Goal: Task Accomplishment & Management: Complete application form

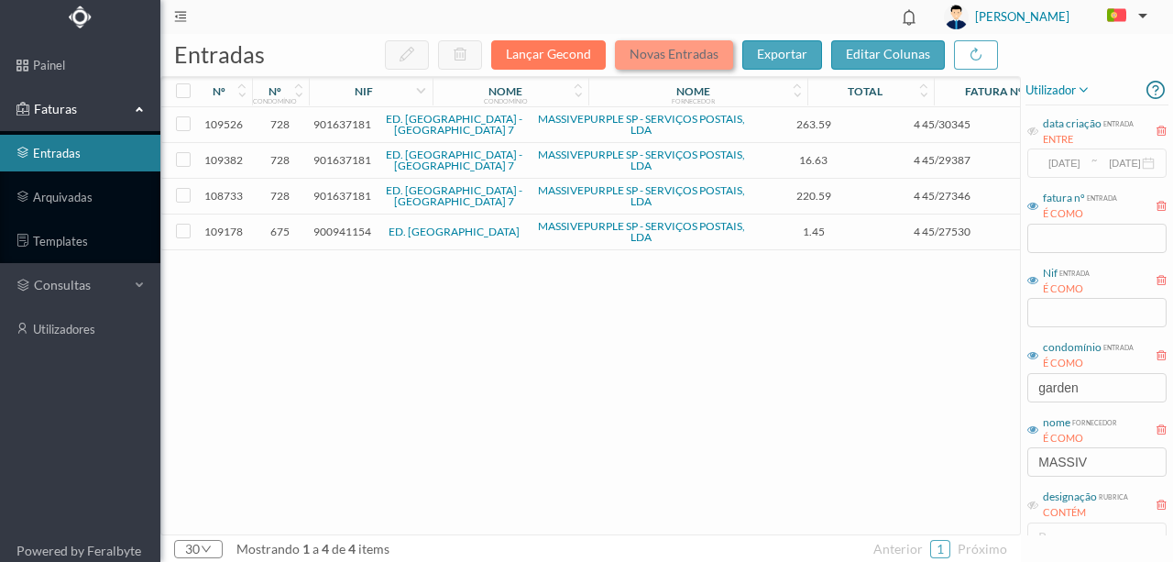
click at [676, 56] on button "Novas Entradas" at bounding box center [674, 54] width 118 height 29
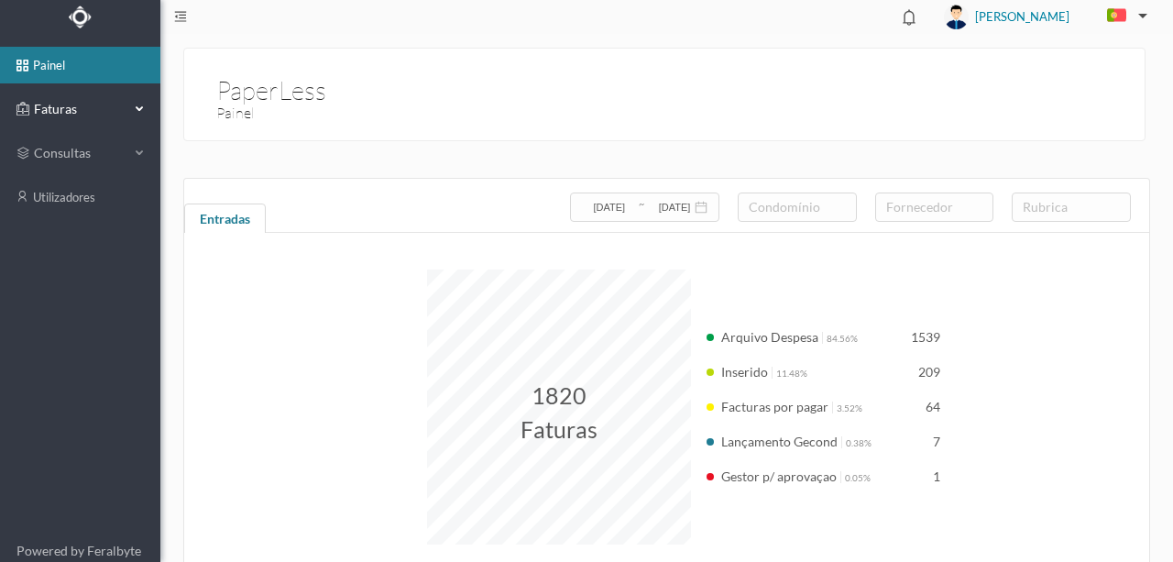
click at [67, 109] on span "Faturas" at bounding box center [79, 109] width 101 height 18
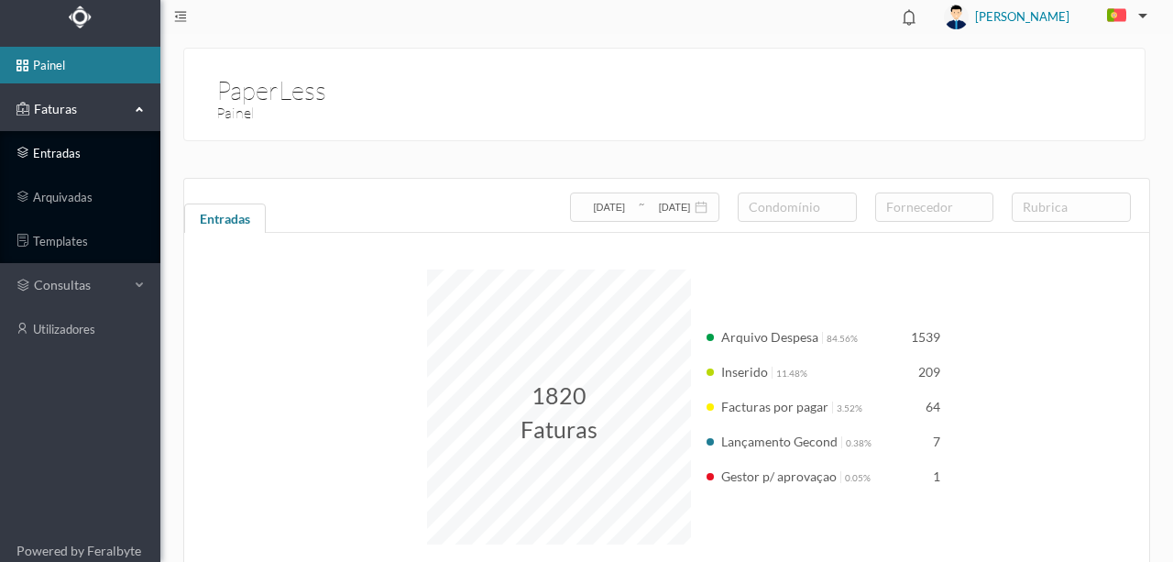
click at [53, 150] on link "entradas" at bounding box center [80, 153] width 160 height 37
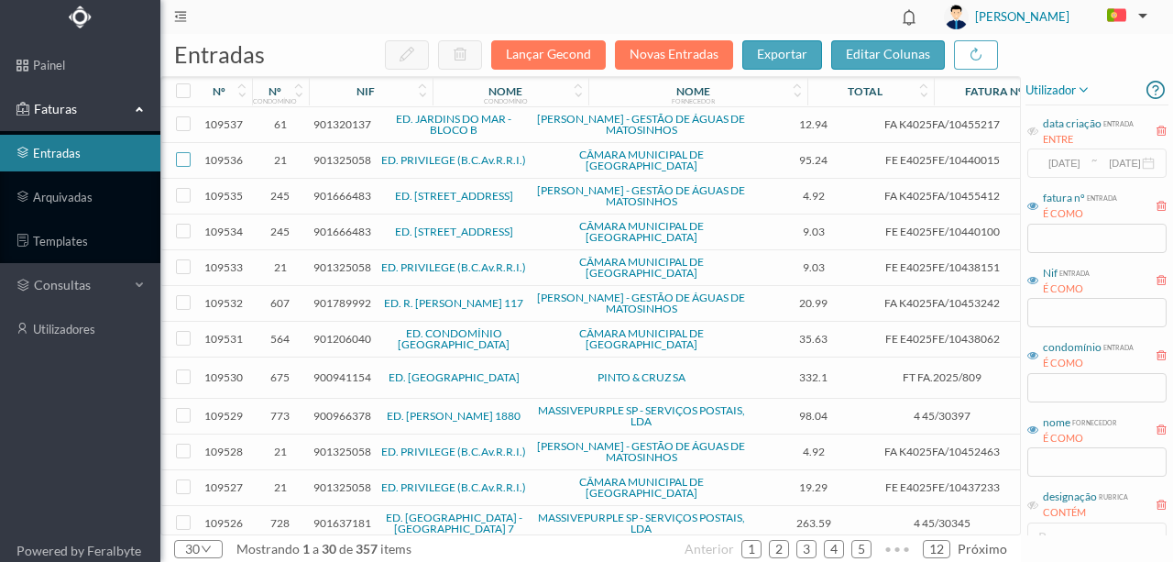
click at [184, 158] on input "checkbox" at bounding box center [183, 159] width 15 height 15
checkbox input "true"
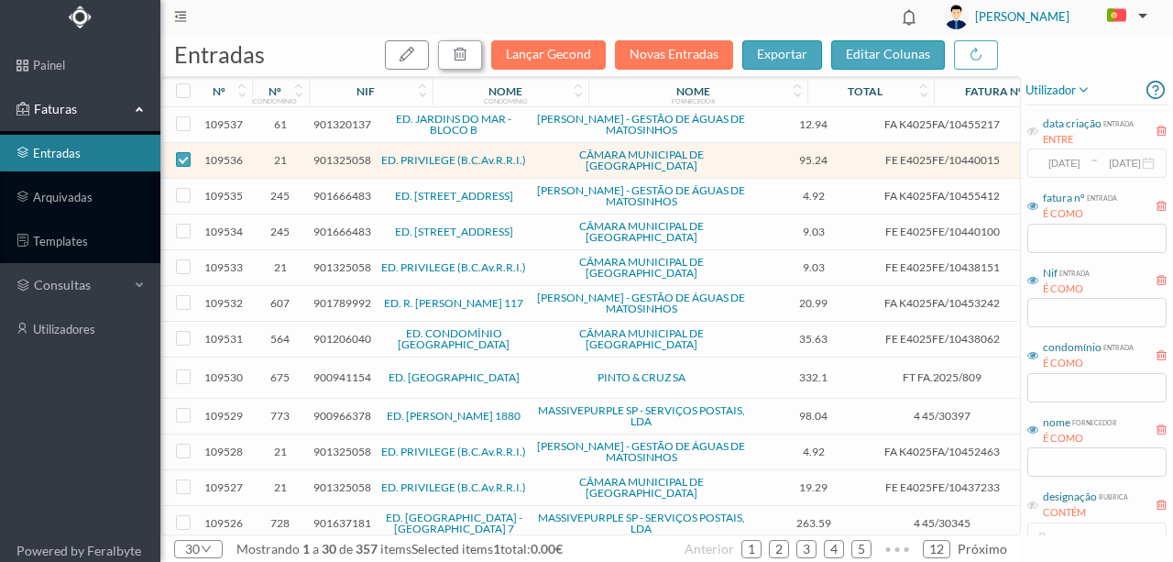
click at [478, 60] on button "button" at bounding box center [460, 54] width 44 height 29
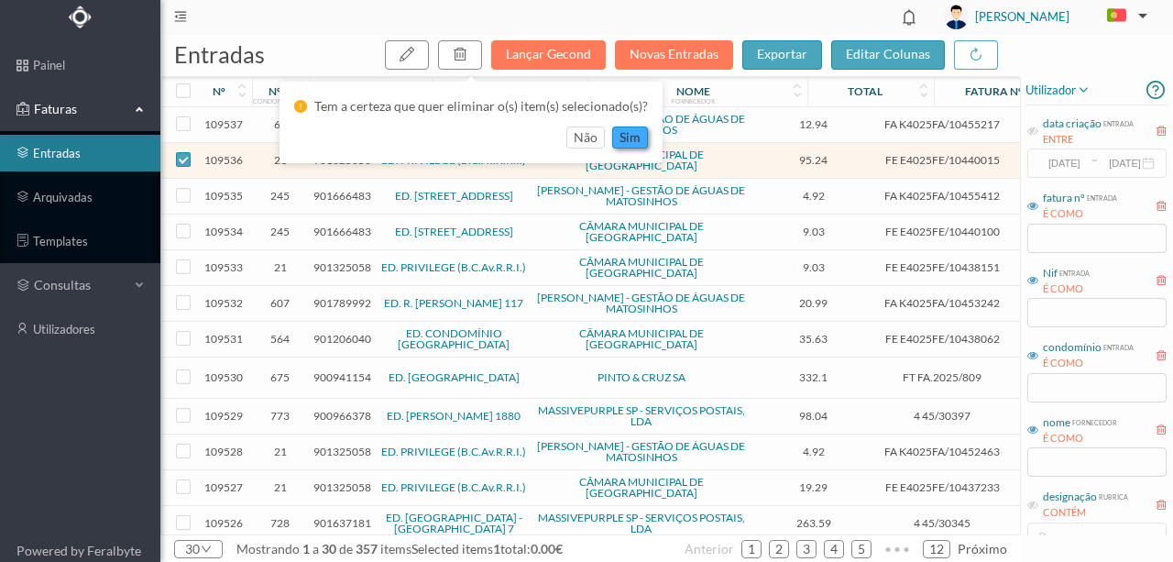
click at [634, 140] on button "sim" at bounding box center [630, 138] width 36 height 22
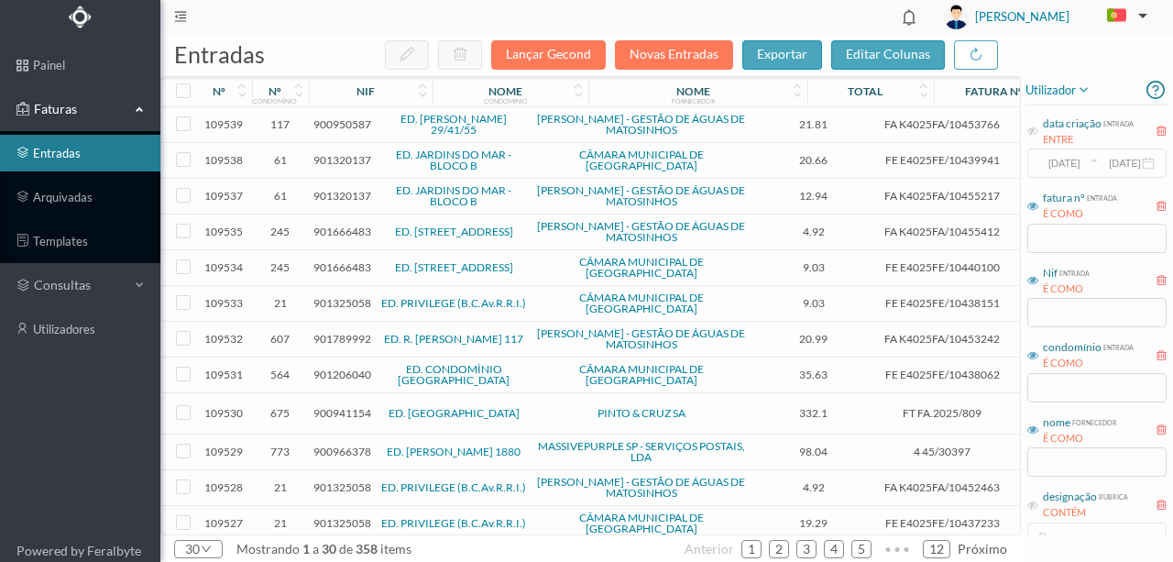
click at [279, 125] on span "117" at bounding box center [281, 124] width 48 height 14
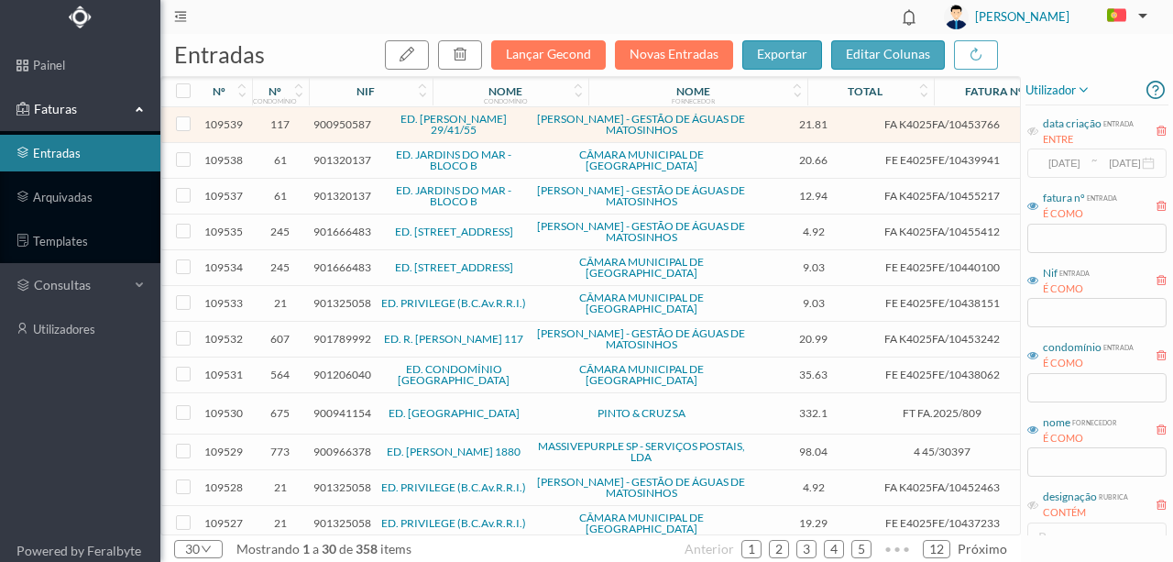
click at [351, 127] on span "900950587" at bounding box center [343, 124] width 58 height 14
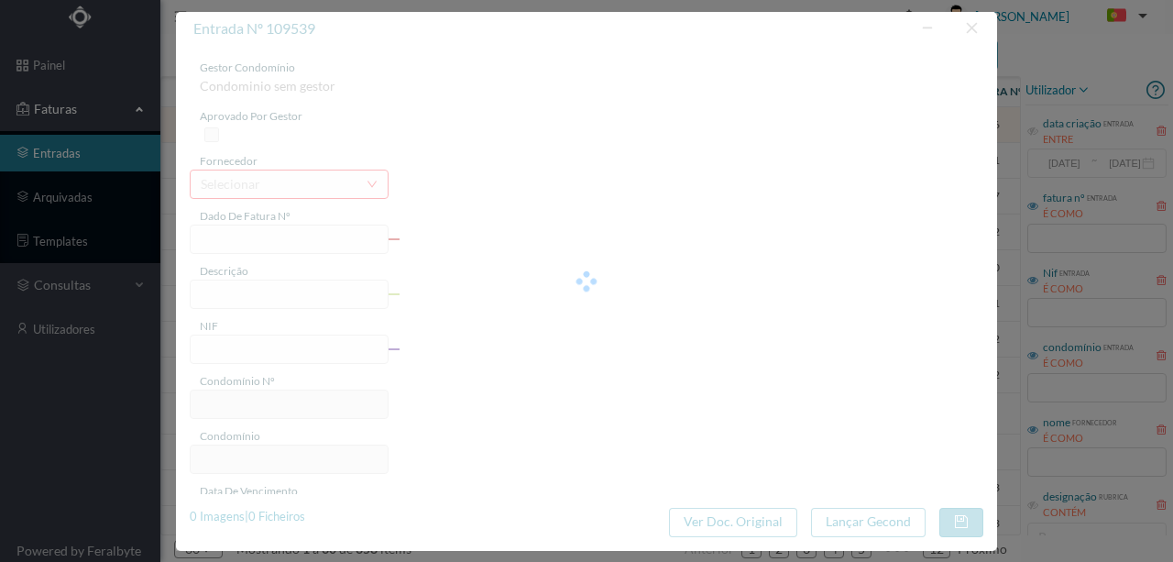
type input "FA K4025FA/10453766"
type input "Periodo de faturação: 05.06.2025 a 06.08.2025"
type input "900950587"
type input "01-09-2025"
type input "11-08-2025"
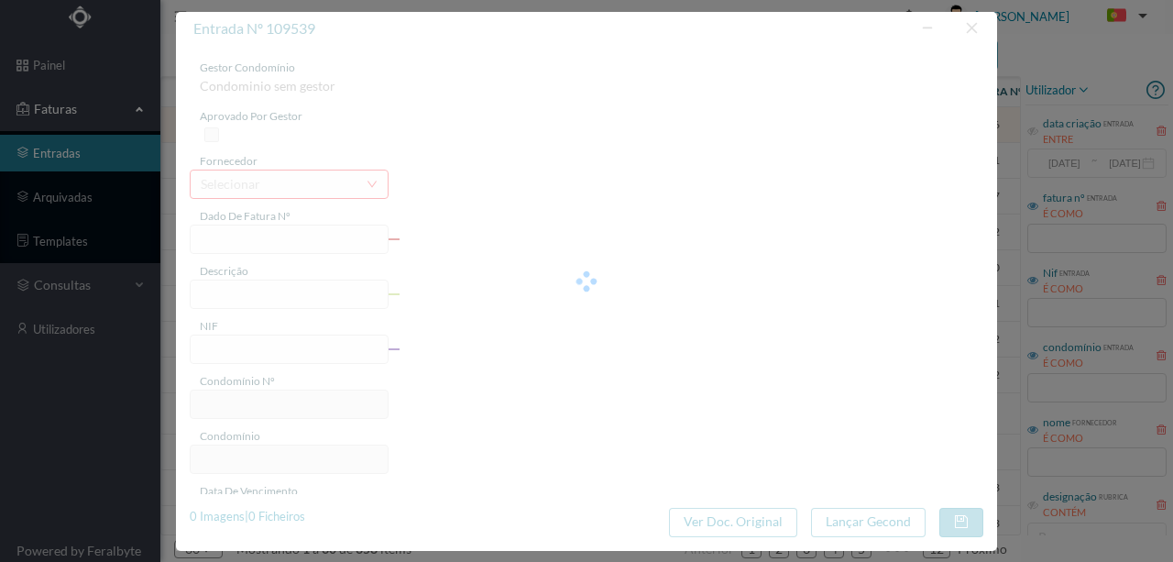
type input "01-09-2025"
type input "21.81"
type input "117"
type input "ED. [PERSON_NAME] 29/41/55"
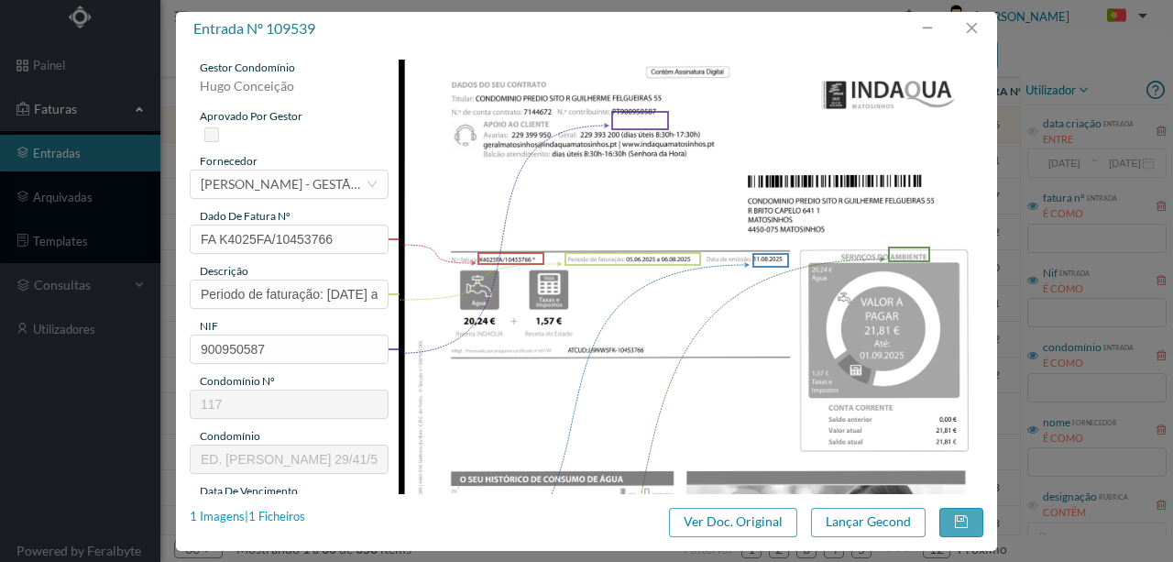
click at [292, 519] on div "1 Imagens | 1 Ficheiros" at bounding box center [248, 517] width 116 height 18
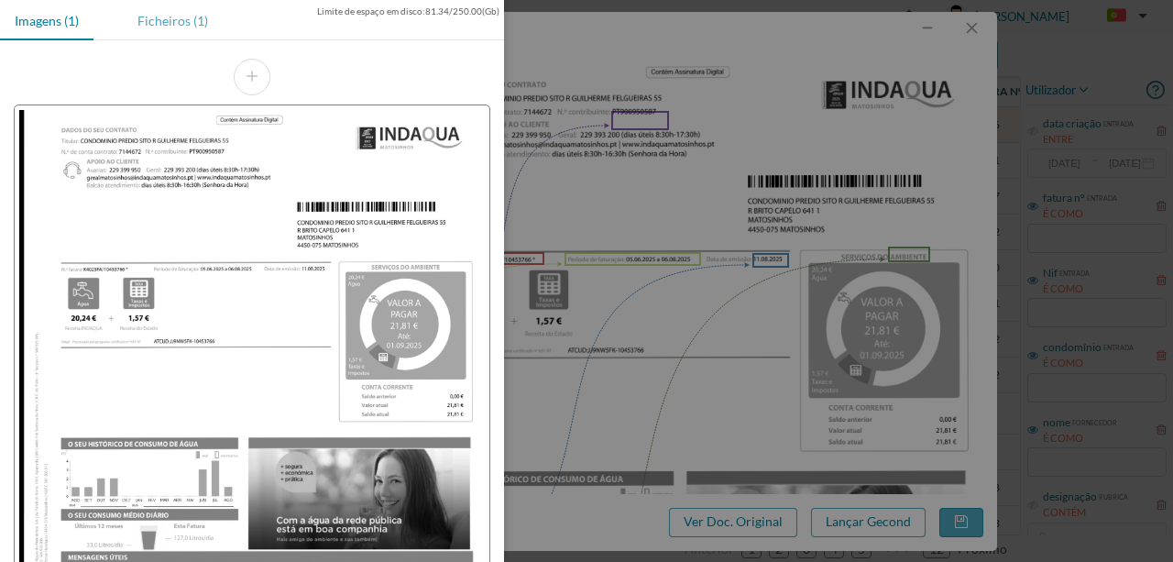
click at [177, 17] on div "Ficheiros (1)" at bounding box center [173, 20] width 100 height 41
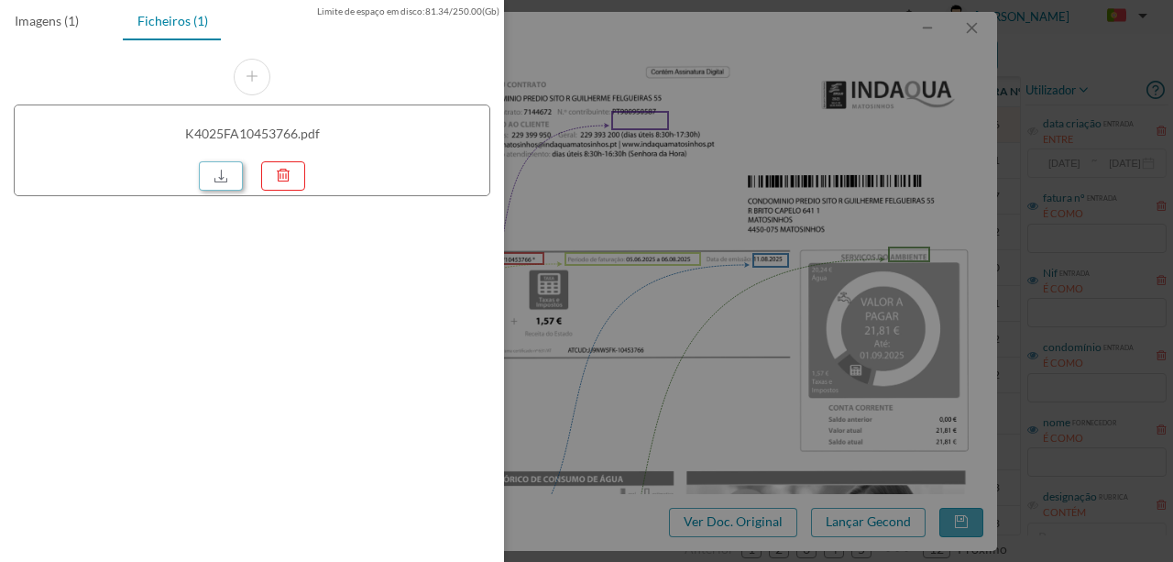
click at [215, 171] on link at bounding box center [221, 175] width 44 height 29
click at [648, 253] on div at bounding box center [586, 281] width 1173 height 562
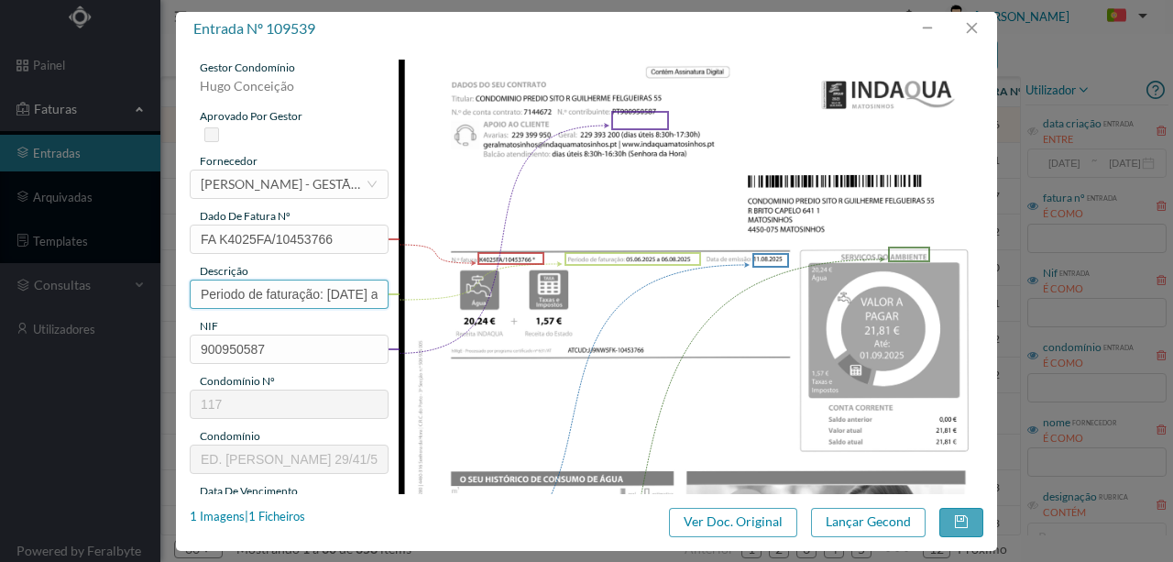
drag, startPoint x: 328, startPoint y: 293, endPoint x: 508, endPoint y: 154, distance: 227.4
click at [144, 286] on div "entrada nº 109539 gestor condomínio Hugo Conceição aprovado por gestor forneced…" at bounding box center [586, 281] width 1173 height 562
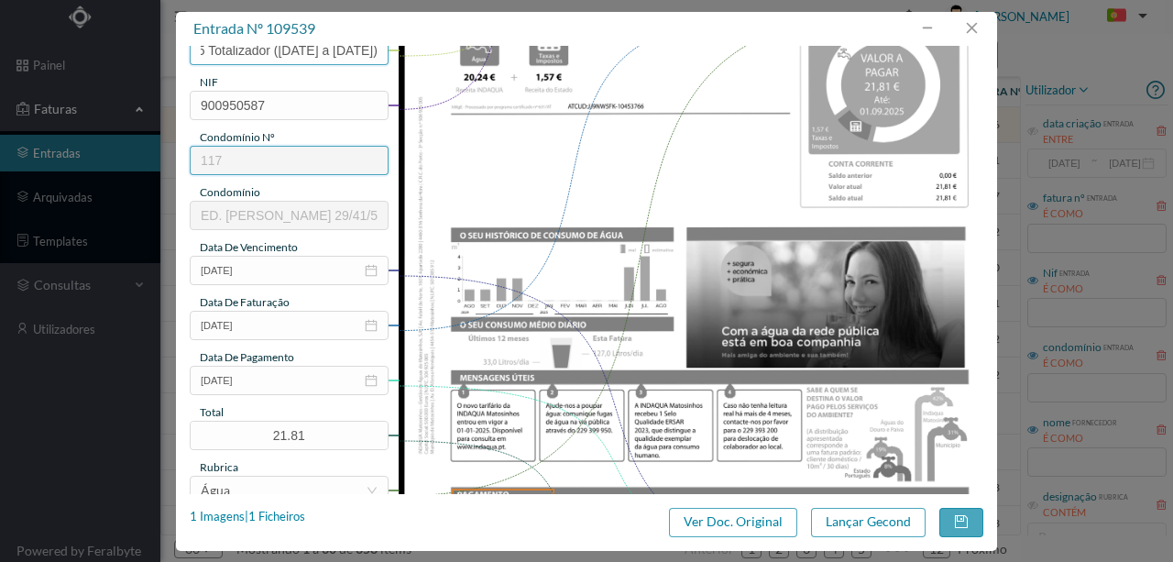
scroll to position [427, 0]
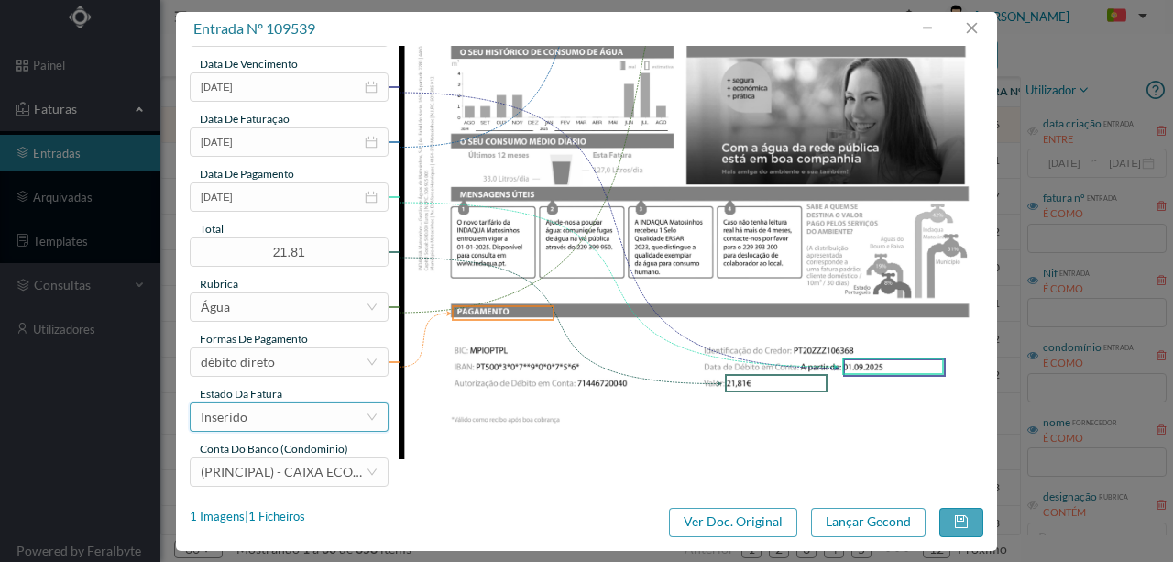
type input "55 Totalizador (05.06.2025 a 06.08.2025)"
click at [260, 413] on div "Inserido" at bounding box center [283, 417] width 165 height 28
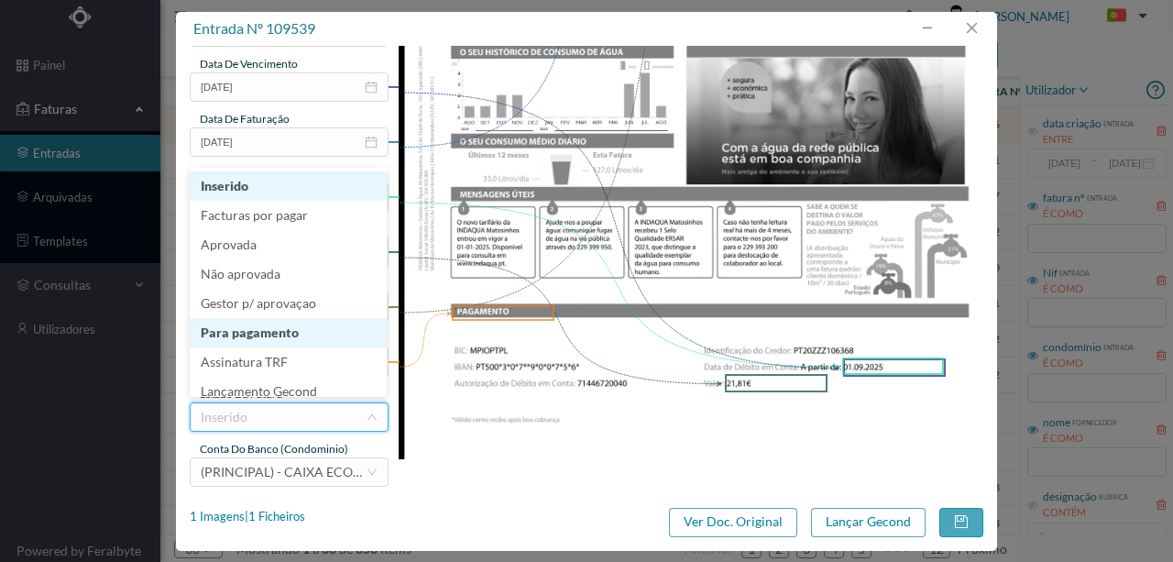
scroll to position [9, 0]
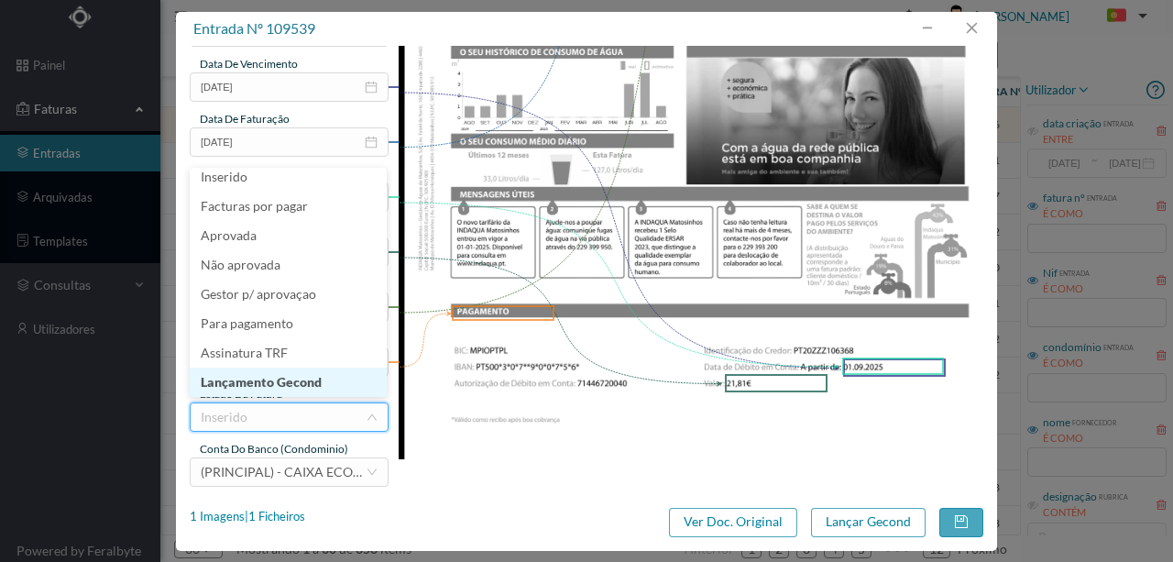
click at [270, 382] on li "Lançamento Gecond" at bounding box center [288, 382] width 197 height 29
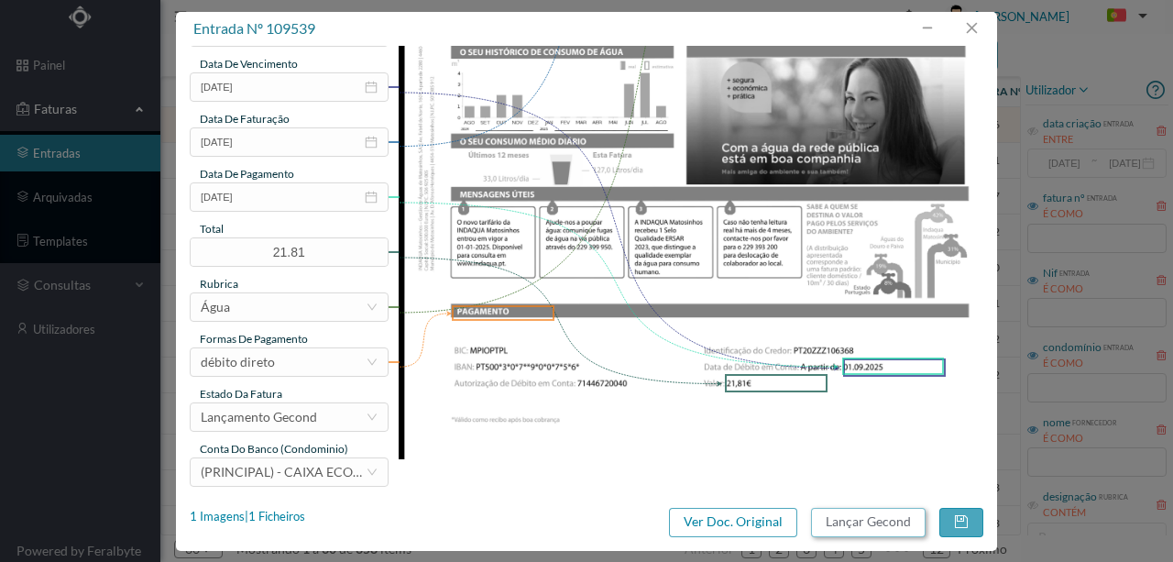
click at [819, 518] on button "Lançar Gecond" at bounding box center [868, 522] width 115 height 29
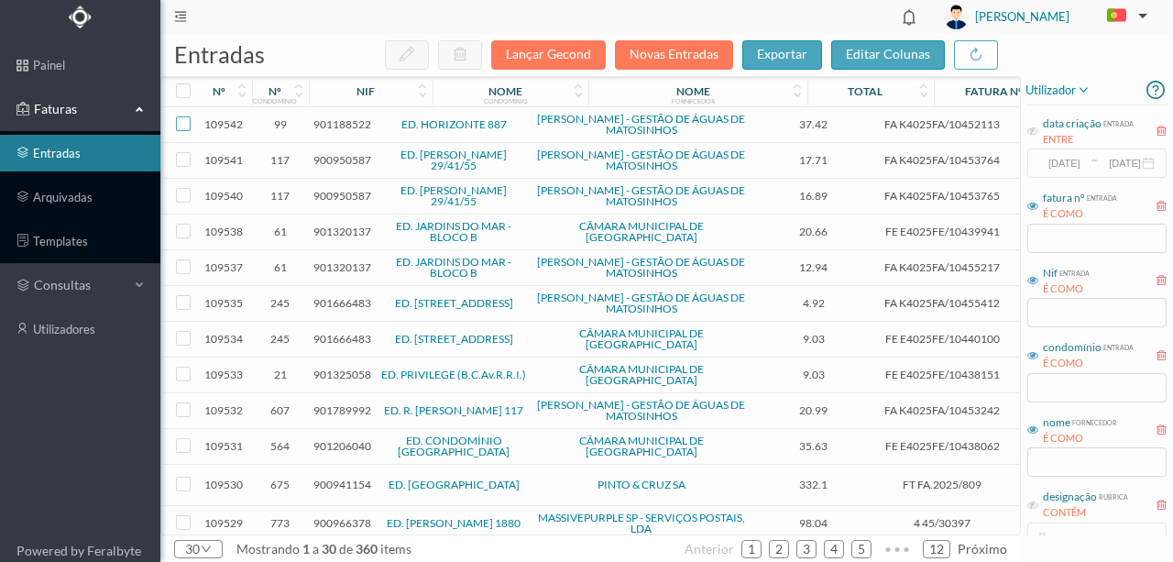
click at [184, 125] on input "checkbox" at bounding box center [183, 123] width 15 height 15
checkbox input "true"
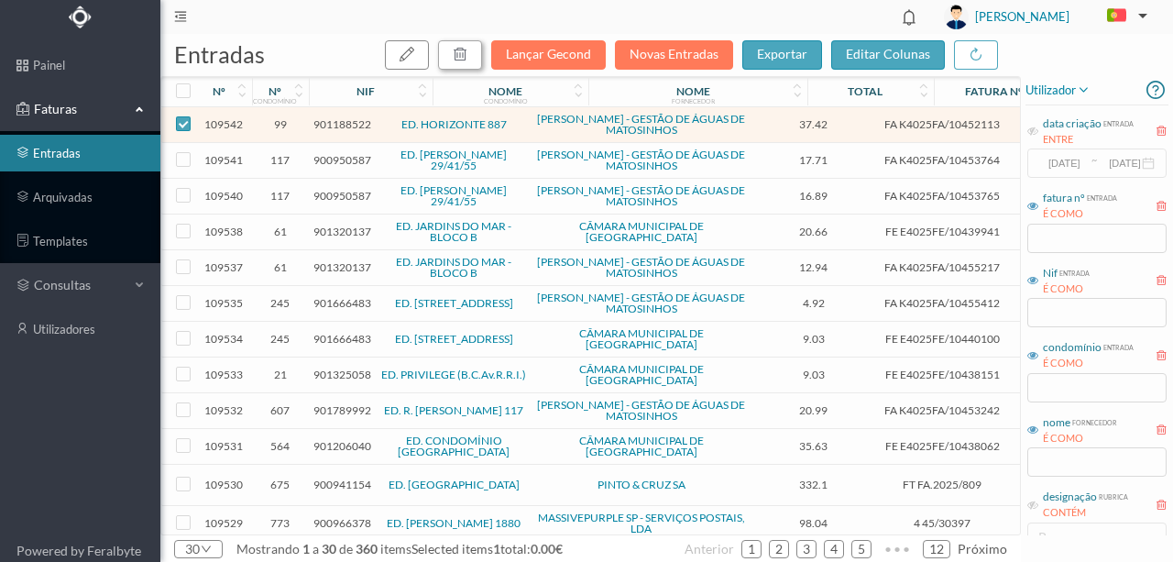
click at [468, 55] on icon "button" at bounding box center [460, 54] width 15 height 15
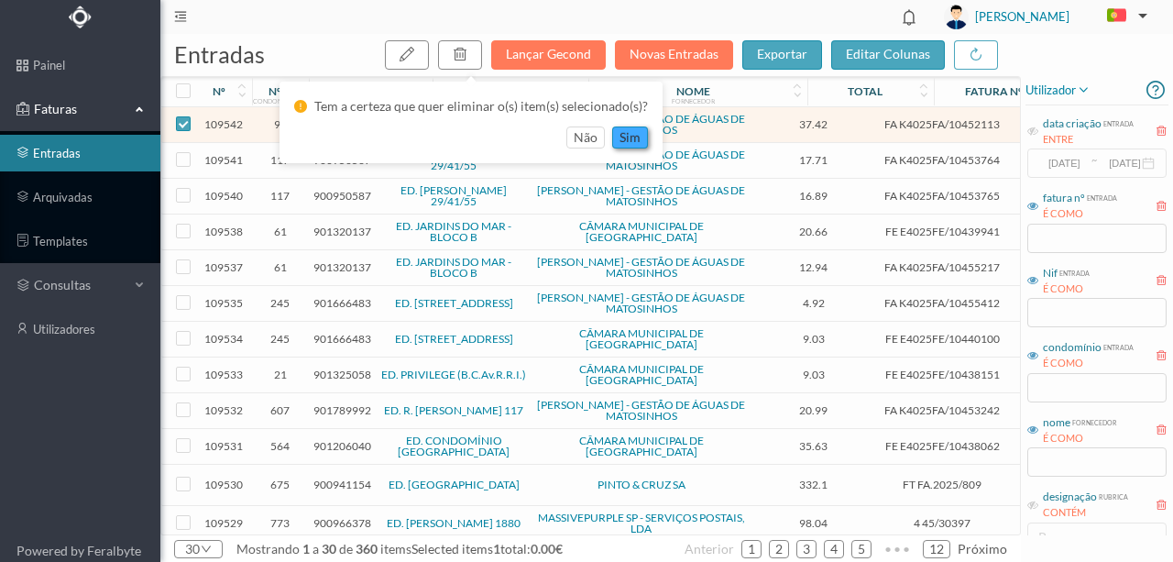
click at [627, 134] on button "sim" at bounding box center [630, 138] width 36 height 22
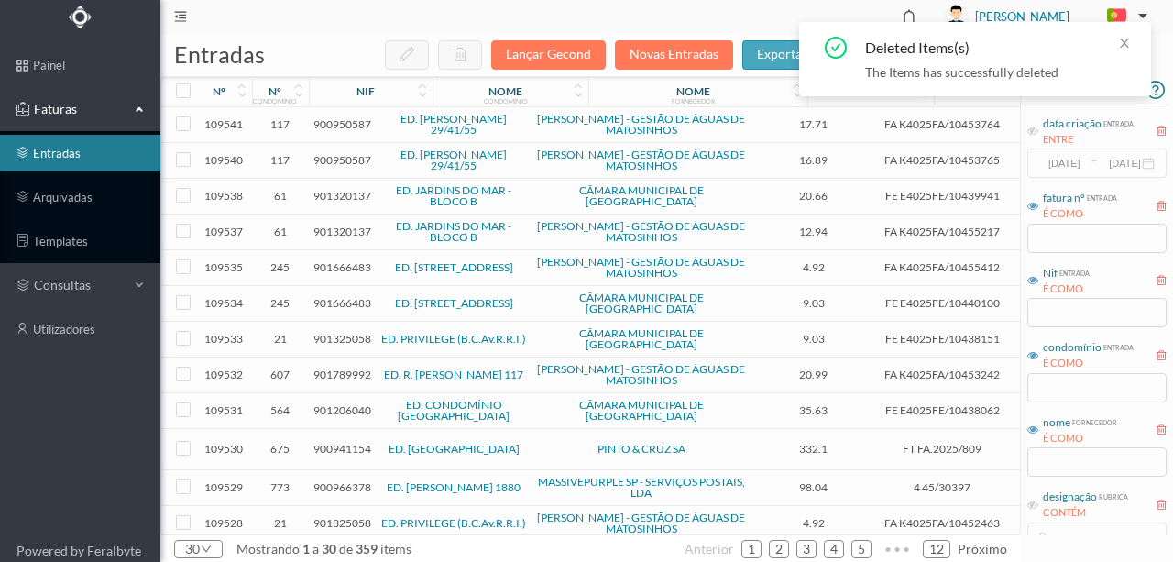
click at [334, 122] on span "900950587" at bounding box center [343, 124] width 58 height 14
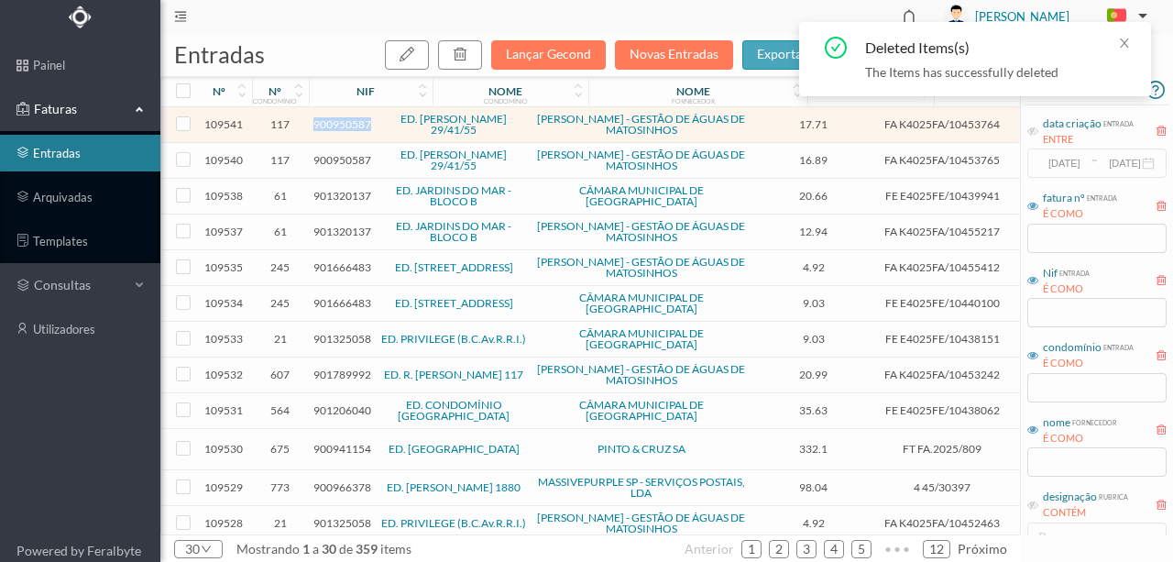
click at [334, 122] on span "900950587" at bounding box center [343, 124] width 58 height 14
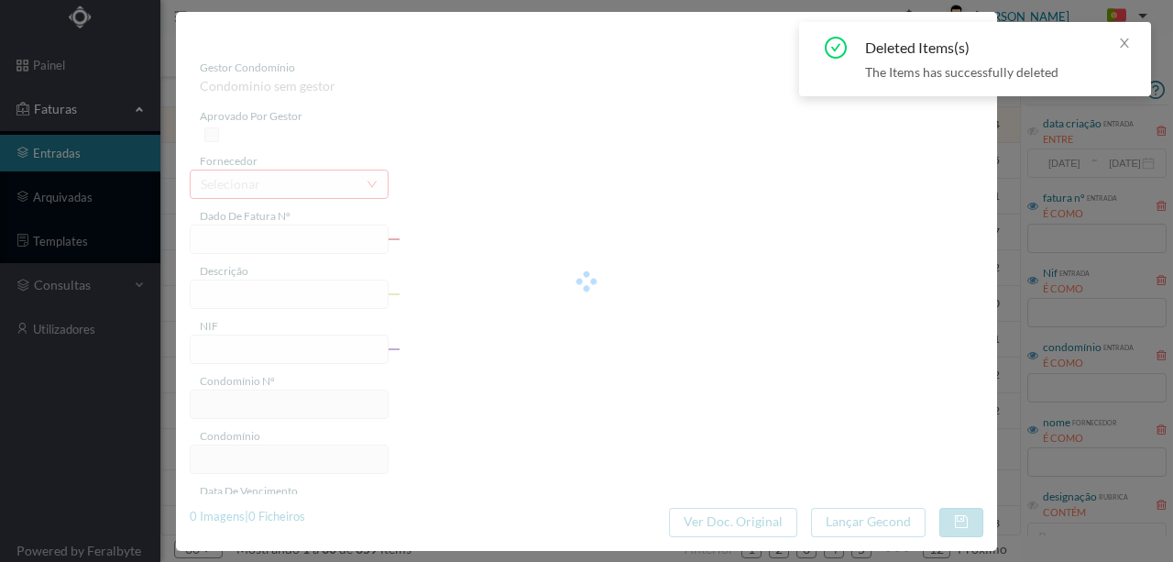
type input "FA K4025FA/10453764"
type input "Periodo de faturação: 05.06.2025 a 06.08.2025"
type input "900950587"
type input "01-09-2025"
type input "11-08-2025"
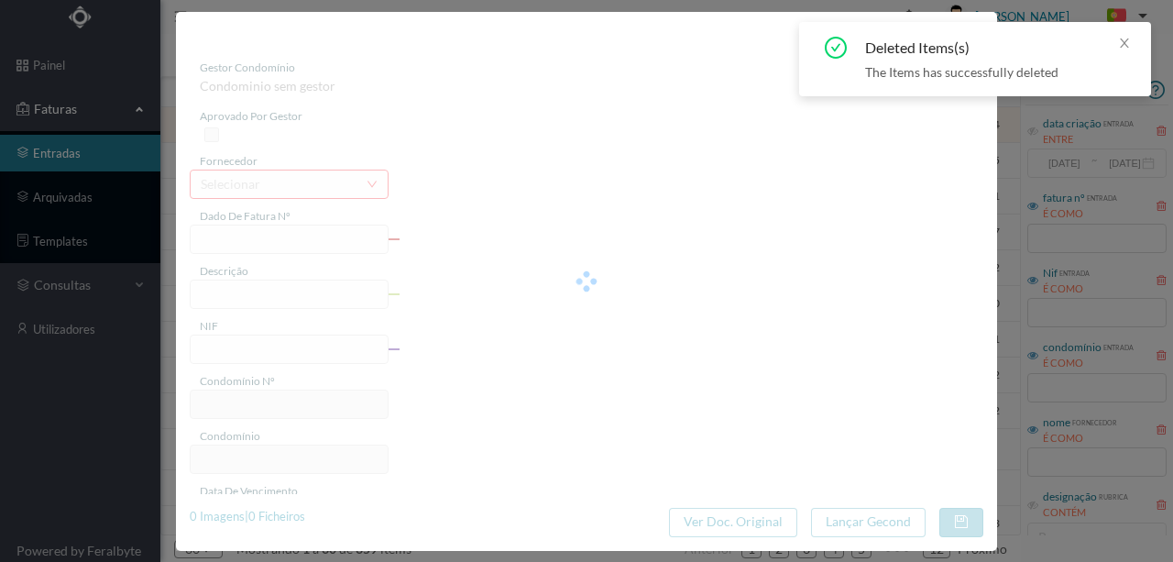
type input "01-09-2025"
type input "17.71"
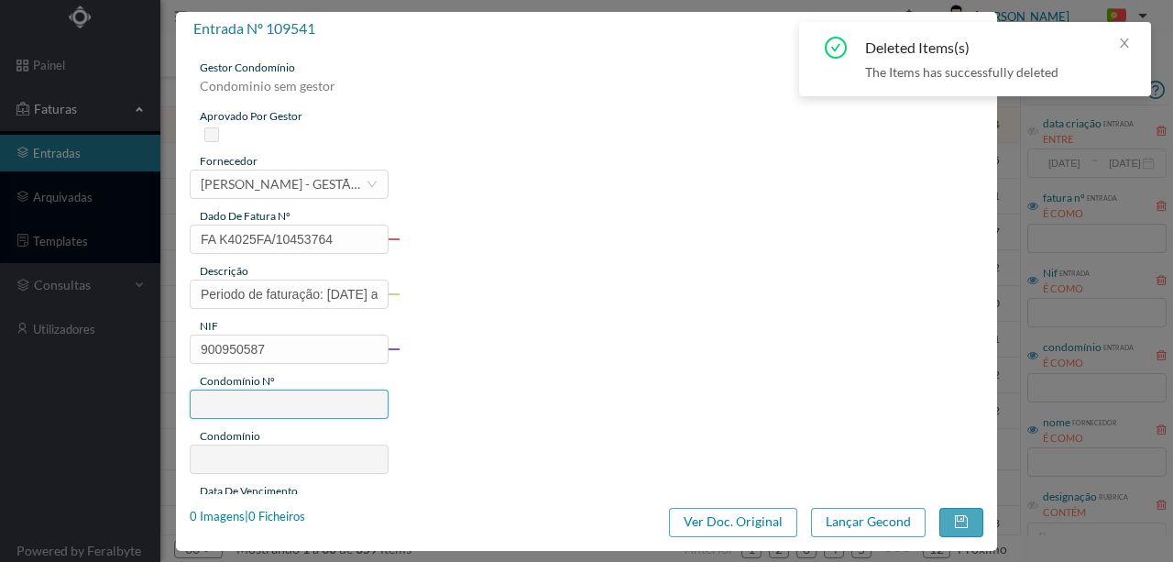
type input "117"
type input "ED. [PERSON_NAME] 29/41/55"
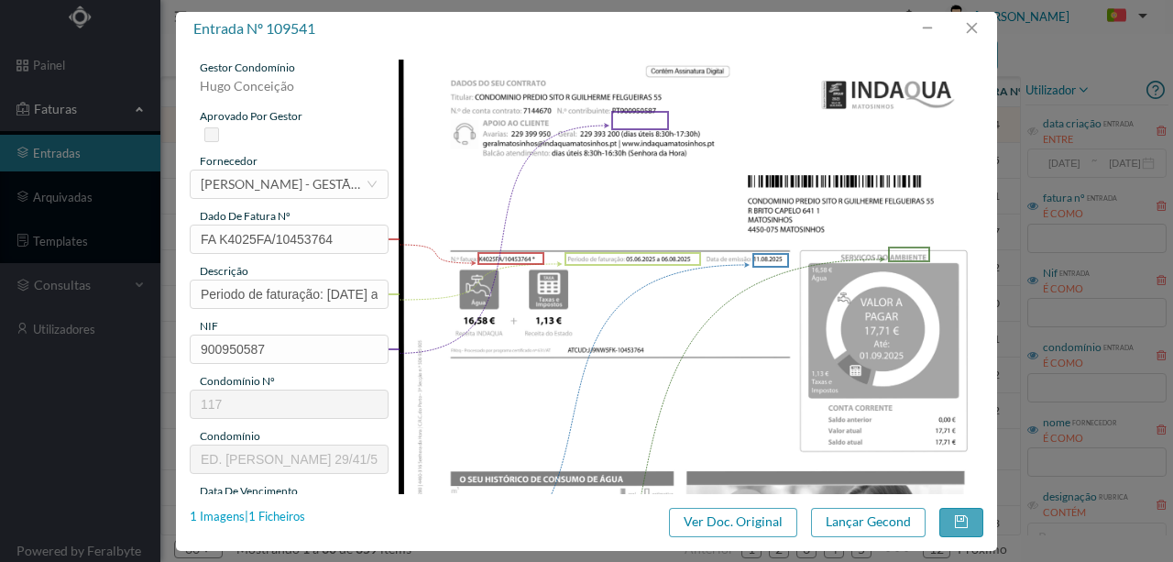
click at [273, 515] on div "1 Imagens | 1 Ficheiros" at bounding box center [248, 517] width 116 height 18
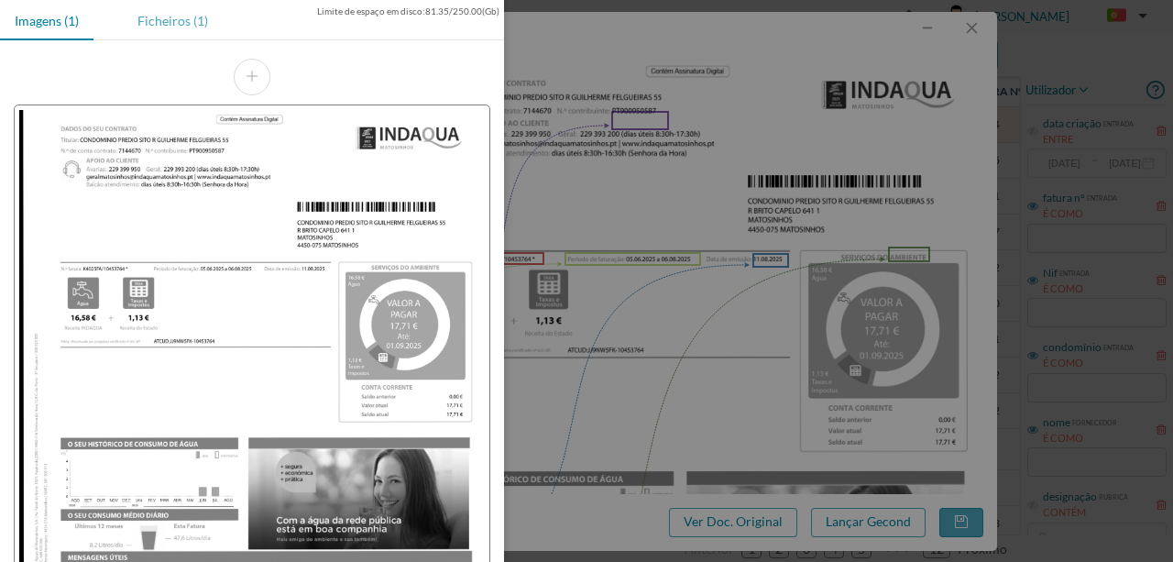
click at [171, 29] on div "Ficheiros (1)" at bounding box center [173, 20] width 100 height 41
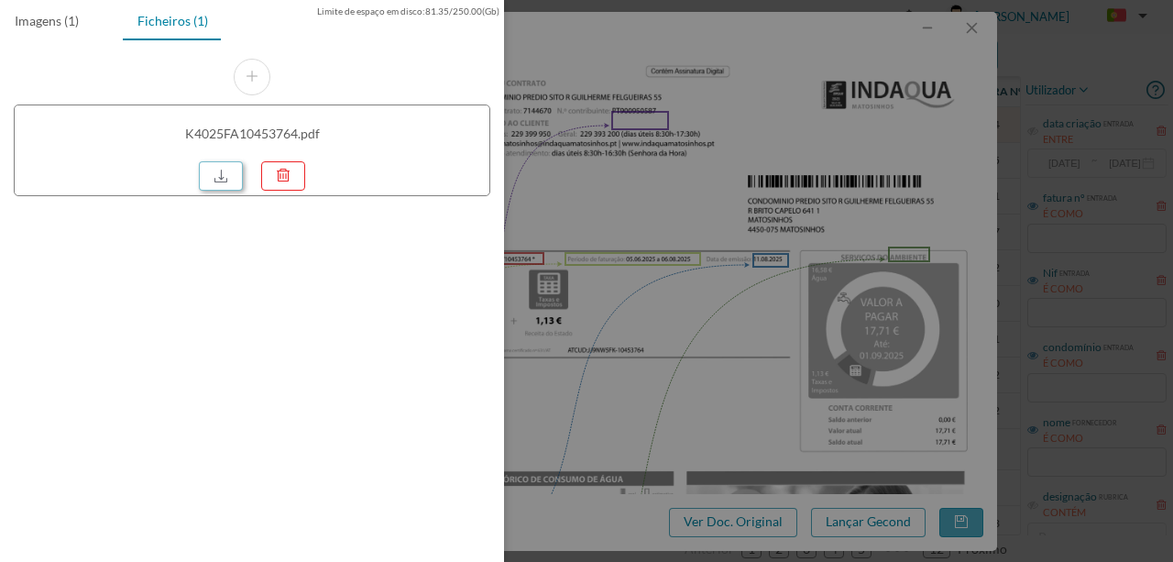
click at [222, 175] on link at bounding box center [221, 175] width 44 height 29
drag, startPoint x: 559, startPoint y: 189, endPoint x: 522, endPoint y: 189, distance: 37.6
click at [558, 189] on div at bounding box center [586, 281] width 1173 height 562
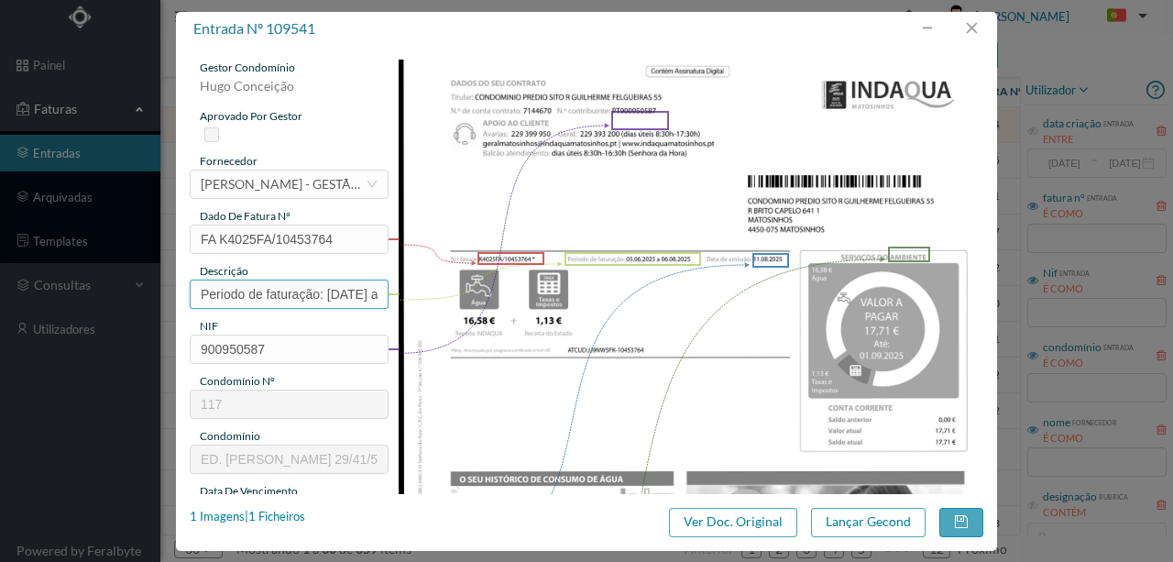
drag, startPoint x: 323, startPoint y: 293, endPoint x: 125, endPoint y: 274, distance: 198.9
click at [124, 297] on div "entrada nº 109541 gestor condomínio Hugo Conceição aprovado por gestor forneced…" at bounding box center [586, 281] width 1173 height 562
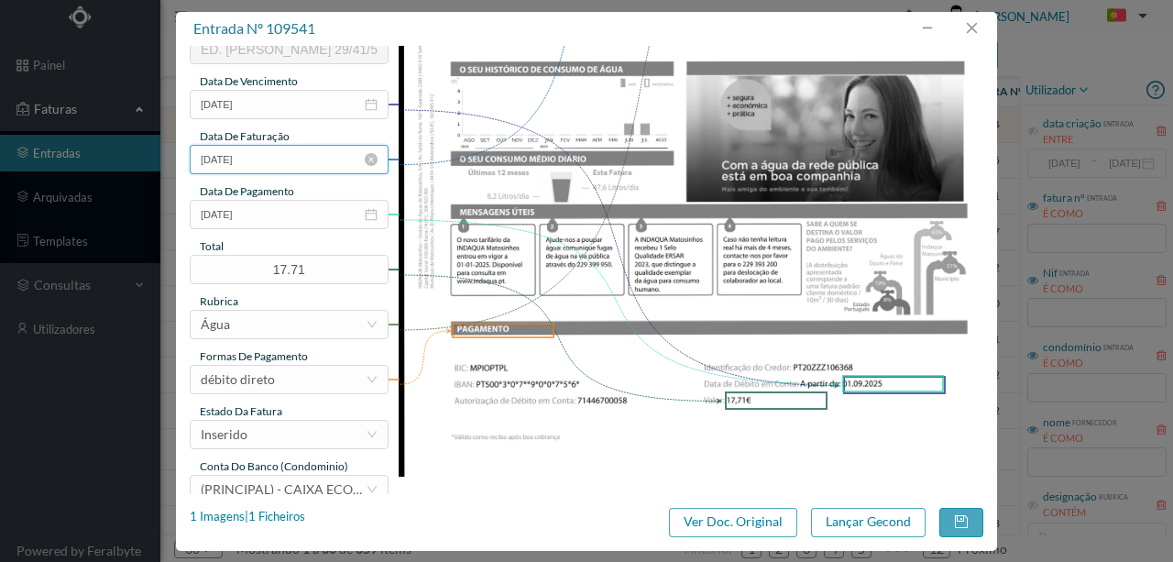
scroll to position [427, 0]
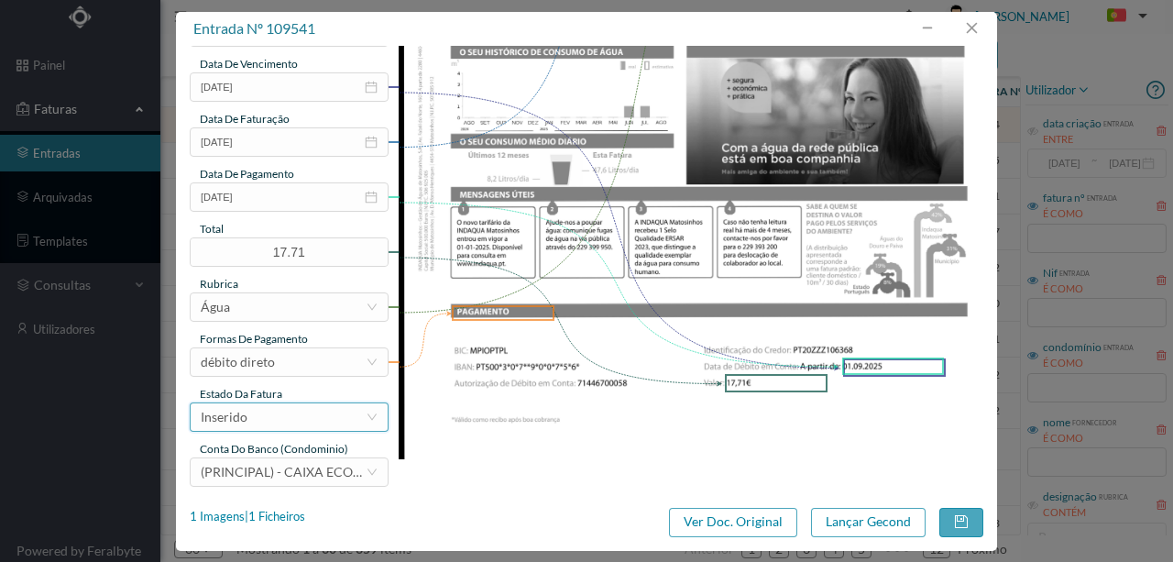
type input "41 Totalizador ( 05.06.2025 a 06.08.2025)"
click at [291, 429] on div "Inserido" at bounding box center [289, 416] width 199 height 29
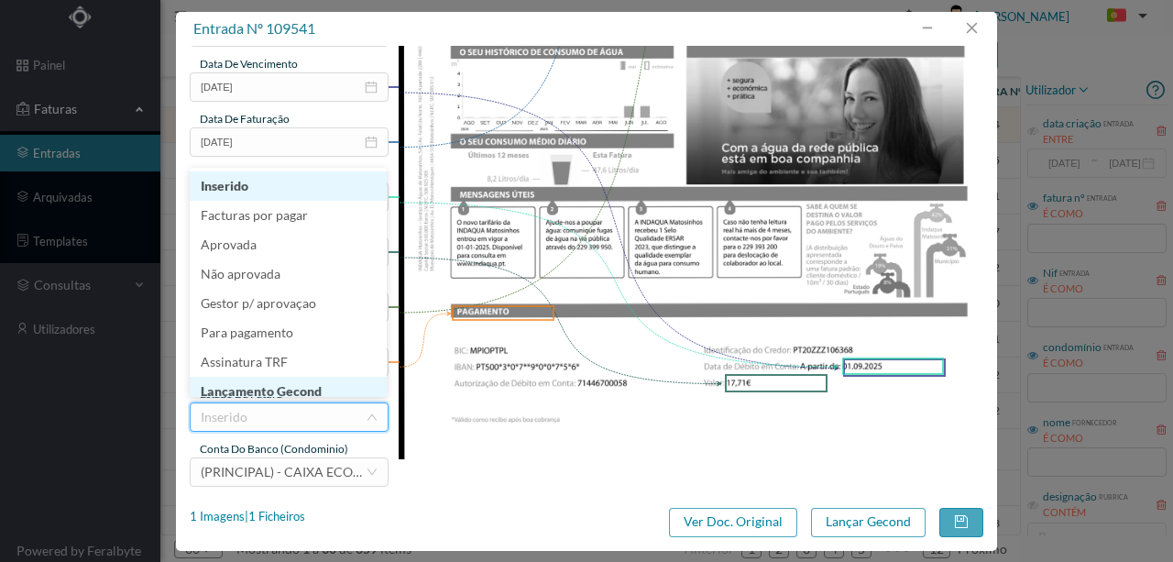
scroll to position [9, 0]
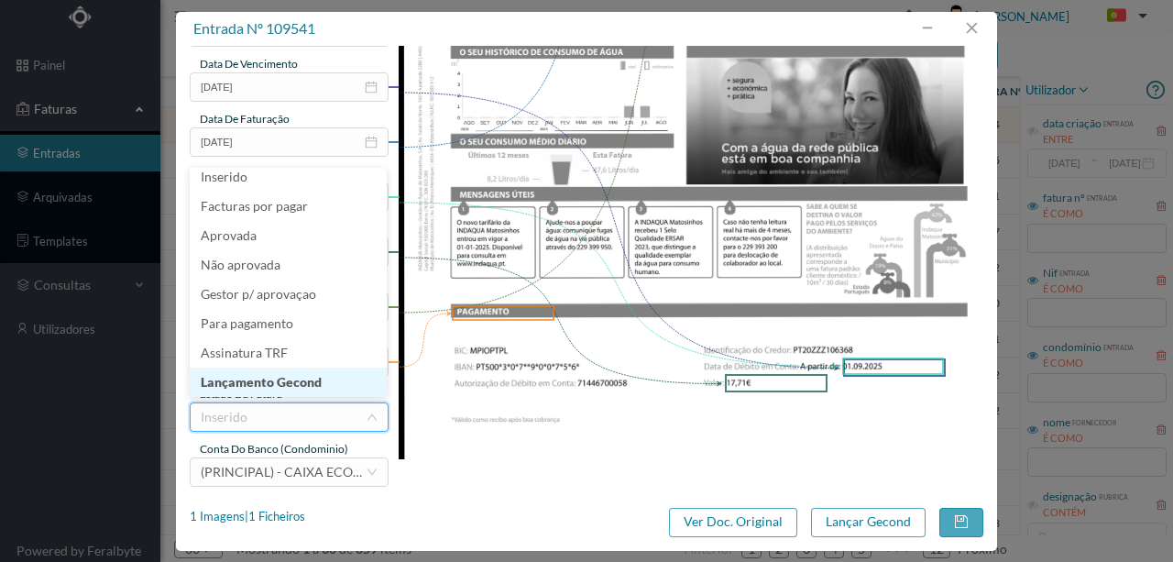
click at [287, 370] on li "Lançamento Gecond" at bounding box center [288, 382] width 197 height 29
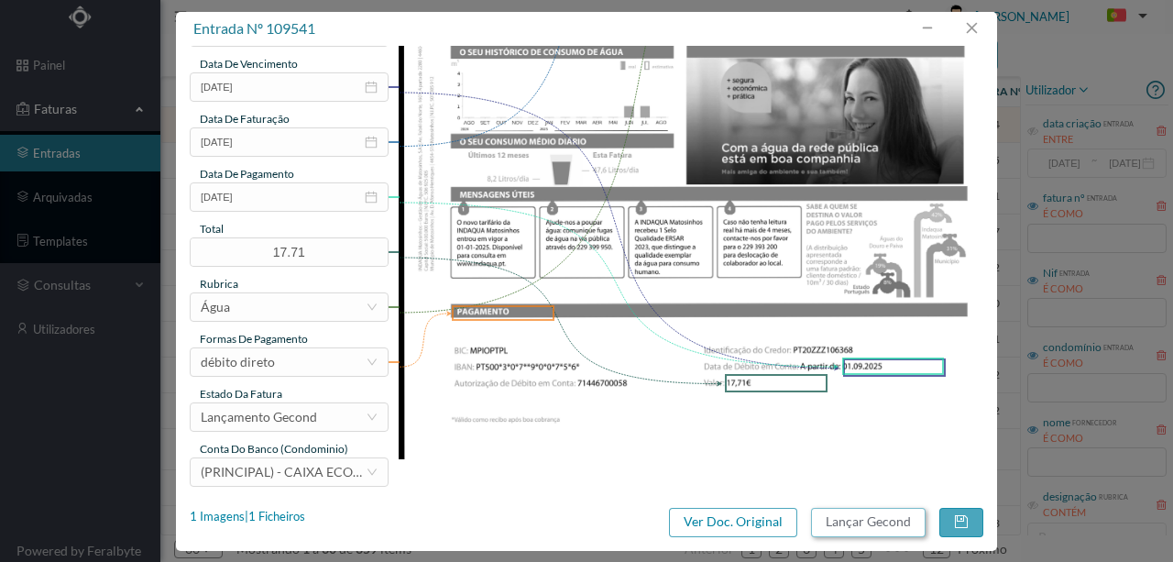
click at [874, 524] on button "Lançar Gecond" at bounding box center [868, 522] width 115 height 29
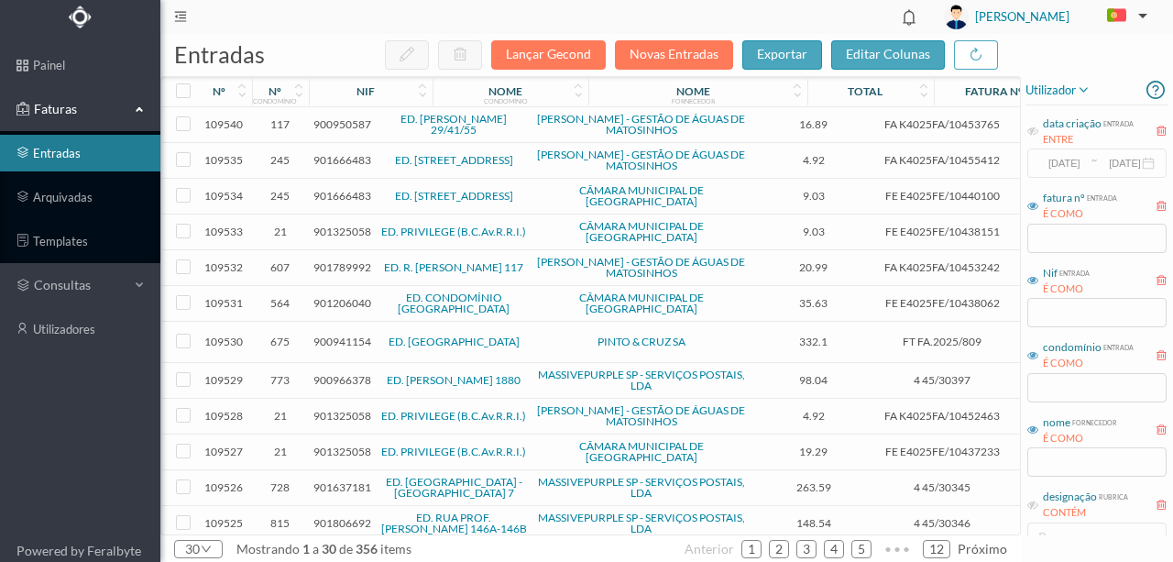
click at [343, 125] on span "900950587" at bounding box center [343, 124] width 58 height 14
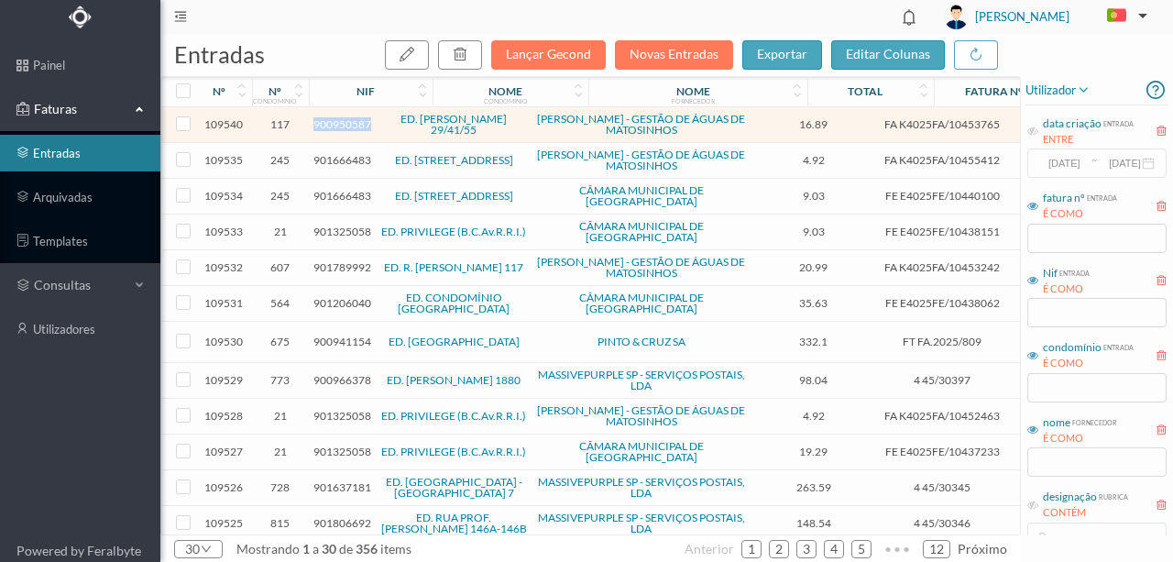
click at [343, 125] on span "900950587" at bounding box center [343, 124] width 58 height 14
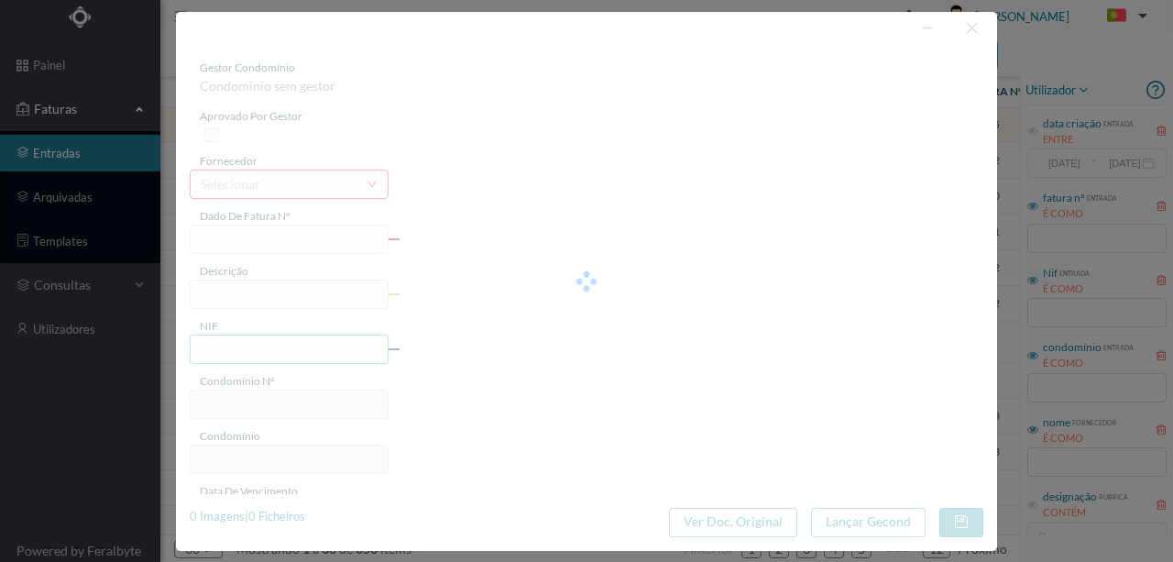
type input "FA K4025FA/10453765"
type input "Período de faturação: 05.06.2025 a 06.08.2025"
type input "900950587"
type input "01-09-2025"
type input "11-08-2025"
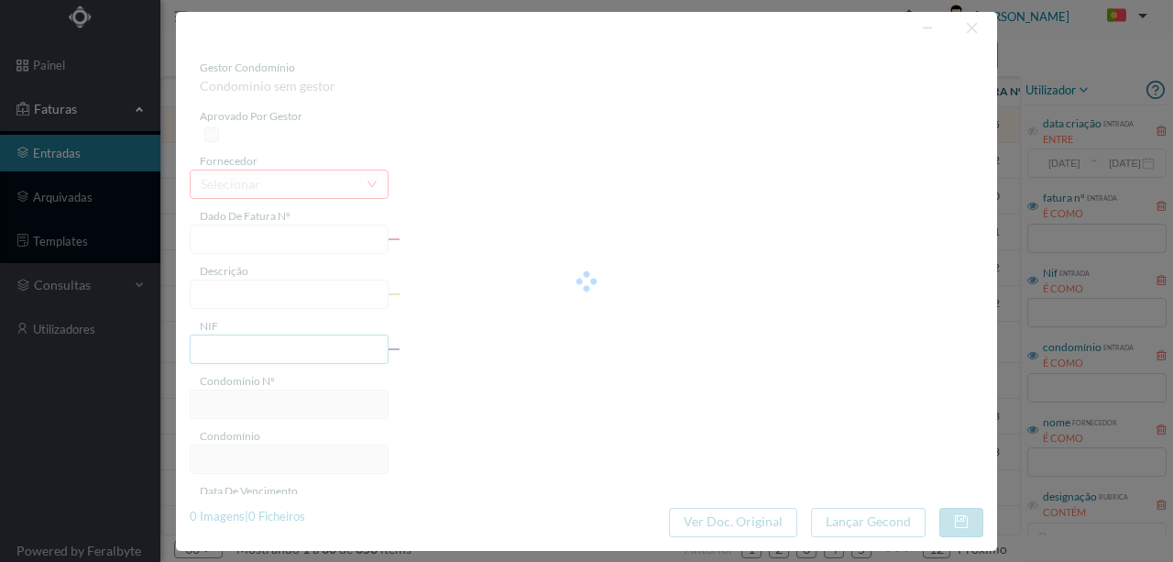
type input "01-09-2025"
type input "16.89"
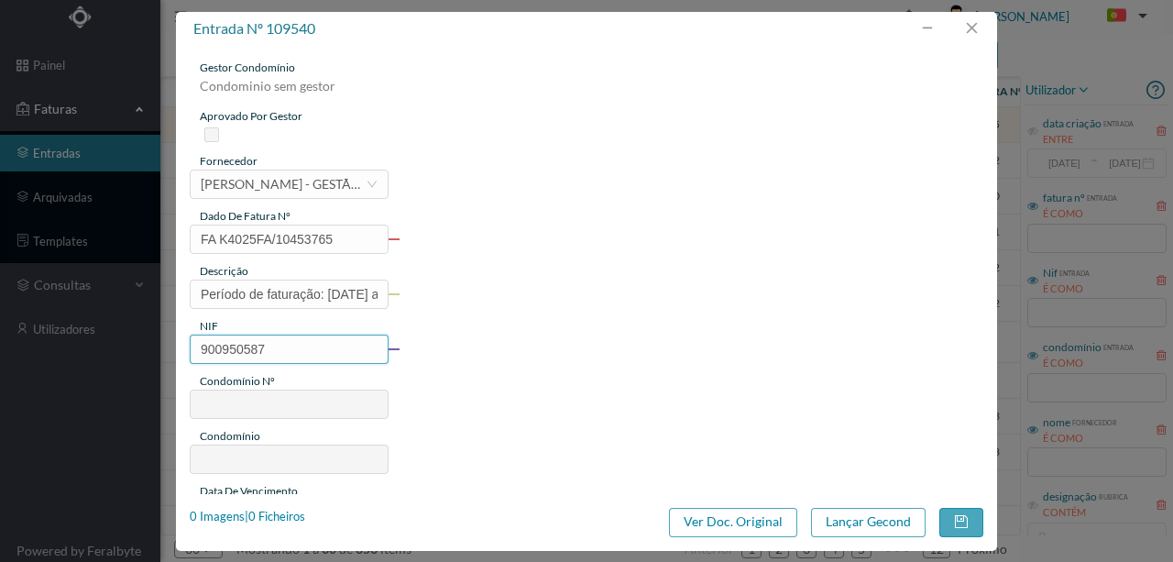
type input "117"
type input "ED. [PERSON_NAME] 29/41/55"
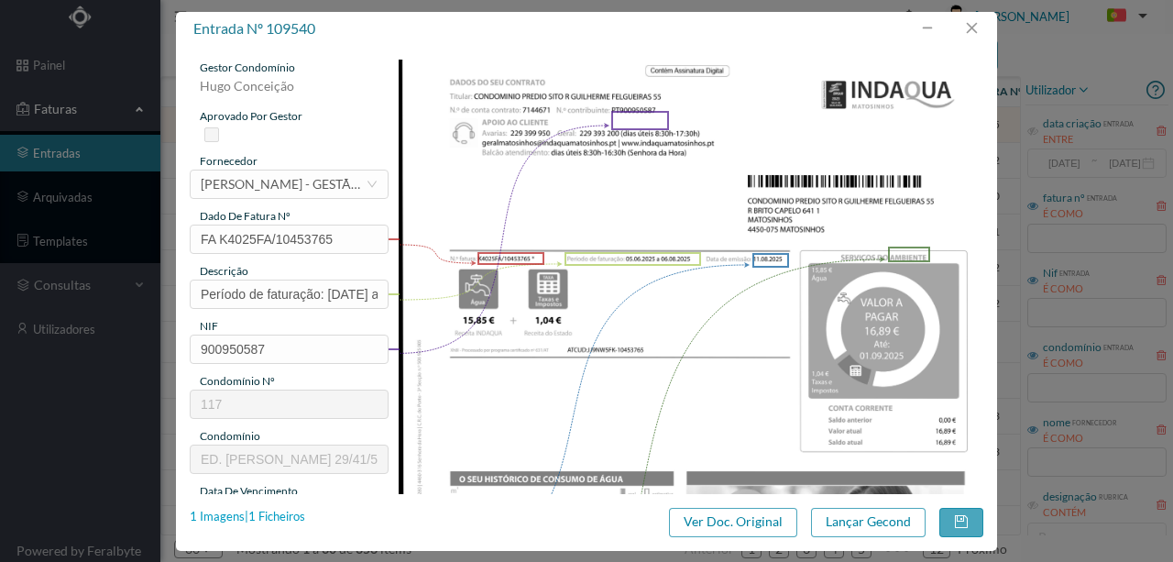
click at [280, 512] on div "1 Imagens | 1 Ficheiros" at bounding box center [248, 517] width 116 height 18
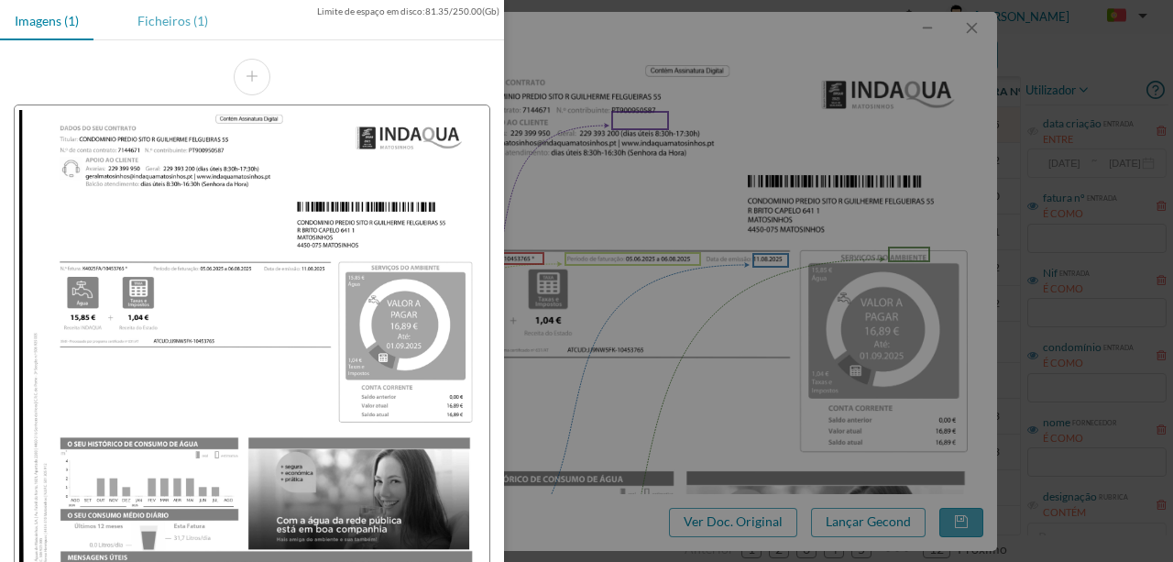
click at [185, 22] on div "Ficheiros (1)" at bounding box center [173, 20] width 100 height 41
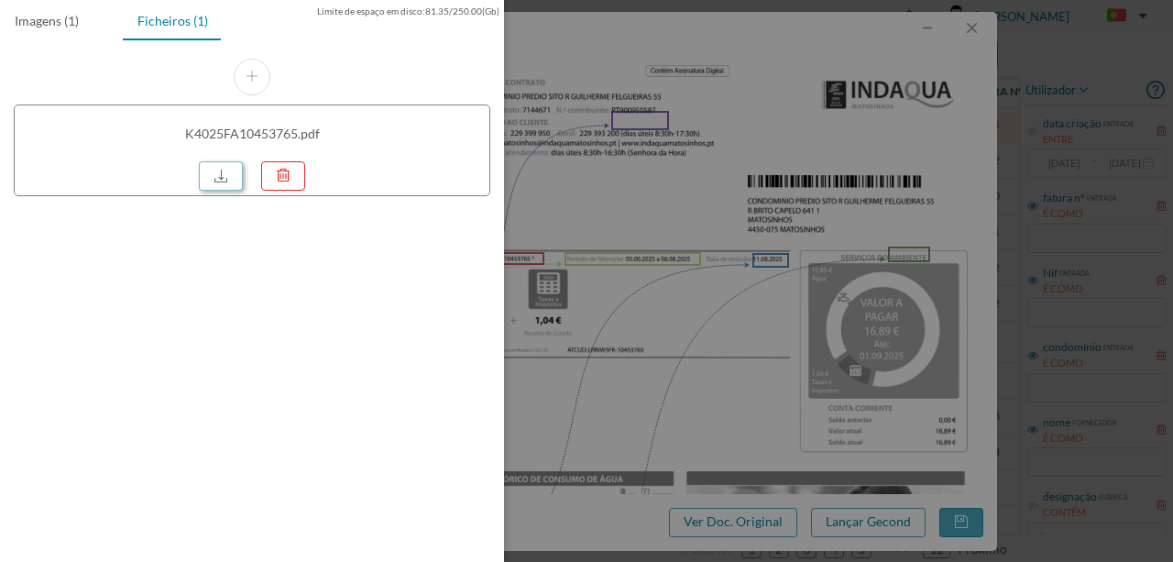
click at [220, 182] on link at bounding box center [221, 175] width 44 height 29
click at [639, 249] on div at bounding box center [586, 281] width 1173 height 562
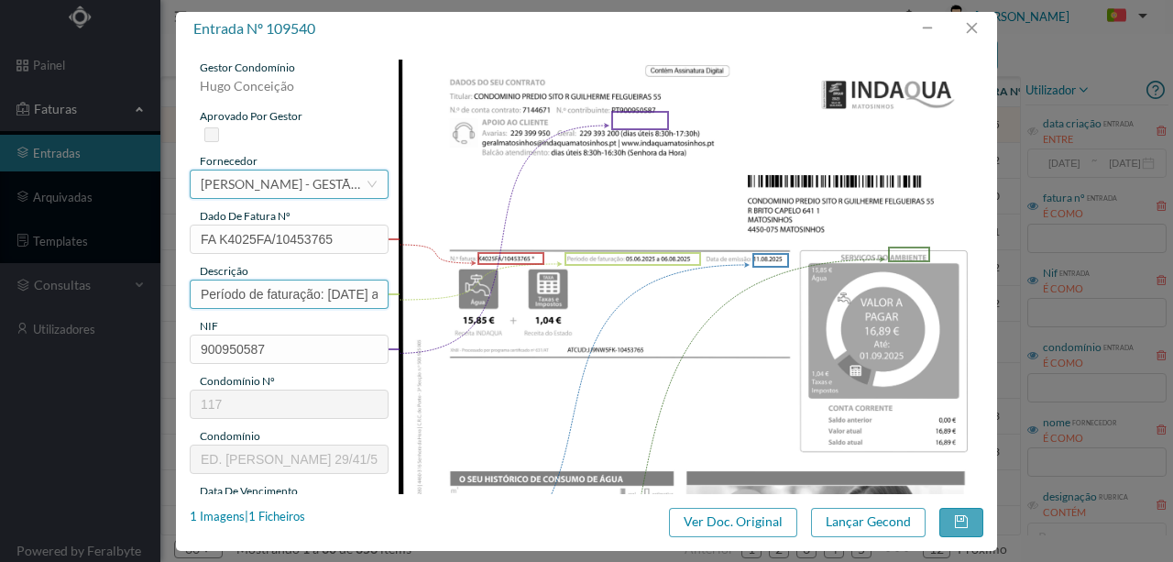
drag, startPoint x: 326, startPoint y: 292, endPoint x: 292, endPoint y: 174, distance: 123.0
click at [80, 259] on div "entrada nº 109540 gestor condomínio Hugo Conceição aprovado por gestor forneced…" at bounding box center [586, 281] width 1173 height 562
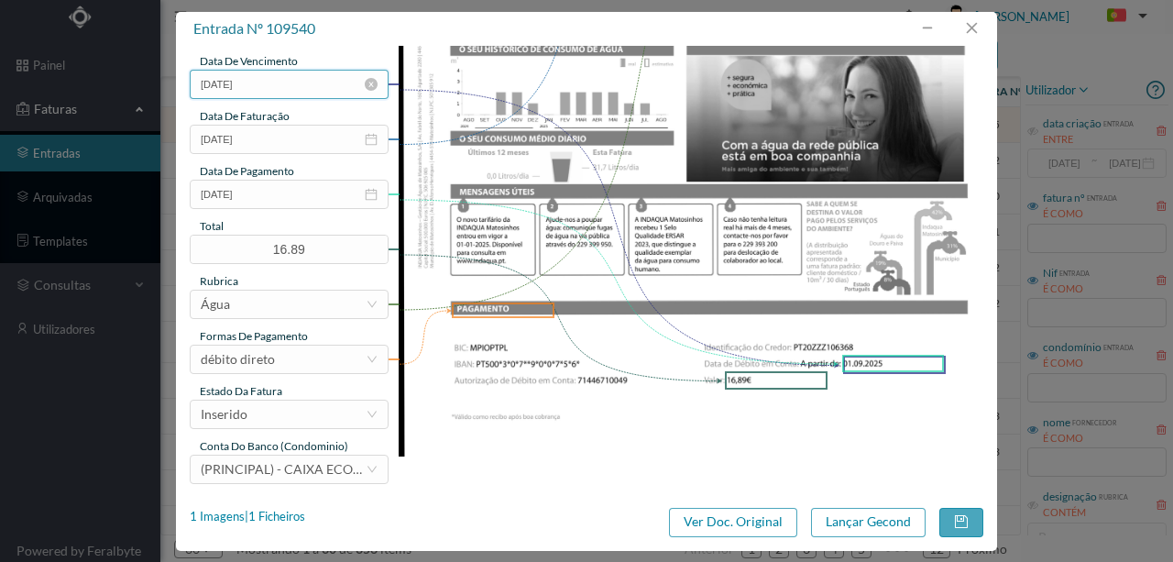
scroll to position [434, 0]
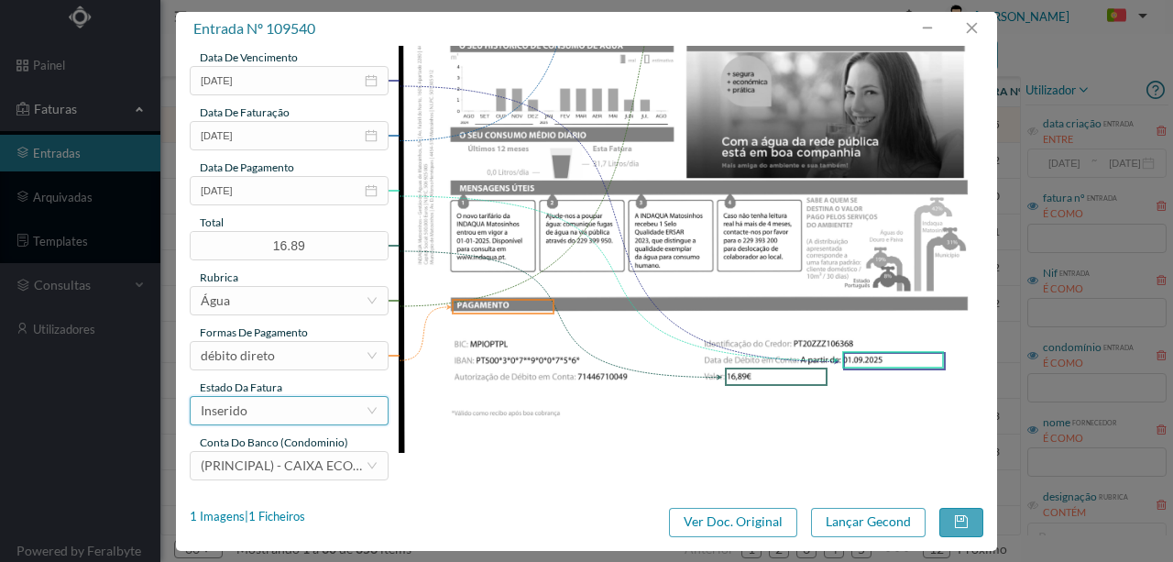
type input "29 Totalizador (05.06.2025 a 06.08.2025)"
click at [263, 414] on div "Inserido" at bounding box center [283, 411] width 165 height 28
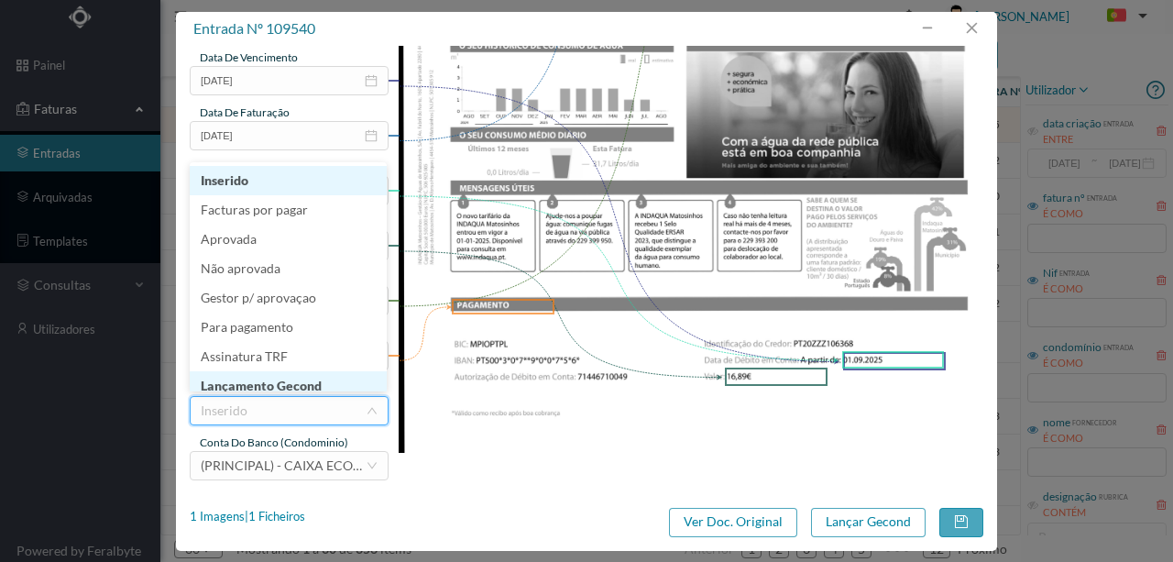
scroll to position [9, 0]
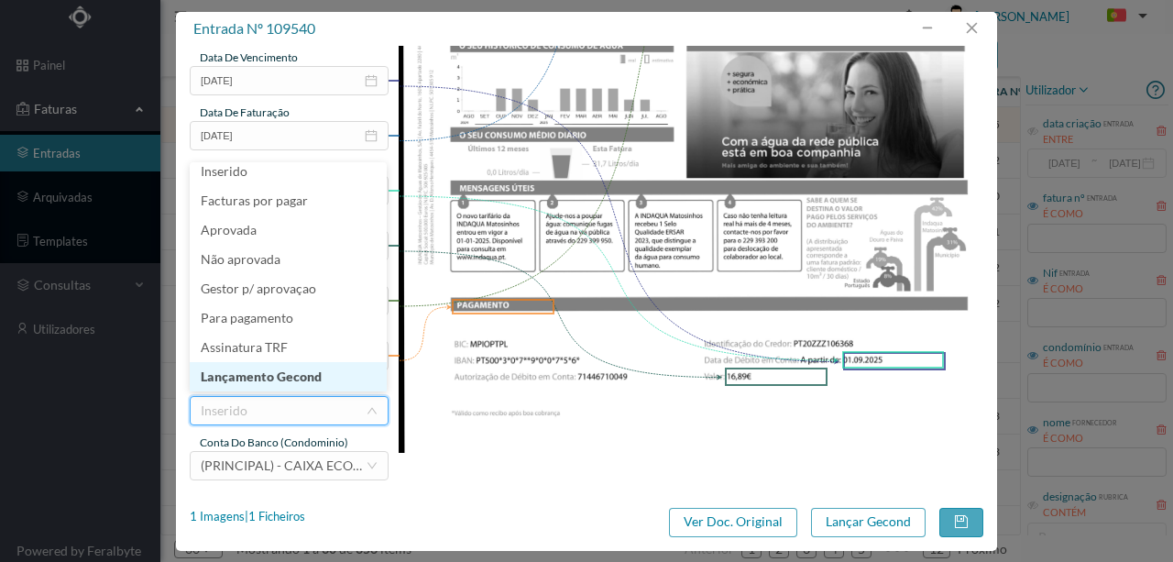
click at [278, 376] on li "Lançamento Gecond" at bounding box center [288, 376] width 197 height 29
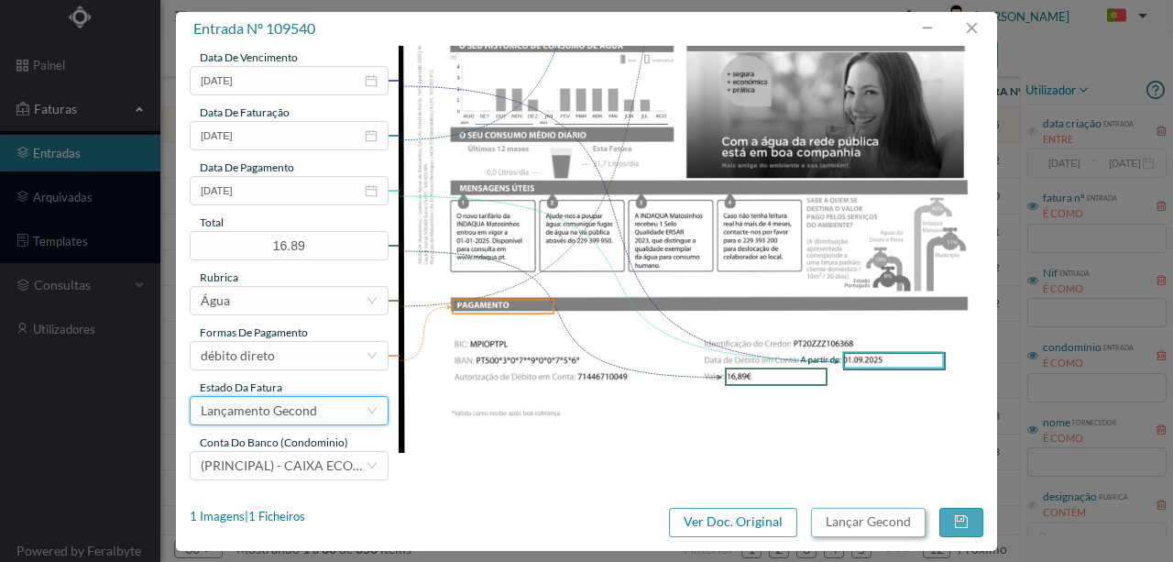
click at [843, 515] on button "Lançar Gecond" at bounding box center [868, 522] width 115 height 29
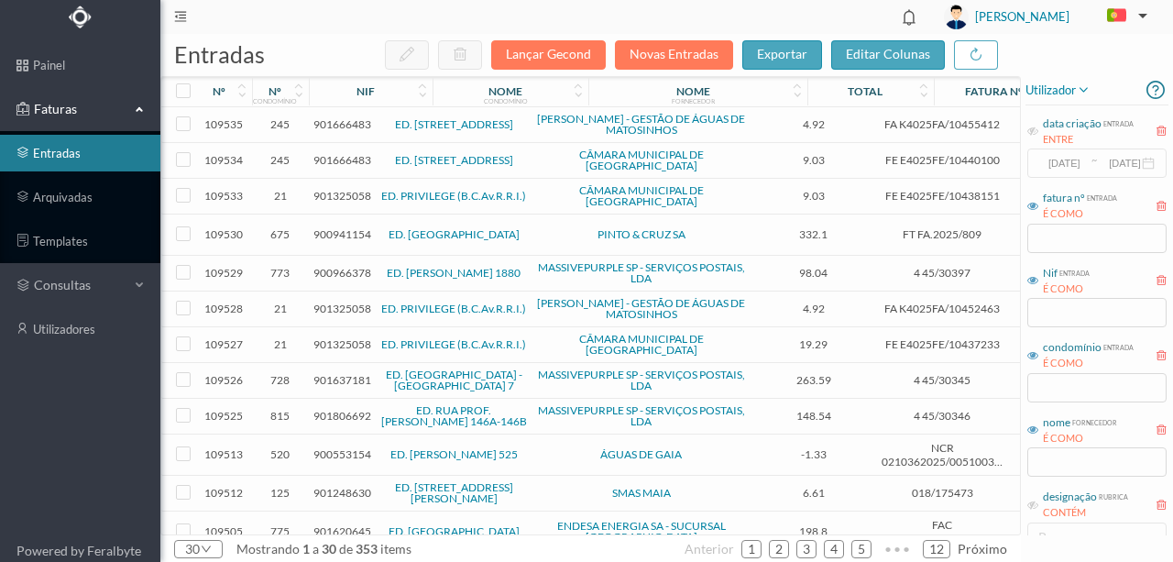
click at [325, 119] on span "901666483" at bounding box center [343, 124] width 58 height 14
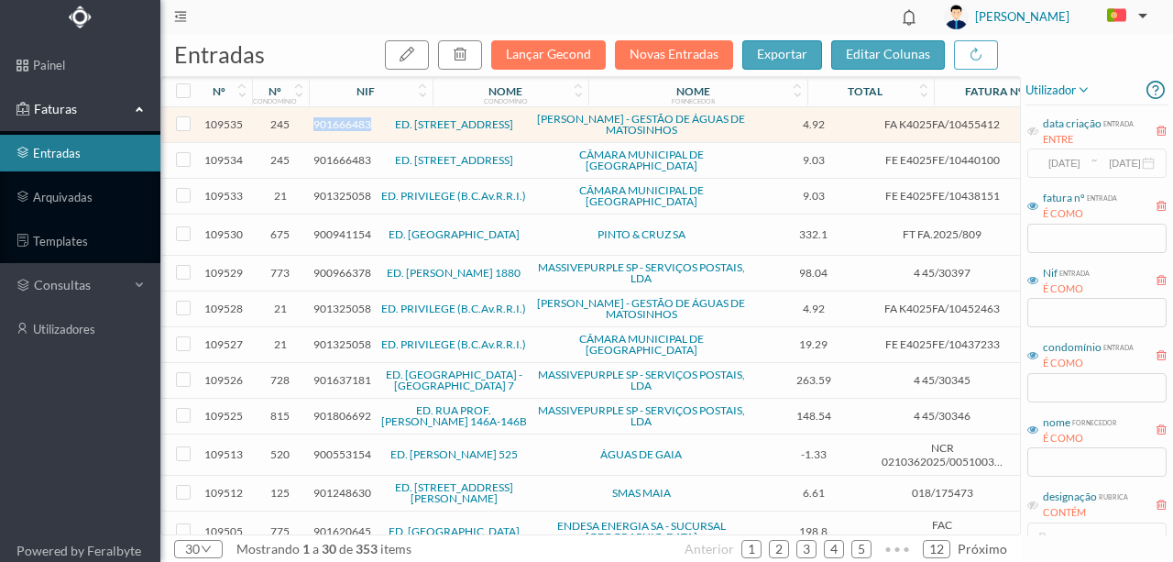
click at [325, 119] on span "901666483" at bounding box center [343, 124] width 58 height 14
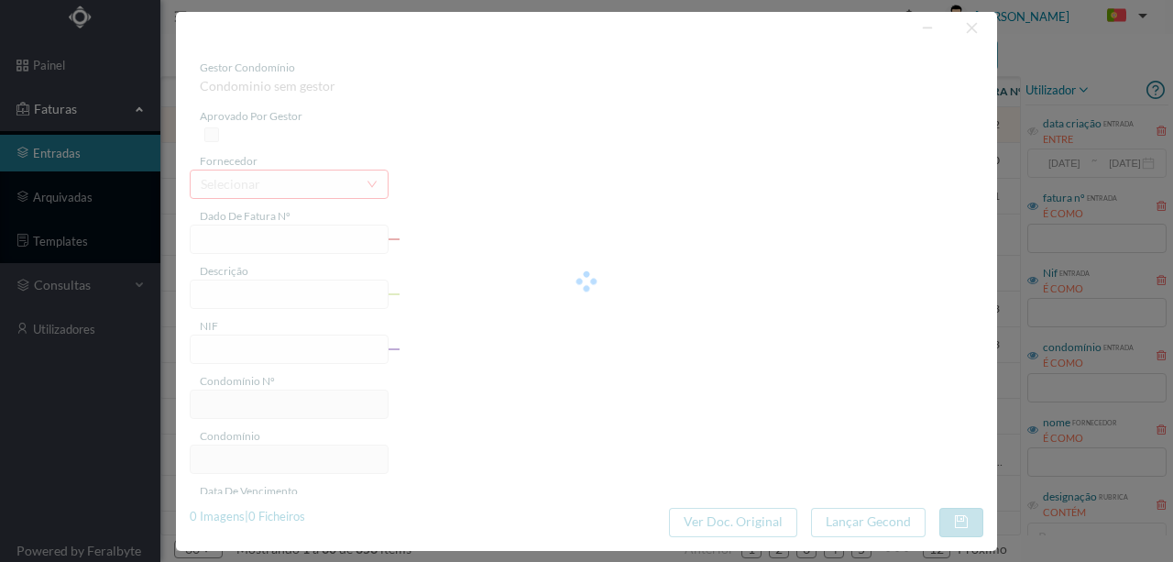
type input "FA K4025FA/10455412"
type input "Periodo de faturação: 05.06.2025 a 06.08.2025"
type input "901666483"
type input "01-09-2025"
type input "11-08-2025"
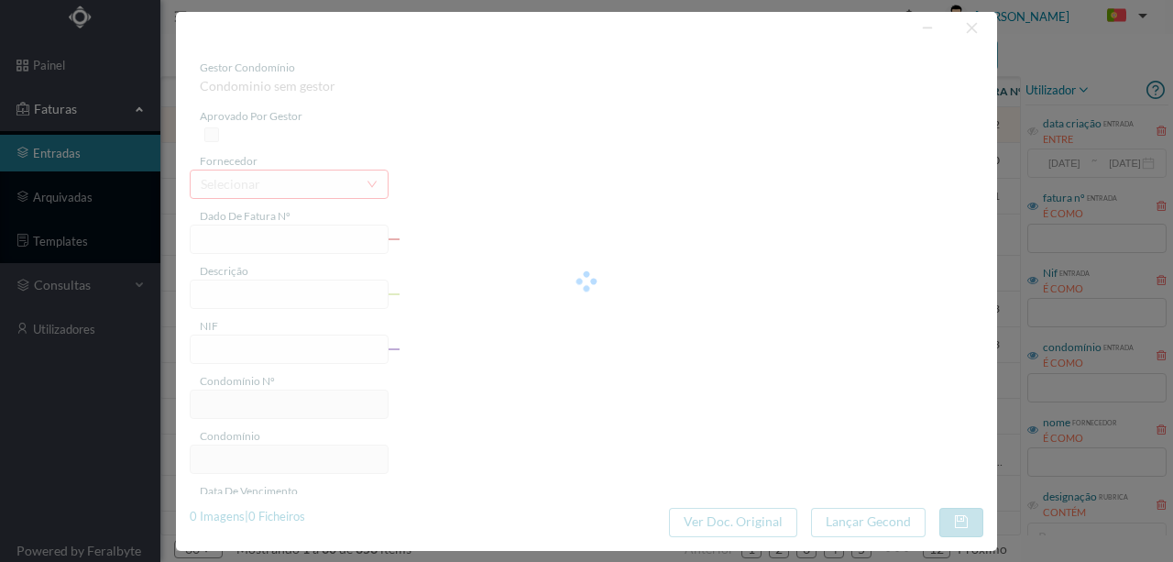
type input "01-09-2025"
type input "4.92"
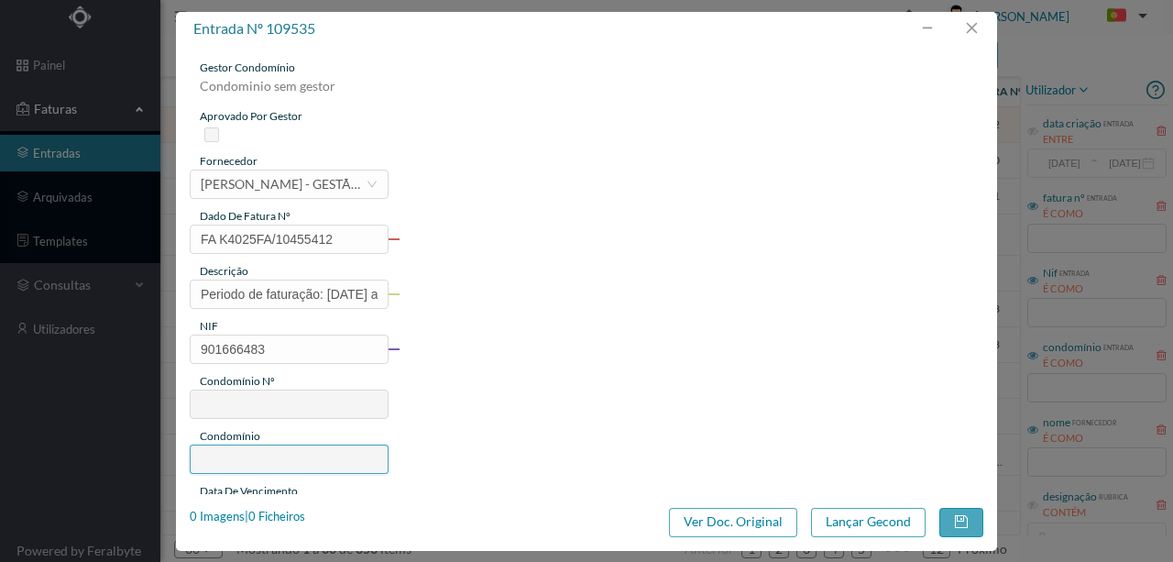
type input "245"
type input "ED. AVENIDA DA REPÚBLICA 354"
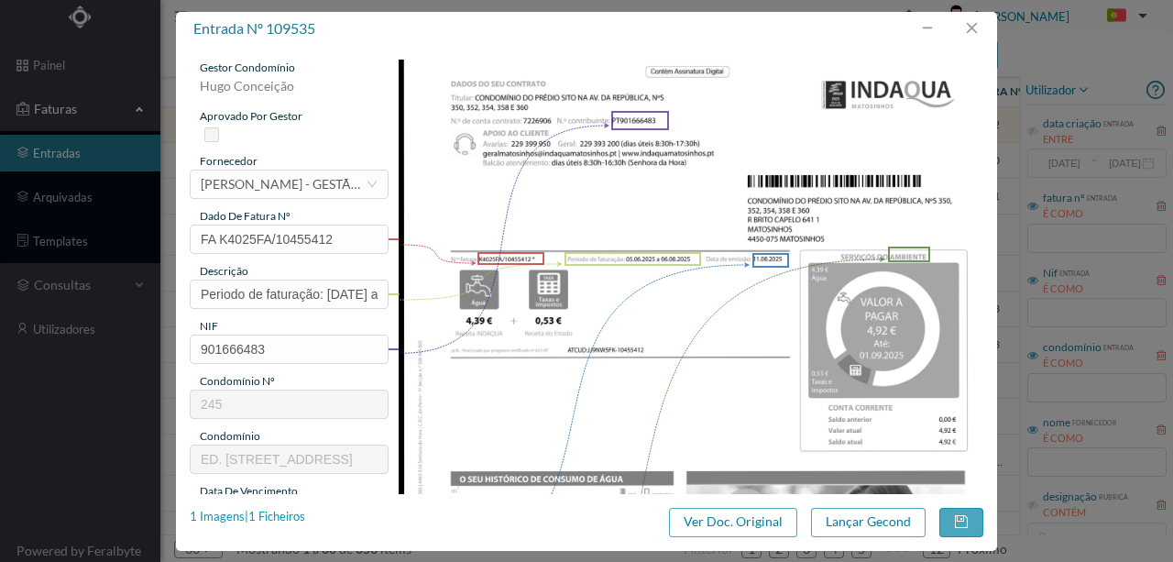
click at [286, 515] on div "1 Imagens | 1 Ficheiros" at bounding box center [248, 517] width 116 height 18
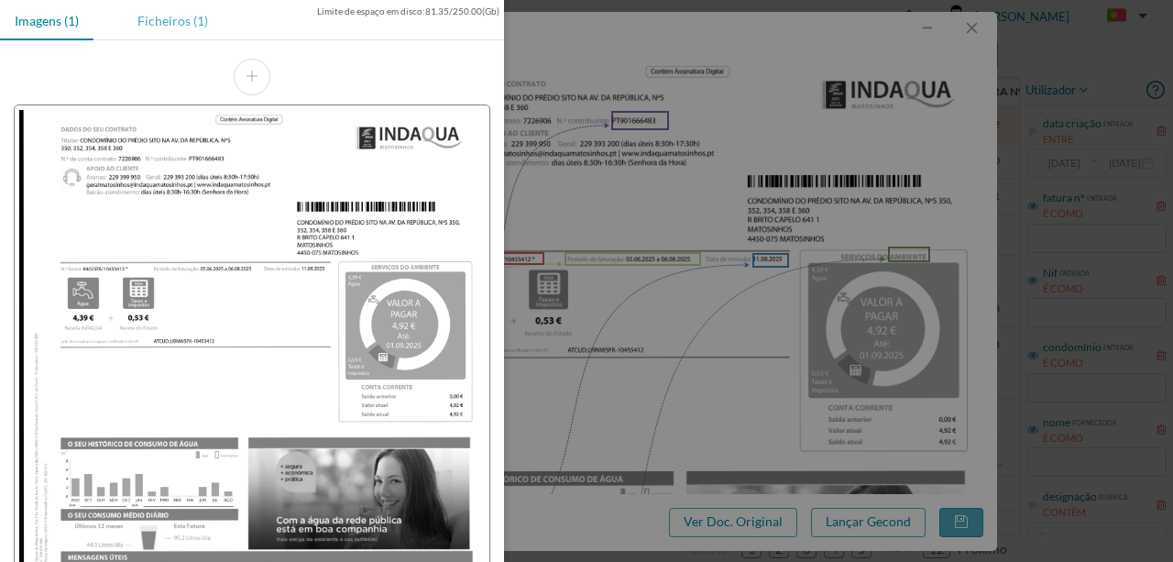
click at [172, 18] on div "Ficheiros (1)" at bounding box center [173, 20] width 100 height 41
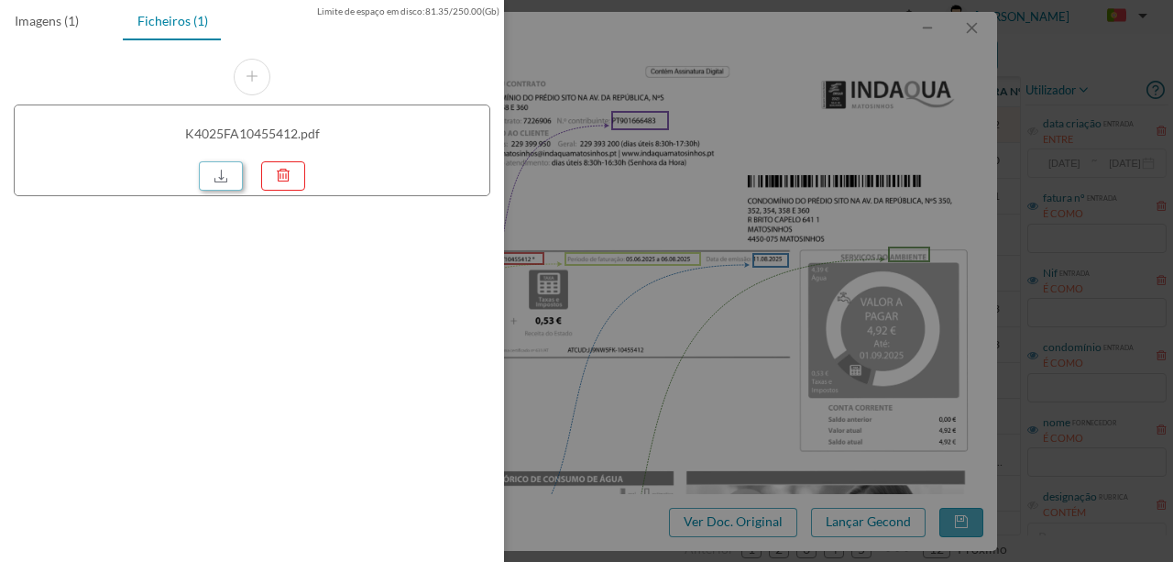
click at [225, 167] on link at bounding box center [221, 175] width 44 height 29
click at [735, 319] on div at bounding box center [586, 281] width 1173 height 562
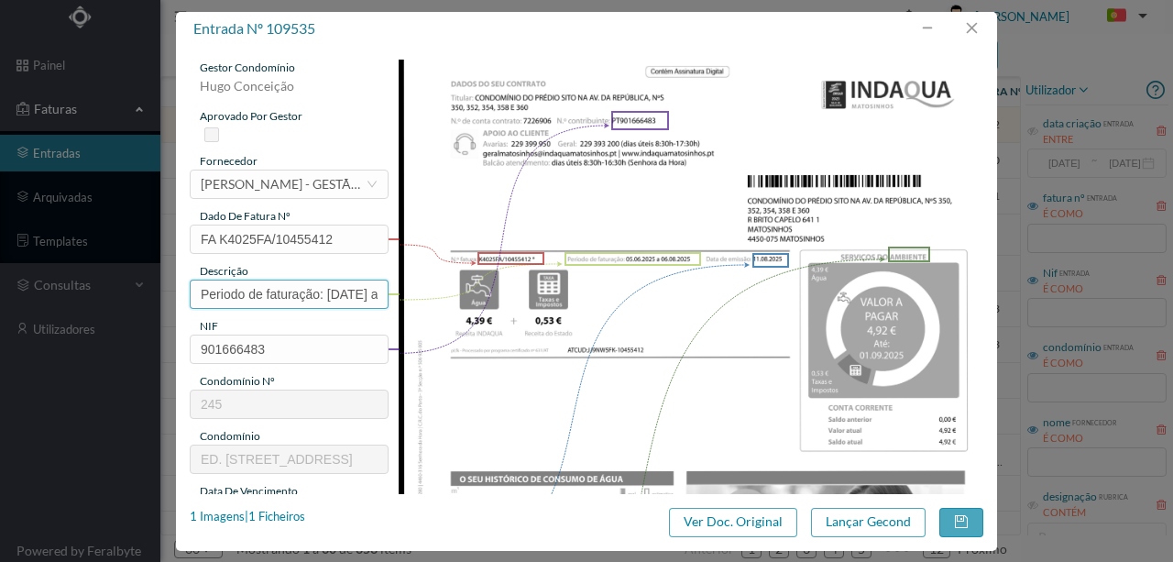
drag, startPoint x: 325, startPoint y: 294, endPoint x: 333, endPoint y: 154, distance: 140.5
click at [112, 289] on div "entrada nº 109535 gestor condomínio Hugo Conceição aprovado por gestor forneced…" at bounding box center [586, 281] width 1173 height 562
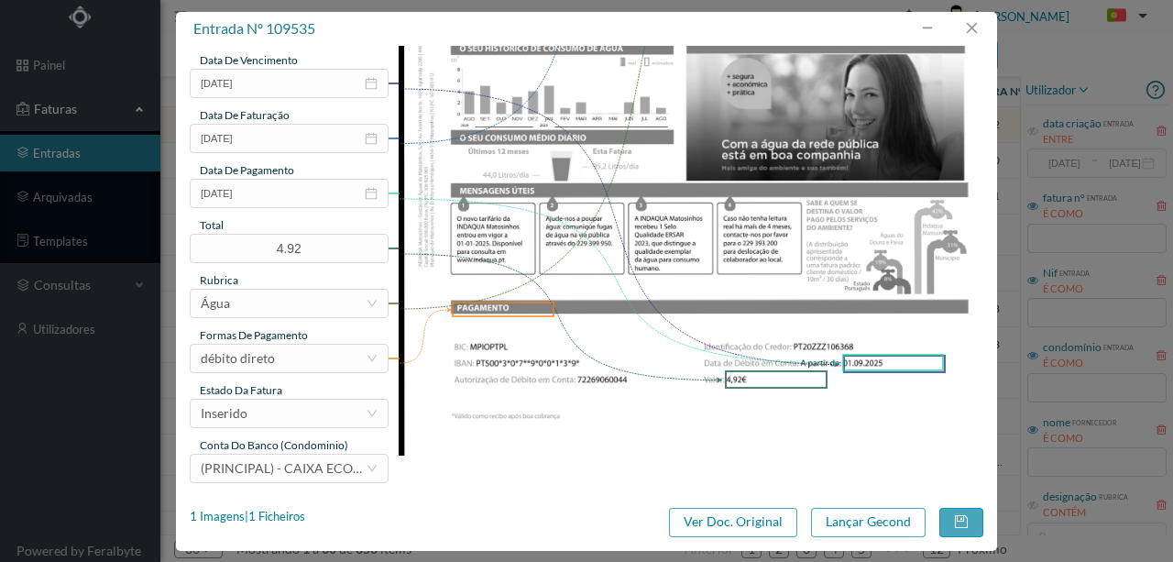
scroll to position [434, 0]
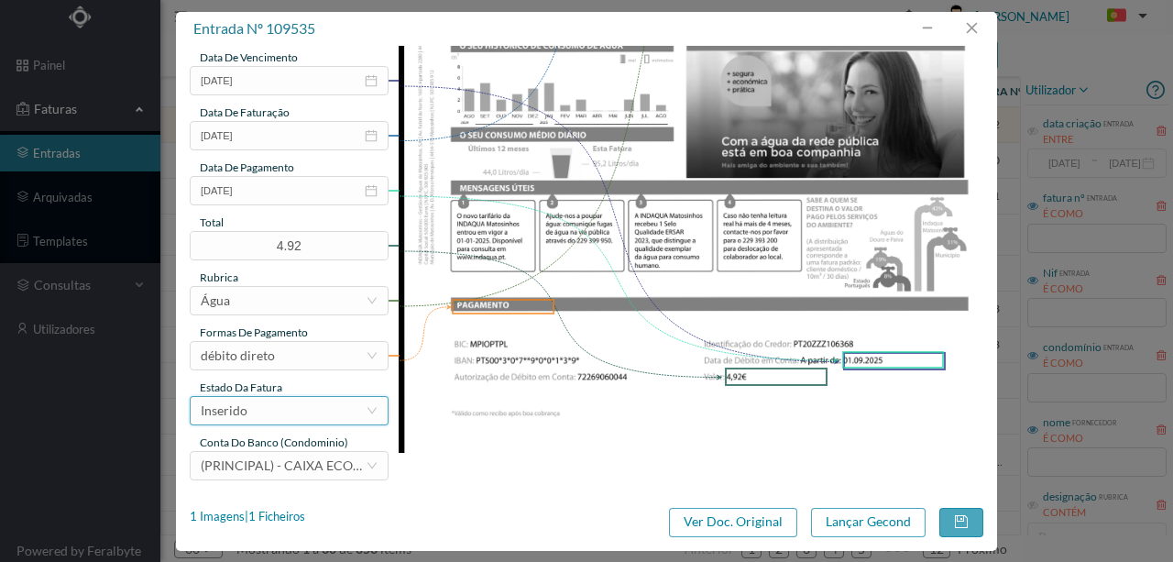
type input "354 Totalizador ( 05.06.2025 a 06.08.2025)"
click at [274, 410] on div "Inserido" at bounding box center [283, 411] width 165 height 28
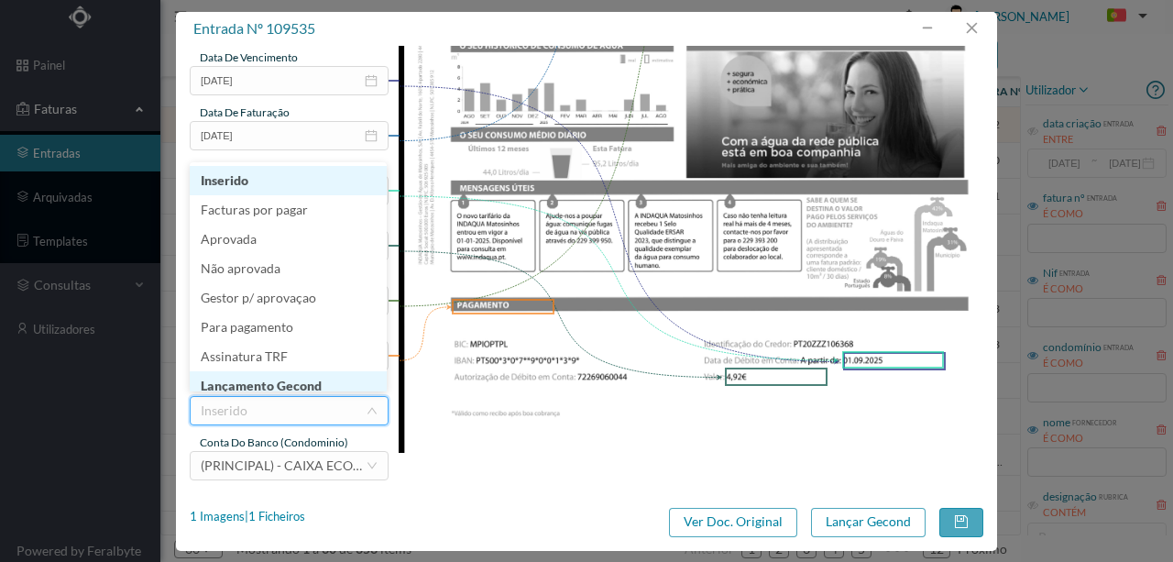
scroll to position [9, 0]
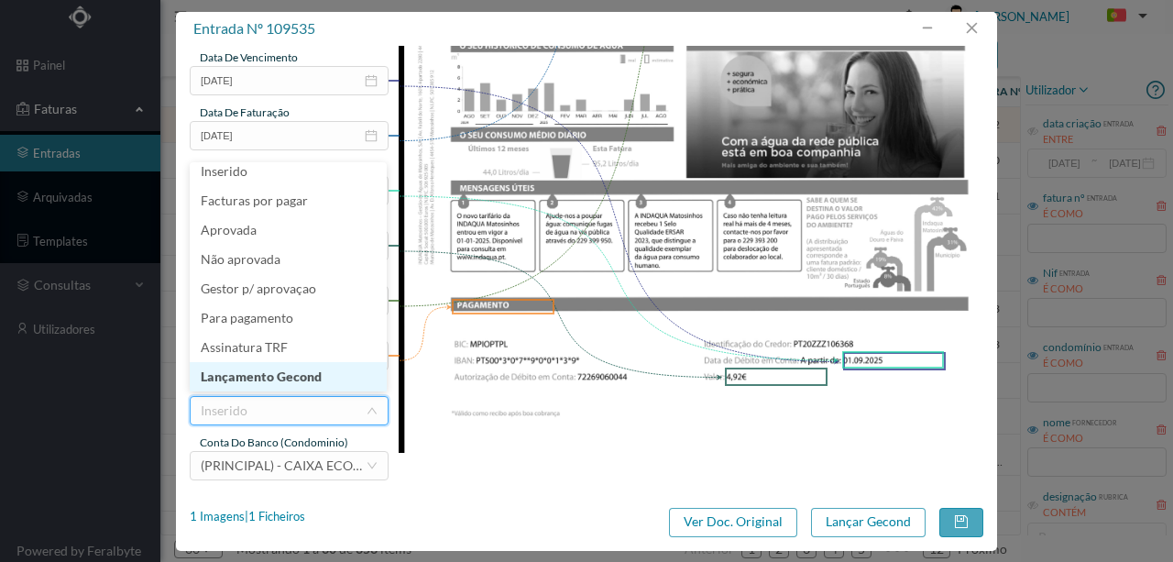
click at [283, 375] on li "Lançamento Gecond" at bounding box center [288, 376] width 197 height 29
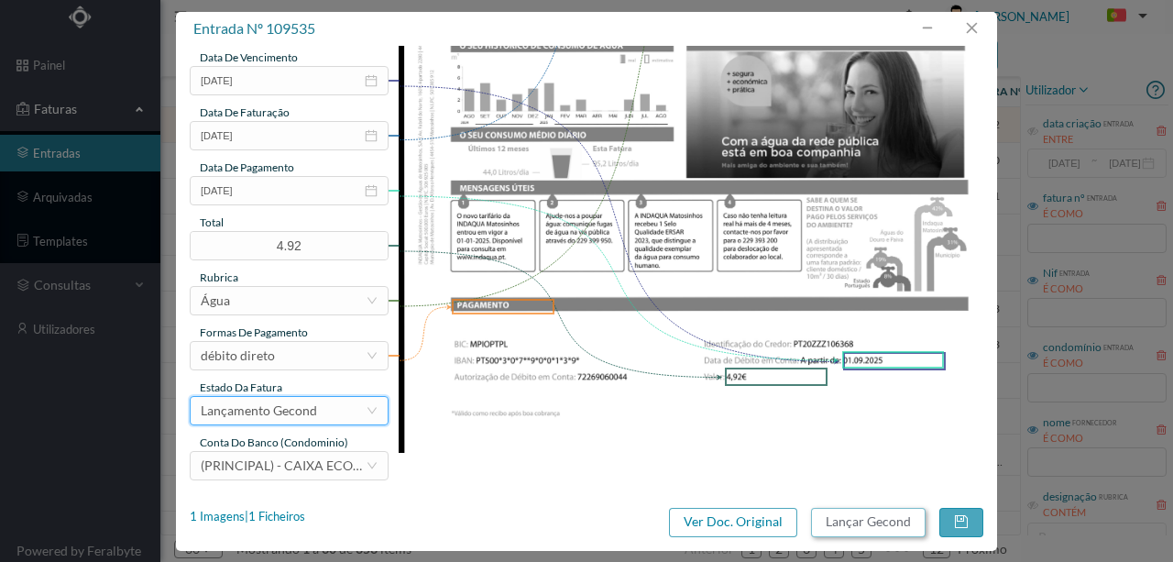
click at [832, 517] on button "Lançar Gecond" at bounding box center [868, 522] width 115 height 29
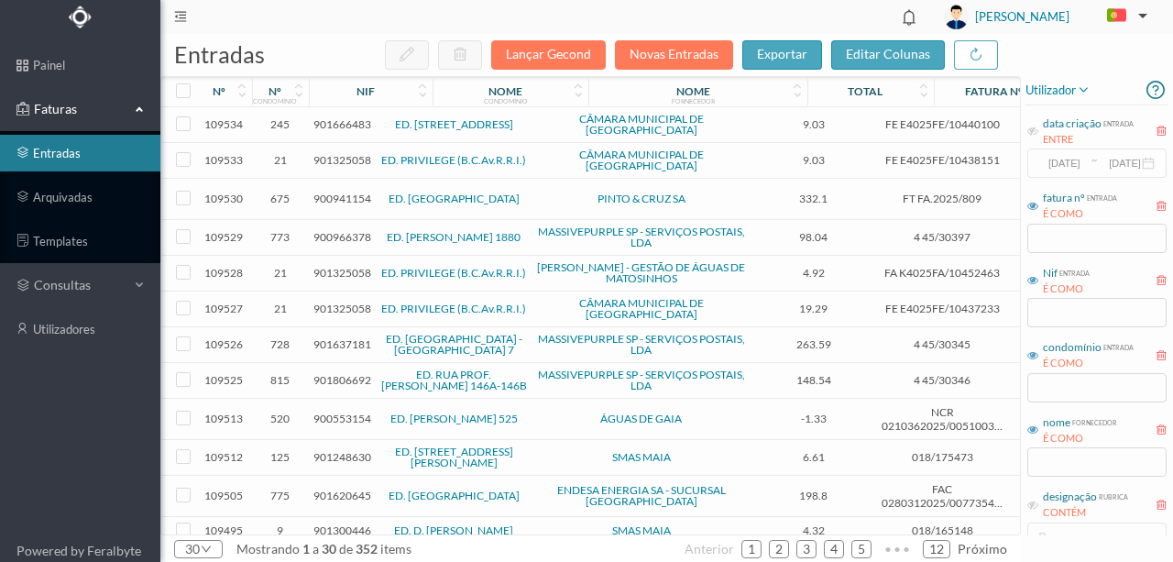
click at [341, 123] on span "901666483" at bounding box center [343, 124] width 58 height 14
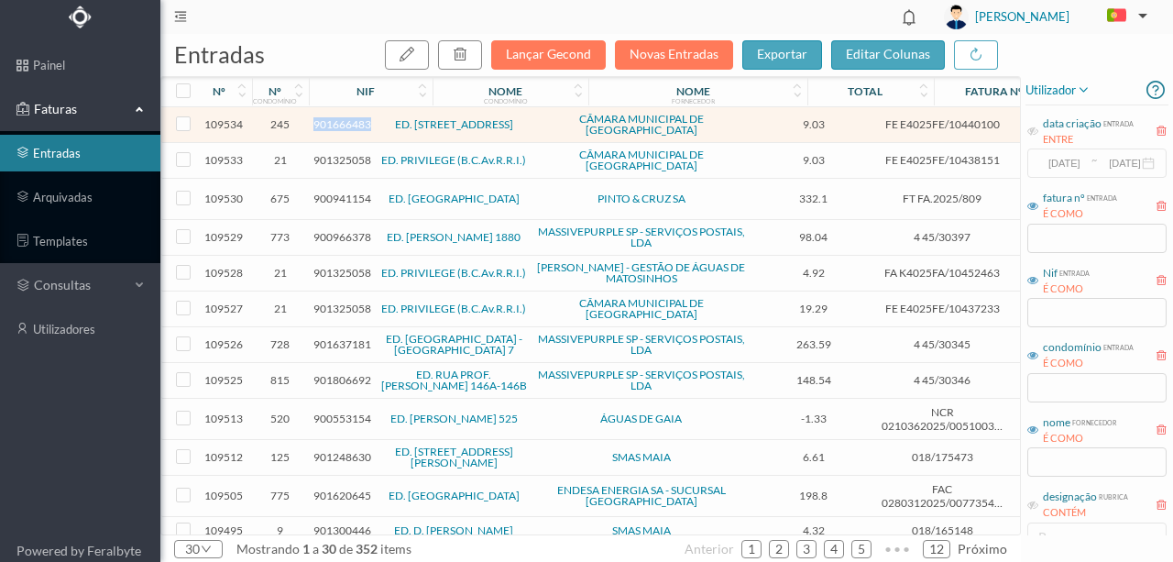
click at [341, 123] on span "901666483" at bounding box center [343, 124] width 58 height 14
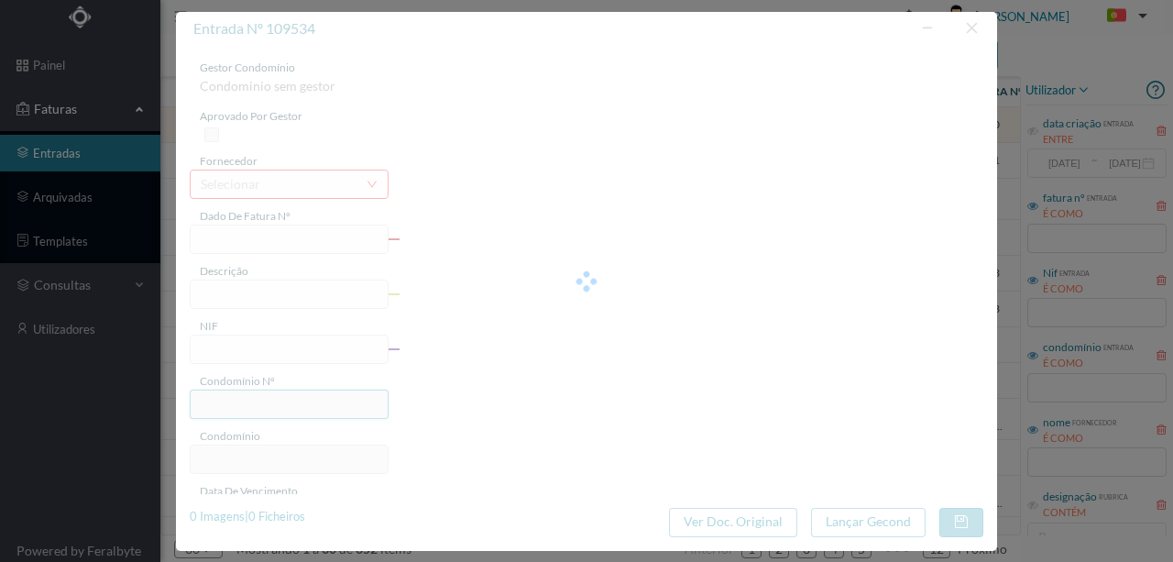
type input "FE E4025FE/10440100"
type input "901666483"
type input "Invalid date"
type input "11-08-2025"
type input "9.03"
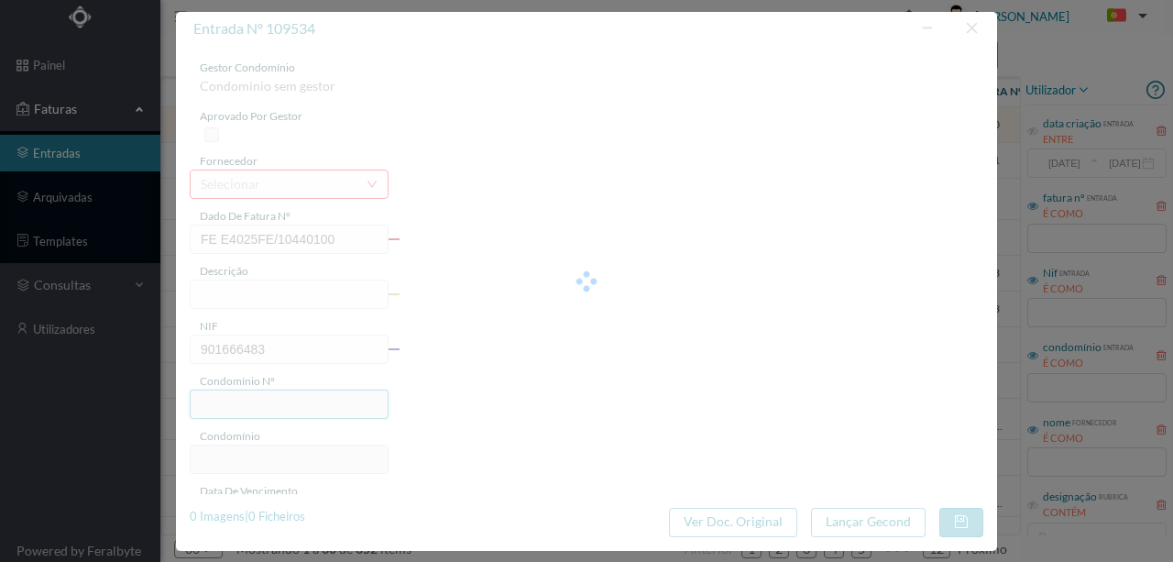
type input "245"
type input "ED. AVENIDA DA REPÚBLICA 354"
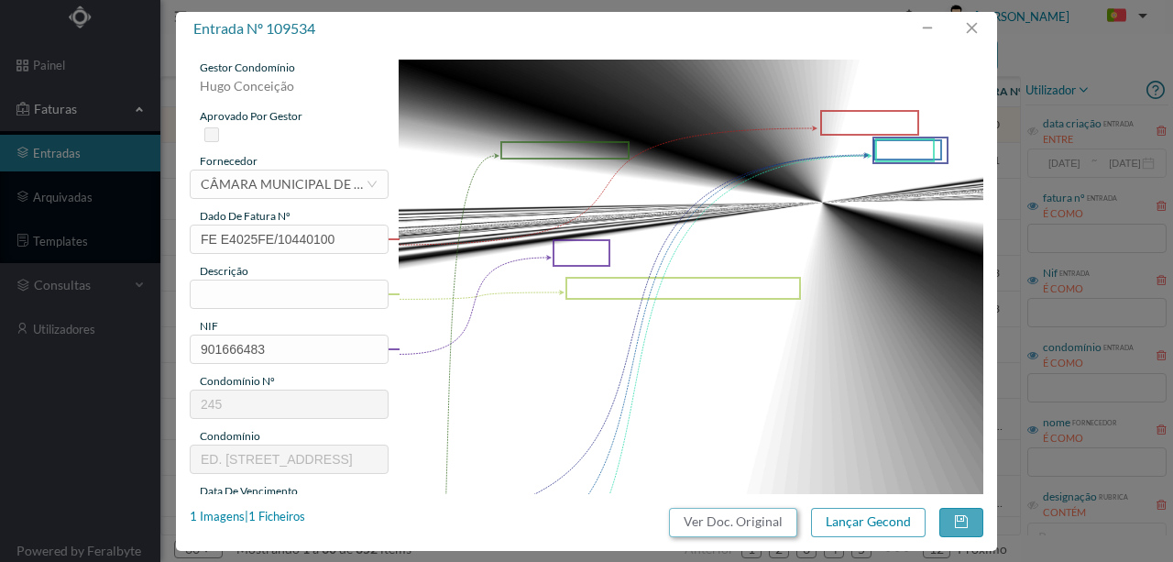
drag, startPoint x: 735, startPoint y: 520, endPoint x: 691, endPoint y: 78, distance: 444.0
click at [736, 520] on button "Ver Doc. Original" at bounding box center [733, 522] width 128 height 29
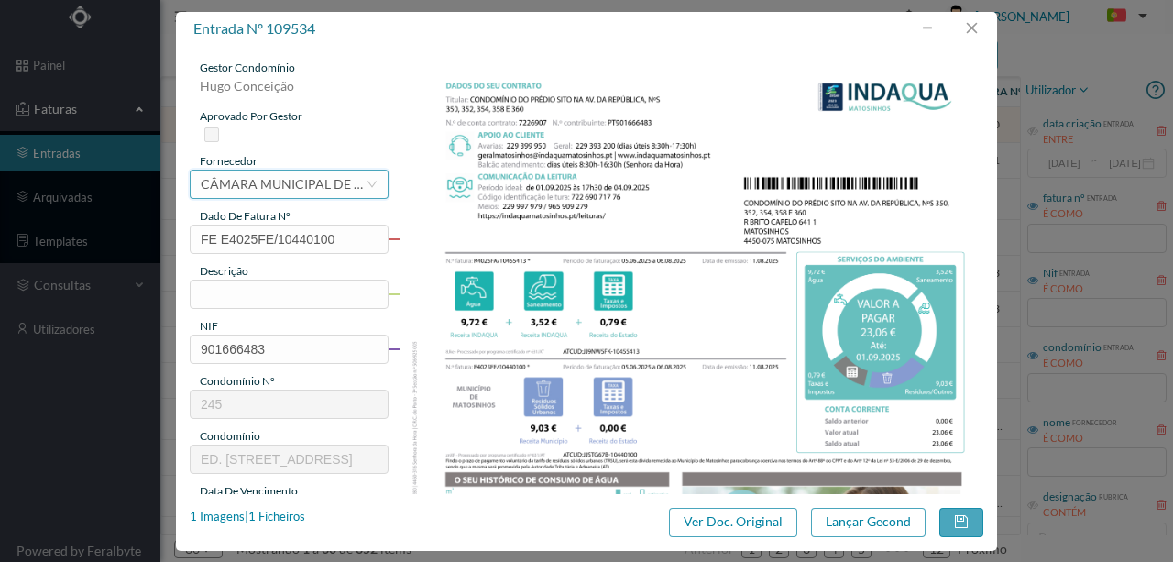
drag, startPoint x: 299, startPoint y: 191, endPoint x: 924, endPoint y: 9, distance: 651.0
click at [279, 193] on div "CÂMARA MUNICIPAL DE MATOSINHOS" at bounding box center [283, 185] width 165 height 28
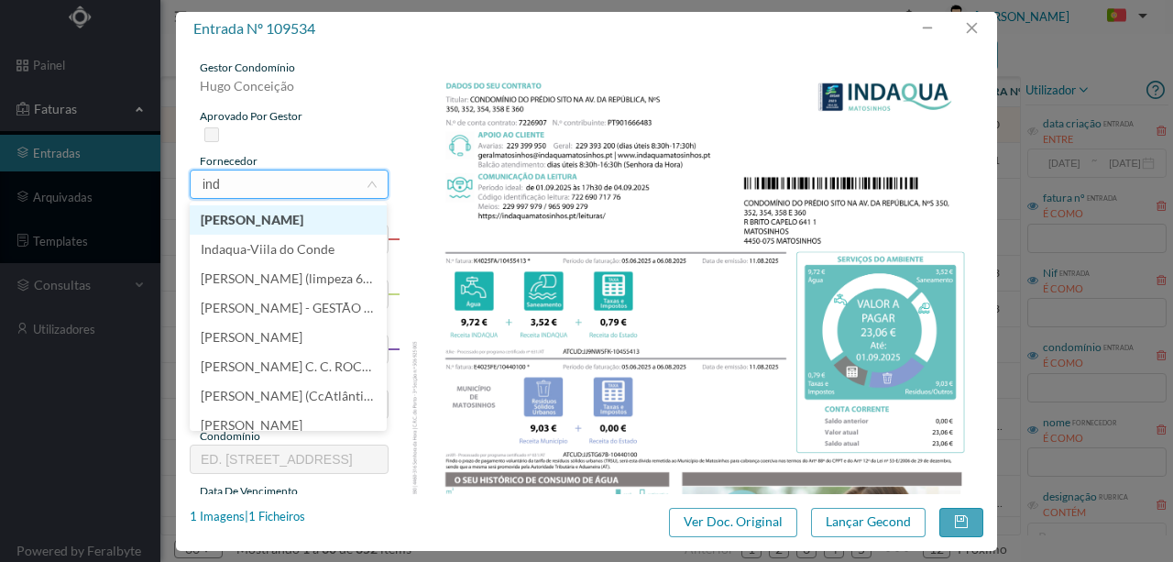
type input "inda"
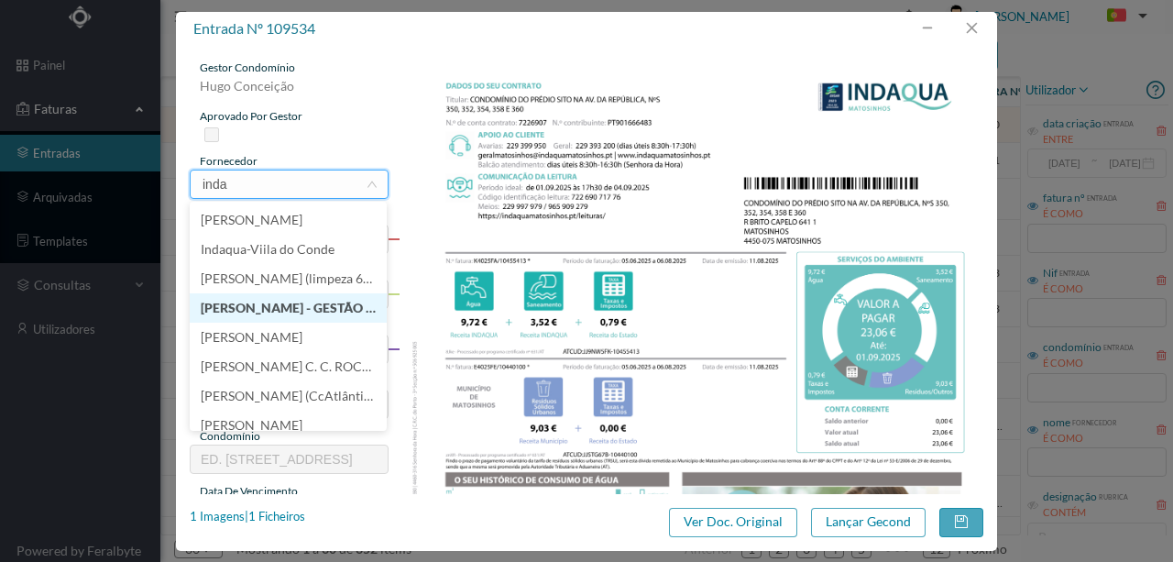
click at [276, 307] on li "INDAQUA MATOSINHOS - GESTÃO DE ÁGUAS DE MATOSINHOS" at bounding box center [288, 307] width 197 height 29
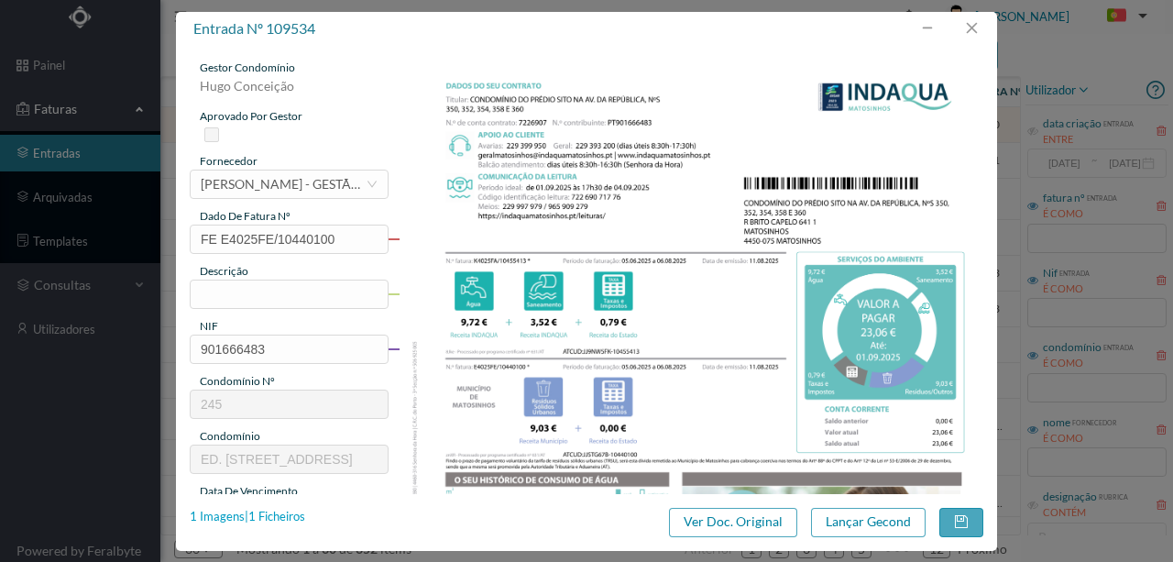
click at [293, 517] on div "1 Imagens | 1 Ficheiros" at bounding box center [248, 517] width 116 height 18
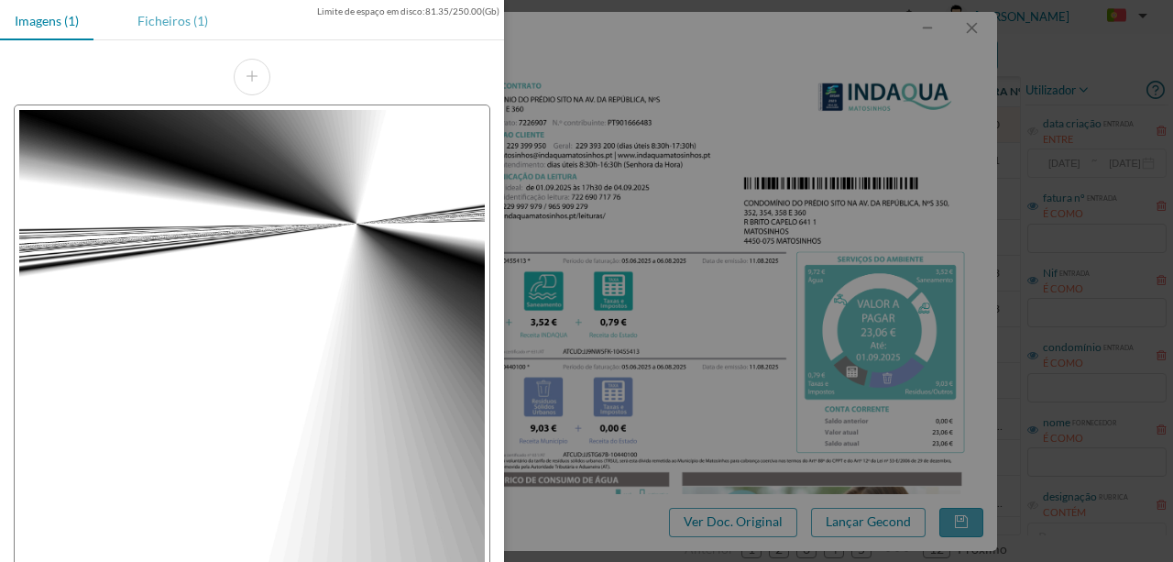
click at [173, 19] on div "Ficheiros (1)" at bounding box center [173, 20] width 100 height 41
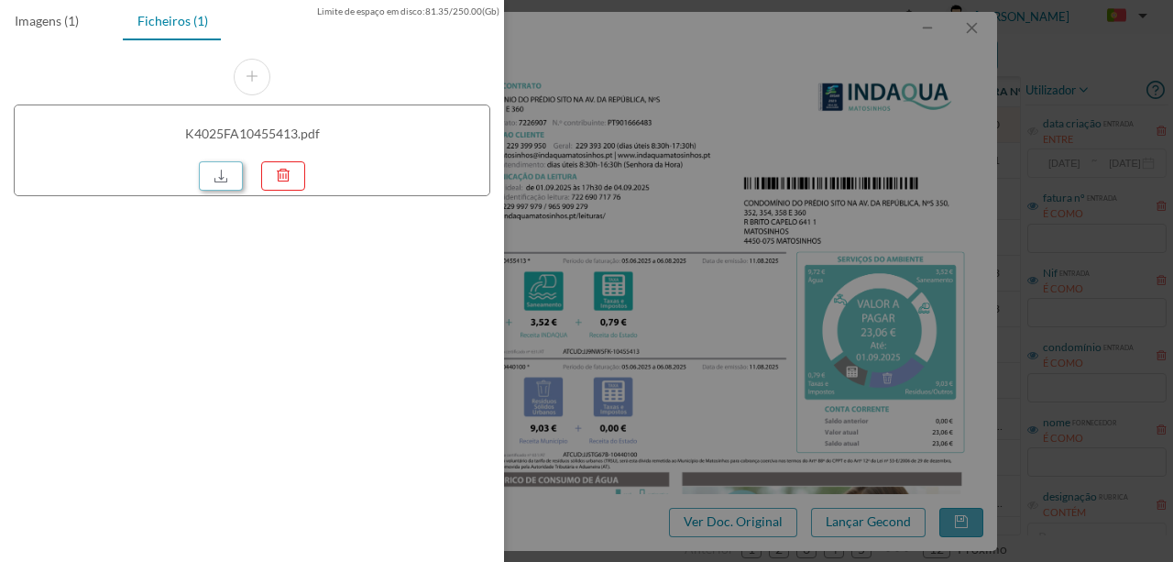
click at [220, 168] on link at bounding box center [221, 175] width 44 height 29
drag, startPoint x: 833, startPoint y: 336, endPoint x: 781, endPoint y: 325, distance: 53.6
click at [831, 336] on div at bounding box center [586, 281] width 1173 height 562
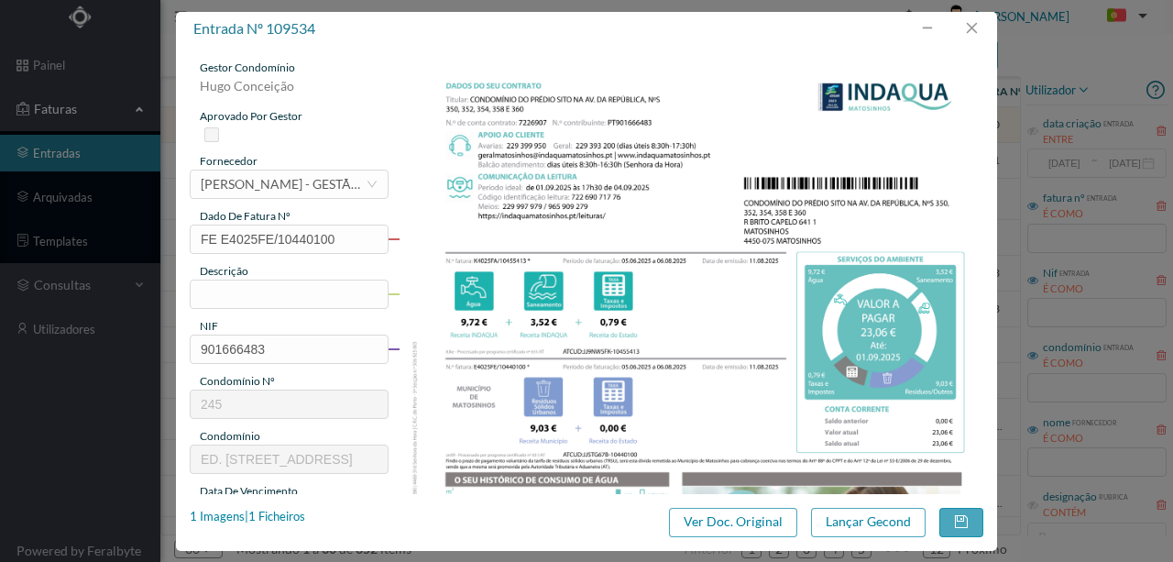
click at [757, 325] on body "painel Faturas entradas arquivadas templates consultas utilizadores Powered by …" at bounding box center [586, 281] width 1173 height 562
drag, startPoint x: 209, startPoint y: 297, endPoint x: 481, endPoint y: 199, distance: 289.4
click at [212, 293] on input "text" at bounding box center [289, 294] width 199 height 29
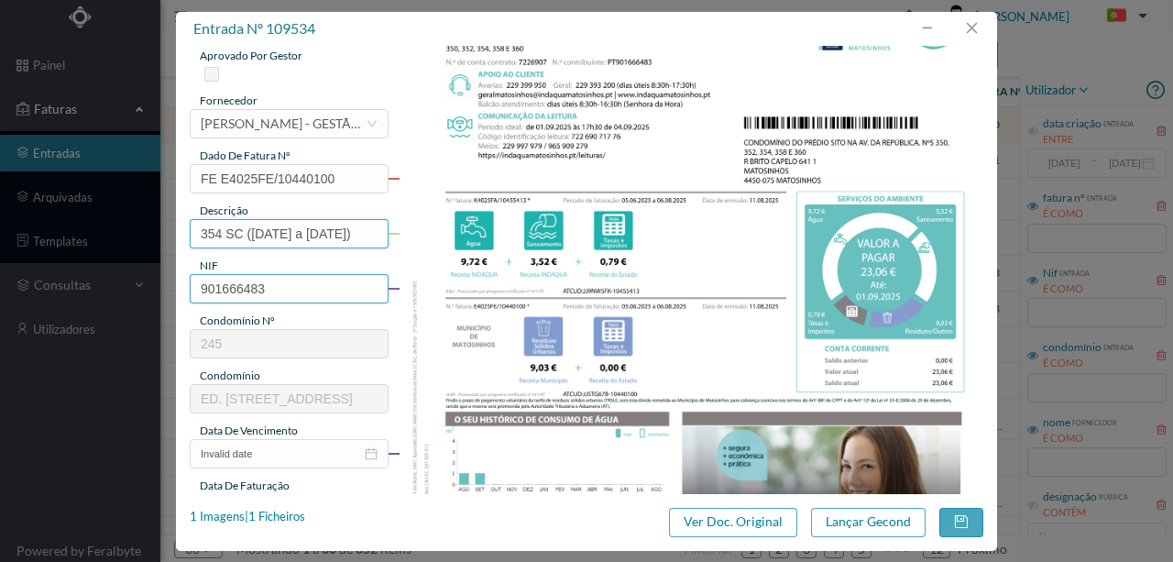
scroll to position [122, 0]
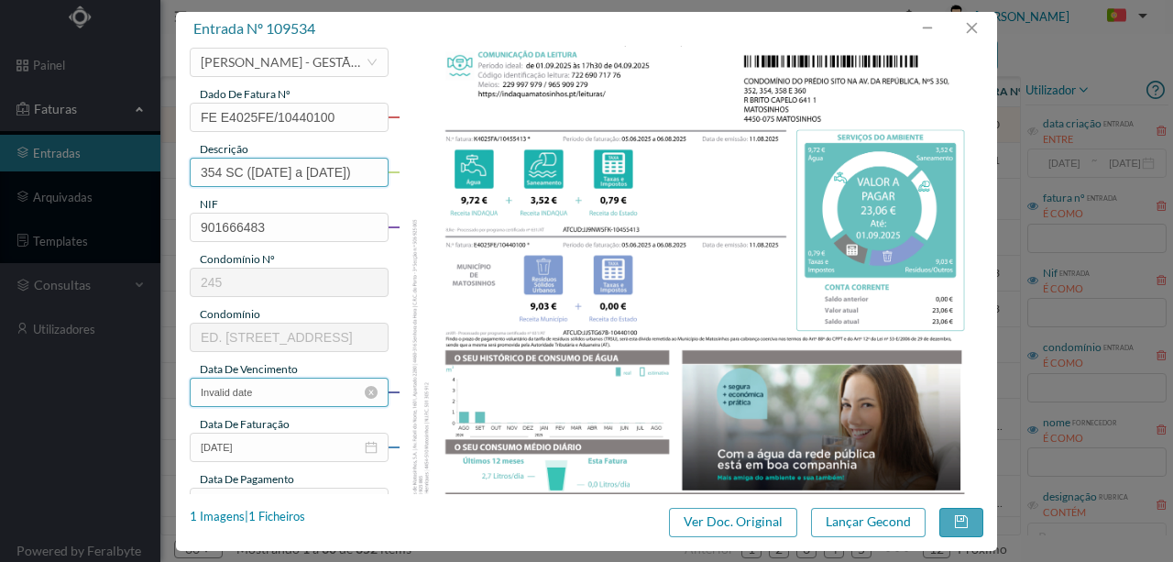
type input "354 SC (05.06.2025 a 06.08.2025)"
click at [278, 400] on input "Invalid date" at bounding box center [289, 392] width 199 height 29
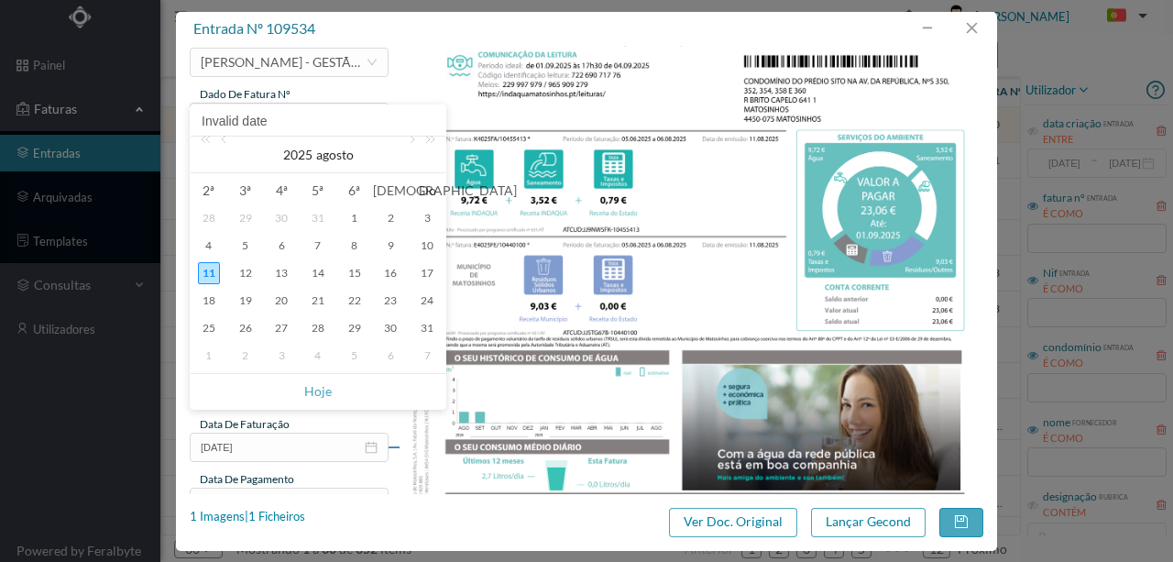
click at [216, 269] on div "11" at bounding box center [209, 273] width 22 height 22
type input "11-08-2025"
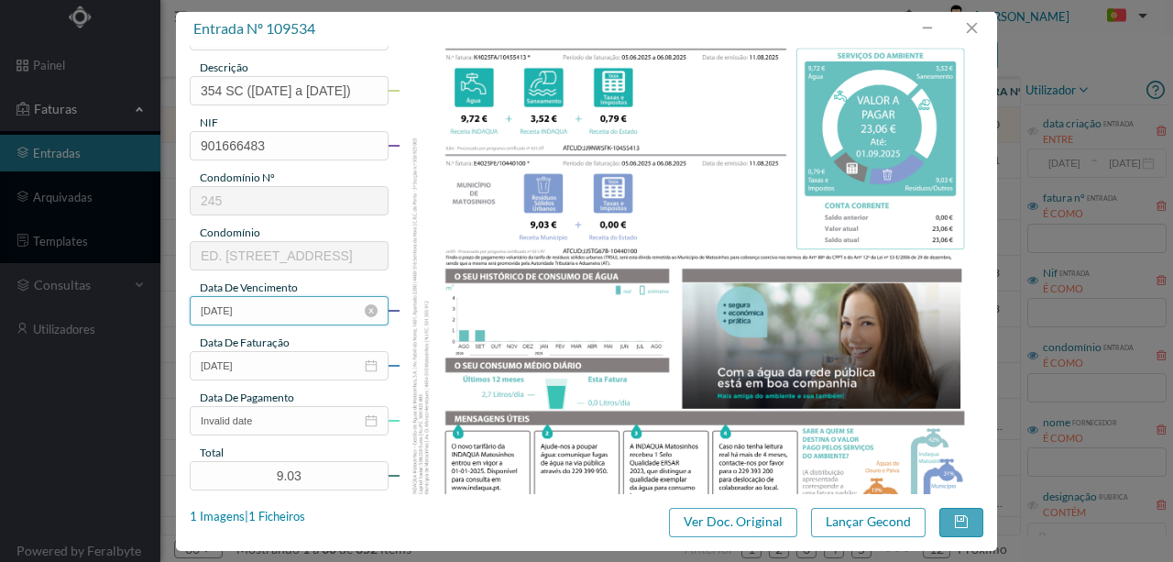
scroll to position [244, 0]
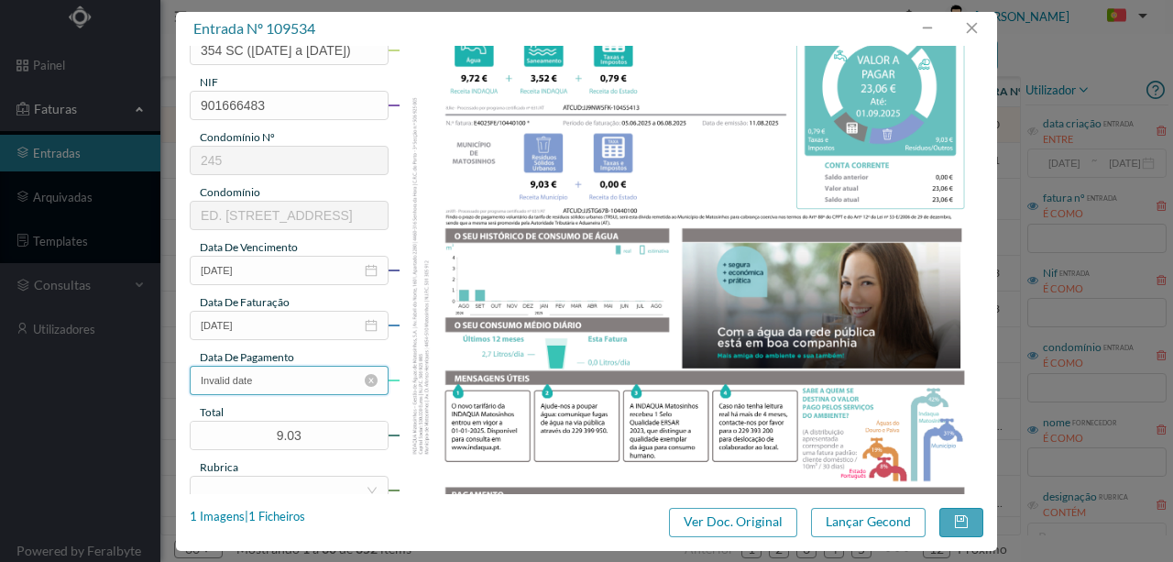
click at [296, 380] on input "Invalid date" at bounding box center [289, 380] width 199 height 29
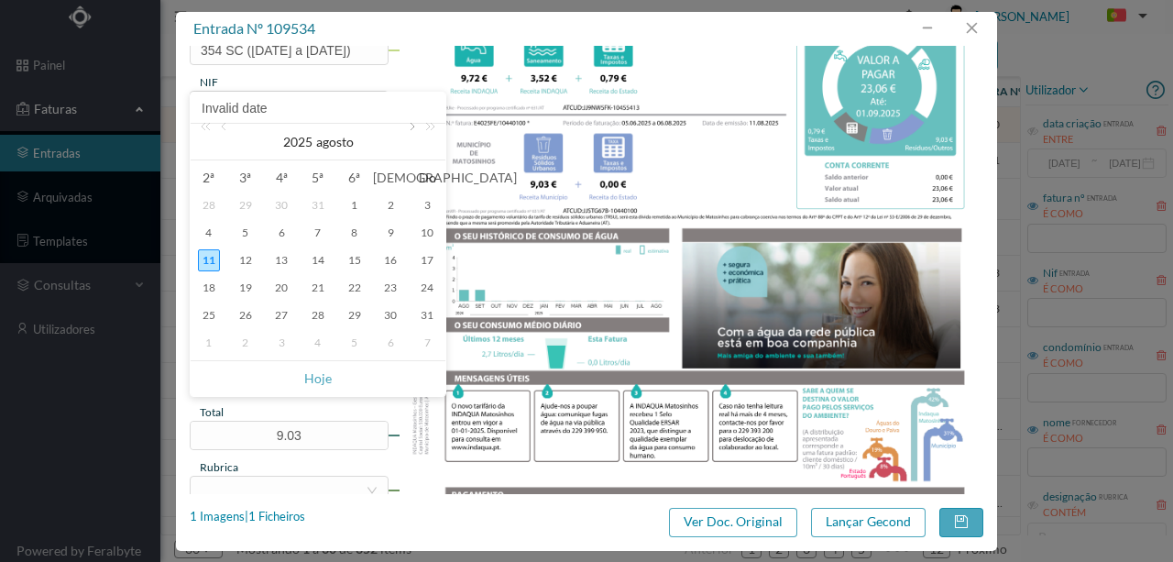
click at [411, 128] on link at bounding box center [410, 142] width 17 height 37
click at [205, 207] on div "1" at bounding box center [209, 205] width 22 height 22
type input "01-09-2025"
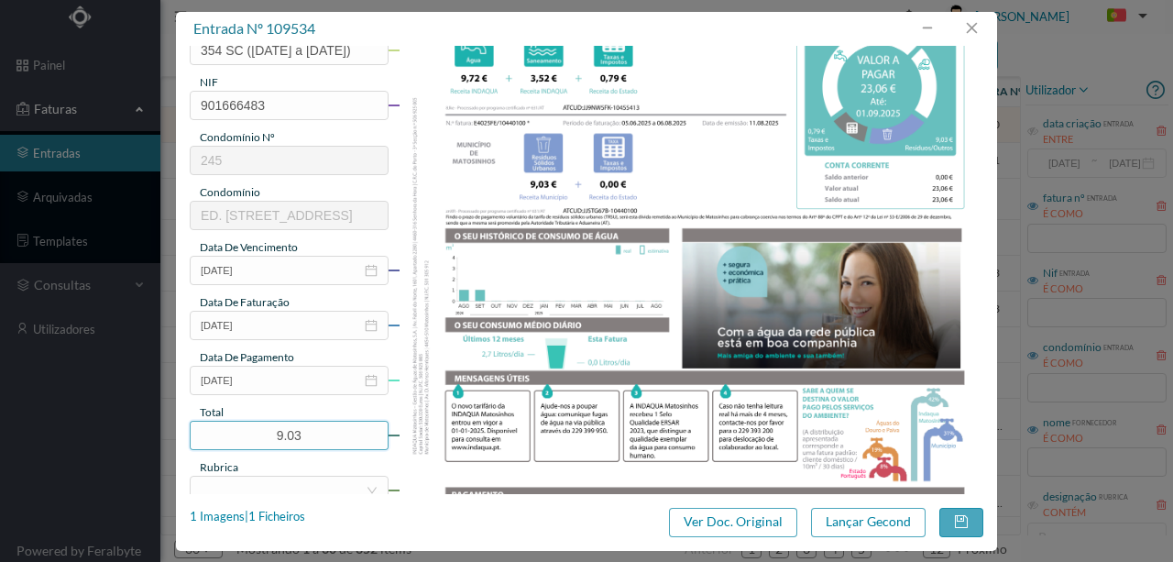
drag, startPoint x: 311, startPoint y: 431, endPoint x: 158, endPoint y: 416, distance: 153.8
click at [160, 417] on div "entrada nº 109534 gestor condomínio Hugo Conceição aprovado por gestor forneced…" at bounding box center [586, 281] width 1173 height 562
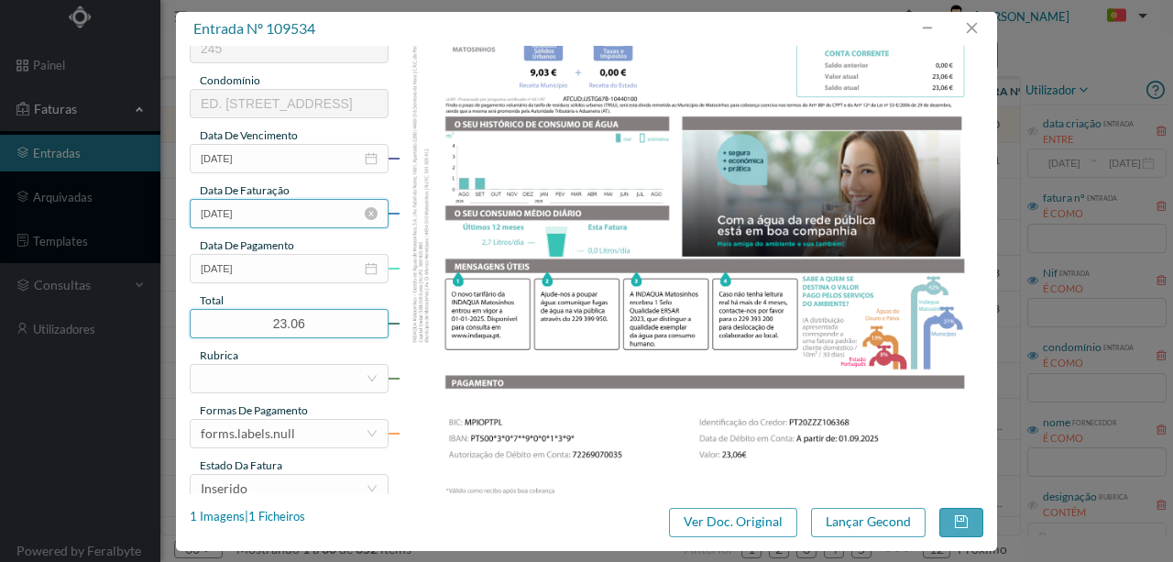
scroll to position [367, 0]
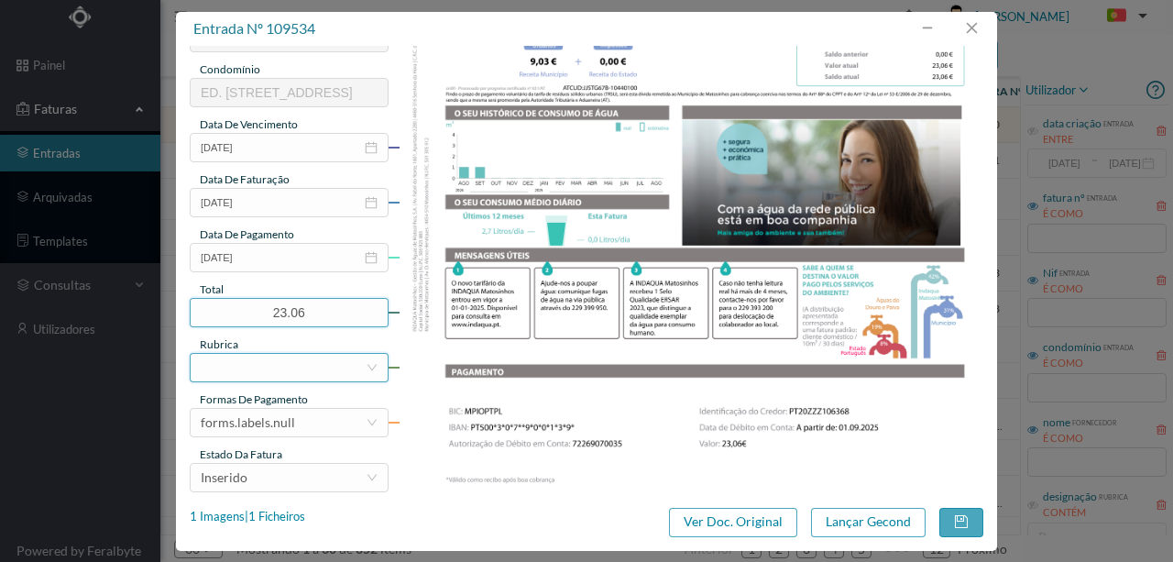
type input "23.06"
click at [226, 372] on div at bounding box center [283, 368] width 165 height 28
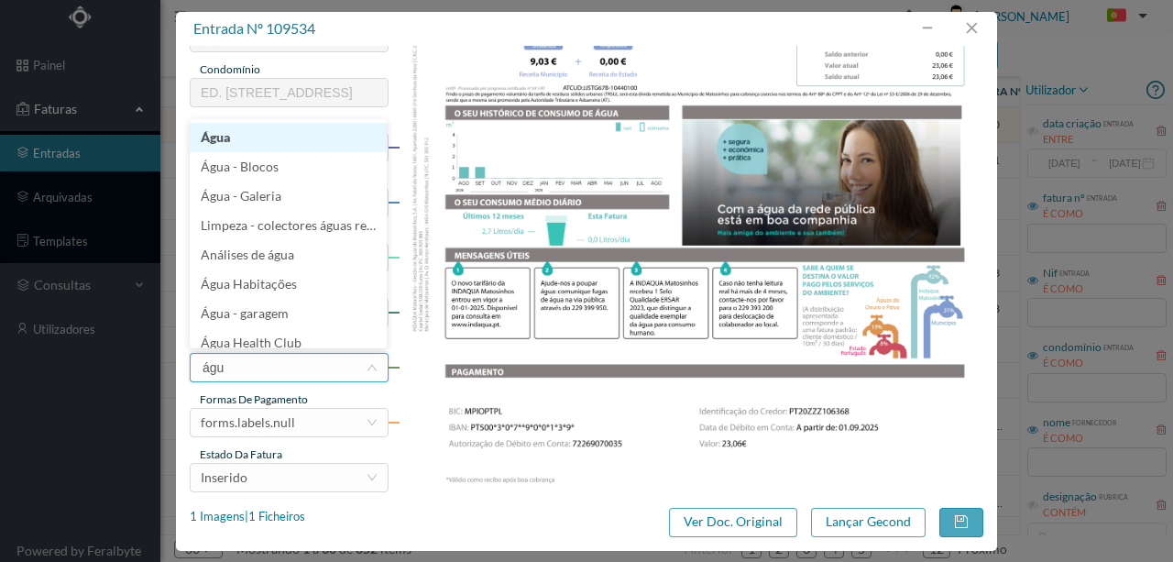
type input "água"
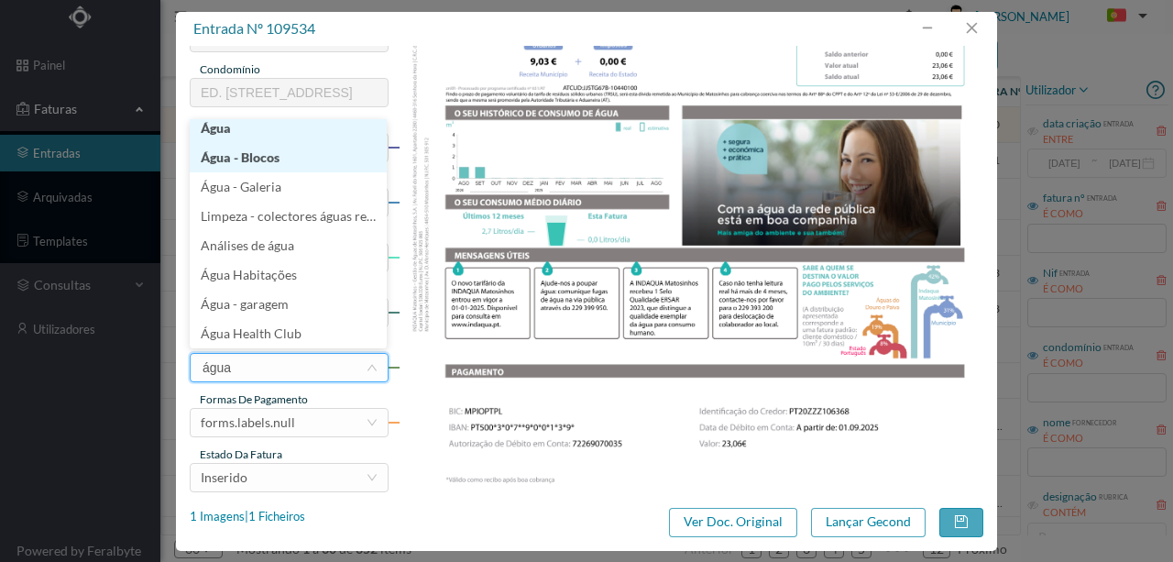
scroll to position [4, 0]
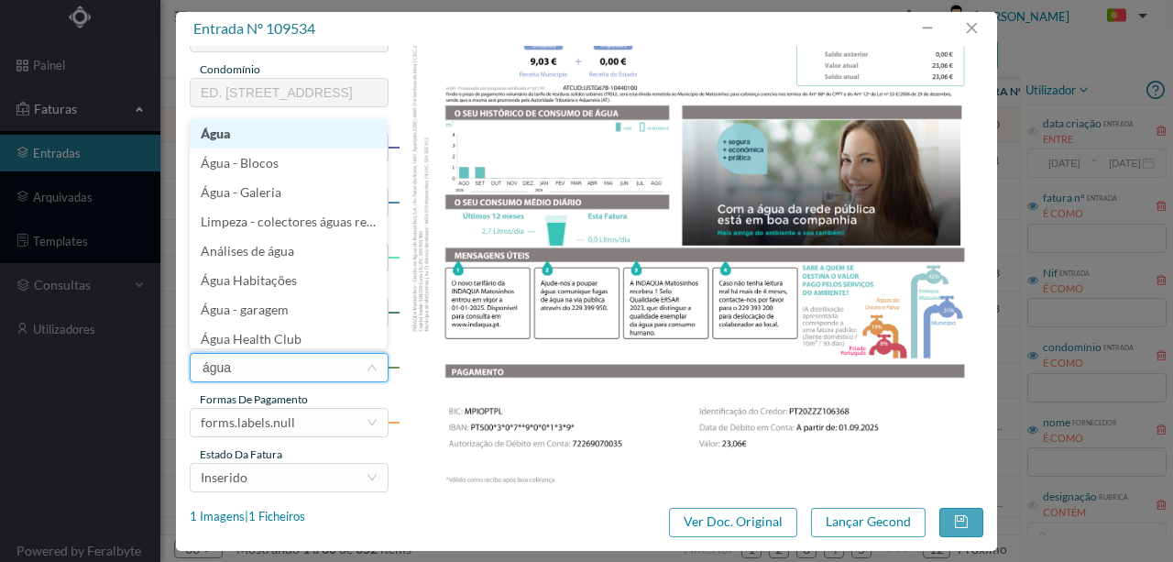
click at [223, 138] on li "Água" at bounding box center [288, 133] width 197 height 29
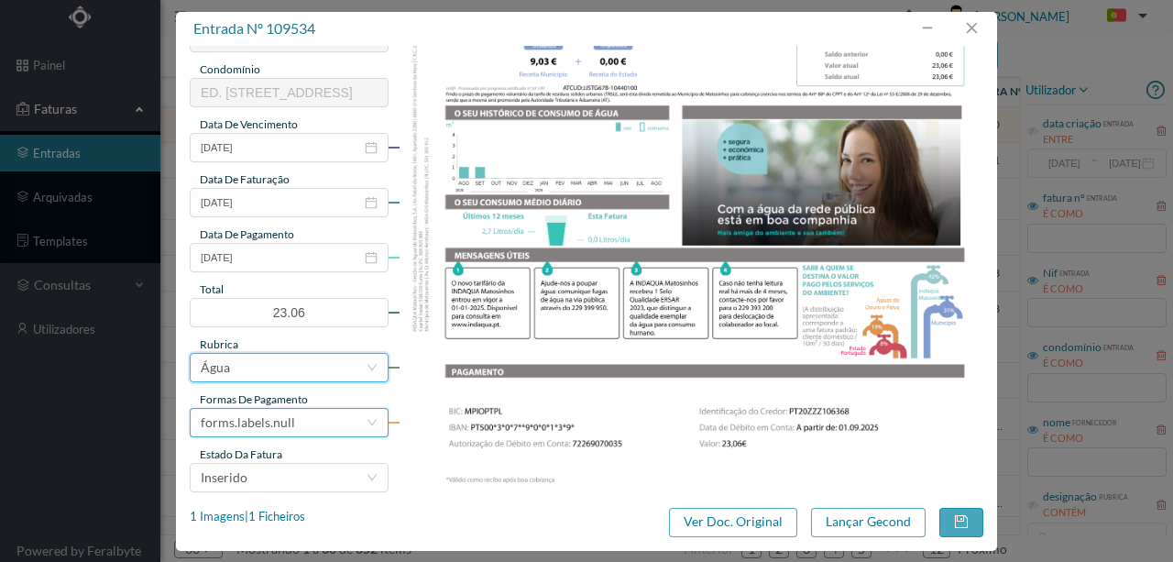
click at [257, 428] on div "forms.labels.null" at bounding box center [248, 423] width 94 height 28
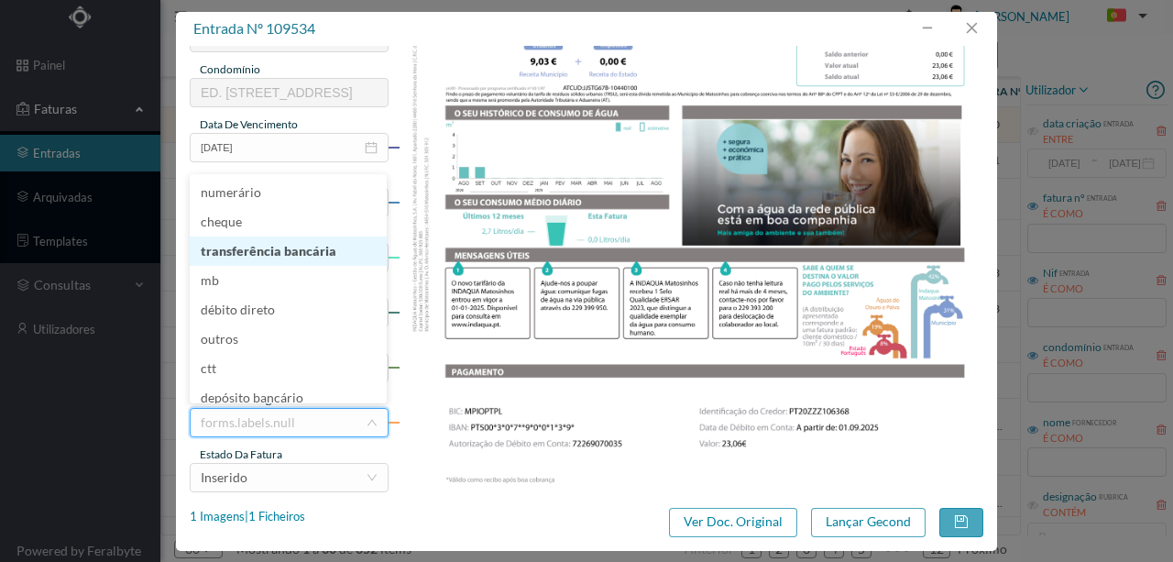
click at [269, 255] on li "transferência bancária" at bounding box center [288, 251] width 197 height 29
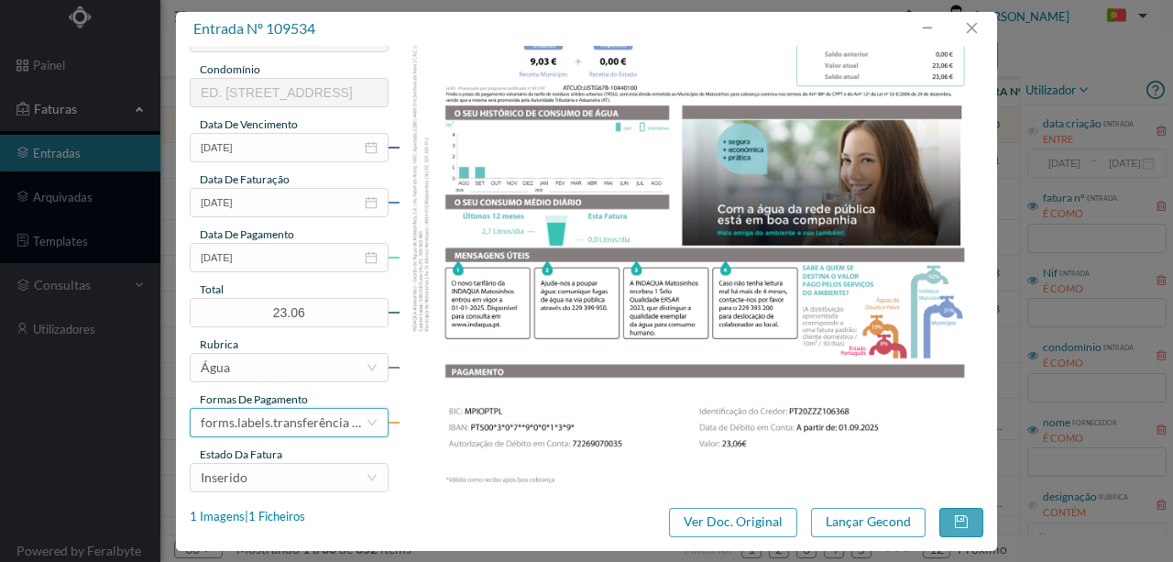
click at [284, 429] on div "forms.labels.transferência bancária" at bounding box center [283, 423] width 165 height 28
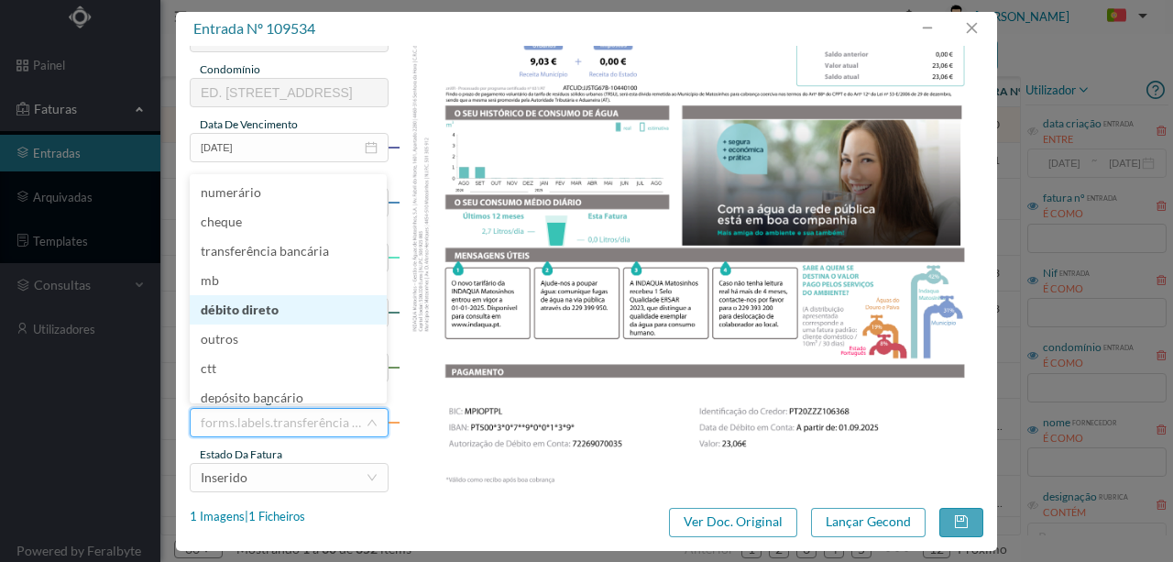
click at [251, 317] on li "débito direto" at bounding box center [288, 309] width 197 height 29
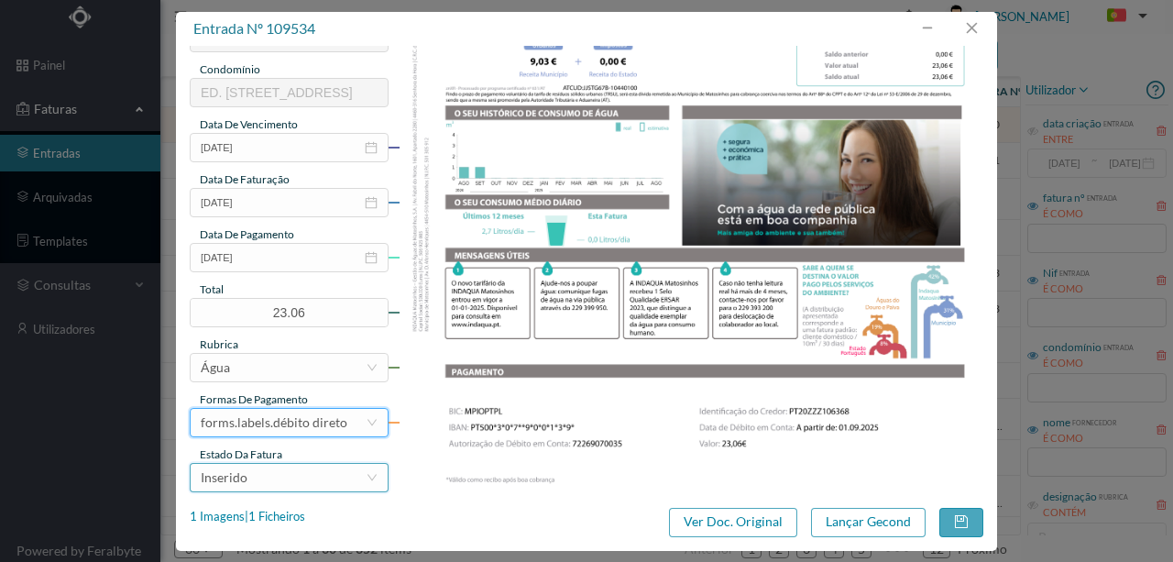
click at [253, 479] on div "Inserido" at bounding box center [283, 478] width 165 height 28
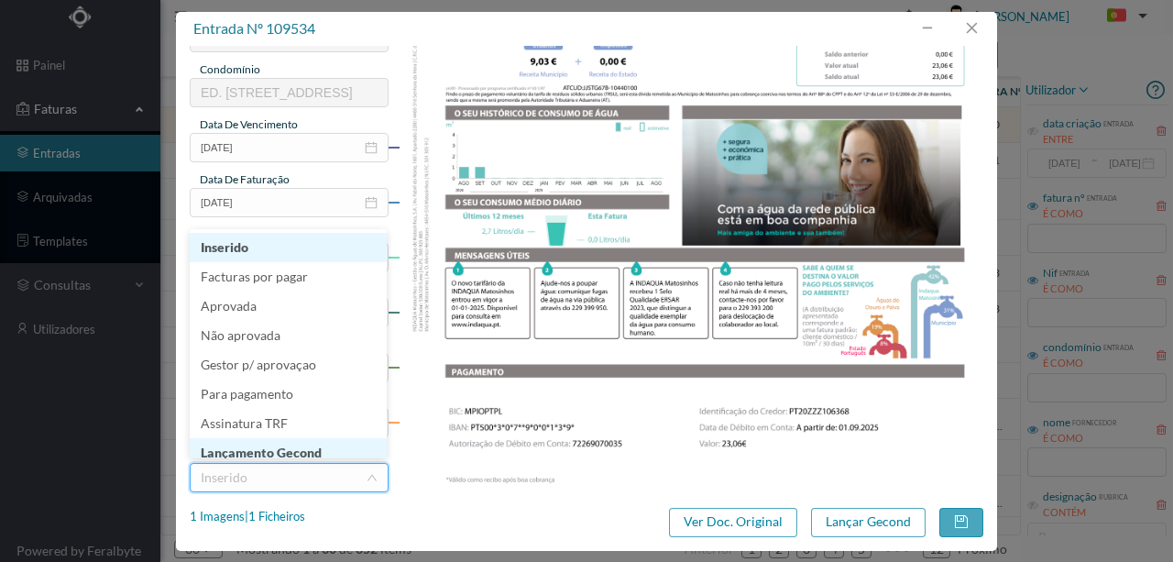
scroll to position [9, 0]
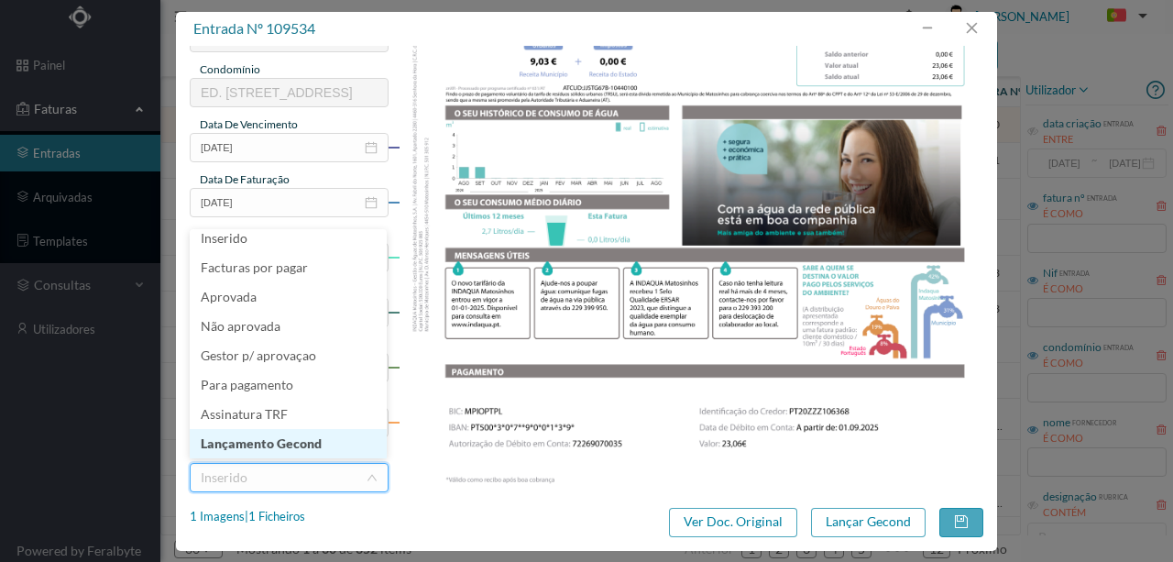
click at [288, 447] on li "Lançamento Gecond" at bounding box center [288, 443] width 197 height 29
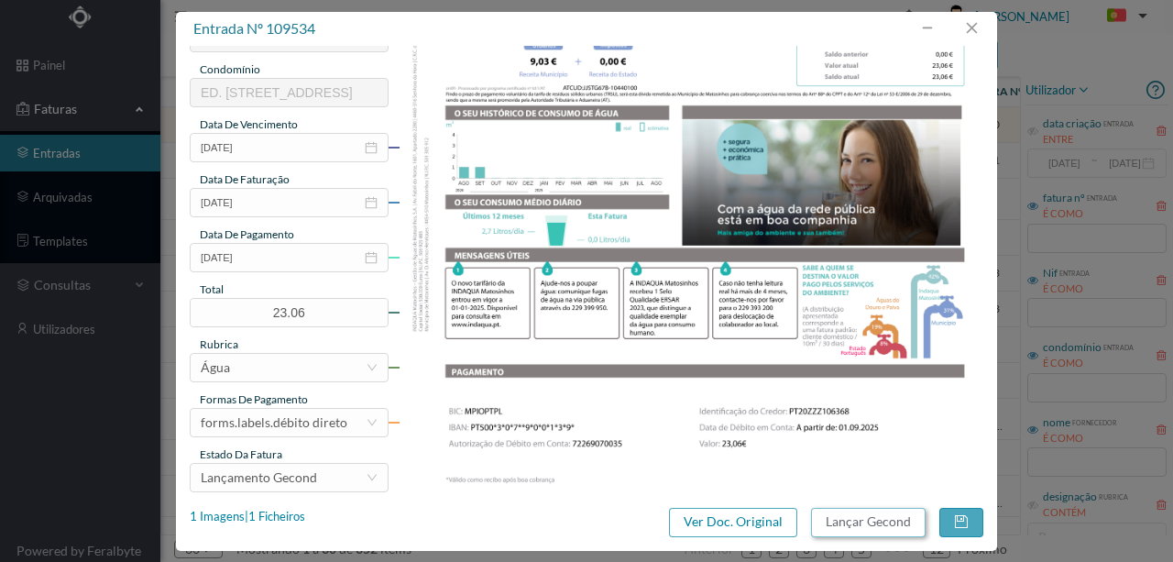
click at [843, 520] on button "Lançar Gecond" at bounding box center [868, 522] width 115 height 29
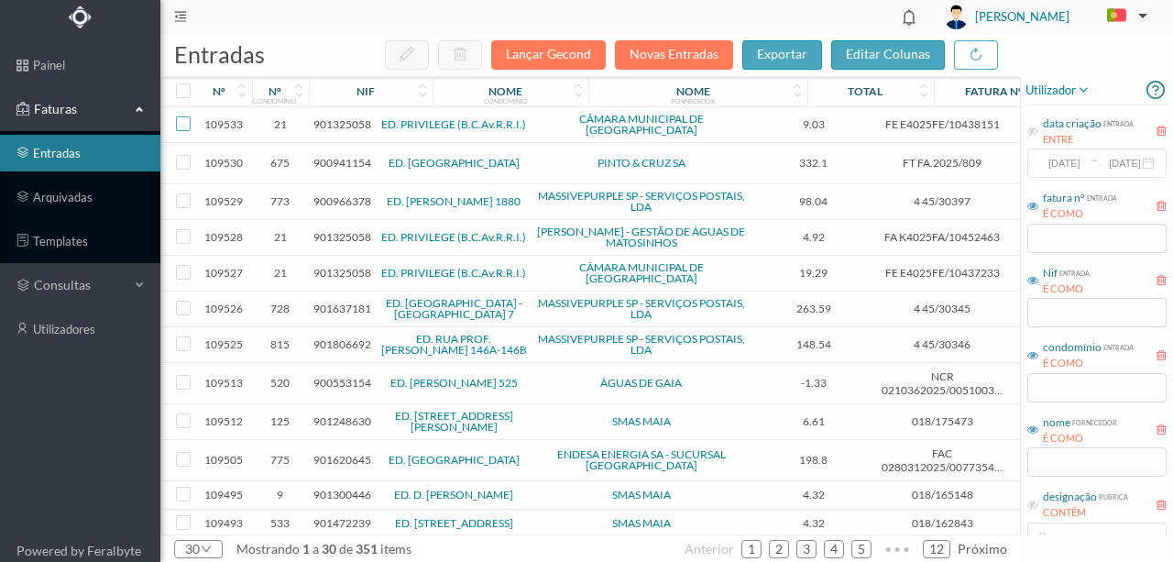
click at [183, 125] on input "checkbox" at bounding box center [183, 123] width 15 height 15
checkbox input "true"
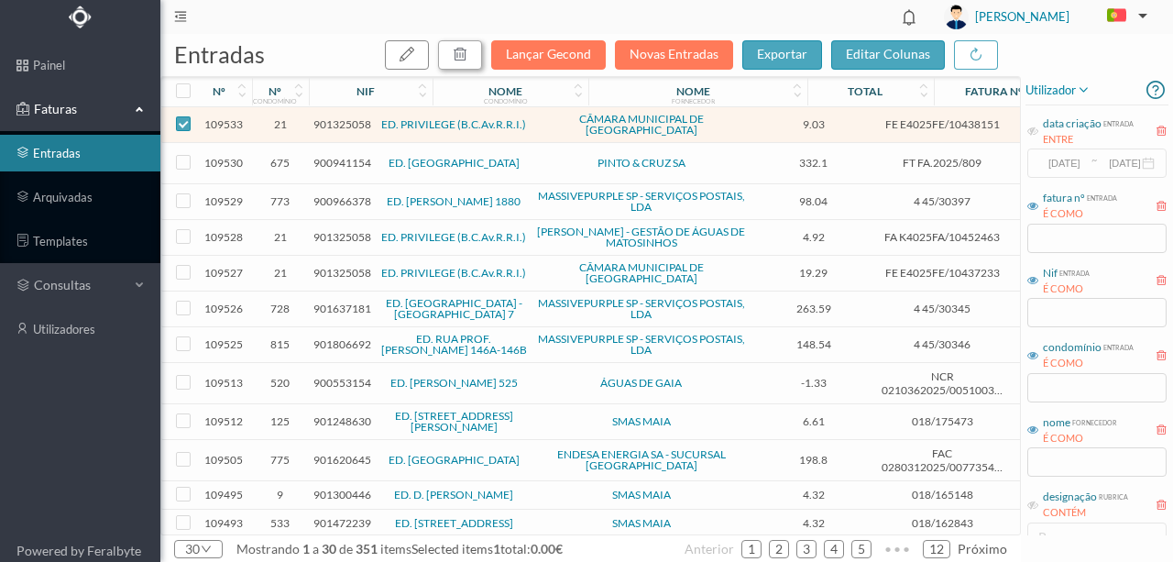
click at [482, 50] on button "button" at bounding box center [460, 54] width 44 height 29
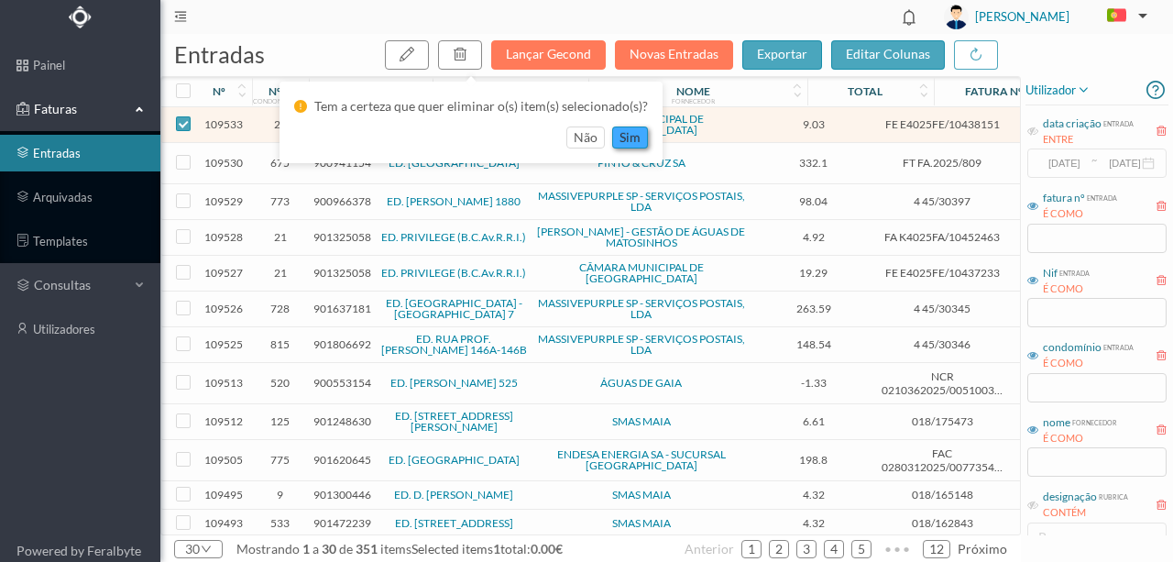
click at [634, 136] on button "sim" at bounding box center [630, 138] width 36 height 22
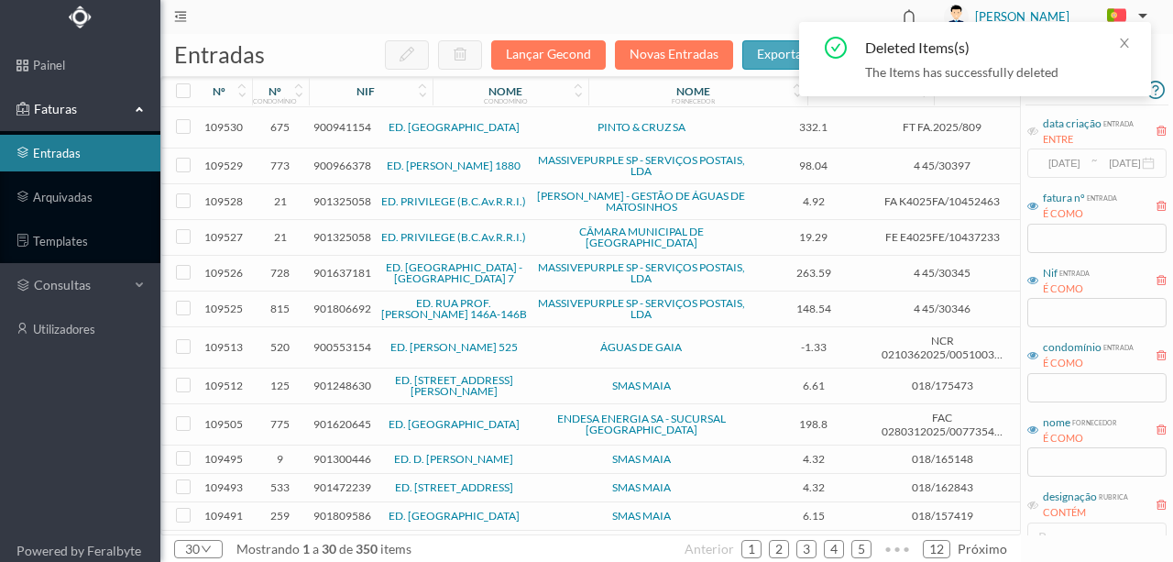
click at [334, 127] on span "900941154" at bounding box center [343, 127] width 58 height 14
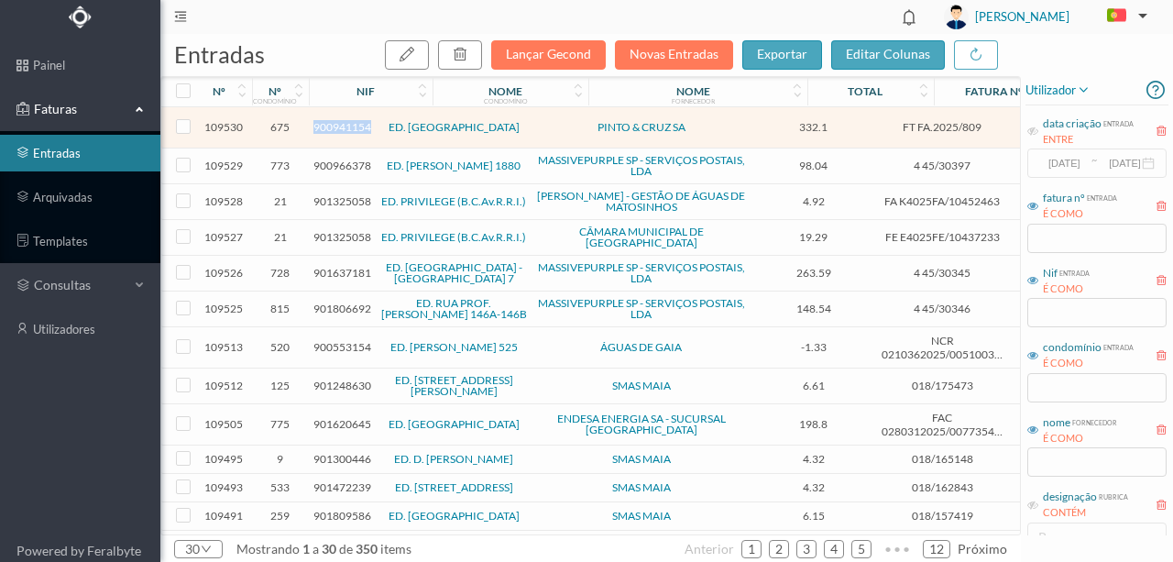
click at [334, 127] on span "900941154" at bounding box center [343, 127] width 58 height 14
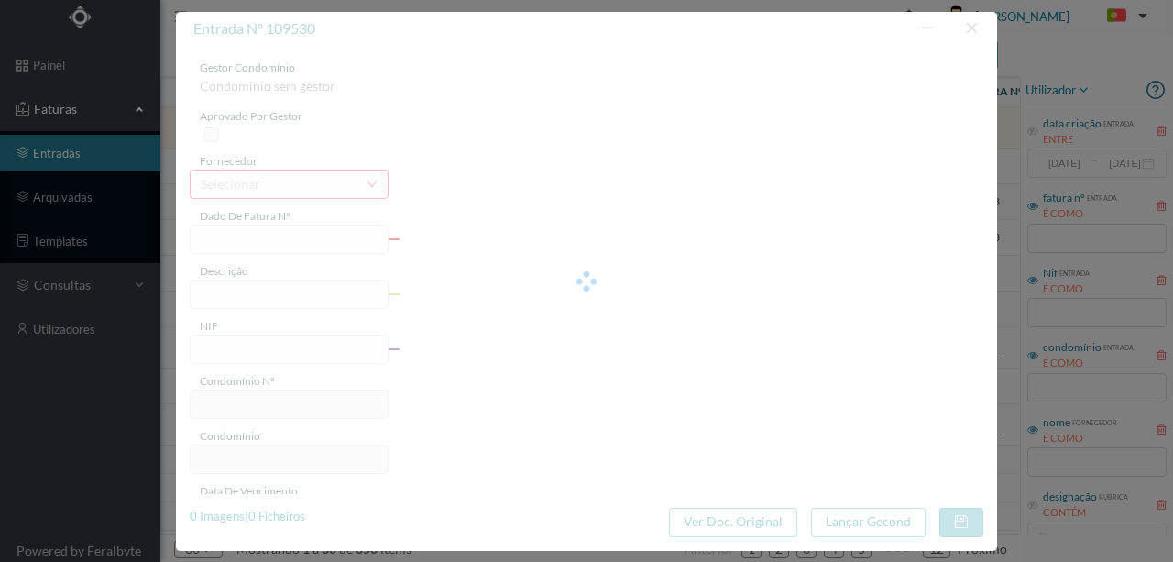
type input "FT FA.2025/809"
type input "Manutencão de iardim"
type input "900941154"
type input "Invalid date"
type input "11-08-2025"
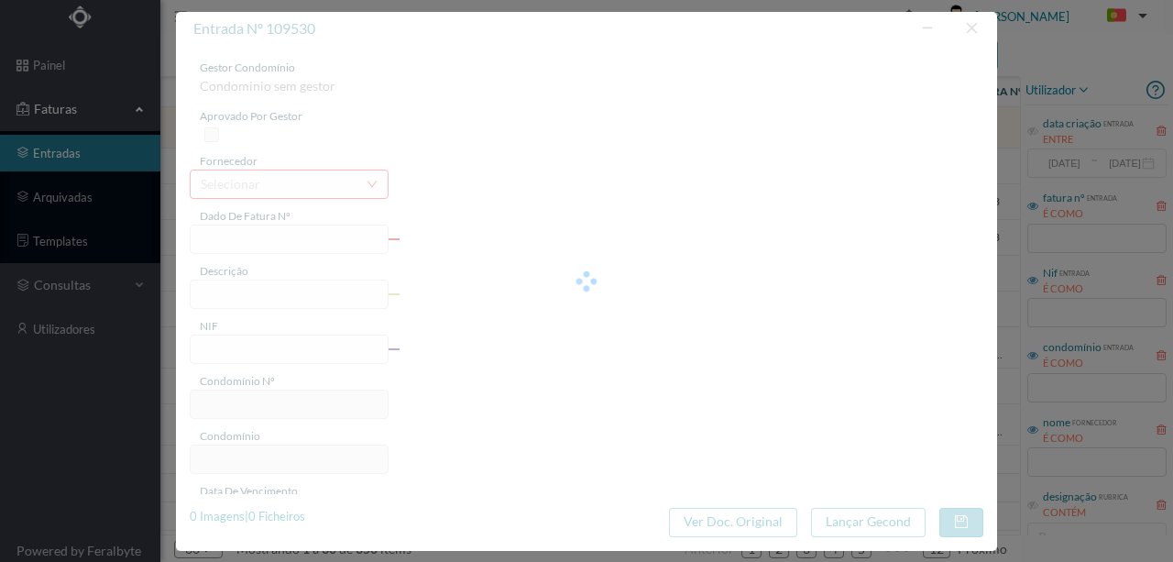
type input "332.10"
type input "675"
type input "ED. [GEOGRAPHIC_DATA]"
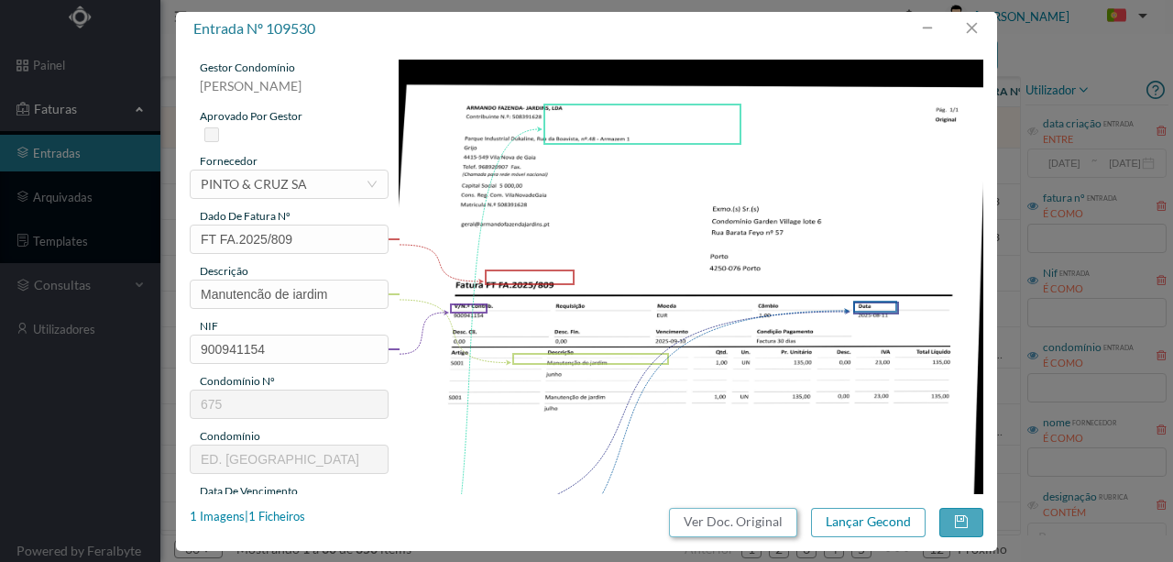
click at [752, 521] on button "Ver Doc. Original" at bounding box center [733, 522] width 128 height 29
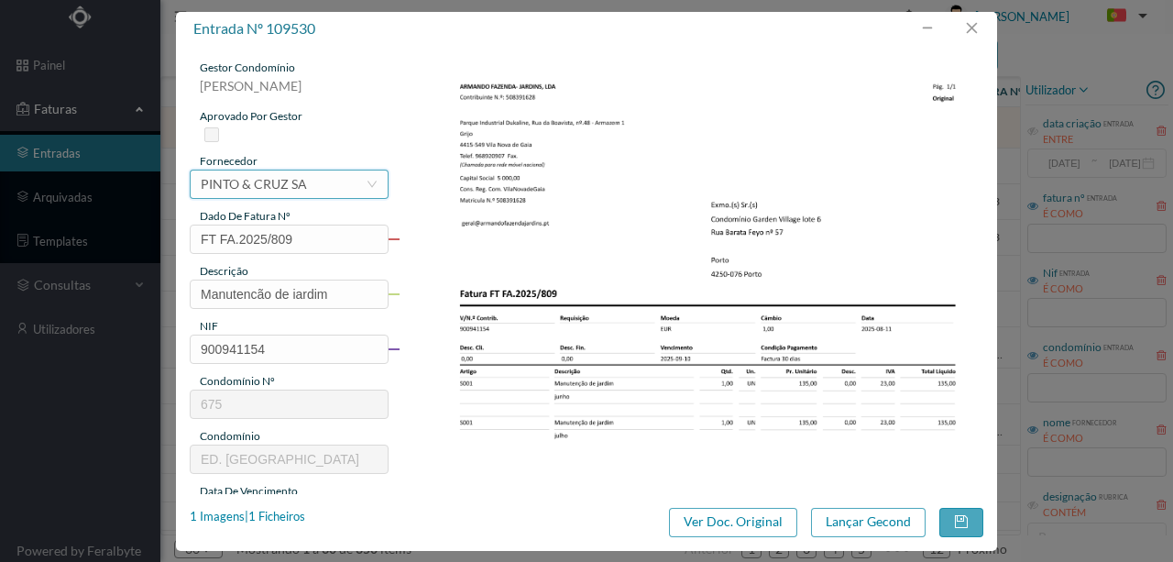
click at [241, 189] on div "PINTO & CRUZ SA" at bounding box center [254, 185] width 106 height 28
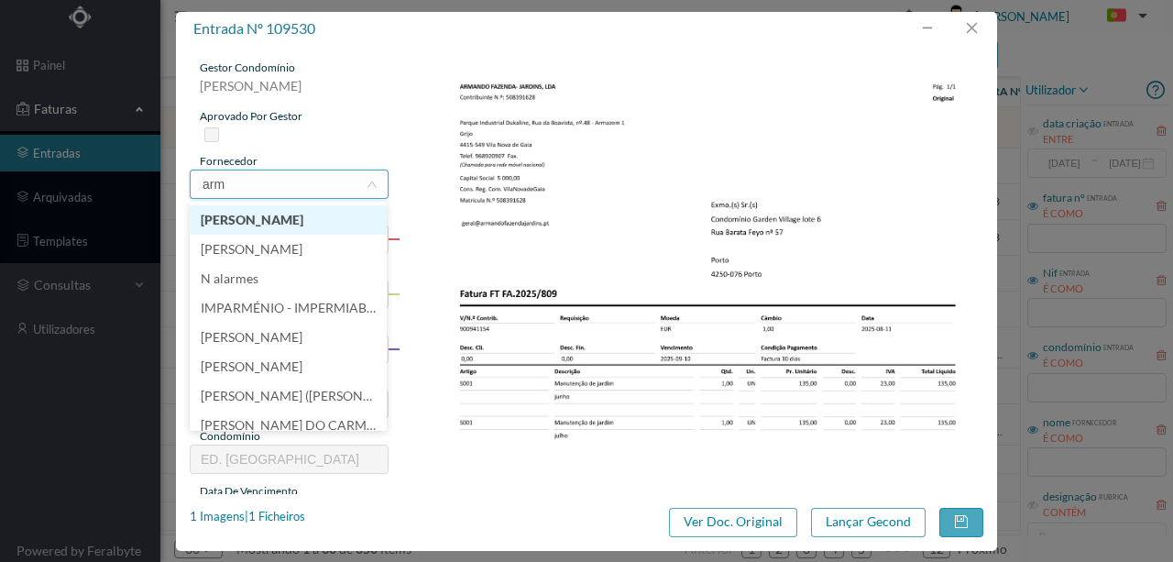
scroll to position [0, 0]
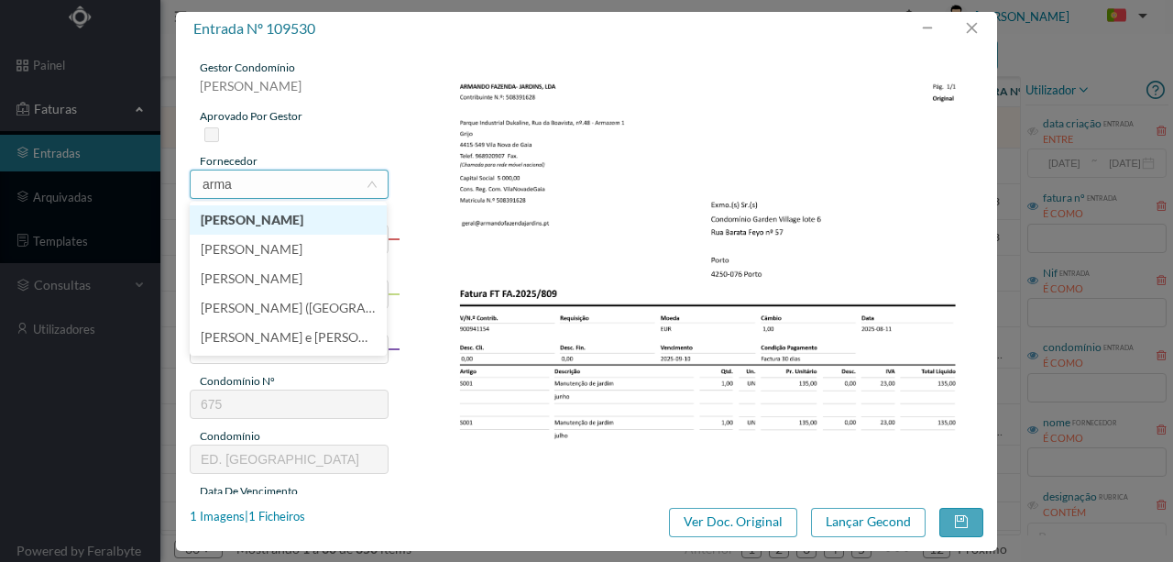
type input "arman"
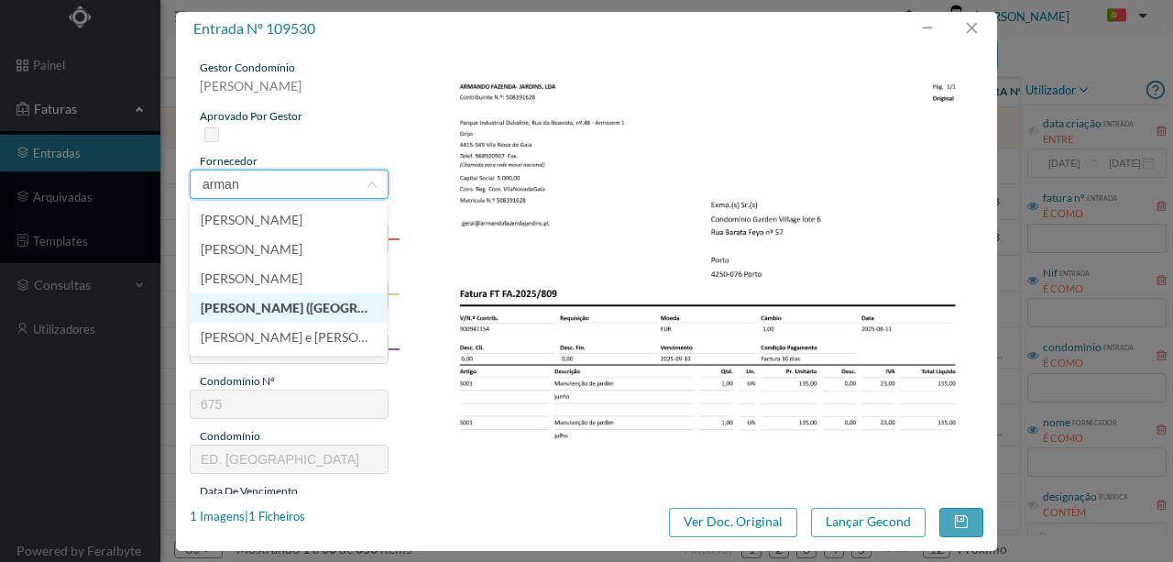
click at [240, 306] on li "Armando Fazenda (Garden Village)" at bounding box center [288, 307] width 197 height 29
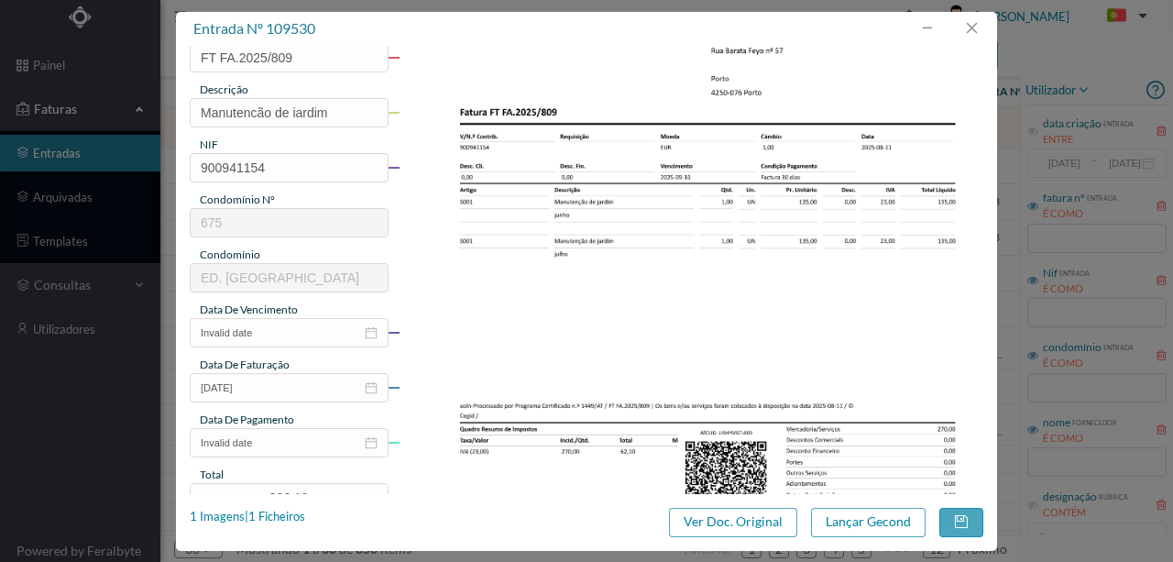
scroll to position [183, 0]
drag, startPoint x: 339, startPoint y: 114, endPoint x: 141, endPoint y: 106, distance: 198.1
click at [158, 107] on div "entrada nº 109530 gestor condomínio Susana Silva aprovado por gestor fornecedor…" at bounding box center [586, 281] width 1173 height 562
type input "Jardinagem Junho e Julho"
click at [268, 336] on input "Invalid date" at bounding box center [289, 330] width 199 height 29
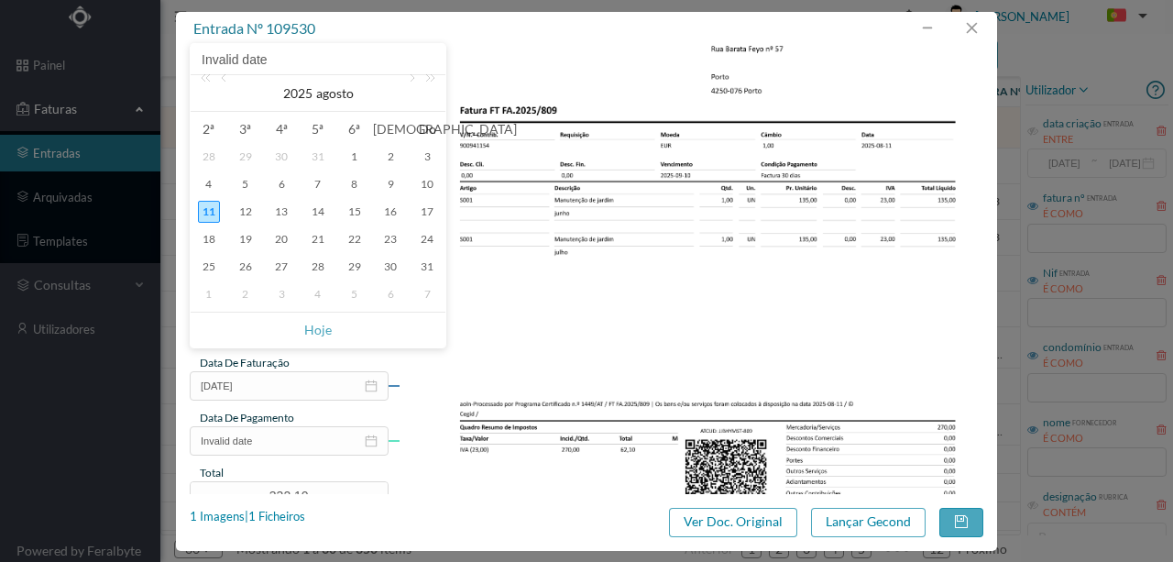
click at [208, 209] on div "11" at bounding box center [209, 212] width 22 height 22
type input "11-08-2025"
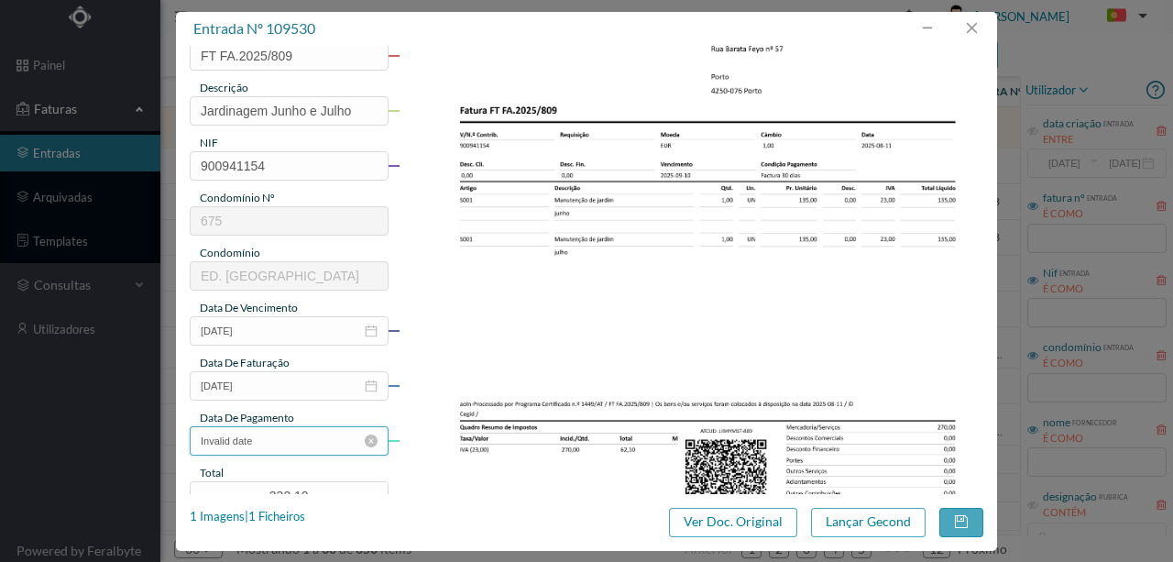
click at [288, 447] on input "Invalid date" at bounding box center [289, 440] width 199 height 29
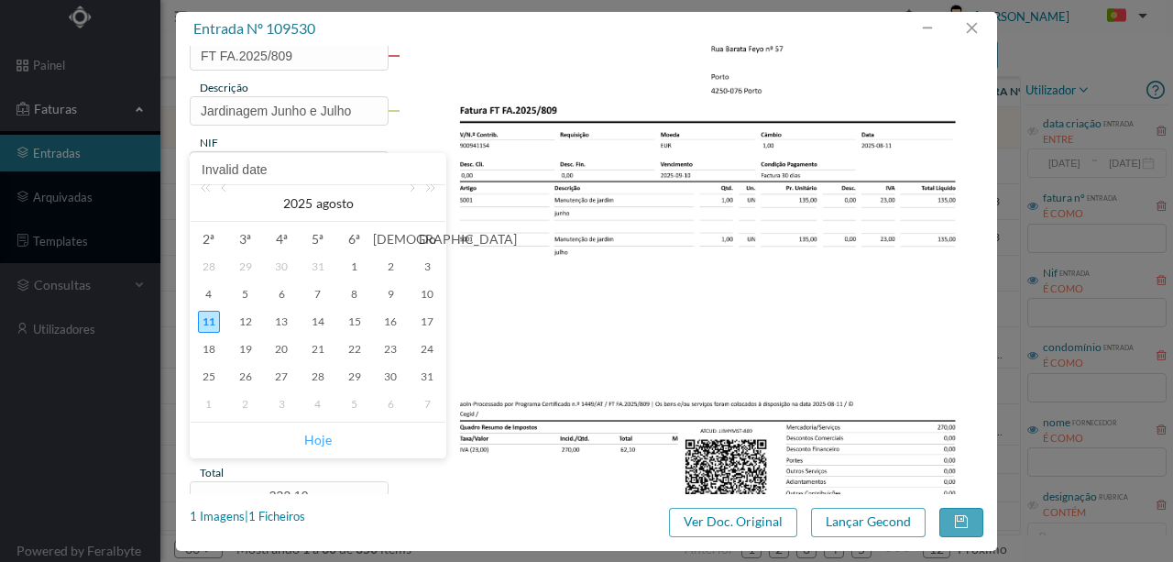
click at [321, 438] on link "Hoje" at bounding box center [318, 440] width 28 height 35
type input "11-08-2025"
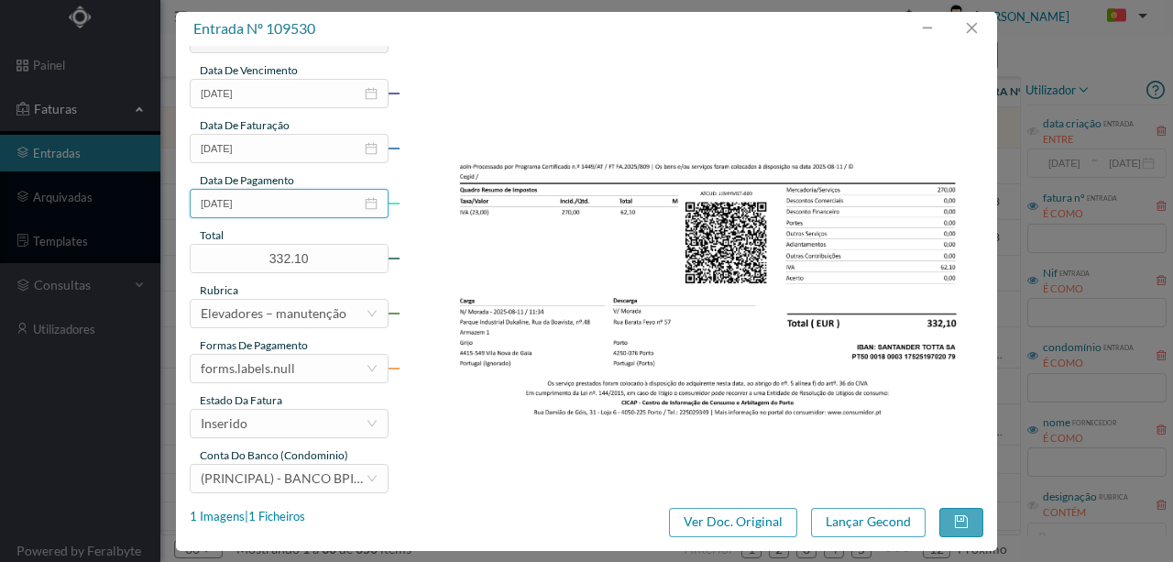
scroll to position [434, 0]
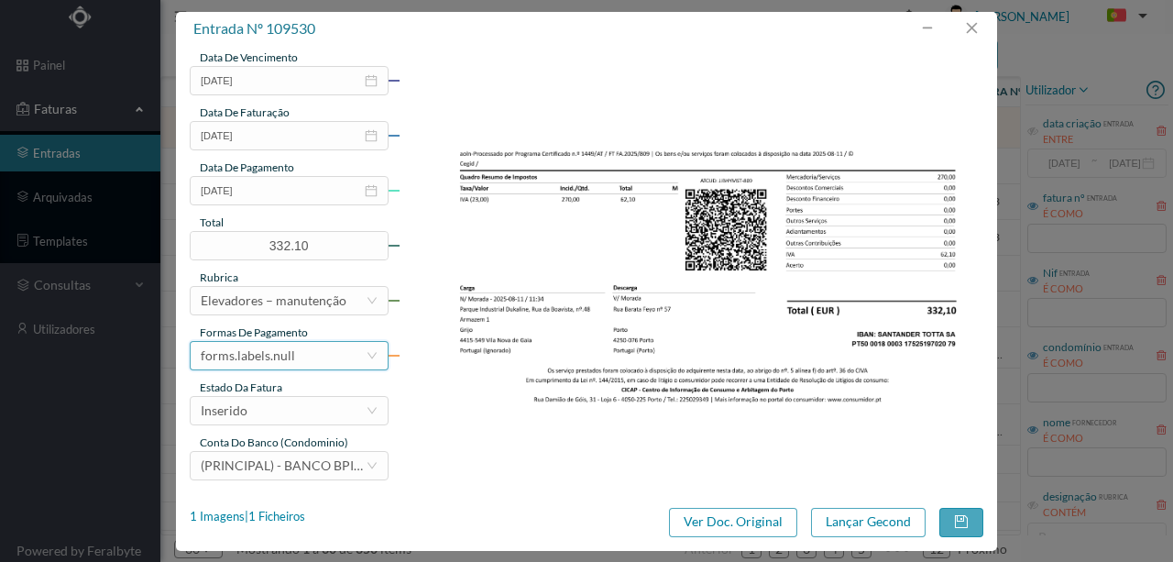
click at [258, 353] on div "forms.labels.null" at bounding box center [248, 356] width 94 height 28
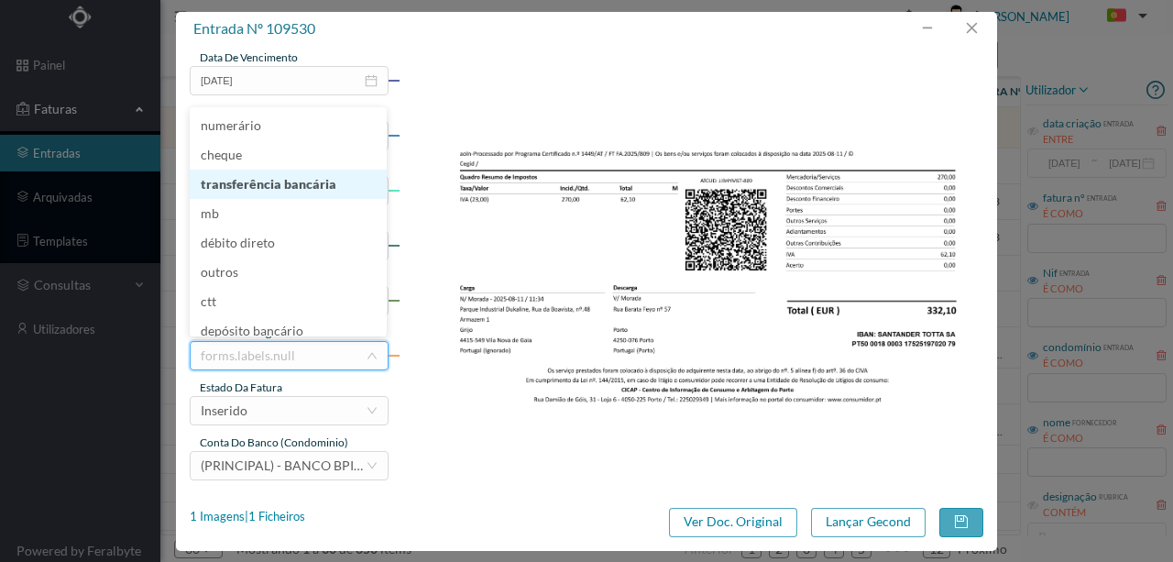
click at [275, 185] on li "transferência bancária" at bounding box center [288, 184] width 197 height 29
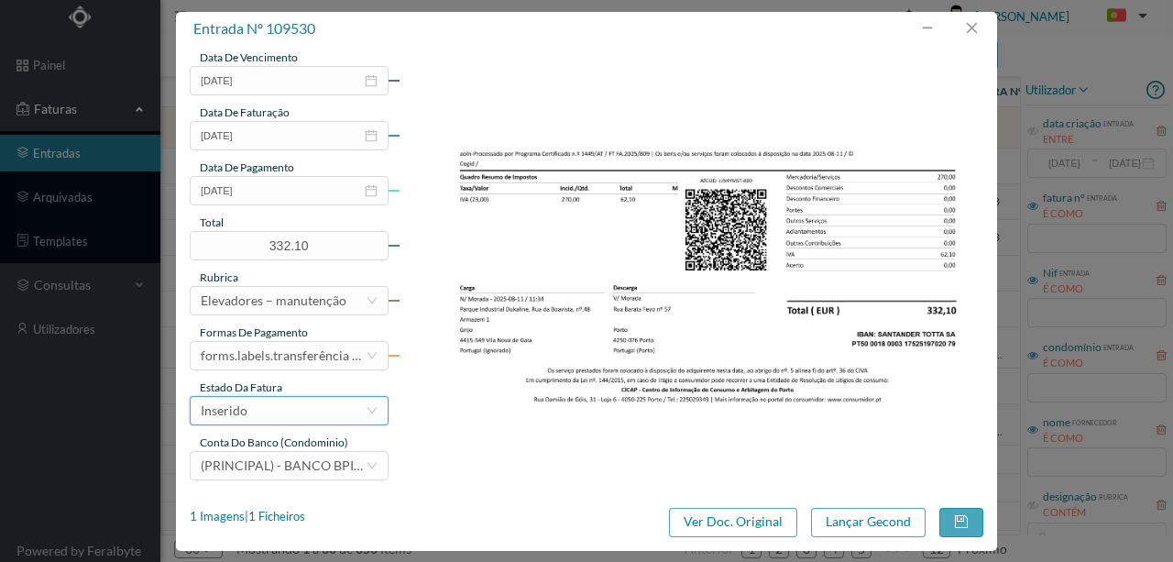
click at [244, 411] on div "Inserido" at bounding box center [224, 411] width 47 height 28
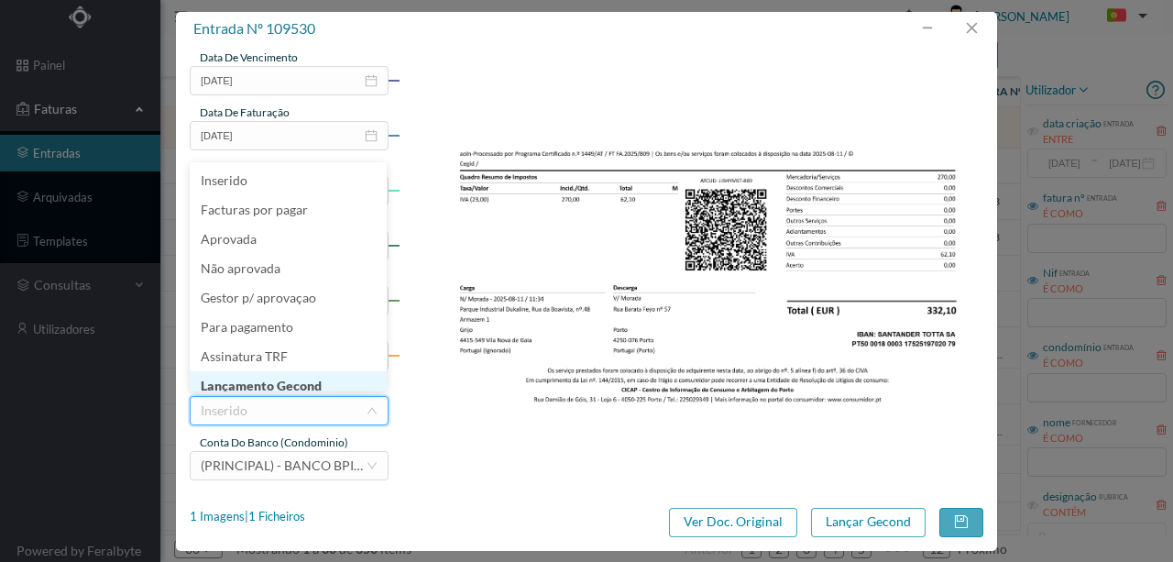
scroll to position [9, 0]
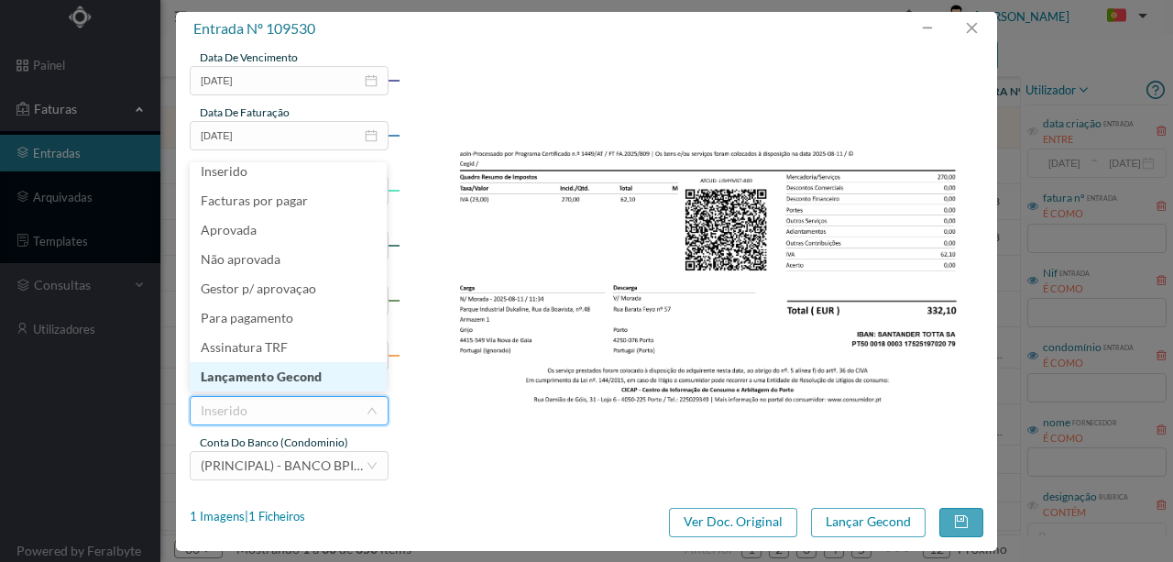
drag, startPoint x: 309, startPoint y: 374, endPoint x: 763, endPoint y: 469, distance: 463.7
click at [310, 374] on li "Lançamento Gecond" at bounding box center [288, 376] width 197 height 29
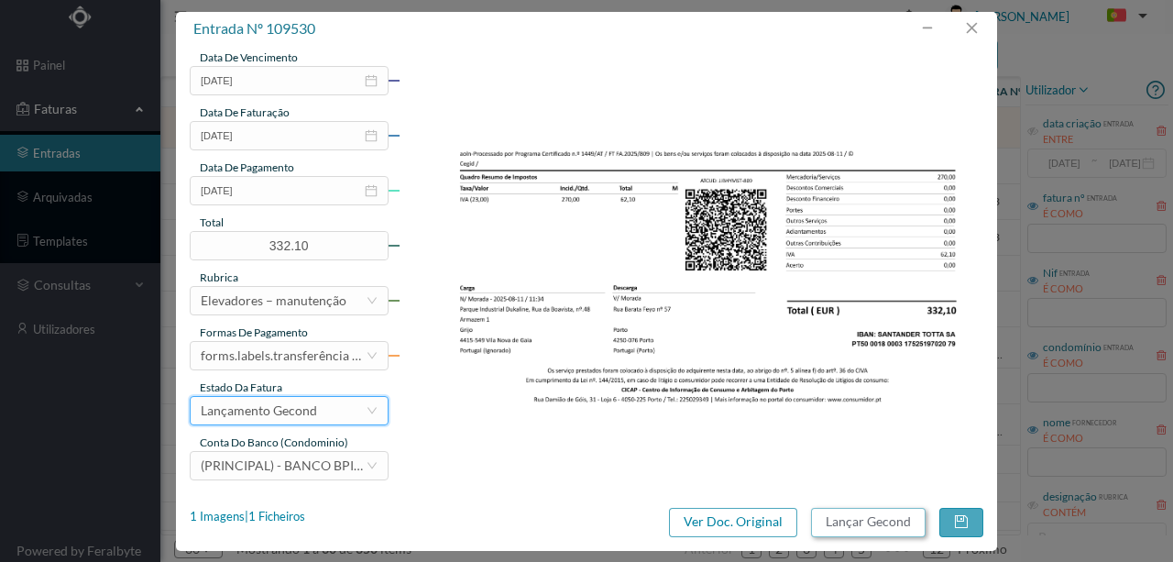
click at [851, 518] on button "Lançar Gecond" at bounding box center [868, 522] width 115 height 29
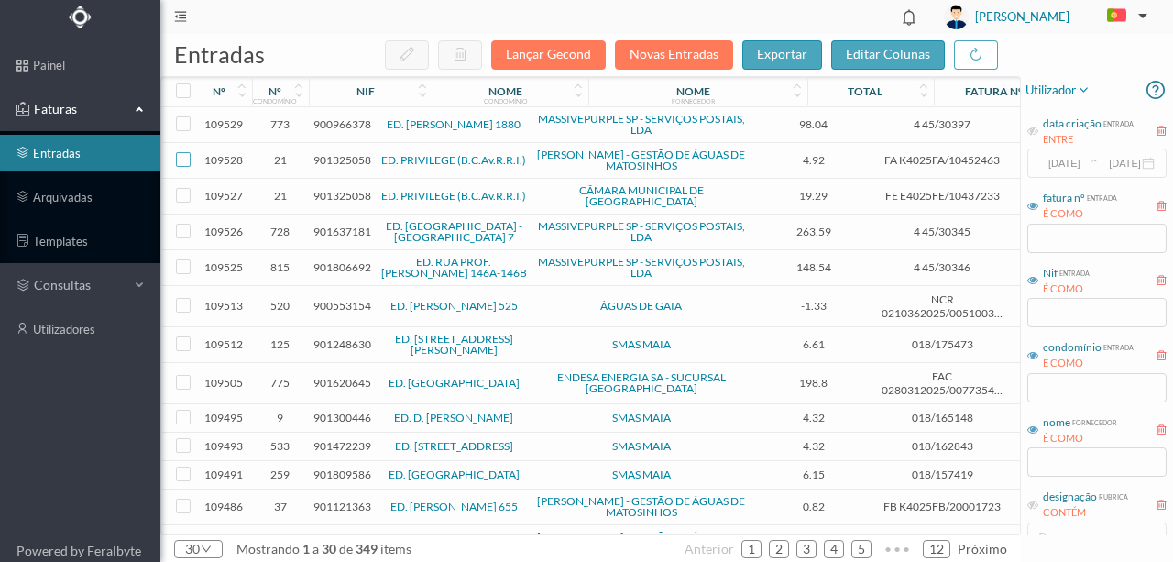
click at [187, 160] on input "checkbox" at bounding box center [183, 159] width 15 height 15
checkbox input "true"
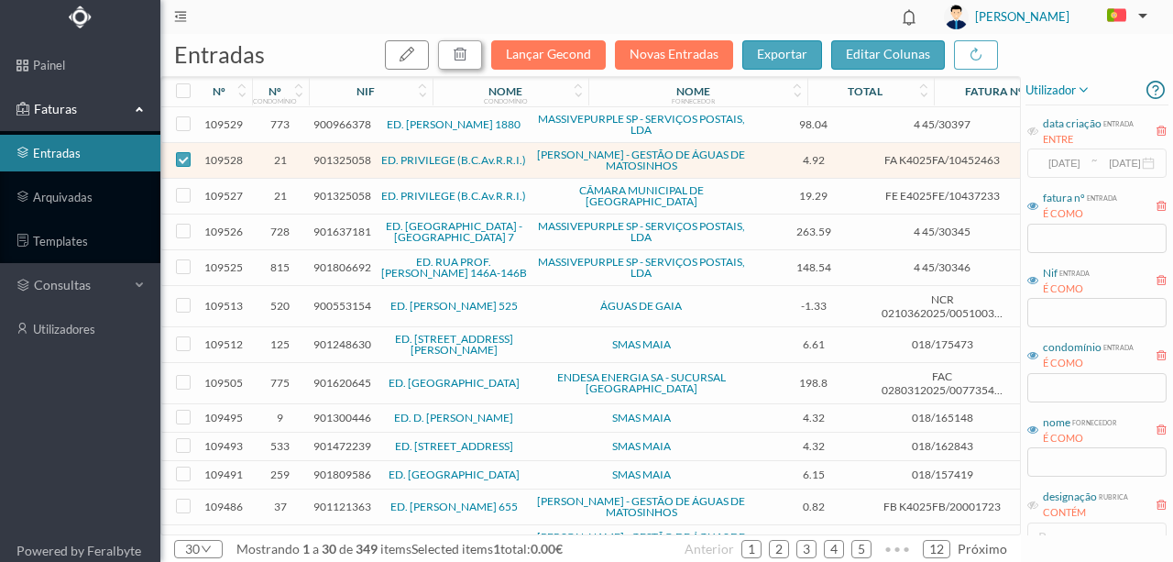
click at [480, 54] on button "button" at bounding box center [460, 54] width 44 height 29
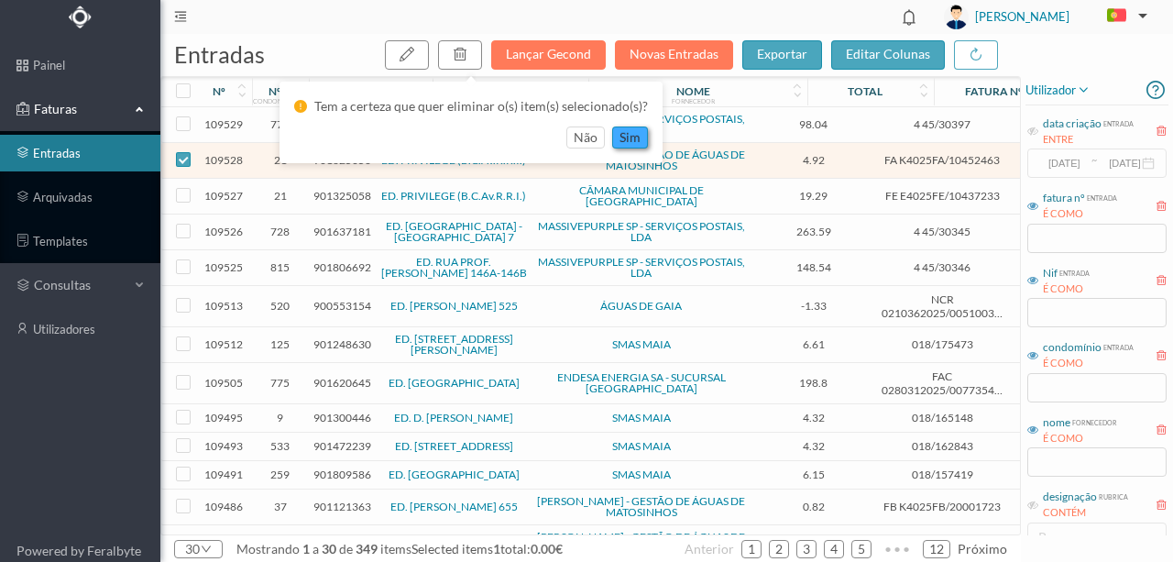
click at [628, 133] on button "sim" at bounding box center [630, 138] width 36 height 22
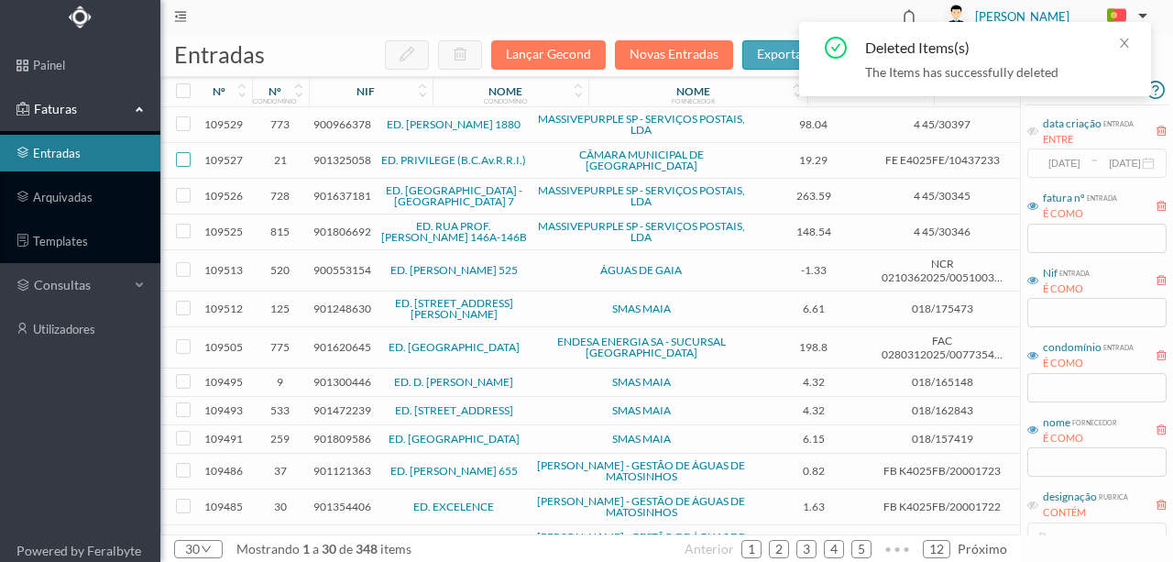
click at [186, 152] on input "checkbox" at bounding box center [183, 159] width 15 height 15
checkbox input "true"
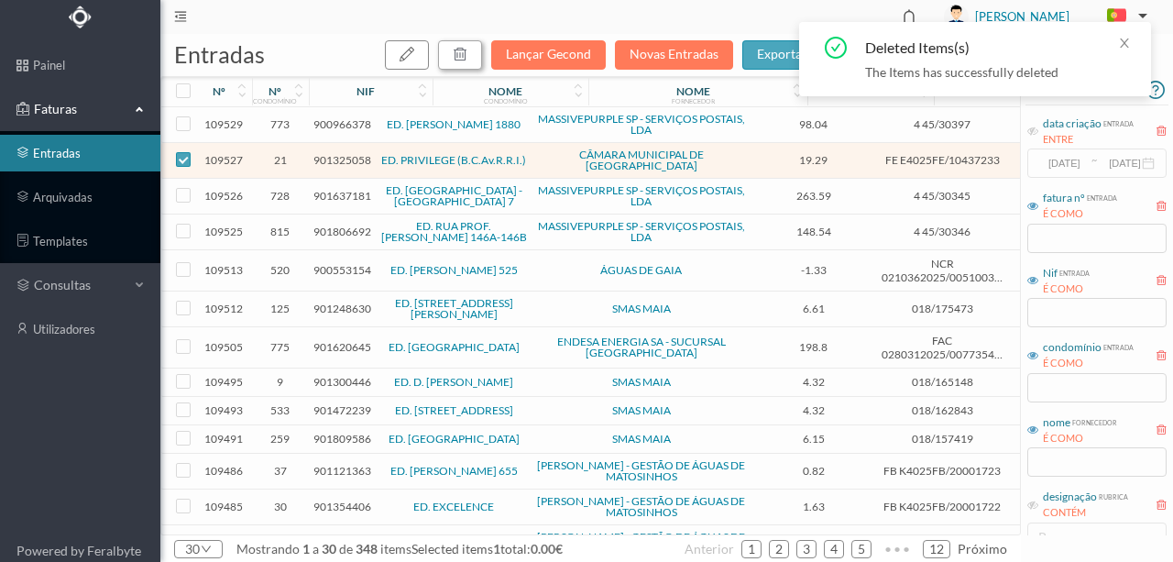
click at [464, 53] on icon "button" at bounding box center [460, 54] width 15 height 15
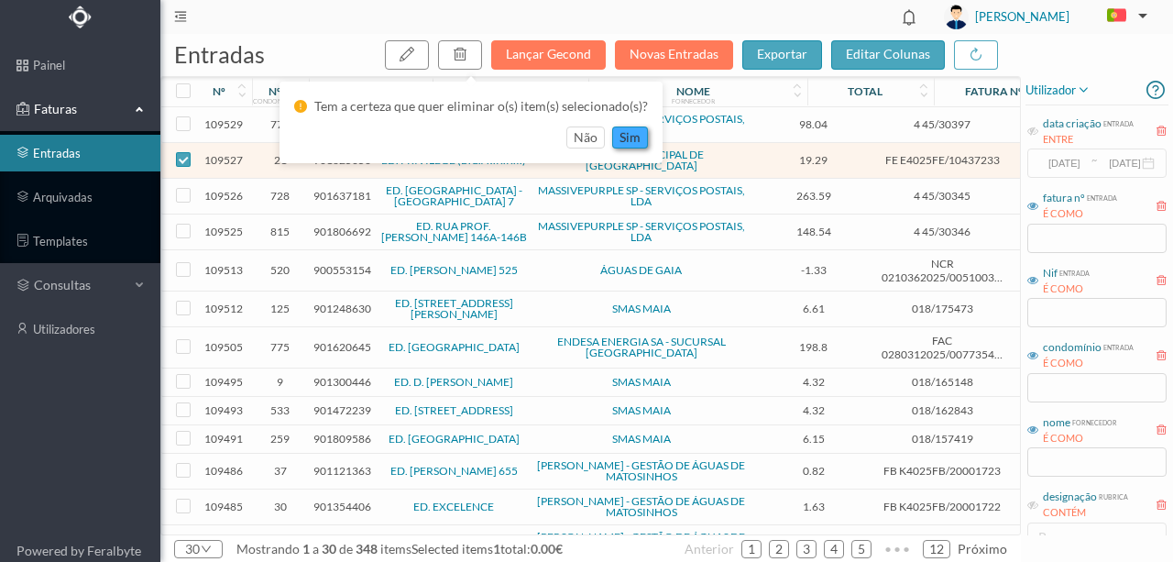
click at [627, 141] on button "sim" at bounding box center [630, 138] width 36 height 22
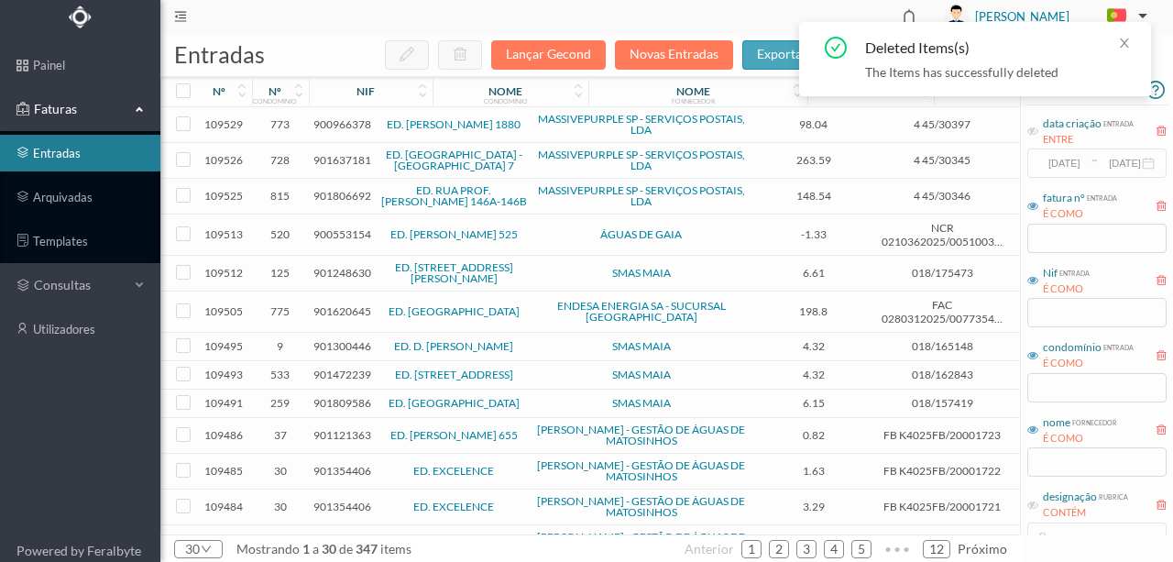
click at [342, 233] on span "900553154" at bounding box center [343, 234] width 58 height 14
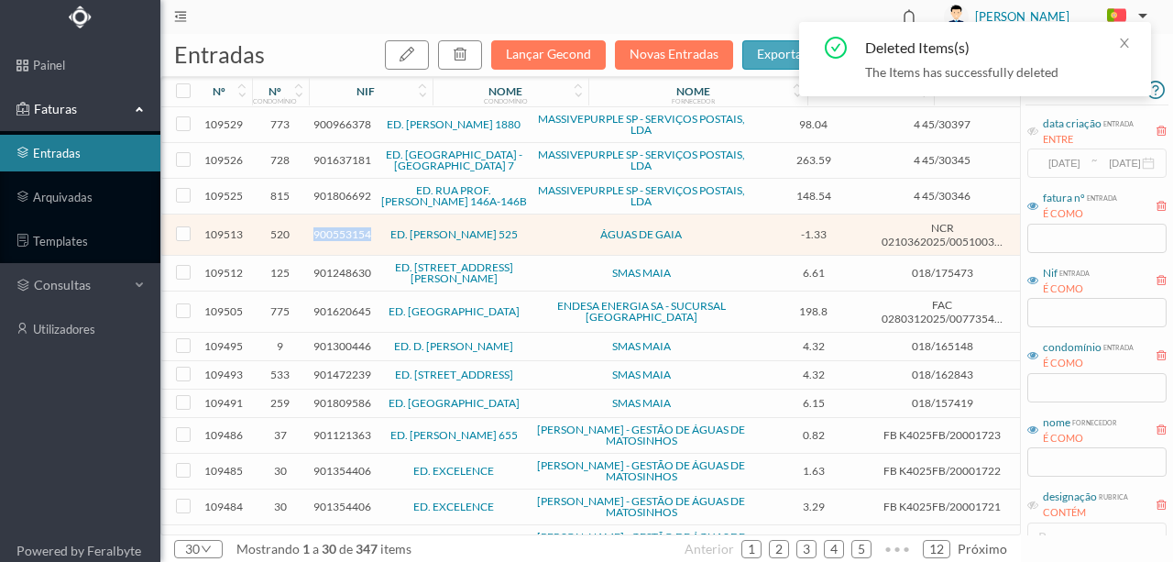
click at [342, 233] on span "900553154" at bounding box center [343, 234] width 58 height 14
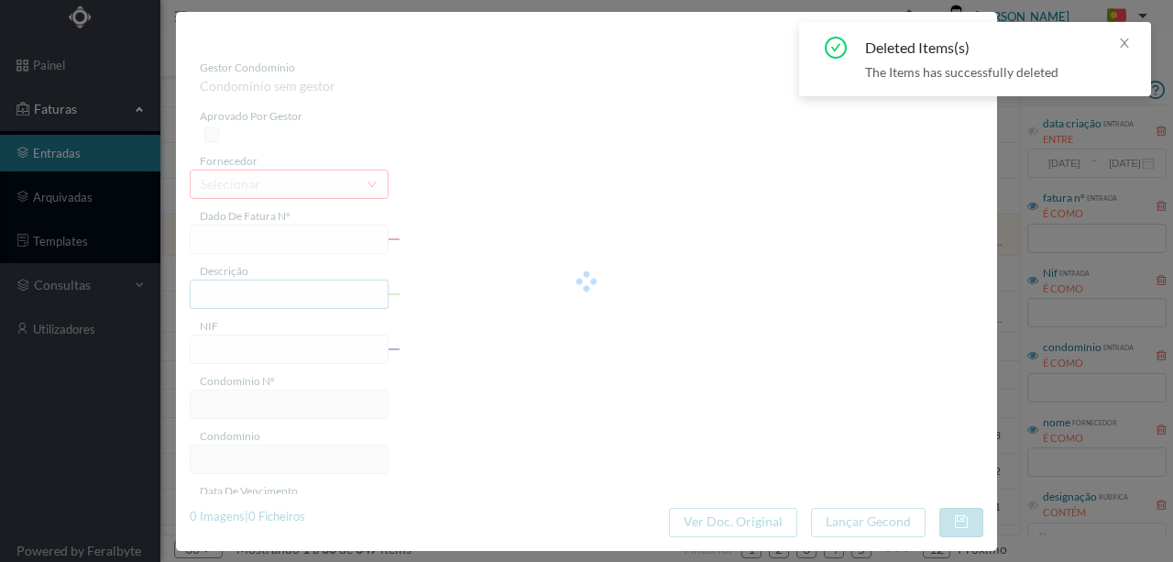
type input "NCR 0210362025/0051003261"
type input "121816 AVEN ANTONIO COELHO MOREIRA 525 TOTA"
type input "900553154"
type input "2025-08-07"
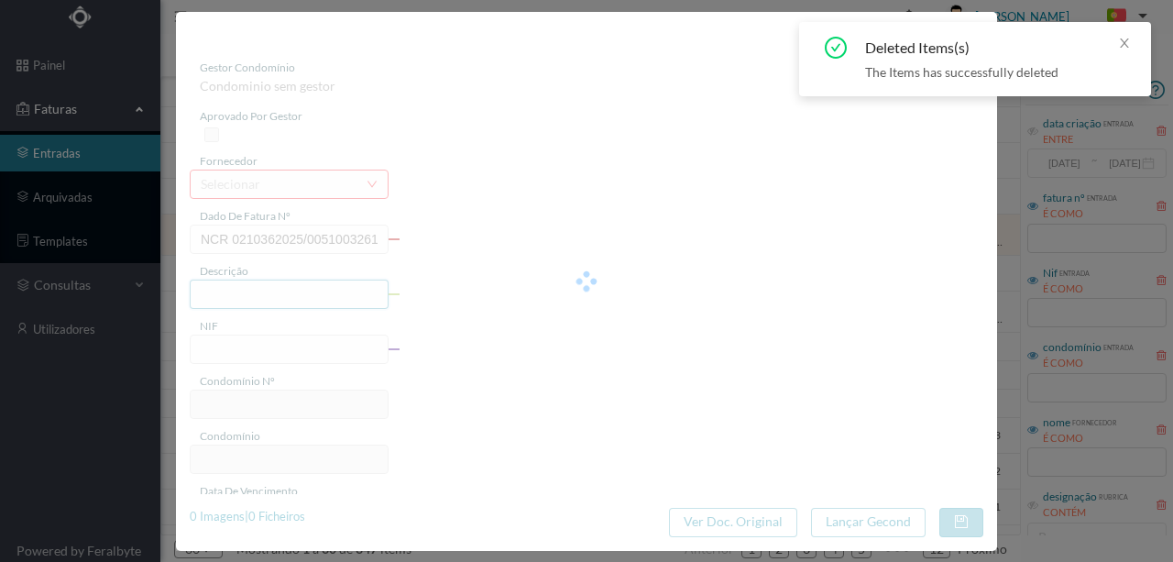
type input "-1.33"
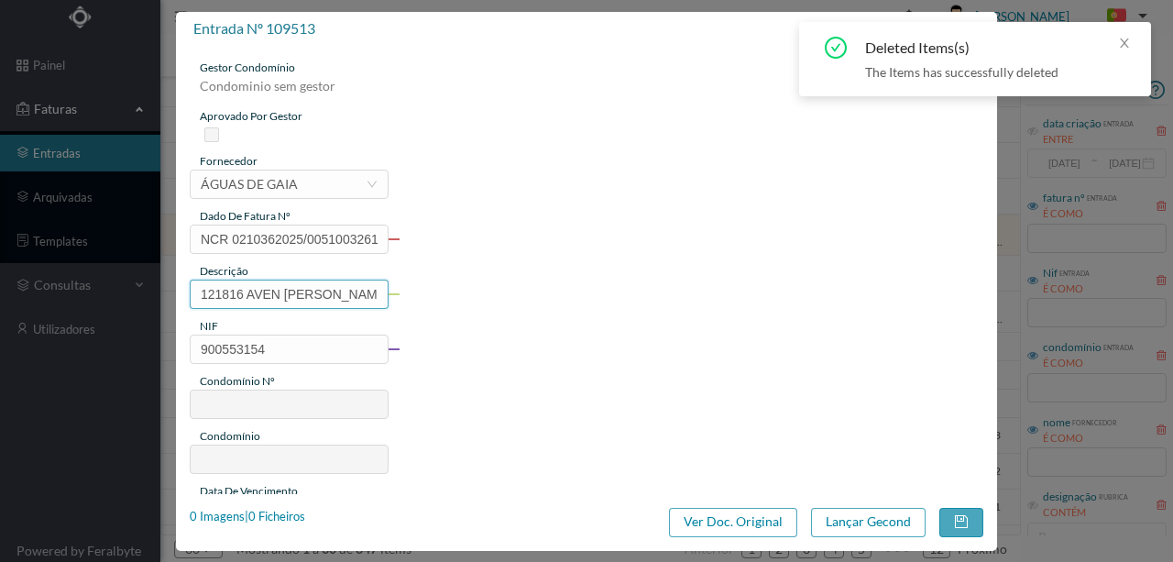
type input "520"
type input "ED. ANTÓNIO COELHO MOREIRA 525"
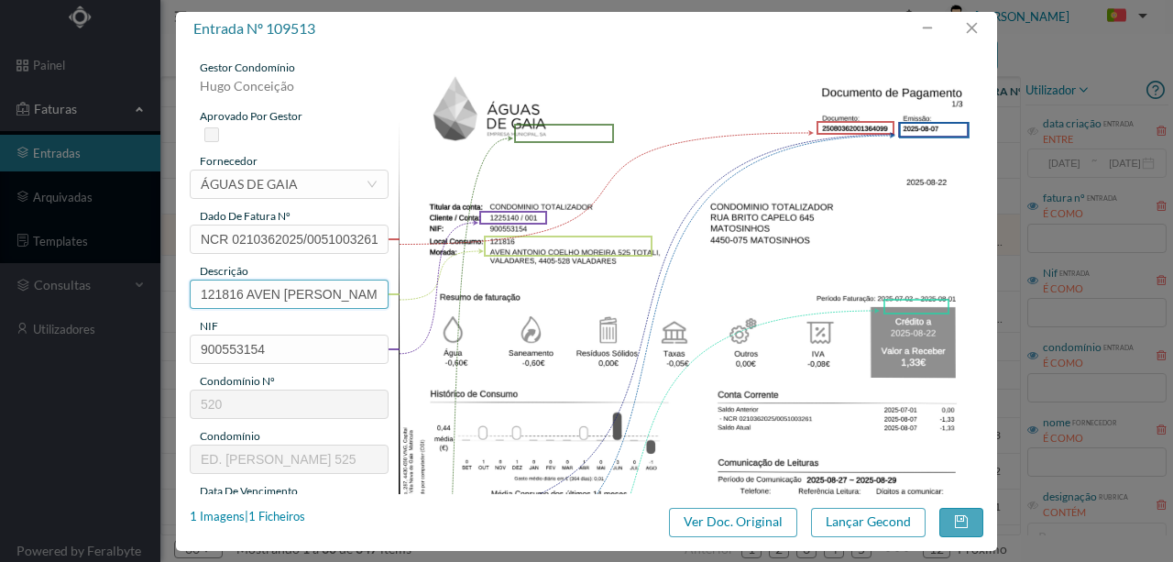
scroll to position [0, 147]
drag, startPoint x: 195, startPoint y: 292, endPoint x: 620, endPoint y: 287, distance: 424.5
click at [620, 287] on div "gestor condomínio Hugo Conceição aprovado por gestor fornecedor selecionar ÁGUA…" at bounding box center [587, 487] width 794 height 854
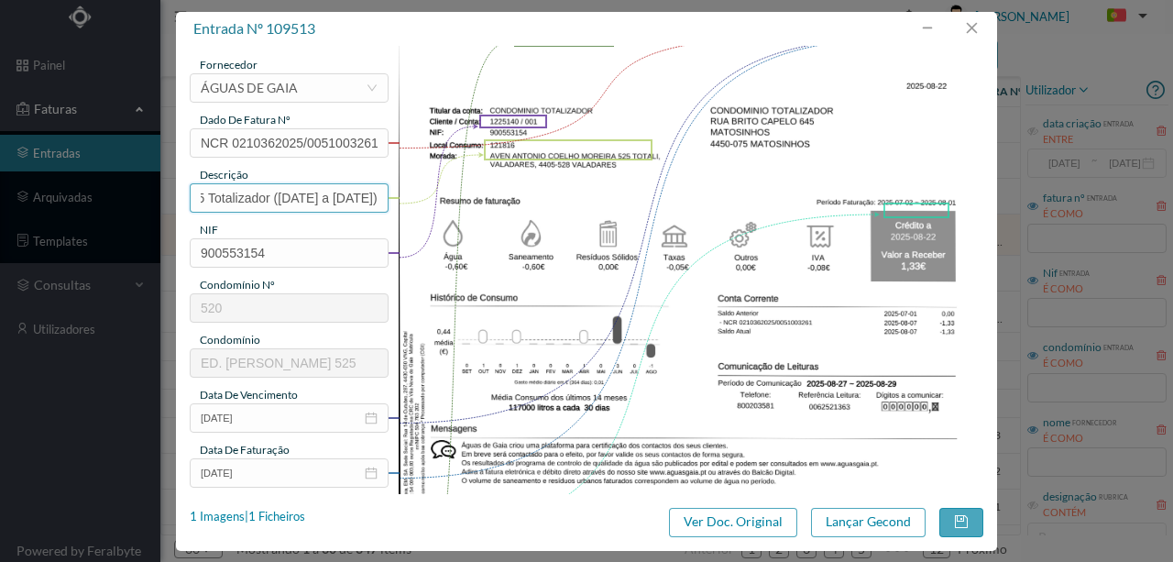
scroll to position [0, 0]
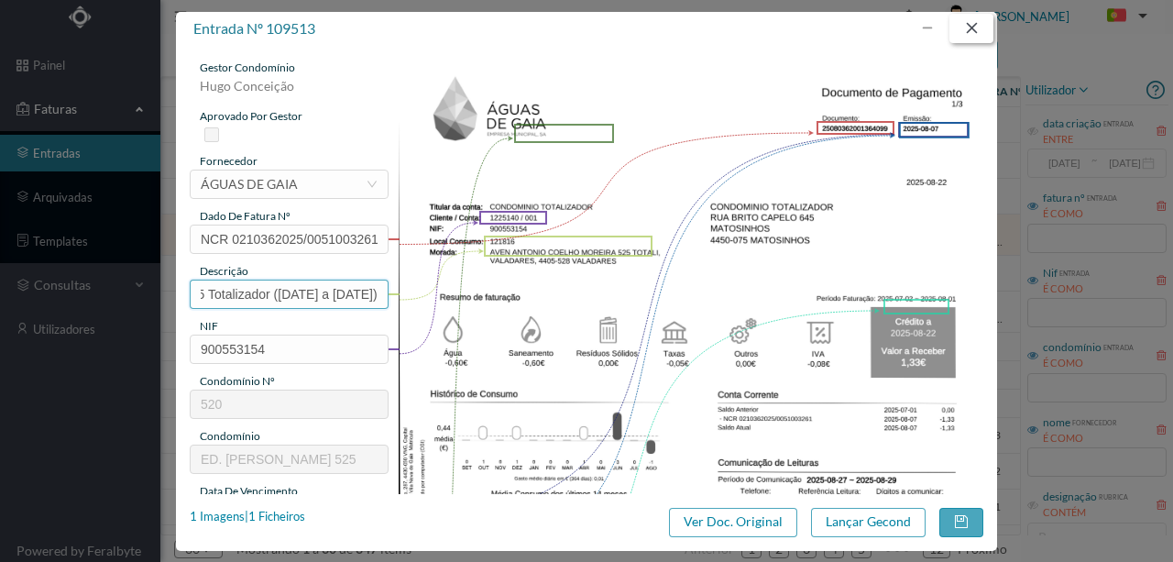
type input "525 Totalizador (02.07.2025 a 01.08.2025)"
click at [975, 31] on button "button" at bounding box center [972, 28] width 44 height 29
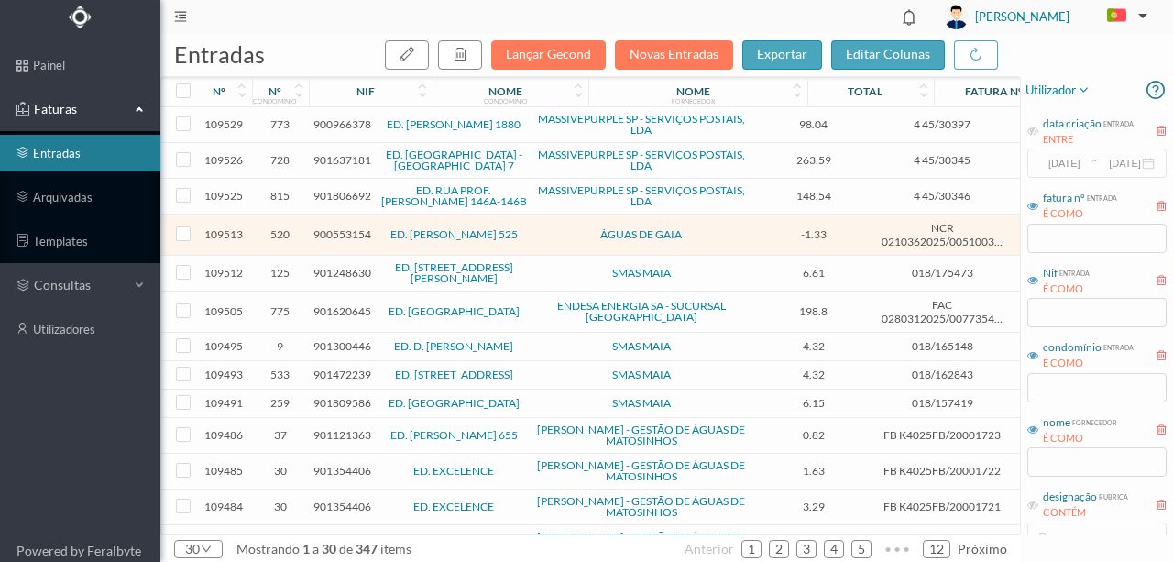
click at [341, 235] on span "900553154" at bounding box center [343, 234] width 58 height 14
click at [339, 229] on span "900553154" at bounding box center [343, 234] width 58 height 14
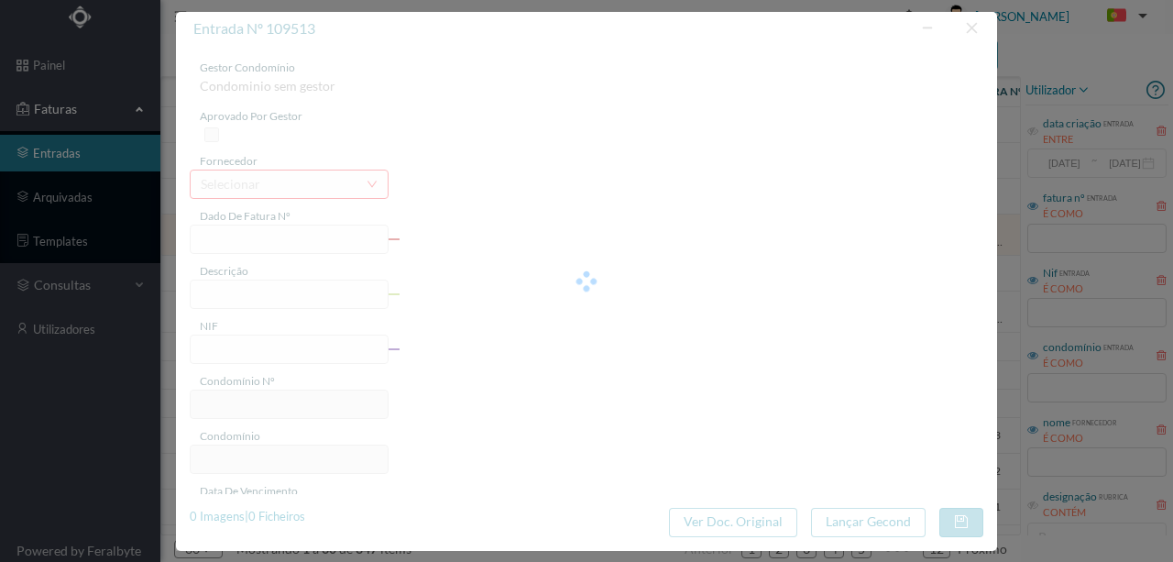
type input "NCR 0210362025/0051003261"
type input "121816 AVEN ANTONIO COELHO MOREIRA 525 TOTA"
type input "900553154"
type input "2025-08-07"
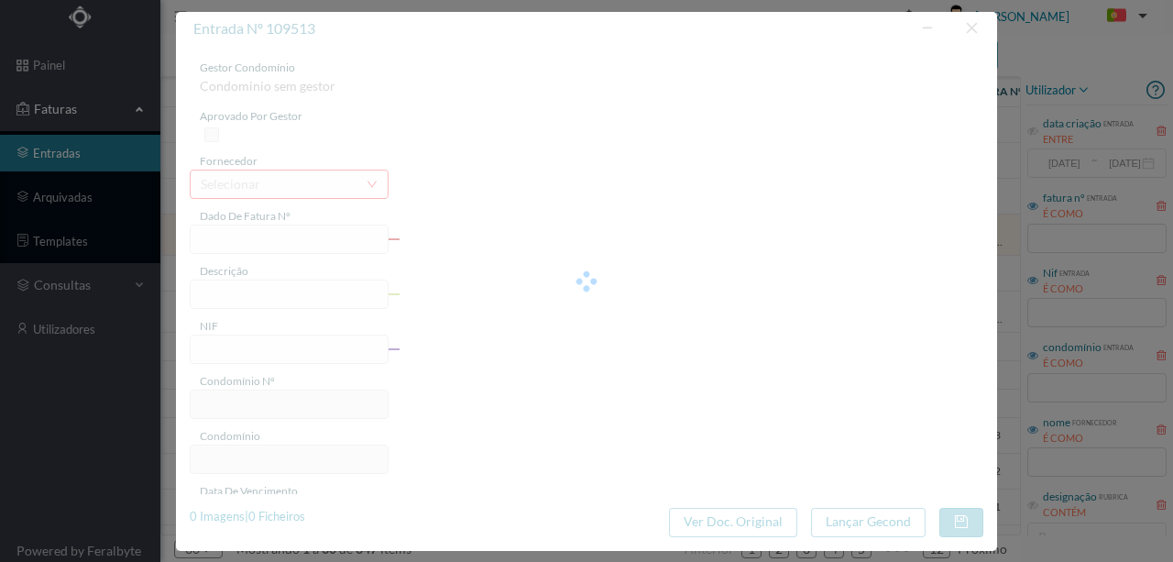
type input "-1.33"
type input "520"
type input "ED. ANTÓNIO COELHO MOREIRA 525"
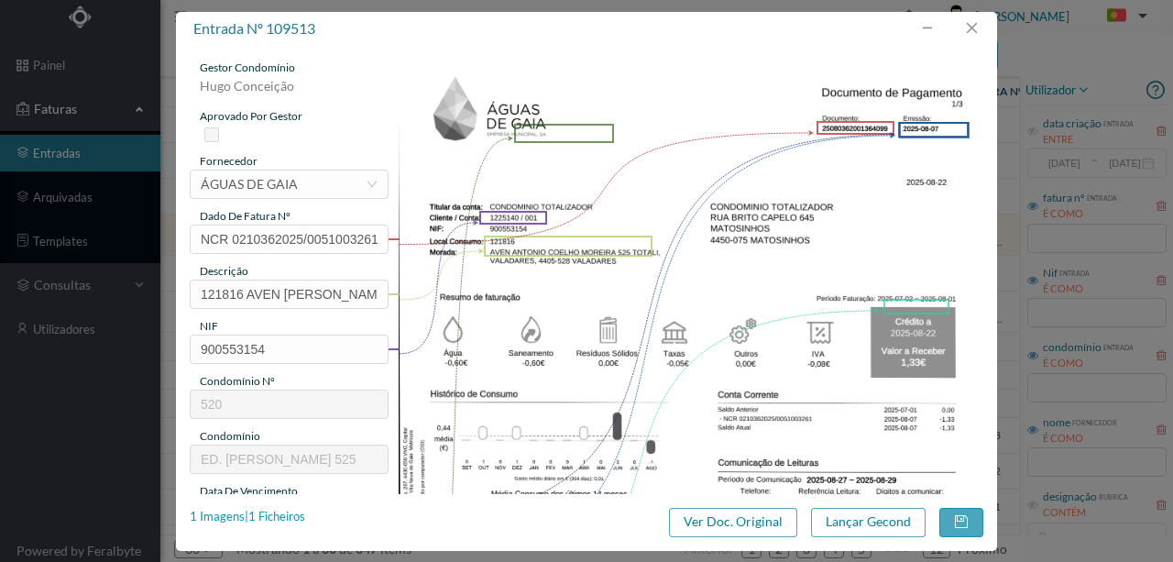
click at [281, 512] on div "1 Imagens | 1 Ficheiros" at bounding box center [248, 517] width 116 height 18
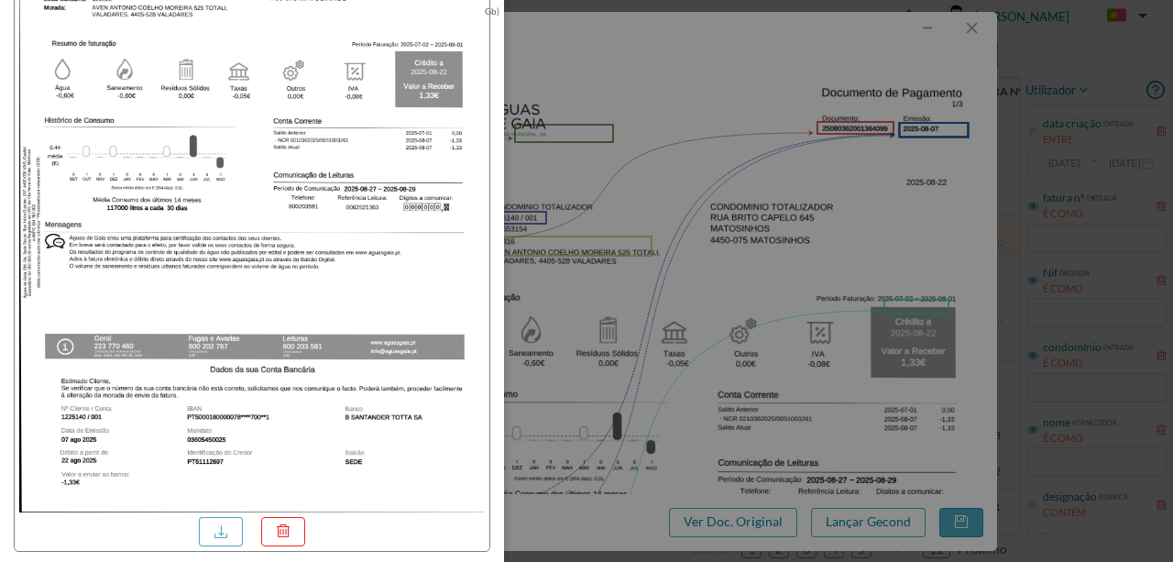
scroll to position [11, 0]
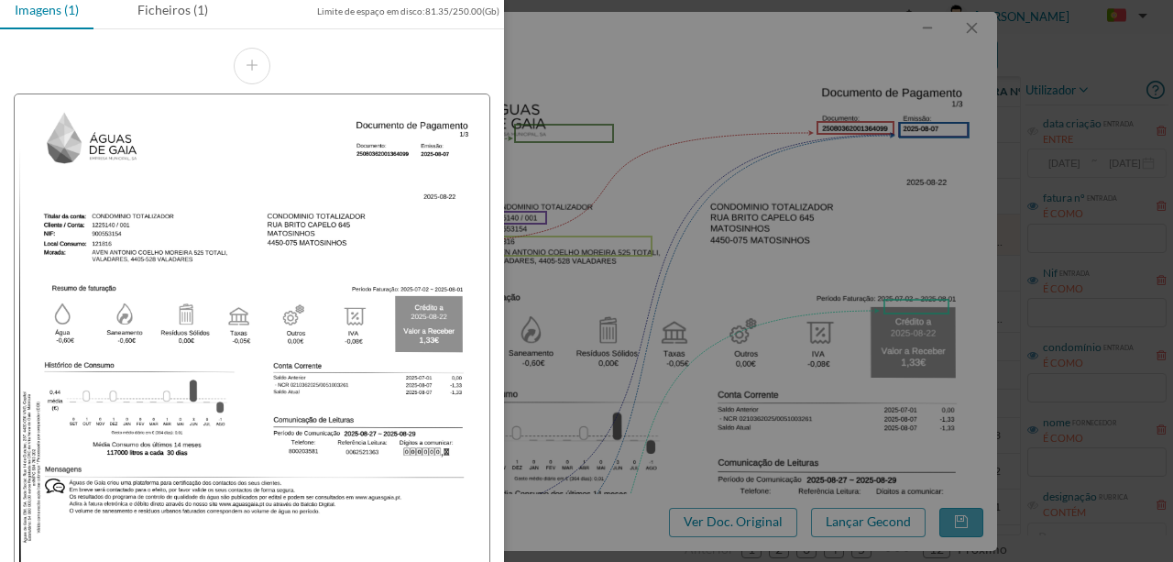
drag, startPoint x: 620, startPoint y: 77, endPoint x: 1005, endPoint y: 7, distance: 391.3
click at [622, 74] on div at bounding box center [586, 281] width 1173 height 562
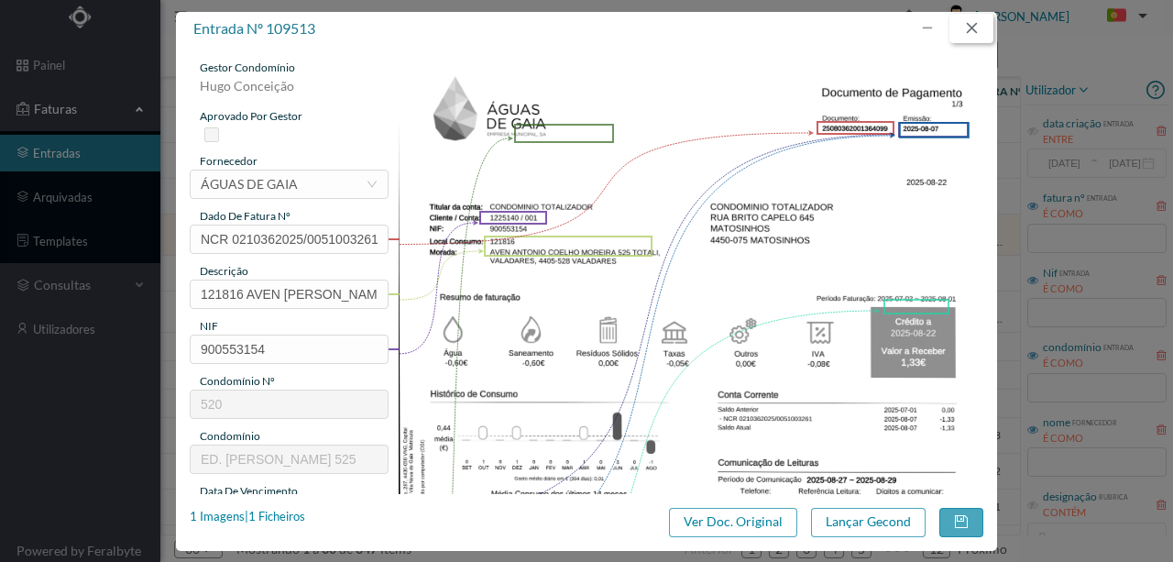
click at [966, 33] on button "button" at bounding box center [972, 28] width 44 height 29
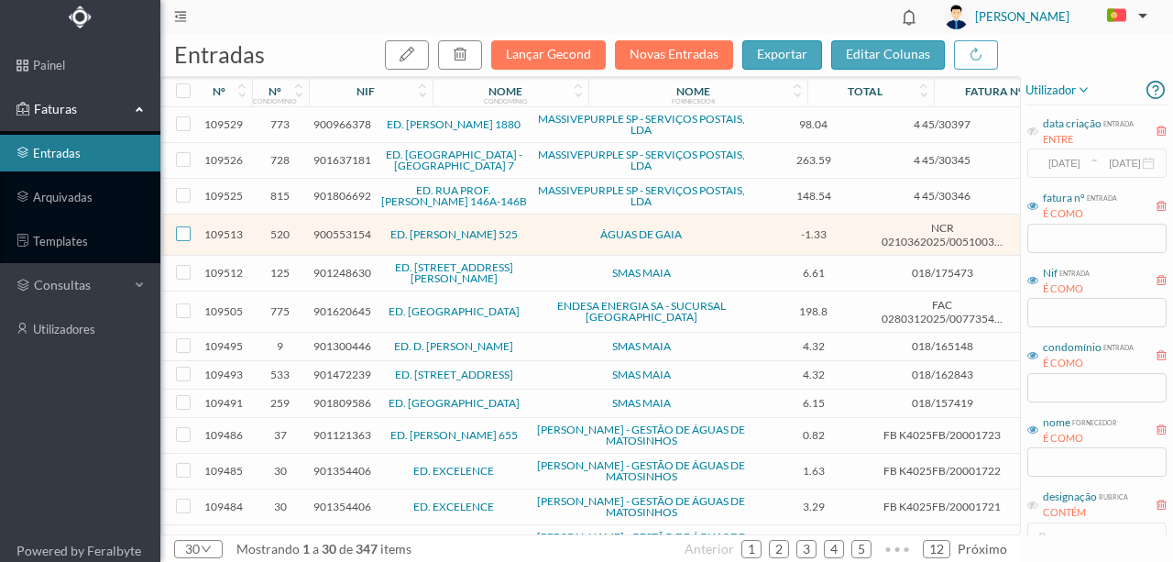
click at [187, 229] on input "checkbox" at bounding box center [183, 233] width 15 height 15
checkbox input "true"
click at [468, 59] on icon "button" at bounding box center [460, 54] width 15 height 15
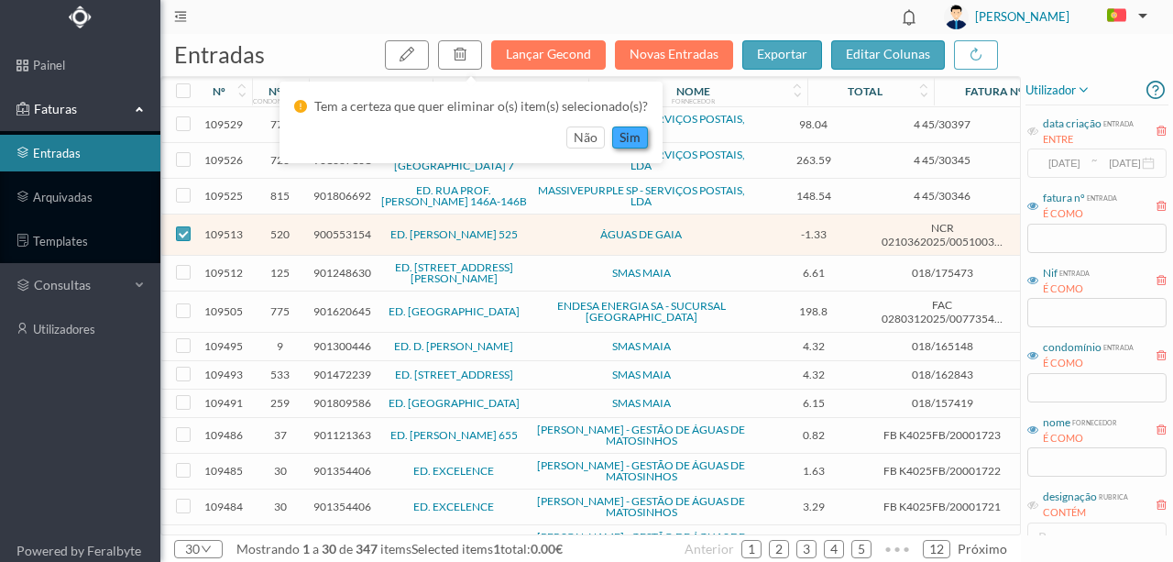
click at [640, 142] on button "sim" at bounding box center [630, 138] width 36 height 22
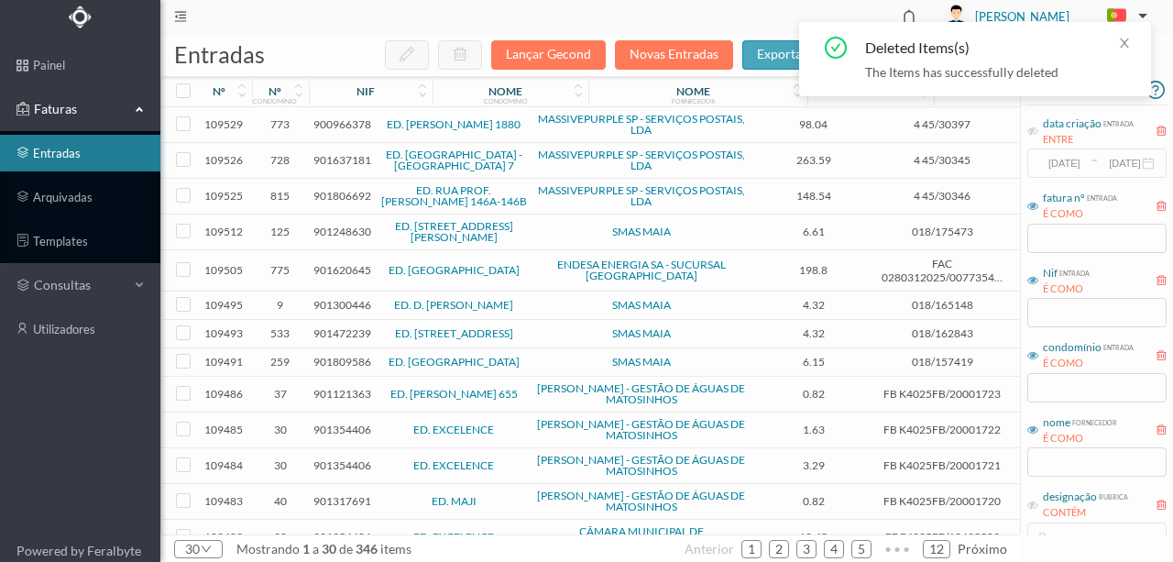
click at [334, 226] on span "901248630" at bounding box center [343, 232] width 58 height 14
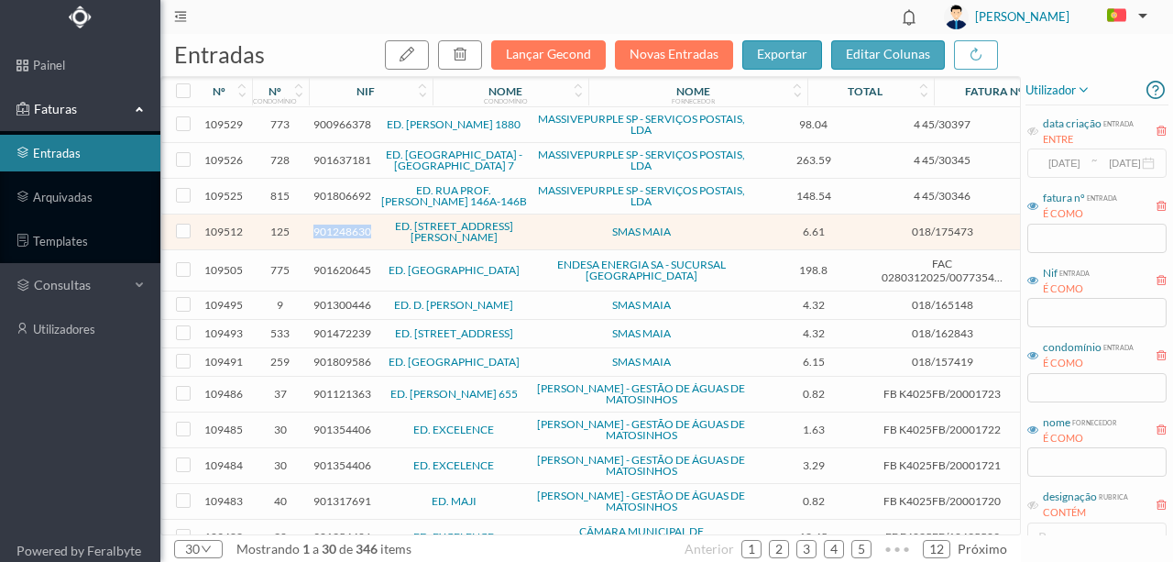
click at [334, 226] on span "901248630" at bounding box center [343, 232] width 58 height 14
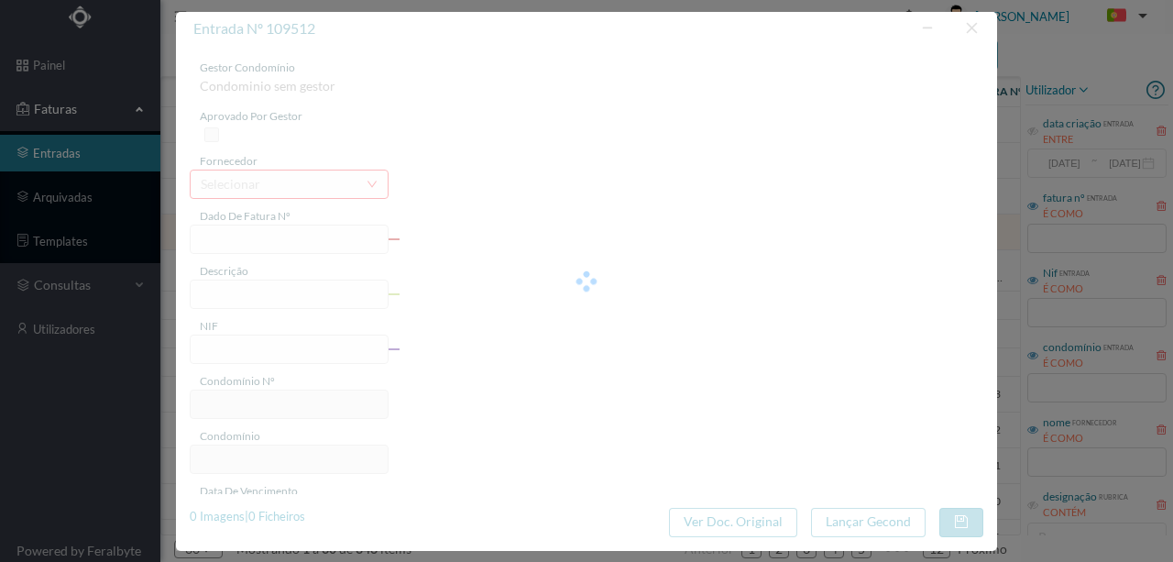
type input "018/175473"
type input "R António Ferreira Pinto, 47 Serviços Comuns - Gueifães - Cidade da M"
type input "901248630"
type input "2025-08-29"
type input "2025-08-07"
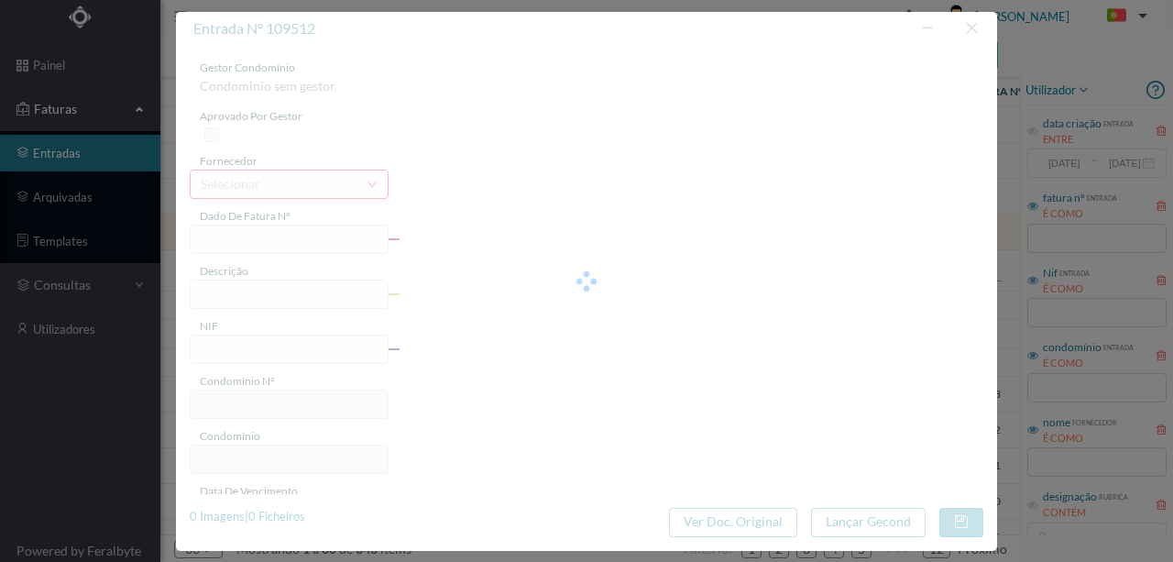
type input "2025-08-29"
type input "6.61"
type input "125"
type input "ED. RUA ANTÓNIO FERREIRA PINTO 47"
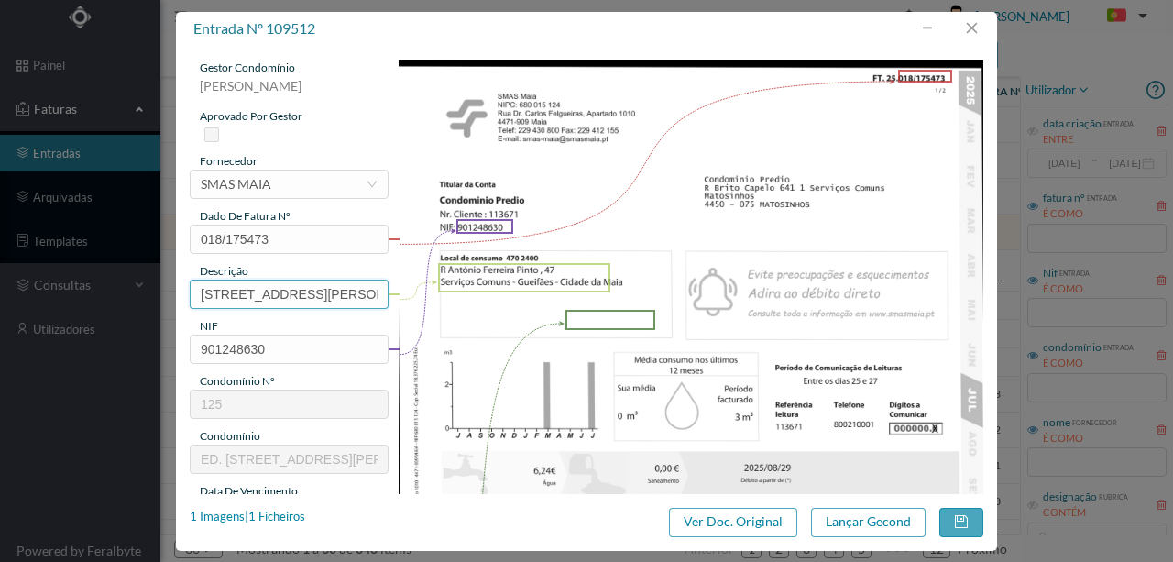
scroll to position [0, 233]
drag, startPoint x: 199, startPoint y: 292, endPoint x: 675, endPoint y: 280, distance: 475.9
click at [636, 279] on div "gestor condomínio Susana Silva aprovado por gestor fornecedor selecionar SMAS M…" at bounding box center [587, 487] width 794 height 854
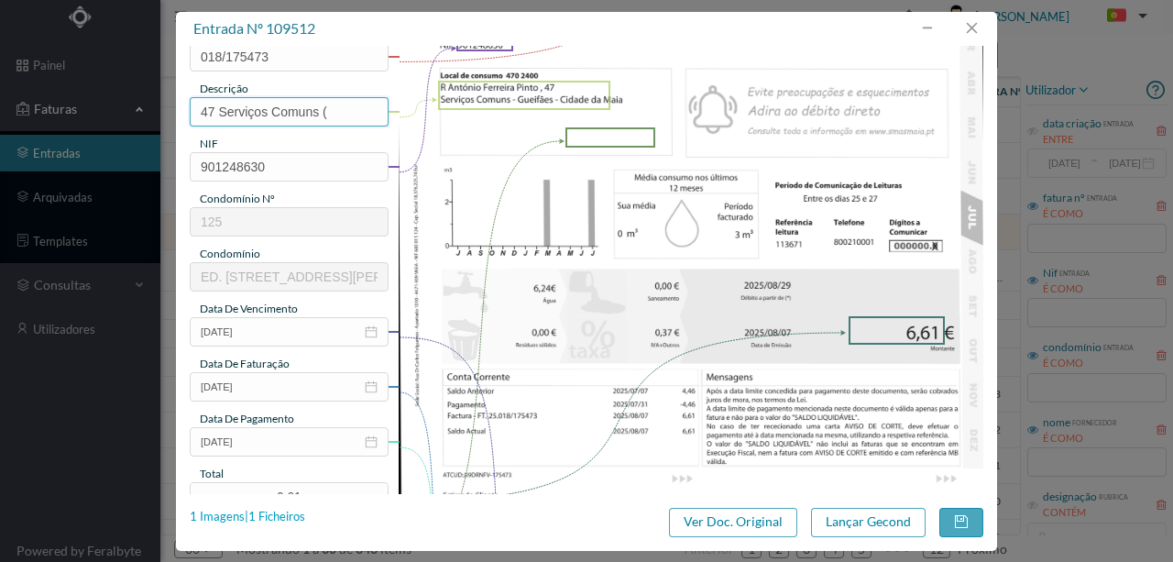
scroll to position [183, 0]
click at [270, 515] on div "1 Imagens | 1 Ficheiros" at bounding box center [248, 517] width 116 height 18
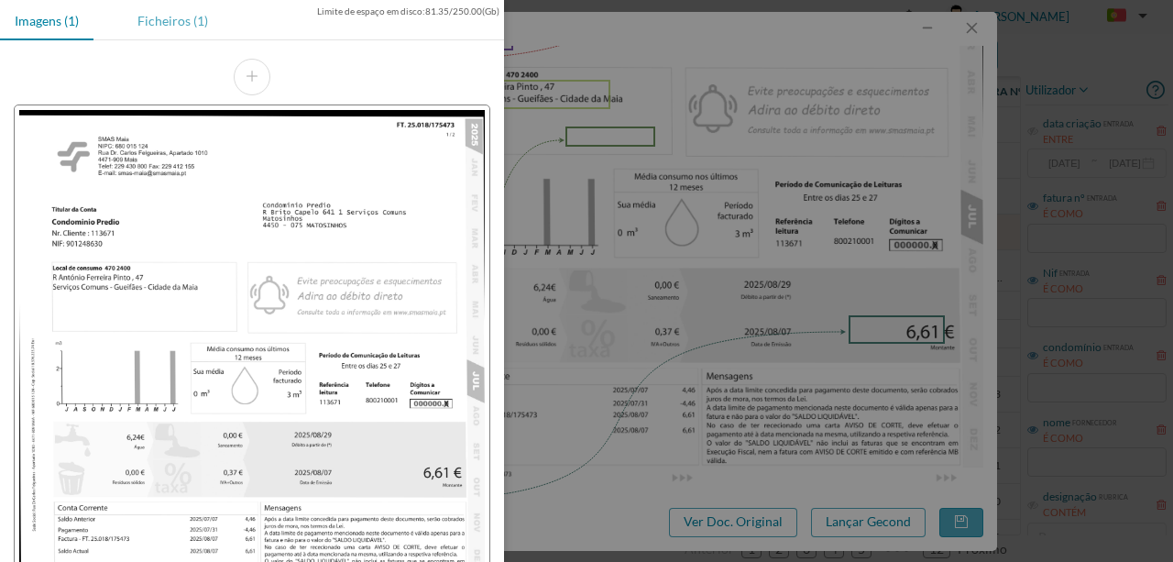
click at [171, 24] on div "Ficheiros (1)" at bounding box center [173, 20] width 100 height 41
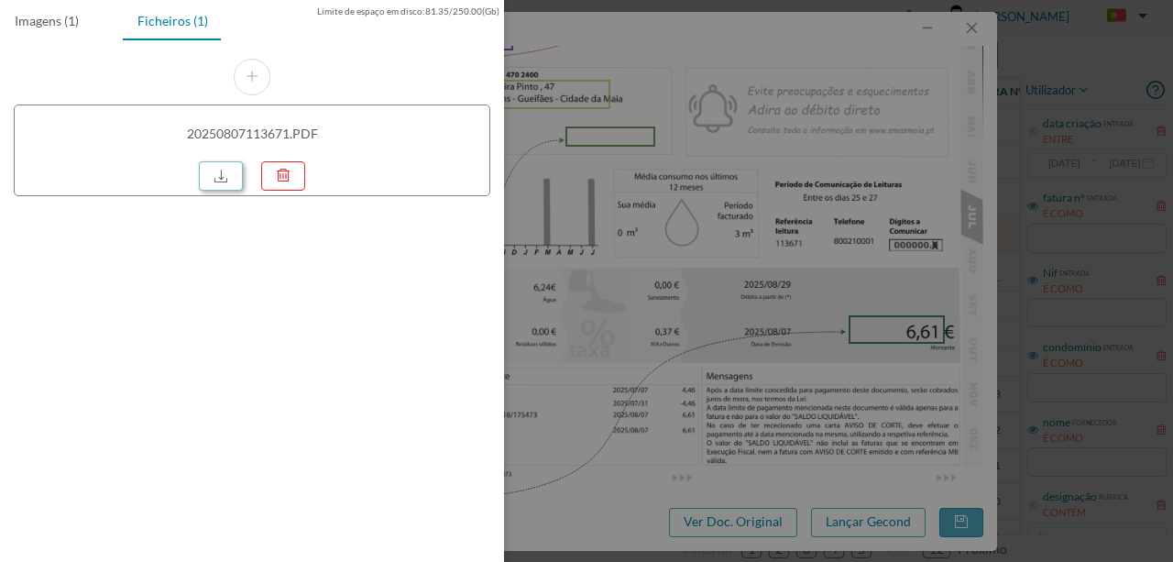
click at [226, 172] on link at bounding box center [221, 175] width 44 height 29
click at [534, 190] on div at bounding box center [586, 281] width 1173 height 562
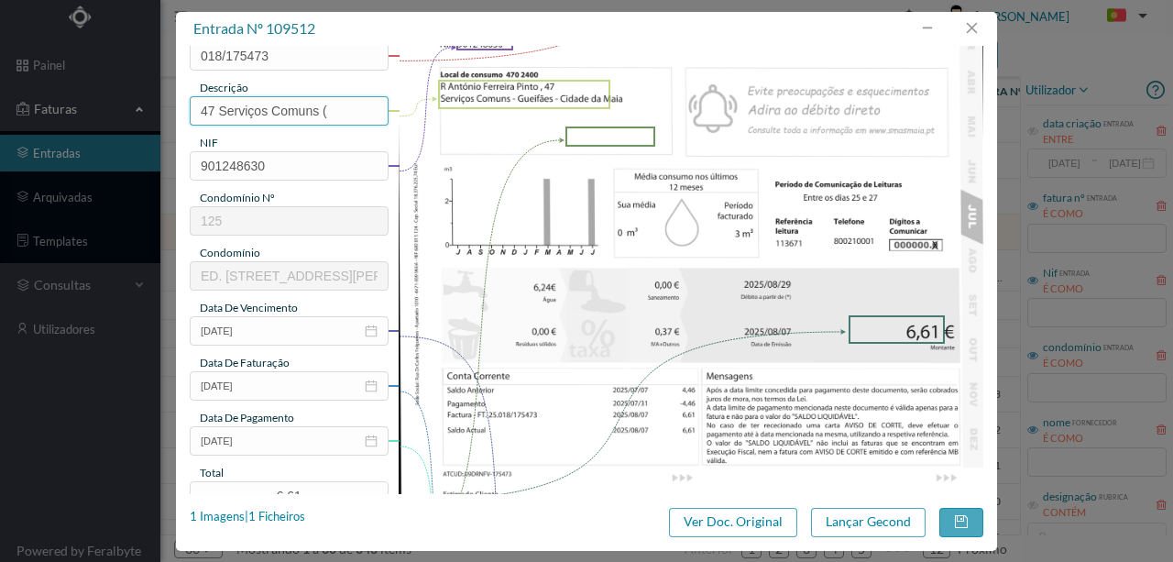
click at [332, 113] on input "47 Serviços Comuns (" at bounding box center [289, 110] width 199 height 29
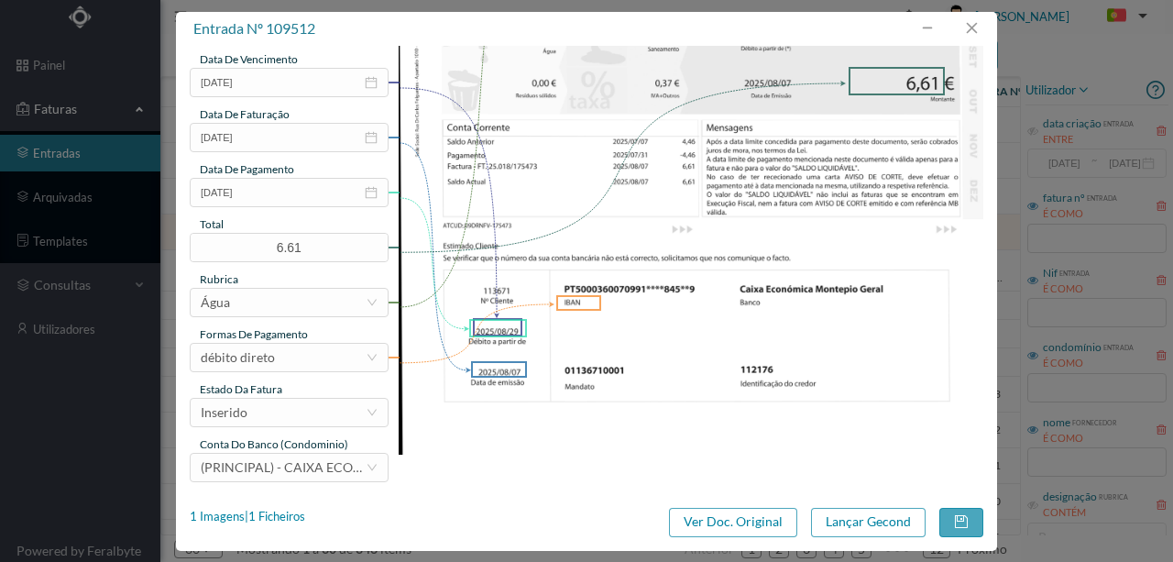
scroll to position [434, 0]
type input "47 Serviços Comuns (26.06.2025 a 25.07.2025)"
click at [290, 413] on div "Inserido" at bounding box center [283, 411] width 165 height 28
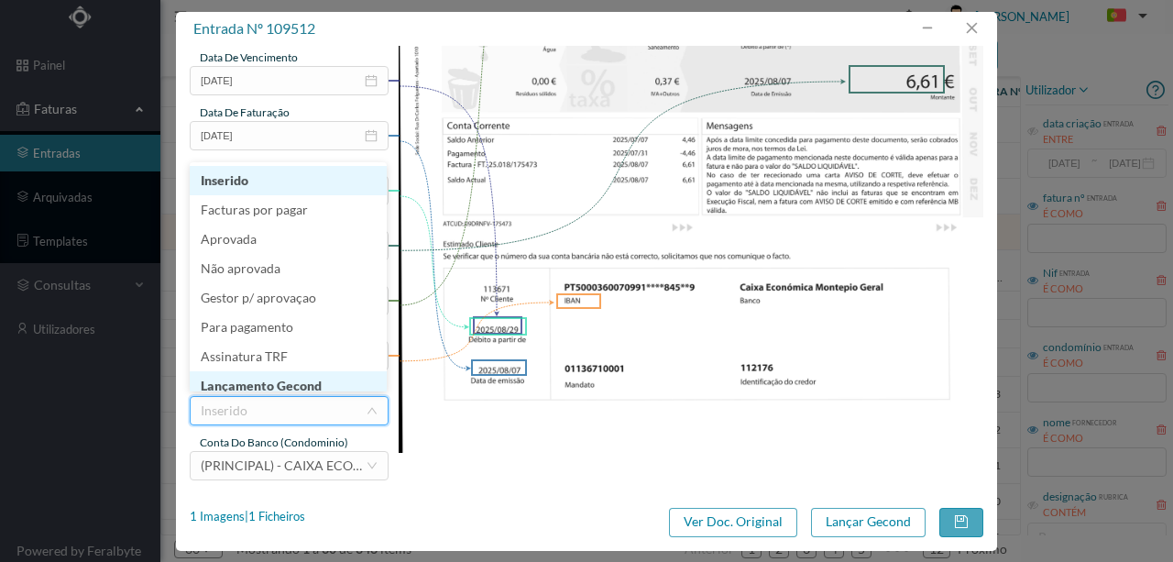
scroll to position [9, 0]
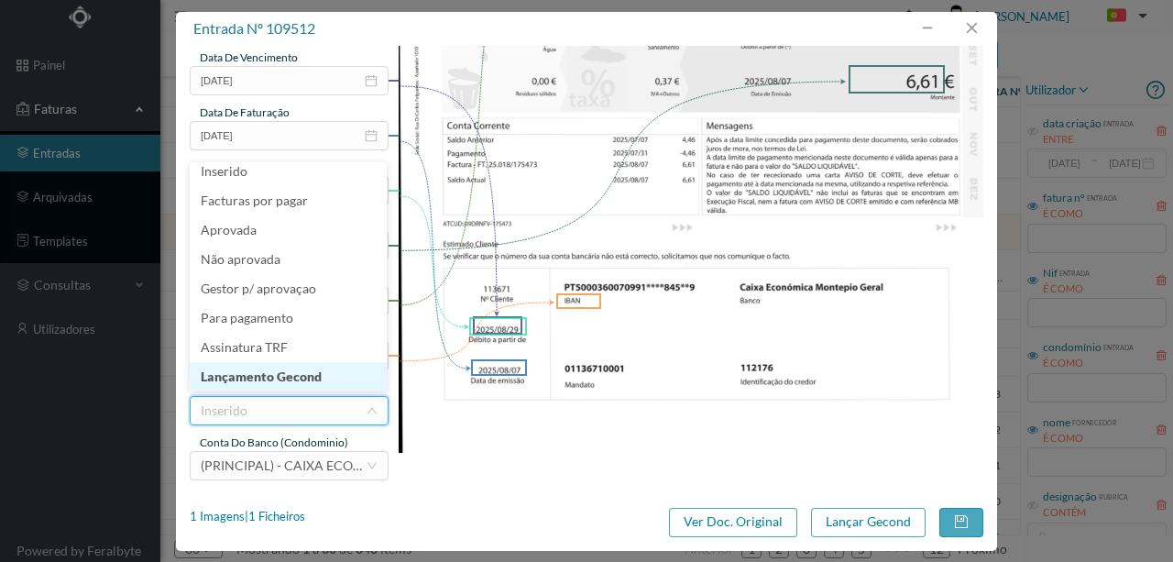
click at [257, 375] on li "Lançamento Gecond" at bounding box center [288, 376] width 197 height 29
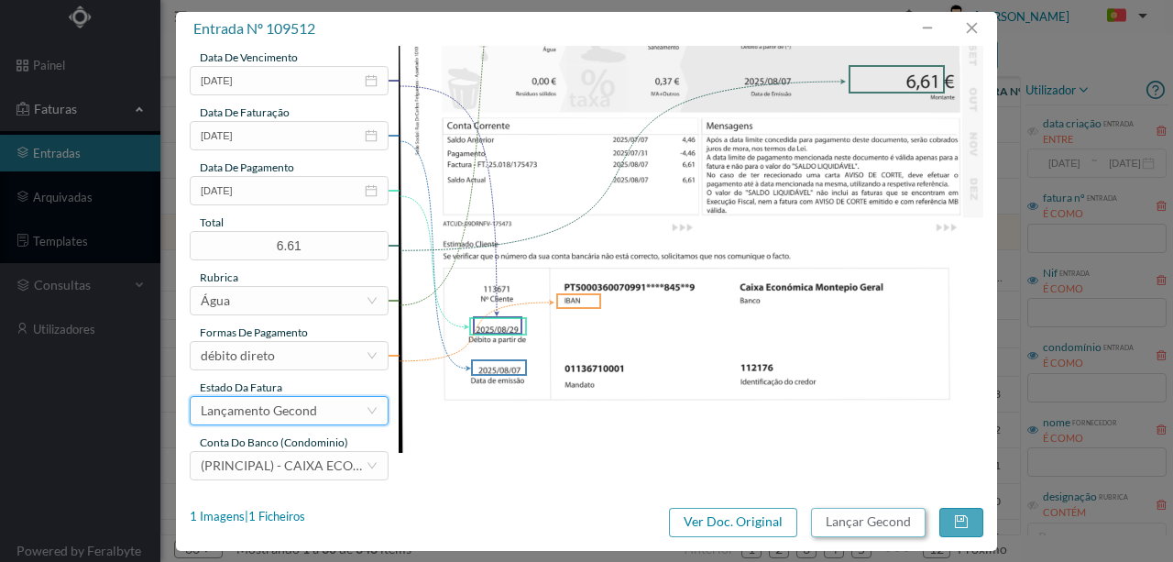
click at [878, 524] on button "Lançar Gecond" at bounding box center [868, 522] width 115 height 29
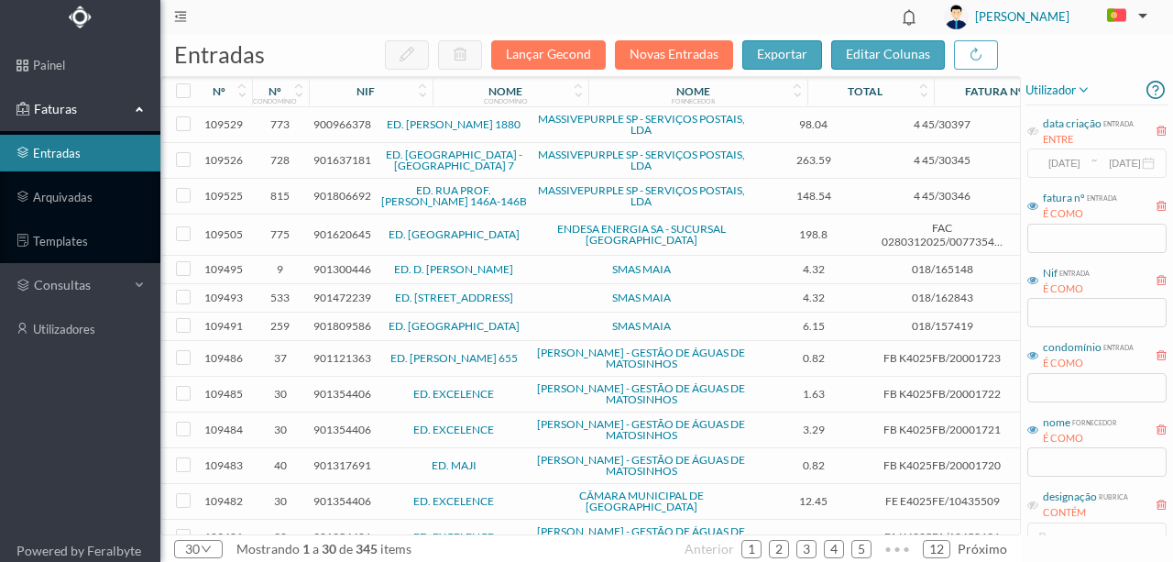
click at [326, 266] on span "901300446" at bounding box center [343, 269] width 58 height 14
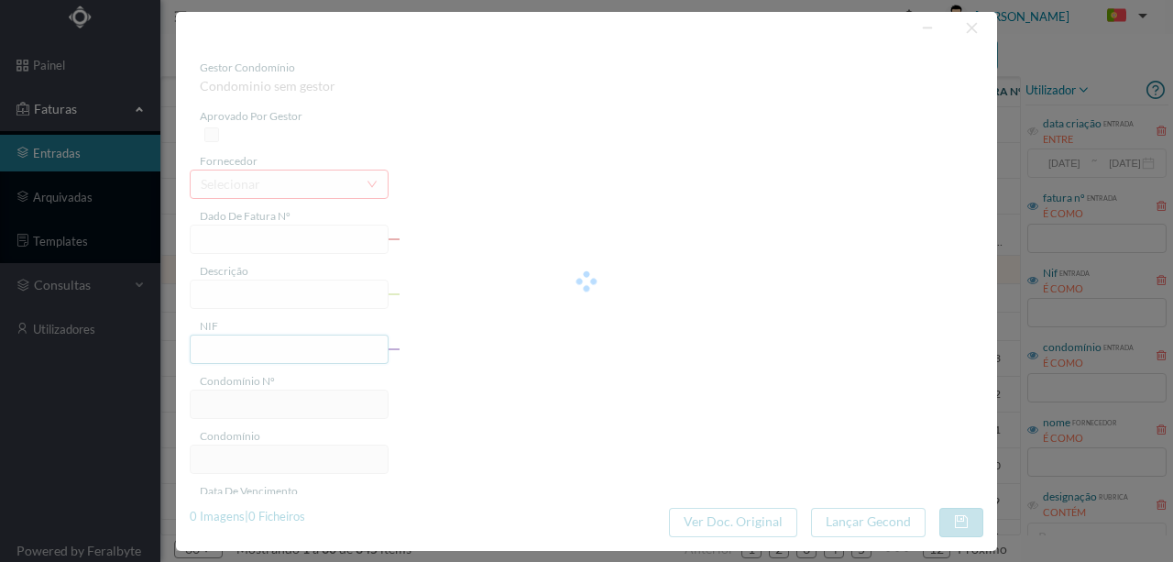
type input "018/165148"
type input "AV D Manuel l, 2017 Serviços Comuns - Maia - Cidade da Maia"
type input "901300446"
type input "2025-08-29"
type input "2025-08-06"
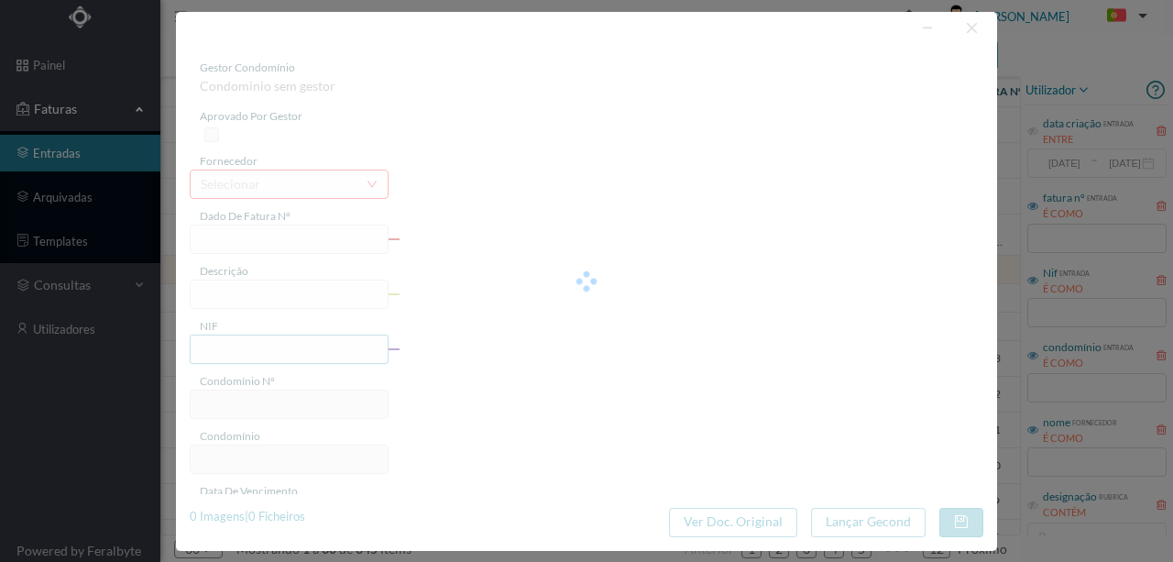
type input "2025-08-29"
type input "4.32"
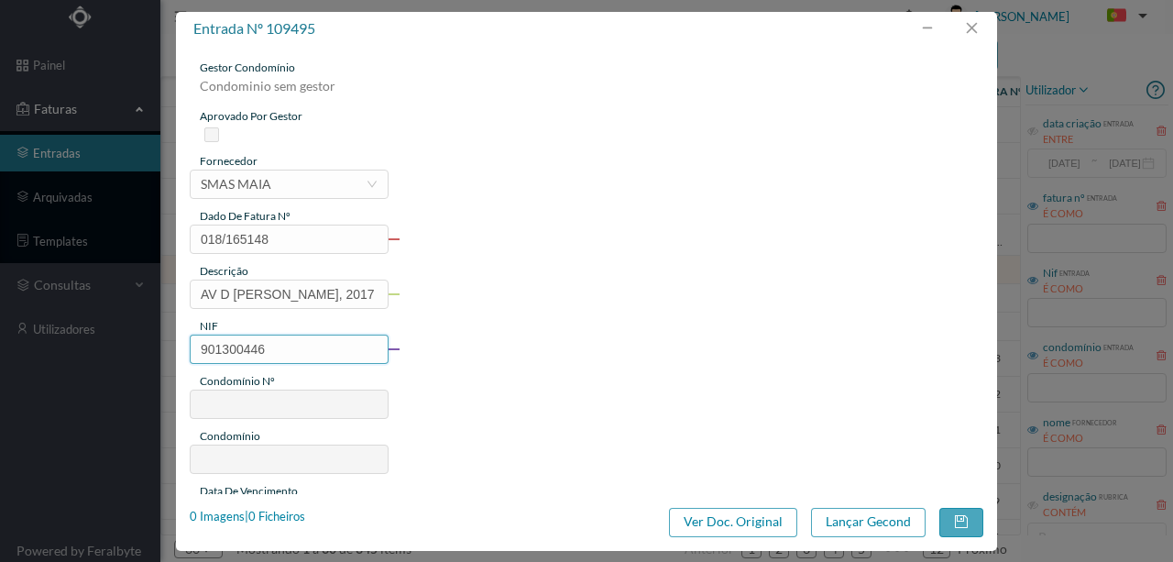
type input "9"
type input "ED. D. MANUEL II"
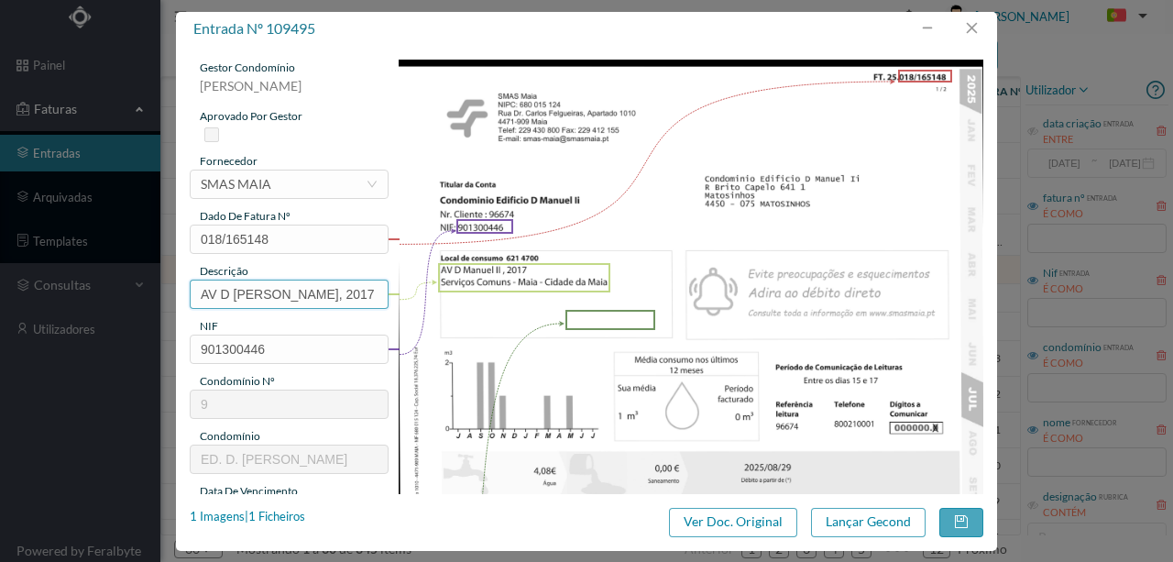
drag, startPoint x: 290, startPoint y: 292, endPoint x: 83, endPoint y: 301, distance: 206.5
click at [50, 315] on div "entrada nº 109495 gestor condomínio Susana Silva aprovado por gestor fornecedor…" at bounding box center [586, 281] width 1173 height 562
drag, startPoint x: 336, startPoint y: 292, endPoint x: 477, endPoint y: 306, distance: 141.9
click at [477, 306] on div "gestor condomínio Susana Silva aprovado por gestor fornecedor selecionar SMAS M…" at bounding box center [587, 487] width 794 height 854
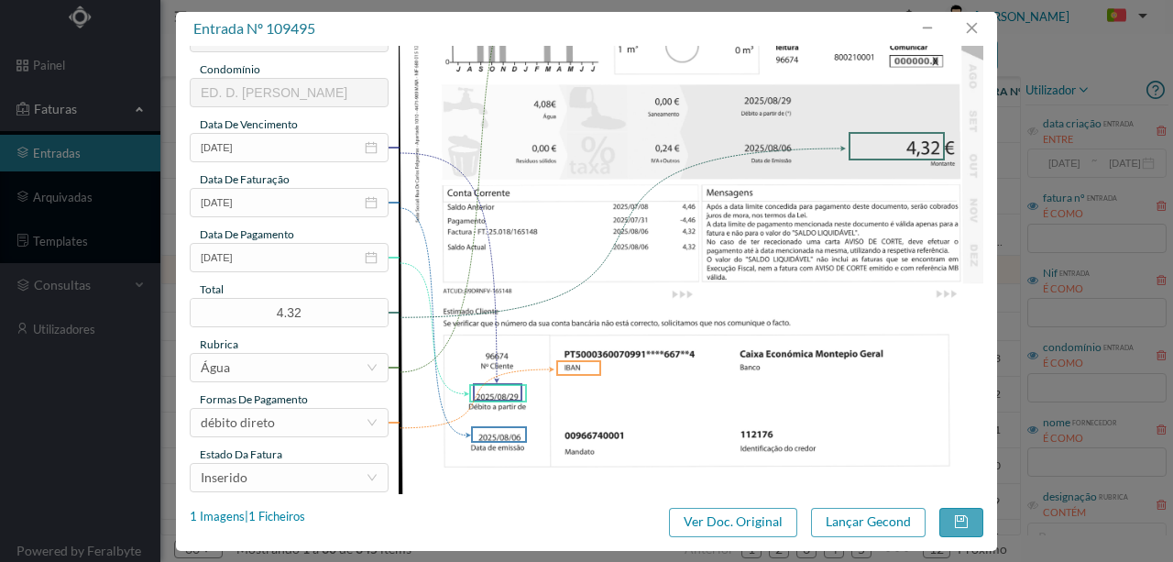
scroll to position [427, 0]
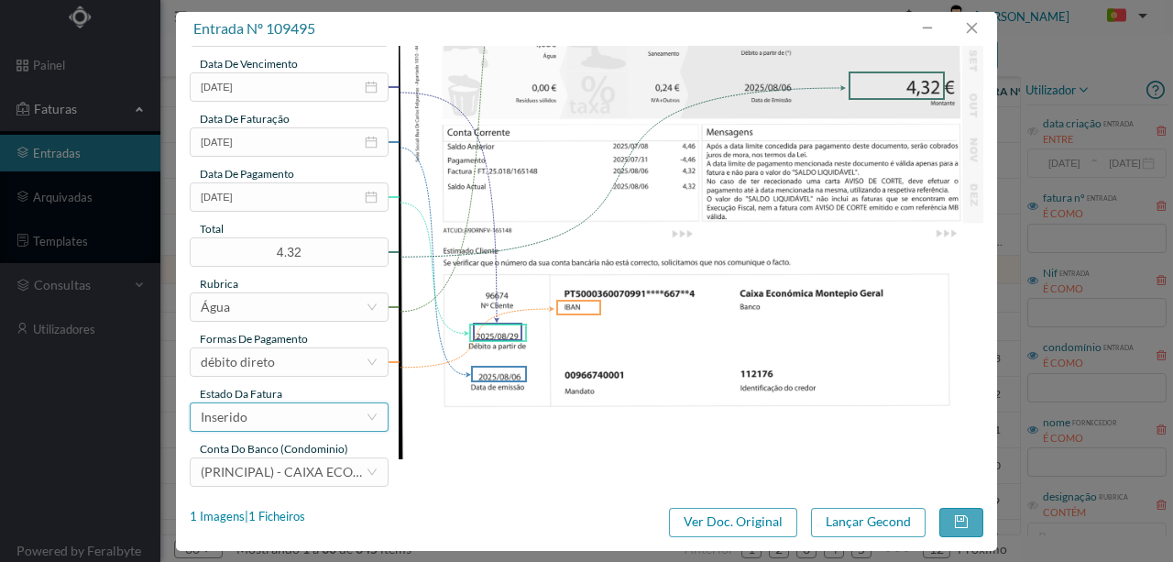
type input "2017 Serviços Comuns (26.06.2025 a 25.07.2025)"
click at [285, 424] on div "Inserido" at bounding box center [283, 417] width 165 height 28
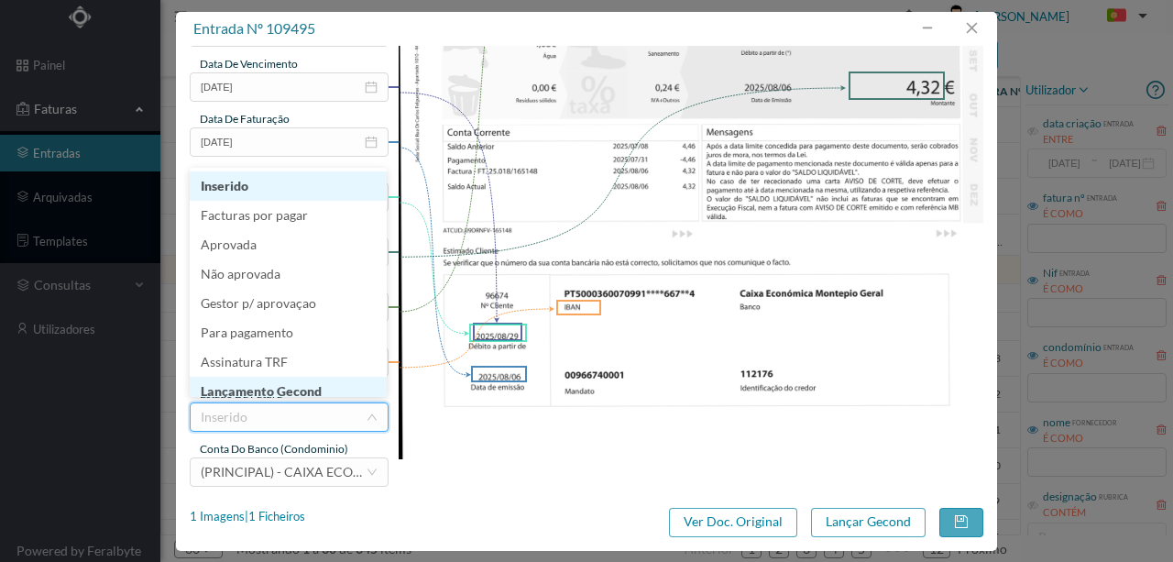
scroll to position [9, 0]
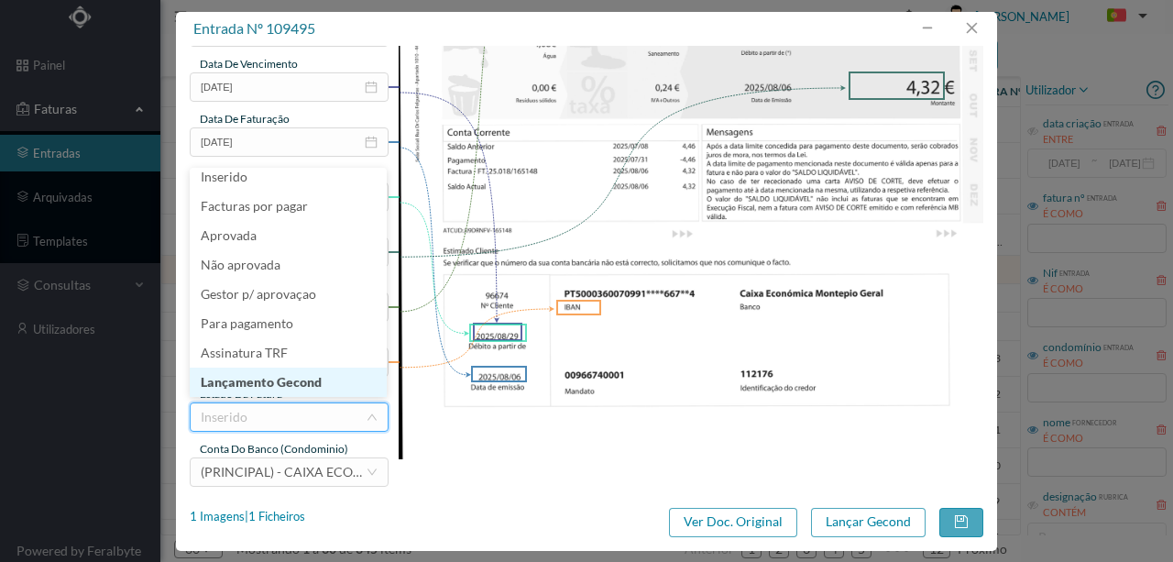
click at [273, 386] on li "Lançamento Gecond" at bounding box center [288, 382] width 197 height 29
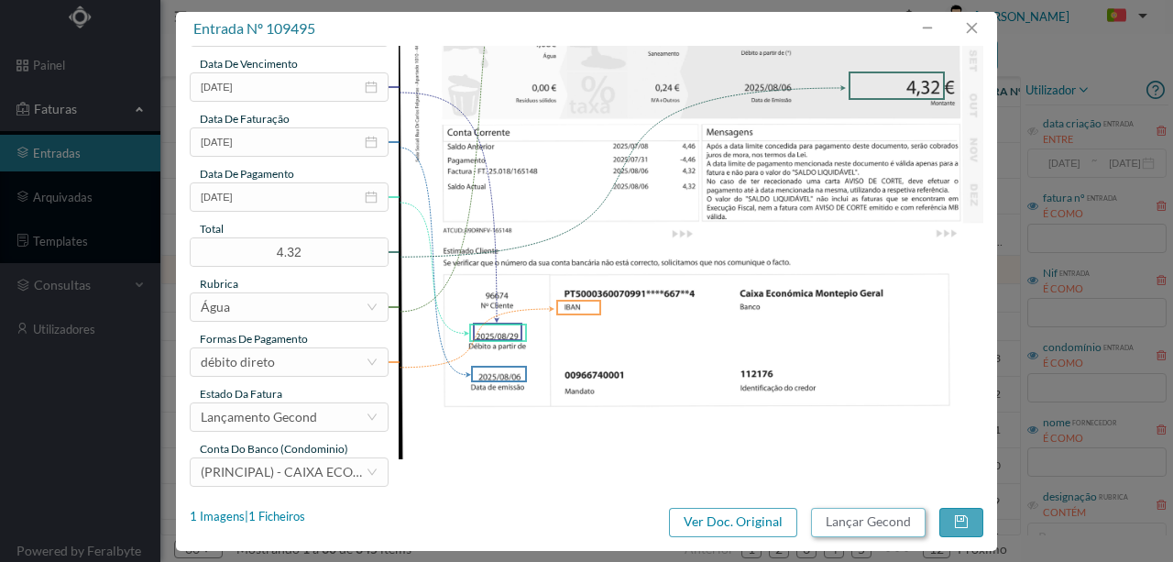
click at [859, 519] on button "Lançar Gecond" at bounding box center [868, 522] width 115 height 29
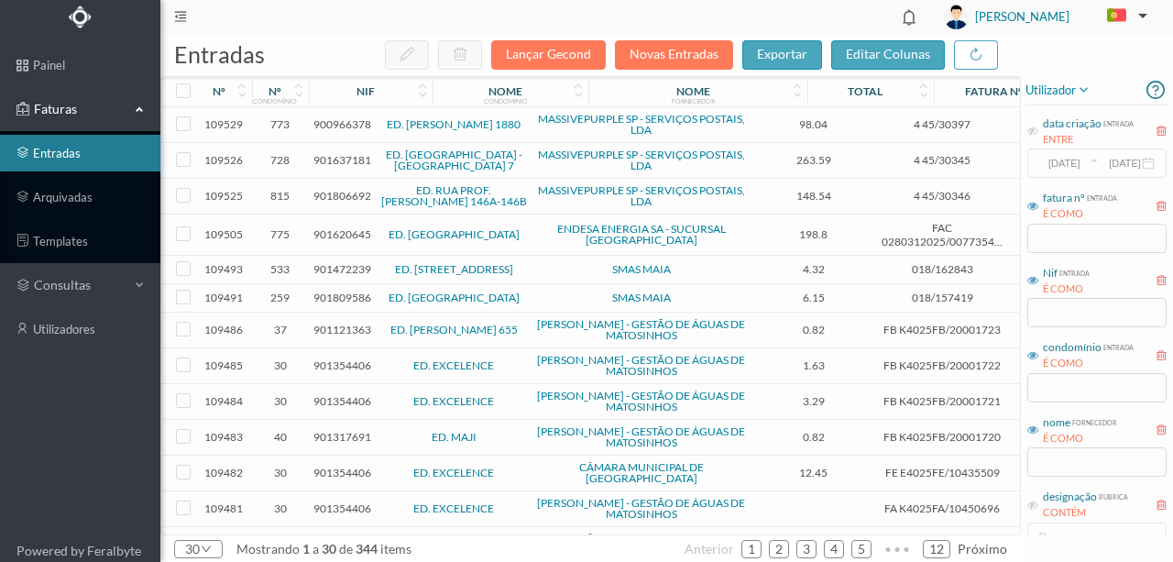
click at [350, 272] on span "901472239" at bounding box center [343, 269] width 58 height 14
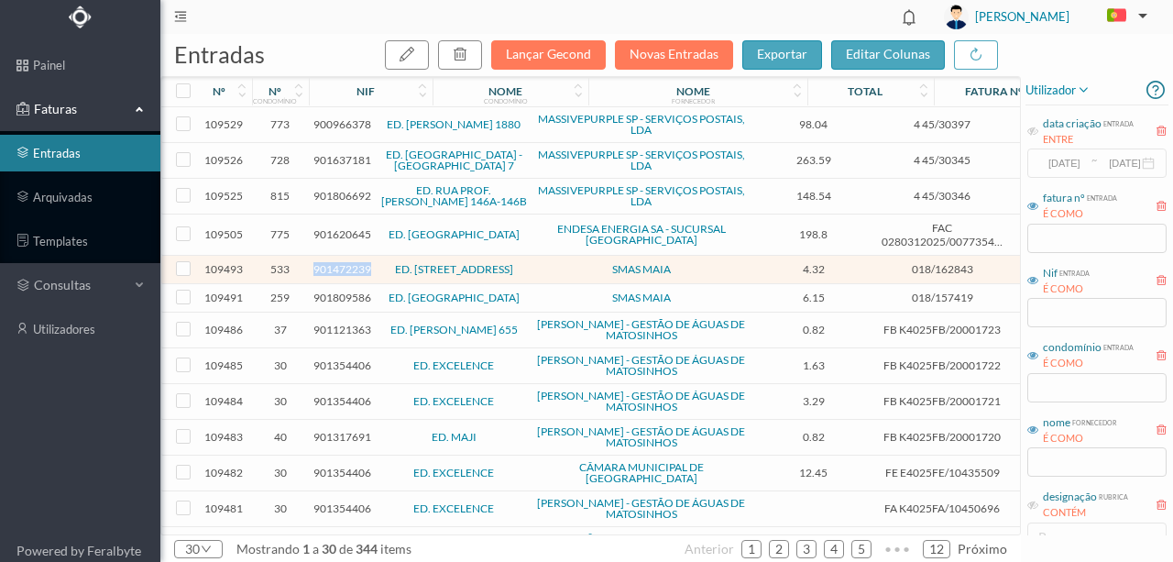
click at [350, 272] on span "901472239" at bounding box center [343, 269] width 58 height 14
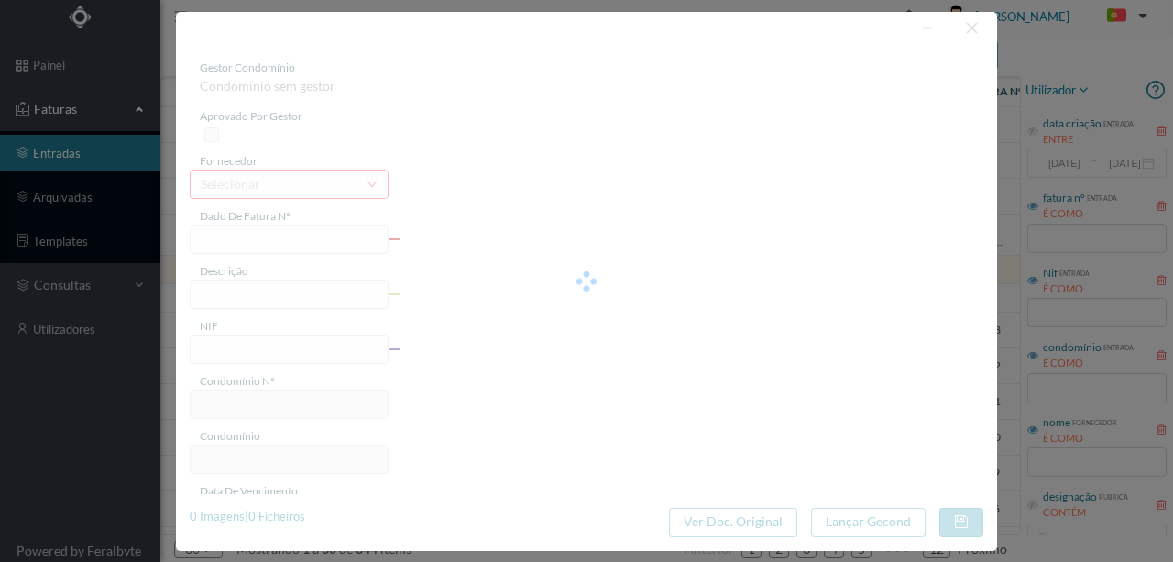
type input "018/162843"
type input "R Caverneira, 57 Serviços Comuns - Águas Santas"
type input "901472239"
type input "2025-08-29"
type input "2025-08-06"
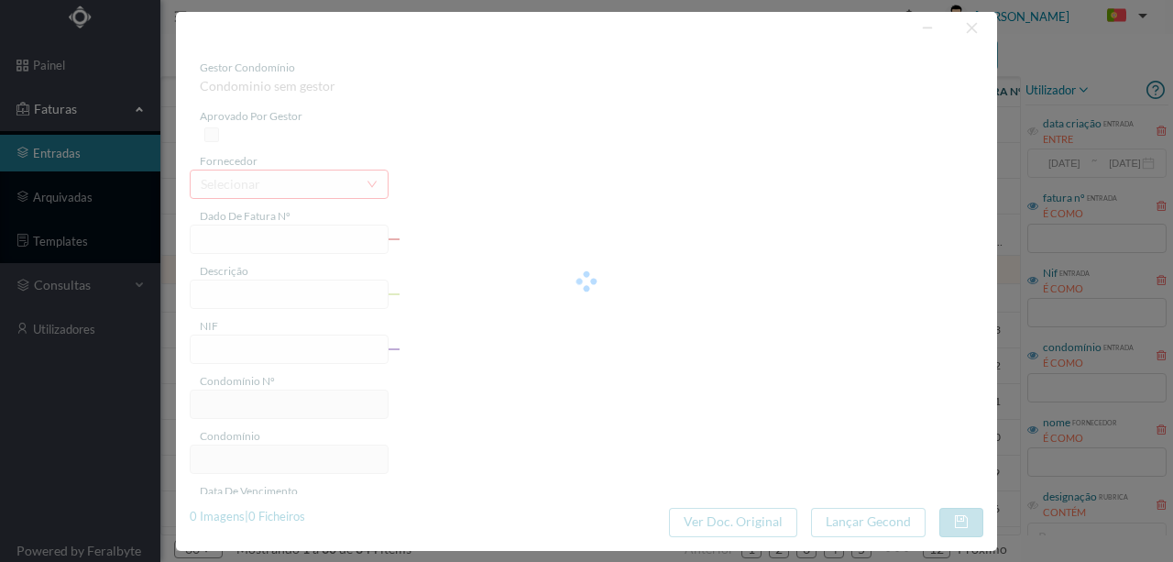
type input "2025-08-29"
type input "4.32"
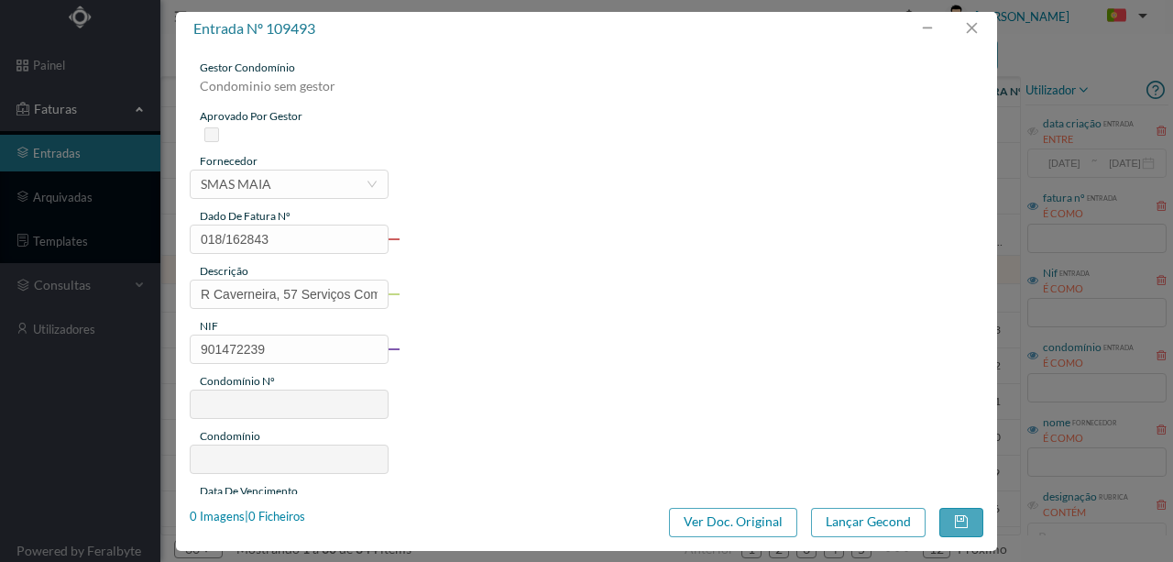
type input "533"
type input "ED. RUA DA CAVERNEIRA 33/97"
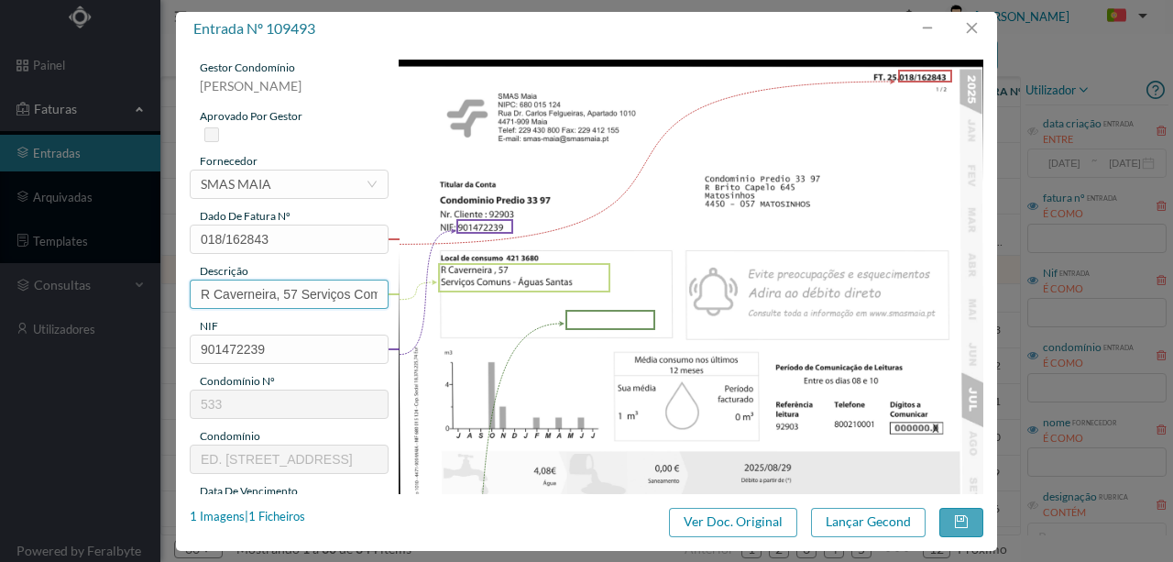
drag, startPoint x: 282, startPoint y: 295, endPoint x: 118, endPoint y: 251, distance: 169.9
click at [39, 293] on div "entrada nº 109493 gestor condomínio Susana Silva aprovado por gestor fornecedor…" at bounding box center [586, 281] width 1173 height 562
drag, startPoint x: 323, startPoint y: 295, endPoint x: 444, endPoint y: 296, distance: 121.0
click at [444, 296] on div "gestor condomínio Susana Silva aprovado por gestor fornecedor selecionar SMAS M…" at bounding box center [587, 487] width 794 height 854
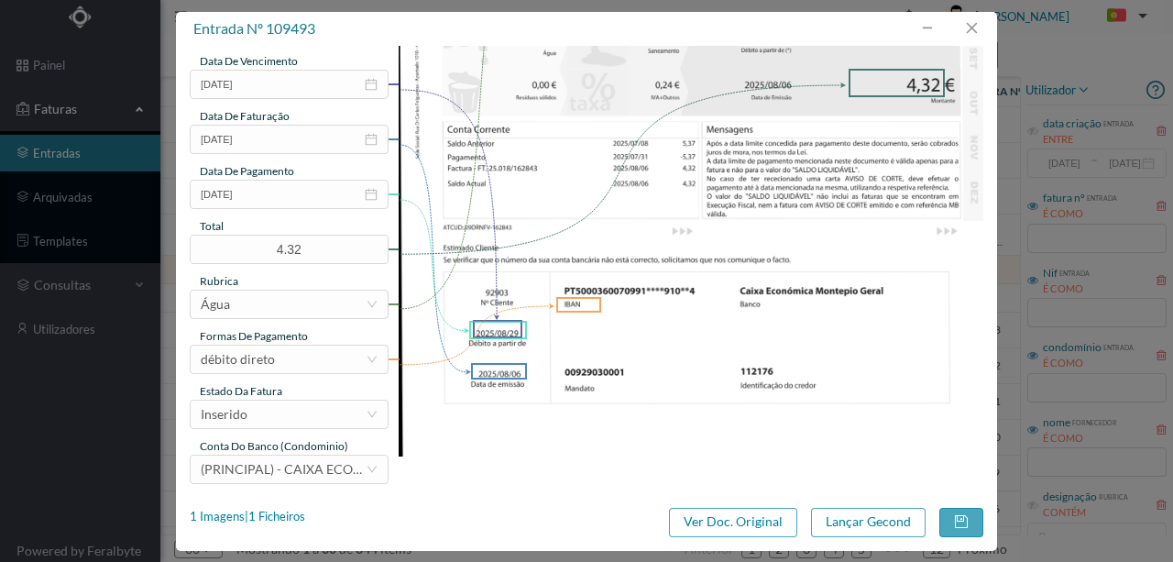
scroll to position [434, 0]
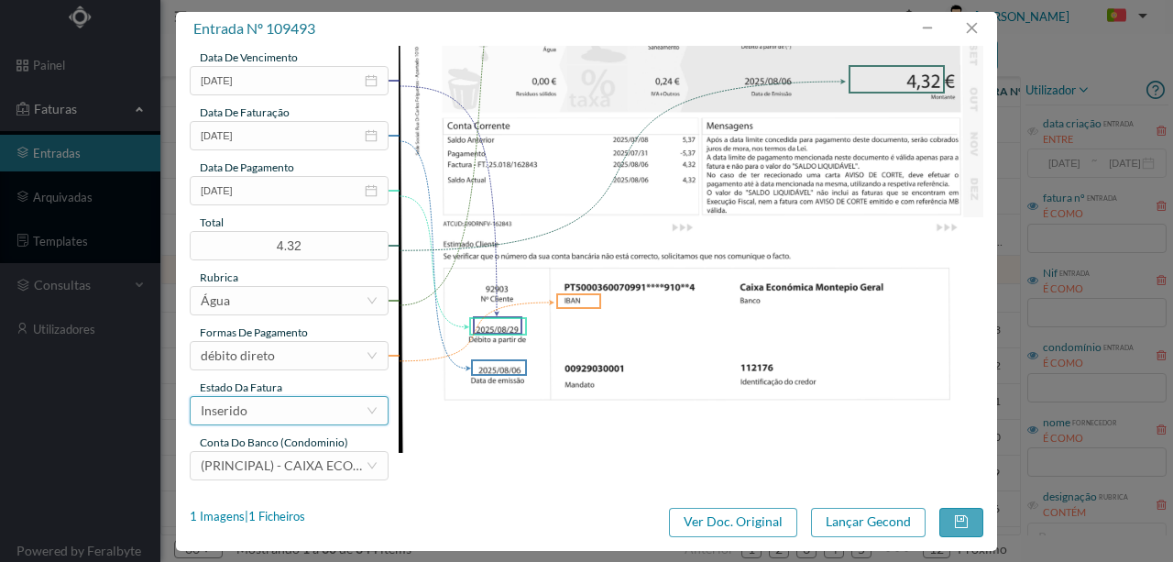
type input "57 Serviços Comuns (26.06.2025 a 25.07.2025)"
click at [286, 417] on div "Inserido" at bounding box center [283, 411] width 165 height 28
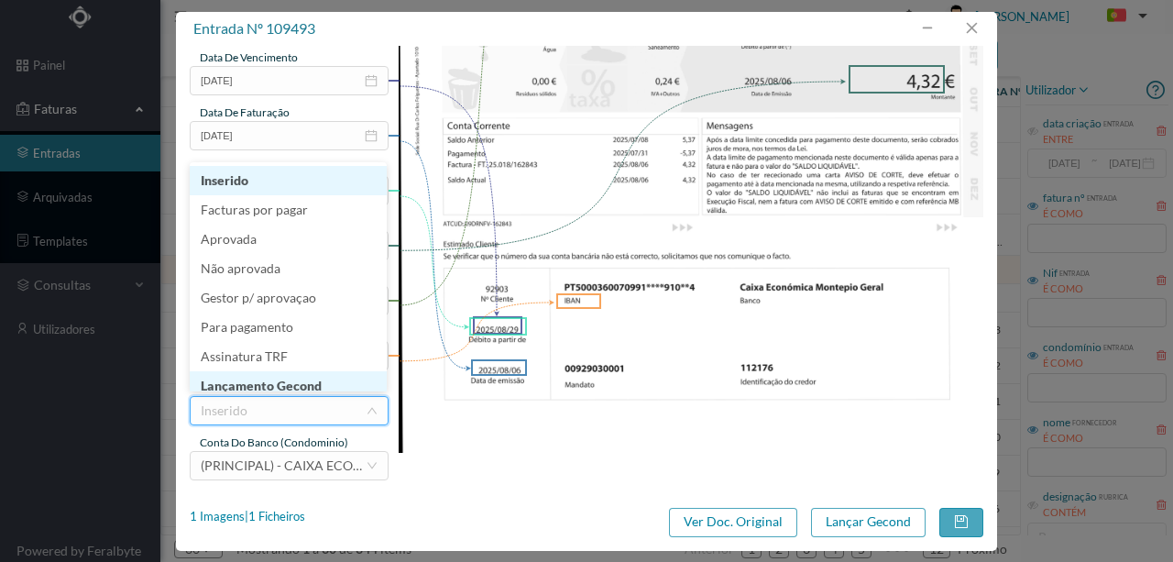
scroll to position [9, 0]
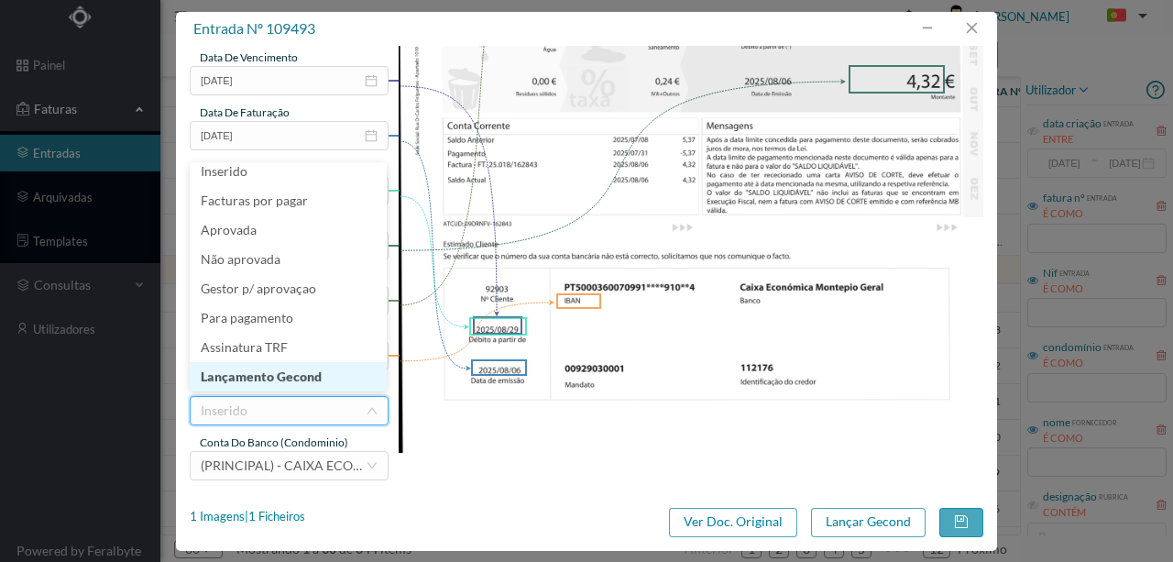
click at [284, 376] on li "Lançamento Gecond" at bounding box center [288, 376] width 197 height 29
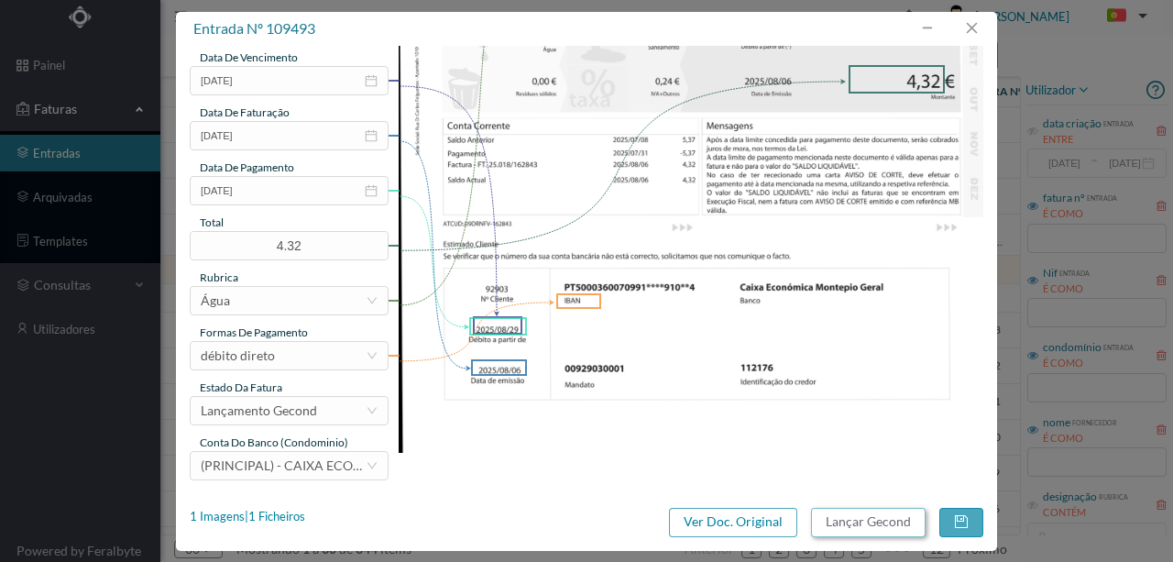
click at [832, 526] on button "Lançar Gecond" at bounding box center [868, 522] width 115 height 29
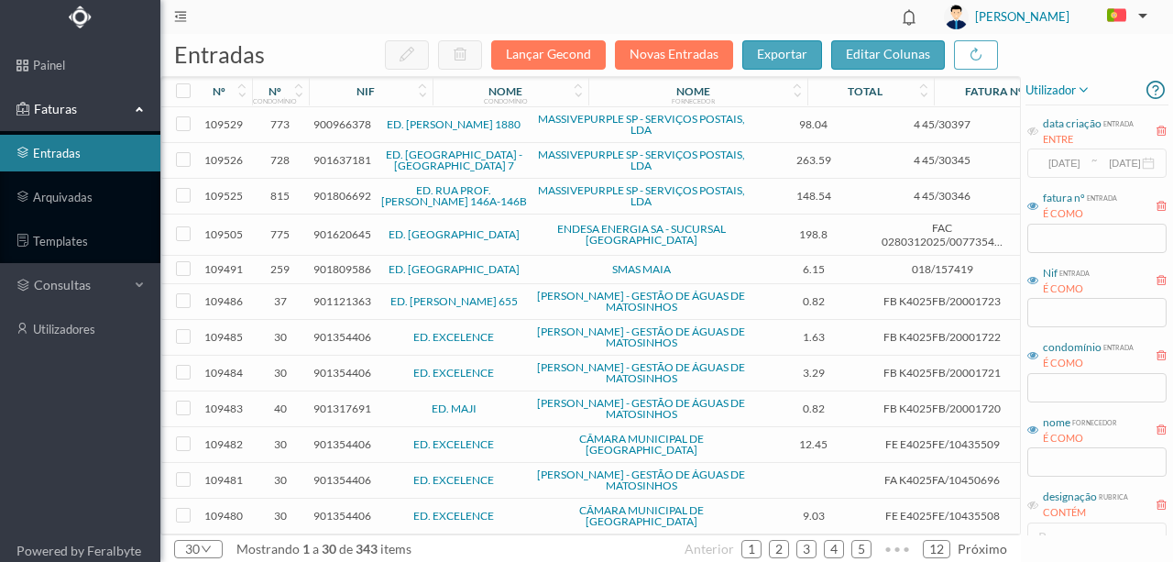
click at [336, 271] on span "901809586" at bounding box center [343, 269] width 58 height 14
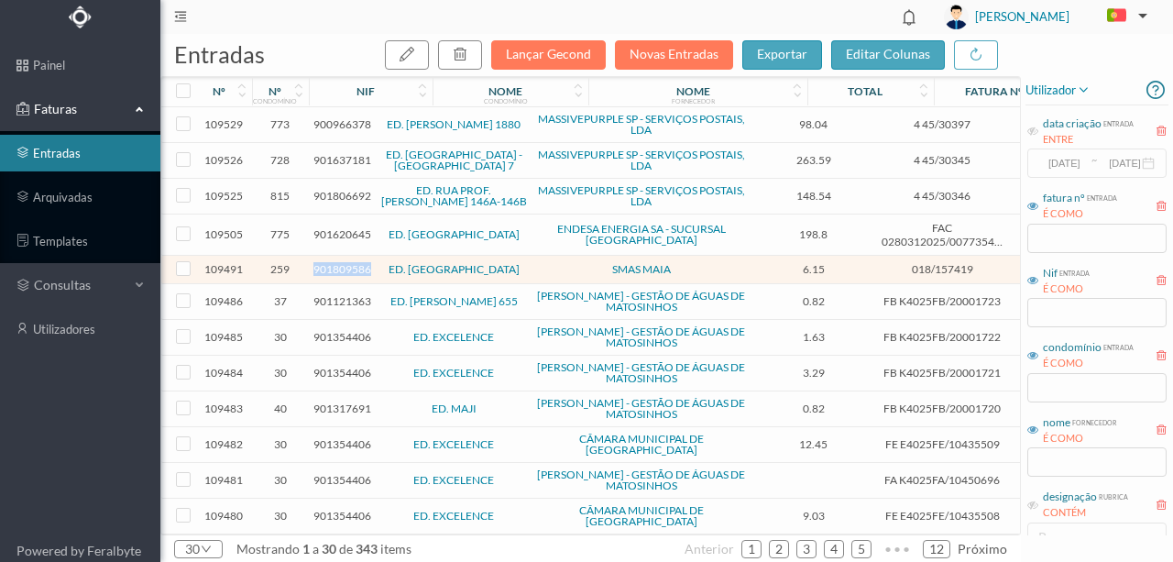
click at [336, 271] on span "901809586" at bounding box center [343, 269] width 58 height 14
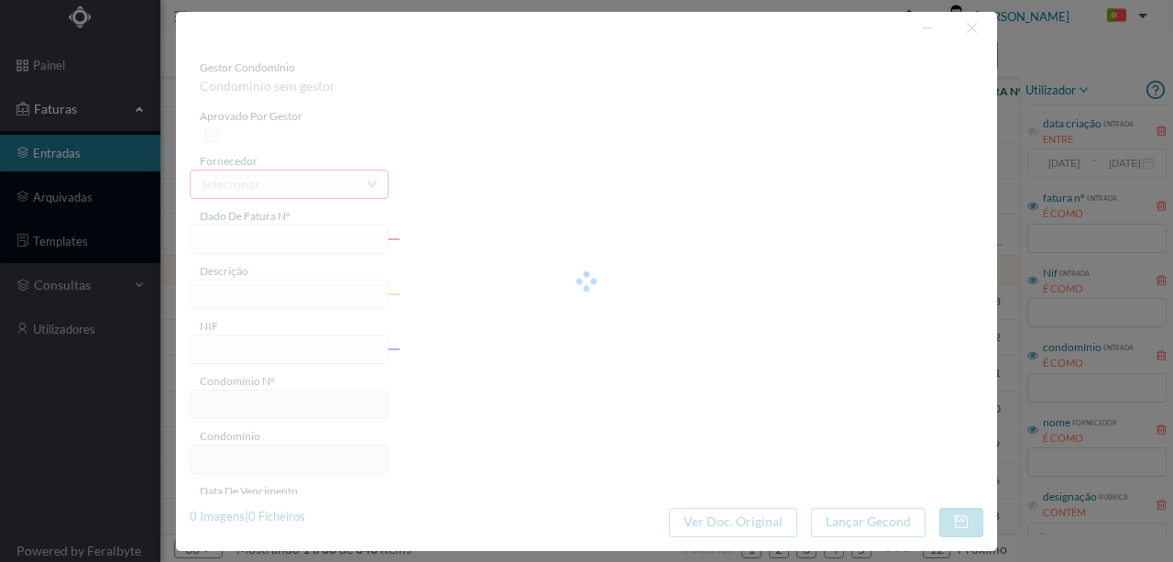
type input "018/157419"
type input "AV Visc de Barreiros - 5490 Serviços Comuns - Maia - Cidade da Maia"
type input "901809586"
type input "2025-08-29"
type input "2025-08-06"
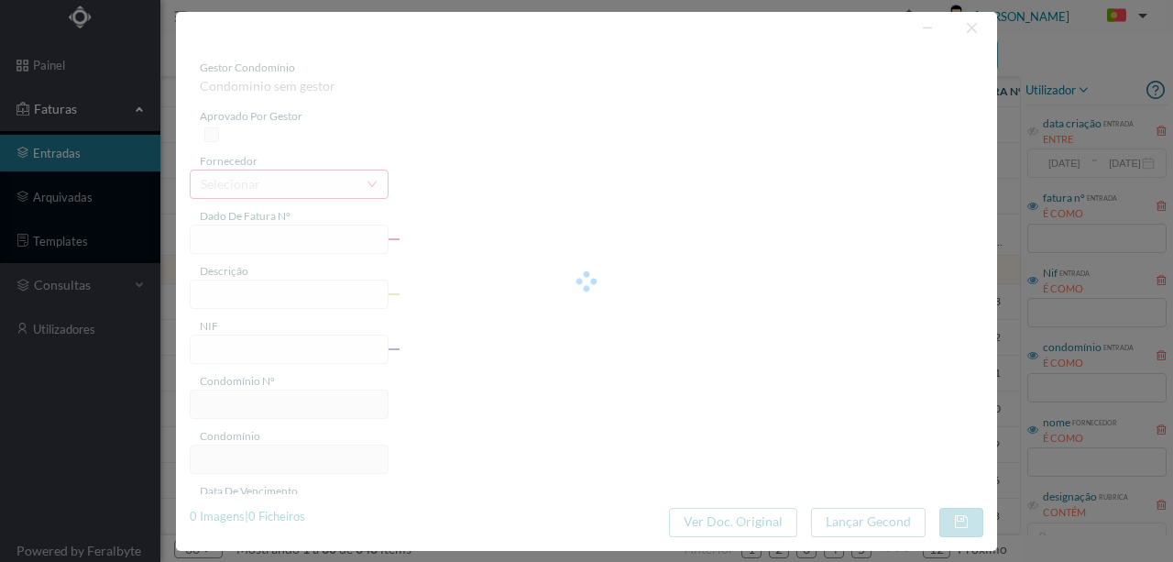
type input "2025-08-29"
type input "6.15"
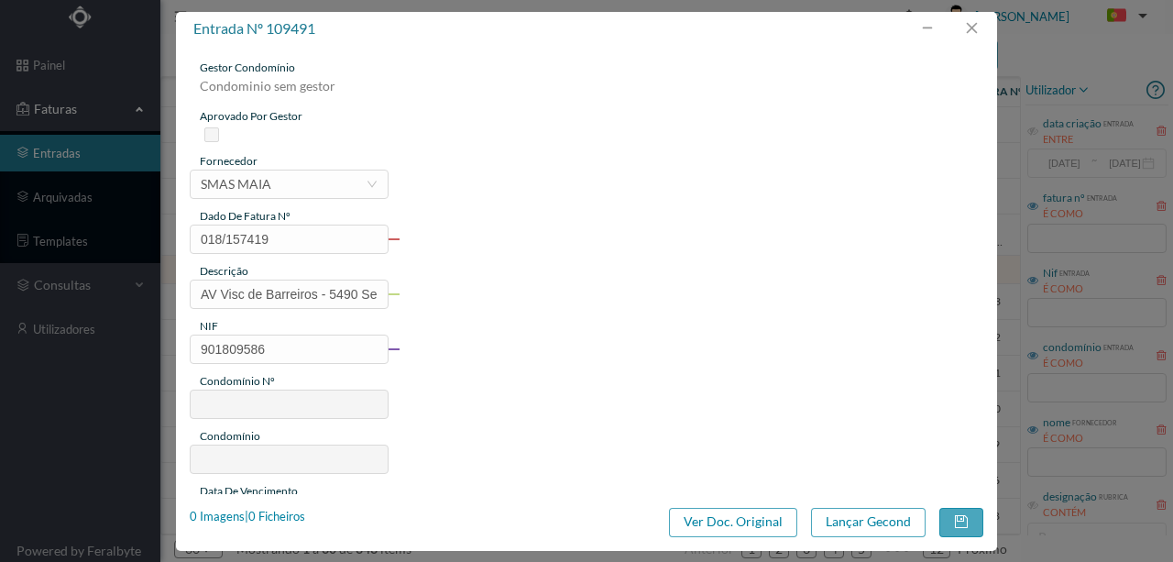
type input "259"
type input "ED. CITY MAIA"
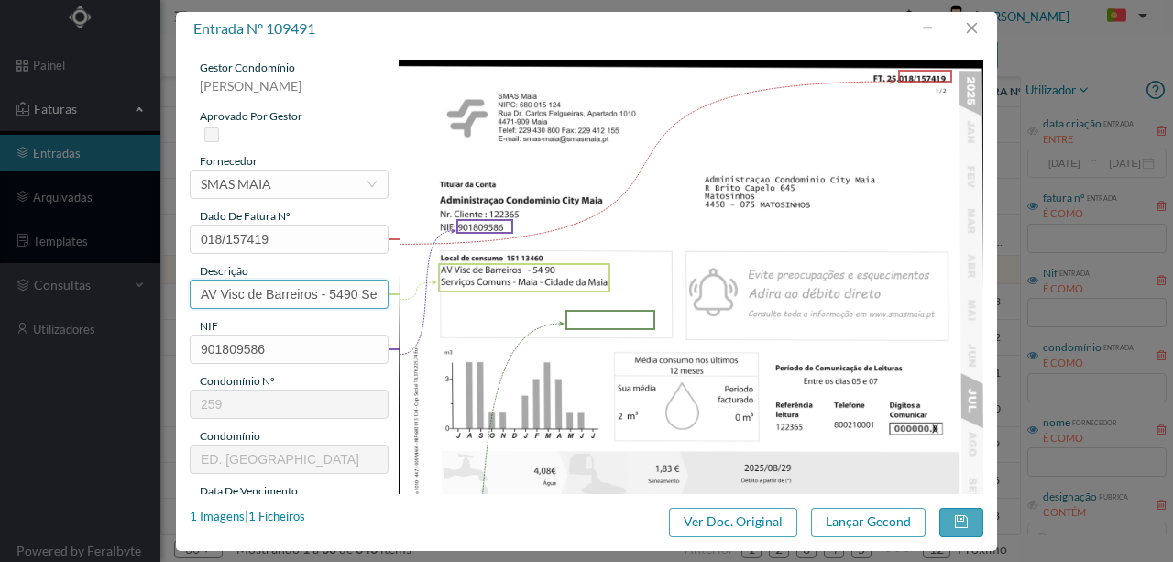
drag, startPoint x: 327, startPoint y: 292, endPoint x: 220, endPoint y: 253, distance: 114.0
click at [92, 304] on div "entrada nº 109491 gestor condomínio Susana Silva aprovado por gestor fornecedor…" at bounding box center [586, 281] width 1173 height 562
click at [217, 295] on input "5490 Serviços Comuns - Maia - Cidade da Maia" at bounding box center [289, 294] width 199 height 29
drag, startPoint x: 340, startPoint y: 296, endPoint x: 576, endPoint y: 296, distance: 235.6
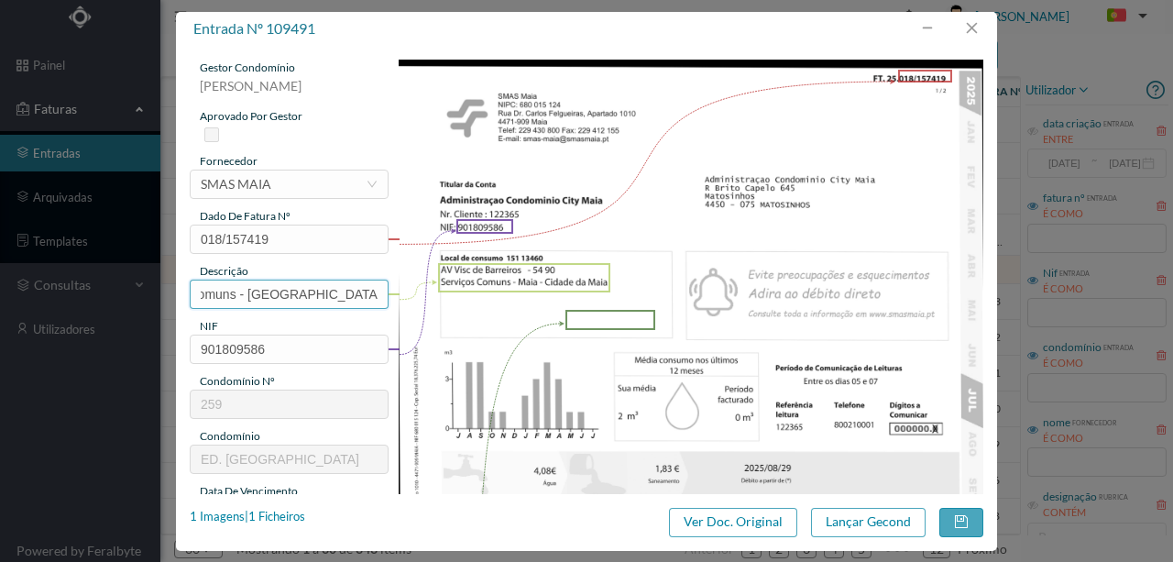
click at [576, 296] on div "gestor condomínio Susana Silva aprovado por gestor fornecedor selecionar SMAS M…" at bounding box center [587, 487] width 794 height 854
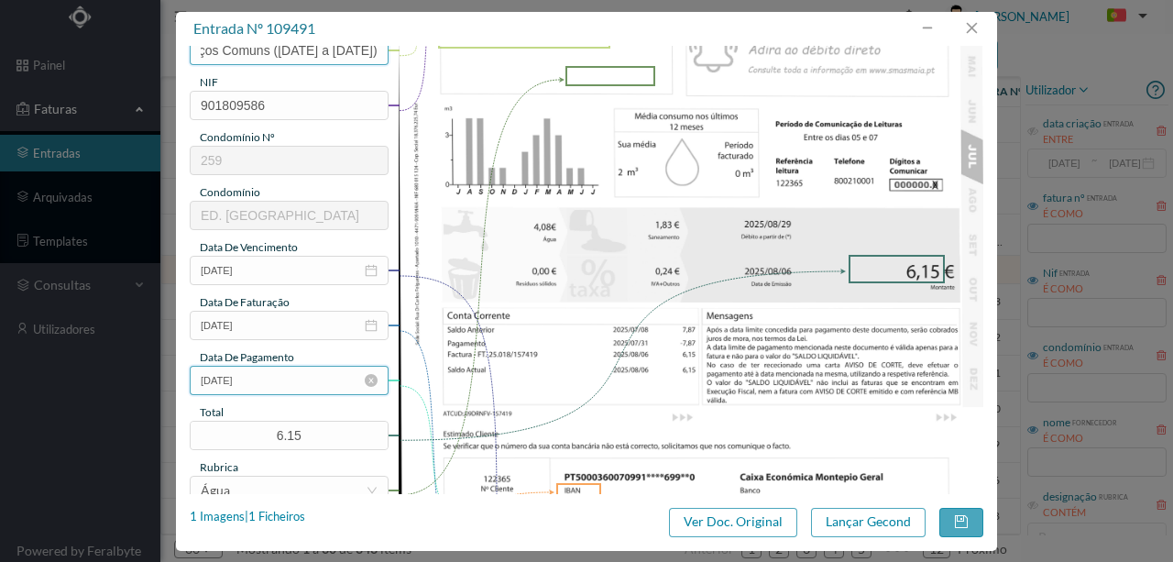
scroll to position [427, 0]
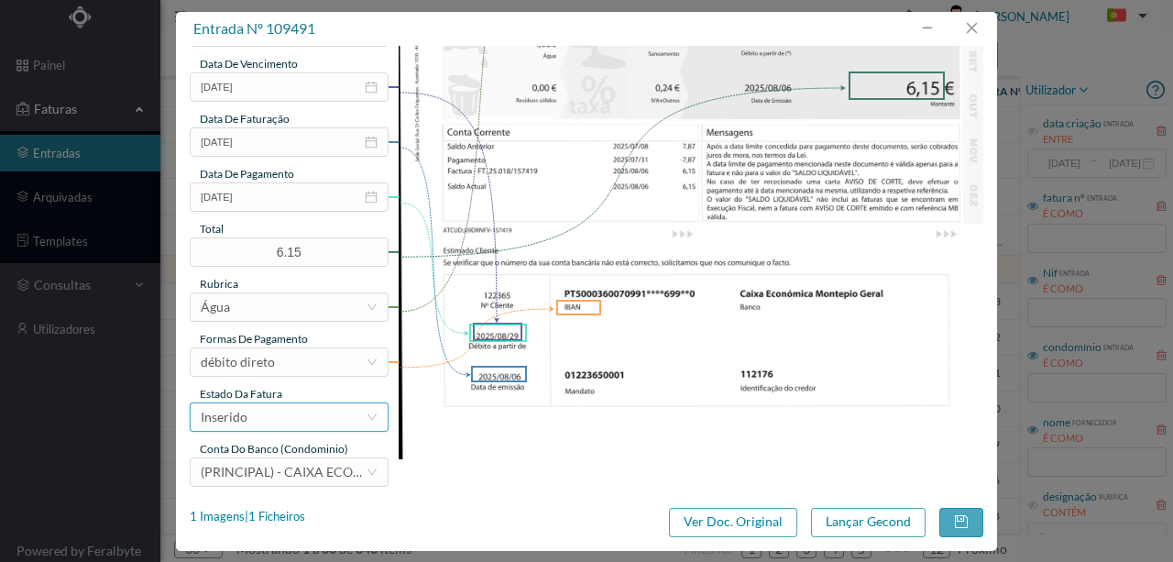
type input "54 90 Serviços Comuns (26.06.2025 a 25.07.2025)"
click at [273, 417] on div "Inserido" at bounding box center [283, 417] width 165 height 28
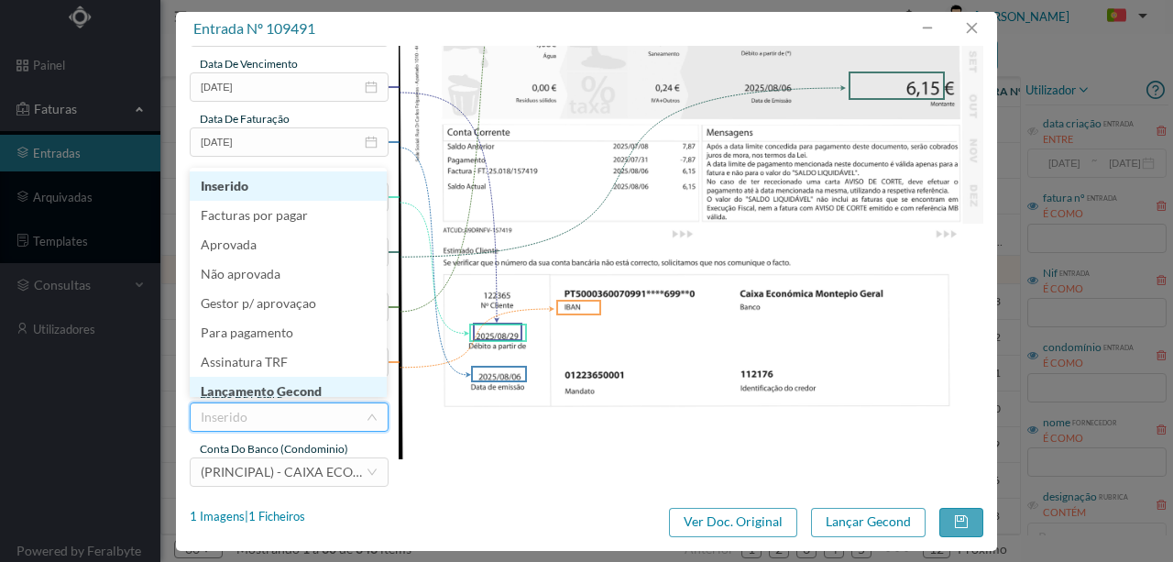
scroll to position [9, 0]
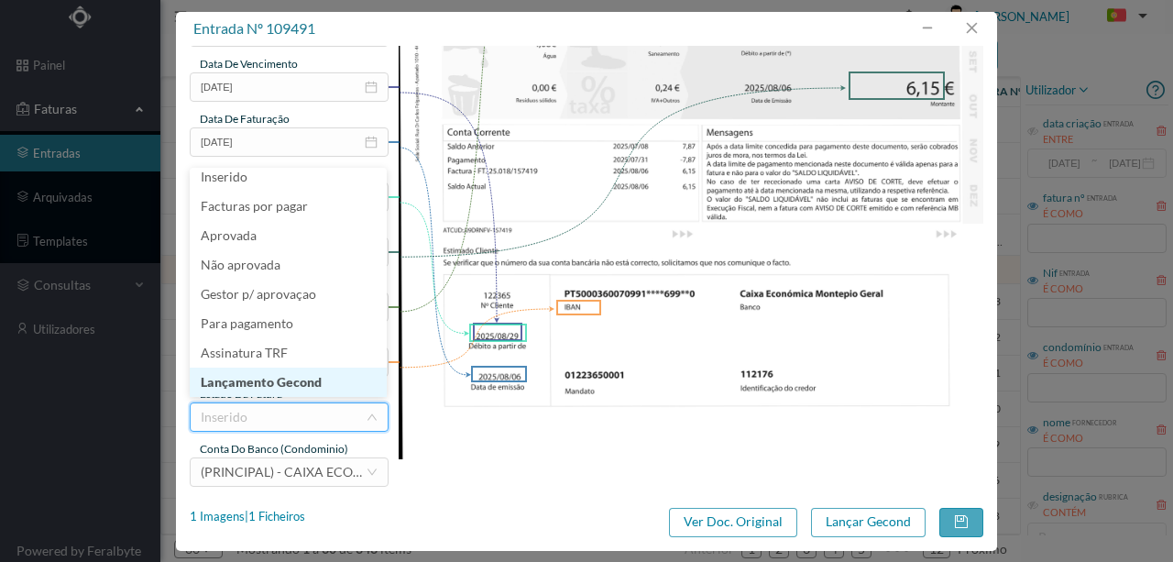
click at [283, 380] on li "Lançamento Gecond" at bounding box center [288, 382] width 197 height 29
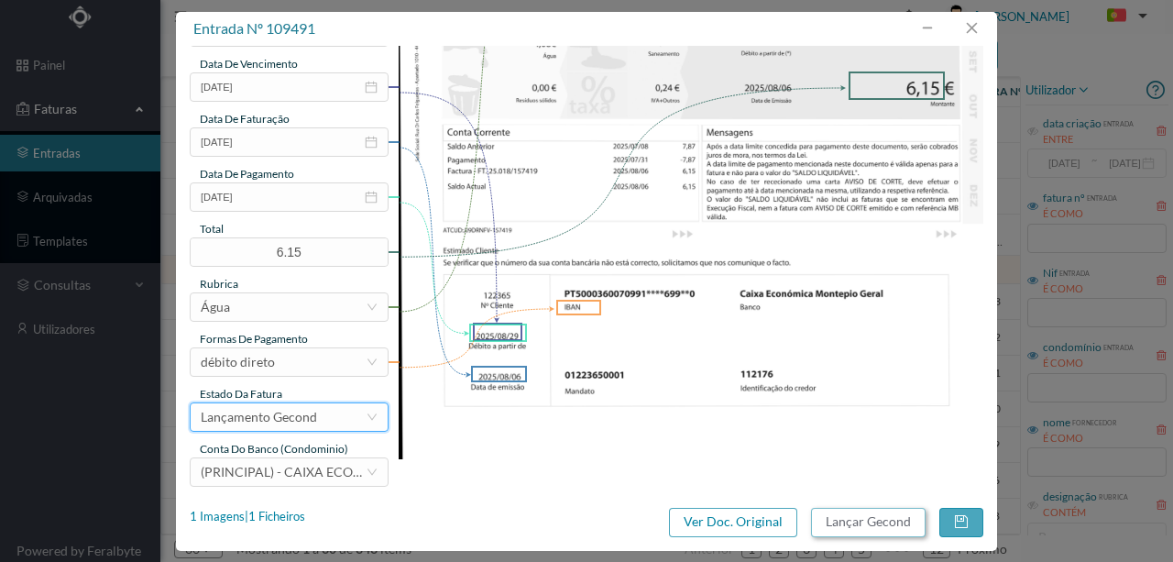
click at [847, 523] on button "Lançar Gecond" at bounding box center [868, 522] width 115 height 29
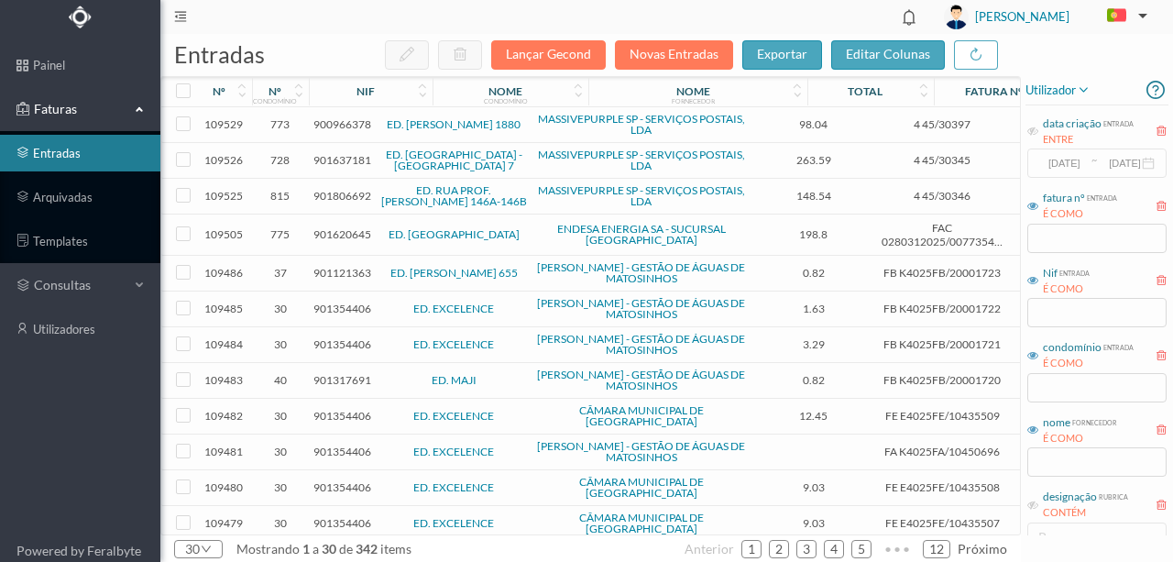
click at [337, 274] on span "901121363" at bounding box center [343, 273] width 58 height 14
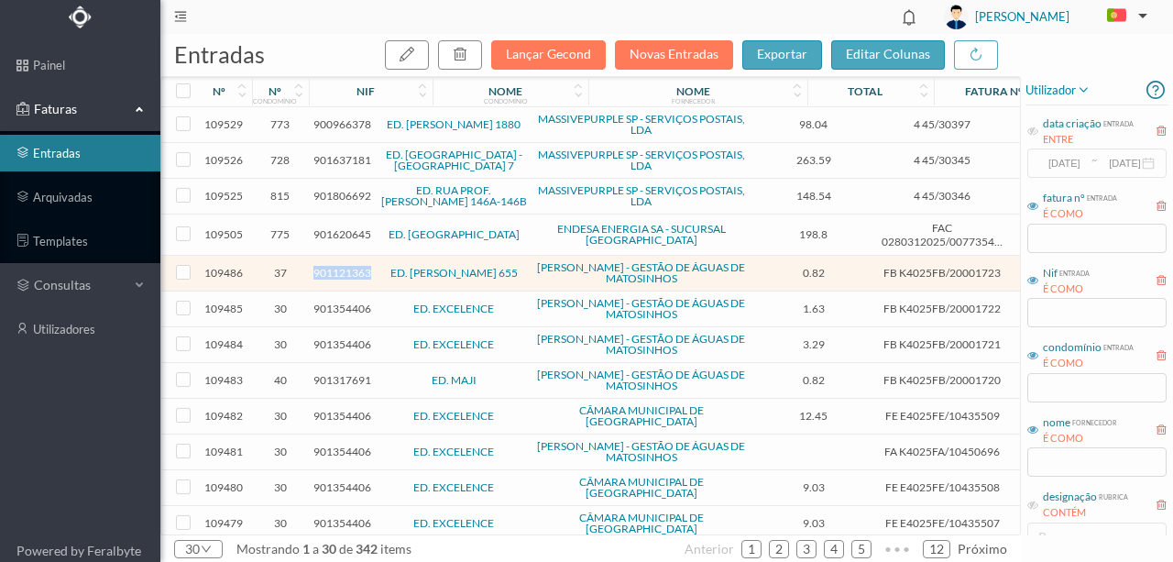
click at [337, 274] on span "901121363" at bounding box center [343, 273] width 58 height 14
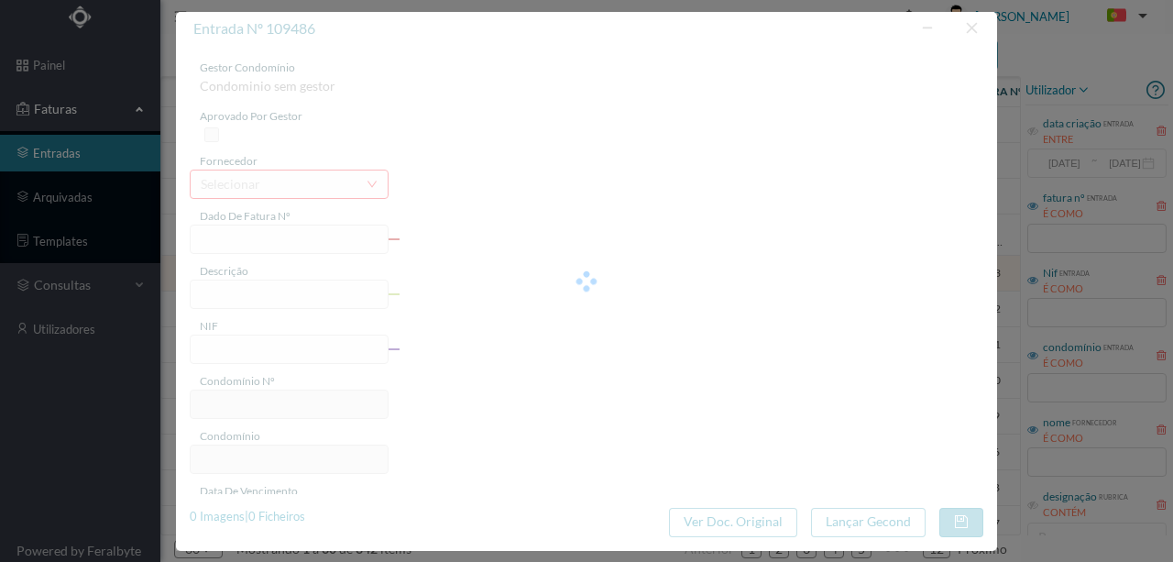
type input "FB K4025FB/20001723"
type input "Período de faturação: 04.06.2025 a 05.08.2025"
type input "901121363"
type input "Invalid date"
type input "08-08-2025"
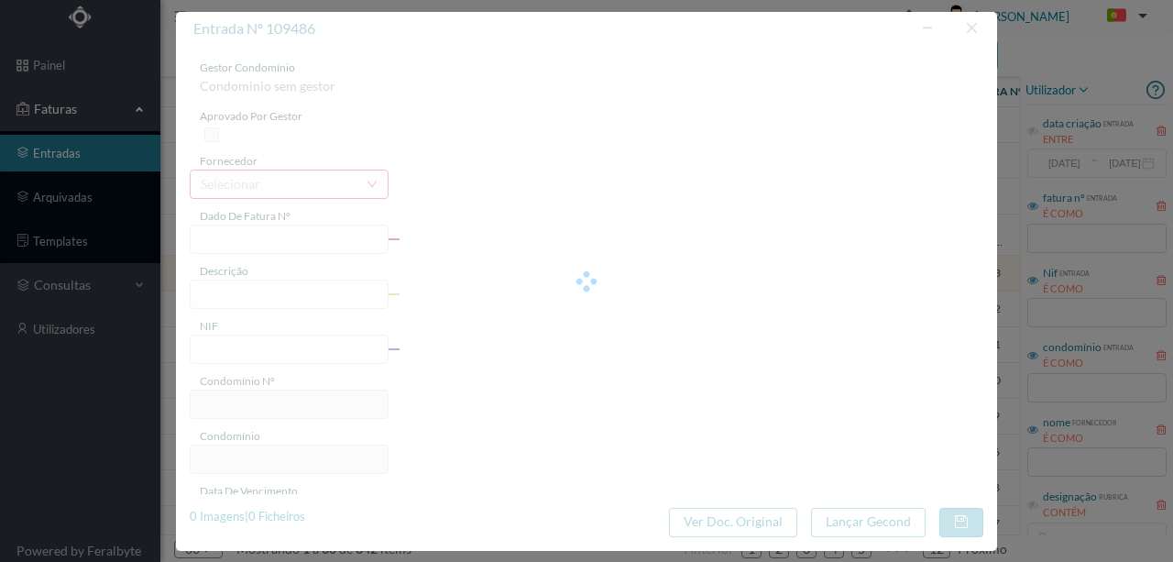
type input "0.82"
type input "37"
type input "ED. MOUZINHO ALBUQUERQUE 655"
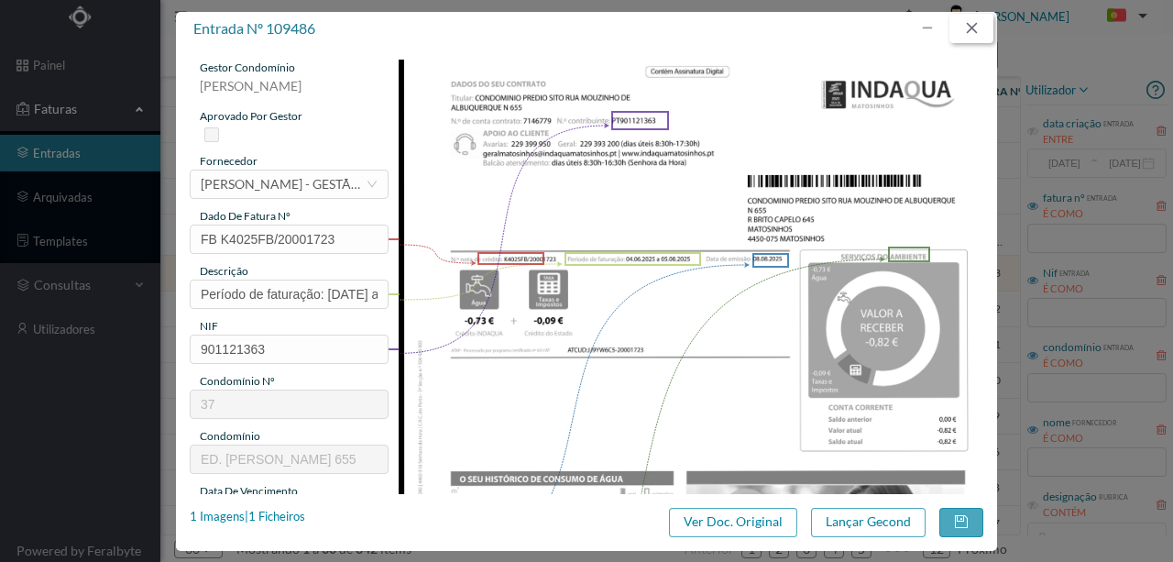
click at [977, 29] on button "button" at bounding box center [972, 28] width 44 height 29
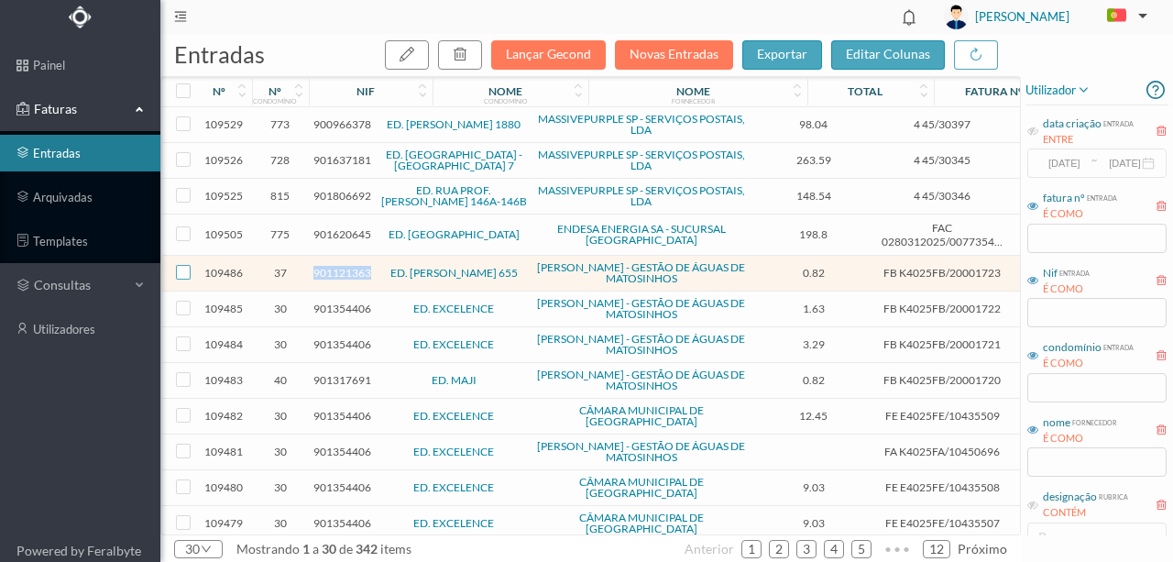
click at [182, 272] on input "checkbox" at bounding box center [183, 272] width 15 height 15
checkbox input "true"
click at [468, 55] on icon "button" at bounding box center [460, 54] width 15 height 15
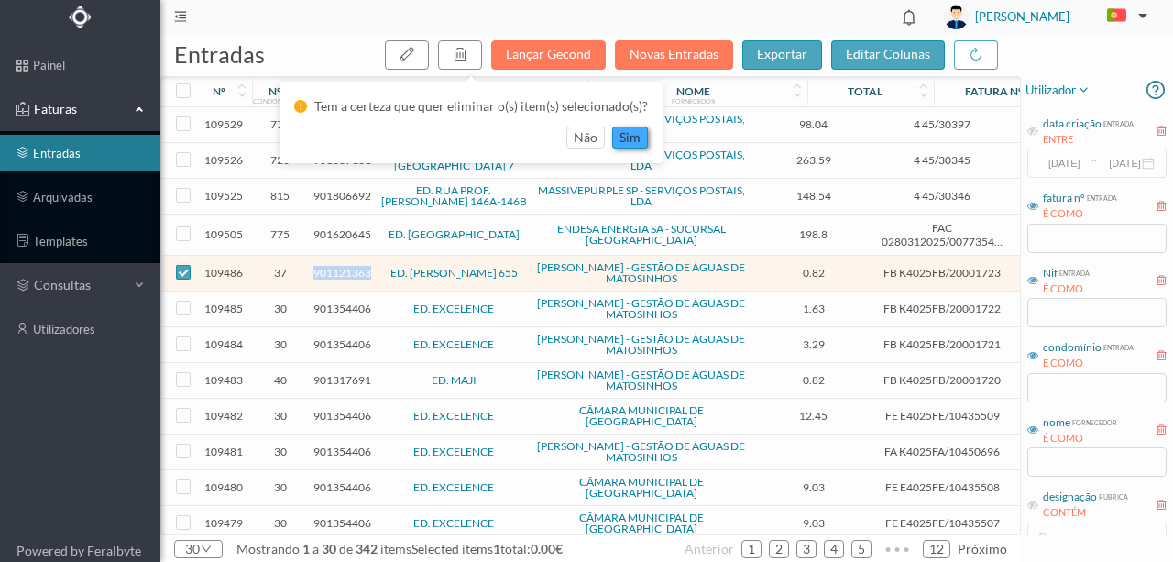
click at [627, 130] on button "sim" at bounding box center [630, 138] width 36 height 22
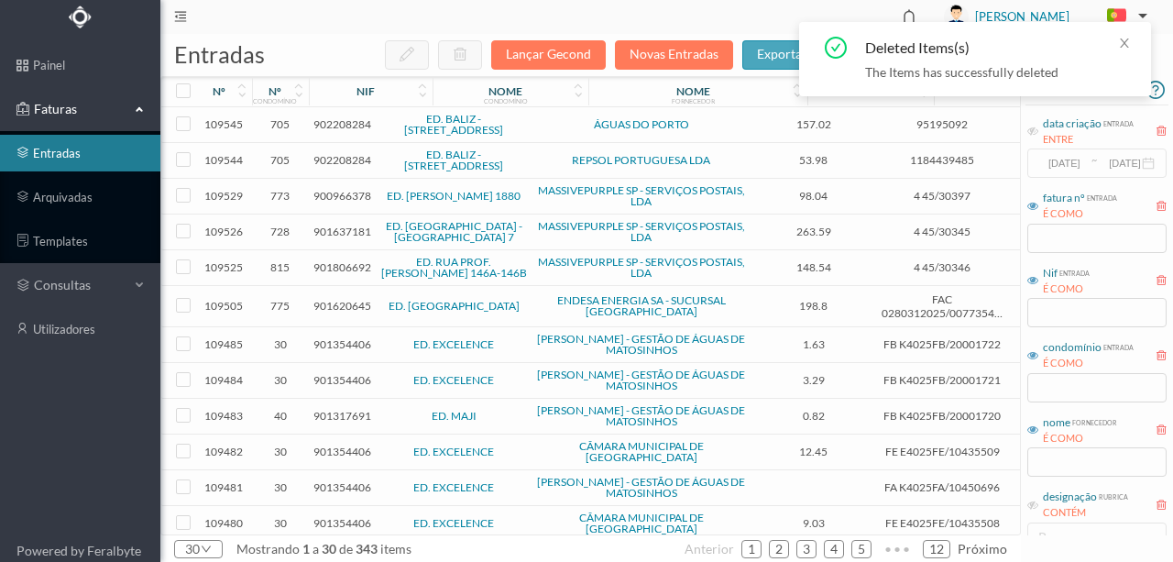
click at [339, 337] on span "901354406" at bounding box center [343, 344] width 58 height 14
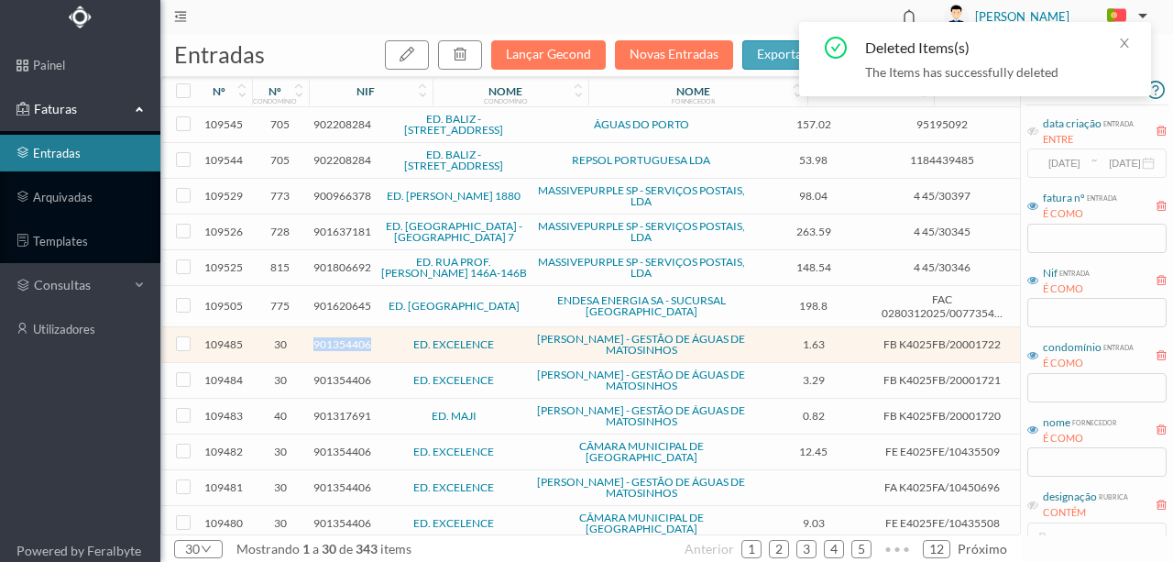
click at [339, 337] on span "901354406" at bounding box center [343, 344] width 58 height 14
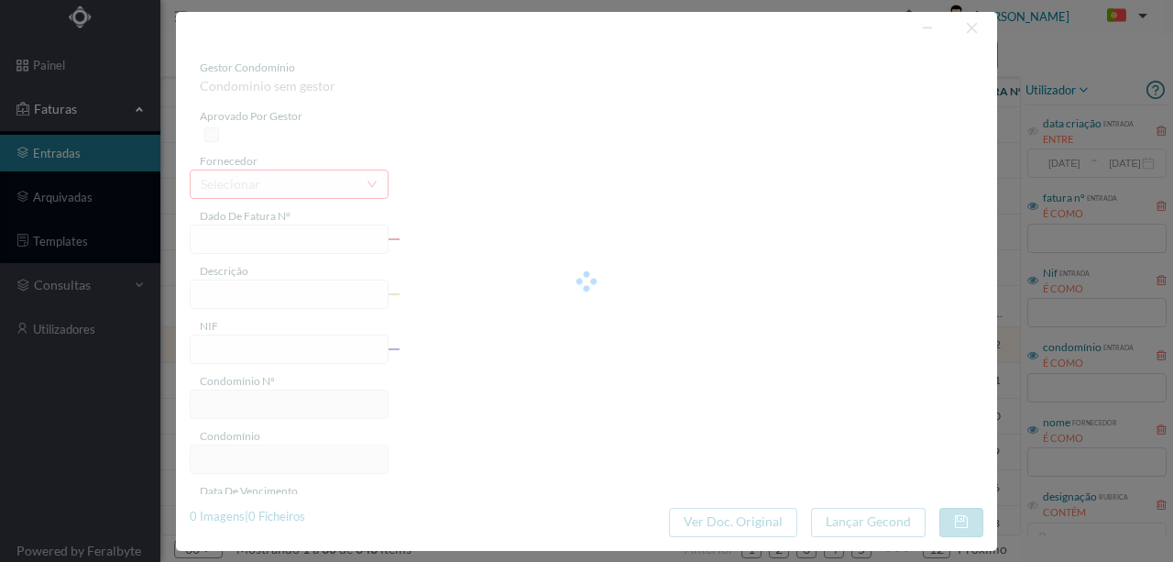
type input "FB K4025FB/20001722"
type input "Periodo de faturação: 04.06.2025 a 05.08.2025"
type input "901354406"
type input "Invalid date"
type input "08-08-2025"
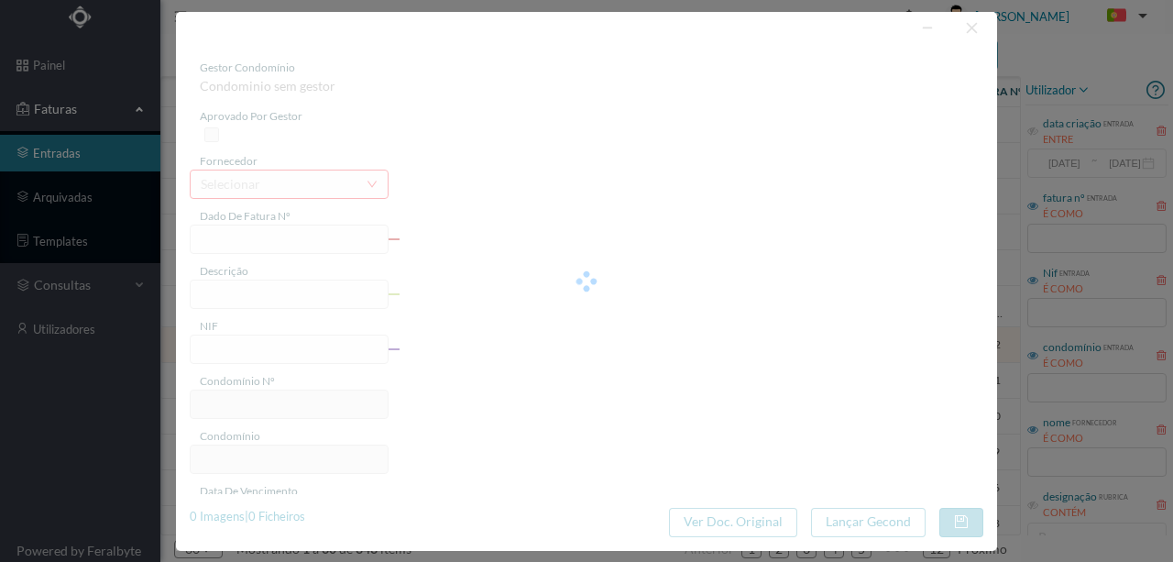
type input "1.63"
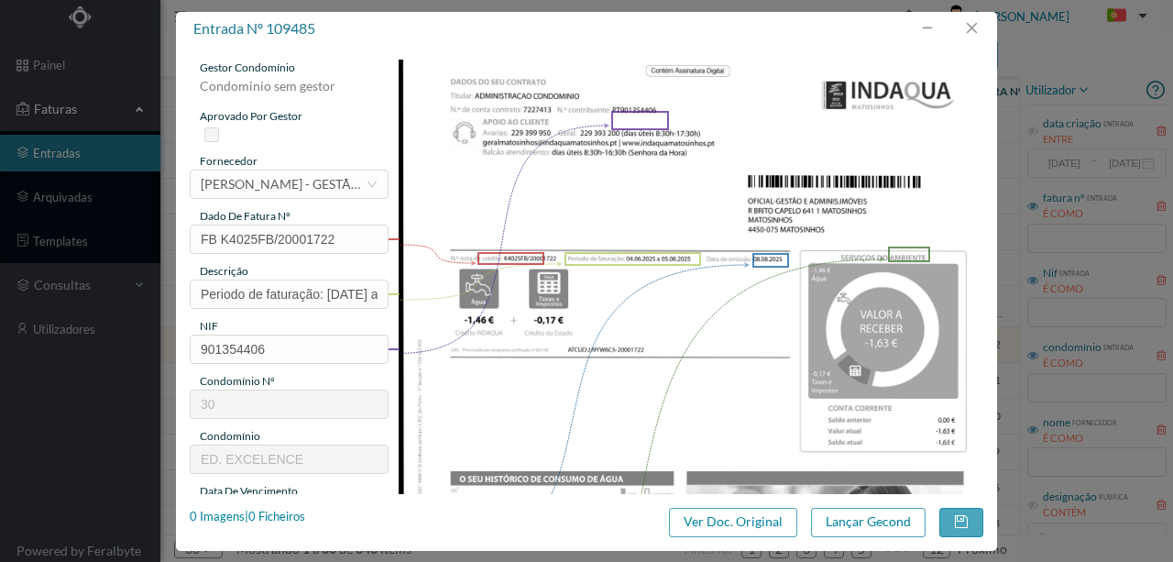
type input "30"
type input "ED. EXCELENCE"
click at [981, 27] on button "button" at bounding box center [972, 28] width 44 height 29
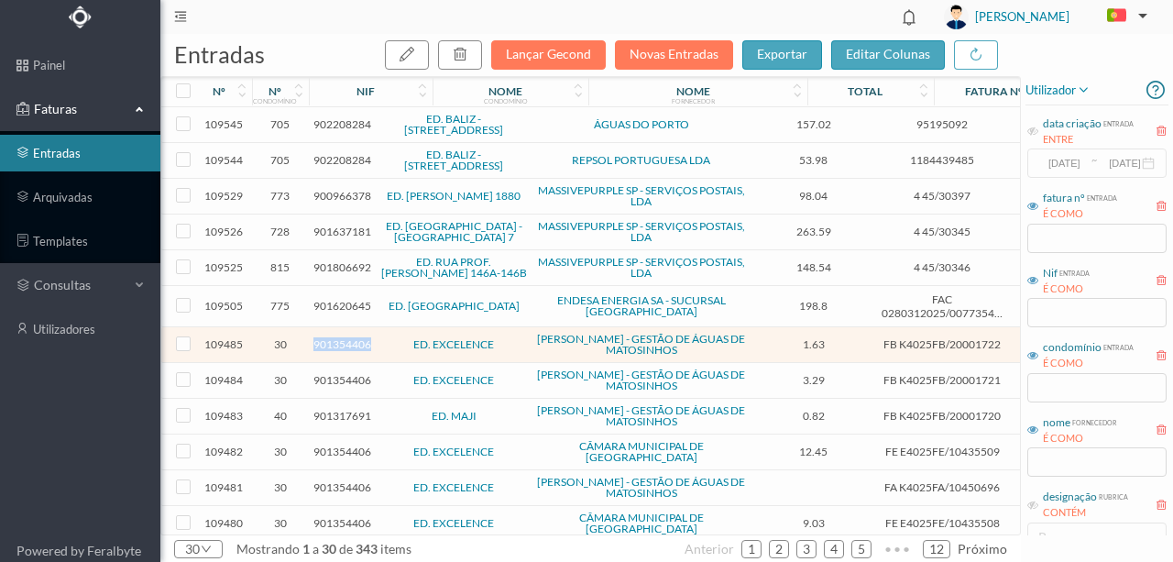
click at [352, 343] on span "901354406" at bounding box center [343, 344] width 58 height 14
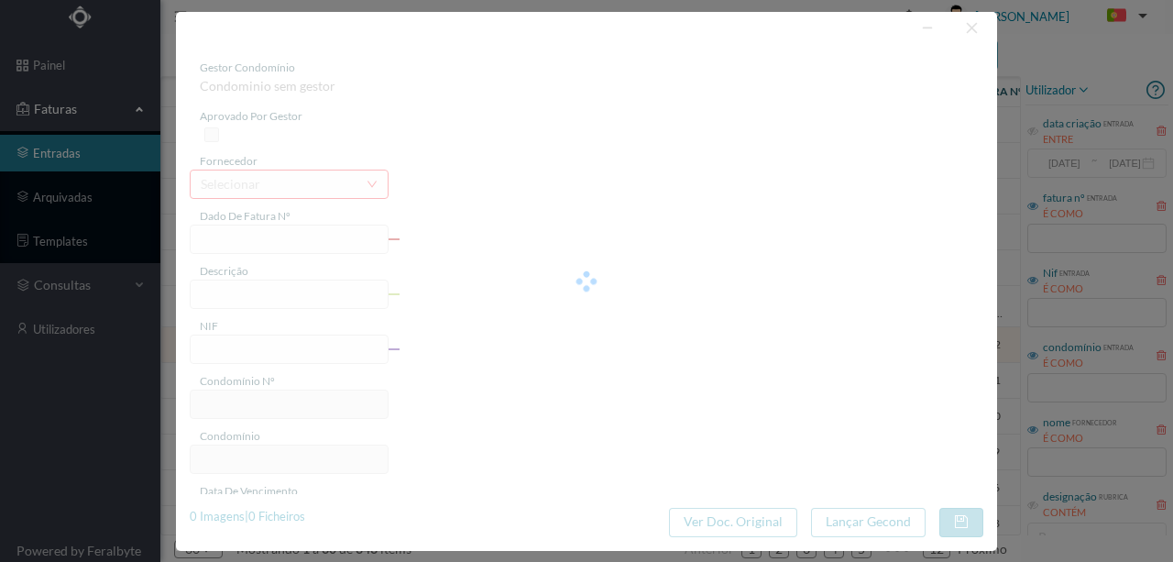
type input "FB K4025FB/20001722"
type input "Periodo de faturação: 04.06.2025 a 05.08.2025"
type input "901354406"
type input "Invalid date"
type input "08-08-2025"
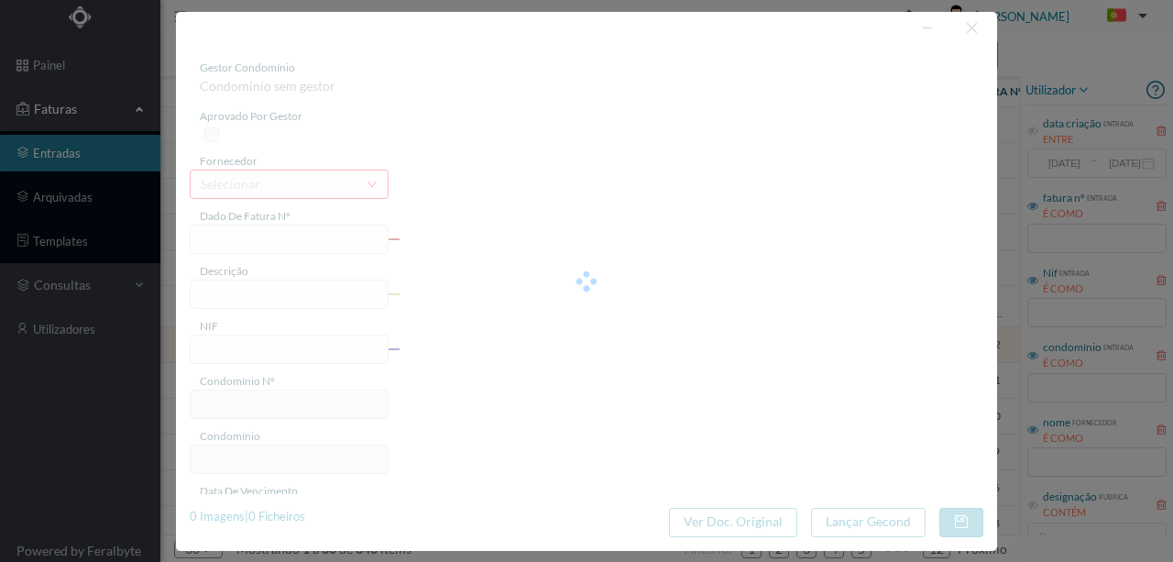
type input "1.63"
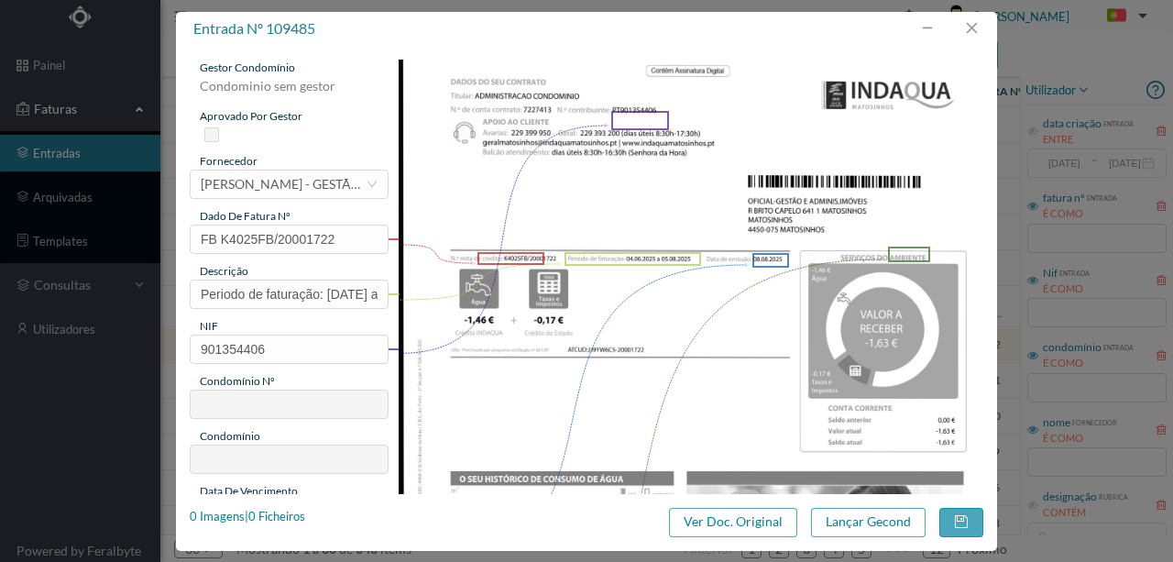
type input "30"
type input "ED. EXCELENCE"
click at [299, 513] on div "1 Imagens | 1 Ficheiros" at bounding box center [248, 517] width 116 height 18
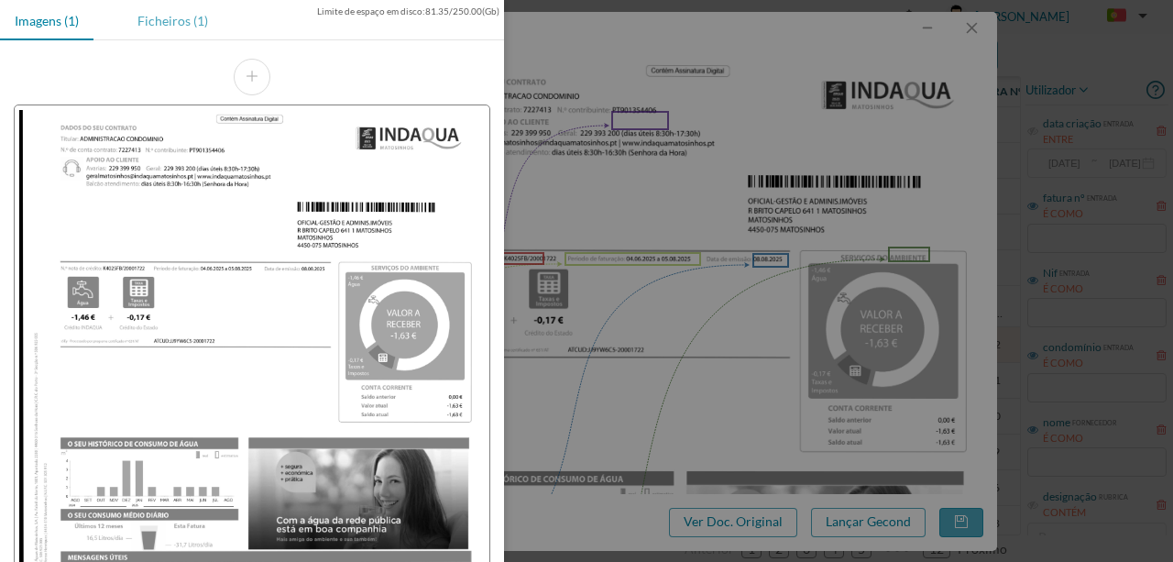
click at [158, 22] on div "Ficheiros (1)" at bounding box center [173, 20] width 100 height 41
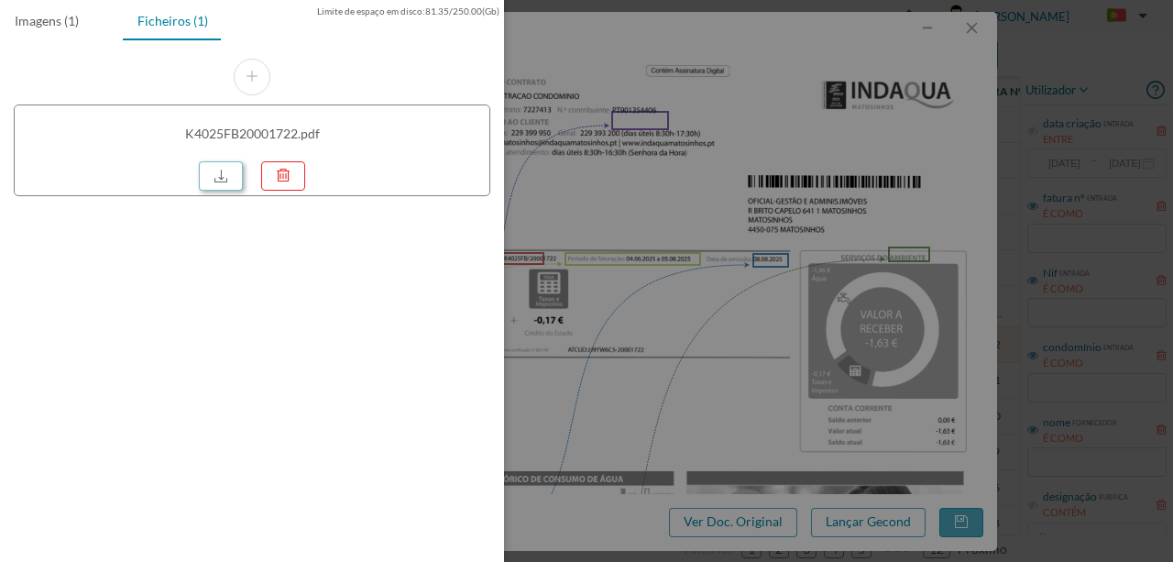
click at [215, 165] on link at bounding box center [221, 175] width 44 height 29
click at [809, 173] on div at bounding box center [586, 281] width 1173 height 562
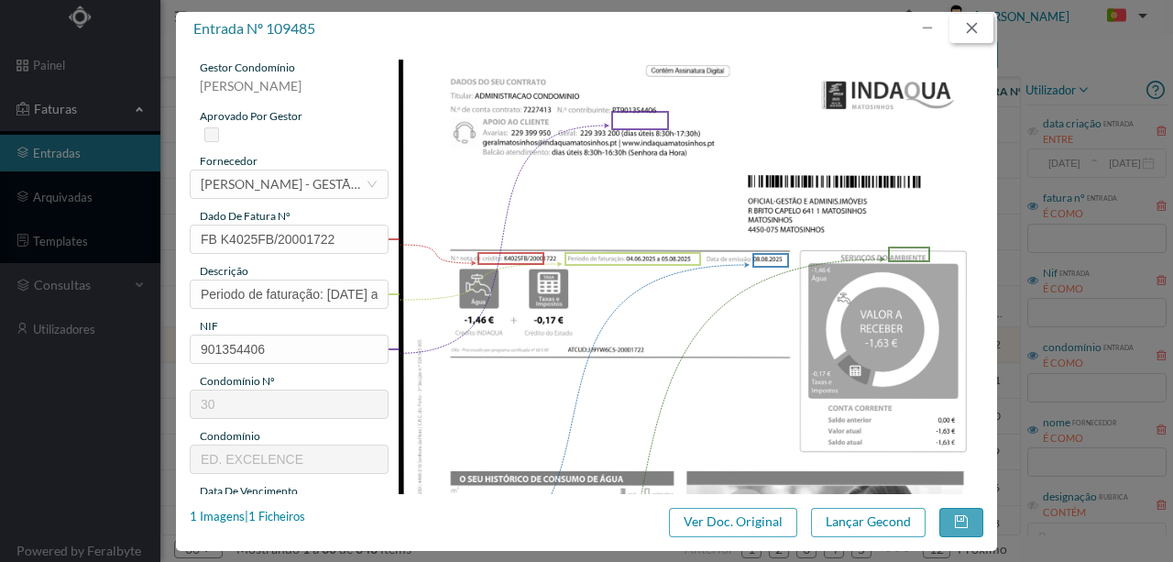
drag, startPoint x: 977, startPoint y: 28, endPoint x: 623, endPoint y: 149, distance: 374.0
click at [976, 28] on button "button" at bounding box center [972, 28] width 44 height 29
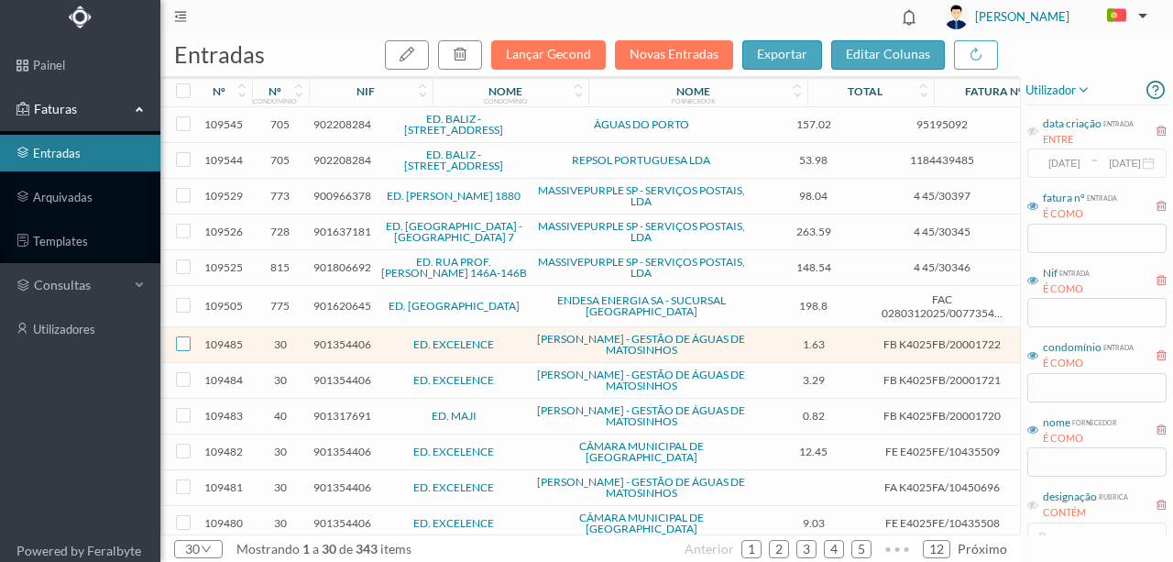
click at [188, 344] on input "checkbox" at bounding box center [183, 343] width 15 height 15
checkbox input "true"
click at [468, 51] on icon "button" at bounding box center [460, 54] width 15 height 15
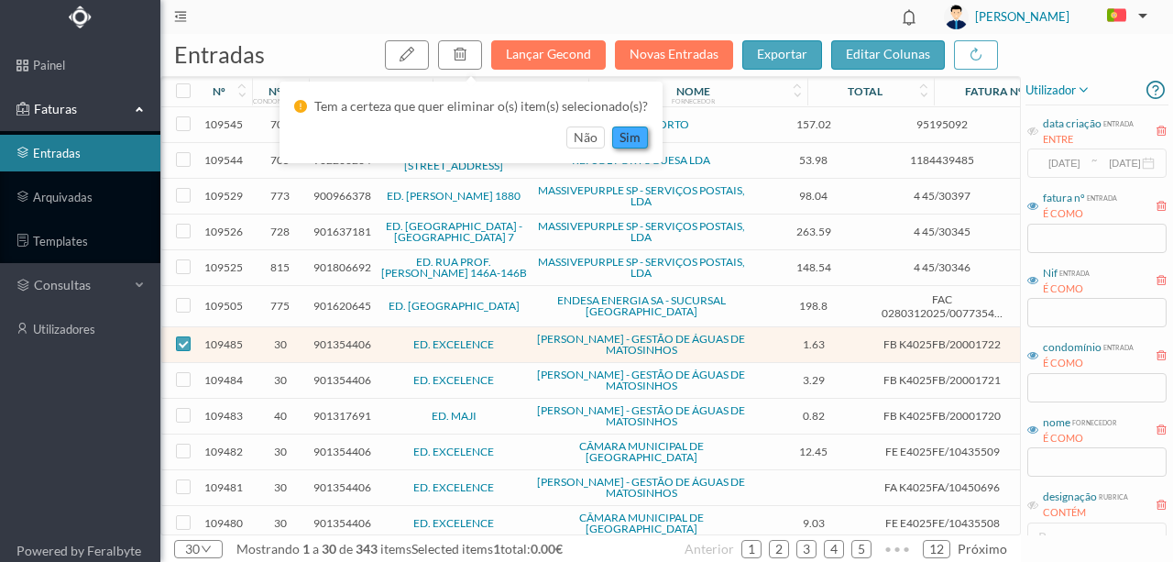
click at [634, 138] on button "sim" at bounding box center [630, 138] width 36 height 22
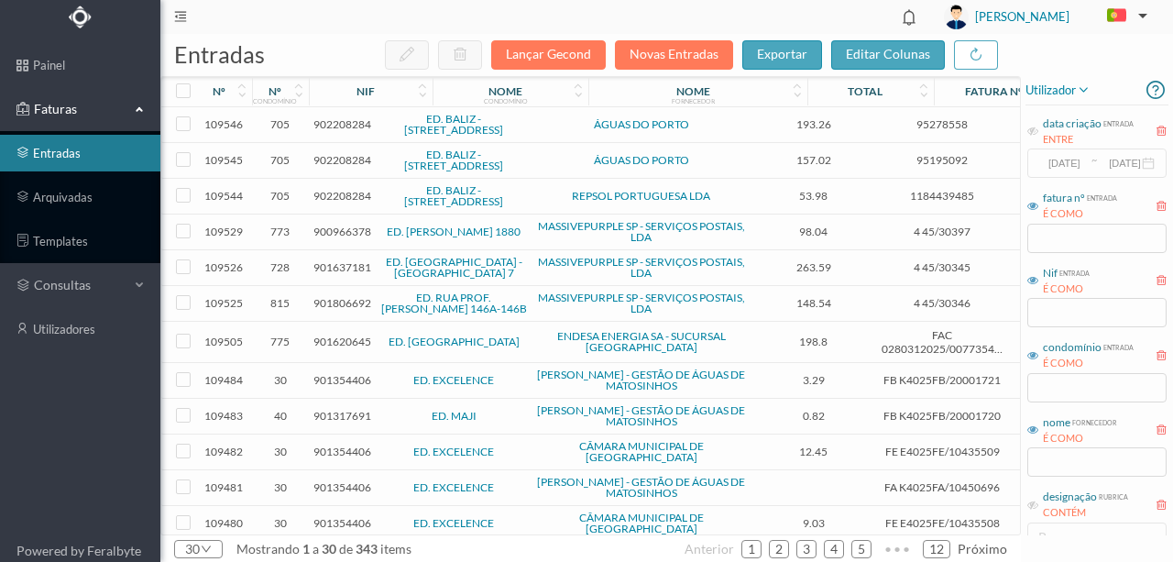
click at [344, 375] on span "901354406" at bounding box center [343, 380] width 58 height 14
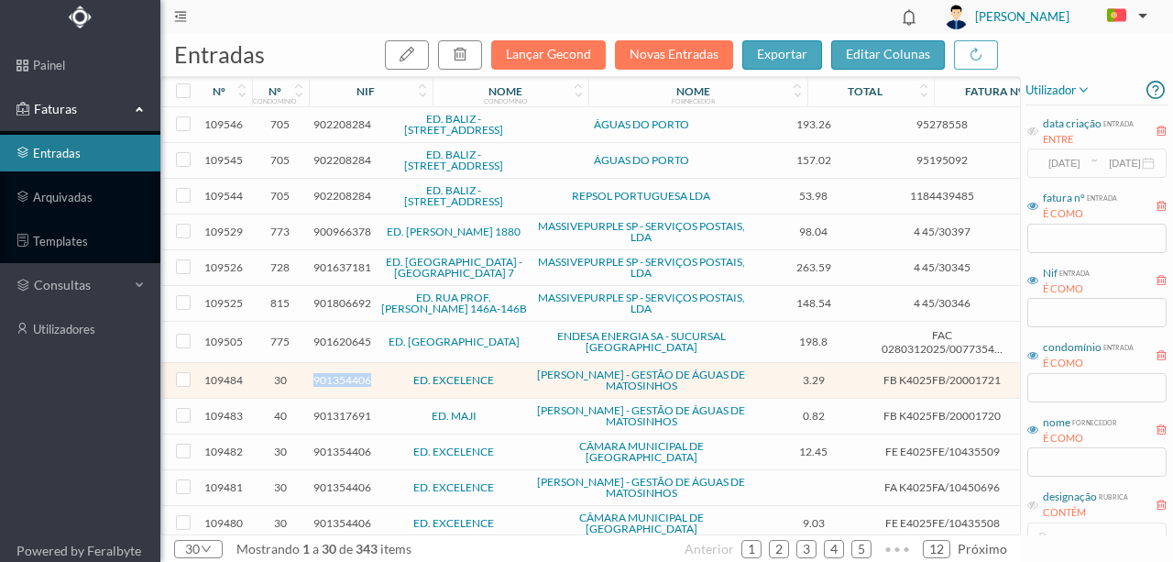
click at [344, 375] on span "901354406" at bounding box center [343, 380] width 58 height 14
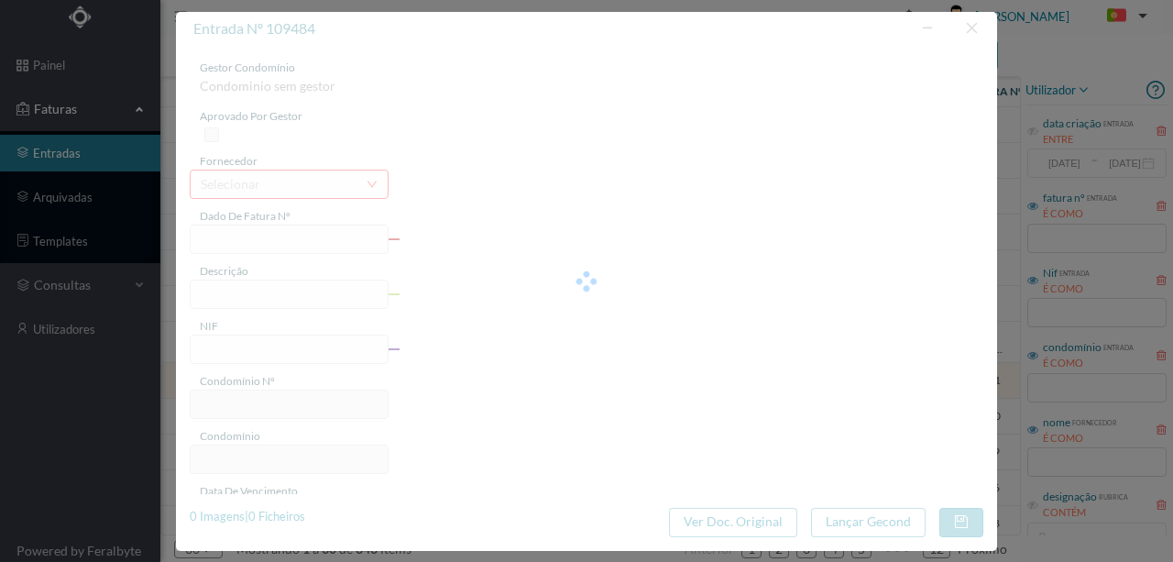
type input "FB K4025FB/20001721"
type input "Periodo de faturação: 04.06.2025 a 05.08.2025"
type input "901354406"
type input "Invalid date"
type input "08-08-2025"
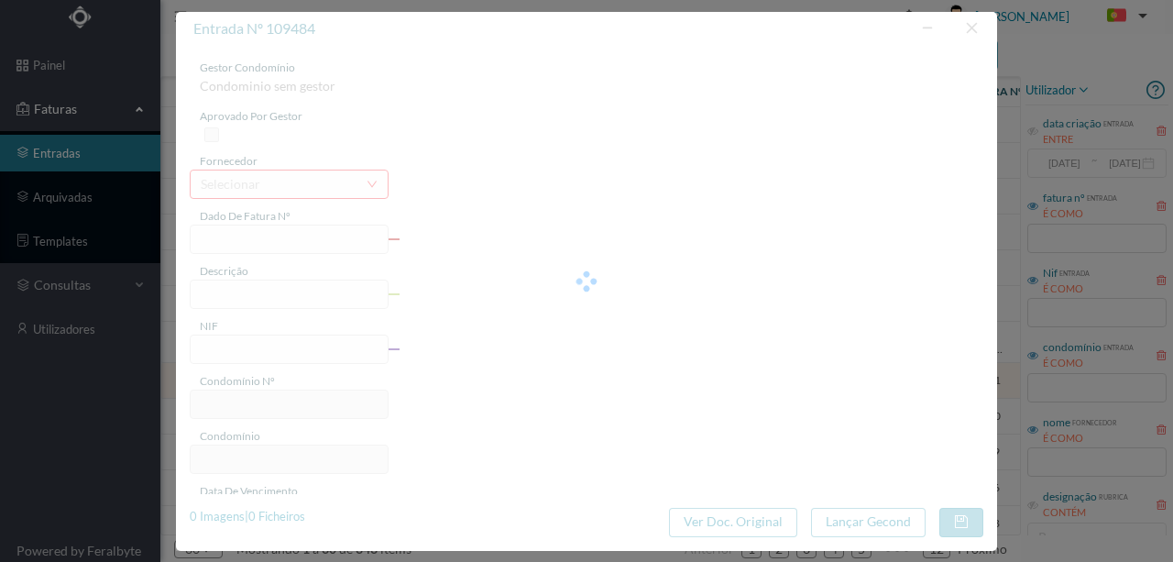
type input "3.29"
type input "30"
type input "ED. EXCELENCE"
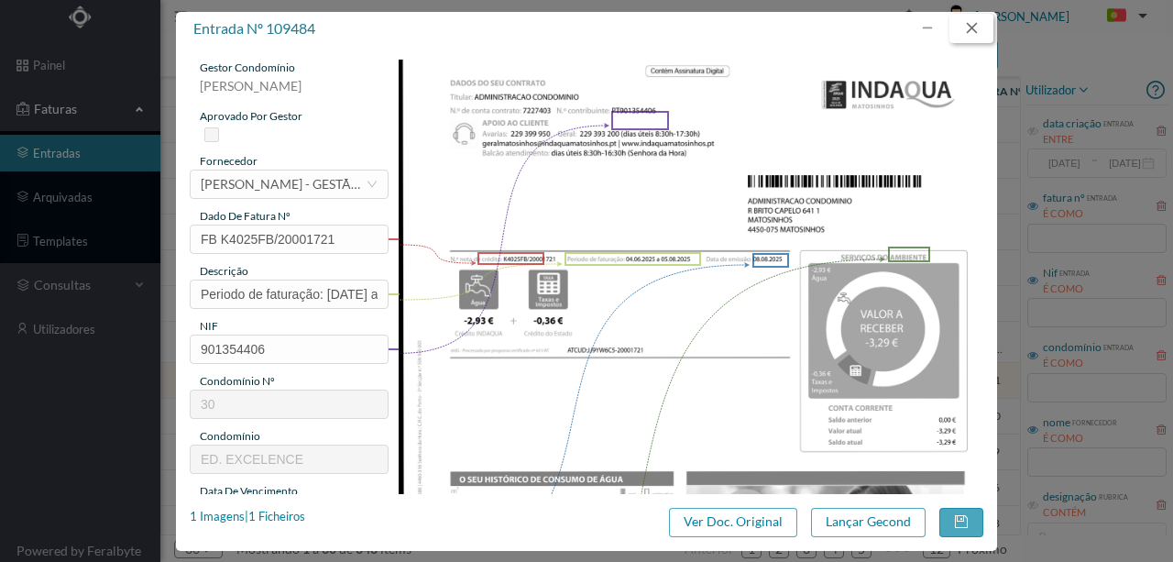
click at [979, 32] on button "button" at bounding box center [972, 28] width 44 height 29
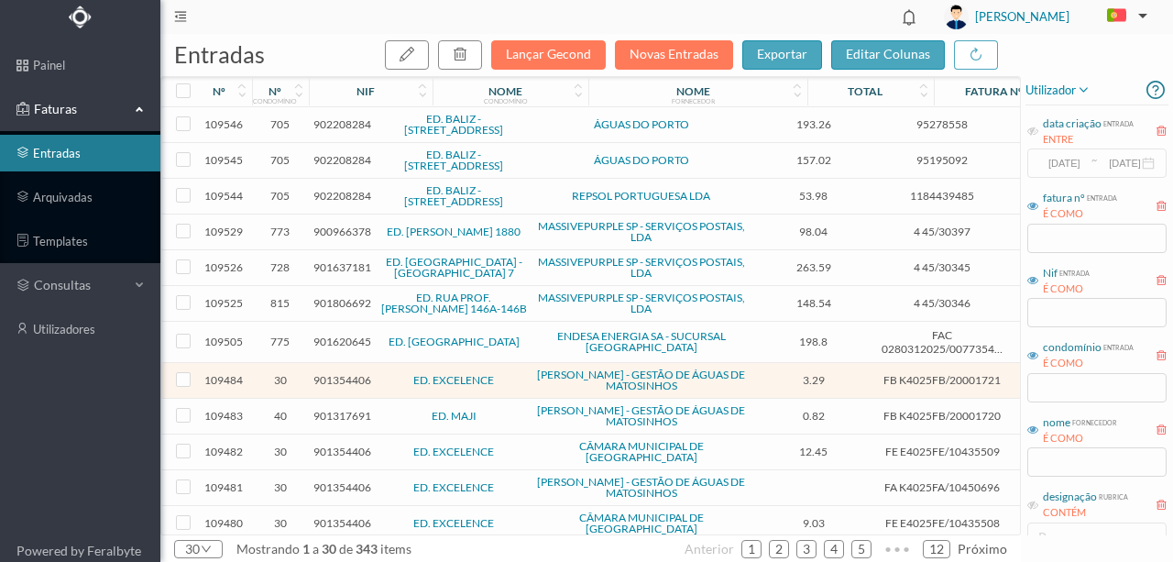
click at [334, 409] on span "901317691" at bounding box center [343, 416] width 58 height 14
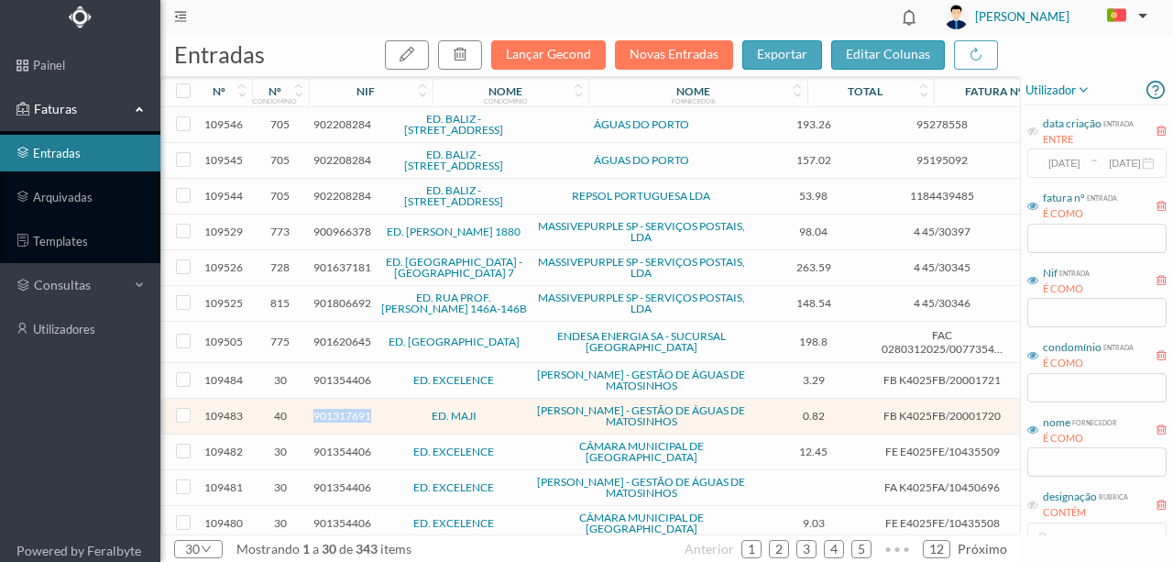
click at [334, 409] on span "901317691" at bounding box center [343, 416] width 58 height 14
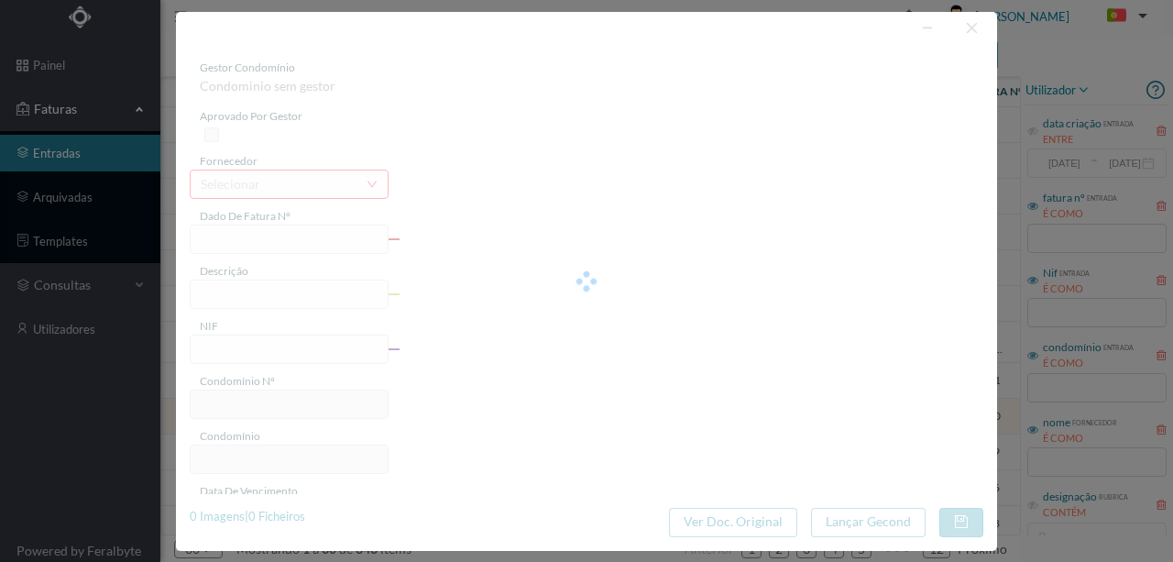
type input "FB K4025FB/20001720"
type input "Periodo de faturação: 04.06.2025 a 05.08.2025"
type input "901317691"
type input "Invalid date"
type input "08-08-2025"
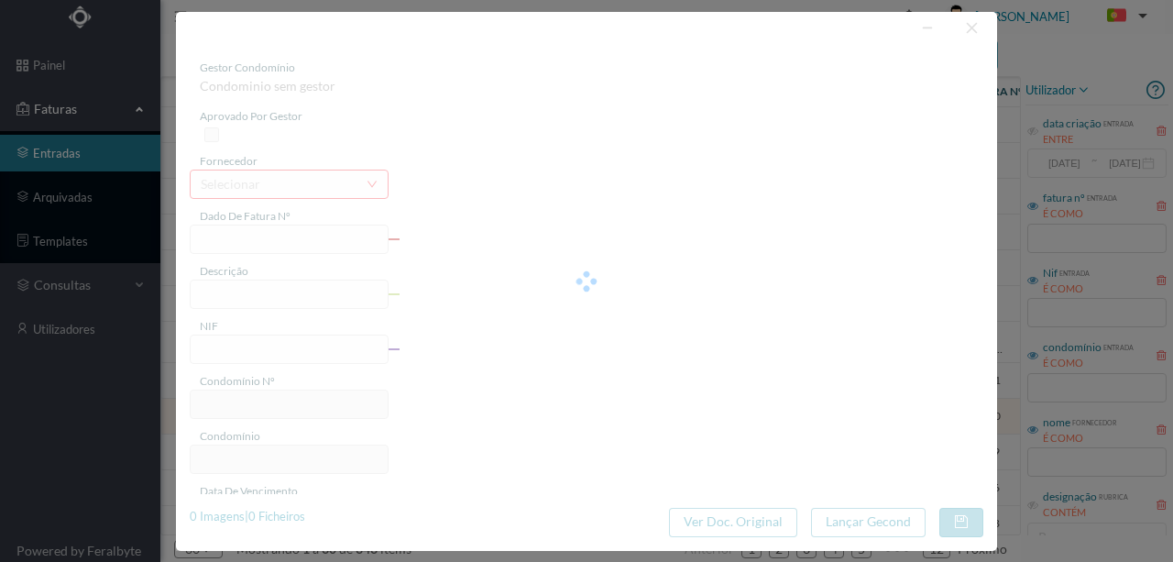
type input "0.82"
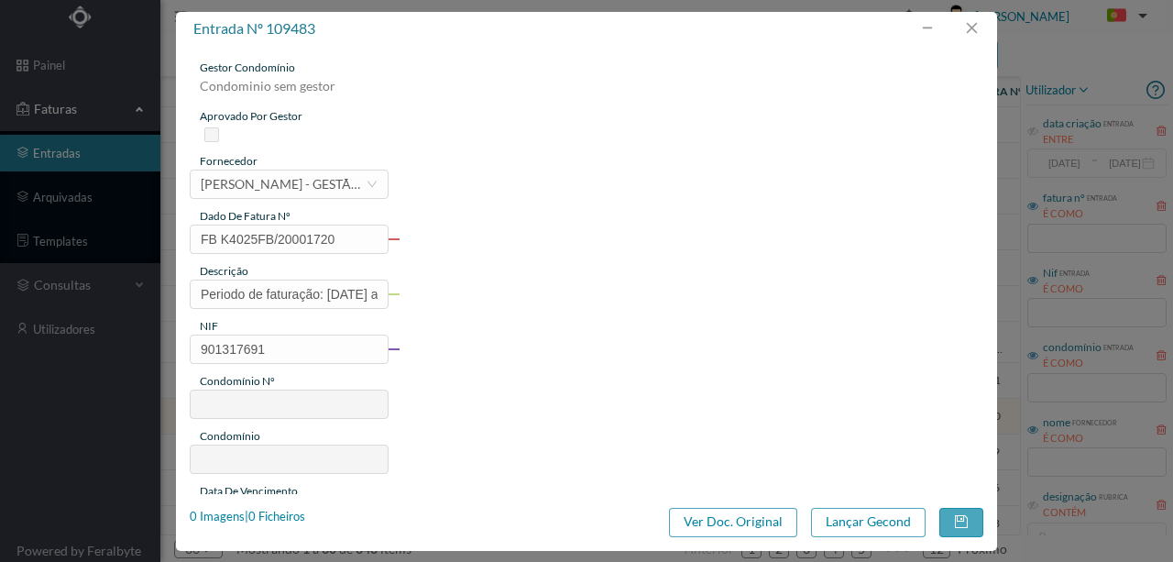
type input "40"
type input "ED. MAJI"
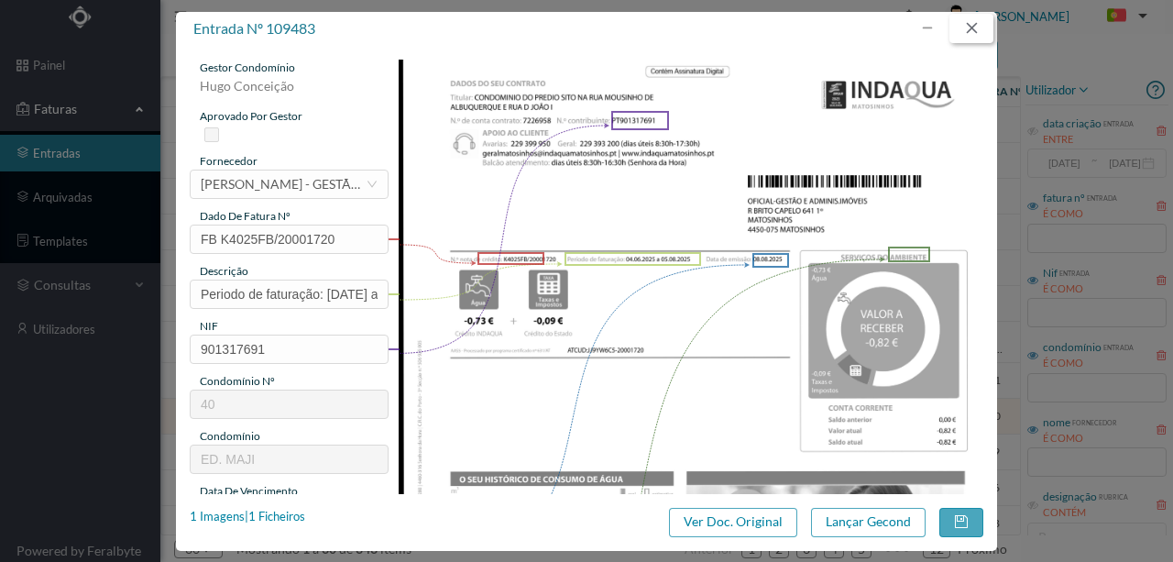
click at [982, 24] on button "button" at bounding box center [972, 28] width 44 height 29
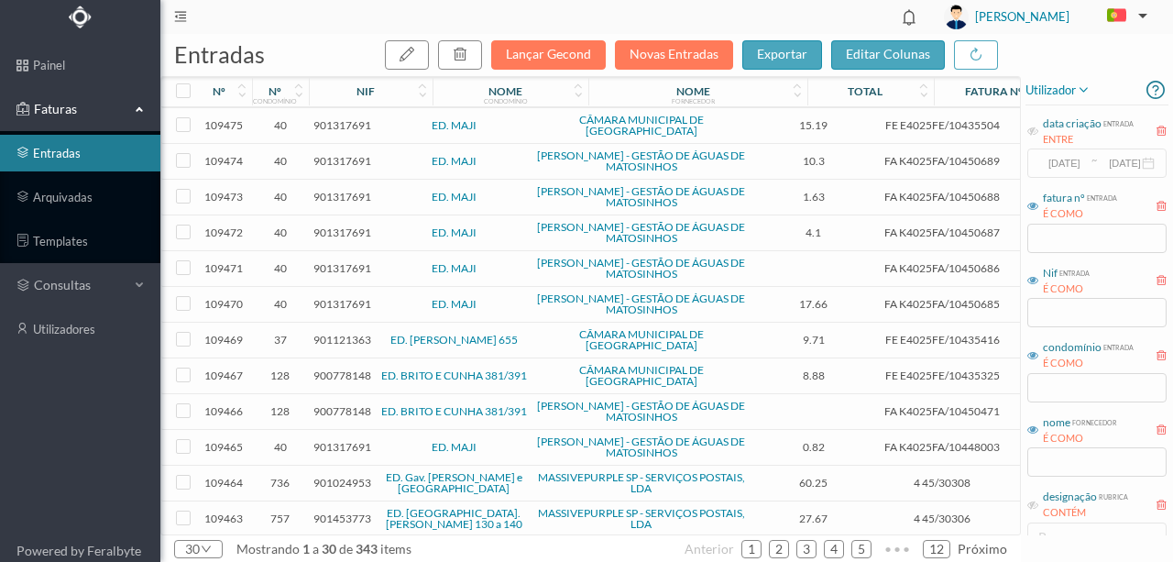
scroll to position [594, 0]
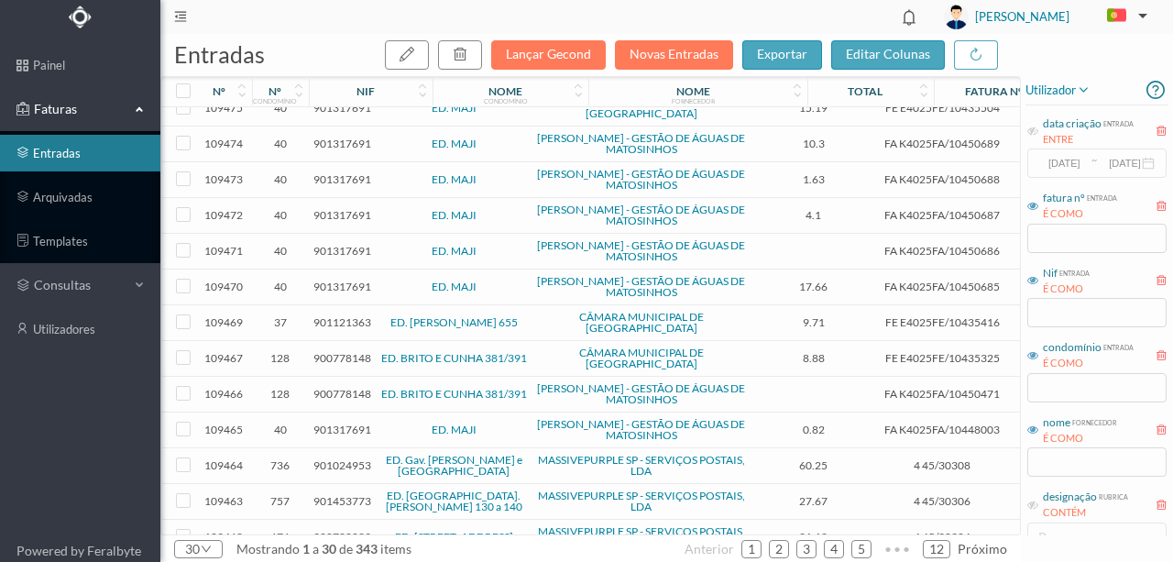
click at [339, 315] on span "901121363" at bounding box center [343, 322] width 58 height 14
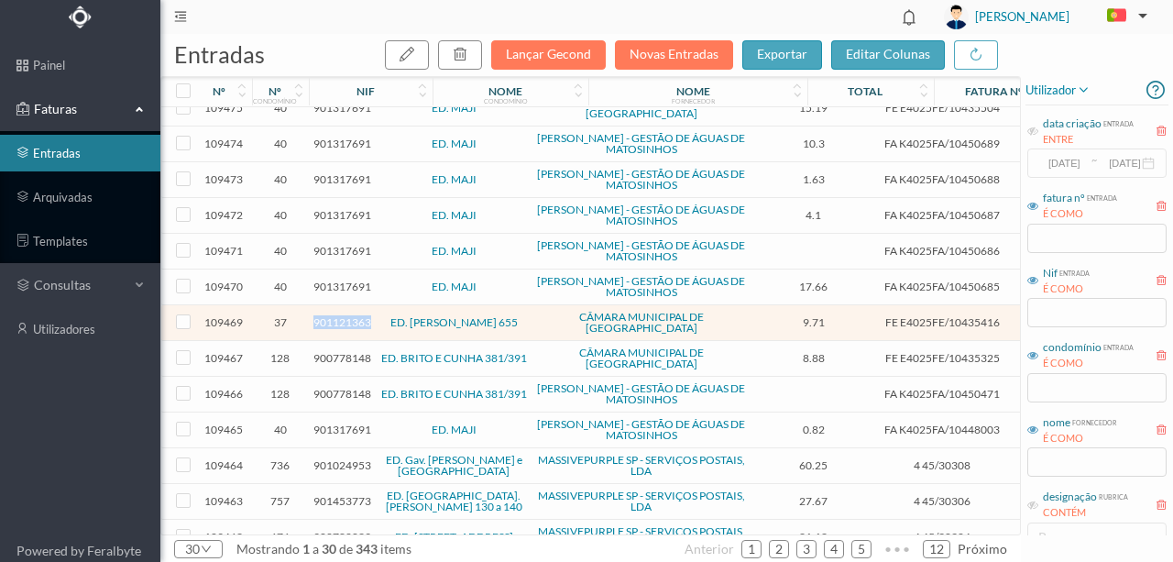
click at [339, 315] on span "901121363" at bounding box center [343, 322] width 58 height 14
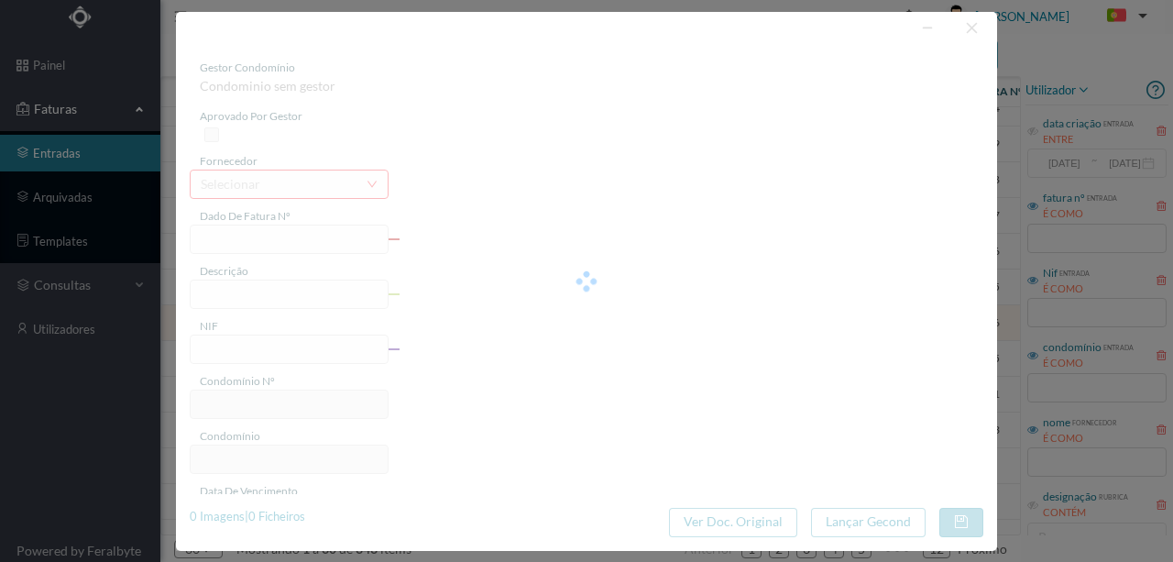
type input "FE E4025FE/10435416"
type input "901121363"
type input "Invalid date"
type input "08-08-2025"
type input "9.71"
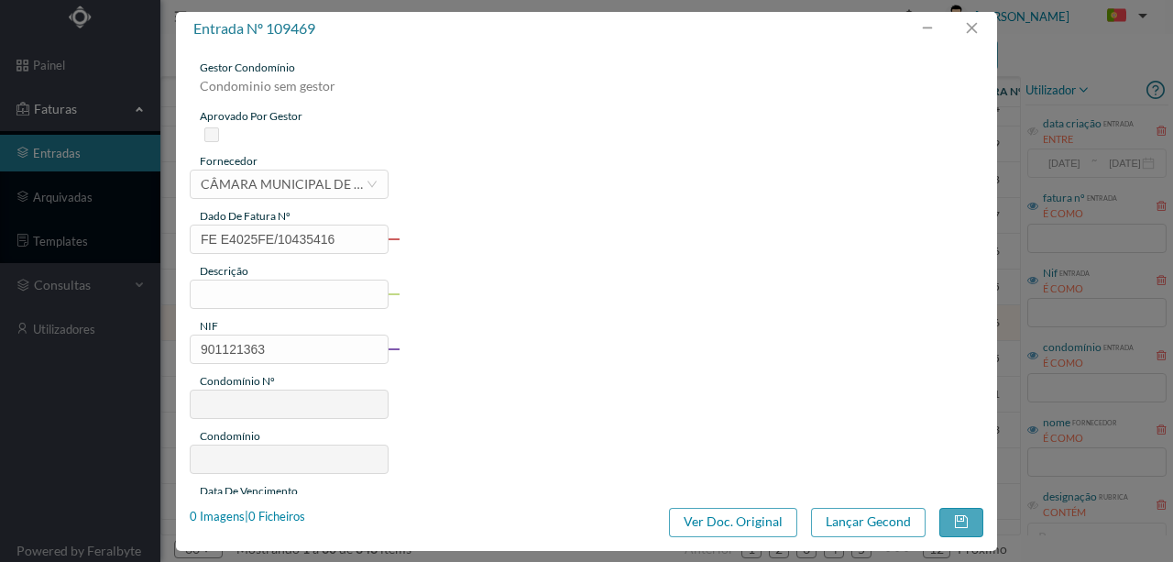
type input "37"
type input "ED. MOUZINHO ALBUQUERQUE 655"
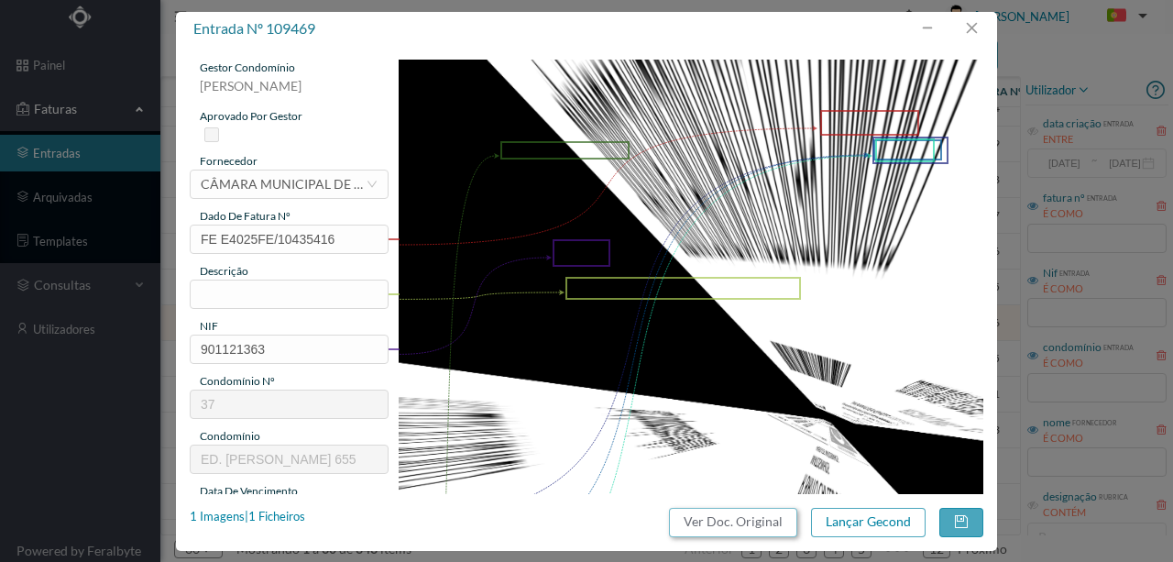
click at [771, 523] on button "Ver Doc. Original" at bounding box center [733, 522] width 128 height 29
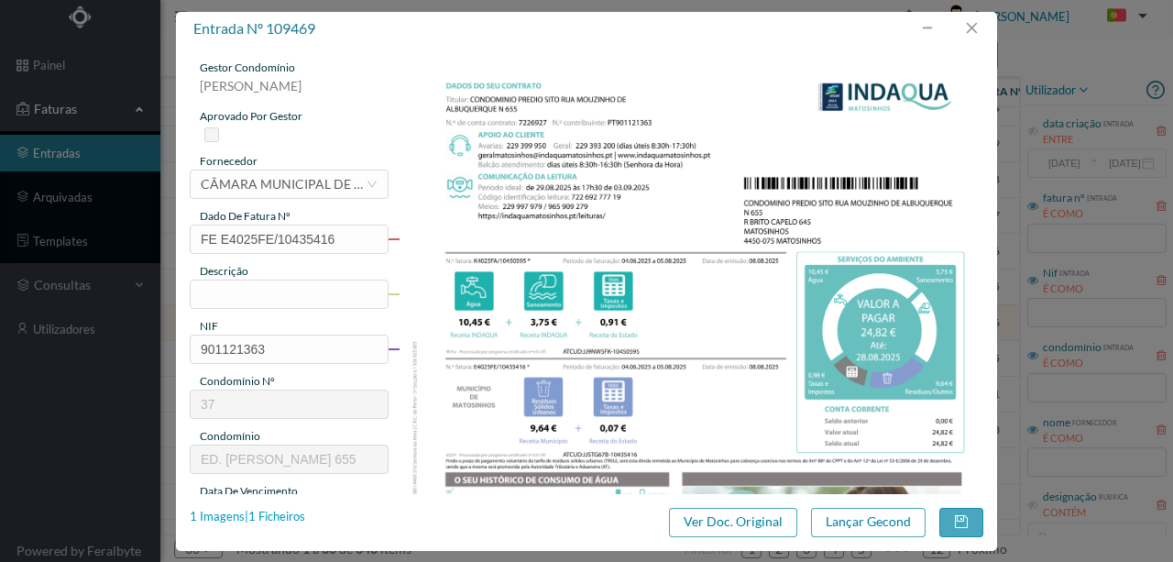
click at [300, 514] on div "1 Imagens | 1 Ficheiros" at bounding box center [248, 517] width 116 height 18
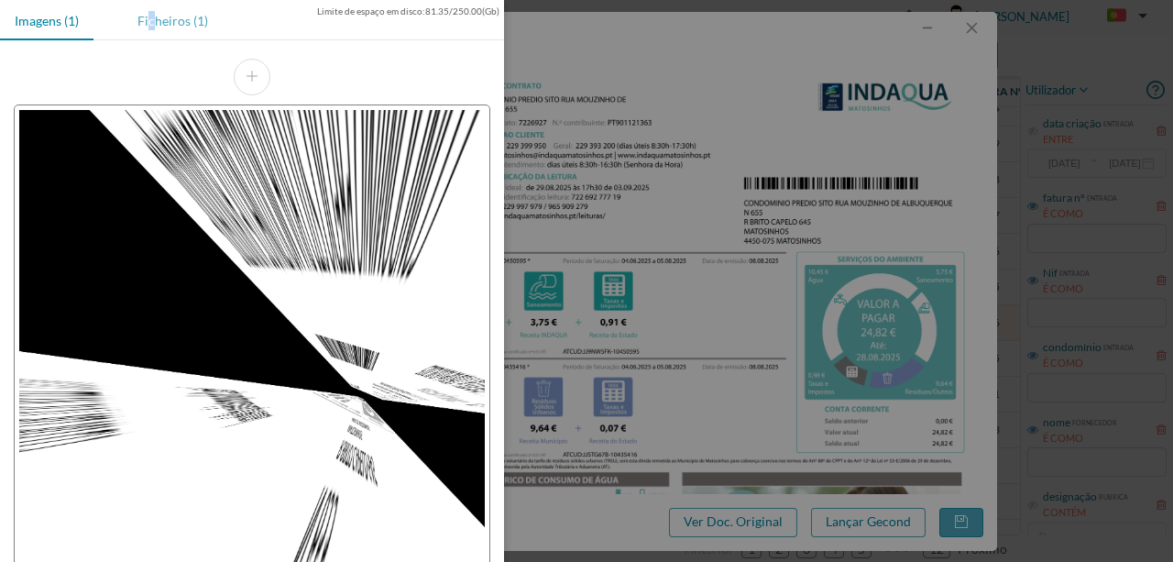
drag, startPoint x: 149, startPoint y: 15, endPoint x: 161, endPoint y: 16, distance: 12.0
click at [161, 16] on div "Ficheiros (1)" at bounding box center [173, 20] width 100 height 41
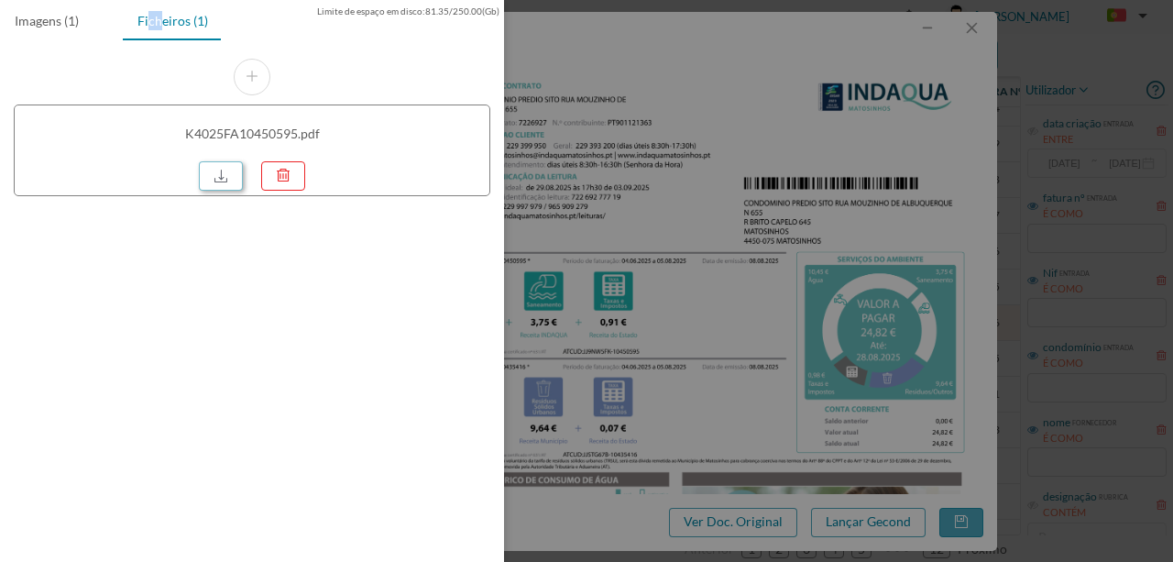
click at [237, 175] on link at bounding box center [221, 175] width 44 height 29
click at [754, 359] on div at bounding box center [586, 281] width 1173 height 562
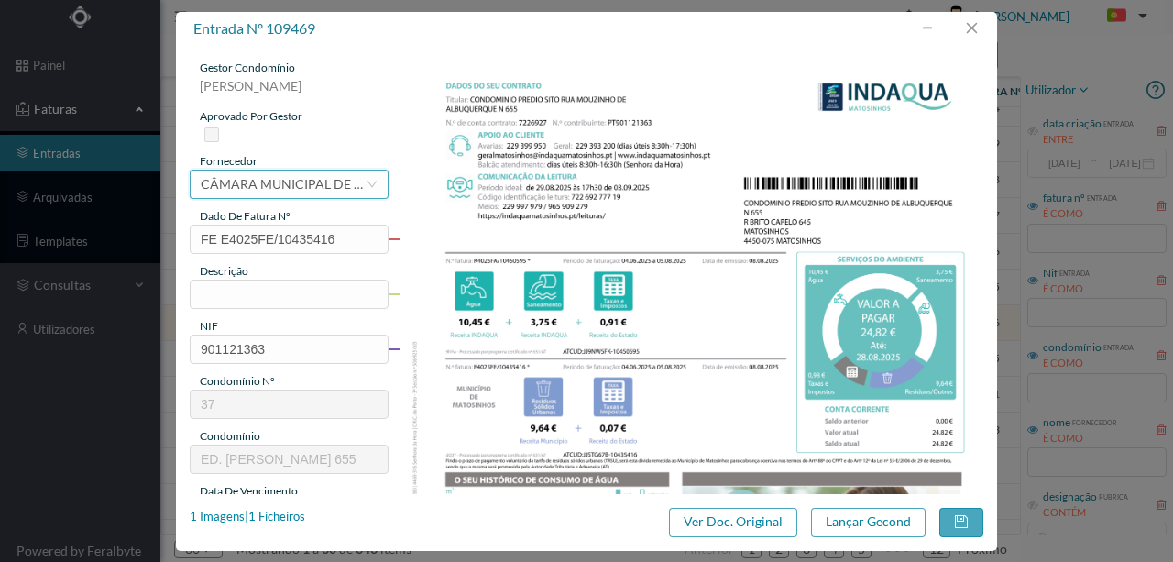
click at [287, 184] on div "CÂMARA MUNICIPAL DE MATOSINHOS" at bounding box center [283, 185] width 165 height 28
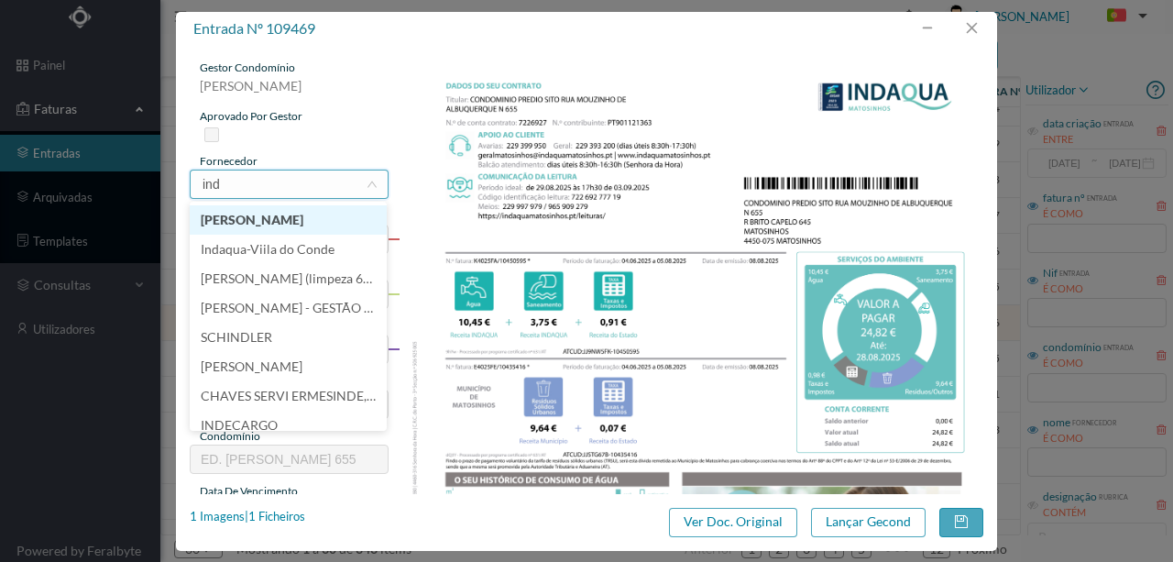
scroll to position [0, 0]
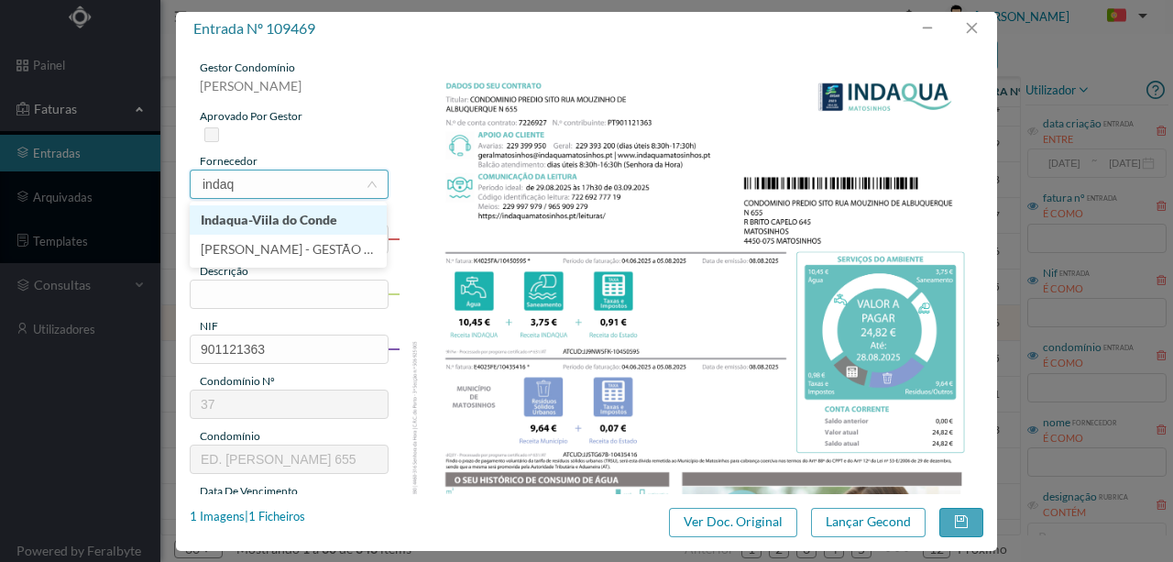
type input "indaqu"
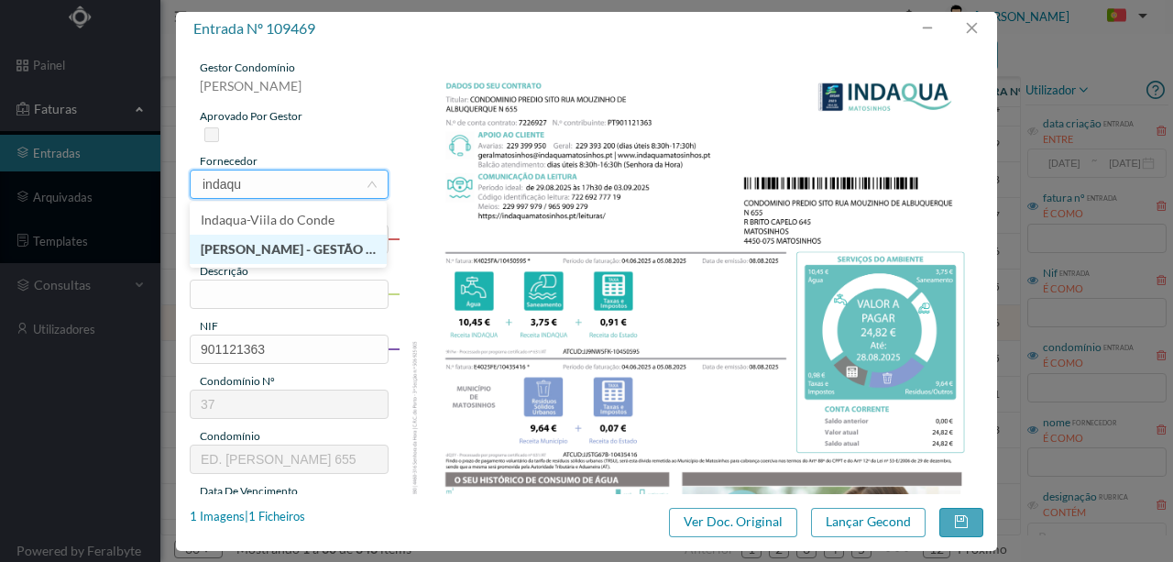
click at [286, 253] on li "INDAQUA MATOSINHOS - GESTÃO DE ÁGUAS DE MATOSINHOS" at bounding box center [288, 249] width 197 height 29
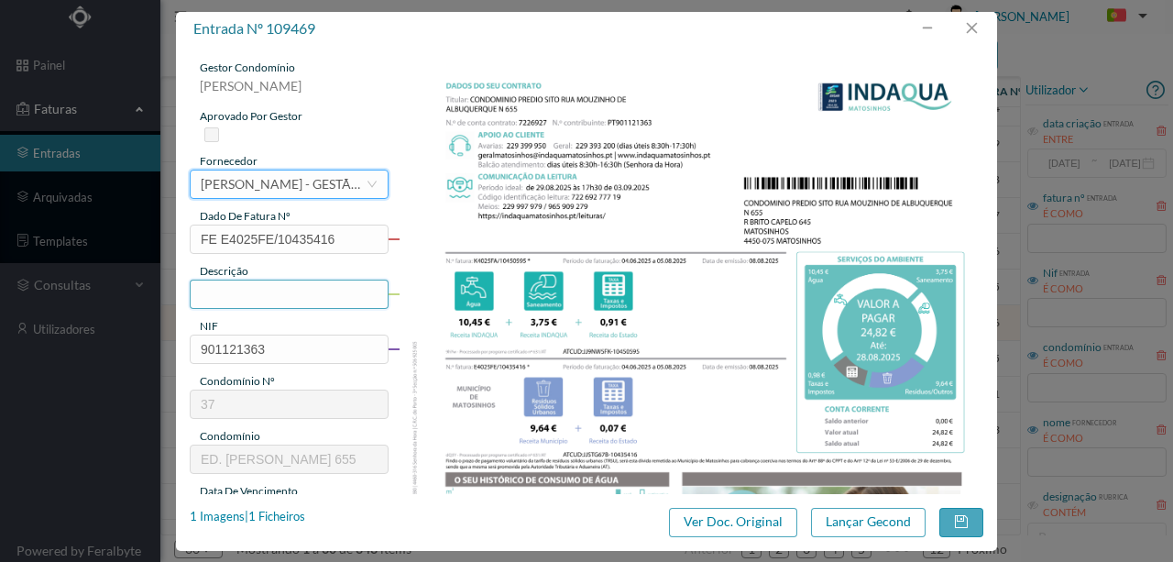
click at [216, 295] on input "text" at bounding box center [289, 294] width 199 height 29
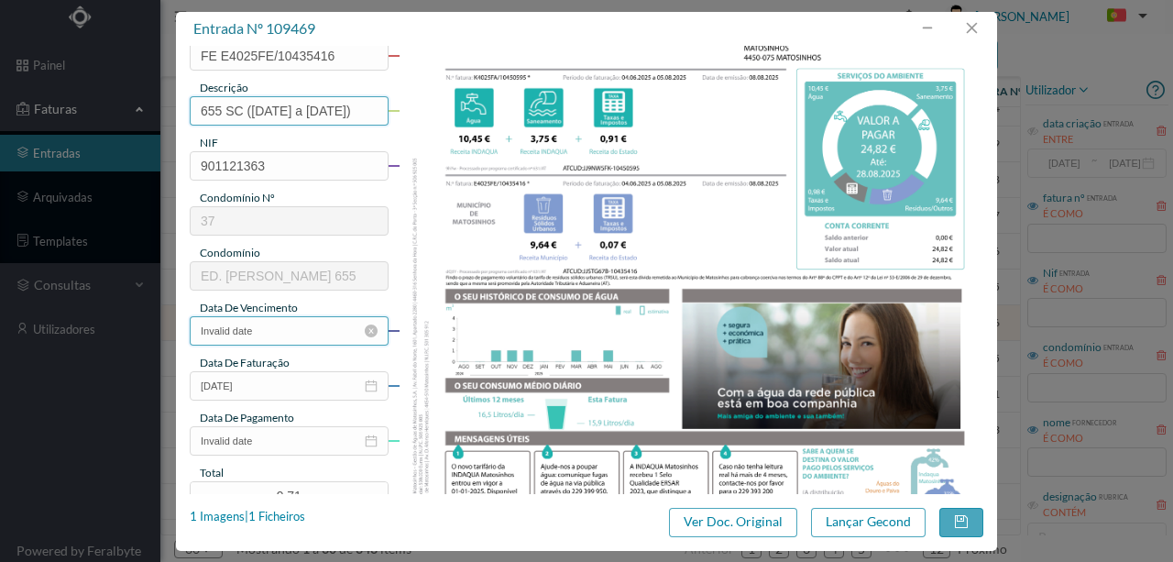
type input "655 SC (04.06.2025 a 05.08.2025)"
click at [293, 330] on input "Invalid date" at bounding box center [289, 330] width 199 height 29
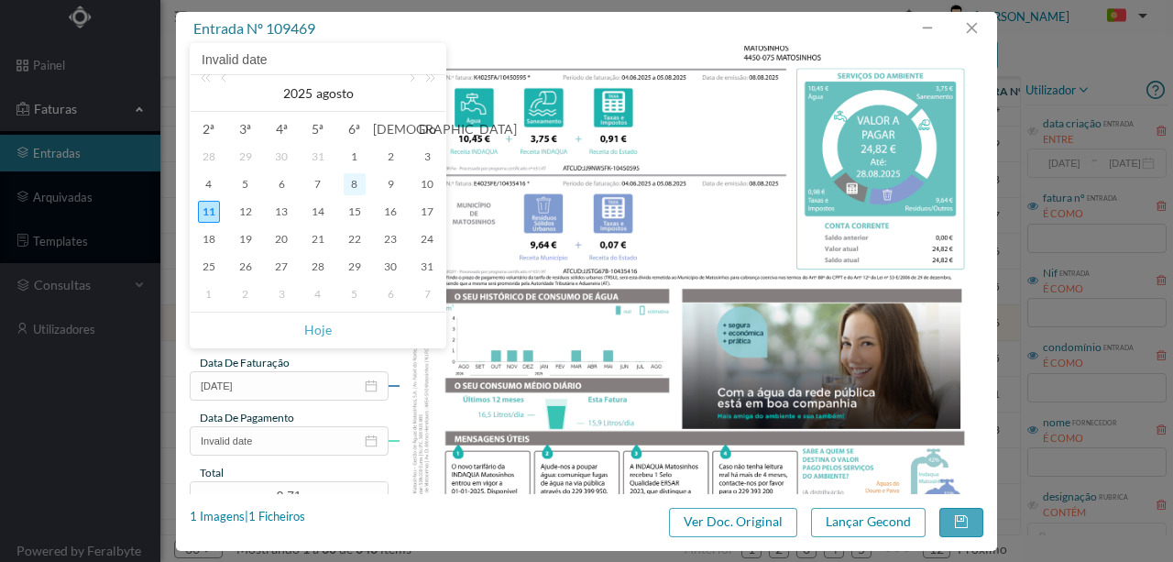
click at [353, 180] on div "8" at bounding box center [355, 184] width 22 height 22
type input "08-08-2025"
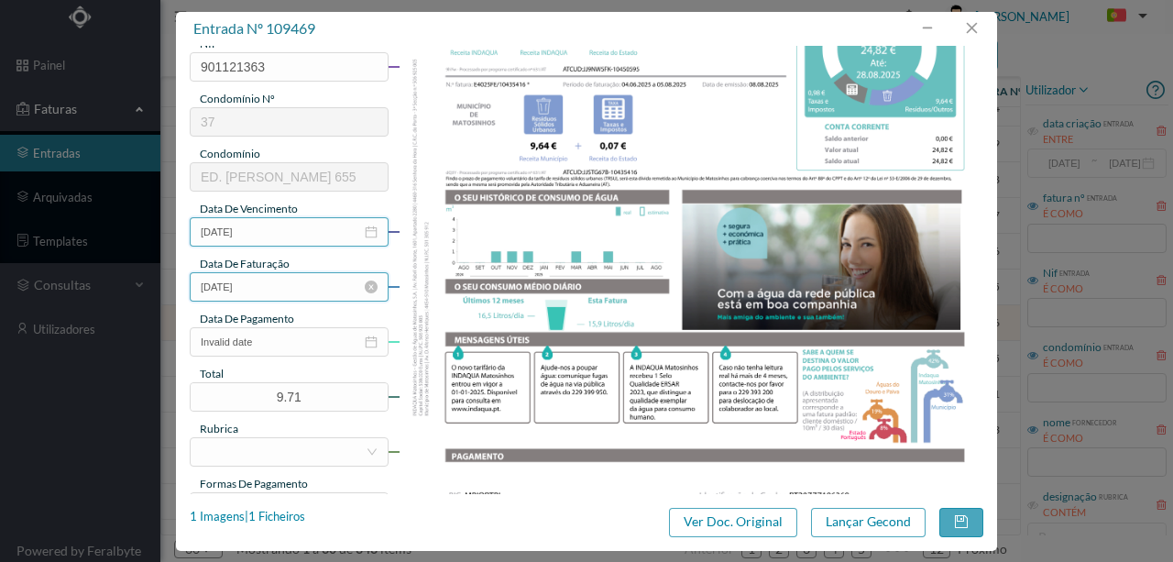
scroll to position [305, 0]
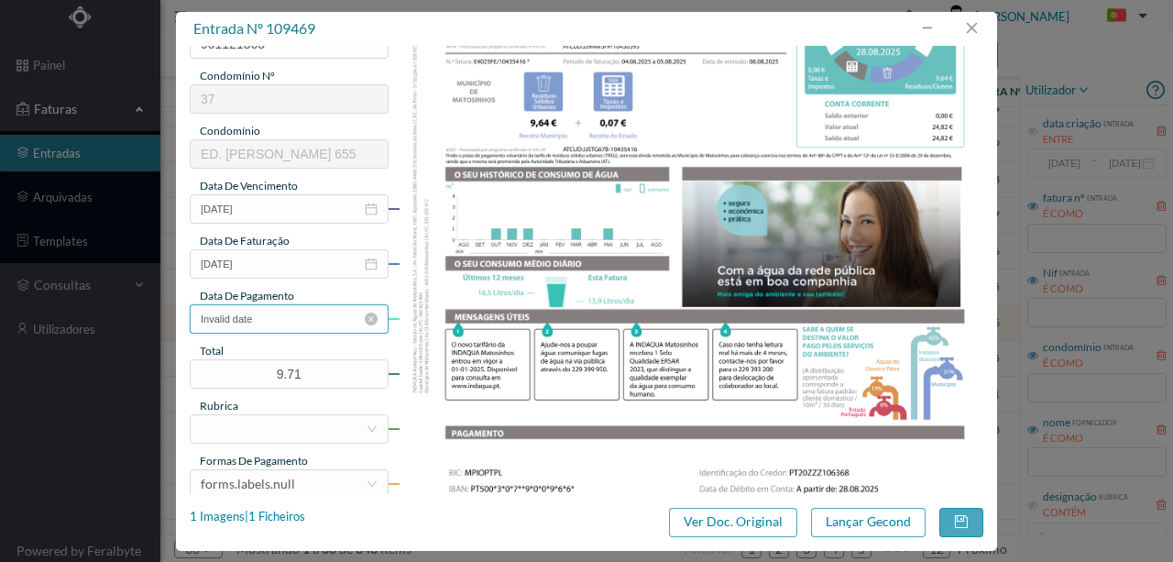
click at [278, 314] on input "Invalid date" at bounding box center [289, 318] width 199 height 29
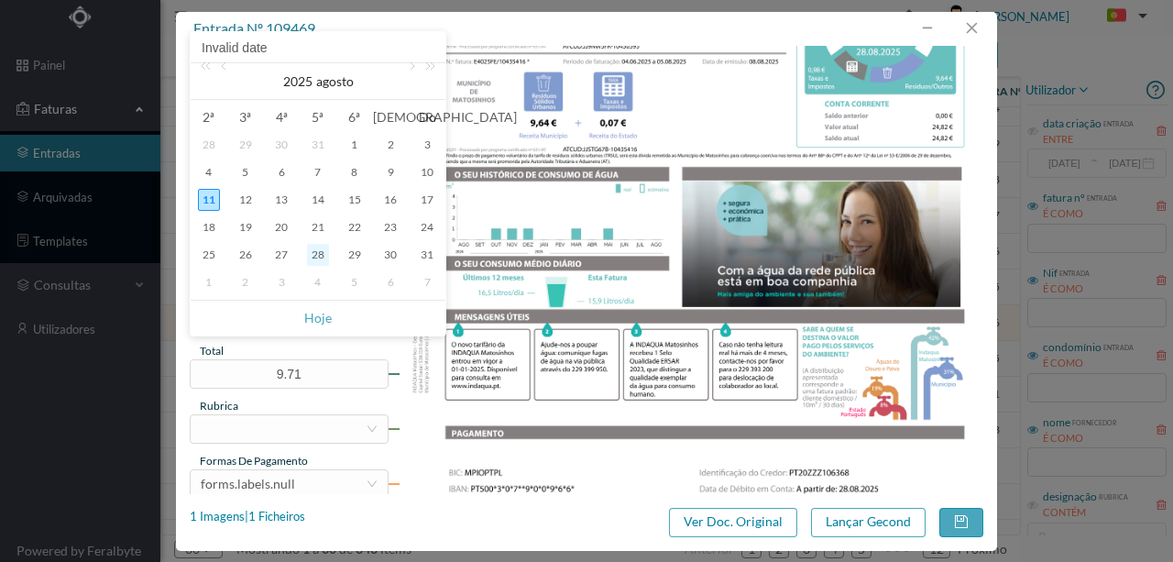
click at [318, 257] on div "28" at bounding box center [318, 255] width 22 height 22
type input "28-08-2025"
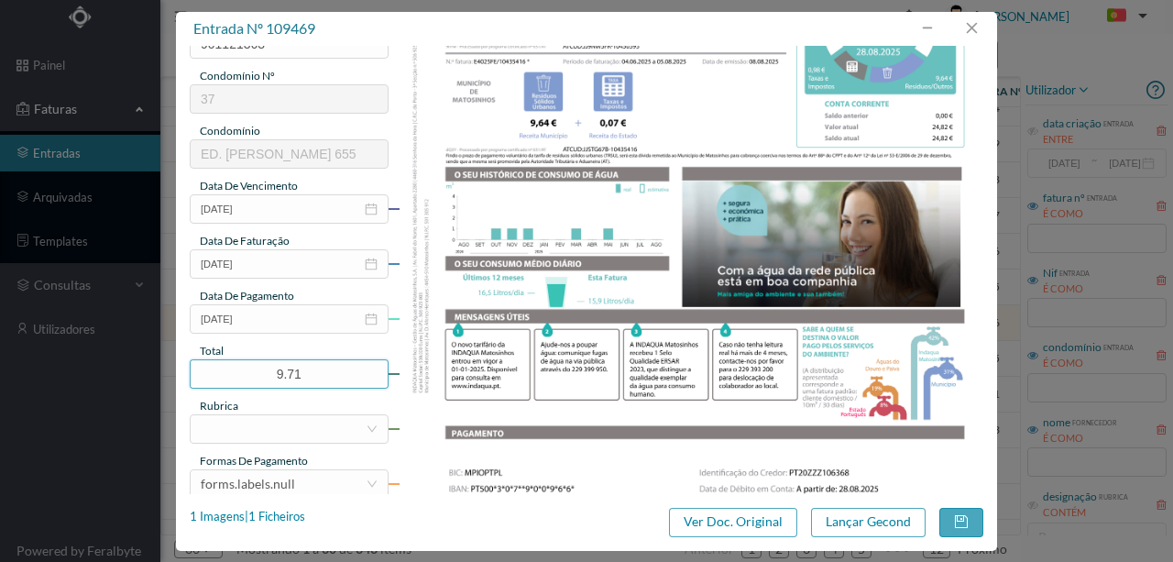
drag, startPoint x: 319, startPoint y: 371, endPoint x: 182, endPoint y: 365, distance: 137.7
click at [183, 367] on div "gestor condomínio Susana Silva aprovado por gestor fornecedor selecionar INDAQU…" at bounding box center [586, 270] width 821 height 448
type input "24.82"
drag, startPoint x: 234, startPoint y: 430, endPoint x: 530, endPoint y: 344, distance: 308.4
click at [240, 428] on div at bounding box center [283, 429] width 165 height 28
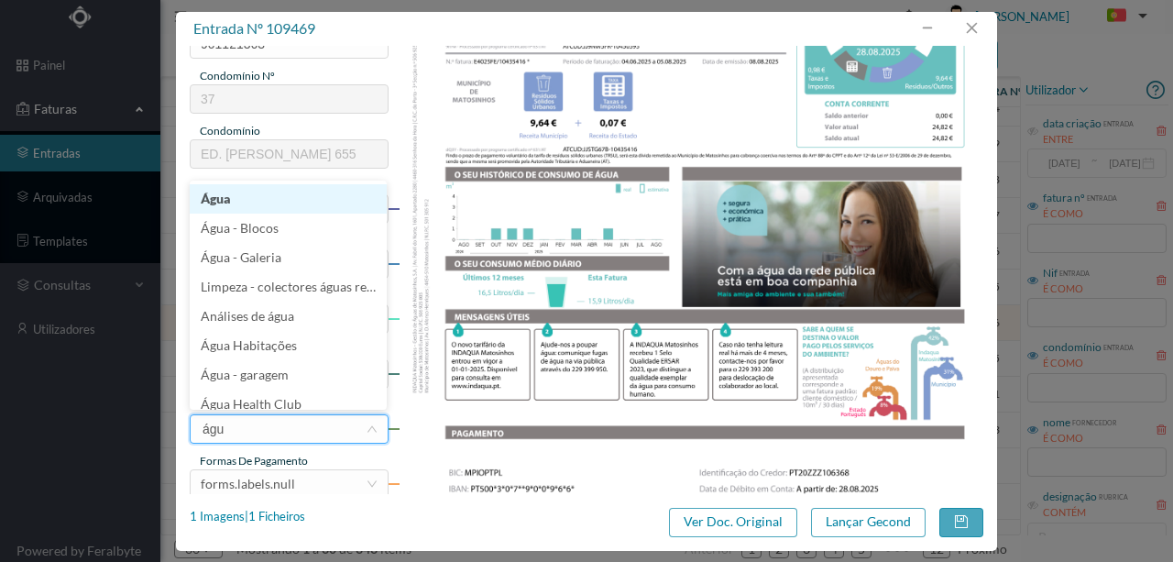
type input "água"
click at [220, 202] on li "Água" at bounding box center [288, 198] width 197 height 29
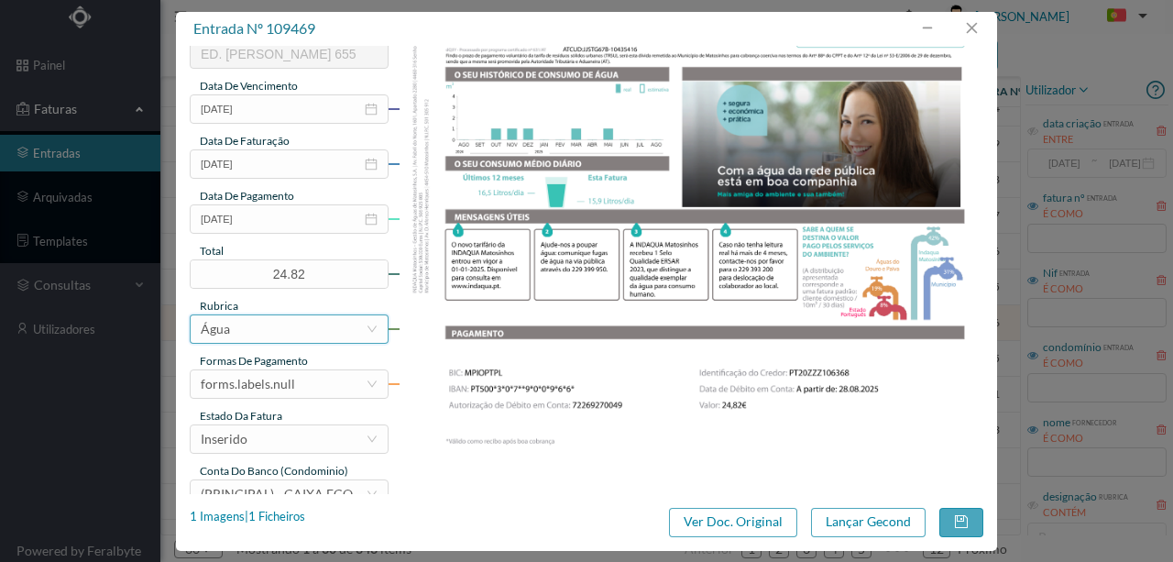
scroll to position [427, 0]
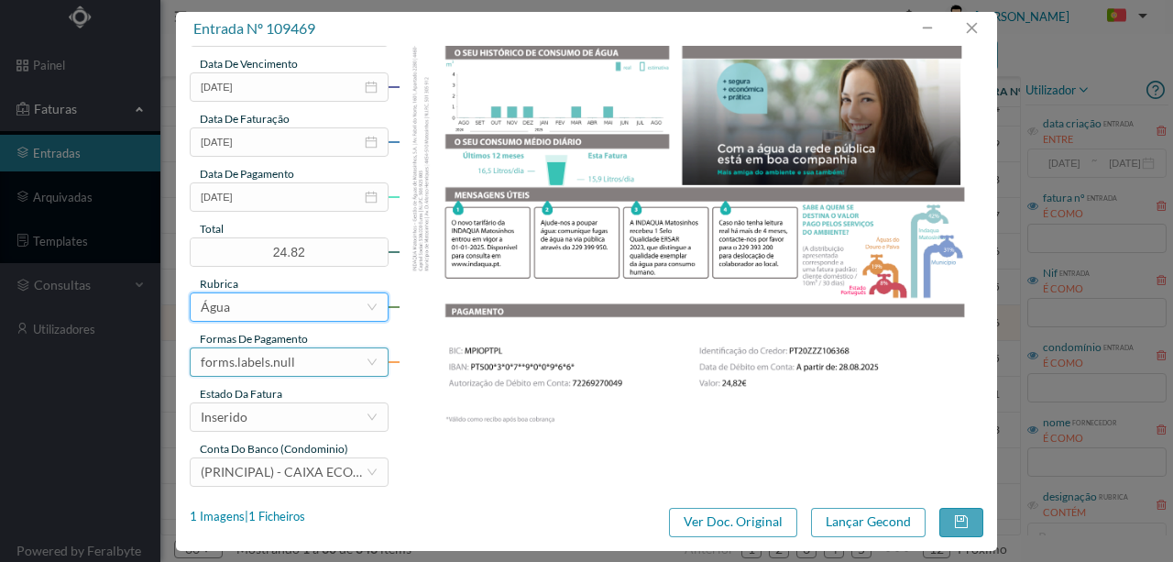
click at [286, 363] on div "forms.labels.null" at bounding box center [248, 362] width 94 height 28
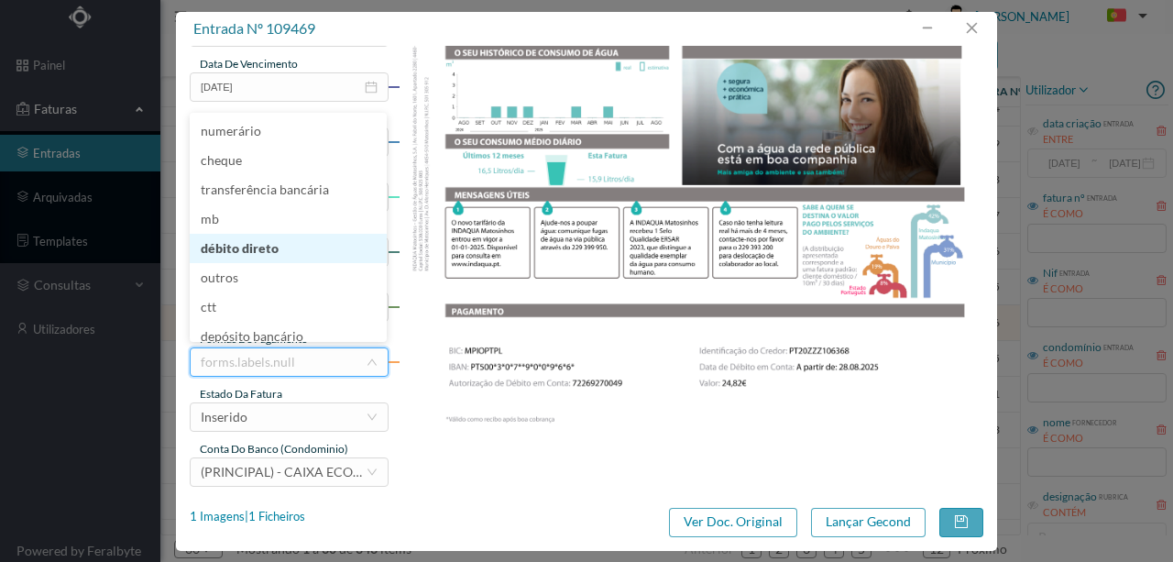
click at [249, 241] on li "débito direto" at bounding box center [288, 248] width 197 height 29
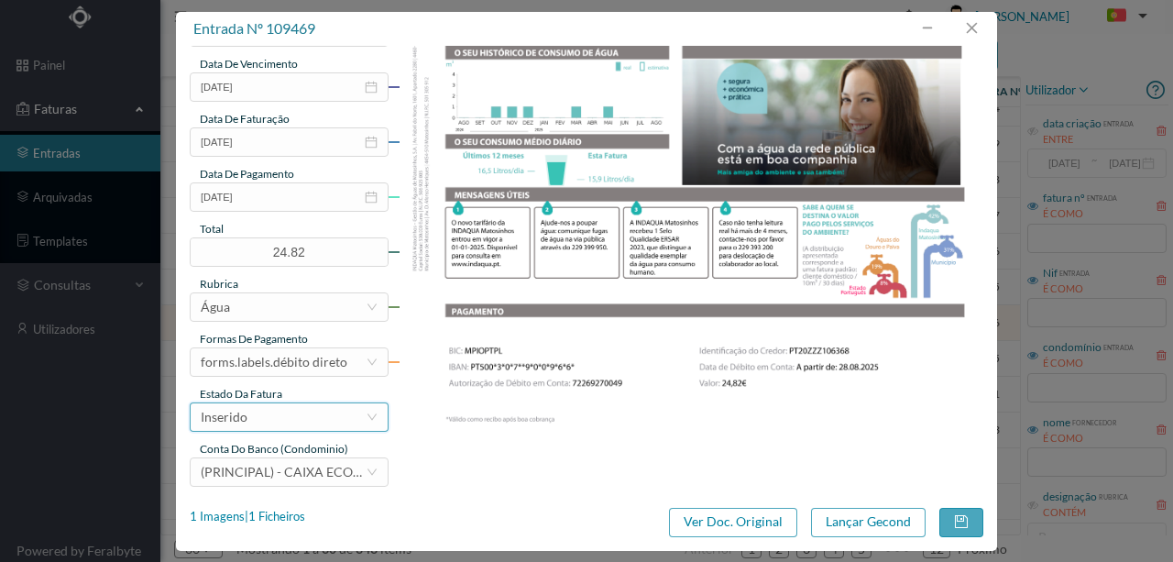
click at [287, 423] on div "Inserido" at bounding box center [283, 417] width 165 height 28
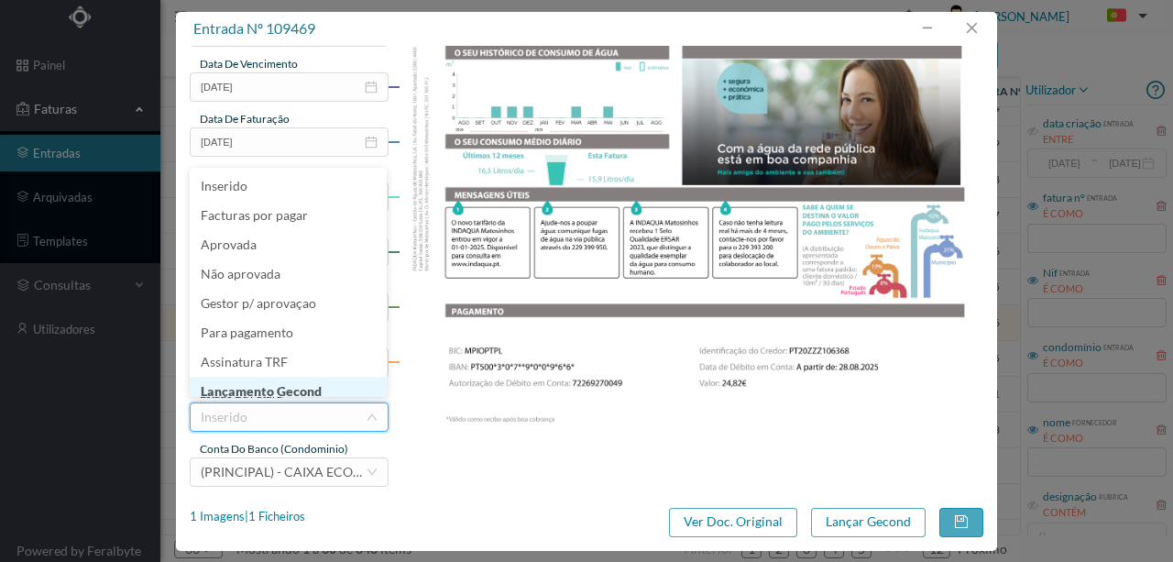
scroll to position [9, 0]
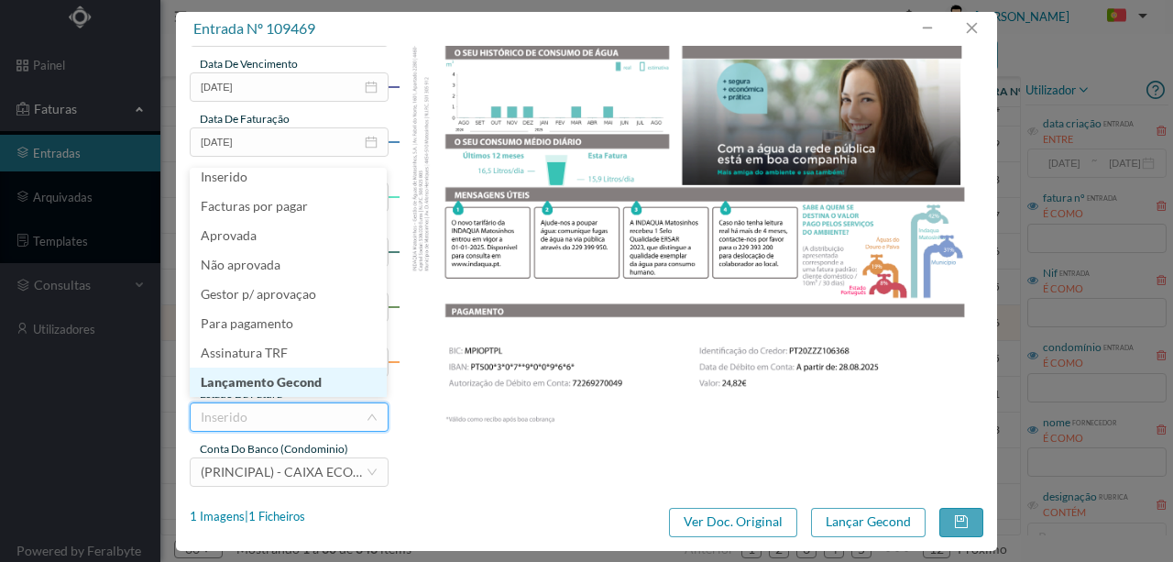
click at [306, 380] on li "Lançamento Gecond" at bounding box center [288, 382] width 197 height 29
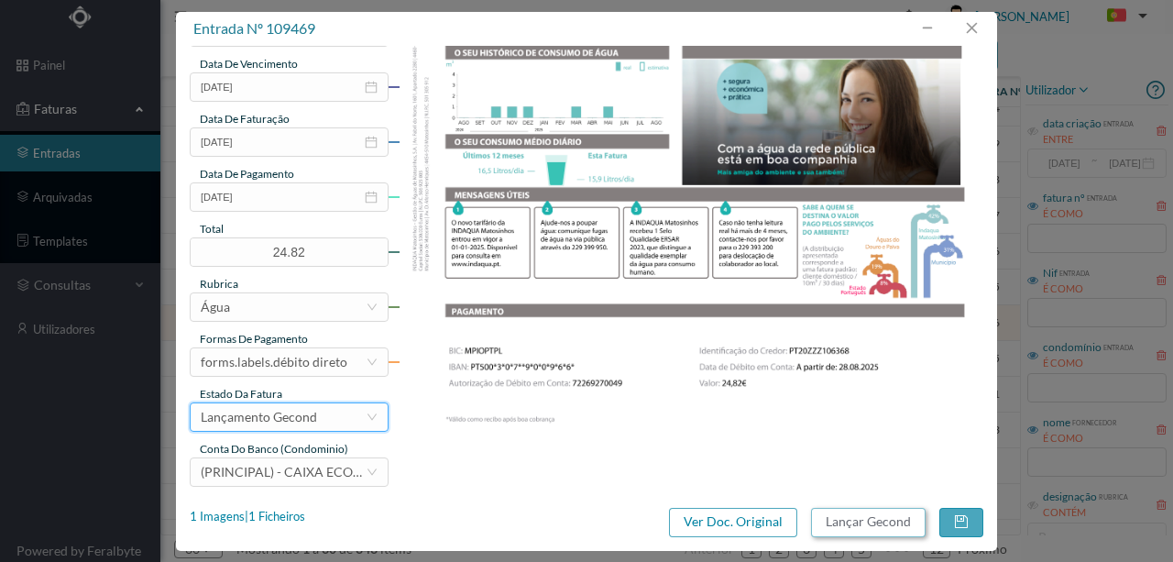
click at [889, 519] on button "Lançar Gecond" at bounding box center [868, 522] width 115 height 29
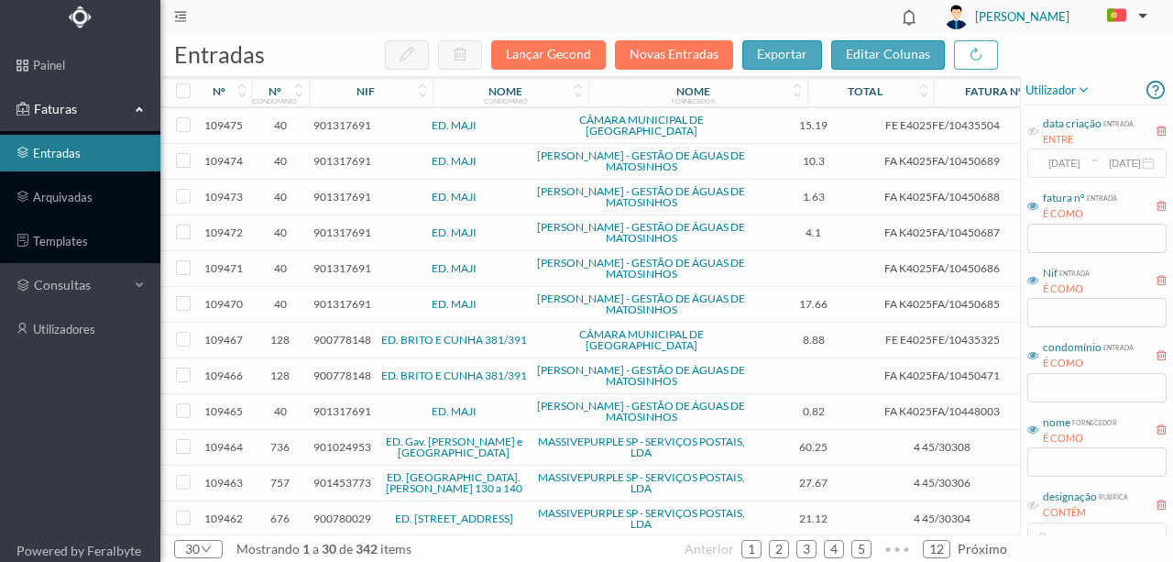
scroll to position [594, 0]
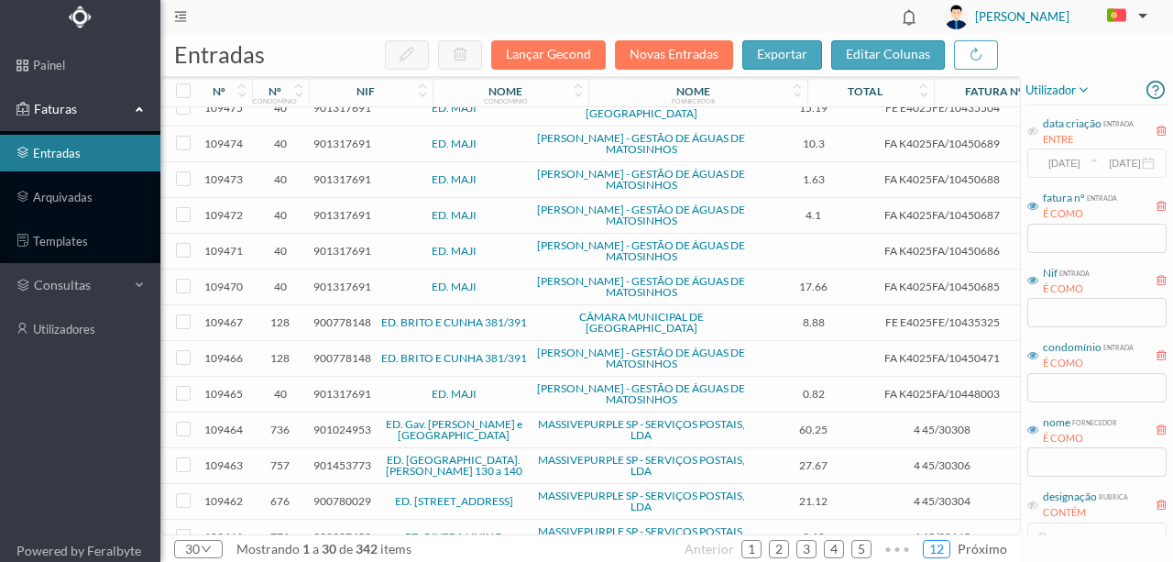
click at [944, 548] on link "12" at bounding box center [937, 549] width 26 height 28
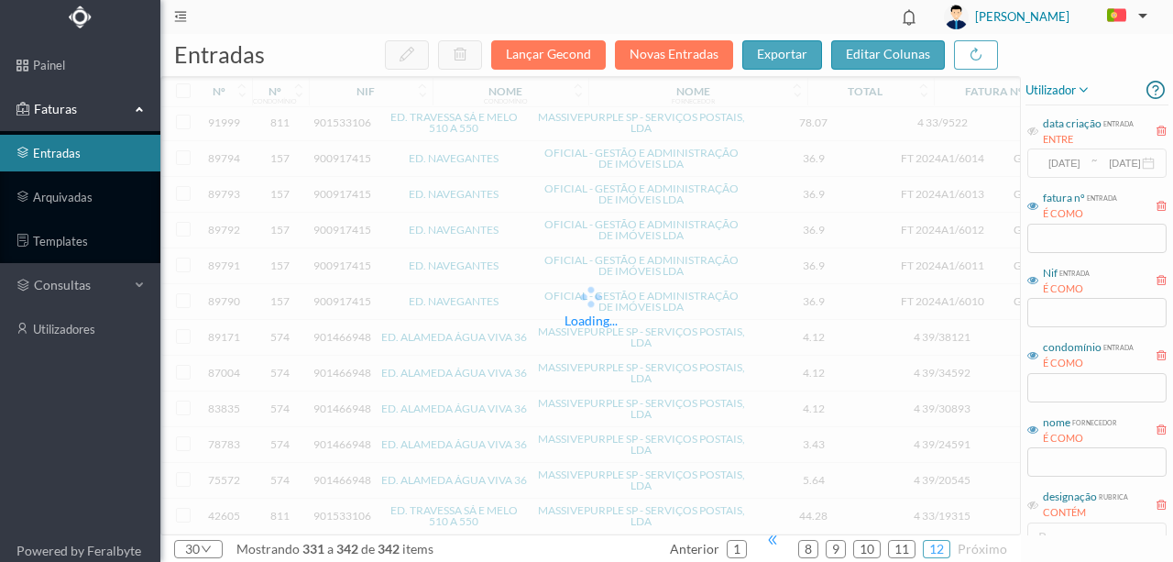
scroll to position [0, 0]
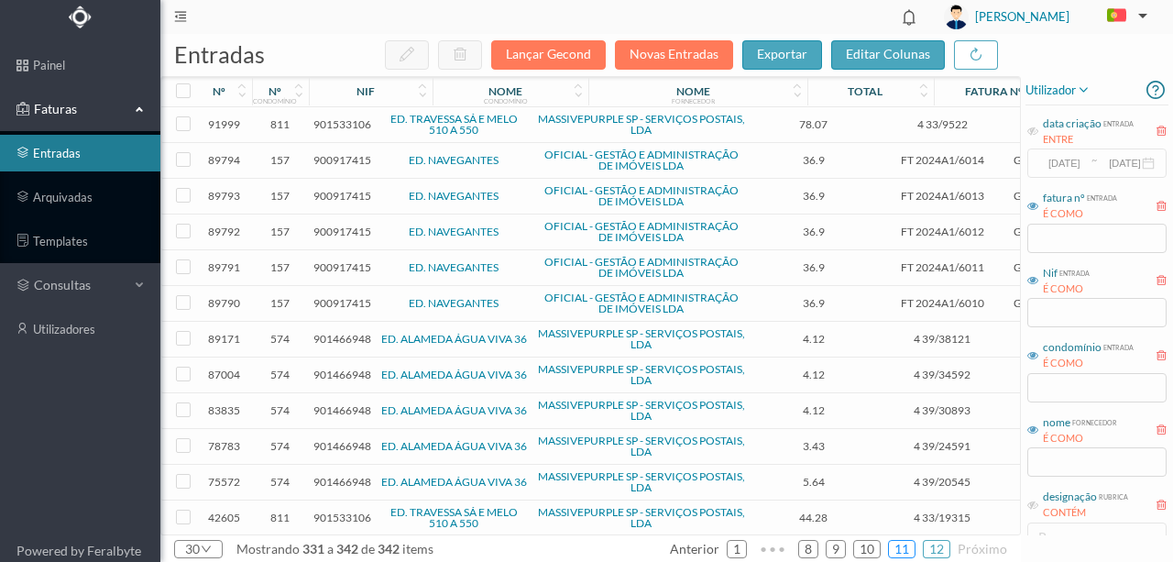
click at [905, 554] on link "11" at bounding box center [902, 549] width 26 height 28
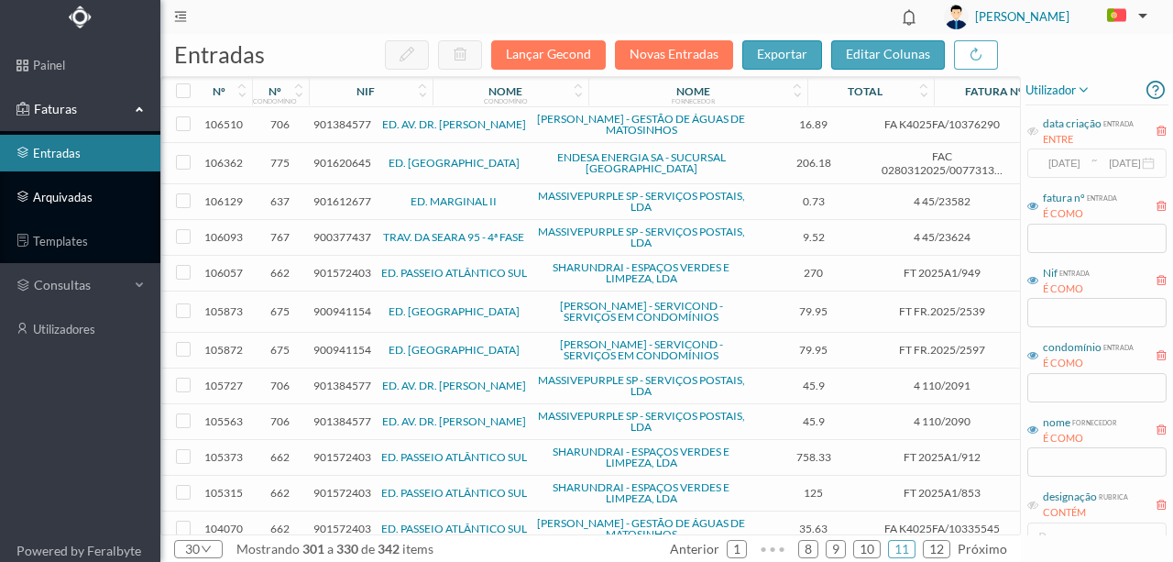
drag, startPoint x: 61, startPoint y: 199, endPoint x: 105, endPoint y: 209, distance: 44.2
click at [61, 199] on link "arquivadas" at bounding box center [80, 197] width 160 height 37
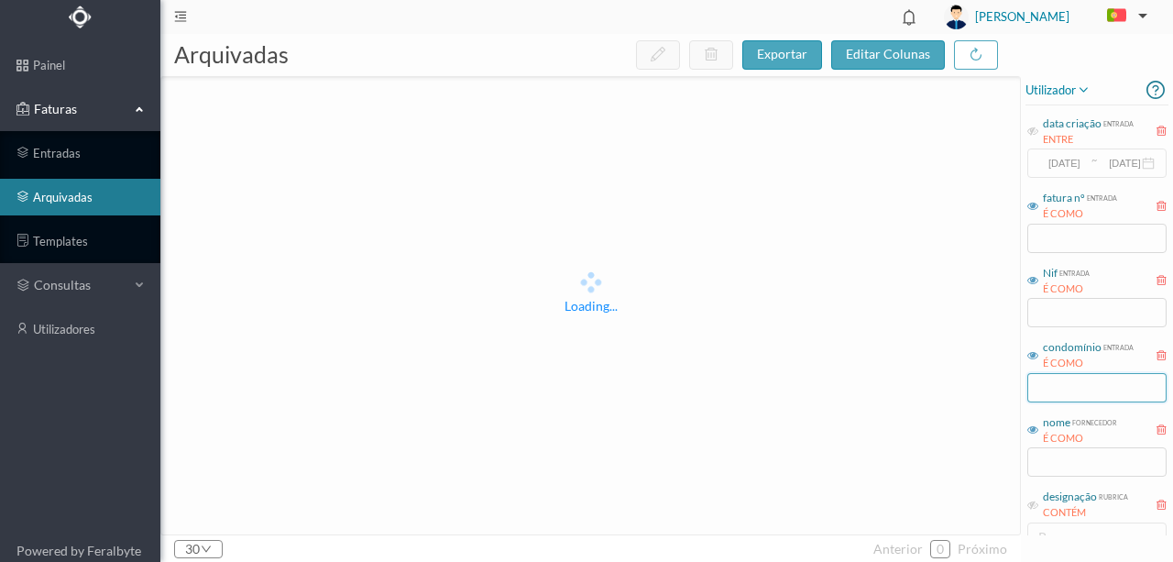
click at [1058, 387] on input "text" at bounding box center [1097, 387] width 139 height 29
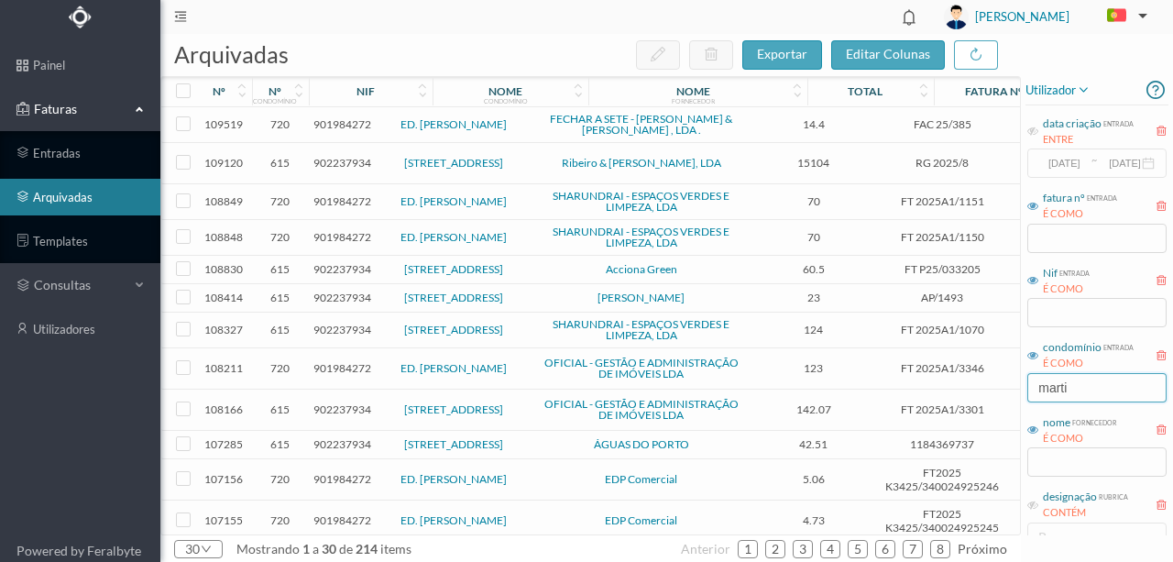
type input "marti"
click at [334, 161] on span "902237934" at bounding box center [343, 163] width 58 height 14
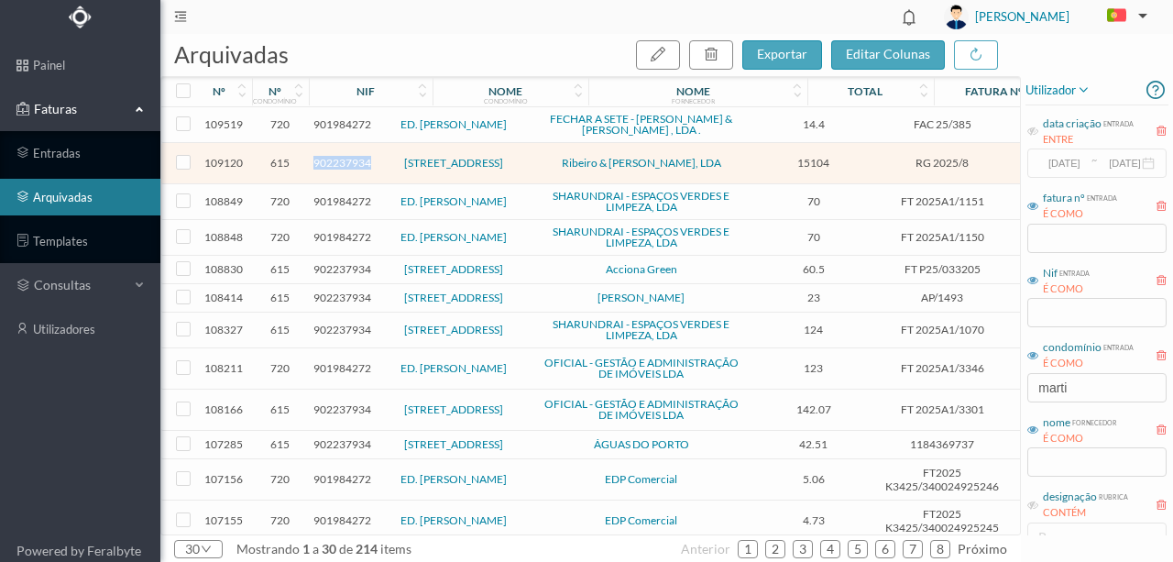
click at [334, 161] on span "902237934" at bounding box center [343, 163] width 58 height 14
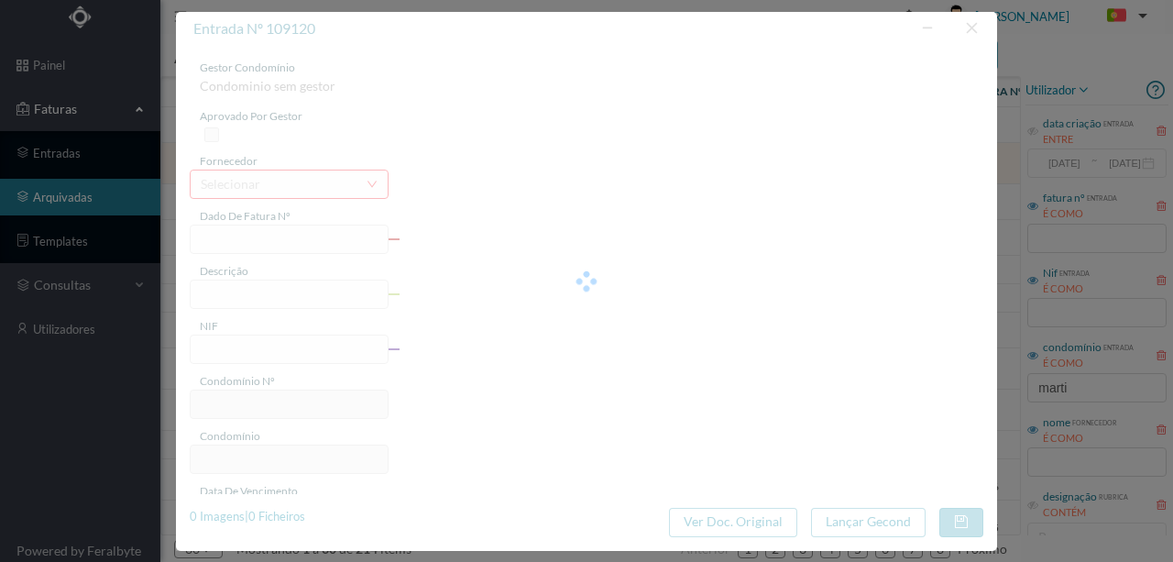
type input "RG 2025/8"
type input "Intervenção para reparação de telhado após acidente com grua"
type input "902237934"
type input "2025-08-06"
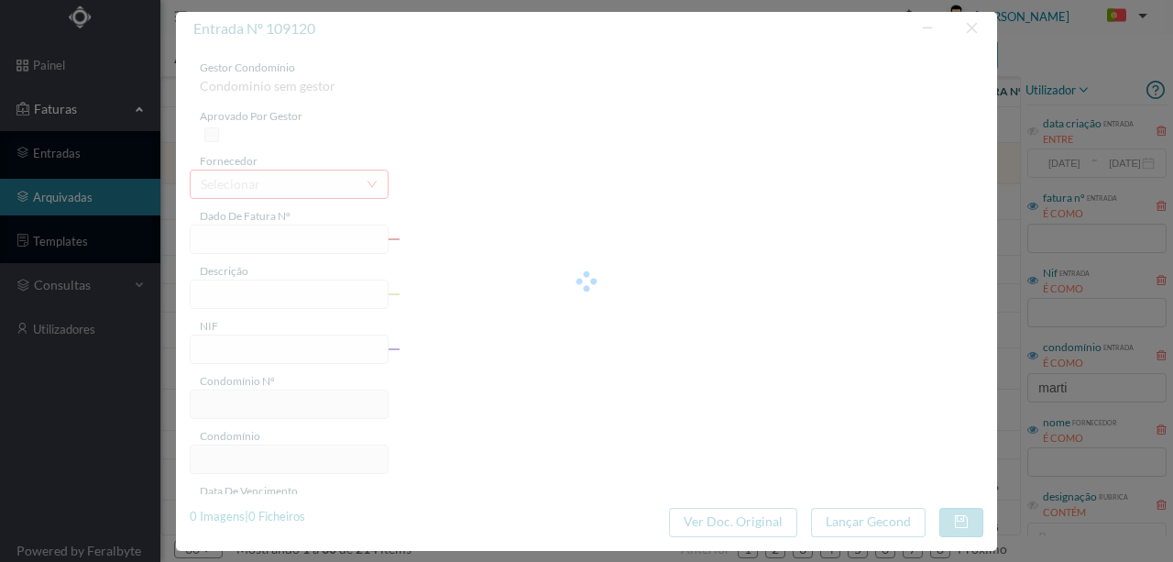
type input "15104.00"
type input "615"
type input "Rua dos Mártires da Liberdade 310"
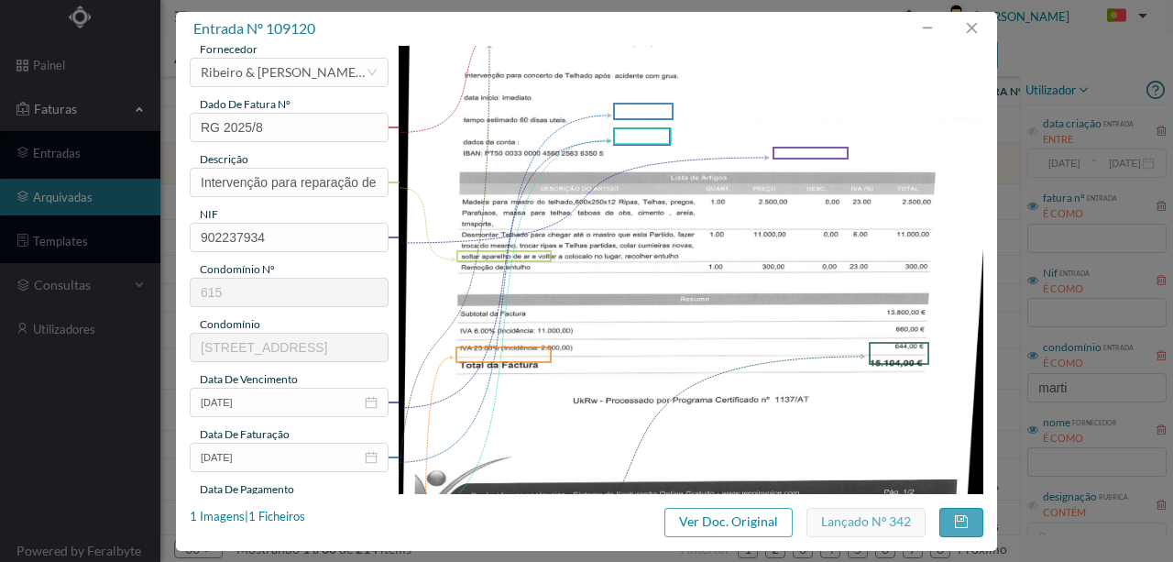
scroll to position [122, 0]
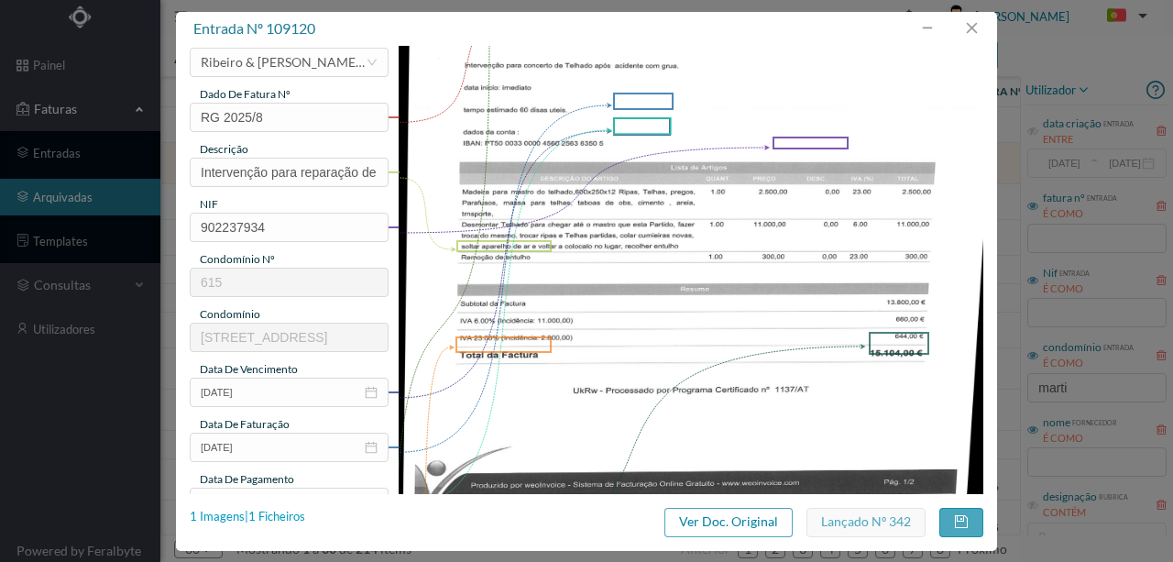
click at [295, 521] on div "1 Imagens | 1 Ficheiros" at bounding box center [248, 517] width 116 height 18
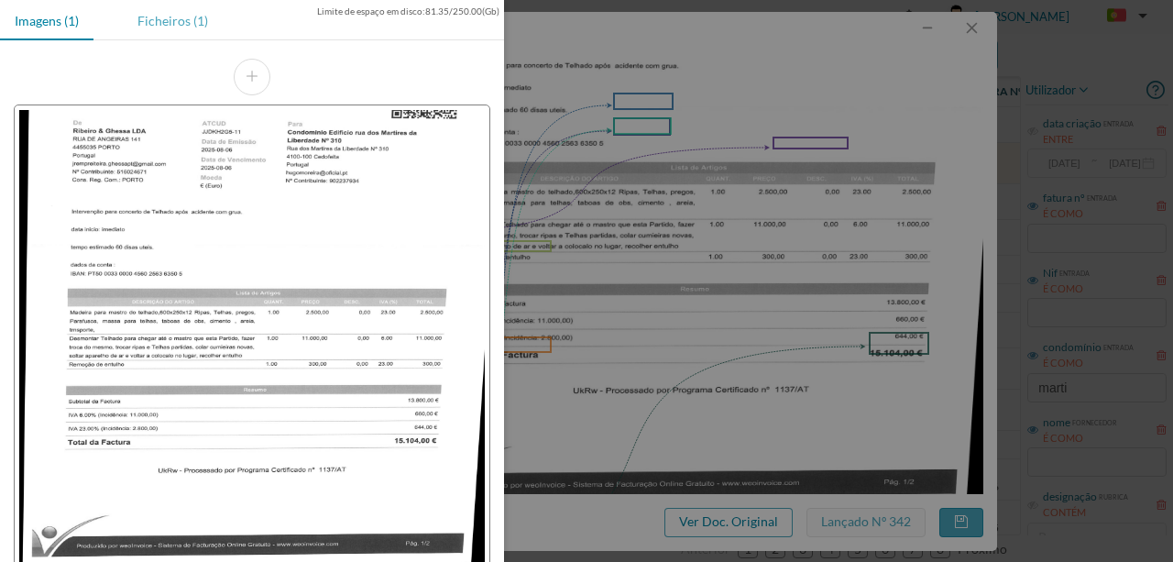
click at [164, 20] on div "Ficheiros (1)" at bounding box center [173, 20] width 100 height 41
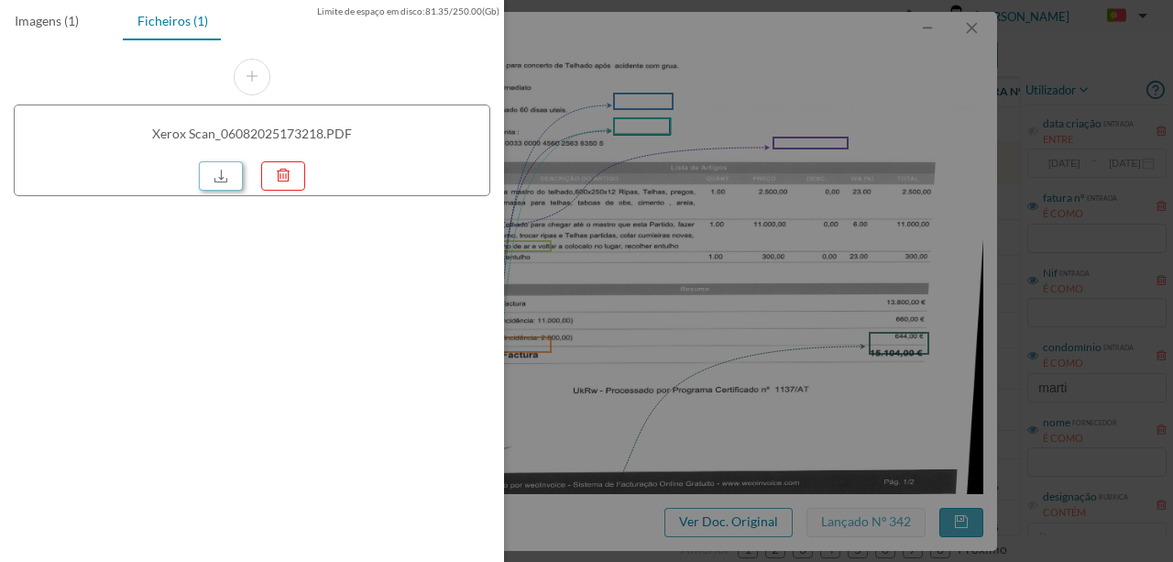
click at [232, 178] on link at bounding box center [221, 175] width 44 height 29
click at [738, 70] on div at bounding box center [586, 281] width 1173 height 562
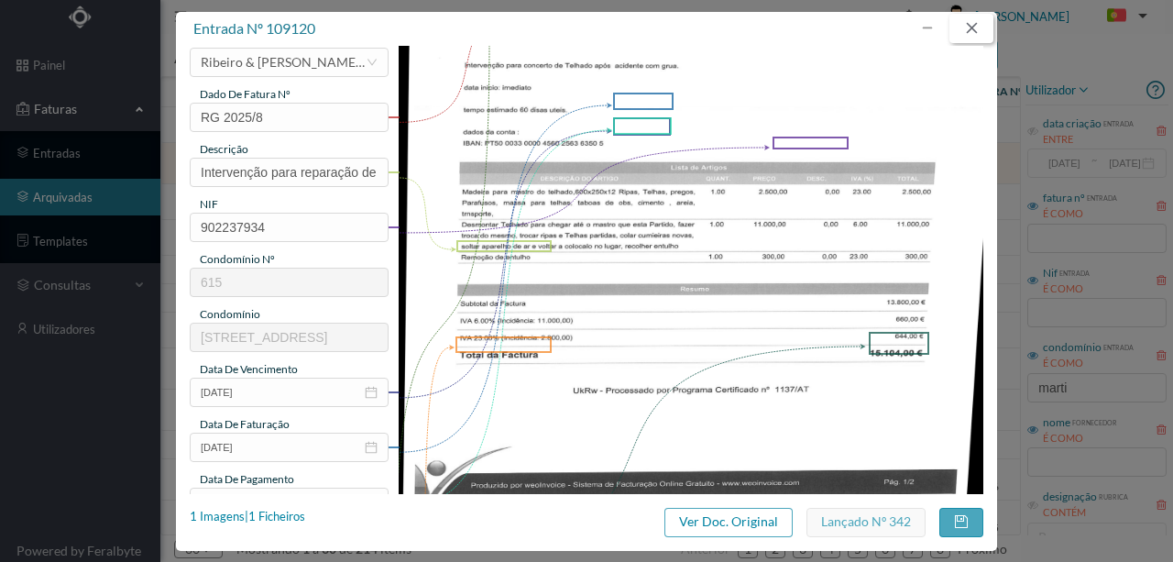
click at [976, 25] on button "button" at bounding box center [972, 28] width 44 height 29
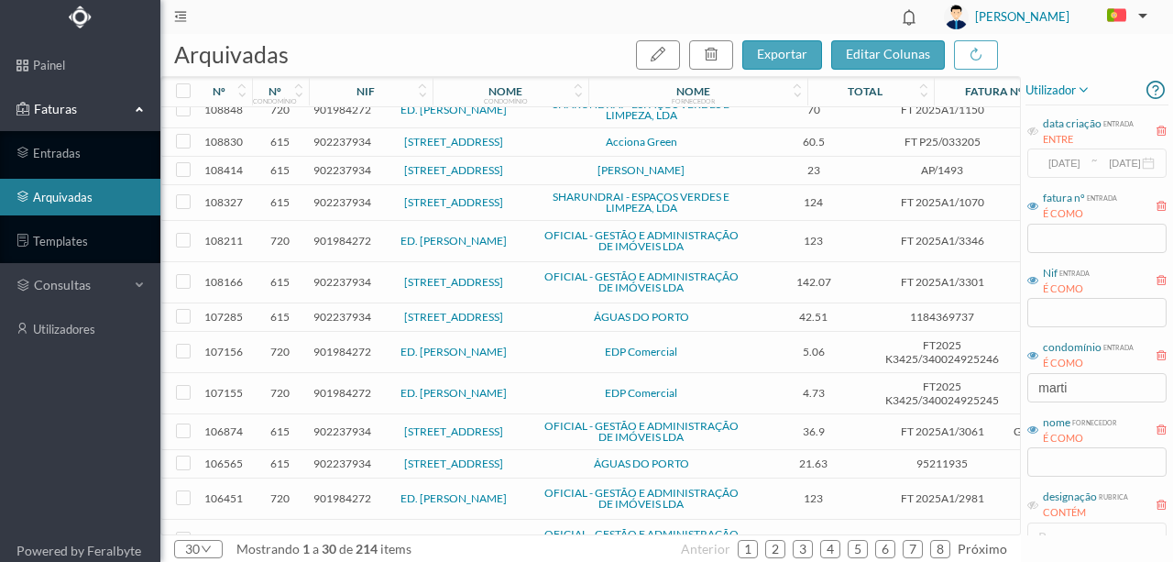
scroll to position [183, 0]
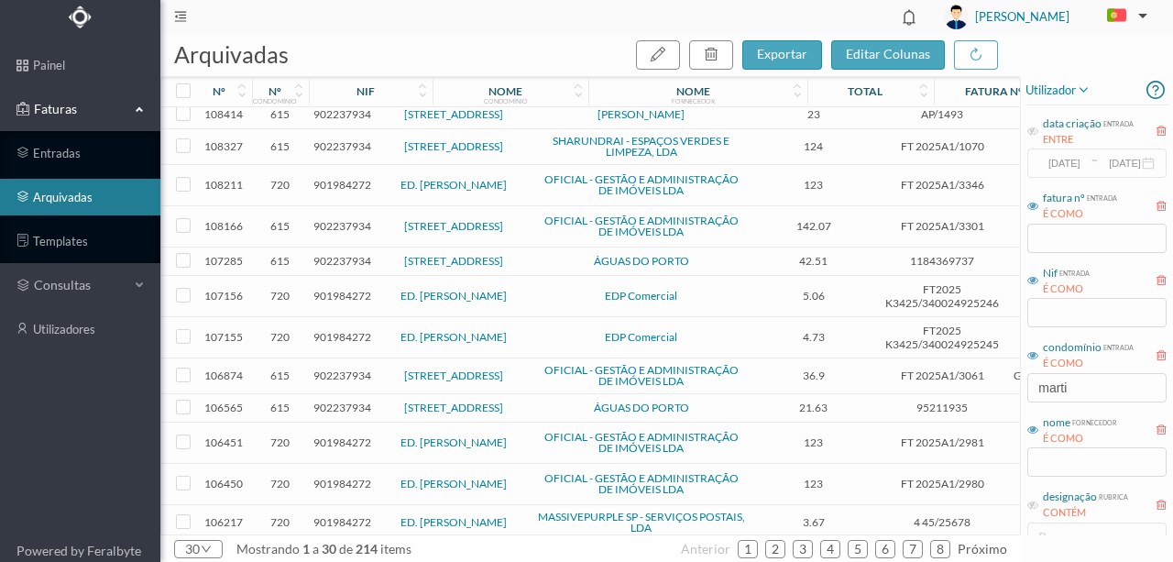
click at [344, 268] on span "902237934" at bounding box center [343, 261] width 58 height 14
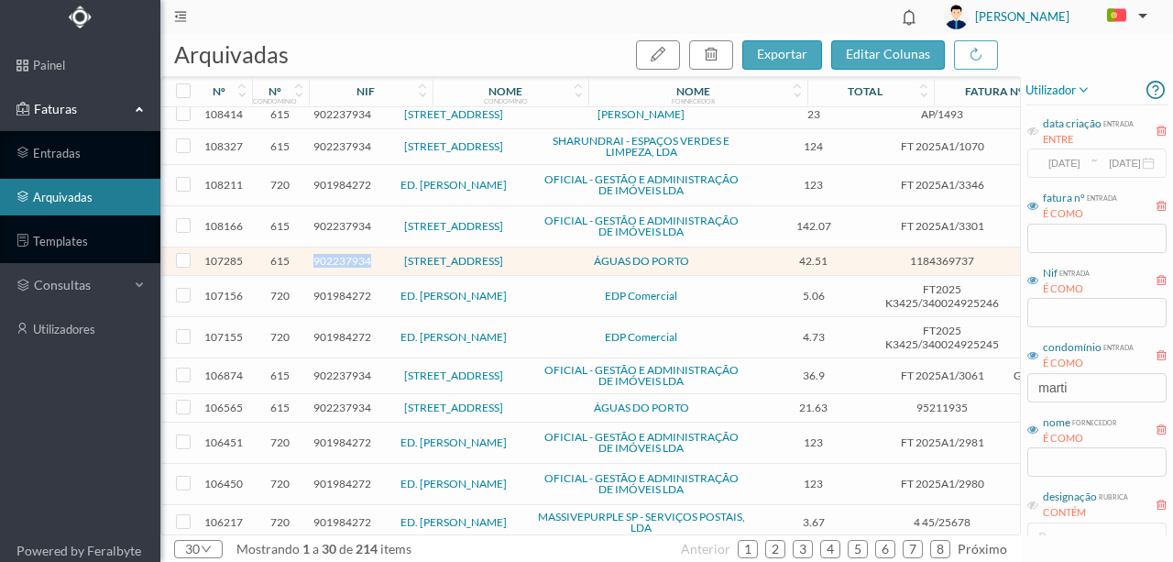
click at [344, 268] on span "902237934" at bounding box center [343, 261] width 58 height 14
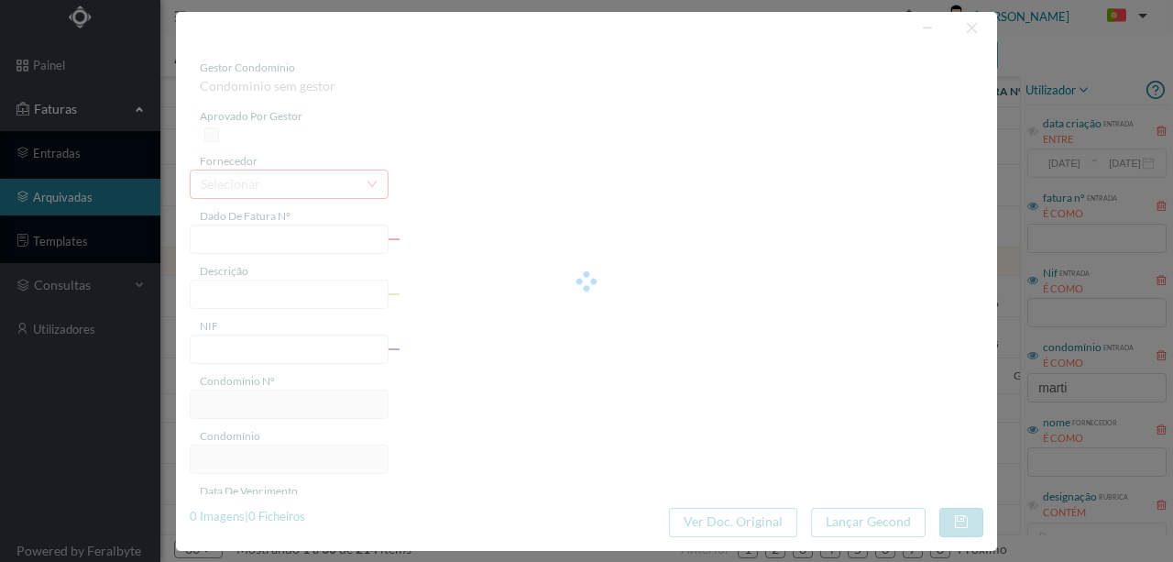
type input "1184369737"
type input "310 Comuns (12.06.2025 a 09.07.2025)"
type input "902237934"
type input "2025-08-04"
type input "2025-07-14"
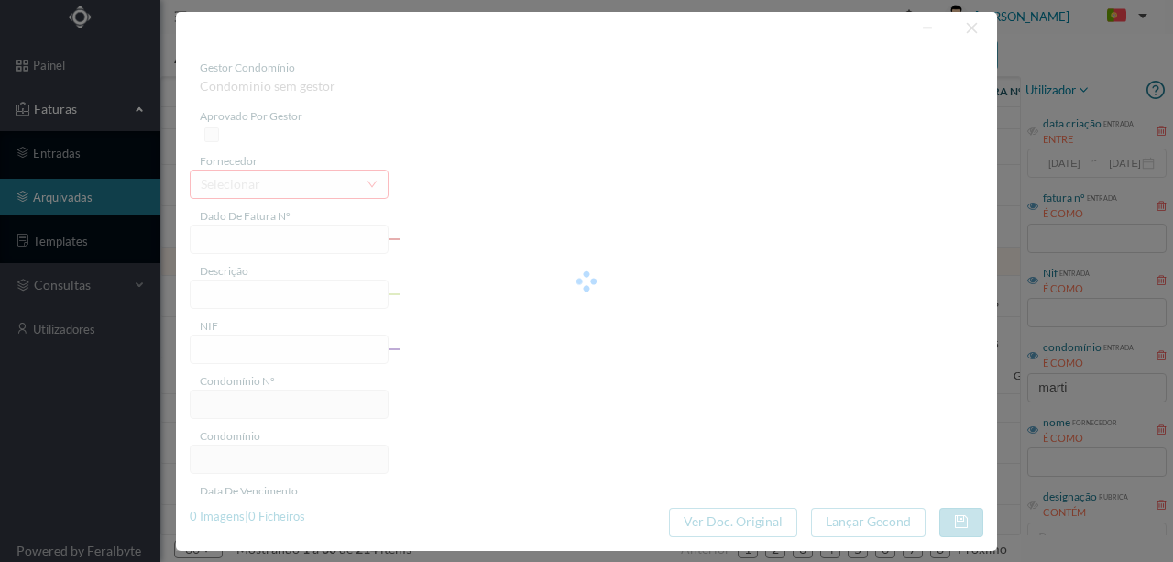
type input "2025-07-21"
type input "42.51"
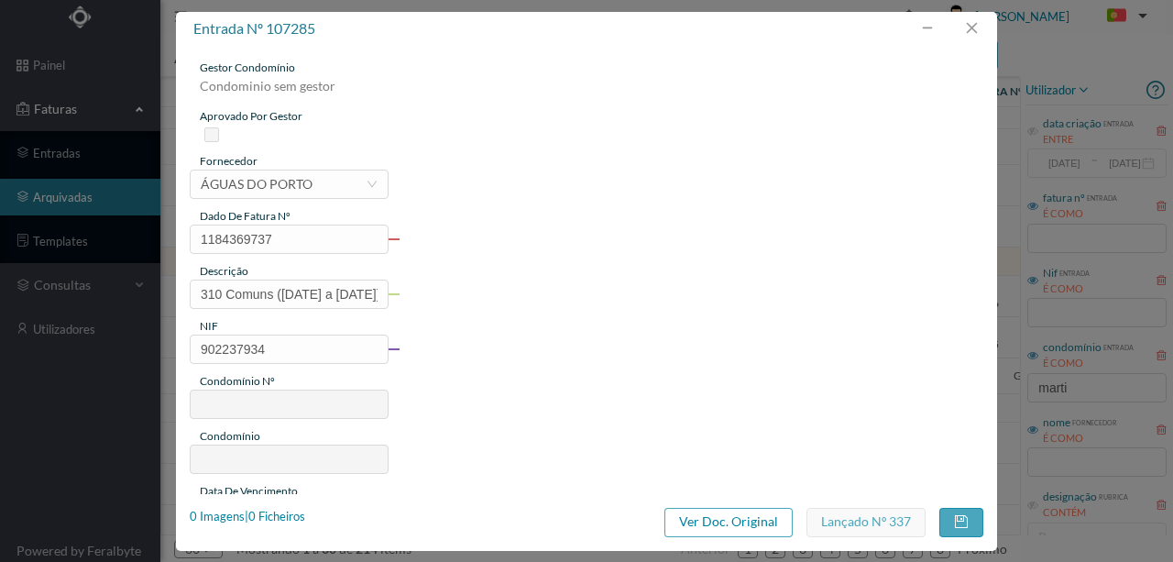
type input "615"
type input "Rua dos Mártires da Liberdade 310"
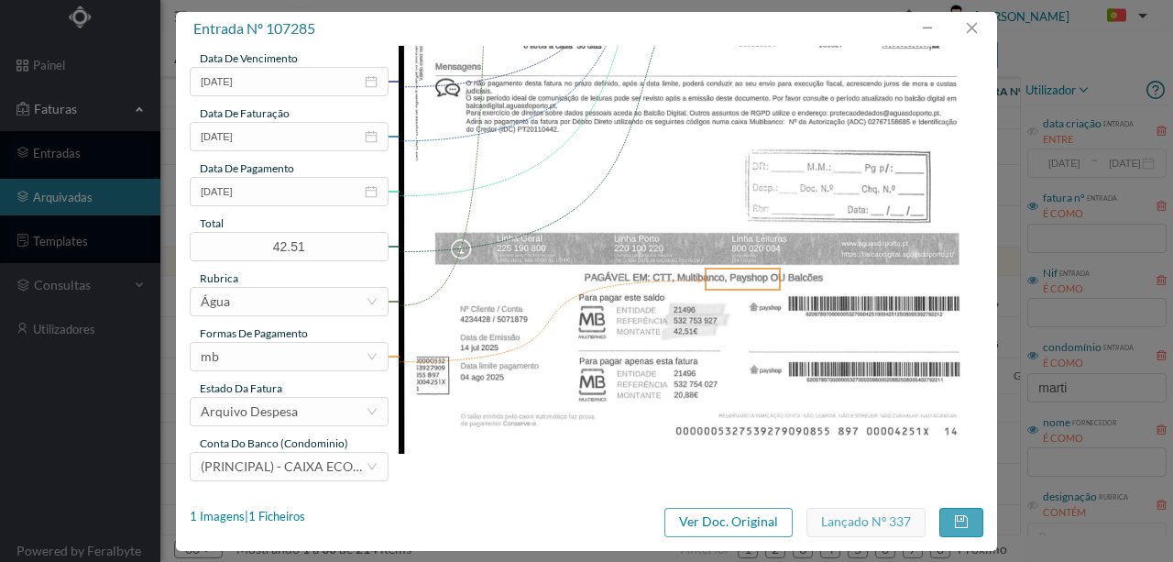
scroll to position [434, 0]
click at [972, 29] on button "button" at bounding box center [972, 28] width 44 height 29
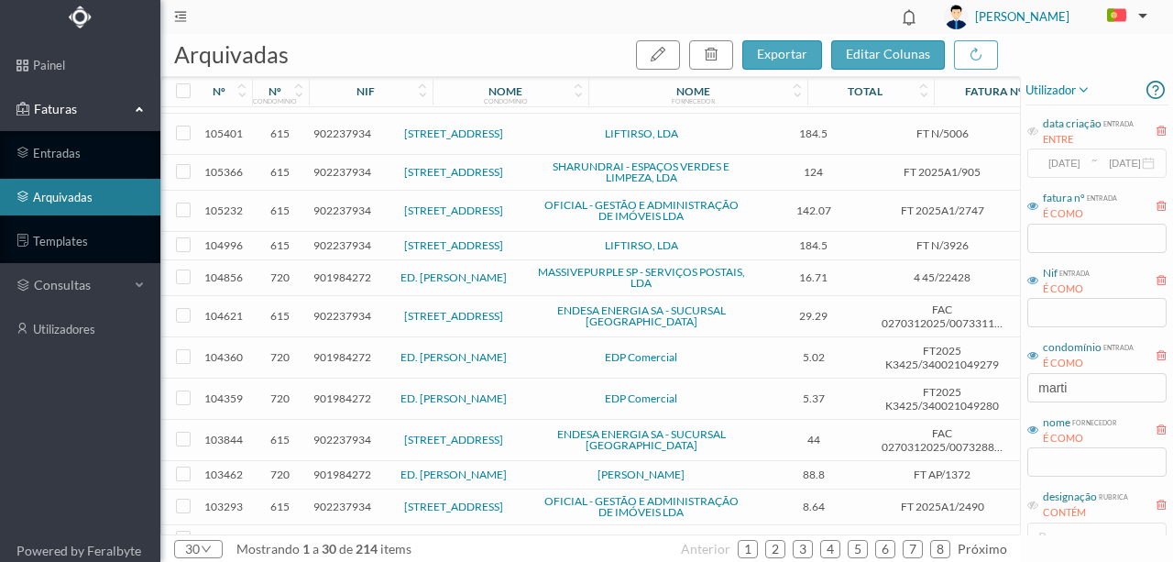
scroll to position [695, 0]
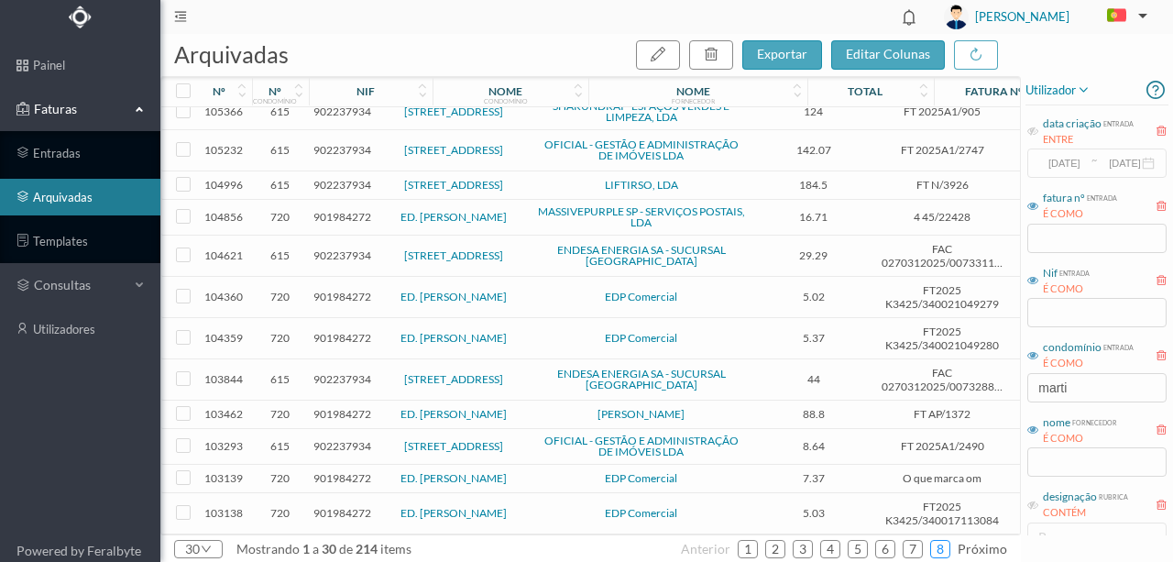
click at [946, 548] on link "8" at bounding box center [940, 549] width 18 height 28
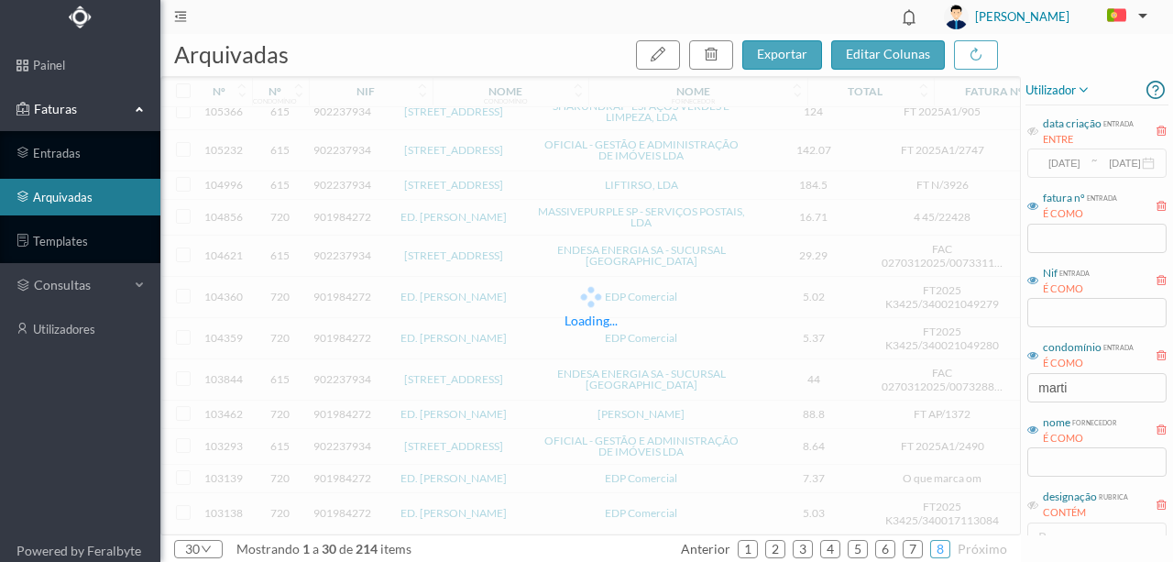
scroll to position [0, 0]
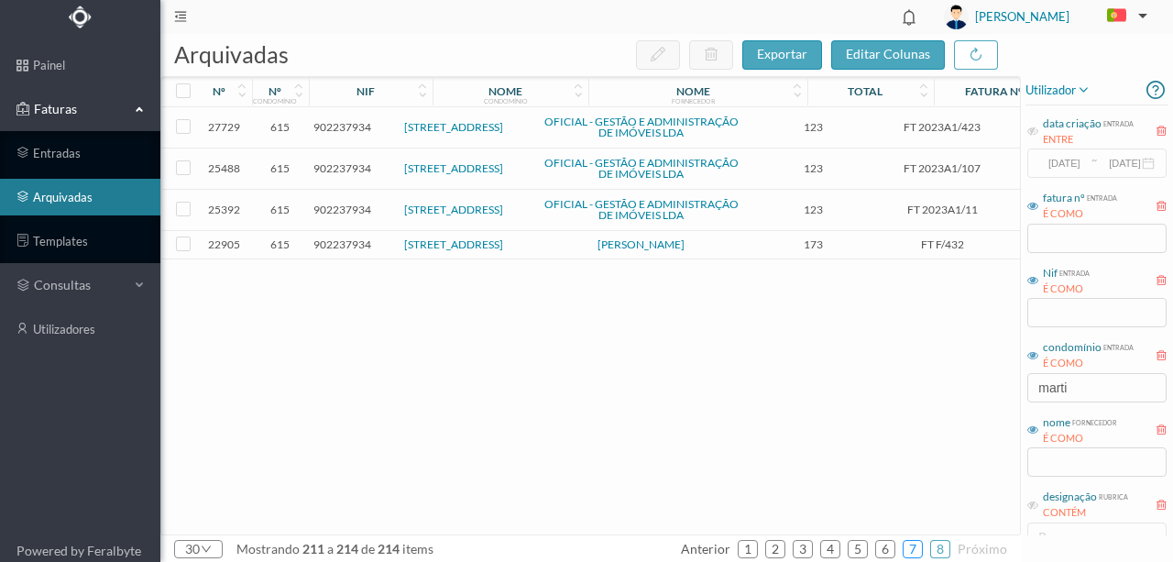
click at [915, 550] on link "7" at bounding box center [913, 549] width 18 height 28
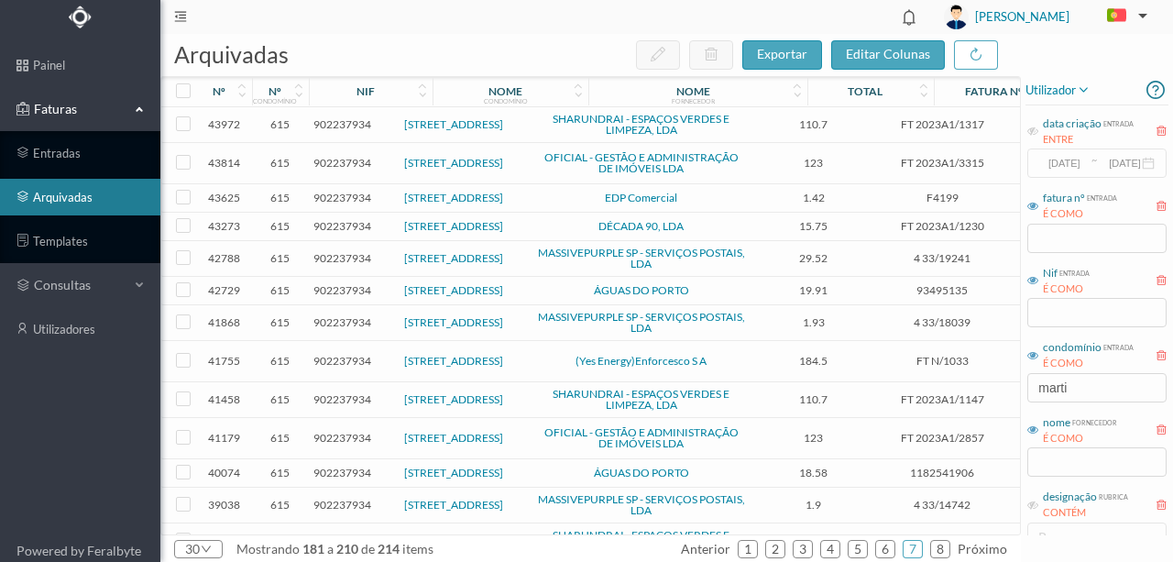
click at [330, 196] on span "902237934" at bounding box center [343, 198] width 58 height 14
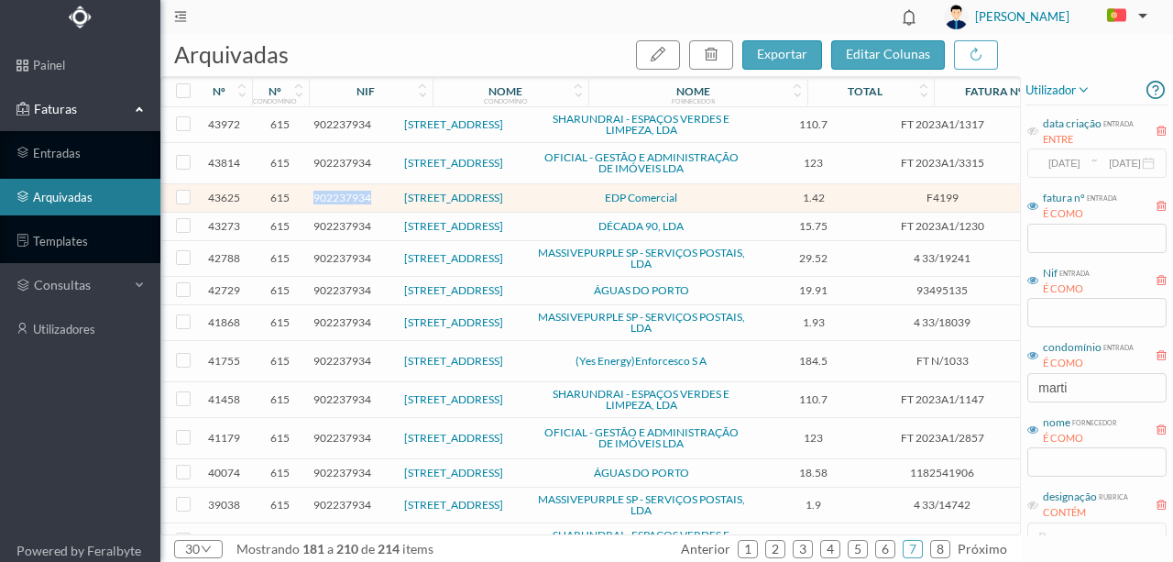
click at [330, 196] on span "902237934" at bounding box center [343, 198] width 58 height 14
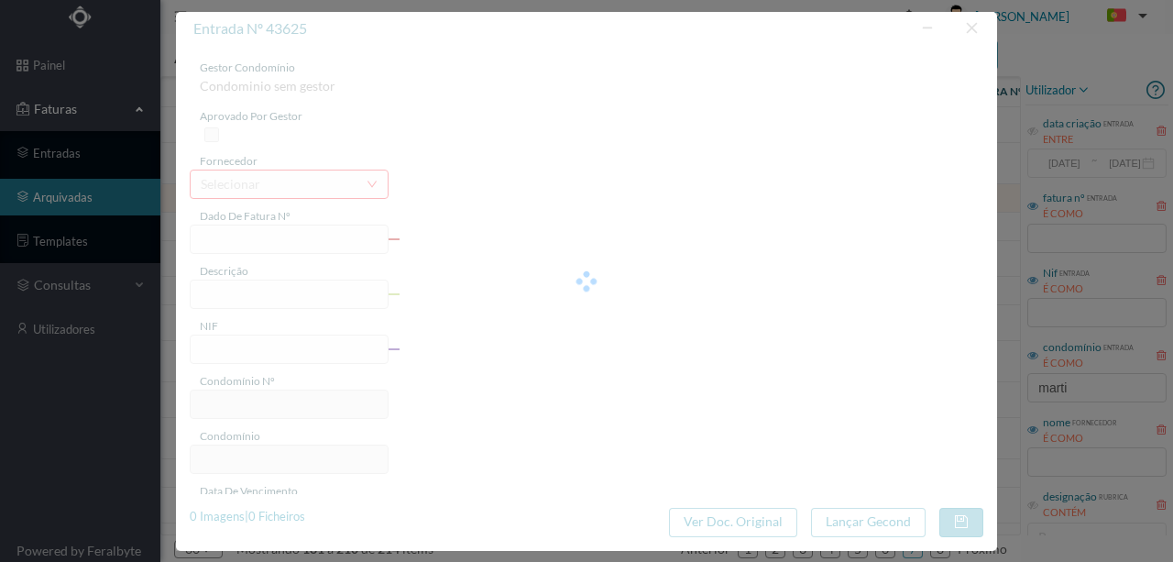
type input "F4199"
type input "310 Comuns (25.06.2023 a 24.07.2023)"
type input "902237934"
type input "27-07-2023"
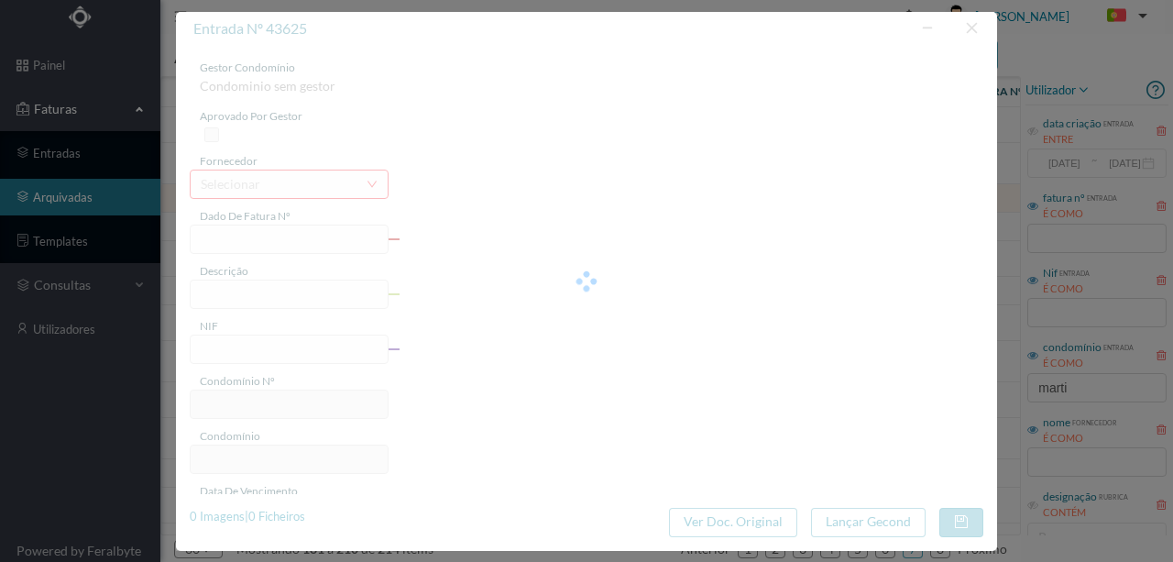
type input "18-08-2023"
type input "1.42"
type input "615"
type input "Rua dos Mártires da Liberdade 310"
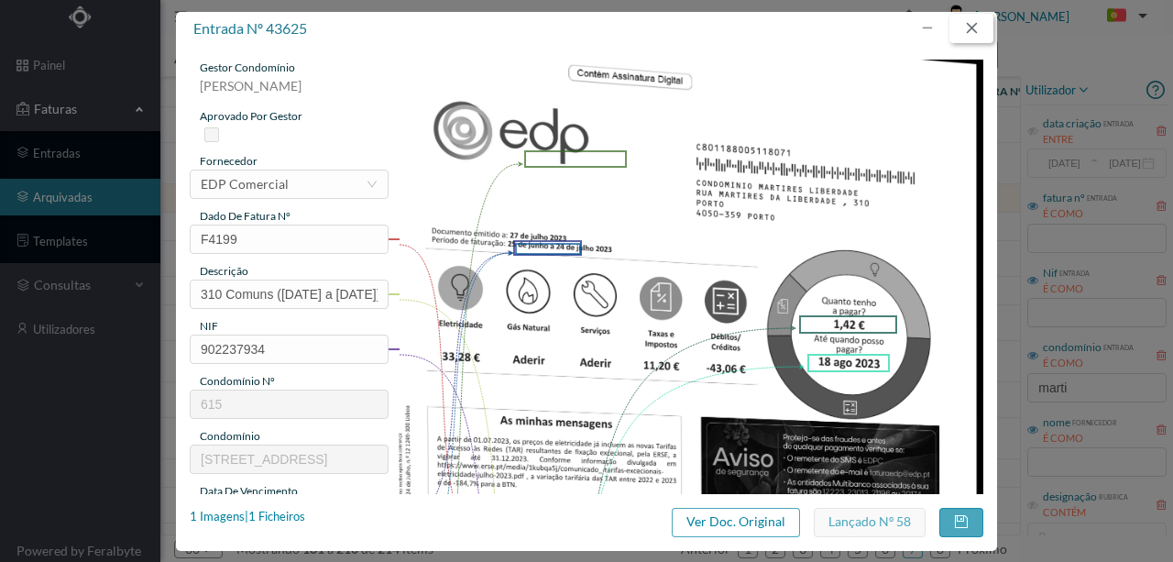
click at [979, 24] on button "button" at bounding box center [972, 28] width 44 height 29
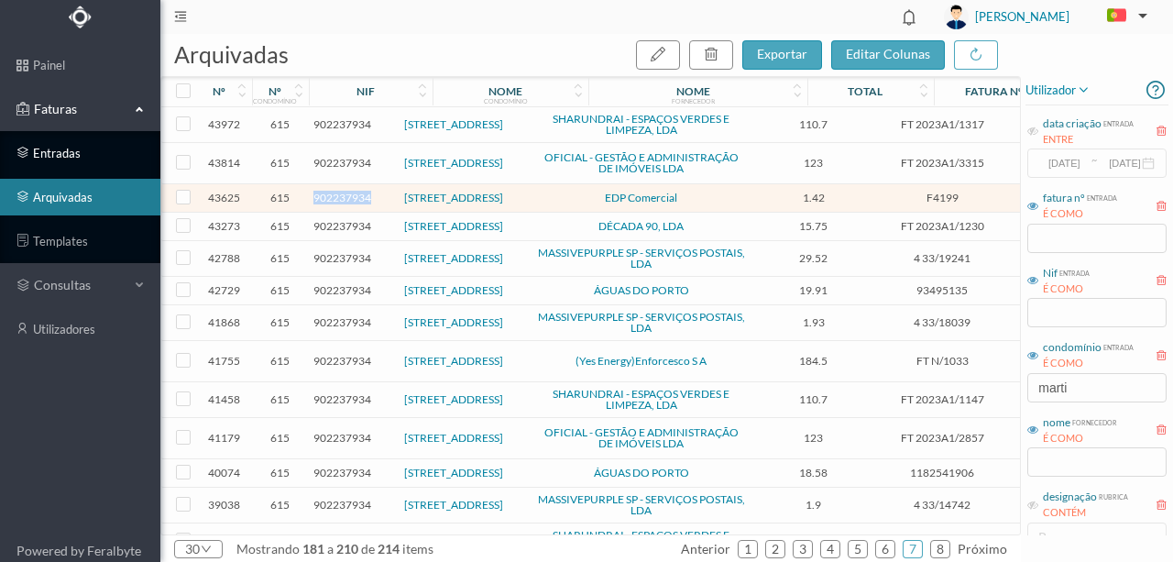
click at [59, 152] on link "entradas" at bounding box center [80, 153] width 160 height 37
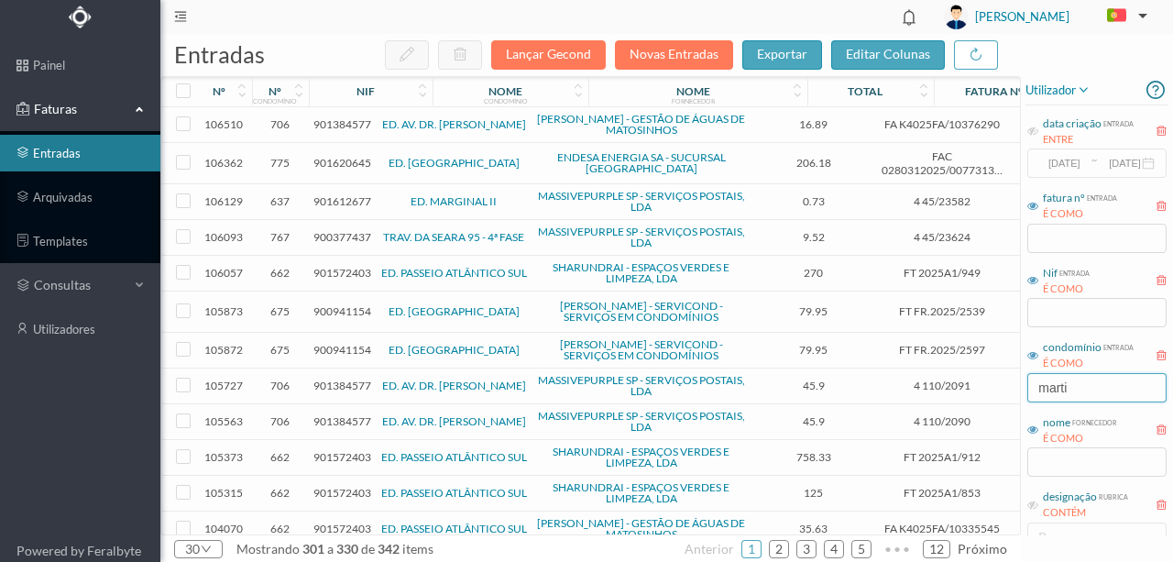
drag, startPoint x: 1095, startPoint y: 385, endPoint x: 928, endPoint y: 399, distance: 167.4
click at [929, 399] on div "entradas Lançar Gecond Novas Entradas exportar editar colunas nº nº condomínio …" at bounding box center [666, 298] width 1013 height 528
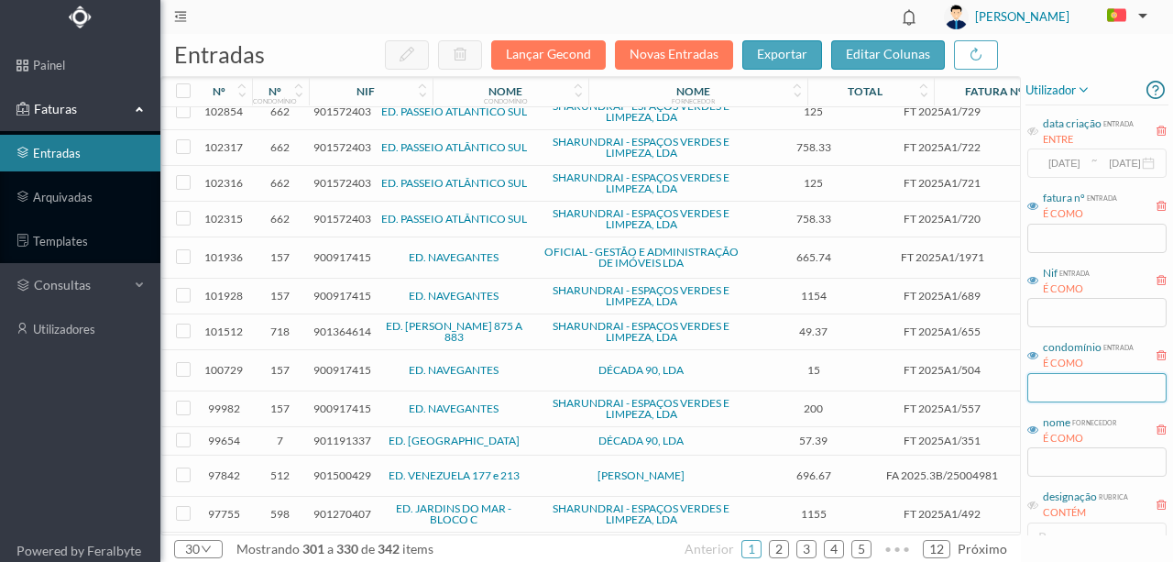
scroll to position [700, 0]
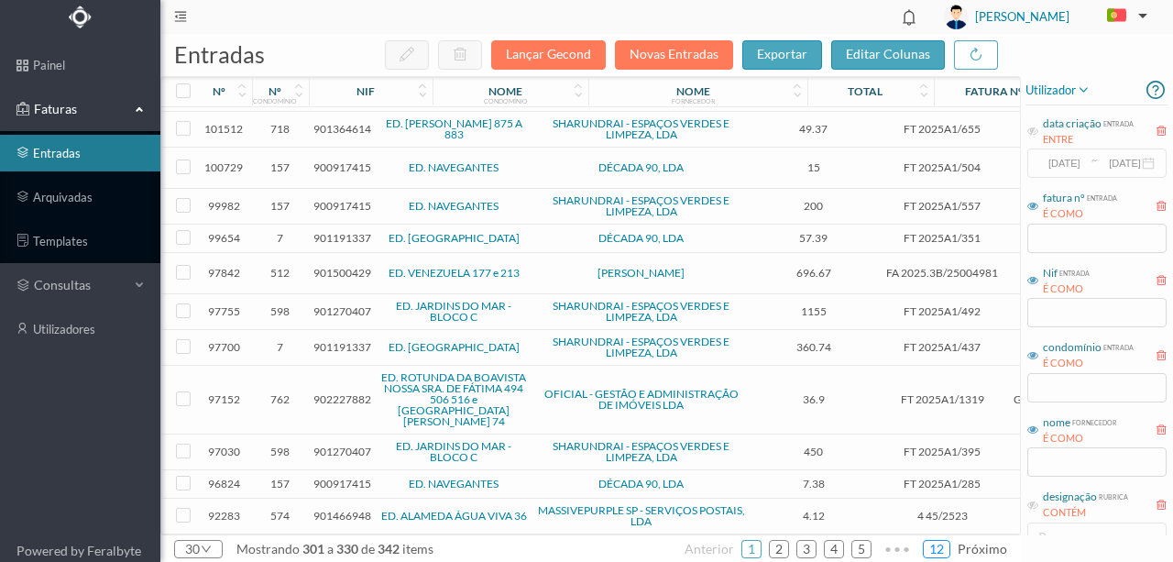
click at [936, 549] on link "12" at bounding box center [937, 549] width 26 height 28
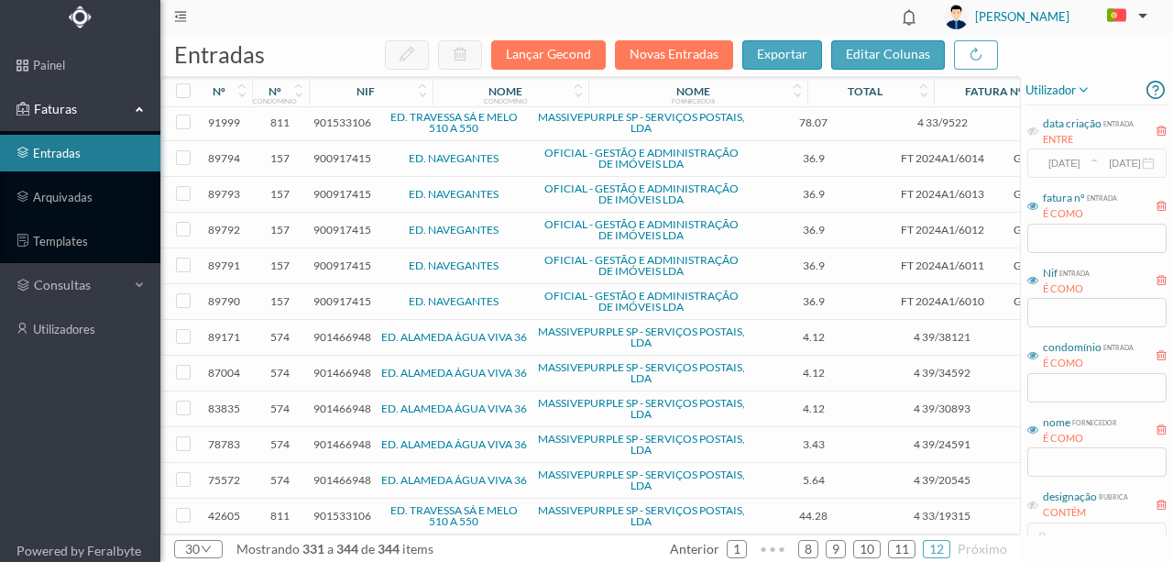
scroll to position [0, 0]
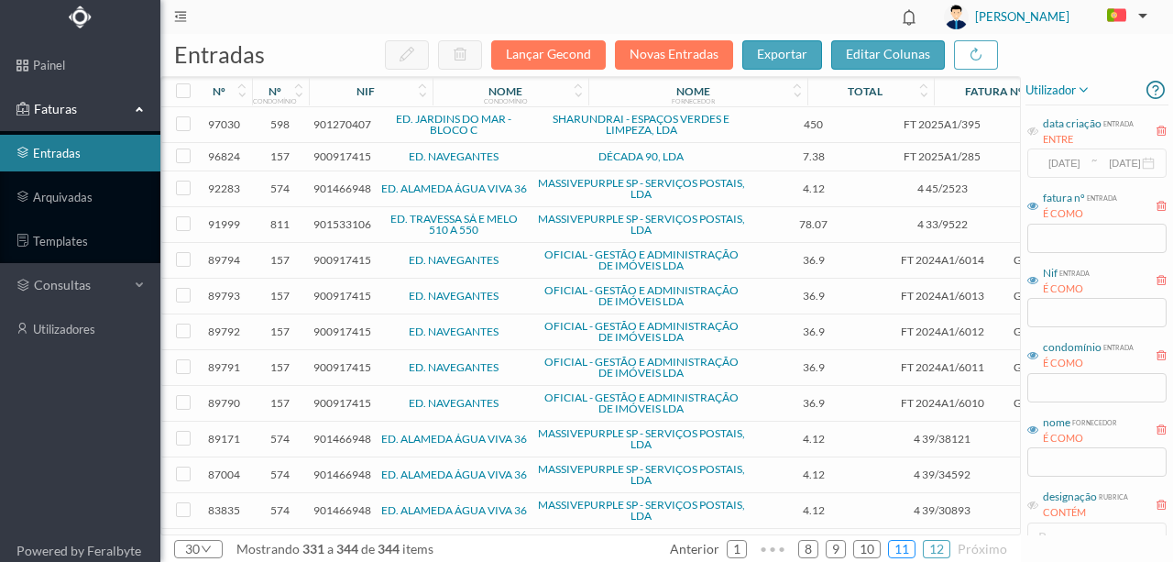
click at [902, 545] on link "11" at bounding box center [902, 549] width 26 height 28
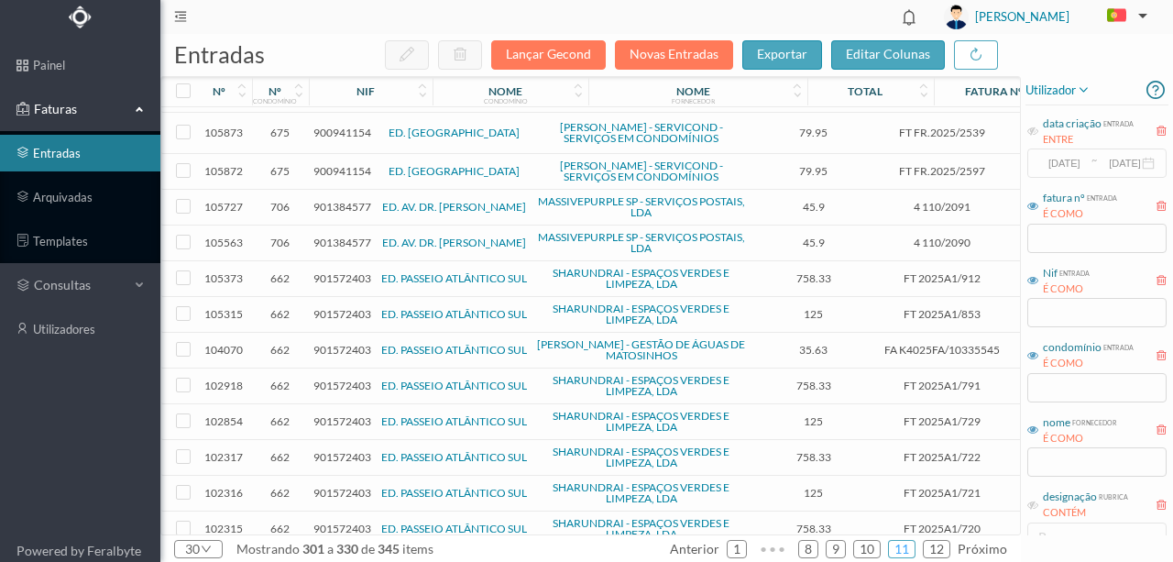
scroll to position [224, 0]
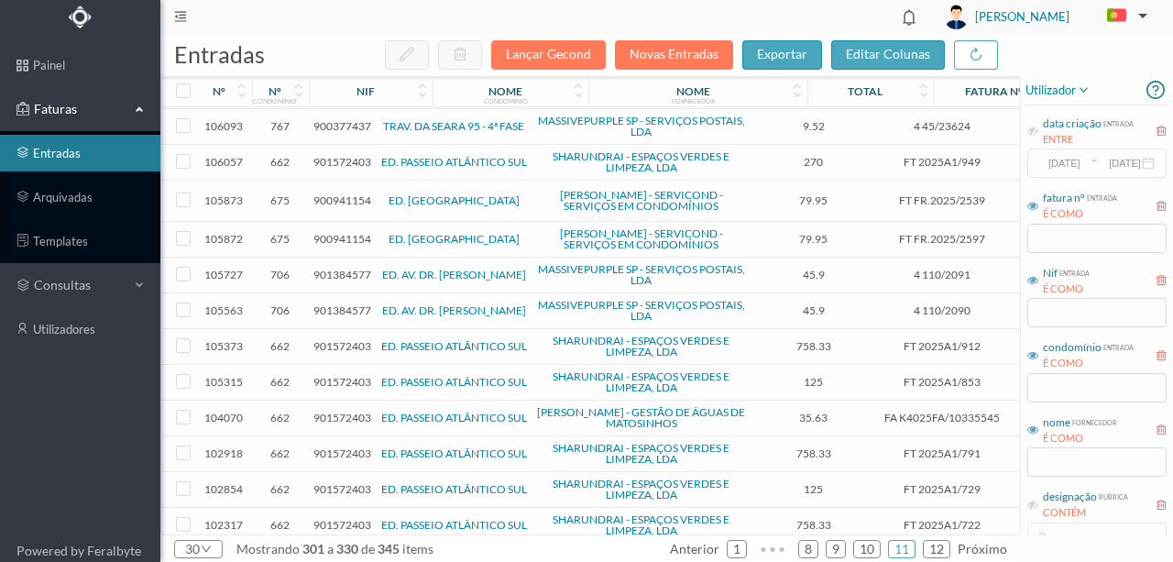
click at [339, 246] on span "900941154" at bounding box center [343, 239] width 58 height 14
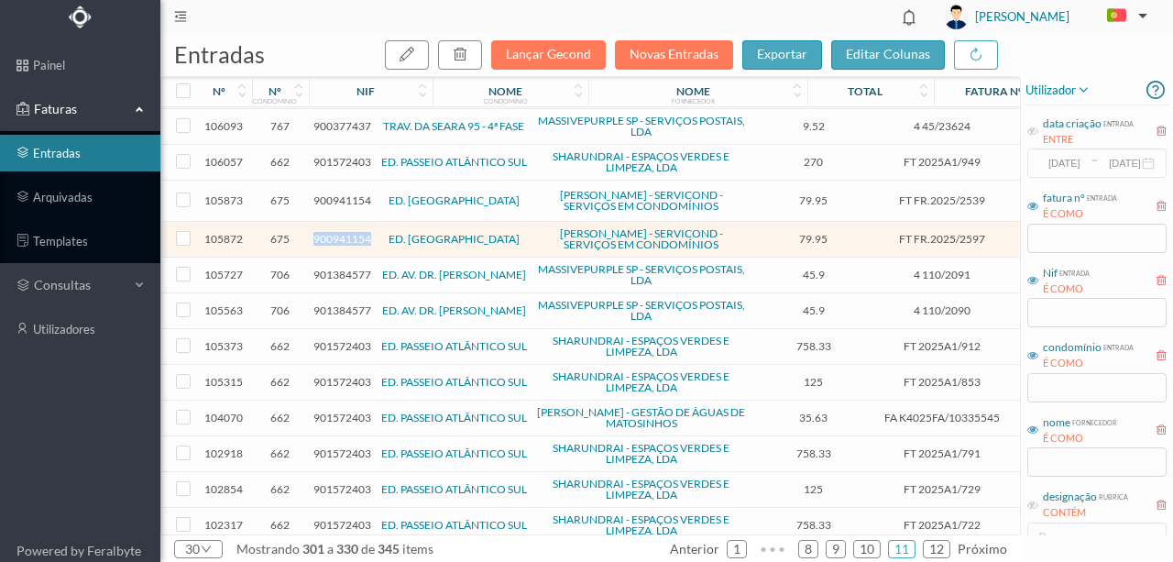
click at [339, 246] on span "900941154" at bounding box center [343, 239] width 58 height 14
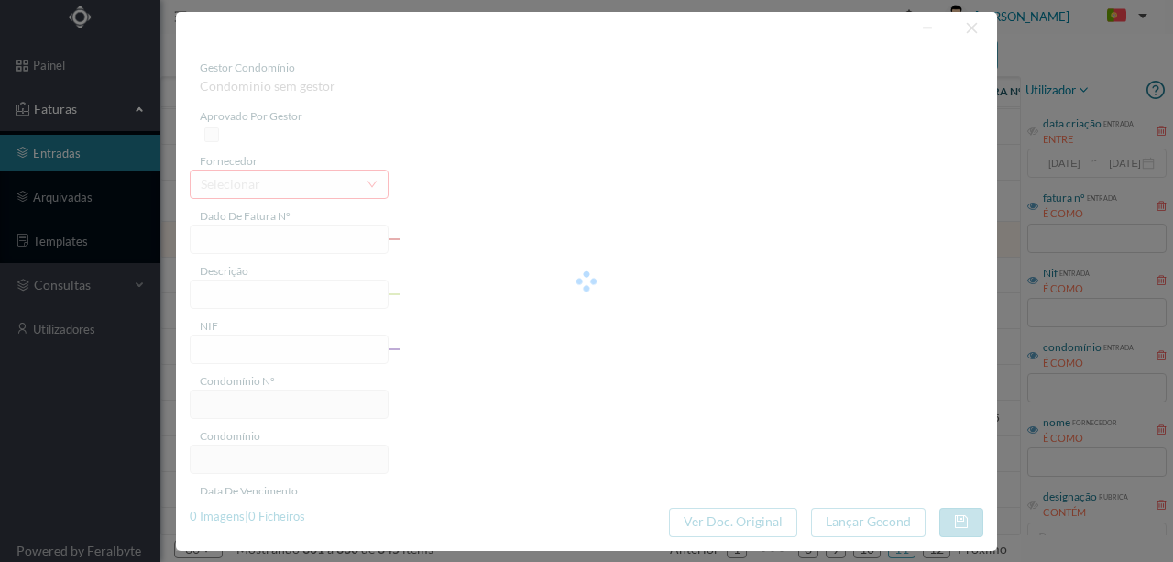
type input "FT FR.2025/2597"
type input "900941154"
type input "Invalid date"
type input "2025-06-18"
type input "79.95"
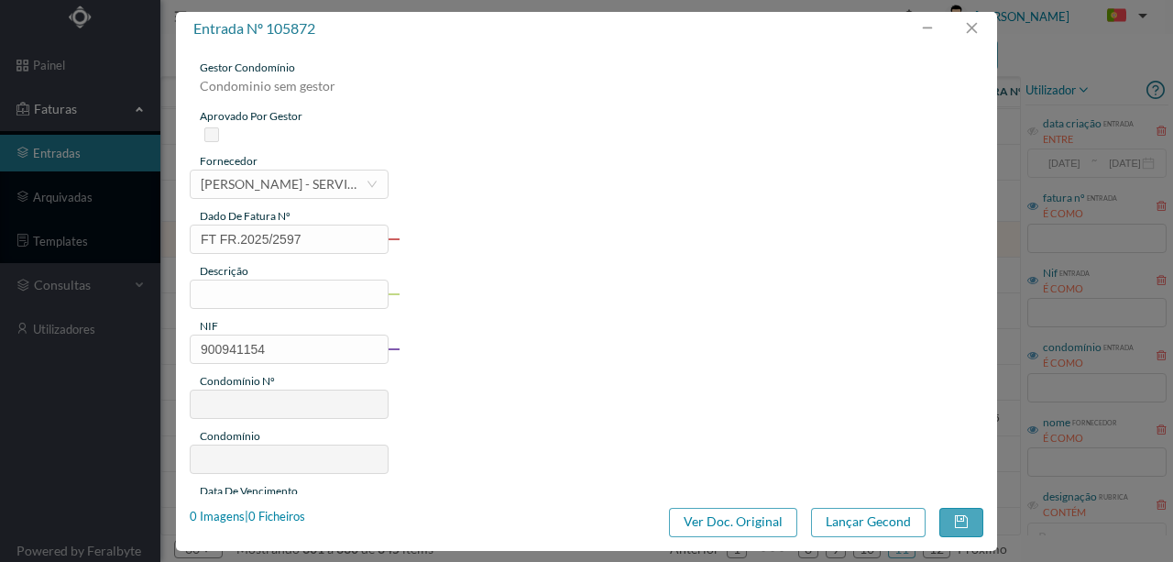
type input "675"
type input "ED. [GEOGRAPHIC_DATA]"
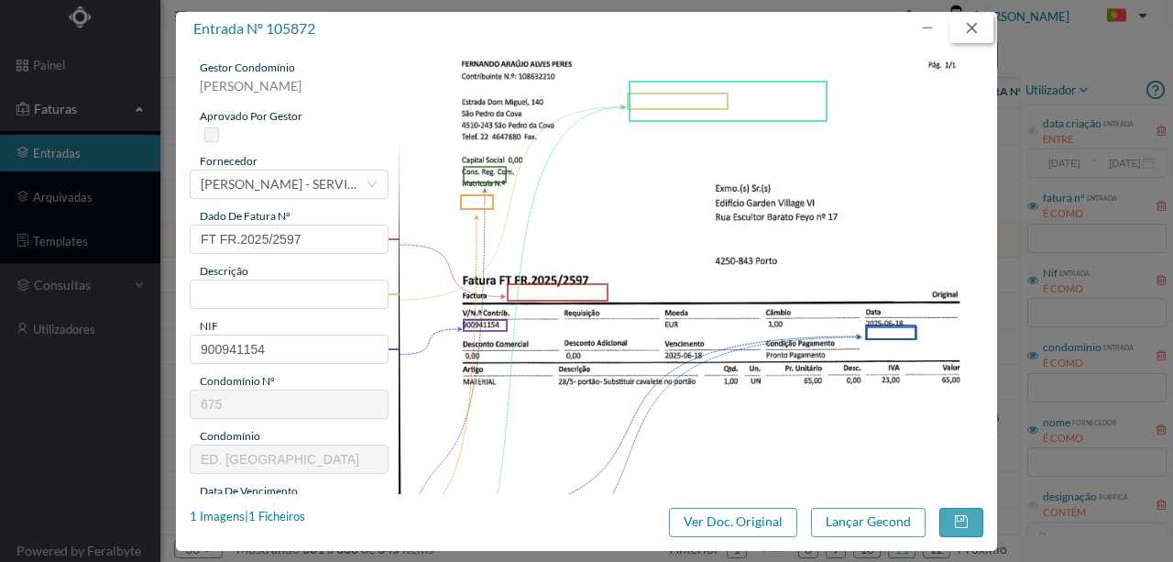
click at [965, 24] on button "button" at bounding box center [972, 28] width 44 height 29
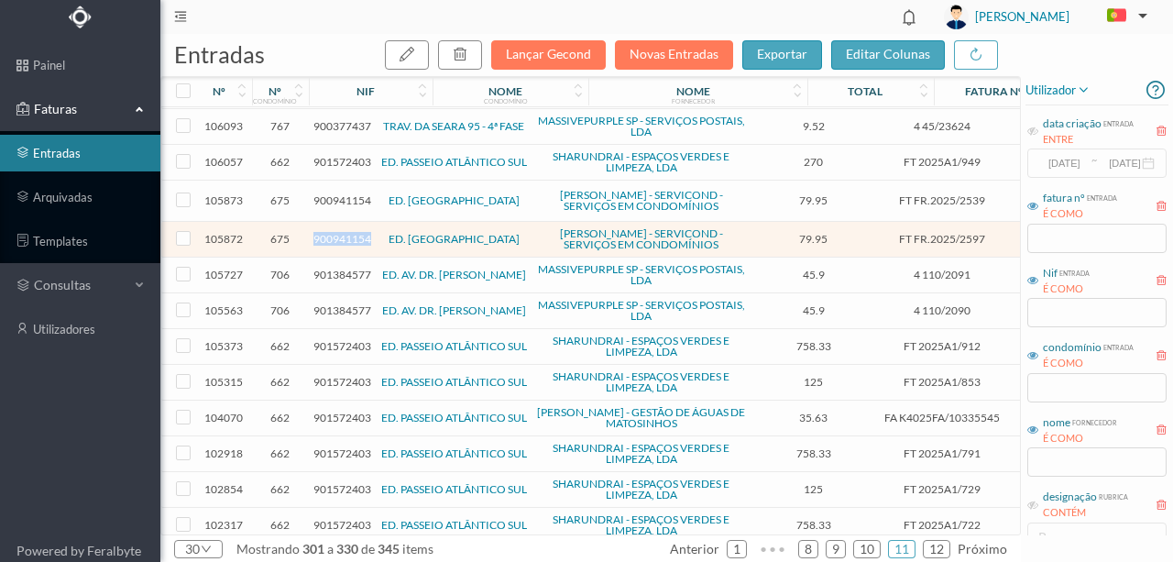
click at [438, 198] on link "ED. [GEOGRAPHIC_DATA]" at bounding box center [454, 200] width 131 height 14
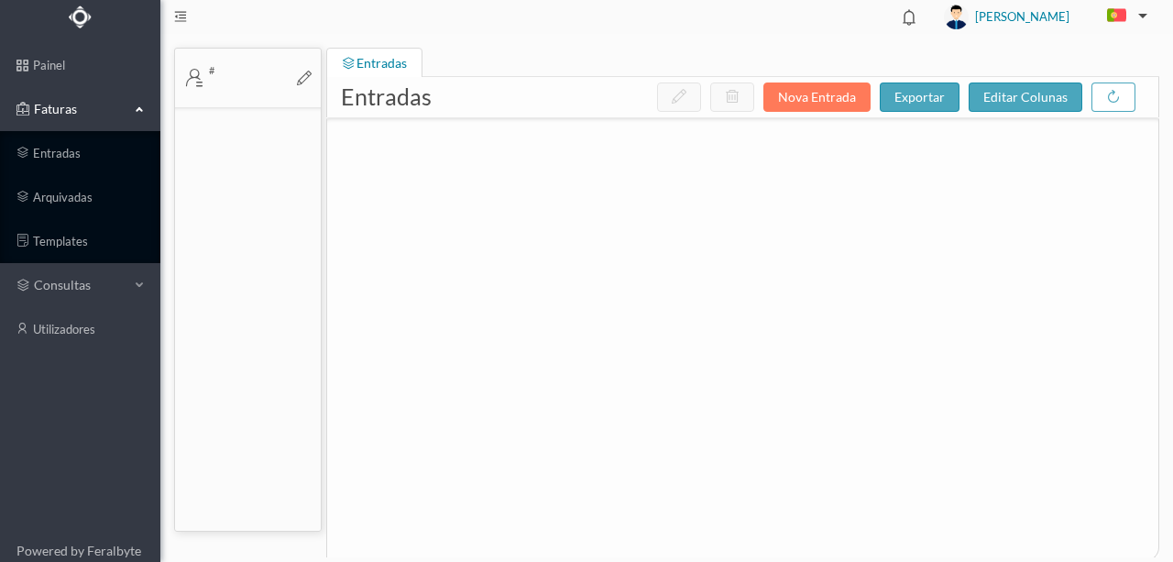
click at [438, 198] on div at bounding box center [742, 324] width 831 height 413
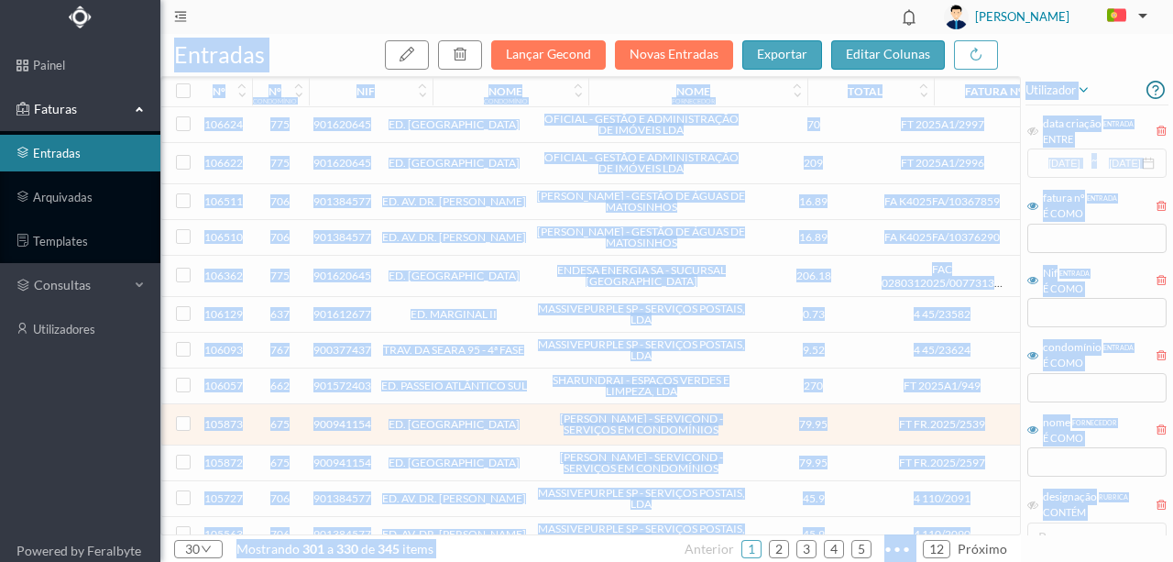
click at [436, 424] on link "ED. [GEOGRAPHIC_DATA]" at bounding box center [454, 424] width 131 height 14
click at [337, 468] on span "900941154" at bounding box center [343, 463] width 58 height 14
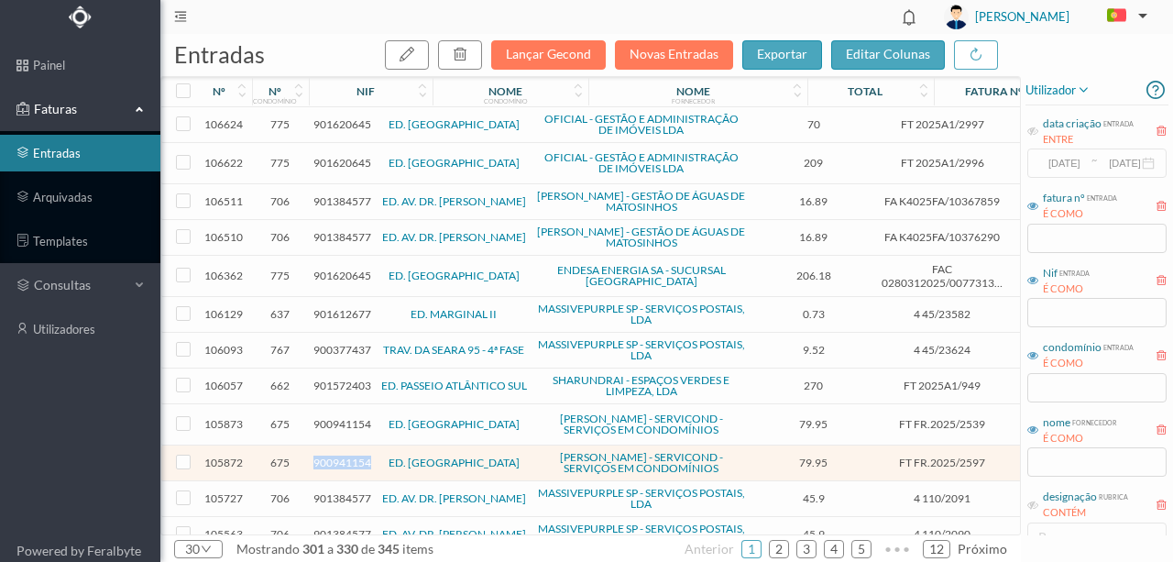
click at [337, 468] on span "900941154" at bounding box center [343, 463] width 58 height 14
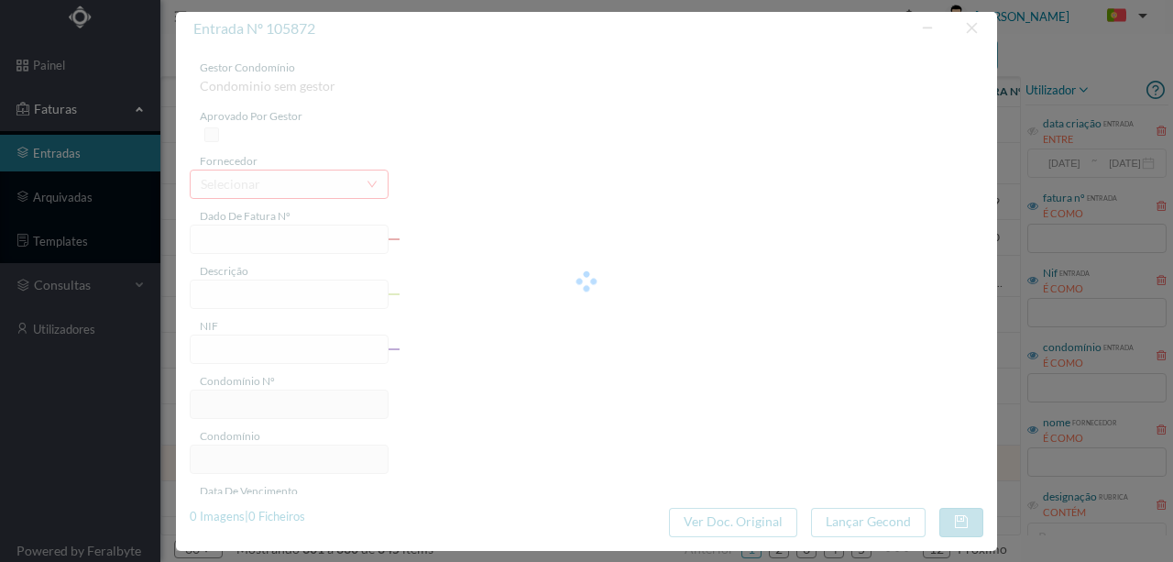
type input "FT FR.2025/2597"
type input "900941154"
type input "Invalid date"
type input "2025-06-18"
type input "79.95"
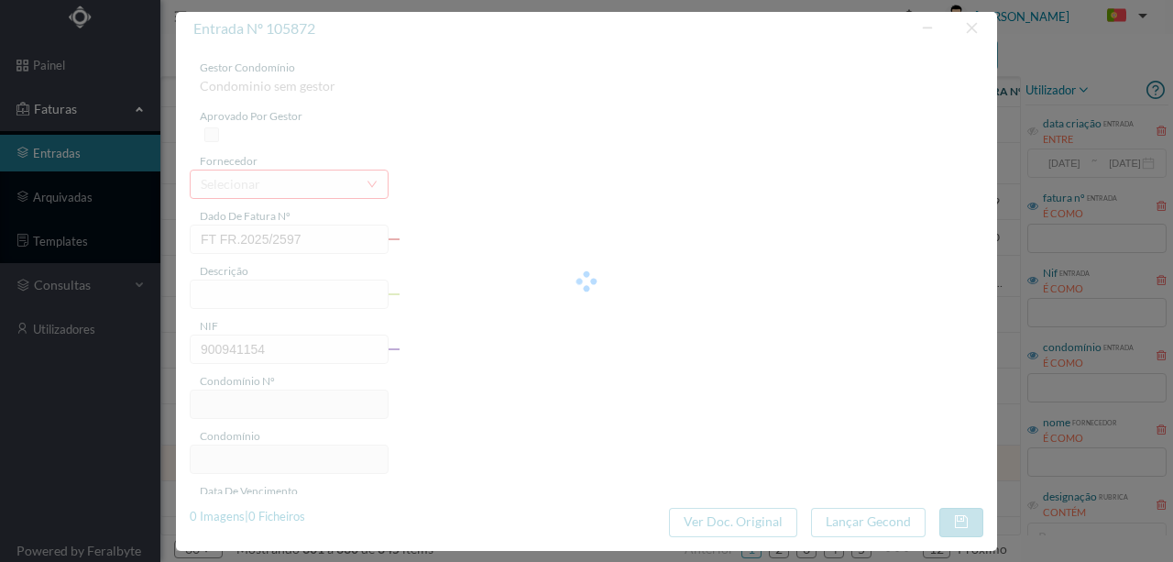
type input "675"
type input "ED. [GEOGRAPHIC_DATA]"
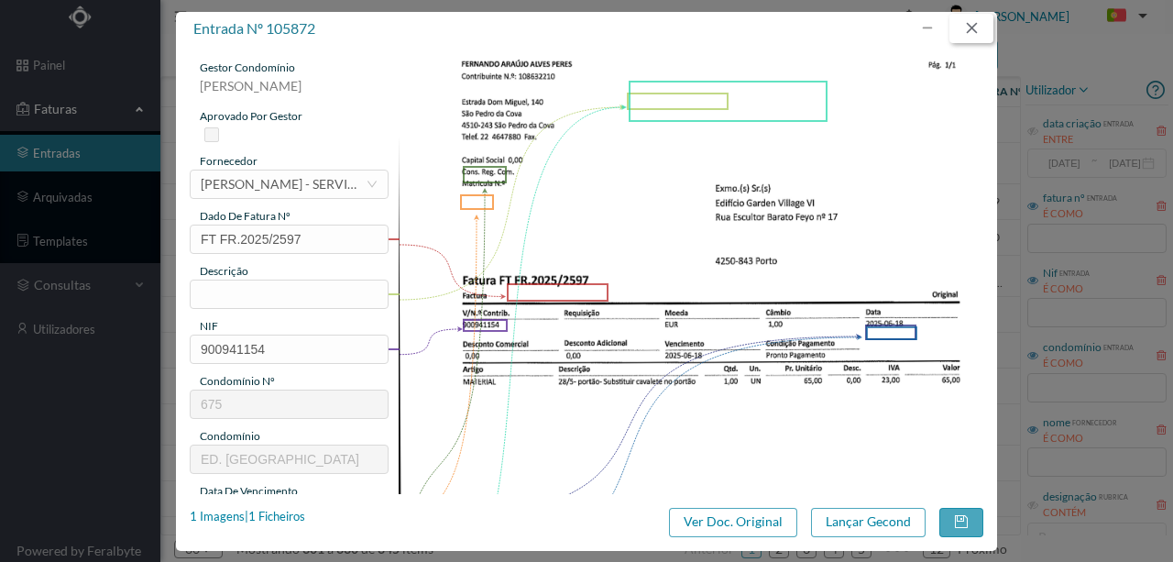
click at [972, 28] on button "button" at bounding box center [972, 28] width 44 height 29
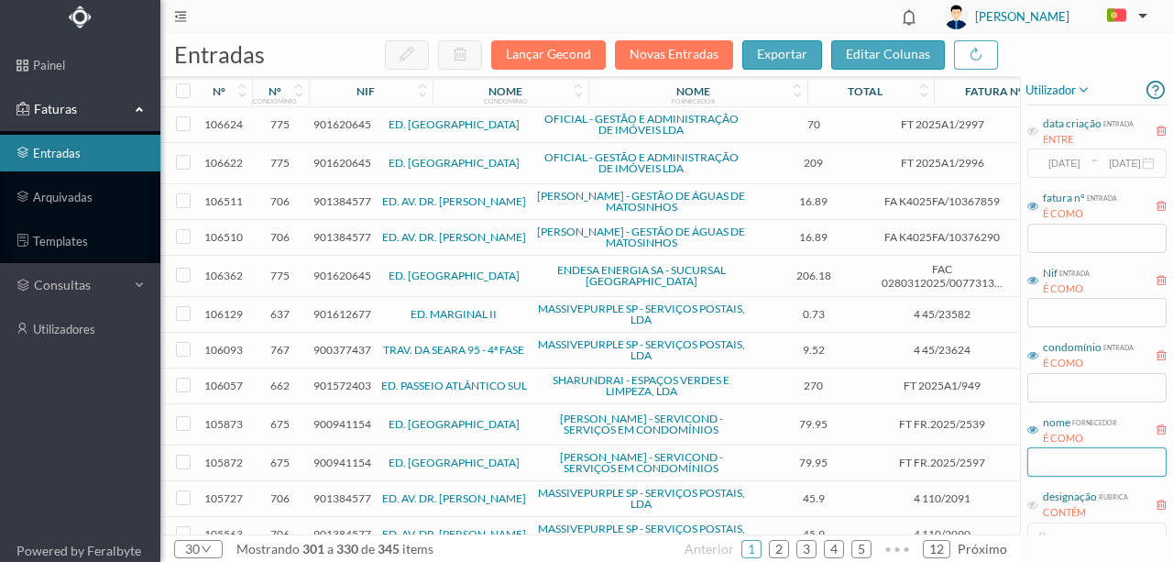
click at [1102, 474] on input "text" at bounding box center [1097, 461] width 139 height 29
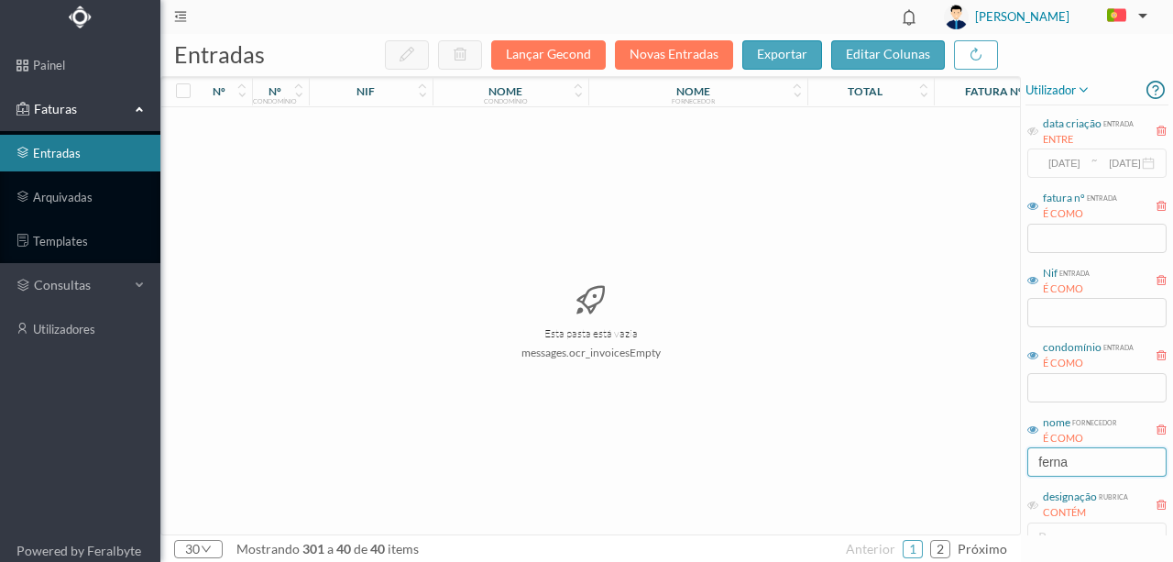
type input "ferna"
click at [879, 422] on div "Esta pasta está vazia messages.ocr_invoicesEmpty" at bounding box center [590, 320] width 859 height 427
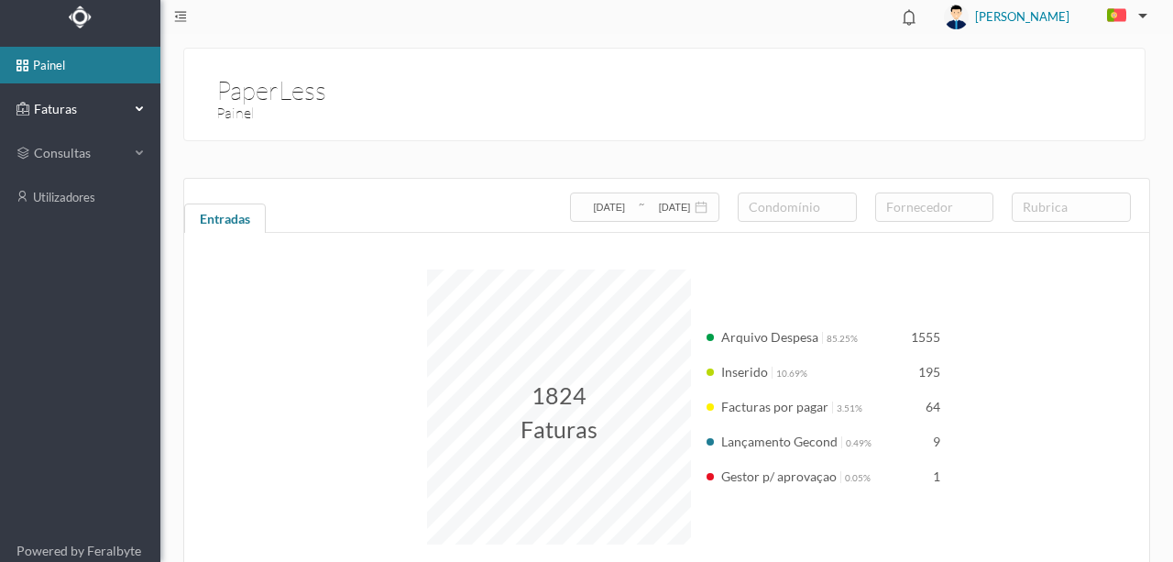
click at [73, 108] on span "Faturas" at bounding box center [79, 109] width 101 height 18
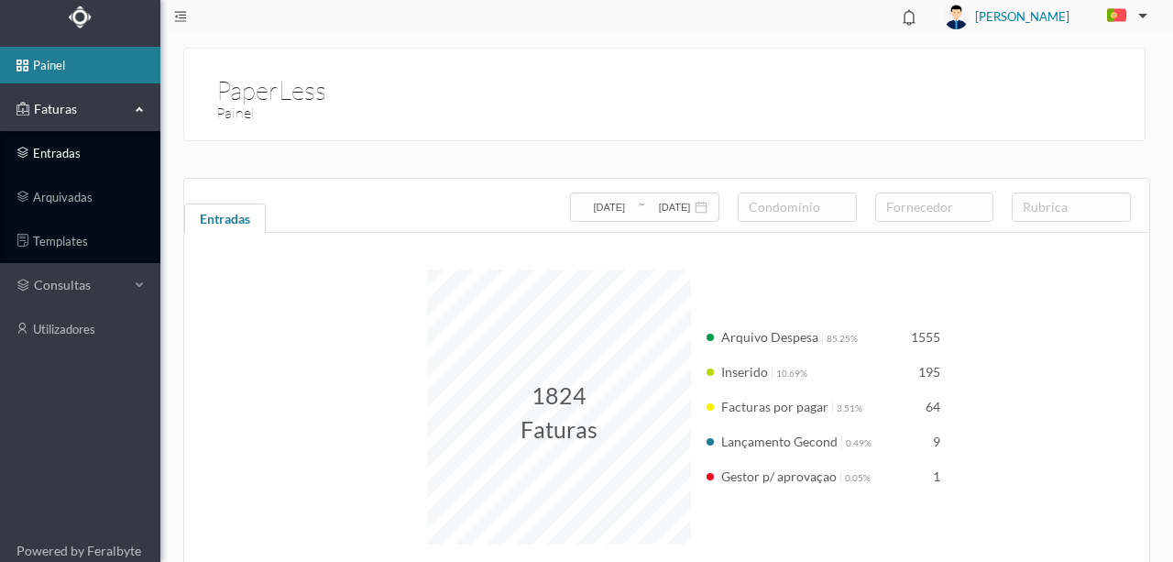
click at [68, 150] on link "entradas" at bounding box center [80, 153] width 160 height 37
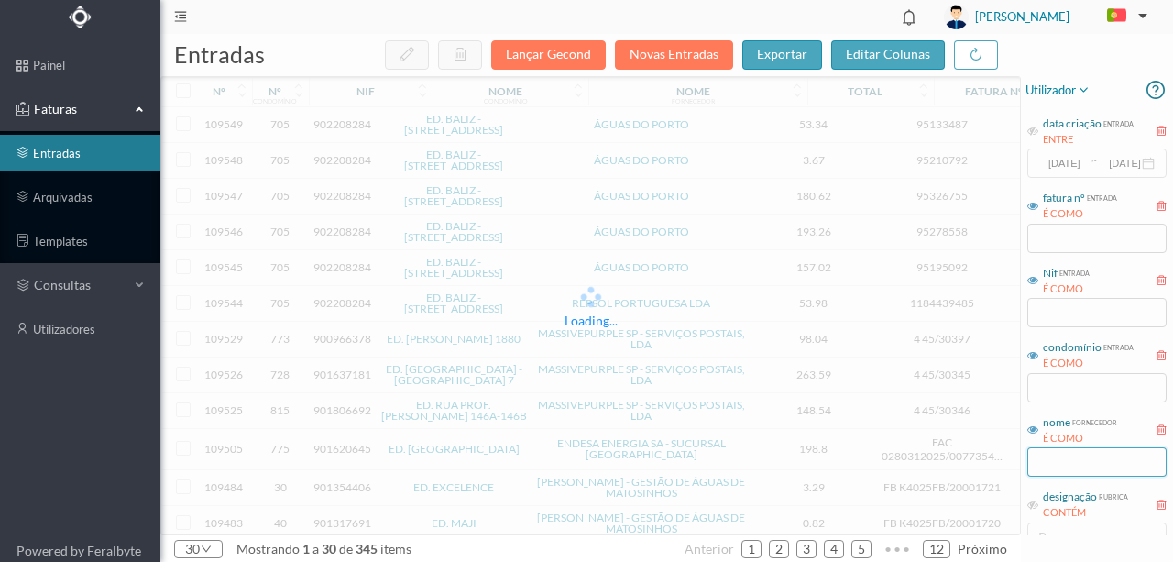
click at [1068, 464] on input "text" at bounding box center [1097, 461] width 139 height 29
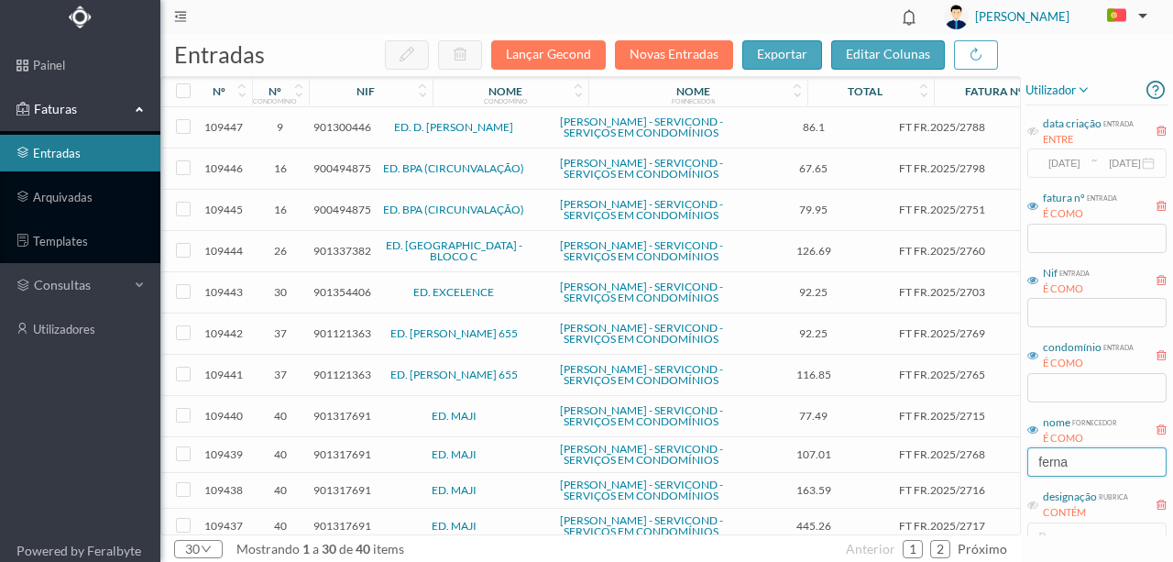
type input "FERNA"
click at [343, 134] on span "901300446" at bounding box center [343, 127] width 58 height 14
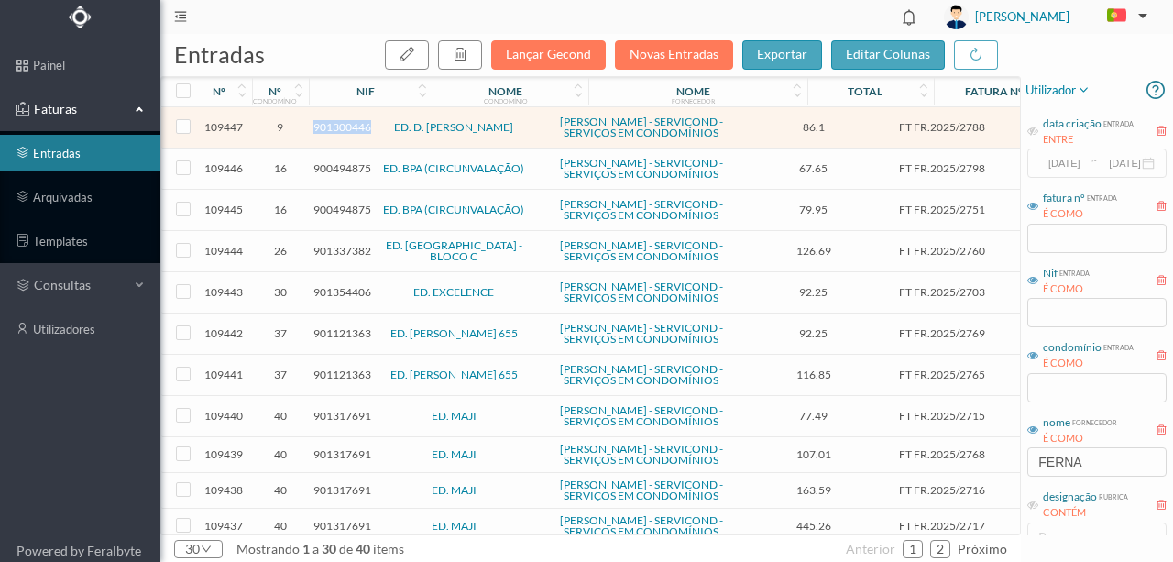
click at [343, 134] on span "901300446" at bounding box center [343, 127] width 58 height 14
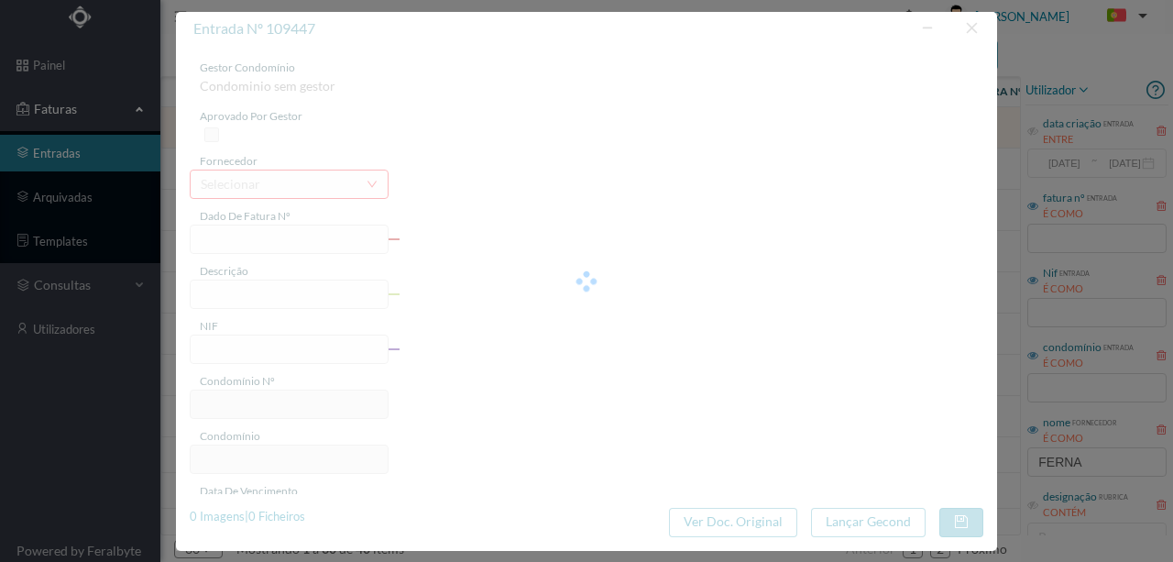
type input "FT FR.2025/2788"
type input "901300446"
type input "2070-01-07"
type input "[DATE]"
type input "86.10"
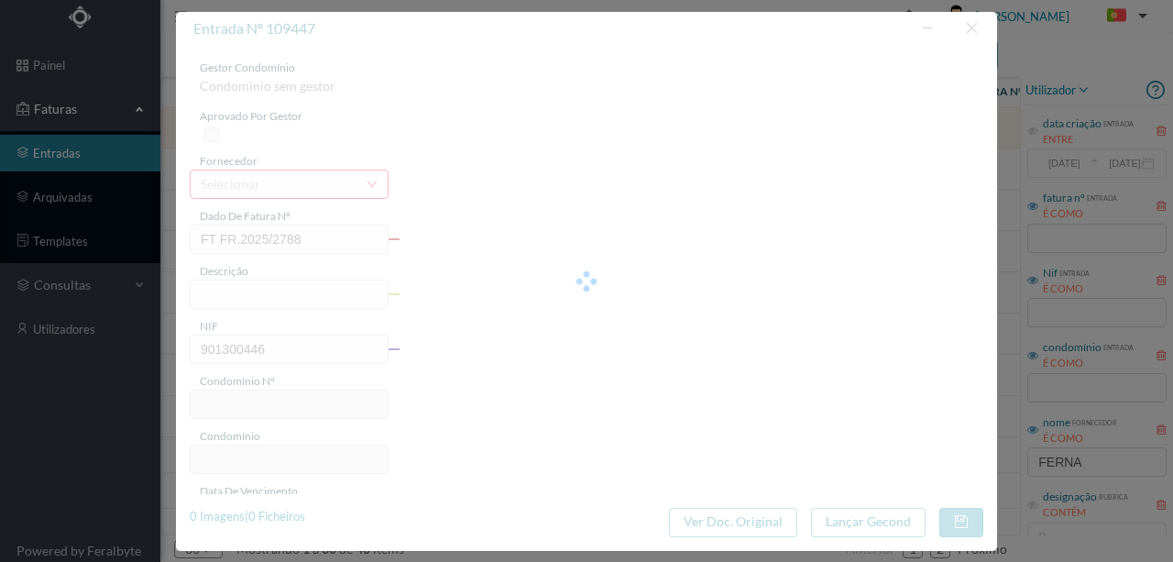
type input "9"
type input "ED. D. MANUEL II"
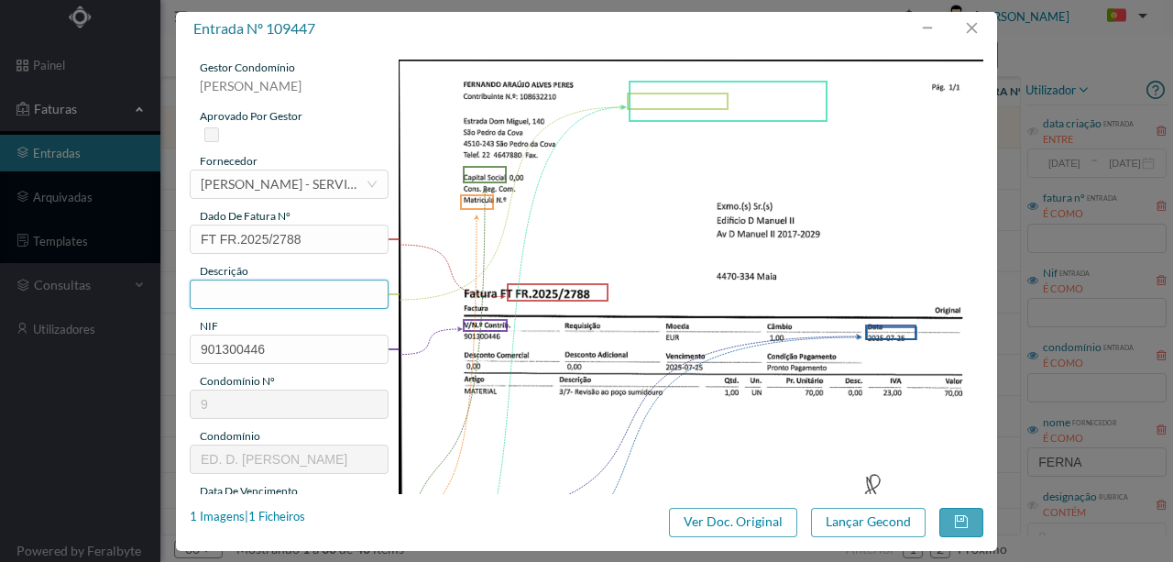
click at [208, 290] on input "text" at bounding box center [289, 294] width 199 height 29
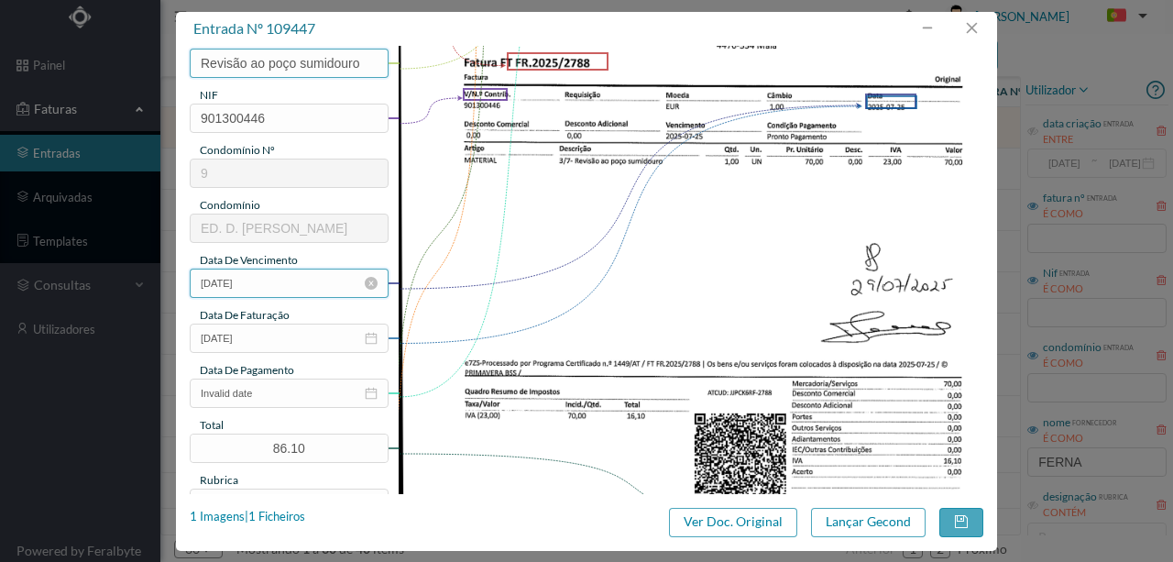
scroll to position [305, 0]
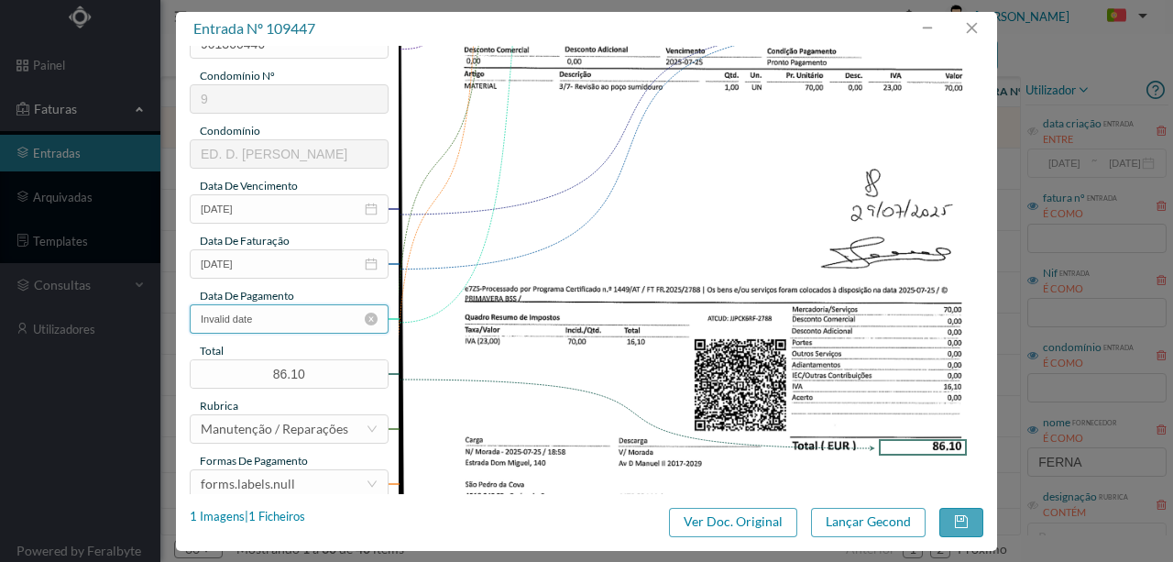
type input "Revisão ao poço sumidouro"
click at [284, 319] on input "Invalid date" at bounding box center [289, 318] width 199 height 29
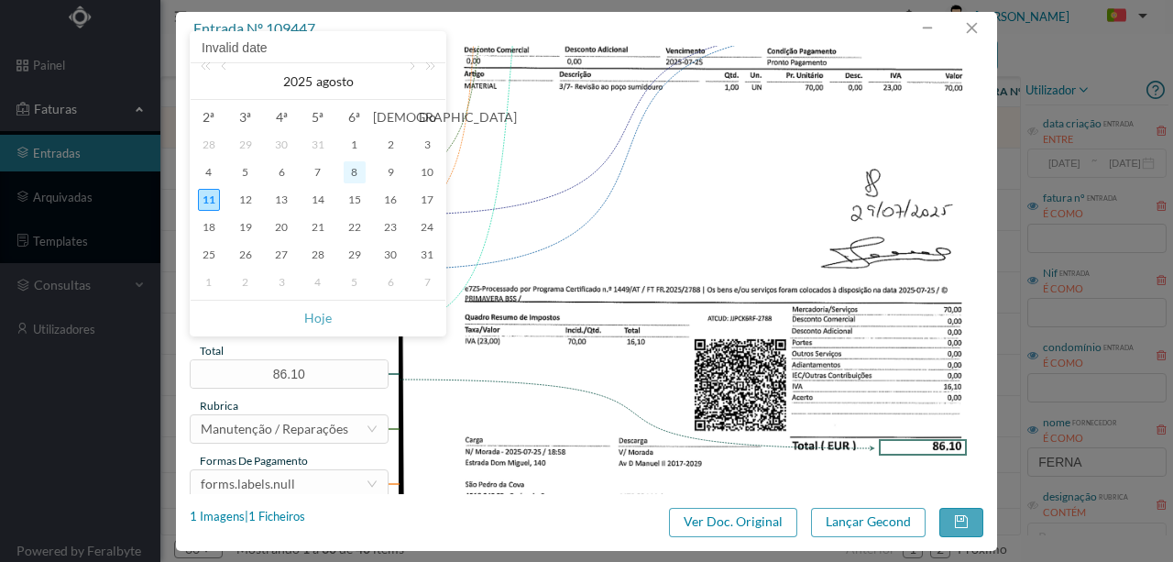
click at [352, 171] on div "8" at bounding box center [355, 172] width 22 height 22
type input "[DATE]"
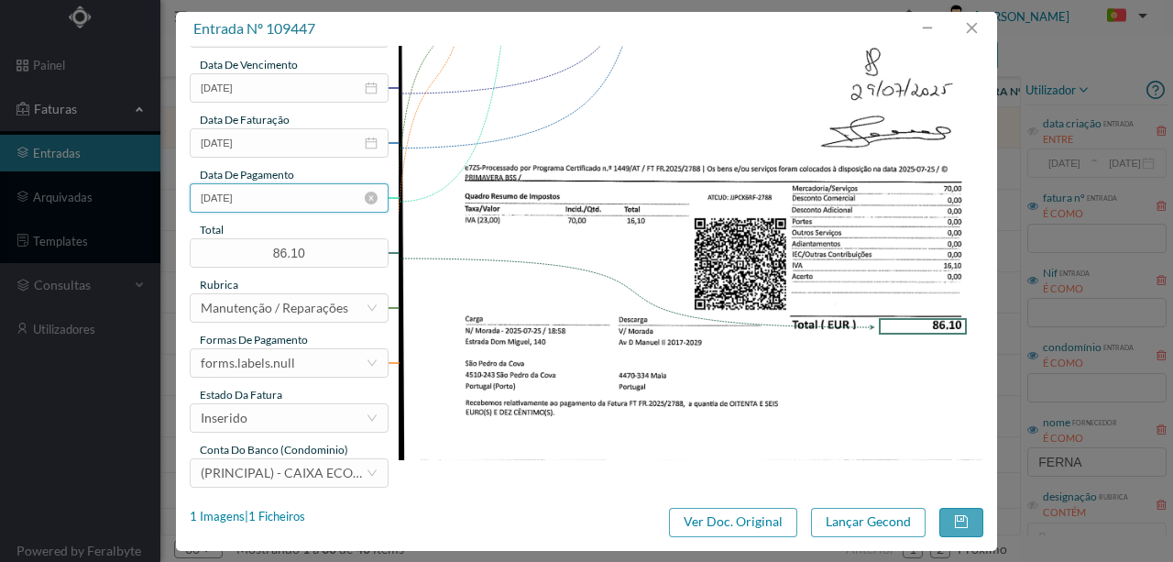
scroll to position [434, 0]
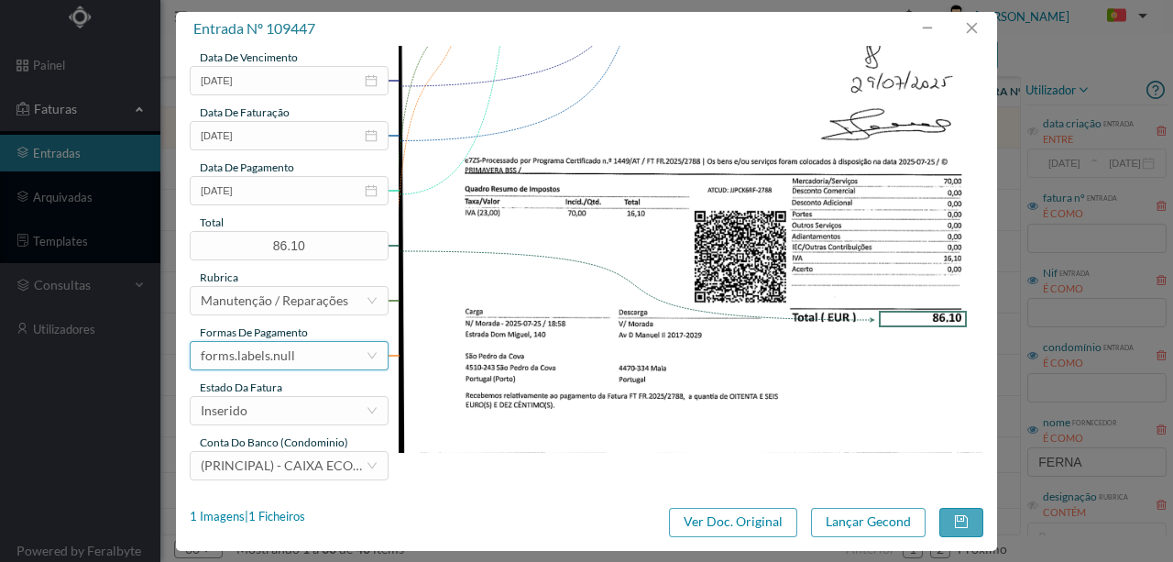
click at [287, 358] on div "forms.labels.null" at bounding box center [248, 356] width 94 height 28
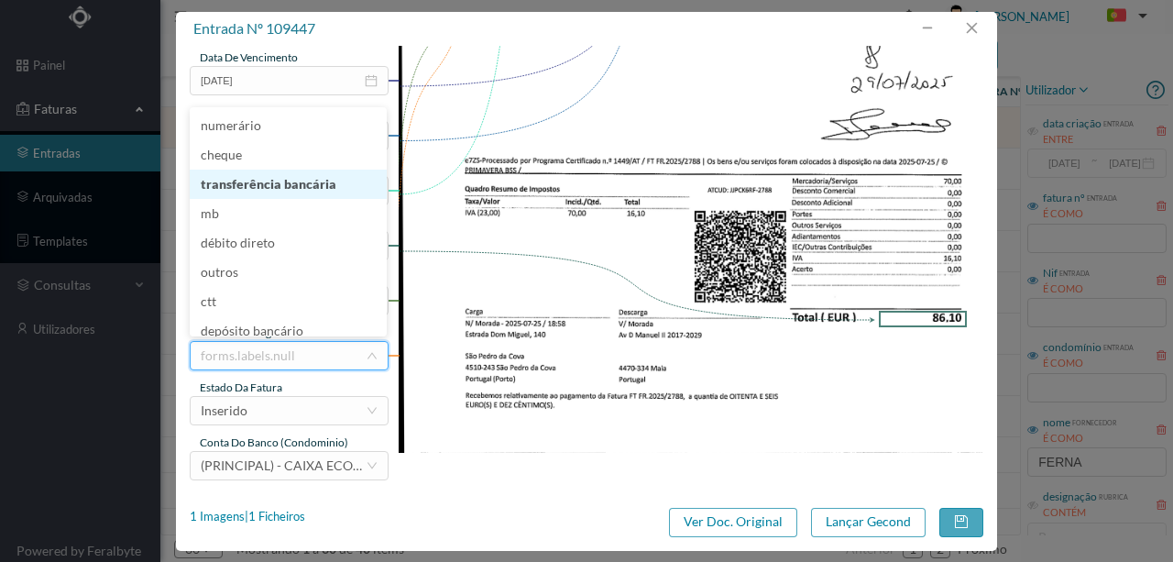
click at [264, 184] on li "transferência bancária" at bounding box center [288, 184] width 197 height 29
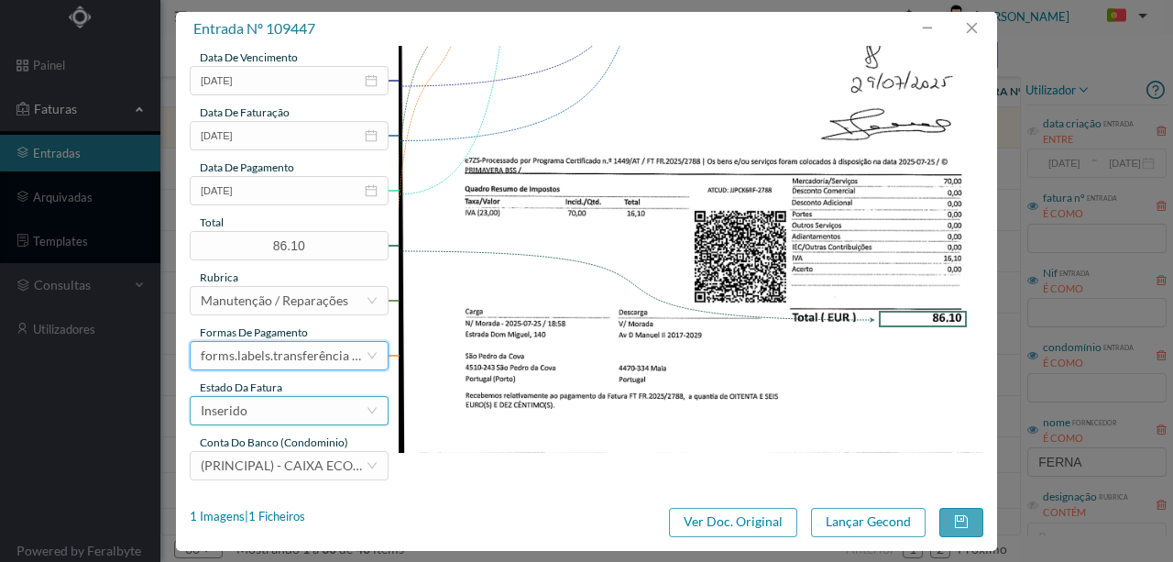
click at [257, 413] on div "Inserido" at bounding box center [283, 411] width 165 height 28
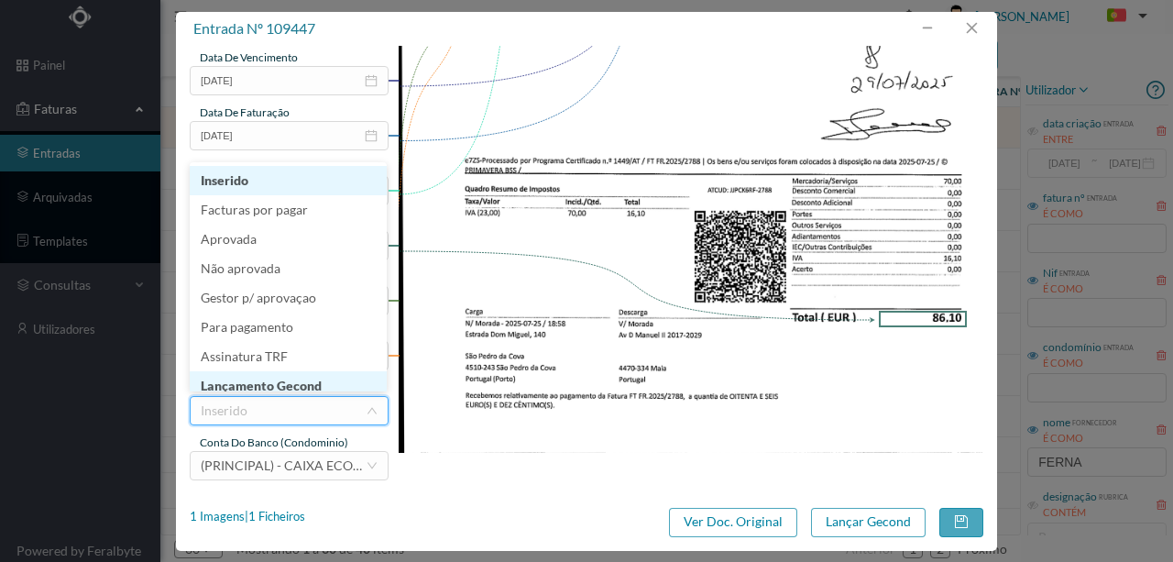
scroll to position [9, 0]
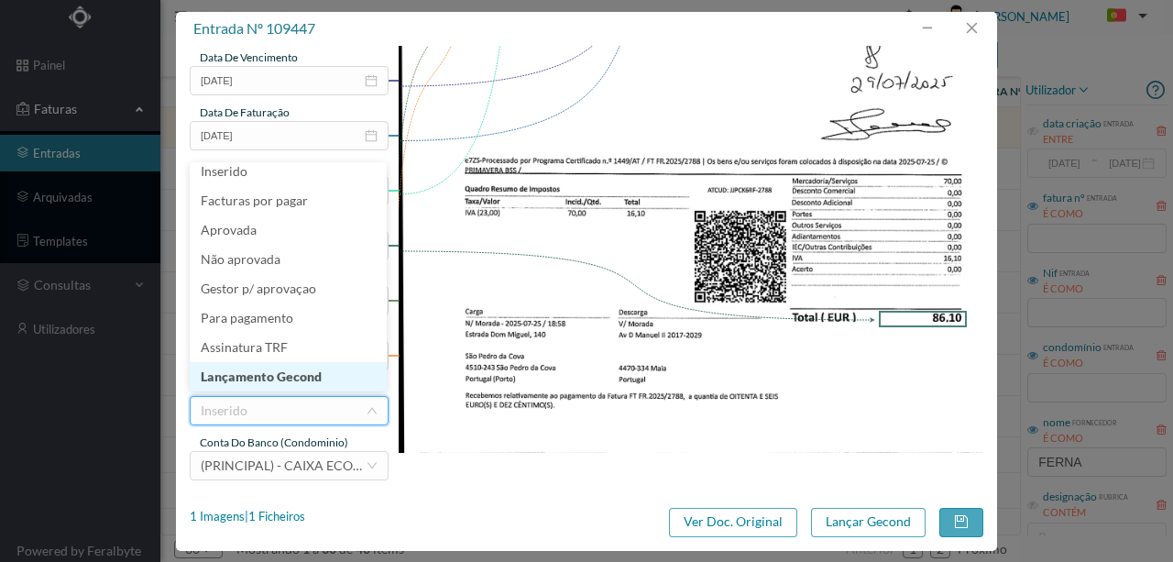
click at [280, 377] on li "Lançamento Gecond" at bounding box center [288, 376] width 197 height 29
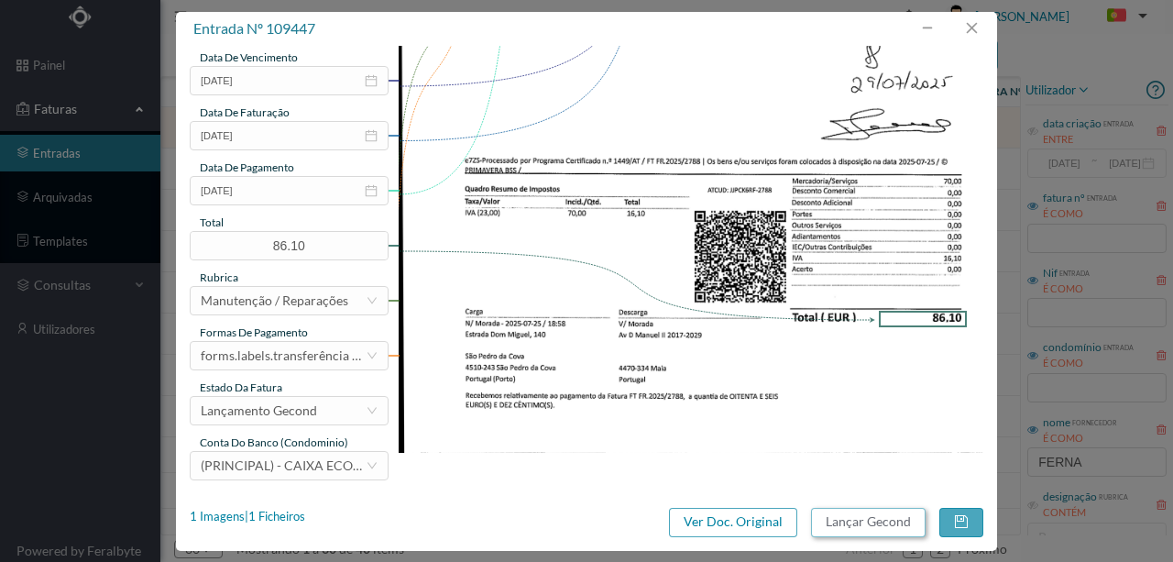
click at [858, 518] on button "Lançar Gecond" at bounding box center [868, 522] width 115 height 29
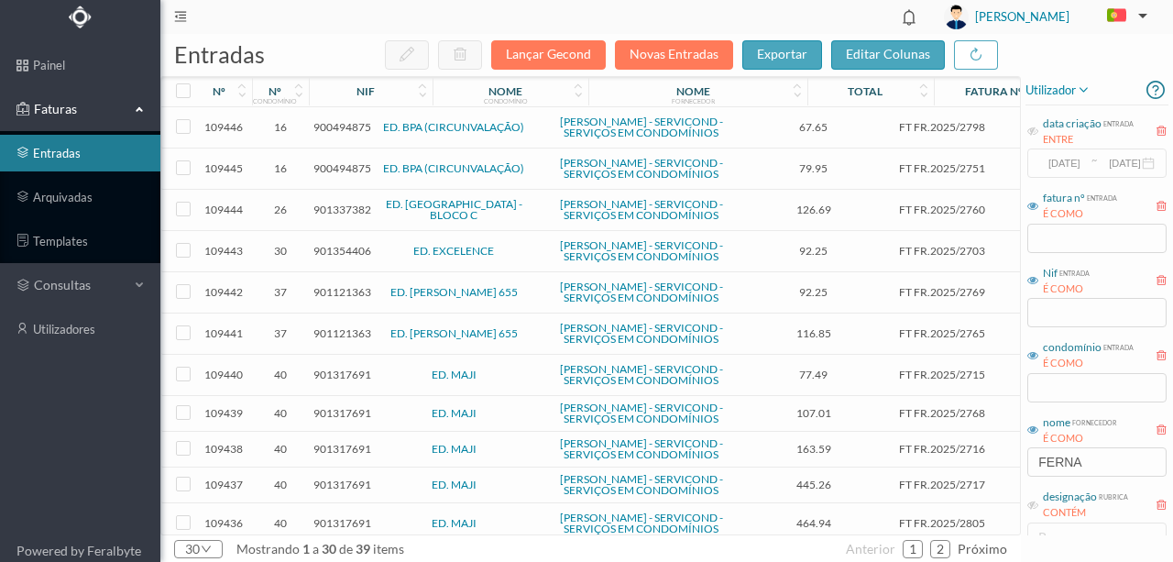
click at [351, 131] on span "900494875" at bounding box center [343, 127] width 58 height 14
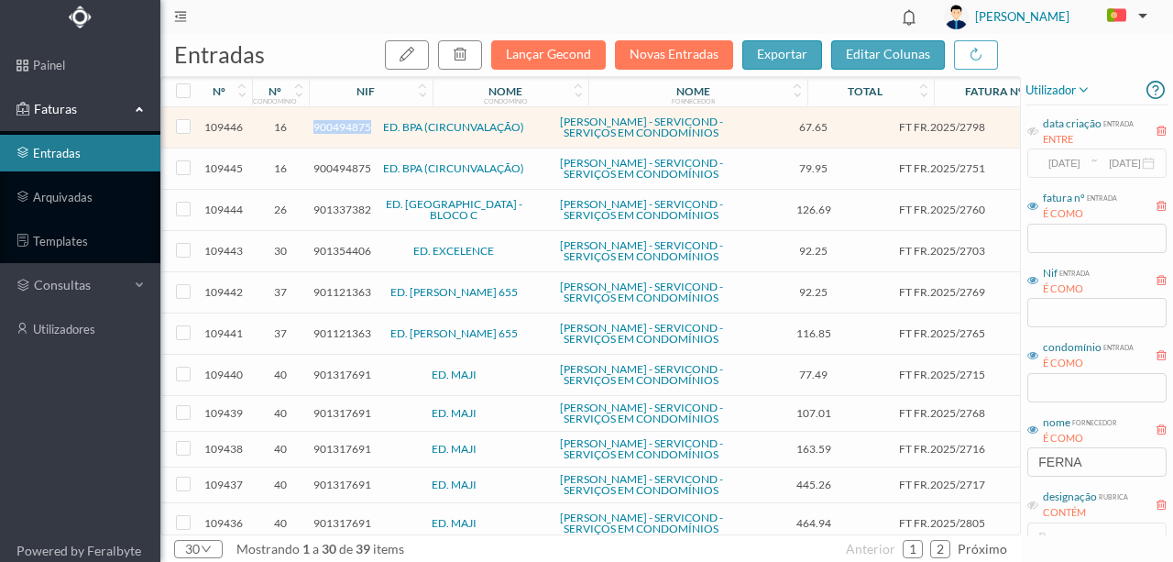
click at [351, 131] on span "900494875" at bounding box center [343, 127] width 58 height 14
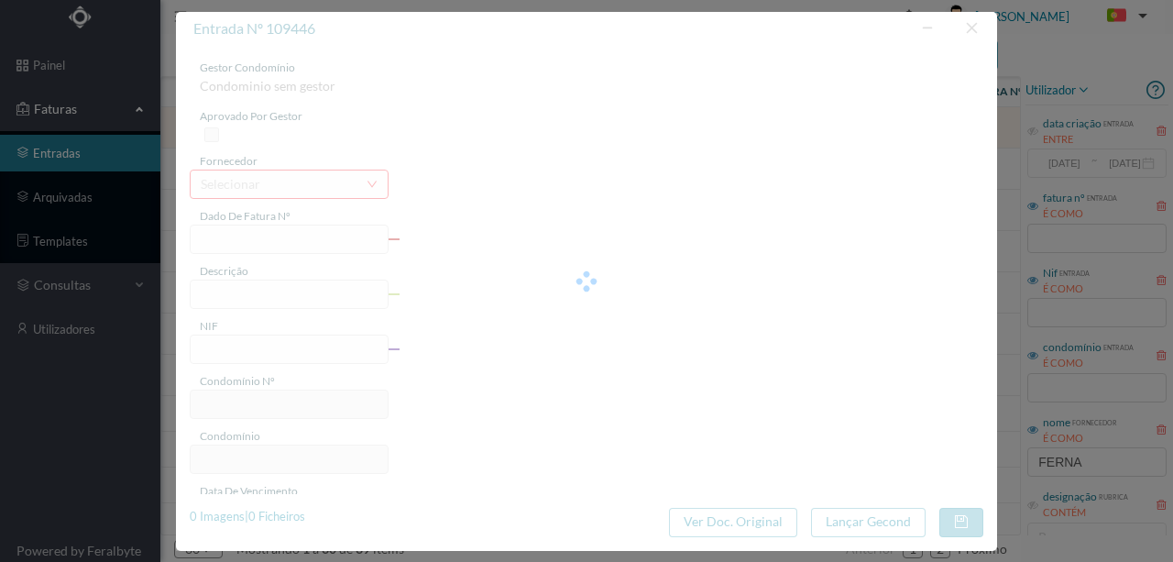
type input "FT FR.2025/2798"
type input "900494875"
type input "[DATE]"
type input "67.65"
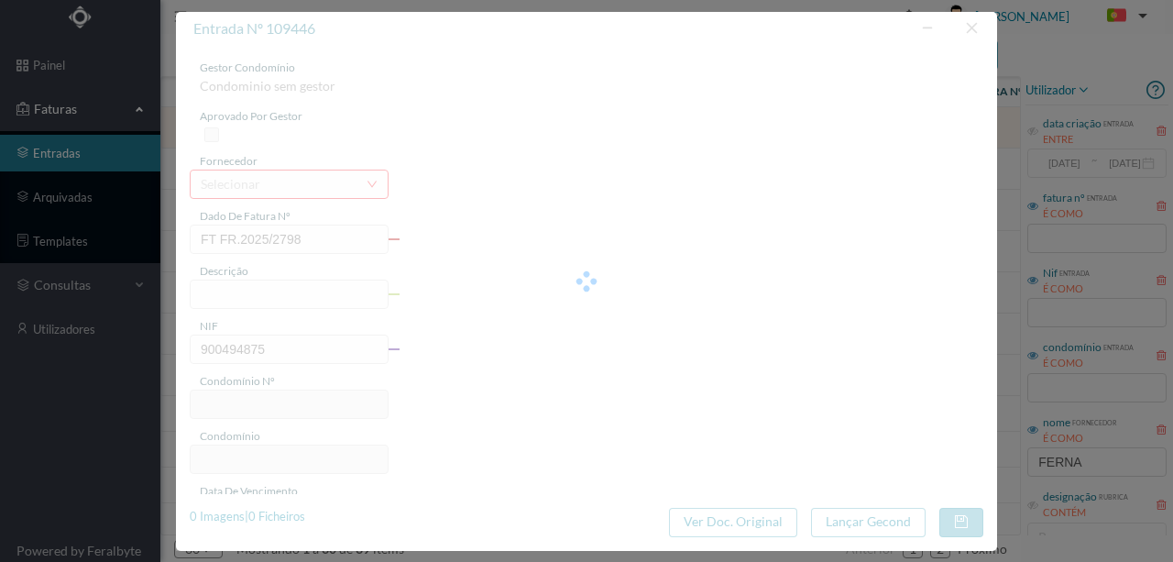
type input "16"
type input "ED. BPA (CIRCUNVALAÇÃO)"
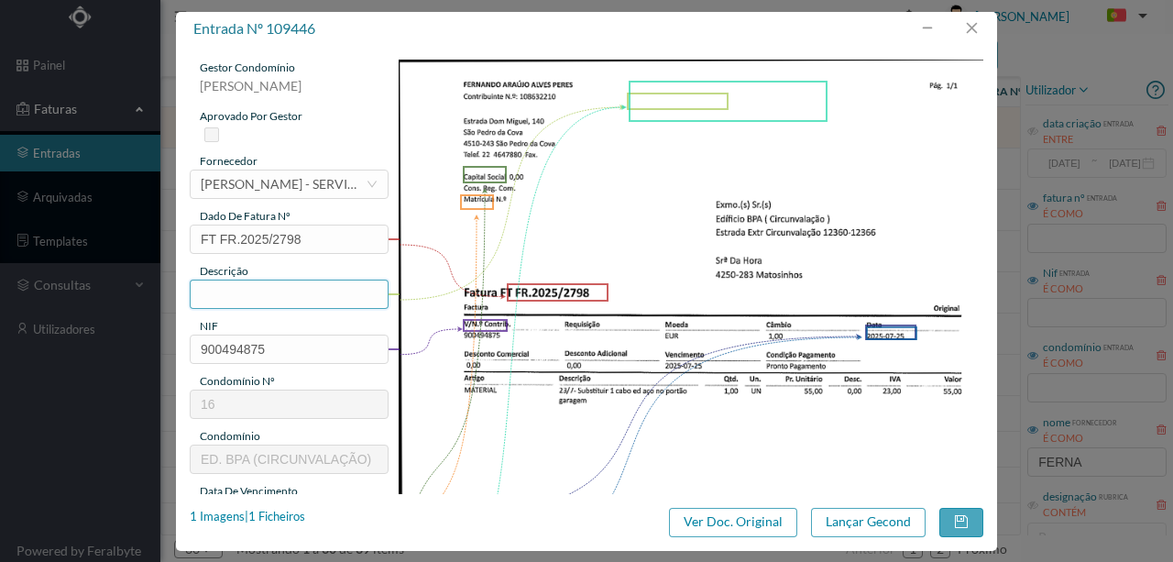
click at [303, 300] on input "text" at bounding box center [289, 294] width 199 height 29
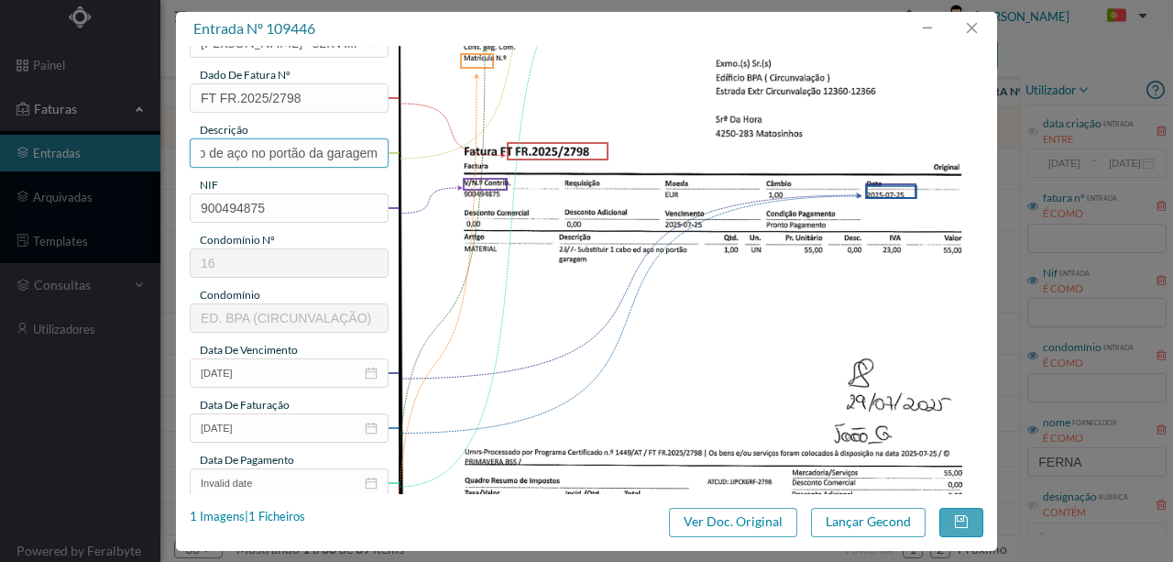
scroll to position [183, 0]
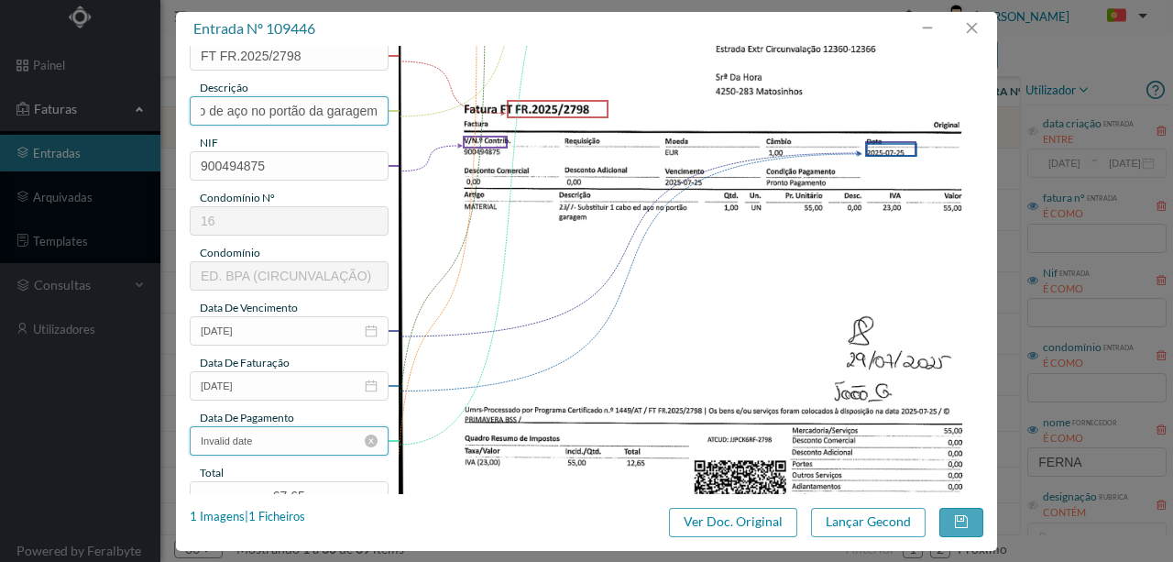
type input "SuBs 1 cabo de aço no portão da garagem"
click at [302, 444] on input "Invalid date" at bounding box center [289, 440] width 199 height 29
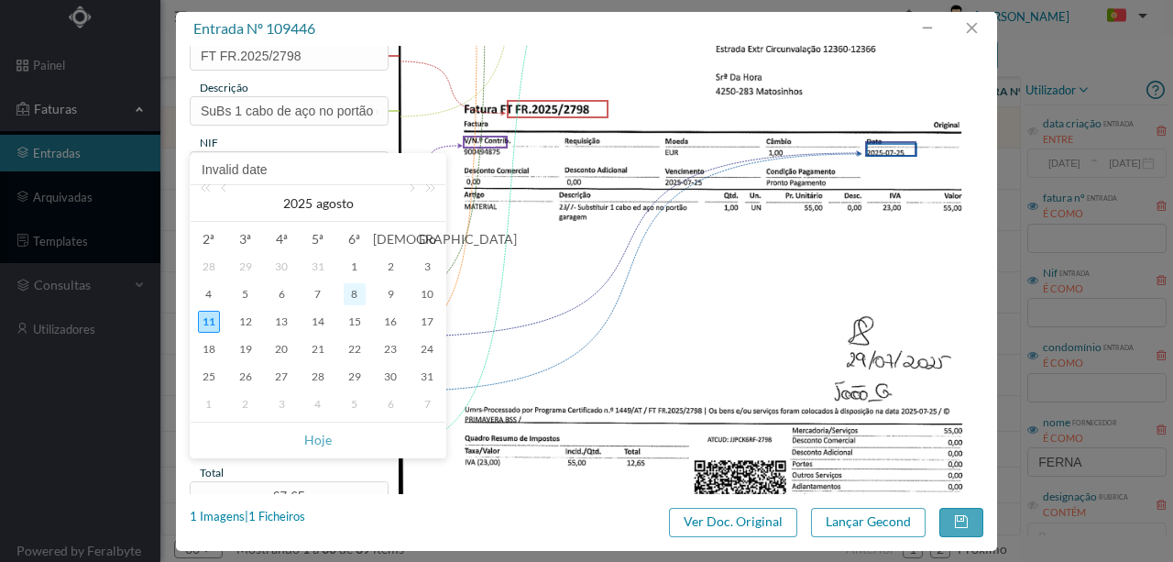
click at [361, 294] on div "8" at bounding box center [355, 294] width 22 height 22
type input "[DATE]"
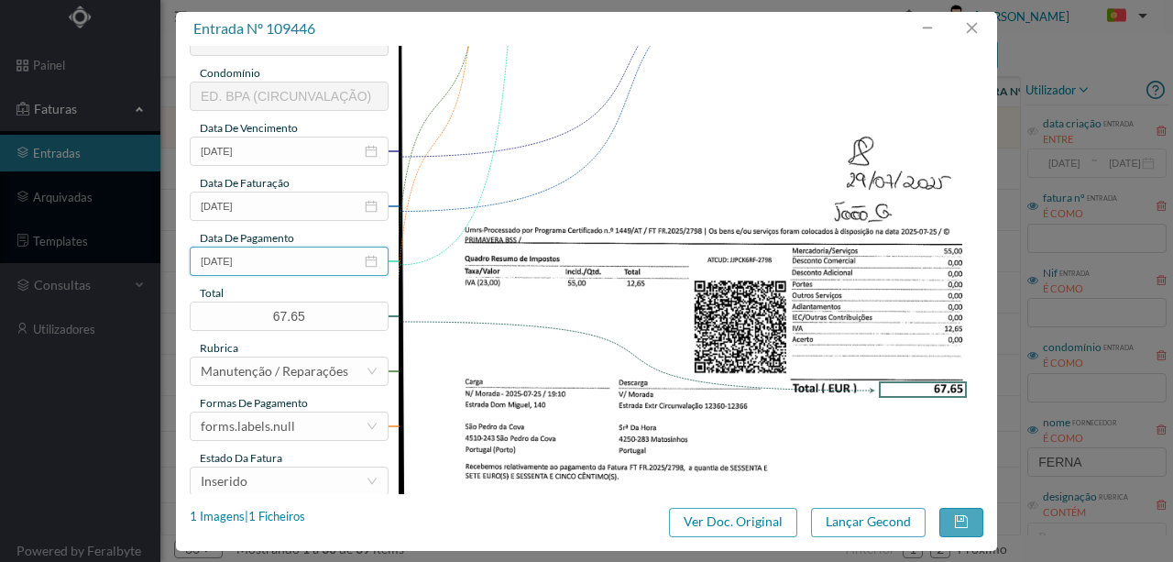
scroll to position [427, 0]
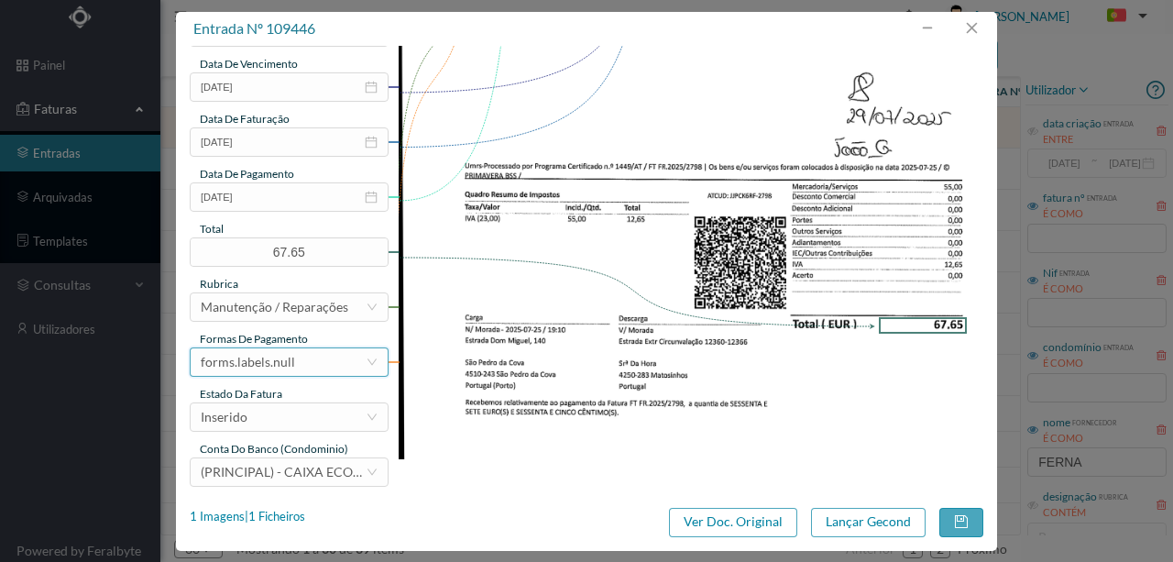
click at [295, 366] on div "forms.labels.null" at bounding box center [283, 362] width 165 height 28
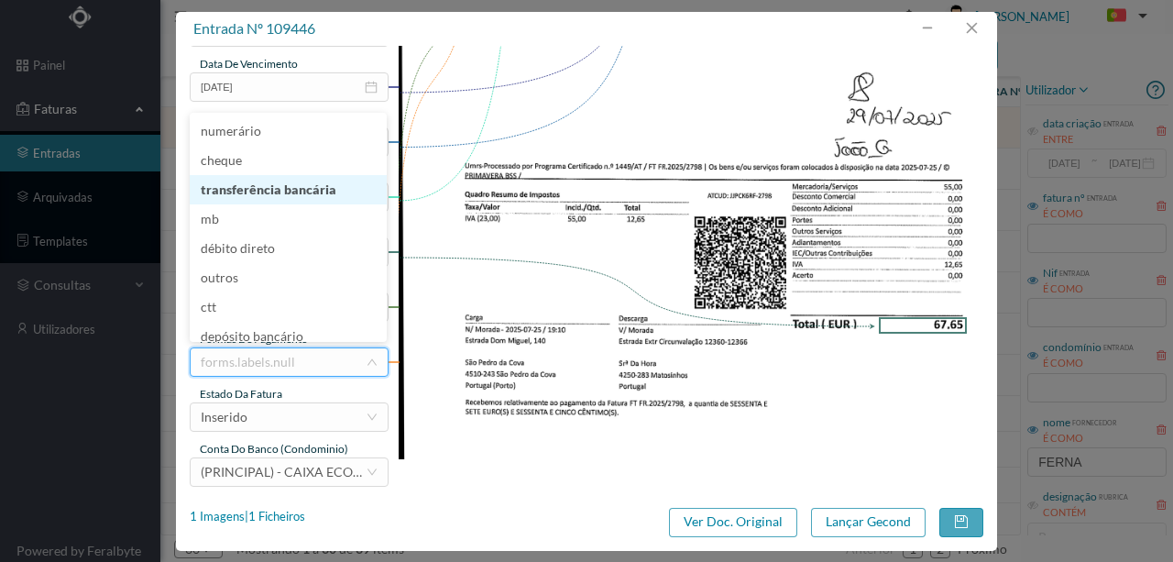
click at [292, 193] on li "transferência bancária" at bounding box center [288, 189] width 197 height 29
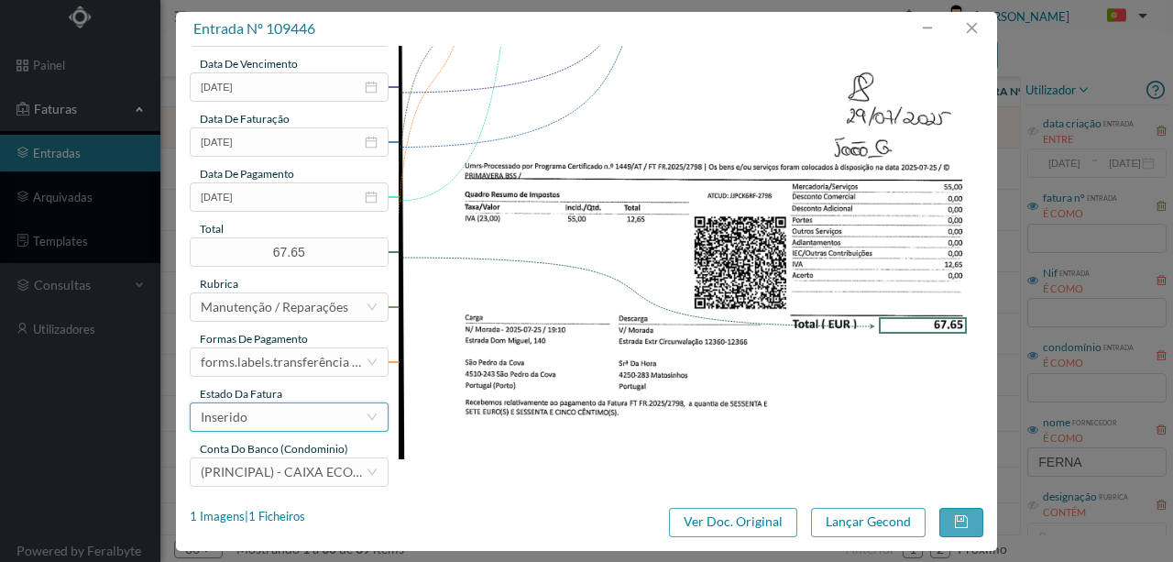
click at [277, 413] on div "Inserido" at bounding box center [283, 417] width 165 height 28
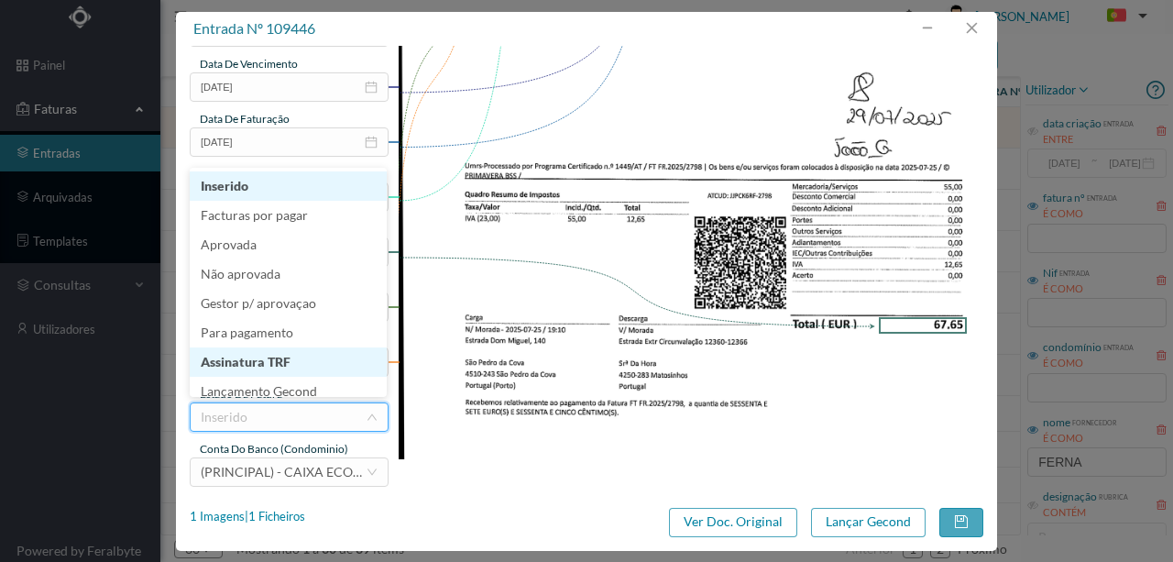
scroll to position [9, 0]
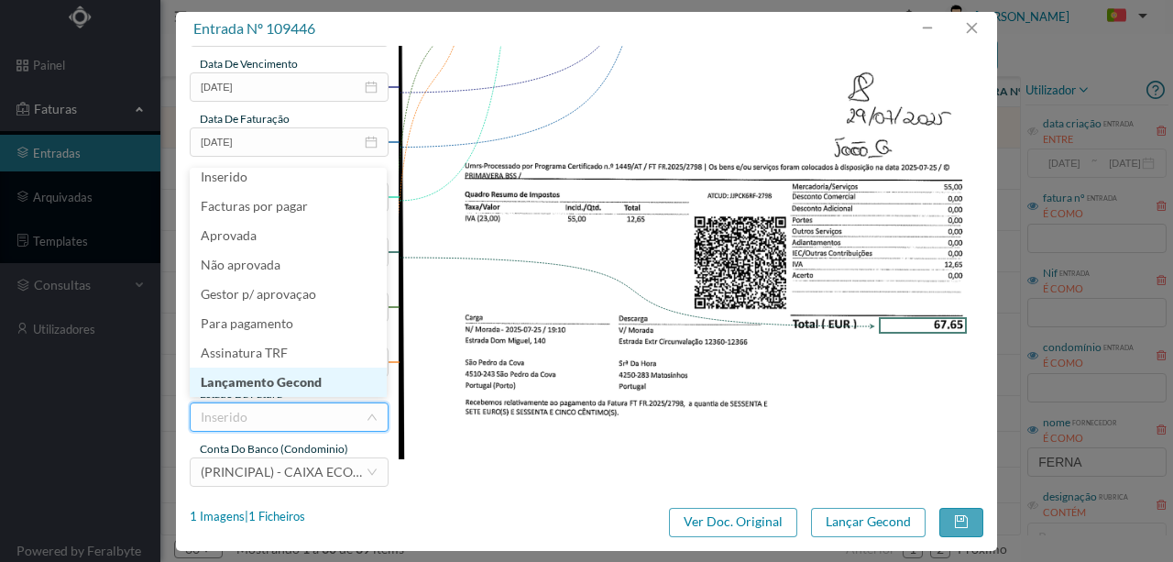
click at [268, 382] on li "Lançamento Gecond" at bounding box center [288, 382] width 197 height 29
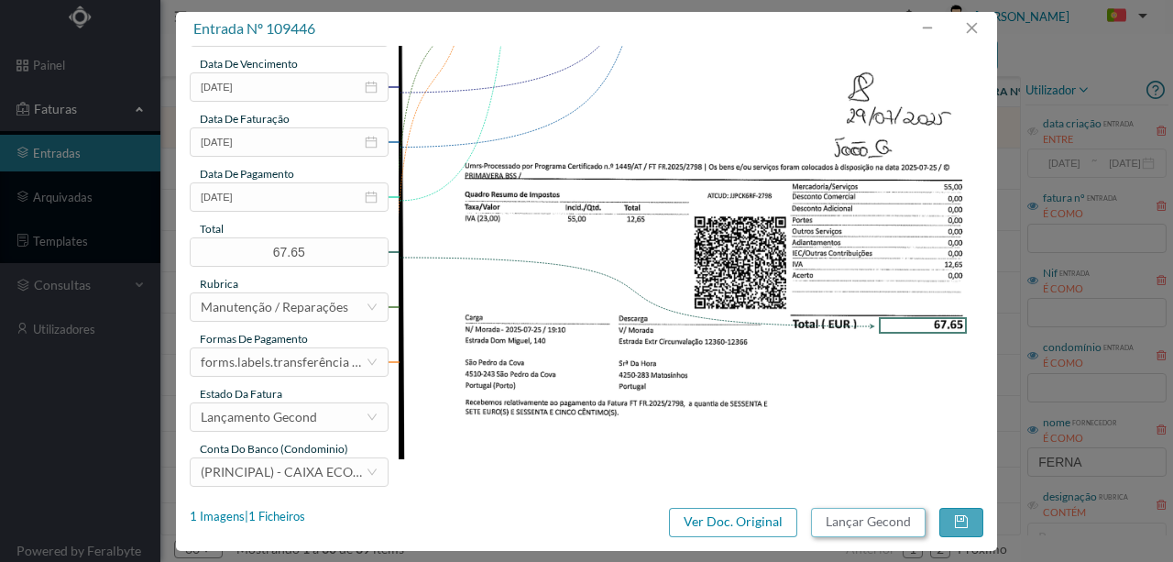
click at [849, 525] on button "Lançar Gecond" at bounding box center [868, 522] width 115 height 29
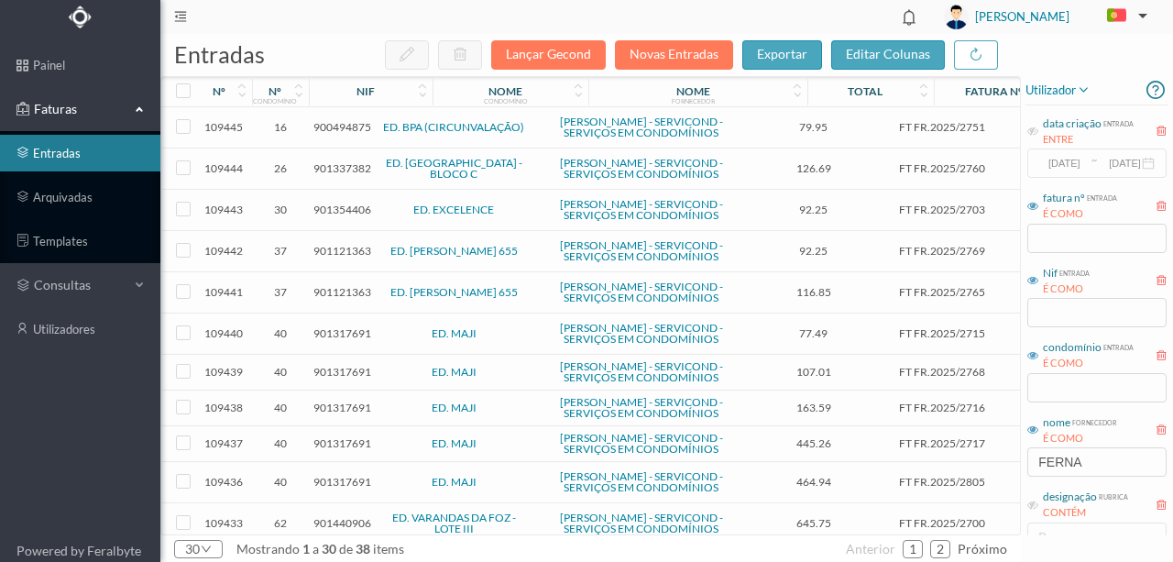
click at [346, 128] on span "900494875" at bounding box center [343, 127] width 58 height 14
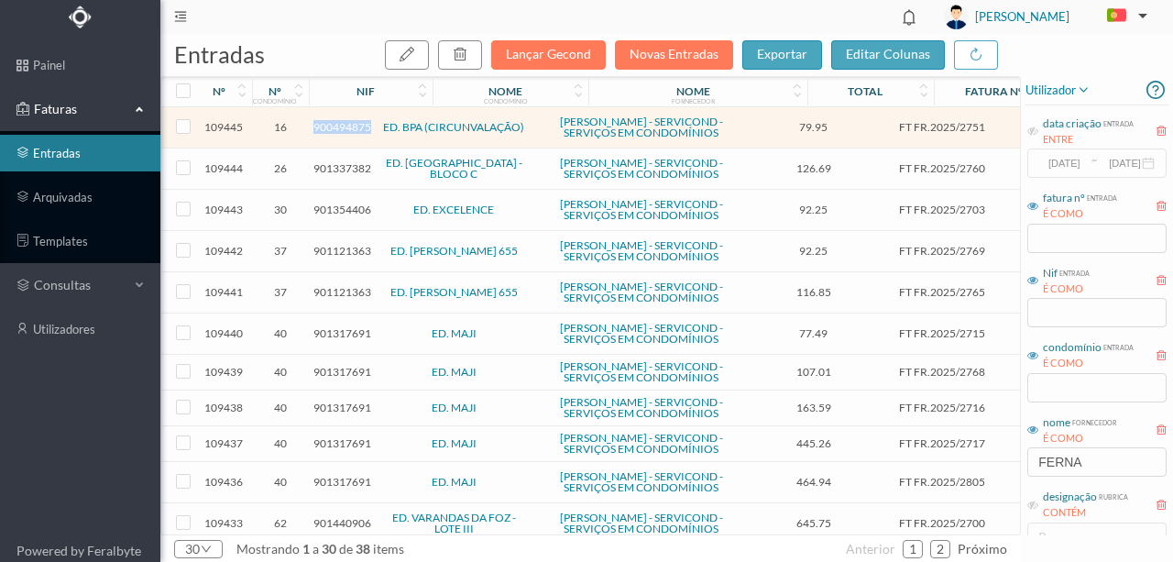
click at [344, 125] on span "900494875" at bounding box center [343, 127] width 58 height 14
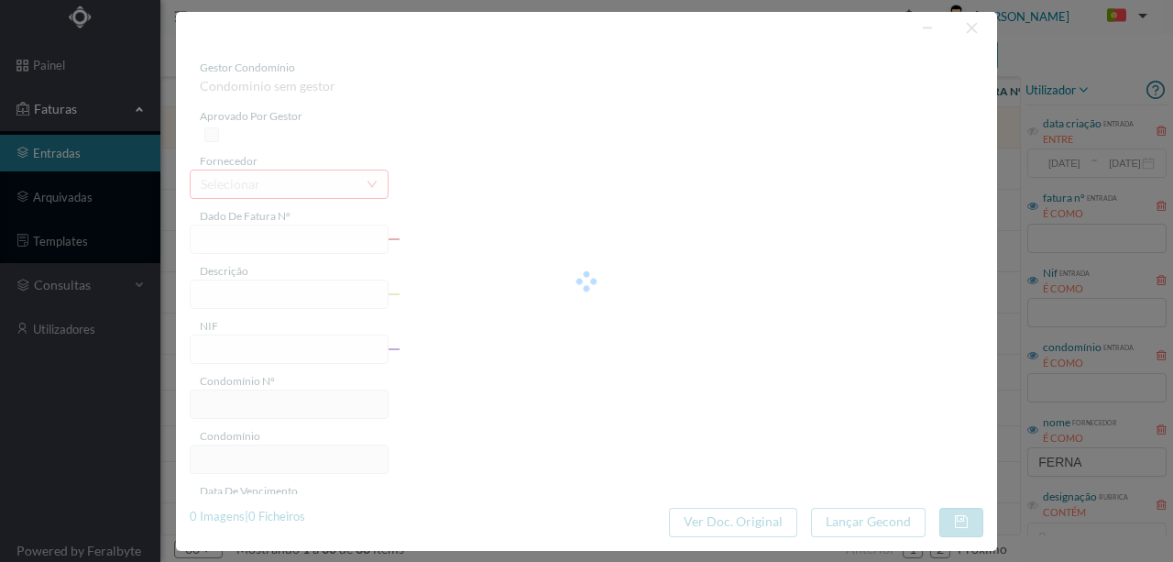
type input "FT FR.2025/2751"
type input "900494875"
type input "[DATE]"
type input "79.95"
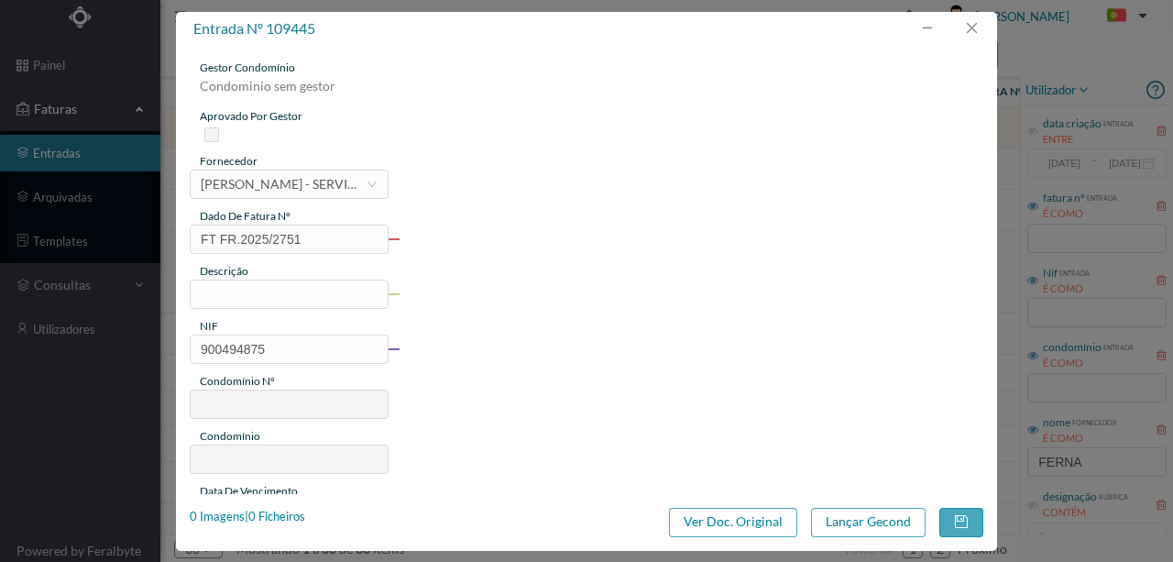
type input "16"
type input "ED. BPA (CIRCUNVALAÇÃO)"
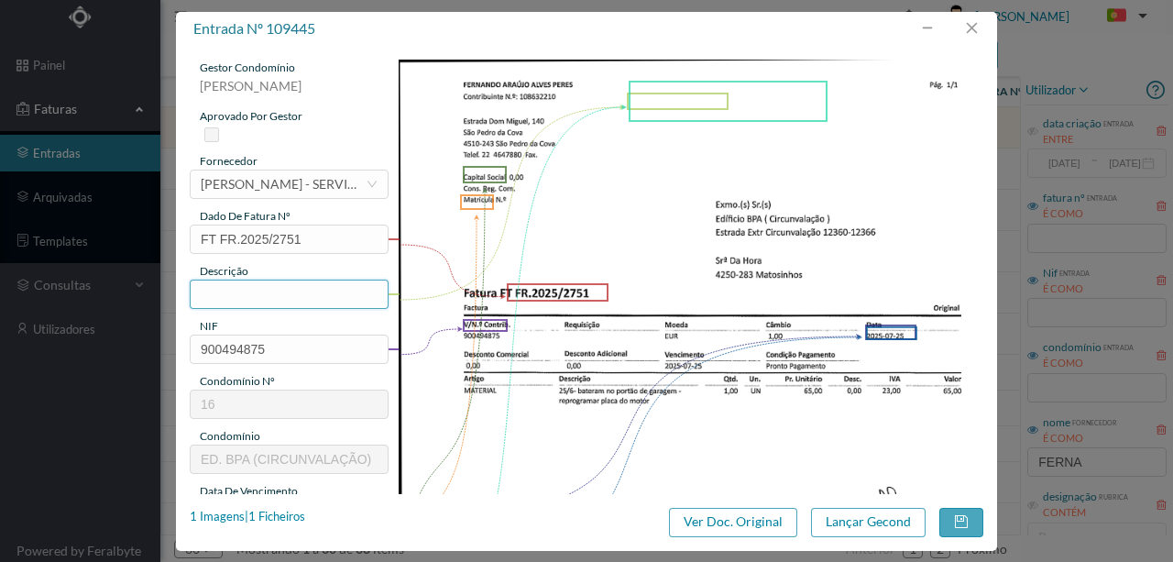
drag, startPoint x: 211, startPoint y: 288, endPoint x: 251, endPoint y: 292, distance: 40.6
click at [215, 286] on input "text" at bounding box center [289, 294] width 199 height 29
click at [312, 295] on input "Reprogramar placa do motr do portão" at bounding box center [289, 294] width 199 height 29
click at [358, 292] on input "Reprogramar placa do motor do portão" at bounding box center [289, 294] width 199 height 29
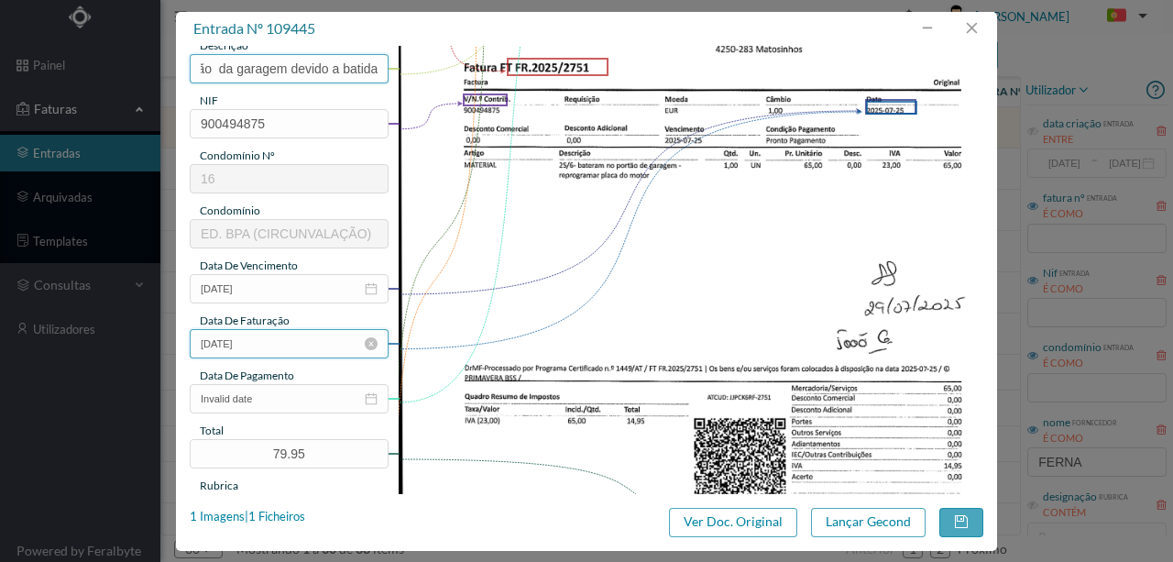
scroll to position [244, 0]
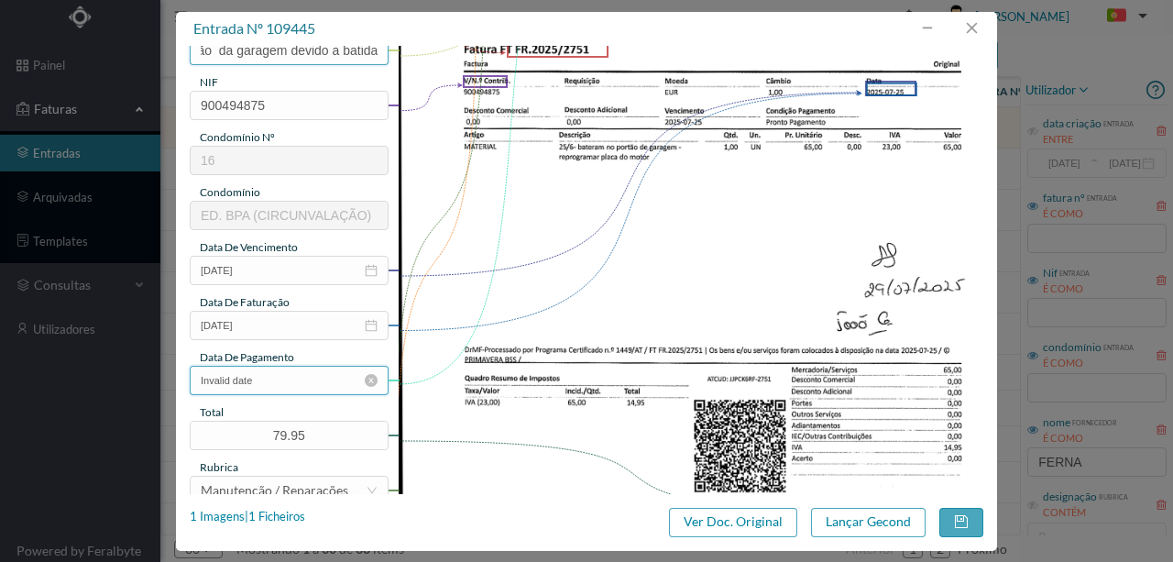
type input "Reprogramar placa do motor do portão da garagem devido a batida"
click at [311, 388] on input "Invalid date" at bounding box center [289, 380] width 199 height 29
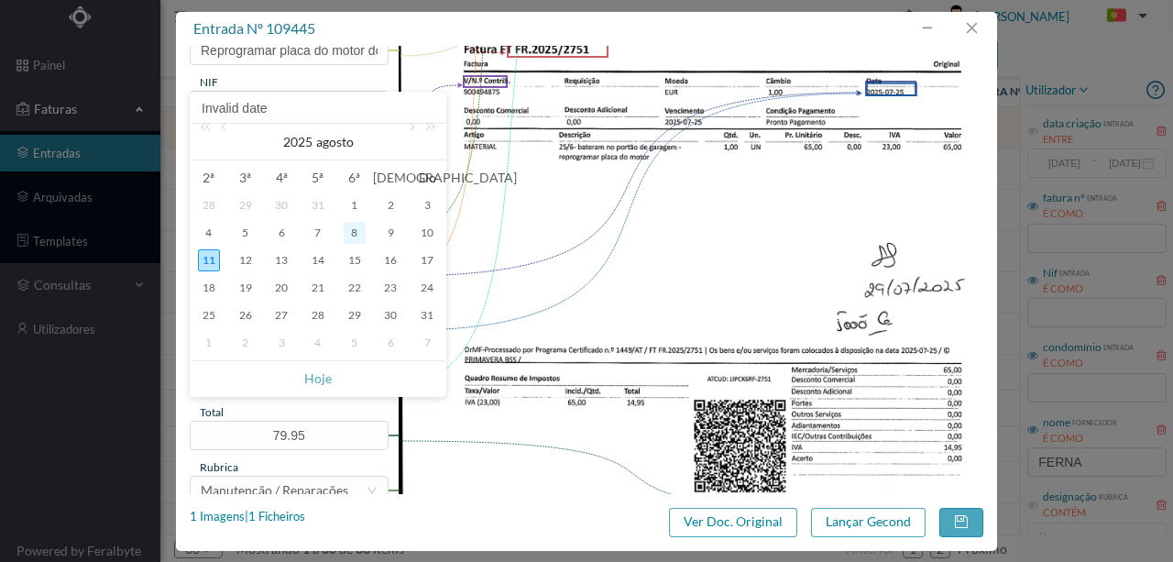
click at [348, 229] on div "8" at bounding box center [355, 233] width 22 height 22
type input "[DATE]"
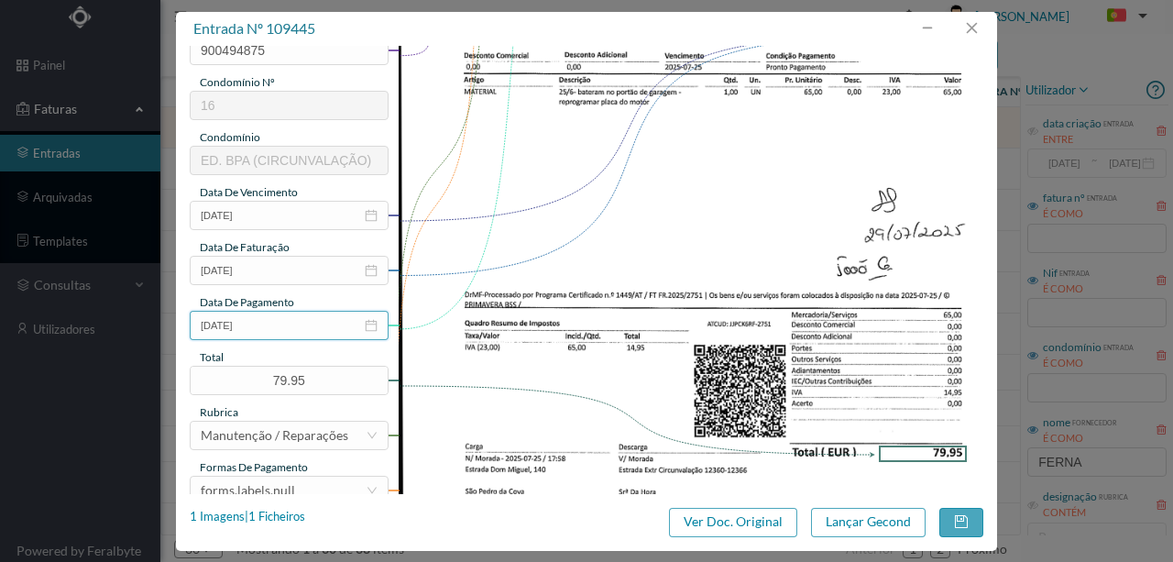
scroll to position [434, 0]
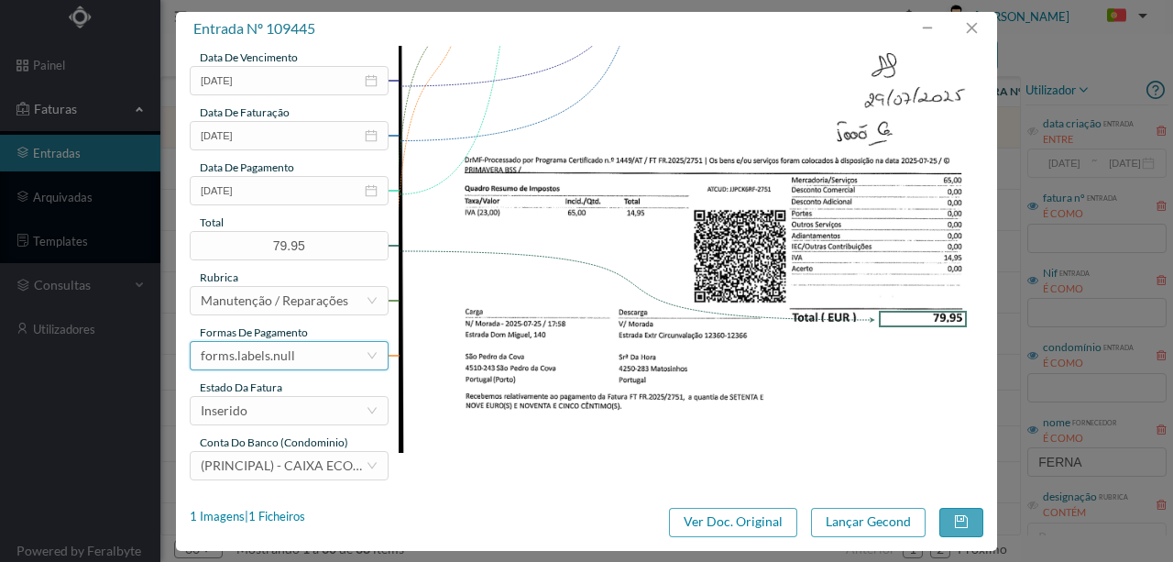
click at [309, 358] on div "forms.labels.null" at bounding box center [283, 356] width 165 height 28
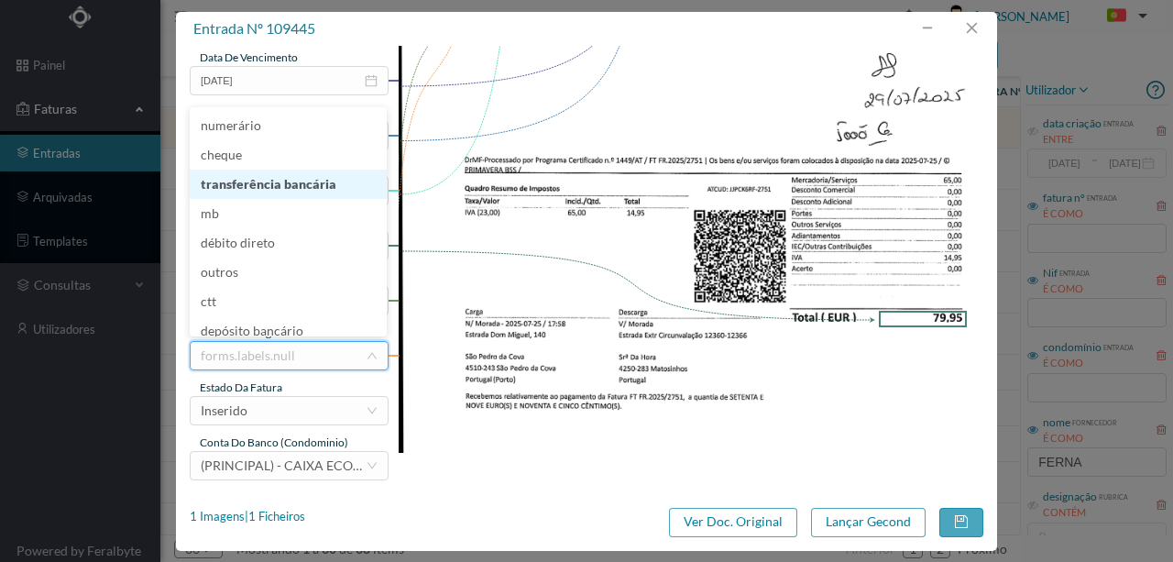
click at [297, 185] on li "transferência bancária" at bounding box center [288, 184] width 197 height 29
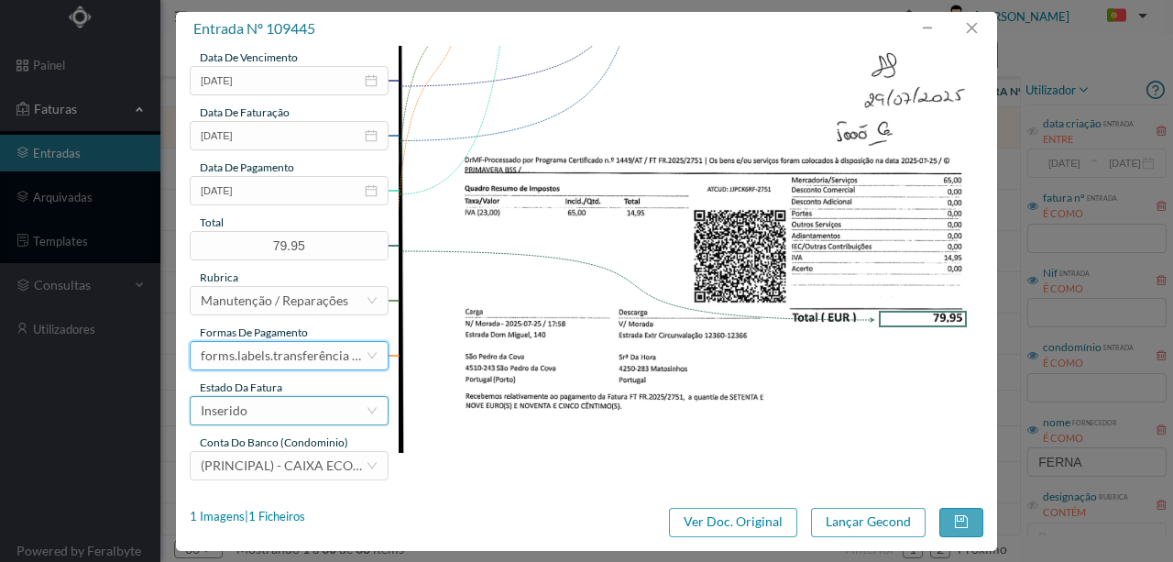
click at [282, 409] on div "Inserido" at bounding box center [283, 411] width 165 height 28
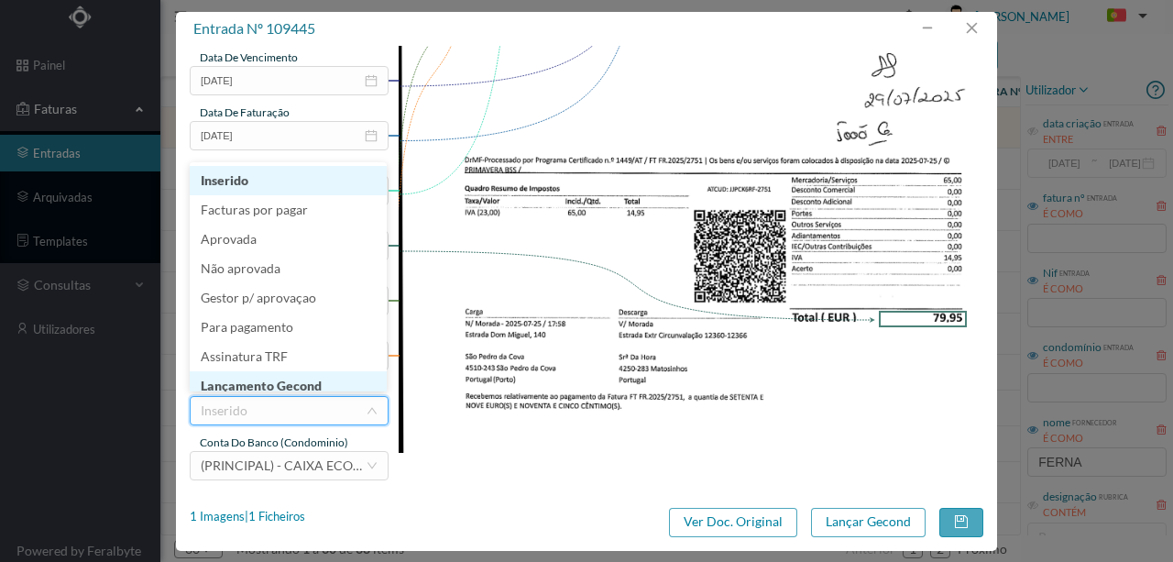
scroll to position [9, 0]
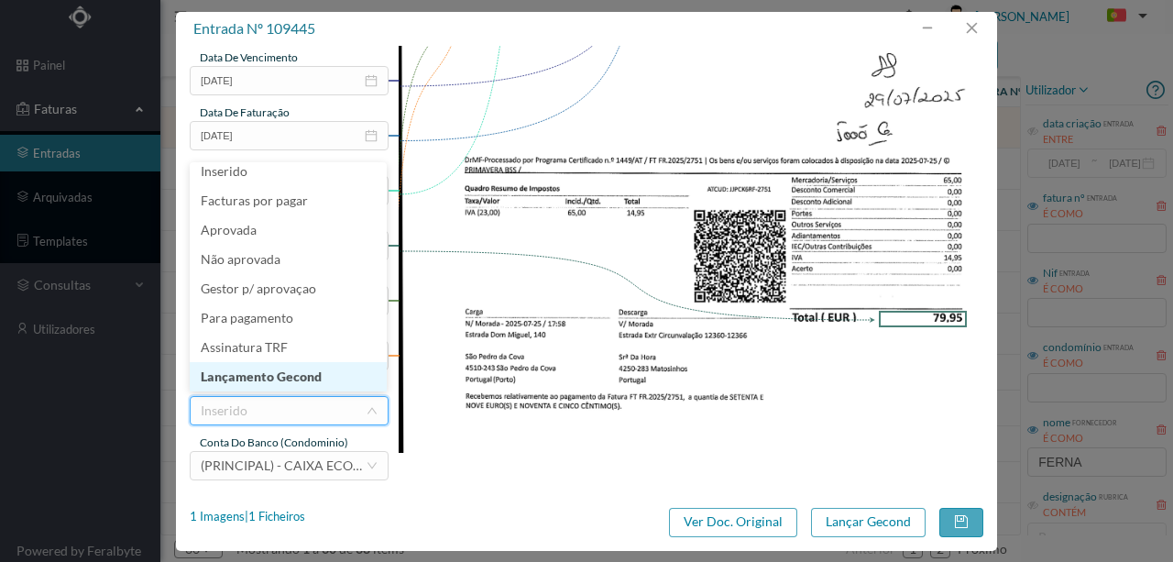
click at [311, 380] on li "Lançamento Gecond" at bounding box center [288, 376] width 197 height 29
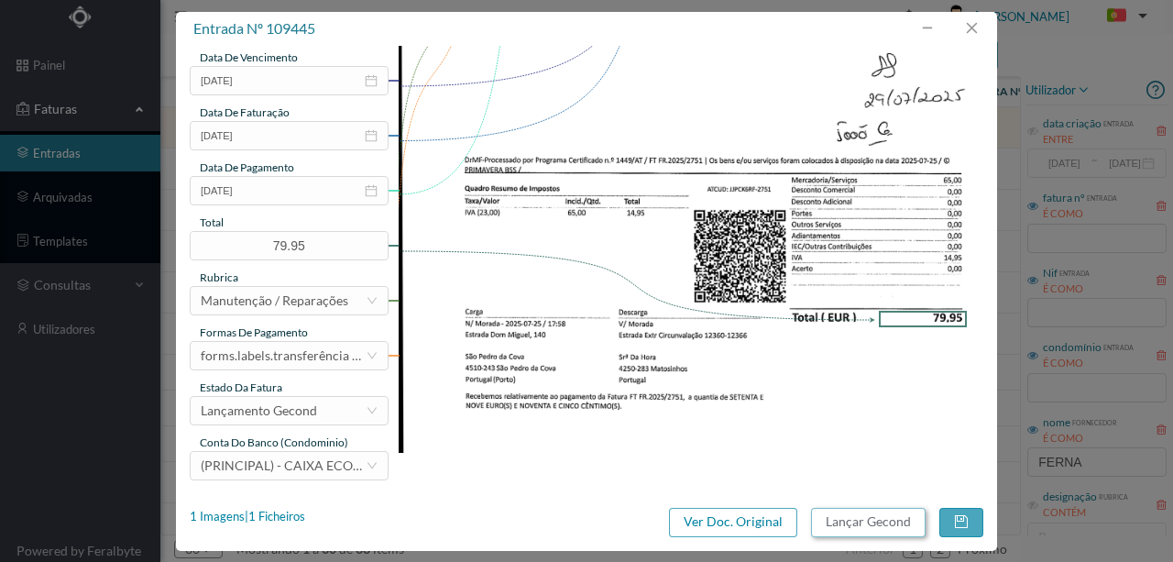
click at [843, 515] on button "Lançar Gecond" at bounding box center [868, 522] width 115 height 29
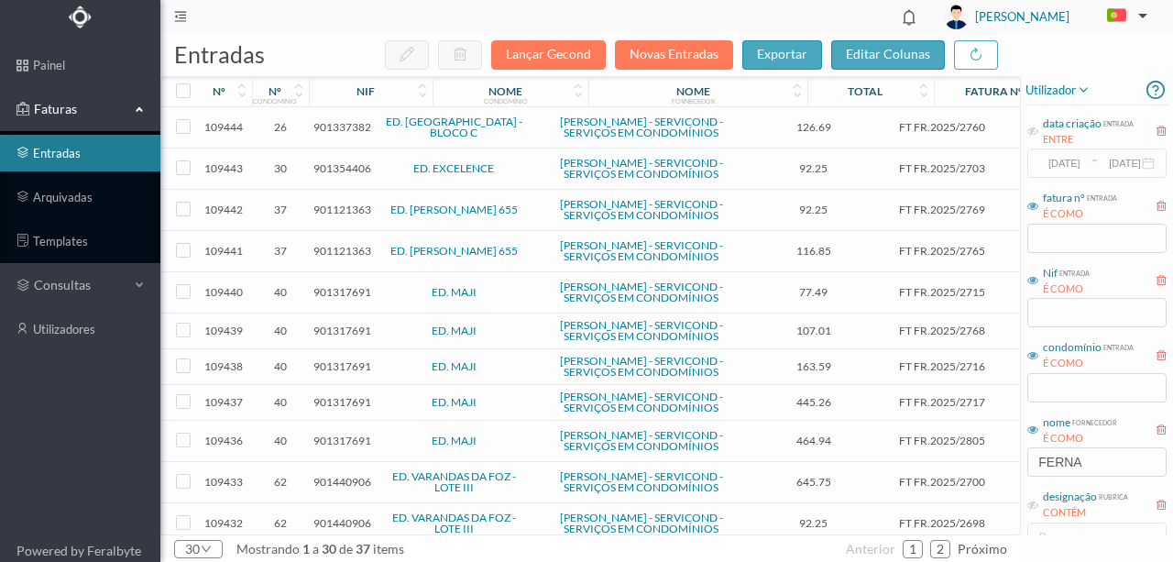
click at [344, 128] on span "901337382" at bounding box center [343, 127] width 58 height 14
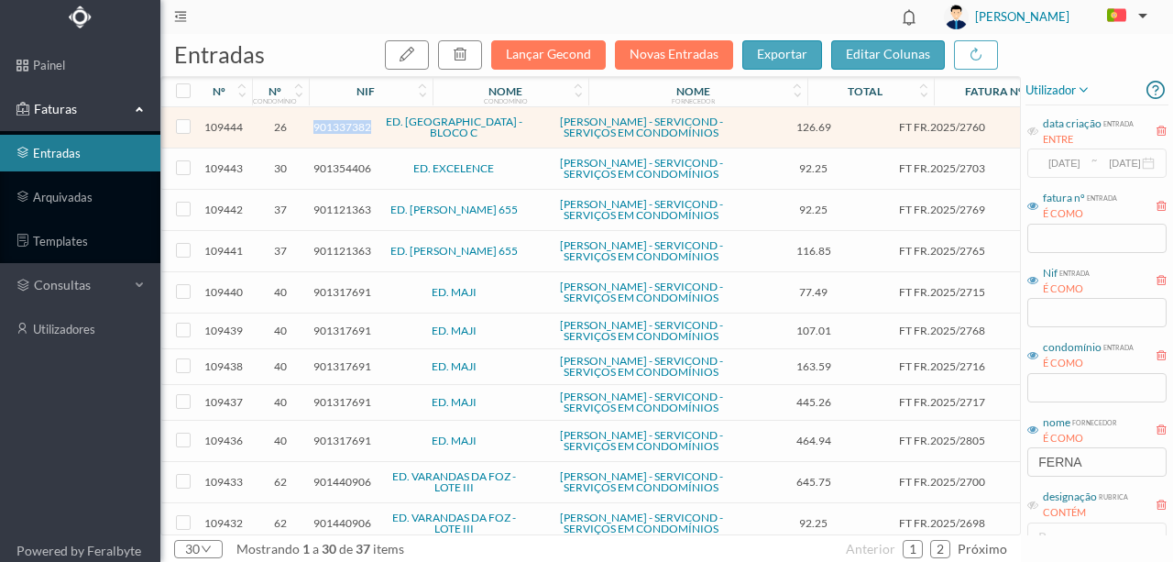
click at [344, 128] on span "901337382" at bounding box center [343, 127] width 58 height 14
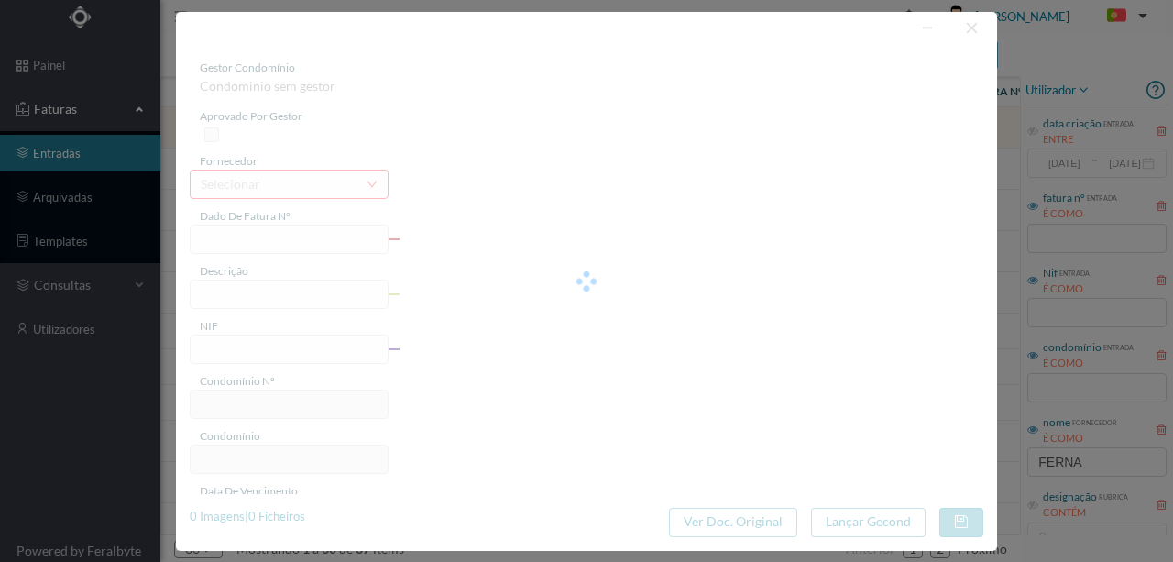
type input "FT FR.2025/2760"
type input "901337382"
type input "[DATE]"
type input "126.69"
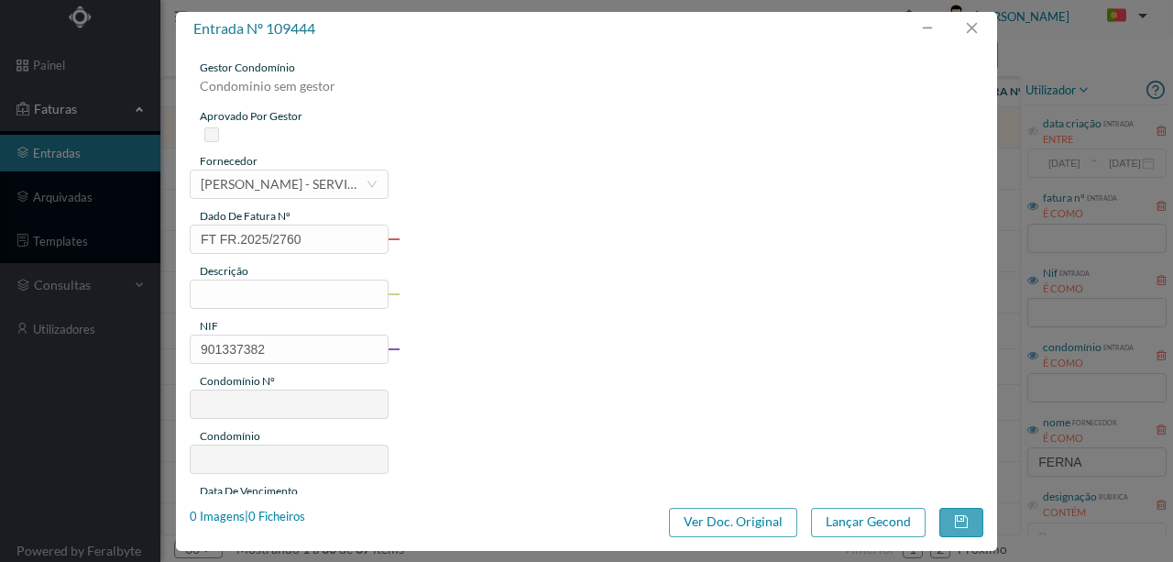
type input "26"
type input "ED. PORTO DOURO - BLOCO C"
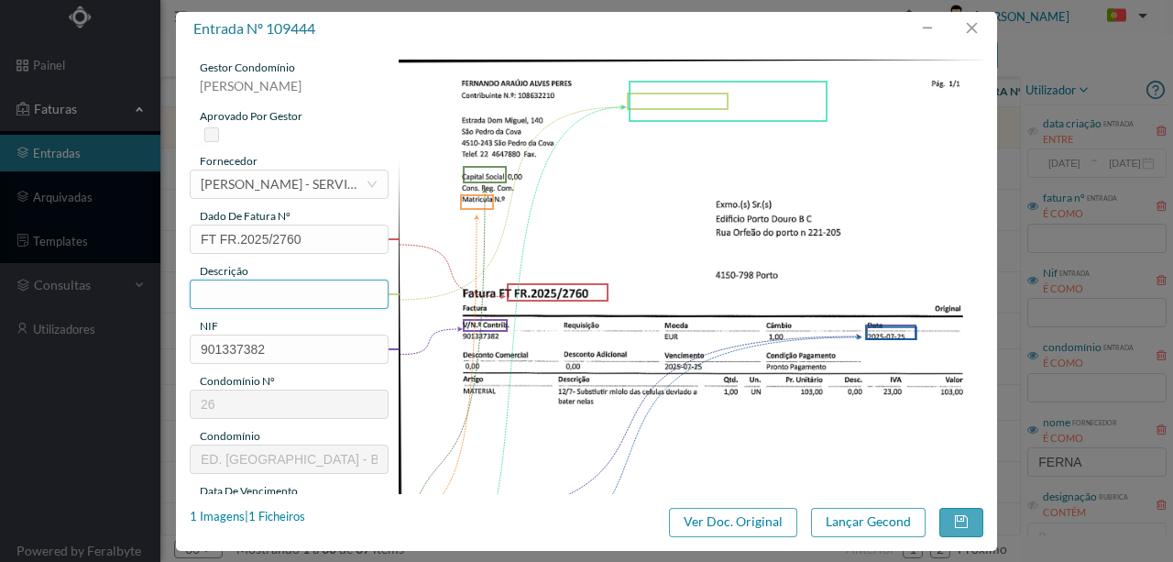
click at [222, 292] on input "text" at bounding box center [289, 294] width 199 height 29
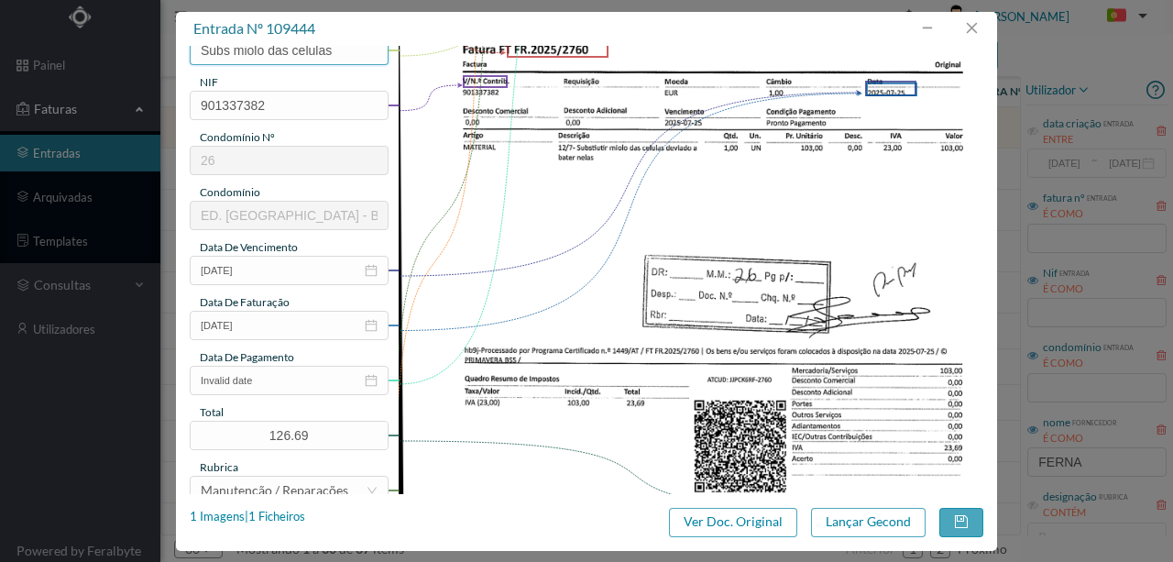
scroll to position [367, 0]
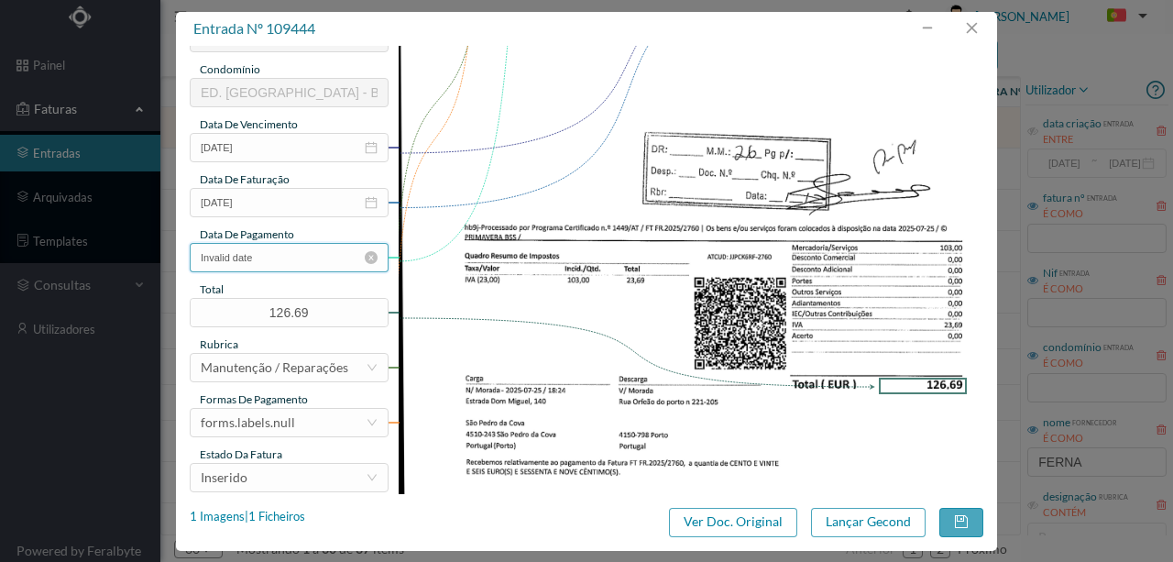
type input "Subs miolo das celulas"
click at [279, 260] on input "Invalid date" at bounding box center [289, 257] width 199 height 29
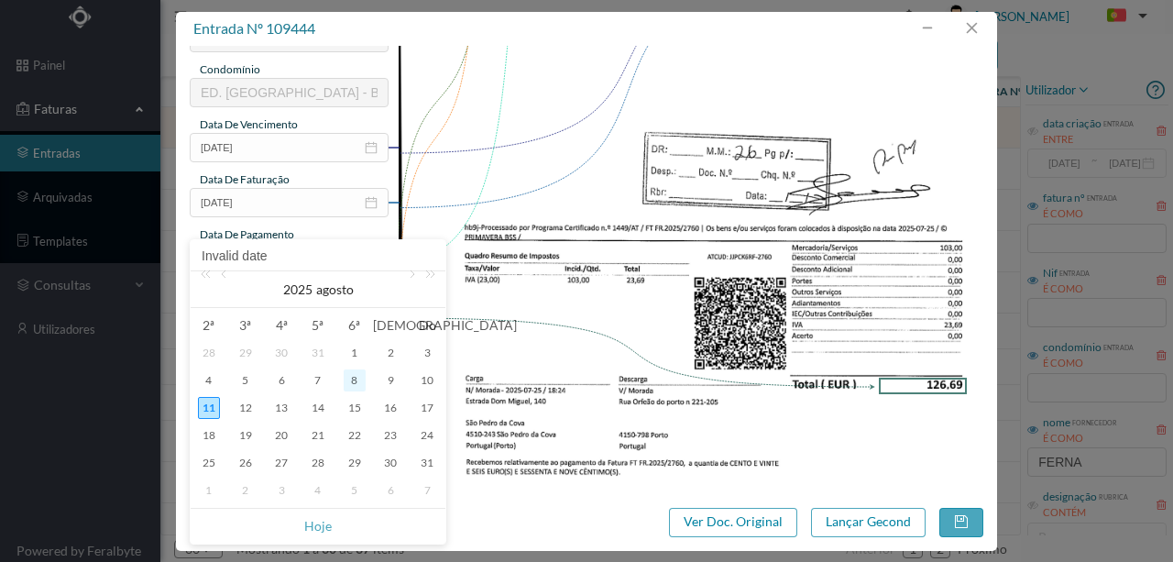
click at [357, 380] on div "8" at bounding box center [355, 380] width 22 height 22
type input "[DATE]"
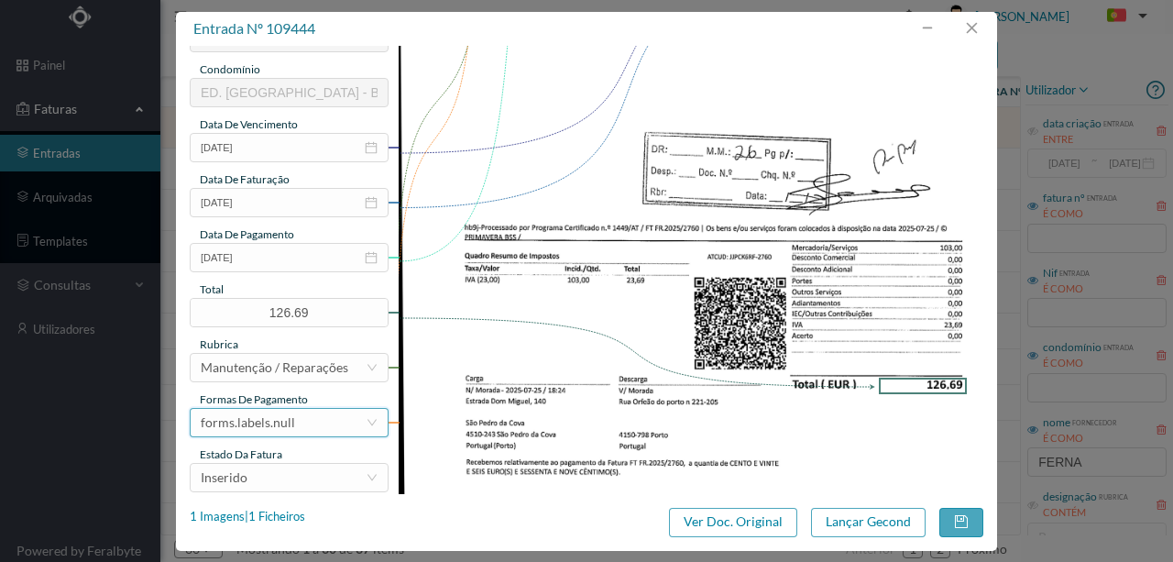
click at [311, 429] on div "forms.labels.null" at bounding box center [283, 423] width 165 height 28
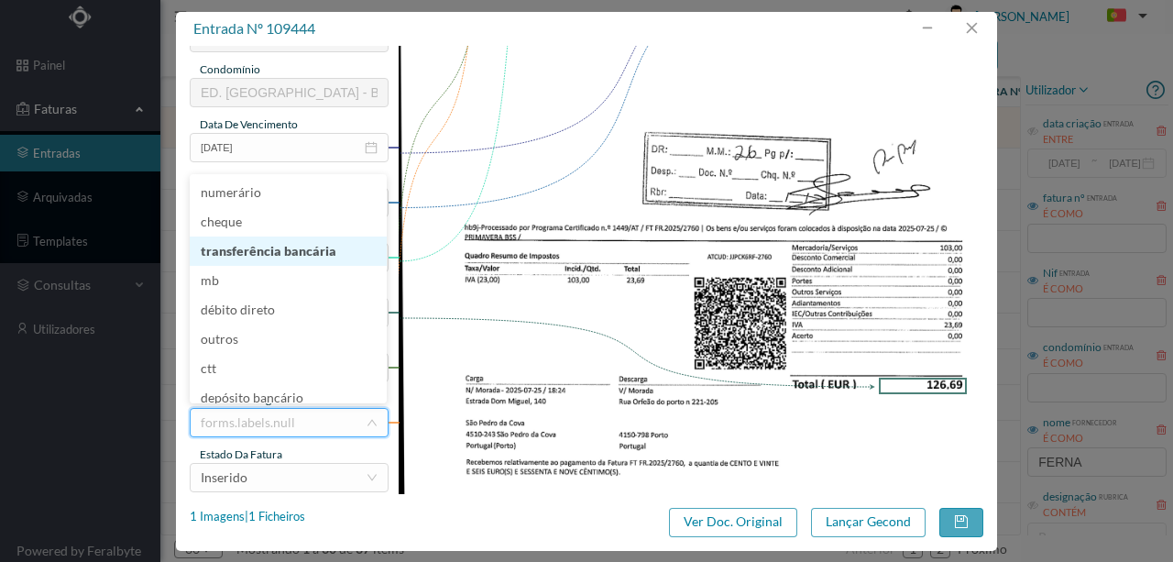
click at [297, 253] on li "transferência bancária" at bounding box center [288, 251] width 197 height 29
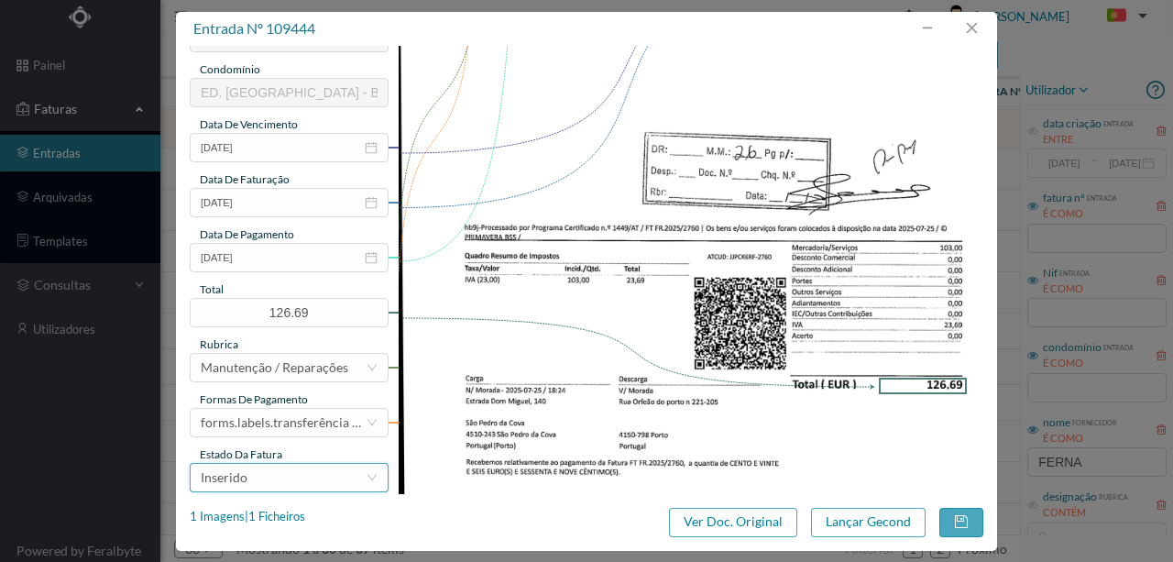
click at [296, 486] on div "Inserido" at bounding box center [283, 478] width 165 height 28
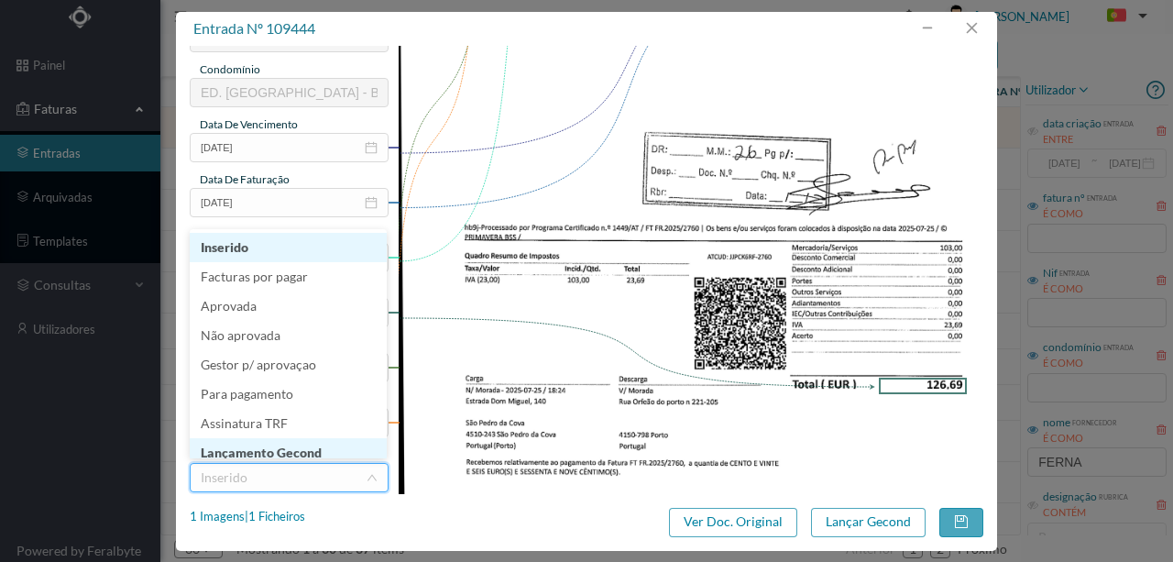
scroll to position [9, 0]
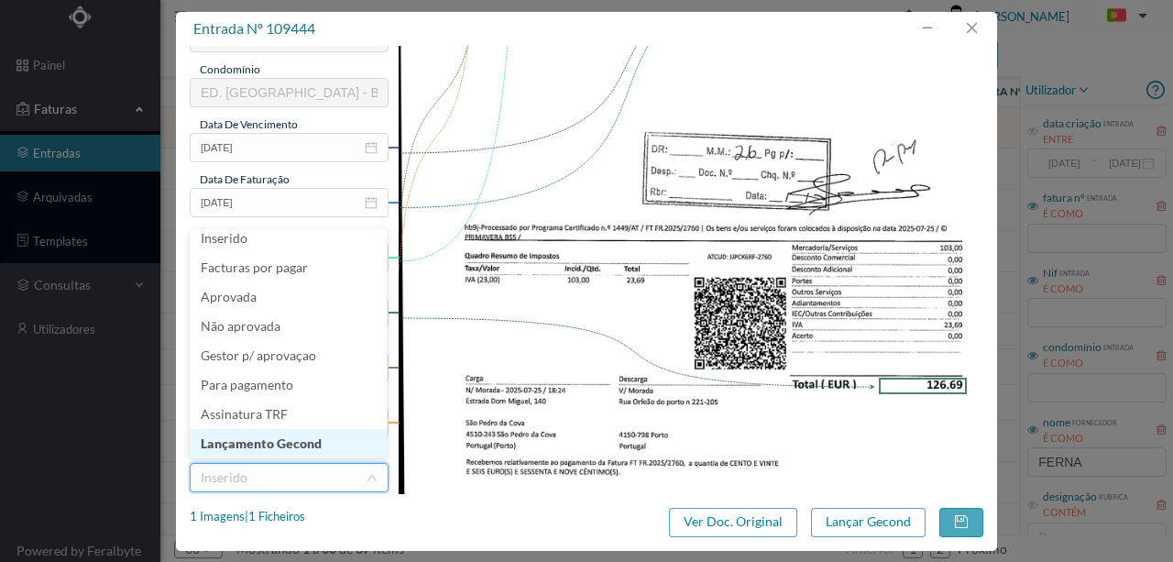
click at [286, 449] on li "Lançamento Gecond" at bounding box center [288, 443] width 197 height 29
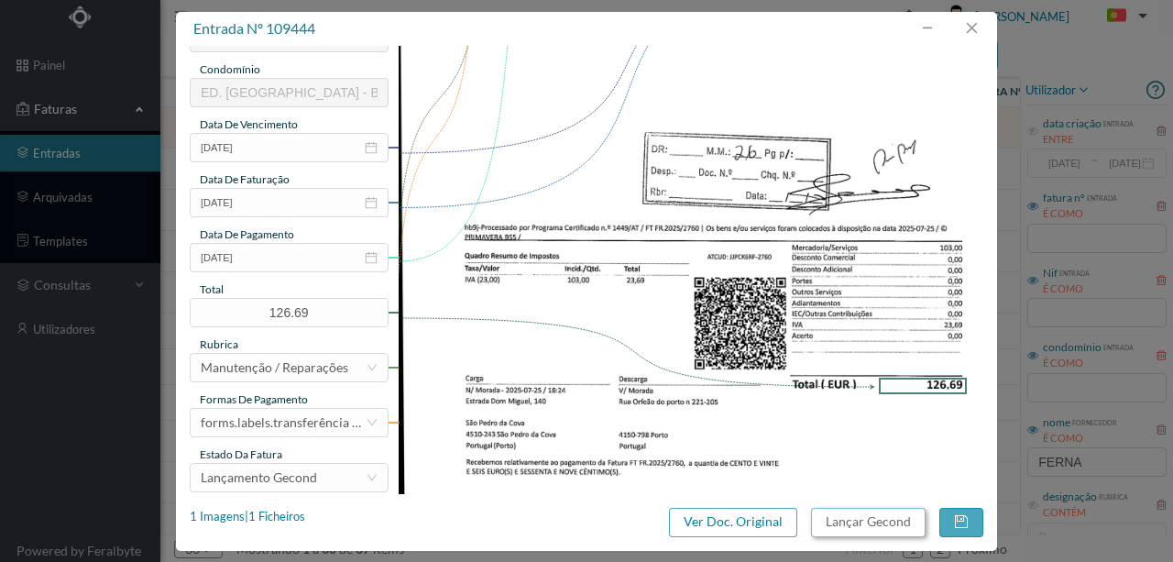
click at [853, 531] on button "Lançar Gecond" at bounding box center [868, 522] width 115 height 29
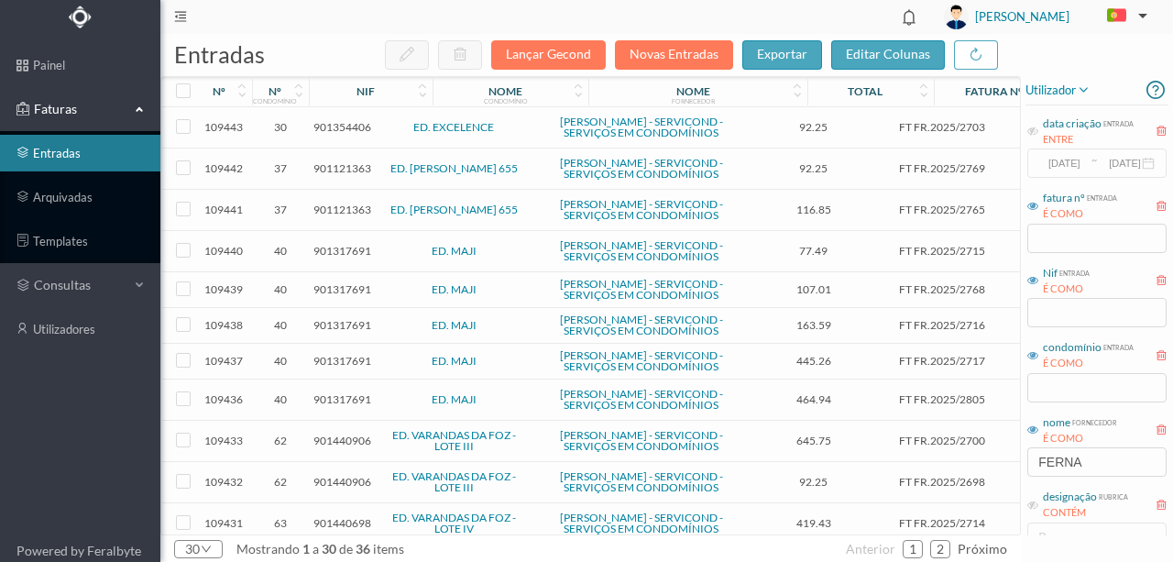
click at [330, 128] on span "901354406" at bounding box center [343, 127] width 58 height 14
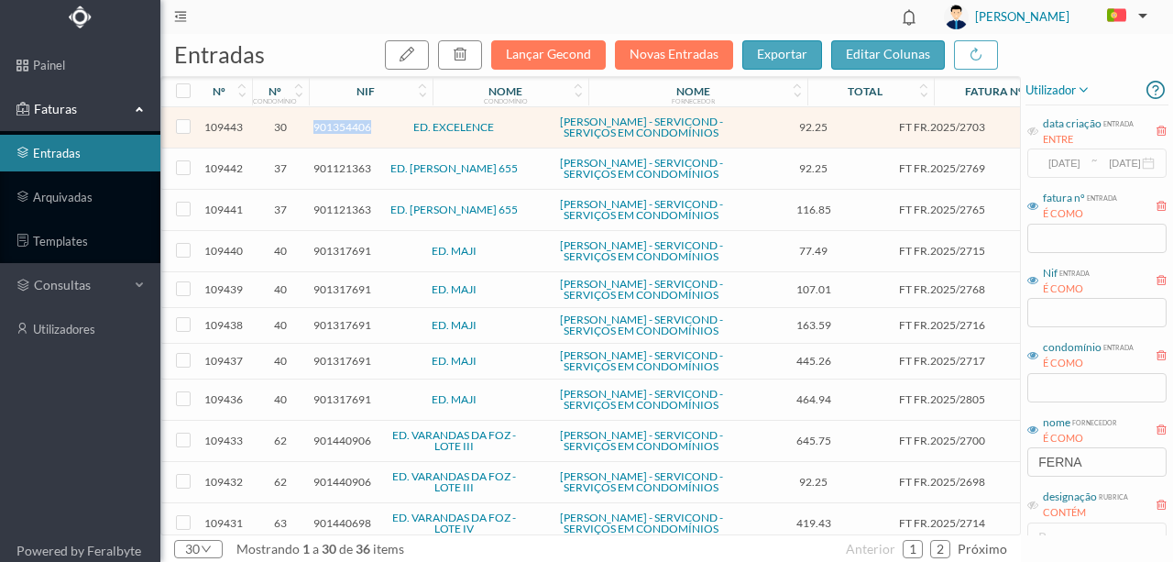
click at [330, 128] on span "901354406" at bounding box center [343, 127] width 58 height 14
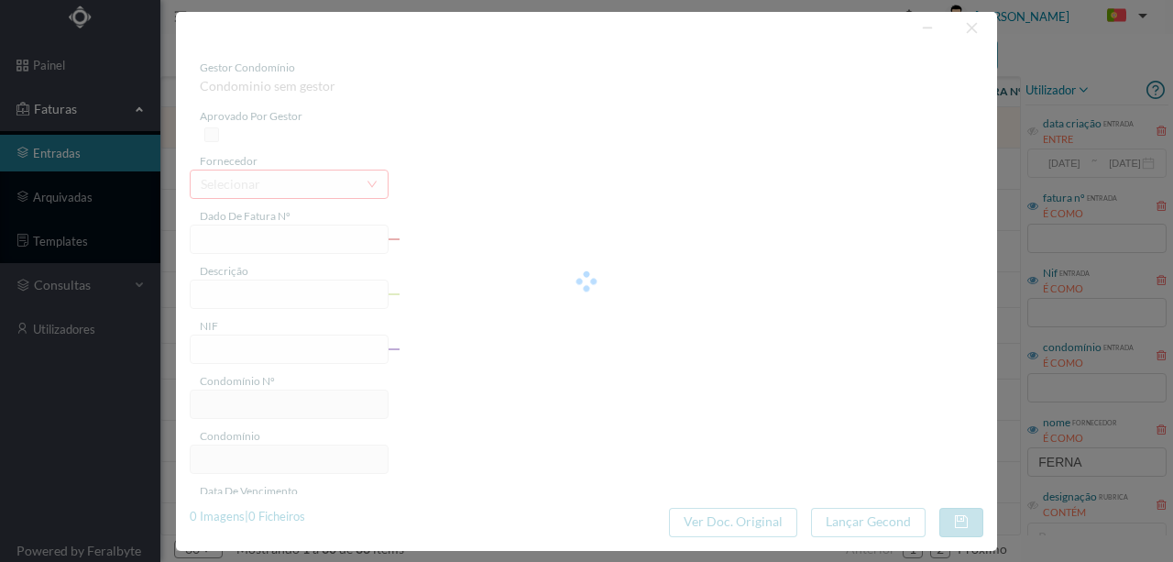
type input "FT FR.2025/2703"
type input "901354406"
type input "[DATE]"
type input "92.25"
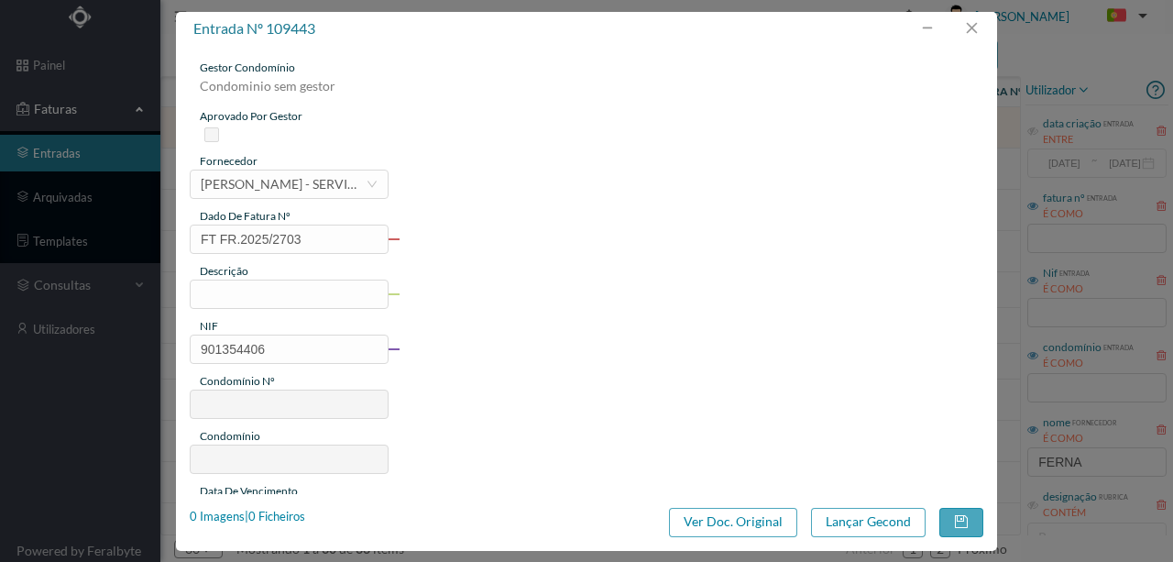
type input "30"
type input "ED. EXCELENCE"
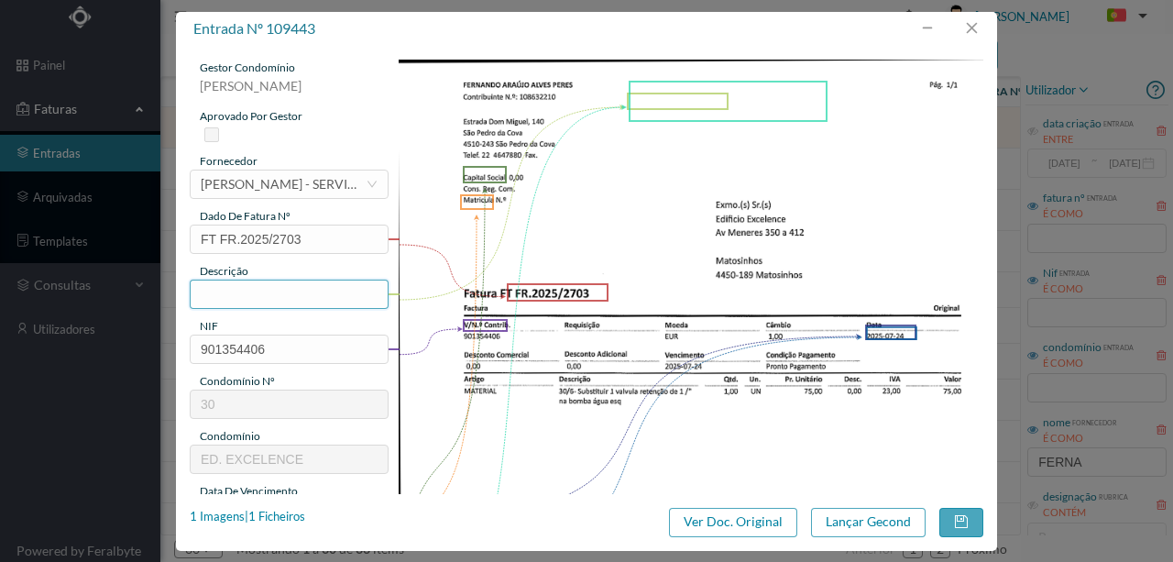
click at [214, 292] on input "text" at bounding box center [289, 294] width 199 height 29
click at [294, 297] on input "Subs 1 valvula retenção na bomba lado esquerdo" at bounding box center [289, 294] width 199 height 29
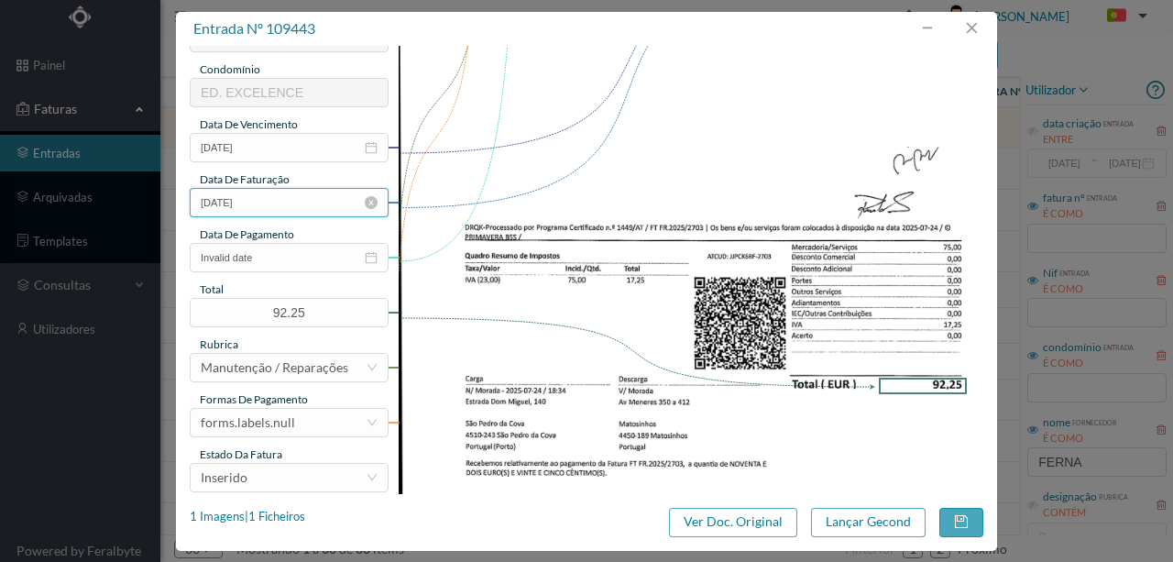
scroll to position [427, 0]
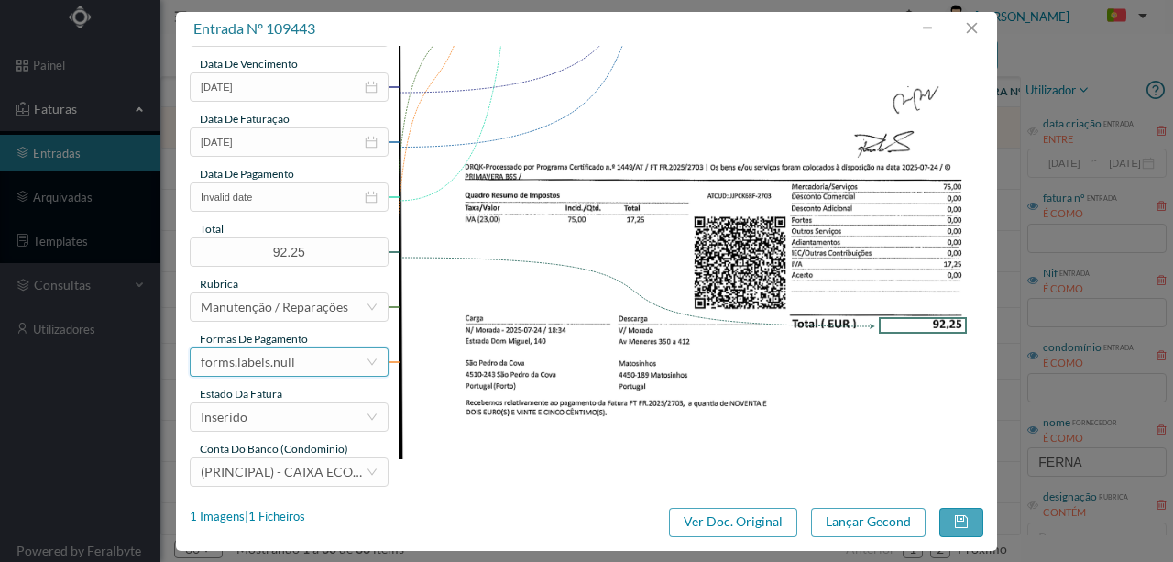
type input "Subs 1 valvula retenção na bomba de água lado esquerdo"
click at [312, 367] on div "forms.labels.null" at bounding box center [283, 362] width 165 height 28
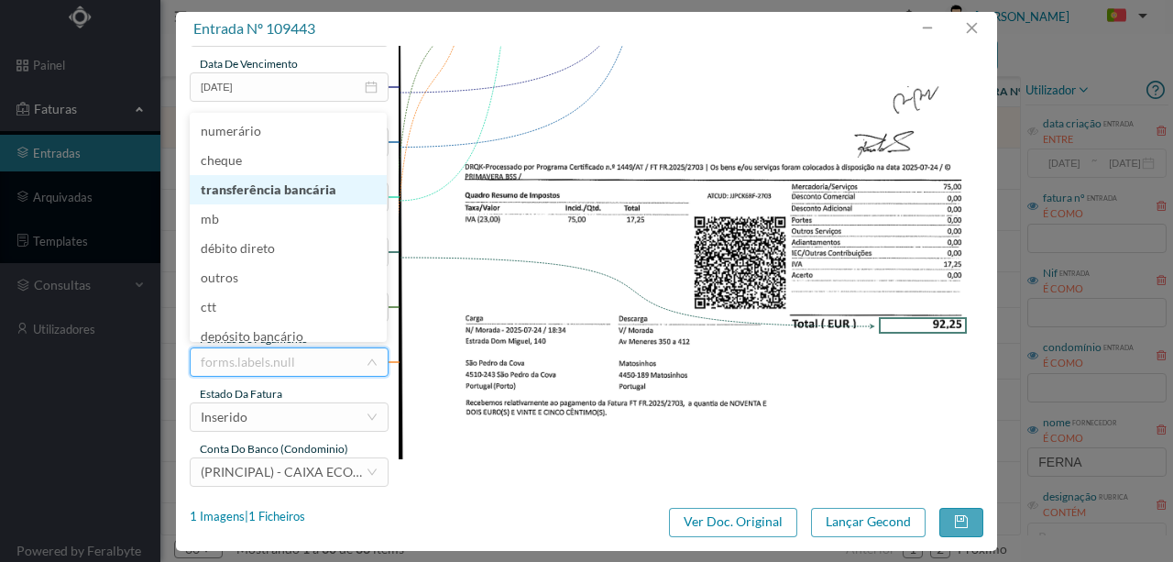
click at [288, 189] on li "transferência bancária" at bounding box center [288, 189] width 197 height 29
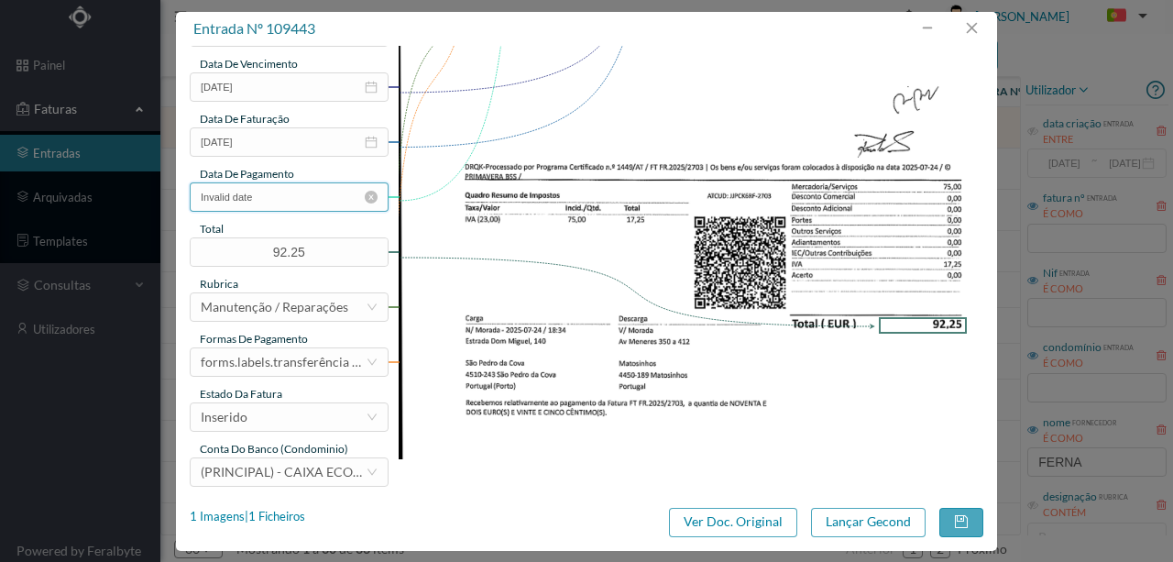
click at [268, 192] on input "Invalid date" at bounding box center [289, 196] width 199 height 29
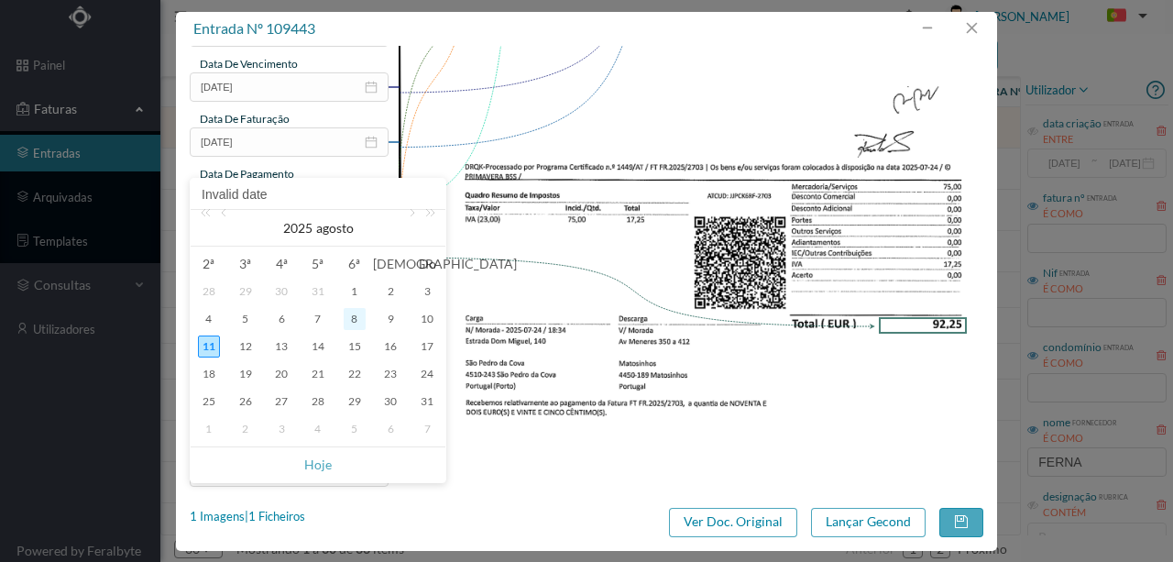
click at [354, 321] on div "8" at bounding box center [355, 319] width 22 height 22
type input "[DATE]"
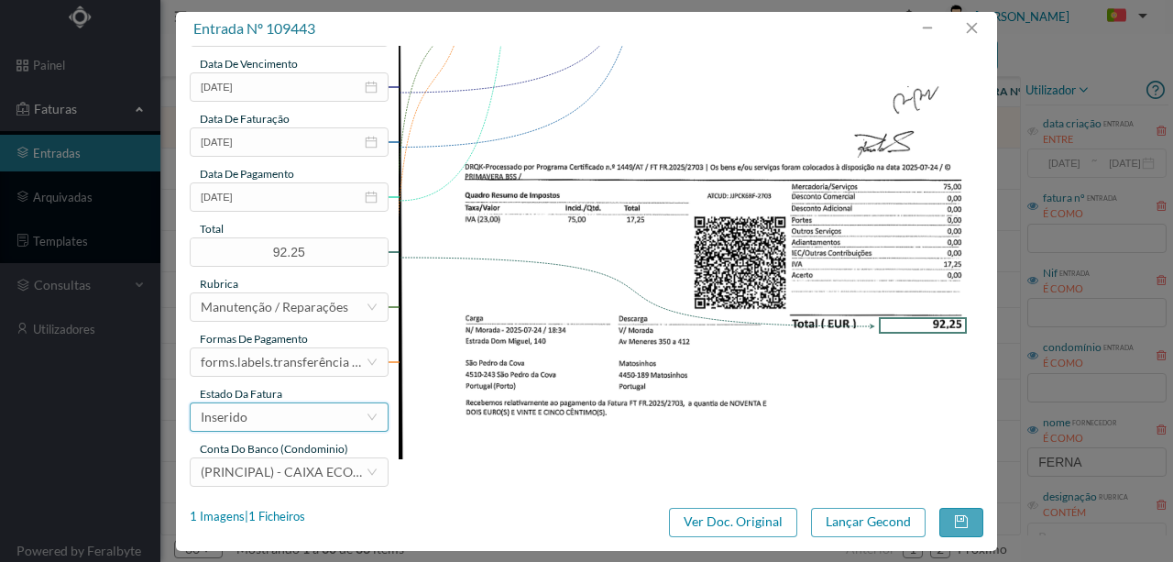
click at [282, 415] on div "Inserido" at bounding box center [283, 417] width 165 height 28
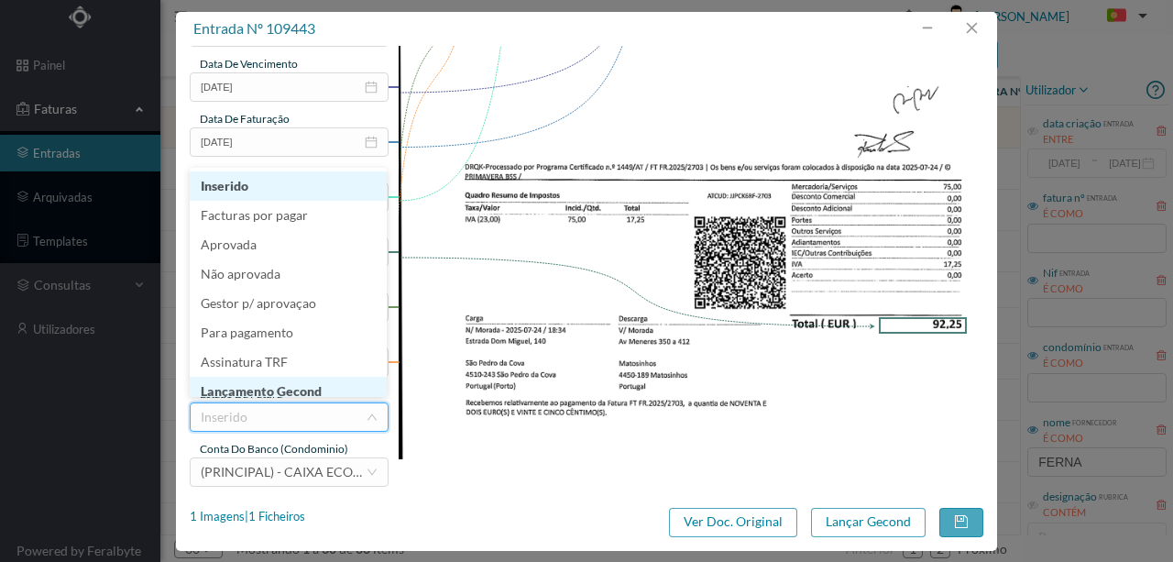
scroll to position [9, 0]
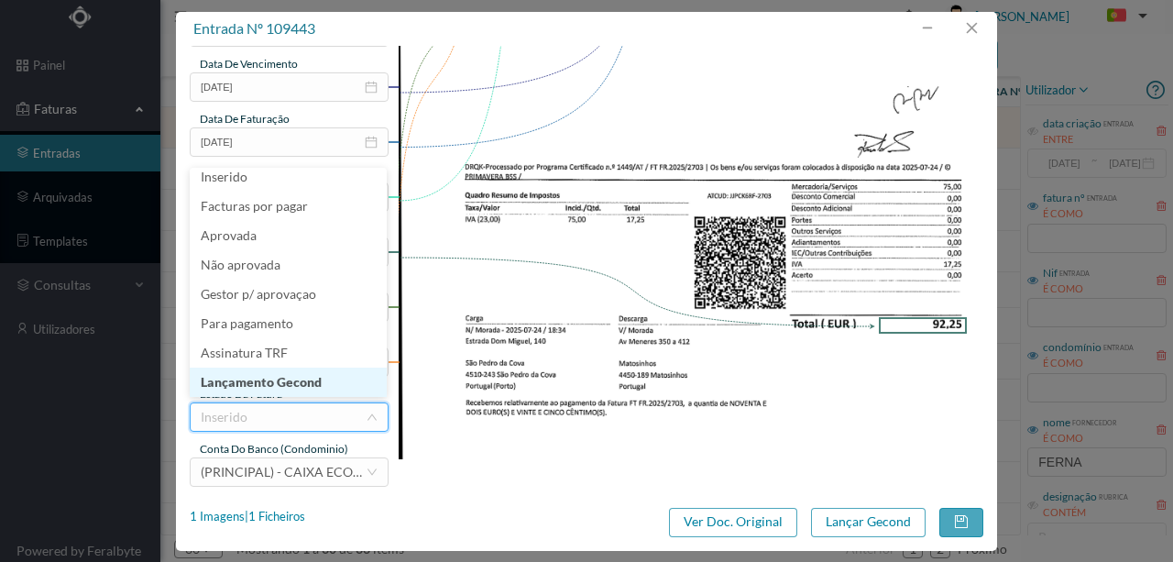
click at [304, 382] on li "Lançamento Gecond" at bounding box center [288, 382] width 197 height 29
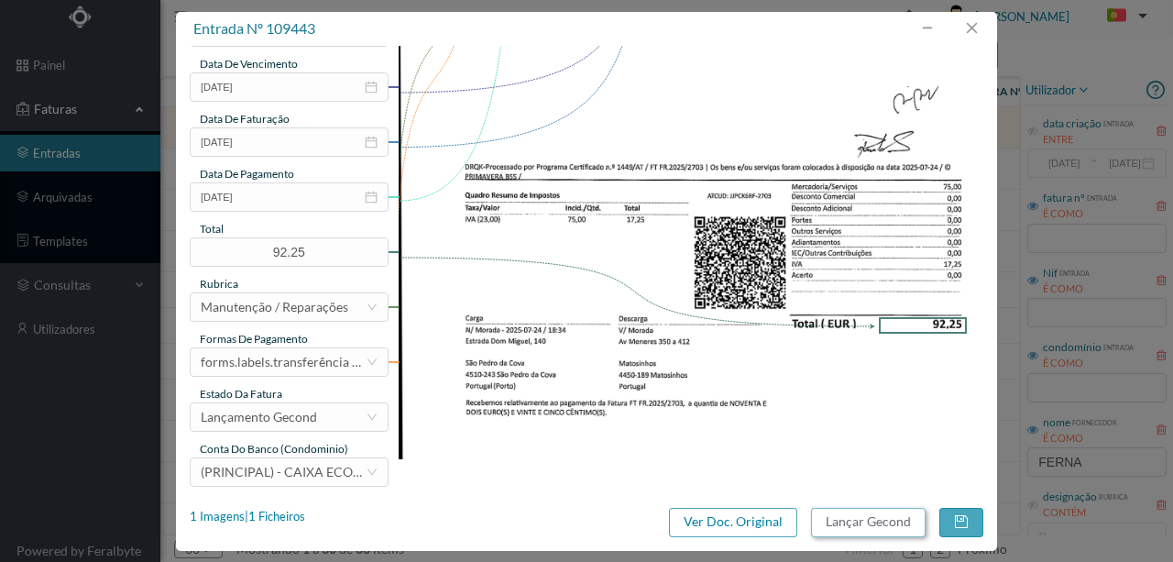
click at [894, 521] on button "Lançar Gecond" at bounding box center [868, 522] width 115 height 29
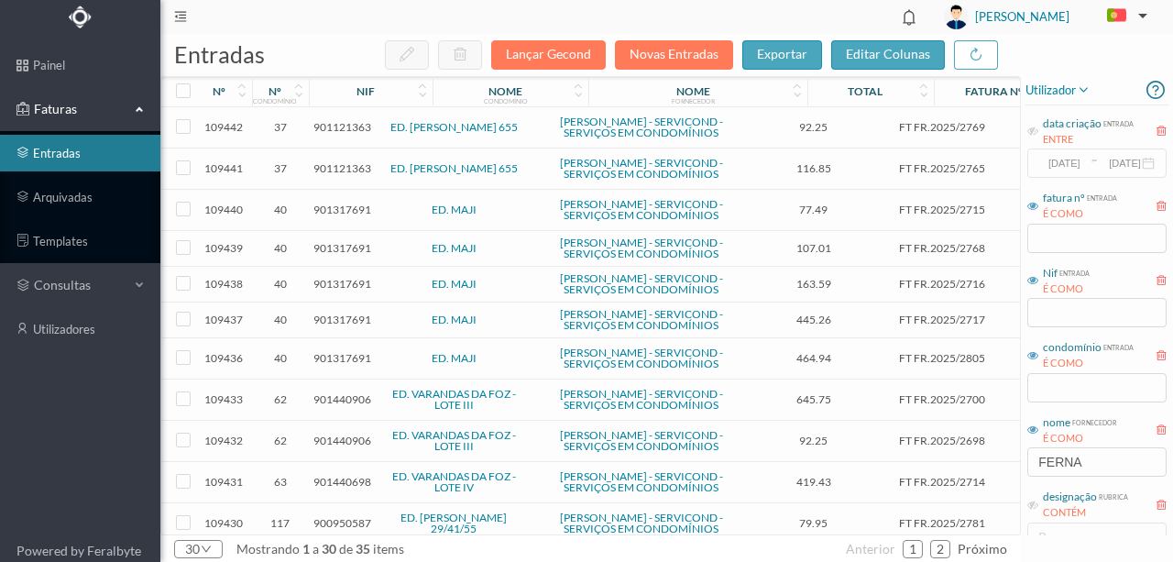
click at [340, 127] on span "901121363" at bounding box center [343, 127] width 58 height 14
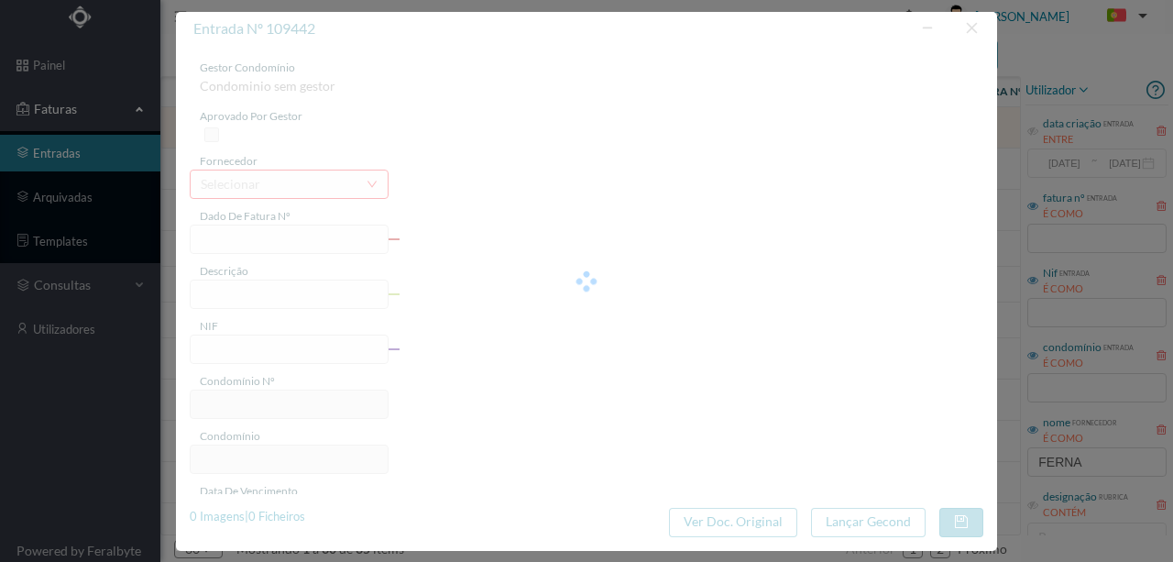
type input "FT FR.2025/2769"
type input "901121363"
type input "[DATE]"
type input "92.25"
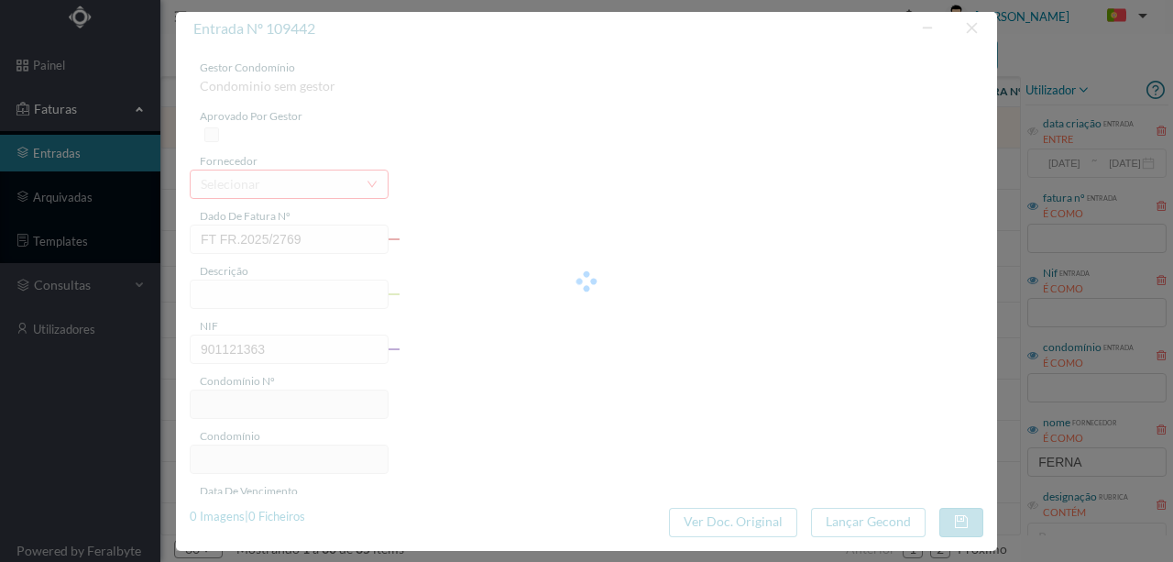
type input "37"
type input "ED. MOUZINHO ALBUQUERQUE 655"
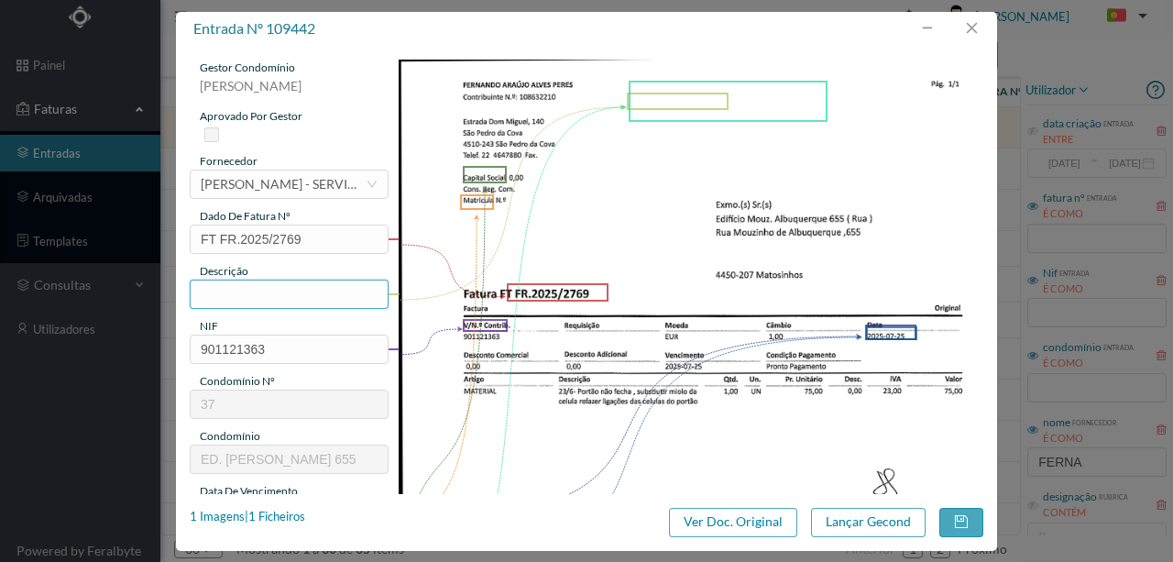
click at [231, 293] on input "text" at bounding box center [289, 294] width 199 height 29
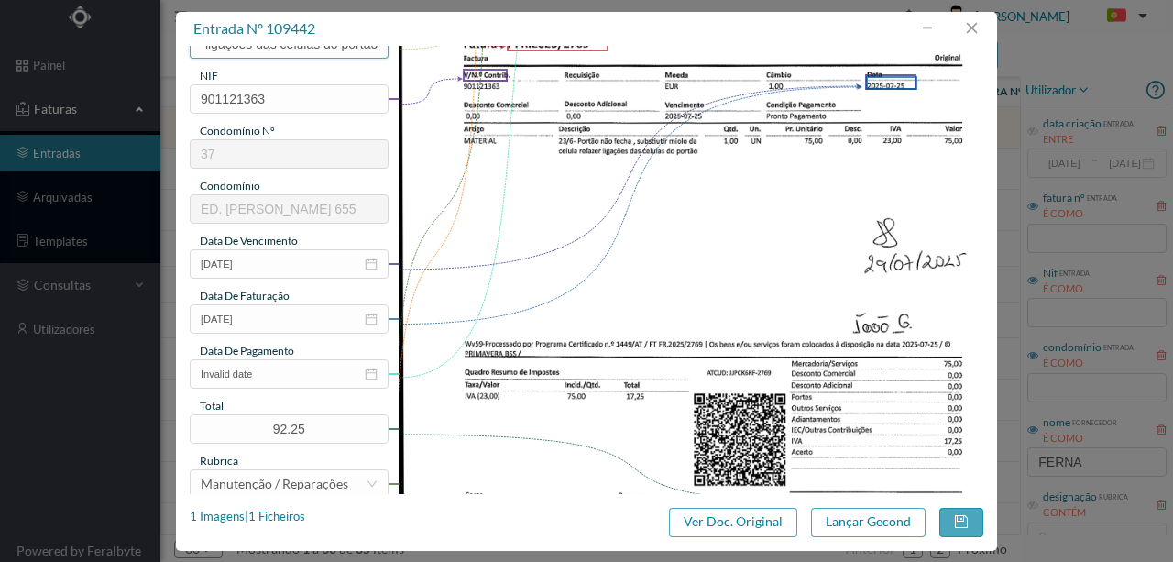
scroll to position [305, 0]
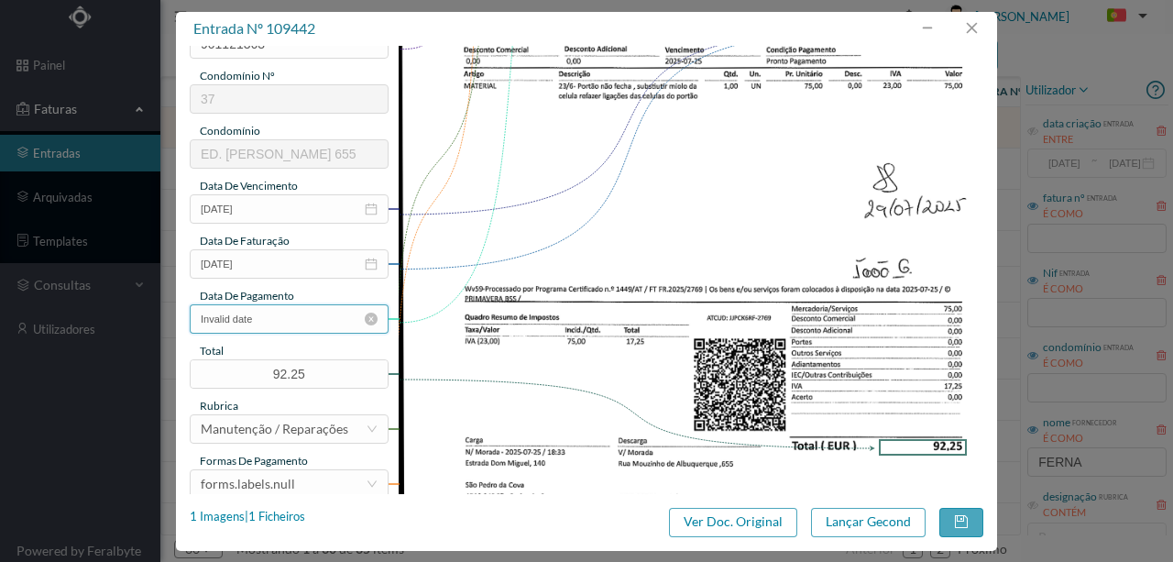
type input "Subs miolo da celula; Refazer ligações das celulas do portão"
click at [277, 324] on input "Invalid date" at bounding box center [289, 318] width 199 height 29
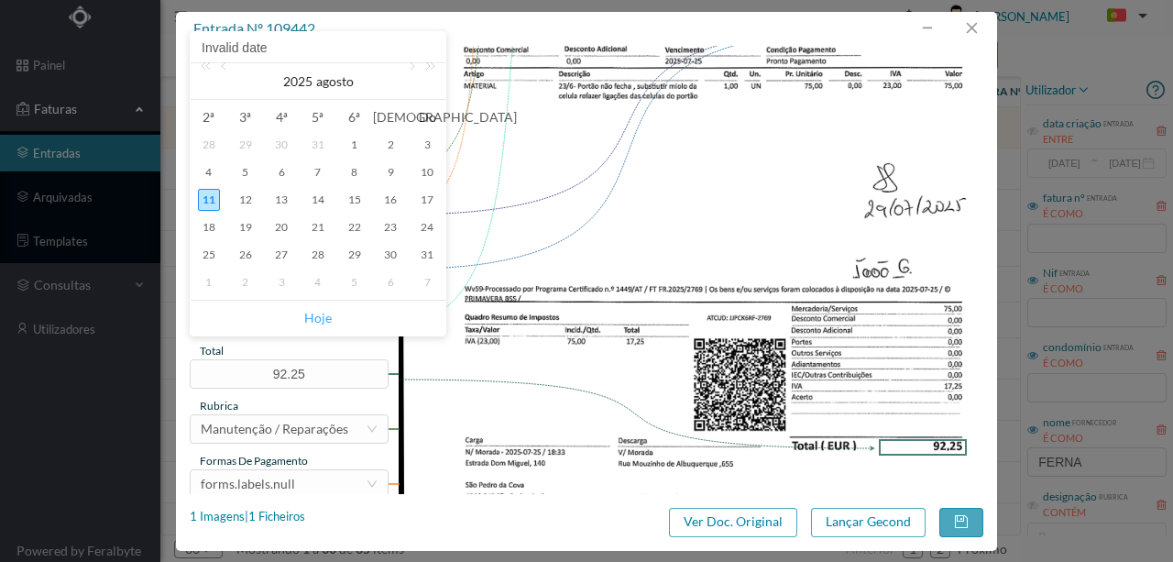
click at [310, 316] on link "Hoje" at bounding box center [318, 318] width 28 height 35
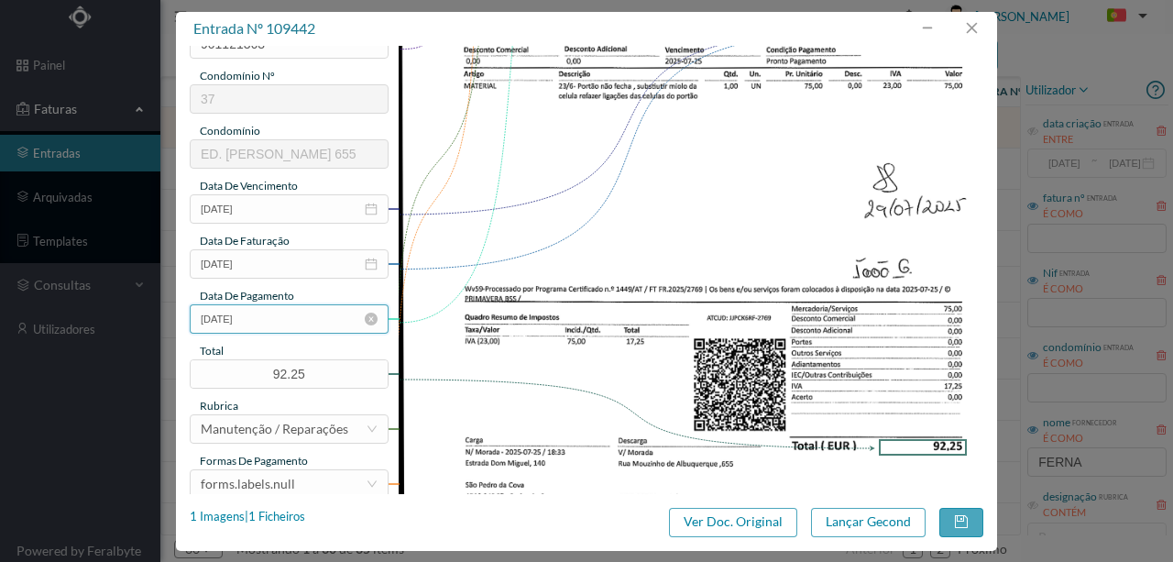
click at [266, 321] on input "[DATE]" at bounding box center [289, 318] width 199 height 29
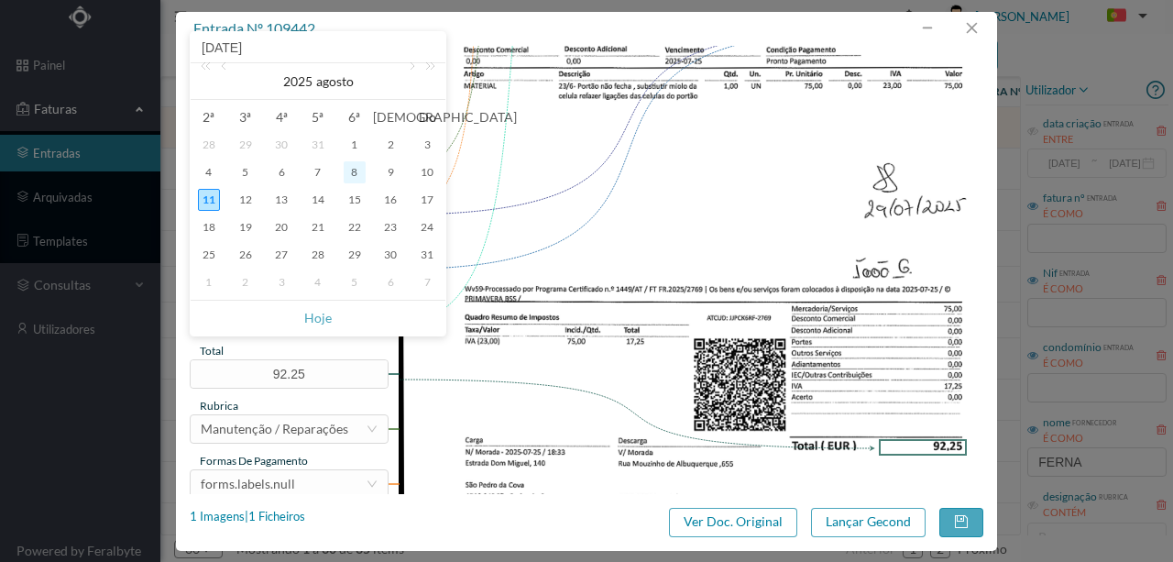
click at [356, 173] on div "8" at bounding box center [355, 172] width 22 height 22
type input "[DATE]"
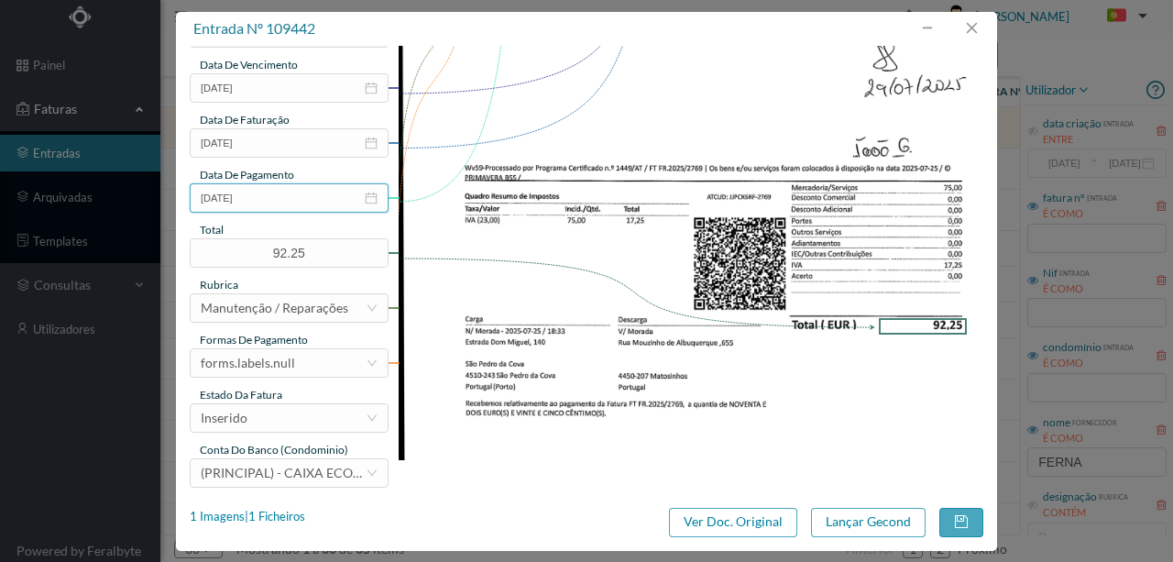
scroll to position [427, 0]
click at [291, 359] on div "forms.labels.null" at bounding box center [248, 362] width 94 height 28
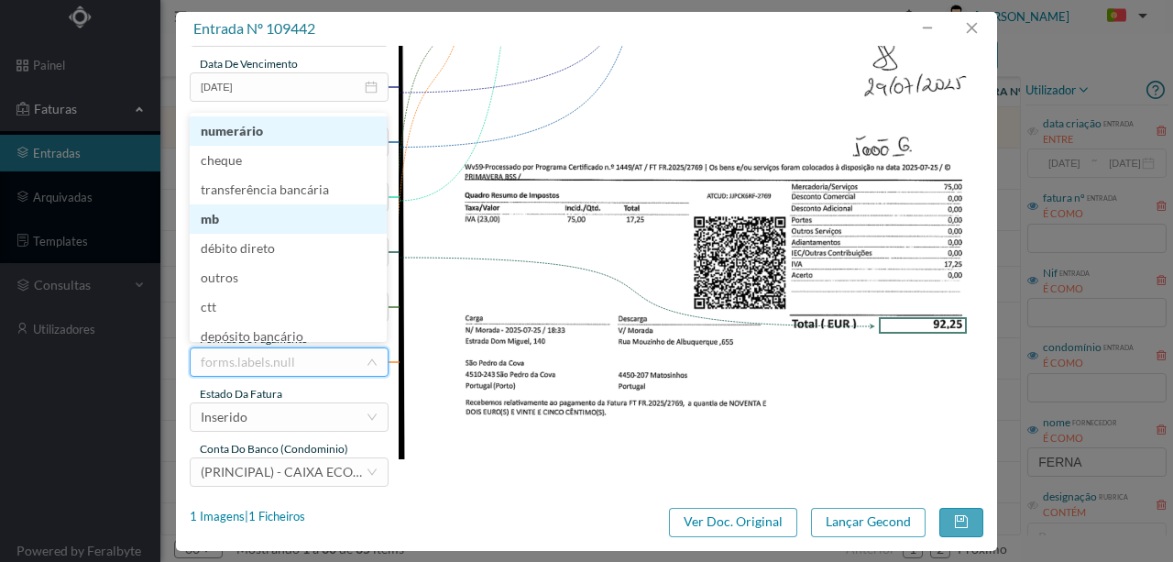
scroll to position [6, 0]
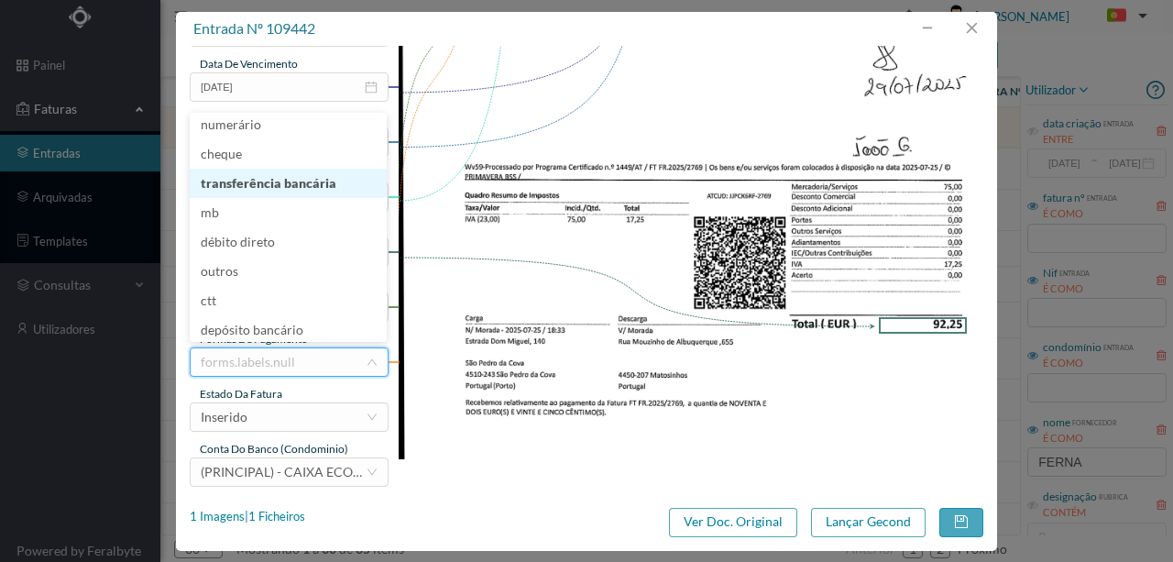
click at [291, 173] on li "transferência bancária" at bounding box center [288, 183] width 197 height 29
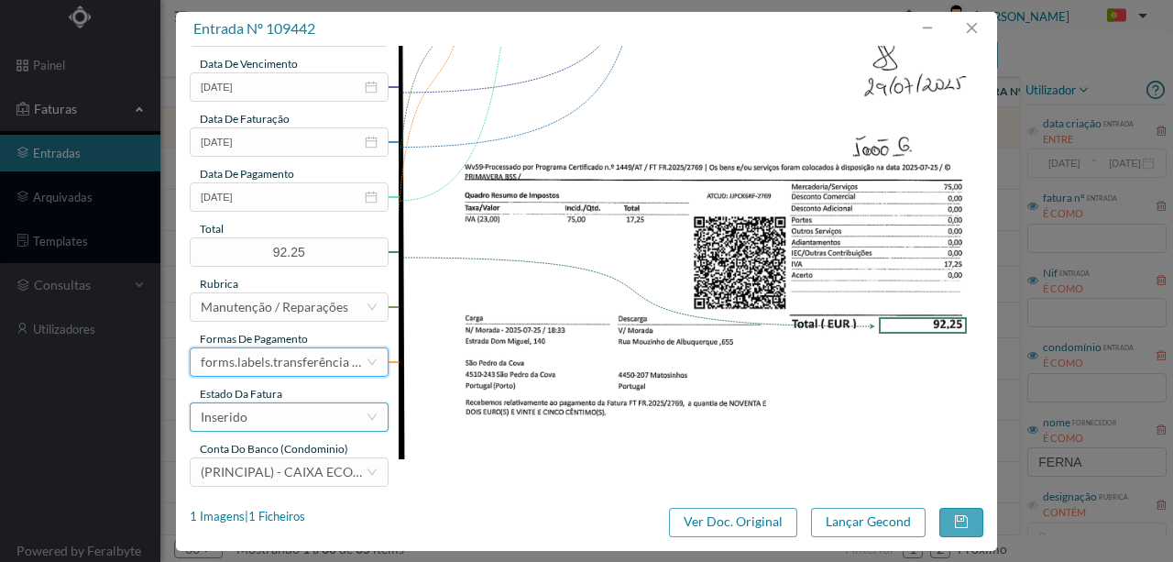
click at [264, 424] on div "Inserido" at bounding box center [283, 417] width 165 height 28
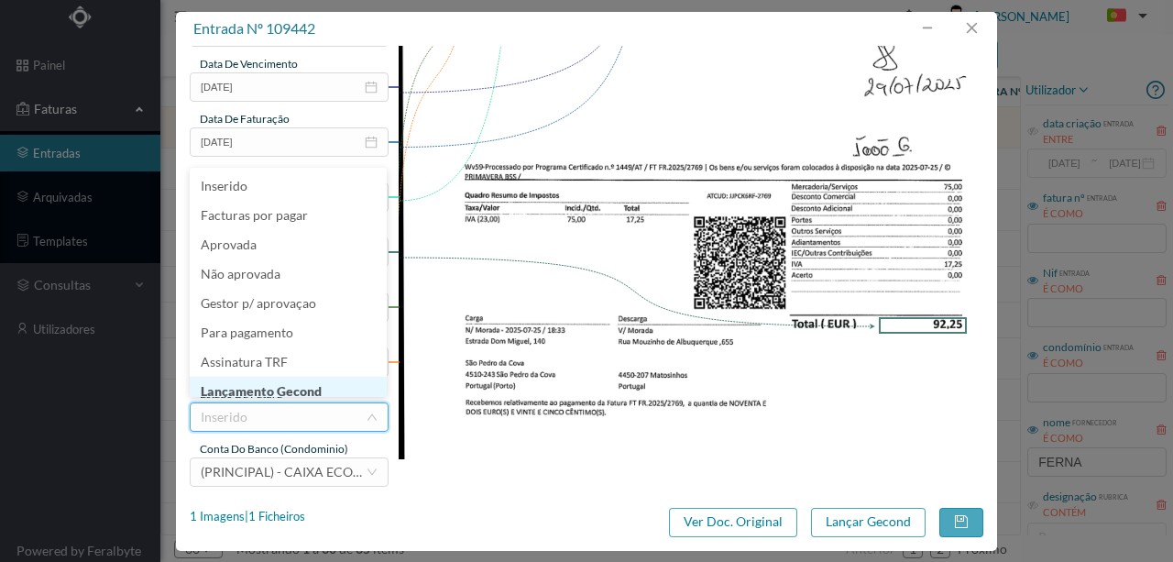
scroll to position [9, 0]
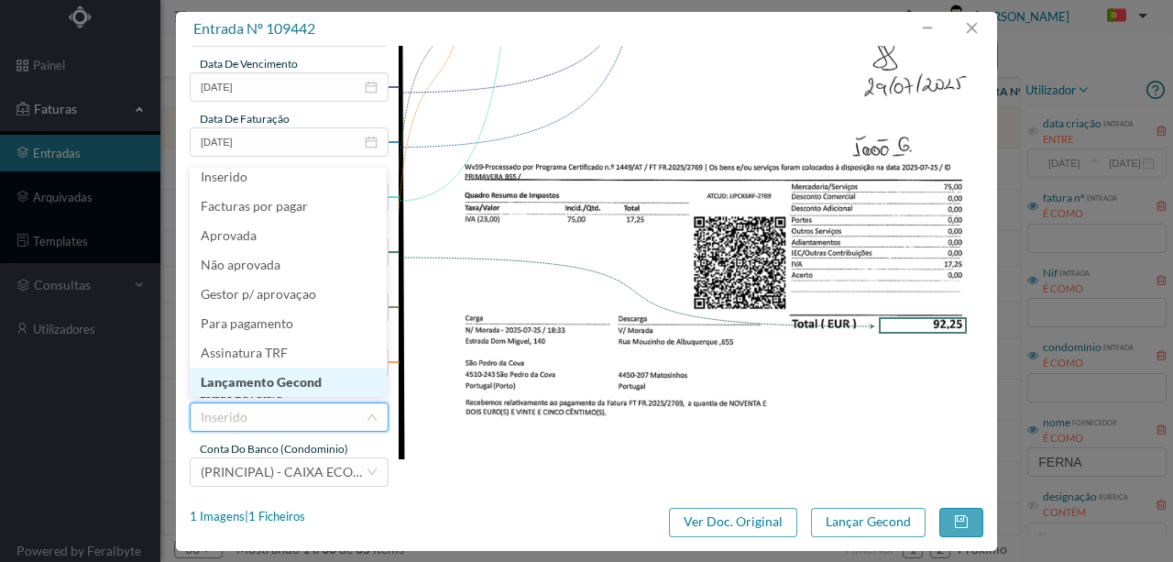
click at [292, 384] on li "Lançamento Gecond" at bounding box center [288, 382] width 197 height 29
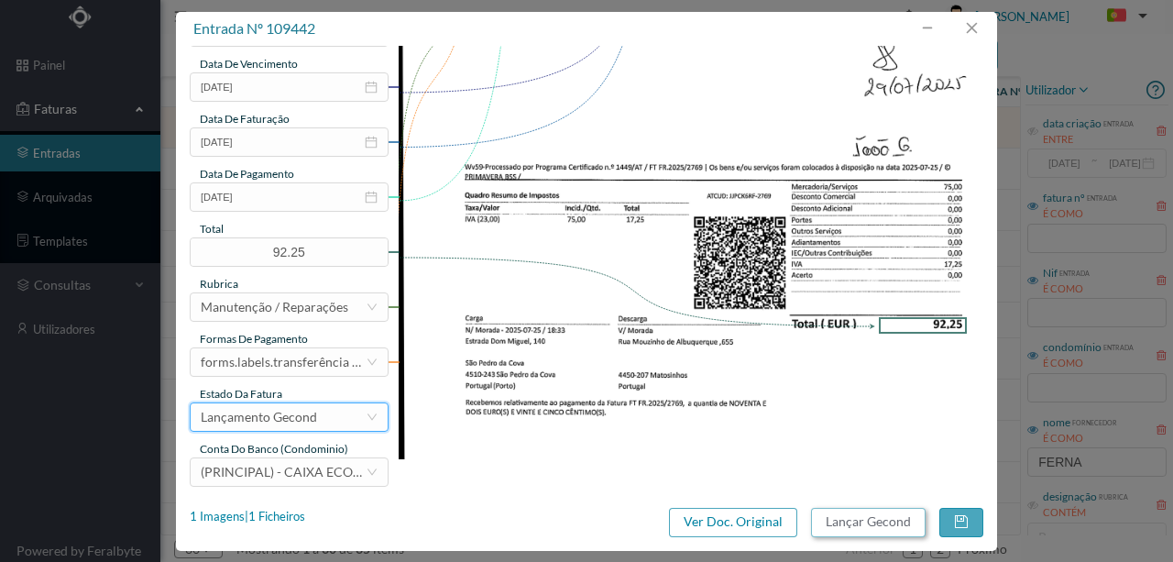
click at [847, 523] on button "Lançar Gecond" at bounding box center [868, 522] width 115 height 29
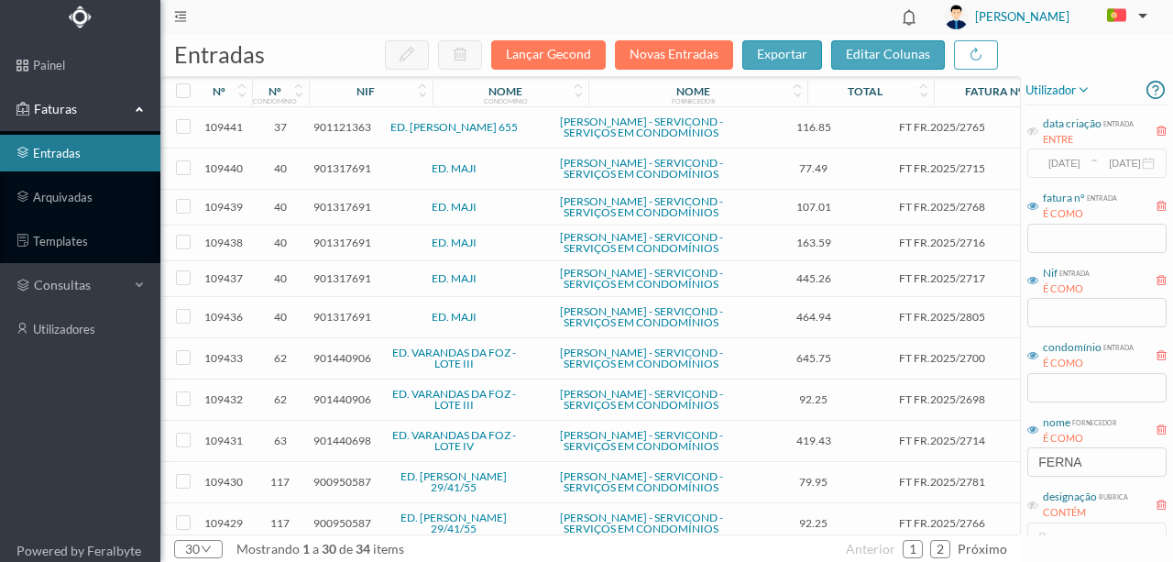
click at [347, 128] on span "901121363" at bounding box center [343, 127] width 58 height 14
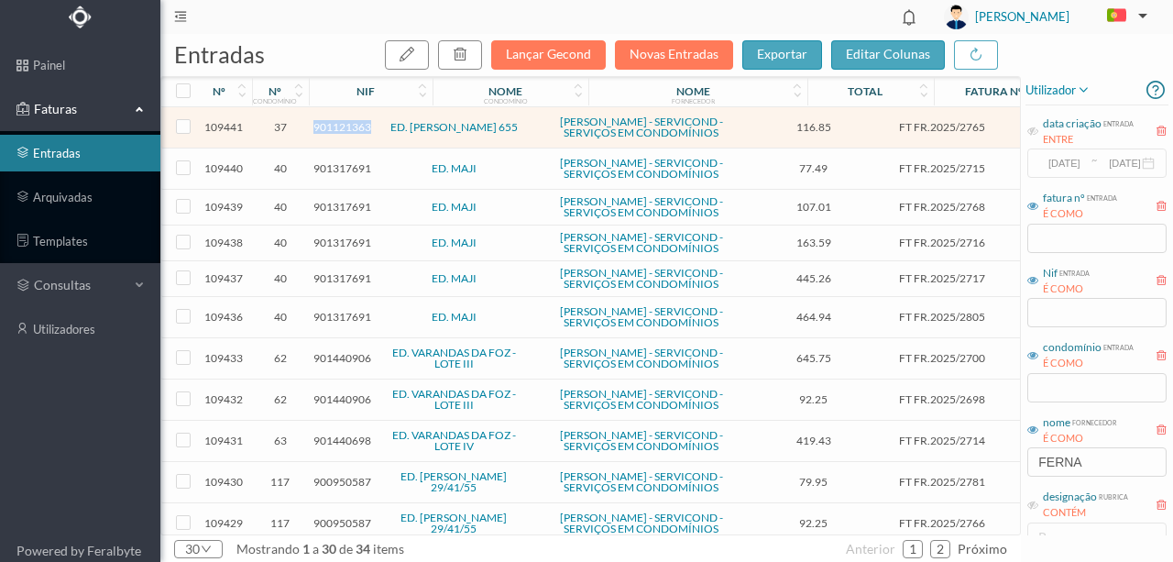
click at [347, 128] on span "901121363" at bounding box center [343, 127] width 58 height 14
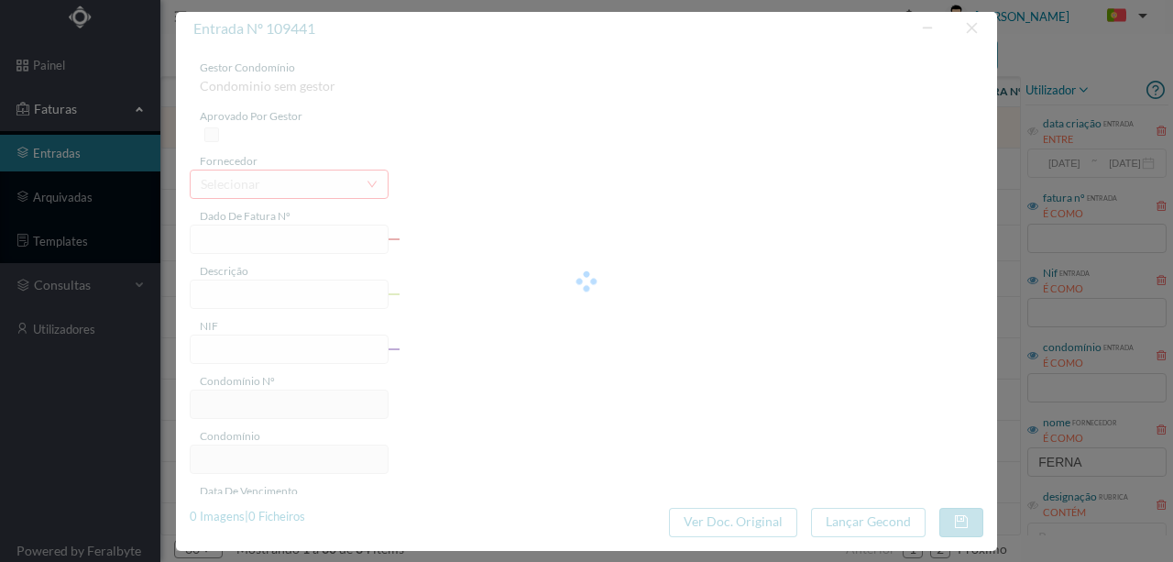
type input "FT FR.2025/2765"
type input "901121363"
type input "3028-01-07"
type input "[DATE]"
type input "116.85"
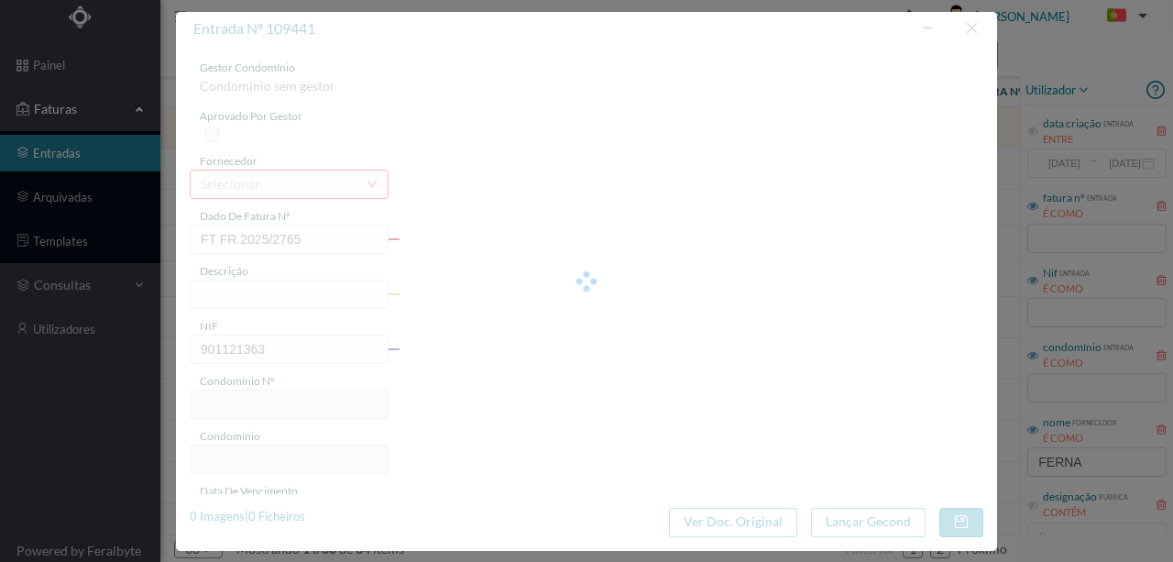
type input "37"
type input "ED. MOUZINHO ALBUQUERQUE 655"
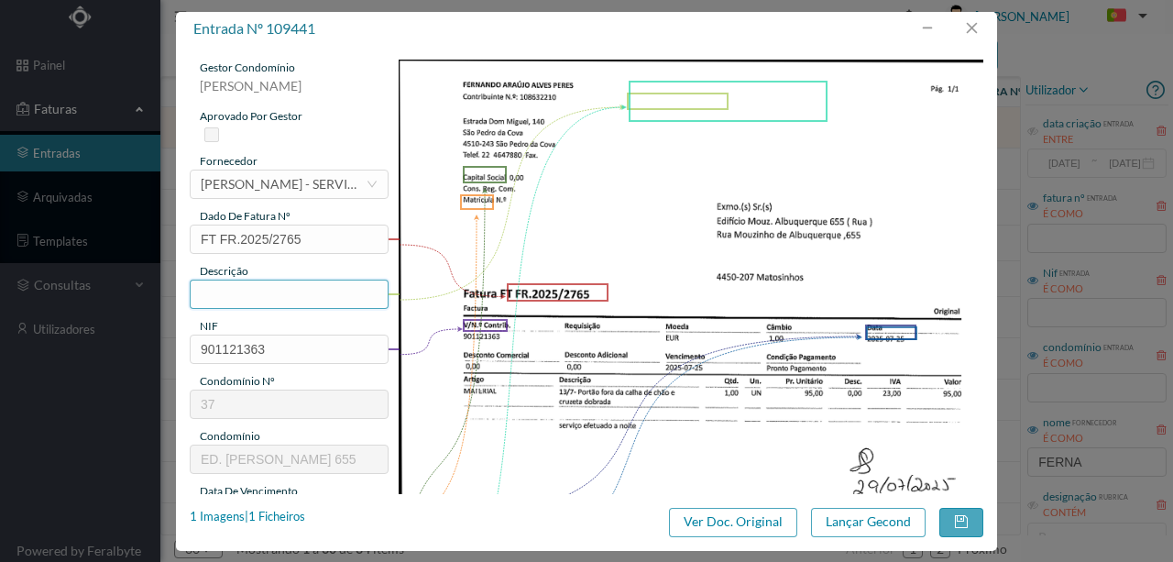
click at [216, 292] on input "text" at bounding box center [289, 294] width 199 height 29
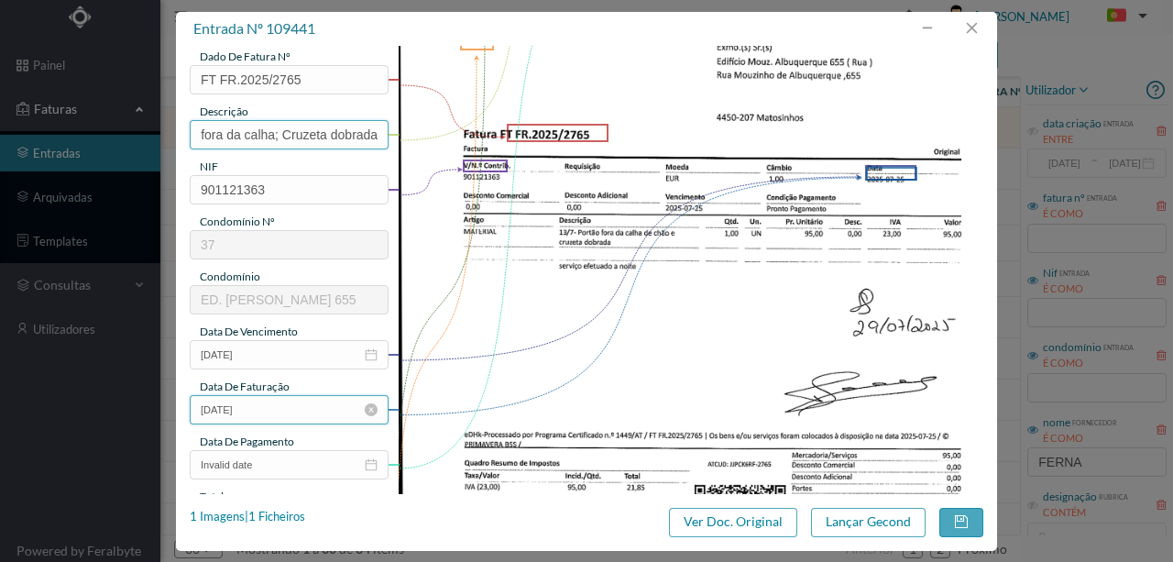
scroll to position [183, 0]
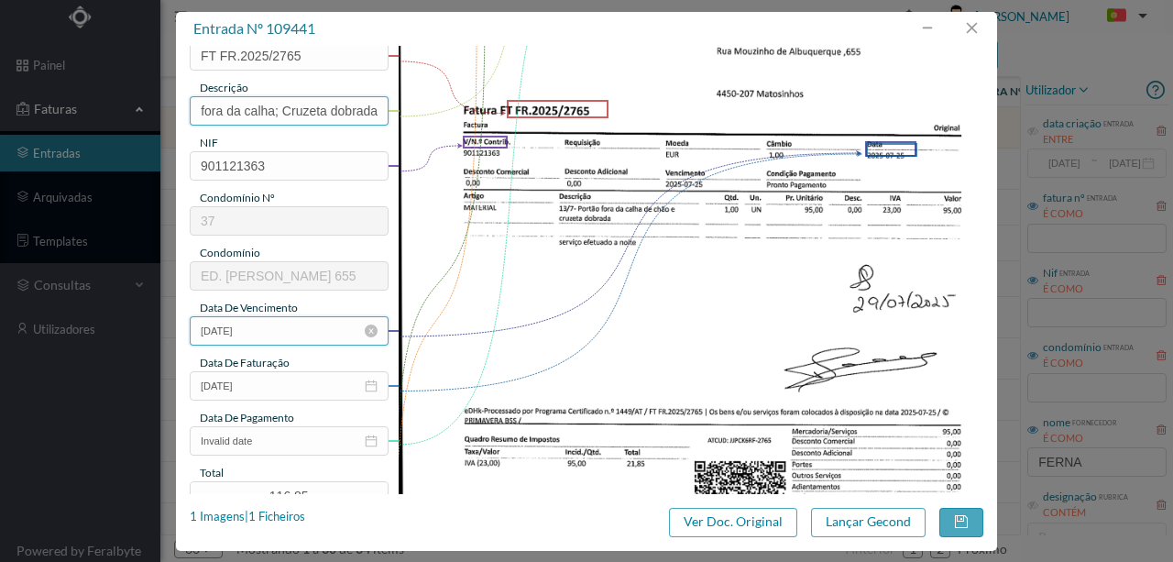
type input "Portão fora da calha; Cruzeta dobrada"
click at [290, 336] on input "3028-01-07" at bounding box center [289, 330] width 199 height 29
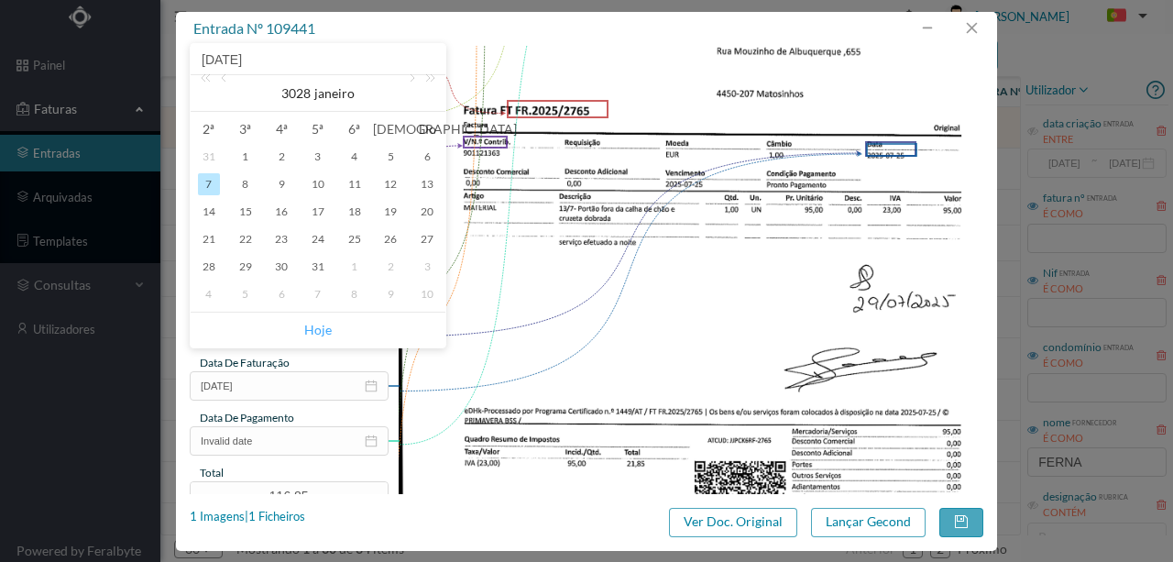
click at [314, 326] on link "Hoje" at bounding box center [318, 330] width 28 height 35
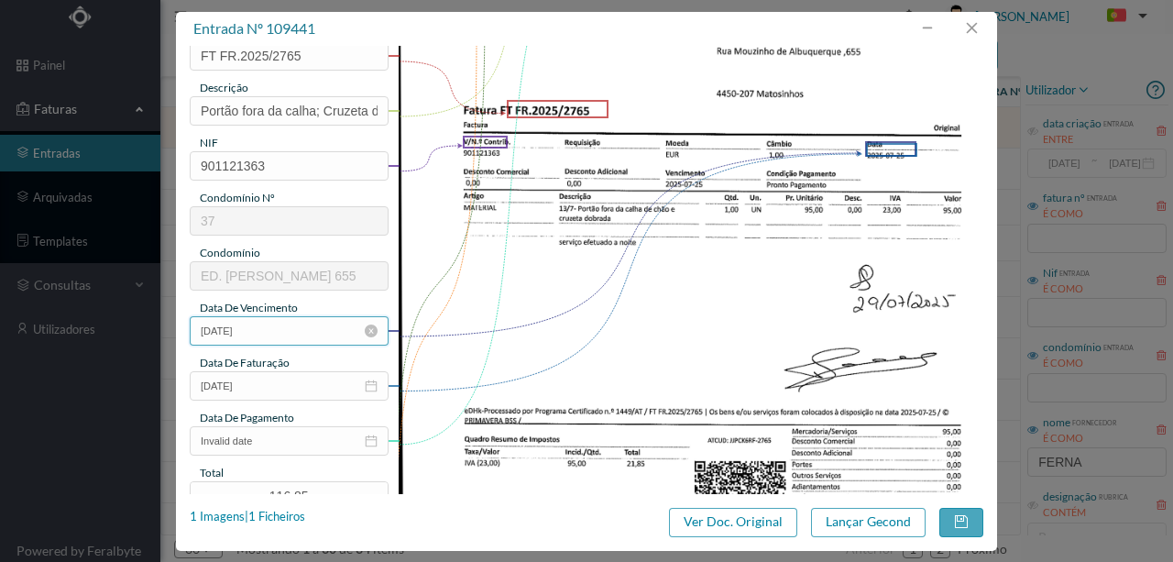
click at [284, 332] on input "[DATE]" at bounding box center [289, 330] width 199 height 29
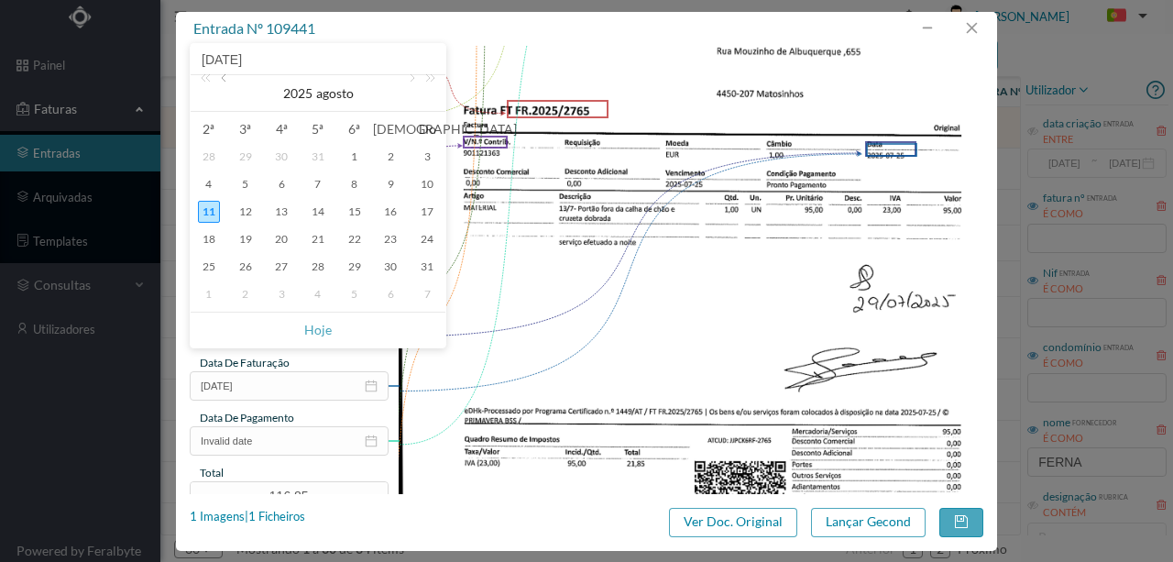
click at [226, 81] on link at bounding box center [225, 93] width 17 height 37
click at [348, 235] on div "25" at bounding box center [355, 239] width 22 height 22
type input "[DATE]"
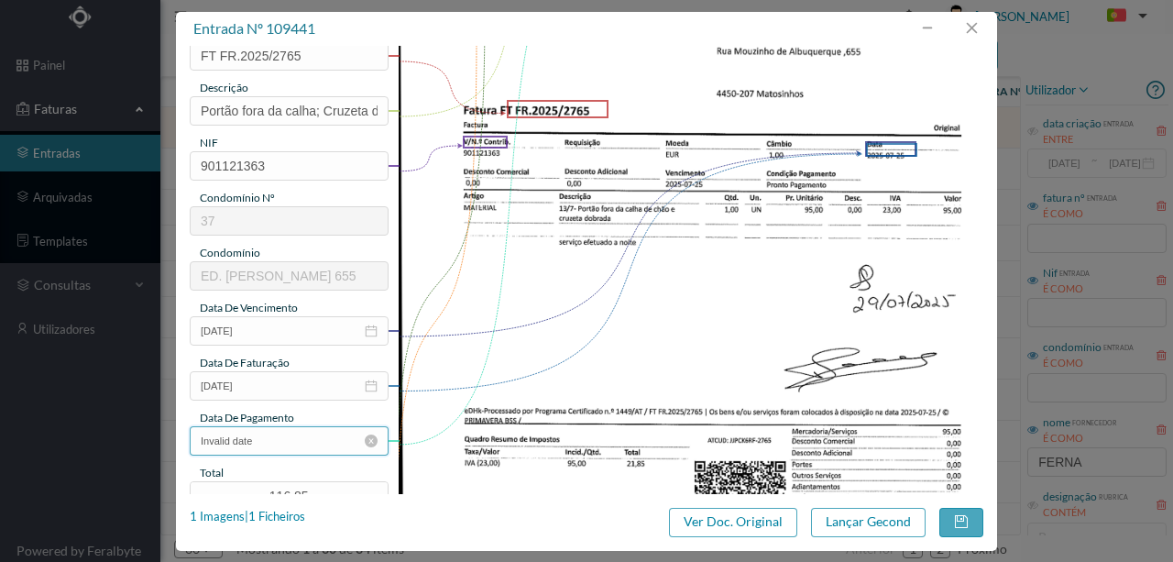
click at [279, 446] on input "Invalid date" at bounding box center [289, 440] width 199 height 29
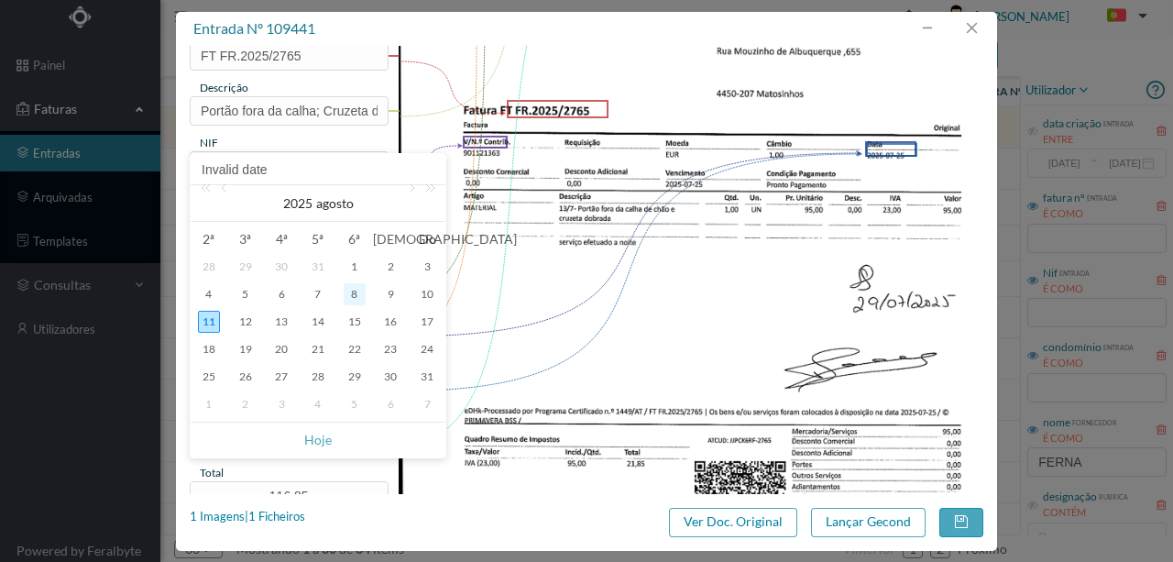
click at [353, 293] on div "8" at bounding box center [355, 294] width 22 height 22
type input "[DATE]"
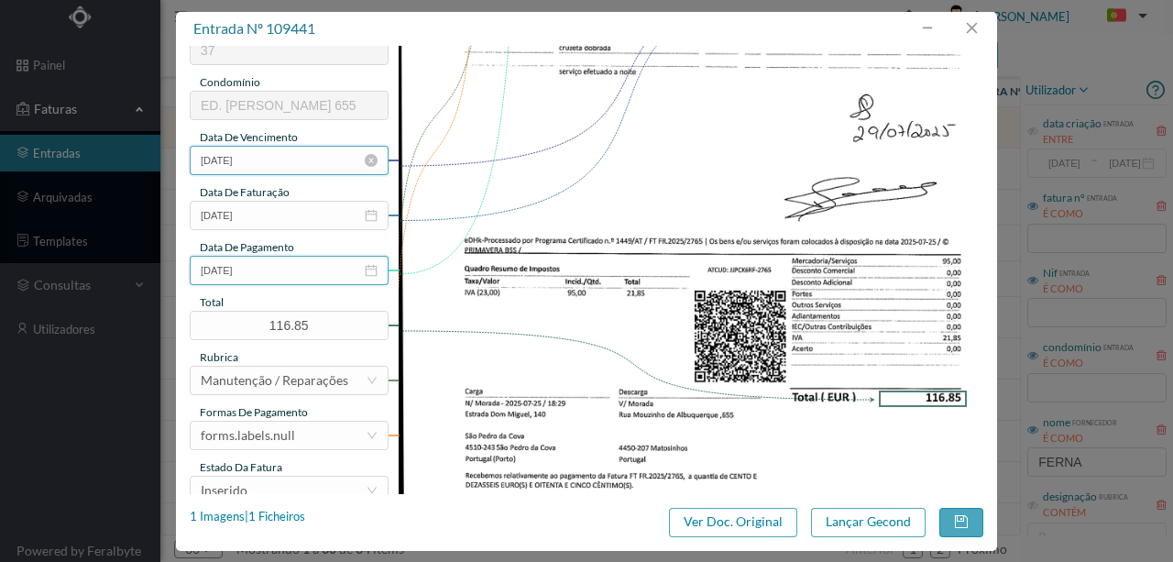
scroll to position [367, 0]
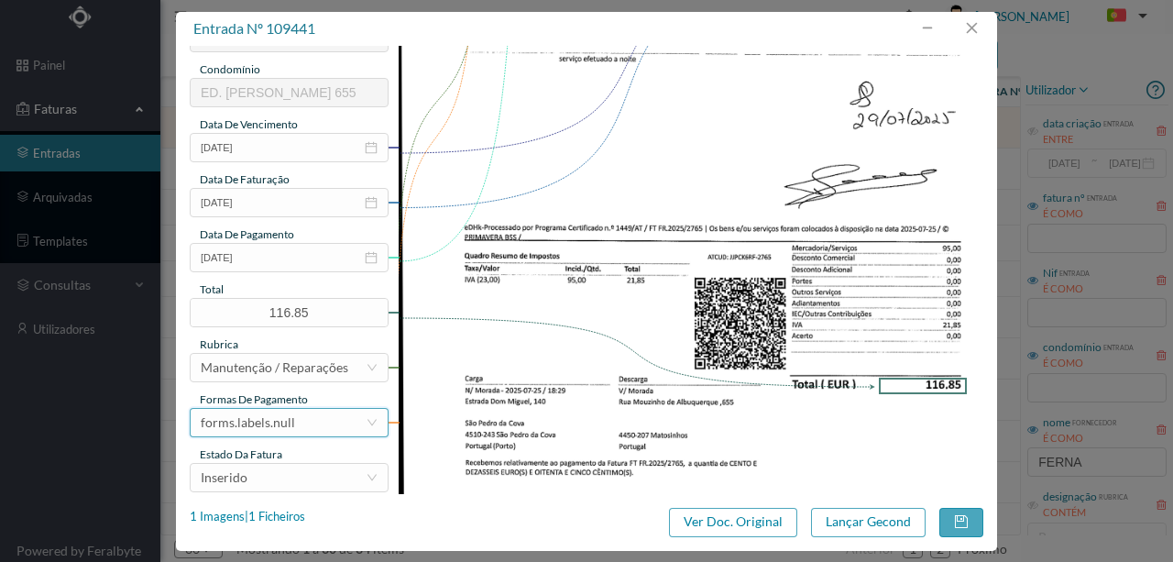
click at [294, 419] on div "forms.labels.null" at bounding box center [283, 423] width 165 height 28
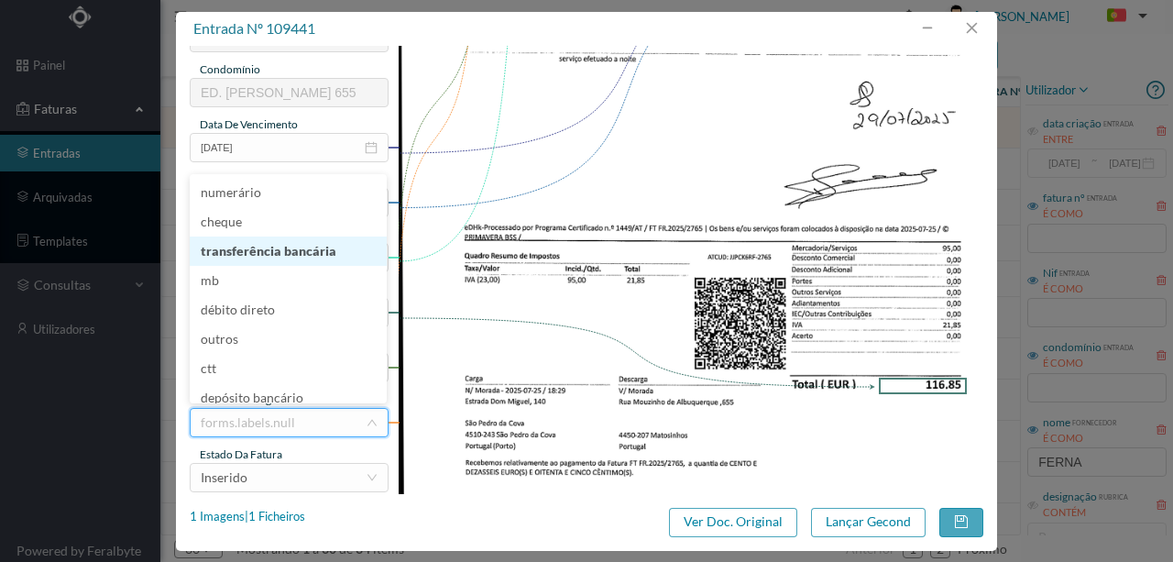
click at [290, 250] on li "transferência bancária" at bounding box center [288, 251] width 197 height 29
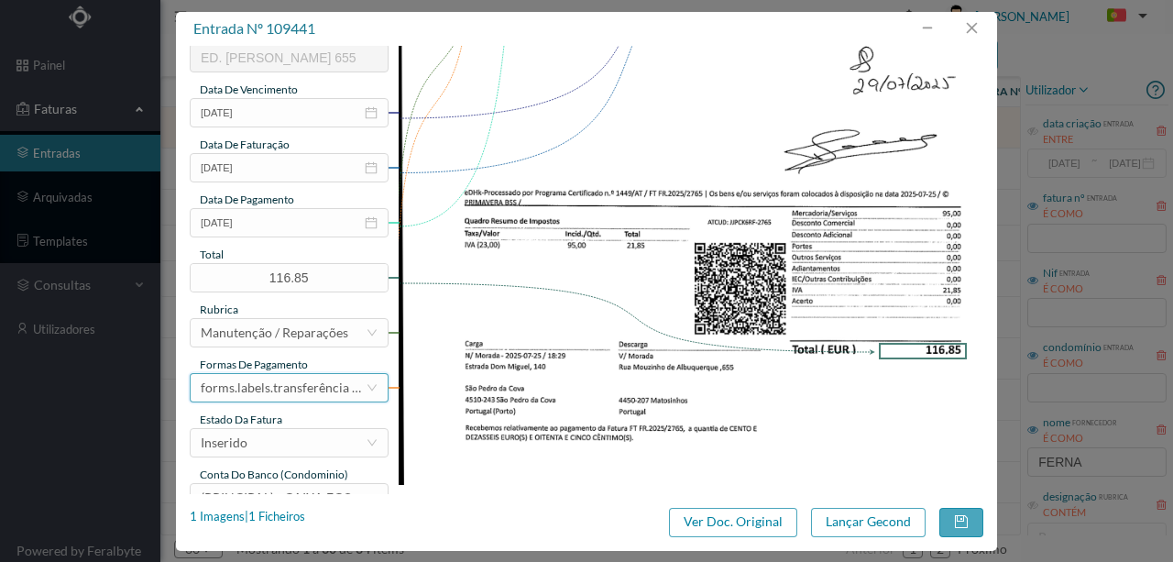
scroll to position [434, 0]
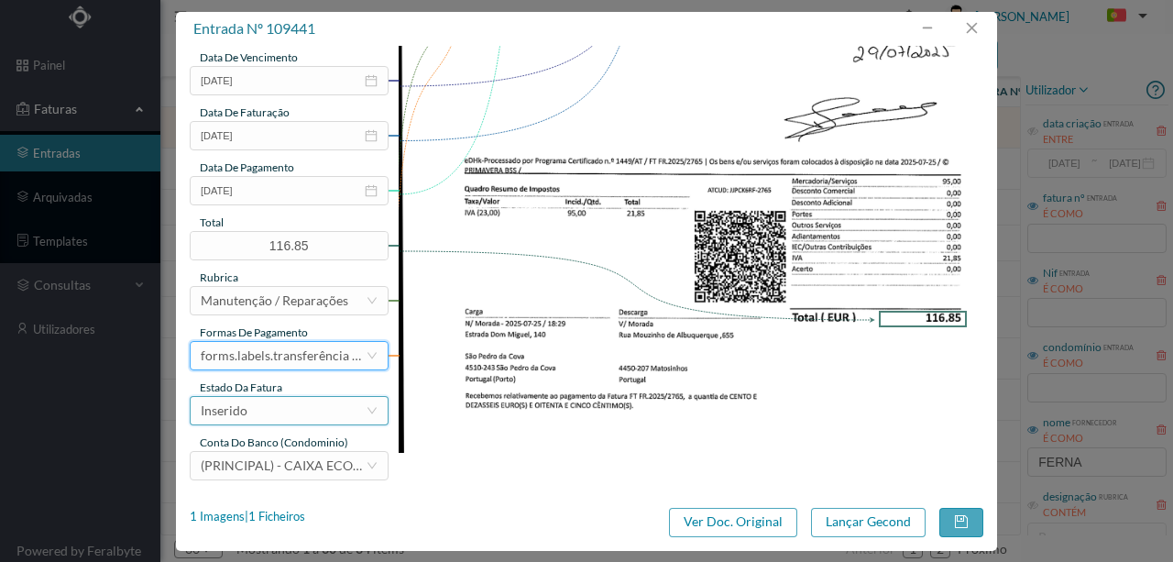
click at [265, 412] on div "Inserido" at bounding box center [283, 411] width 165 height 28
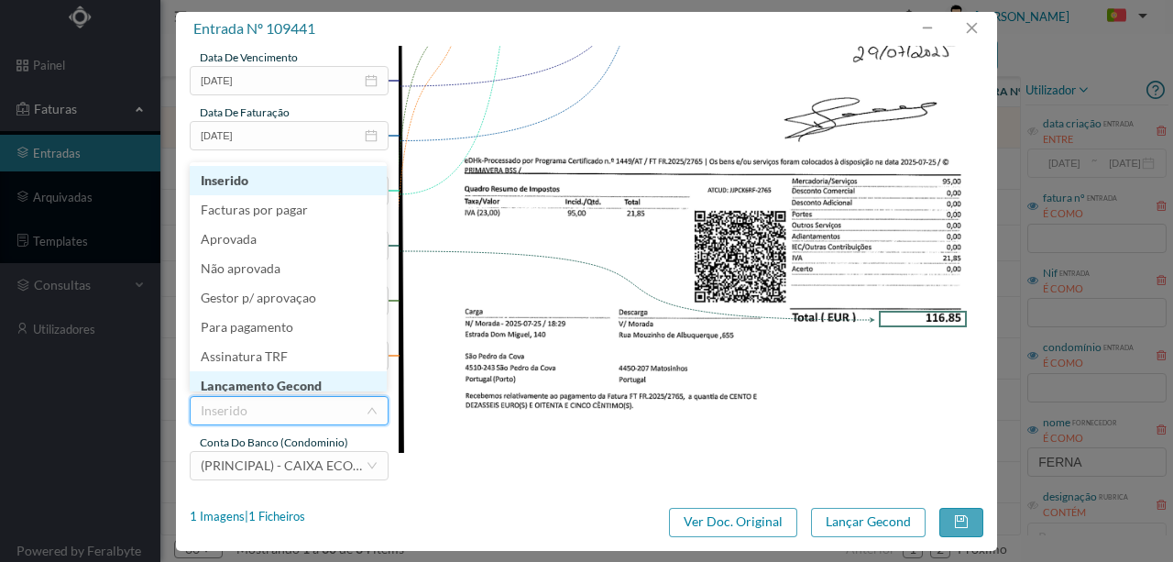
scroll to position [9, 0]
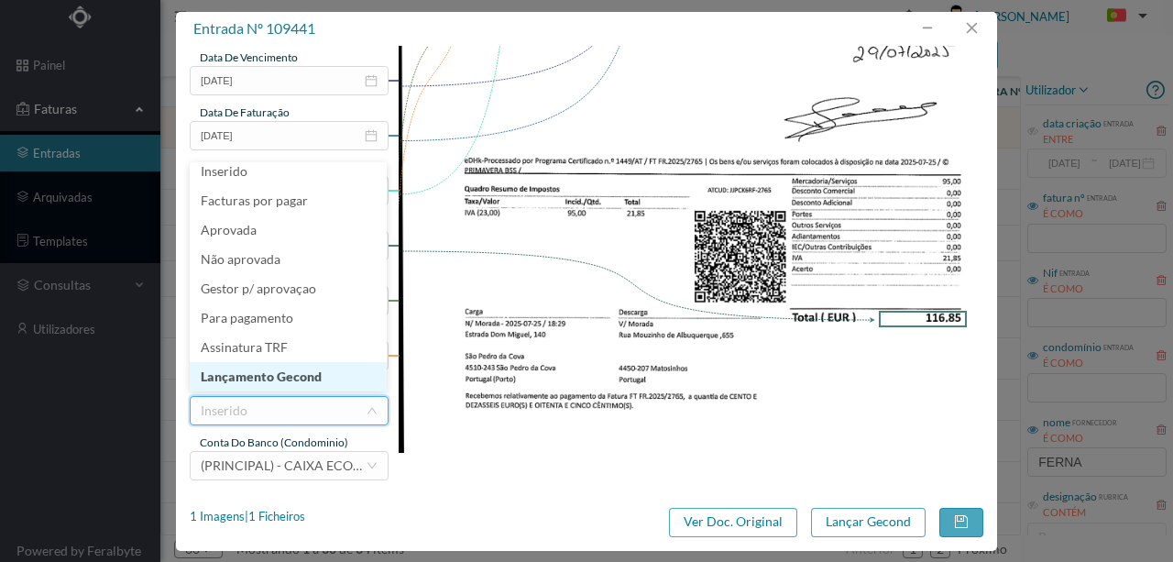
click at [303, 380] on li "Lançamento Gecond" at bounding box center [288, 376] width 197 height 29
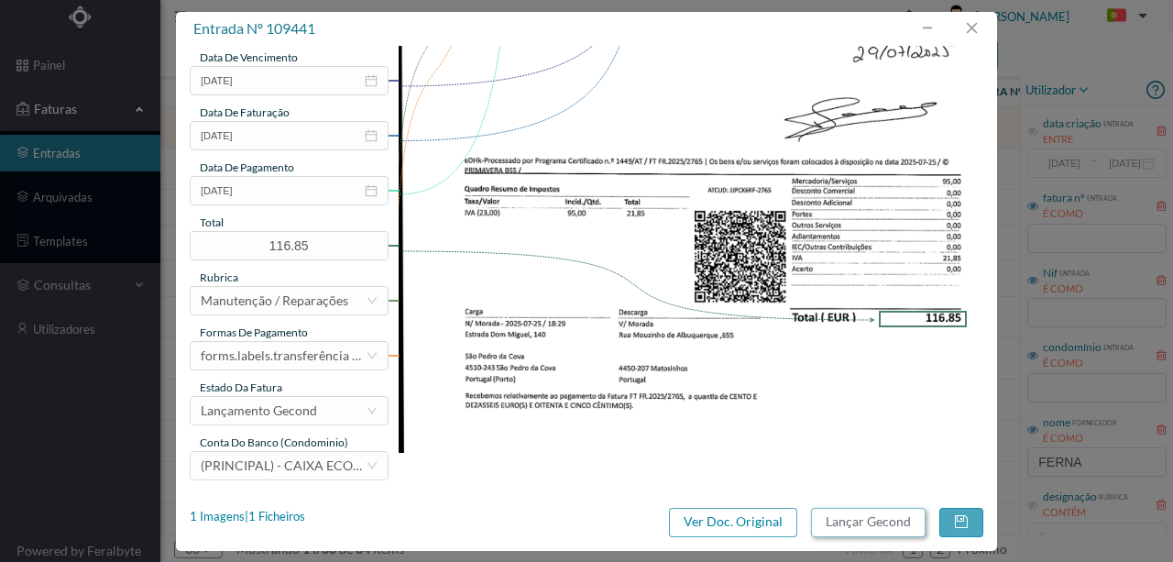
click at [883, 518] on button "Lançar Gecond" at bounding box center [868, 522] width 115 height 29
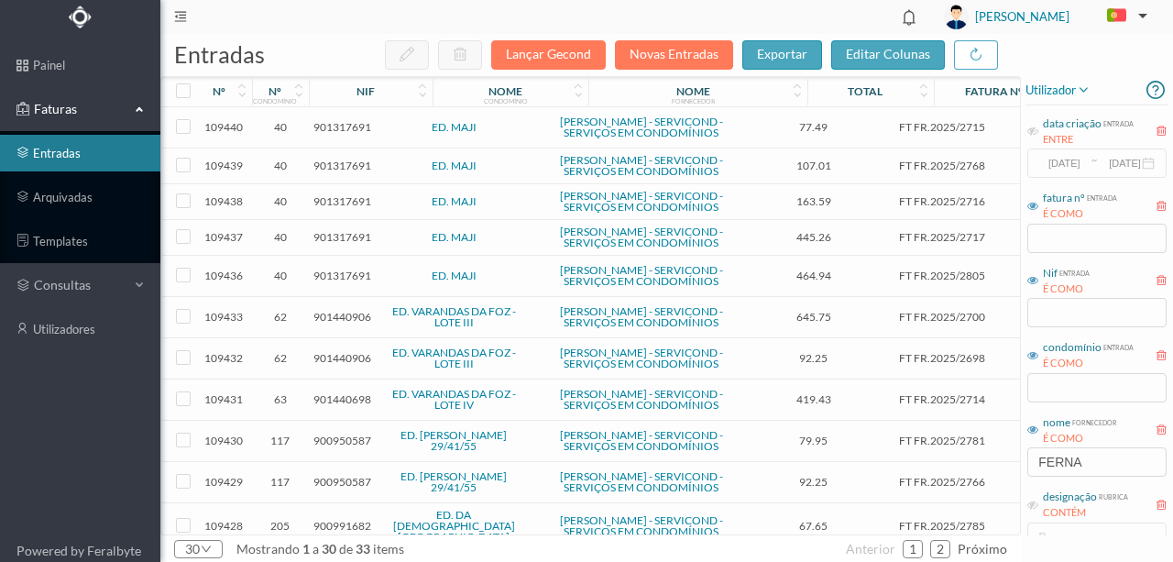
click at [347, 324] on span "901440906" at bounding box center [343, 317] width 58 height 14
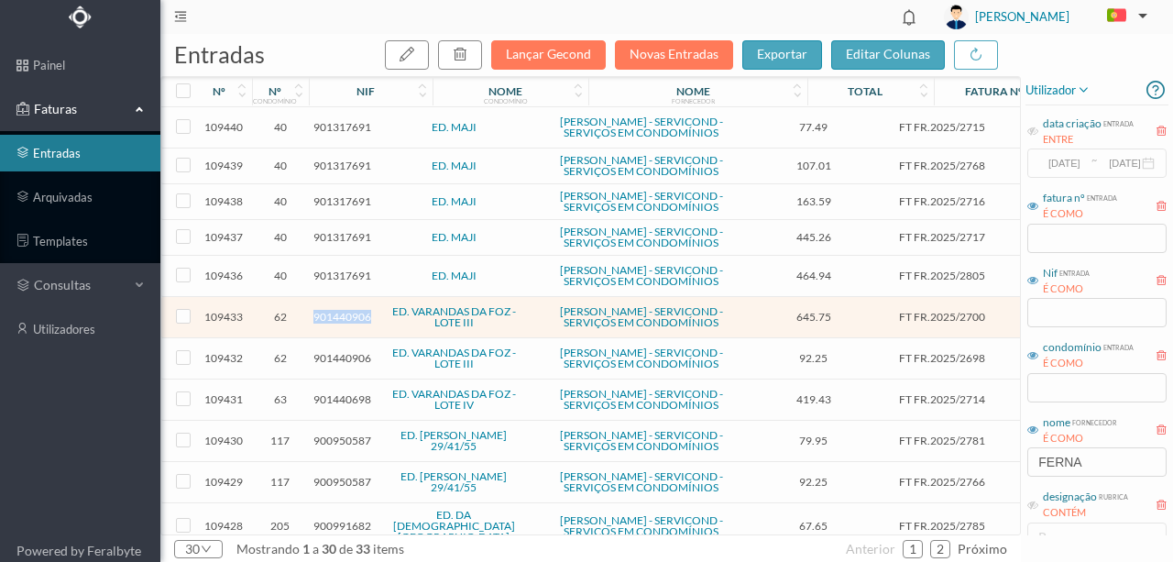
click at [347, 324] on span "901440906" at bounding box center [343, 317] width 58 height 14
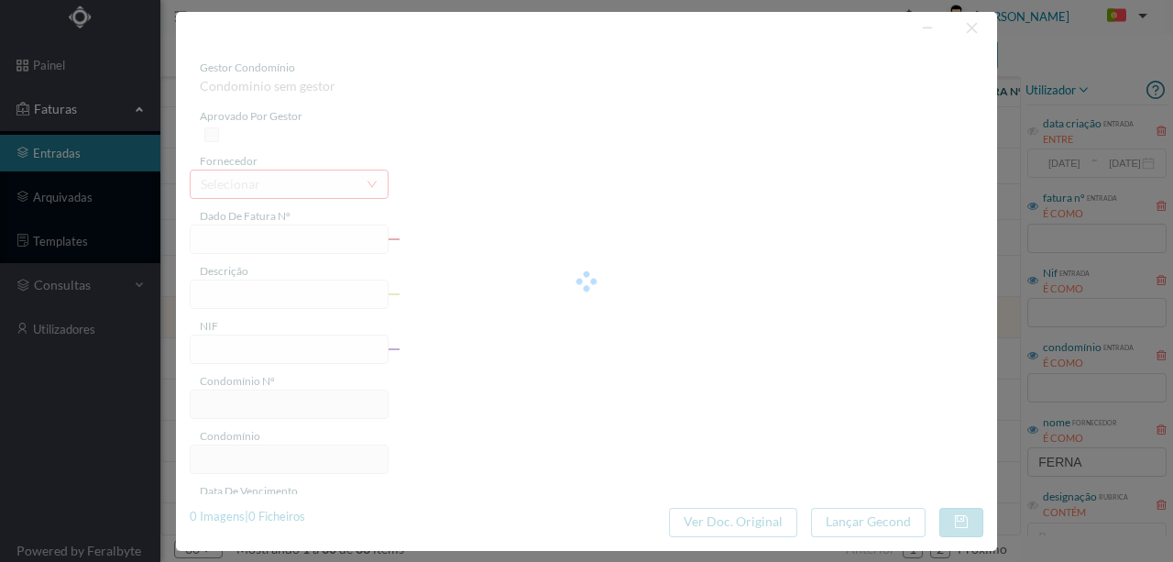
type input "FT FR.2025/2700"
type input "901440906"
type input "[DATE]"
type input "645.75"
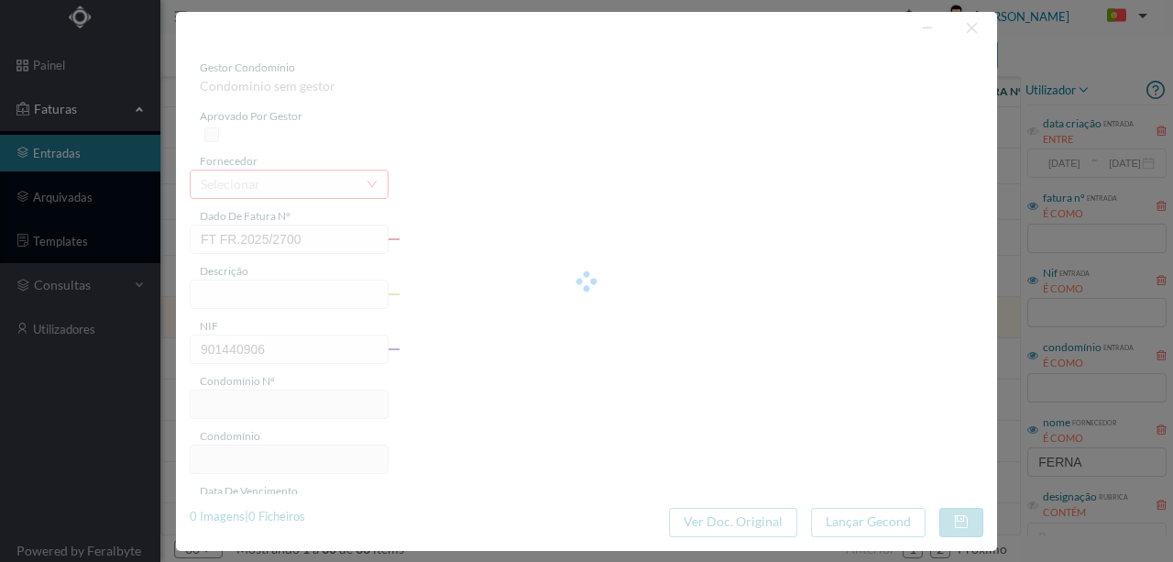
type input "62"
type input "ED. VARANDAS DA FOZ - LOTE III"
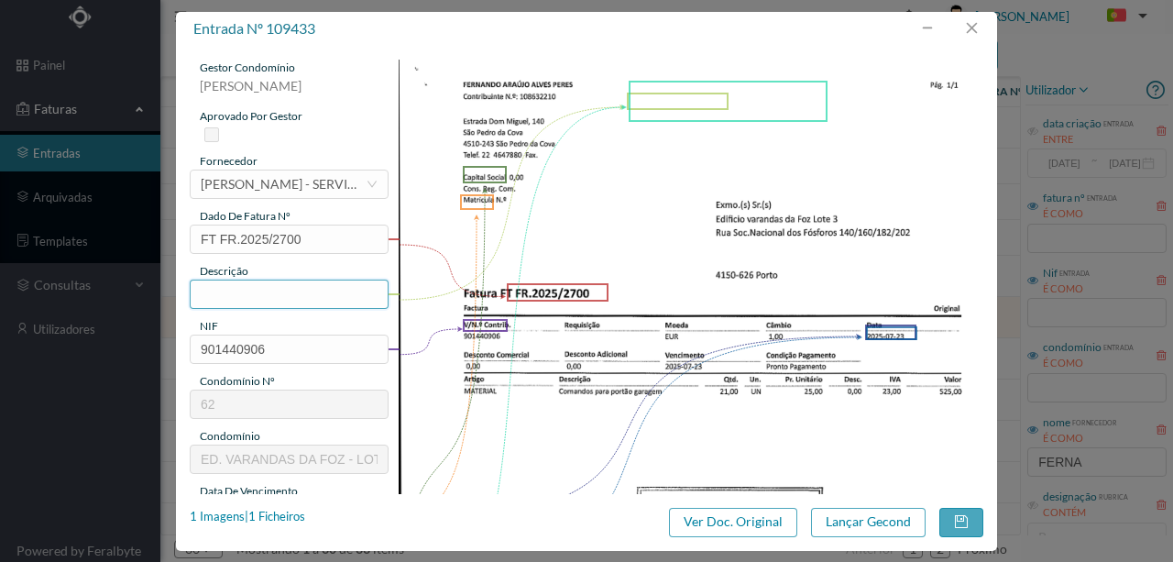
click at [237, 286] on input "text" at bounding box center [289, 294] width 199 height 29
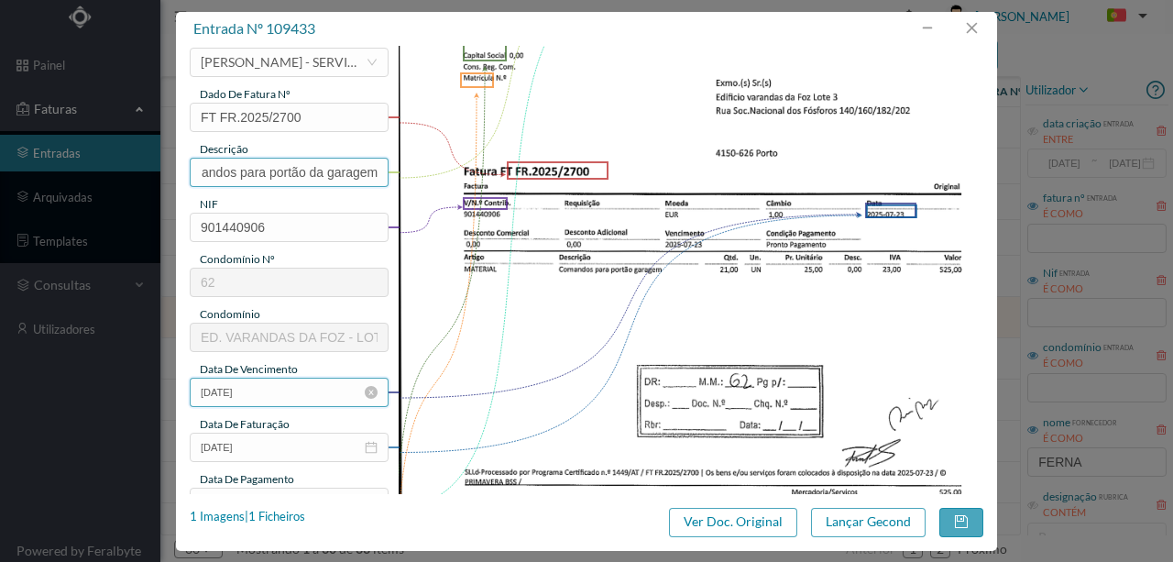
scroll to position [244, 0]
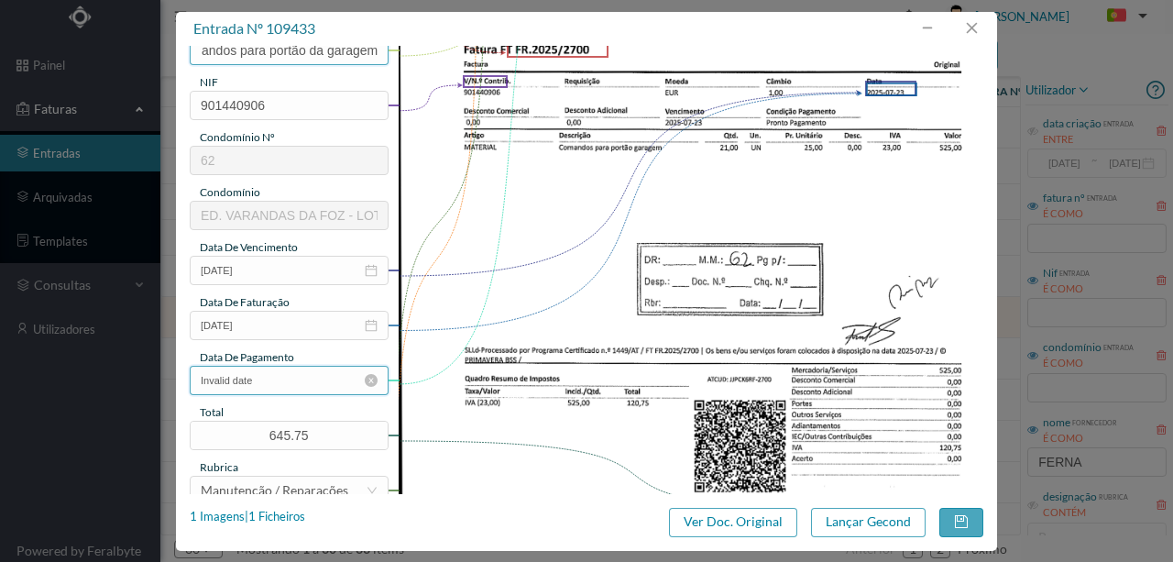
type input "21 Comandos para portão da garagem"
click at [270, 377] on input "Invalid date" at bounding box center [289, 380] width 199 height 29
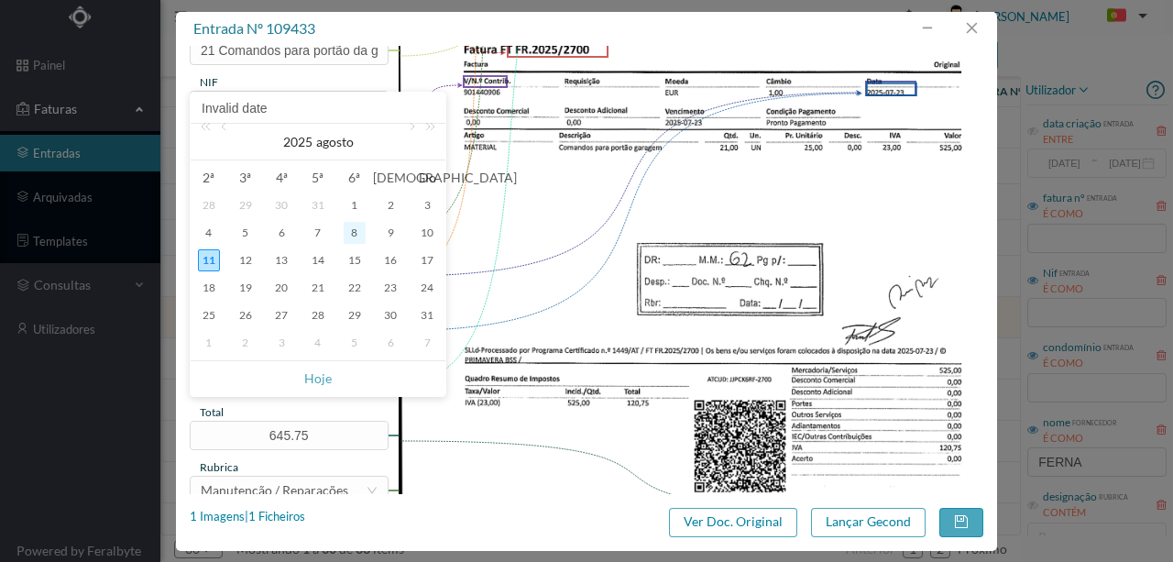
click at [358, 231] on div "8" at bounding box center [355, 233] width 22 height 22
type input "[DATE]"
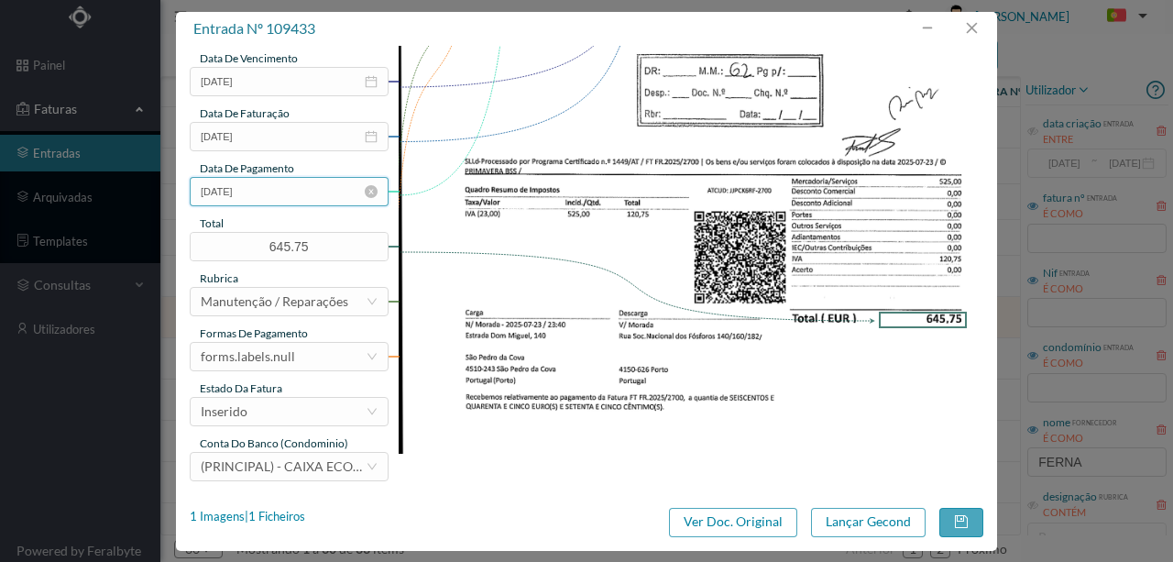
scroll to position [434, 0]
click at [272, 352] on div "forms.labels.null" at bounding box center [248, 356] width 94 height 28
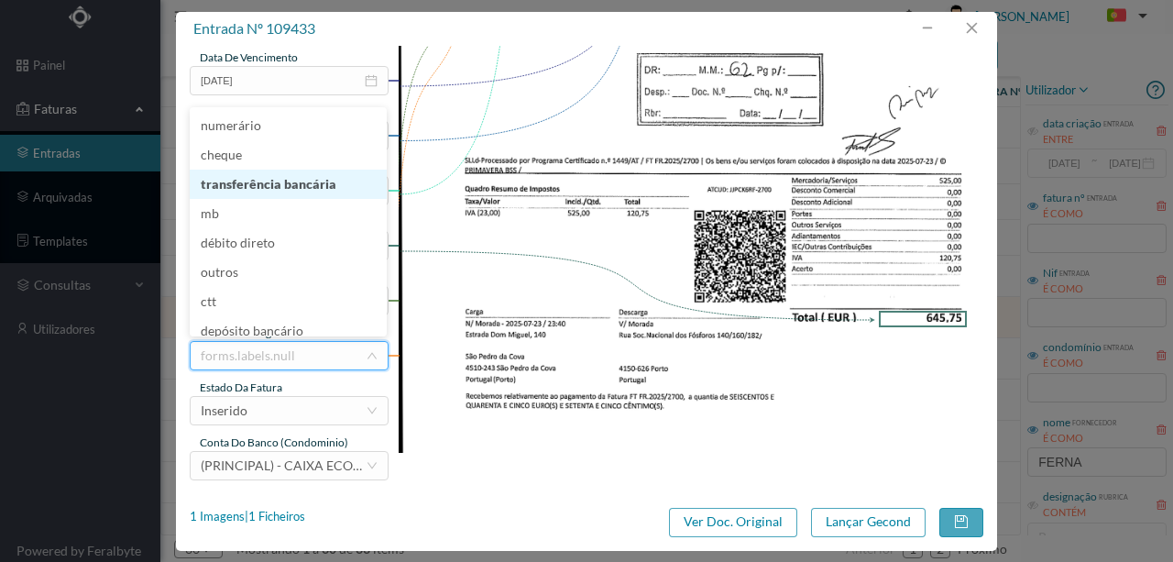
click at [270, 188] on li "transferência bancária" at bounding box center [288, 184] width 197 height 29
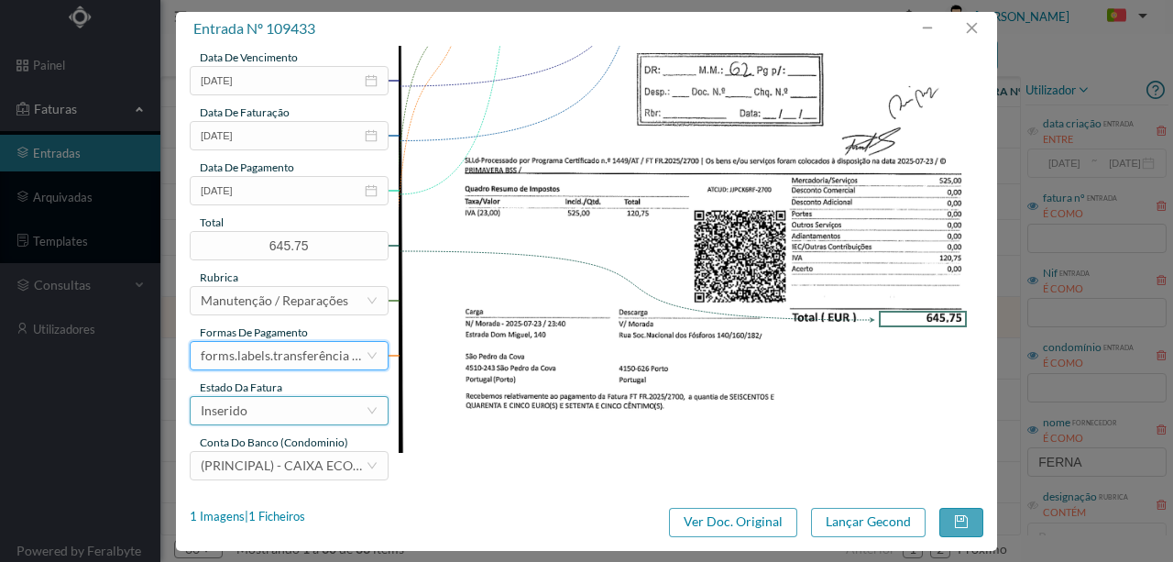
click at [253, 413] on div "Inserido" at bounding box center [283, 411] width 165 height 28
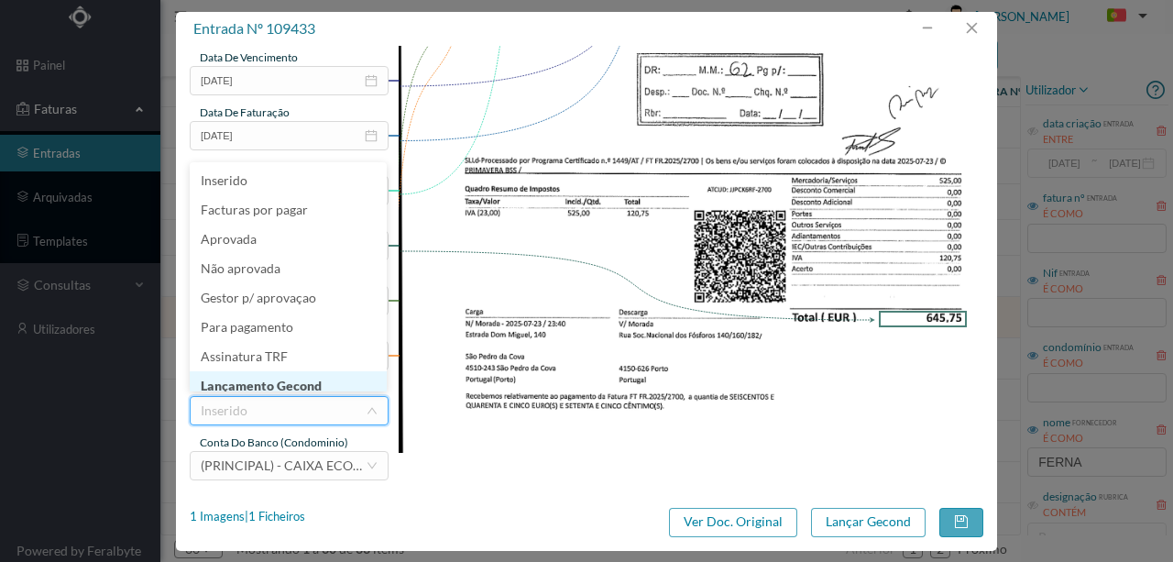
scroll to position [9, 0]
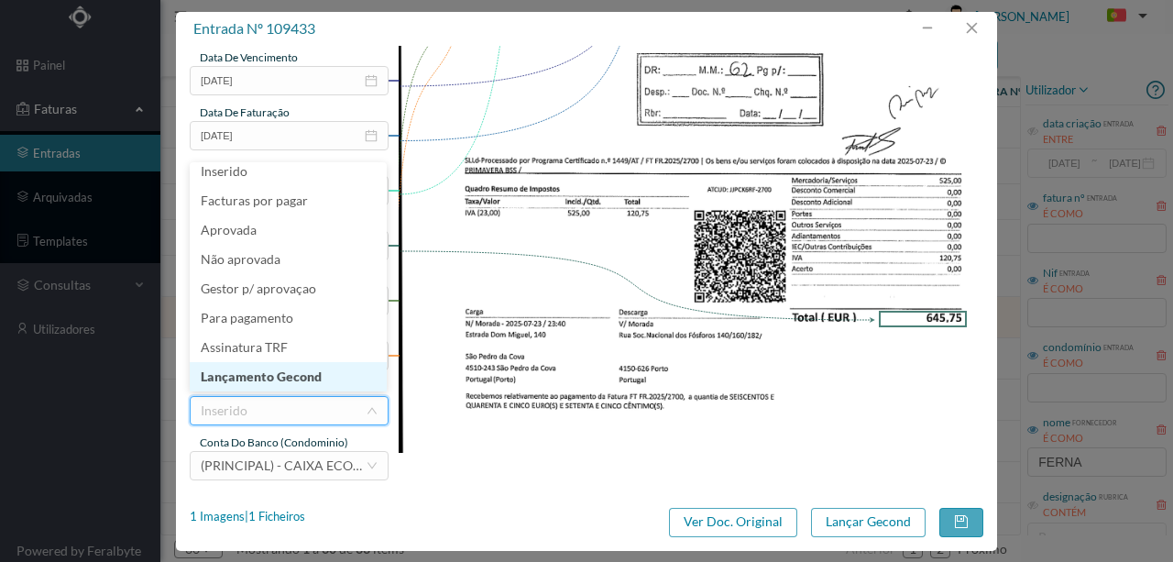
click at [292, 376] on li "Lançamento Gecond" at bounding box center [288, 376] width 197 height 29
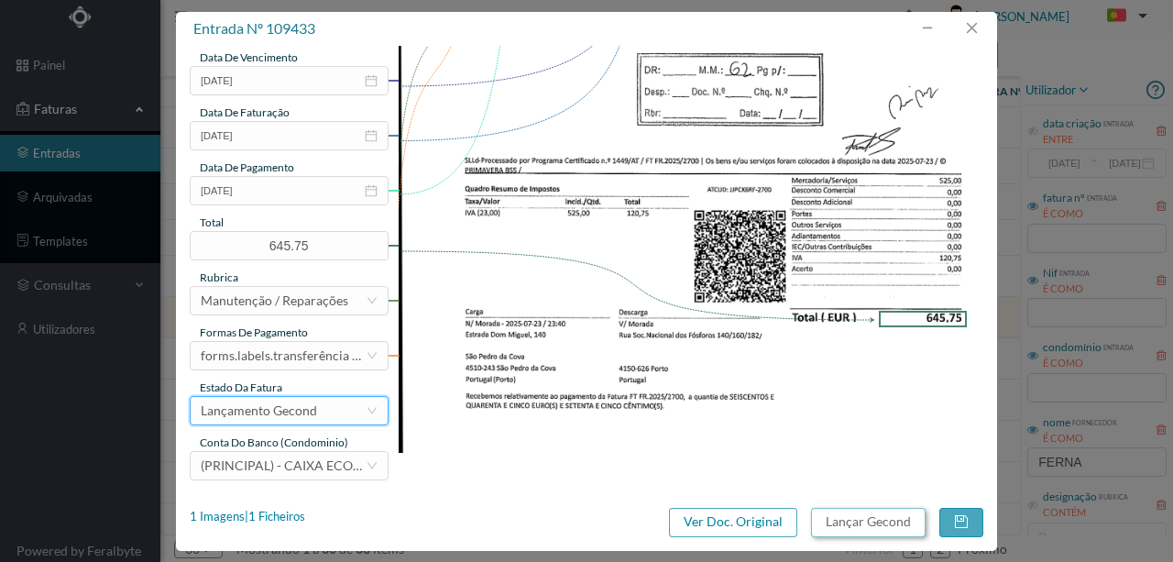
click at [862, 512] on button "Lançar Gecond" at bounding box center [868, 522] width 115 height 29
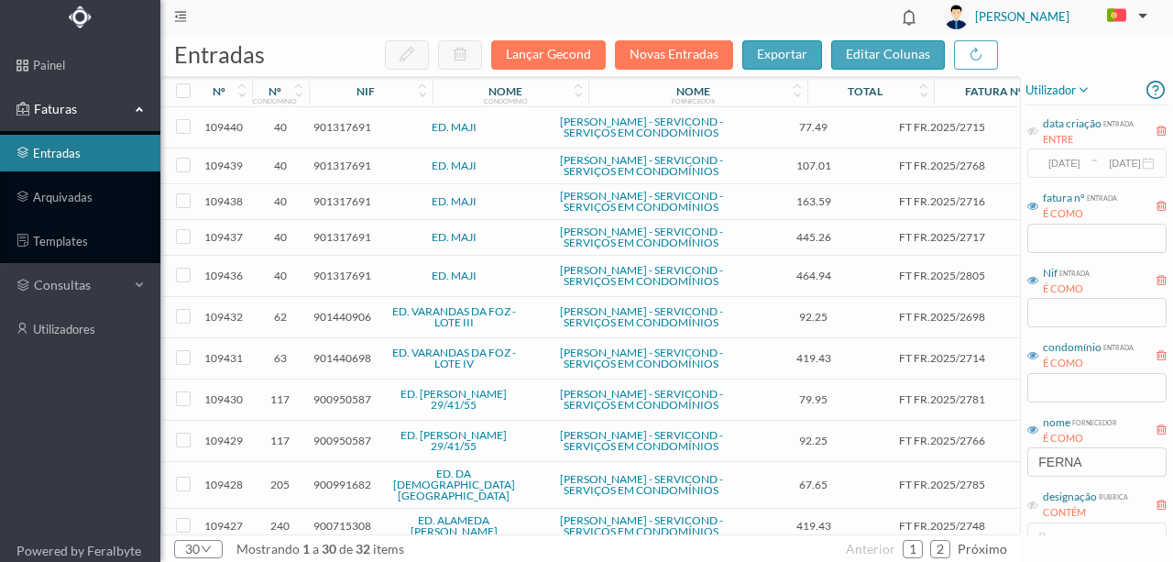
click at [325, 324] on span "901440906" at bounding box center [343, 317] width 58 height 14
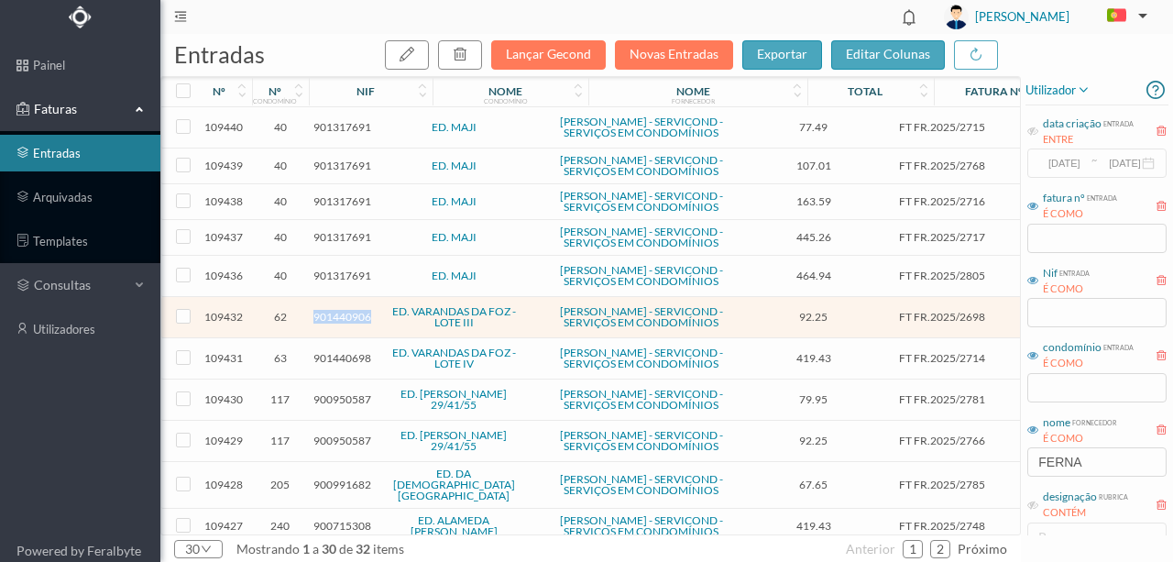
click at [325, 324] on span "901440906" at bounding box center [343, 317] width 58 height 14
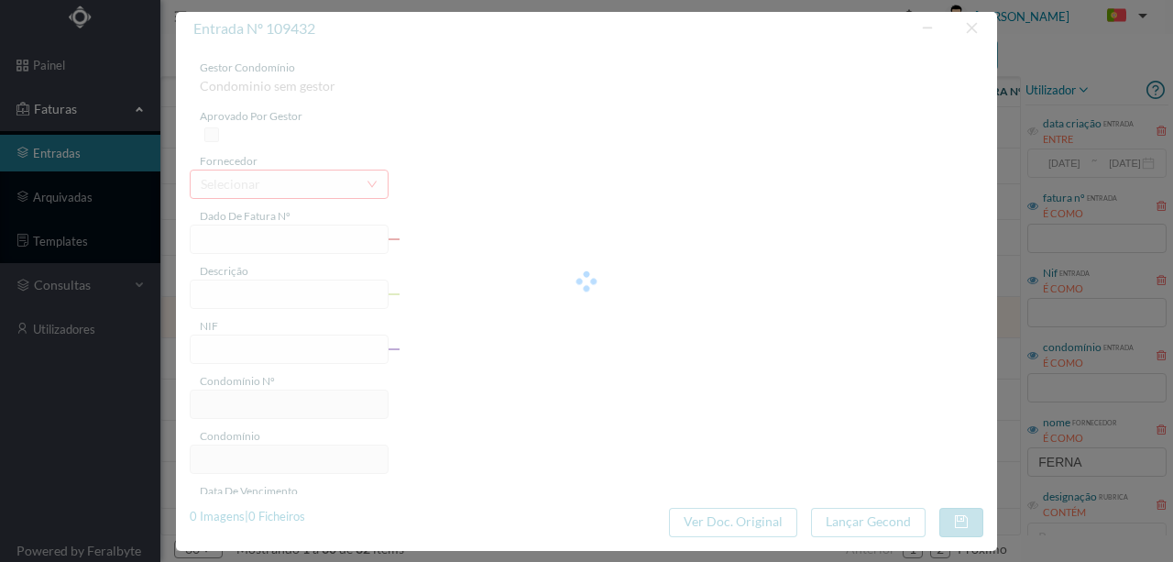
type input "FT FR.2025/2698"
type input "901440906"
type input "[DATE]"
type input "92.25"
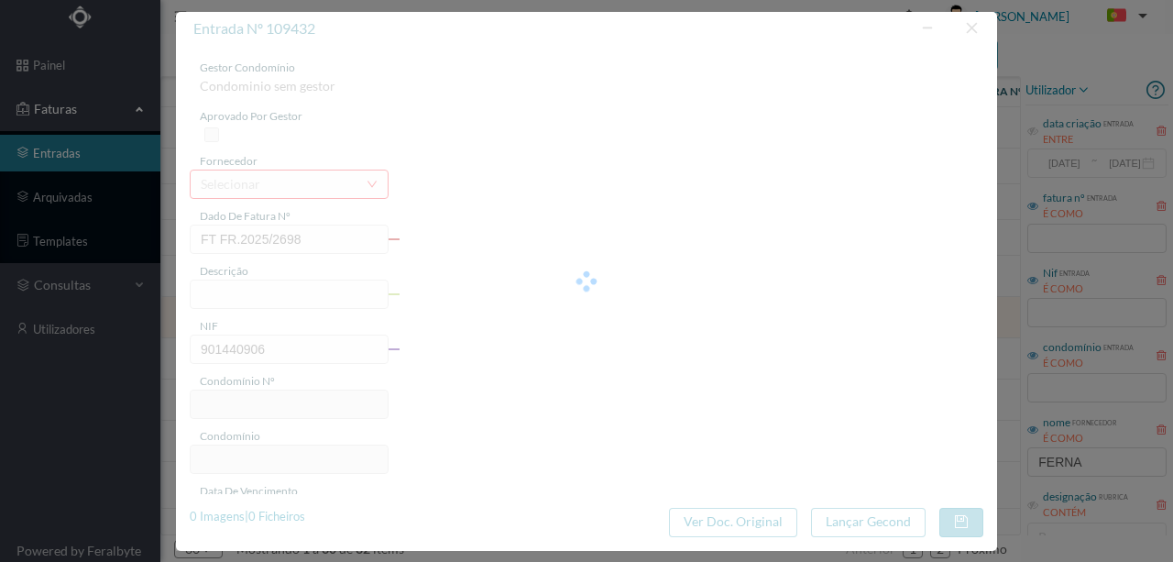
type input "62"
type input "ED. VARANDAS DA FOZ - LOTE III"
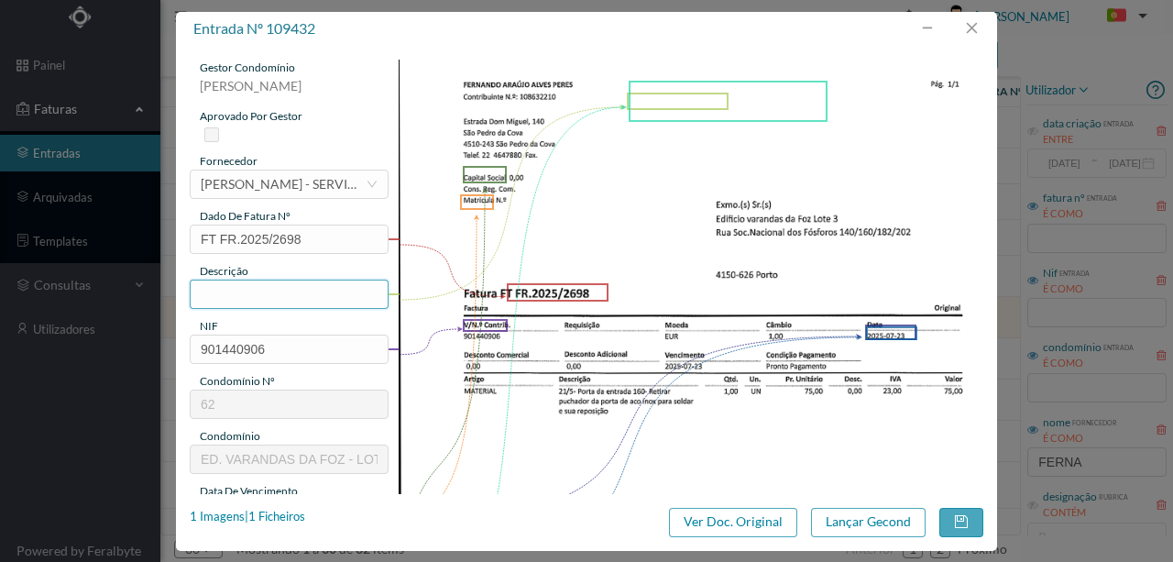
drag, startPoint x: 224, startPoint y: 289, endPoint x: 236, endPoint y: 287, distance: 12.1
click at [224, 289] on input "text" at bounding box center [289, 294] width 199 height 29
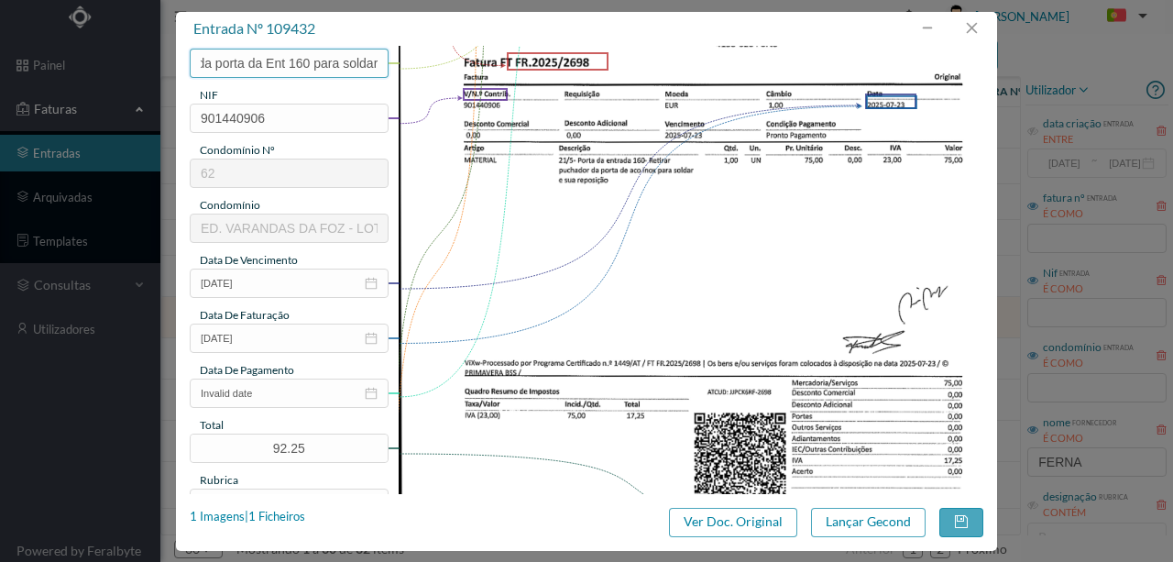
scroll to position [244, 0]
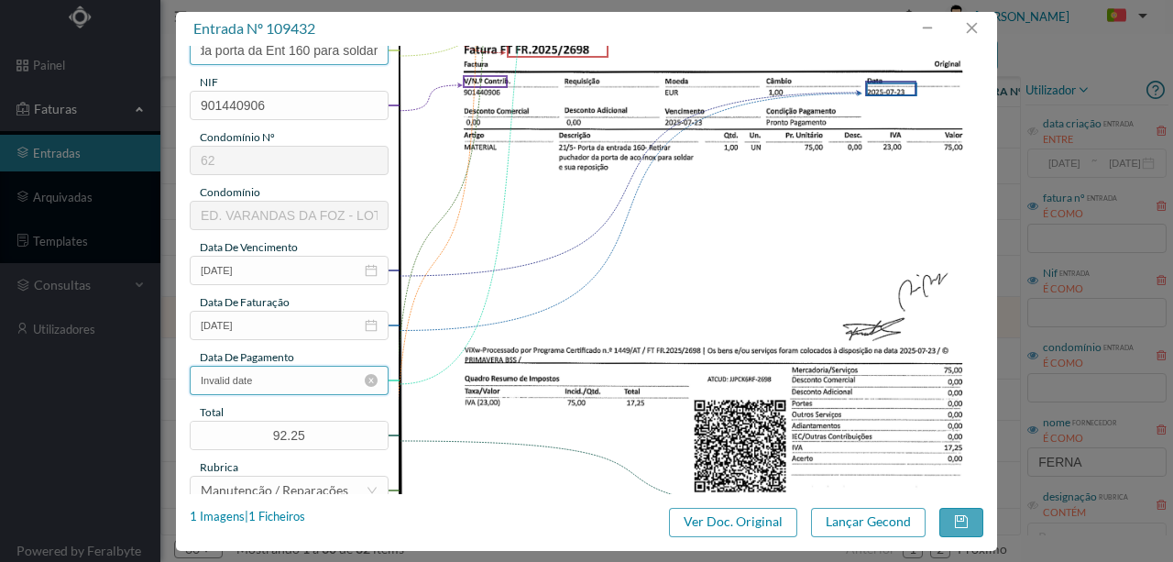
type input "Retirar puxador da porta da Ent 160 para soldar"
click at [270, 377] on input "Invalid date" at bounding box center [289, 380] width 199 height 29
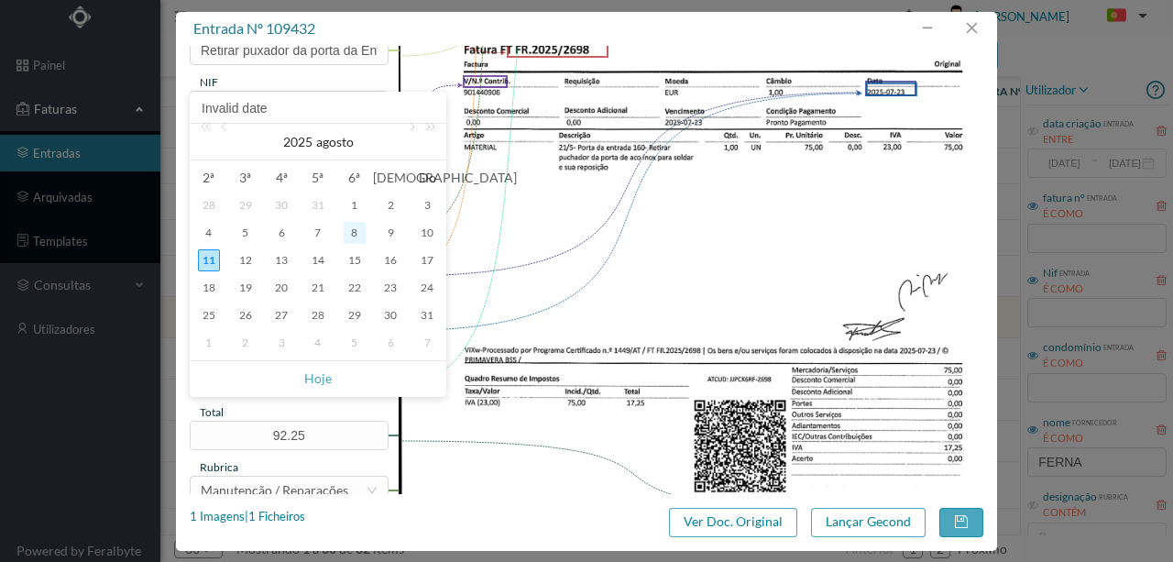
click at [353, 232] on div "8" at bounding box center [355, 233] width 22 height 22
type input "[DATE]"
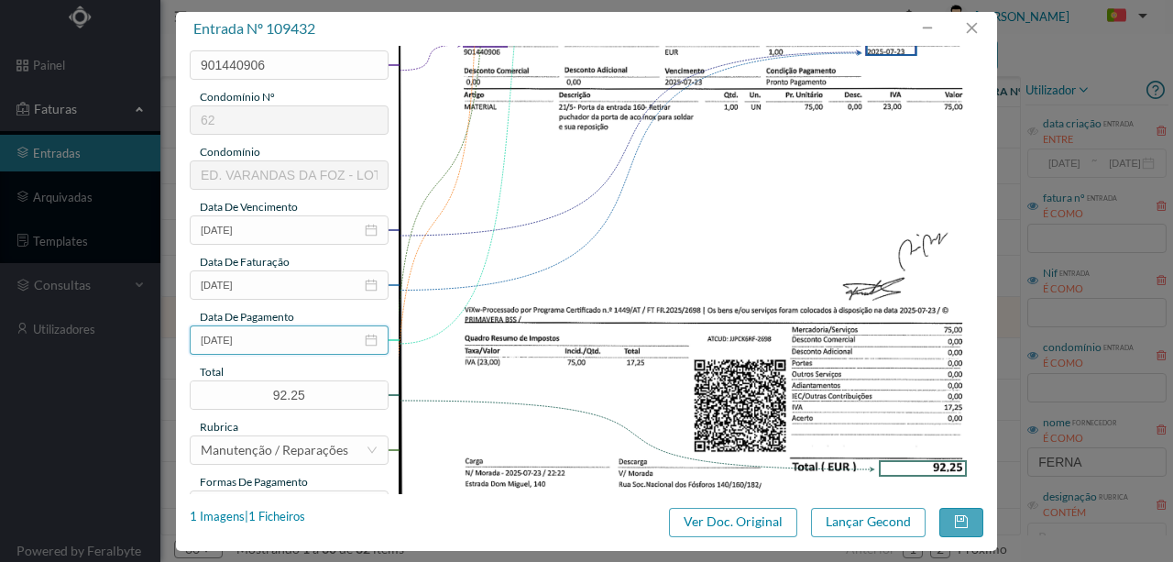
scroll to position [434, 0]
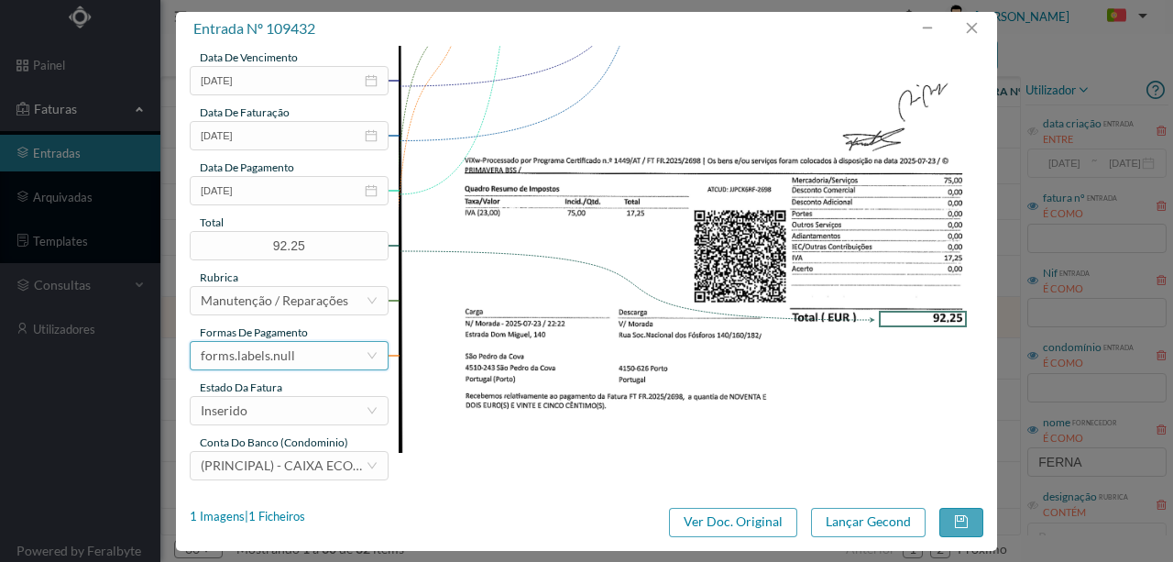
click at [292, 352] on div "forms.labels.null" at bounding box center [283, 356] width 165 height 28
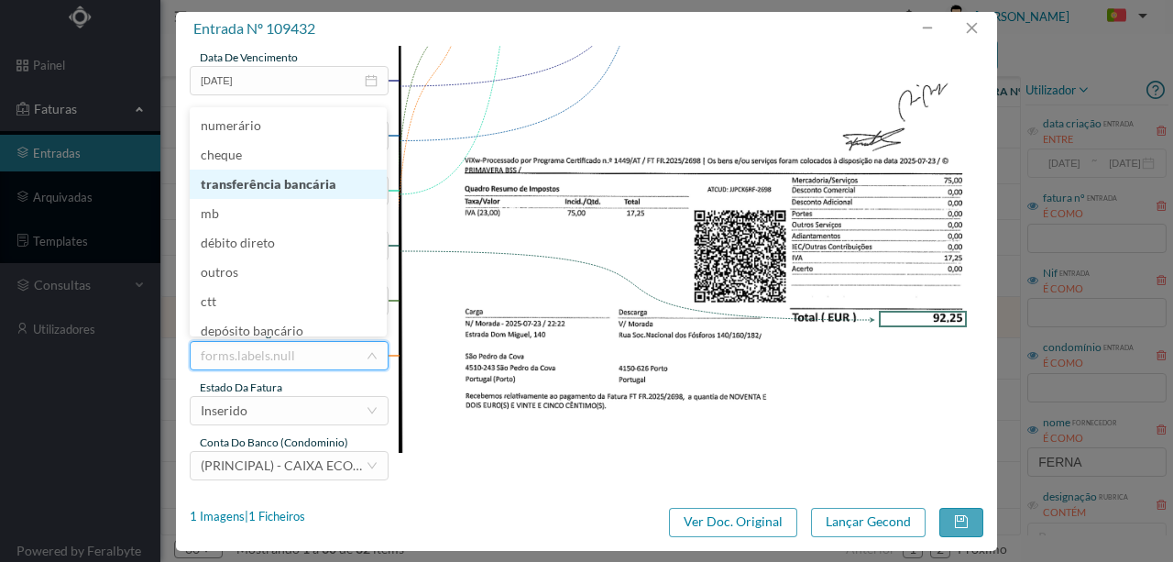
click at [281, 192] on li "transferência bancária" at bounding box center [288, 184] width 197 height 29
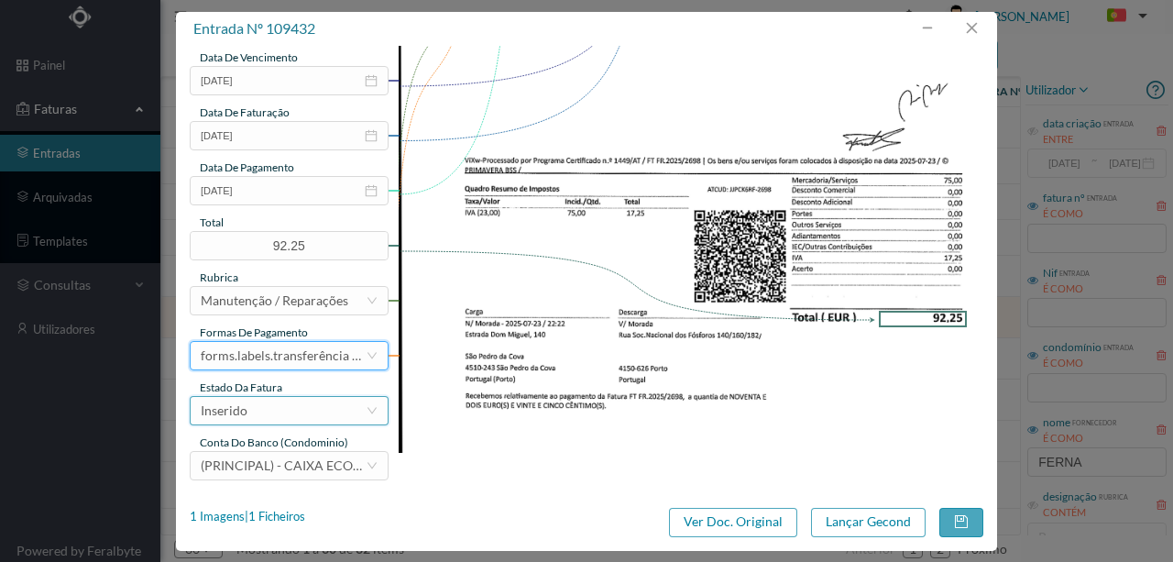
click at [248, 415] on div "Inserido" at bounding box center [283, 411] width 165 height 28
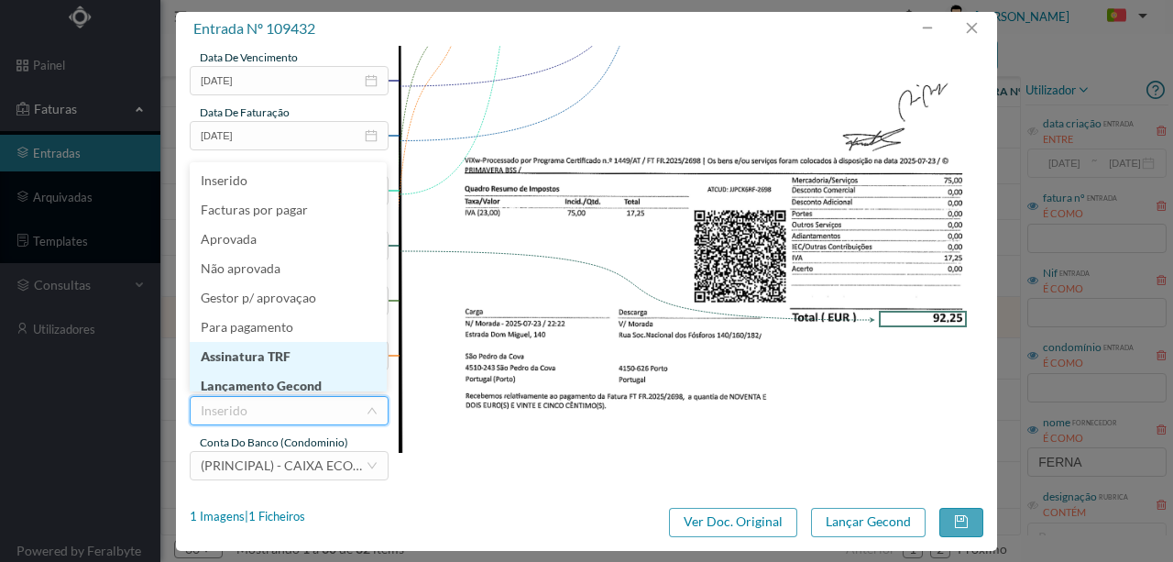
scroll to position [9, 0]
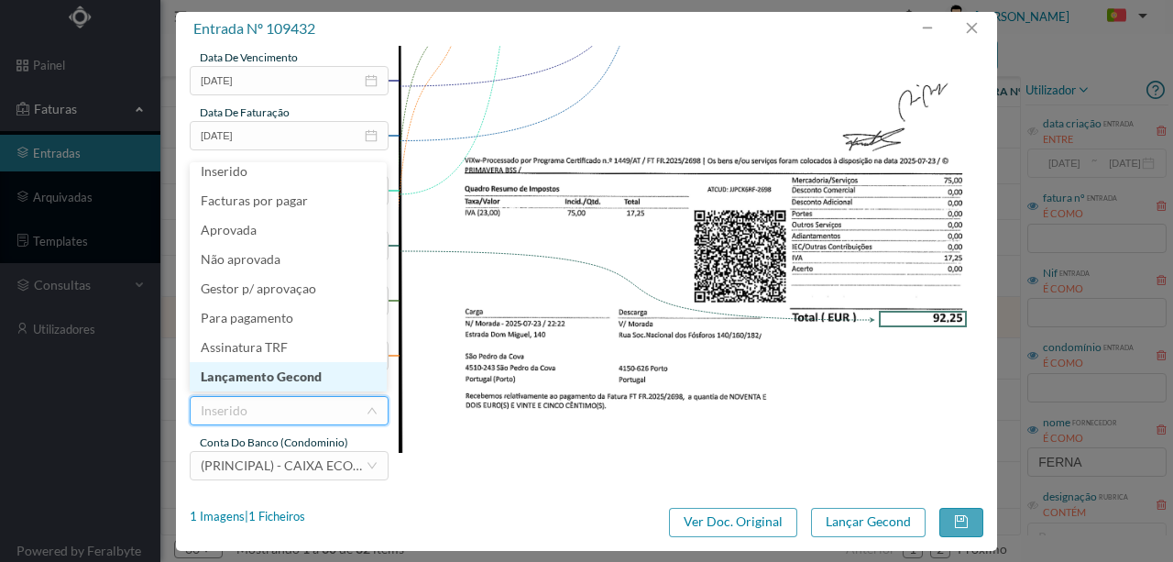
click at [284, 380] on li "Lançamento Gecond" at bounding box center [288, 376] width 197 height 29
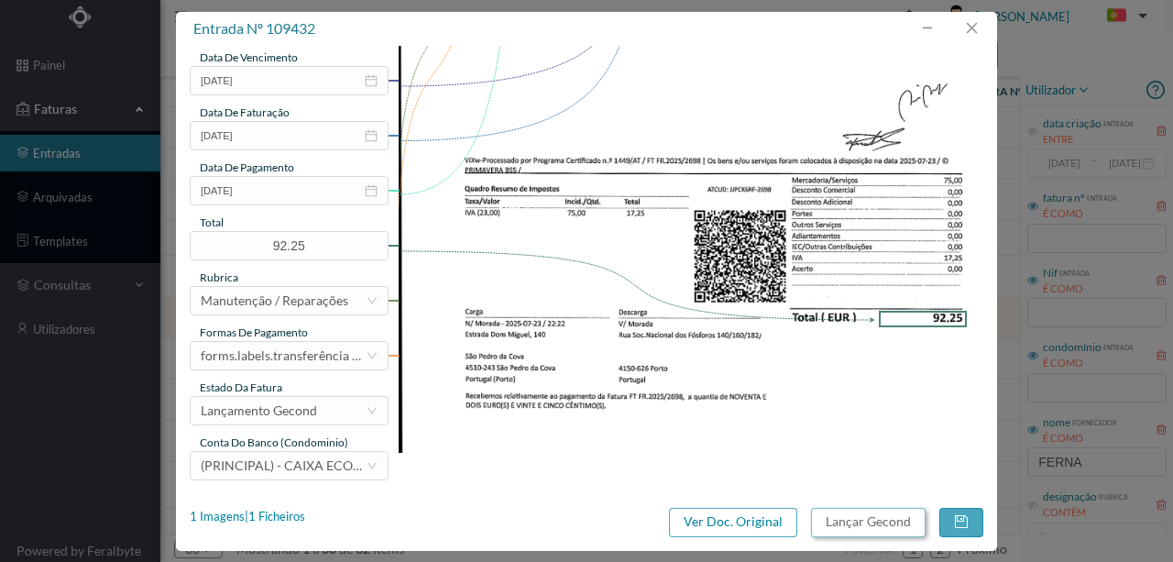
click at [862, 521] on button "Lançar Gecond" at bounding box center [868, 522] width 115 height 29
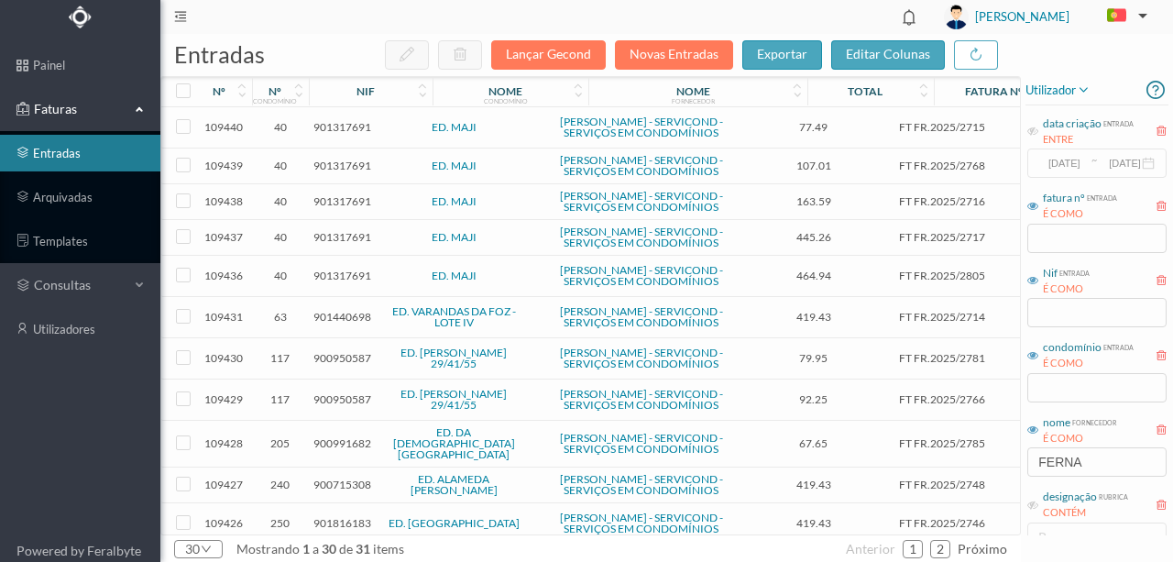
click at [328, 324] on span "901440698" at bounding box center [343, 317] width 58 height 14
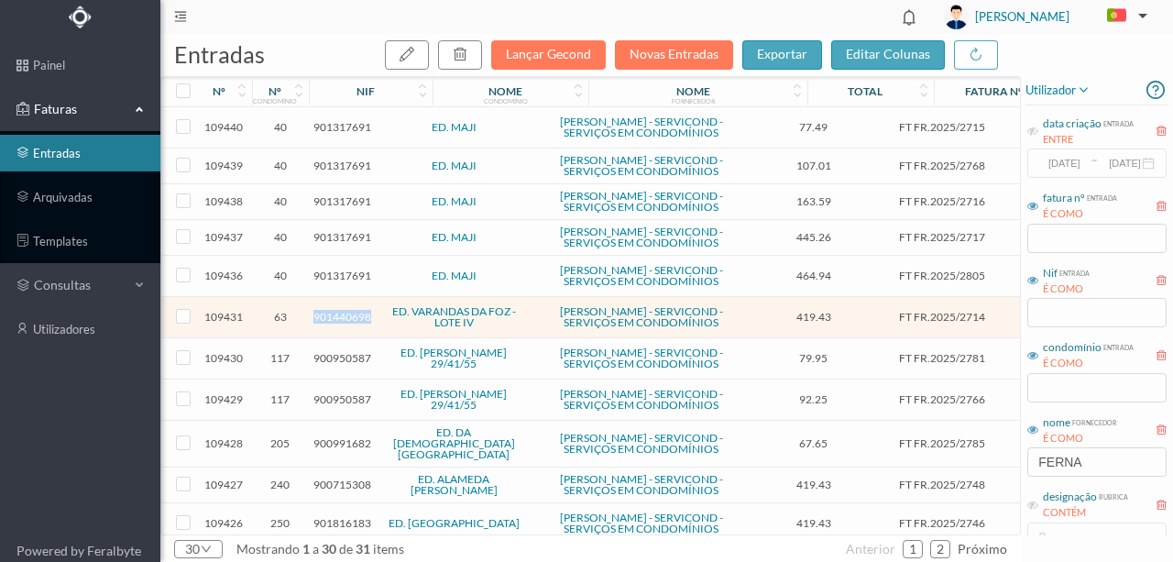
click at [328, 324] on span "901440698" at bounding box center [343, 317] width 58 height 14
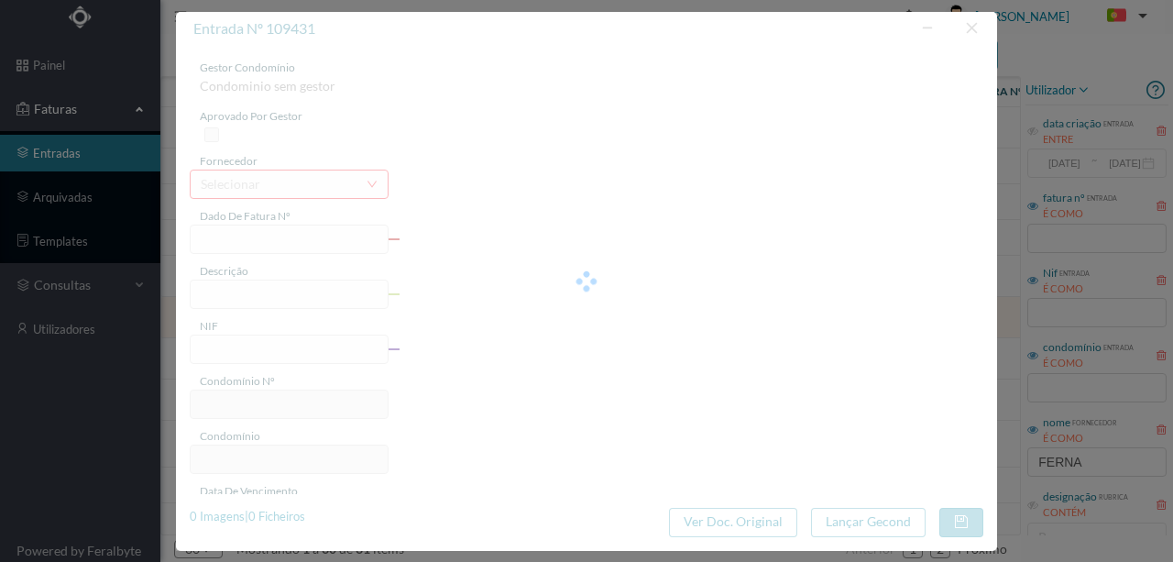
type input "FT FR.2025/2714"
type input "901440698"
type input "2025-07-24"
type input "419.43"
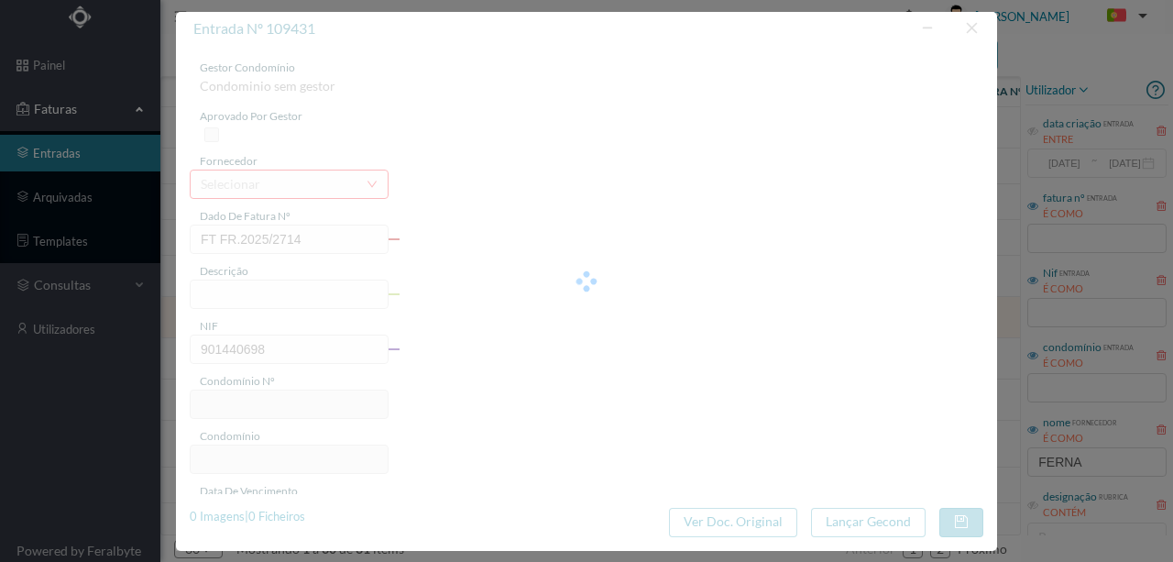
type input "63"
type input "ED. VARANDAS DA FOZ - LOTE IV"
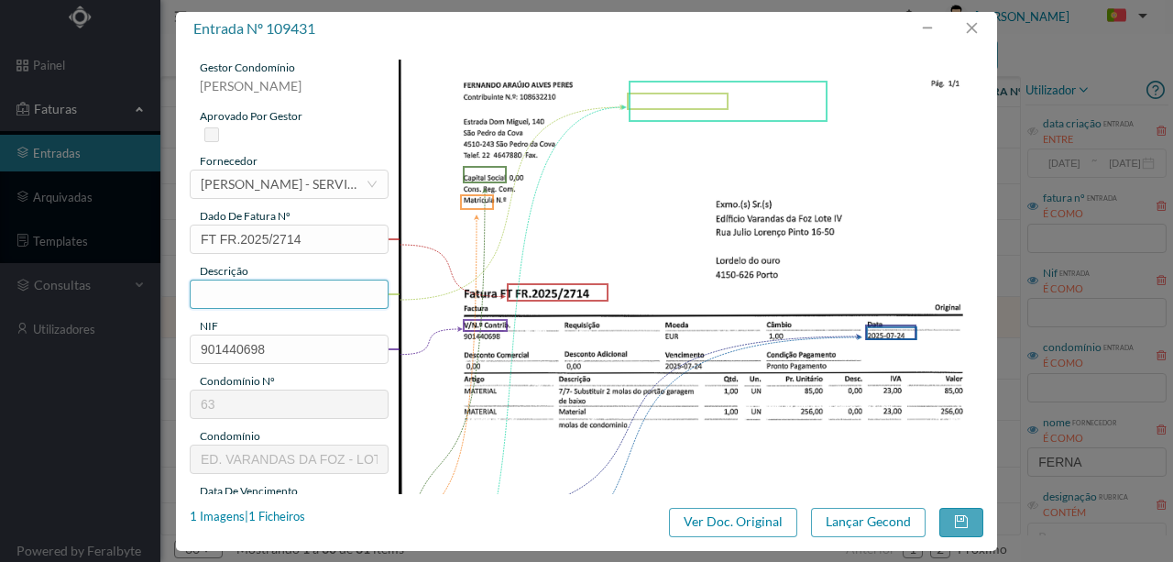
click at [217, 293] on input "text" at bounding box center [289, 294] width 199 height 29
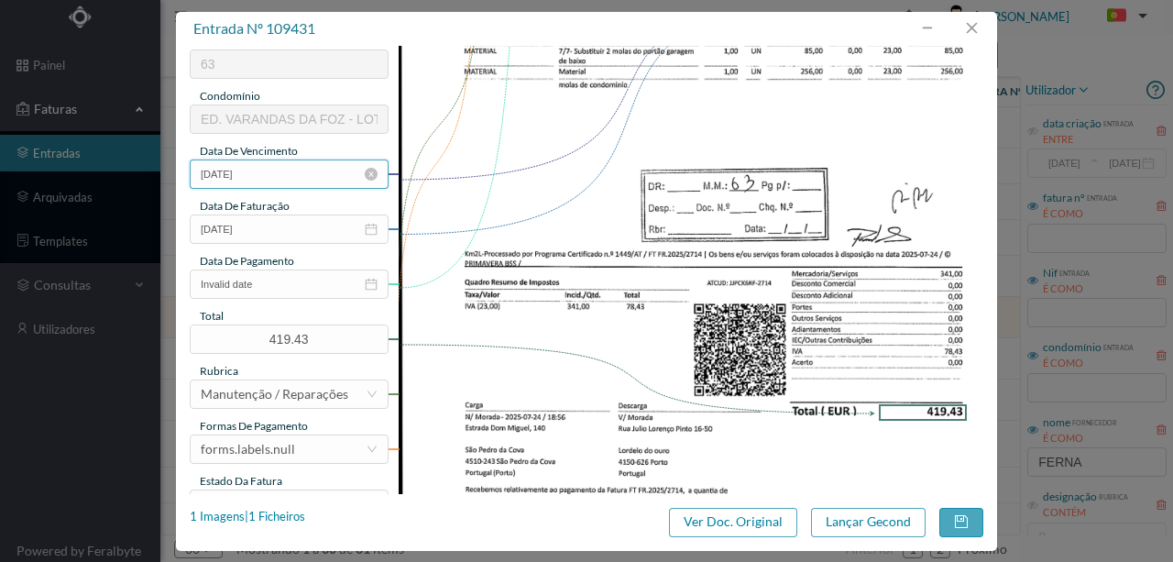
scroll to position [367, 0]
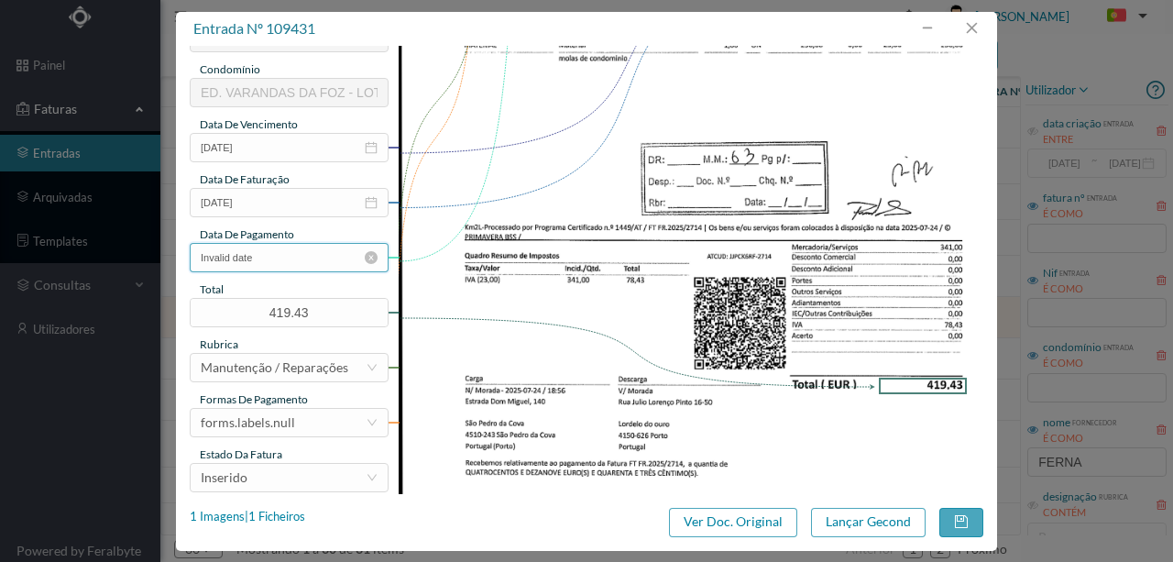
type input "Subs 2 molas do portão da garagem"
click at [273, 265] on input "Invalid date" at bounding box center [289, 257] width 199 height 29
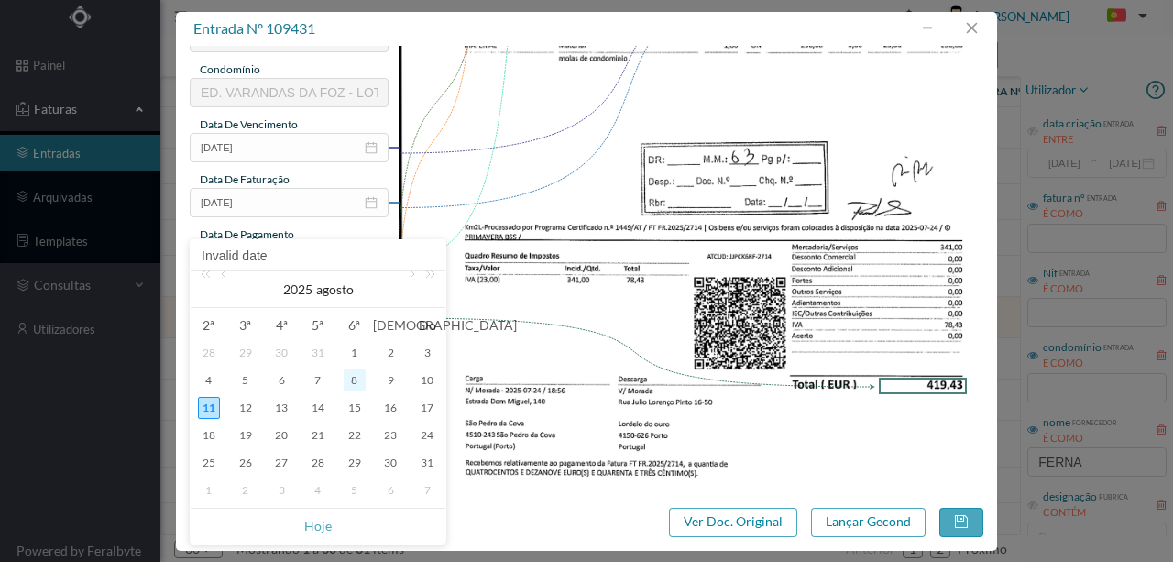
click at [348, 379] on div "8" at bounding box center [355, 380] width 22 height 22
type input "2025-08-08"
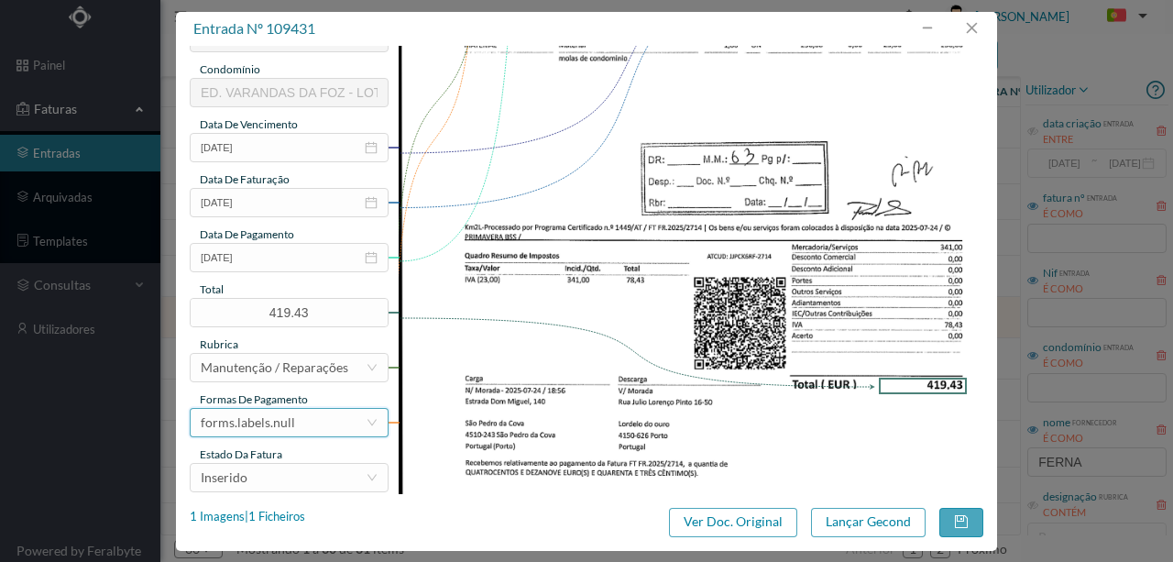
click at [296, 429] on div "forms.labels.null" at bounding box center [283, 423] width 165 height 28
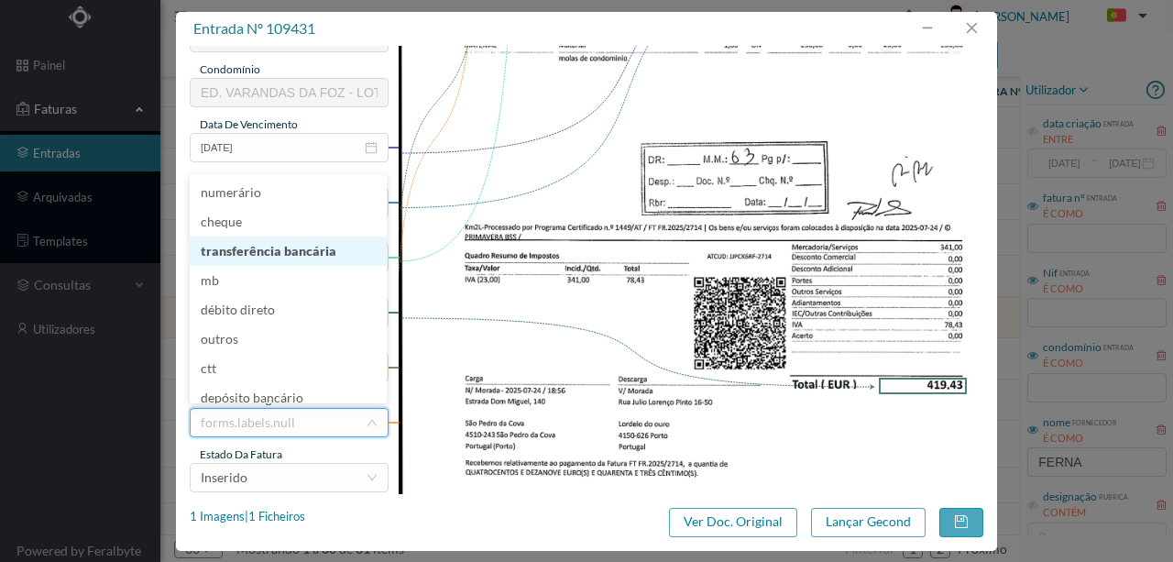
click at [292, 257] on li "transferência bancária" at bounding box center [288, 251] width 197 height 29
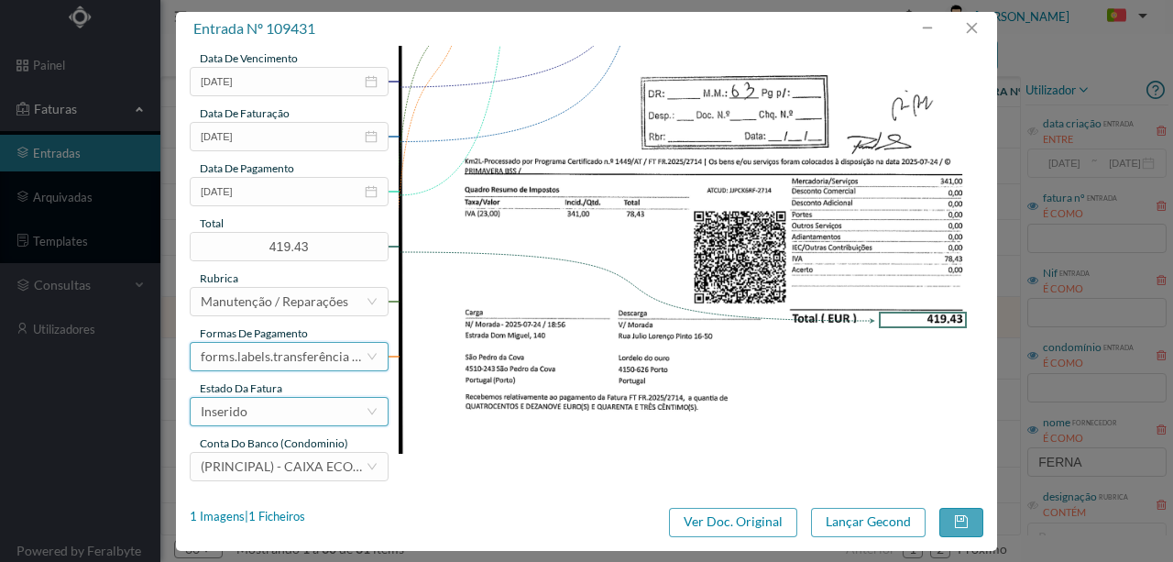
scroll to position [434, 0]
click at [258, 407] on div "Inserido" at bounding box center [283, 411] width 165 height 28
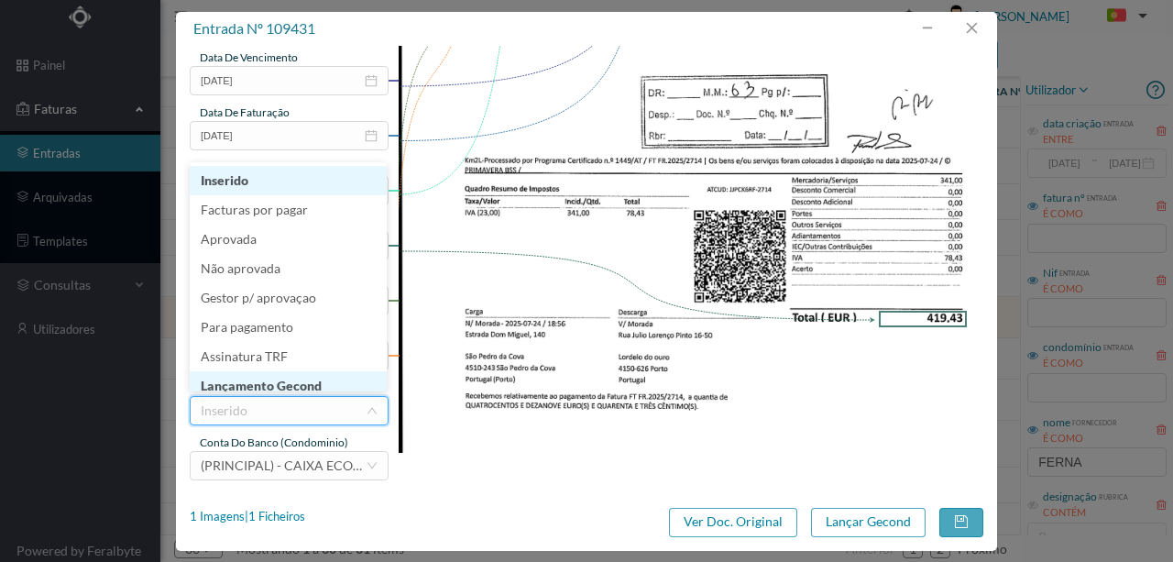
scroll to position [9, 0]
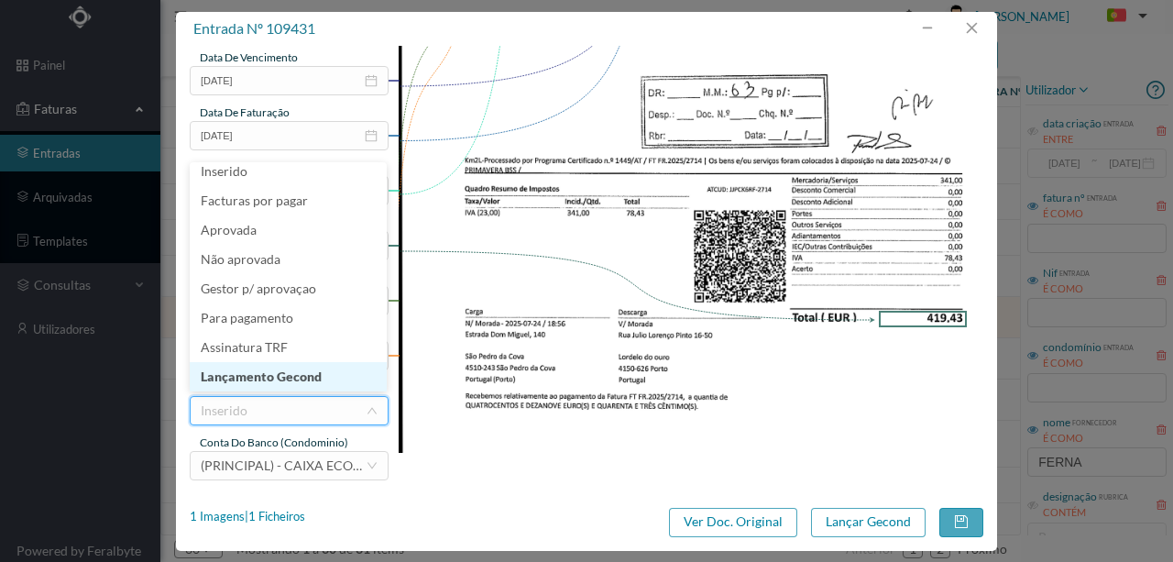
click at [293, 376] on li "Lançamento Gecond" at bounding box center [288, 376] width 197 height 29
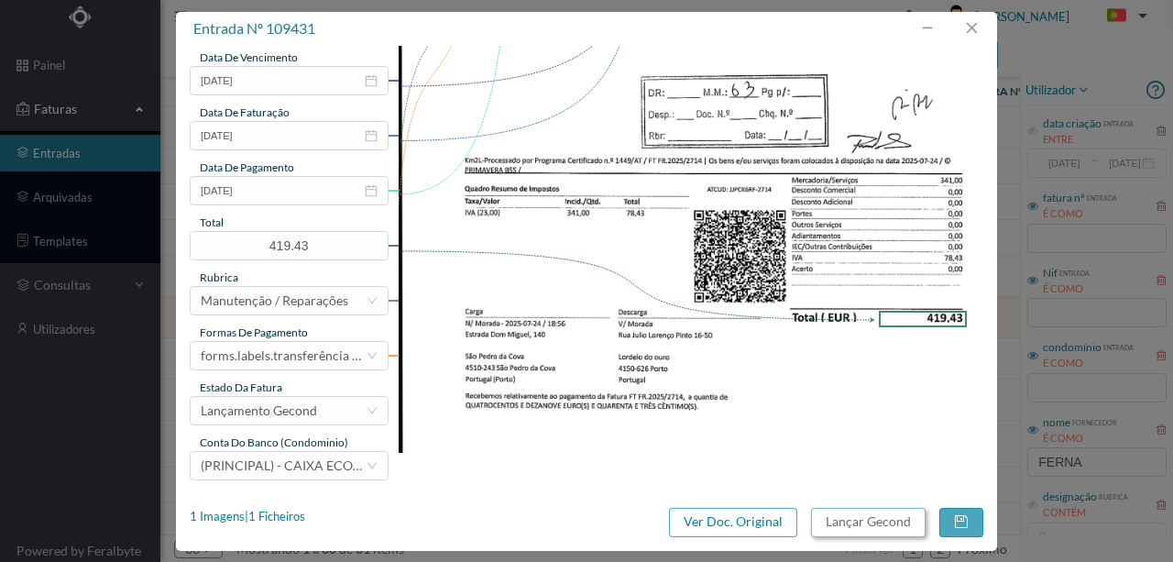
click at [847, 512] on button "Lançar Gecond" at bounding box center [868, 522] width 115 height 29
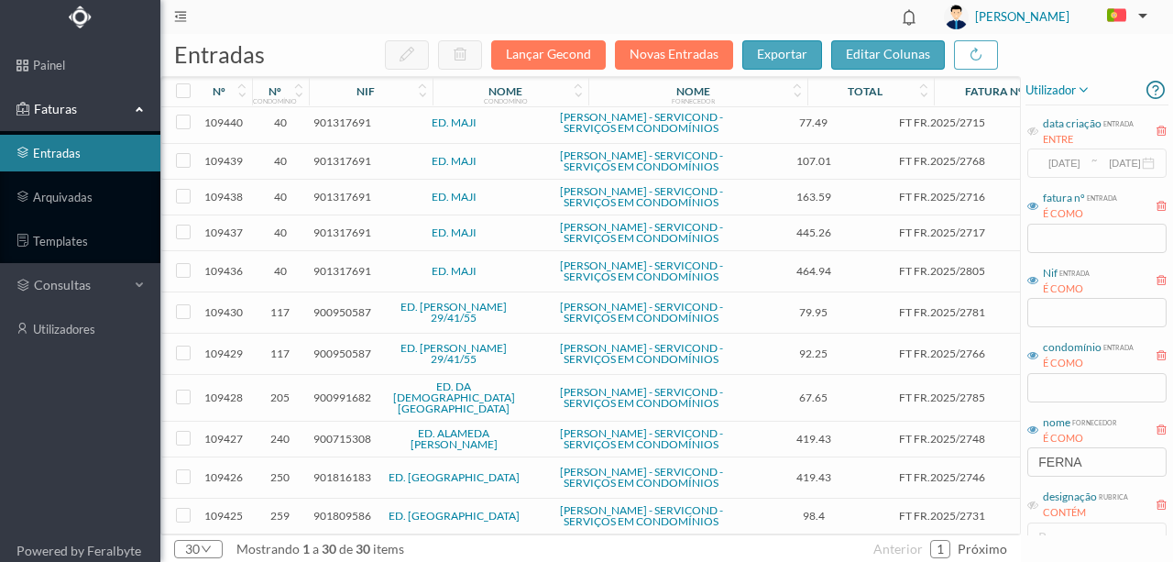
scroll to position [0, 0]
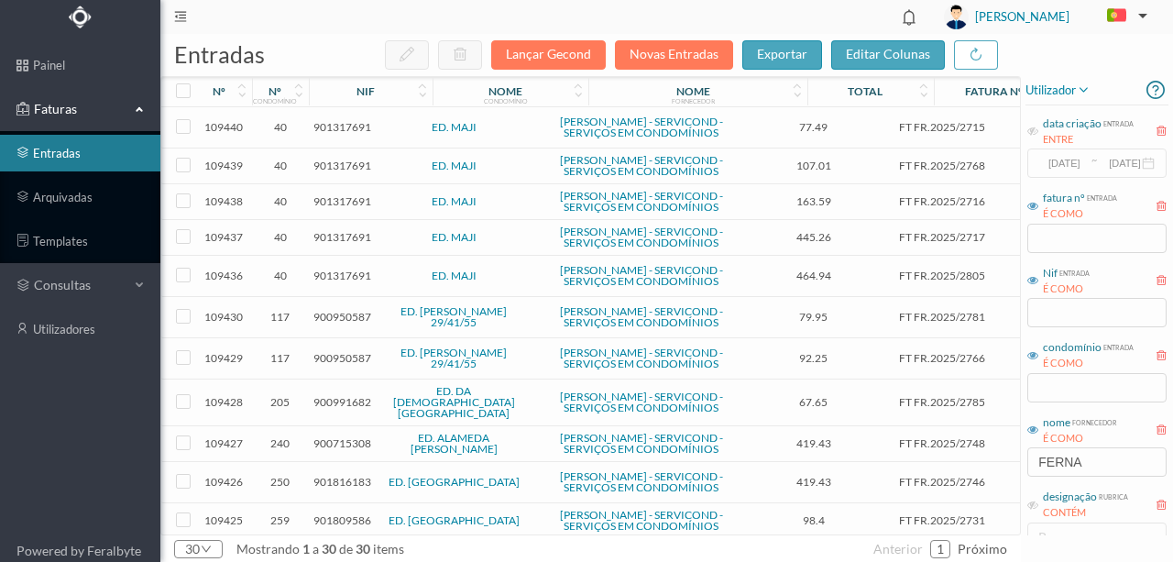
click at [336, 128] on span "901317691" at bounding box center [343, 127] width 58 height 14
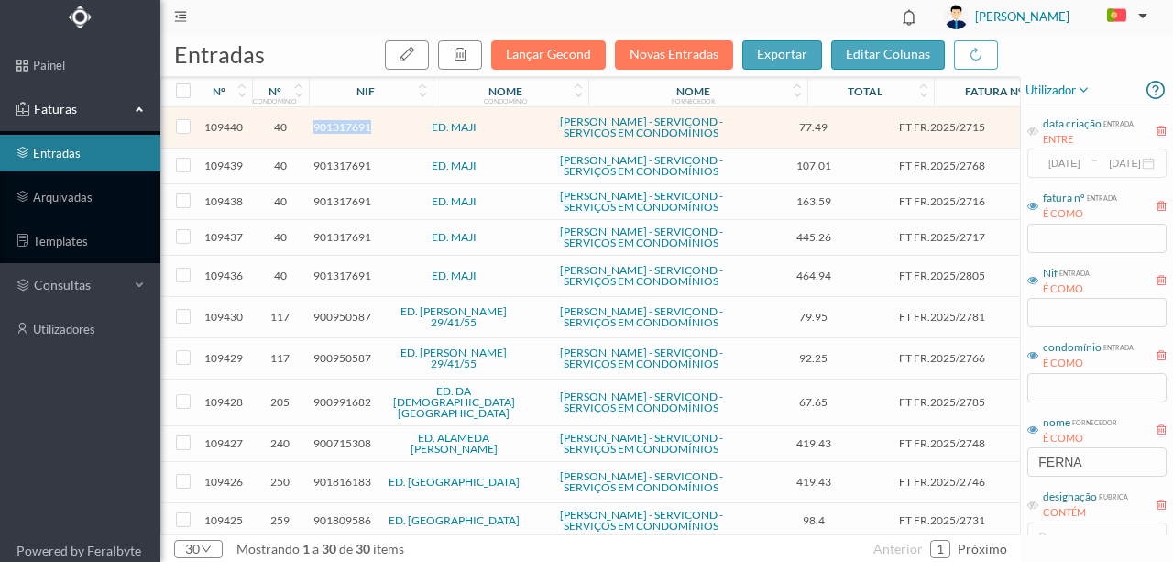
click at [336, 128] on span "901317691" at bounding box center [343, 127] width 58 height 14
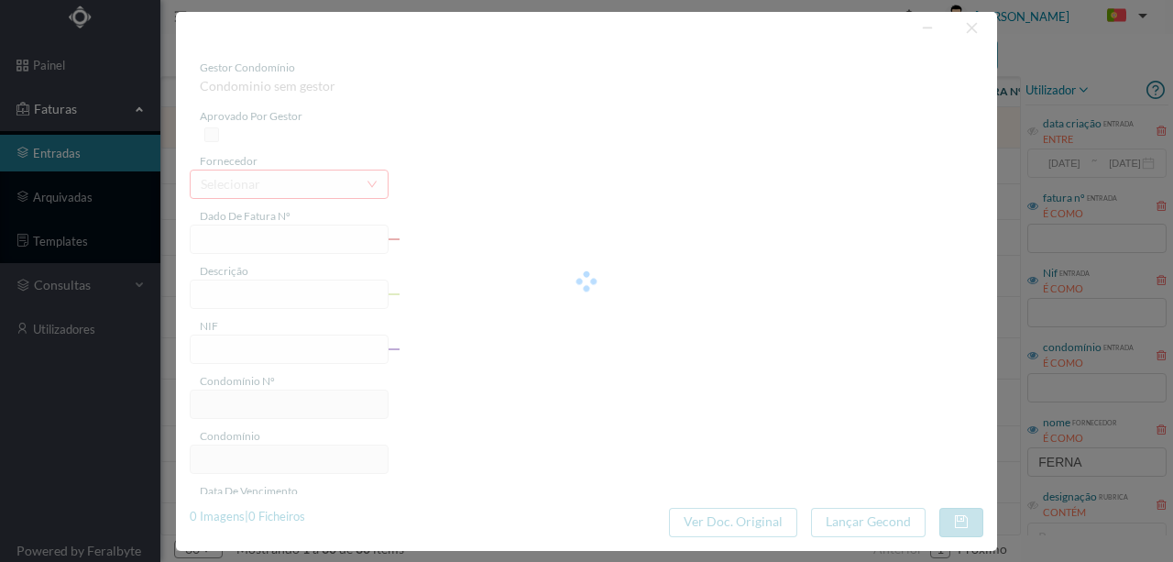
type input "FT FR.2025/2715"
type input "901317691"
type input "2025-07-24"
type input "77.49"
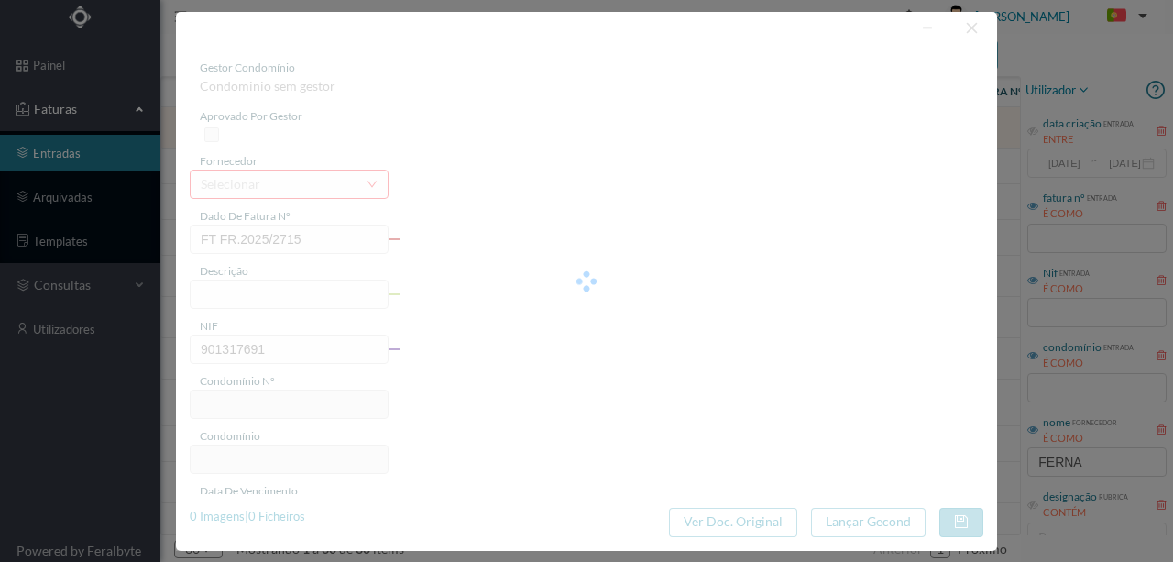
type input "40"
type input "ED. MAJI"
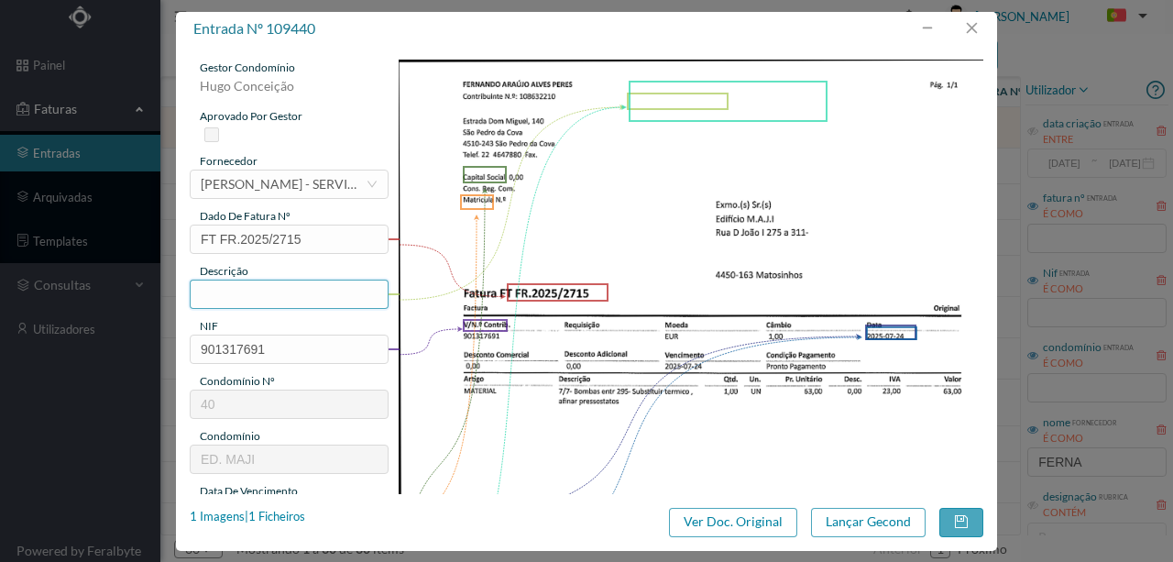
click at [228, 294] on input "text" at bounding box center [289, 294] width 199 height 29
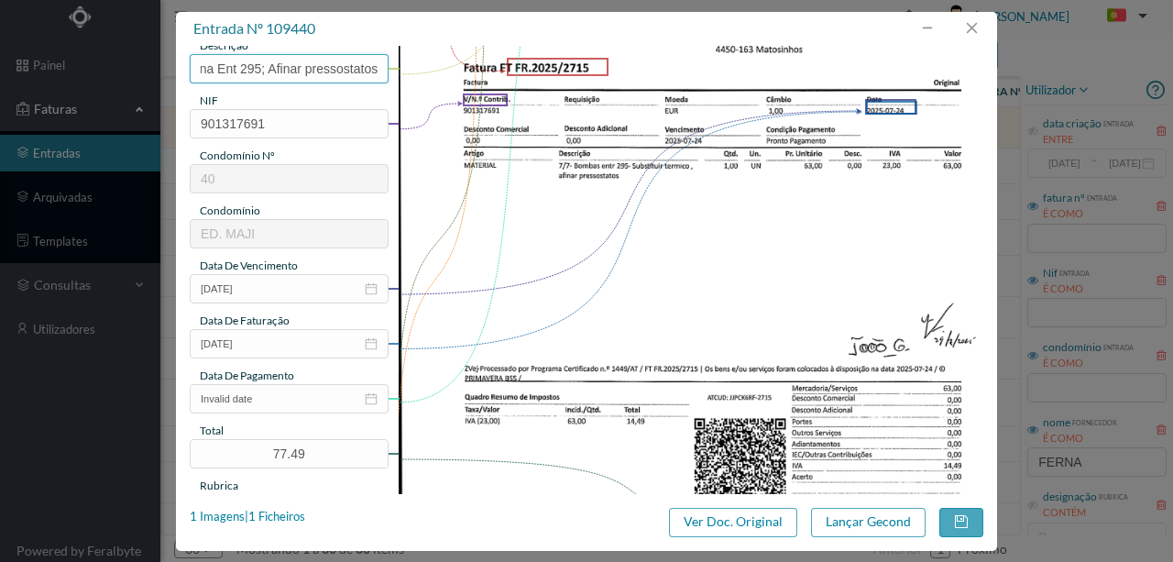
scroll to position [244, 0]
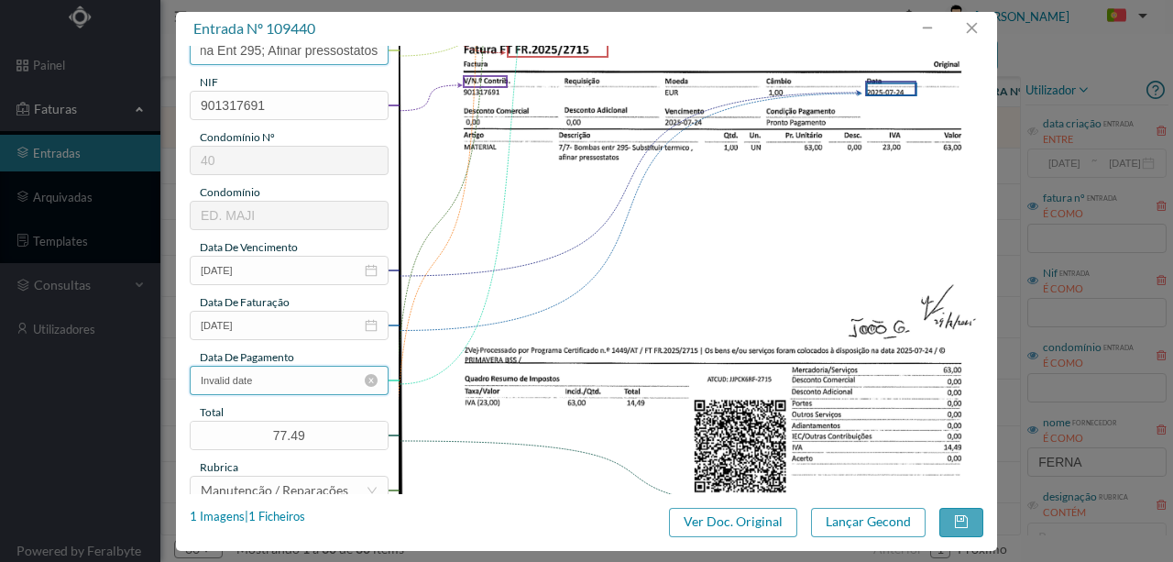
type input "Subs termico das bombas na Ent 295; Afinar pressostatos"
click at [268, 387] on input "Invalid date" at bounding box center [289, 380] width 199 height 29
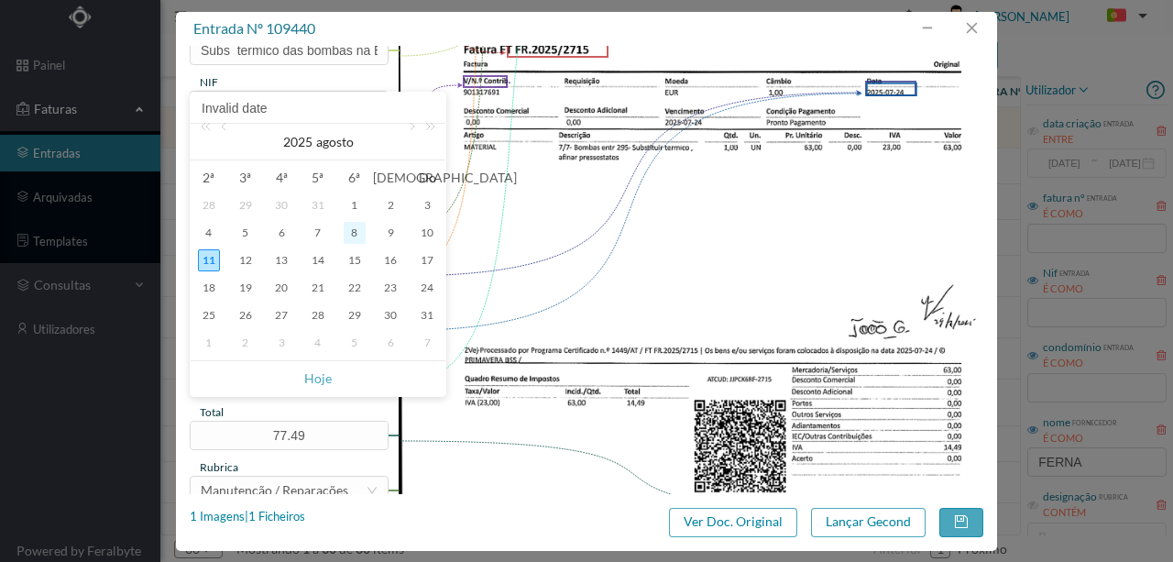
click at [358, 228] on div "8" at bounding box center [355, 233] width 22 height 22
type input "2025-08-08"
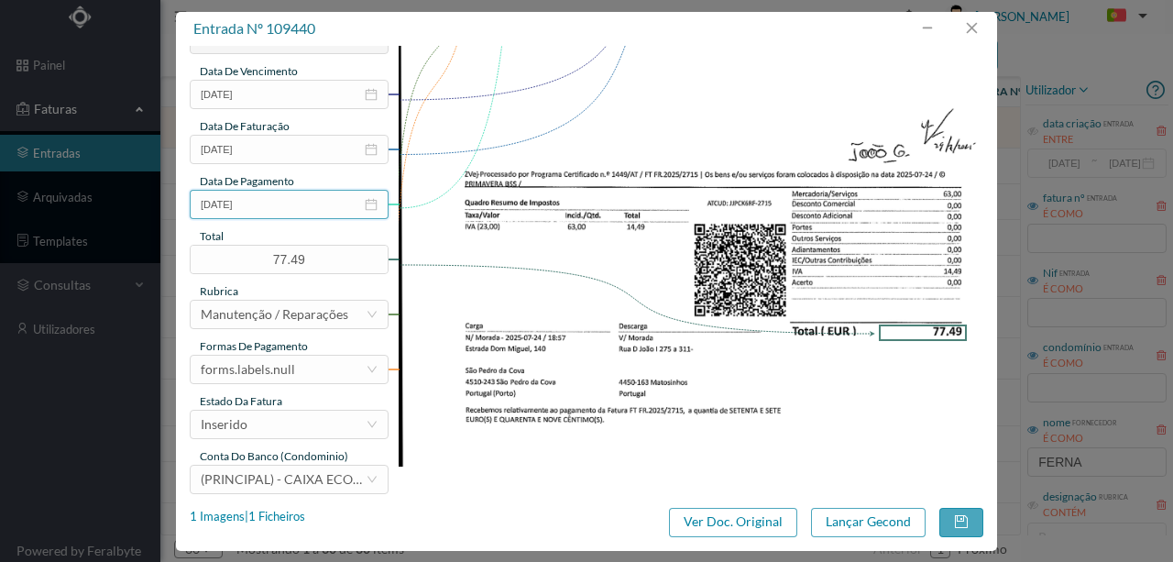
scroll to position [434, 0]
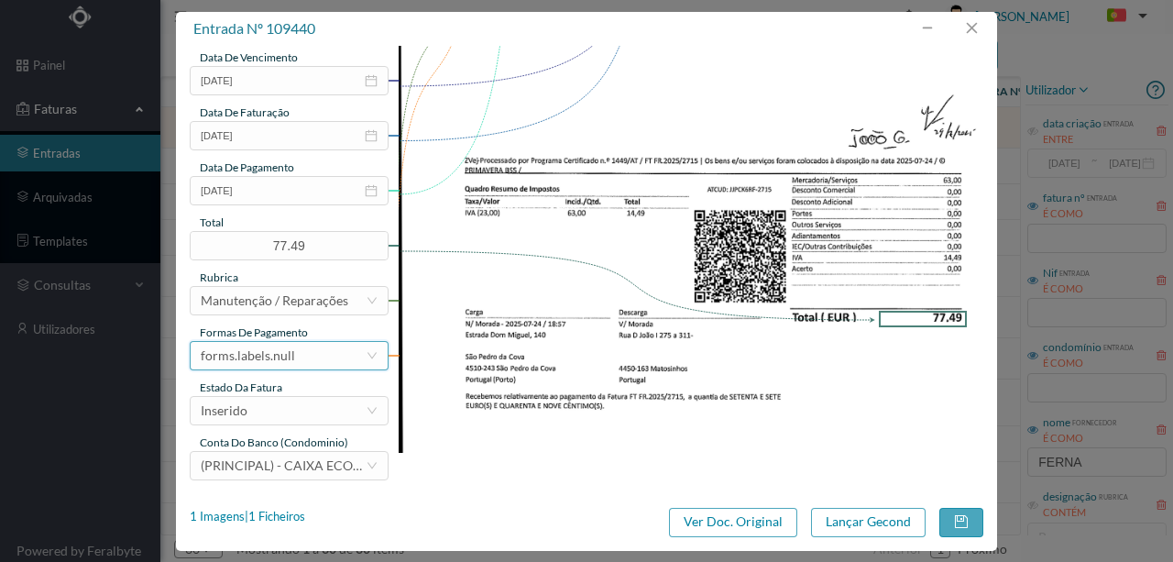
click at [303, 358] on div "forms.labels.null" at bounding box center [283, 356] width 165 height 28
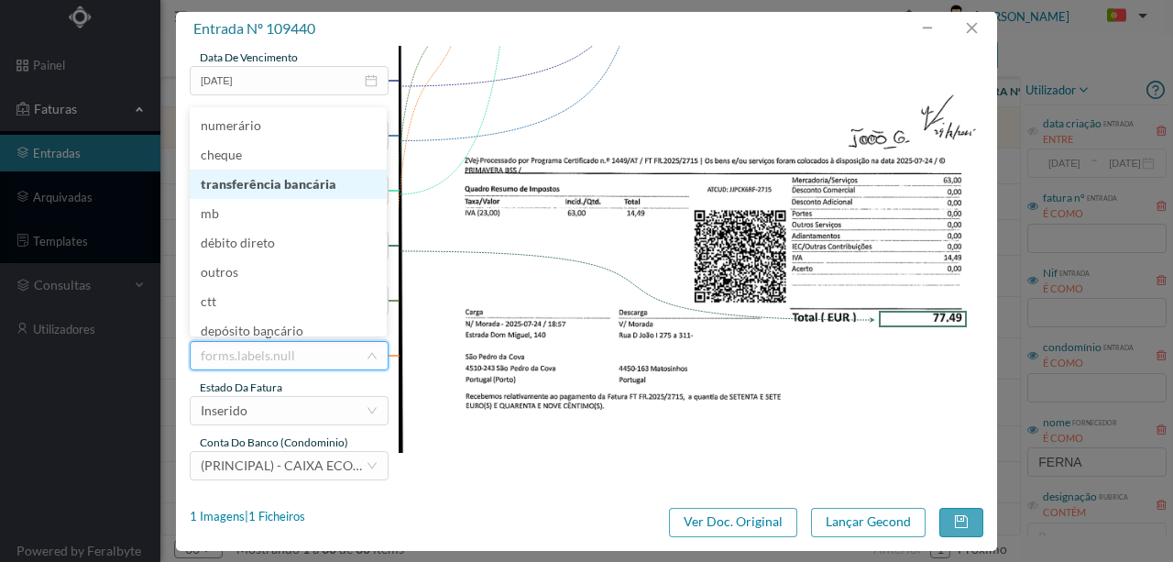
click at [288, 188] on li "transferência bancária" at bounding box center [288, 184] width 197 height 29
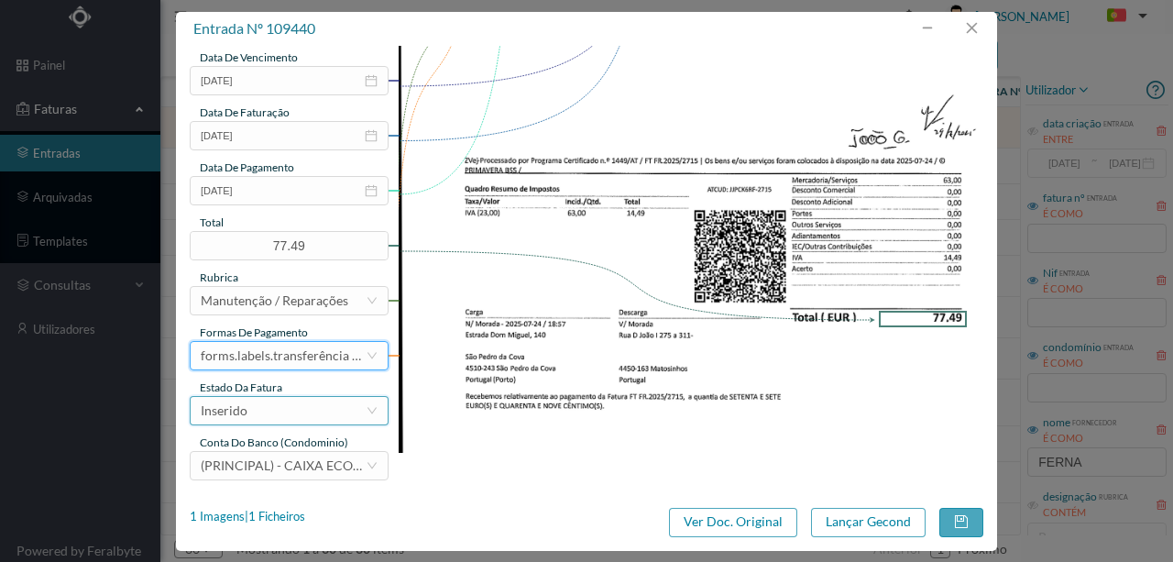
click at [275, 416] on div "Inserido" at bounding box center [283, 411] width 165 height 28
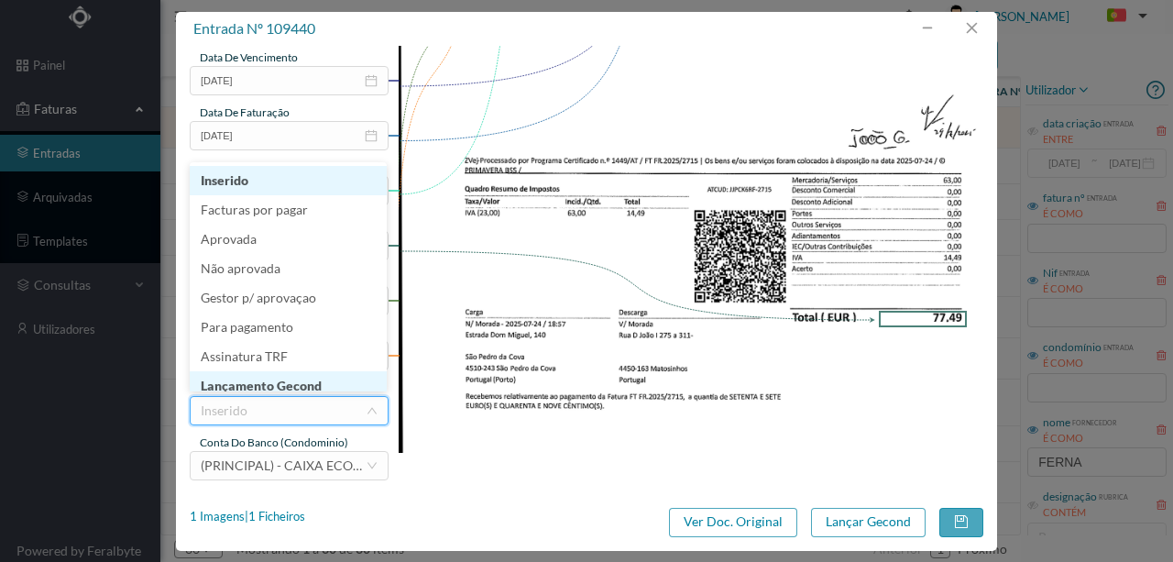
scroll to position [9, 0]
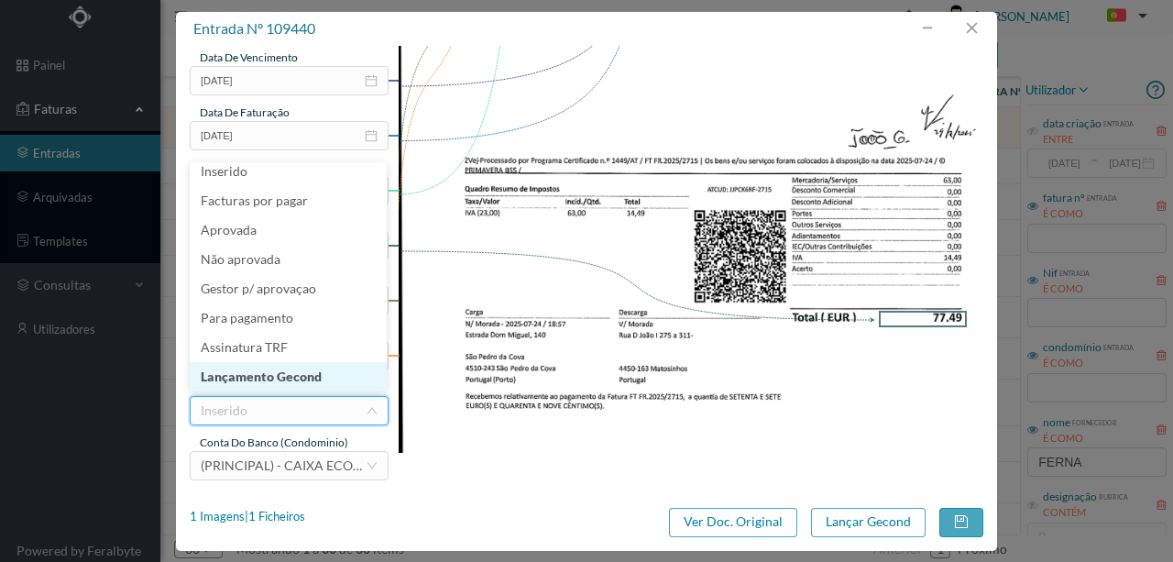
click at [284, 377] on li "Lançamento Gecond" at bounding box center [288, 376] width 197 height 29
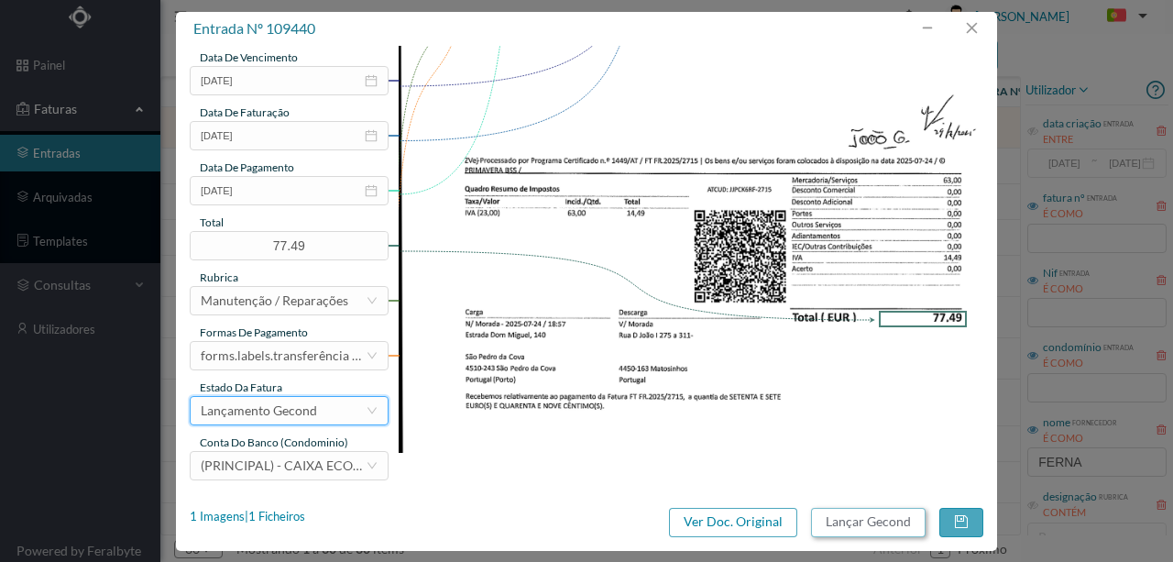
click at [859, 524] on button "Lançar Gecond" at bounding box center [868, 522] width 115 height 29
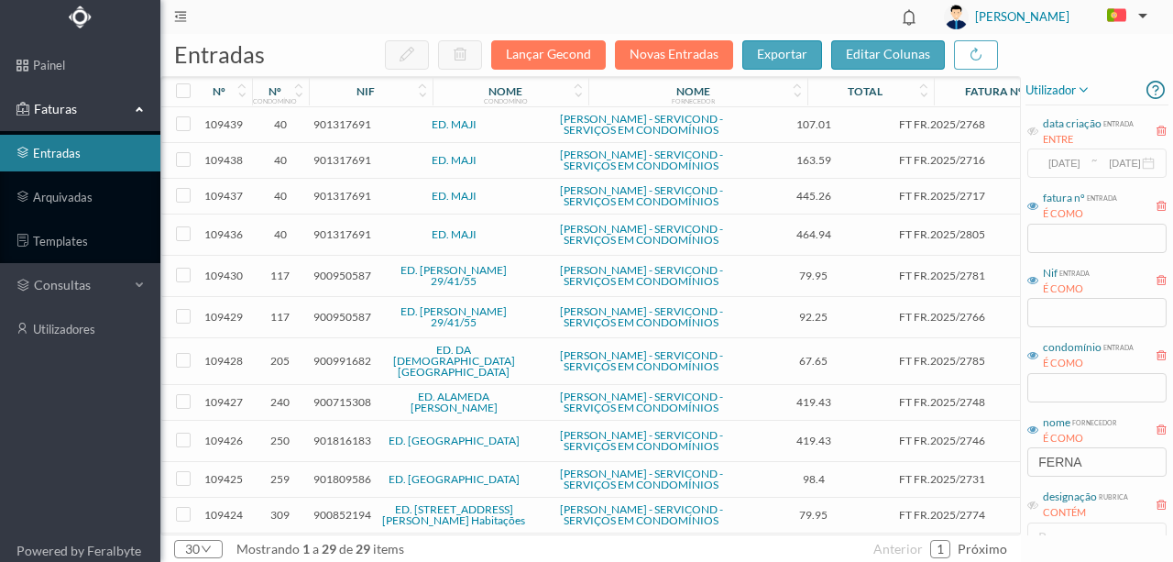
click at [447, 128] on link "ED. MAJI" at bounding box center [454, 124] width 45 height 14
click at [334, 130] on span "901317691" at bounding box center [343, 124] width 58 height 14
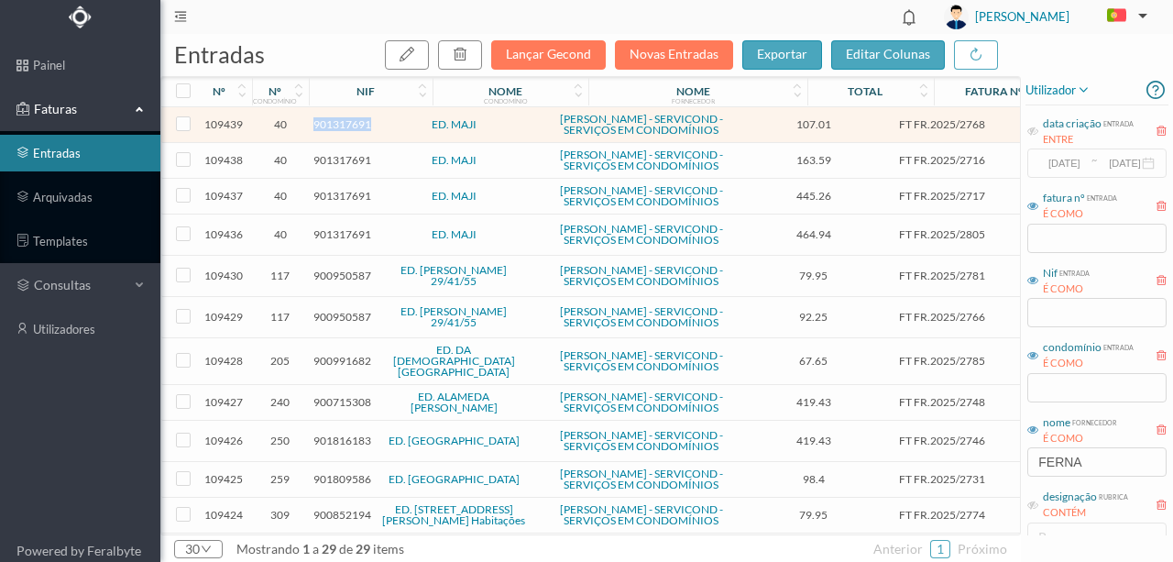
click at [334, 130] on span "901317691" at bounding box center [343, 124] width 58 height 14
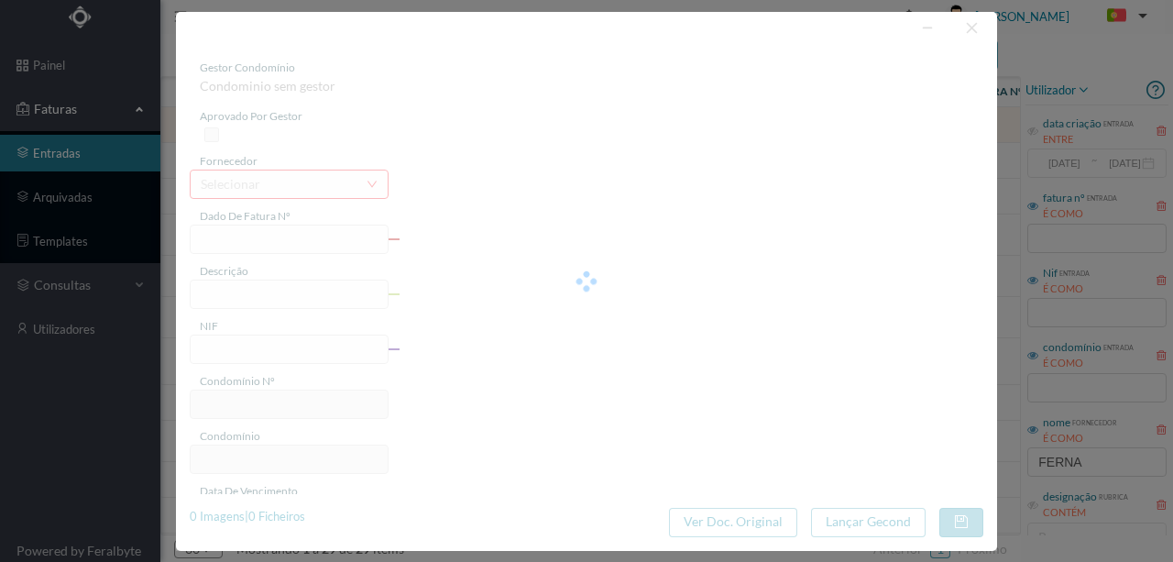
type input "FT FR.2025/2768"
type input "901317691"
type input "Invalid date"
type input "2025-07-25"
type input "107.01"
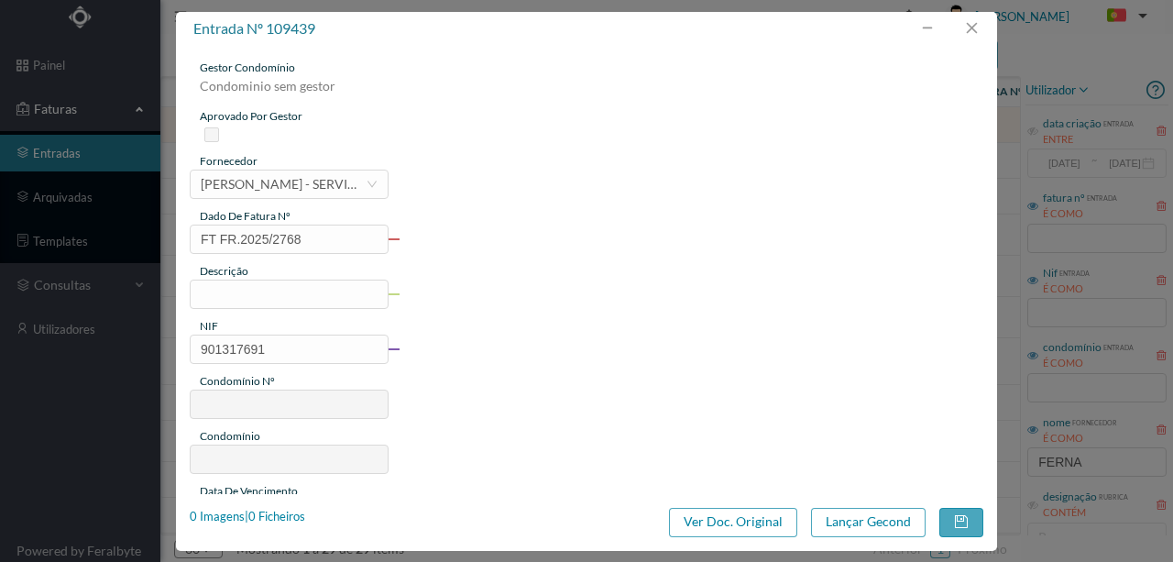
type input "40"
type input "ED. MAJI"
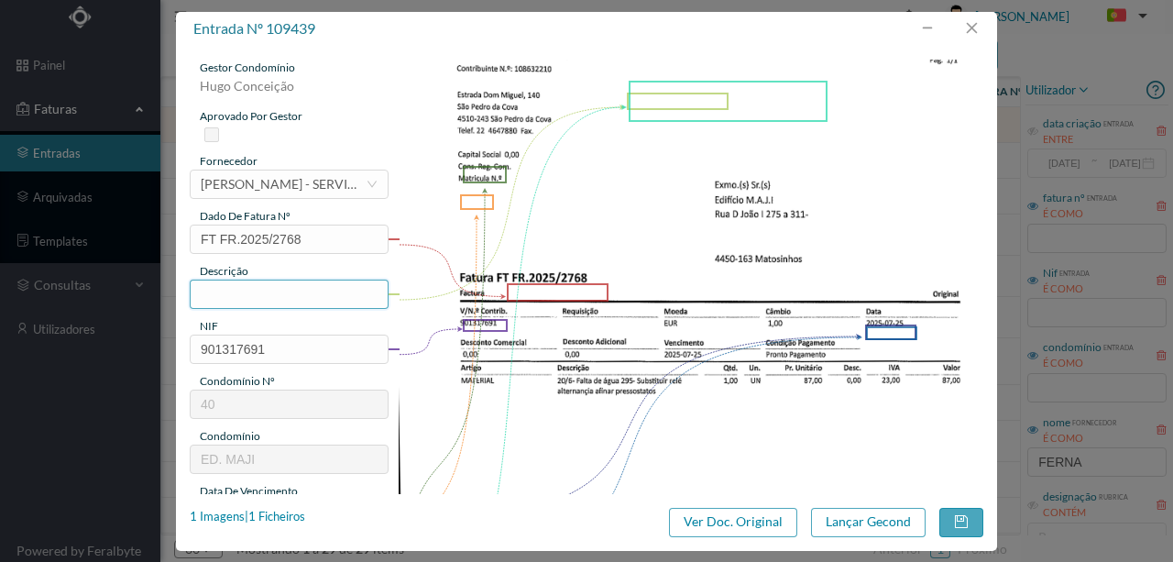
drag, startPoint x: 232, startPoint y: 295, endPoint x: 244, endPoint y: 285, distance: 15.6
click at [232, 294] on input "text" at bounding box center [289, 294] width 199 height 29
click at [250, 295] on input "Verificra falta de água" at bounding box center [289, 294] width 199 height 29
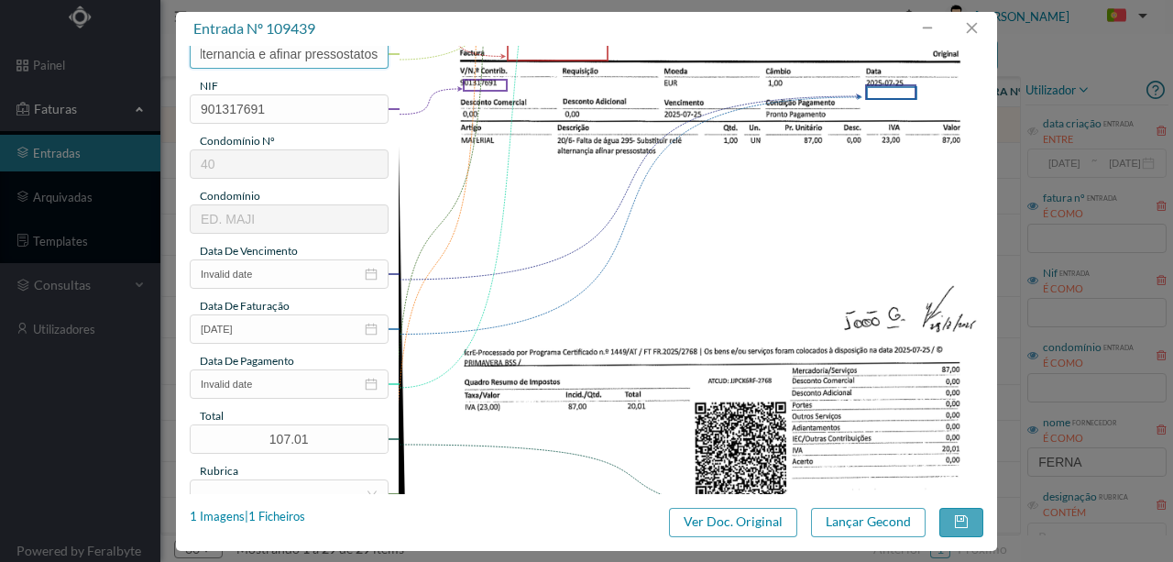
scroll to position [244, 0]
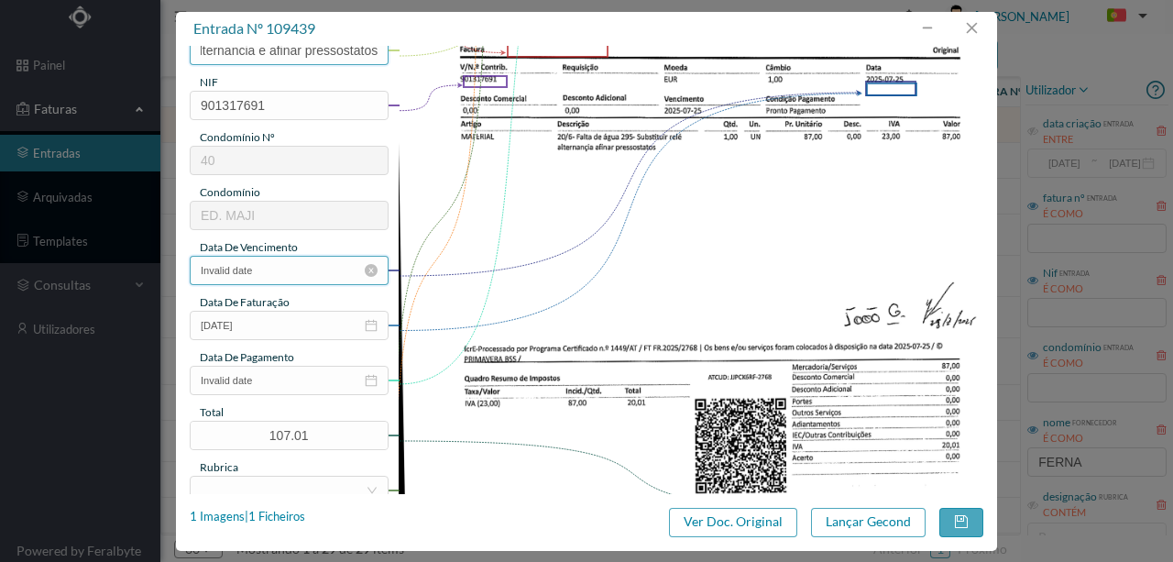
type input "Verificar falta de água na Ent 295; Subs relé alternancia e afinar pressostatos"
click at [268, 271] on input "Invalid date" at bounding box center [289, 270] width 199 height 29
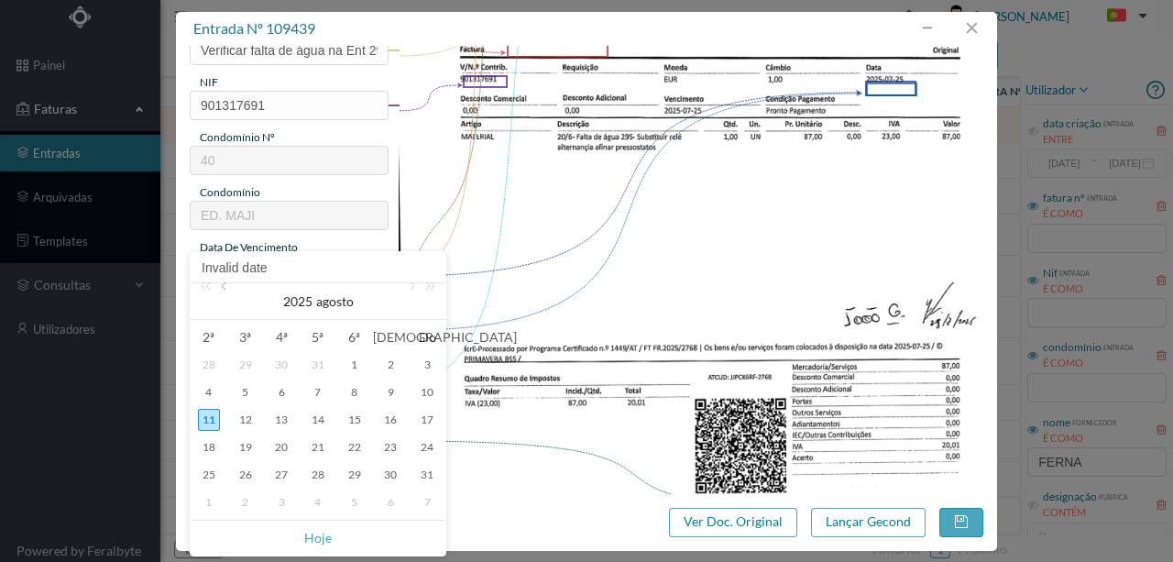
click at [229, 288] on link at bounding box center [225, 301] width 17 height 37
click at [352, 451] on div "25" at bounding box center [355, 447] width 22 height 22
type input "2025-07-25"
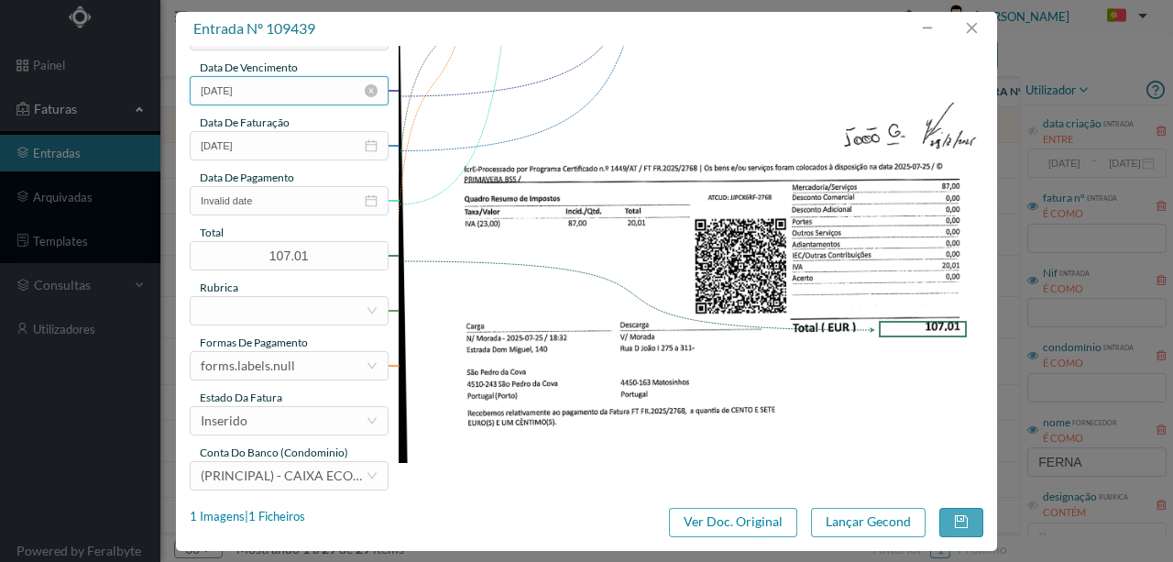
scroll to position [434, 0]
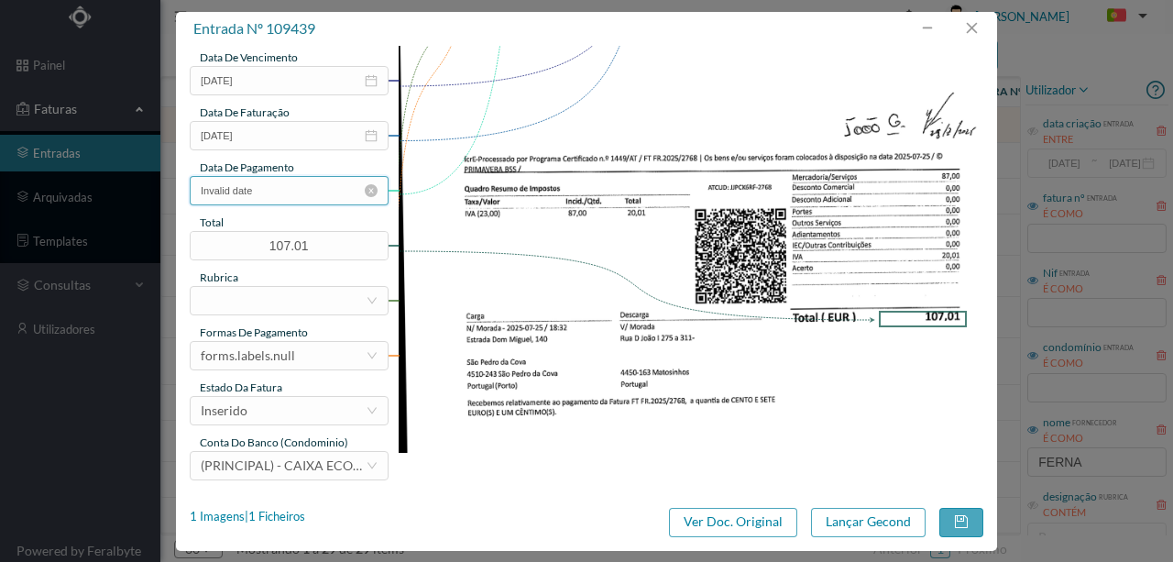
click at [276, 193] on input "Invalid date" at bounding box center [289, 190] width 199 height 29
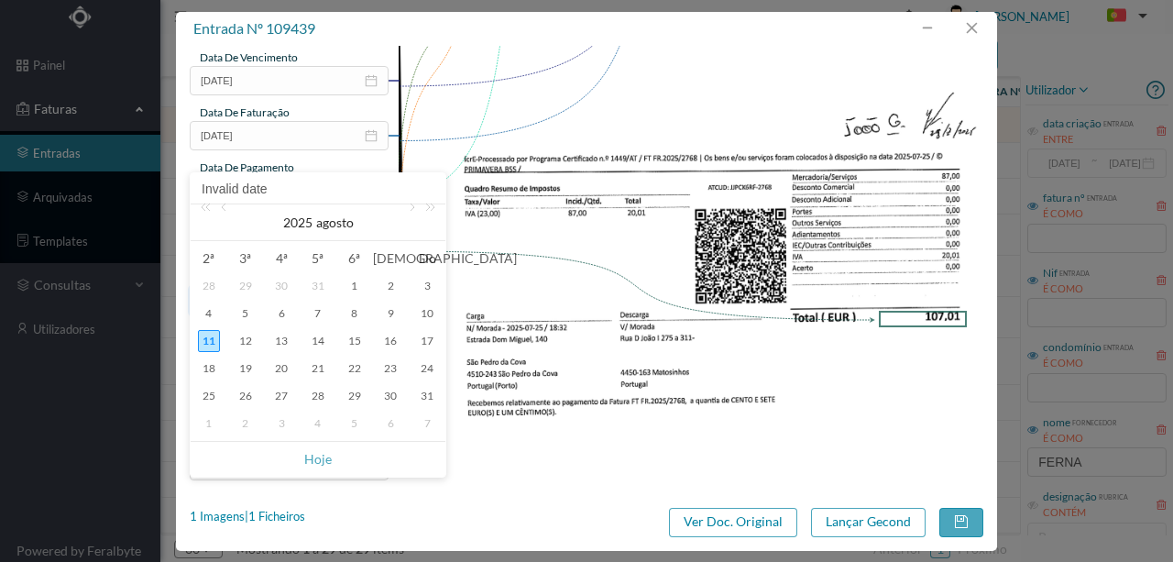
click at [353, 309] on div "8" at bounding box center [355, 314] width 22 height 22
type input "2025-08-08"
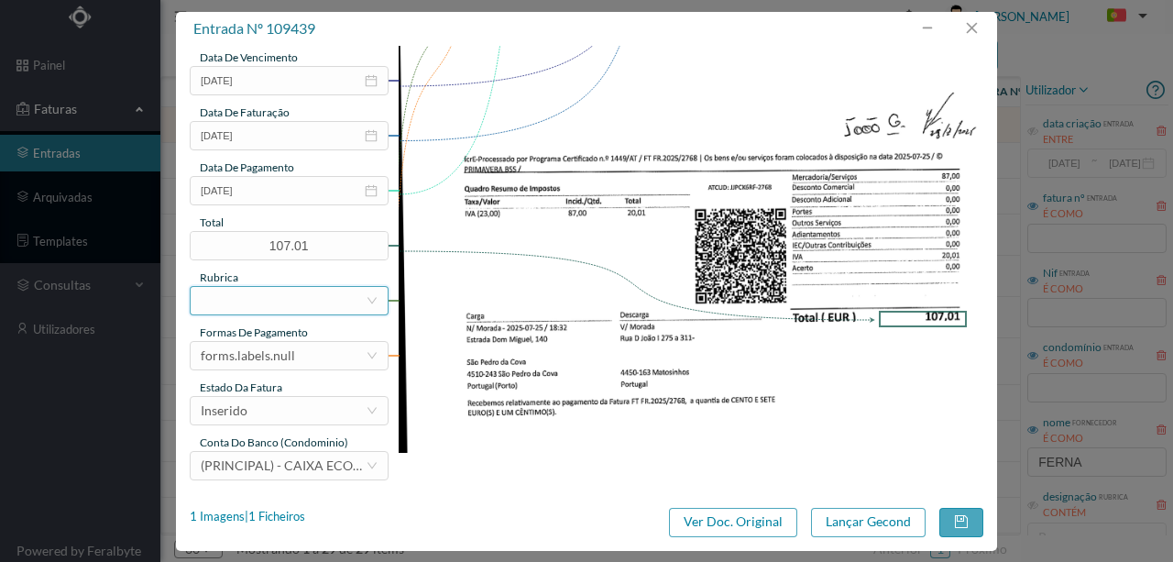
click at [239, 303] on div at bounding box center [283, 301] width 165 height 28
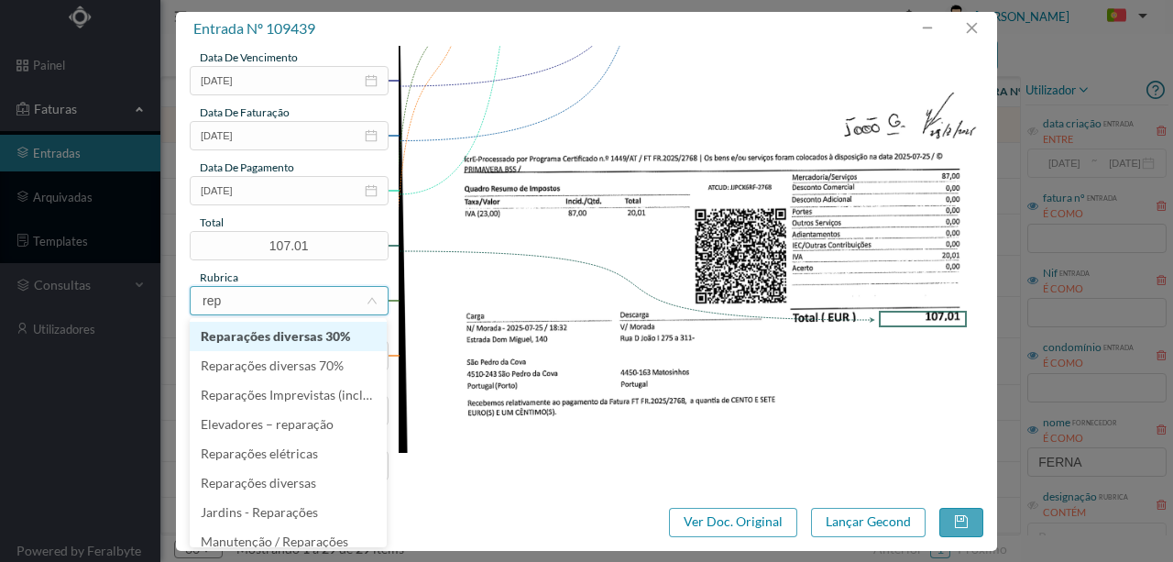
type input "repa"
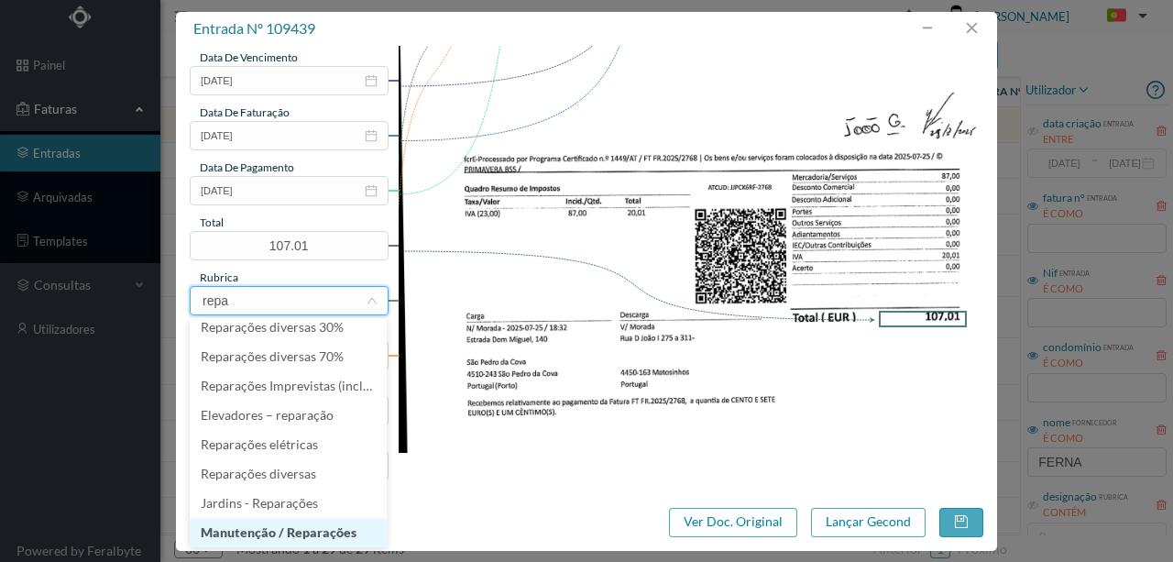
click at [266, 530] on li "Manutenção / Reparações" at bounding box center [288, 532] width 197 height 29
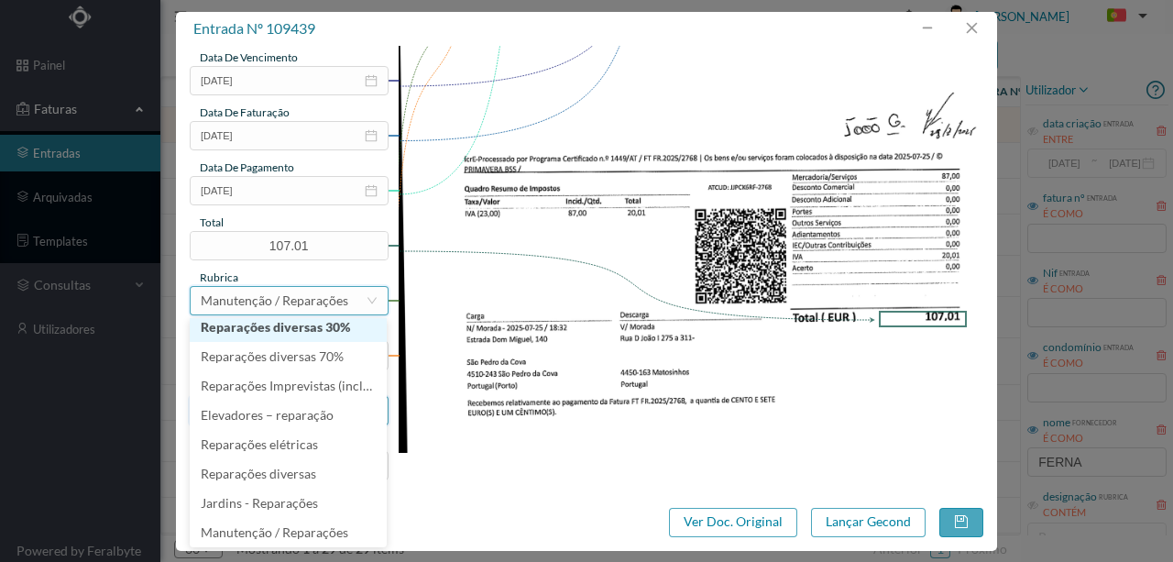
scroll to position [4, 0]
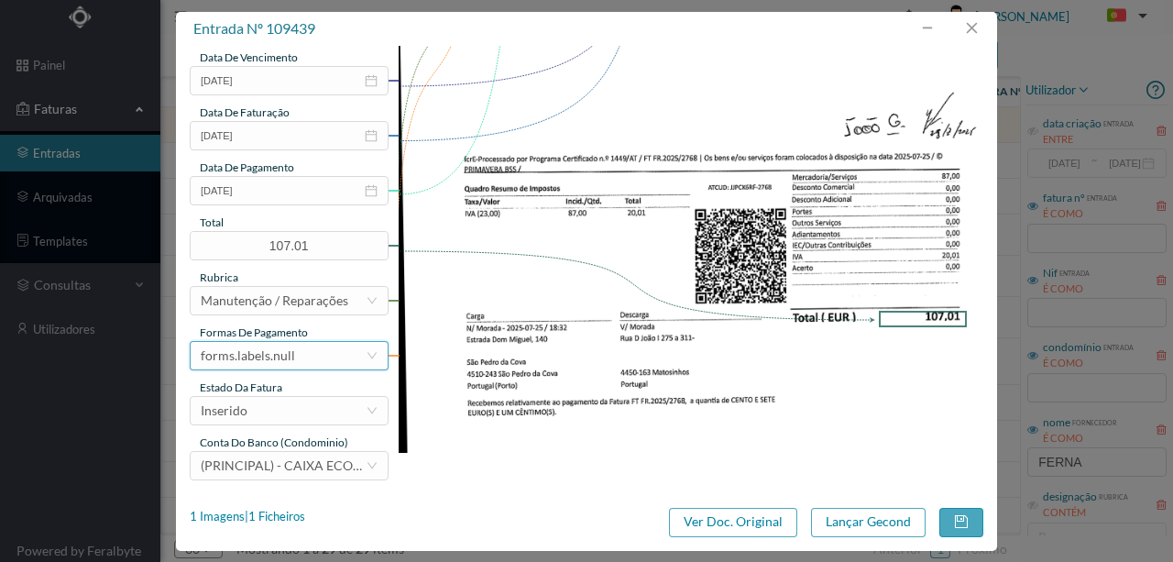
click at [272, 356] on div "forms.labels.null" at bounding box center [248, 356] width 94 height 28
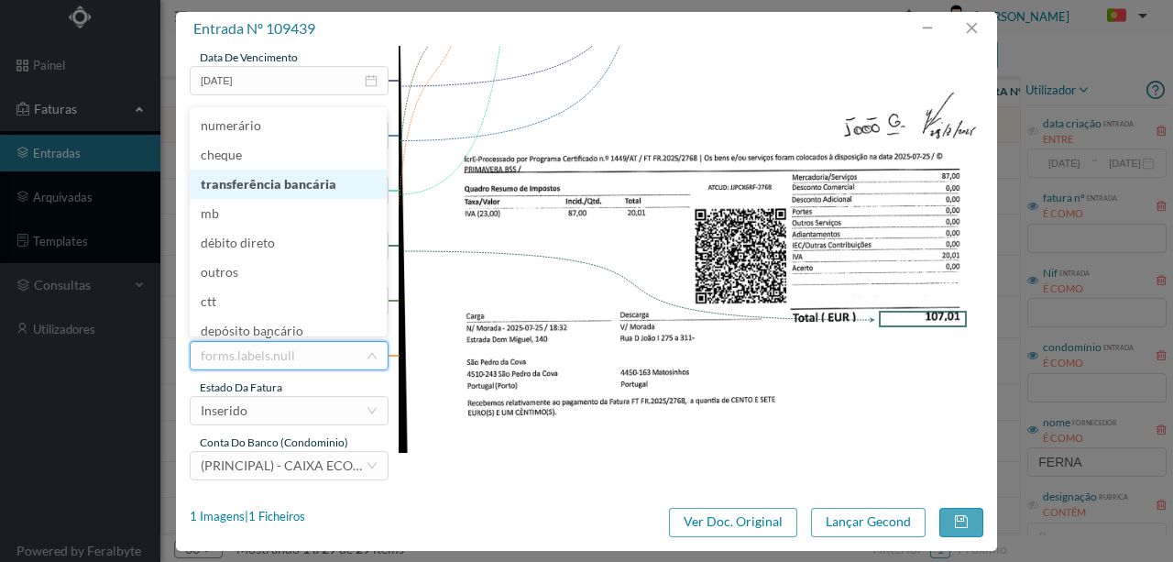
click at [292, 186] on li "transferência bancária" at bounding box center [288, 184] width 197 height 29
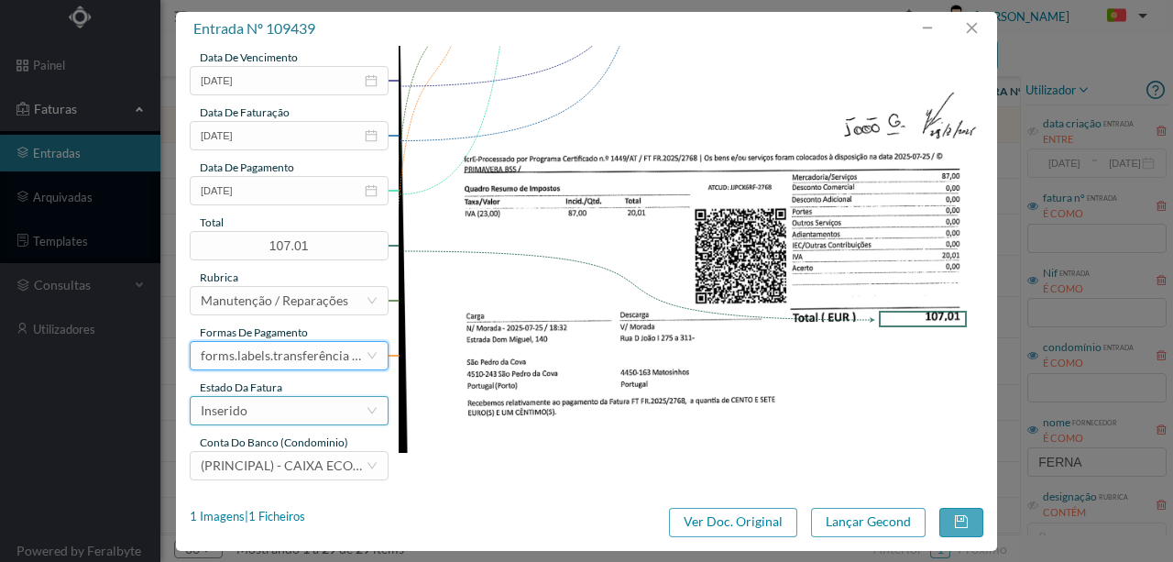
click at [255, 413] on div "Inserido" at bounding box center [283, 411] width 165 height 28
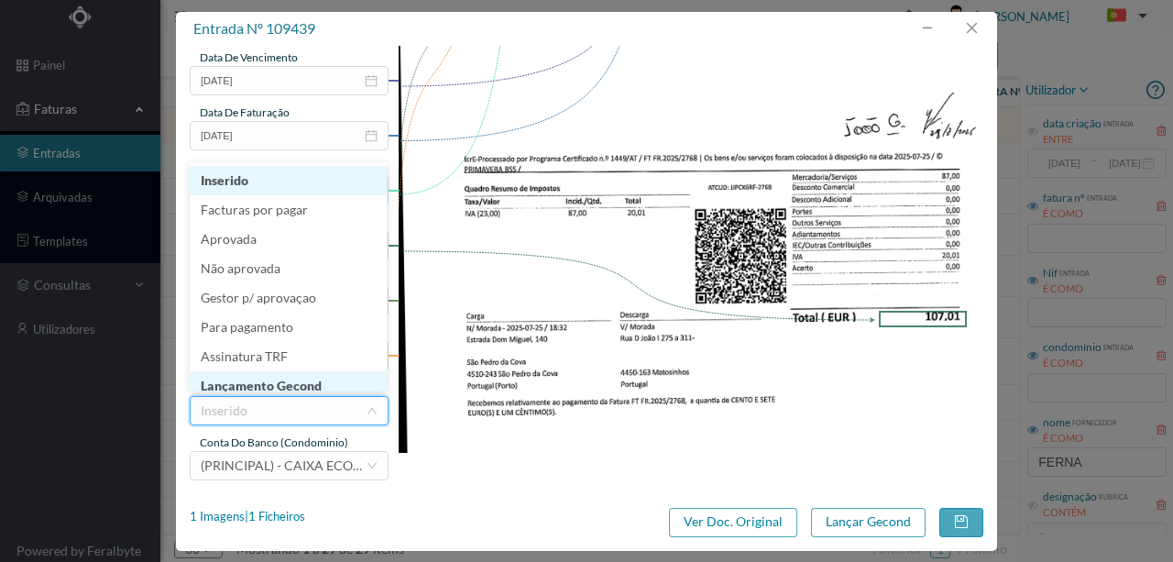
scroll to position [9, 0]
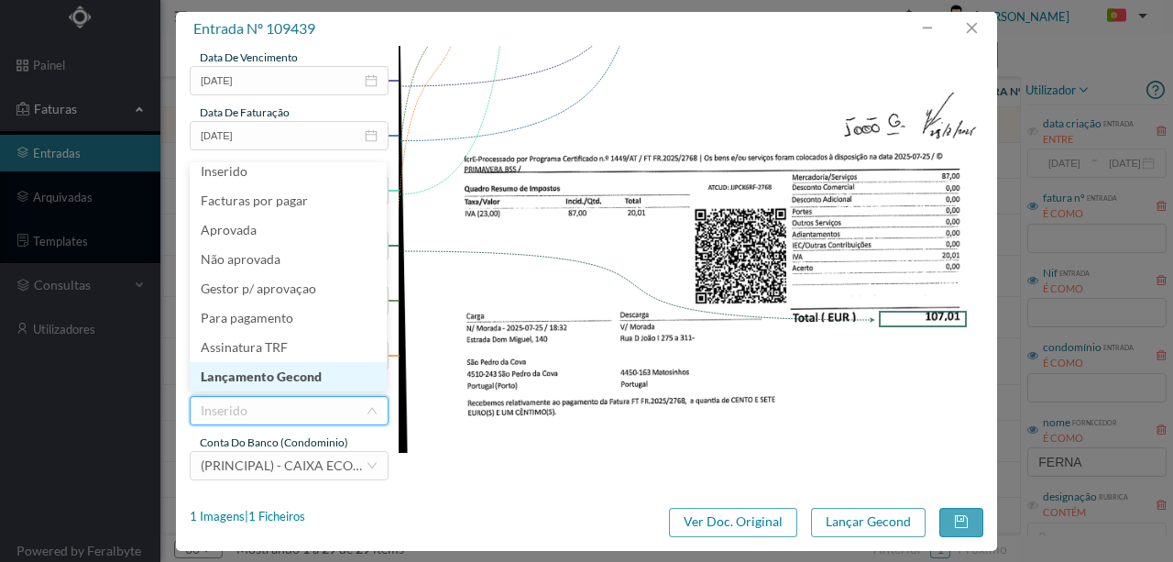
click at [290, 377] on li "Lançamento Gecond" at bounding box center [288, 376] width 197 height 29
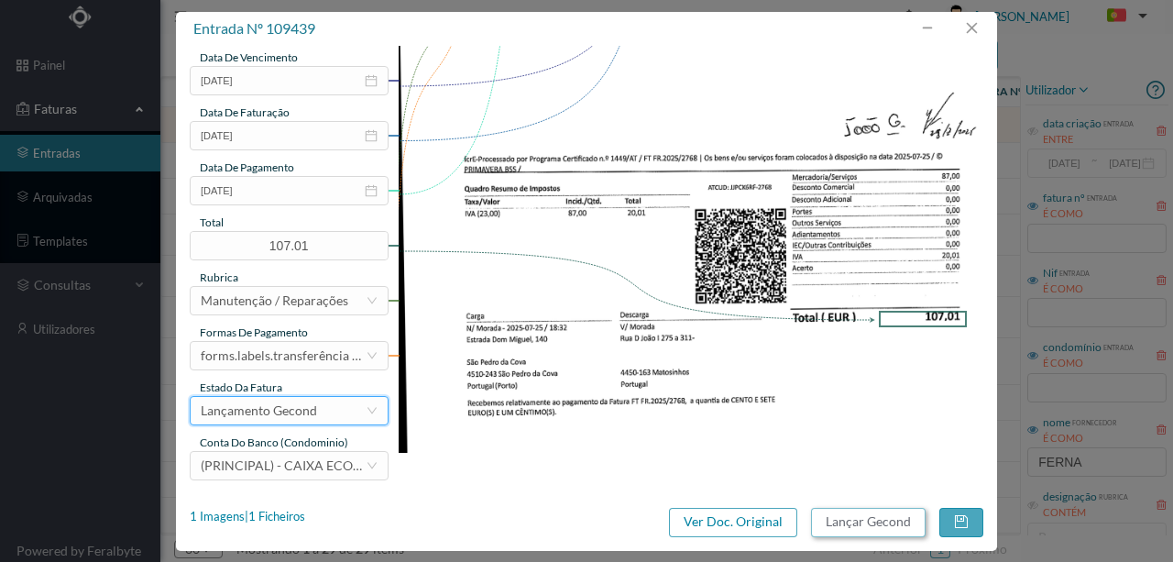
click at [853, 520] on button "Lançar Gecond" at bounding box center [868, 522] width 115 height 29
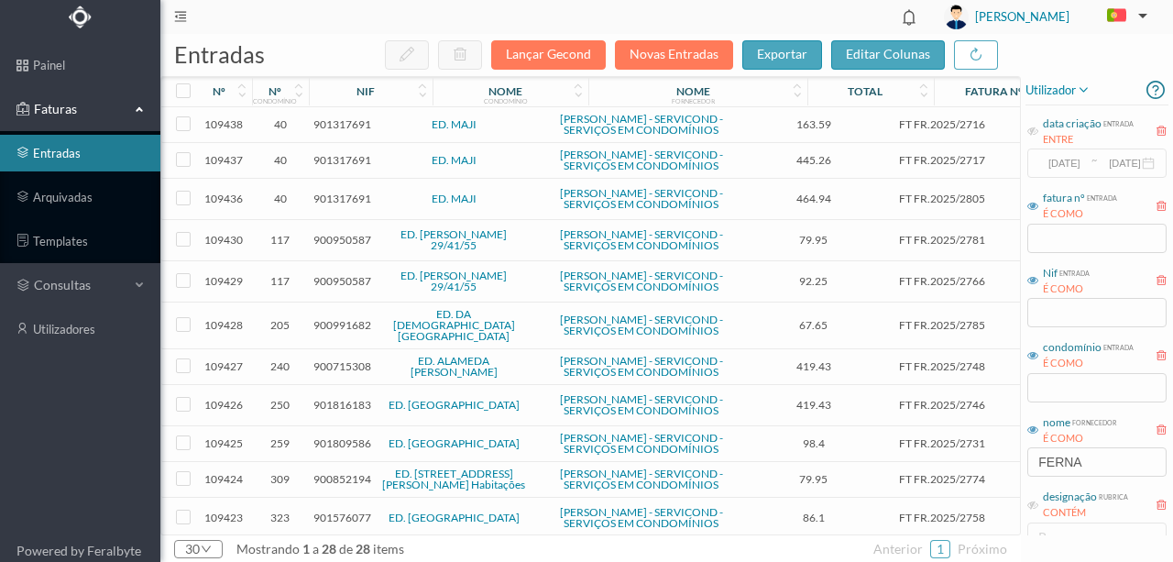
click at [337, 129] on span "901317691" at bounding box center [343, 124] width 58 height 14
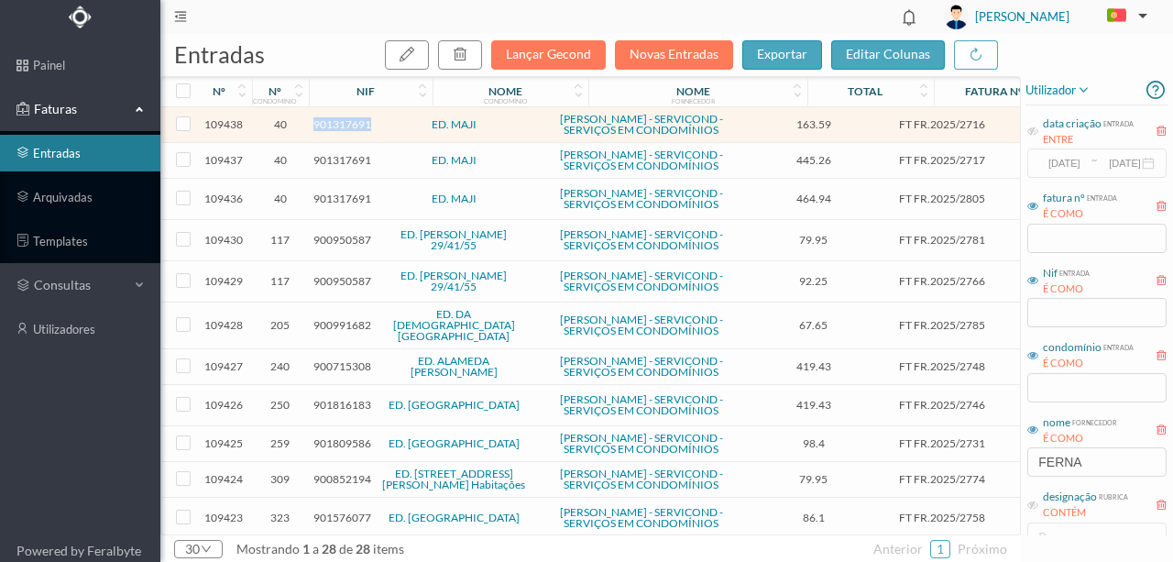
click at [337, 129] on span "901317691" at bounding box center [343, 124] width 58 height 14
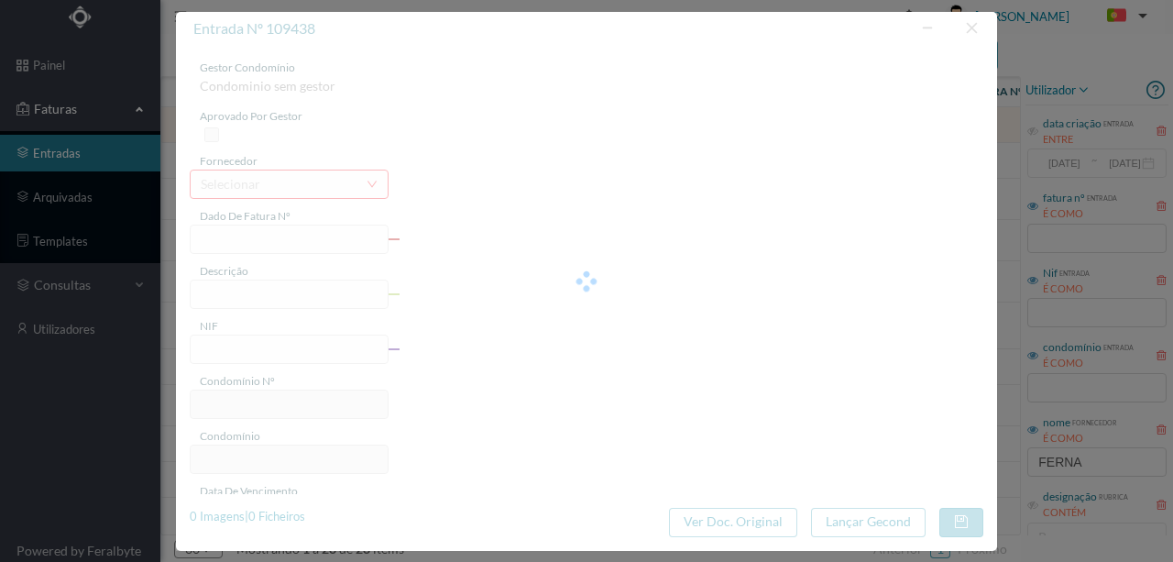
type input "FT FR.2025/2716"
type input "901317691"
type input "Invalid date"
type input "2025-07-24"
type input "163.59"
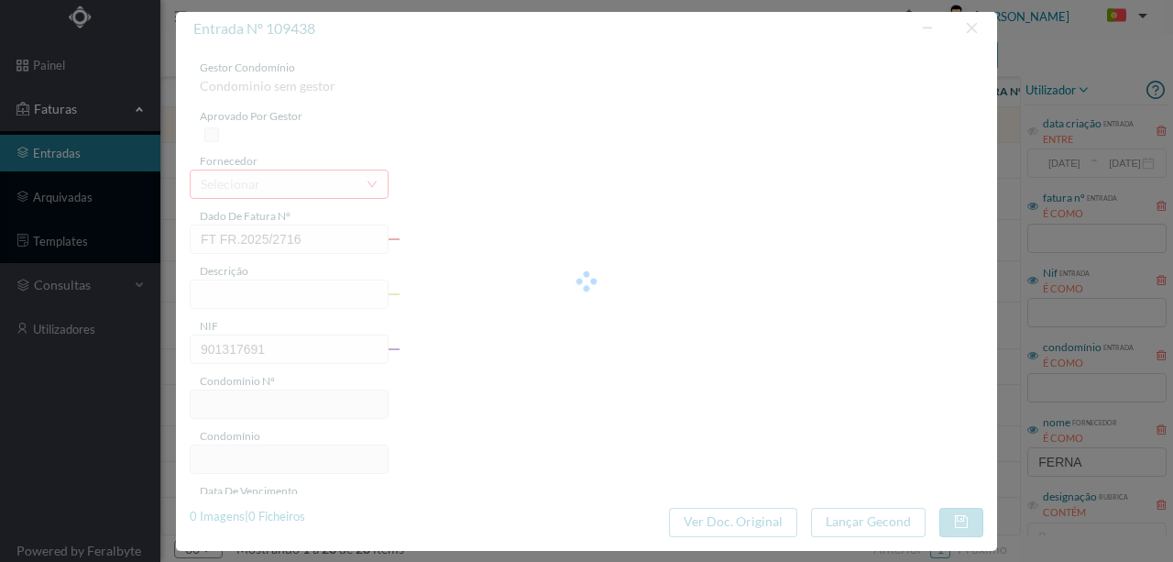
type input "40"
type input "ED. MAJI"
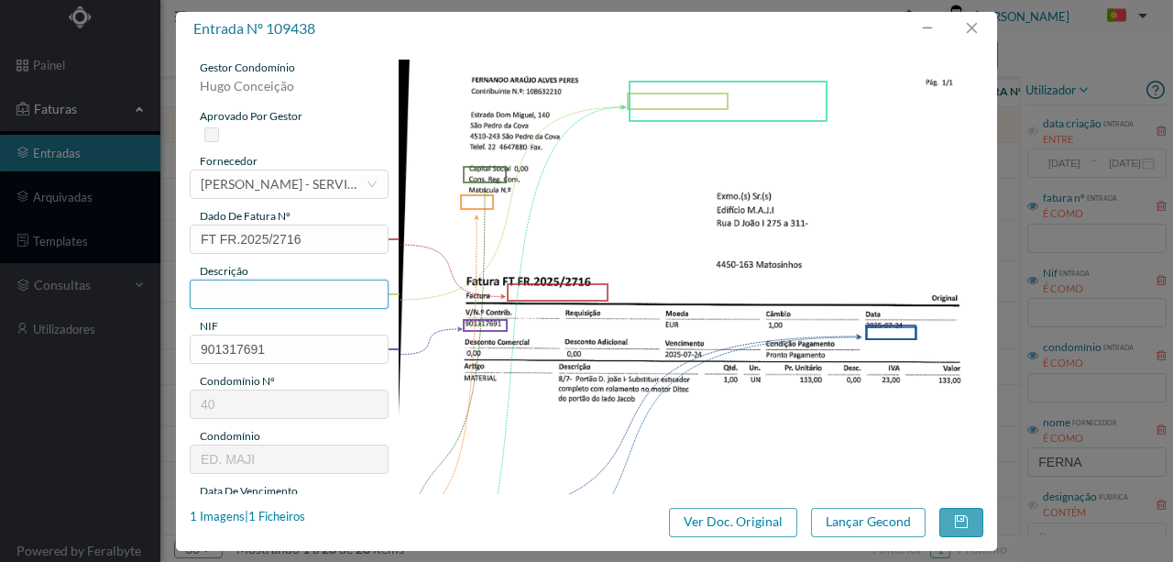
click at [235, 295] on input "text" at bounding box center [289, 294] width 199 height 29
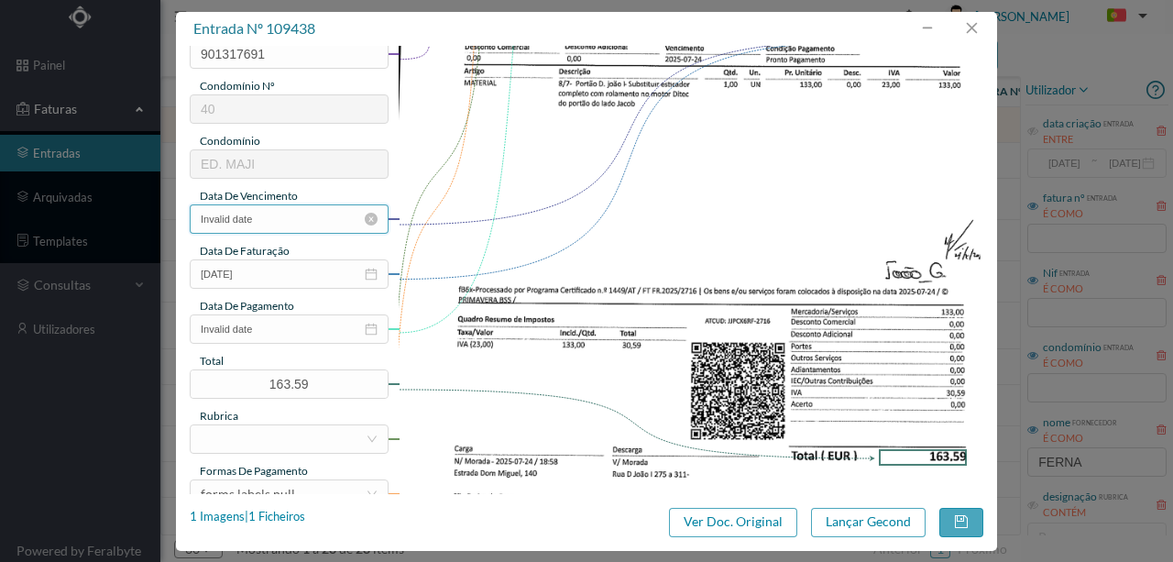
scroll to position [367, 0]
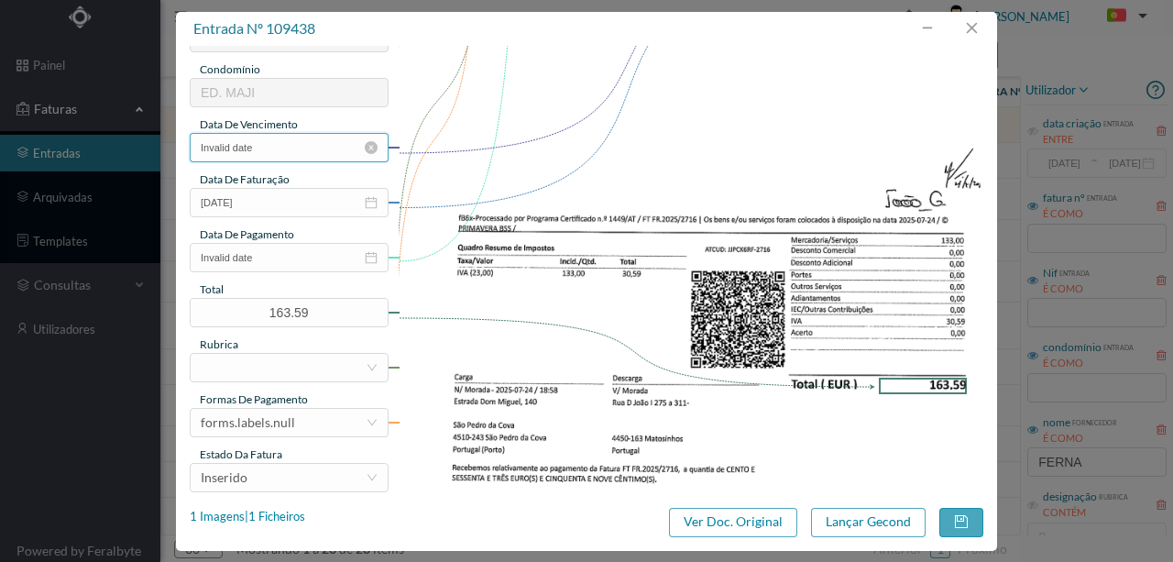
type input "Subs esticador completo com rolamento no motor Ditec"
click at [300, 151] on input "Invalid date" at bounding box center [289, 147] width 199 height 29
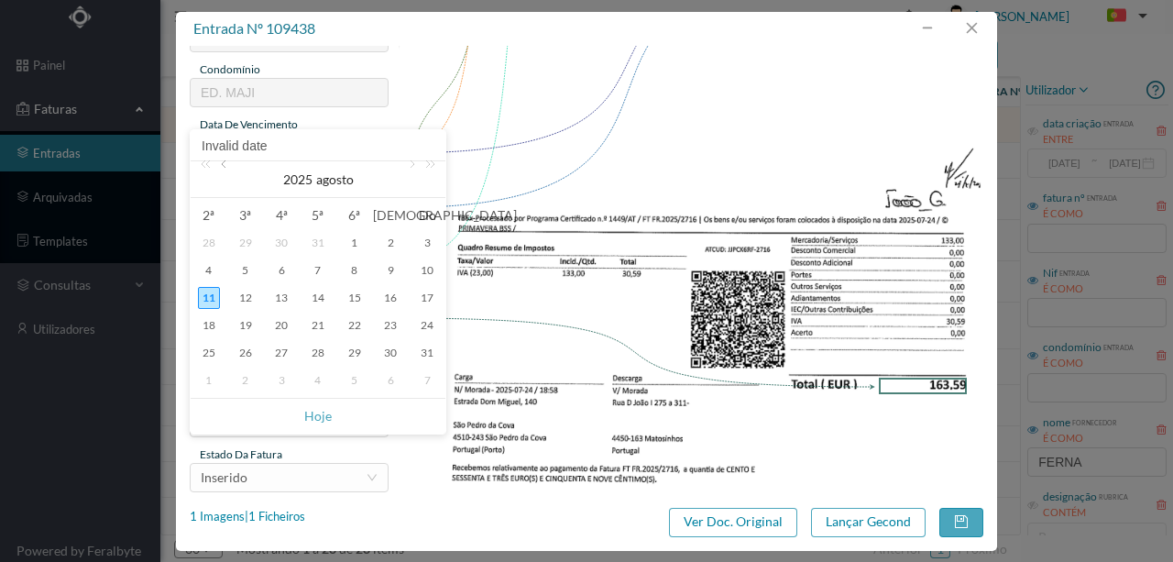
click at [222, 167] on link at bounding box center [225, 179] width 17 height 37
click at [319, 323] on div "24" at bounding box center [318, 325] width 22 height 22
type input "2025-07-24"
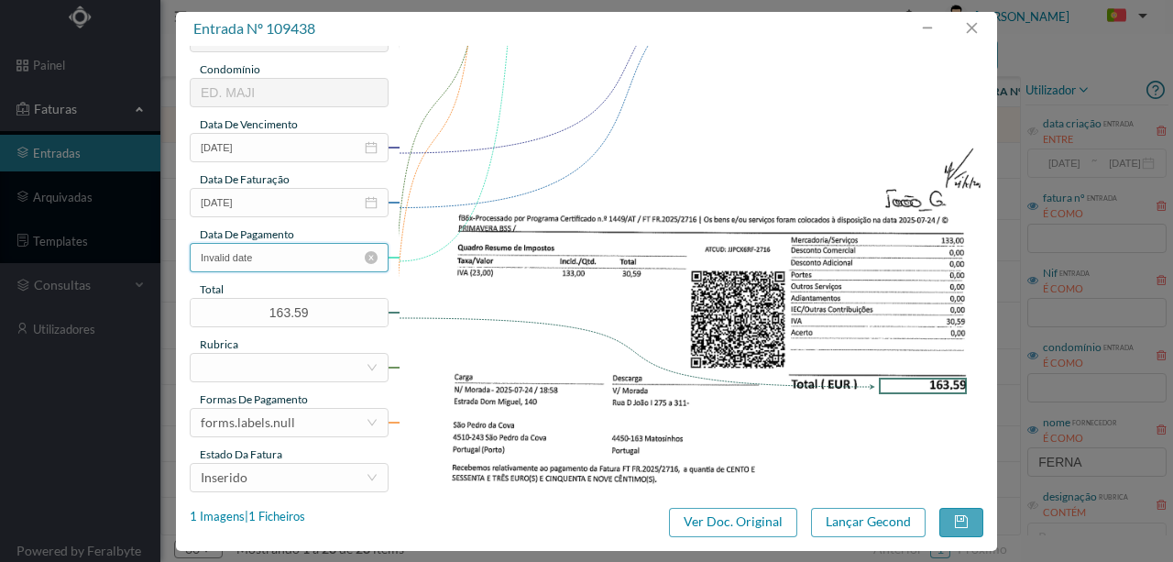
click at [284, 263] on input "Invalid date" at bounding box center [289, 257] width 199 height 29
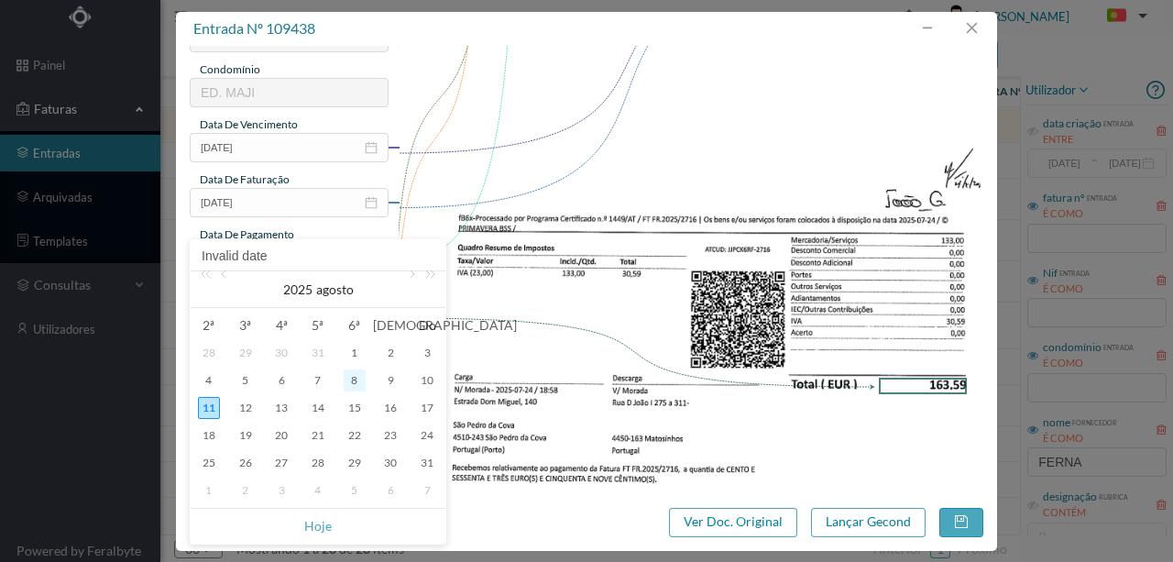
click at [352, 374] on div "8" at bounding box center [355, 380] width 22 height 22
type input "2025-08-08"
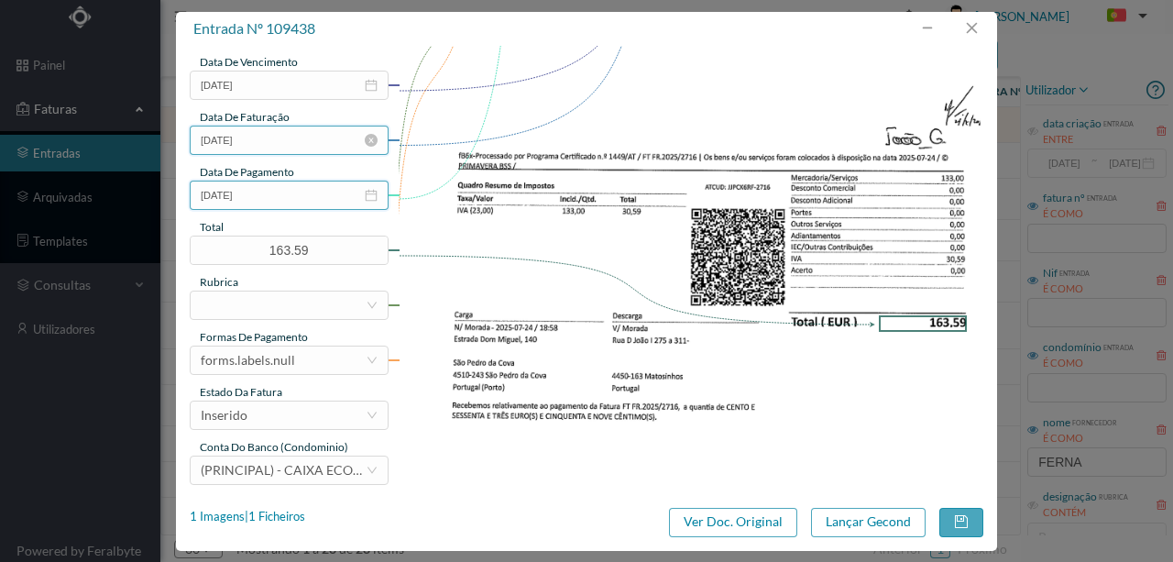
scroll to position [434, 0]
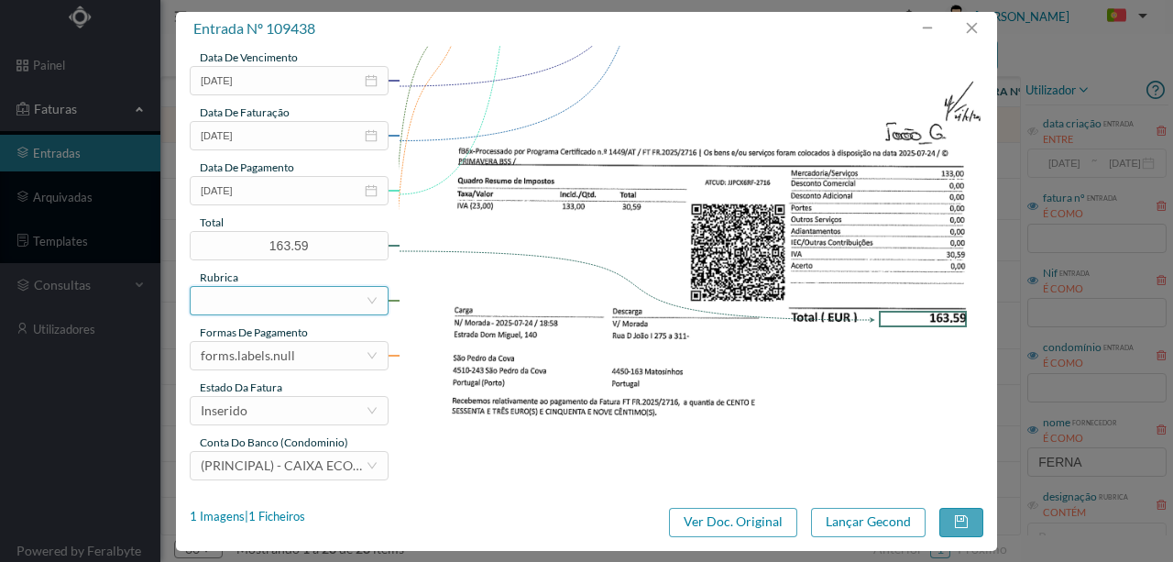
drag, startPoint x: 238, startPoint y: 303, endPoint x: 248, endPoint y: 315, distance: 16.3
click at [242, 306] on div at bounding box center [283, 301] width 165 height 28
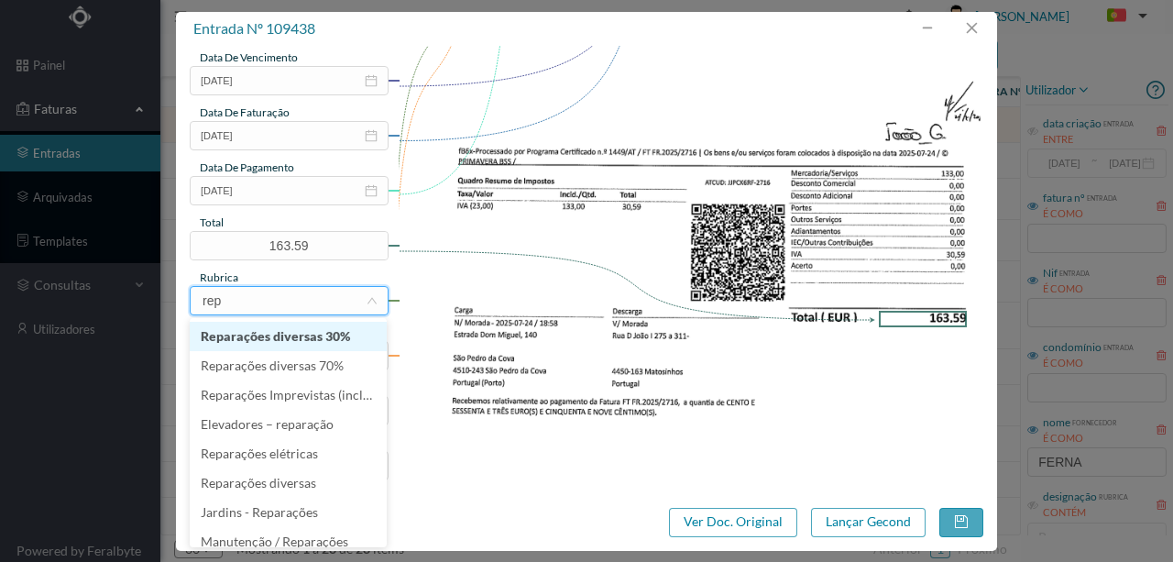
type input "repa"
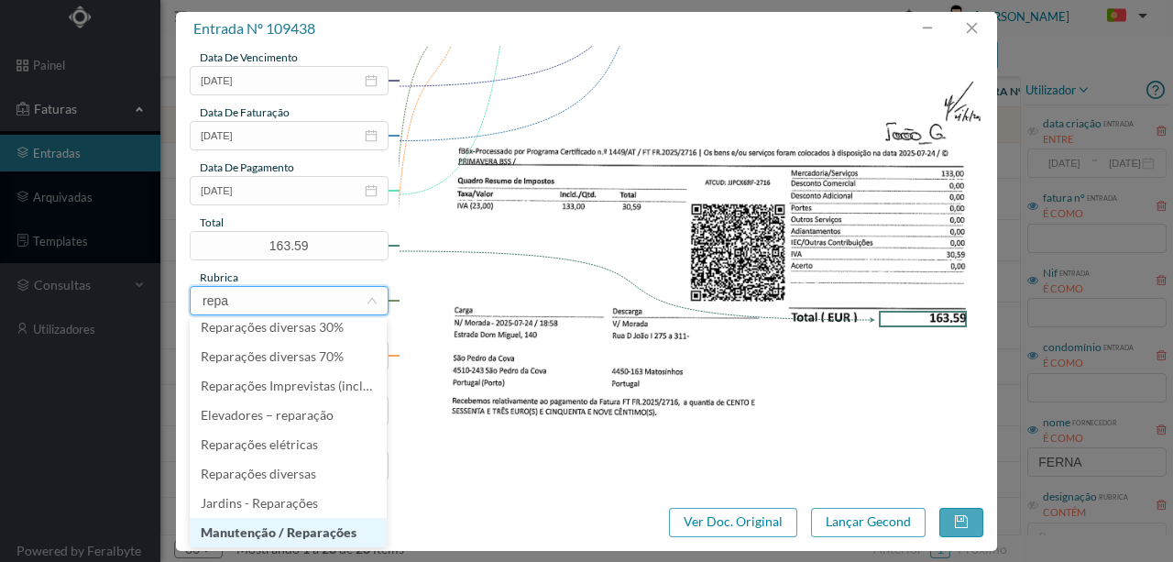
click at [264, 523] on li "Manutenção / Reparações" at bounding box center [288, 532] width 197 height 29
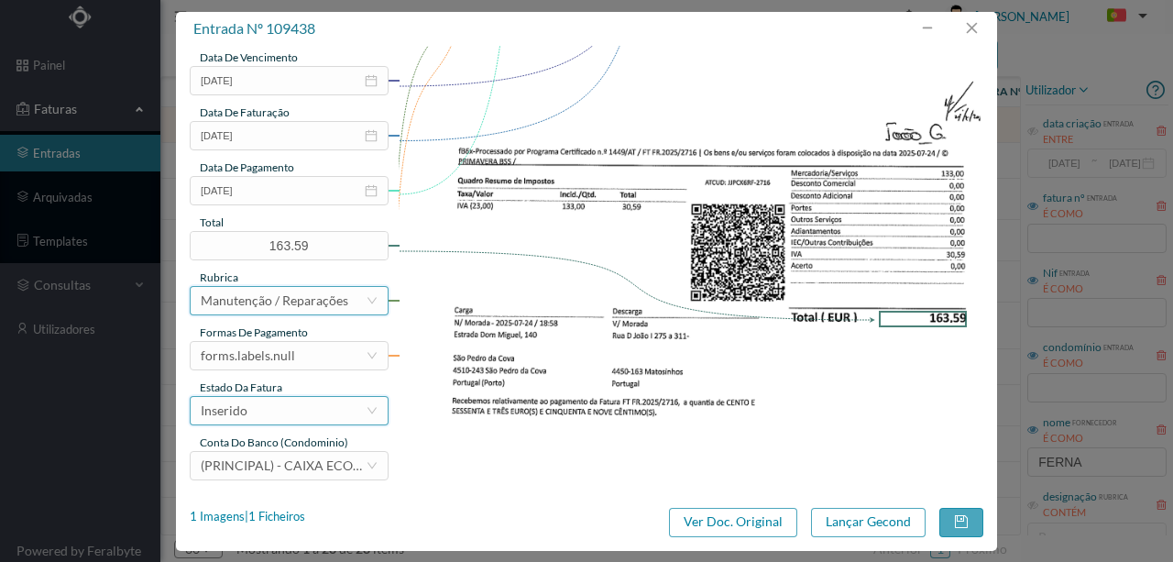
scroll to position [4, 0]
click at [264, 360] on div "forms.labels.null" at bounding box center [248, 356] width 94 height 28
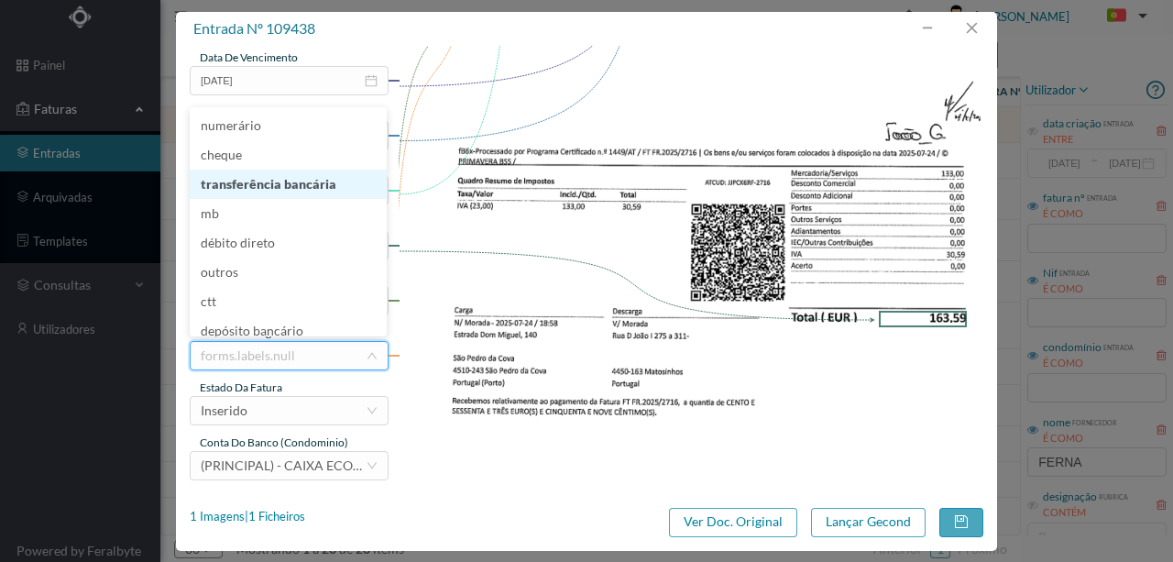
click at [286, 187] on li "transferência bancária" at bounding box center [288, 184] width 197 height 29
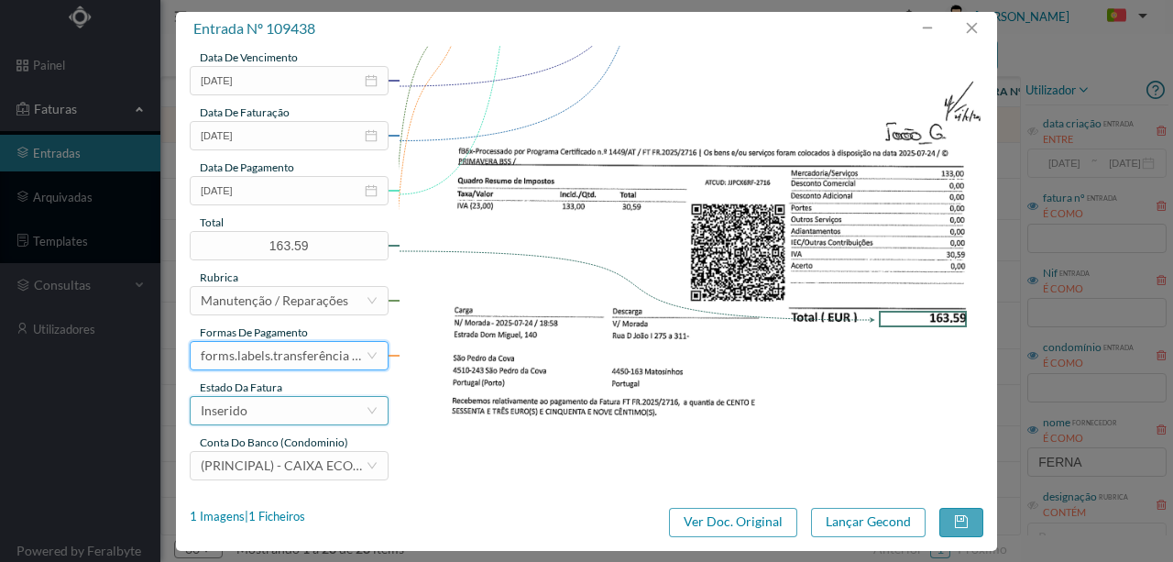
click at [255, 409] on div "Inserido" at bounding box center [283, 411] width 165 height 28
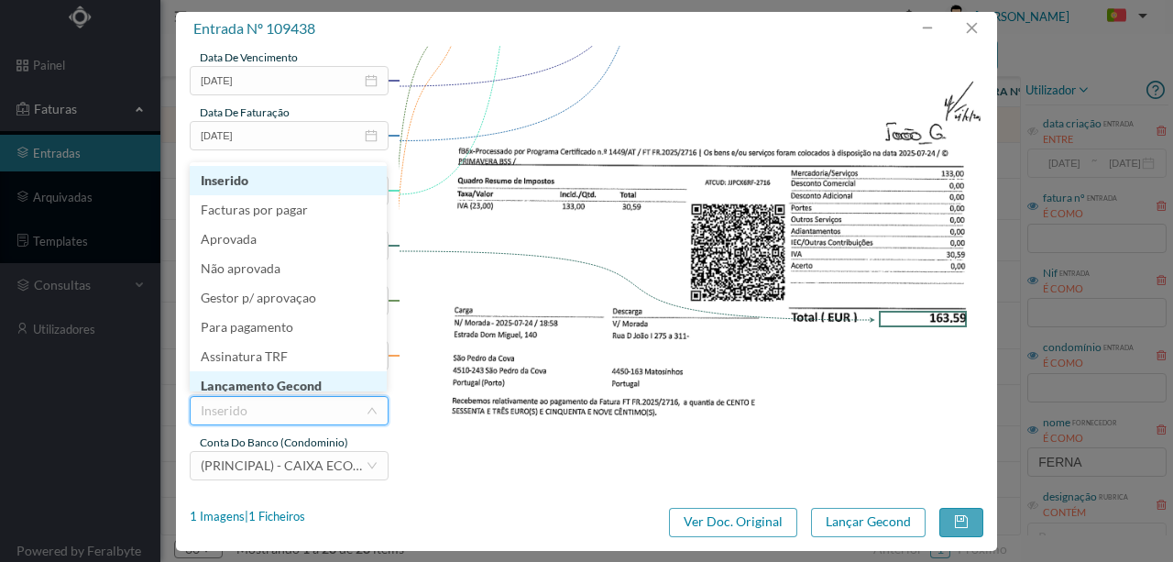
scroll to position [9, 0]
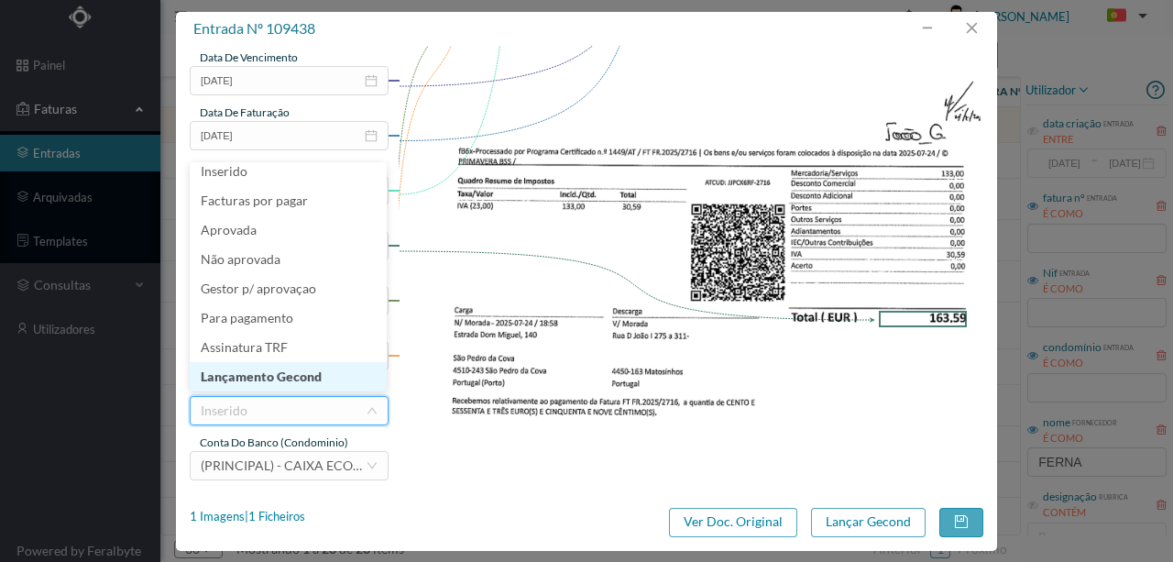
click at [297, 375] on li "Lançamento Gecond" at bounding box center [288, 376] width 197 height 29
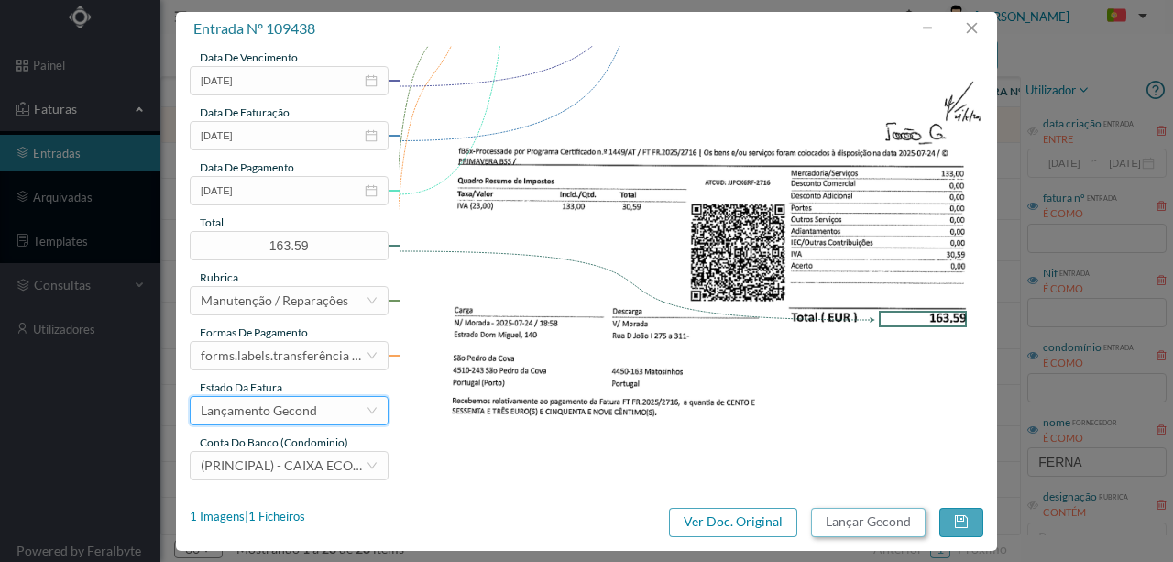
click at [849, 523] on button "Lançar Gecond" at bounding box center [868, 522] width 115 height 29
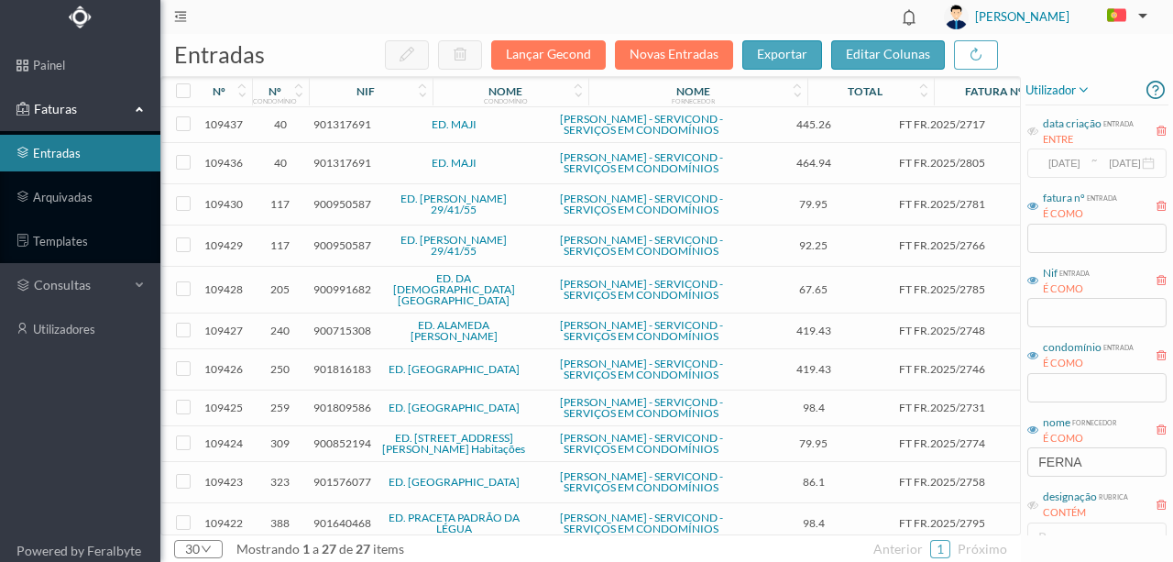
click at [347, 124] on span "901317691" at bounding box center [343, 124] width 58 height 14
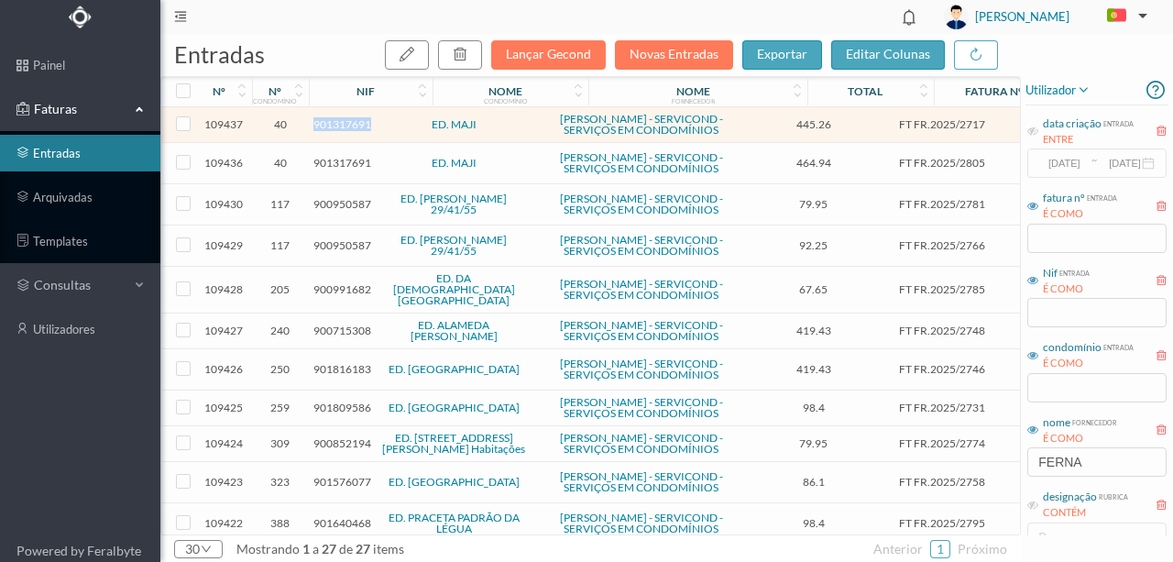
click at [347, 124] on span "901317691" at bounding box center [343, 124] width 58 height 14
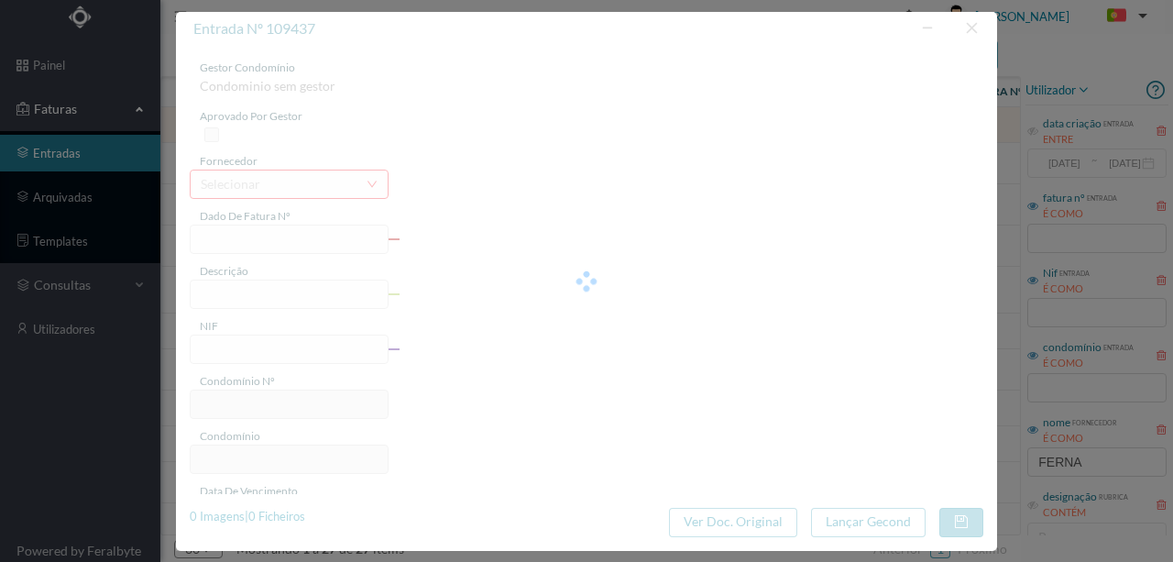
type input "FT FR.2025/2717"
type input "901317691"
type input "Invalid date"
type input "2025-07-24"
type input "445.26"
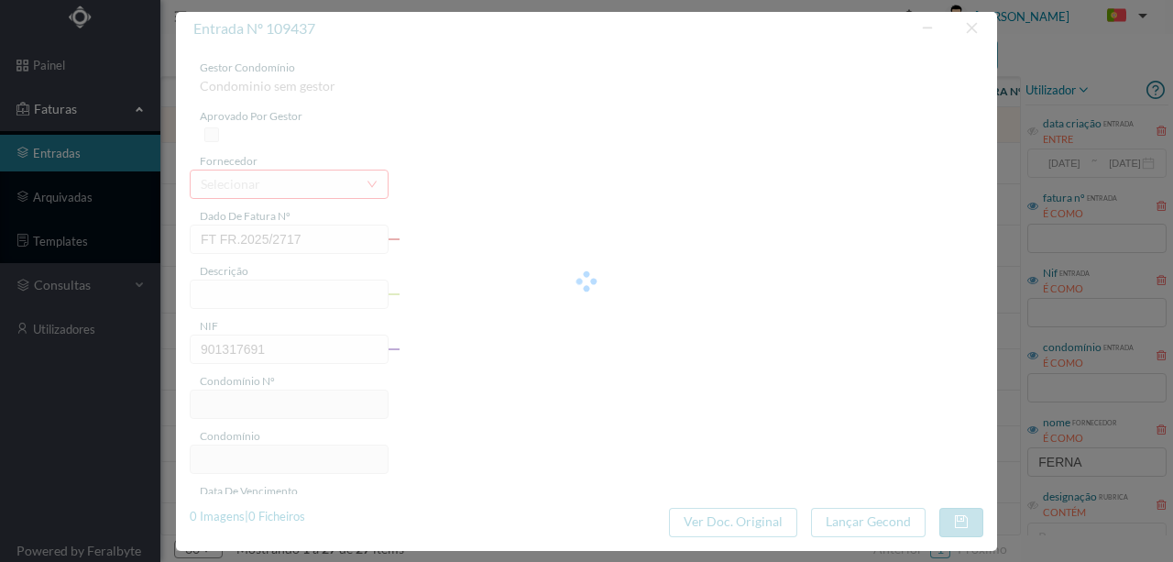
type input "40"
type input "ED. MAJI"
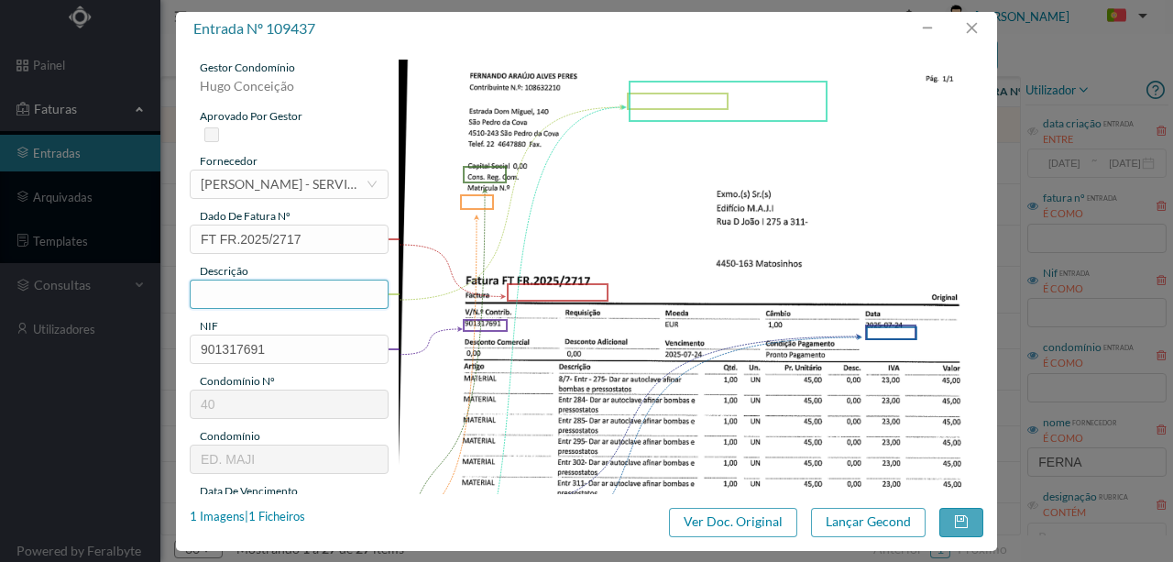
click at [217, 282] on input "text" at bounding box center [289, 294] width 199 height 29
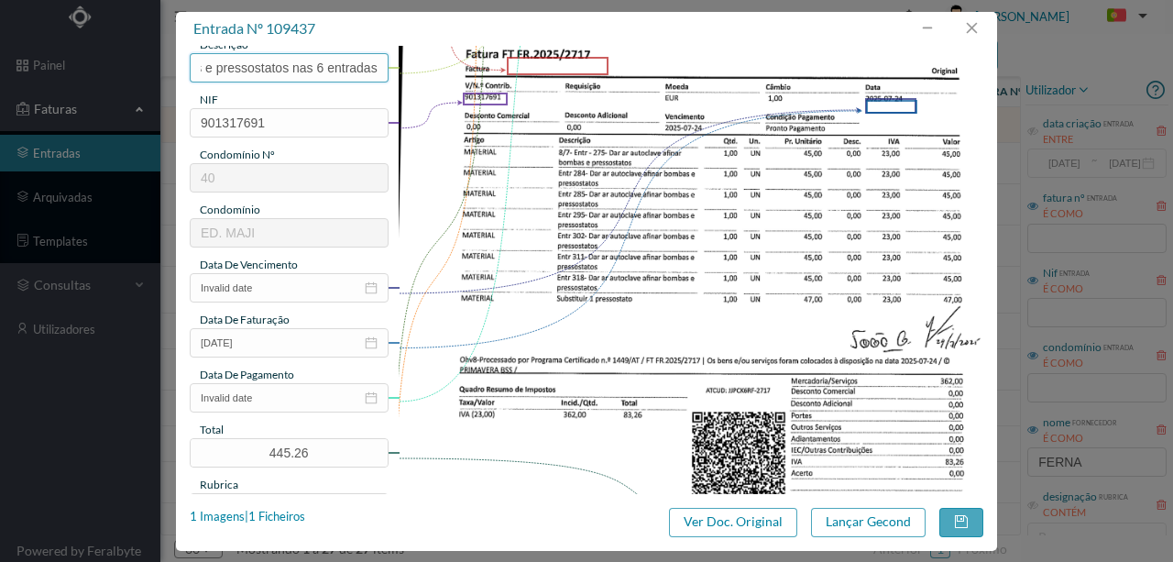
scroll to position [244, 0]
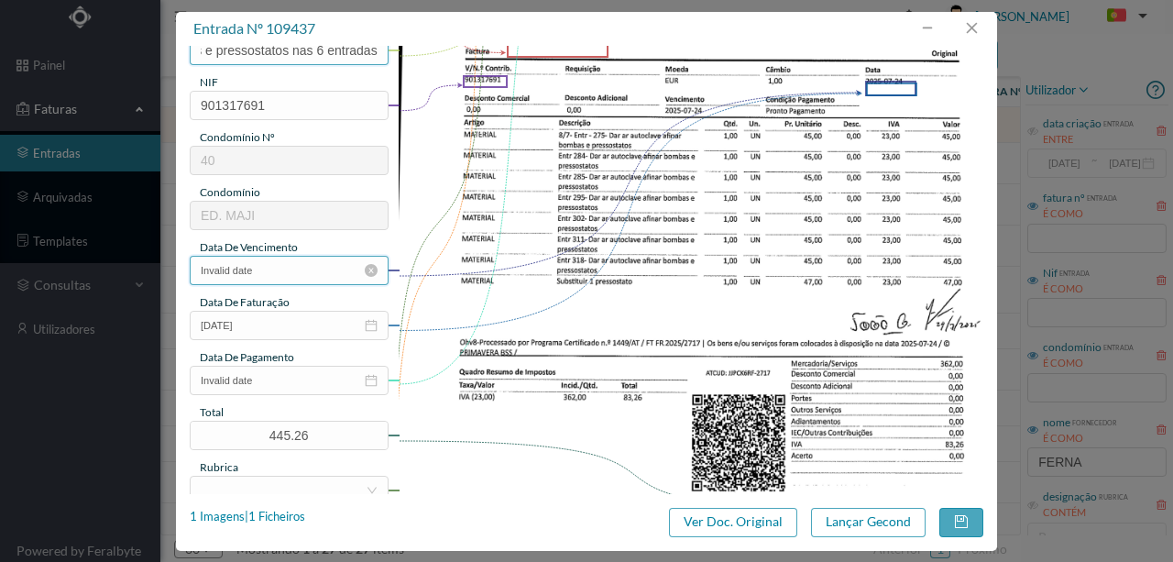
type input "Dar ar autoclave, afinar bombas e pressostatos nas 6 entradas"
click at [301, 271] on input "Invalid date" at bounding box center [289, 270] width 199 height 29
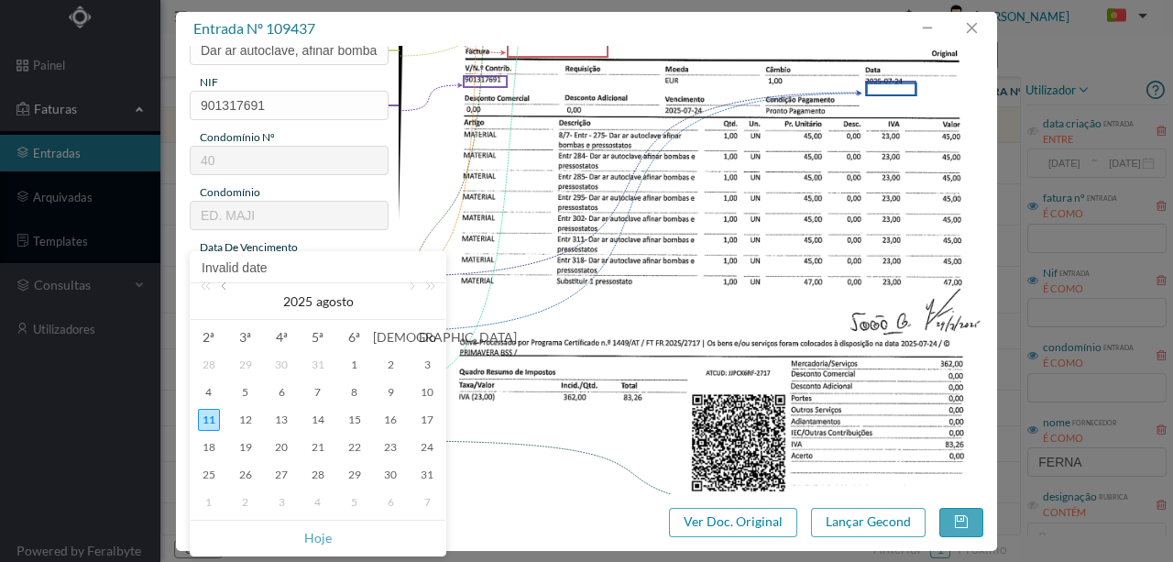
click at [228, 286] on link at bounding box center [225, 301] width 17 height 37
click at [314, 447] on div "24" at bounding box center [318, 447] width 22 height 22
type input "2025-07-24"
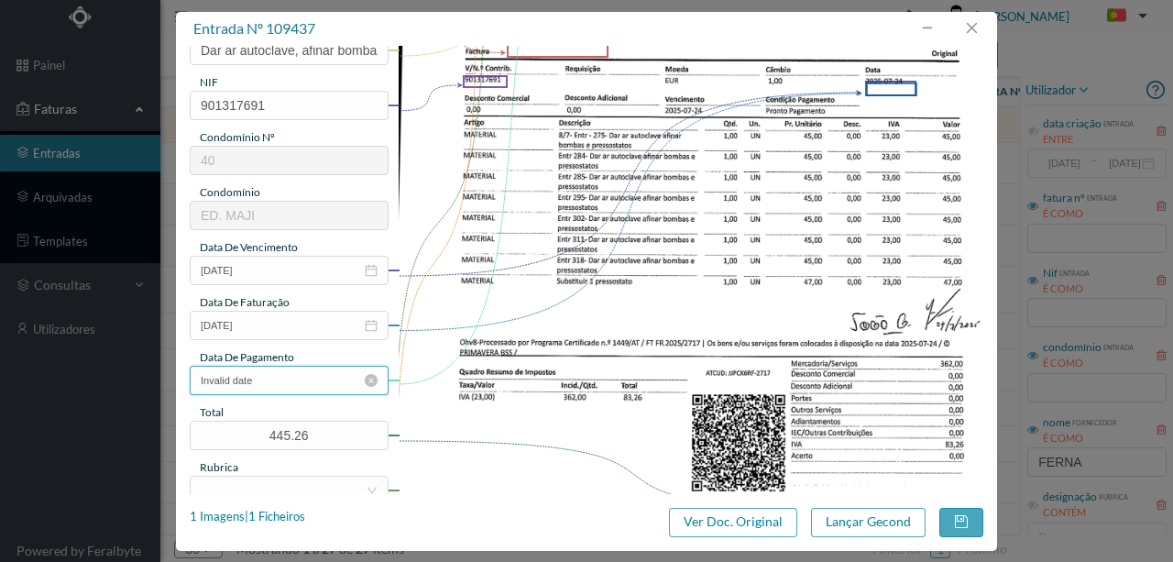
click at [297, 380] on input "Invalid date" at bounding box center [289, 380] width 199 height 29
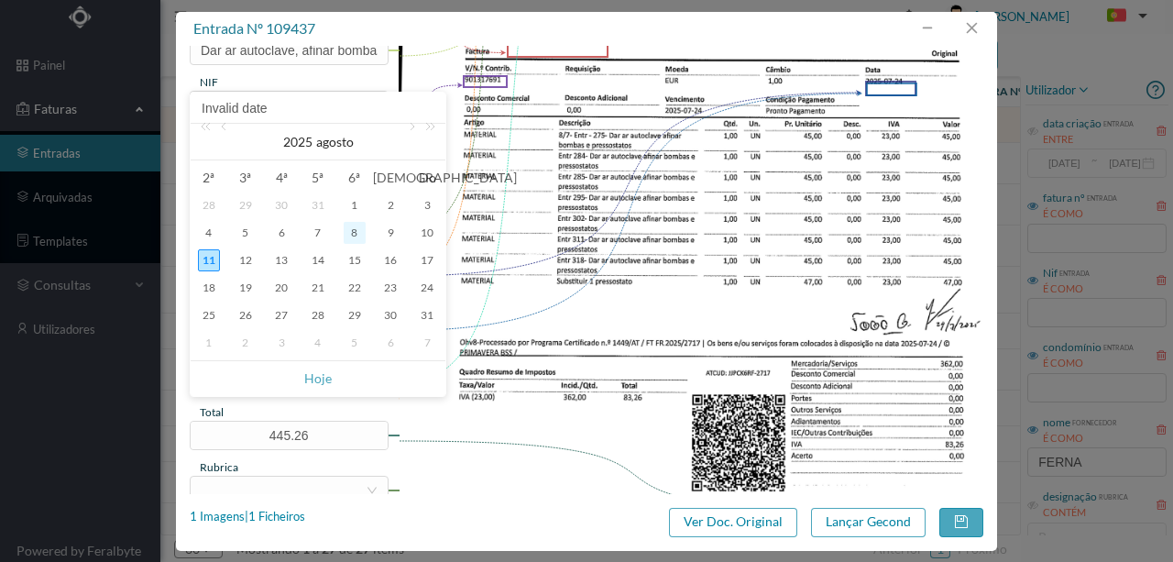
click at [356, 235] on div "8" at bounding box center [355, 233] width 22 height 22
type input "2025-08-08"
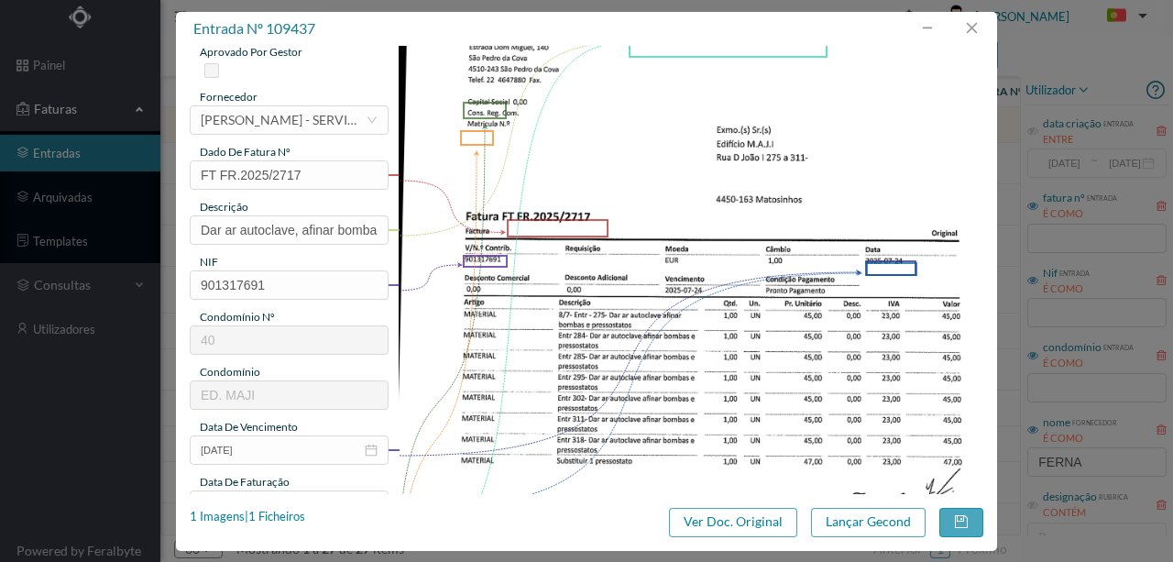
scroll to position [61, 0]
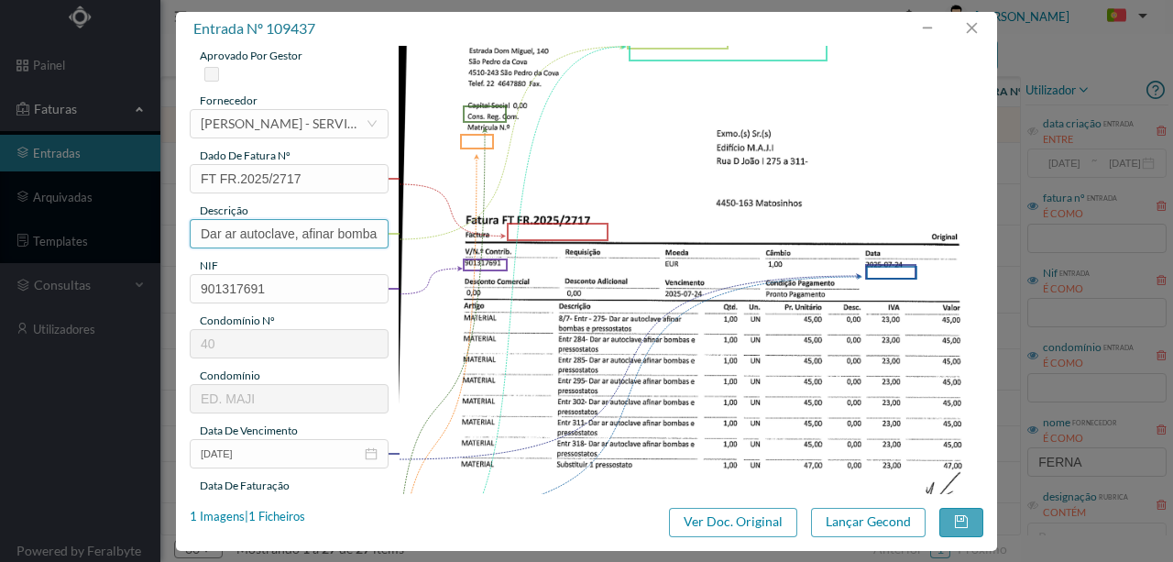
click at [334, 233] on input "Dar ar autoclave, afinar bombas e pressostatos nas 6 entradas" at bounding box center [289, 233] width 199 height 29
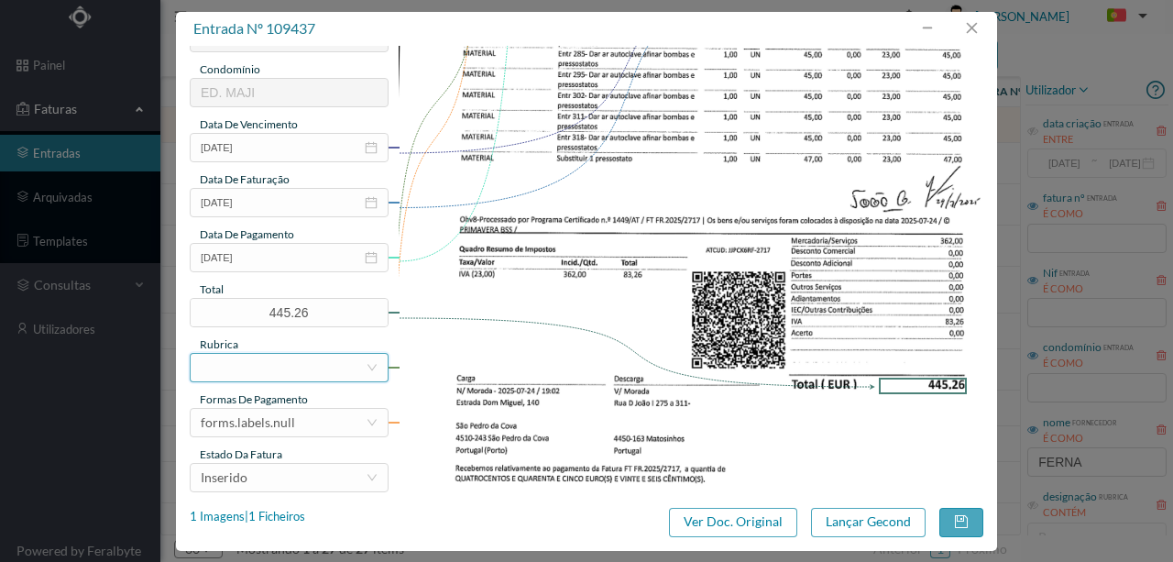
scroll to position [0, 0]
click at [218, 366] on div at bounding box center [283, 368] width 165 height 28
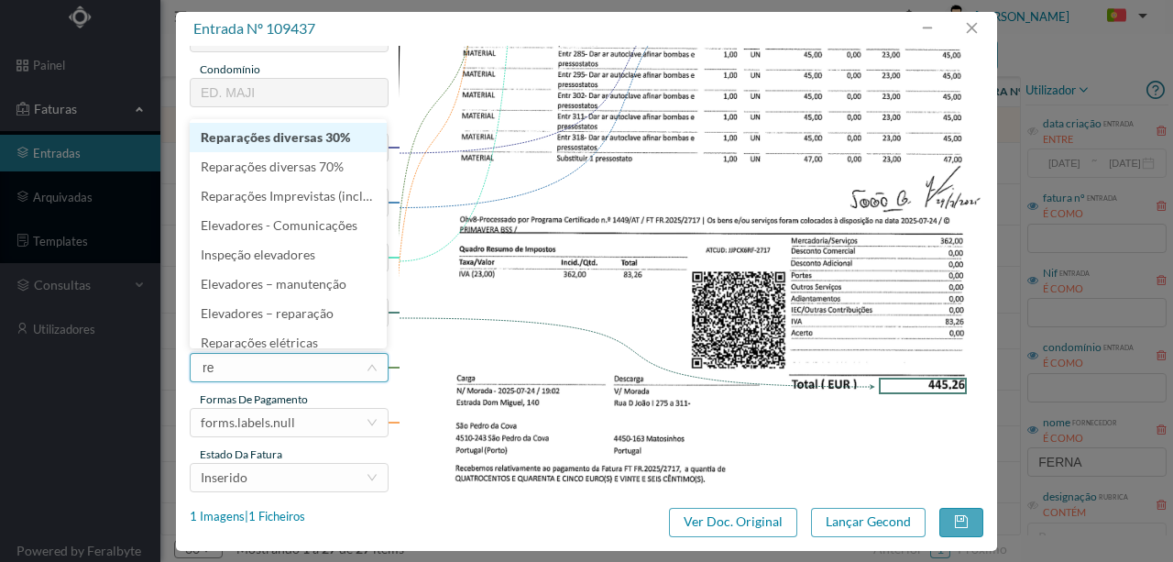
type input "rep"
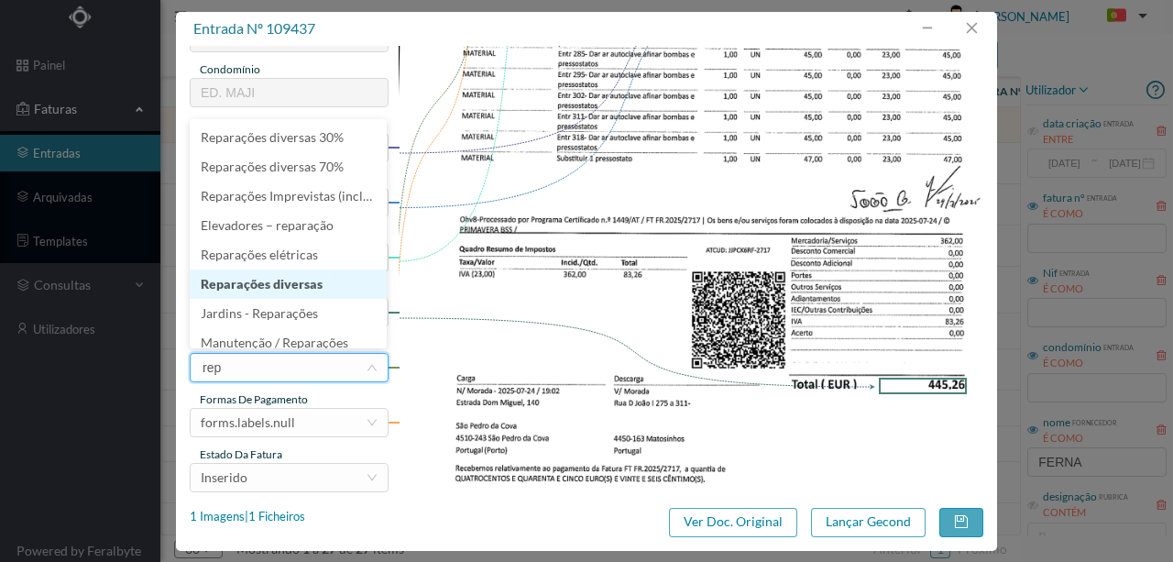
scroll to position [9, 0]
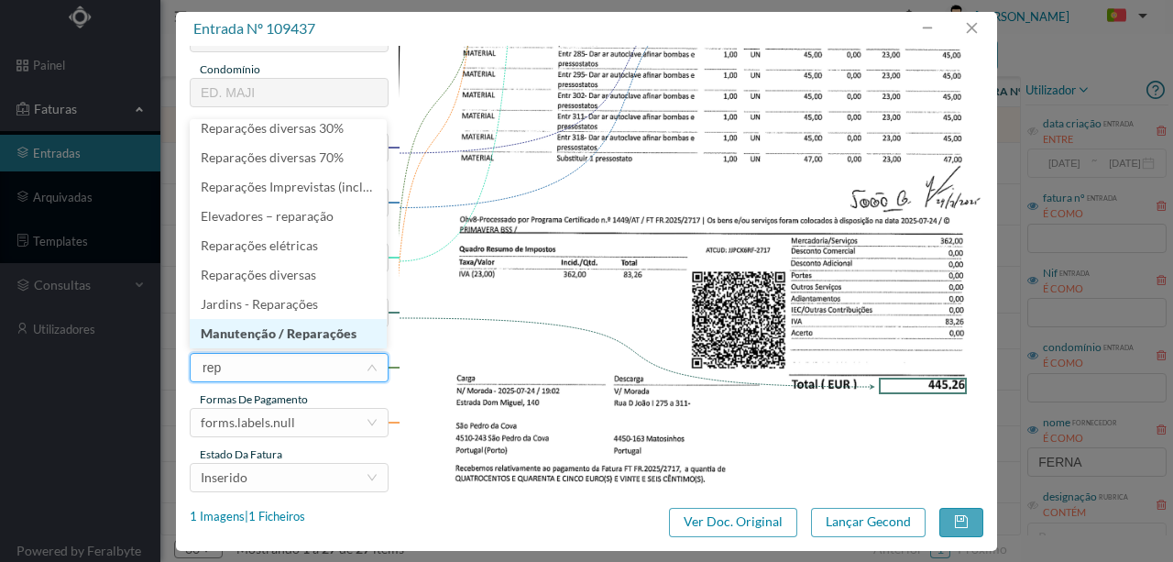
click at [268, 333] on li "Manutenção / Reparações" at bounding box center [288, 333] width 197 height 29
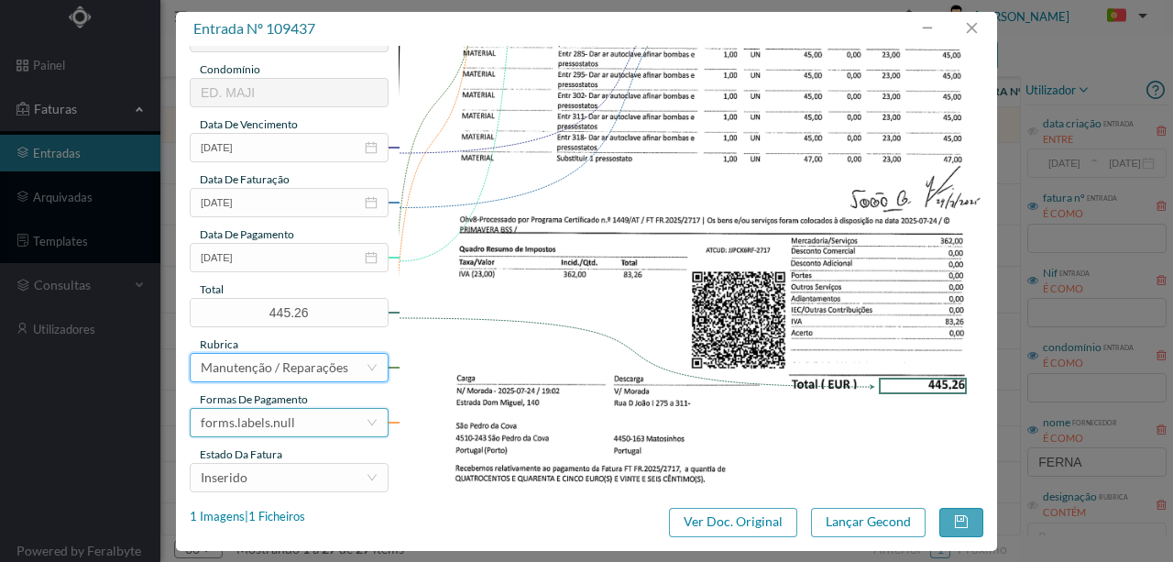
click at [267, 414] on div "forms.labels.null" at bounding box center [248, 423] width 94 height 28
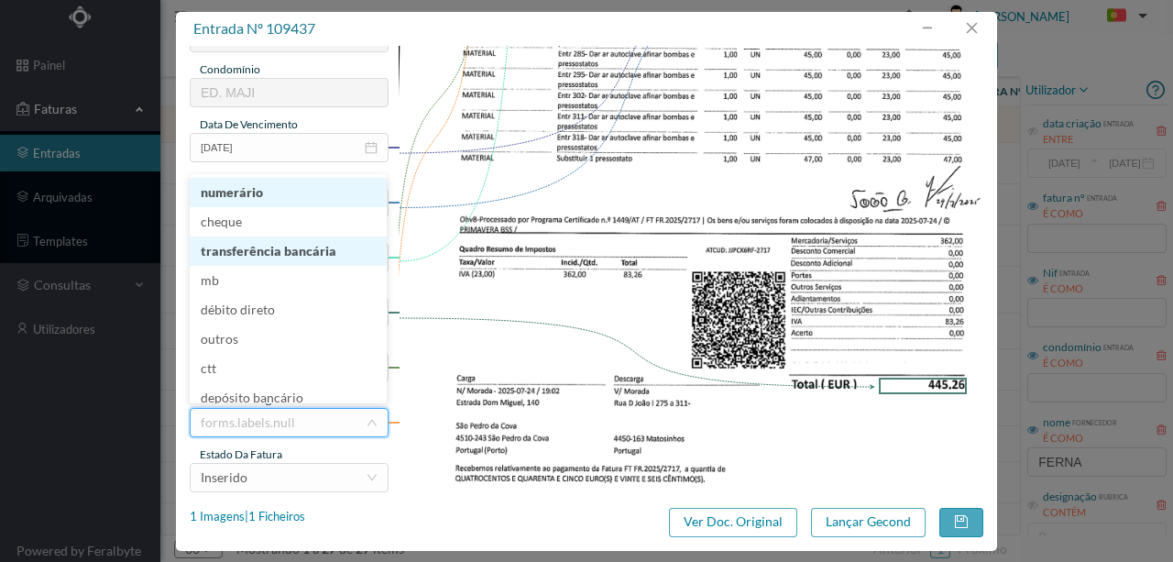
scroll to position [6, 0]
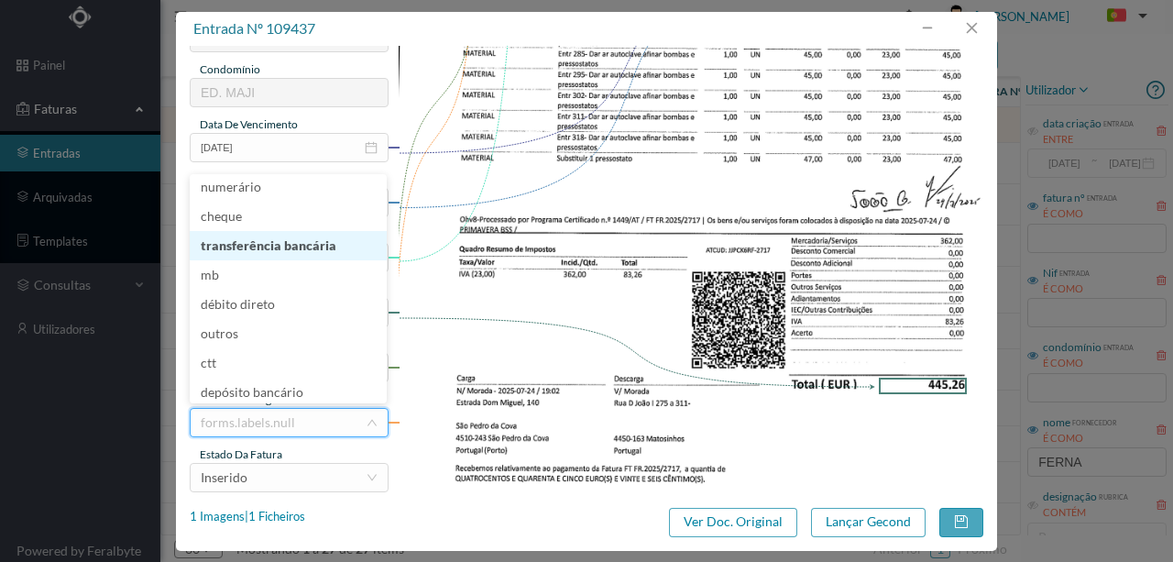
click at [259, 242] on li "transferência bancária" at bounding box center [288, 245] width 197 height 29
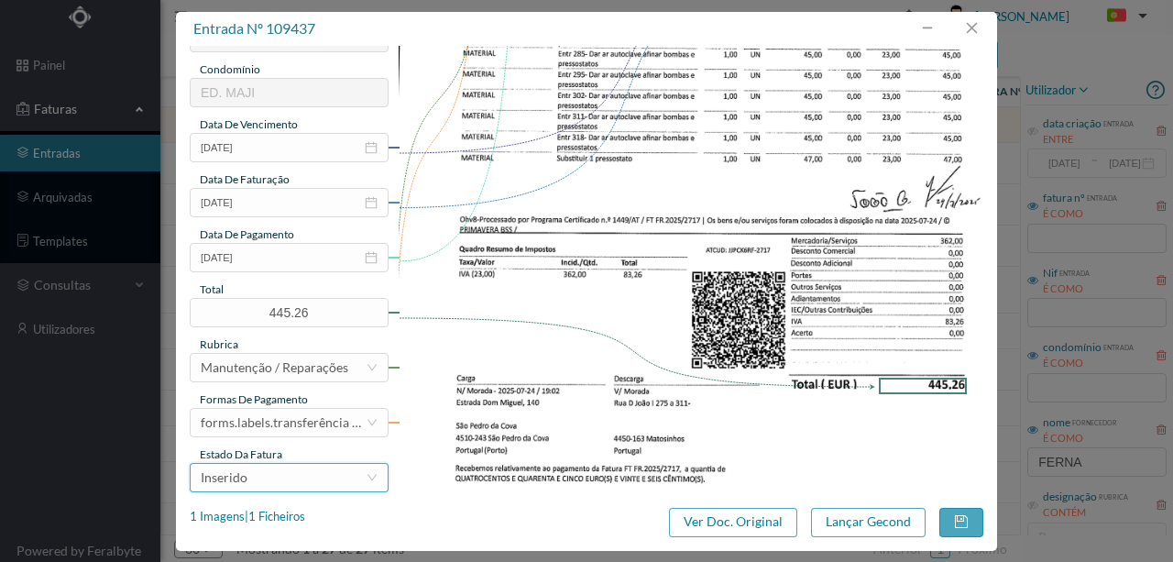
click at [251, 468] on div "Inserido" at bounding box center [283, 478] width 165 height 28
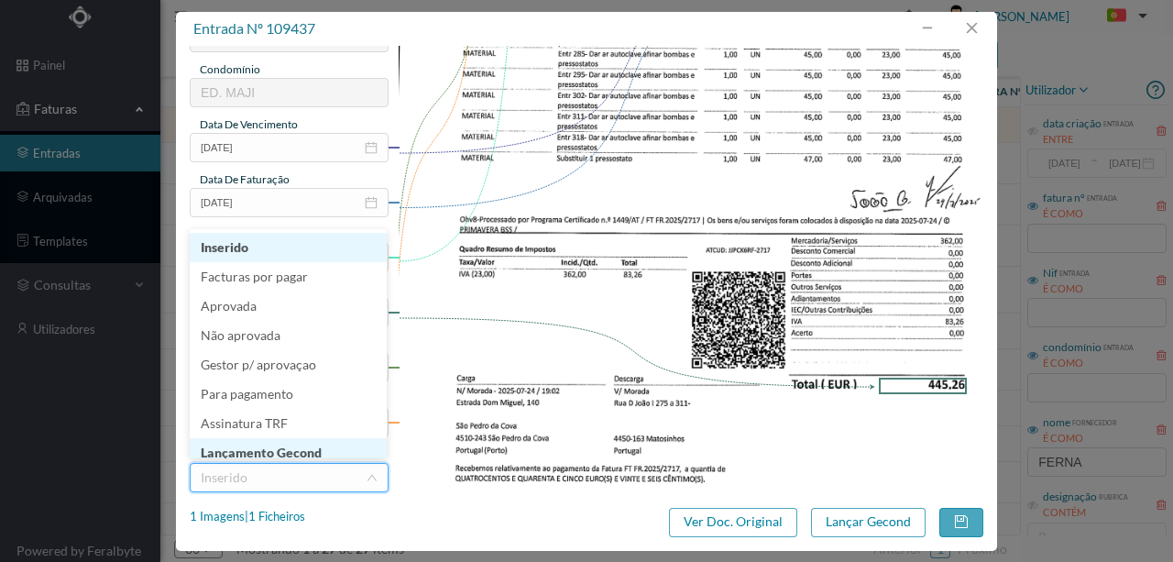
scroll to position [9, 0]
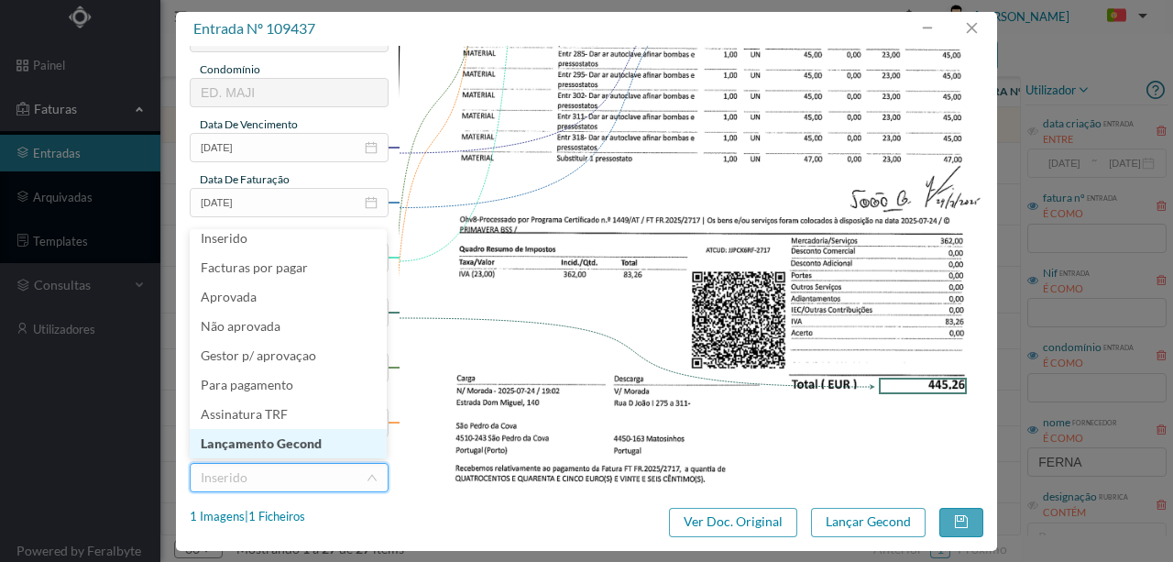
click at [265, 446] on li "Lançamento Gecond" at bounding box center [288, 443] width 197 height 29
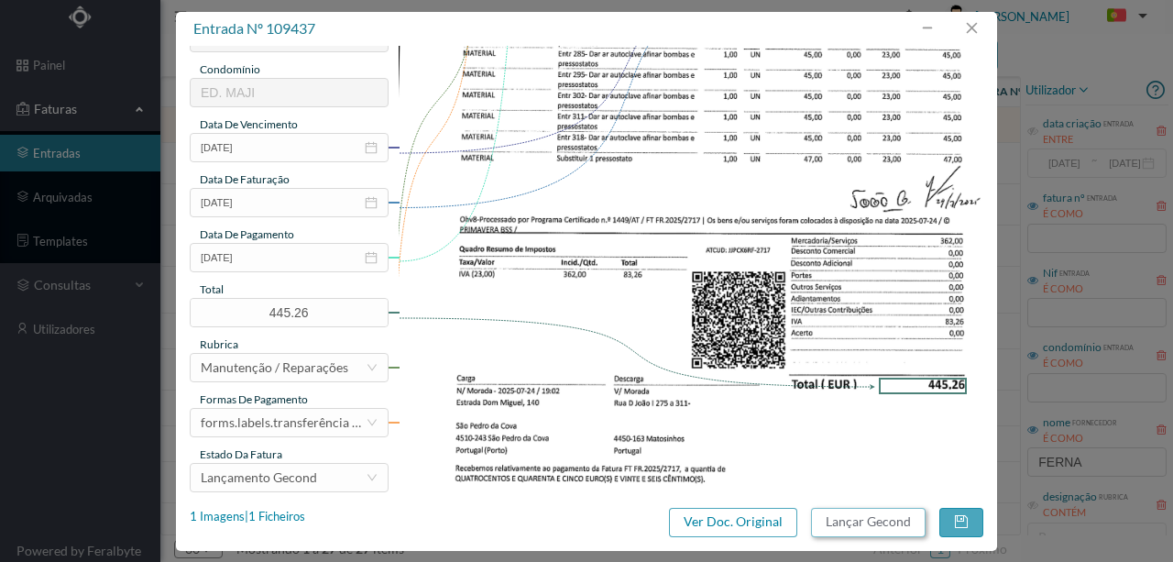
click at [872, 526] on button "Lançar Gecond" at bounding box center [868, 522] width 115 height 29
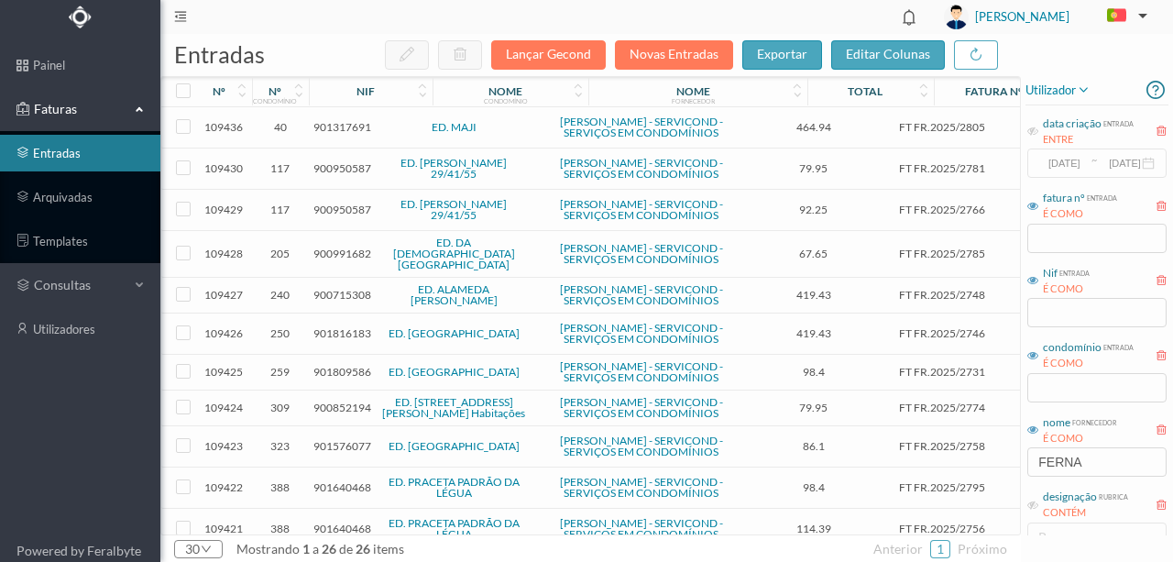
click at [337, 131] on span "901317691" at bounding box center [343, 127] width 58 height 14
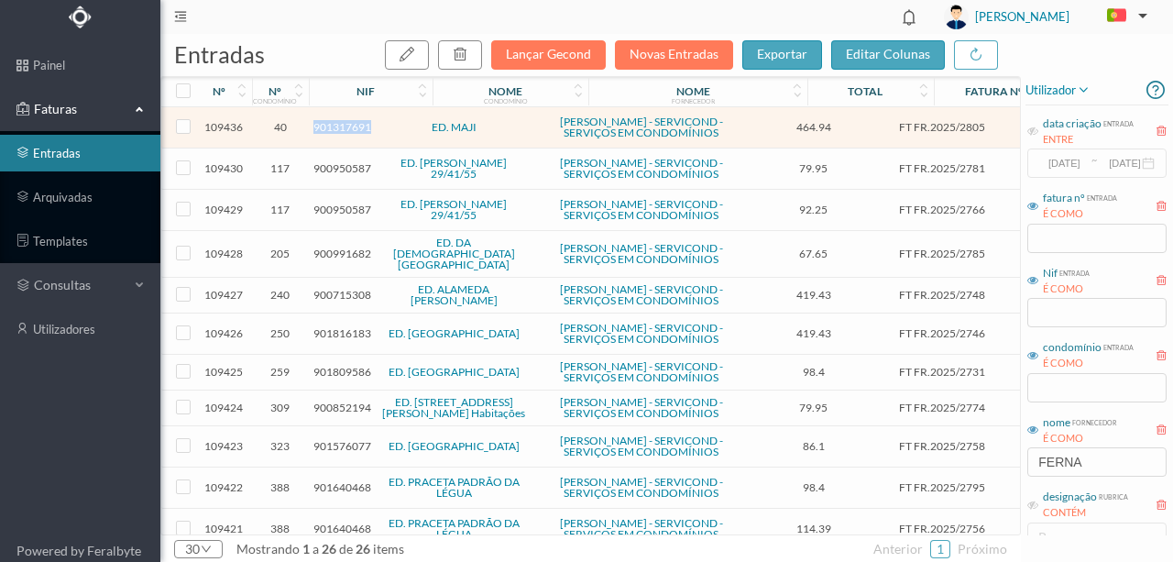
click at [337, 131] on span "901317691" at bounding box center [343, 127] width 58 height 14
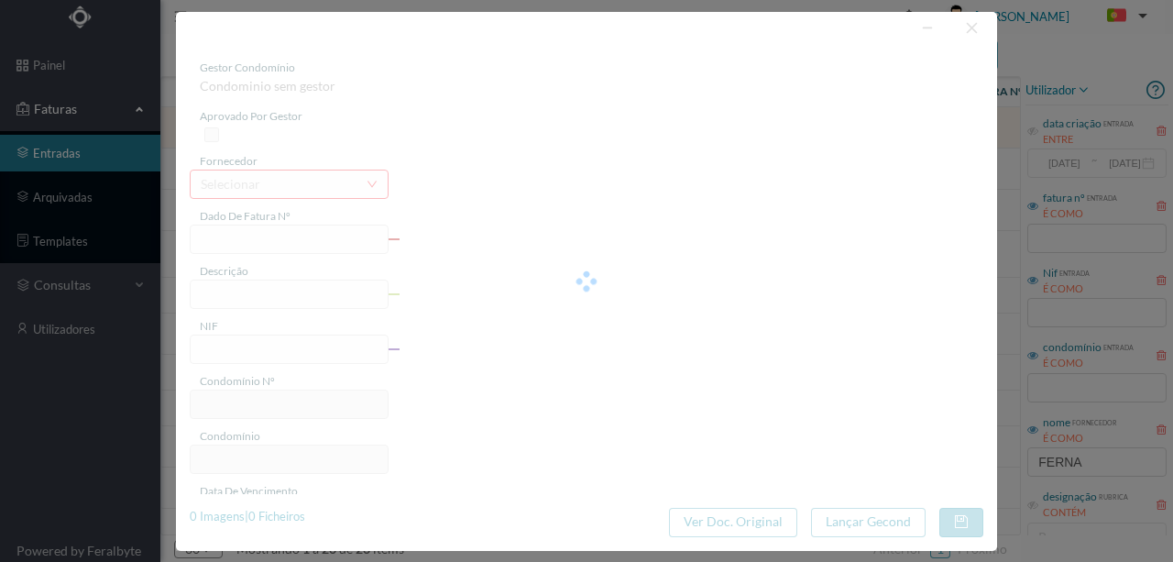
type input "FT FR.2025/2805"
type input "901317691"
type input "2025-07-28"
type input "464.94"
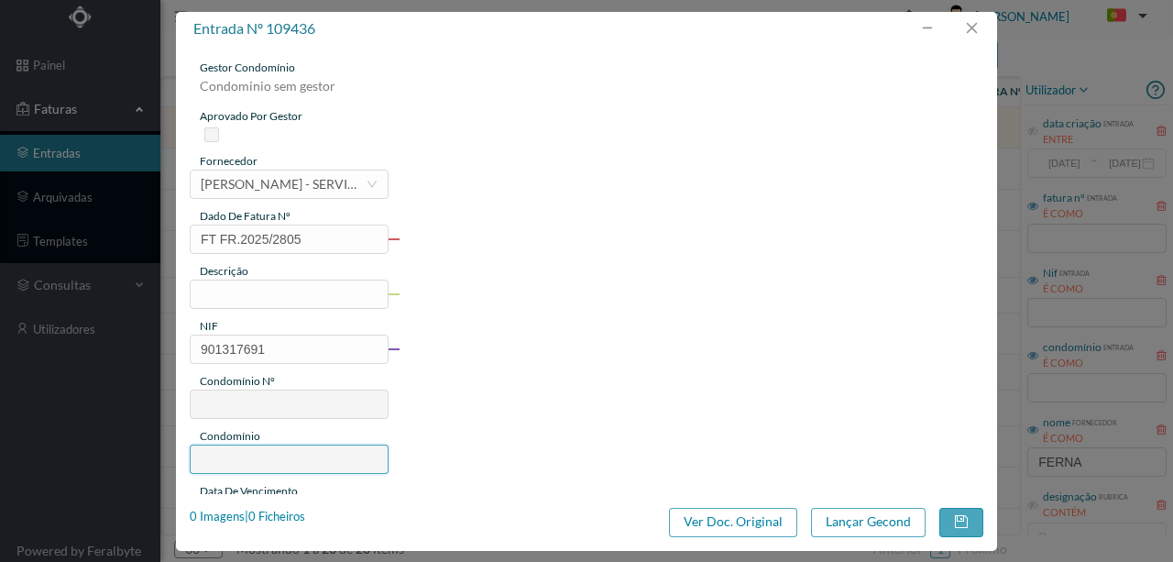
type input "40"
type input "ED. MAJI"
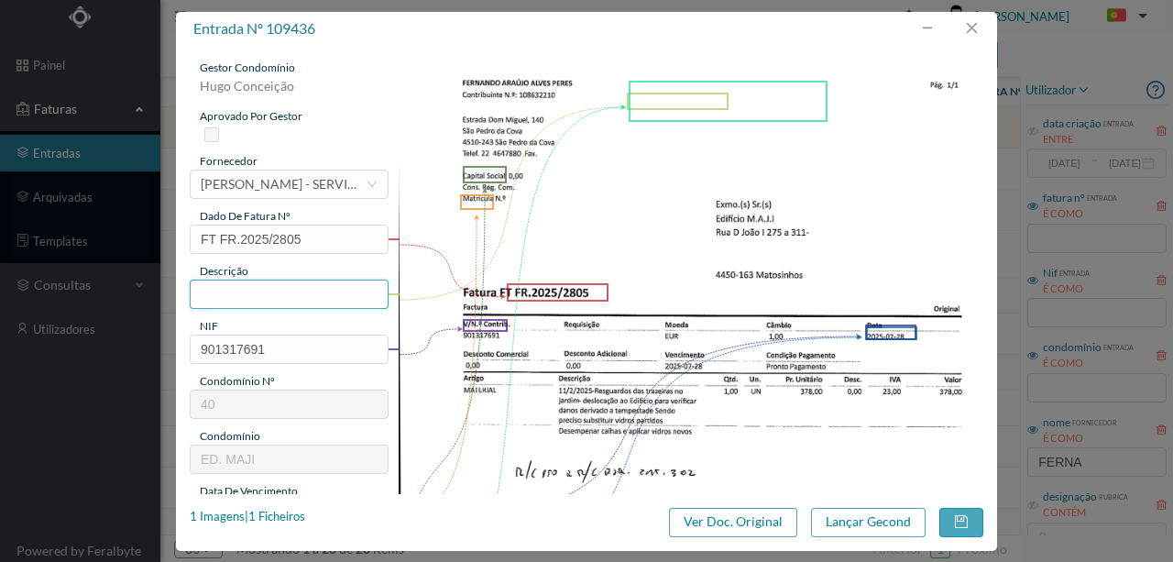
click at [222, 290] on input "text" at bounding box center [289, 294] width 199 height 29
click at [225, 293] on input "text" at bounding box center [289, 294] width 199 height 29
click at [284, 293] on input "Colocação de vidros" at bounding box center [289, 294] width 199 height 29
click at [366, 294] on input "Colocação de vidros" at bounding box center [289, 294] width 199 height 29
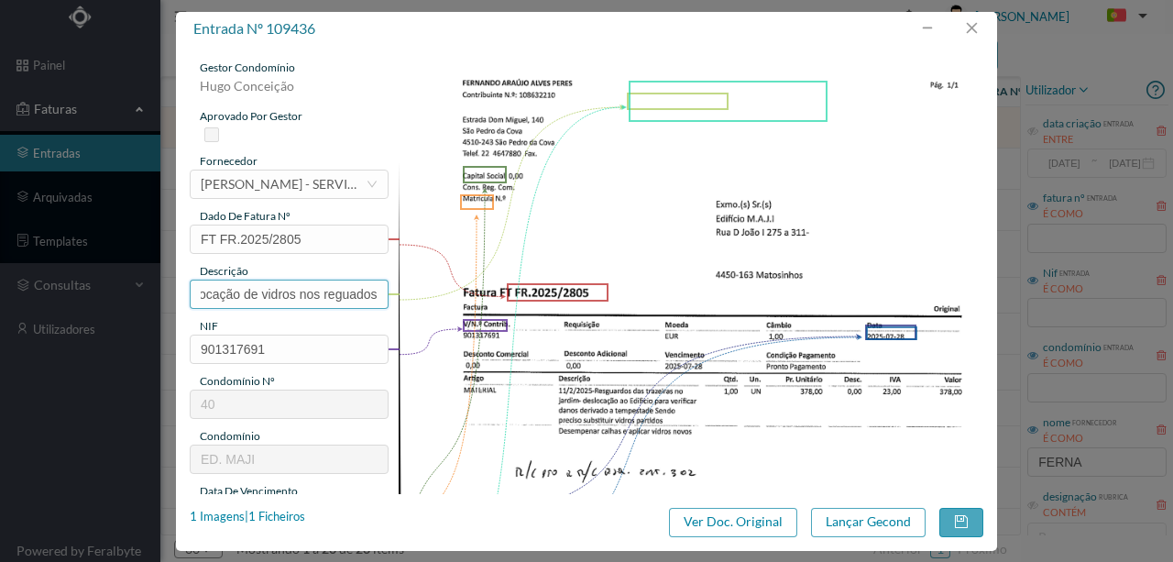
click at [333, 290] on input "Colocação de vidros nos reguados" at bounding box center [289, 294] width 199 height 29
click at [361, 294] on input "Colocação de vidros nos resguados" at bounding box center [289, 294] width 199 height 29
click at [345, 290] on input "Colocação de vidros nos resguardos" at bounding box center [289, 294] width 199 height 29
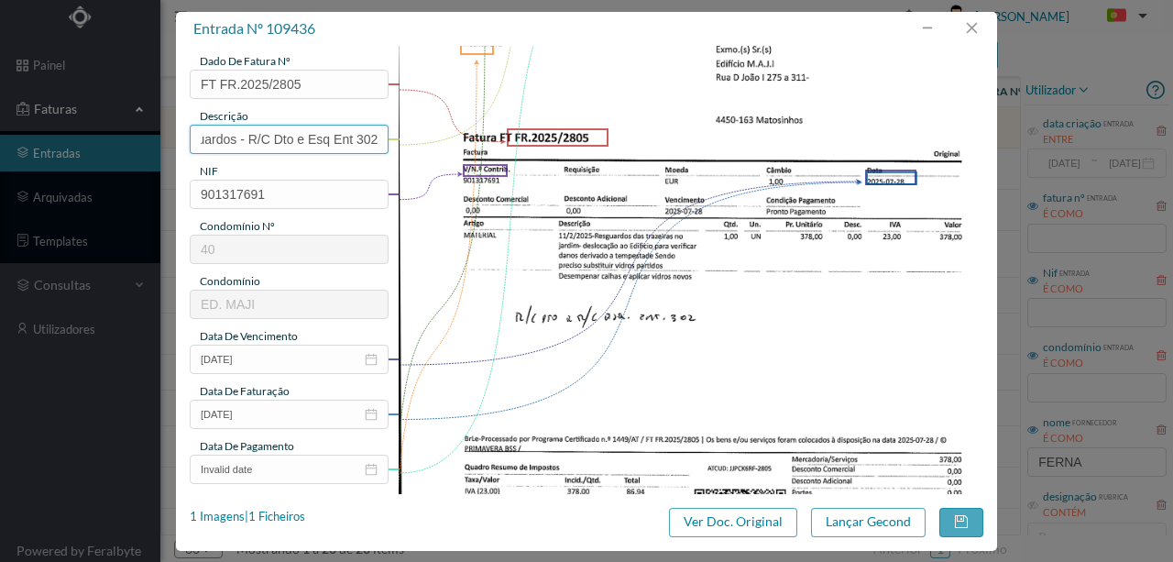
scroll to position [244, 0]
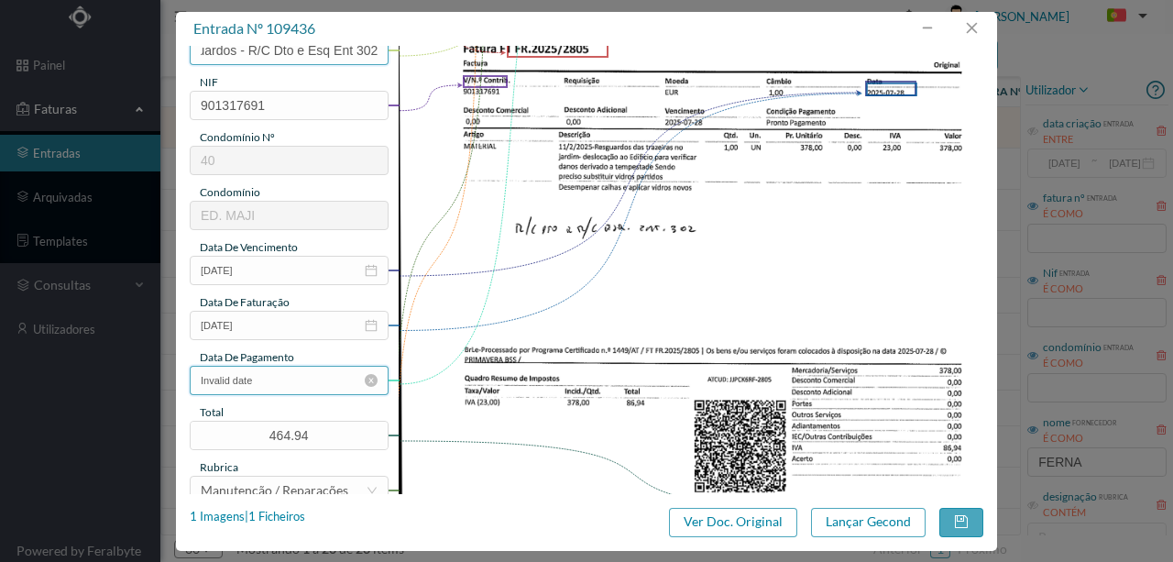
type input "Colocação de vidros nos resguardos - R/C Dto e Esq Ent 302"
click at [279, 389] on input "Invalid date" at bounding box center [289, 380] width 199 height 29
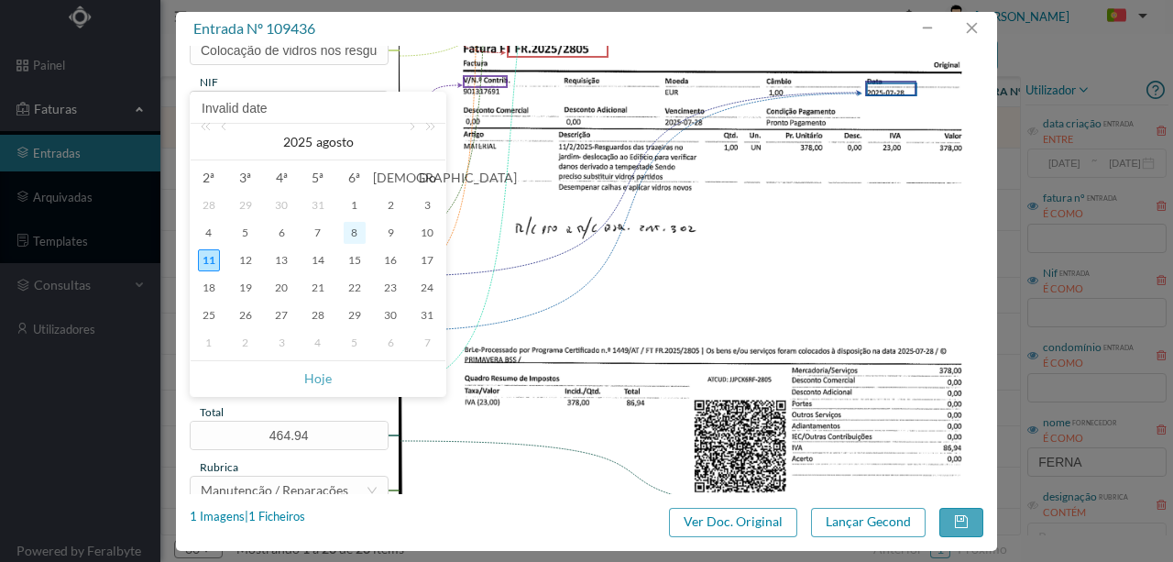
click at [347, 233] on div "8" at bounding box center [355, 233] width 22 height 22
type input "2025-08-08"
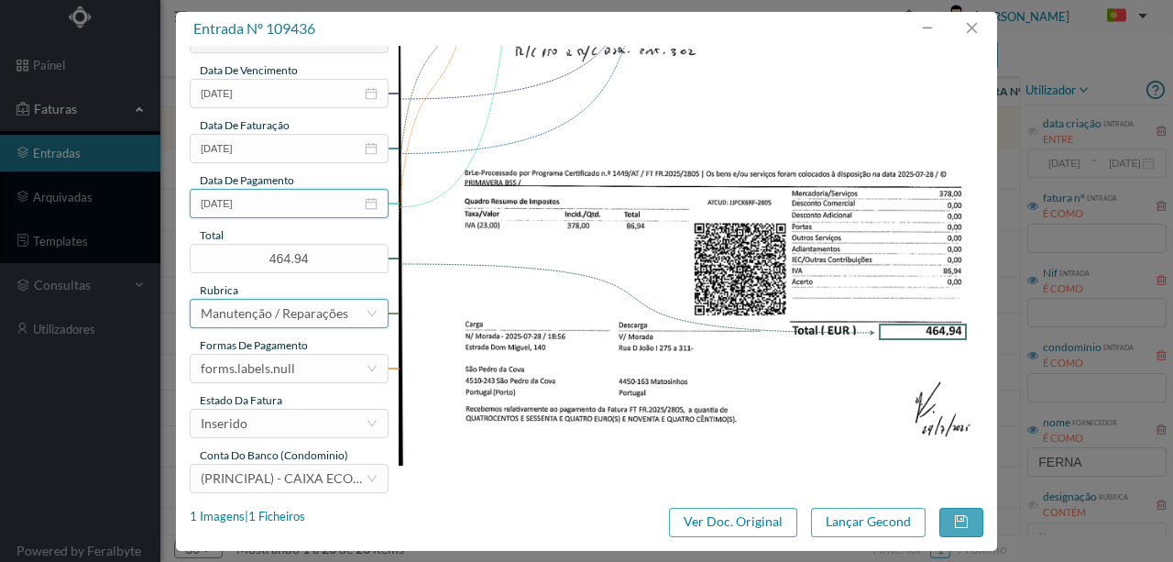
scroll to position [427, 0]
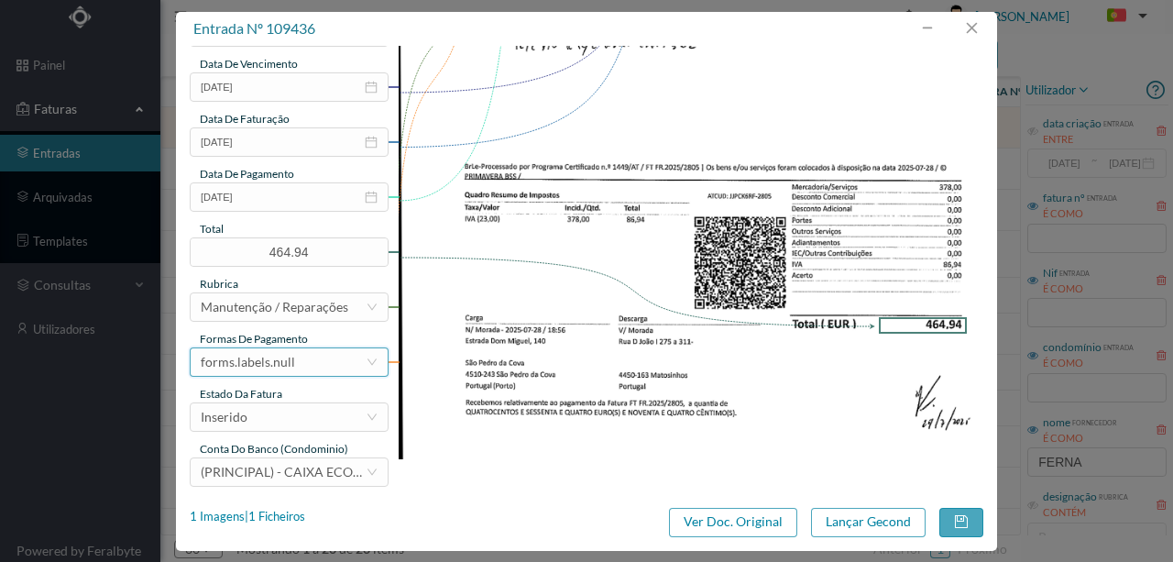
click at [281, 362] on div "forms.labels.null" at bounding box center [248, 362] width 94 height 28
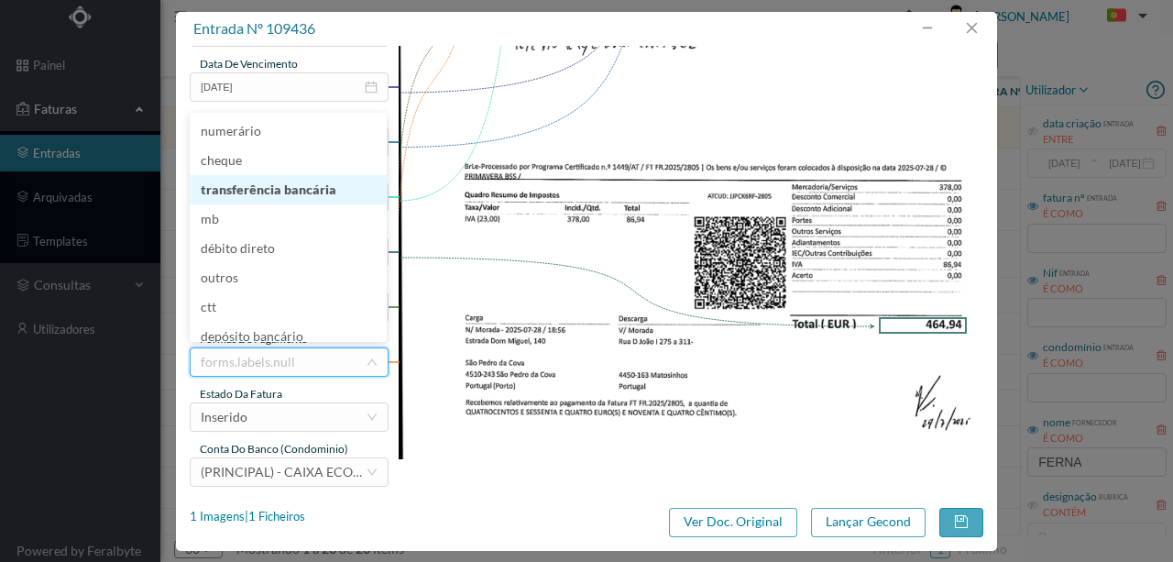
click at [302, 198] on li "transferência bancária" at bounding box center [288, 189] width 197 height 29
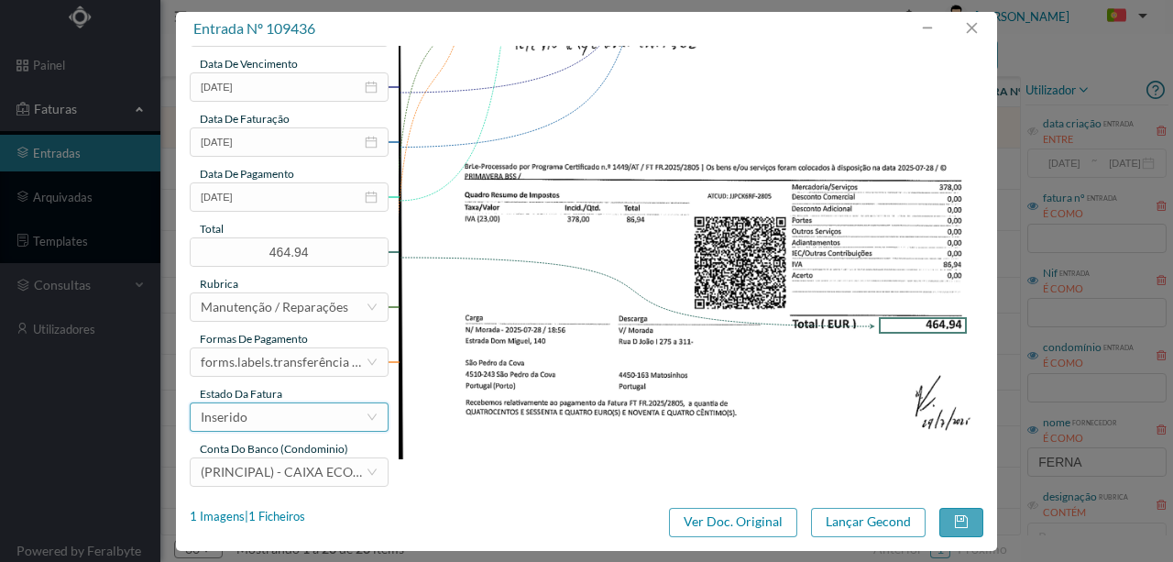
drag, startPoint x: 281, startPoint y: 398, endPoint x: 278, endPoint y: 417, distance: 19.4
click at [278, 415] on div "gestor condomínio Hugo Conceição aprovado por gestor fornecedor selecionar FERN…" at bounding box center [289, 59] width 199 height 854
click at [278, 417] on div "Inserido" at bounding box center [283, 417] width 165 height 28
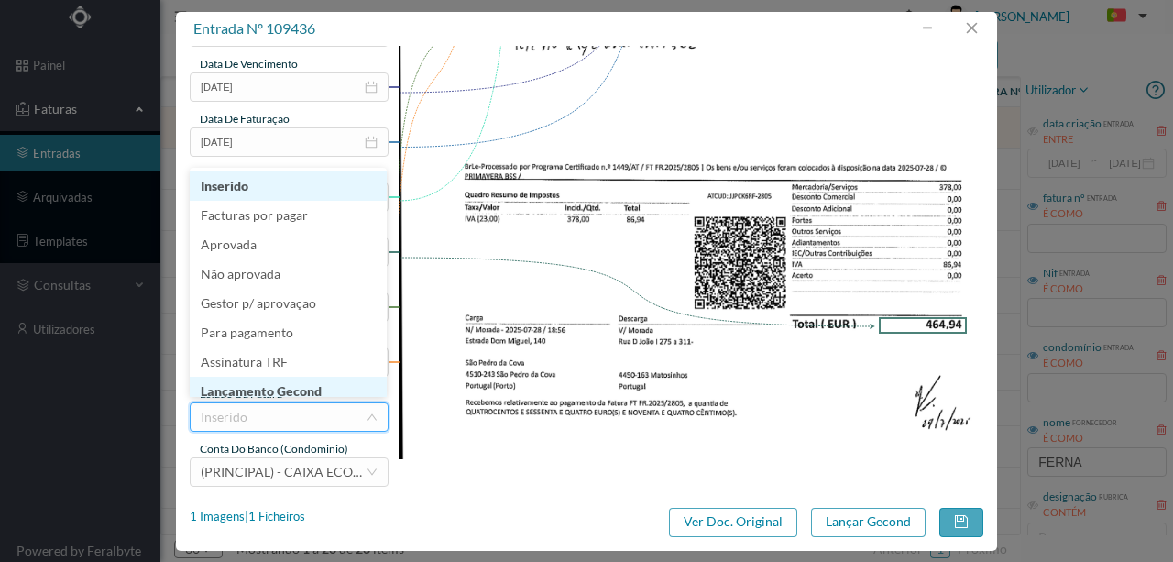
scroll to position [9, 0]
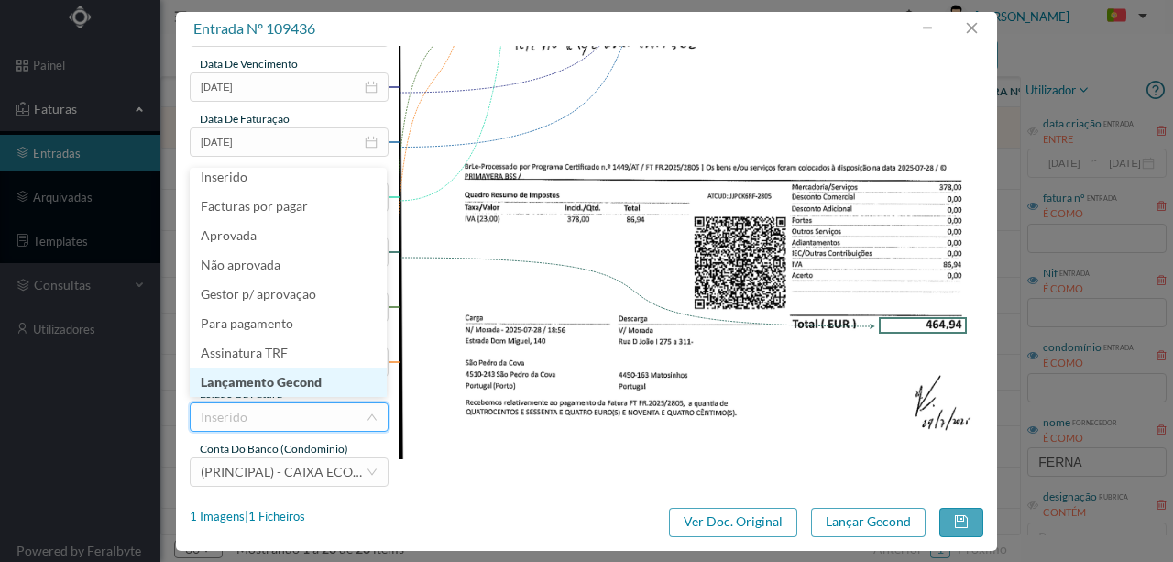
click at [297, 389] on li "Lançamento Gecond" at bounding box center [288, 382] width 197 height 29
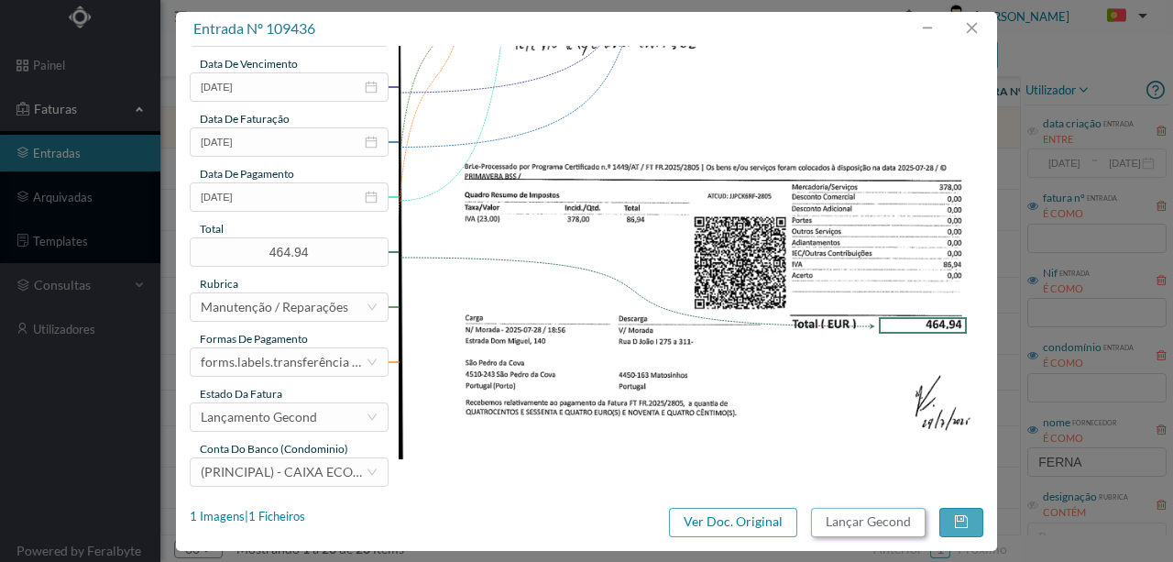
drag, startPoint x: 893, startPoint y: 517, endPoint x: 933, endPoint y: 550, distance: 52.1
click at [892, 517] on button "Lançar Gecond" at bounding box center [868, 522] width 115 height 29
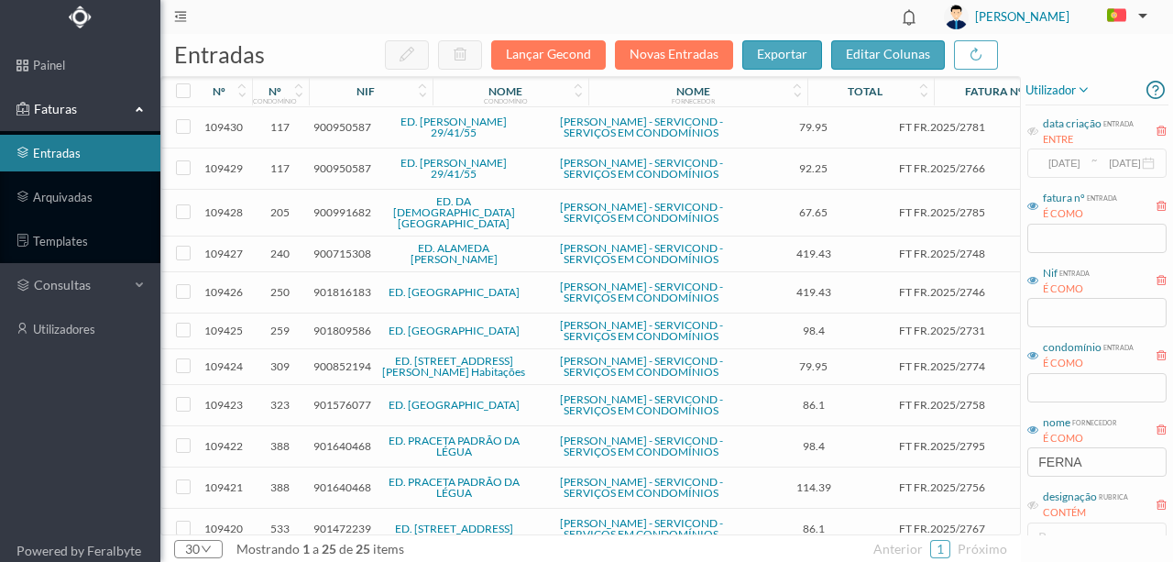
click at [347, 130] on span "900950587" at bounding box center [343, 127] width 58 height 14
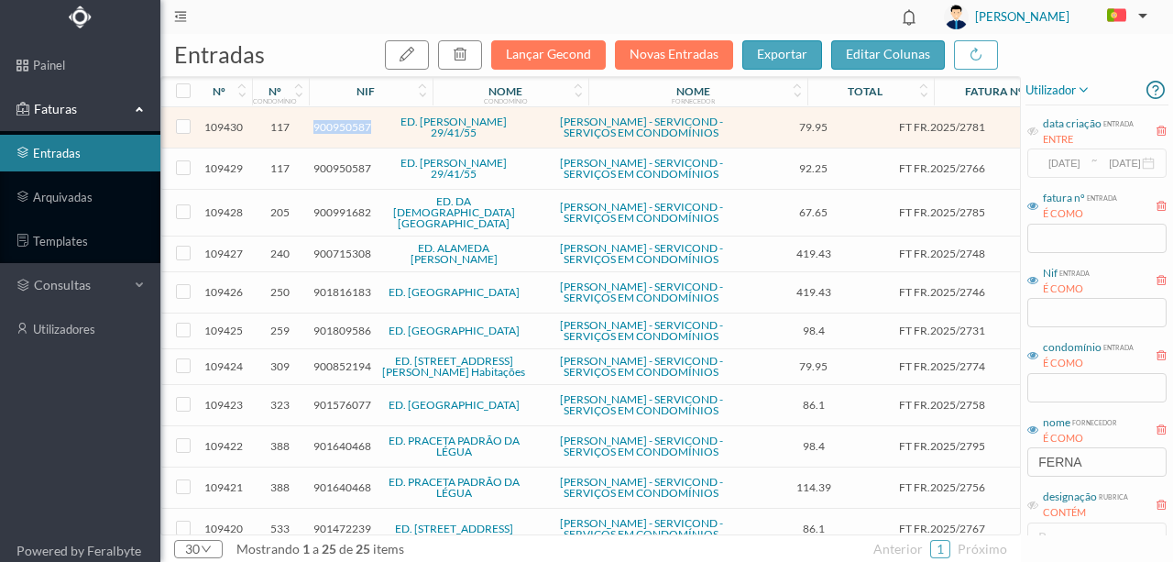
click at [347, 130] on span "900950587" at bounding box center [343, 127] width 58 height 14
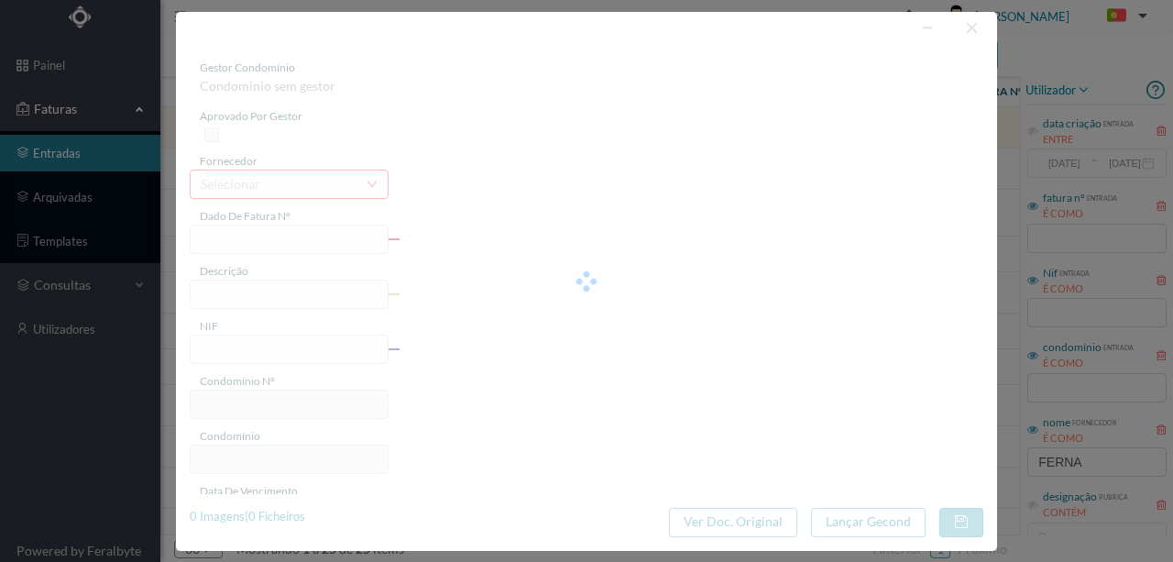
type input "FT FR.2025/2781"
type input "900950587"
type input "2025-07-25"
type input "79.95"
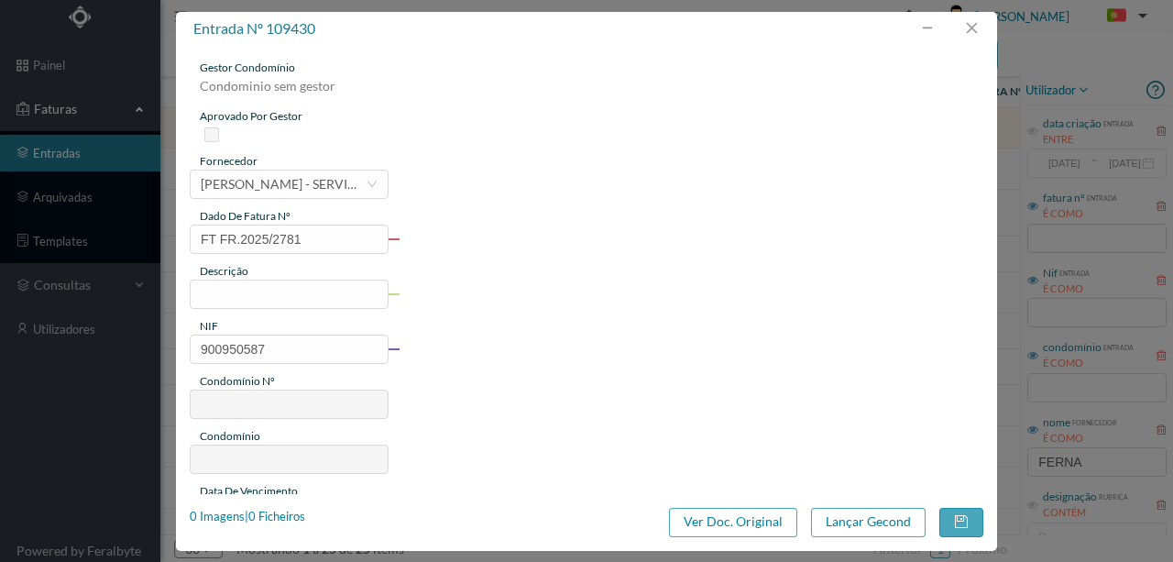
type input "117"
type input "ED. GUILHERME FELGUEIRAS 29/41/55"
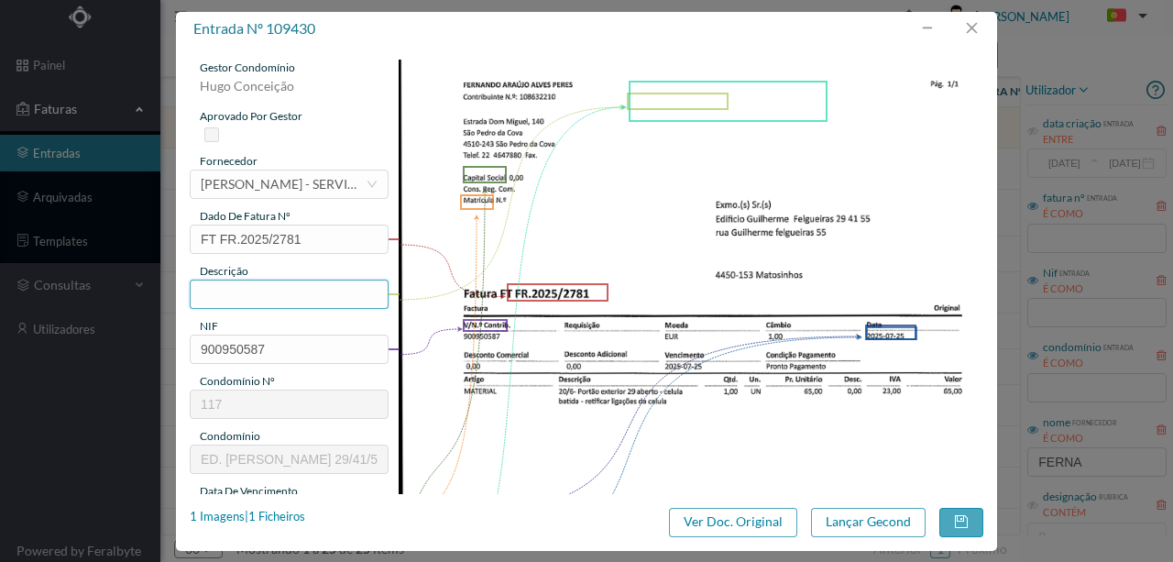
click at [235, 294] on input "text" at bounding box center [289, 294] width 199 height 29
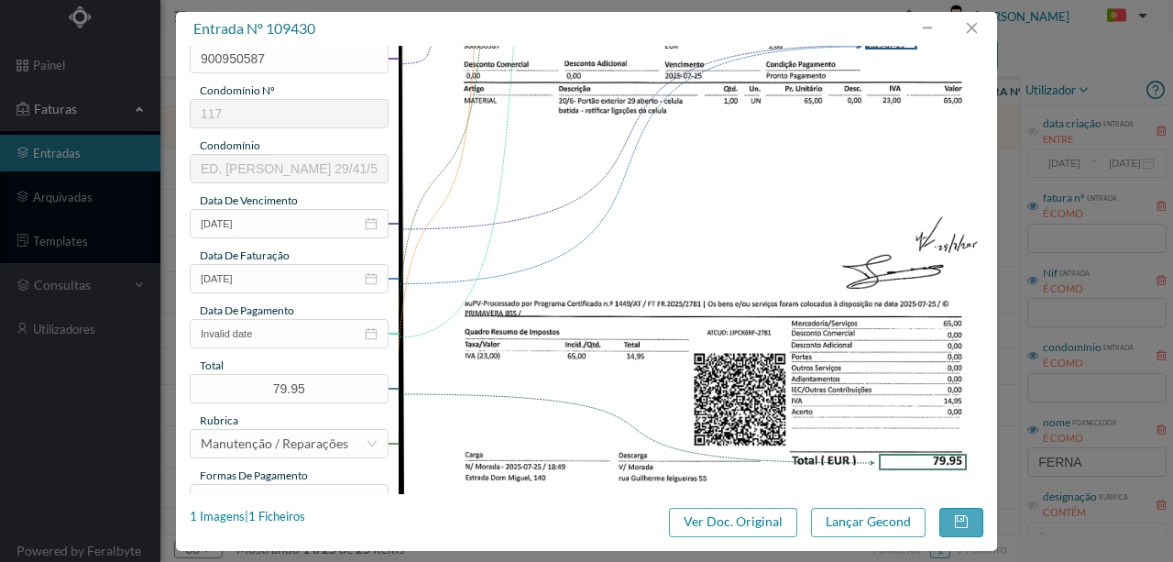
scroll to position [305, 0]
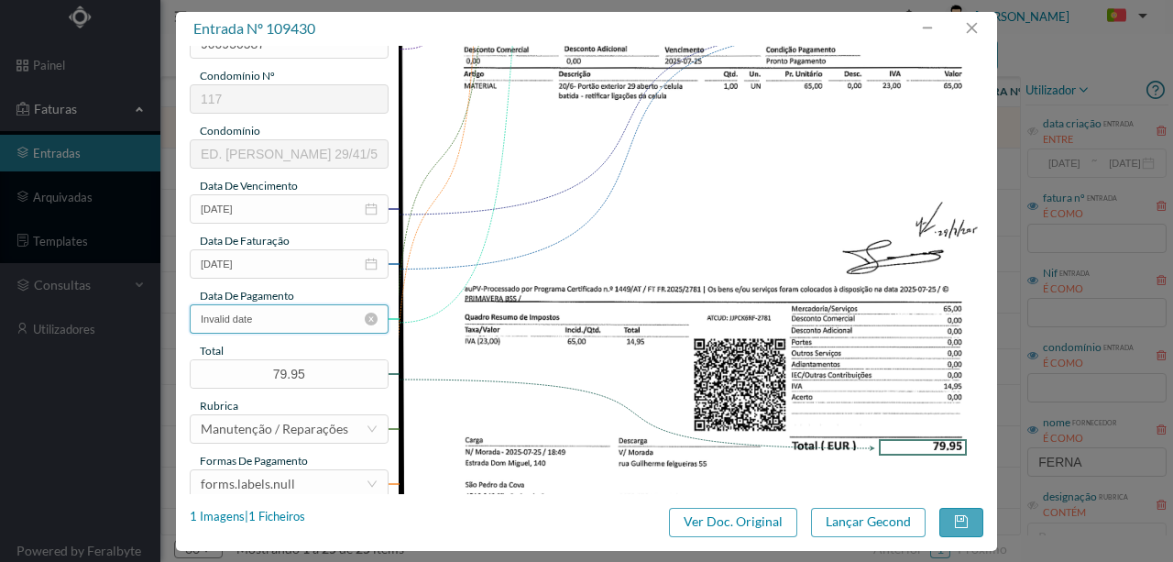
type input "Retificar ligações da celula do portão exterior Ent 29"
click at [250, 319] on input "Invalid date" at bounding box center [289, 318] width 199 height 29
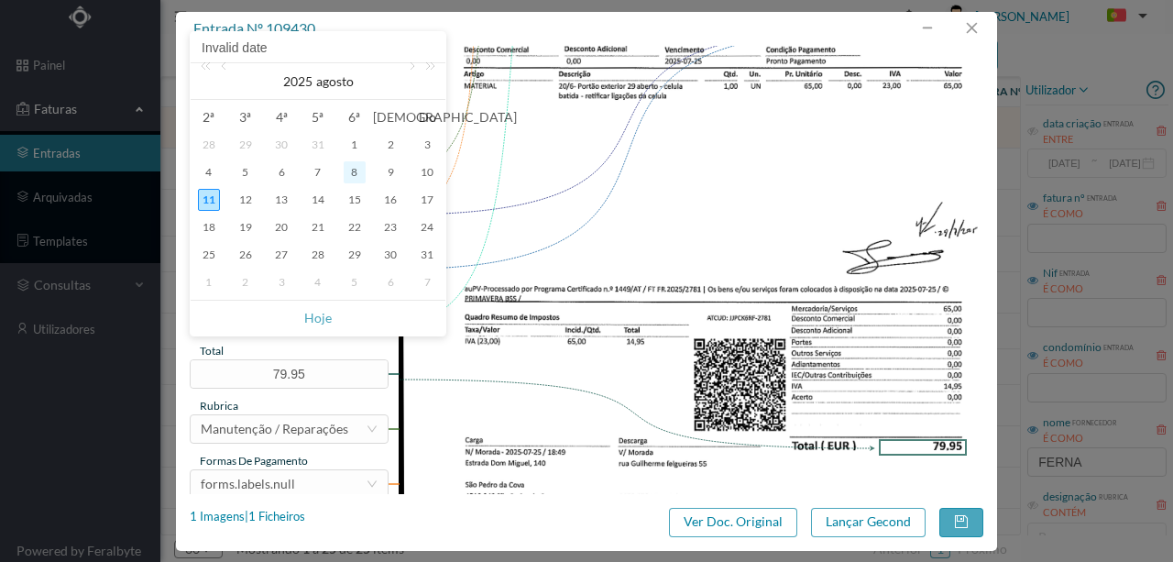
click at [351, 174] on div "8" at bounding box center [355, 172] width 22 height 22
type input "2025-08-08"
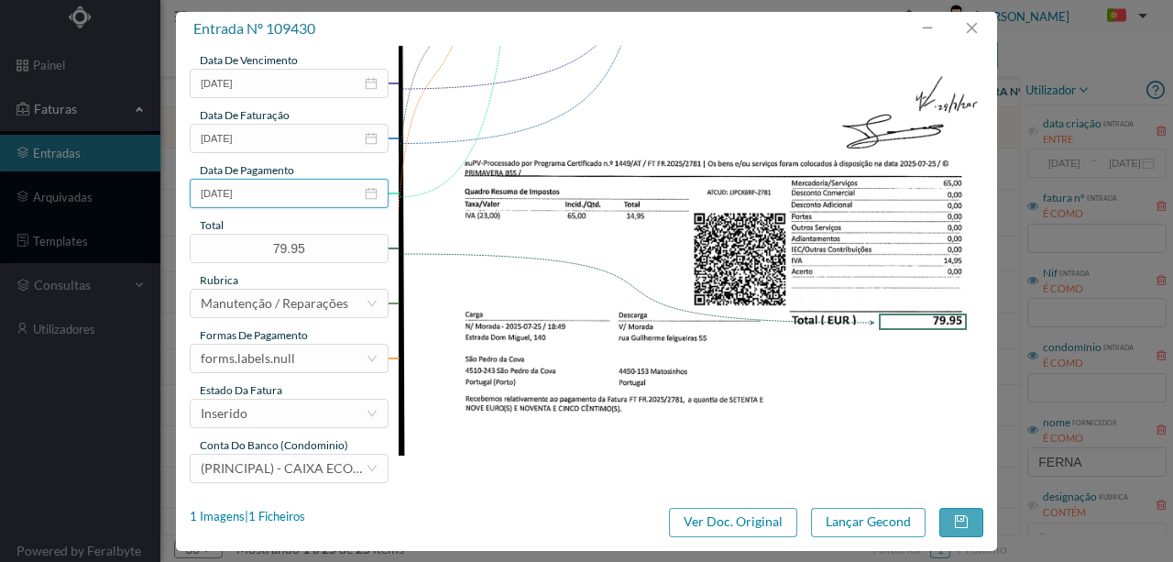
scroll to position [434, 0]
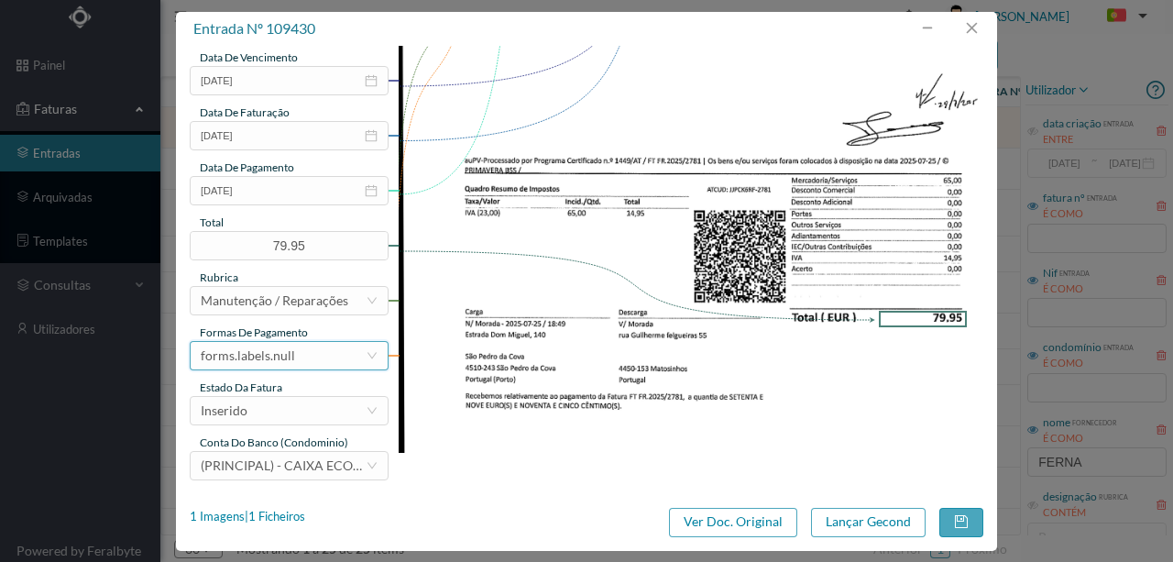
click at [275, 356] on div "forms.labels.null" at bounding box center [248, 356] width 94 height 28
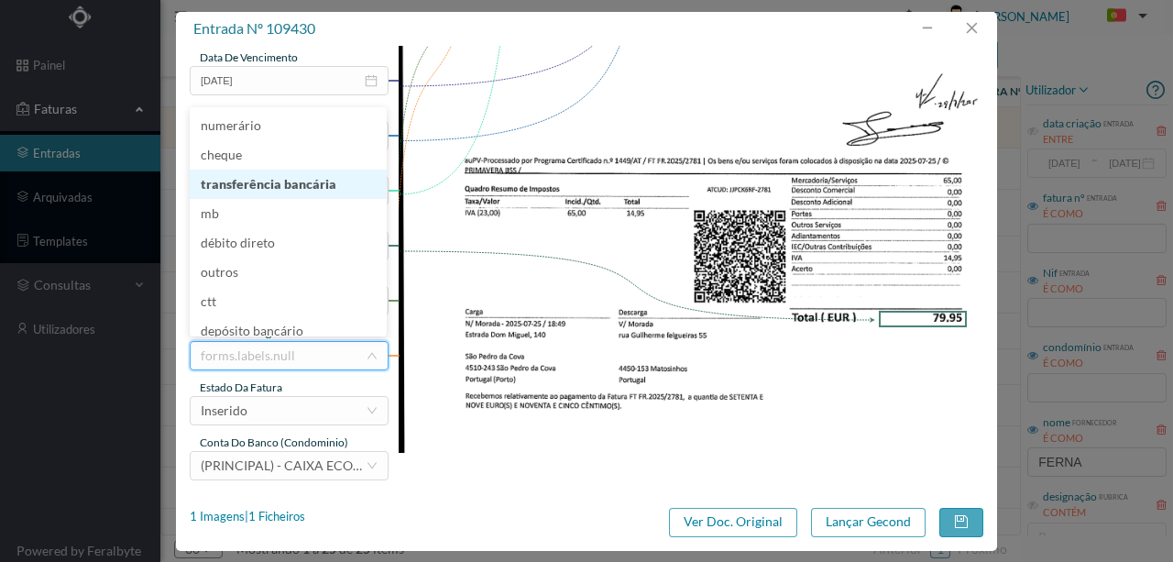
click at [290, 189] on li "transferência bancária" at bounding box center [288, 184] width 197 height 29
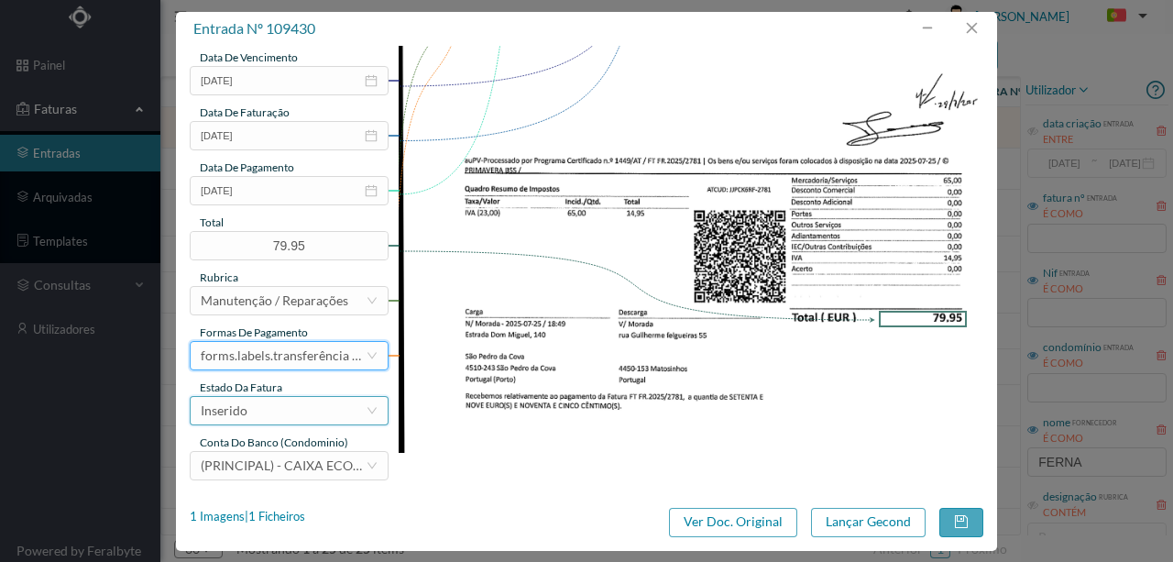
drag, startPoint x: 301, startPoint y: 419, endPoint x: 291, endPoint y: 423, distance: 10.7
click at [293, 422] on div "Inserido" at bounding box center [283, 411] width 165 height 28
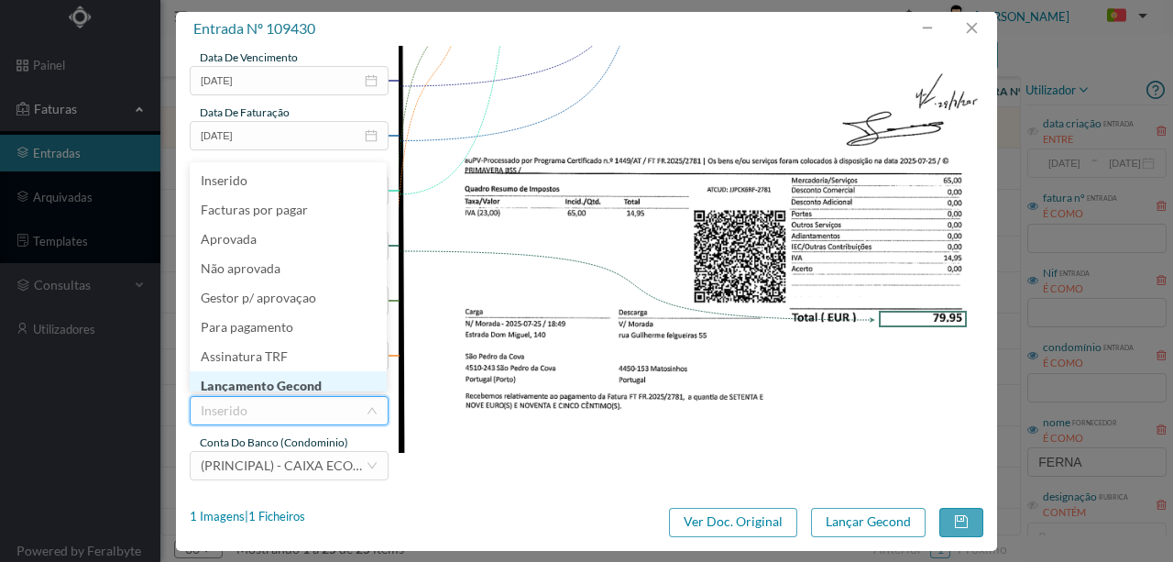
scroll to position [9, 0]
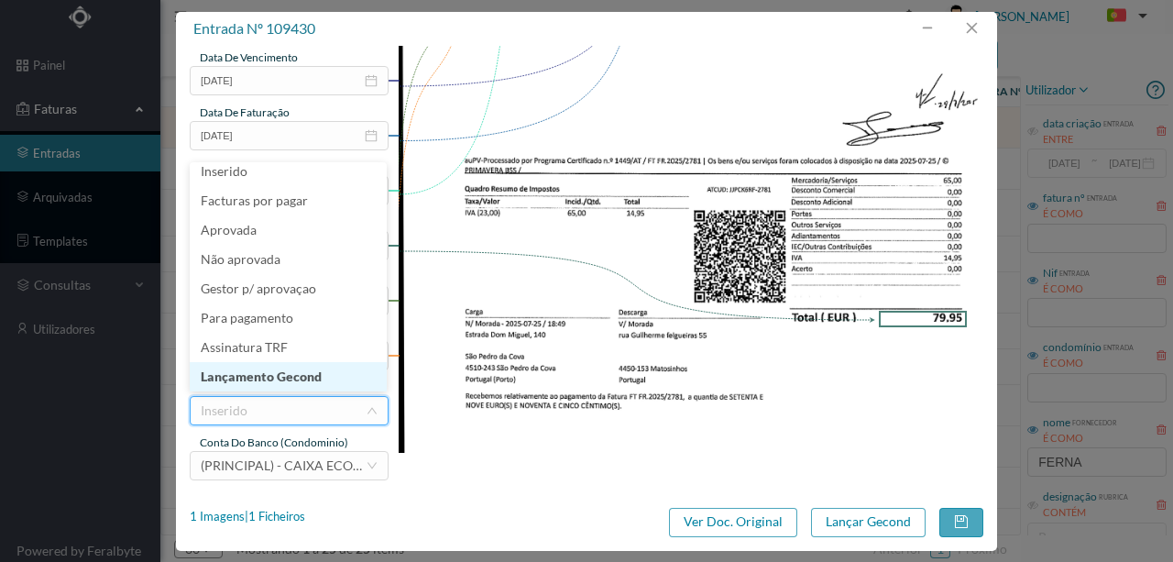
click at [306, 373] on li "Lançamento Gecond" at bounding box center [288, 376] width 197 height 29
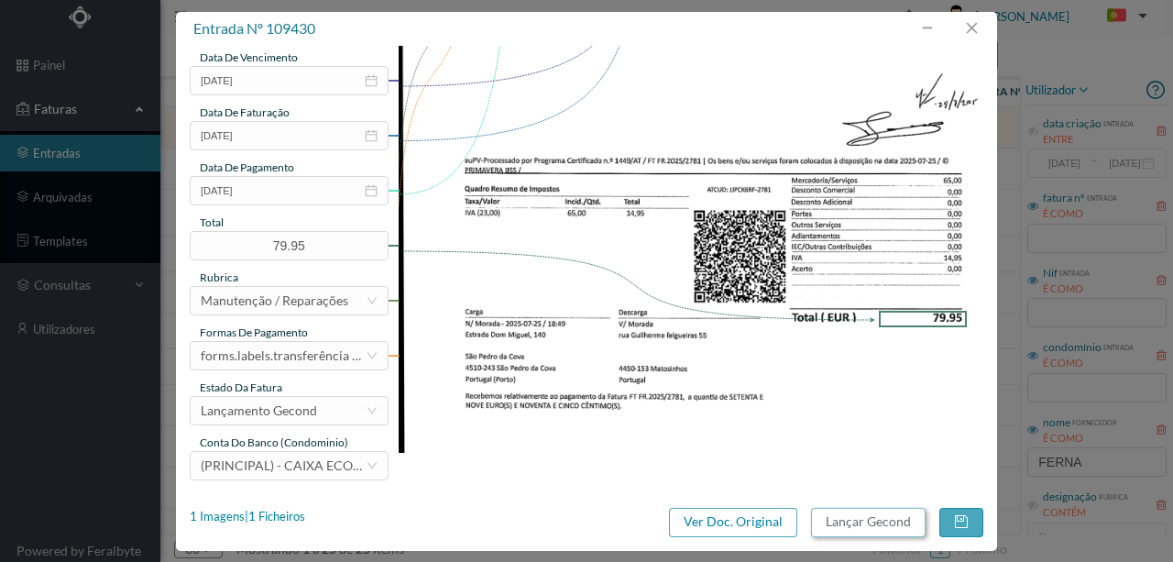
drag, startPoint x: 888, startPoint y: 520, endPoint x: 896, endPoint y: 513, distance: 9.7
click at [896, 513] on button "Lançar Gecond" at bounding box center [868, 522] width 115 height 29
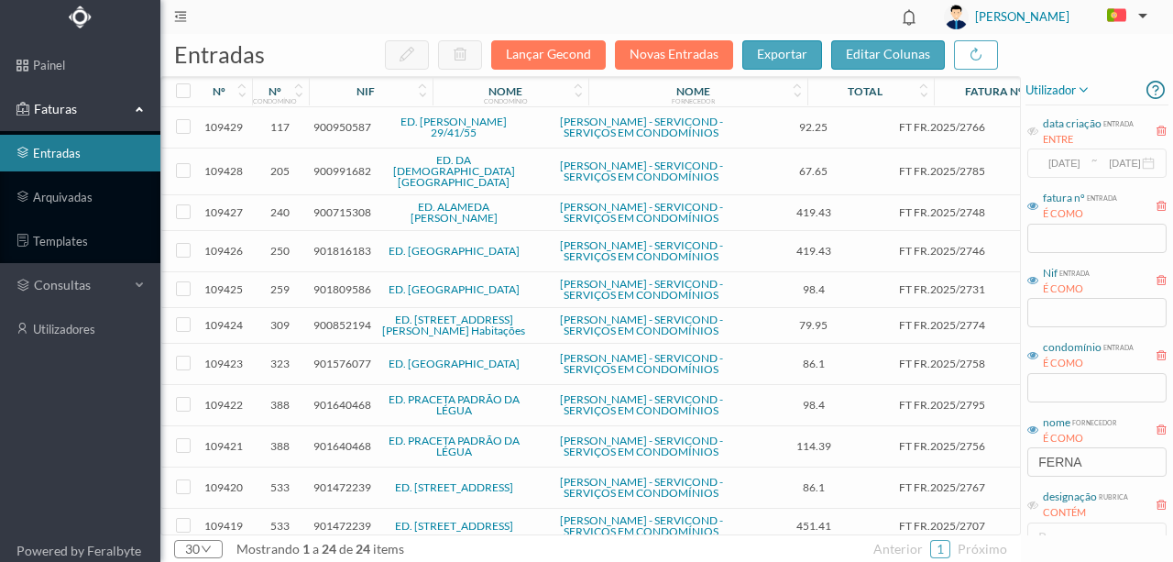
click at [343, 127] on span "900950587" at bounding box center [343, 127] width 58 height 14
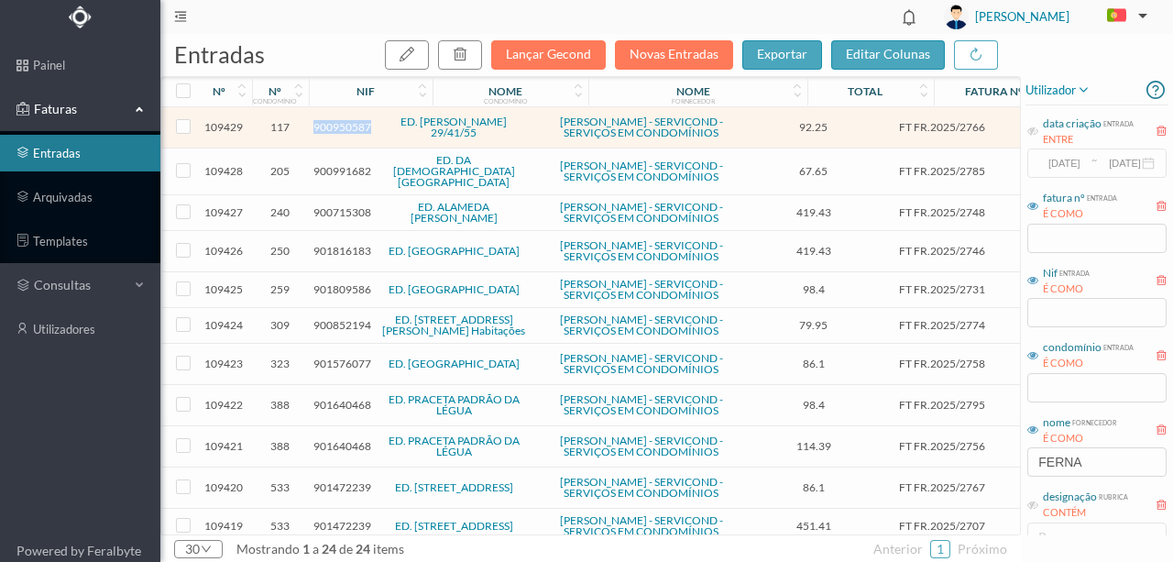
click at [343, 127] on span "900950587" at bounding box center [343, 127] width 58 height 14
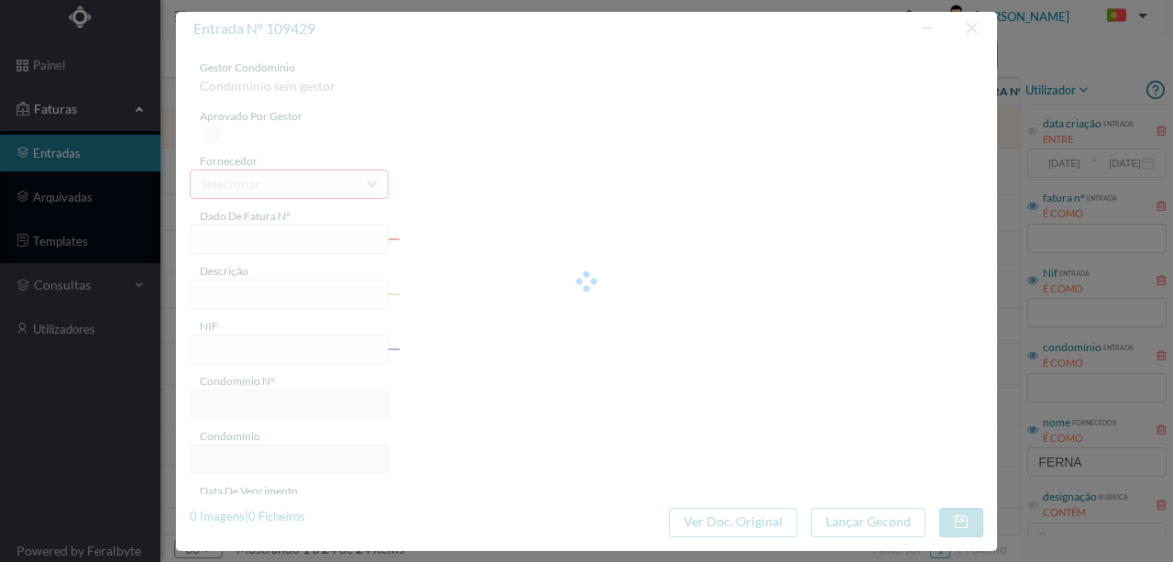
type input "FT FR.2025/2766"
type input "900950587"
type input "2025-07-25"
type input "92.25"
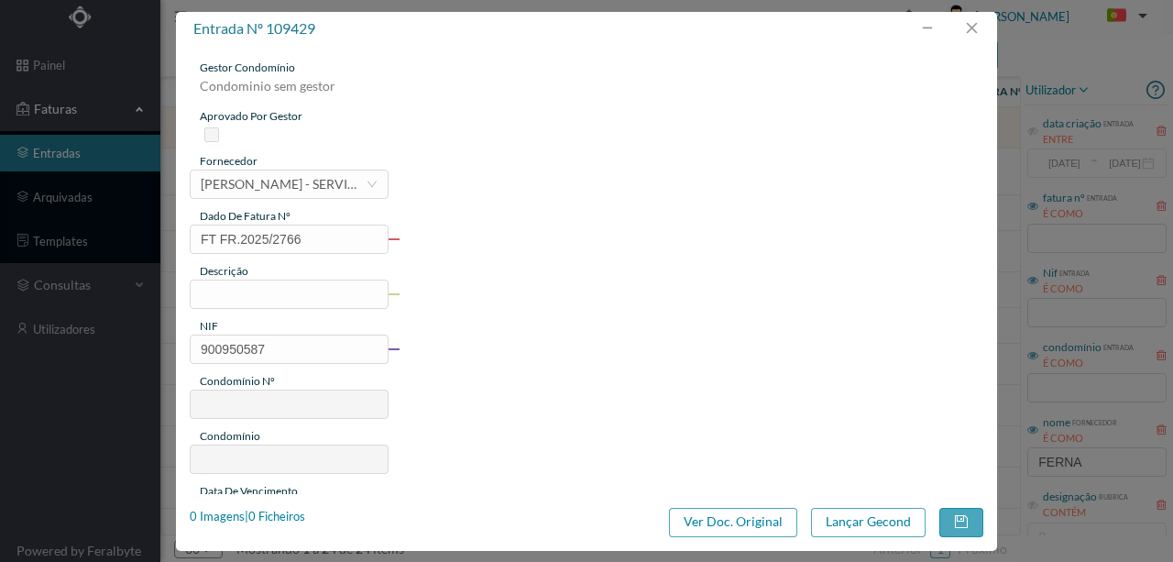
type input "117"
type input "ED. GUILHERME FELGUEIRAS 29/41/55"
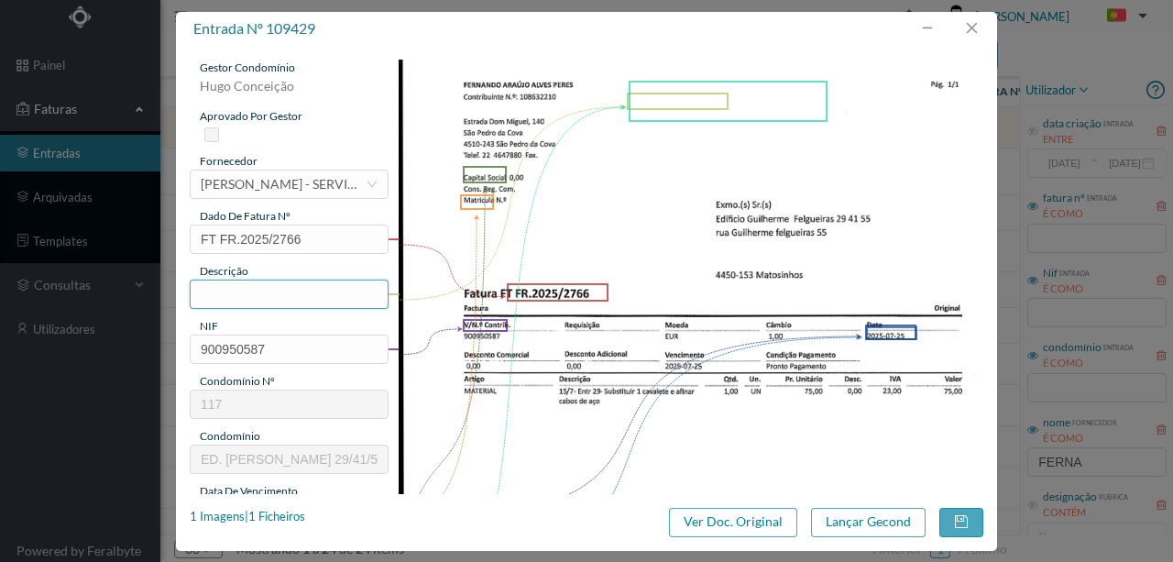
click at [332, 286] on input "text" at bounding box center [289, 294] width 199 height 29
type input "Subs"
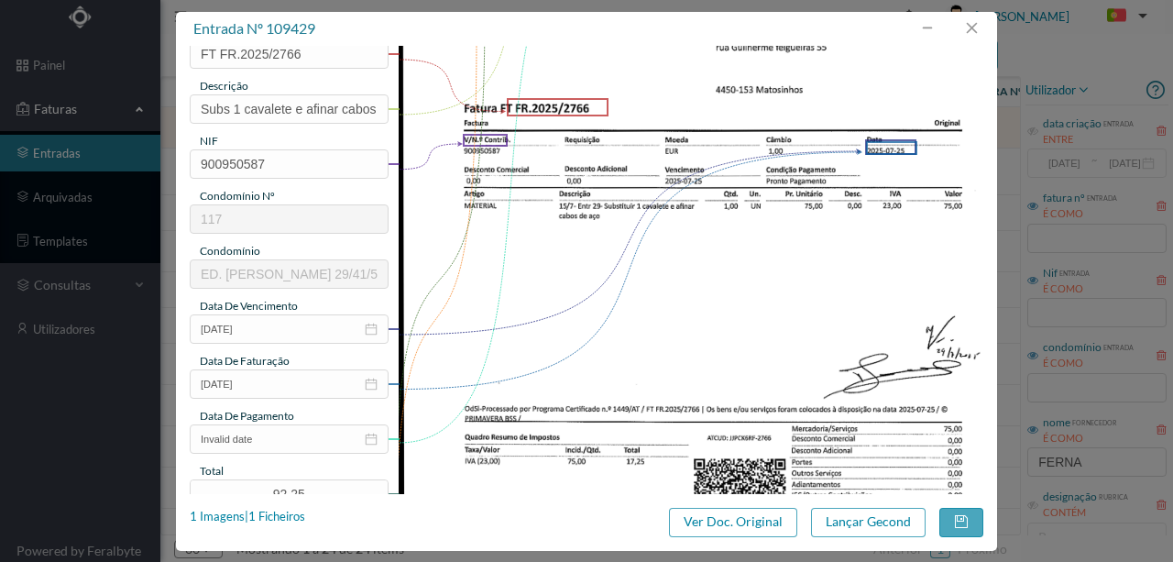
scroll to position [244, 0]
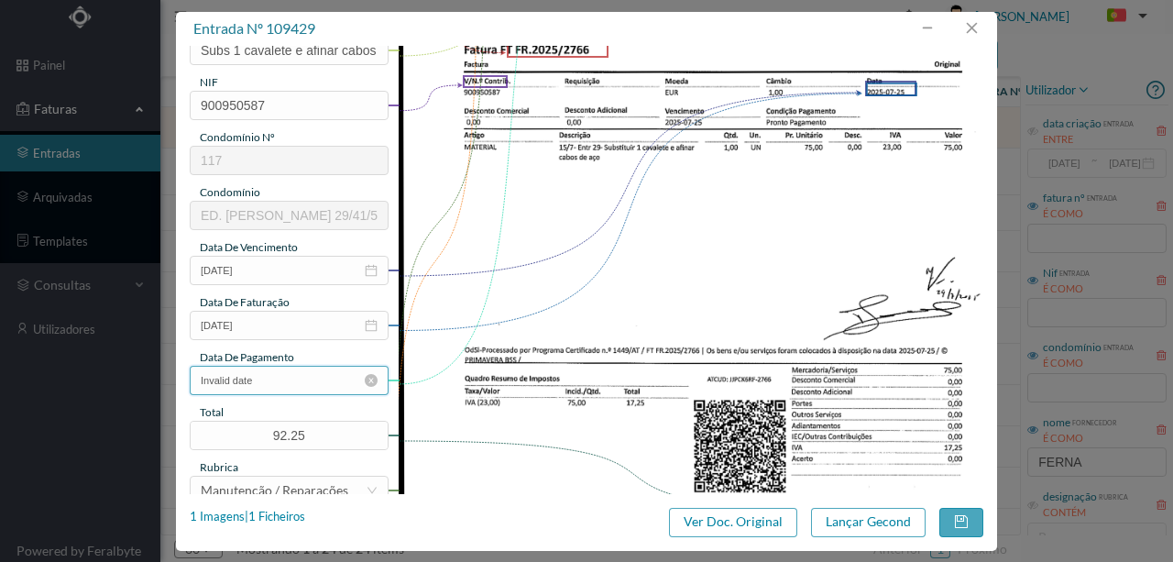
type input "Subs 1 cavalete e afinar cabos de aço na Ent 29"
click at [284, 381] on input "Invalid date" at bounding box center [289, 380] width 199 height 29
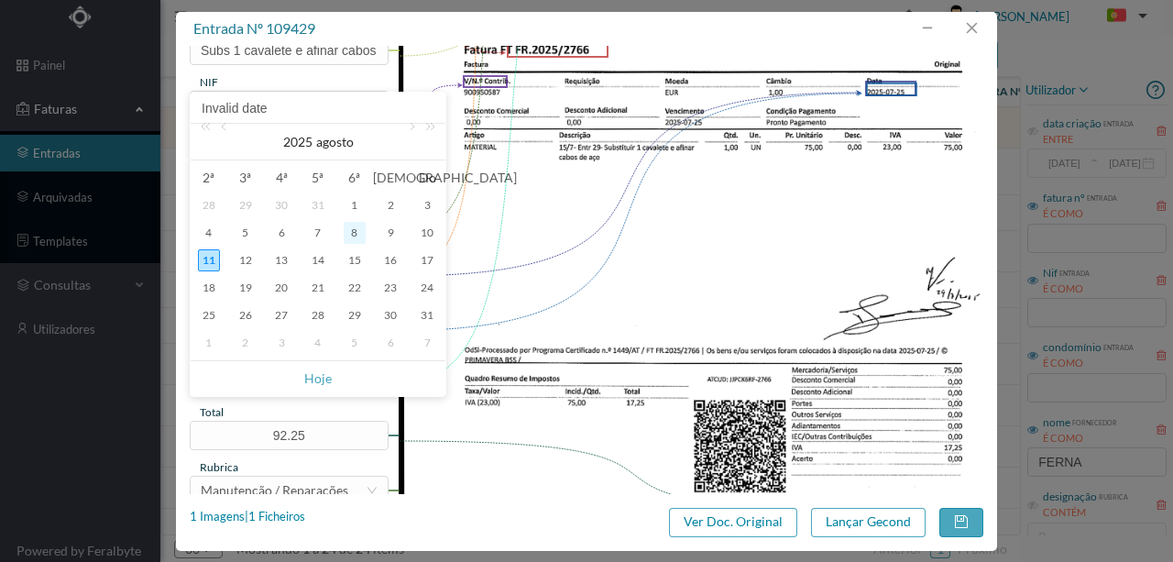
click at [356, 230] on div "8" at bounding box center [355, 233] width 22 height 22
type input "[DATE]"
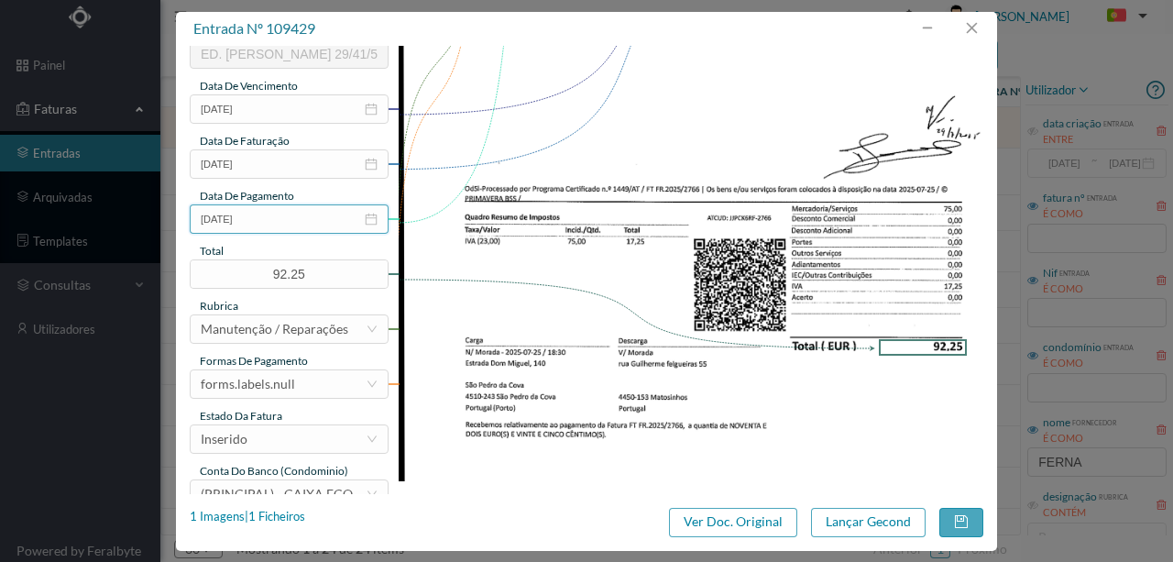
scroll to position [427, 0]
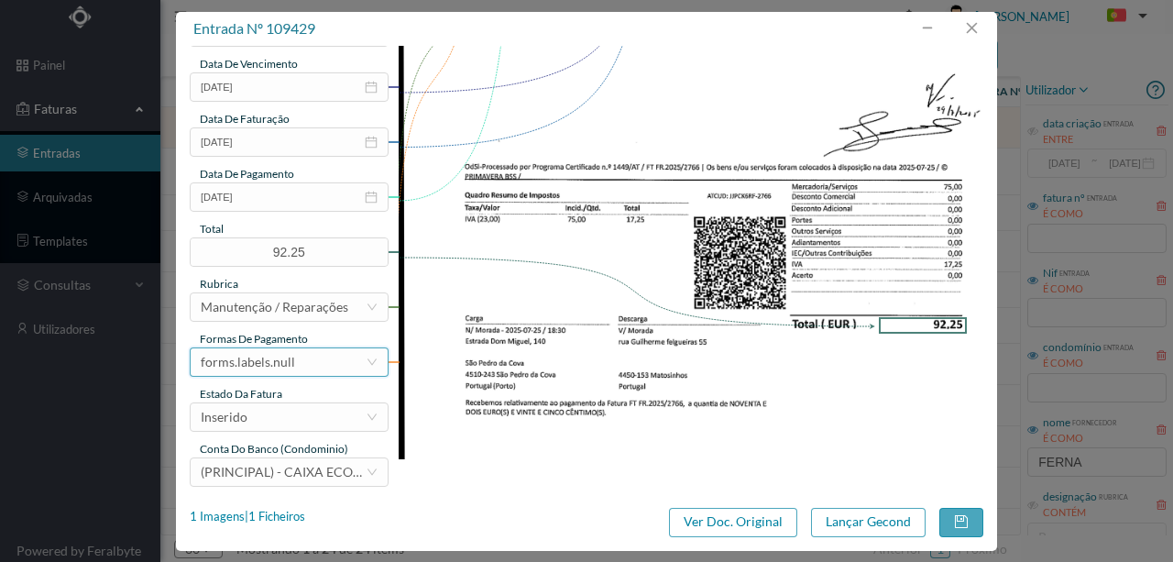
click at [288, 356] on div "forms.labels.null" at bounding box center [248, 362] width 94 height 28
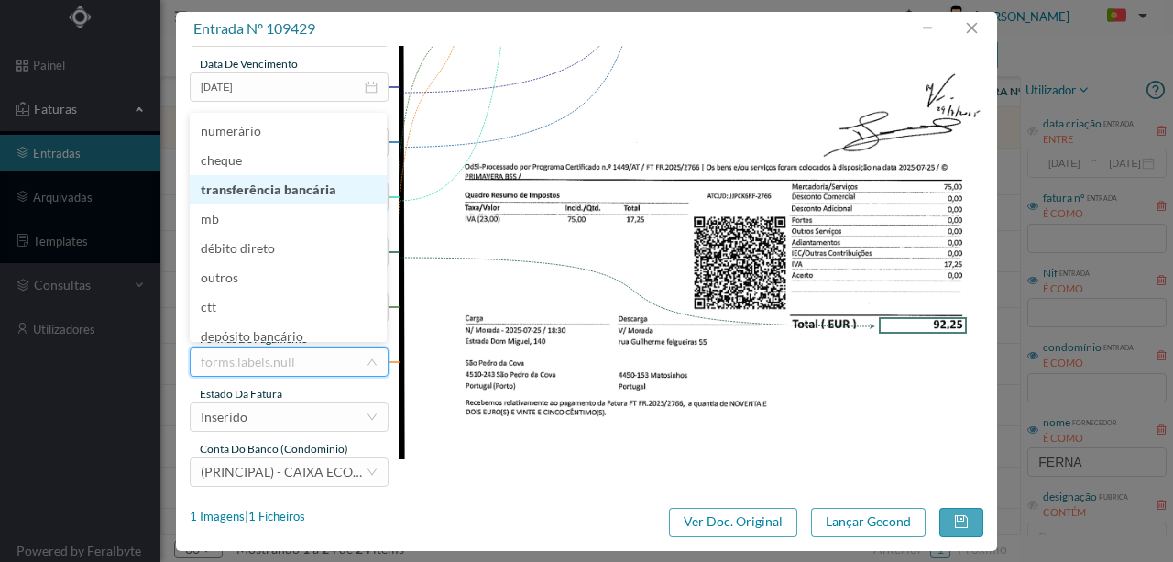
click at [292, 192] on li "transferência bancária" at bounding box center [288, 189] width 197 height 29
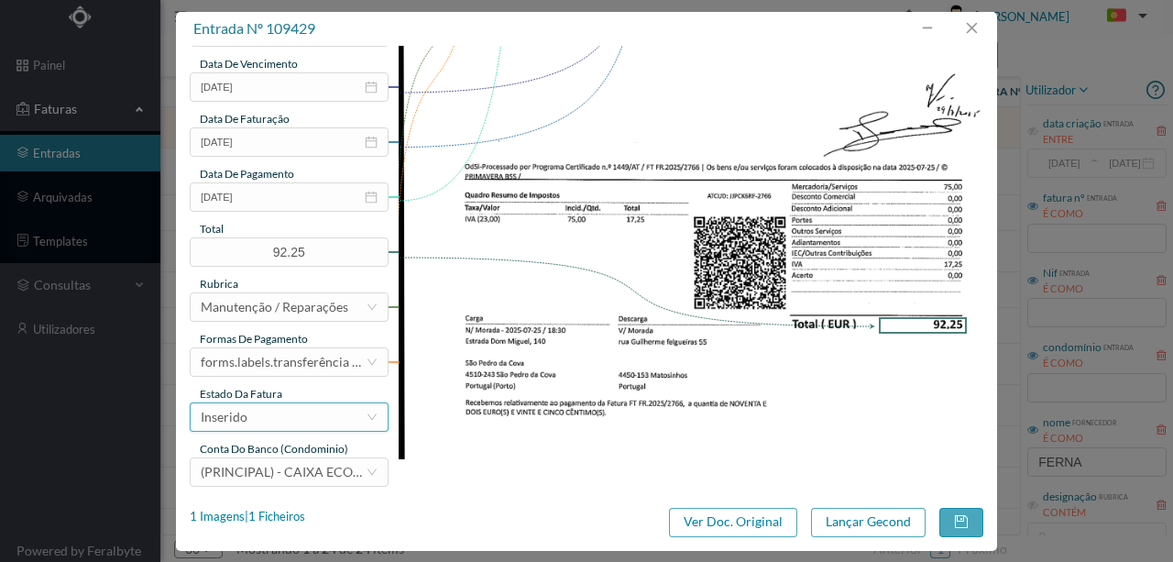
click at [269, 416] on div "Inserido" at bounding box center [283, 417] width 165 height 28
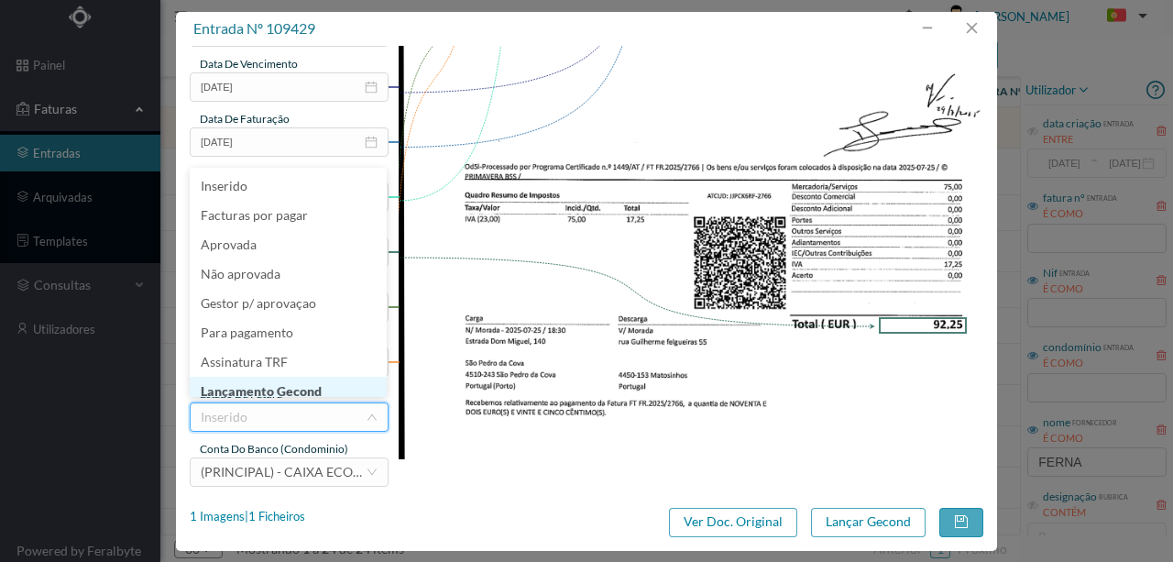
scroll to position [9, 0]
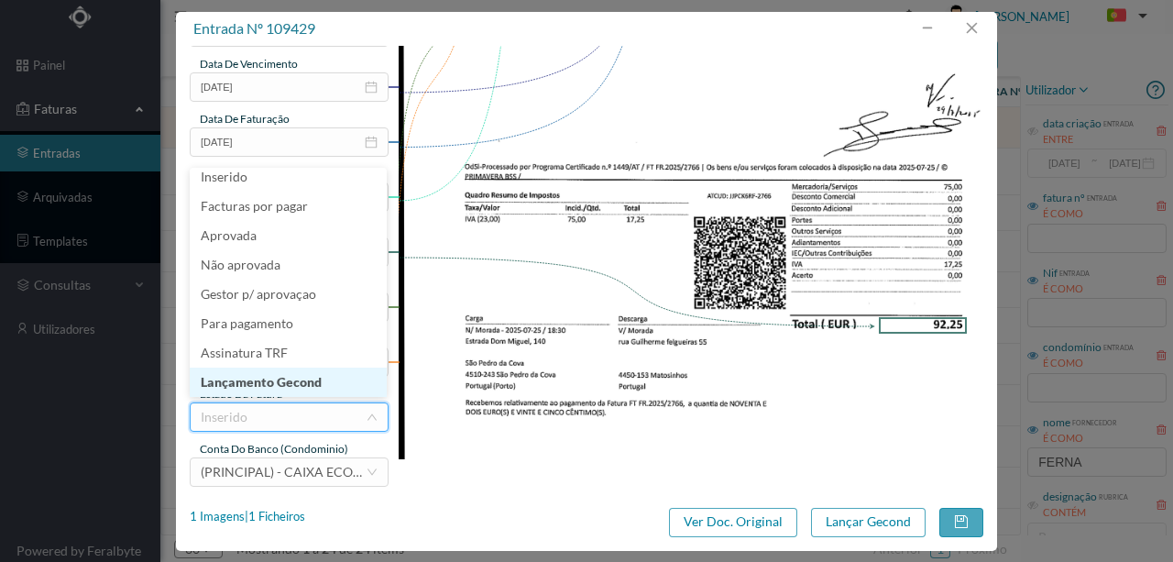
click at [282, 381] on li "Lançamento Gecond" at bounding box center [288, 382] width 197 height 29
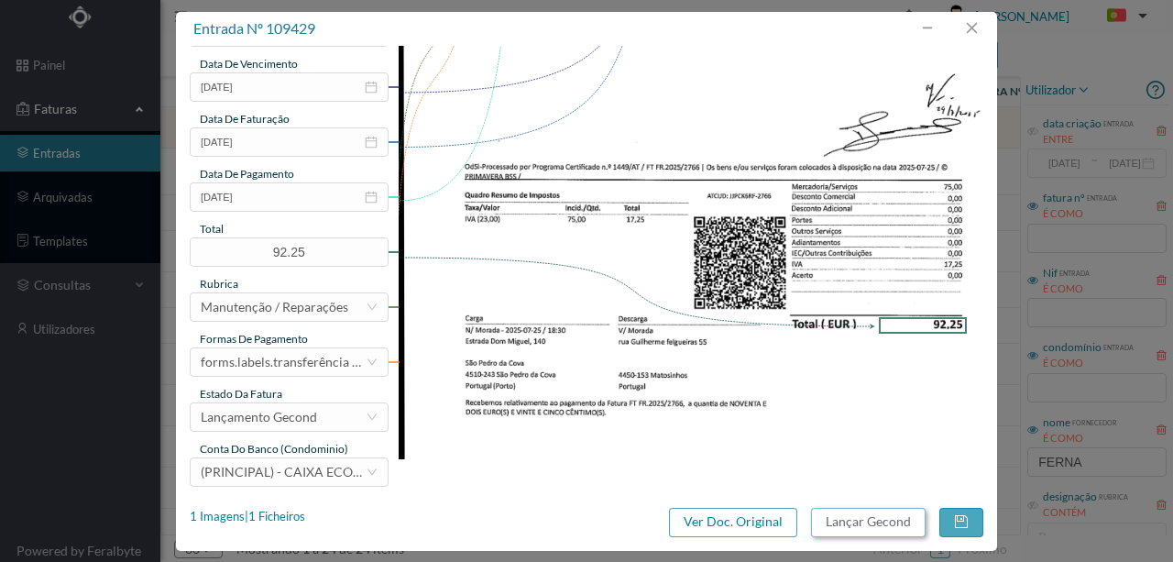
click at [852, 523] on button "Lançar Gecond" at bounding box center [868, 522] width 115 height 29
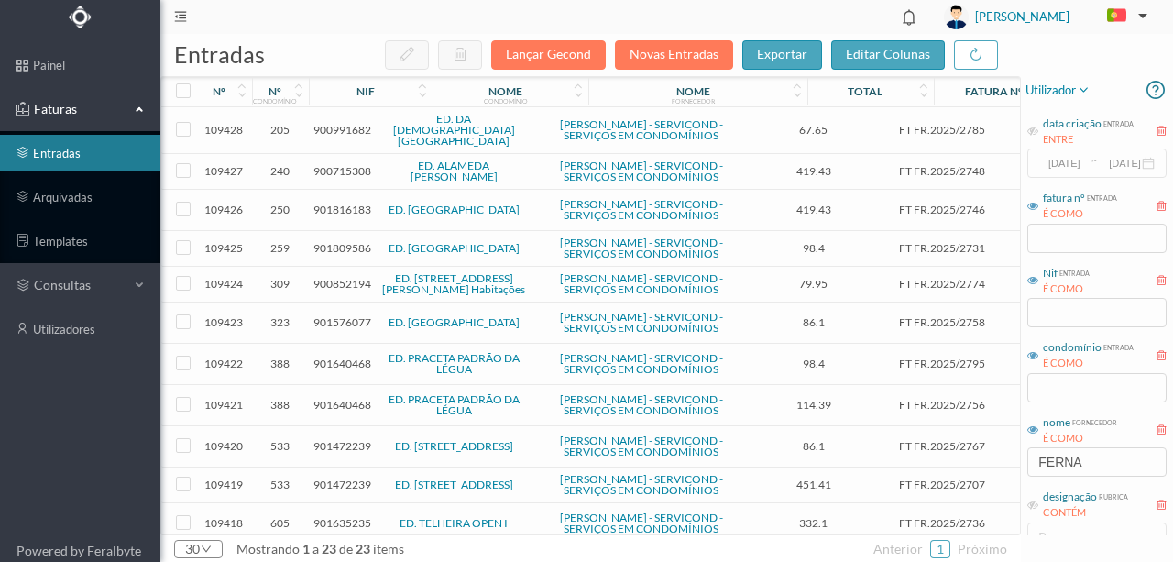
click at [730, 7] on header "[PERSON_NAME]" at bounding box center [666, 17] width 1013 height 34
click at [333, 127] on span "900991682" at bounding box center [343, 130] width 58 height 14
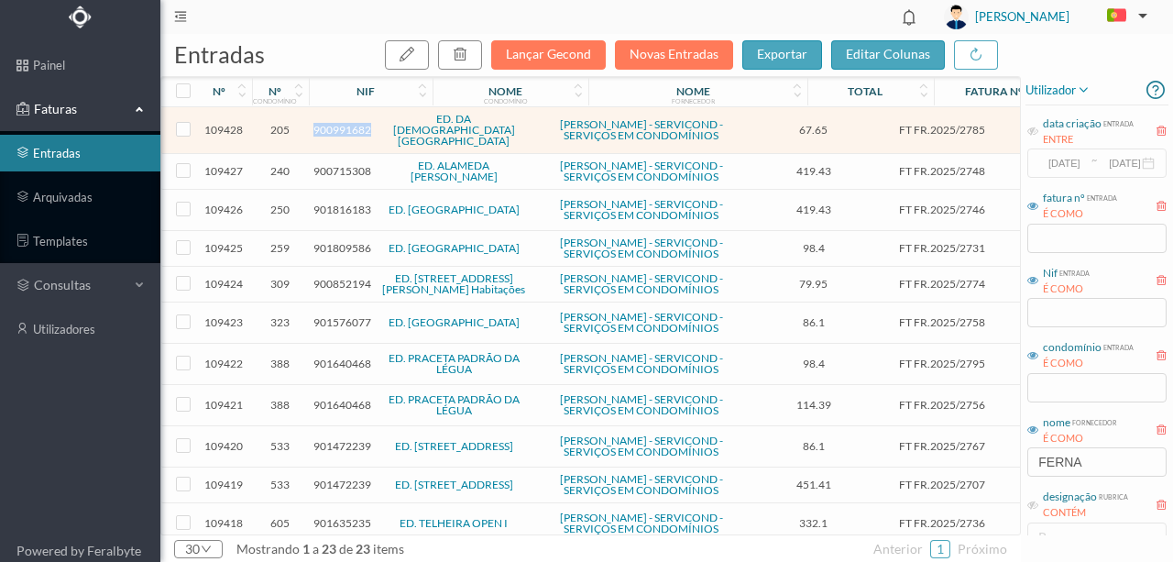
click at [333, 127] on span "900991682" at bounding box center [343, 130] width 58 height 14
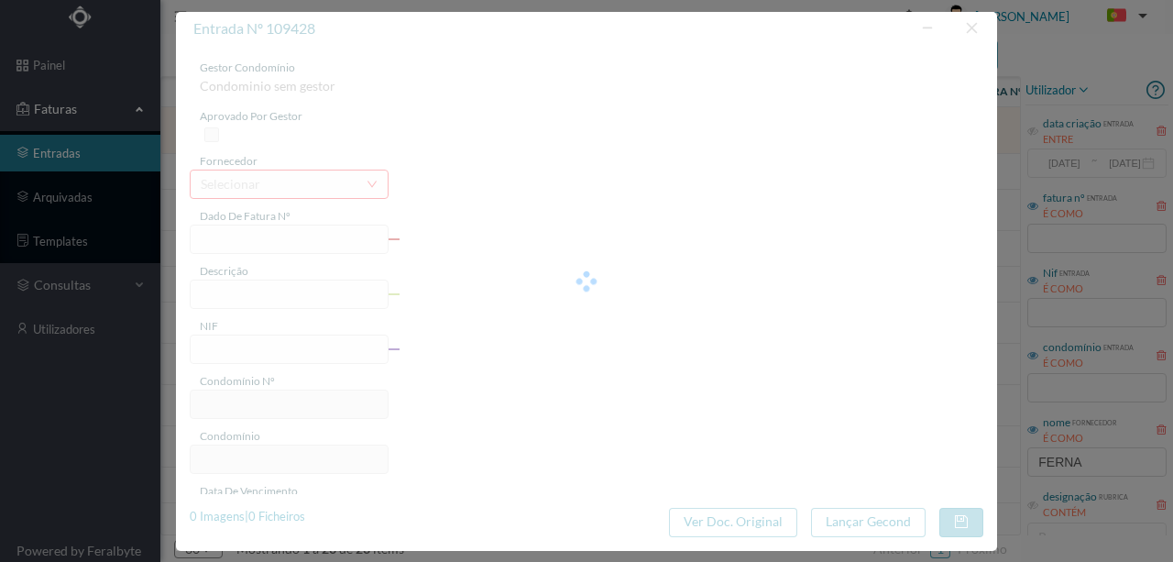
type input "FT FR.2025/2785"
type input "900991682"
type input "Invalid date"
type input "[DATE]"
type input "67.65"
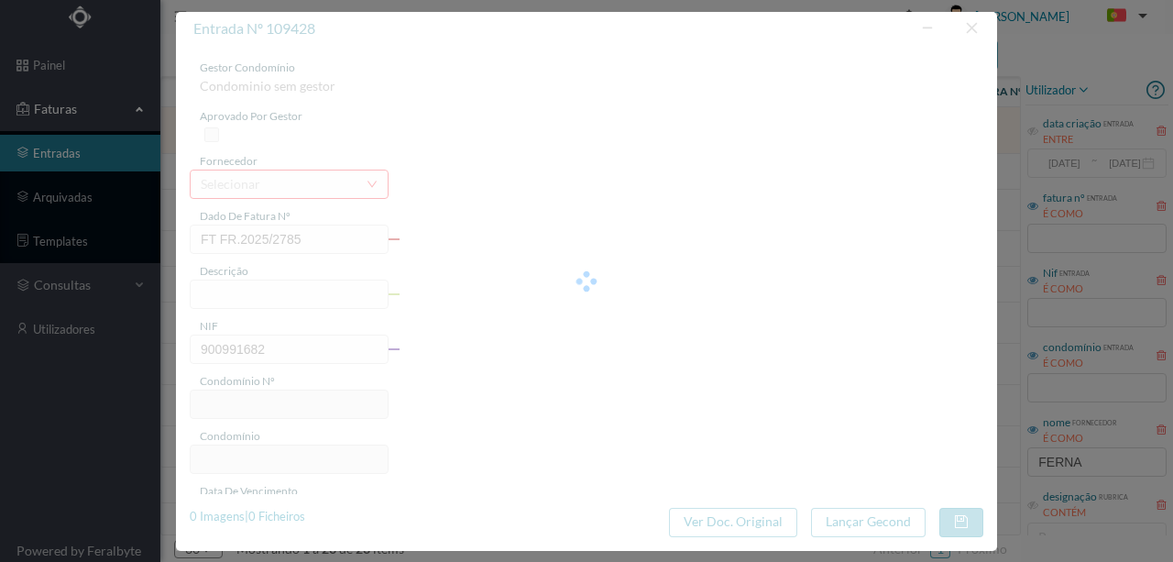
type input "205"
type input "ED. DA [DEMOGRAPHIC_DATA][GEOGRAPHIC_DATA]"
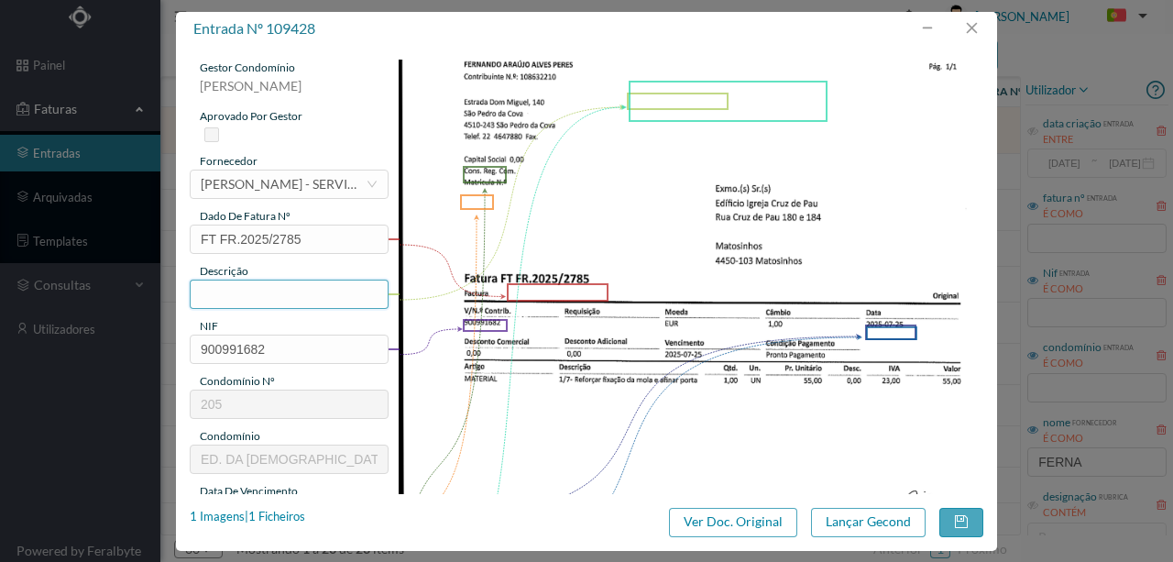
click at [231, 286] on input "text" at bounding box center [289, 294] width 199 height 29
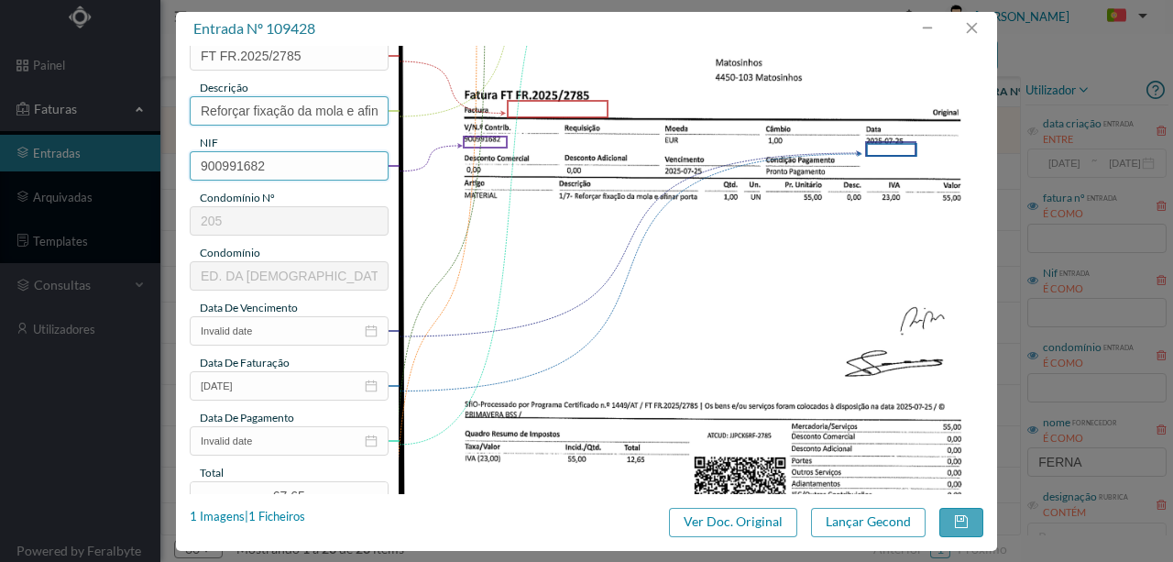
scroll to position [244, 0]
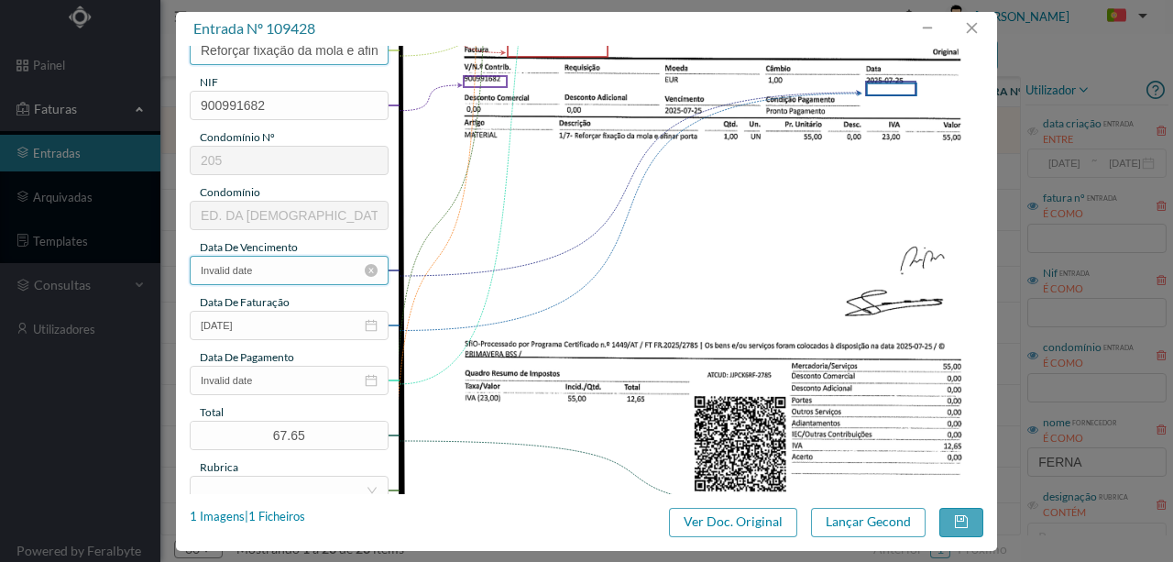
type input "Reforçar fixação da mola e afinar porta"
click at [271, 268] on input "Invalid date" at bounding box center [289, 270] width 199 height 29
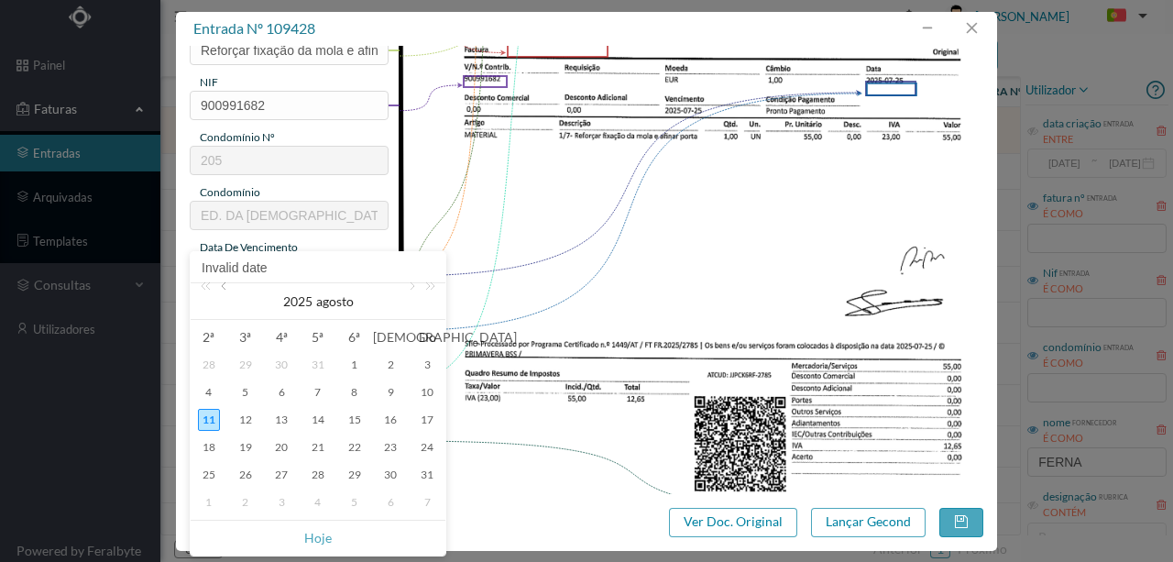
click at [226, 289] on link at bounding box center [225, 301] width 17 height 37
click at [352, 446] on div "25" at bounding box center [355, 447] width 22 height 22
type input "[DATE]"
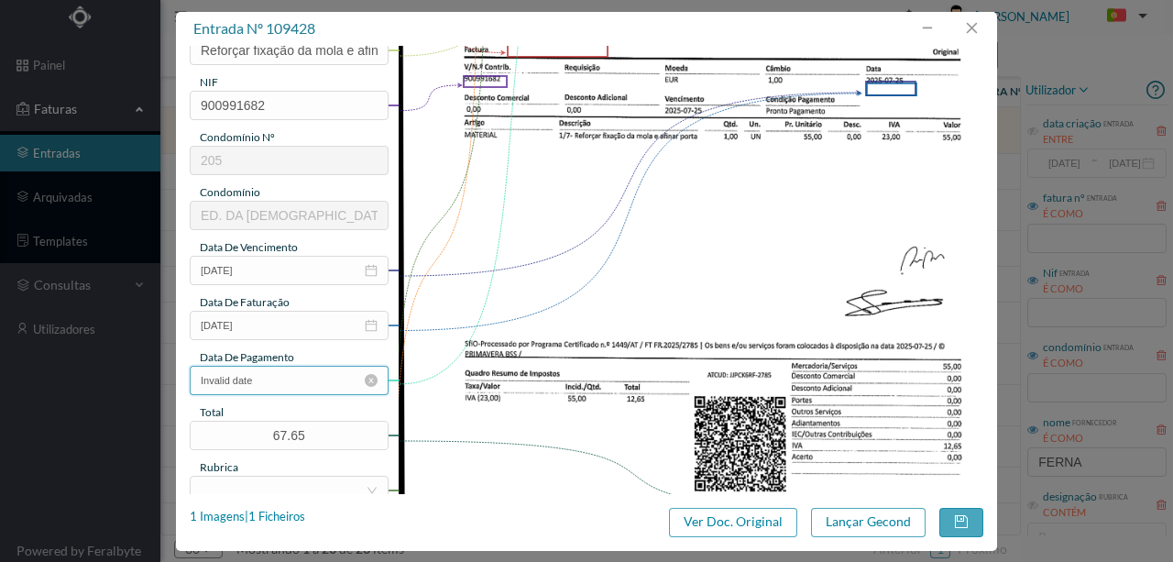
click at [275, 392] on input "Invalid date" at bounding box center [289, 380] width 199 height 29
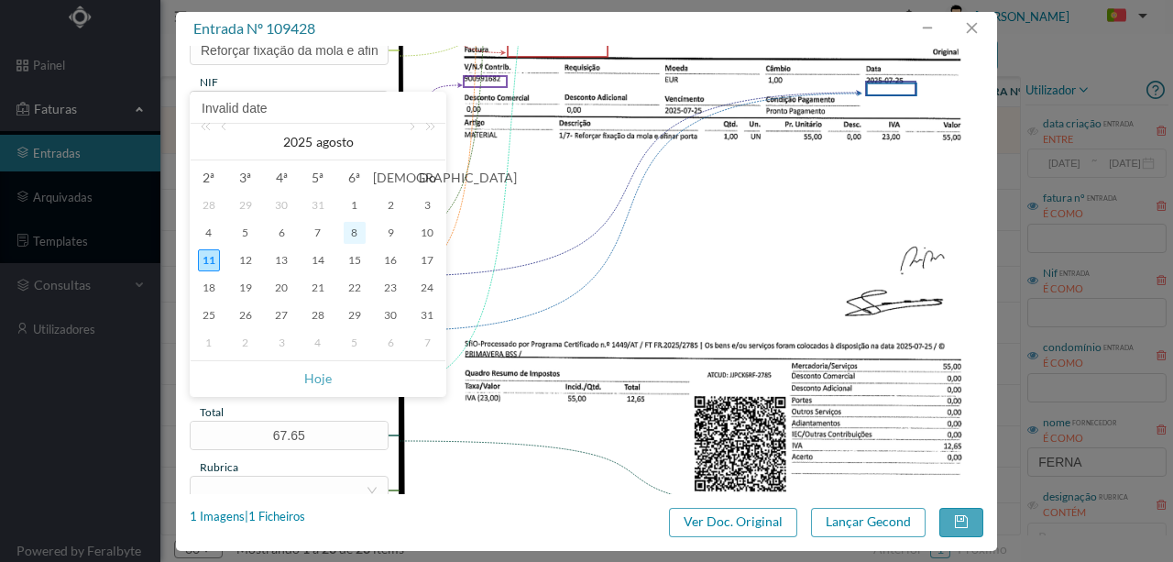
click at [355, 236] on div "8" at bounding box center [355, 233] width 22 height 22
type input "[DATE]"
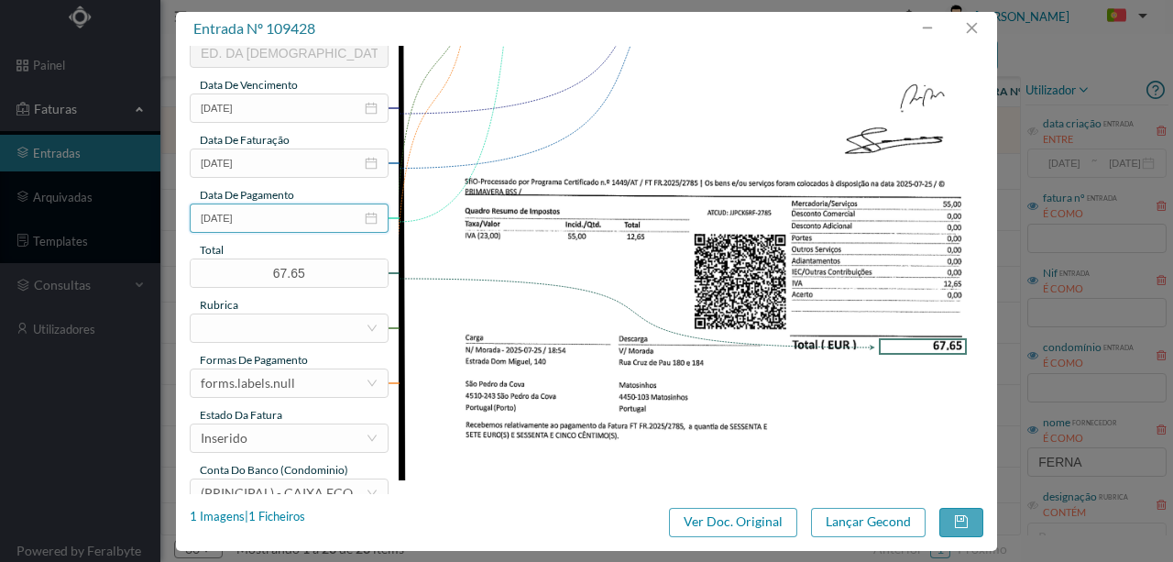
scroll to position [427, 0]
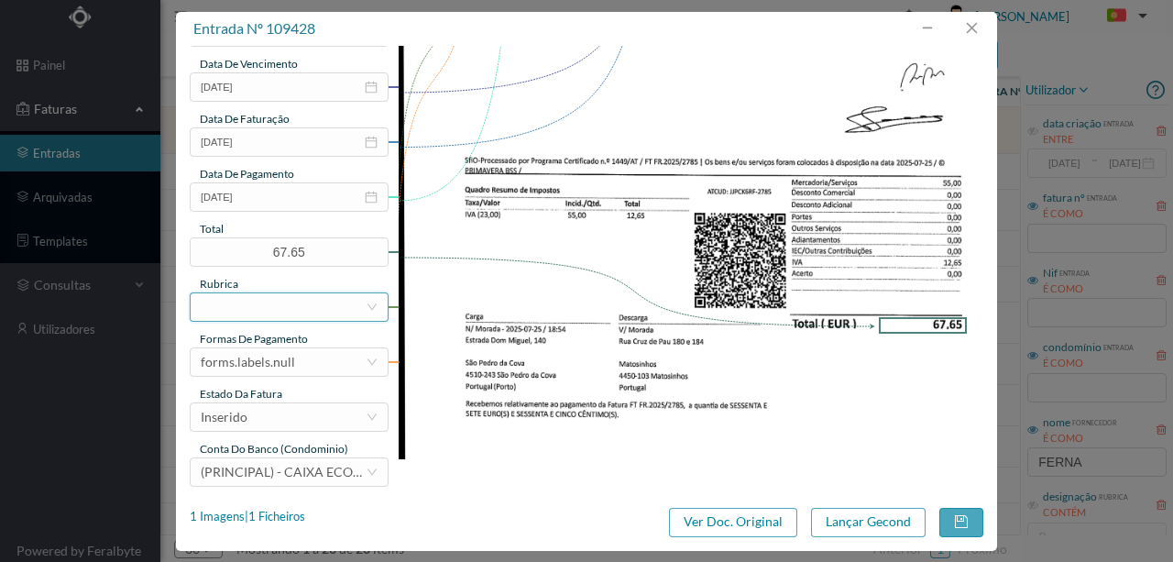
click at [237, 314] on div at bounding box center [283, 307] width 165 height 28
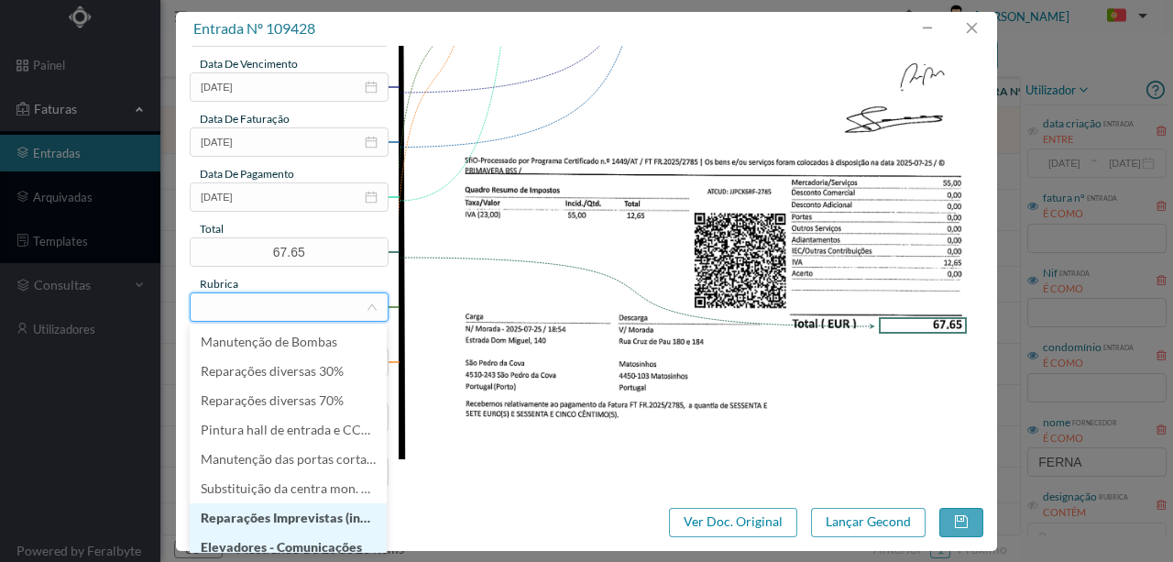
scroll to position [9, 0]
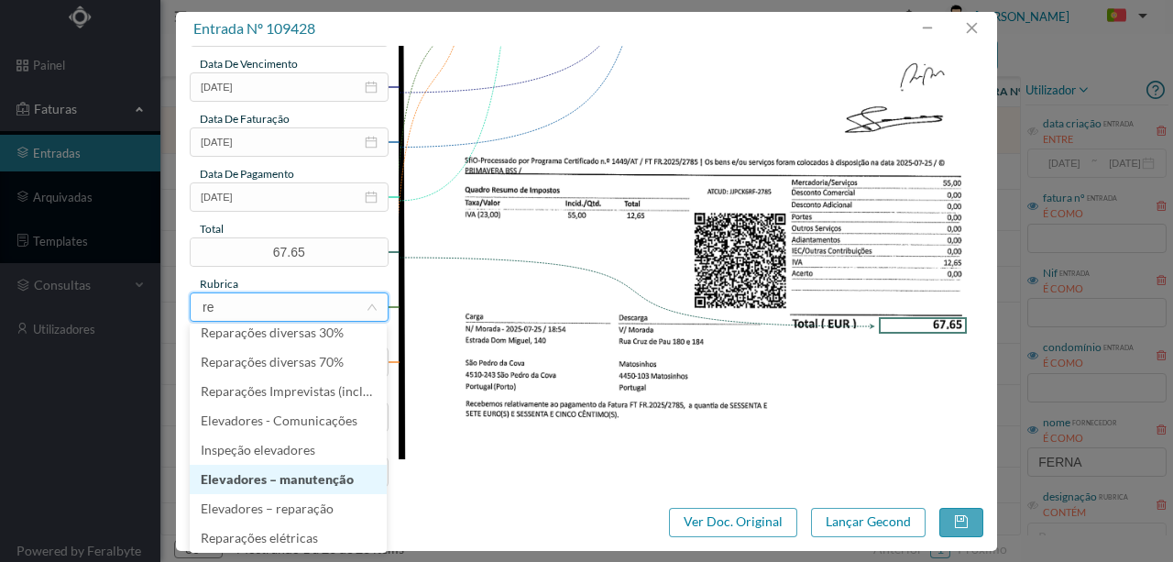
type input "rep"
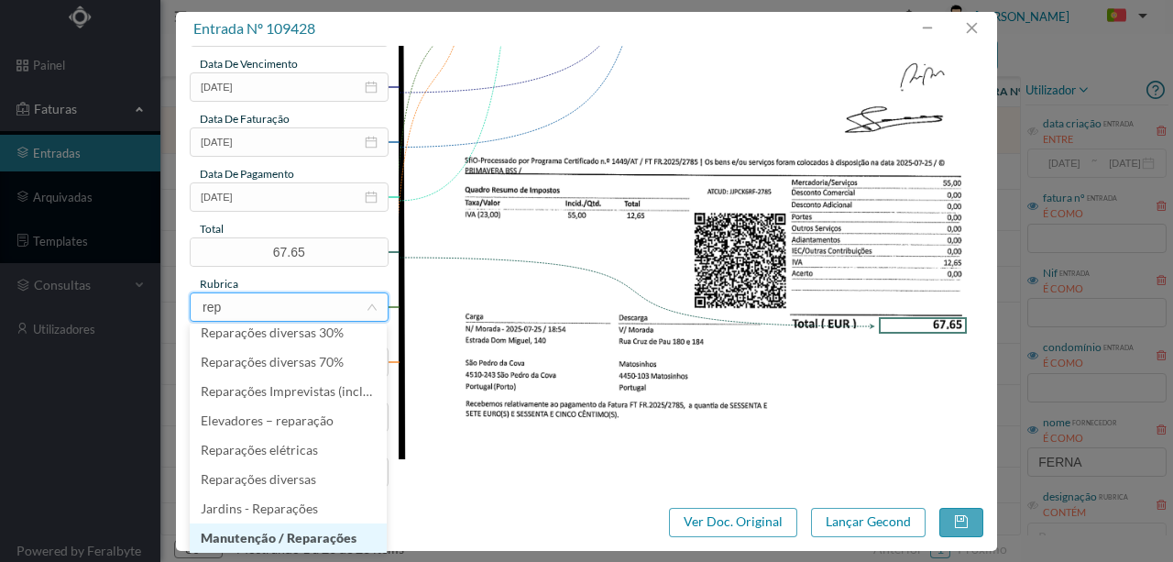
click at [248, 543] on li "Manutenção / Reparações" at bounding box center [288, 537] width 197 height 29
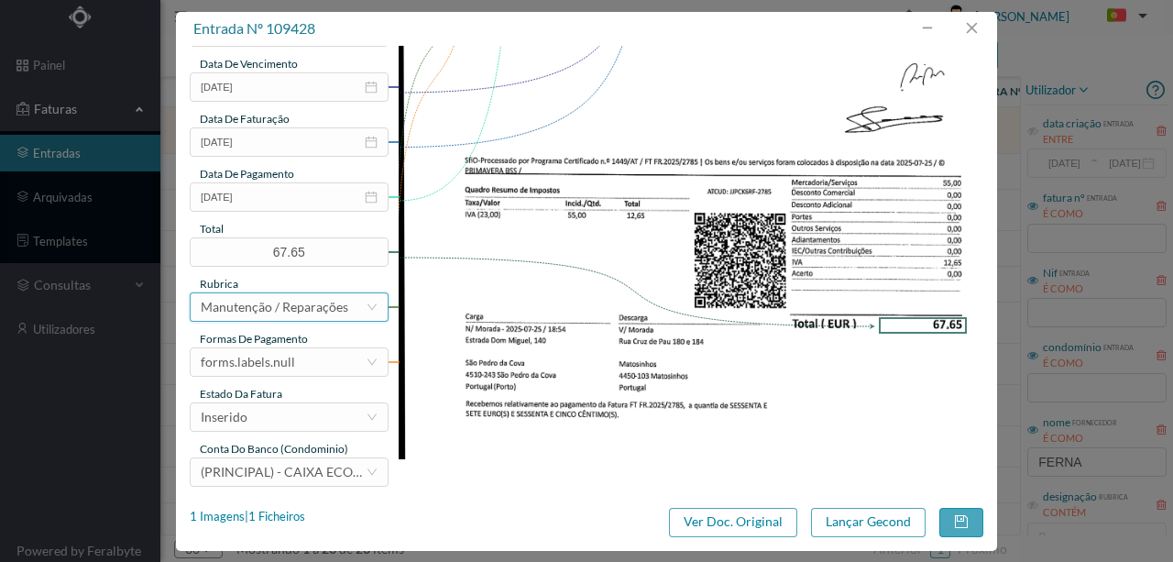
scroll to position [4, 0]
click at [287, 363] on div "forms.labels.null" at bounding box center [248, 362] width 94 height 28
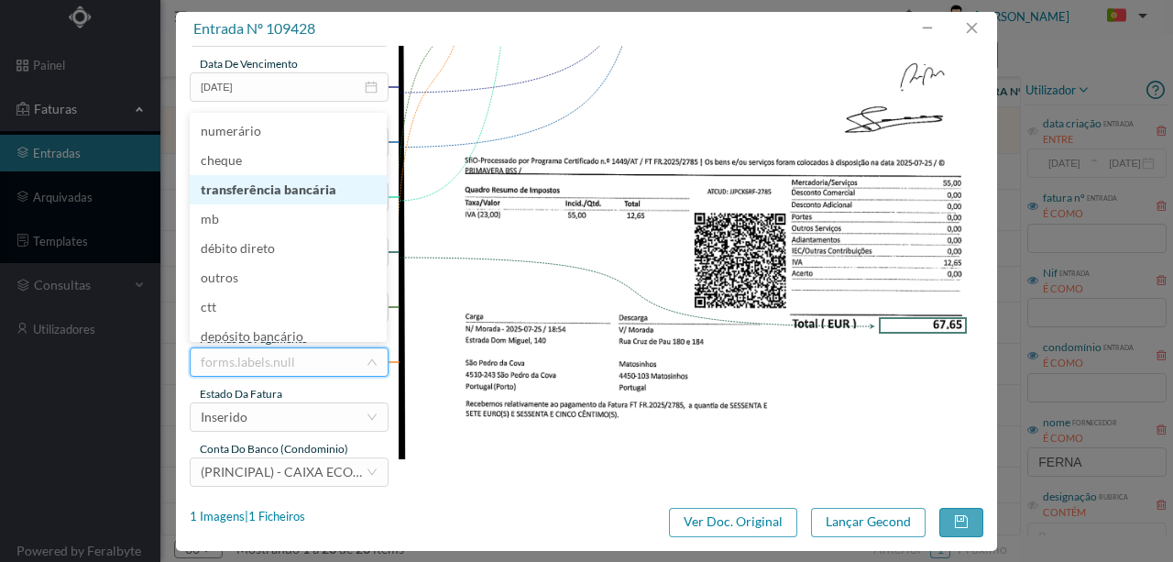
click at [301, 191] on li "transferência bancária" at bounding box center [288, 189] width 197 height 29
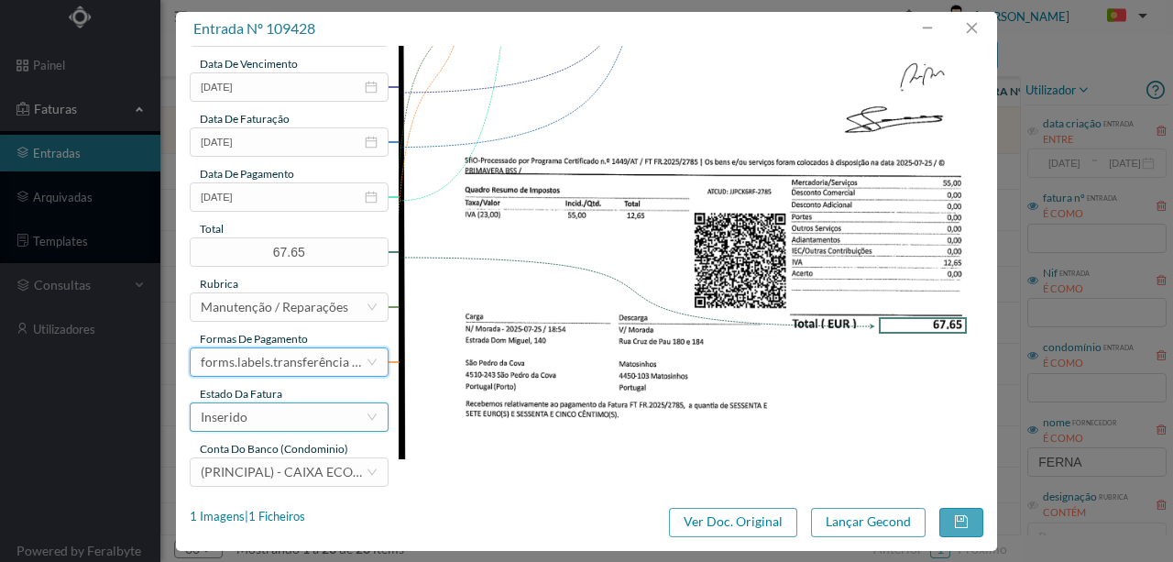
click at [258, 420] on div "Inserido" at bounding box center [283, 417] width 165 height 28
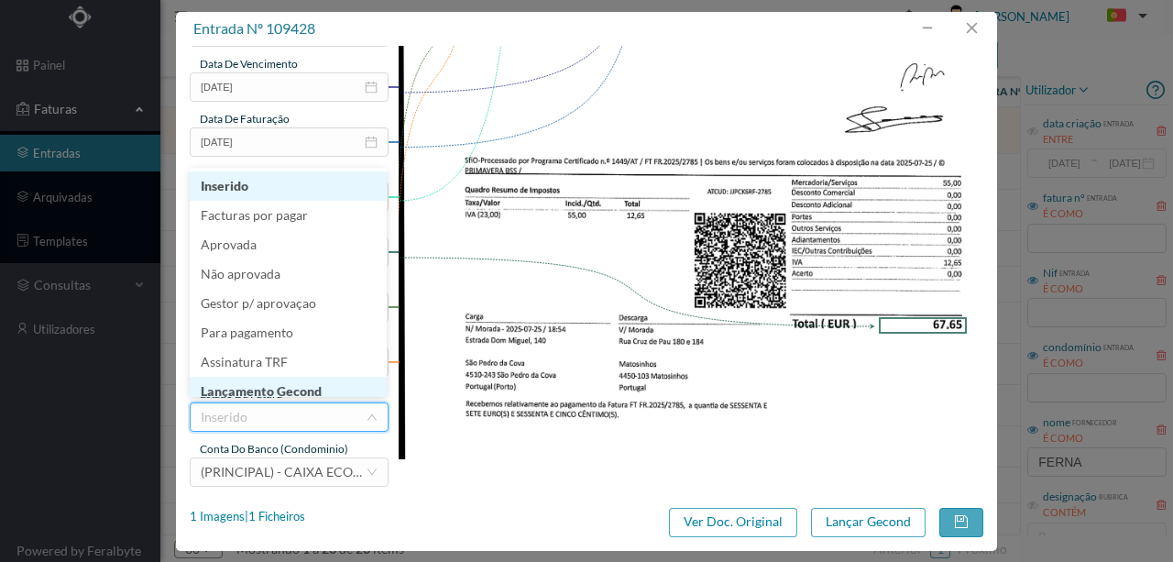
scroll to position [9, 0]
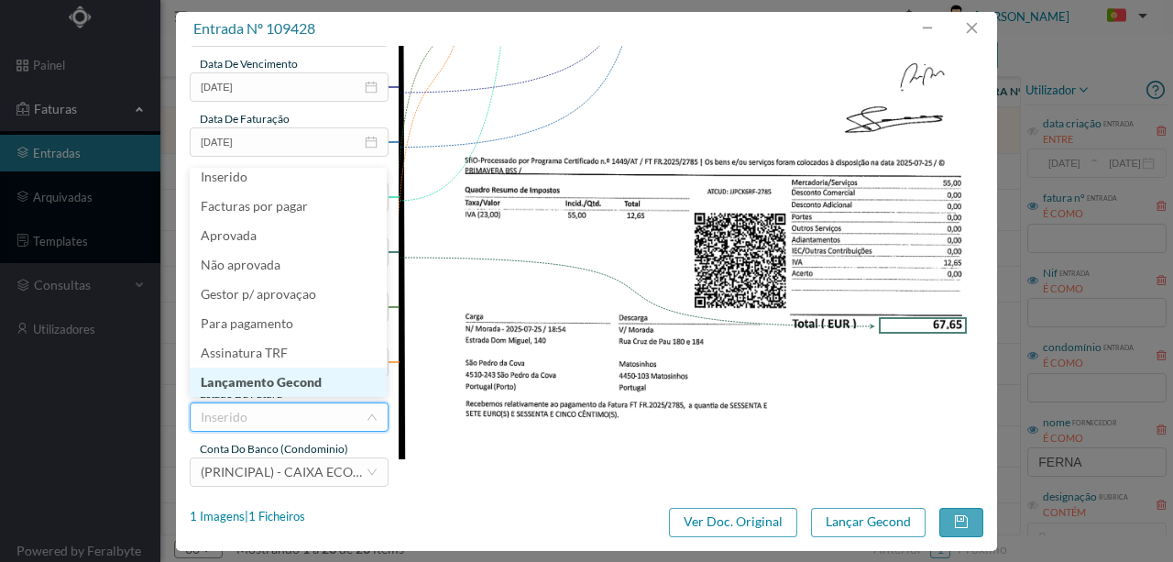
click at [276, 383] on li "Lançamento Gecond" at bounding box center [288, 382] width 197 height 29
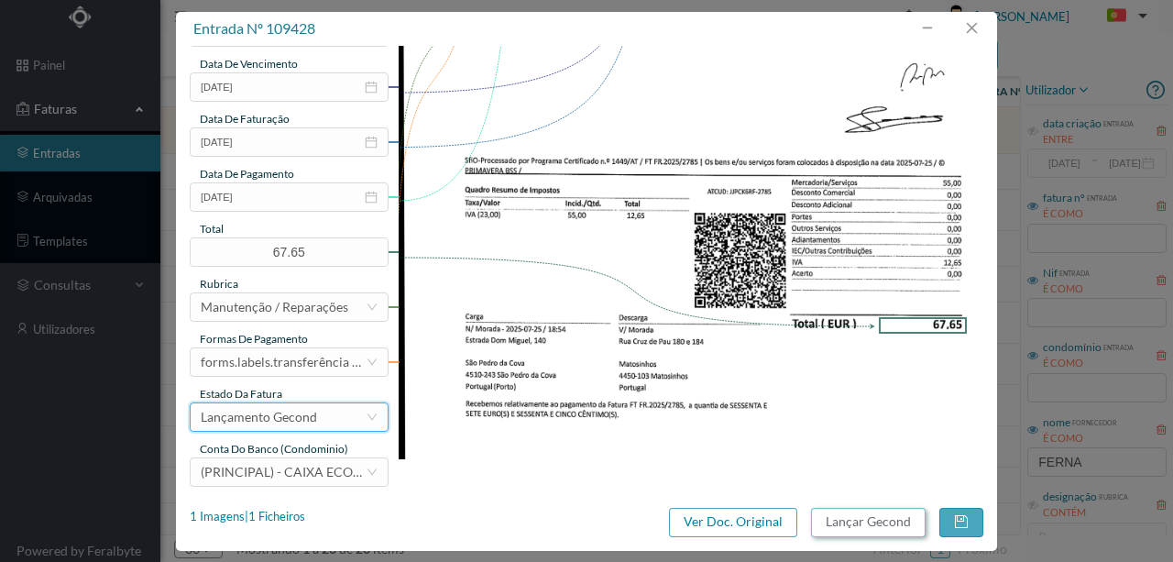
click at [840, 524] on button "Lançar Gecond" at bounding box center [868, 522] width 115 height 29
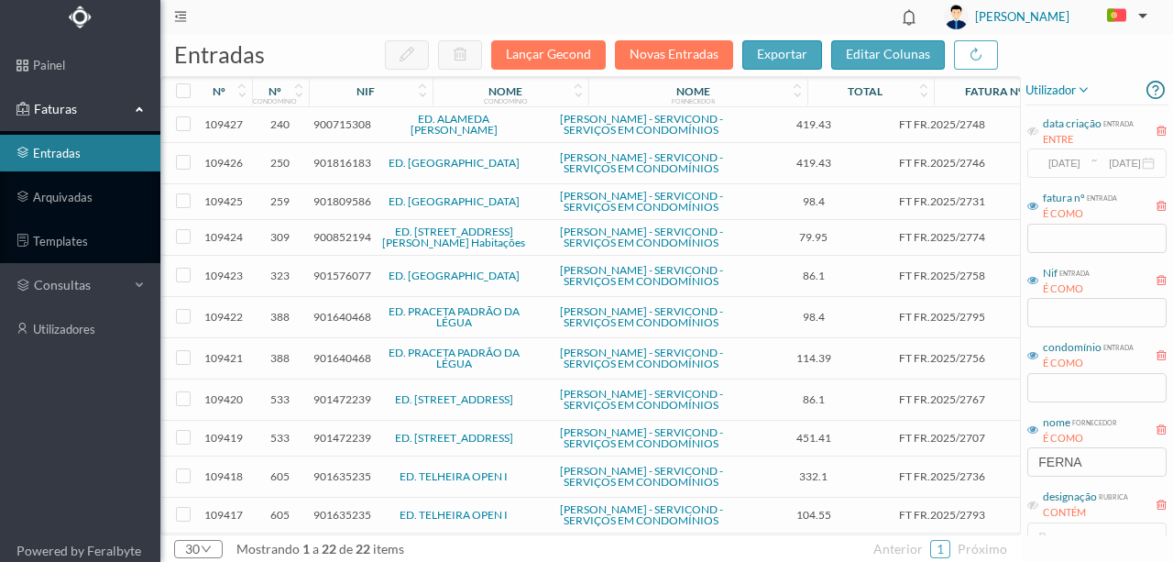
click at [334, 131] on span "900715308" at bounding box center [343, 124] width 58 height 14
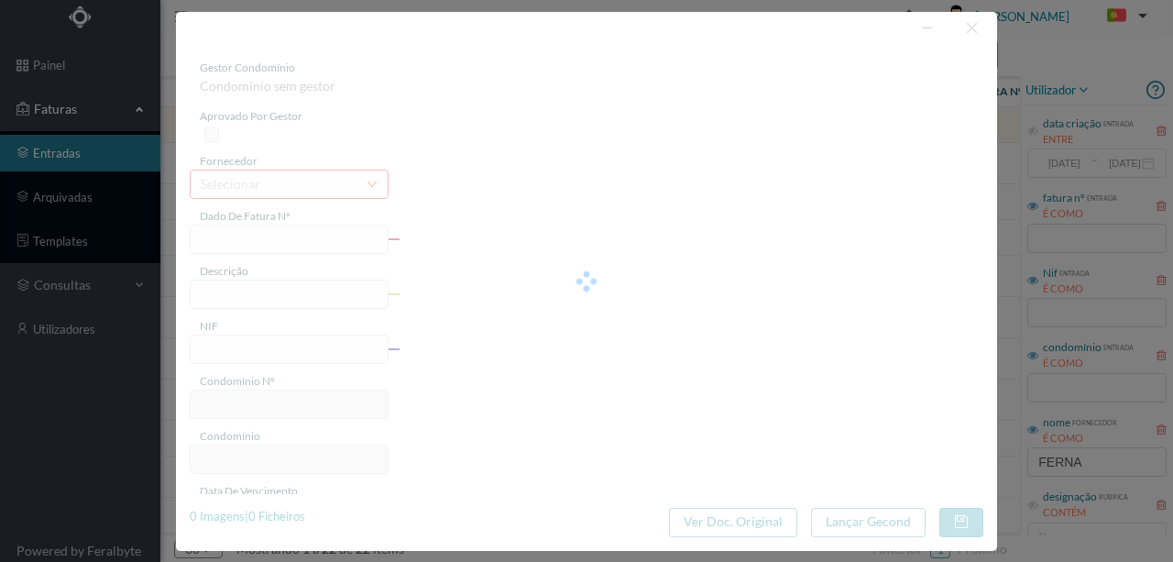
type input "FT FR.2025/2748"
type input "900715308"
type input "Invalid date"
type input "[DATE]"
type input "419.43"
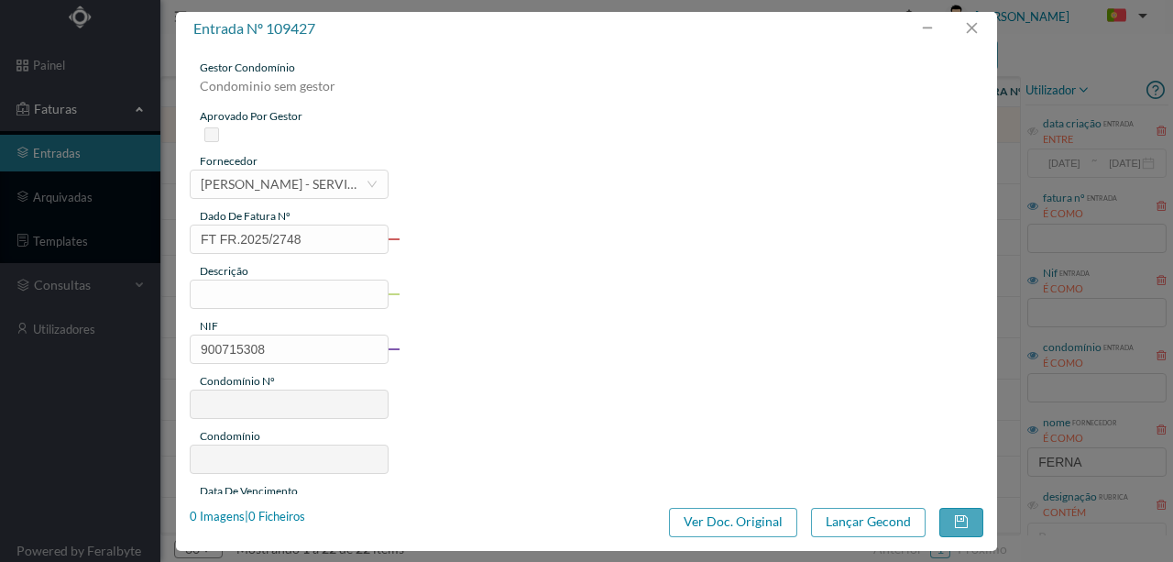
type input "240"
type input "ED. ALAMEDA [PERSON_NAME]"
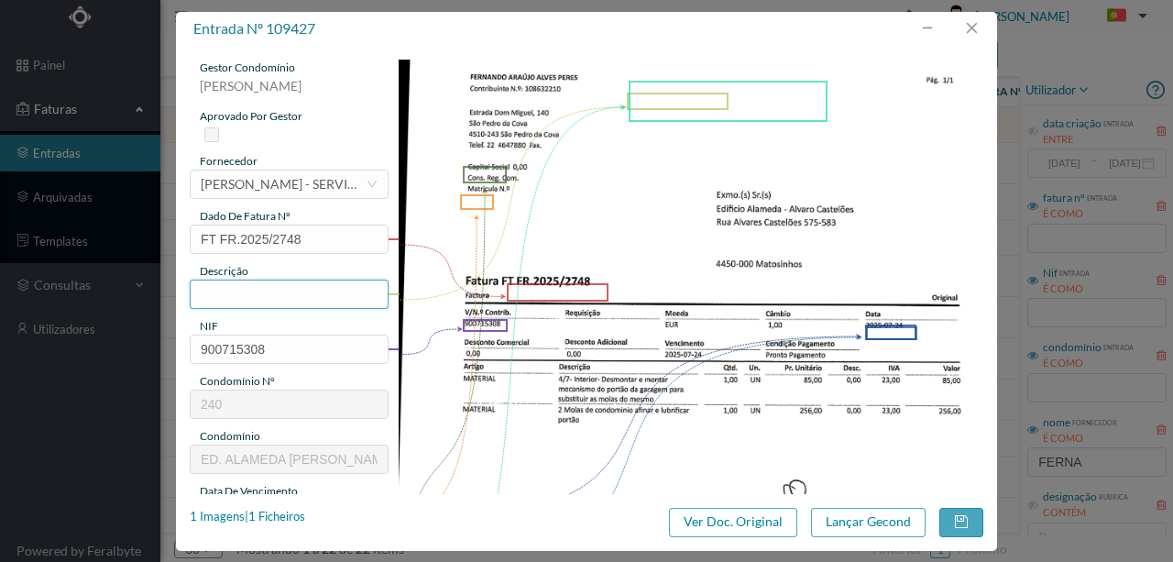
click at [225, 299] on input "text" at bounding box center [289, 294] width 199 height 29
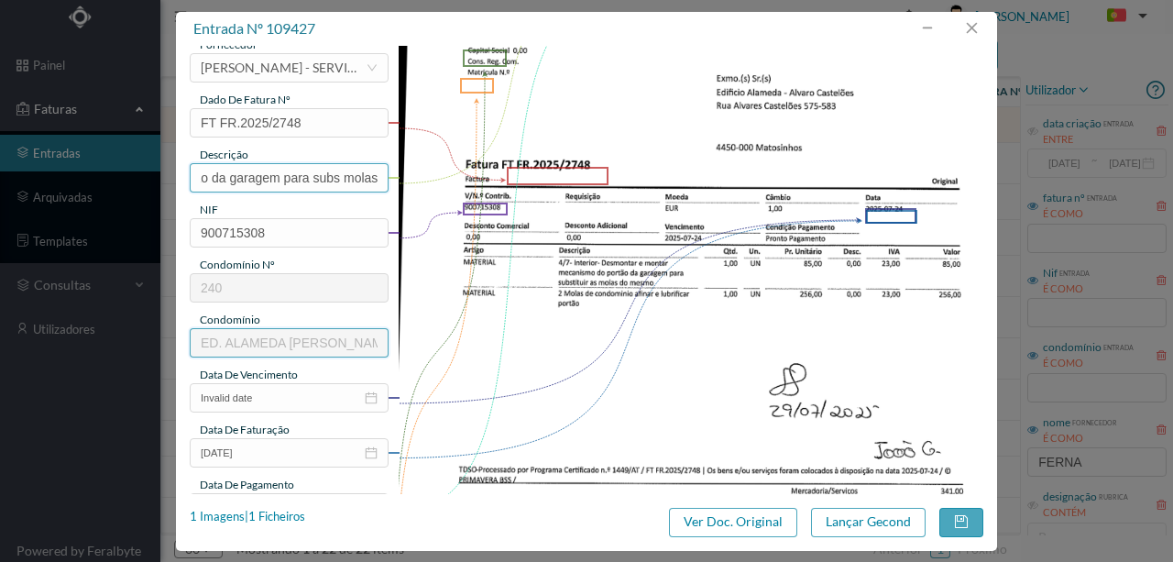
scroll to position [183, 0]
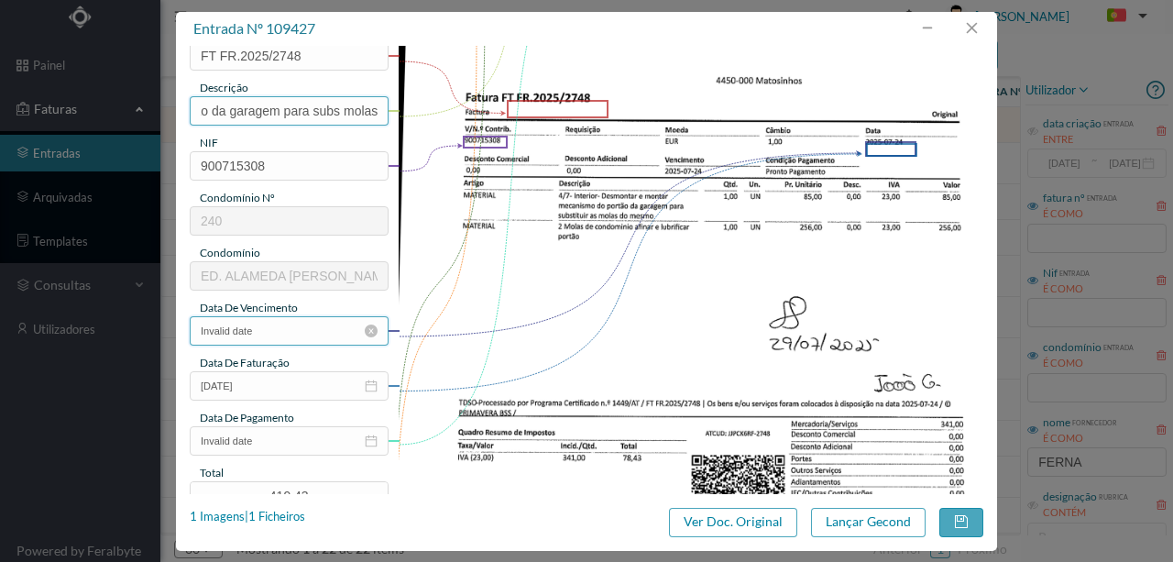
type input "Desmontar e montar mecanismo do portão da garagem para subs molas"
click at [270, 334] on input "Invalid date" at bounding box center [289, 330] width 199 height 29
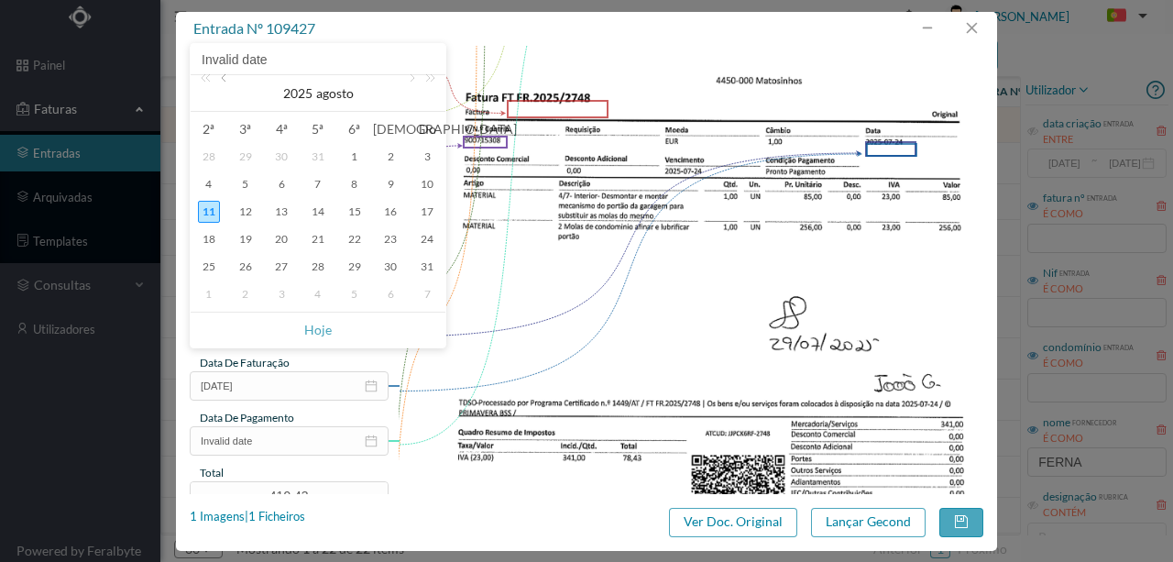
click at [224, 81] on link at bounding box center [225, 93] width 17 height 37
click at [315, 237] on div "24" at bounding box center [318, 239] width 22 height 22
type input "[DATE]"
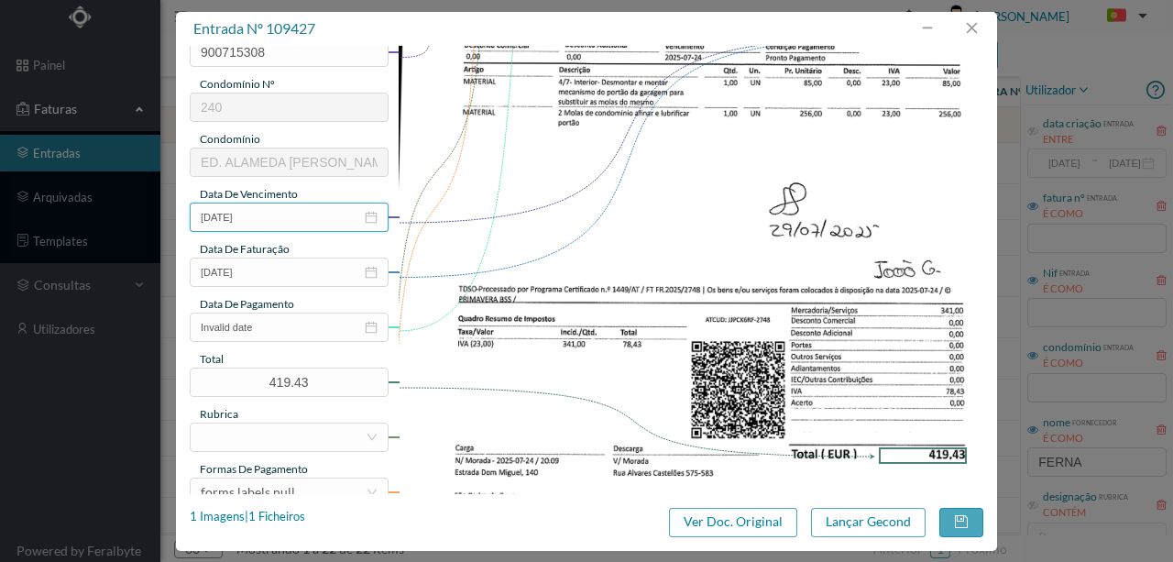
scroll to position [305, 0]
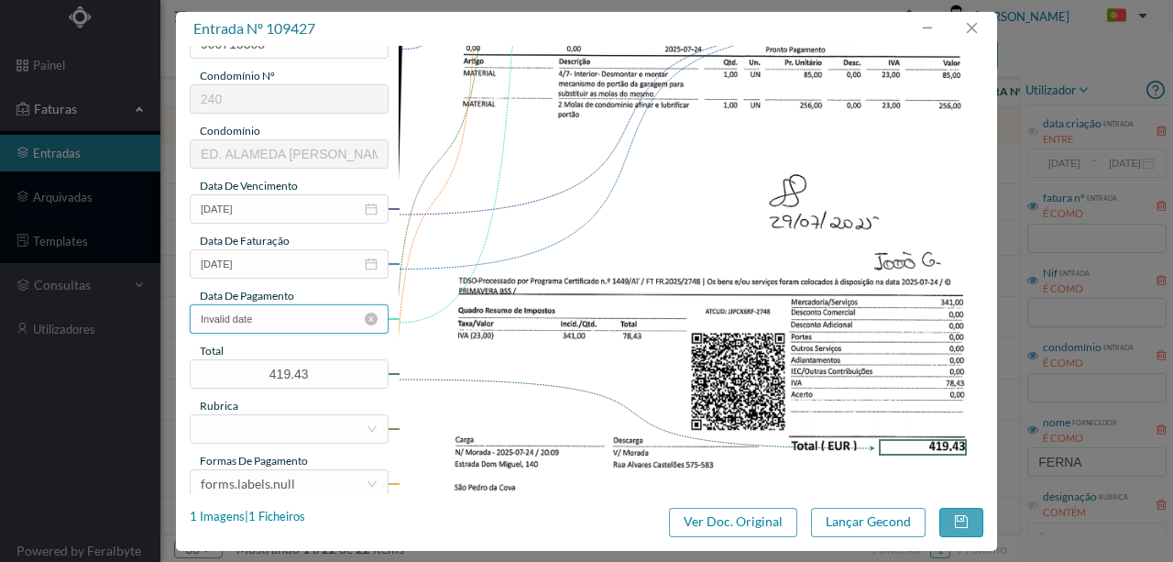
click at [291, 321] on input "Invalid date" at bounding box center [289, 318] width 199 height 29
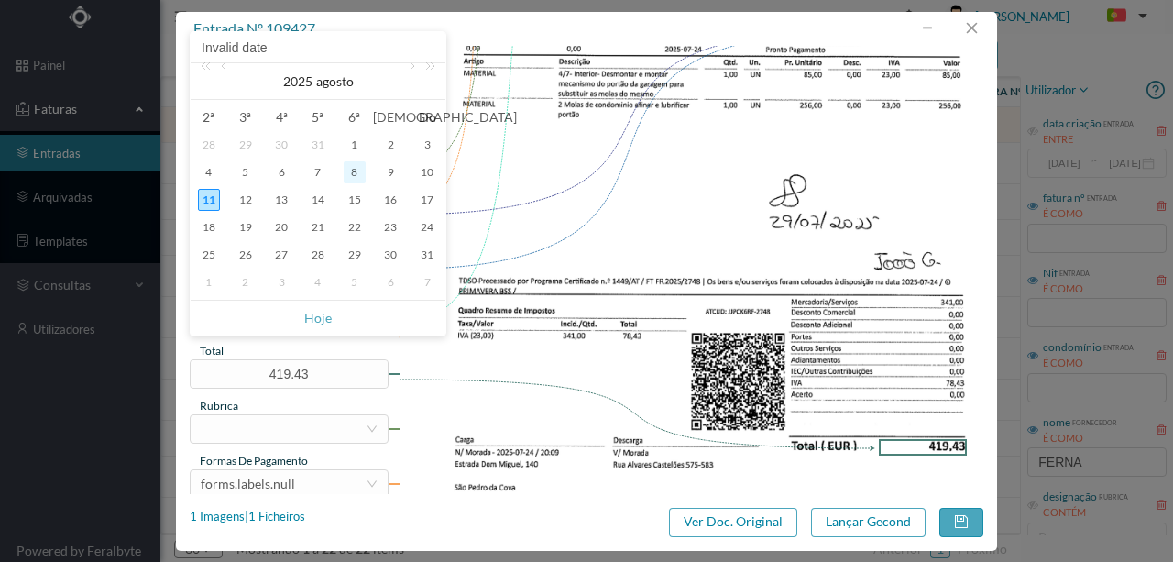
click at [356, 172] on div "8" at bounding box center [355, 172] width 22 height 22
type input "[DATE]"
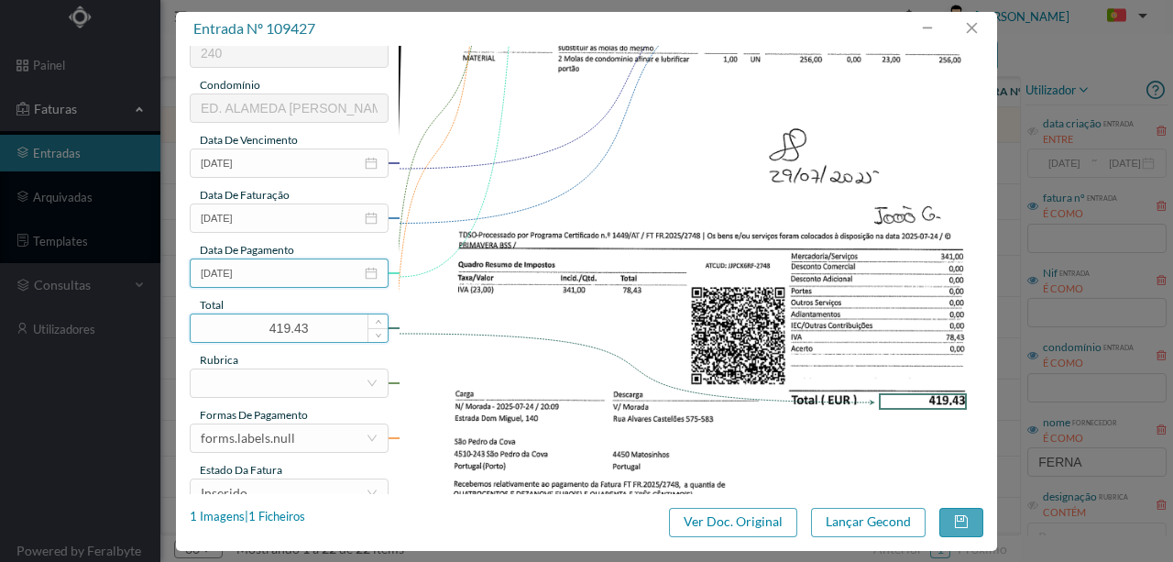
scroll to position [427, 0]
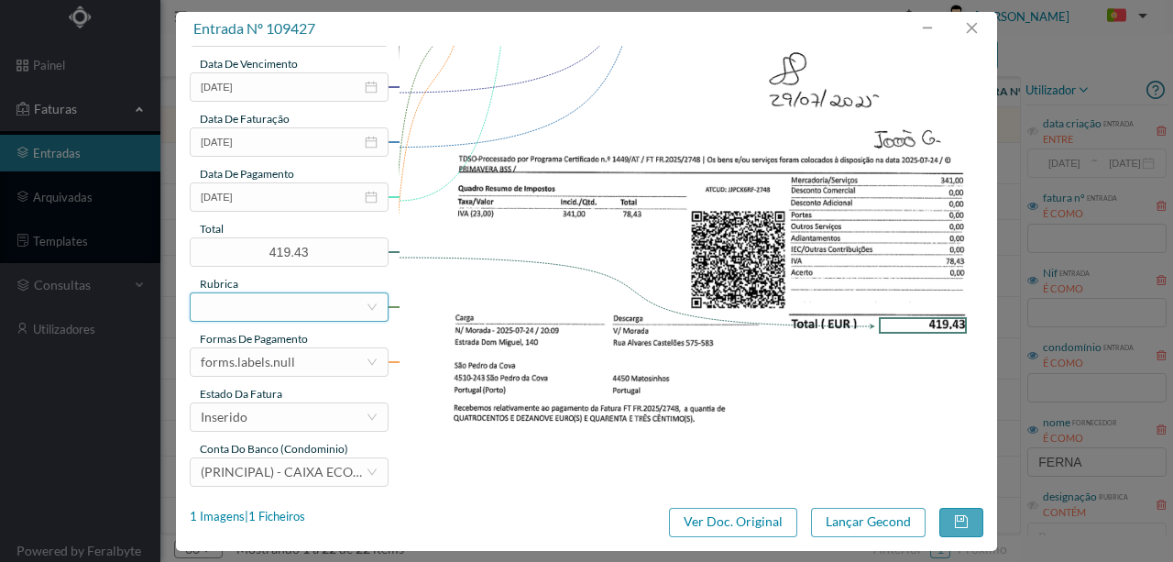
drag, startPoint x: 227, startPoint y: 294, endPoint x: 218, endPoint y: 297, distance: 9.6
click at [223, 295] on div at bounding box center [283, 307] width 165 height 28
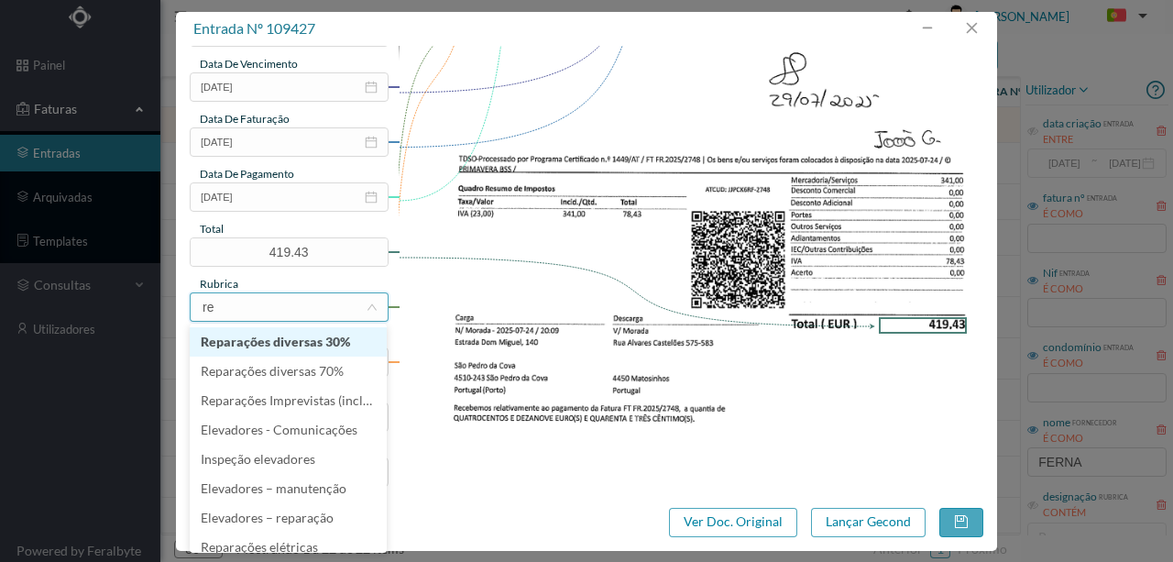
type input "rep"
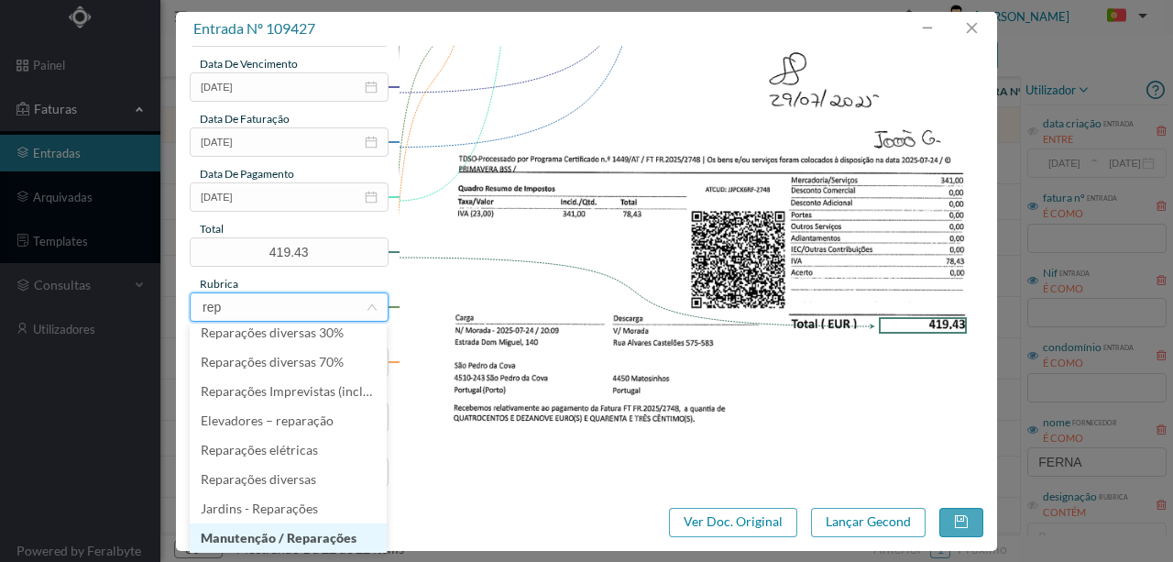
click at [251, 539] on li "Manutenção / Reparações" at bounding box center [288, 537] width 197 height 29
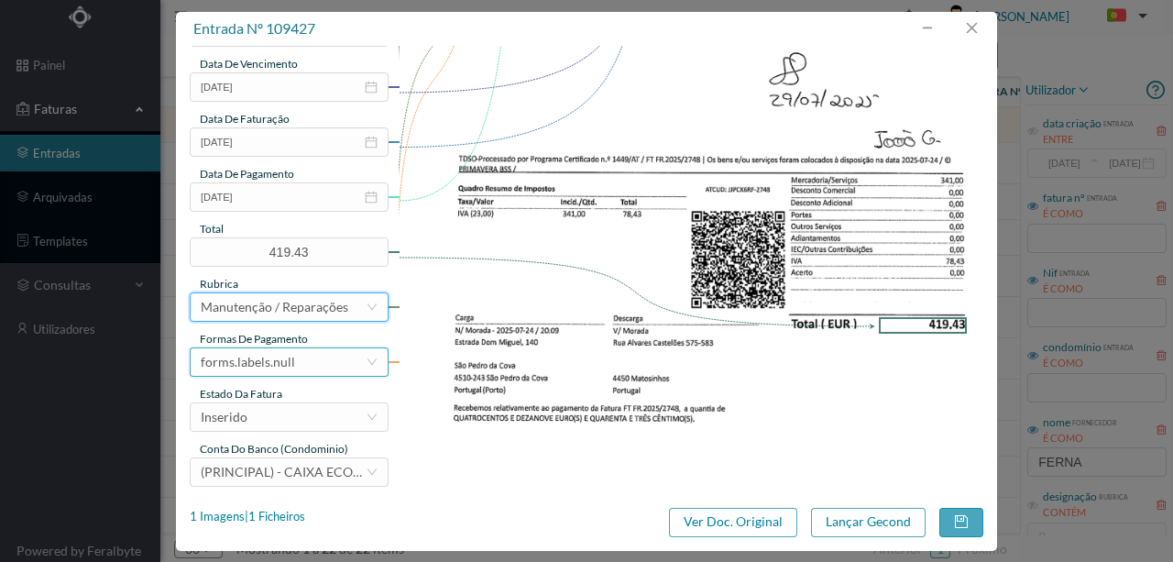
drag, startPoint x: 284, startPoint y: 366, endPoint x: 267, endPoint y: 354, distance: 21.1
click at [280, 365] on div "forms.labels.null" at bounding box center [248, 362] width 94 height 28
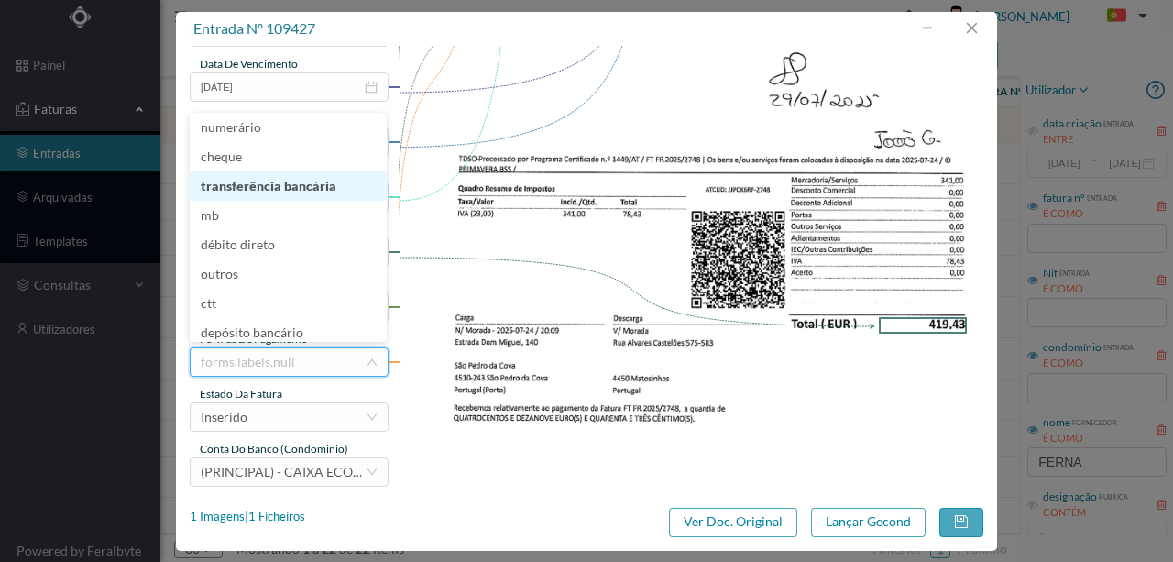
click at [286, 186] on li "transferência bancária" at bounding box center [288, 185] width 197 height 29
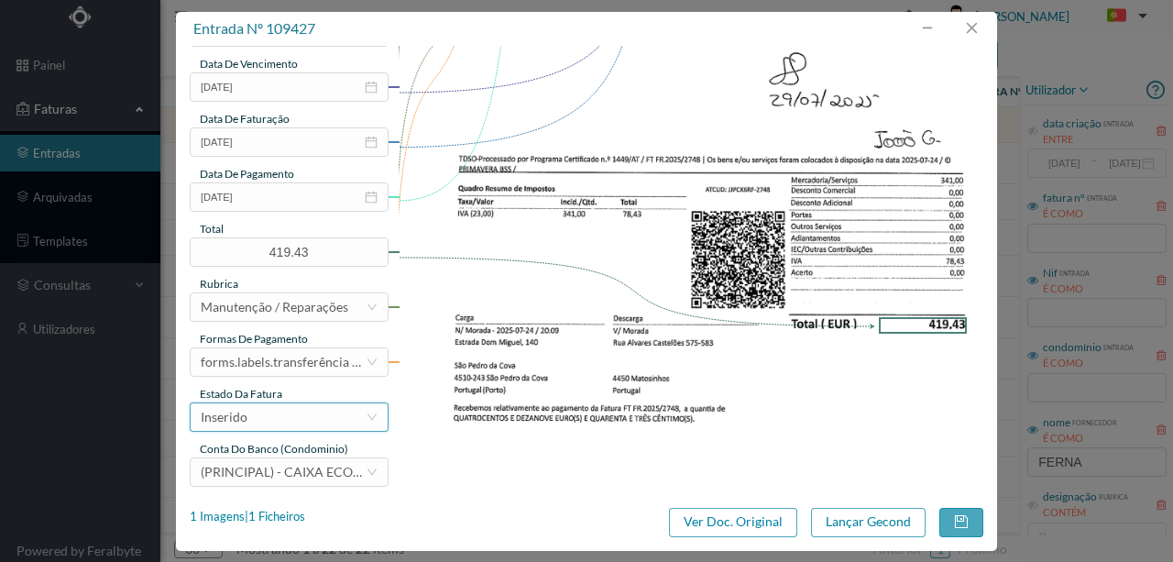
click at [279, 422] on div "Inserido" at bounding box center [283, 417] width 165 height 28
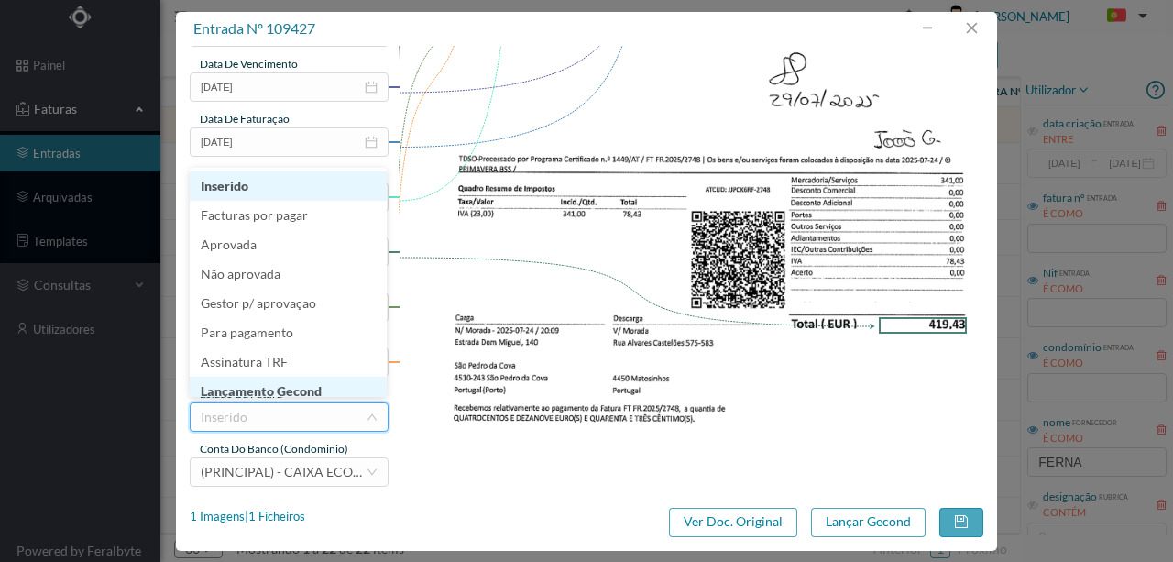
scroll to position [9, 0]
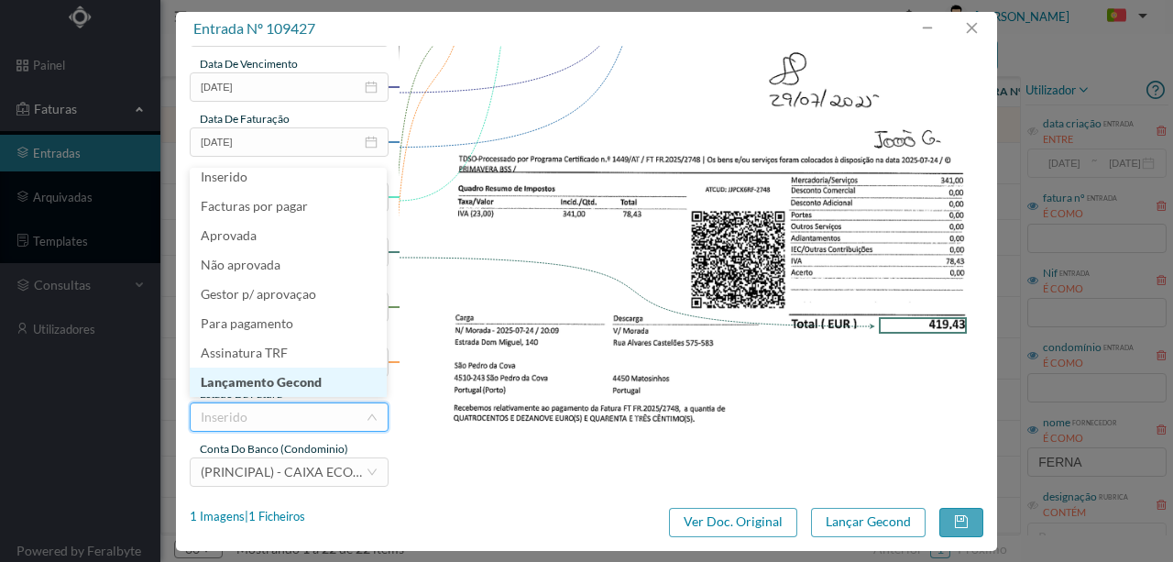
click at [272, 385] on li "Lançamento Gecond" at bounding box center [288, 382] width 197 height 29
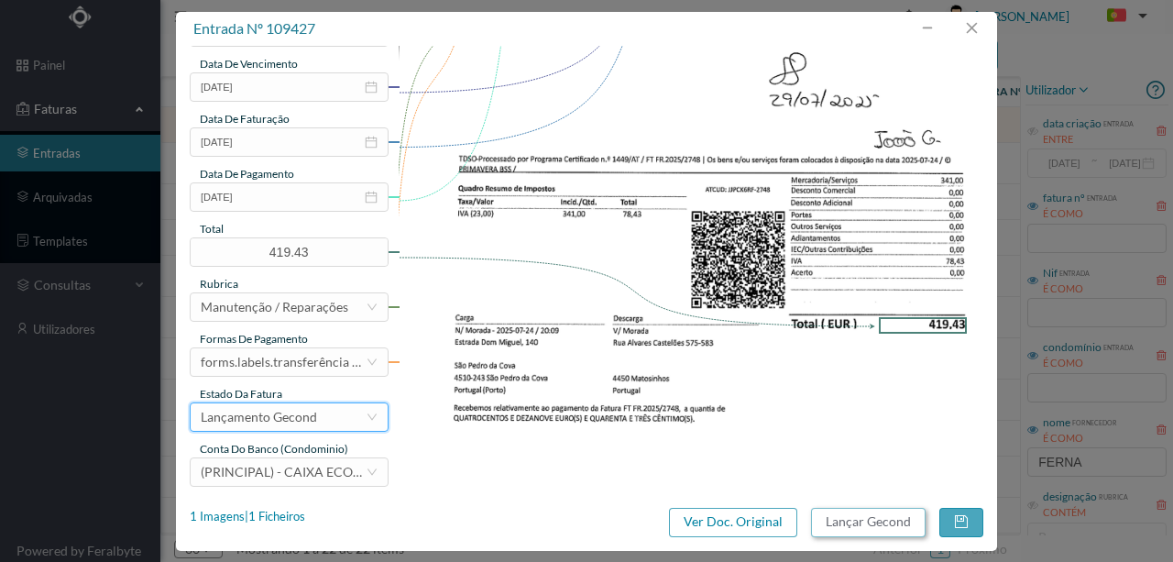
click at [856, 523] on button "Lançar Gecond" at bounding box center [868, 522] width 115 height 29
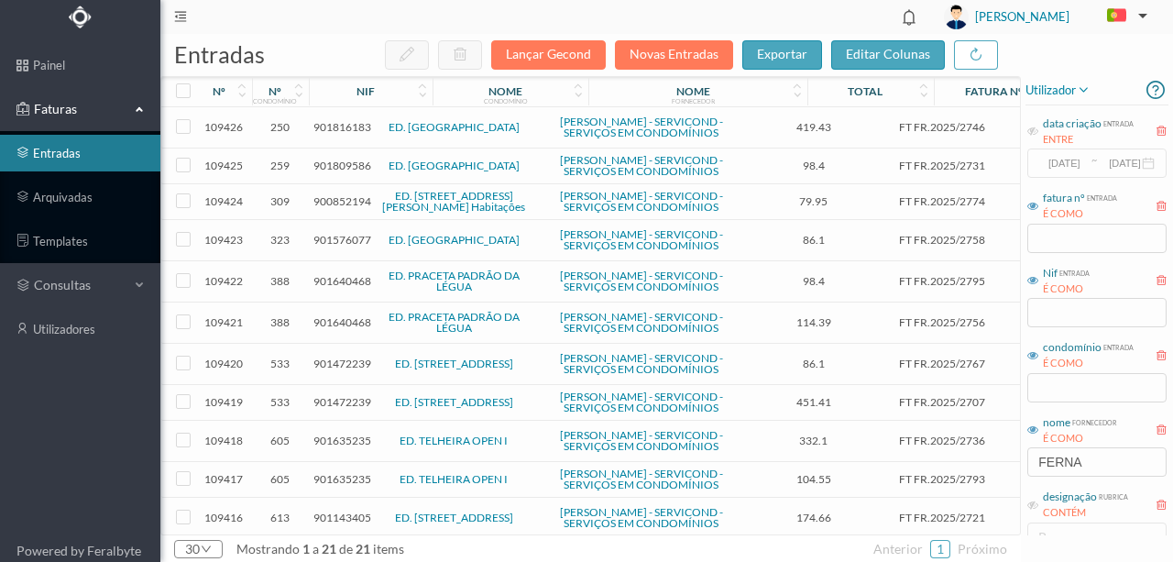
click at [336, 130] on span "901816183" at bounding box center [343, 127] width 58 height 14
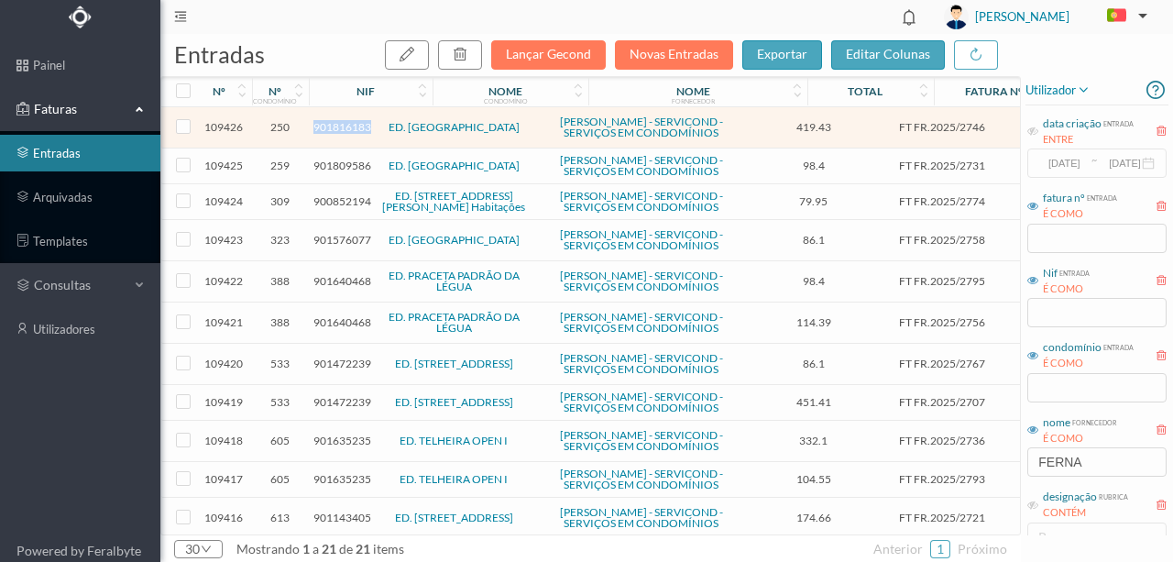
click at [336, 130] on span "901816183" at bounding box center [343, 127] width 58 height 14
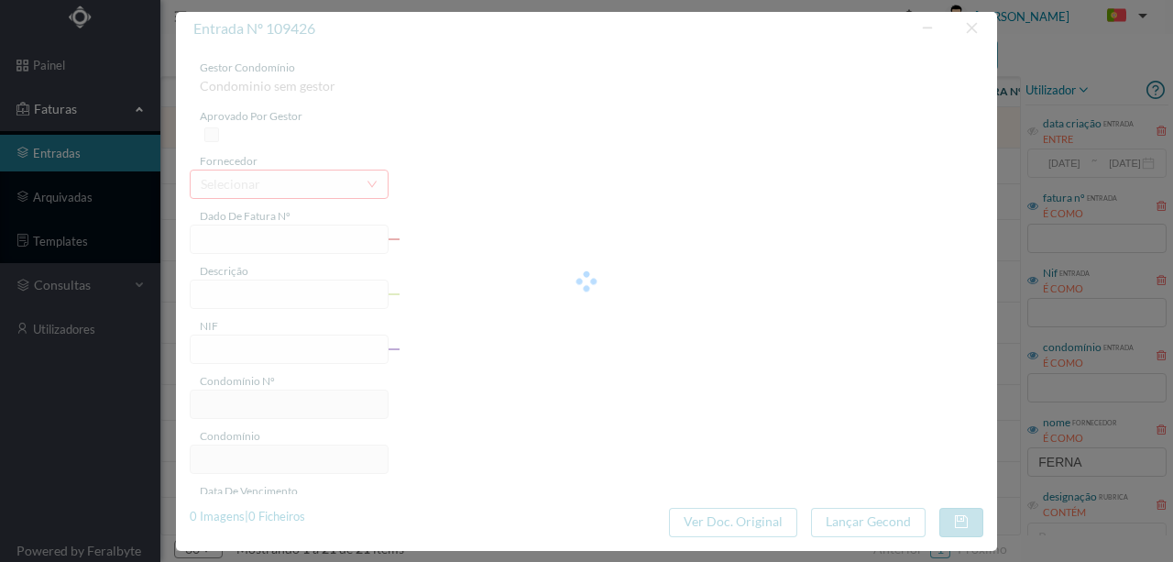
type input "FT FR.2025/2746"
type input "901816183"
type input "[DATE]"
type input "419.43"
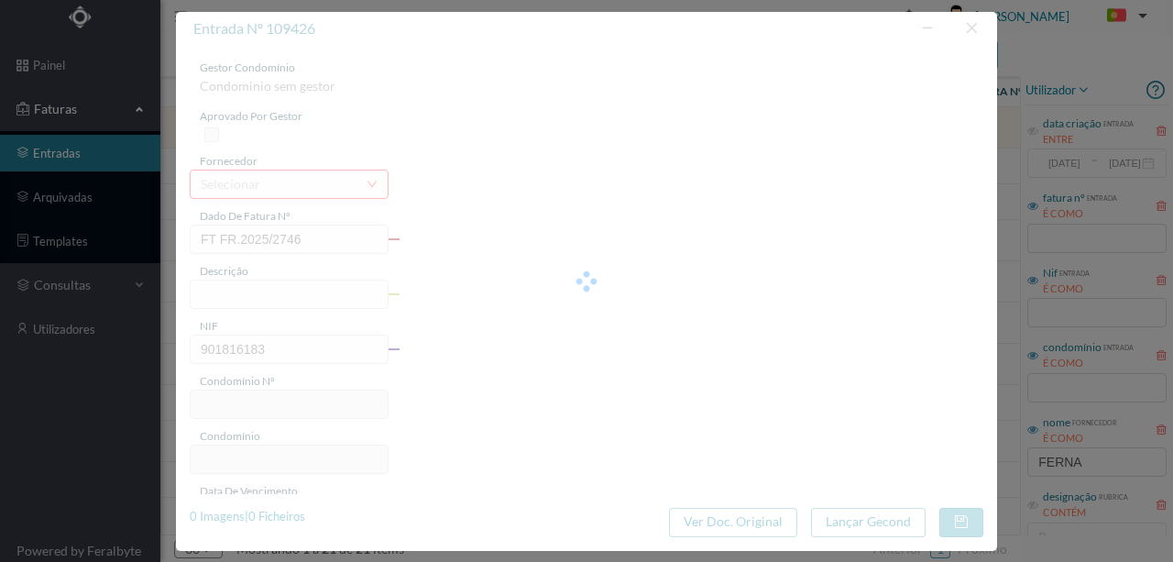
type input "250"
type input "ED. [GEOGRAPHIC_DATA]"
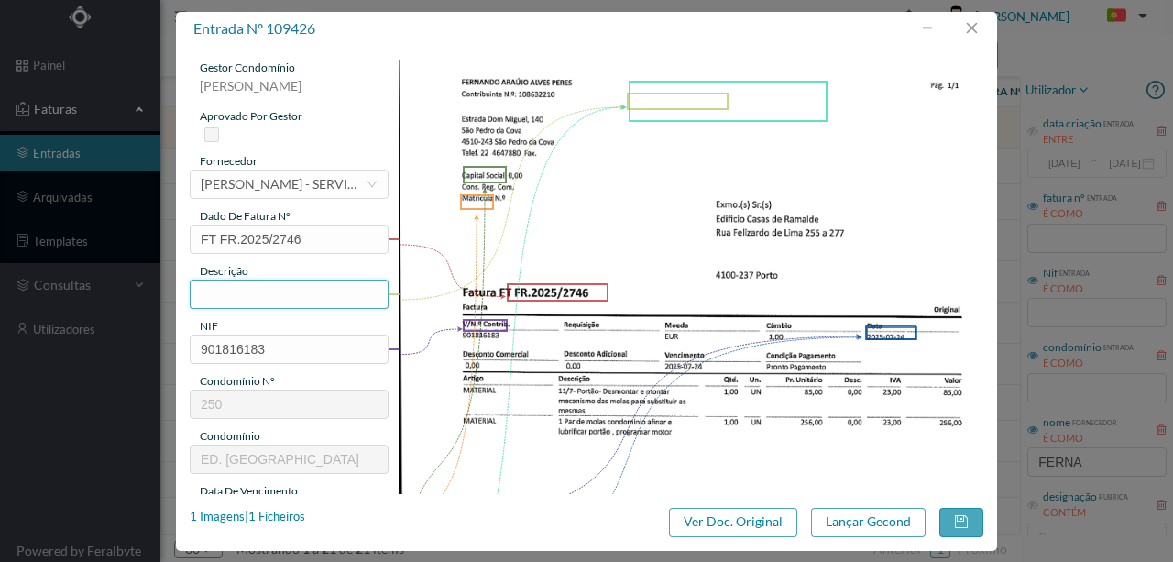
click at [208, 292] on input "text" at bounding box center [289, 294] width 199 height 29
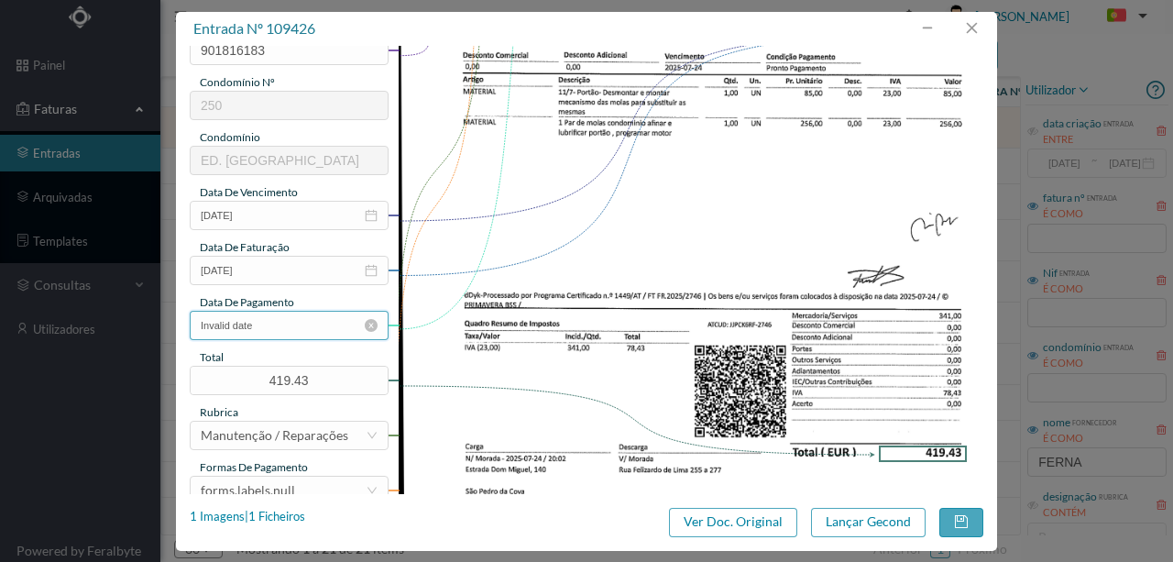
scroll to position [305, 0]
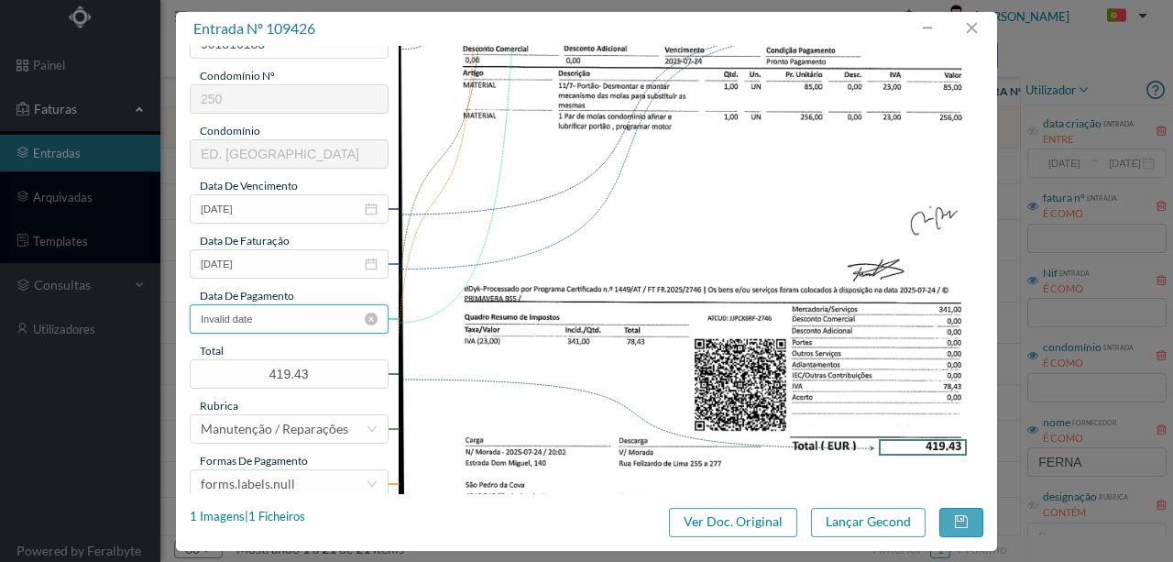
type input "Desmontar e montar mecanismo das molas para subs ; 1 par de molas, afinar e lub…"
click at [301, 326] on input "Invalid date" at bounding box center [289, 318] width 199 height 29
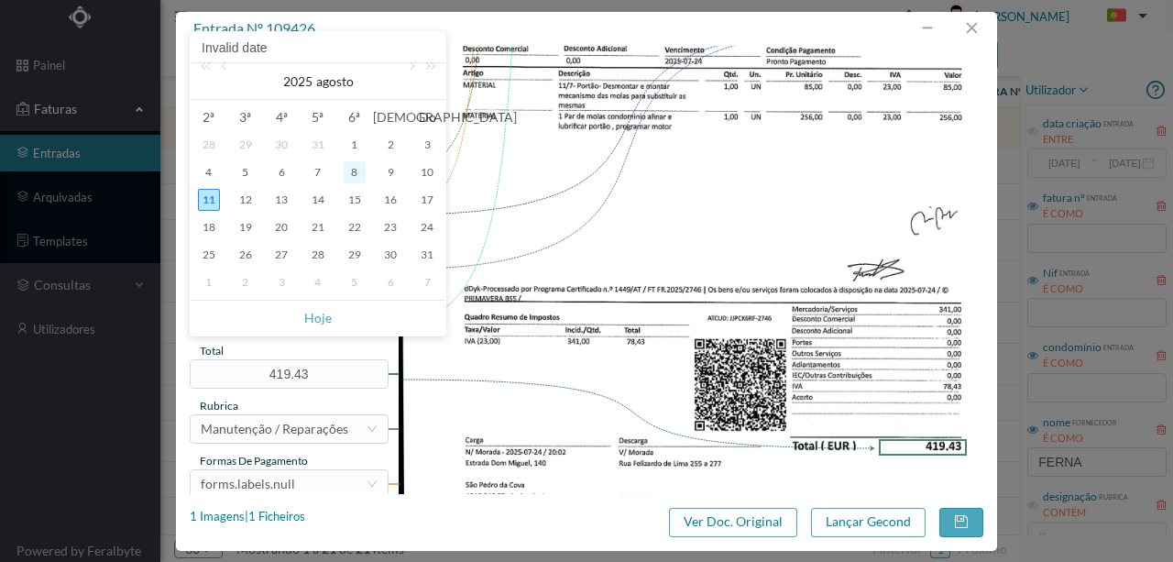
click at [355, 176] on div "8" at bounding box center [355, 172] width 22 height 22
type input "[DATE]"
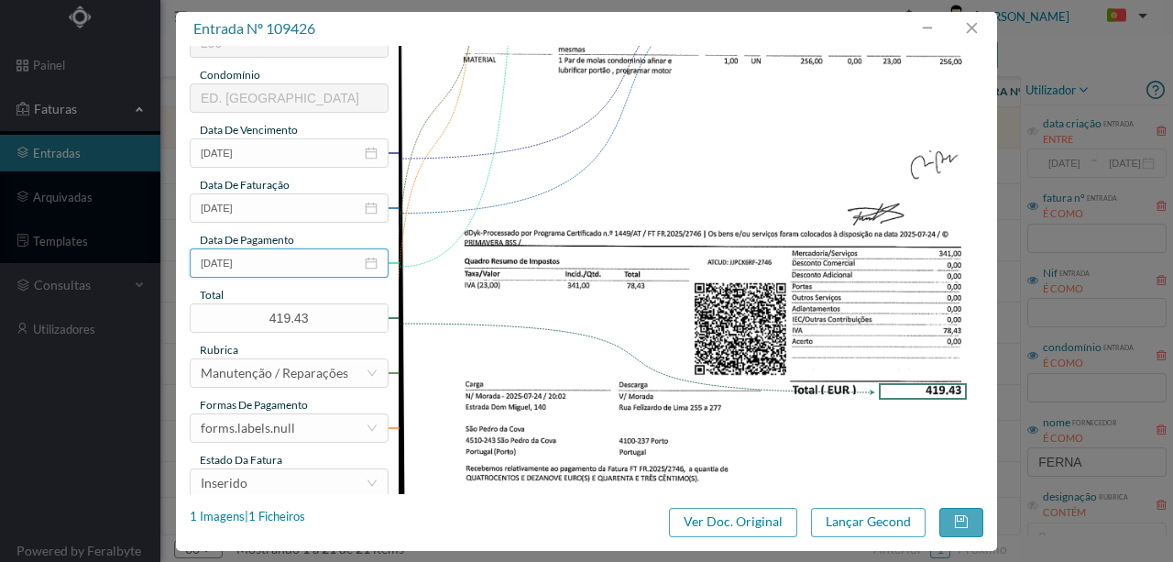
scroll to position [434, 0]
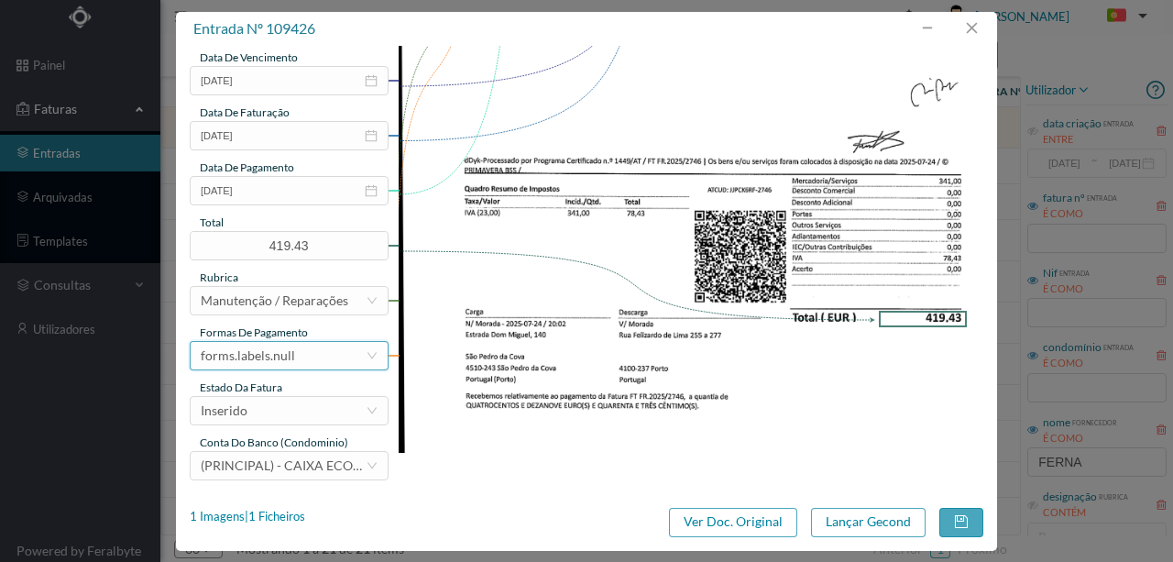
click at [253, 360] on div "forms.labels.null" at bounding box center [248, 356] width 94 height 28
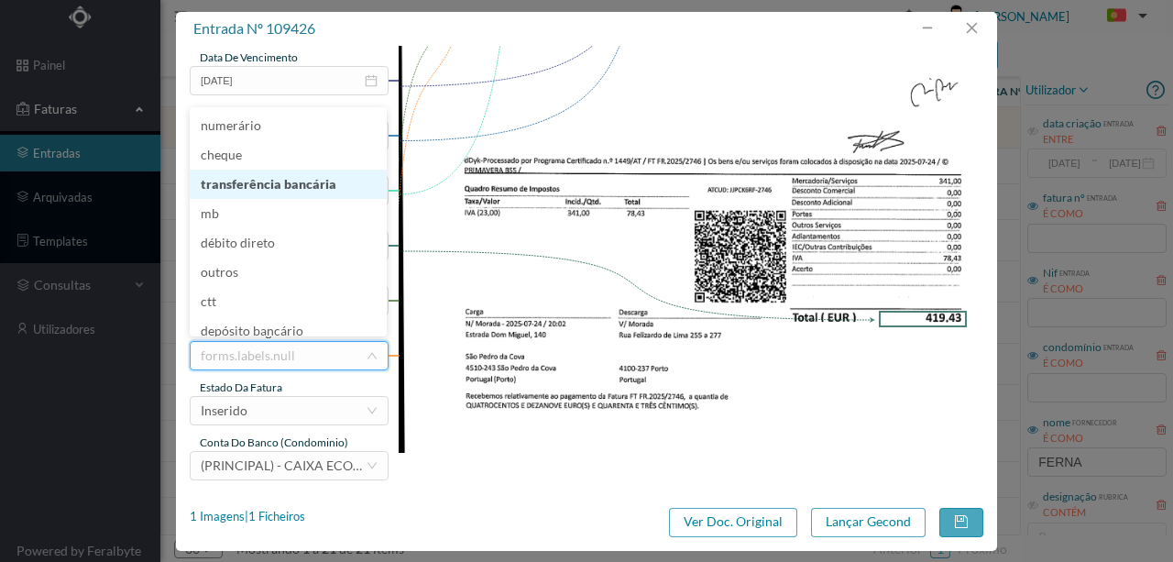
click at [266, 183] on li "transferência bancária" at bounding box center [288, 184] width 197 height 29
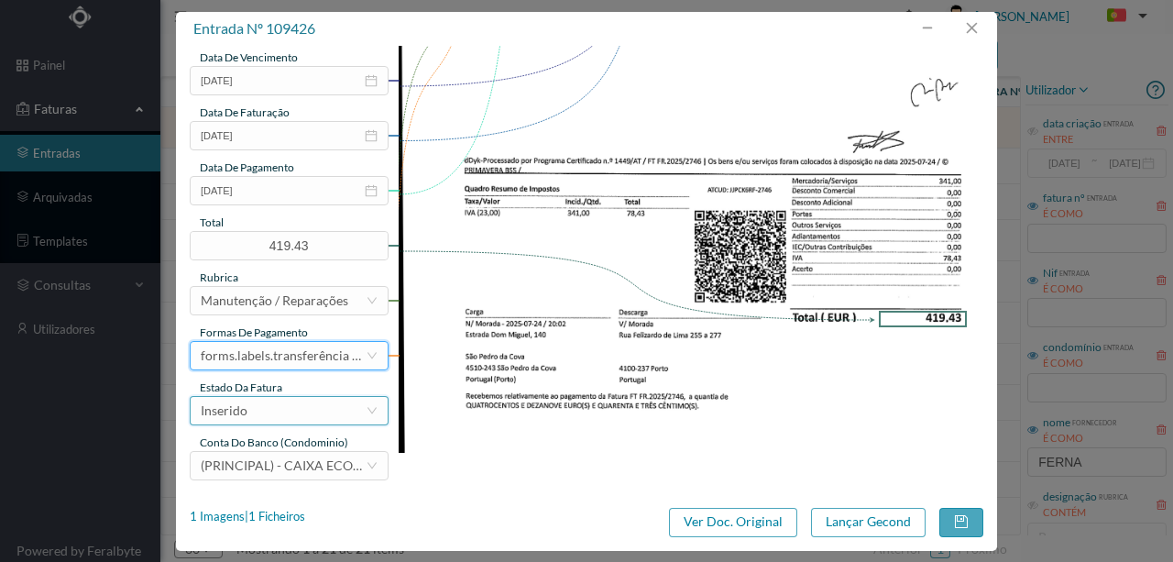
click at [253, 408] on div "Inserido" at bounding box center [283, 411] width 165 height 28
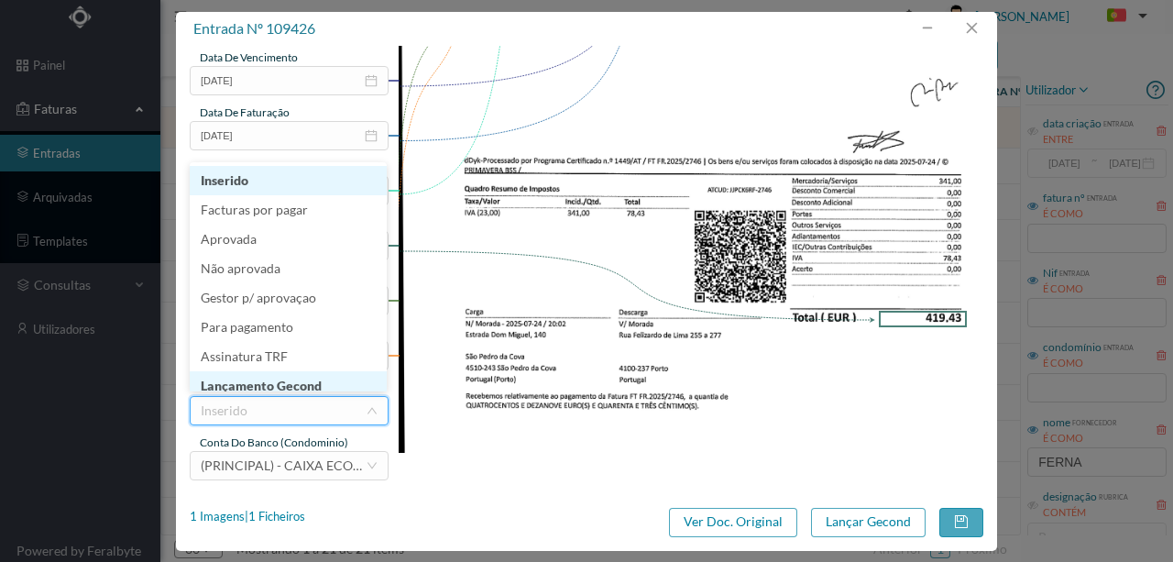
scroll to position [9, 0]
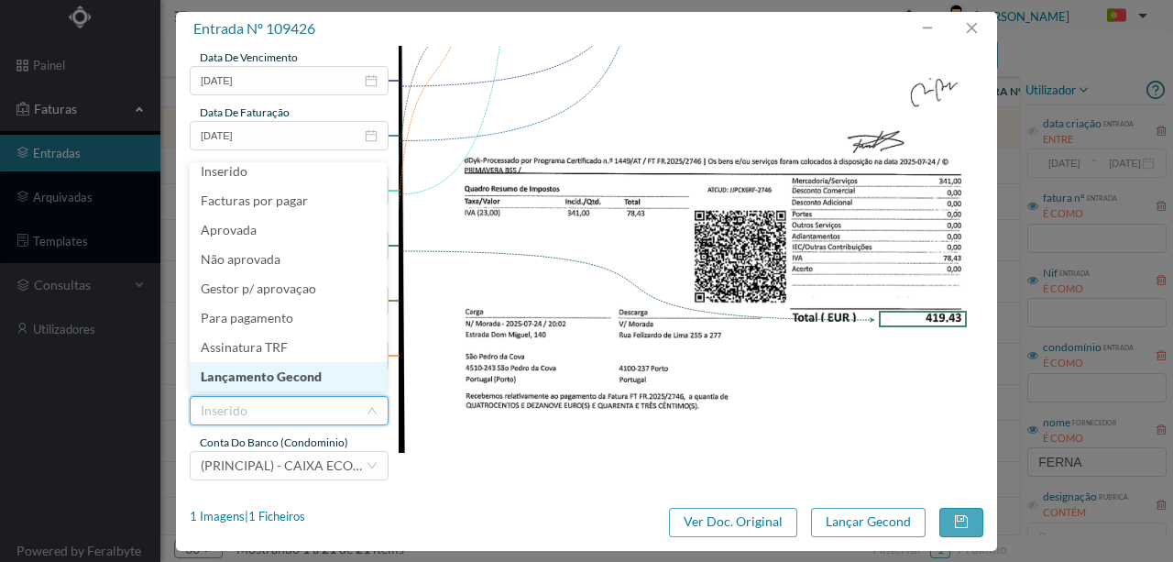
click at [281, 380] on li "Lançamento Gecond" at bounding box center [288, 376] width 197 height 29
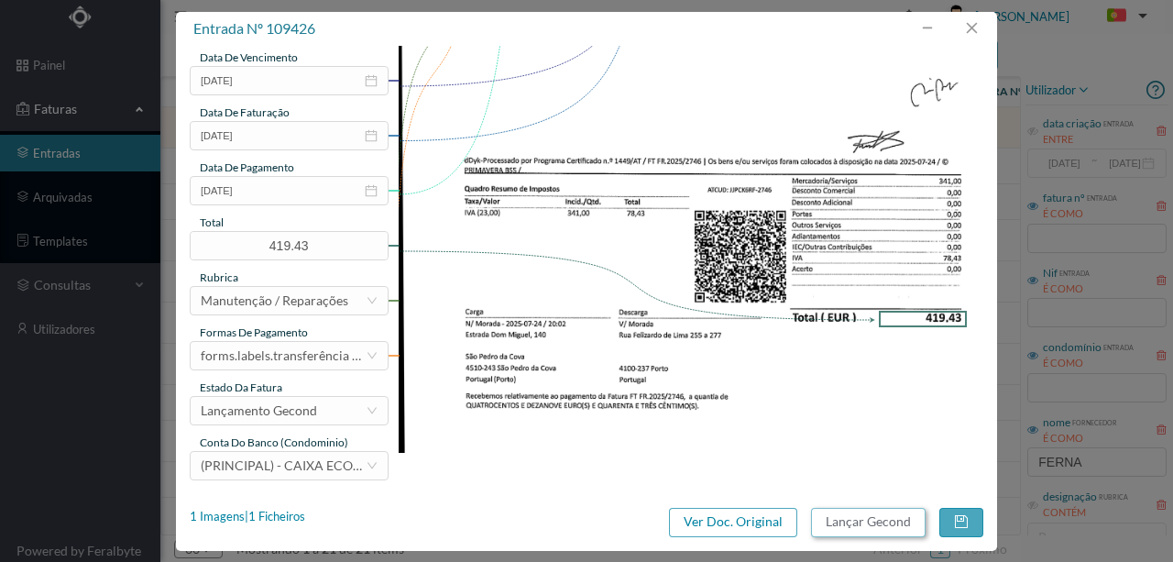
click at [864, 522] on button "Lançar Gecond" at bounding box center [868, 522] width 115 height 29
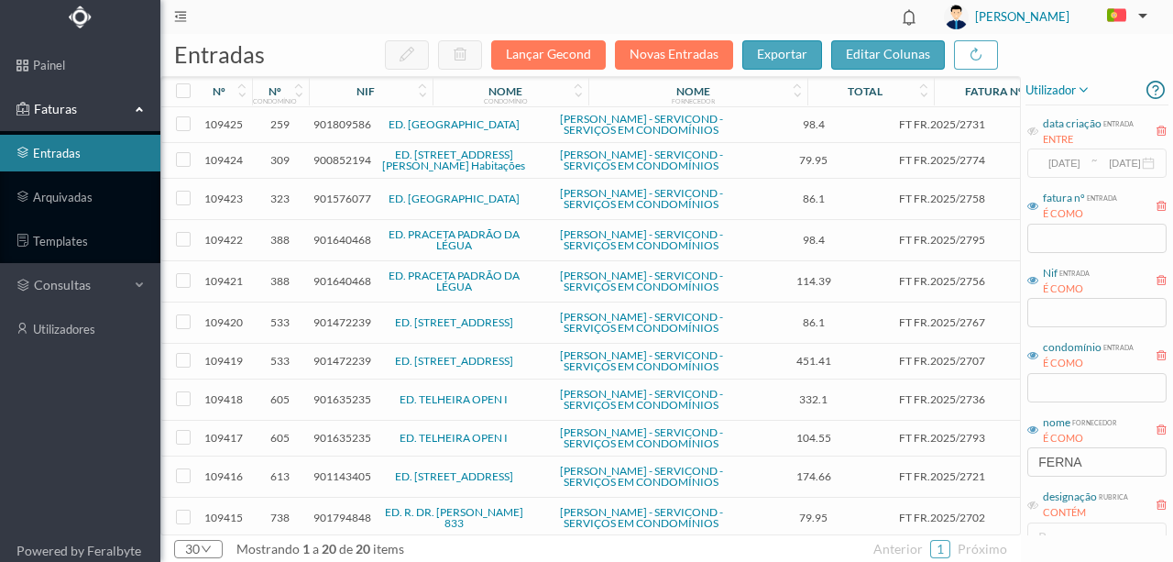
click at [344, 128] on span "901809586" at bounding box center [343, 124] width 58 height 14
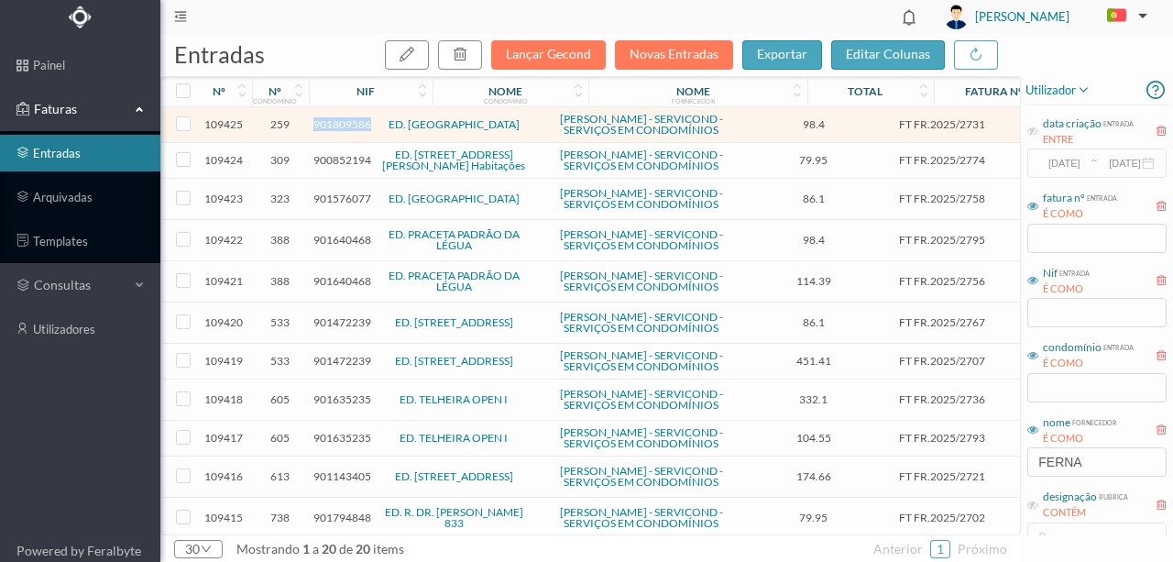
click at [344, 128] on span "901809586" at bounding box center [343, 124] width 58 height 14
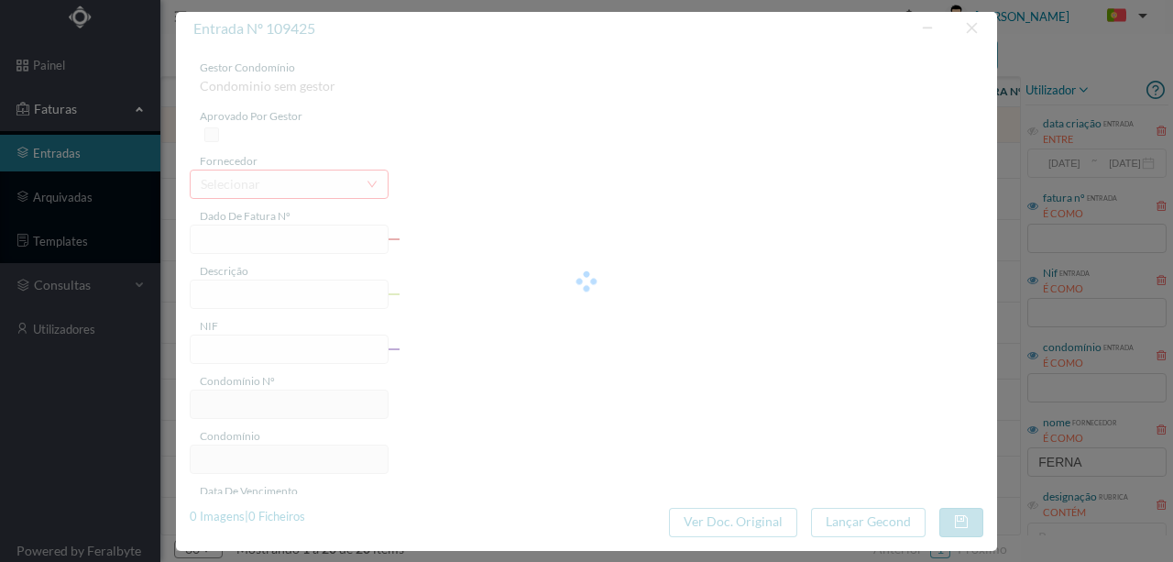
type input "FT FR.2025/2731"
type input "901809586"
type input "Invalid date"
type input "[DATE]"
type input "98.40"
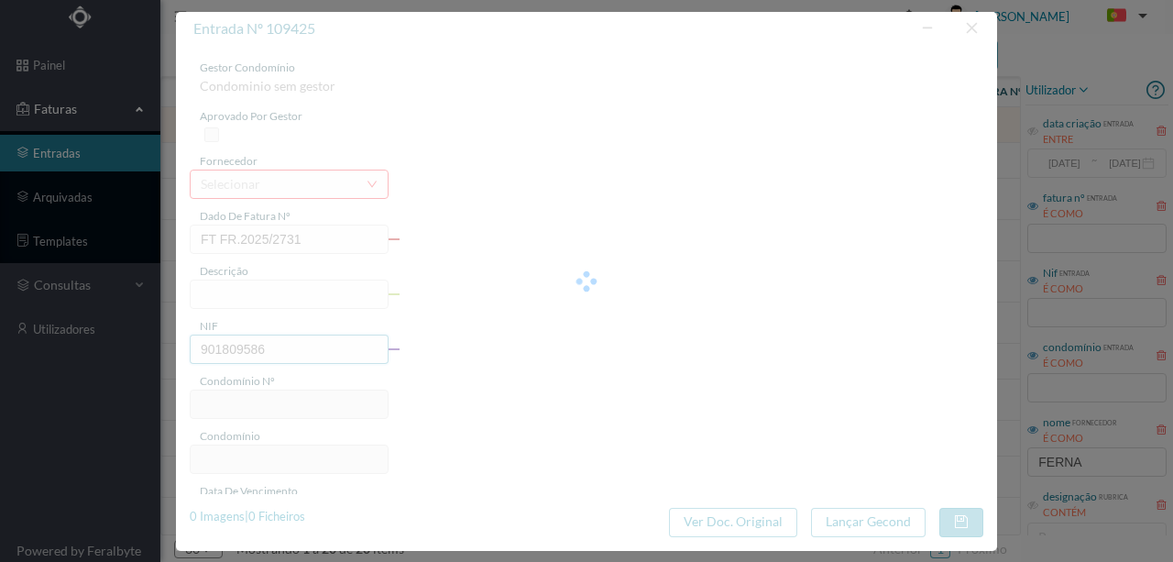
type input "259"
type input "ED. [GEOGRAPHIC_DATA]"
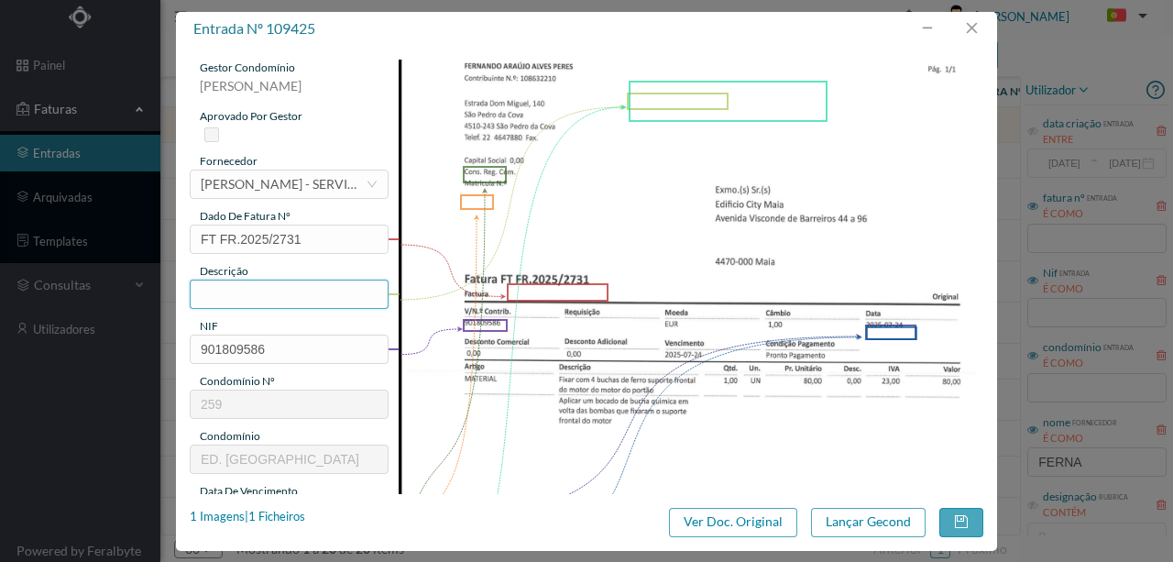
click at [259, 287] on input "text" at bounding box center [289, 294] width 199 height 29
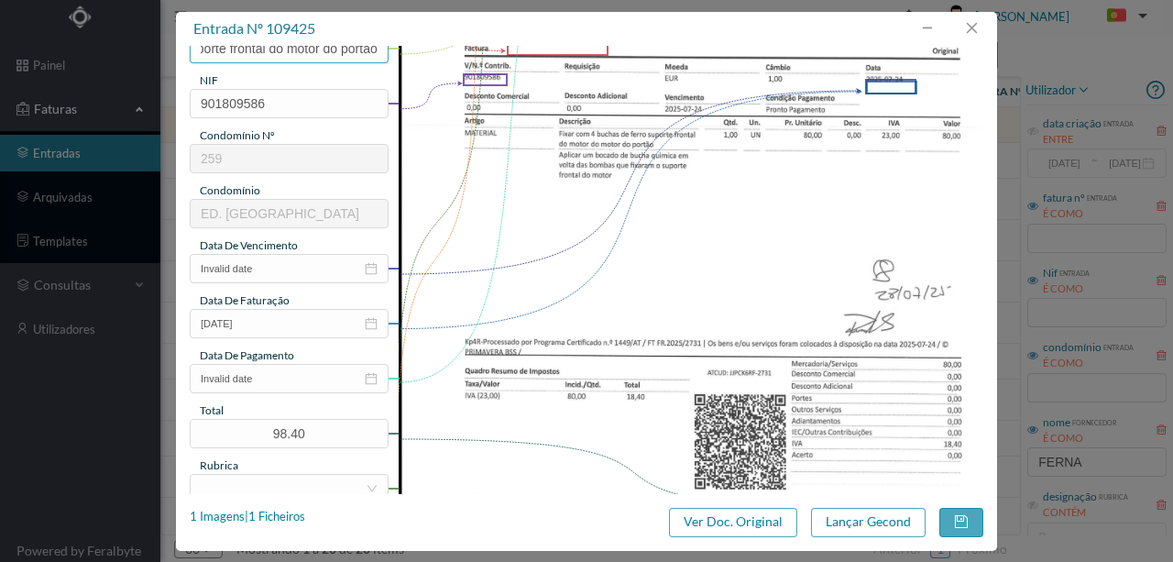
scroll to position [305, 0]
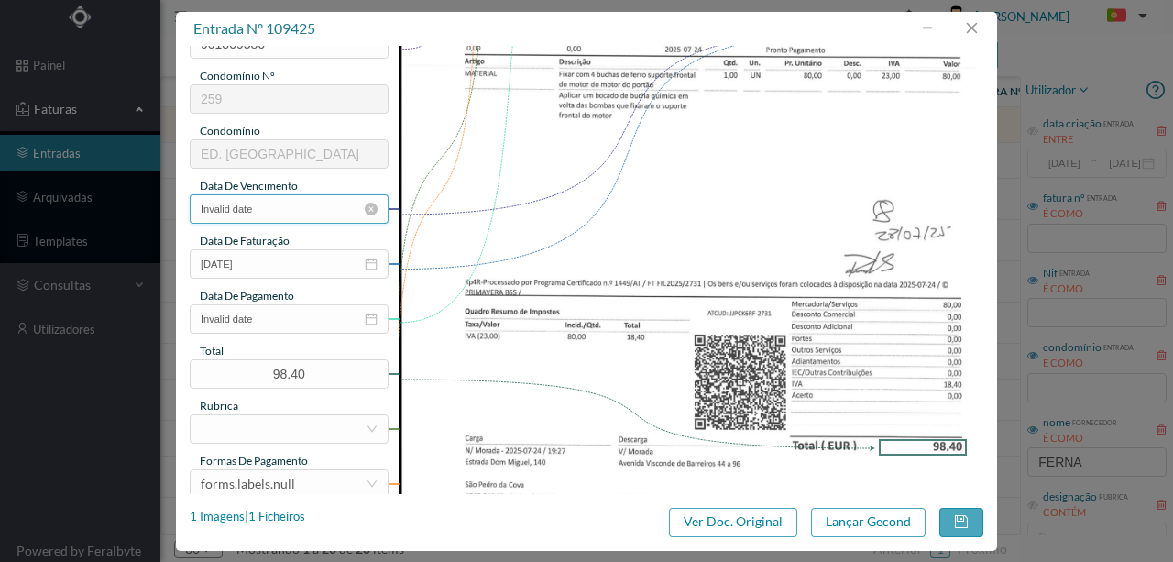
type input "Fixar com 4 buchas suporte frontal do motor do portão"
click at [278, 212] on input "Invalid date" at bounding box center [289, 208] width 199 height 29
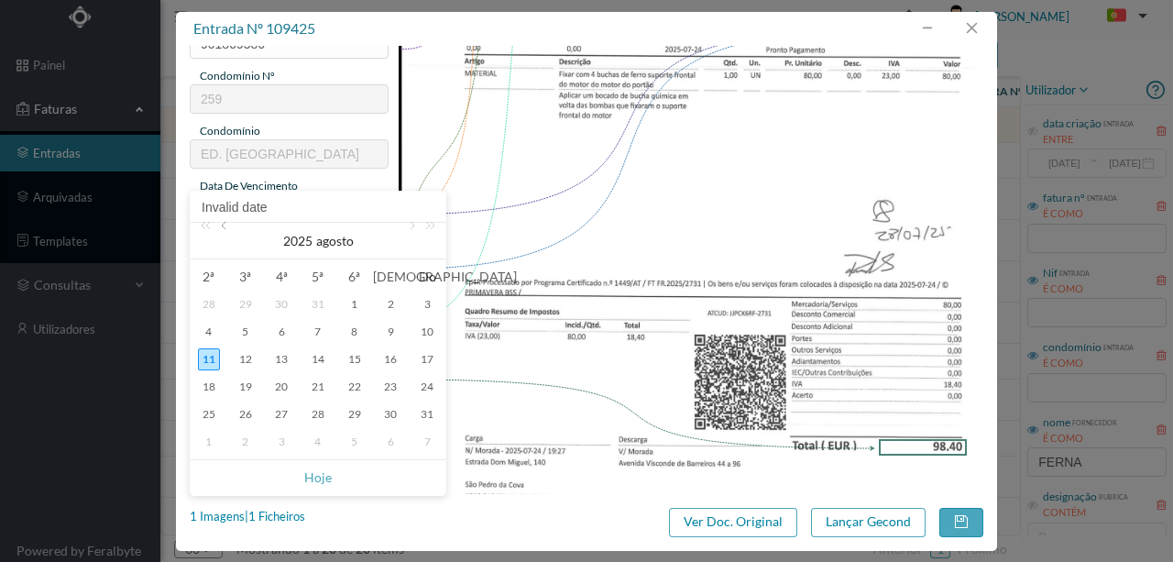
click at [224, 226] on link at bounding box center [225, 241] width 17 height 37
click at [325, 385] on div "24" at bounding box center [318, 387] width 22 height 22
type input "[DATE]"
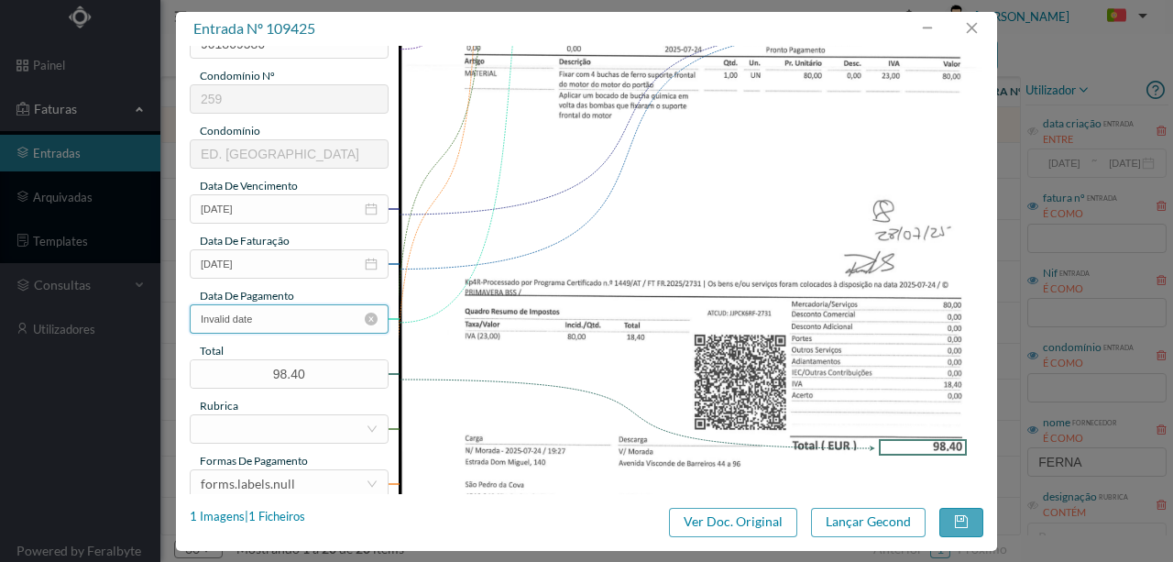
click at [270, 315] on input "Invalid date" at bounding box center [289, 318] width 199 height 29
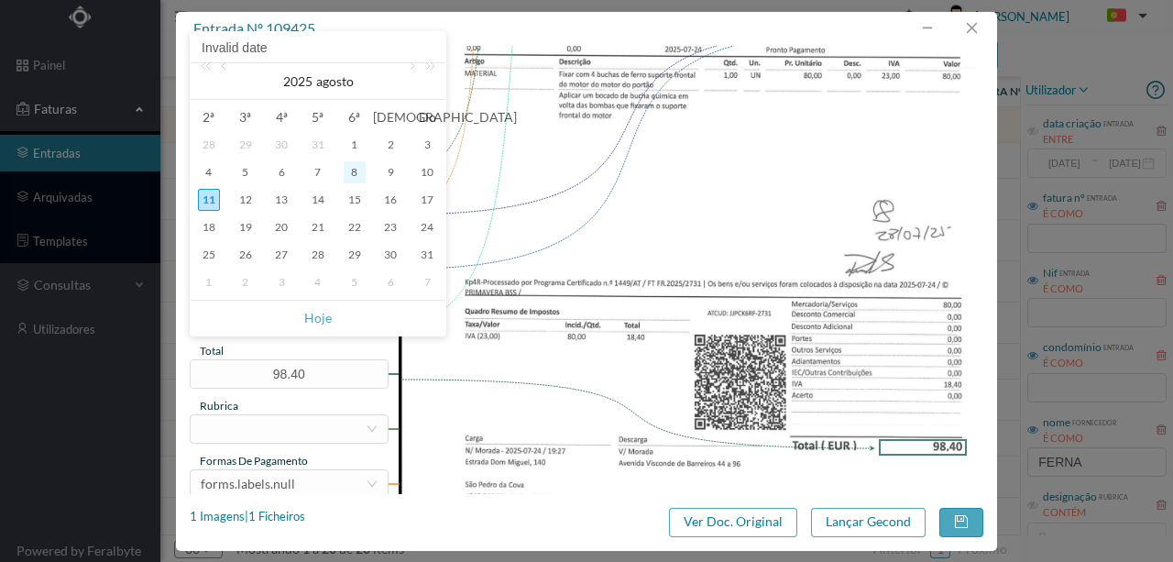
click at [350, 168] on div "8" at bounding box center [355, 172] width 22 height 22
type input "[DATE]"
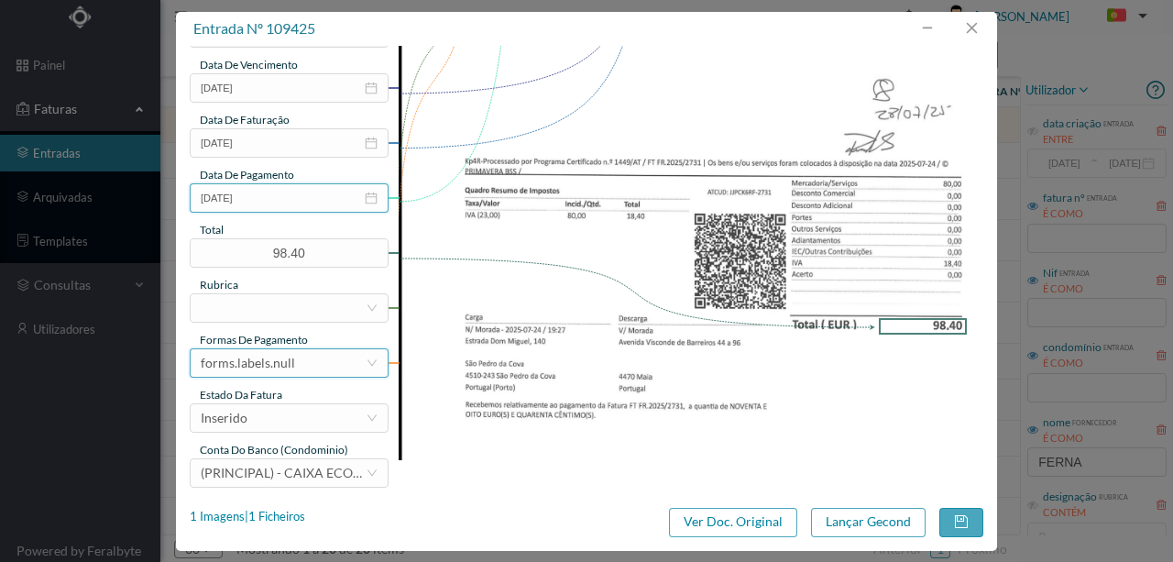
scroll to position [427, 0]
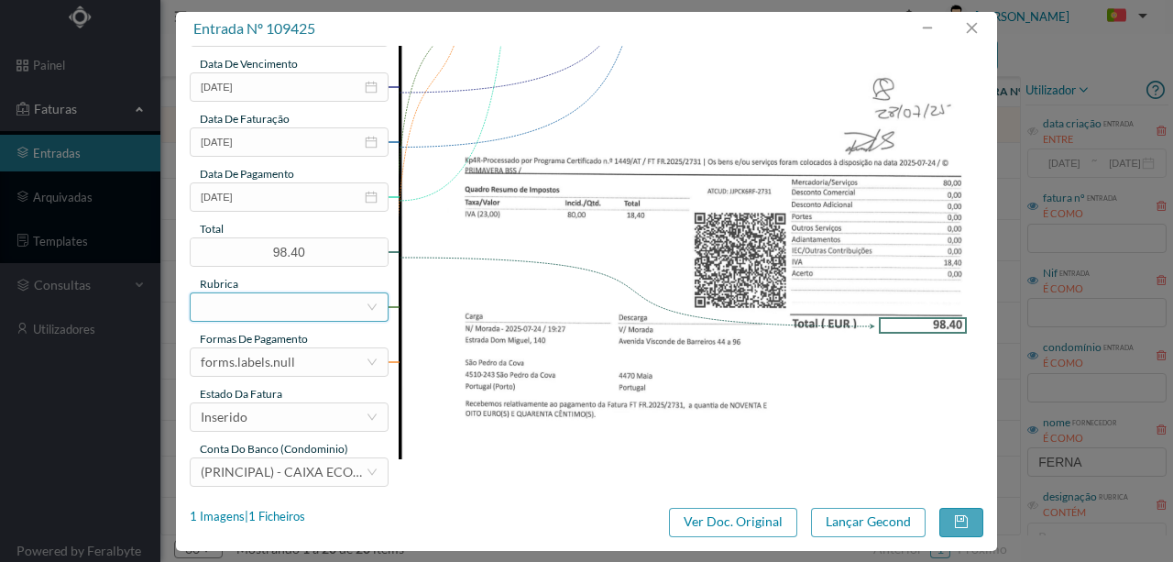
click at [233, 309] on div at bounding box center [283, 307] width 165 height 28
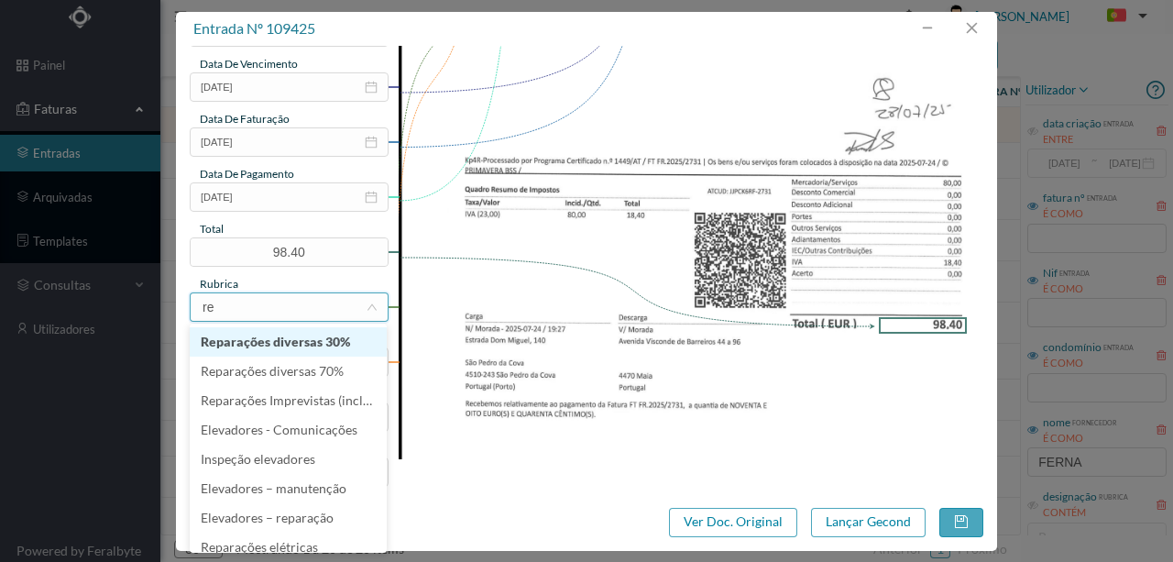
type input "rep"
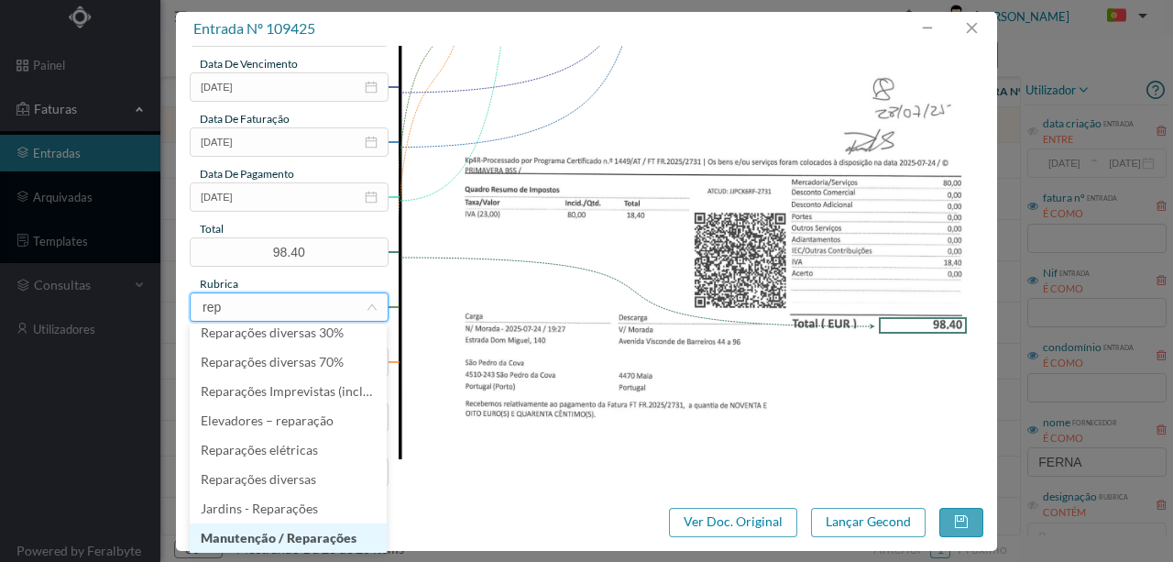
click at [277, 537] on li "Manutenção / Reparações" at bounding box center [288, 537] width 197 height 29
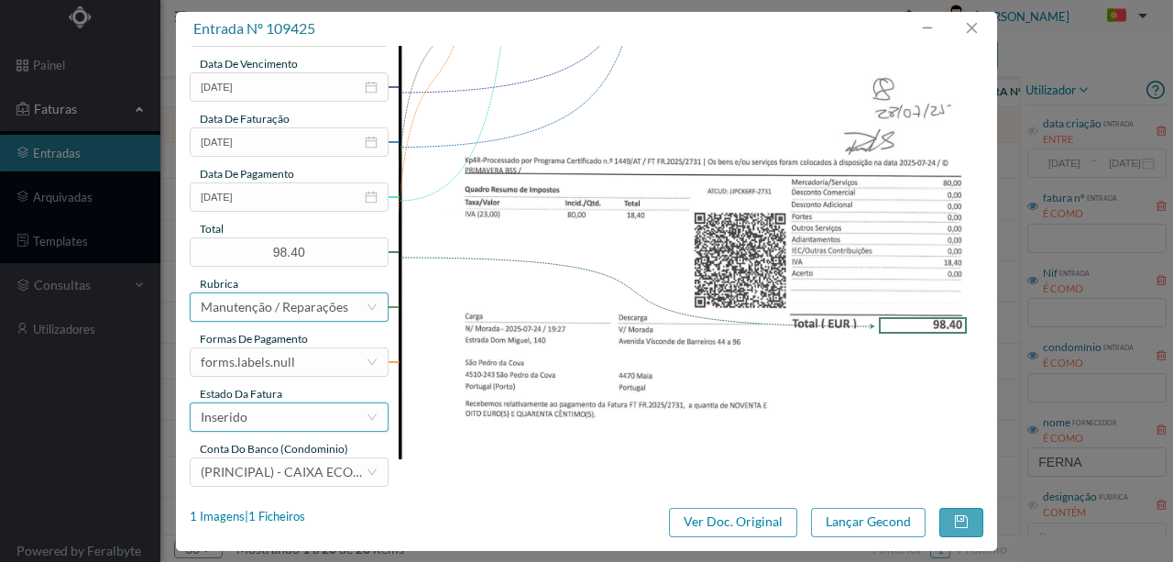
scroll to position [4, 0]
drag, startPoint x: 295, startPoint y: 360, endPoint x: 293, endPoint y: 347, distance: 13.9
click at [295, 359] on div "forms.labels.null" at bounding box center [283, 362] width 165 height 28
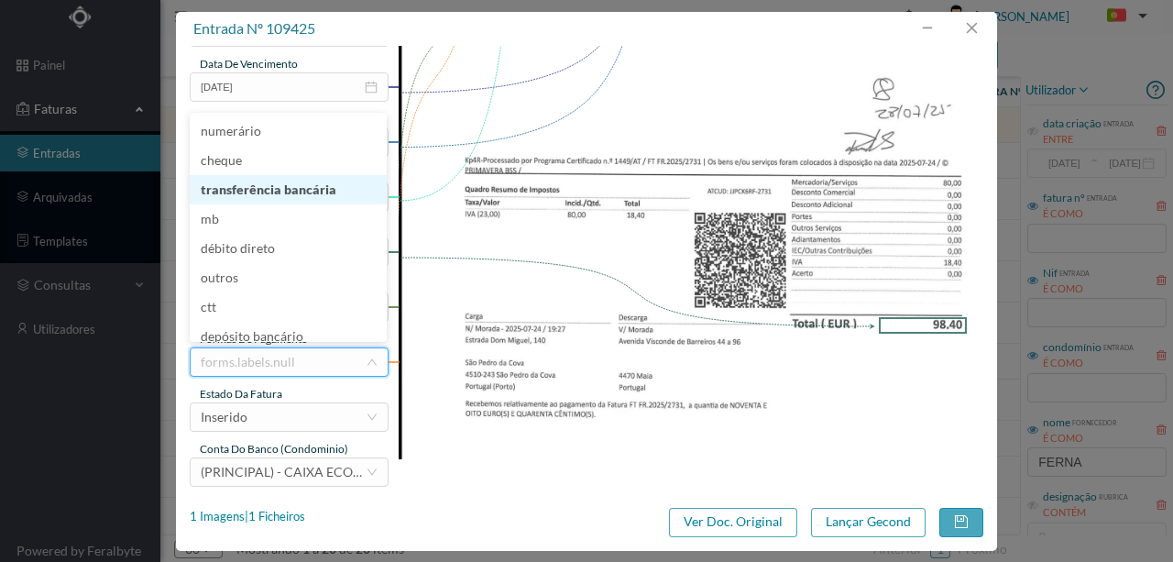
click at [278, 194] on li "transferência bancária" at bounding box center [288, 189] width 197 height 29
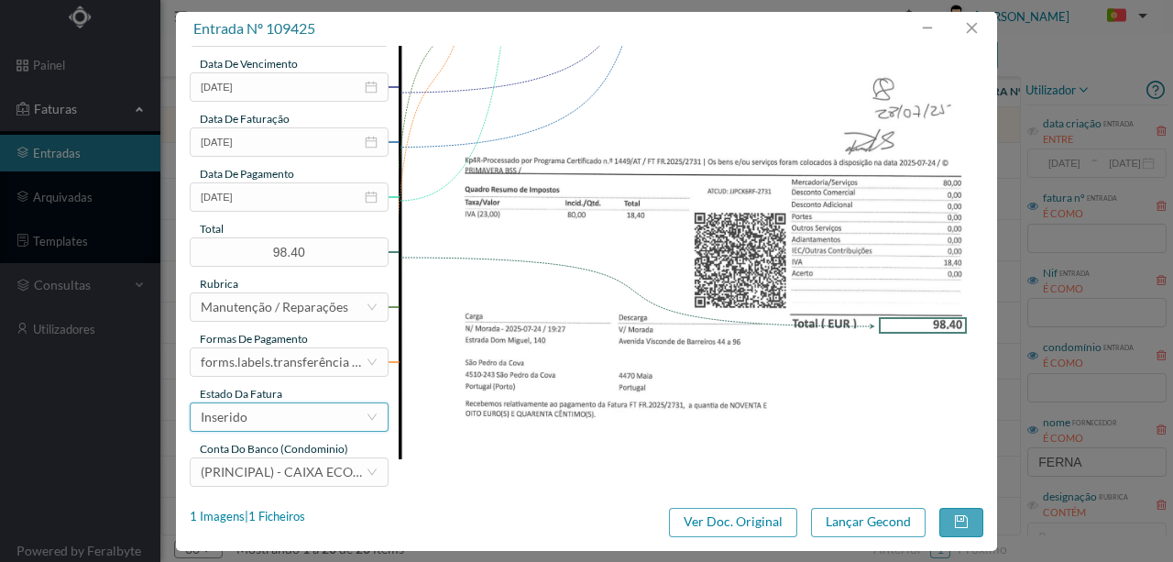
drag, startPoint x: 275, startPoint y: 428, endPoint x: 207, endPoint y: 435, distance: 68.1
click at [270, 428] on div "Inserido" at bounding box center [283, 417] width 165 height 28
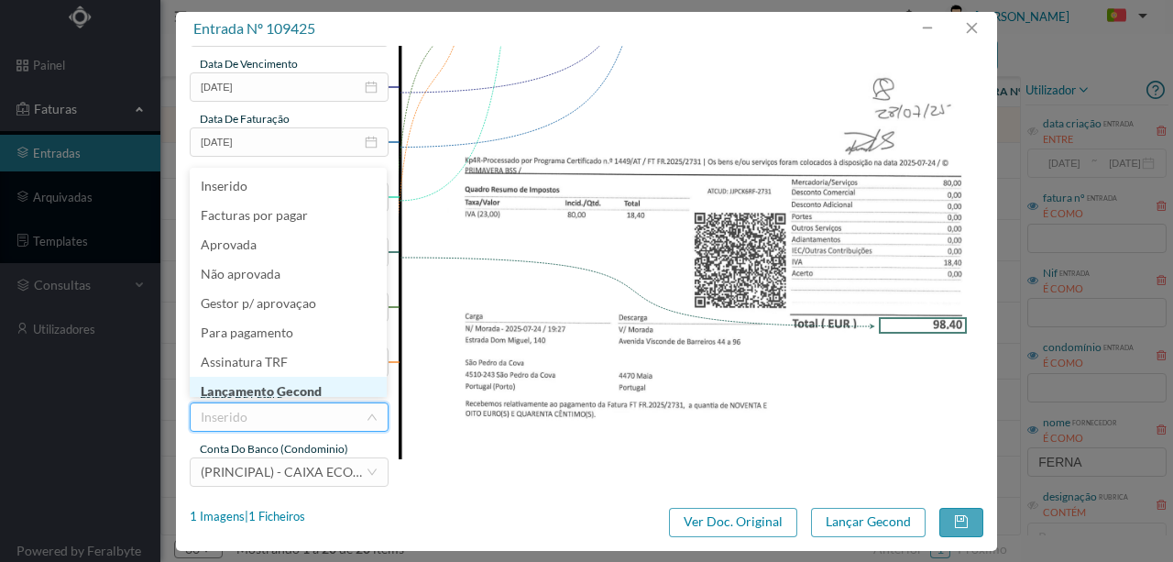
scroll to position [9, 0]
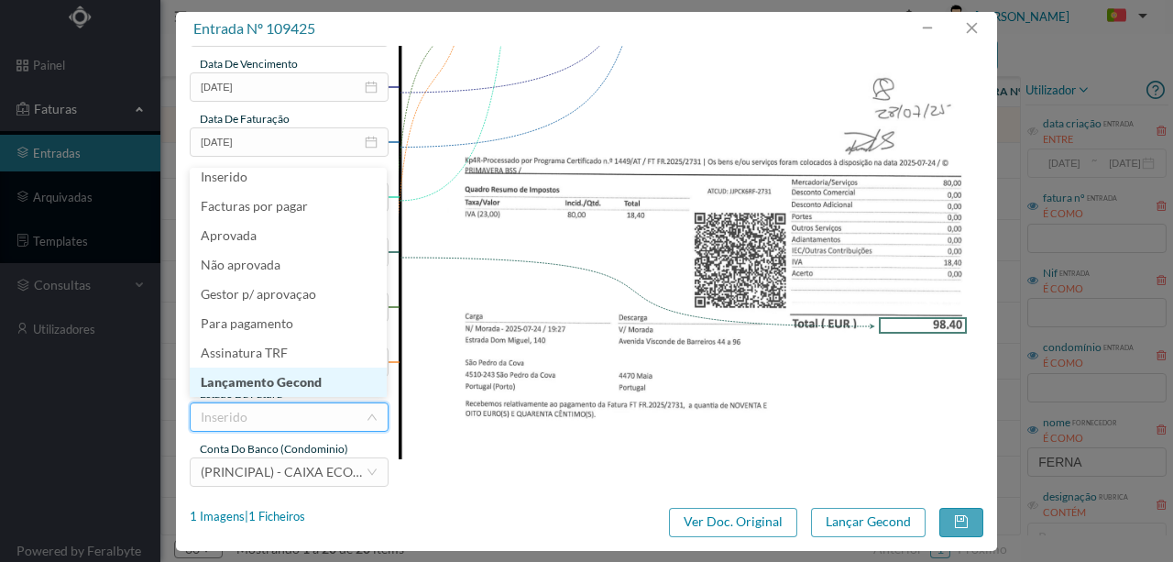
click at [303, 378] on li "Lançamento Gecond" at bounding box center [288, 382] width 197 height 29
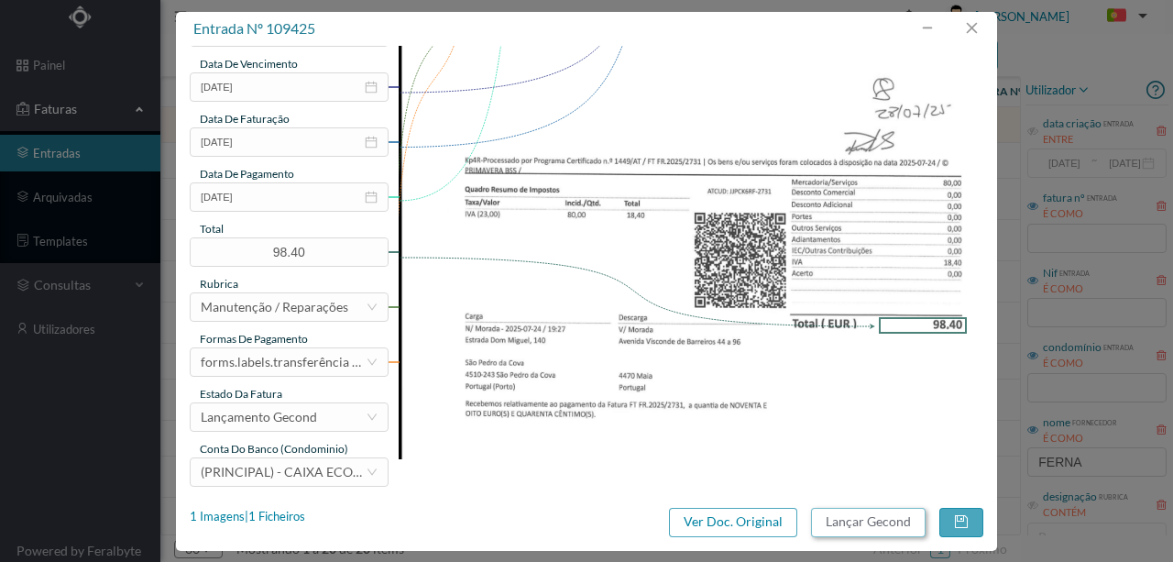
click at [862, 521] on button "Lançar Gecond" at bounding box center [868, 522] width 115 height 29
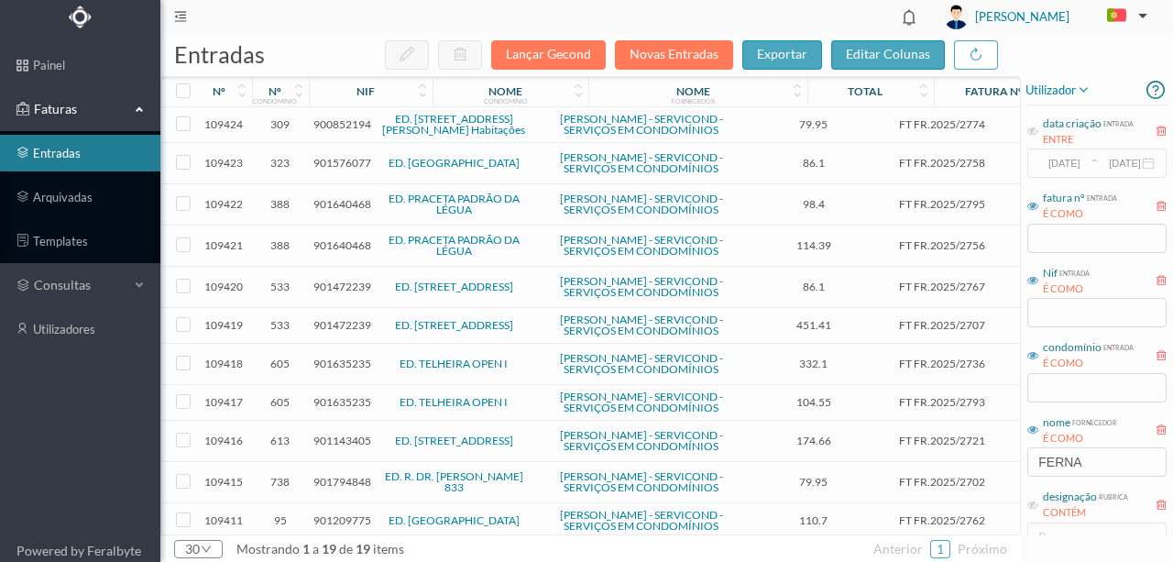
click at [336, 124] on span "900852194" at bounding box center [343, 124] width 58 height 14
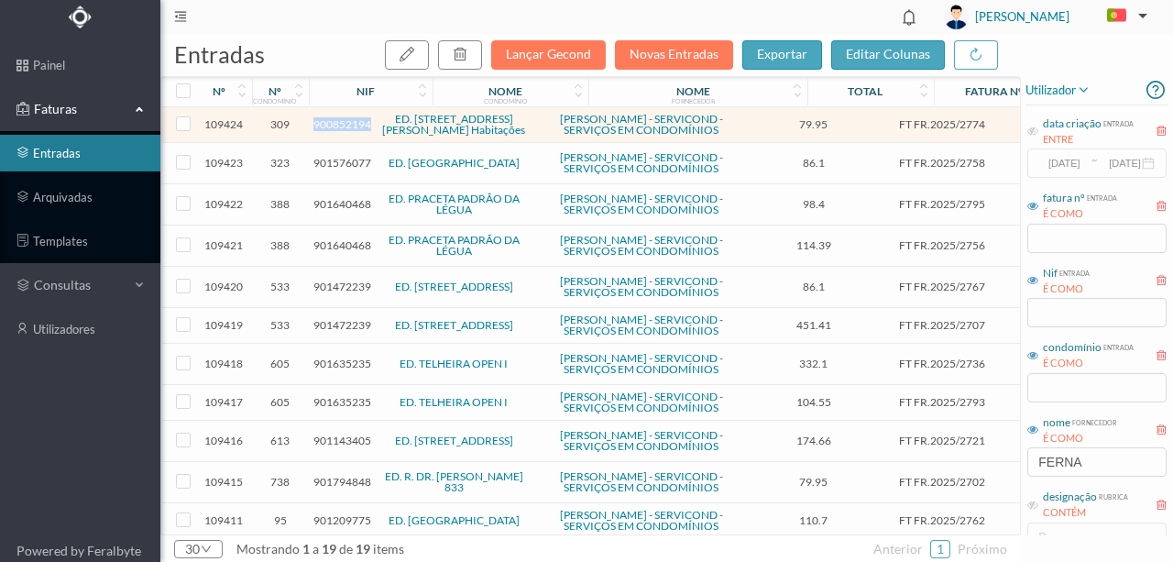
click at [336, 124] on span "900852194" at bounding box center [343, 124] width 58 height 14
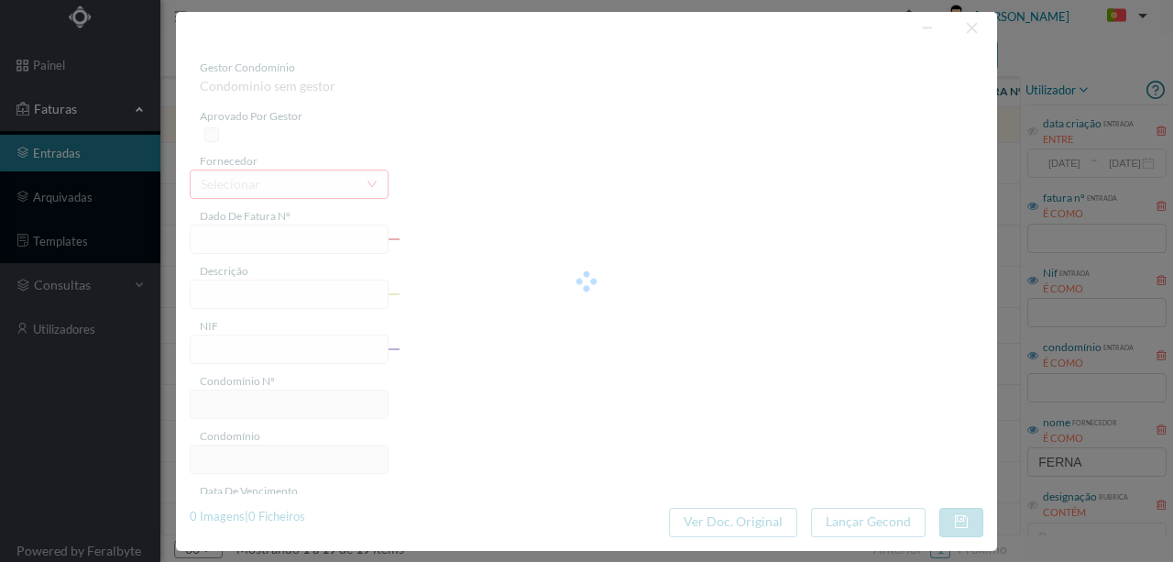
type input "FT FR.2025/2774"
type input "900852194"
type input "Invalid date"
type input "[DATE]"
type input "79.95"
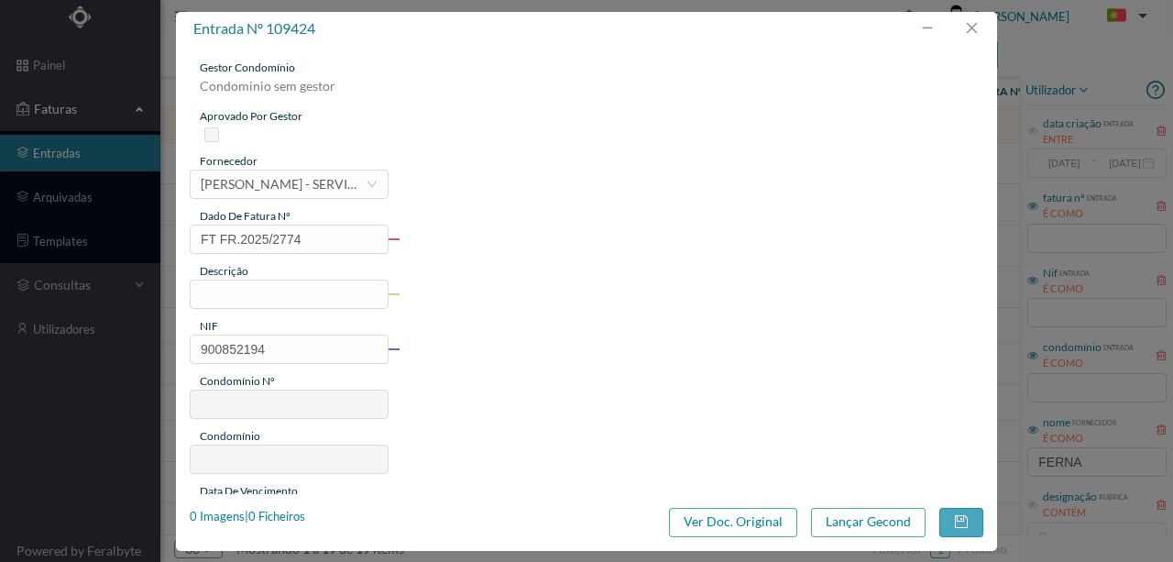
type input "309"
type input "ED. [STREET_ADDRESS][PERSON_NAME] Habitações"
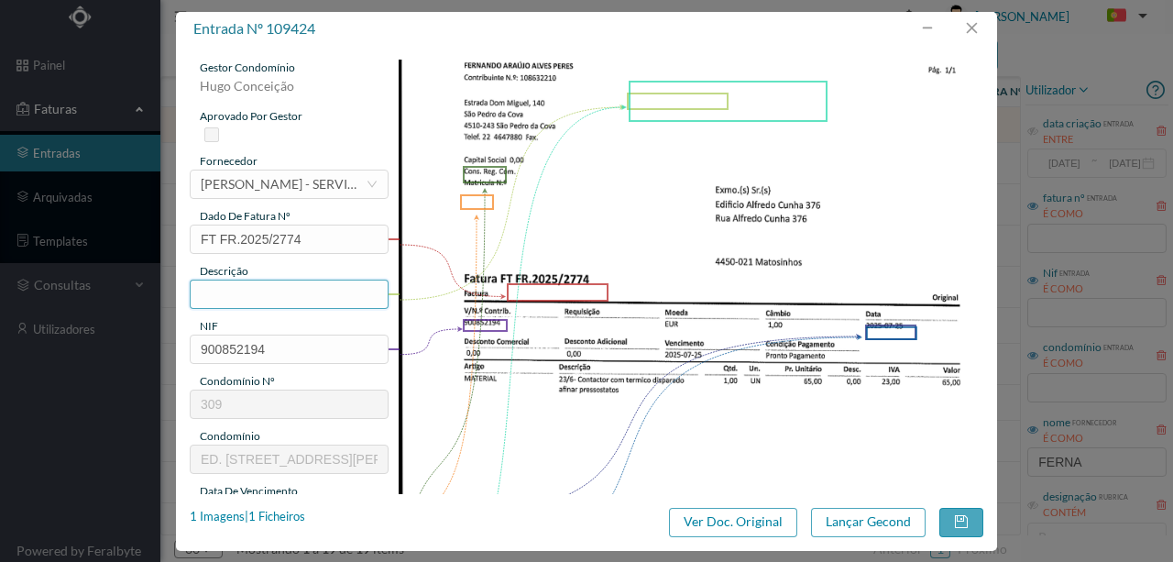
click at [220, 290] on input "text" at bounding box center [289, 294] width 199 height 29
click at [359, 296] on input "Contactor com termico disparado; Afinar pressostos" at bounding box center [289, 294] width 199 height 29
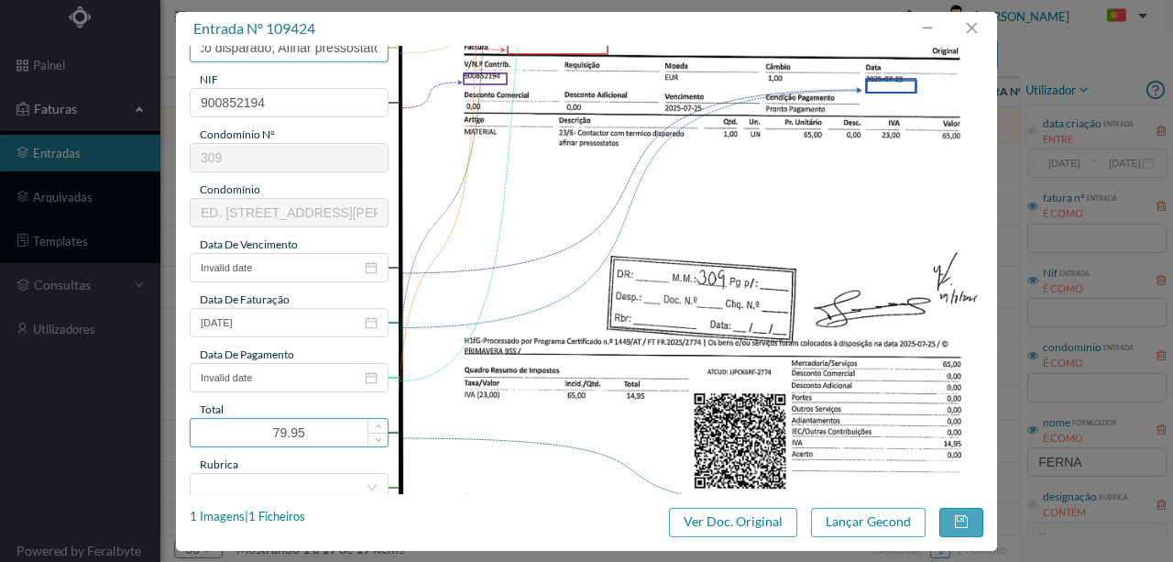
scroll to position [305, 0]
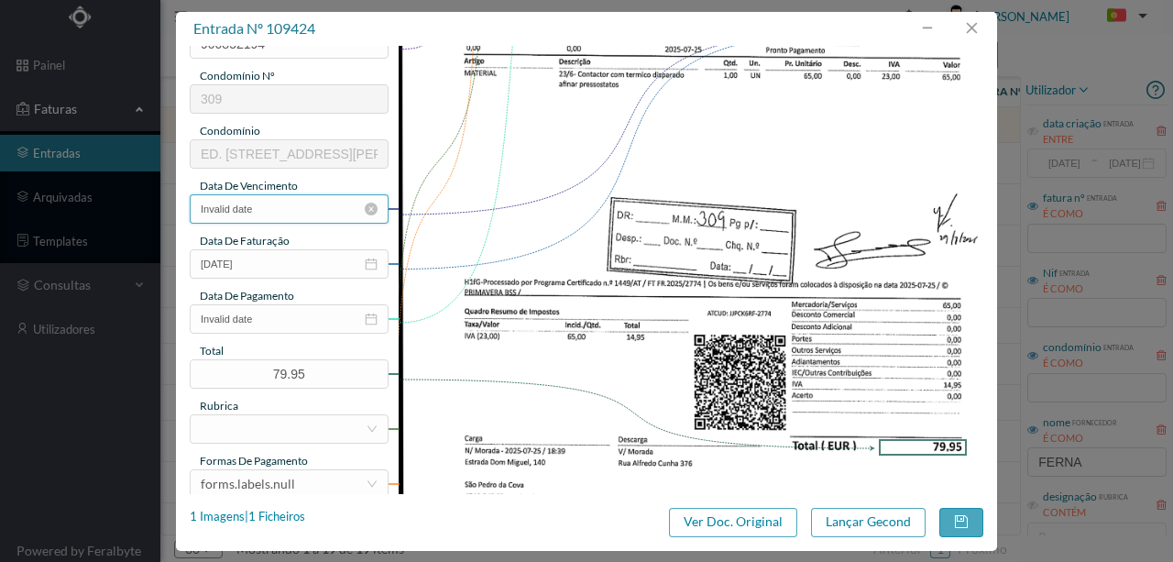
type input "Contactor com termico disparado; Afinar pressostatos"
click at [263, 204] on input "Invalid date" at bounding box center [289, 208] width 199 height 29
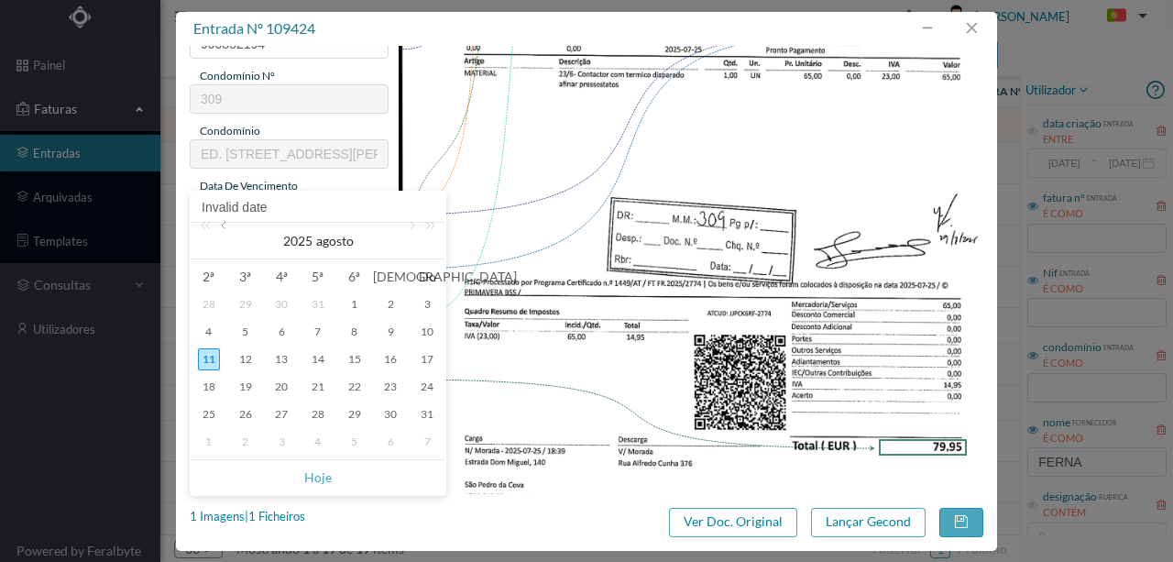
click at [226, 227] on link at bounding box center [225, 241] width 17 height 37
click at [352, 385] on div "25" at bounding box center [355, 387] width 22 height 22
type input "[DATE]"
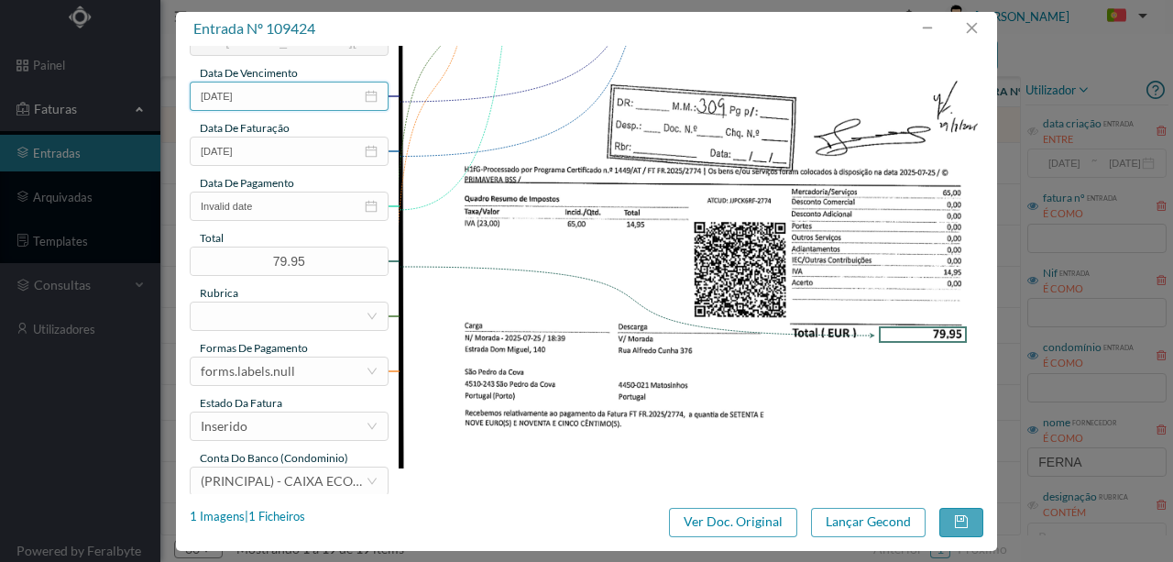
scroll to position [427, 0]
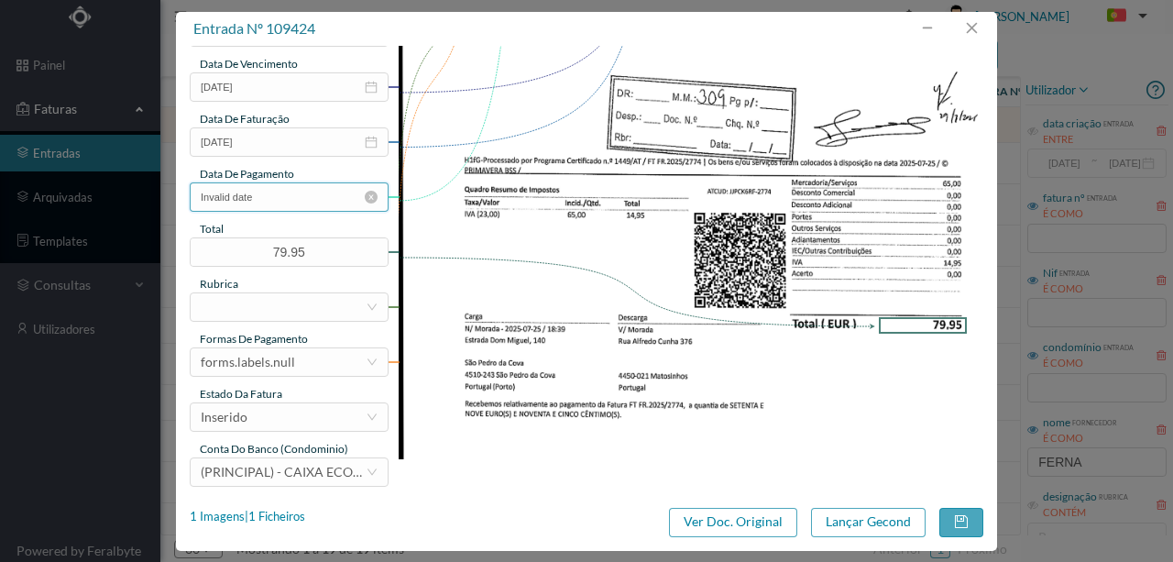
click at [268, 202] on input "Invalid date" at bounding box center [289, 196] width 199 height 29
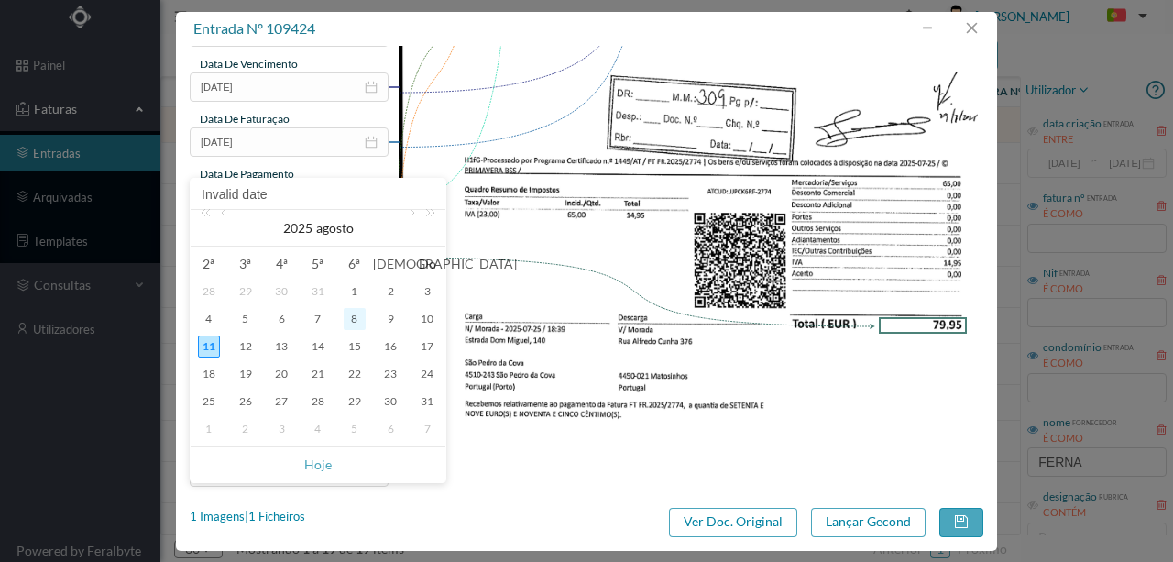
click at [359, 321] on div "8" at bounding box center [355, 319] width 22 height 22
type input "[DATE]"
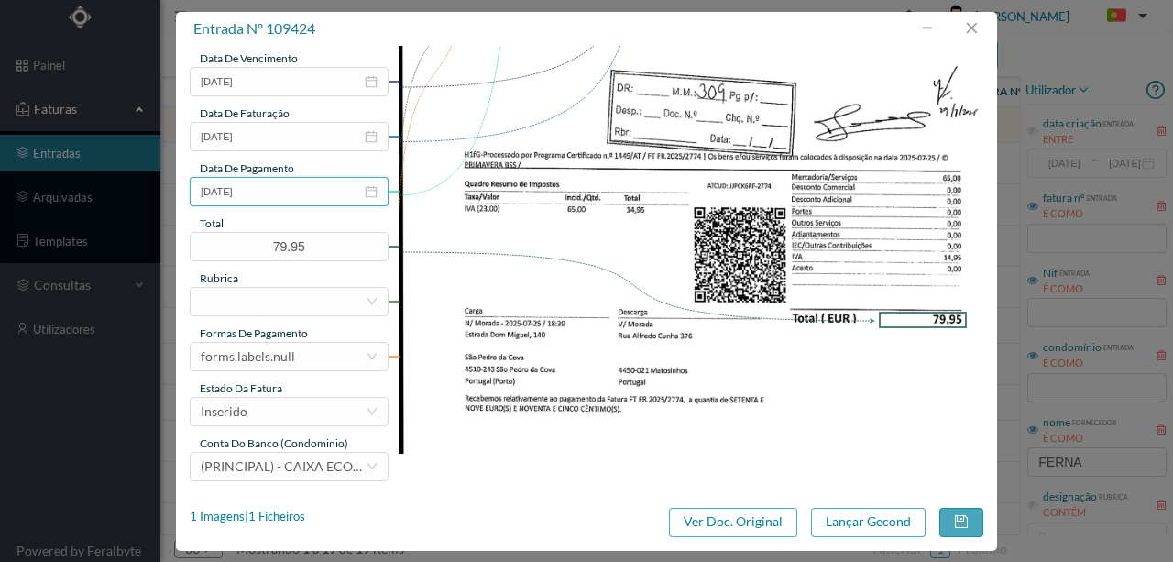
scroll to position [434, 0]
click at [239, 300] on div at bounding box center [283, 301] width 165 height 28
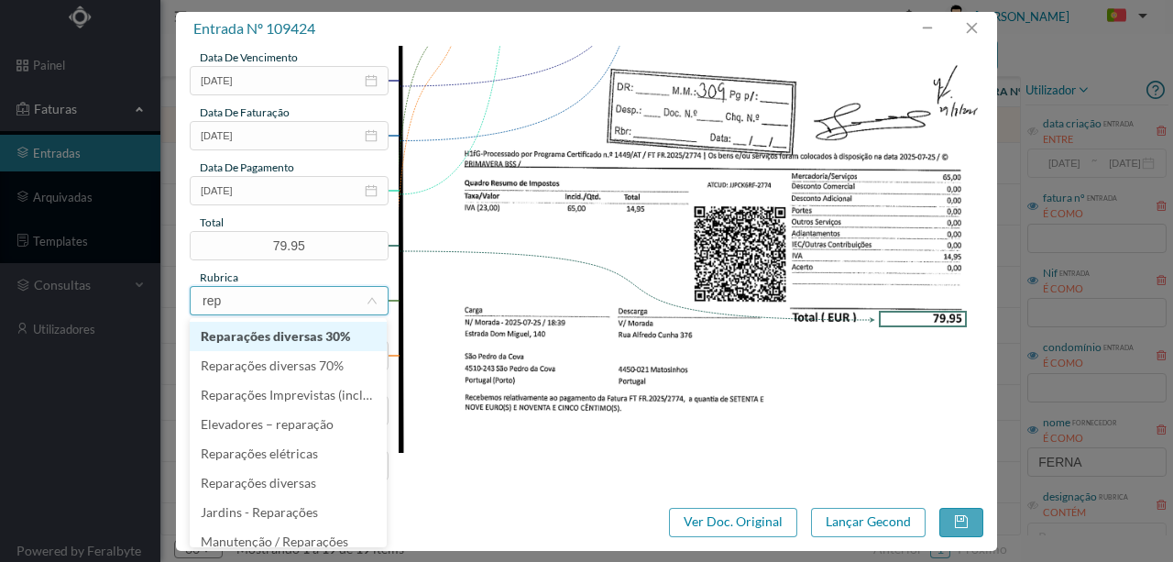
type input "repa"
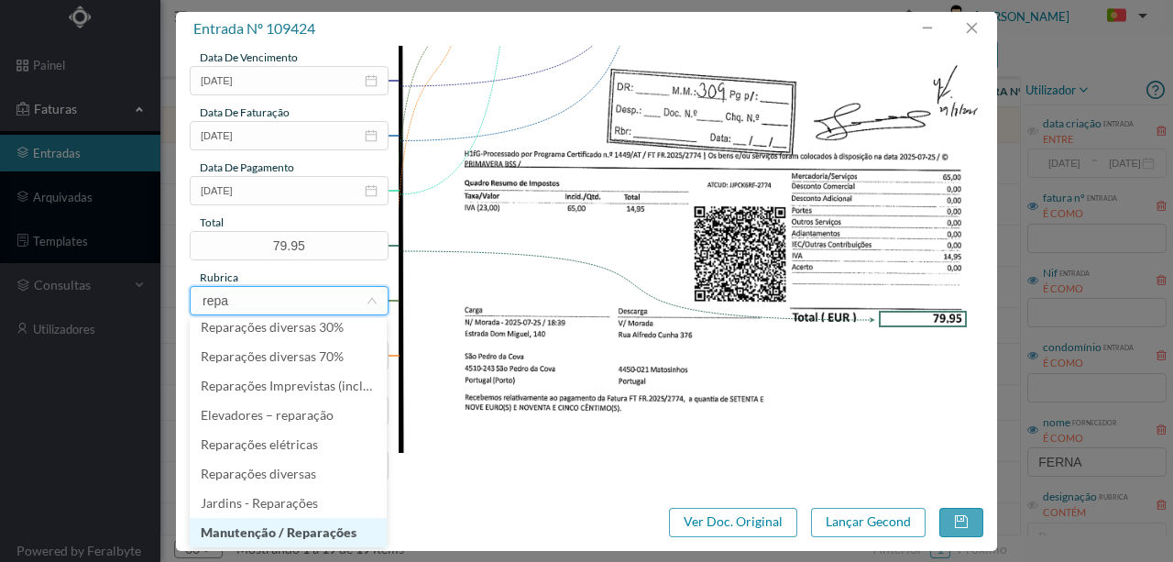
click at [245, 525] on li "Manutenção / Reparações" at bounding box center [288, 532] width 197 height 29
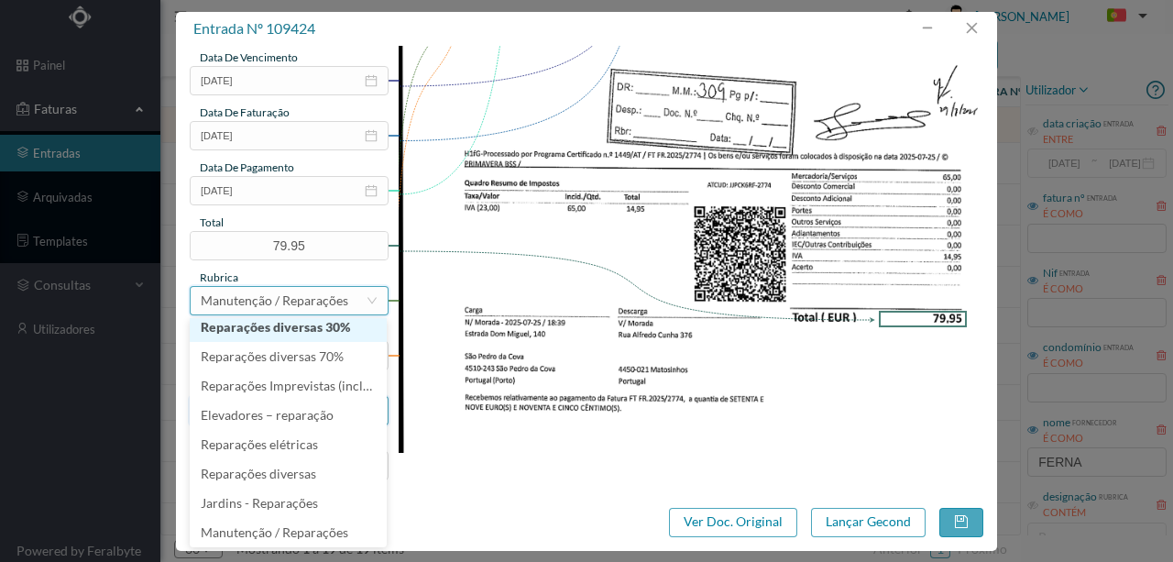
scroll to position [4, 0]
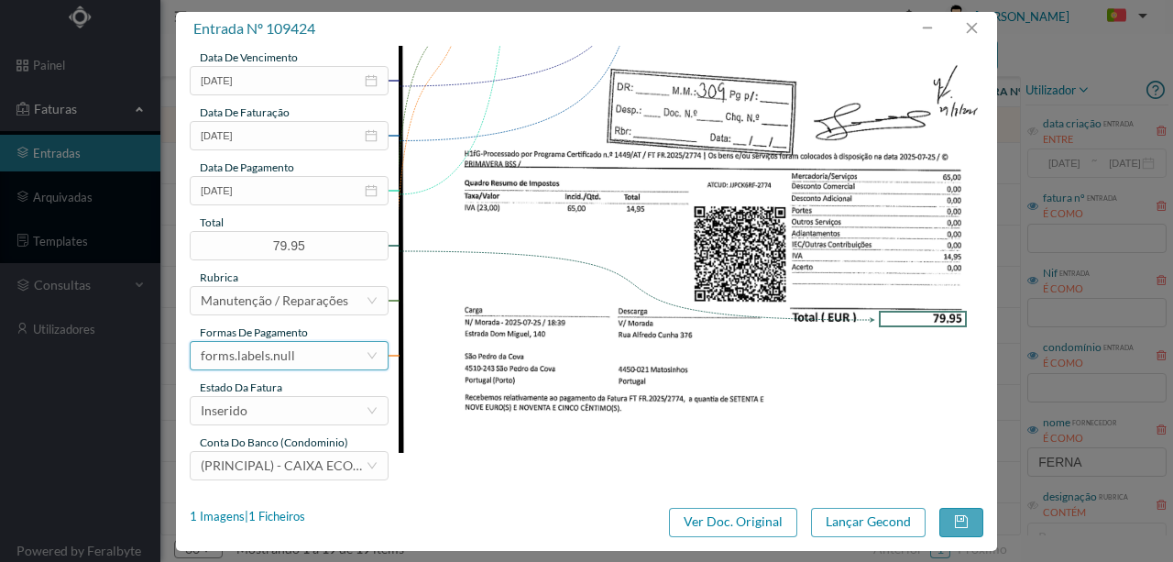
click at [279, 354] on div "forms.labels.null" at bounding box center [248, 356] width 94 height 28
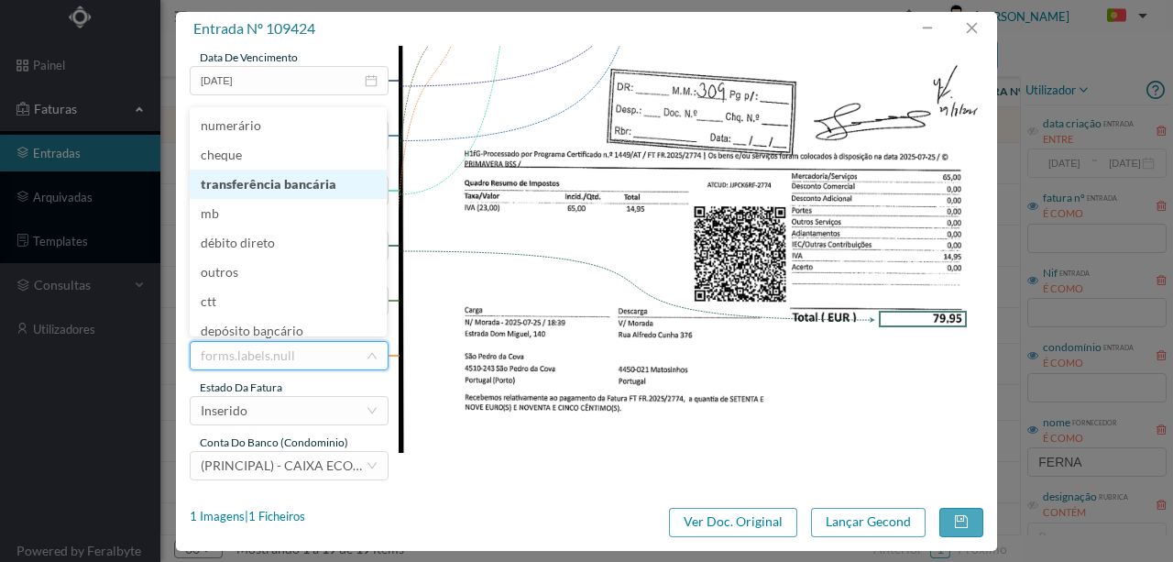
click at [255, 187] on li "transferência bancária" at bounding box center [288, 184] width 197 height 29
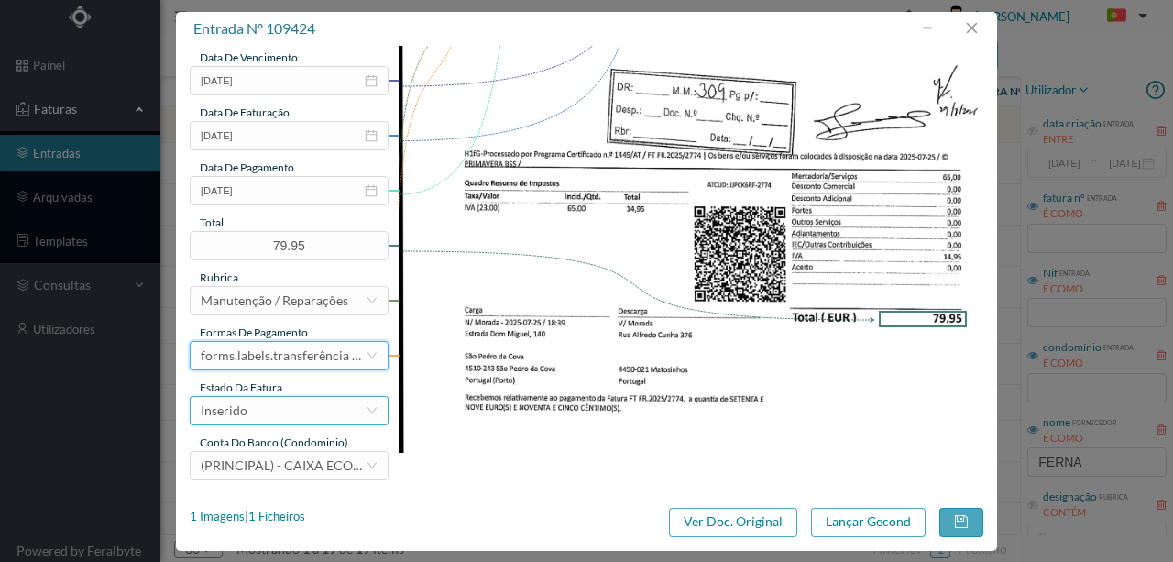
click at [268, 418] on div "Inserido" at bounding box center [283, 411] width 165 height 28
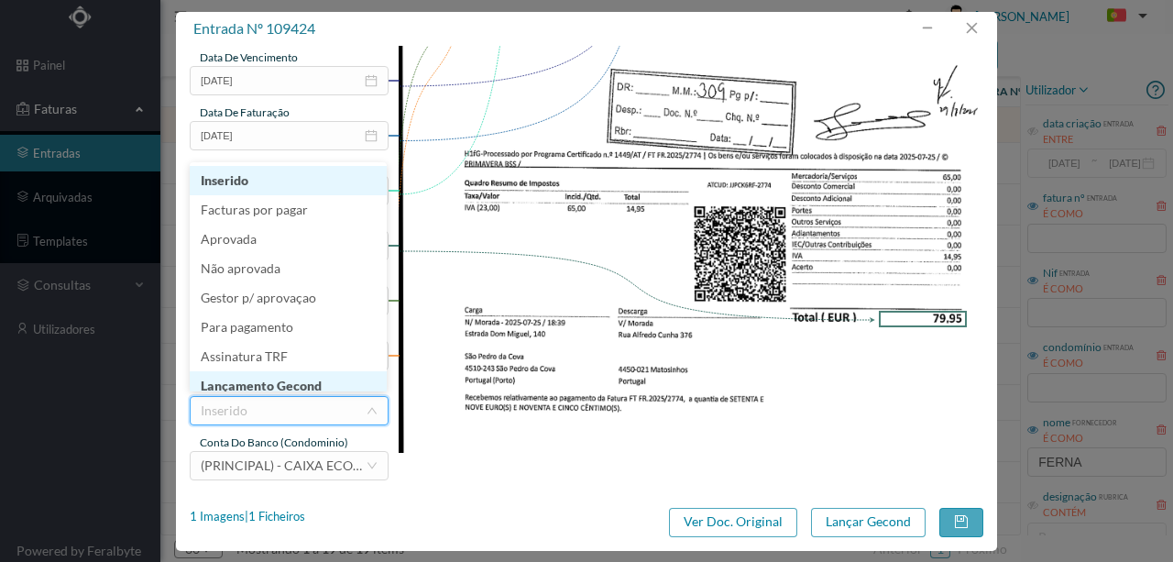
scroll to position [9, 0]
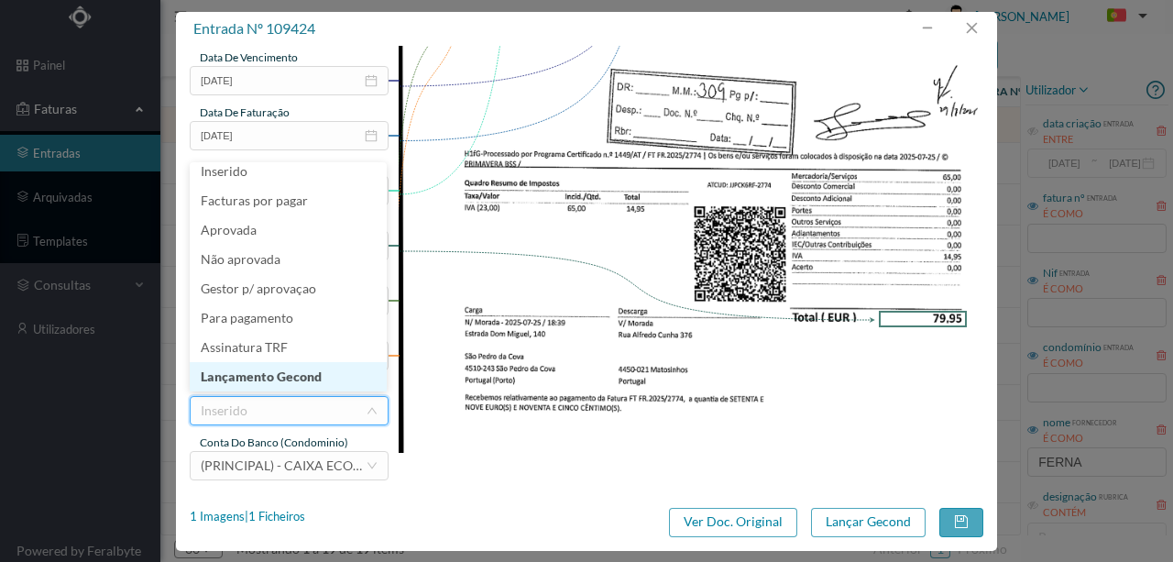
click at [297, 376] on li "Lançamento Gecond" at bounding box center [288, 376] width 197 height 29
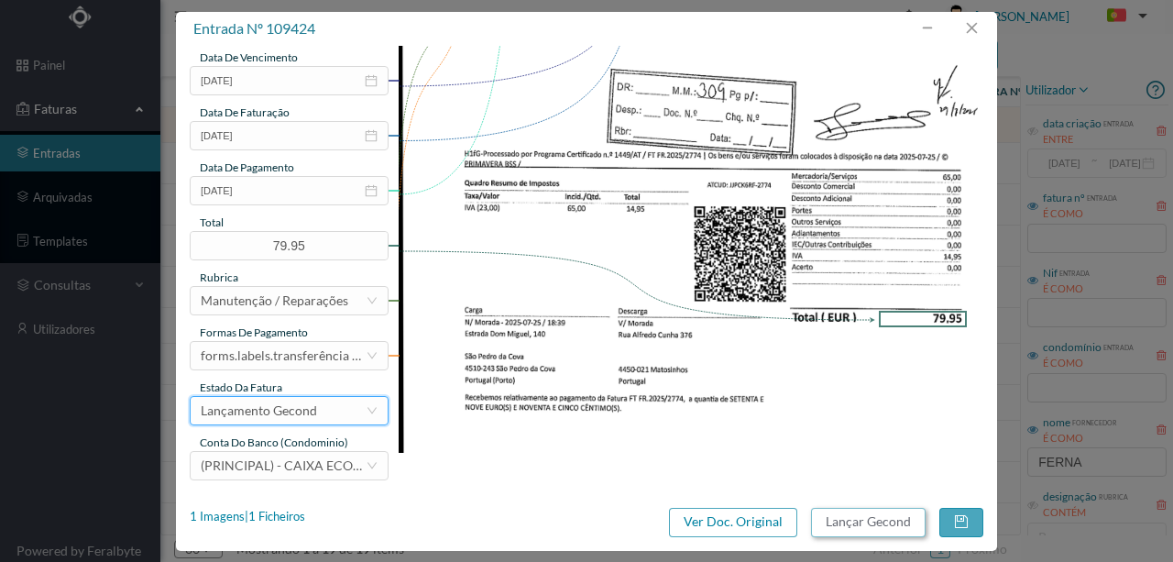
click at [886, 518] on button "Lançar Gecond" at bounding box center [868, 522] width 115 height 29
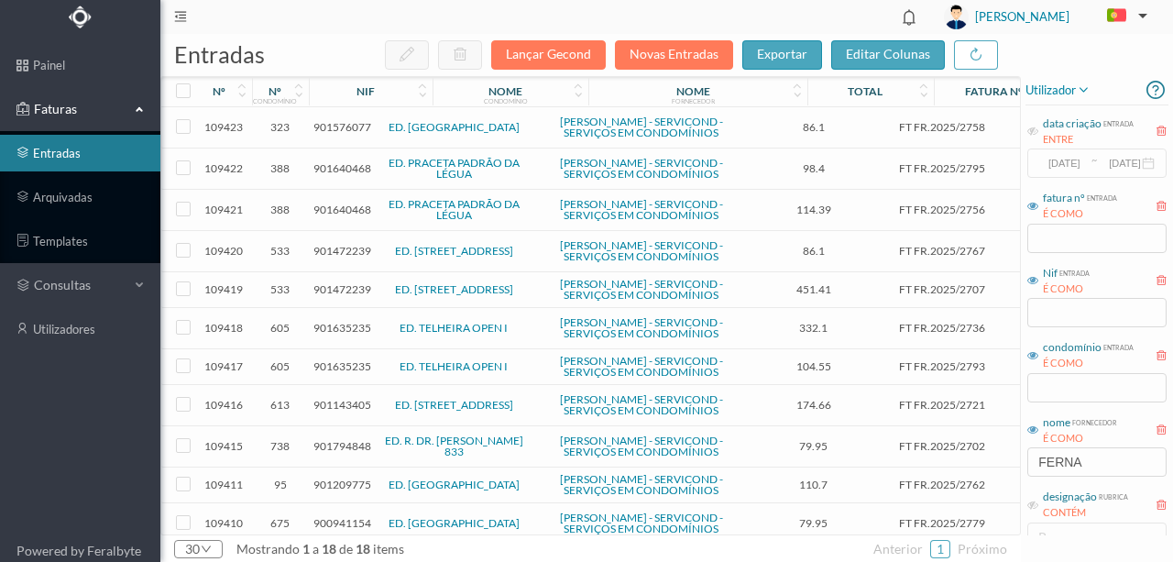
click at [324, 132] on span "901576077" at bounding box center [343, 127] width 58 height 14
click at [325, 131] on span "901576077" at bounding box center [343, 127] width 58 height 14
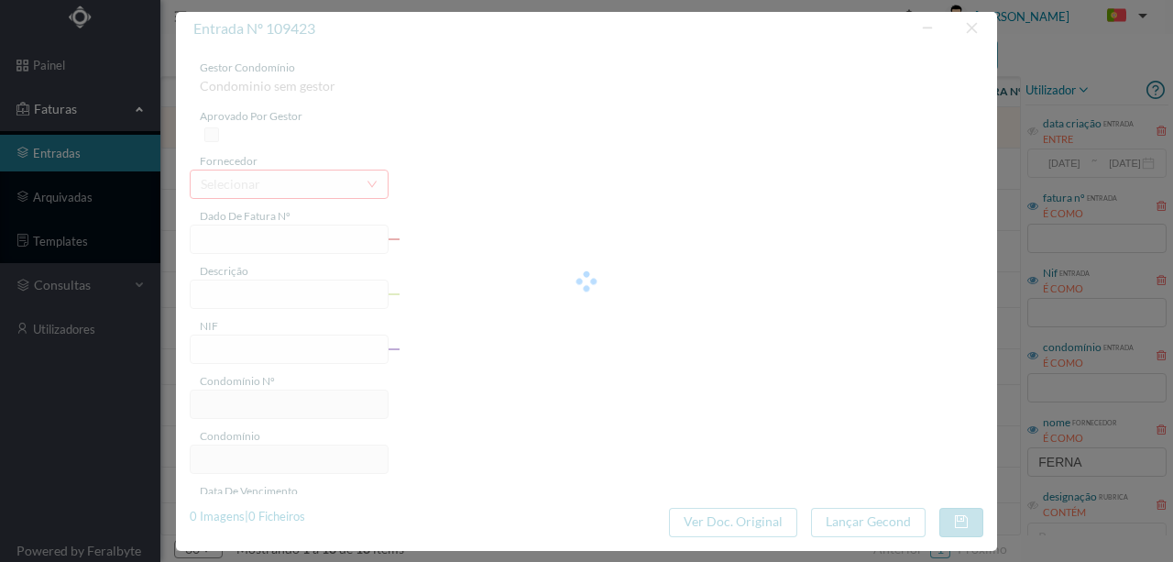
type input "FT FR.2025/2758"
type input "901576077"
type input "[DATE]"
type input "86.10"
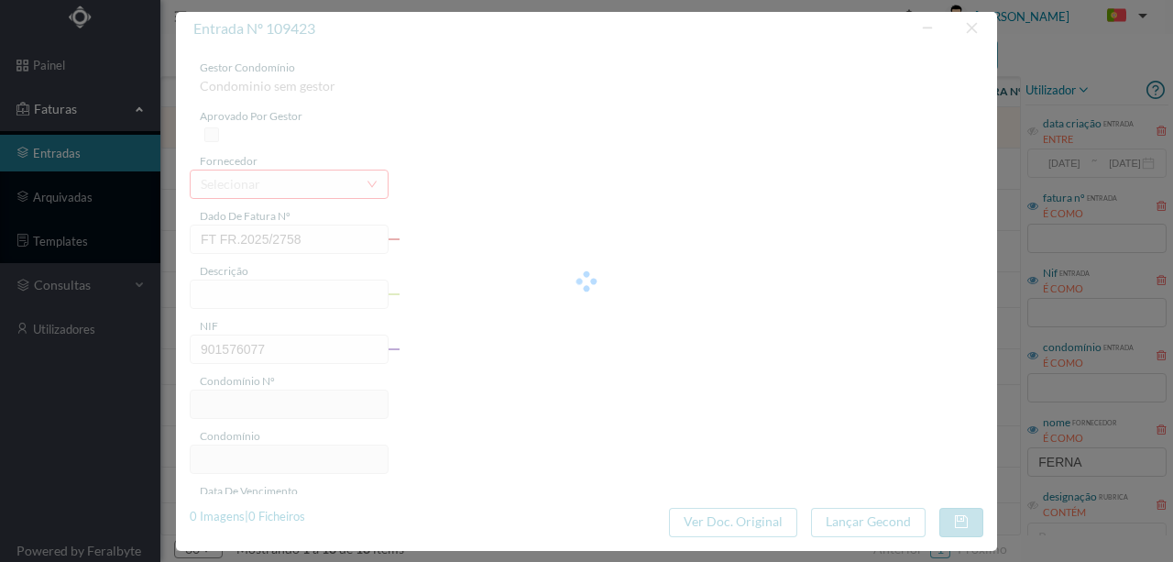
type input "323"
type input "ED. BIARRITZ"
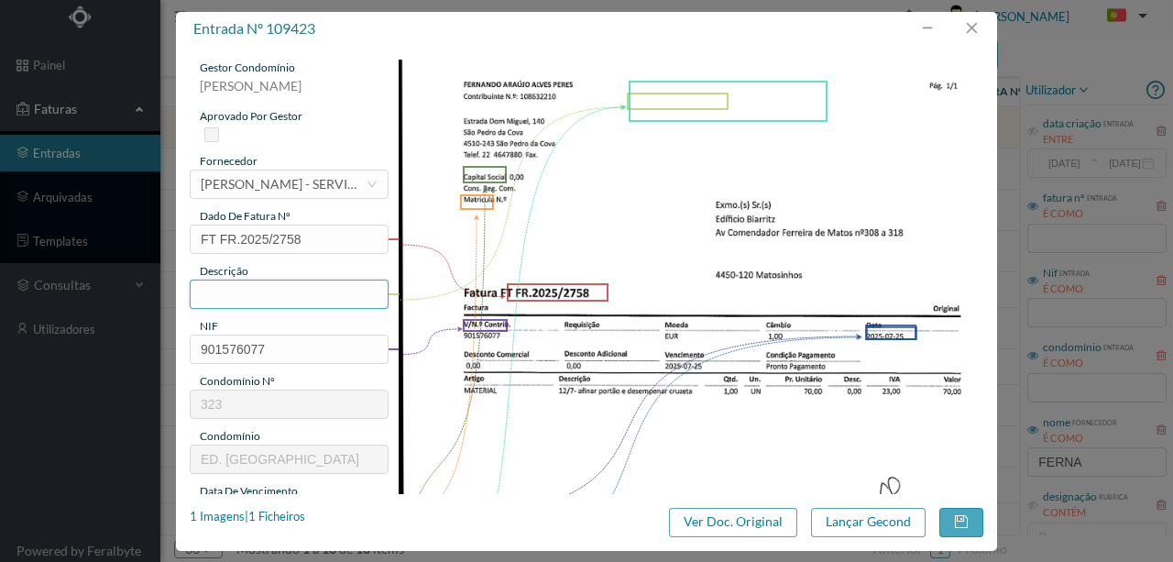
click at [213, 297] on input "text" at bounding box center [289, 294] width 199 height 29
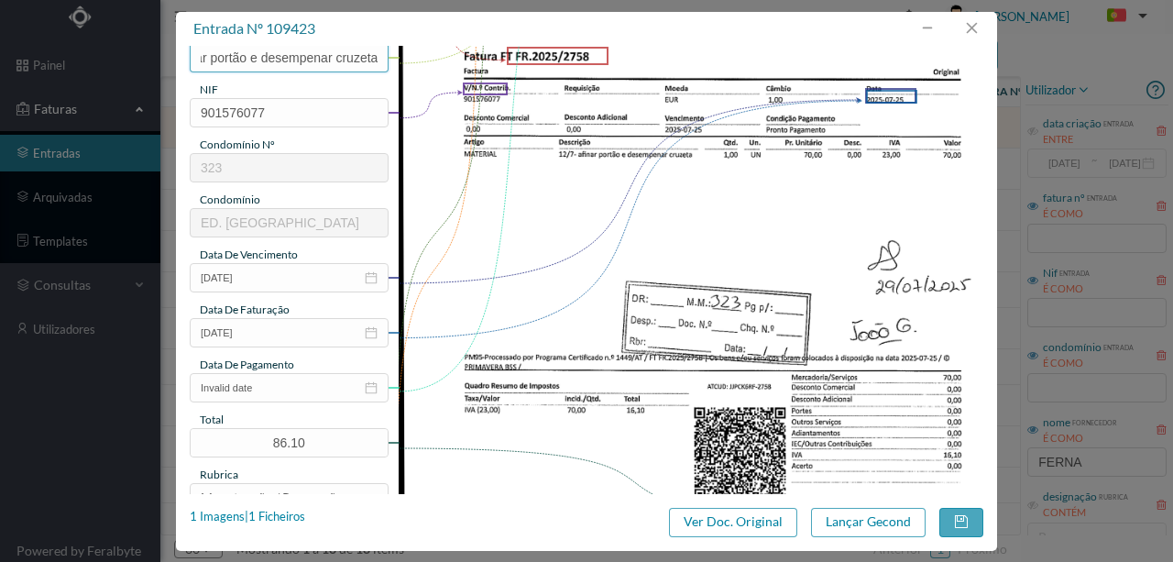
scroll to position [244, 0]
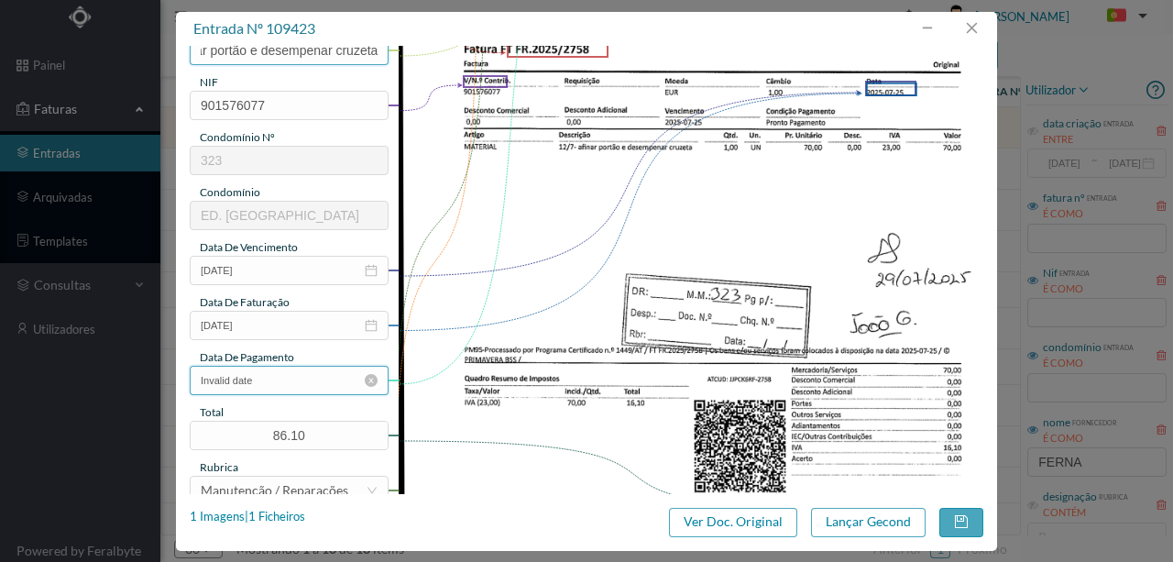
type input "Afinar portão e desempenar cruzeta"
click at [307, 375] on input "Invalid date" at bounding box center [289, 380] width 199 height 29
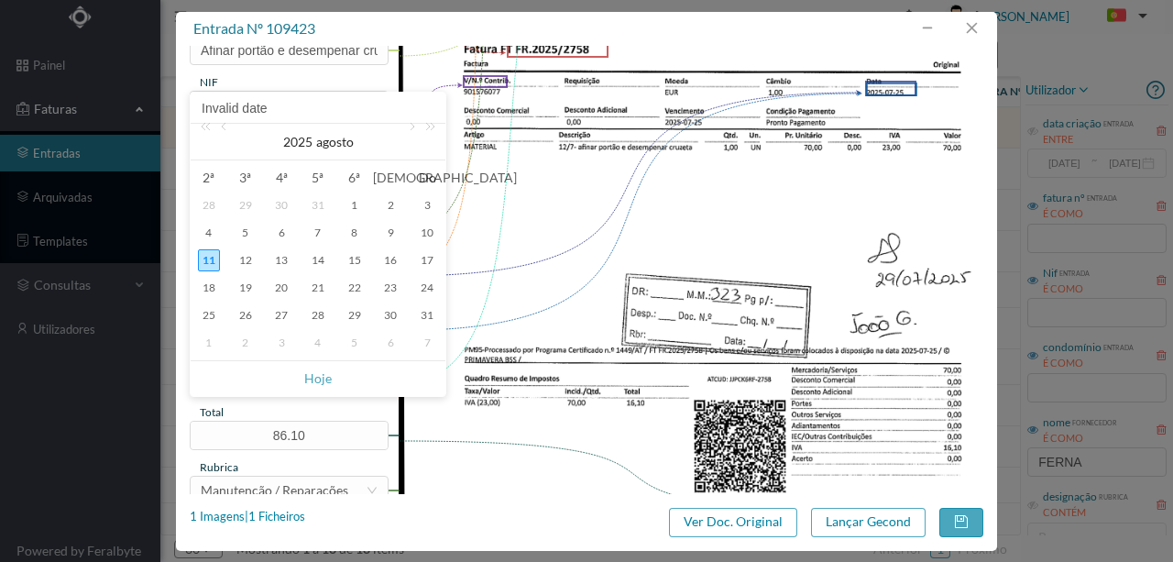
drag, startPoint x: 352, startPoint y: 228, endPoint x: 354, endPoint y: 239, distance: 11.2
click at [353, 229] on div "8" at bounding box center [355, 233] width 22 height 22
type input "[DATE]"
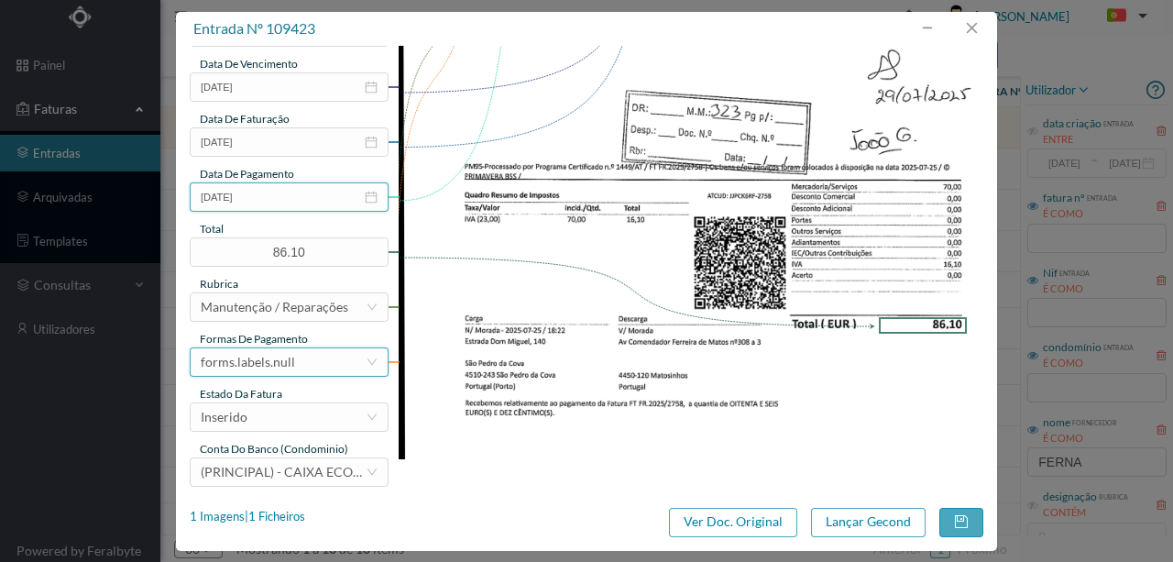
scroll to position [434, 0]
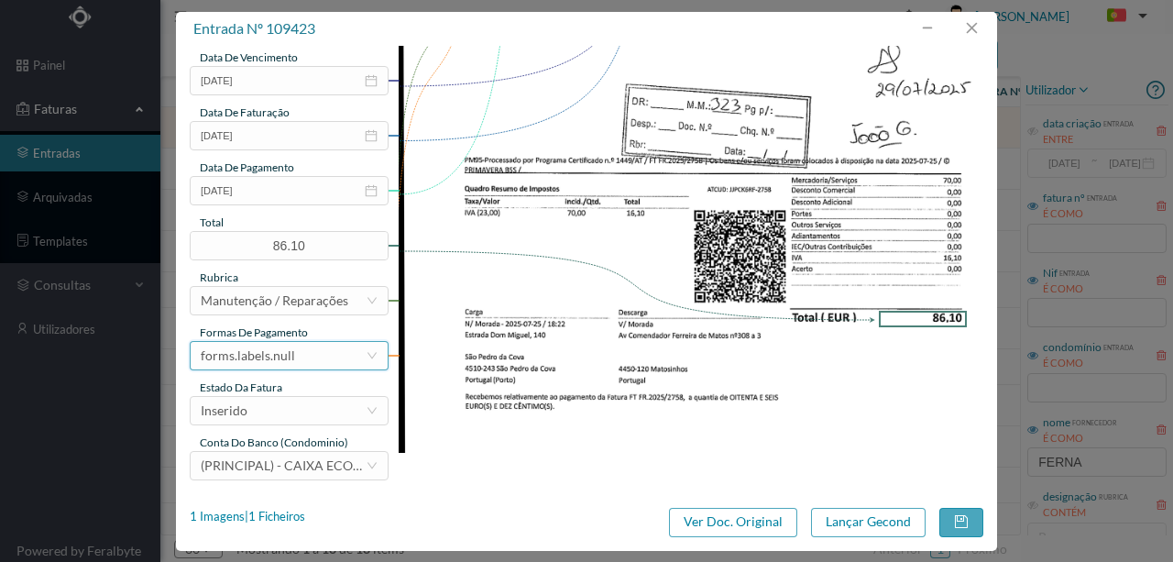
click at [290, 358] on div "forms.labels.null" at bounding box center [248, 356] width 94 height 28
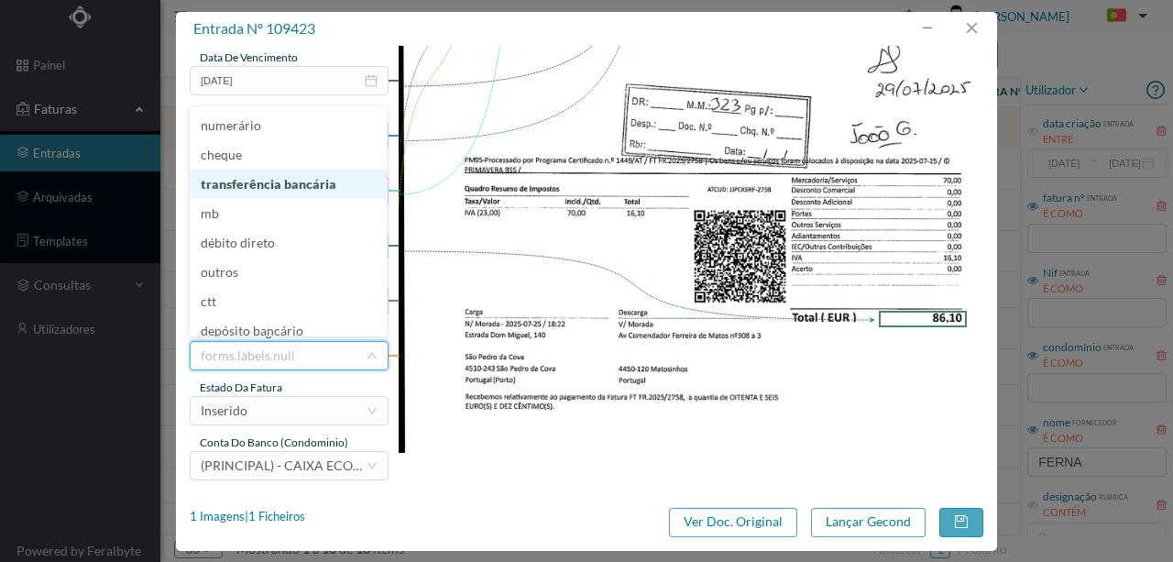
click at [249, 180] on li "transferência bancária" at bounding box center [288, 184] width 197 height 29
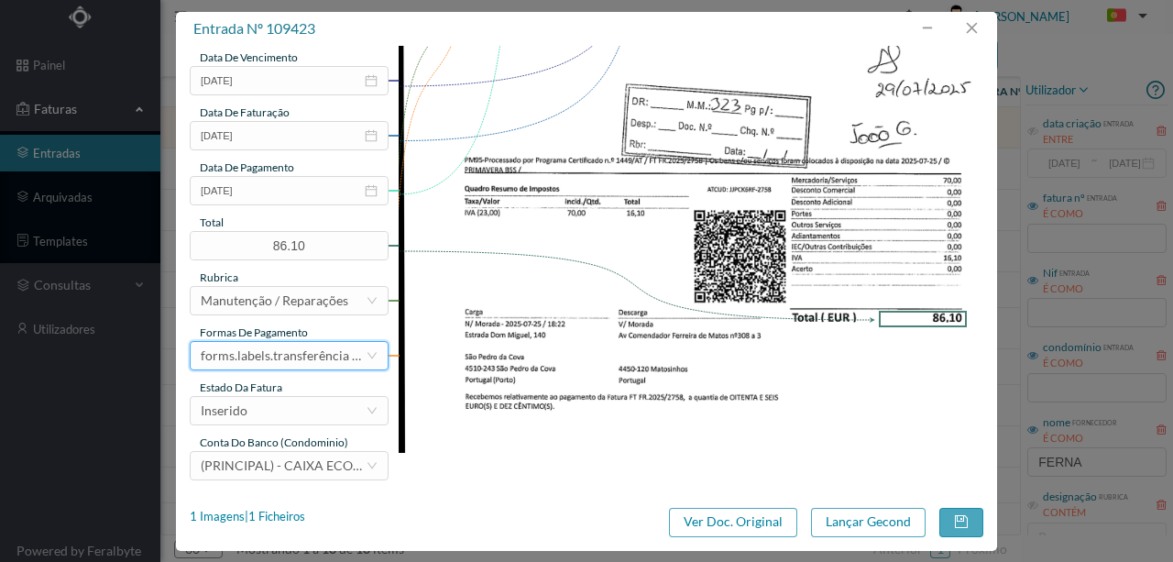
click at [251, 425] on div "gestor condomínio Susana Silva aprovado por gestor fornecedor selecionar FERNAN…" at bounding box center [289, 53] width 199 height 854
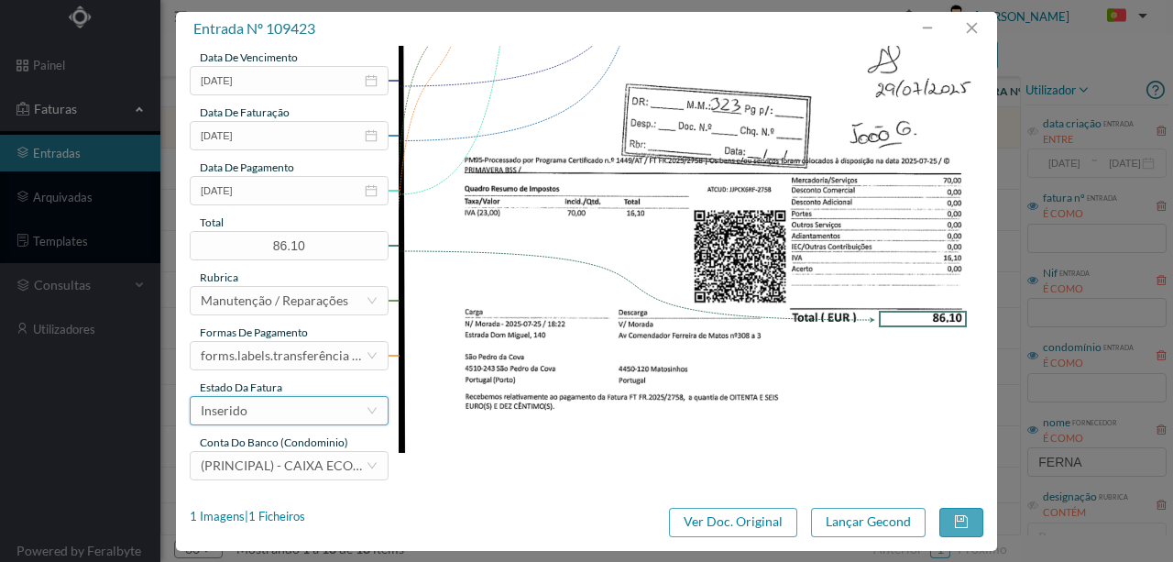
click at [251, 407] on div "Inserido" at bounding box center [283, 411] width 165 height 28
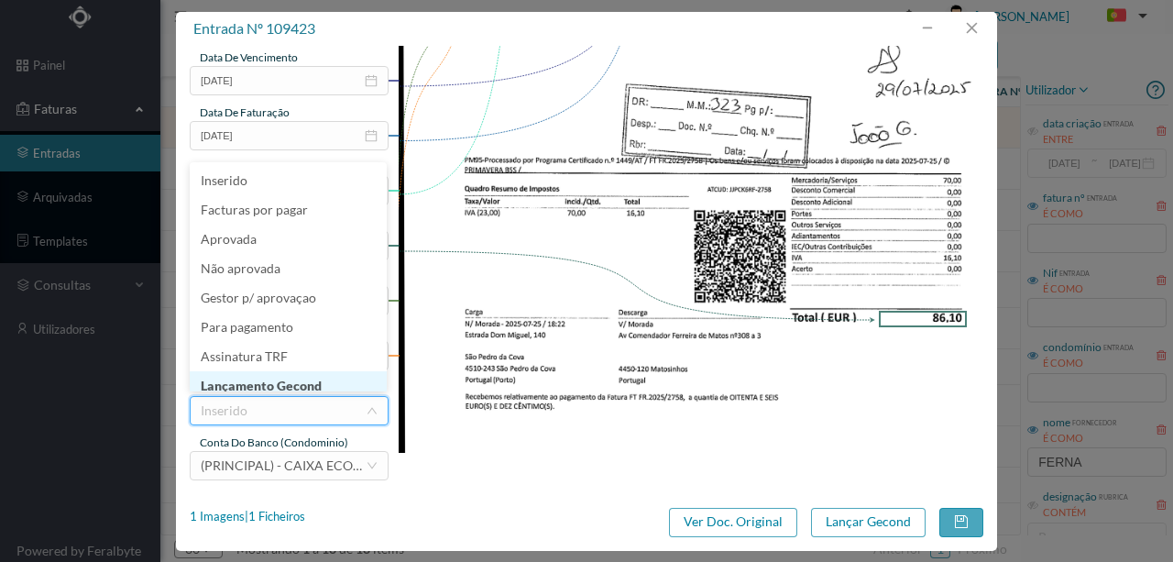
scroll to position [9, 0]
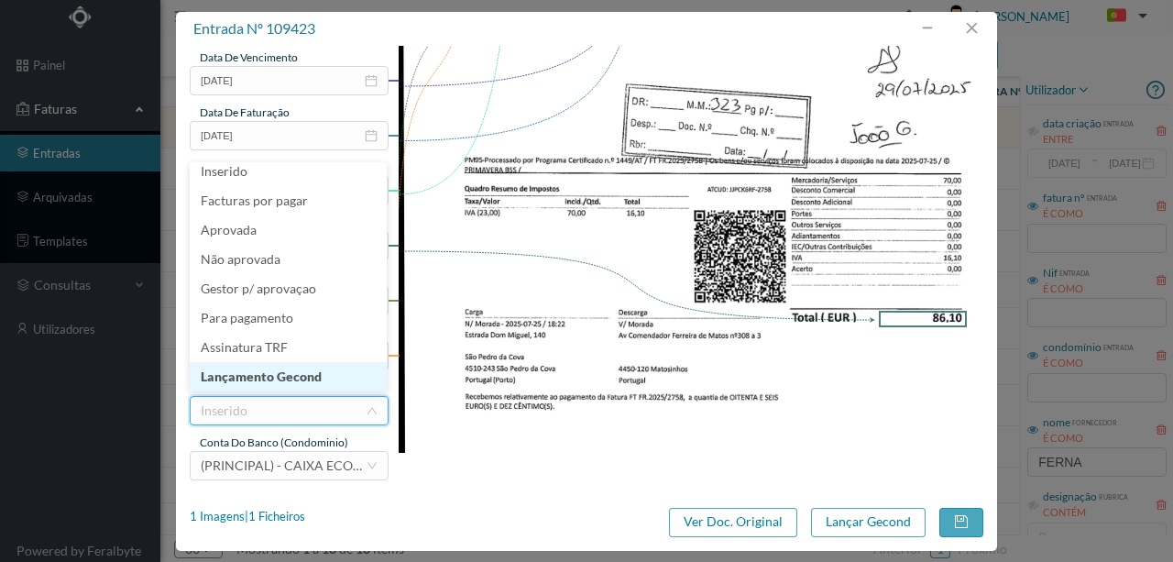
click at [284, 380] on li "Lançamento Gecond" at bounding box center [288, 376] width 197 height 29
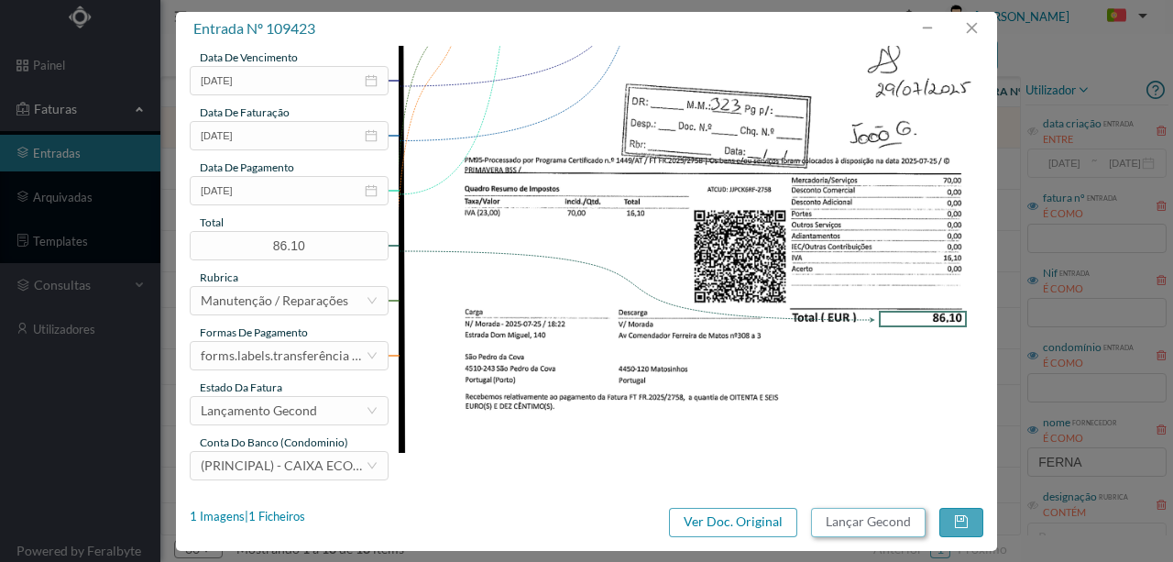
click at [853, 526] on button "Lançar Gecond" at bounding box center [868, 522] width 115 height 29
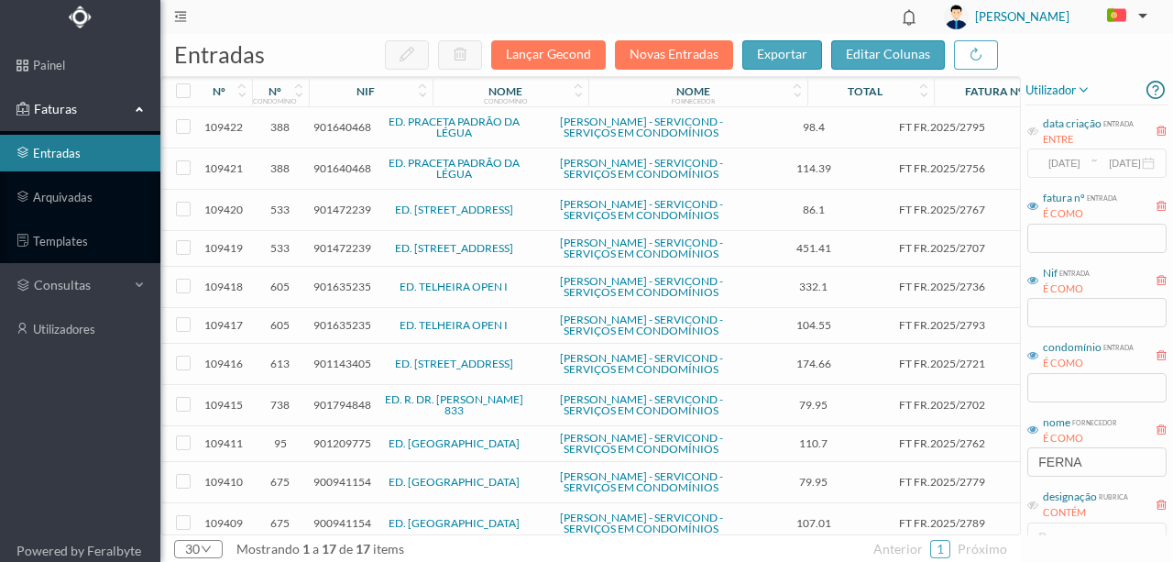
click at [331, 132] on span "901640468" at bounding box center [343, 127] width 58 height 14
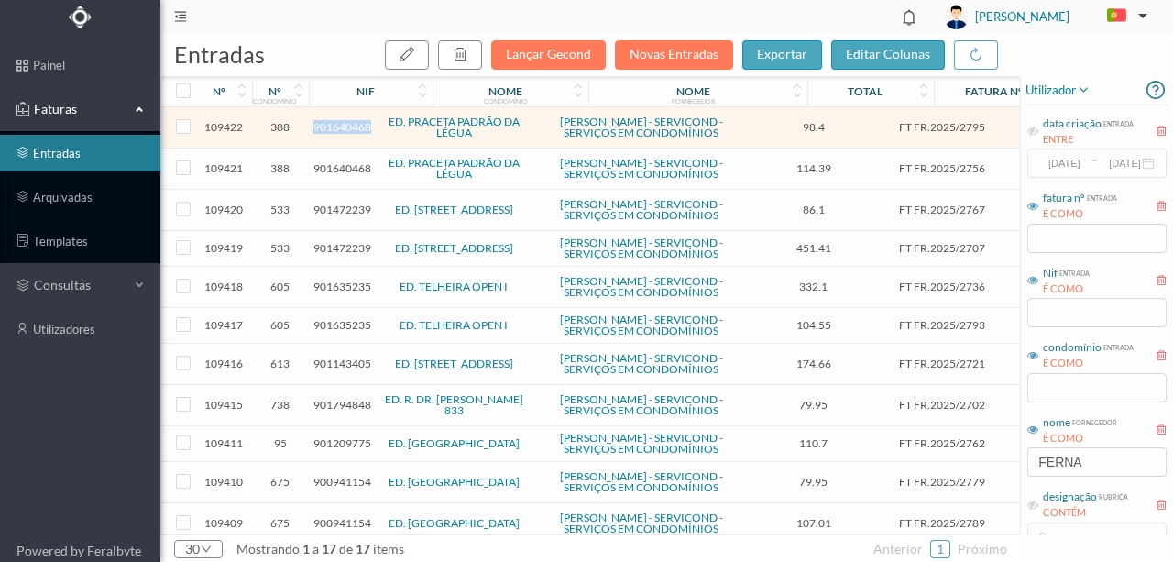
click at [331, 132] on span "901640468" at bounding box center [343, 127] width 58 height 14
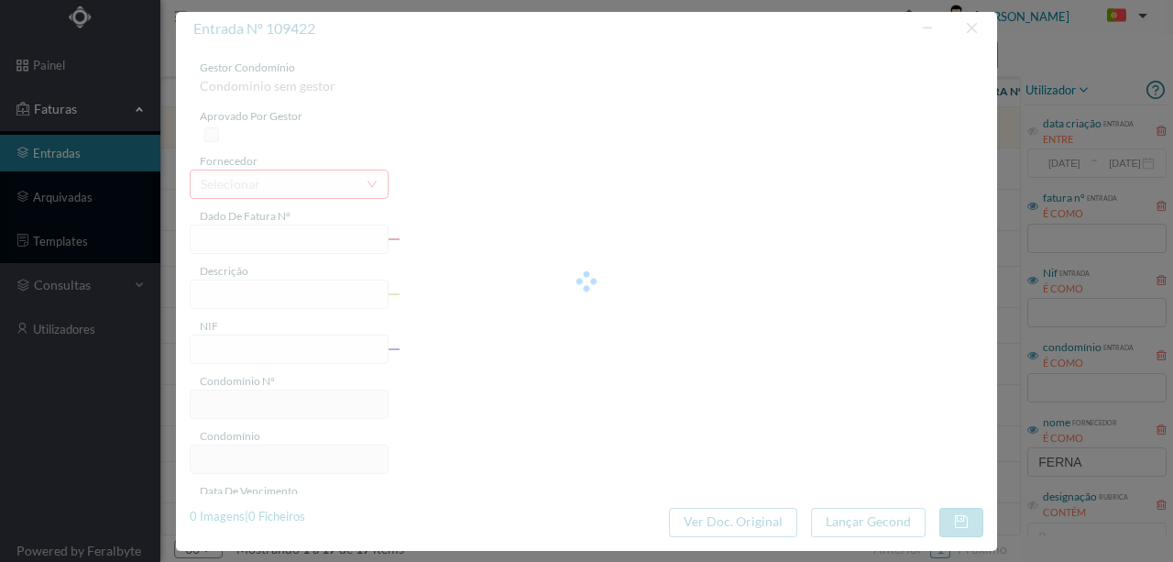
type input "FT FR.2025/2795"
type input "901640468"
type input "[DATE]"
type input "98.40"
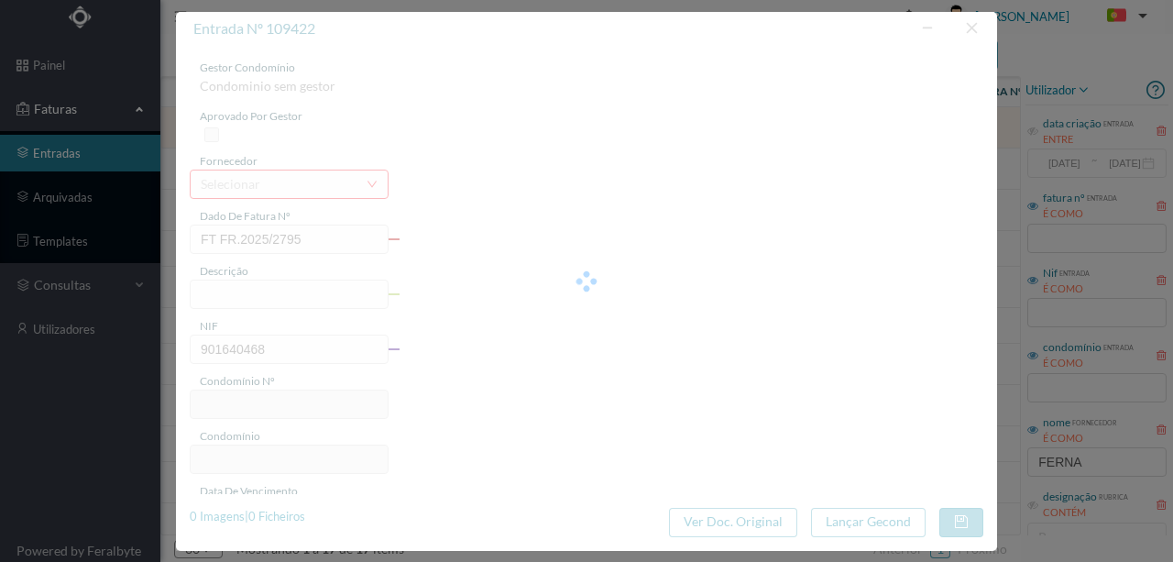
type input "388"
type input "ED. PRACETA PADRÃO DA LÉGUA"
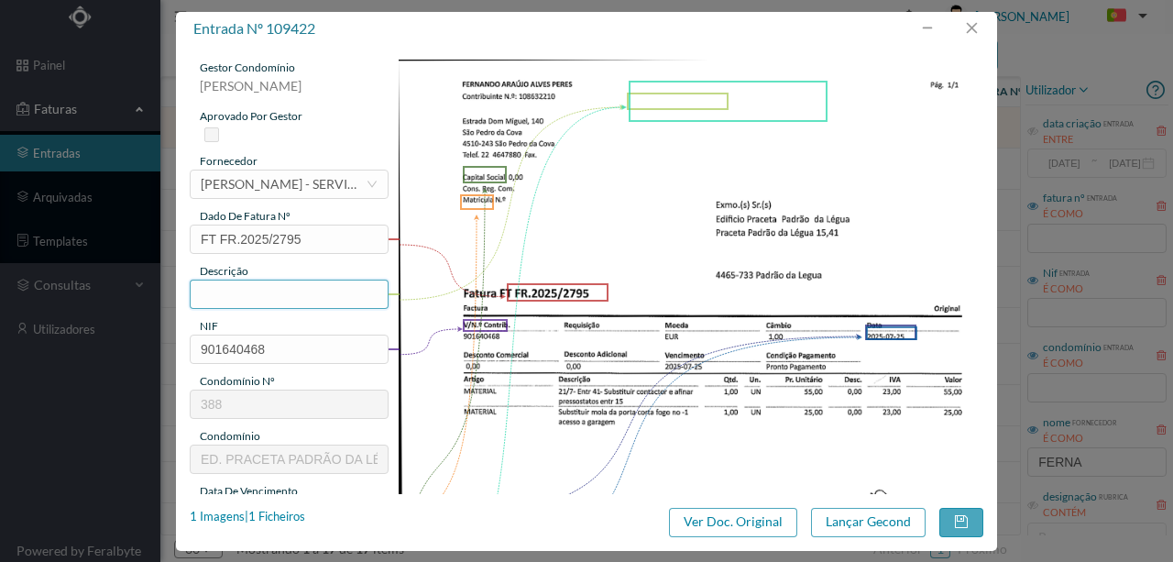
click at [222, 283] on input "text" at bounding box center [289, 294] width 199 height 29
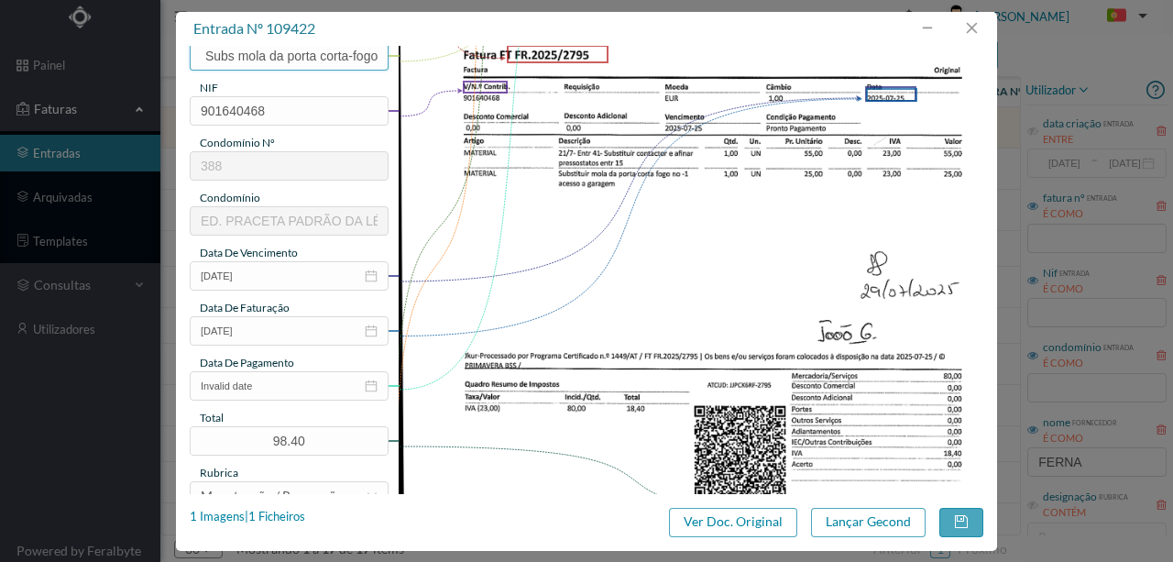
scroll to position [305, 0]
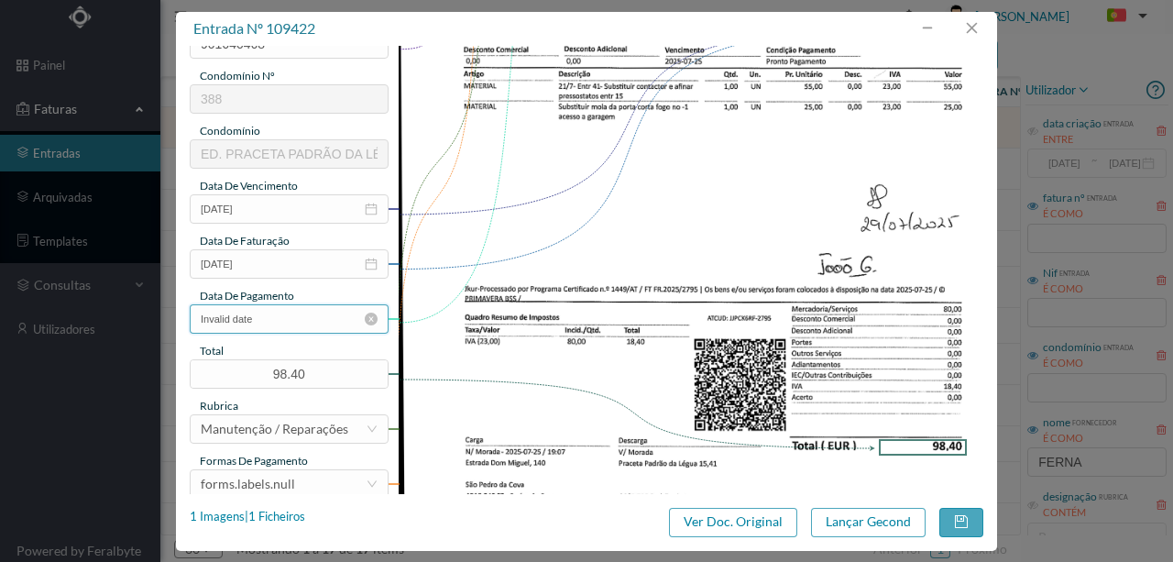
type input "Subs contactor e afinar pressostatos ; Subs mola da porta corta-fogo"
click at [279, 325] on input "Invalid date" at bounding box center [289, 318] width 199 height 29
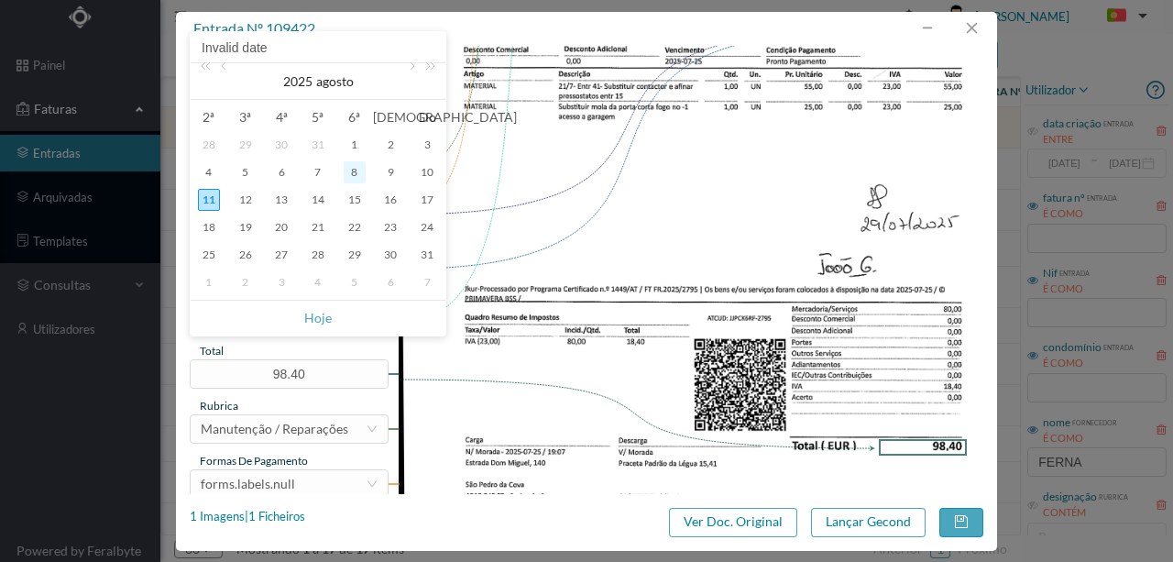
click at [356, 171] on div "8" at bounding box center [355, 172] width 22 height 22
type input "[DATE]"
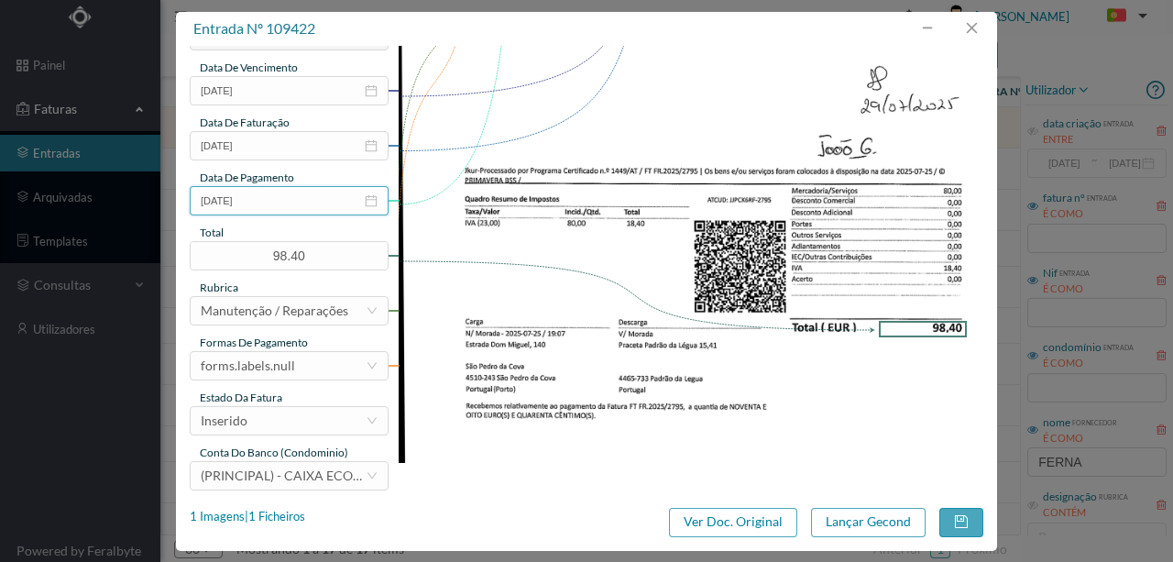
scroll to position [434, 0]
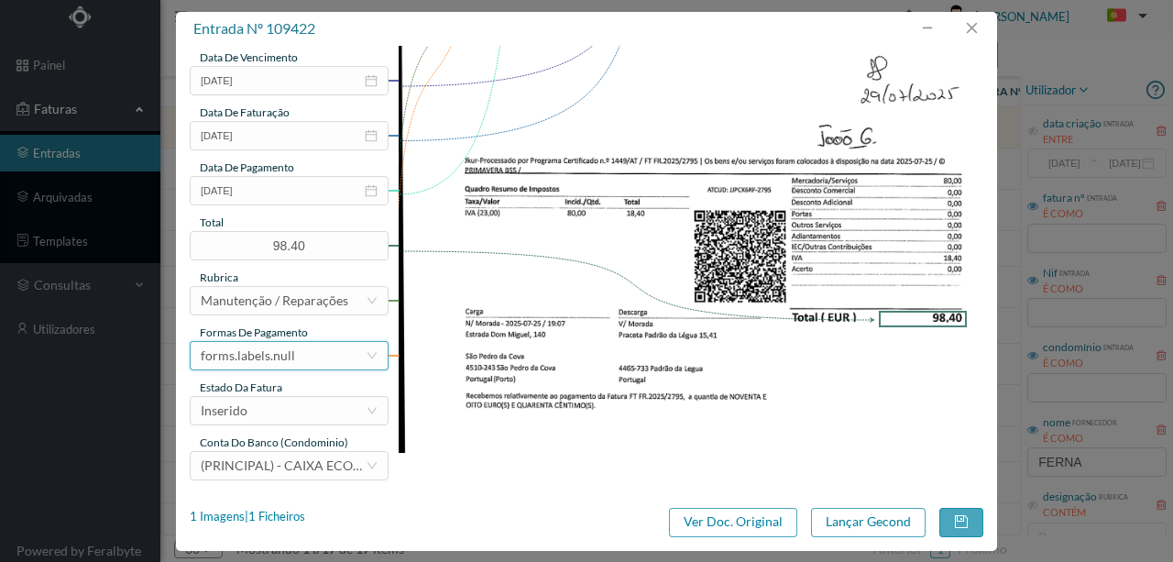
click at [312, 358] on div "forms.labels.null" at bounding box center [283, 356] width 165 height 28
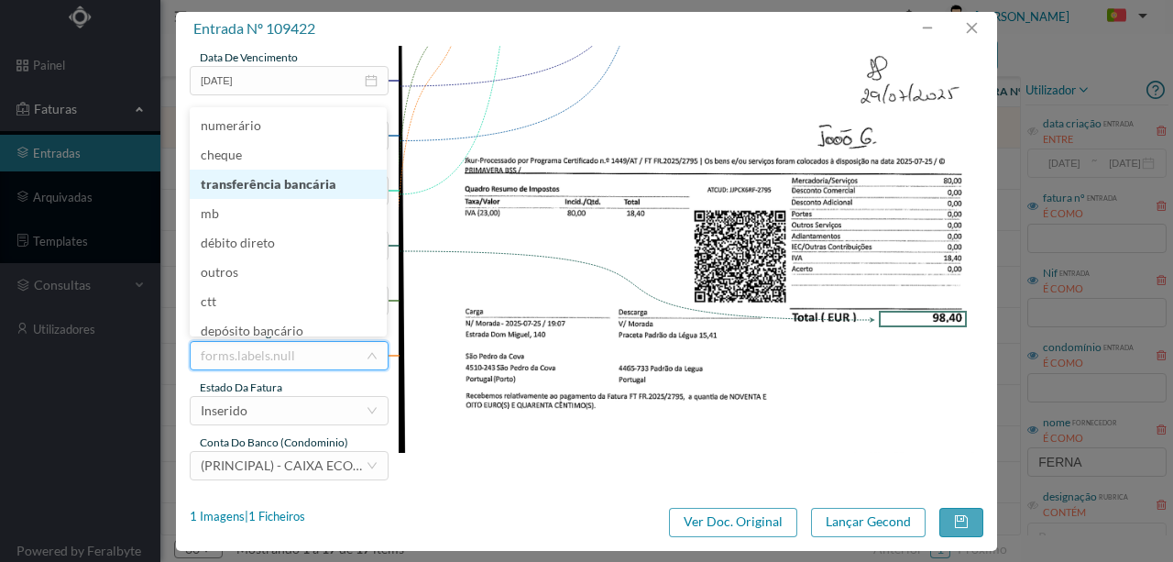
click at [292, 186] on li "transferência bancária" at bounding box center [288, 184] width 197 height 29
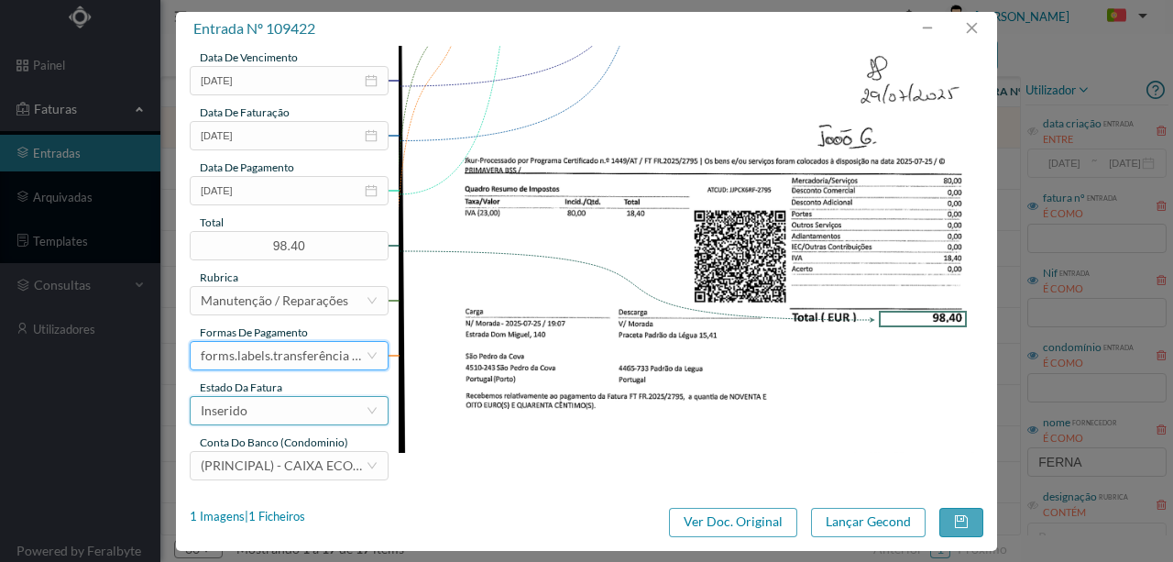
click at [315, 410] on div "Inserido" at bounding box center [283, 411] width 165 height 28
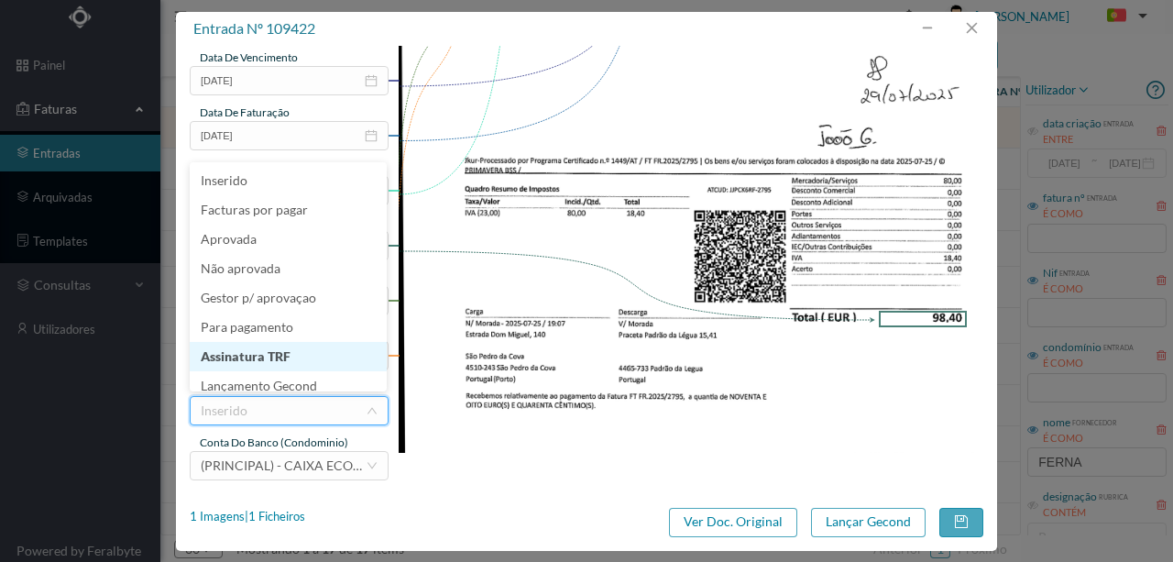
scroll to position [9, 0]
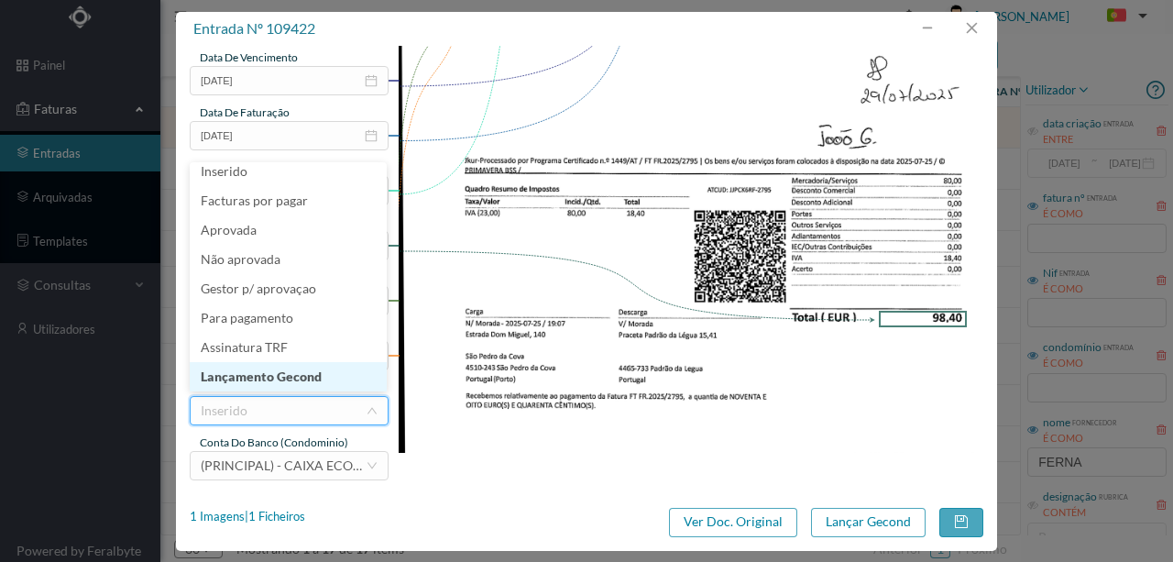
click at [279, 374] on li "Lançamento Gecond" at bounding box center [288, 376] width 197 height 29
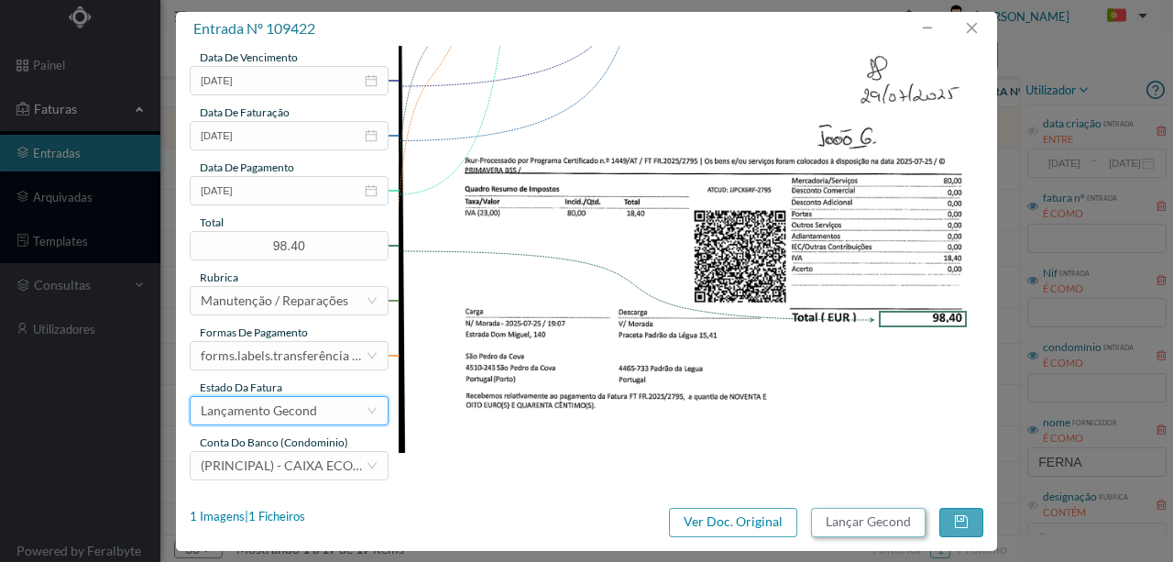
click at [876, 515] on button "Lançar Gecond" at bounding box center [868, 522] width 115 height 29
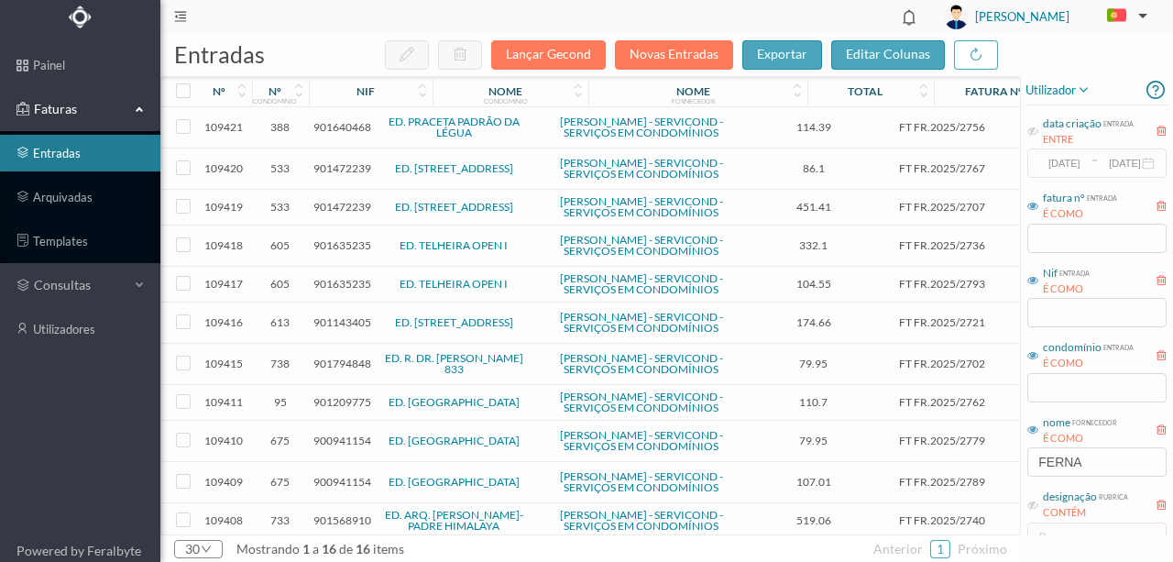
click at [351, 127] on span "901640468" at bounding box center [343, 127] width 58 height 14
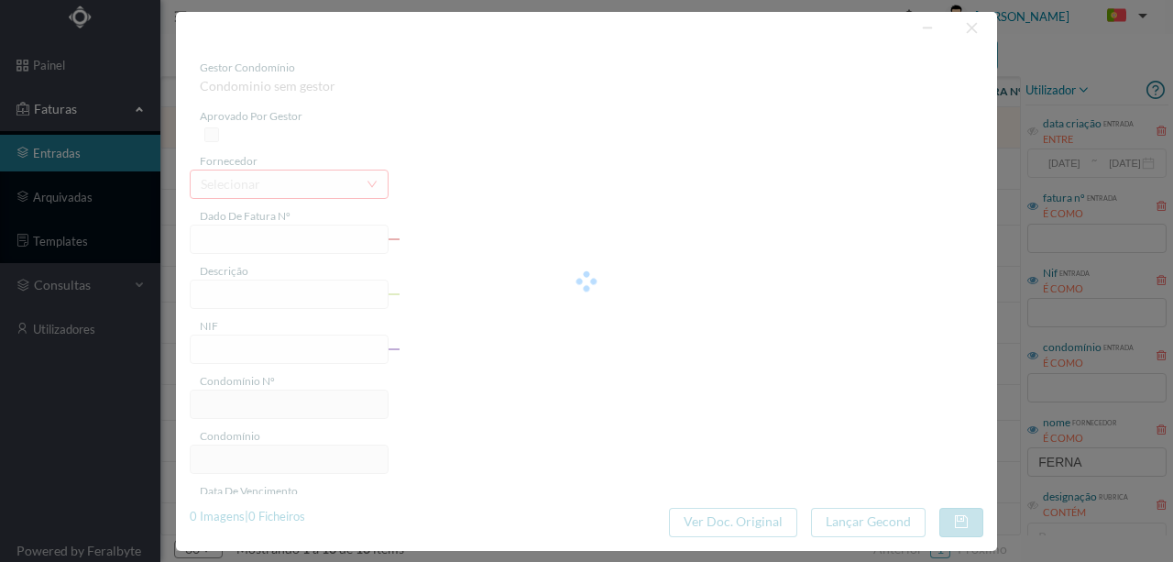
type input "FT FR.2025/2756"
type input "901640468"
type input "[DATE]"
type input "114.39"
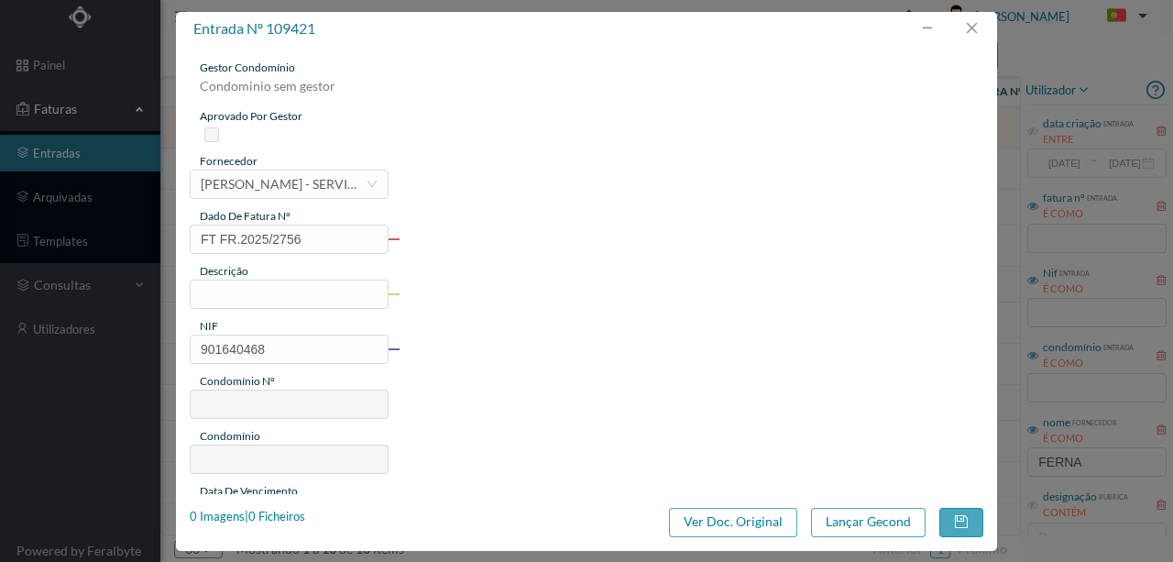
type input "388"
type input "ED. PRACETA PADRÃO DA LÉGUA"
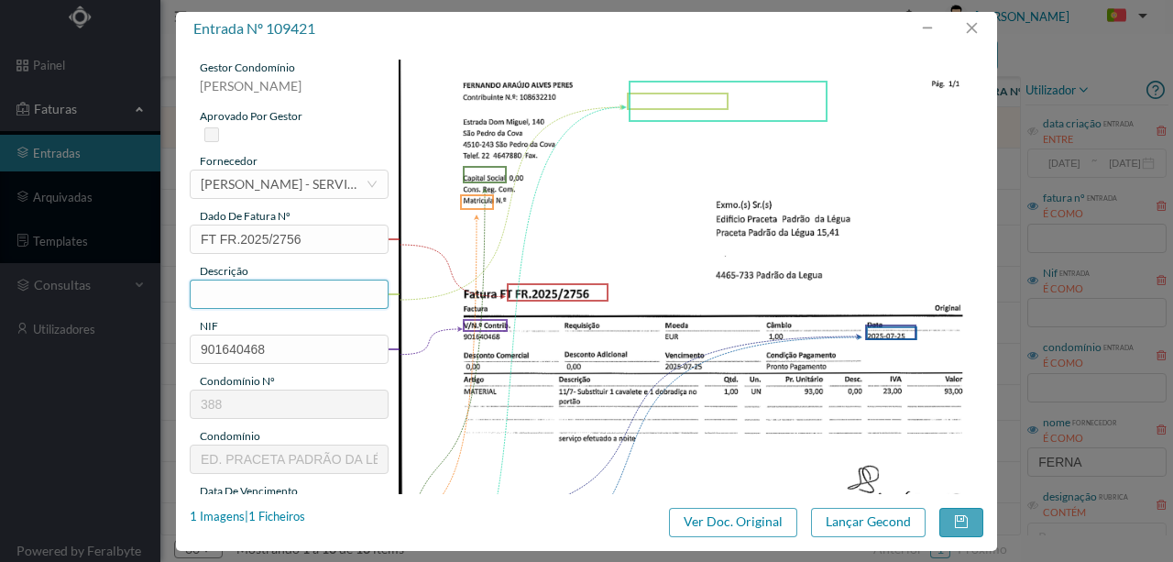
click at [213, 298] on input "text" at bounding box center [289, 294] width 199 height 29
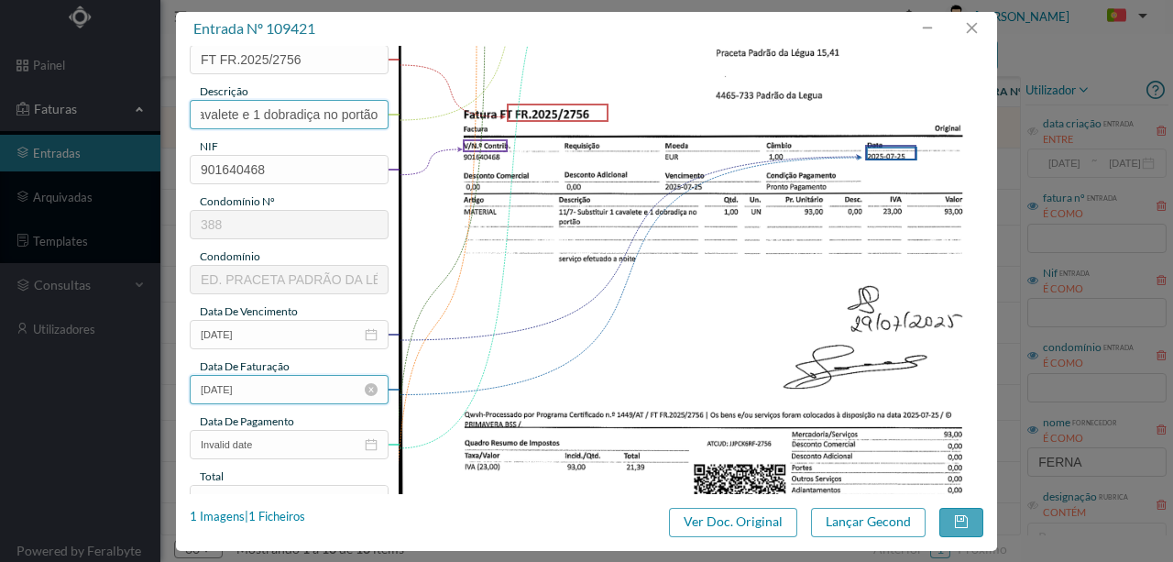
scroll to position [183, 0]
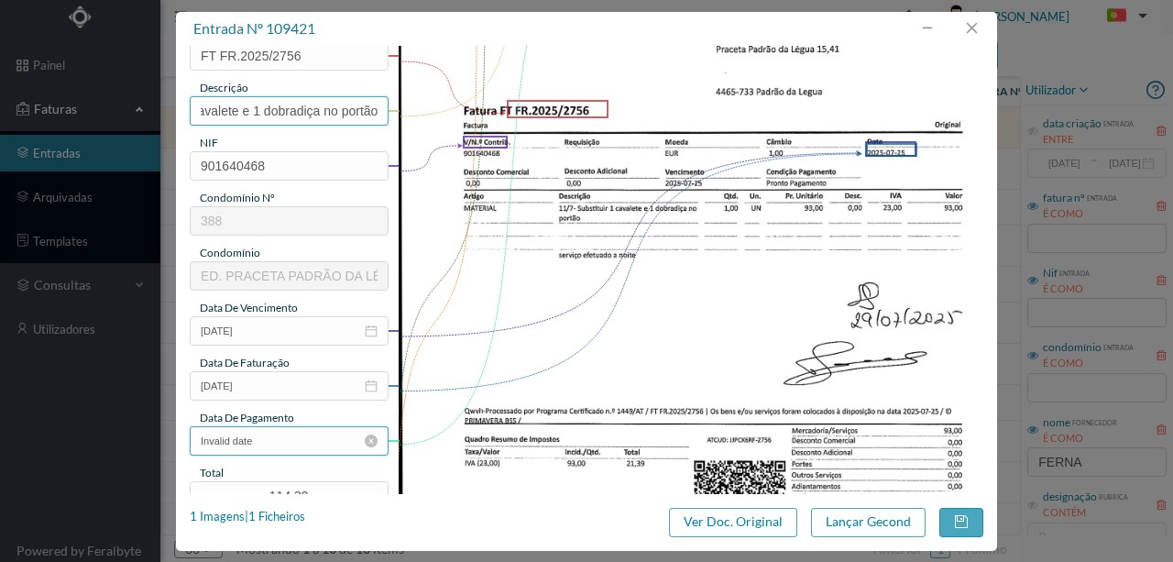
type input "Subs 1 cavalete e 1 dobradiça no portão"
click at [282, 442] on input "Invalid date" at bounding box center [289, 440] width 199 height 29
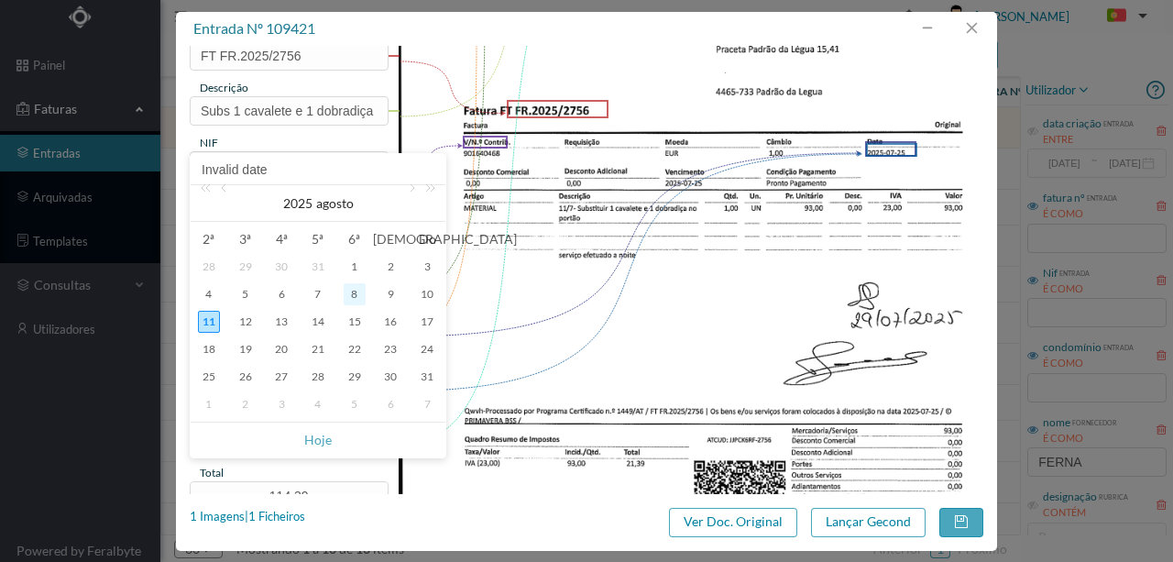
click at [351, 295] on div "8" at bounding box center [355, 294] width 22 height 22
type input "[DATE]"
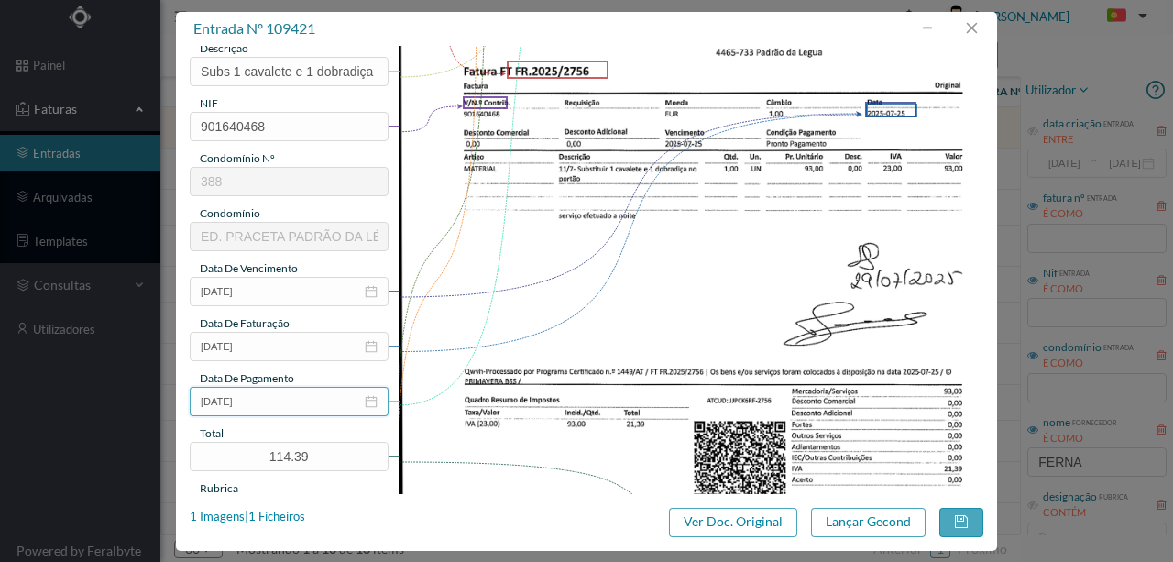
scroll to position [427, 0]
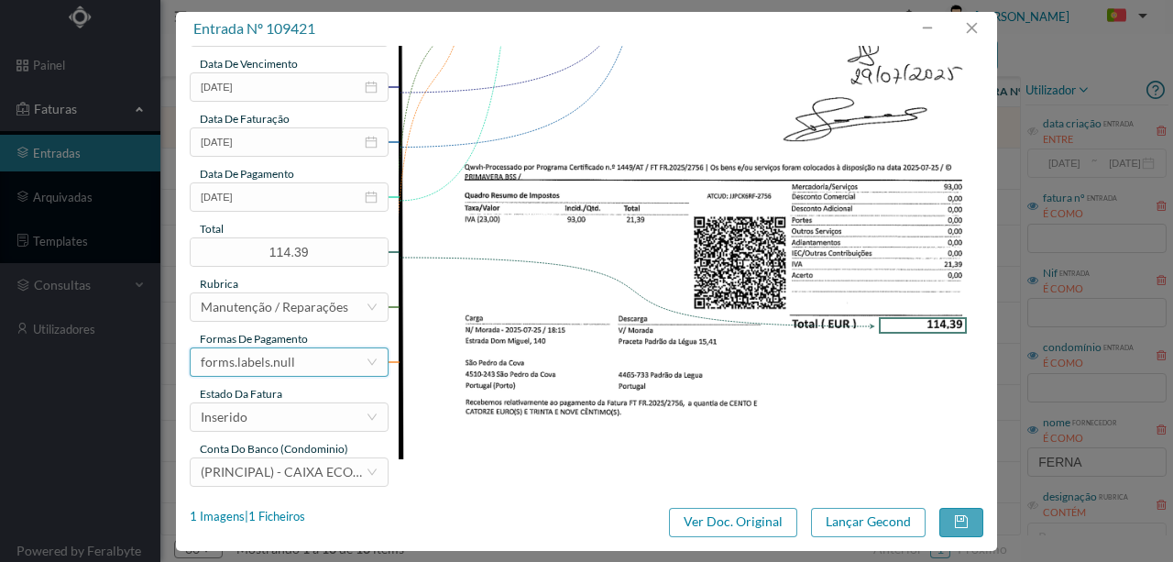
click at [282, 367] on div "forms.labels.null" at bounding box center [248, 362] width 94 height 28
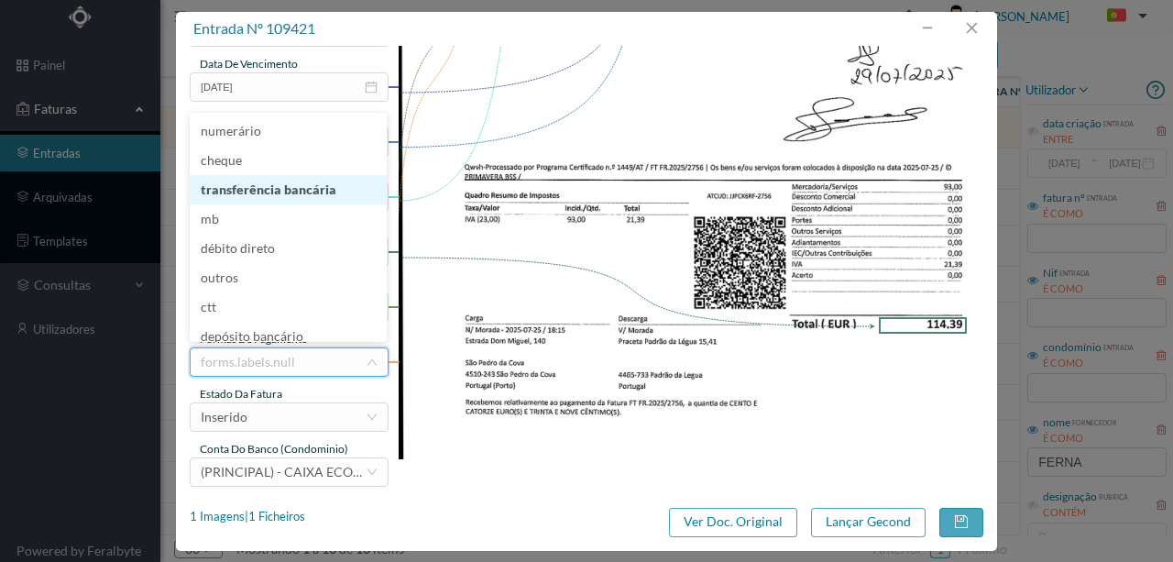
click at [284, 193] on li "transferência bancária" at bounding box center [288, 189] width 197 height 29
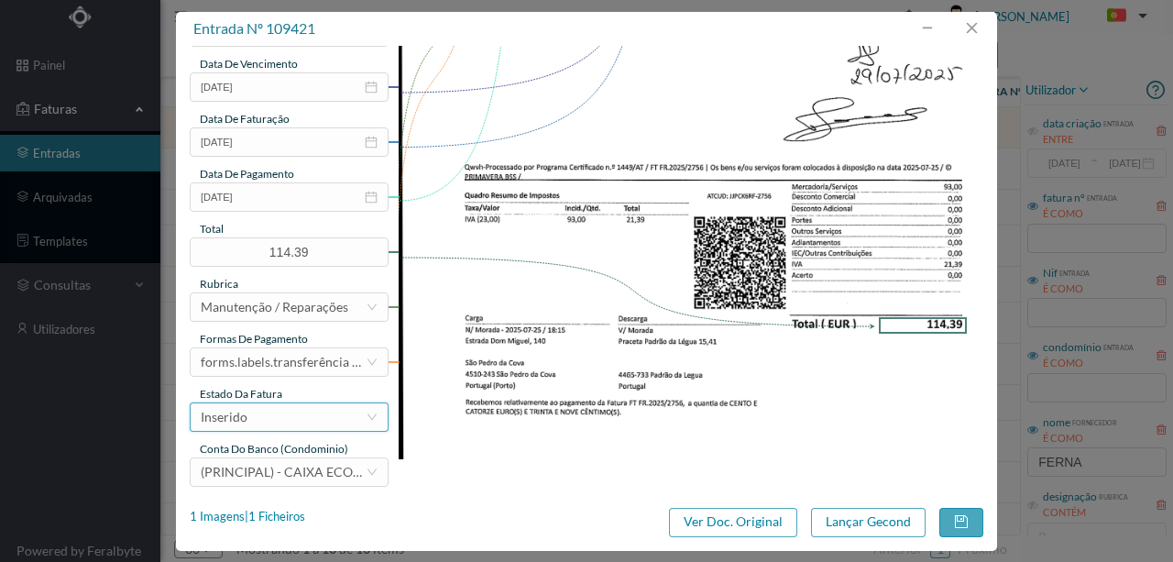
click at [281, 409] on div "Inserido" at bounding box center [283, 417] width 165 height 28
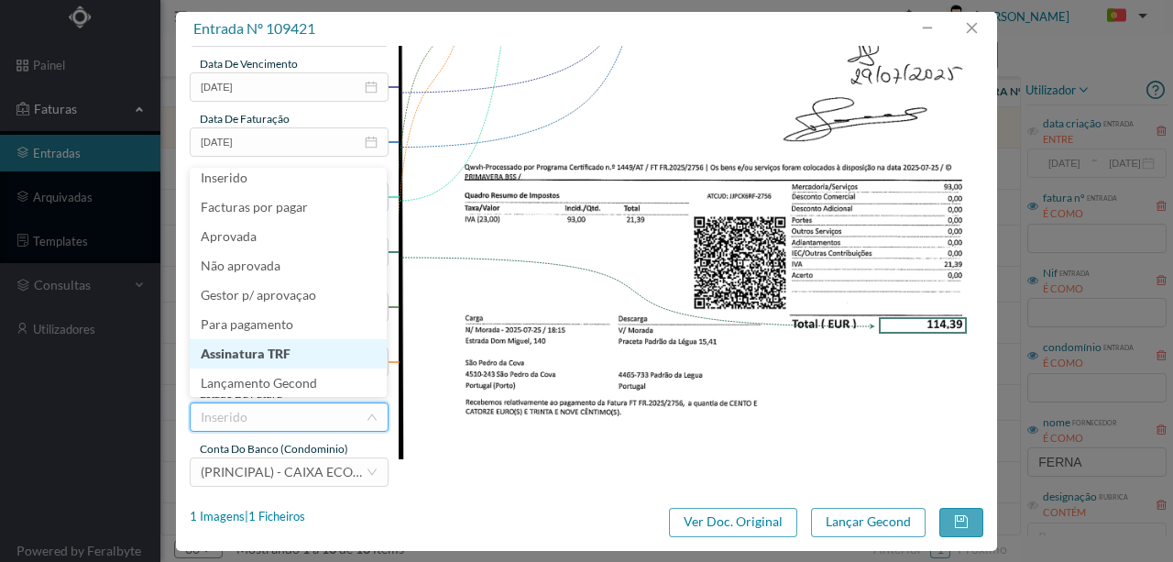
scroll to position [9, 0]
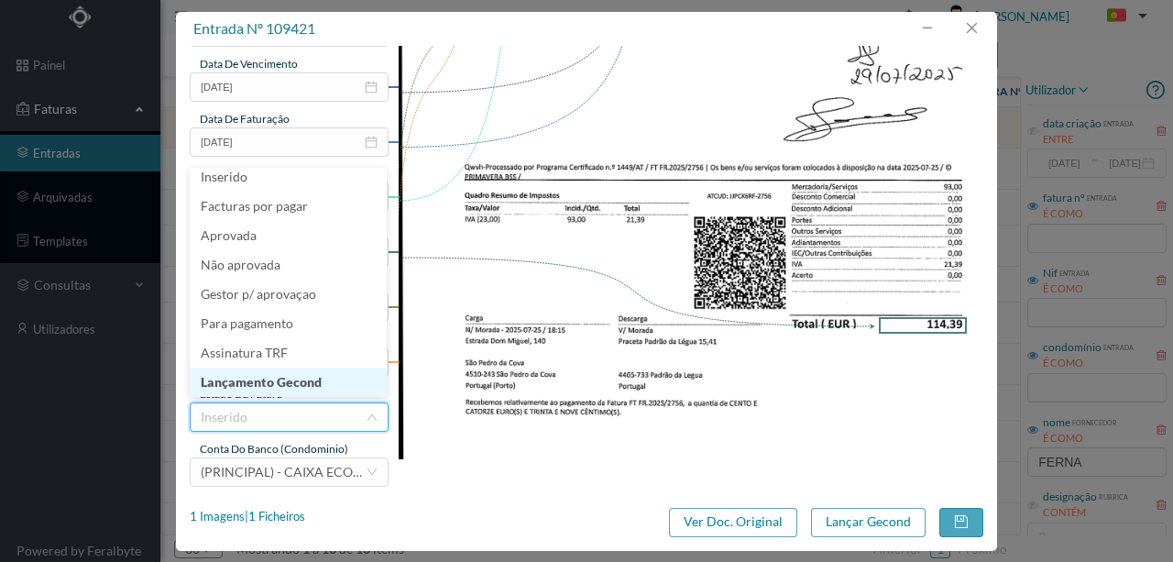
click at [281, 387] on li "Lançamento Gecond" at bounding box center [288, 382] width 197 height 29
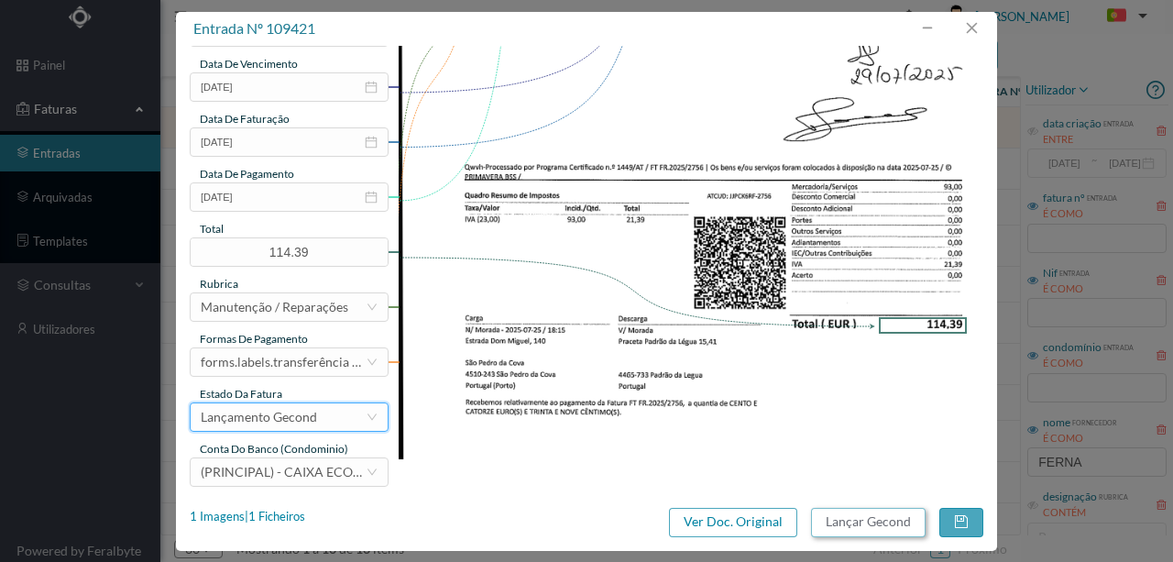
click at [894, 530] on button "Lançar Gecond" at bounding box center [868, 522] width 115 height 29
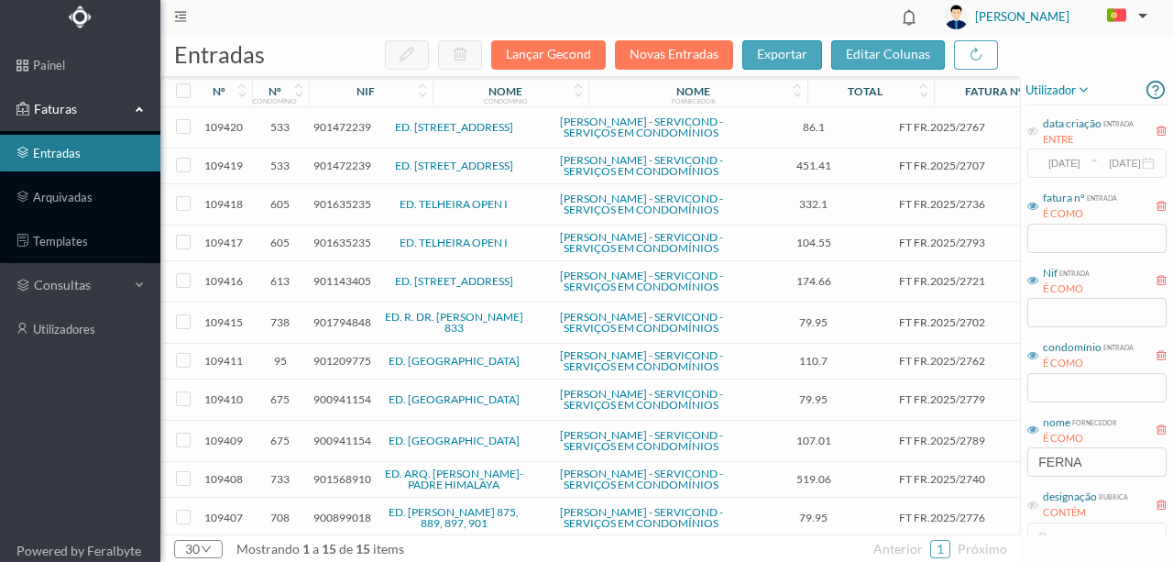
click at [335, 127] on span "901472239" at bounding box center [343, 127] width 58 height 14
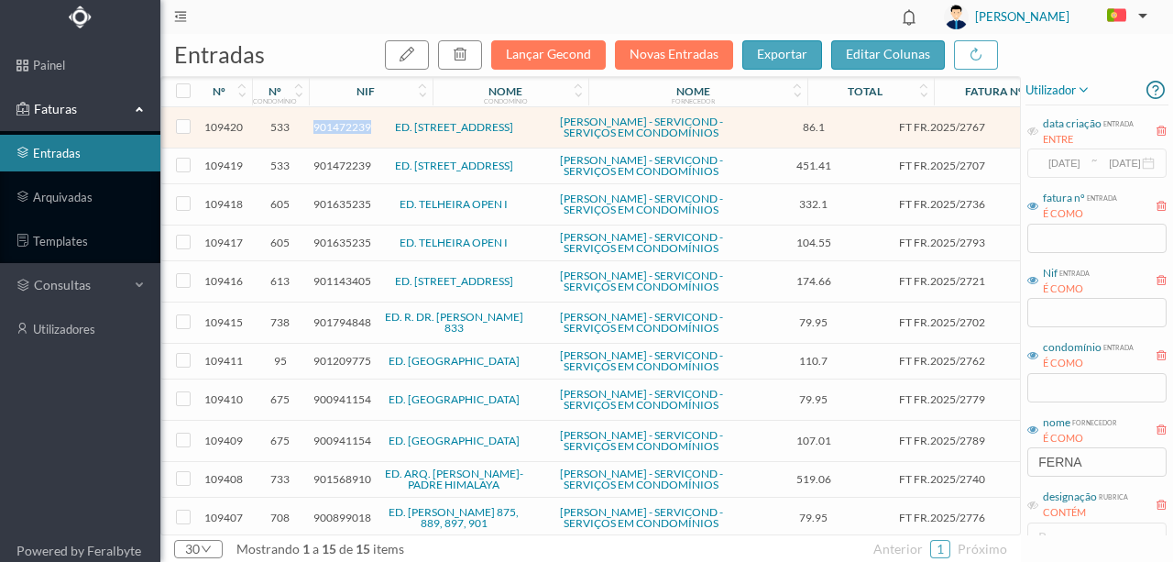
click at [335, 127] on span "901472239" at bounding box center [343, 127] width 58 height 14
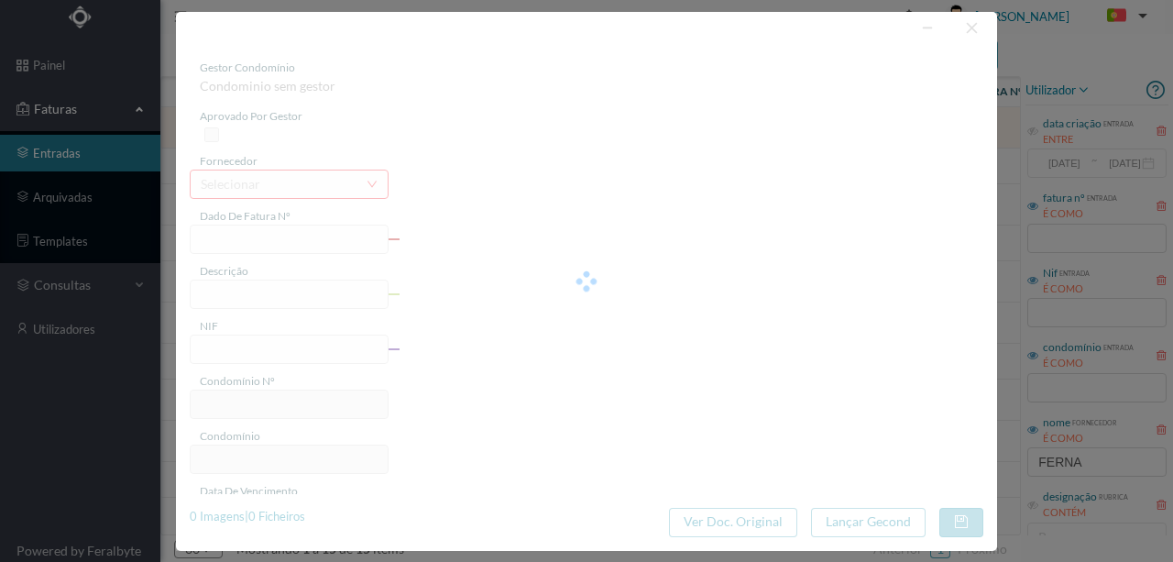
type input "FT FR.2025/2767"
type input "901472239"
type input "2025-07-25"
type input "86.10"
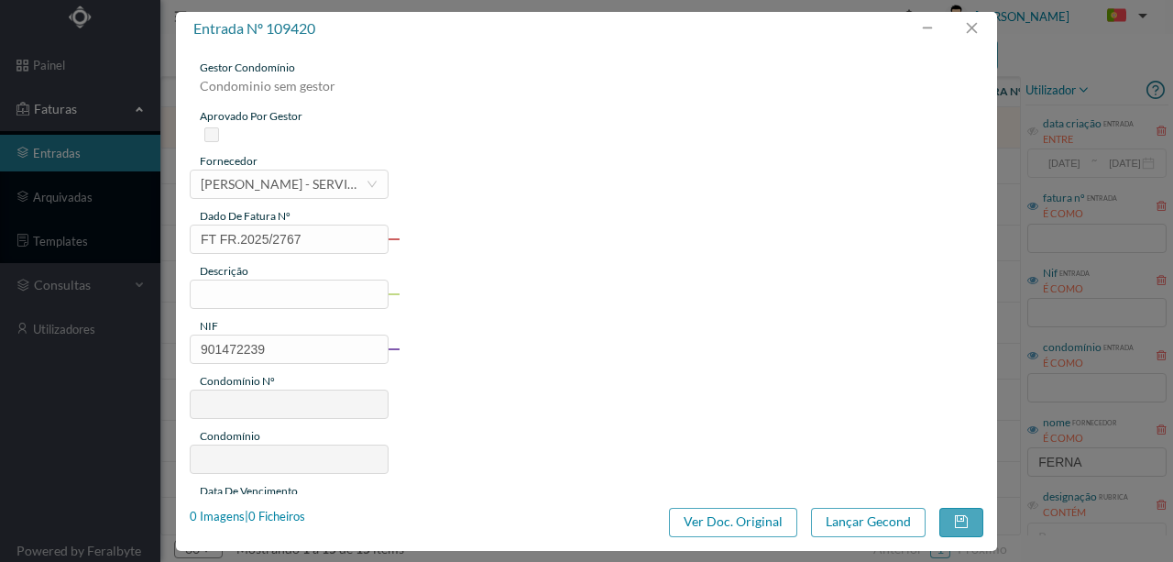
type input "533"
type input "ED. RUA DA CAVERNEIRA 33/97"
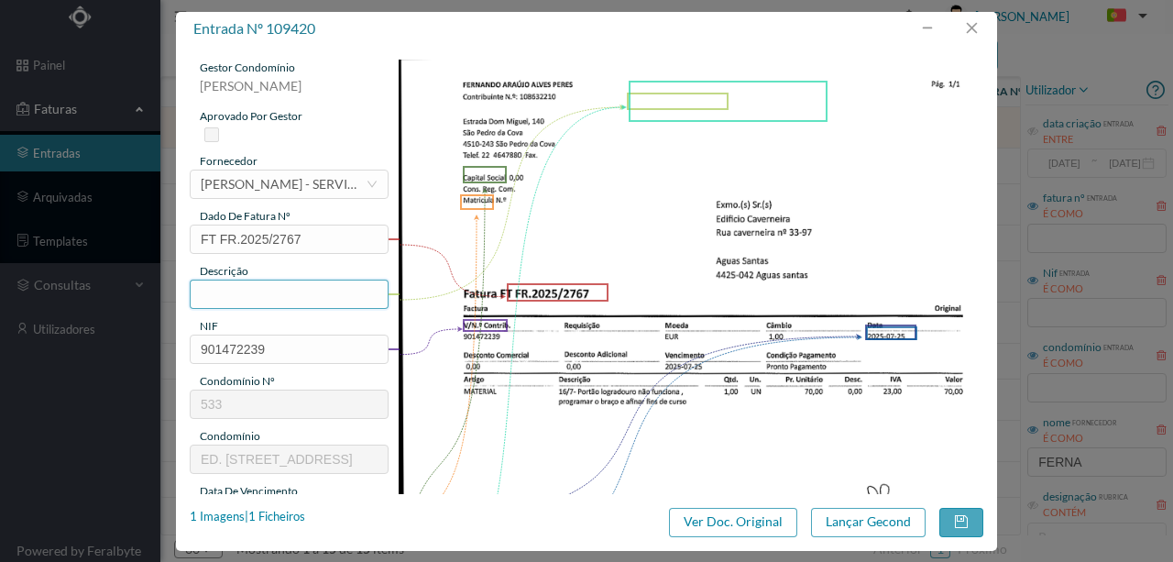
click at [246, 294] on input "text" at bounding box center [289, 294] width 199 height 29
click at [251, 293] on input "Reparar logradouro" at bounding box center [289, 294] width 199 height 29
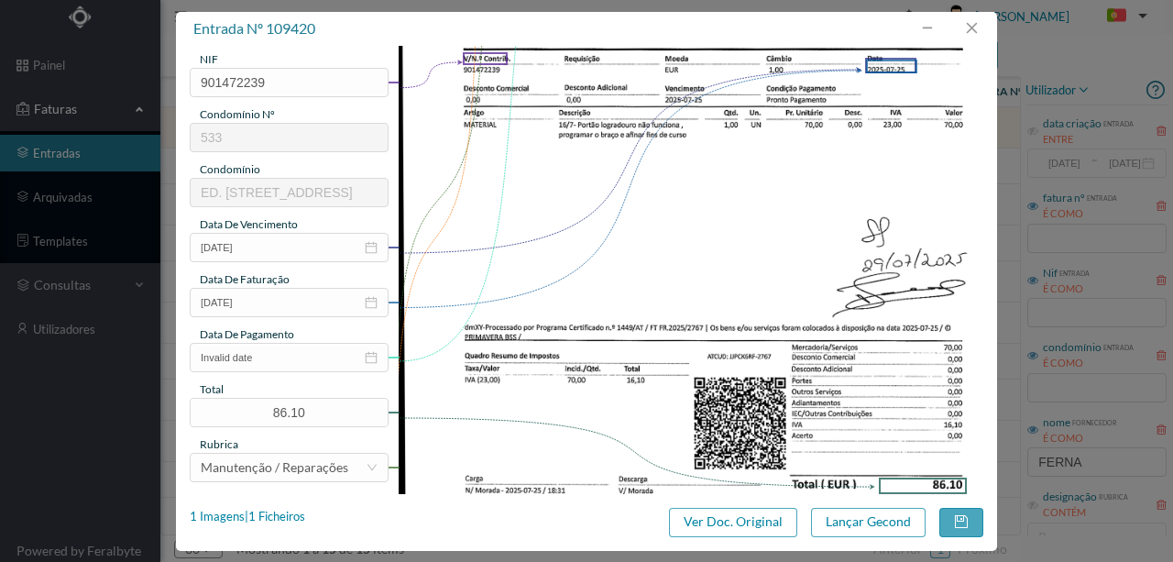
scroll to position [305, 0]
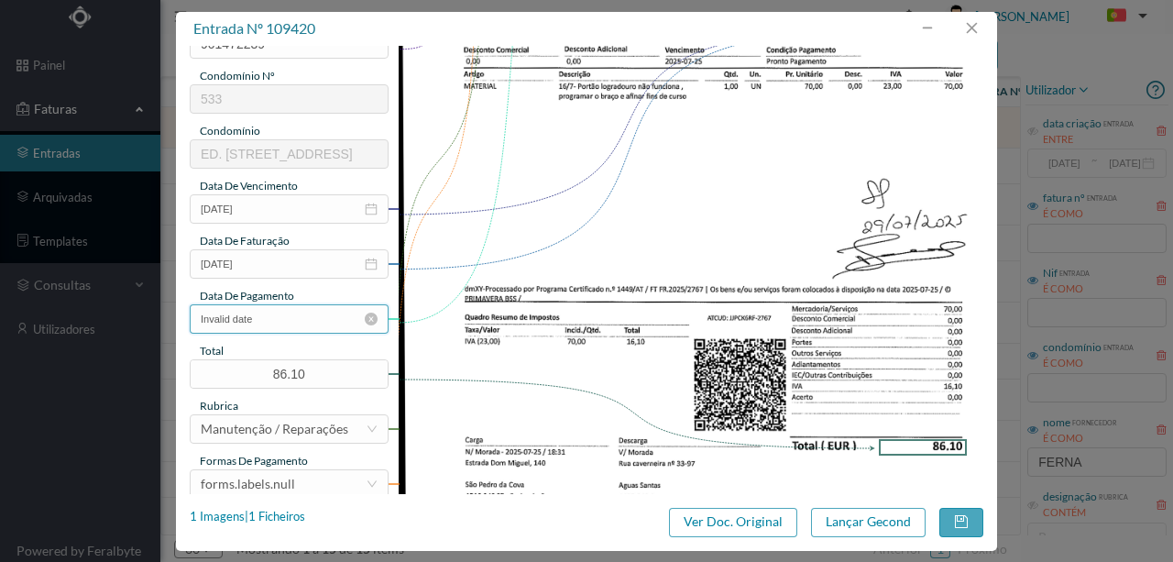
type input "Reparar portão do logradouro ; Programar o braço e afinar fins de curso"
click at [281, 331] on input "Invalid date" at bounding box center [289, 318] width 199 height 29
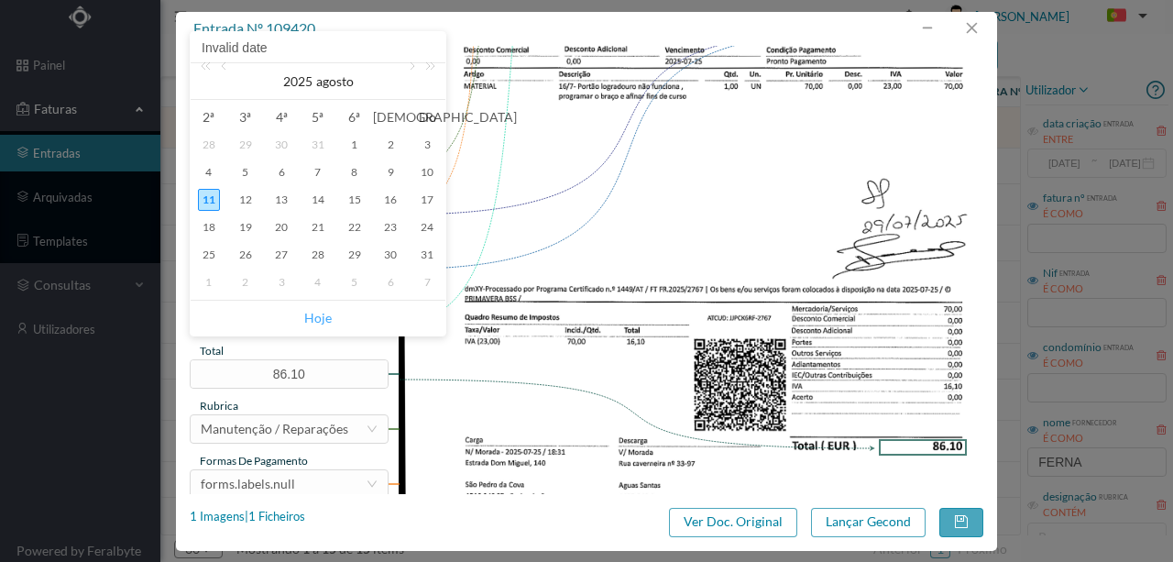
click at [317, 319] on link "Hoje" at bounding box center [318, 318] width 28 height 35
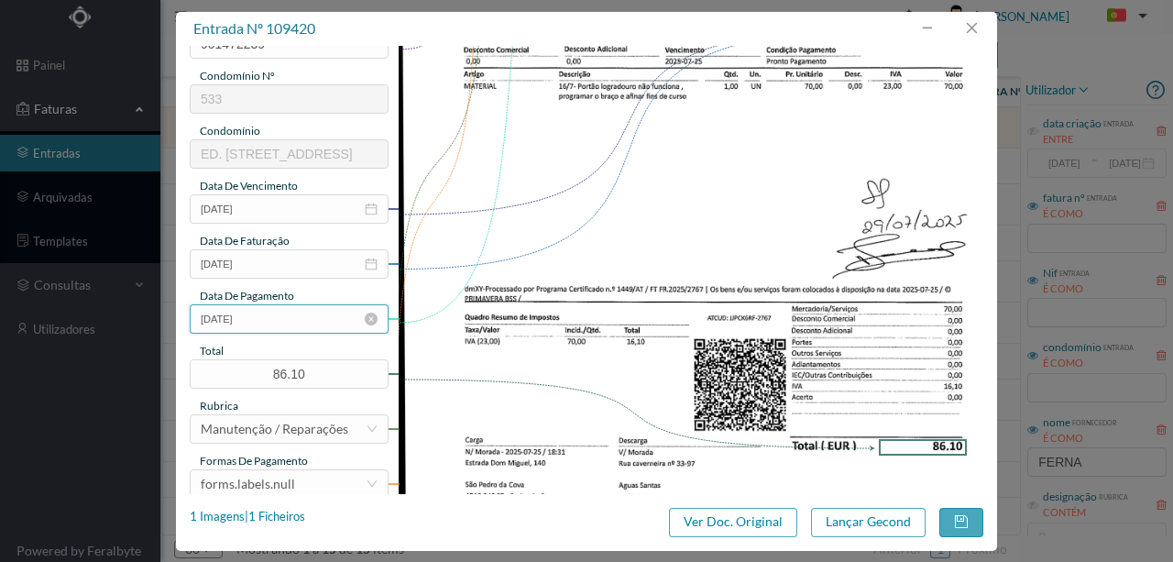
click at [298, 323] on input "[DATE]" at bounding box center [289, 318] width 199 height 29
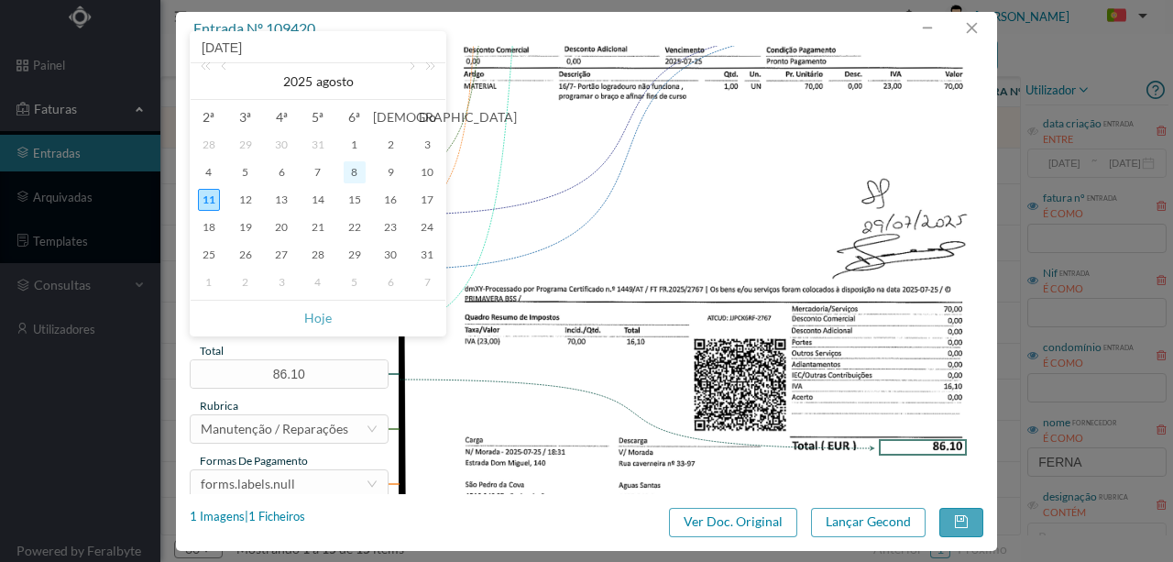
click at [355, 174] on div "8" at bounding box center [355, 172] width 22 height 22
type input "2025-08-08"
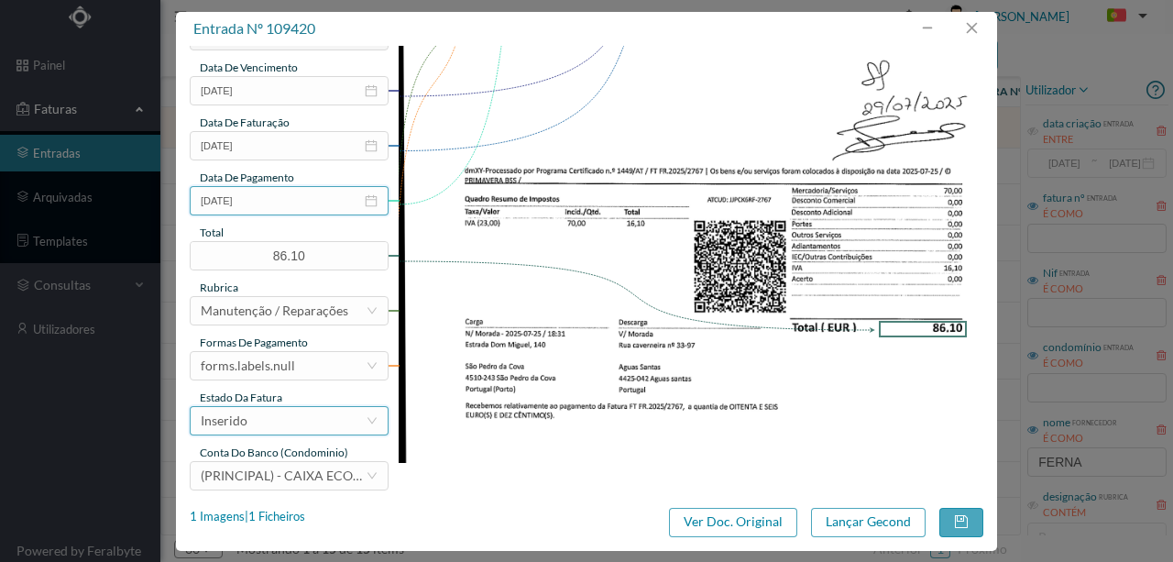
scroll to position [434, 0]
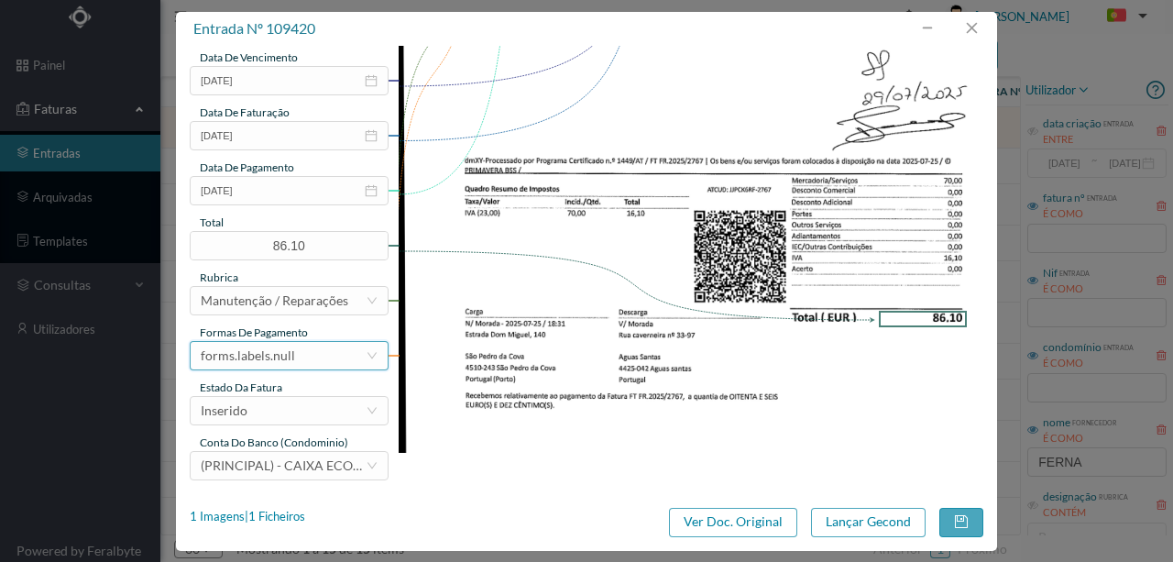
click at [303, 354] on div "forms.labels.null" at bounding box center [283, 356] width 165 height 28
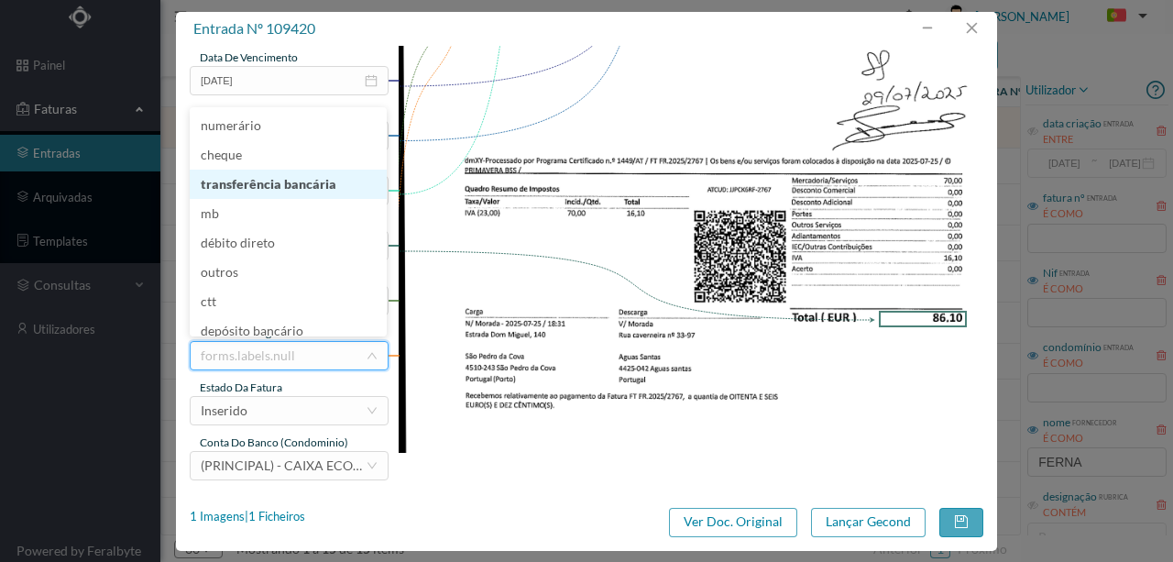
click at [281, 187] on li "transferência bancária" at bounding box center [288, 184] width 197 height 29
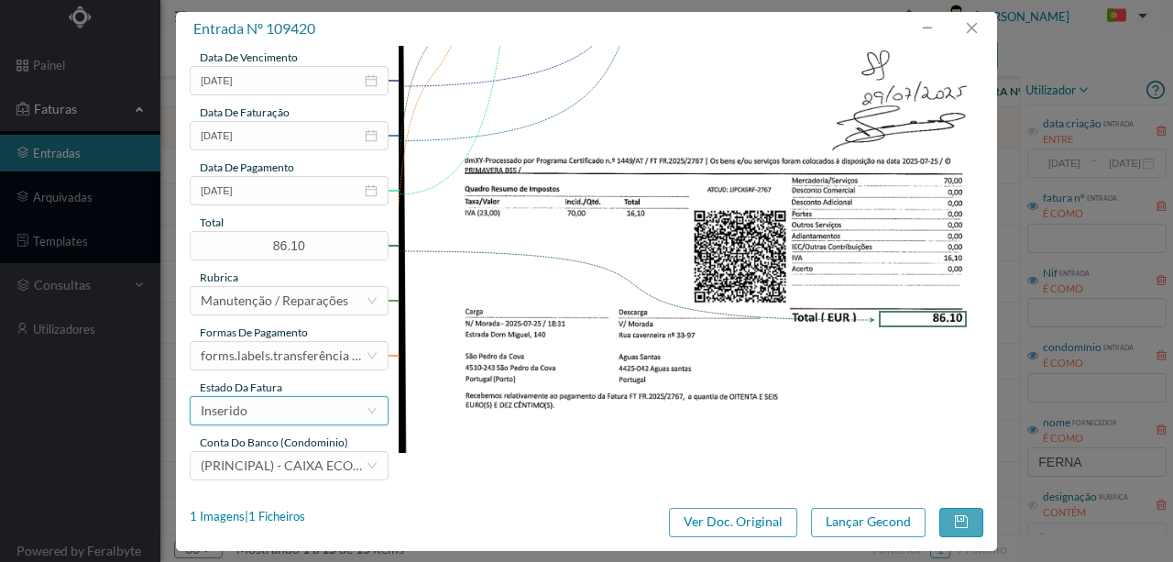
click at [308, 414] on div "Inserido" at bounding box center [283, 411] width 165 height 28
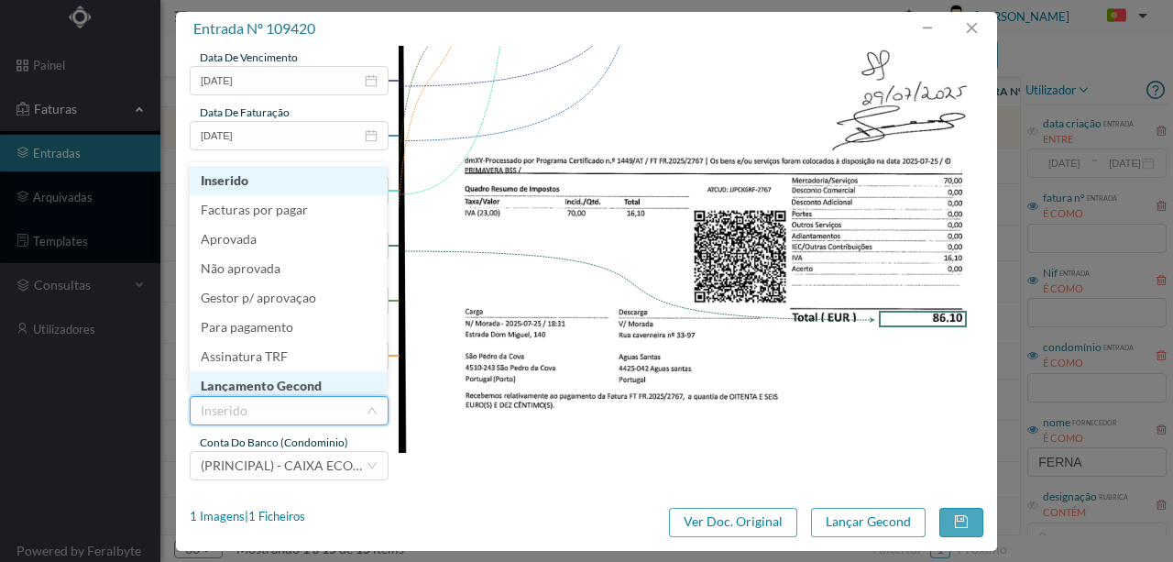
scroll to position [9, 0]
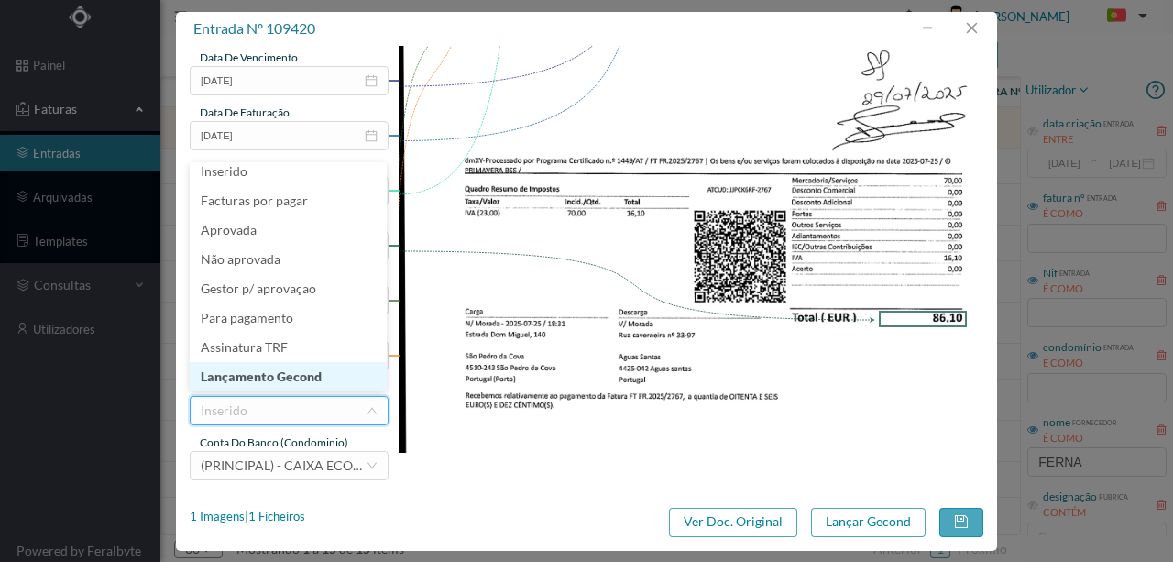
click at [286, 378] on li "Lançamento Gecond" at bounding box center [288, 376] width 197 height 29
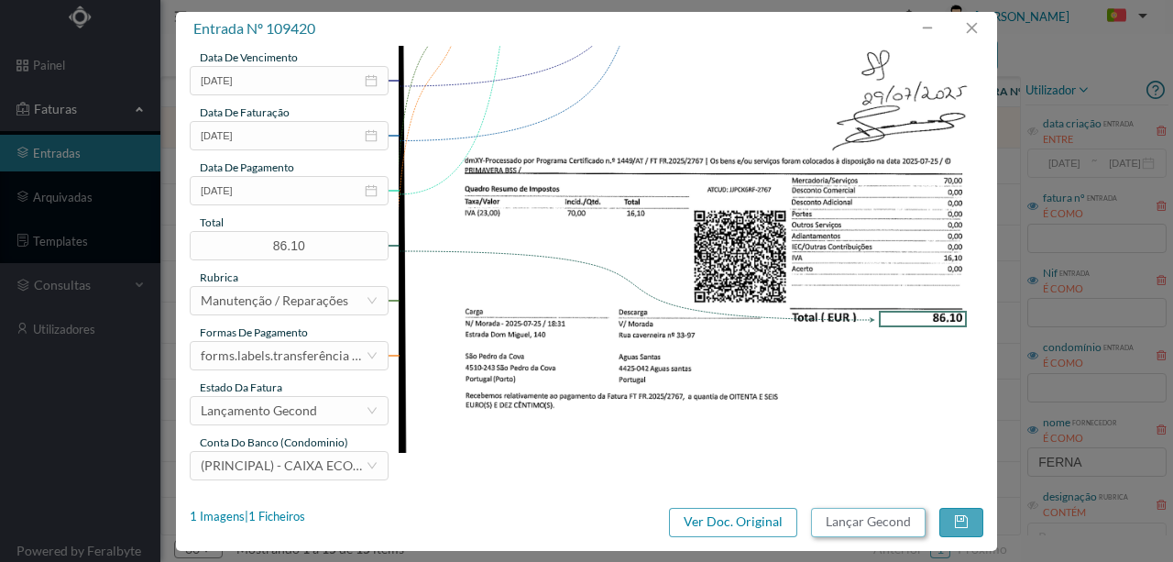
click at [859, 526] on button "Lançar Gecond" at bounding box center [868, 522] width 115 height 29
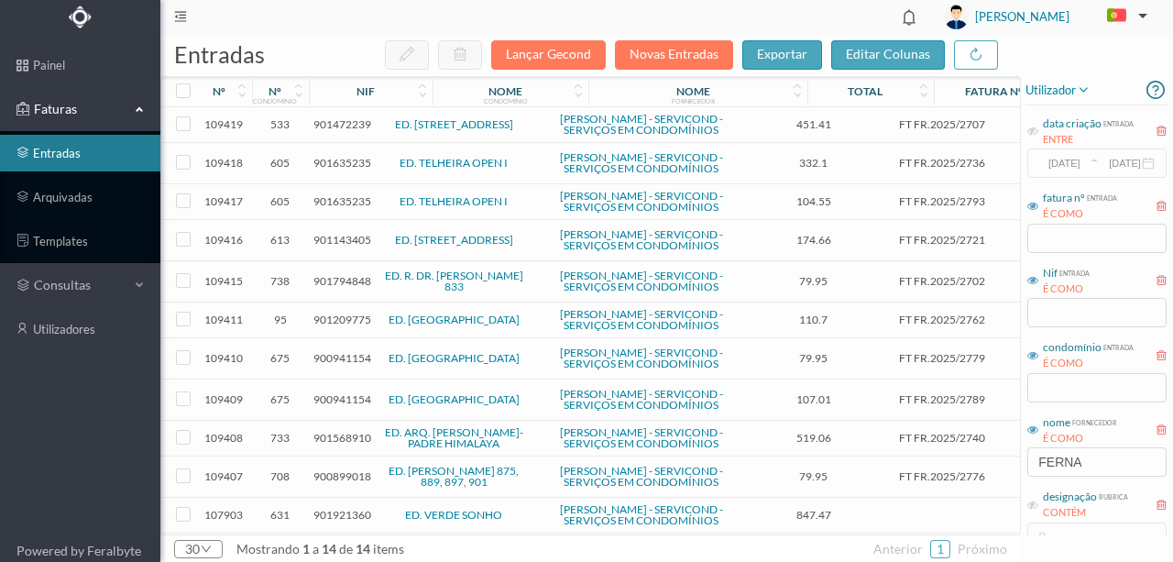
click at [354, 127] on span "901472239" at bounding box center [343, 124] width 58 height 14
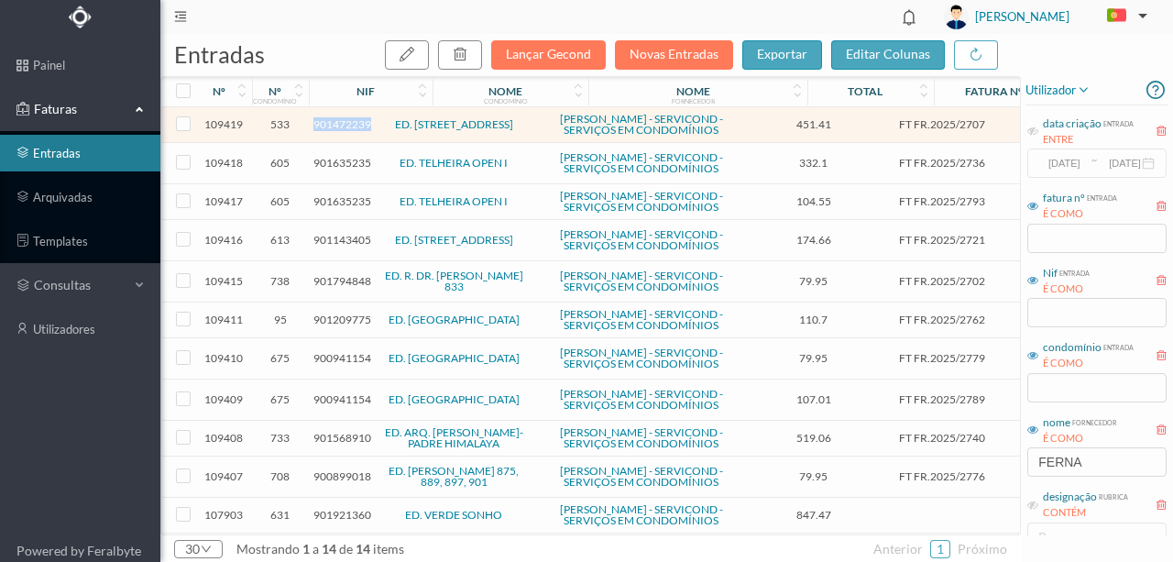
click at [354, 127] on span "901472239" at bounding box center [343, 124] width 58 height 14
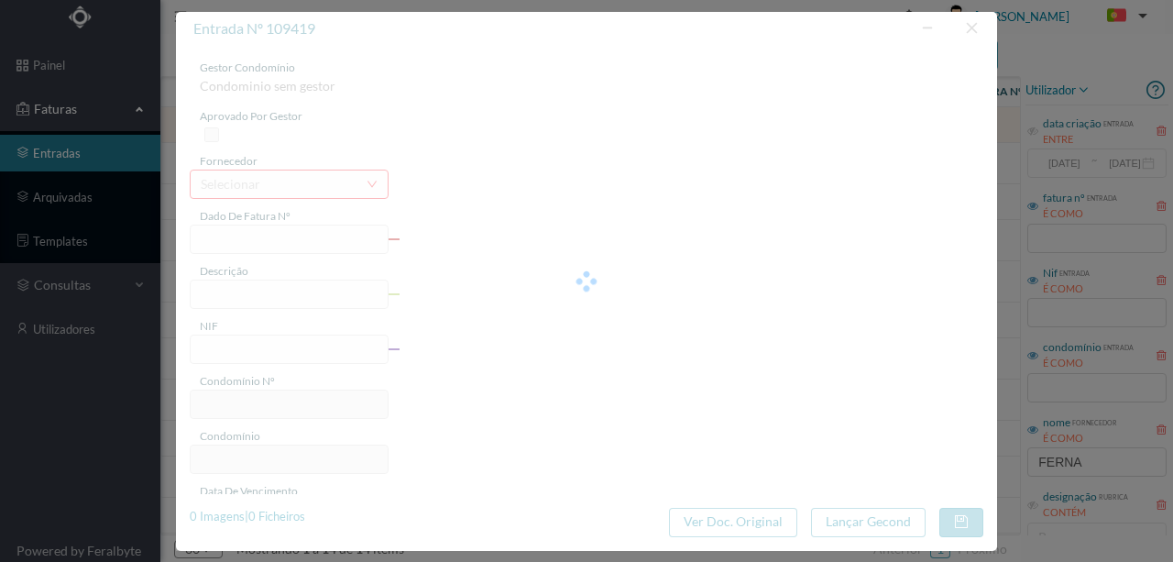
type input "FT FR.2025/2707"
type input "901472239"
type input "Invalid date"
type input "2025-07-24"
type input "451.41"
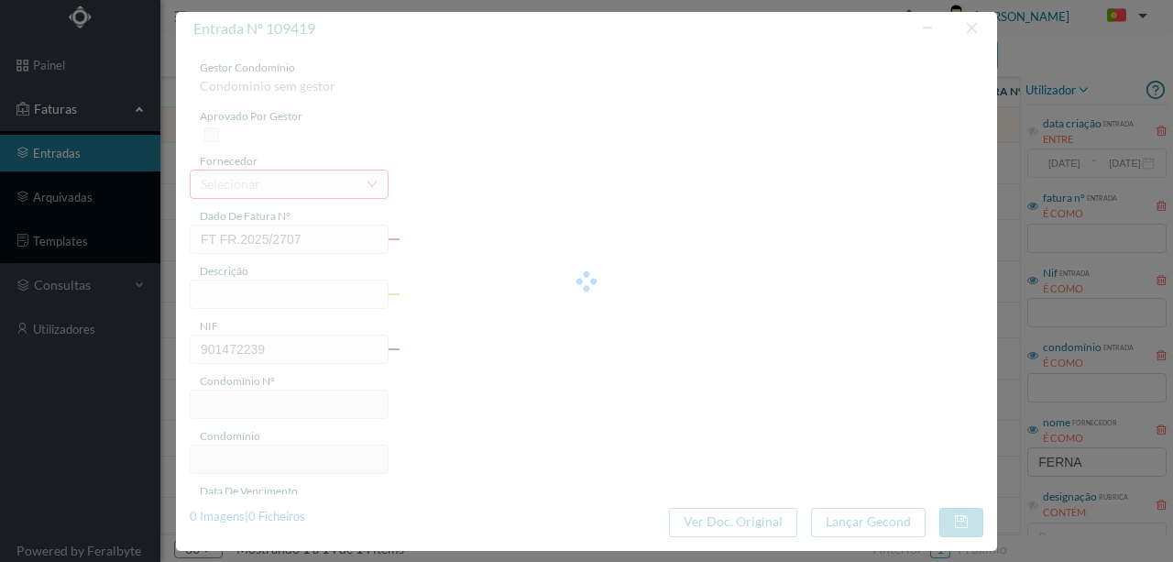
type input "533"
type input "ED. RUA DA CAVERNEIRA 33/97"
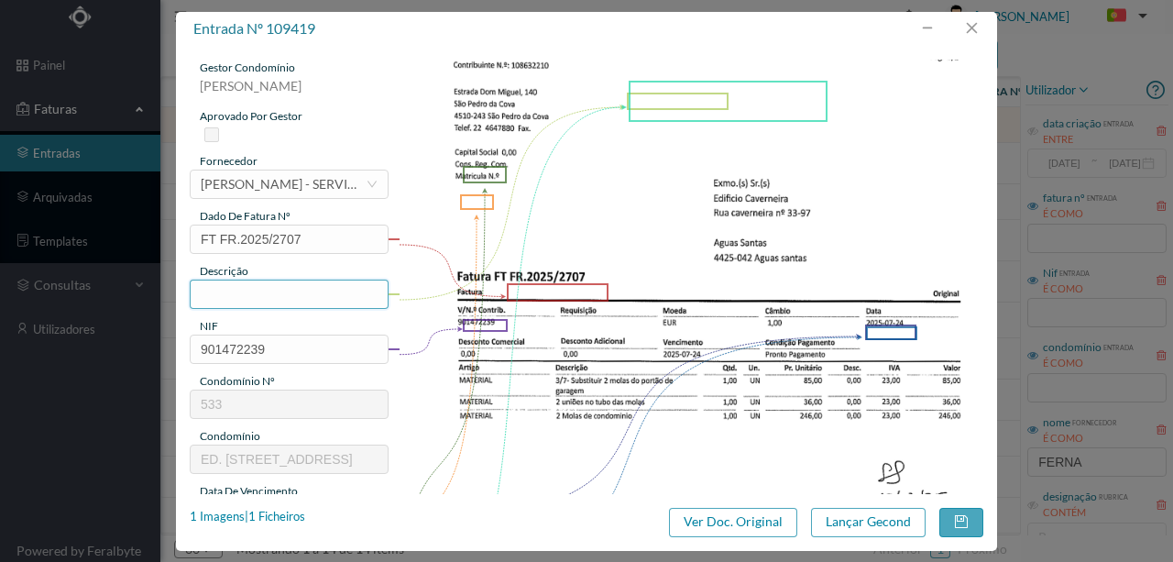
click at [281, 293] on input "text" at bounding box center [289, 294] width 199 height 29
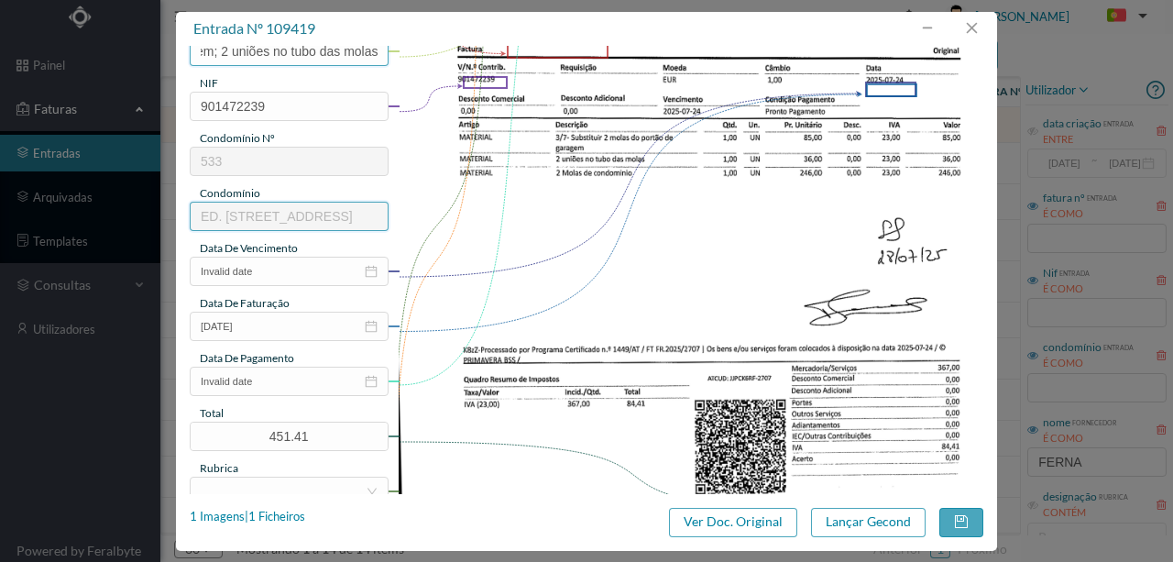
scroll to position [244, 0]
type input "Subs 2 molas do portão da garagem; 2 uniões no tubo das molas"
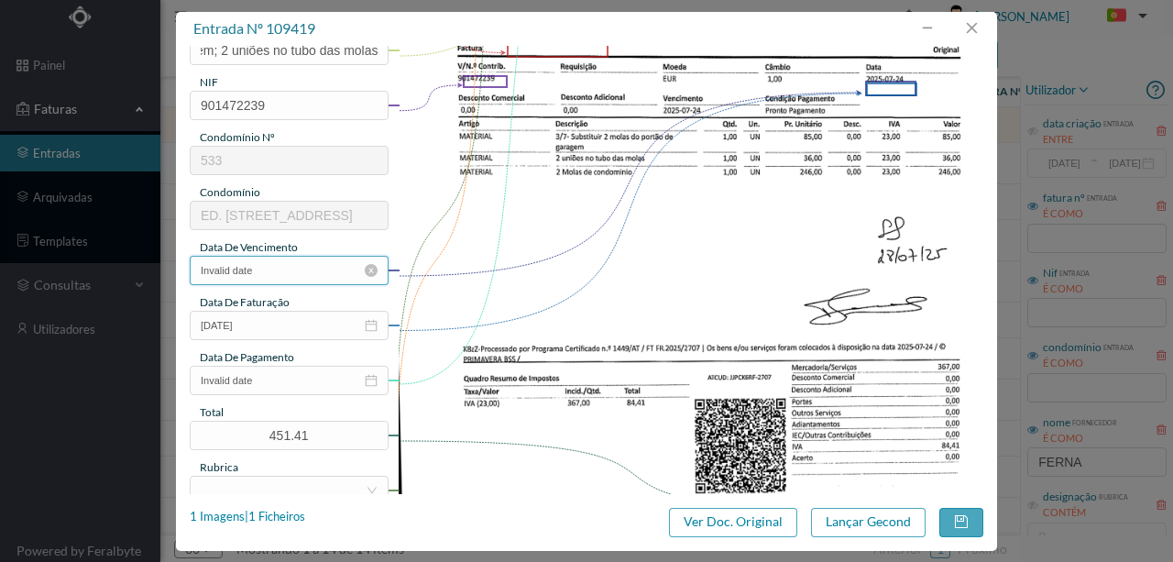
click at [290, 269] on input "Invalid date" at bounding box center [289, 270] width 199 height 29
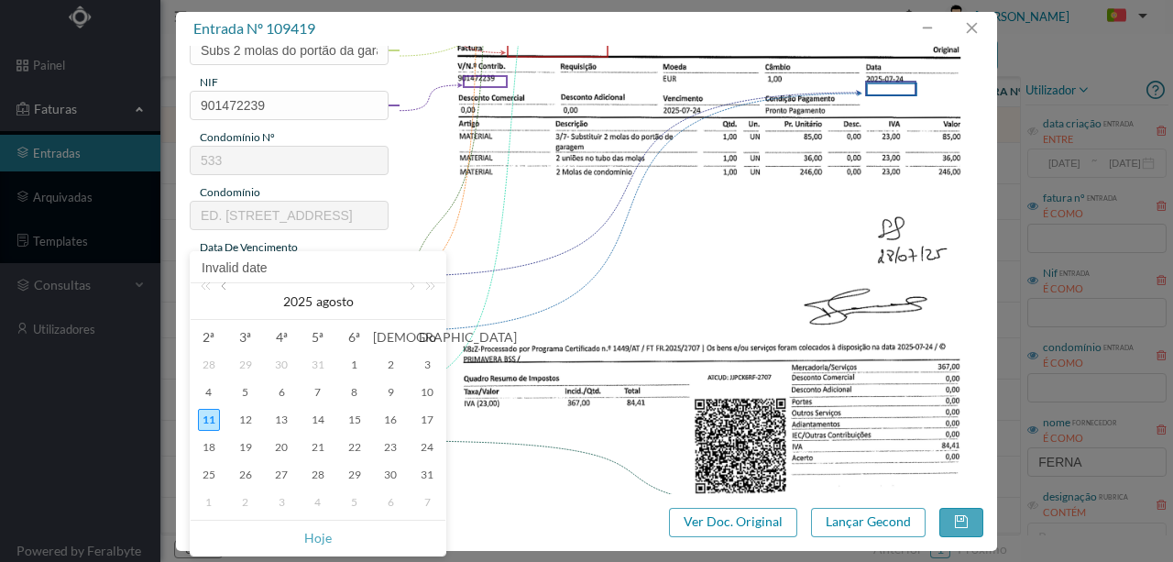
click at [229, 284] on link at bounding box center [225, 301] width 17 height 37
click at [314, 450] on div "24" at bounding box center [318, 447] width 22 height 22
type input "2025-07-24"
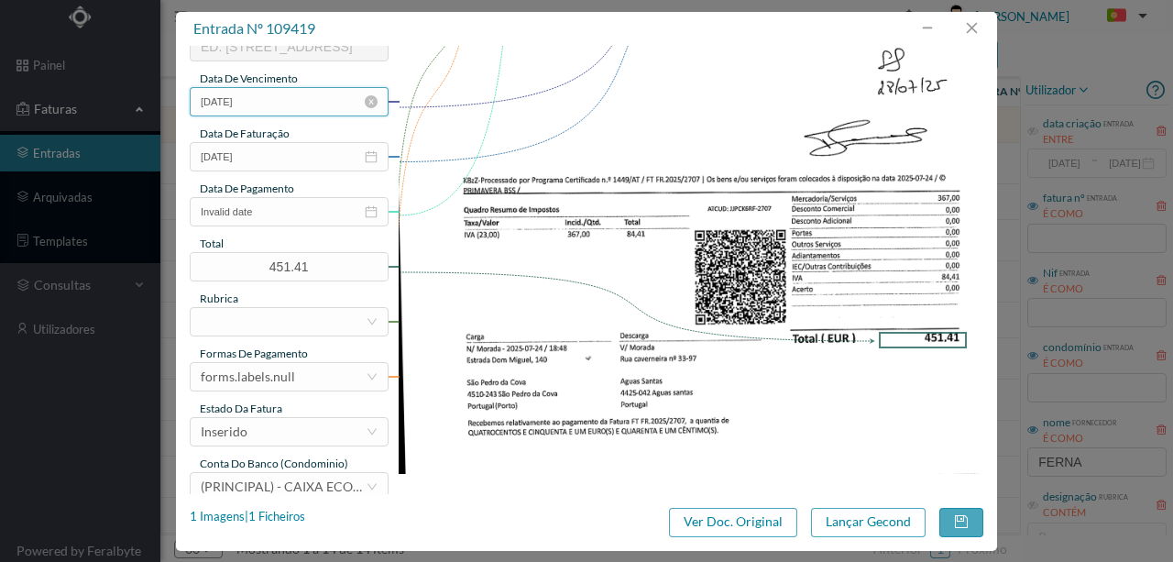
scroll to position [427, 0]
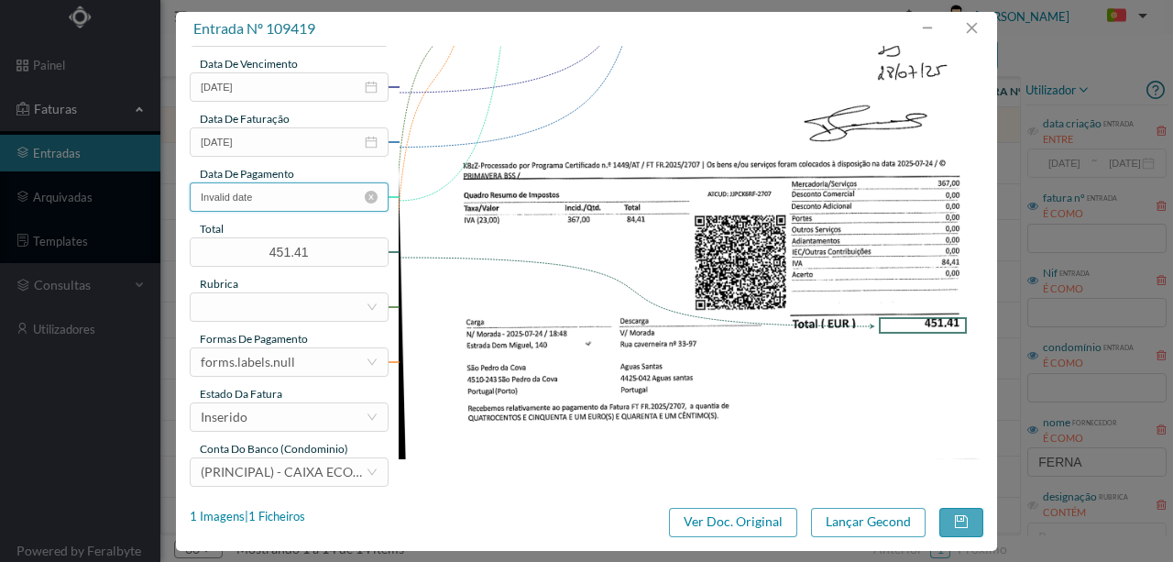
click at [277, 200] on input "Invalid date" at bounding box center [289, 196] width 199 height 29
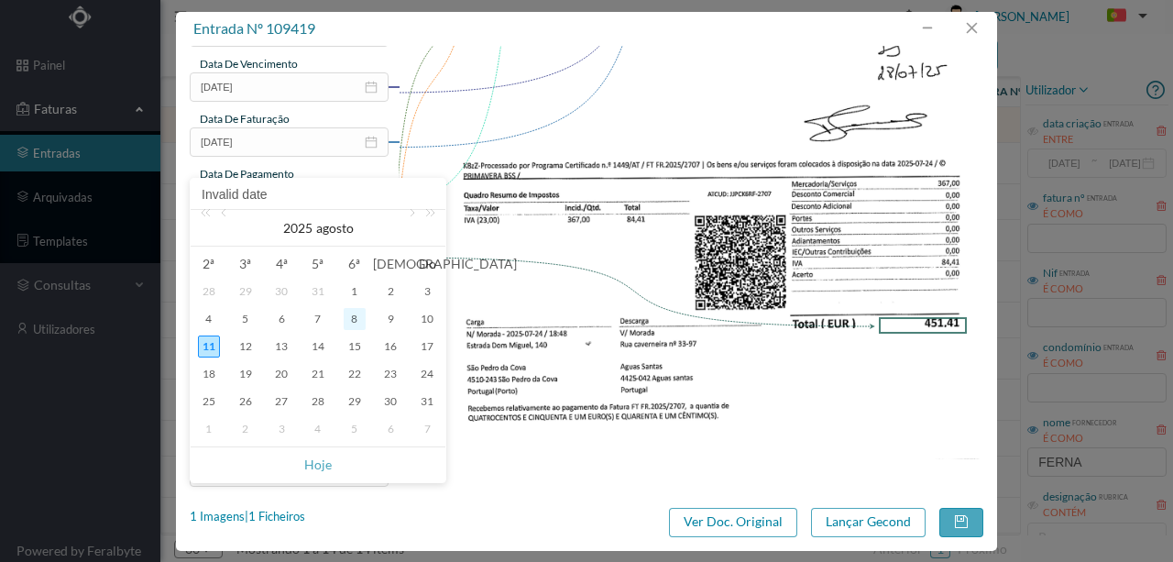
click at [358, 320] on div "8" at bounding box center [355, 319] width 22 height 22
type input "2025-08-08"
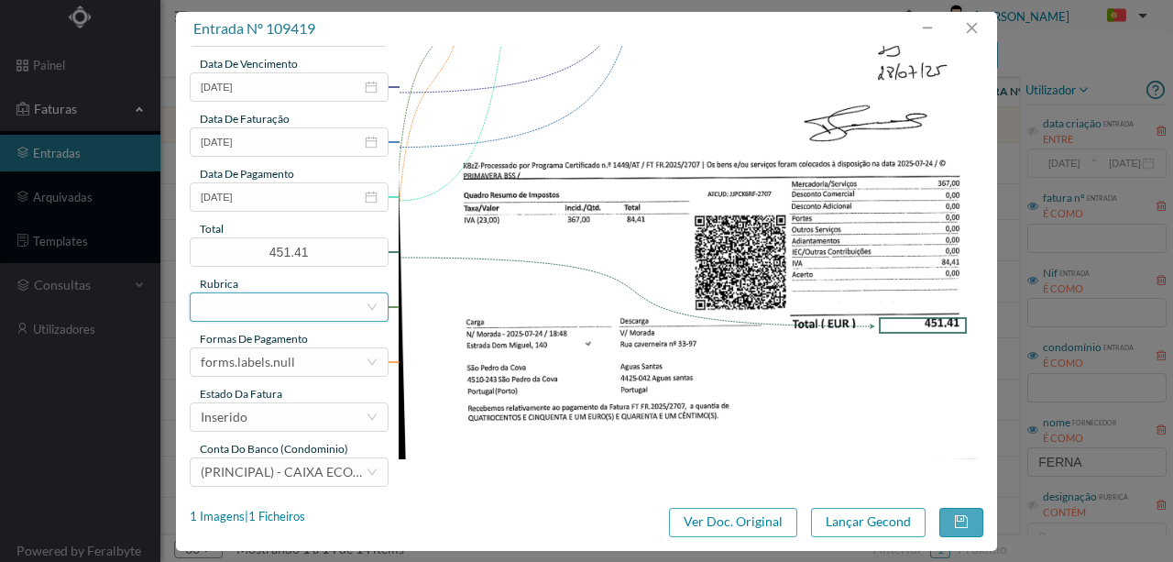
click at [268, 296] on div at bounding box center [283, 307] width 165 height 28
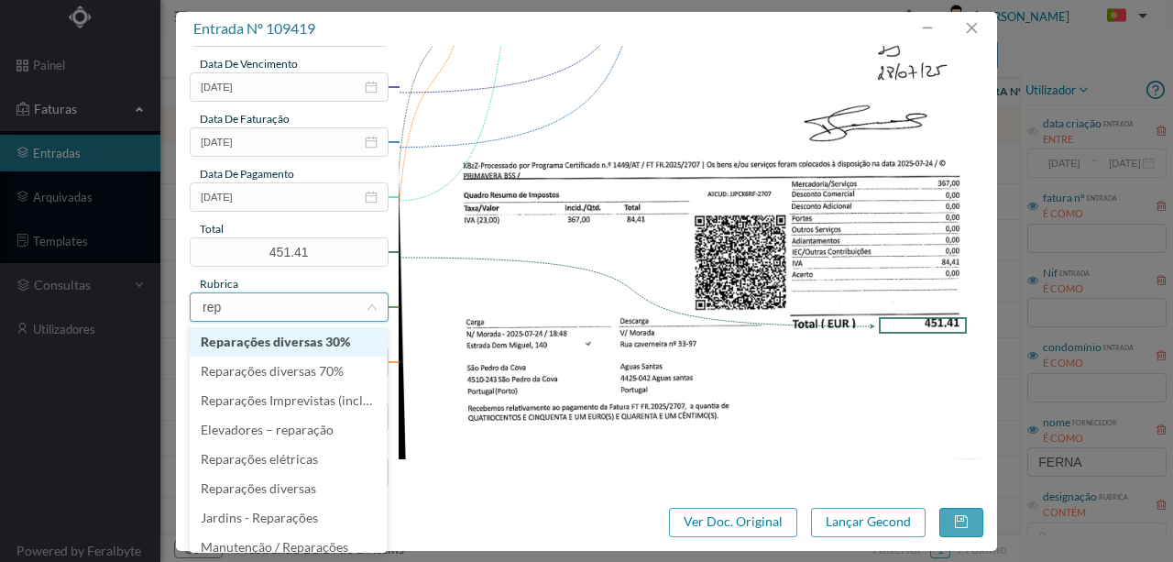
type input "repa"
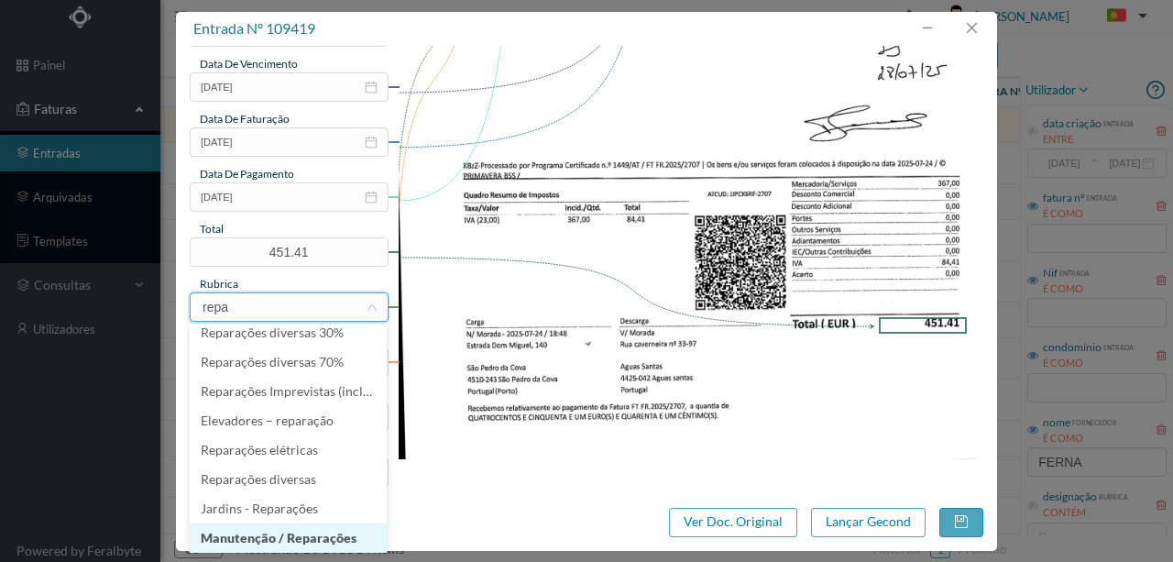
click at [289, 538] on li "Manutenção / Reparações" at bounding box center [288, 537] width 197 height 29
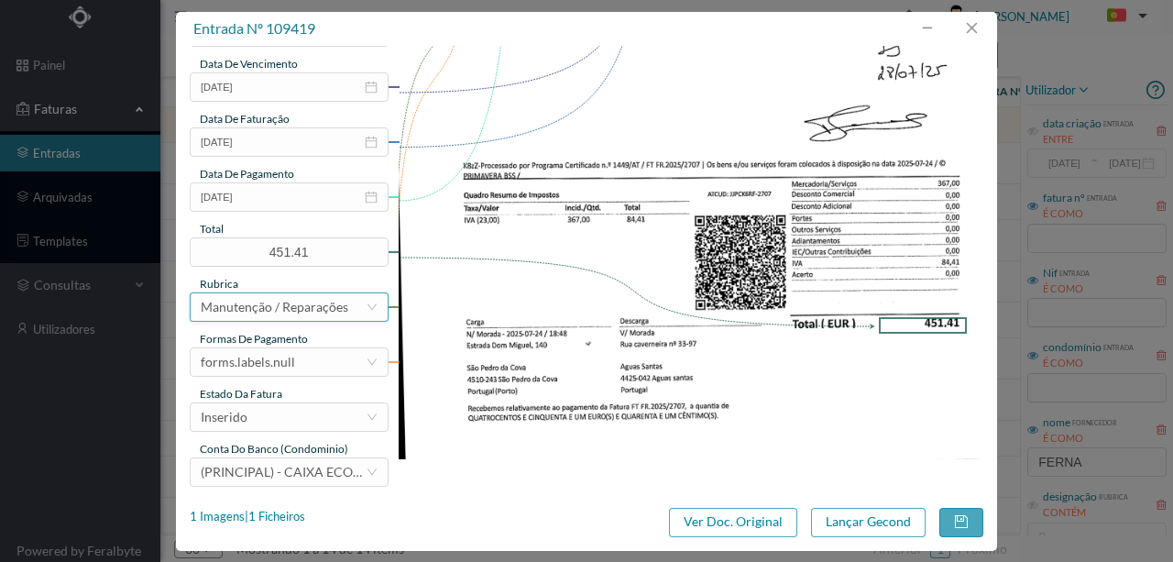
scroll to position [4, 0]
click at [267, 368] on div "forms.labels.null" at bounding box center [248, 362] width 94 height 28
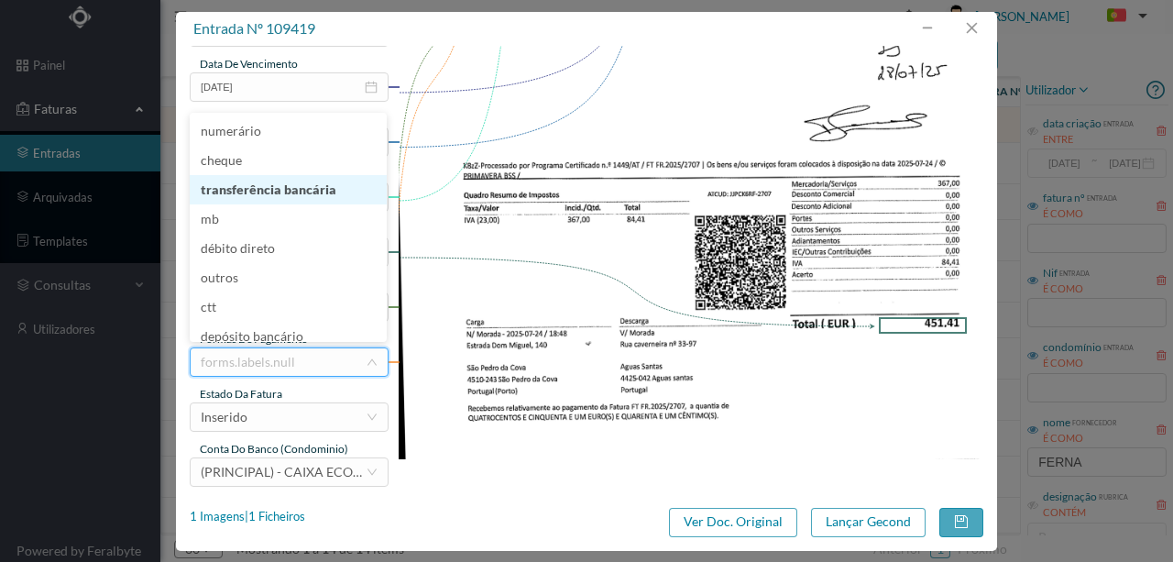
click at [269, 194] on li "transferência bancária" at bounding box center [288, 189] width 197 height 29
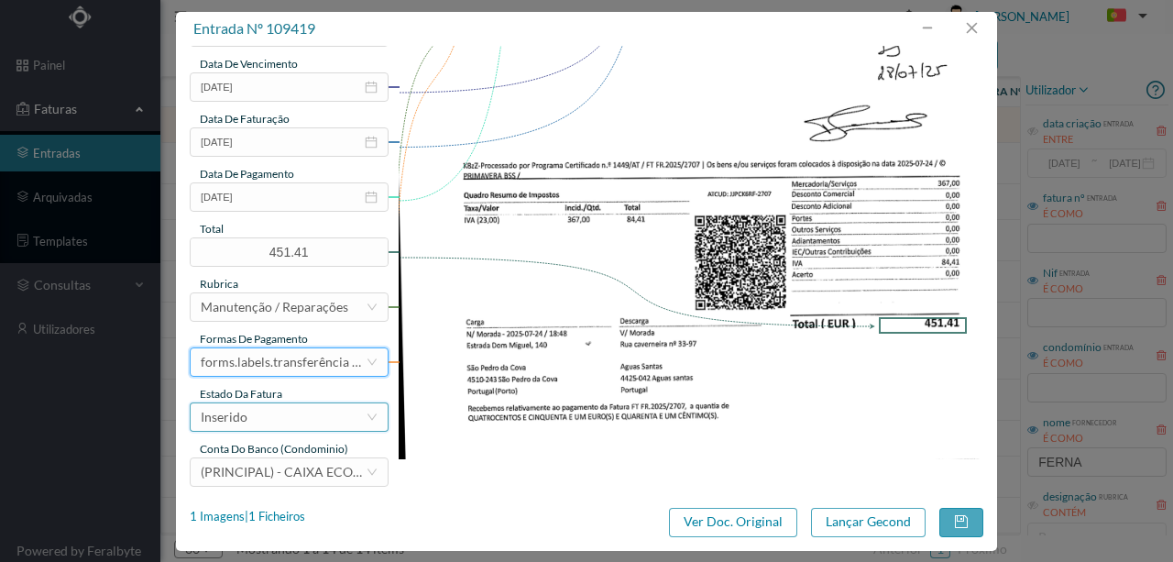
drag, startPoint x: 270, startPoint y: 421, endPoint x: 292, endPoint y: 422, distance: 22.0
click at [266, 420] on div "Inserido" at bounding box center [283, 417] width 165 height 28
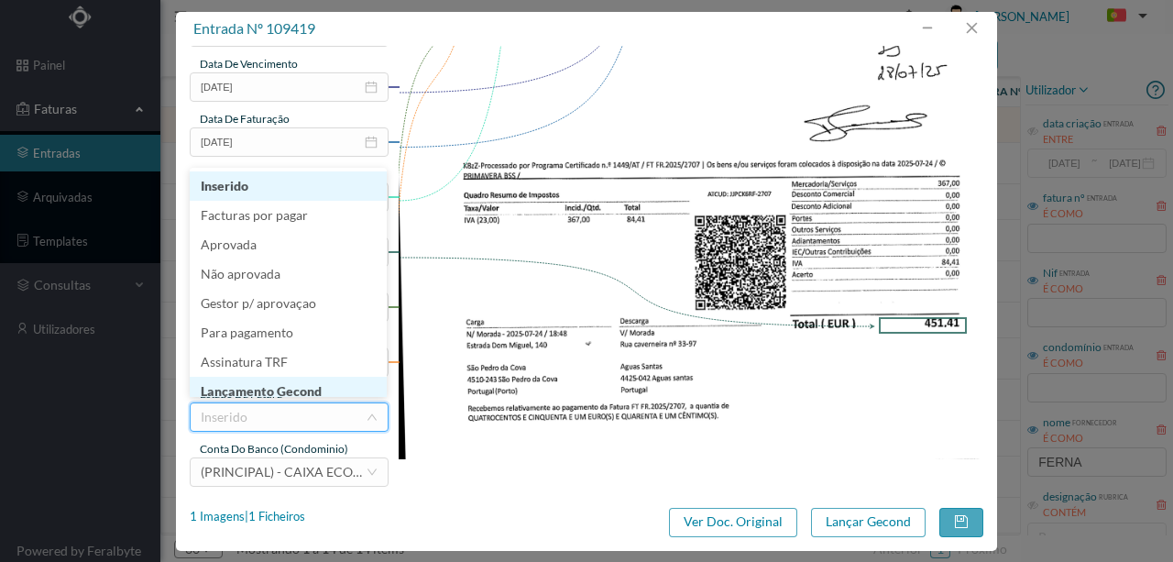
scroll to position [9, 0]
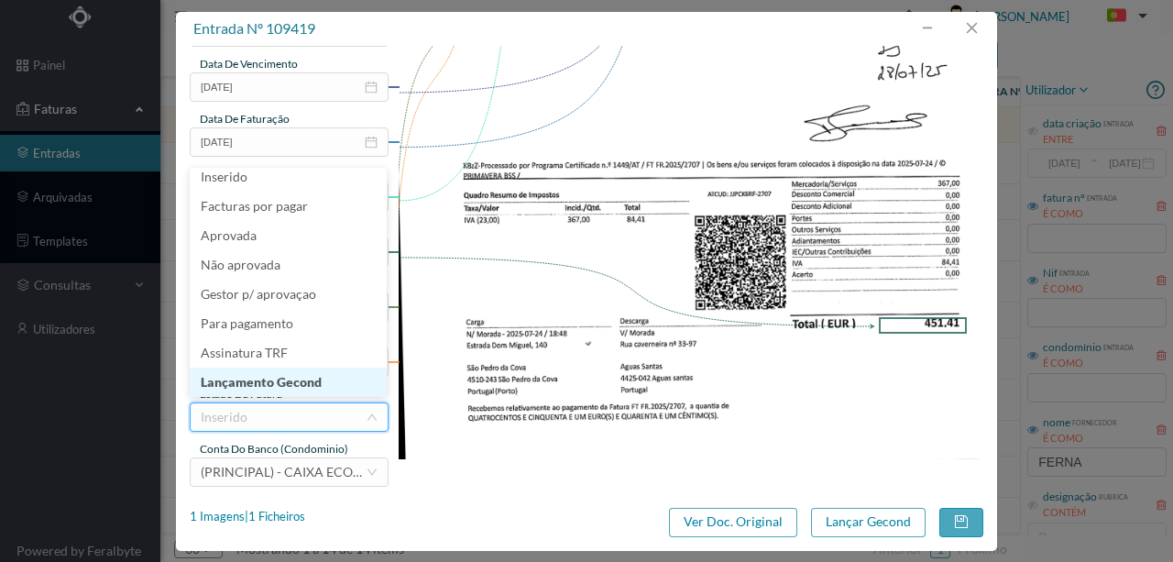
click at [293, 380] on li "Lançamento Gecond" at bounding box center [288, 382] width 197 height 29
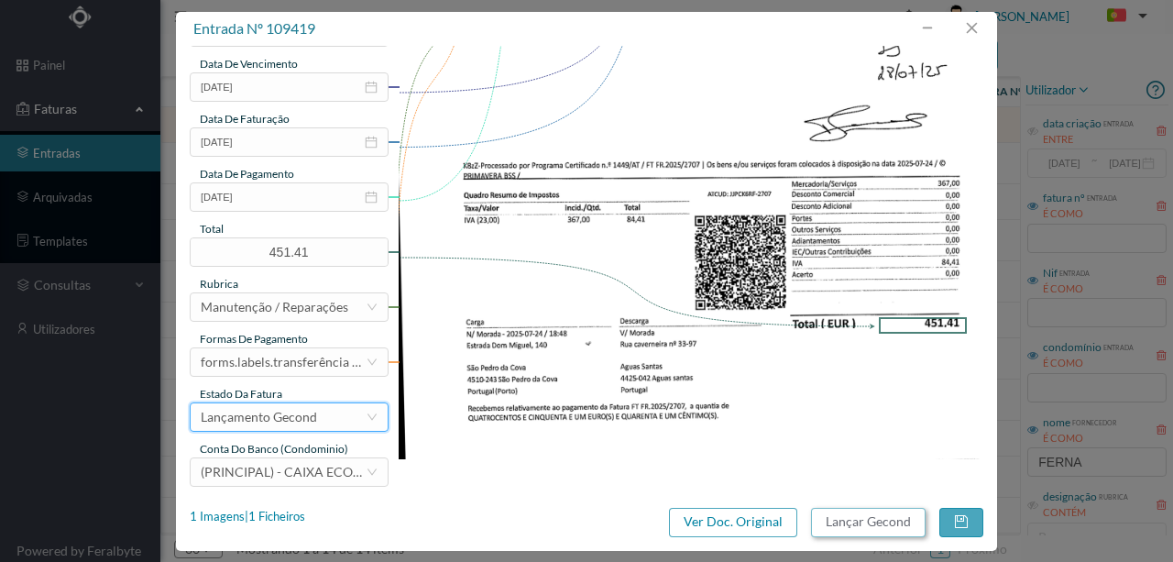
click at [864, 523] on button "Lançar Gecond" at bounding box center [868, 522] width 115 height 29
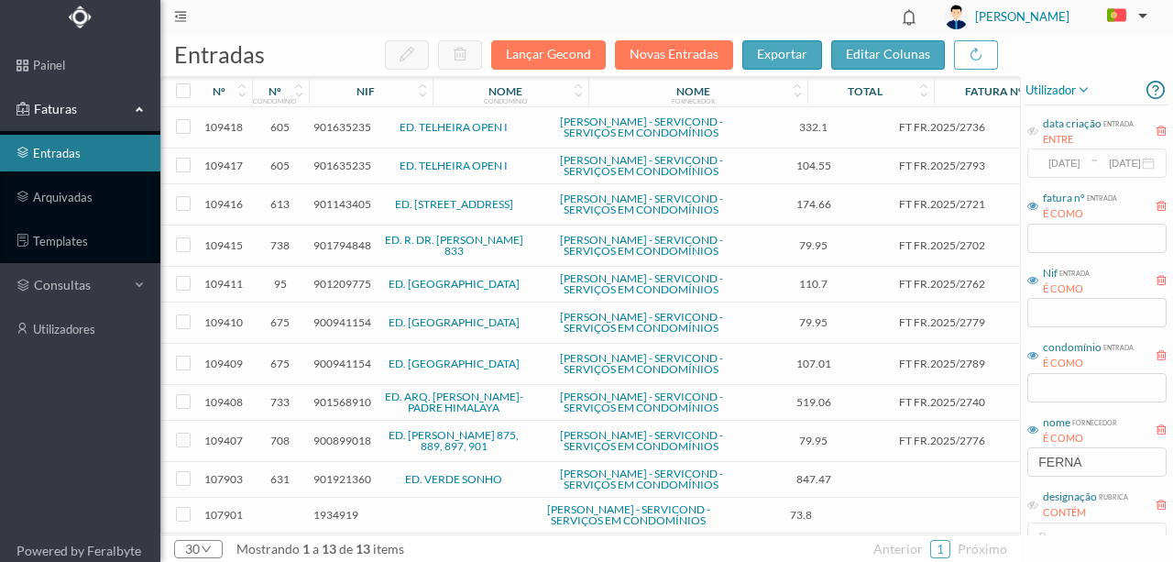
click at [350, 172] on span "901635235" at bounding box center [343, 166] width 58 height 14
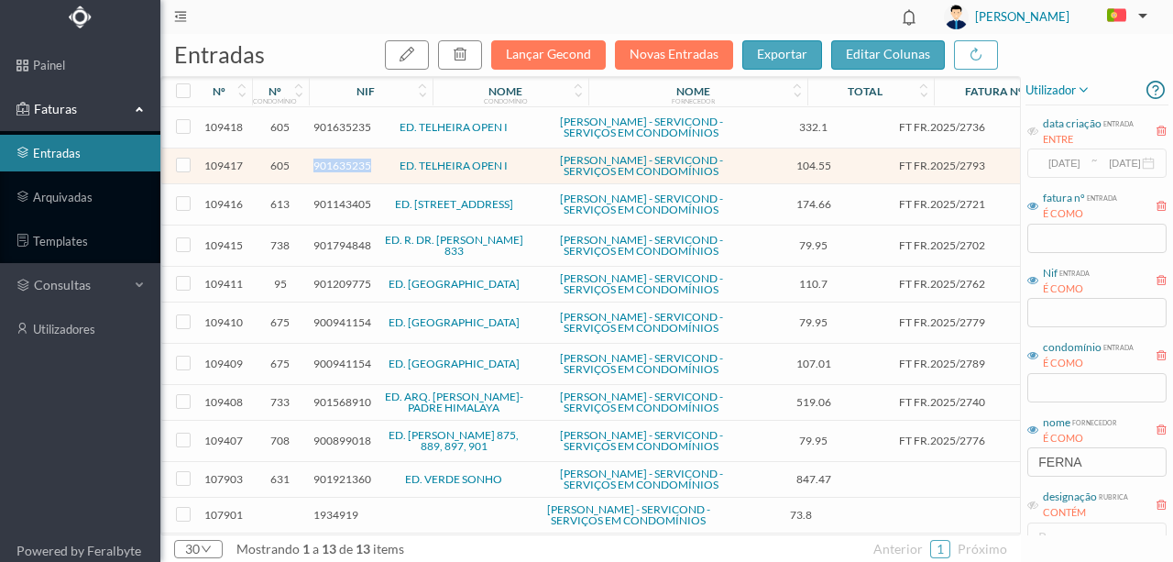
click at [350, 172] on span "901635235" at bounding box center [343, 166] width 58 height 14
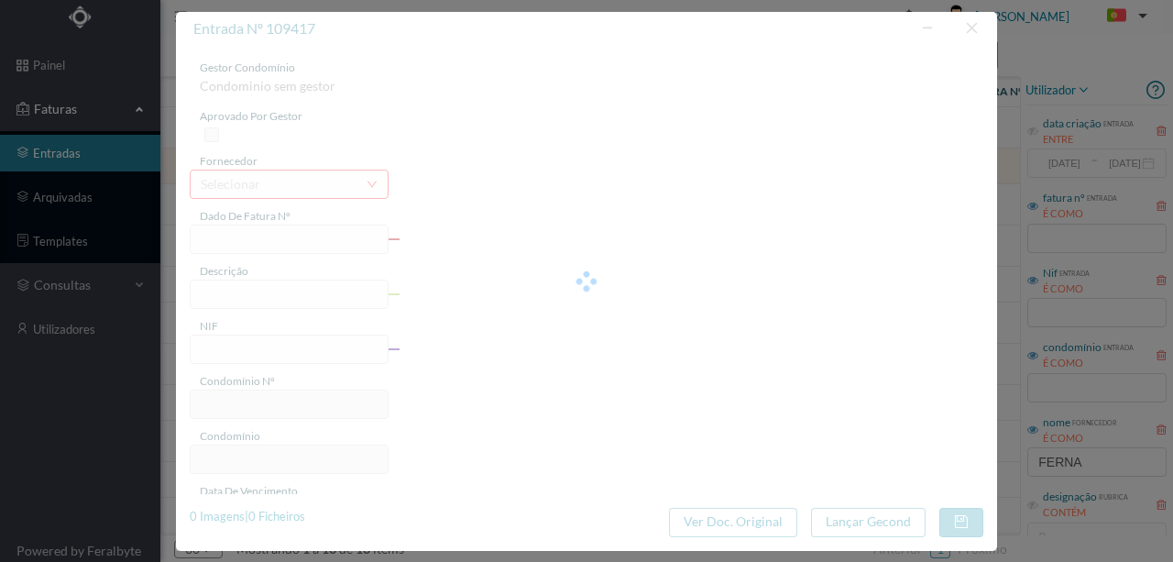
type input "FT FR.2025/2793"
type input "901635235"
type input "Invalid date"
type input "2025-07-25"
type input "104.55"
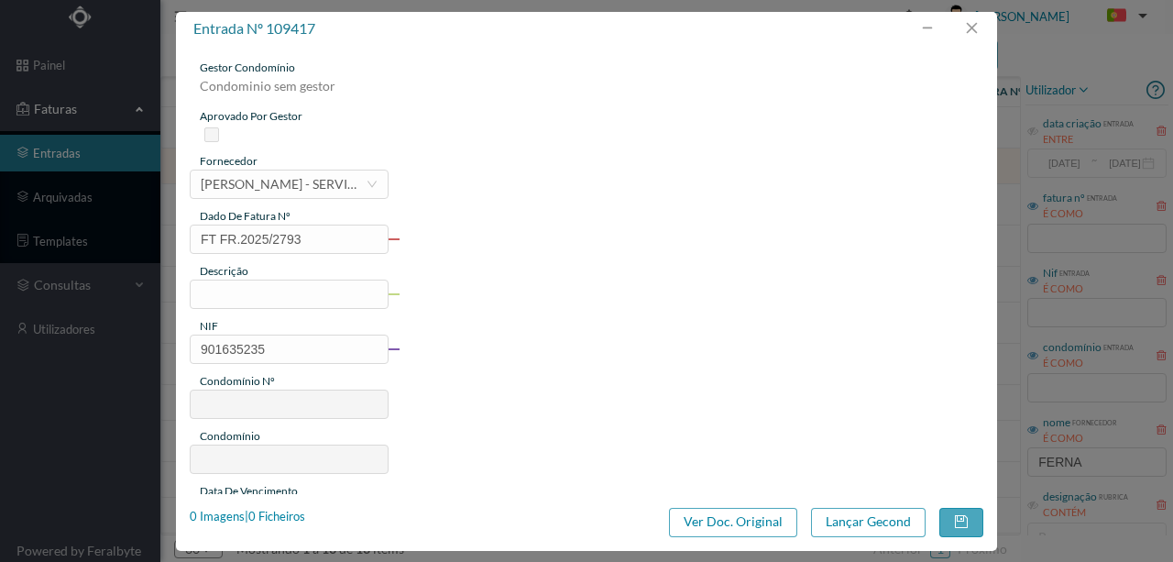
type input "605"
type input "ED. TELHEIRA OPEN I"
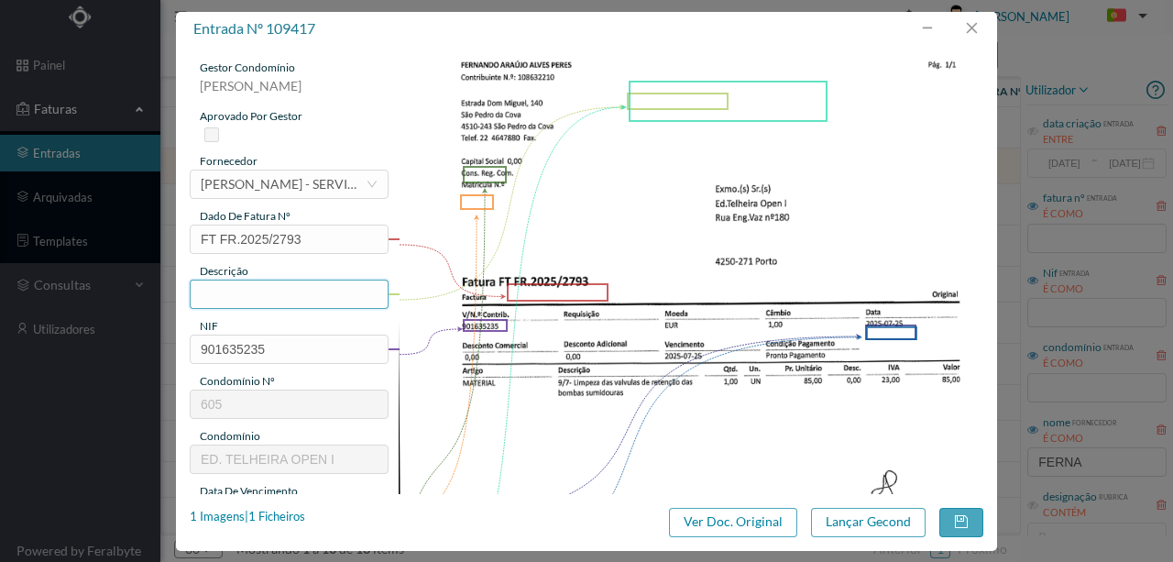
click at [227, 293] on input "text" at bounding box center [289, 294] width 199 height 29
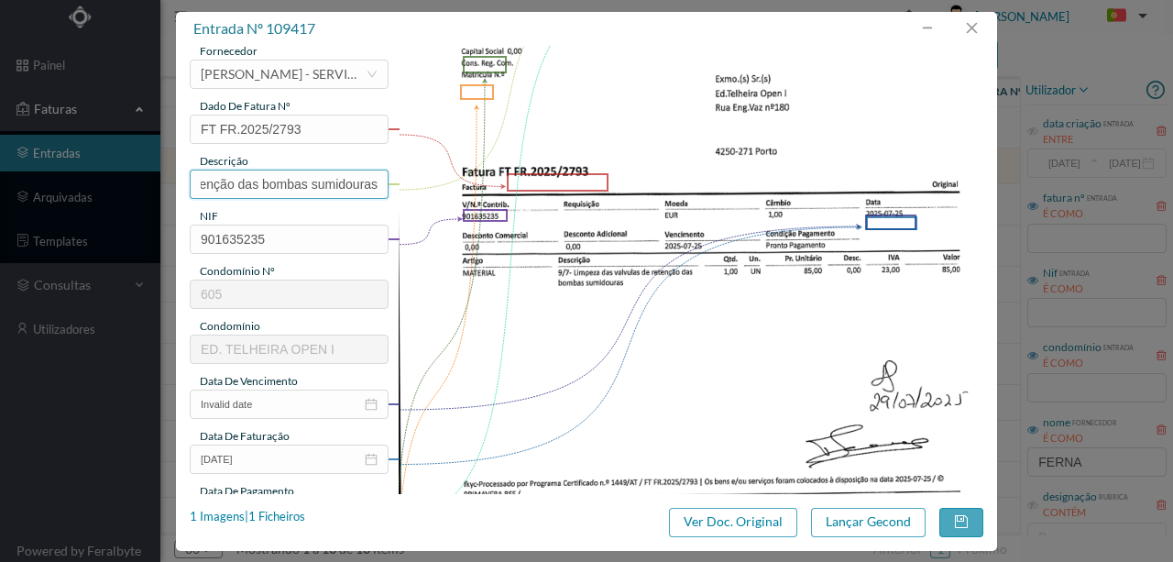
scroll to position [183, 0]
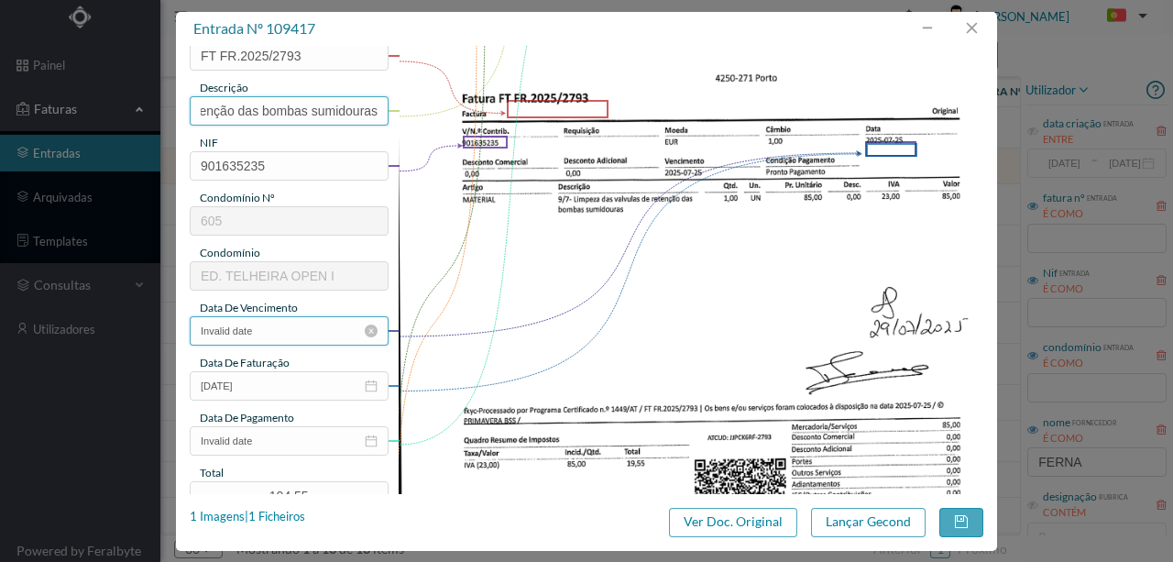
type input "Limpeza das valvulas de retenção das bombas sumidouras"
click at [290, 337] on input "Invalid date" at bounding box center [289, 330] width 199 height 29
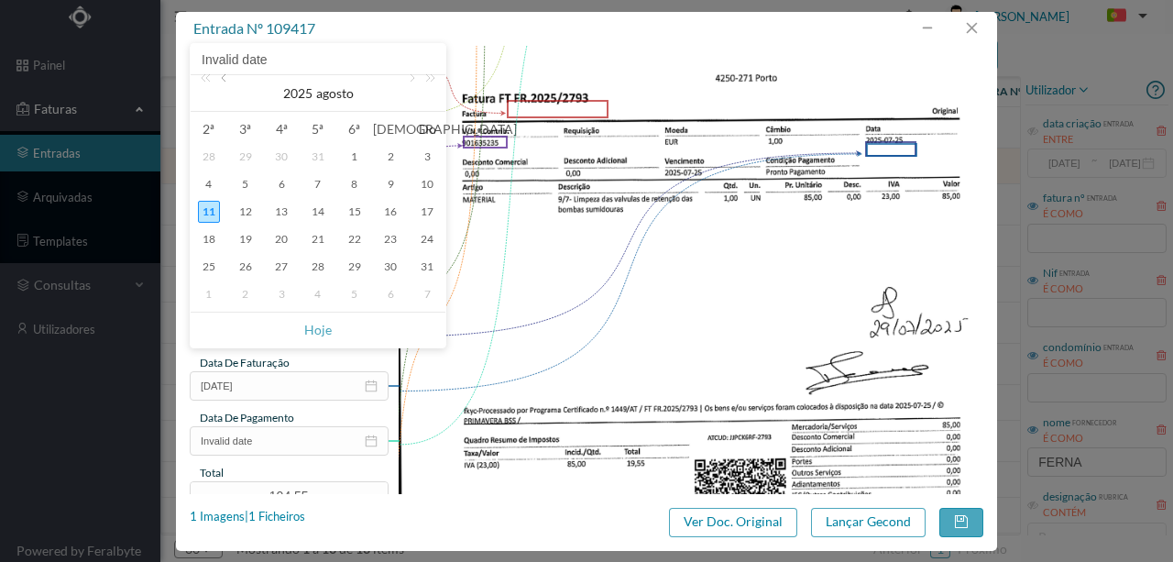
click at [226, 78] on link at bounding box center [225, 93] width 17 height 37
click at [358, 237] on div "25" at bounding box center [355, 239] width 22 height 22
type input "2025-07-25"
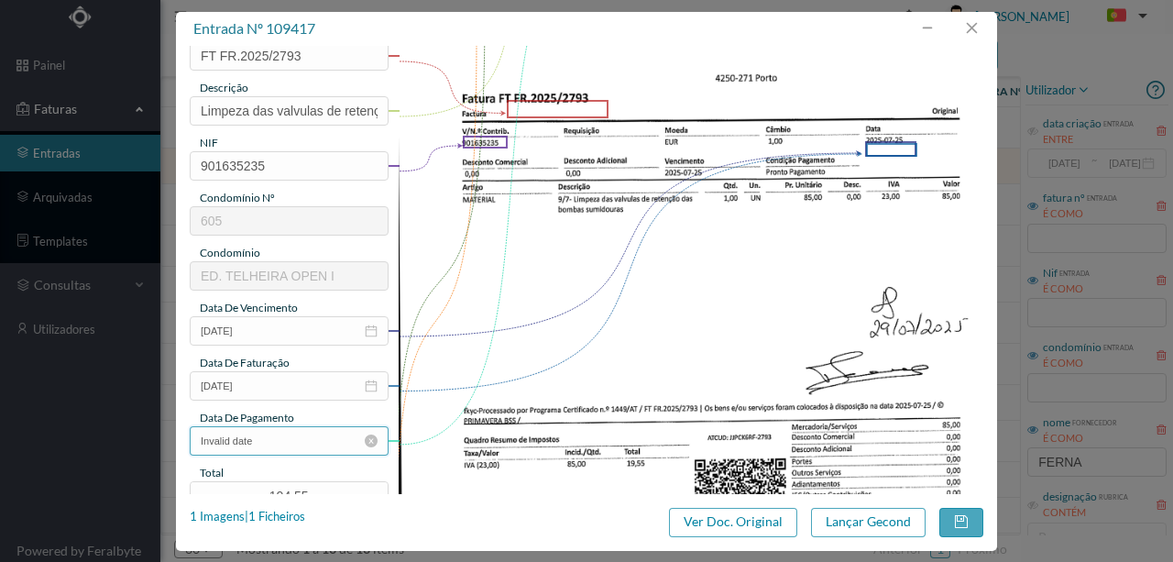
click at [290, 440] on input "Invalid date" at bounding box center [289, 440] width 199 height 29
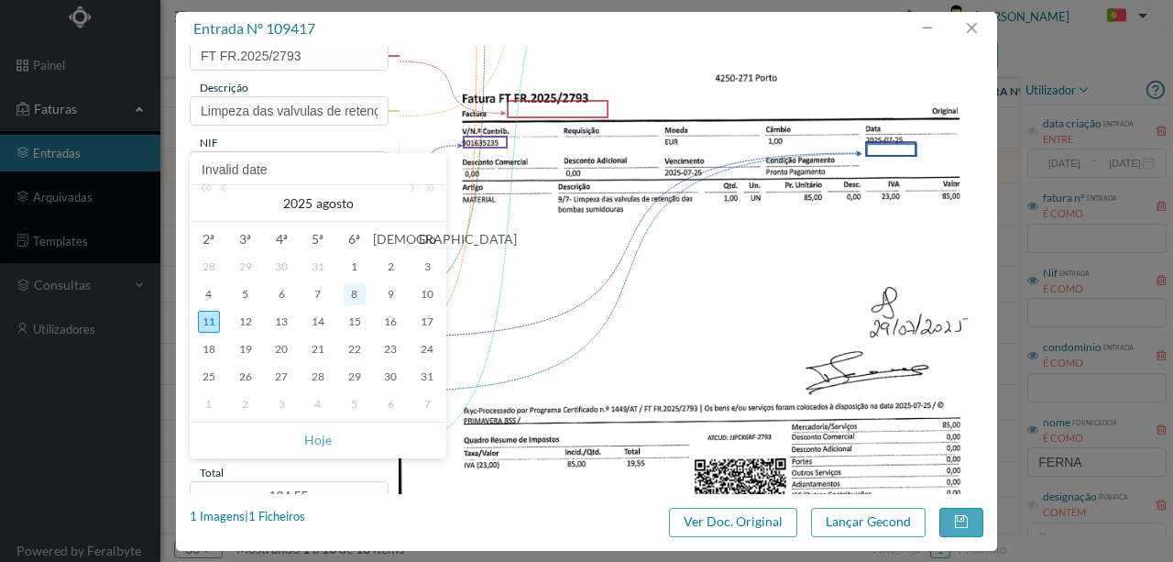
click at [353, 296] on div "8" at bounding box center [355, 294] width 22 height 22
type input "2025-08-08"
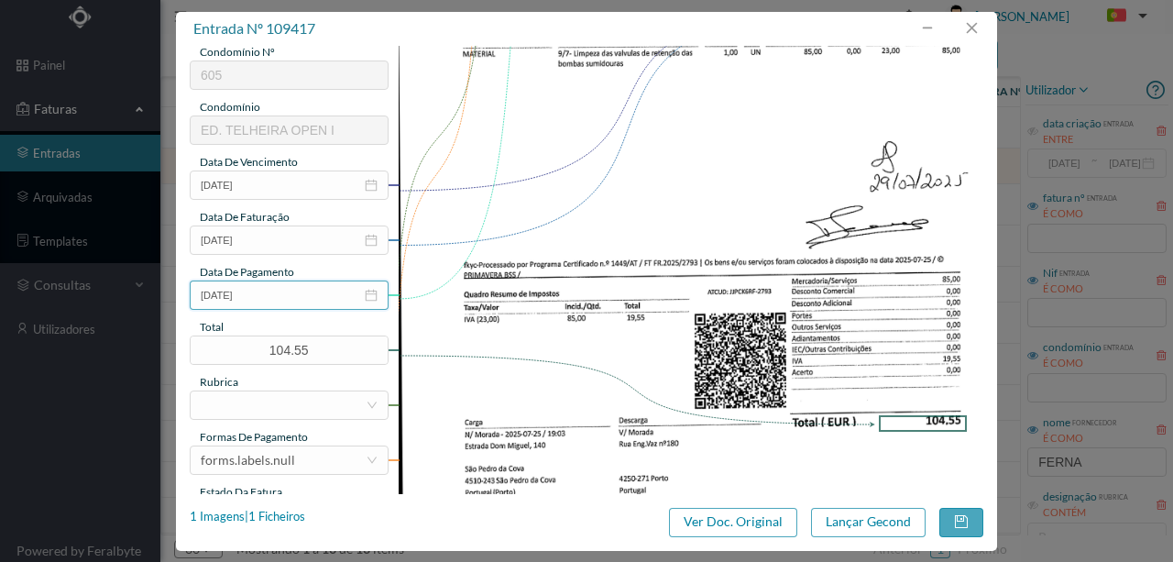
scroll to position [367, 0]
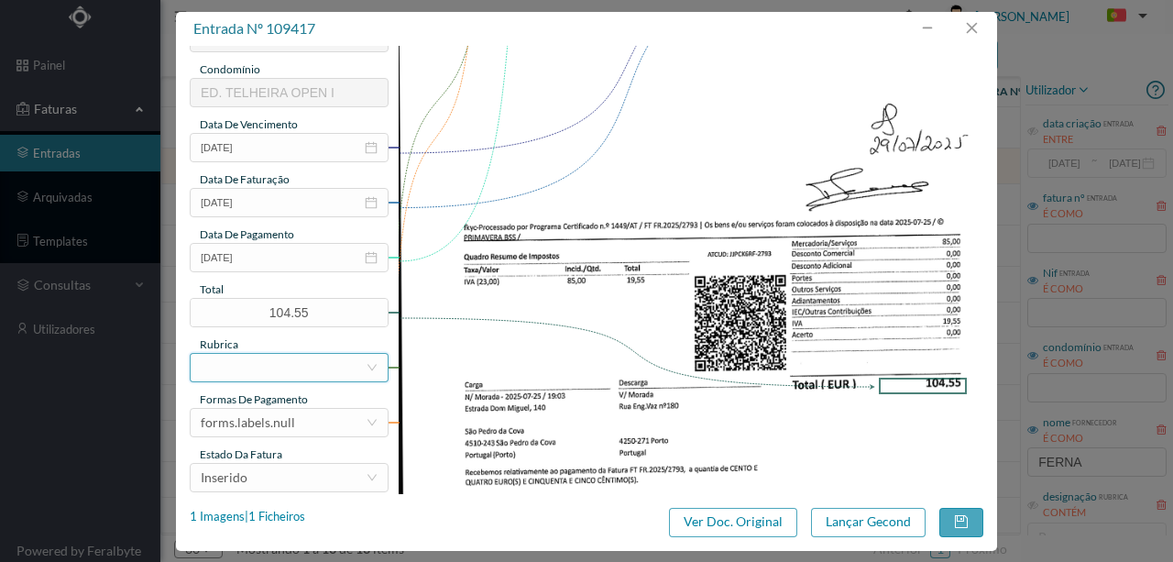
click at [224, 367] on div at bounding box center [283, 368] width 165 height 28
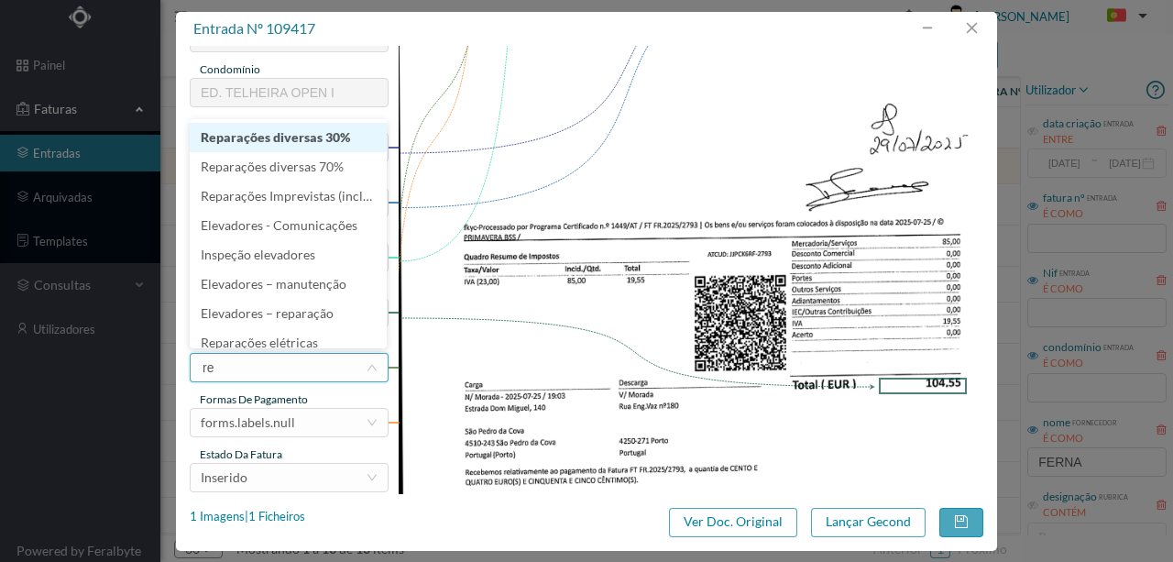
type input "rep"
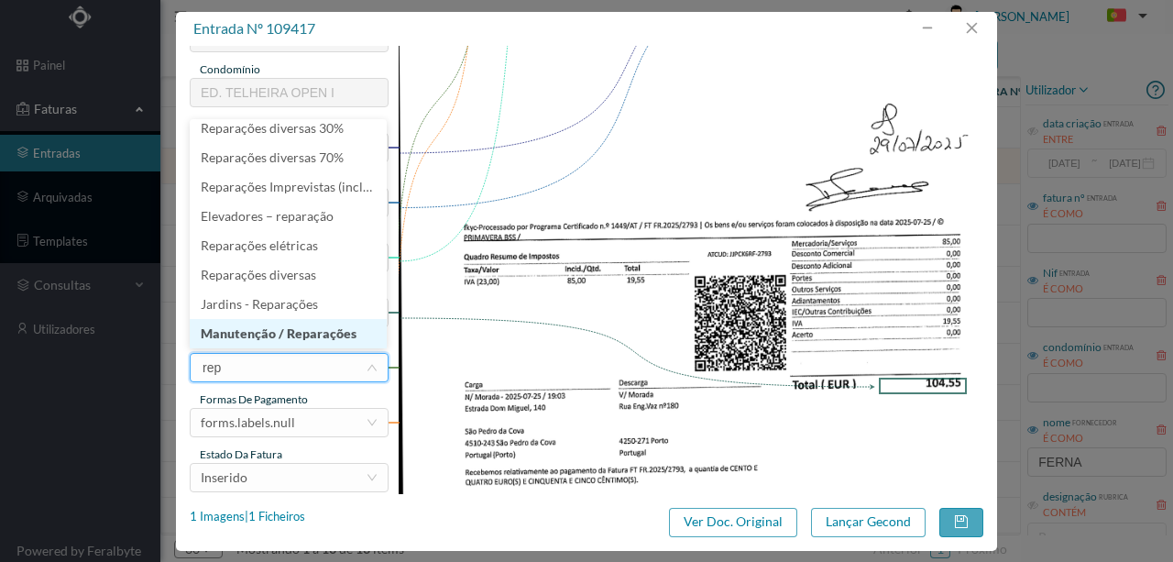
click at [284, 337] on li "Manutenção / Reparações" at bounding box center [288, 333] width 197 height 29
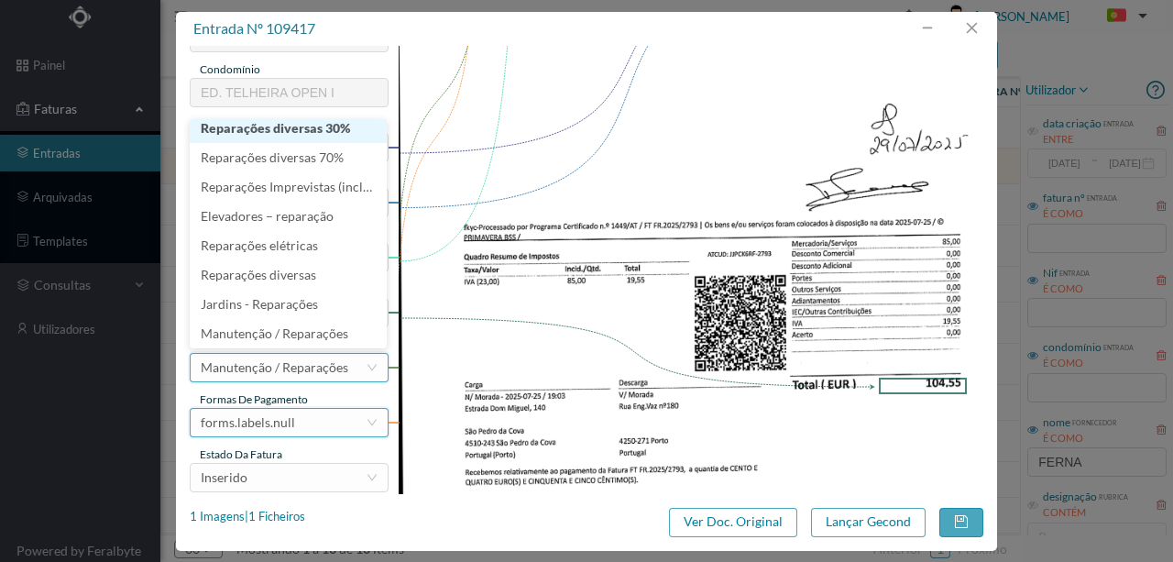
scroll to position [4, 0]
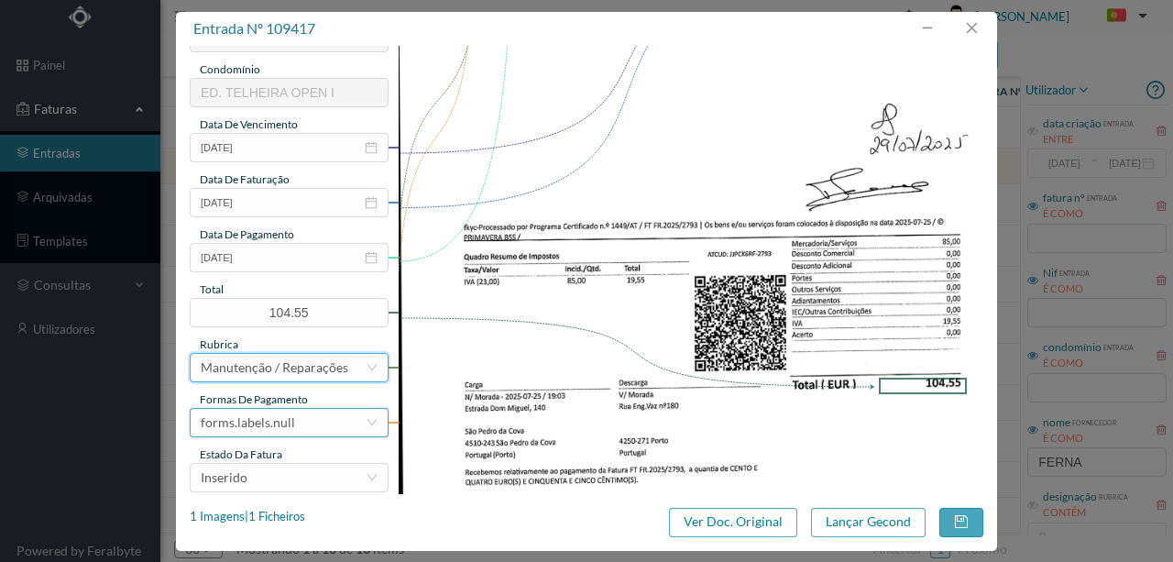
click at [277, 430] on div "forms.labels.null" at bounding box center [248, 423] width 94 height 28
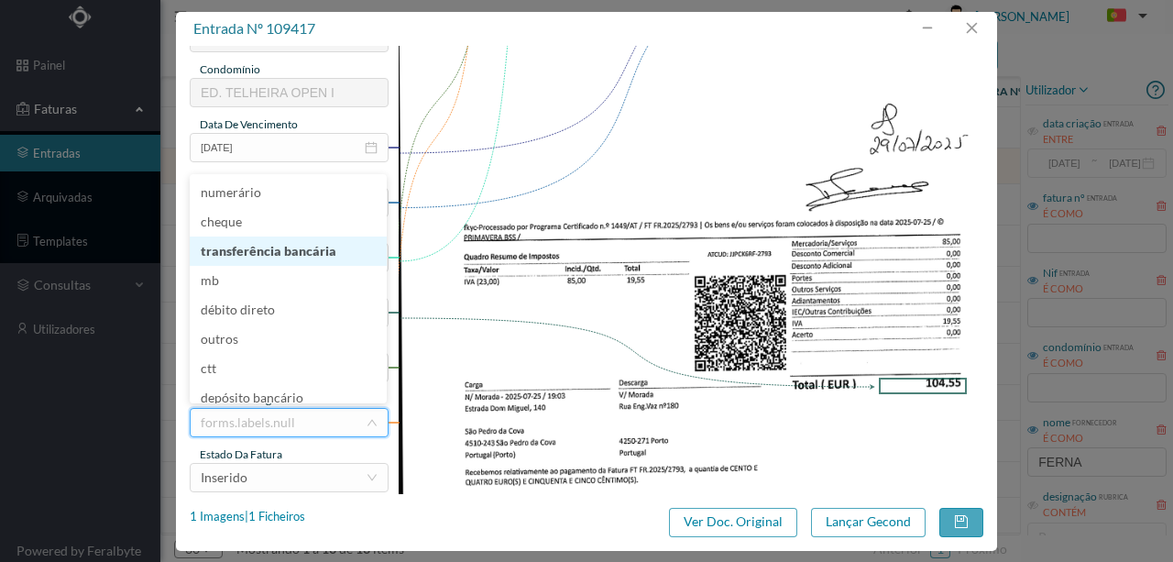
click at [275, 255] on li "transferência bancária" at bounding box center [288, 251] width 197 height 29
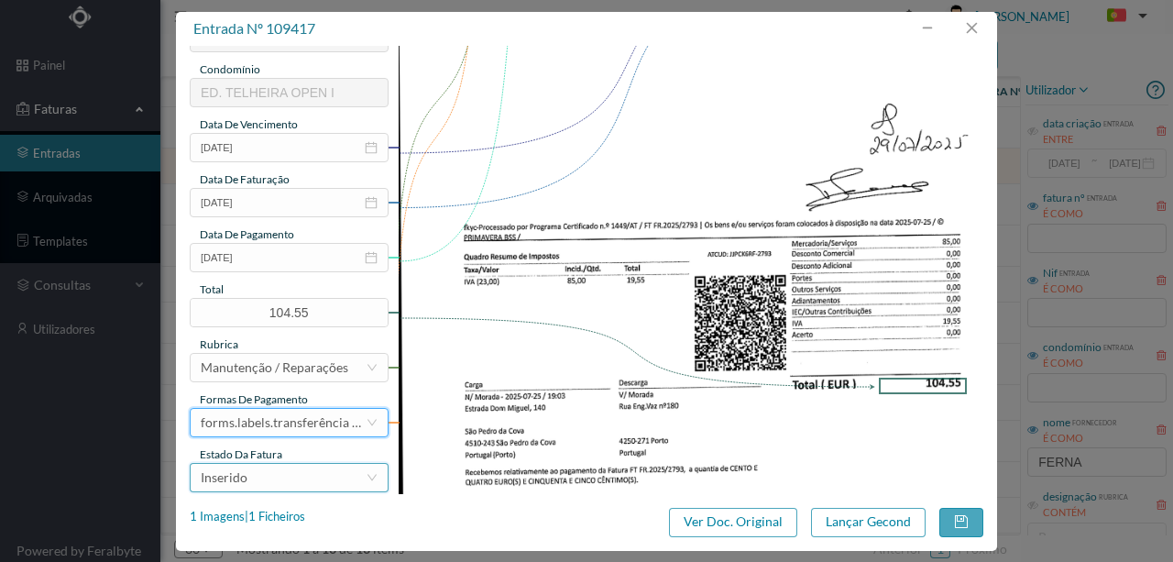
click at [279, 471] on div "Inserido" at bounding box center [283, 478] width 165 height 28
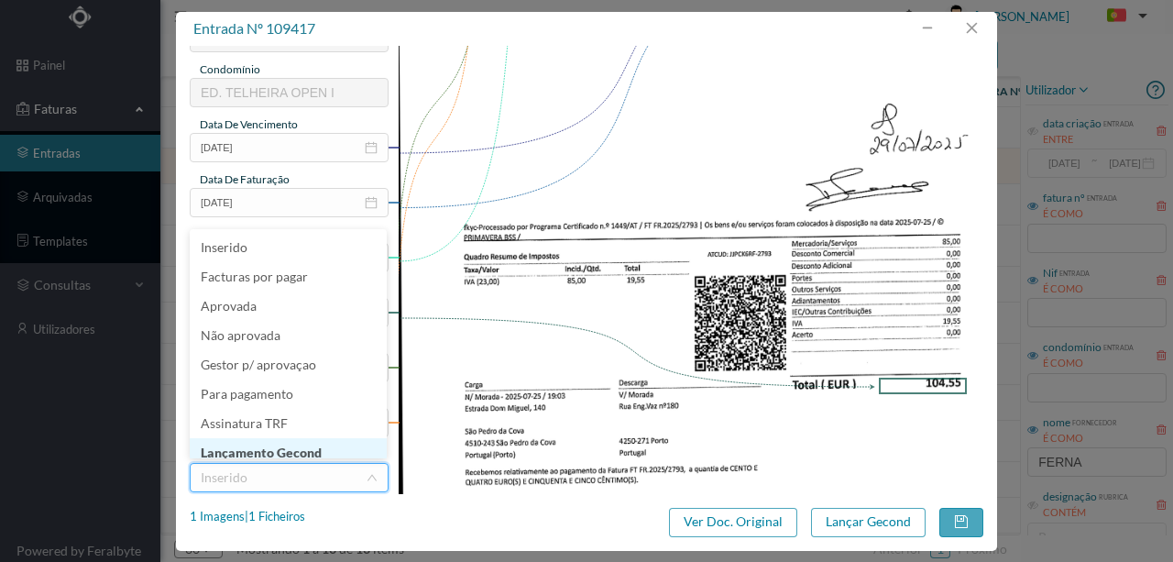
scroll to position [9, 0]
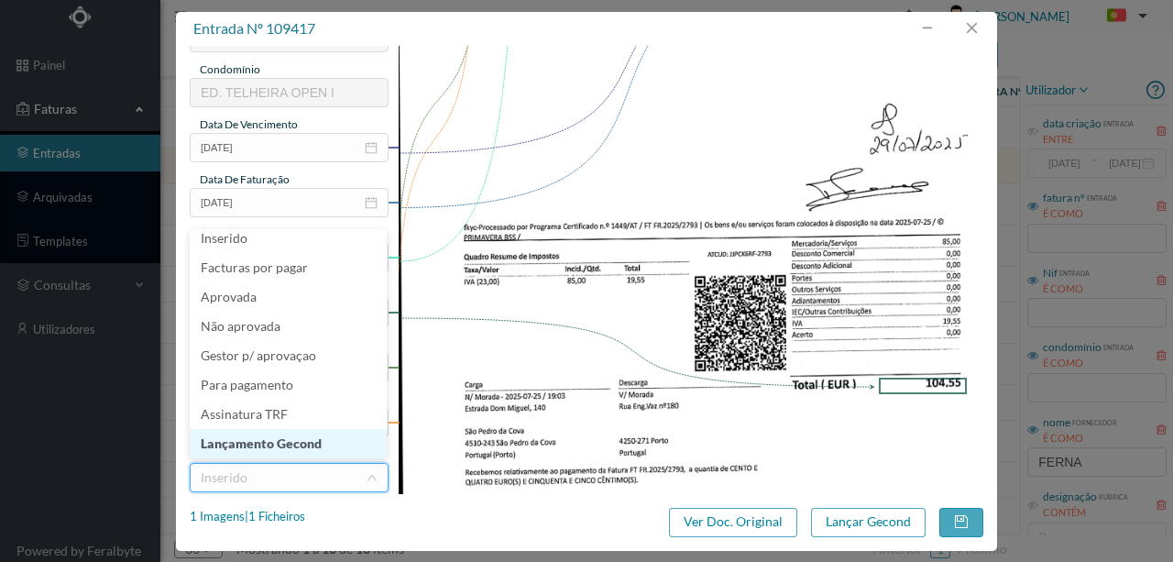
click at [271, 442] on li "Lançamento Gecond" at bounding box center [288, 443] width 197 height 29
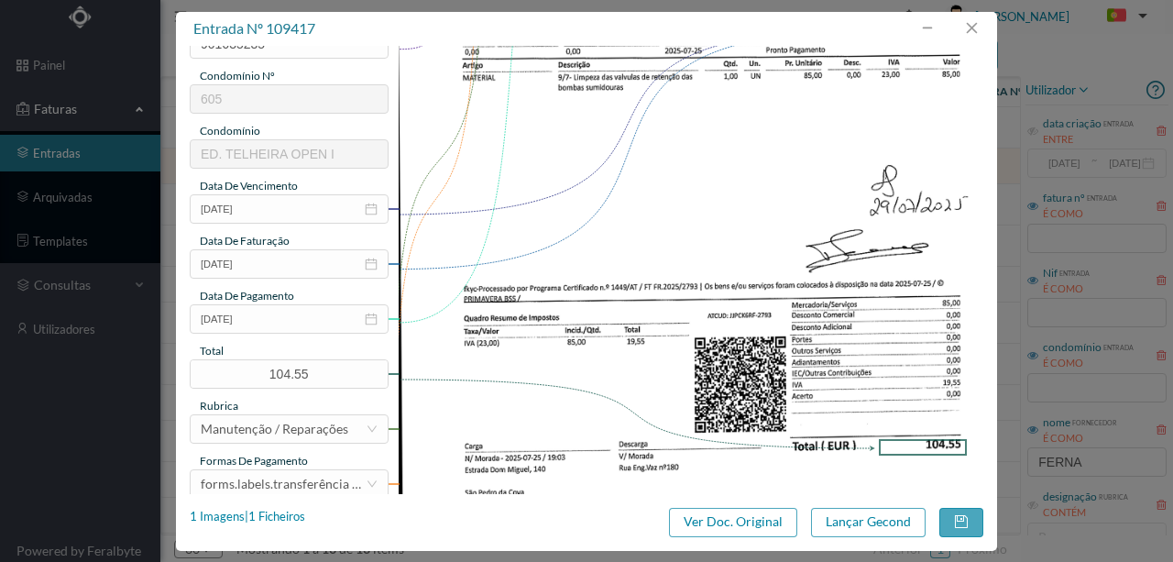
scroll to position [367, 0]
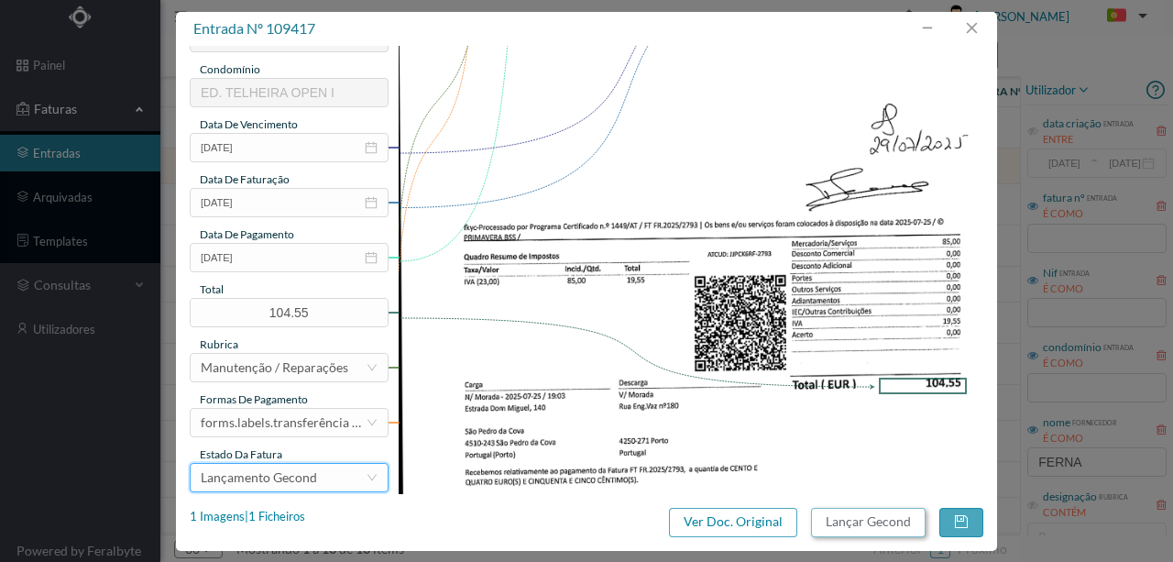
click at [853, 523] on button "Lançar Gecond" at bounding box center [868, 522] width 115 height 29
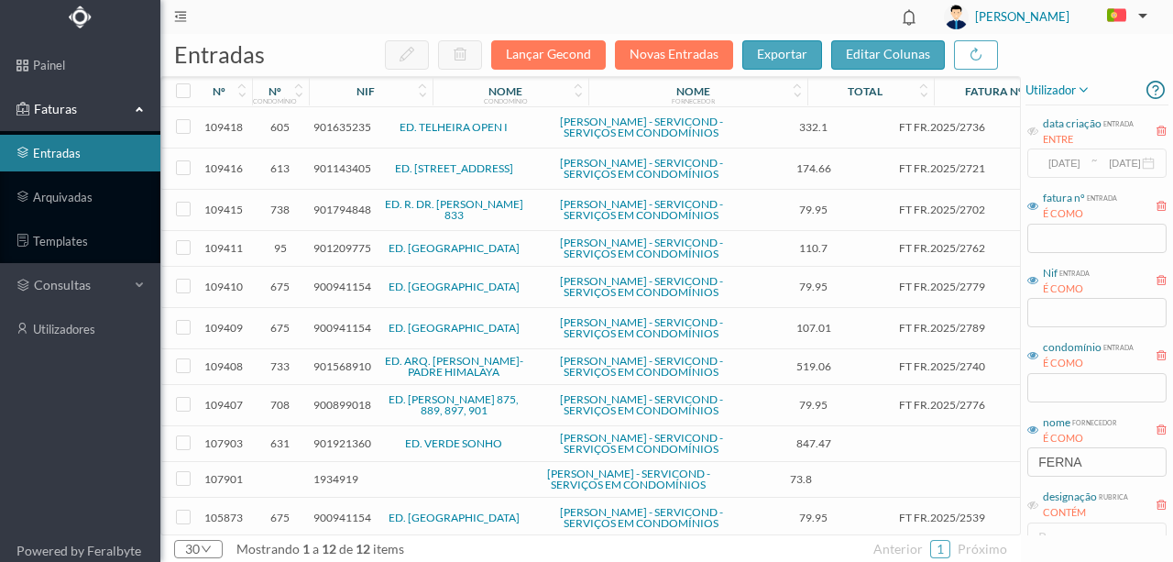
click at [345, 132] on span "901635235" at bounding box center [343, 127] width 58 height 14
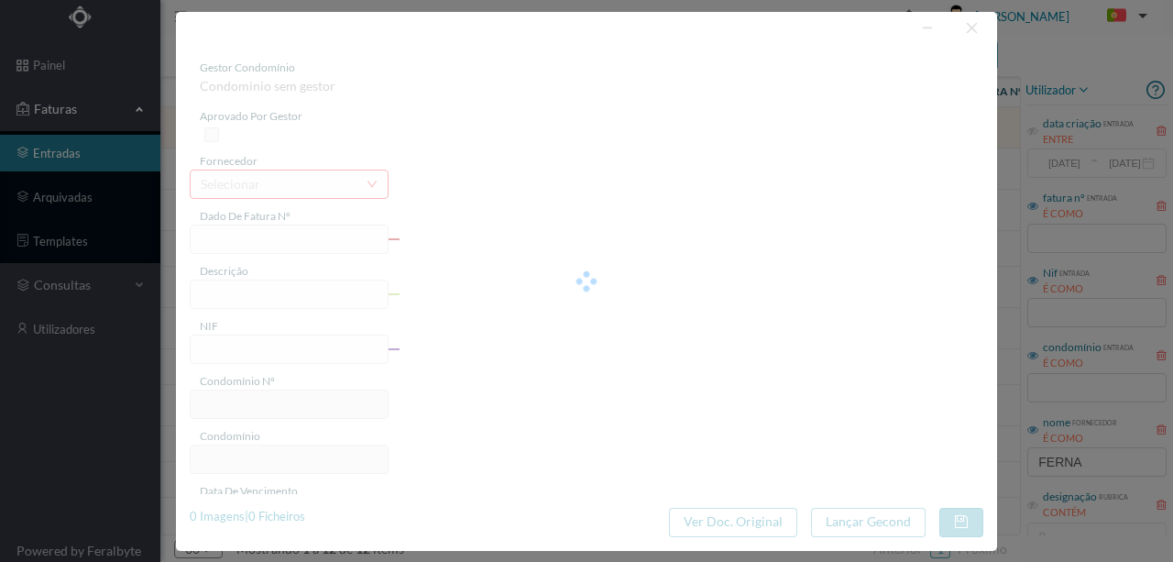
type input "FT FR.2025/2736"
type input "901635235"
type input "2025-07-24"
type input "332.10"
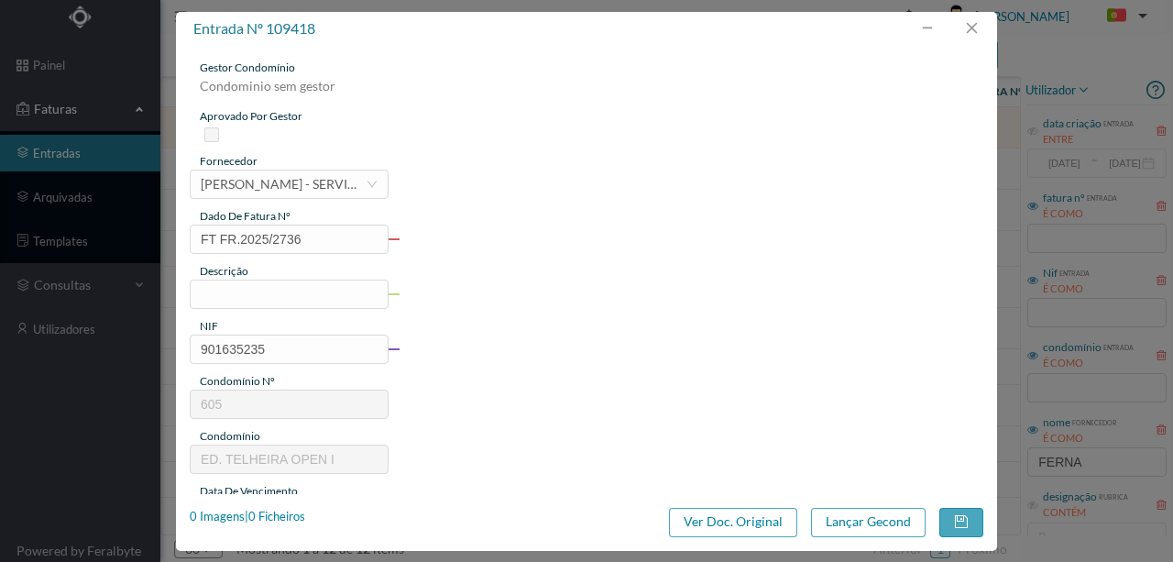
type input "605"
type input "ED. TELHEIRA OPEN I"
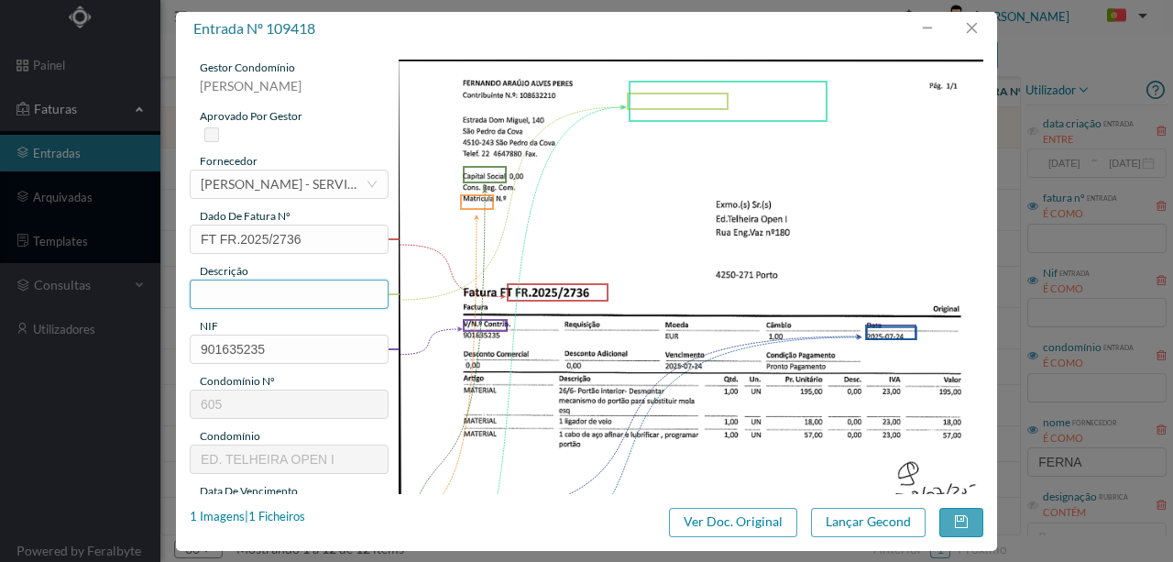
click at [215, 298] on input "text" at bounding box center [289, 294] width 199 height 29
click at [286, 296] on input "Desmontar mecanismo do portão para subs mola" at bounding box center [289, 294] width 199 height 29
click at [366, 296] on input "Desmontar mecanismo do portão interior para subs mola" at bounding box center [289, 294] width 199 height 29
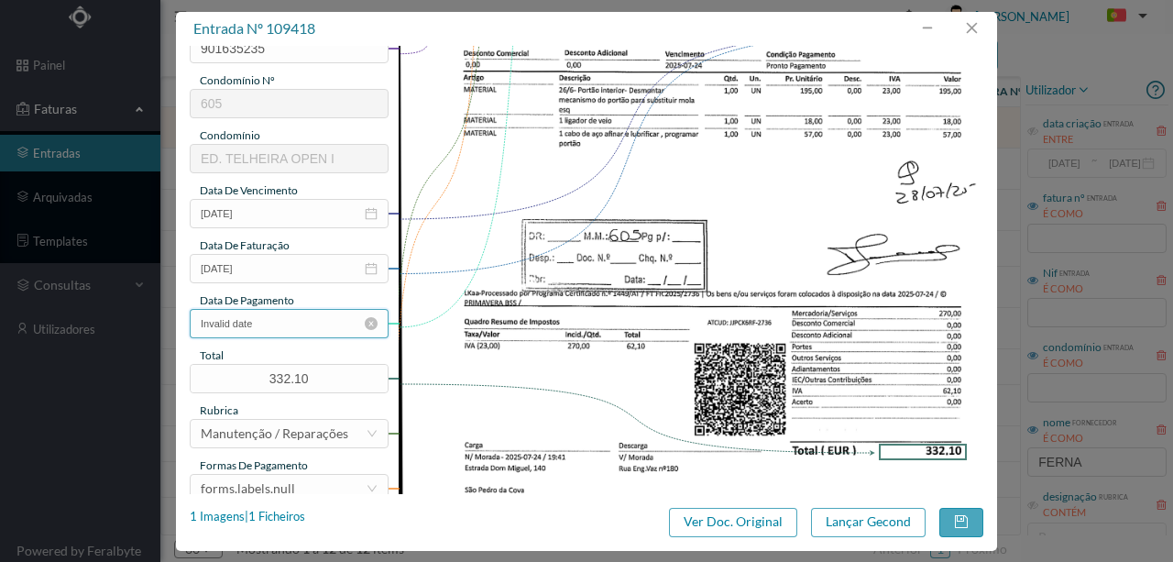
scroll to position [305, 0]
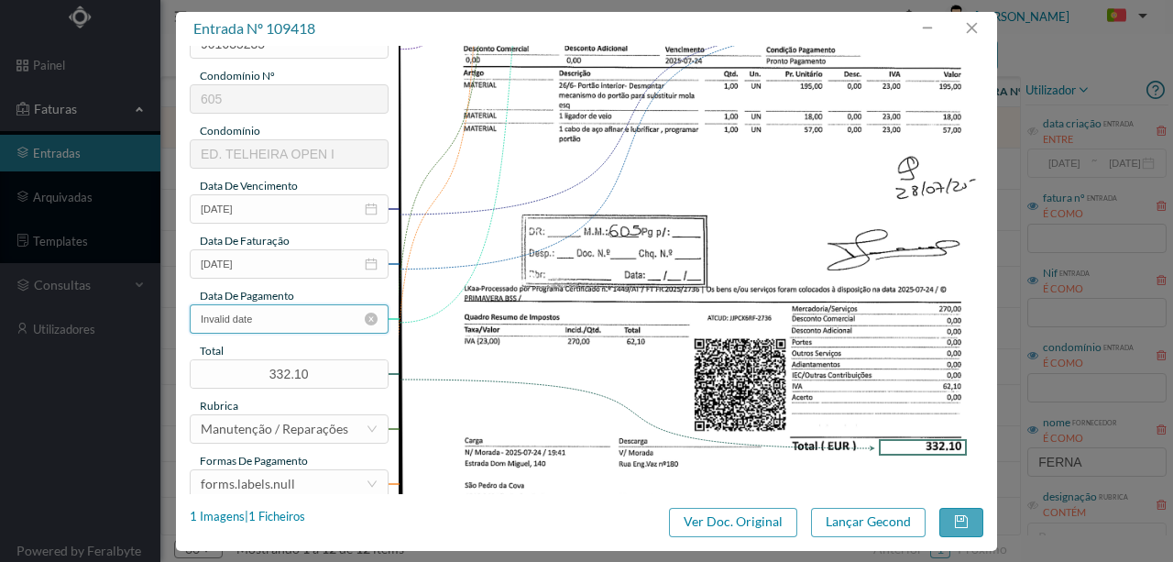
type input "Desmontar mecanismo do portão interior para subs mola; Afinar e lubrificar e pr…"
click at [291, 325] on input "Invalid date" at bounding box center [289, 318] width 199 height 29
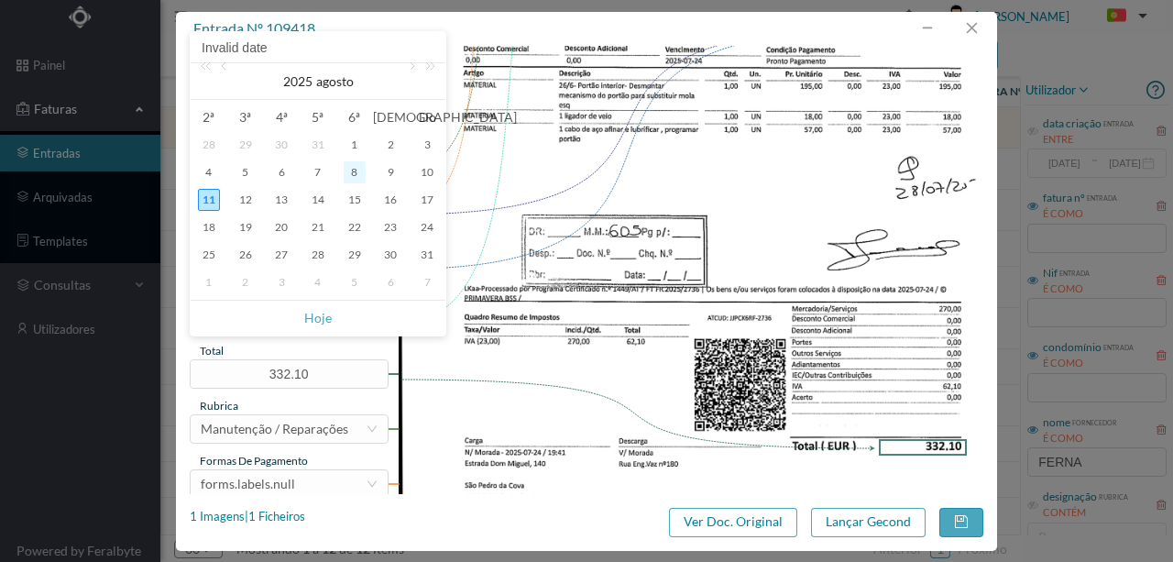
click at [356, 170] on div "8" at bounding box center [355, 172] width 22 height 22
type input "2025-08-08"
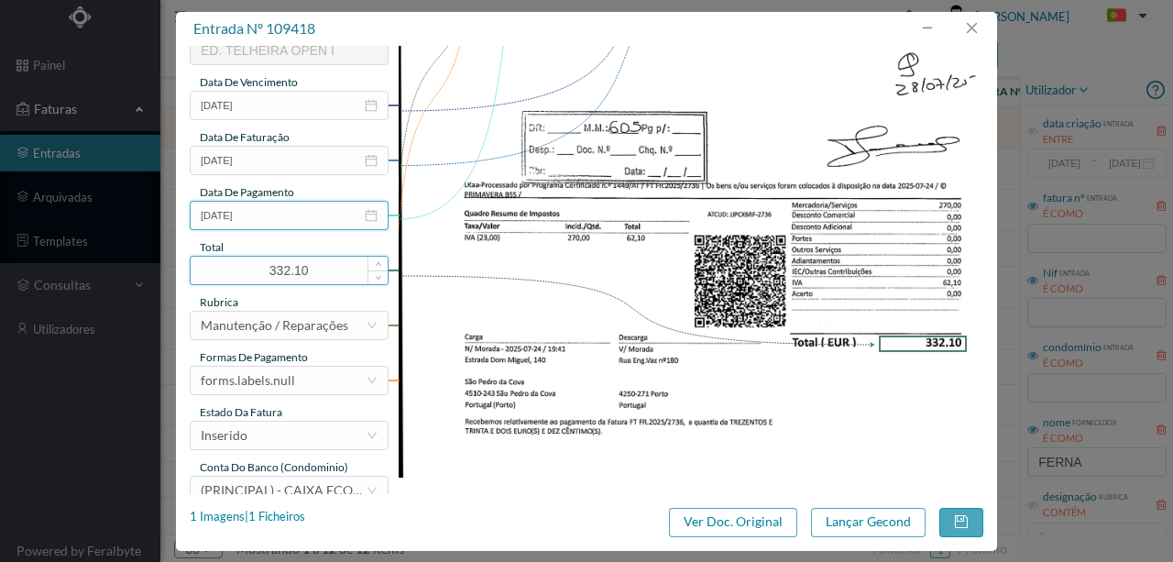
scroll to position [434, 0]
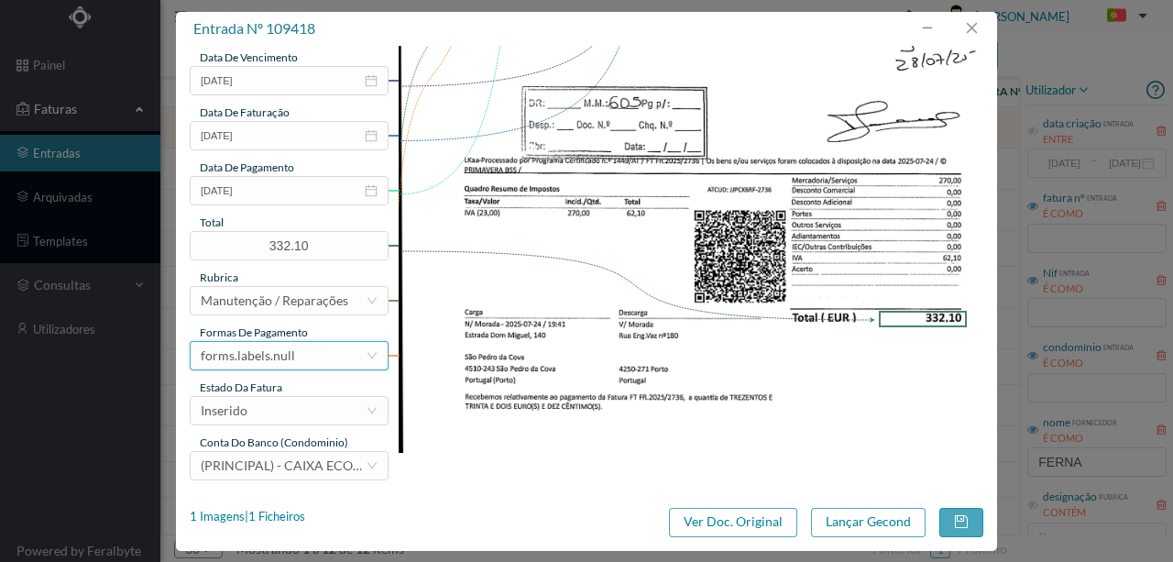
click at [310, 347] on div "forms.labels.null" at bounding box center [283, 356] width 165 height 28
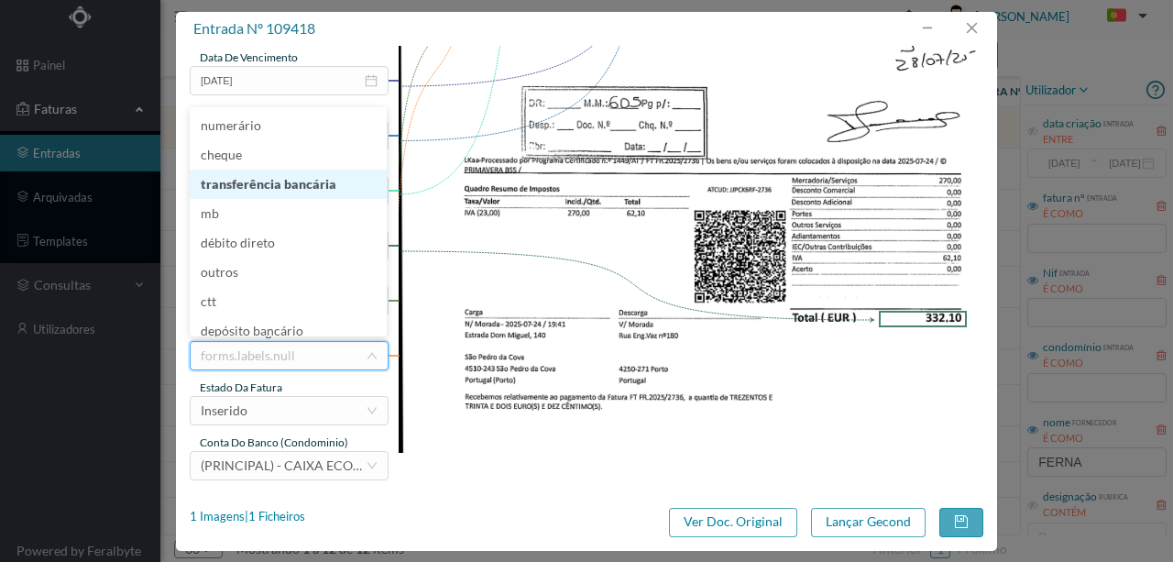
click at [299, 189] on li "transferência bancária" at bounding box center [288, 184] width 197 height 29
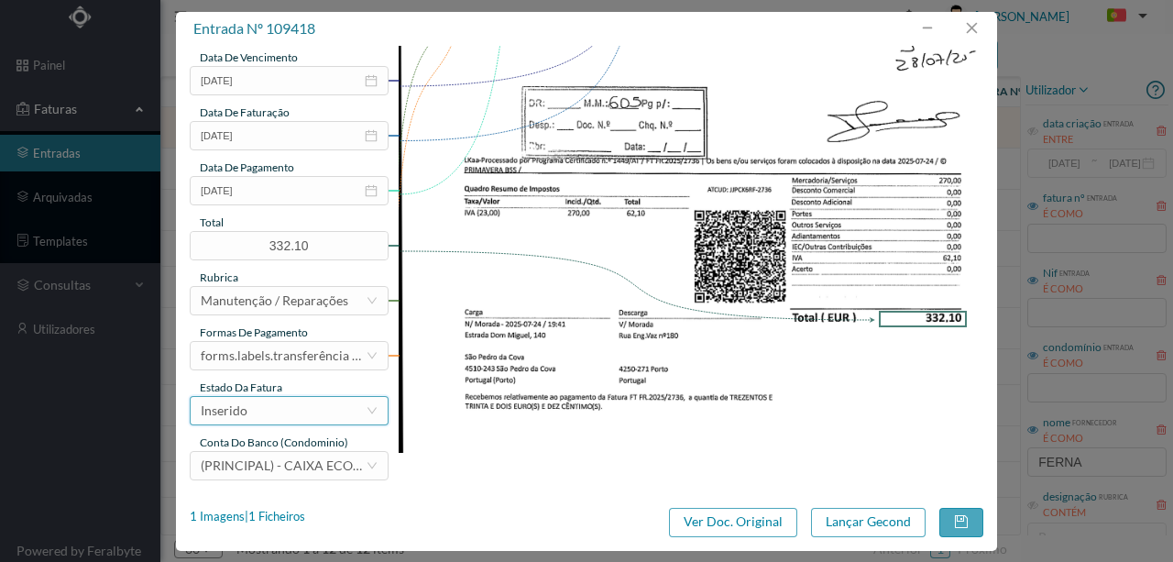
click at [295, 406] on div "Inserido" at bounding box center [283, 411] width 165 height 28
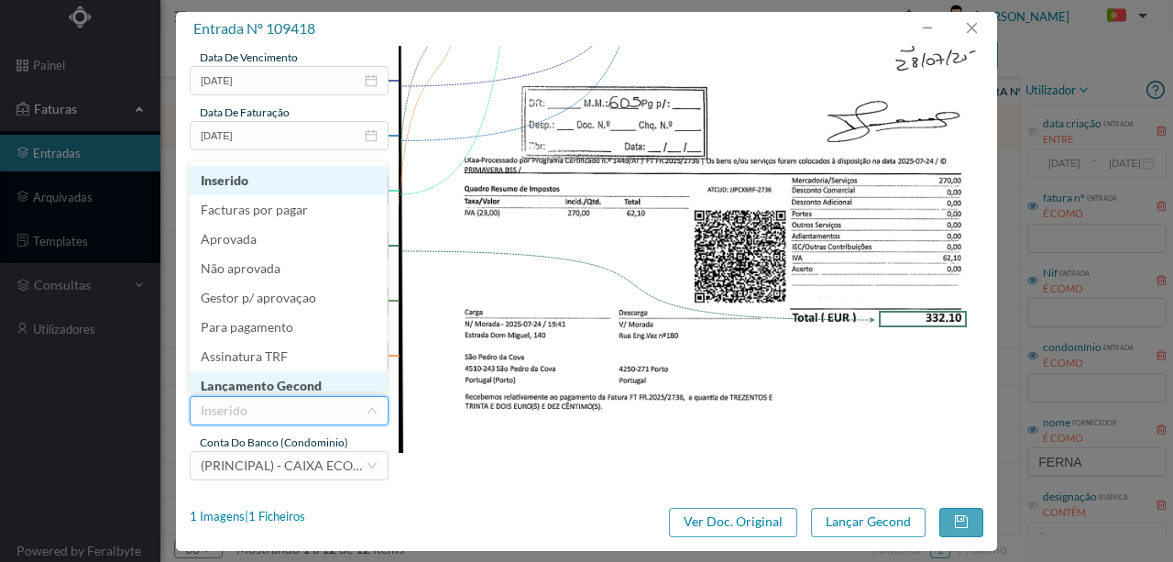
scroll to position [9, 0]
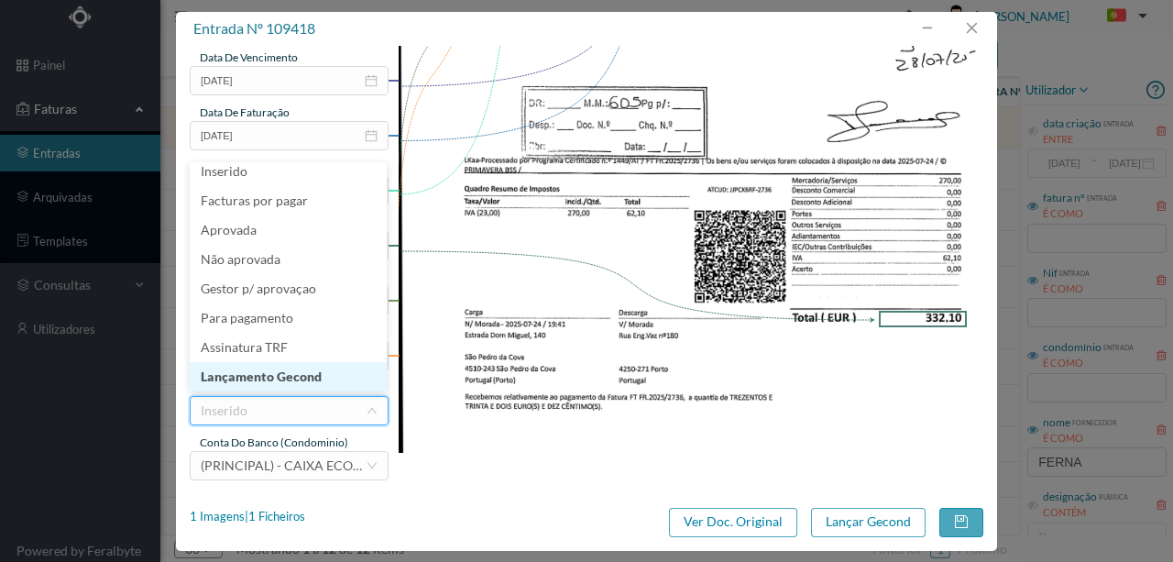
click at [281, 380] on li "Lançamento Gecond" at bounding box center [288, 376] width 197 height 29
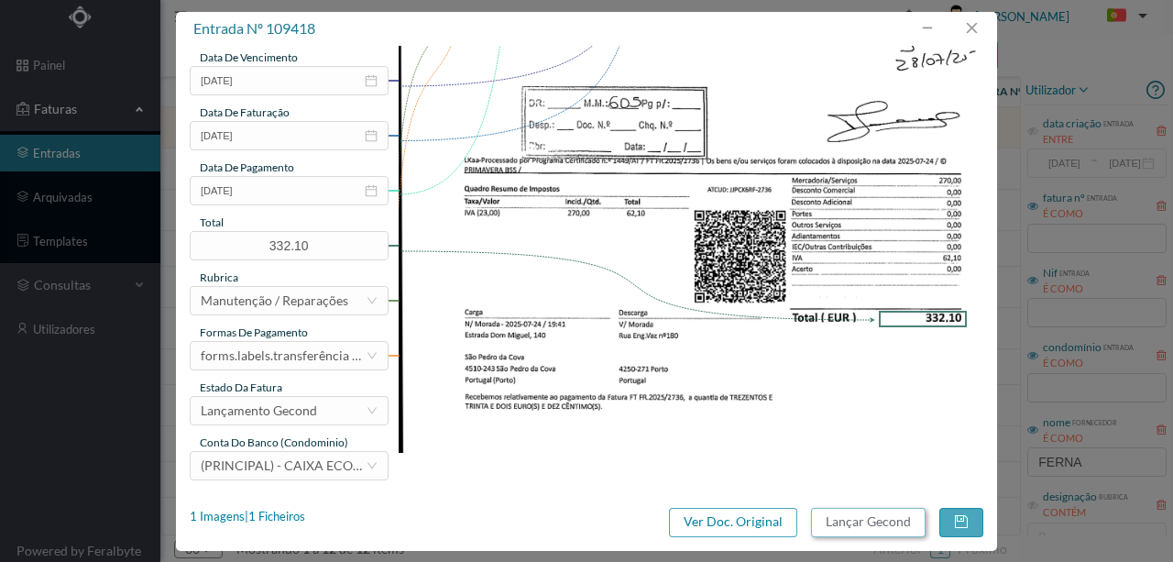
click at [861, 523] on button "Lançar Gecond" at bounding box center [868, 522] width 115 height 29
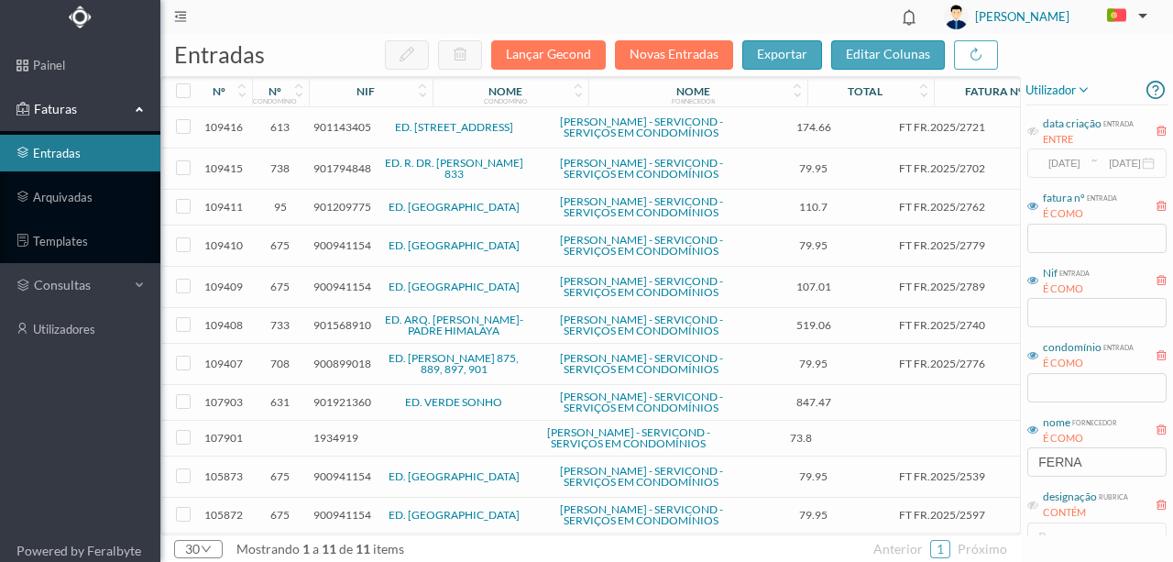
click at [325, 127] on span "901143405" at bounding box center [343, 127] width 58 height 14
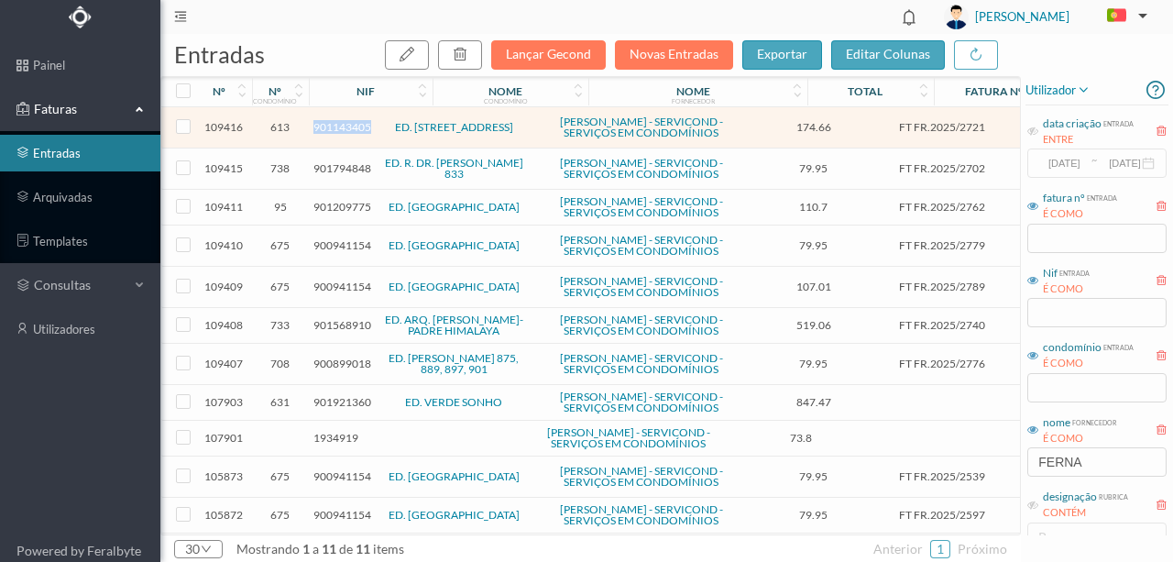
click at [325, 127] on span "901143405" at bounding box center [343, 127] width 58 height 14
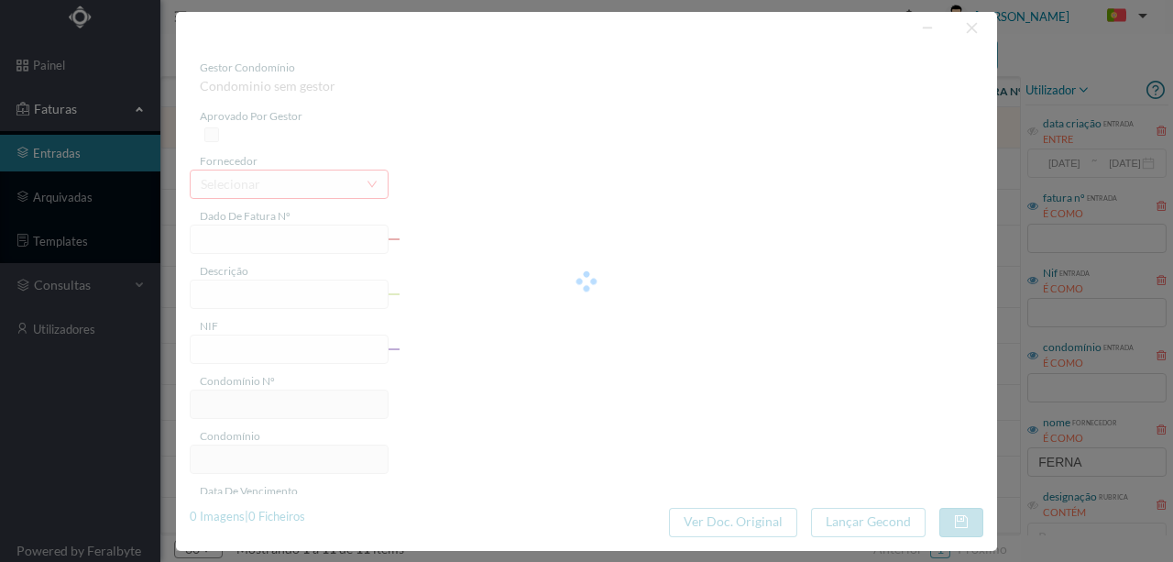
type input "FT FR.2025/2721"
type input "901143405"
type input "2025-07-24"
type input "174.66"
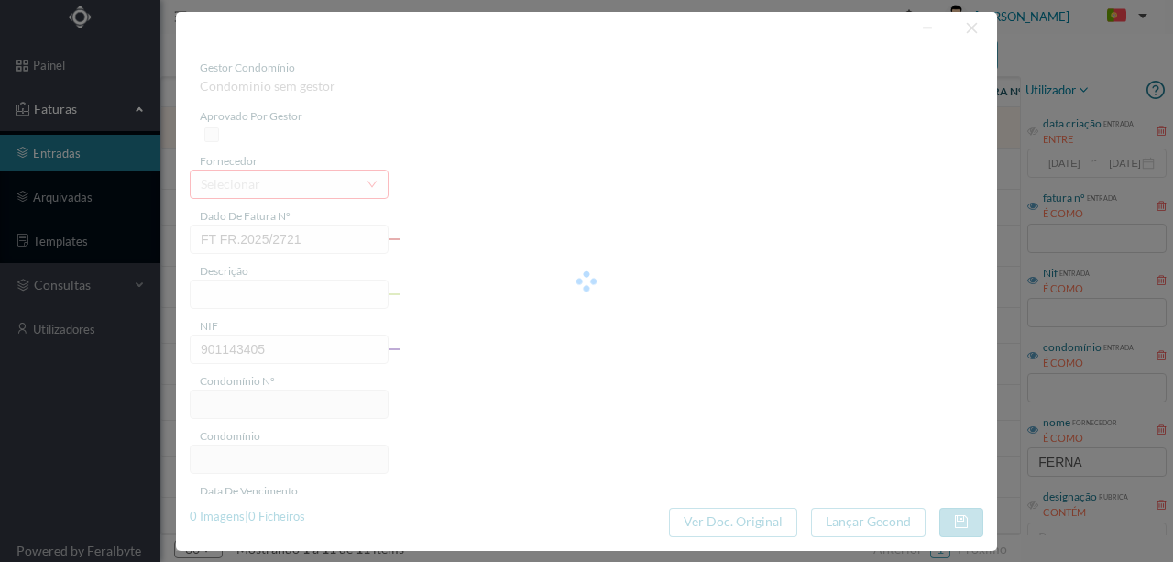
type input "613"
type input "ED. RUA DA PRECIOSA 172 a 196"
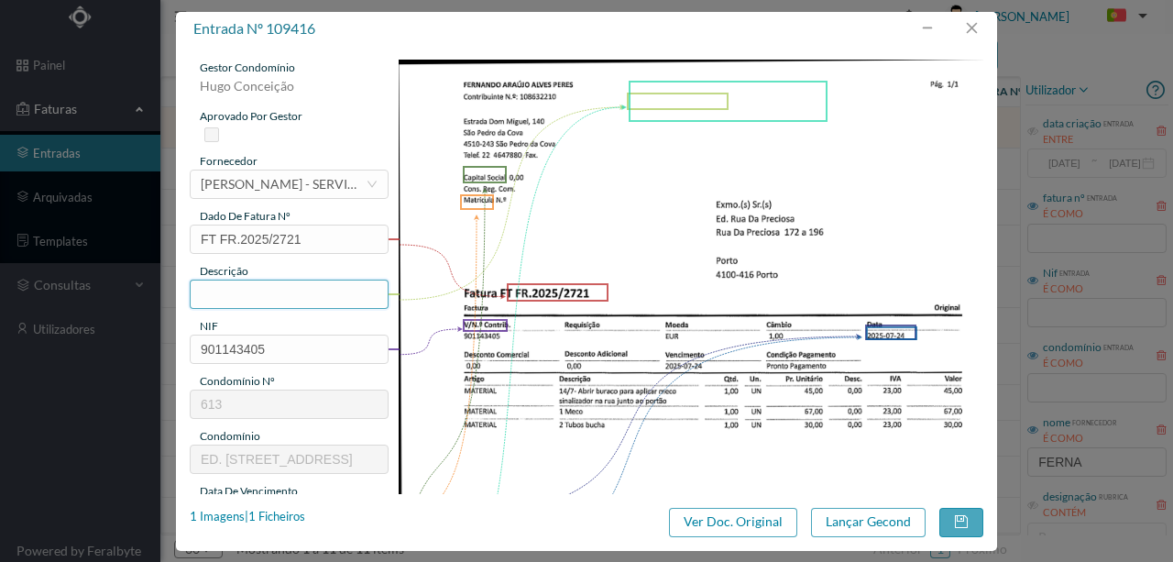
click at [218, 289] on input "text" at bounding box center [289, 294] width 199 height 29
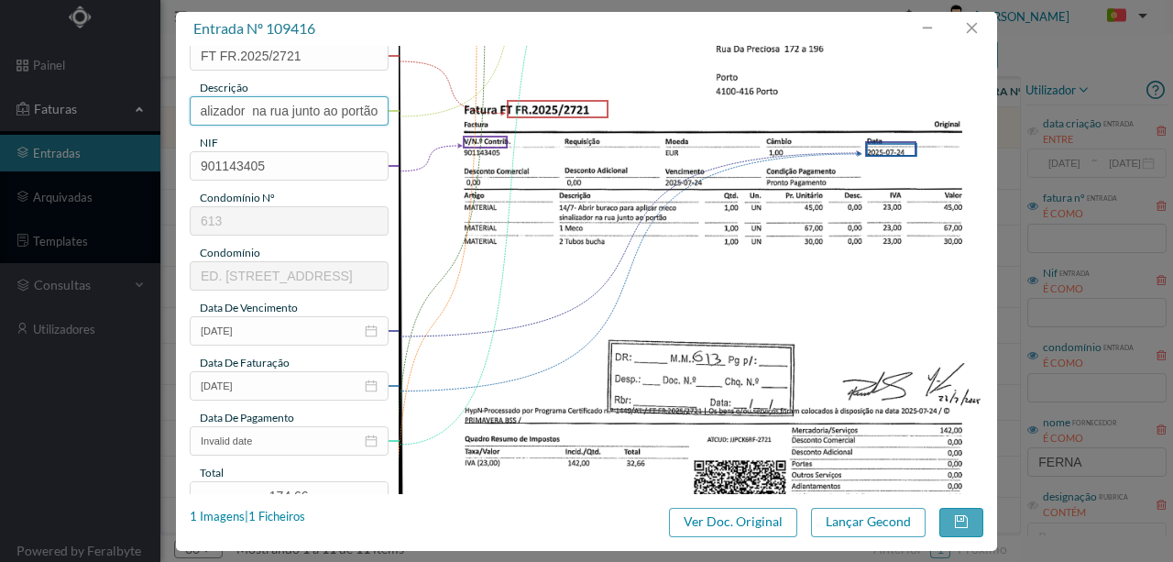
scroll to position [244, 0]
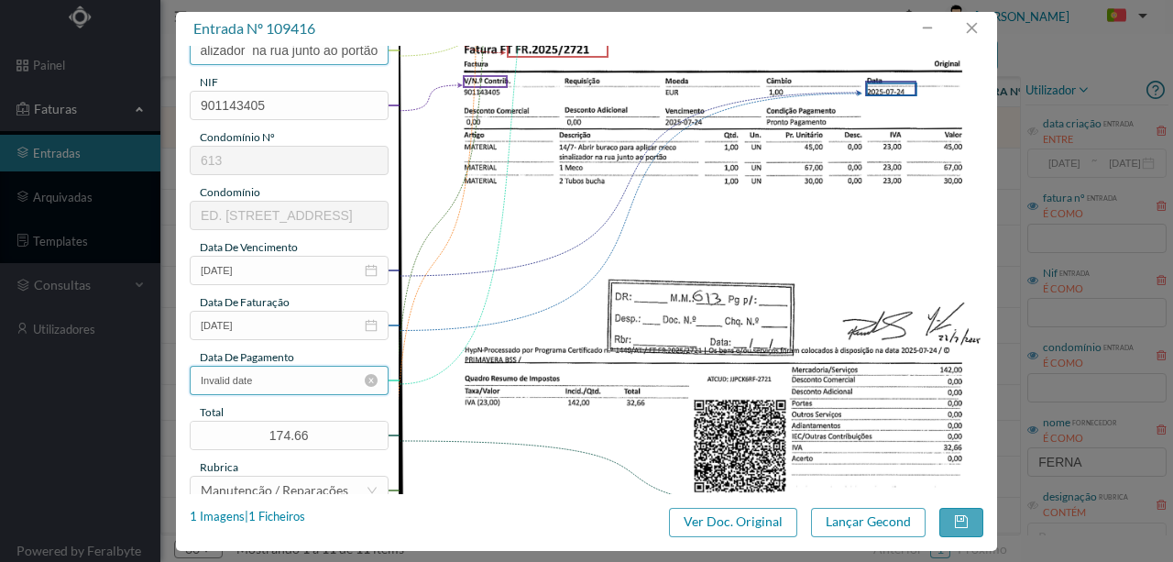
type input "Abrir buraco para subs meco sinalizador na rua junto ao portão"
click at [309, 378] on input "Invalid date" at bounding box center [289, 380] width 199 height 29
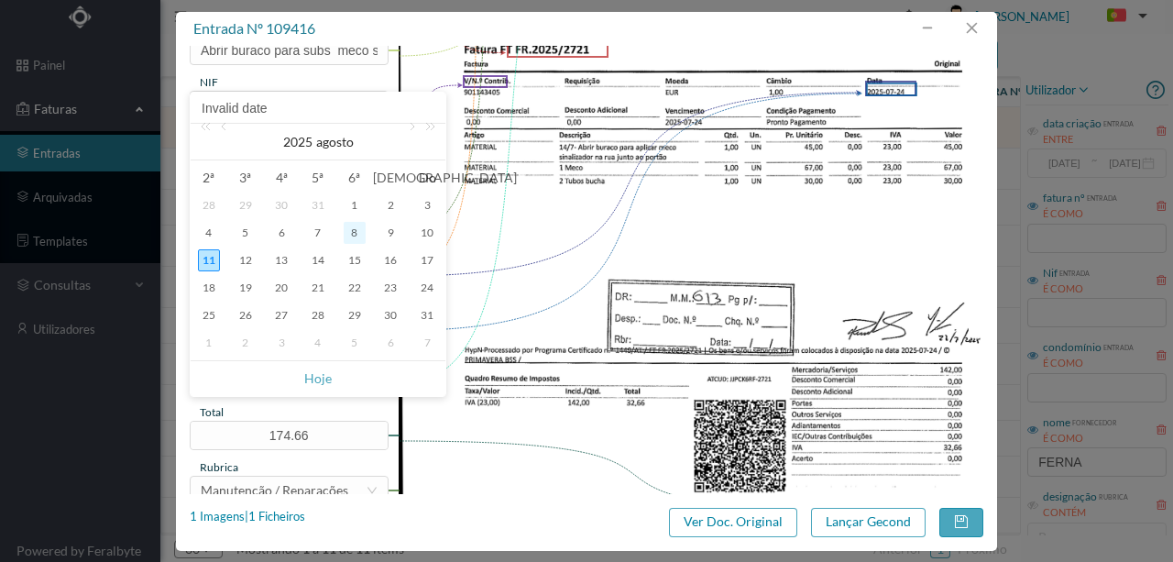
click at [359, 231] on div "8" at bounding box center [355, 233] width 22 height 22
type input "2025-08-08"
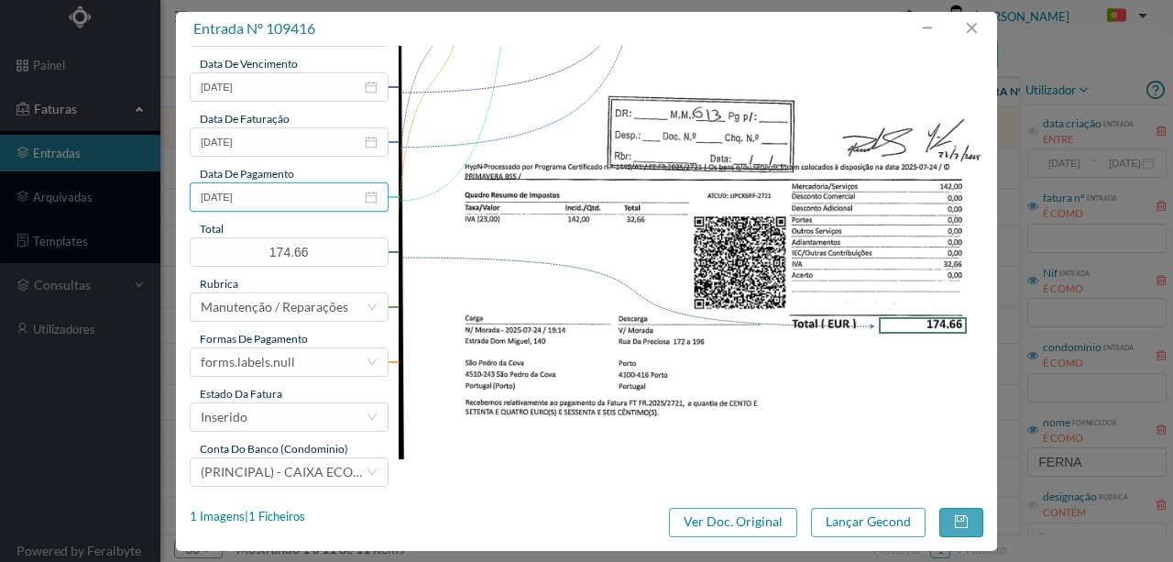
scroll to position [434, 0]
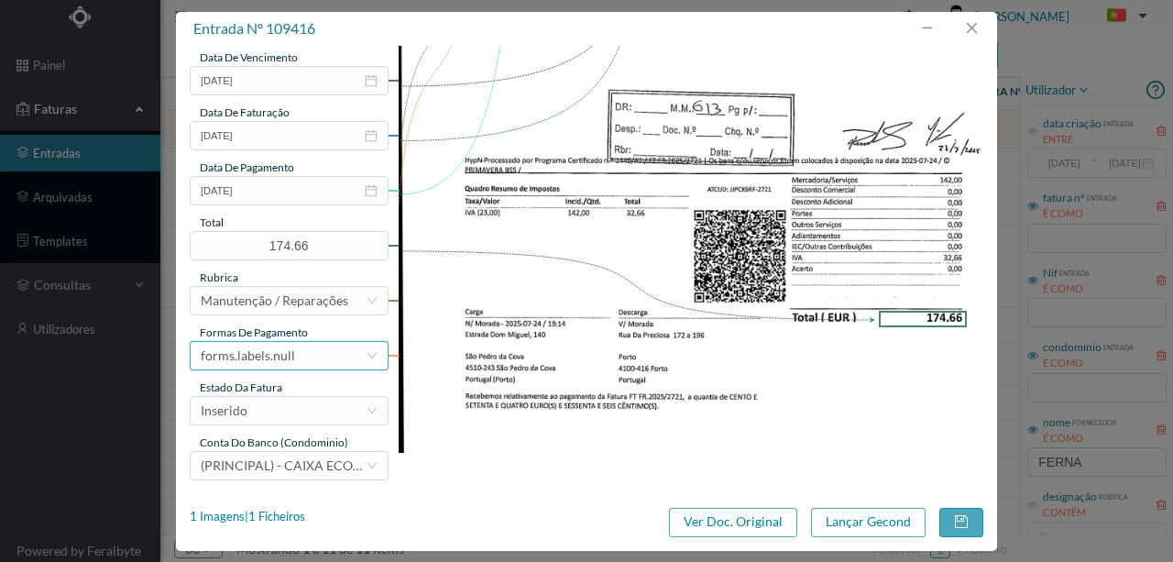
click at [275, 356] on div "forms.labels.null" at bounding box center [248, 356] width 94 height 28
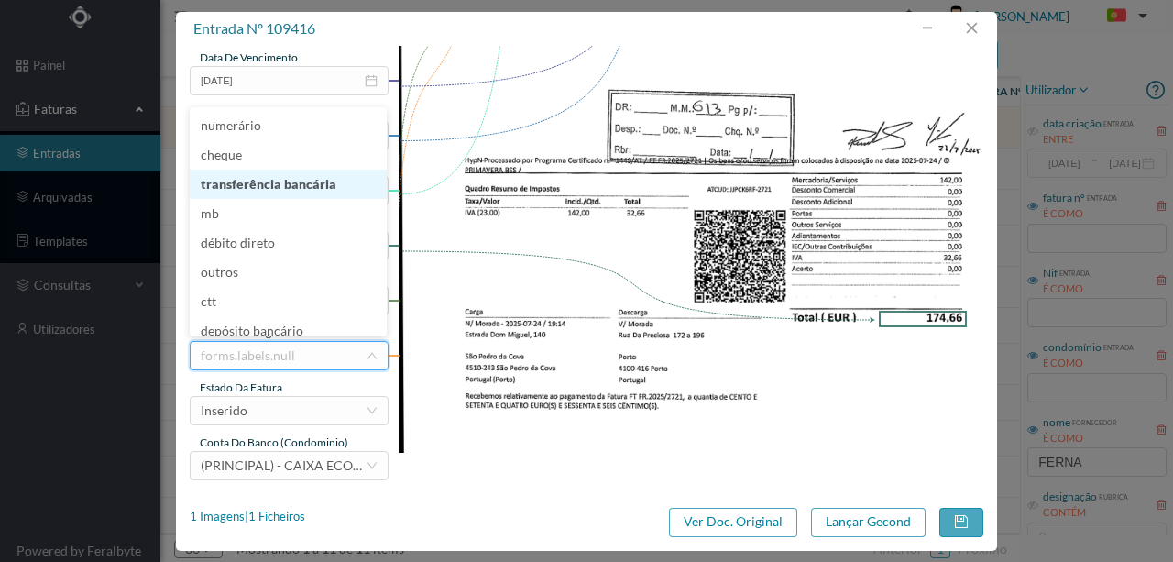
click at [280, 194] on li "transferência bancária" at bounding box center [288, 184] width 197 height 29
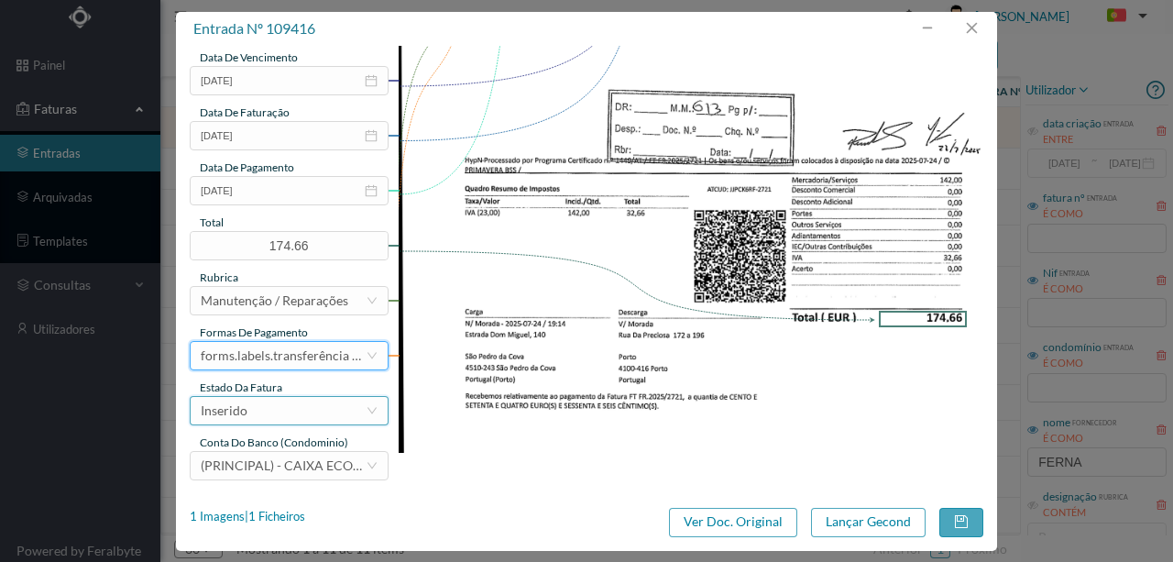
click at [276, 413] on div "Inserido" at bounding box center [283, 411] width 165 height 28
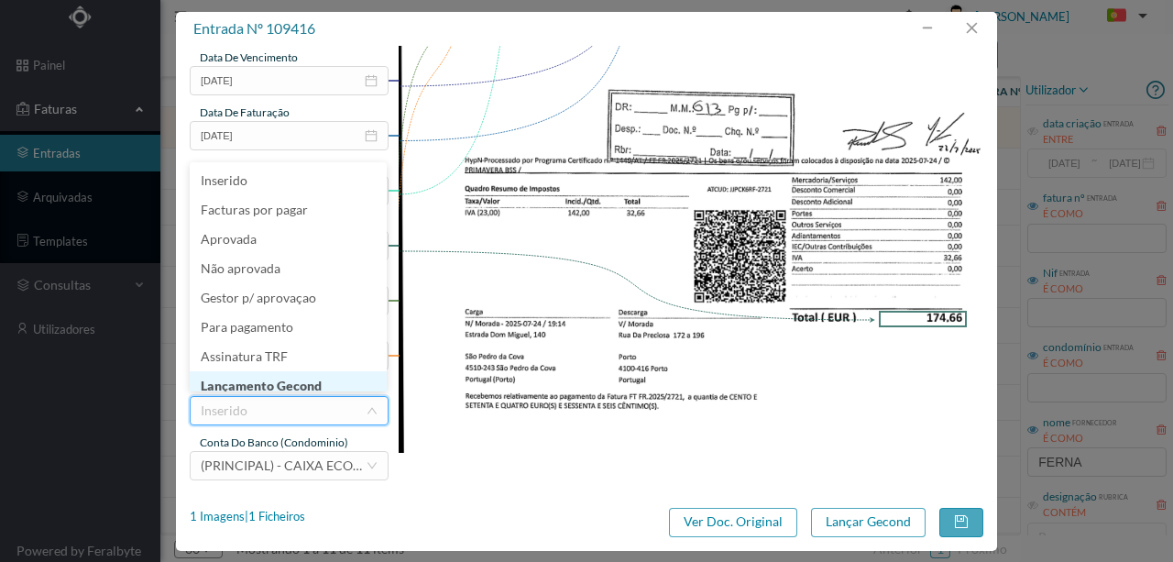
scroll to position [9, 0]
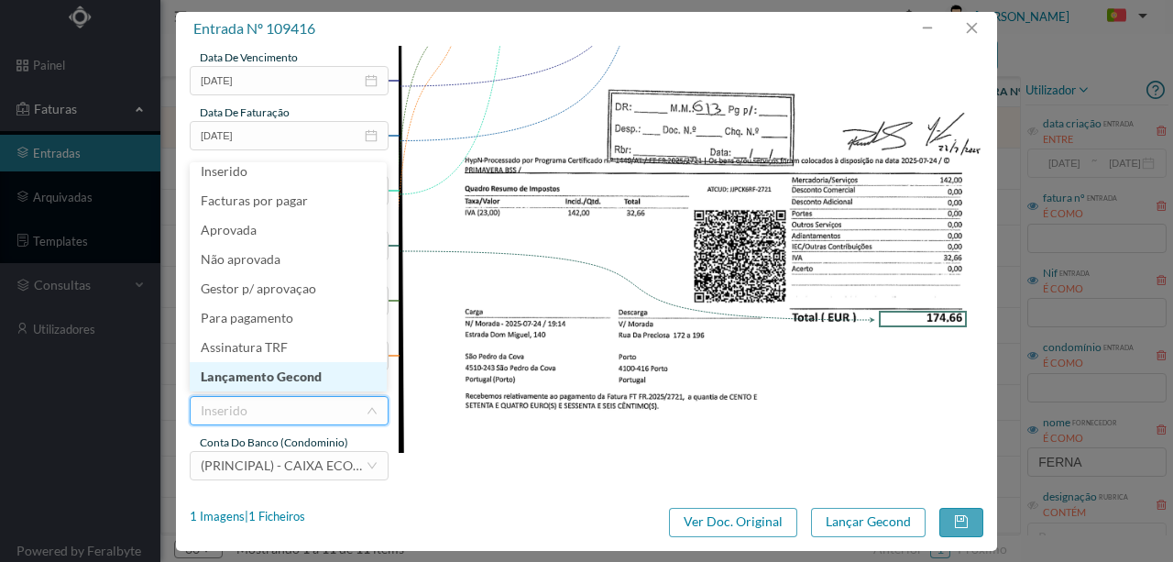
click at [288, 373] on li "Lançamento Gecond" at bounding box center [288, 376] width 197 height 29
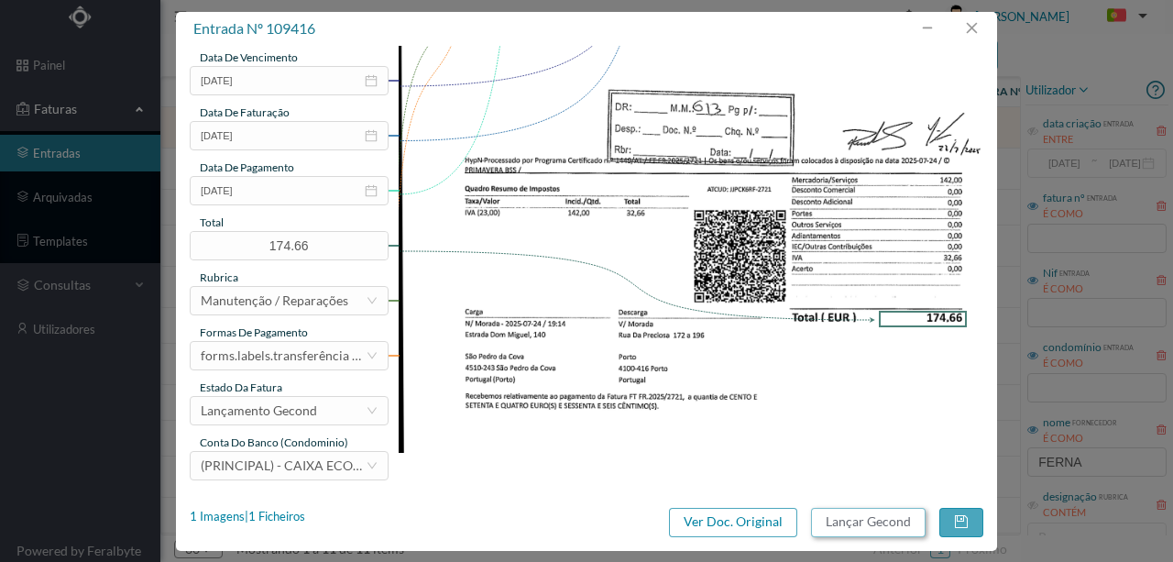
click at [854, 523] on button "Lançar Gecond" at bounding box center [868, 522] width 115 height 29
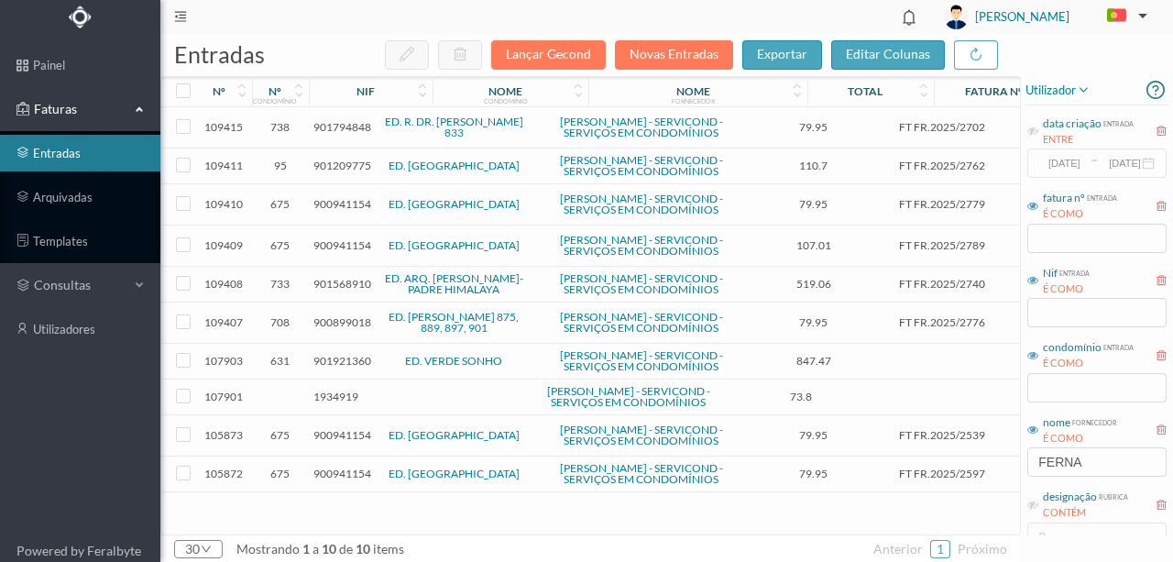
click at [333, 130] on span "901794848" at bounding box center [343, 127] width 58 height 14
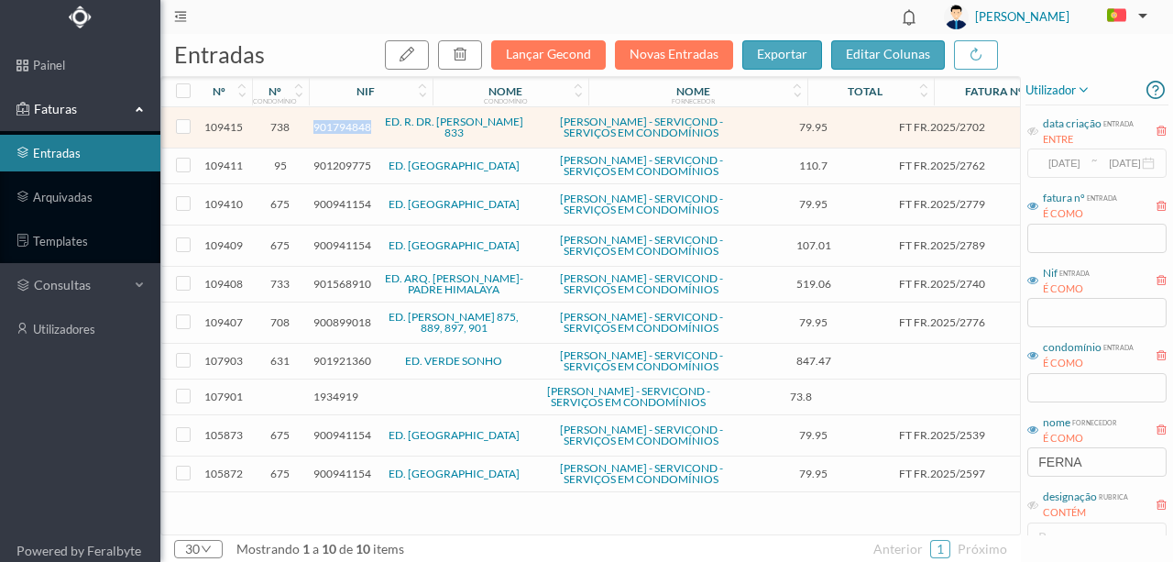
click at [333, 130] on span "901794848" at bounding box center [343, 127] width 58 height 14
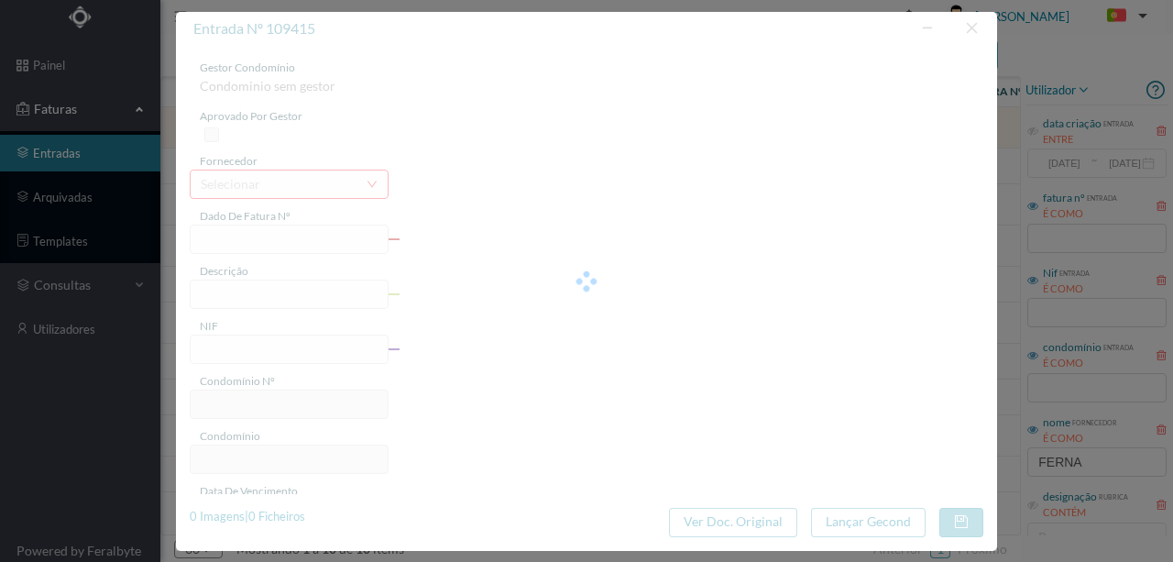
type input "FT FR.2025/2702"
type input "901794848"
type input "2025-07-24"
type input "79.95"
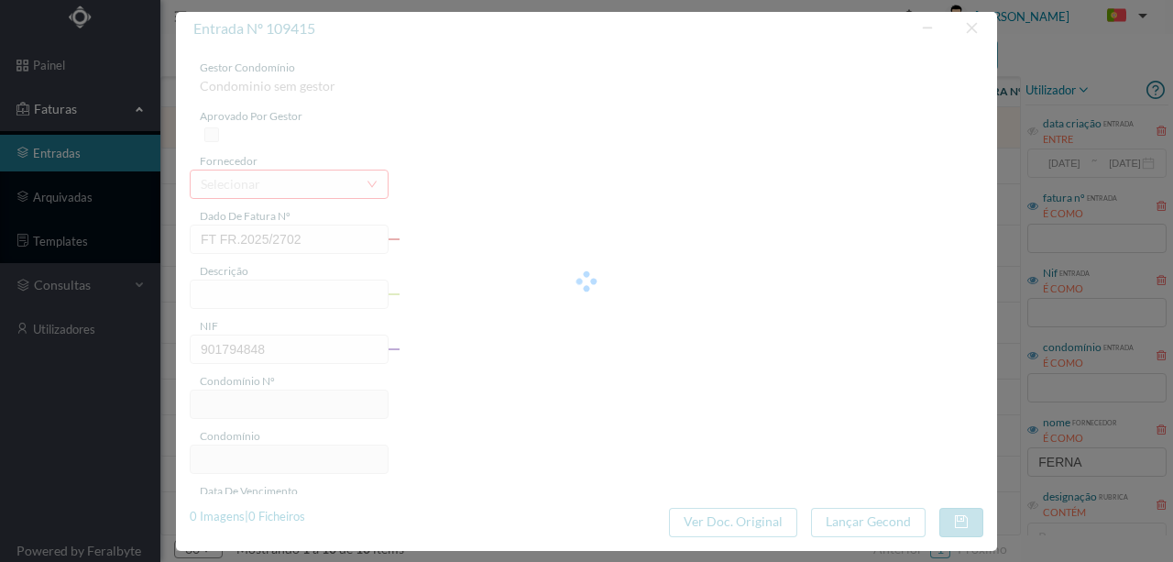
type input "738"
type input "ED. R. DR. EDUARDO TORRES 833"
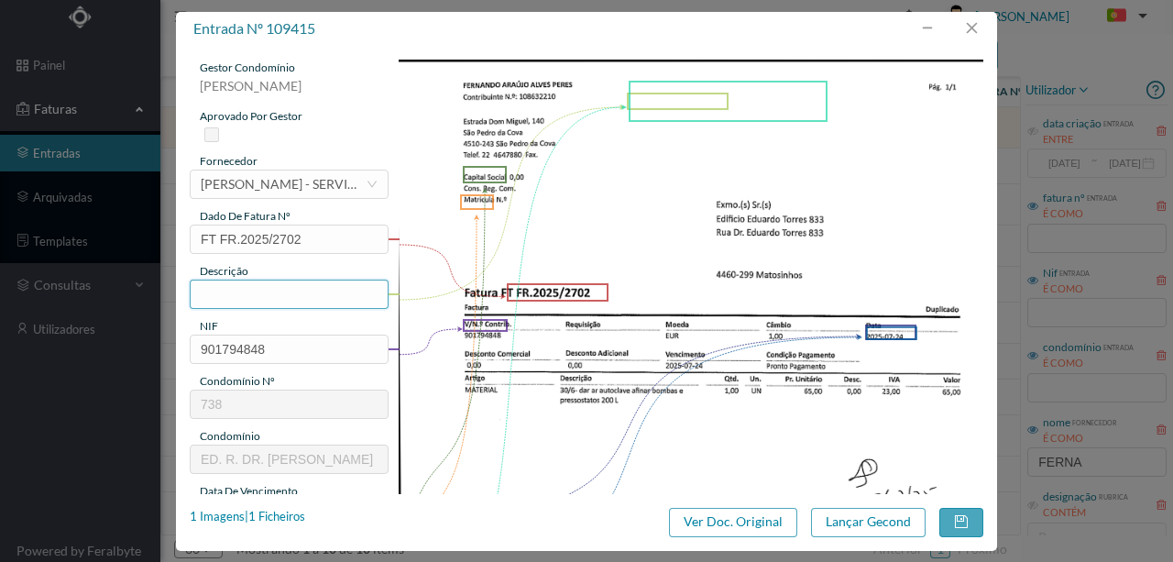
click at [207, 295] on input "text" at bounding box center [289, 294] width 199 height 29
drag, startPoint x: 356, startPoint y: 290, endPoint x: 376, endPoint y: 286, distance: 20.5
click at [355, 290] on input "Dar ar autoclave, afinar bombas e pressostatos nas 6 entradas" at bounding box center [289, 294] width 199 height 29
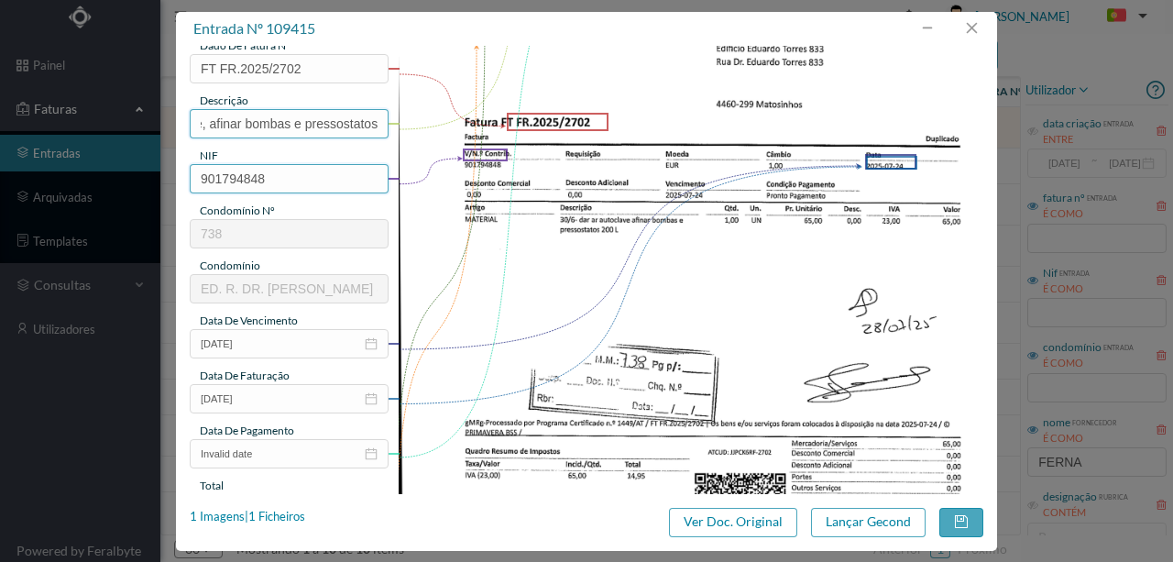
scroll to position [183, 0]
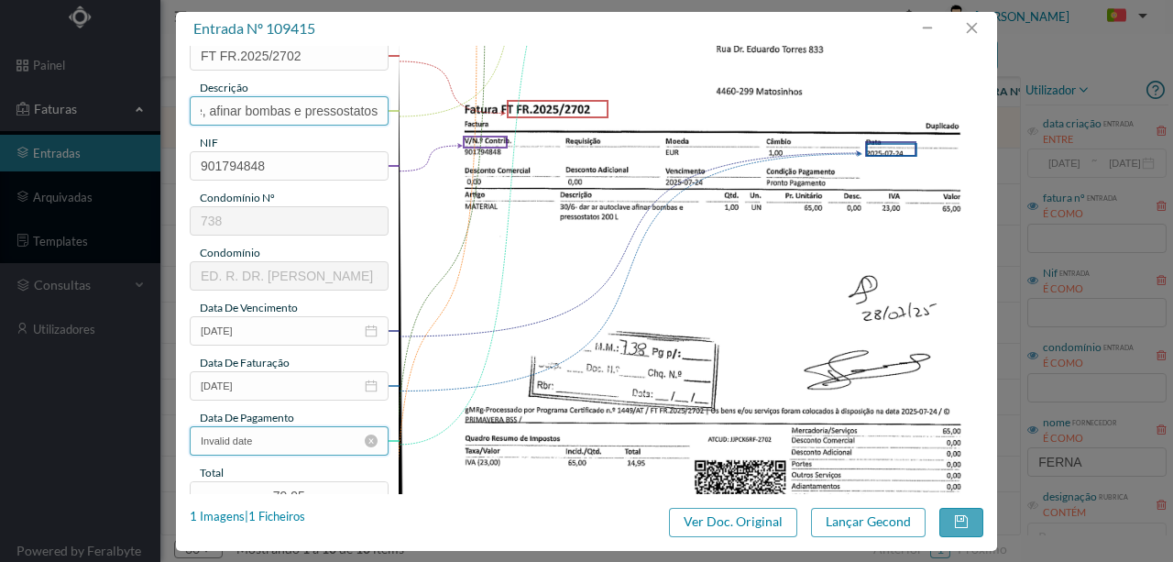
type input "Dar ar autoclave, afinar bombas e pressostatos"
click at [288, 438] on input "Invalid date" at bounding box center [289, 440] width 199 height 29
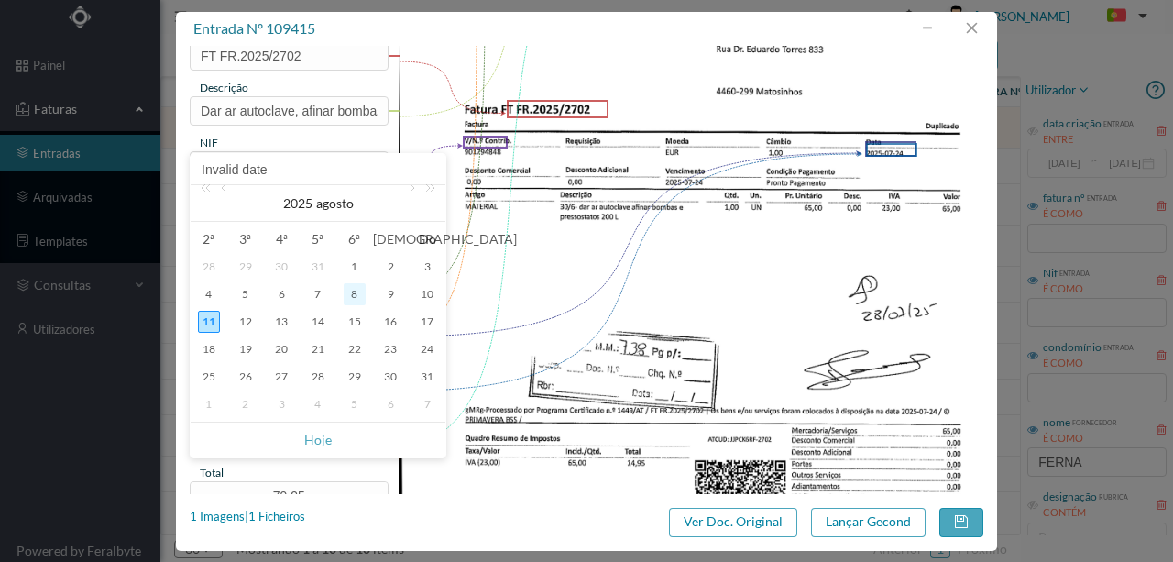
click at [356, 288] on div "8" at bounding box center [355, 294] width 22 height 22
type input "2025-08-08"
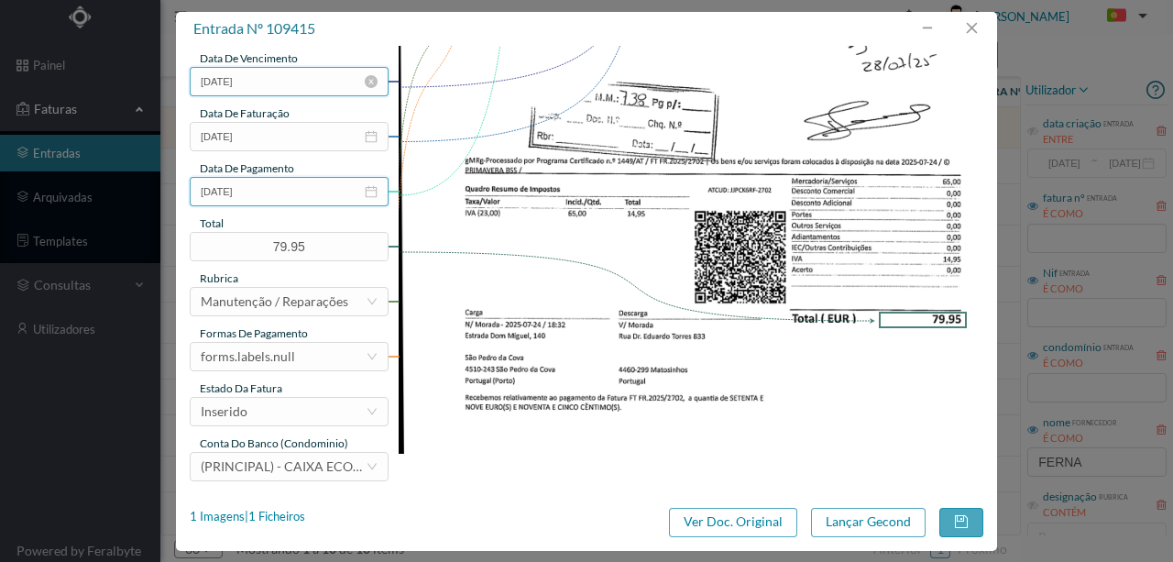
scroll to position [434, 0]
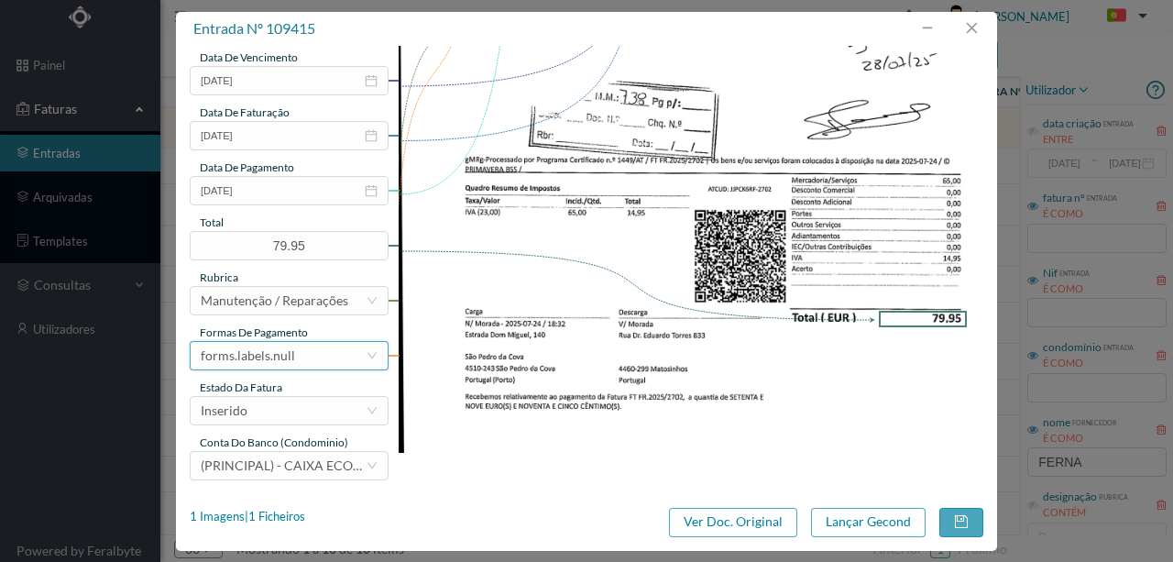
click at [303, 358] on div "forms.labels.null" at bounding box center [283, 356] width 165 height 28
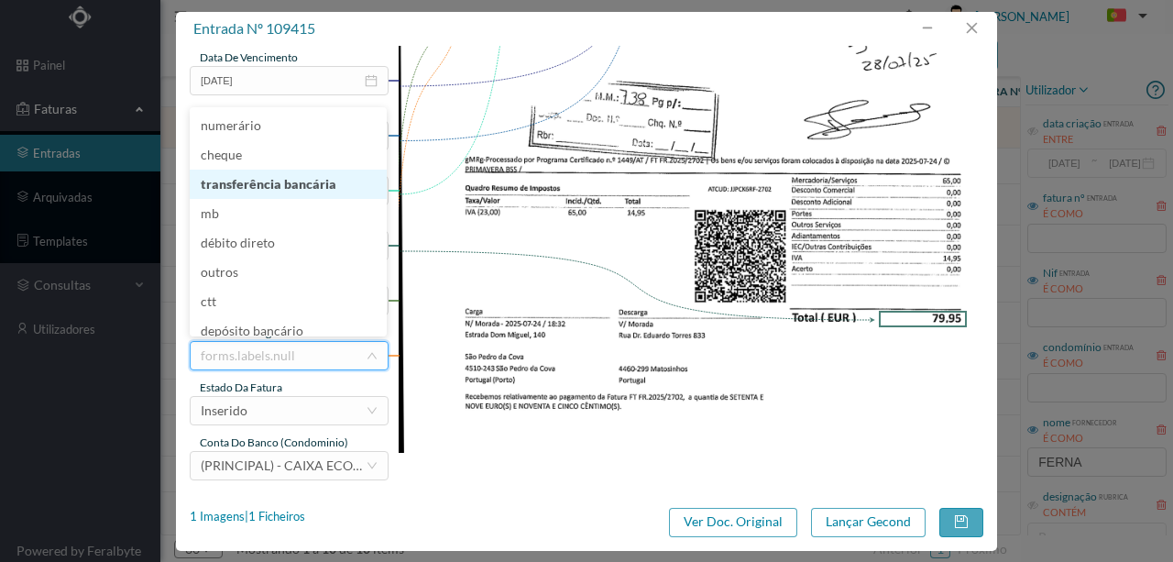
click at [271, 188] on li "transferência bancária" at bounding box center [288, 184] width 197 height 29
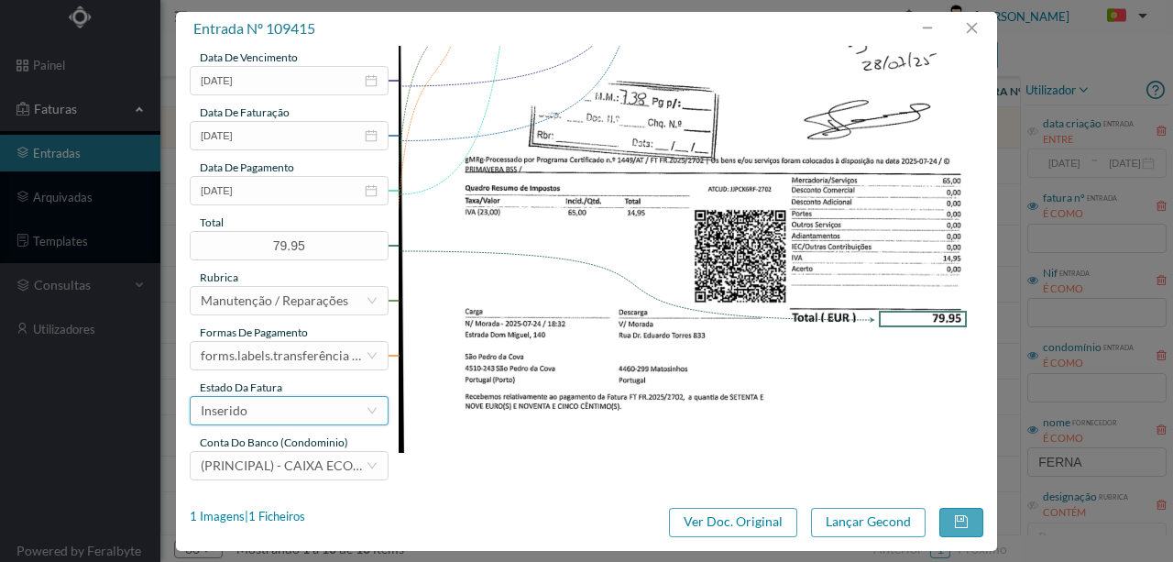
click at [276, 416] on div "Inserido" at bounding box center [283, 411] width 165 height 28
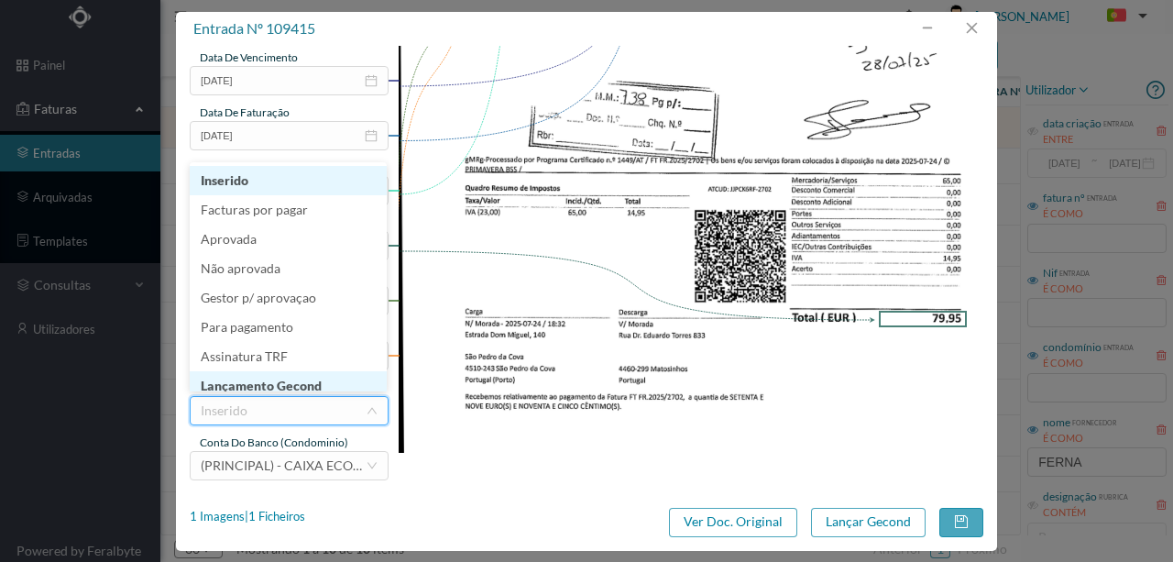
scroll to position [9, 0]
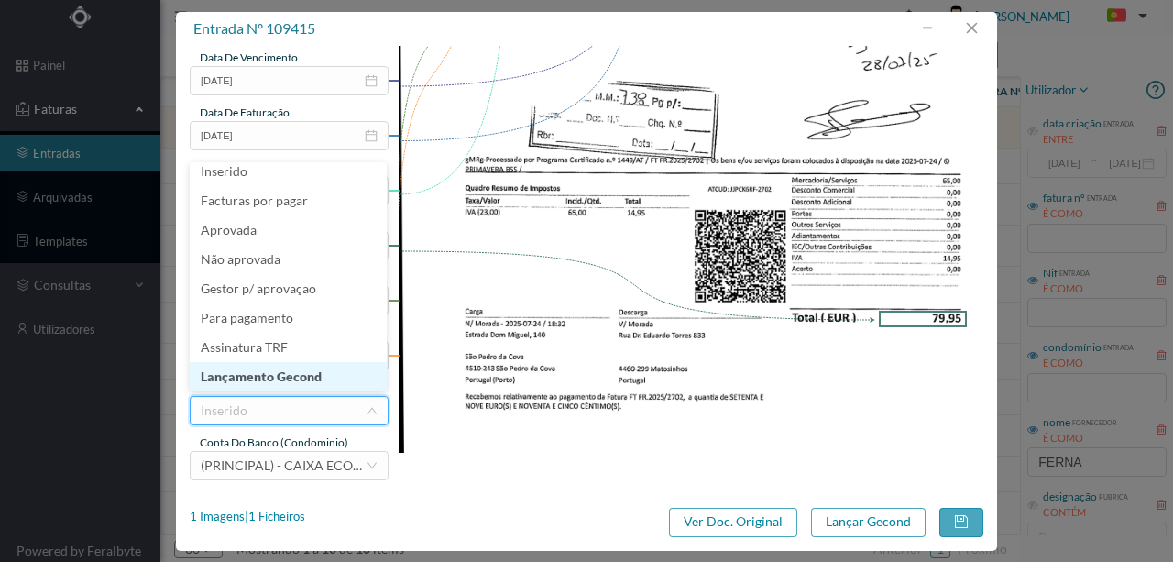
click at [299, 372] on li "Lançamento Gecond" at bounding box center [288, 376] width 197 height 29
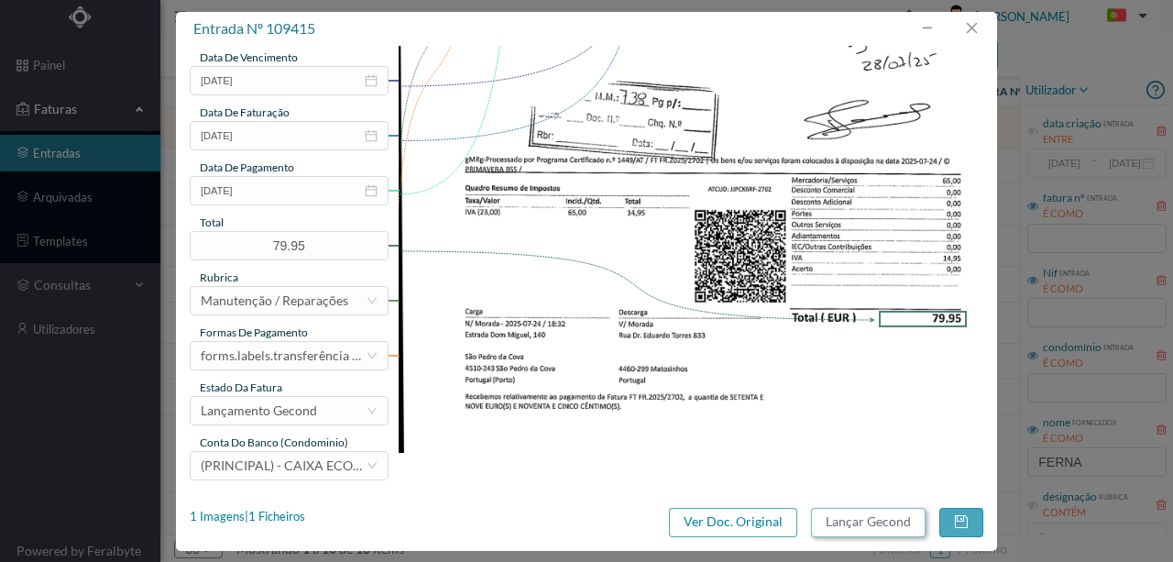
click at [832, 519] on button "Lançar Gecond" at bounding box center [868, 522] width 115 height 29
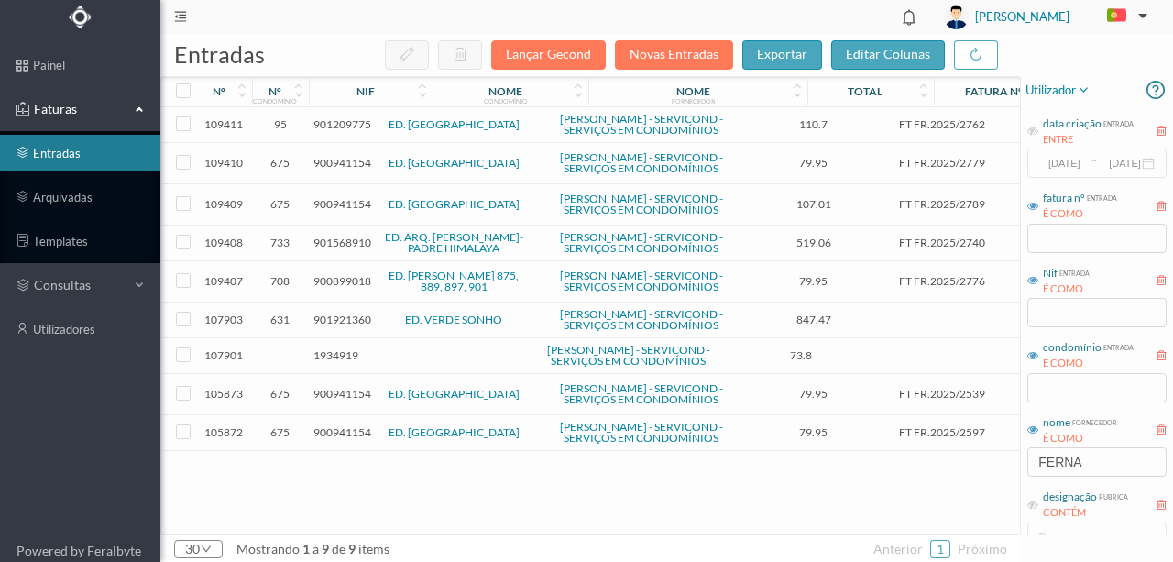
click at [337, 170] on span "900941154" at bounding box center [343, 163] width 58 height 14
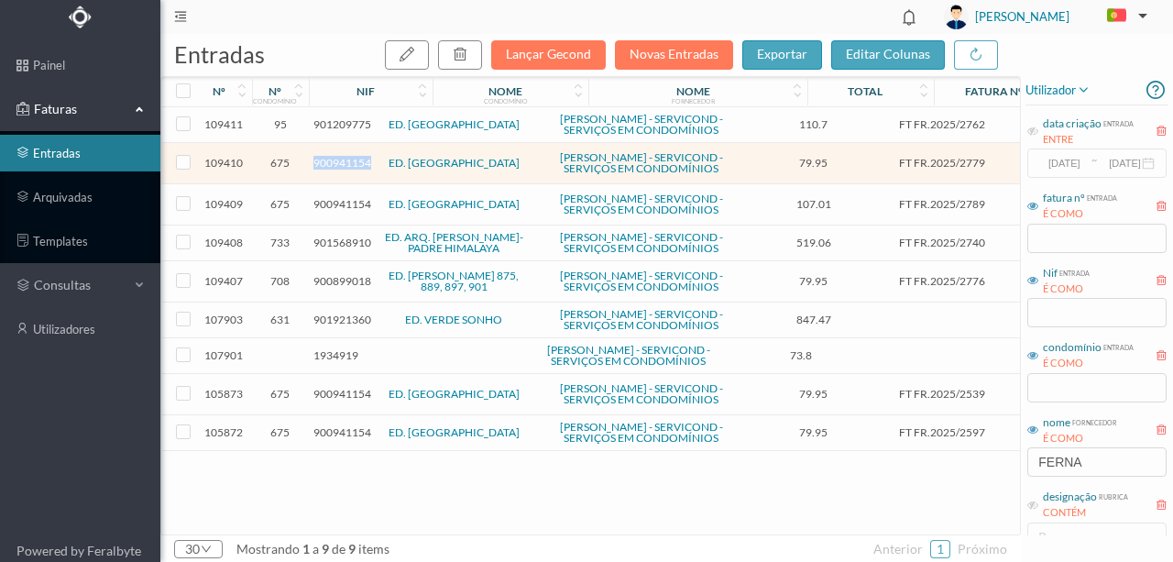
click at [337, 170] on span "900941154" at bounding box center [343, 163] width 58 height 14
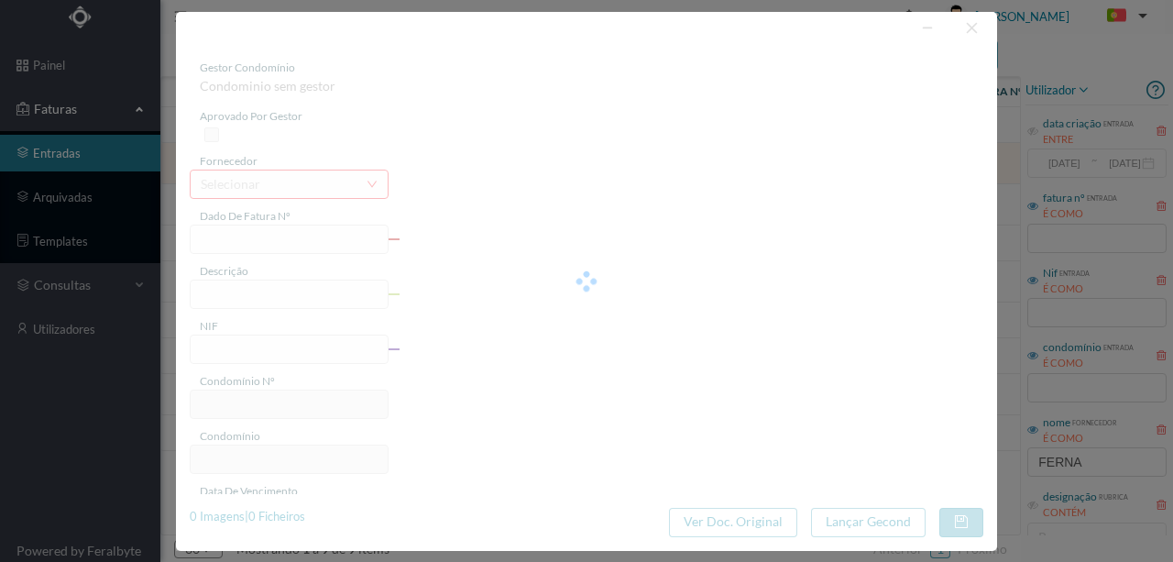
type input "FT FR.2025/2779"
type input "900941154"
type input "2025-07-25"
type input "79.95"
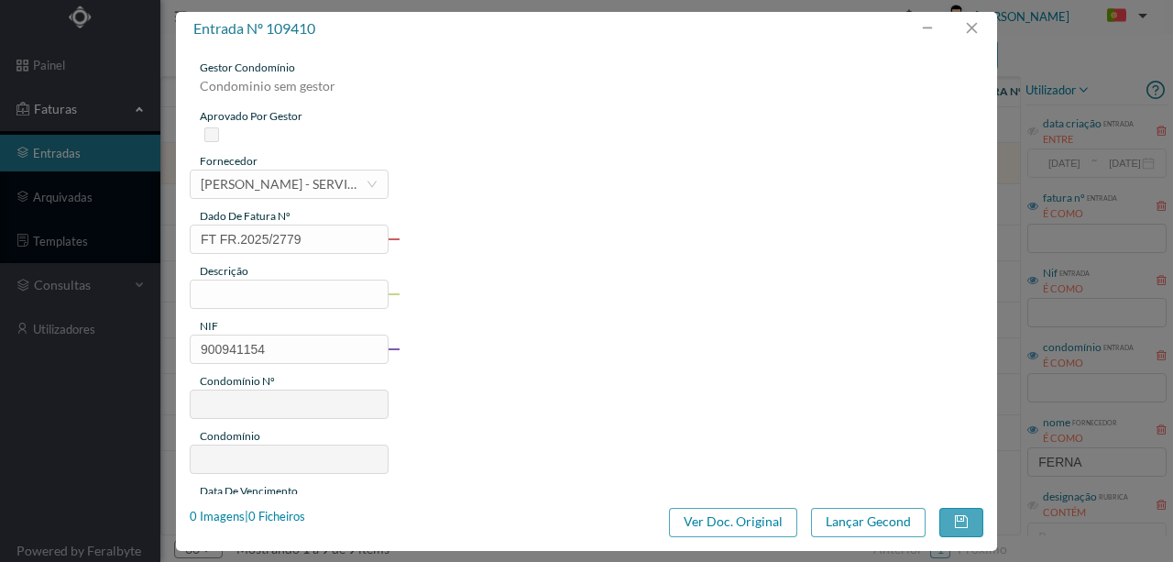
type input "675"
type input "ED. [GEOGRAPHIC_DATA]"
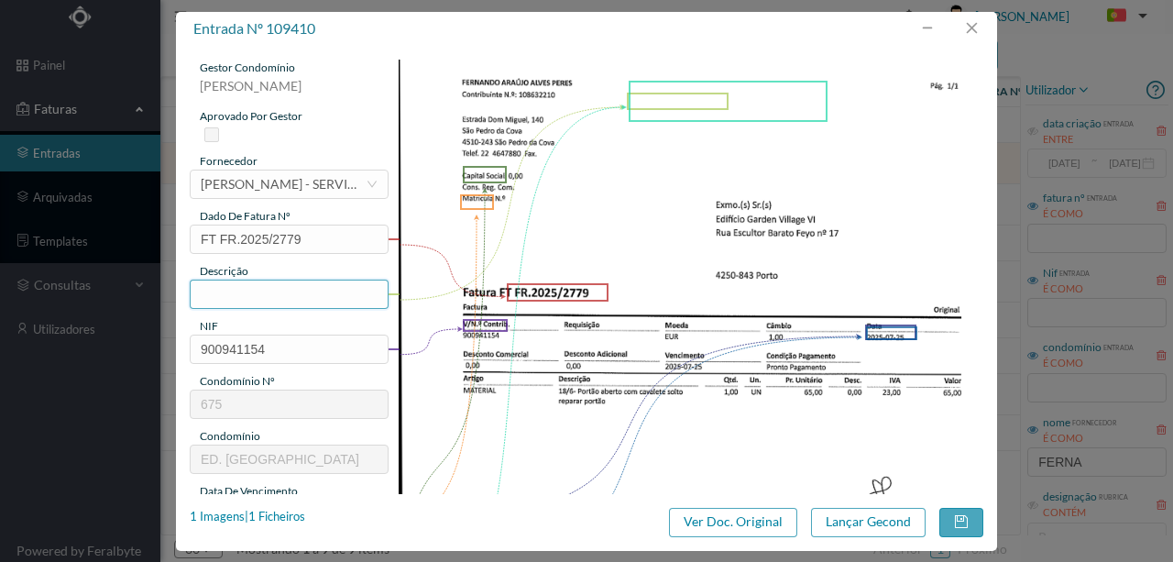
click at [240, 297] on input "text" at bounding box center [289, 294] width 199 height 29
type input "Re"
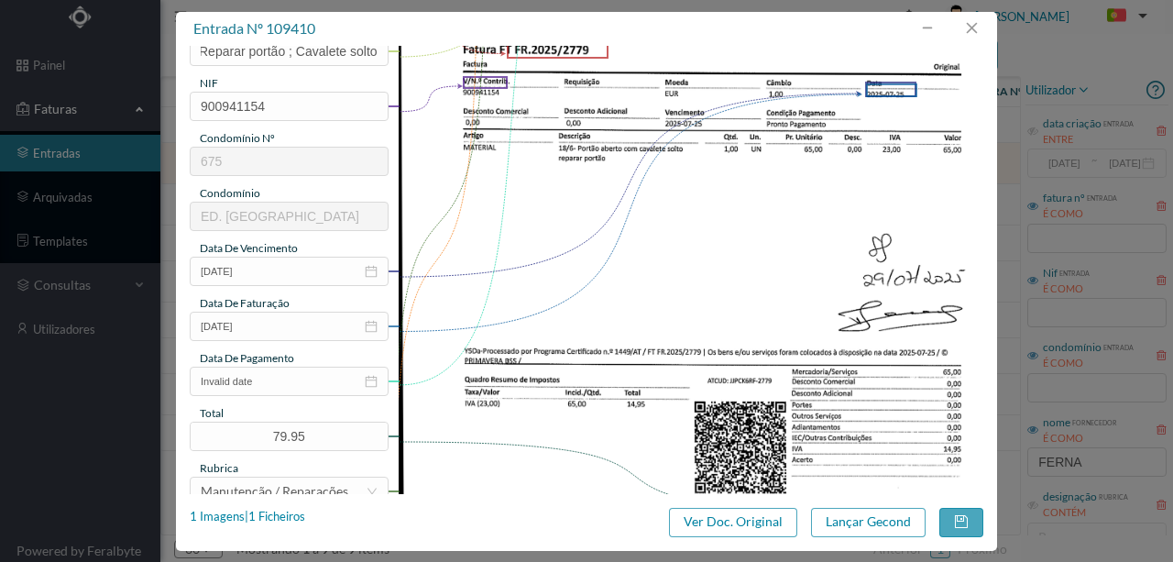
scroll to position [244, 0]
type input "Reparar portão ; Cavalete solto"
click at [281, 378] on input "Invalid date" at bounding box center [289, 380] width 199 height 29
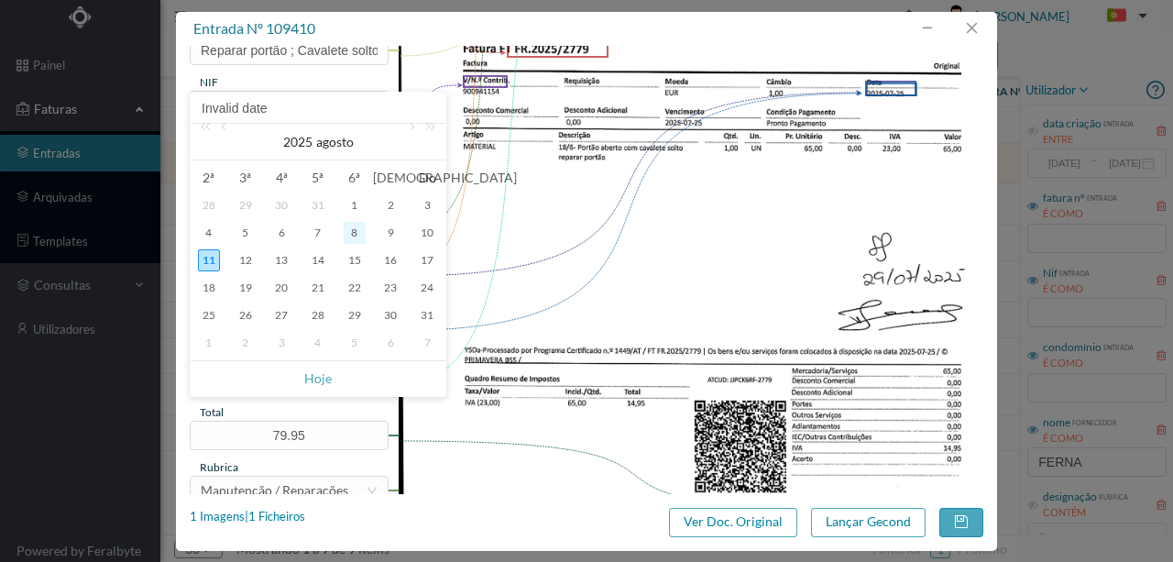
click at [359, 230] on div "8" at bounding box center [355, 233] width 22 height 22
type input "[DATE]"
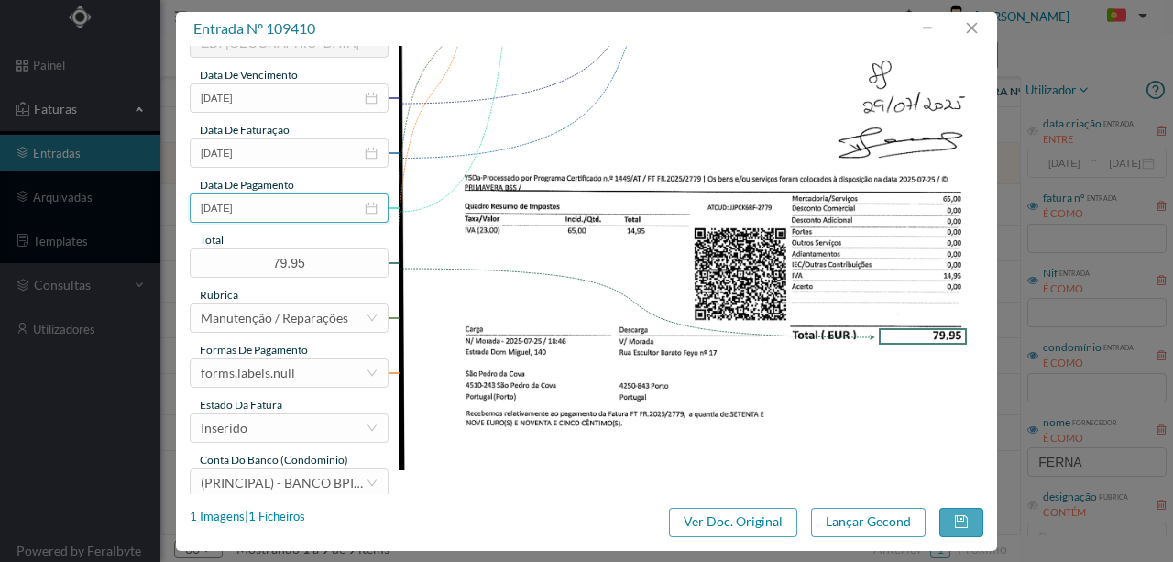
scroll to position [427, 0]
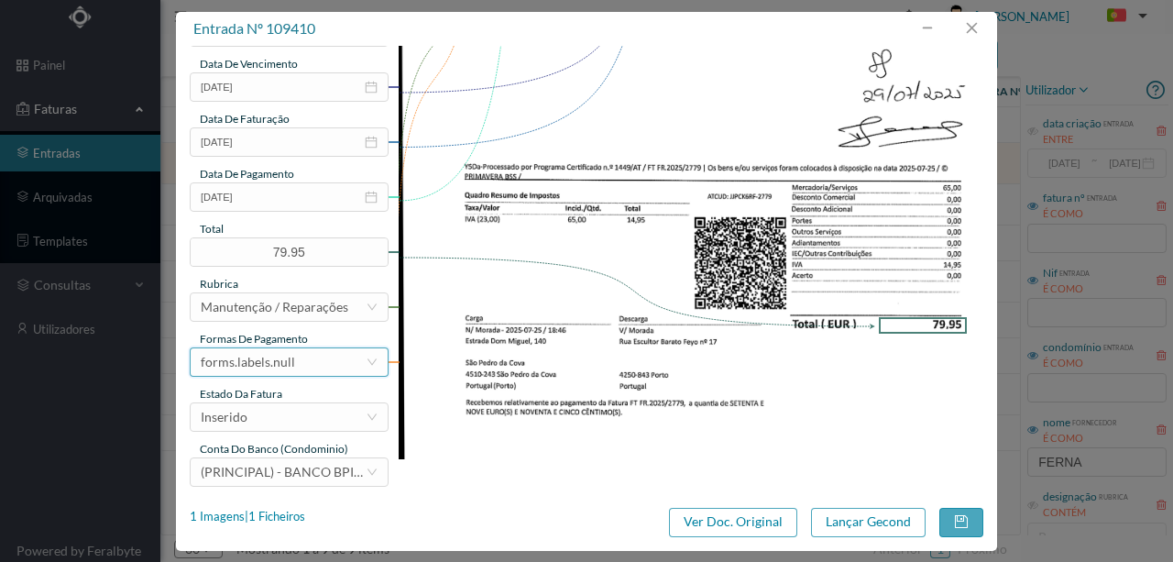
click at [296, 367] on div "forms.labels.null" at bounding box center [283, 362] width 165 height 28
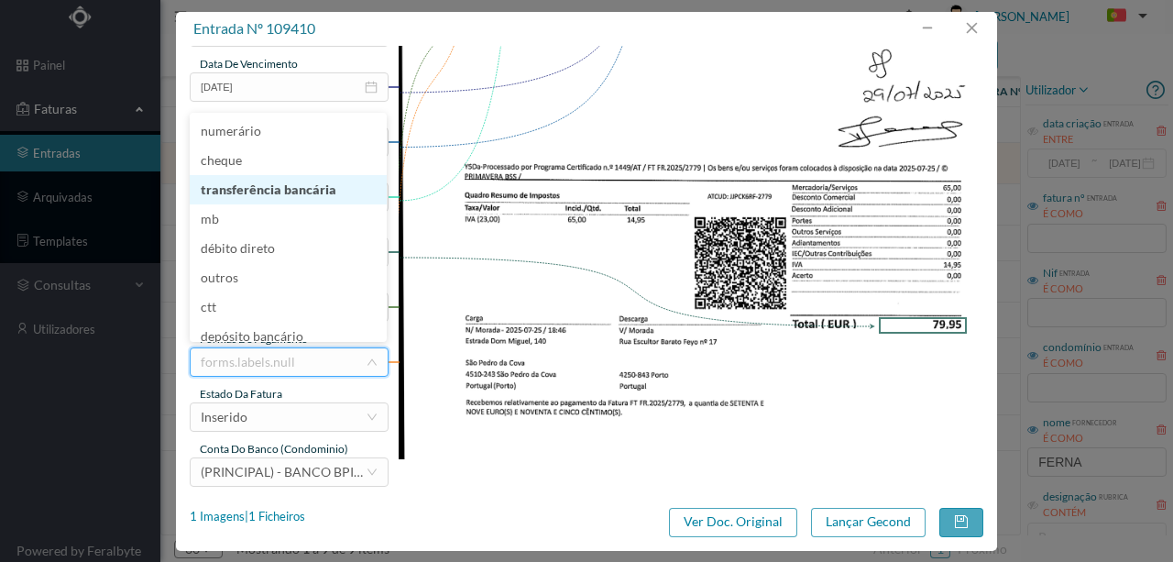
click at [297, 193] on li "transferência bancária" at bounding box center [288, 189] width 197 height 29
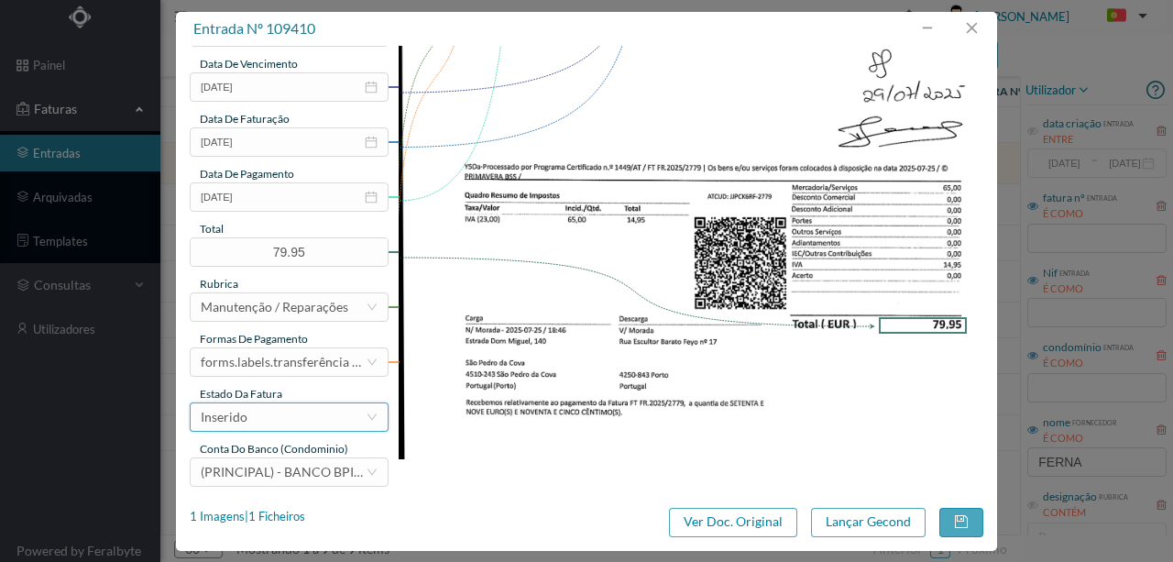
click at [281, 414] on div "Inserido" at bounding box center [283, 417] width 165 height 28
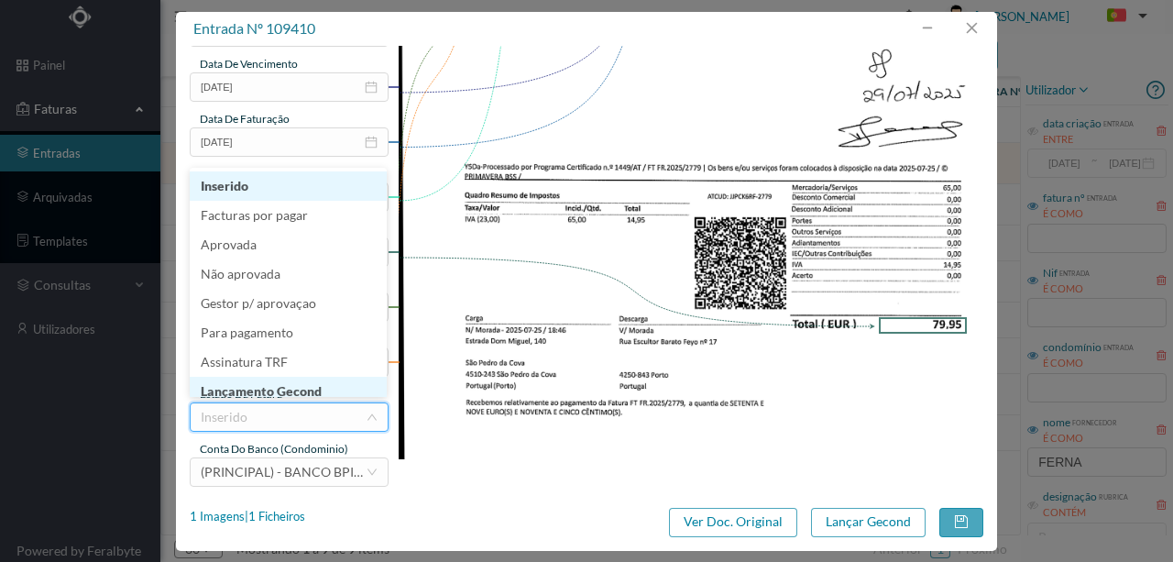
scroll to position [9, 0]
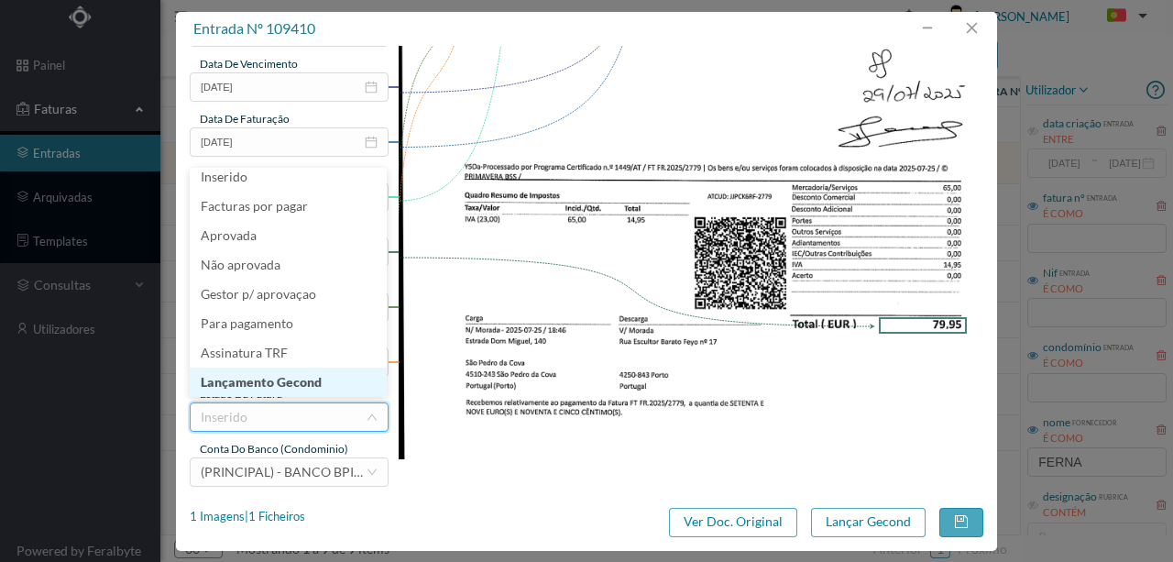
click at [304, 384] on li "Lançamento Gecond" at bounding box center [288, 382] width 197 height 29
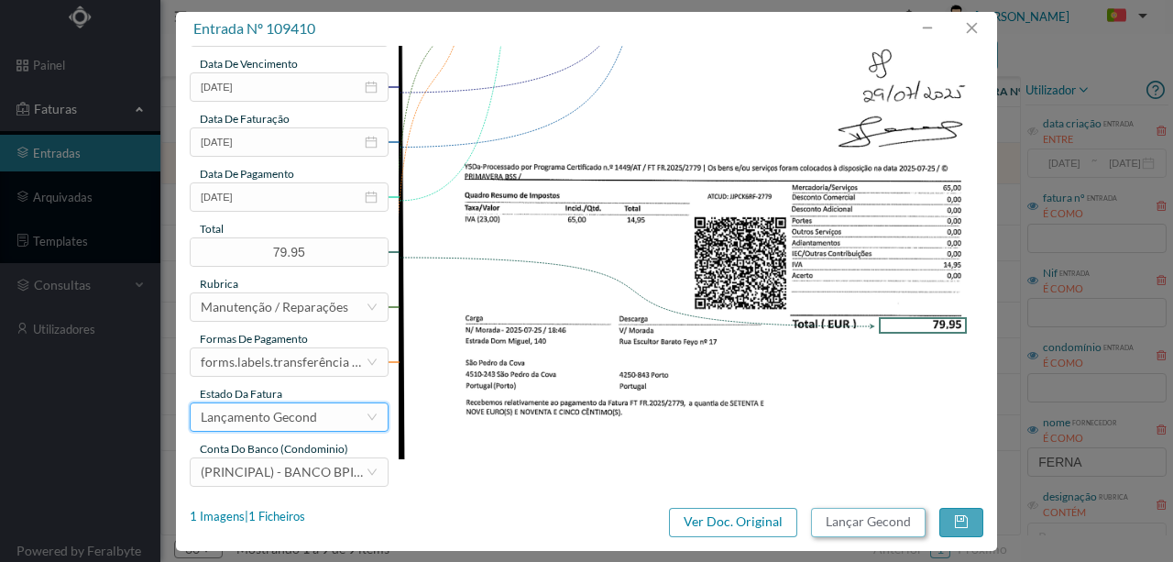
click at [853, 519] on button "Lançar Gecond" at bounding box center [868, 522] width 115 height 29
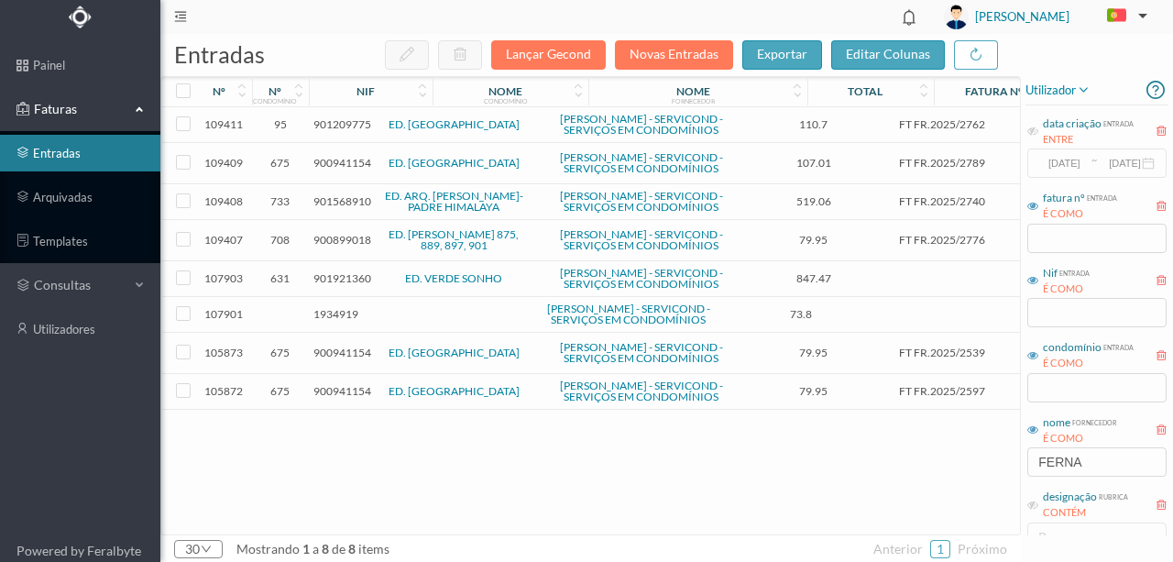
click at [334, 170] on span "900941154" at bounding box center [343, 163] width 58 height 14
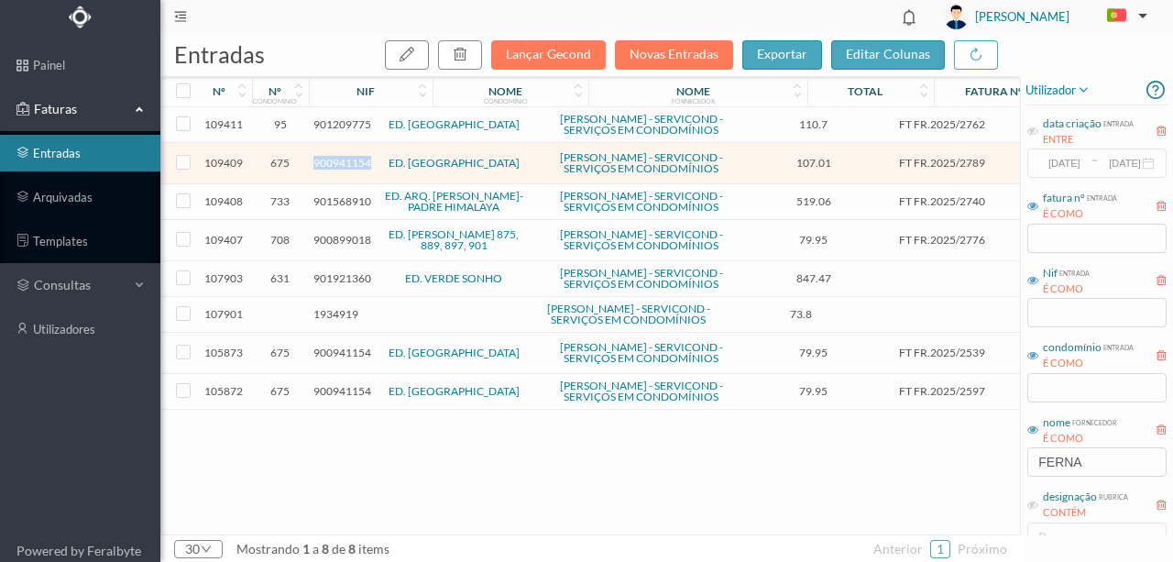
click at [334, 170] on span "900941154" at bounding box center [343, 163] width 58 height 14
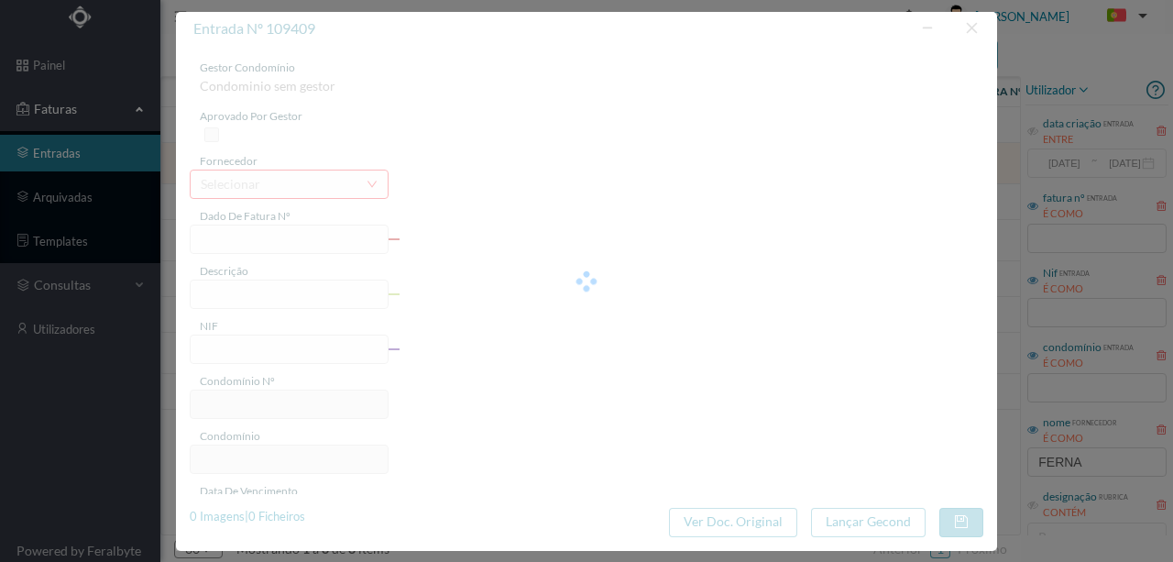
type input "FT FR.2025/2789"
type input "900941154"
type input "[DATE]"
type input "107.01"
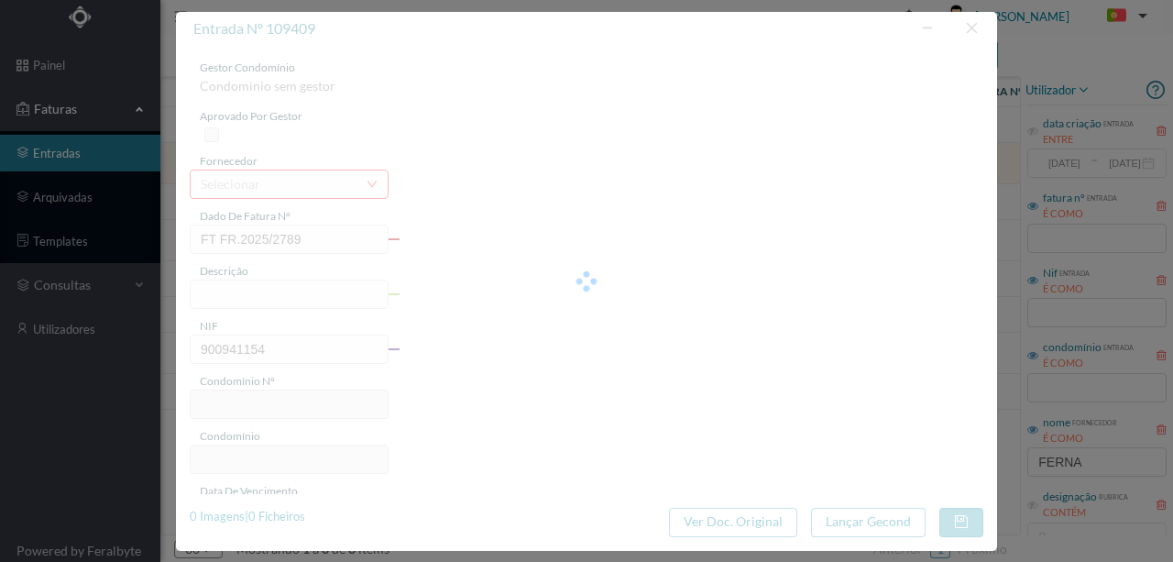
type input "675"
type input "ED. [GEOGRAPHIC_DATA]"
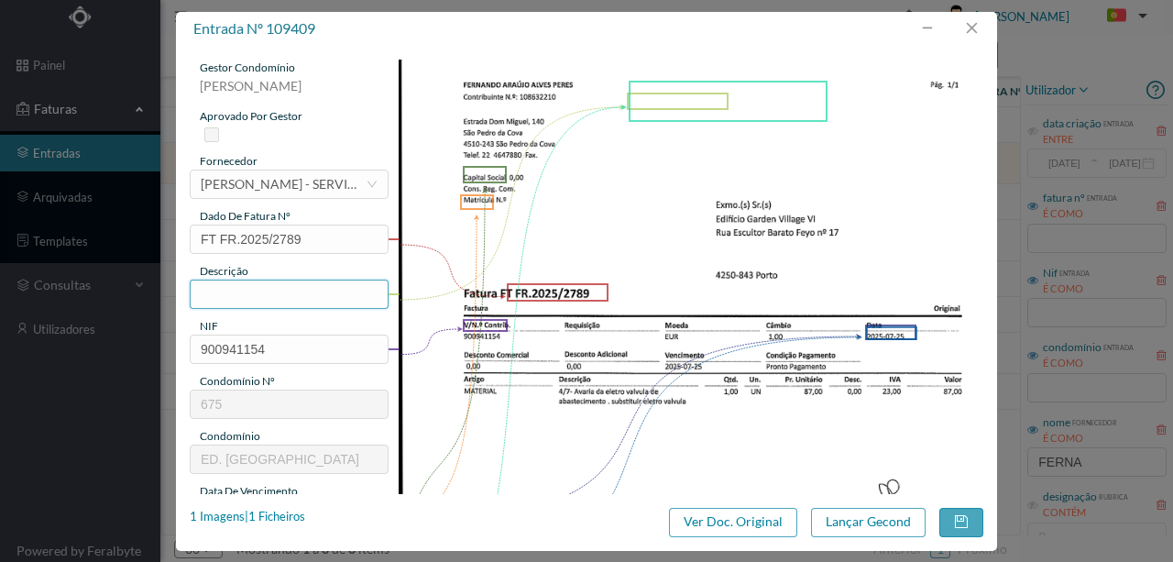
click at [211, 291] on input "text" at bounding box center [289, 294] width 199 height 29
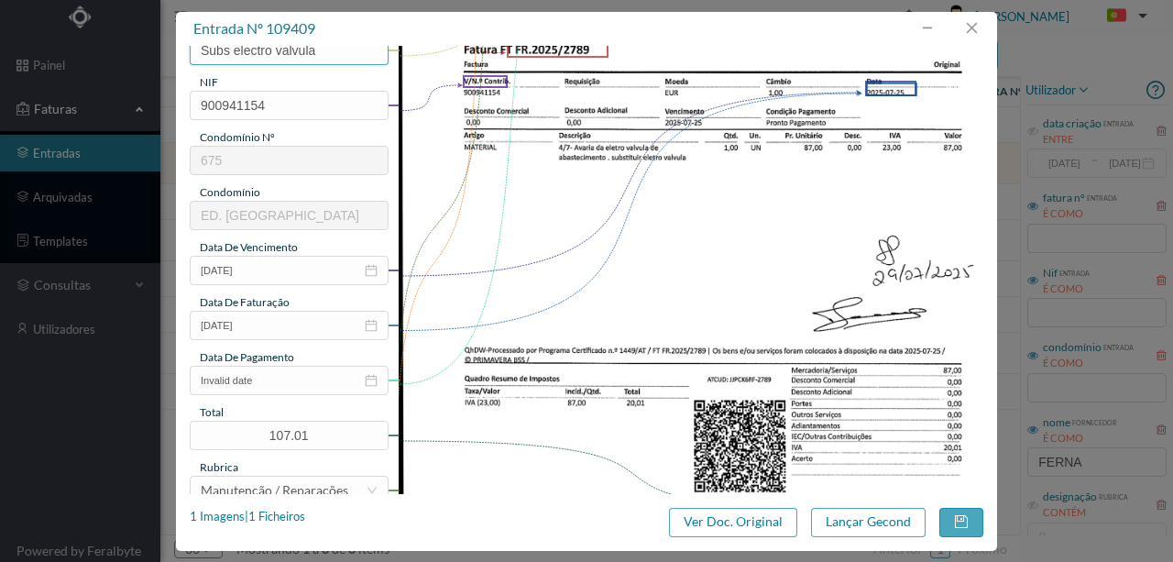
scroll to position [244, 0]
type input "Subs electro valvula"
click at [304, 378] on input "Invalid date" at bounding box center [289, 380] width 199 height 29
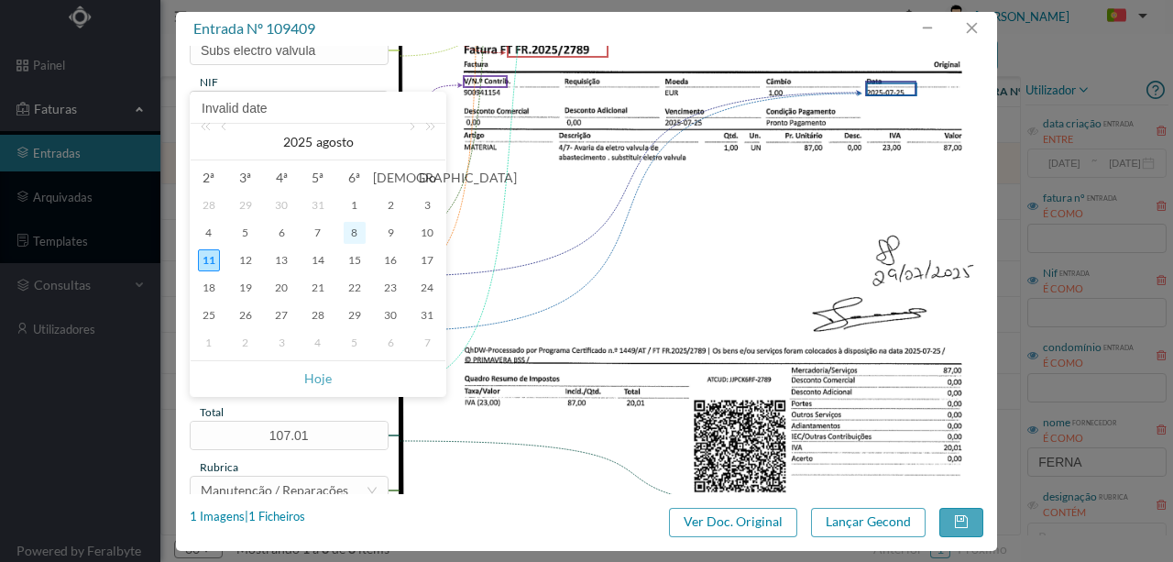
click at [352, 228] on div "8" at bounding box center [355, 233] width 22 height 22
type input "[DATE]"
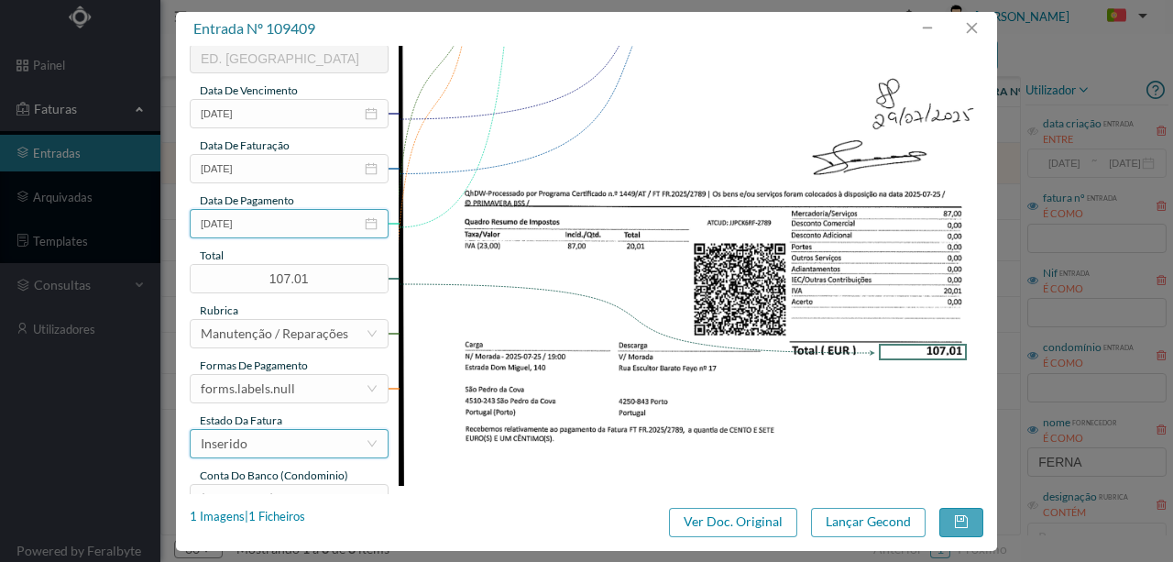
scroll to position [434, 0]
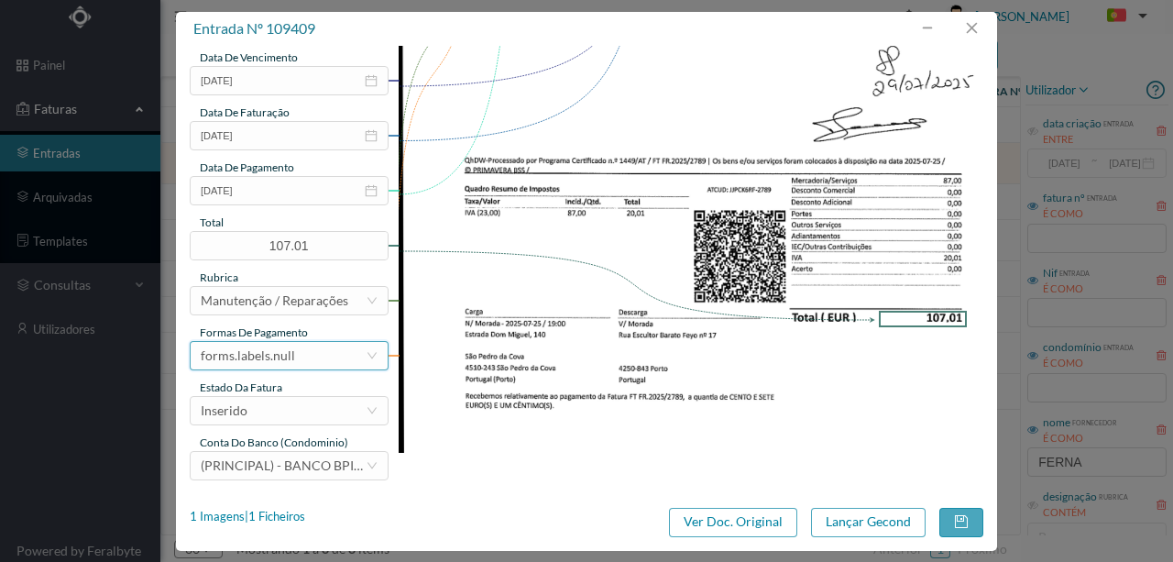
click at [281, 355] on div "forms.labels.null" at bounding box center [248, 356] width 94 height 28
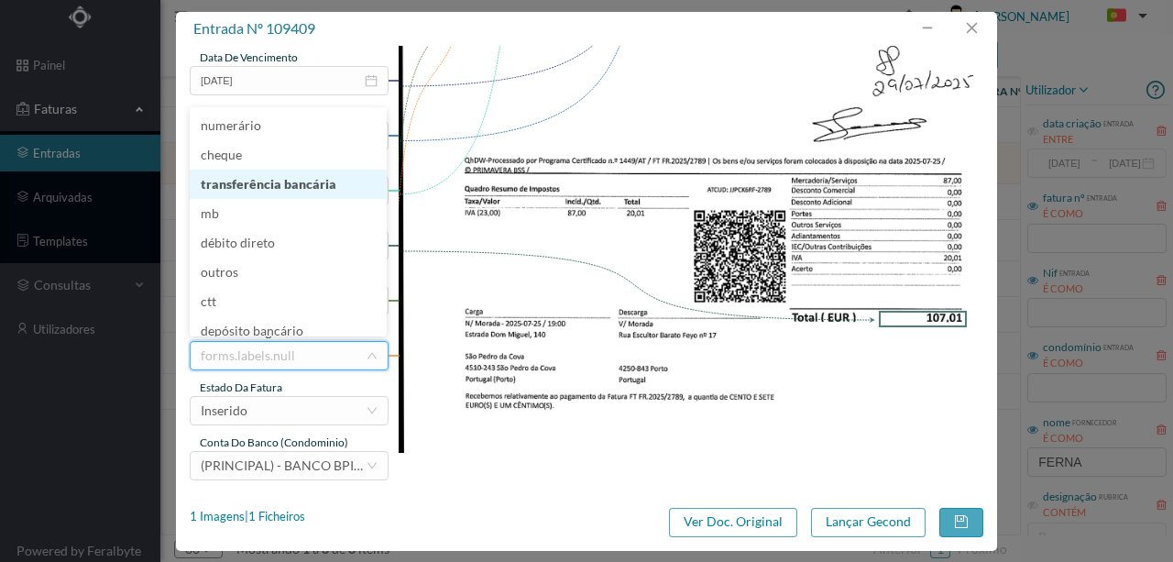
click at [266, 184] on li "transferência bancária" at bounding box center [288, 184] width 197 height 29
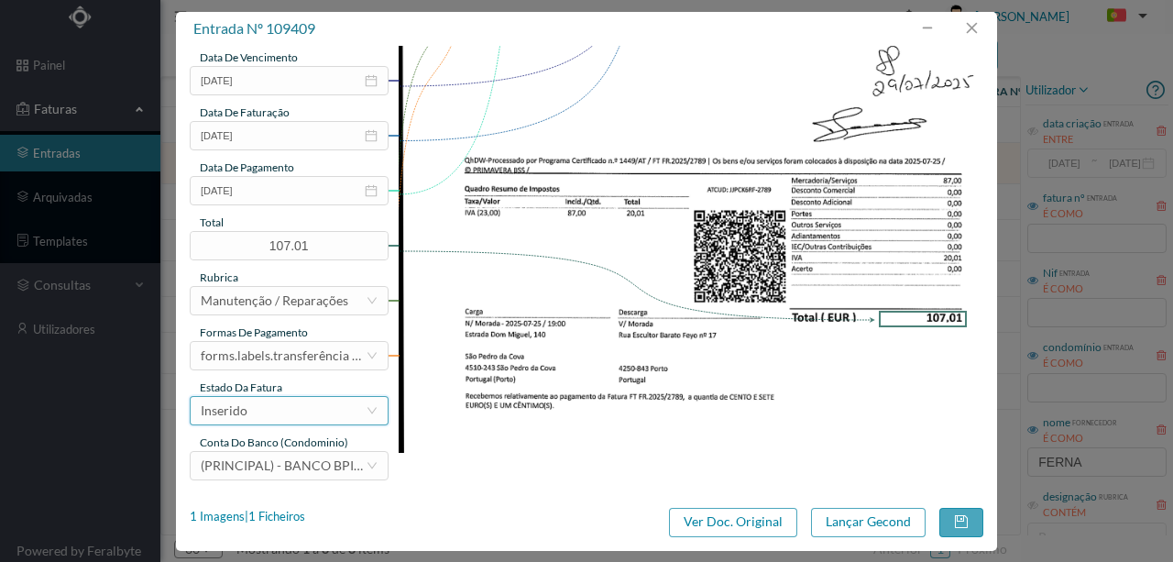
click at [240, 413] on div "Inserido" at bounding box center [224, 411] width 47 height 28
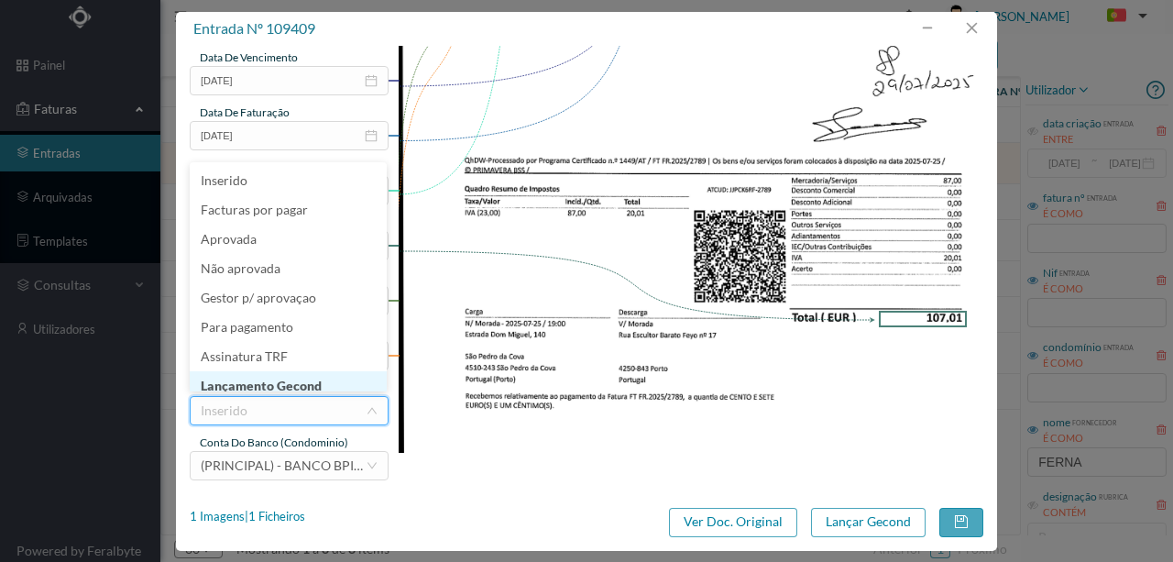
scroll to position [9, 0]
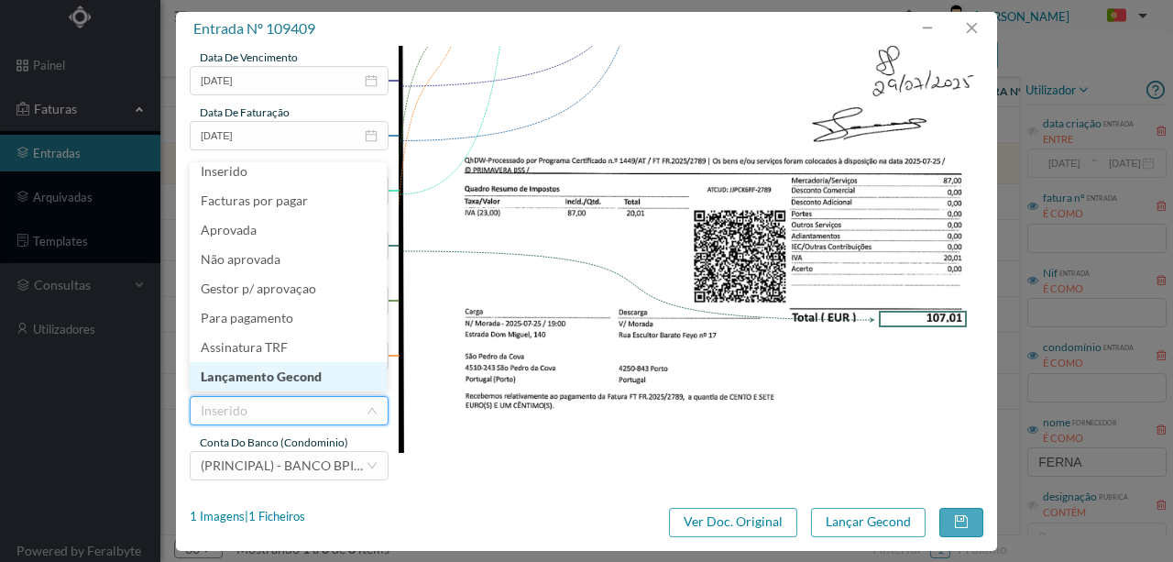
click at [274, 376] on li "Lançamento Gecond" at bounding box center [288, 376] width 197 height 29
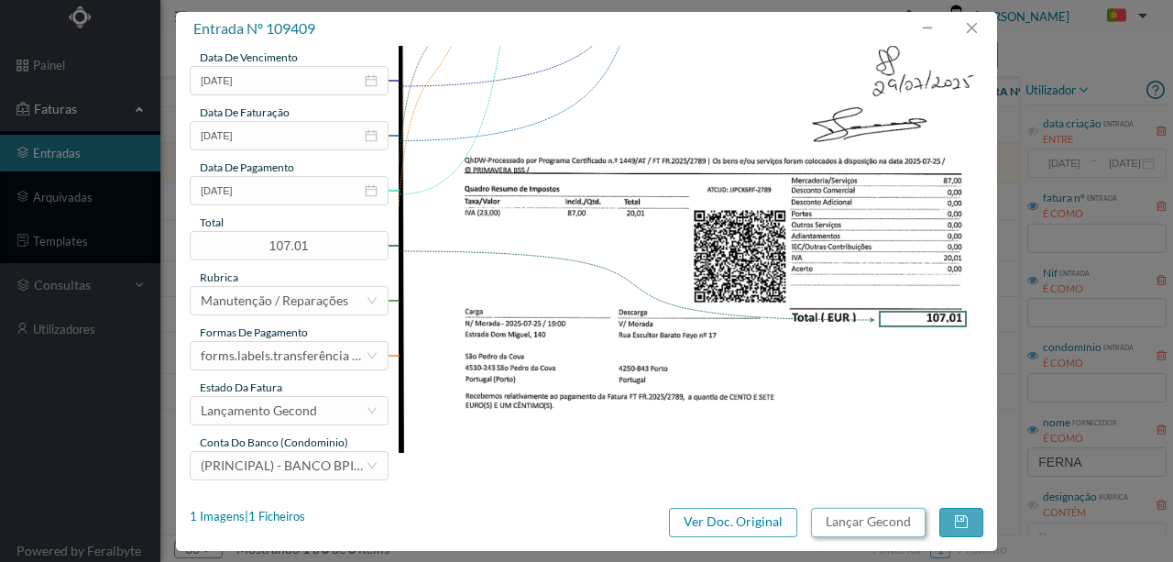
click at [864, 523] on button "Lançar Gecond" at bounding box center [868, 522] width 115 height 29
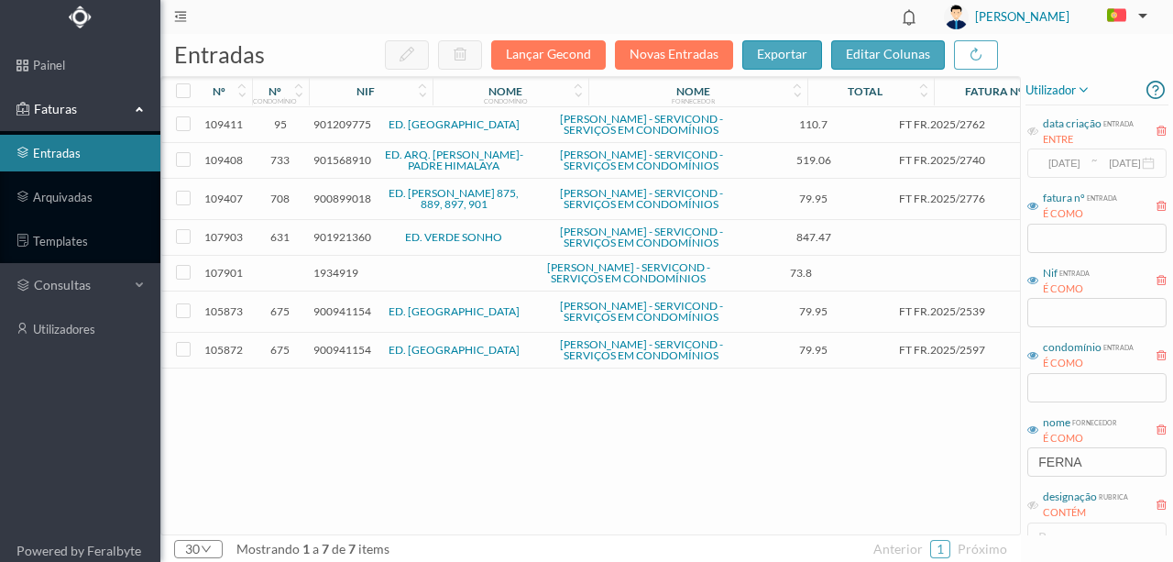
click at [337, 167] on span "901568910" at bounding box center [343, 160] width 58 height 14
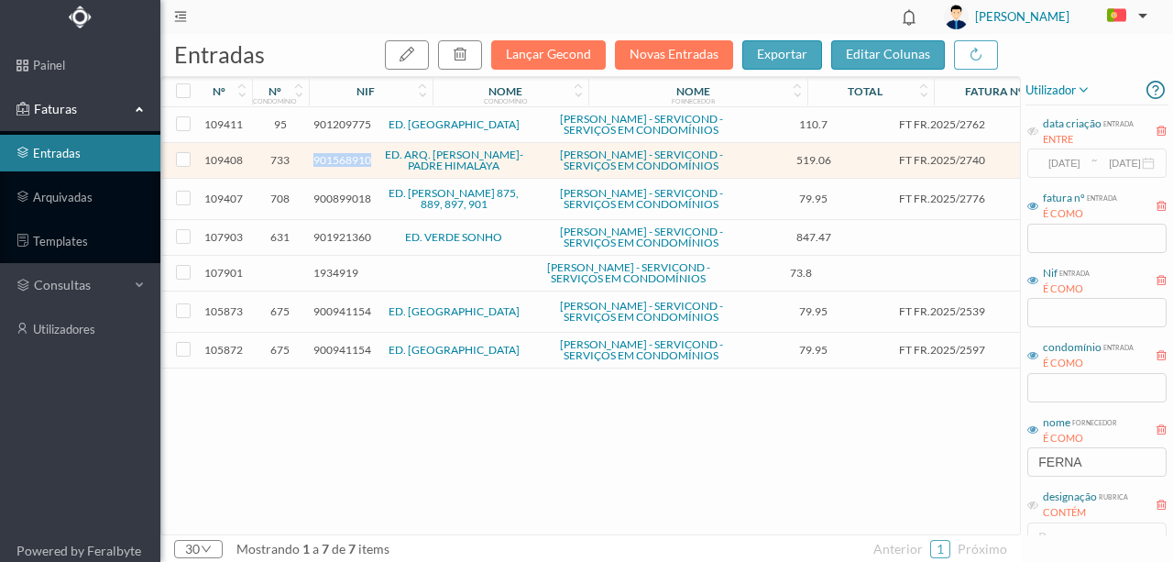
click at [337, 167] on span "901568910" at bounding box center [343, 160] width 58 height 14
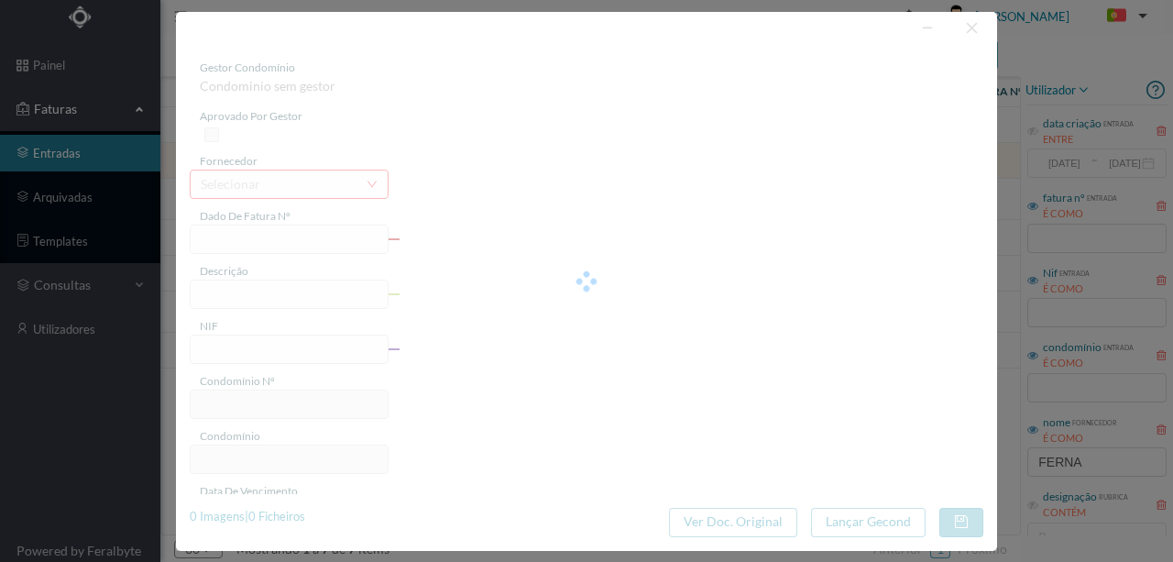
type input "FT FR.2025/2740"
type input "901568910"
type input "Invalid date"
type input "[DATE]"
type input "519.06"
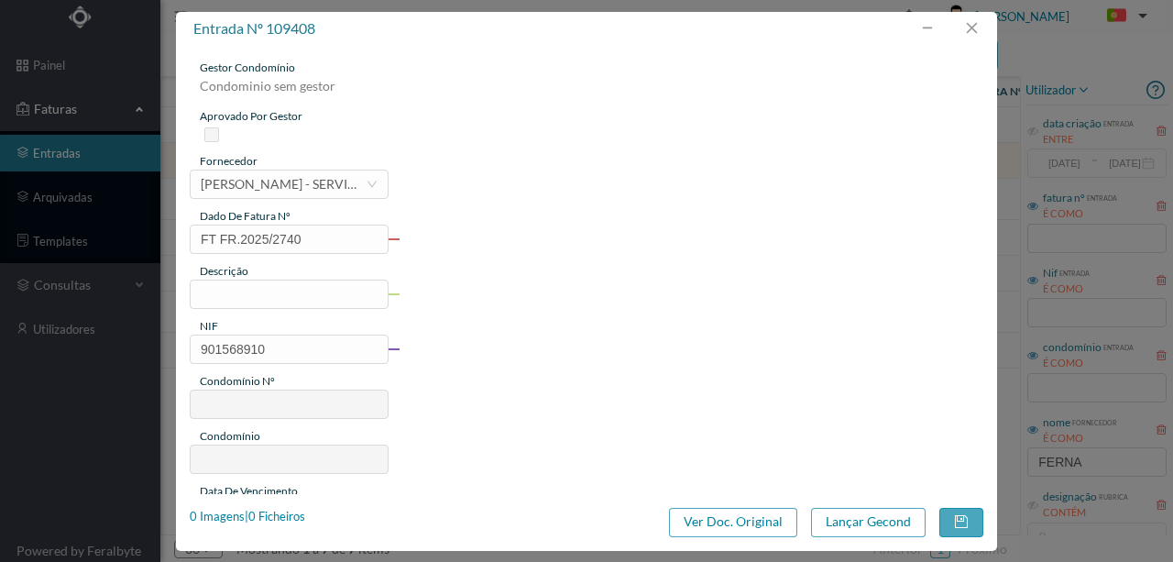
type input "733"
type input "ED. ARQ. [PERSON_NAME]-PADRE HIMALAYA"
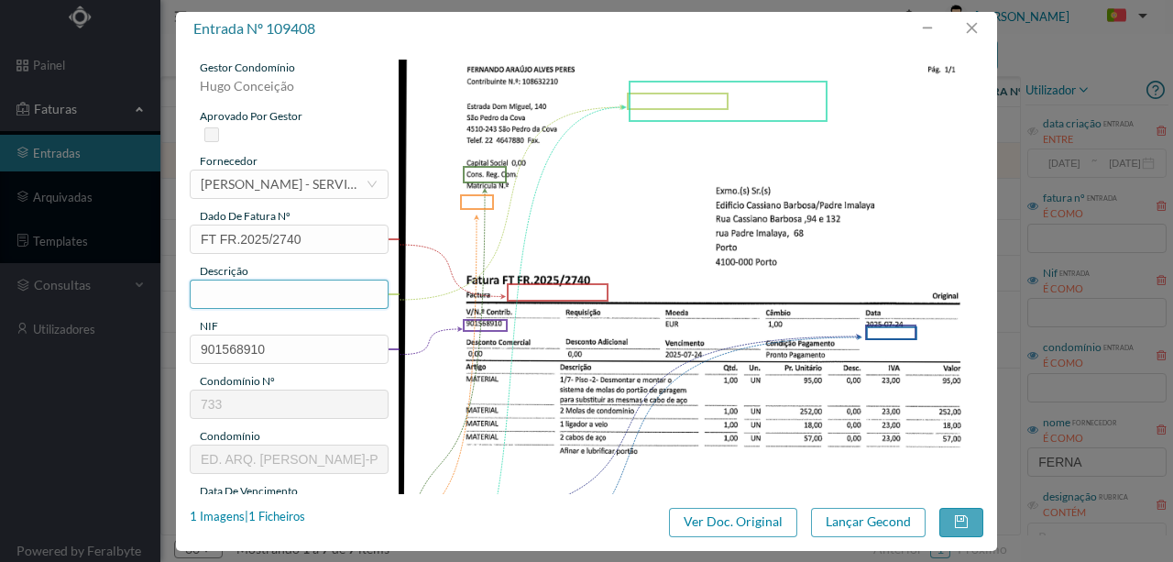
click at [209, 296] on input "text" at bounding box center [289, 294] width 199 height 29
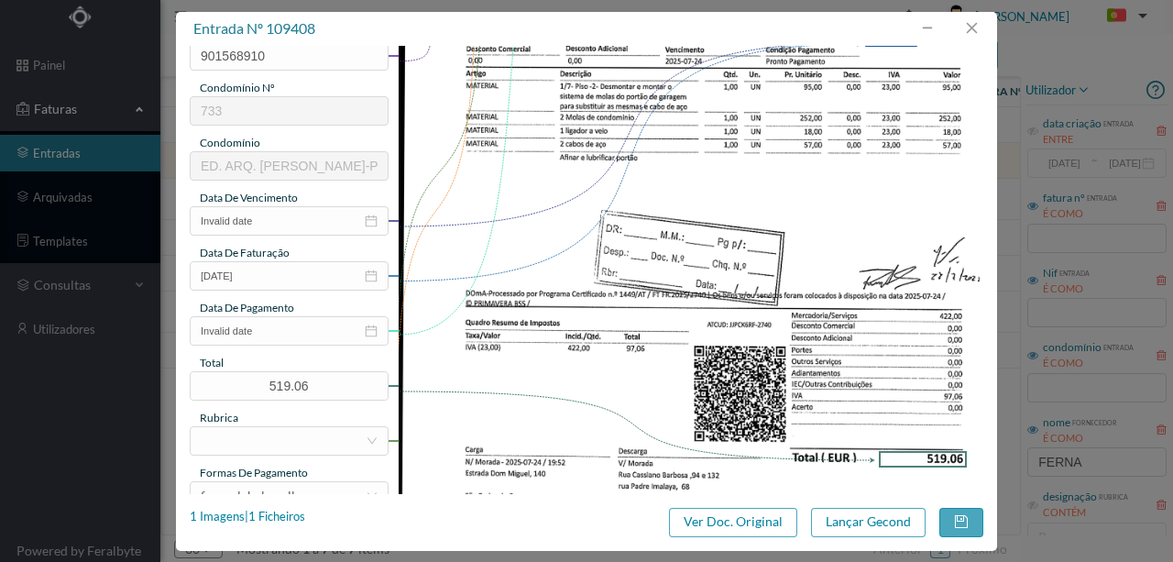
scroll to position [305, 0]
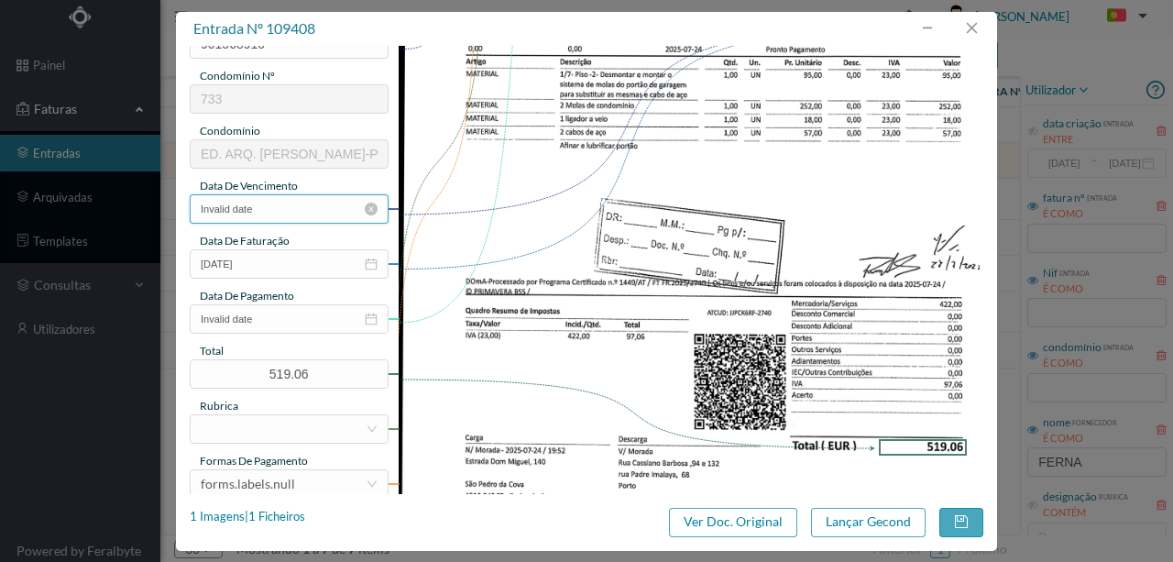
type input "Desmontar e montar o sistema de molas do portão de garagem; Afinar e lubrificar…"
click at [271, 214] on input "Invalid date" at bounding box center [289, 208] width 199 height 29
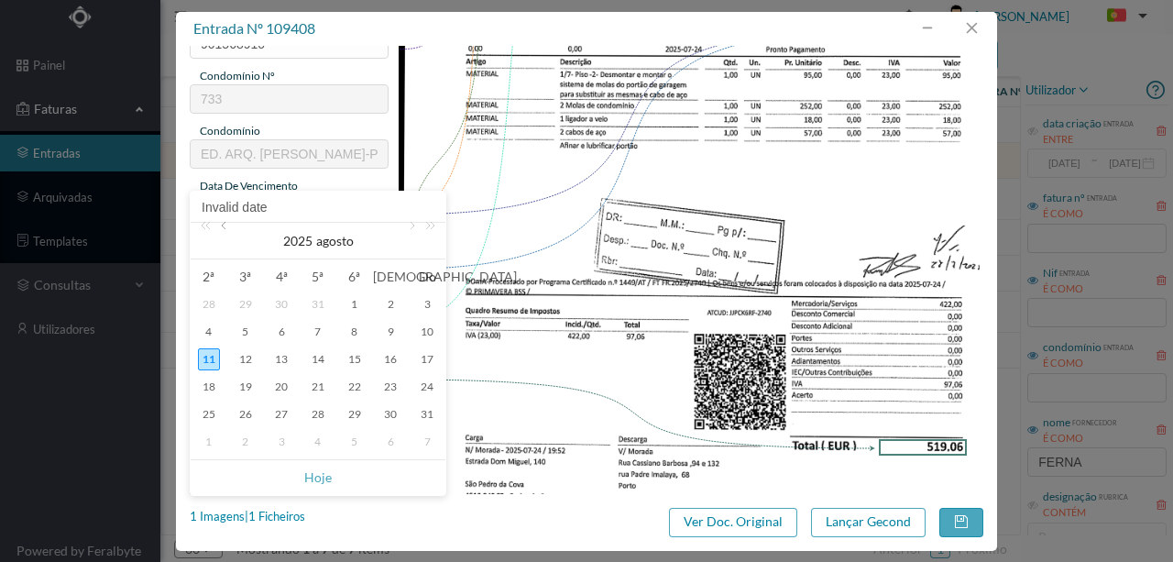
click at [222, 231] on link at bounding box center [225, 241] width 17 height 37
click at [318, 381] on div "24" at bounding box center [318, 387] width 22 height 22
type input "[DATE]"
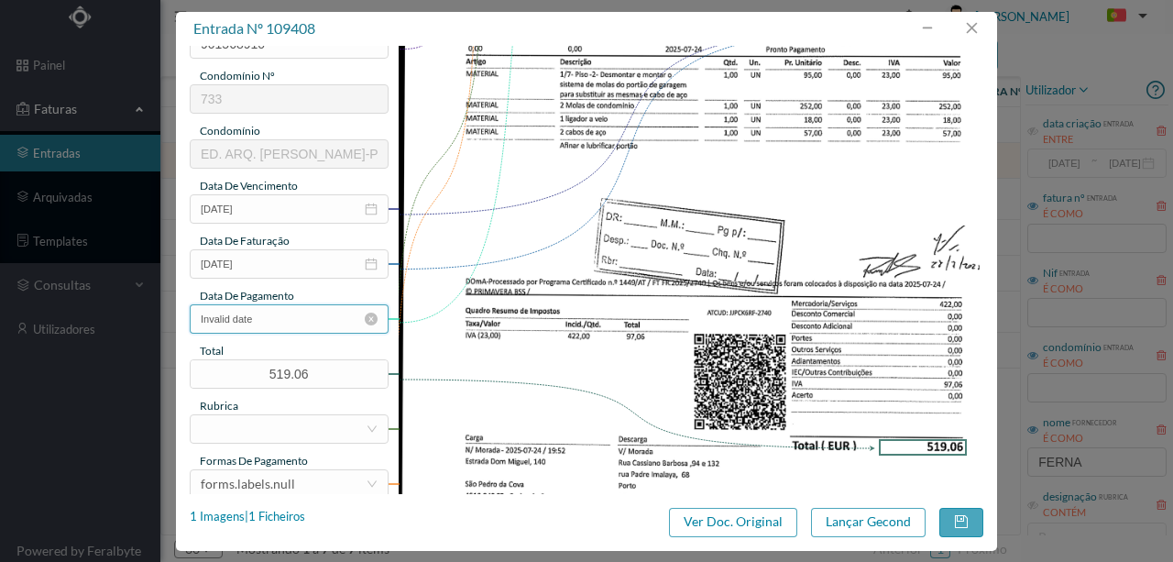
click at [297, 319] on input "Invalid date" at bounding box center [289, 318] width 199 height 29
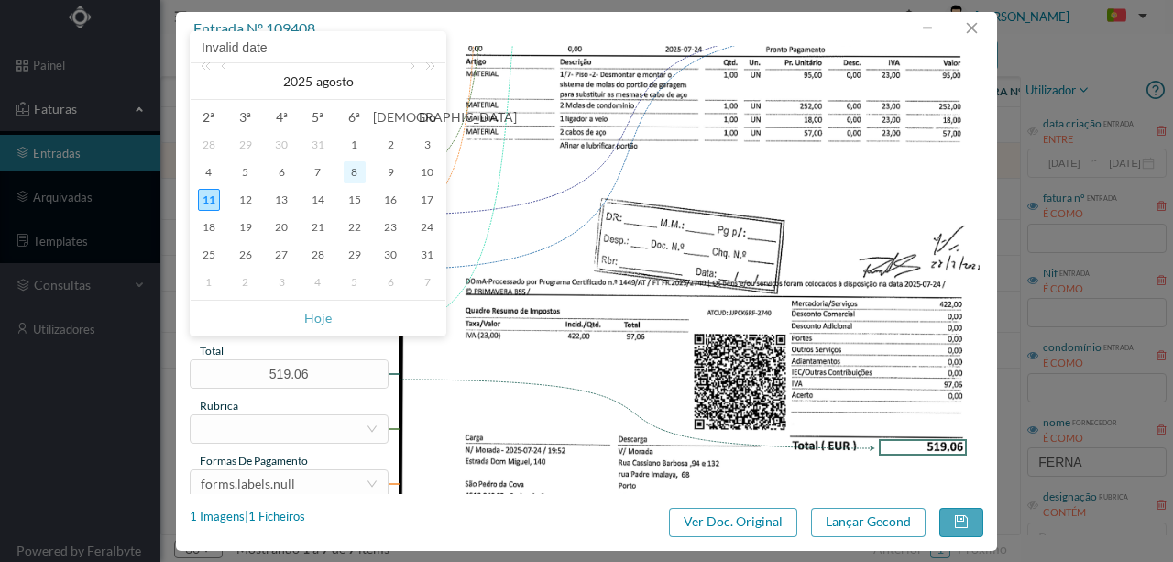
click at [356, 166] on div "8" at bounding box center [355, 172] width 22 height 22
type input "[DATE]"
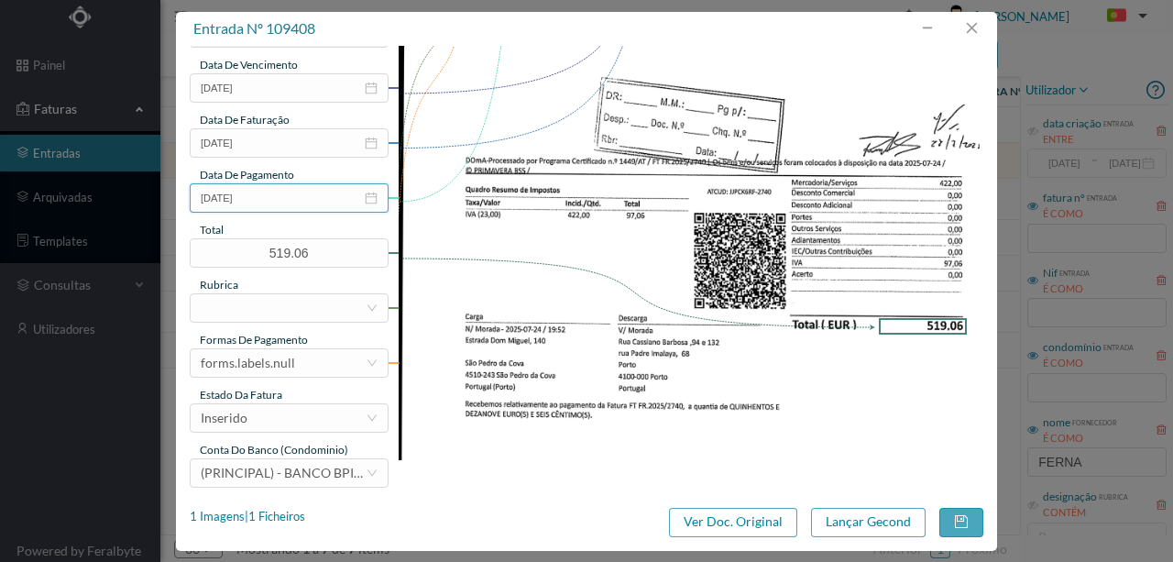
scroll to position [427, 0]
click at [211, 314] on div at bounding box center [283, 307] width 165 height 28
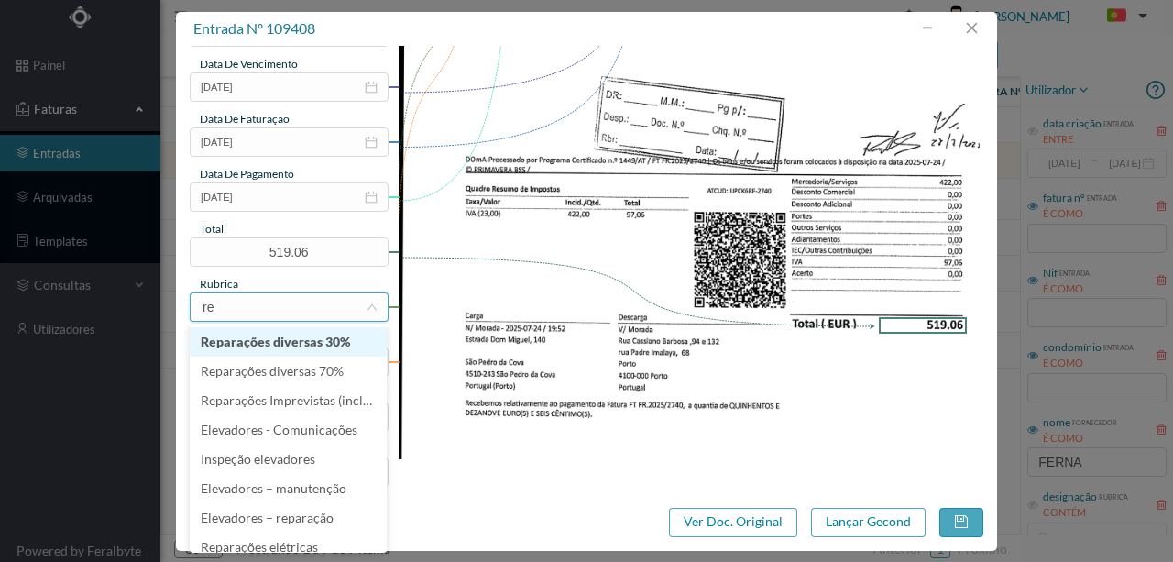
type input "rep"
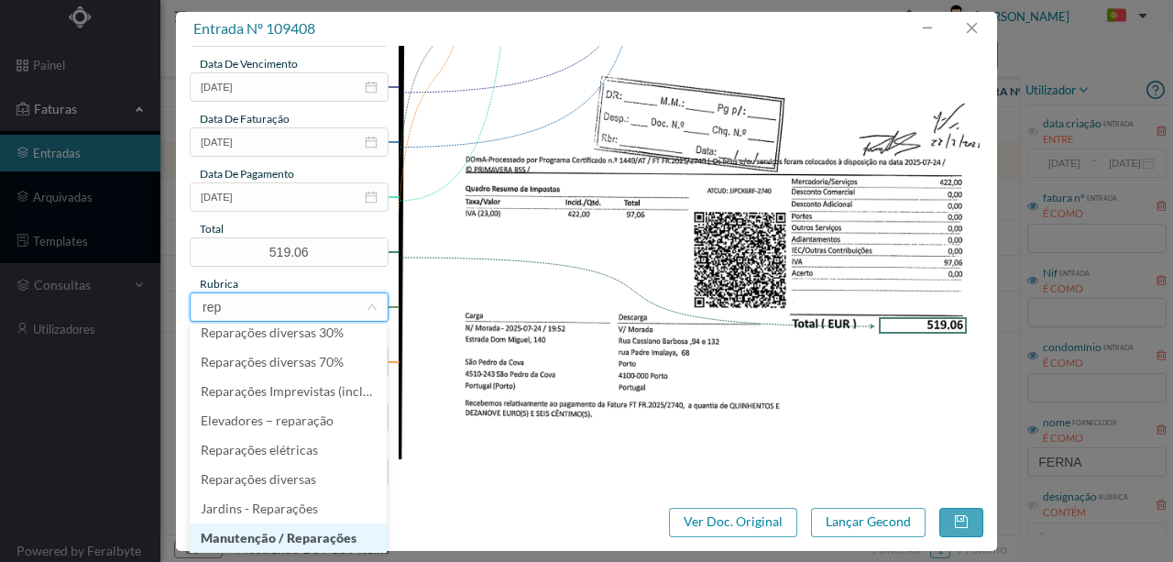
drag, startPoint x: 290, startPoint y: 537, endPoint x: 222, endPoint y: 356, distance: 193.8
click at [290, 536] on li "Manutenção / Reparações" at bounding box center [288, 537] width 197 height 29
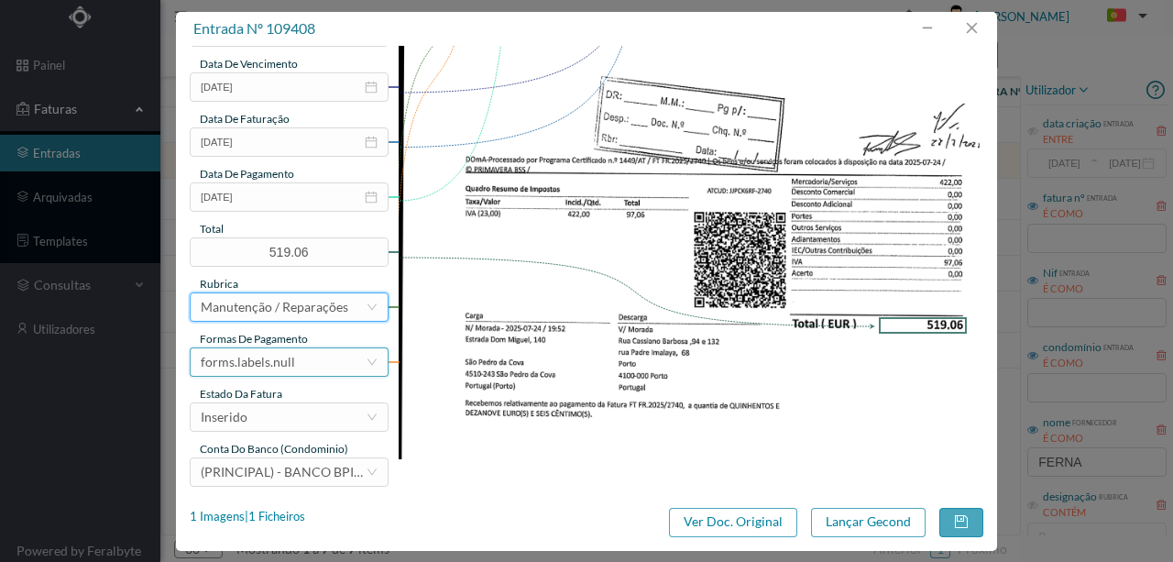
click at [278, 358] on div "forms.labels.null" at bounding box center [248, 362] width 94 height 28
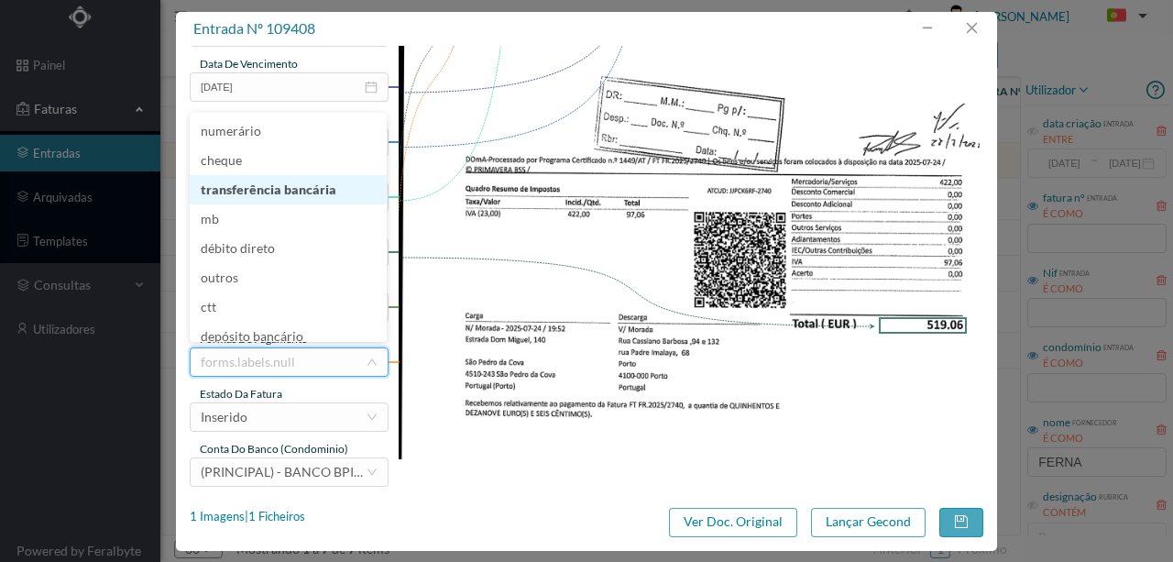
click at [265, 187] on li "transferência bancária" at bounding box center [288, 189] width 197 height 29
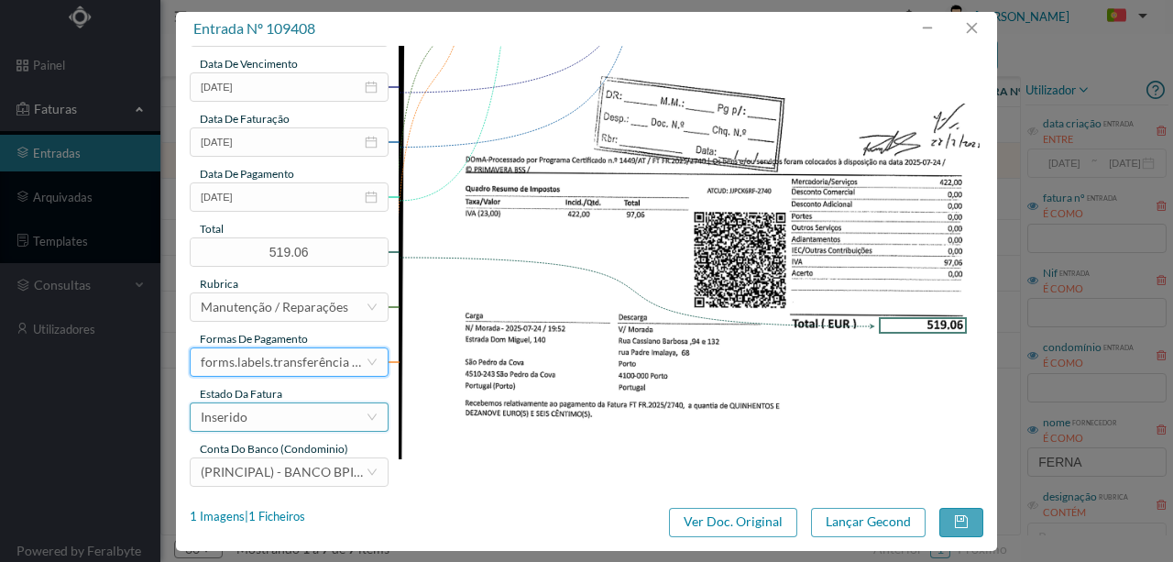
click at [252, 413] on div "Inserido" at bounding box center [283, 417] width 165 height 28
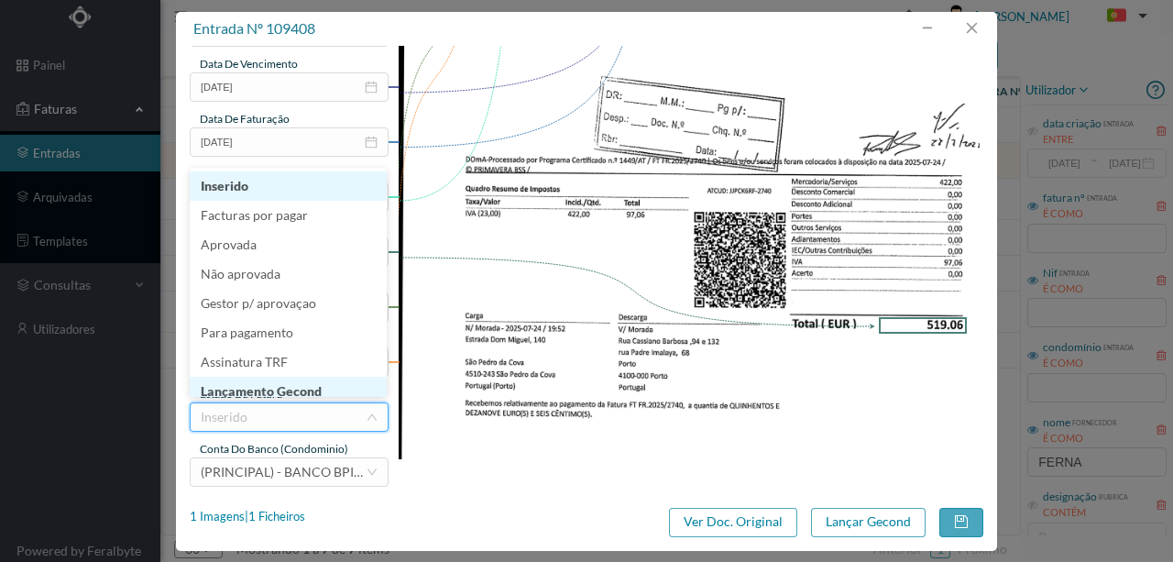
scroll to position [9, 0]
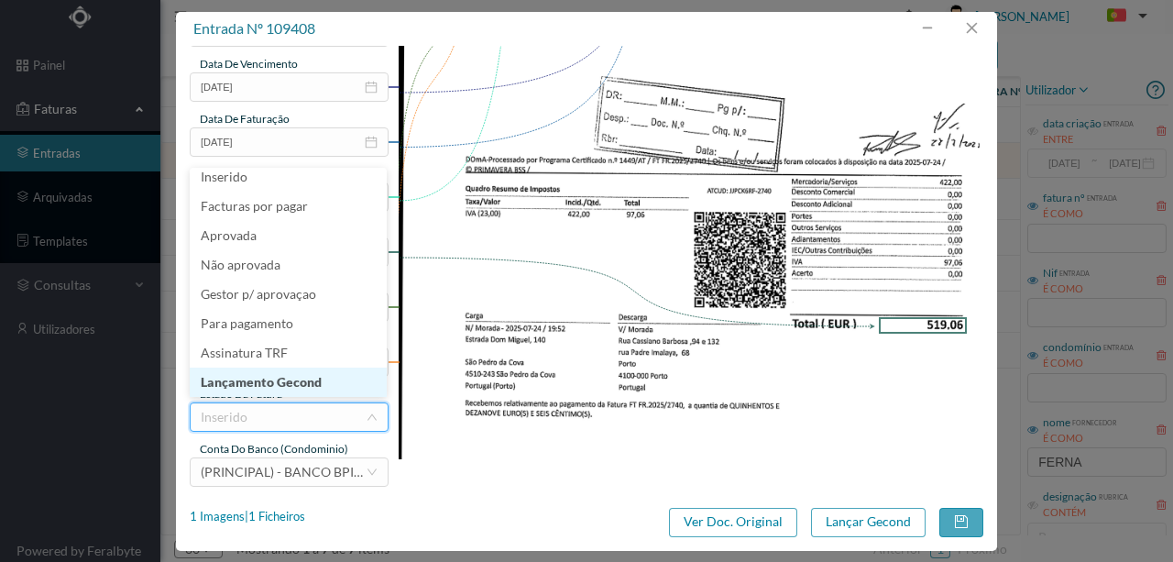
drag, startPoint x: 290, startPoint y: 386, endPoint x: 605, endPoint y: 416, distance: 316.8
click at [290, 385] on li "Lançamento Gecond" at bounding box center [288, 382] width 197 height 29
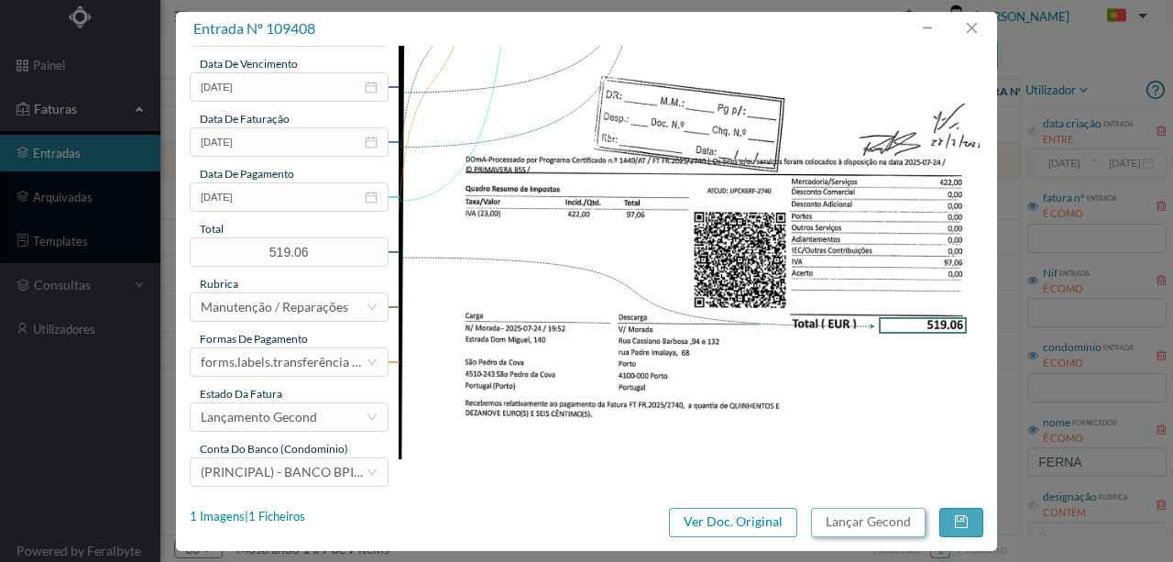
click at [890, 524] on button "Lançar Gecond" at bounding box center [868, 522] width 115 height 29
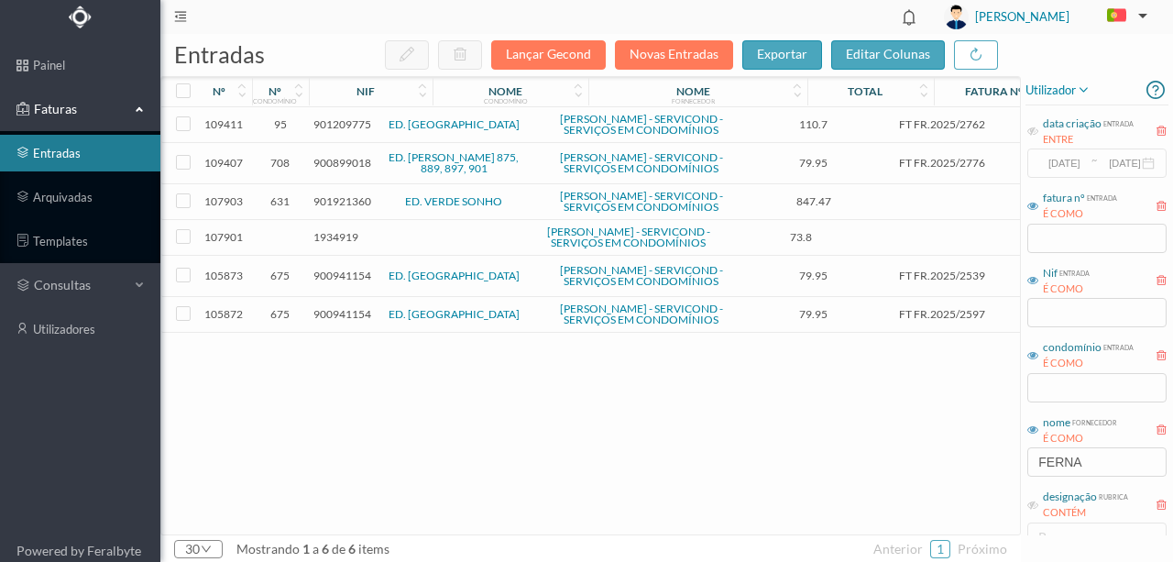
click at [339, 170] on span "900899018" at bounding box center [343, 163] width 58 height 14
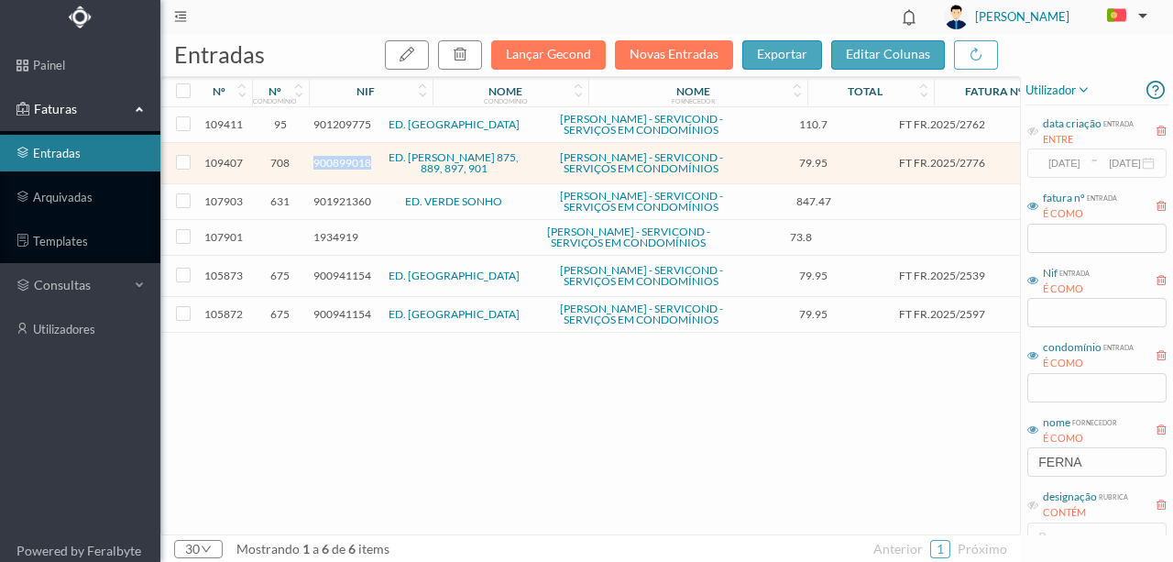
click at [339, 170] on span "900899018" at bounding box center [343, 163] width 58 height 14
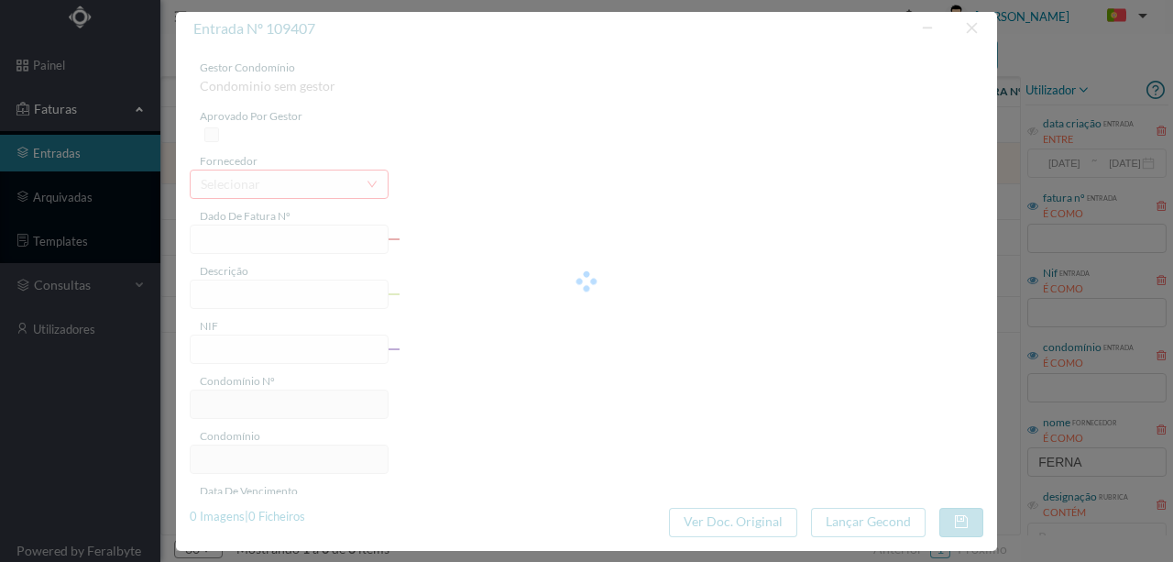
type input "FT FR.2025/2776"
type input "900899018"
type input "[DATE]"
type input "79.95"
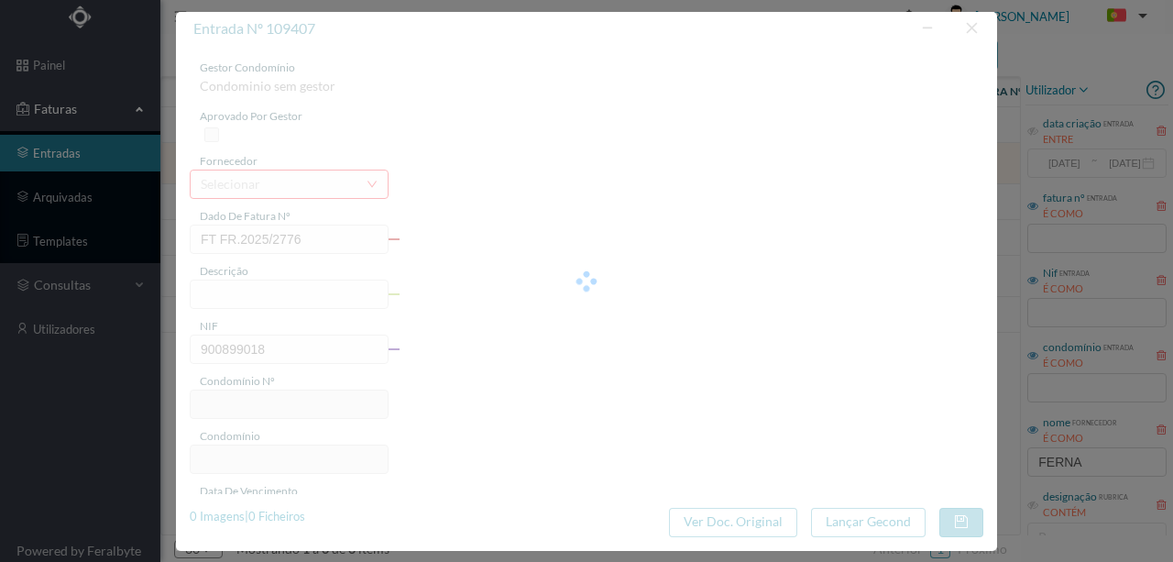
type input "708"
type input "ED. [PERSON_NAME] 875, 889, 897, 901"
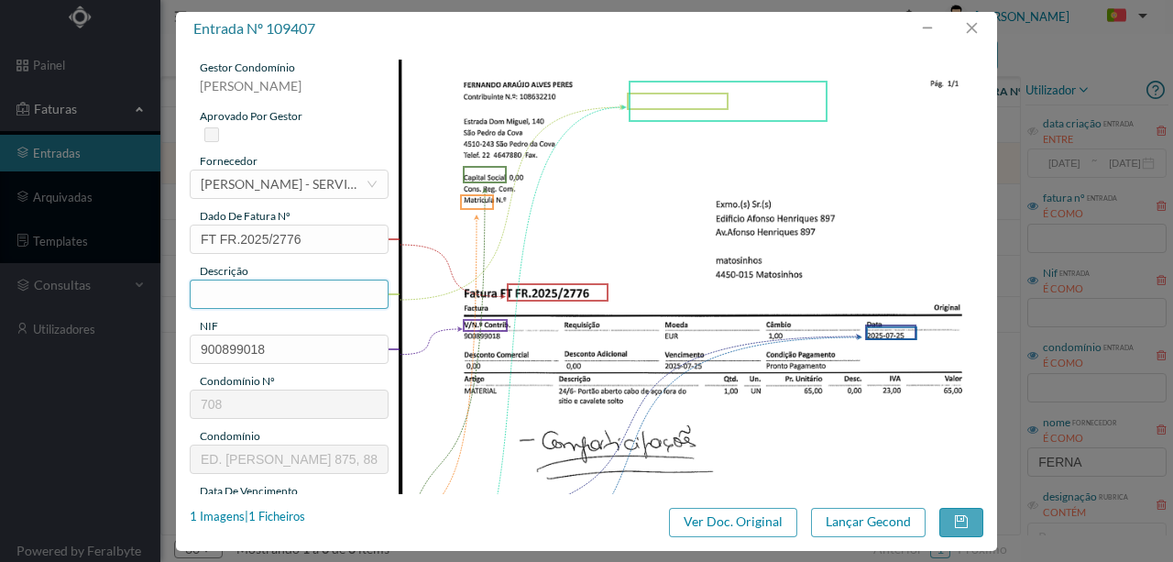
click at [226, 288] on input "text" at bounding box center [289, 294] width 199 height 29
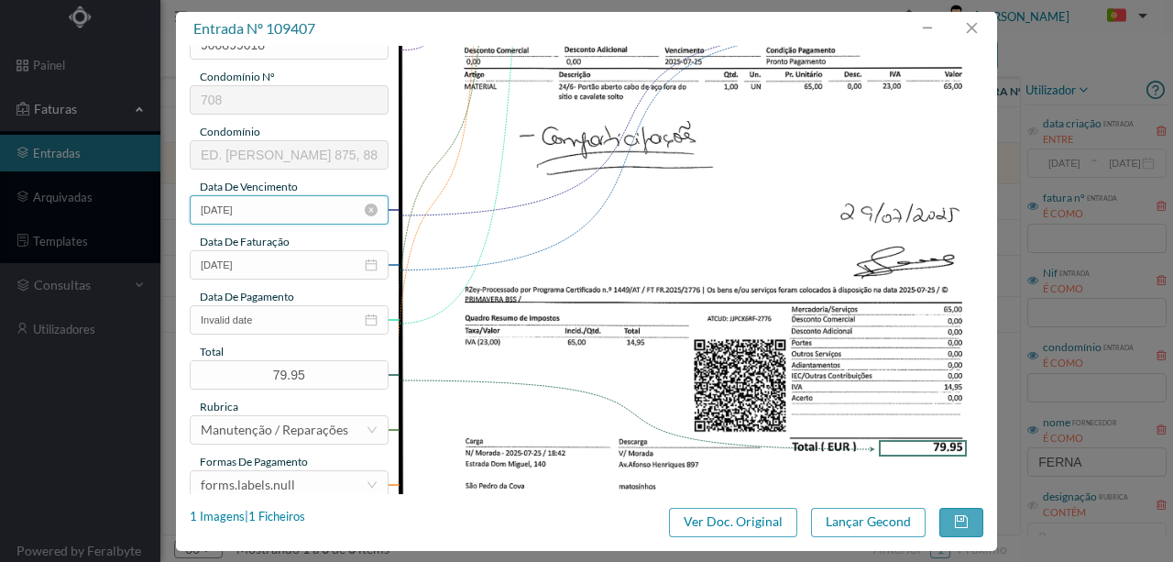
scroll to position [305, 0]
type input "Portão aberto; [GEOGRAPHIC_DATA] aço fora do sitio e cavalete solto"
click at [310, 323] on input "Invalid date" at bounding box center [289, 318] width 199 height 29
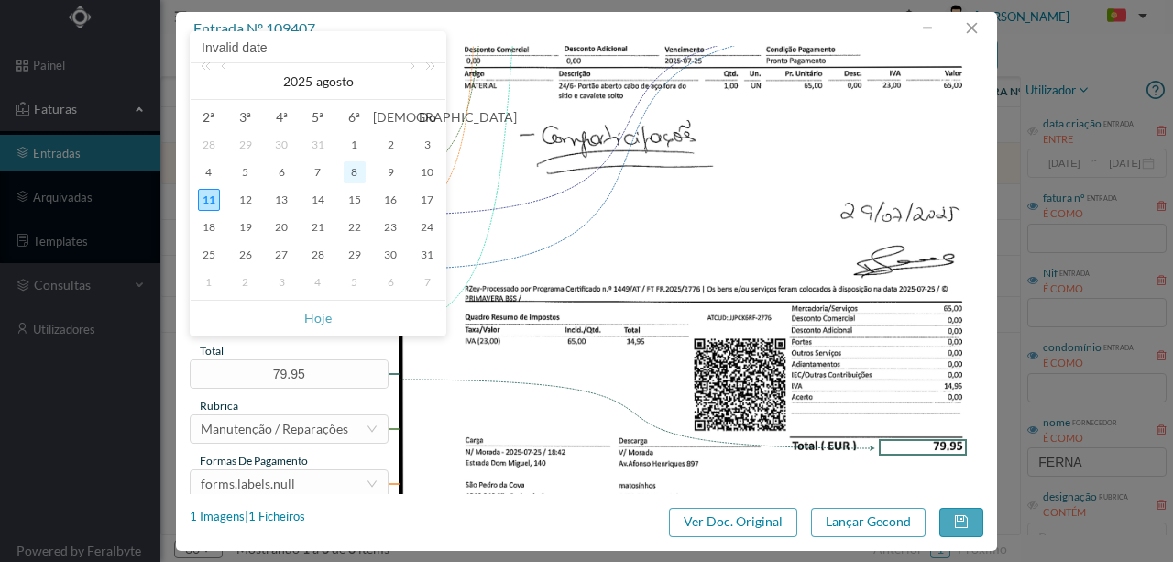
click at [354, 171] on div "8" at bounding box center [355, 172] width 22 height 22
type input "[DATE]"
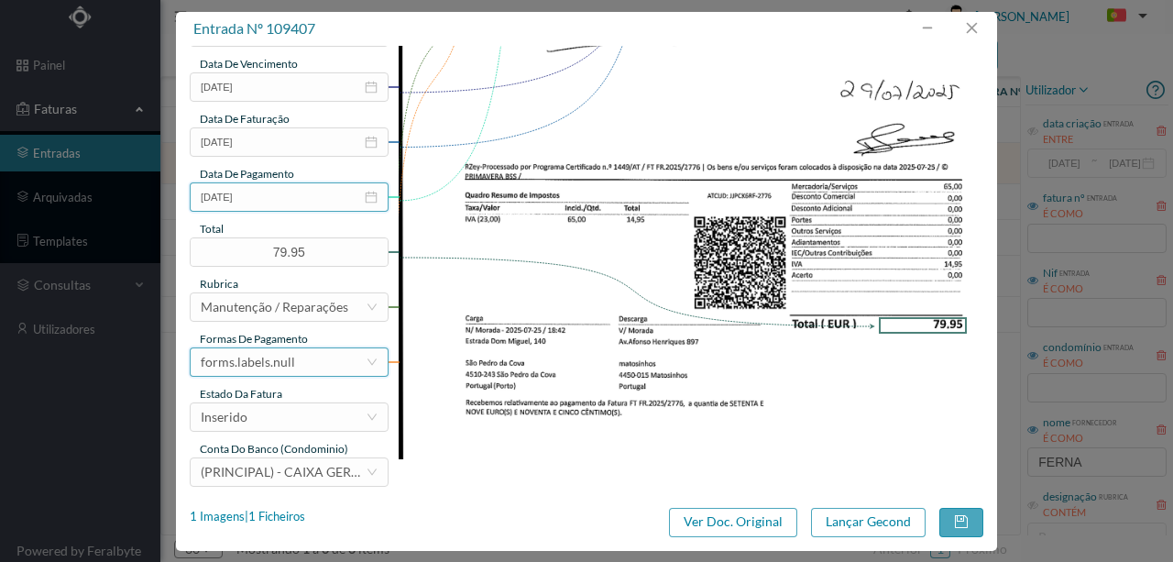
scroll to position [434, 0]
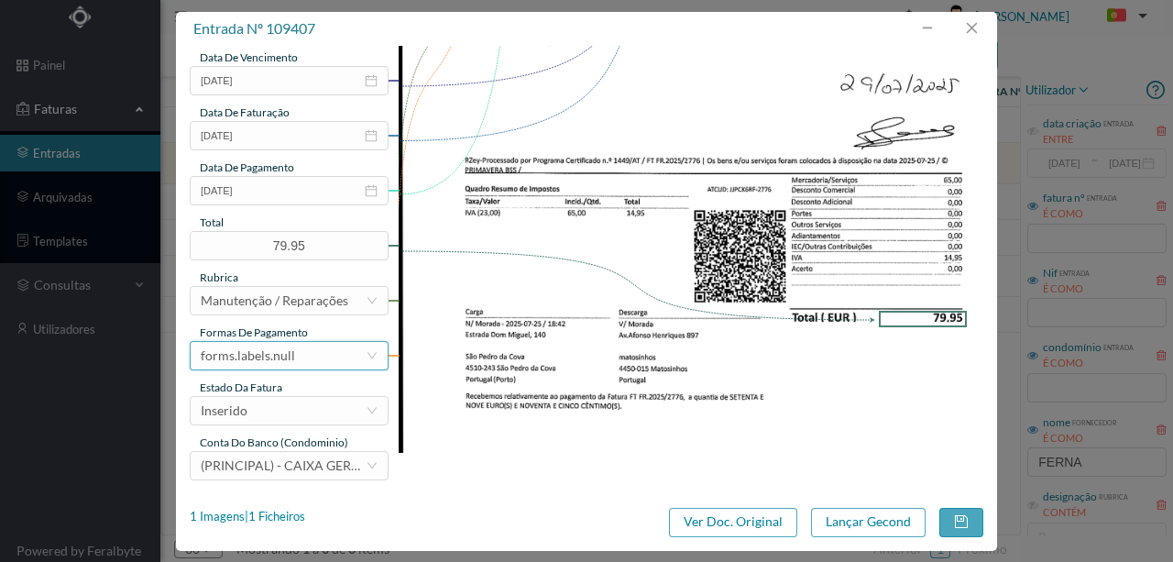
drag, startPoint x: 278, startPoint y: 359, endPoint x: 281, endPoint y: 338, distance: 21.3
click at [279, 358] on div "forms.labels.null" at bounding box center [248, 356] width 94 height 28
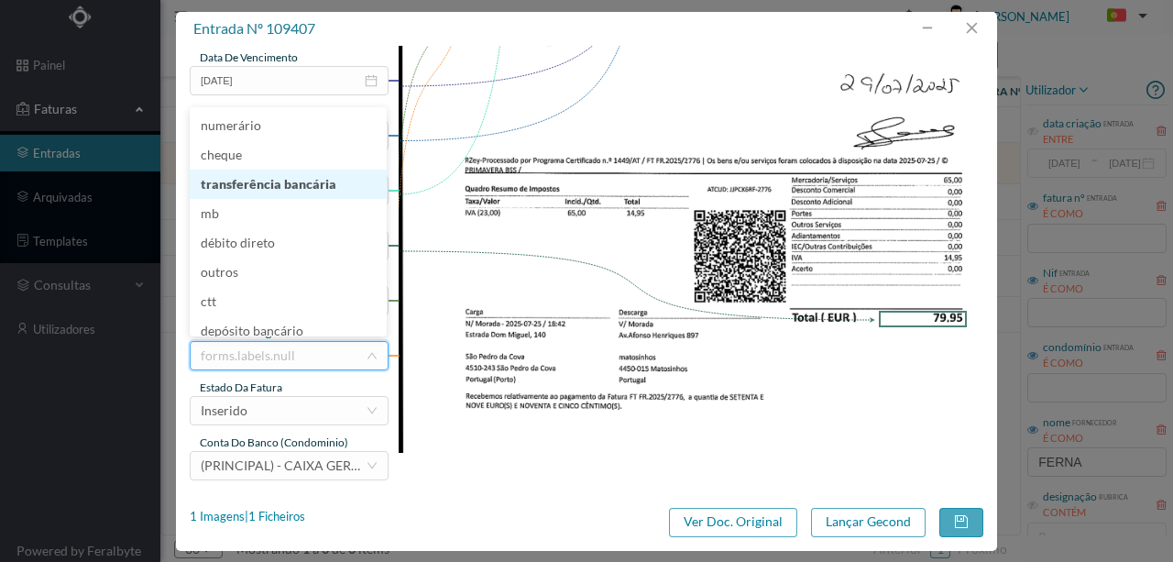
drag, startPoint x: 323, startPoint y: 188, endPoint x: 1129, endPoint y: 185, distance: 806.7
click at [328, 186] on li "transferência bancária" at bounding box center [288, 184] width 197 height 29
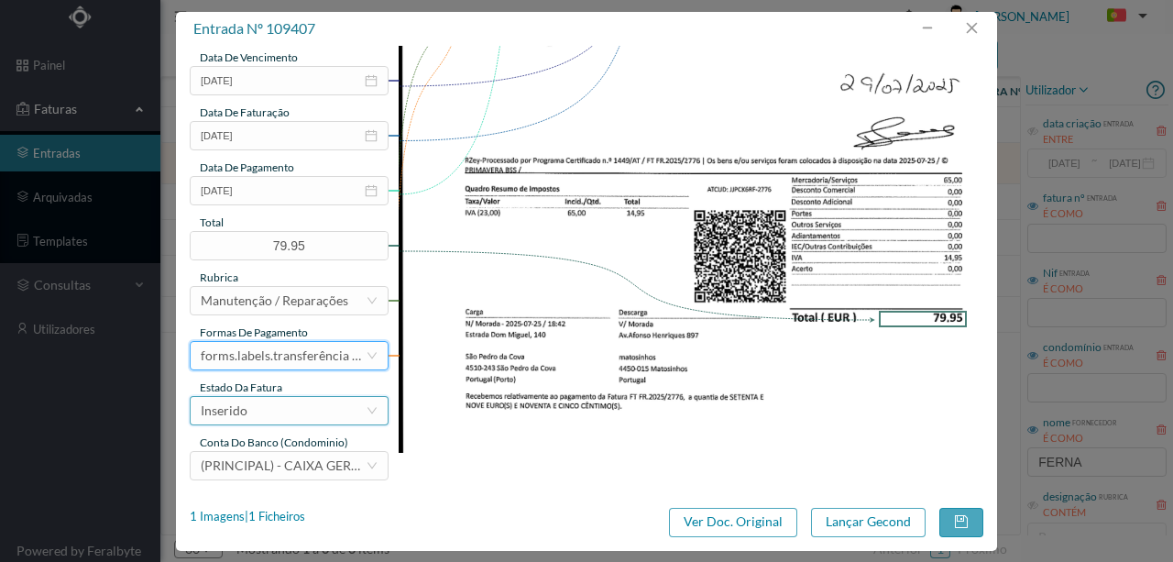
click at [251, 405] on div "Inserido" at bounding box center [283, 411] width 165 height 28
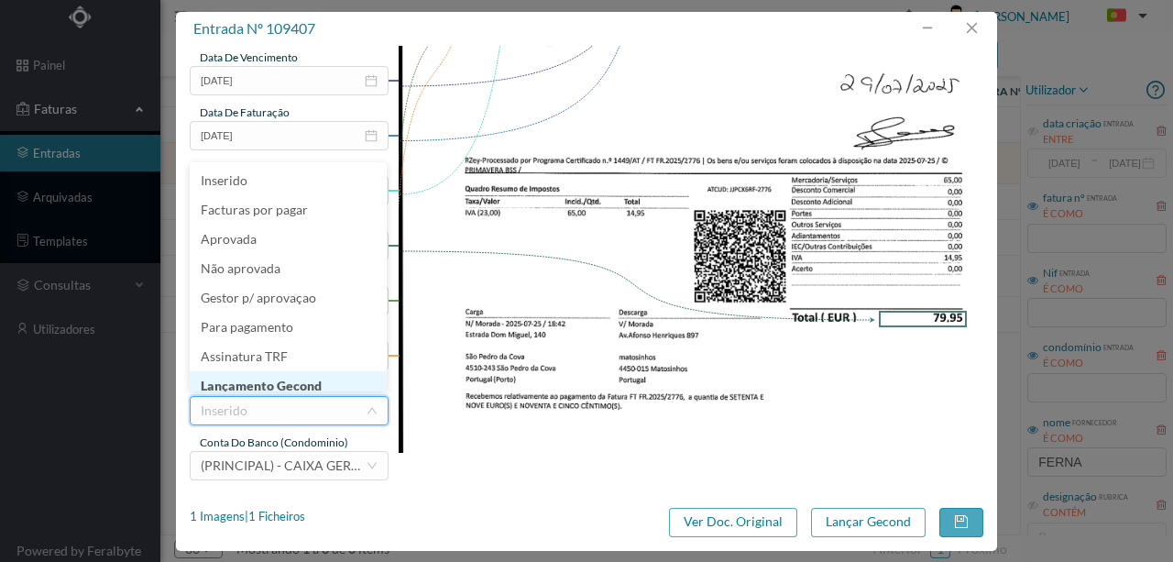
scroll to position [9, 0]
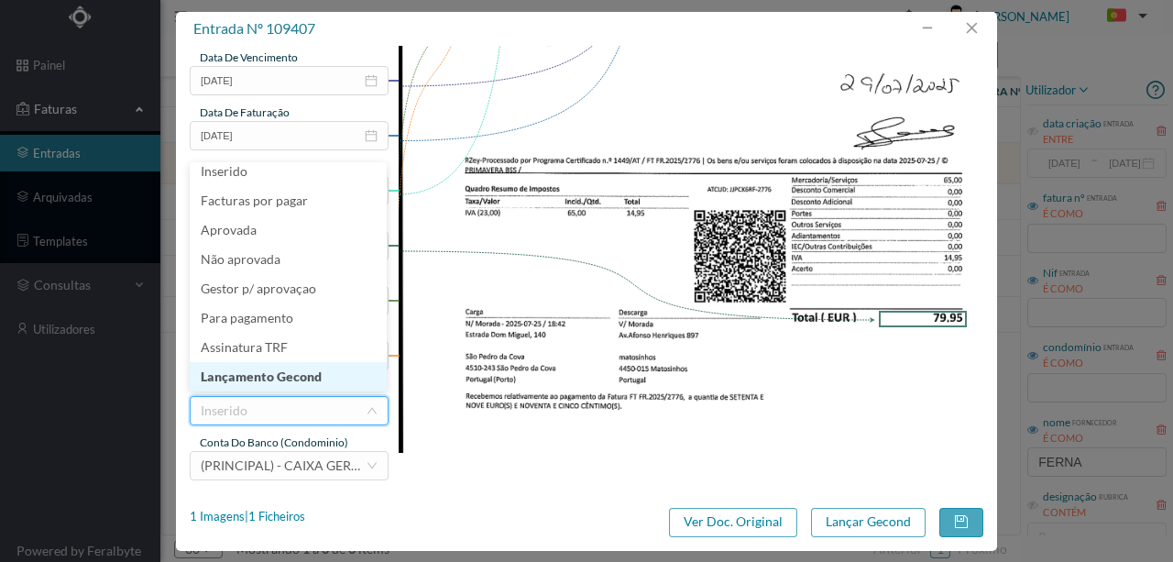
click at [269, 375] on li "Lançamento Gecond" at bounding box center [288, 376] width 197 height 29
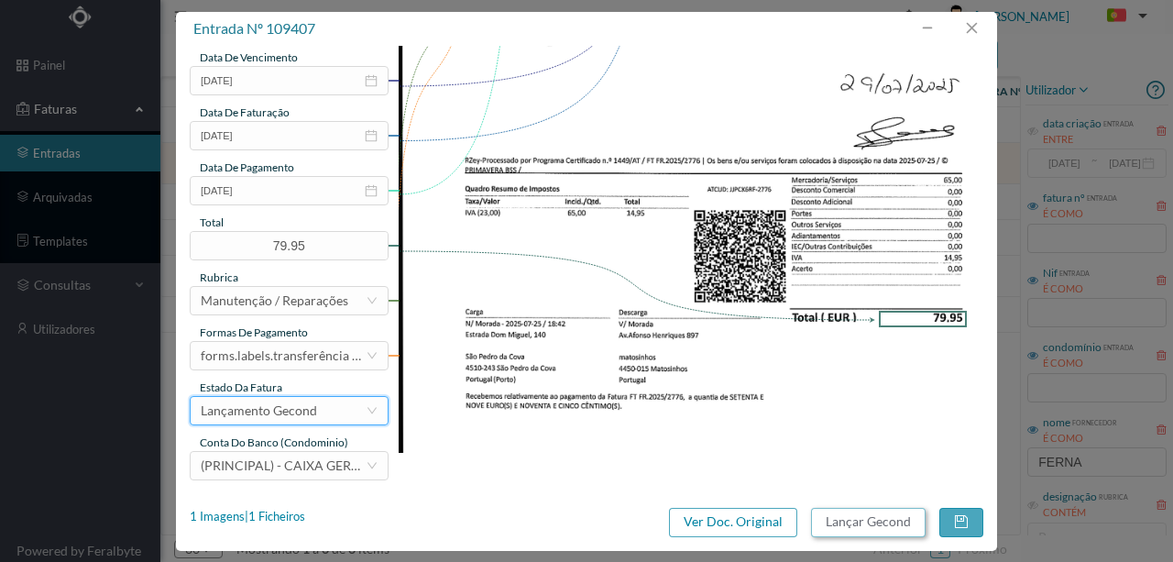
click at [858, 525] on button "Lançar Gecond" at bounding box center [868, 522] width 115 height 29
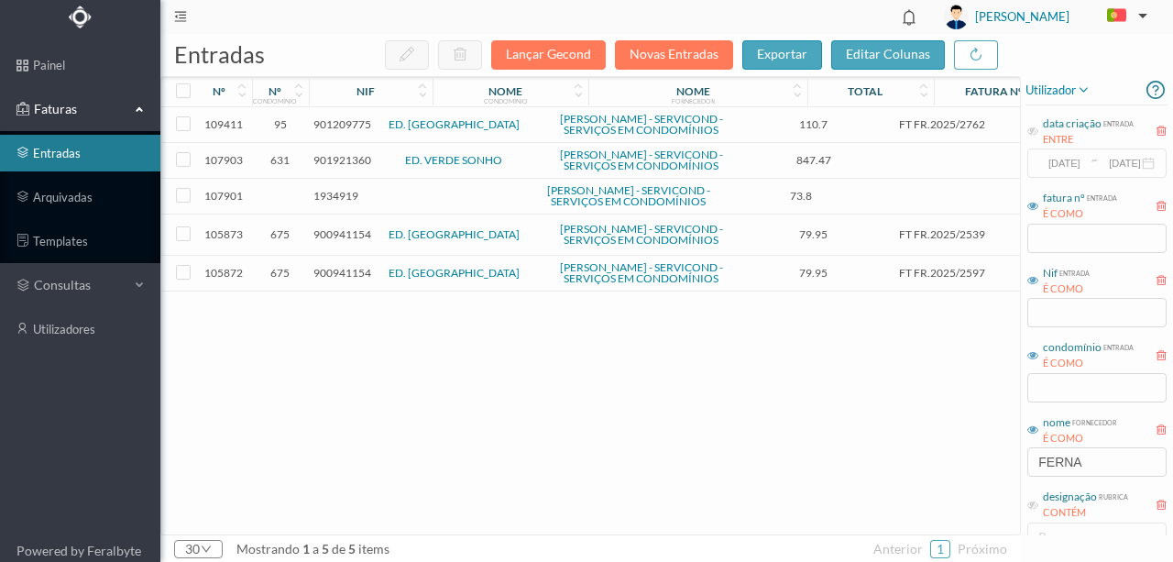
click at [360, 131] on span "901209775" at bounding box center [343, 124] width 58 height 14
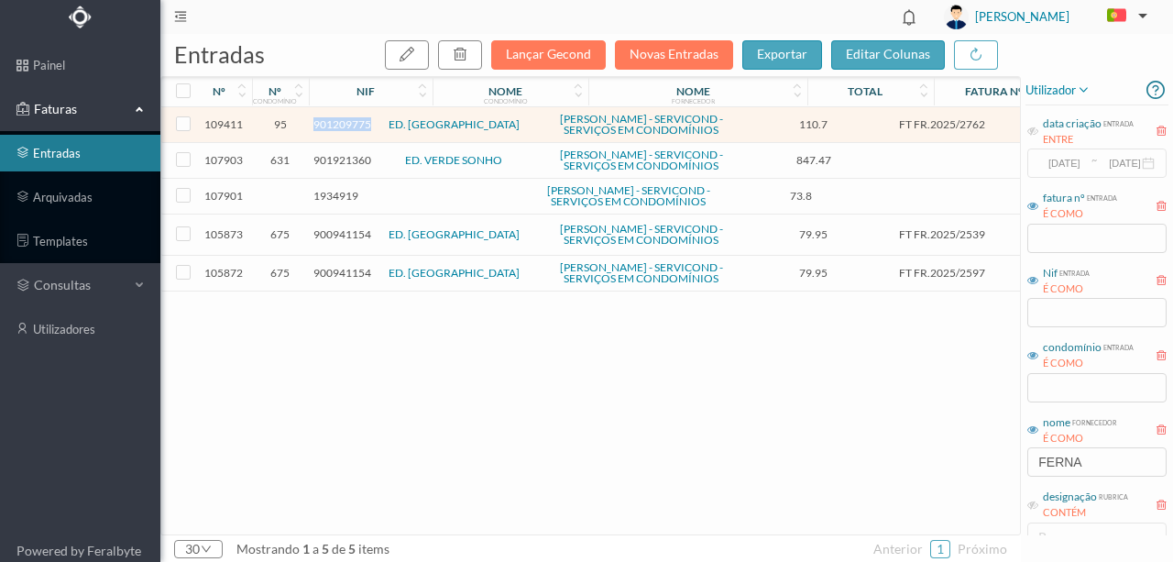
click at [360, 131] on span "901209775" at bounding box center [343, 124] width 58 height 14
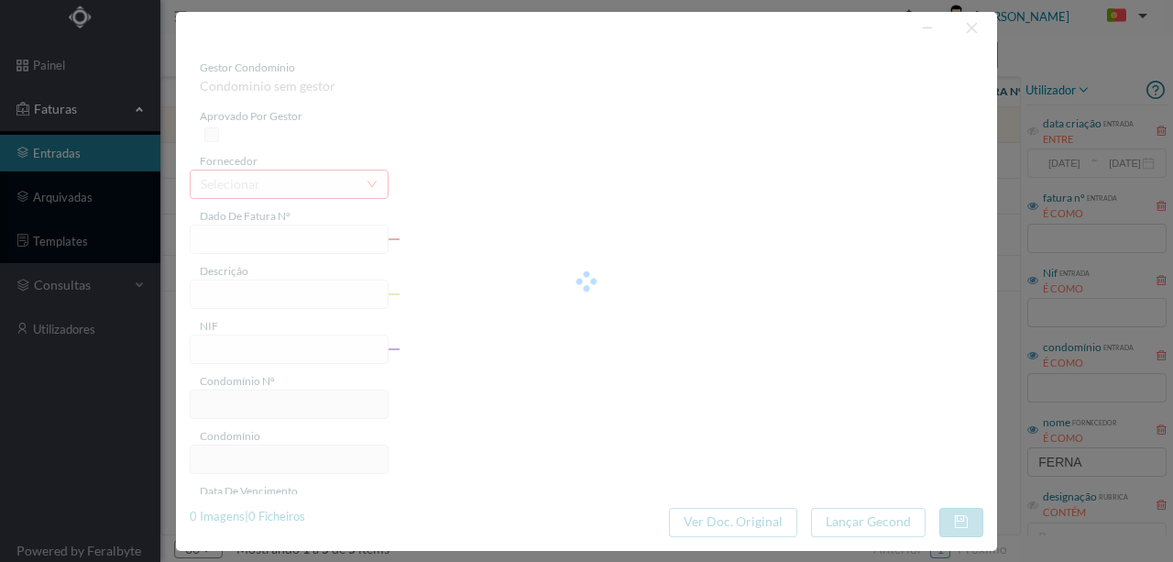
type input "FT FR.2025/2762"
type input "901209775"
type input "Invalid date"
type input "[DATE]"
type input "110.70"
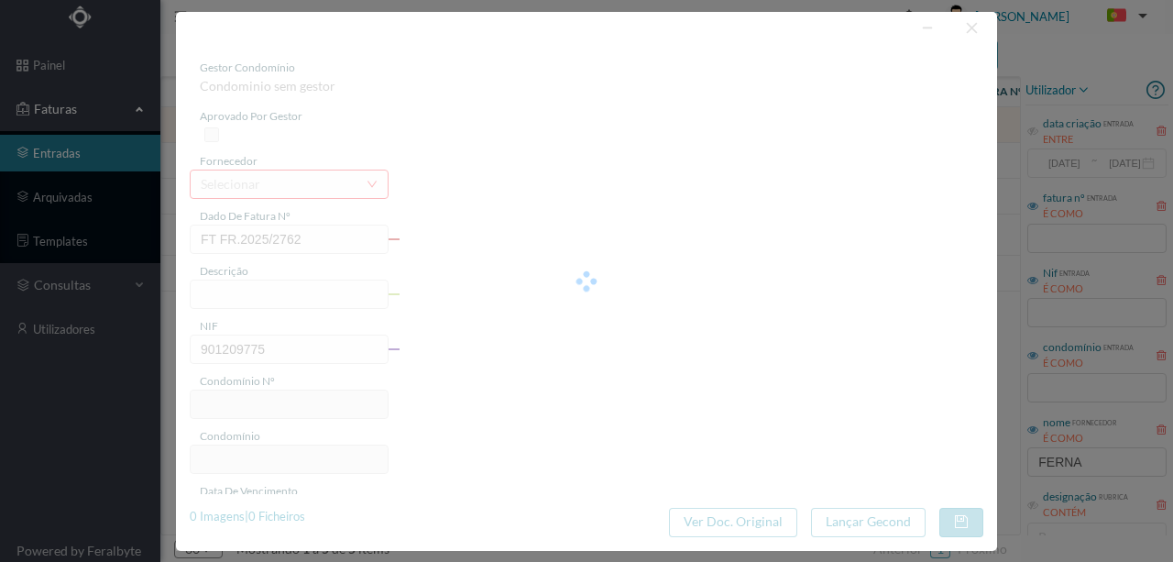
type input "95"
type input "ED. [GEOGRAPHIC_DATA]"
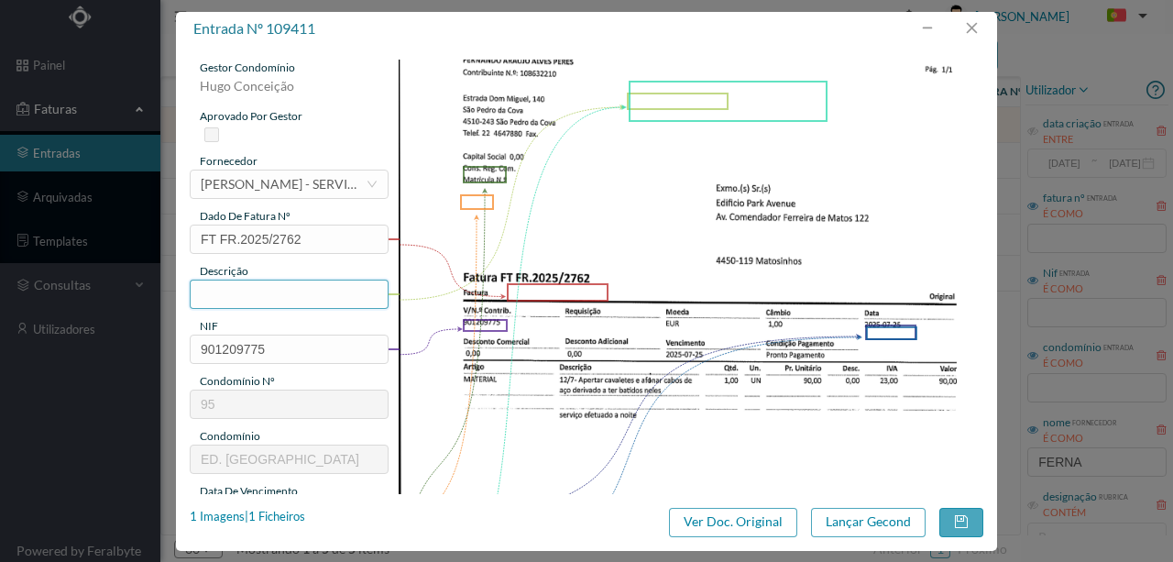
click at [213, 288] on input "text" at bounding box center [289, 294] width 199 height 29
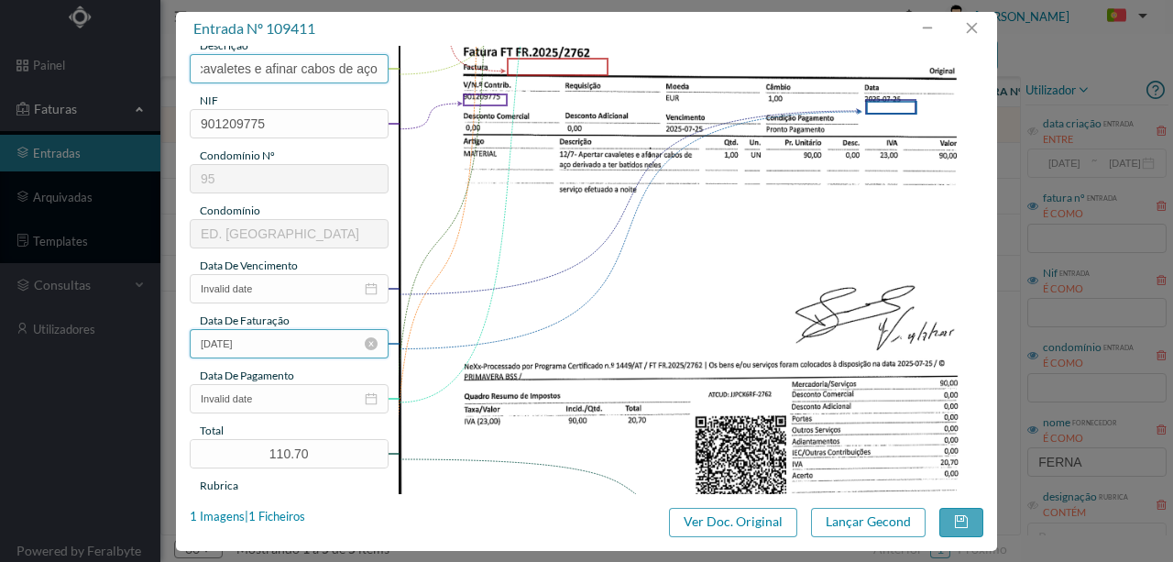
scroll to position [244, 0]
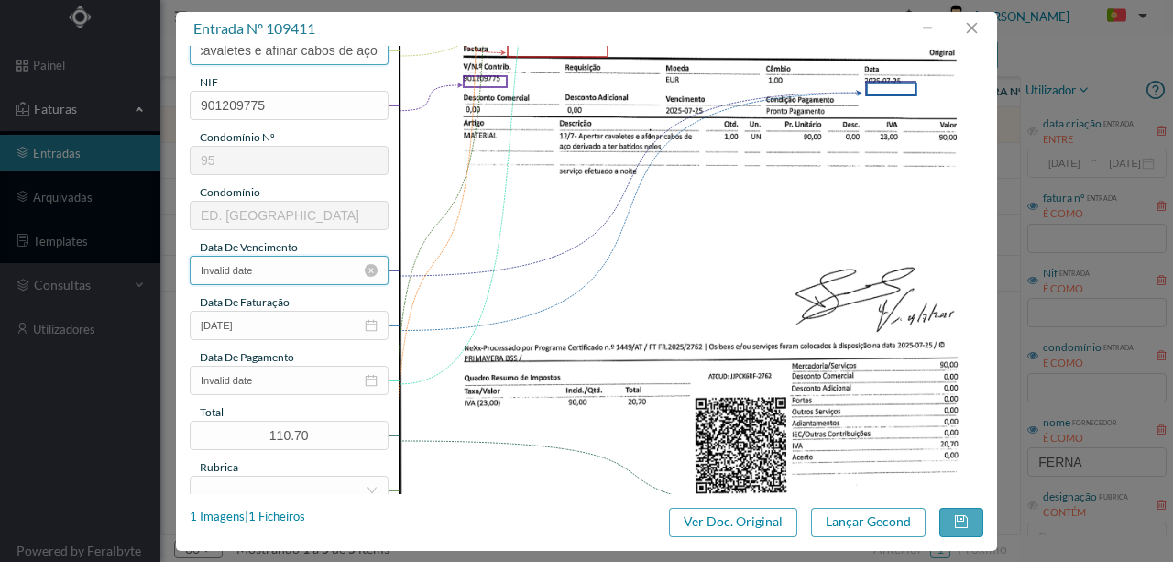
type input "Apertar cavaletes e afinar cabos de aço"
click at [277, 275] on input "Invalid date" at bounding box center [289, 270] width 199 height 29
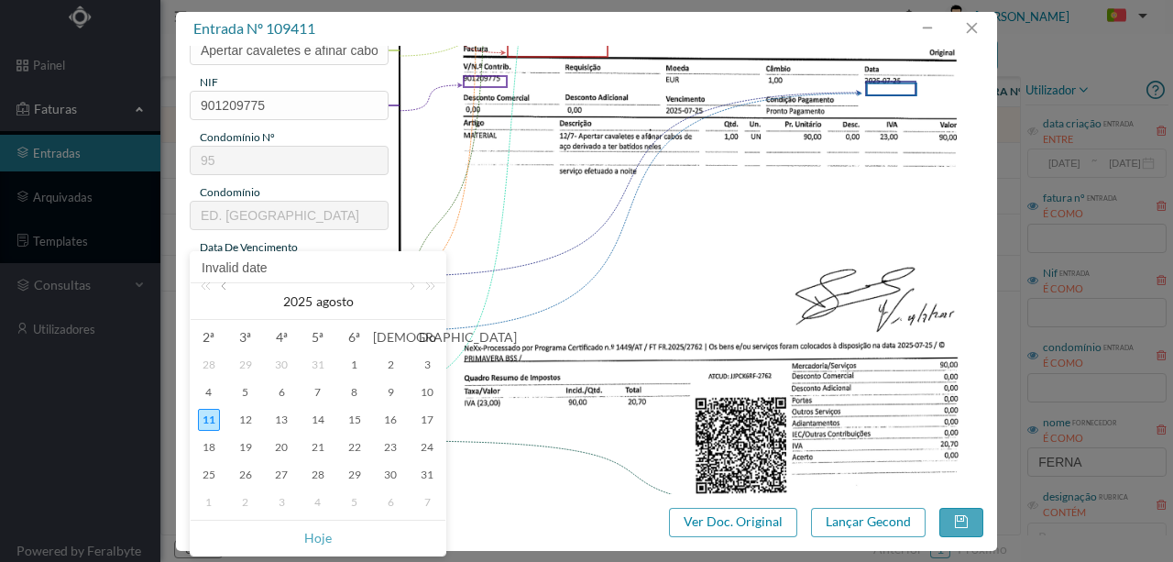
click at [226, 292] on link at bounding box center [225, 301] width 17 height 37
click at [353, 447] on div "25" at bounding box center [355, 447] width 22 height 22
type input "2025-07-25"
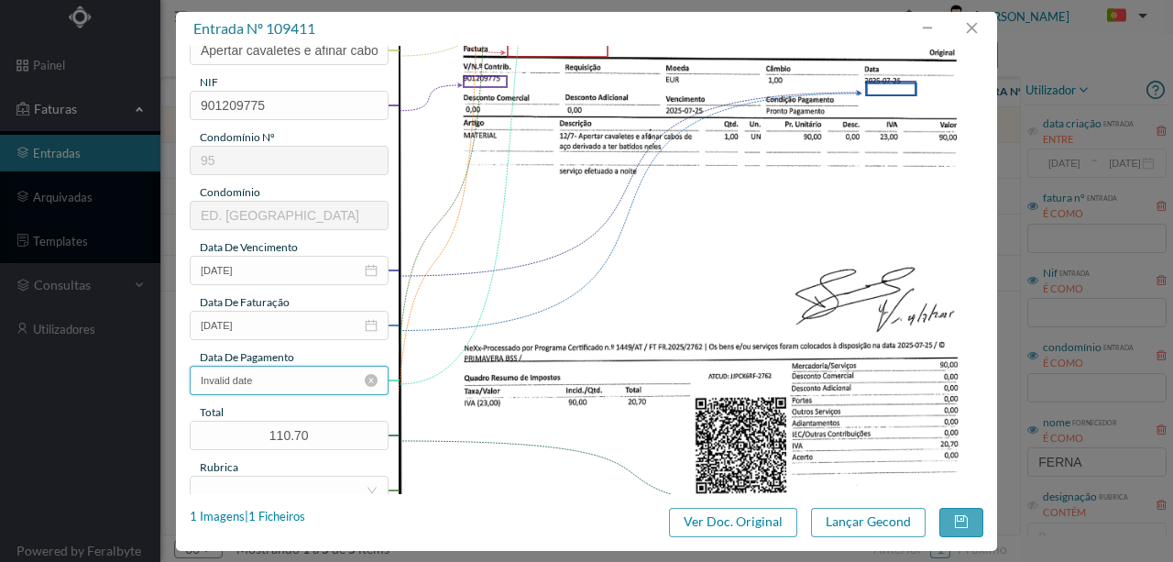
click at [292, 379] on input "Invalid date" at bounding box center [289, 380] width 199 height 29
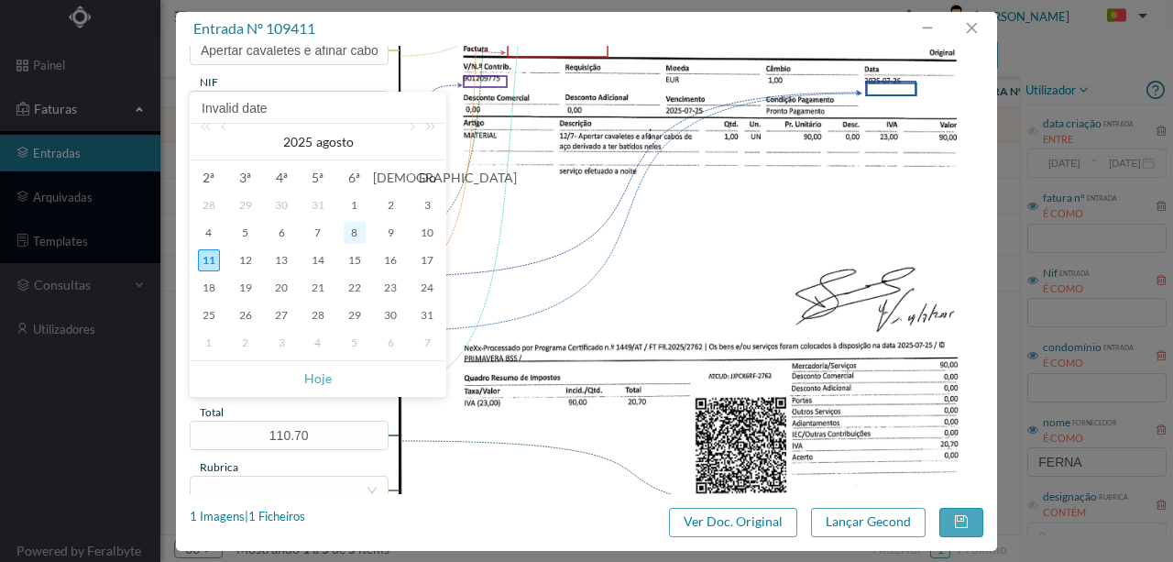
click at [353, 232] on div "8" at bounding box center [355, 233] width 22 height 22
type input "2025-08-08"
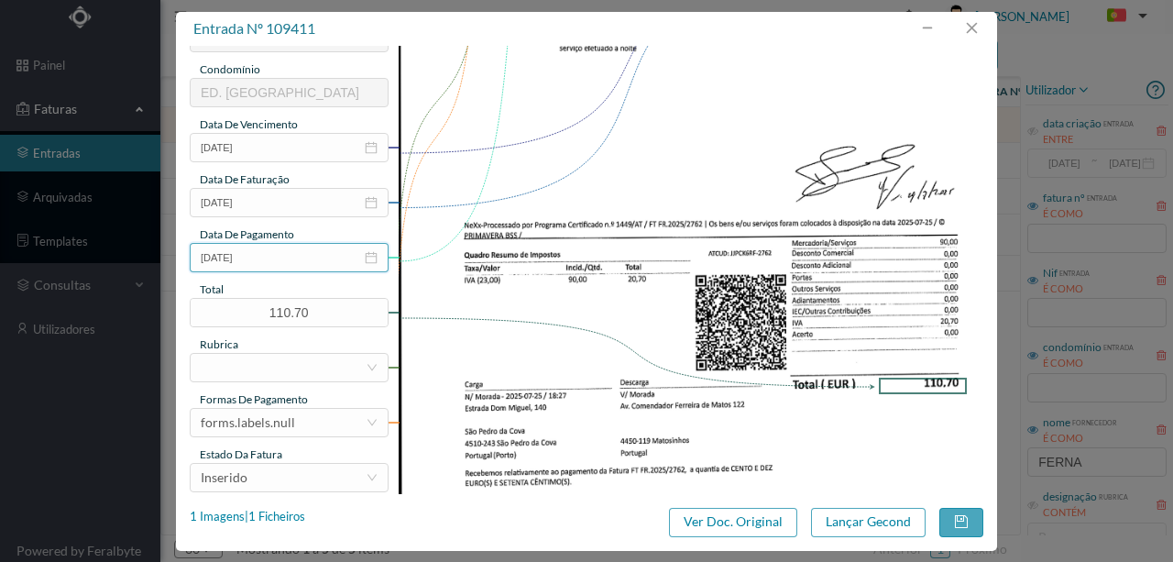
scroll to position [434, 0]
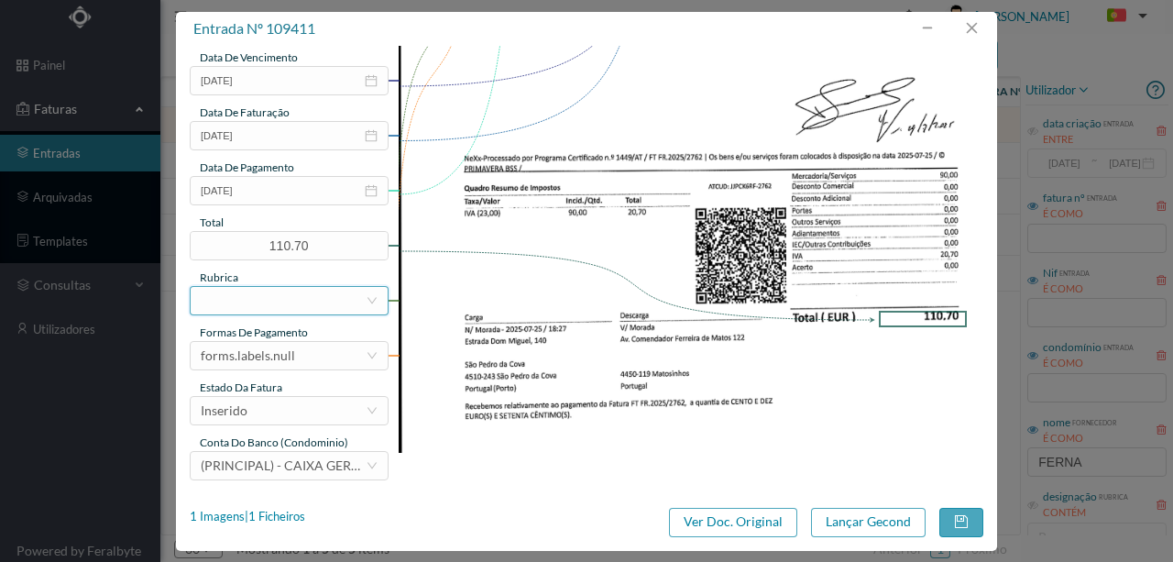
click at [250, 303] on div at bounding box center [283, 301] width 165 height 28
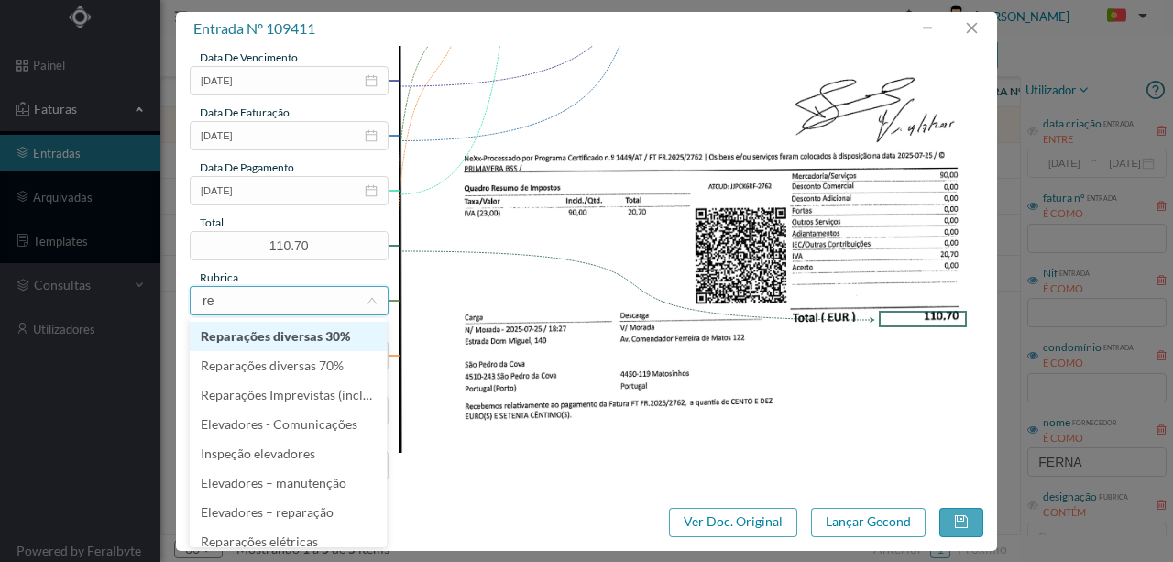
type input "rep"
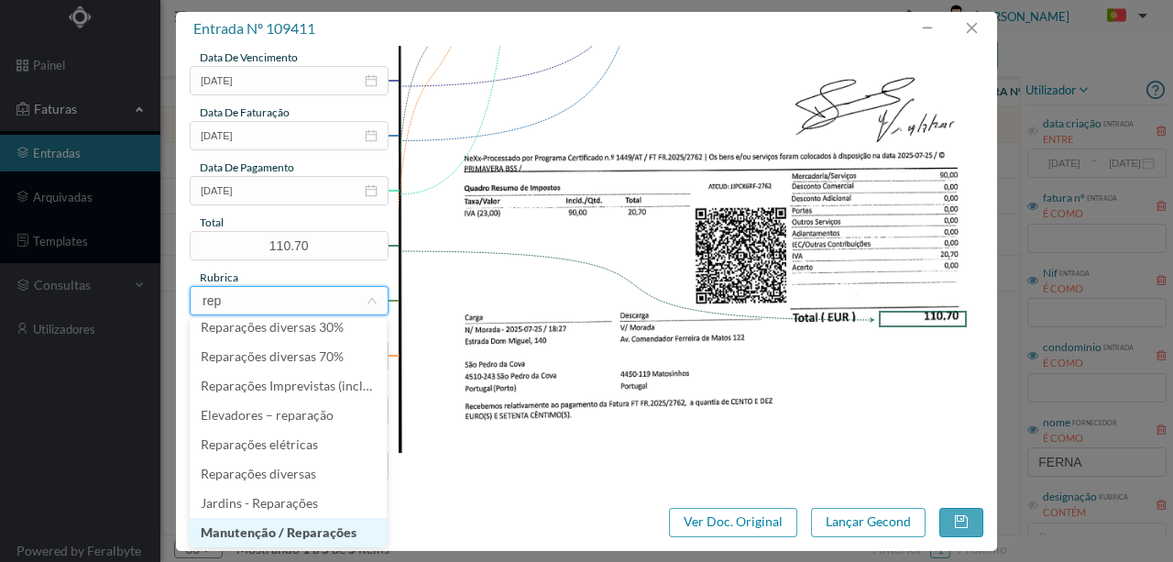
click at [255, 534] on li "Manutenção / Reparações" at bounding box center [288, 532] width 197 height 29
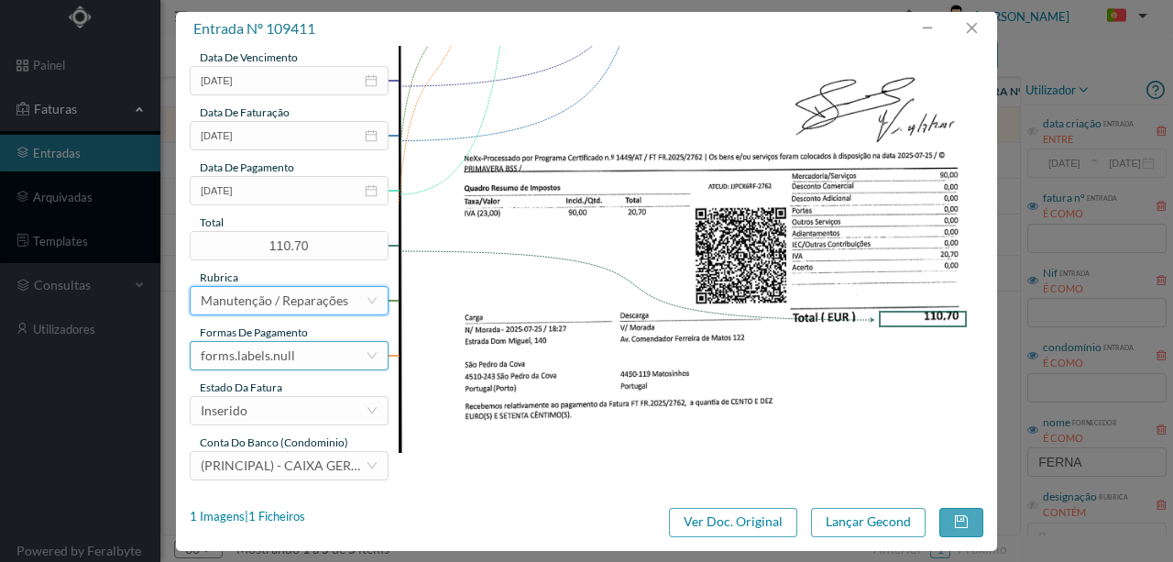
click at [268, 350] on div "forms.labels.null" at bounding box center [248, 356] width 94 height 28
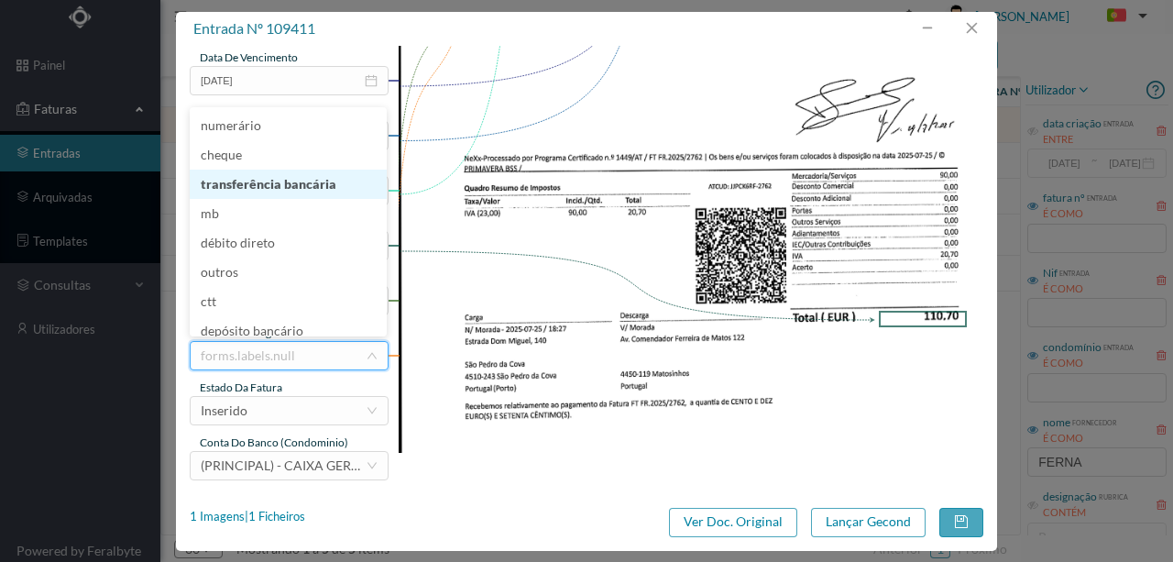
click at [277, 179] on li "transferência bancária" at bounding box center [288, 184] width 197 height 29
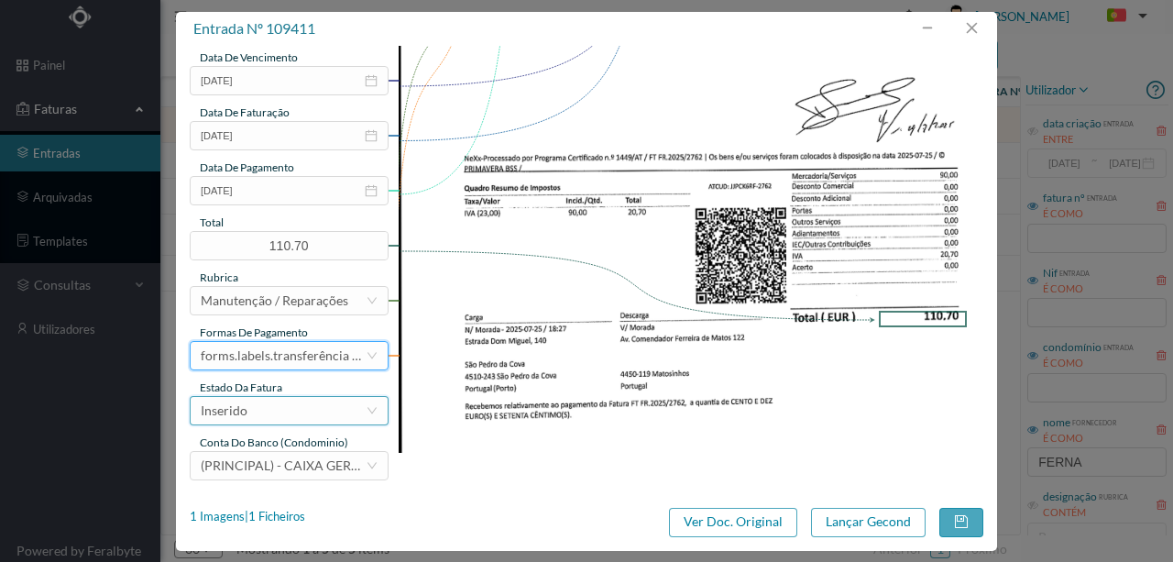
click at [262, 410] on div "Inserido" at bounding box center [283, 411] width 165 height 28
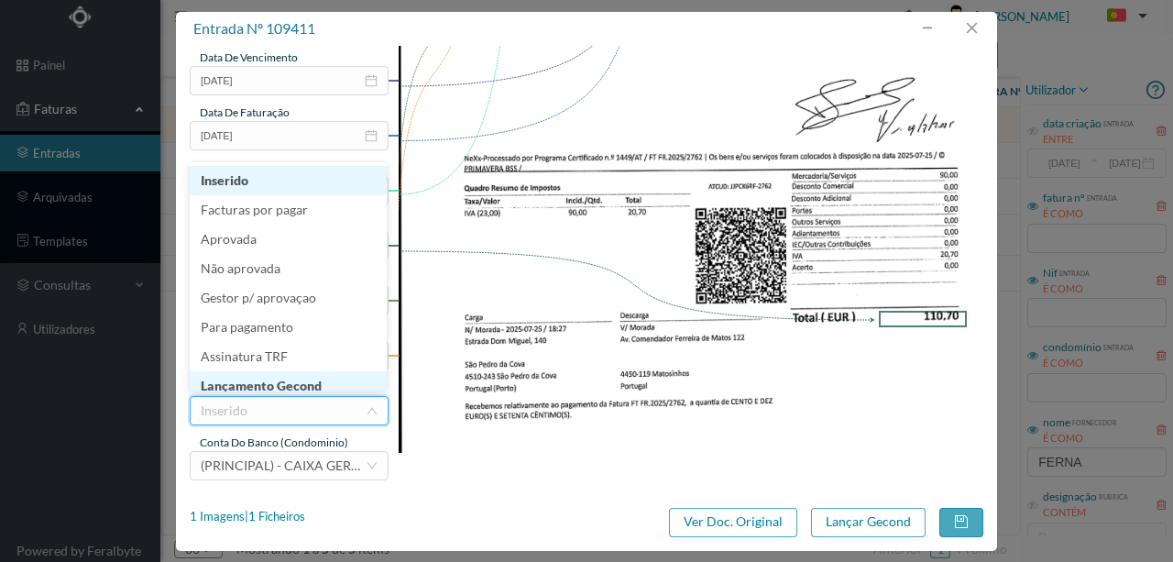
scroll to position [8, 0]
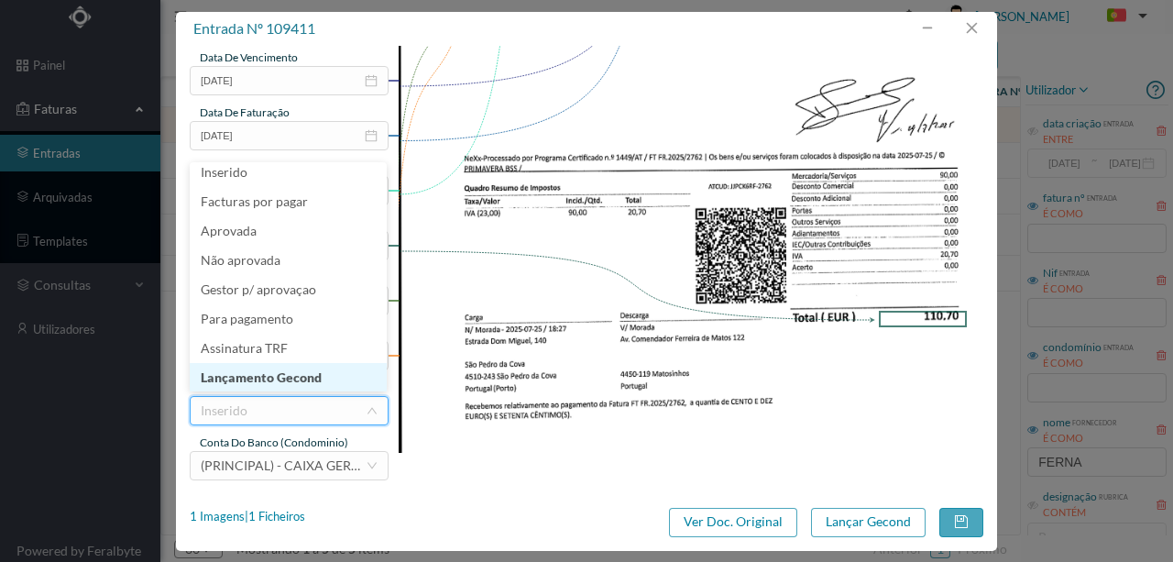
click at [277, 380] on li "Lançamento Gecond" at bounding box center [288, 377] width 197 height 29
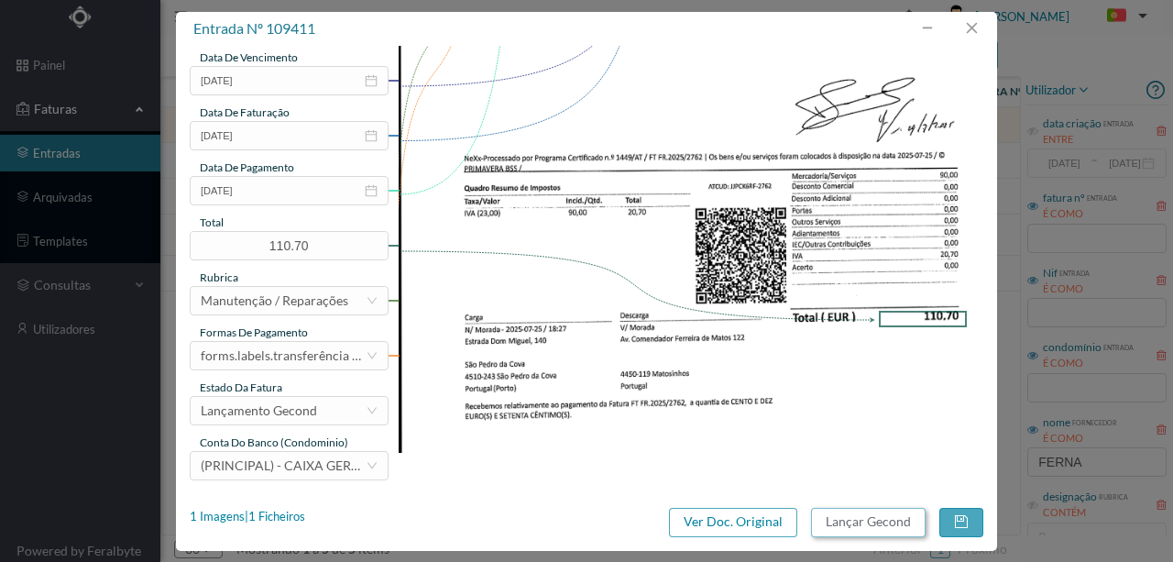
click at [850, 528] on button "Lançar Gecond" at bounding box center [868, 522] width 115 height 29
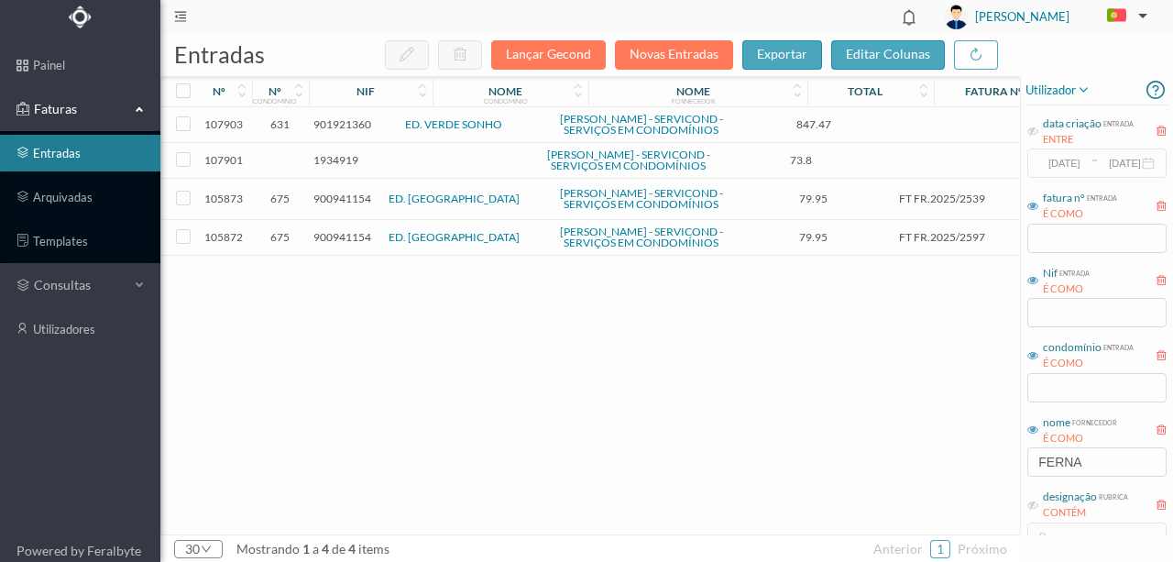
click at [357, 205] on span "900941154" at bounding box center [343, 199] width 58 height 14
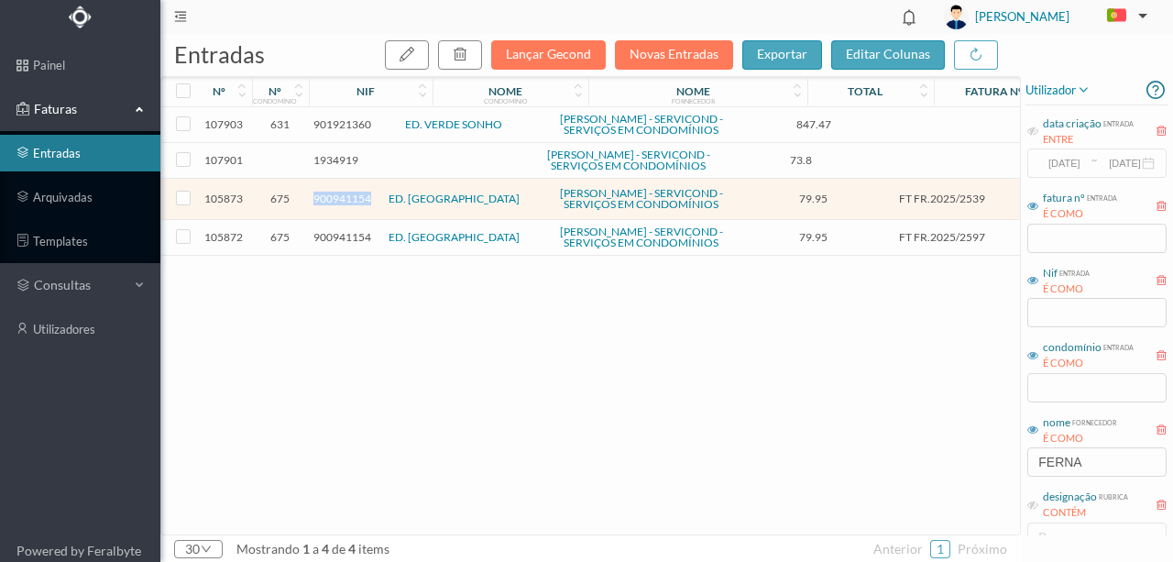
click at [357, 205] on span "900941154" at bounding box center [343, 199] width 58 height 14
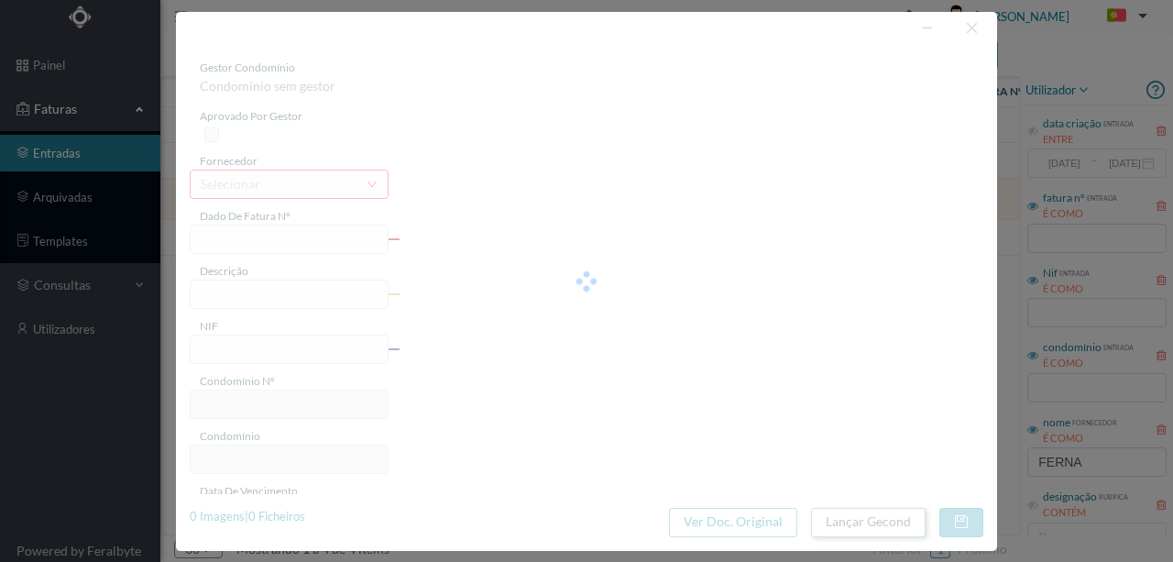
type input "FT FR.2025/2539"
type input "Subs 1 cavalete do portão"
type input "900941154"
type input "2025-06-18"
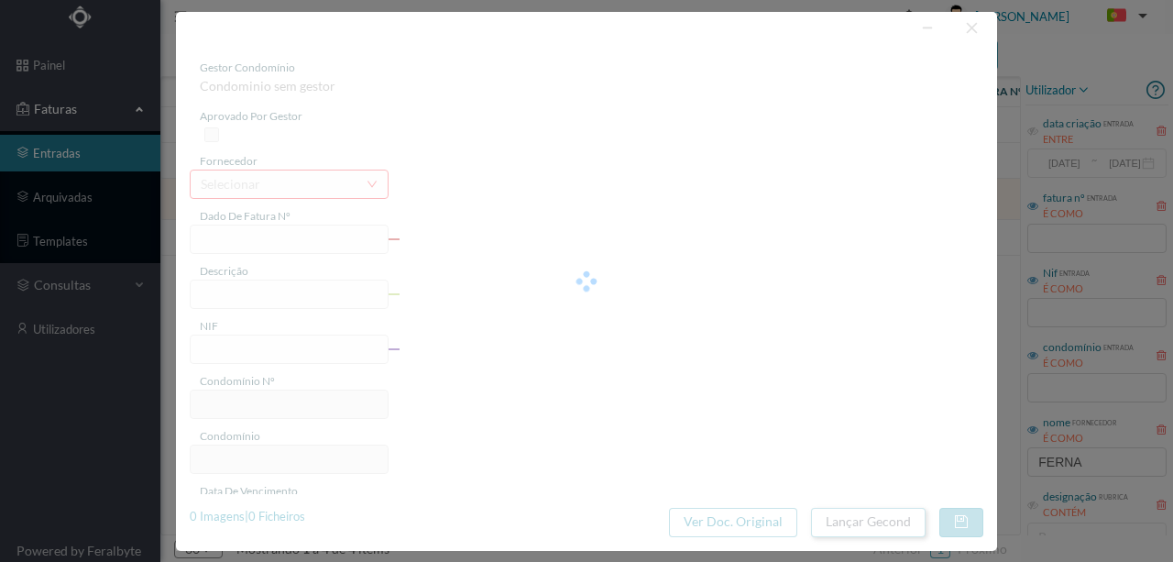
type input "2025-07-23"
type input "79.95"
type input "675"
type input "ED. GARDEN VILLAGE VI"
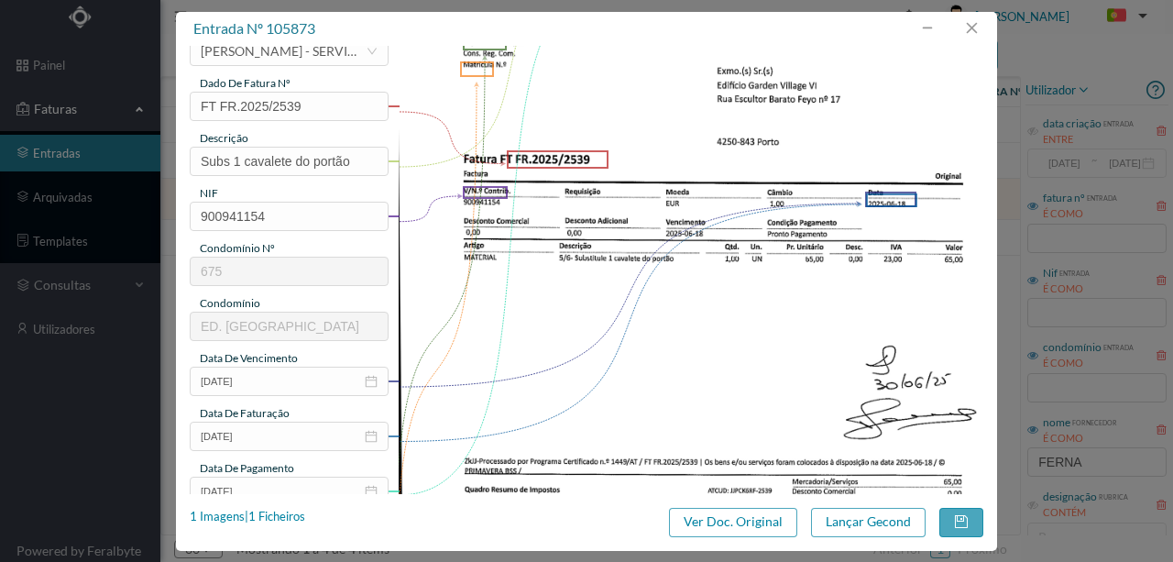
scroll to position [0, 0]
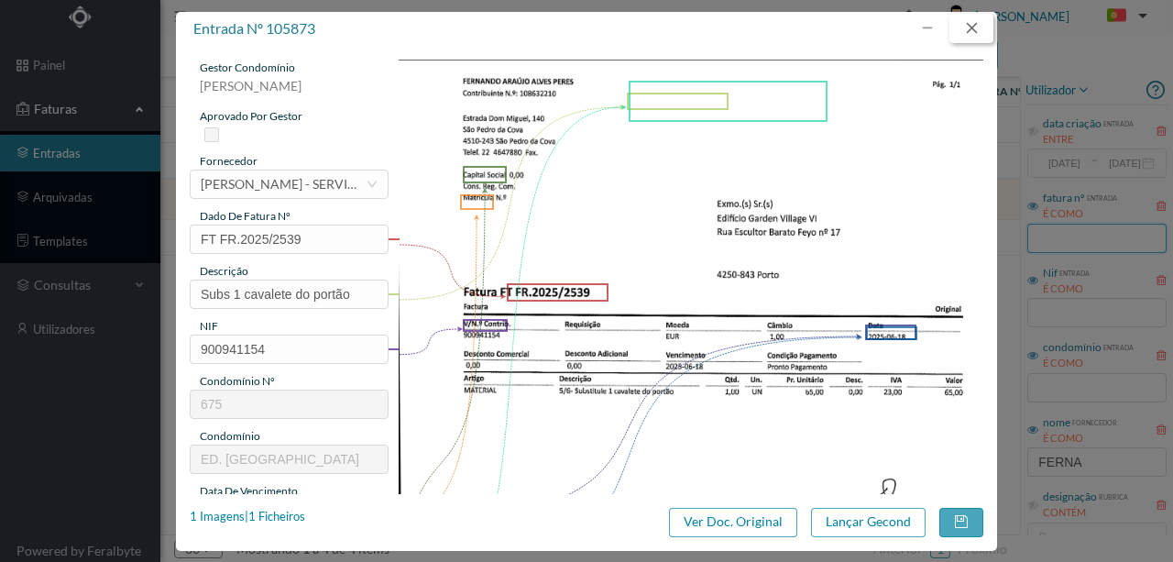
drag, startPoint x: 969, startPoint y: 28, endPoint x: 1052, endPoint y: 228, distance: 217.4
click at [969, 28] on button "button" at bounding box center [972, 28] width 44 height 29
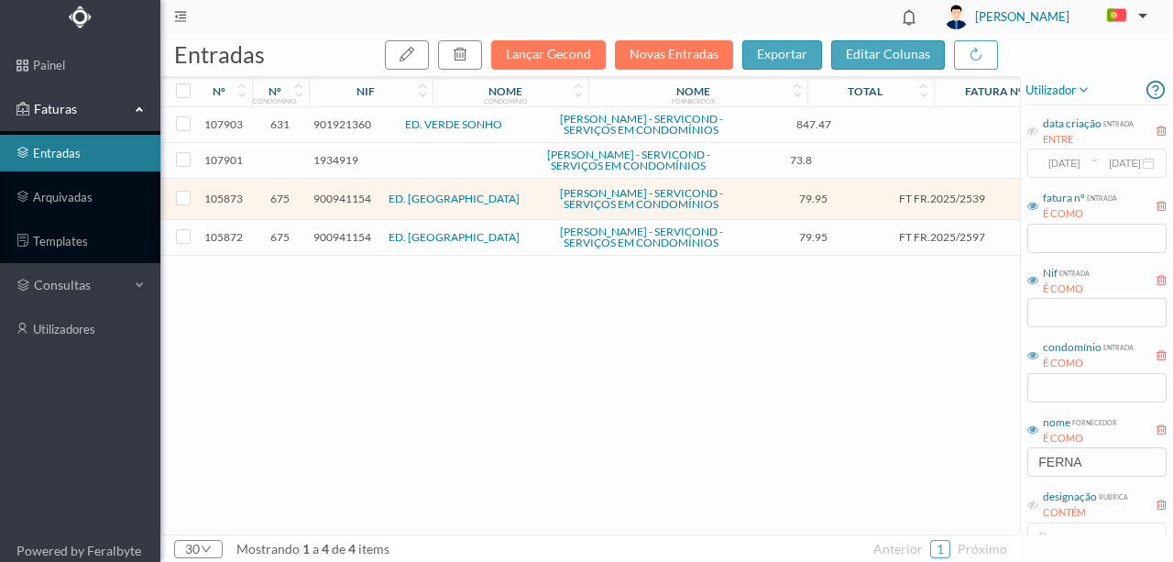
click at [343, 167] on span "1934919" at bounding box center [336, 160] width 45 height 14
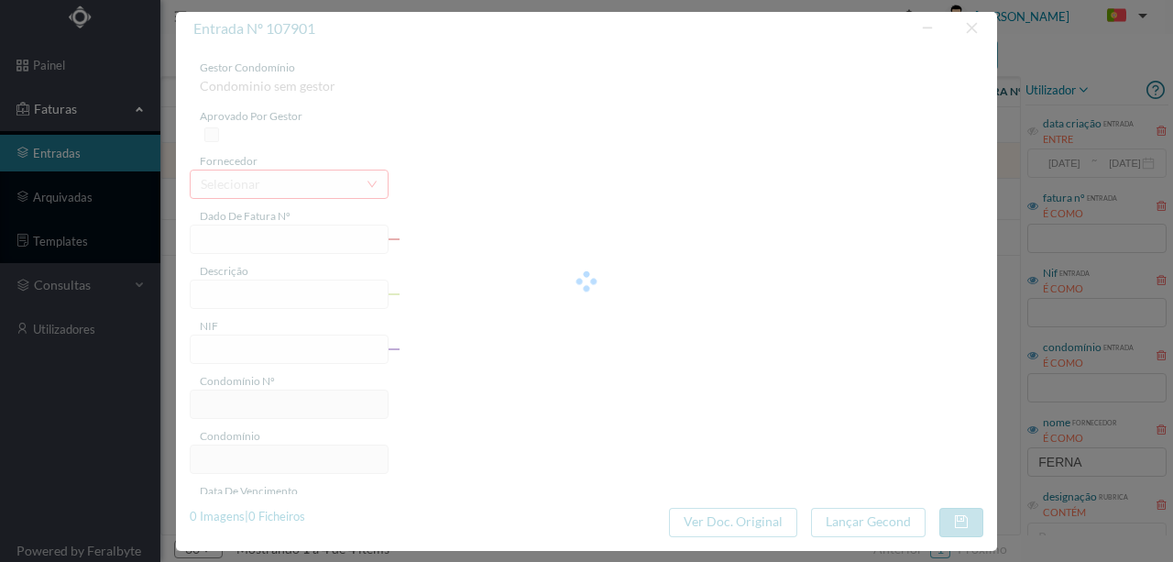
type input "1934919"
type input "Invalid date"
type input "73.80"
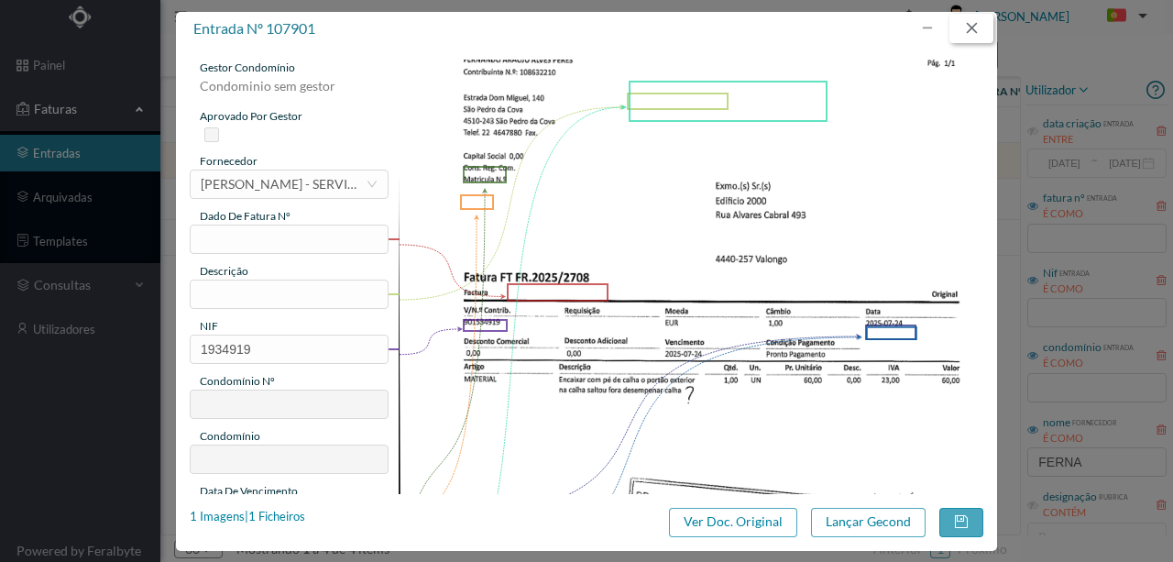
click at [974, 25] on button "button" at bounding box center [972, 28] width 44 height 29
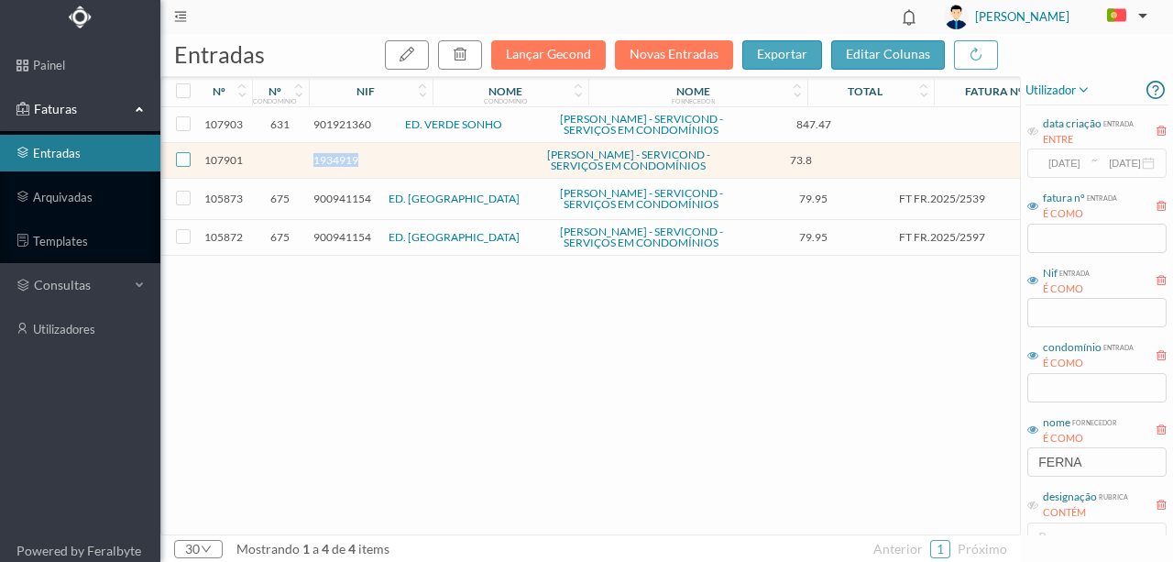
click at [189, 167] on input "checkbox" at bounding box center [183, 159] width 15 height 15
checkbox input "true"
click at [482, 48] on button "button" at bounding box center [460, 54] width 44 height 29
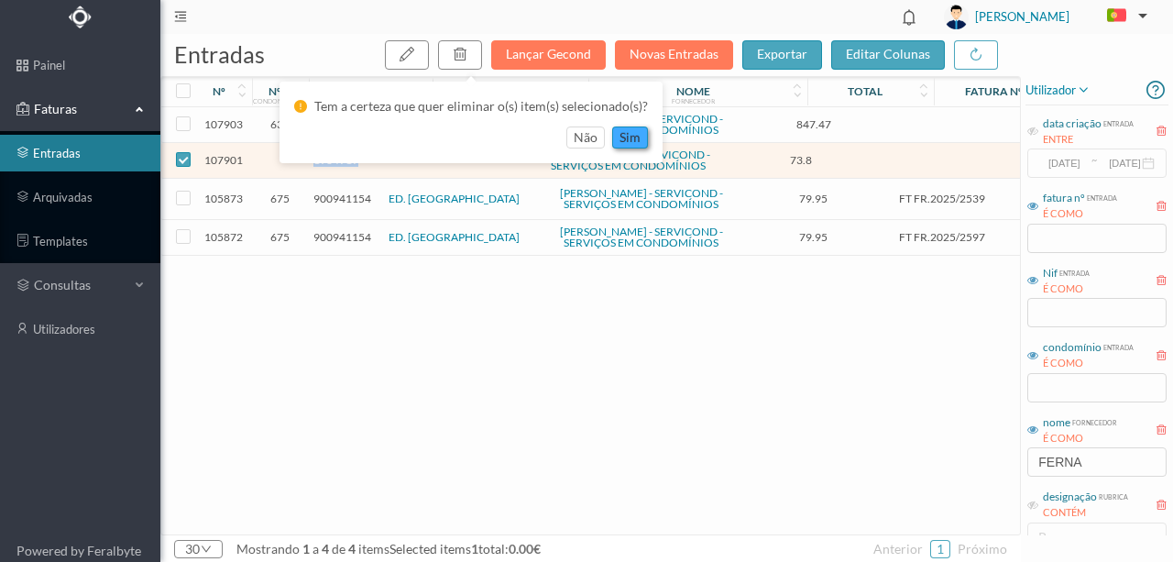
click at [634, 134] on button "sim" at bounding box center [630, 138] width 36 height 22
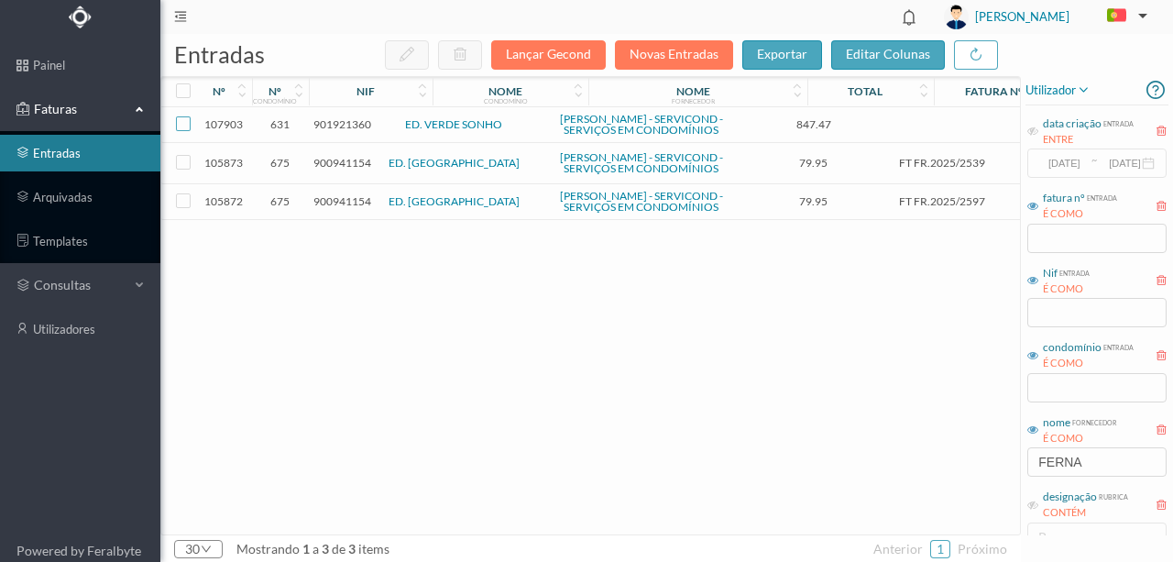
click at [185, 129] on input "checkbox" at bounding box center [183, 123] width 15 height 15
checkbox input "true"
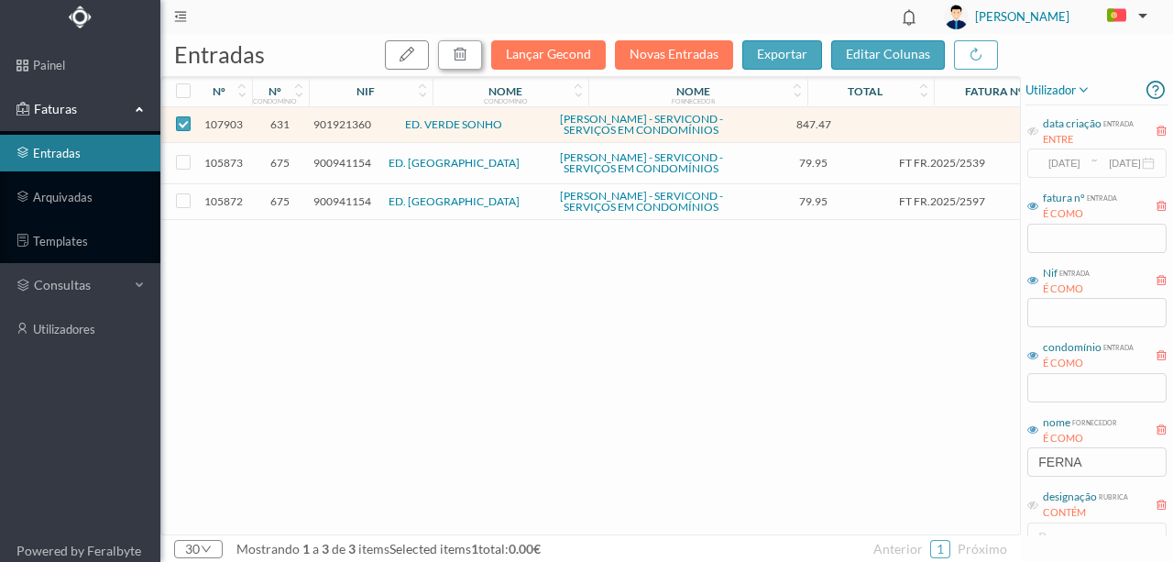
click at [468, 55] on icon "button" at bounding box center [460, 54] width 15 height 15
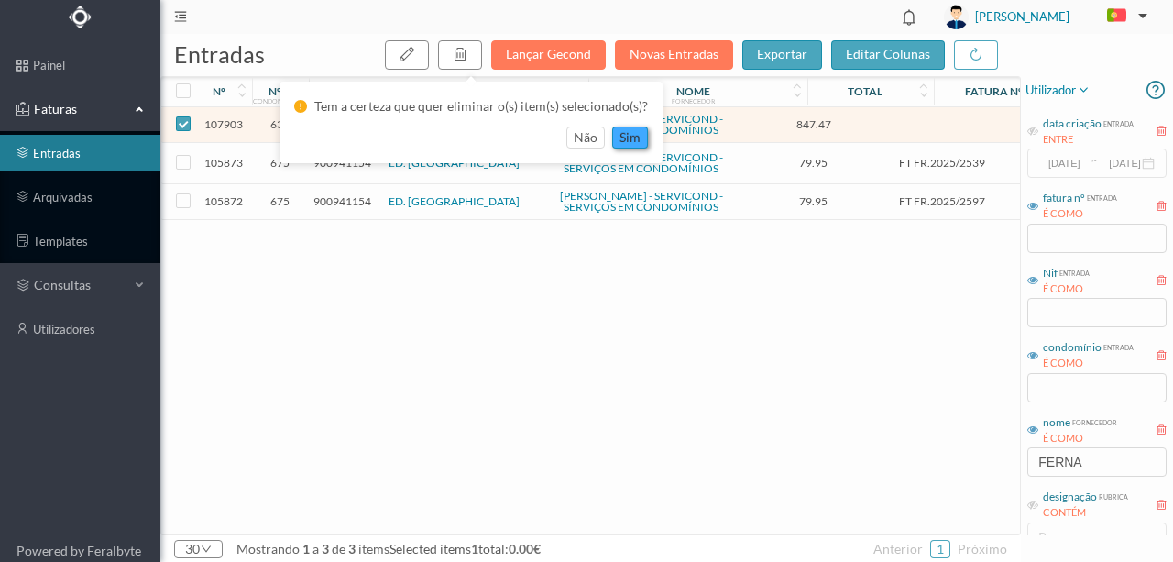
click at [623, 139] on button "sim" at bounding box center [630, 138] width 36 height 22
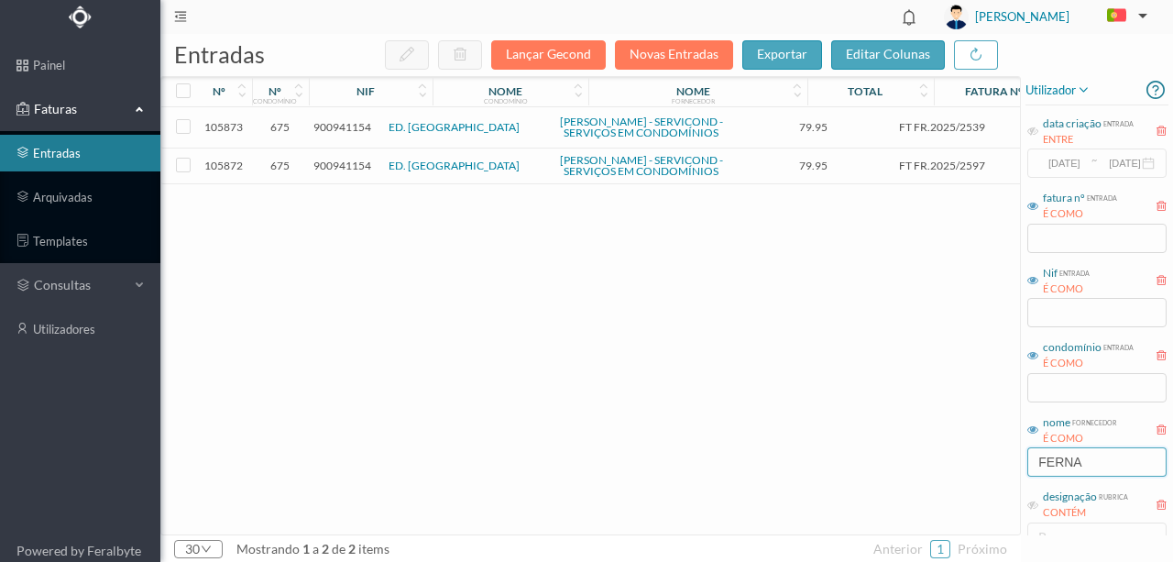
drag, startPoint x: 1106, startPoint y: 460, endPoint x: 957, endPoint y: 465, distance: 148.6
click at [958, 465] on div "entradas Lançar Gecond Novas Entradas exportar editar colunas nº nº condomínio …" at bounding box center [666, 298] width 1013 height 528
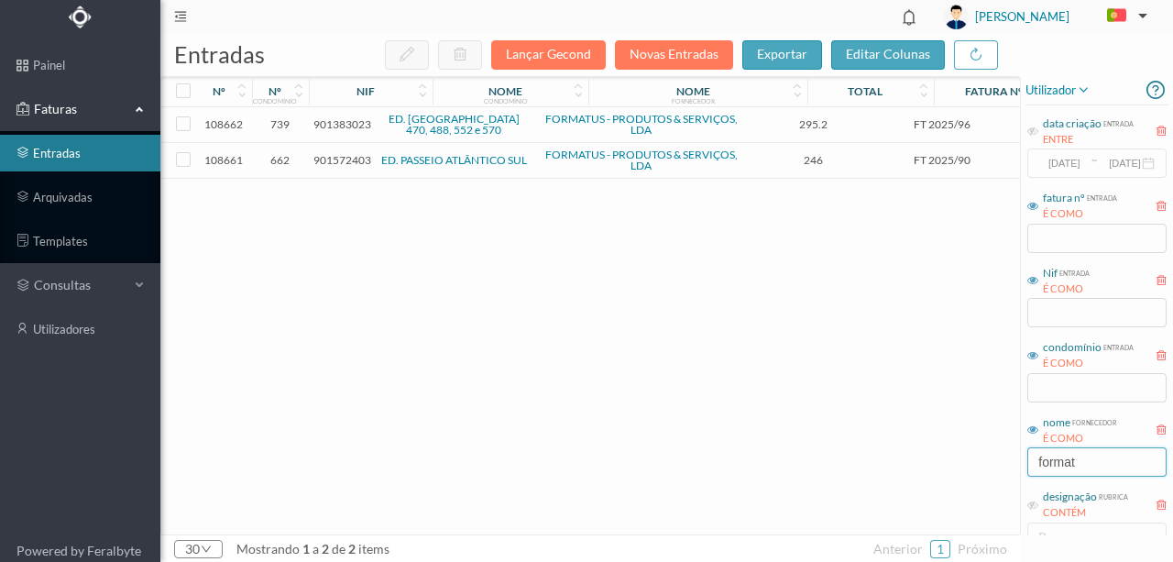
type input "format"
click at [342, 124] on span "901383023" at bounding box center [343, 124] width 58 height 14
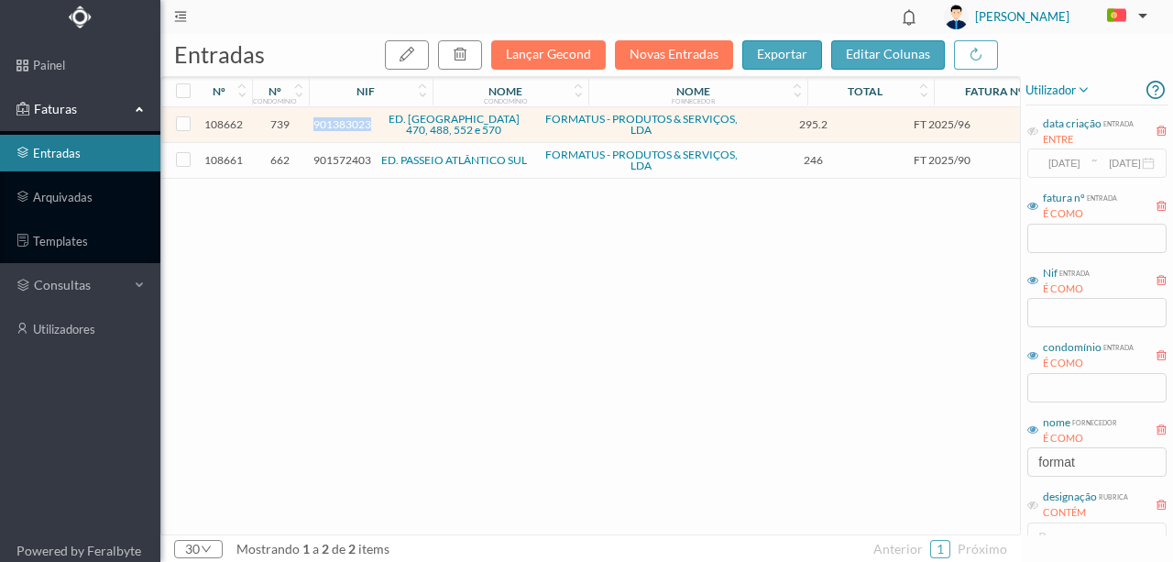
click at [342, 124] on span "901383023" at bounding box center [343, 124] width 58 height 14
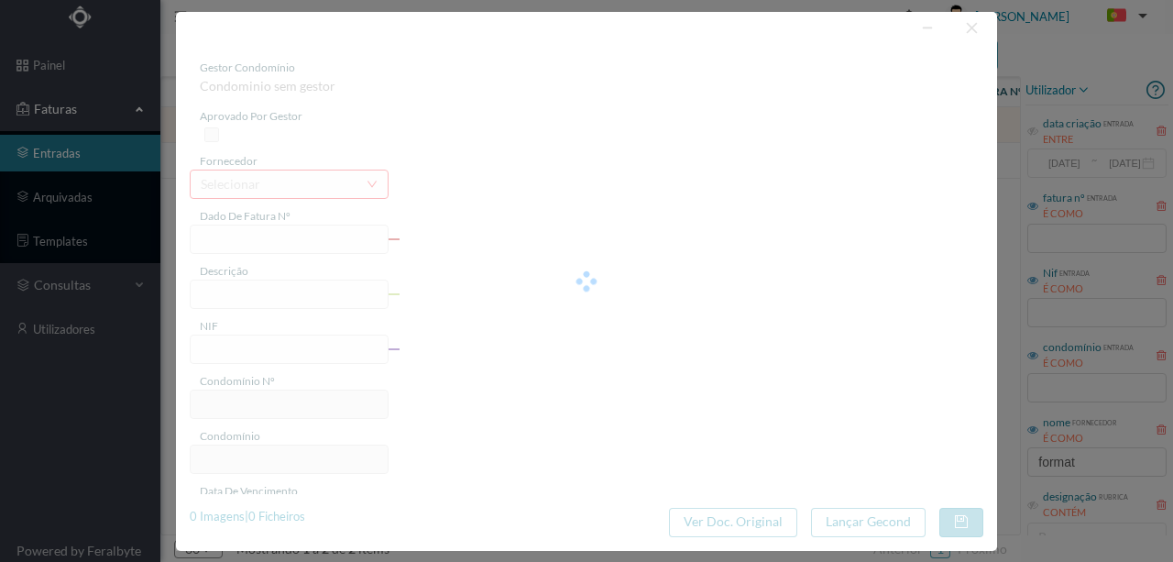
type input "FT 2025/96"
type input "Manutenção Piscina Julho"
type input "901383023"
type input "2025-07-31"
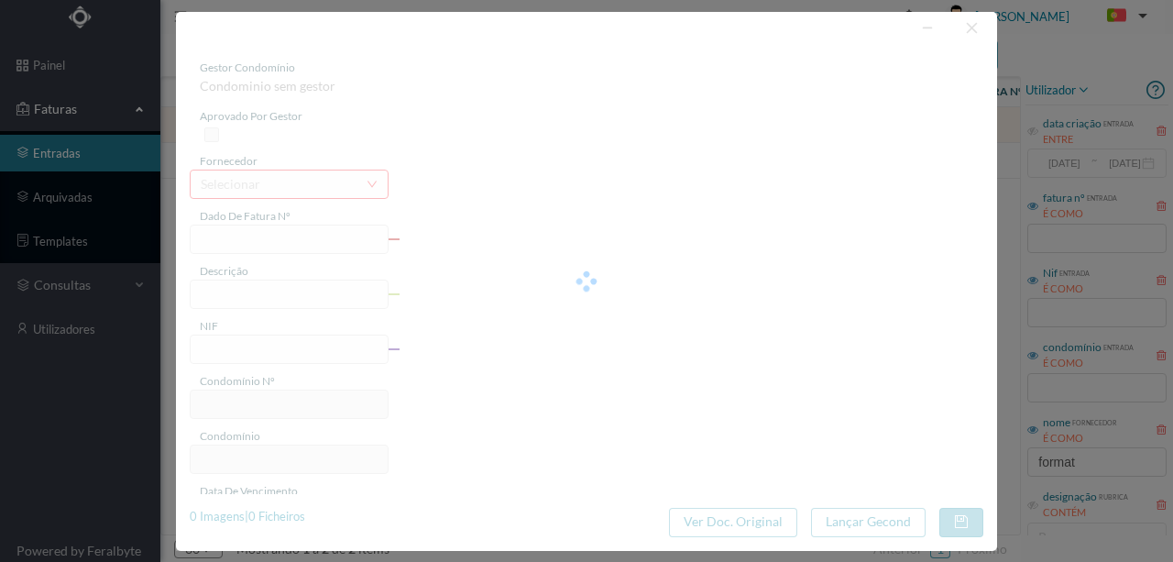
type input "[DATE]"
type input "295.20"
type input "739"
type input "ED. CABO ESPICHEL 470, 488, 552 e 570"
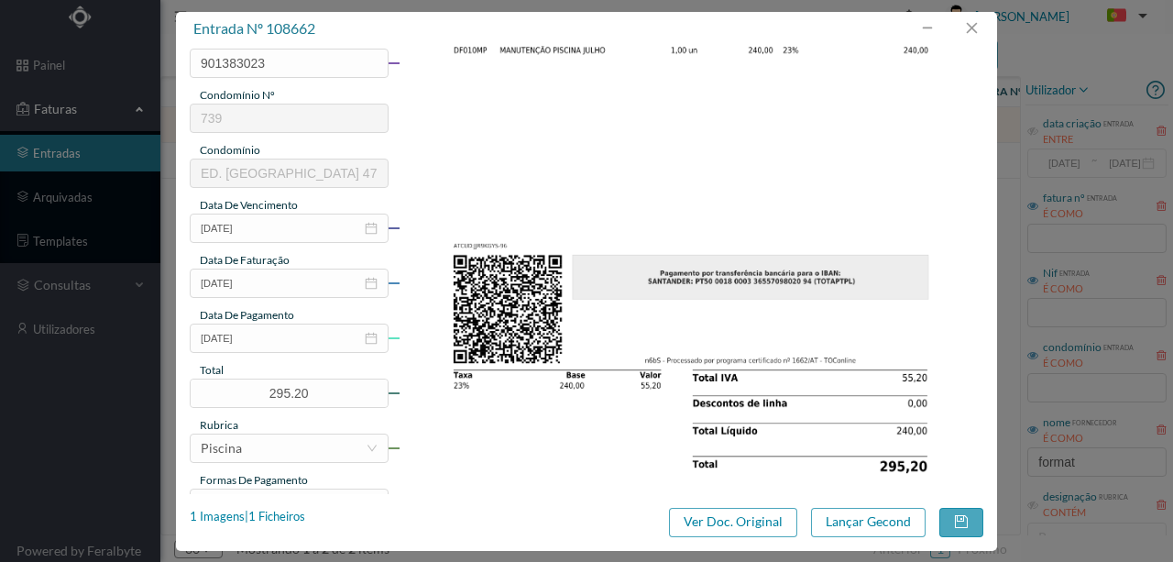
scroll to position [305, 0]
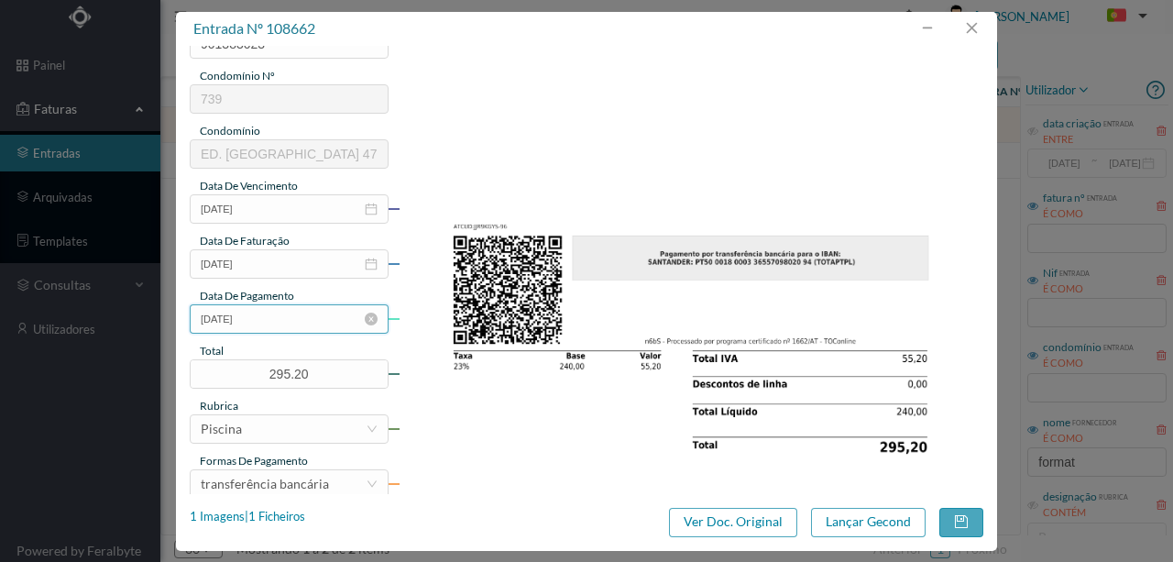
click at [309, 325] on input "[DATE]" at bounding box center [289, 318] width 199 height 29
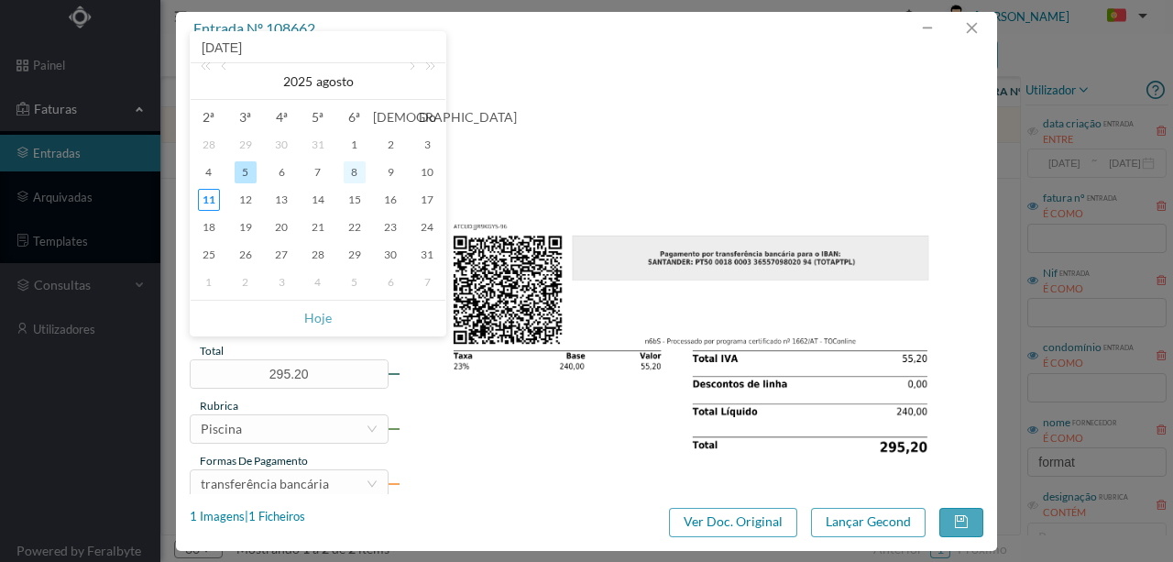
click at [351, 175] on div "8" at bounding box center [355, 172] width 22 height 22
type input "2025-08-08"
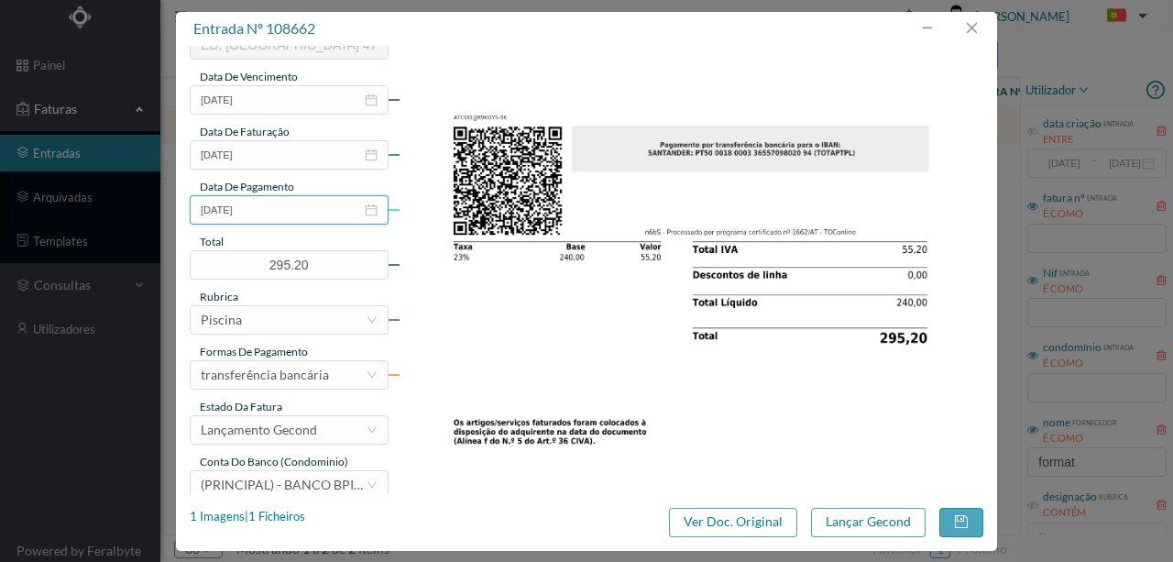
scroll to position [434, 0]
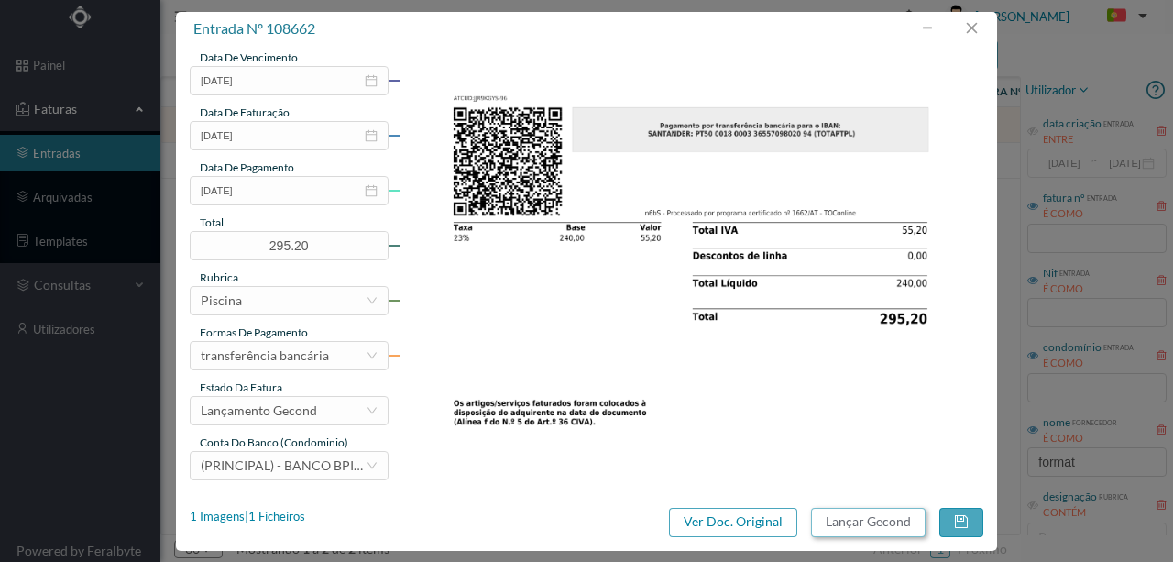
click at [847, 529] on button "Lançar Gecond" at bounding box center [868, 522] width 115 height 29
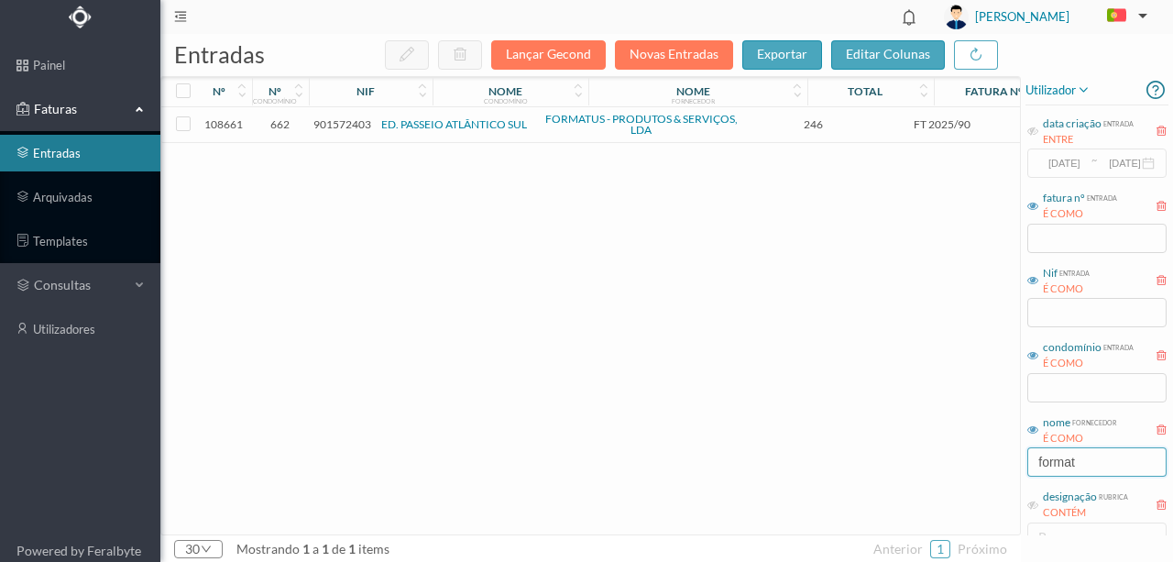
drag, startPoint x: 1098, startPoint y: 460, endPoint x: 953, endPoint y: 466, distance: 144.9
click at [957, 466] on div "entradas Lançar Gecond Novas Entradas exportar editar colunas nº nº condomínio …" at bounding box center [666, 298] width 1013 height 528
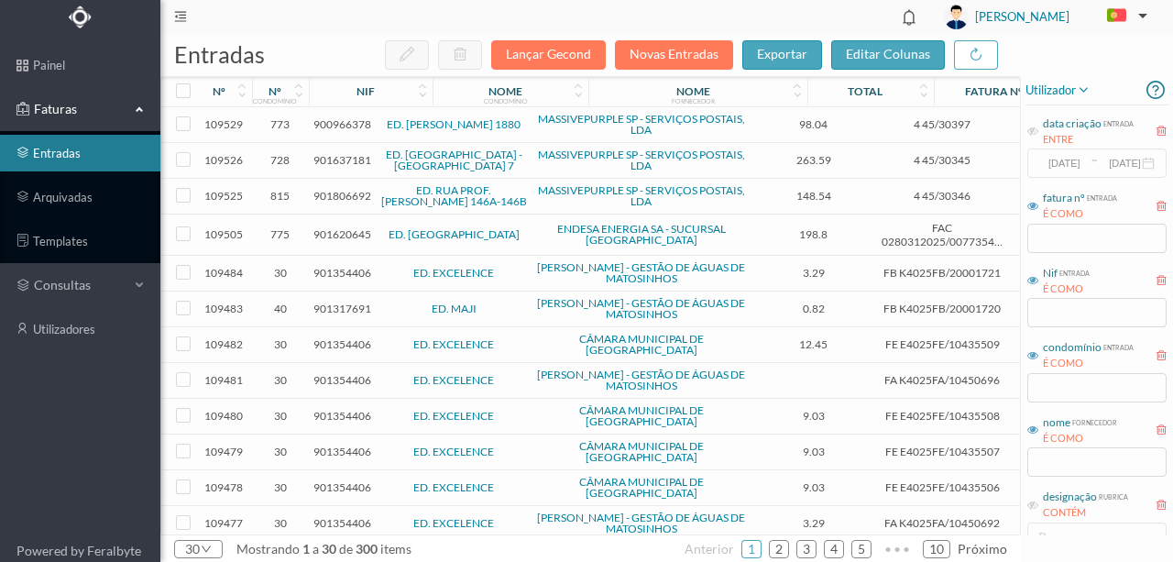
click at [680, 363] on td "[PERSON_NAME] - GESTÃO DE ÁGUAS DE MATOSINHOS" at bounding box center [641, 381] width 219 height 36
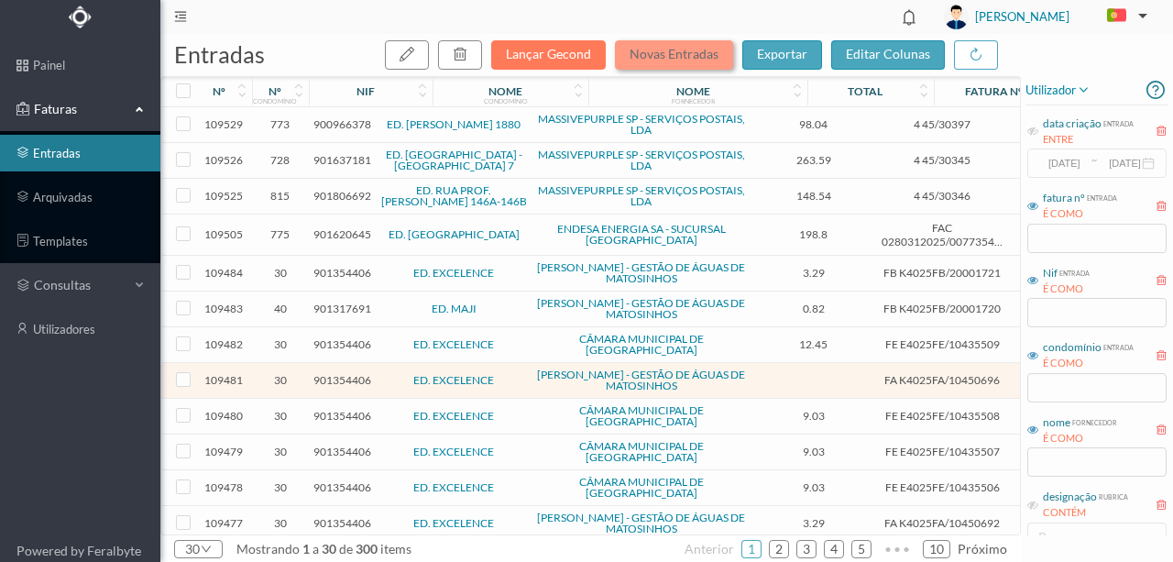
click at [677, 54] on button "Novas Entradas" at bounding box center [674, 54] width 118 height 29
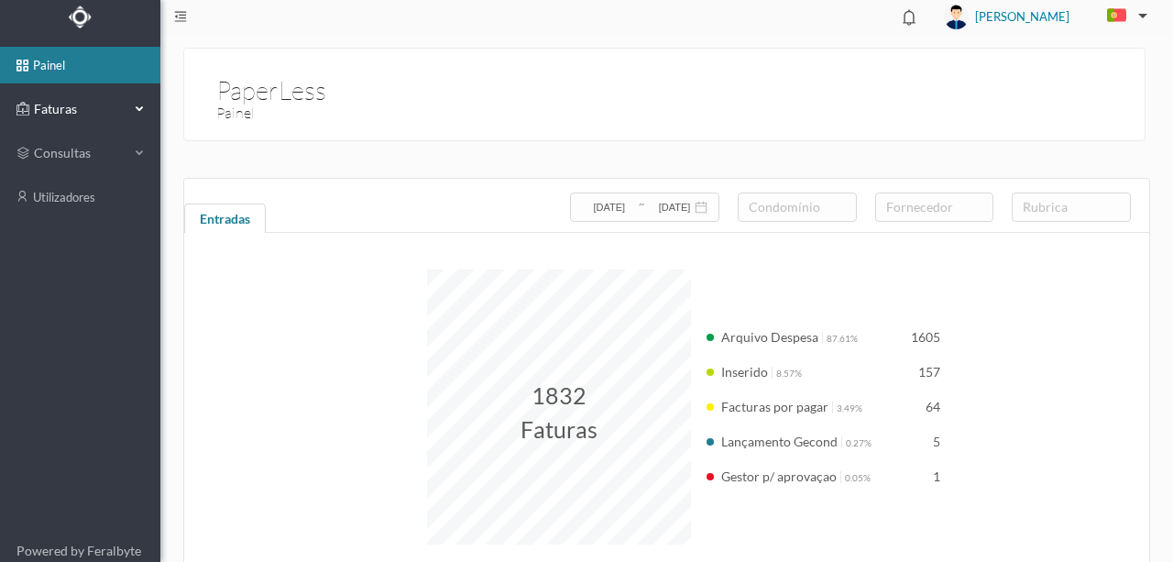
click at [65, 106] on span "Faturas" at bounding box center [79, 109] width 101 height 18
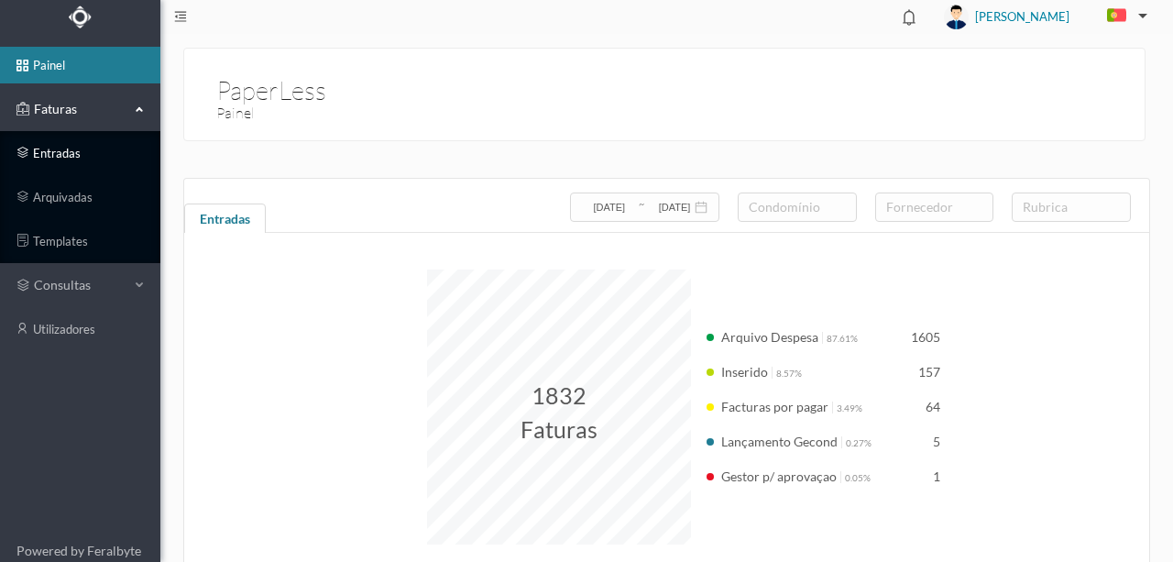
click at [62, 157] on link "entradas" at bounding box center [80, 153] width 160 height 37
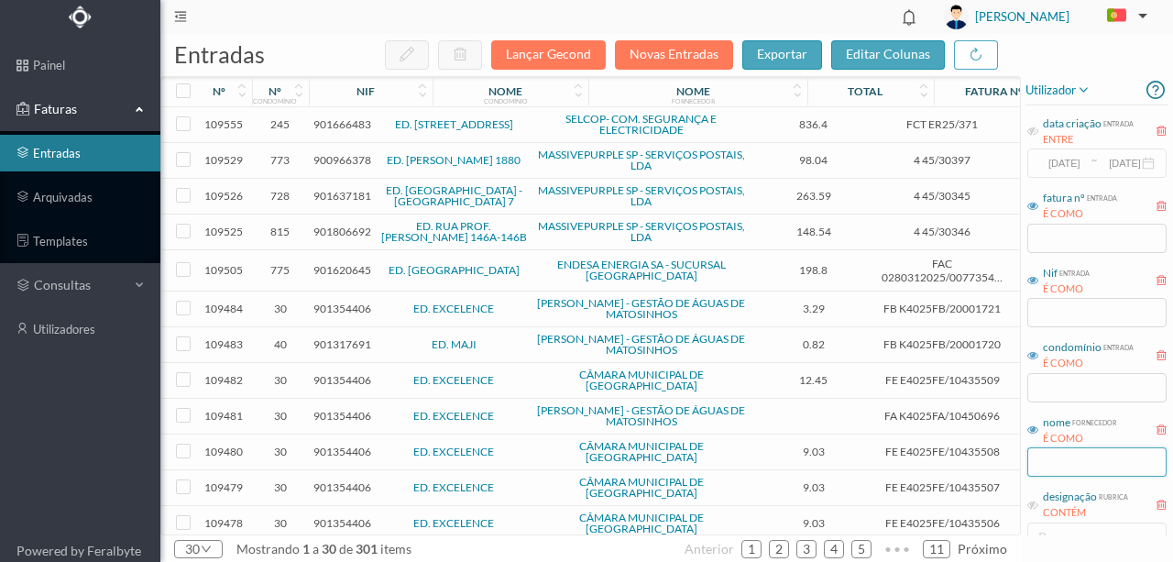
click at [1055, 466] on input "text" at bounding box center [1097, 461] width 139 height 29
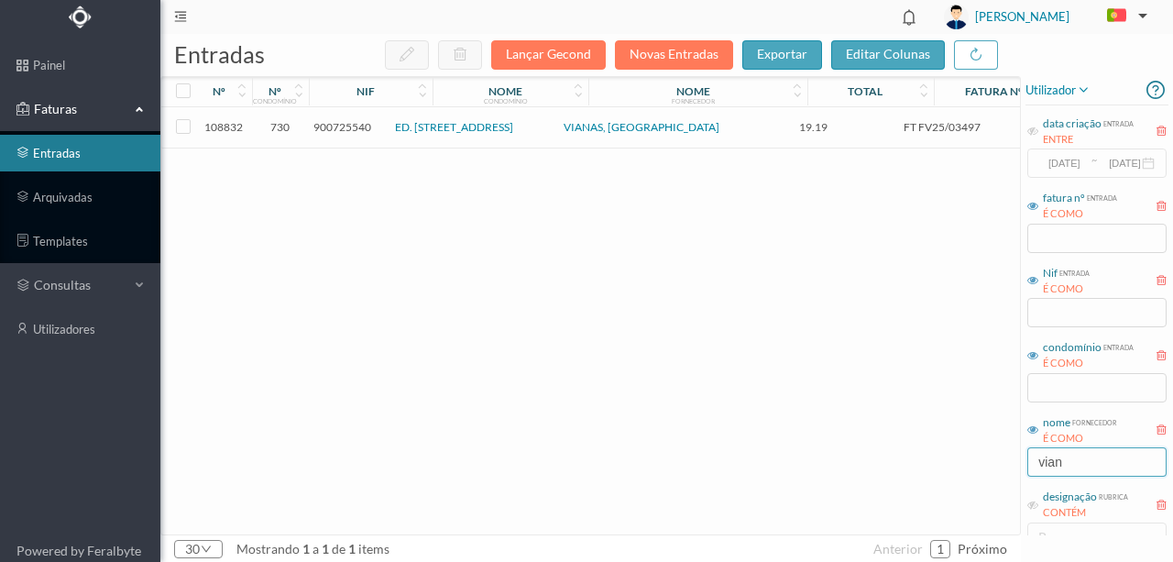
type input "vian"
click at [338, 132] on span "900725540" at bounding box center [343, 127] width 58 height 14
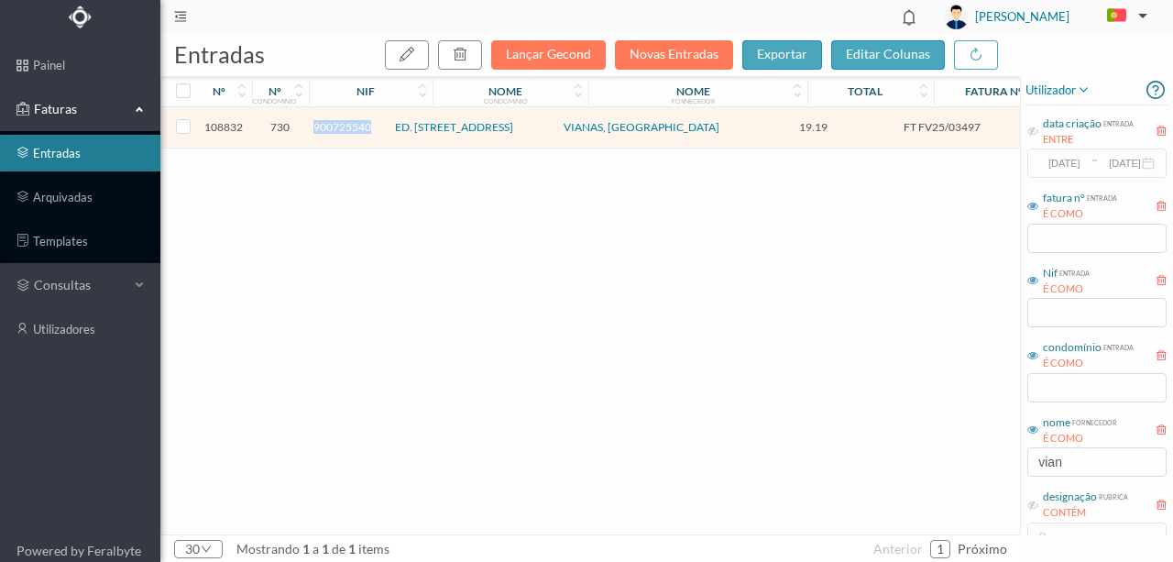
click at [338, 132] on span "900725540" at bounding box center [343, 127] width 58 height 14
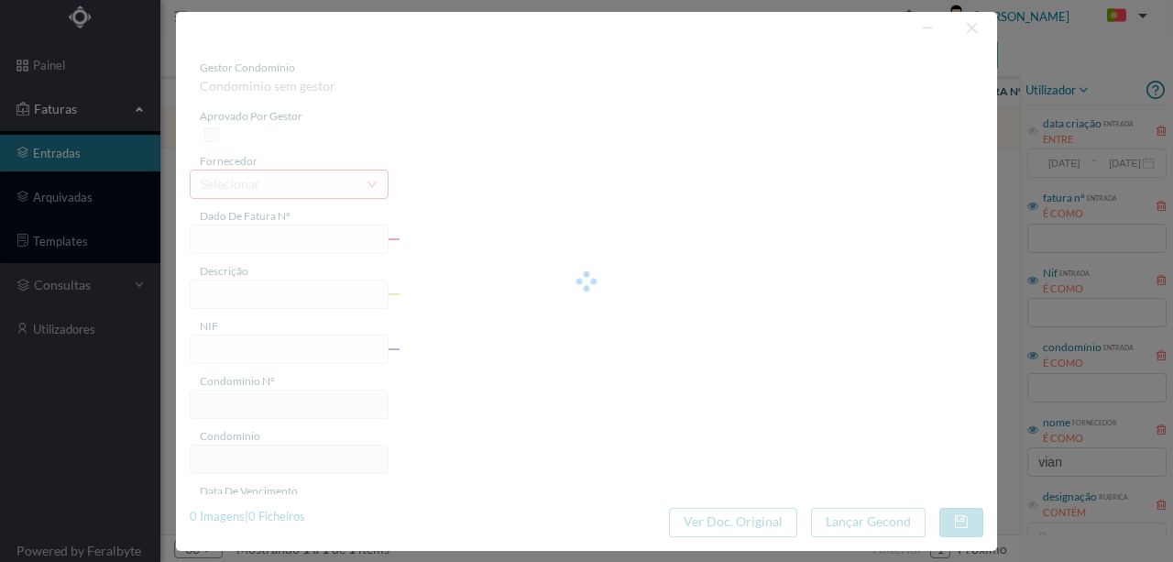
type input "FT FV25/03497"
type input "Manutenção de extintores"
type input "900725540"
type input "[DATE]"
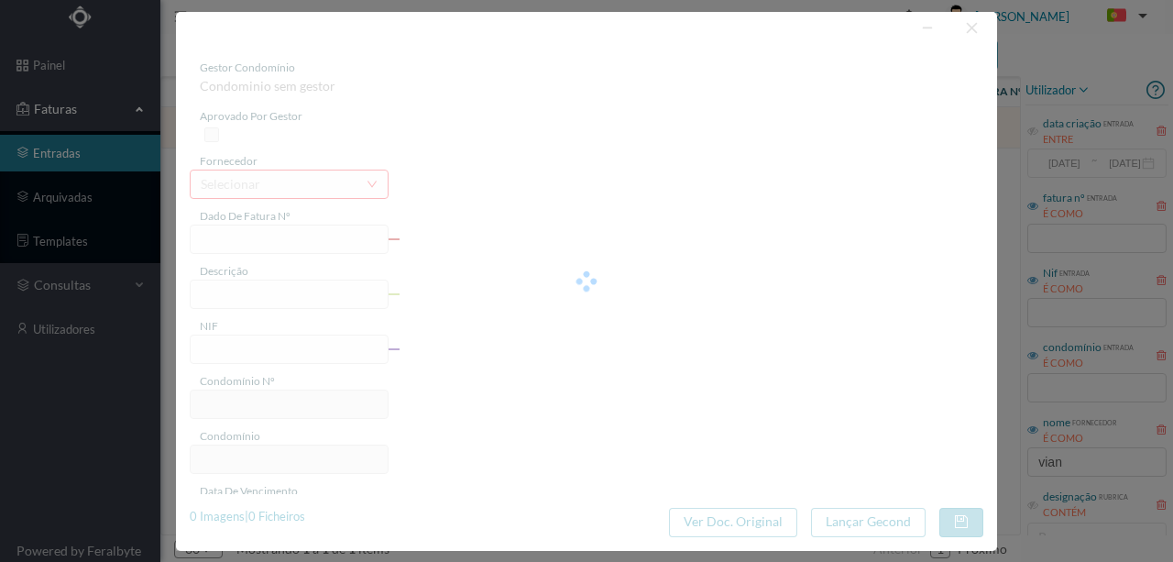
type input "[DATE]"
type input "19.19"
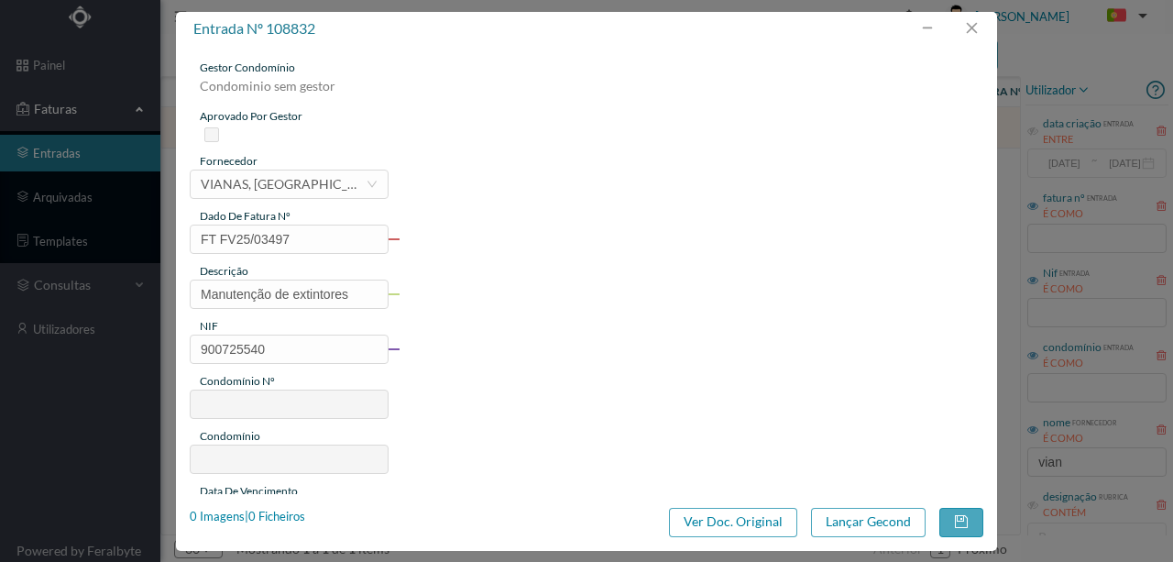
type input "730"
type input "ED. [STREET_ADDRESS]"
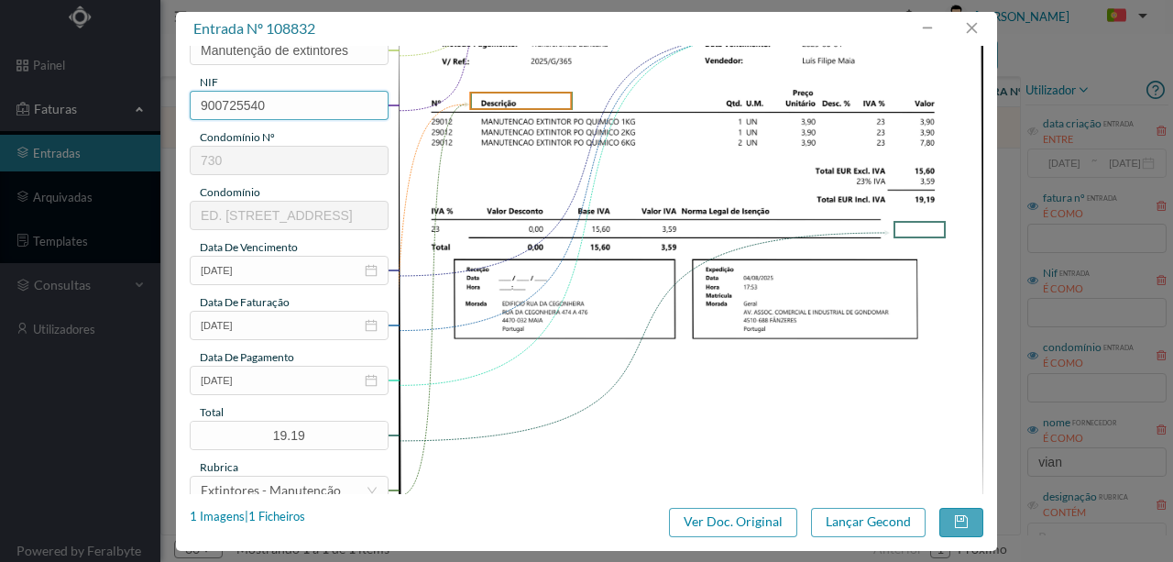
scroll to position [305, 0]
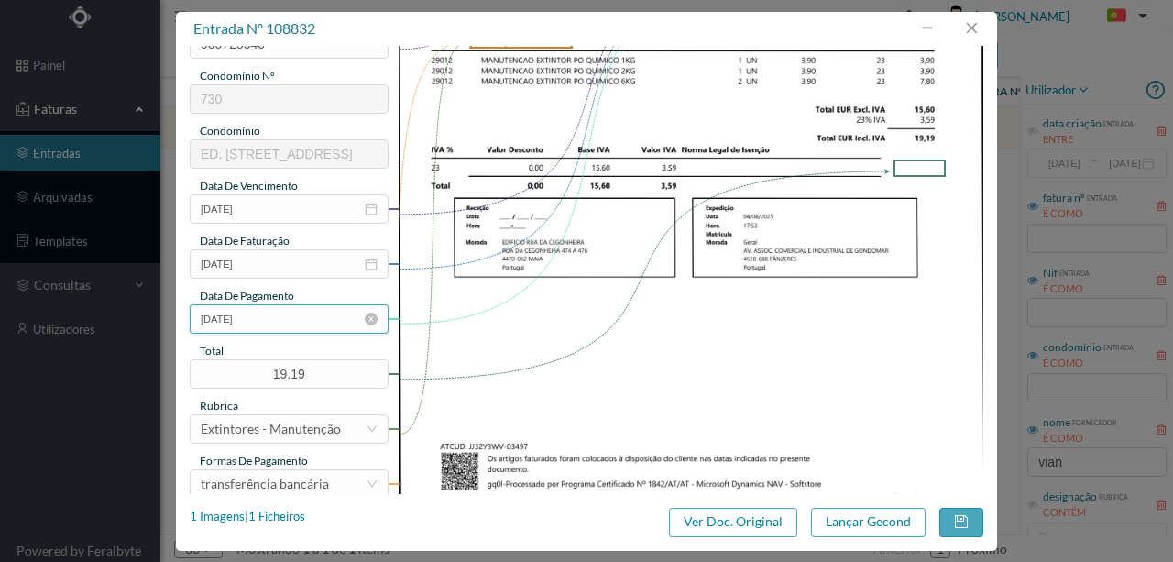
click at [277, 325] on input "[DATE]" at bounding box center [289, 318] width 199 height 29
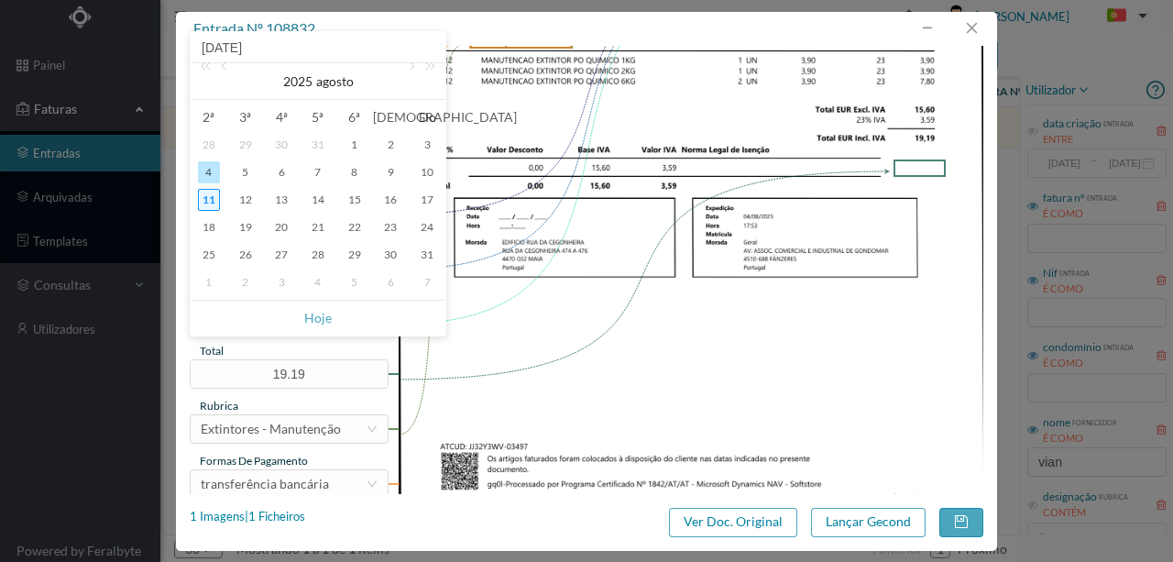
click at [204, 205] on div "11" at bounding box center [209, 200] width 22 height 22
type input "[DATE]"
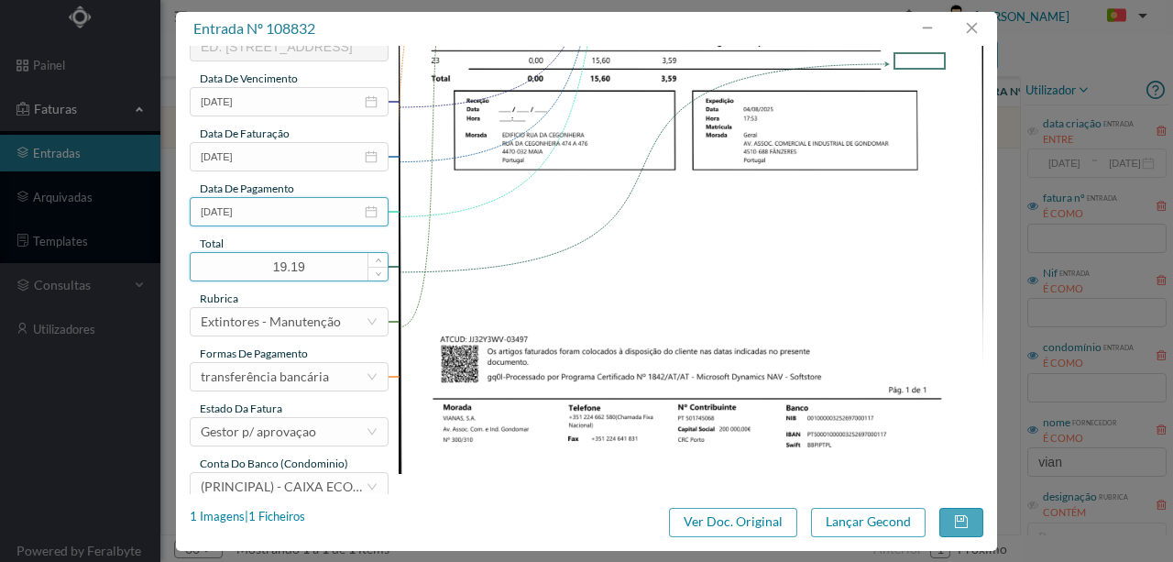
scroll to position [434, 0]
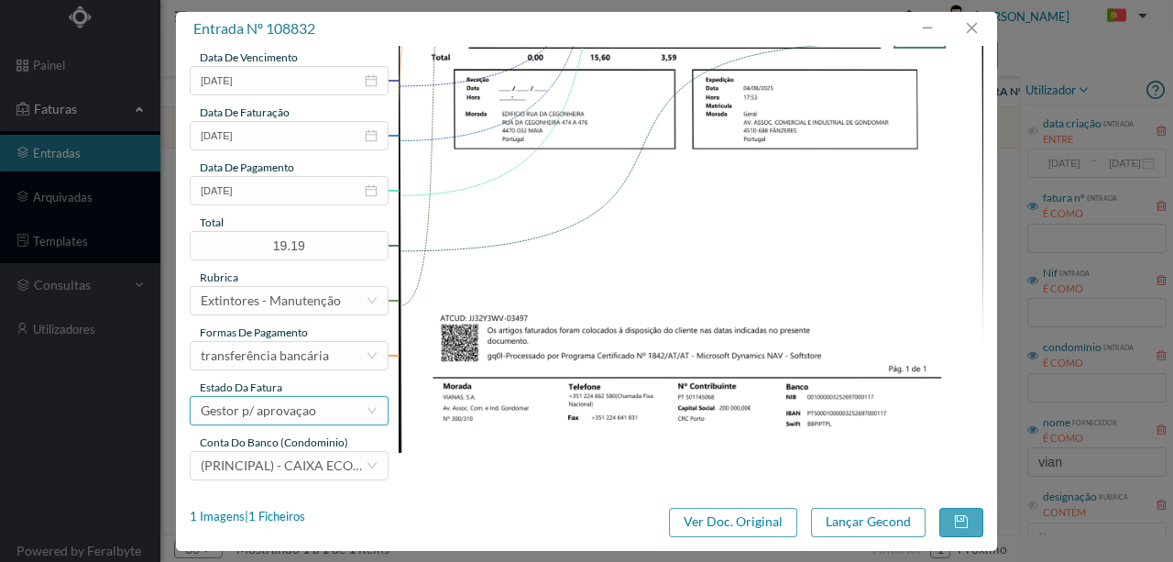
click at [277, 418] on div "Gestor p/ aprovaçao" at bounding box center [259, 411] width 116 height 28
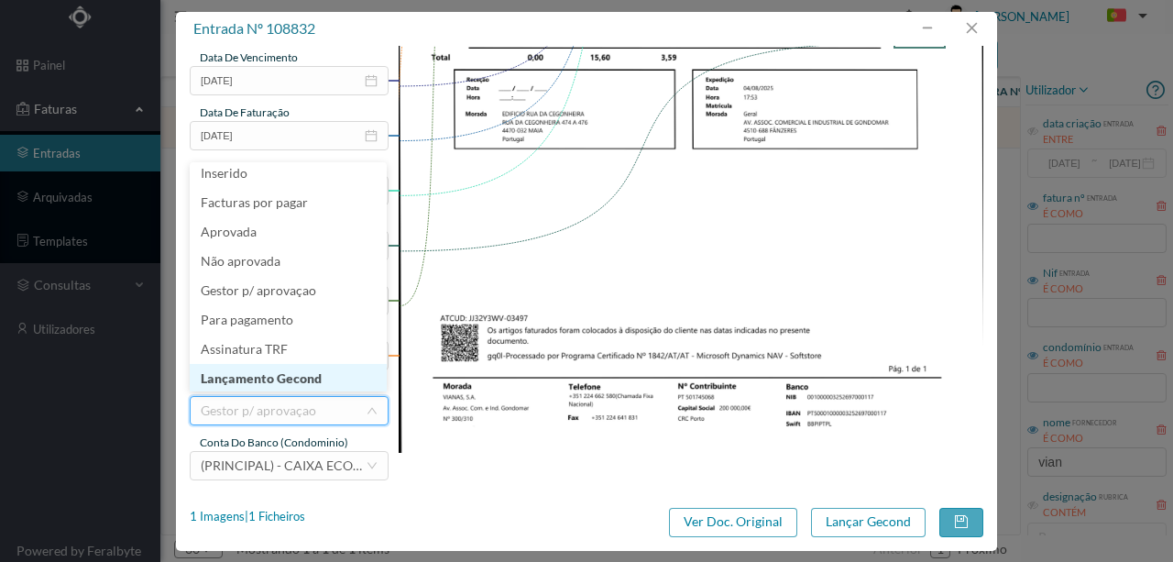
scroll to position [9, 0]
click at [275, 376] on li "Lançamento Gecond" at bounding box center [288, 376] width 197 height 29
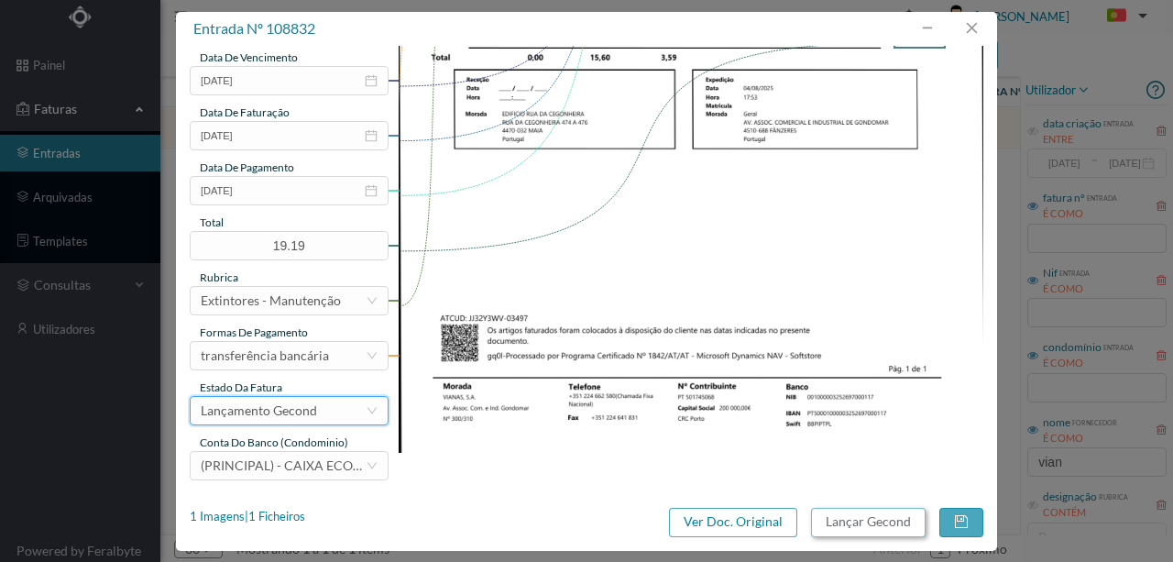
click at [856, 520] on button "Lançar Gecond" at bounding box center [868, 522] width 115 height 29
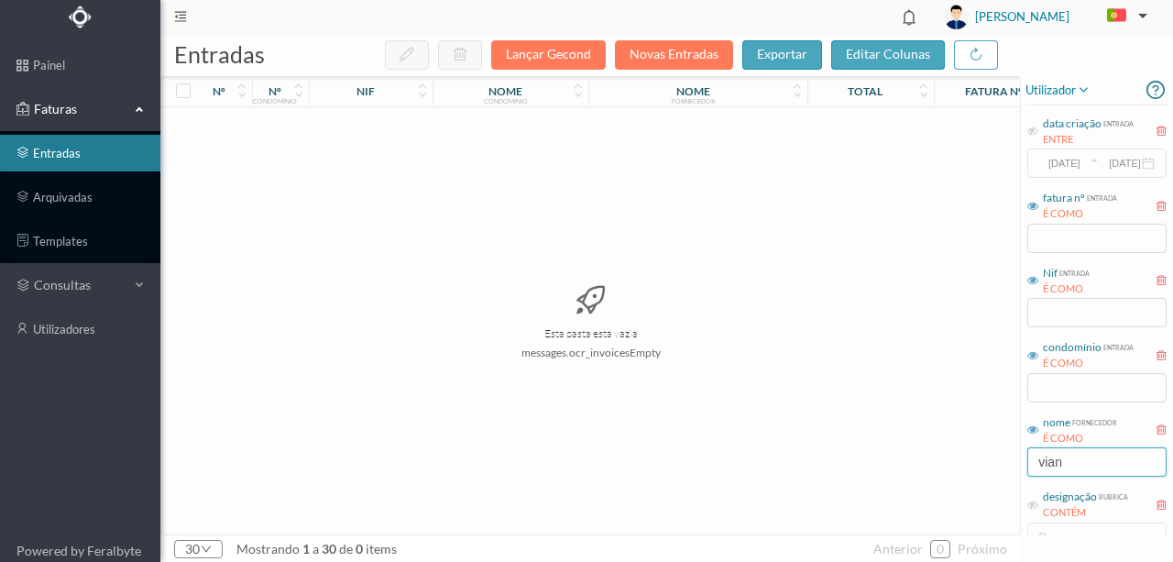
drag, startPoint x: 1077, startPoint y: 463, endPoint x: 920, endPoint y: 469, distance: 156.9
click at [920, 469] on div "entradas Lançar Gecond Novas Entradas exportar editar colunas nº nº condomínio …" at bounding box center [666, 298] width 1013 height 528
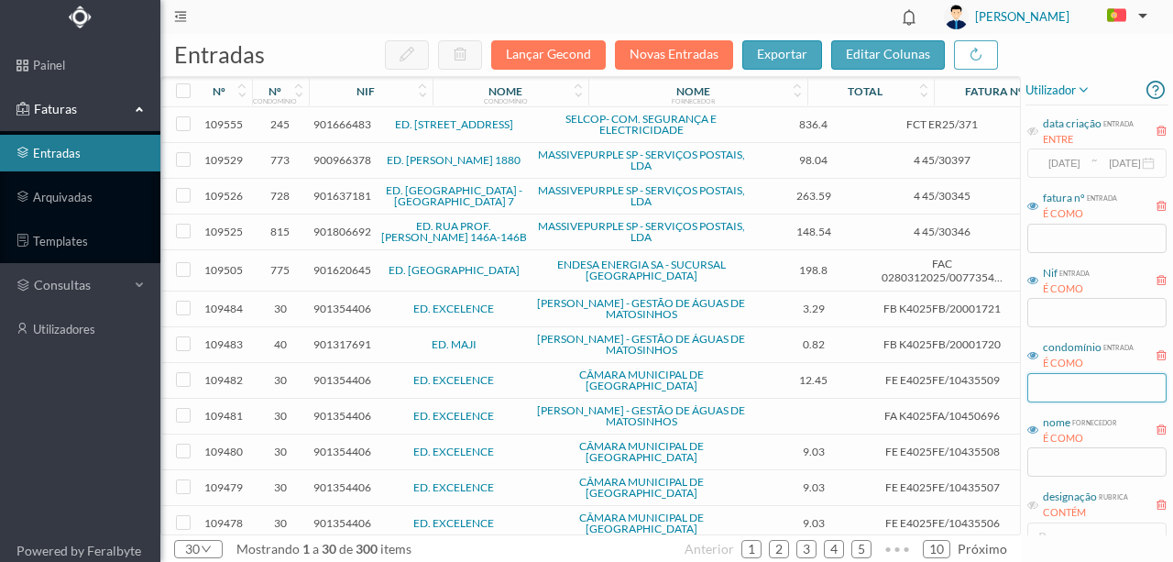
click at [1090, 389] on input "text" at bounding box center [1097, 387] width 139 height 29
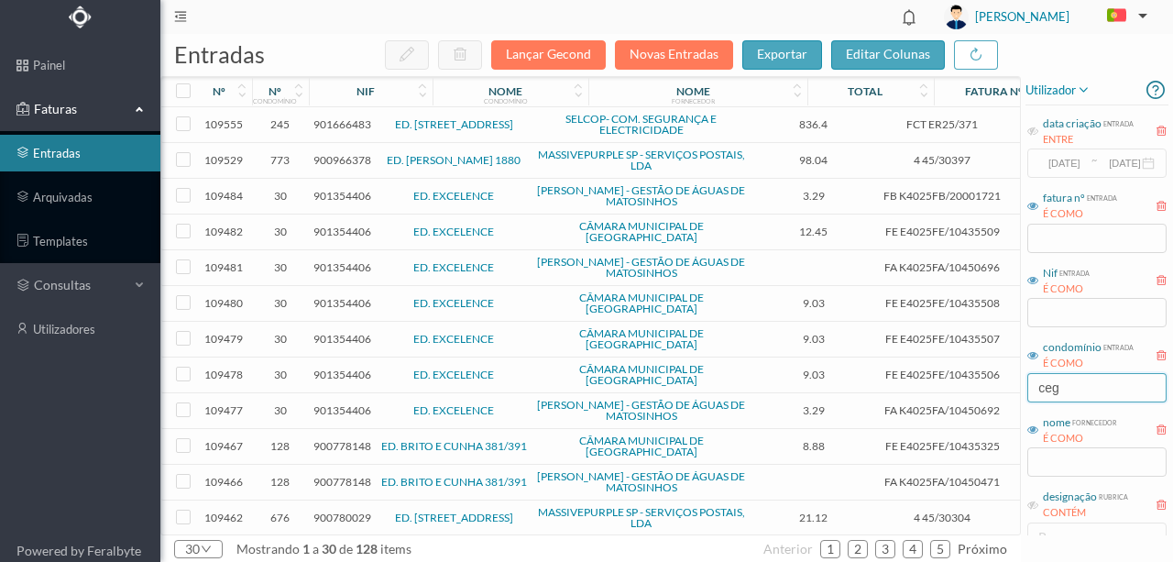
type input "cego"
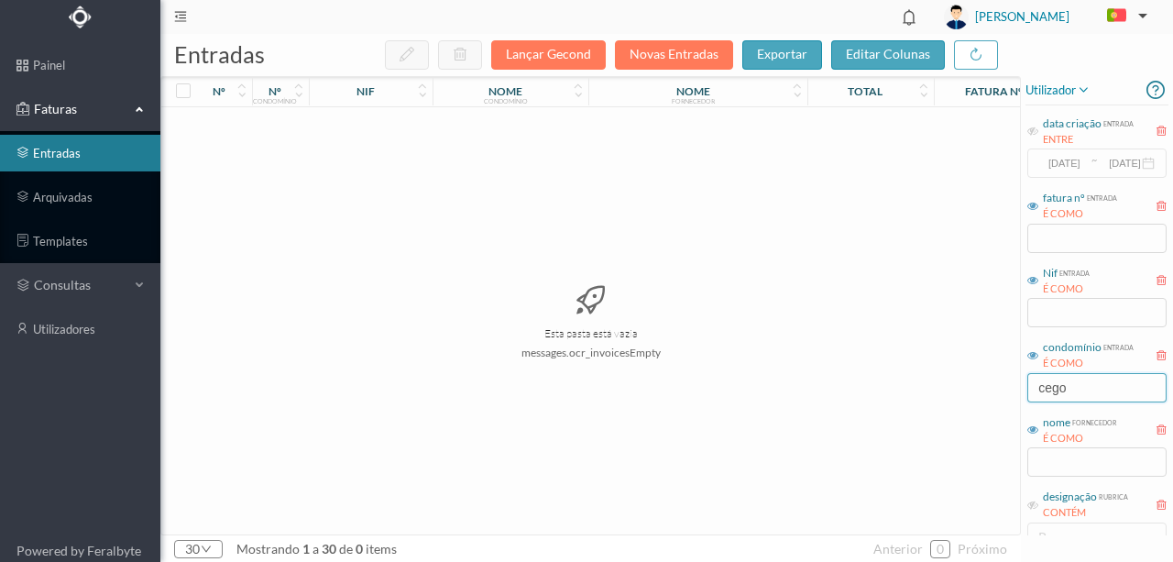
drag, startPoint x: 1084, startPoint y: 389, endPoint x: 878, endPoint y: 381, distance: 205.5
click at [890, 383] on div "entradas Lançar Gecond Novas Entradas exportar editar colunas nº nº condomínio …" at bounding box center [666, 298] width 1013 height 528
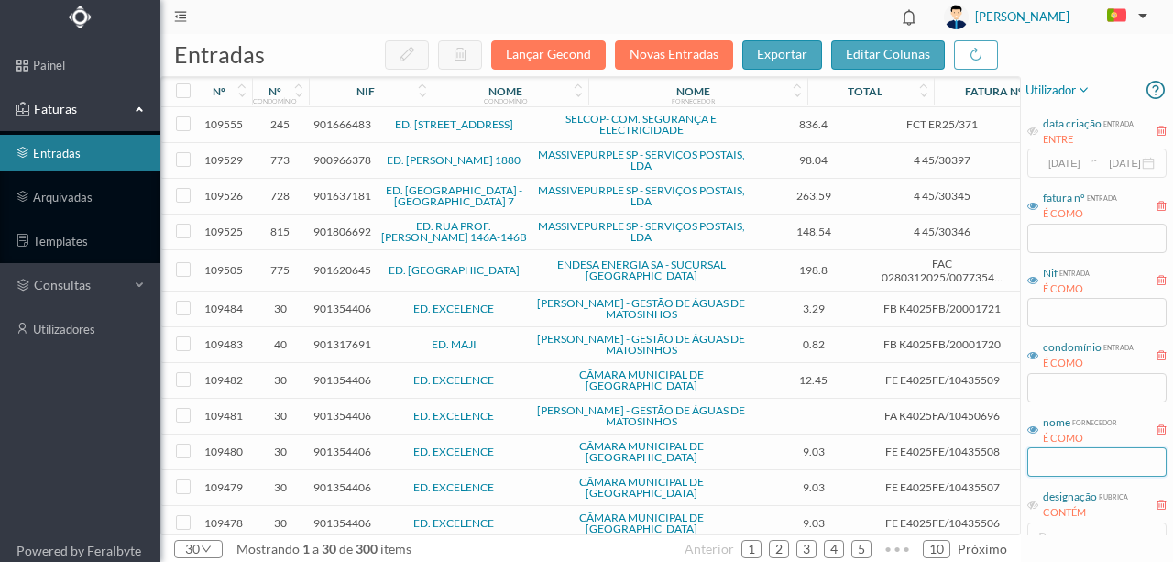
click at [1059, 465] on input "text" at bounding box center [1097, 461] width 139 height 29
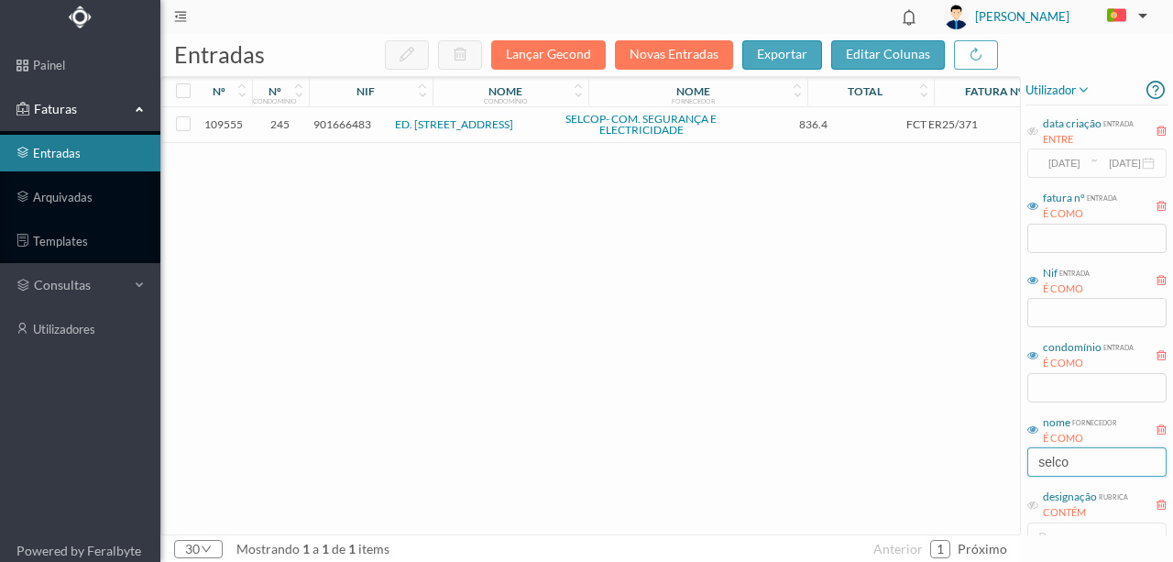
type input "selco"
click at [347, 127] on span "901666483" at bounding box center [343, 124] width 58 height 14
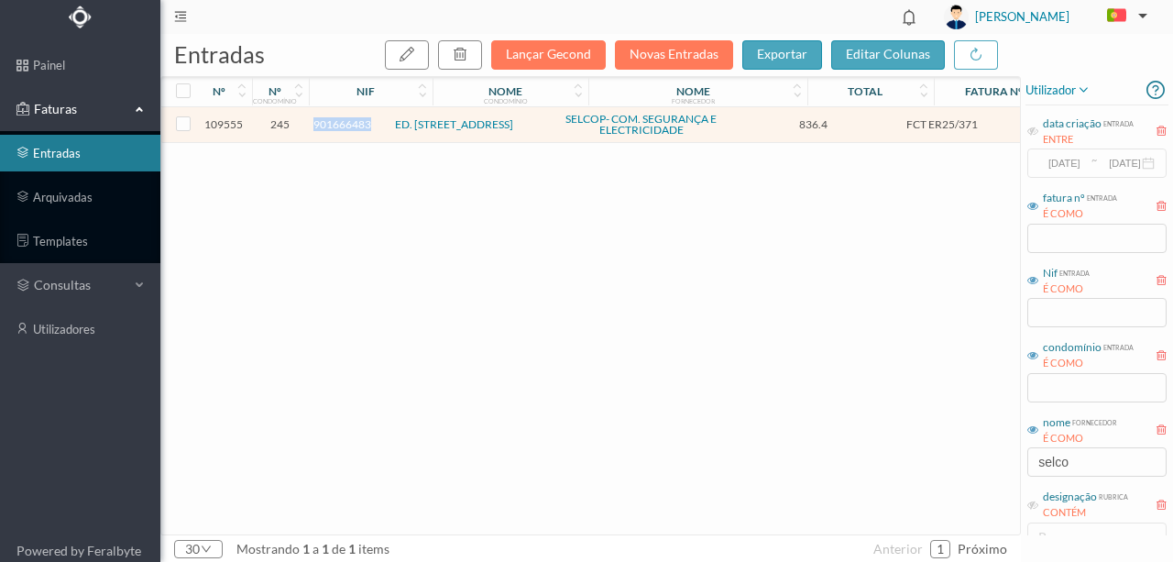
click at [347, 127] on span "901666483" at bounding box center [343, 124] width 58 height 14
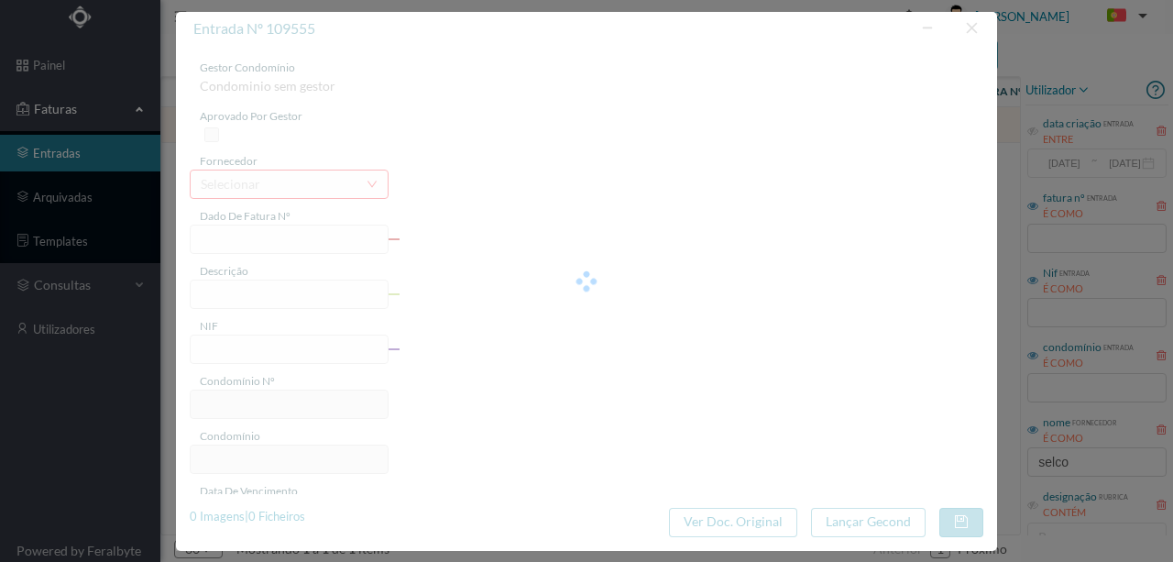
type input "FCT ER25/371"
type input "Conservação condutas ventilação pancicta na racnagam do ferriacosne amliranam"
type input "901666483"
type input "[DATE]"
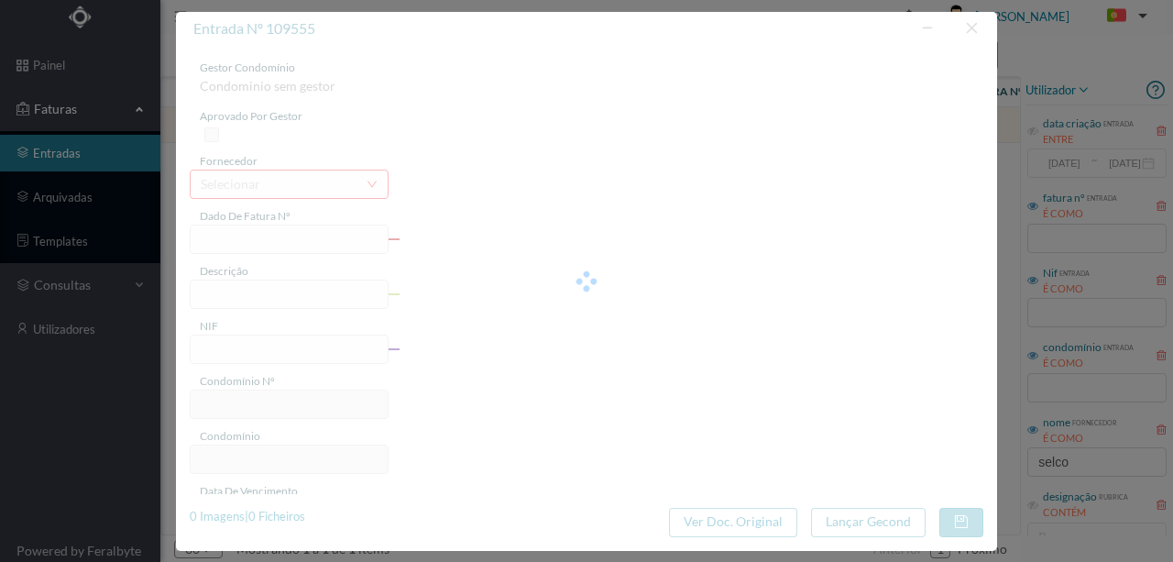
type input "836.40"
type input "245"
type input "ED. [STREET_ADDRESS]"
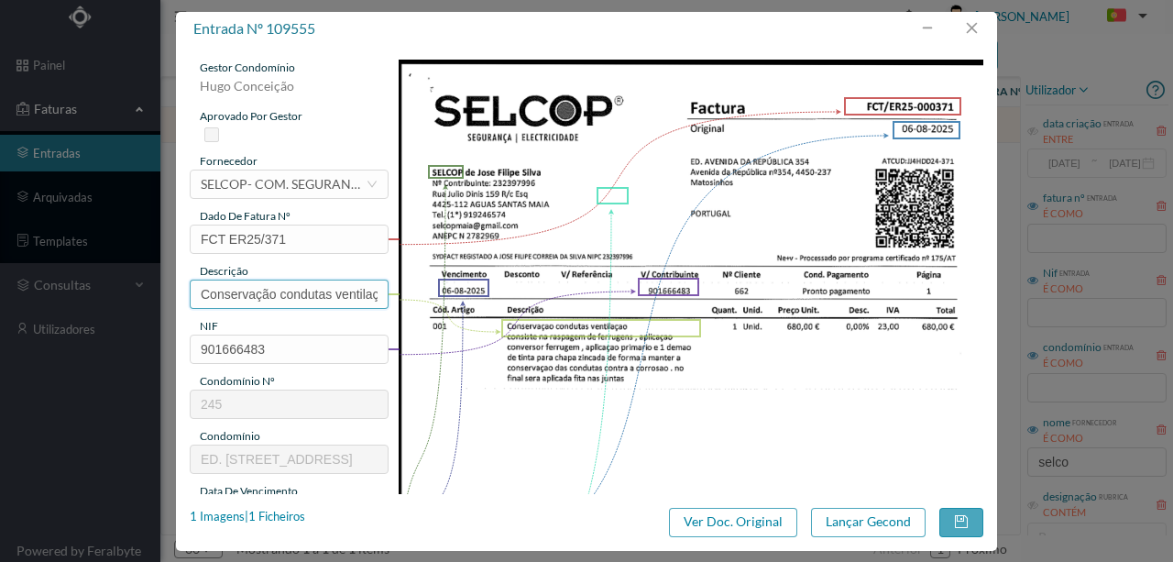
click at [251, 292] on input "Conservação condutas ventilação pancicta na racnagam do ferriacosne amliranam" at bounding box center [289, 294] width 199 height 29
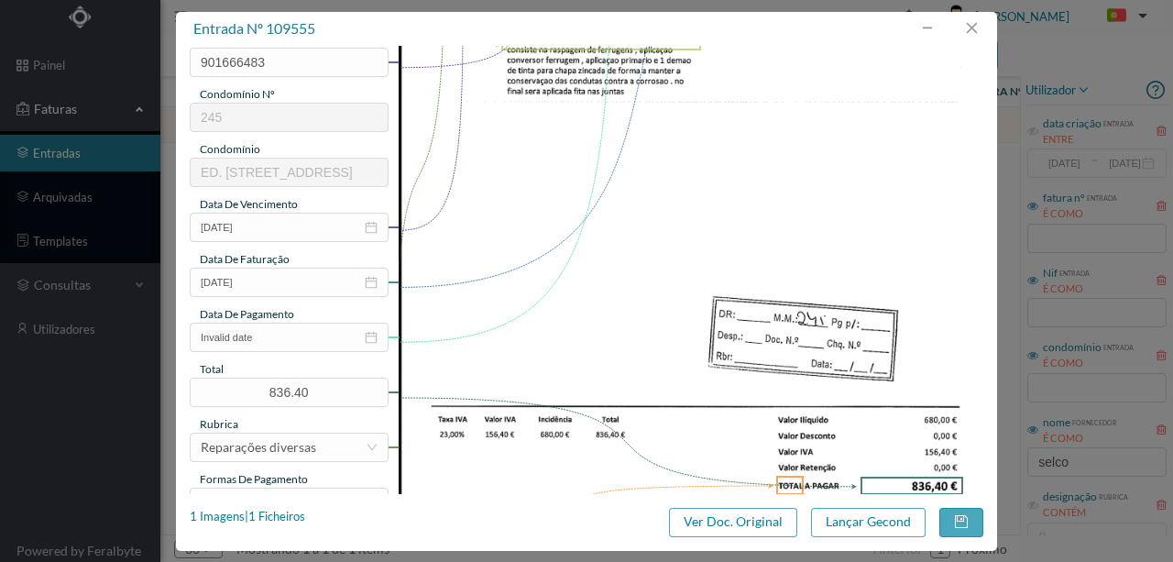
scroll to position [305, 0]
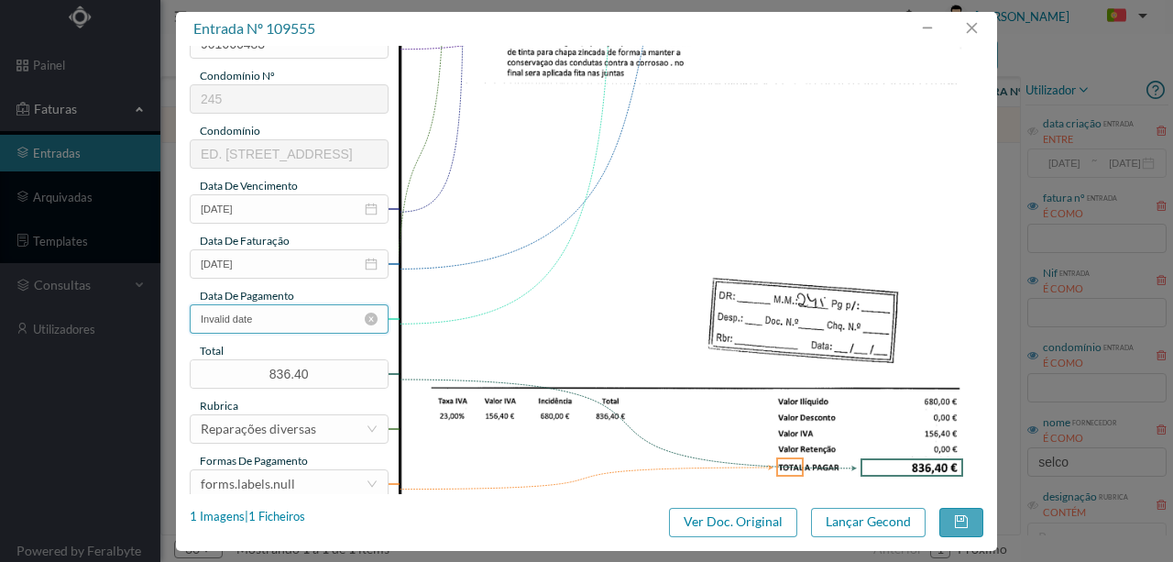
type input "Conservação condutas ventilação"
click at [281, 320] on input "Invalid date" at bounding box center [289, 318] width 199 height 29
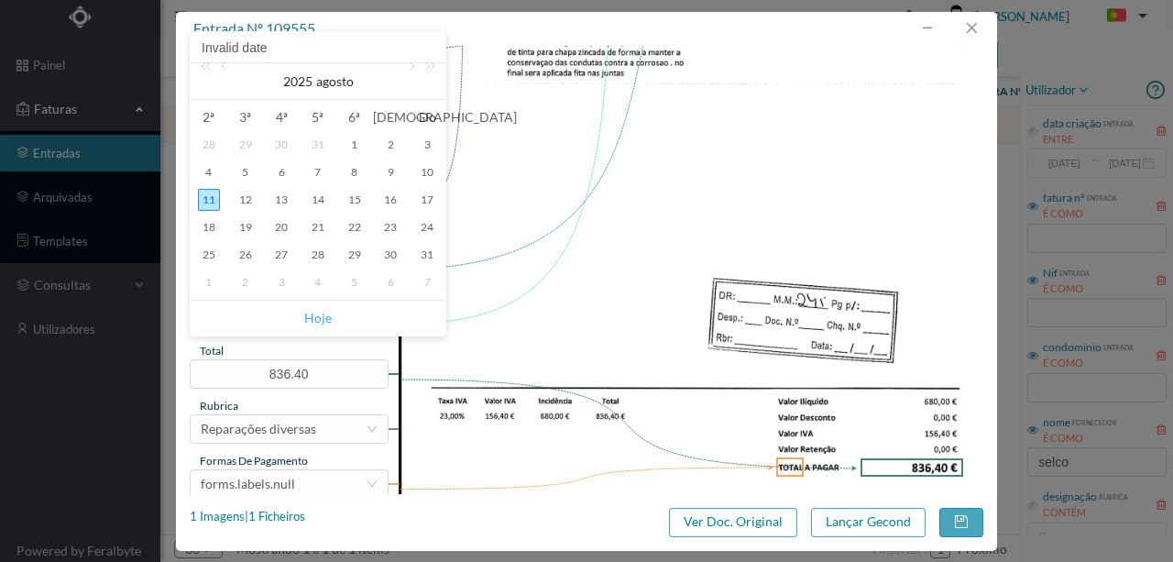
click at [314, 324] on link "Hoje" at bounding box center [318, 318] width 28 height 35
type input "[DATE]"
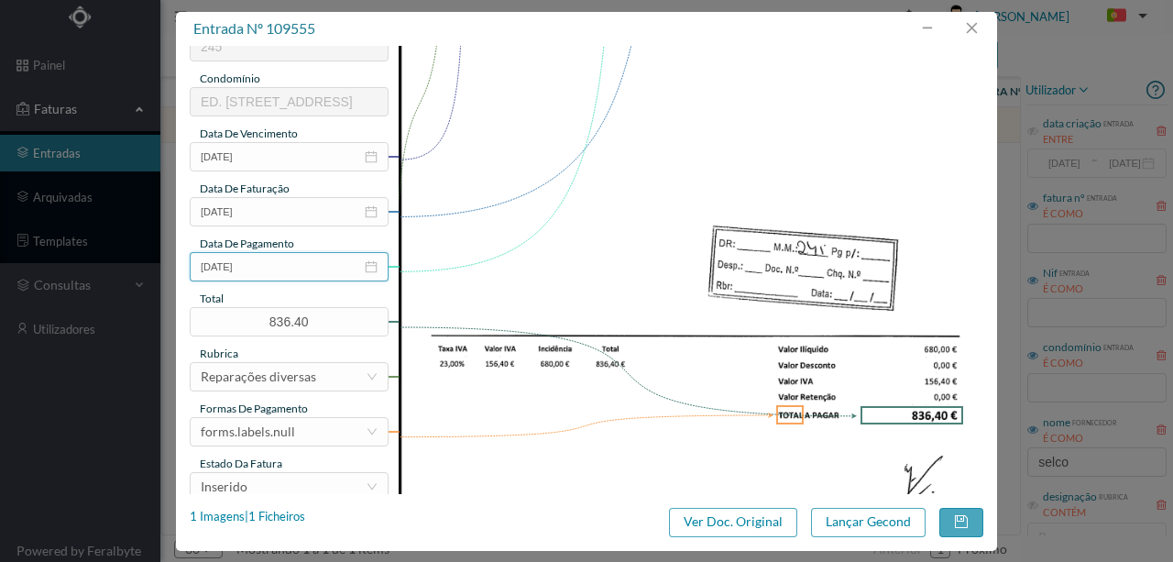
scroll to position [434, 0]
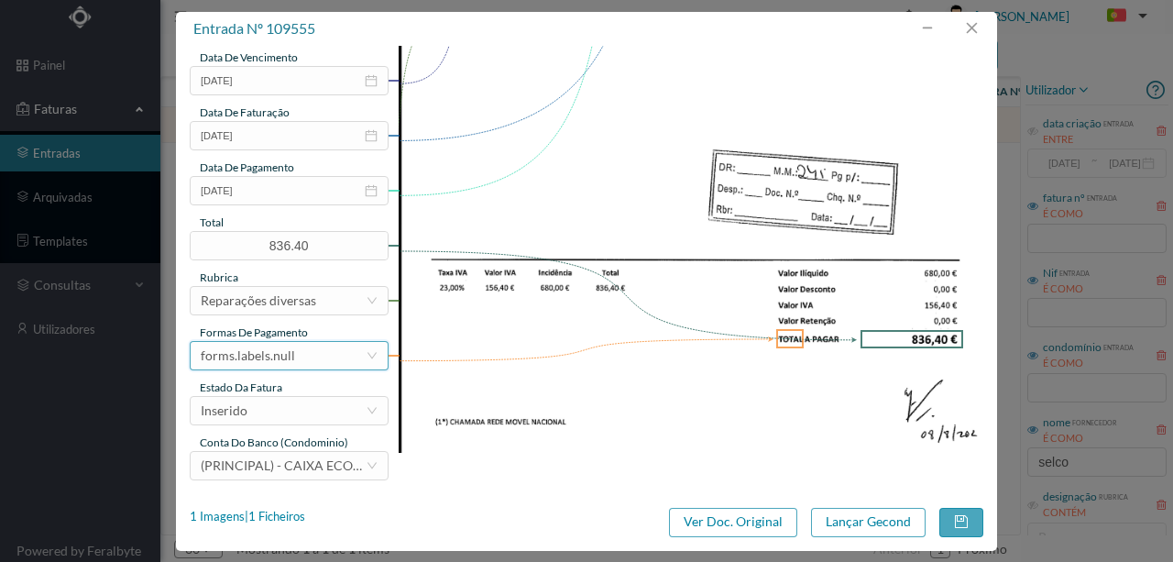
click at [281, 346] on div "forms.labels.null" at bounding box center [248, 356] width 94 height 28
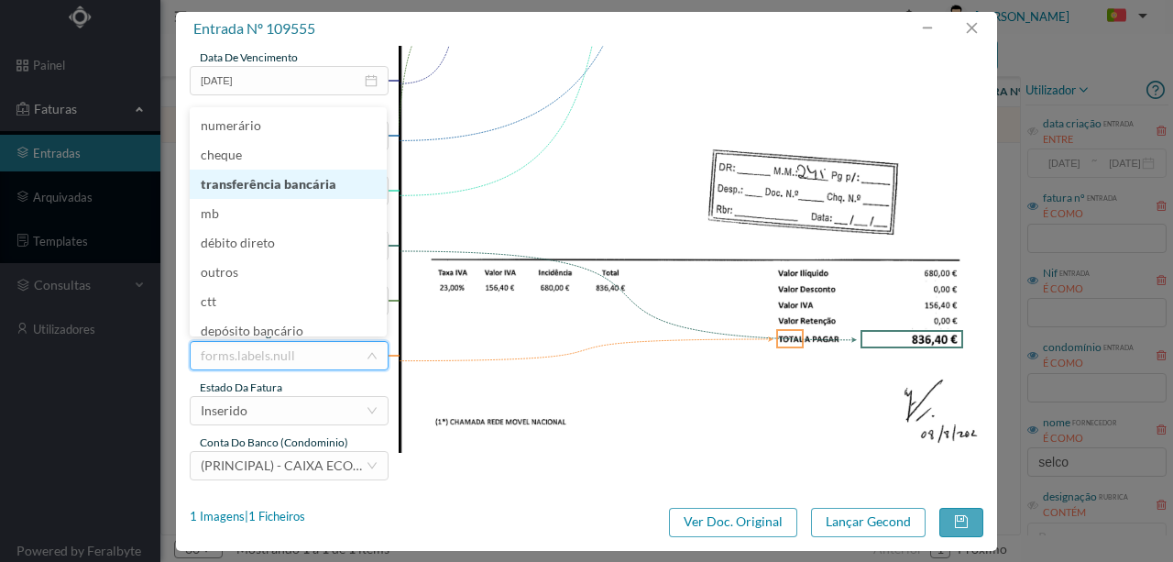
click at [269, 187] on li "transferência bancária" at bounding box center [288, 184] width 197 height 29
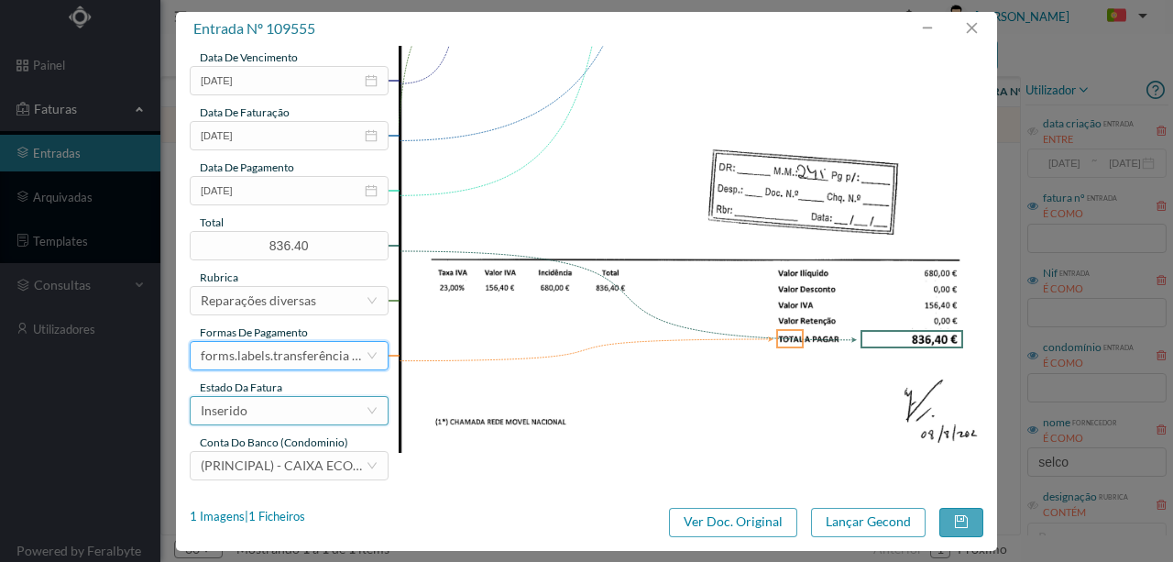
click at [275, 422] on div "Inserido" at bounding box center [283, 411] width 165 height 28
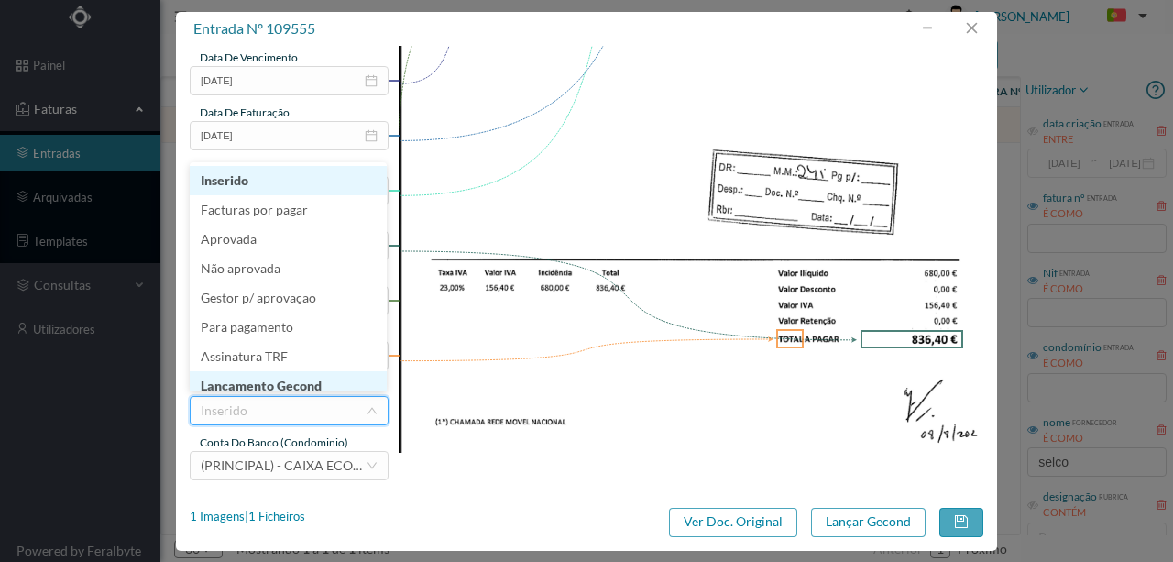
scroll to position [9, 0]
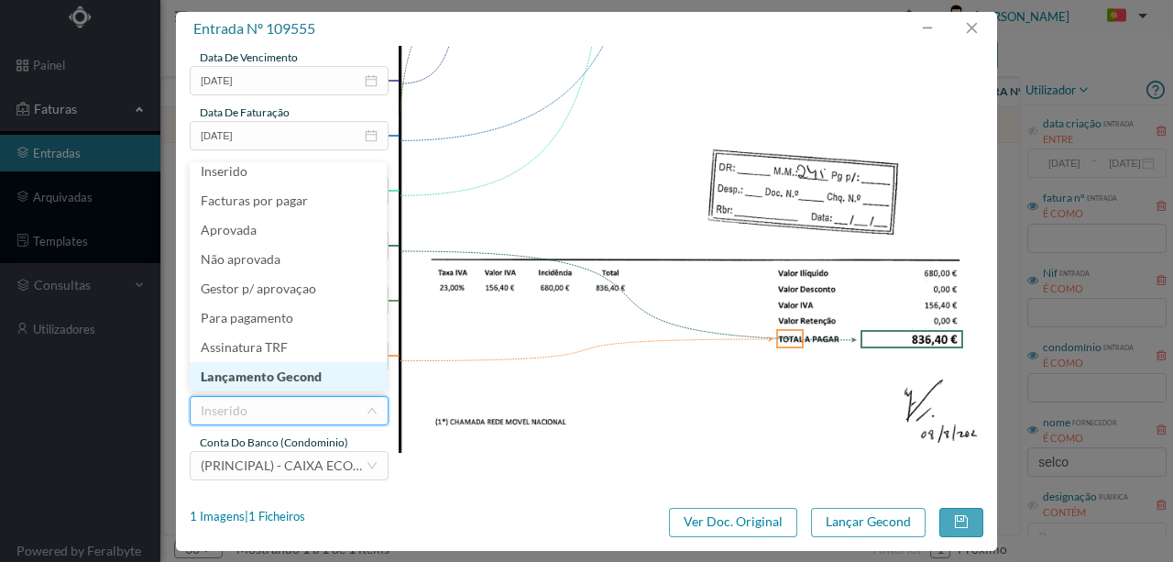
click at [290, 376] on li "Lançamento Gecond" at bounding box center [288, 376] width 197 height 29
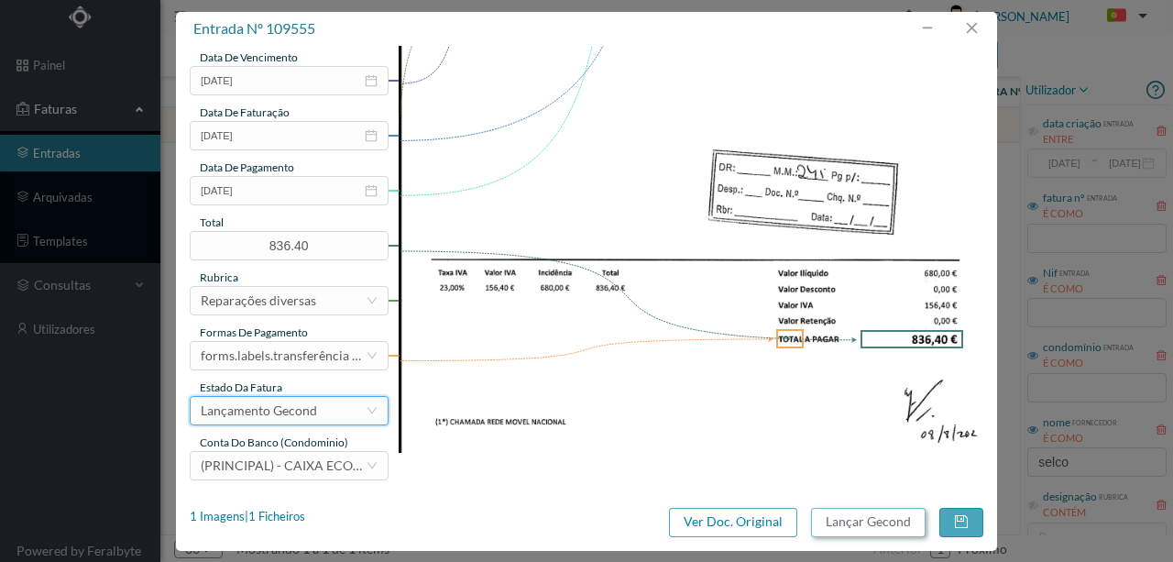
click at [869, 514] on button "Lançar Gecond" at bounding box center [868, 522] width 115 height 29
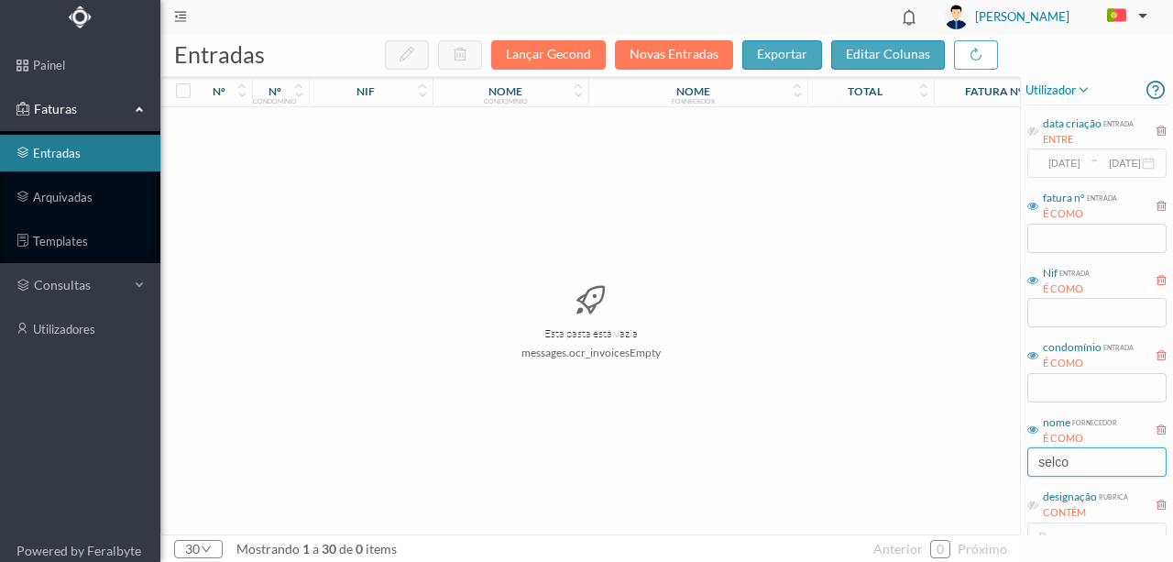
drag, startPoint x: 1087, startPoint y: 466, endPoint x: 970, endPoint y: 475, distance: 117.7
click at [972, 475] on div "entradas Lançar Gecond Novas Entradas exportar editar colunas nº nº condomínio …" at bounding box center [666, 298] width 1013 height 528
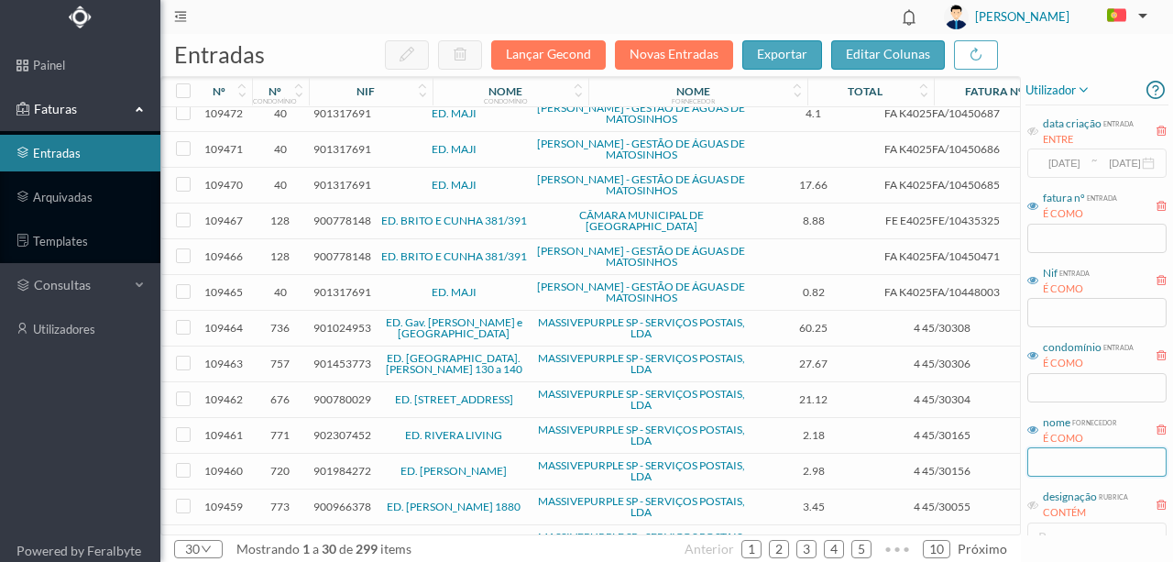
scroll to position [605, 0]
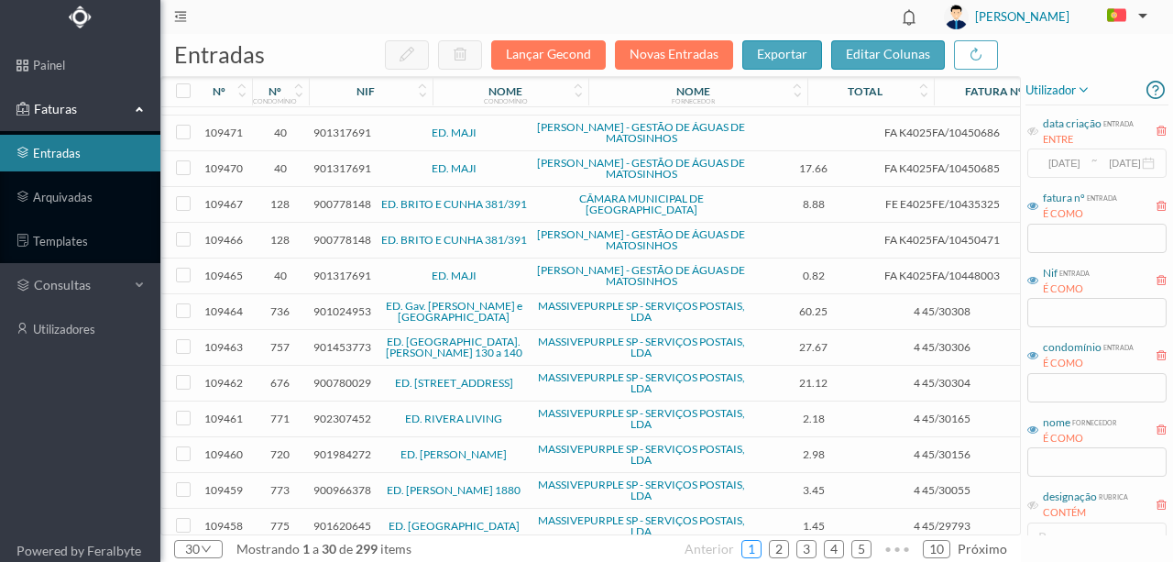
click at [759, 546] on link "1" at bounding box center [752, 549] width 18 height 28
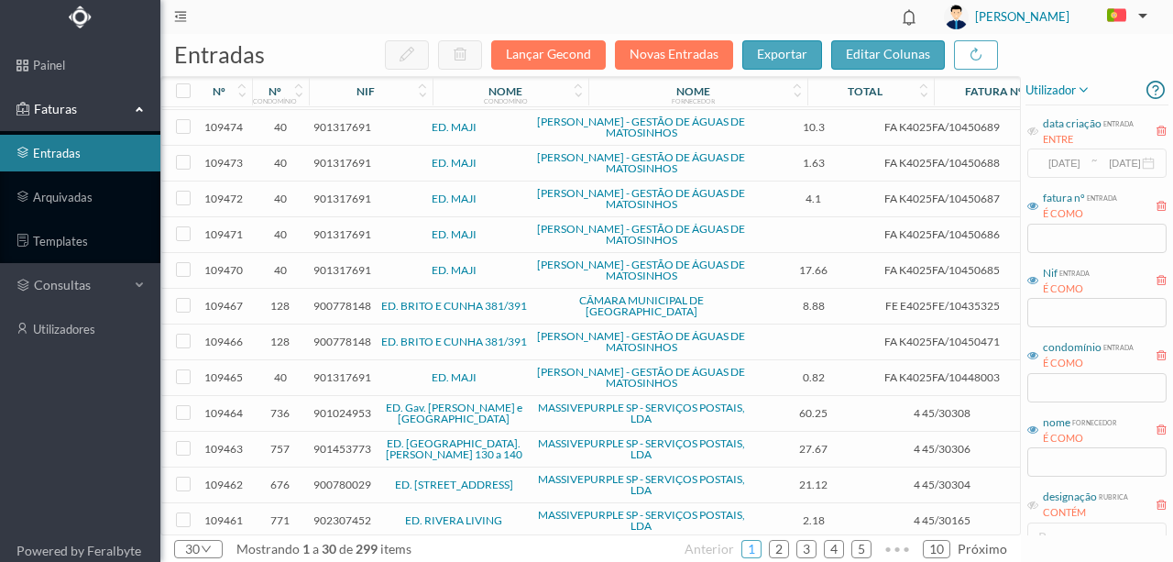
scroll to position [550, 0]
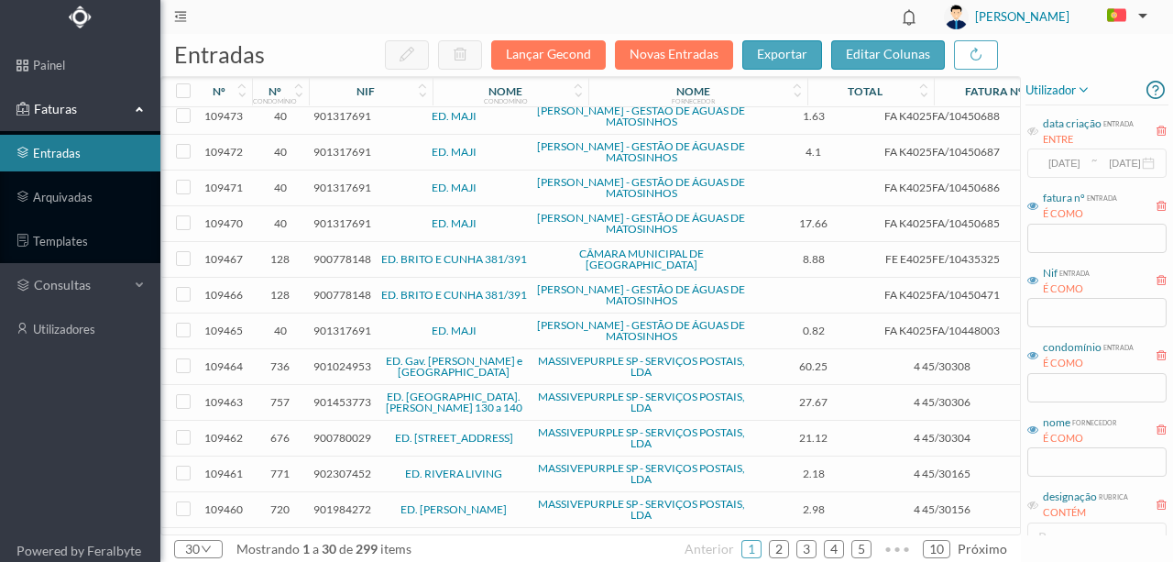
click at [336, 288] on span "900778148" at bounding box center [343, 295] width 58 height 14
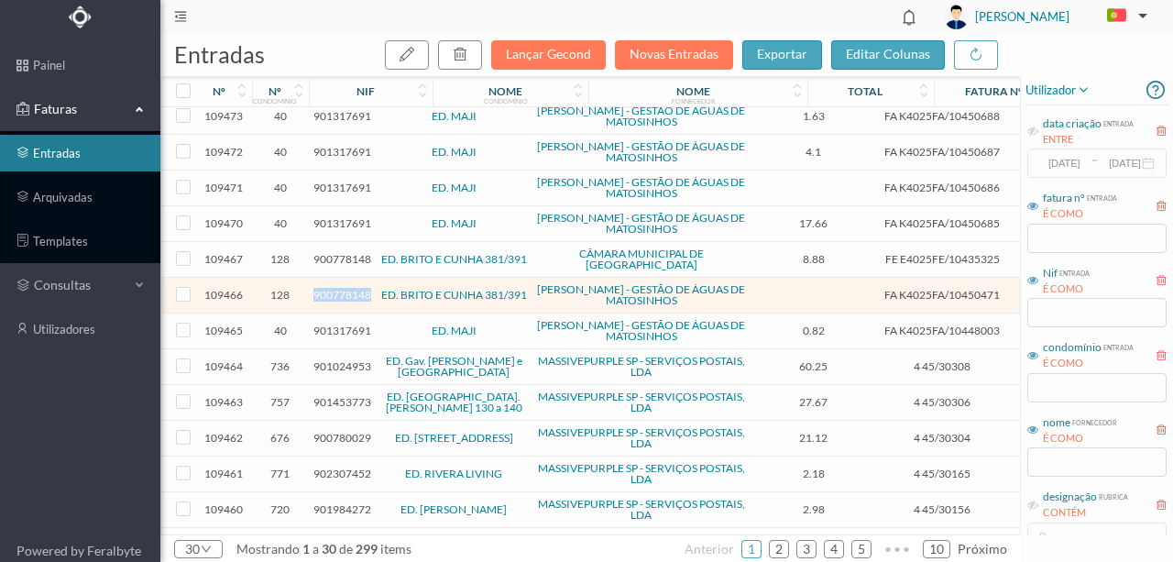
click at [336, 288] on span "900778148" at bounding box center [343, 295] width 58 height 14
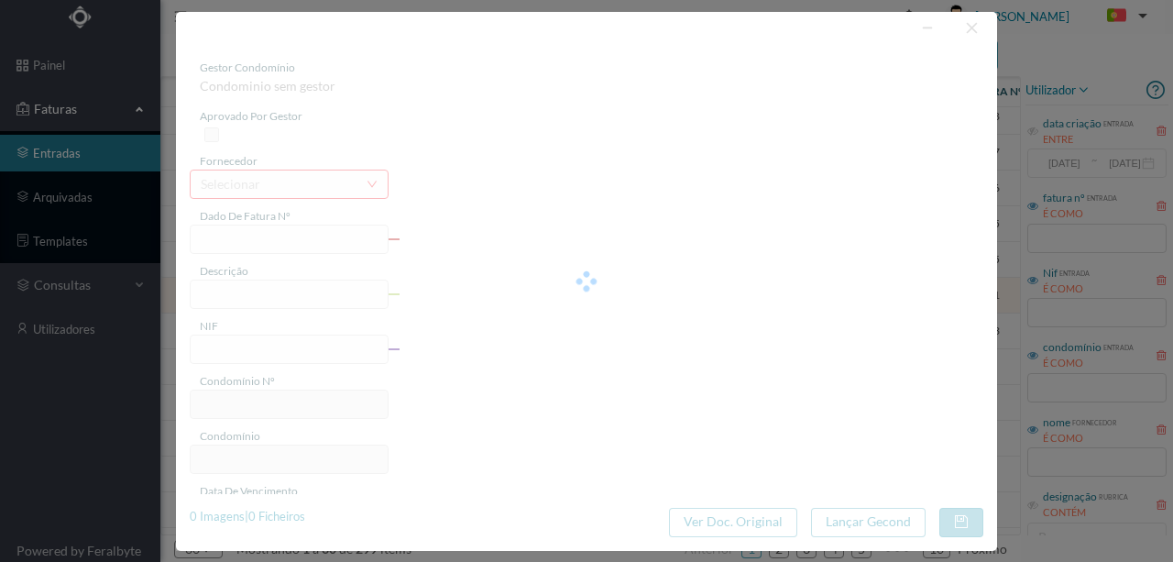
type input "FA K4025FA/10450471"
type input "Periodo de faturação: [DATE] a [DATE]"
type input "900778148"
type input "[DATE]"
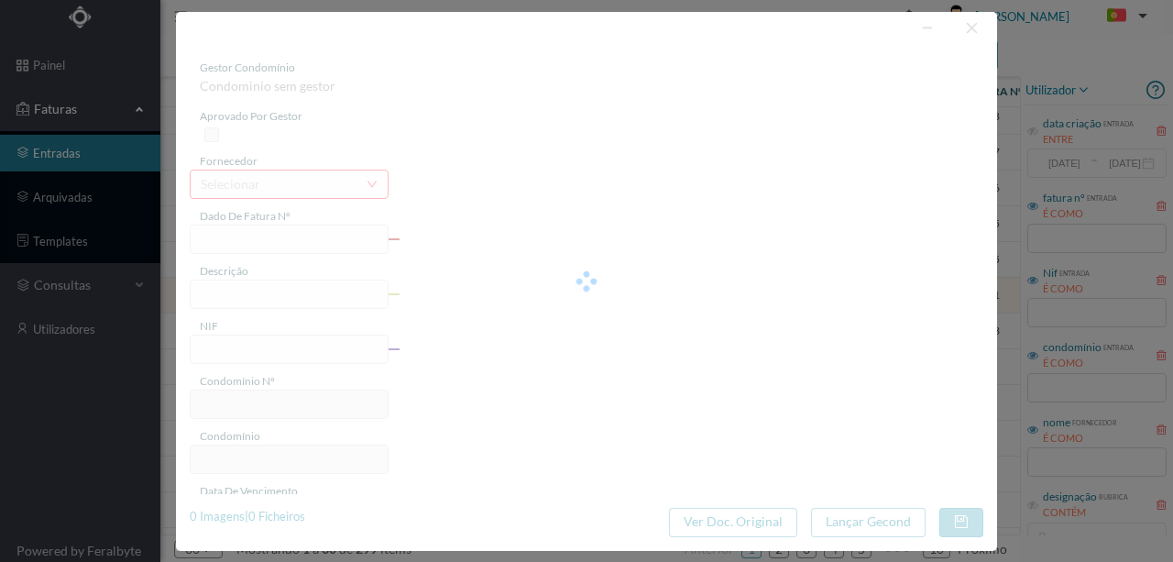
type input "[DATE]"
type input "0.00"
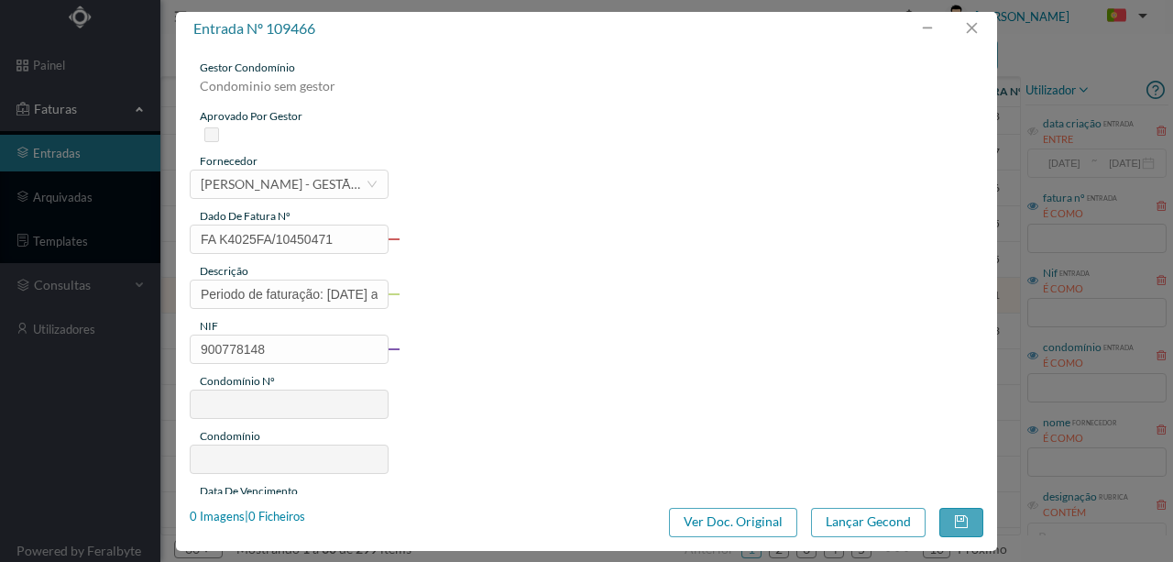
type input "128"
type input "ED. BRITO E CUNHA 381/391"
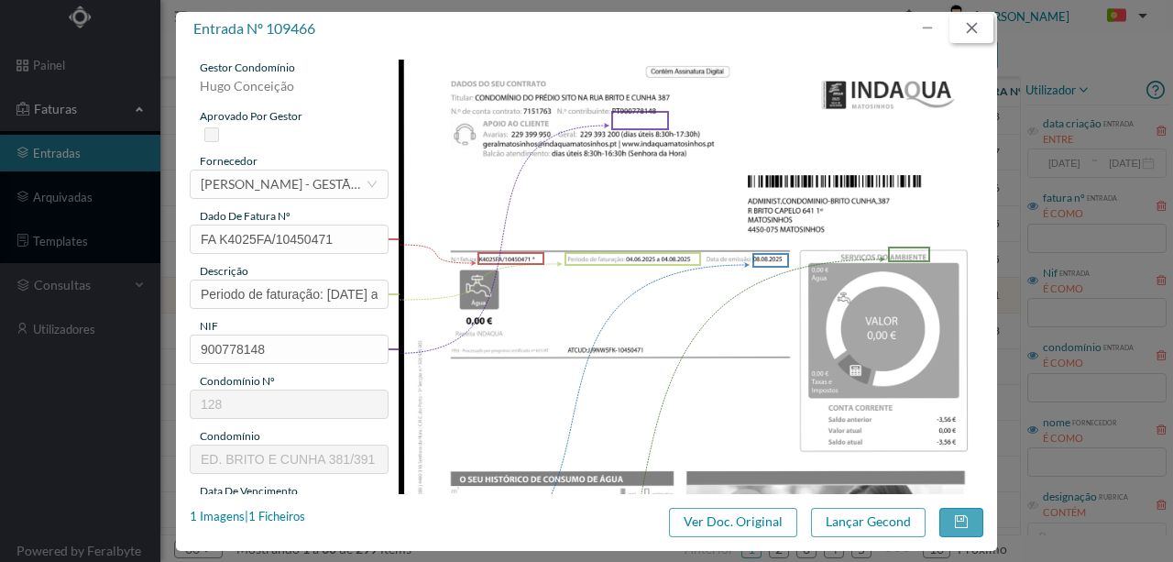
click at [975, 28] on button "button" at bounding box center [972, 28] width 44 height 29
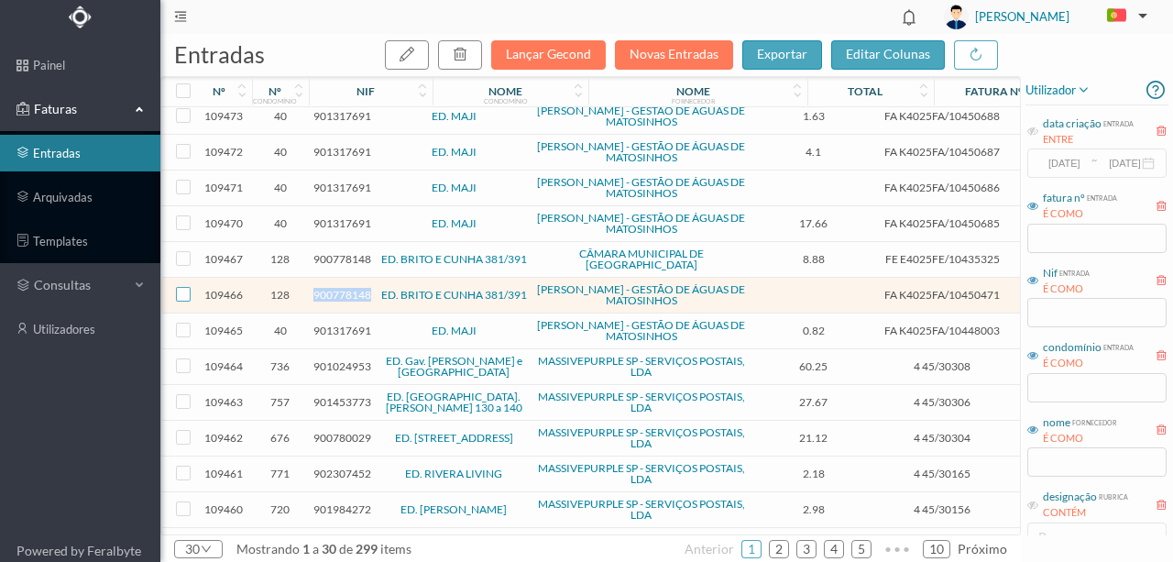
click at [182, 287] on input "checkbox" at bounding box center [183, 294] width 15 height 15
checkbox input "true"
click at [465, 53] on icon "button" at bounding box center [460, 54] width 15 height 15
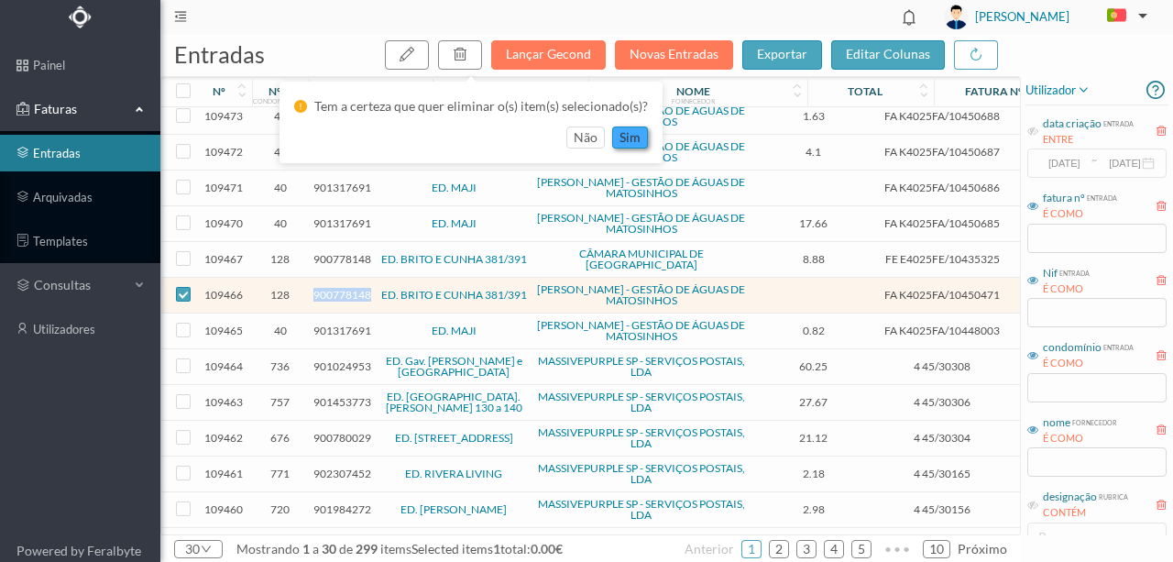
click at [632, 140] on button "sim" at bounding box center [630, 138] width 36 height 22
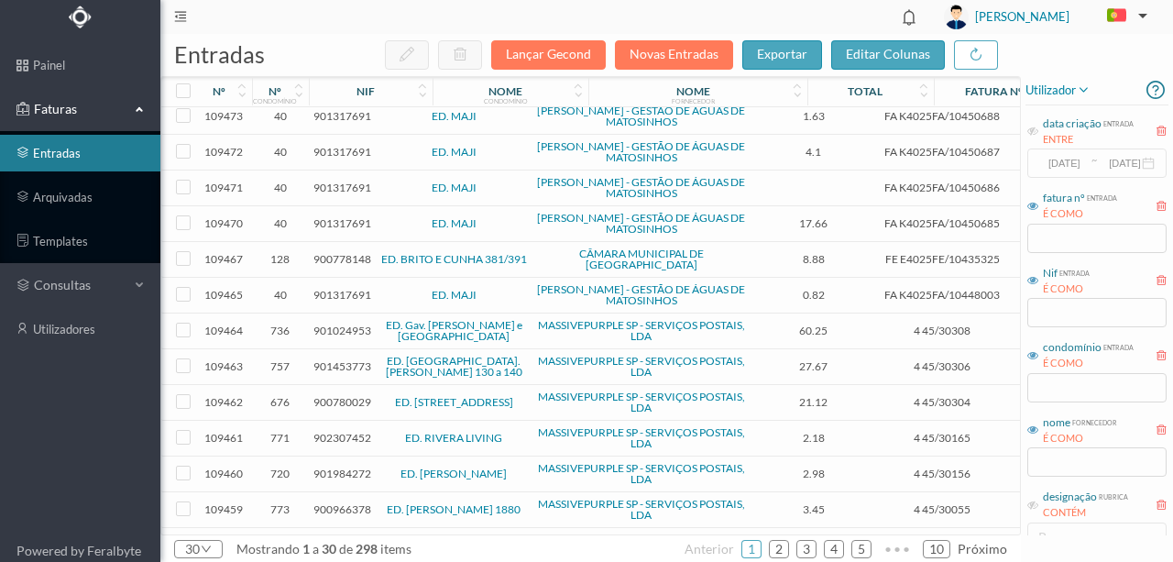
click at [330, 288] on span "901317691" at bounding box center [343, 295] width 58 height 14
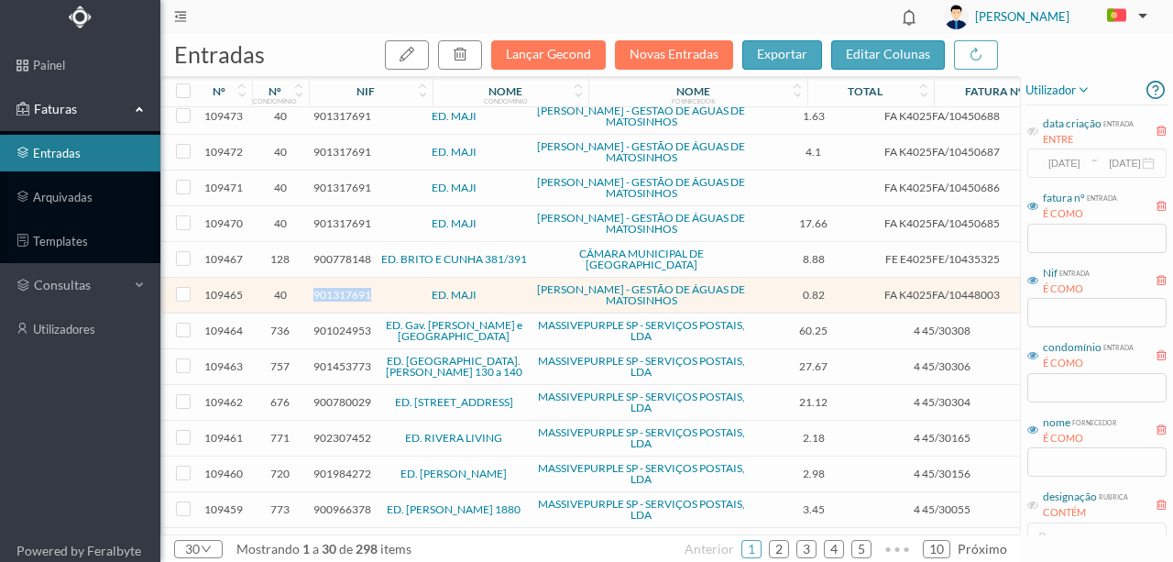
click at [330, 288] on span "901317691" at bounding box center [343, 295] width 58 height 14
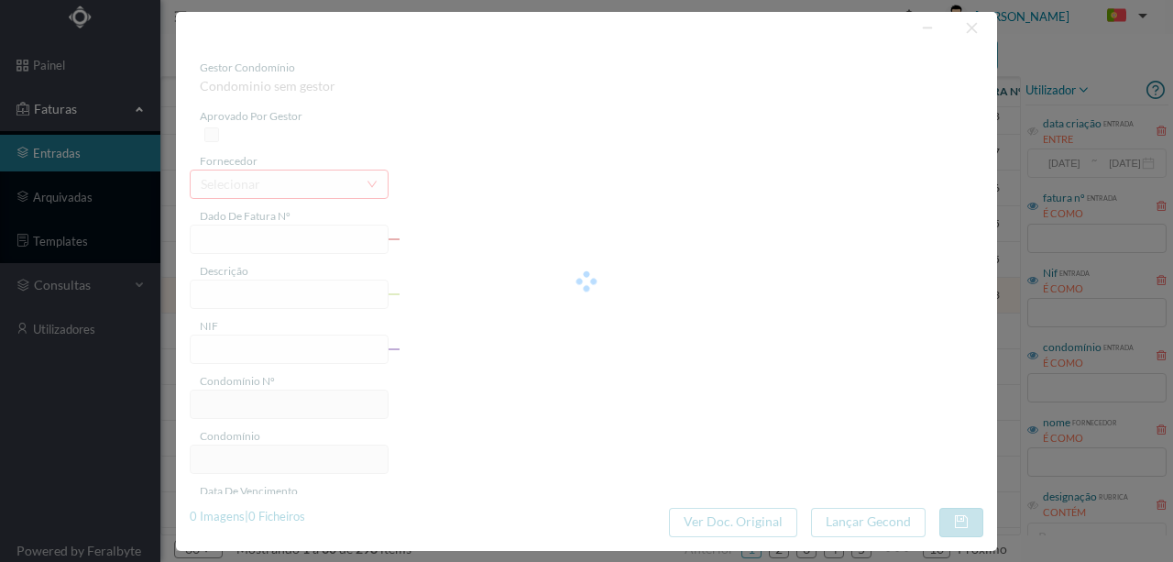
type input "FA K4025FA/10448003"
type input "Período de faturação: [DATE] a [DATE]"
type input "901317691"
type input "[DATE]"
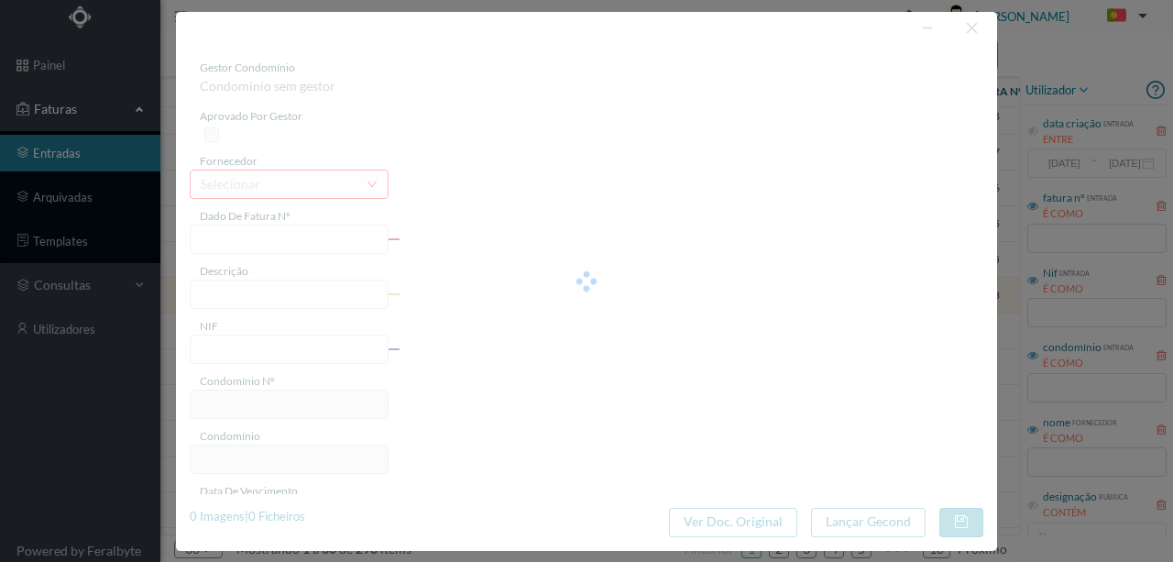
type input "[DATE]"
type input "0.82"
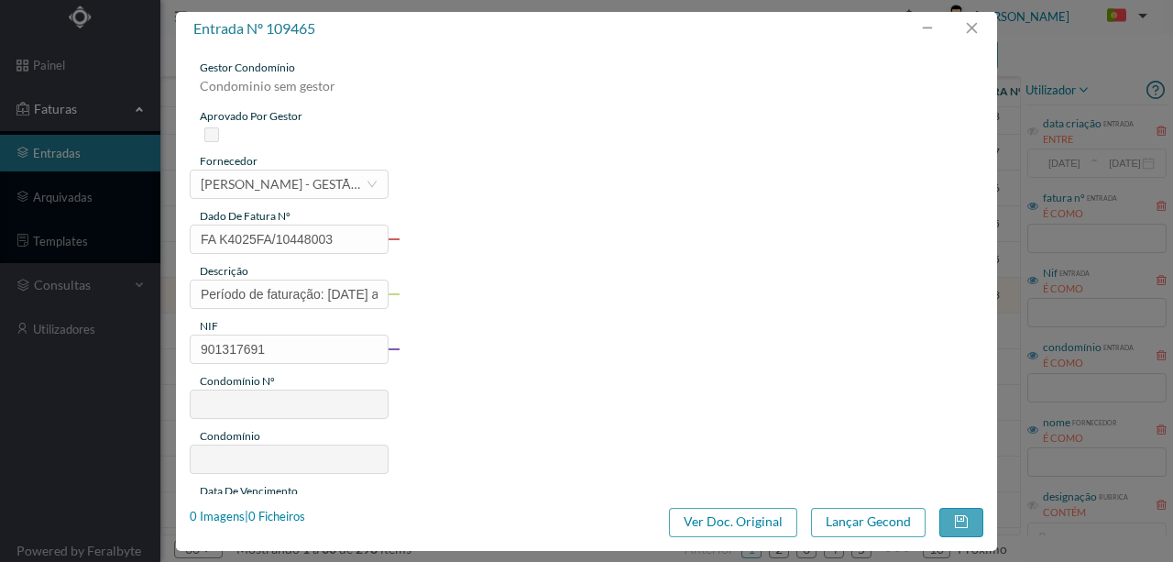
type input "40"
type input "ED. MAJI"
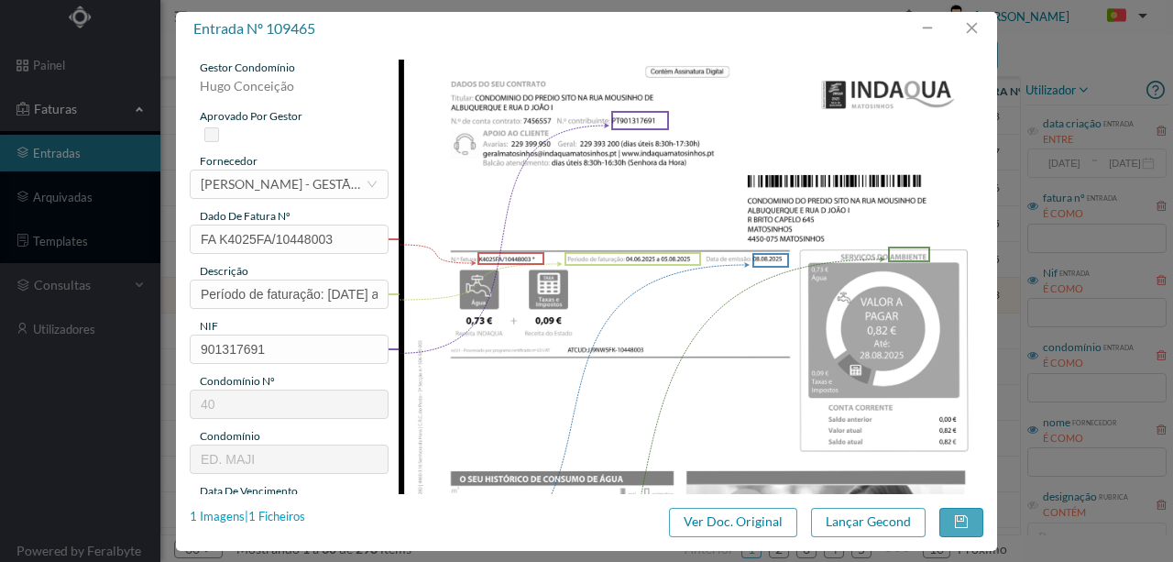
click at [262, 518] on div "1 Imagens | 1 Ficheiros" at bounding box center [248, 517] width 116 height 18
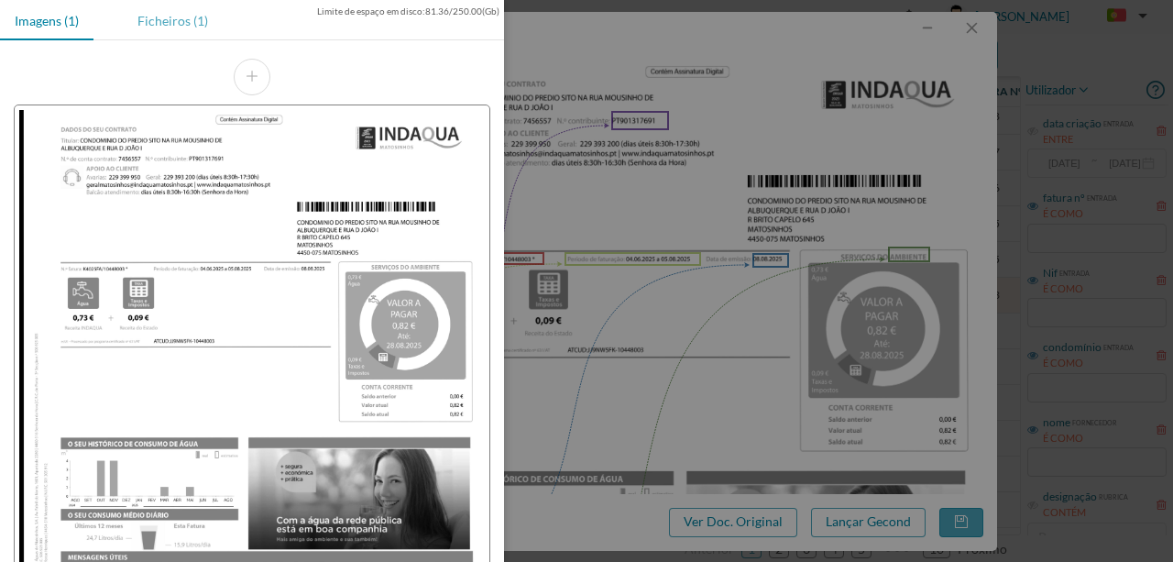
click at [178, 13] on div "Ficheiros (1)" at bounding box center [173, 20] width 100 height 41
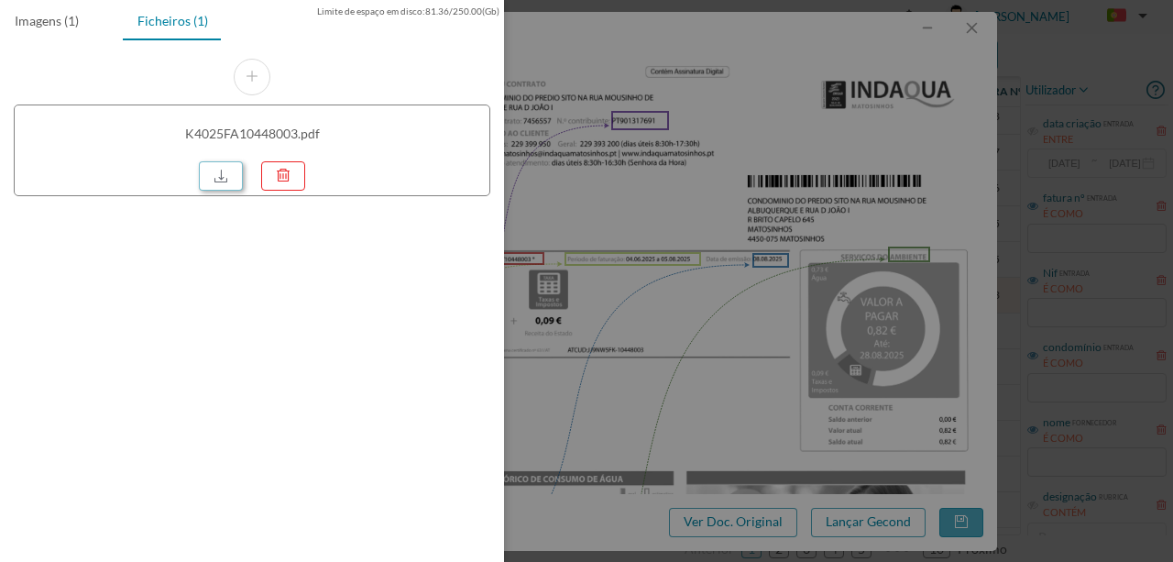
click at [221, 163] on link at bounding box center [221, 175] width 44 height 29
click at [572, 324] on div at bounding box center [586, 281] width 1173 height 562
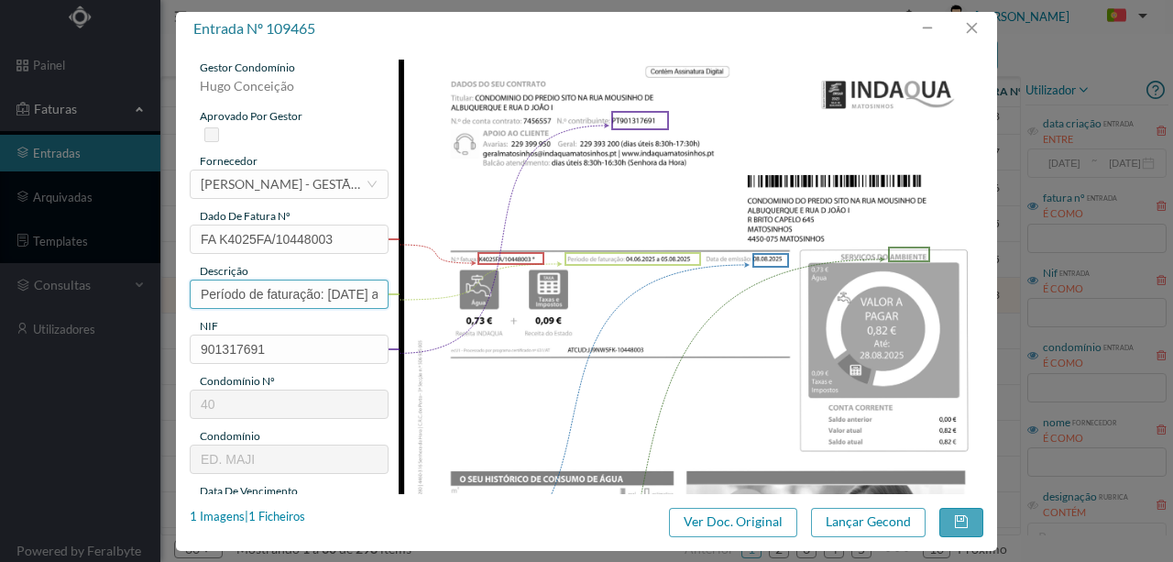
drag, startPoint x: 323, startPoint y: 293, endPoint x: 65, endPoint y: 310, distance: 258.1
click at [71, 307] on div "entrada nº 109465 gestor condomínio Hugo Conceição aprovado por gestor forneced…" at bounding box center [586, 281] width 1173 height 562
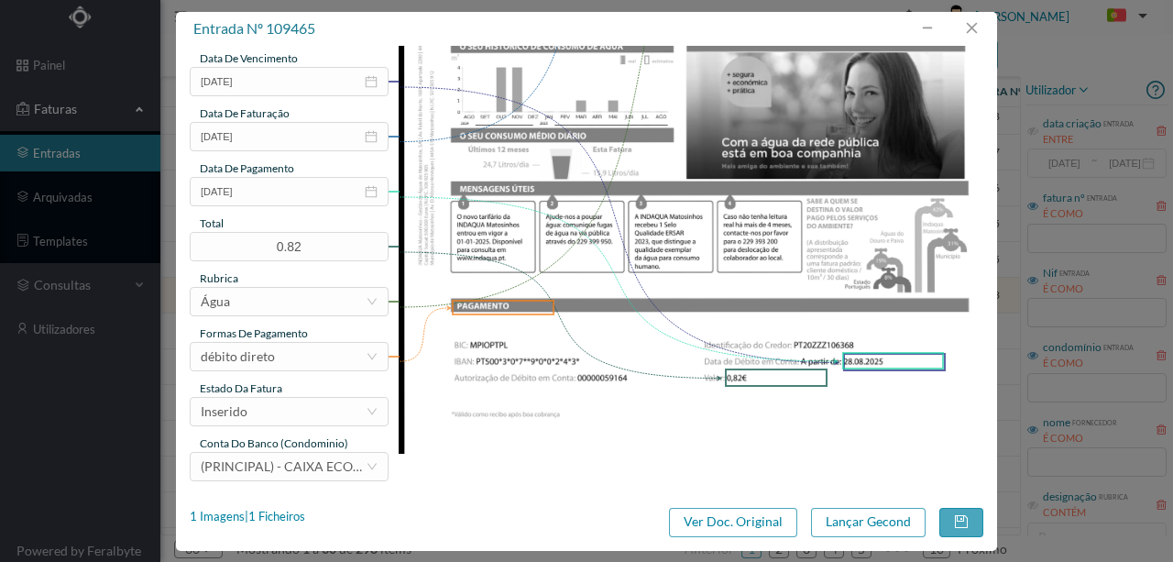
scroll to position [434, 0]
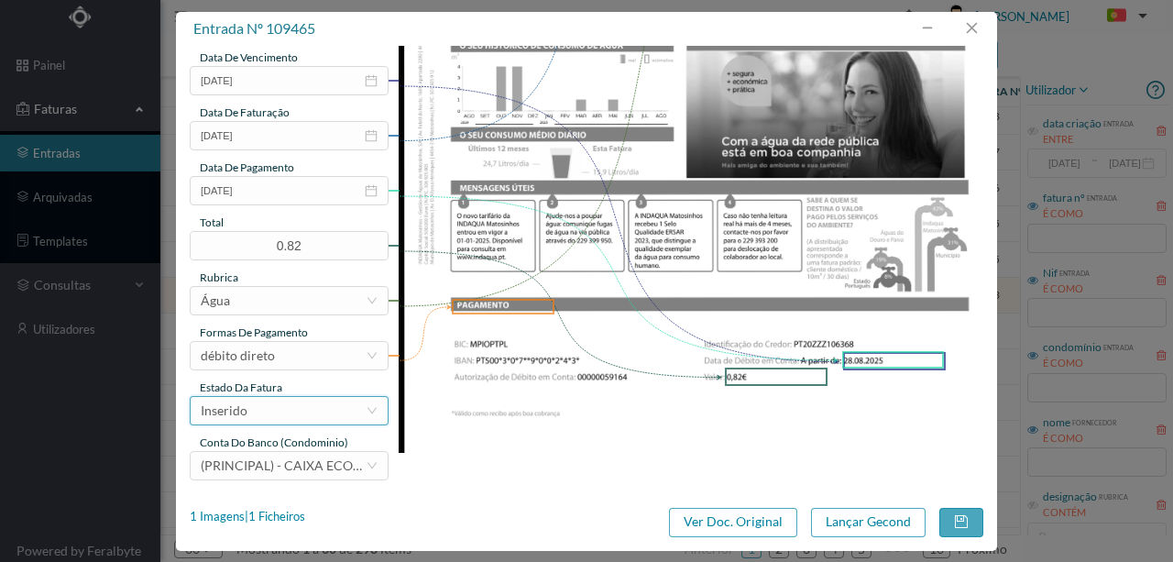
type input "311 Totalizador ( 04.06.2025 a 05.08.2025)"
click at [308, 413] on div "Inserido" at bounding box center [283, 411] width 165 height 28
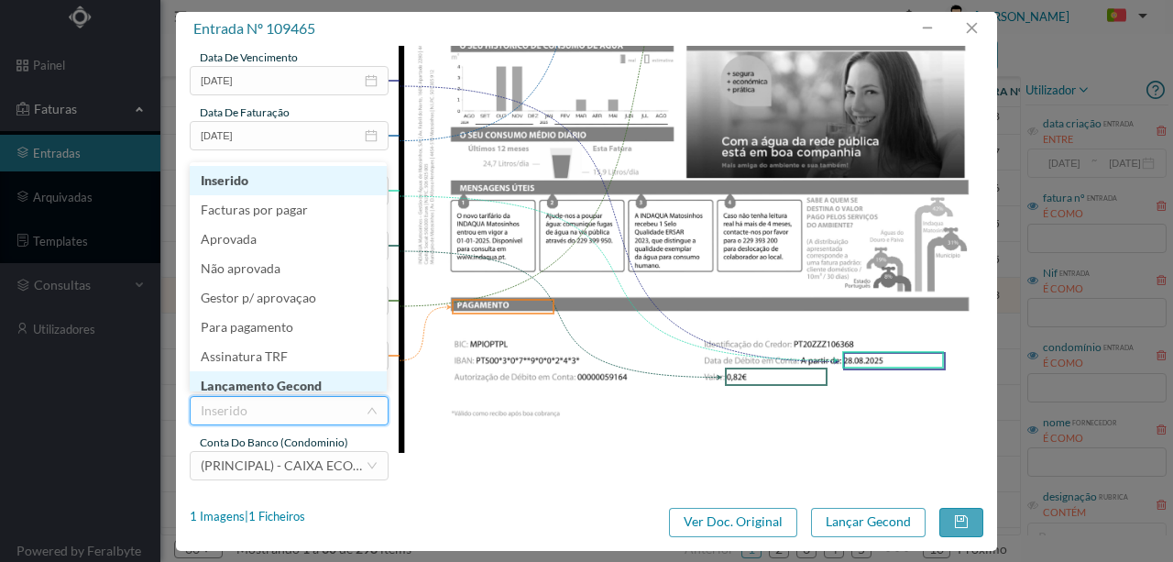
scroll to position [9, 0]
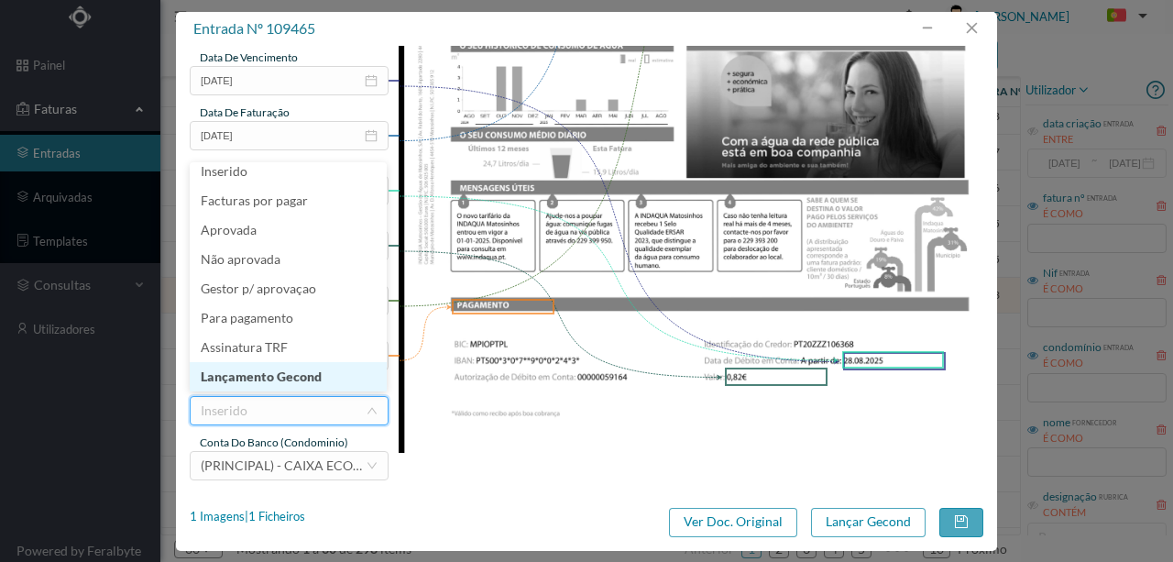
click at [312, 378] on li "Lançamento Gecond" at bounding box center [288, 376] width 197 height 29
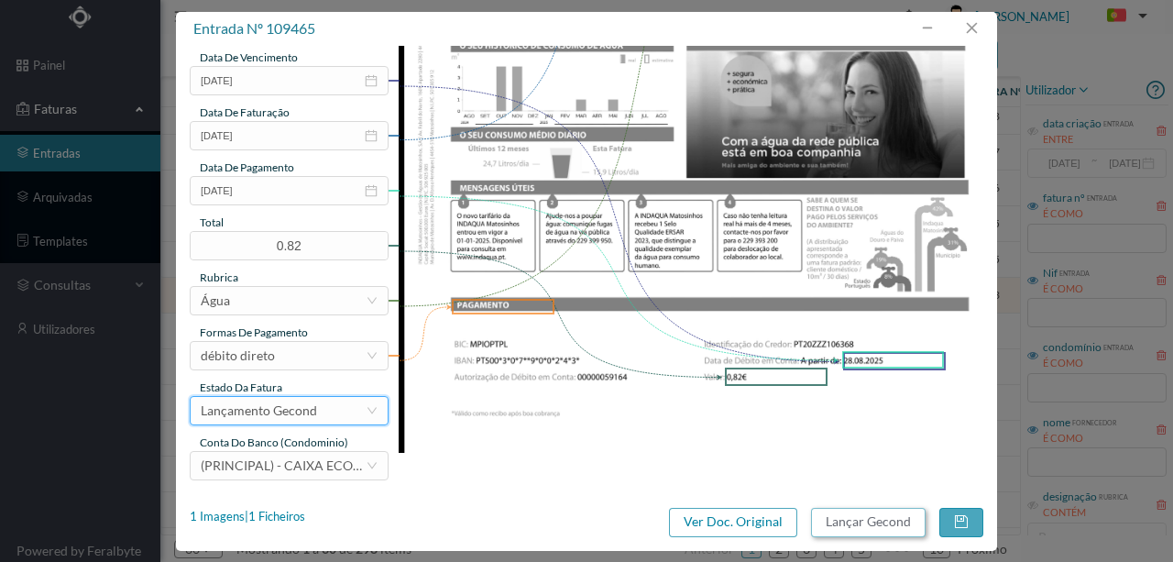
click at [865, 519] on button "Lançar Gecond" at bounding box center [868, 522] width 115 height 29
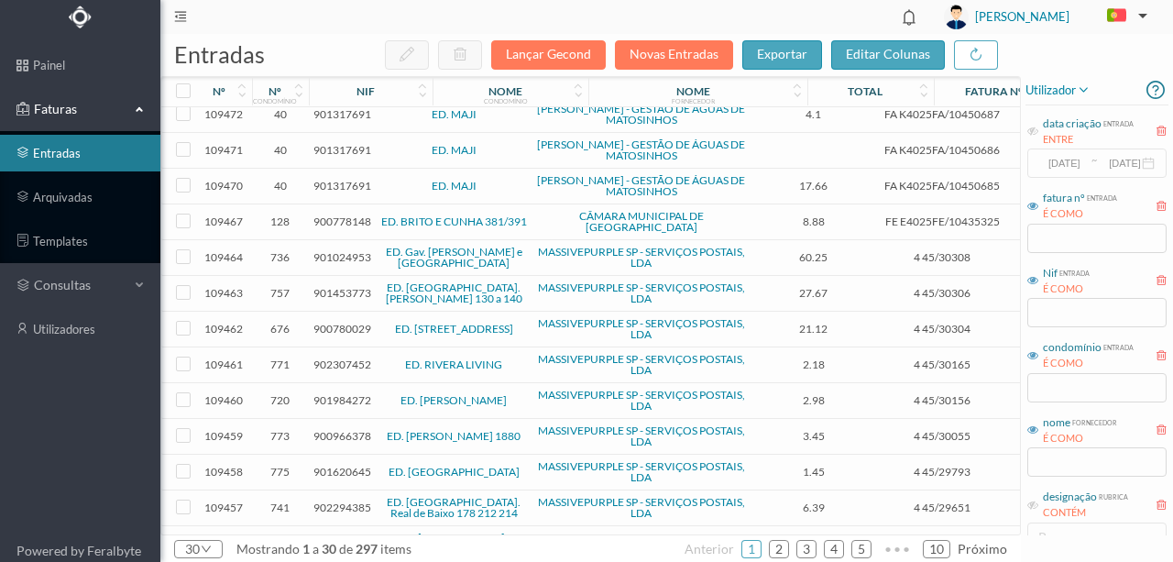
scroll to position [605, 0]
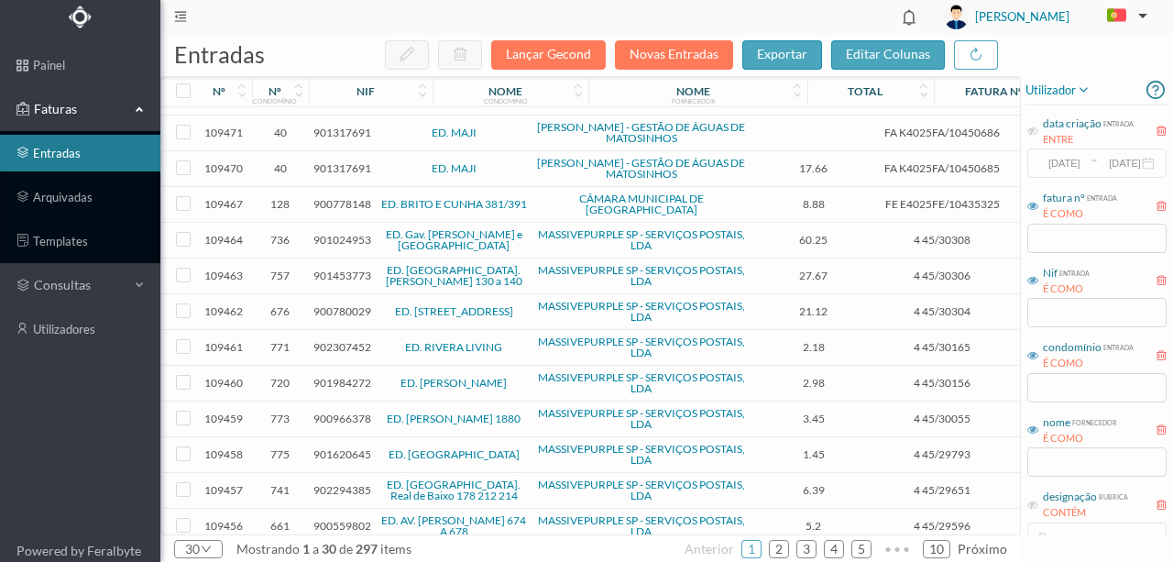
click at [325, 555] on span "901568910" at bounding box center [343, 562] width 58 height 14
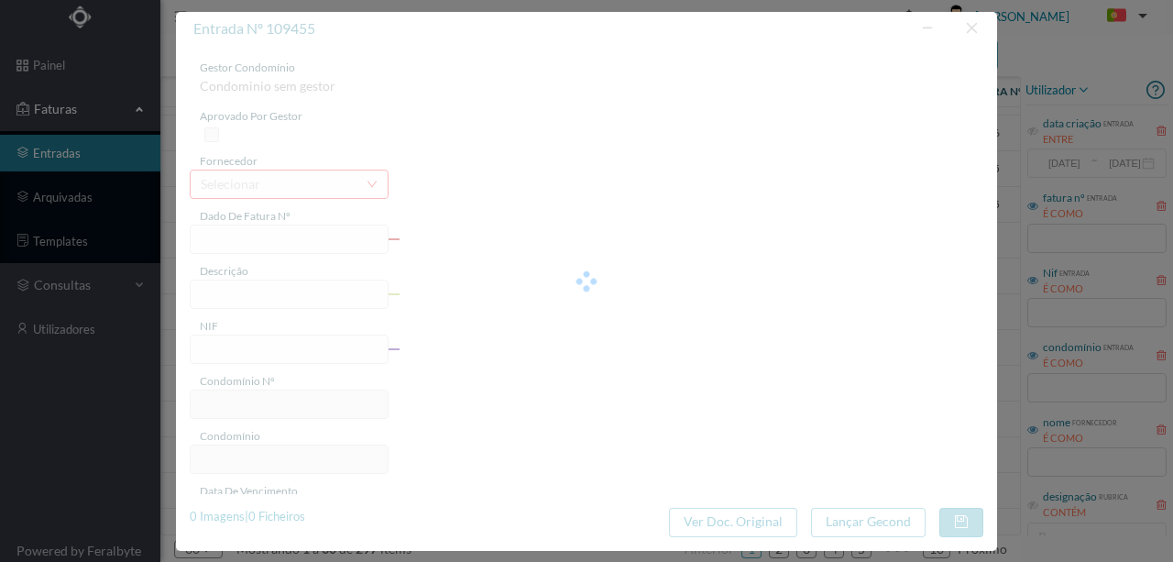
type input "FT P25/033704"
type input "PADRE HIMALAIA S/N"
type input "901568910"
type input "06-09-2025"
type input "07-08-2025"
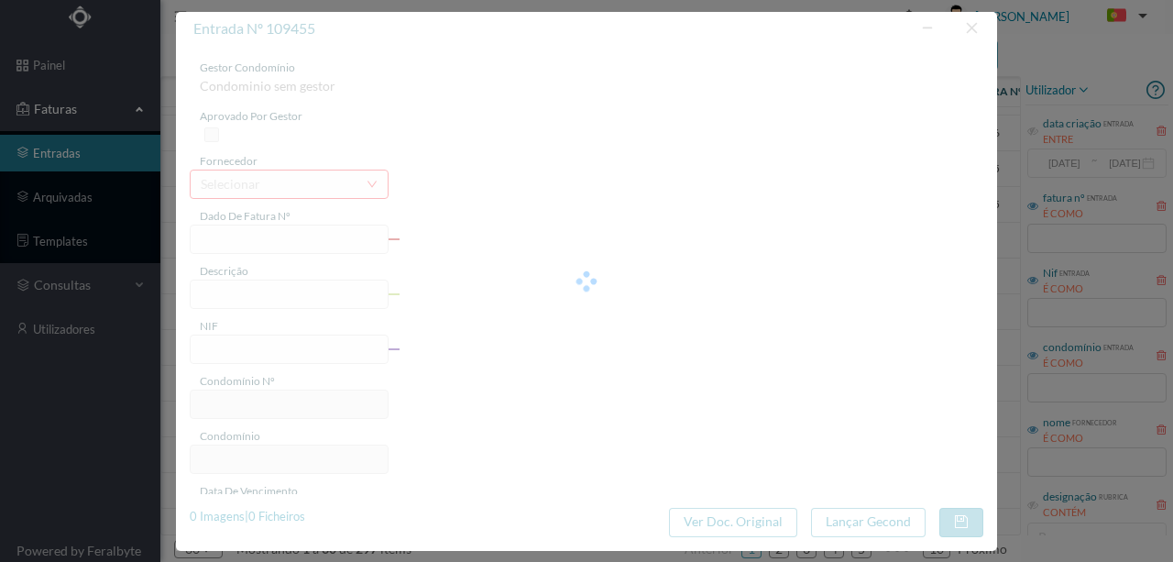
type input "06-09-2025"
type input "921.08"
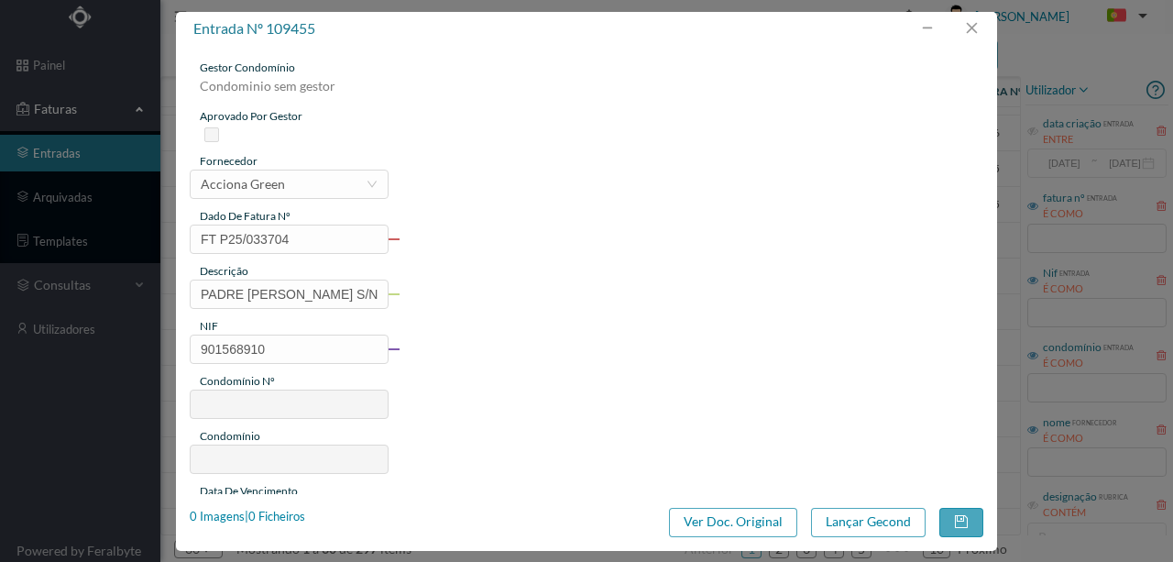
type input "733"
type input "ED. ARQ. CASSIANO BARBOSA-PADRE HIMALAYA"
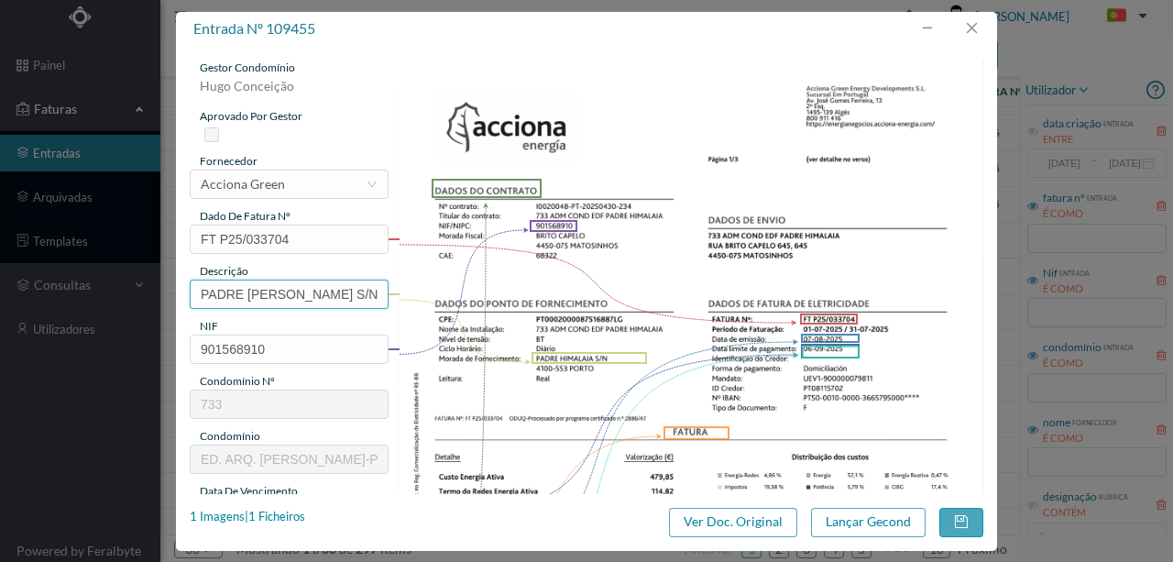
click at [349, 293] on input "PADRE HIMALAIA S/N" at bounding box center [289, 294] width 199 height 29
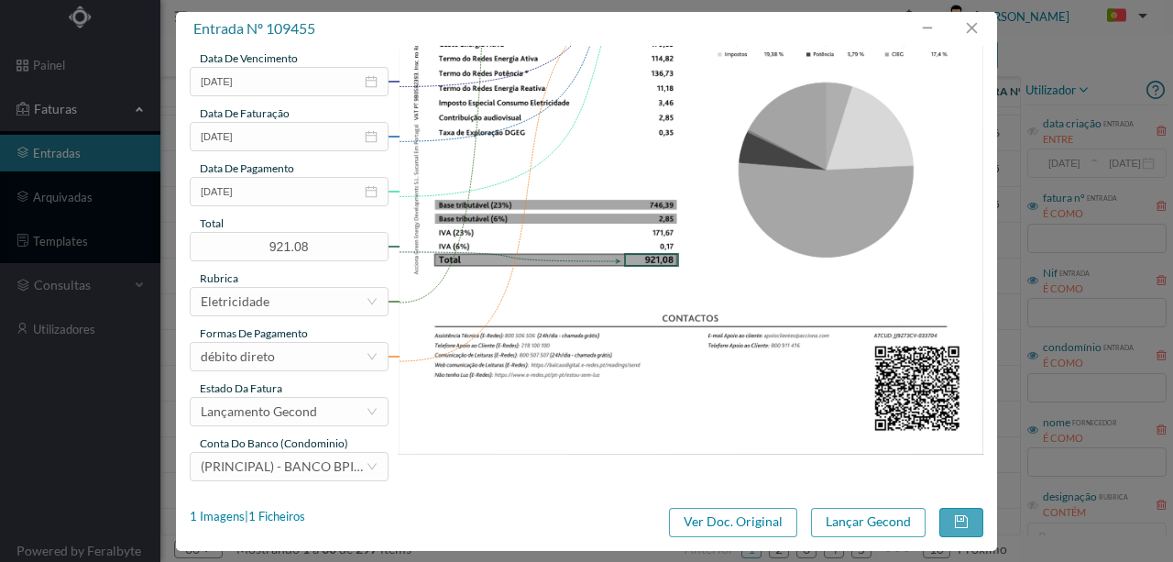
scroll to position [434, 0]
type input "PADRE HIMALAIA S/N (01.07.2025 a 31.07.2025)"
click at [854, 518] on button "Lançar Gecond" at bounding box center [868, 522] width 115 height 29
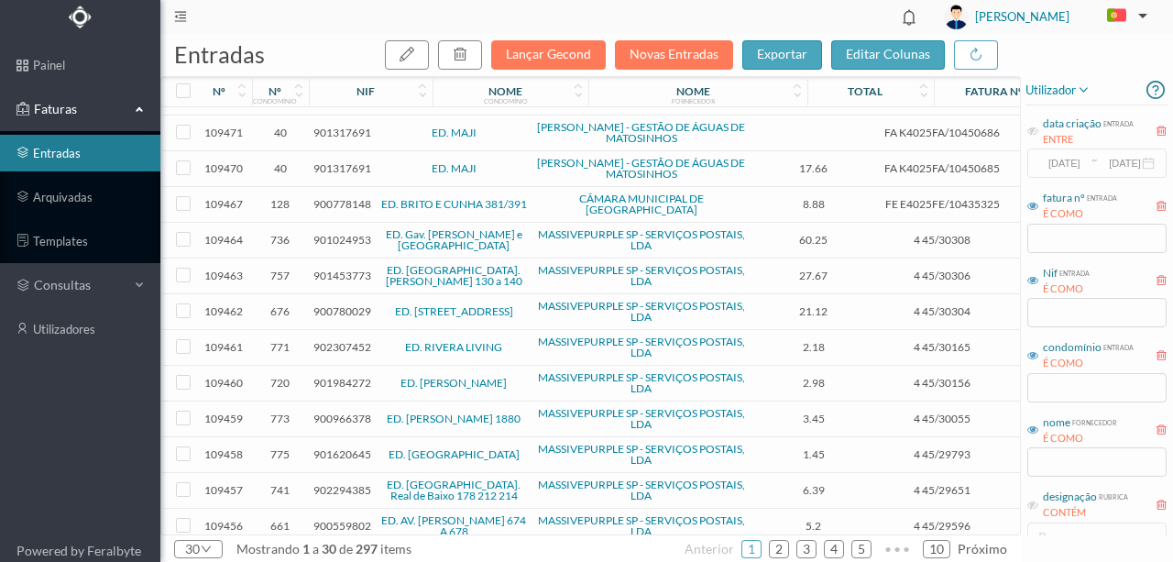
scroll to position [598, 0]
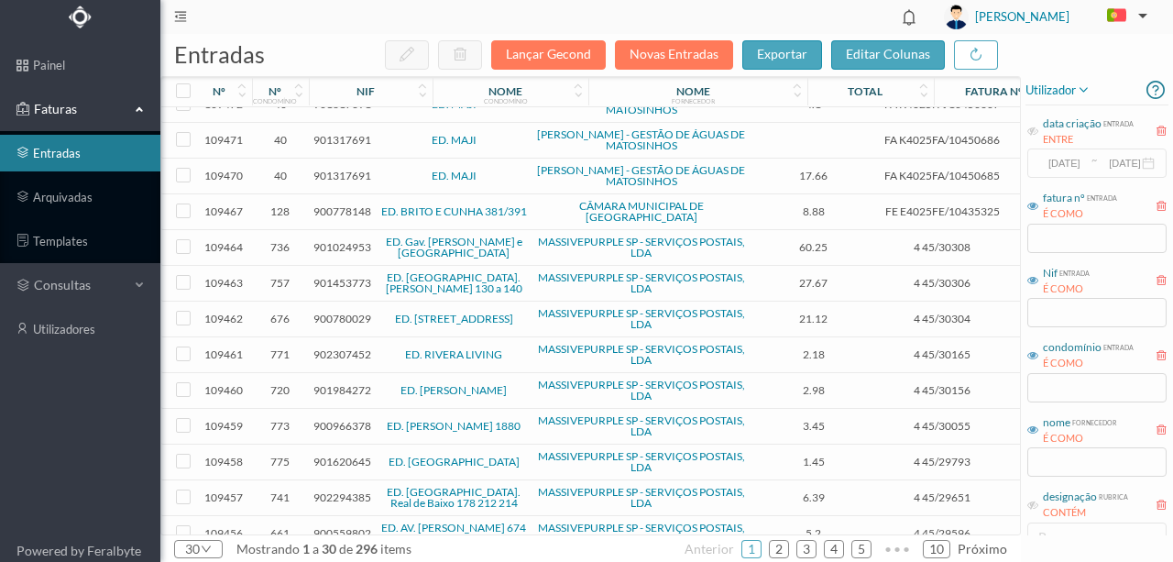
click at [327, 558] on span "901354406" at bounding box center [343, 565] width 58 height 14
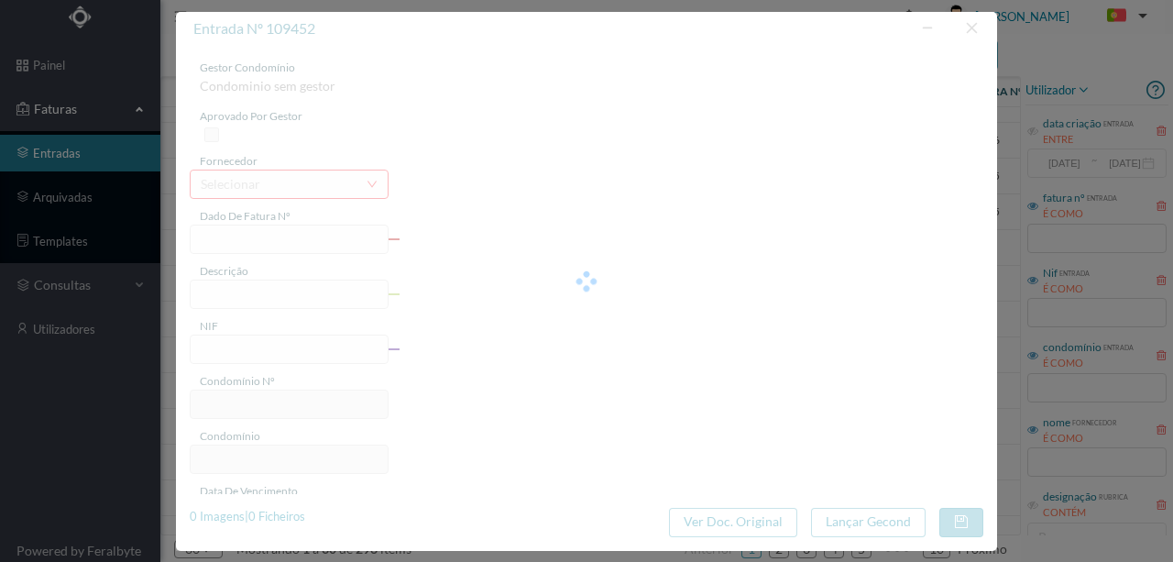
type input "FT 16251/05678181"
type input "A add ha fd Per DE ”a"
type input "901354406"
type input "Invalid date"
type input "07-08-2025"
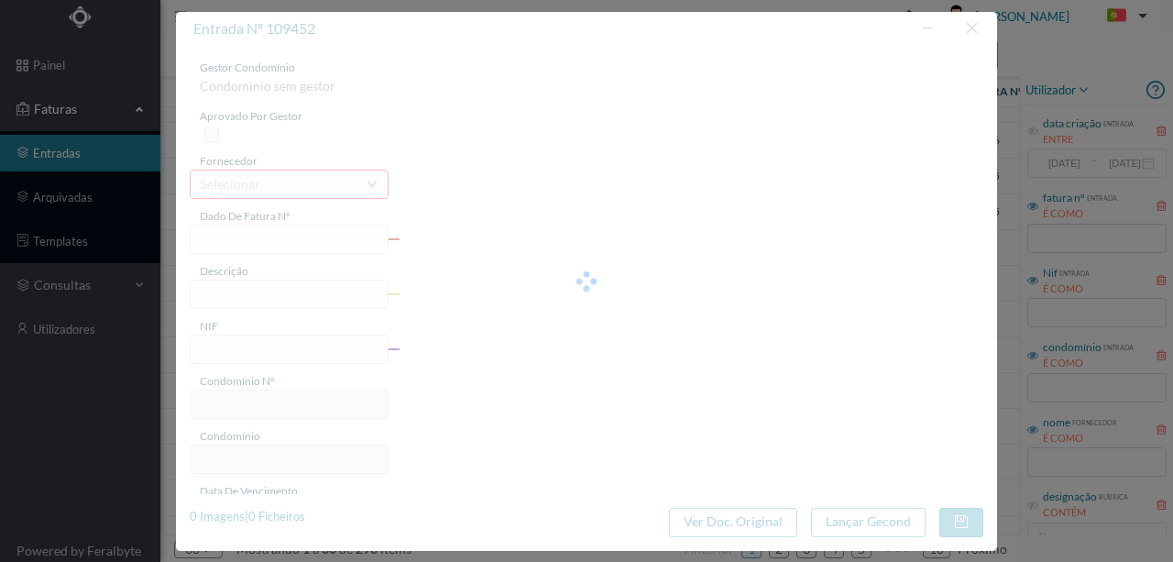
type input "306.30"
type input "30"
type input "ED. EXCELENCE"
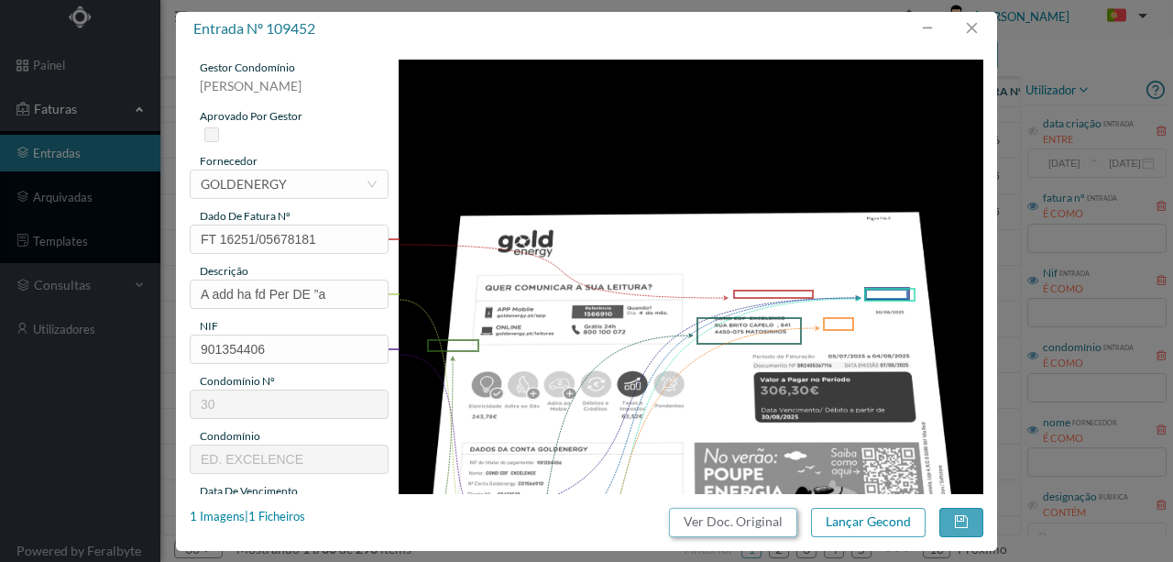
click at [715, 524] on button "Ver Doc. Original" at bounding box center [733, 522] width 128 height 29
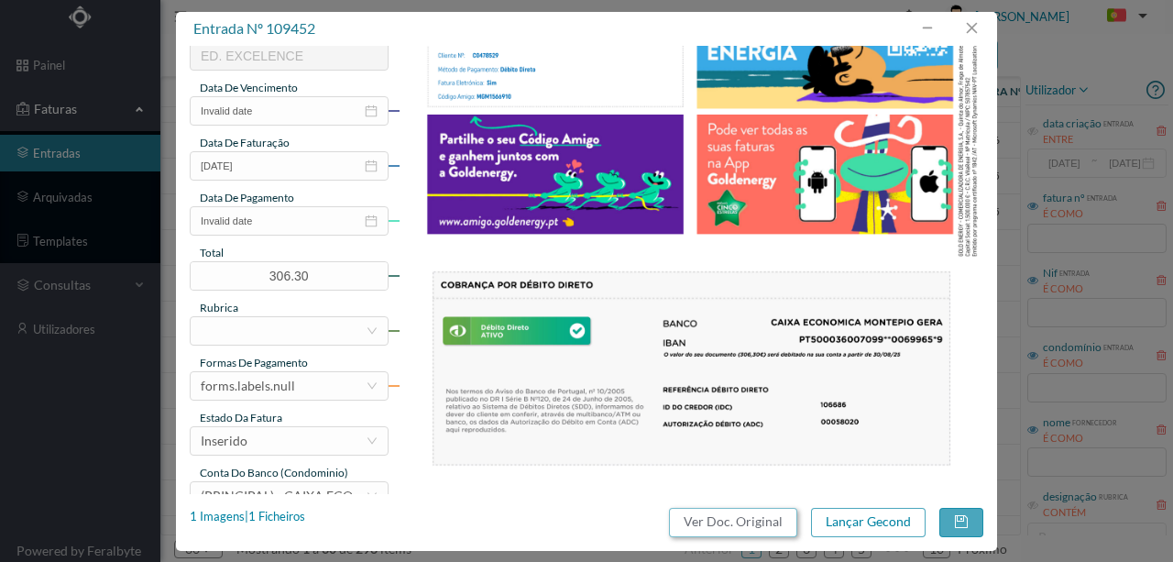
scroll to position [434, 0]
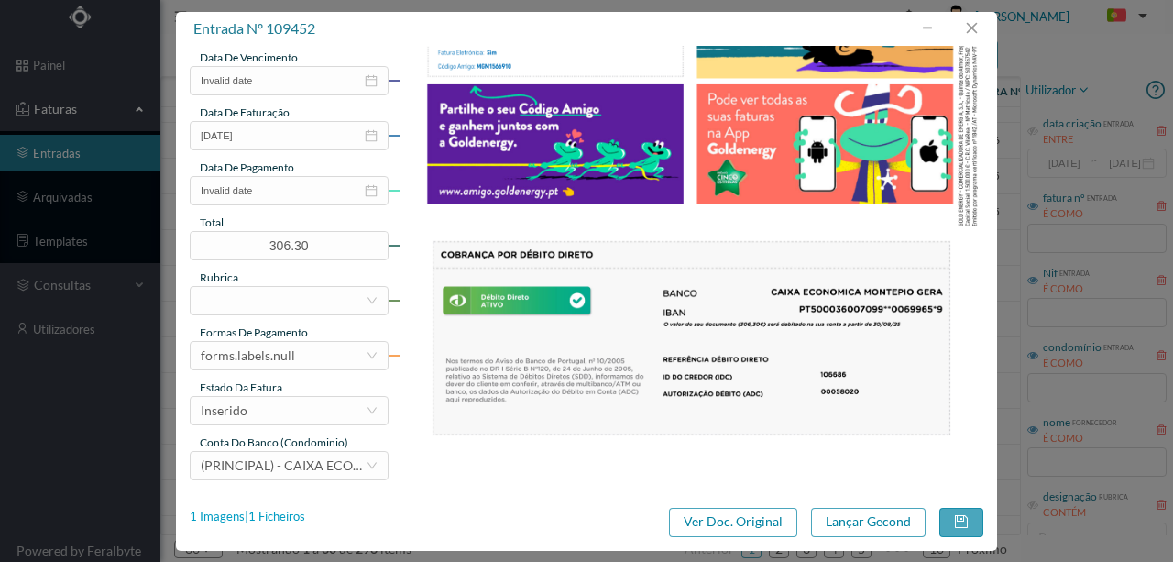
click at [299, 515] on div "1 Imagens | 1 Ficheiros" at bounding box center [248, 517] width 116 height 18
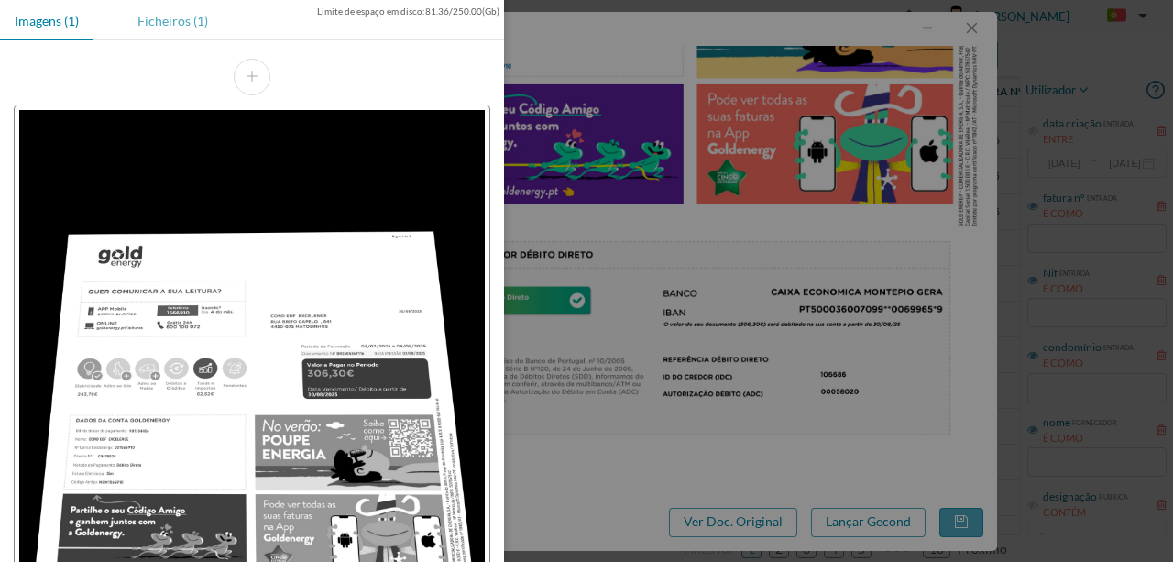
click at [173, 19] on div "Ficheiros (1)" at bounding box center [173, 20] width 100 height 41
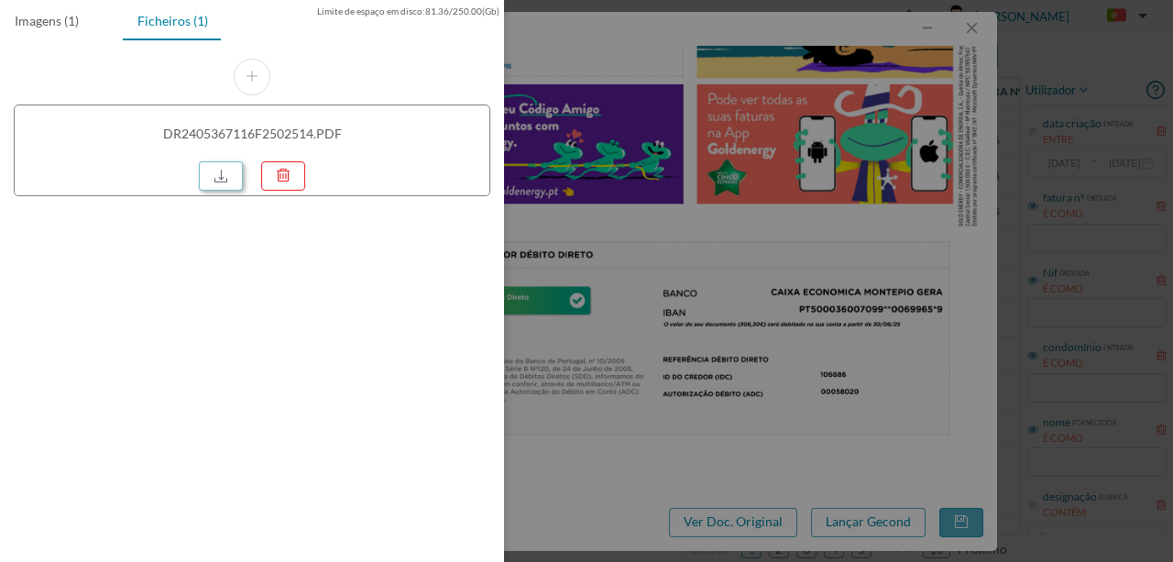
click at [224, 176] on link at bounding box center [221, 175] width 44 height 29
click at [812, 185] on div at bounding box center [586, 281] width 1173 height 562
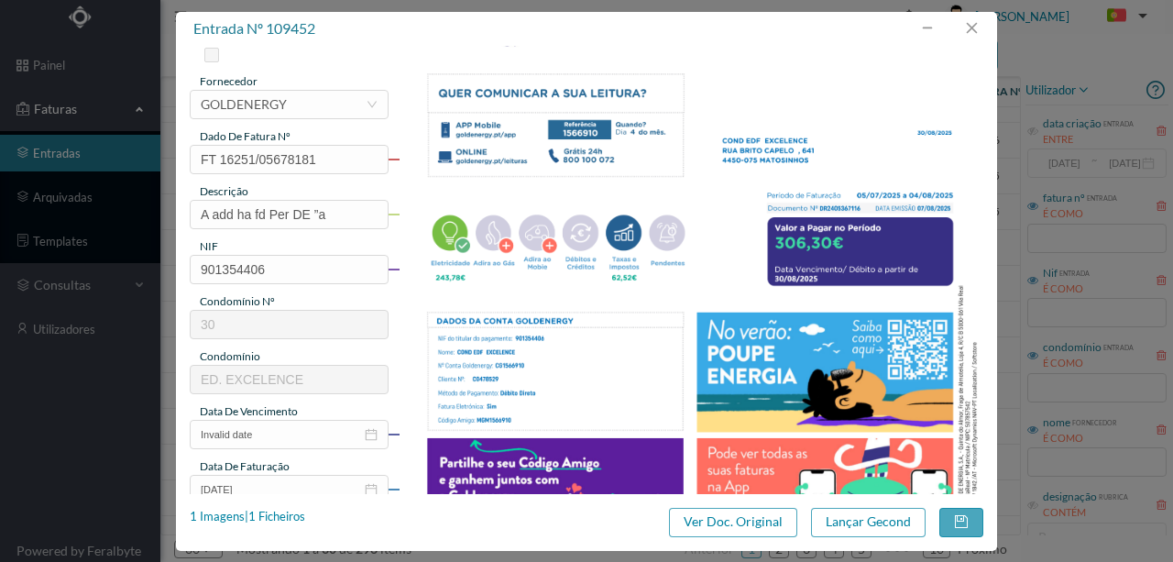
scroll to position [67, 0]
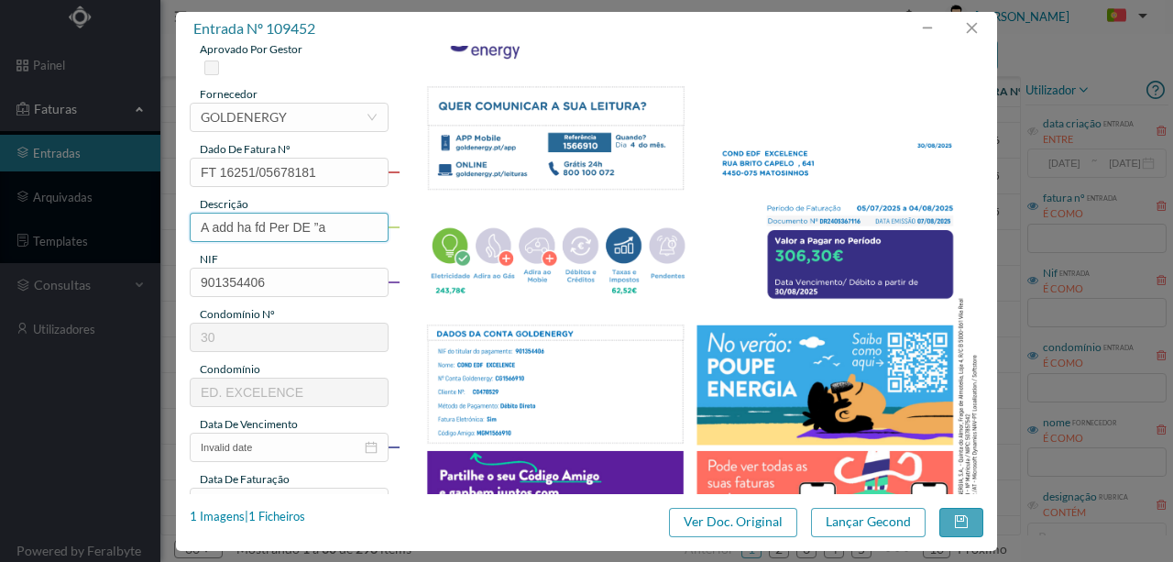
drag, startPoint x: 342, startPoint y: 233, endPoint x: 125, endPoint y: 224, distance: 217.4
click at [125, 224] on div "entrada nº 109452 gestor condomínio Rui Marques aprovado por gestor fornecedor …" at bounding box center [586, 281] width 1173 height 562
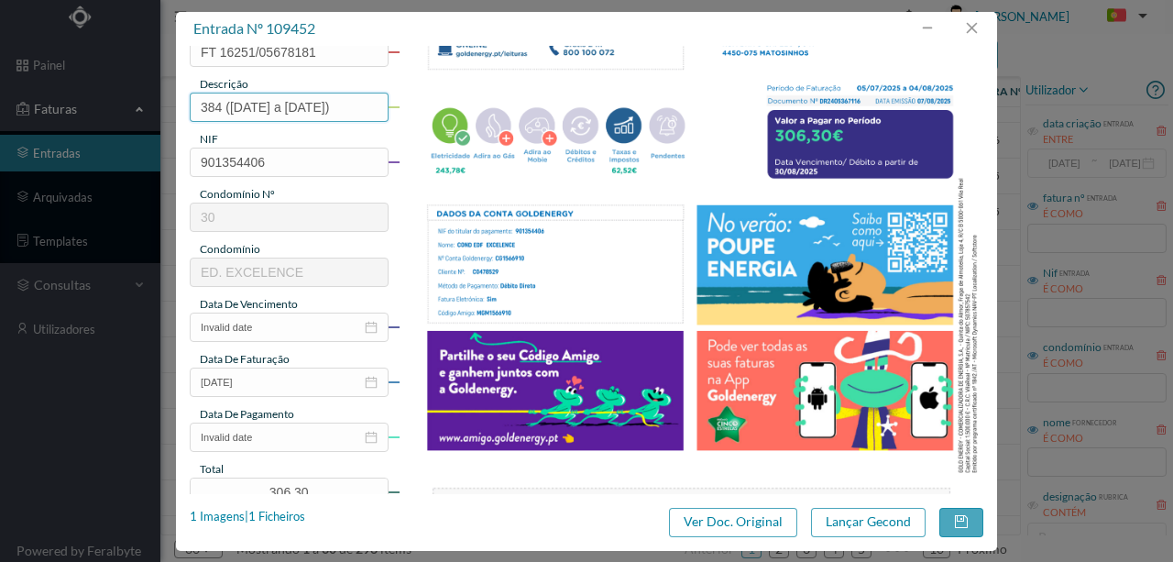
scroll to position [189, 0]
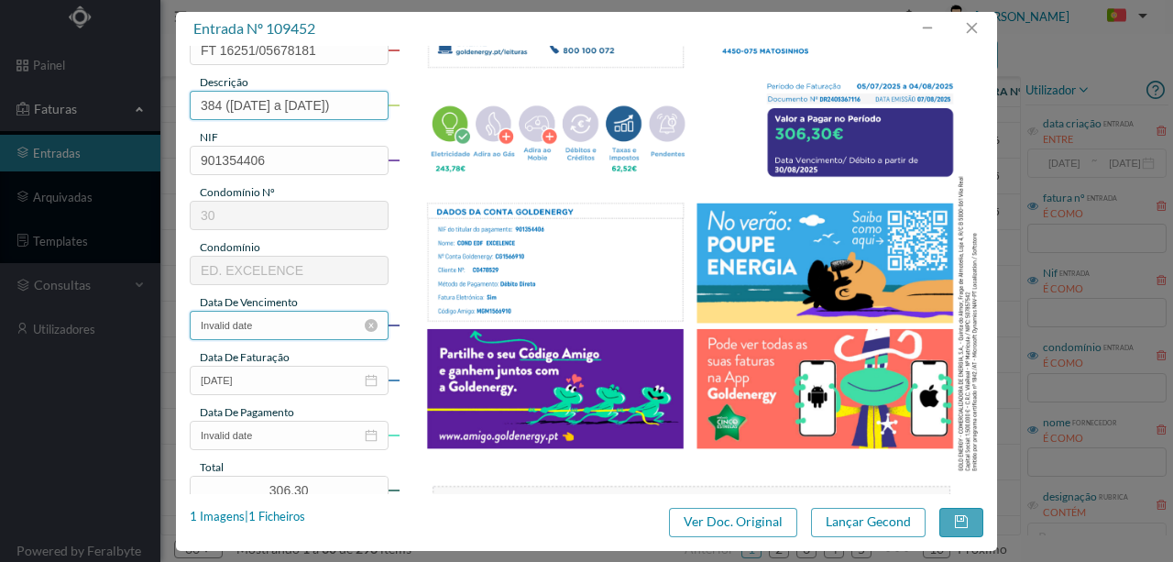
type input "384 (05.07.2025 a 04.08.2025)"
click at [288, 328] on input "Invalid date" at bounding box center [289, 325] width 199 height 29
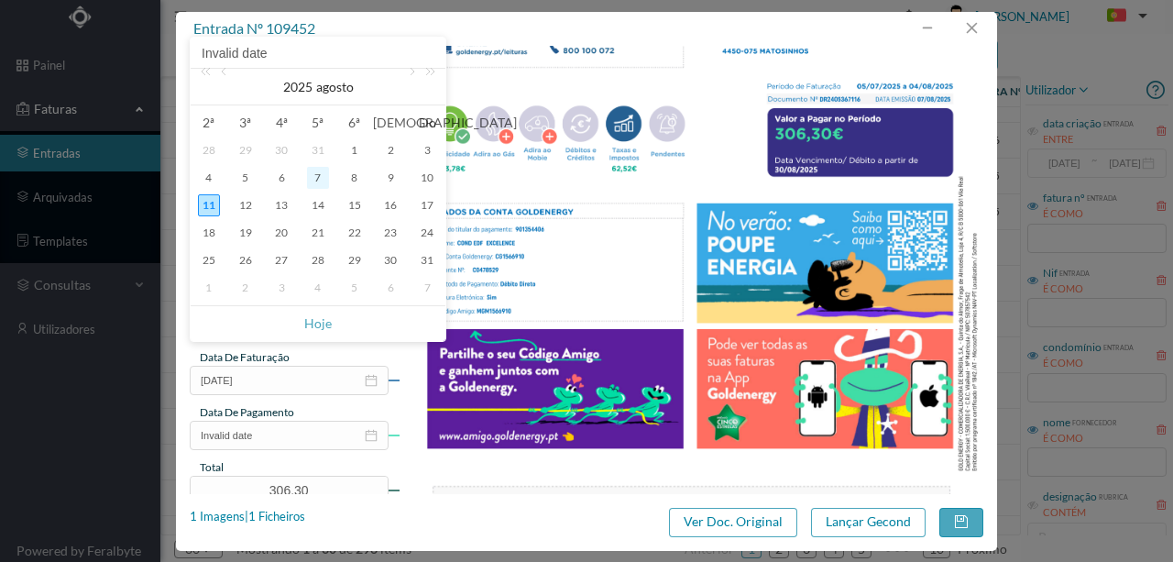
click at [312, 171] on div "7" at bounding box center [318, 178] width 22 height 22
type input "07-08-2025"
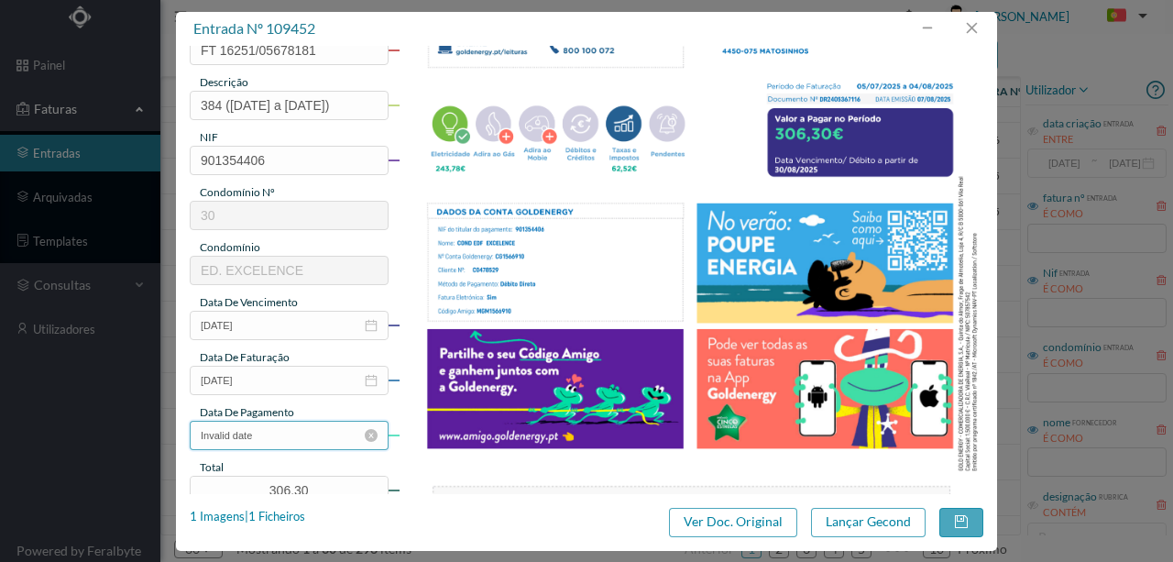
click at [289, 431] on input "Invalid date" at bounding box center [289, 435] width 199 height 29
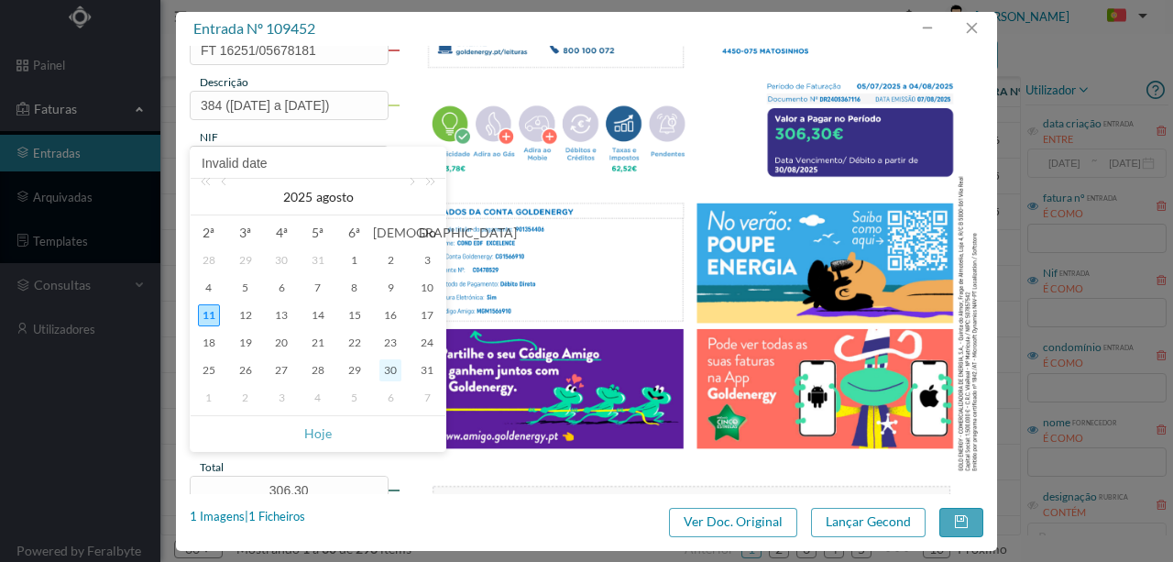
click at [391, 368] on div "30" at bounding box center [391, 370] width 22 height 22
type input "30-08-2025"
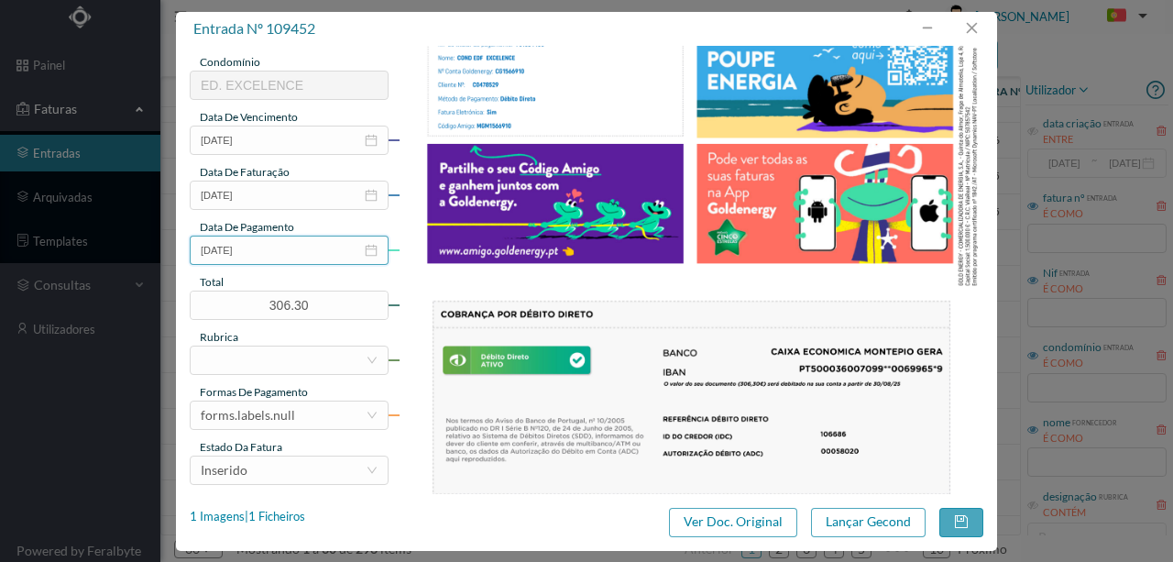
scroll to position [434, 0]
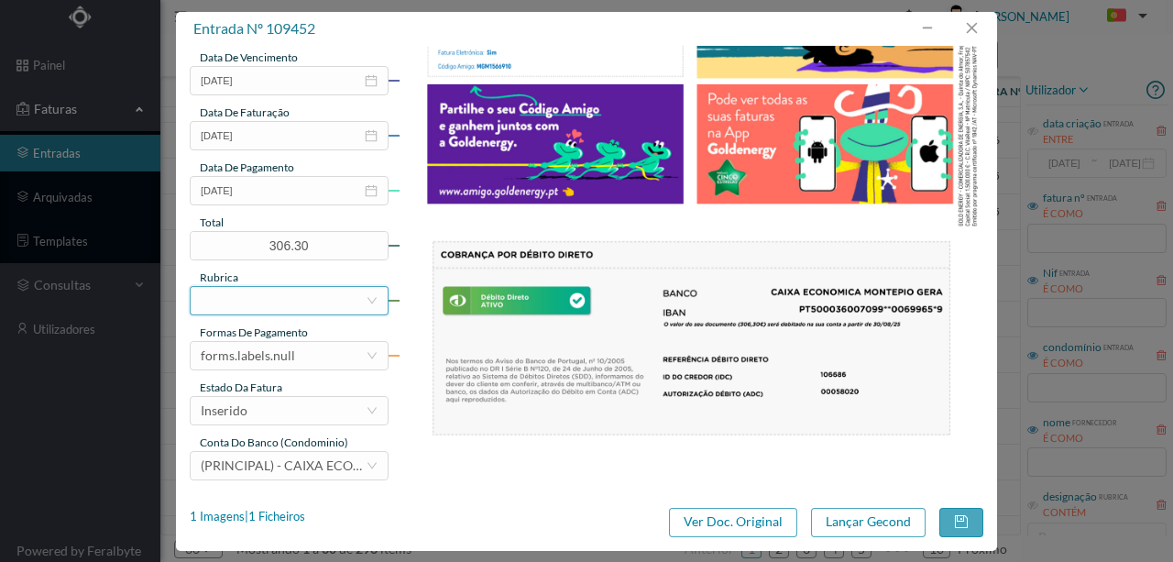
click at [226, 293] on div at bounding box center [283, 301] width 165 height 28
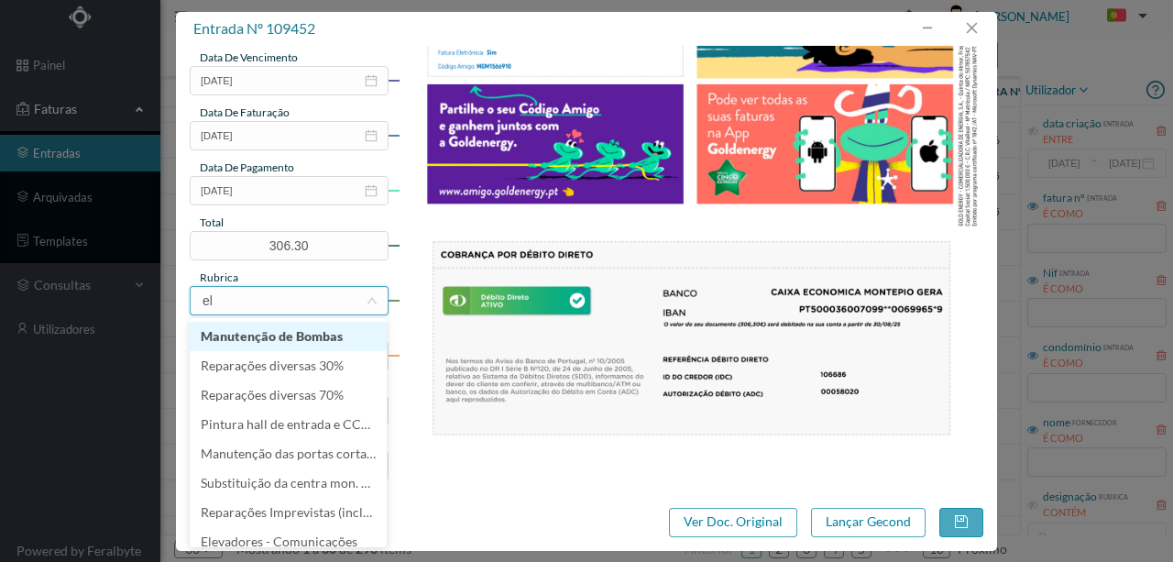
type input "ele"
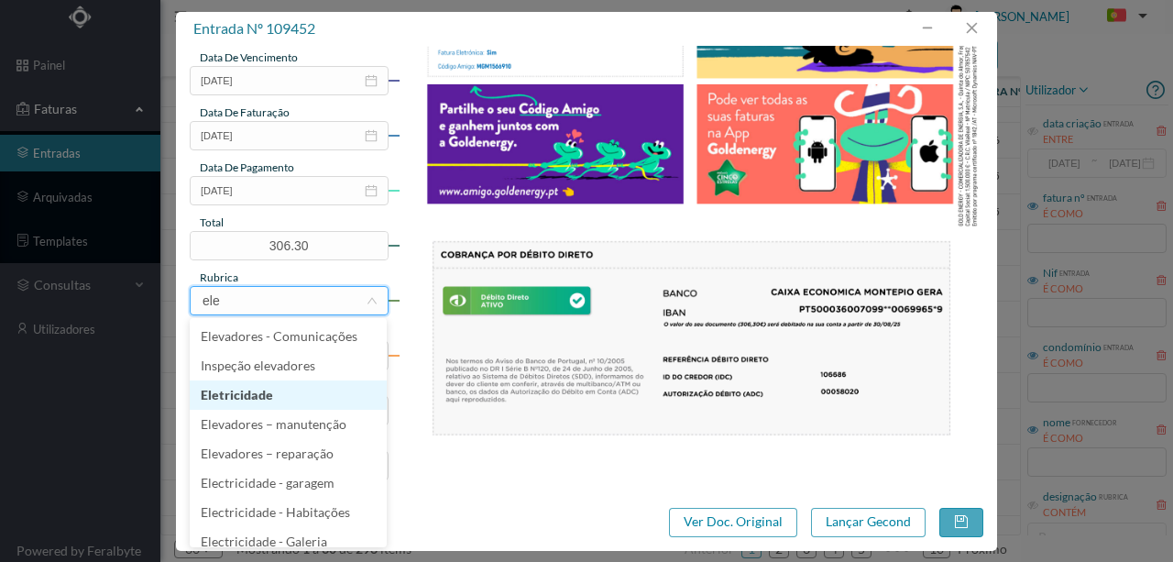
click at [249, 400] on li "Eletricidade" at bounding box center [288, 394] width 197 height 29
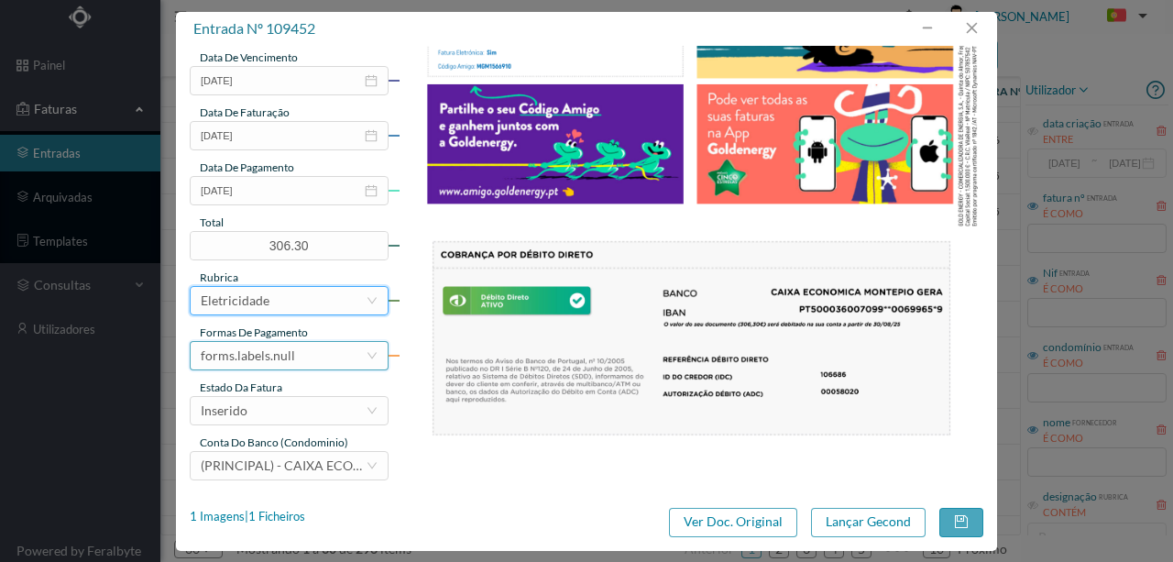
click at [309, 357] on div "forms.labels.null" at bounding box center [283, 356] width 165 height 28
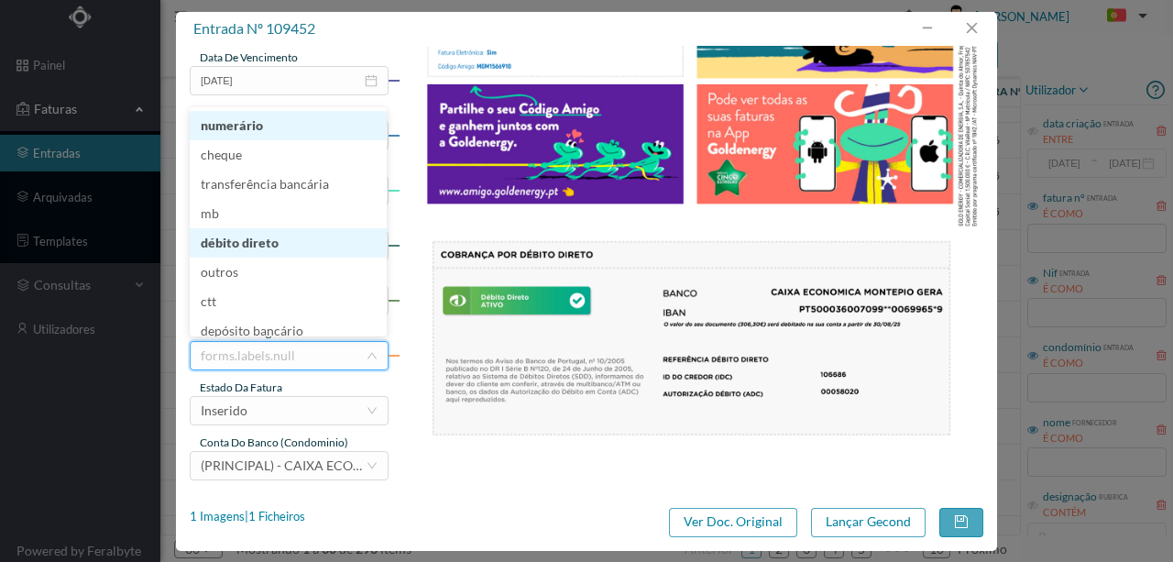
scroll to position [6, 0]
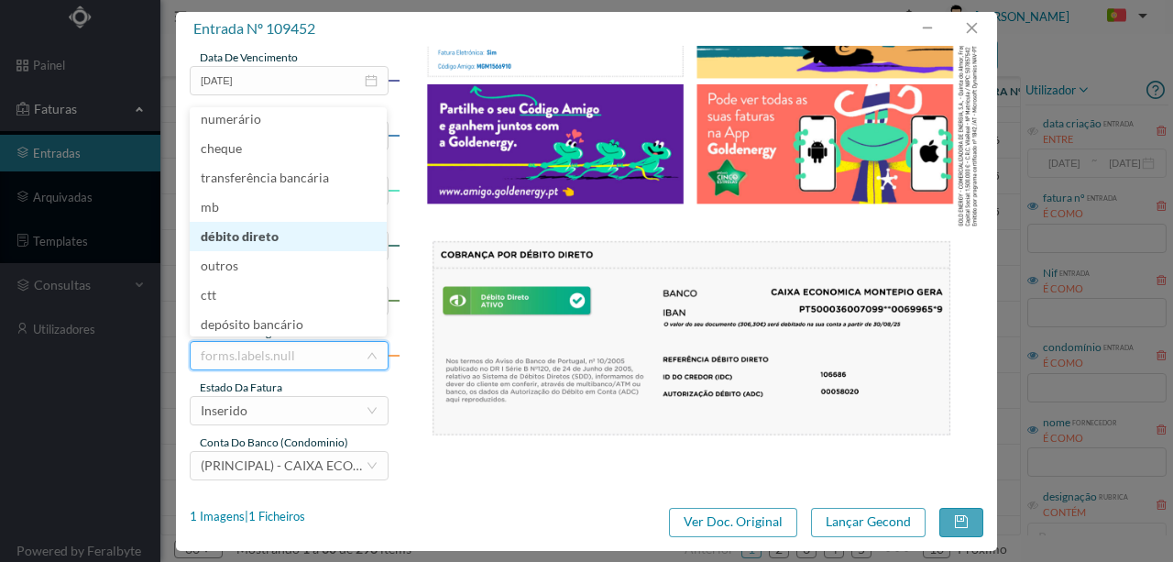
click at [260, 229] on li "débito direto" at bounding box center [288, 236] width 197 height 29
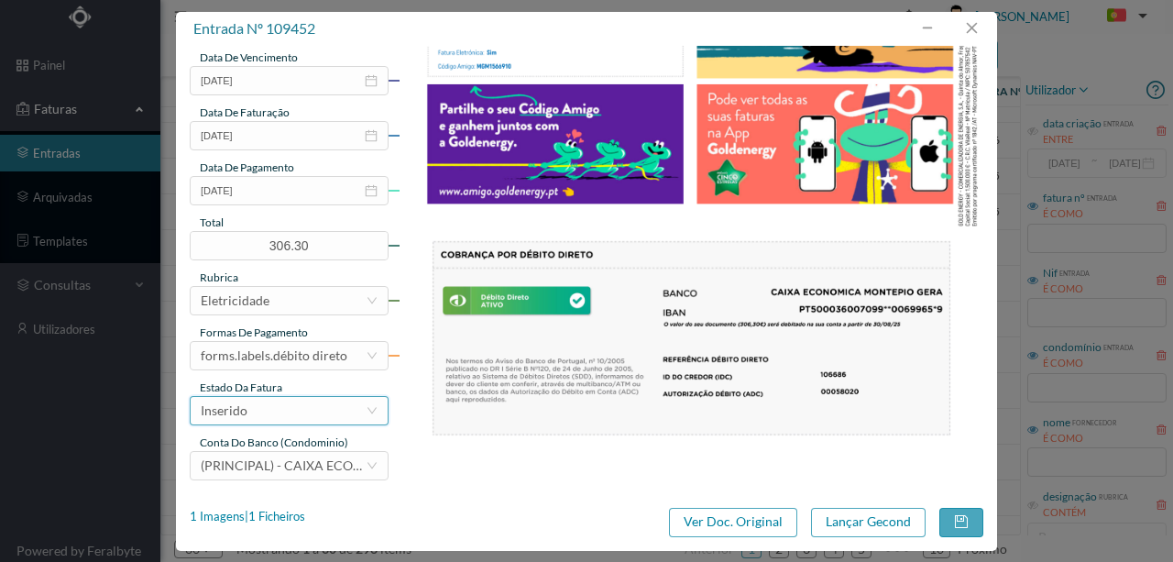
click at [259, 411] on div "Inserido" at bounding box center [283, 411] width 165 height 28
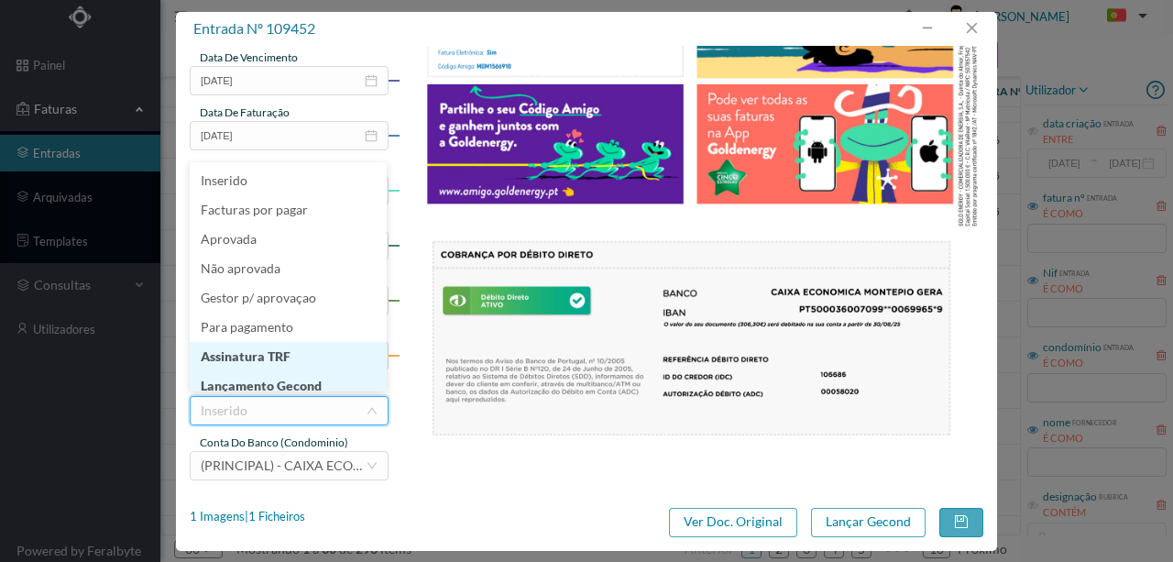
scroll to position [9, 0]
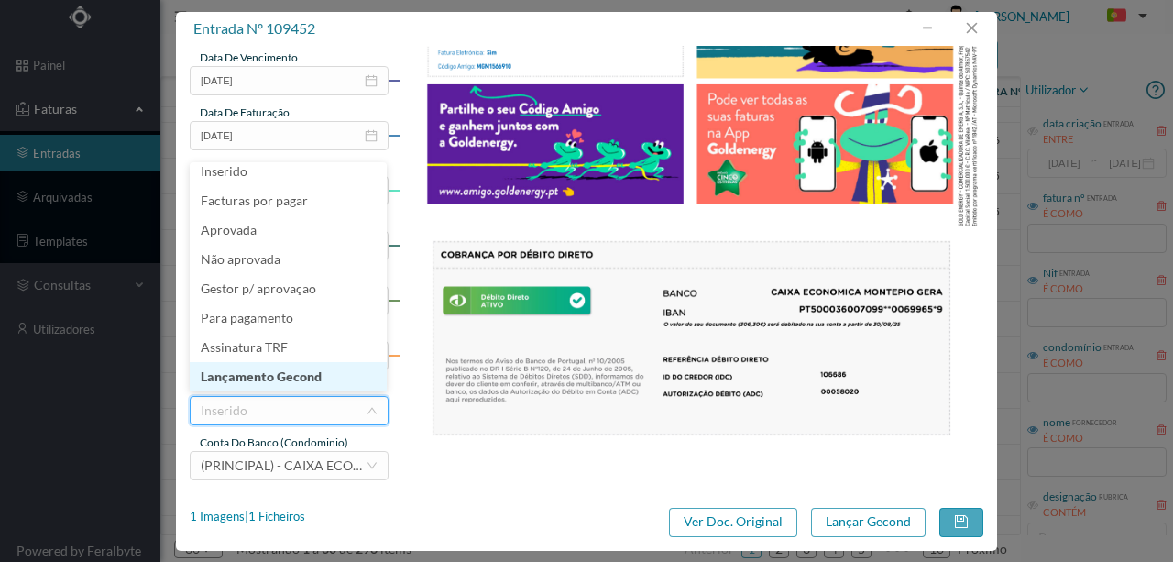
click at [264, 375] on li "Lançamento Gecond" at bounding box center [288, 376] width 197 height 29
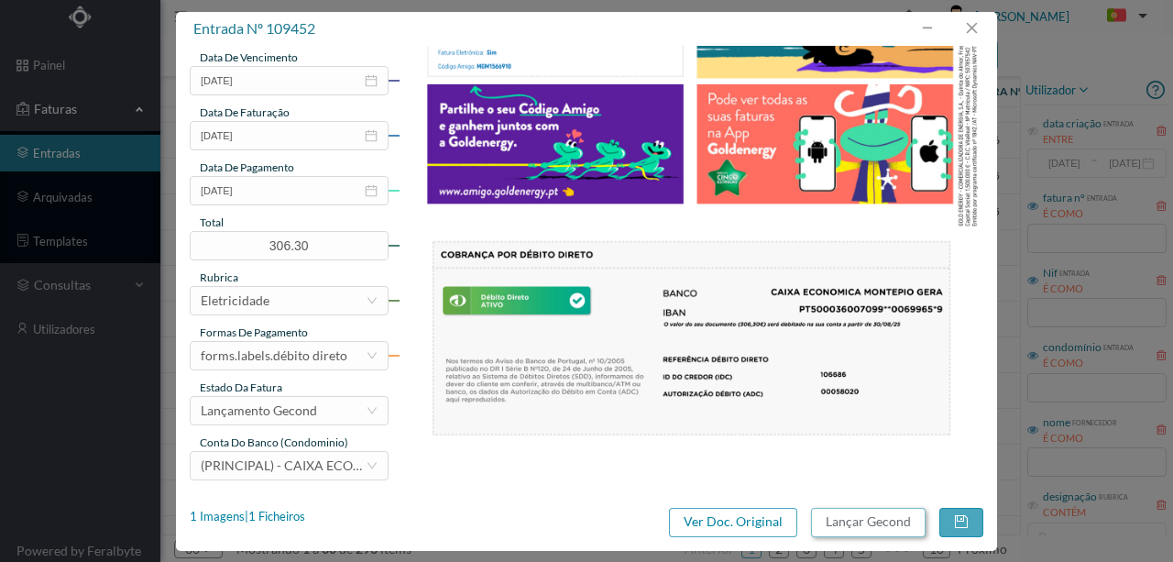
click at [840, 524] on button "Lançar Gecond" at bounding box center [868, 522] width 115 height 29
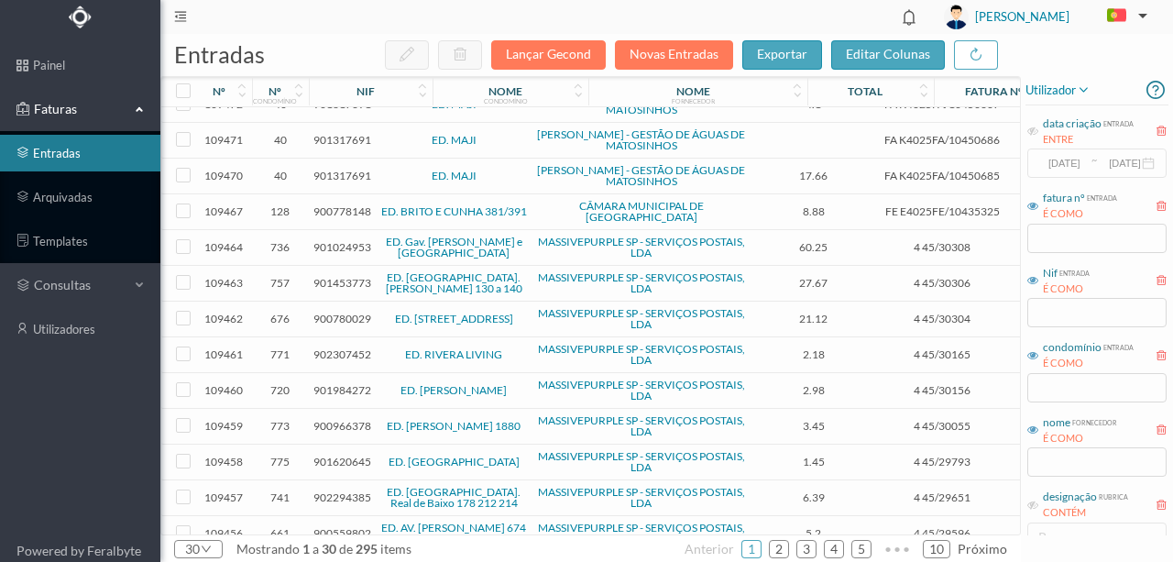
click at [341, 558] on span "901354406" at bounding box center [343, 565] width 58 height 14
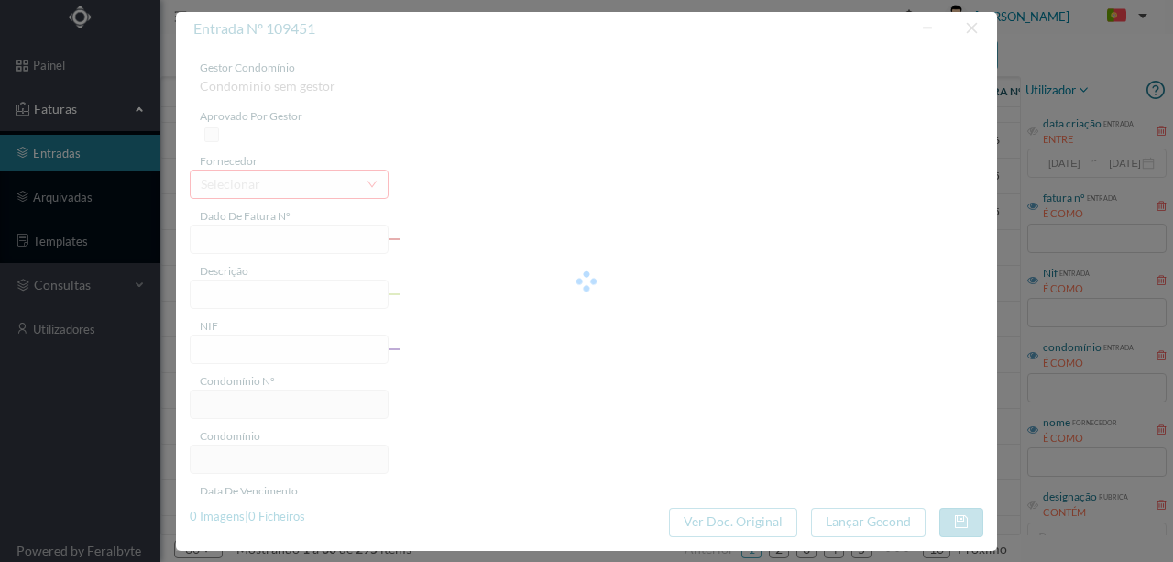
type input "FT 16251/05678180"
type input "EESTI F Ae"
type input "901354406"
type input "Invalid date"
type input "07-08-2025"
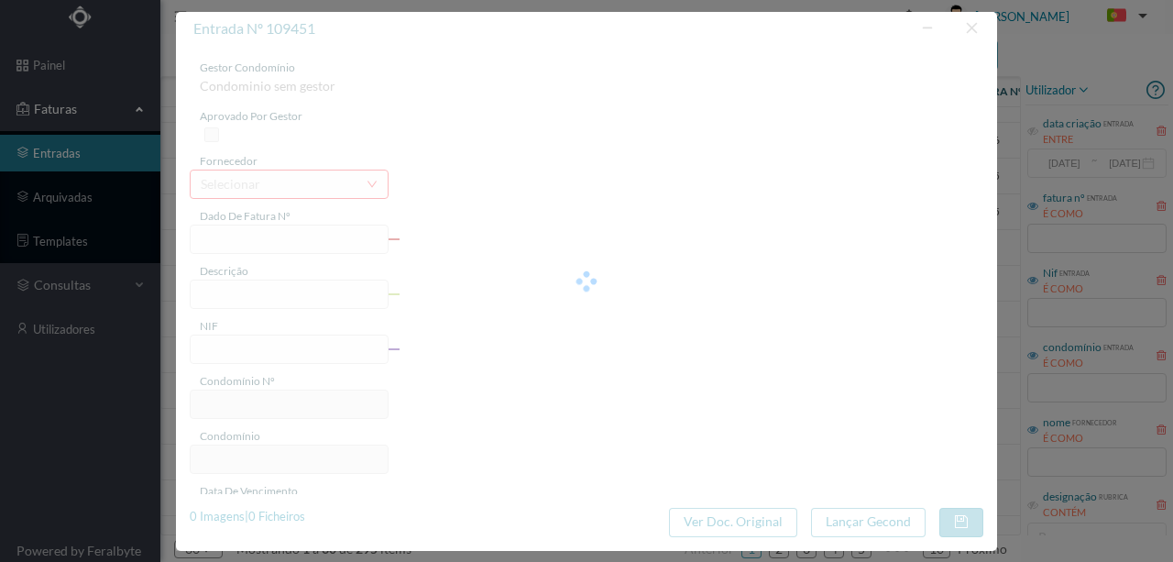
type input "223.51"
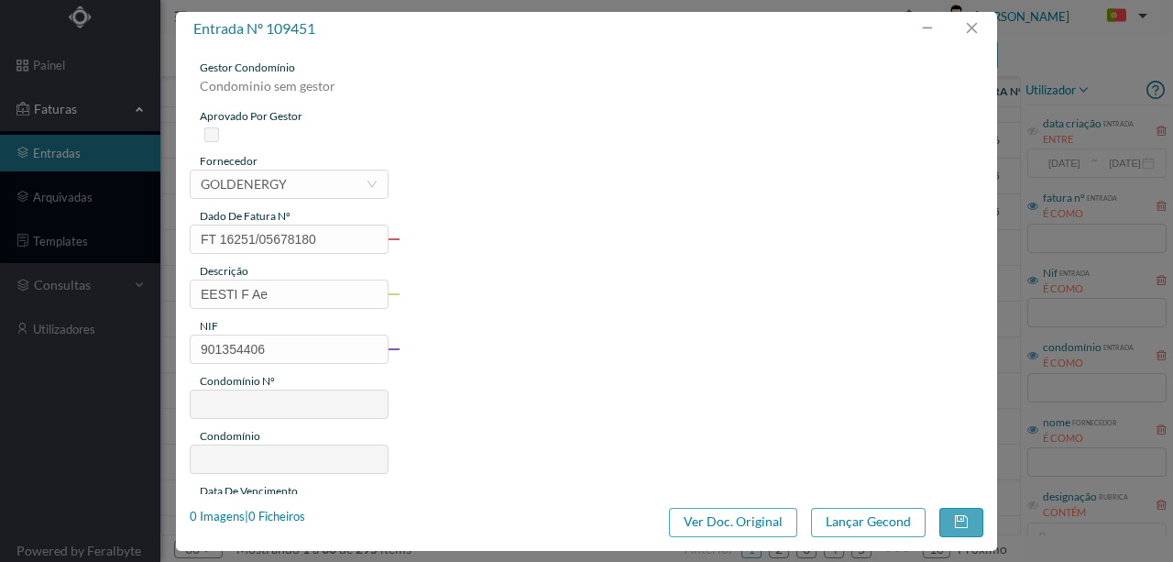
type input "30"
type input "ED. EXCELENCE"
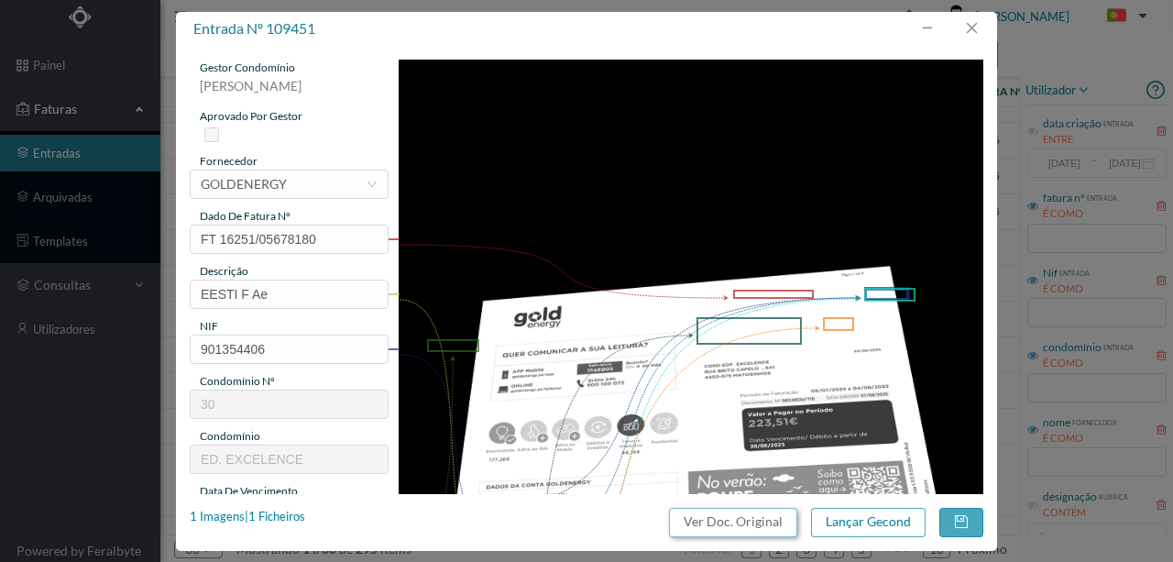
click at [711, 529] on button "Ver Doc. Original" at bounding box center [733, 522] width 128 height 29
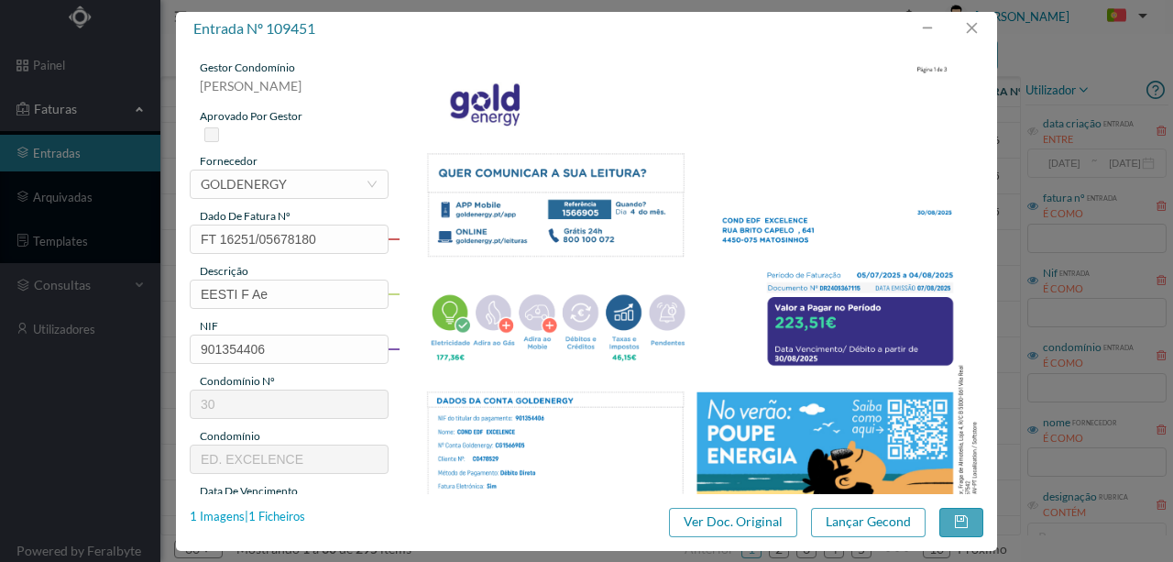
click at [281, 517] on div "1 Imagens | 1 Ficheiros" at bounding box center [248, 517] width 116 height 18
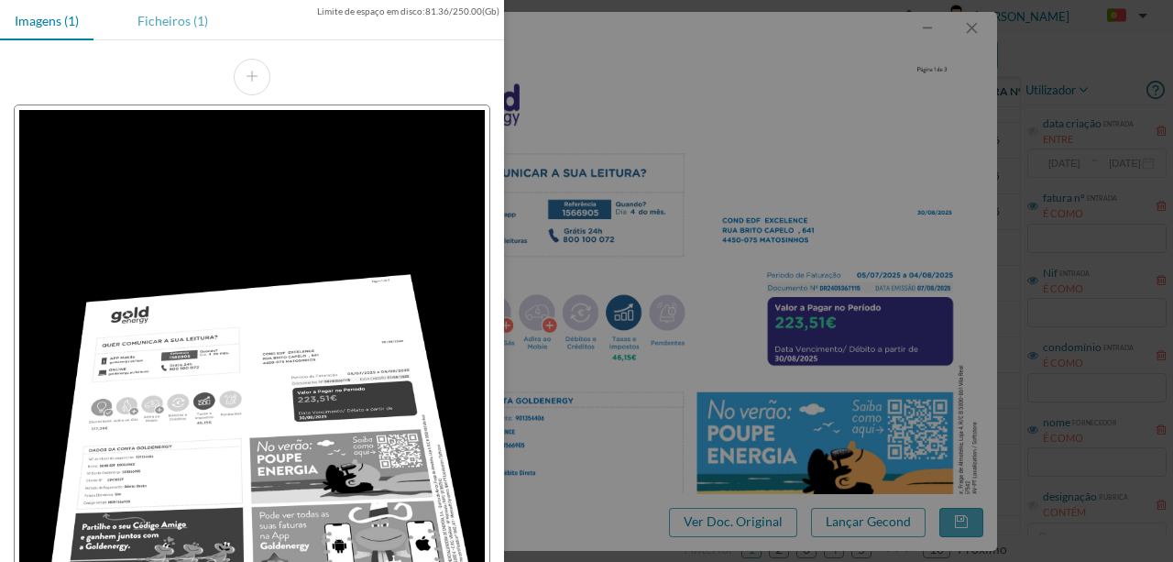
click at [180, 18] on div "Ficheiros (1)" at bounding box center [173, 20] width 100 height 41
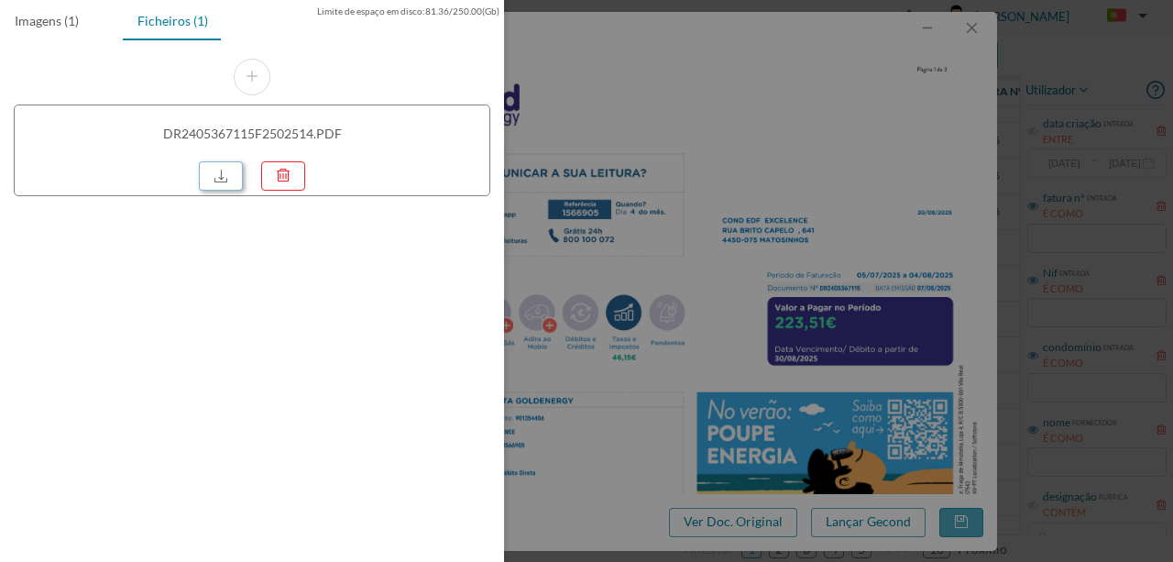
click at [219, 171] on link at bounding box center [221, 175] width 44 height 29
click at [623, 180] on div at bounding box center [586, 281] width 1173 height 562
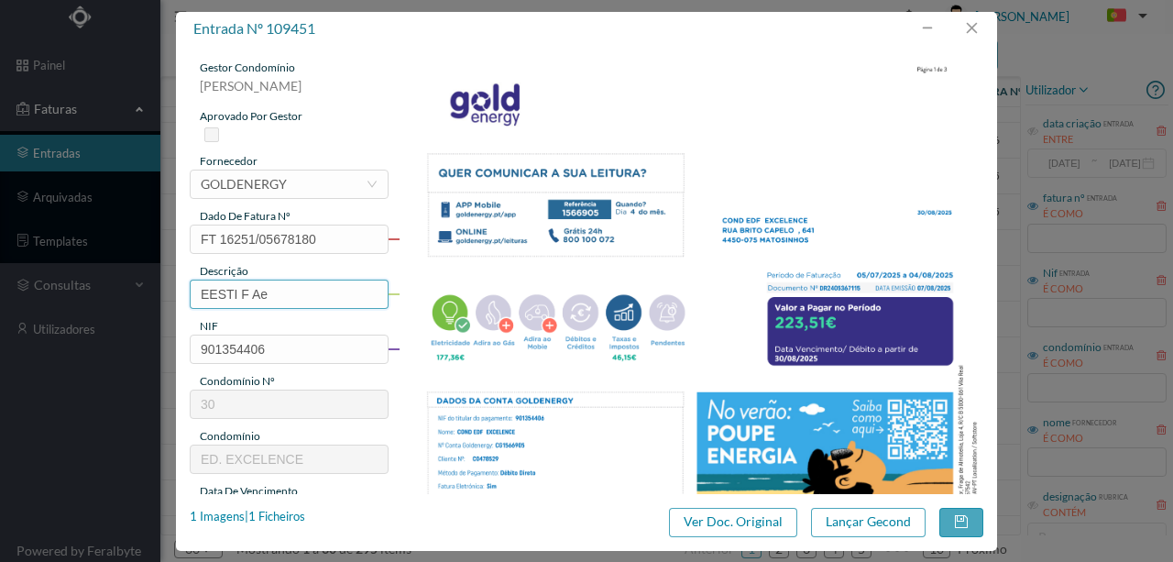
drag, startPoint x: 277, startPoint y: 303, endPoint x: 212, endPoint y: 281, distance: 68.4
click at [149, 292] on div "entrada nº 109451 gestor condomínio Rui Marques aprovado por gestor fornecedor …" at bounding box center [586, 281] width 1173 height 562
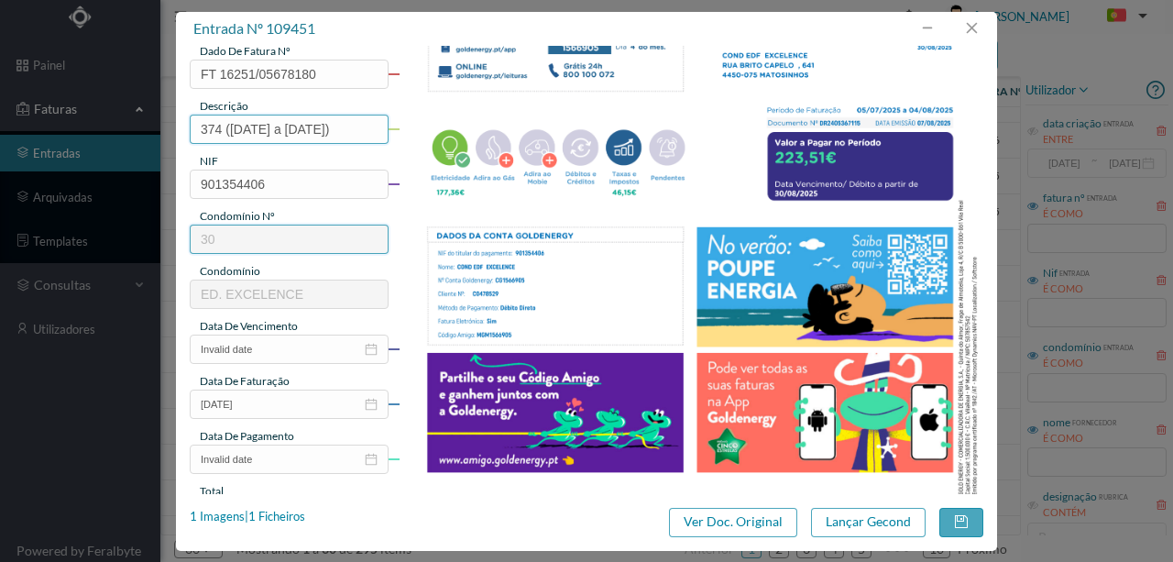
scroll to position [183, 0]
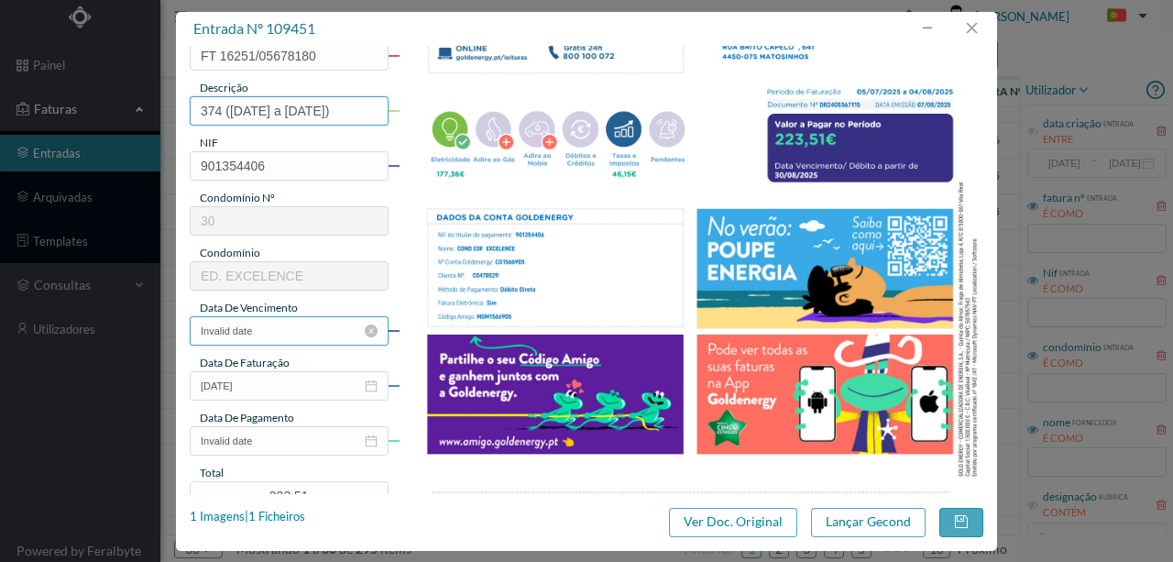
type input "374 (05.07.2025 a 04.08.2025)"
click at [278, 336] on input "Invalid date" at bounding box center [289, 330] width 199 height 29
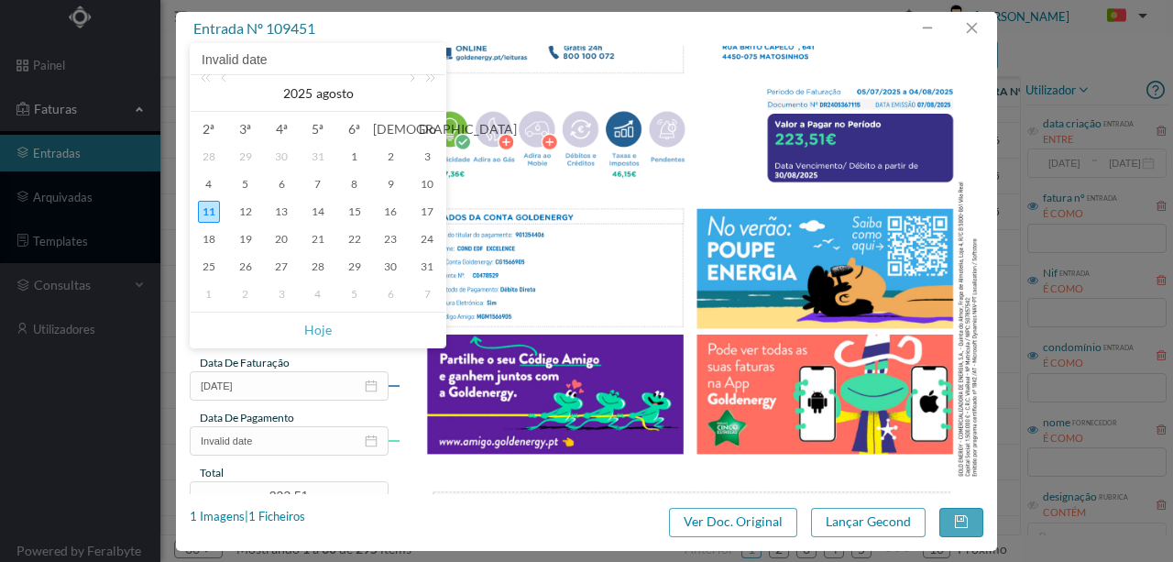
drag, startPoint x: 314, startPoint y: 183, endPoint x: 339, endPoint y: 251, distance: 72.5
click at [315, 183] on div "7" at bounding box center [318, 184] width 22 height 22
type input "07-08-2025"
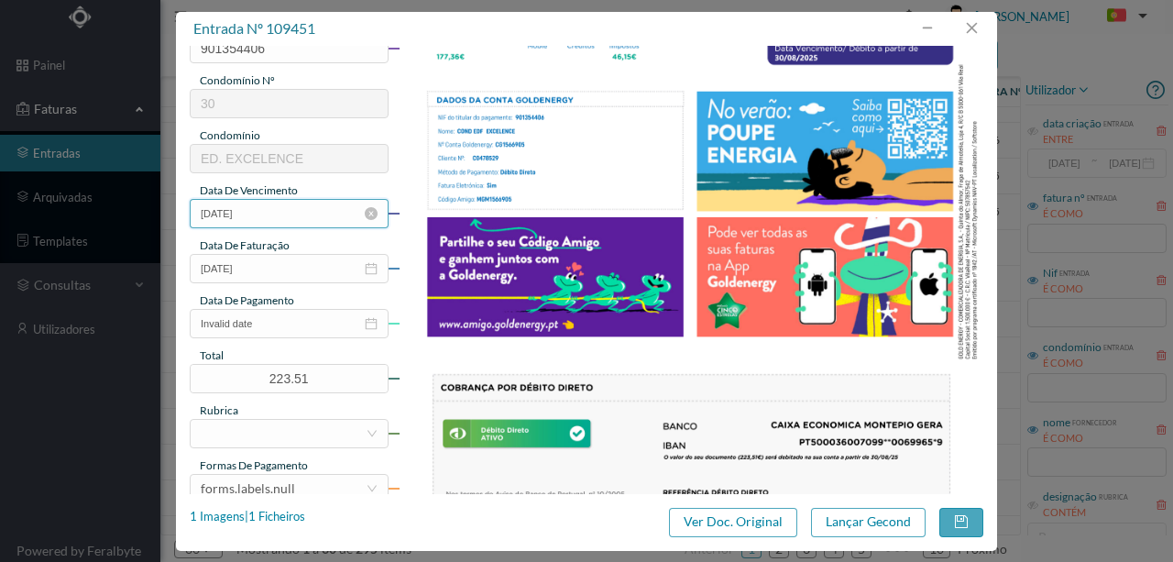
scroll to position [305, 0]
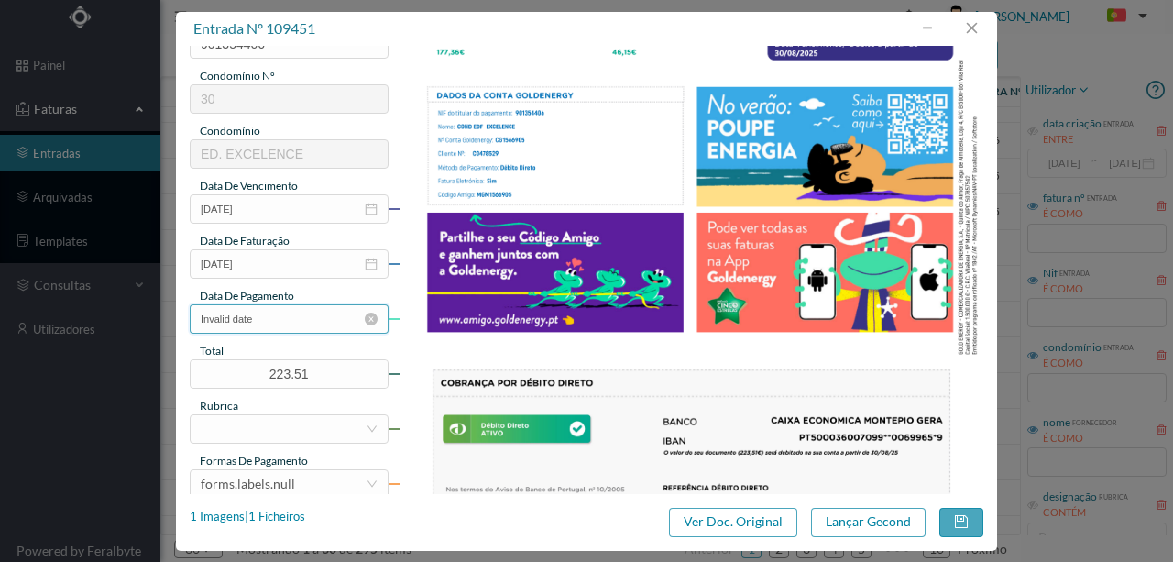
click at [274, 318] on input "Invalid date" at bounding box center [289, 318] width 199 height 29
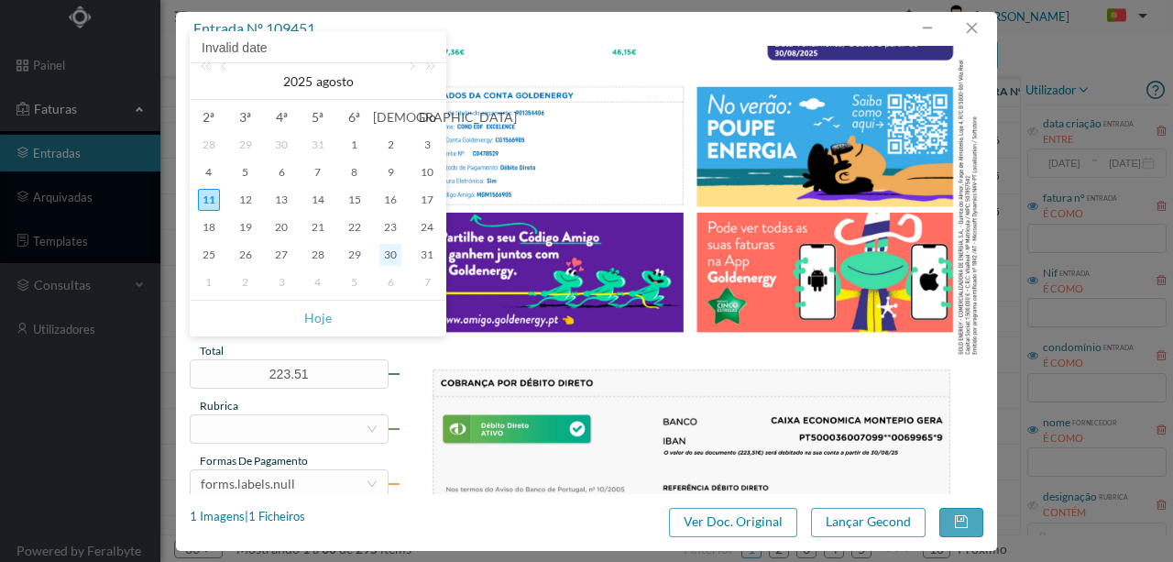
click at [383, 254] on div "30" at bounding box center [391, 255] width 22 height 22
type input "30-08-2025"
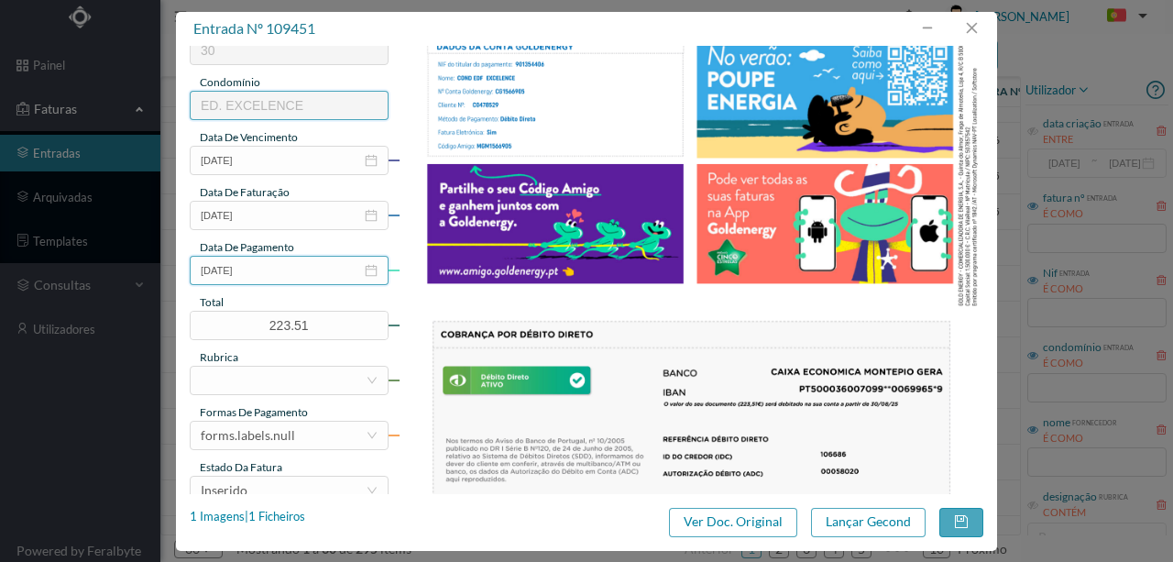
scroll to position [367, 0]
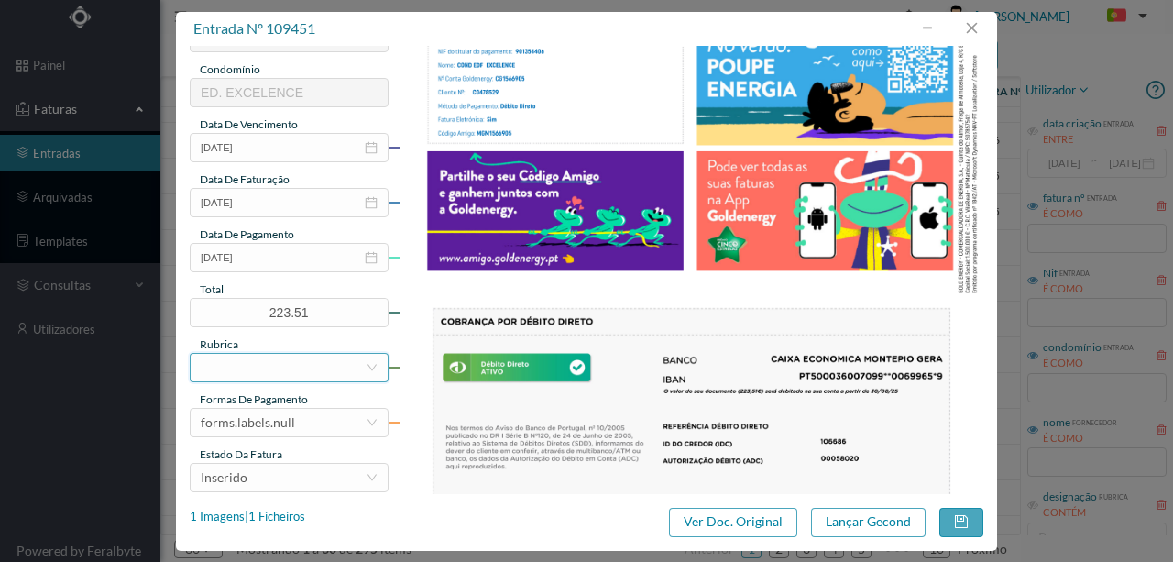
click at [291, 361] on div at bounding box center [283, 368] width 165 height 28
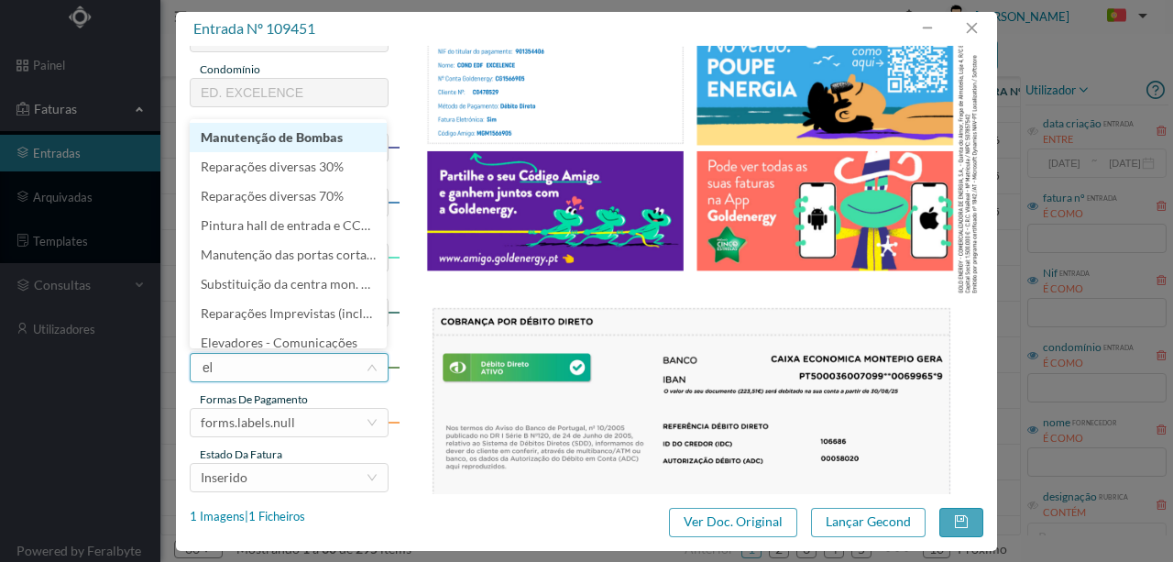
type input "ele"
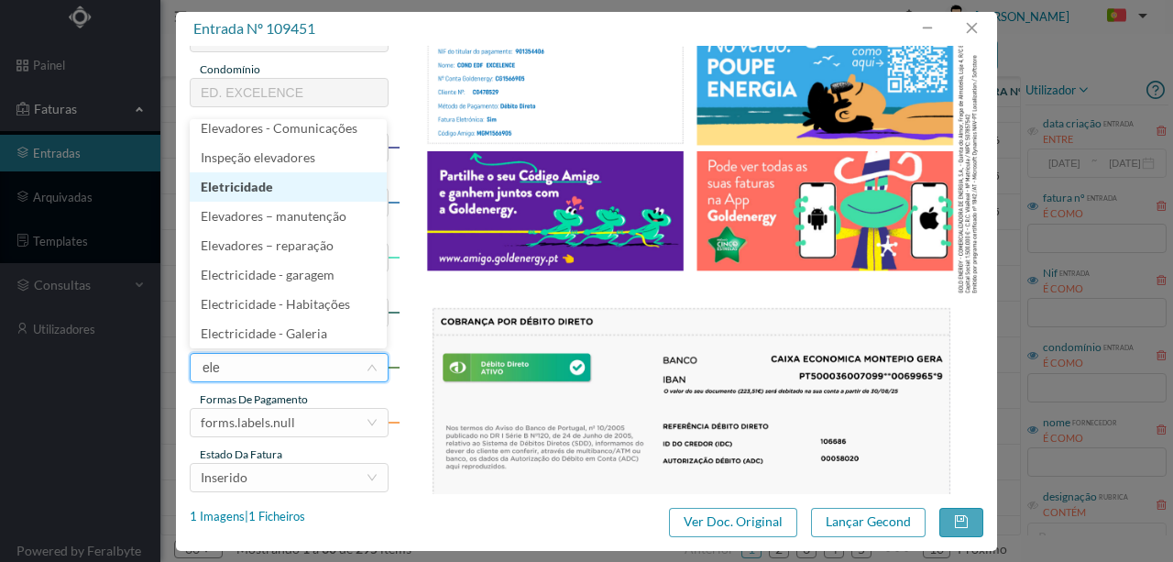
click at [269, 193] on li "Eletricidade" at bounding box center [288, 186] width 197 height 29
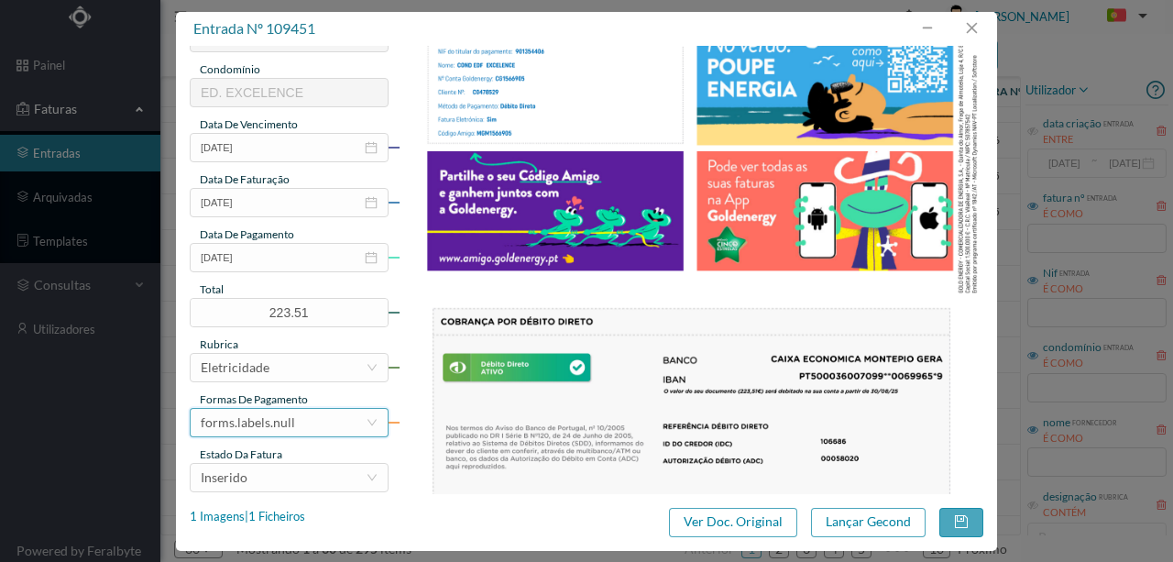
click at [297, 418] on div "forms.labels.null" at bounding box center [283, 423] width 165 height 28
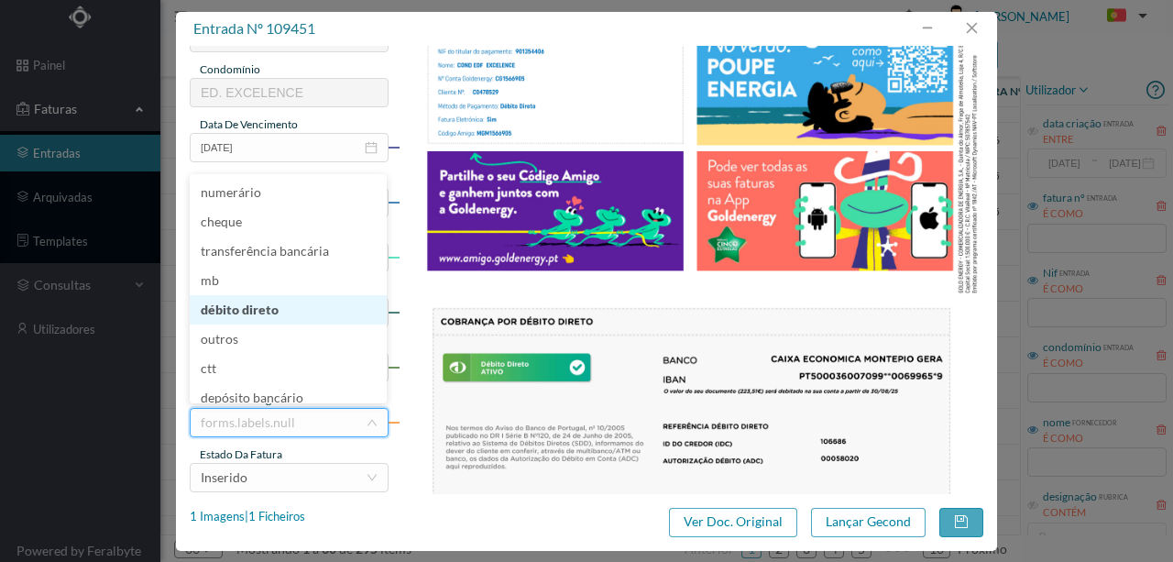
click at [254, 312] on li "débito direto" at bounding box center [288, 309] width 197 height 29
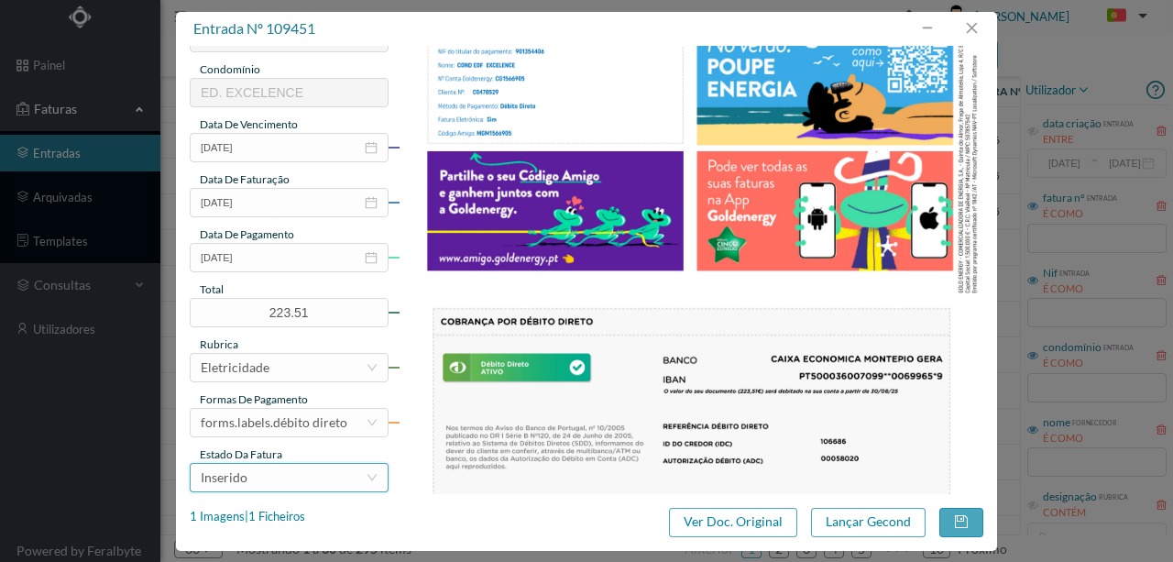
click at [264, 487] on div "Inserido" at bounding box center [283, 478] width 165 height 28
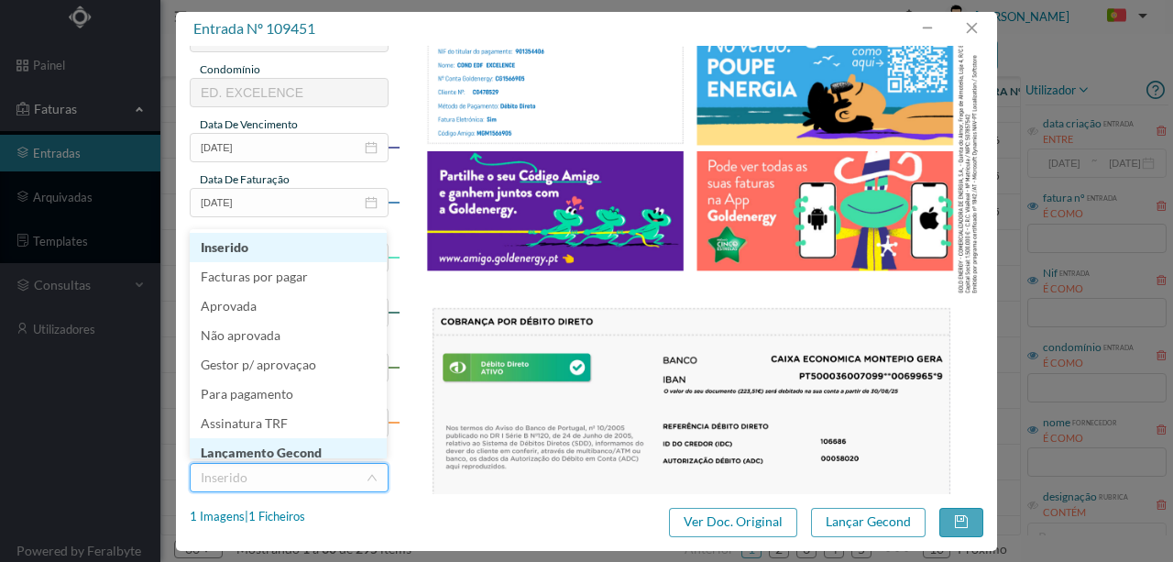
scroll to position [9, 0]
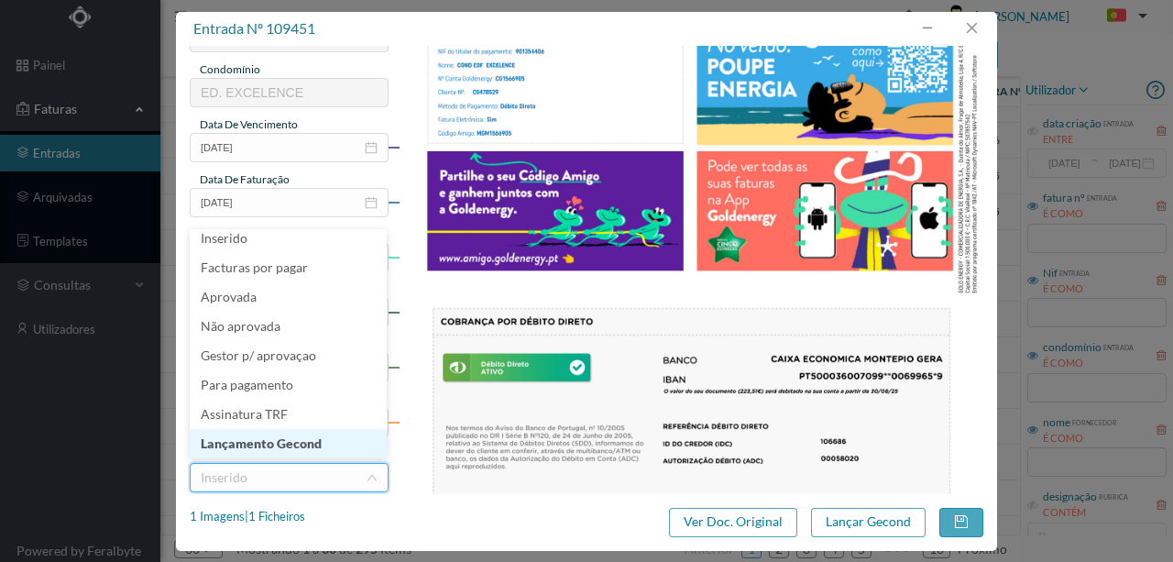
click at [290, 442] on li "Lançamento Gecond" at bounding box center [288, 443] width 197 height 29
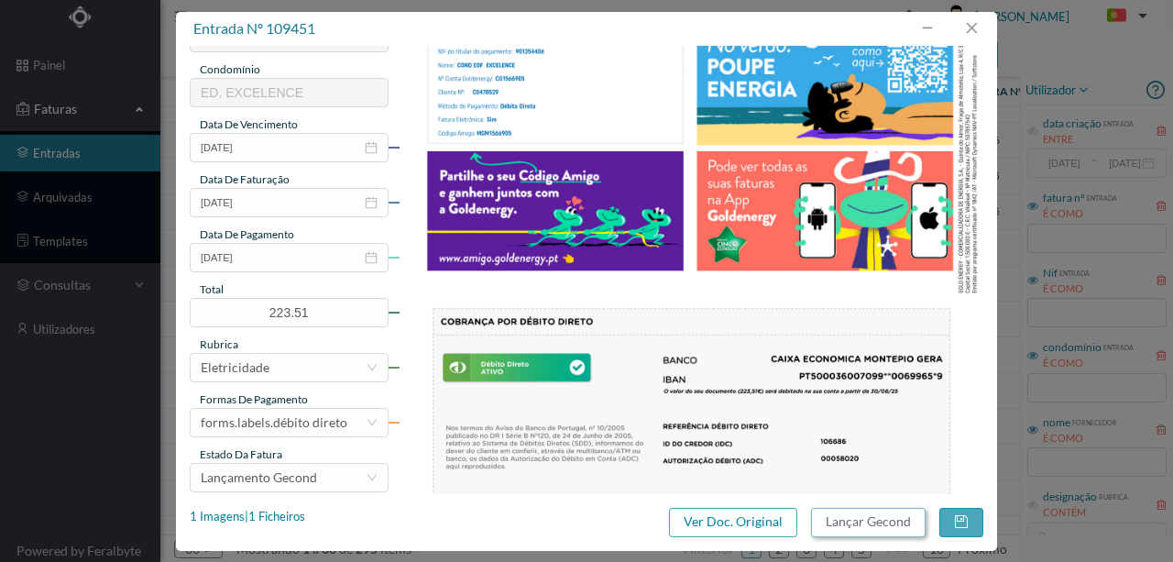
click at [842, 519] on button "Lançar Gecond" at bounding box center [868, 522] width 115 height 29
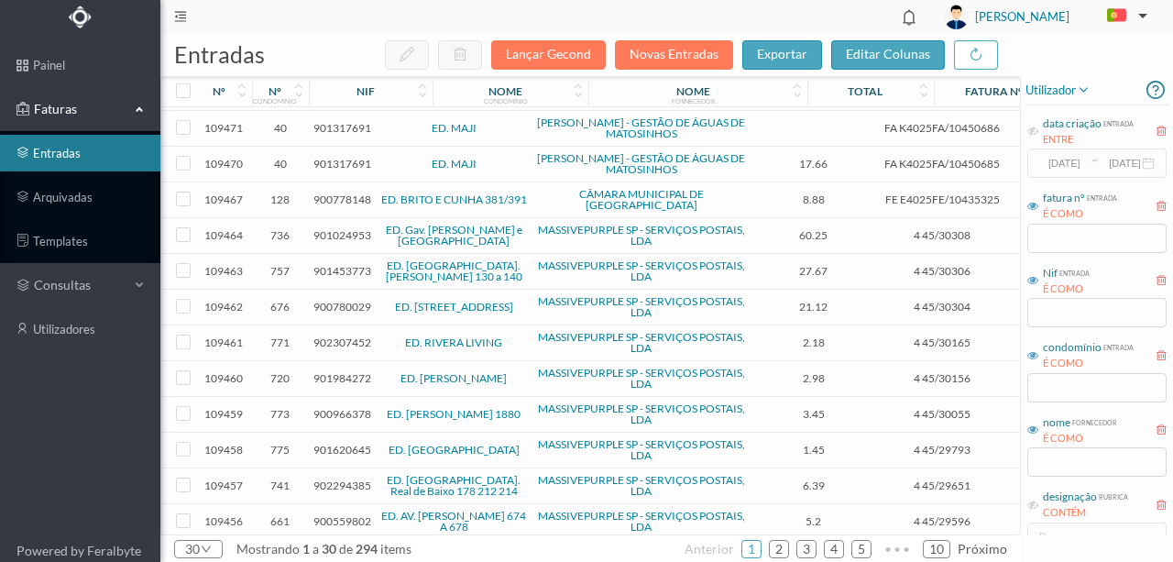
scroll to position [611, 0]
click at [348, 552] on span "901534919" at bounding box center [343, 559] width 58 height 14
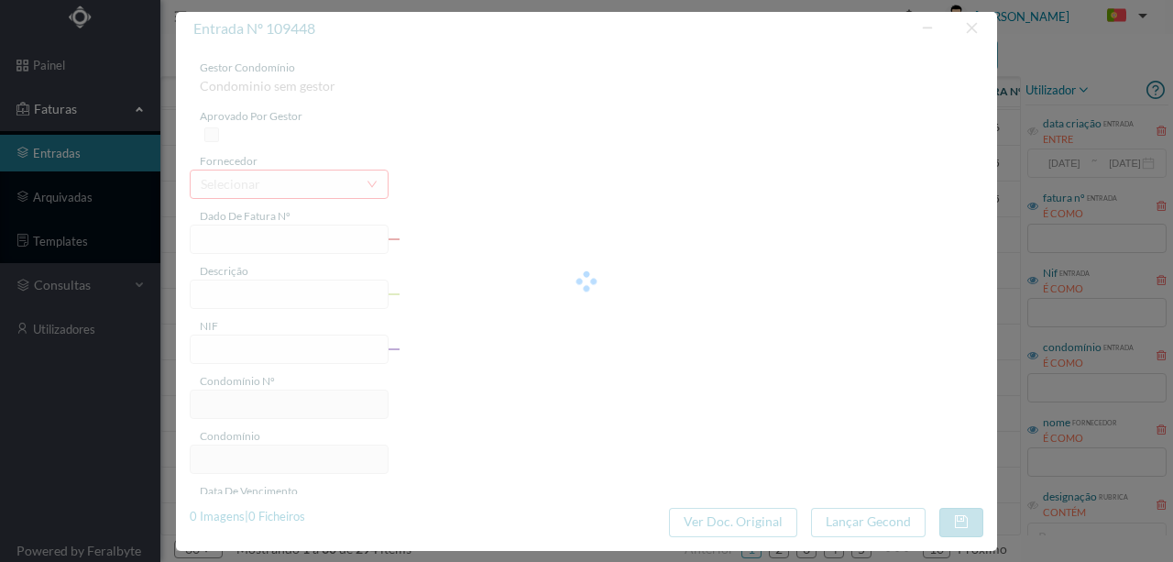
type input "FAC 0210182025/0049050637"
type input "mm ÁGUAS DE"
type input "901534919"
type input "2025-09-01"
type input "2025-08-05"
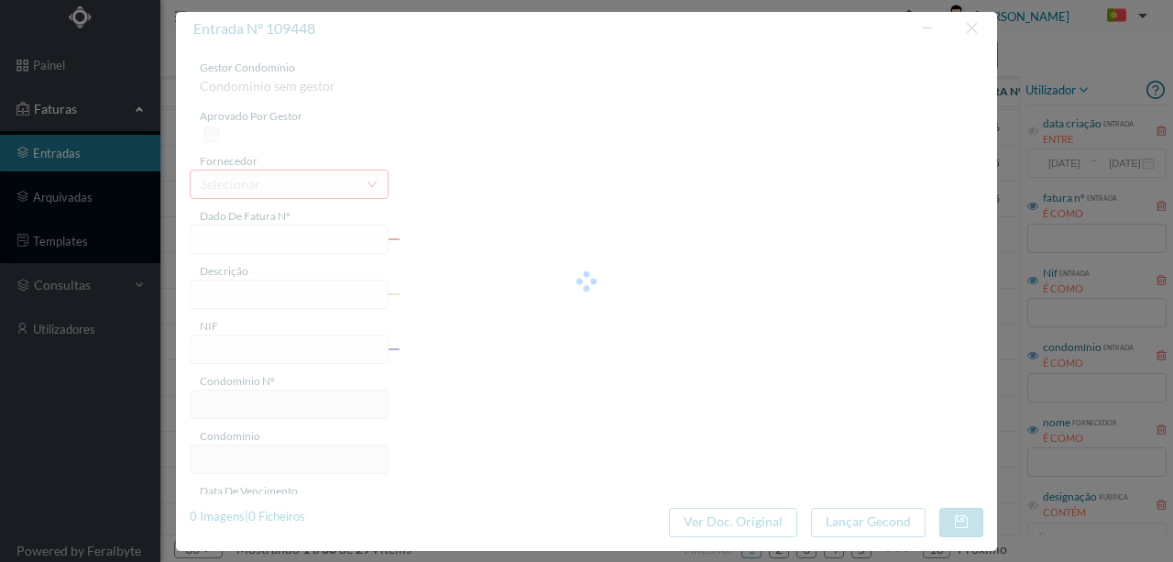
type input "2025-09-01"
type input "6.32"
type input "108"
type input "ED. 2000 (VALONGO)"
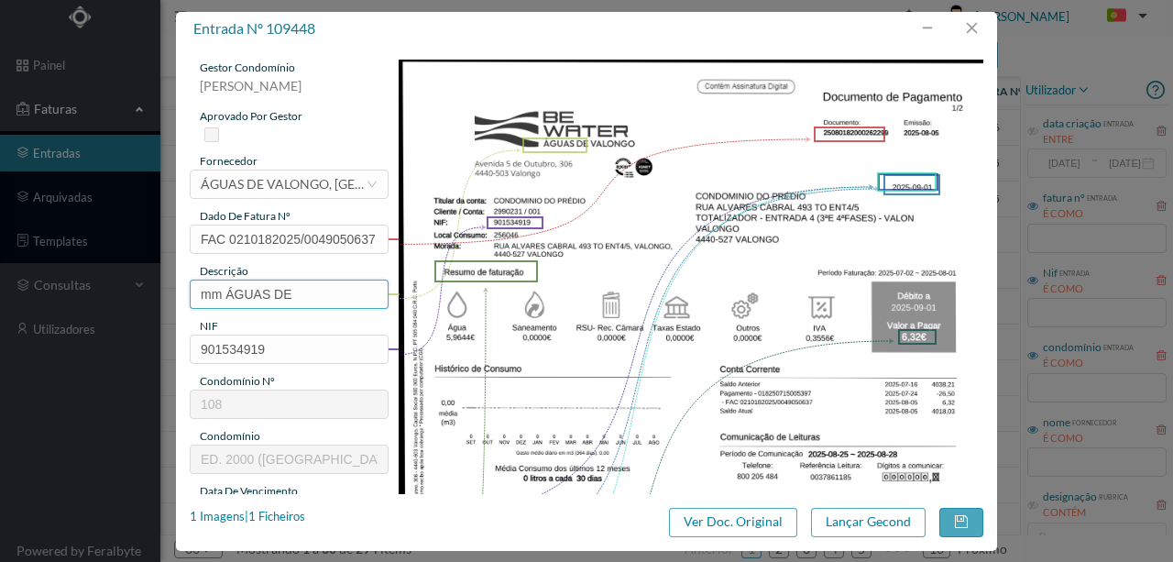
scroll to position [61, 0]
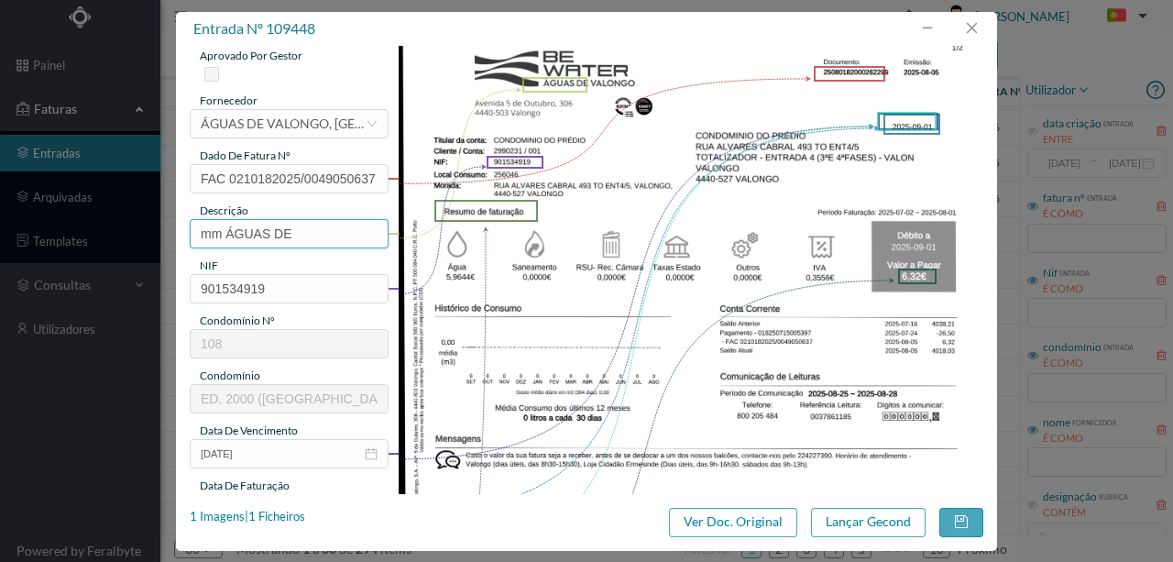
drag, startPoint x: 325, startPoint y: 238, endPoint x: 120, endPoint y: 243, distance: 204.5
click at [121, 244] on div "entrada nº 109448 gestor condomínio Rui Marques aprovado por gestor fornecedor …" at bounding box center [586, 281] width 1173 height 562
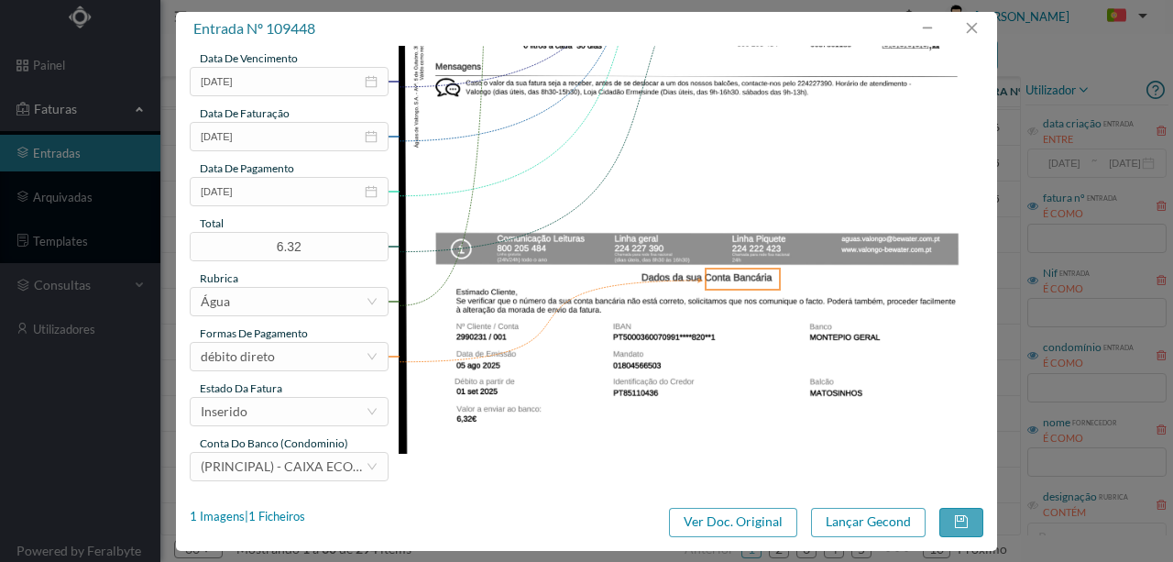
scroll to position [434, 0]
type input "493 Ent 4/5 ([DATE] a [DATE])"
click at [293, 417] on div "Inserido" at bounding box center [283, 411] width 165 height 28
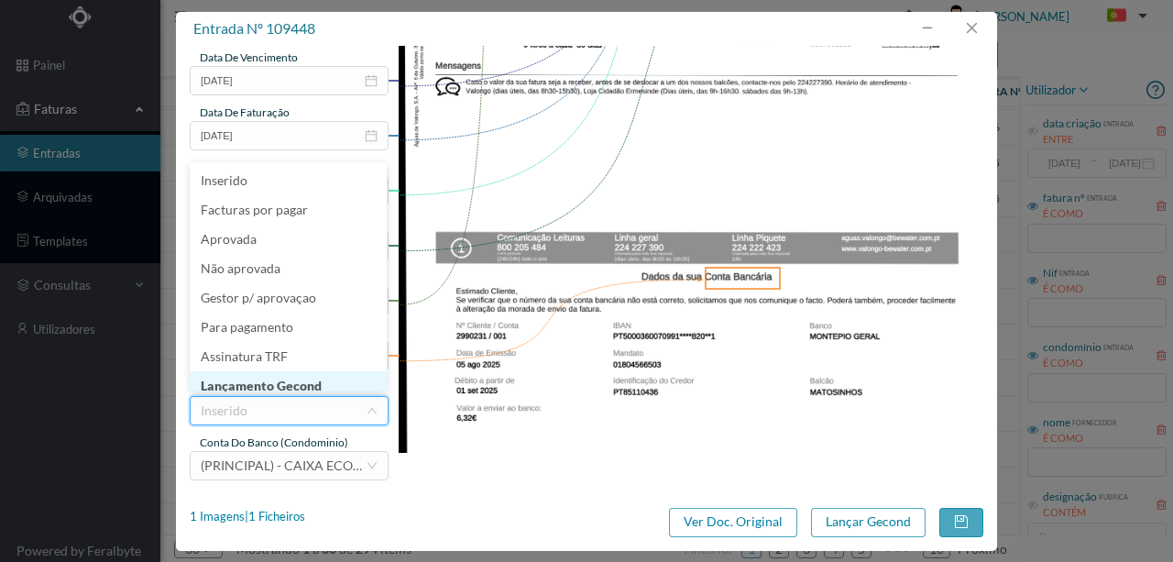
scroll to position [9, 0]
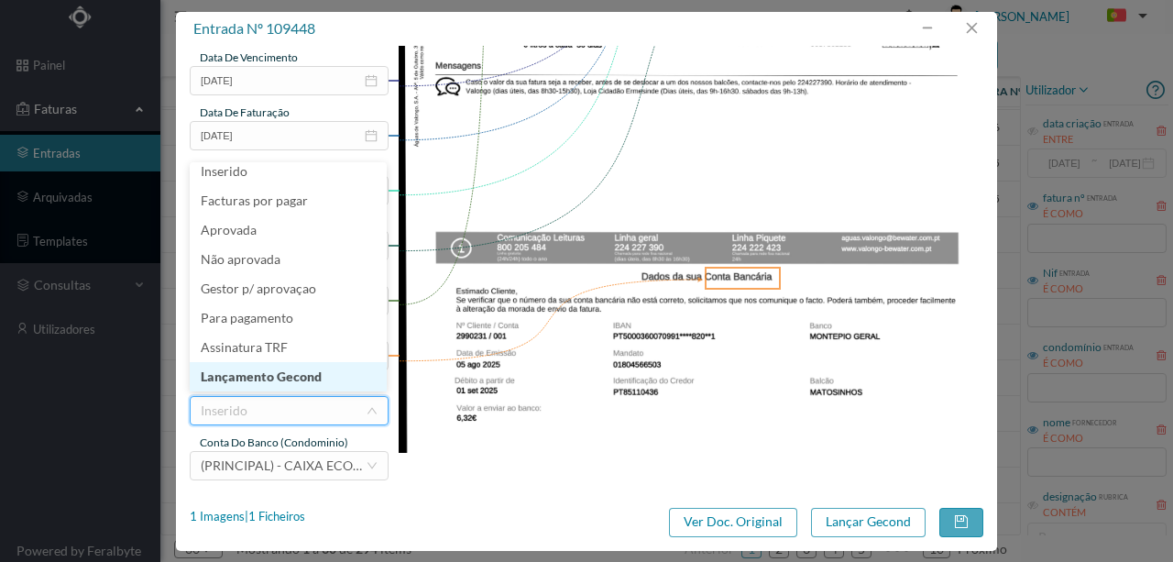
click at [316, 382] on li "Lançamento Gecond" at bounding box center [288, 376] width 197 height 29
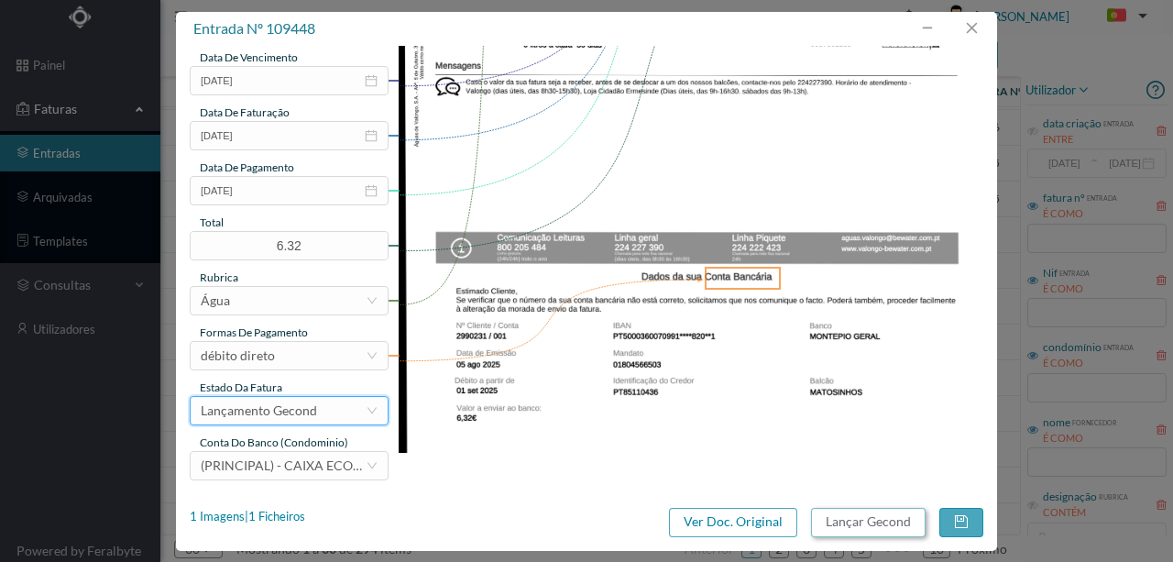
click at [839, 523] on button "Lançar Gecond" at bounding box center [868, 522] width 115 height 29
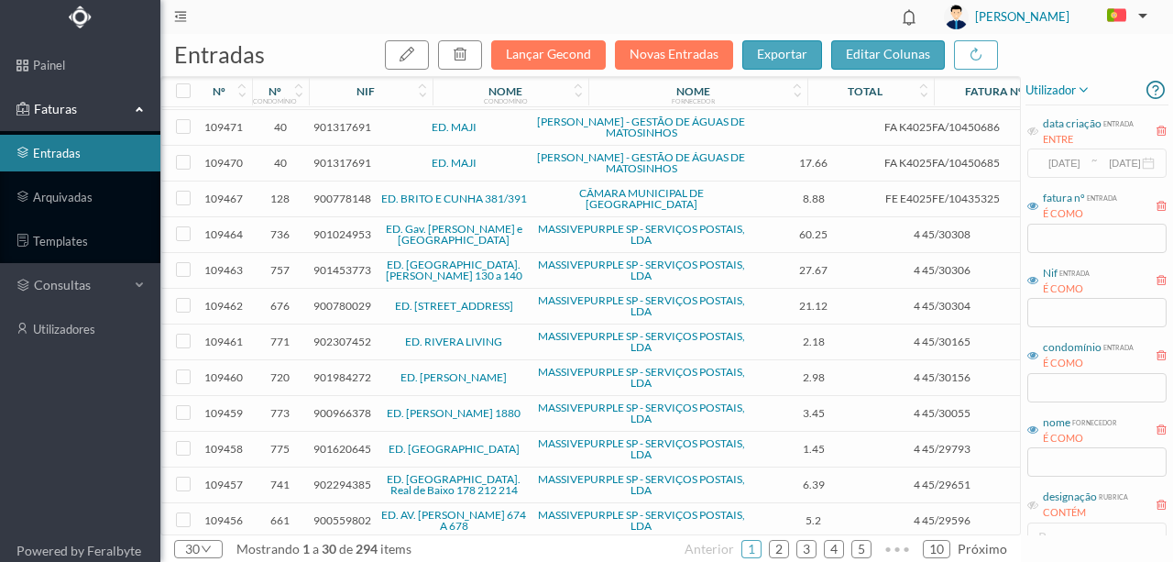
scroll to position [605, 0]
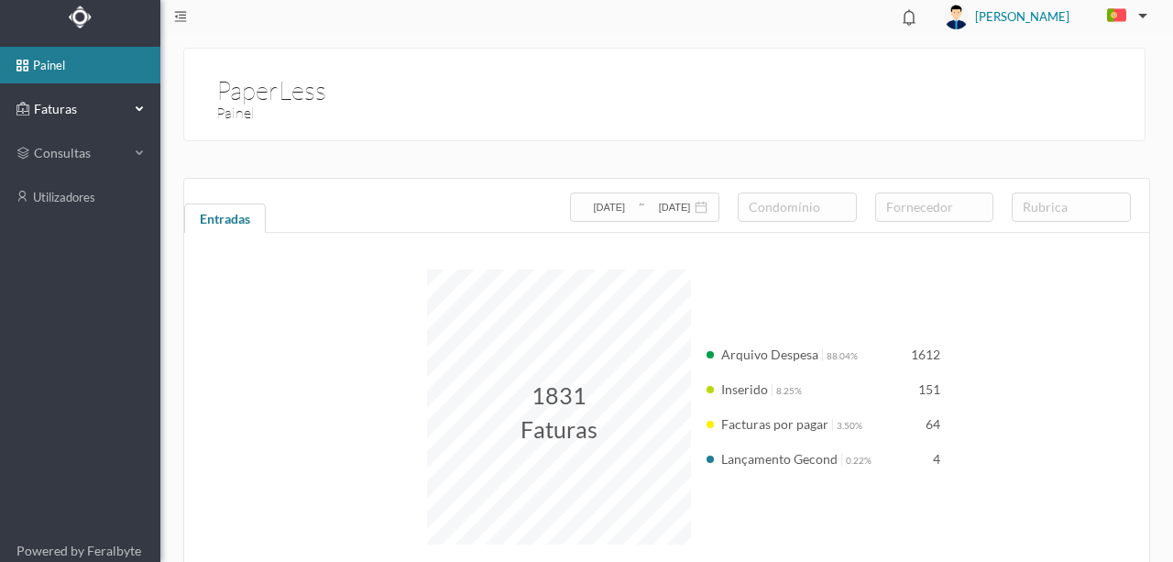
click at [53, 108] on span "Faturas" at bounding box center [79, 109] width 101 height 18
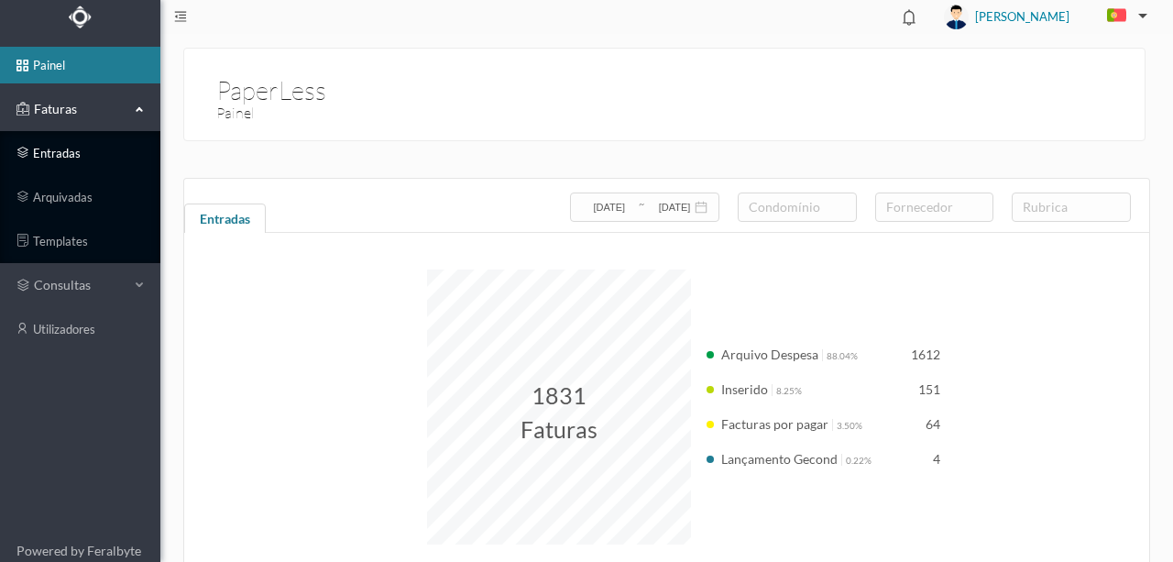
click at [60, 150] on link "entradas" at bounding box center [80, 153] width 160 height 37
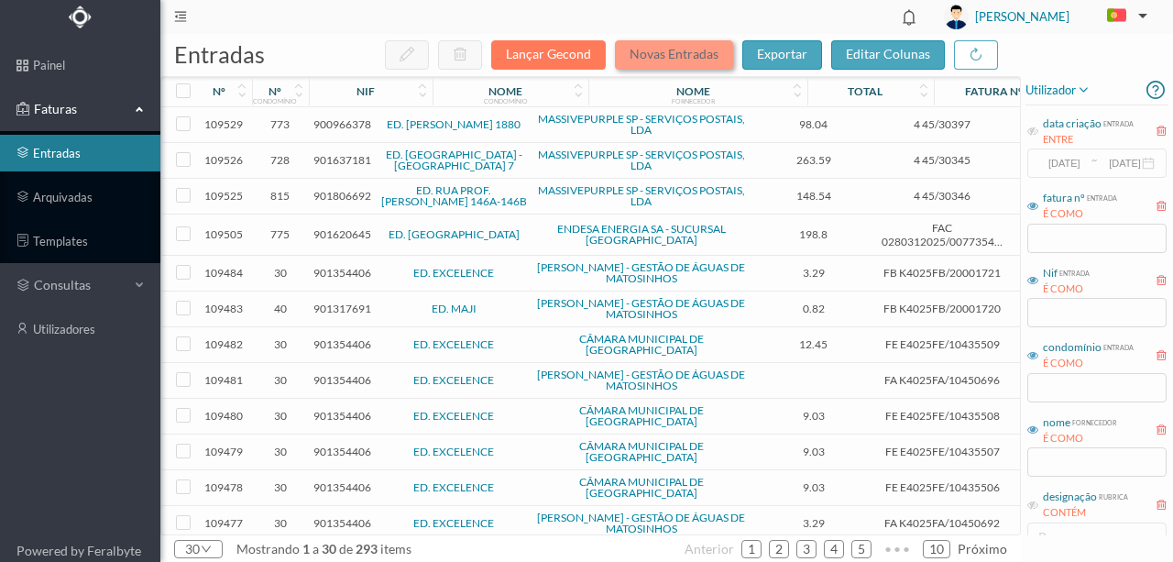
click at [697, 52] on button "Novas Entradas" at bounding box center [674, 54] width 118 height 29
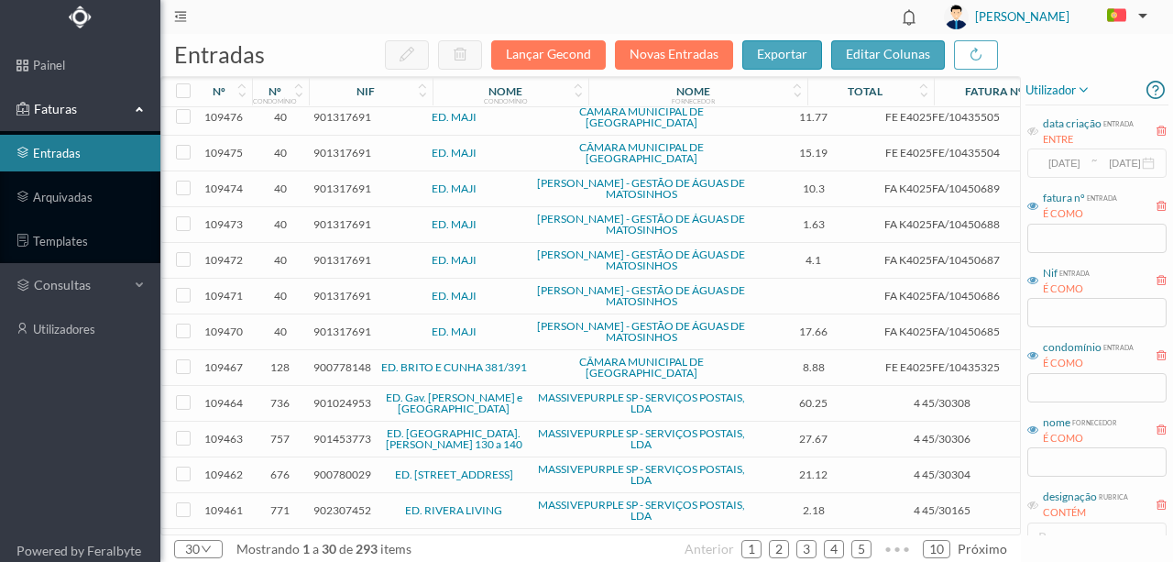
scroll to position [489, 0]
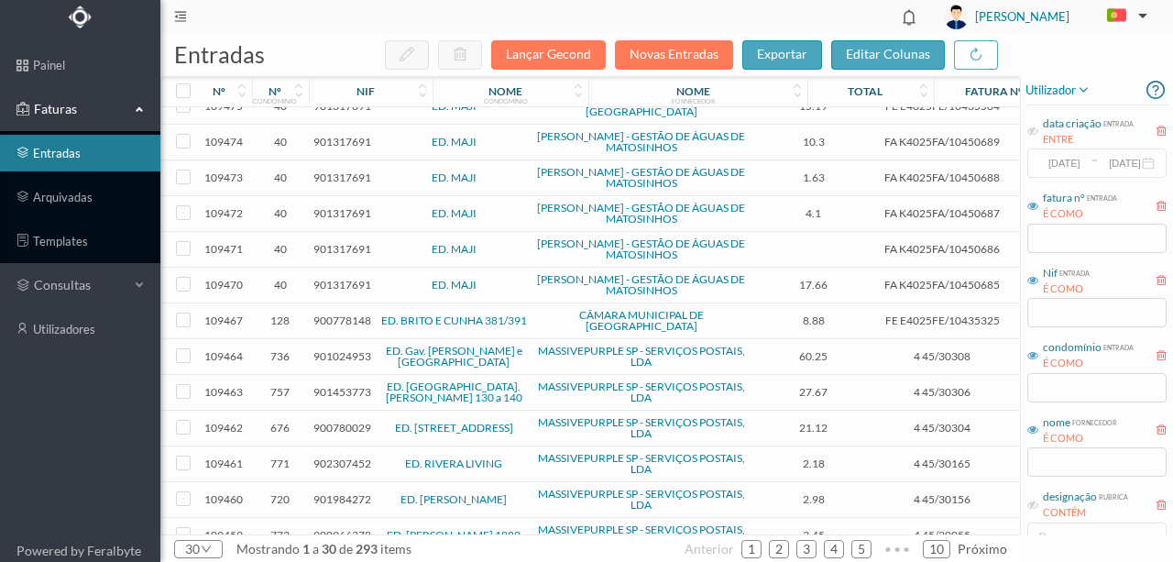
click at [328, 278] on span "901317691" at bounding box center [343, 285] width 58 height 14
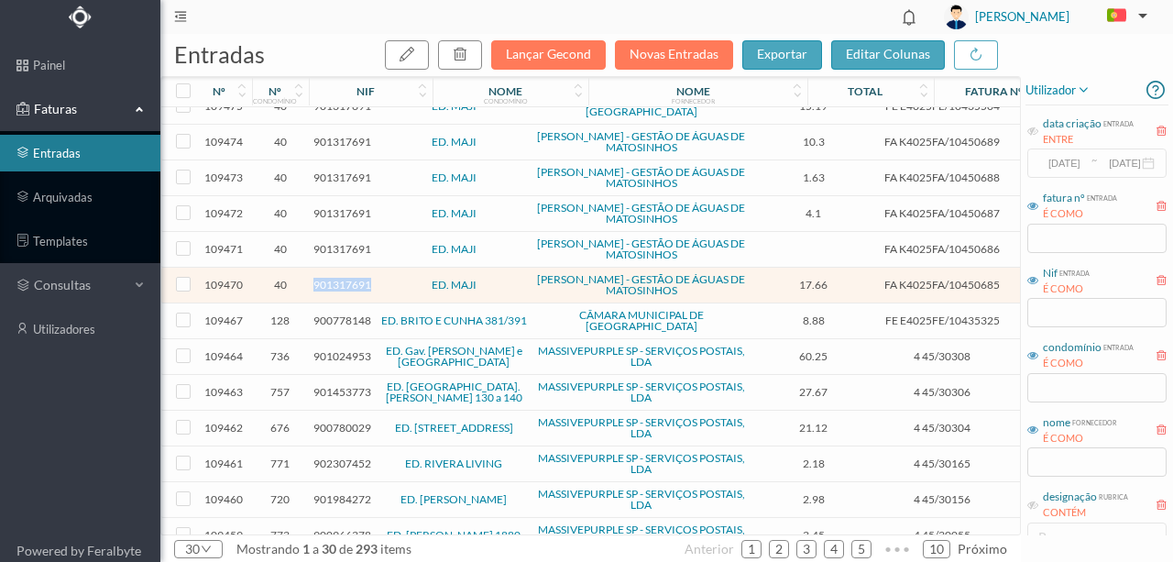
click at [328, 278] on span "901317691" at bounding box center [343, 285] width 58 height 14
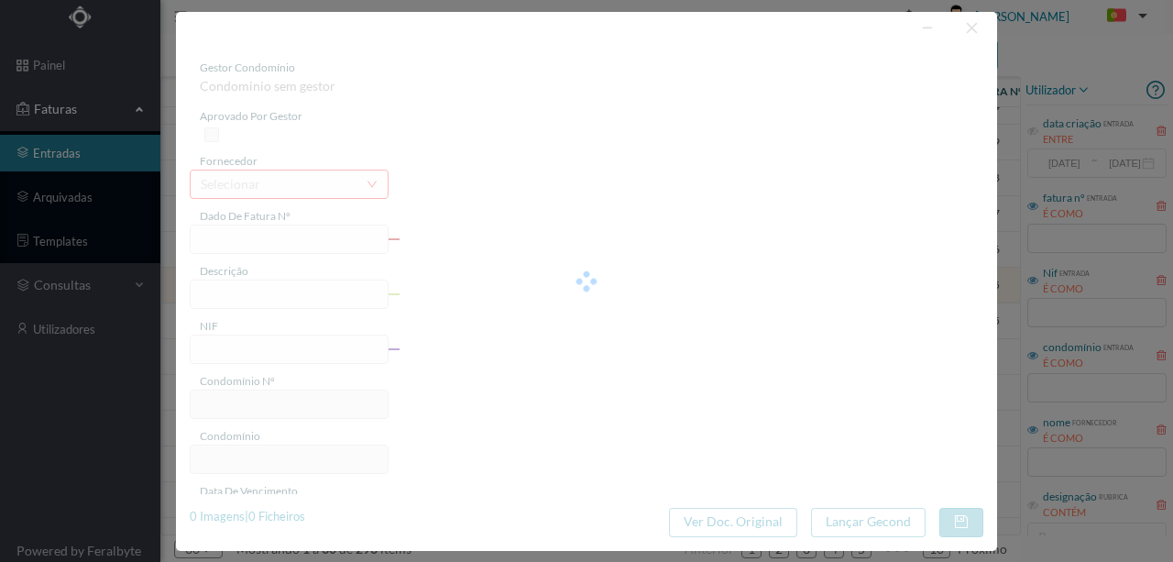
type input "FA K4025FA/10450685"
type input "Periodo de faturação: [DATE] a [DATE]"
type input "901317691"
type input "[DATE]"
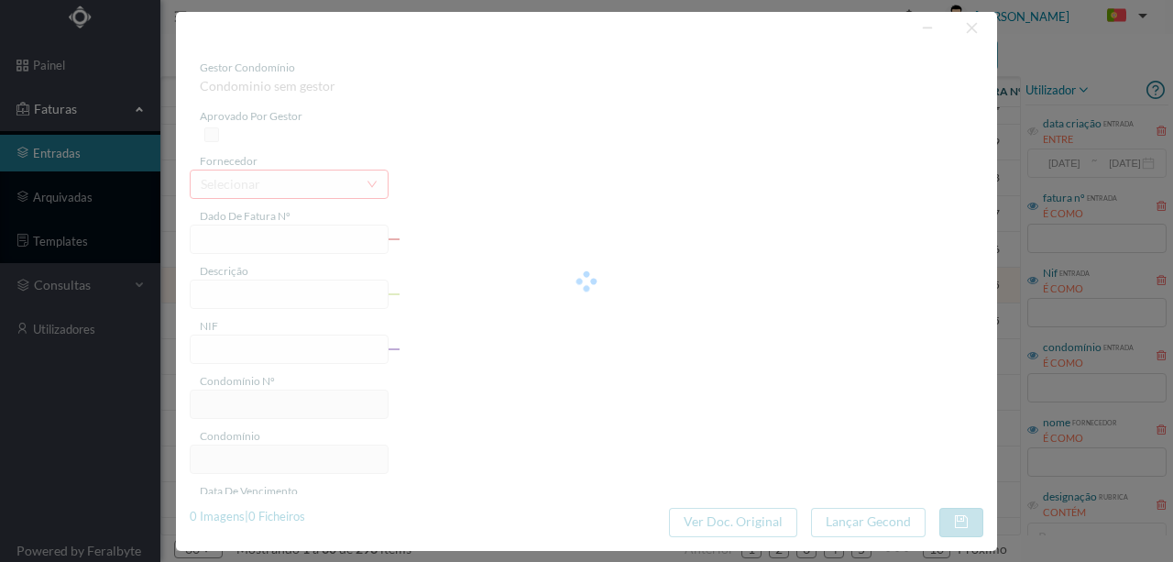
type input "[DATE]"
type input "17.66"
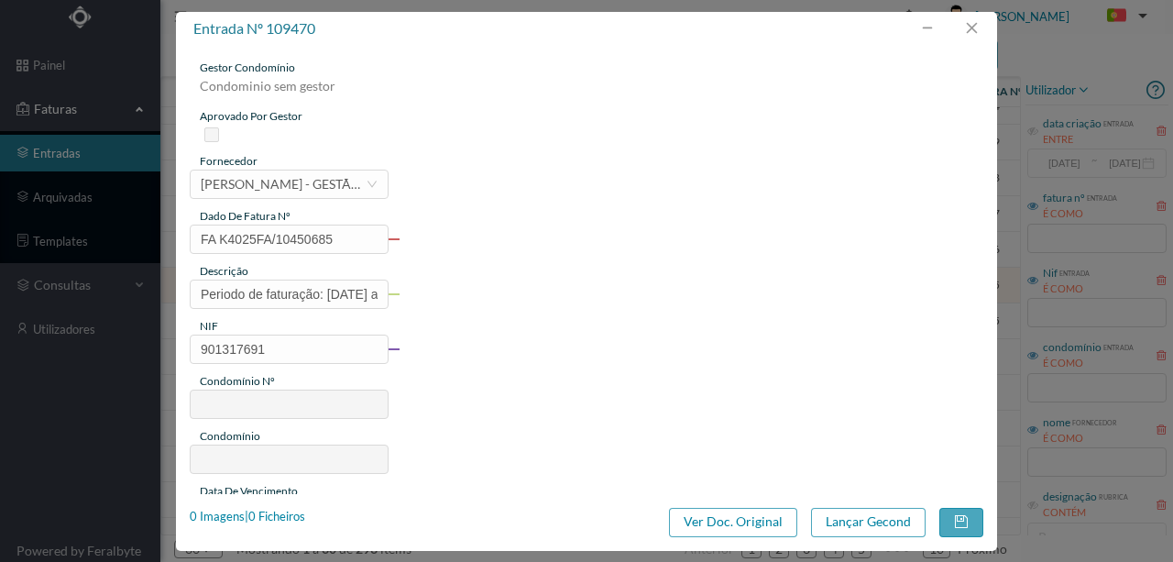
type input "40"
type input "ED. MAJI"
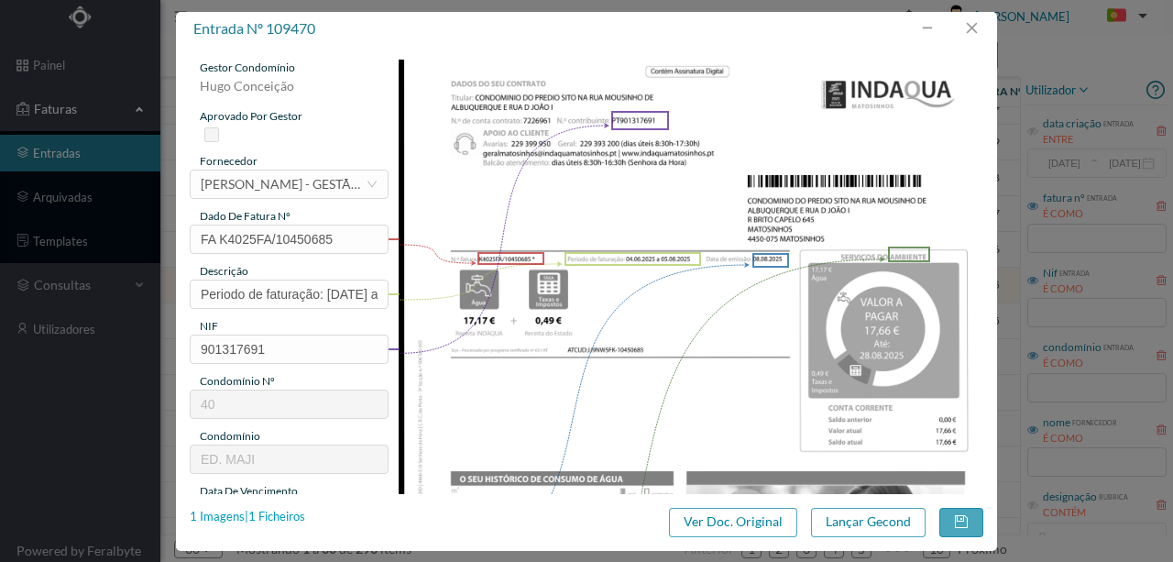
click at [281, 513] on div "1 Imagens | 1 Ficheiros" at bounding box center [248, 517] width 116 height 18
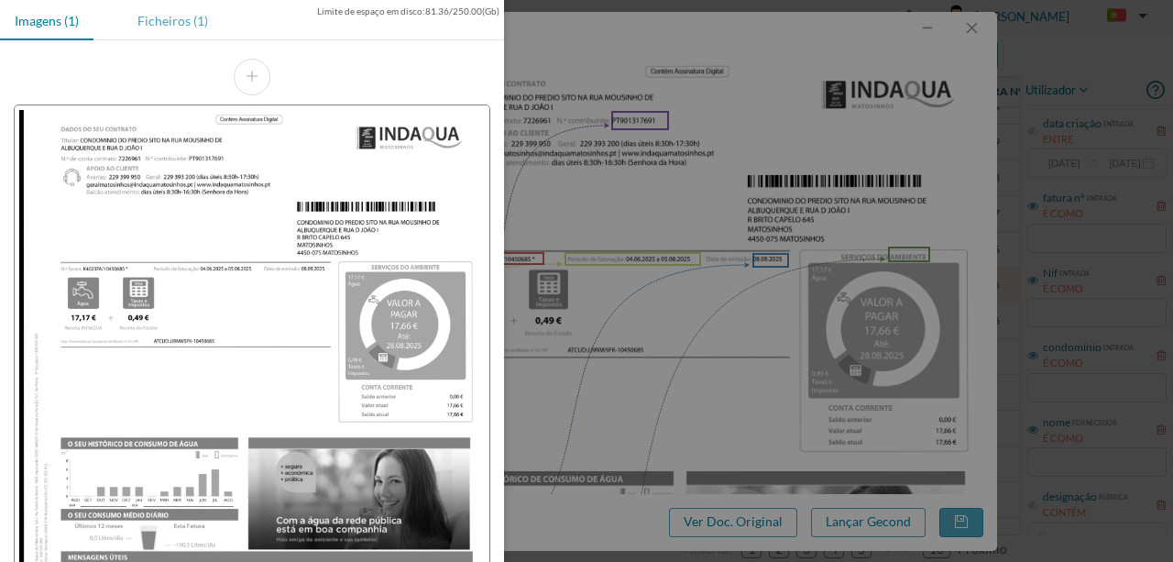
click at [176, 18] on div "Ficheiros (1)" at bounding box center [173, 20] width 100 height 41
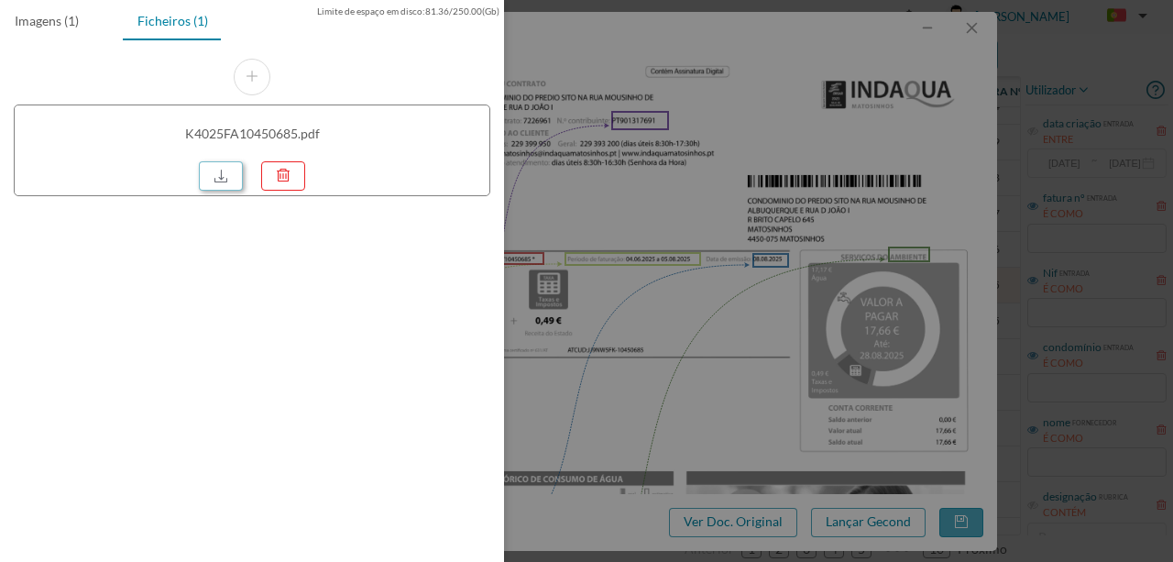
click at [222, 174] on link at bounding box center [221, 175] width 44 height 29
click at [690, 275] on div at bounding box center [586, 281] width 1173 height 562
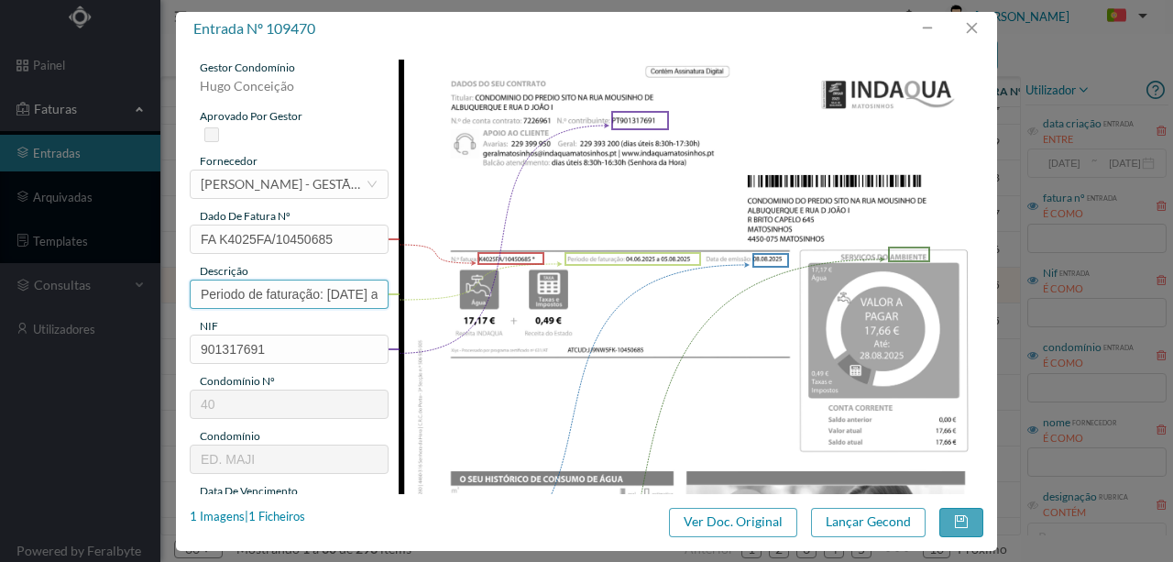
drag, startPoint x: 324, startPoint y: 292, endPoint x: 178, endPoint y: 275, distance: 146.7
click at [121, 291] on div "entrada nº 109470 gestor condomínio [PERSON_NAME] aprovado por gestor fornecedo…" at bounding box center [586, 281] width 1173 height 562
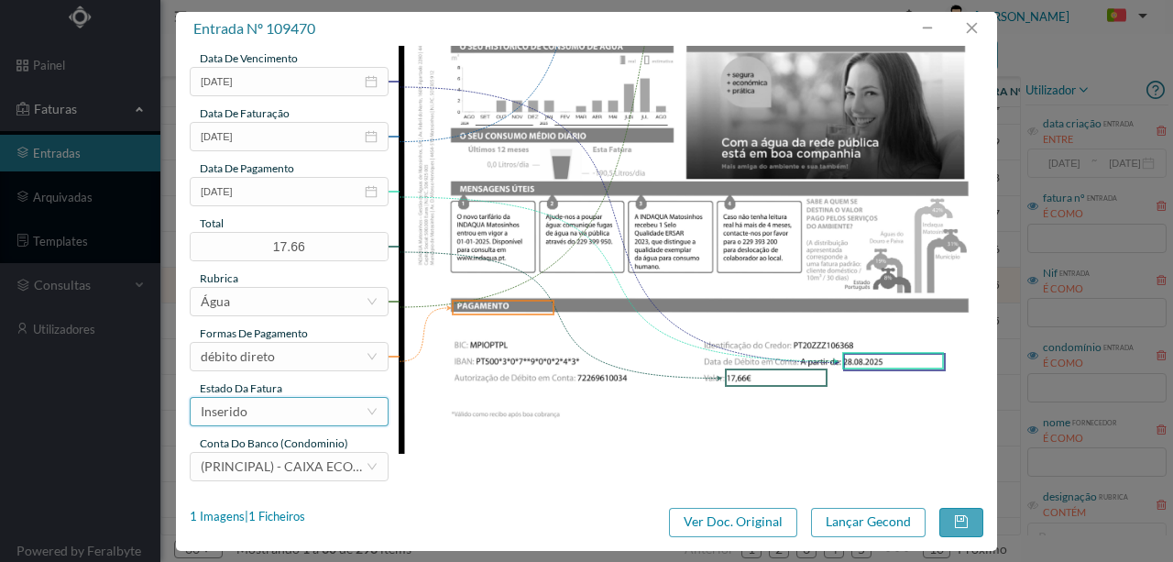
scroll to position [434, 0]
type input "275 Totalizador ( [DATE] a [DATE])"
click at [293, 418] on div "Inserido" at bounding box center [283, 411] width 165 height 28
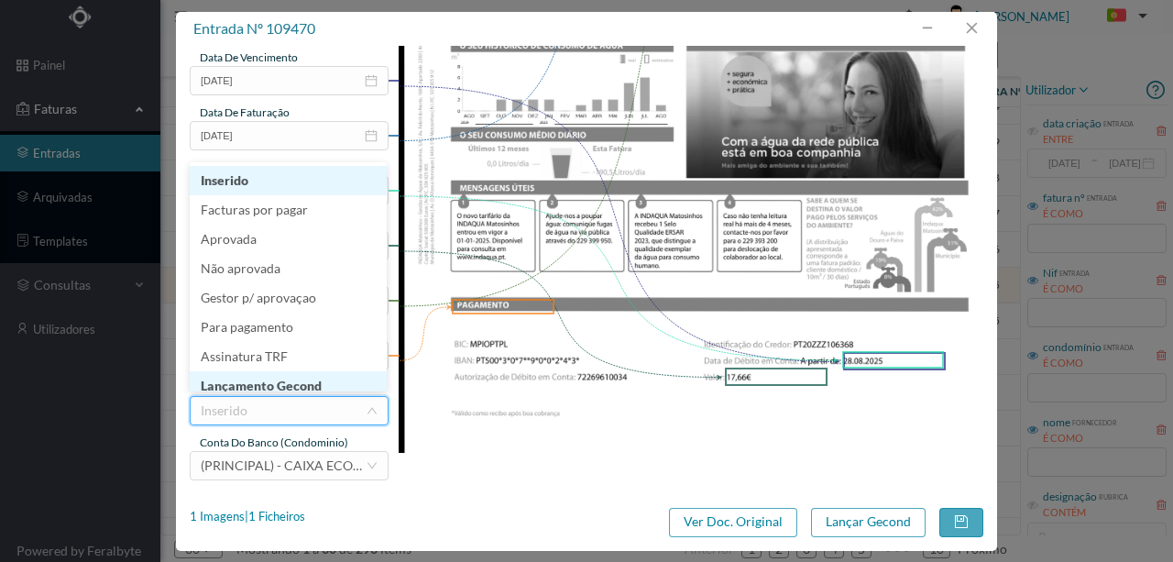
scroll to position [9, 0]
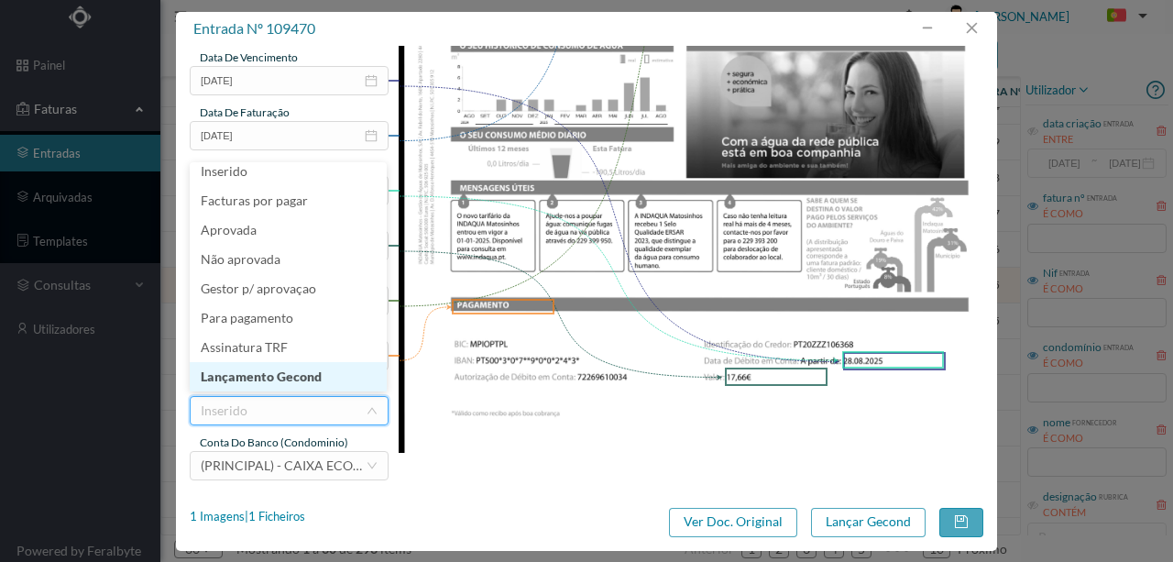
click at [292, 376] on li "Lançamento Gecond" at bounding box center [288, 376] width 197 height 29
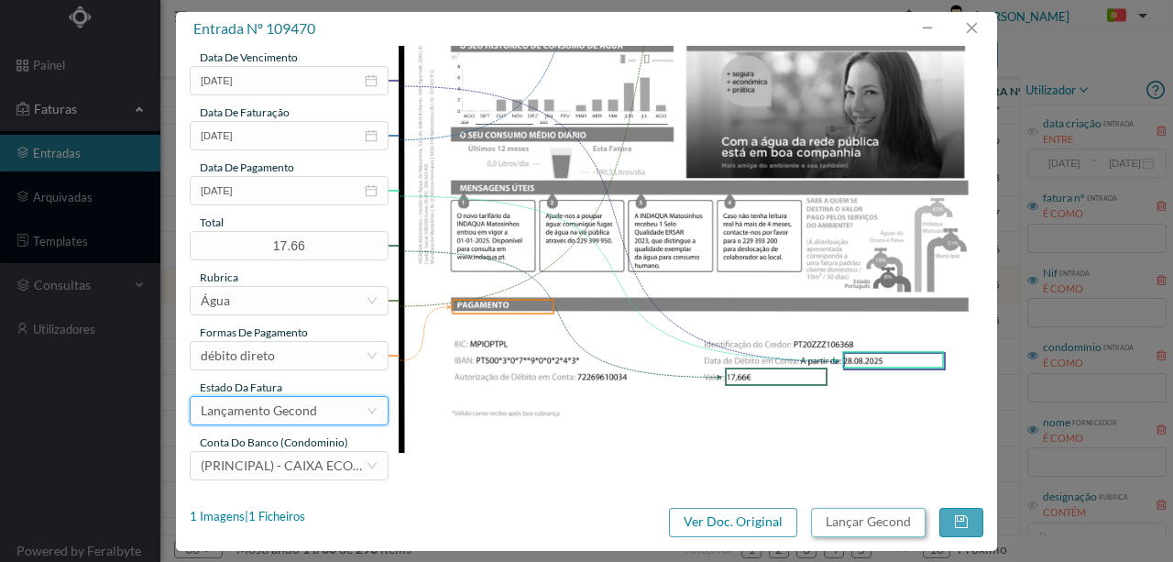
click at [889, 524] on button "Lançar Gecond" at bounding box center [868, 522] width 115 height 29
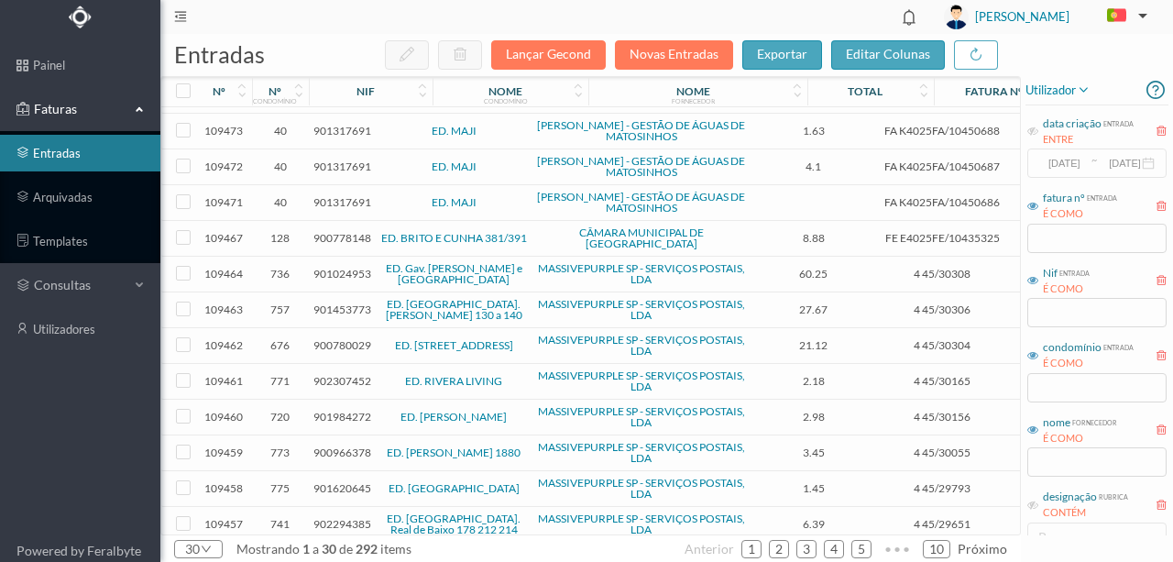
scroll to position [598, 0]
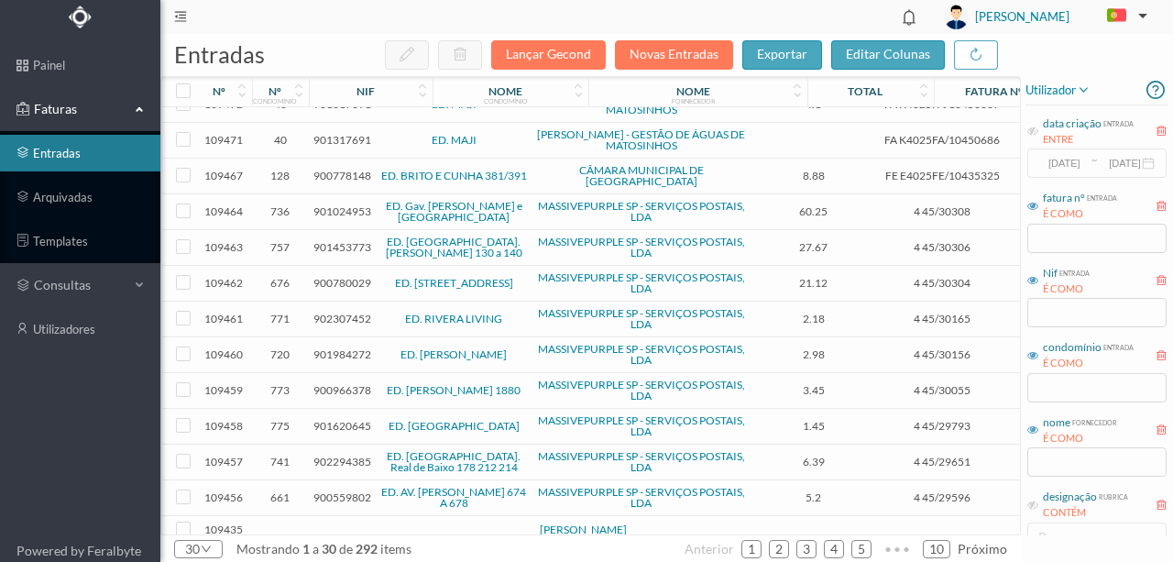
click at [362, 516] on td at bounding box center [396, 530] width 157 height 28
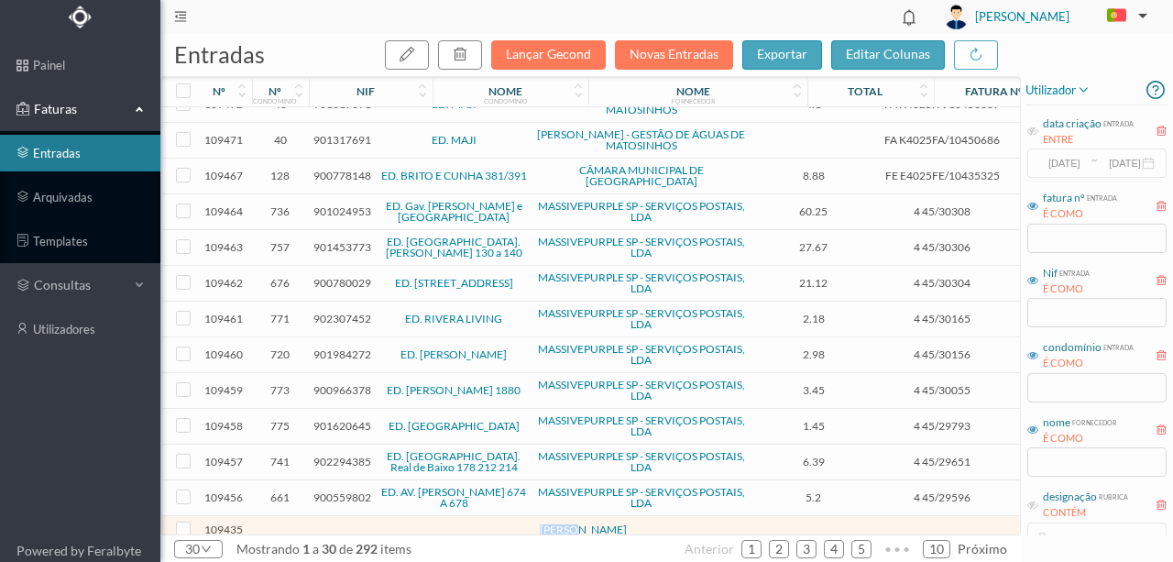
click at [362, 516] on td at bounding box center [396, 530] width 157 height 28
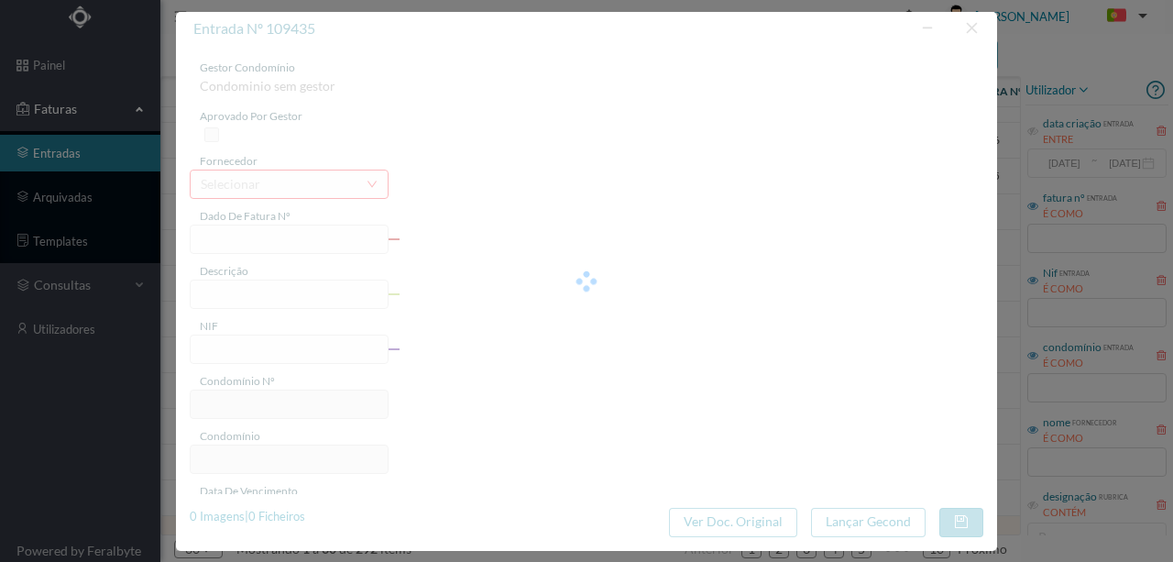
type input "0"
type input "Invalid date"
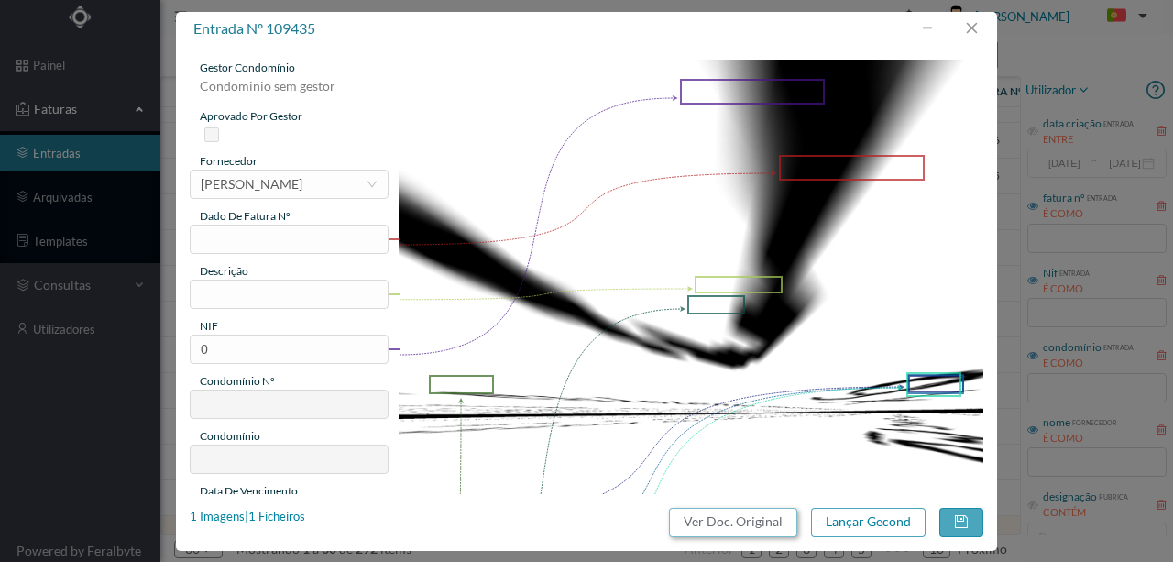
click at [761, 525] on button "Ver Doc. Original" at bounding box center [733, 522] width 128 height 29
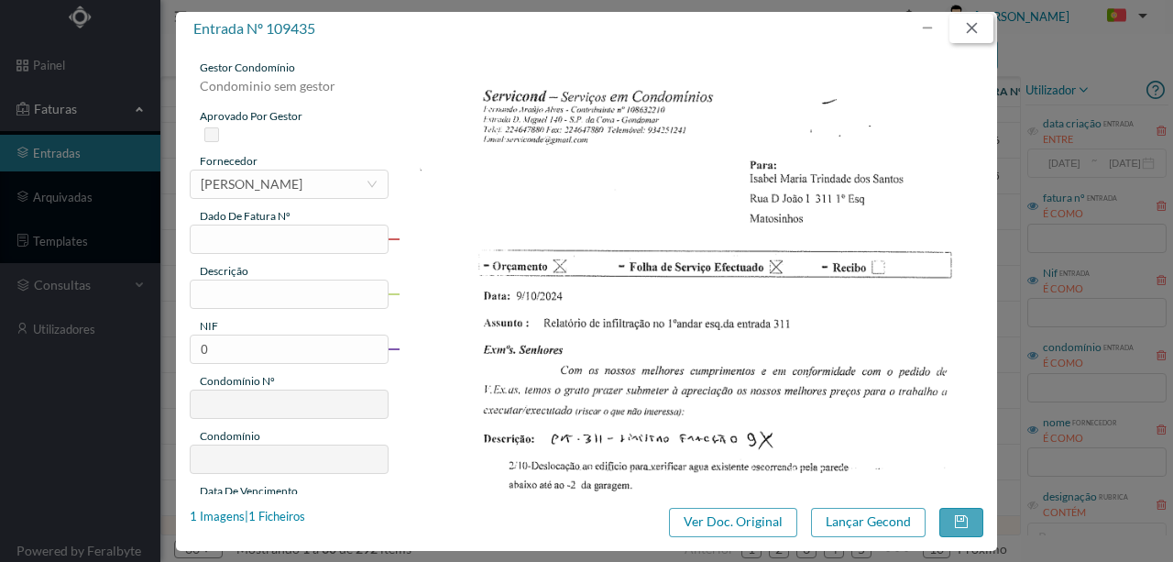
click at [979, 31] on button "button" at bounding box center [972, 28] width 44 height 29
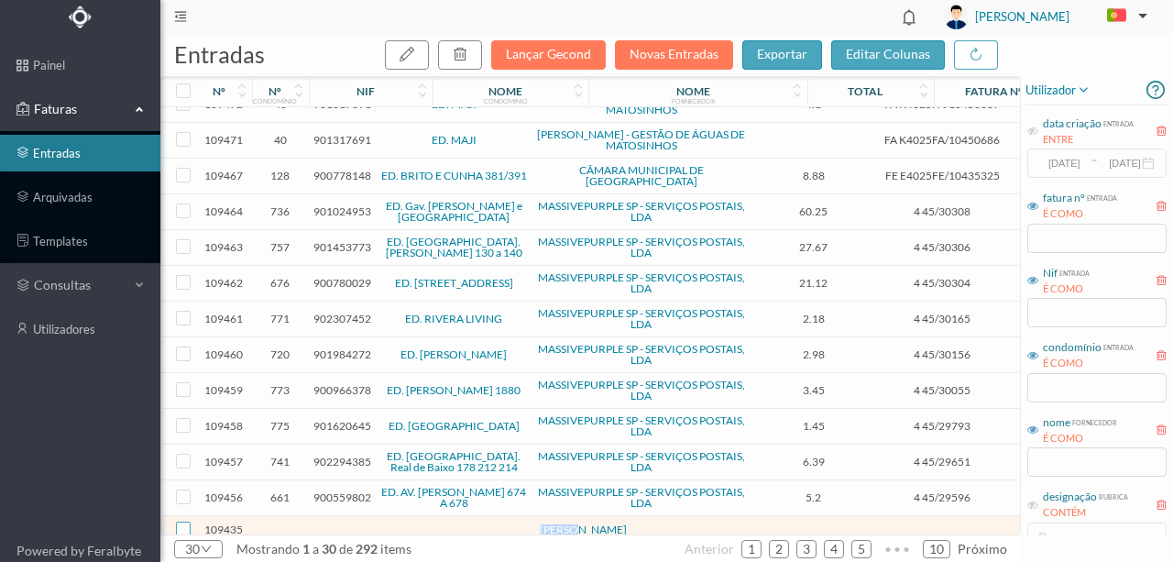
click at [182, 522] on input "checkbox" at bounding box center [183, 529] width 15 height 15
checkbox input "true"
click at [477, 49] on button "button" at bounding box center [460, 54] width 44 height 29
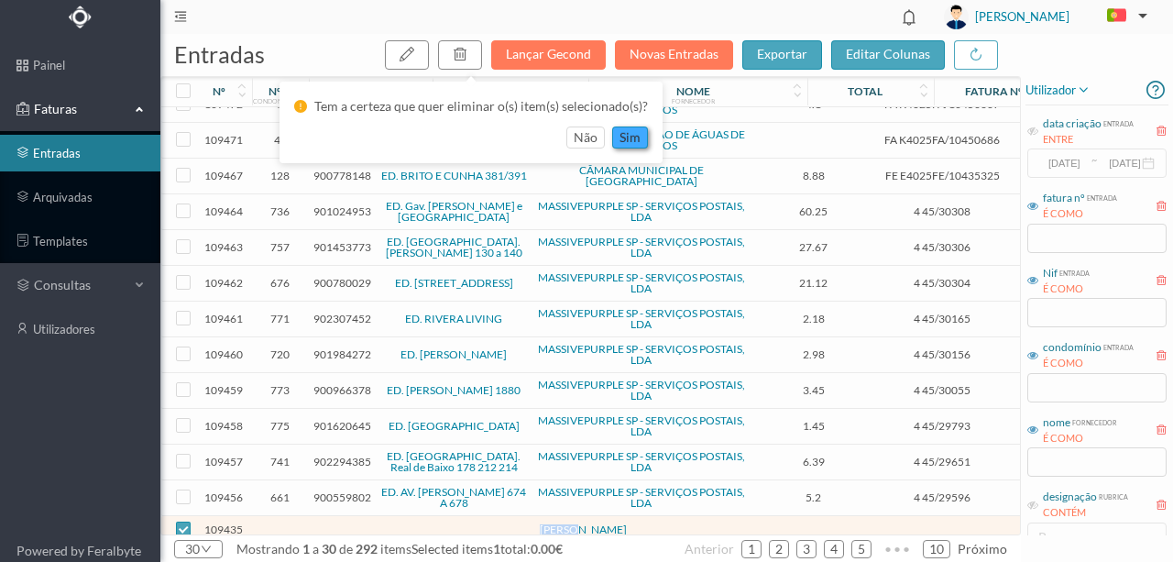
click at [625, 133] on button "sim" at bounding box center [630, 138] width 36 height 22
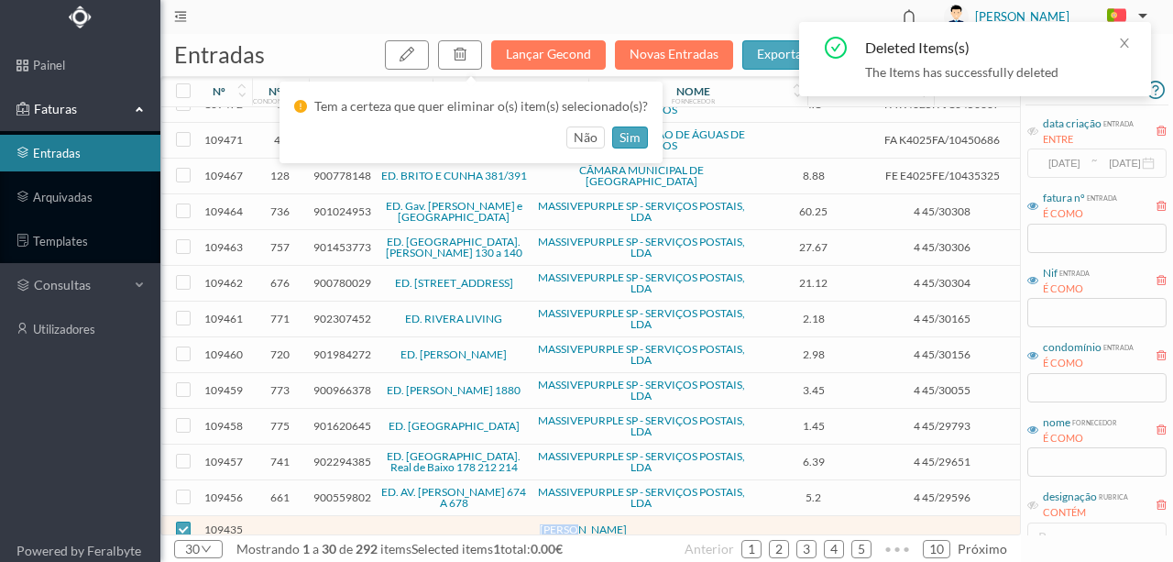
scroll to position [603, 0]
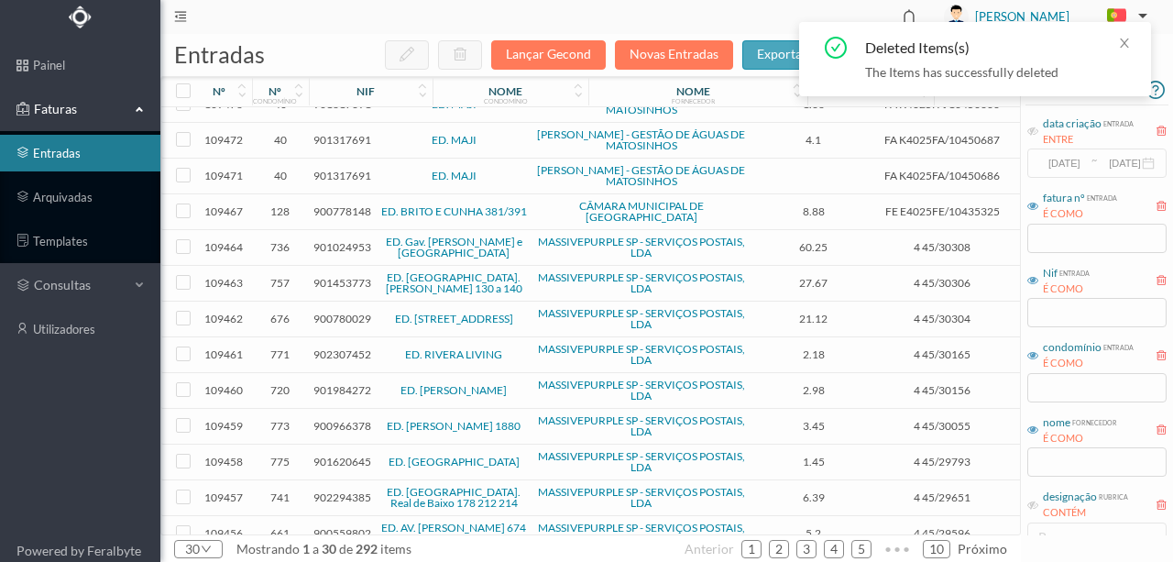
click at [482, 560] on span "SEGURANÇA SOCIAL" at bounding box center [584, 565] width 210 height 11
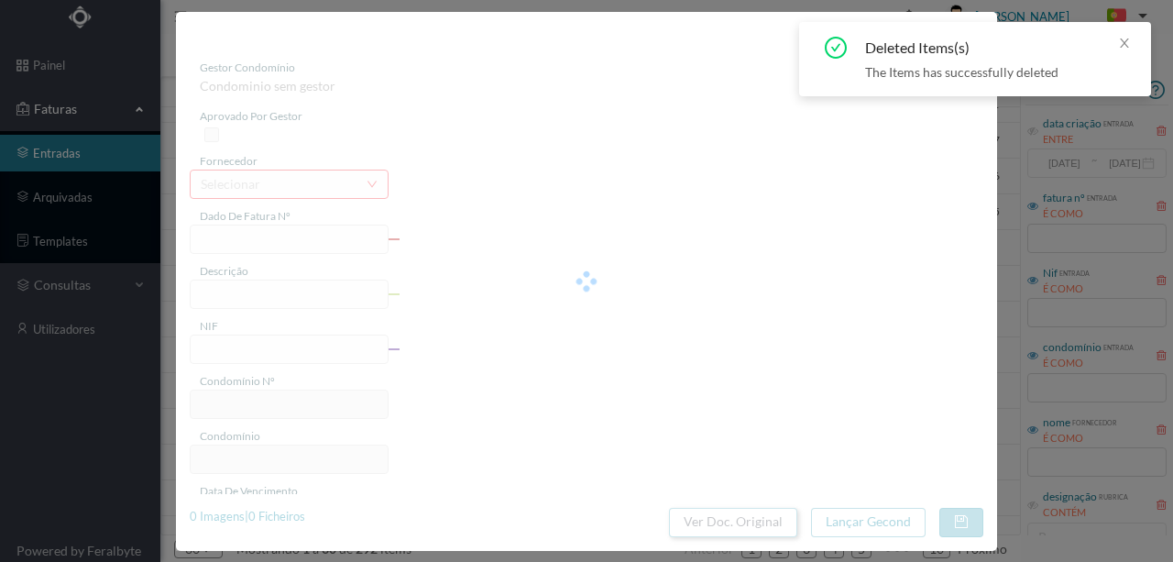
type input "EEE “ am <"
type input "0"
type input "Invalid date"
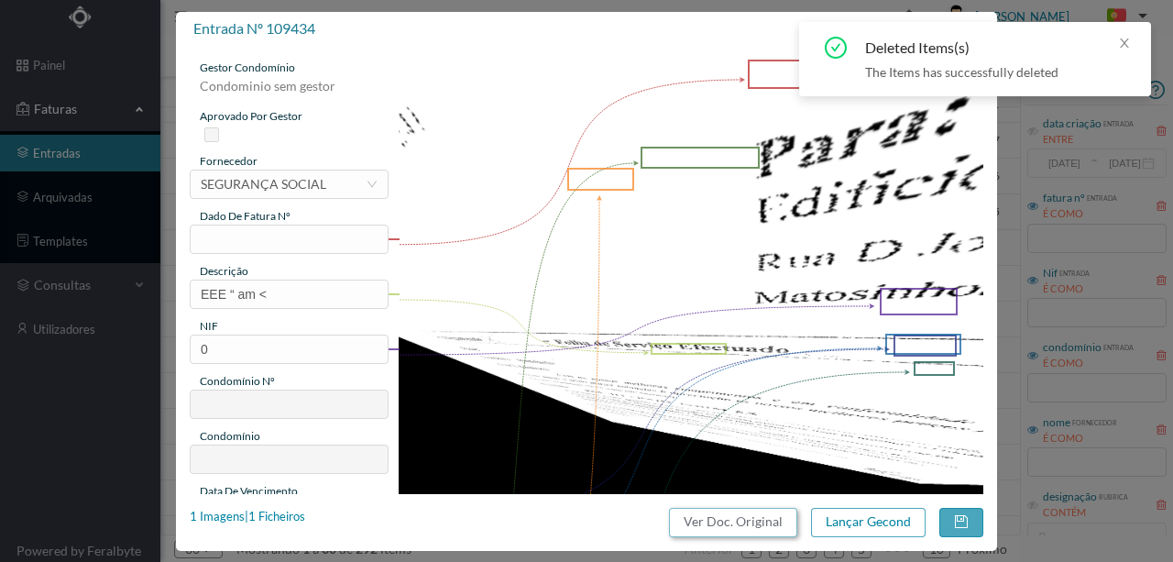
click at [778, 528] on button "Ver Doc. Original" at bounding box center [733, 522] width 128 height 29
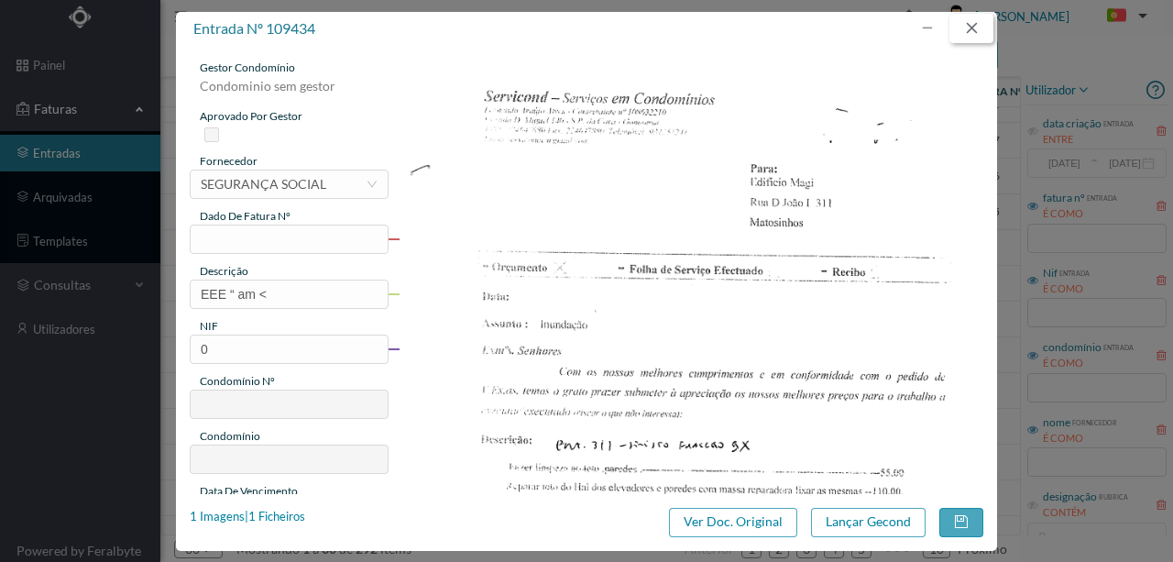
click at [972, 28] on button "button" at bounding box center [972, 28] width 44 height 29
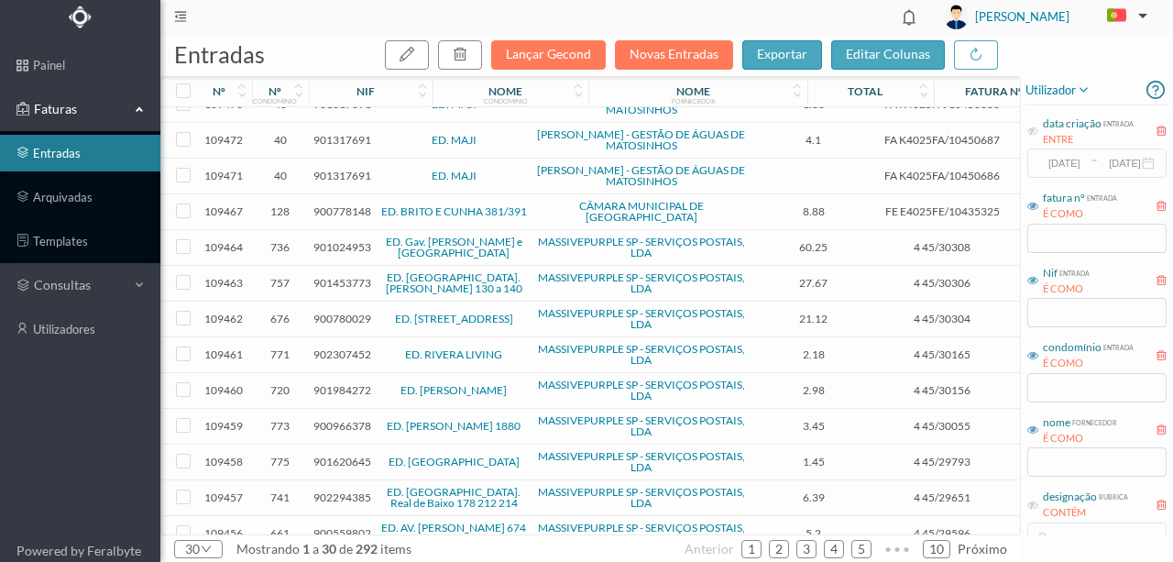
click at [187, 557] on input "checkbox" at bounding box center [183, 564] width 15 height 15
checkbox input "true"
click at [468, 55] on icon "button" at bounding box center [460, 54] width 15 height 15
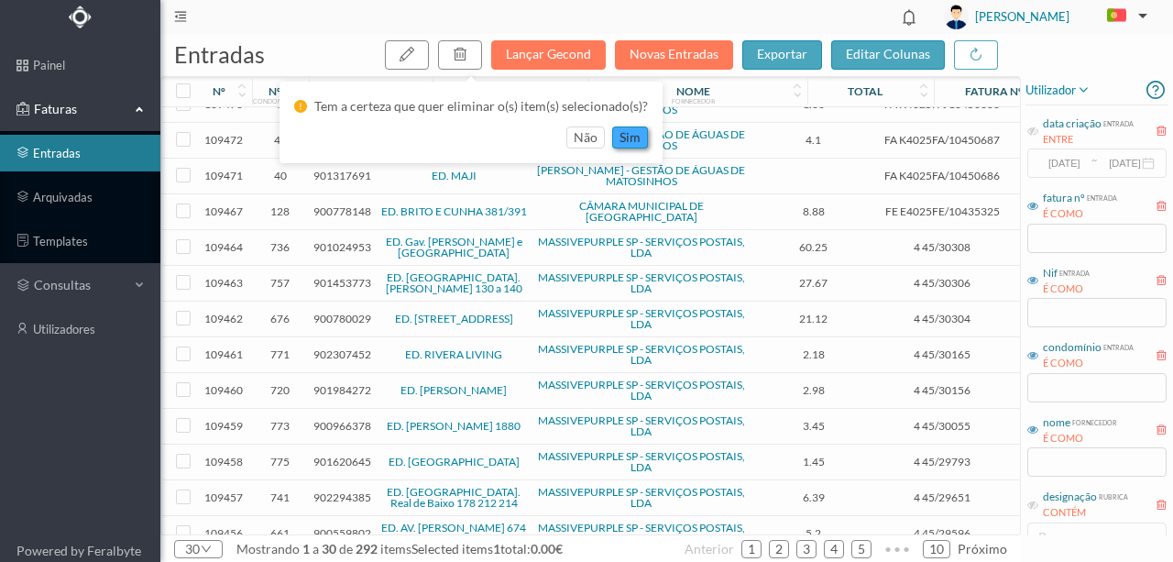
click at [631, 127] on button "sim" at bounding box center [630, 138] width 36 height 22
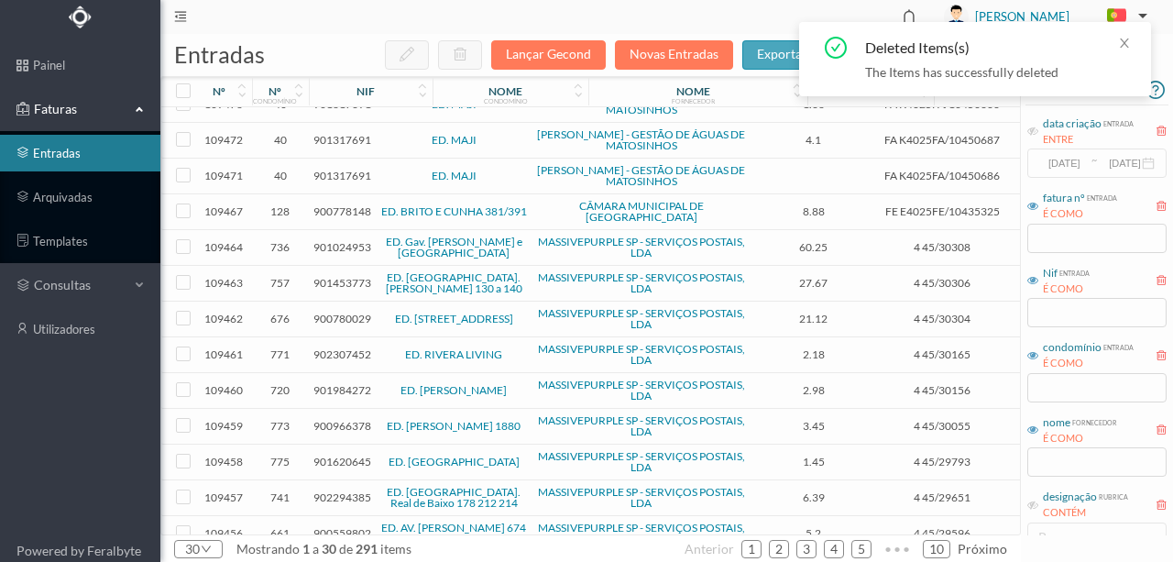
scroll to position [611, 0]
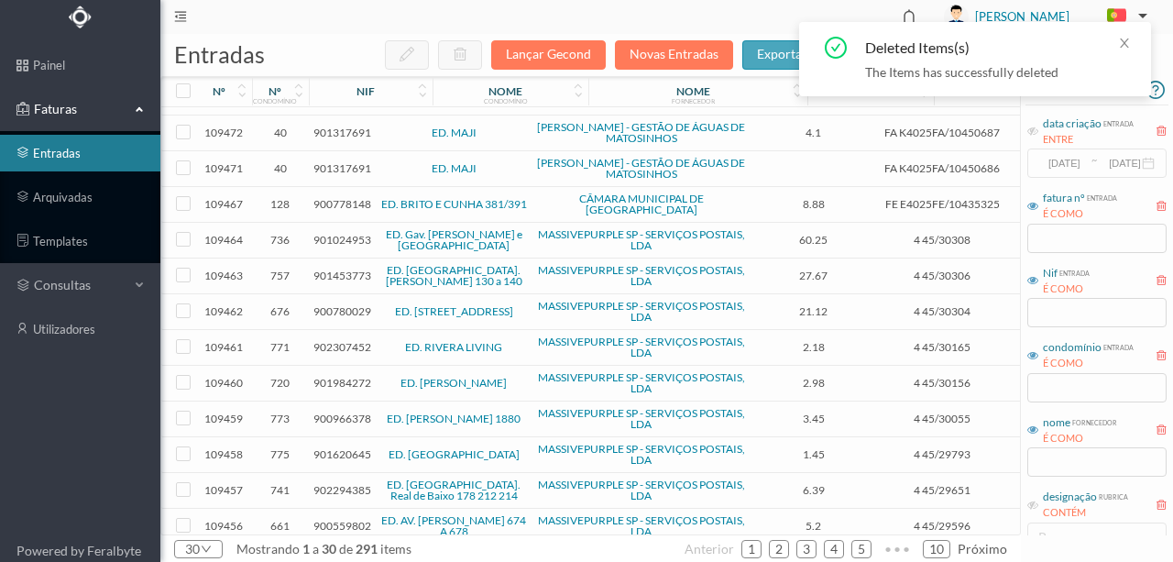
click at [344, 555] on span "900899409" at bounding box center [343, 562] width 58 height 14
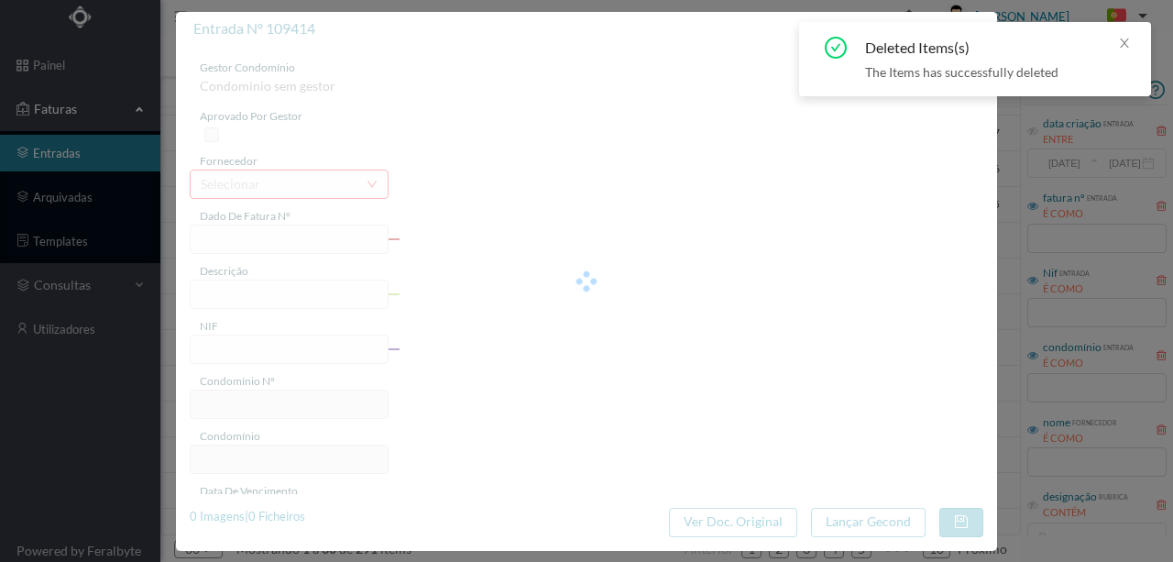
type input "FT 2025/673"
type input "900899409"
type input "[DATE]"
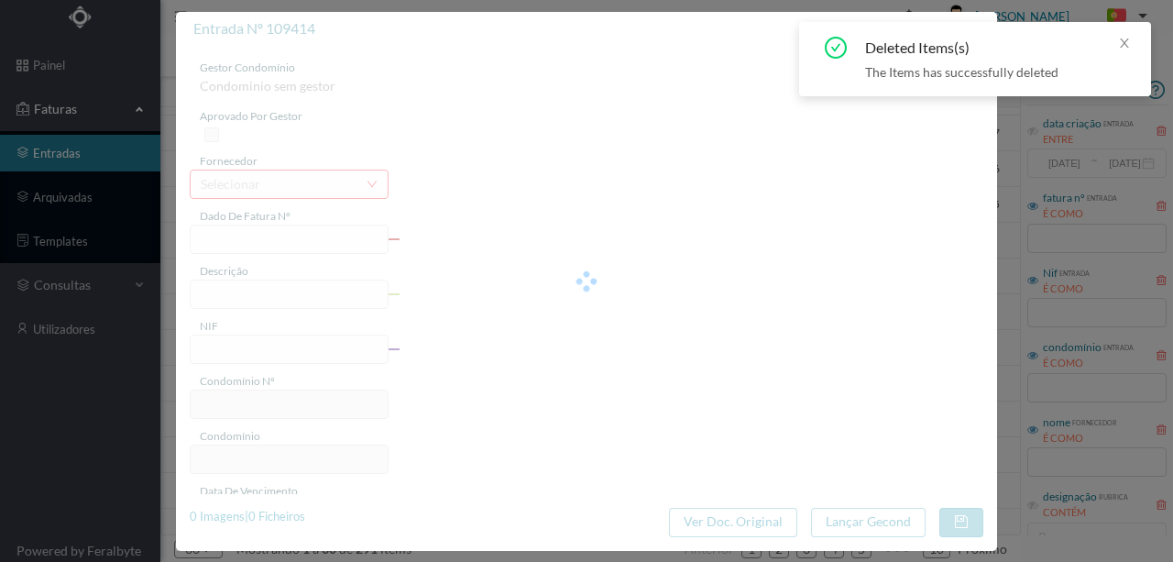
type input "215.25"
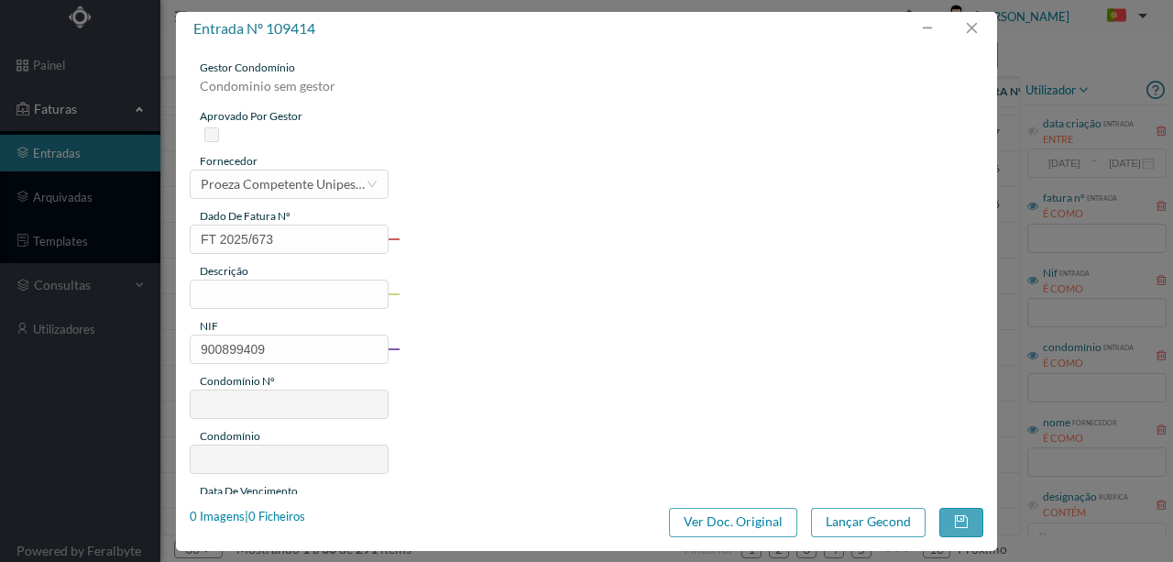
type input "617"
type input "ED. VIVENDAS DO [GEOGRAPHIC_DATA]"
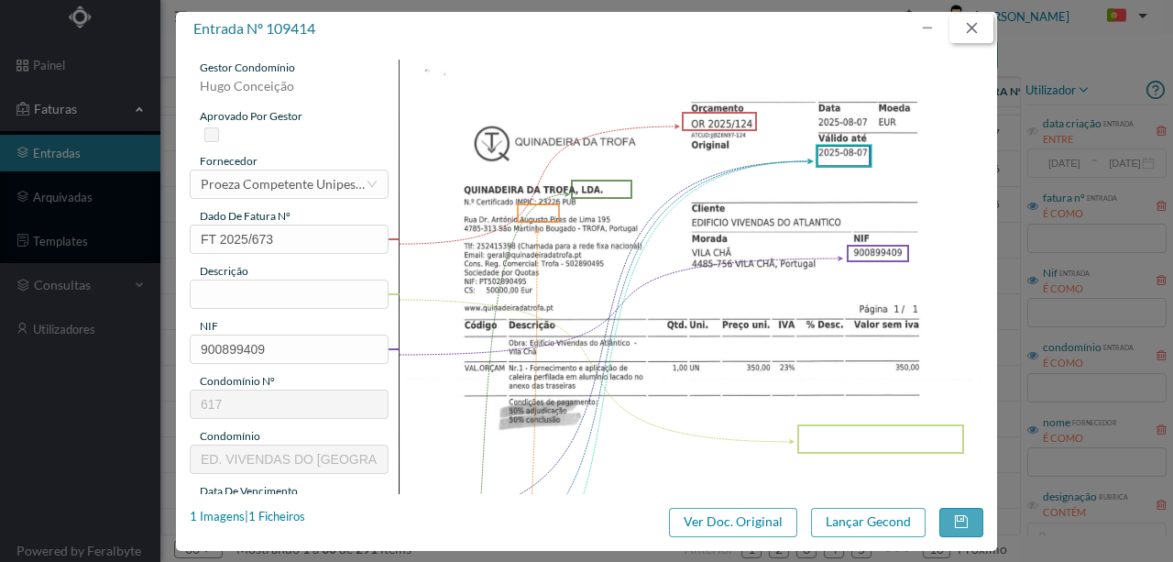
click at [983, 29] on button "button" at bounding box center [972, 28] width 44 height 29
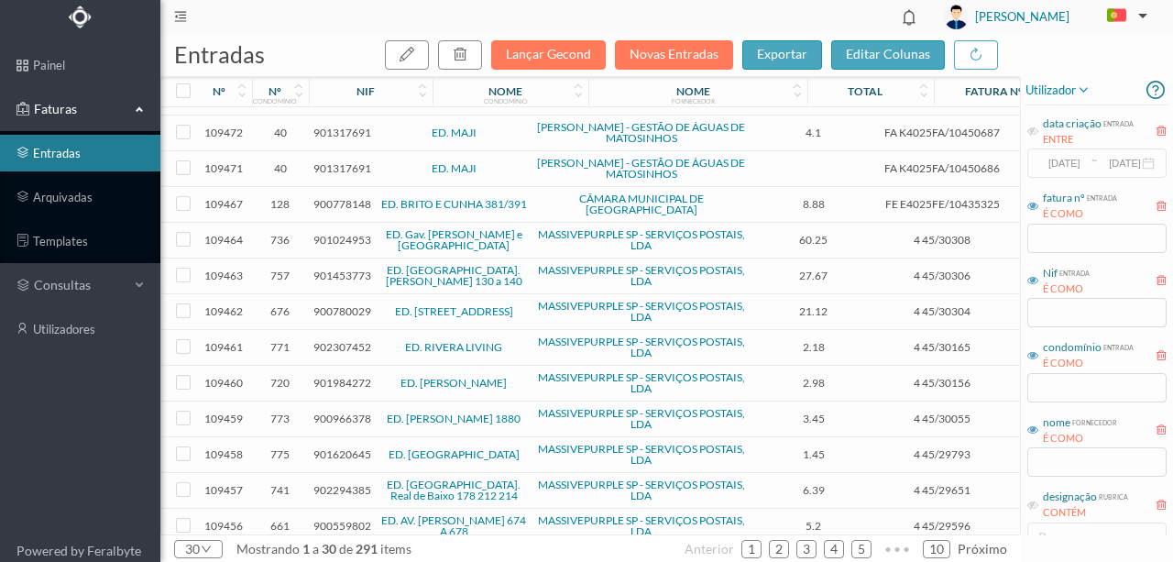
click at [180, 554] on input "checkbox" at bounding box center [183, 561] width 15 height 15
checkbox input "true"
click at [468, 48] on icon "button" at bounding box center [460, 54] width 15 height 15
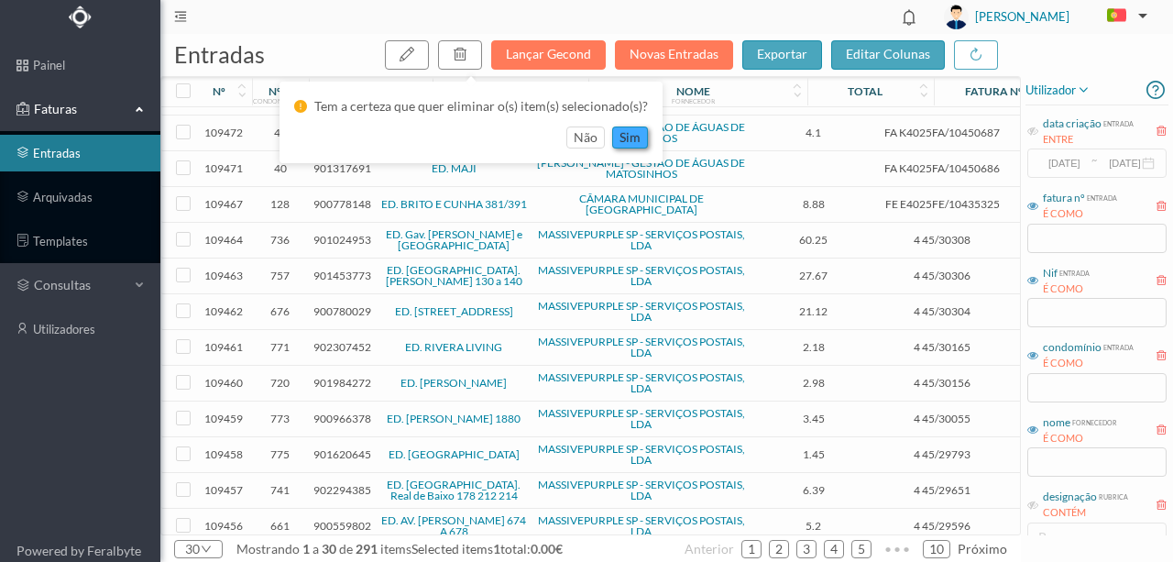
click at [627, 134] on button "sim" at bounding box center [630, 138] width 36 height 22
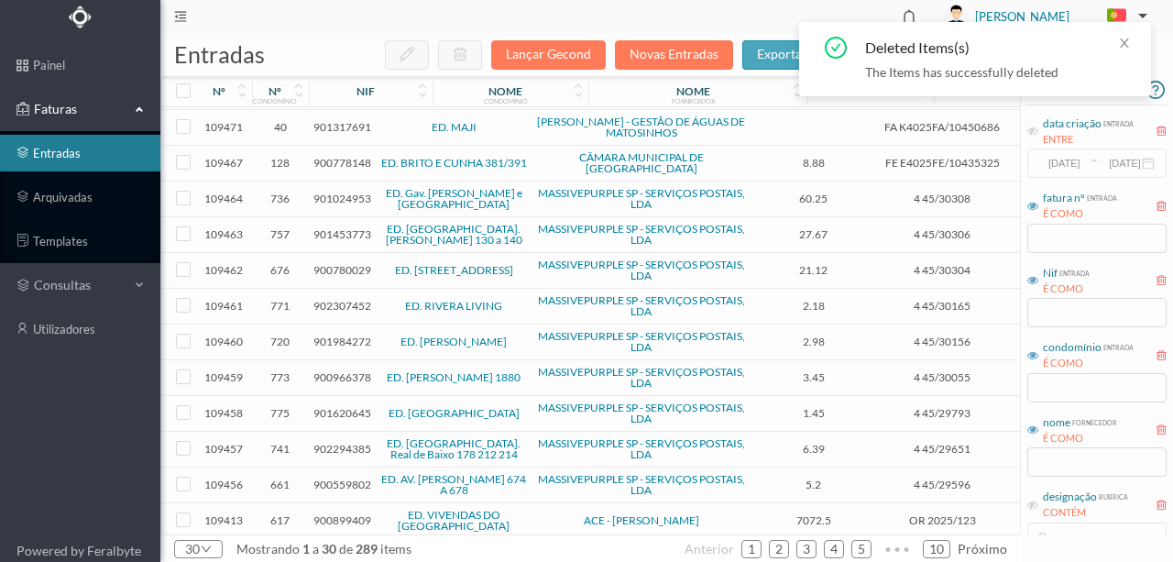
scroll to position [605, 0]
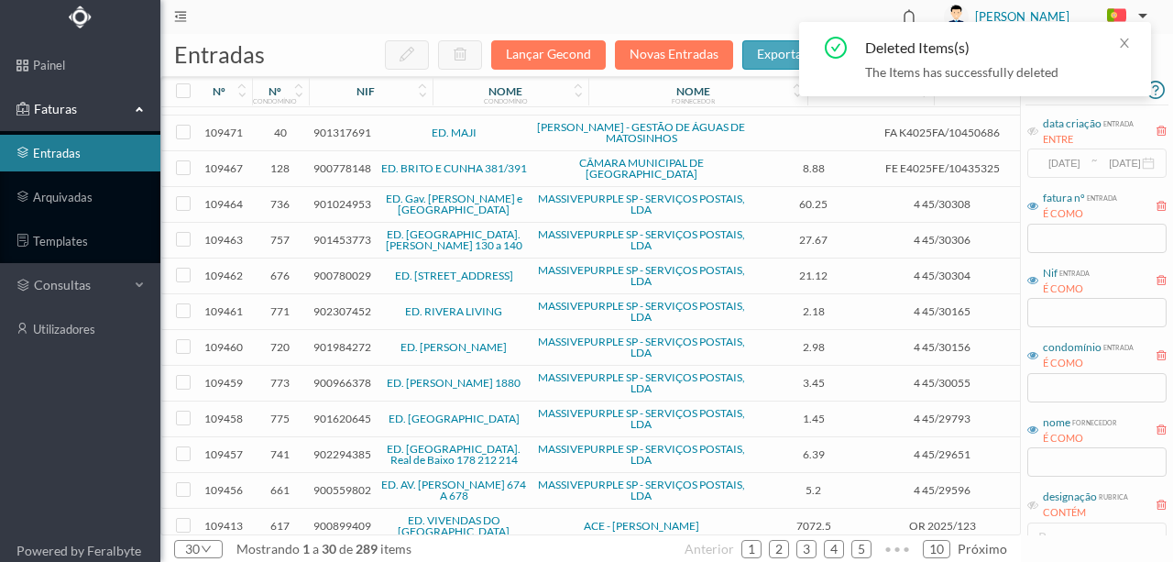
click at [341, 519] on span "900899409" at bounding box center [343, 526] width 58 height 14
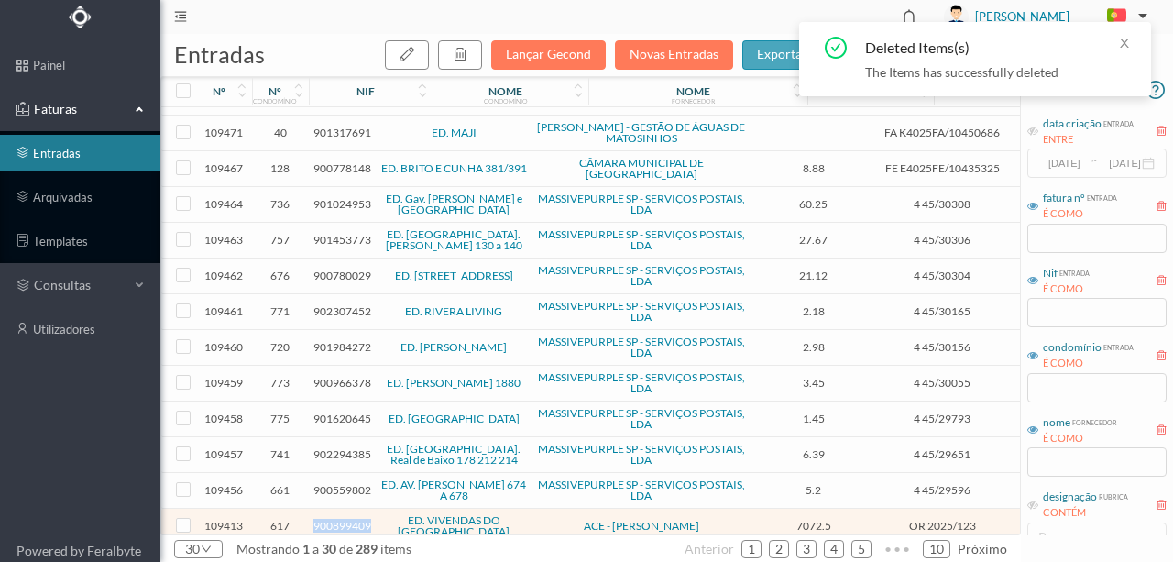
click at [341, 519] on span "900899409" at bounding box center [343, 526] width 58 height 14
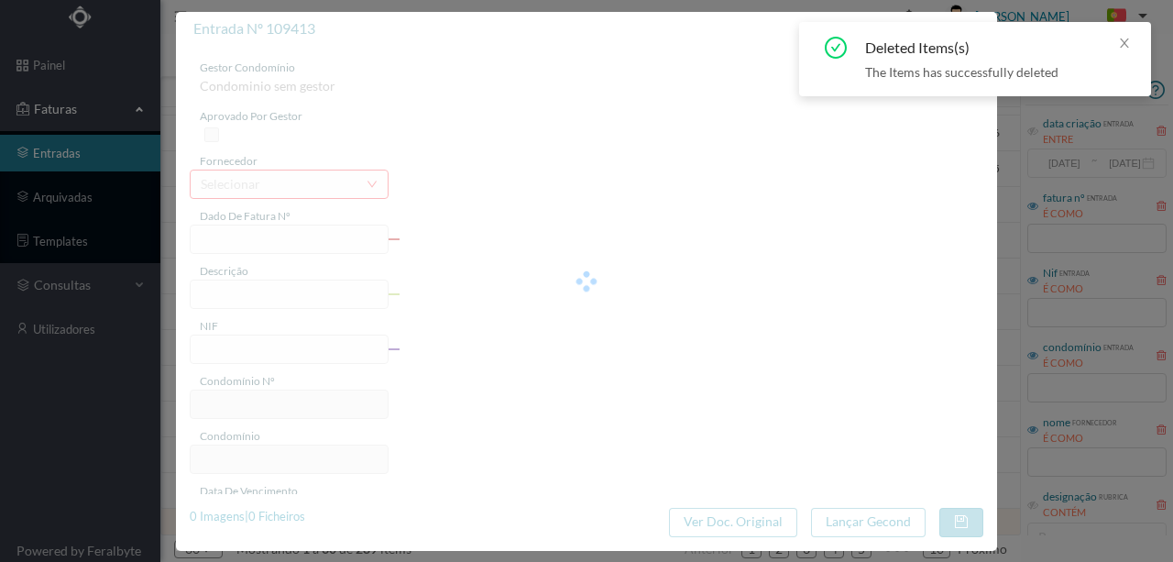
type input "OR 2025/123"
type input "900899409"
type input "[DATE]"
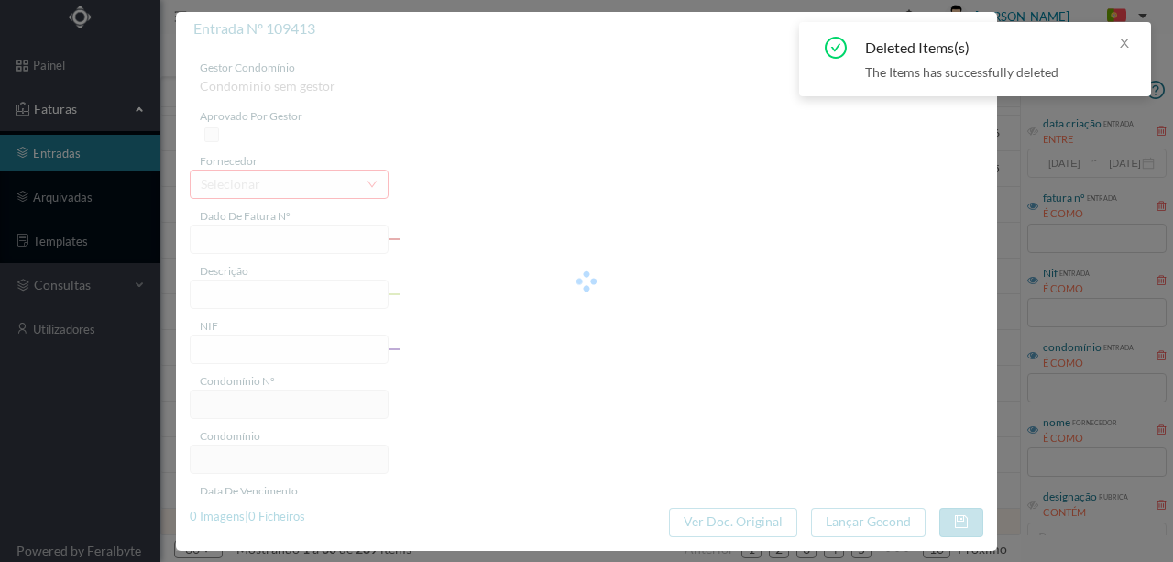
type input "7072.50"
type input "617"
type input "ED. VIVENDAS DO [GEOGRAPHIC_DATA]"
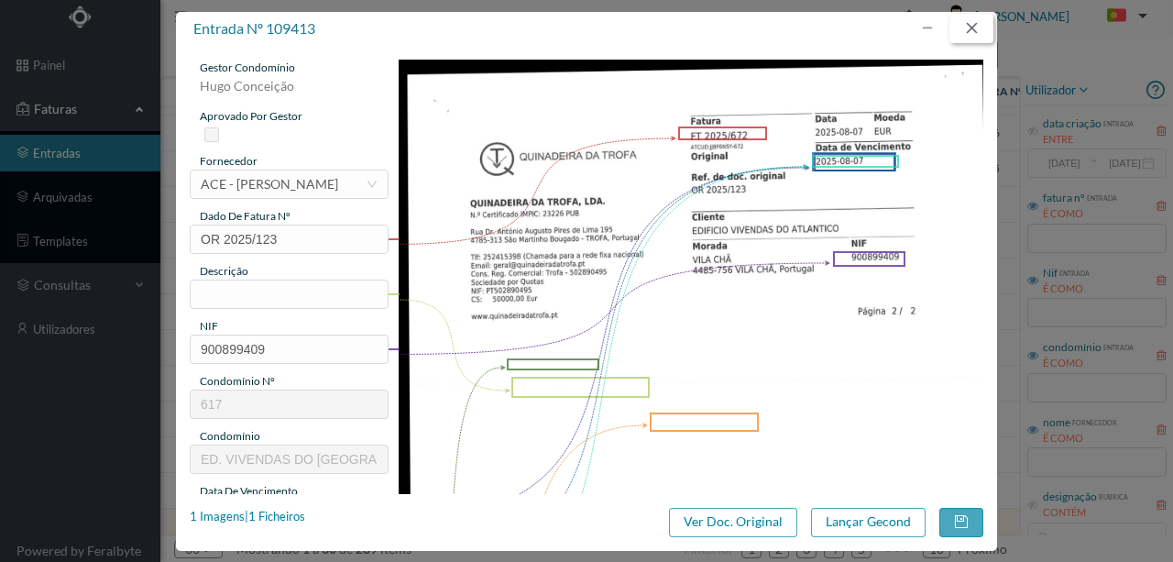
drag, startPoint x: 975, startPoint y: 24, endPoint x: 956, endPoint y: 117, distance: 95.5
click at [975, 24] on button "button" at bounding box center [972, 28] width 44 height 29
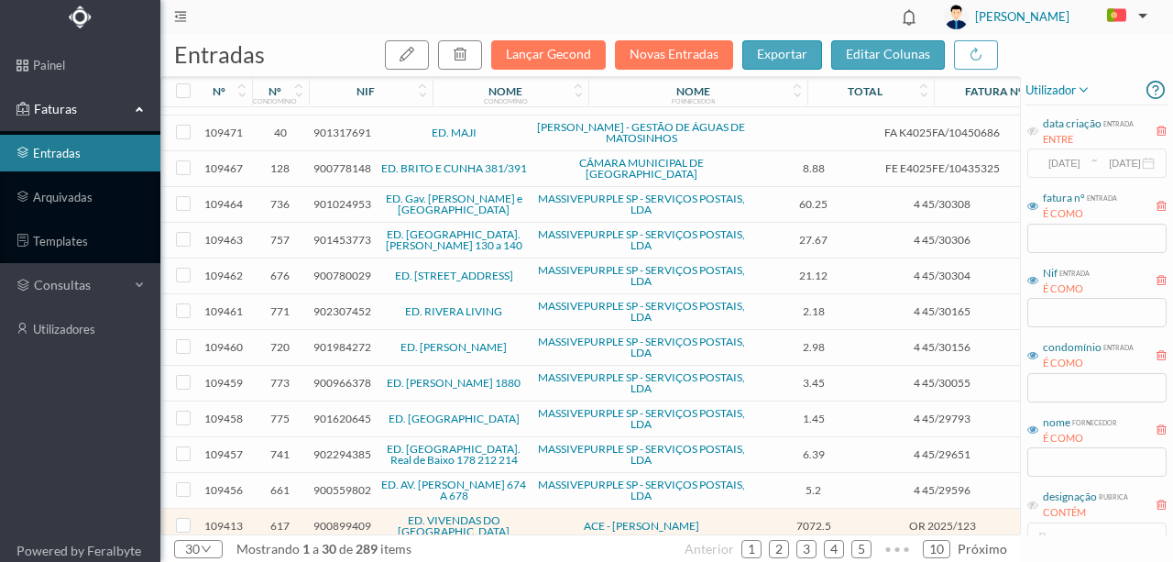
click at [338, 555] on span "900899409" at bounding box center [343, 562] width 58 height 14
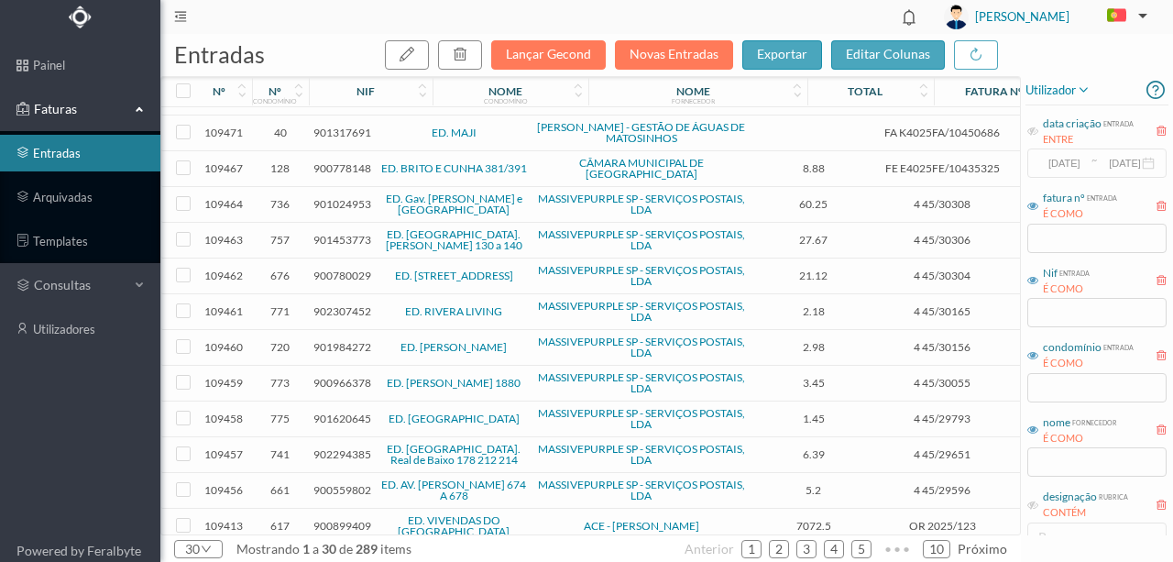
click at [338, 555] on span "900899409" at bounding box center [343, 562] width 58 height 14
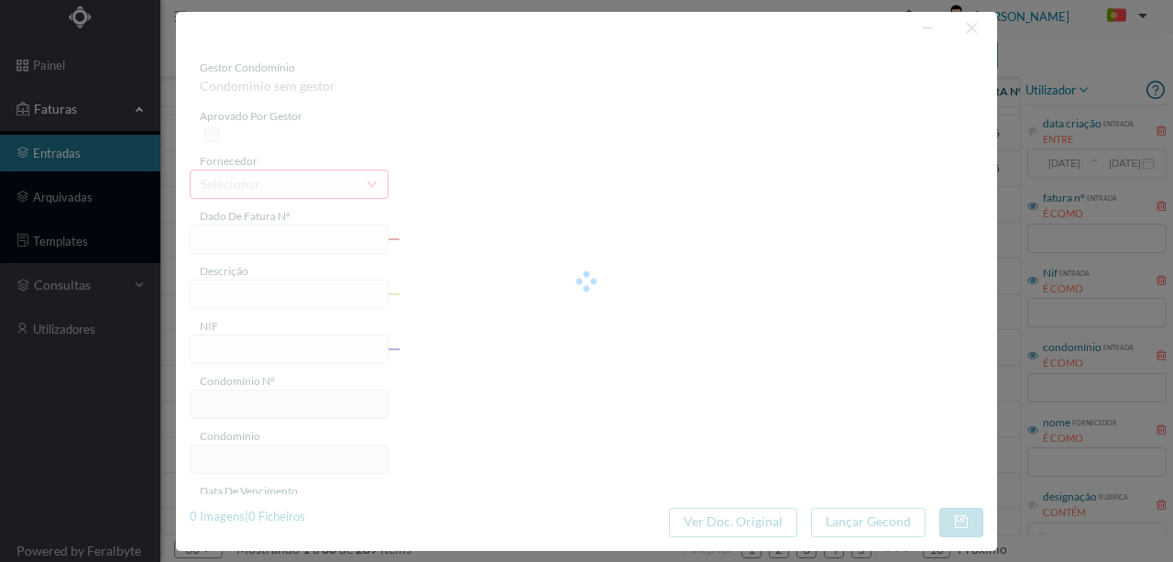
type input "OR 2025/124"
type input "Vila Chã O E E Mr 1. Enrnarcimantoa a anlicarâon de"
type input "900899409"
type input "[DATE]"
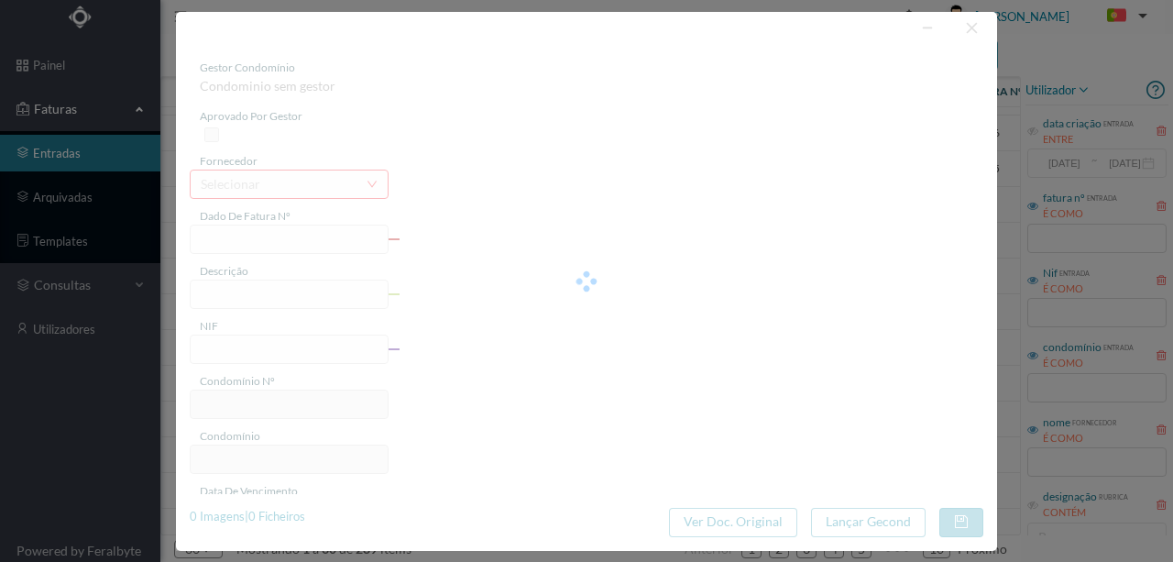
type input "[DATE]"
type input "430.50"
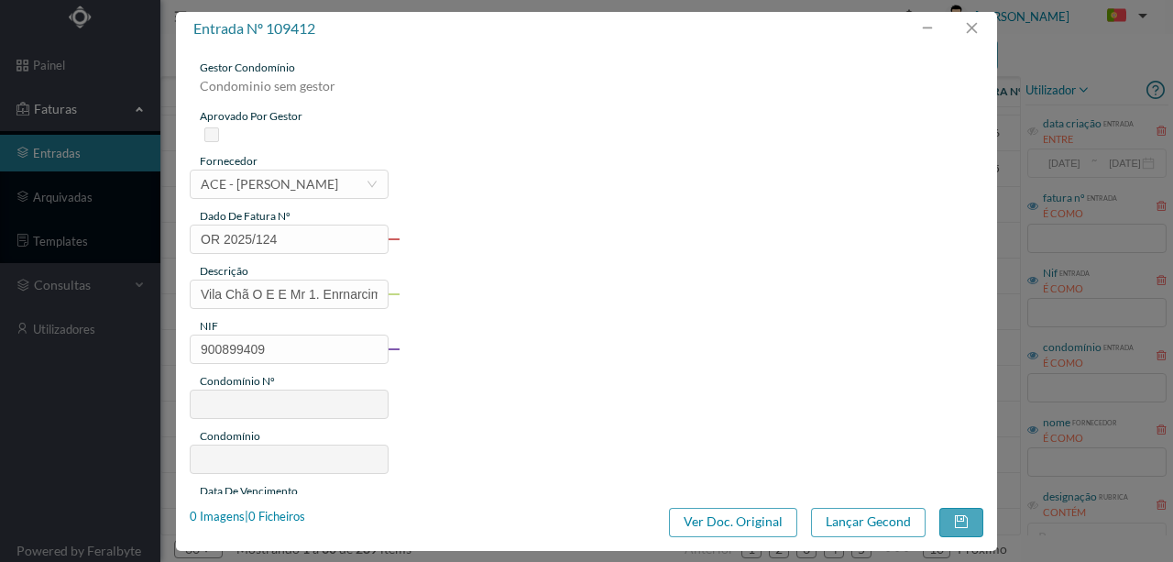
type input "617"
type input "ED. VIVENDAS DO [GEOGRAPHIC_DATA]"
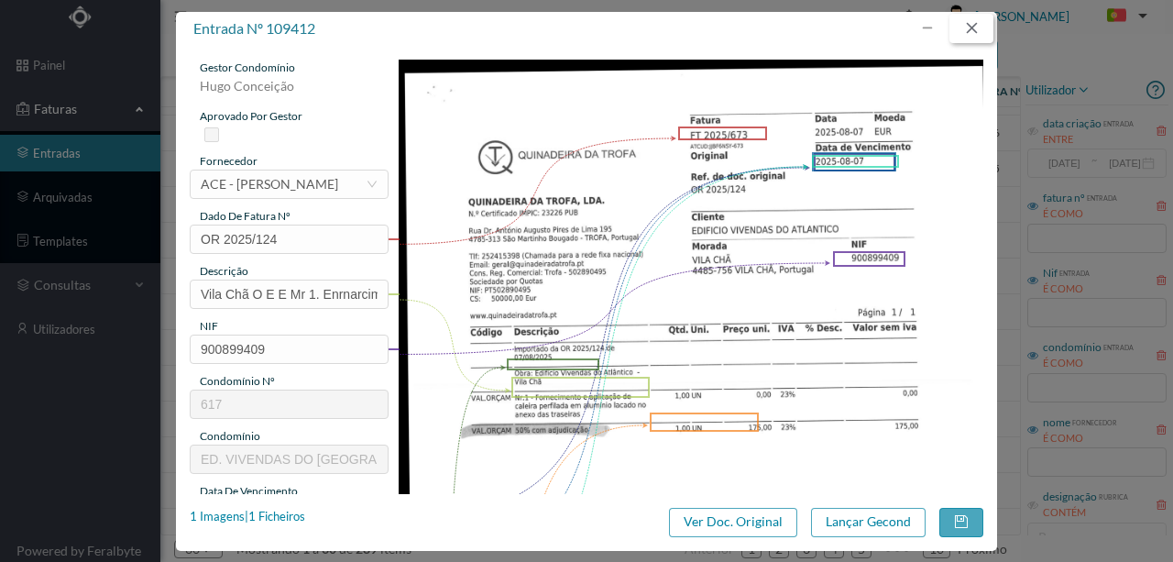
click at [974, 23] on button "button" at bounding box center [972, 28] width 44 height 29
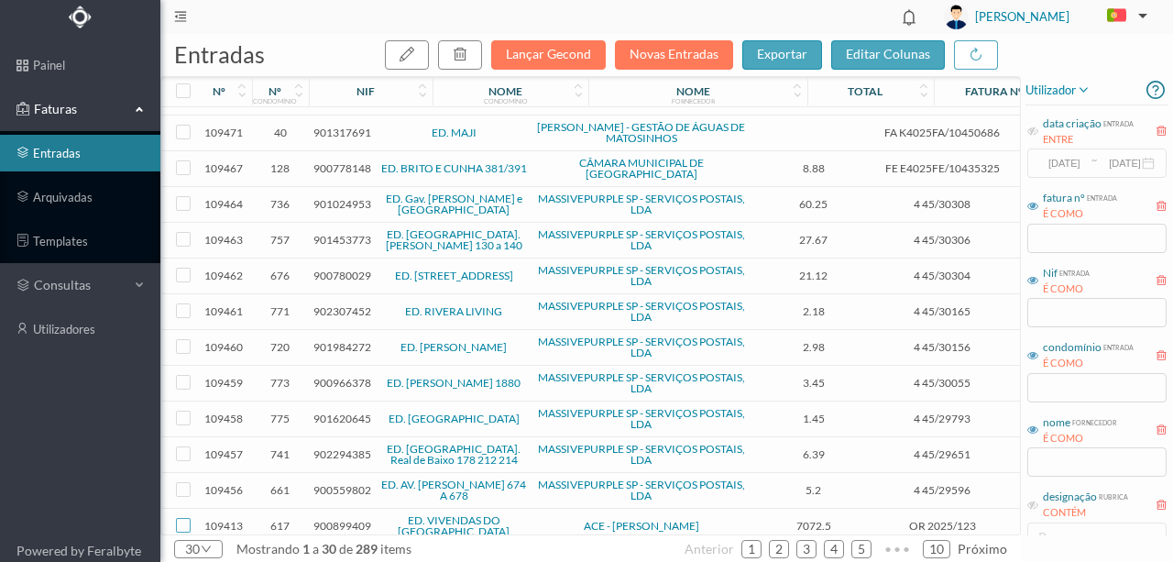
click at [182, 518] on input "checkbox" at bounding box center [183, 525] width 15 height 15
checkbox input "true"
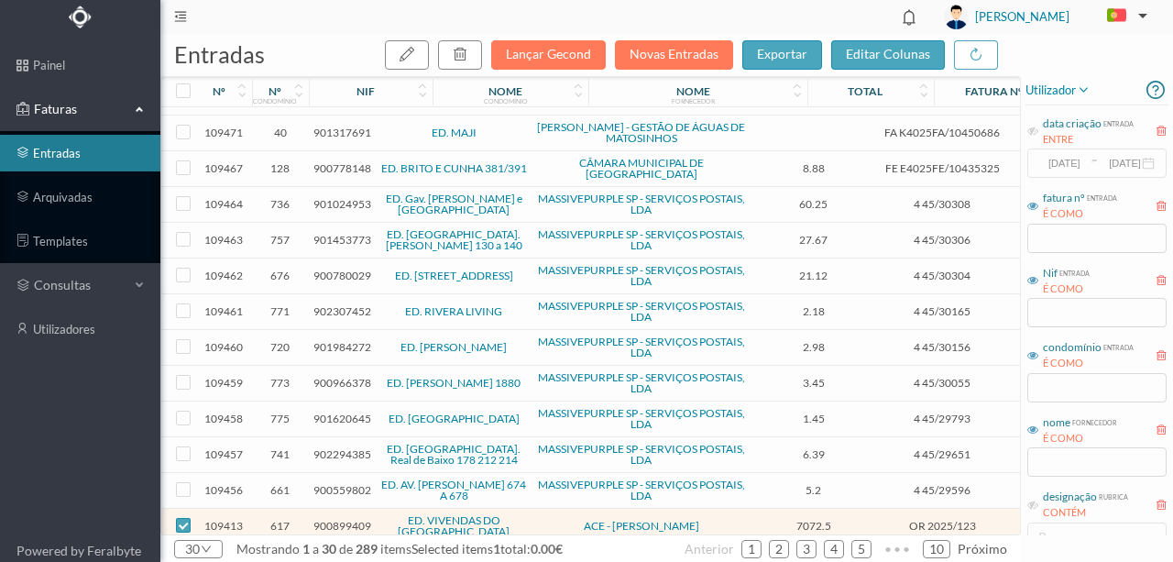
click at [181, 554] on input "checkbox" at bounding box center [183, 561] width 15 height 15
checkbox input "true"
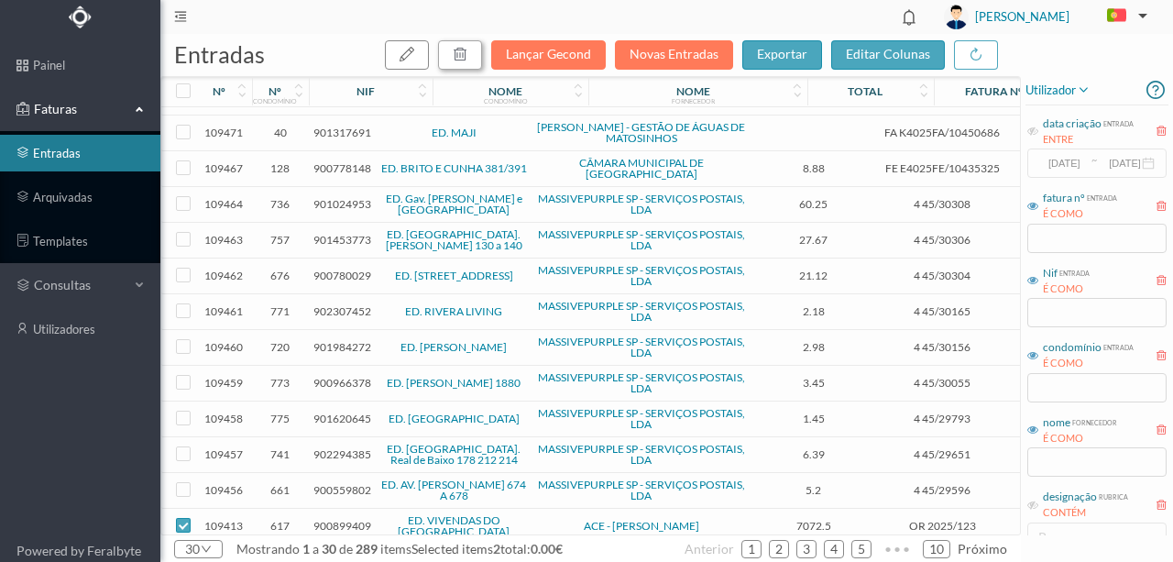
click at [468, 53] on icon "button" at bounding box center [460, 54] width 15 height 15
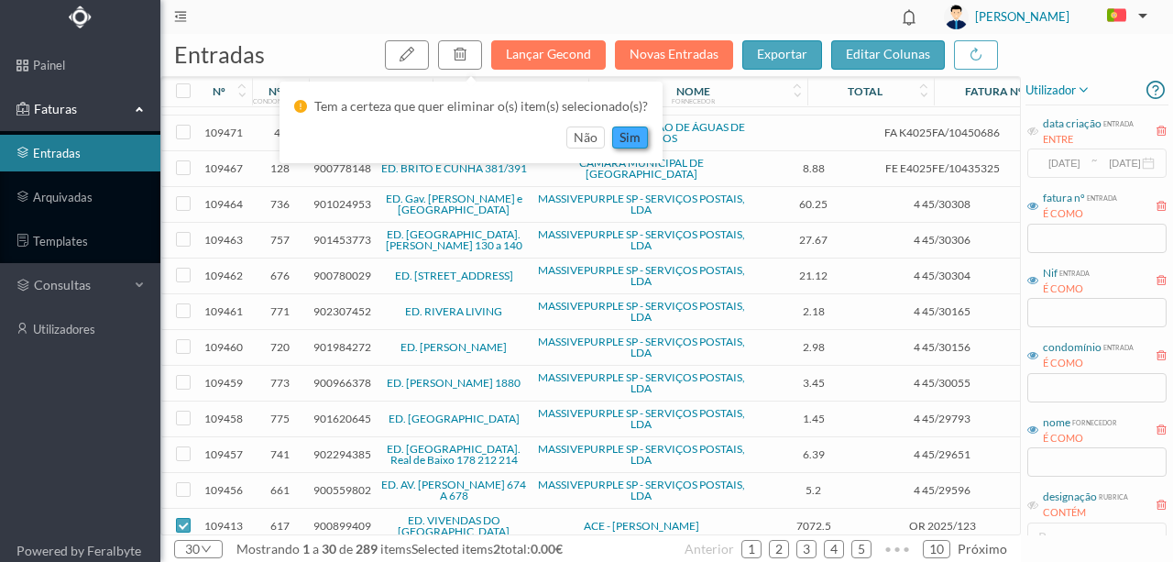
click at [633, 129] on button "sim" at bounding box center [630, 138] width 36 height 22
click at [623, 138] on button "sim" at bounding box center [630, 138] width 36 height 22
click at [629, 138] on button "sim" at bounding box center [630, 138] width 36 height 22
click at [620, 139] on button "sim" at bounding box center [630, 138] width 36 height 22
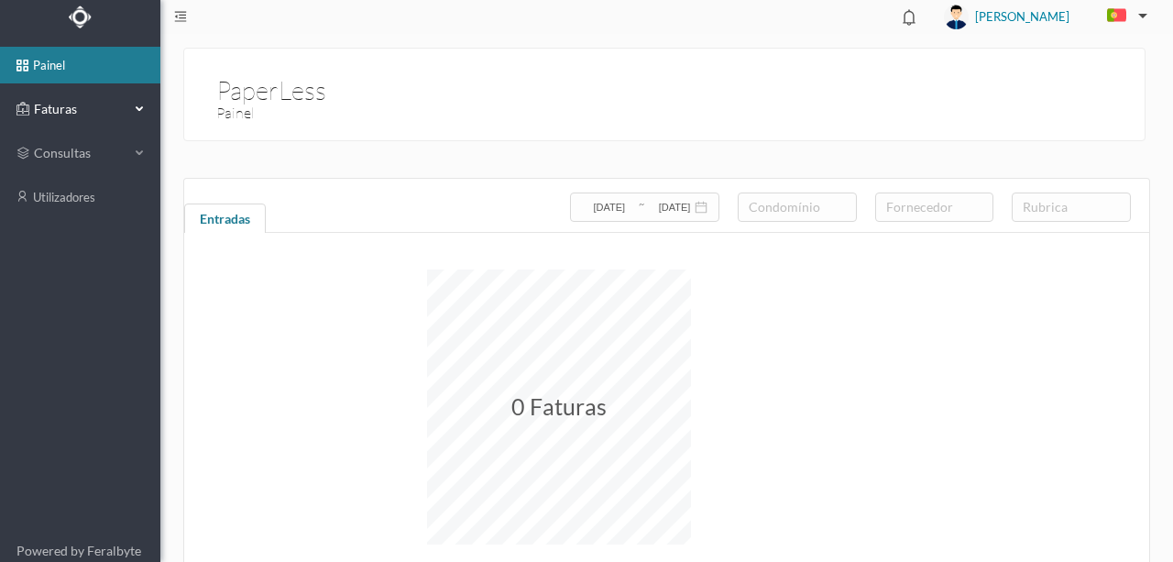
click at [59, 110] on span "Faturas" at bounding box center [79, 109] width 101 height 18
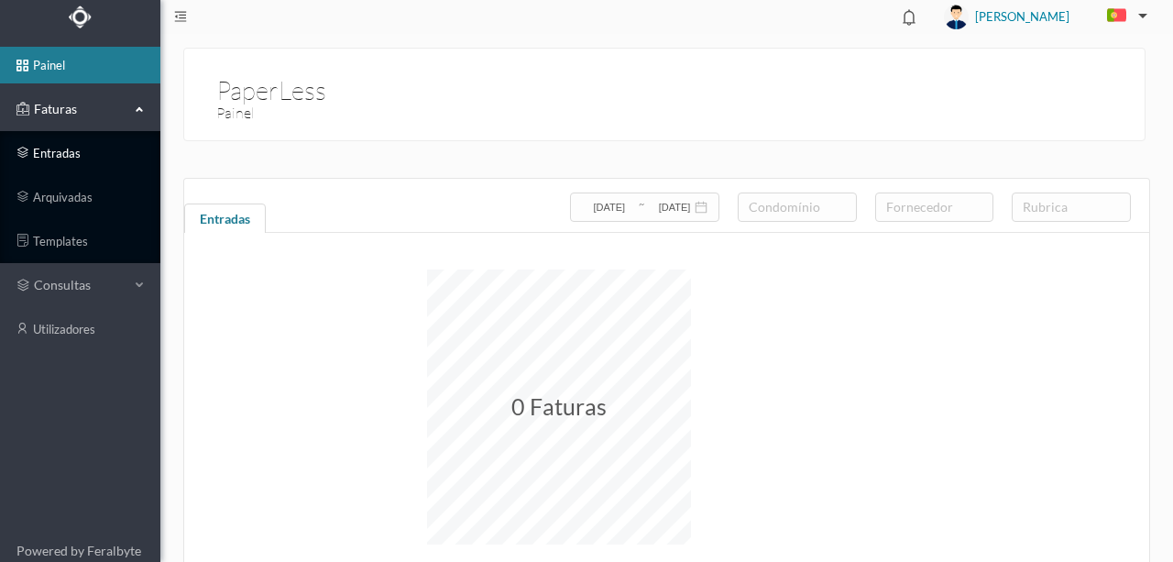
click at [75, 152] on link "entradas" at bounding box center [80, 153] width 160 height 37
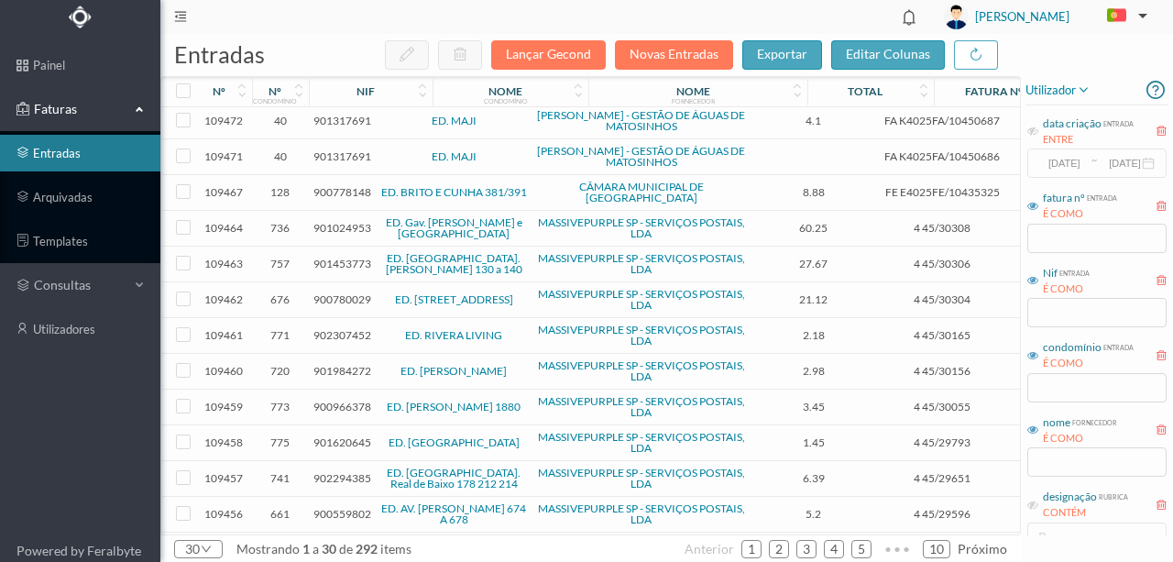
scroll to position [598, 0]
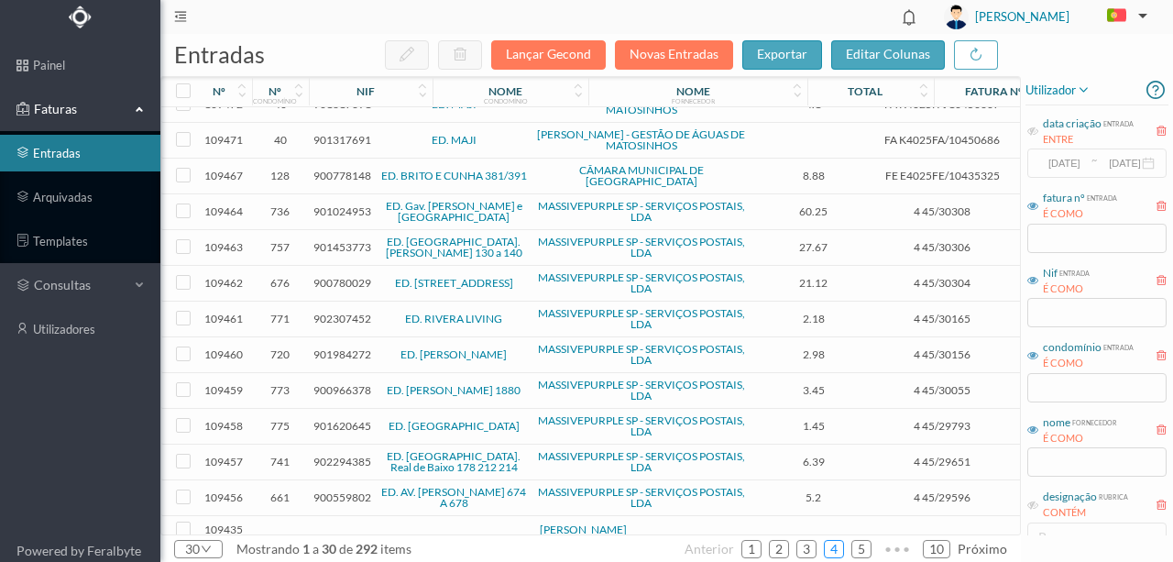
click at [833, 546] on link "4" at bounding box center [834, 549] width 18 height 28
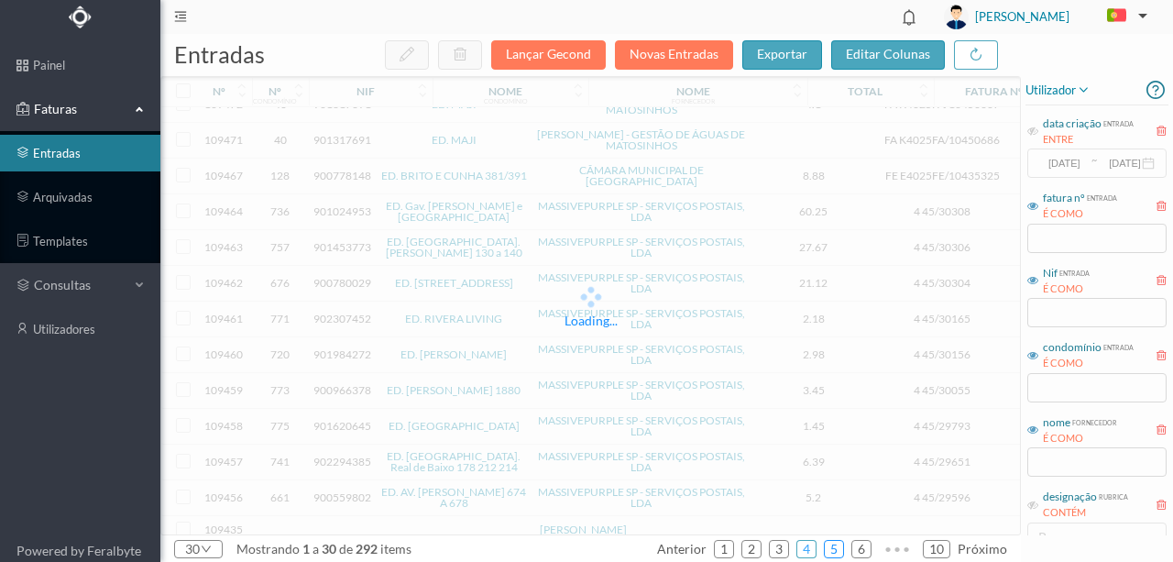
scroll to position [592, 0]
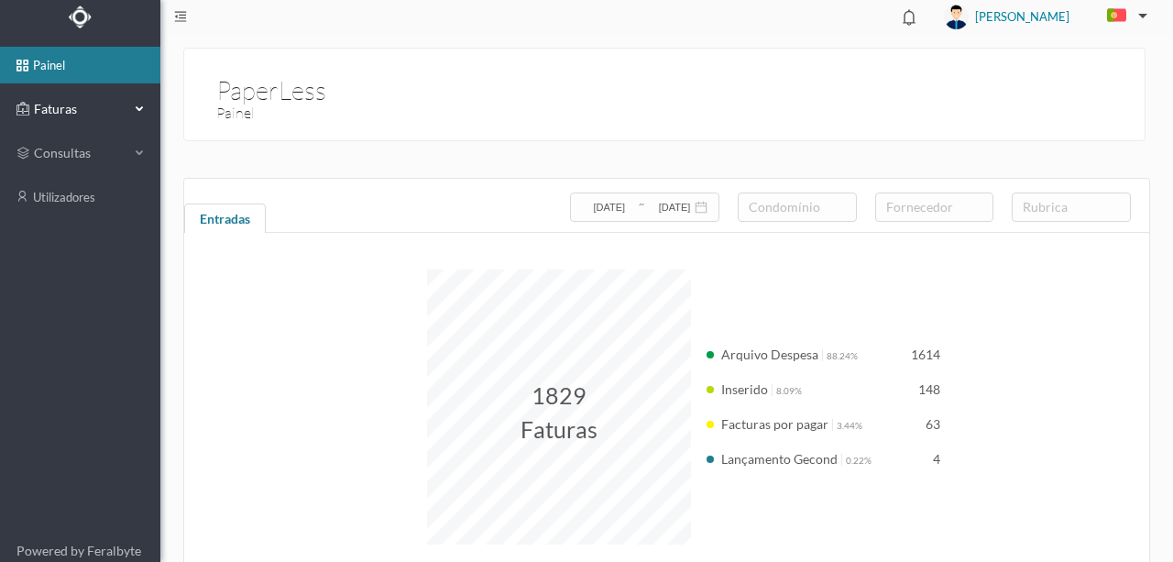
click at [51, 109] on span "Faturas" at bounding box center [79, 109] width 101 height 18
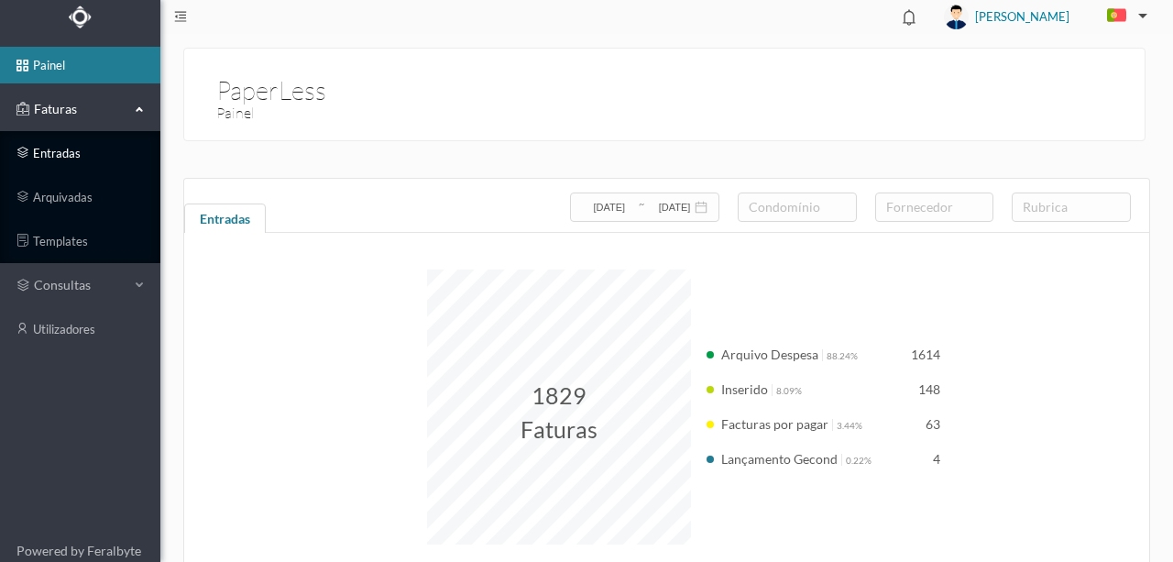
click at [59, 152] on link "entradas" at bounding box center [80, 153] width 160 height 37
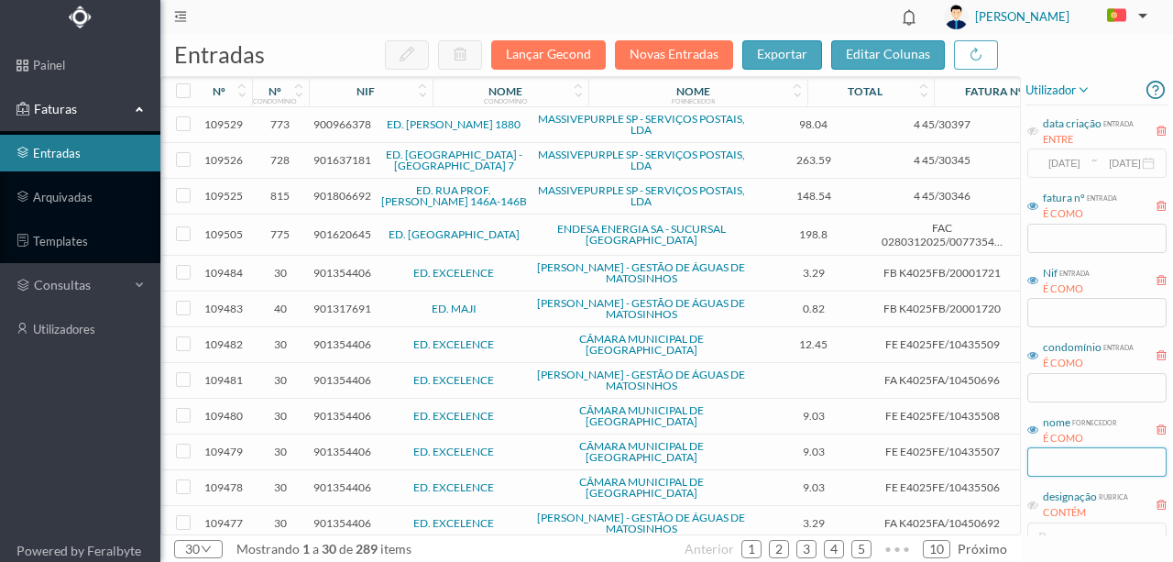
click at [1057, 466] on input "text" at bounding box center [1097, 461] width 139 height 29
type input "selcop"
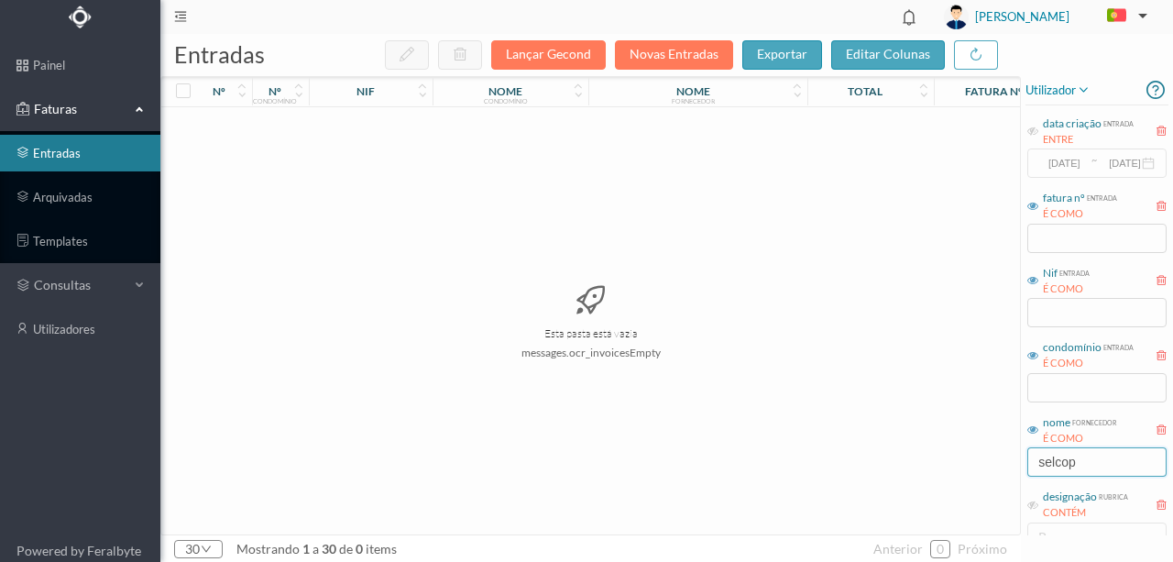
drag, startPoint x: 1093, startPoint y: 471, endPoint x: 885, endPoint y: 466, distance: 208.2
click at [885, 466] on div "entradas Lançar Gecond Novas Entradas exportar editar colunas nº nº condomínio …" at bounding box center [666, 298] width 1013 height 528
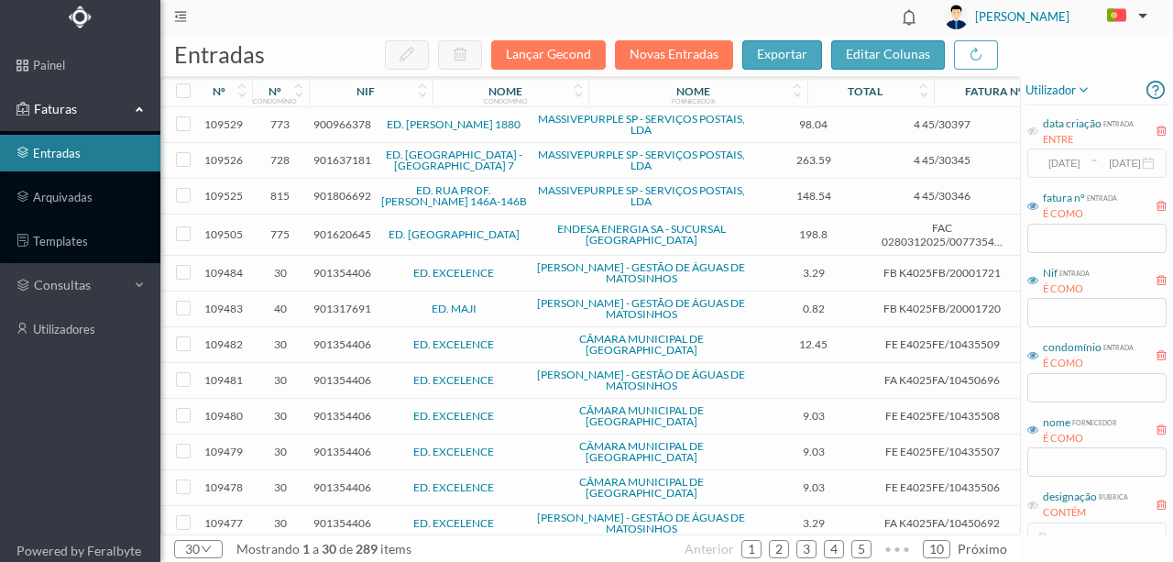
click at [330, 28] on header "[PERSON_NAME]" at bounding box center [666, 17] width 1013 height 34
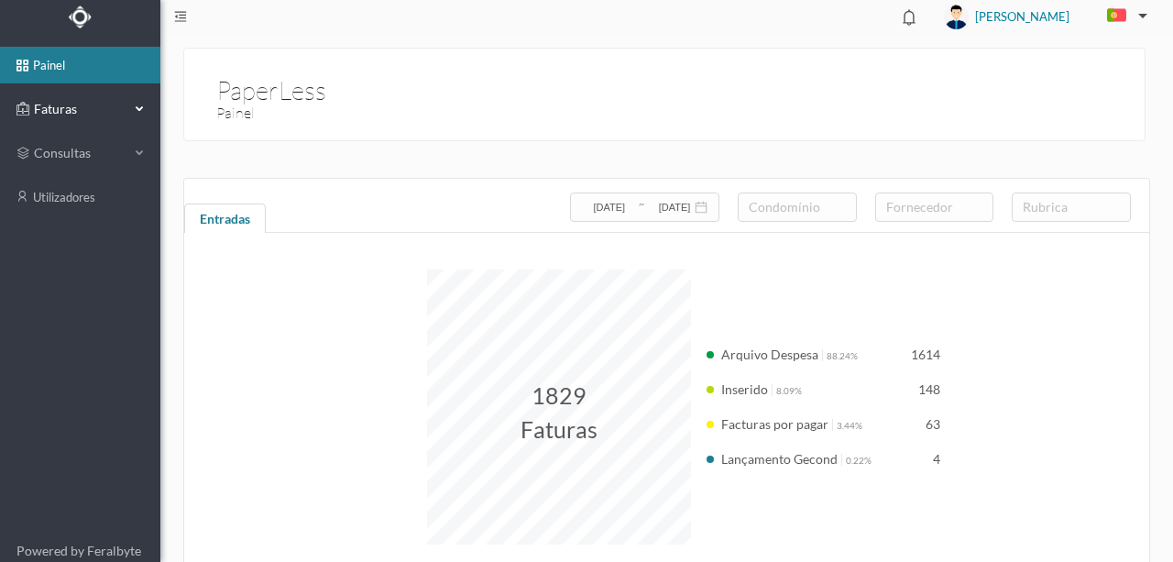
click at [55, 108] on span "Faturas" at bounding box center [79, 109] width 101 height 18
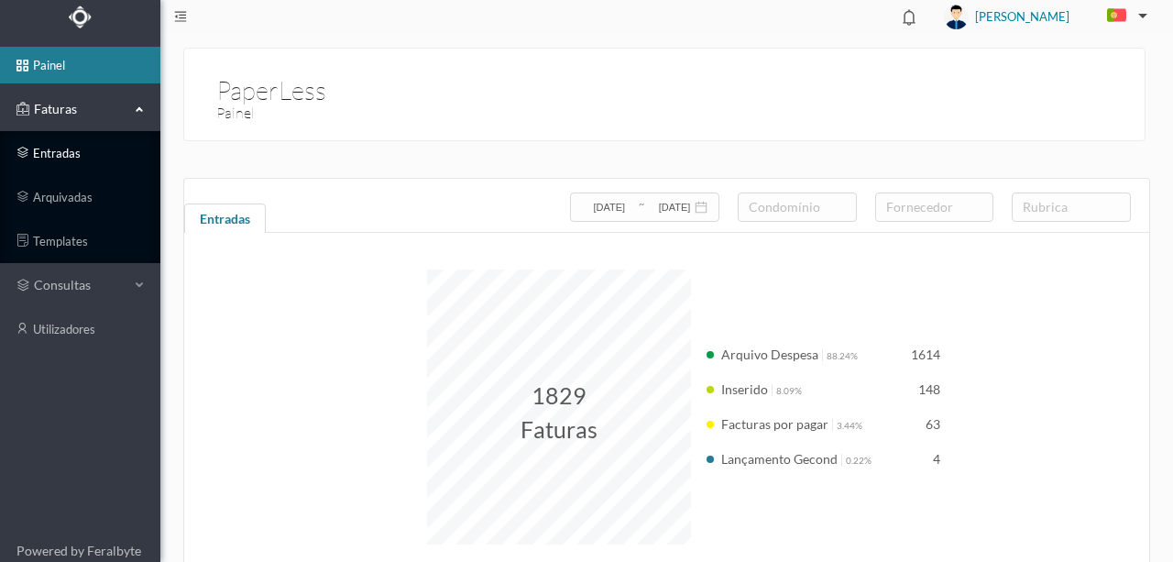
click at [57, 152] on link "entradas" at bounding box center [80, 153] width 160 height 37
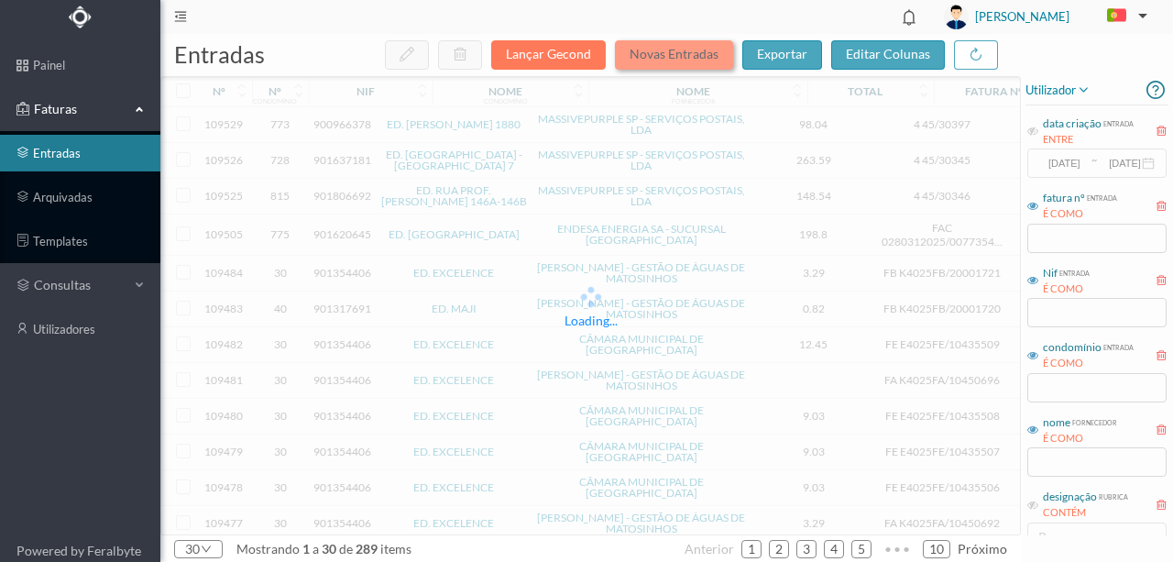
click at [659, 50] on button "Novas Entradas" at bounding box center [674, 54] width 118 height 29
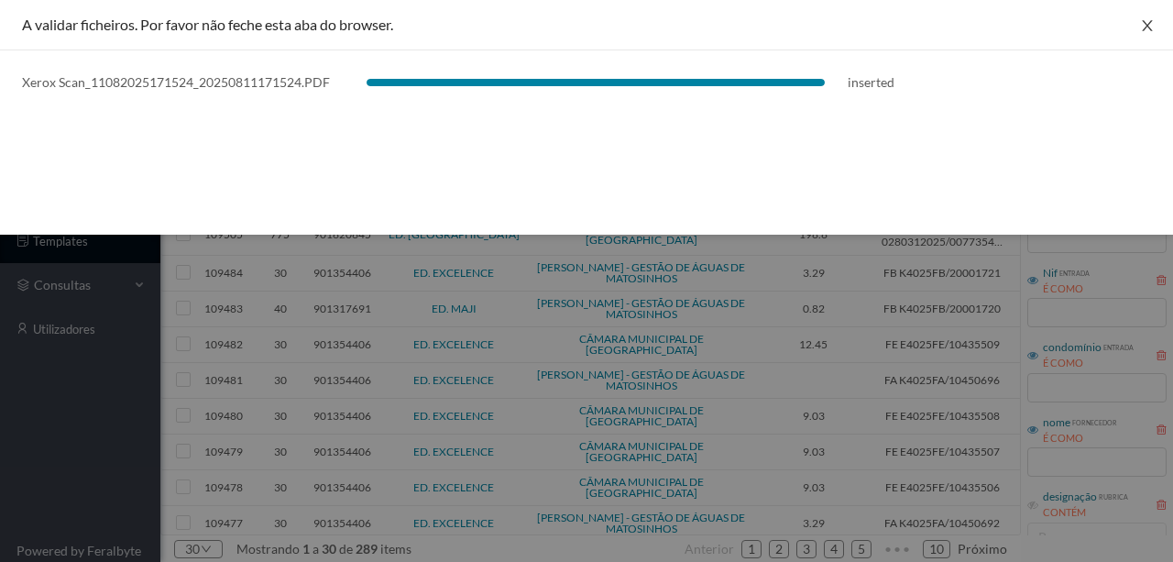
click at [1157, 25] on button "Close" at bounding box center [1147, 25] width 51 height 51
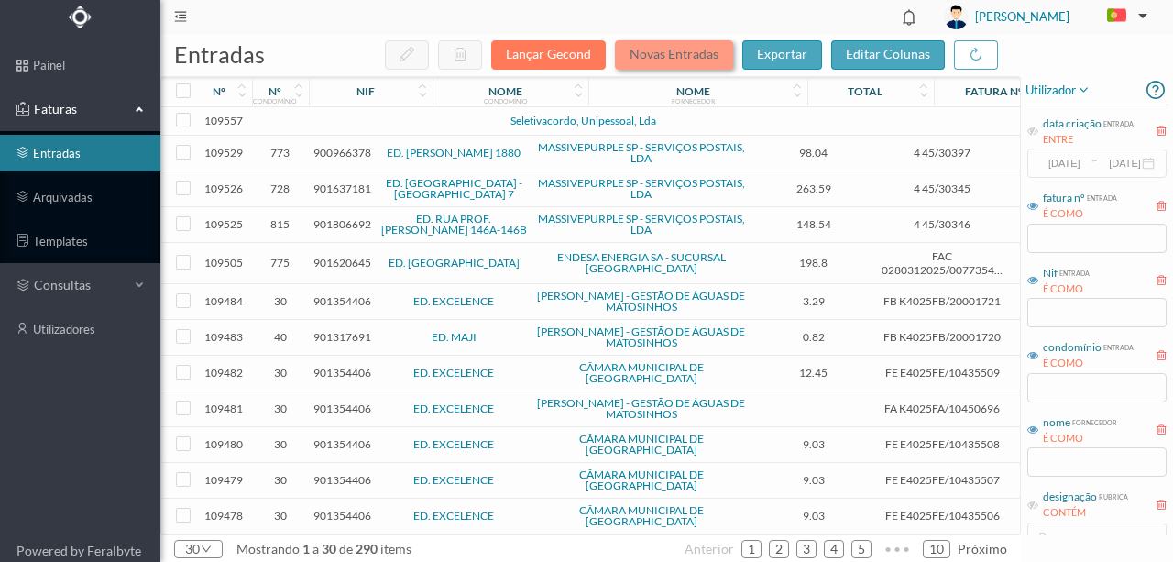
click at [682, 51] on button "Novas Entradas" at bounding box center [674, 54] width 118 height 29
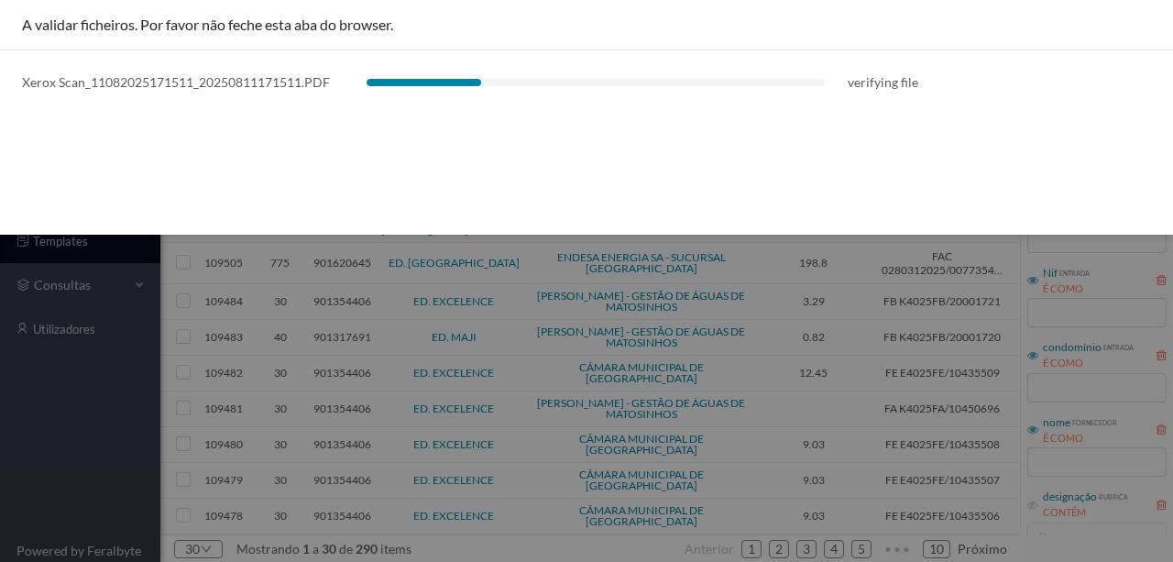
drag, startPoint x: 1151, startPoint y: 57, endPoint x: 1168, endPoint y: 62, distance: 17.4
click at [1151, 57] on div "Xerox Scan_11082025171511_20250811171511.PDF verifying file" at bounding box center [586, 81] width 1173 height 63
drag, startPoint x: 1145, startPoint y: 26, endPoint x: 1168, endPoint y: 48, distance: 31.8
click at [1145, 26] on icon "icon: close" at bounding box center [1147, 25] width 15 height 15
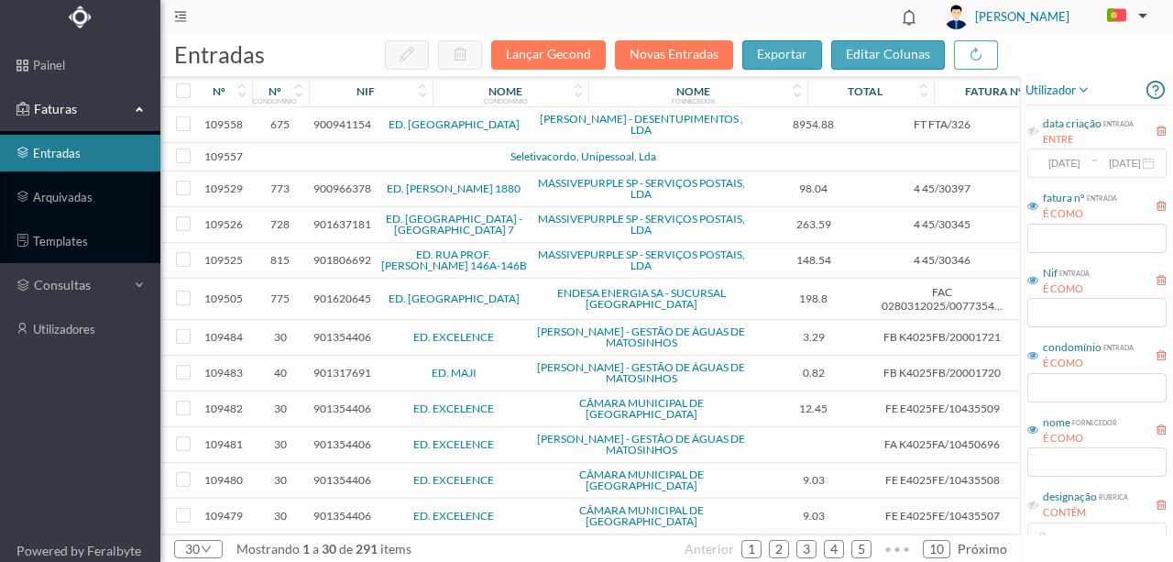
click at [347, 125] on span "900941154" at bounding box center [343, 124] width 58 height 14
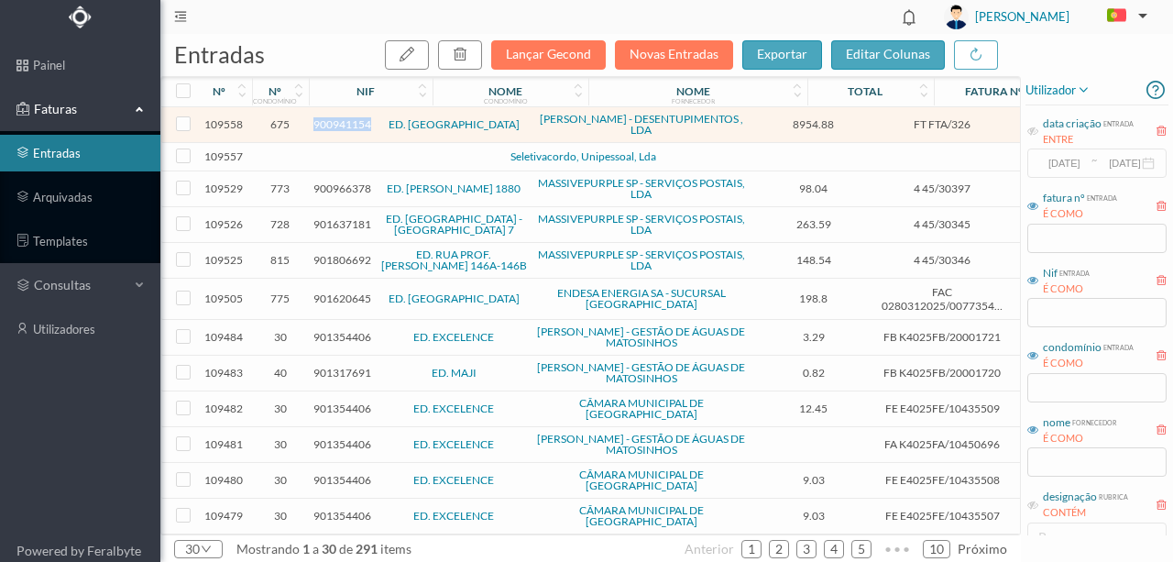
click at [347, 125] on span "900941154" at bounding box center [343, 124] width 58 height 14
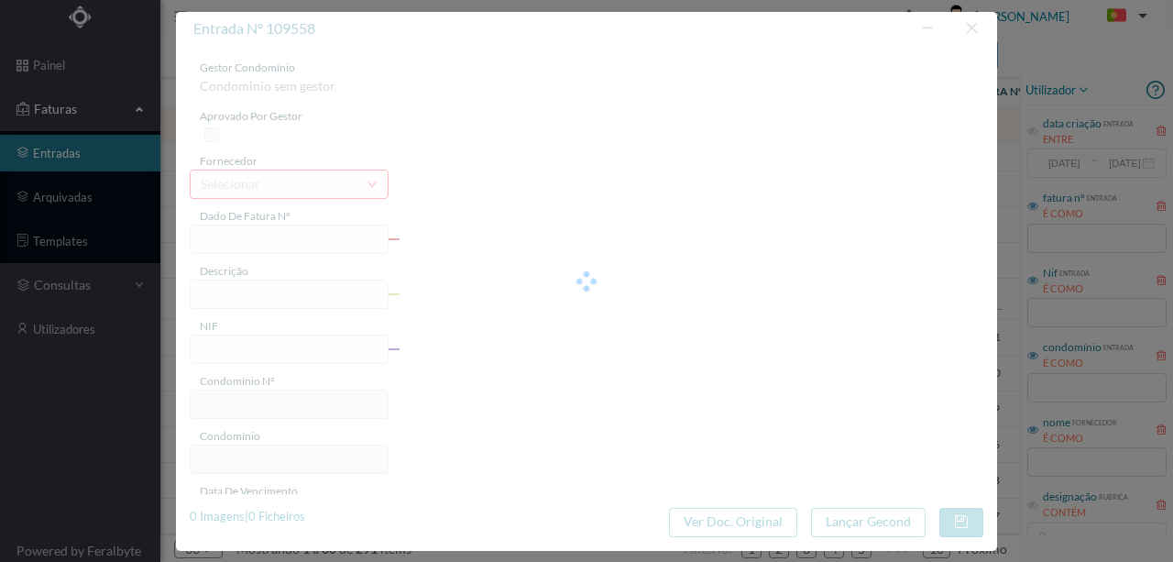
type input "FT FTA/326"
type input "Execução de trabalhos de construção civil em condomínio."
type input "900941154"
type input "01-08-2025"
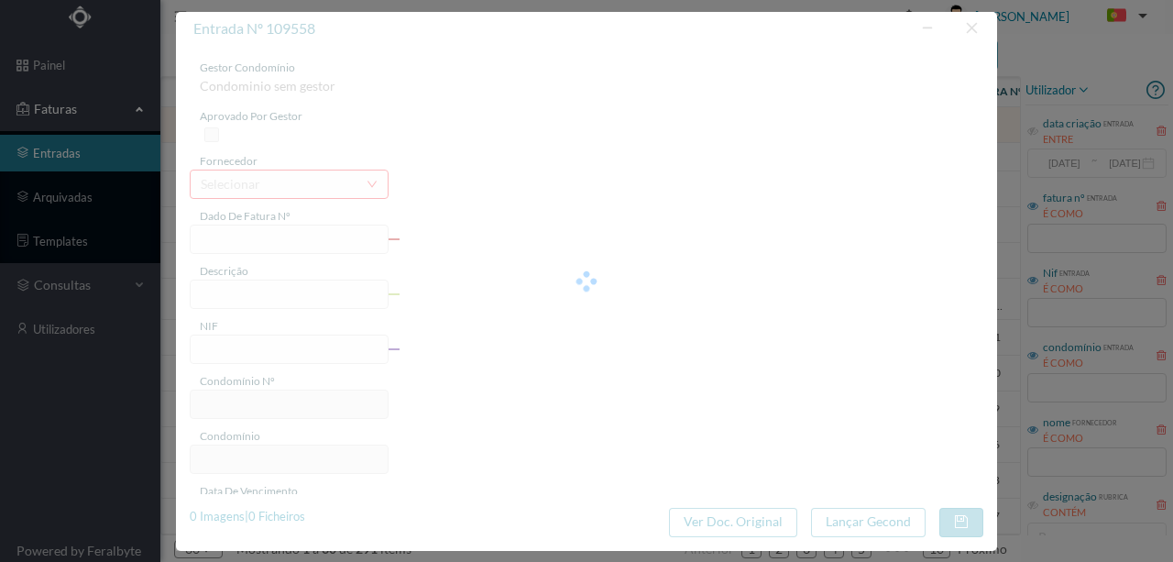
type input "01-08-2025"
type input "8954.88"
type input "675"
type input "ED. [GEOGRAPHIC_DATA]"
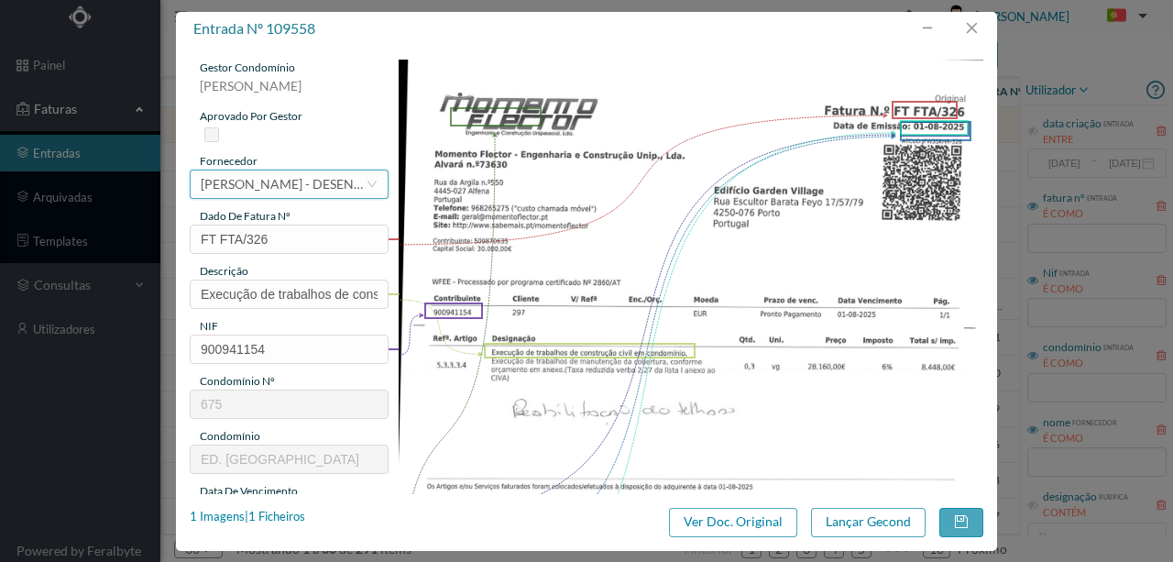
click at [264, 185] on div "[PERSON_NAME] - DESENTUPIMENTOS , LDA" at bounding box center [283, 185] width 165 height 28
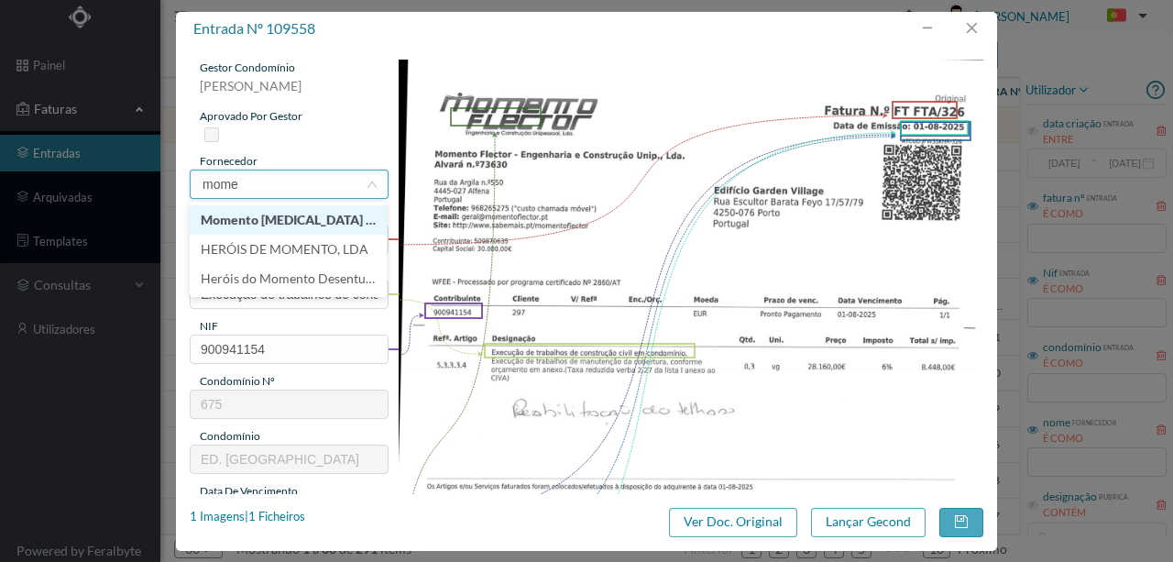
type input "momen"
click at [285, 214] on li "Momento [MEDICAL_DATA] - Engenharia E Construção Unipessoal Lda" at bounding box center [288, 219] width 197 height 29
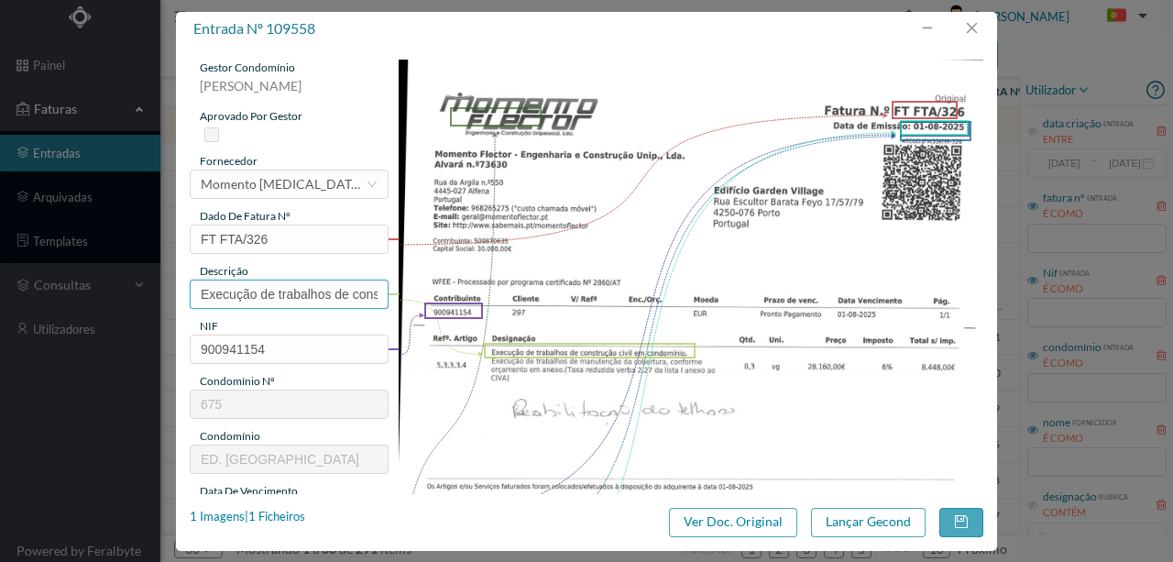
click at [197, 292] on input "Execução de trabalhos de construção civil em condomínio." at bounding box center [289, 294] width 199 height 29
click at [285, 287] on input "Execução de trabalhos de construção civil em condomínio." at bounding box center [289, 294] width 199 height 29
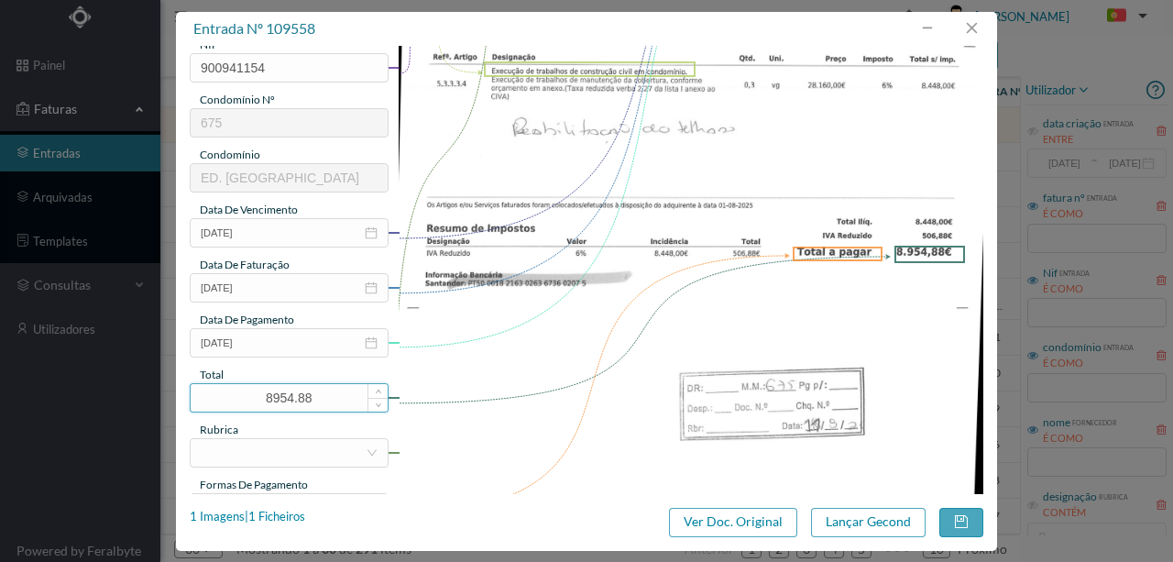
scroll to position [305, 0]
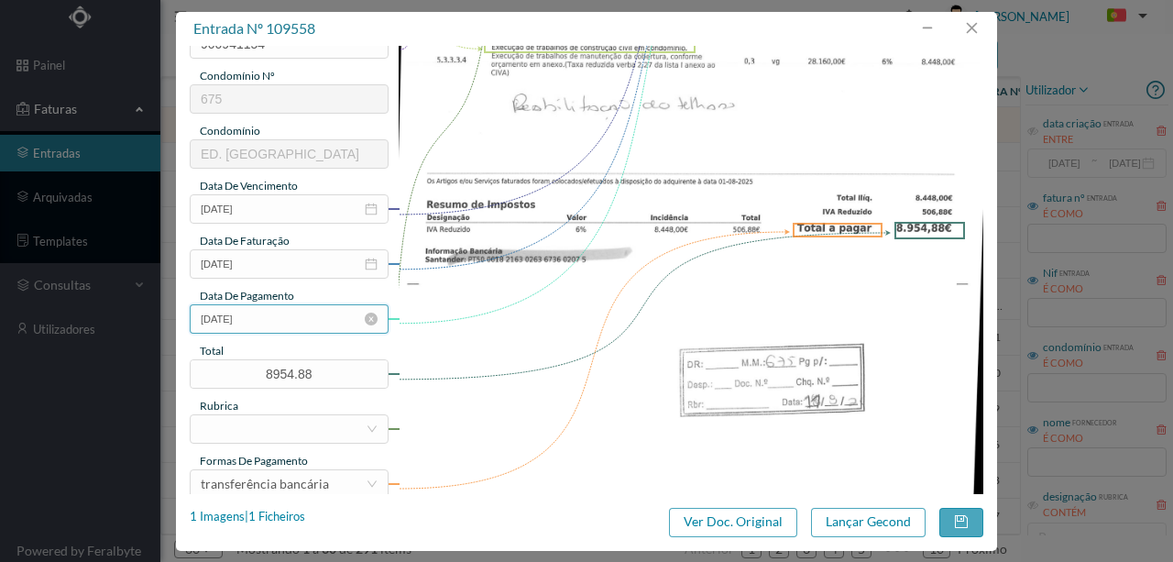
type input "Execução de trabalhos de construção civil em condomínio. - Reabilitação do telh…"
click at [296, 321] on input "01-08-2025" at bounding box center [289, 318] width 199 height 29
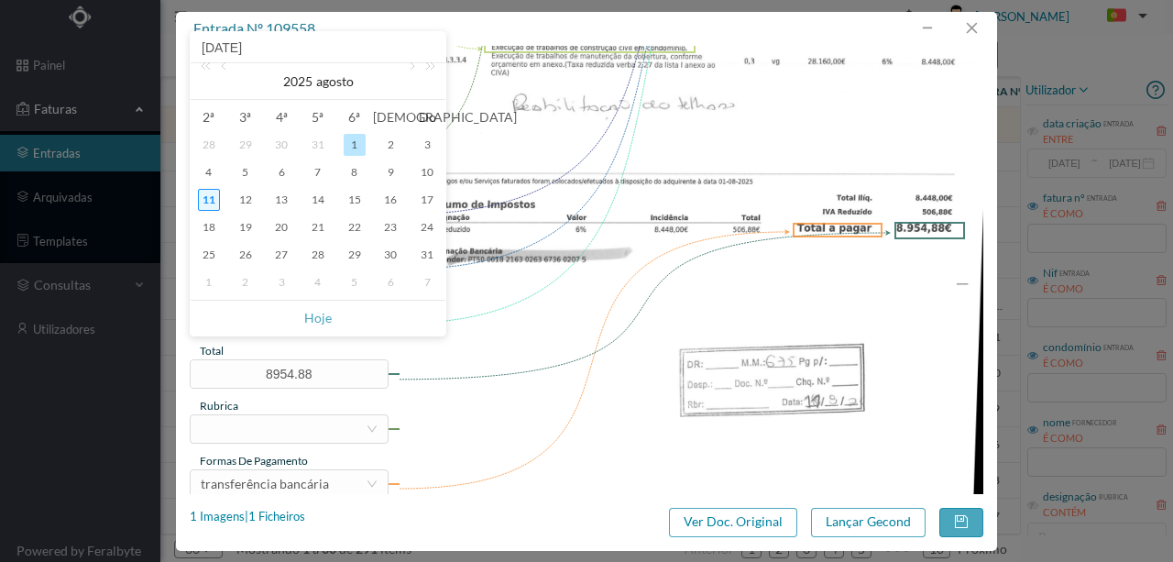
click at [218, 193] on div "11" at bounding box center [209, 200] width 22 height 22
type input "11-08-2025"
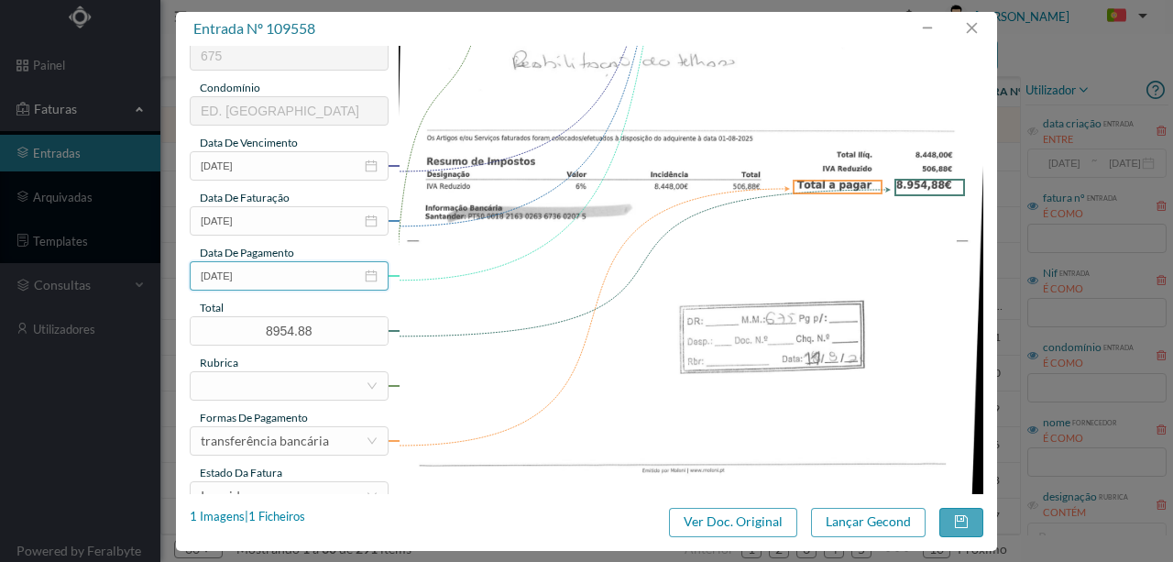
scroll to position [367, 0]
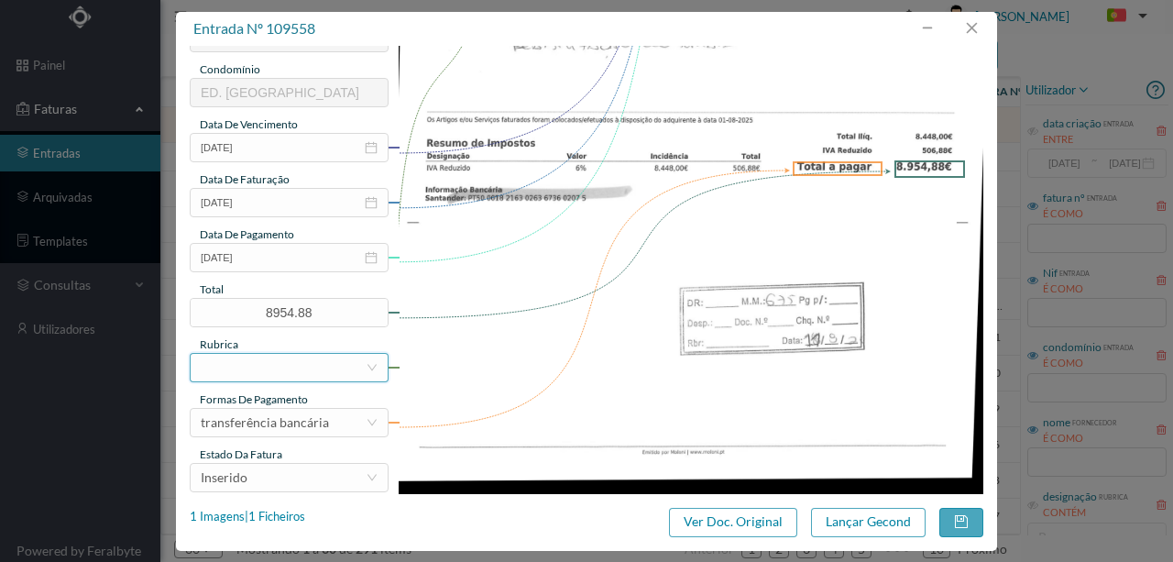
click at [224, 367] on div at bounding box center [283, 368] width 165 height 28
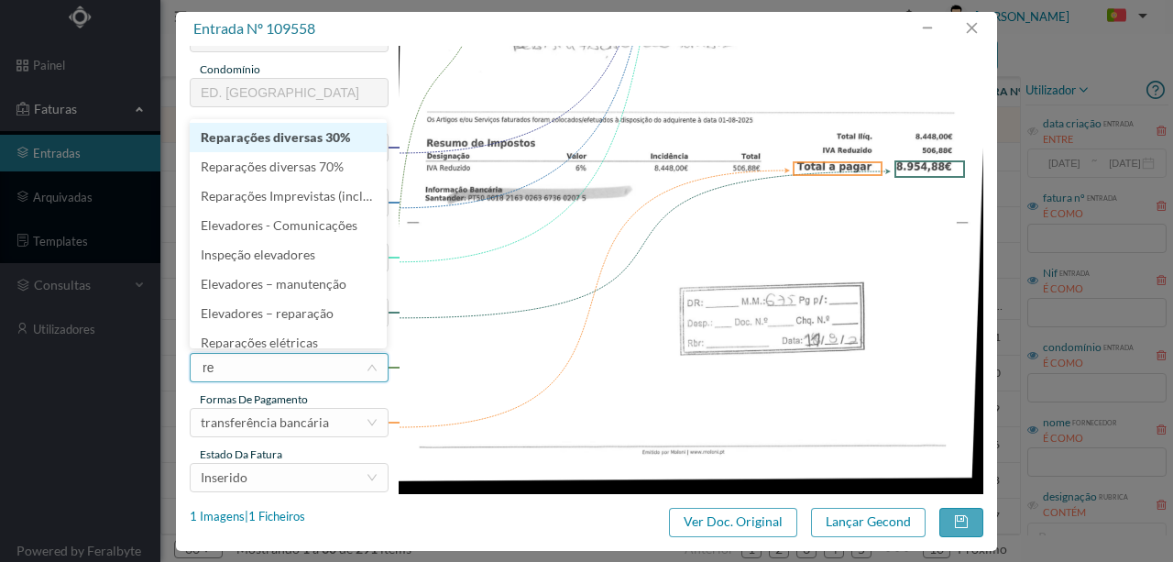
type input "rep"
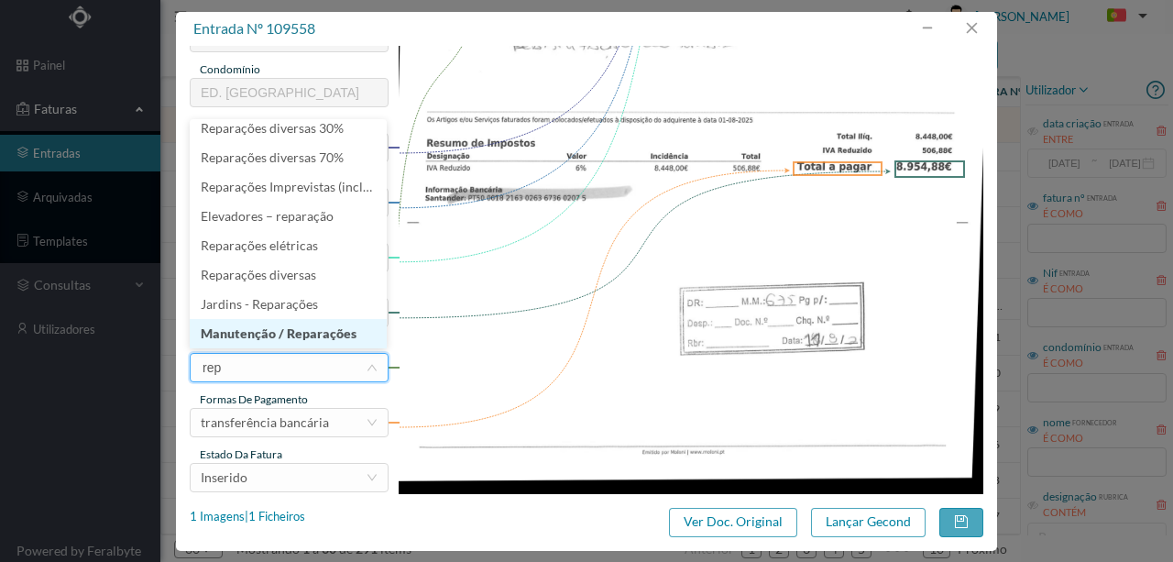
click at [278, 337] on li "Manutenção / Reparações" at bounding box center [288, 333] width 197 height 29
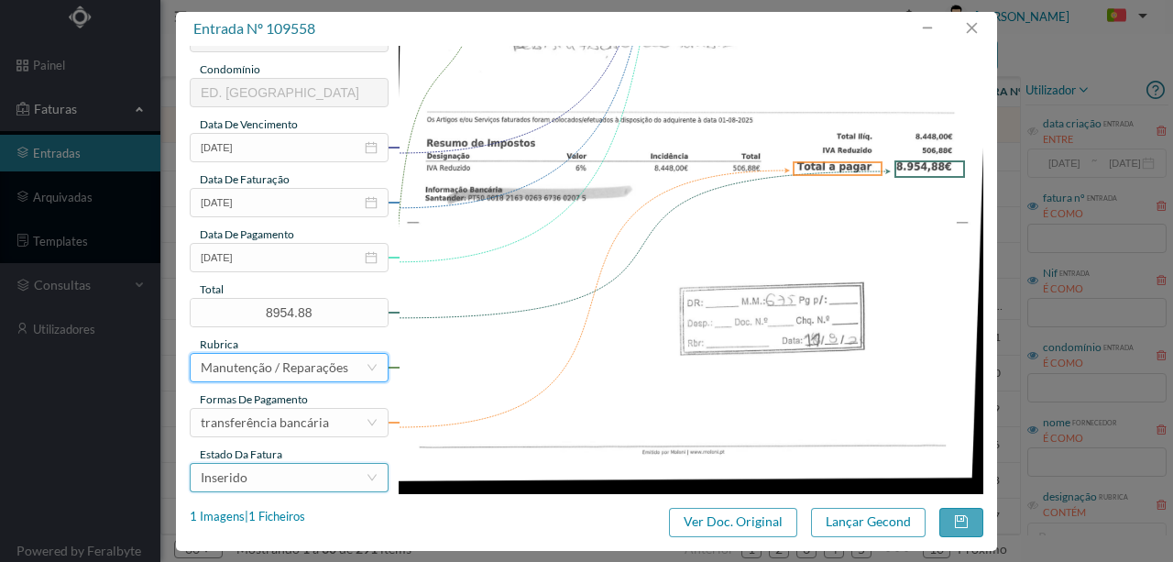
click at [269, 484] on div "Inserido" at bounding box center [283, 478] width 165 height 28
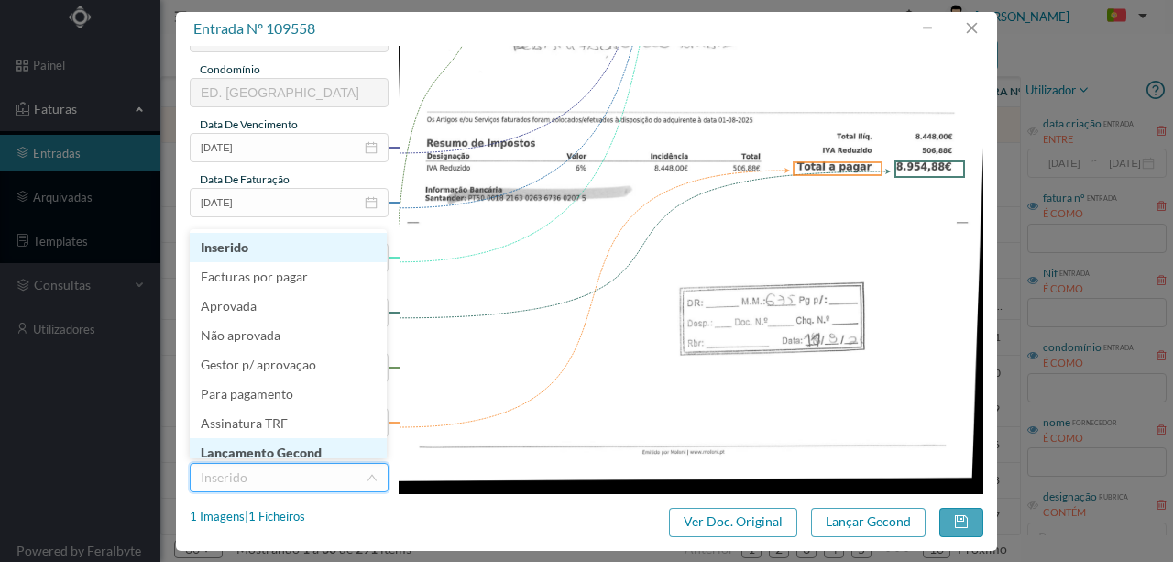
scroll to position [6, 0]
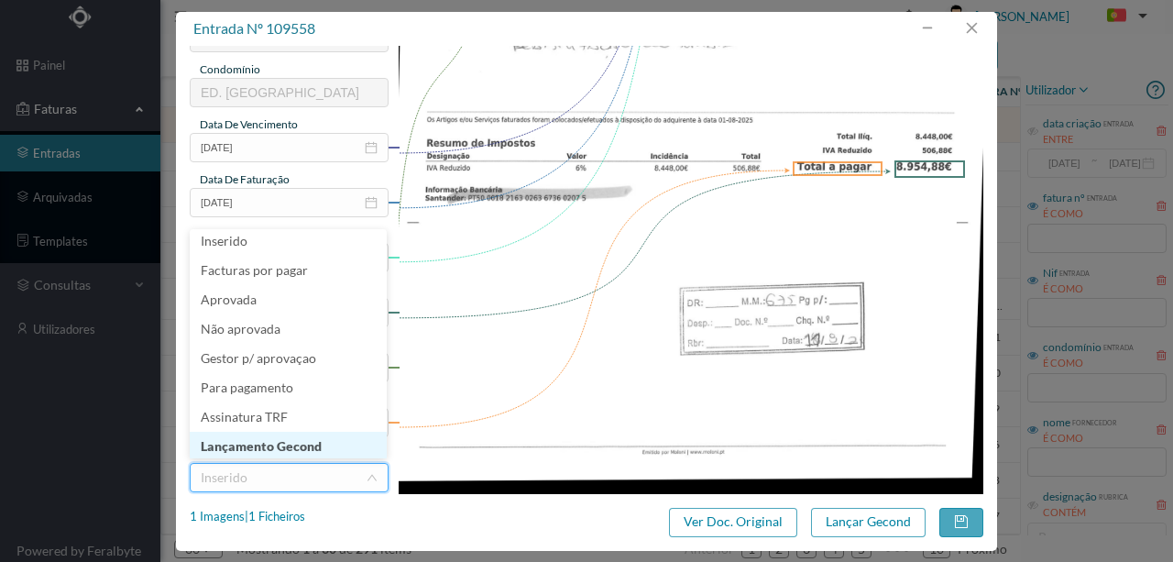
click at [266, 447] on li "Lançamento Gecond" at bounding box center [288, 446] width 197 height 29
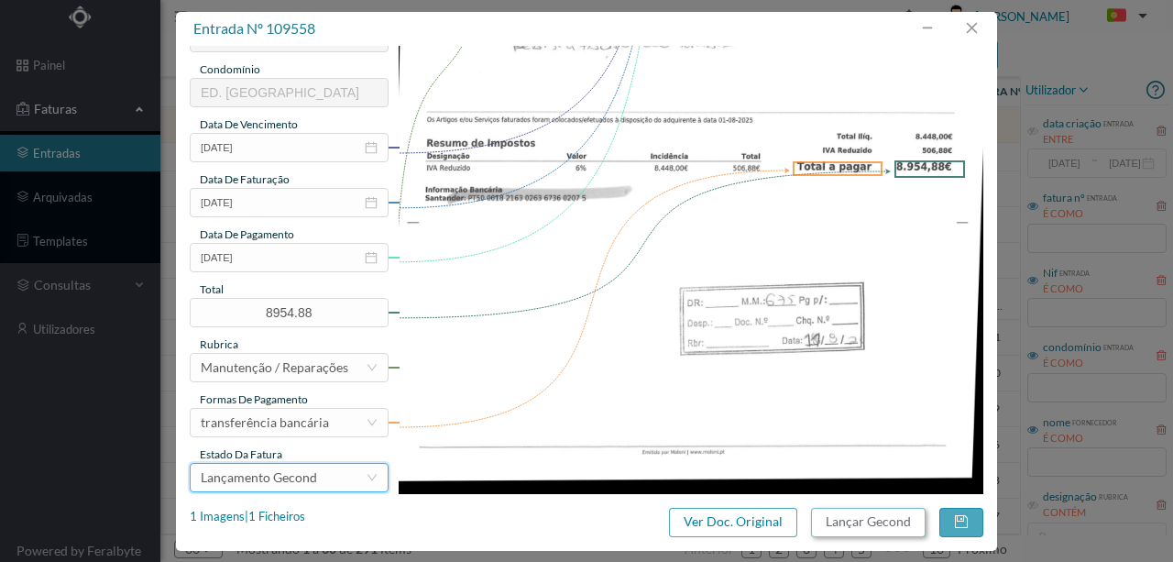
click at [864, 523] on button "Lançar Gecond" at bounding box center [868, 522] width 115 height 29
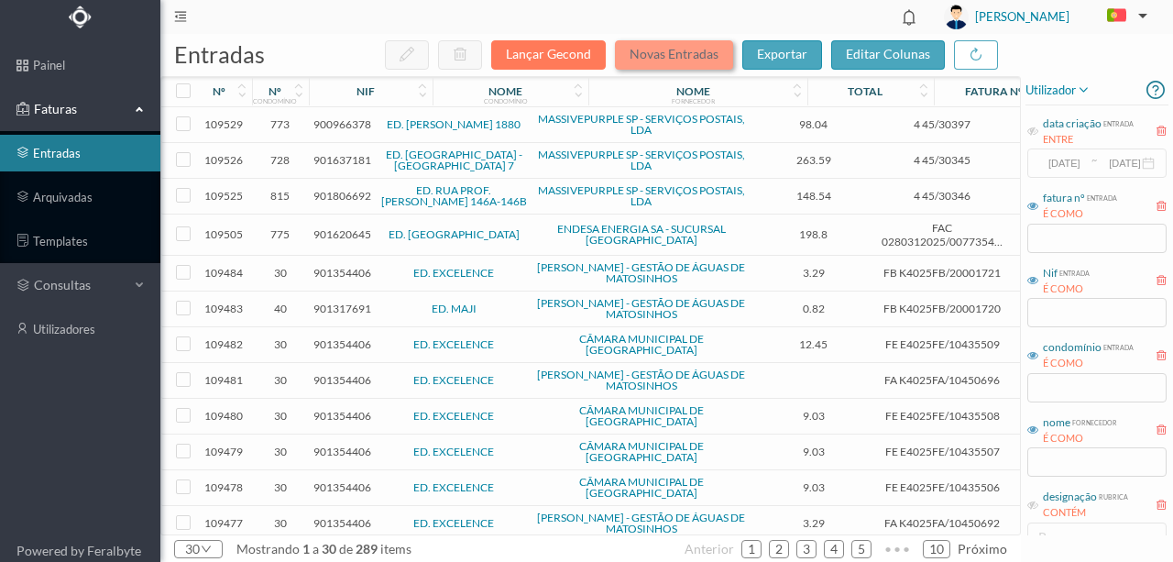
click at [659, 46] on button "Novas Entradas" at bounding box center [674, 54] width 118 height 29
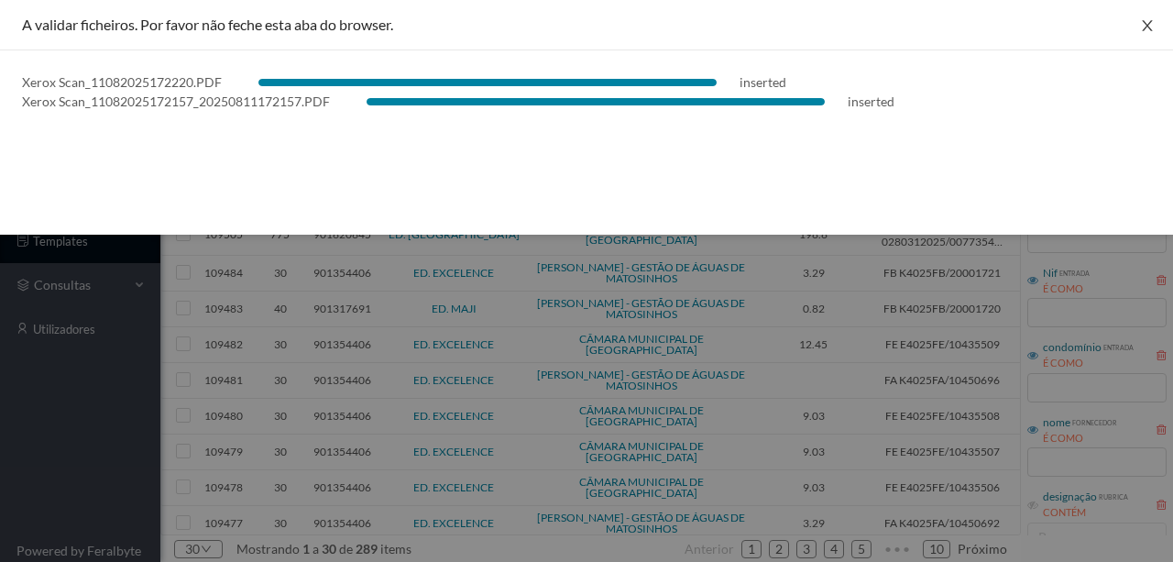
click at [1145, 24] on icon "icon: close" at bounding box center [1147, 25] width 15 height 15
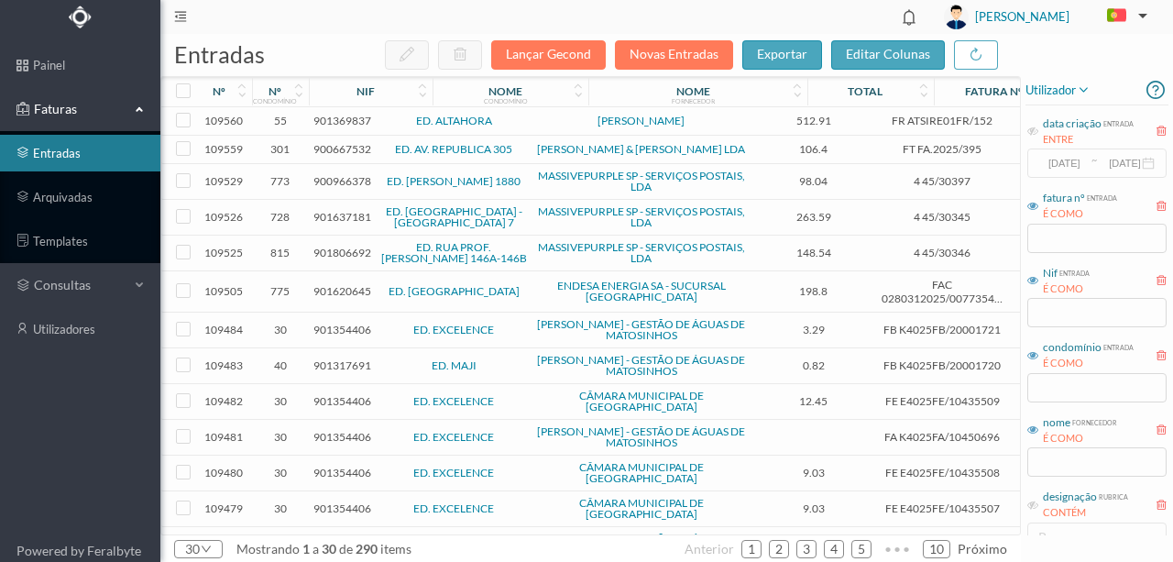
click at [344, 117] on span "901369837" at bounding box center [343, 121] width 58 height 14
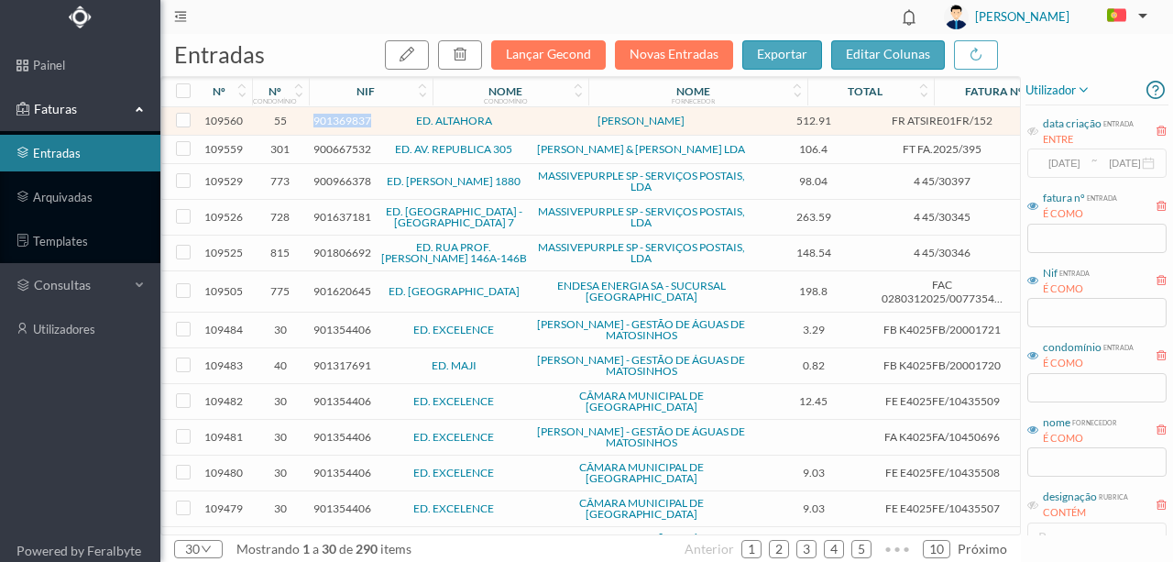
click at [344, 117] on span "901369837" at bounding box center [343, 121] width 58 height 14
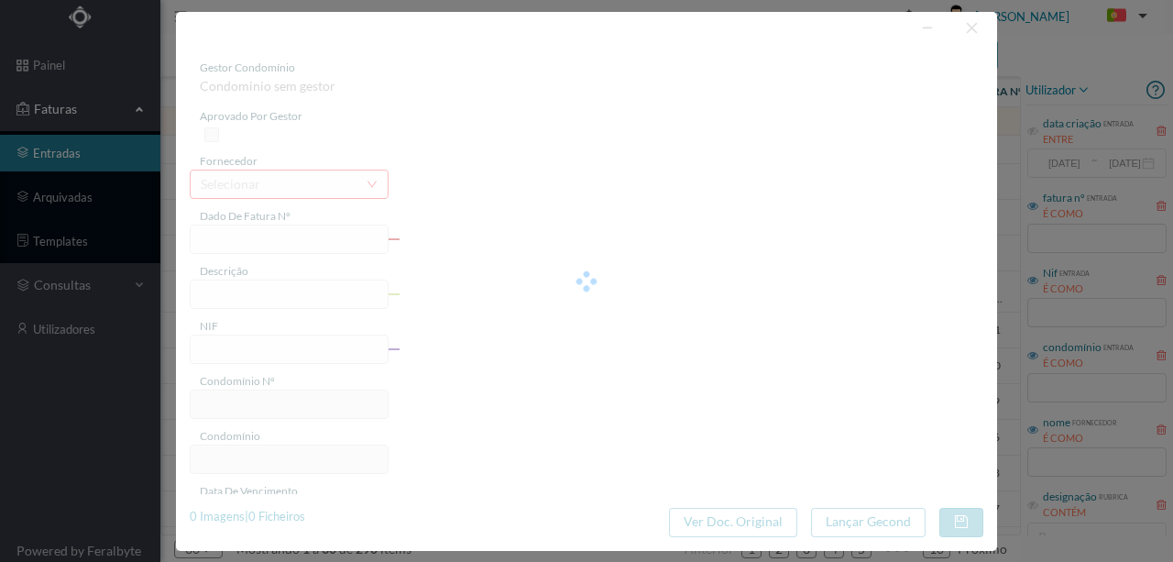
type input "FR ATSIRE01FR/152"
type input "901369837"
type input "Invalid date"
type input "21-07-2025"
type input "512.91"
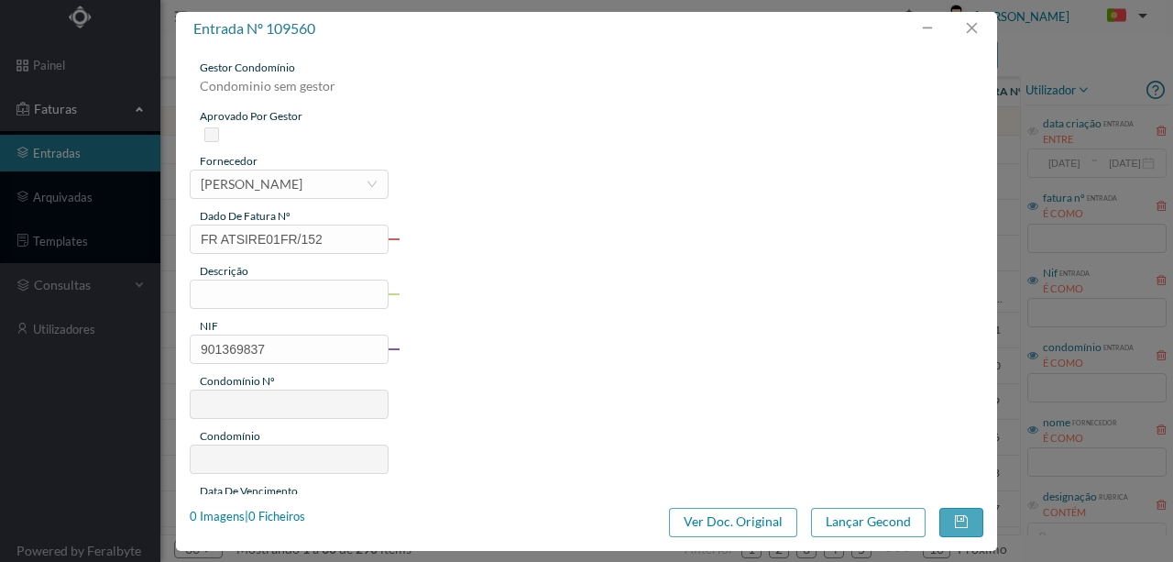
type input "55"
type input "ED. ALTAHORA"
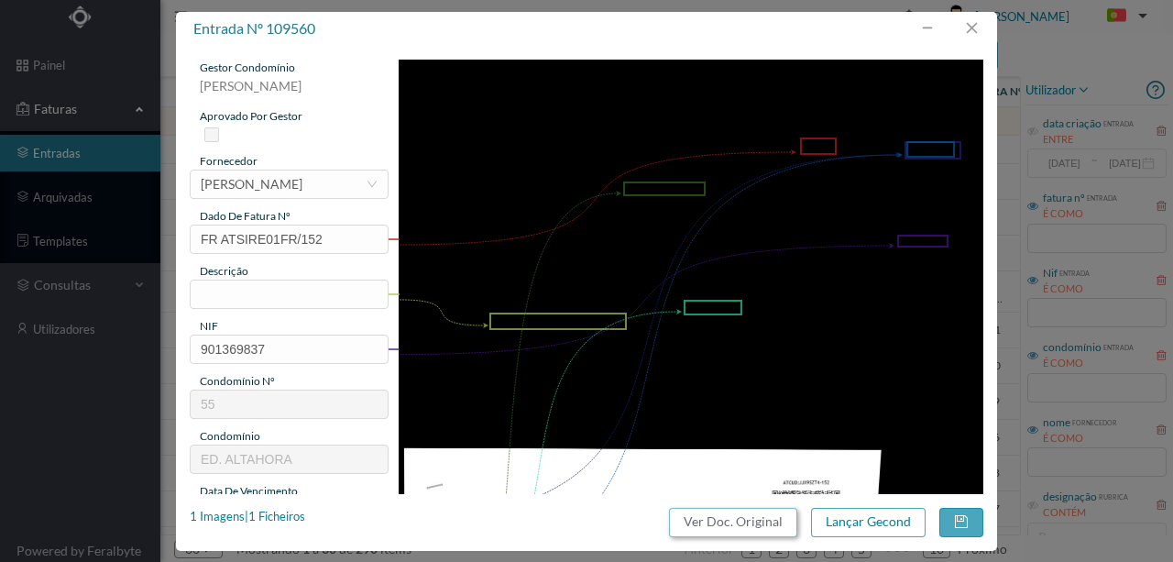
click at [734, 524] on button "Ver Doc. Original" at bounding box center [733, 522] width 128 height 29
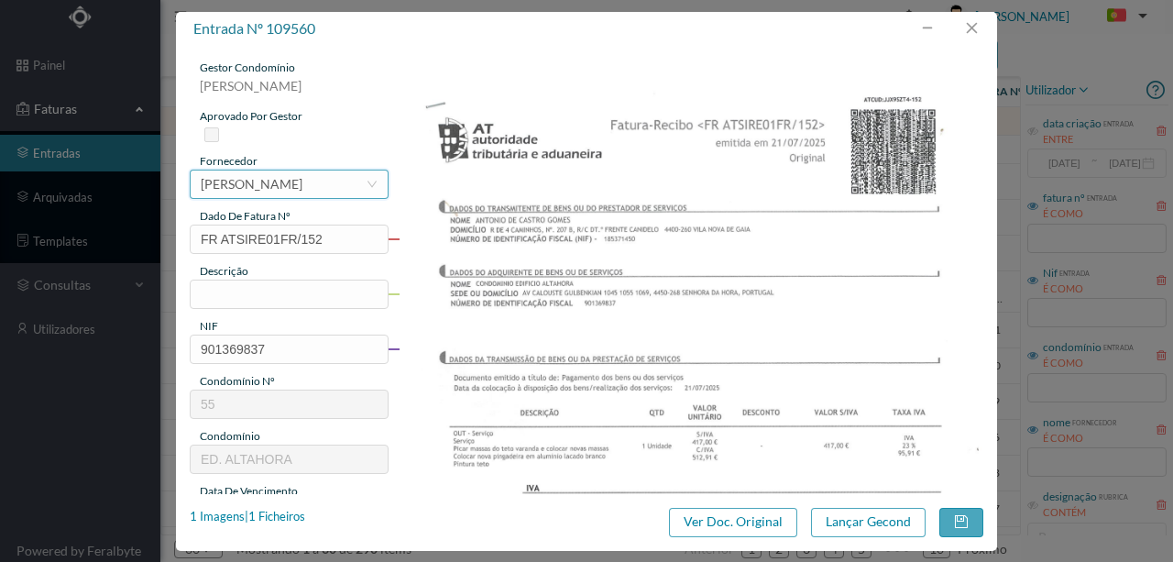
click at [303, 189] on div "[PERSON_NAME]" at bounding box center [252, 185] width 102 height 28
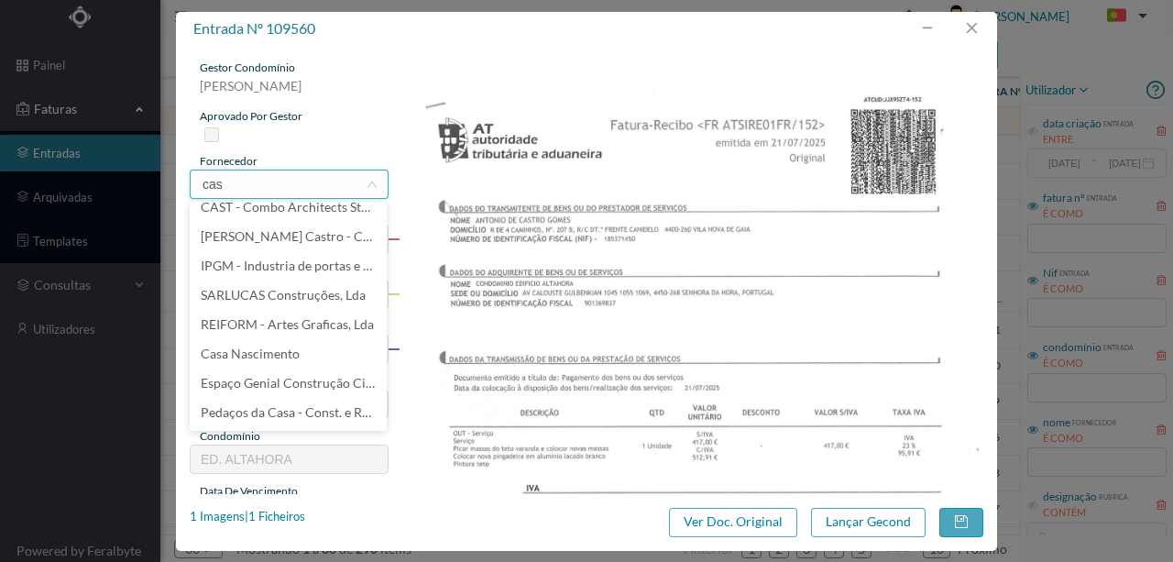
scroll to position [0, 0]
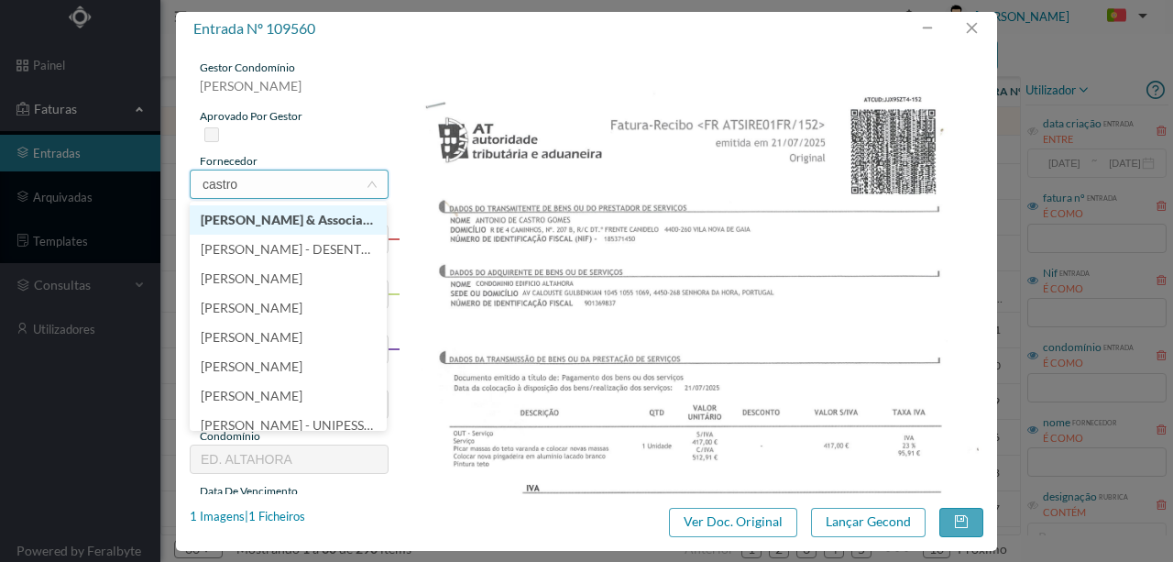
type input "castro"
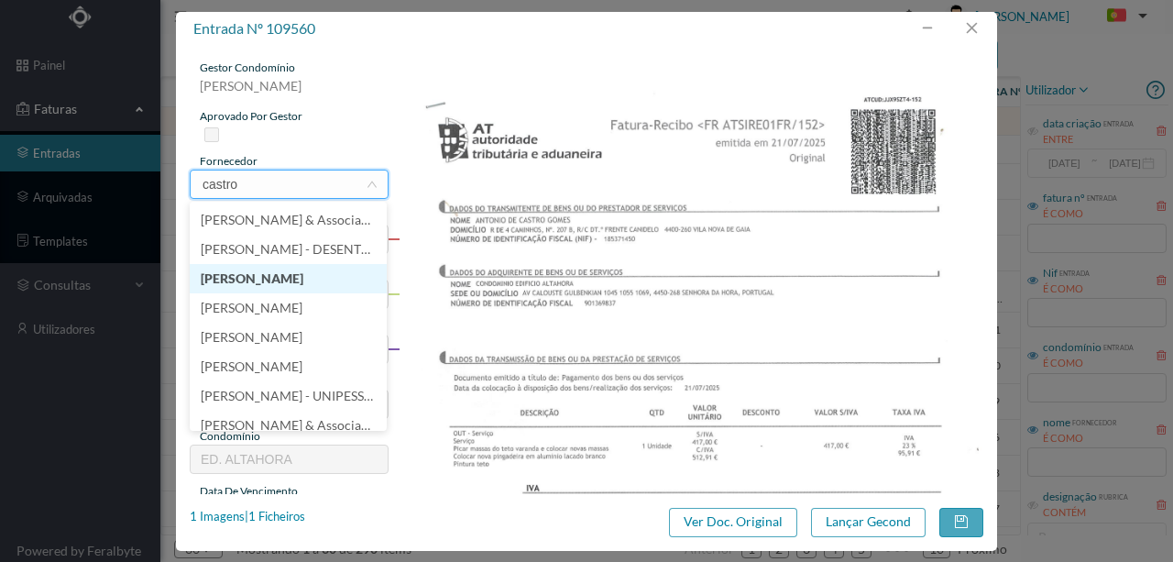
click at [260, 277] on li "[PERSON_NAME]" at bounding box center [288, 278] width 197 height 29
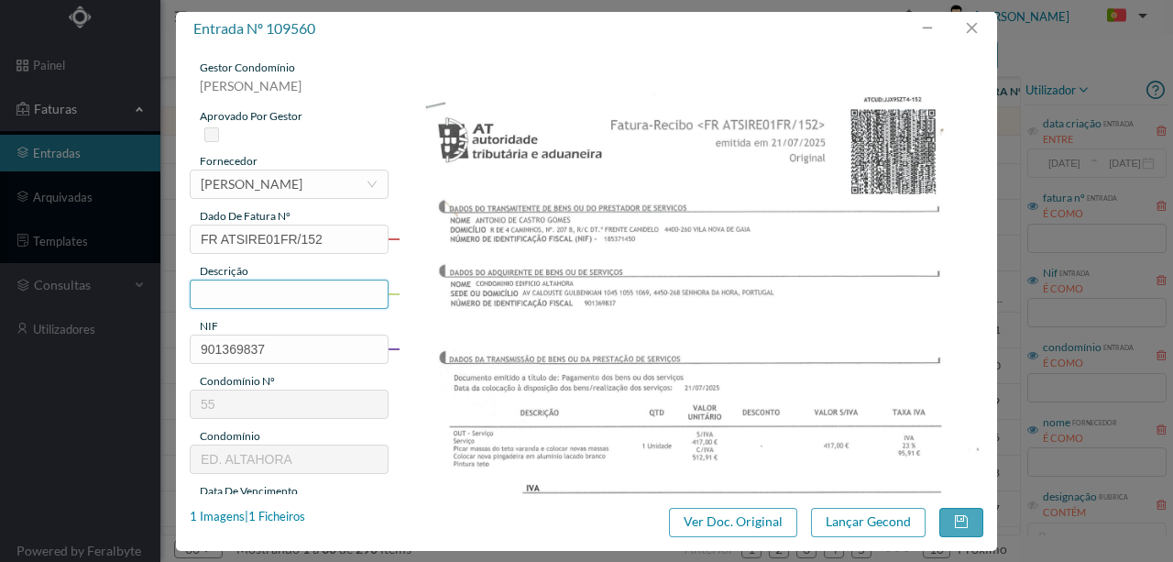
click at [245, 292] on input "text" at bounding box center [289, 294] width 199 height 29
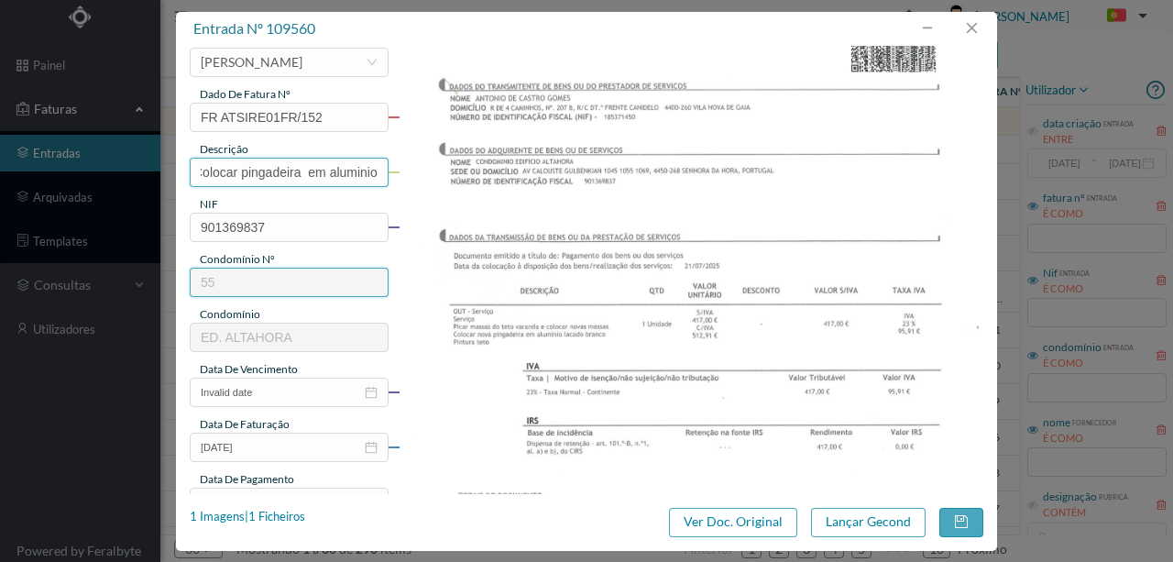
scroll to position [305, 0]
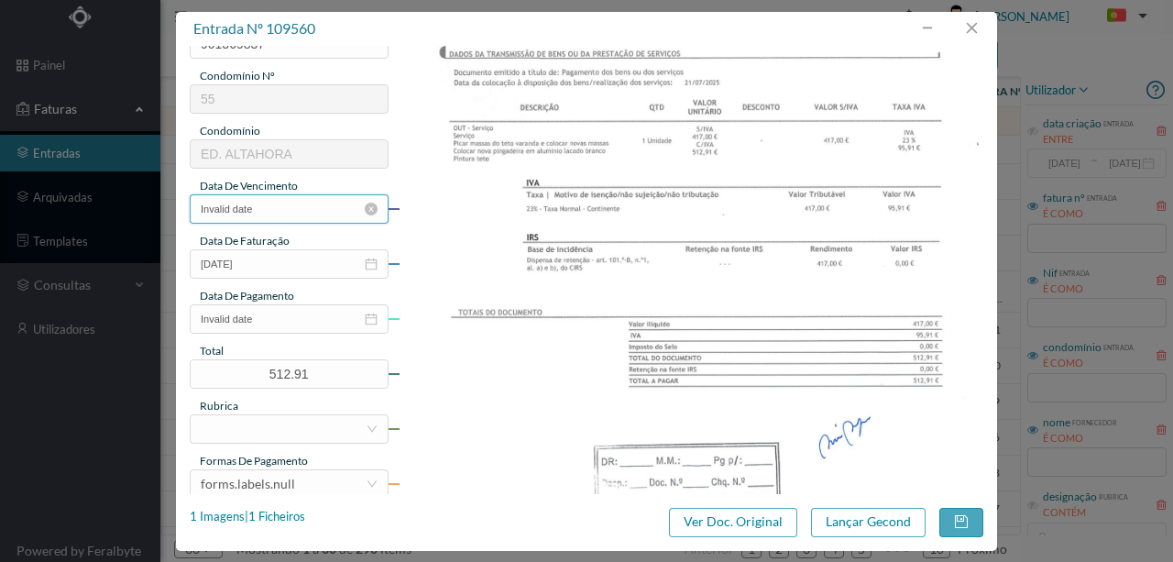
type input "Picar massas do teto da garagem ; Colocar pingadeira em aluminio"
click at [279, 206] on input "Invalid date" at bounding box center [289, 208] width 199 height 29
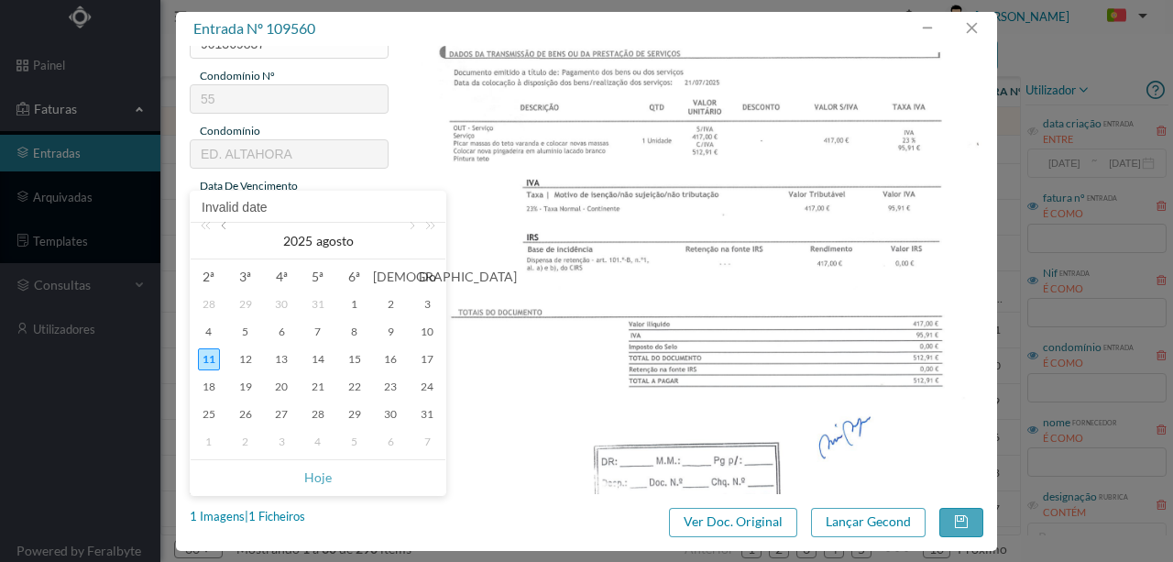
click at [222, 229] on link at bounding box center [225, 241] width 17 height 37
click at [218, 385] on div "21" at bounding box center [209, 387] width 22 height 22
type input "21-07-2025"
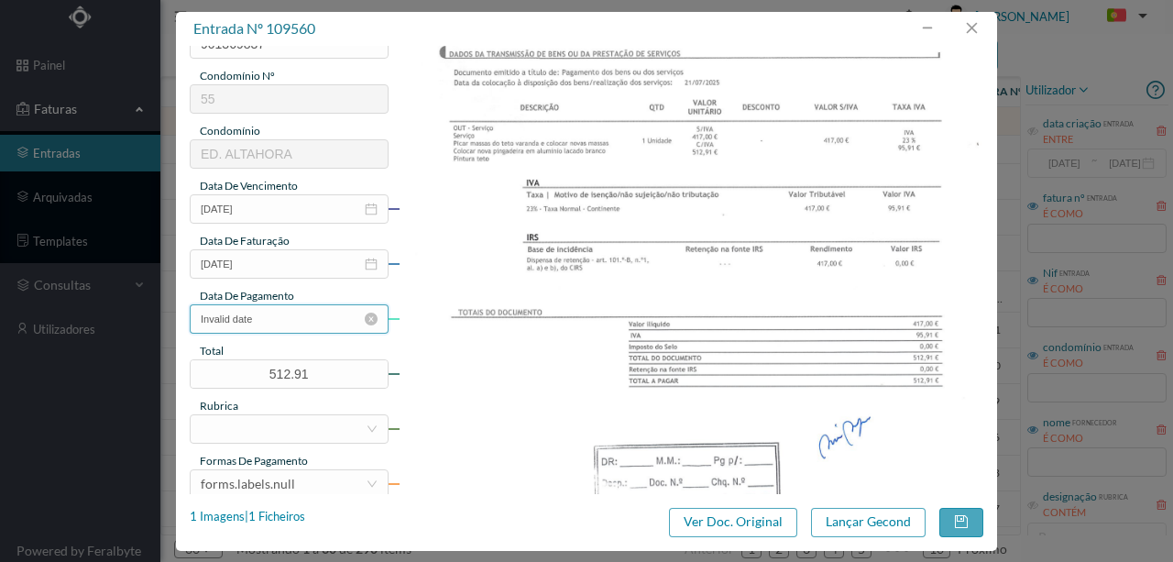
click at [304, 325] on input "Invalid date" at bounding box center [289, 318] width 199 height 29
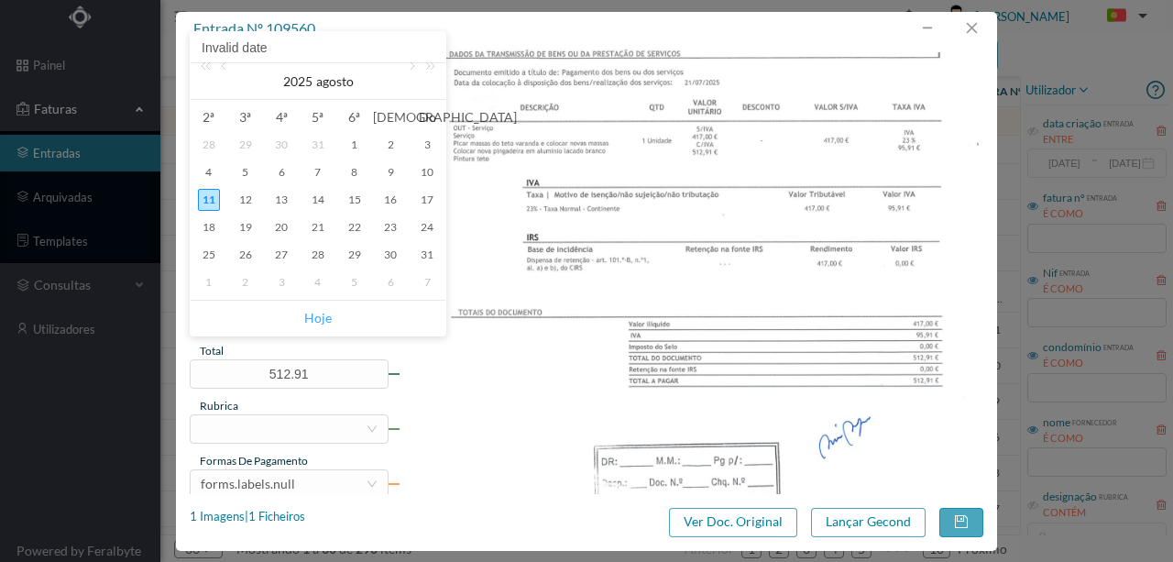
click at [316, 319] on link "Hoje" at bounding box center [318, 318] width 28 height 35
type input "11-08-2025"
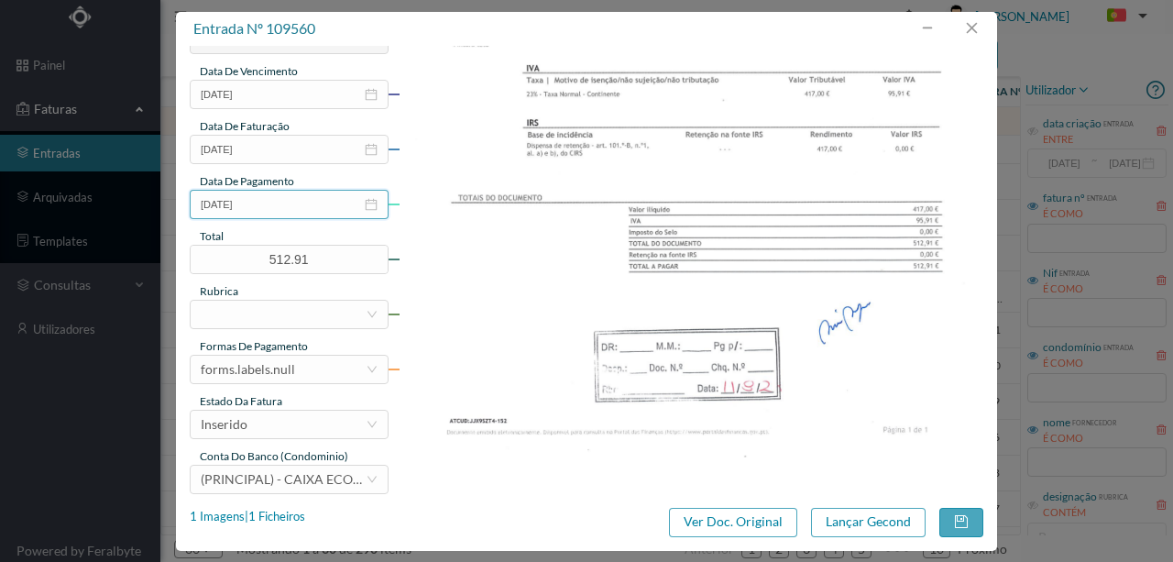
scroll to position [427, 0]
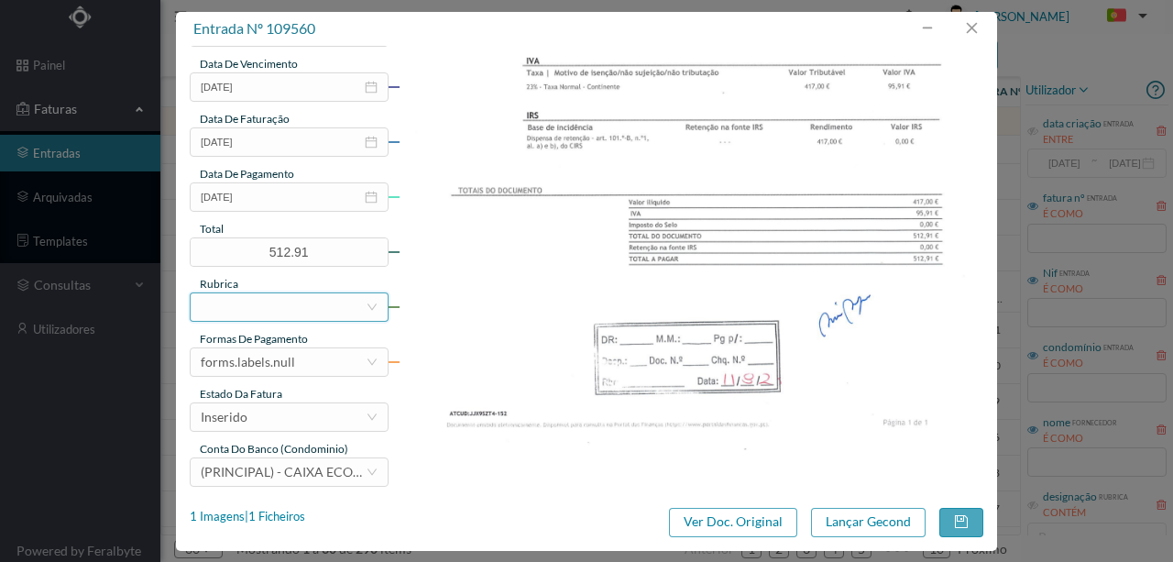
drag, startPoint x: 236, startPoint y: 304, endPoint x: 308, endPoint y: 273, distance: 78.8
click at [232, 296] on div at bounding box center [283, 307] width 165 height 28
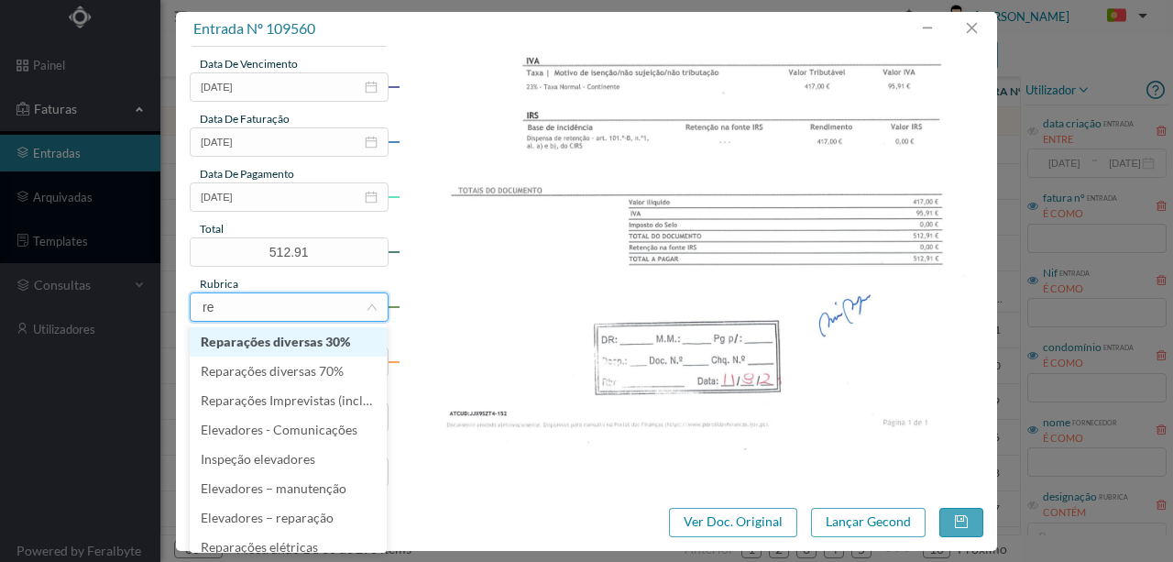
type input "rep"
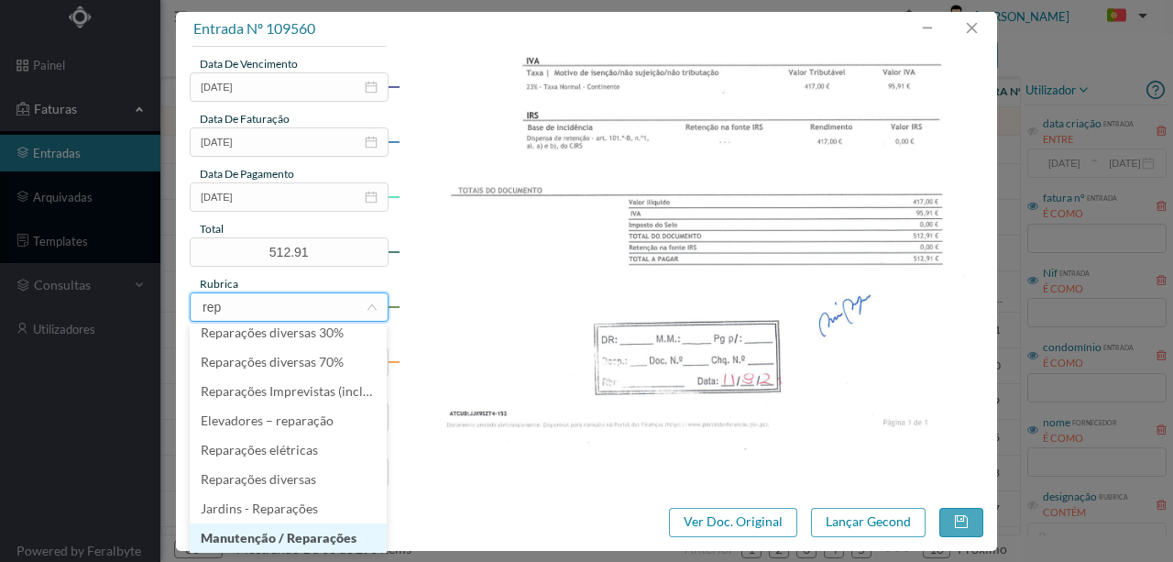
click at [276, 532] on li "Manutenção / Reparações" at bounding box center [288, 537] width 197 height 29
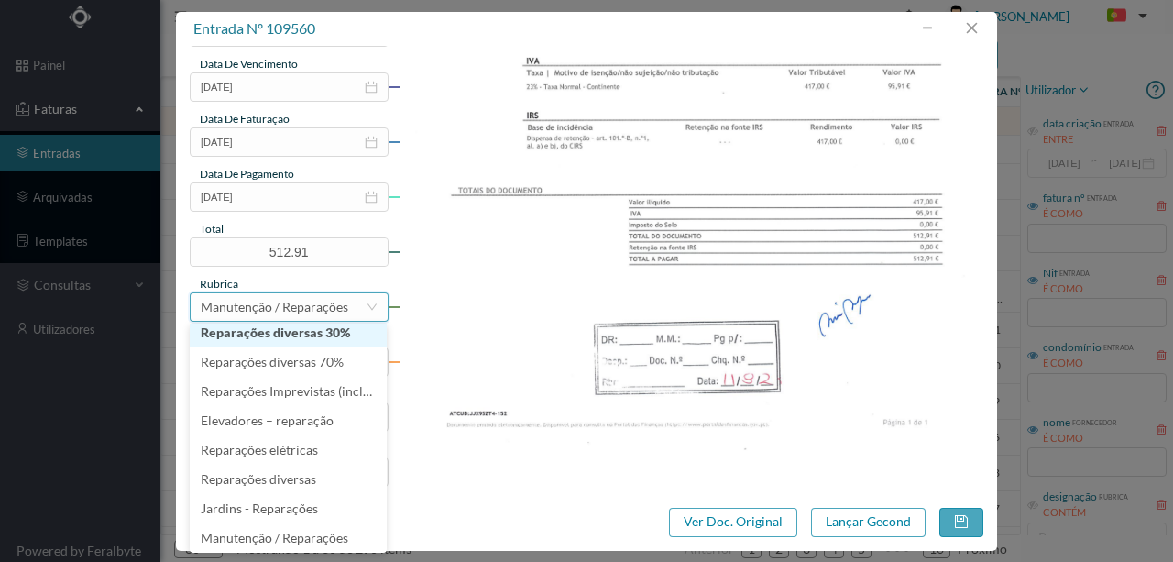
scroll to position [4, 0]
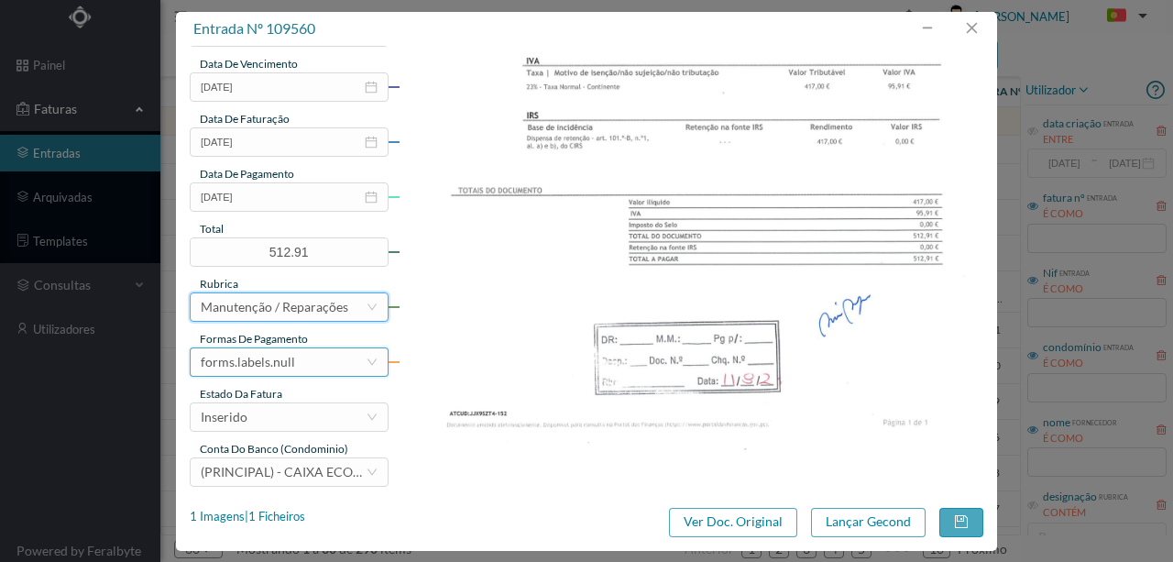
click at [241, 372] on div "forms.labels.null" at bounding box center [248, 362] width 94 height 28
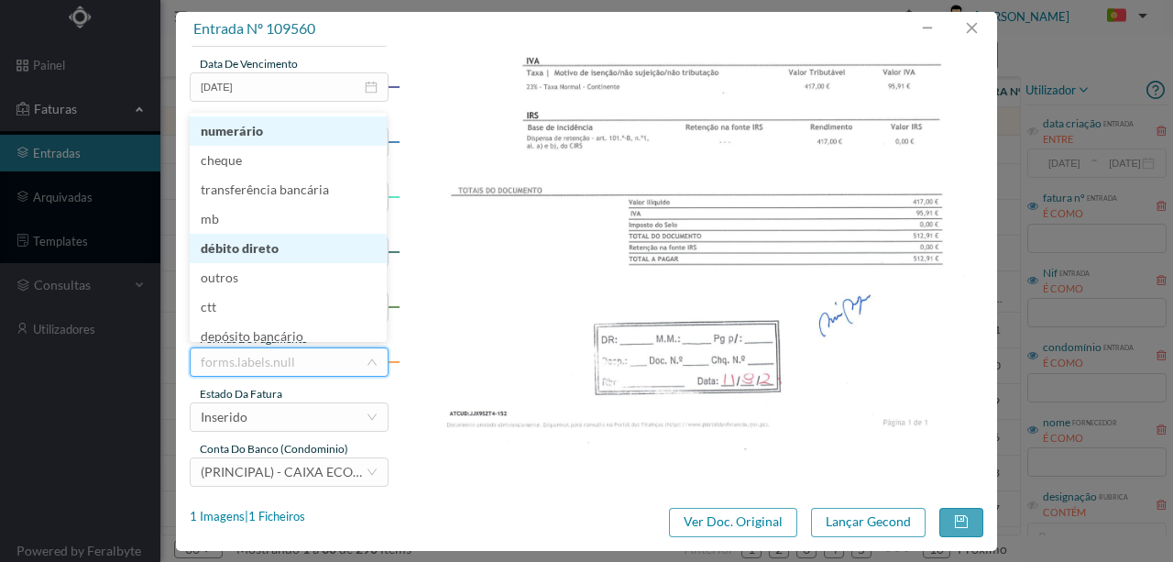
scroll to position [9, 0]
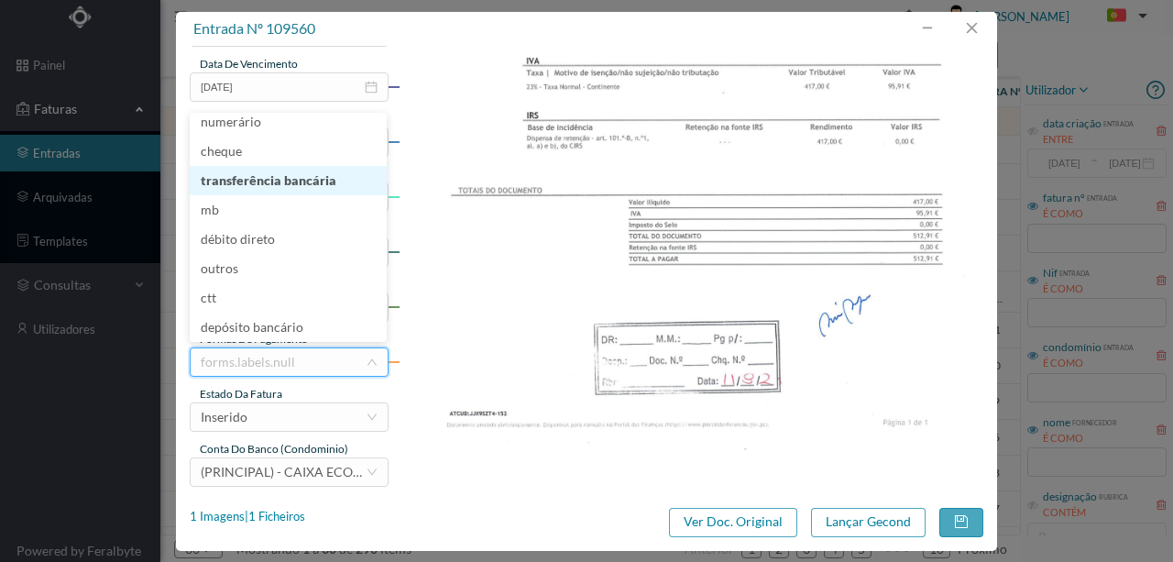
click at [280, 183] on li "transferência bancária" at bounding box center [288, 180] width 197 height 29
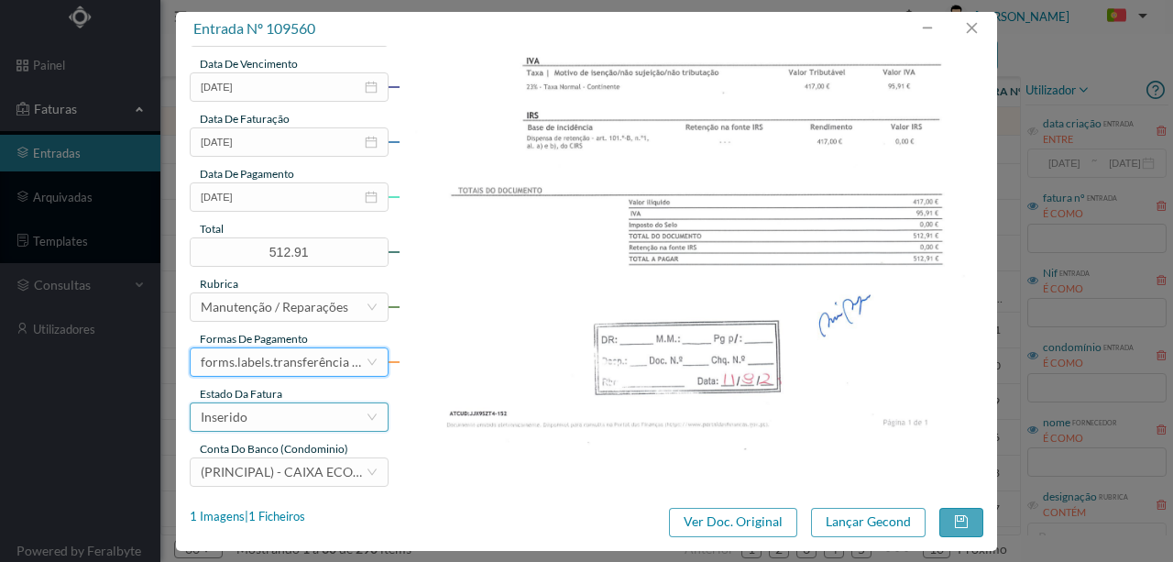
click at [269, 418] on div "Inserido" at bounding box center [283, 417] width 165 height 28
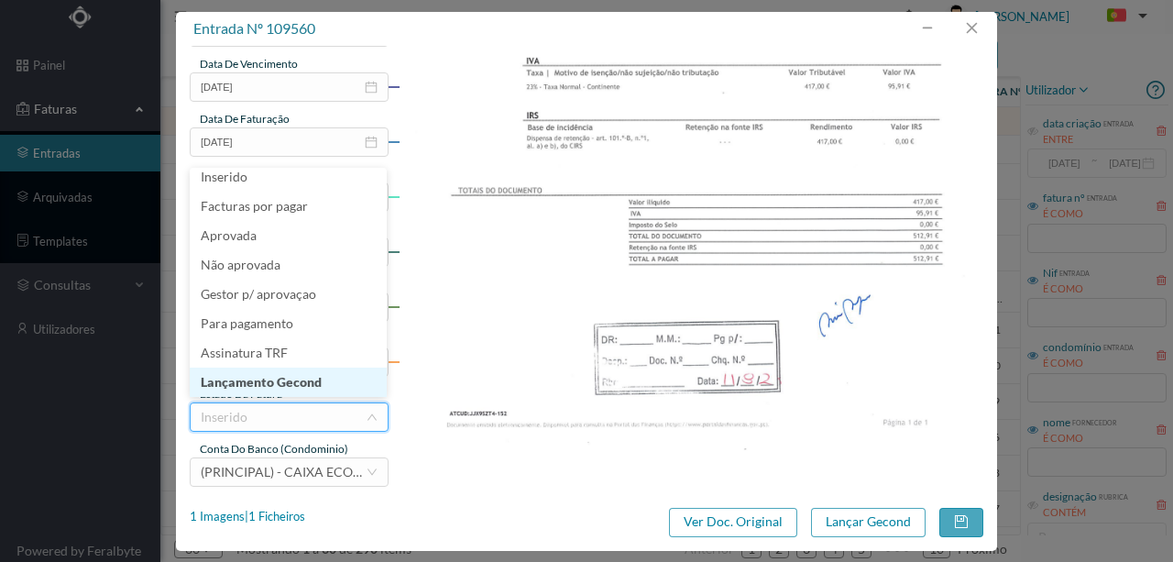
drag, startPoint x: 281, startPoint y: 383, endPoint x: 299, endPoint y: 386, distance: 18.5
click at [281, 383] on li "Lançamento Gecond" at bounding box center [288, 382] width 197 height 29
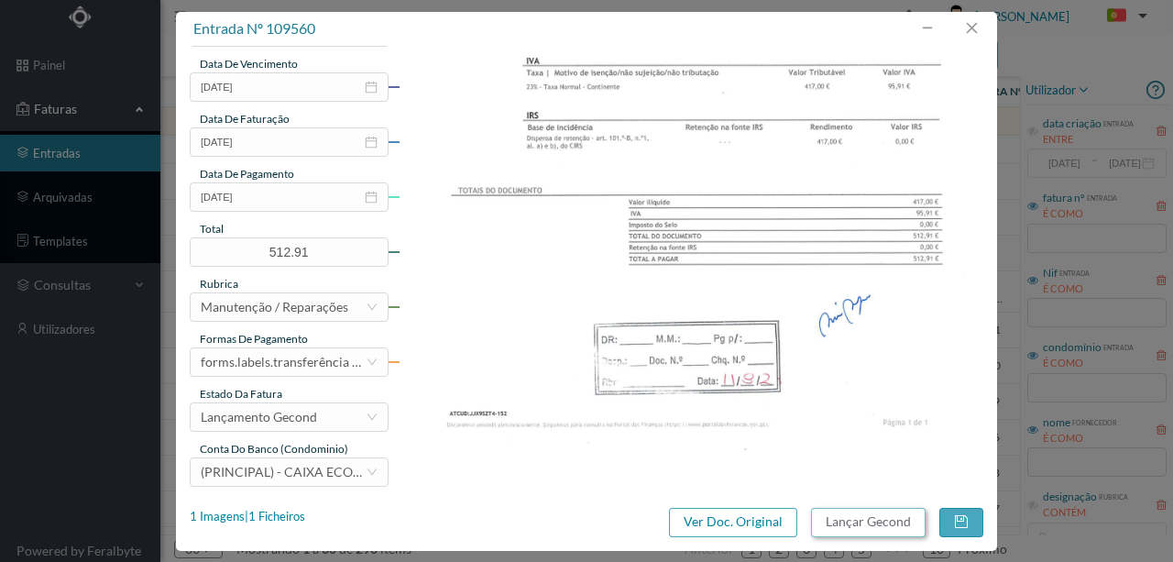
click at [857, 522] on button "Lançar Gecond" at bounding box center [868, 522] width 115 height 29
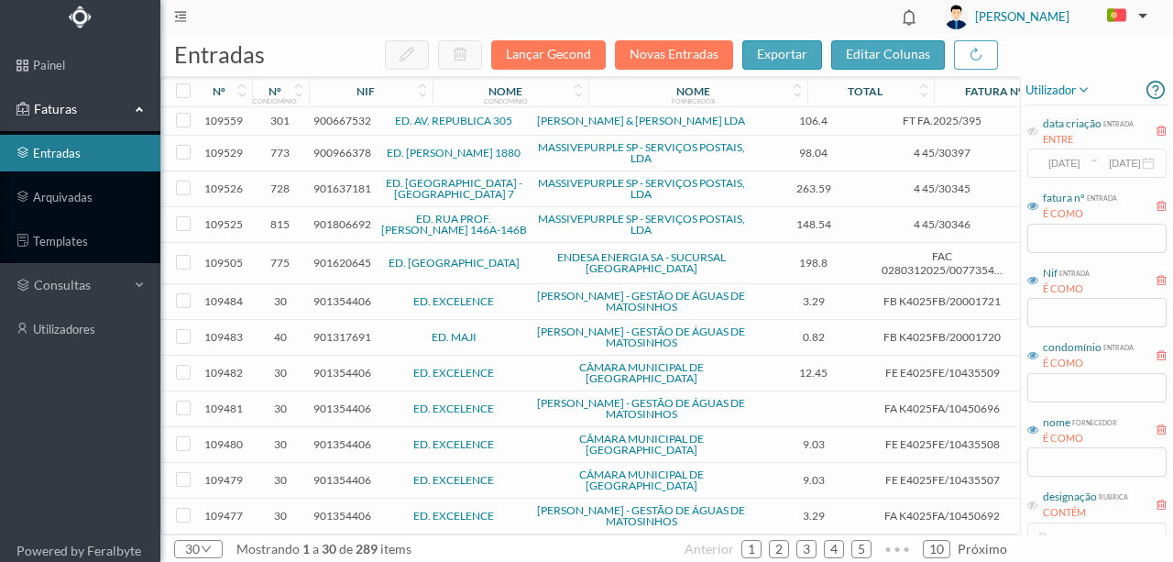
click at [349, 119] on span "900667532" at bounding box center [343, 121] width 58 height 14
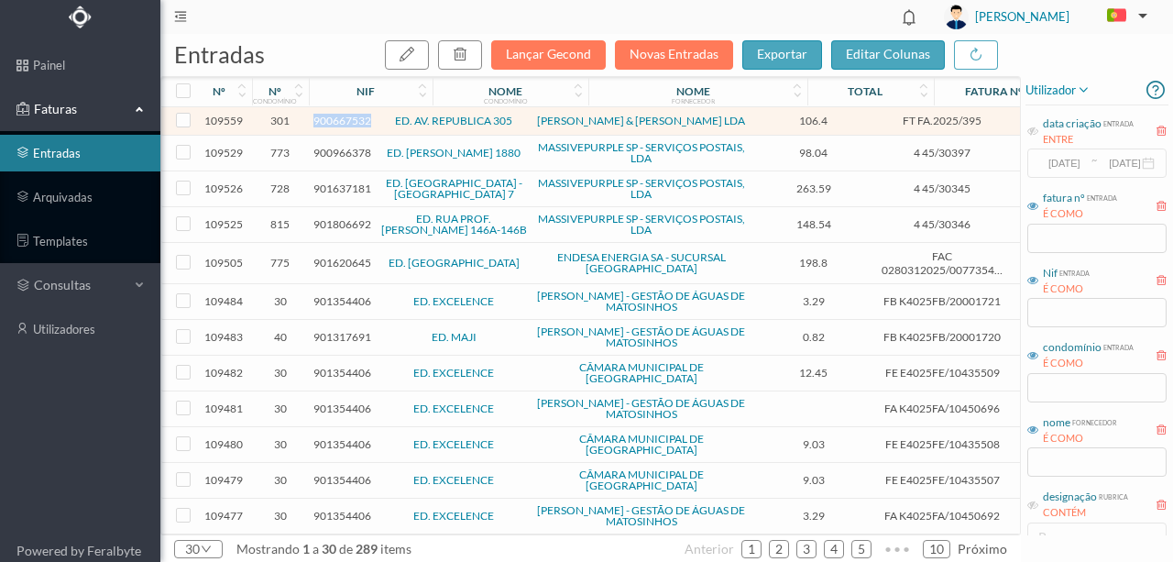
click at [349, 119] on span "900667532" at bounding box center [343, 121] width 58 height 14
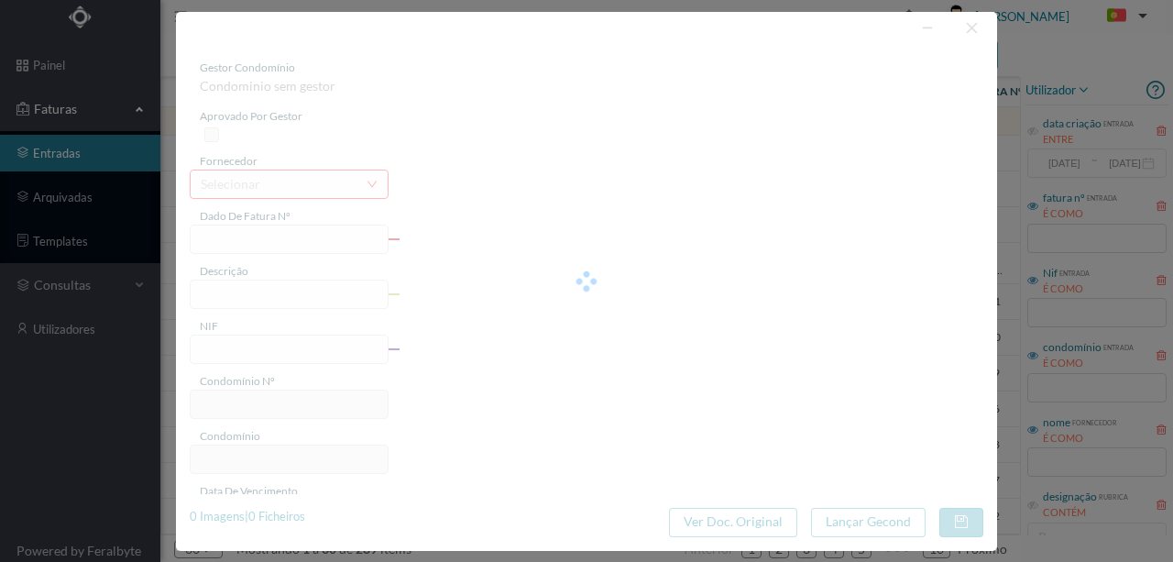
type input "FT FA.2025/395"
type input "900667532"
type input "2025-07-22"
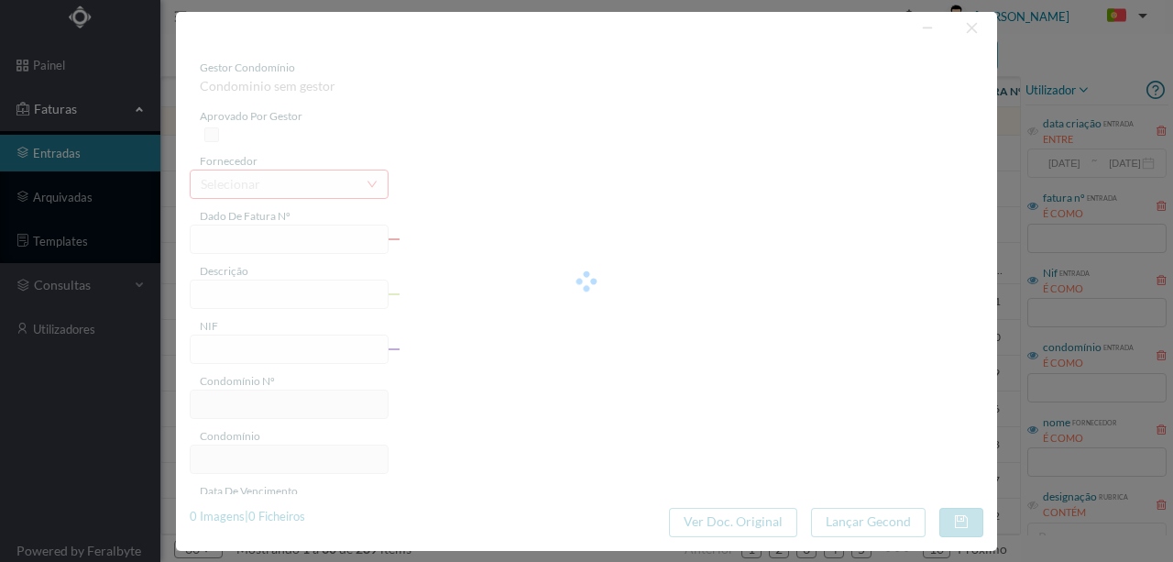
type input "106.40"
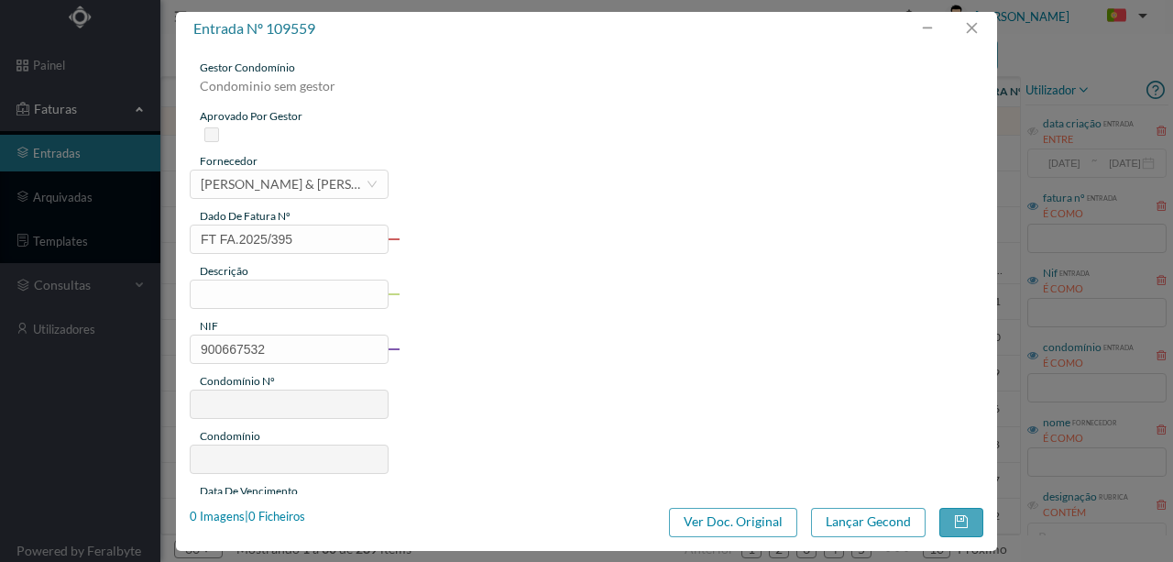
type input "301"
type input "ED. AV. REPUBLICA 305"
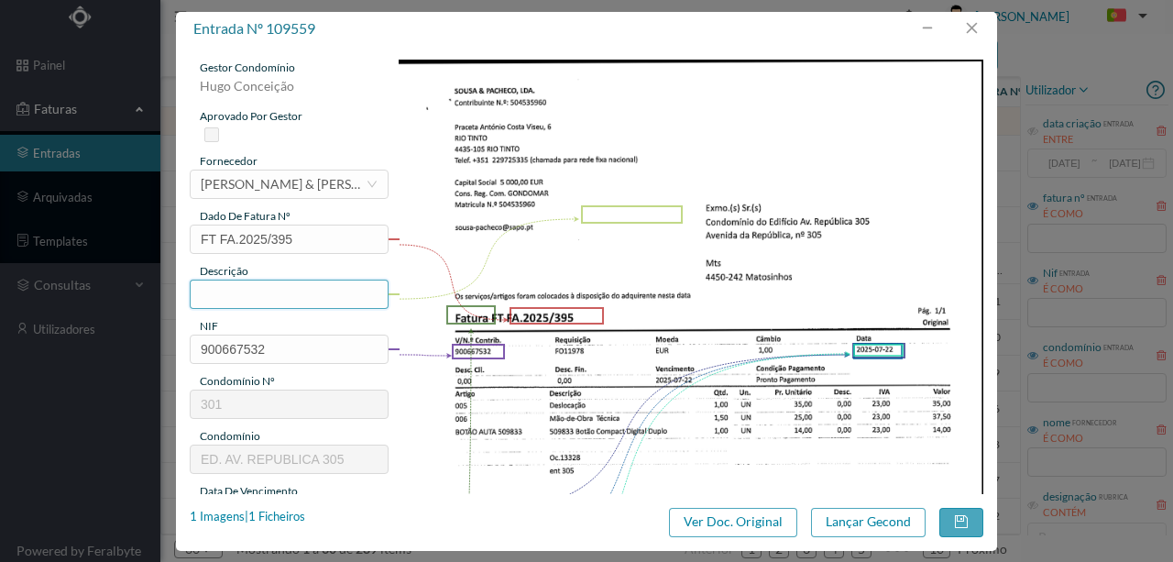
click at [210, 284] on input "text" at bounding box center [289, 294] width 199 height 29
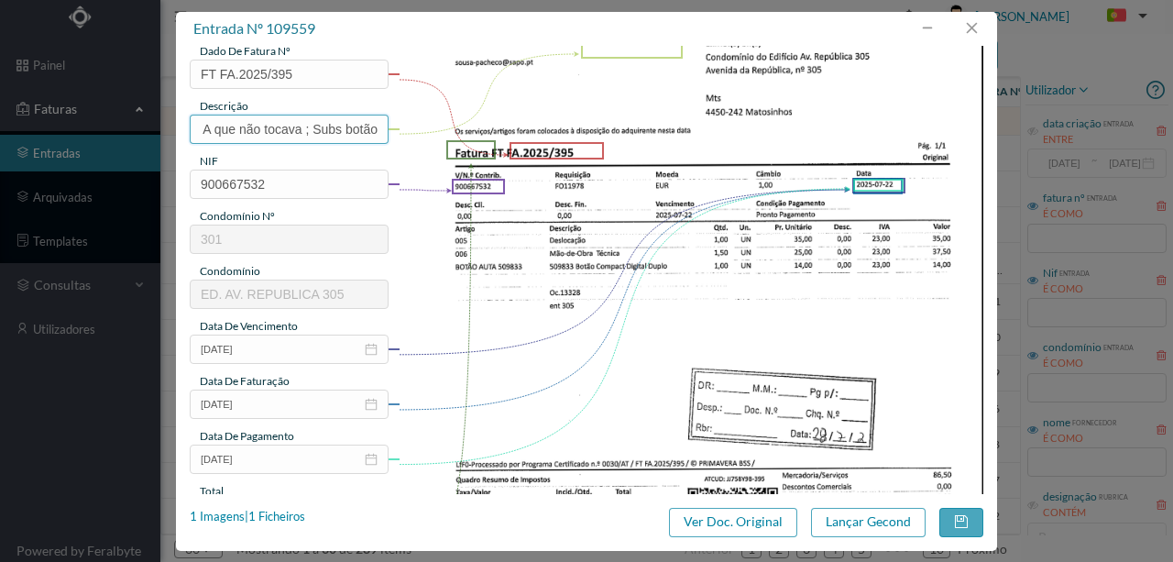
scroll to position [244, 0]
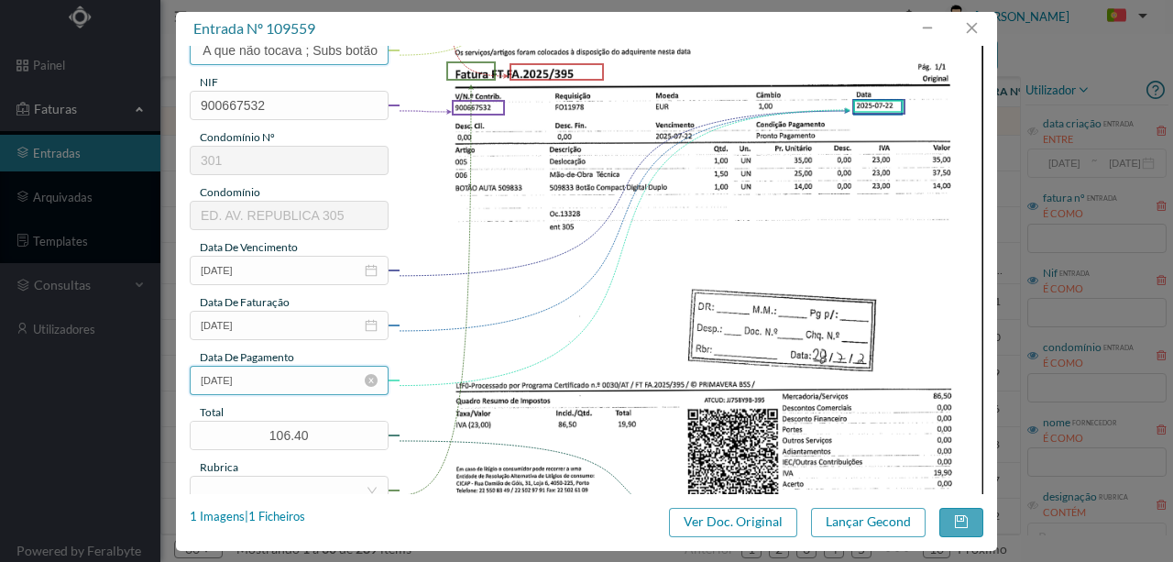
type input "Verificar campainha do 6º A que não tocava ; Subs botão"
click at [288, 377] on input "2025-07-22" at bounding box center [289, 380] width 199 height 29
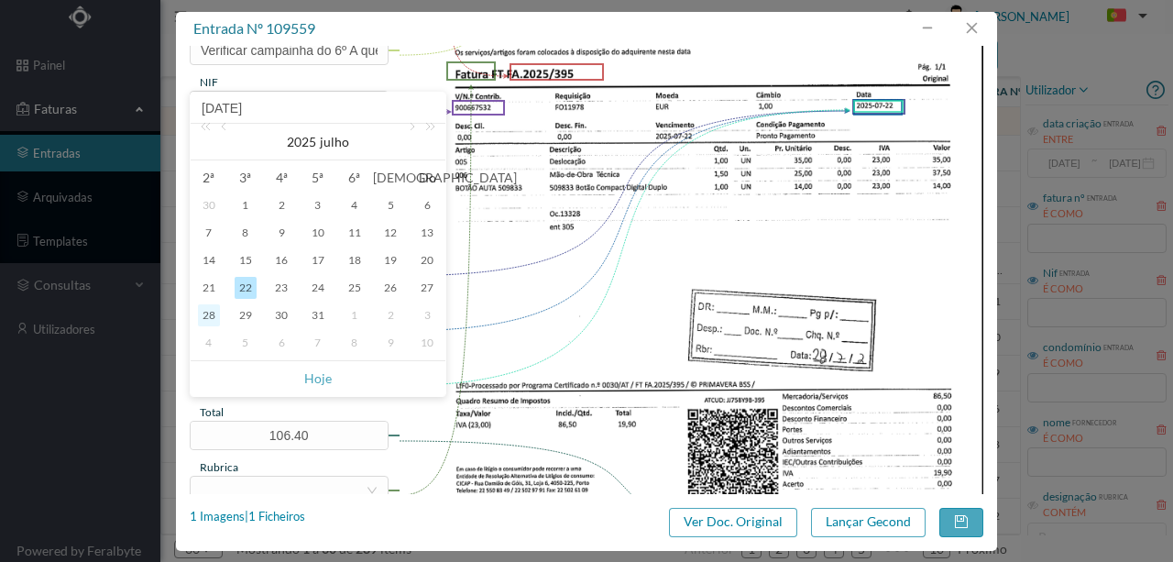
click at [208, 310] on div "28" at bounding box center [209, 315] width 22 height 22
type input "2025-07-28"
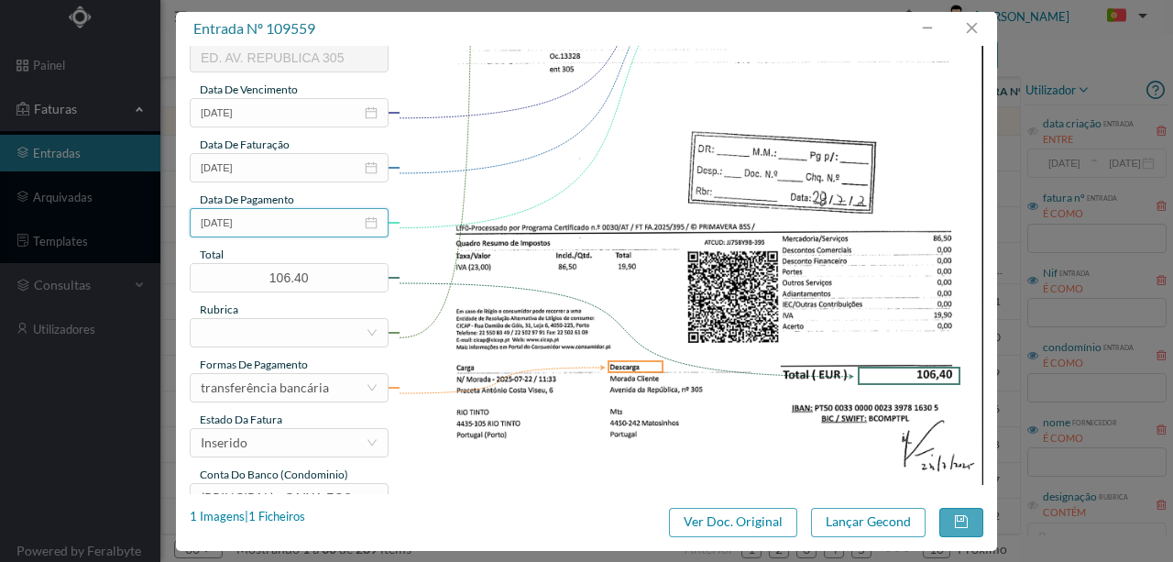
scroll to position [427, 0]
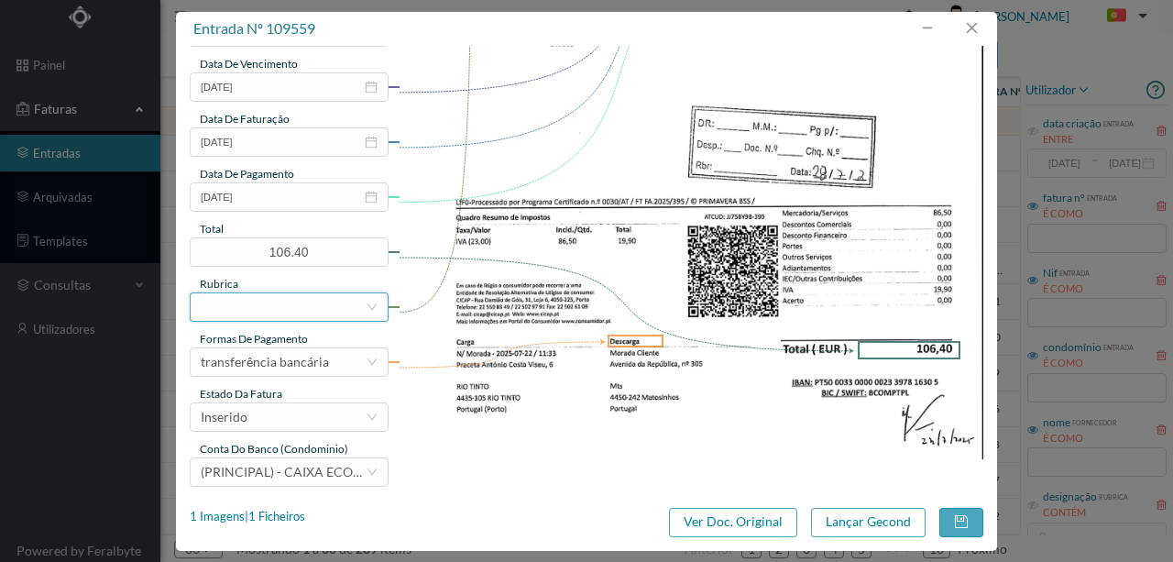
click at [248, 305] on div at bounding box center [283, 307] width 165 height 28
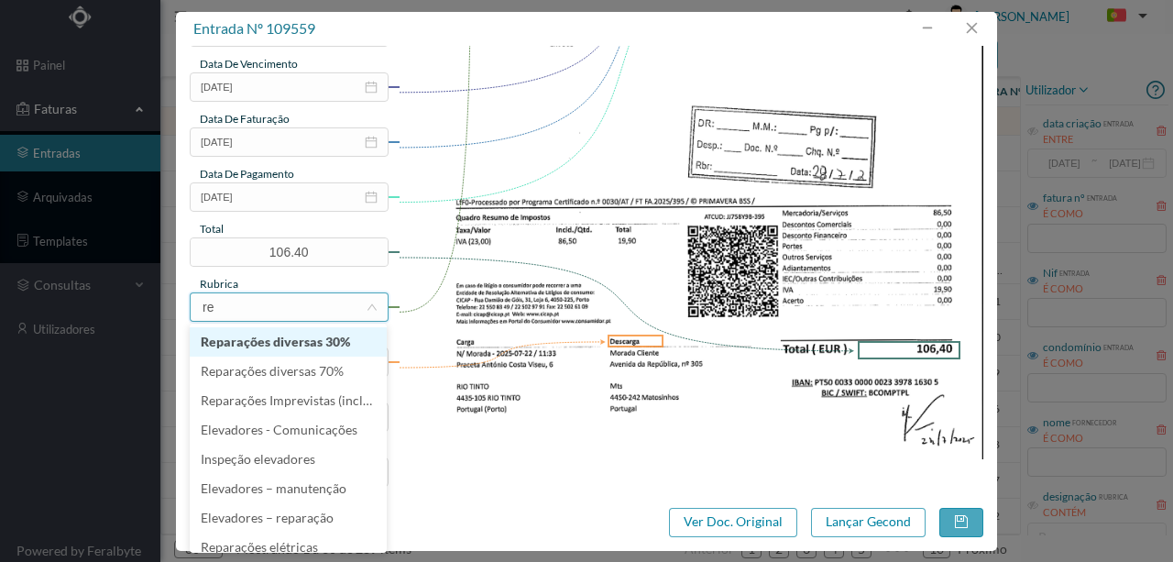
type input "rep"
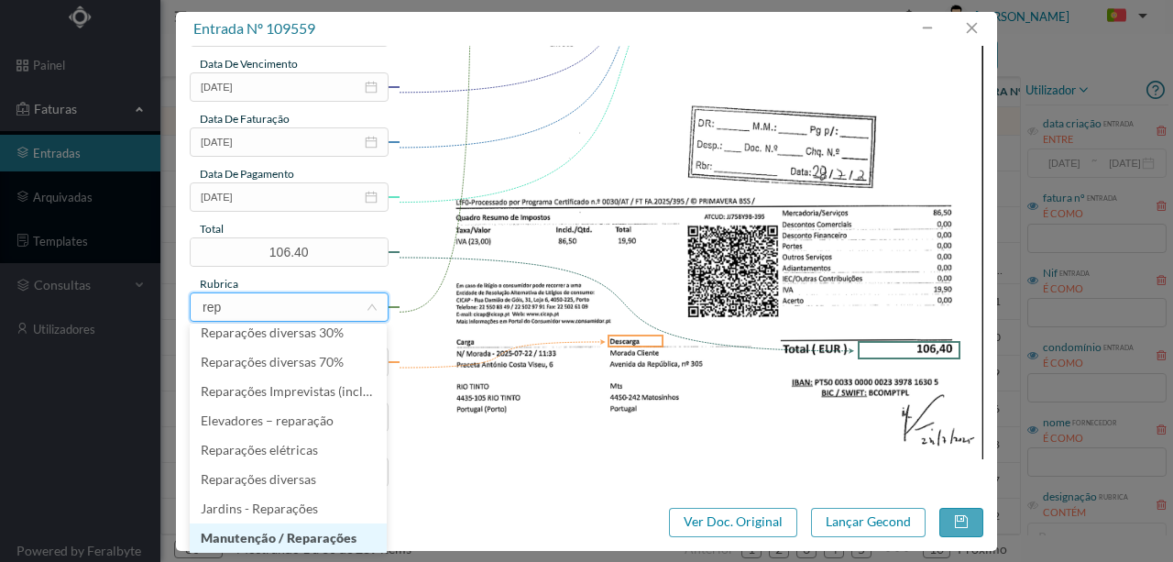
click at [277, 539] on li "Manutenção / Reparações" at bounding box center [288, 537] width 197 height 29
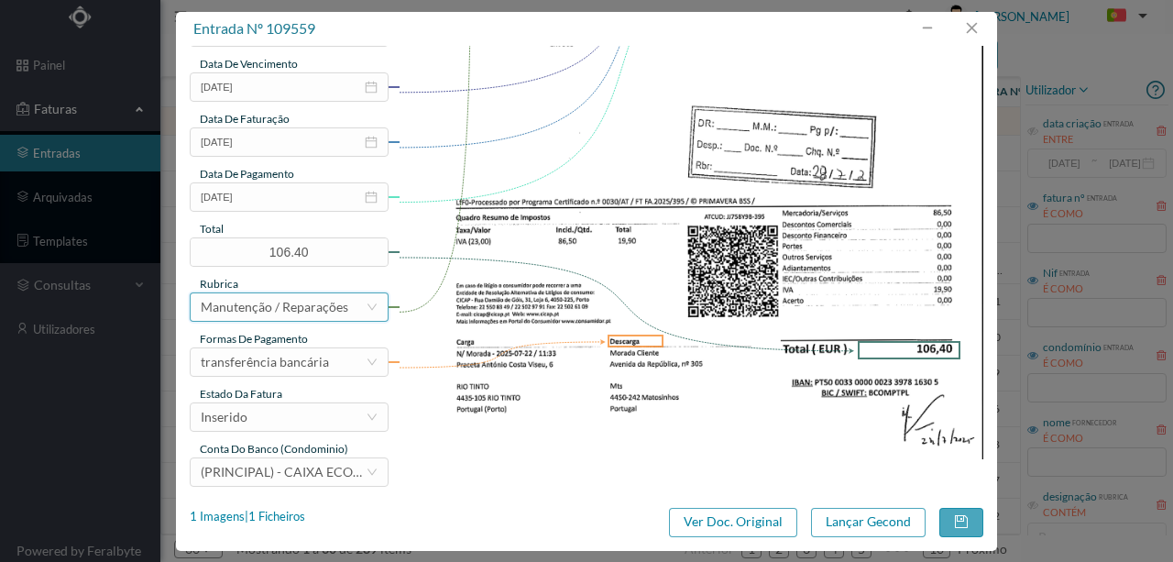
scroll to position [4, 0]
click at [262, 418] on div "Inserido" at bounding box center [283, 417] width 165 height 28
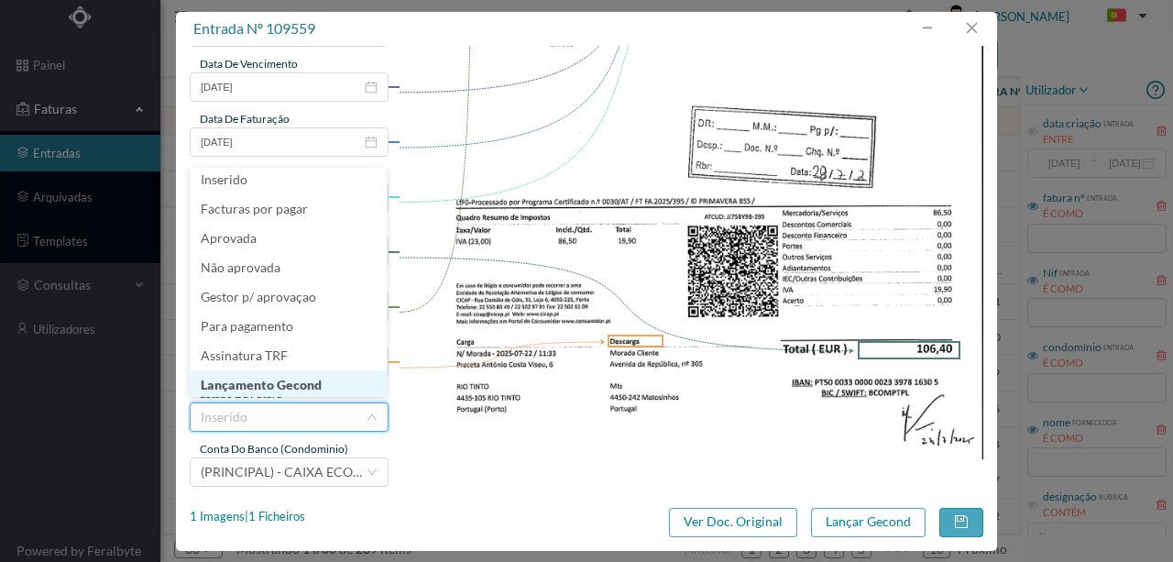
scroll to position [9, 0]
click at [252, 378] on li "Lançamento Gecond" at bounding box center [288, 382] width 197 height 29
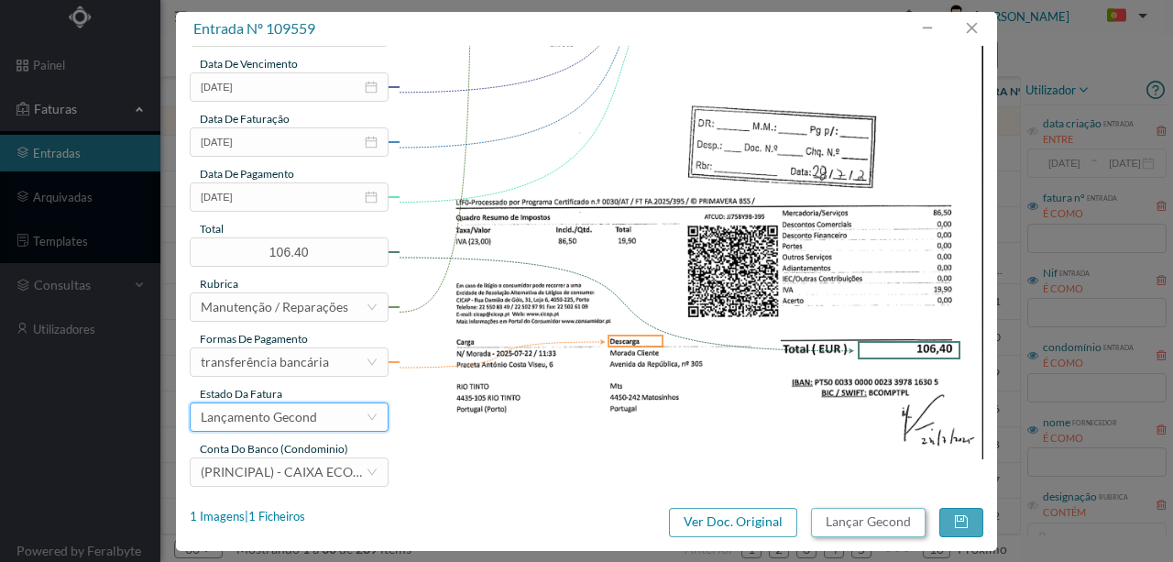
click at [860, 523] on button "Lançar Gecond" at bounding box center [868, 522] width 115 height 29
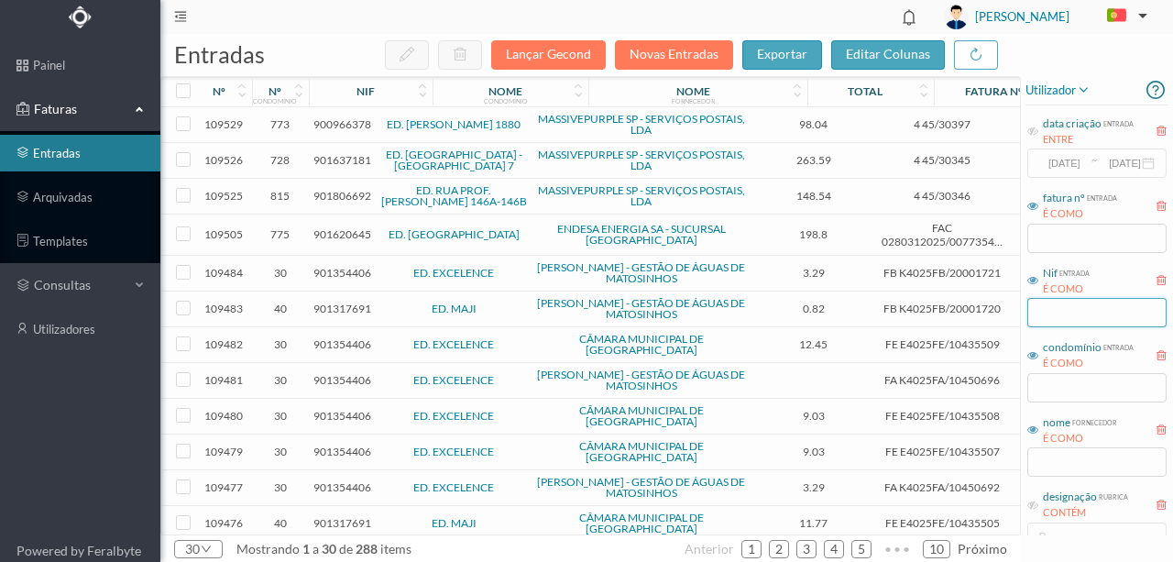
click at [1051, 314] on input "text" at bounding box center [1097, 312] width 139 height 29
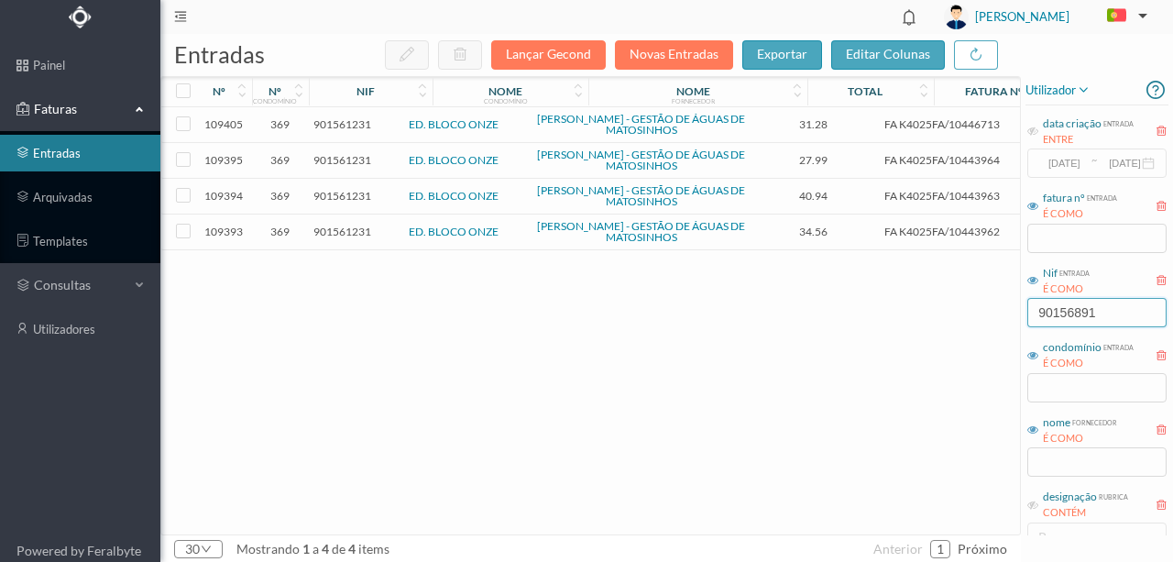
type input "901568910"
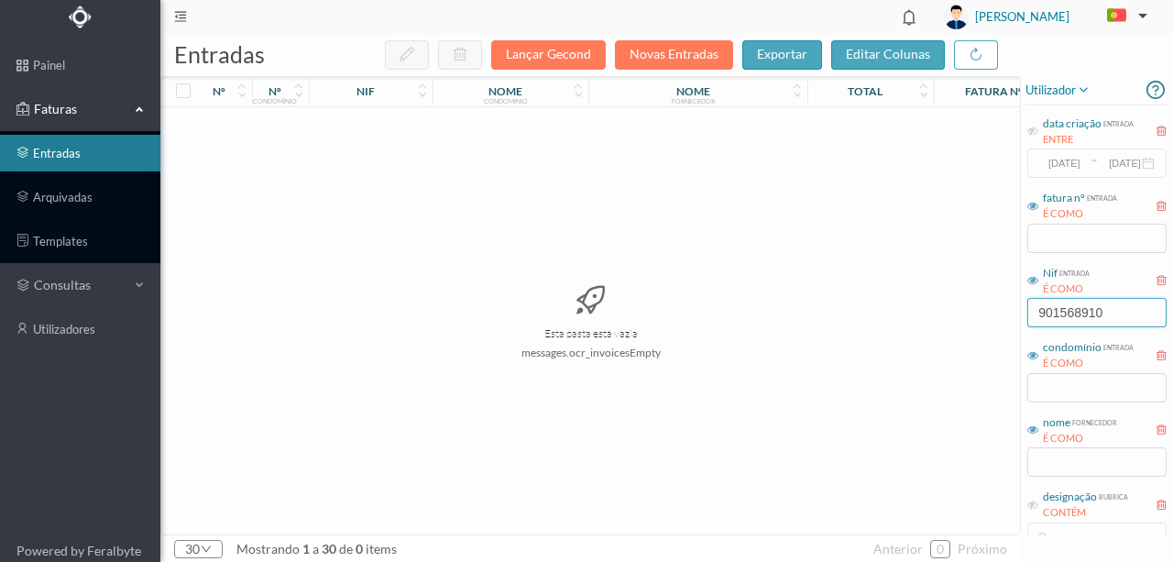
drag, startPoint x: 1113, startPoint y: 312, endPoint x: 969, endPoint y: 309, distance: 143.9
click at [969, 309] on div "entradas Lançar Gecond Novas Entradas exportar editar colunas nº nº condomínio …" at bounding box center [666, 298] width 1013 height 528
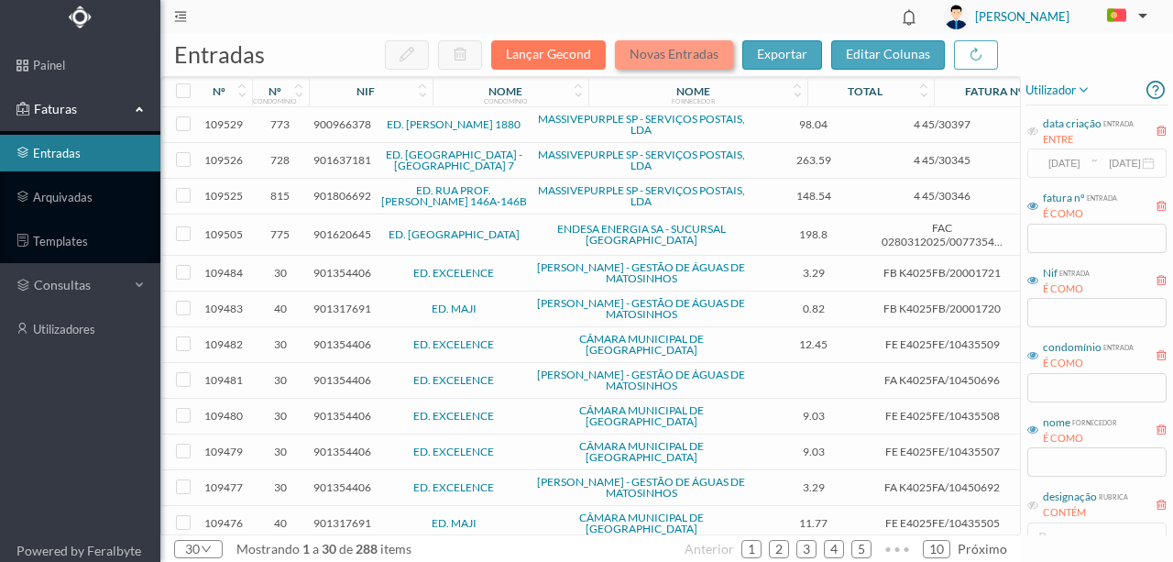
click at [657, 59] on button "Novas Entradas" at bounding box center [674, 54] width 118 height 29
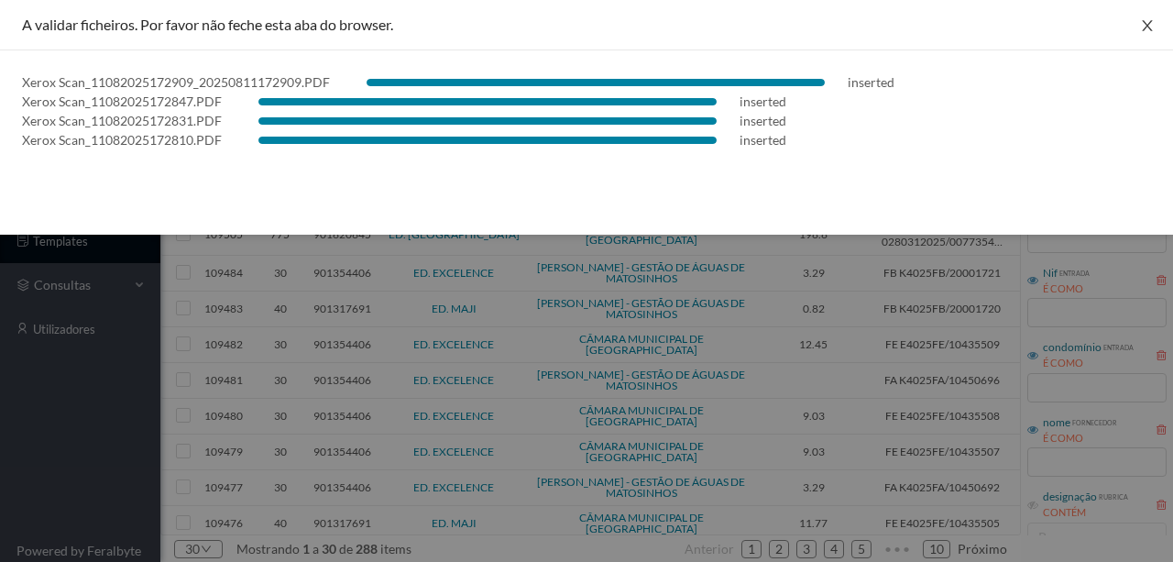
click at [1143, 24] on icon "icon: close" at bounding box center [1147, 25] width 15 height 15
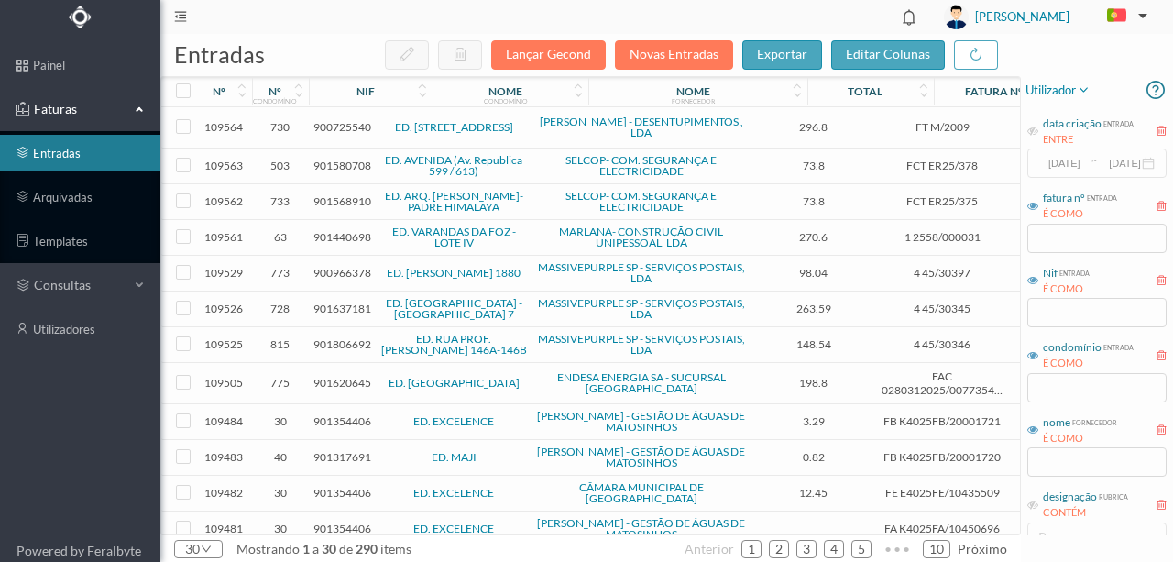
click at [328, 164] on span "901580708" at bounding box center [343, 166] width 58 height 14
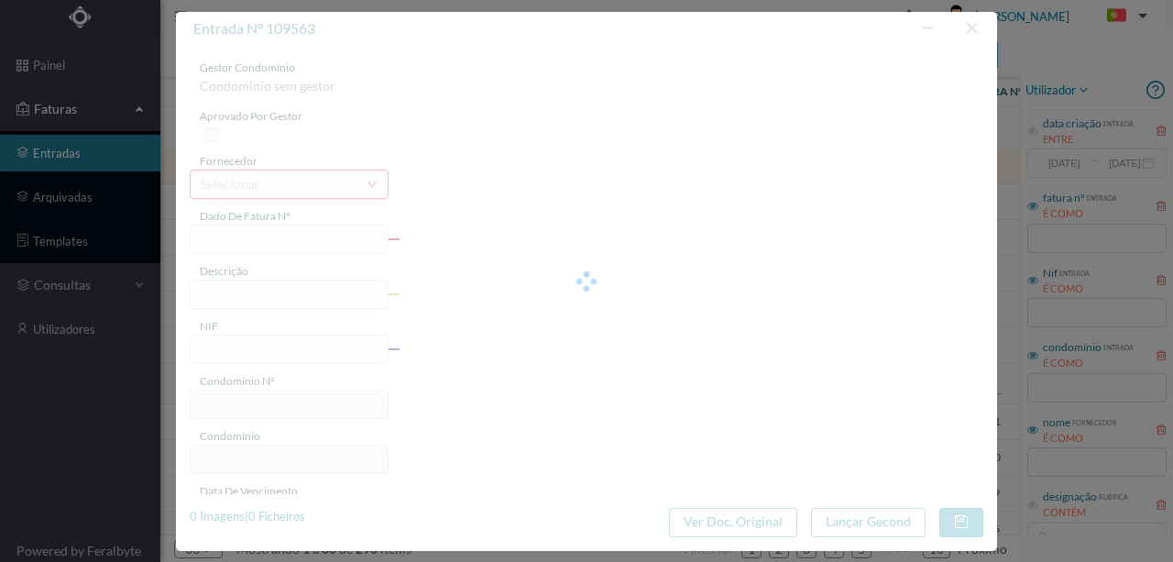
type input "FCT ER25/378"
type input "MANUTENÇÃO SISTEMA VENTILAÇÃO EDIFICIO 2T Analica afinaenae hibrifiananane nara…"
type input "901580708"
type input "07-08-2025"
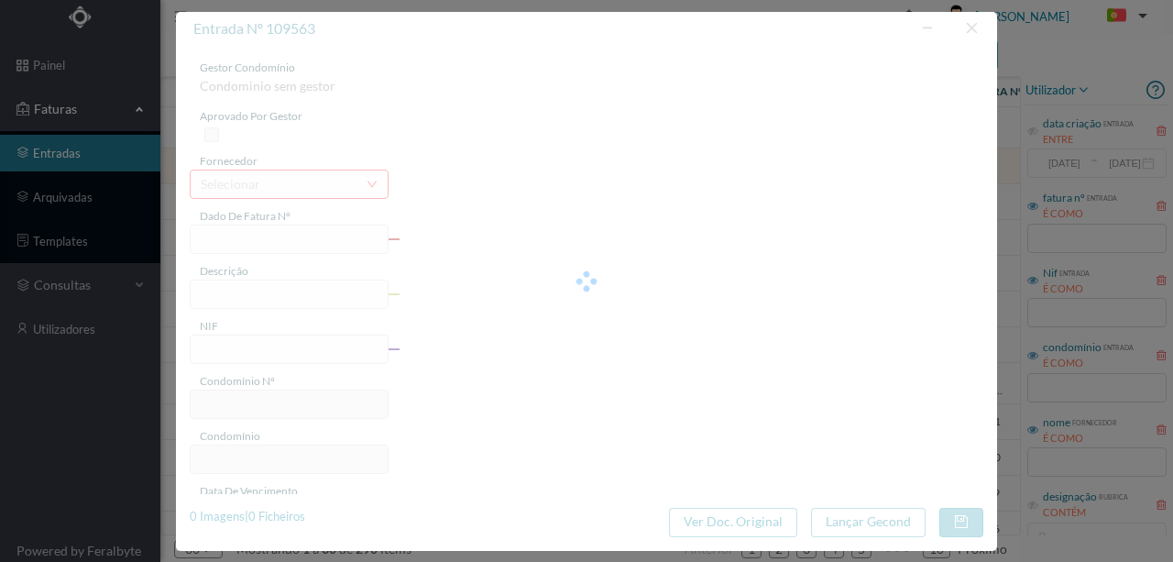
type input "73.80"
type input "503"
type input "ED. AVENIDA (Av. Republica 599 / 613)"
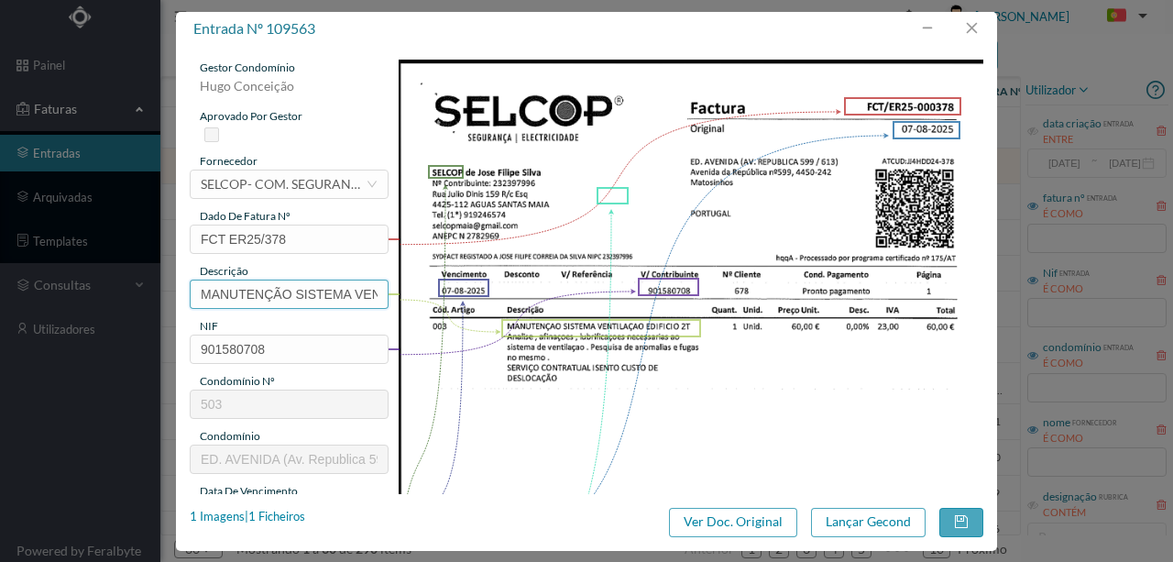
click at [321, 286] on input "MANUTENÇÃO SISTEMA VENTILAÇÃO EDIFICIO 2T Analica afinaenae hibrifiananane nara…" at bounding box center [289, 294] width 199 height 29
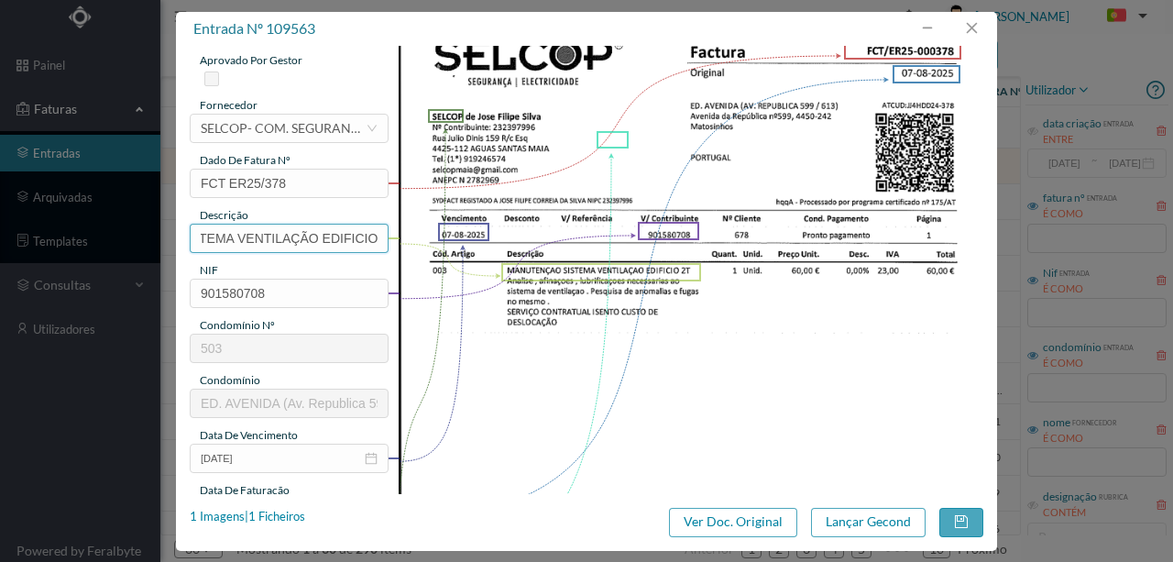
scroll to position [183, 0]
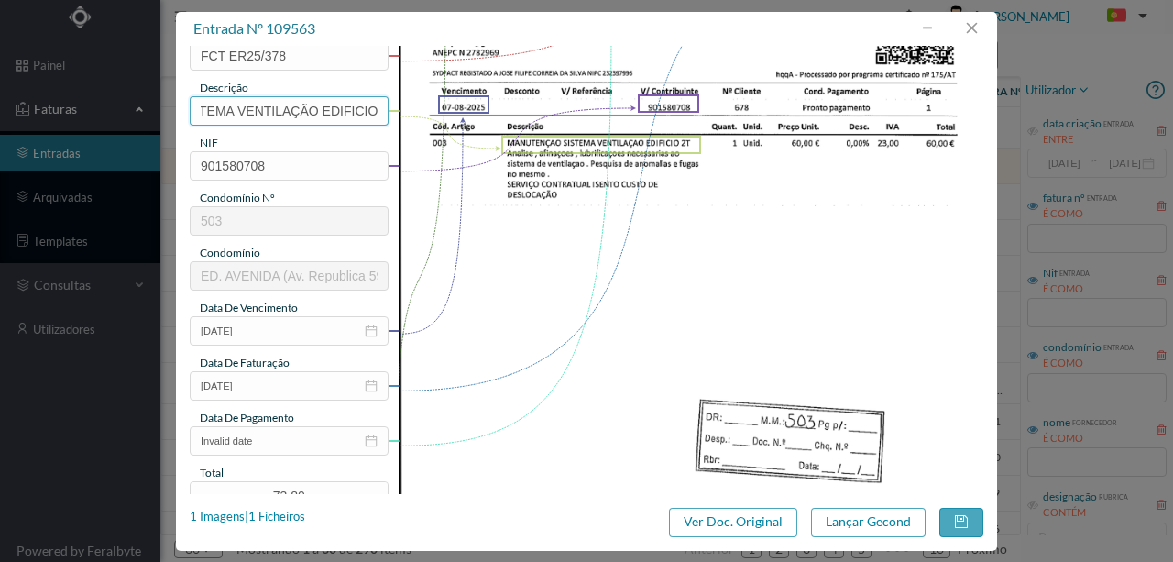
type input "MANUTENÇÃO SISTEMA VENTILAÇÃO EDIFICIO"
click at [416, 407] on img at bounding box center [692, 289] width 586 height 827
click at [244, 442] on input "Invalid date" at bounding box center [289, 440] width 199 height 29
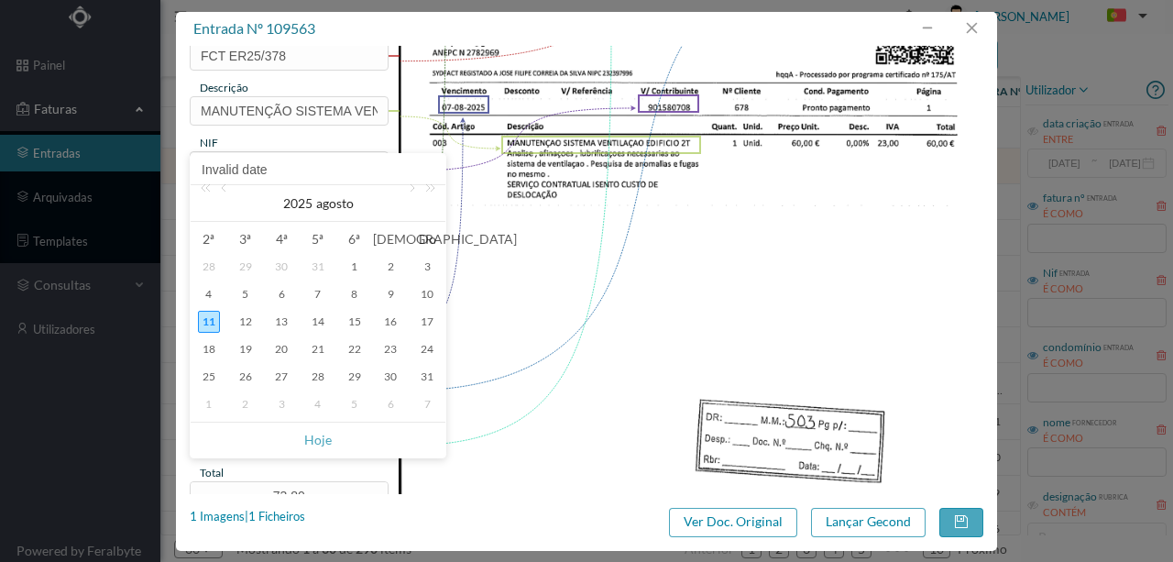
click at [211, 317] on div "11" at bounding box center [209, 322] width 22 height 22
type input "11-08-2025"
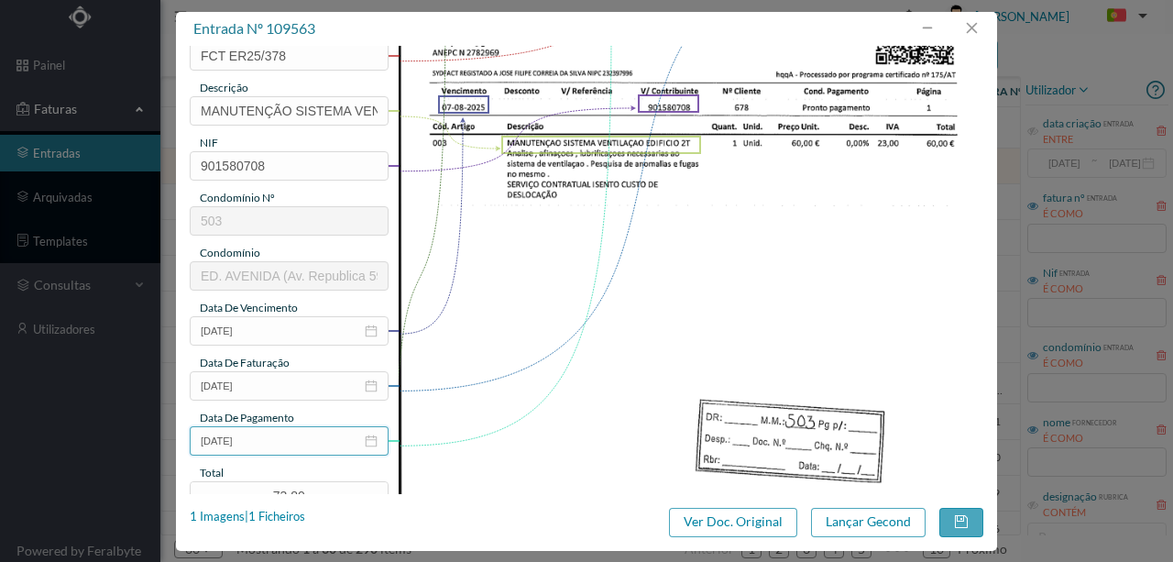
scroll to position [367, 0]
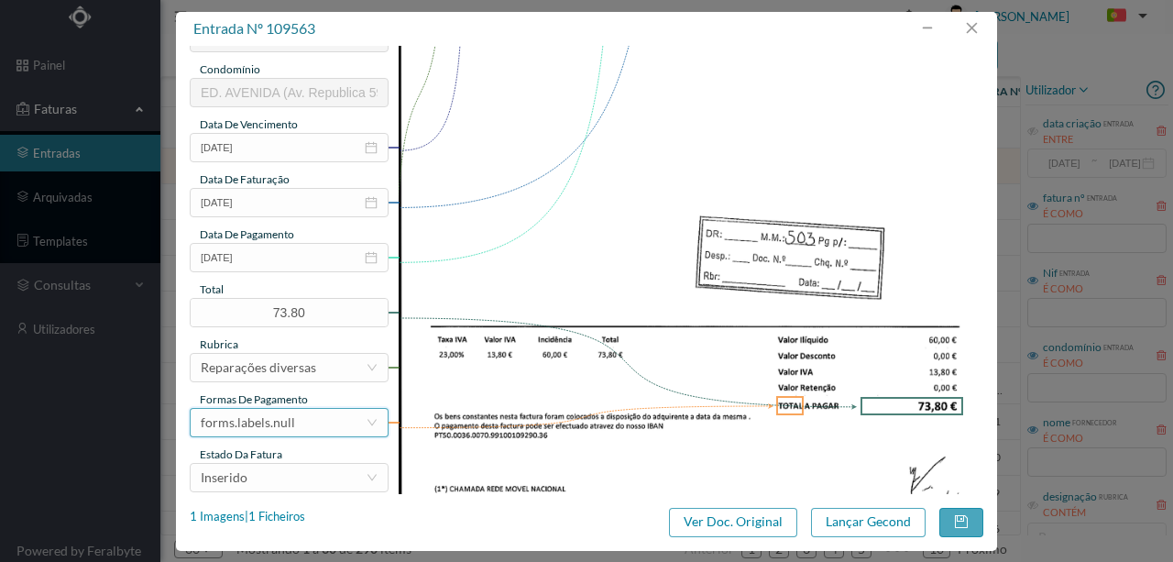
click at [303, 425] on div "forms.labels.null" at bounding box center [283, 423] width 165 height 28
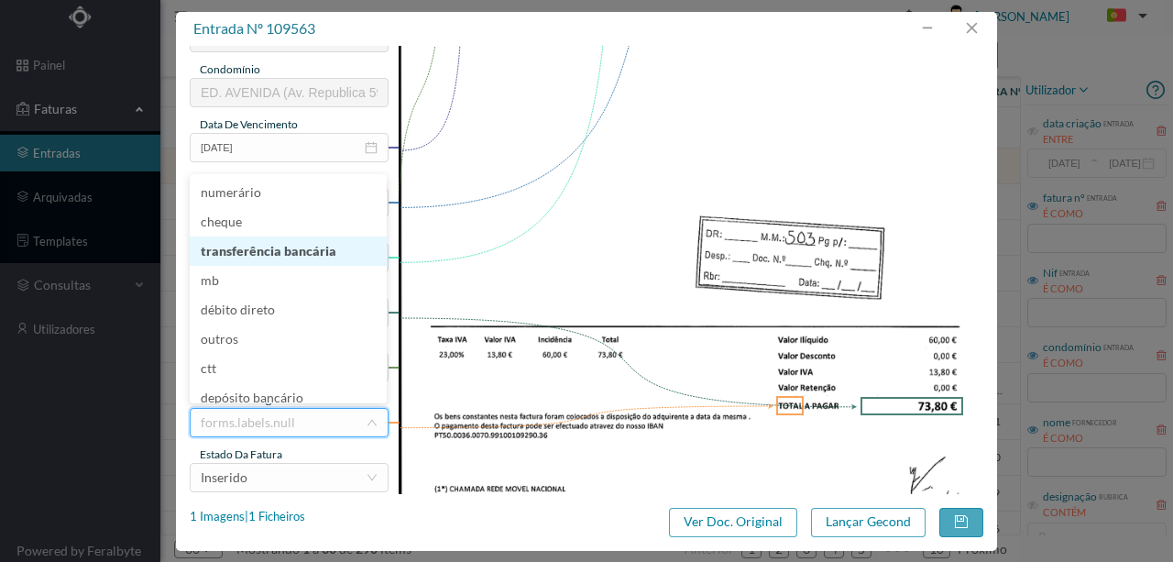
click at [251, 250] on li "transferência bancária" at bounding box center [288, 251] width 197 height 29
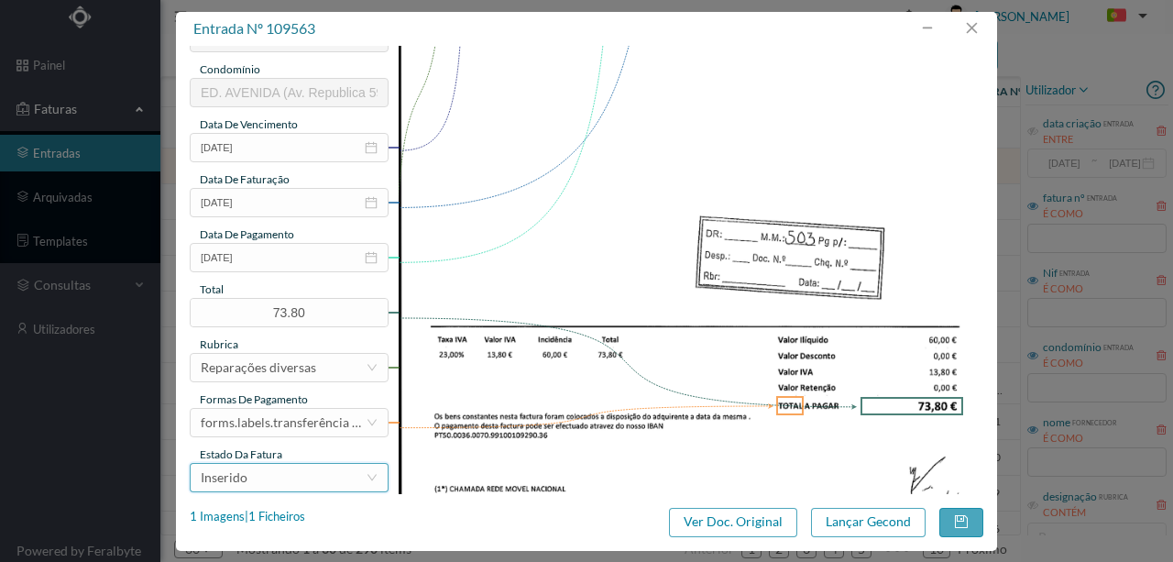
click at [277, 471] on div "Inserido" at bounding box center [283, 478] width 165 height 28
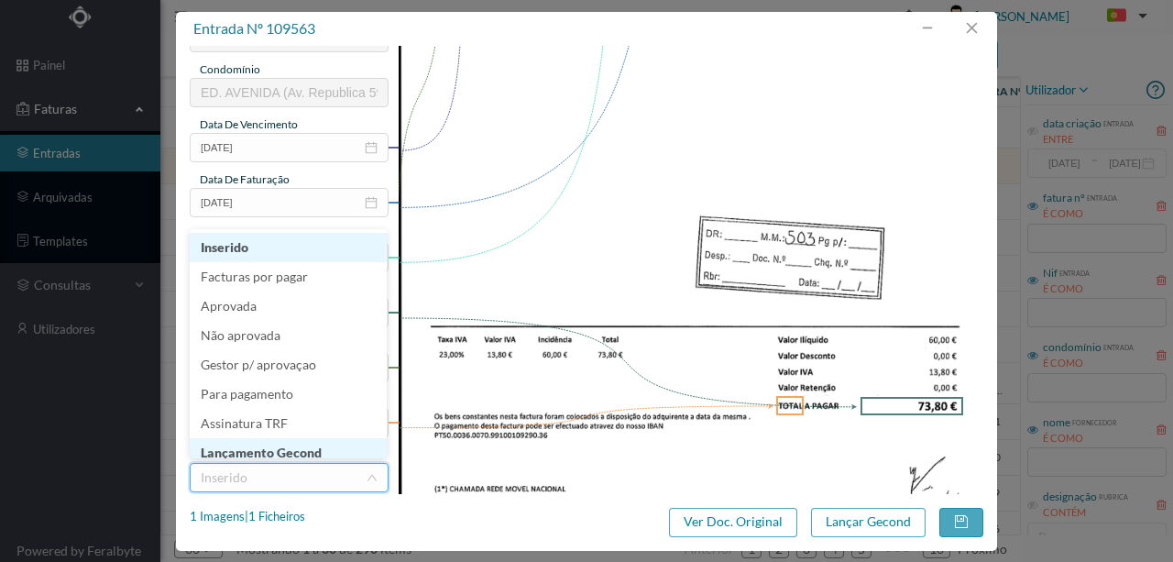
scroll to position [9, 0]
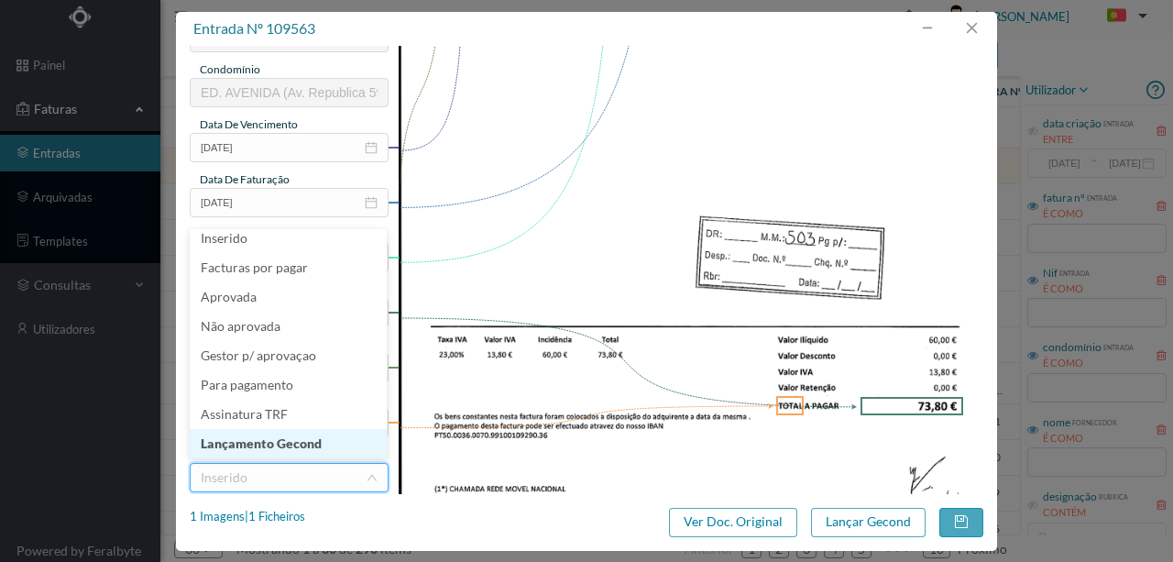
click at [266, 436] on li "Lançamento Gecond" at bounding box center [288, 443] width 197 height 29
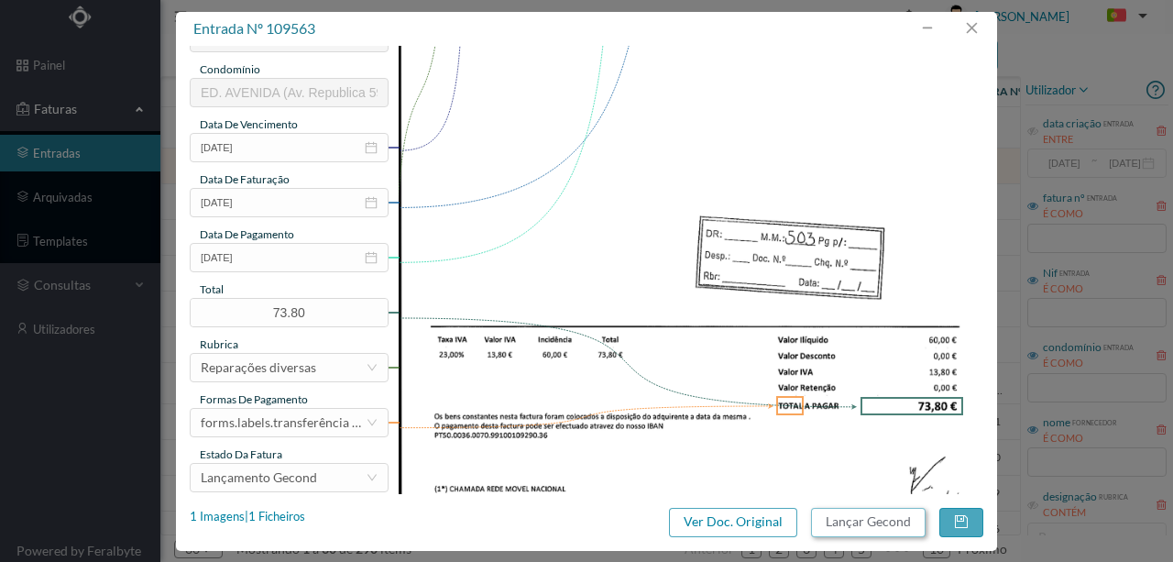
click at [858, 517] on button "Lançar Gecond" at bounding box center [868, 522] width 115 height 29
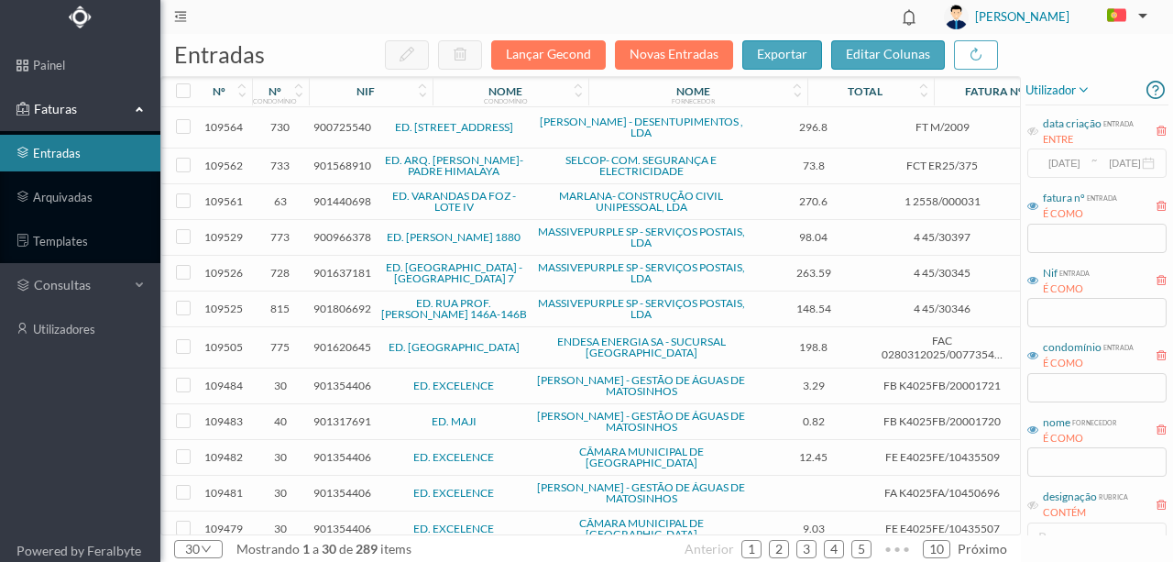
click at [337, 165] on span "901568910" at bounding box center [343, 166] width 58 height 14
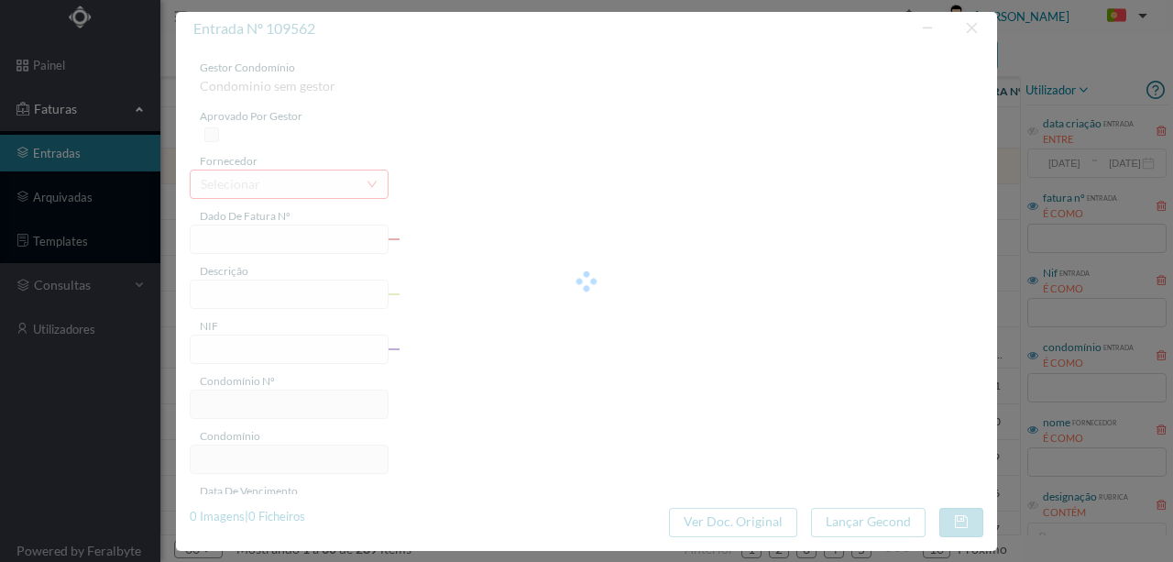
type input "FCT ER25/375"
type input "MANUTENÇÃO SISTEMA VENTILAÇÃO EDIFICIO 27 Analica afinarnaooc luahrifiasanae na…"
type input "901568910"
type input "07-08-2025"
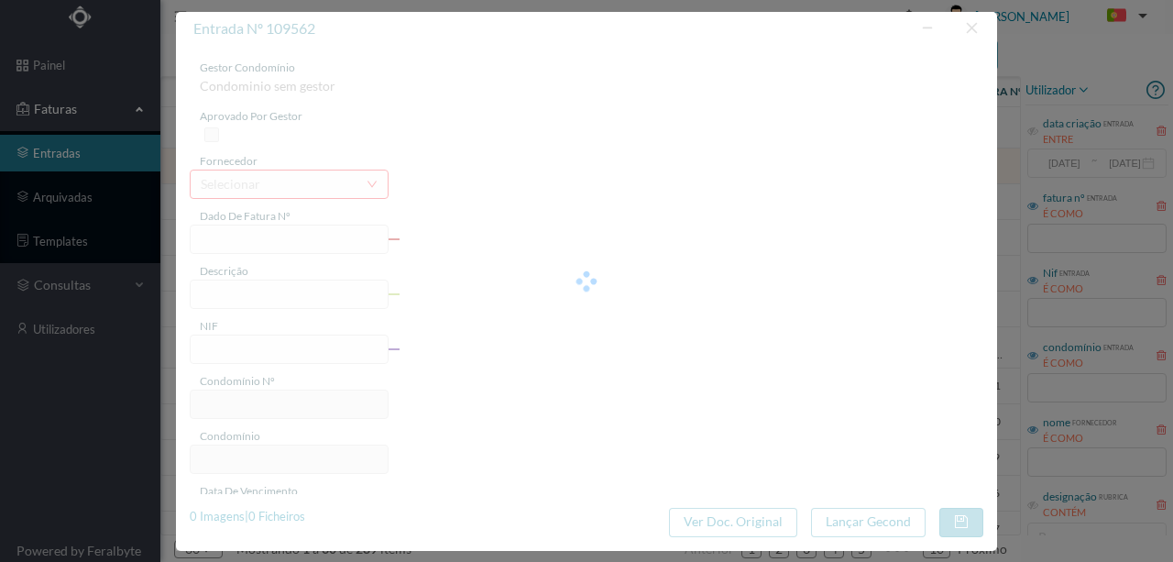
type input "73.80"
type input "733"
type input "ED. ARQ. CASSIANO BARBOSA-PADRE HIMALAYA"
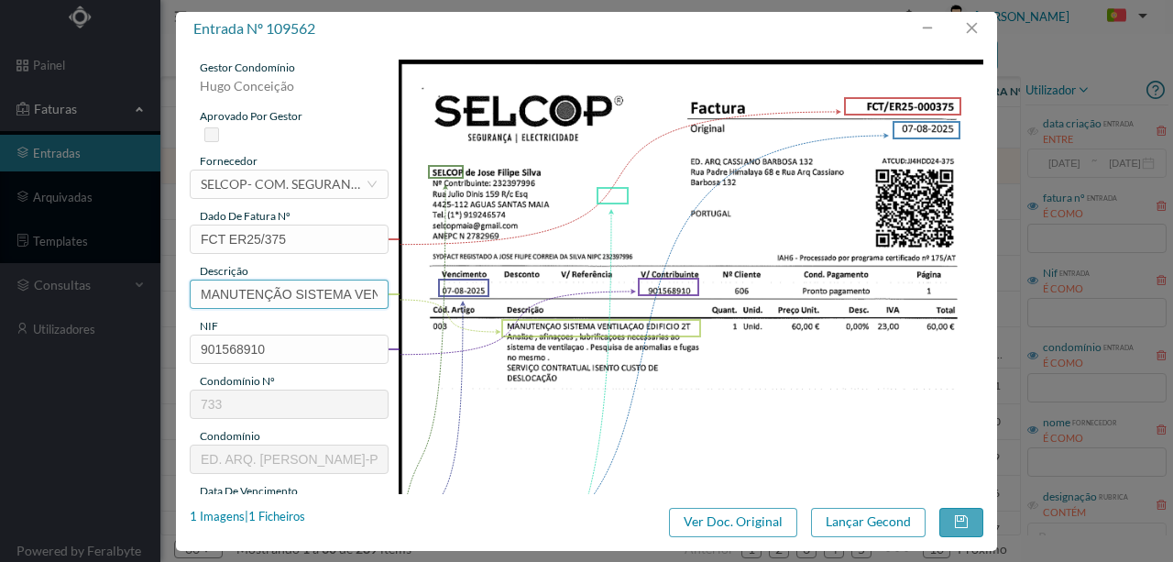
click at [337, 285] on input "MANUTENÇÃO SISTEMA VENTILAÇÃO EDIFICIO 27 Analica afinarnaooc luahrifiasanae na…" at bounding box center [289, 294] width 199 height 29
type input "MANUTENÇÃO SISTEMA VENTILAÇÃO EDIFICIO 2"
click at [485, 437] on img at bounding box center [692, 473] width 586 height 827
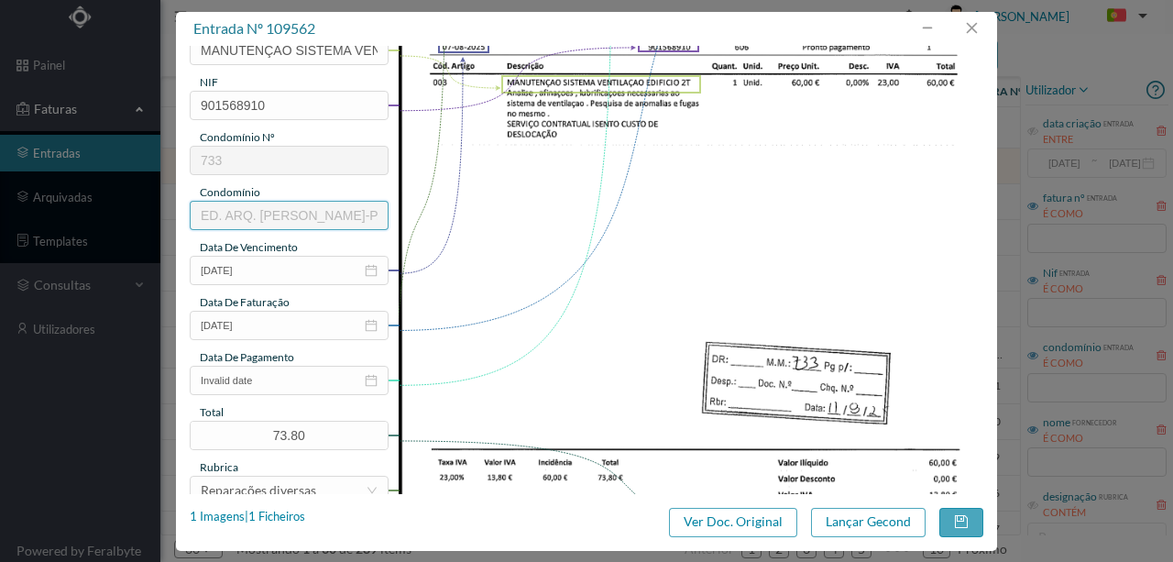
scroll to position [367, 0]
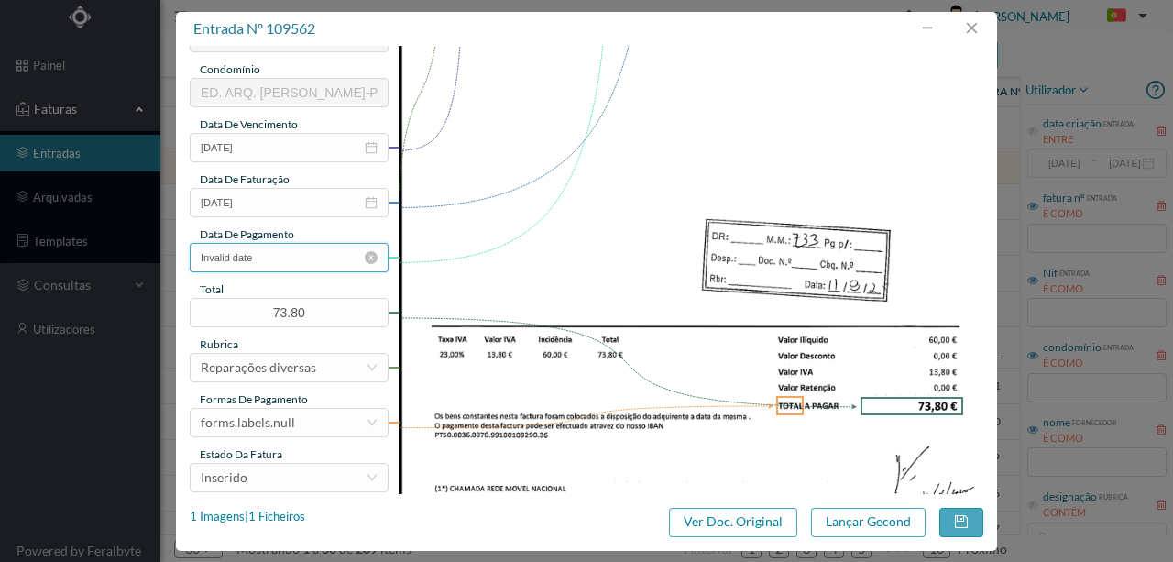
click at [301, 256] on input "Invalid date" at bounding box center [289, 257] width 199 height 29
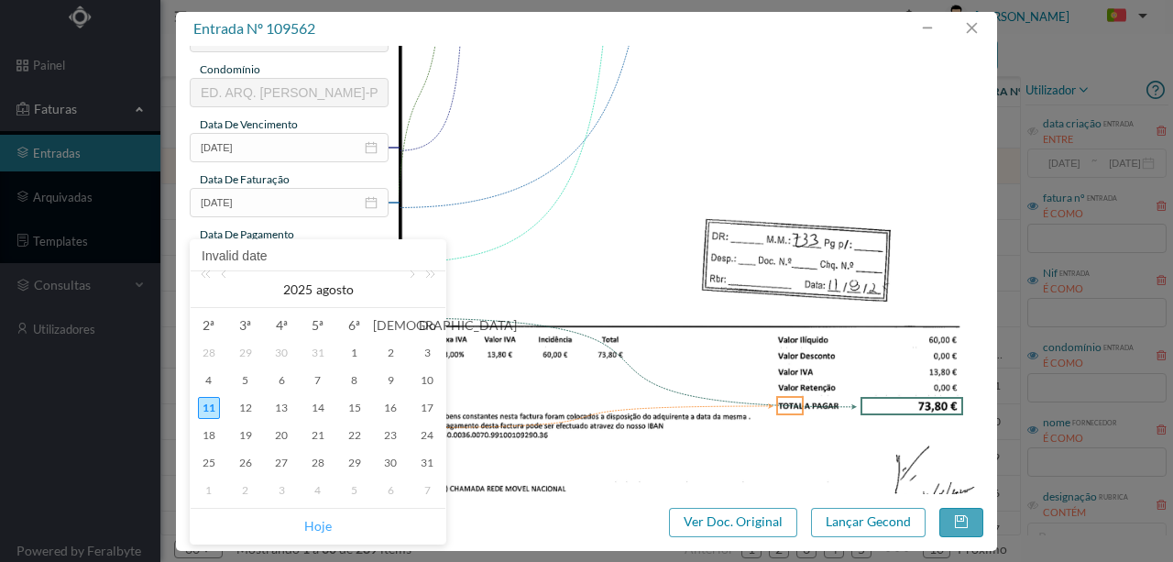
click at [322, 528] on link "Hoje" at bounding box center [318, 526] width 28 height 35
type input "11-08-2025"
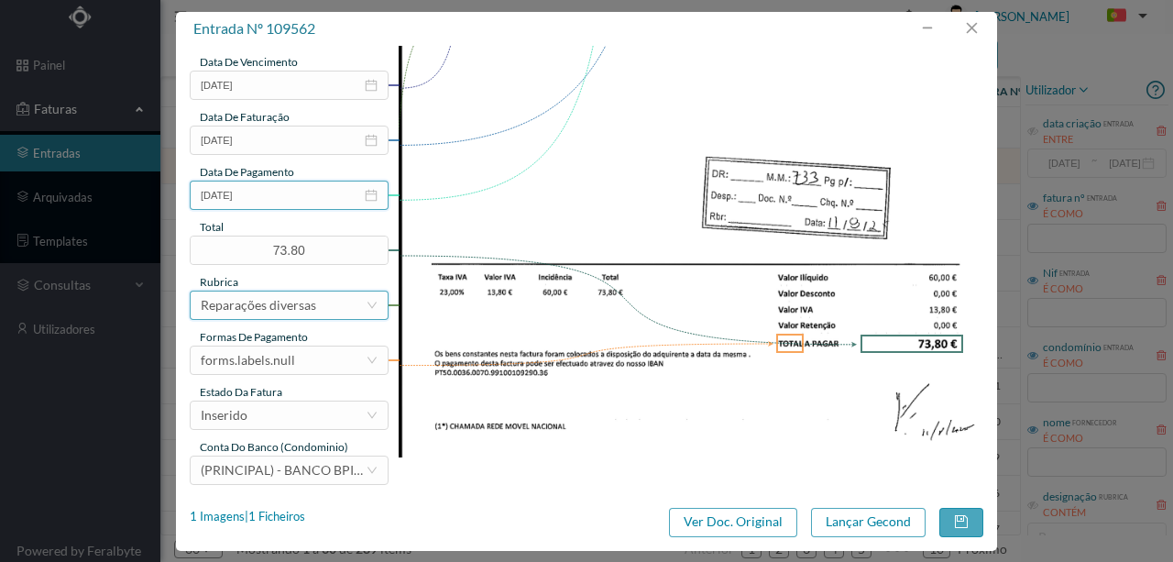
scroll to position [434, 0]
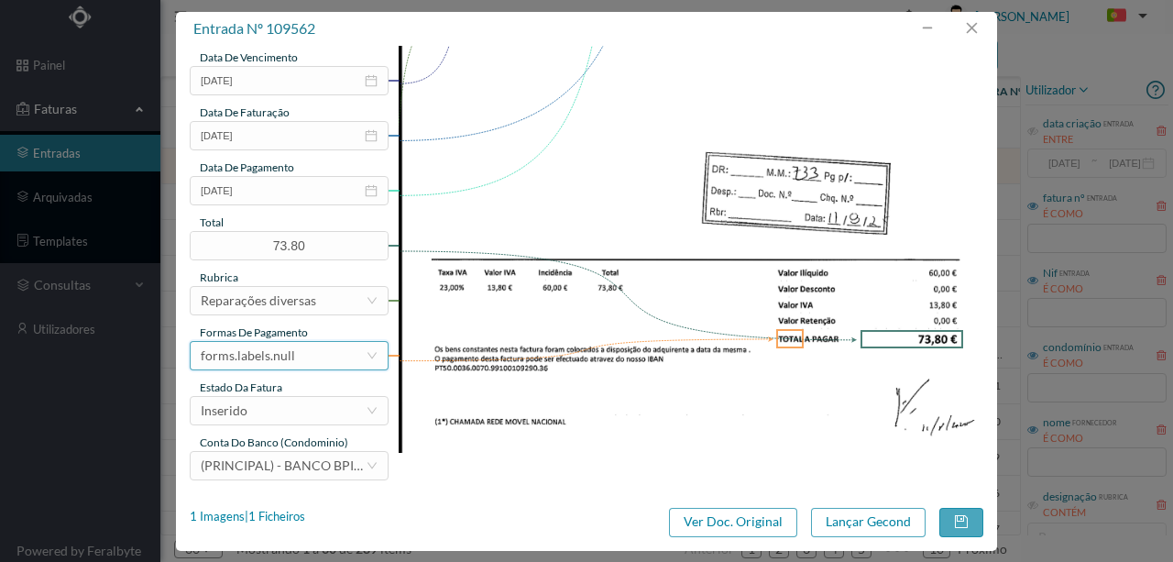
click at [300, 359] on div "forms.labels.null" at bounding box center [283, 356] width 165 height 28
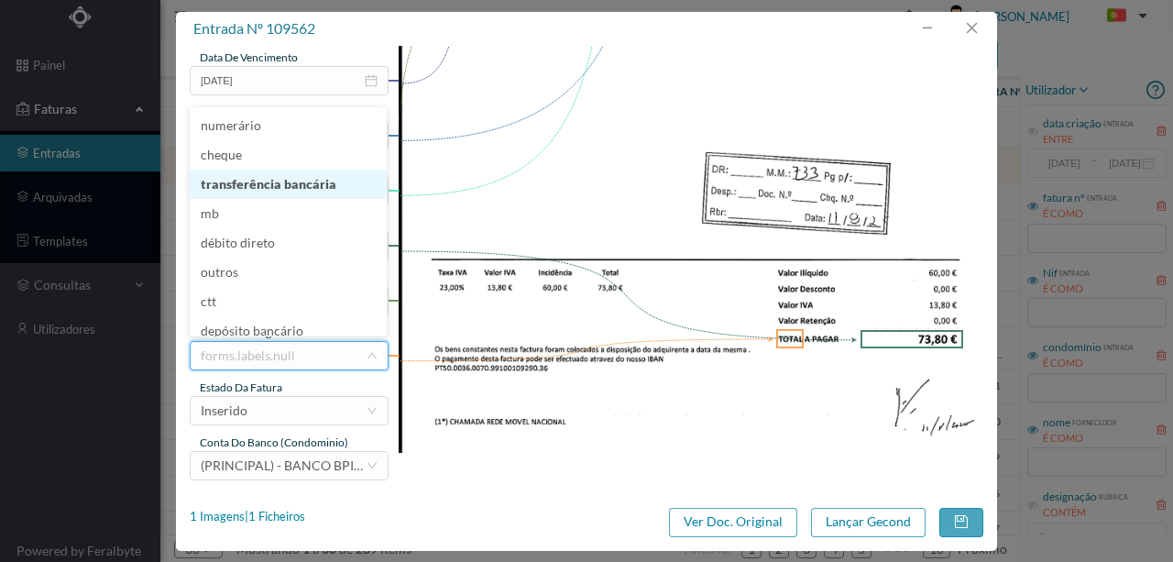
click at [273, 191] on li "transferência bancária" at bounding box center [288, 184] width 197 height 29
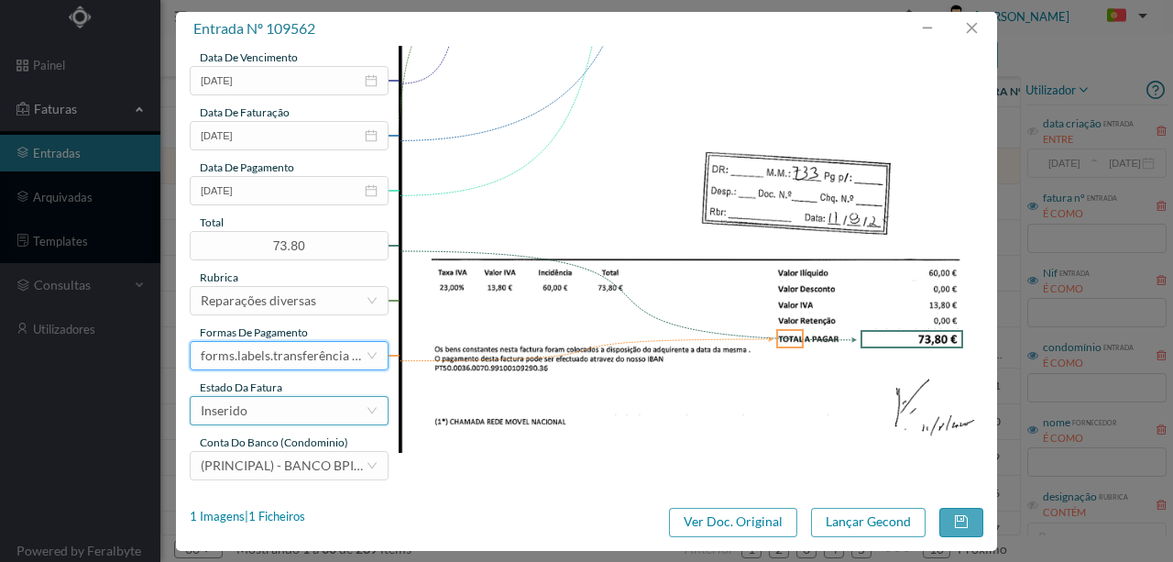
click at [255, 414] on div "Inserido" at bounding box center [283, 411] width 165 height 28
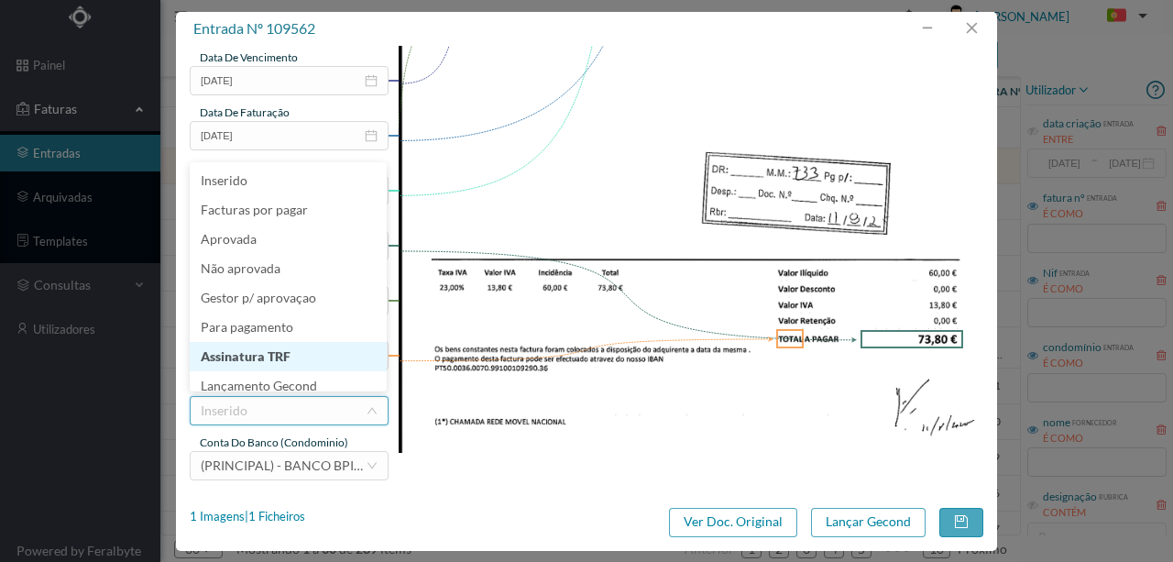
scroll to position [9, 0]
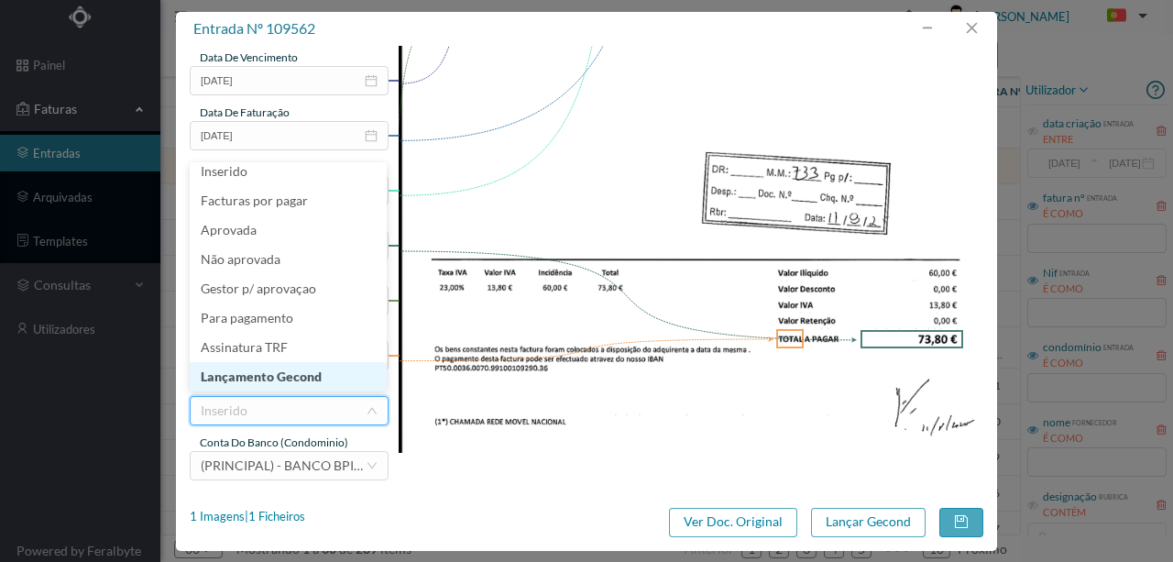
click at [279, 377] on li "Lançamento Gecond" at bounding box center [288, 376] width 197 height 29
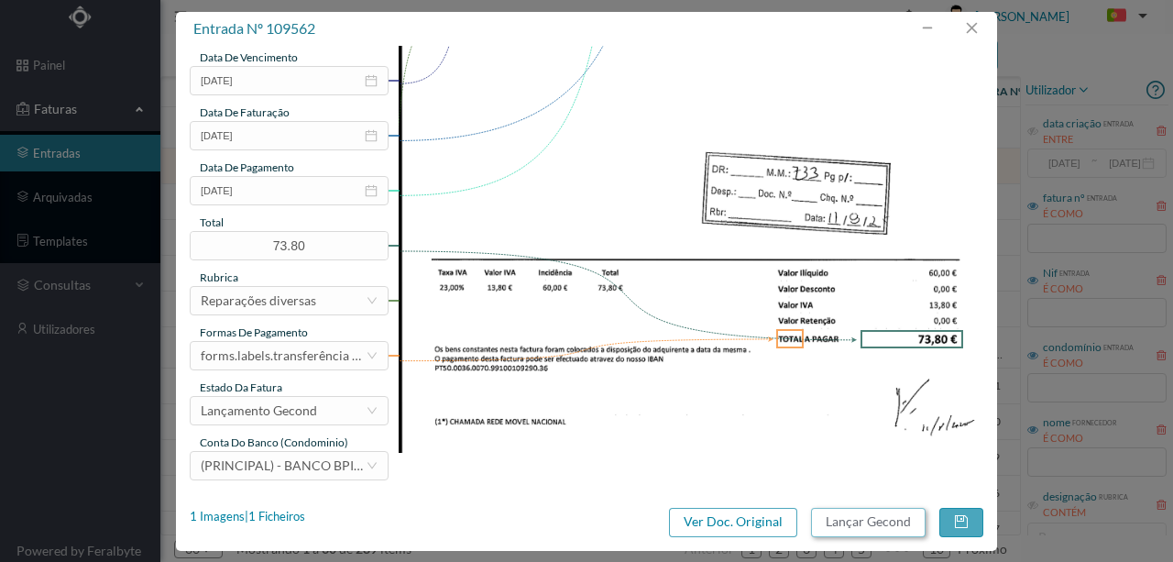
click at [854, 521] on button "Lançar Gecond" at bounding box center [868, 522] width 115 height 29
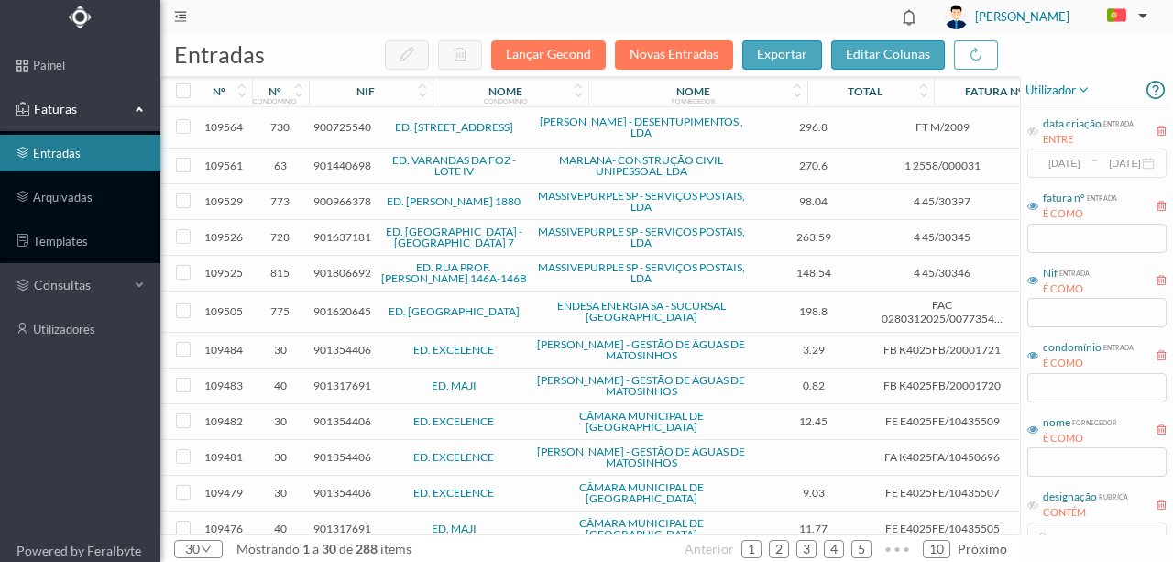
click at [336, 128] on span "900725540" at bounding box center [343, 127] width 58 height 14
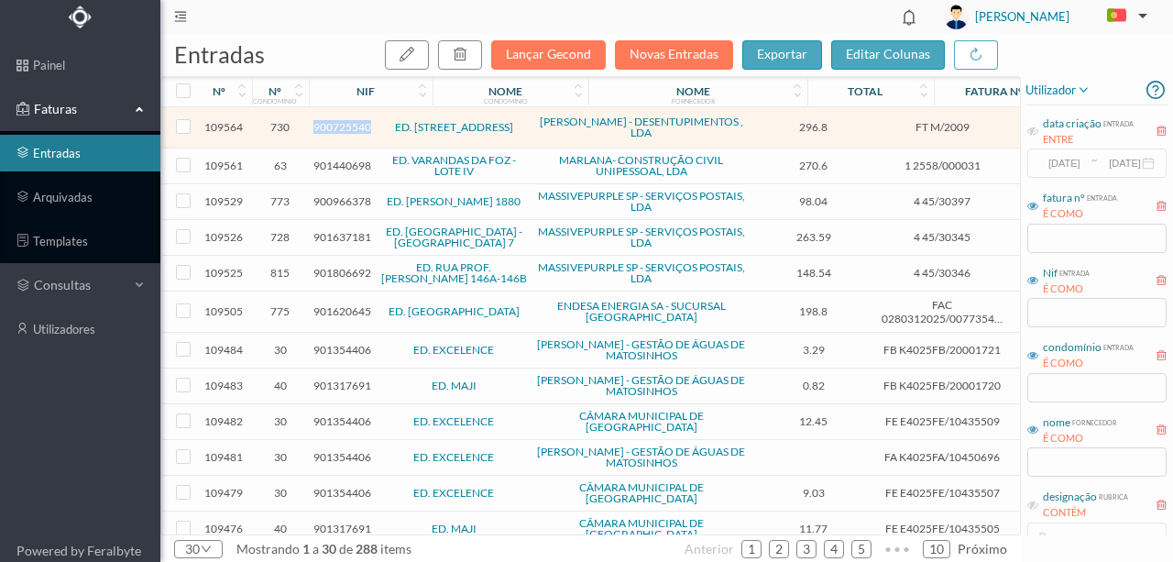
click at [336, 128] on span "900725540" at bounding box center [343, 127] width 58 height 14
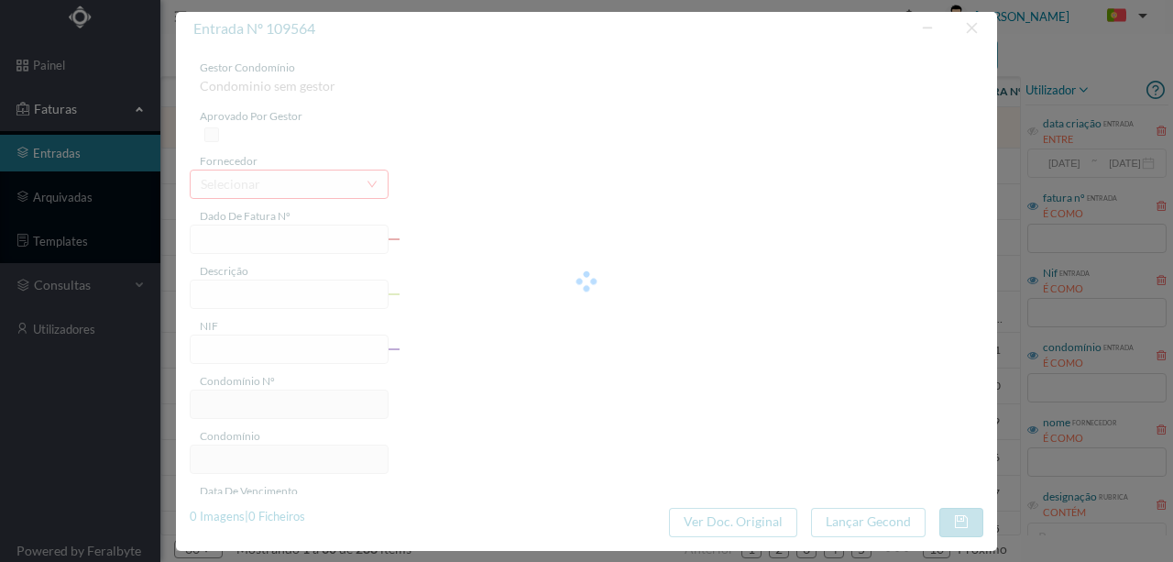
type input "FT M/2009"
type input "Designação"
type input "900725540"
type input "03-08-2025"
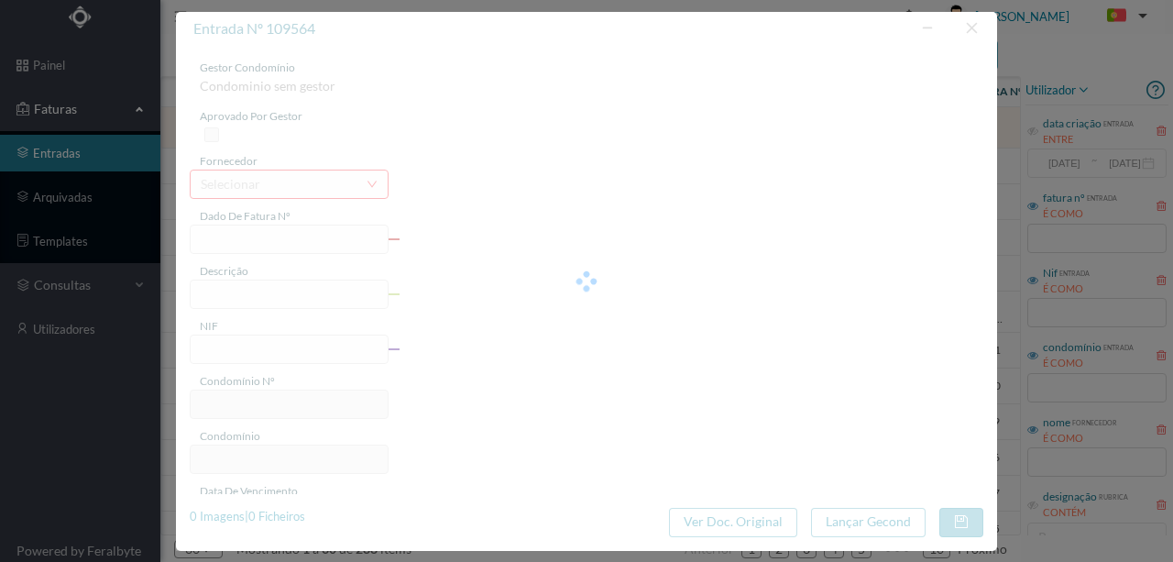
type input "02-08-2025"
type input "296.80"
type input "730"
type input "ED. RUA DA CEGONHEIRA 474 A 476"
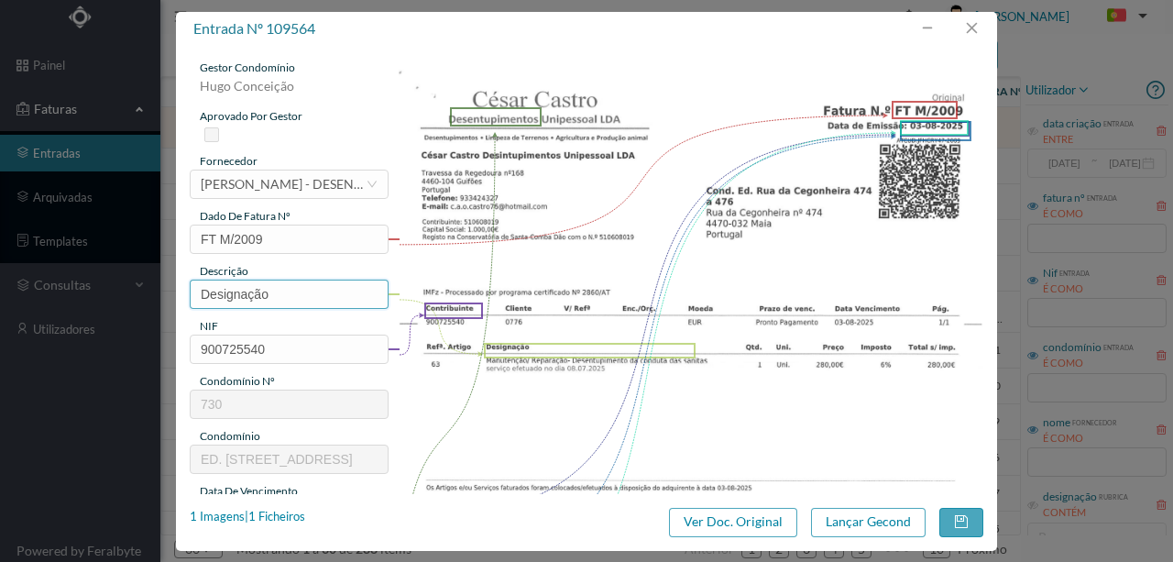
drag, startPoint x: 288, startPoint y: 288, endPoint x: 160, endPoint y: 285, distance: 127.4
click at [160, 285] on div "entrada nº 109564 gestor condomínio Hugo Conceição aprovado por gestor forneced…" at bounding box center [586, 281] width 1173 height 562
click at [231, 297] on input "Deseentupimento da conduta das sanitas" at bounding box center [289, 294] width 199 height 29
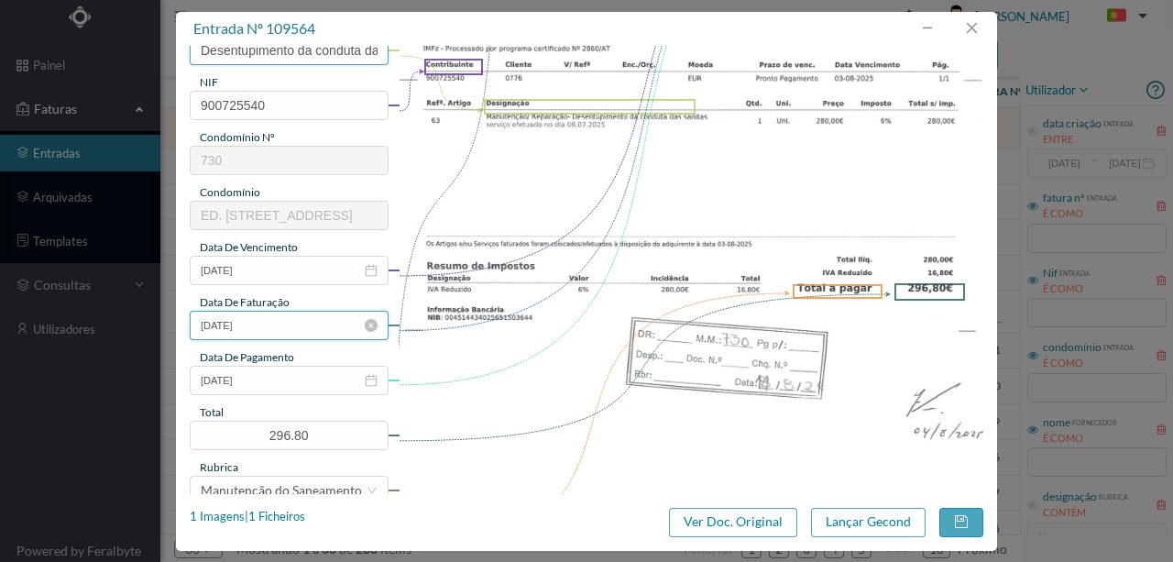
scroll to position [367, 0]
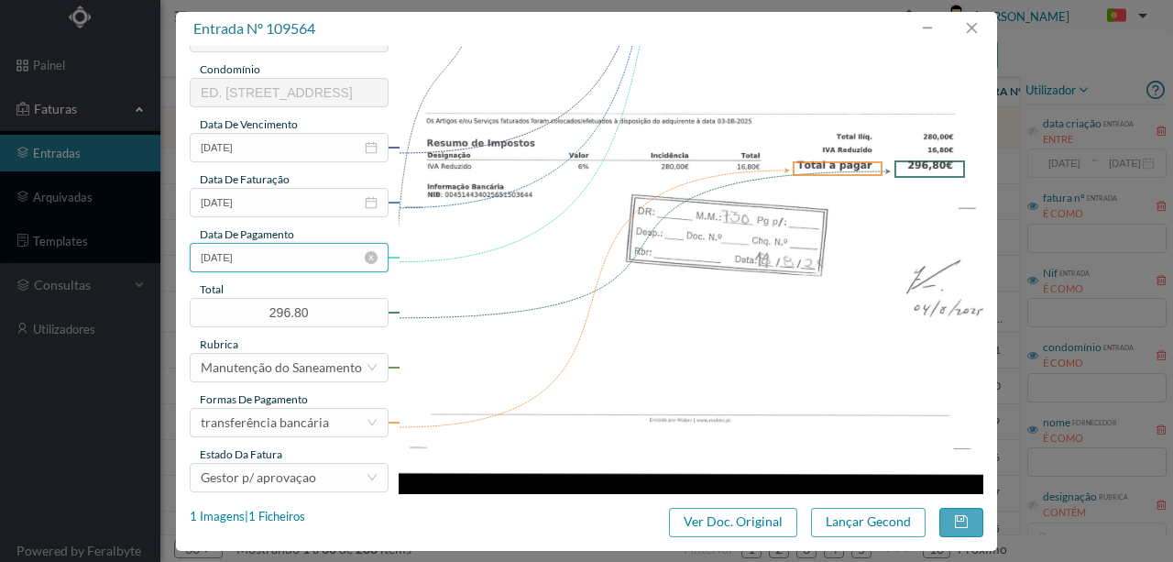
type input "Desentupimento da conduta das sanitas"
click at [301, 260] on input "02-08-2025" at bounding box center [289, 257] width 199 height 29
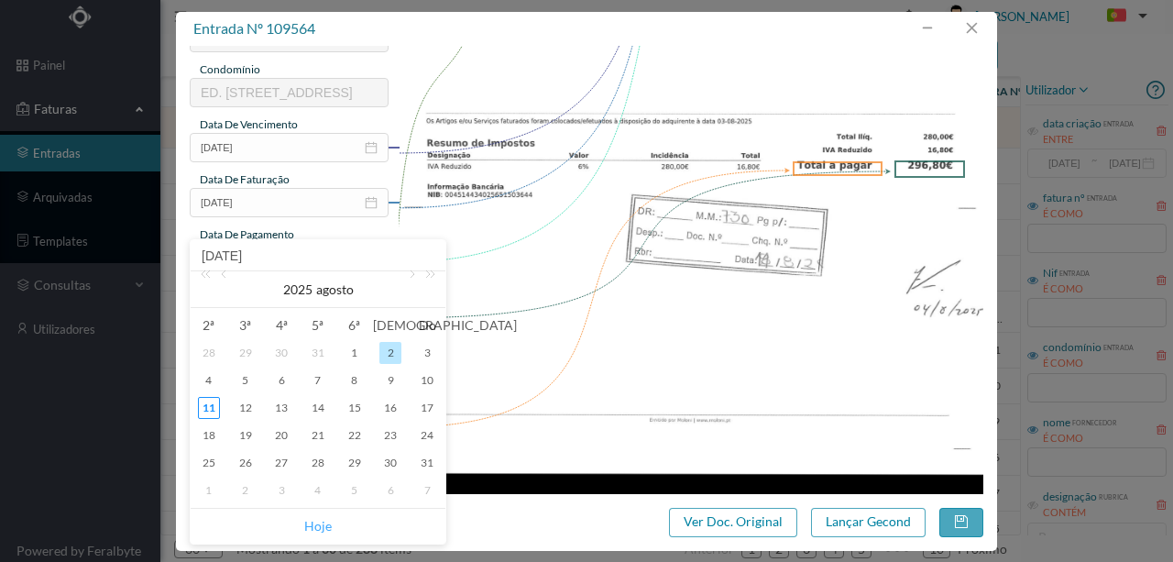
click at [319, 523] on link "Hoje" at bounding box center [318, 526] width 28 height 35
type input "11-08-2025"
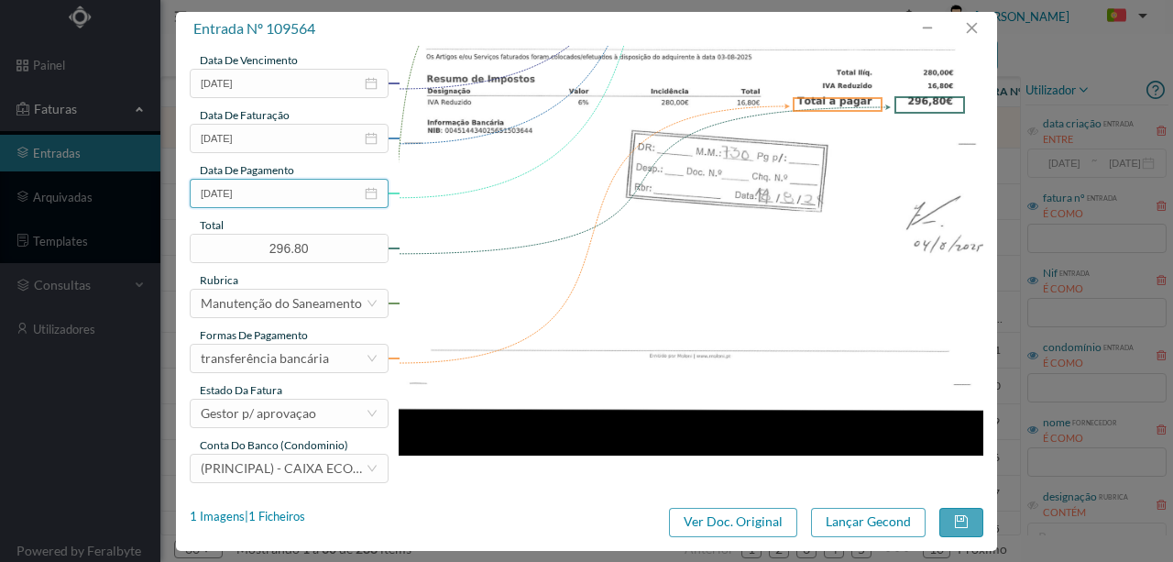
scroll to position [434, 0]
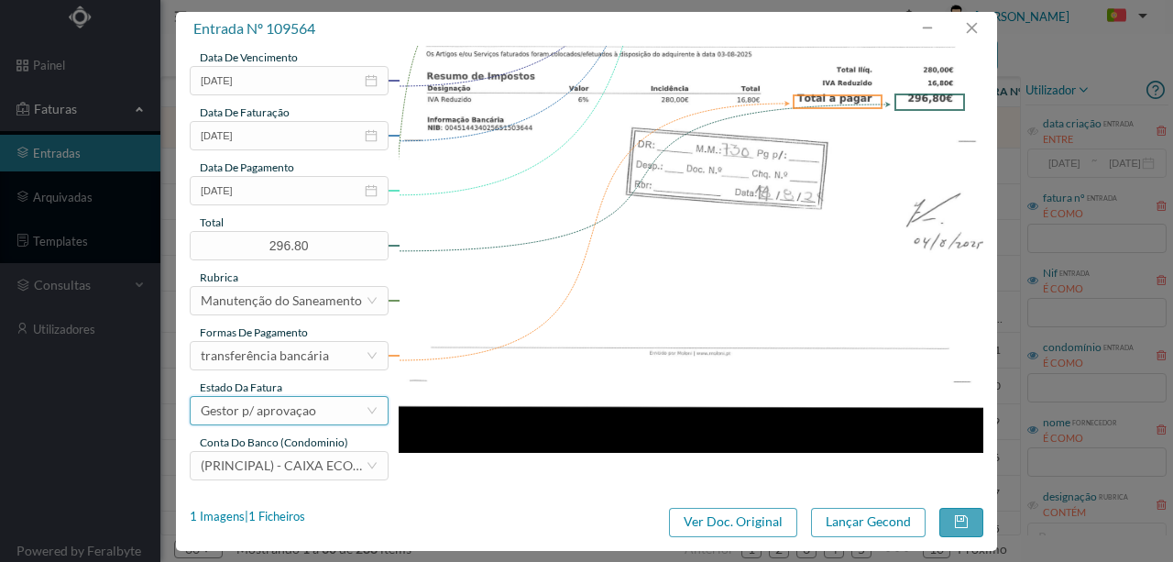
click at [279, 416] on div "Gestor p/ aprovaçao" at bounding box center [259, 411] width 116 height 28
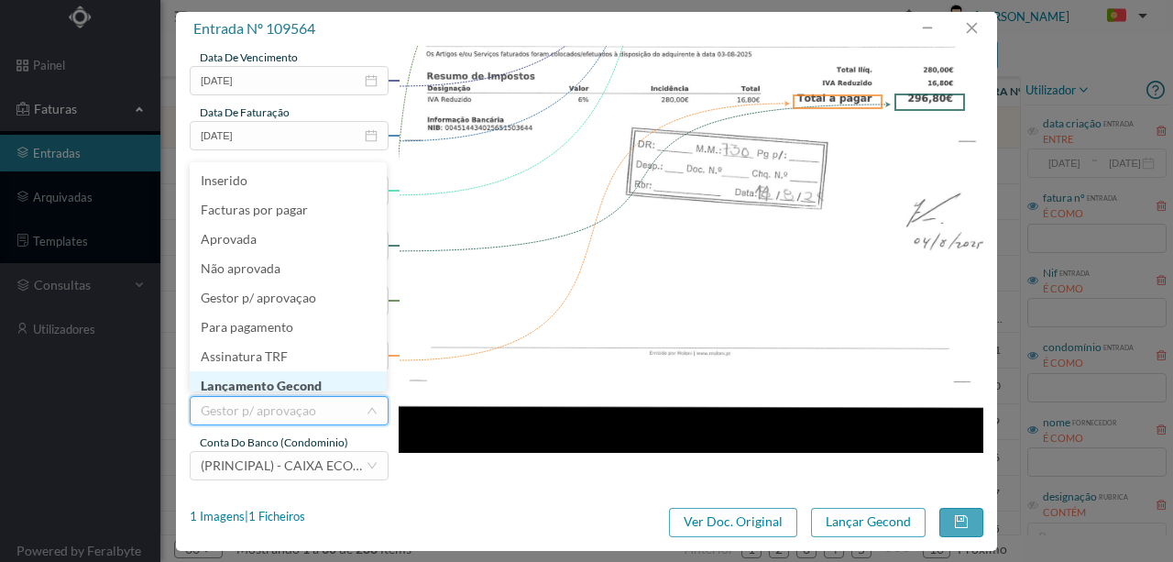
scroll to position [9, 0]
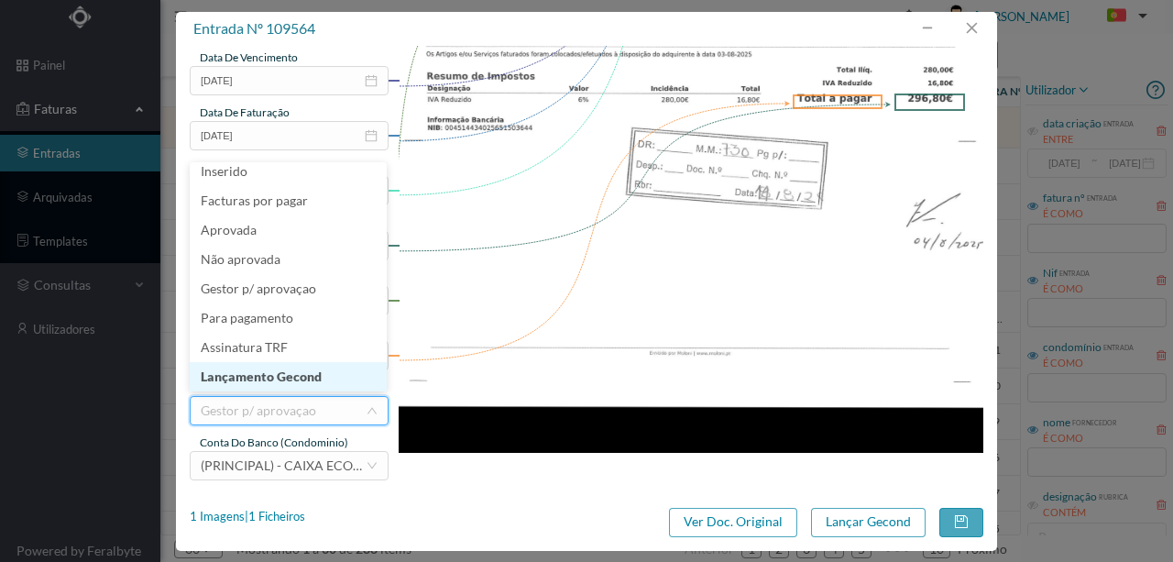
click at [245, 378] on li "Lançamento Gecond" at bounding box center [288, 376] width 197 height 29
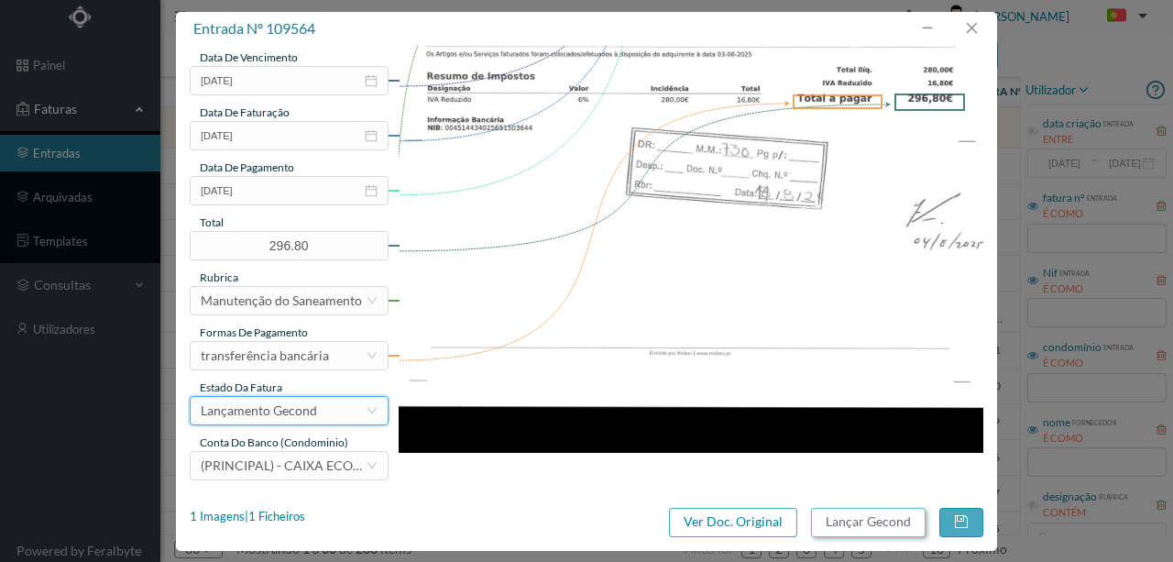
click at [865, 522] on button "Lançar Gecond" at bounding box center [868, 522] width 115 height 29
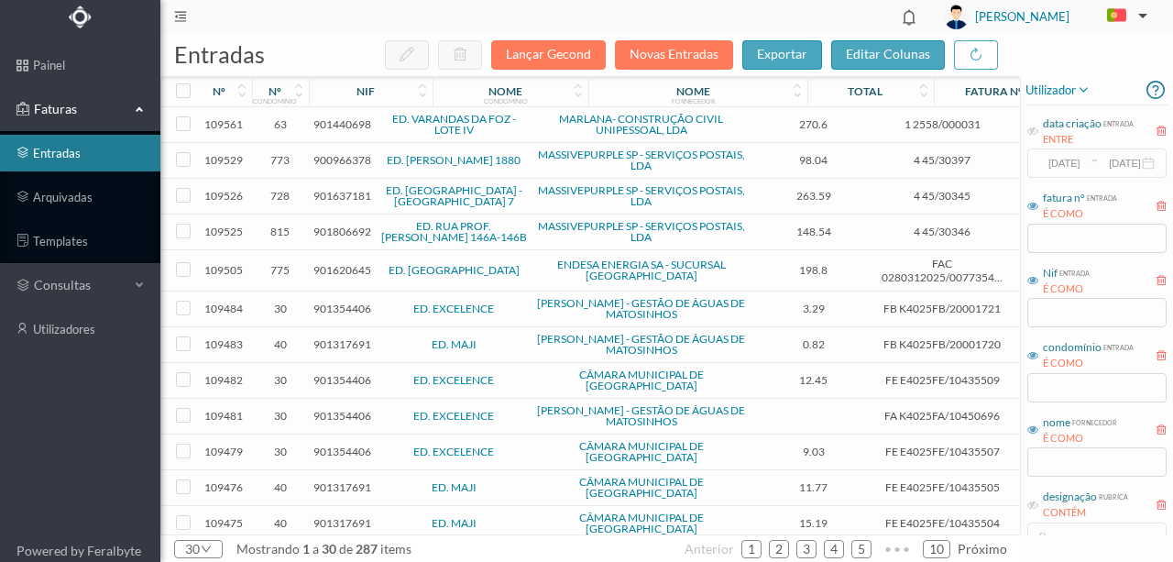
click at [361, 125] on span "901440698" at bounding box center [343, 124] width 58 height 14
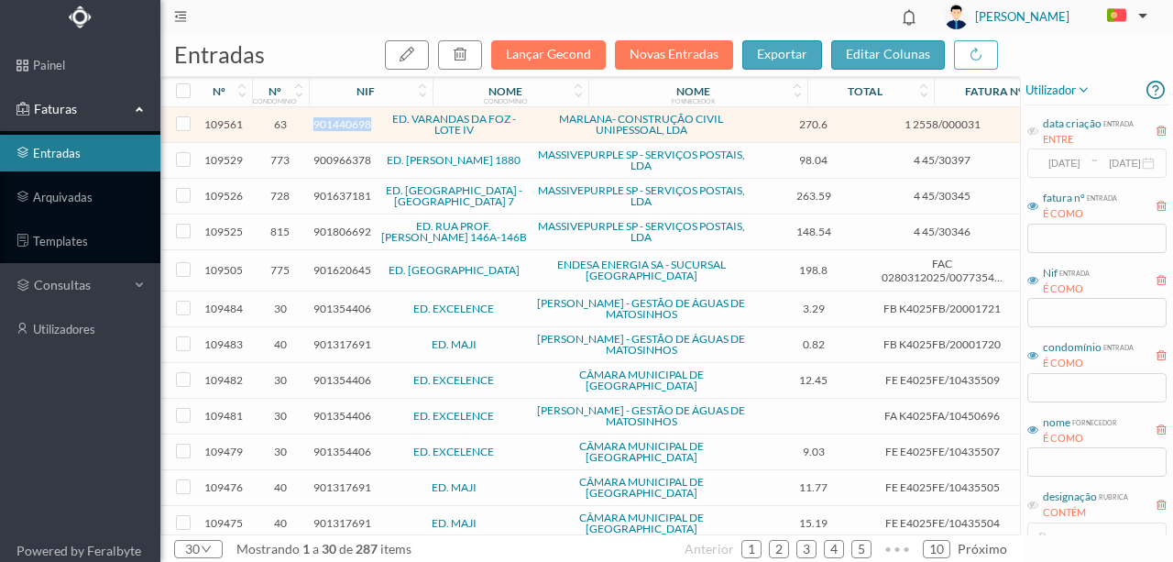
click at [361, 125] on span "901440698" at bounding box center [343, 124] width 58 height 14
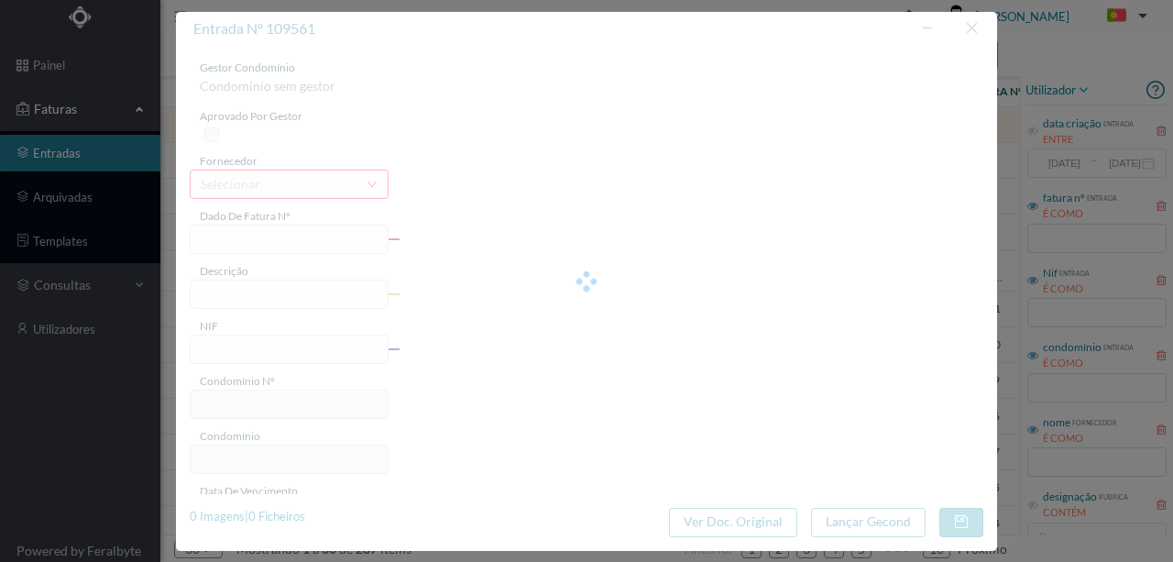
type input "1 2558/000031"
type input "901440698"
type input "2025-07-27"
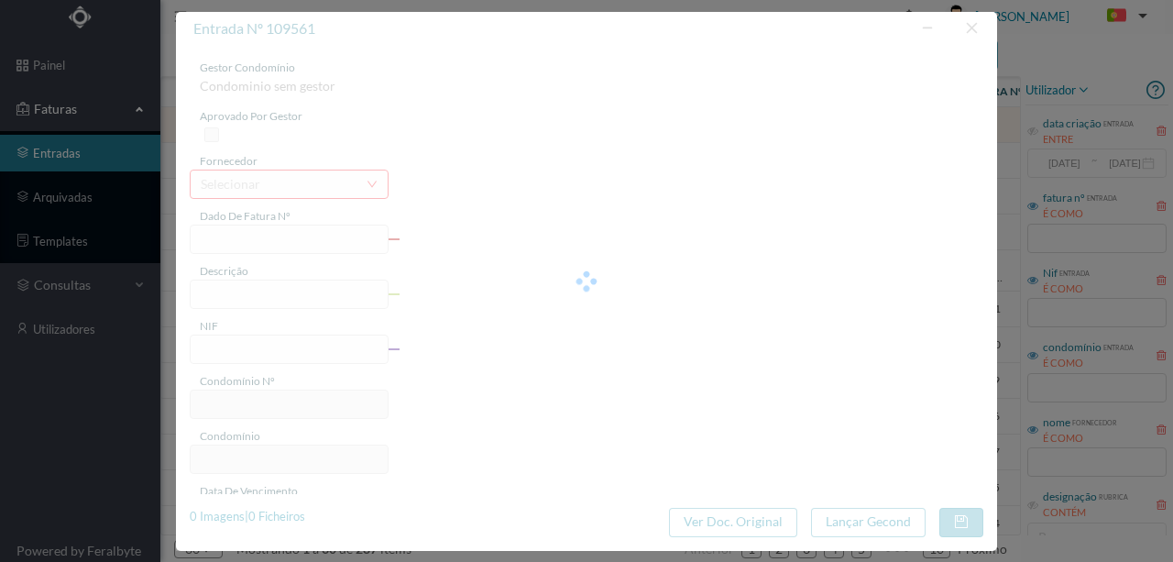
type input "270.60"
type input "63"
type input "ED. VARANDAS DA FOZ - LOTE IV"
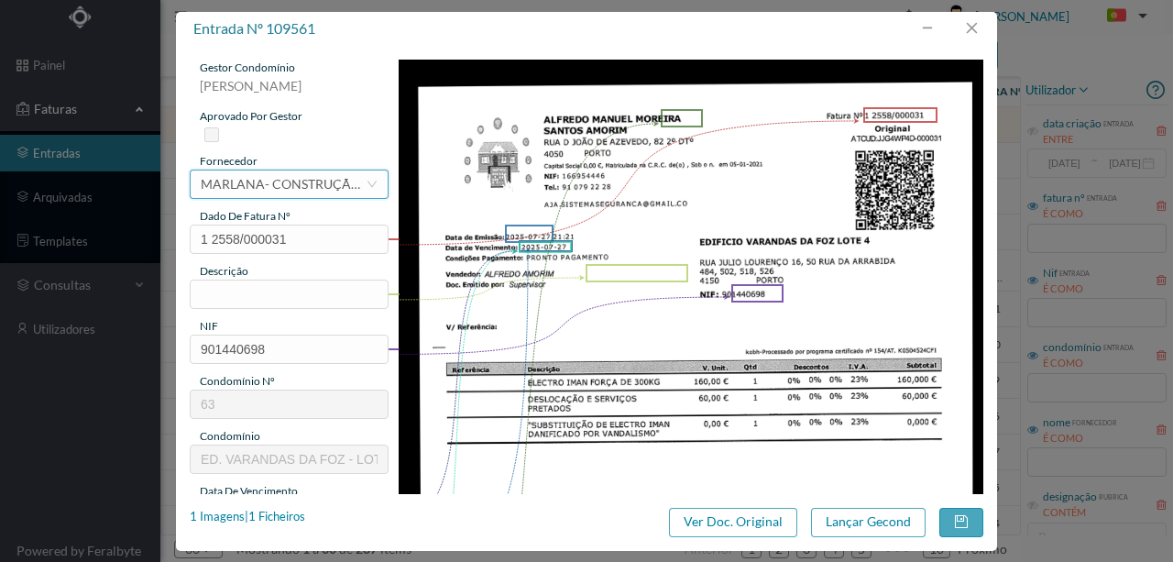
click at [347, 184] on div "MARLANA- CONSTRUÇÃO CIVIL UNIPESSOAL, LDA" at bounding box center [283, 185] width 165 height 28
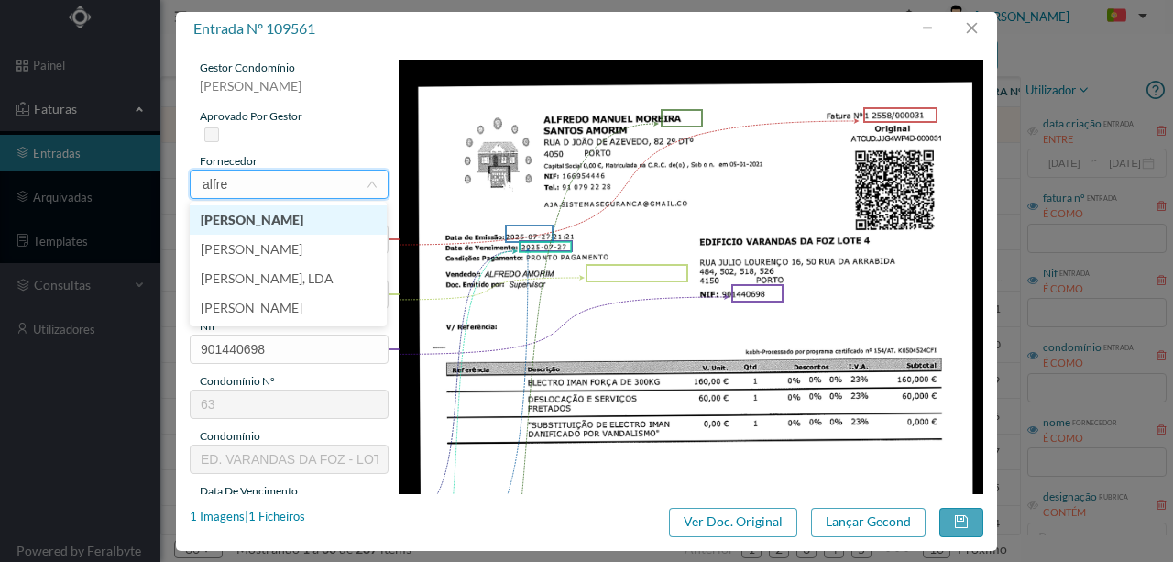
scroll to position [0, 0]
type input "alfredo"
drag, startPoint x: 276, startPoint y: 222, endPoint x: 1124, endPoint y: 369, distance: 860.5
click at [277, 222] on li "[PERSON_NAME]" at bounding box center [288, 219] width 197 height 29
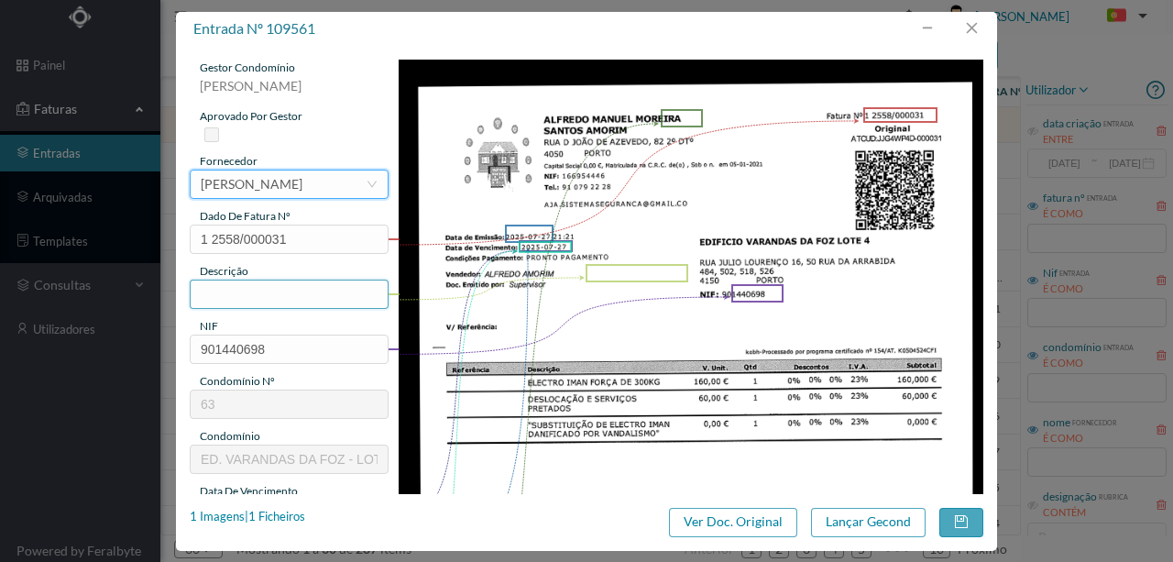
click at [222, 289] on input "text" at bounding box center [289, 294] width 199 height 29
type input "1"
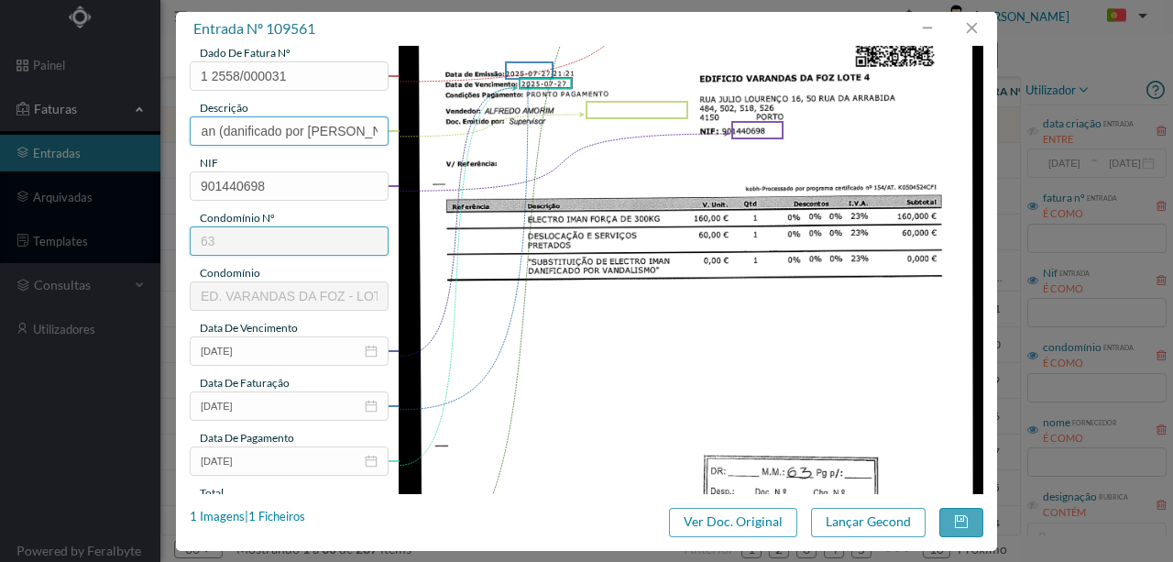
scroll to position [244, 0]
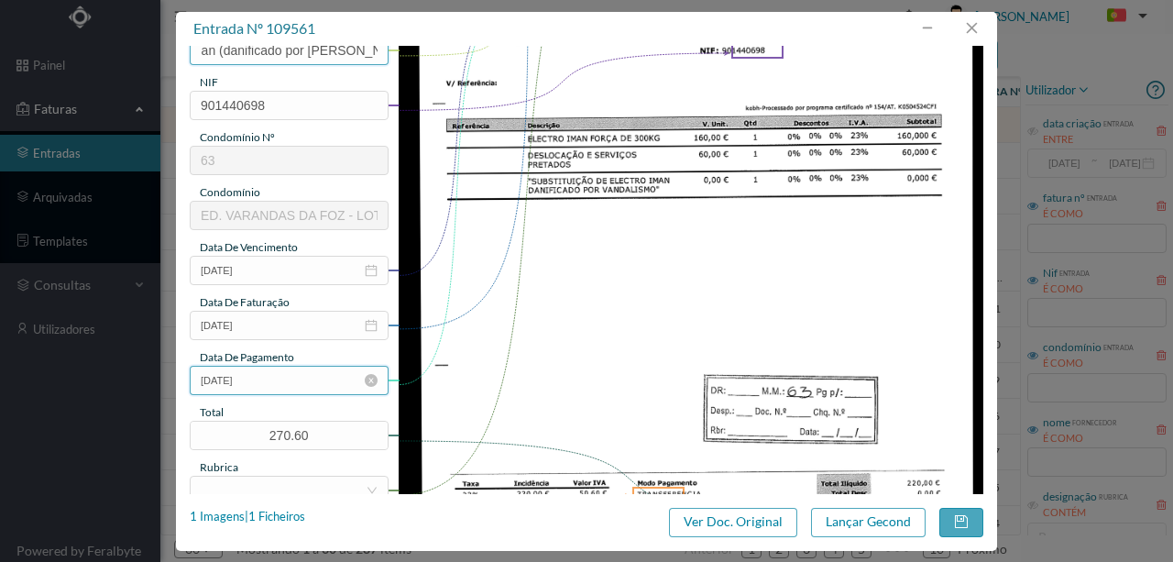
type input "Subs de 1 electro iman (danificado por vandalismo)"
click at [263, 384] on input "2025-07-27" at bounding box center [289, 380] width 199 height 29
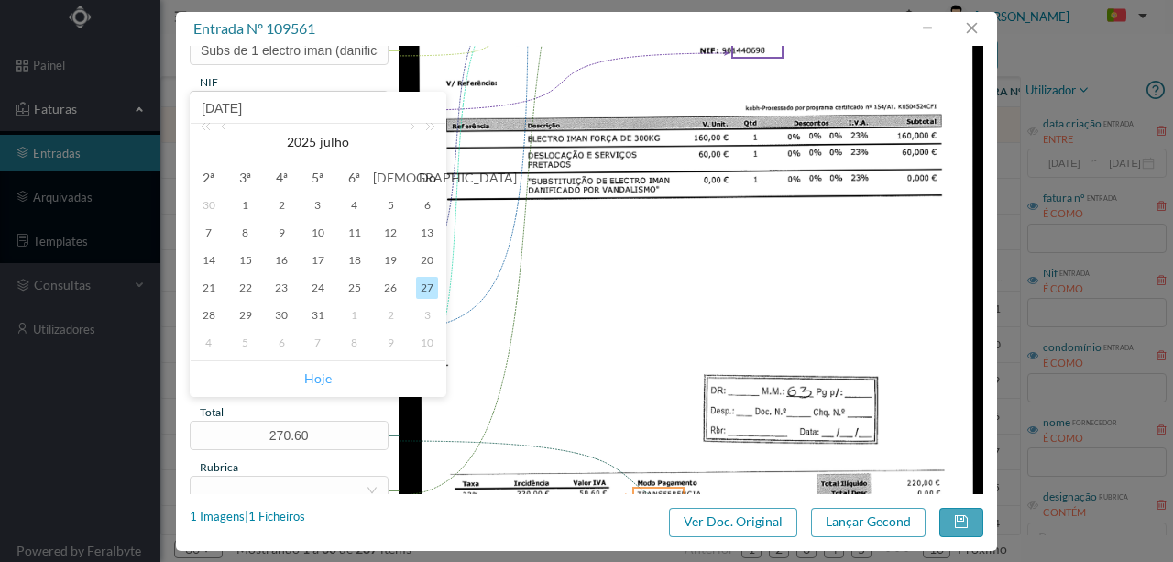
click at [326, 381] on link "Hoje" at bounding box center [318, 378] width 28 height 35
type input "[DATE]"
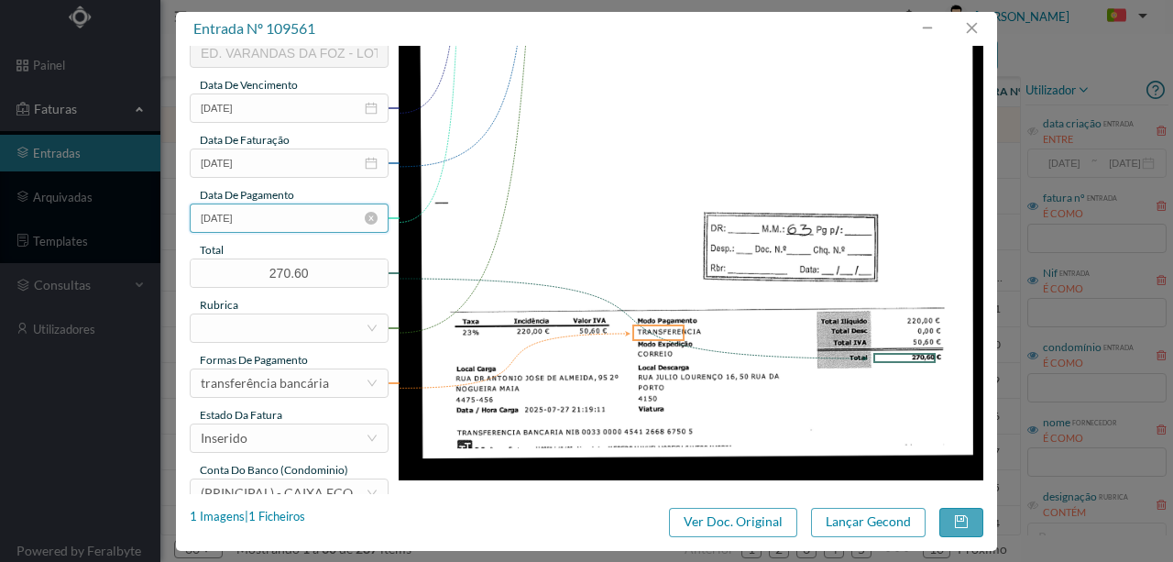
scroll to position [427, 0]
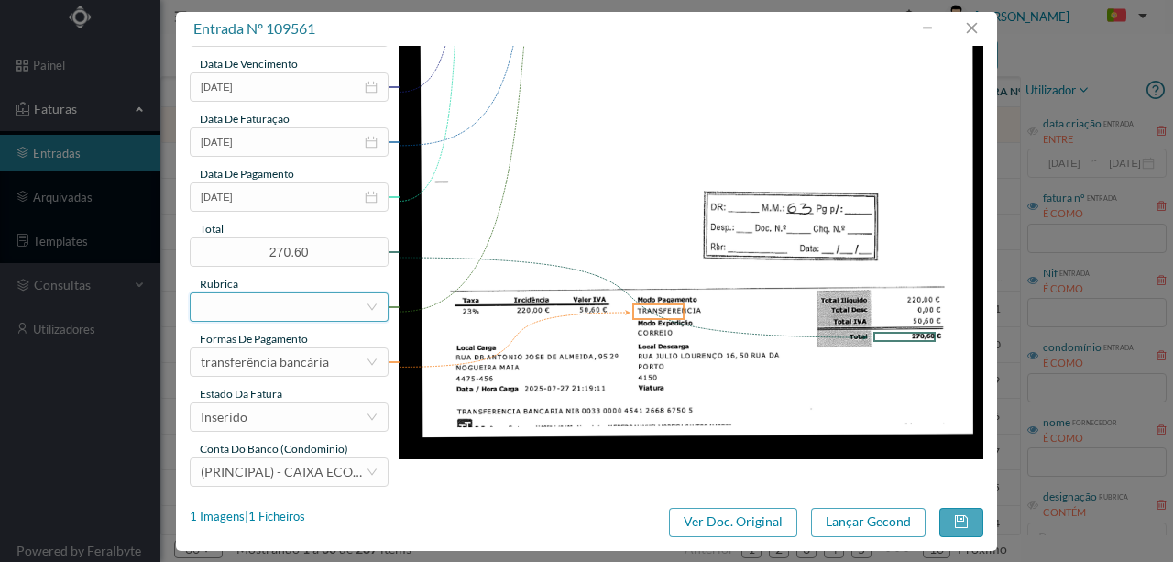
click at [248, 308] on div at bounding box center [283, 307] width 165 height 28
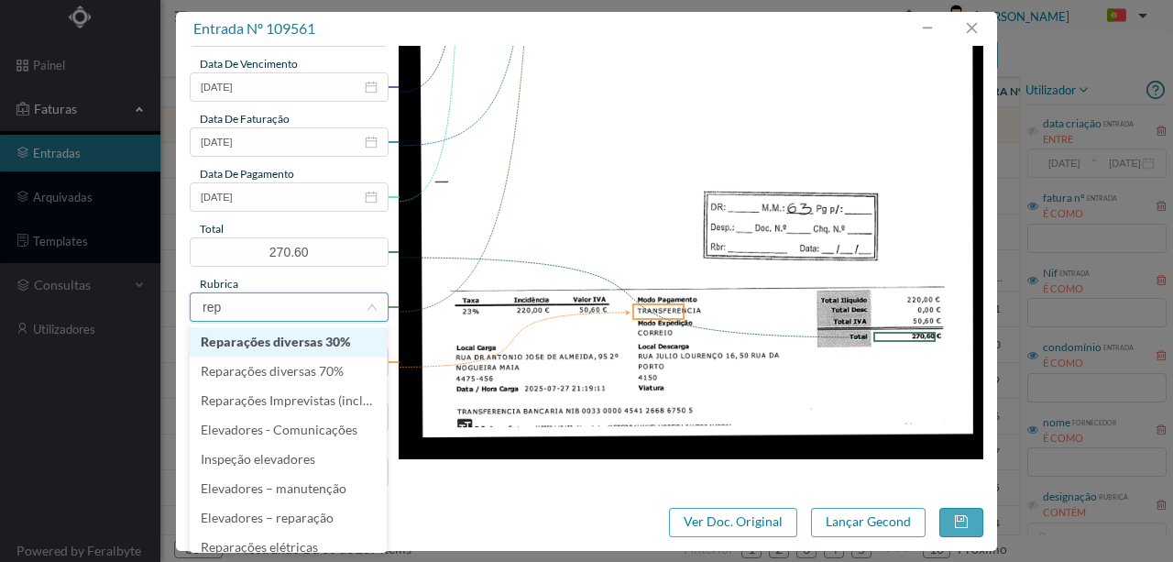
type input "repa"
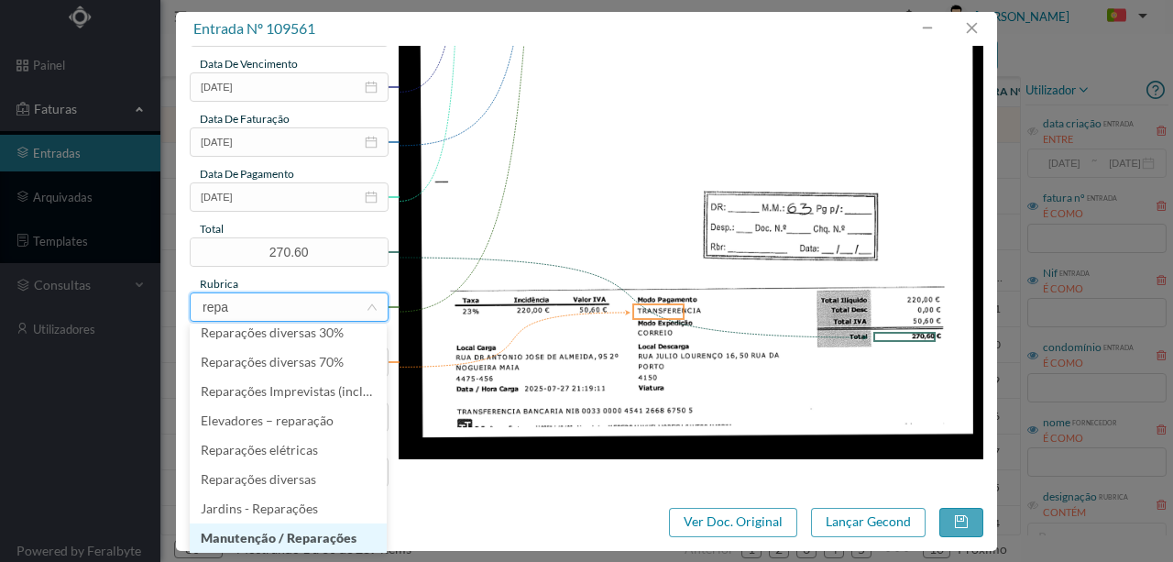
click at [303, 532] on li "Manutenção / Reparações" at bounding box center [288, 537] width 197 height 29
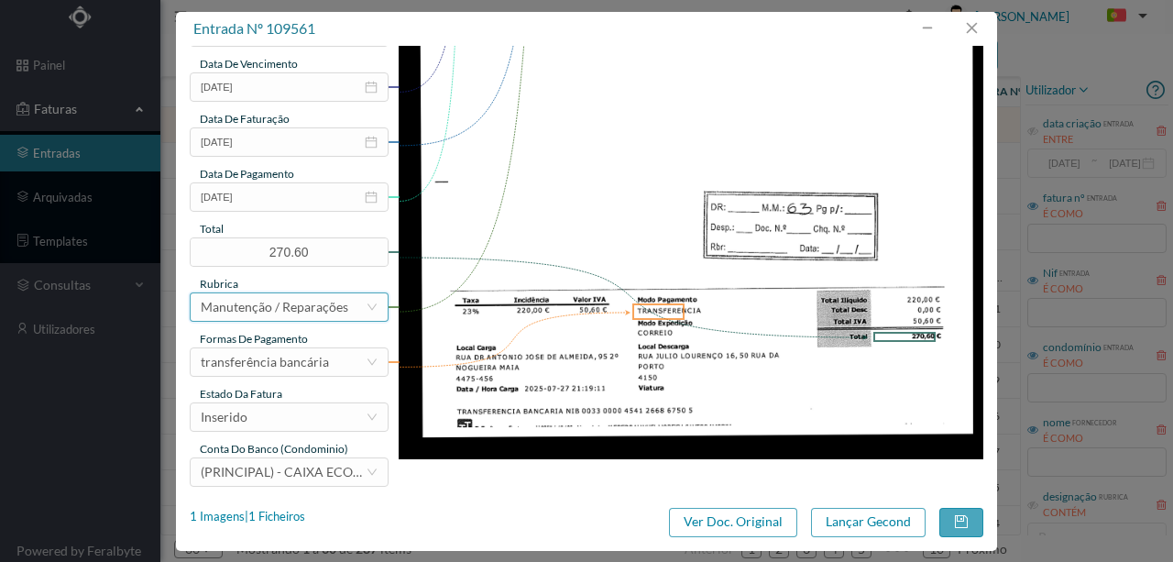
scroll to position [4, 0]
click at [267, 420] on div "Inserido" at bounding box center [283, 417] width 165 height 28
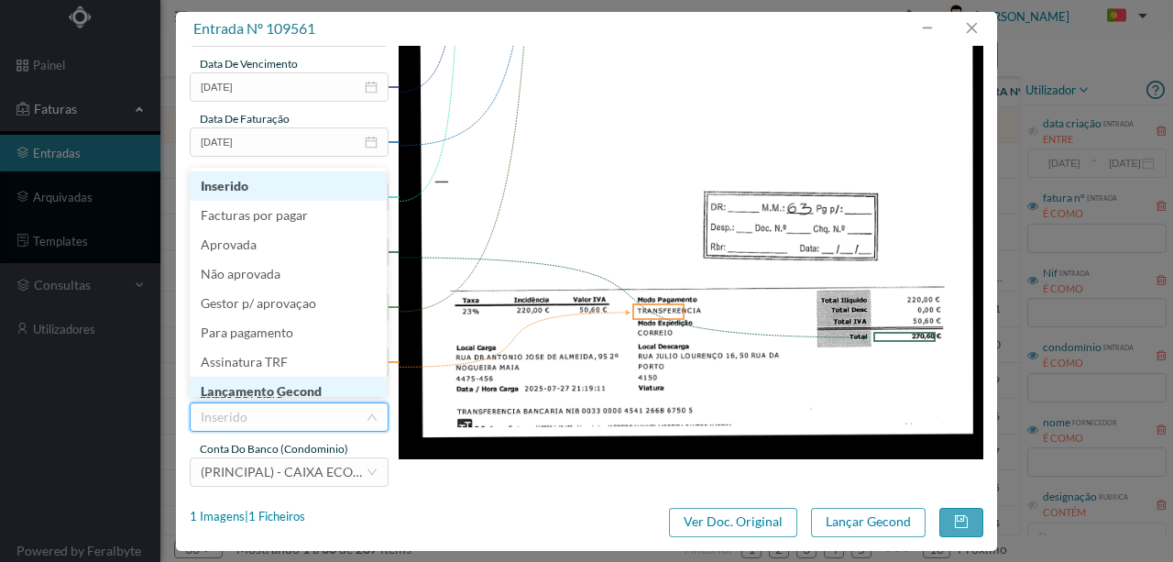
scroll to position [9, 0]
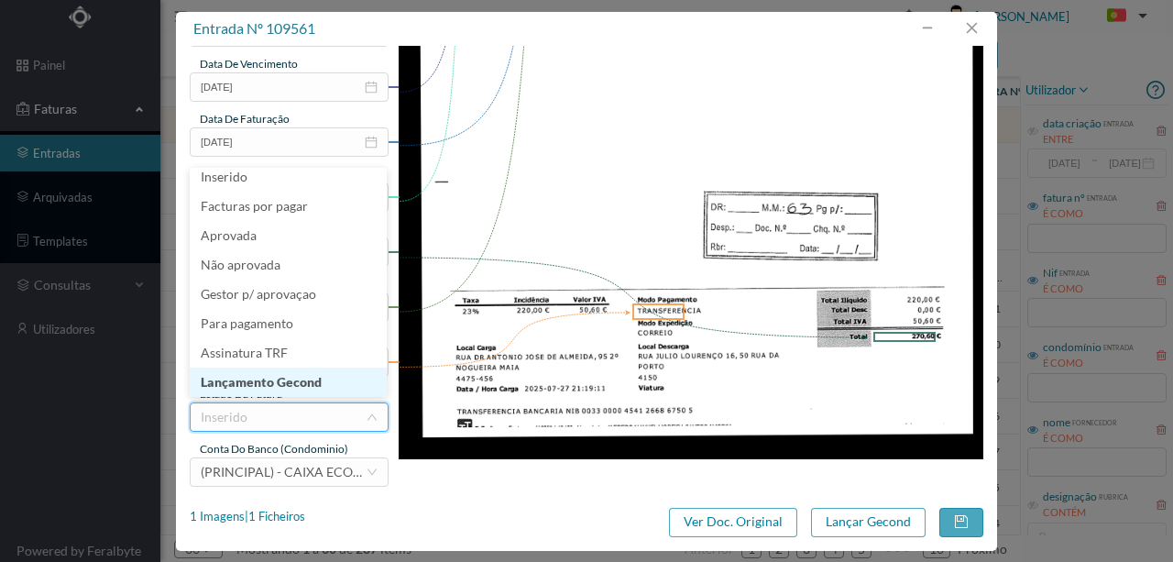
click at [273, 380] on li "Lançamento Gecond" at bounding box center [288, 382] width 197 height 29
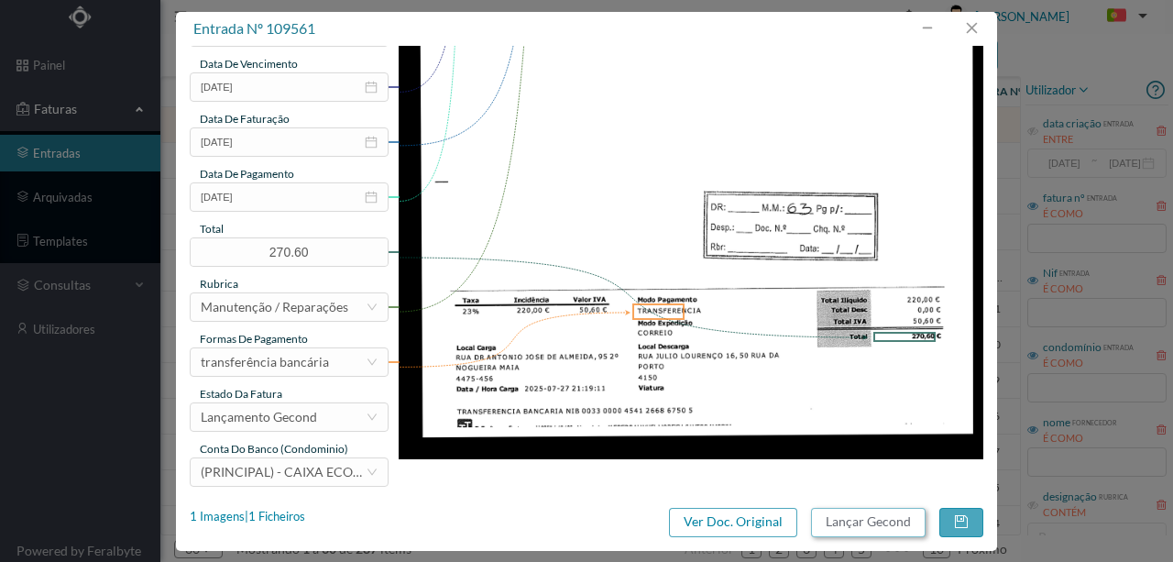
click at [846, 520] on button "Lançar Gecond" at bounding box center [868, 522] width 115 height 29
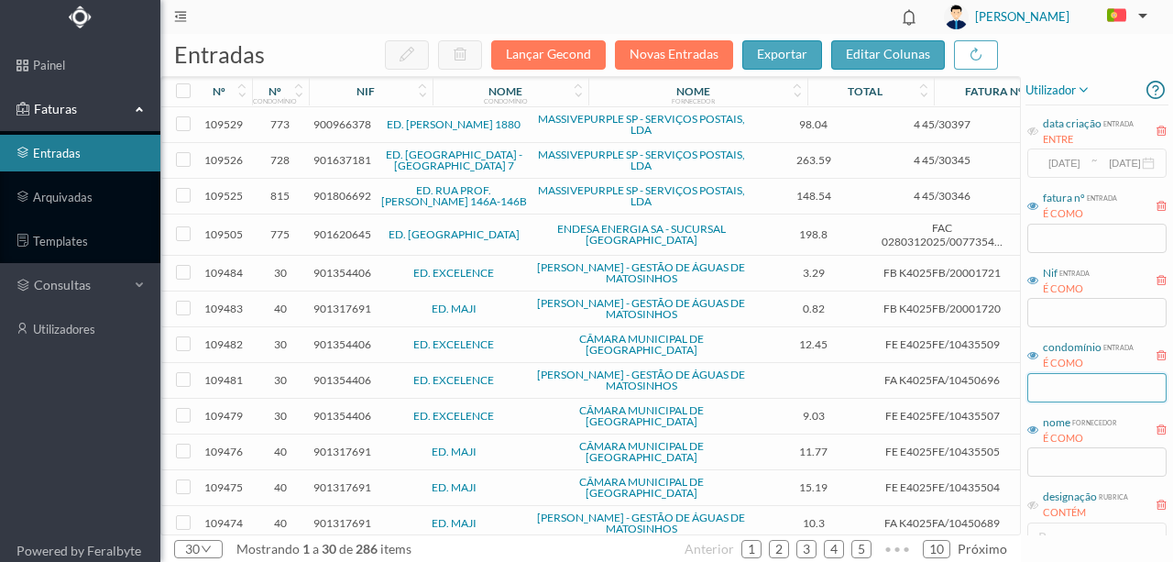
click at [1056, 377] on input "text" at bounding box center [1097, 387] width 139 height 29
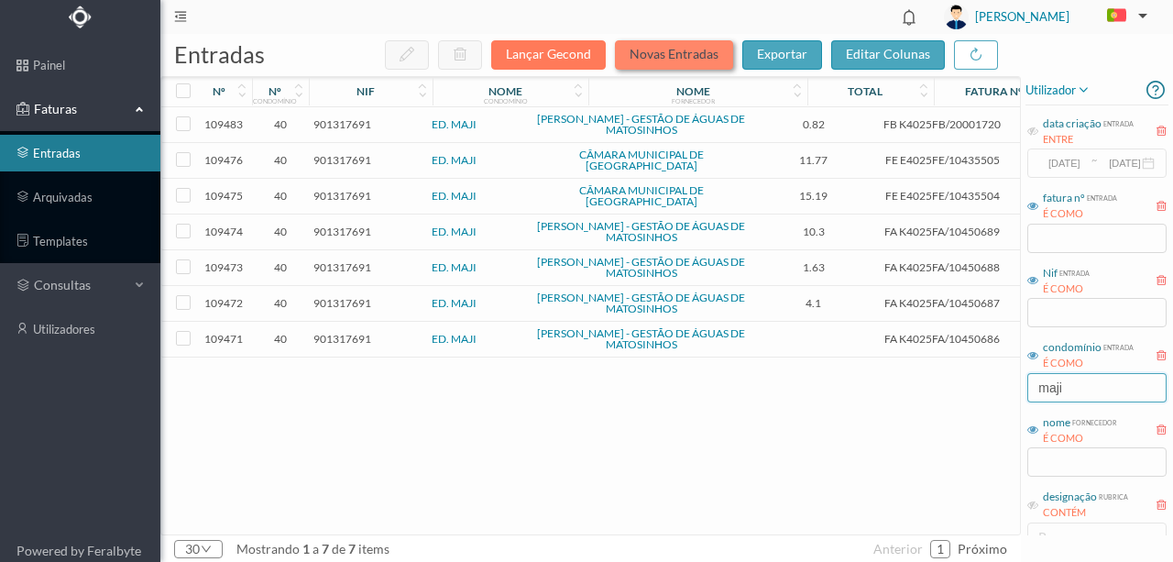
type input "maji"
click at [662, 55] on button "Novas Entradas" at bounding box center [674, 54] width 118 height 29
drag, startPoint x: 1056, startPoint y: 376, endPoint x: 985, endPoint y: 389, distance: 71.7
click at [985, 389] on div "entradas Lançar Gecond Novas Entradas exportar editar colunas nº nº condomínio …" at bounding box center [666, 298] width 1013 height 528
click at [1096, 374] on input "maji" at bounding box center [1097, 387] width 139 height 29
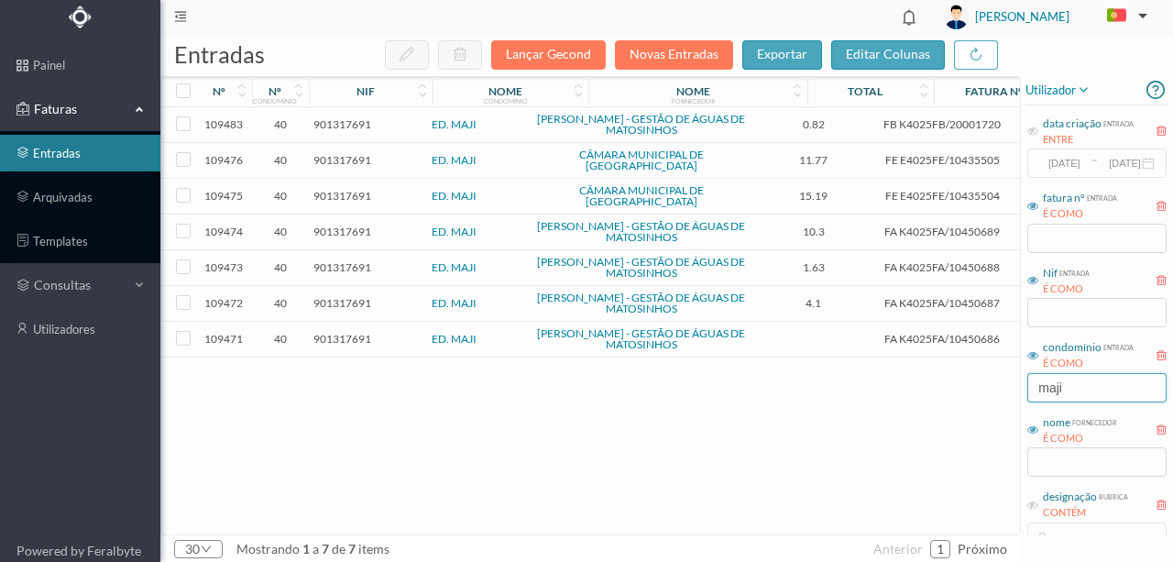
drag, startPoint x: 1095, startPoint y: 382, endPoint x: 934, endPoint y: 383, distance: 160.4
click at [956, 388] on div "entradas Lançar Gecond Novas Entradas exportar editar colunas nº nº condomínio …" at bounding box center [666, 298] width 1013 height 528
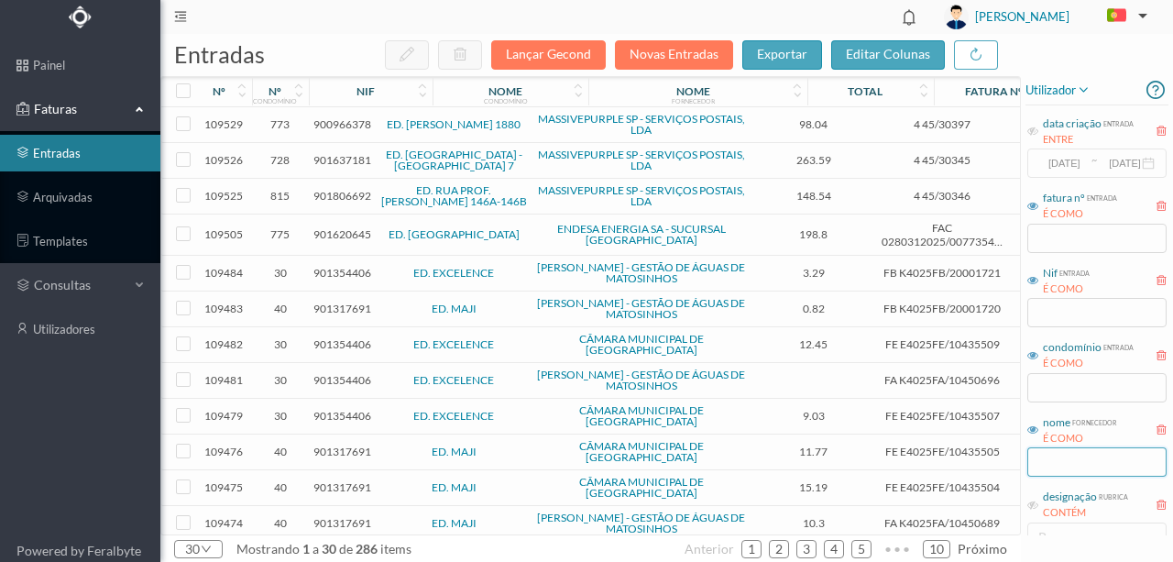
click at [1078, 461] on input "text" at bounding box center [1097, 461] width 139 height 29
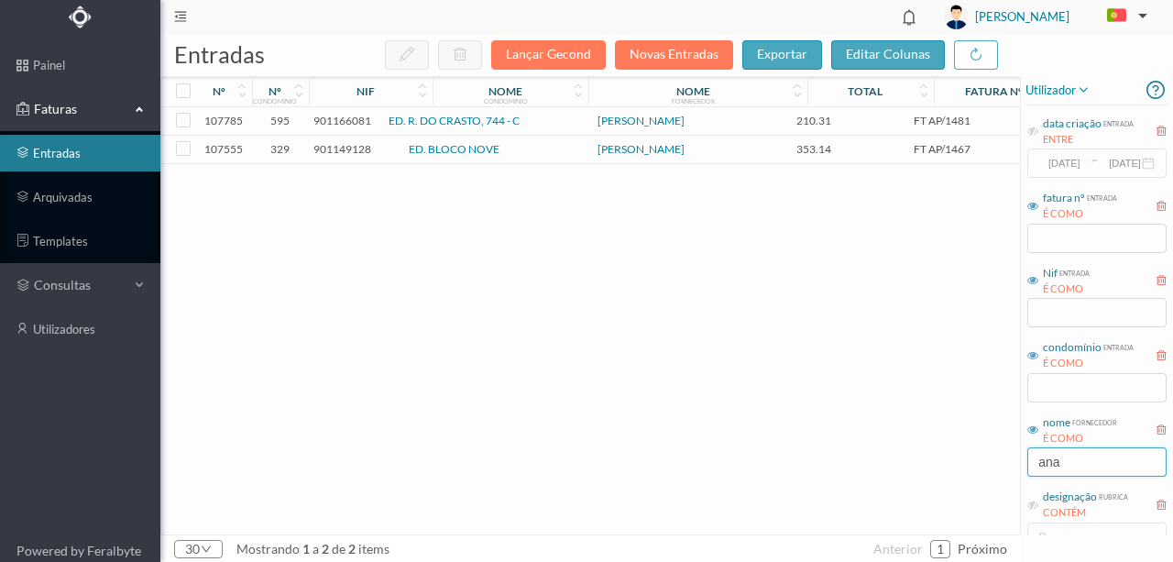
type input "ana"
click at [348, 146] on span "901149128" at bounding box center [343, 149] width 58 height 14
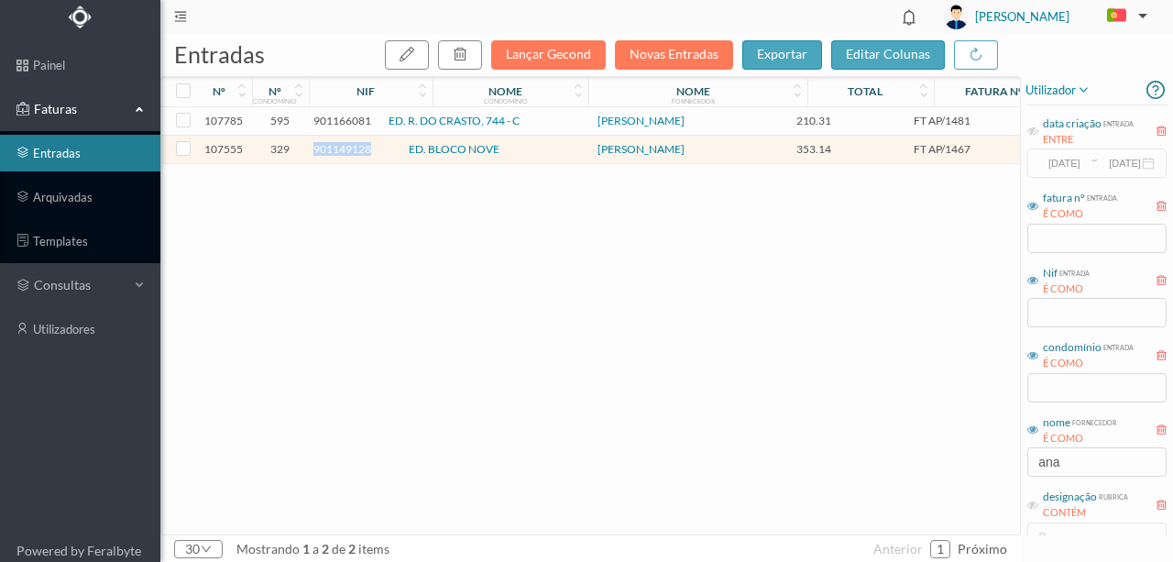
click at [348, 146] on span "901149128" at bounding box center [343, 149] width 58 height 14
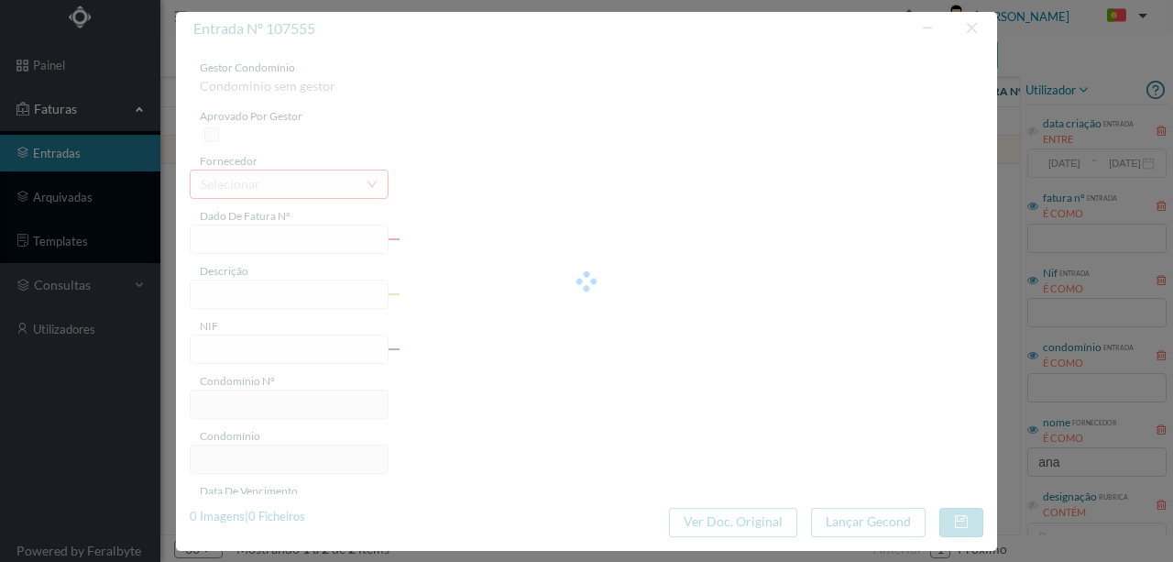
type input "FT AP/1467"
type input "901149128"
type input "2025-07-28"
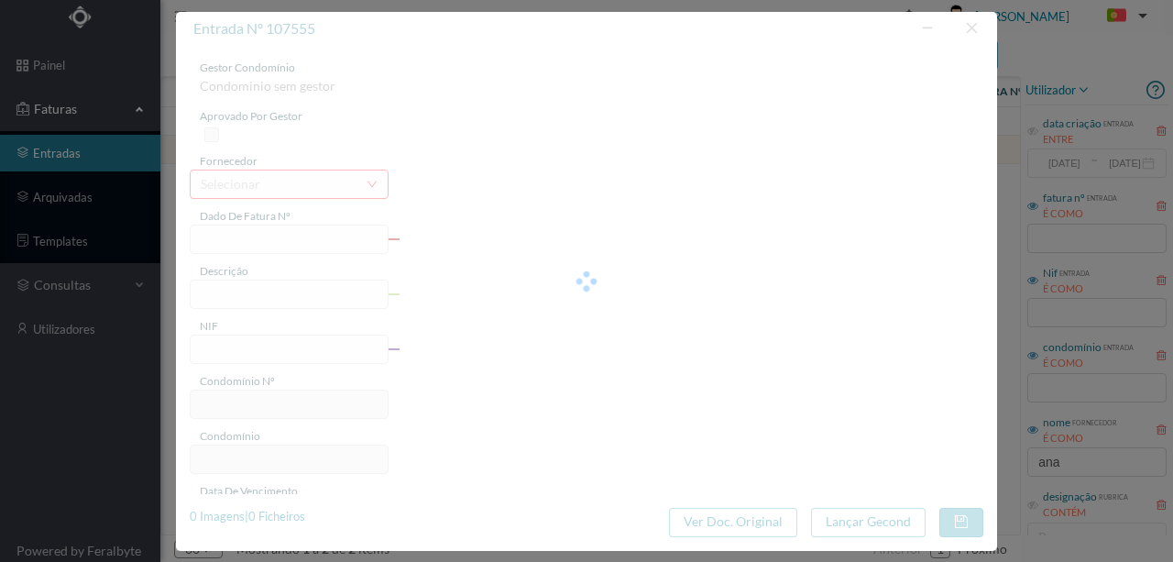
type input "353.14"
type input "329"
type input "ED. BLOCO NOVE"
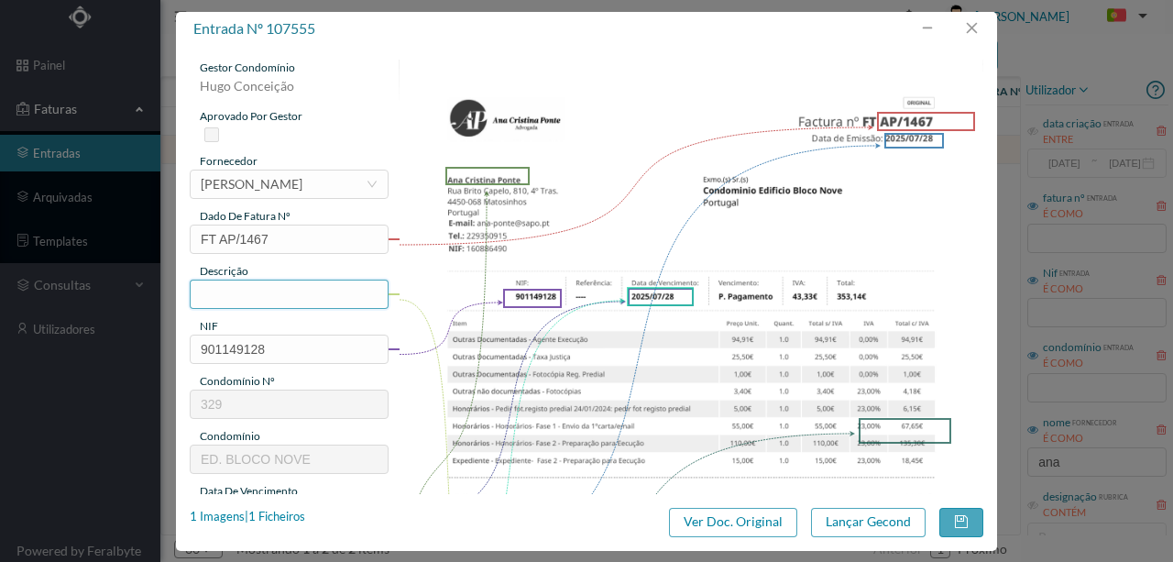
click at [242, 291] on input "text" at bounding box center [289, 294] width 199 height 29
click at [345, 292] on input "Despesas Processo Contencioso - Fração F" at bounding box center [289, 294] width 199 height 29
type input "Despesas Processo Contencioso - Fração F - 2023"
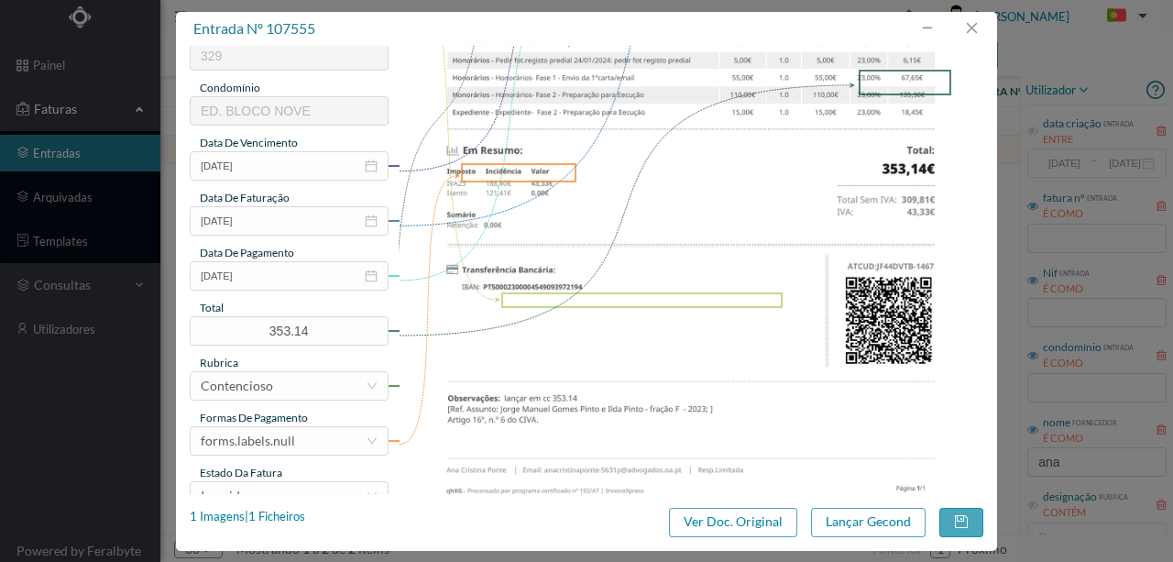
scroll to position [367, 0]
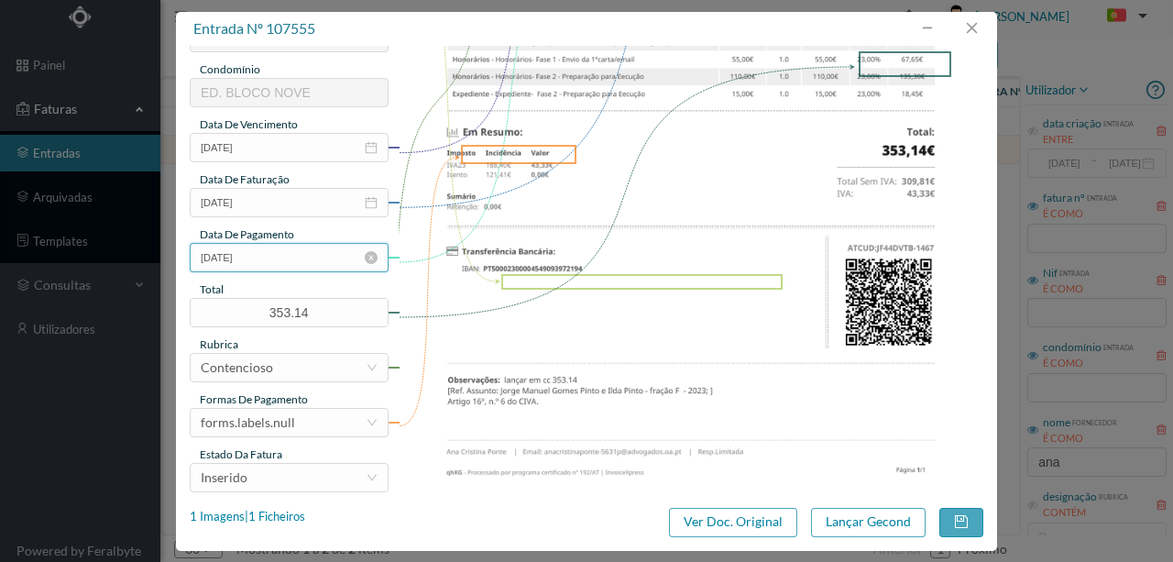
click at [270, 259] on input "2025-07-28" at bounding box center [289, 257] width 199 height 29
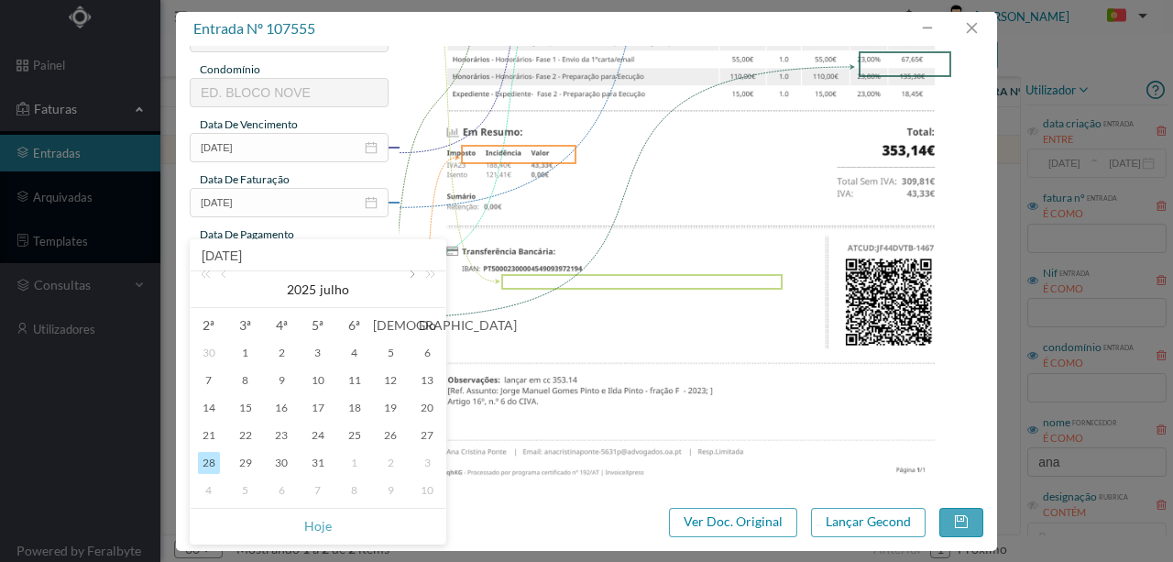
click at [407, 271] on link at bounding box center [410, 289] width 17 height 37
click at [321, 378] on div "7" at bounding box center [318, 380] width 22 height 22
type input "[DATE]"
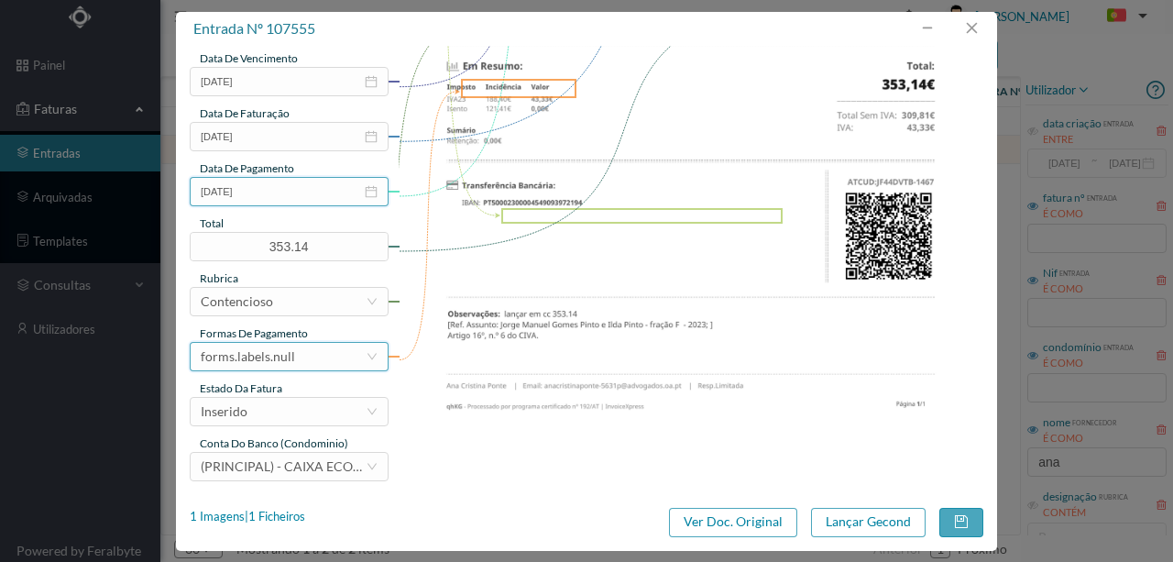
scroll to position [434, 0]
click at [295, 348] on div "forms.labels.null" at bounding box center [283, 356] width 165 height 28
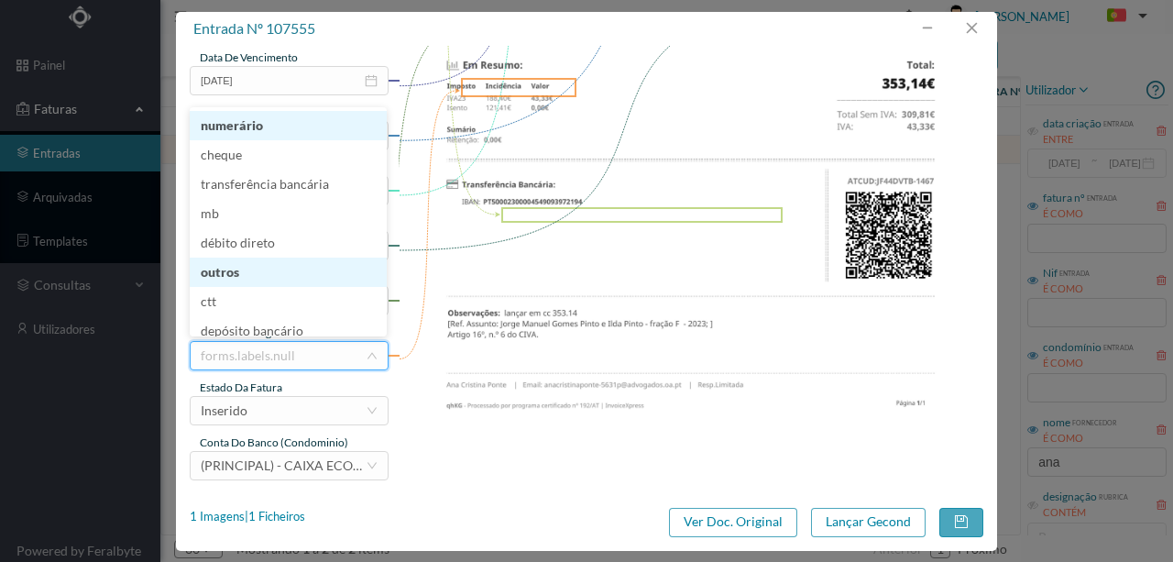
scroll to position [6, 0]
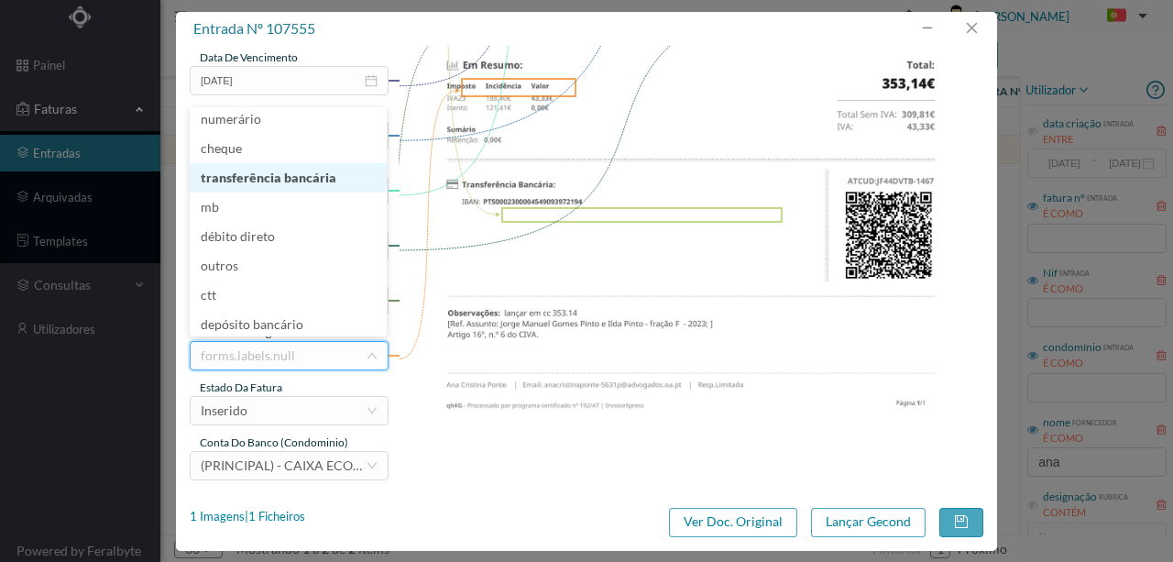
click at [288, 179] on li "transferência bancária" at bounding box center [288, 177] width 197 height 29
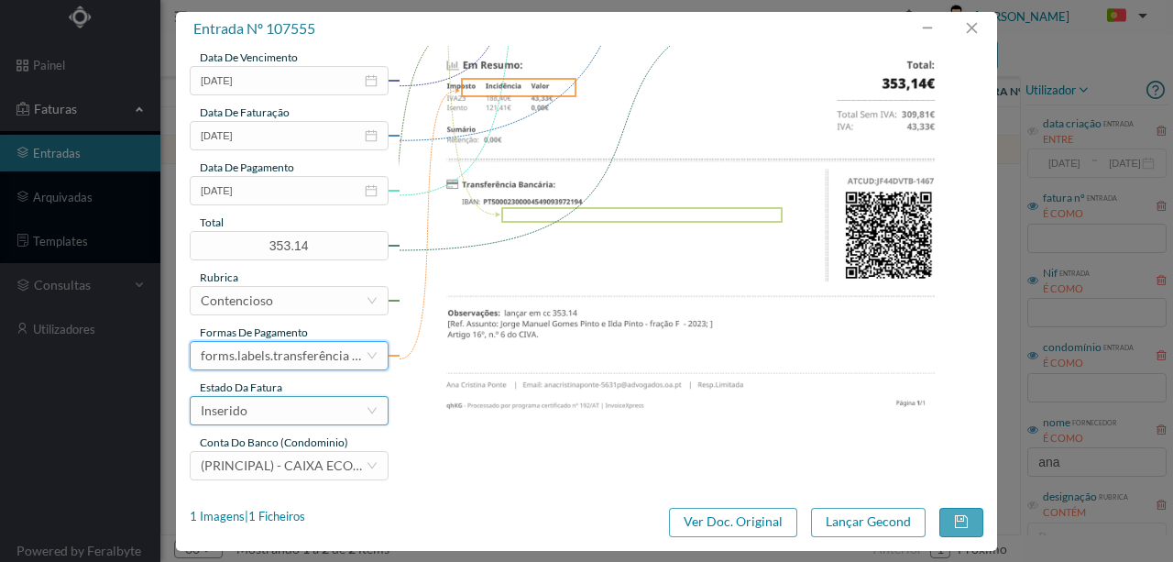
click at [268, 411] on div "Inserido" at bounding box center [283, 411] width 165 height 28
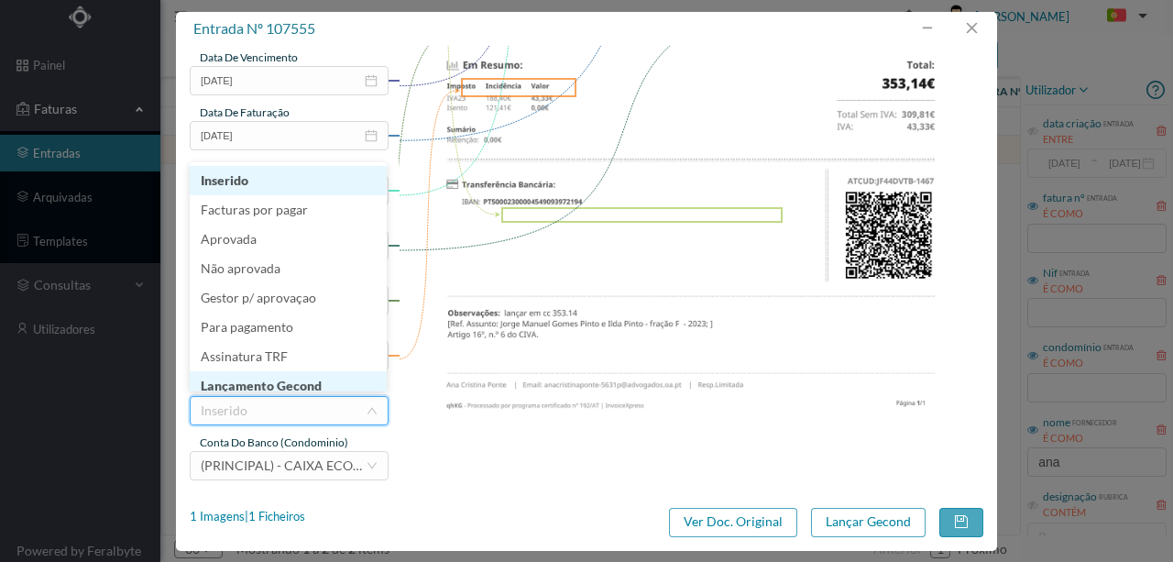
scroll to position [9, 0]
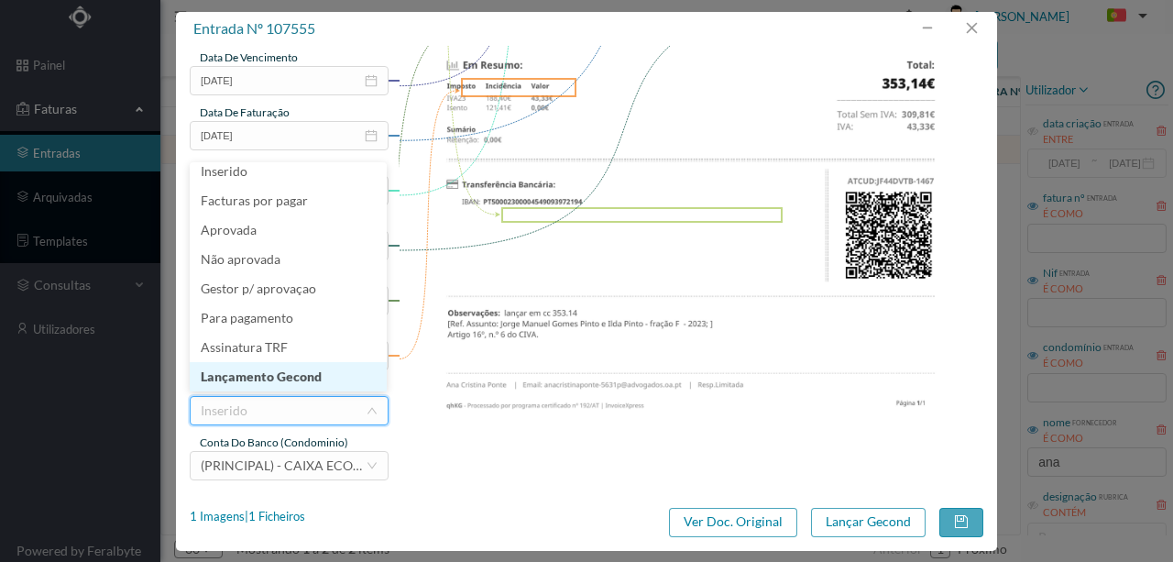
click at [286, 380] on li "Lançamento Gecond" at bounding box center [288, 376] width 197 height 29
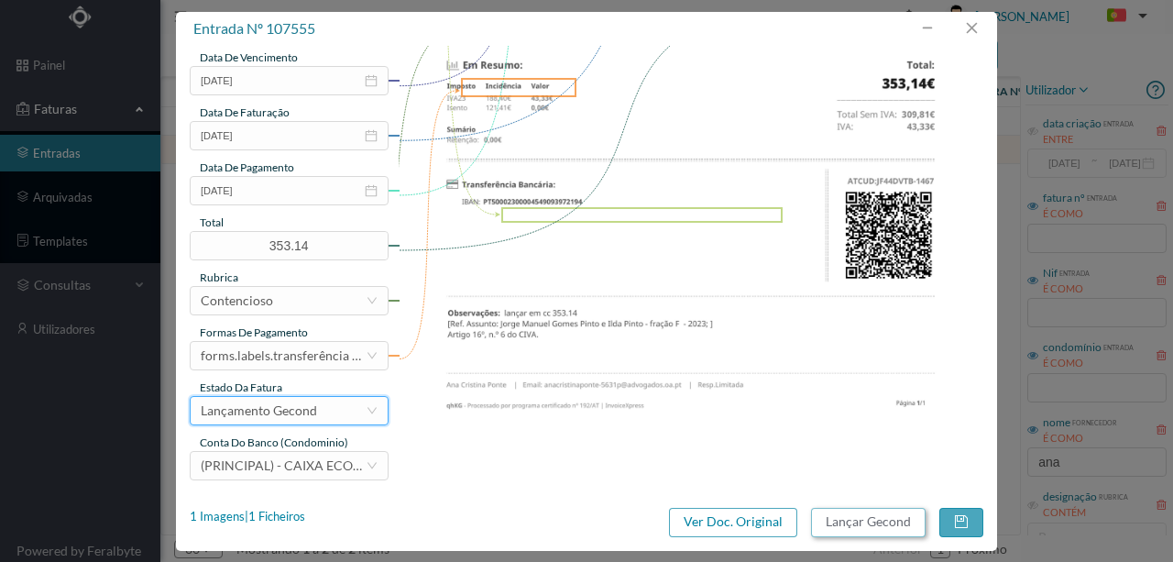
click at [872, 521] on button "Lançar Gecond" at bounding box center [868, 522] width 115 height 29
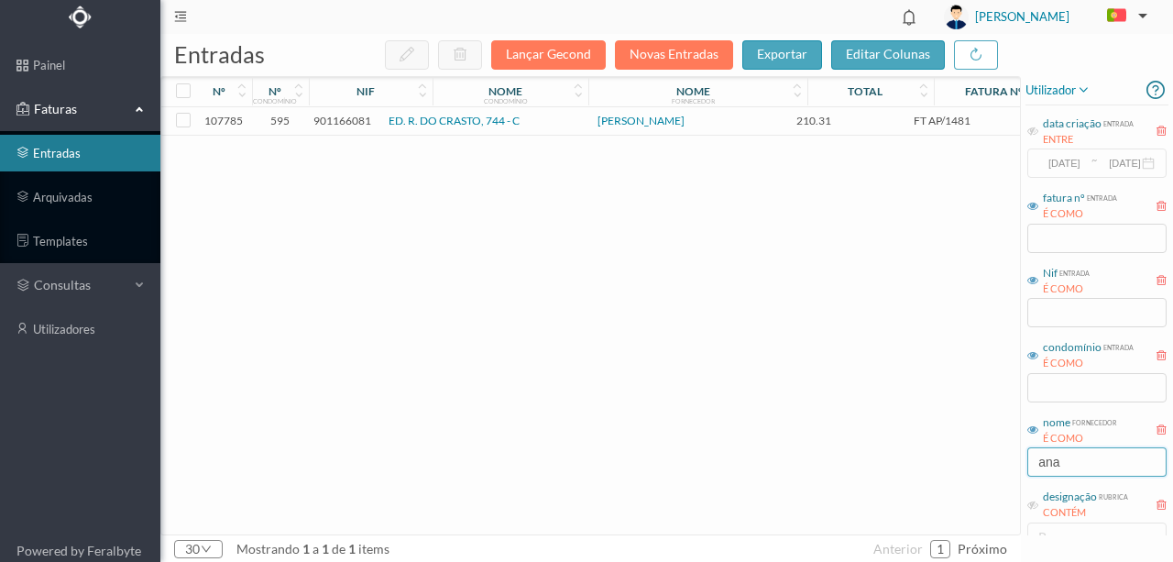
drag, startPoint x: 1082, startPoint y: 468, endPoint x: 1005, endPoint y: 472, distance: 77.1
click at [1005, 472] on div "entradas Lançar Gecond Novas Entradas exportar editar colunas nº nº condomínio …" at bounding box center [666, 298] width 1013 height 528
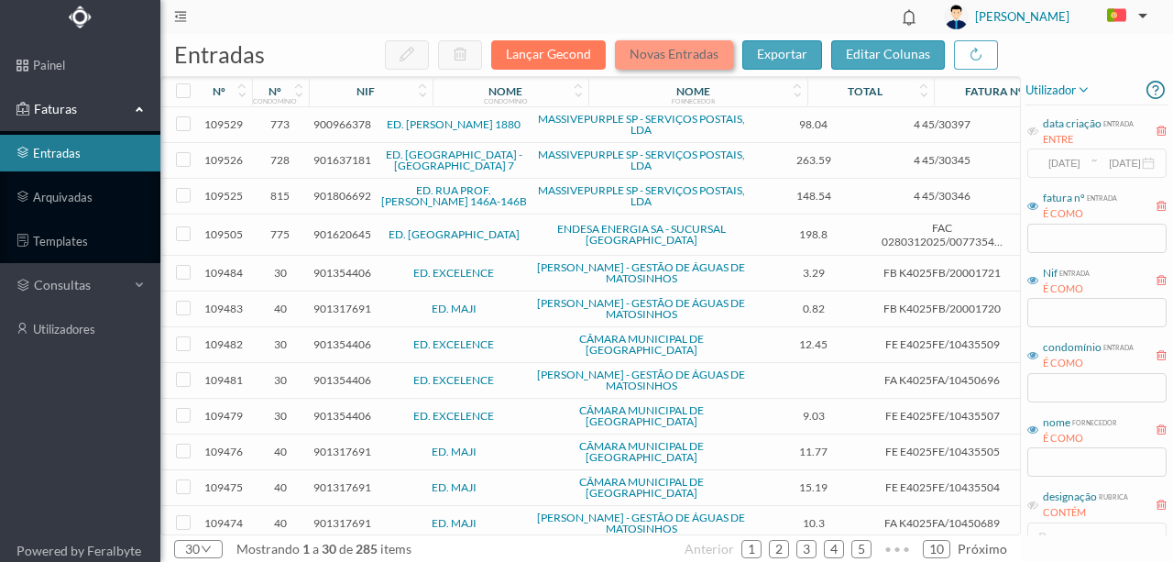
click at [671, 55] on button "Novas Entradas" at bounding box center [674, 54] width 118 height 29
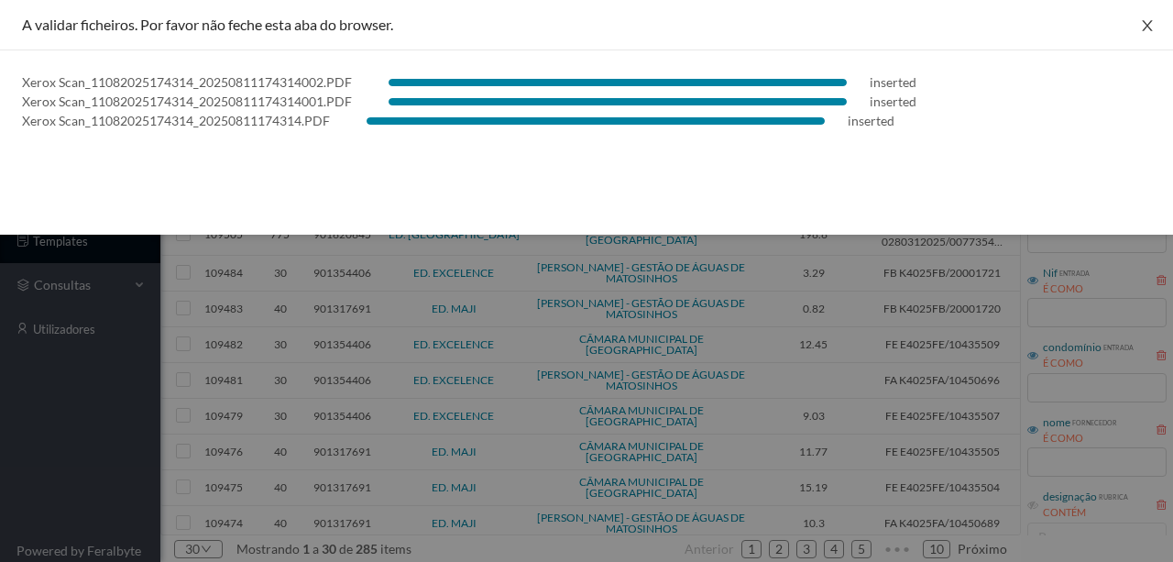
click at [1148, 22] on icon "icon: close" at bounding box center [1147, 25] width 15 height 15
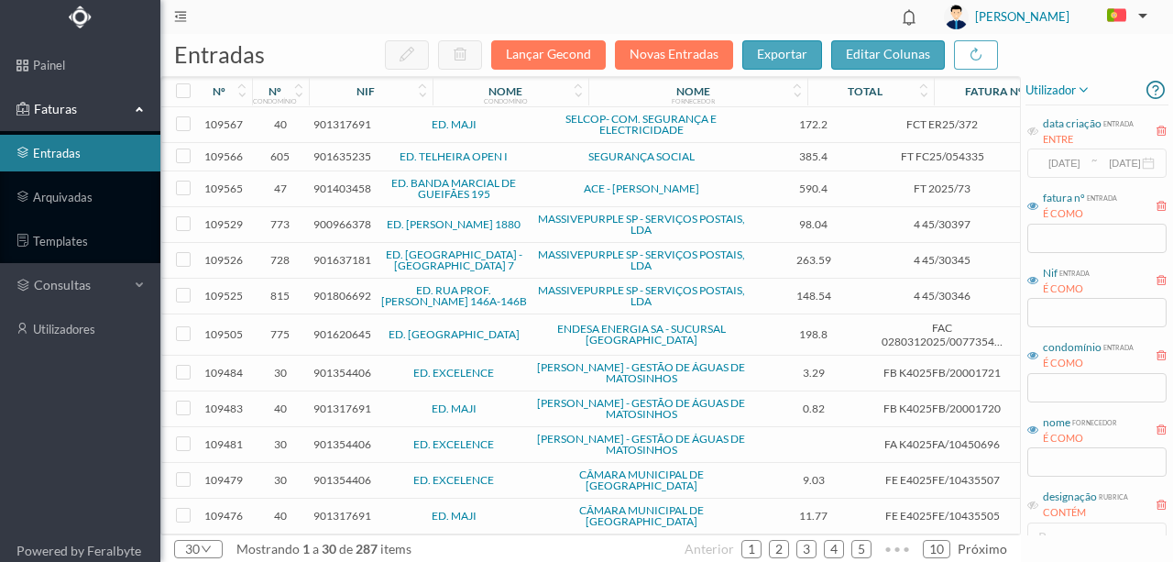
click at [361, 125] on span "901317691" at bounding box center [343, 124] width 58 height 14
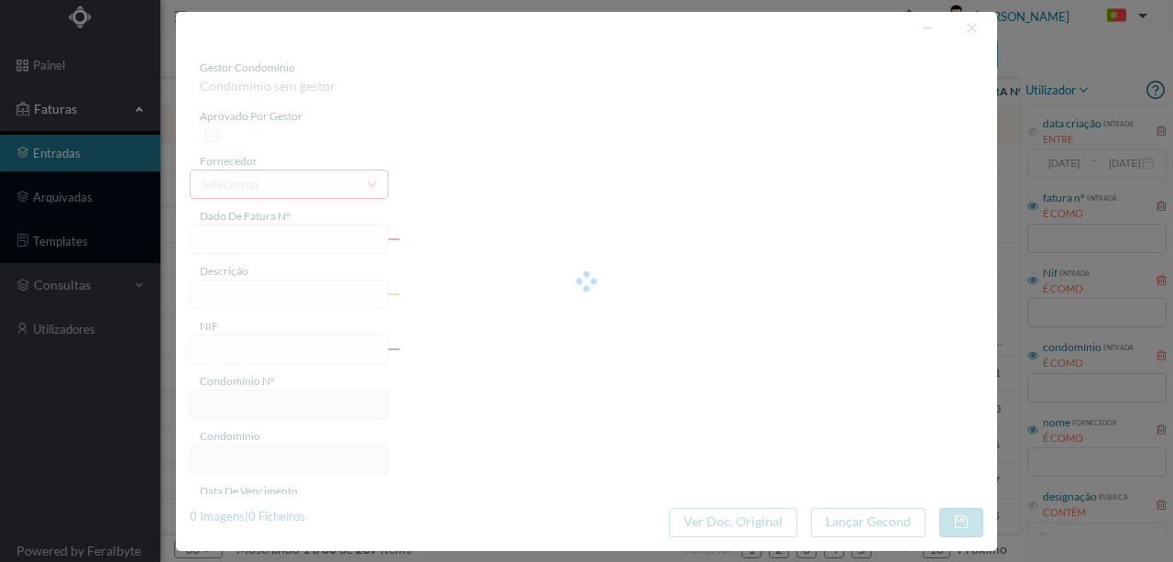
type input "FCT ER25/372"
type input "VINIL IDENTIFICATIVO GARAGENS"
type input "901317691"
type input "06-08-2025"
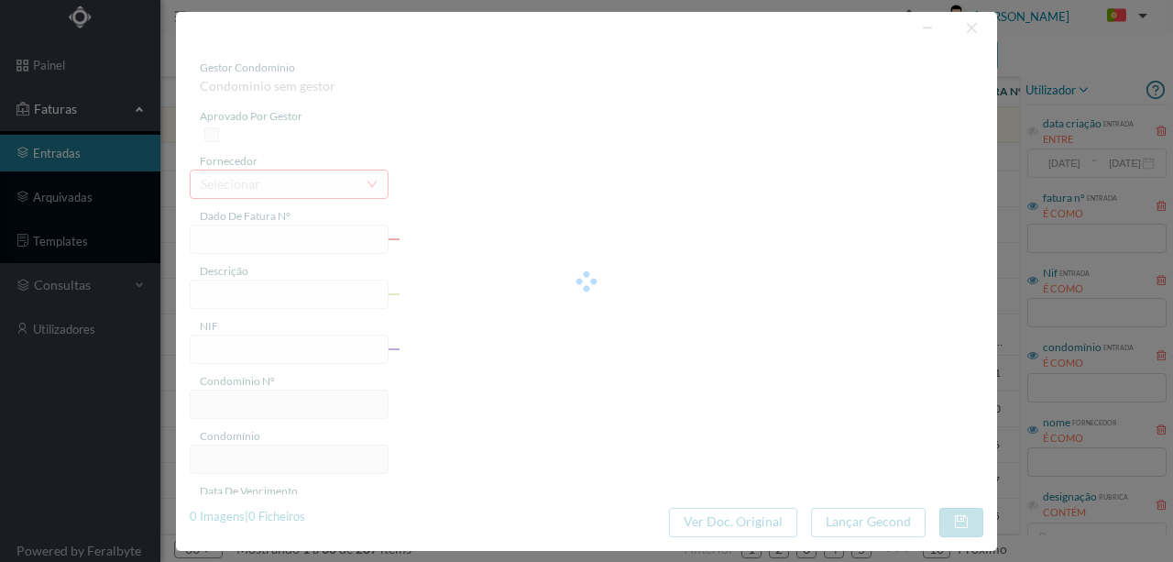
type input "172.20"
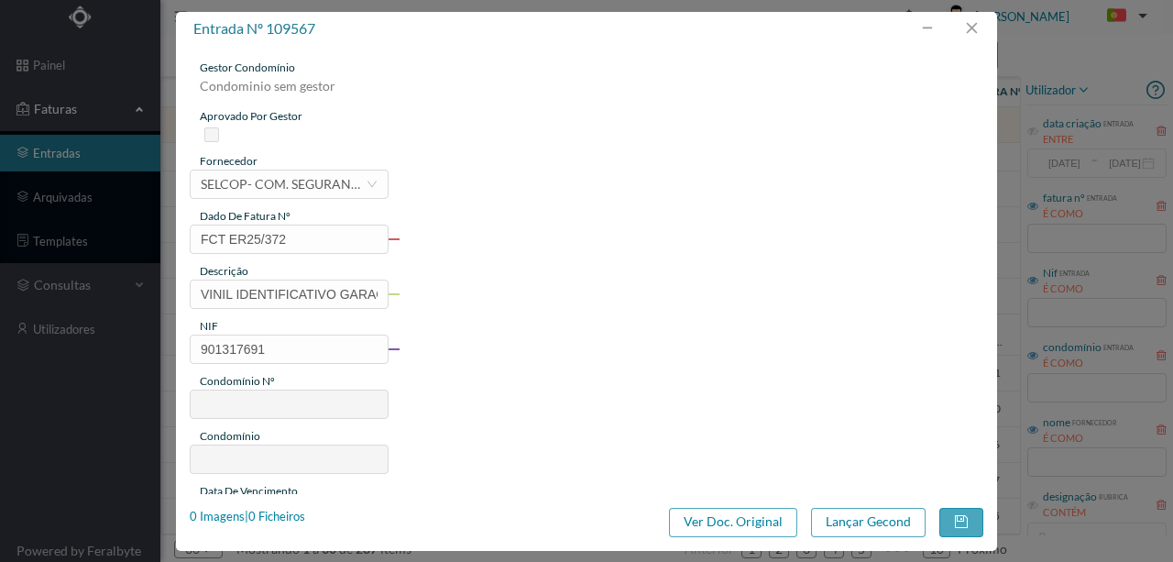
type input "40"
type input "ED. MAJI"
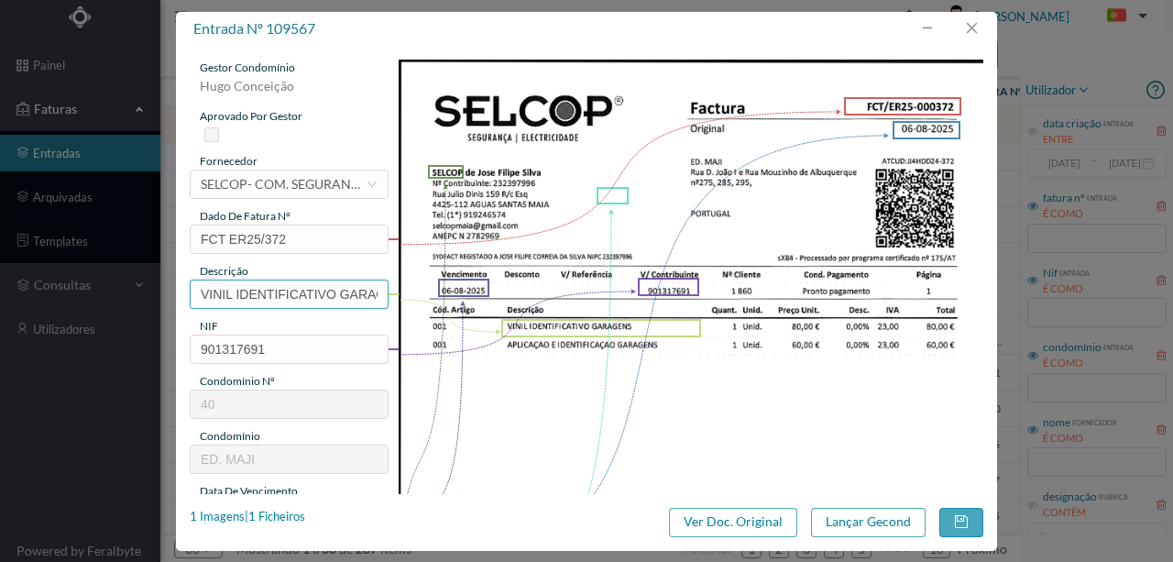
scroll to position [0, 36]
drag, startPoint x: 199, startPoint y: 288, endPoint x: 690, endPoint y: 279, distance: 491.4
click at [685, 280] on div "gestor condomínio Hugo Conceição aprovado por gestor fornecedor selecionar SELC…" at bounding box center [587, 487] width 794 height 854
click at [317, 299] on input "Aplicação e identificação garagens" at bounding box center [289, 294] width 199 height 29
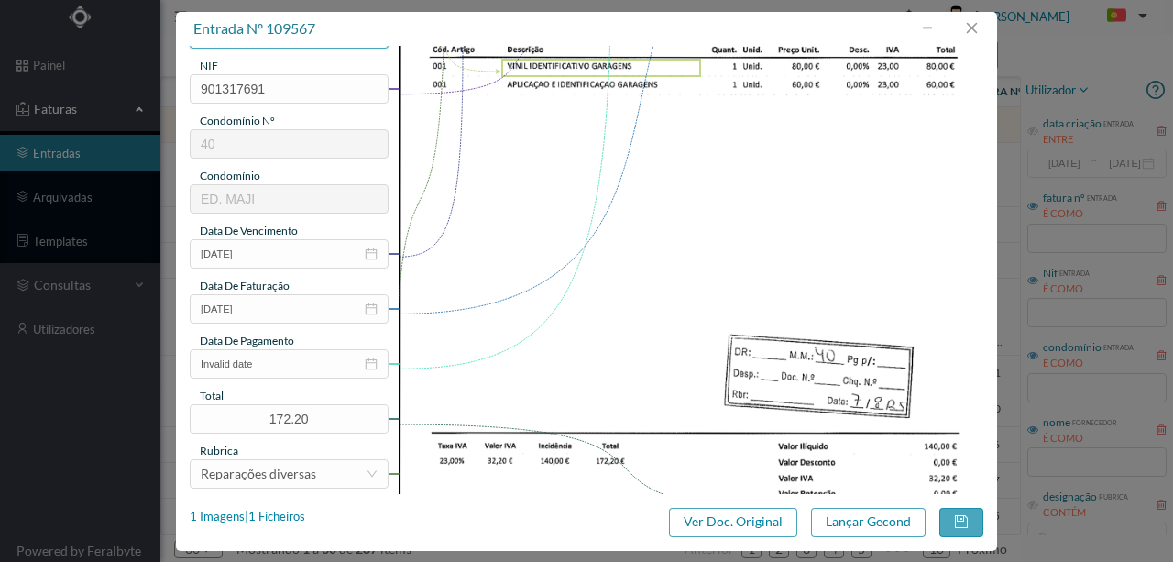
scroll to position [305, 0]
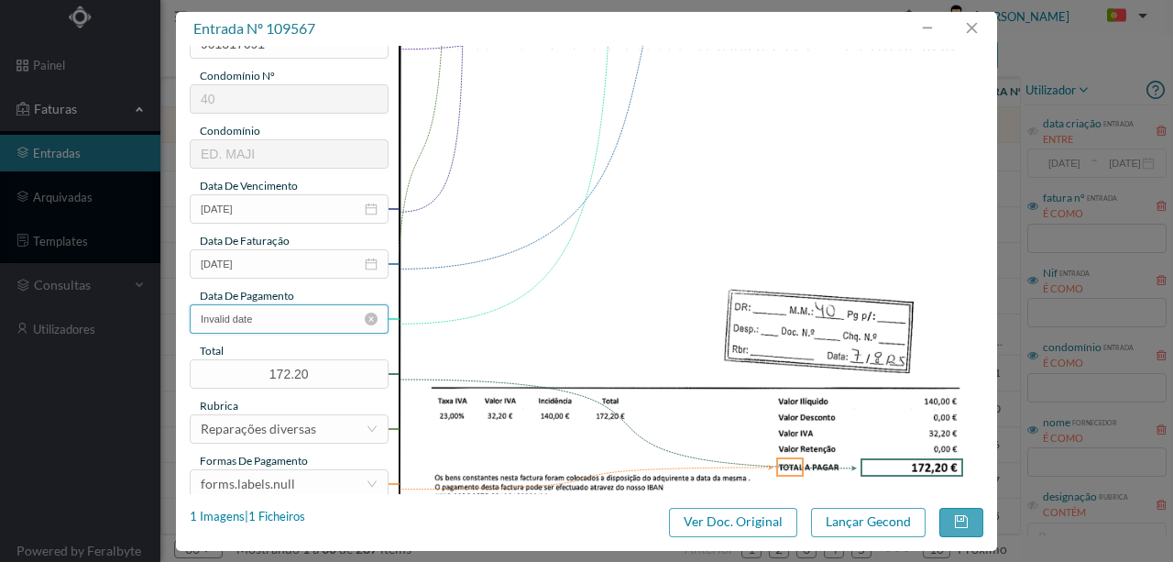
type input "Aplicação e identificação em vinil das garagens"
click at [286, 324] on input "Invalid date" at bounding box center [289, 318] width 199 height 29
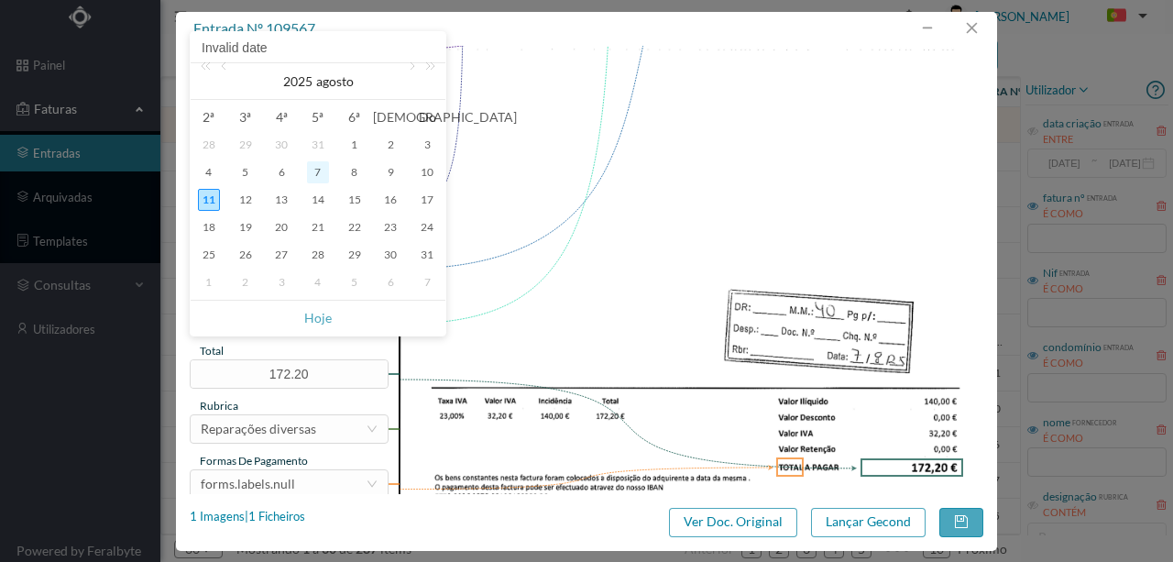
click at [321, 171] on div "7" at bounding box center [318, 172] width 22 height 22
type input "07-08-2025"
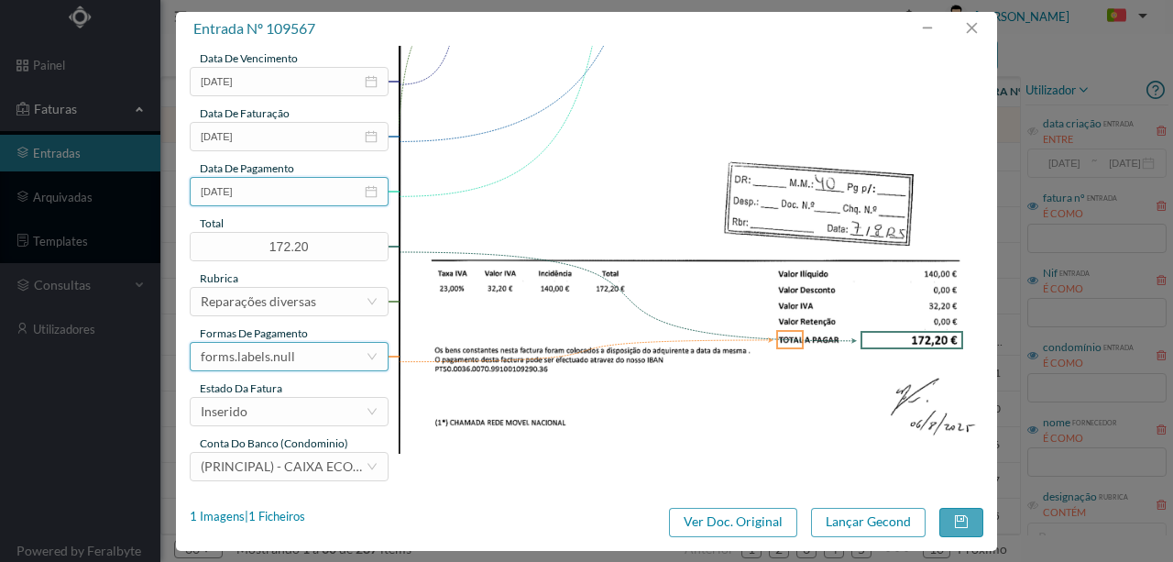
scroll to position [434, 0]
click at [246, 350] on div "forms.labels.null" at bounding box center [248, 356] width 94 height 28
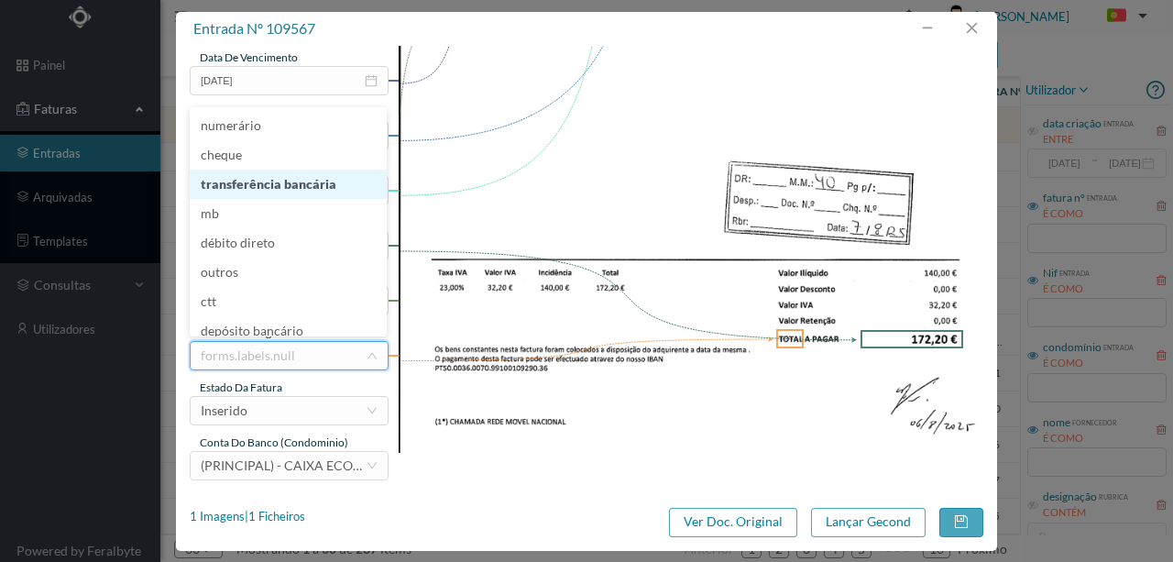
click at [297, 185] on li "transferência bancária" at bounding box center [288, 184] width 197 height 29
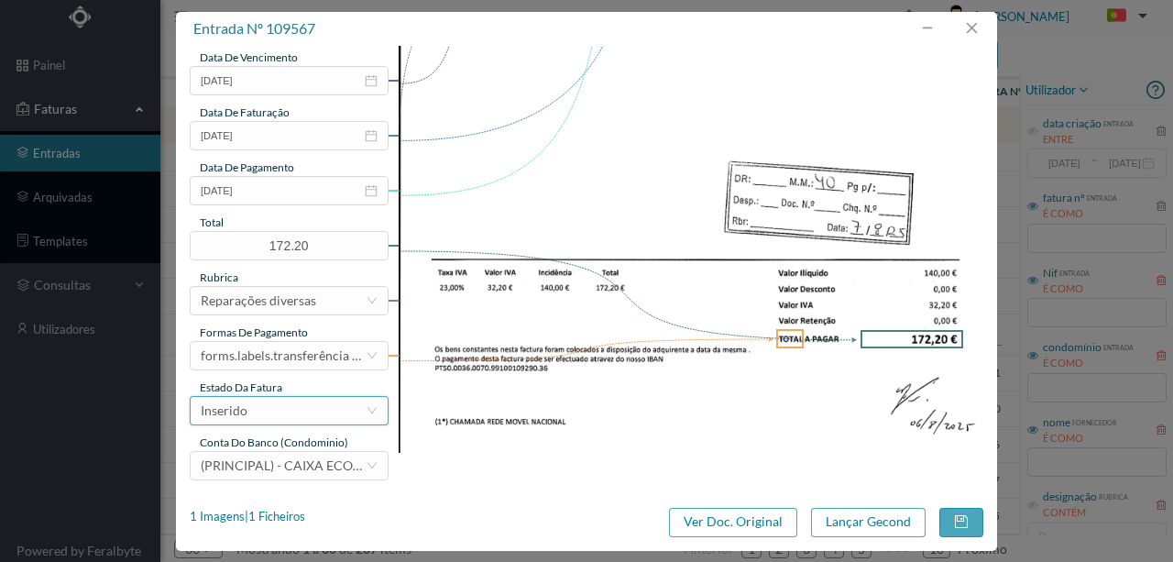
click at [259, 403] on div "Inserido" at bounding box center [283, 411] width 165 height 28
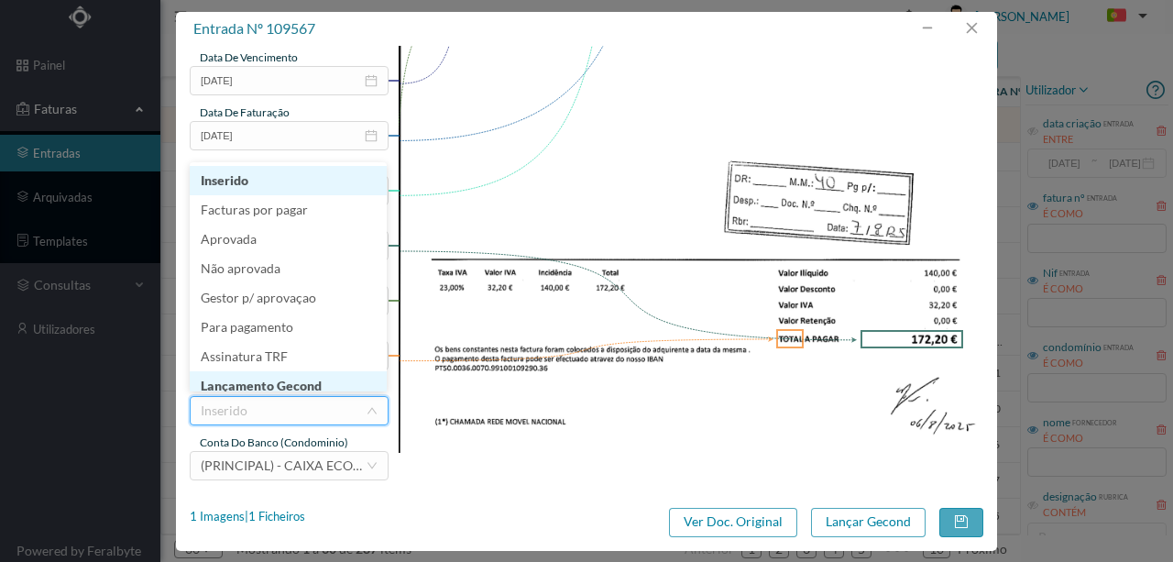
scroll to position [9, 0]
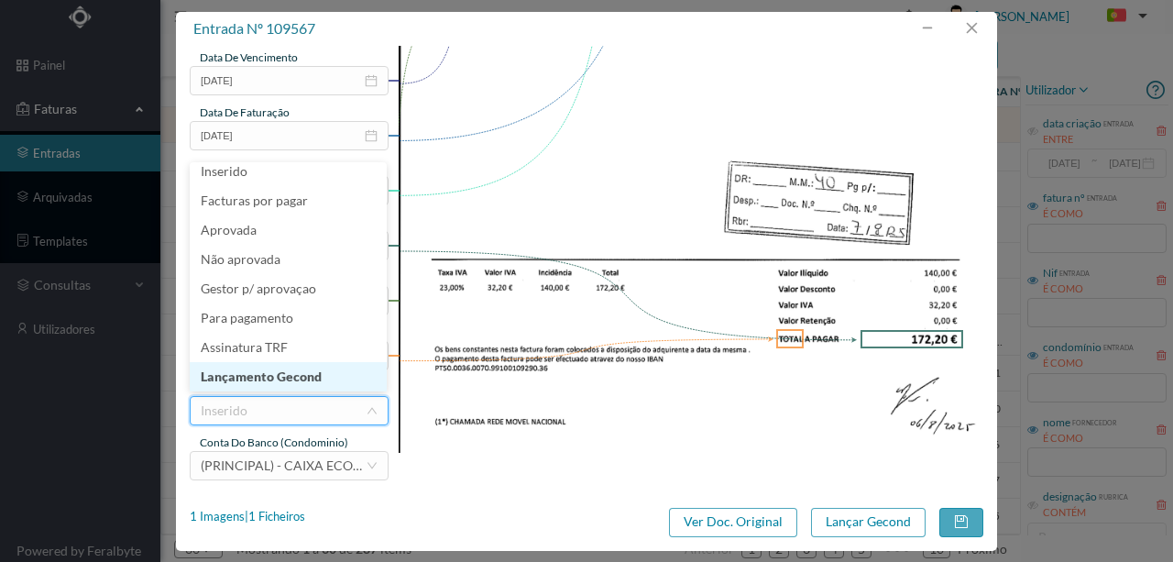
click at [309, 370] on li "Lançamento Gecond" at bounding box center [288, 376] width 197 height 29
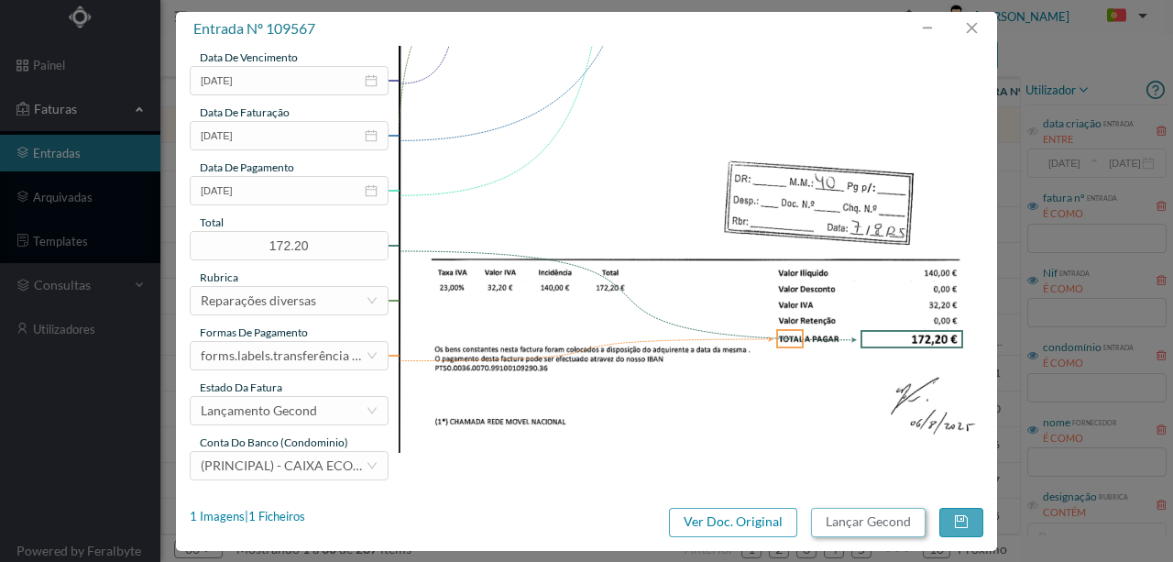
click at [855, 523] on button "Lançar Gecond" at bounding box center [868, 522] width 115 height 29
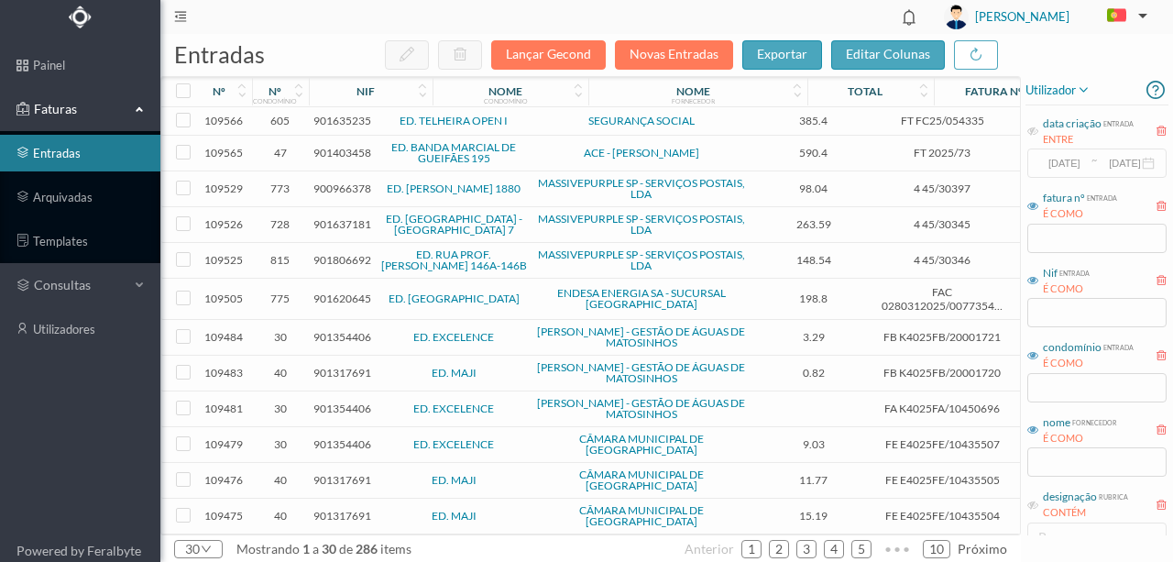
click at [347, 124] on span "901635235" at bounding box center [343, 121] width 58 height 14
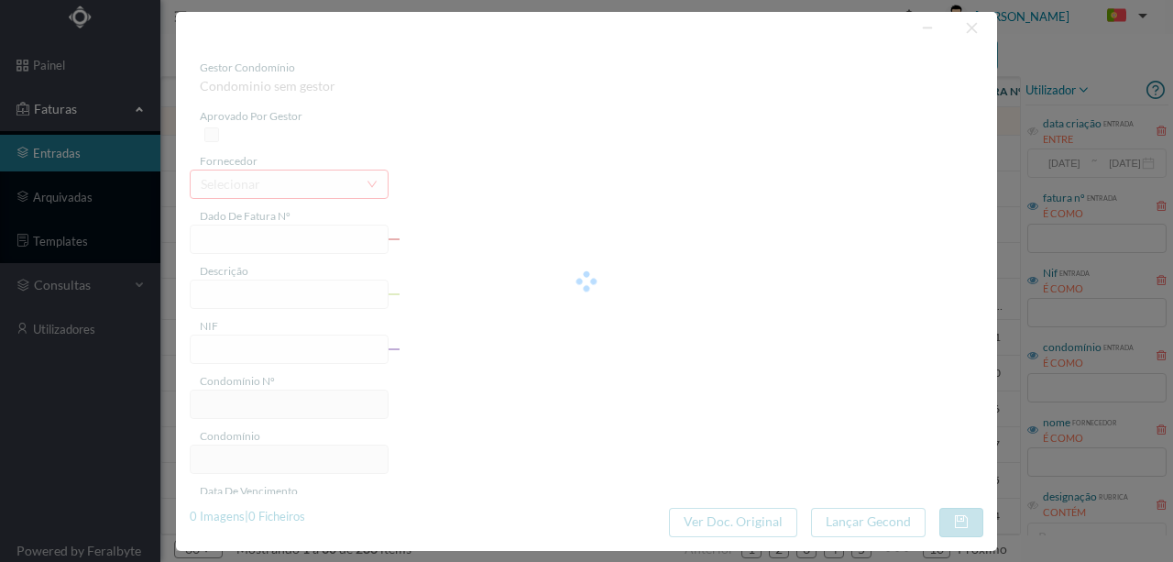
type input "FT FC25/054335"
type input "901635235"
type input "Invalid date"
type input "[DATE]"
type input "385.40"
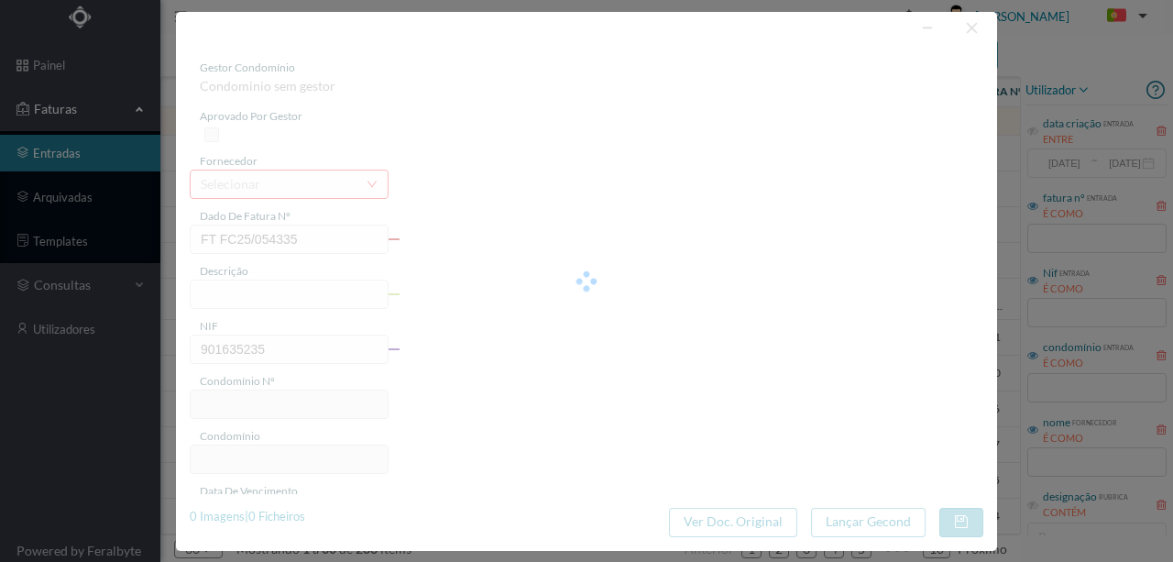
type input "605"
type input "ED. TELHEIRA OPEN I"
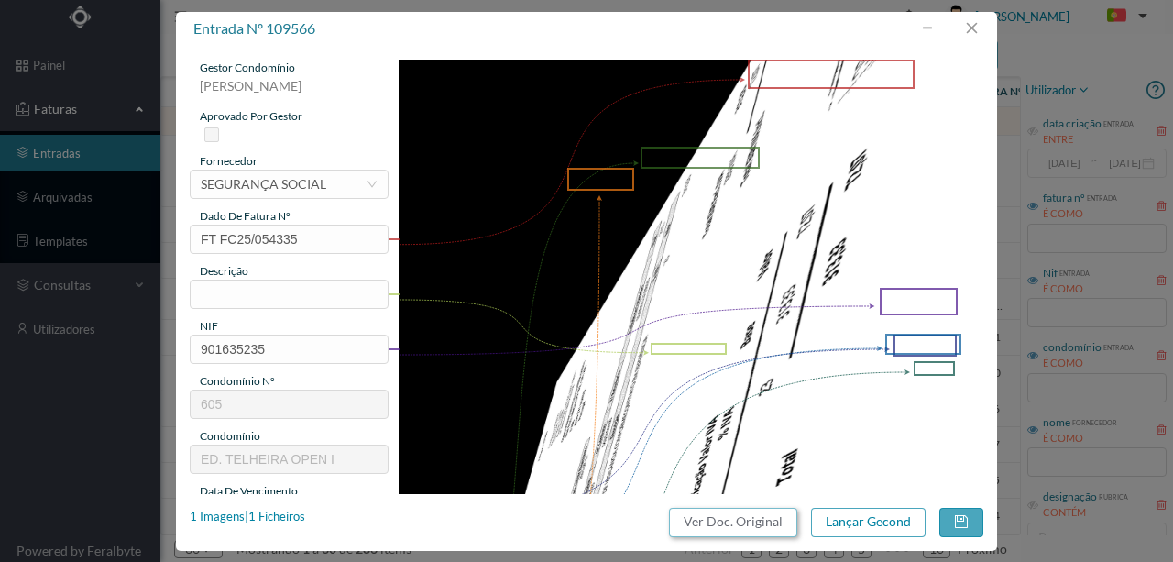
drag, startPoint x: 739, startPoint y: 519, endPoint x: 677, endPoint y: 80, distance: 443.5
click at [737, 518] on button "Ver Doc. Original" at bounding box center [733, 522] width 128 height 29
click at [222, 187] on div "SEGURANÇA SOCIAL" at bounding box center [264, 185] width 126 height 28
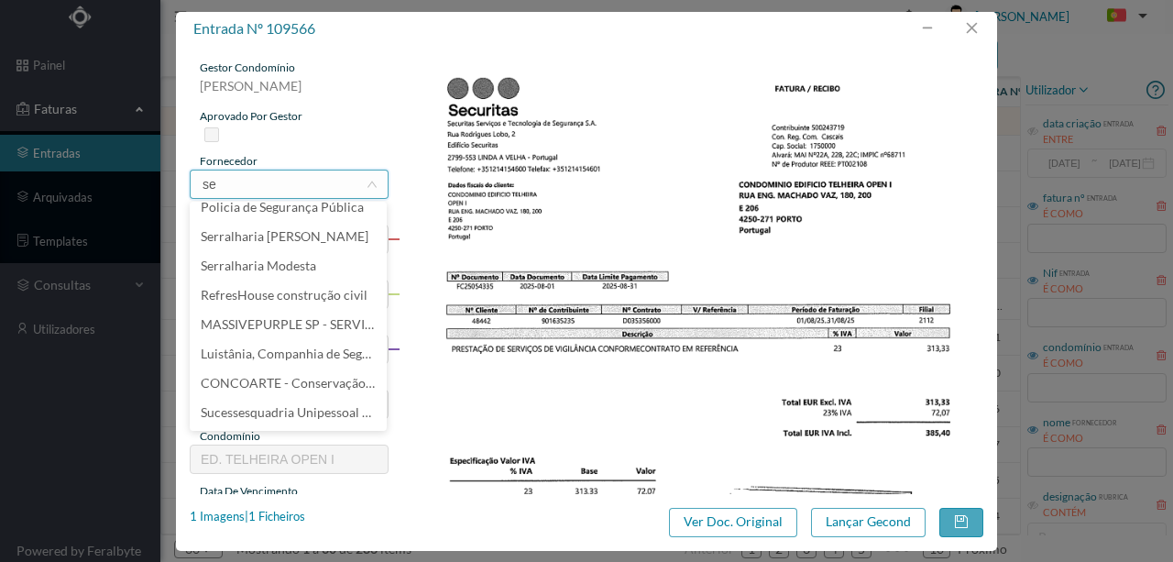
scroll to position [0, 0]
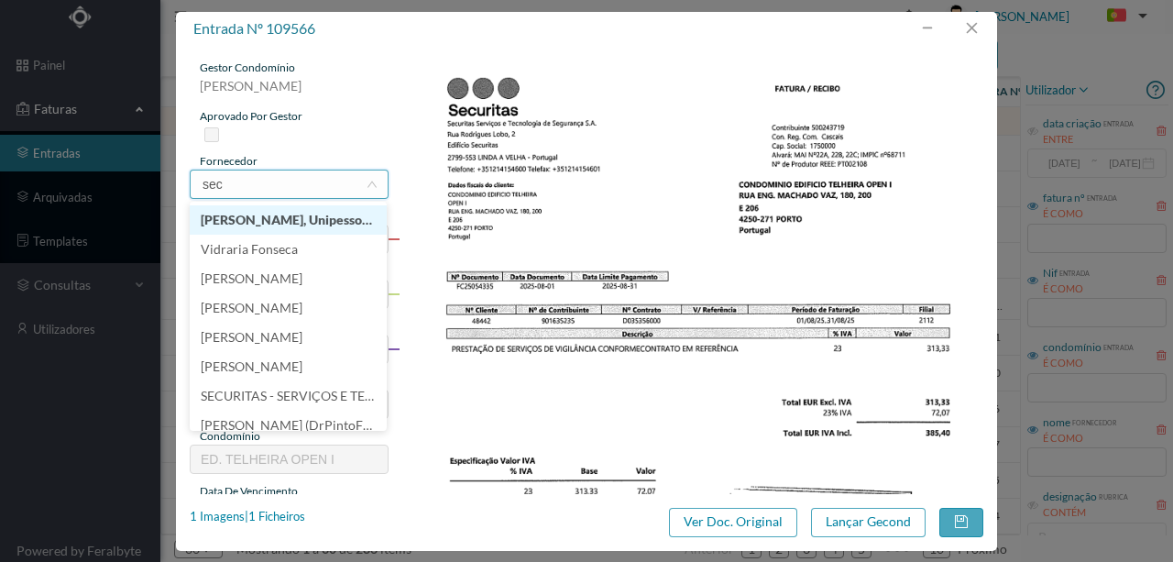
type input "secu"
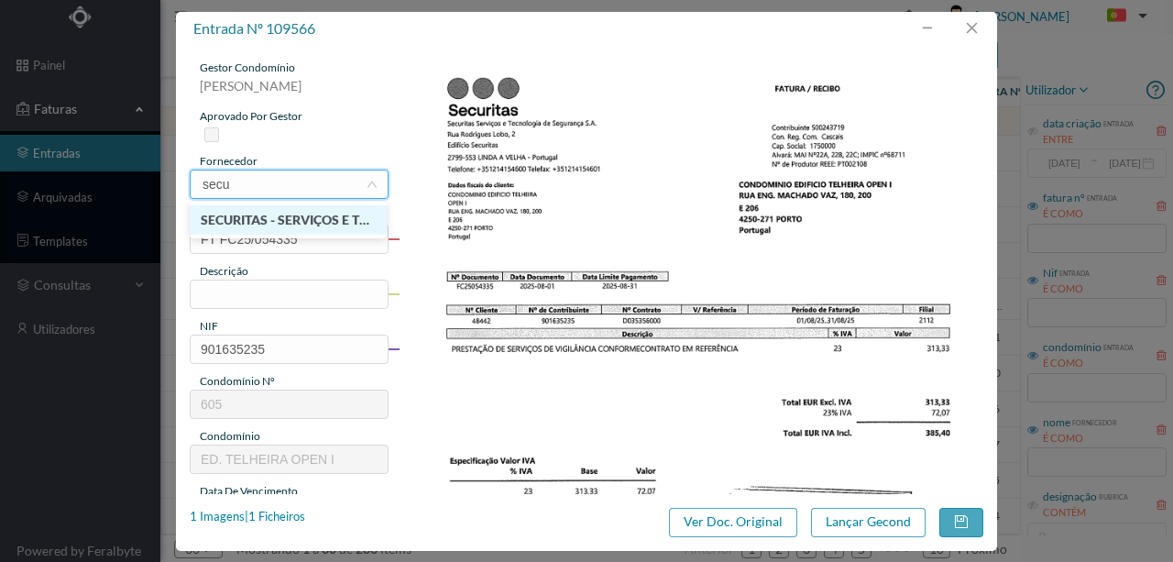
click at [313, 225] on li "SECURITAS - SERVIÇOS E TECNOLOGIA DE SEGURANÇA , SA" at bounding box center [288, 219] width 197 height 29
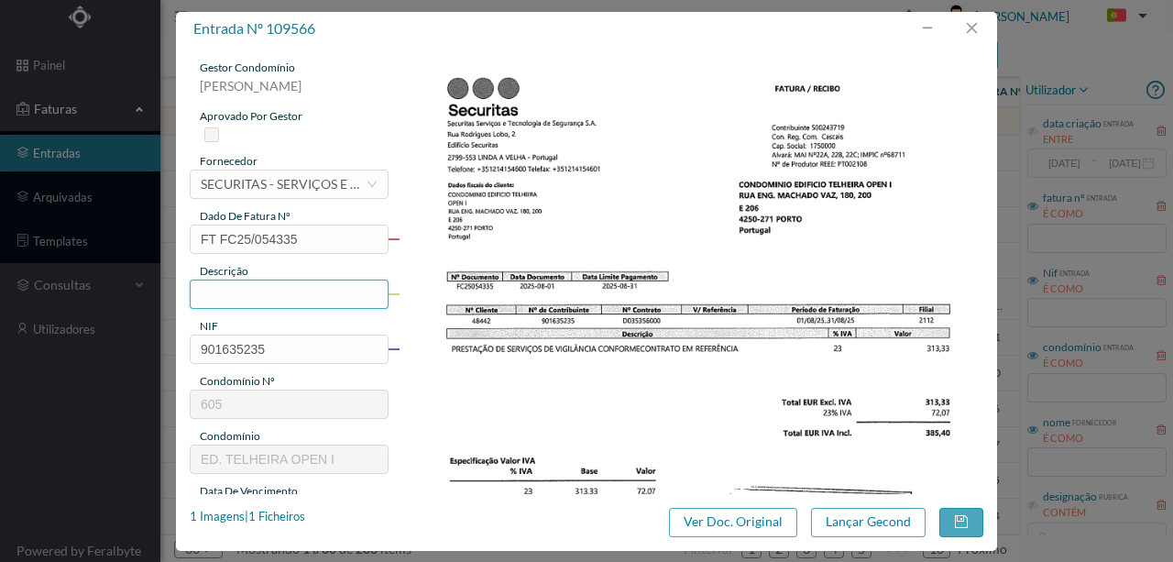
click at [223, 293] on input "text" at bounding box center [289, 294] width 199 height 29
type input "Pres"
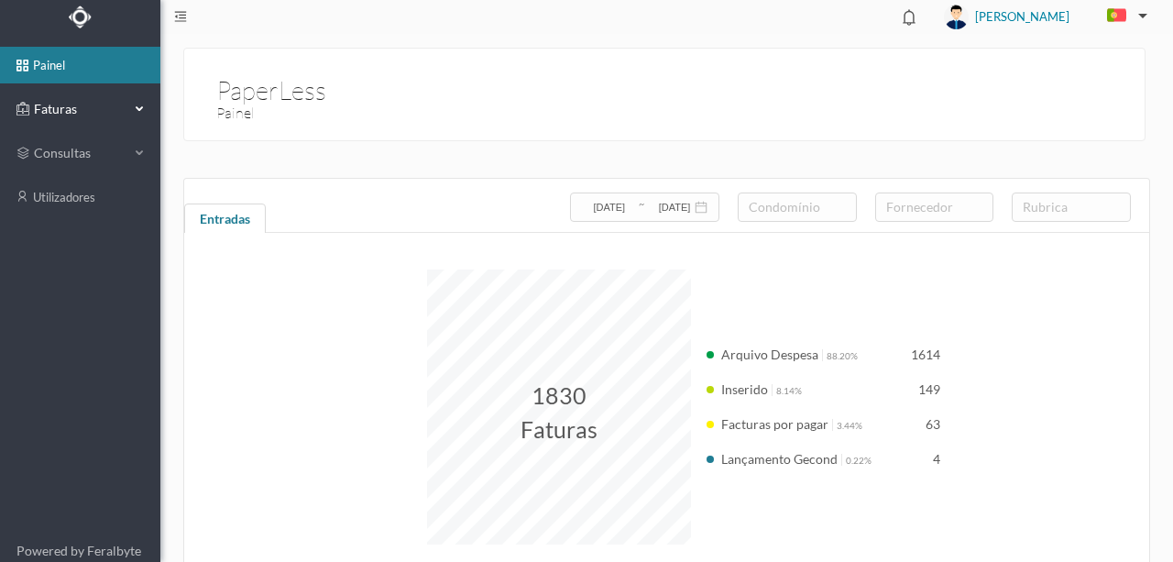
click at [72, 106] on span "Faturas" at bounding box center [79, 109] width 101 height 18
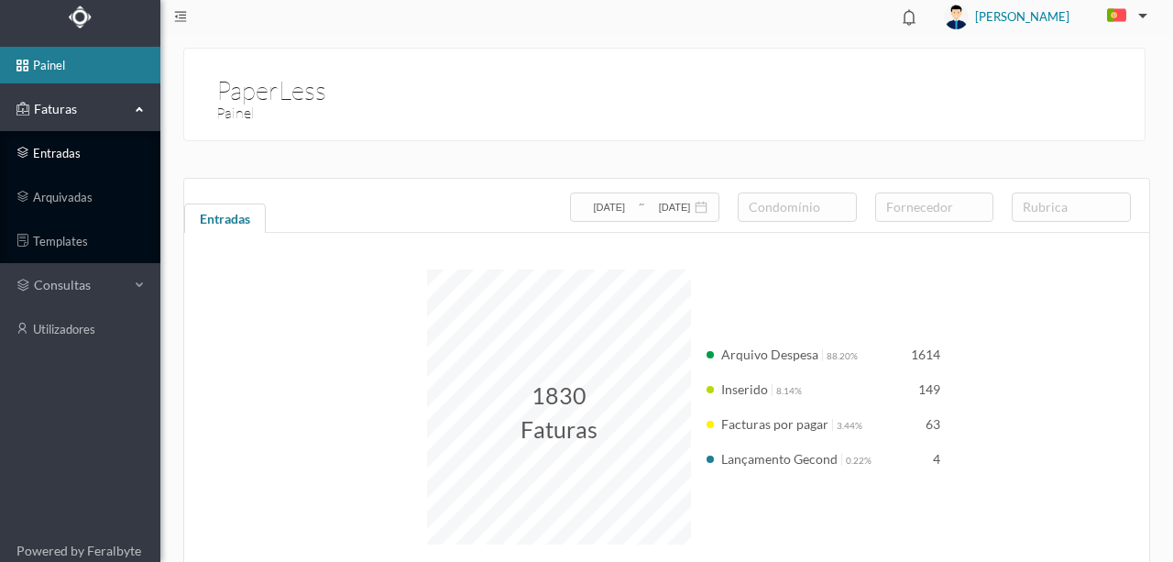
click at [66, 148] on link "entradas" at bounding box center [80, 153] width 160 height 37
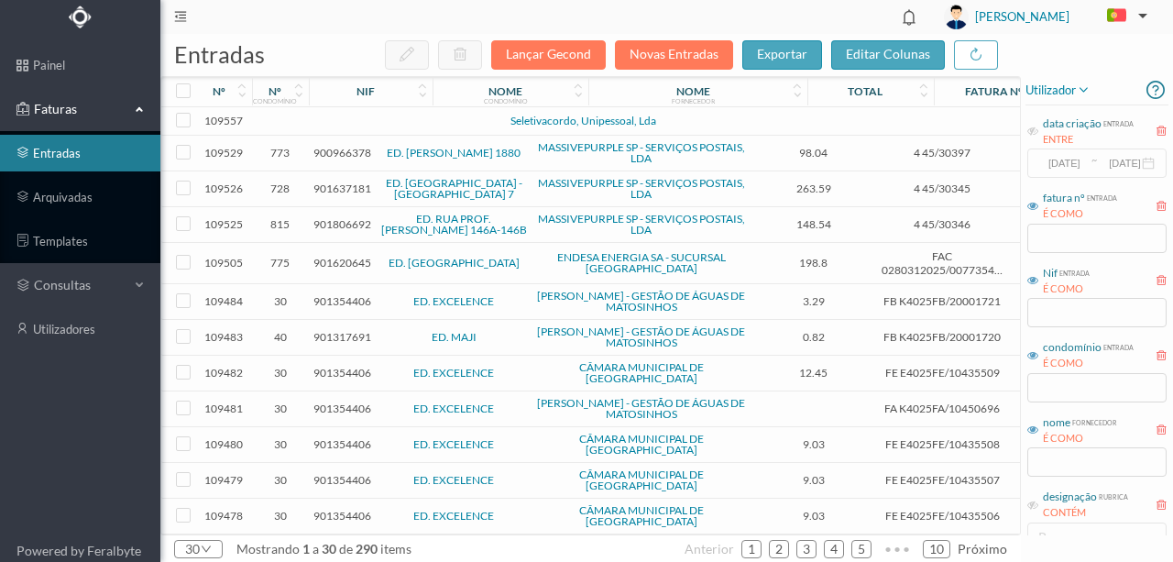
click at [407, 119] on td at bounding box center [396, 121] width 157 height 28
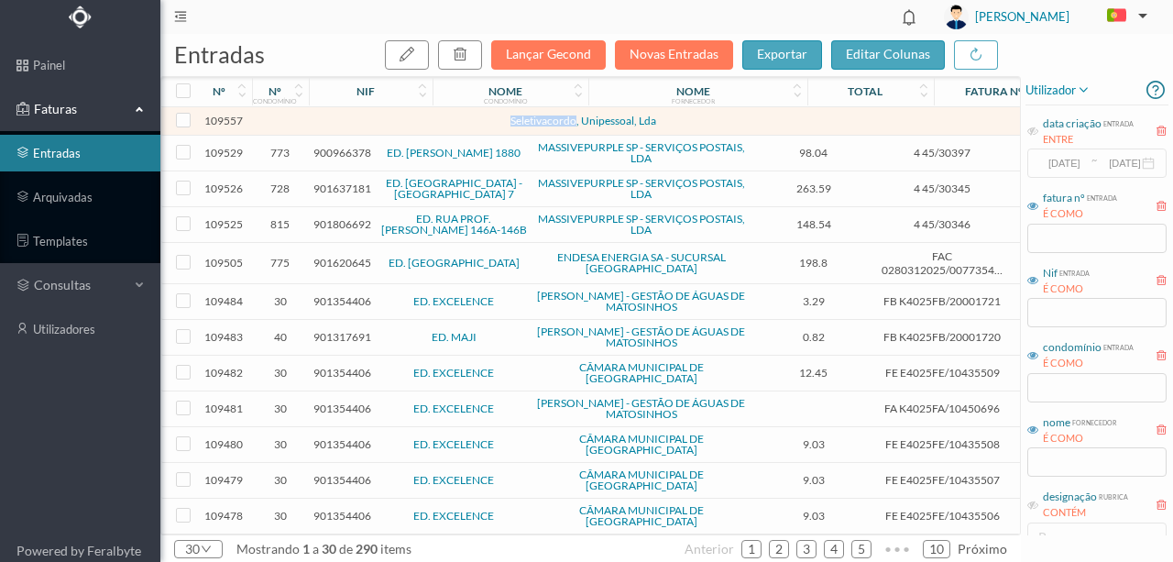
click at [407, 119] on td at bounding box center [396, 121] width 157 height 28
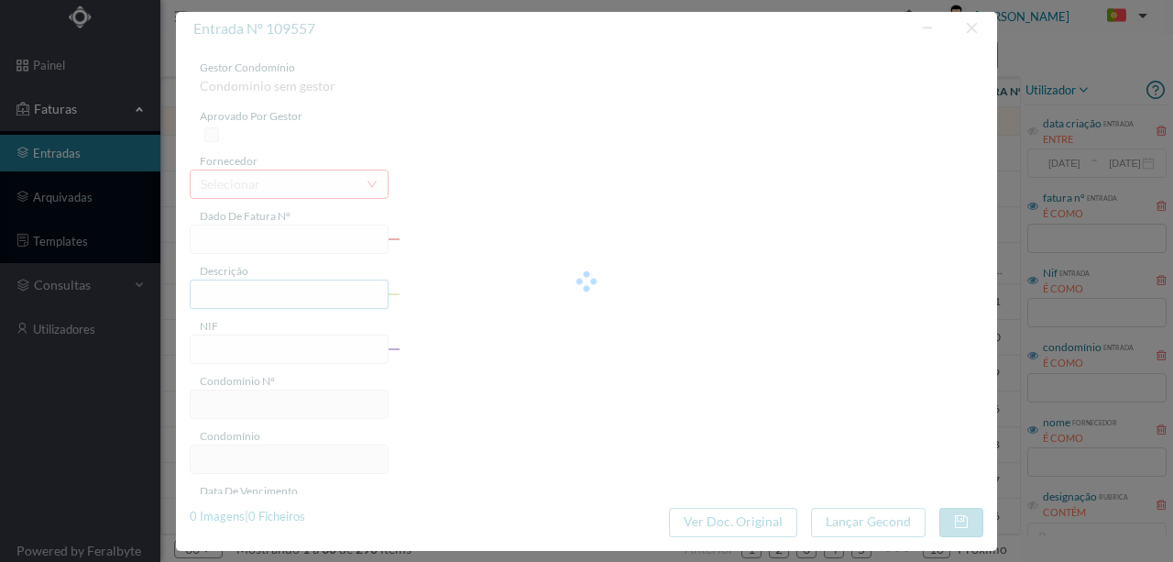
type input "escrição:"
type input "0"
type input "Invalid date"
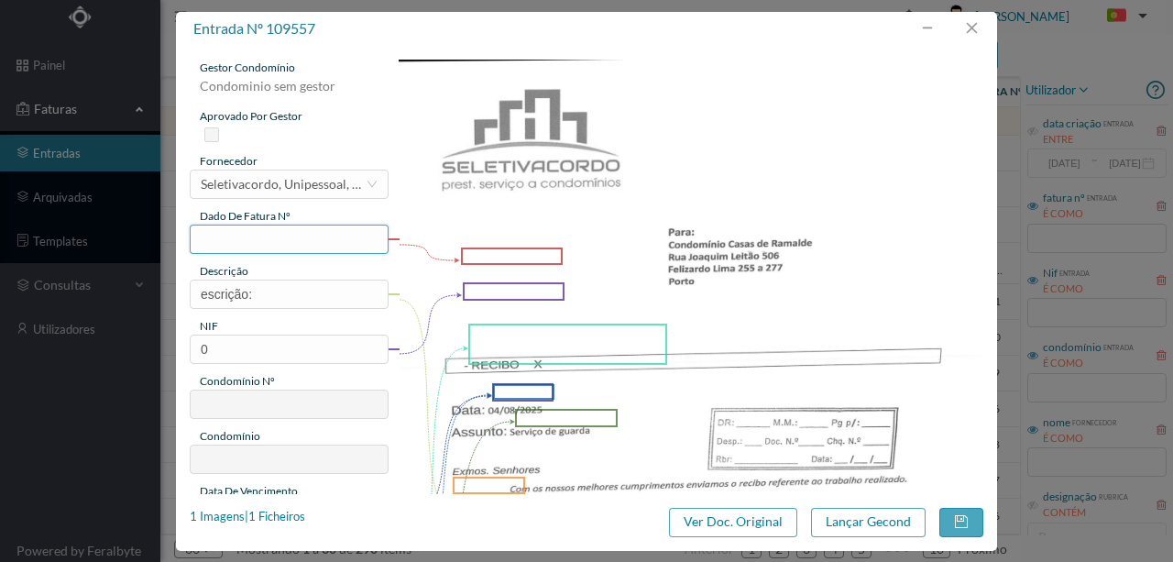
drag, startPoint x: 216, startPoint y: 238, endPoint x: 292, endPoint y: 214, distance: 79.1
click at [225, 234] on input "text" at bounding box center [289, 239] width 199 height 29
click at [246, 243] on input "250." at bounding box center [289, 239] width 199 height 29
type input "250.08.2025"
drag, startPoint x: 274, startPoint y: 290, endPoint x: 185, endPoint y: 280, distance: 89.5
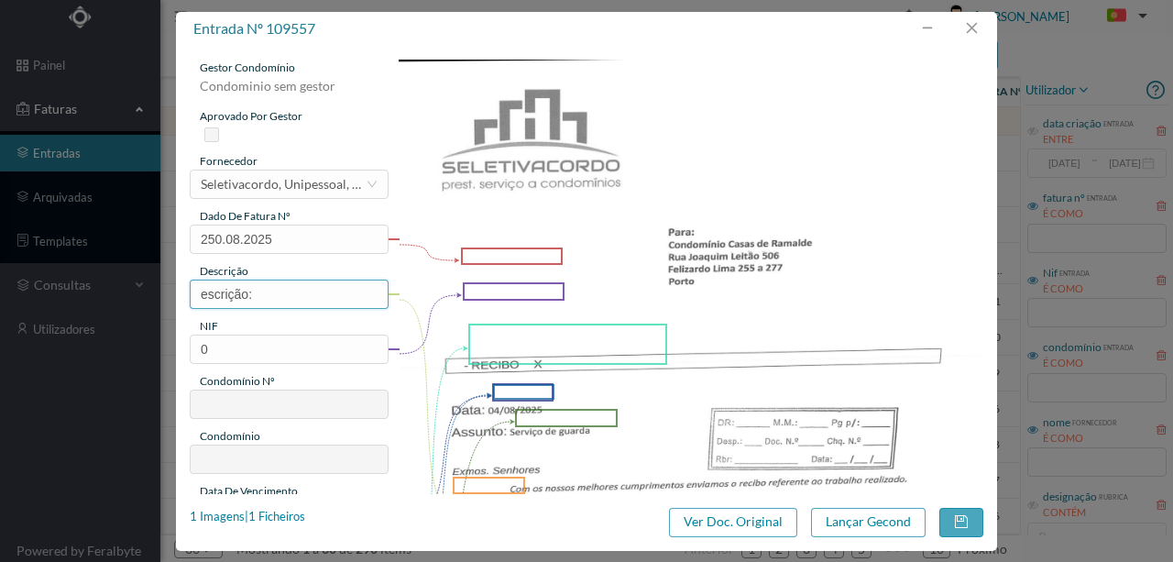
click at [130, 303] on div "entrada nº 109557 gestor condomínio Condominio sem gestor aprovado por gestor f…" at bounding box center [586, 281] width 1173 height 562
type input "Serviço de guarda ao portão dia 02/Agosto"
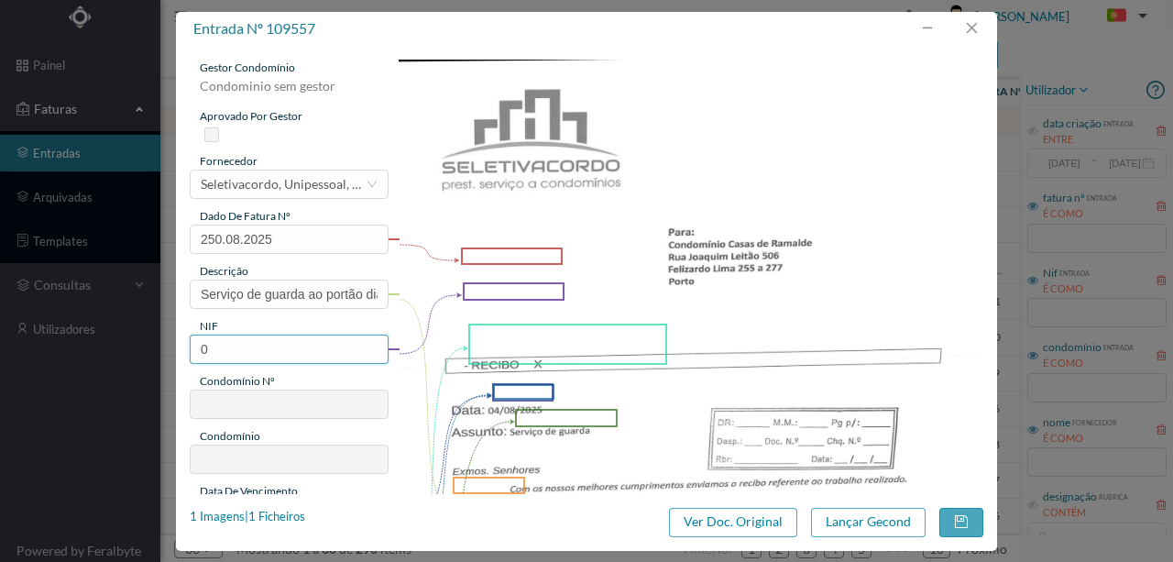
drag, startPoint x: 260, startPoint y: 350, endPoint x: 177, endPoint y: 347, distance: 83.5
click at [156, 350] on div "entrada nº 109557 gestor condomínio Condominio sem gestor aprovado por gestor f…" at bounding box center [586, 281] width 1173 height 562
paste input "901816183"
type input "901816183"
type input "250"
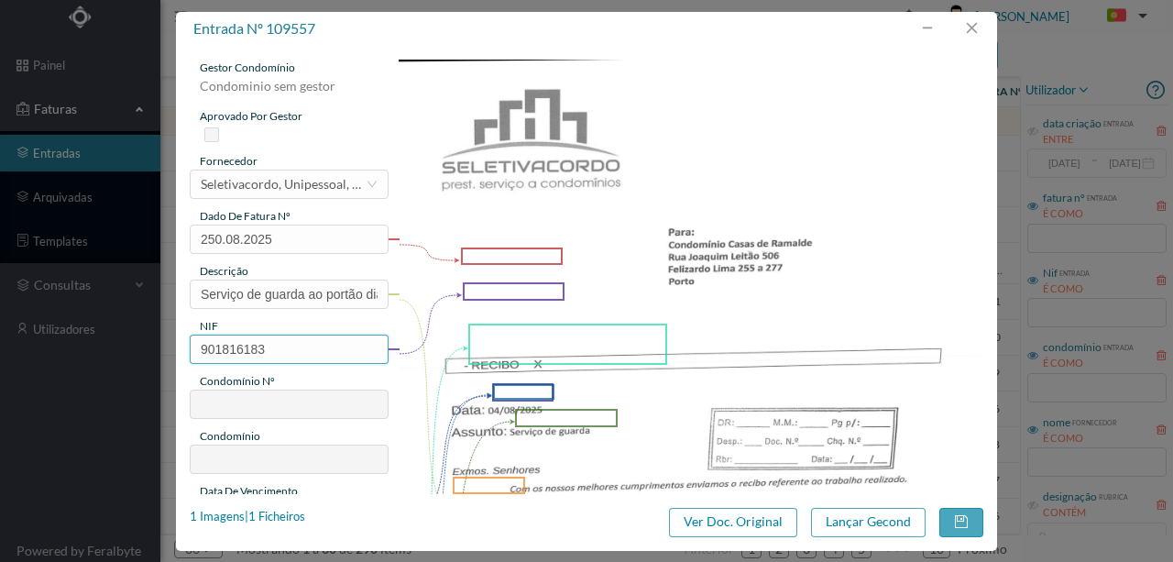
type input "ED. CASAS DE RAMALDE"
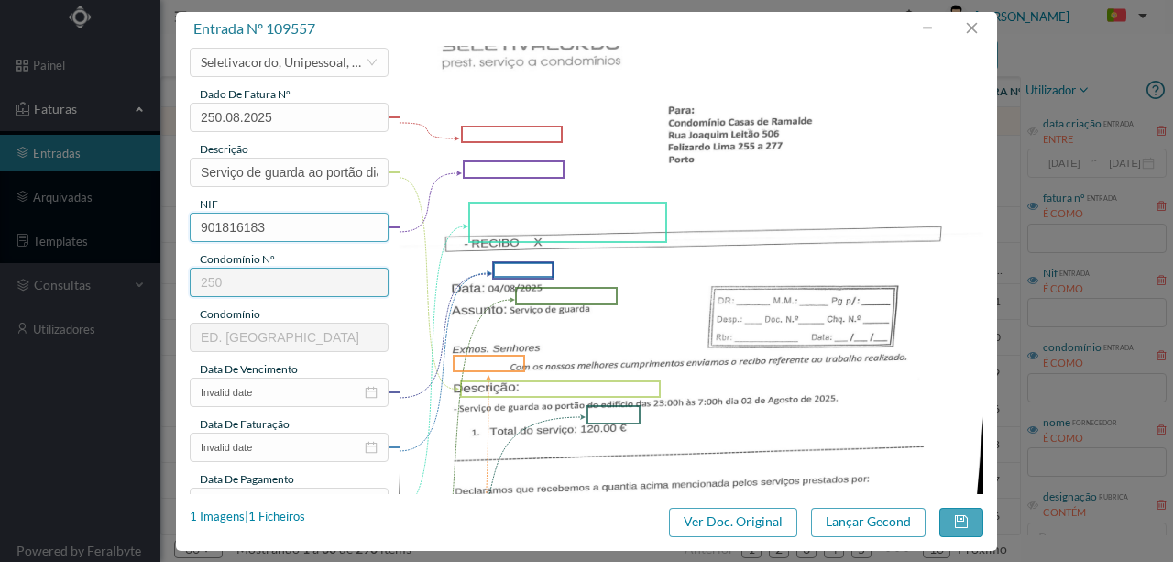
scroll to position [183, 0]
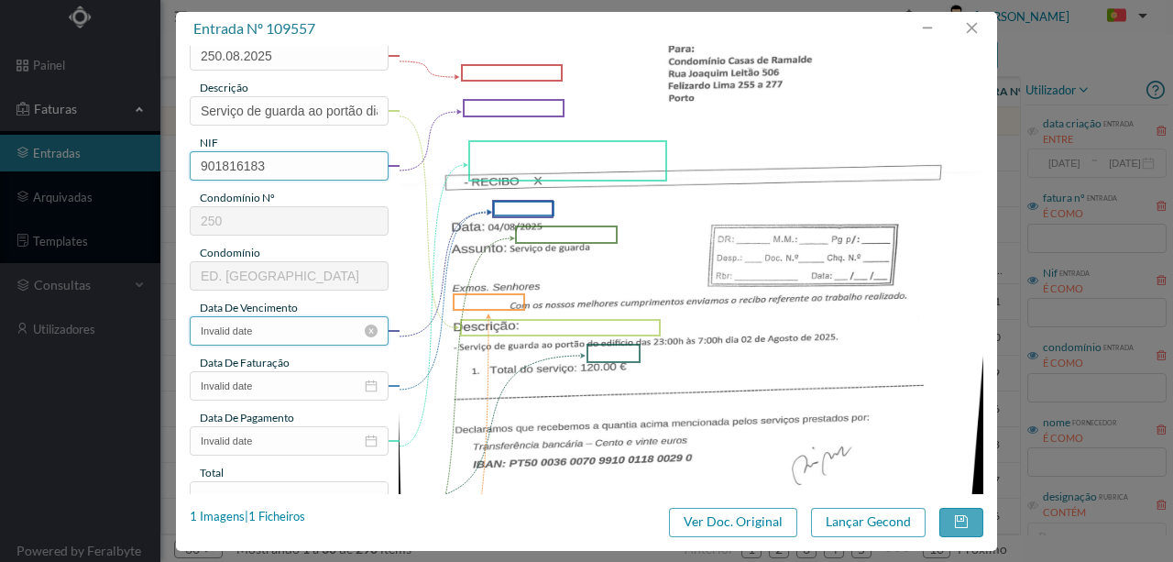
type input "901816183"
click at [281, 330] on input "Invalid date" at bounding box center [289, 330] width 199 height 29
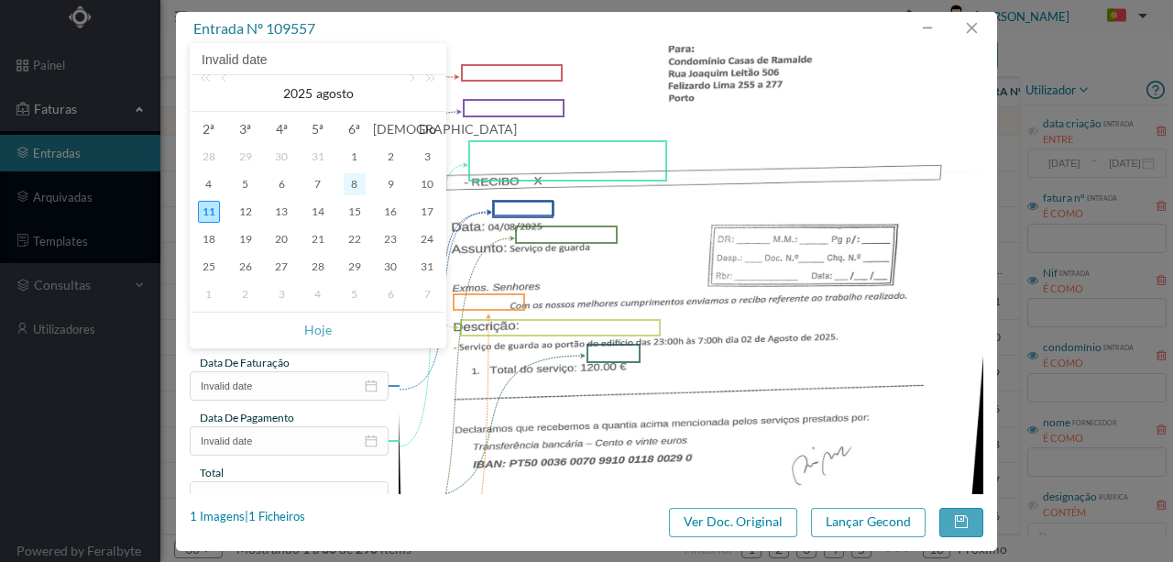
click at [354, 183] on div "8" at bounding box center [355, 184] width 22 height 22
type input "[DATE]"
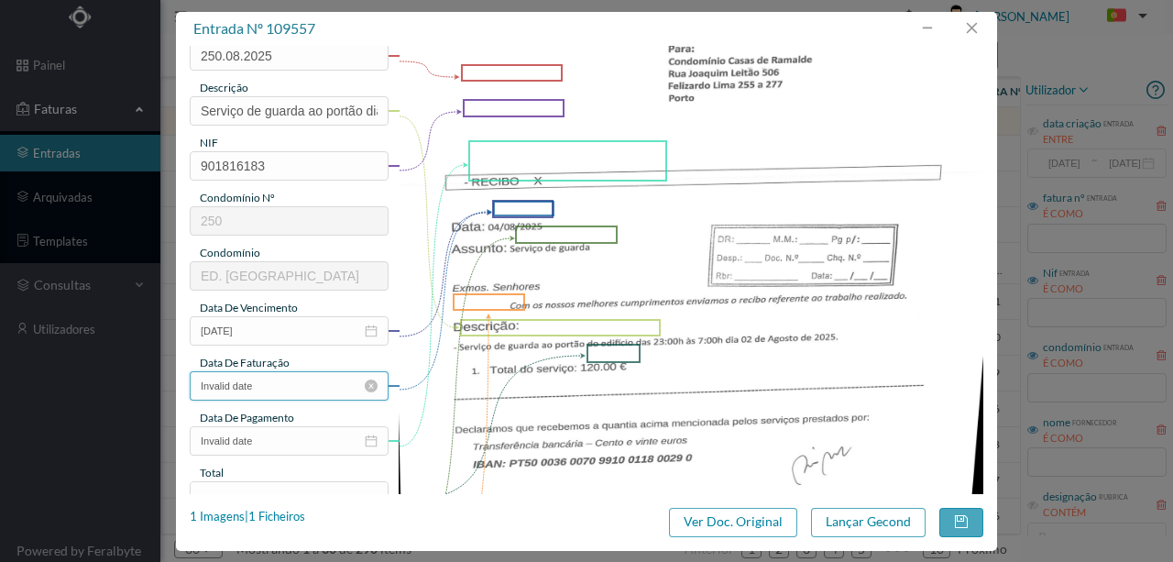
click at [258, 384] on input "Invalid date" at bounding box center [289, 385] width 199 height 29
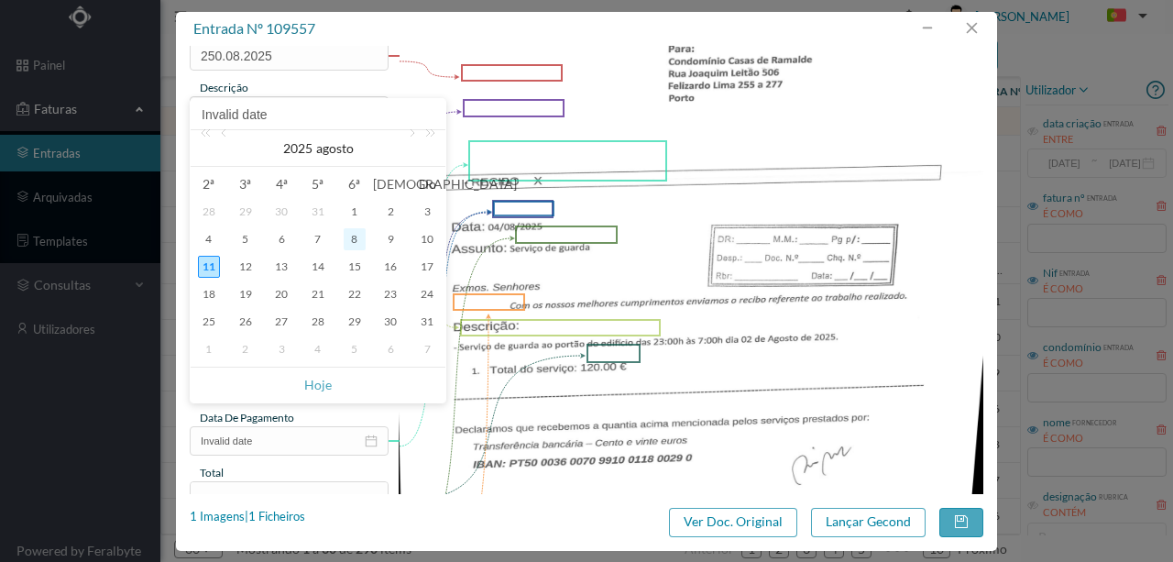
click at [348, 235] on div "8" at bounding box center [355, 239] width 22 height 22
type input "[DATE]"
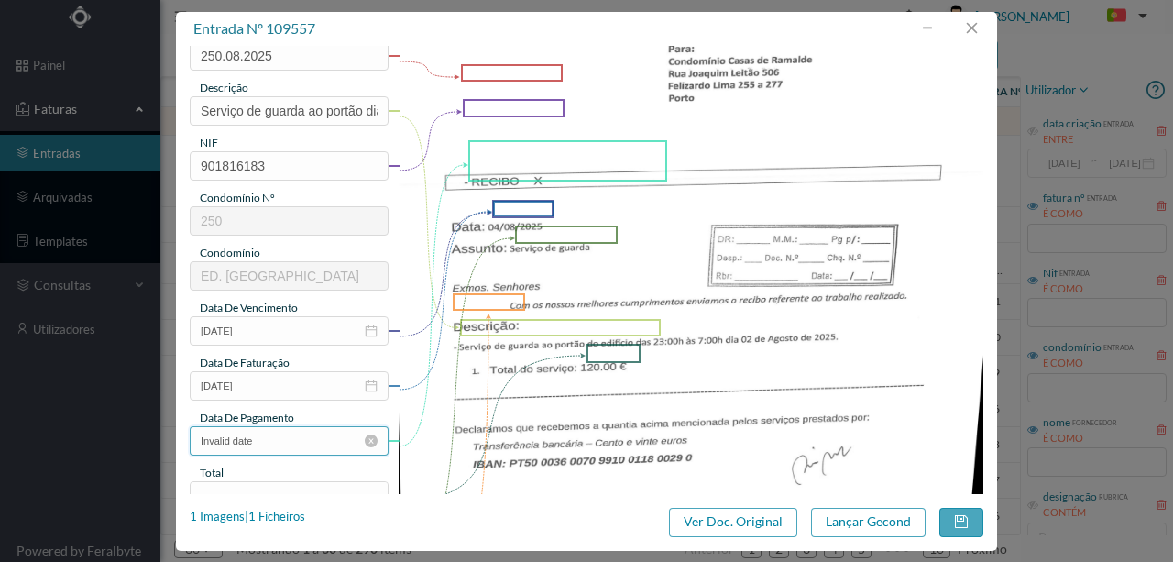
click at [265, 442] on input "Invalid date" at bounding box center [289, 440] width 199 height 29
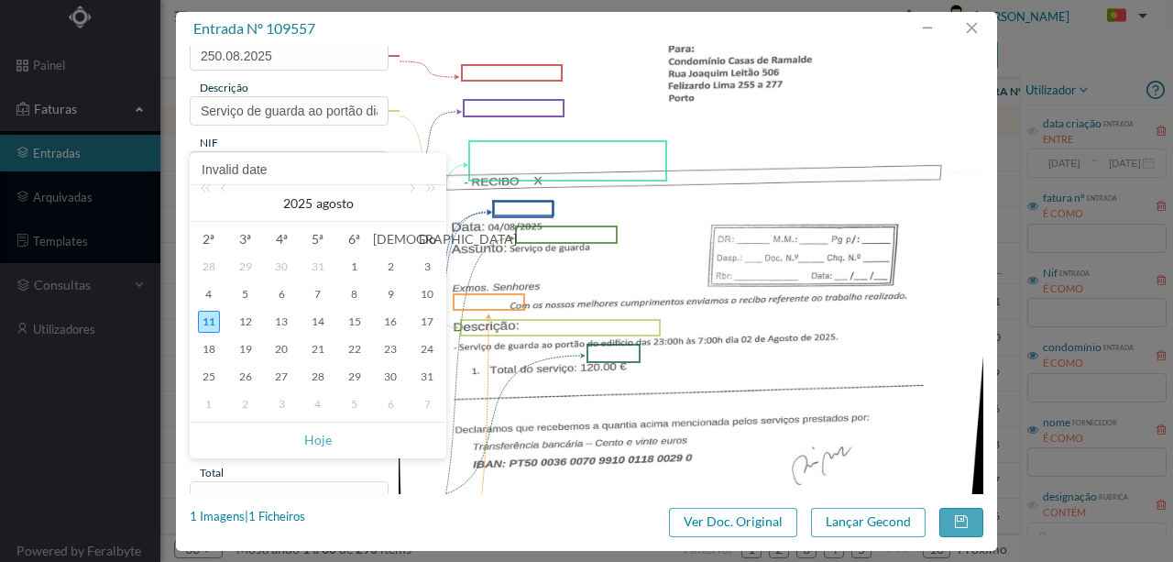
drag, startPoint x: 359, startPoint y: 299, endPoint x: 319, endPoint y: 297, distance: 40.4
click at [359, 298] on div "8" at bounding box center [355, 294] width 22 height 22
type input "[DATE]"
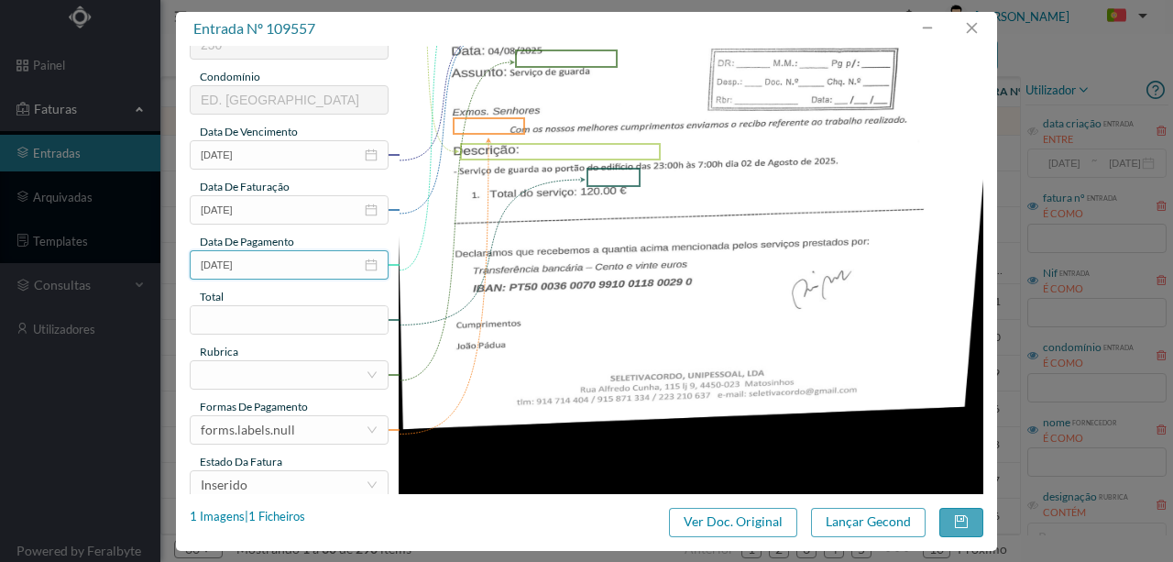
scroll to position [427, 0]
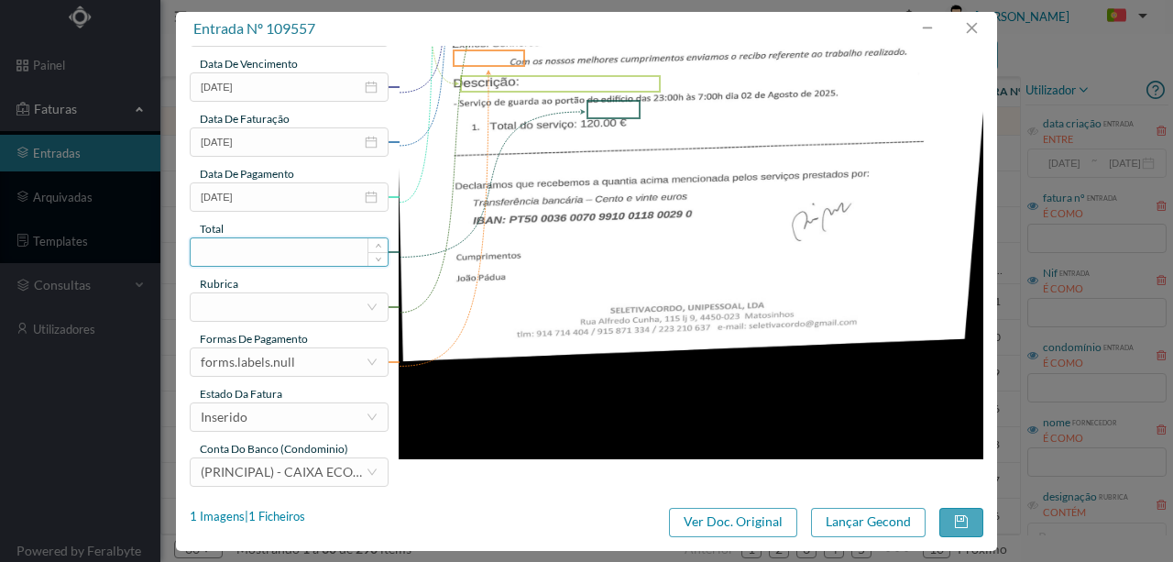
click at [229, 250] on input at bounding box center [289, 252] width 197 height 28
type input "120.00"
click at [213, 303] on div at bounding box center [283, 307] width 165 height 28
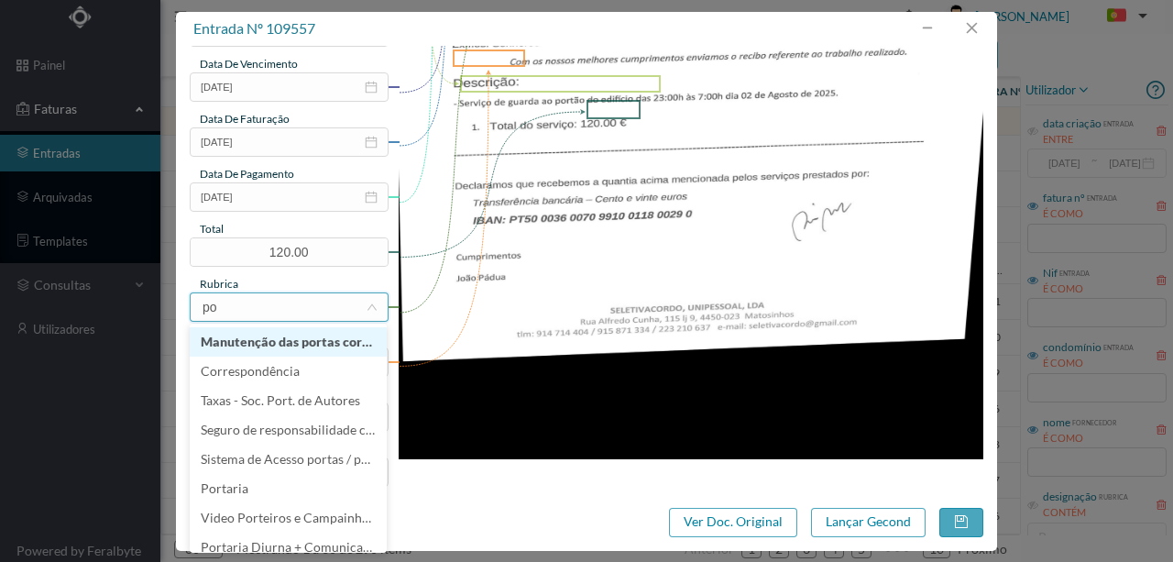
type input "p"
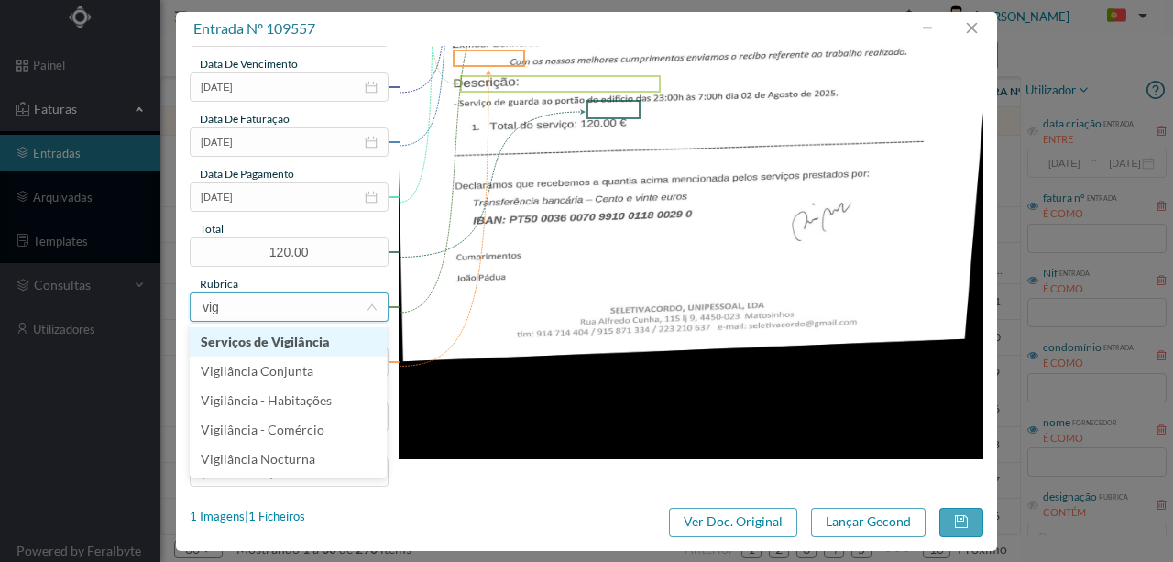
type input "vigi"
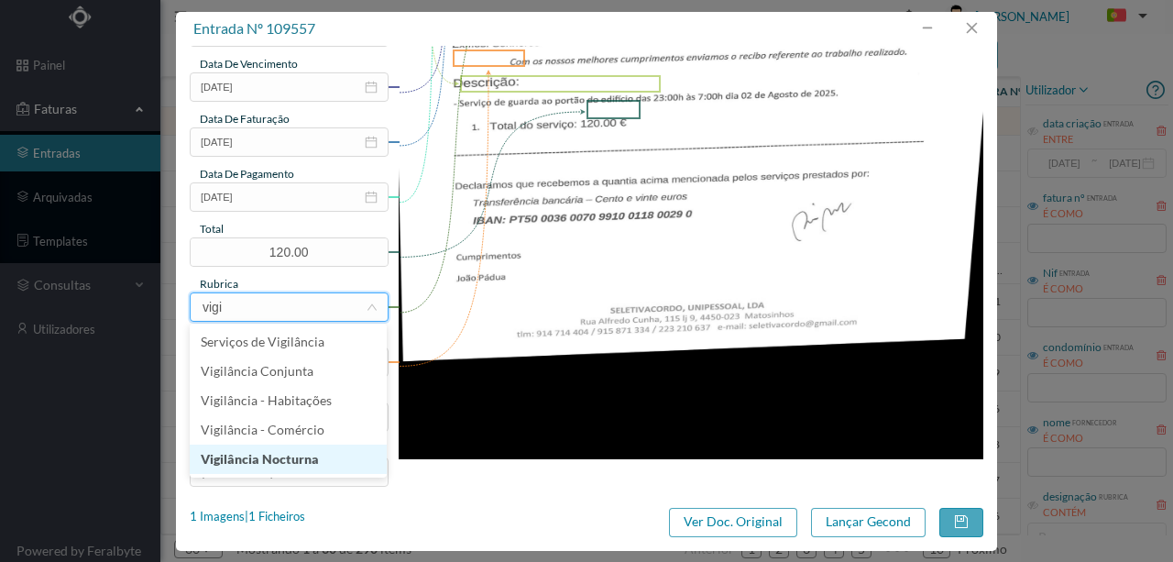
drag, startPoint x: 253, startPoint y: 463, endPoint x: 245, endPoint y: 453, distance: 13.0
click at [252, 463] on li "Vigilância Nocturna" at bounding box center [288, 459] width 197 height 29
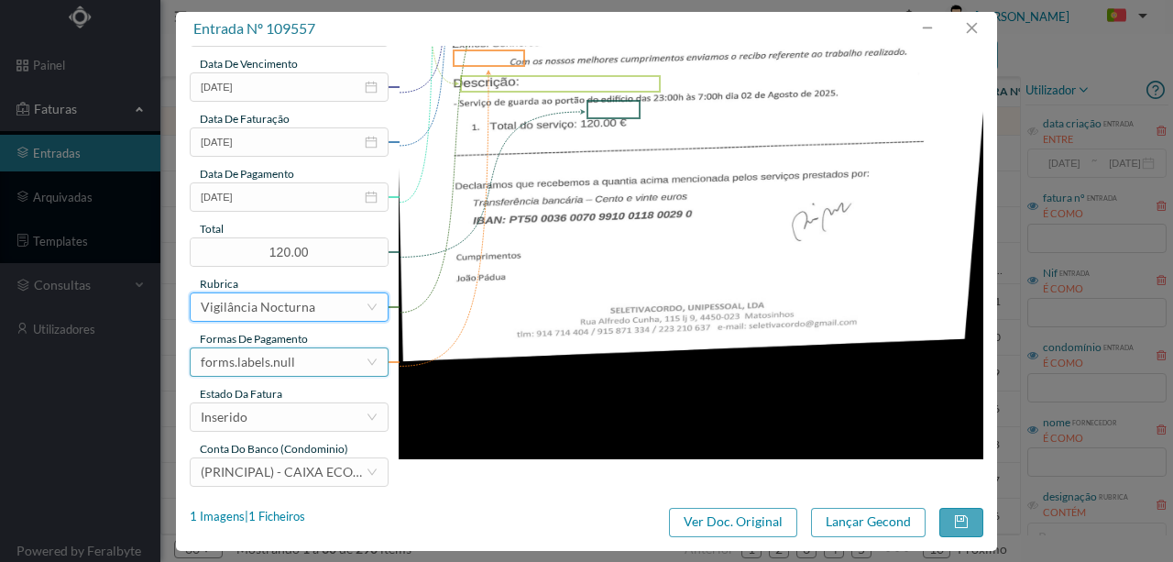
click at [269, 366] on div "forms.labels.null" at bounding box center [248, 362] width 94 height 28
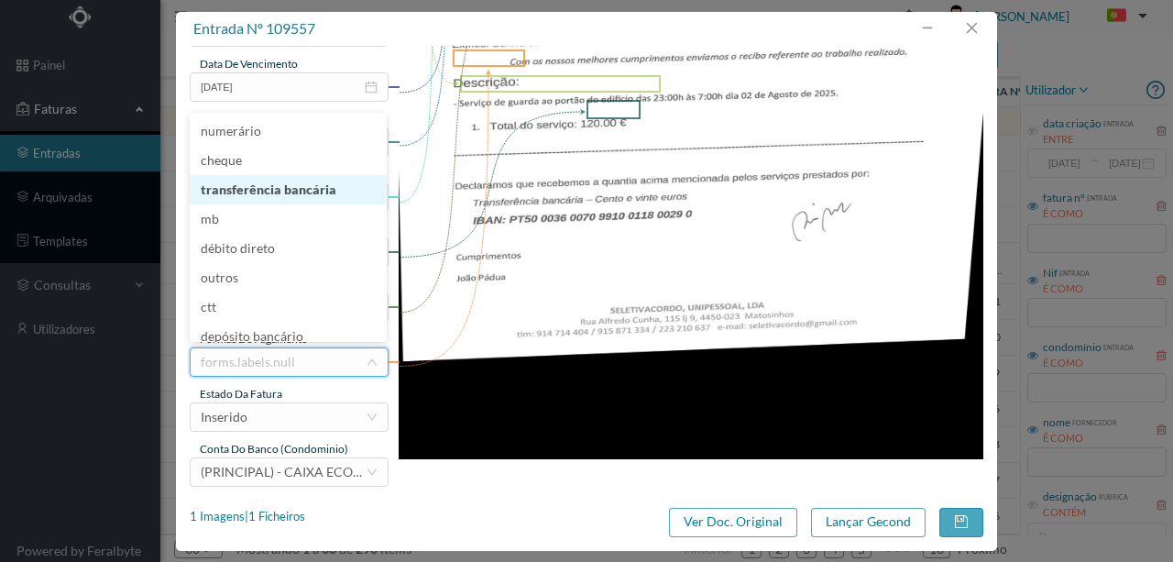
click at [264, 196] on li "transferência bancária" at bounding box center [288, 189] width 197 height 29
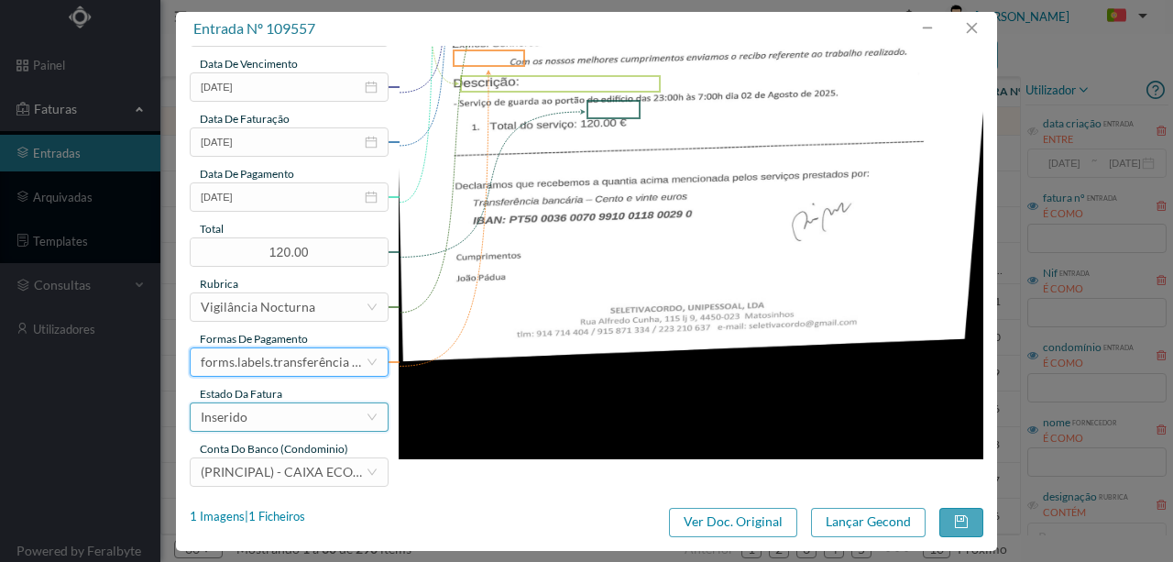
click at [275, 420] on div "Inserido" at bounding box center [283, 417] width 165 height 28
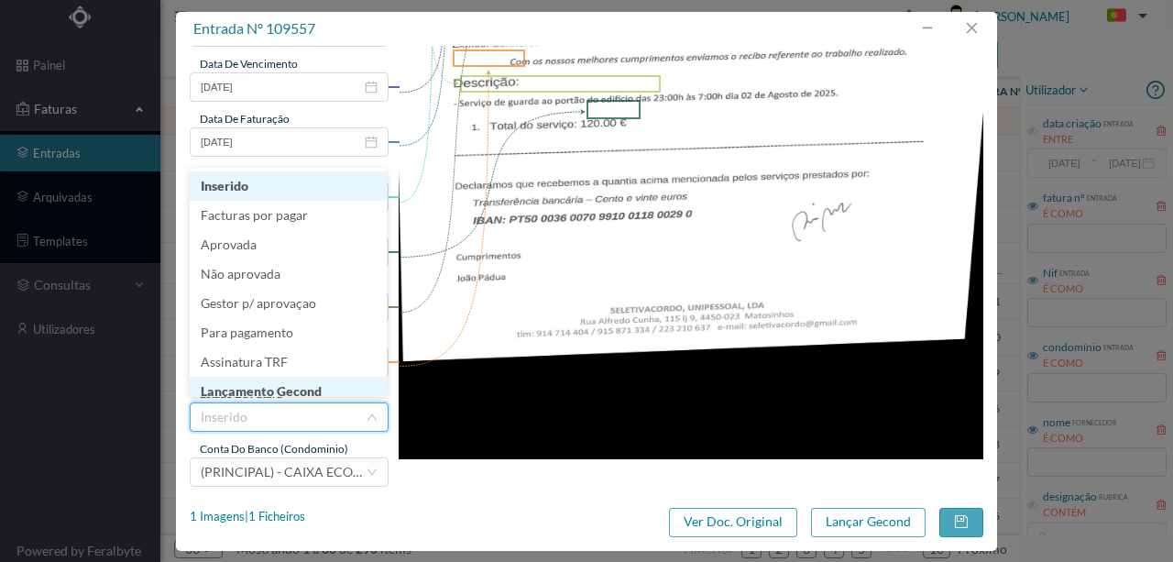
scroll to position [9, 0]
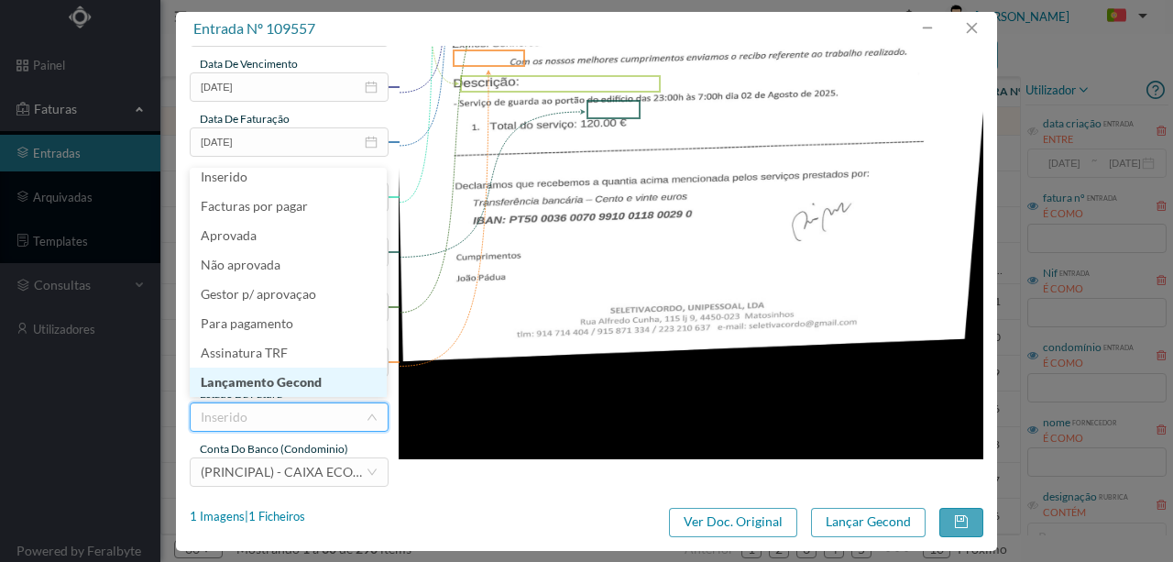
click at [292, 385] on li "Lançamento Gecond" at bounding box center [288, 382] width 197 height 29
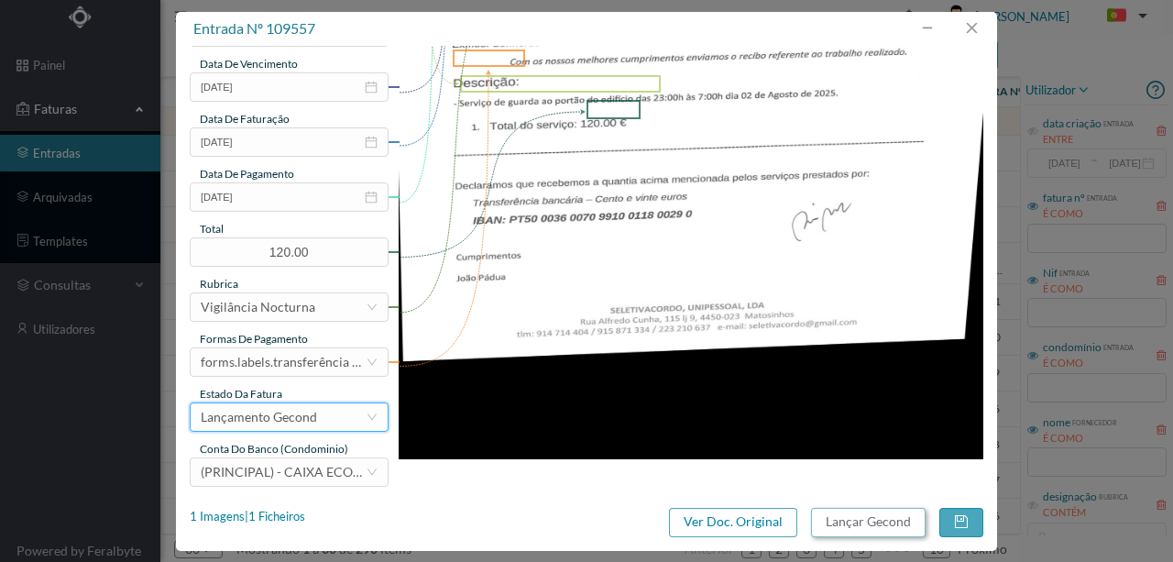
click at [870, 525] on button "Lançar Gecond" at bounding box center [868, 522] width 115 height 29
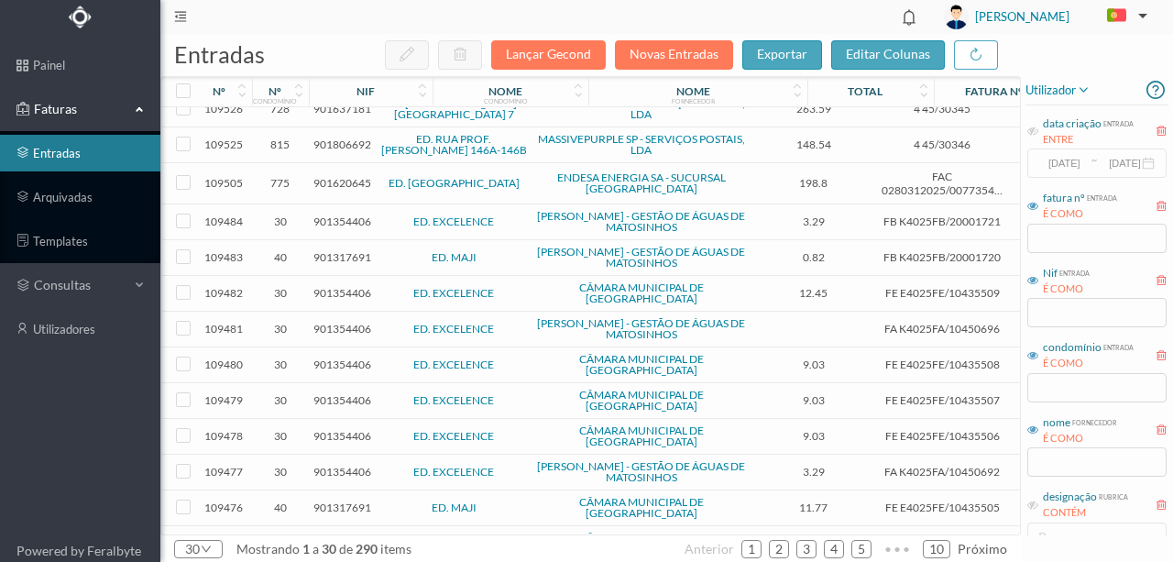
scroll to position [122, 0]
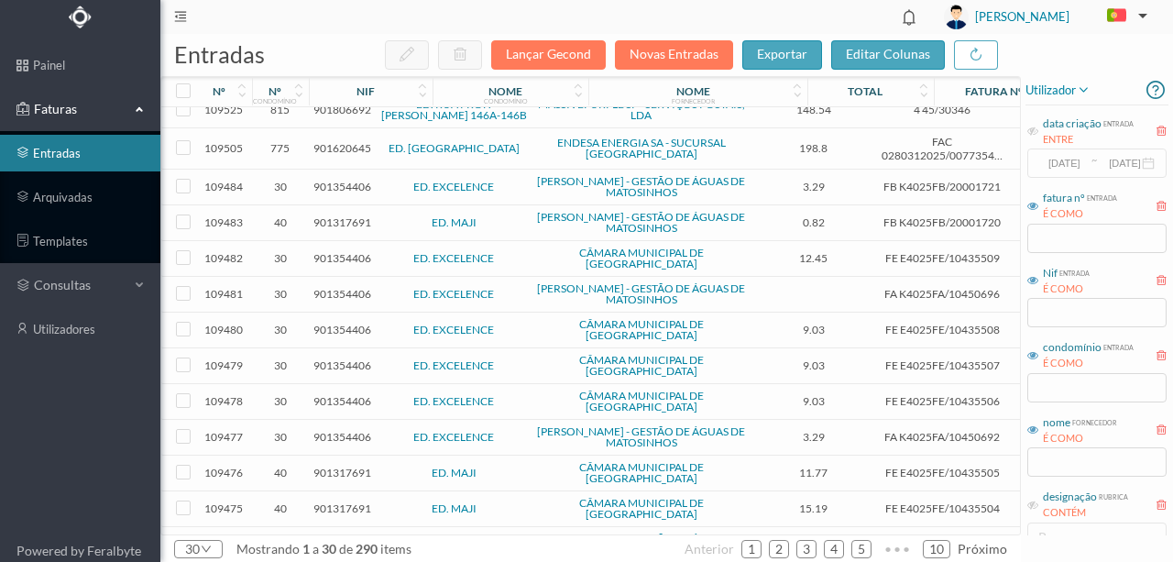
click at [340, 394] on span "901354406" at bounding box center [343, 401] width 58 height 14
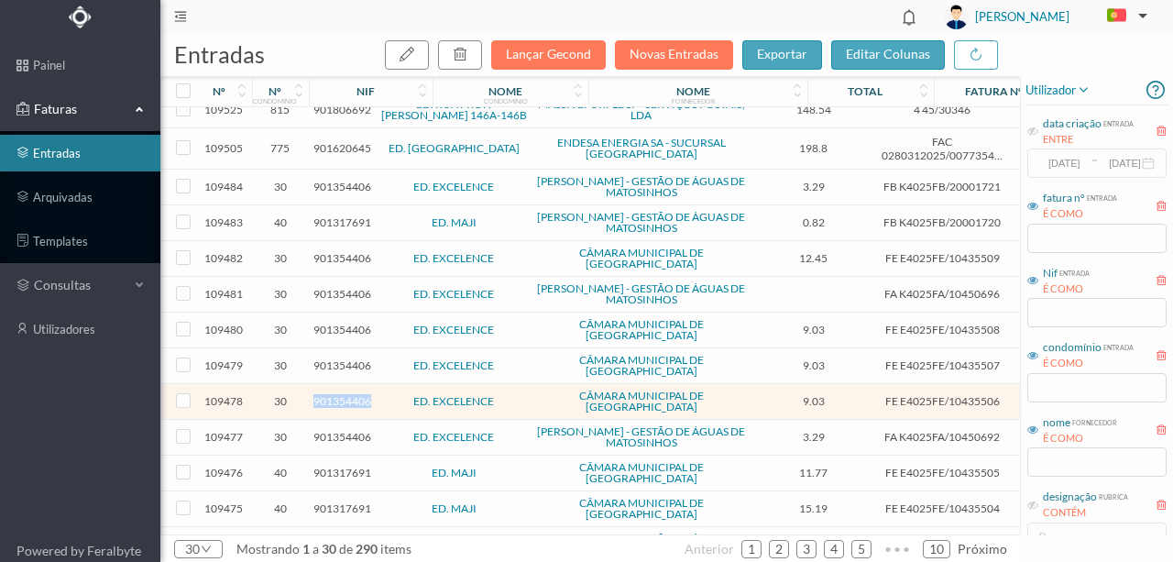
click at [340, 394] on span "901354406" at bounding box center [343, 401] width 58 height 14
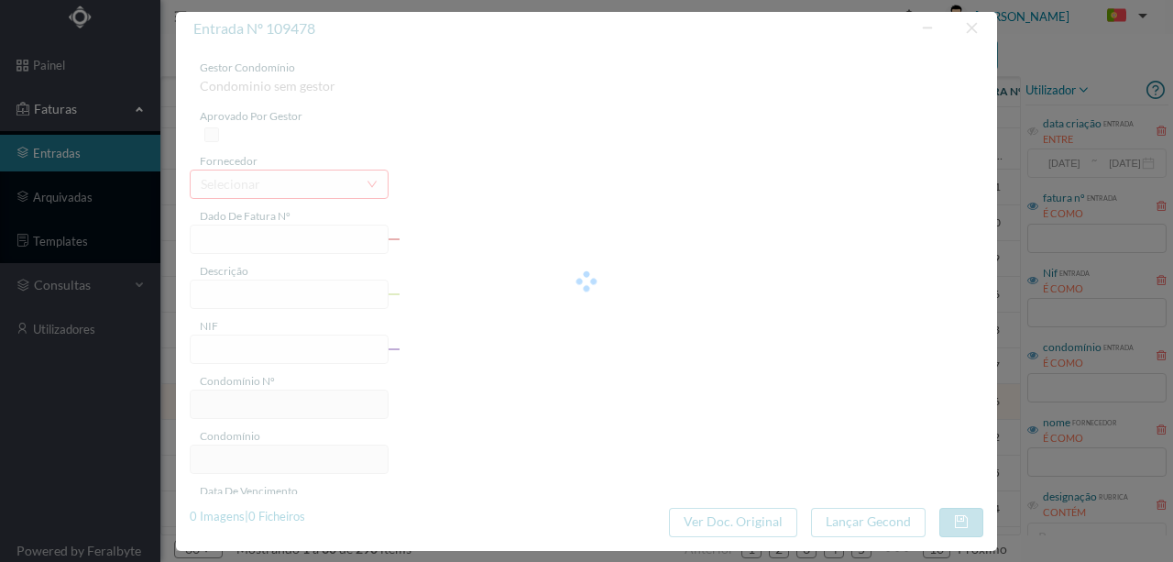
type input "FE E4025FE/10435506"
type input "901354406"
type input "Invalid date"
type input "[DATE]"
type input "9.03"
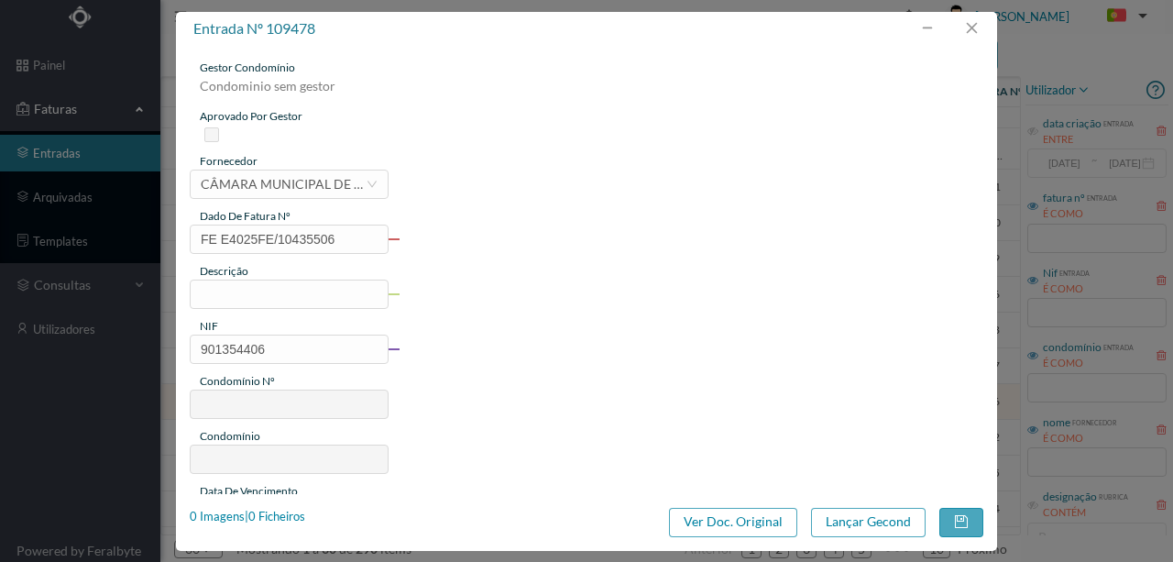
type input "30"
type input "ED. EXCELENCE"
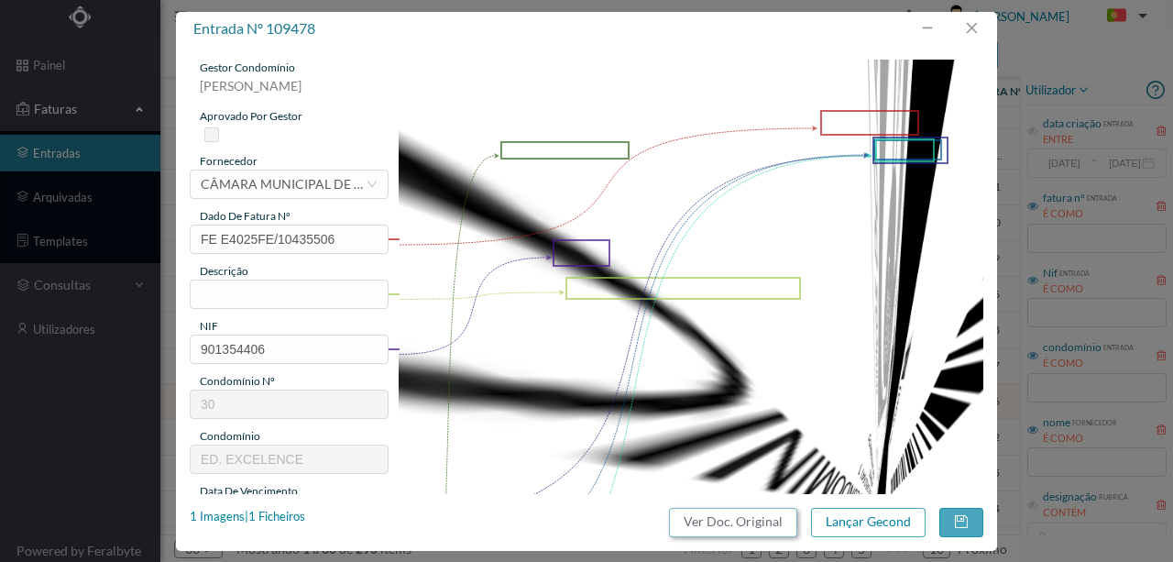
drag, startPoint x: 749, startPoint y: 520, endPoint x: 684, endPoint y: 84, distance: 440.3
click at [748, 521] on button "Ver Doc. Original" at bounding box center [733, 522] width 128 height 29
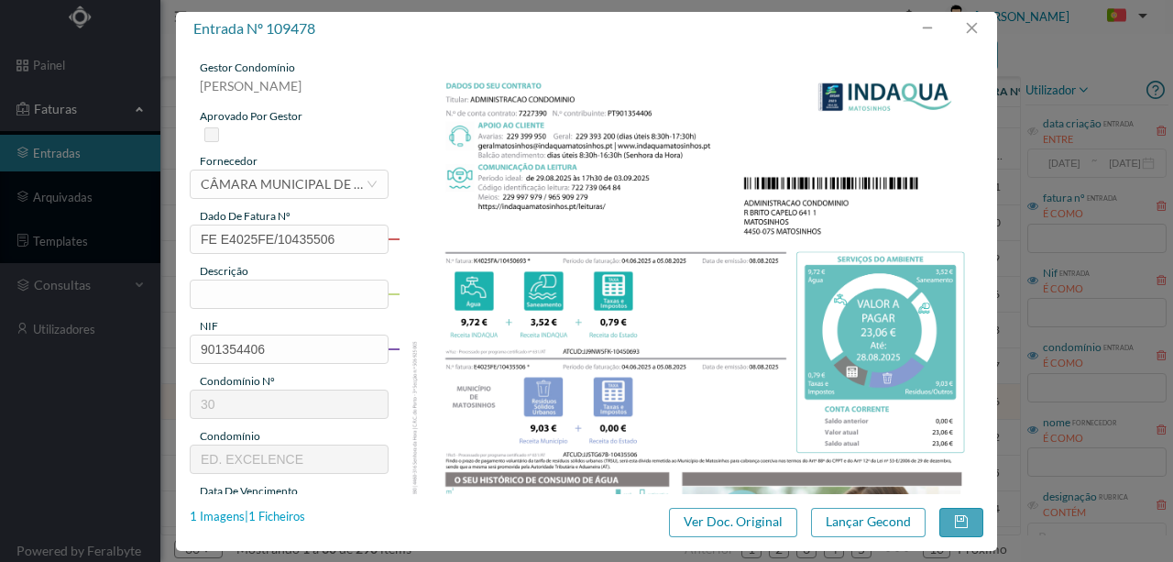
click at [274, 517] on div "1 Imagens | 1 Ficheiros" at bounding box center [248, 517] width 116 height 18
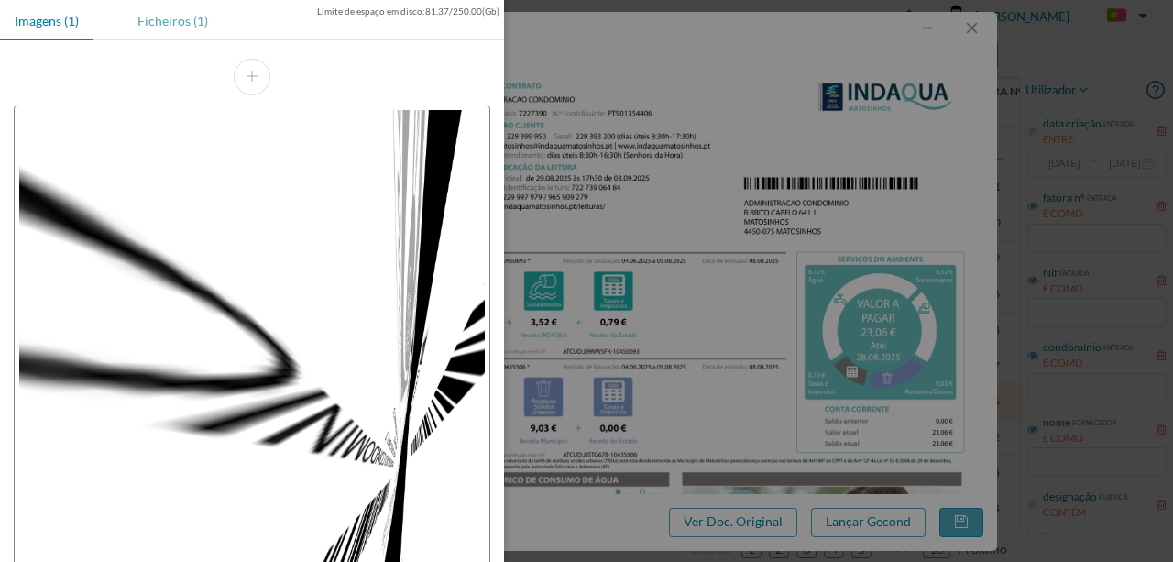
click at [173, 27] on div "Ficheiros (1)" at bounding box center [173, 20] width 100 height 41
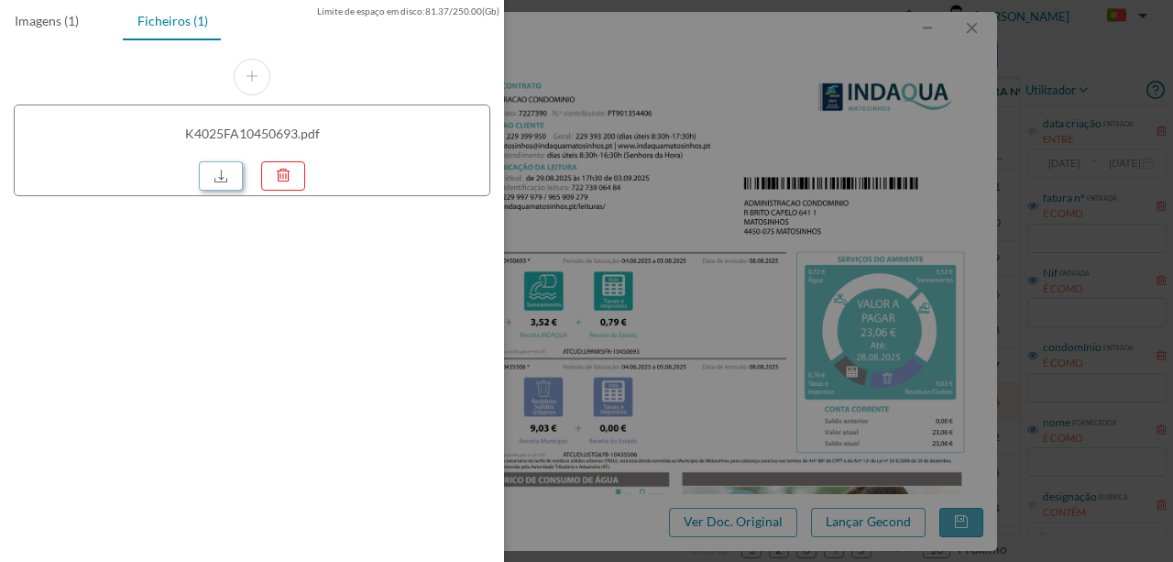
click at [222, 181] on link at bounding box center [221, 175] width 44 height 29
drag, startPoint x: 728, startPoint y: 277, endPoint x: 686, endPoint y: 292, distance: 44.6
click at [728, 277] on div at bounding box center [586, 281] width 1173 height 562
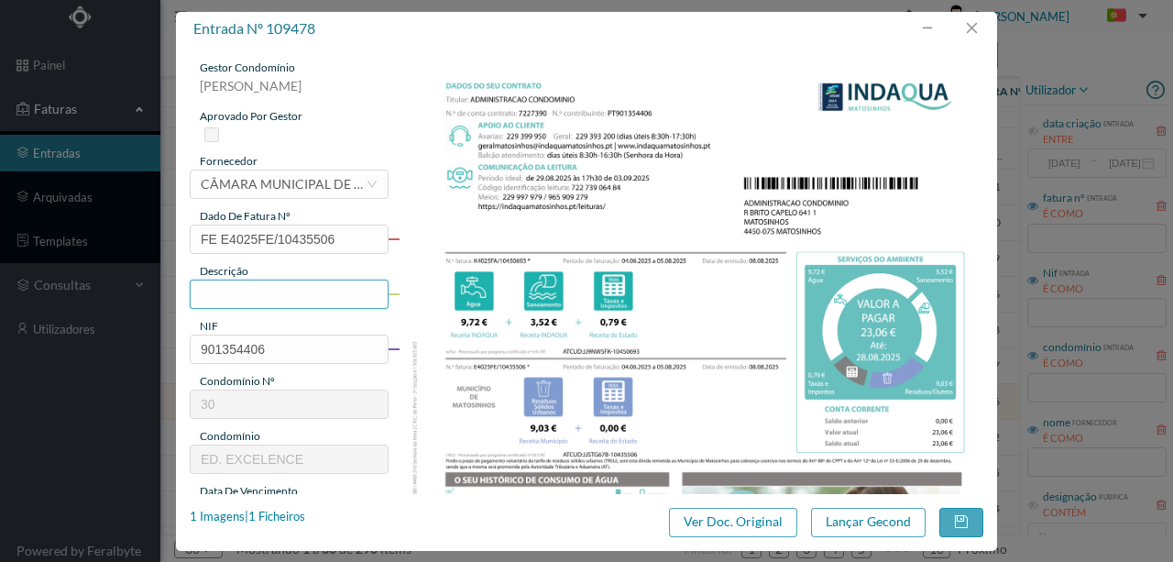
click at [211, 292] on input "text" at bounding box center [289, 294] width 199 height 29
type input "378 SC ("
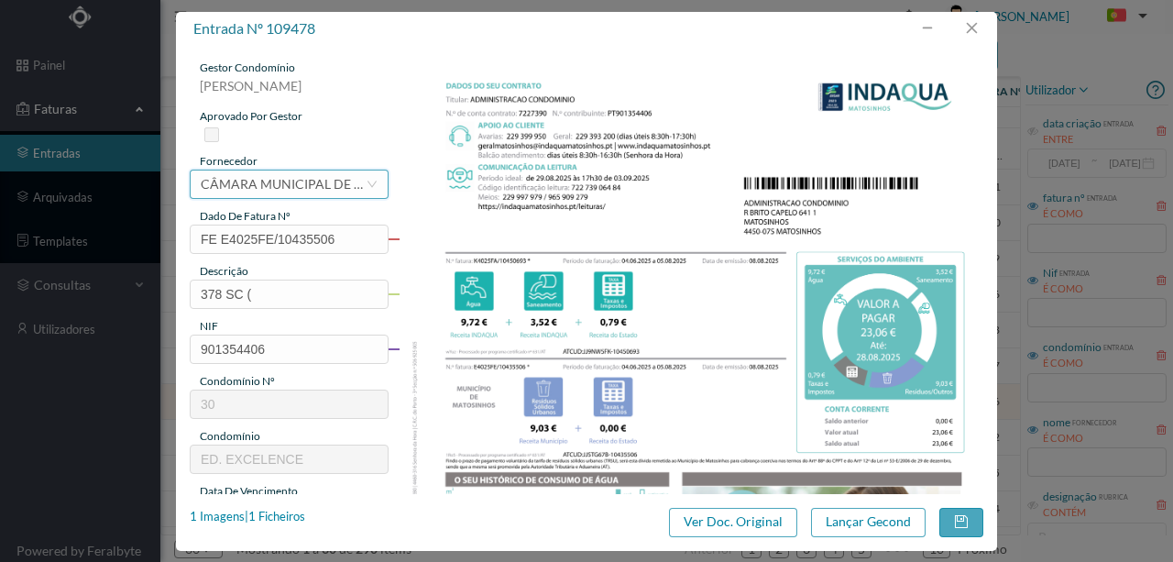
click at [247, 190] on div "CÂMARA MUNICIPAL DE [GEOGRAPHIC_DATA]" at bounding box center [283, 185] width 165 height 28
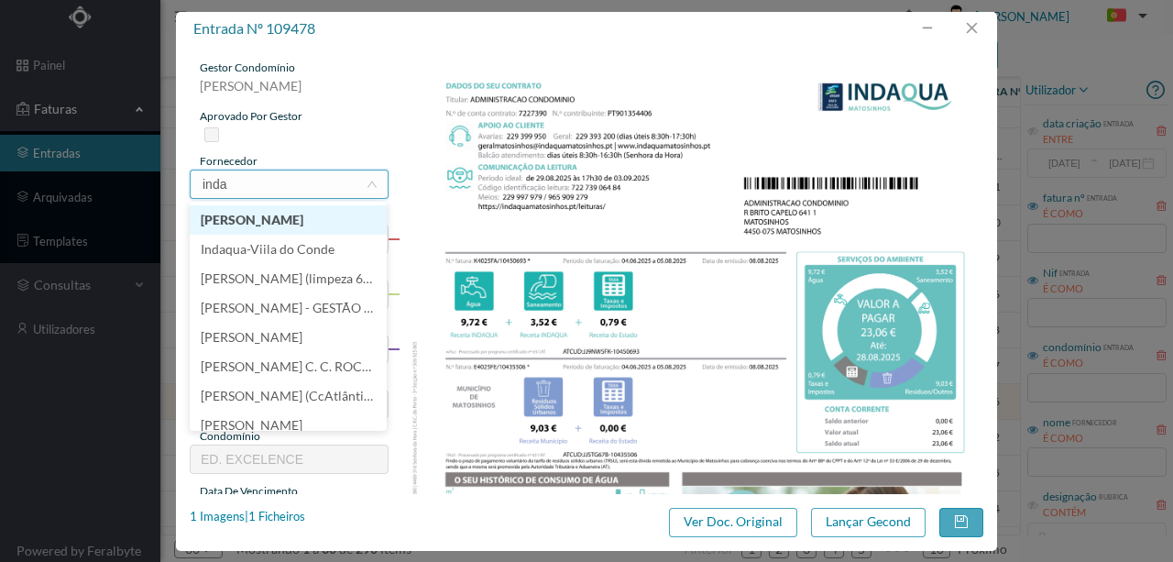
scroll to position [0, 0]
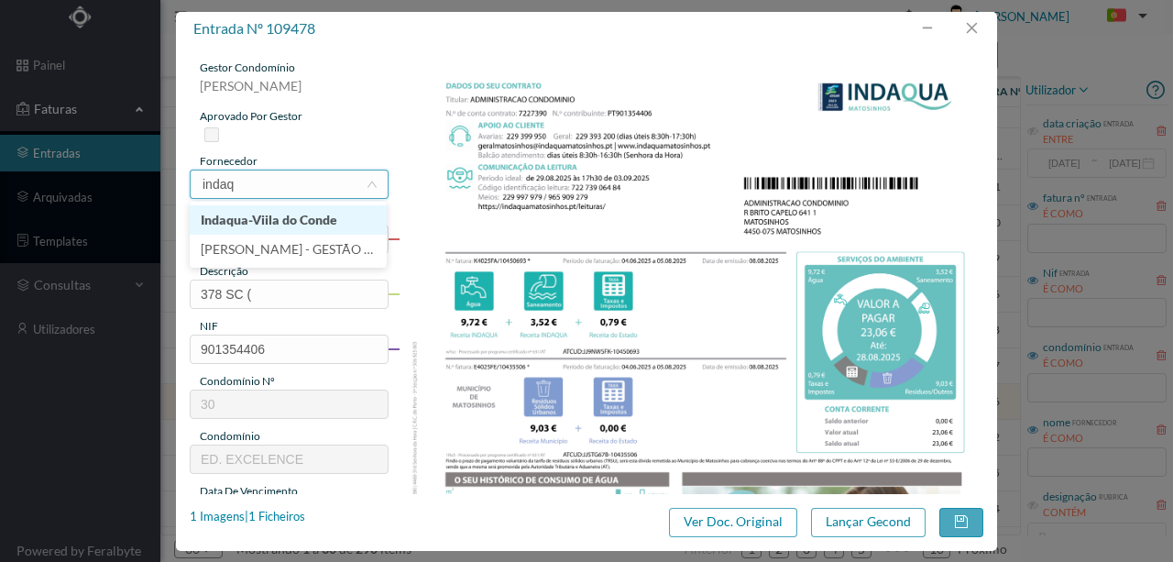
type input "indaqu"
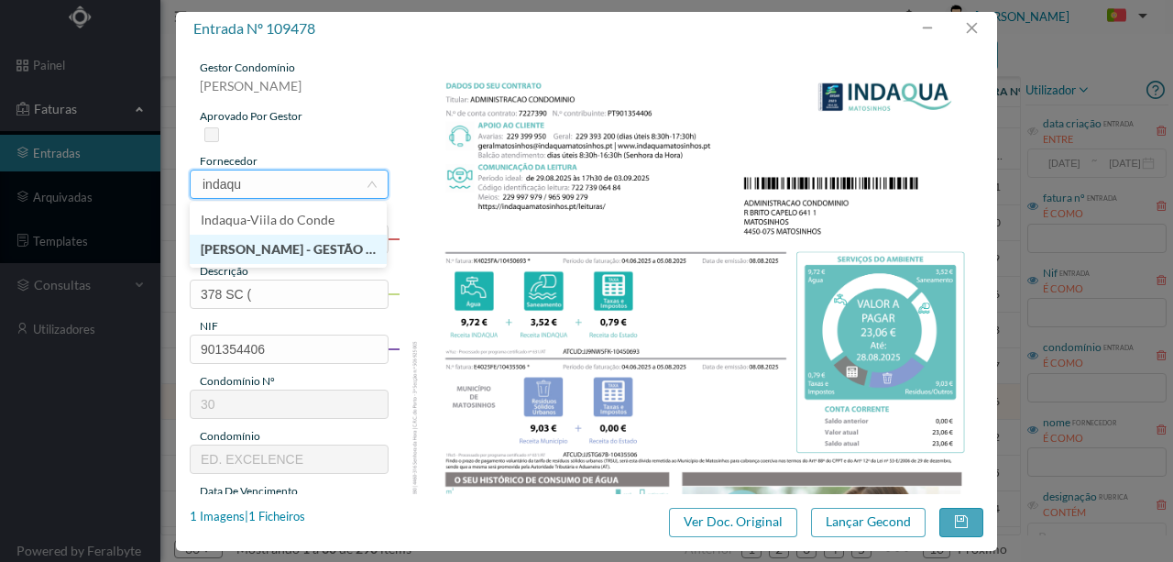
click at [288, 246] on li "[PERSON_NAME] - GESTÃO DE ÁGUAS DE MATOSINHOS" at bounding box center [288, 249] width 197 height 29
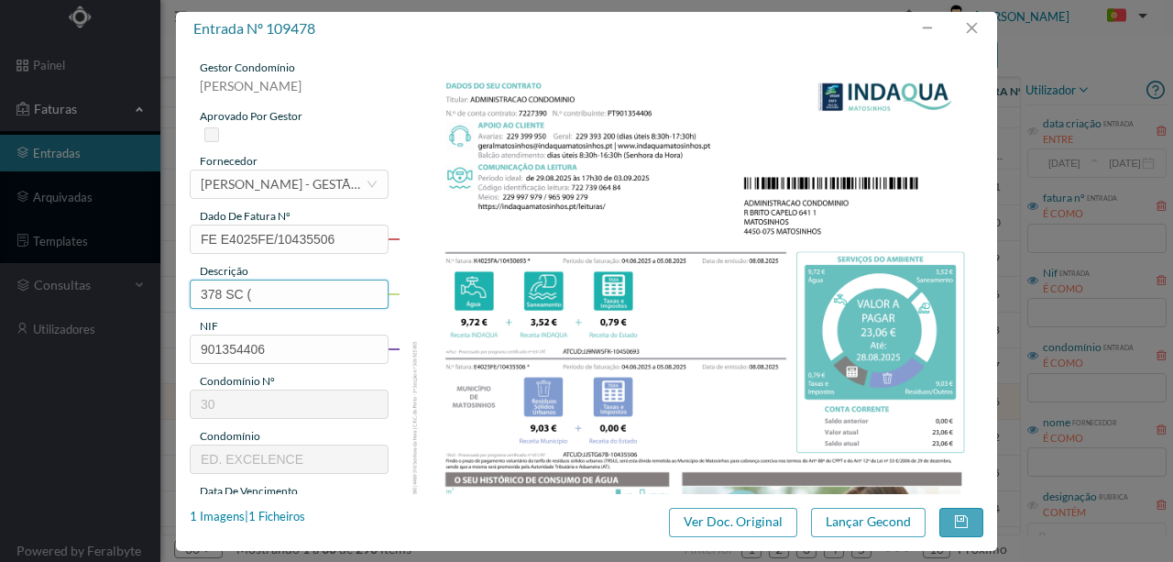
click at [259, 301] on input "378 SC (" at bounding box center [289, 294] width 199 height 29
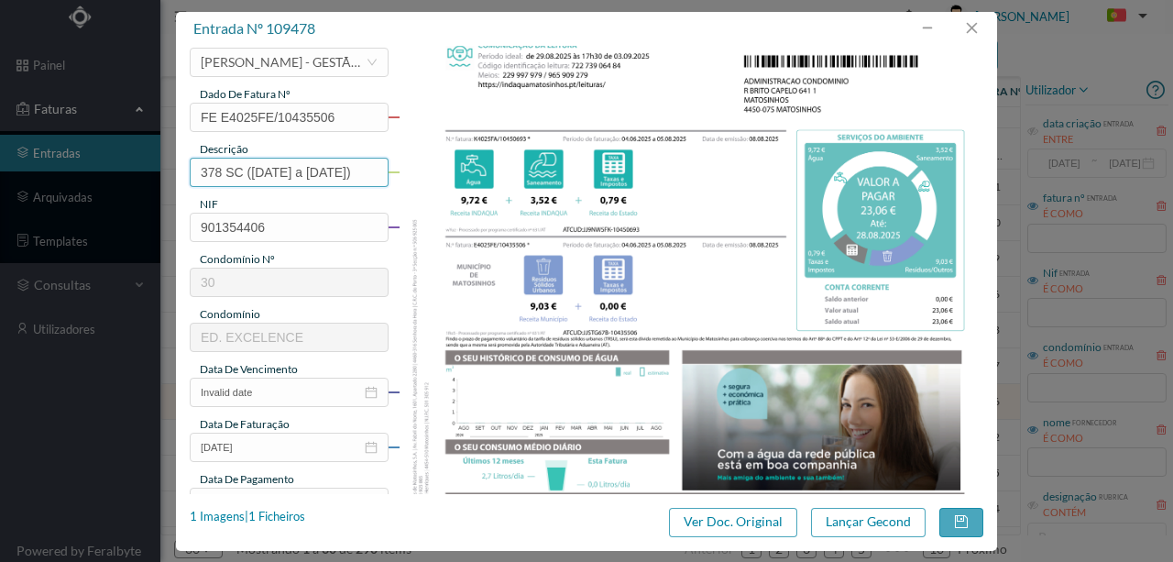
scroll to position [183, 0]
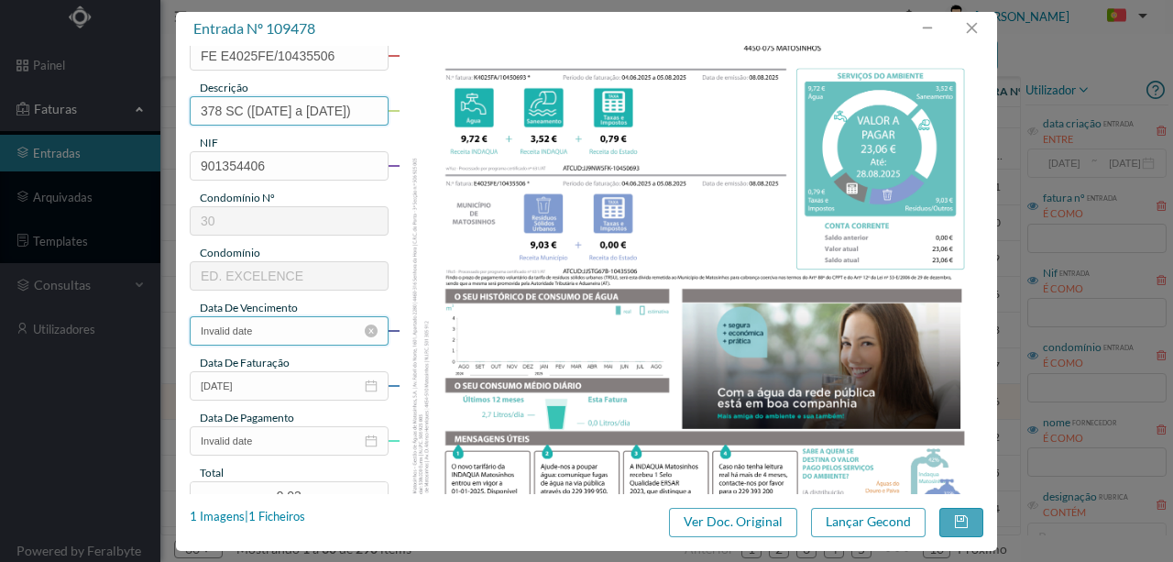
type input "378 SC (04.06.2025 a 05.08.2025)"
click at [306, 326] on input "Invalid date" at bounding box center [289, 330] width 199 height 29
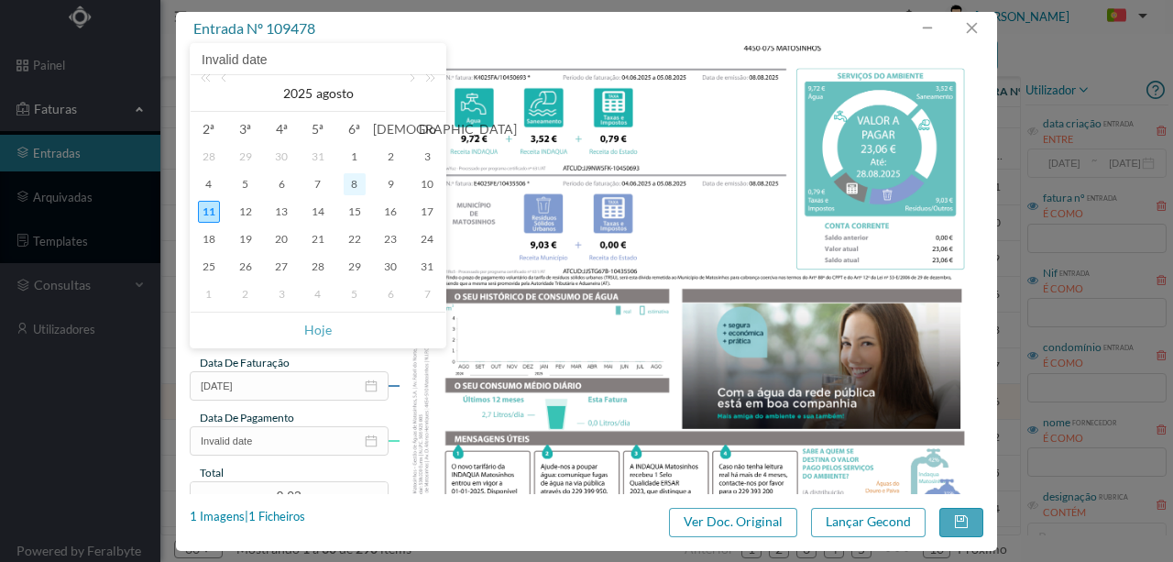
click at [353, 183] on div "8" at bounding box center [355, 184] width 22 height 22
type input "08-08-2025"
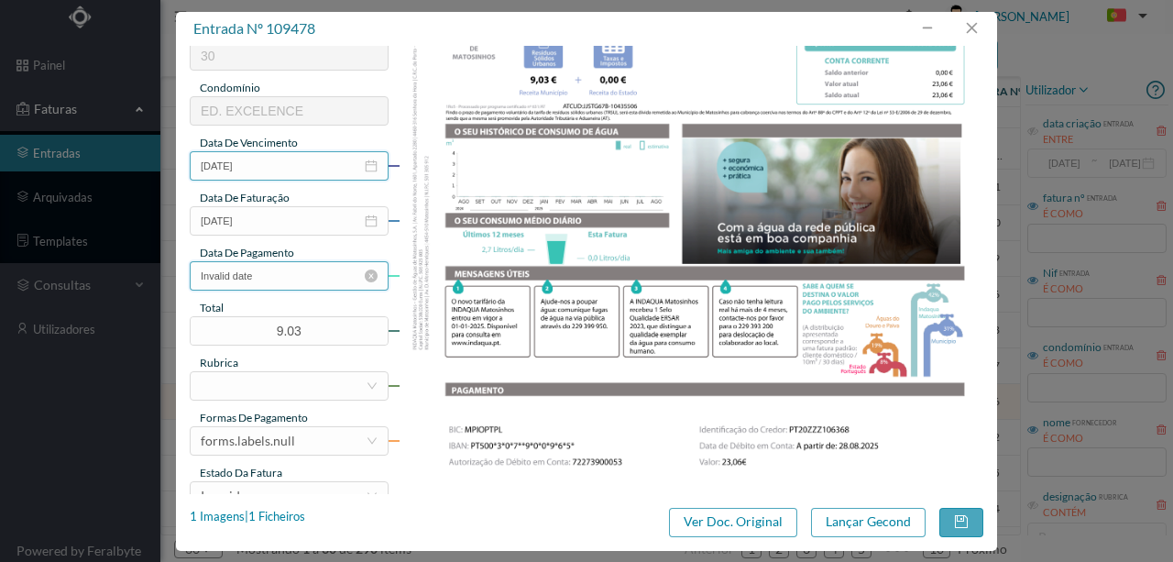
scroll to position [367, 0]
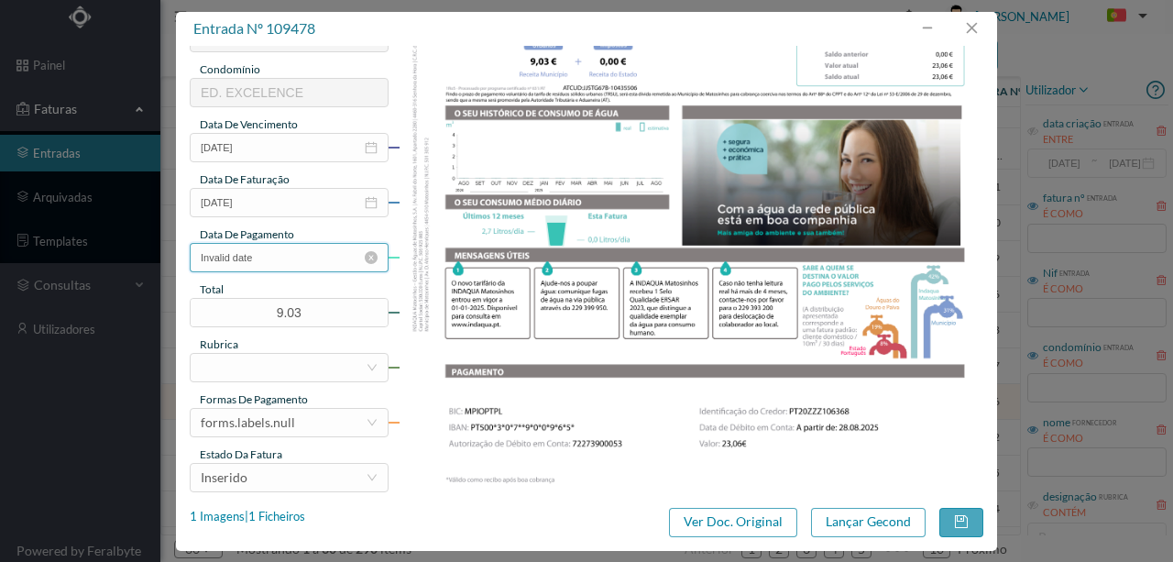
click at [271, 263] on input "Invalid date" at bounding box center [289, 257] width 199 height 29
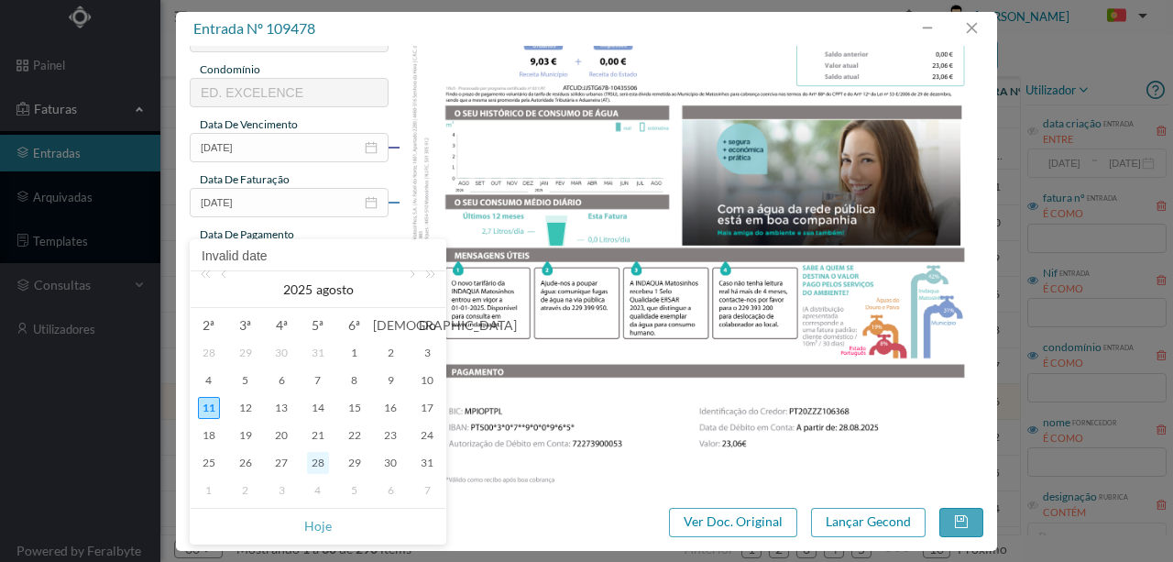
click at [312, 456] on div "28" at bounding box center [318, 463] width 22 height 22
type input "28-08-2025"
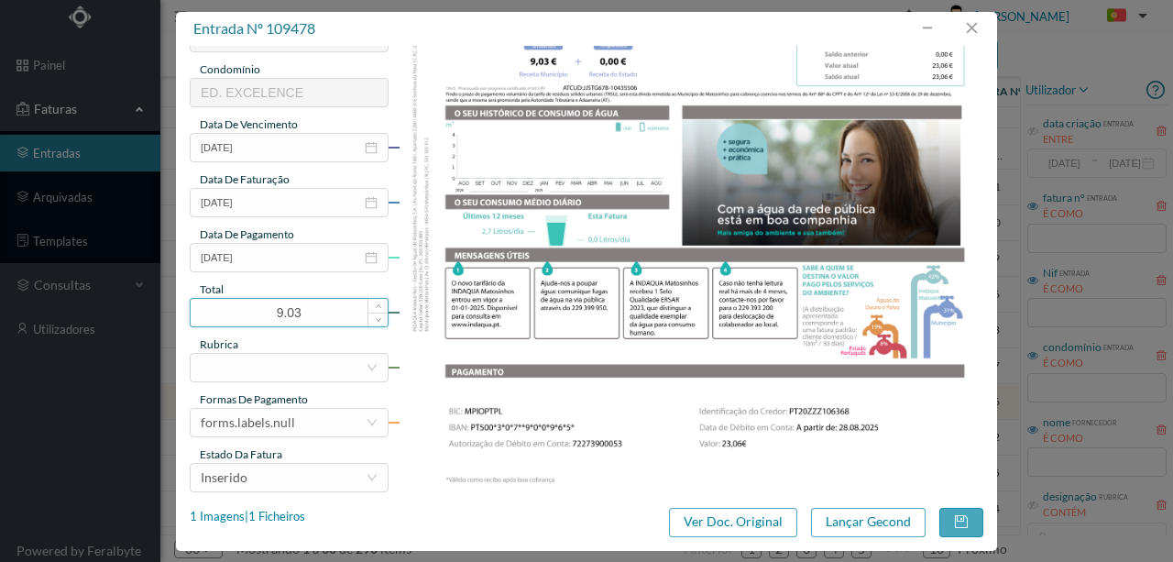
drag, startPoint x: 311, startPoint y: 315, endPoint x: 241, endPoint y: 324, distance: 70.2
click at [241, 324] on input "9.03" at bounding box center [289, 313] width 197 height 28
type input "23.06"
click at [249, 363] on div at bounding box center [283, 368] width 165 height 28
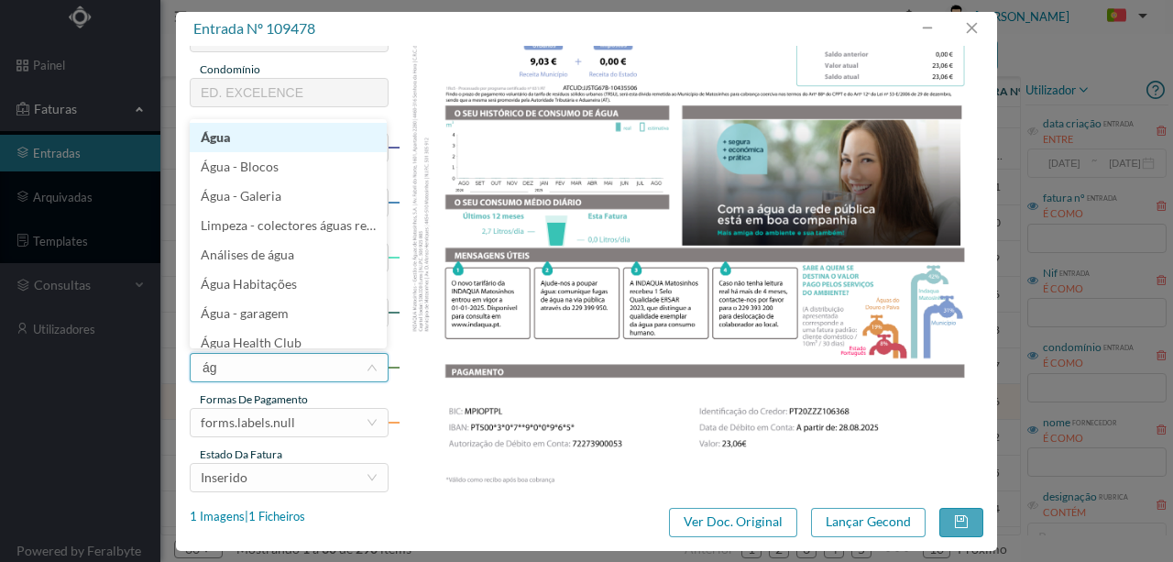
type input "águ"
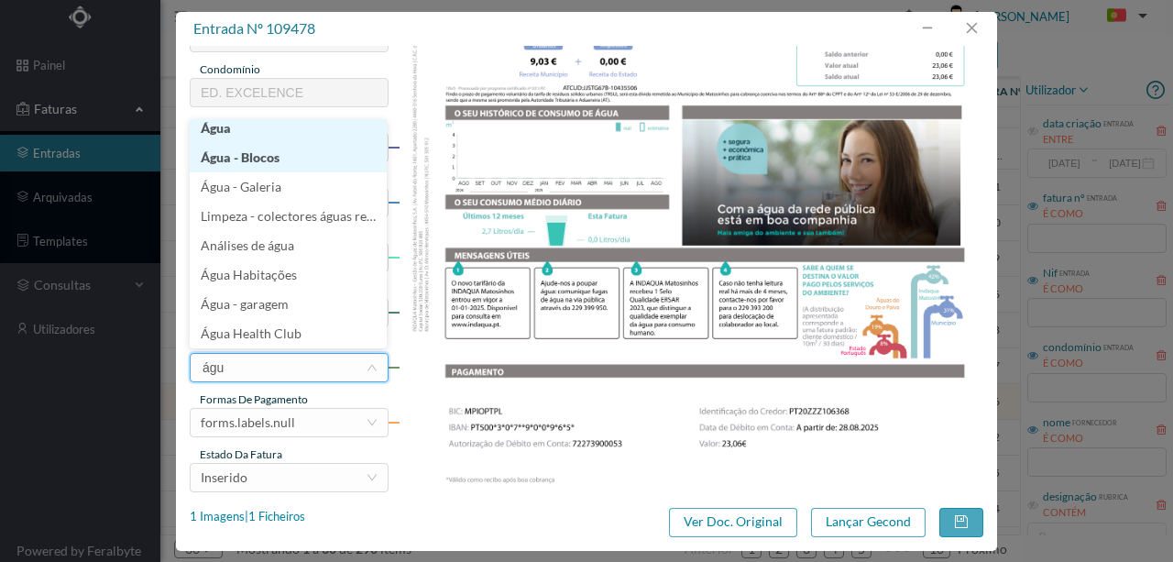
scroll to position [4, 0]
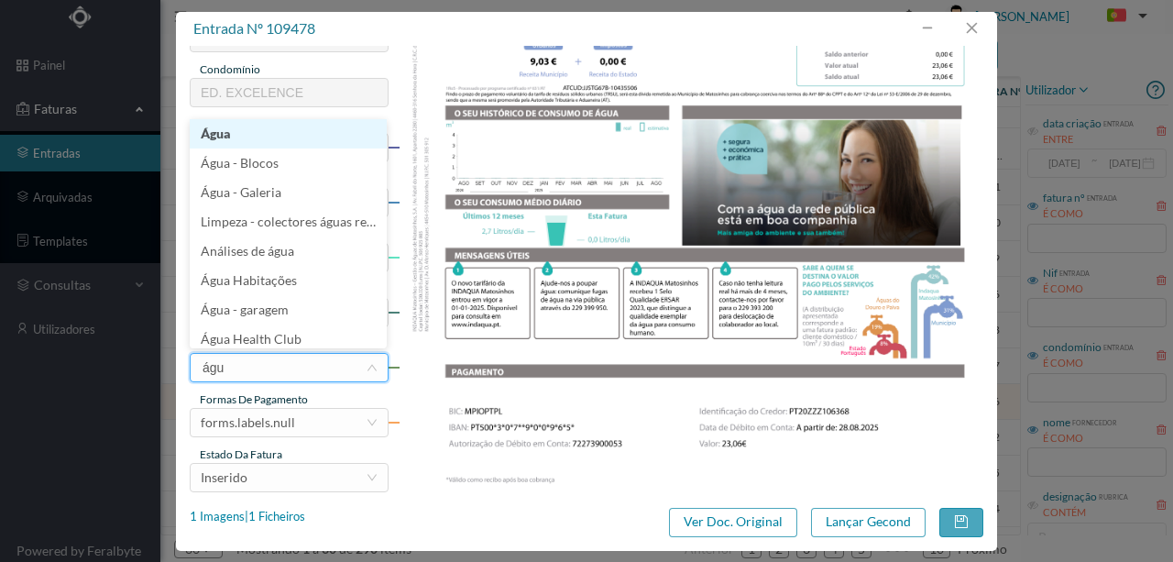
click at [229, 128] on li "Água" at bounding box center [288, 133] width 197 height 29
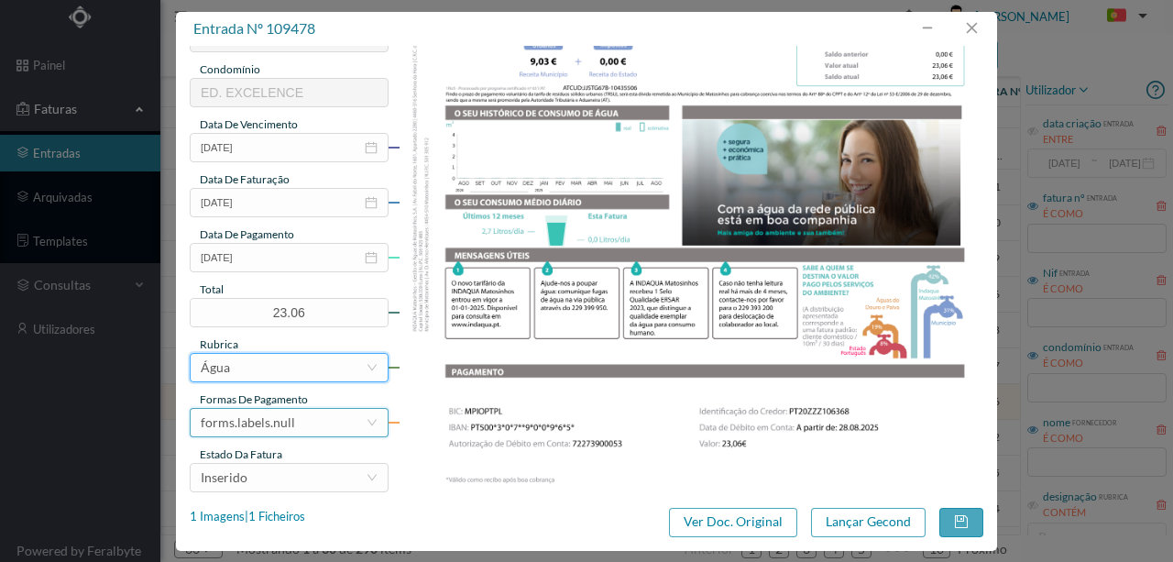
click at [293, 416] on div "forms.labels.null" at bounding box center [283, 423] width 165 height 28
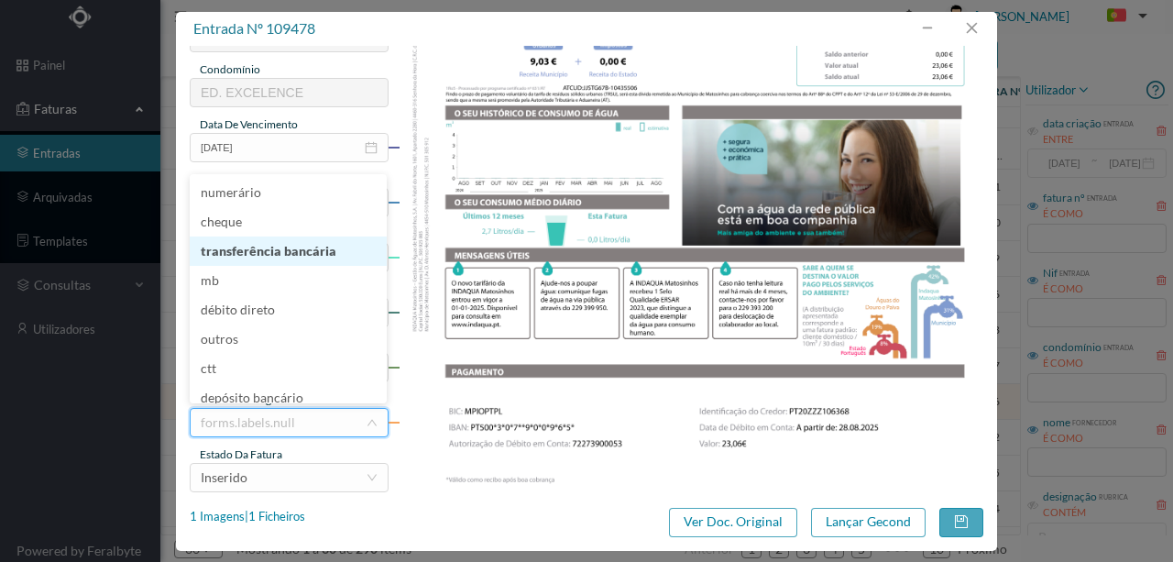
click at [303, 257] on li "transferência bancária" at bounding box center [288, 251] width 197 height 29
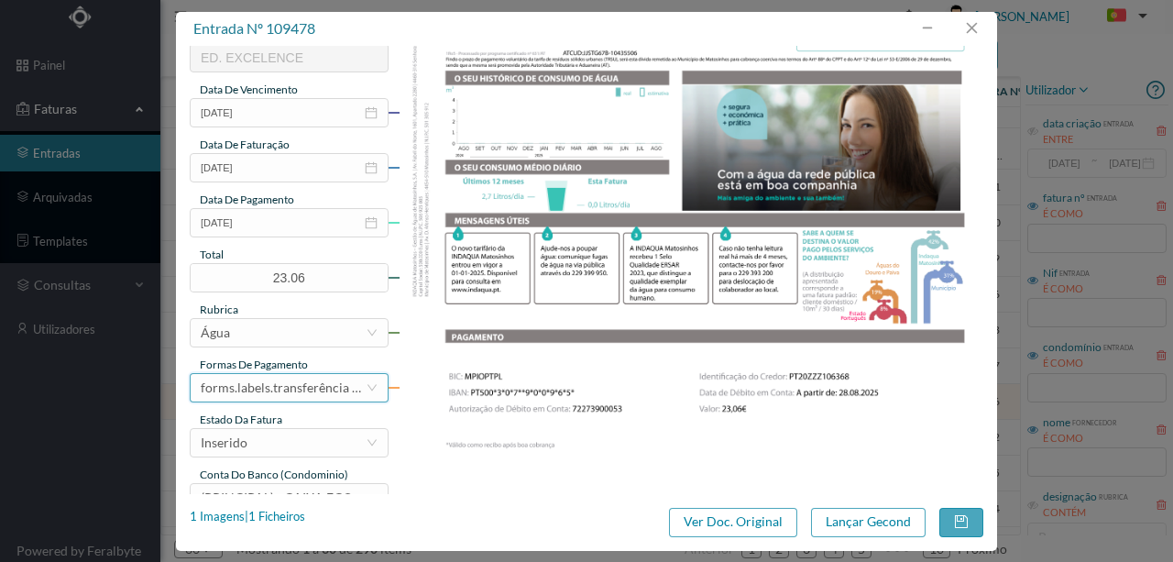
scroll to position [434, 0]
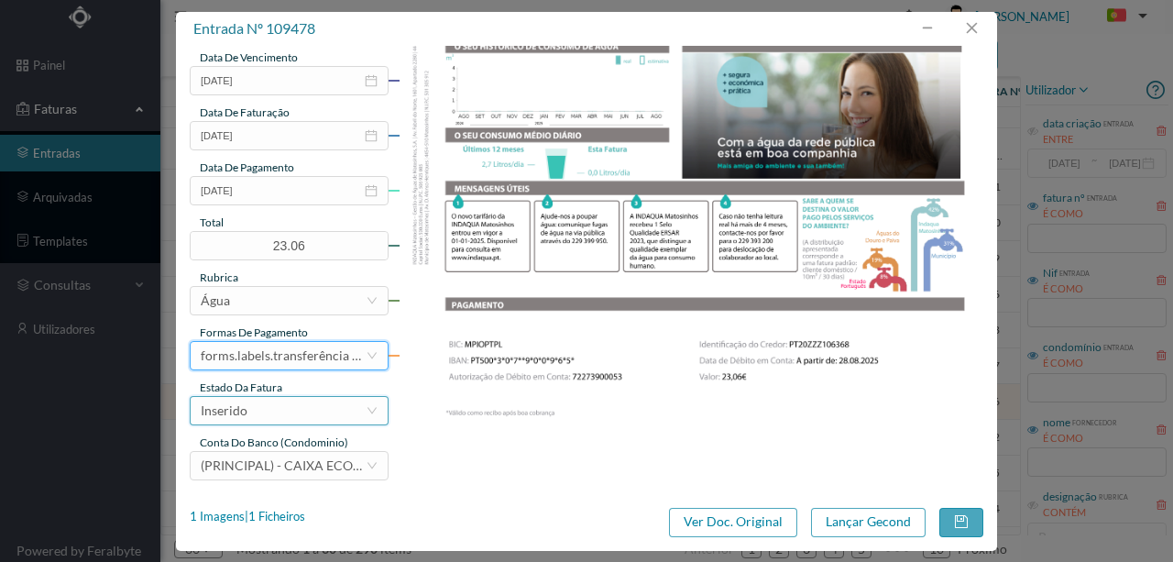
click at [270, 409] on div "Inserido" at bounding box center [283, 411] width 165 height 28
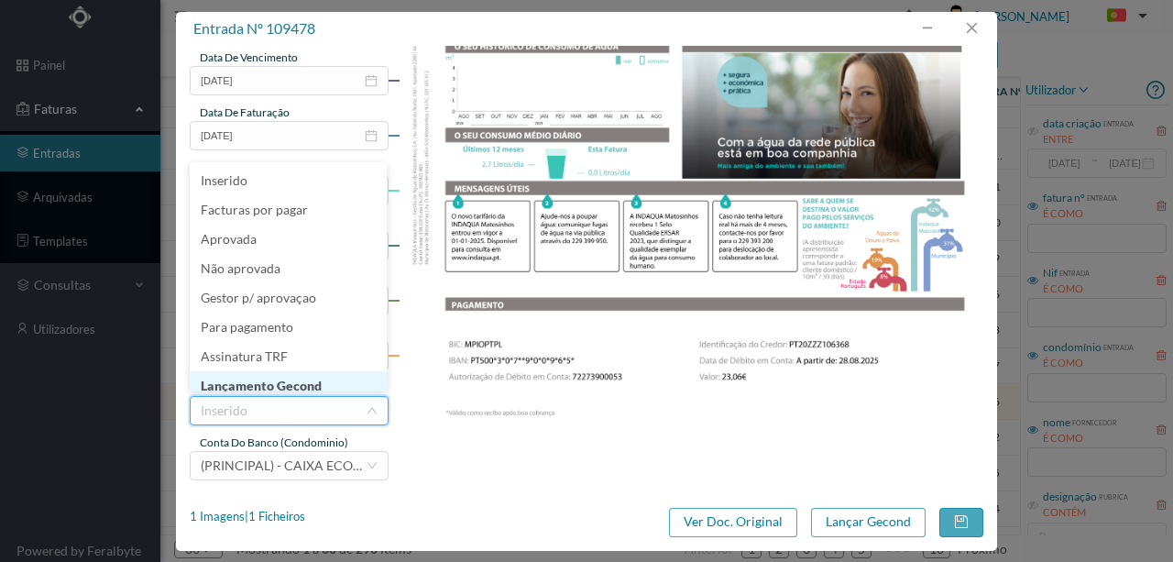
scroll to position [9, 0]
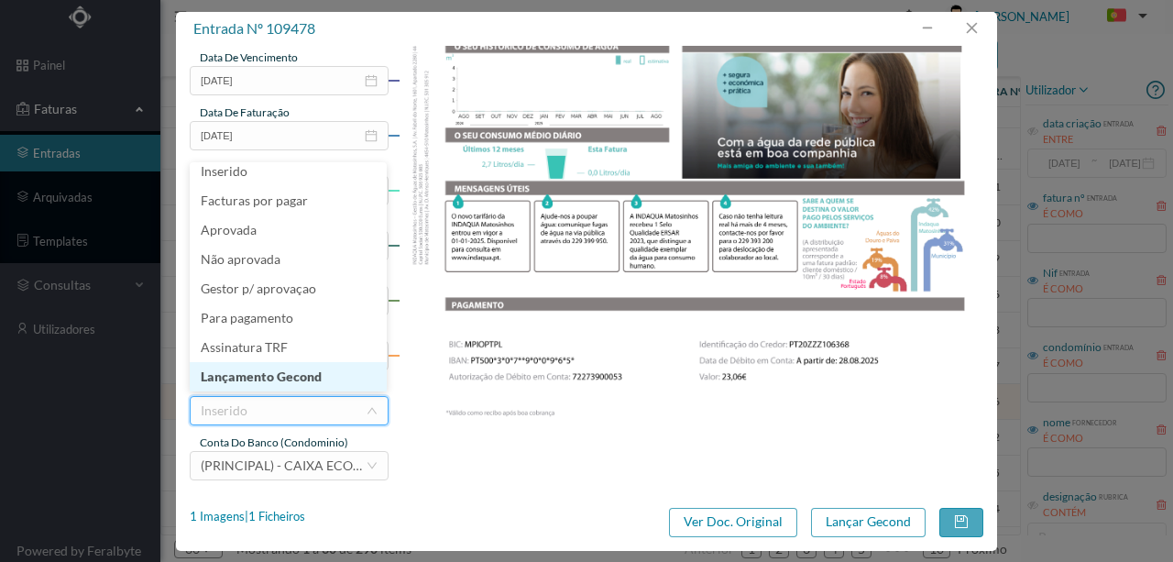
click at [290, 377] on li "Lançamento Gecond" at bounding box center [288, 376] width 197 height 29
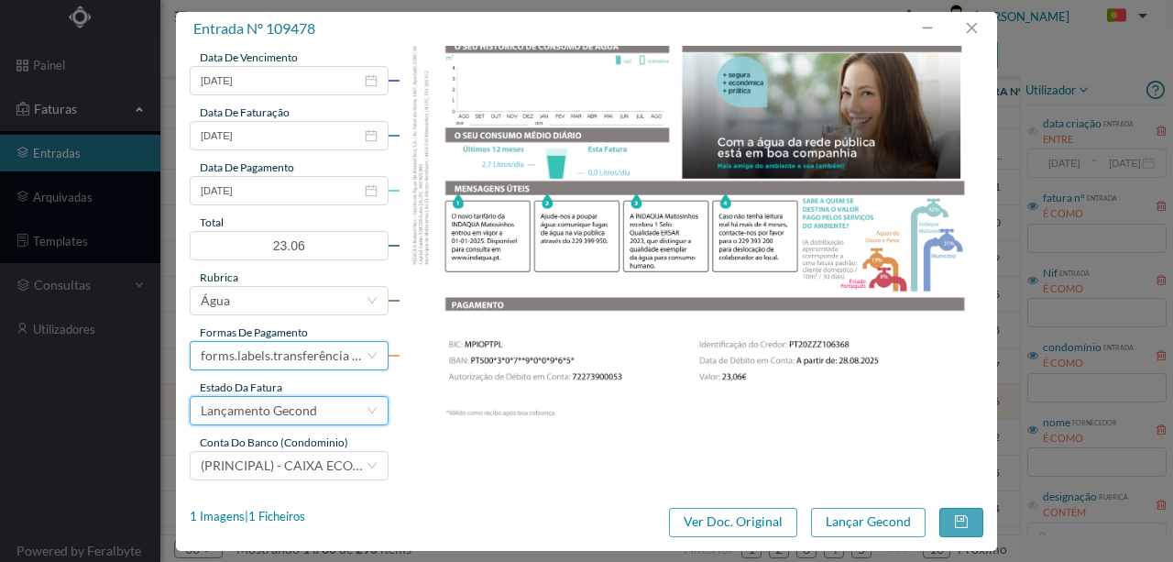
drag, startPoint x: 297, startPoint y: 355, endPoint x: 325, endPoint y: 296, distance: 65.2
click at [297, 354] on div "forms.labels.transferência bancária" at bounding box center [283, 356] width 165 height 28
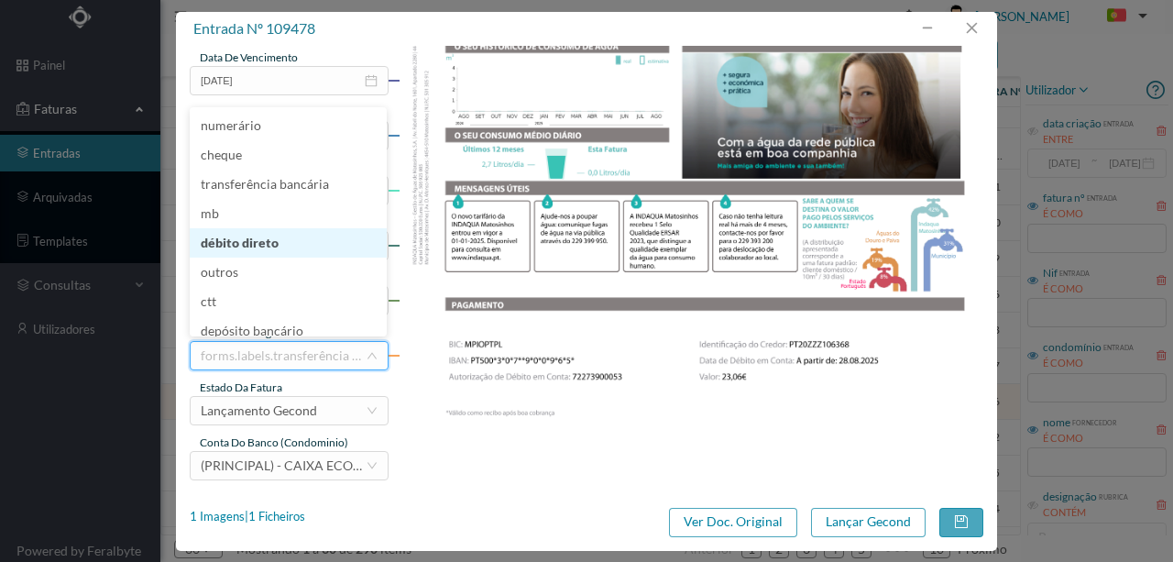
click at [240, 239] on li "débito direto" at bounding box center [288, 242] width 197 height 29
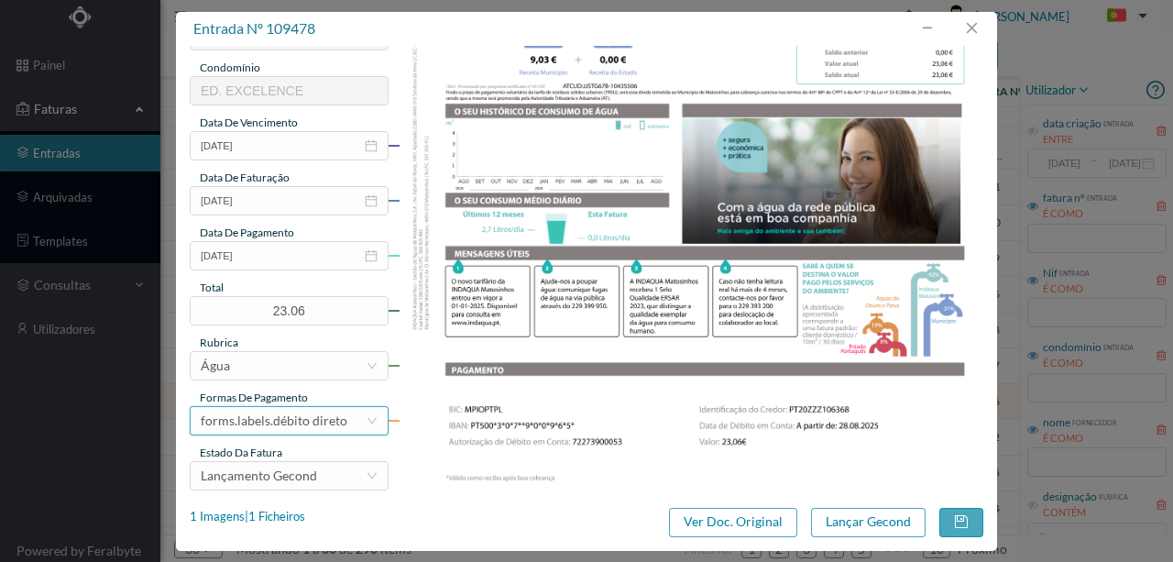
scroll to position [434, 0]
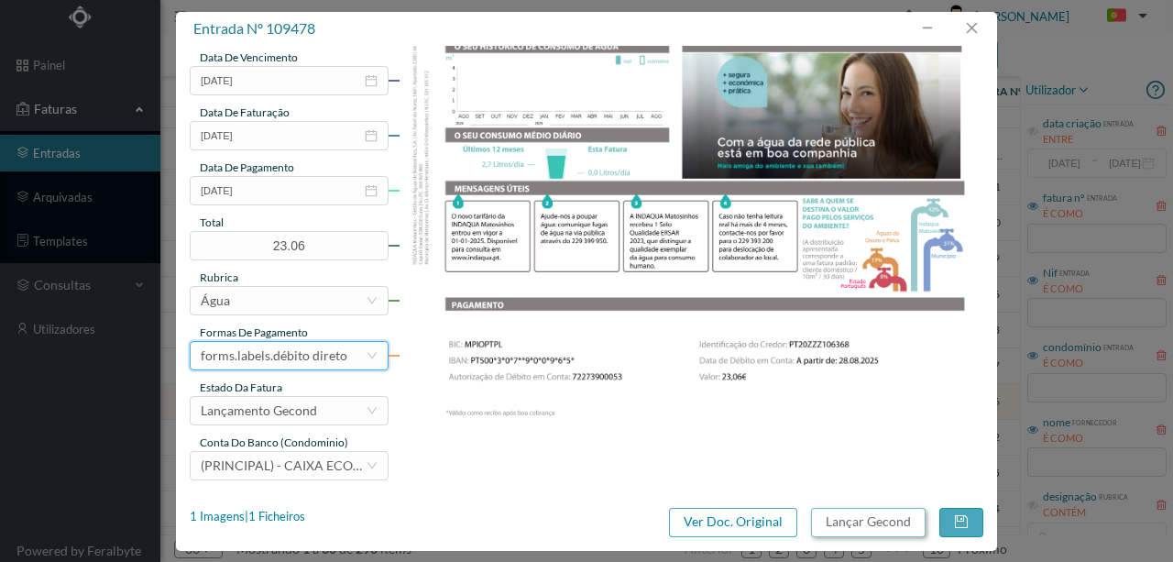
click at [841, 518] on button "Lançar Gecond" at bounding box center [868, 522] width 115 height 29
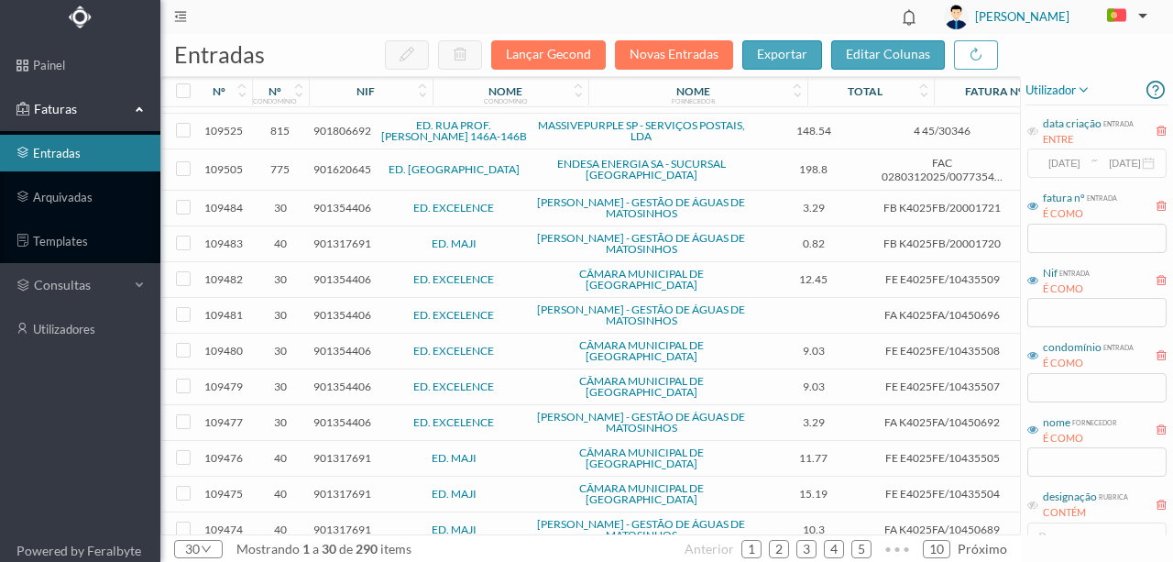
scroll to position [115, 0]
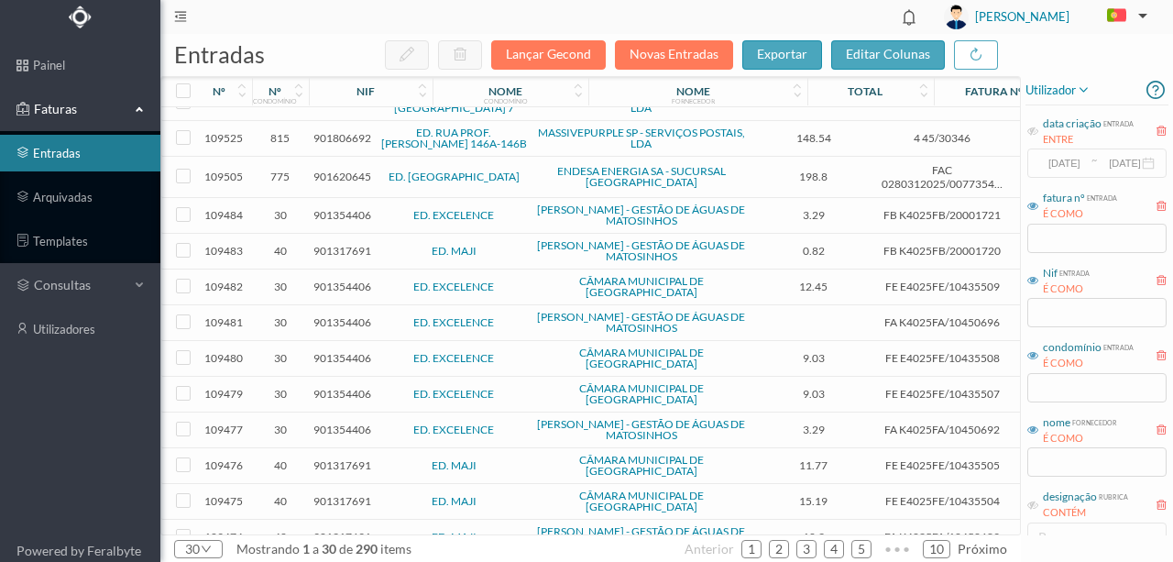
click at [332, 351] on span "901354406" at bounding box center [343, 358] width 58 height 14
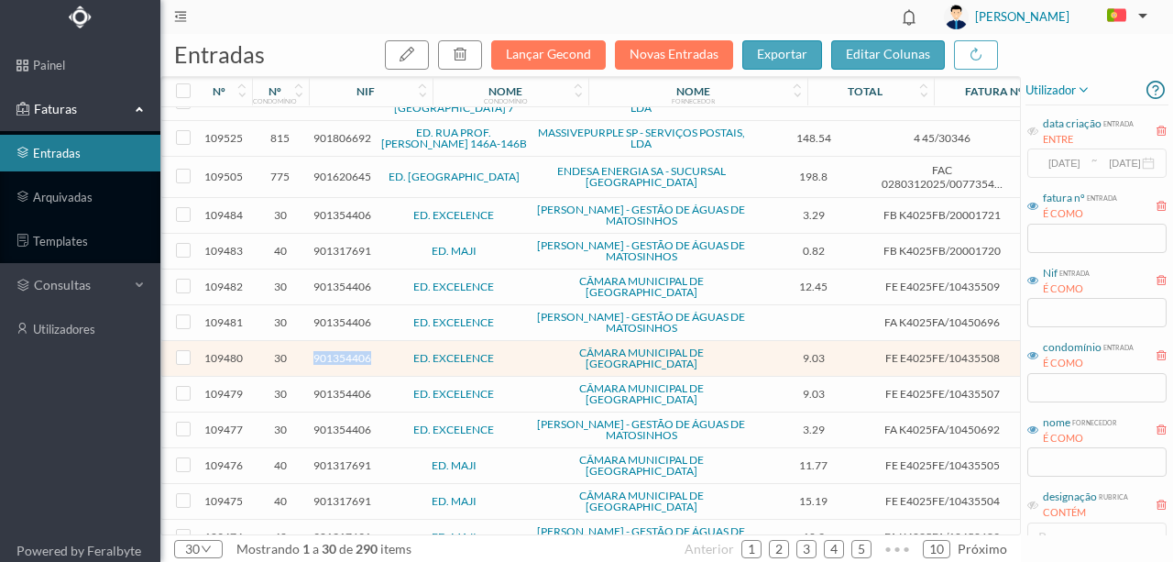
click at [332, 351] on span "901354406" at bounding box center [343, 358] width 58 height 14
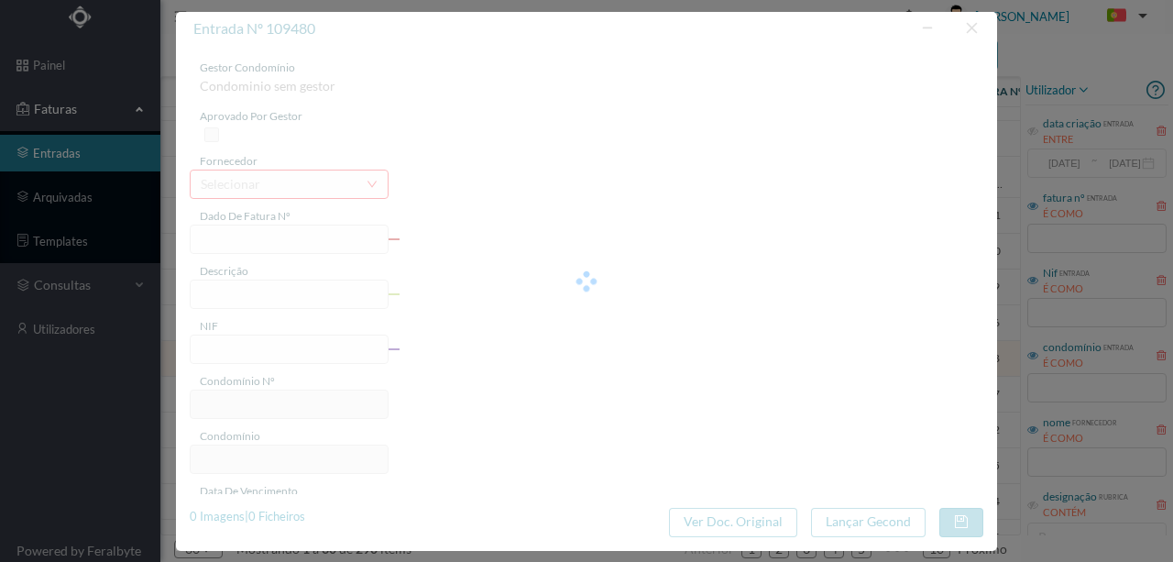
type input "FE E4025FE/10435508"
type input "901354406"
type input "Invalid date"
type input "08-08-2025"
type input "9.03"
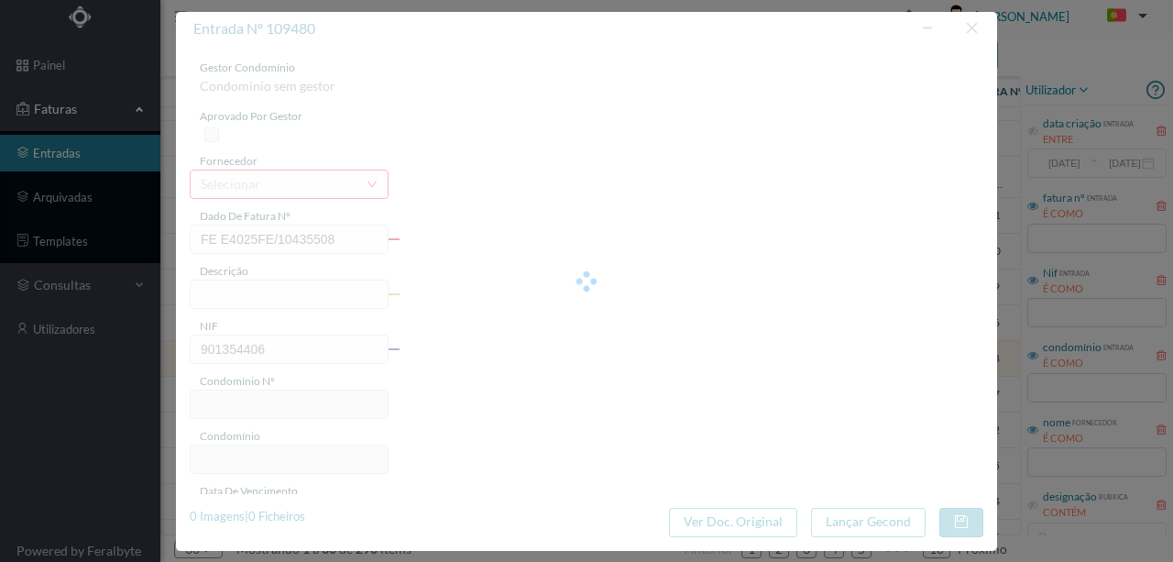
type input "30"
type input "ED. EXCELENCE"
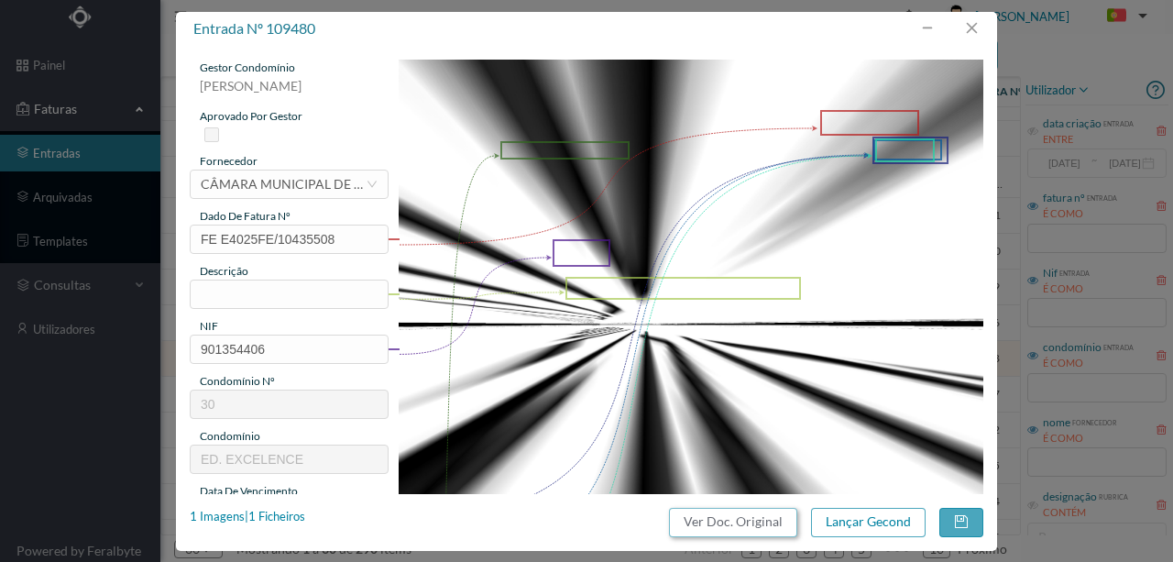
click at [684, 523] on button "Ver Doc. Original" at bounding box center [733, 522] width 128 height 29
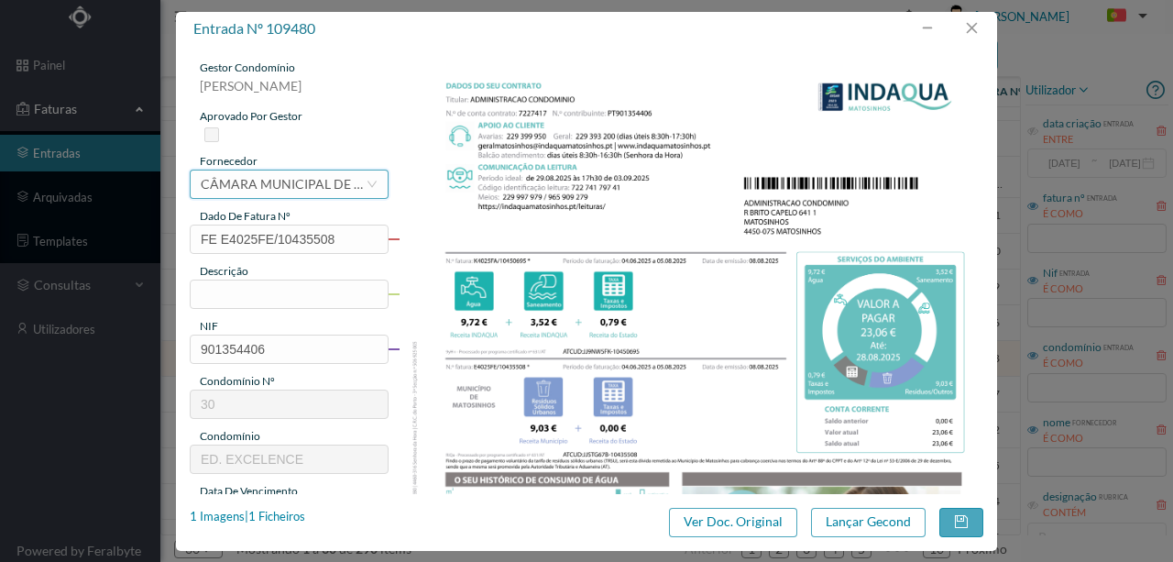
drag, startPoint x: 224, startPoint y: 187, endPoint x: 247, endPoint y: 178, distance: 24.7
click at [224, 186] on div "CÂMARA MUNICIPAL DE [GEOGRAPHIC_DATA]" at bounding box center [283, 185] width 165 height 28
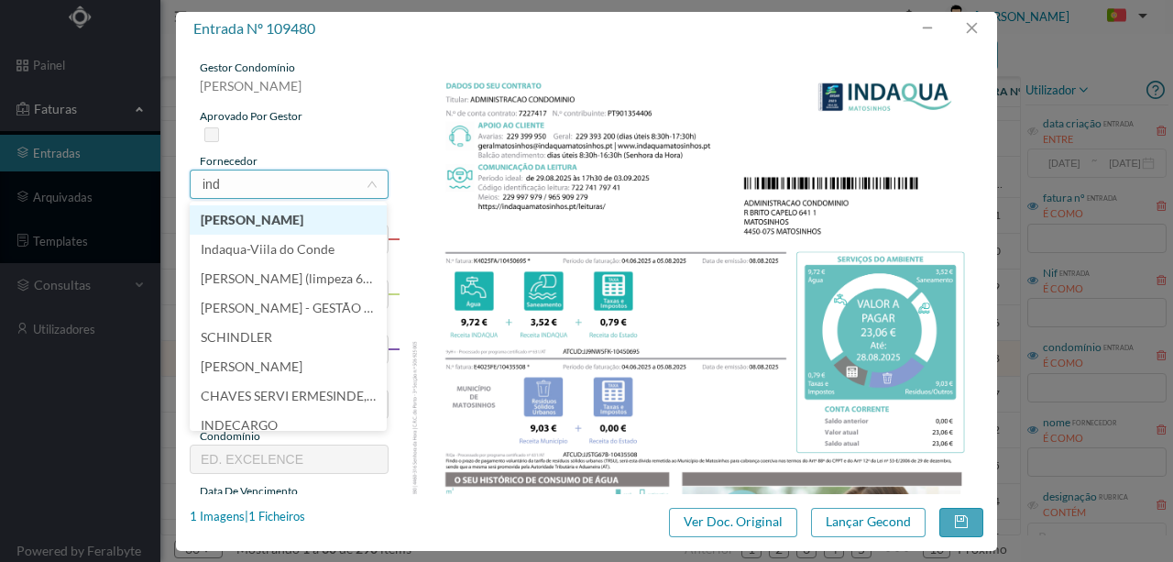
scroll to position [0, 0]
type input "indaq"
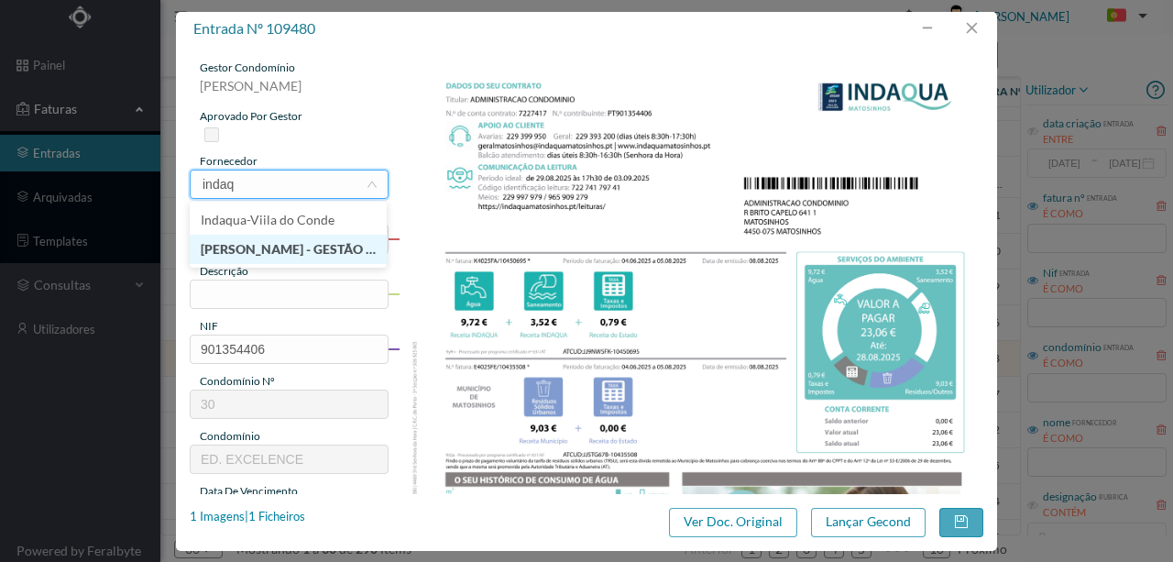
click at [268, 253] on li "[PERSON_NAME] - GESTÃO DE ÁGUAS DE MATOSINHOS" at bounding box center [288, 249] width 197 height 29
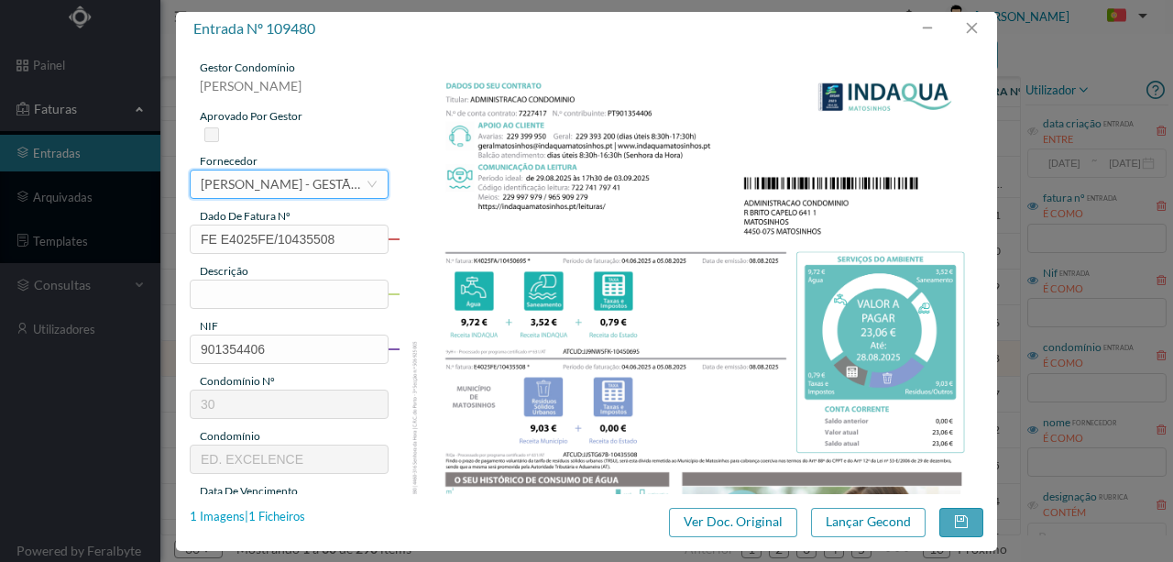
click at [284, 516] on div "1 Imagens | 1 Ficheiros" at bounding box center [248, 517] width 116 height 18
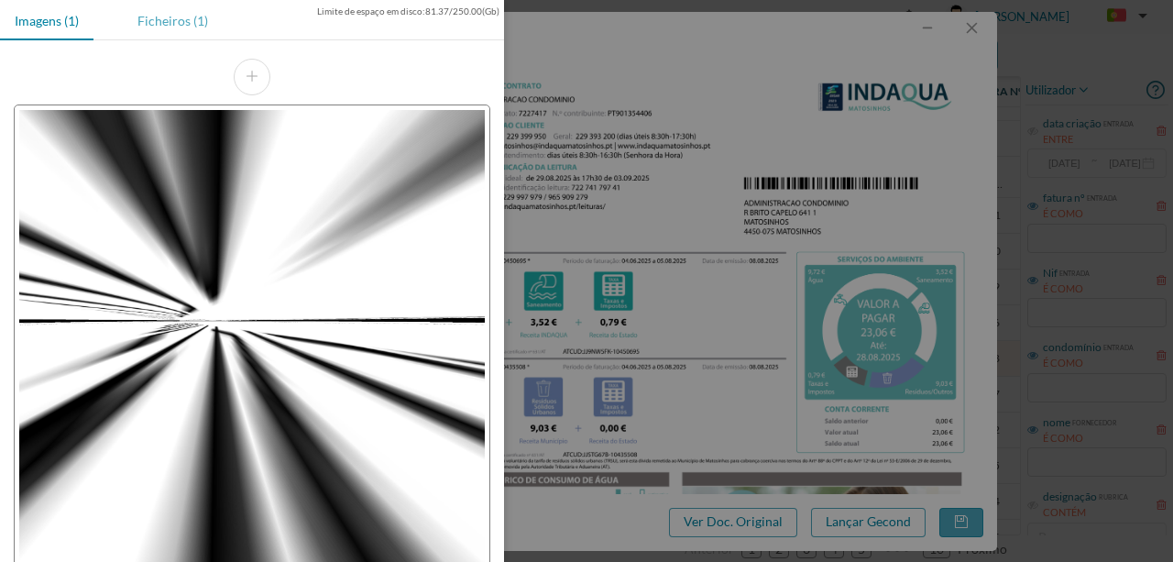
click at [183, 29] on div "Ficheiros (1)" at bounding box center [173, 20] width 100 height 41
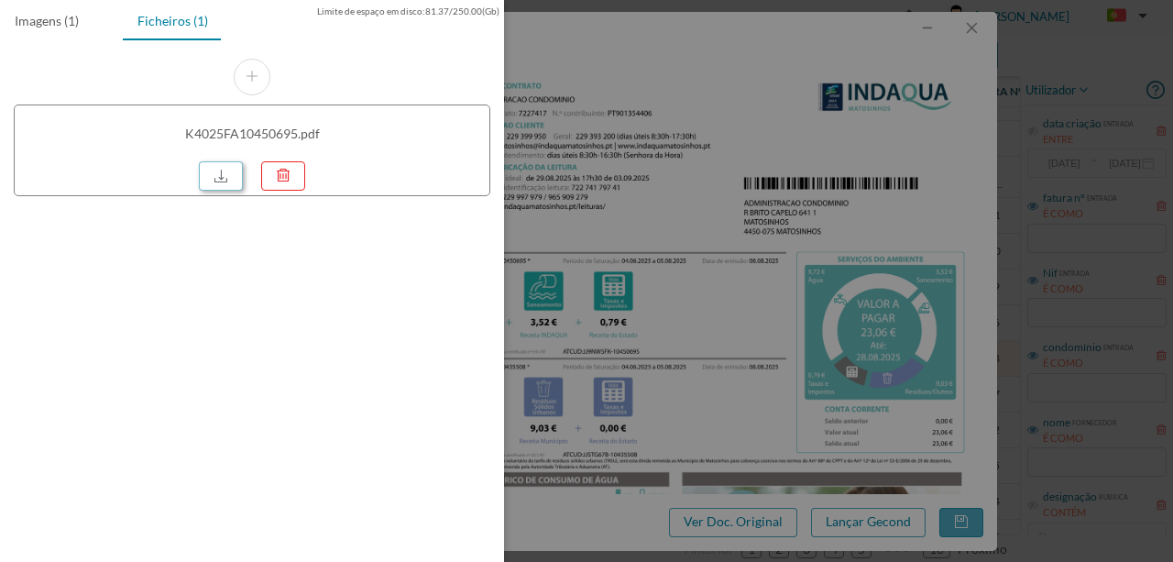
click at [226, 174] on link at bounding box center [221, 175] width 44 height 29
drag, startPoint x: 594, startPoint y: 224, endPoint x: 555, endPoint y: 245, distance: 44.7
click at [594, 224] on div at bounding box center [586, 281] width 1173 height 562
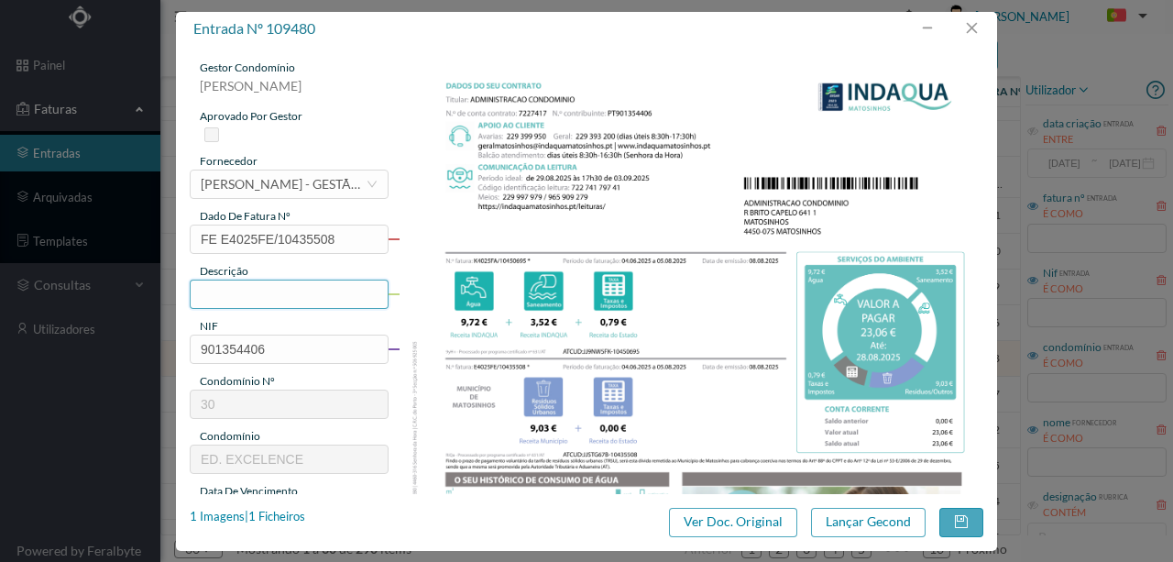
click at [229, 292] on input "text" at bounding box center [289, 294] width 199 height 29
type input "390 SC (04.06.2025 a 05.08.2025)"
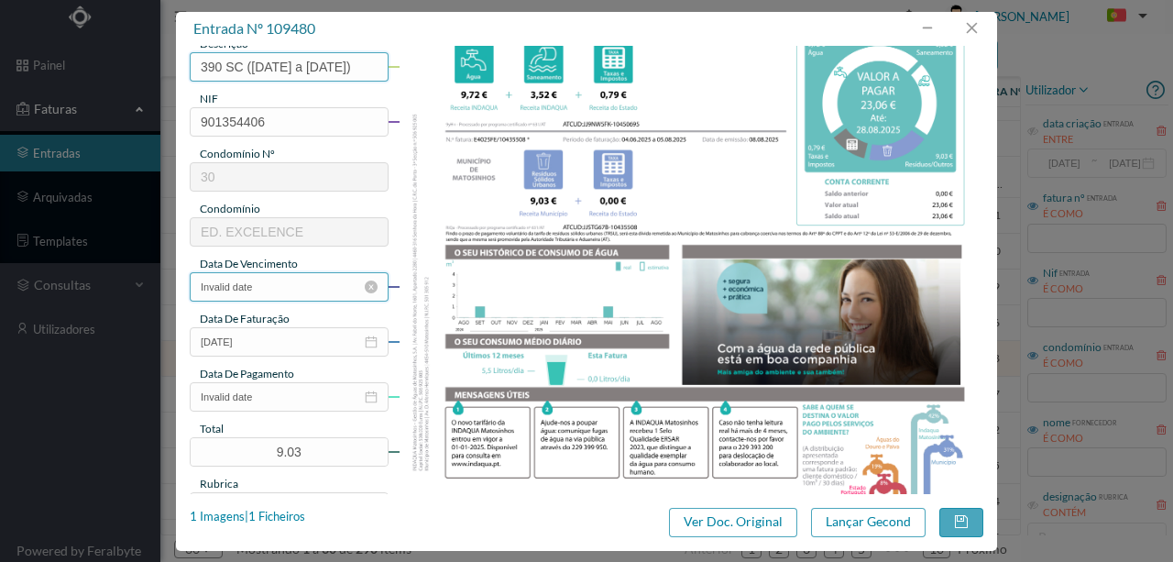
scroll to position [244, 0]
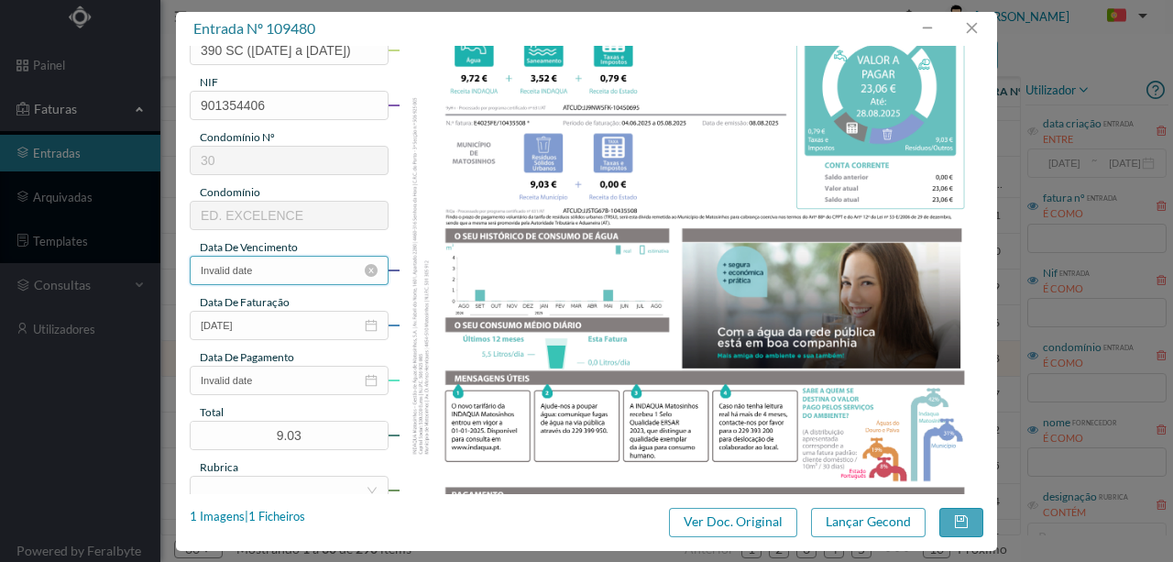
click at [301, 270] on input "Invalid date" at bounding box center [289, 270] width 199 height 29
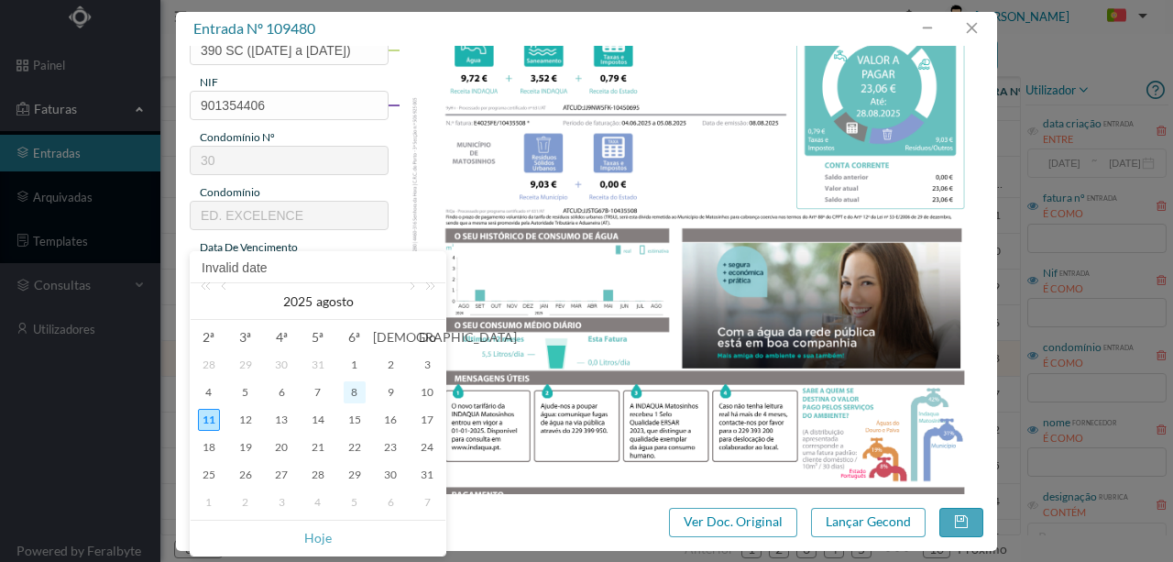
click at [352, 396] on div "8" at bounding box center [355, 392] width 22 height 22
type input "08-08-2025"
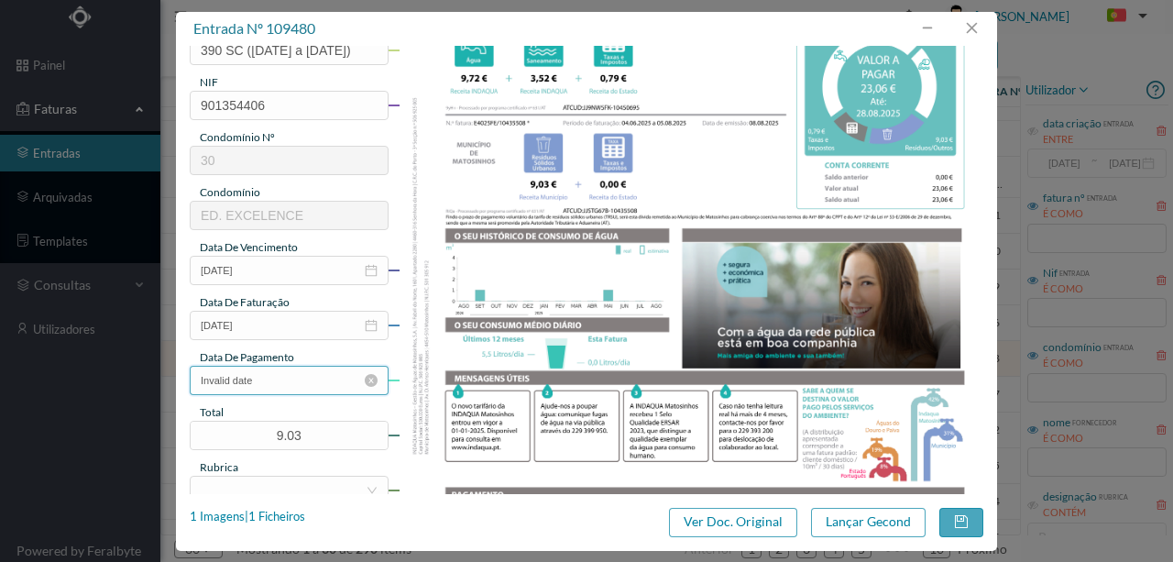
click at [289, 386] on input "Invalid date" at bounding box center [289, 380] width 199 height 29
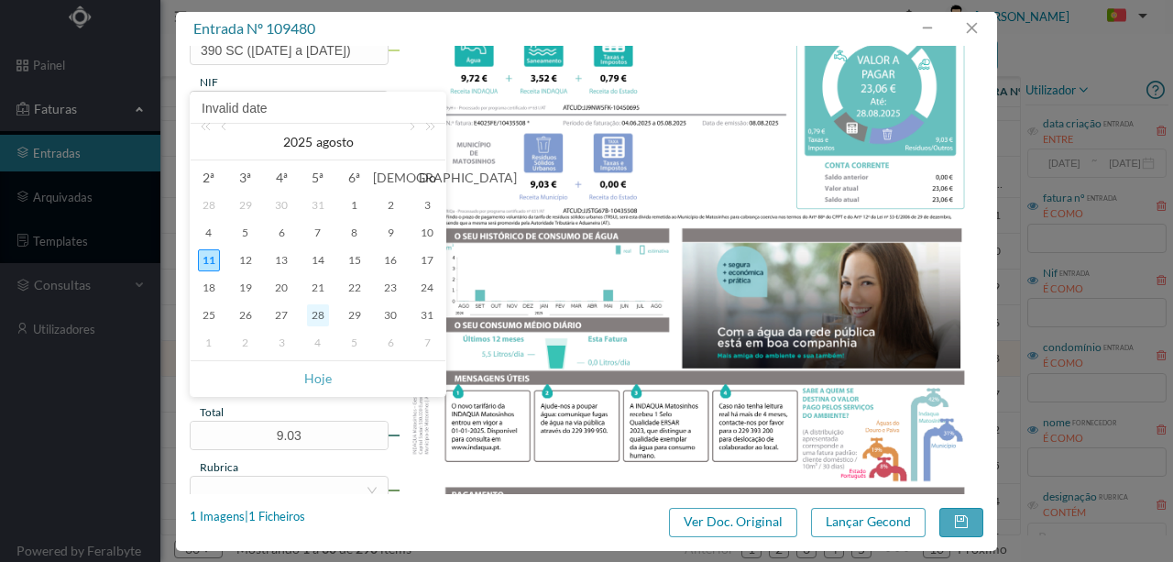
click at [324, 312] on div "28" at bounding box center [318, 315] width 22 height 22
type input "28-08-2025"
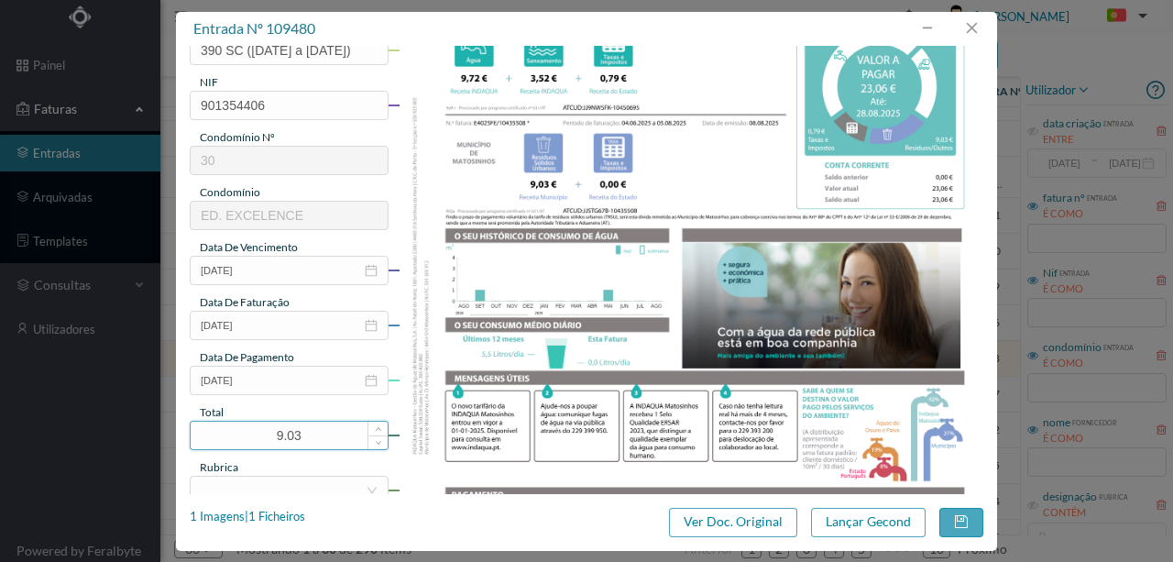
drag, startPoint x: 325, startPoint y: 429, endPoint x: 240, endPoint y: 429, distance: 84.3
click at [240, 429] on input "9.03" at bounding box center [289, 436] width 197 height 28
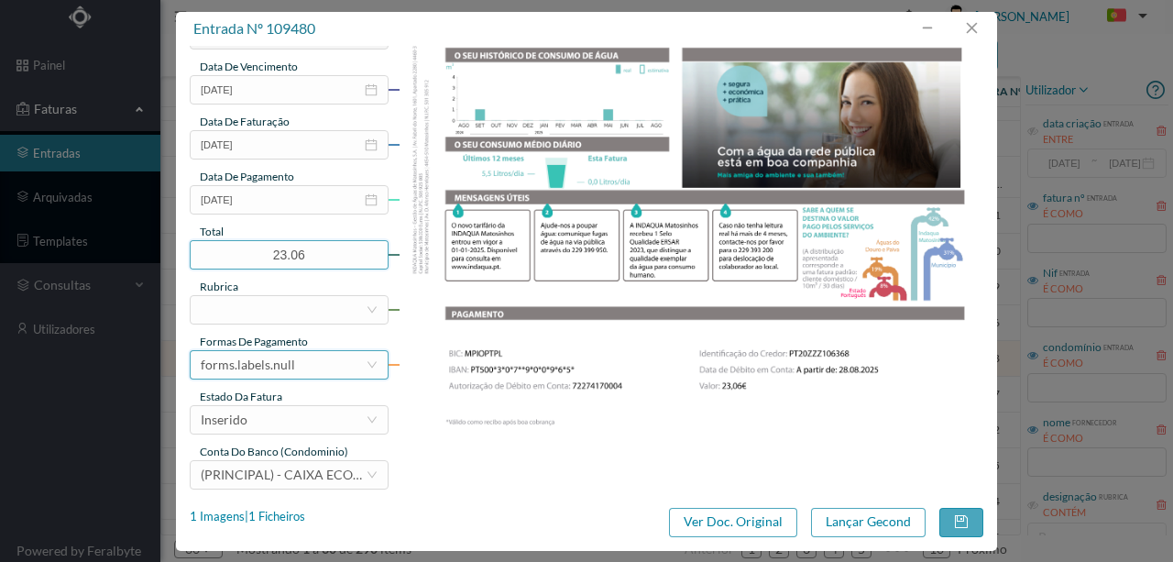
scroll to position [427, 0]
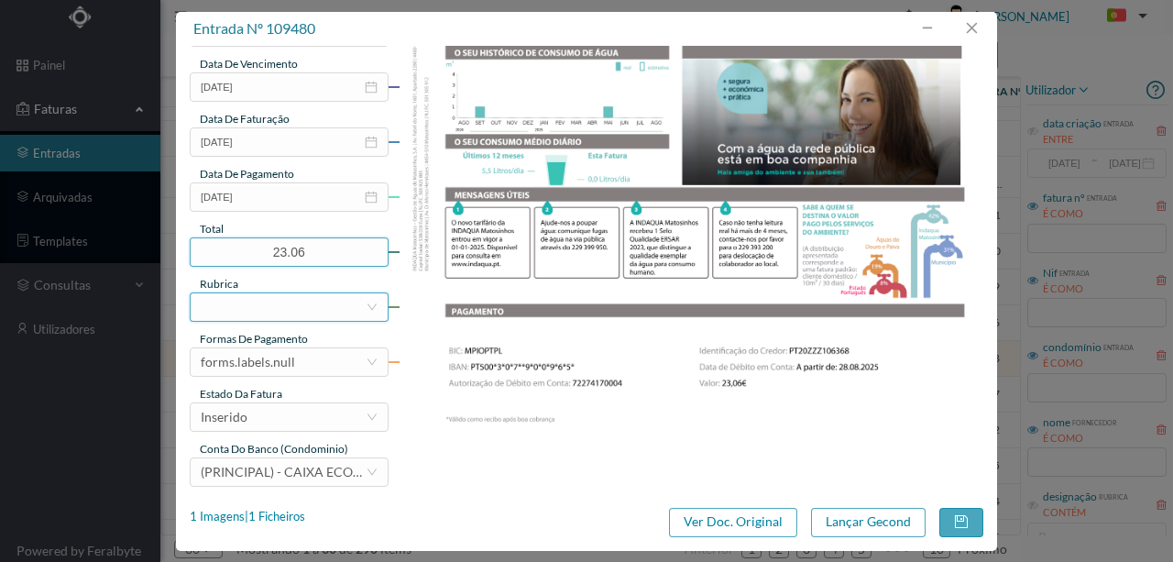
type input "23.06"
click at [242, 306] on div at bounding box center [283, 307] width 165 height 28
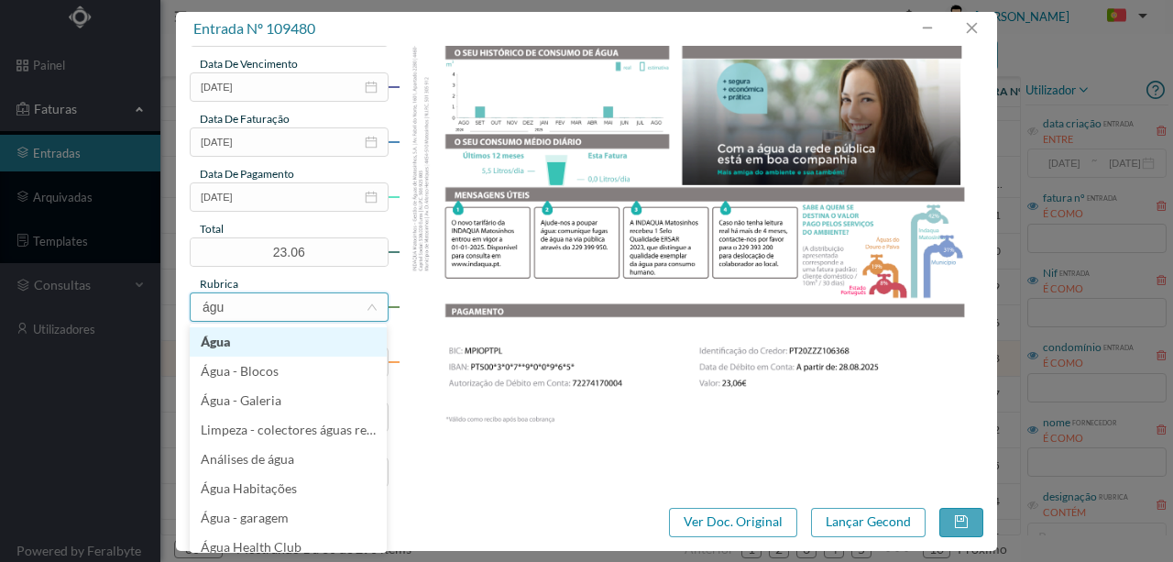
type input "água"
click at [221, 331] on li "Água" at bounding box center [288, 341] width 197 height 29
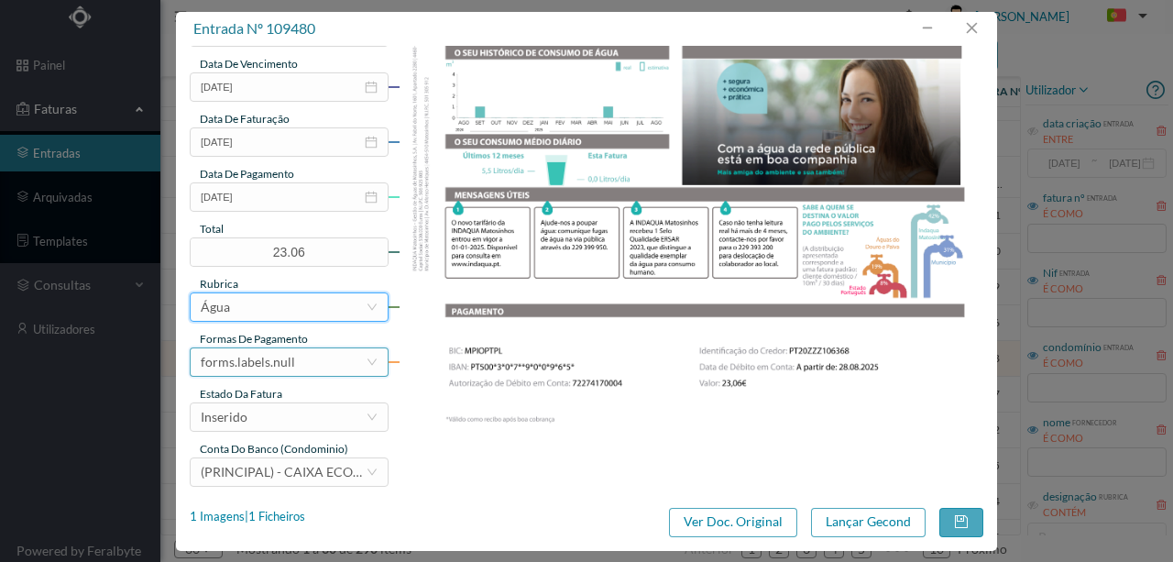
click at [268, 354] on div "forms.labels.null" at bounding box center [248, 362] width 94 height 28
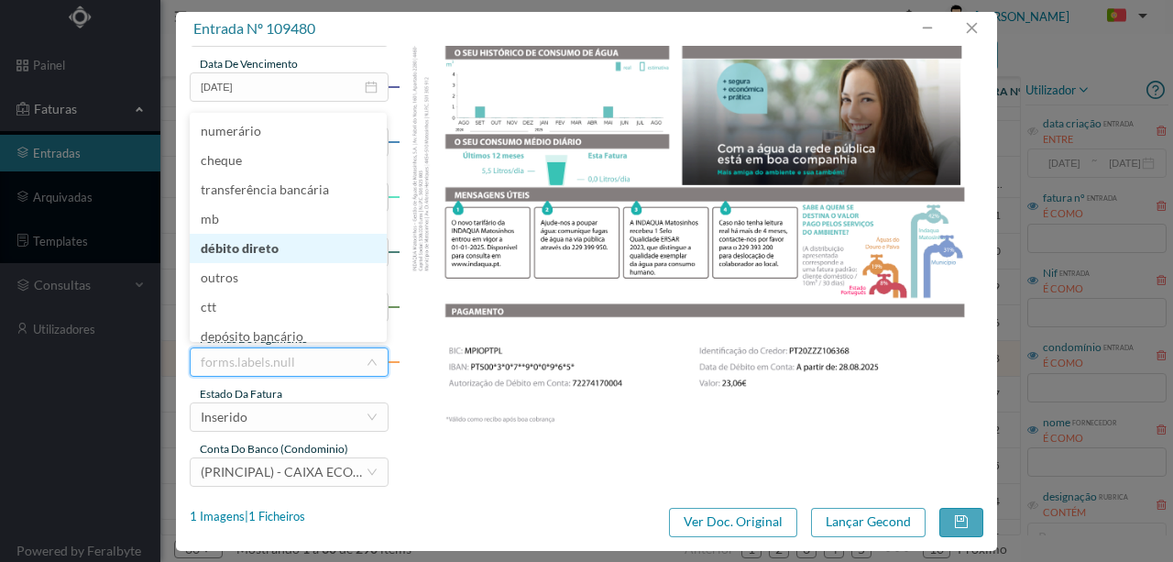
click at [237, 253] on li "débito direto" at bounding box center [288, 248] width 197 height 29
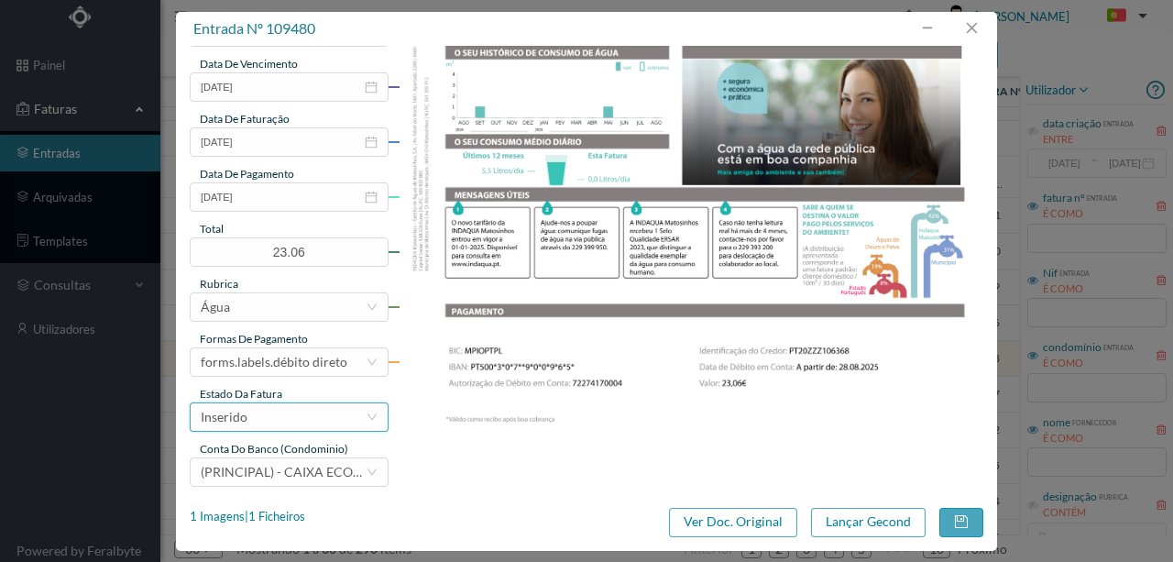
click at [272, 419] on div "Inserido" at bounding box center [283, 417] width 165 height 28
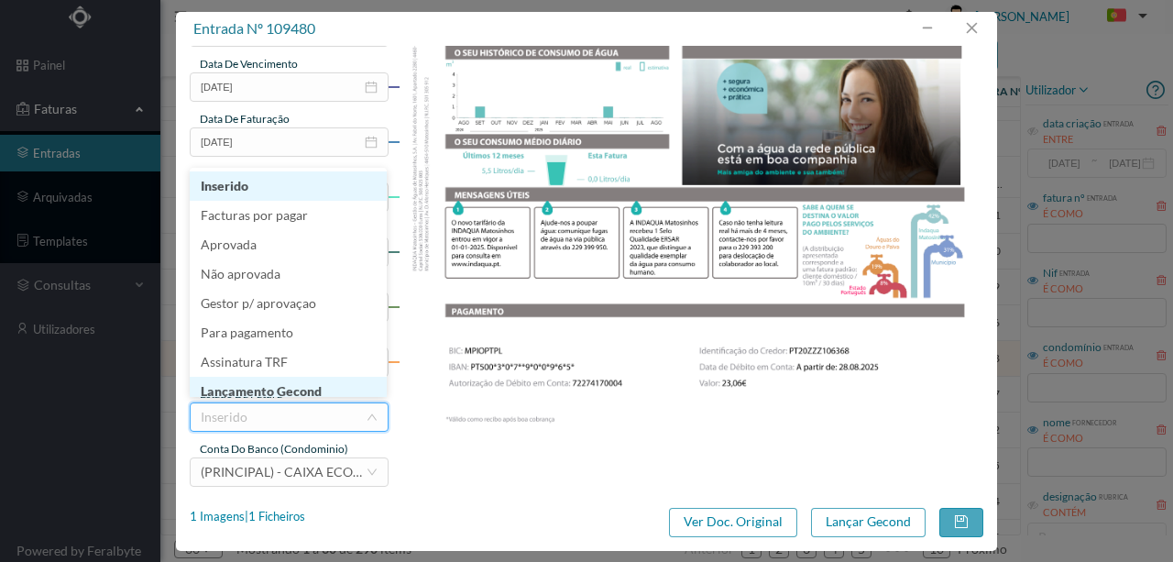
scroll to position [9, 0]
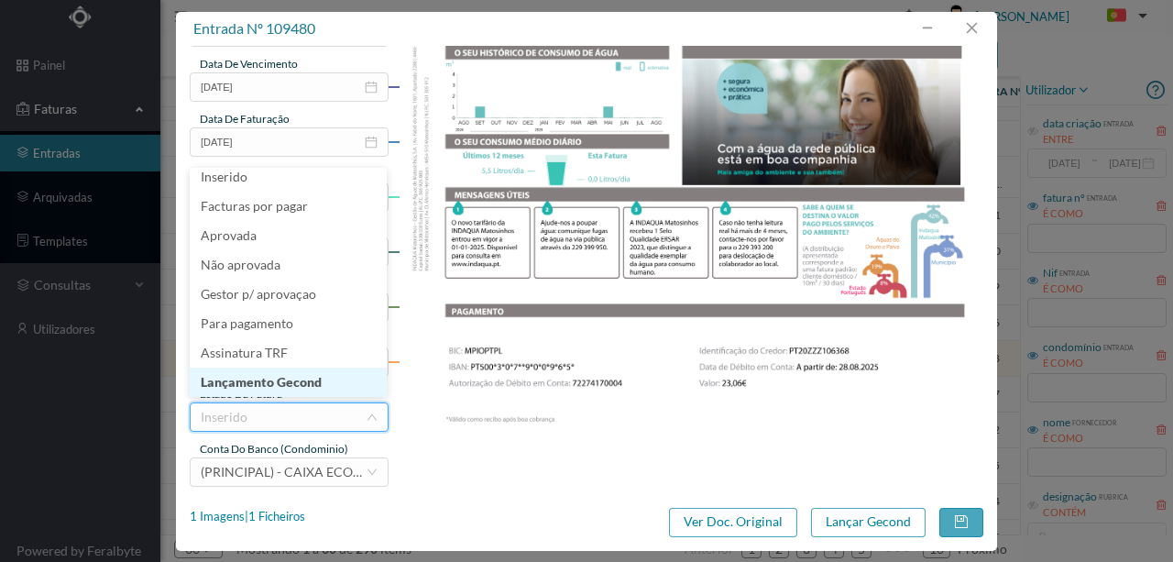
click at [290, 382] on li "Lançamento Gecond" at bounding box center [288, 382] width 197 height 29
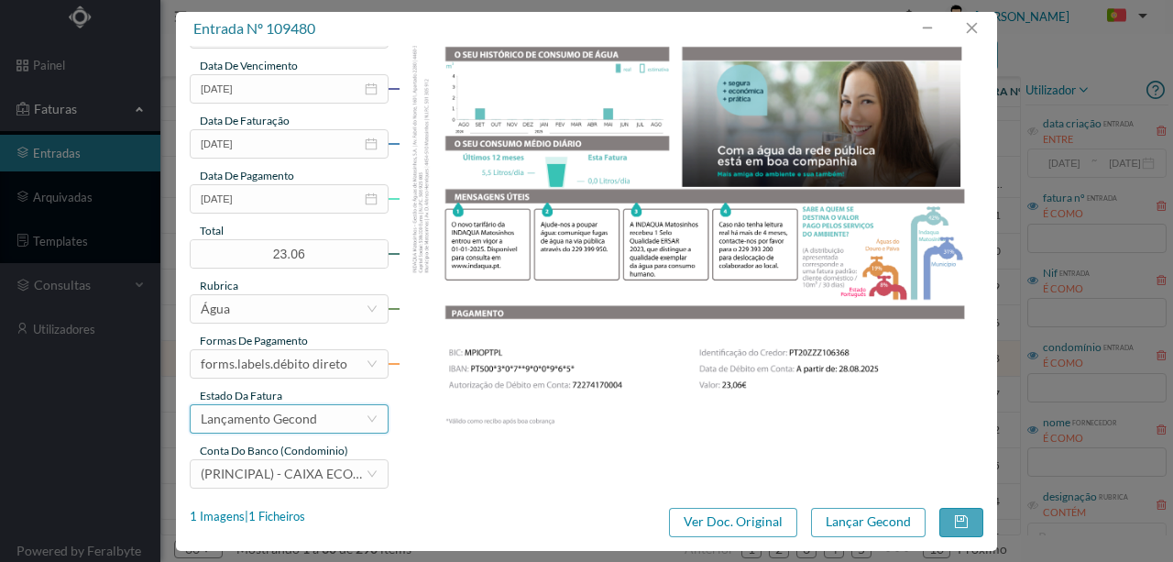
scroll to position [434, 0]
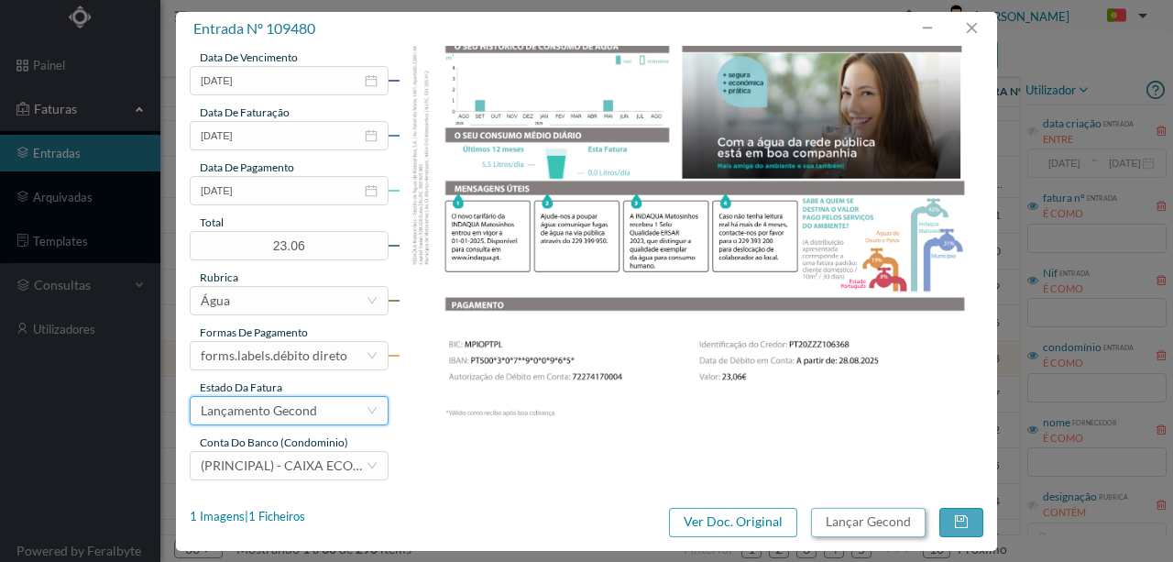
click at [851, 522] on button "Lançar Gecond" at bounding box center [868, 522] width 115 height 29
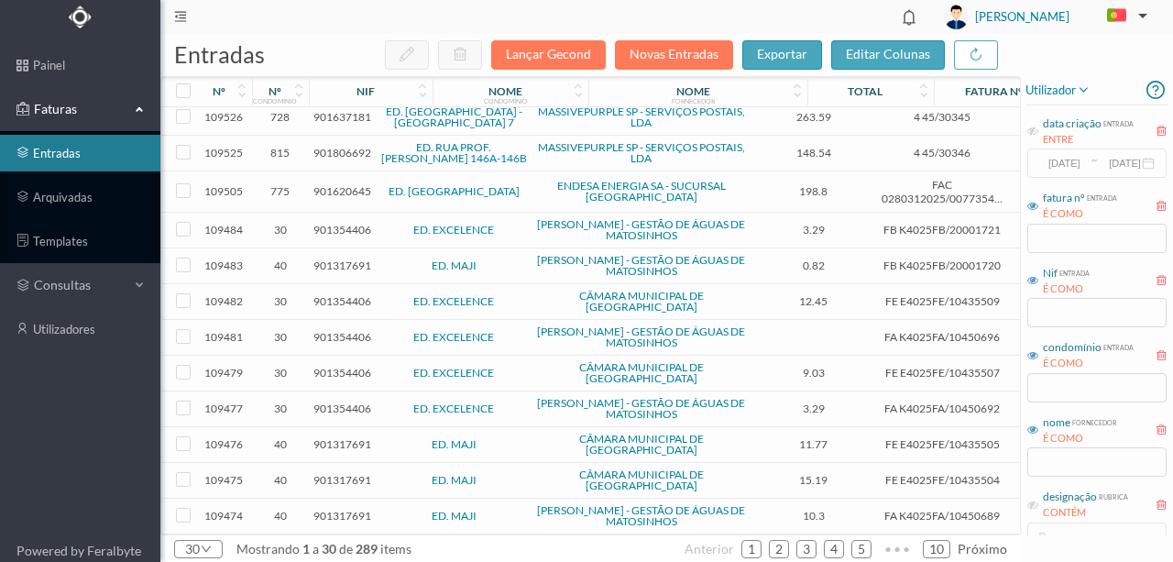
scroll to position [129, 0]
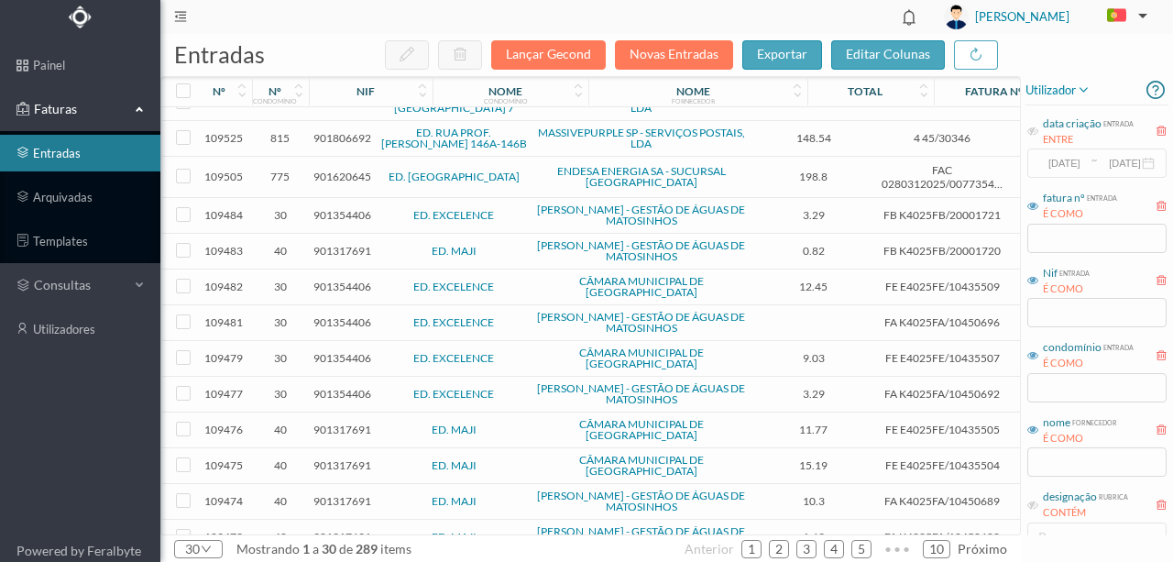
click at [334, 387] on span "901354406" at bounding box center [343, 394] width 58 height 14
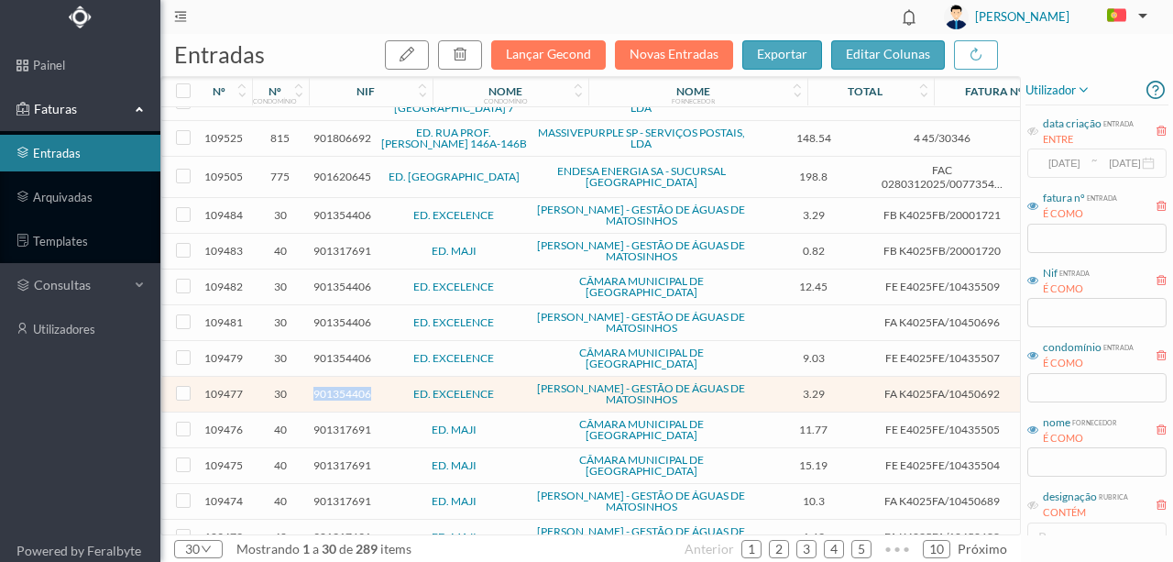
click at [334, 387] on span "901354406" at bounding box center [343, 394] width 58 height 14
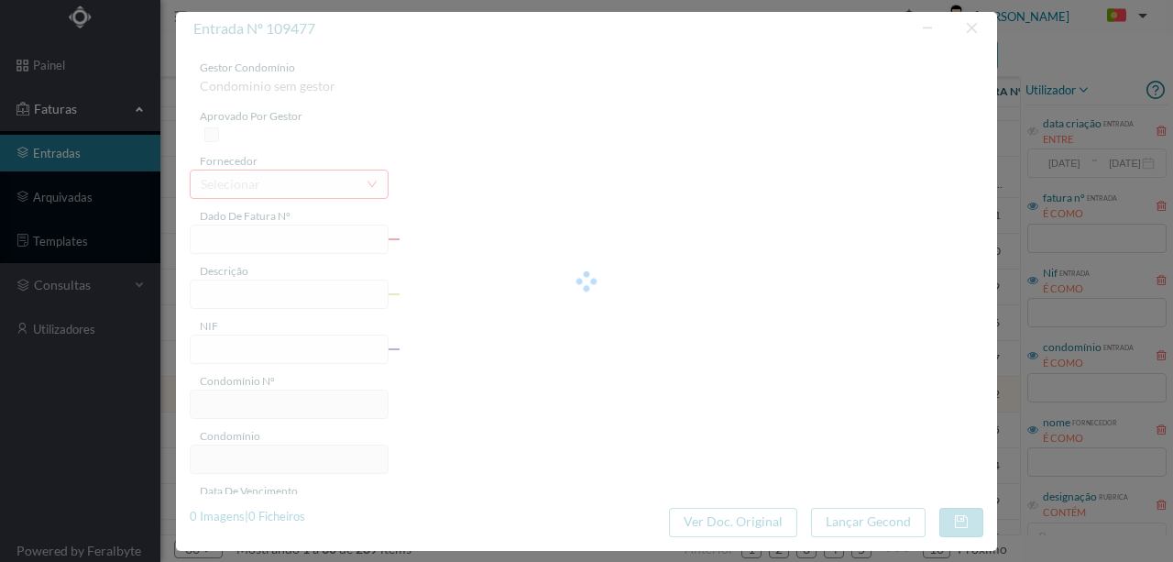
type input "FA K4025FA/10450692"
type input "Periodo de faturação: 04.06.2025 a 05.08.2025"
type input "901354406"
type input "28-08-2025"
type input "08-08-2025"
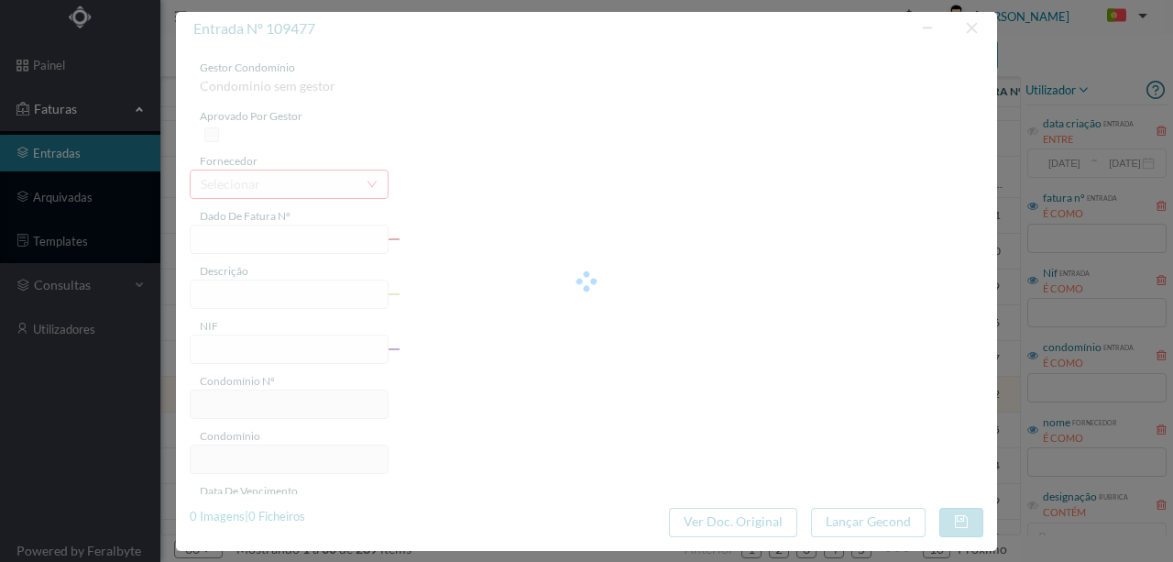
type input "28-08-2025"
type input "3.29"
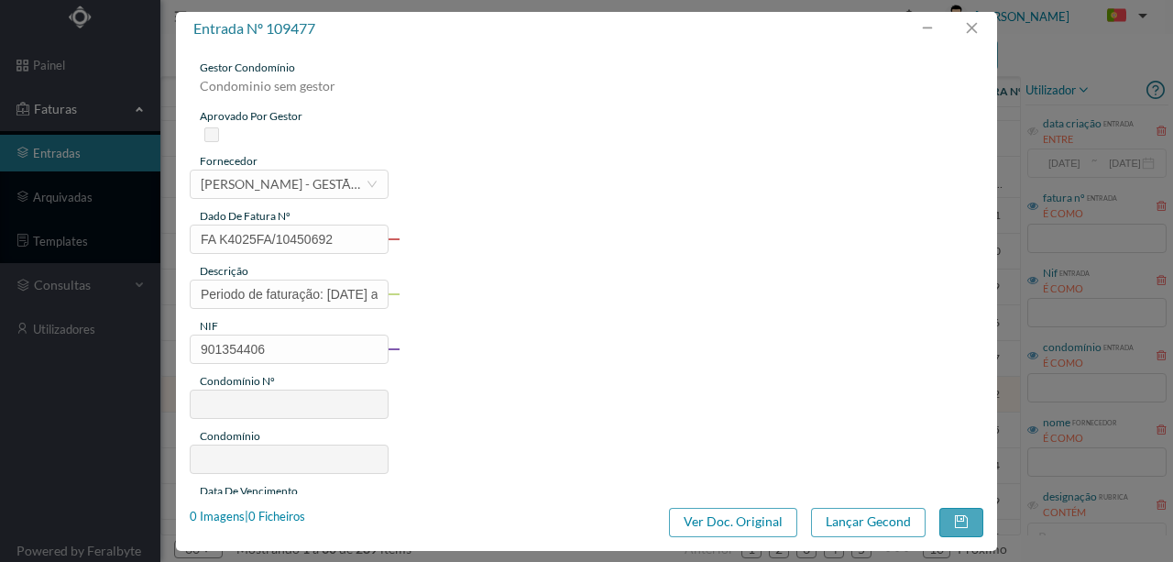
type input "30"
type input "ED. EXCELENCE"
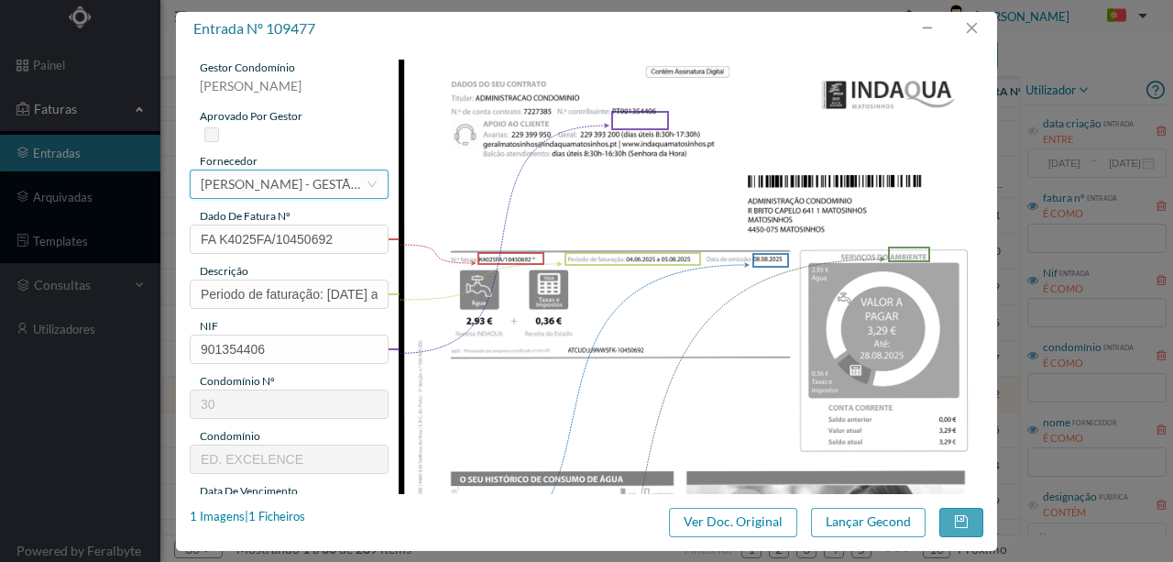
click at [251, 187] on div "[PERSON_NAME] - GESTÃO DE ÁGUAS DE MATOSINHOS" at bounding box center [283, 185] width 165 height 28
click at [474, 328] on img at bounding box center [692, 473] width 586 height 827
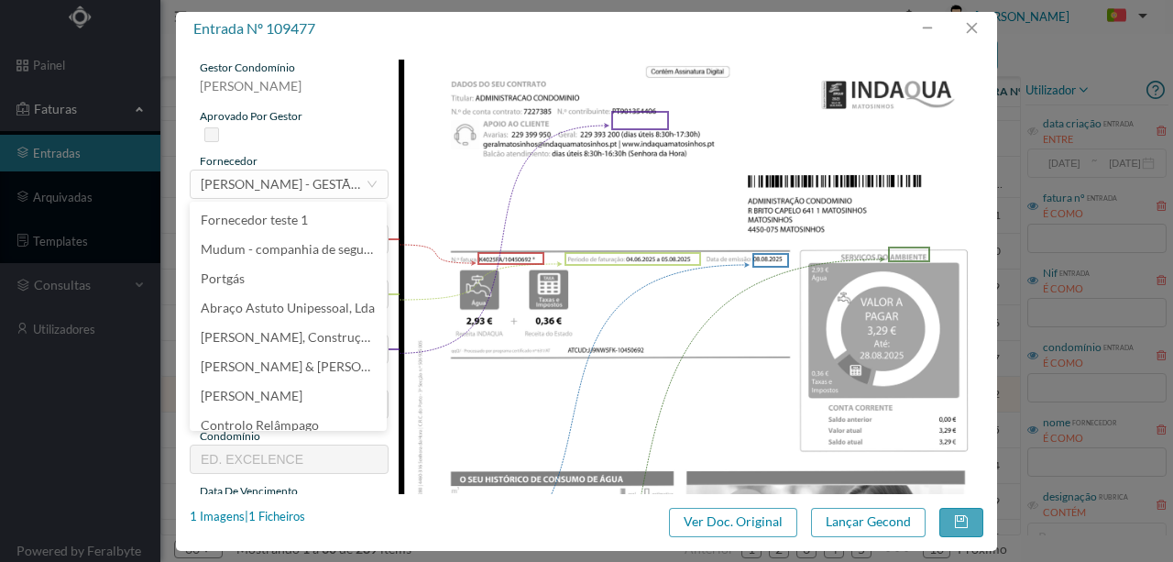
scroll to position [8252, 0]
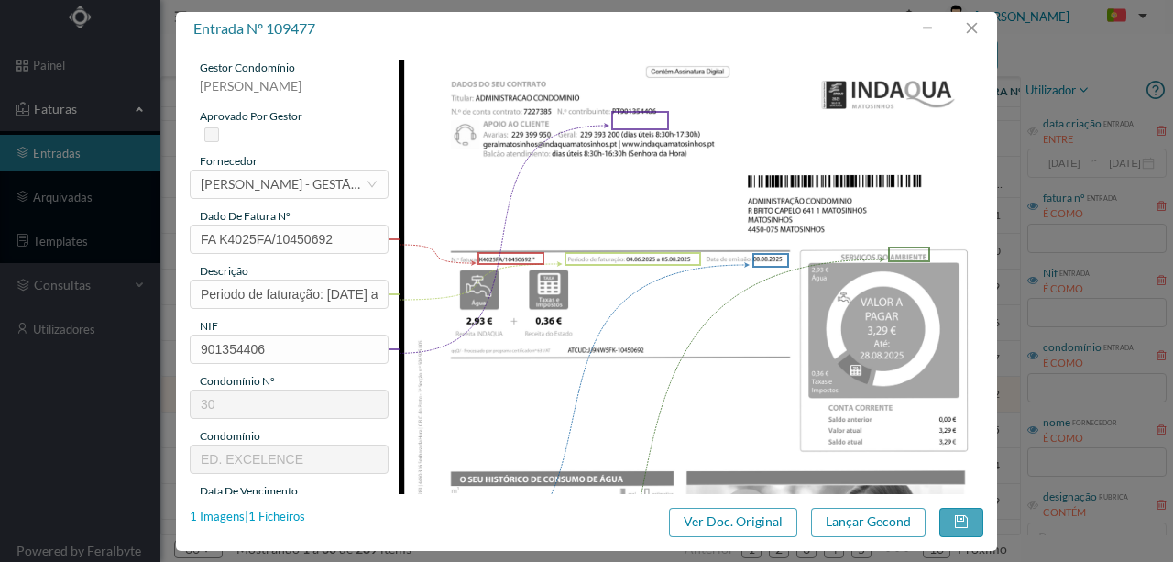
click at [298, 513] on div "1 Imagens | 1 Ficheiros" at bounding box center [248, 517] width 116 height 18
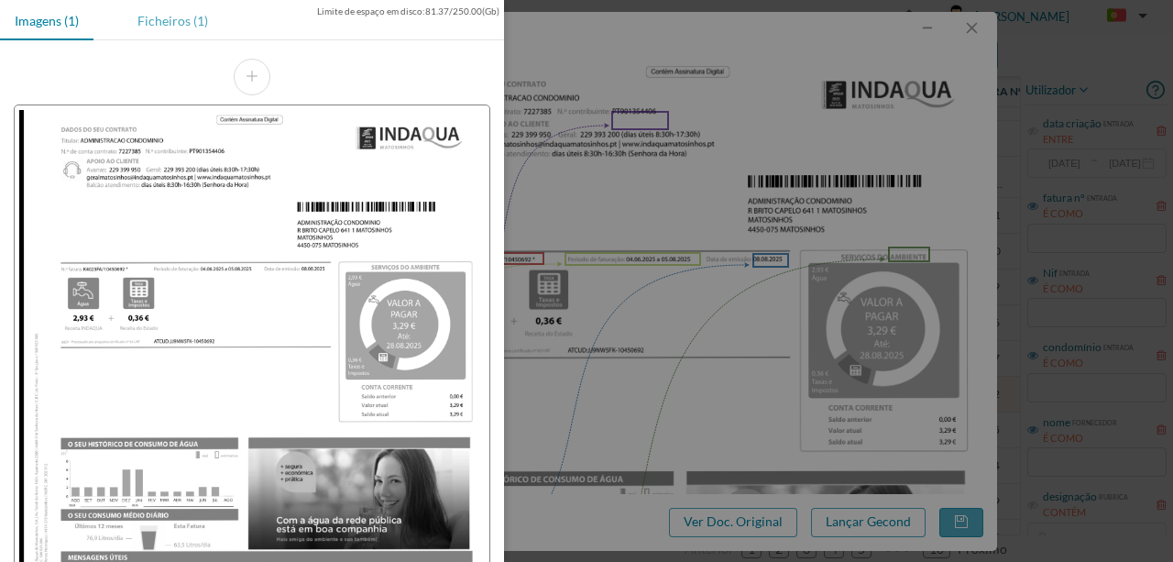
click at [168, 17] on div "Ficheiros (1)" at bounding box center [173, 20] width 100 height 41
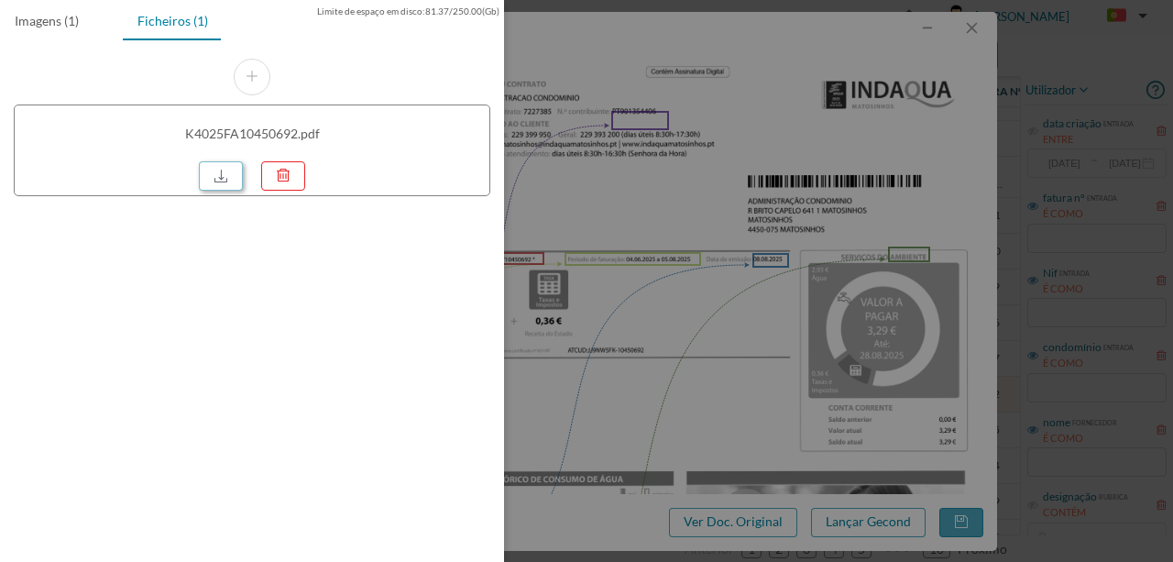
click at [216, 173] on link at bounding box center [221, 175] width 44 height 29
click at [887, 6] on div at bounding box center [586, 281] width 1173 height 562
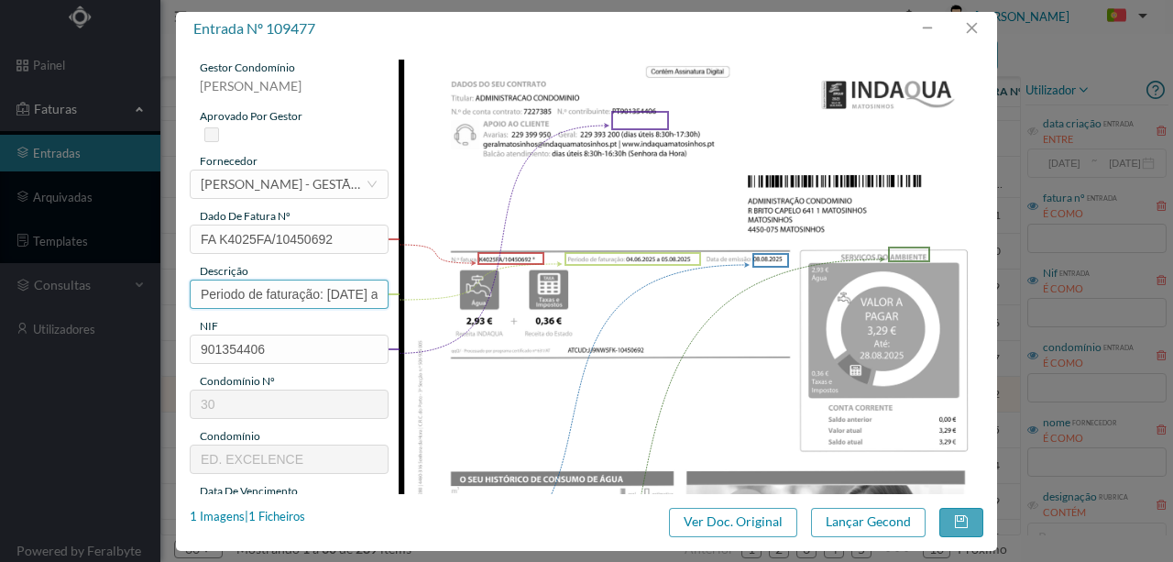
drag, startPoint x: 309, startPoint y: 290, endPoint x: 93, endPoint y: 284, distance: 216.4
click at [93, 284] on div "entrada nº 109477 gestor condomínio Rui Marques aprovado por gestor fornecedor …" at bounding box center [586, 281] width 1173 height 562
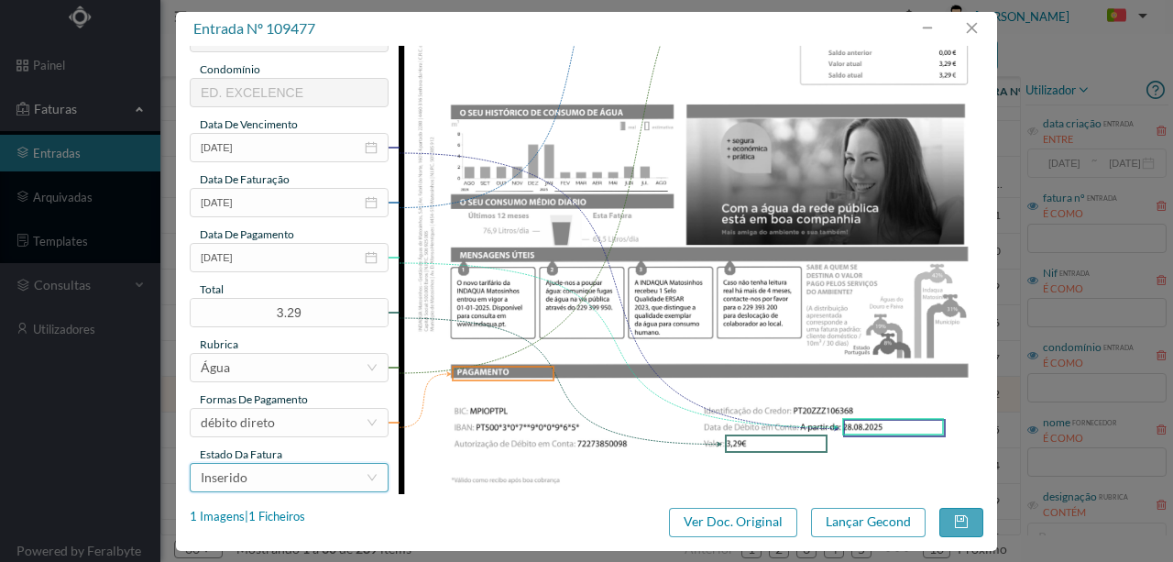
scroll to position [434, 0]
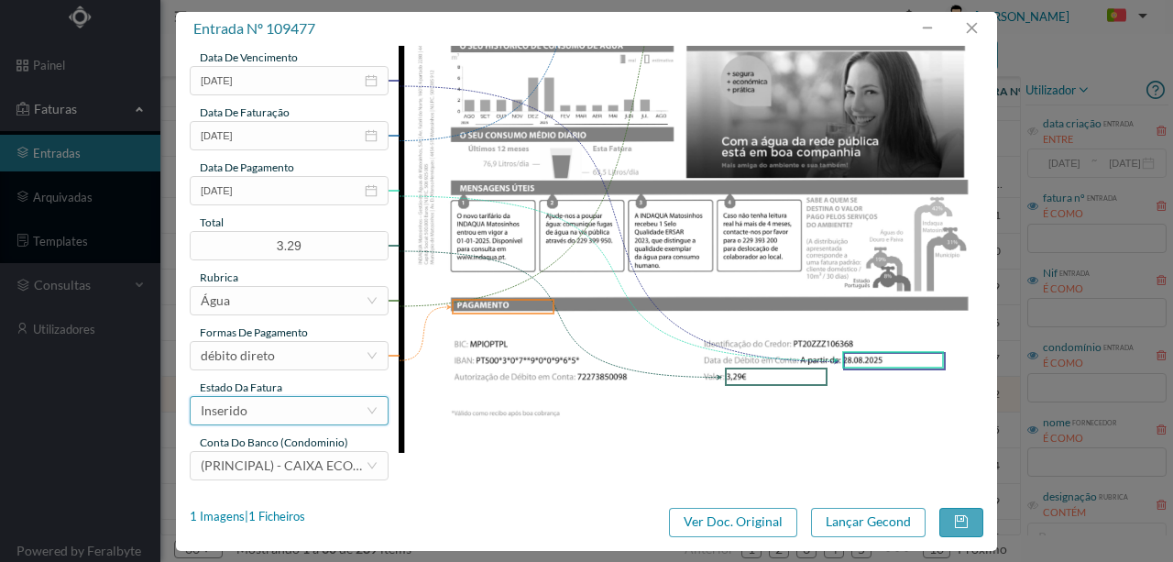
type input "378 Totalizador ( 04.06.2025 a 05.08.2025)"
click at [277, 411] on div "Inserido" at bounding box center [283, 411] width 165 height 28
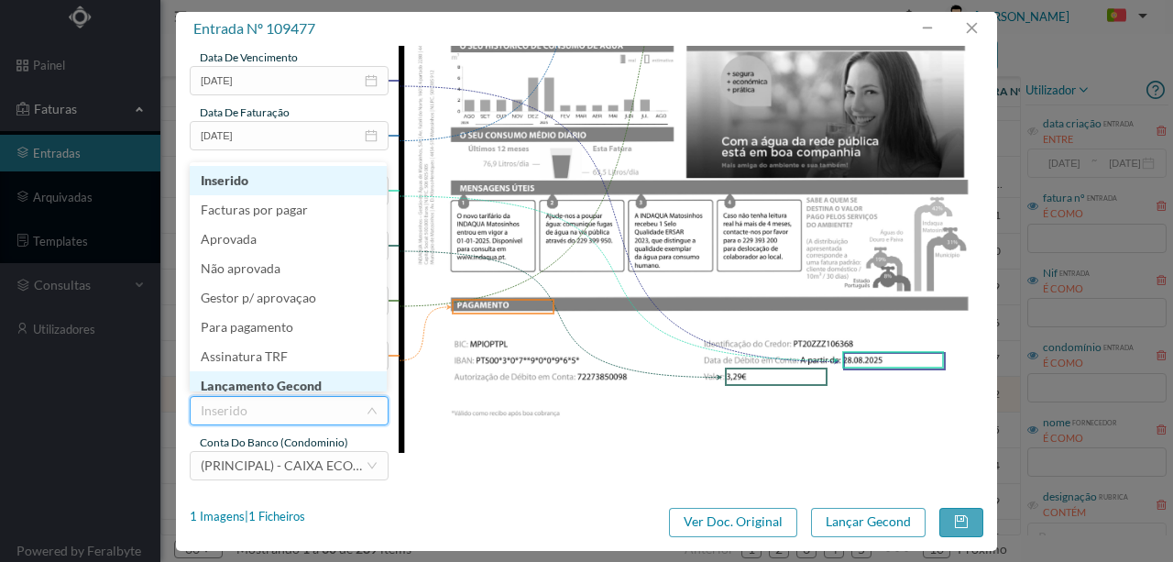
scroll to position [8, 0]
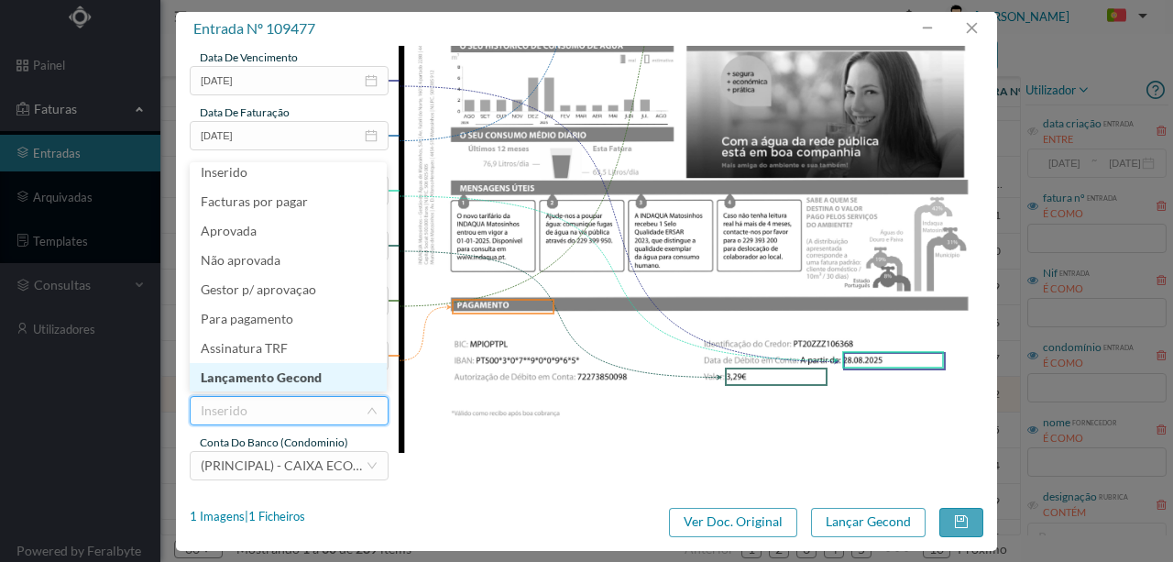
click at [295, 373] on li "Lançamento Gecond" at bounding box center [288, 377] width 197 height 29
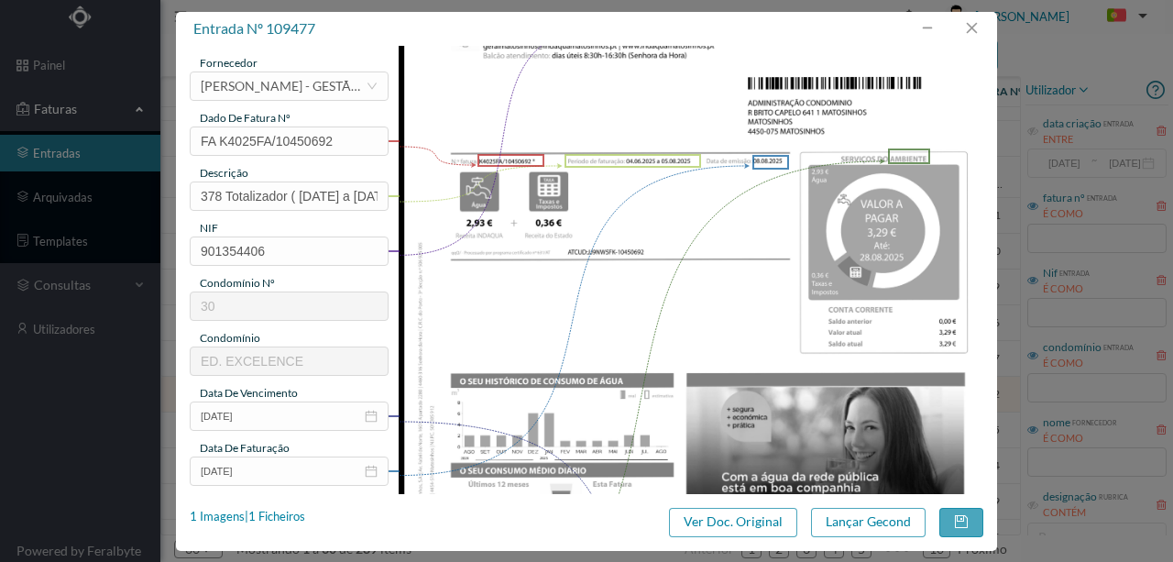
scroll to position [0, 0]
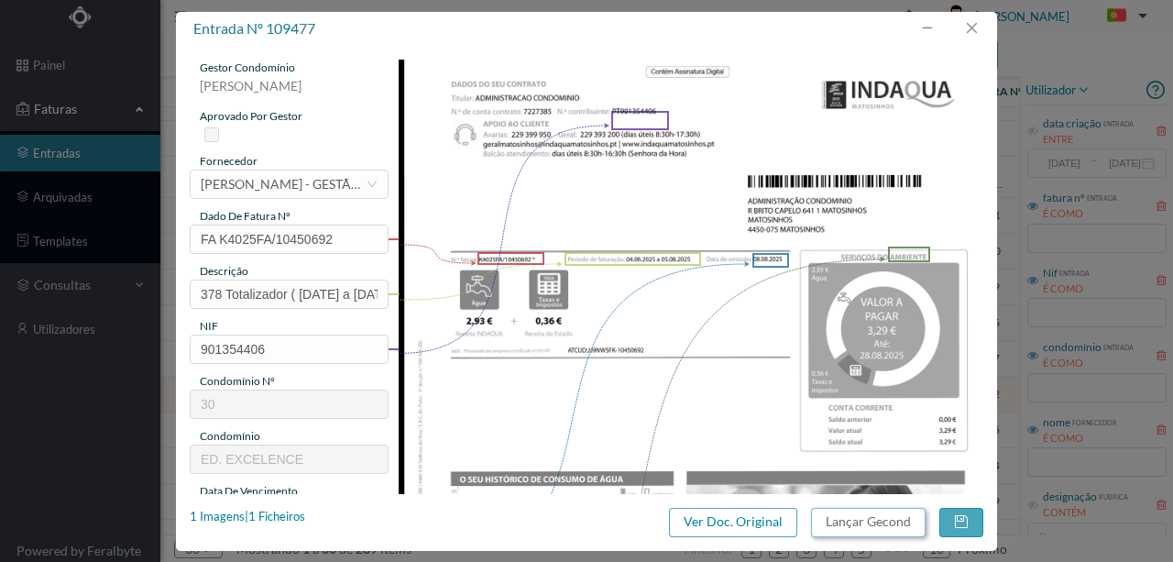
click at [856, 525] on button "Lançar Gecond" at bounding box center [868, 522] width 115 height 29
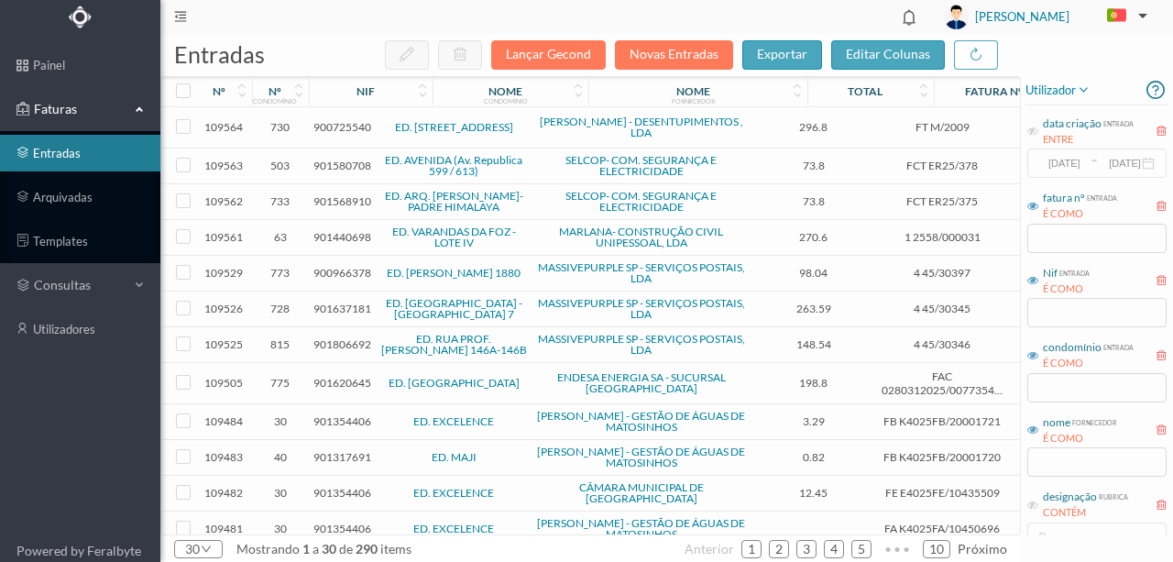
click at [335, 417] on span "901354406" at bounding box center [343, 421] width 58 height 14
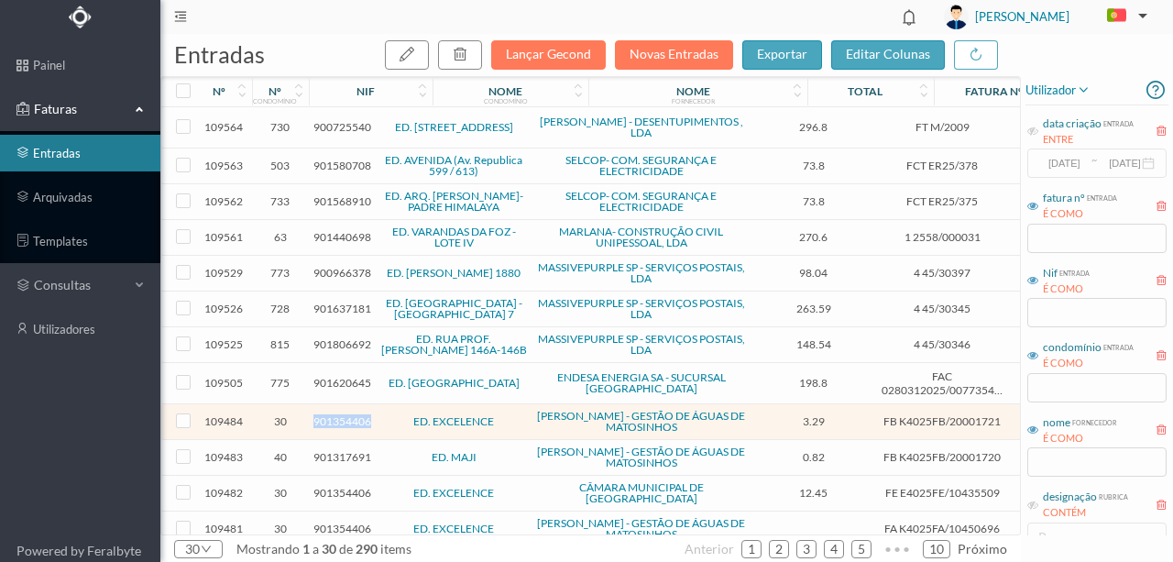
click at [335, 417] on span "901354406" at bounding box center [343, 421] width 58 height 14
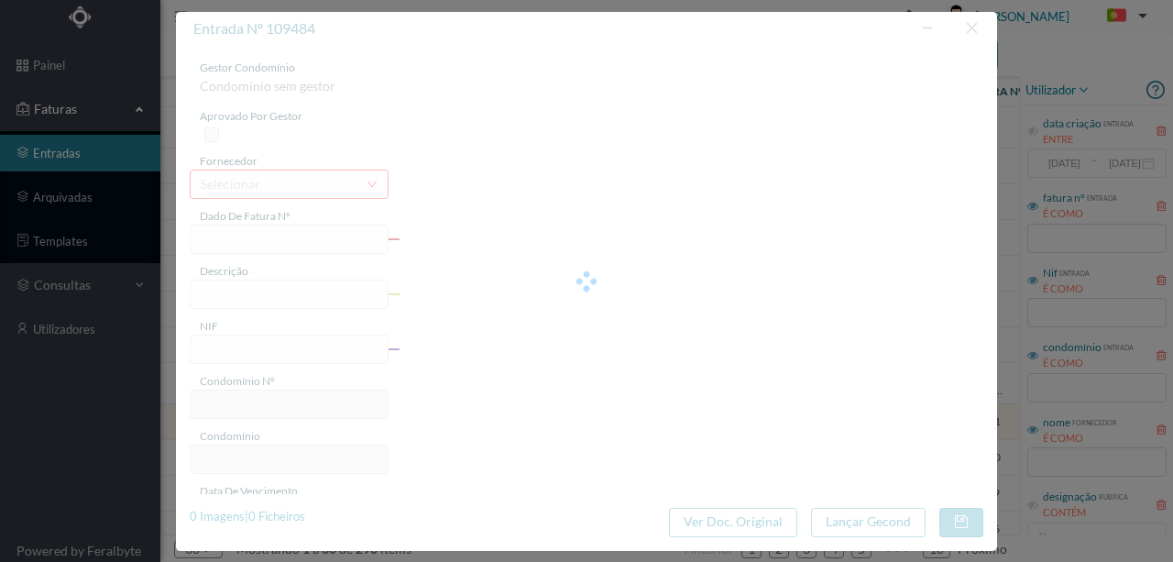
type input "FB K4025FB/20001721"
type input "Periodo de faturação: 04.06.2025 a 05.08.2025"
type input "901354406"
type input "Invalid date"
type input "08-08-2025"
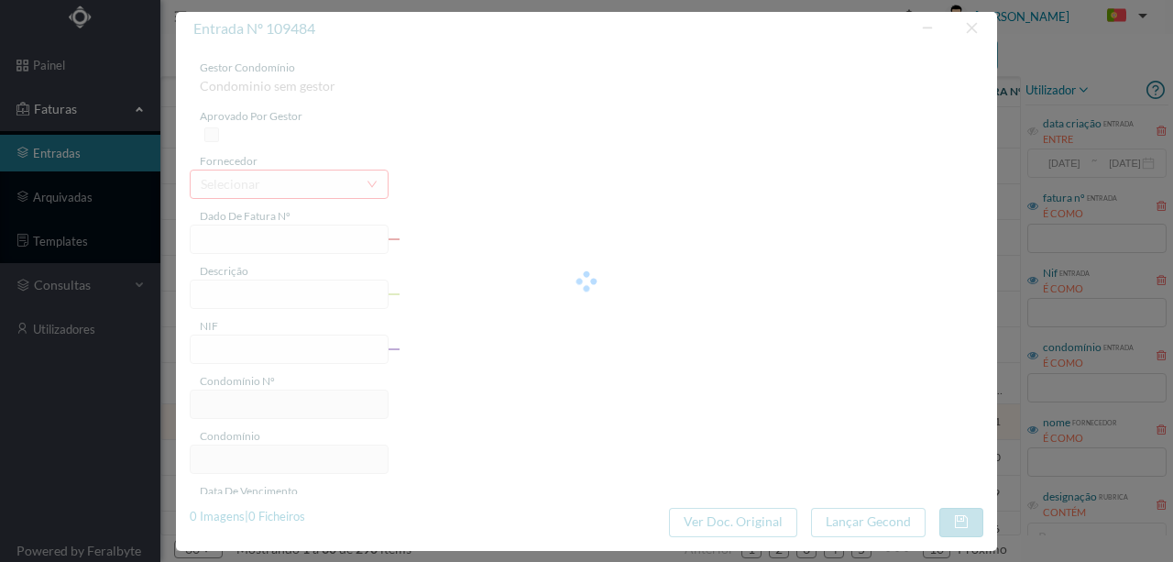
type input "3.29"
type input "30"
type input "ED. EXCELENCE"
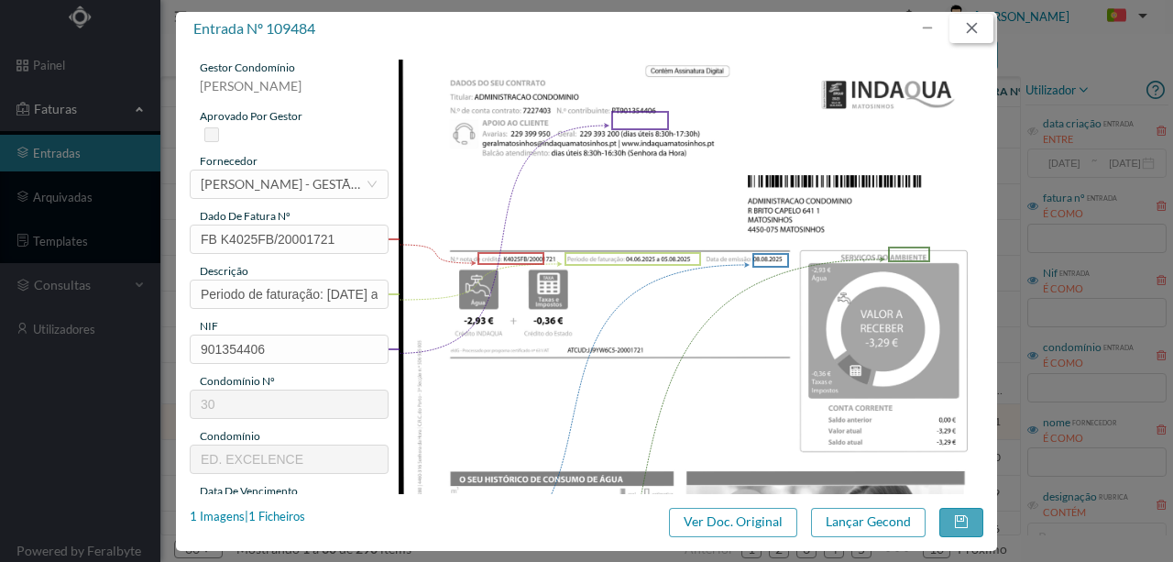
click at [974, 24] on button "button" at bounding box center [972, 28] width 44 height 29
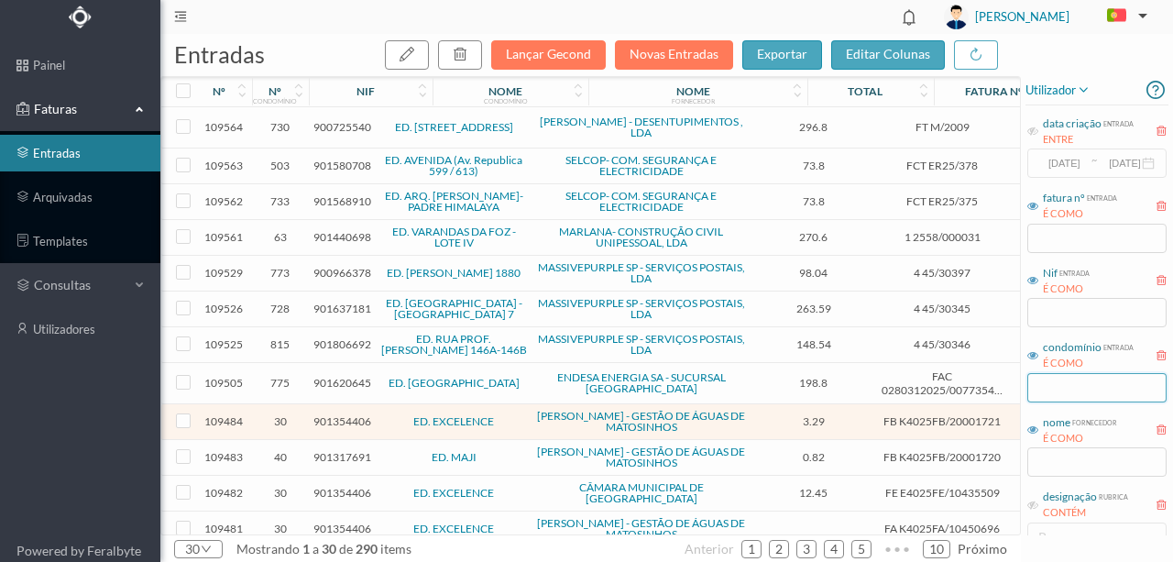
click at [1054, 392] on input "text" at bounding box center [1097, 387] width 139 height 29
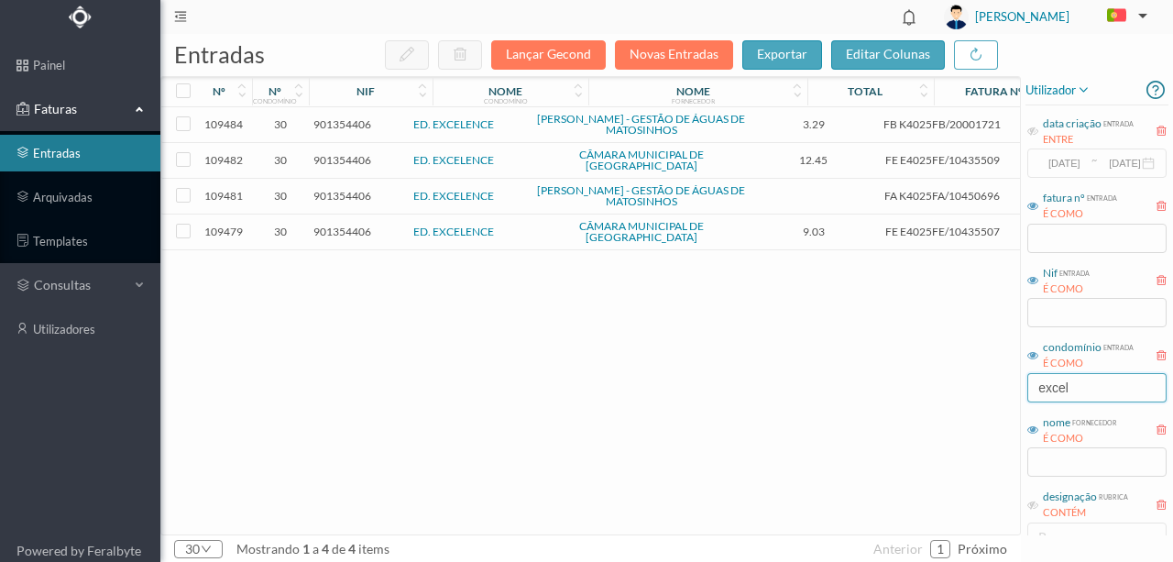
type input "excel"
click at [338, 123] on span "901354406" at bounding box center [343, 124] width 58 height 14
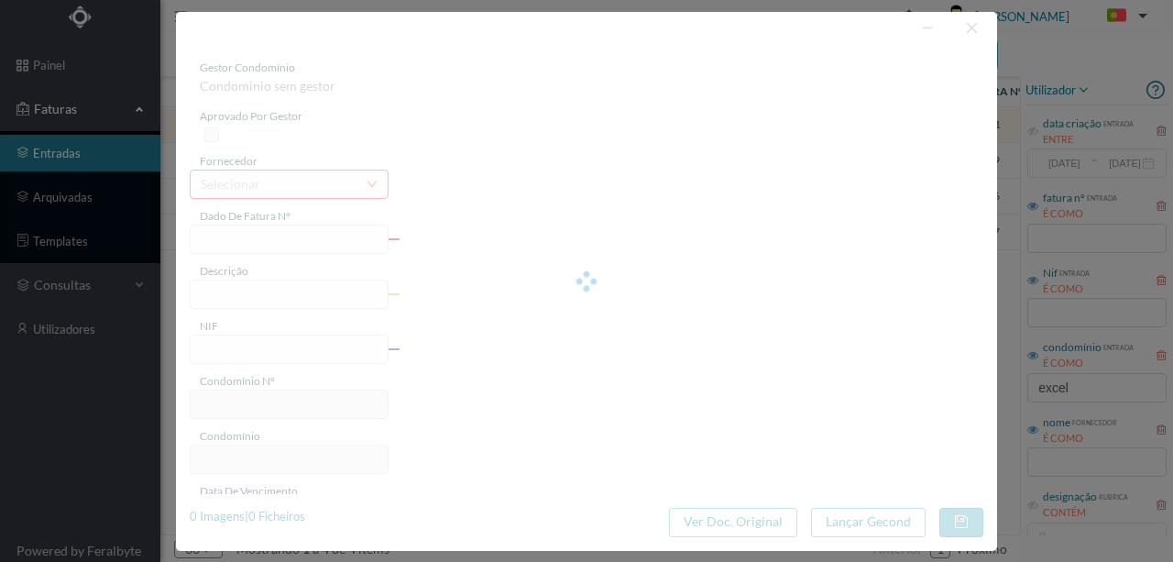
type input "FB K4025FB/20001721"
type input "Periodo de faturação: 04.06.2025 a 05.08.2025"
type input "901354406"
type input "Invalid date"
type input "08-08-2025"
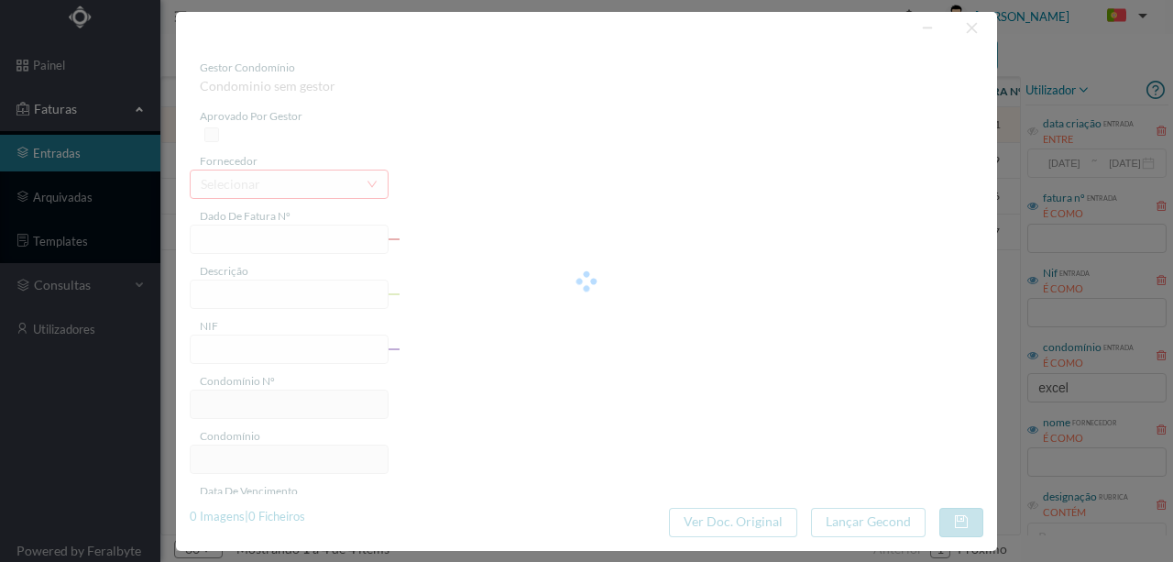
type input "3.29"
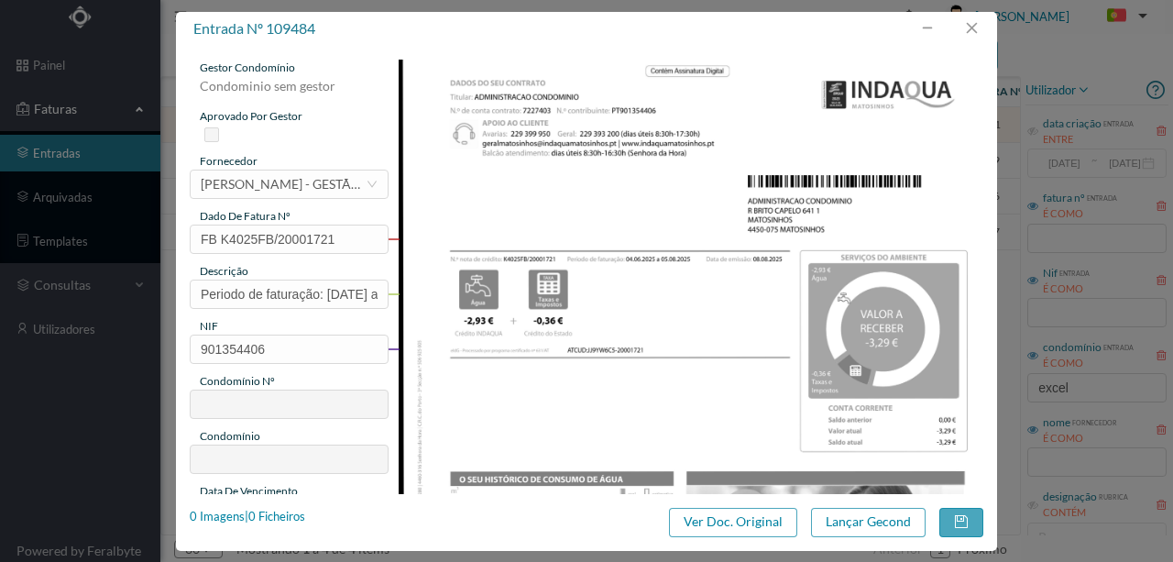
type input "30"
type input "ED. EXCELENCE"
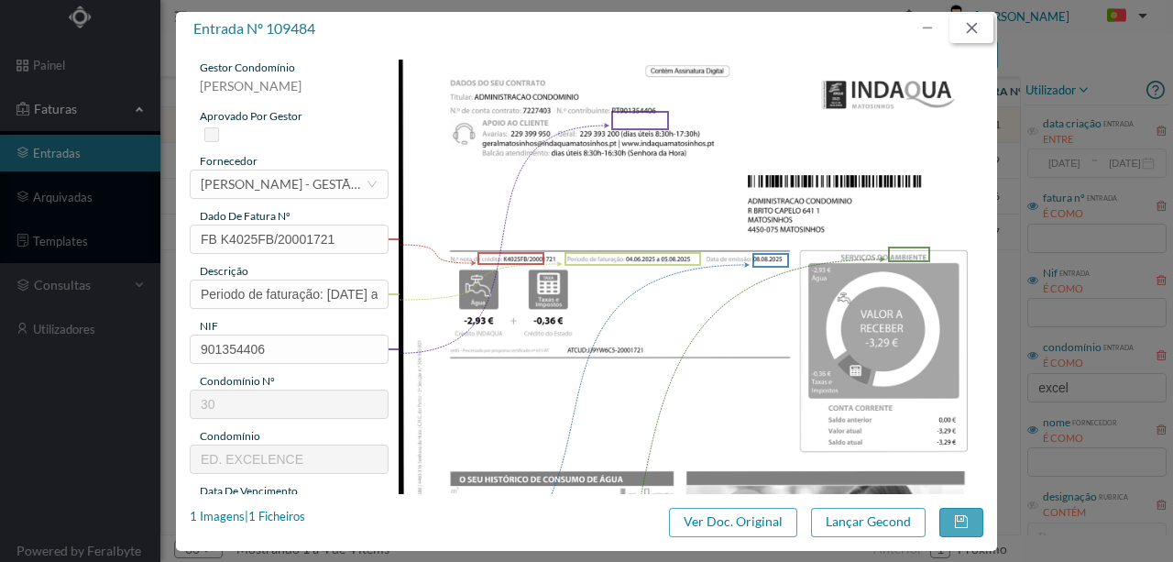
click at [975, 22] on button "button" at bounding box center [972, 28] width 44 height 29
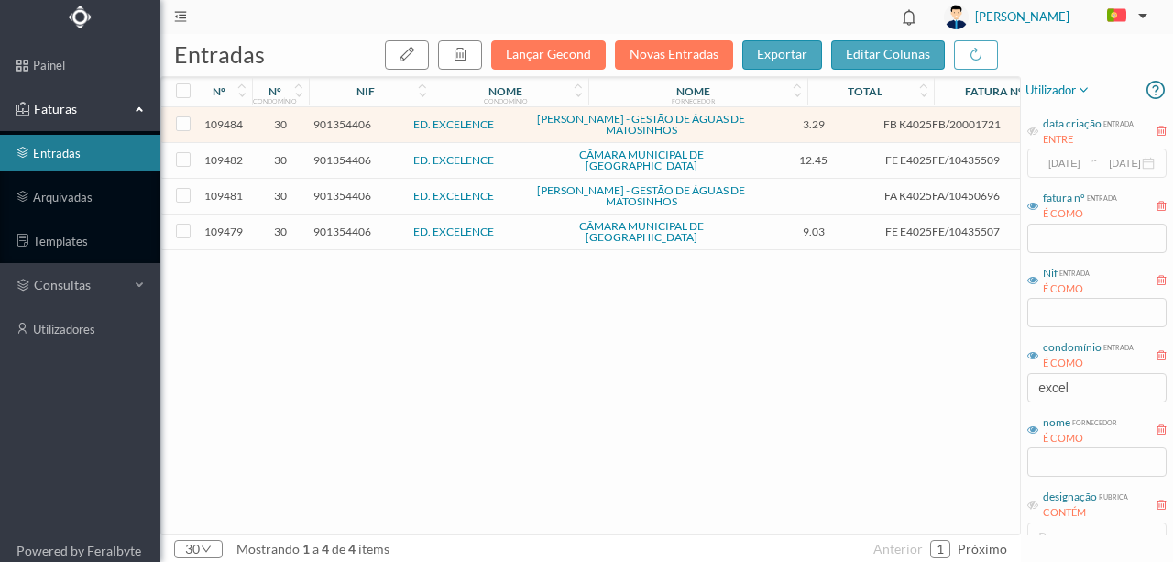
click at [347, 156] on span "901354406" at bounding box center [343, 160] width 58 height 14
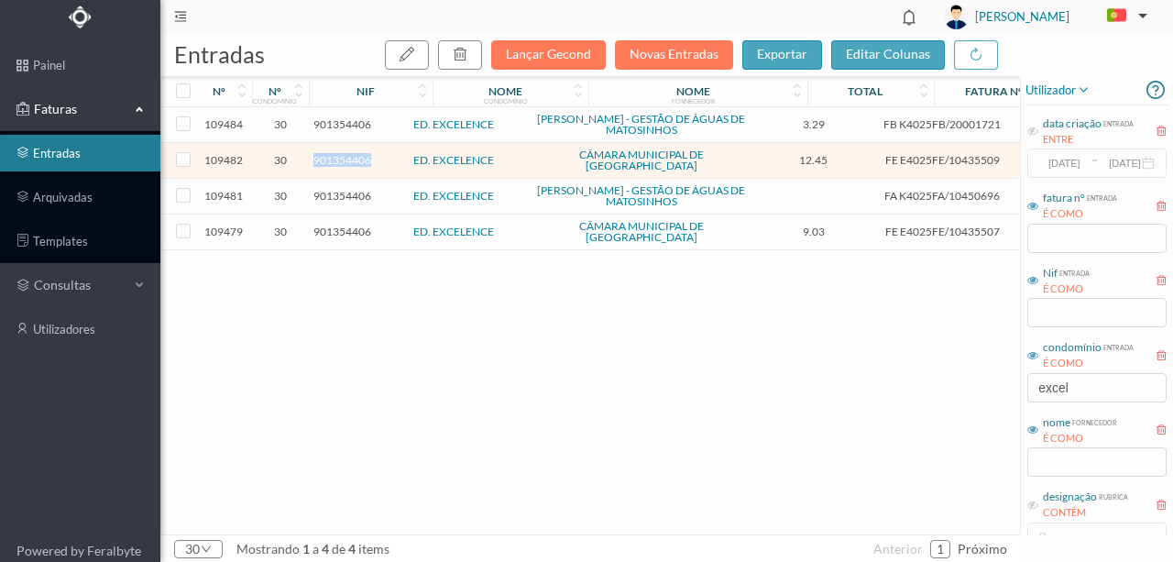
click at [347, 156] on span "901354406" at bounding box center [343, 160] width 58 height 14
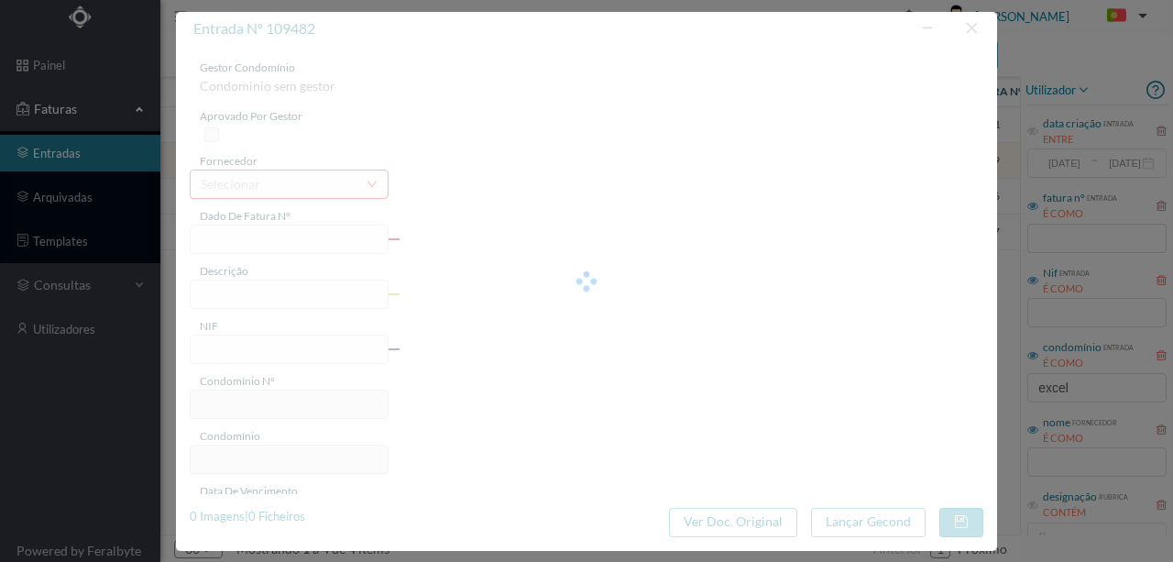
type input "FE E4025FE/10435509"
type input "901354406"
type input "Invalid date"
type input "08-08-2025"
type input "12.45"
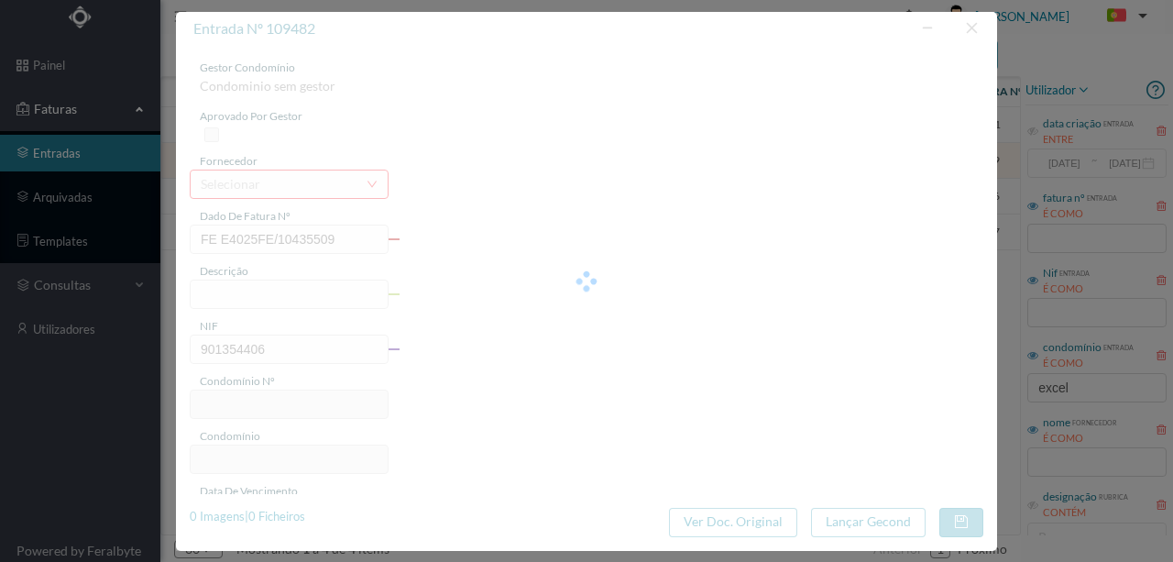
type input "30"
type input "ED. EXCELENCE"
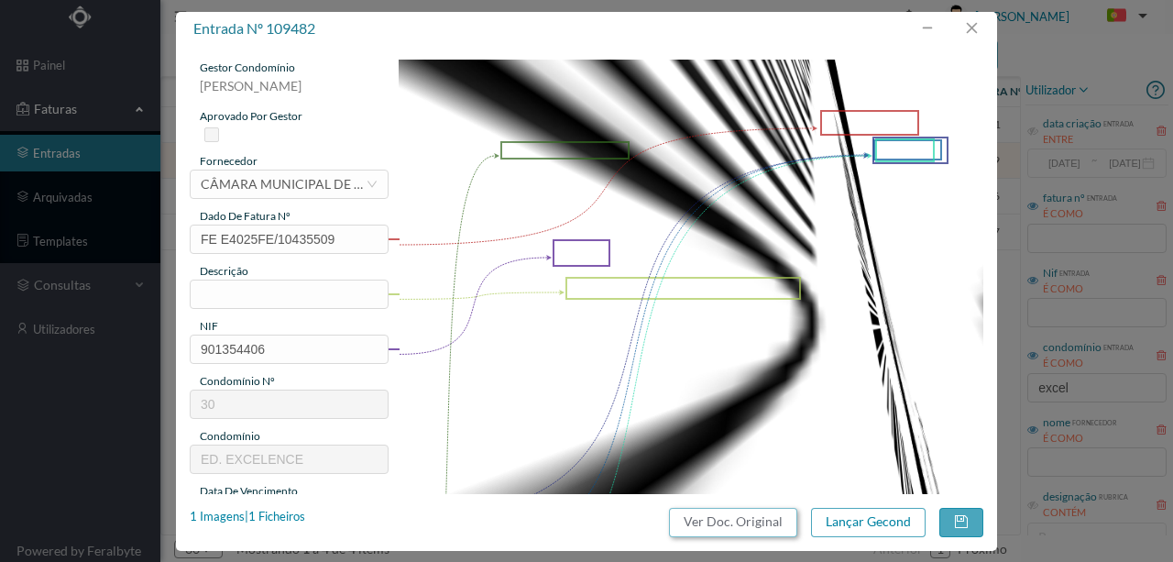
click at [726, 523] on button "Ver Doc. Original" at bounding box center [733, 522] width 128 height 29
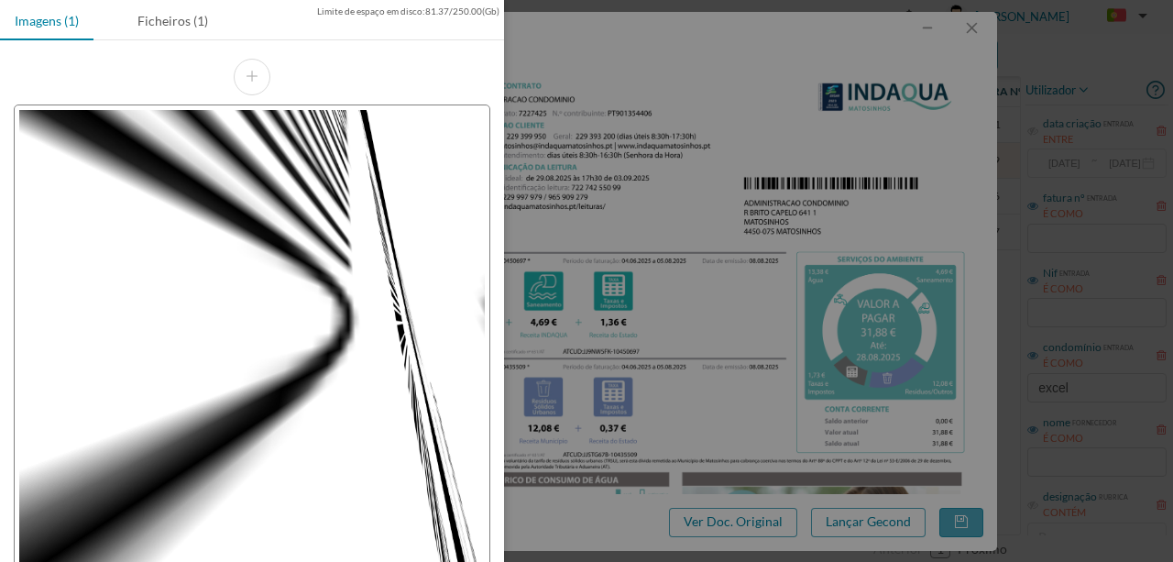
scroll to position [183, 0]
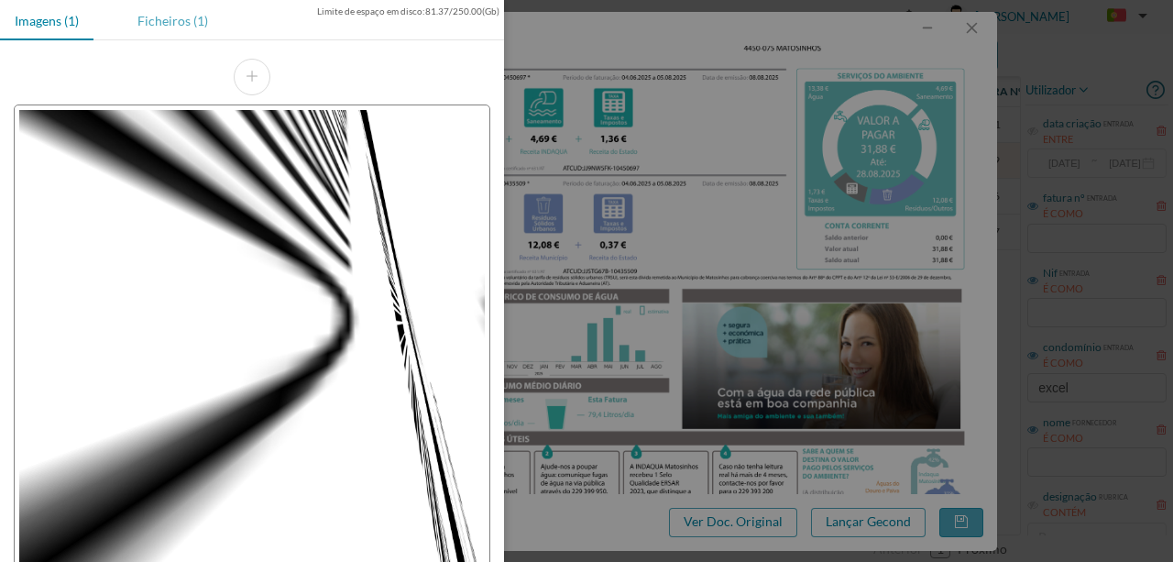
click at [155, 17] on div "Ficheiros (1)" at bounding box center [173, 20] width 100 height 41
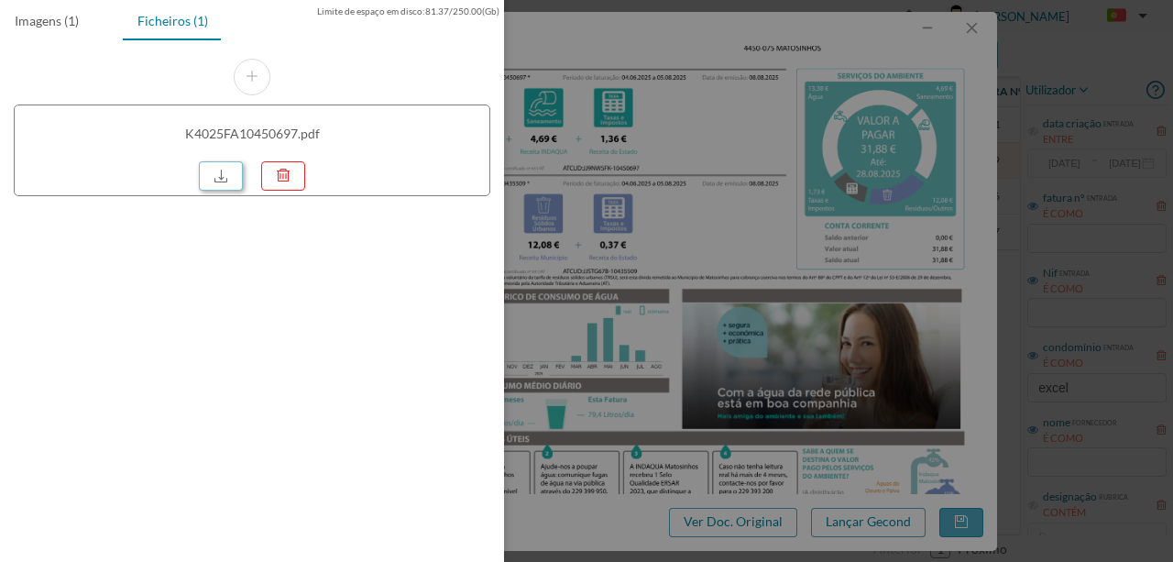
click at [218, 179] on link at bounding box center [221, 175] width 44 height 29
click at [724, 239] on div at bounding box center [586, 281] width 1173 height 562
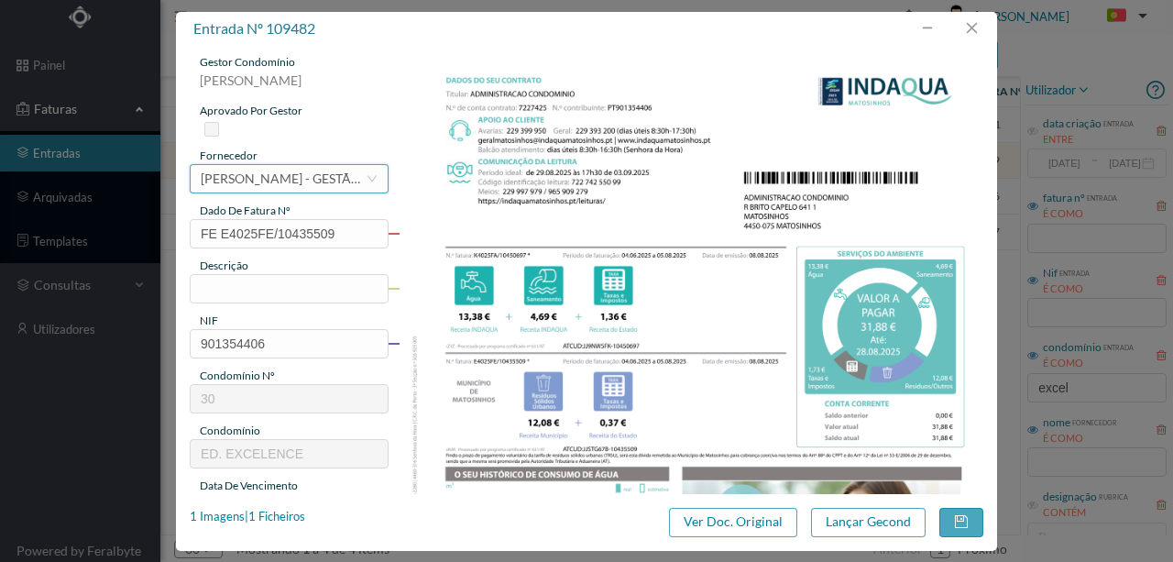
scroll to position [0, 0]
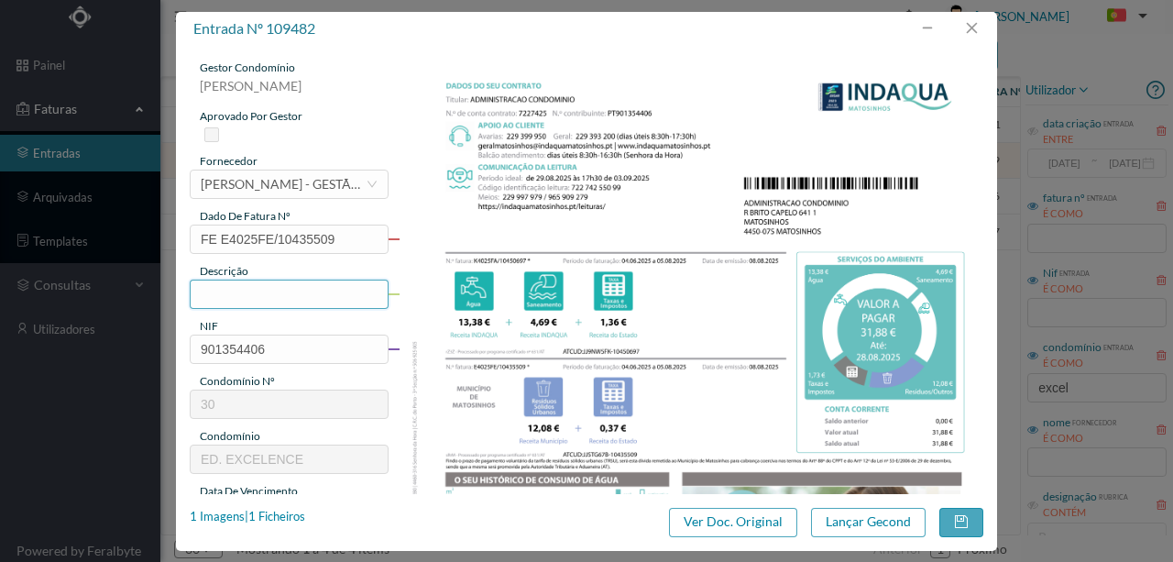
drag, startPoint x: 212, startPoint y: 297, endPoint x: 229, endPoint y: 281, distance: 24.0
click at [209, 295] on input "text" at bounding box center [289, 294] width 199 height 29
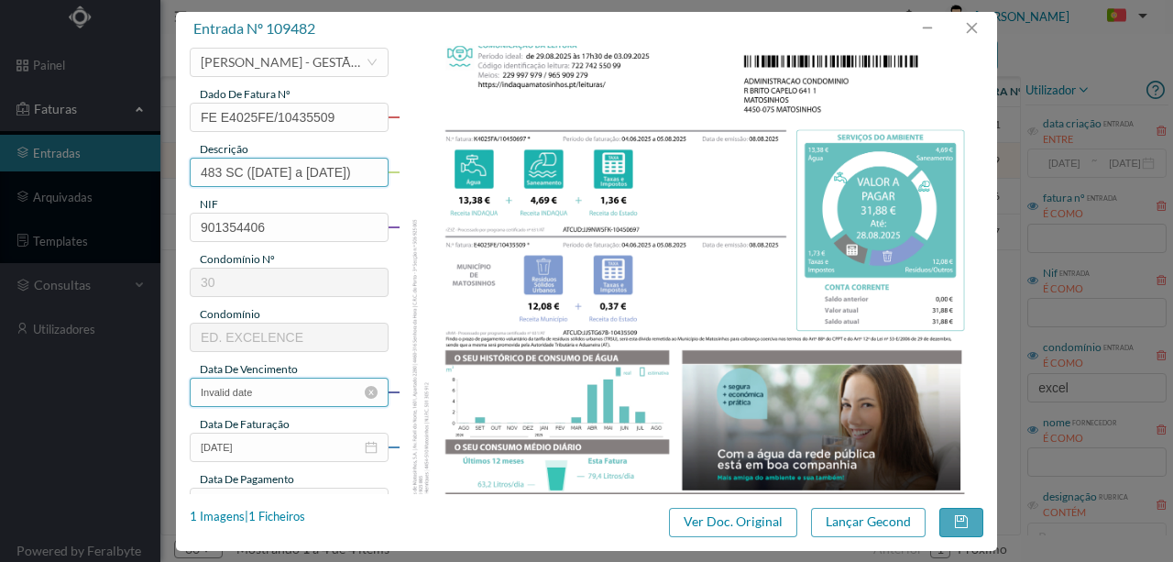
type input "483 SC ([DATE] a [DATE])"
click at [311, 392] on input "Invalid date" at bounding box center [289, 392] width 199 height 29
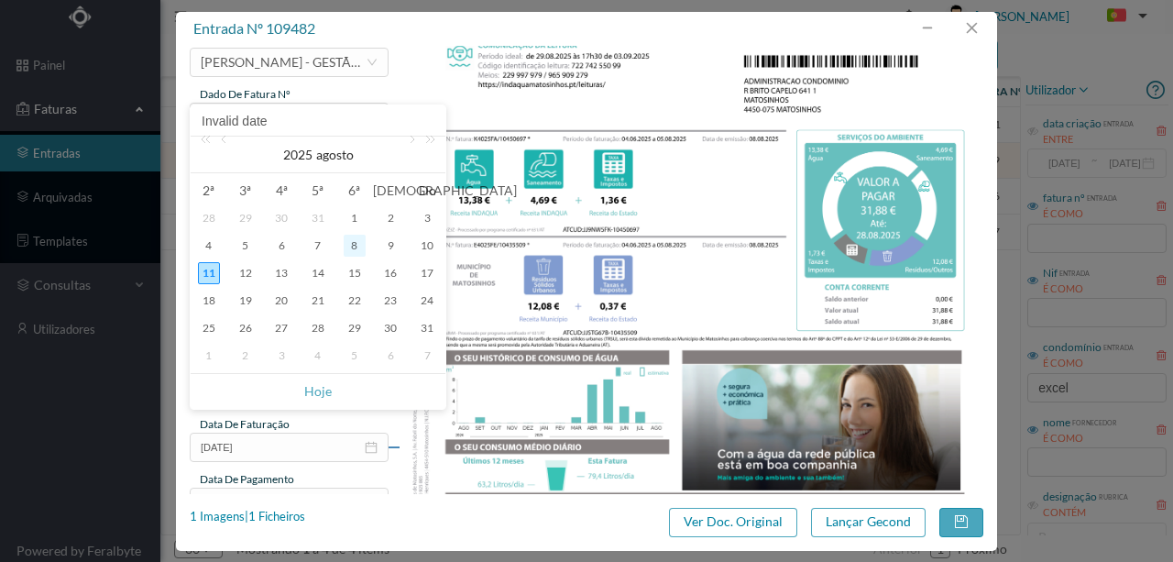
click at [347, 244] on div "8" at bounding box center [355, 246] width 22 height 22
type input "[DATE]"
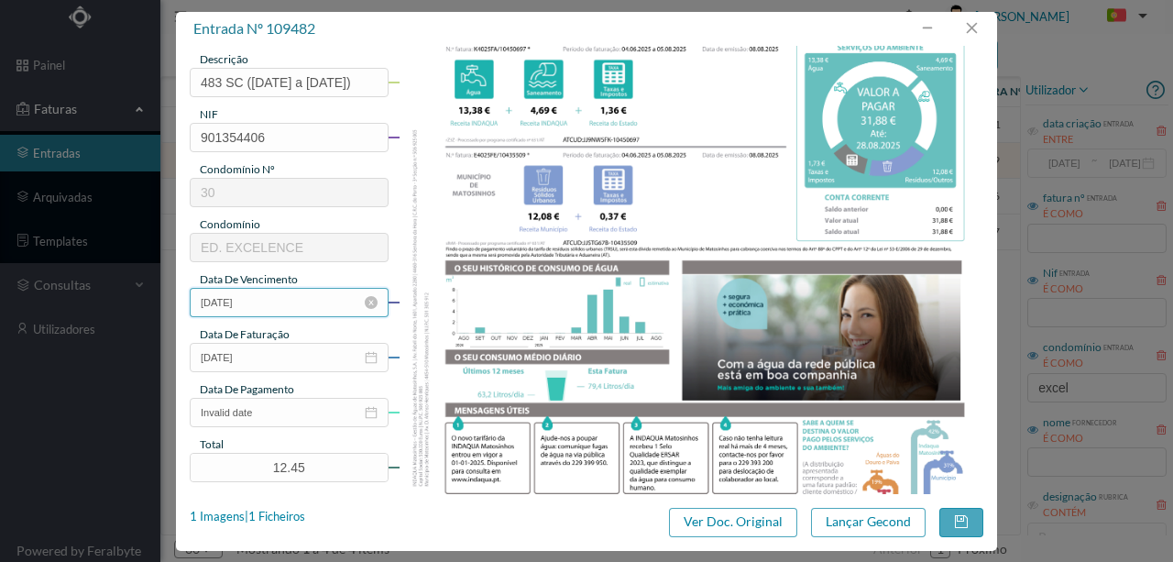
scroll to position [244, 0]
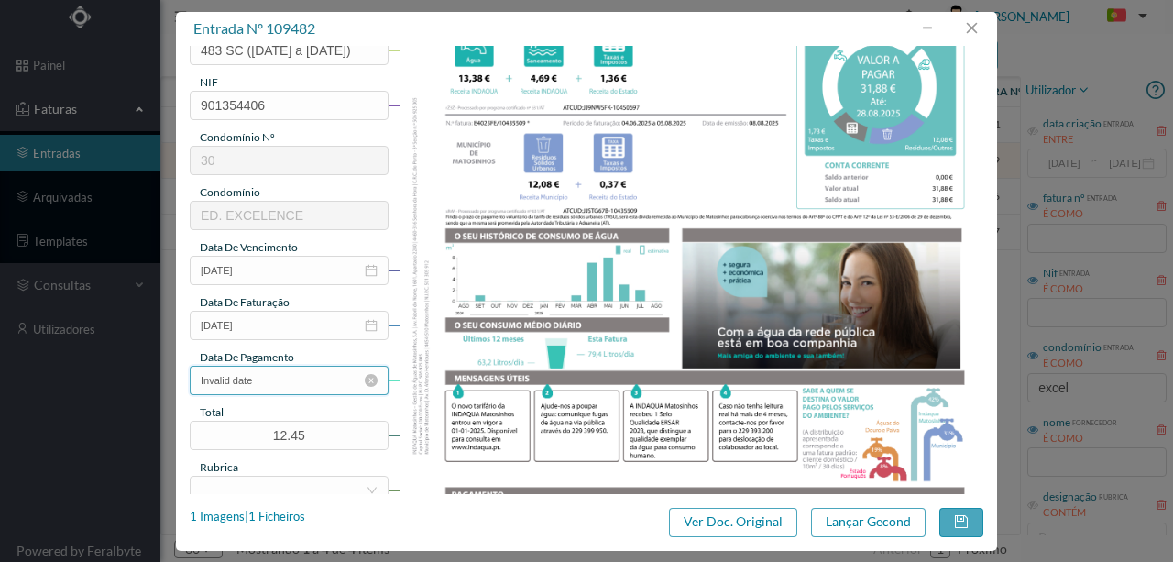
click at [271, 382] on input "Invalid date" at bounding box center [289, 380] width 199 height 29
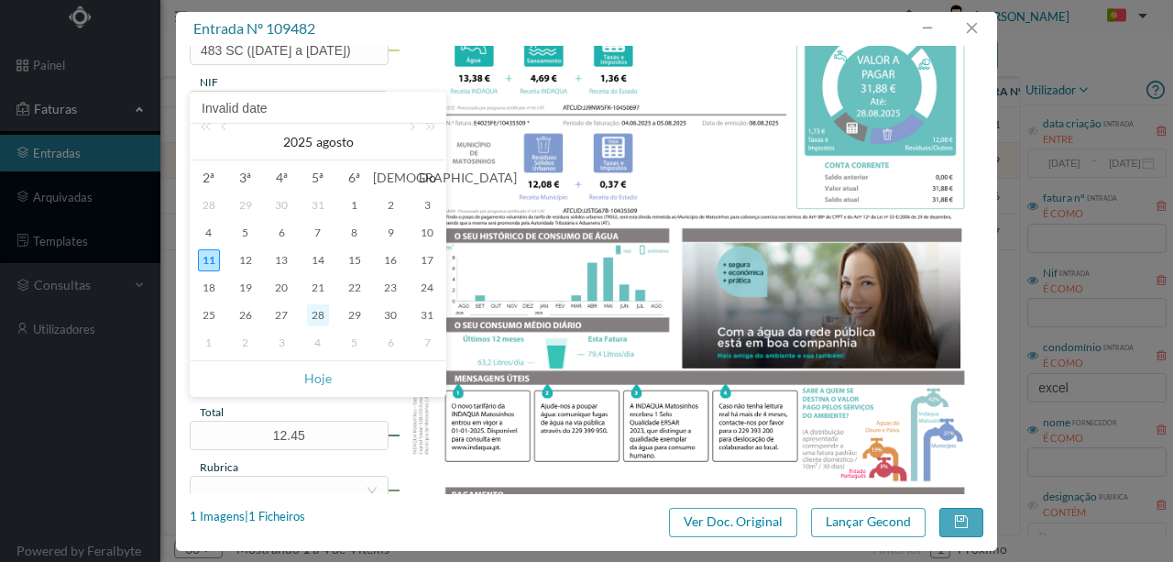
click at [314, 314] on div "28" at bounding box center [318, 315] width 22 height 22
type input "[DATE]"
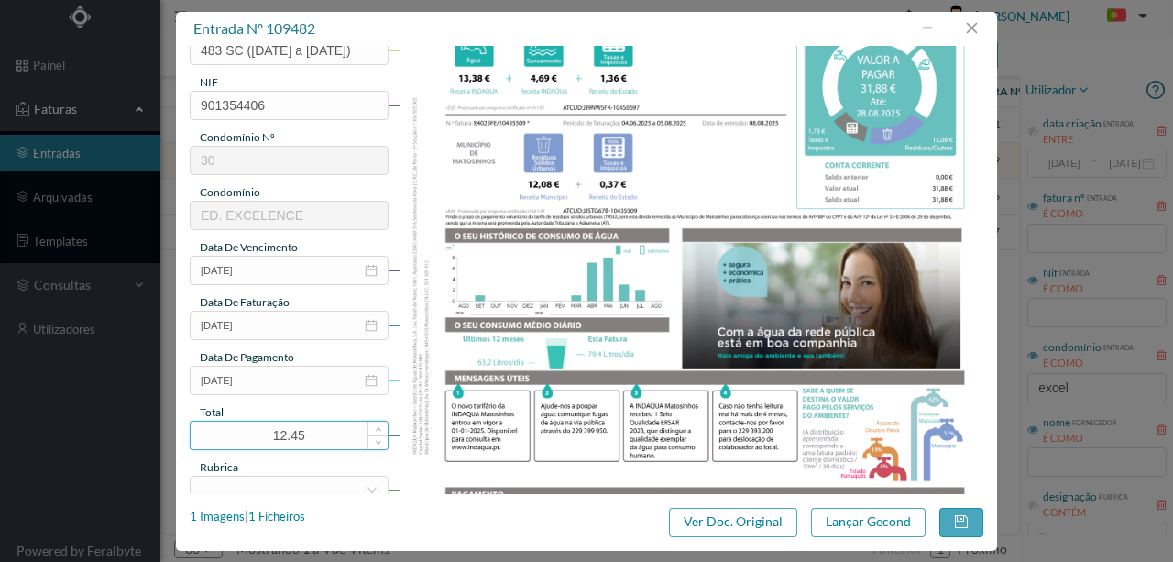
drag, startPoint x: 322, startPoint y: 435, endPoint x: 202, endPoint y: 433, distance: 120.1
click at [203, 434] on input "12.45" at bounding box center [289, 436] width 197 height 28
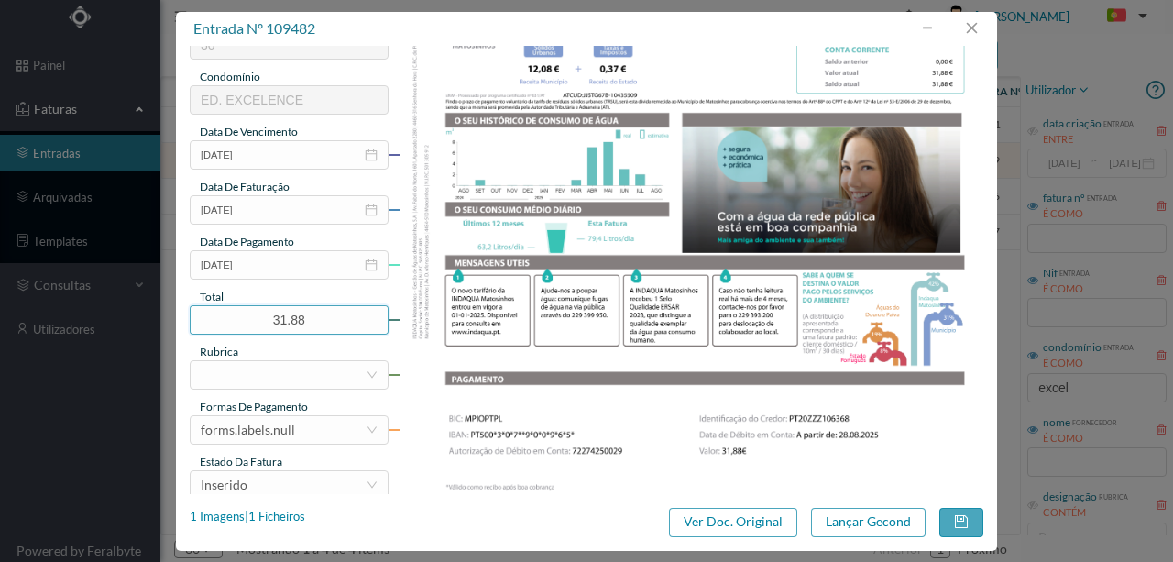
scroll to position [367, 0]
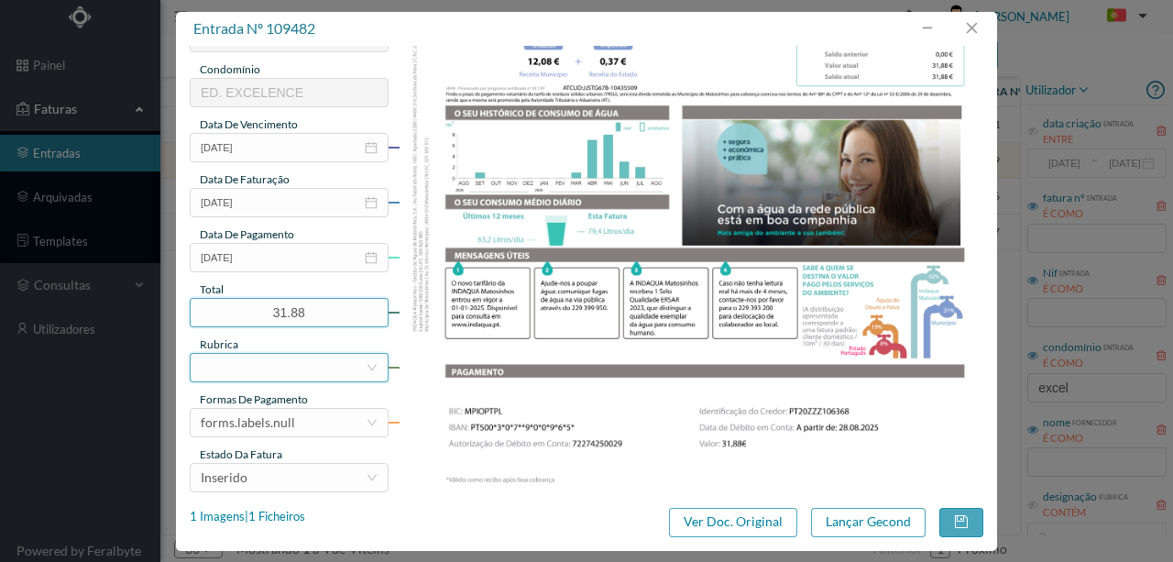
type input "31.88"
click at [213, 374] on div at bounding box center [283, 368] width 165 height 28
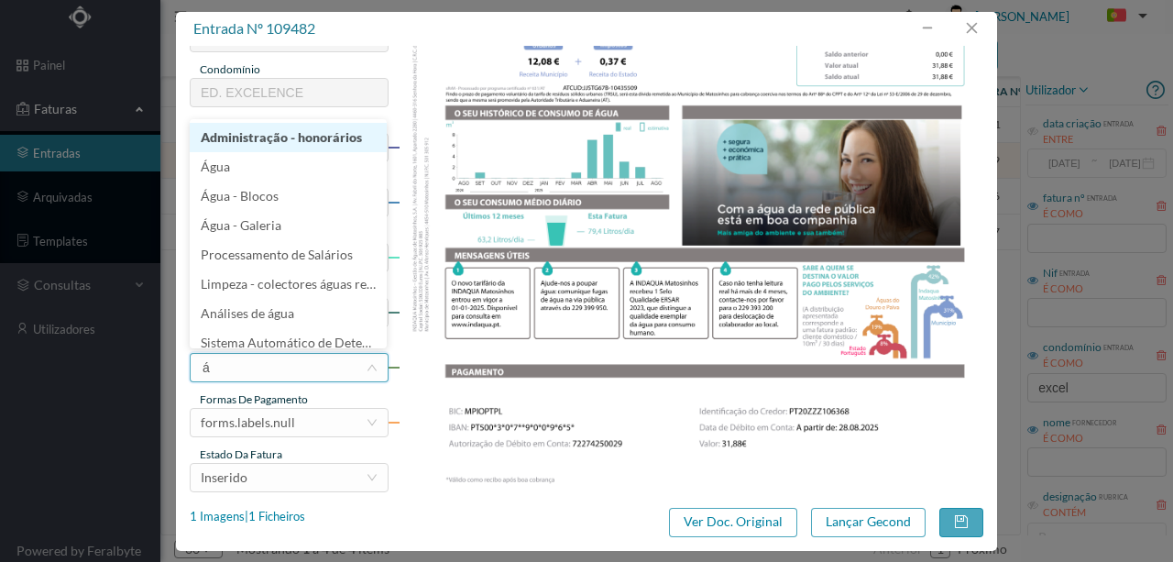
type input "ág"
click at [231, 135] on li "Água" at bounding box center [288, 137] width 197 height 29
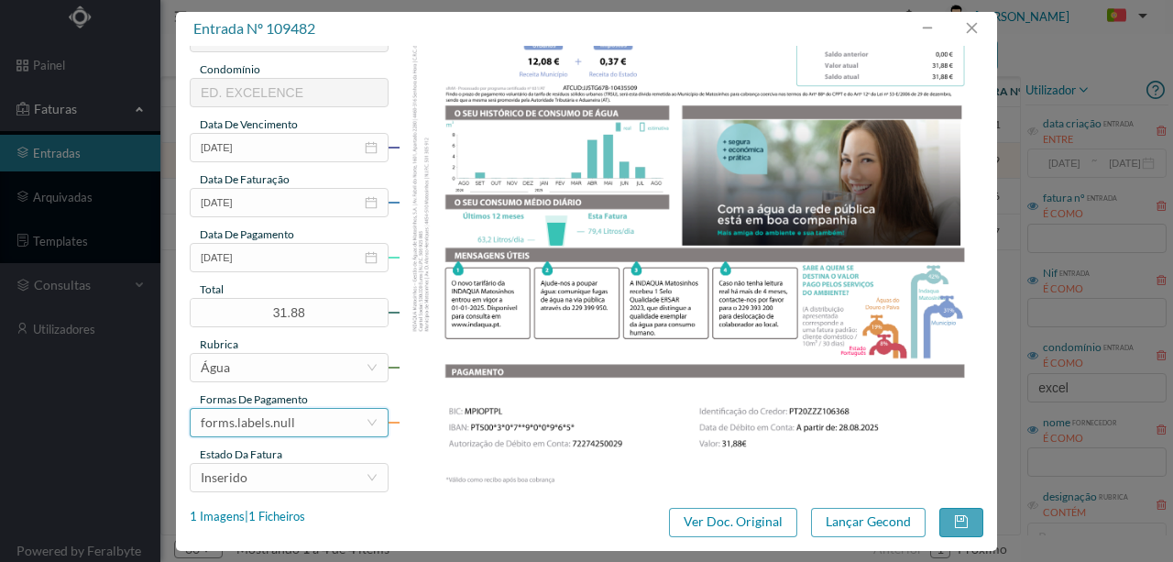
click at [310, 417] on div "forms.labels.null" at bounding box center [283, 423] width 165 height 28
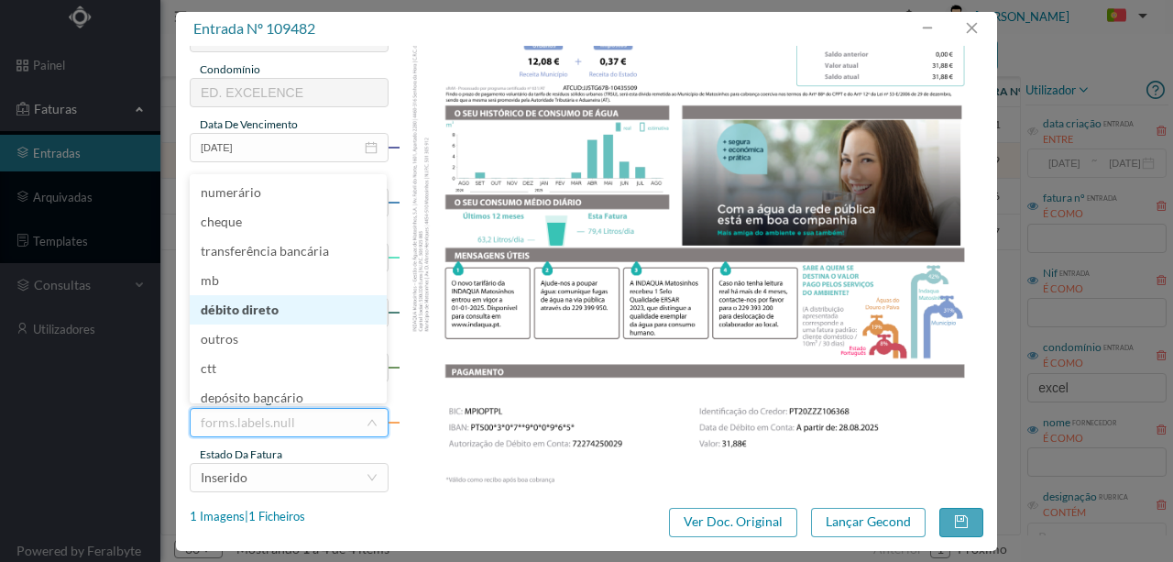
click at [252, 316] on li "débito direto" at bounding box center [288, 309] width 197 height 29
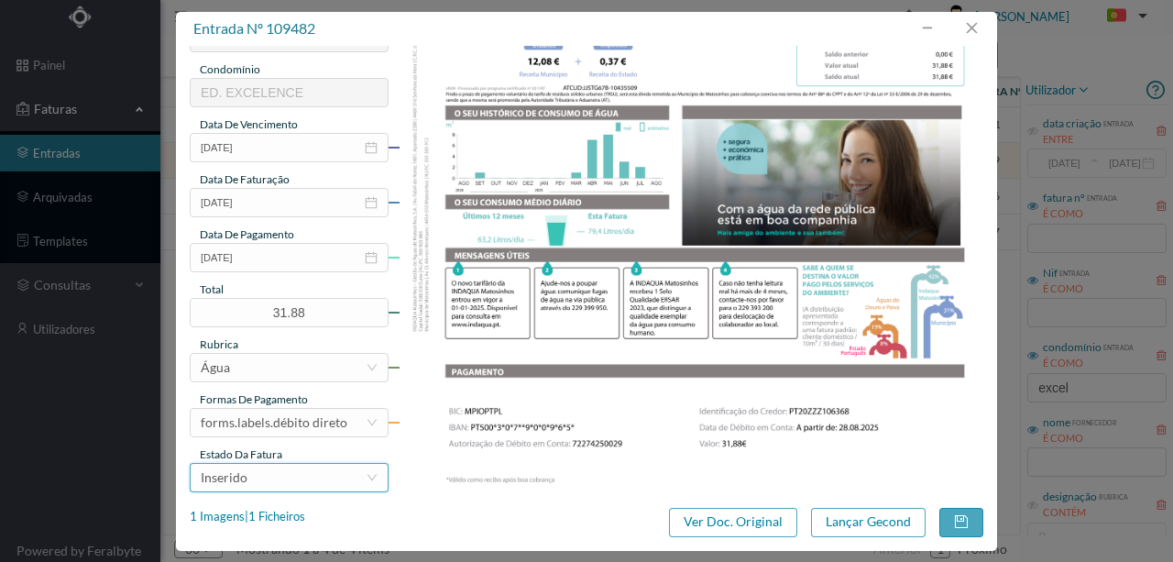
click at [279, 476] on div "Inserido" at bounding box center [283, 478] width 165 height 28
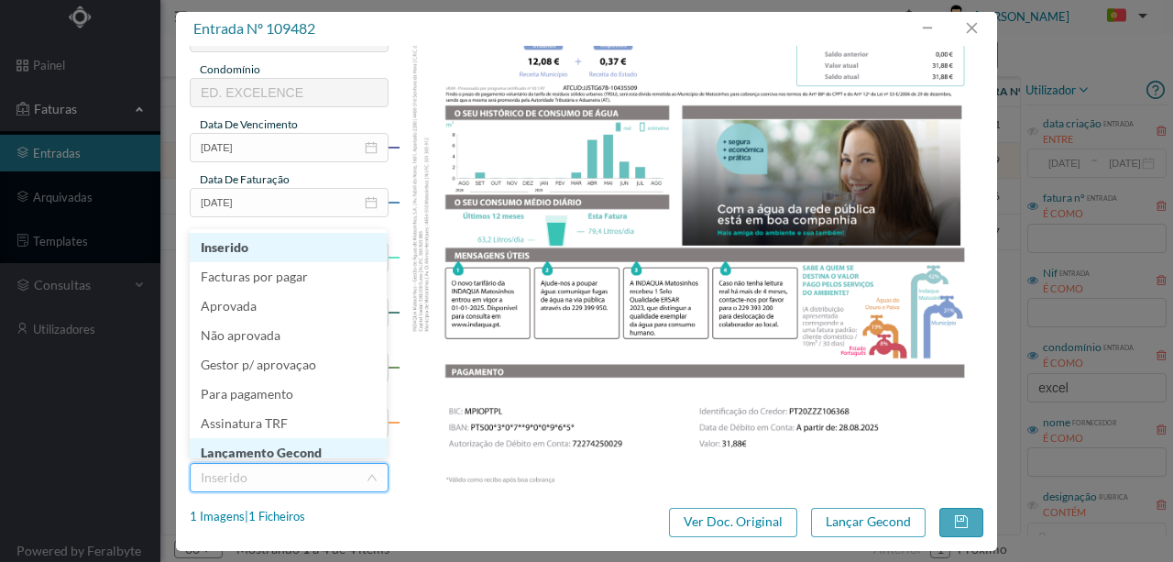
scroll to position [9, 0]
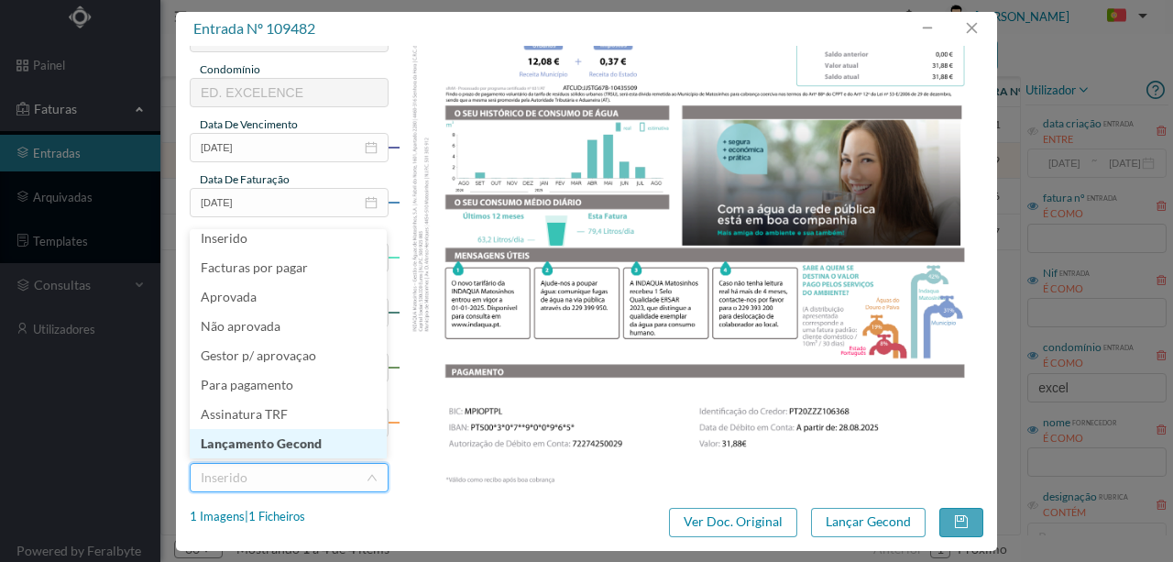
click at [302, 446] on li "Lançamento Gecond" at bounding box center [288, 443] width 197 height 29
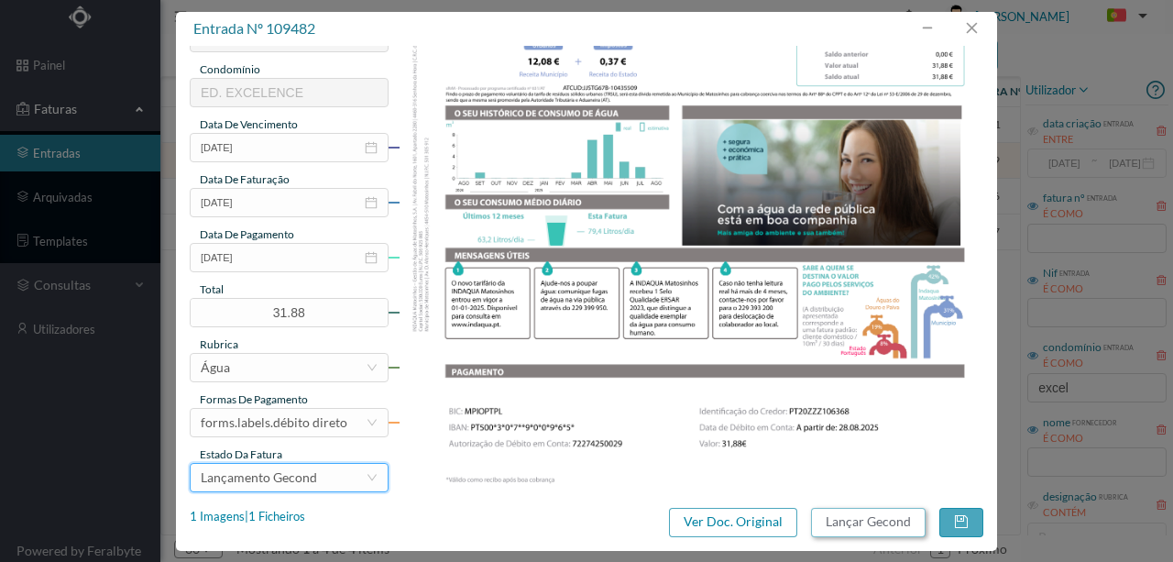
click at [829, 518] on button "Lançar Gecond" at bounding box center [868, 522] width 115 height 29
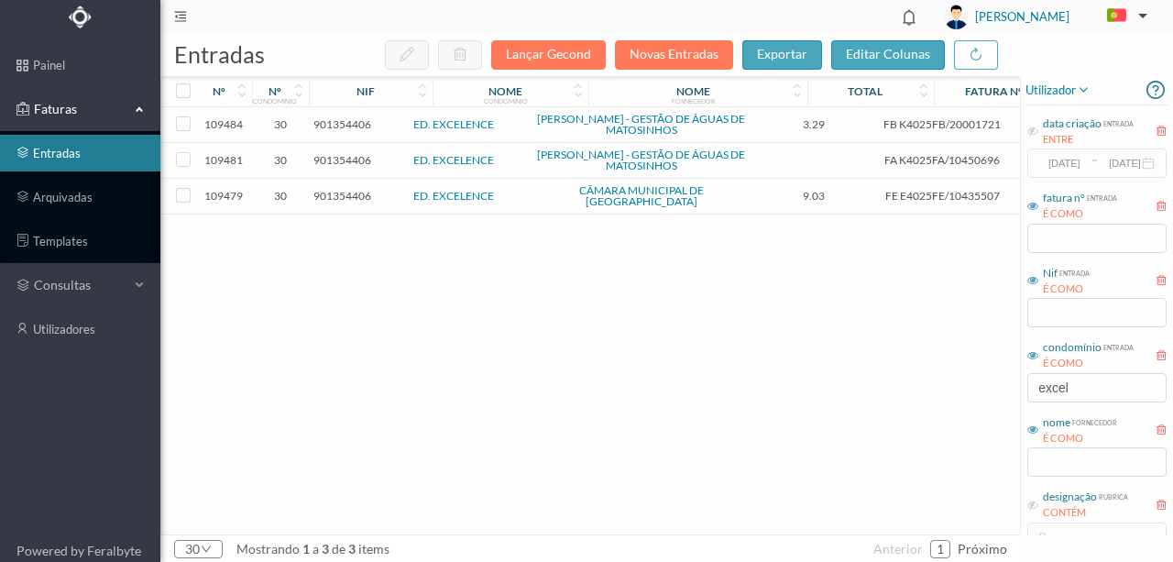
click at [354, 120] on span "901354406" at bounding box center [343, 124] width 58 height 14
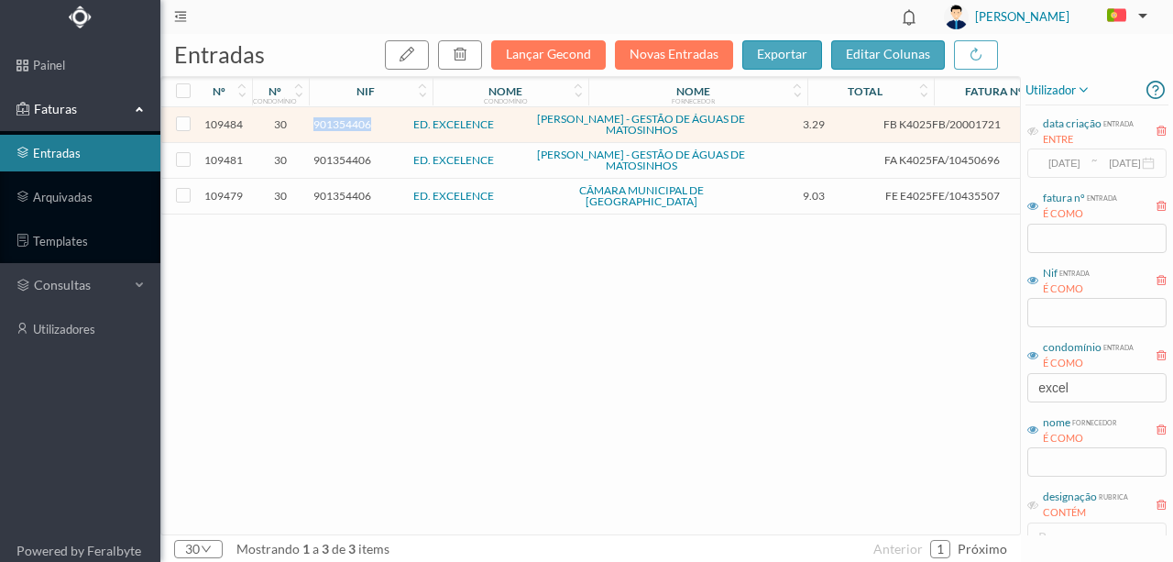
click at [354, 120] on span "901354406" at bounding box center [343, 124] width 58 height 14
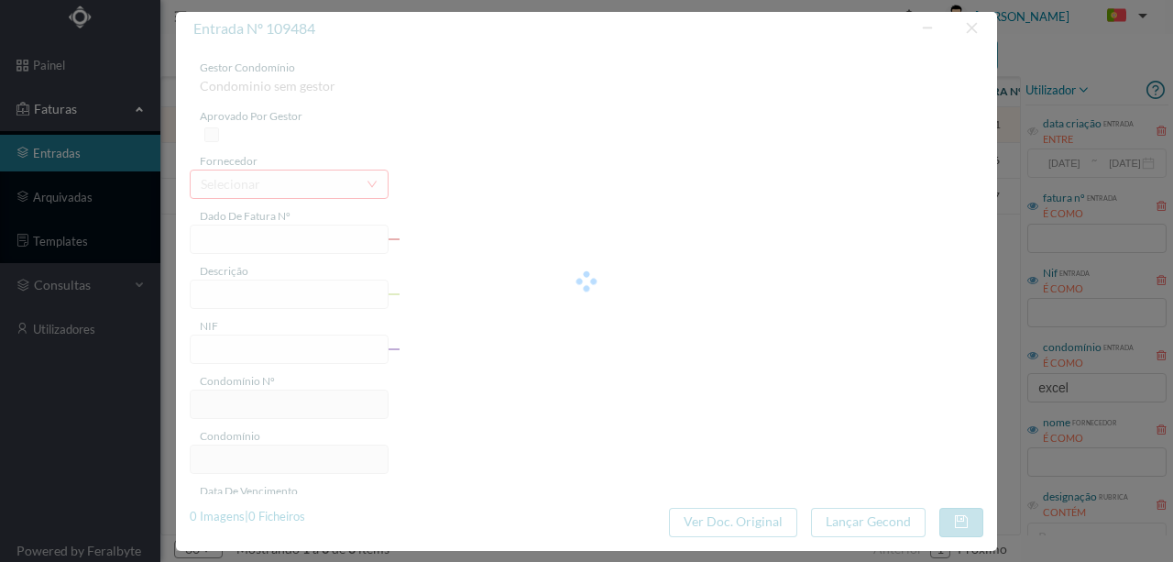
type input "FB K4025FB/20001721"
type input "Periodo de faturação: [DATE] a [DATE]"
type input "901354406"
type input "Invalid date"
type input "[DATE]"
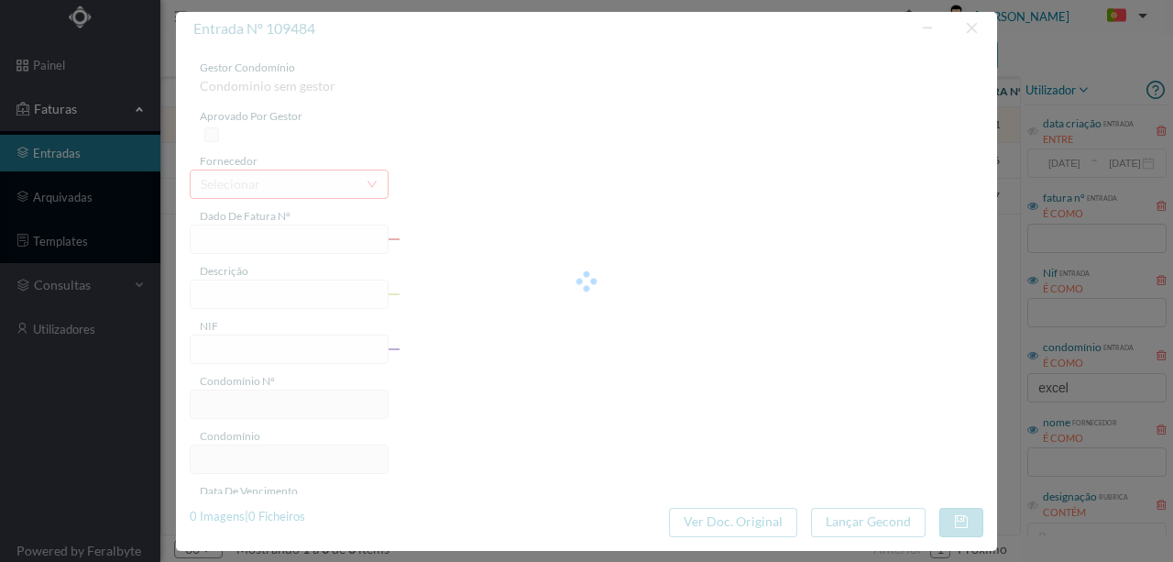
type input "3.29"
type input "30"
type input "ED. EXCELENCE"
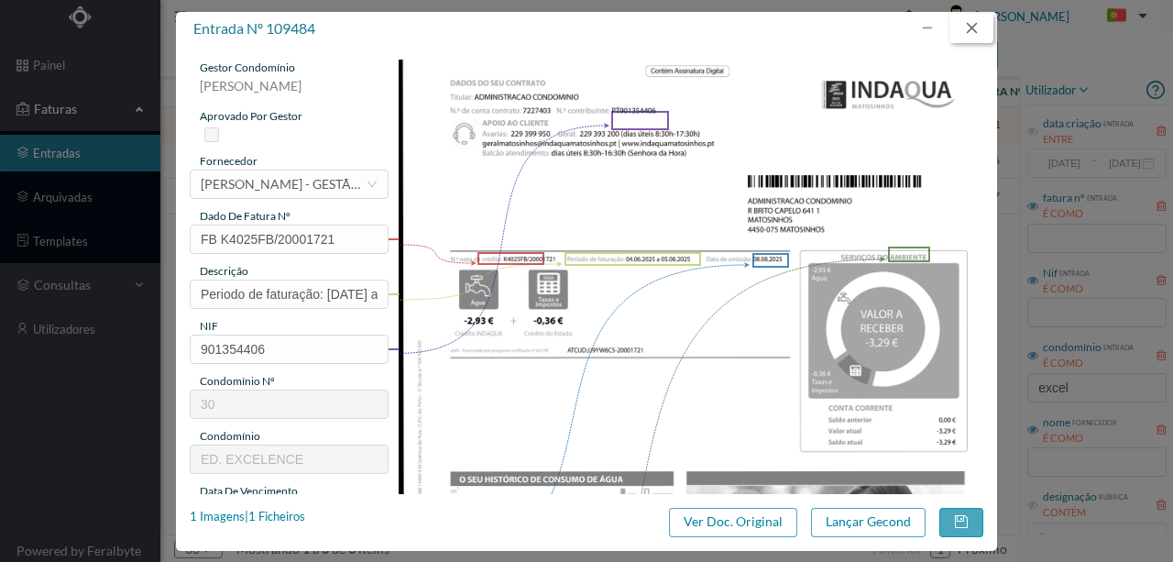
click at [982, 24] on button "button" at bounding box center [972, 28] width 44 height 29
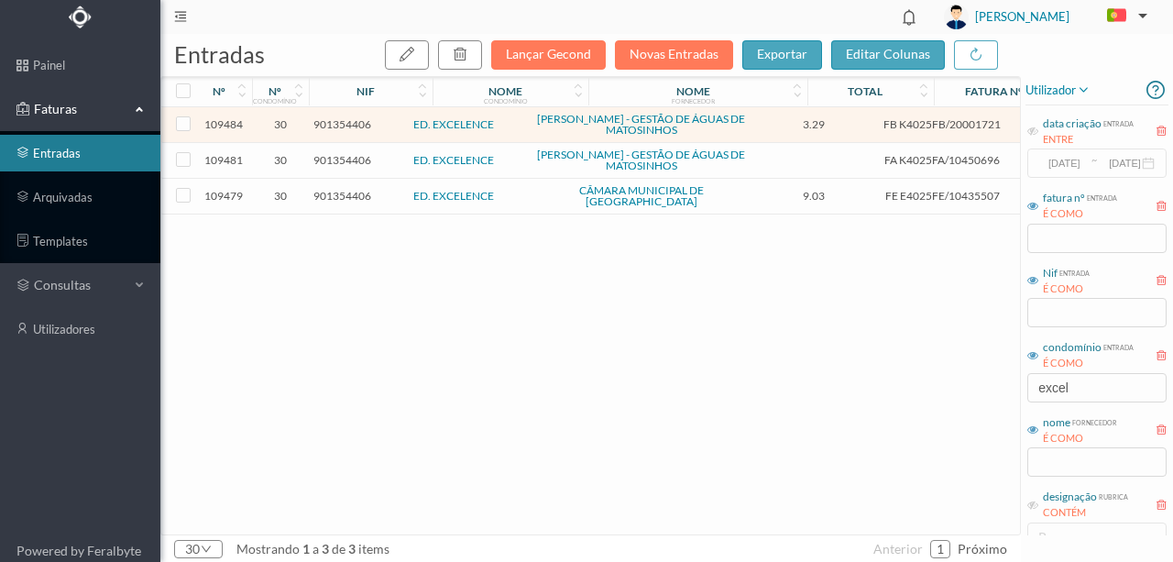
click at [341, 160] on span "901354406" at bounding box center [343, 160] width 58 height 14
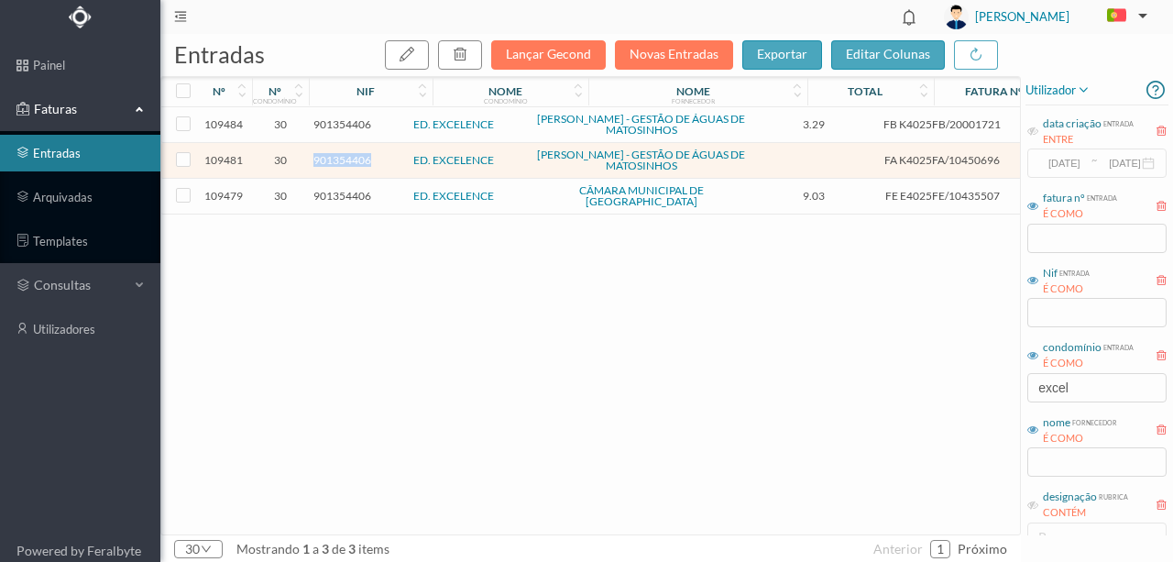
click at [341, 160] on span "901354406" at bounding box center [343, 160] width 58 height 14
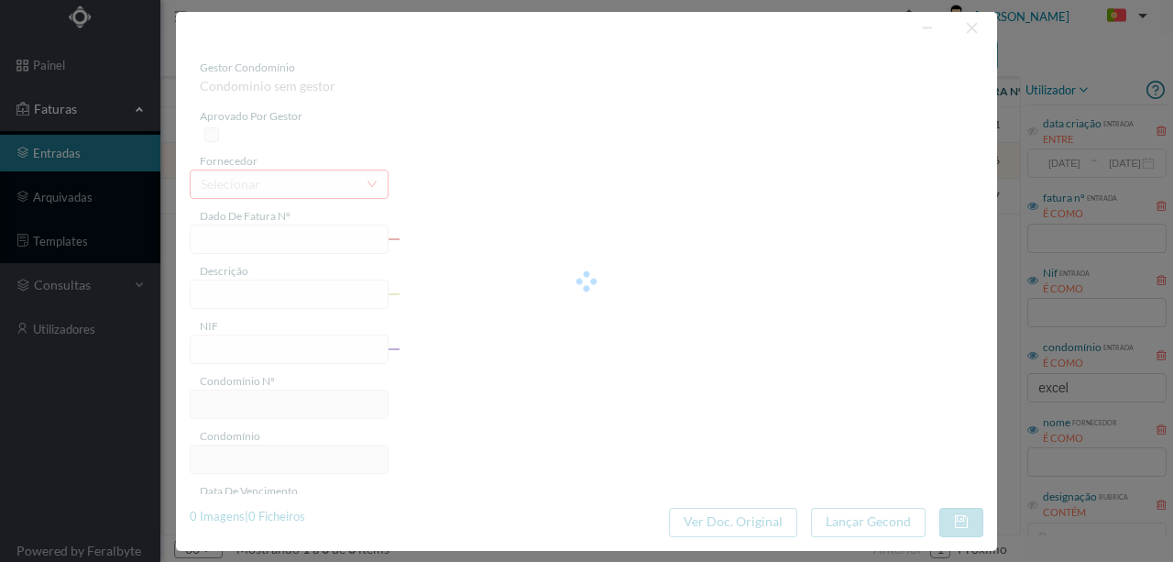
type input "FA K4025FA/10450696"
type input "Periodo de faturação: [DATE] a [DATE]"
type input "901354406"
type input "[DATE]"
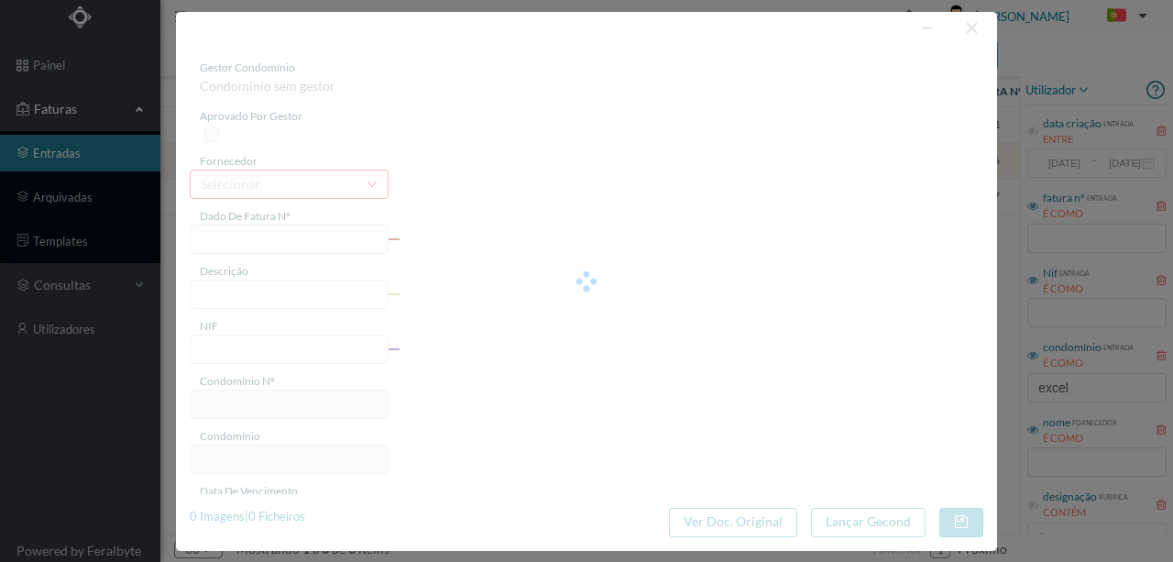
type input "[DATE]"
type input "0.00"
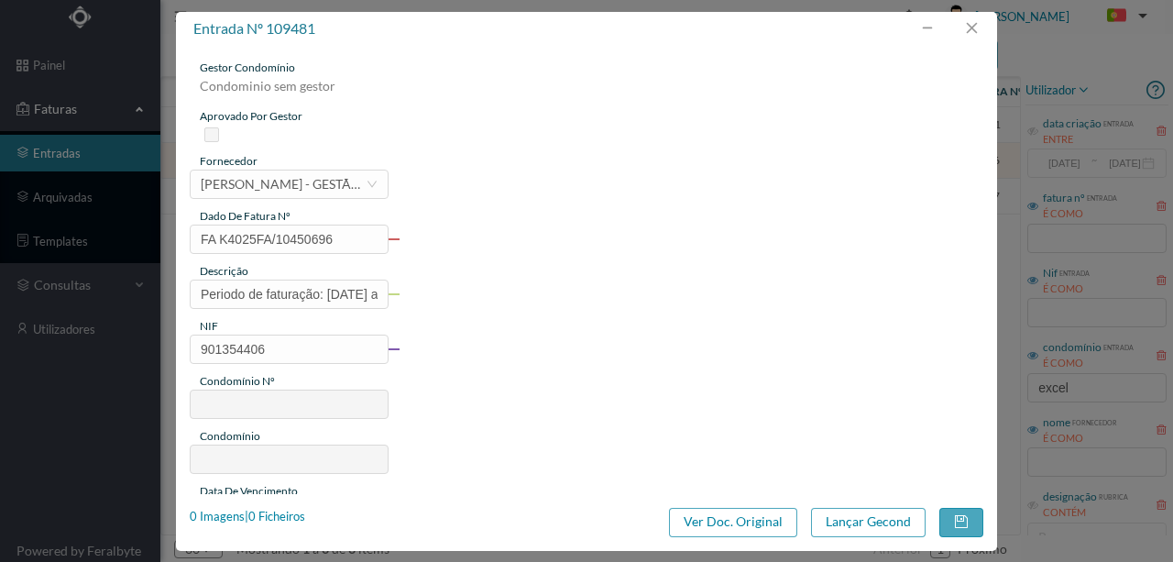
type input "30"
type input "ED. EXCELENCE"
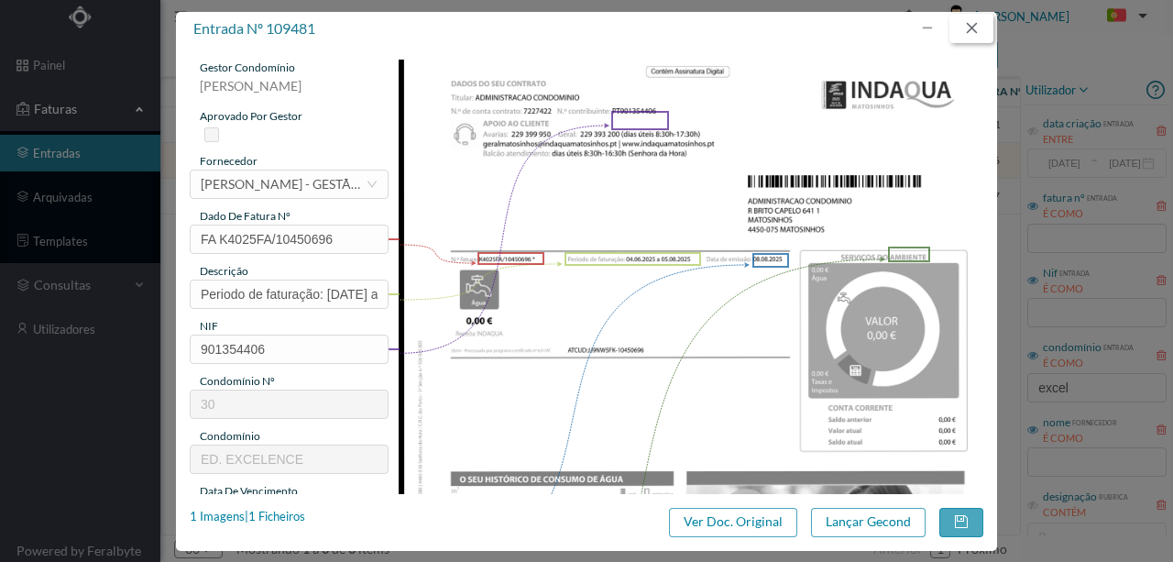
click at [980, 30] on button "button" at bounding box center [972, 28] width 44 height 29
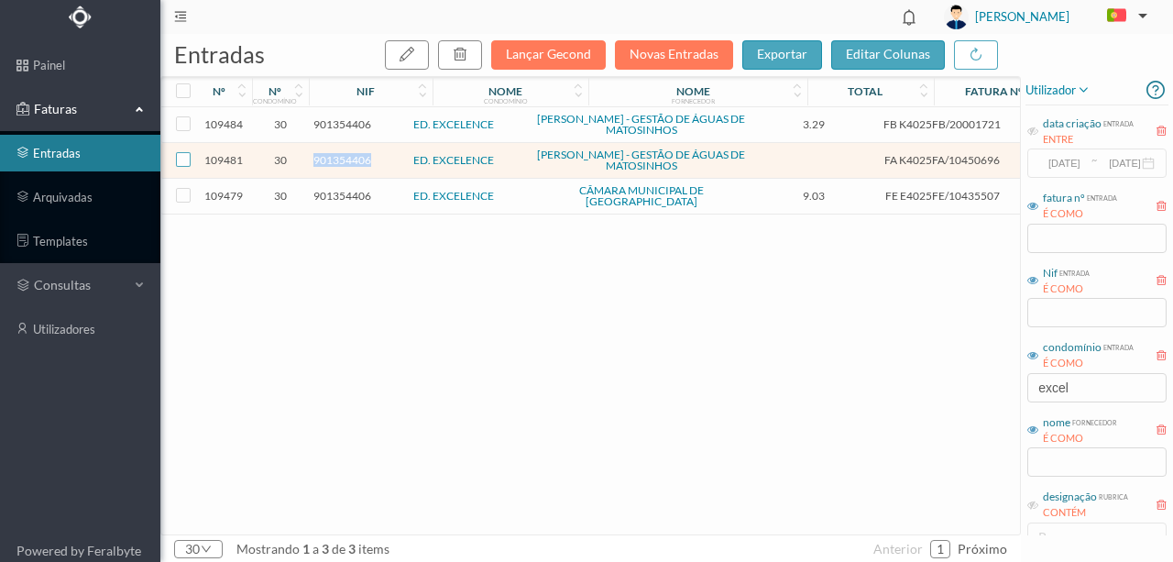
click at [189, 155] on input "checkbox" at bounding box center [183, 159] width 15 height 15
checkbox input "true"
click at [466, 56] on icon "button" at bounding box center [460, 54] width 15 height 15
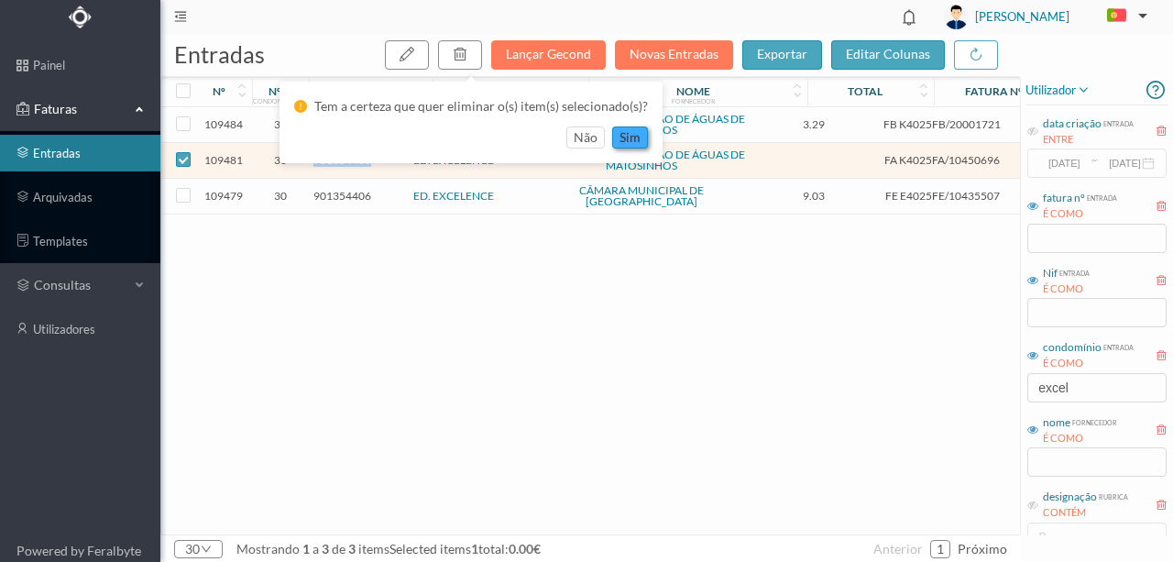
drag, startPoint x: 621, startPoint y: 137, endPoint x: 886, endPoint y: 133, distance: 265.9
click at [622, 136] on button "sim" at bounding box center [630, 138] width 36 height 22
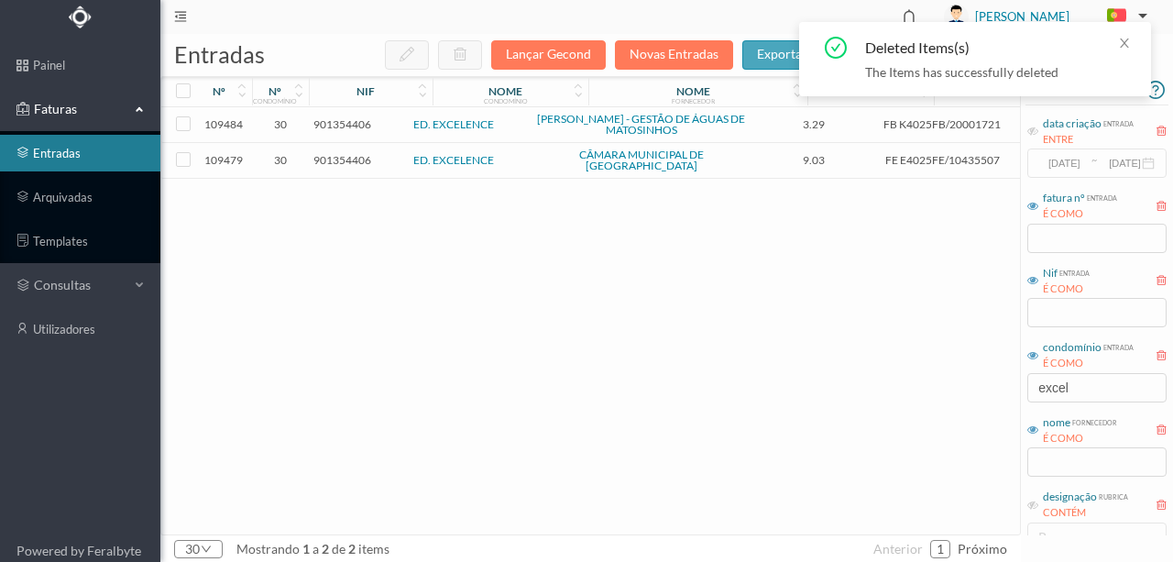
click at [445, 158] on link "ED. EXCELENCE" at bounding box center [453, 160] width 81 height 14
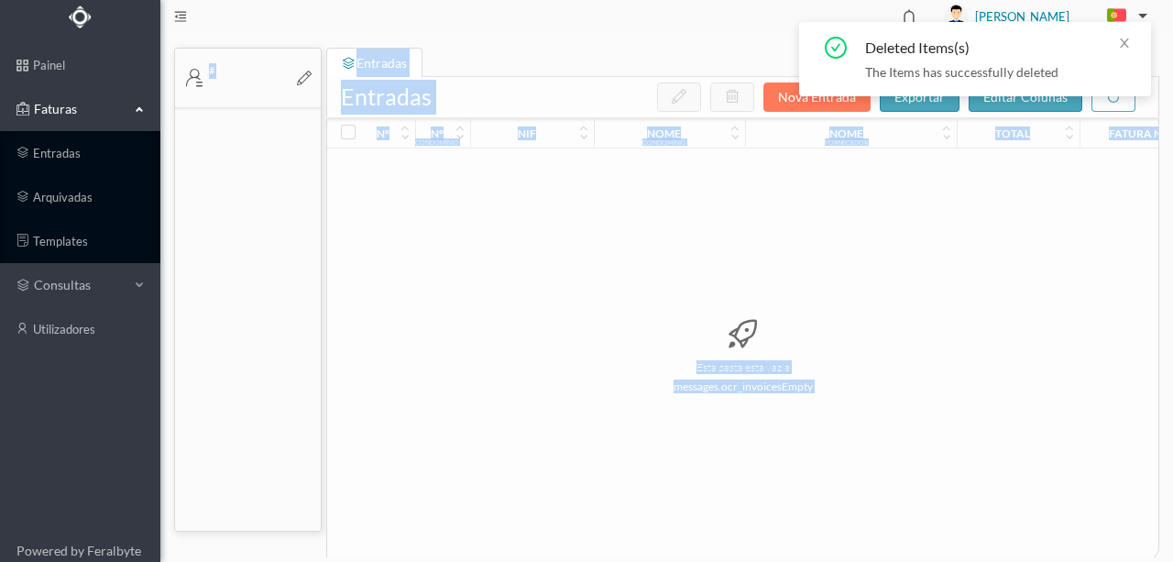
click at [445, 158] on div "nº nº condomínio nif nome condomínio nome fornecedor total fatura nº designação…" at bounding box center [742, 339] width 831 height 442
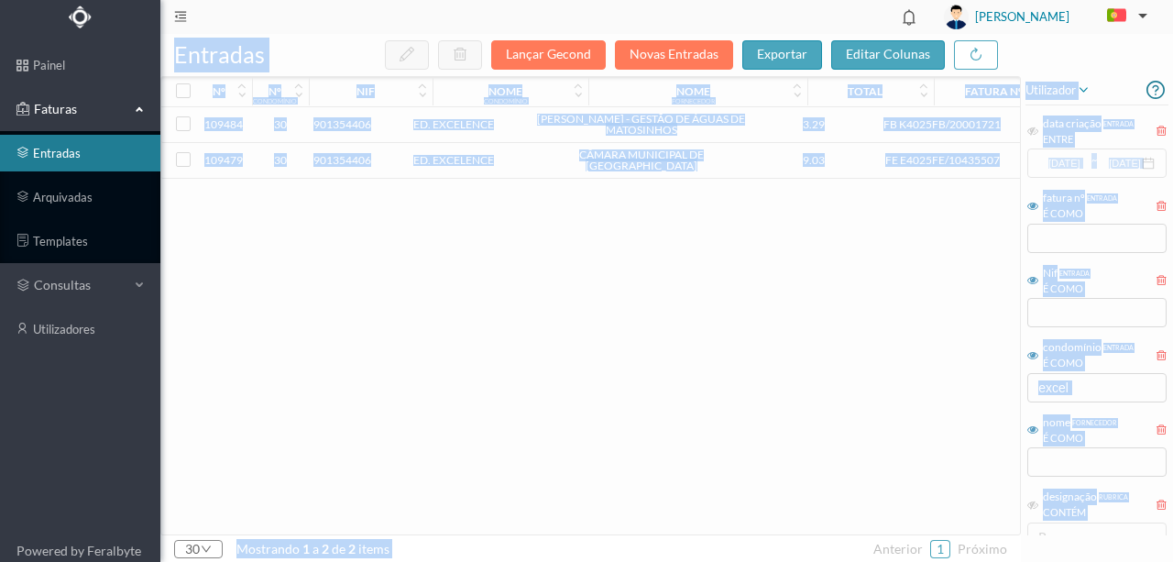
click at [320, 155] on span "901354406" at bounding box center [343, 160] width 58 height 14
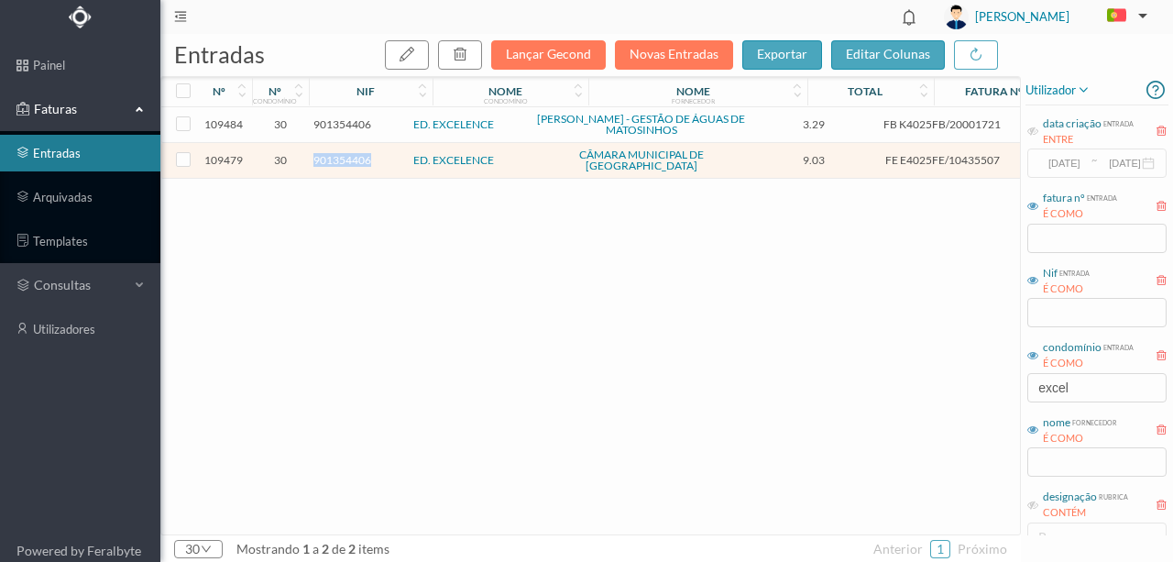
click at [320, 155] on span "901354406" at bounding box center [343, 160] width 58 height 14
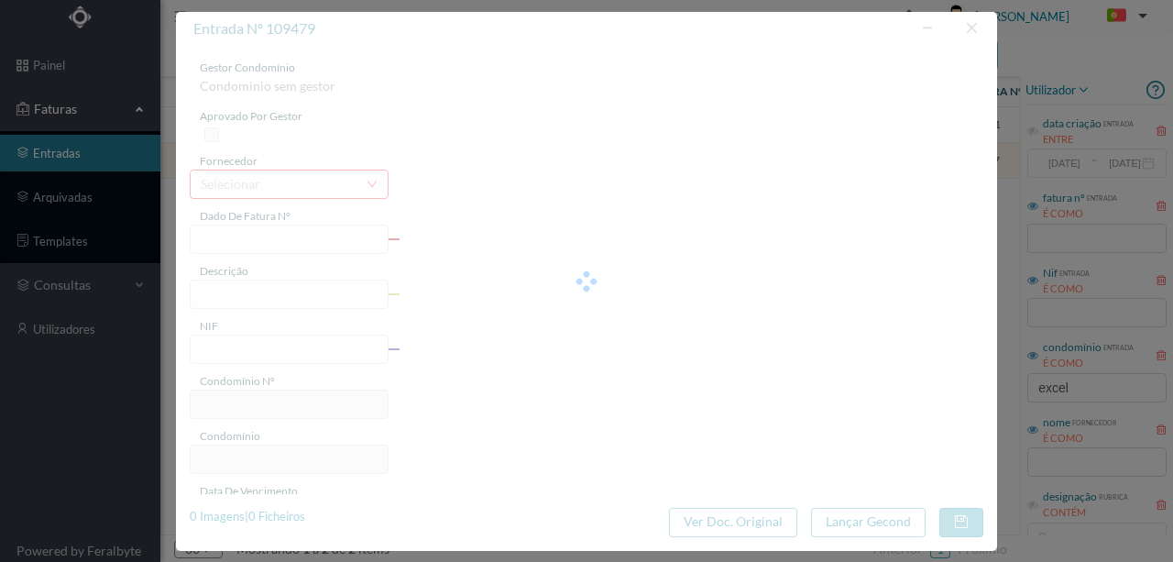
type input "FE E4025FE/10435507"
type input "901354406"
type input "Invalid date"
type input "[DATE]"
type input "9.03"
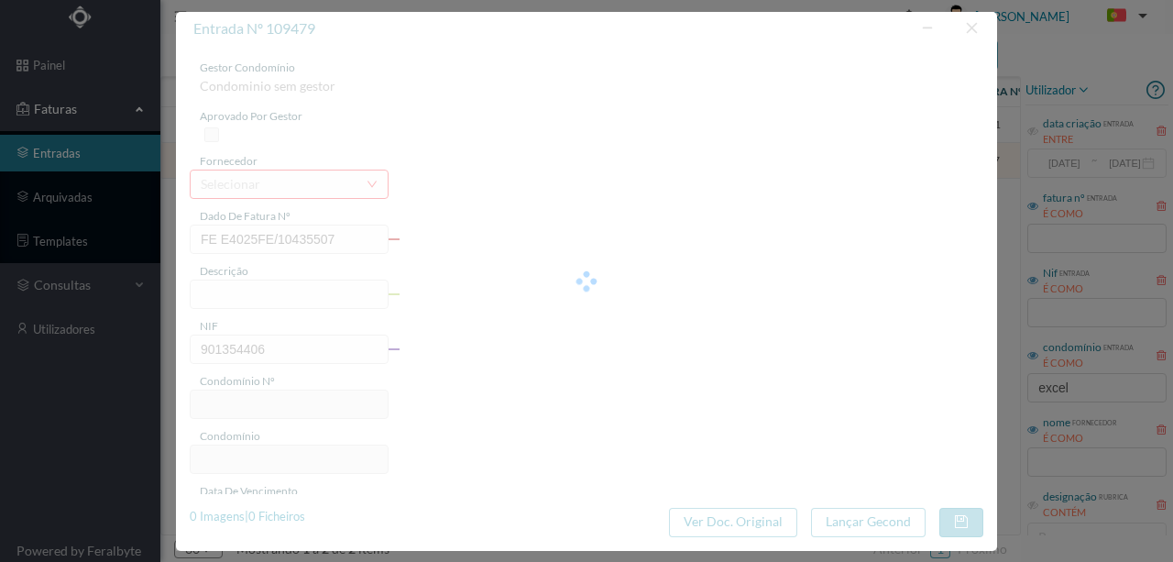
type input "30"
type input "ED. EXCELENCE"
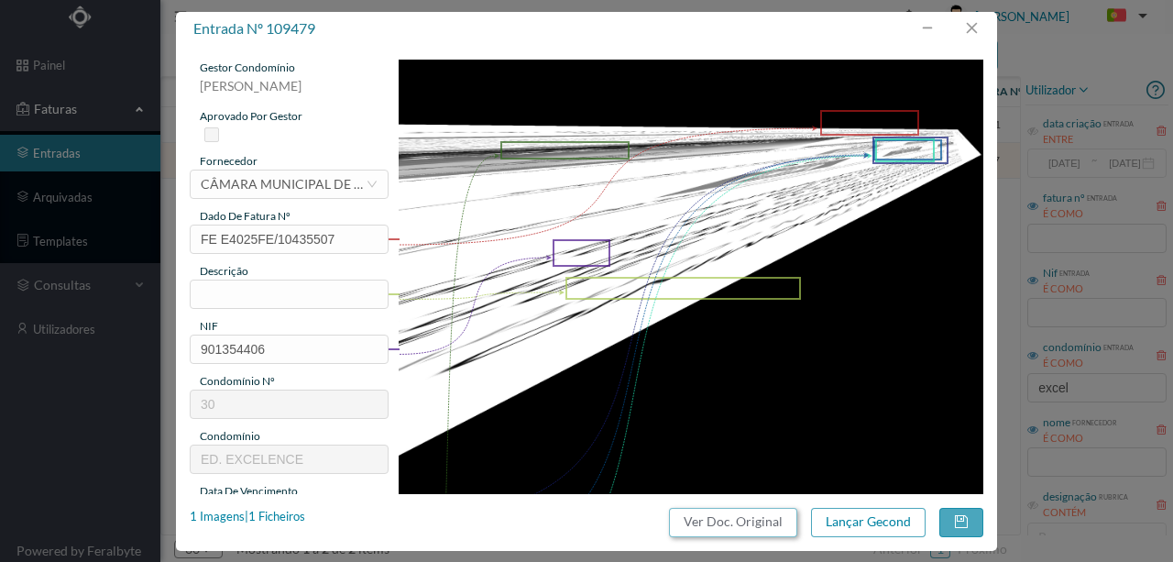
click at [712, 522] on button "Ver Doc. Original" at bounding box center [733, 522] width 128 height 29
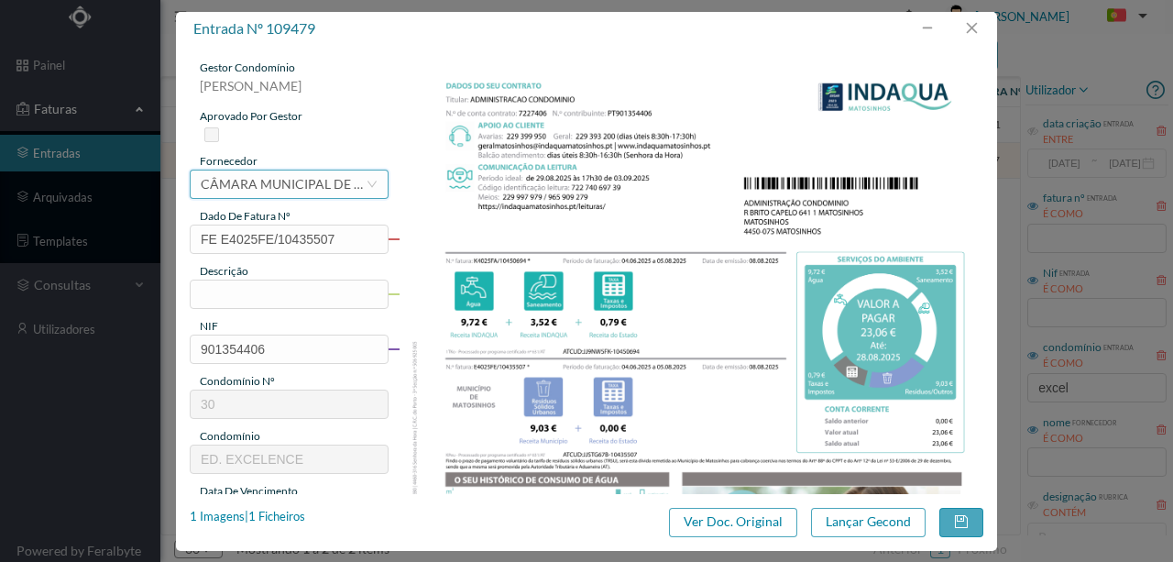
click at [273, 180] on div "CÂMARA MUNICIPAL DE [GEOGRAPHIC_DATA]" at bounding box center [283, 185] width 165 height 28
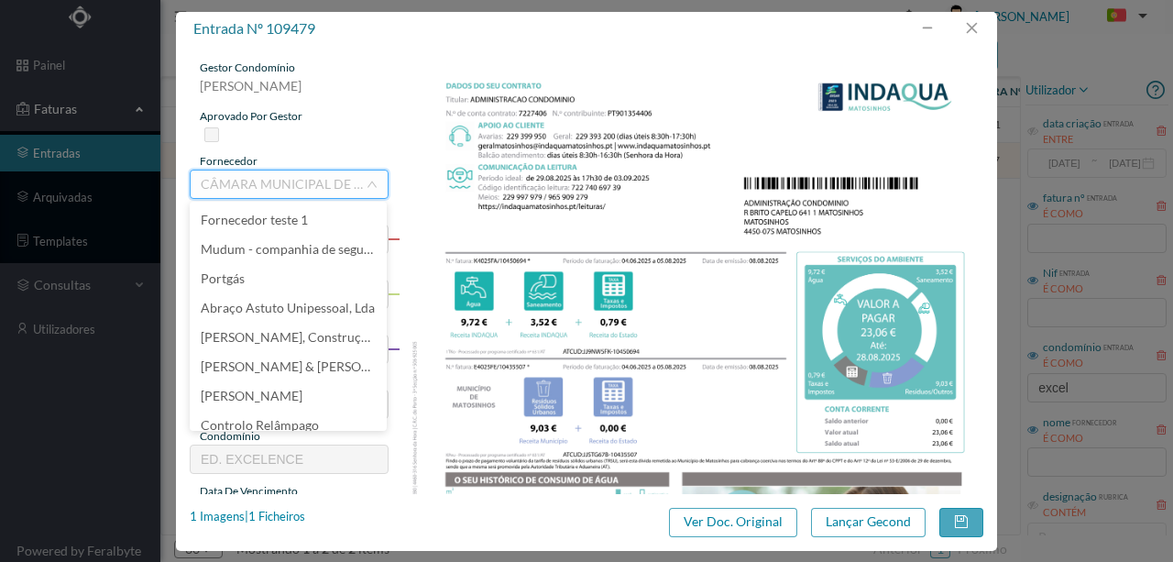
scroll to position [10833, 0]
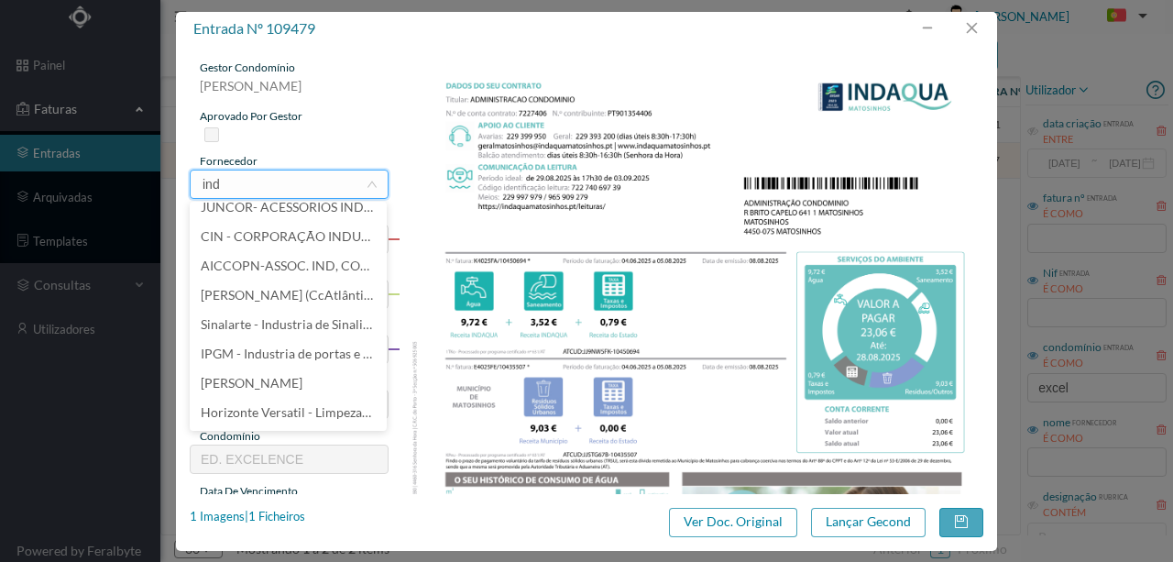
type input "inda"
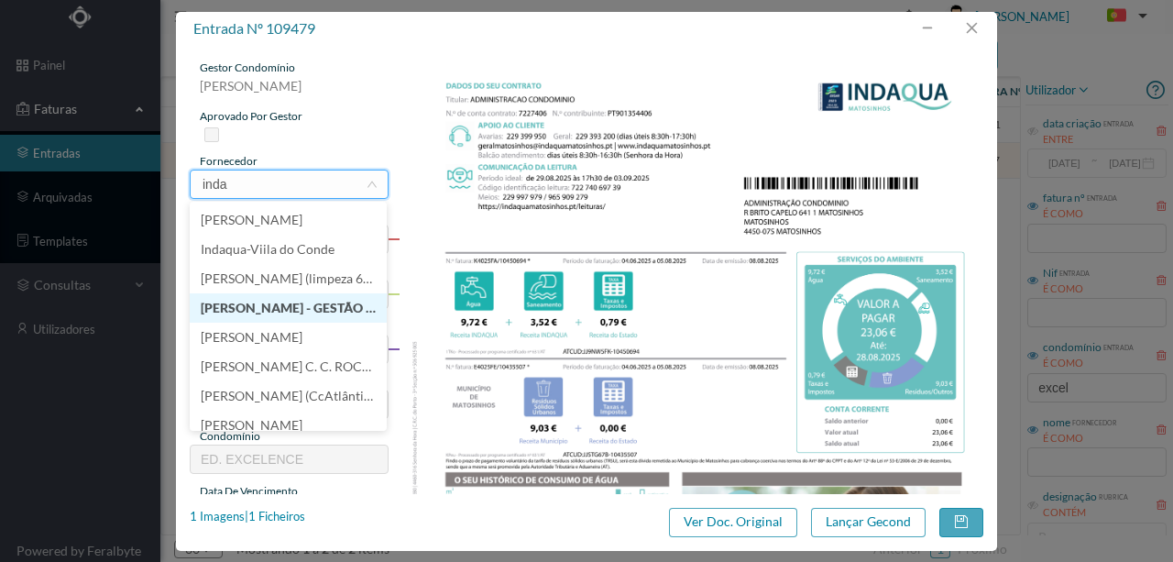
click at [248, 314] on li "[PERSON_NAME] - GESTÃO DE ÁGUAS DE MATOSINHOS" at bounding box center [288, 307] width 197 height 29
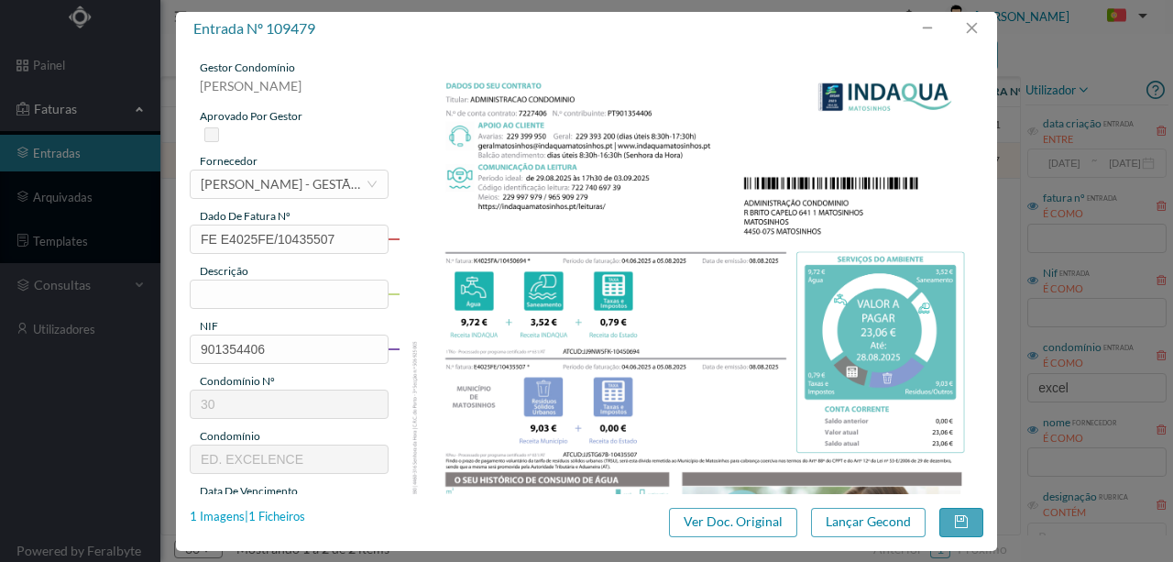
click at [277, 521] on div "1 Imagens | 1 Ficheiros" at bounding box center [248, 517] width 116 height 18
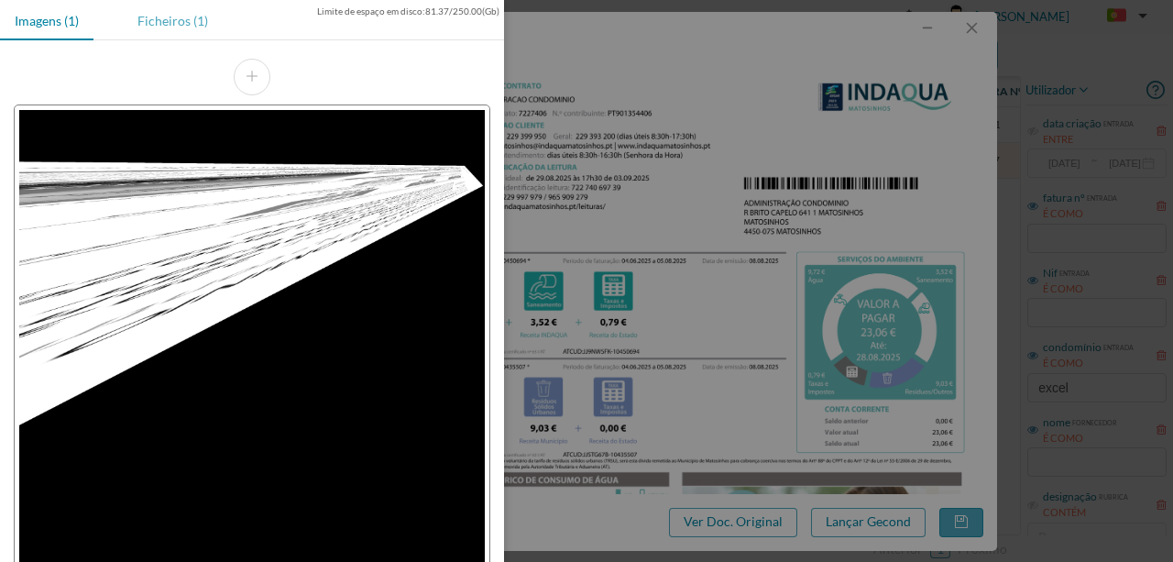
click at [161, 23] on div "Ficheiros (1)" at bounding box center [173, 20] width 100 height 41
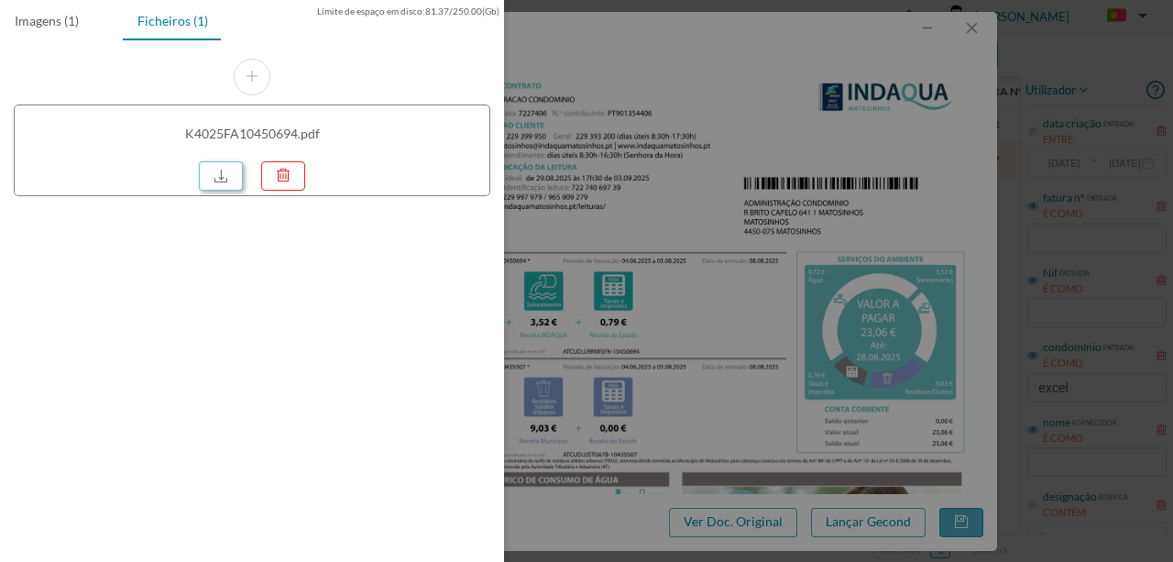
click at [216, 169] on link at bounding box center [221, 175] width 44 height 29
click at [607, 242] on div at bounding box center [586, 281] width 1173 height 562
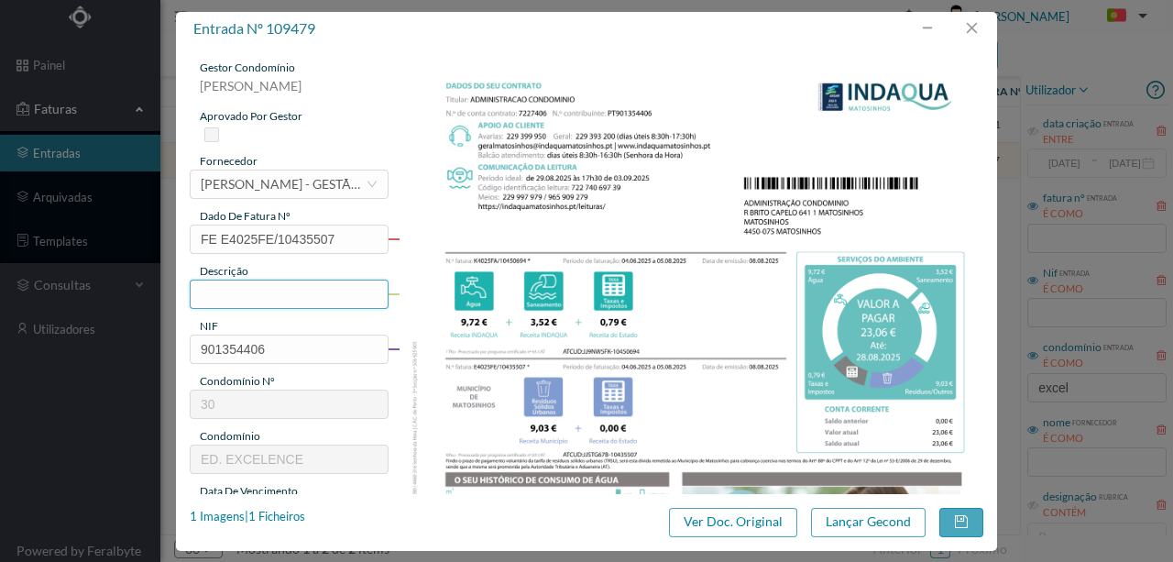
click at [213, 293] on input "text" at bounding box center [289, 294] width 199 height 29
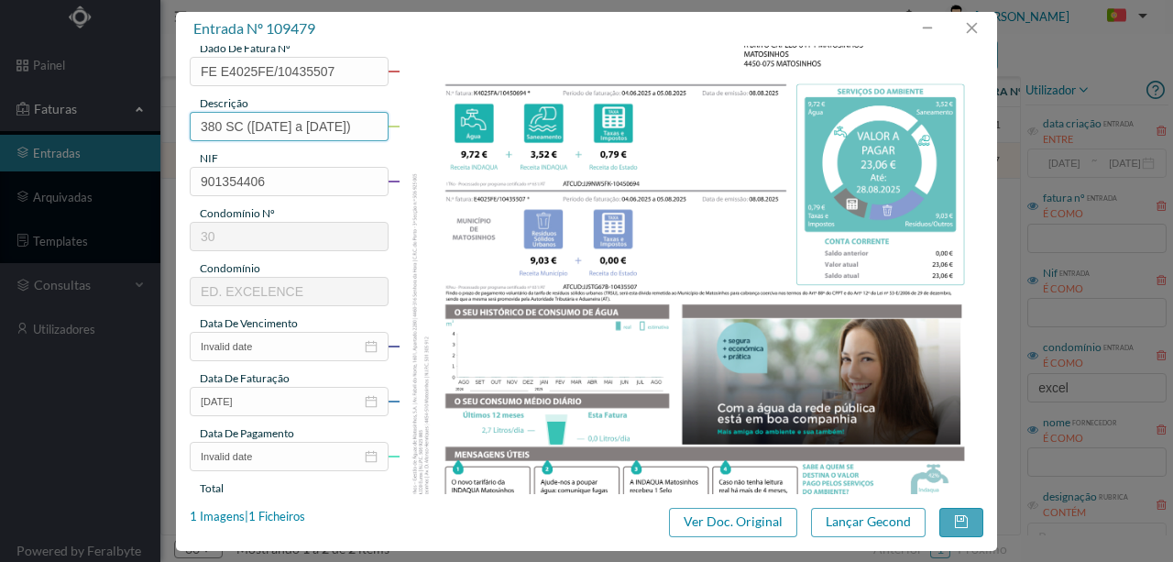
scroll to position [183, 0]
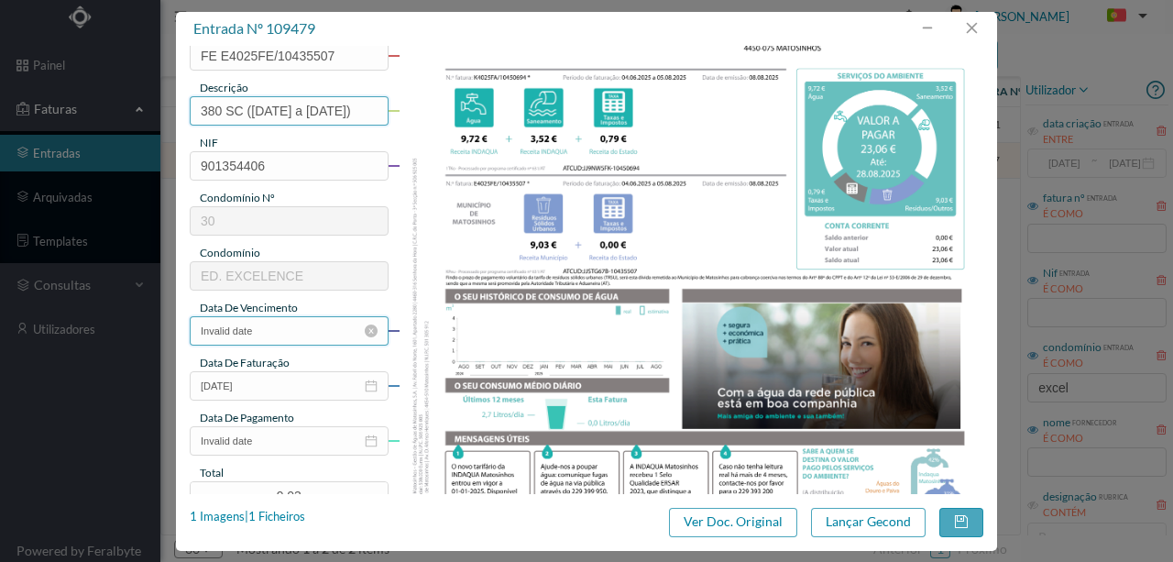
type input "380 SC ([DATE] a [DATE])"
click at [302, 337] on input "Invalid date" at bounding box center [289, 330] width 199 height 29
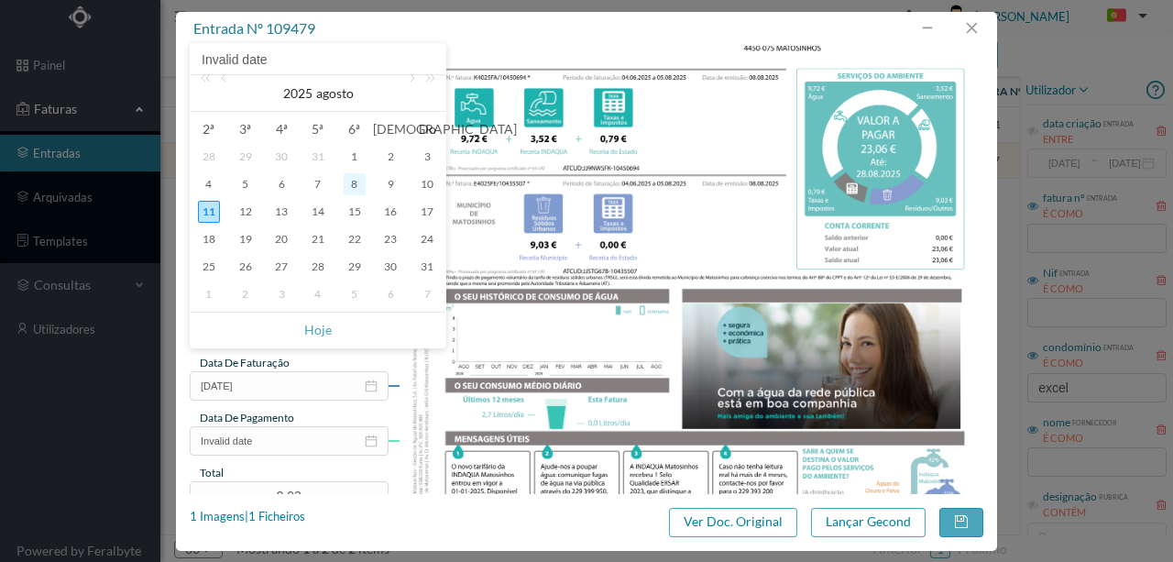
click at [353, 180] on div "8" at bounding box center [355, 184] width 22 height 22
type input "[DATE]"
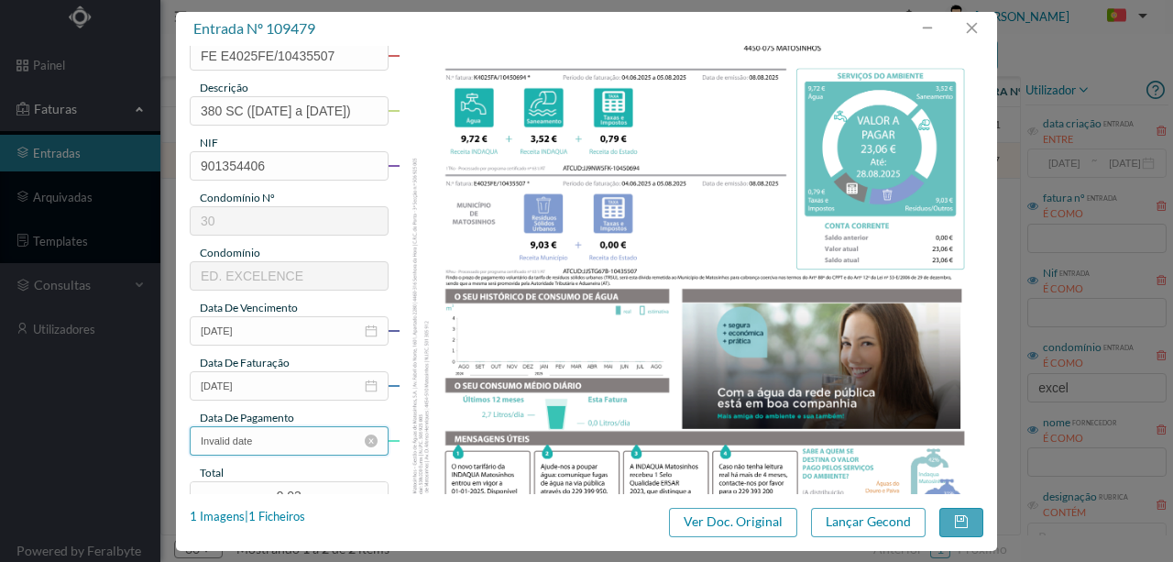
click at [279, 436] on input "Invalid date" at bounding box center [289, 440] width 199 height 29
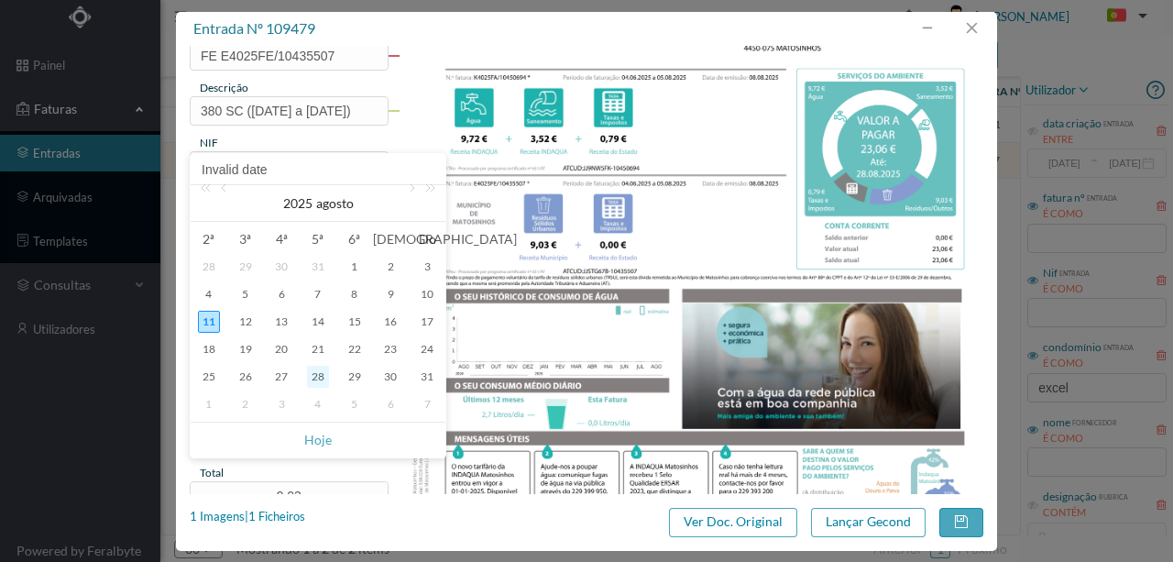
click at [315, 376] on div "28" at bounding box center [318, 377] width 22 height 22
type input "[DATE]"
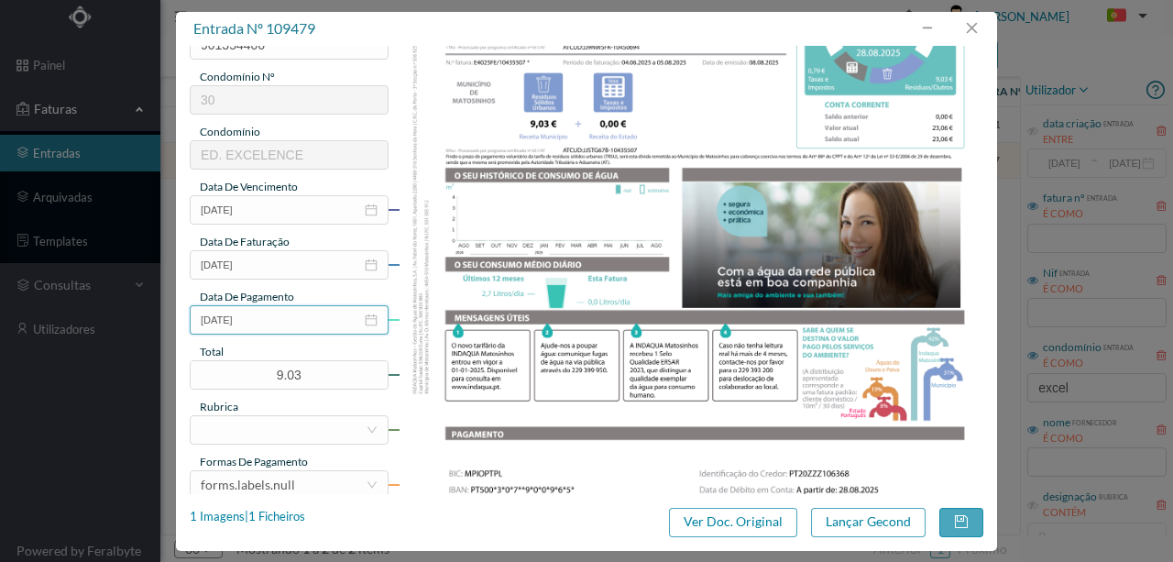
scroll to position [305, 0]
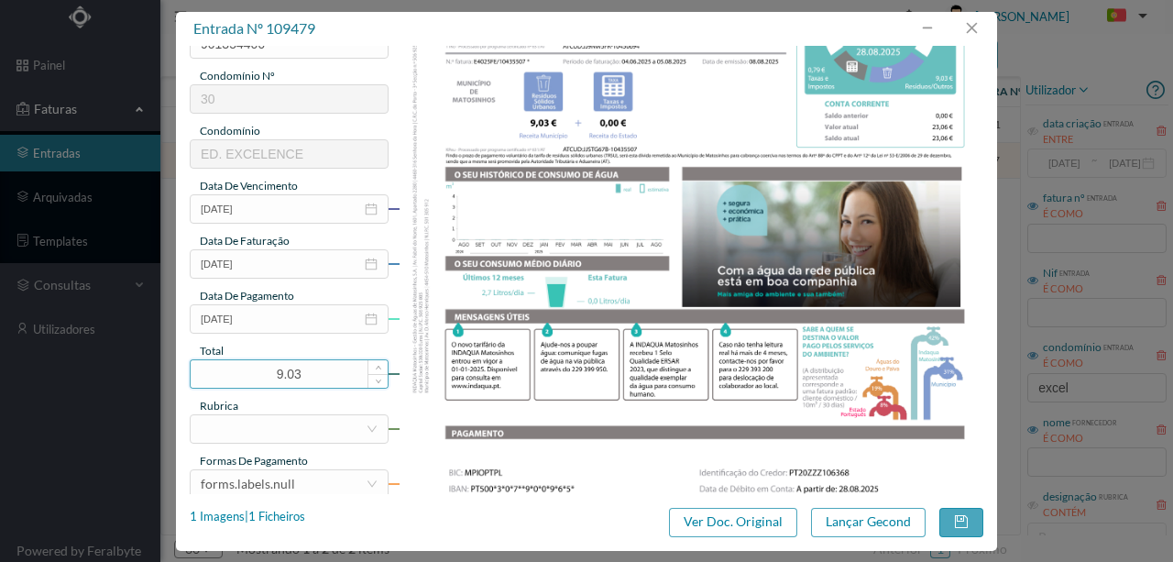
drag, startPoint x: 248, startPoint y: 370, endPoint x: 216, endPoint y: 370, distance: 31.2
click at [216, 370] on input "9.03" at bounding box center [289, 374] width 197 height 28
type input "23.06"
click at [245, 425] on div at bounding box center [283, 429] width 165 height 28
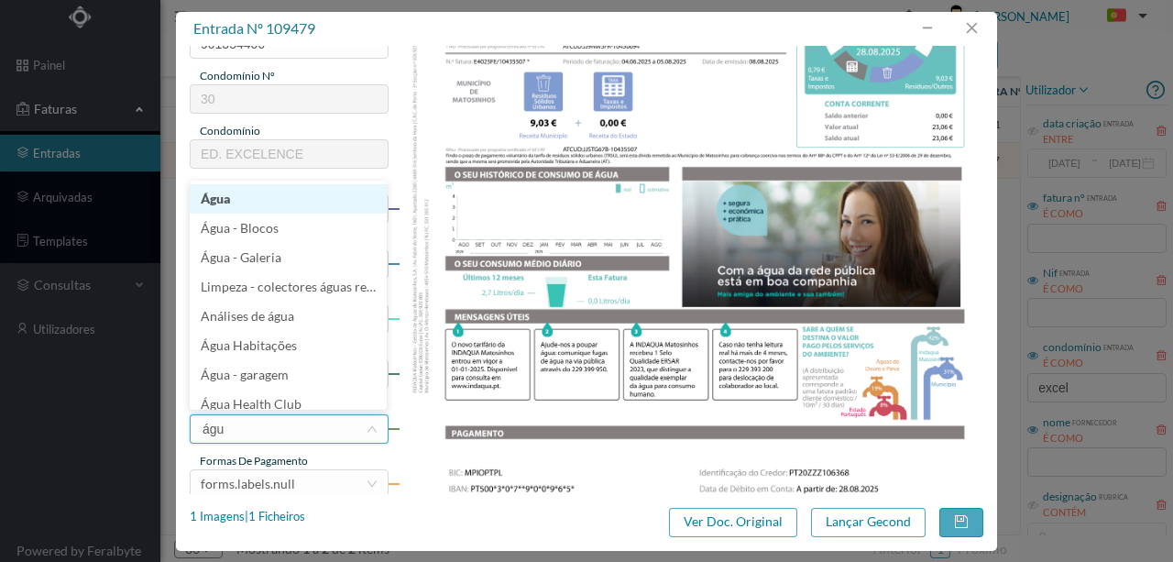
type input "água"
click at [227, 197] on li "Água" at bounding box center [288, 198] width 197 height 29
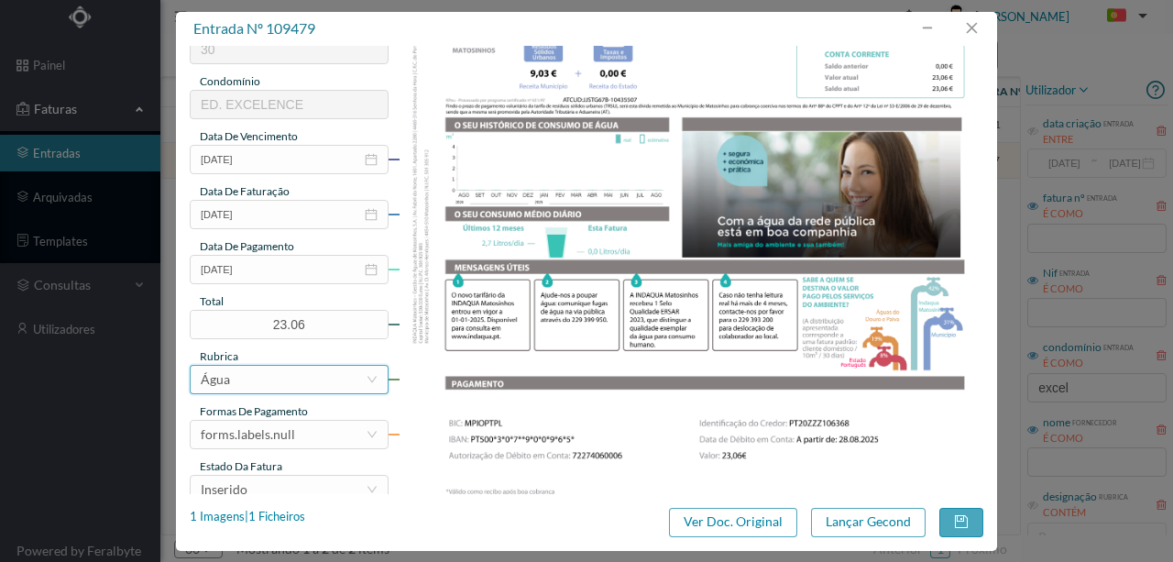
scroll to position [427, 0]
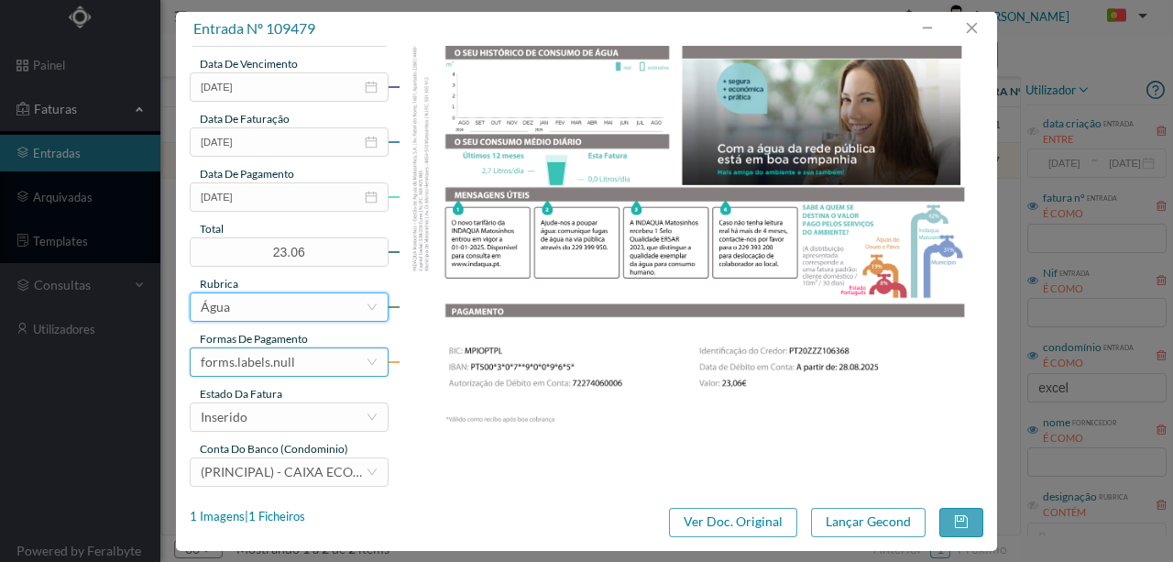
click at [295, 361] on div "forms.labels.null" at bounding box center [283, 362] width 165 height 28
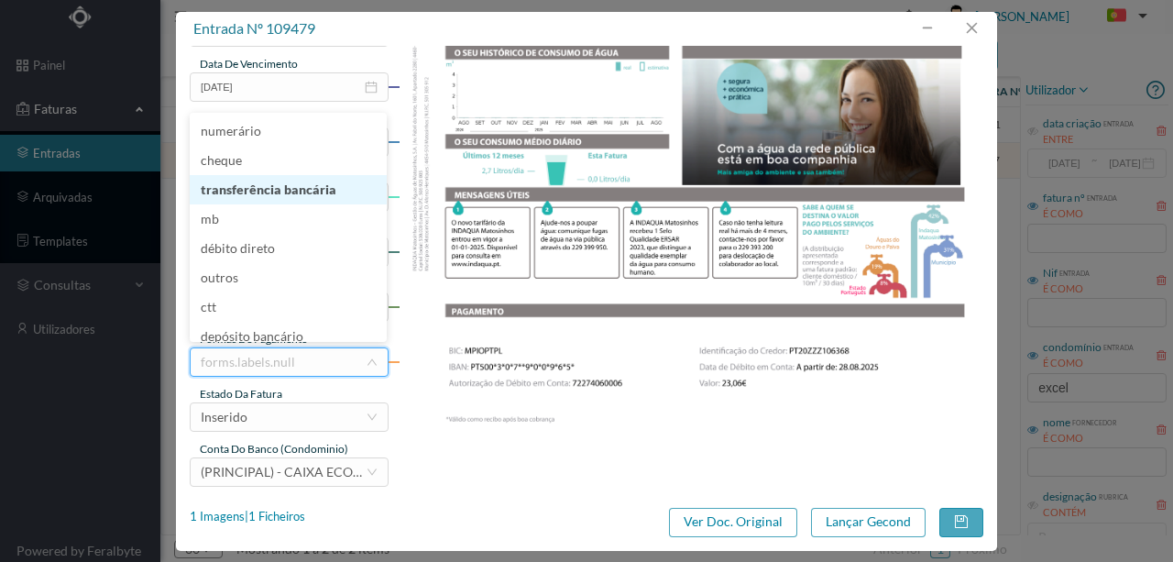
click at [254, 193] on li "transferência bancária" at bounding box center [288, 189] width 197 height 29
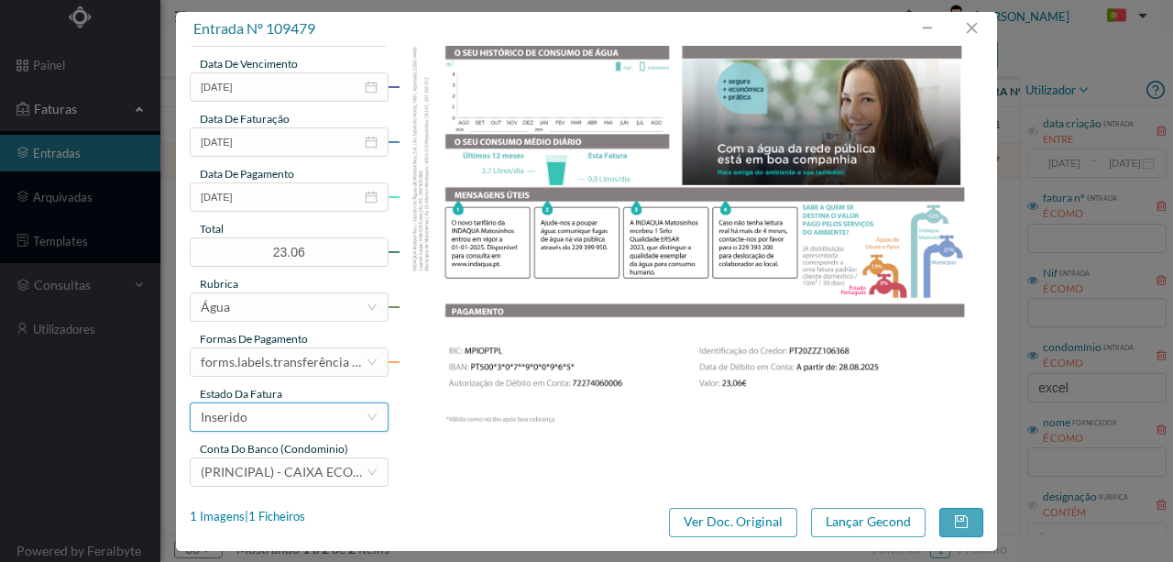
click at [270, 422] on div "Inserido" at bounding box center [283, 417] width 165 height 28
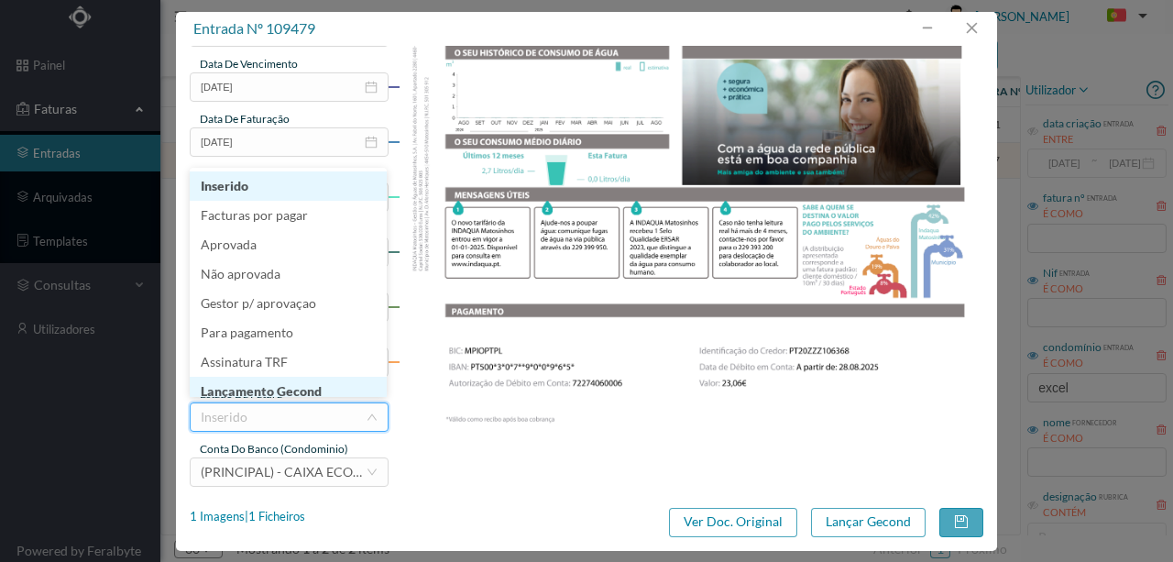
scroll to position [9, 0]
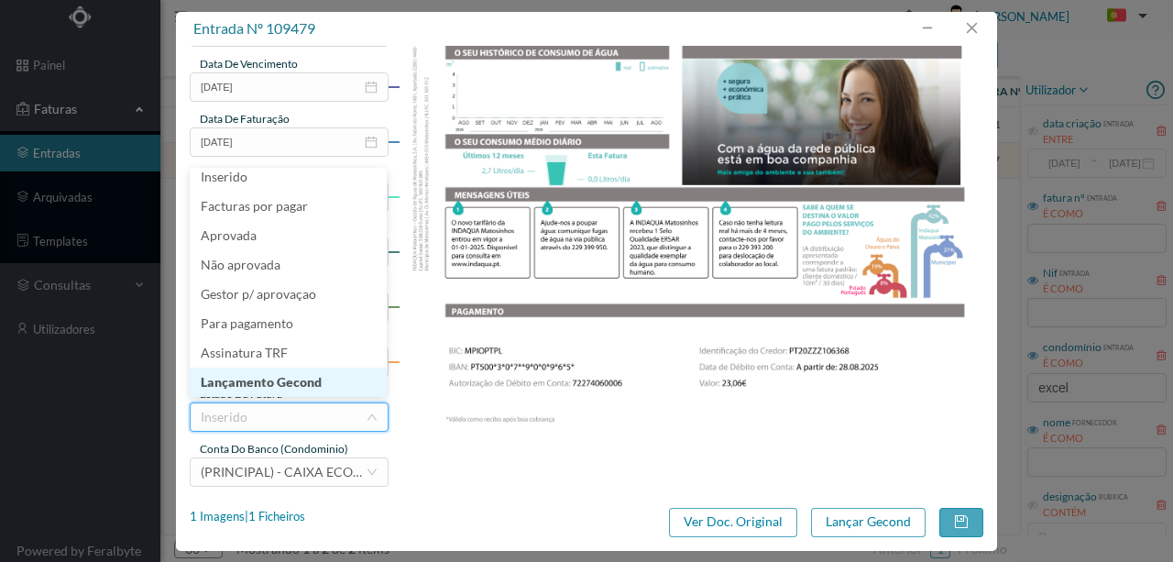
click at [295, 387] on li "Lançamento Gecond" at bounding box center [288, 382] width 197 height 29
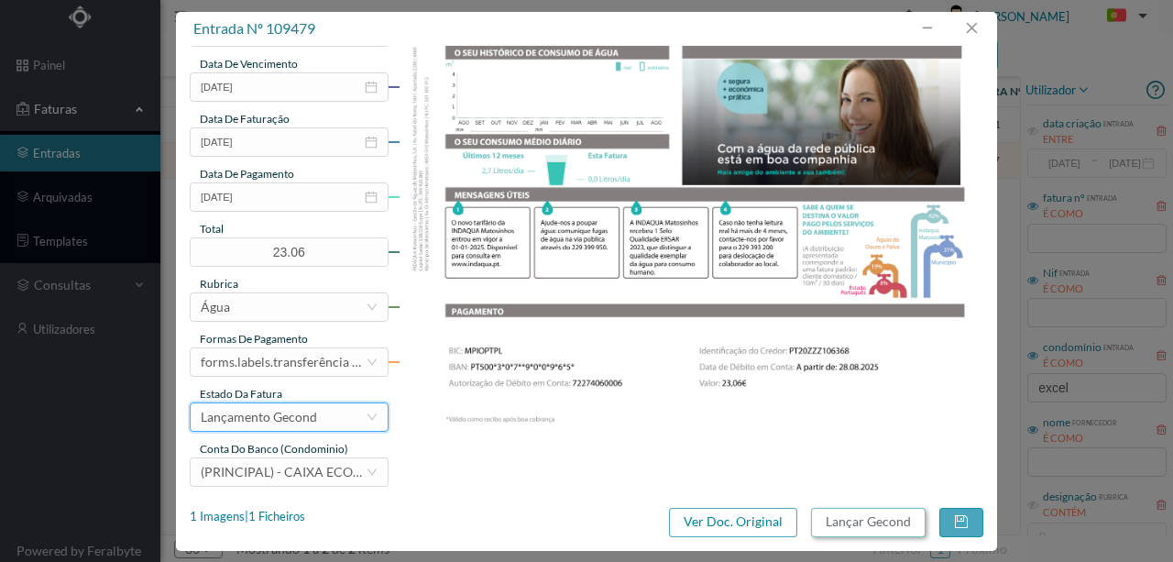
click at [908, 523] on button "Lançar Gecond" at bounding box center [868, 522] width 115 height 29
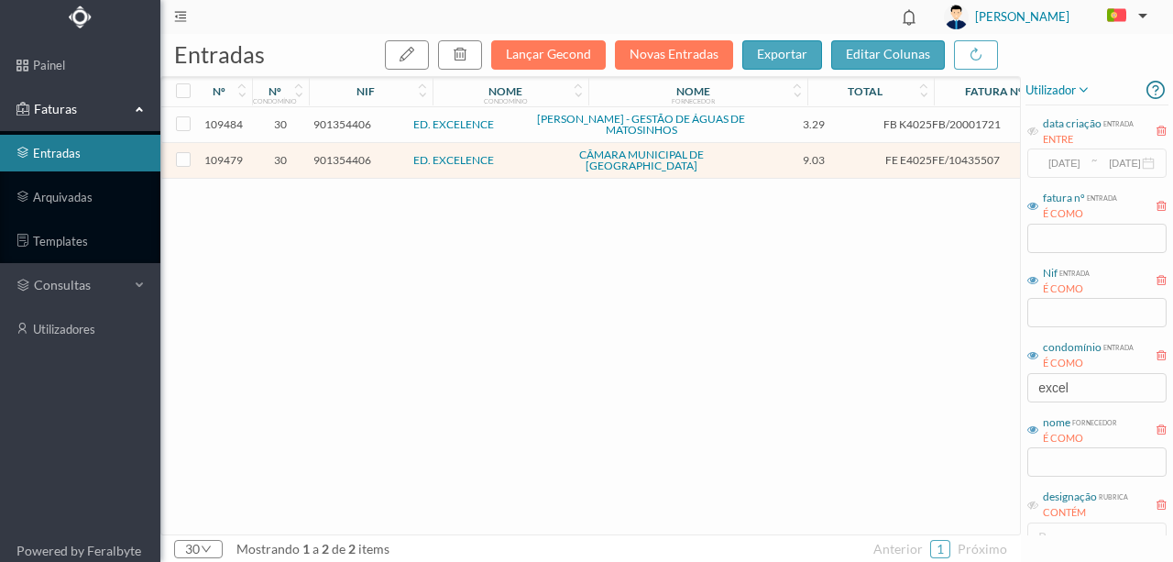
click at [618, 352] on div "109484 30 901354406 ED. EXCELENCE INDAQUA MATOSINHOS - GESTÃO DE ÁGUAS DE MATOS…" at bounding box center [700, 320] width 1078 height 427
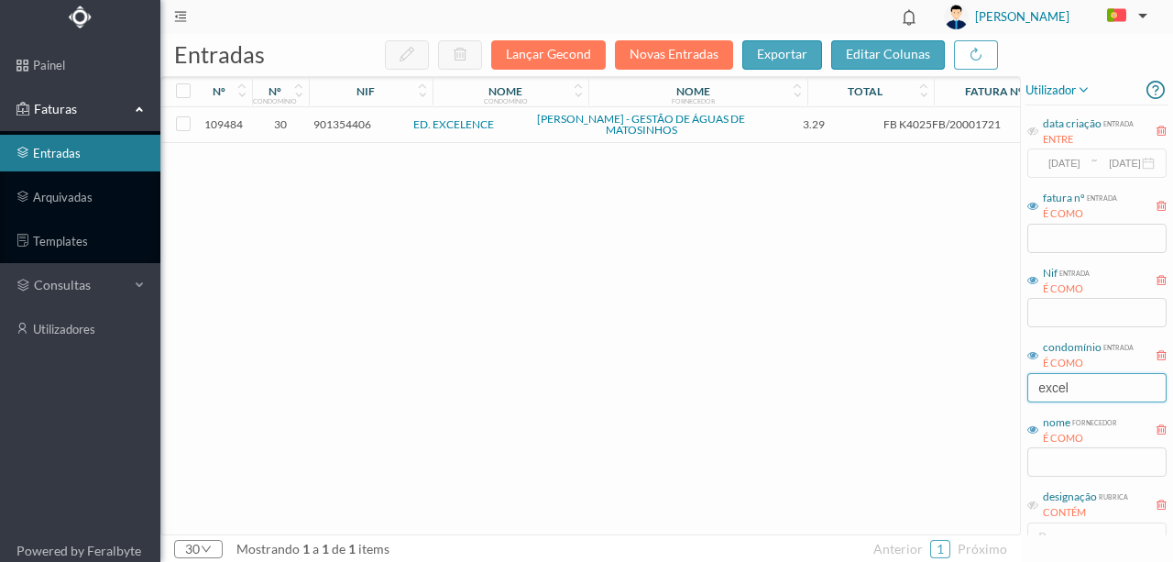
drag, startPoint x: 1089, startPoint y: 389, endPoint x: 925, endPoint y: 379, distance: 164.4
click at [939, 387] on div "entradas Lançar Gecond Novas Entradas exportar editar colunas nº nº condomínio …" at bounding box center [666, 298] width 1013 height 528
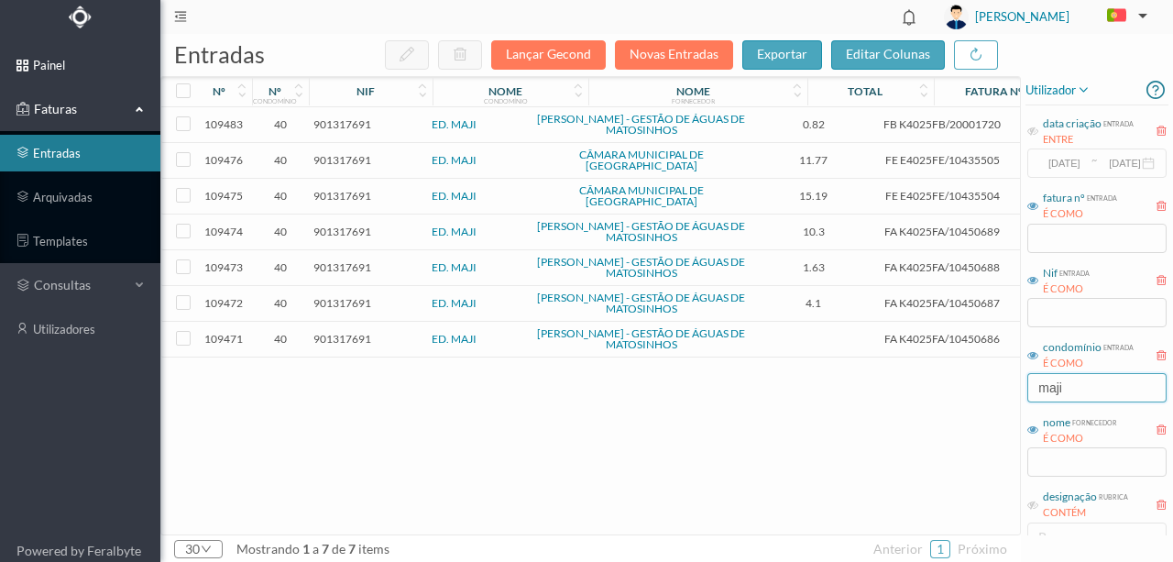
type input "maji"
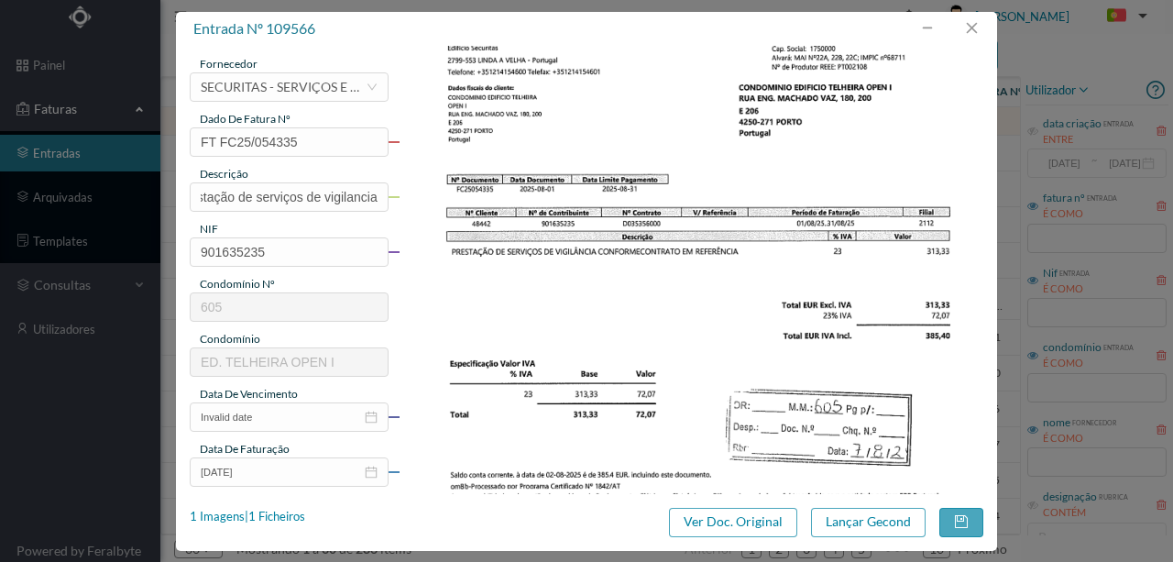
scroll to position [122, 0]
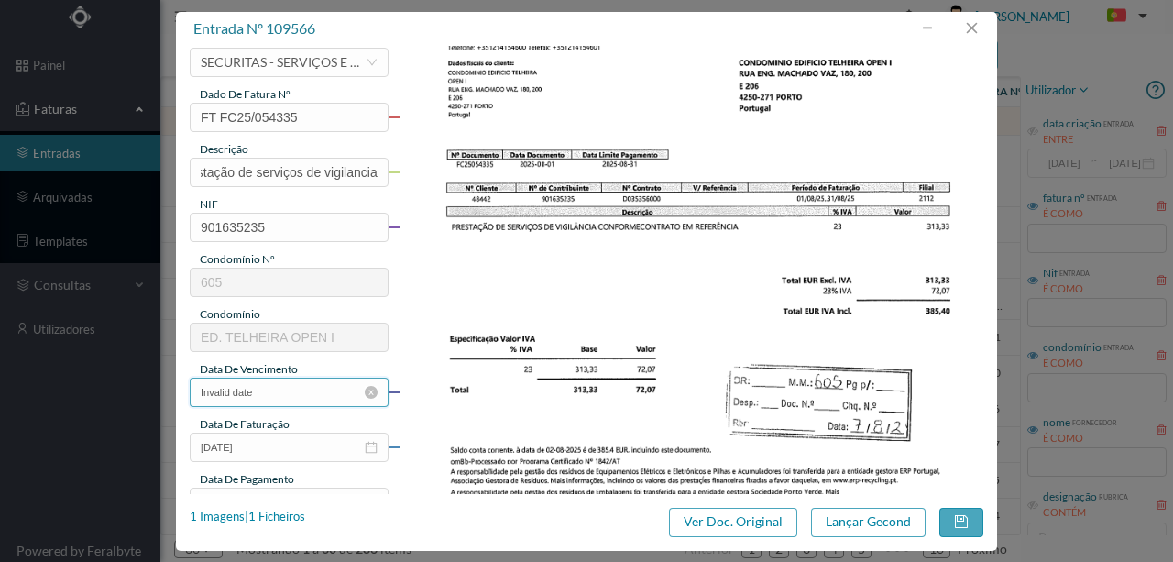
type input "Prestação de serviços de vigilancia"
click at [268, 394] on input "Invalid date" at bounding box center [289, 392] width 199 height 29
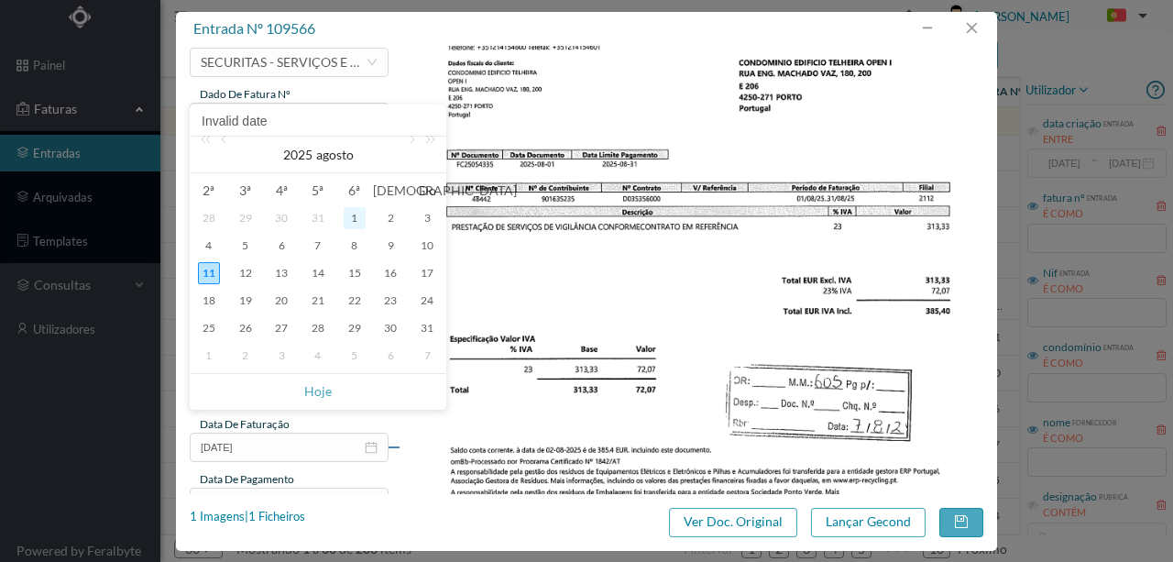
drag, startPoint x: 357, startPoint y: 218, endPoint x: 347, endPoint y: 222, distance: 10.7
click at [357, 218] on div "1" at bounding box center [355, 218] width 22 height 22
type input "[DATE]"
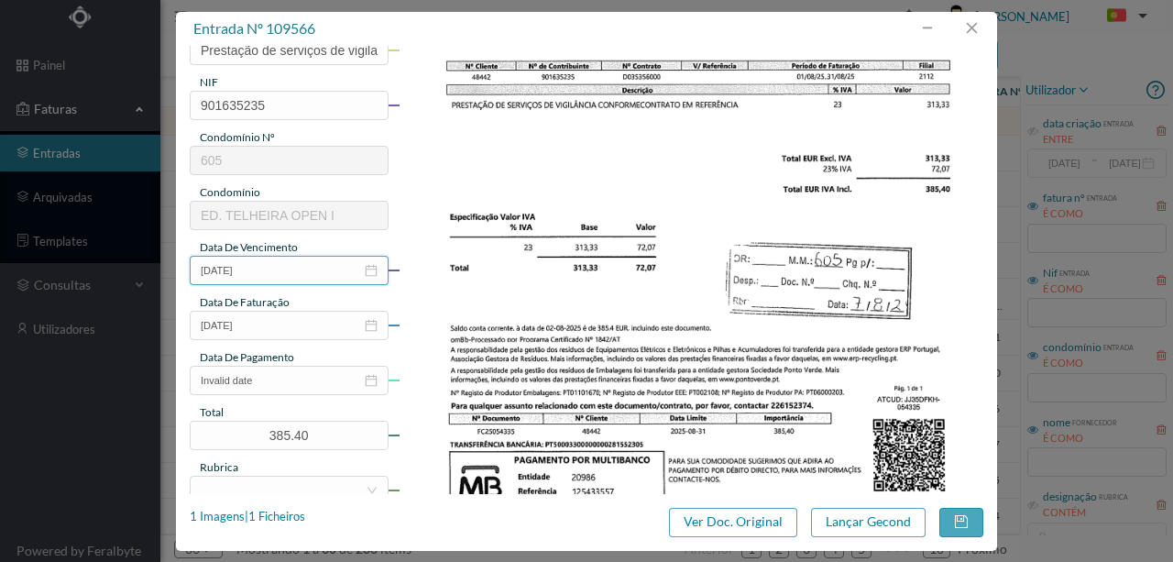
scroll to position [305, 0]
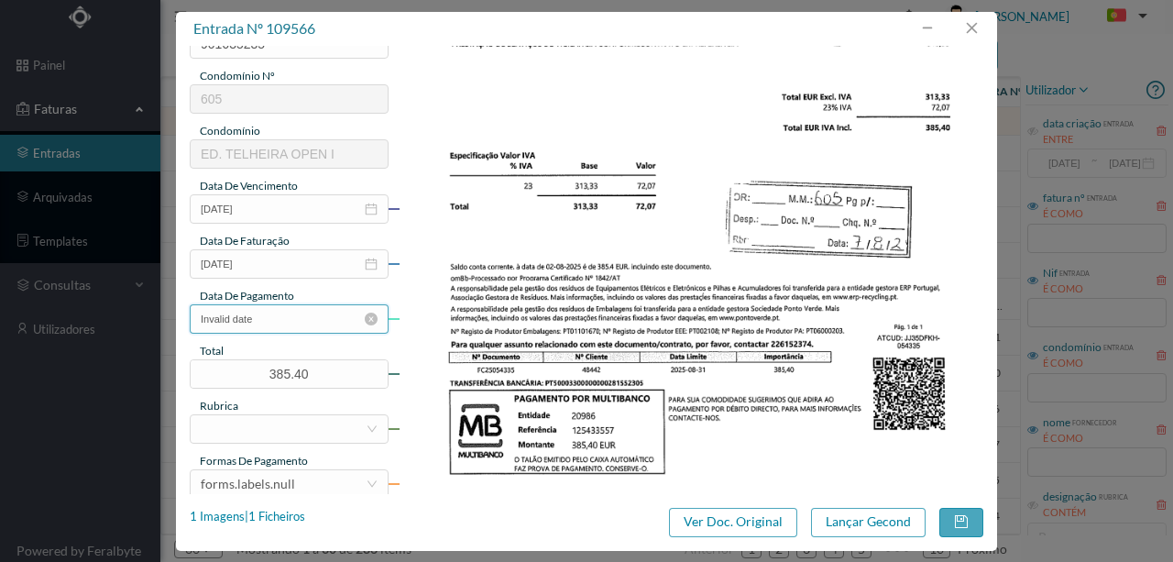
click at [273, 319] on input "Invalid date" at bounding box center [289, 318] width 199 height 29
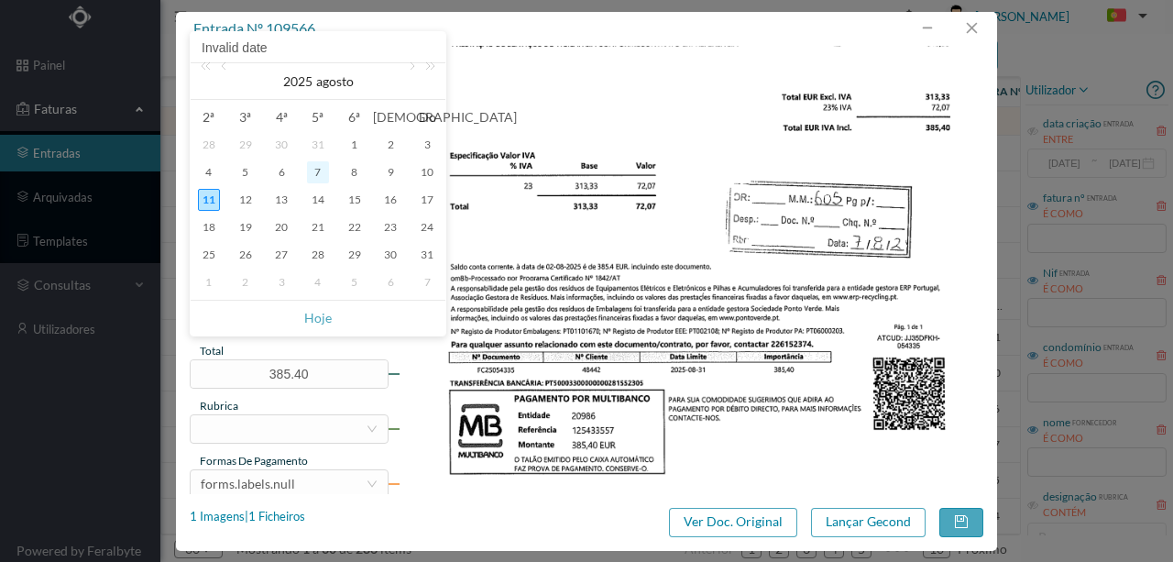
click at [317, 172] on div "7" at bounding box center [318, 172] width 22 height 22
type input "[DATE]"
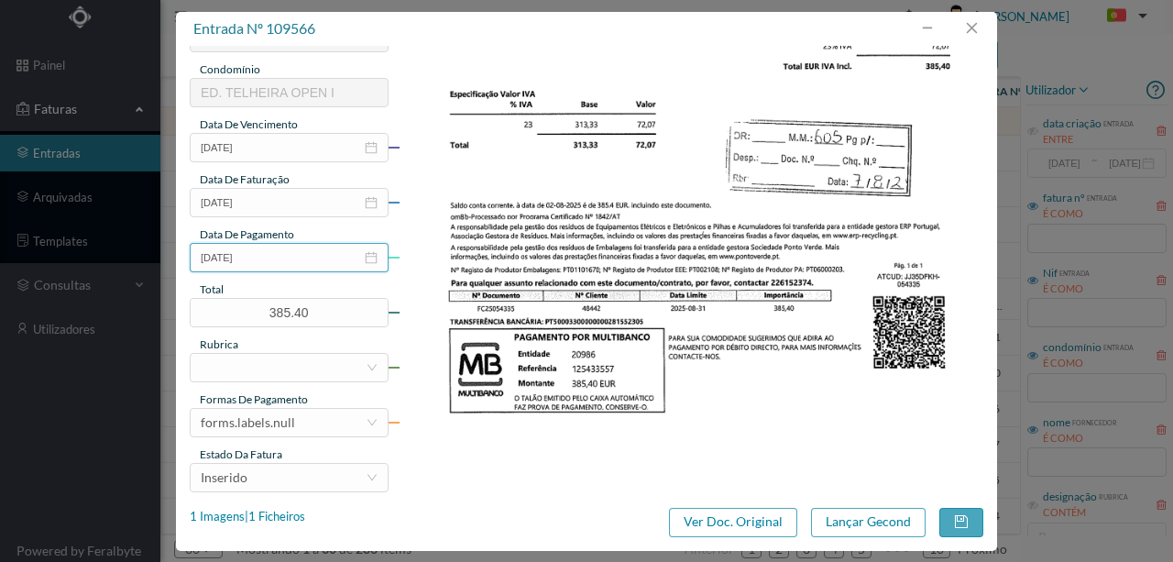
scroll to position [427, 0]
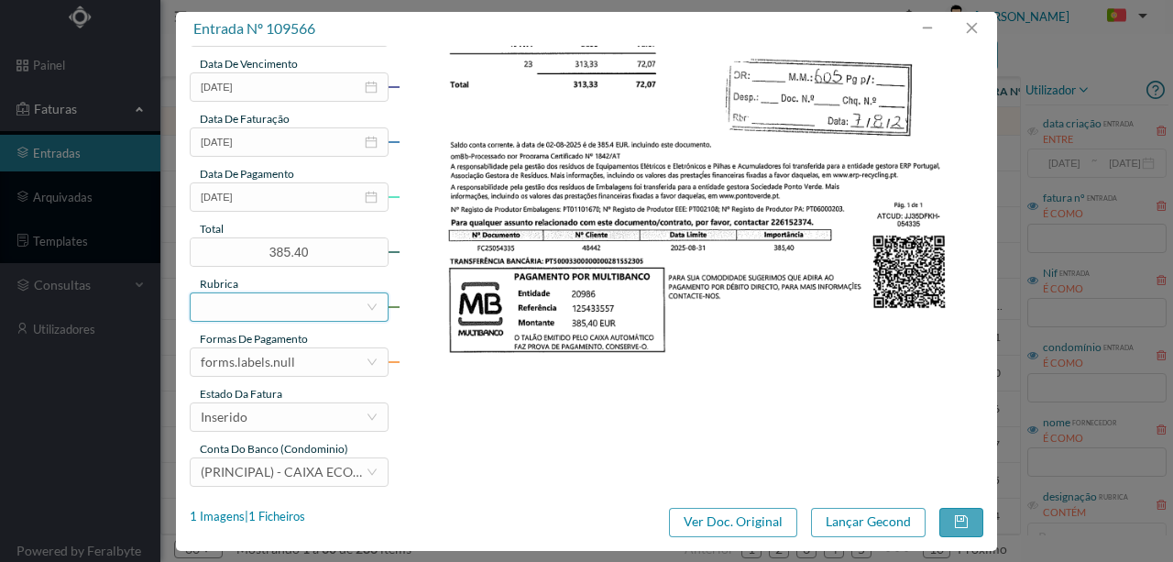
click at [229, 305] on div at bounding box center [283, 307] width 165 height 28
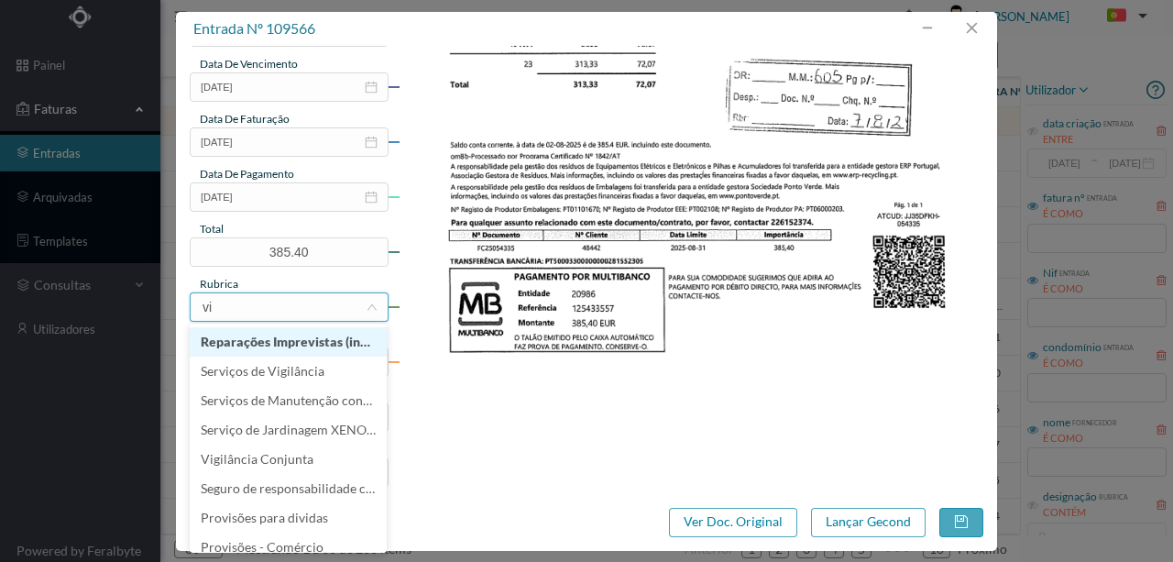
type input "vig"
click at [248, 348] on li "Serviços de Vigilância" at bounding box center [288, 341] width 197 height 29
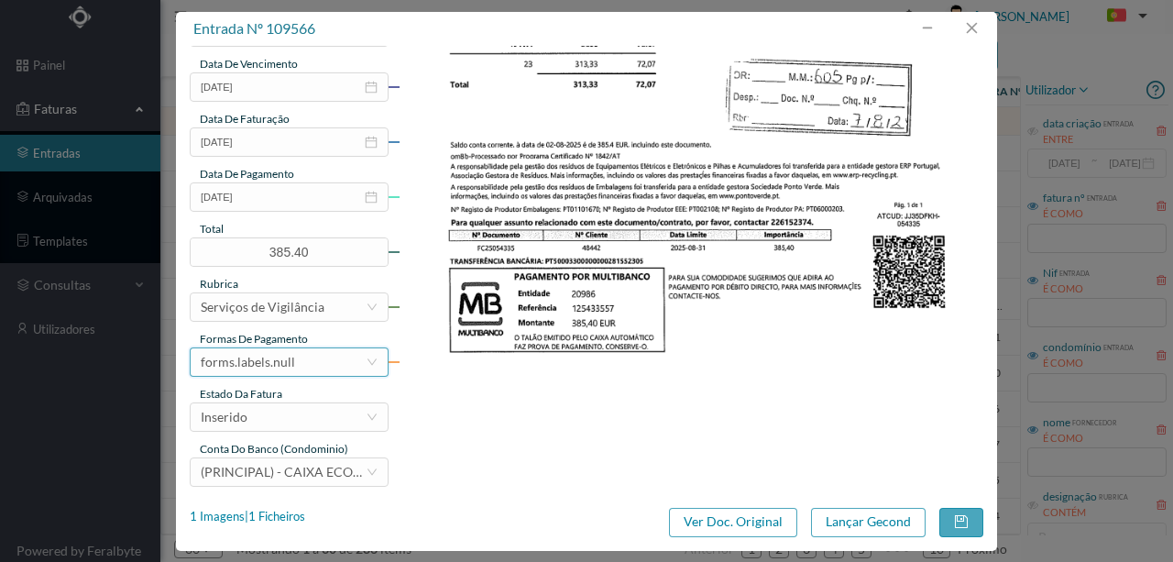
drag, startPoint x: 271, startPoint y: 363, endPoint x: 283, endPoint y: 350, distance: 17.5
click at [271, 363] on div "forms.labels.null" at bounding box center [248, 362] width 94 height 28
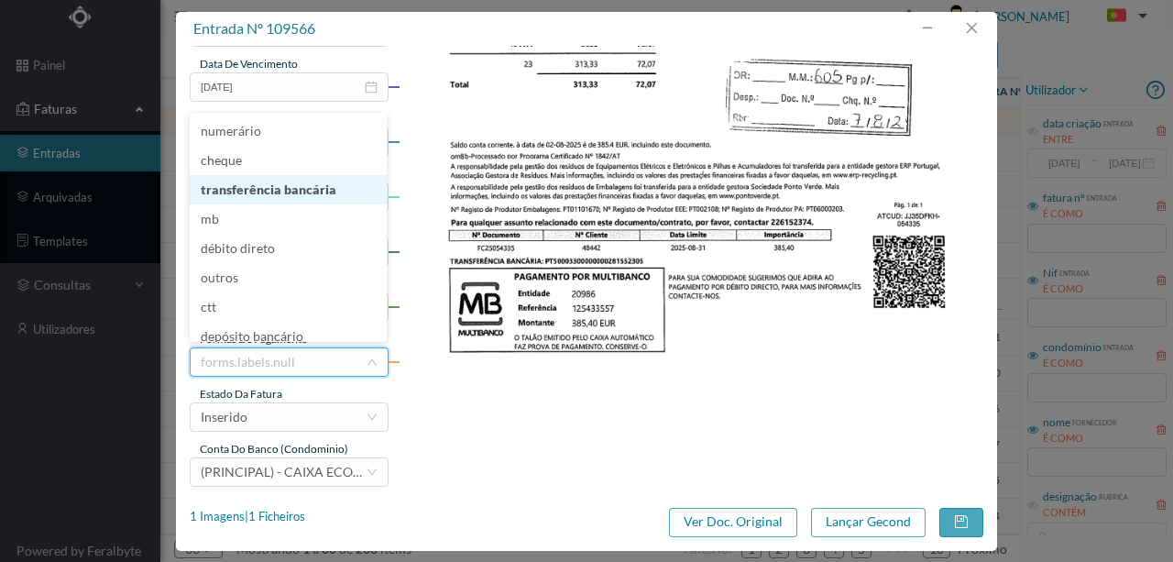
click at [283, 196] on li "transferência bancária" at bounding box center [288, 189] width 197 height 29
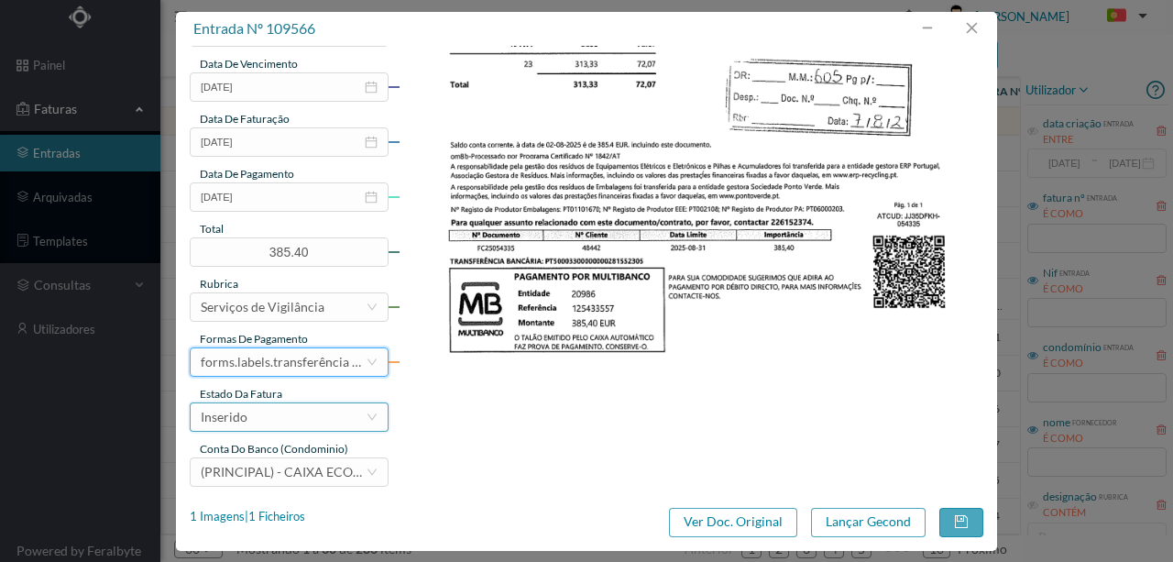
click at [267, 420] on div "Inserido" at bounding box center [283, 417] width 165 height 28
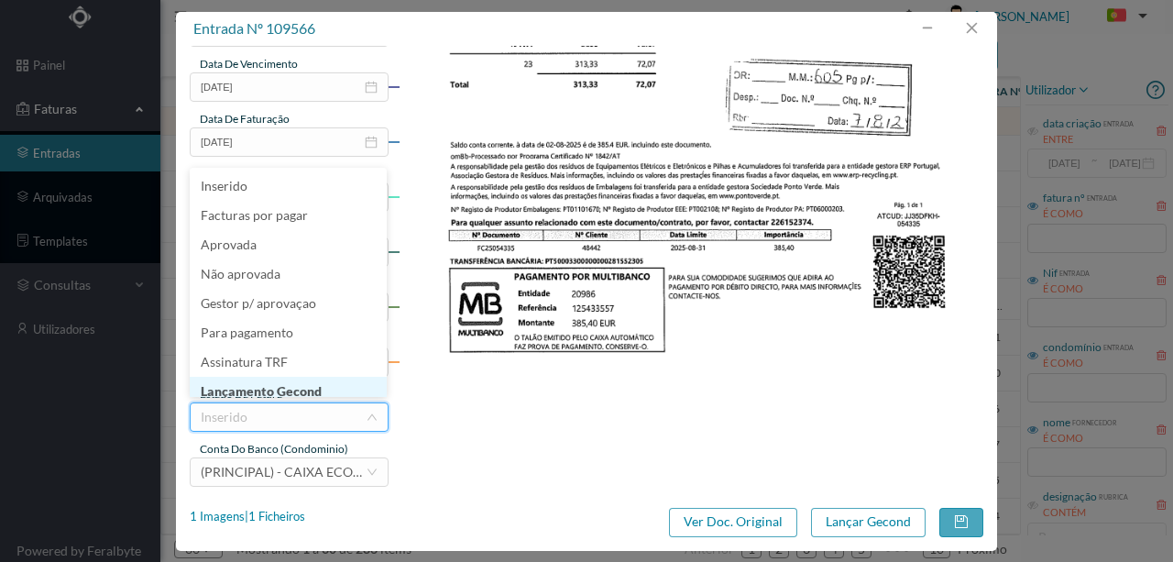
scroll to position [9, 0]
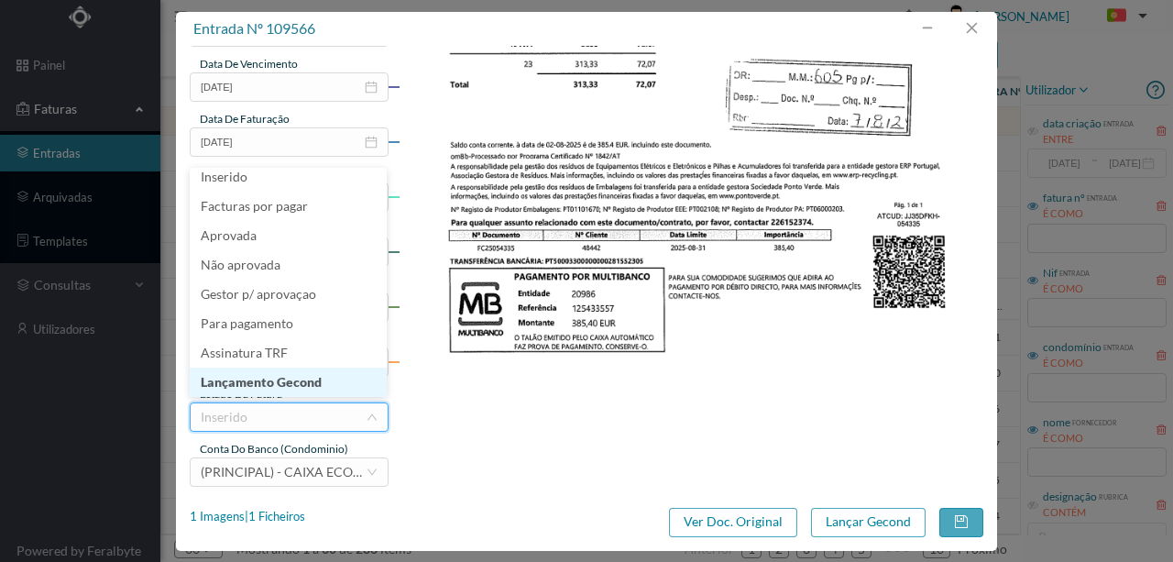
click at [290, 383] on li "Lançamento Gecond" at bounding box center [288, 382] width 197 height 29
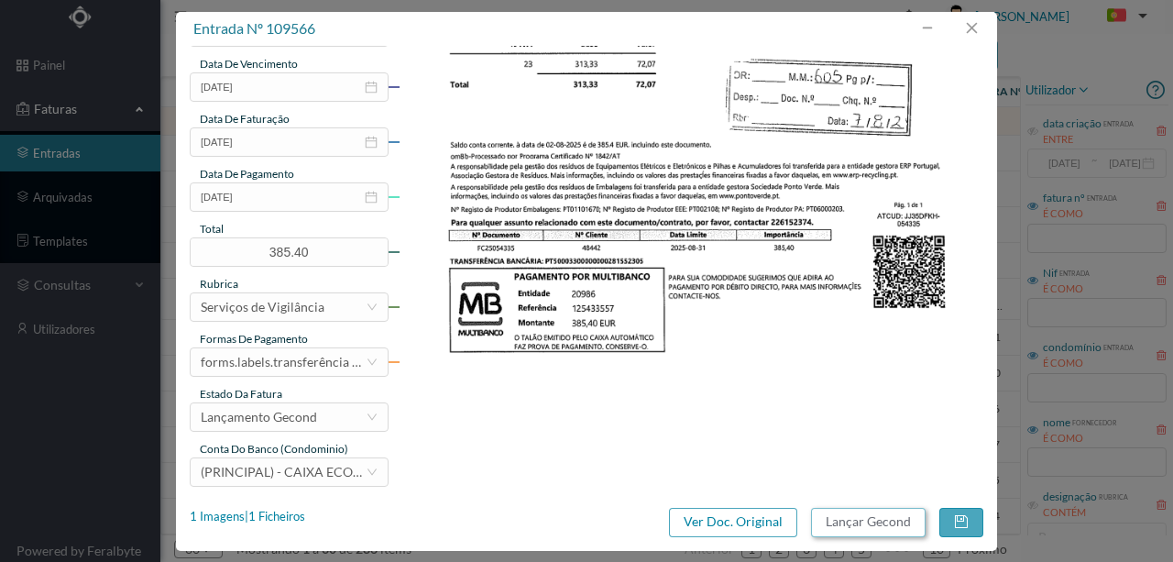
click at [879, 523] on button "Lançar Gecond" at bounding box center [868, 522] width 115 height 29
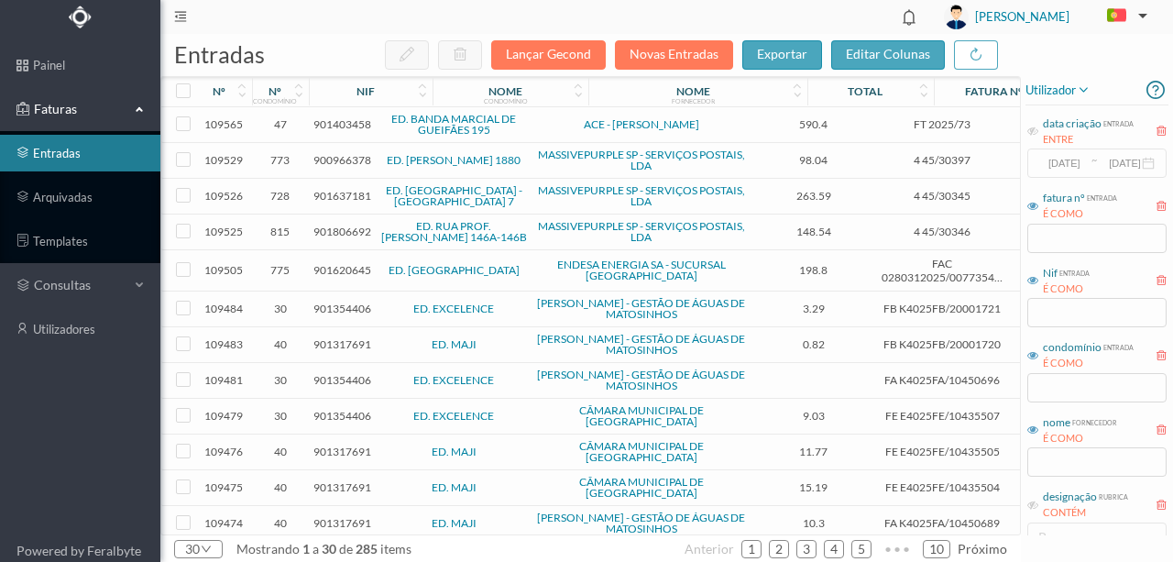
click at [325, 122] on span "901403458" at bounding box center [343, 124] width 58 height 14
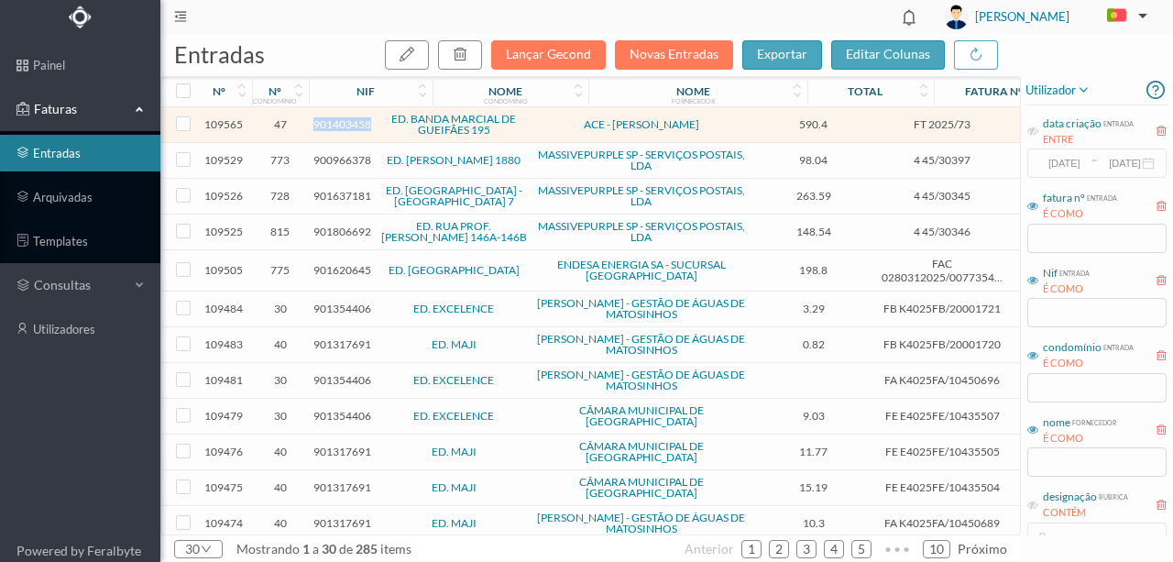
click at [325, 122] on span "901403458" at bounding box center [343, 124] width 58 height 14
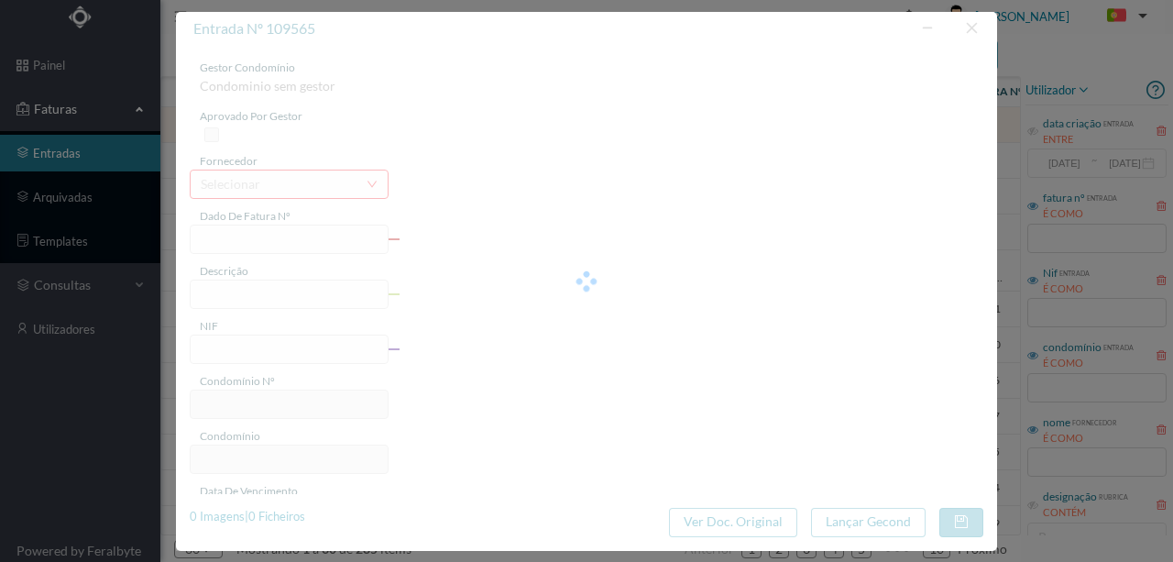
type input "FT 2025/73"
type input "Limpeza das caleiras e todos Os rutos. Aplicação dos espanta pássaros que se en…"
type input "901403458"
type input "Invalid date"
type input "[DATE]"
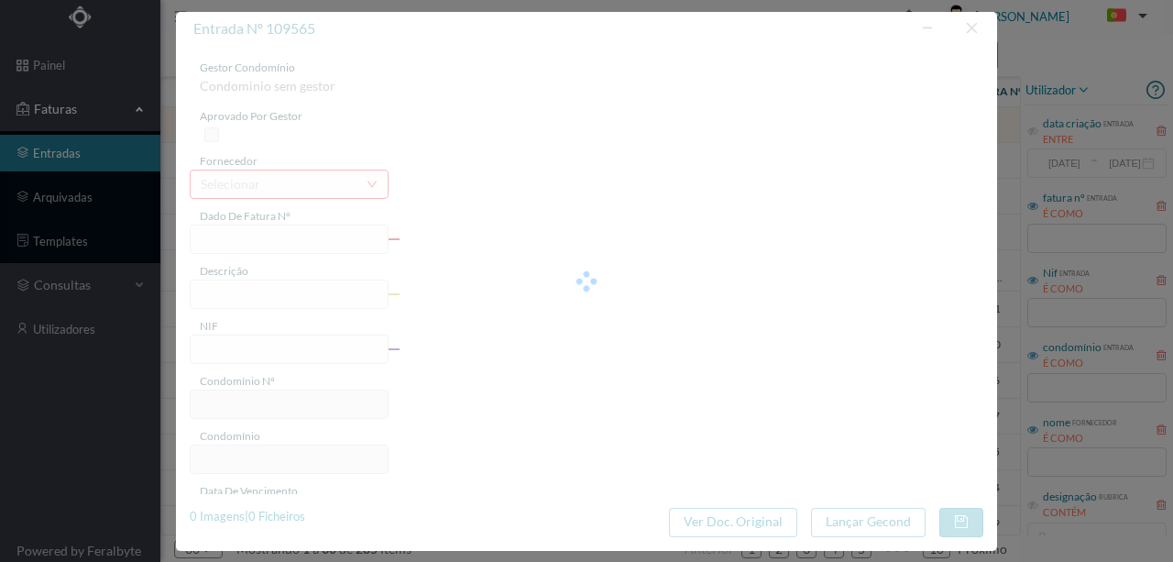
type input "590.40"
type input "47"
type input "ED. BANDA MARCIAL DE GUEIFÃES 195"
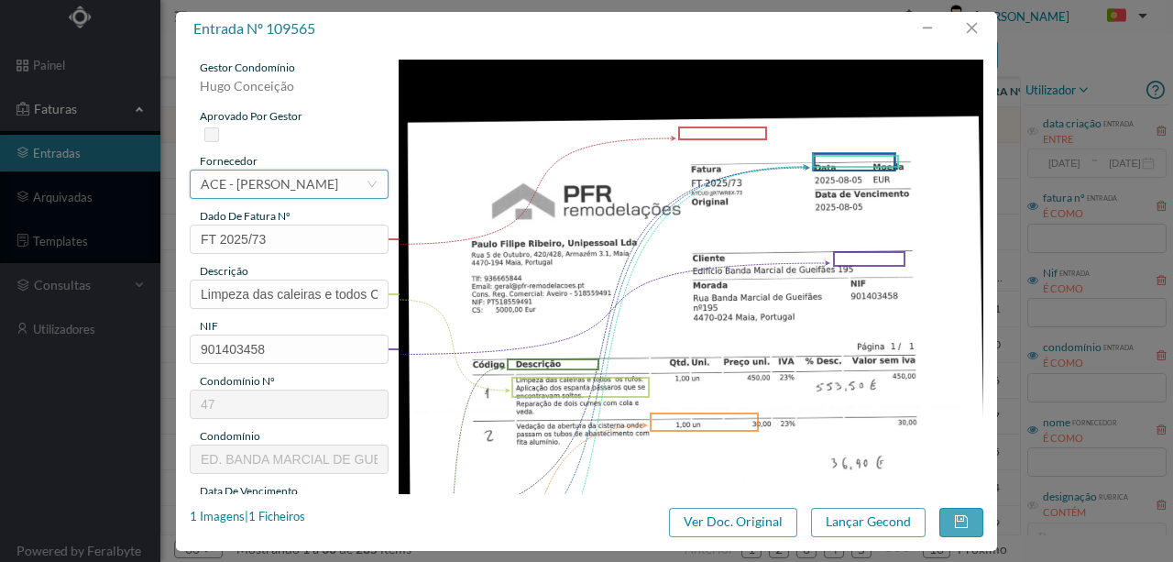
click at [237, 184] on div "ACE - [PERSON_NAME]" at bounding box center [270, 185] width 138 height 28
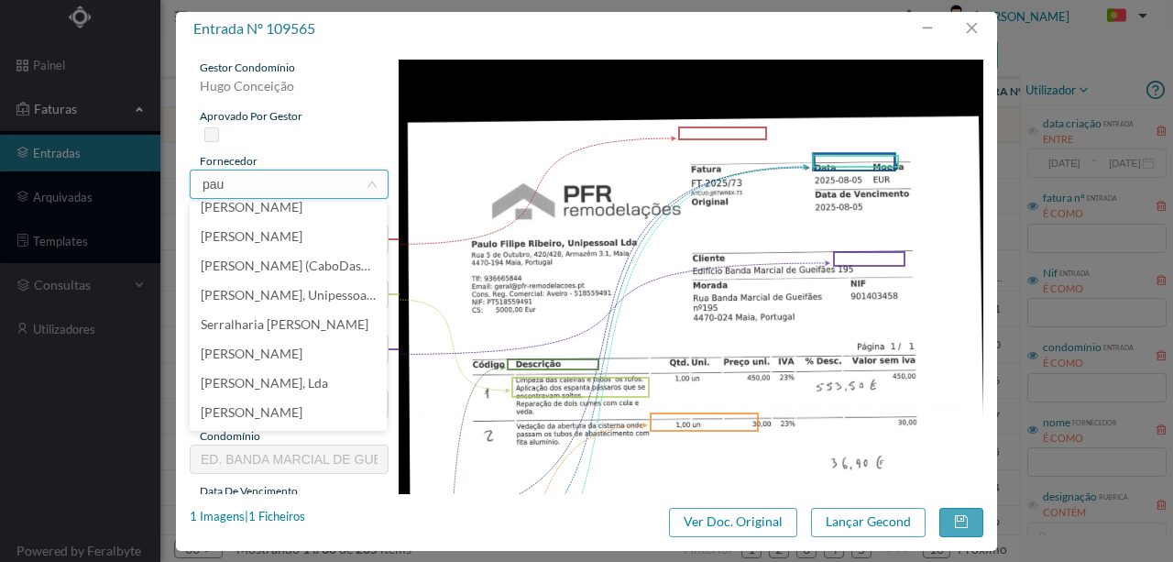
scroll to position [0, 0]
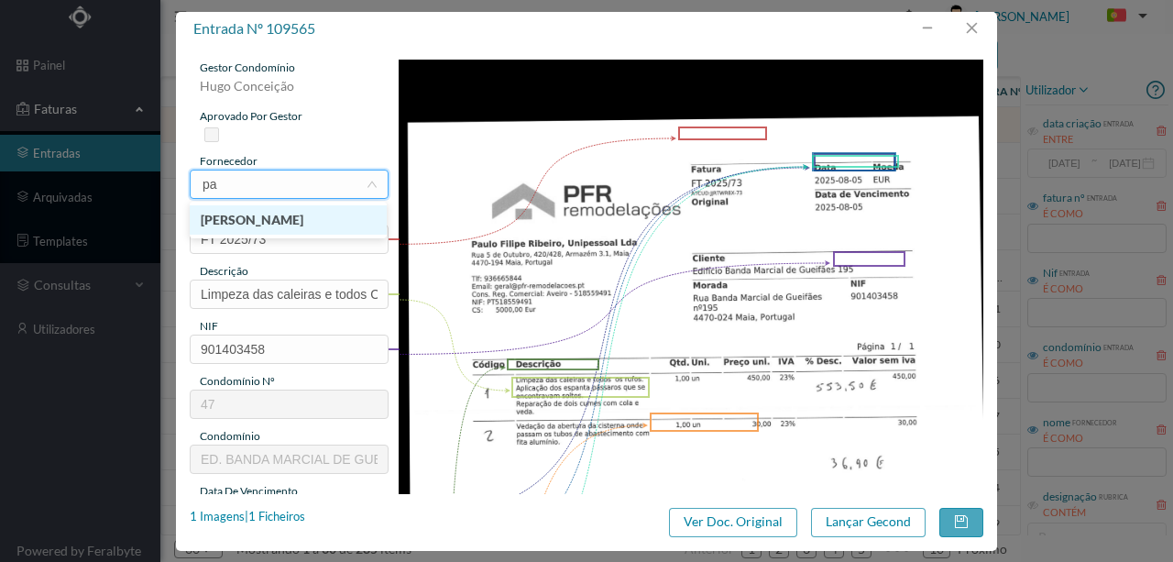
type input "p"
drag, startPoint x: 277, startPoint y: 188, endPoint x: 185, endPoint y: 185, distance: 91.7
click at [185, 185] on div "gestor condomínio [PERSON_NAME] aprovado por gestor fornecedor selecionar ACE -…" at bounding box center [586, 270] width 821 height 448
type input "outros fo"
click at [321, 223] on li "OUTROS FORNECEDORES" at bounding box center [288, 219] width 197 height 29
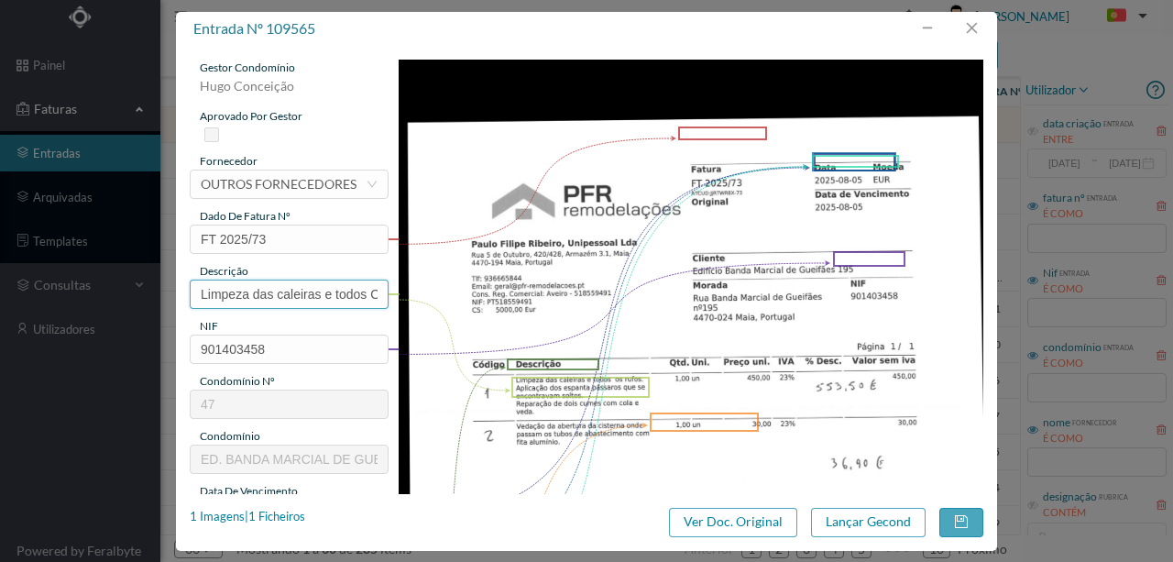
click at [358, 288] on input "Limpeza das caleiras e todos Os rutos. Aplicação dos espanta pássaros que se en…" at bounding box center [289, 294] width 199 height 29
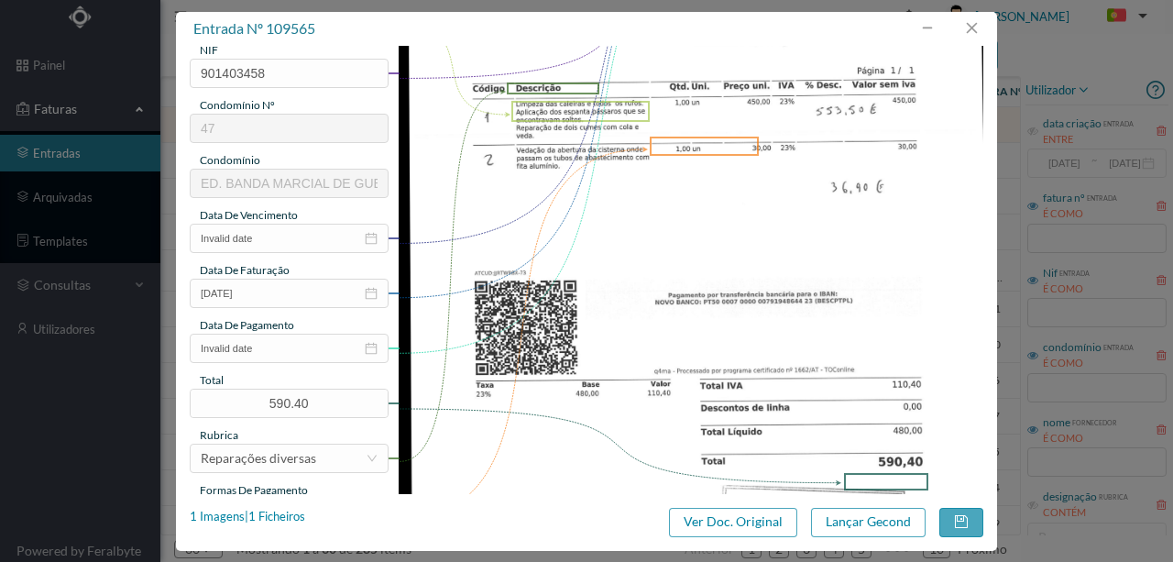
scroll to position [367, 0]
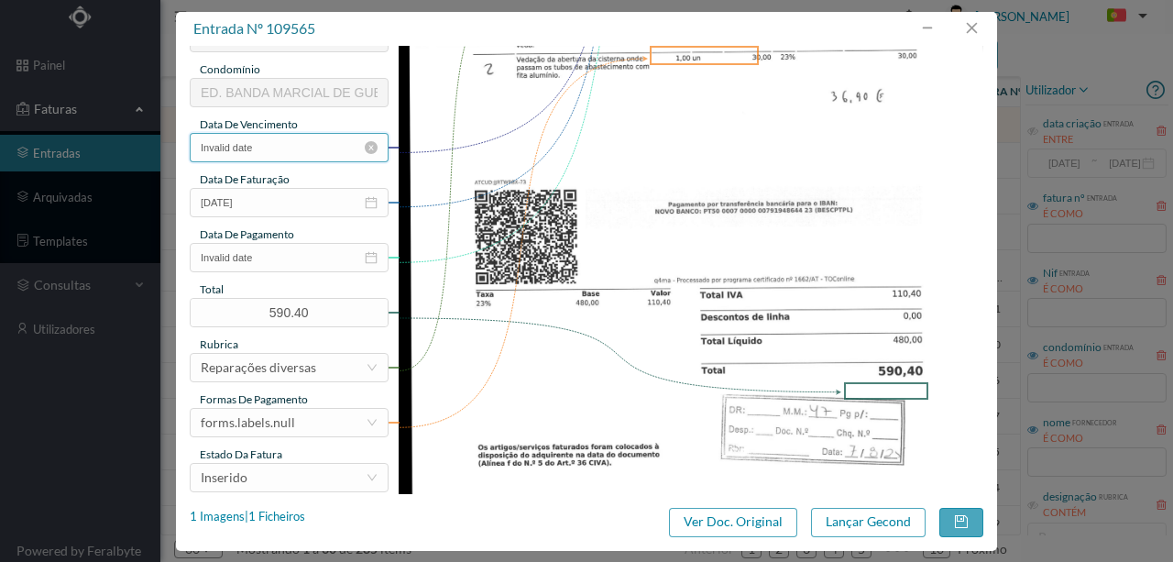
type input "Limpeza das caleiras e todos os rufos; Aplicaç dos espanta passaros; Rep de 2 c…"
click at [287, 149] on input "Invalid date" at bounding box center [289, 147] width 199 height 29
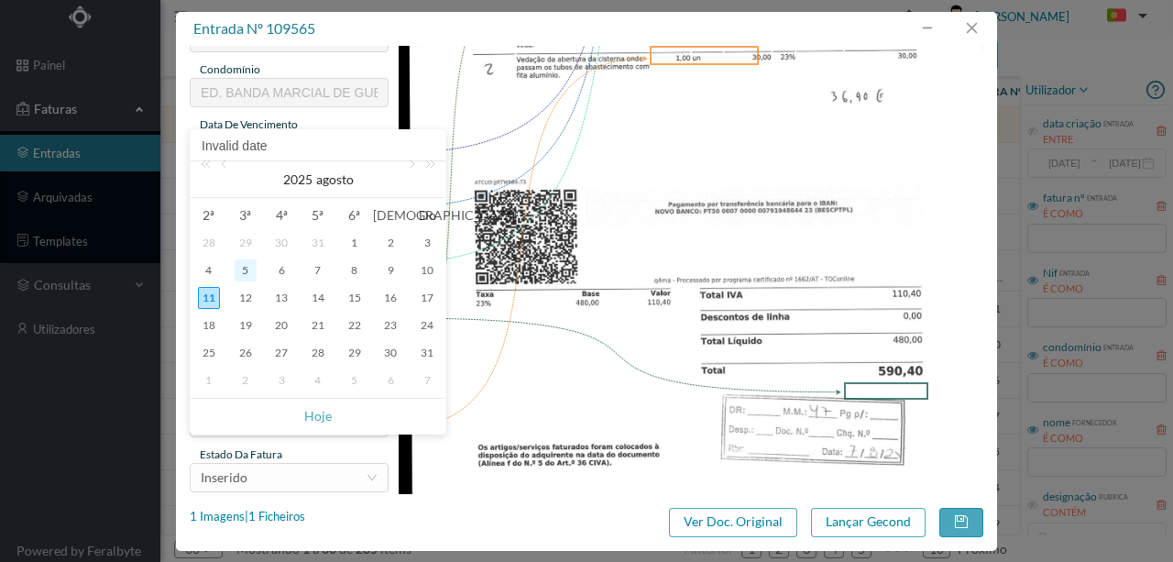
click at [242, 272] on div "5" at bounding box center [246, 270] width 22 height 22
type input "[DATE]"
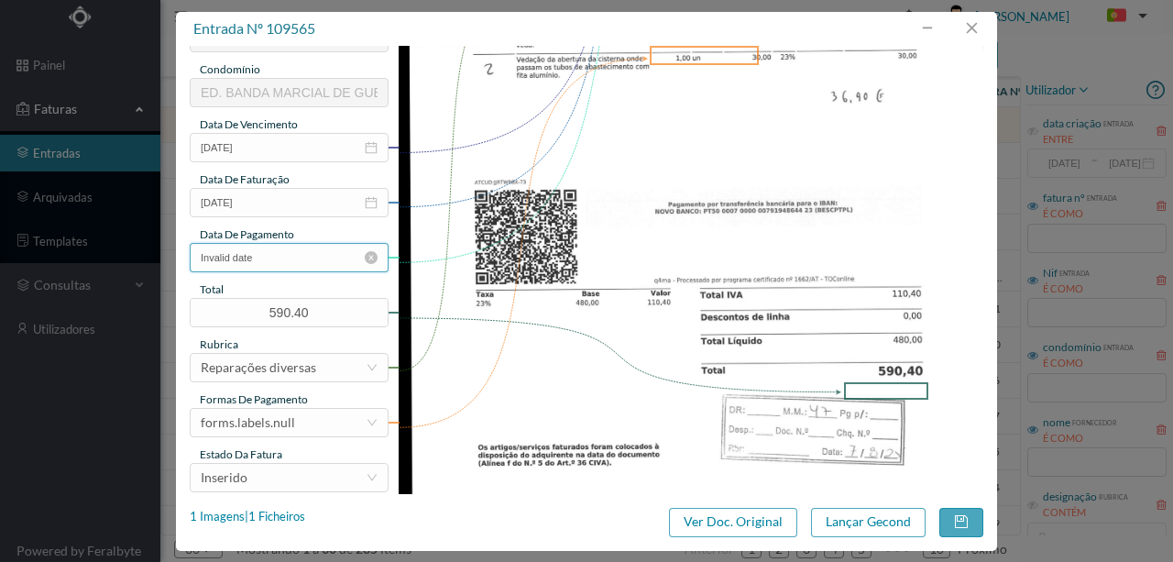
click at [273, 259] on input "Invalid date" at bounding box center [289, 257] width 199 height 29
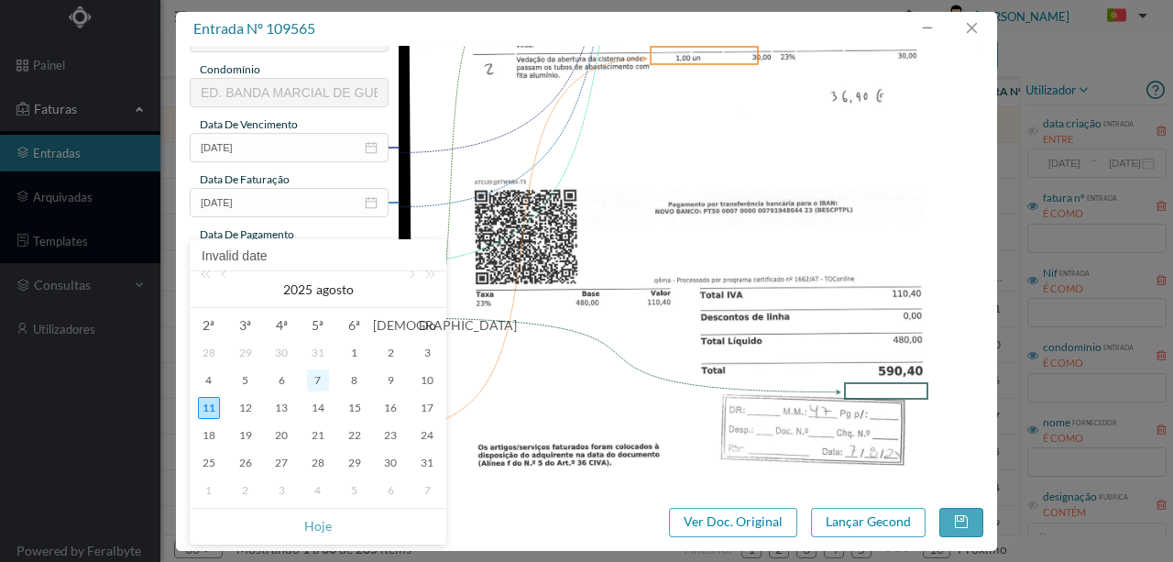
click at [319, 376] on div "7" at bounding box center [318, 380] width 22 height 22
type input "[DATE]"
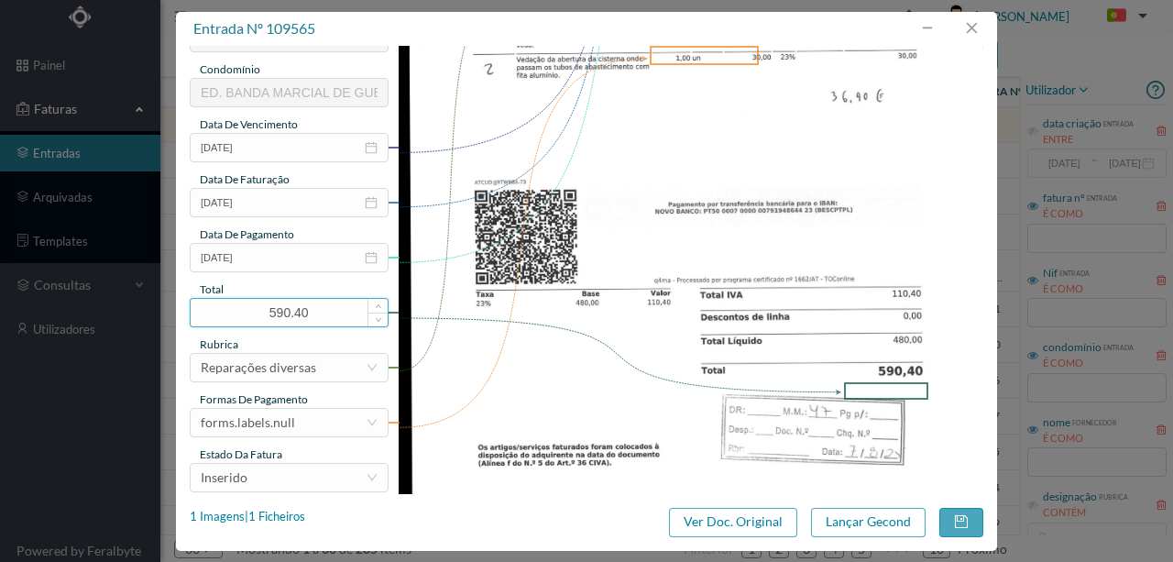
drag, startPoint x: 338, startPoint y: 316, endPoint x: 215, endPoint y: 314, distance: 123.8
click at [215, 314] on input "590.40" at bounding box center [289, 313] width 197 height 28
type input "553.50"
click at [284, 416] on div "forms.labels.null" at bounding box center [248, 423] width 94 height 28
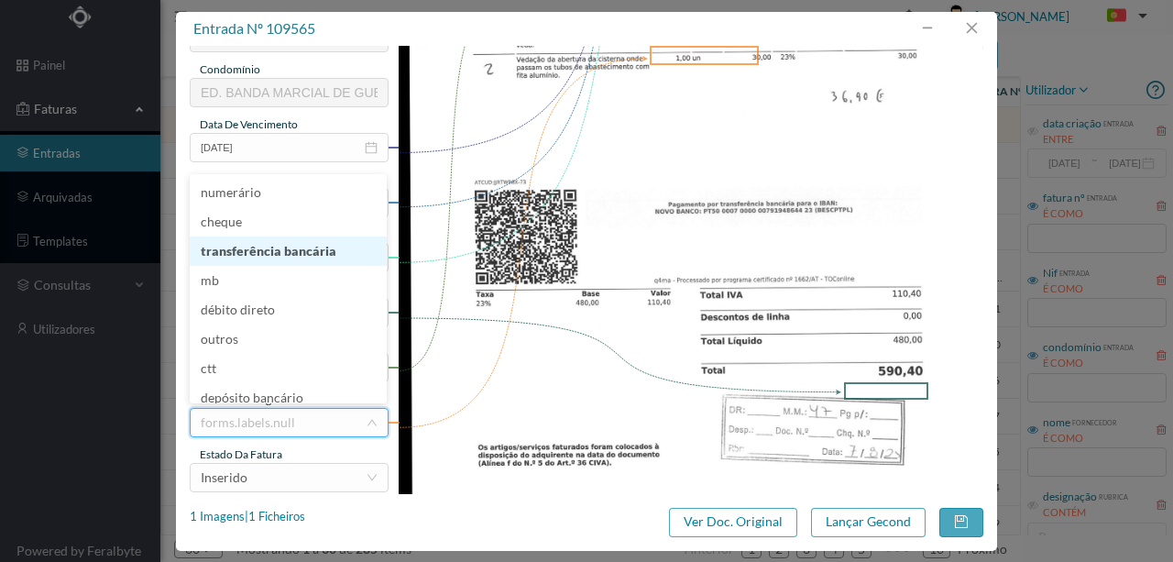
click at [289, 246] on li "transferência bancária" at bounding box center [288, 251] width 197 height 29
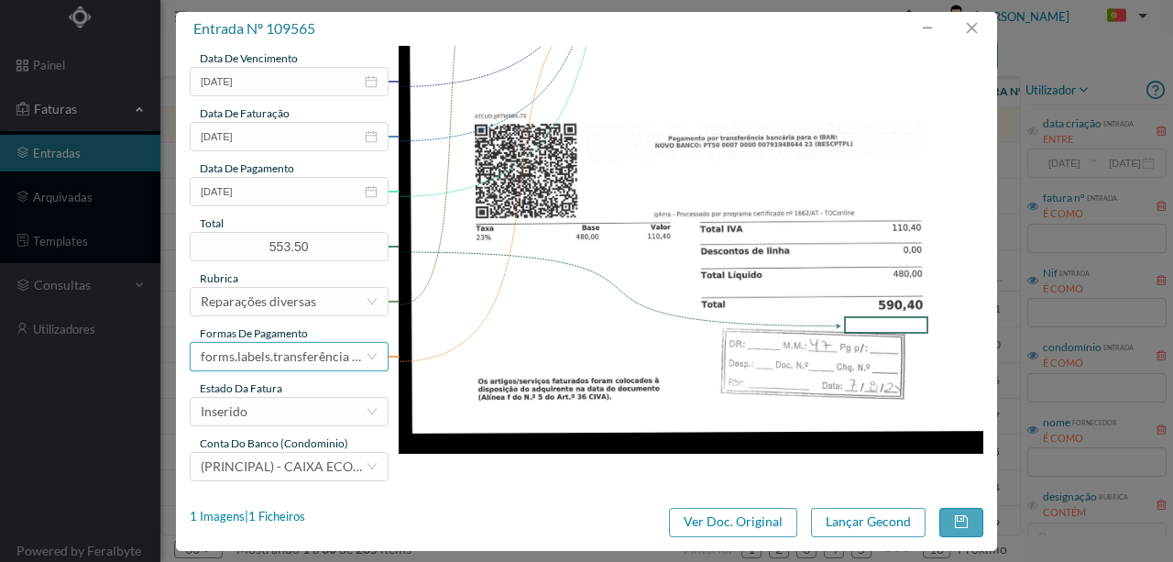
scroll to position [434, 0]
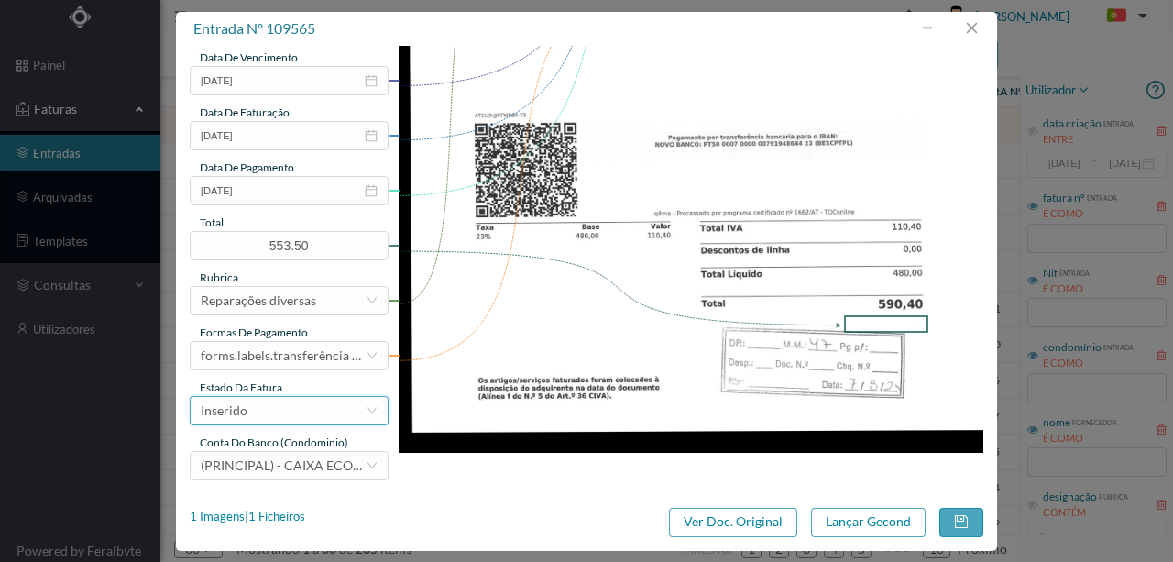
click at [253, 409] on div "Inserido" at bounding box center [283, 411] width 165 height 28
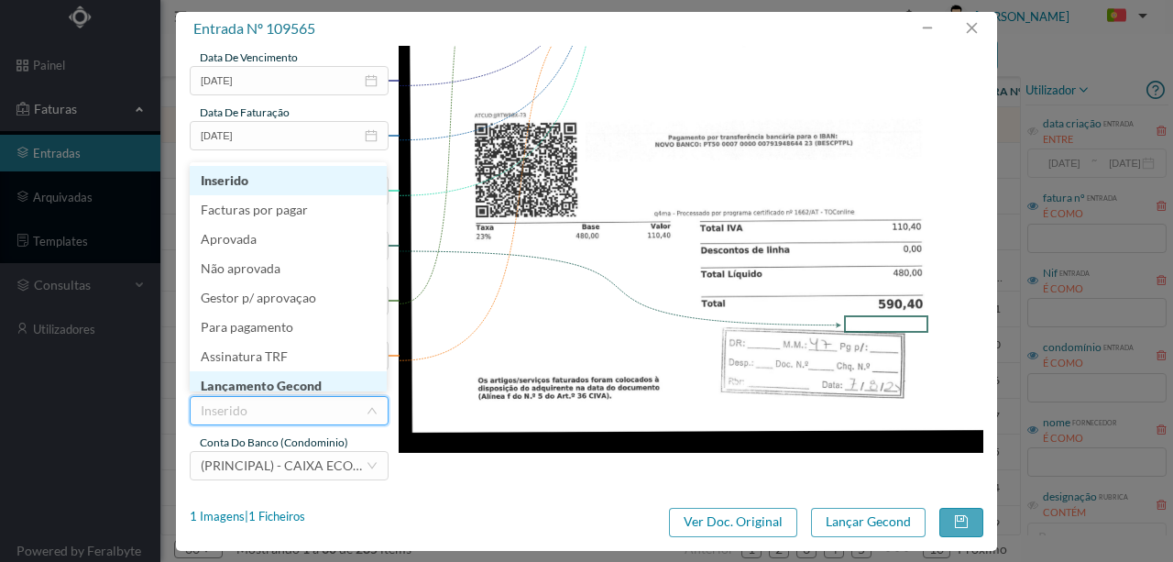
scroll to position [9, 0]
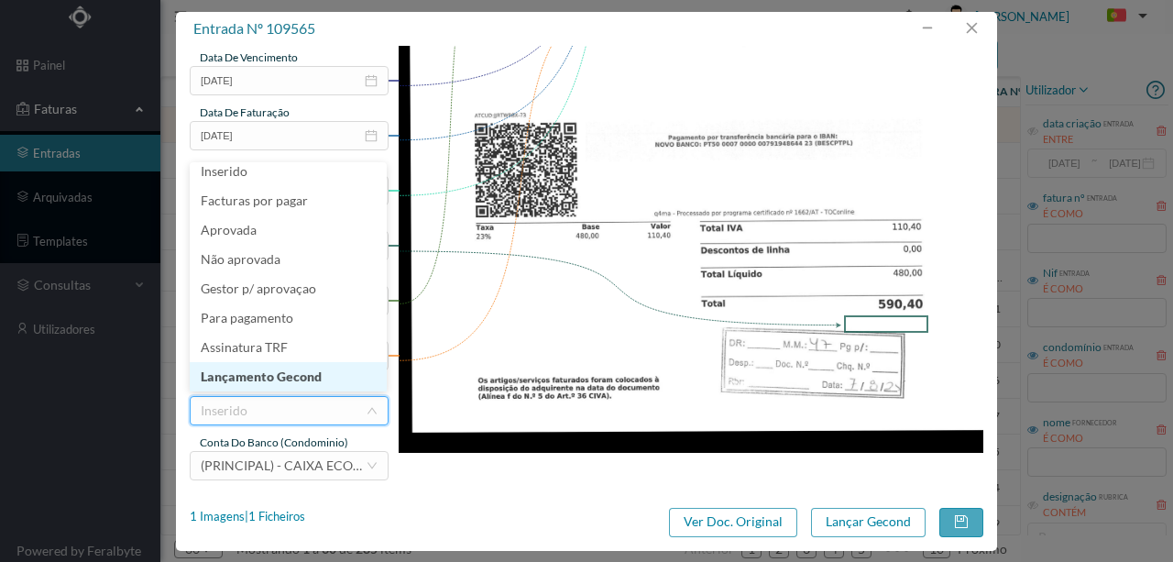
click at [284, 375] on li "Lançamento Gecond" at bounding box center [288, 376] width 197 height 29
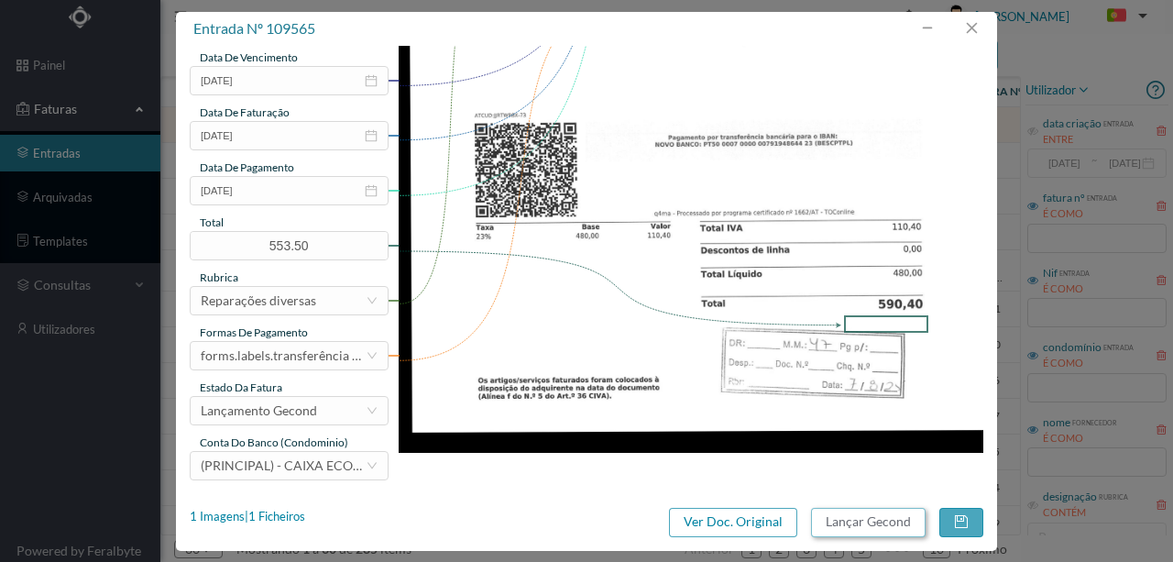
click at [842, 523] on button "Lançar Gecond" at bounding box center [868, 522] width 115 height 29
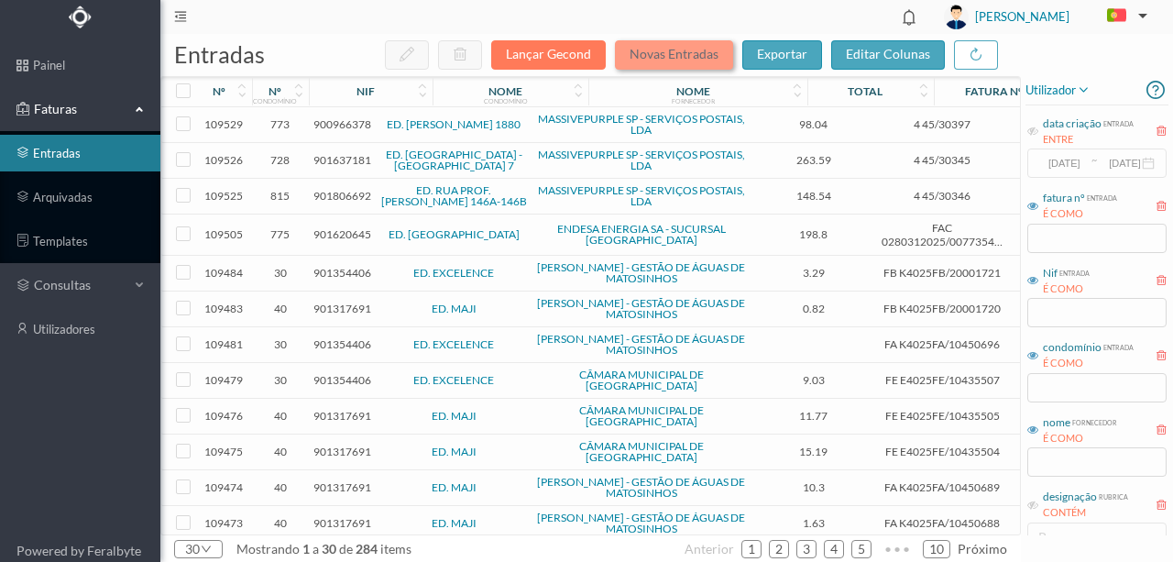
click at [670, 50] on button "Novas Entradas" at bounding box center [674, 54] width 118 height 29
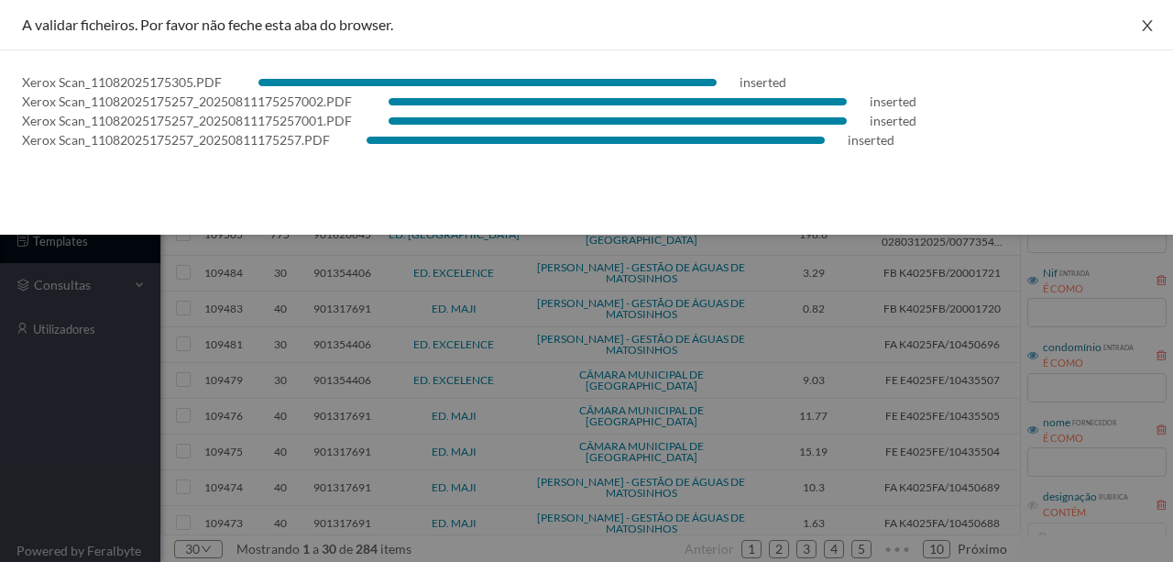
drag, startPoint x: 1150, startPoint y: 28, endPoint x: 1162, endPoint y: 28, distance: 12.8
click at [1150, 28] on icon "icon: close" at bounding box center [1147, 25] width 10 height 11
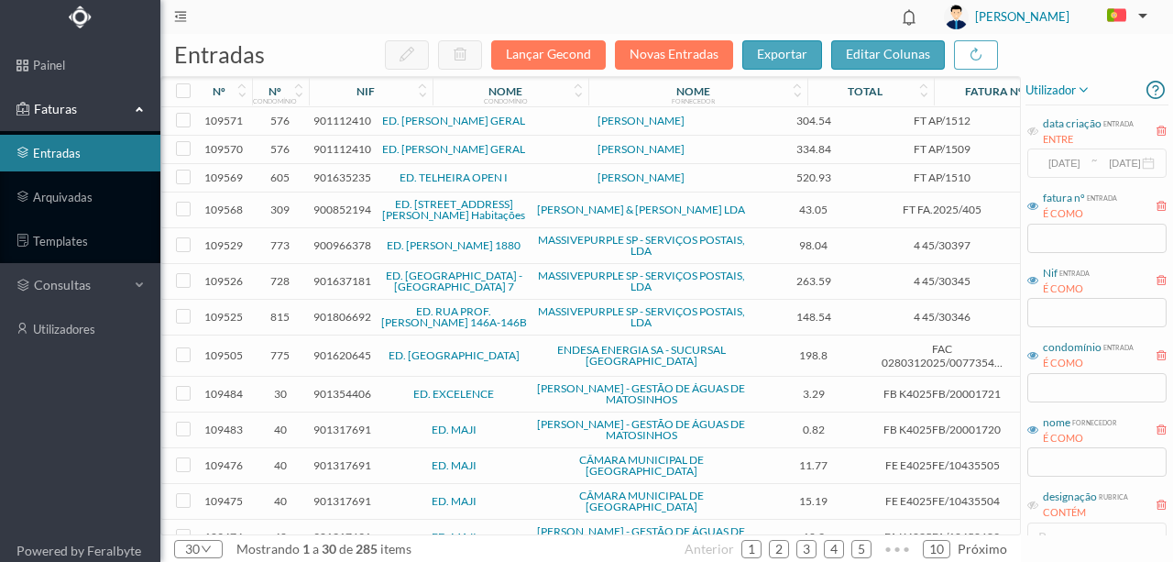
click at [334, 122] on span "901112410" at bounding box center [343, 121] width 58 height 14
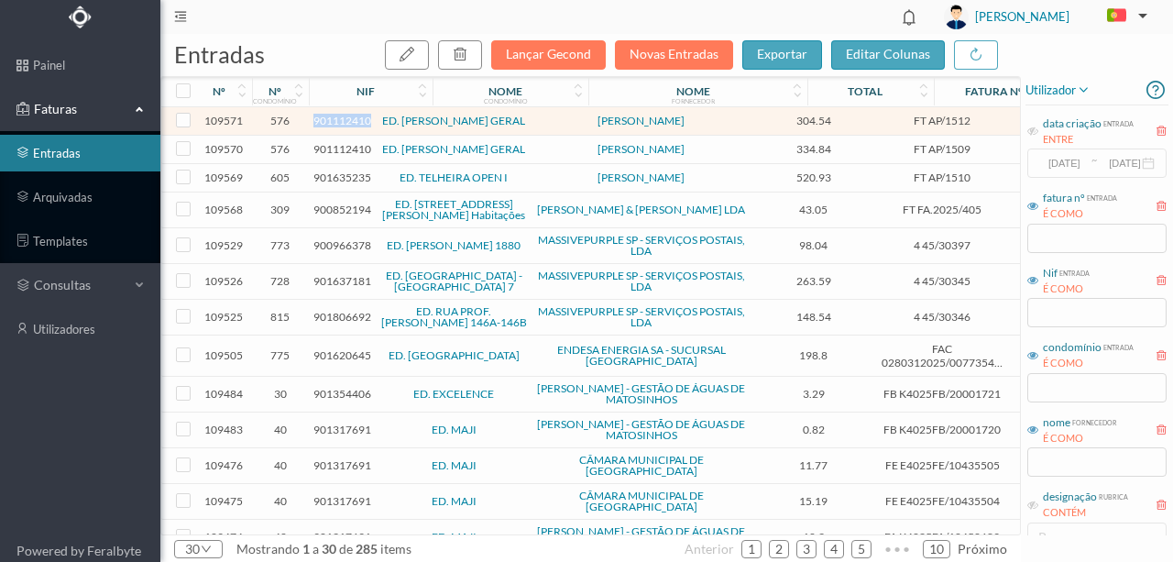
click at [334, 122] on span "901112410" at bounding box center [343, 121] width 58 height 14
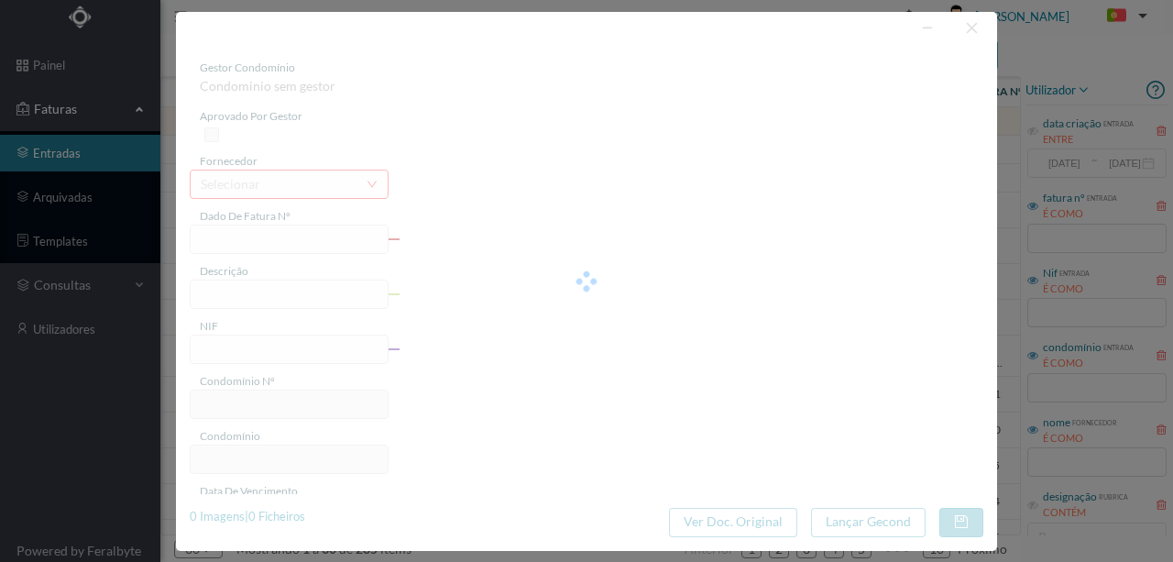
type input "FT AP/1512"
type input "901112410"
type input "Invalid date"
type input "[DATE]"
type input "304.54"
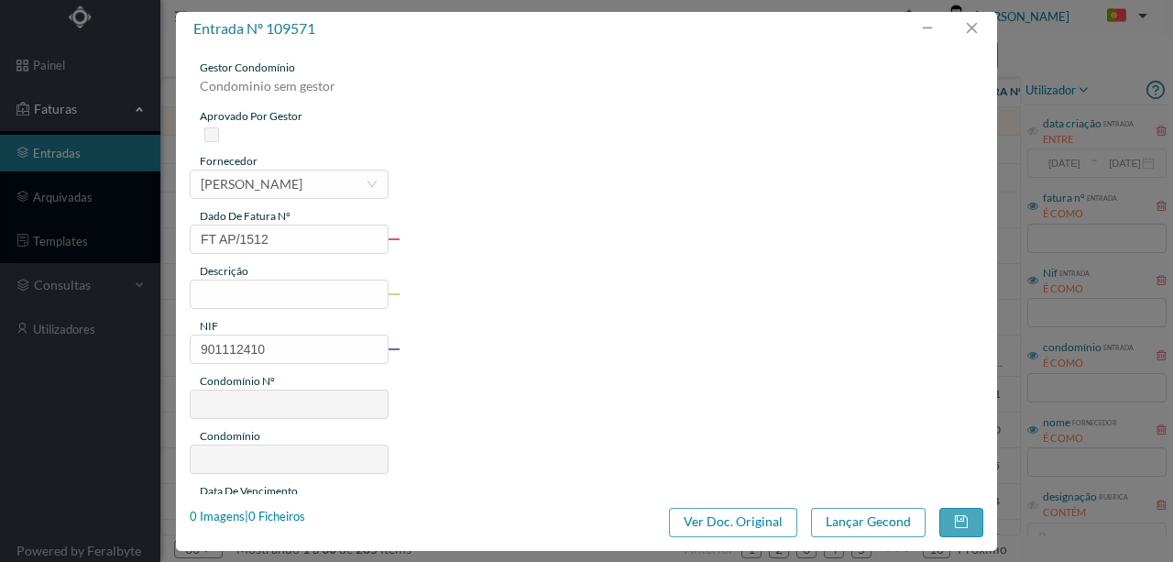
type input "576"
type input "ED. [PERSON_NAME] GERAL"
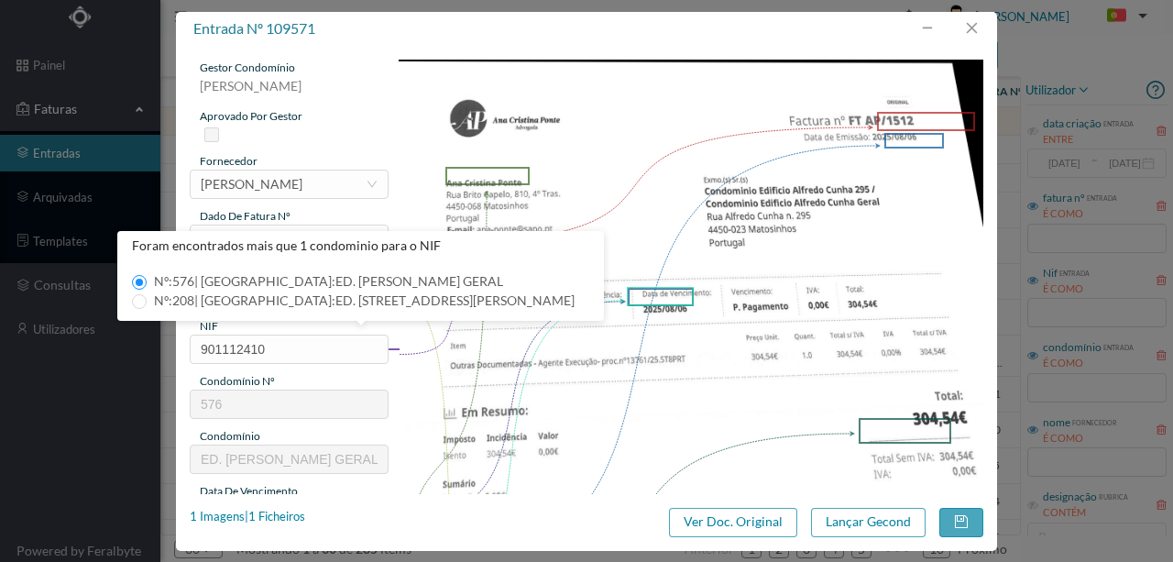
click at [580, 369] on img at bounding box center [692, 474] width 586 height 828
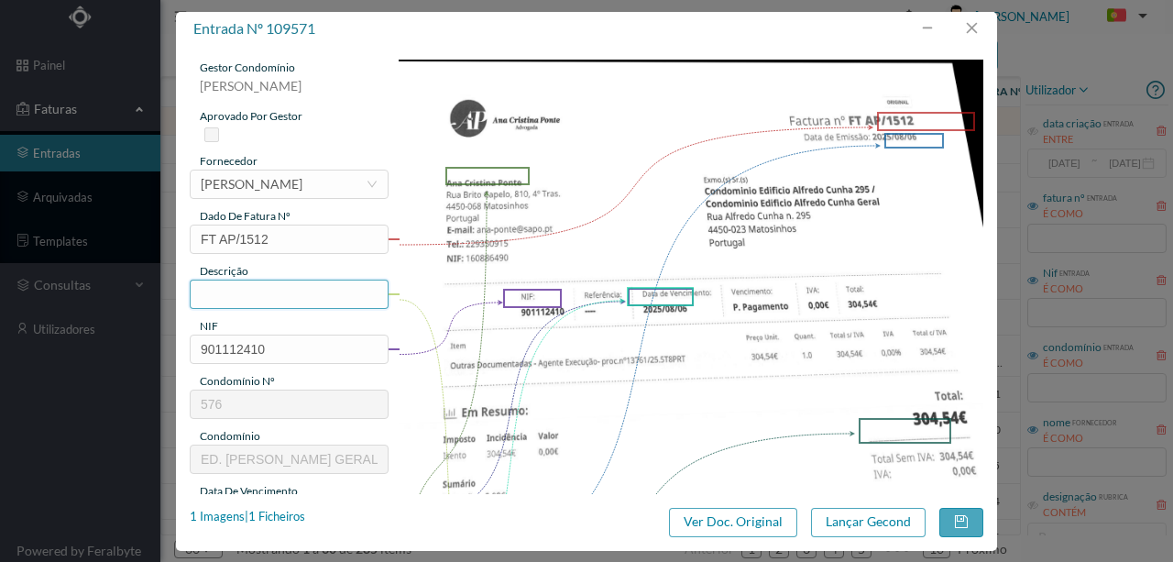
click at [226, 294] on input "text" at bounding box center [289, 294] width 199 height 29
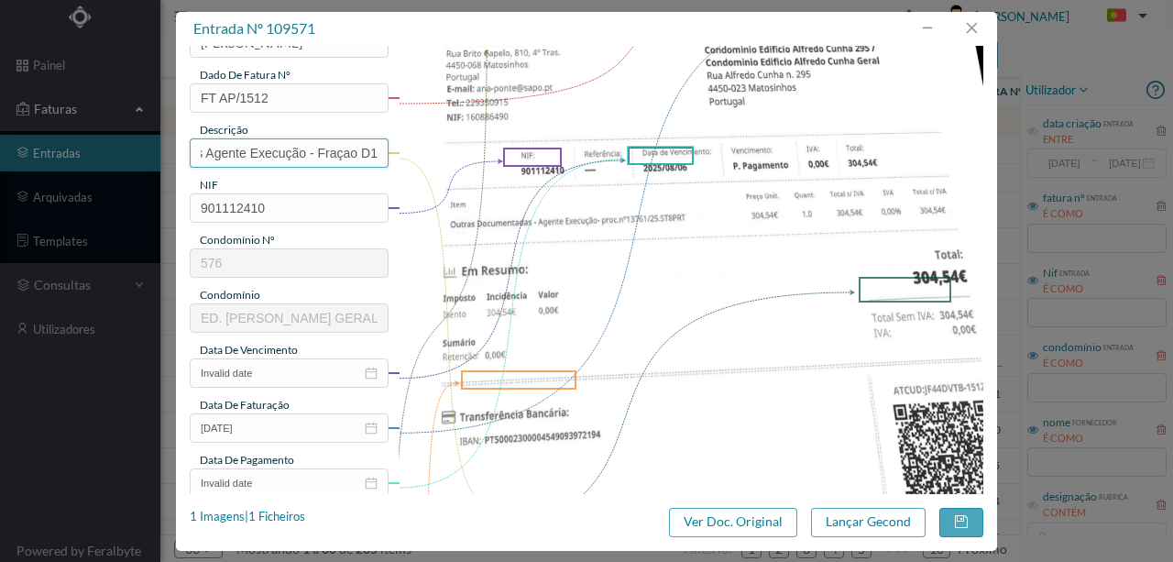
scroll to position [244, 0]
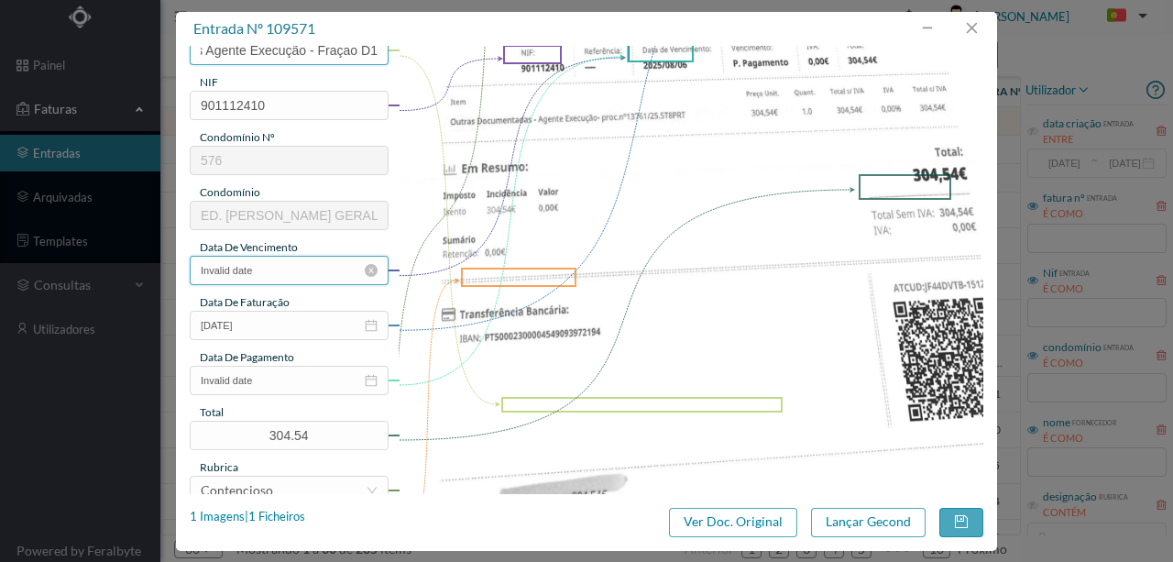
type input "Despesas Agente Execução - Fraçao D1"
click at [281, 274] on input "Invalid date" at bounding box center [289, 270] width 199 height 29
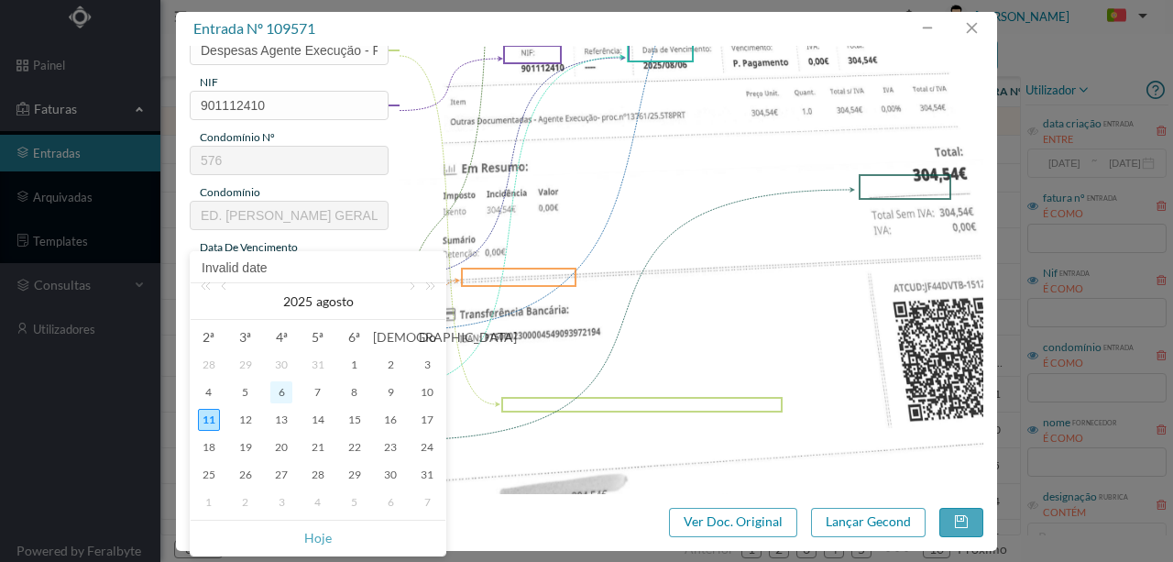
click at [290, 394] on div "6" at bounding box center [281, 392] width 22 height 22
type input "[DATE]"
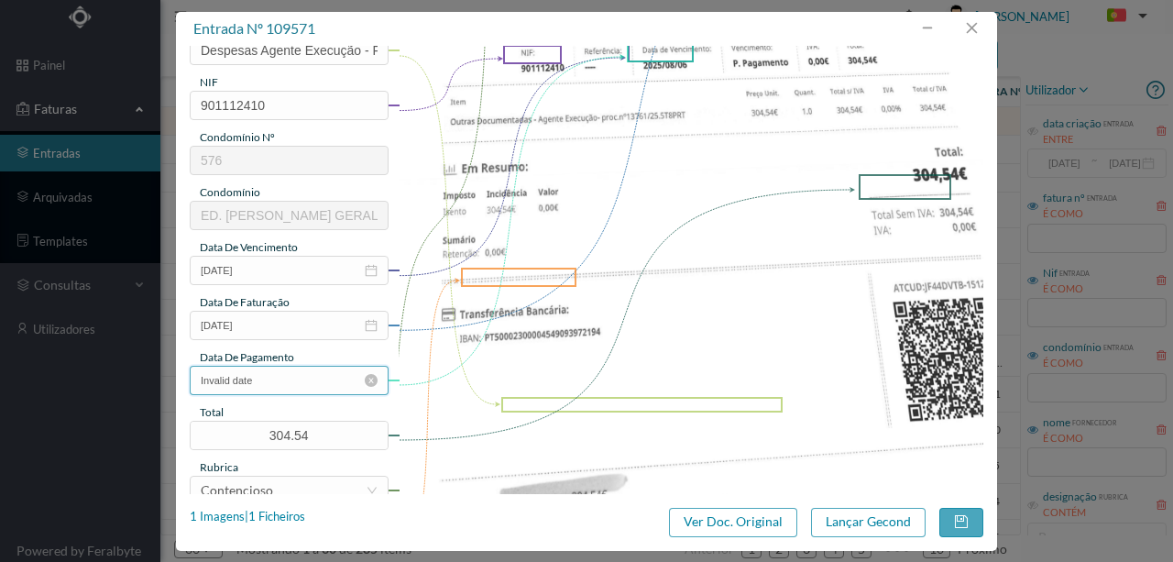
click at [270, 383] on input "Invalid date" at bounding box center [289, 380] width 199 height 29
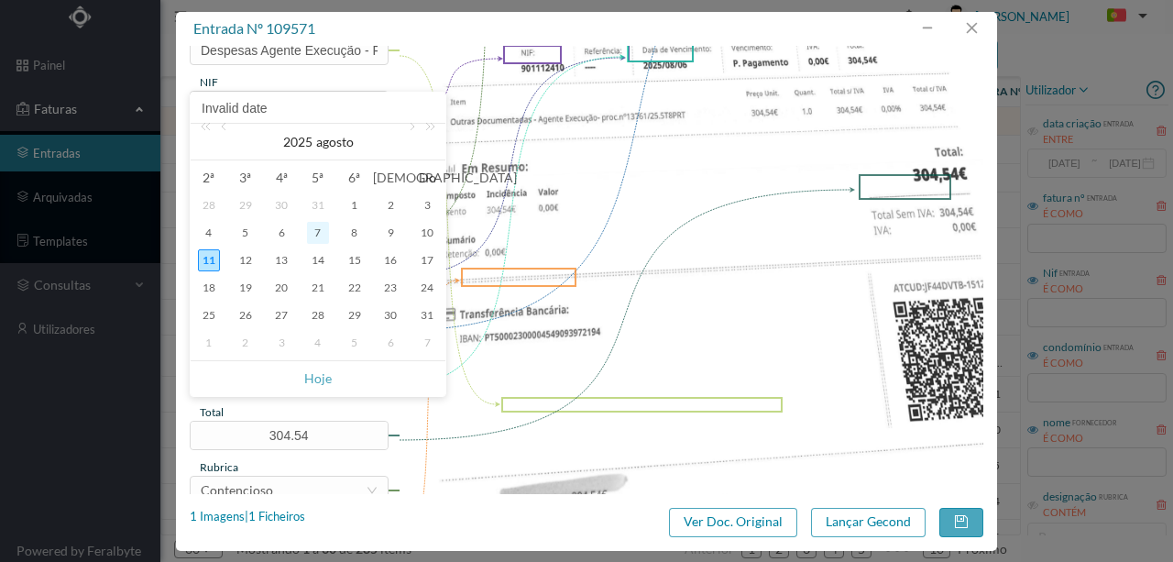
click at [326, 237] on div "7" at bounding box center [318, 233] width 22 height 22
type input "[DATE]"
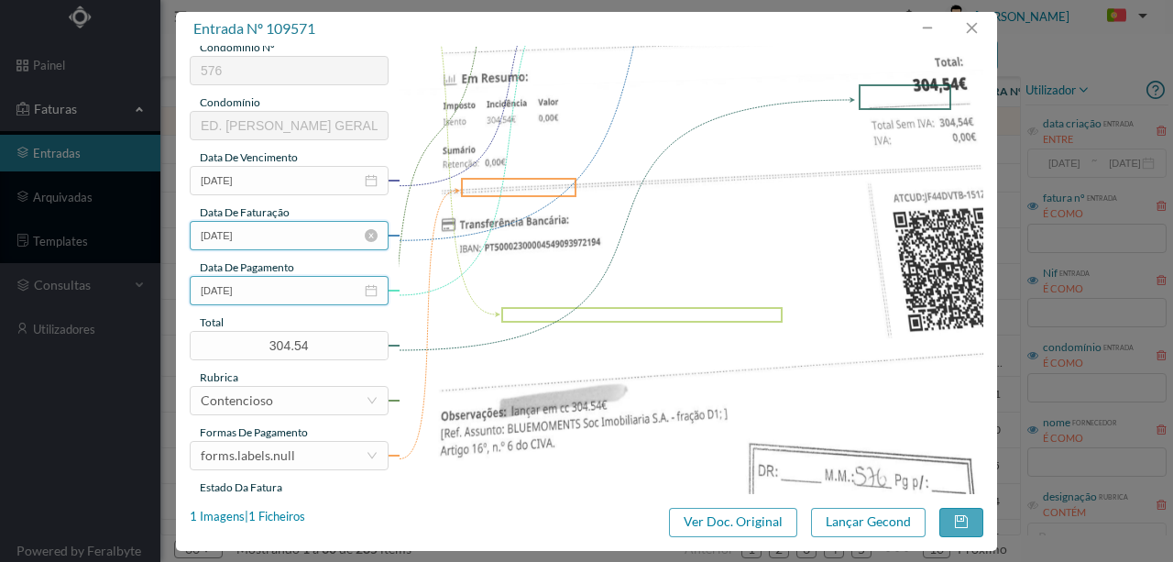
scroll to position [367, 0]
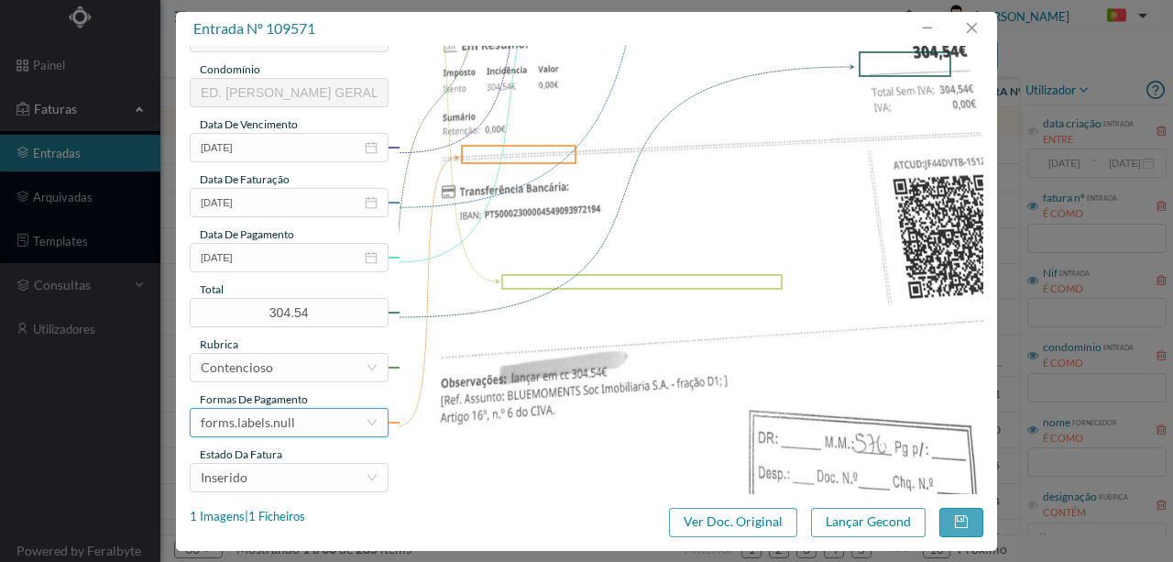
click at [300, 429] on div "forms.labels.null" at bounding box center [283, 423] width 165 height 28
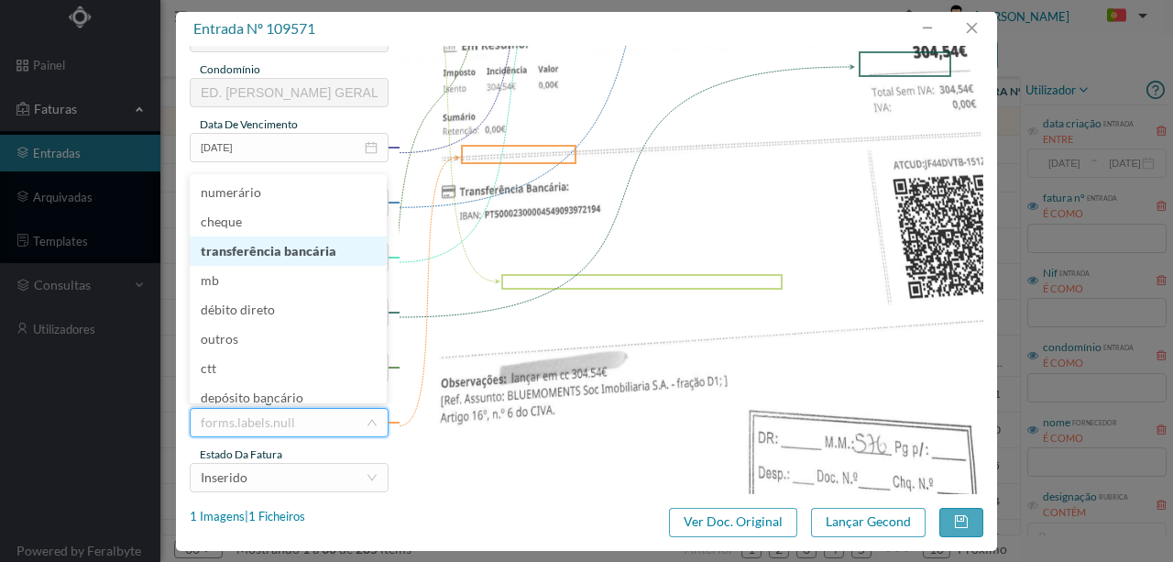
click at [277, 258] on li "transferência bancária" at bounding box center [288, 251] width 197 height 29
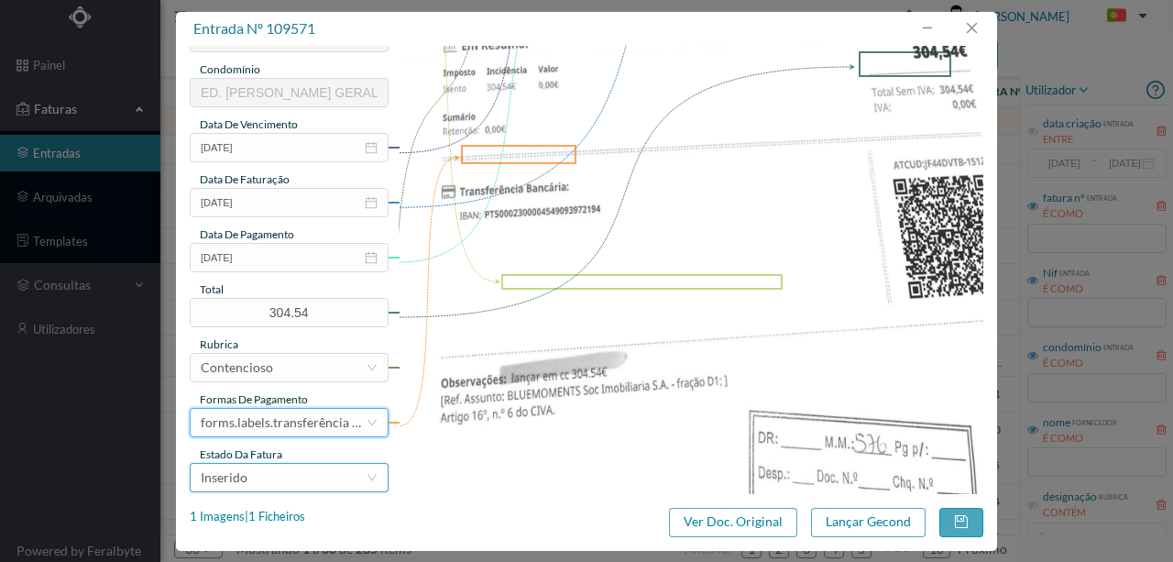
click at [255, 474] on div "Inserido" at bounding box center [283, 478] width 165 height 28
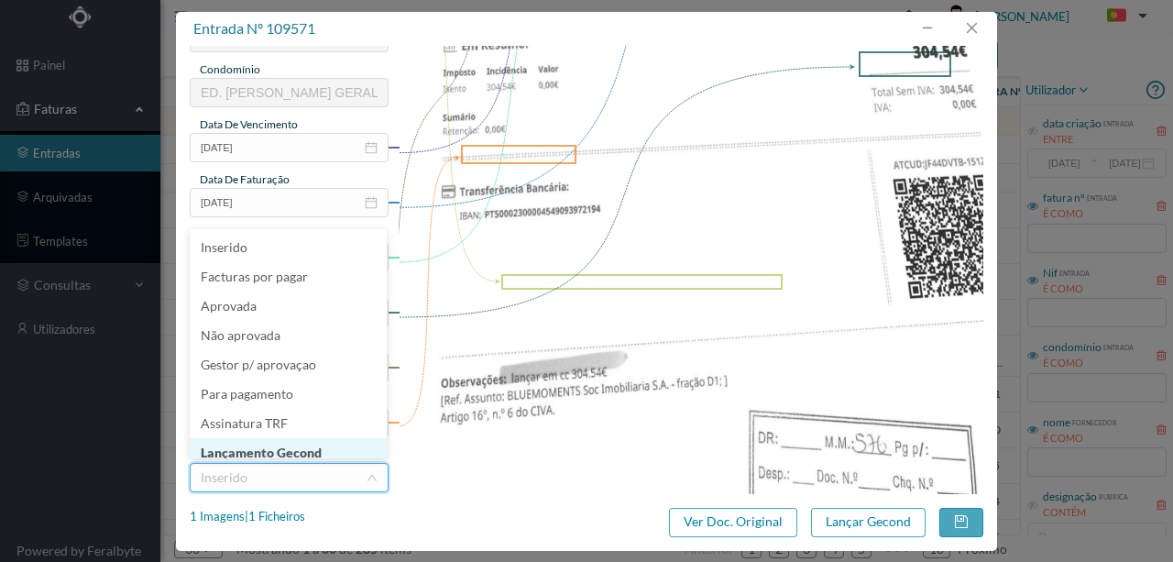
scroll to position [9, 0]
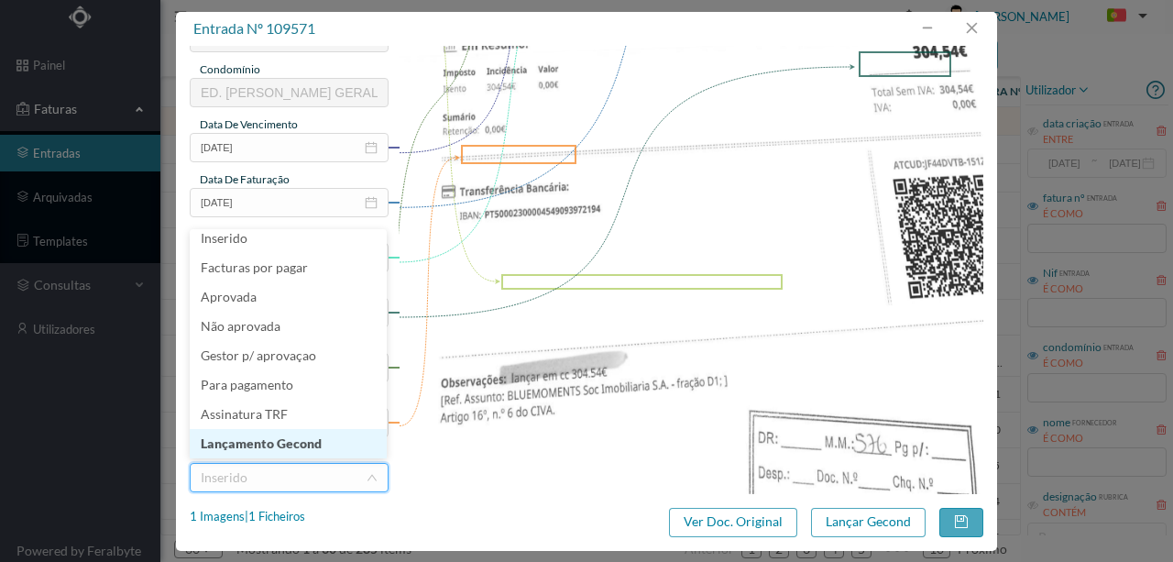
click at [290, 446] on li "Lançamento Gecond" at bounding box center [288, 443] width 197 height 29
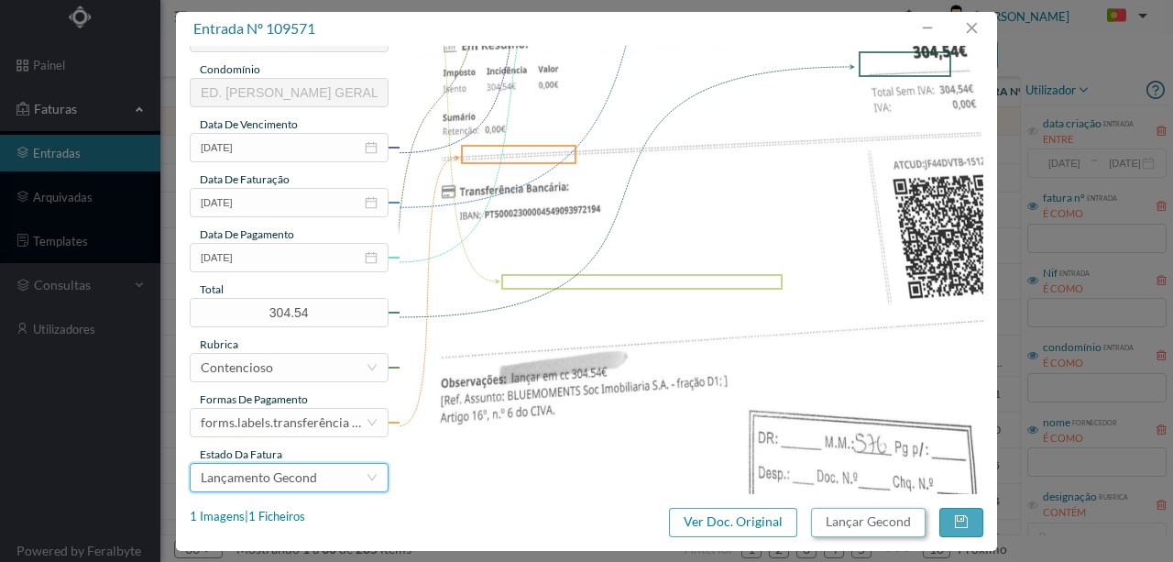
click at [844, 520] on button "Lançar Gecond" at bounding box center [868, 522] width 115 height 29
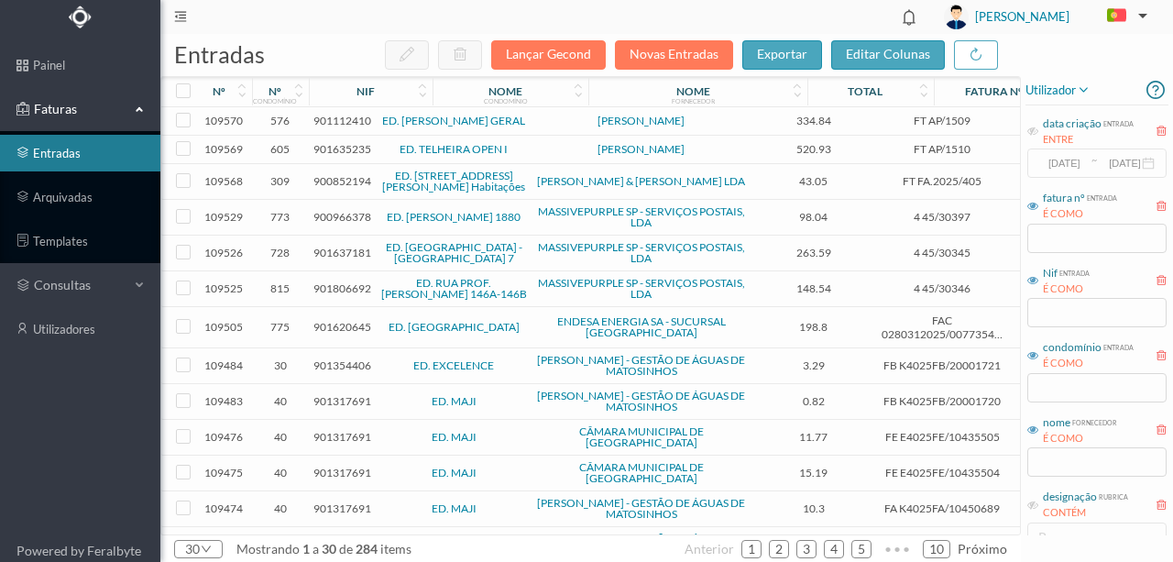
click at [333, 123] on span "901112410" at bounding box center [343, 121] width 58 height 14
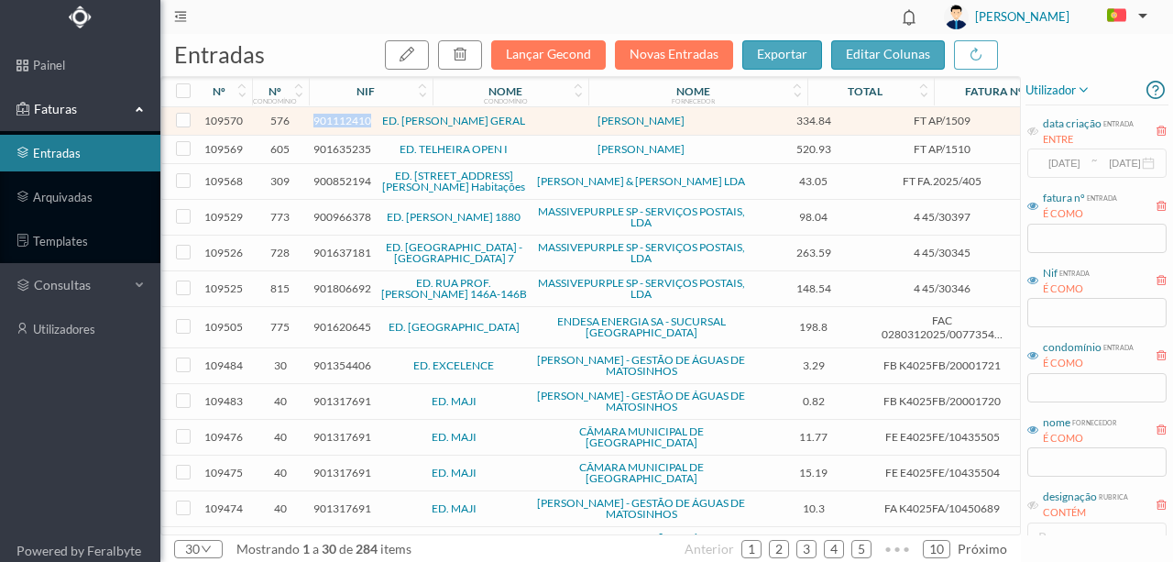
click at [333, 123] on span "901112410" at bounding box center [343, 121] width 58 height 14
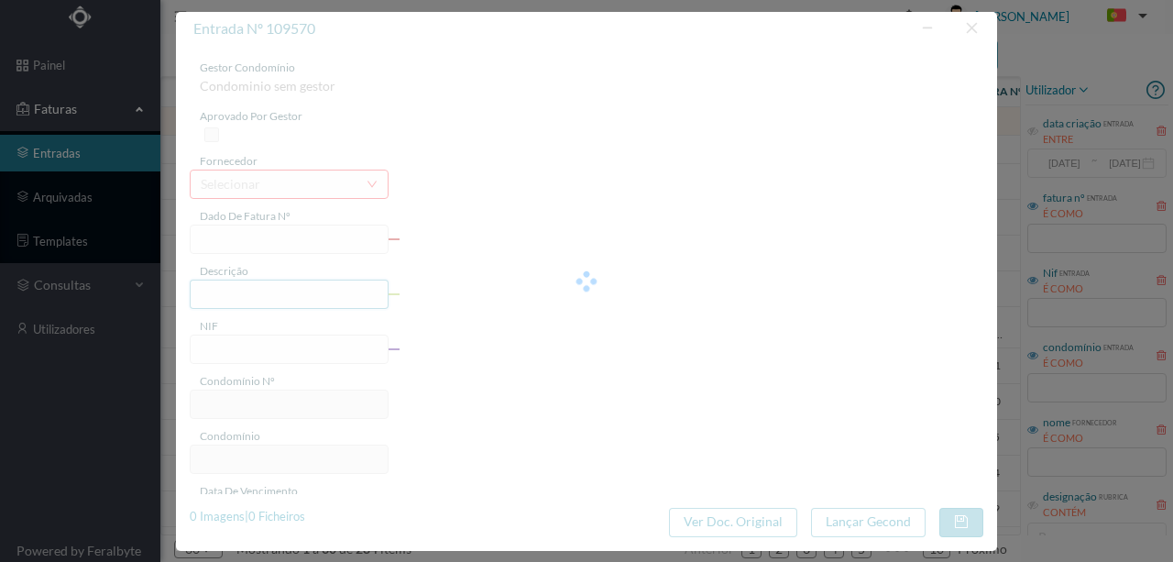
type input "FT AP/1509"
type input "Ê nto: Norleituras, Unipessoal, L da.- fração E1:1"
type input "901112410"
type input "Invalid date"
type input "[DATE]"
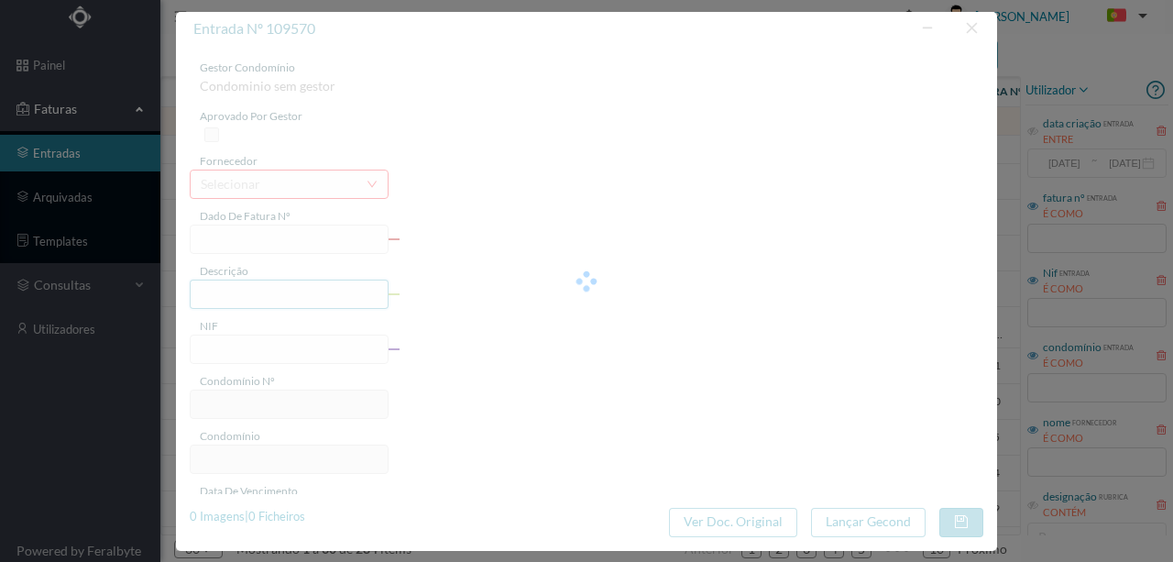
type input "334.84"
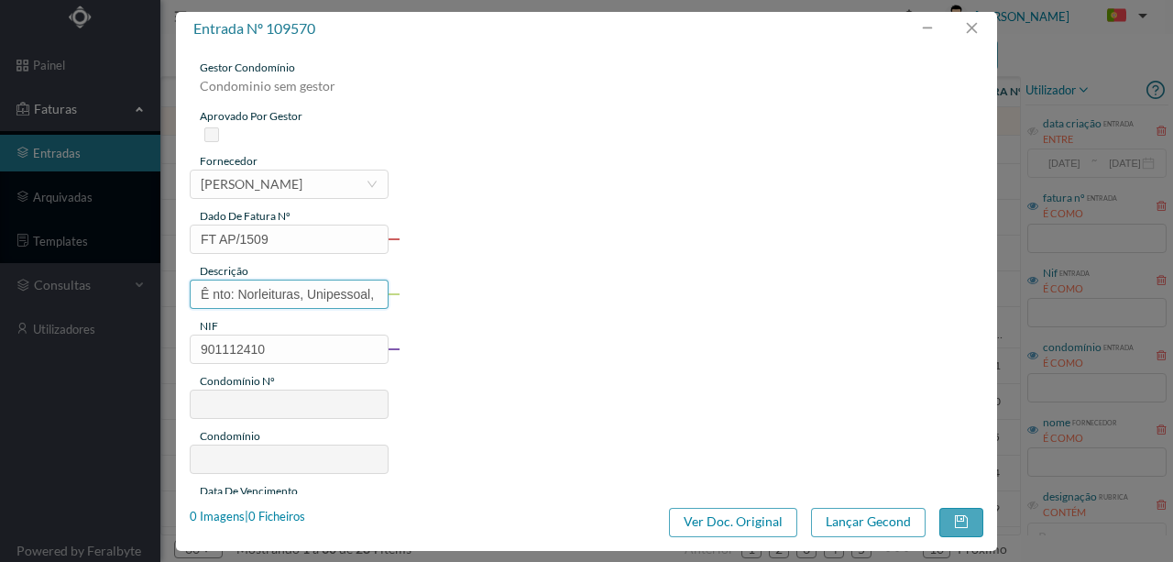
type input "576"
type input "ED. [PERSON_NAME] GERAL"
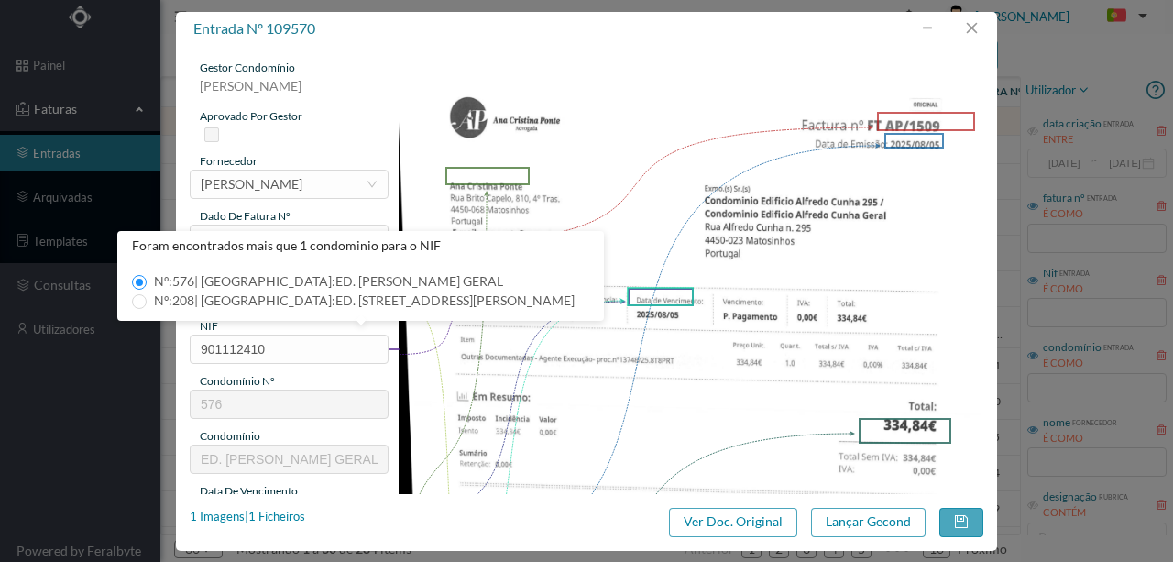
click at [599, 240] on img at bounding box center [692, 474] width 586 height 828
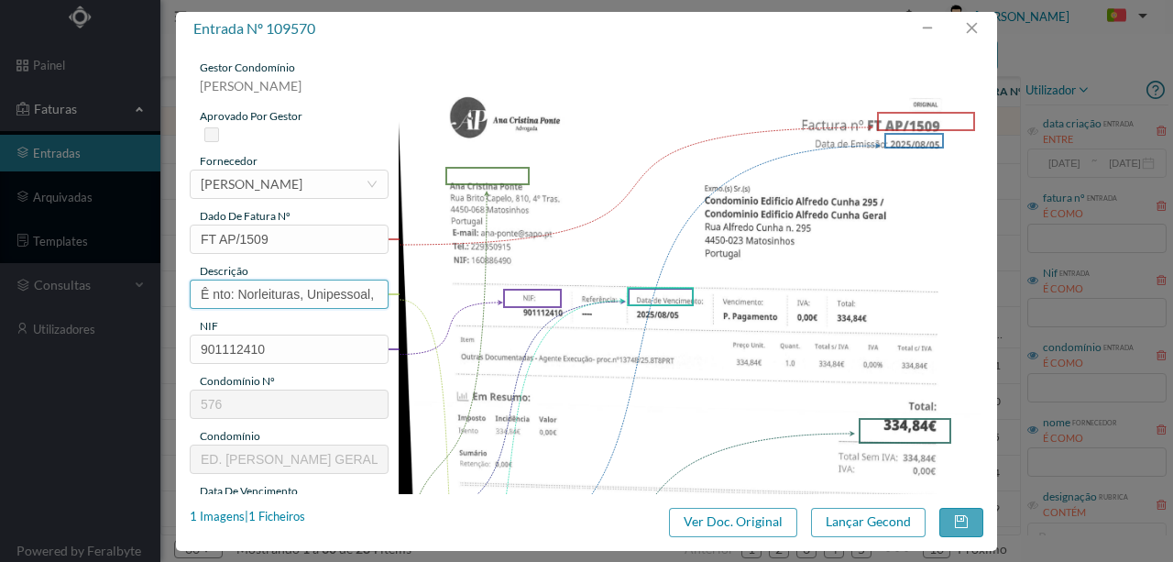
scroll to position [0, 103]
drag, startPoint x: 196, startPoint y: 289, endPoint x: 550, endPoint y: 303, distance: 354.1
click at [550, 303] on div "gestor condomínio [PERSON_NAME] aprovado por gestor fornecedor selecionar [PERS…" at bounding box center [587, 487] width 794 height 854
type input "d"
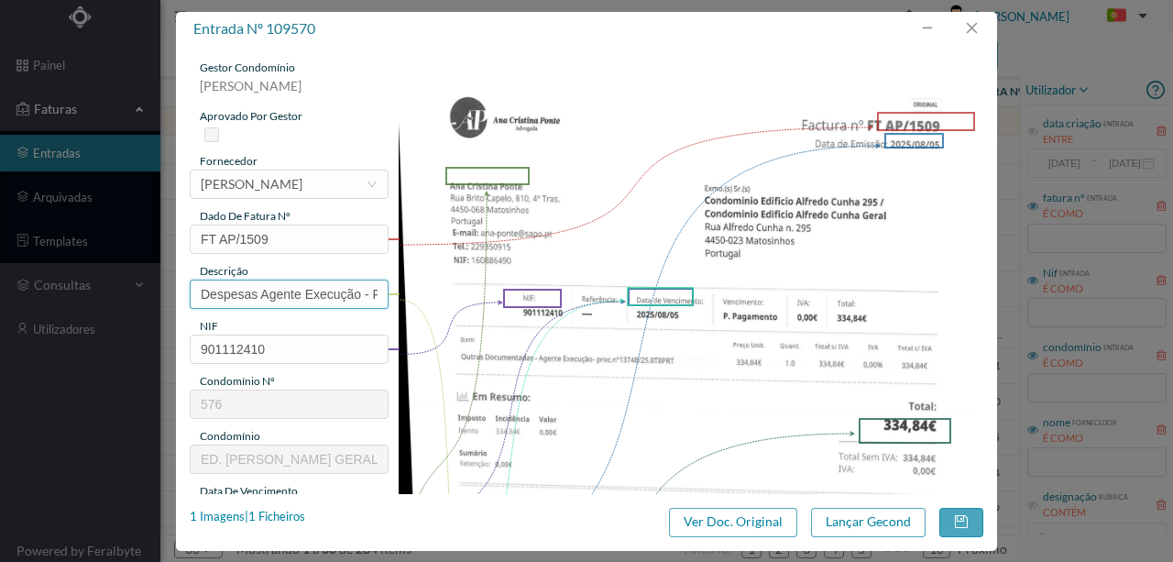
click at [359, 297] on input "Despesas Agente Execução - Fraçao D1" at bounding box center [289, 294] width 199 height 29
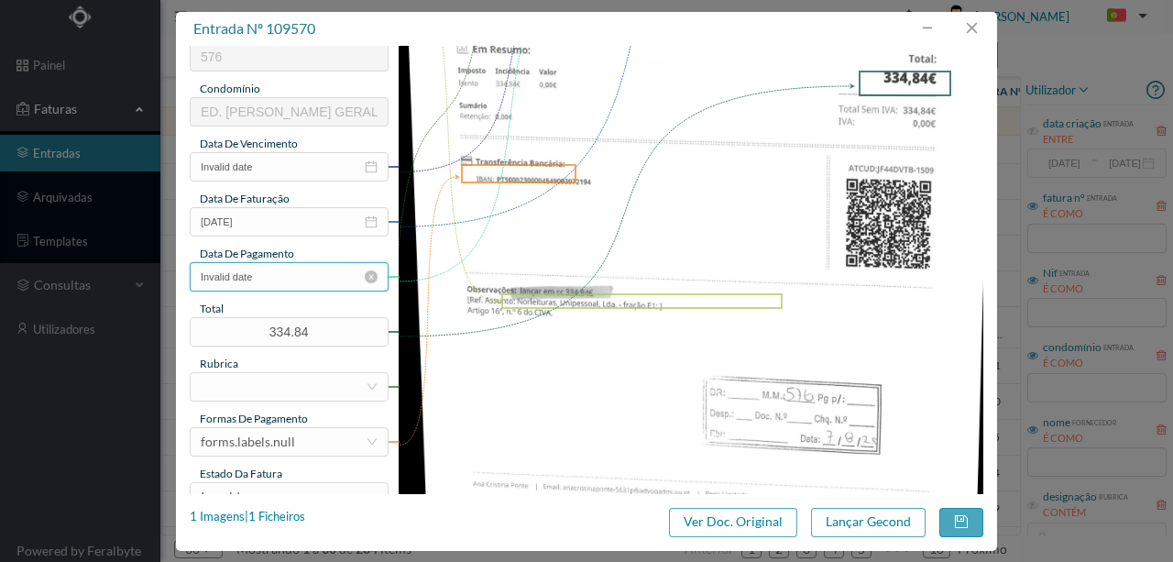
scroll to position [367, 0]
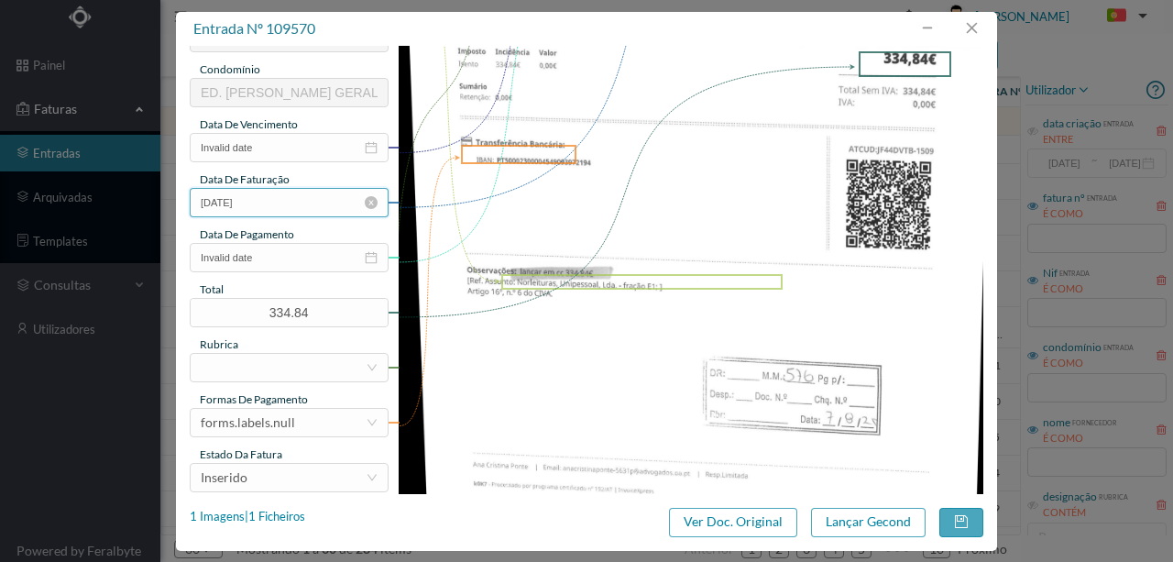
type input "Despesas Agente Execução - [GEOGRAPHIC_DATA] [GEOGRAPHIC_DATA]"
click at [293, 203] on input "[DATE]" at bounding box center [289, 202] width 199 height 29
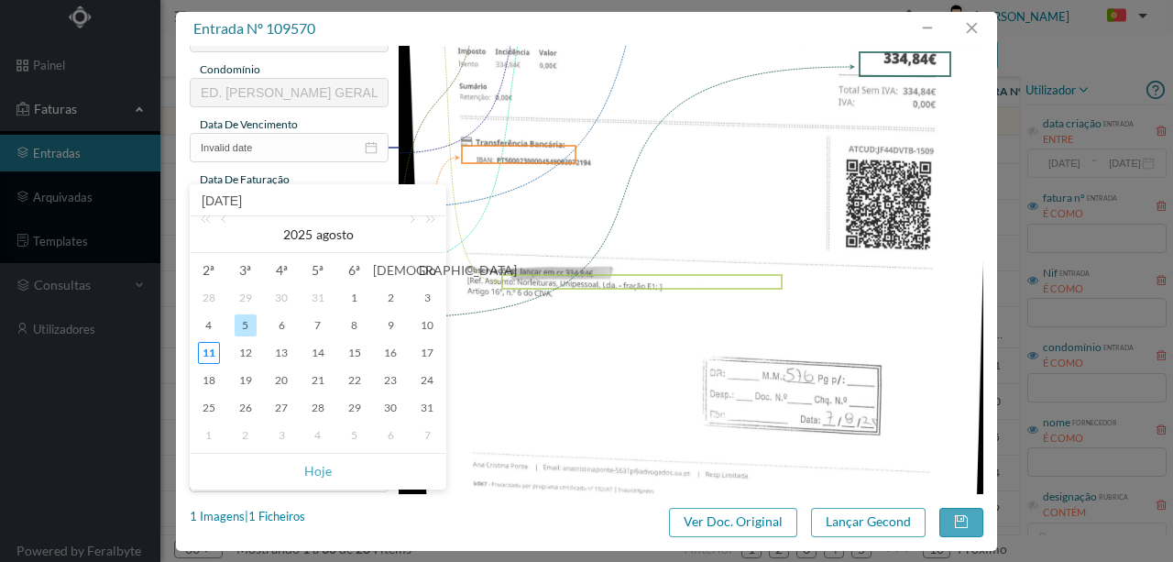
click at [678, 326] on img at bounding box center [692, 107] width 586 height 828
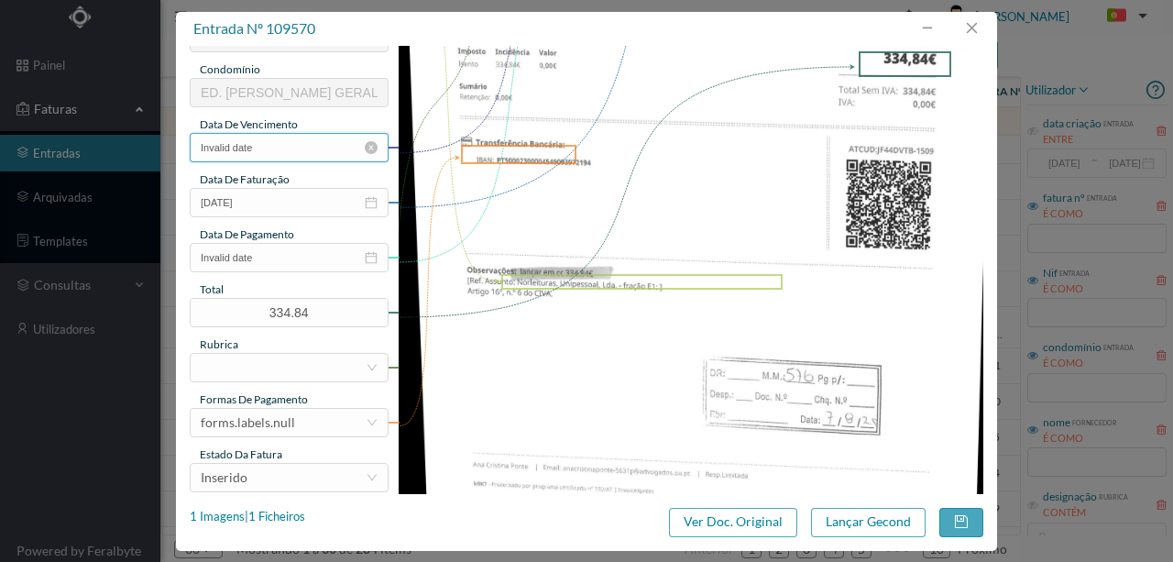
click at [279, 139] on input "Invalid date" at bounding box center [289, 147] width 199 height 29
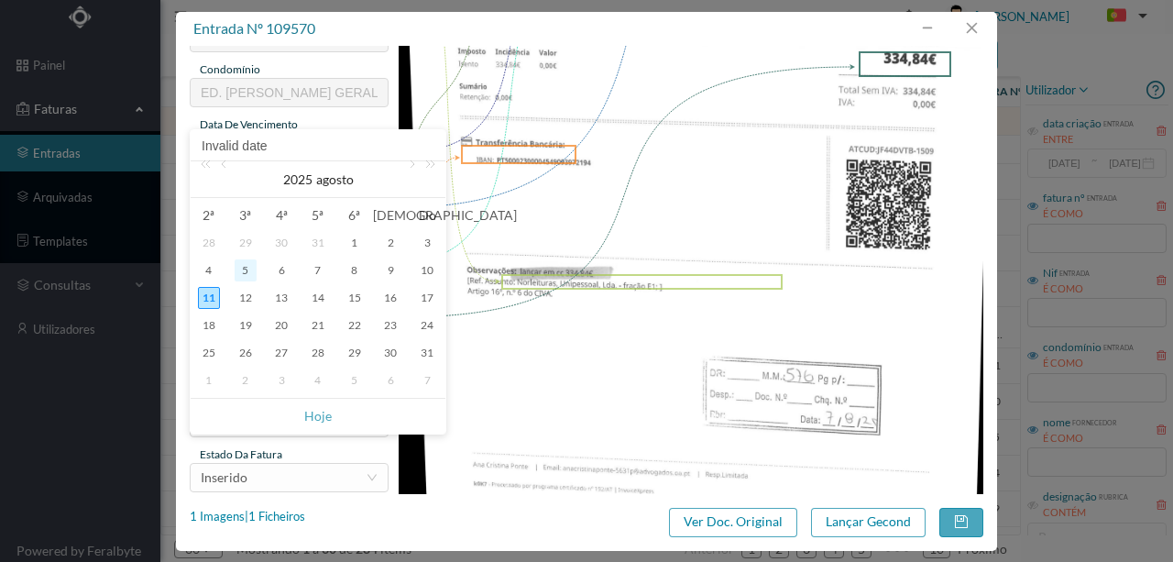
click at [250, 268] on div "5" at bounding box center [246, 270] width 22 height 22
type input "[DATE]"
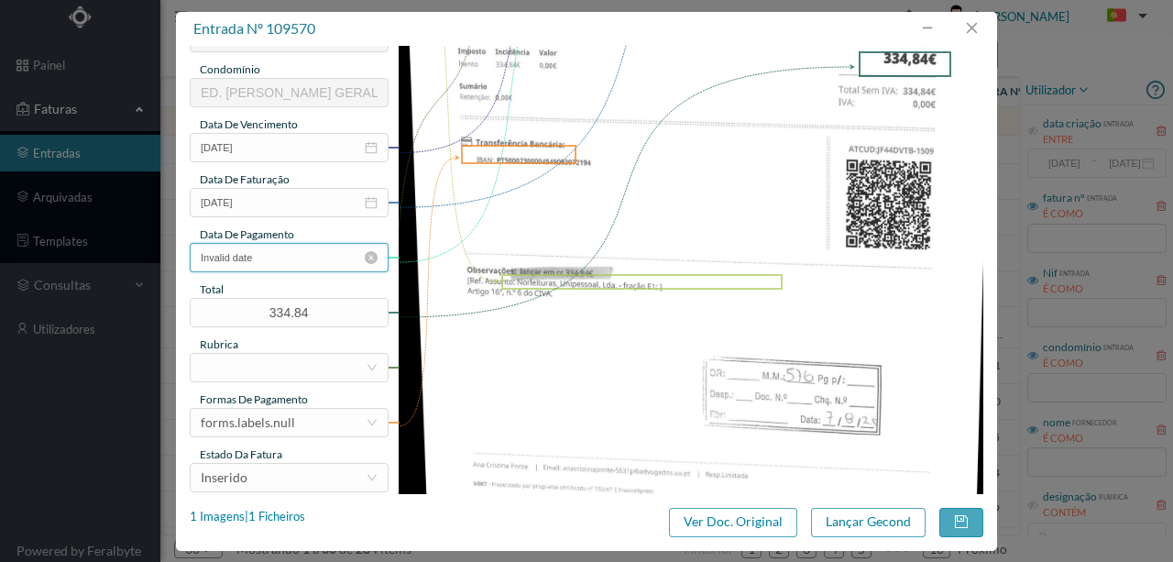
click at [278, 260] on input "Invalid date" at bounding box center [289, 257] width 199 height 29
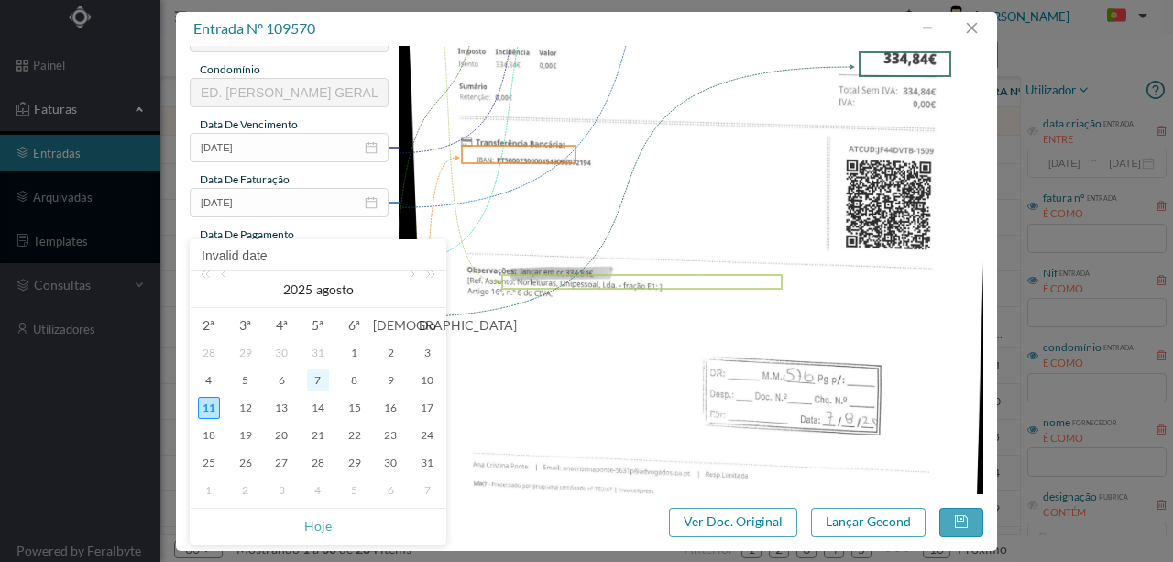
click at [318, 378] on div "7" at bounding box center [318, 380] width 22 height 22
type input "[DATE]"
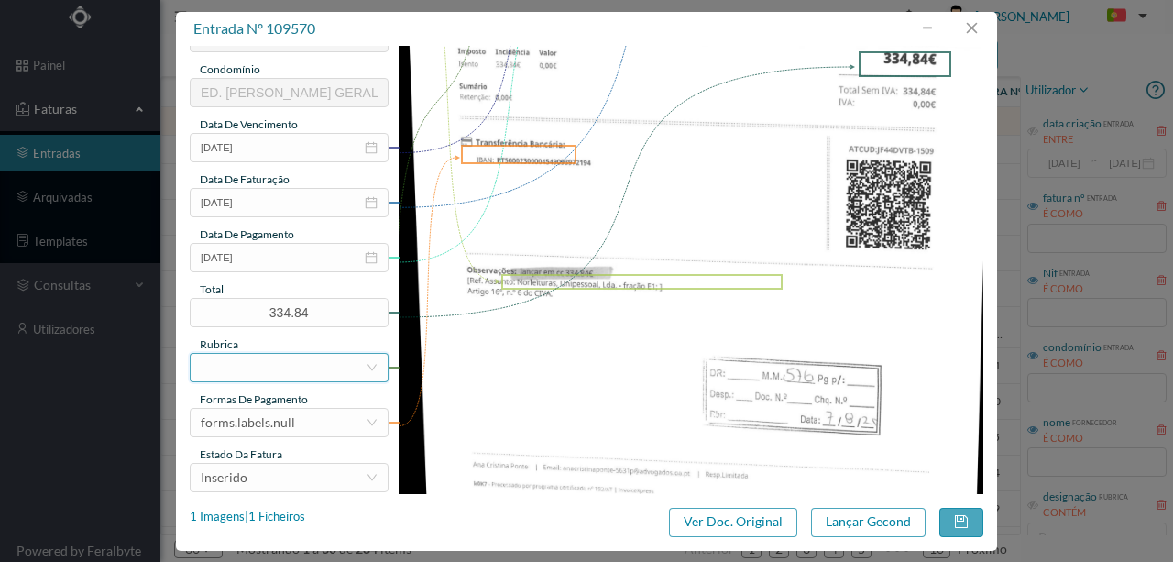
click at [229, 358] on div at bounding box center [283, 368] width 165 height 28
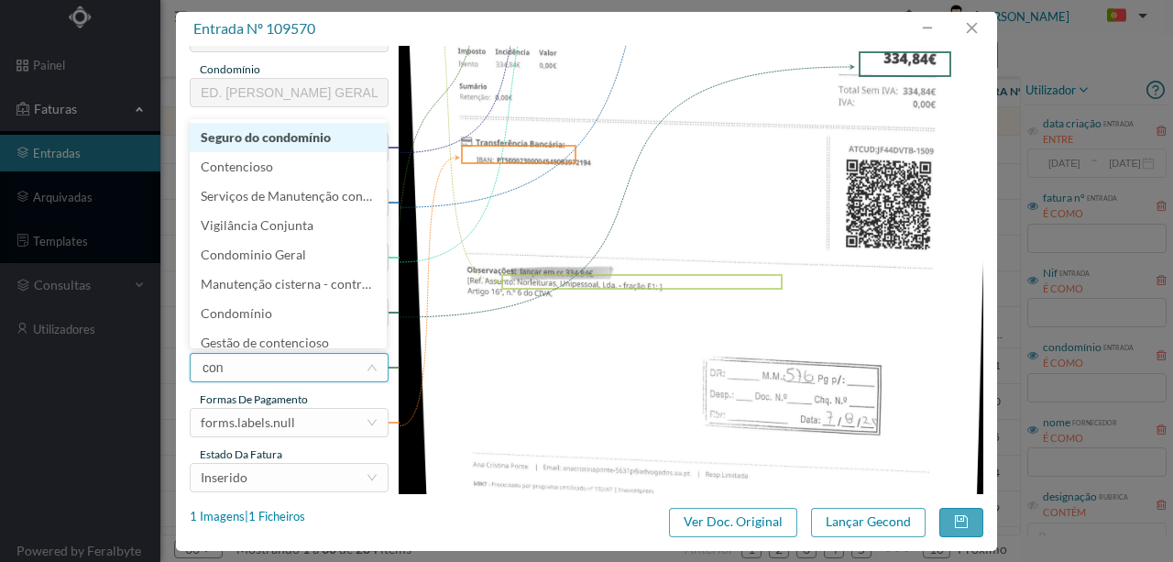
type input "cont"
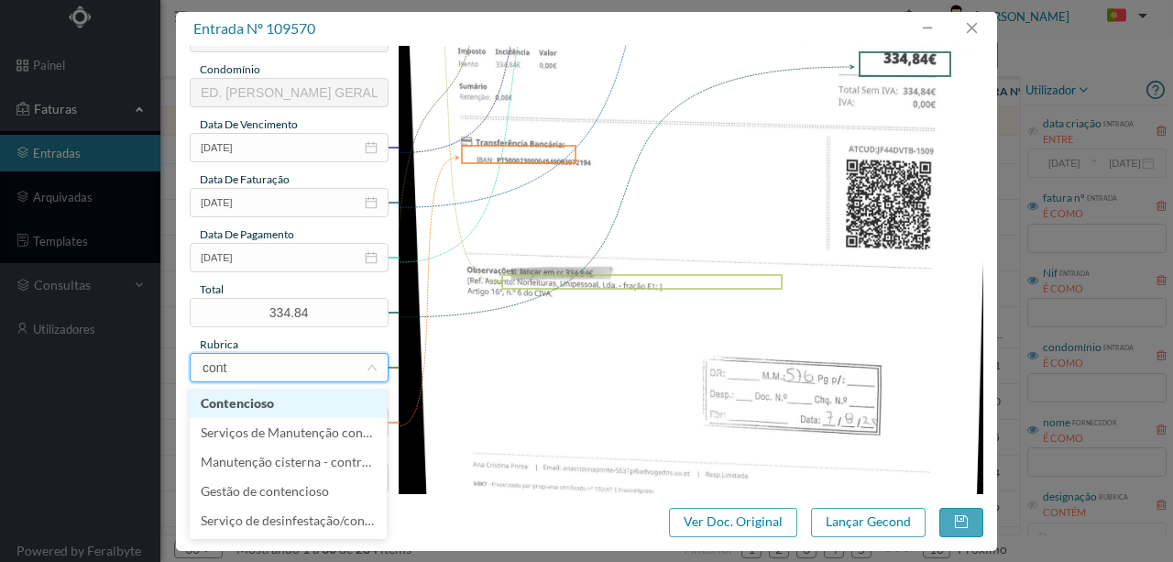
click at [251, 399] on li "Contencioso" at bounding box center [288, 403] width 197 height 29
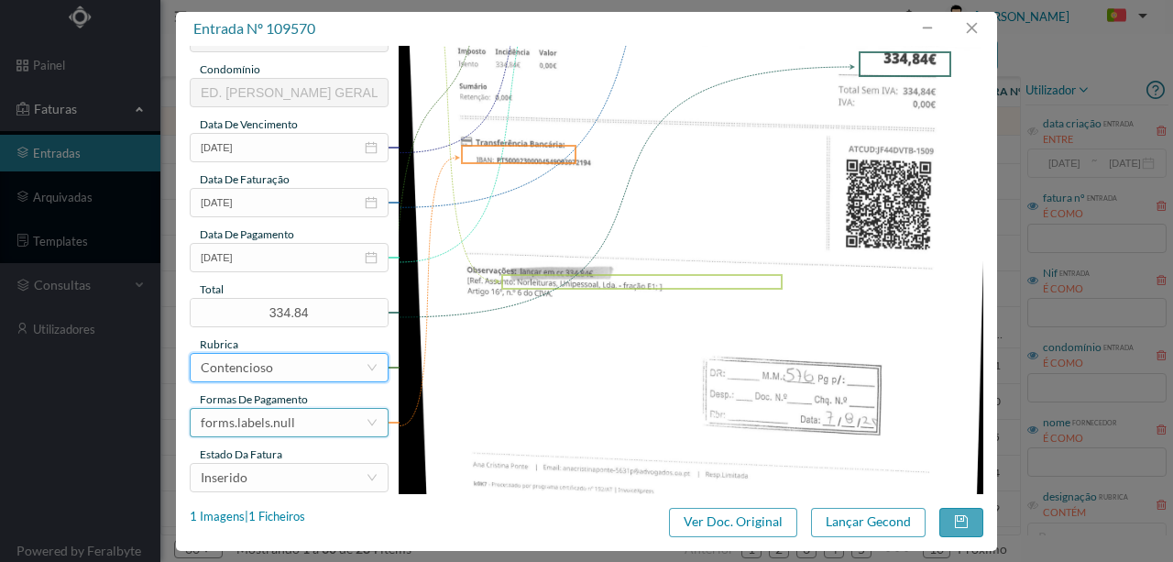
click at [266, 424] on div "forms.labels.null" at bounding box center [248, 423] width 94 height 28
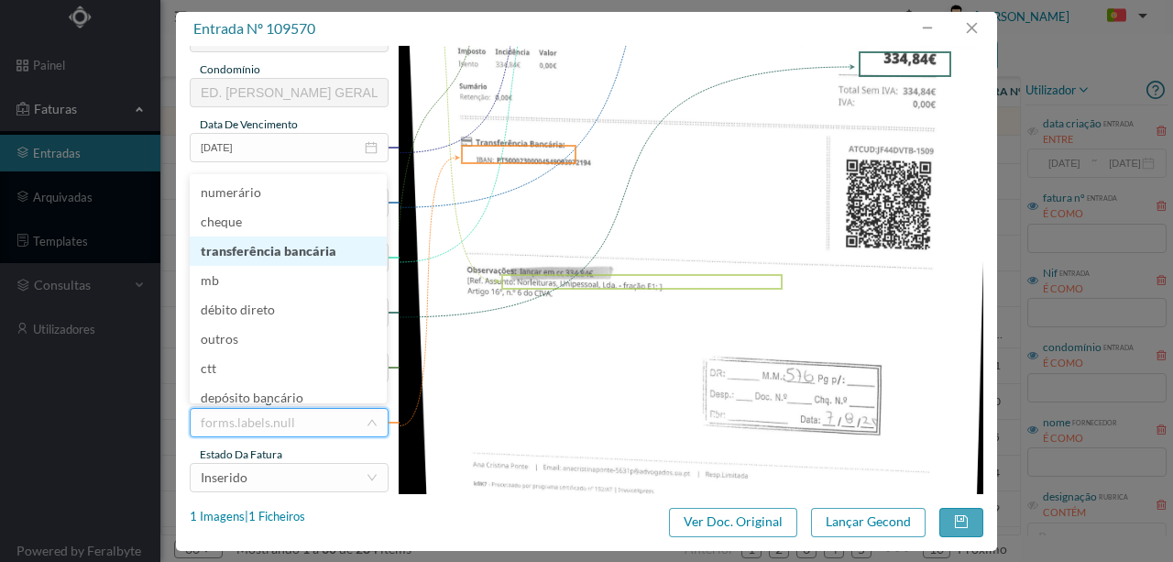
click at [250, 250] on li "transferência bancária" at bounding box center [288, 251] width 197 height 29
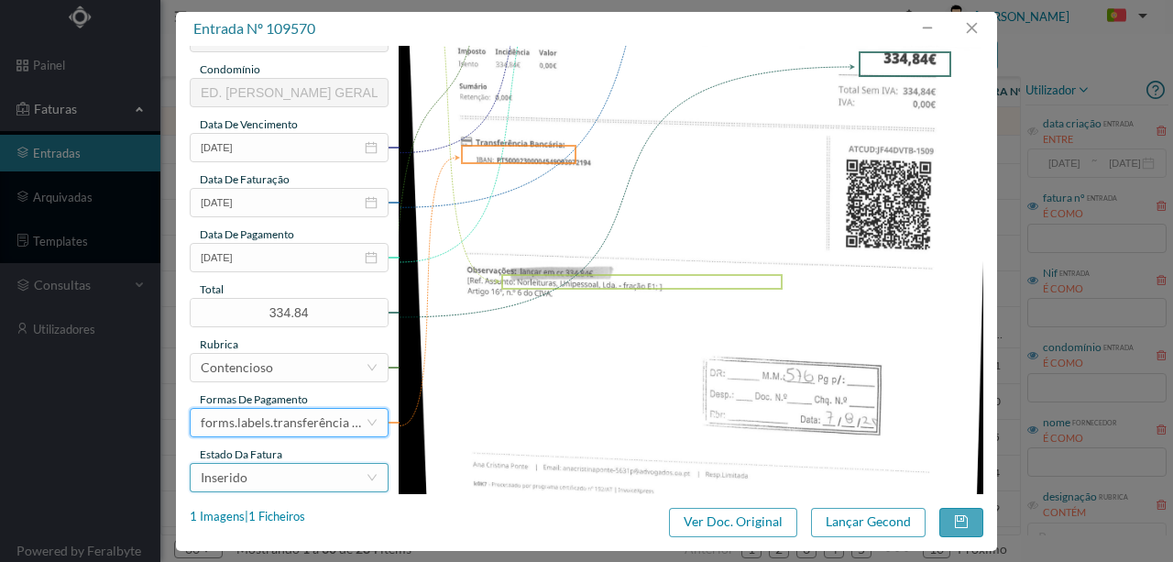
click at [283, 480] on div "Inserido" at bounding box center [283, 478] width 165 height 28
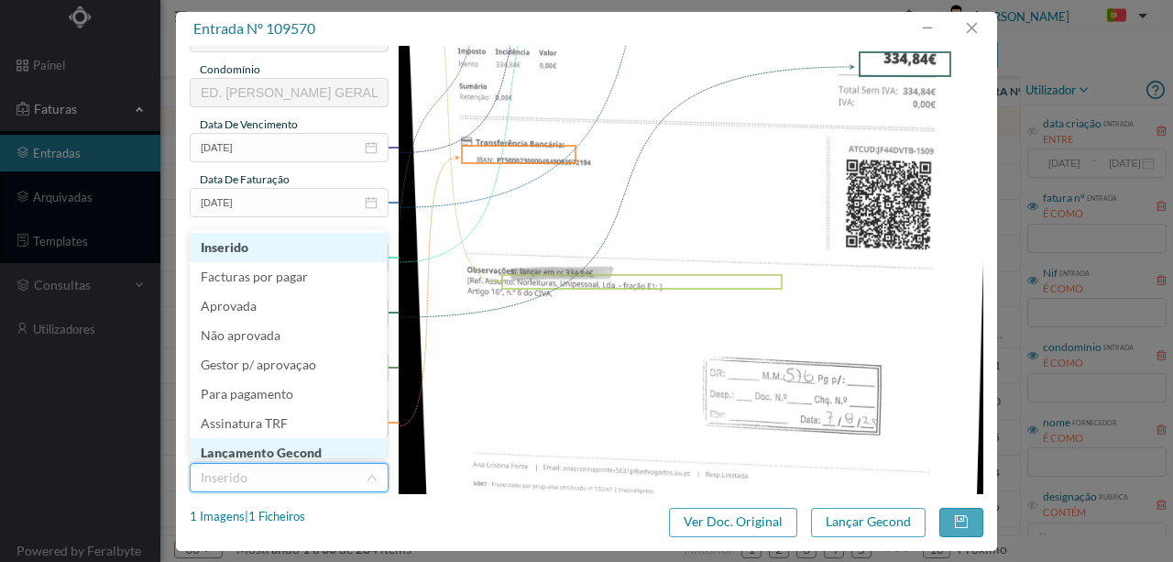
scroll to position [9, 0]
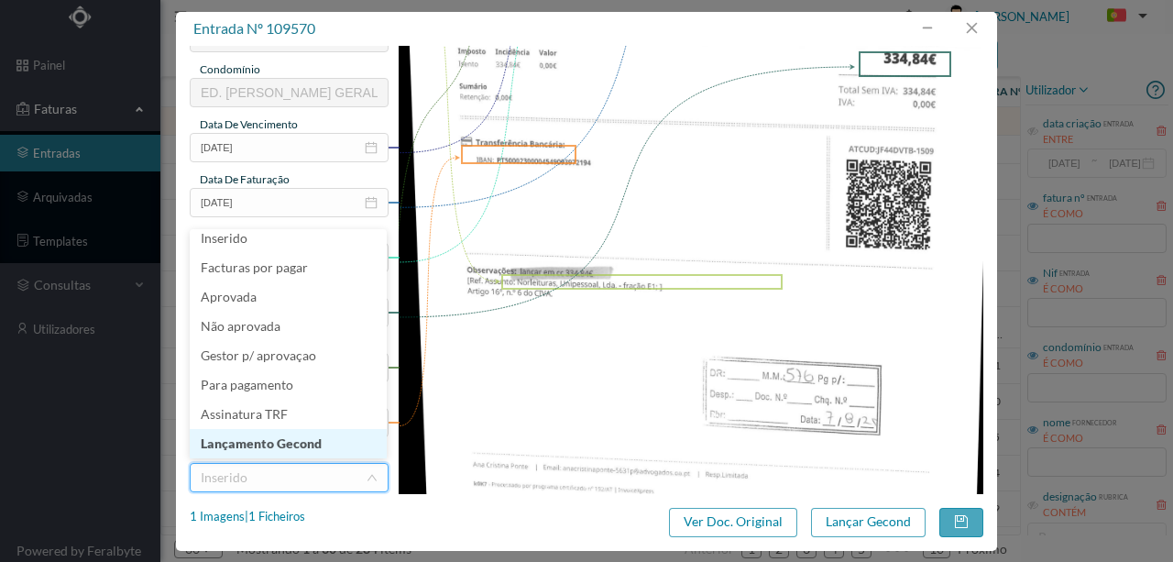
click at [290, 445] on li "Lançamento Gecond" at bounding box center [288, 443] width 197 height 29
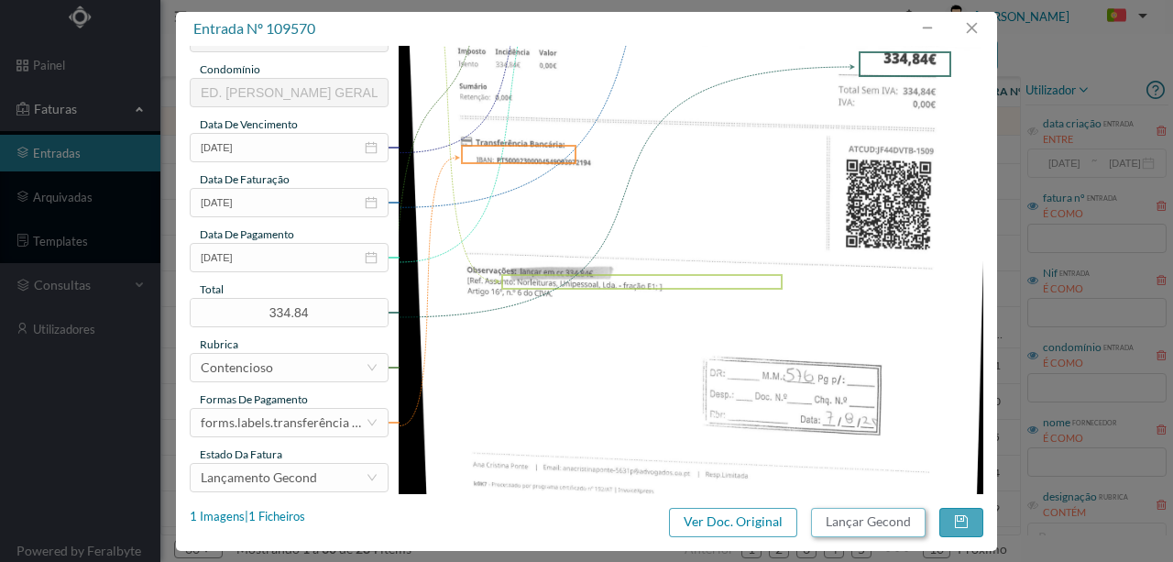
drag, startPoint x: 847, startPoint y: 523, endPoint x: 1049, endPoint y: 561, distance: 205.3
click at [847, 523] on button "Lançar Gecond" at bounding box center [868, 522] width 115 height 29
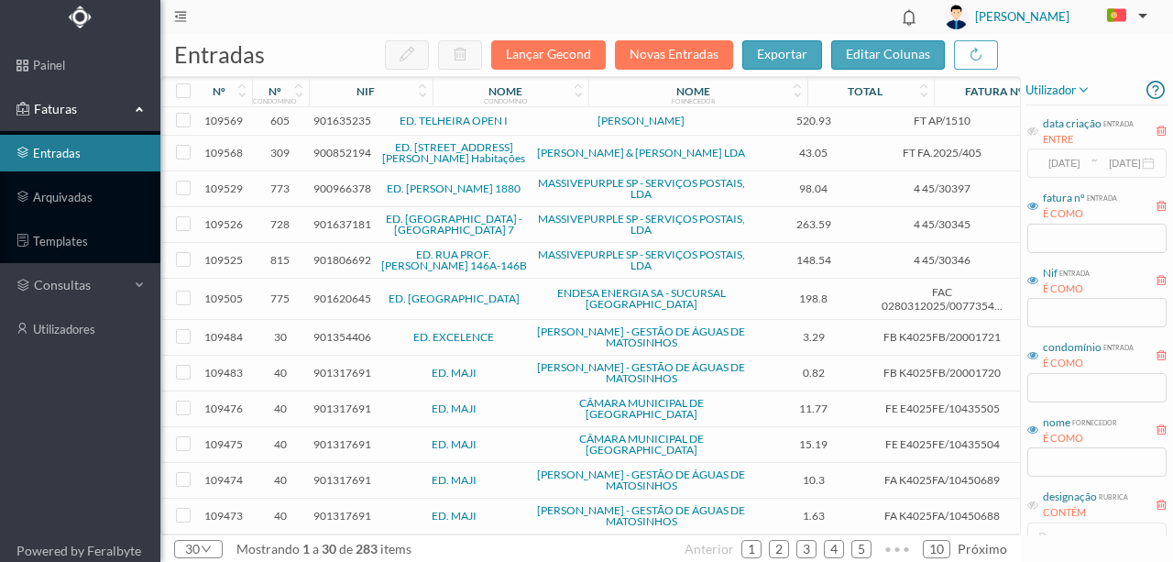
click at [350, 122] on span "901635235" at bounding box center [343, 121] width 58 height 14
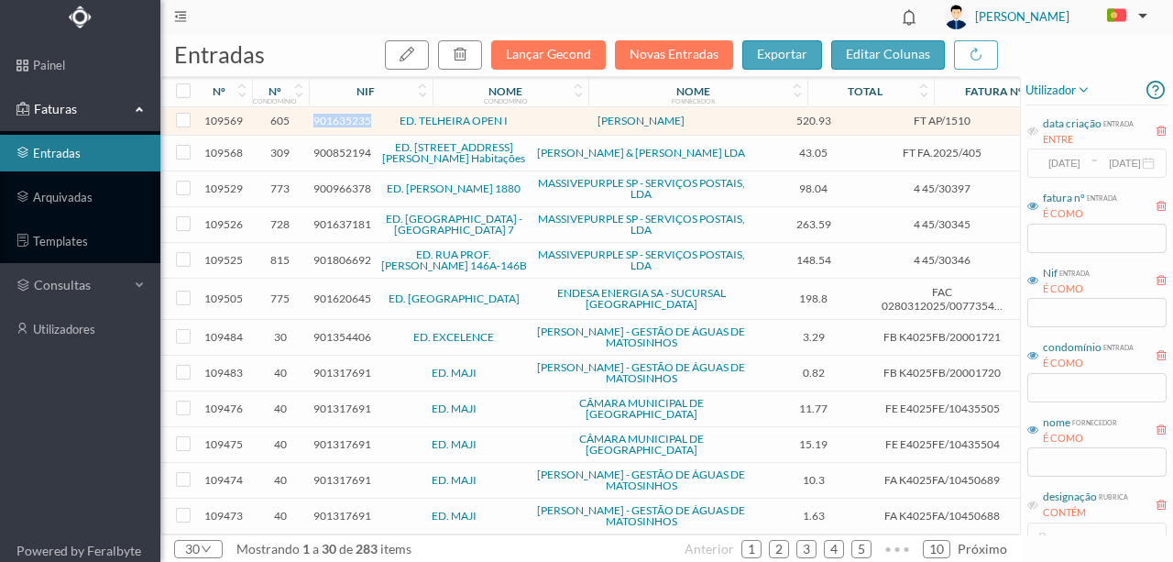
click at [350, 122] on span "901635235" at bounding box center [343, 121] width 58 height 14
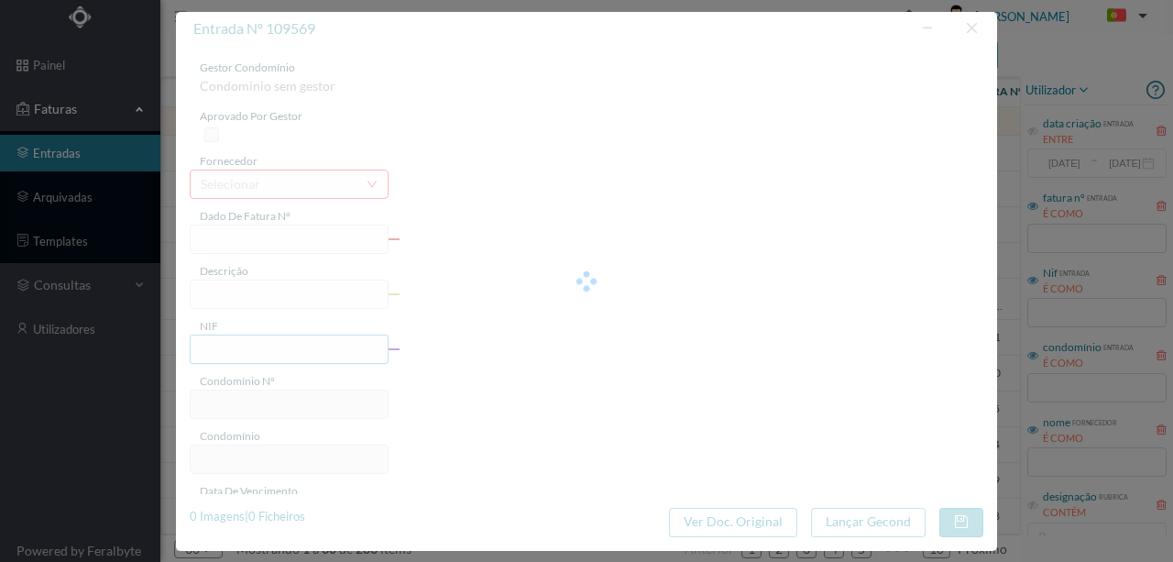
type input "FT AP/1510"
type input "na E e” nto: R5O Almeida- Eracão E: 1"
type input "901635235"
type input "Invalid date"
type input "[DATE]"
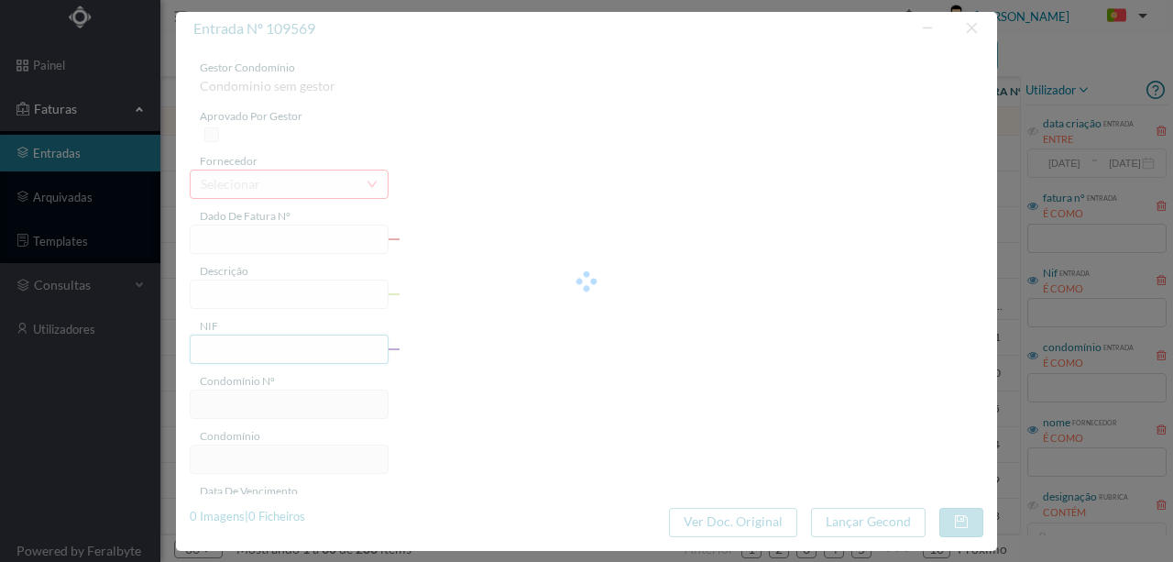
type input "520.93"
type input "605"
type input "ED. TELHEIRA OPEN I"
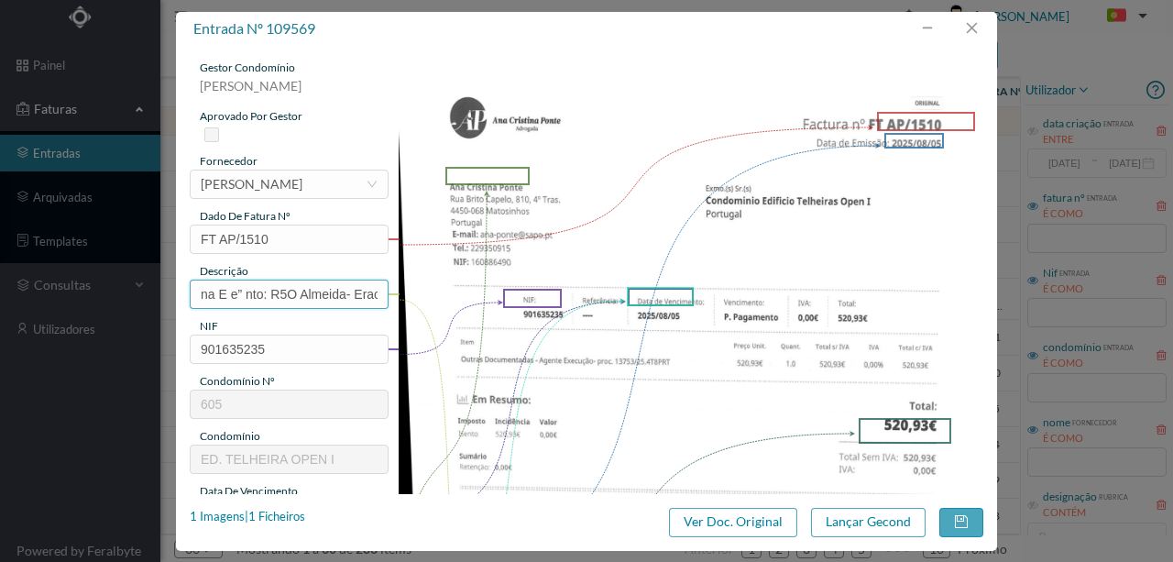
scroll to position [0, 44]
drag, startPoint x: 198, startPoint y: 293, endPoint x: 895, endPoint y: 303, distance: 696.7
click at [895, 303] on div "gestor condomínio [PERSON_NAME] aprovado por gestor fornecedor selecionar [PERS…" at bounding box center [587, 487] width 794 height 854
click at [367, 290] on input "Despesas Agente Execução - Fraçao D1" at bounding box center [289, 294] width 199 height 29
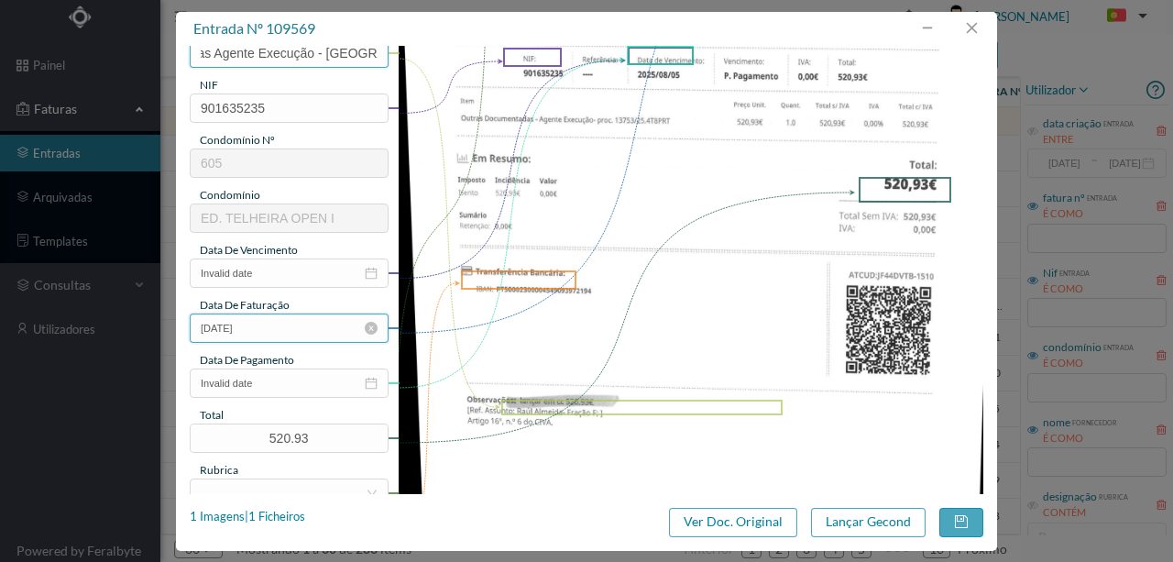
scroll to position [244, 0]
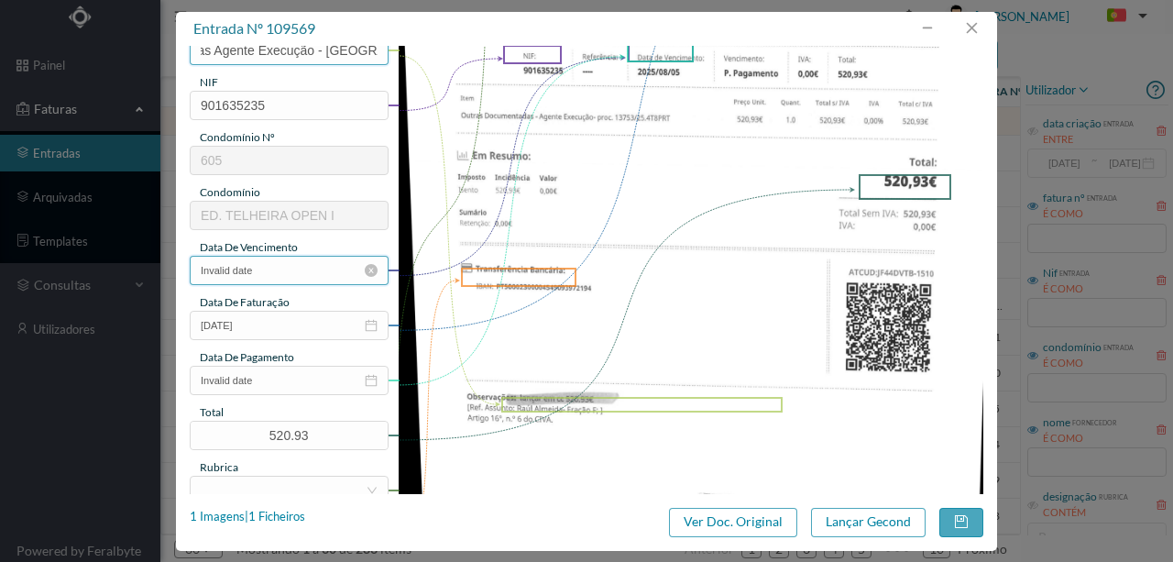
type input "Despesas Agente Execução - [GEOGRAPHIC_DATA] F"
click at [273, 274] on input "Invalid date" at bounding box center [289, 270] width 199 height 29
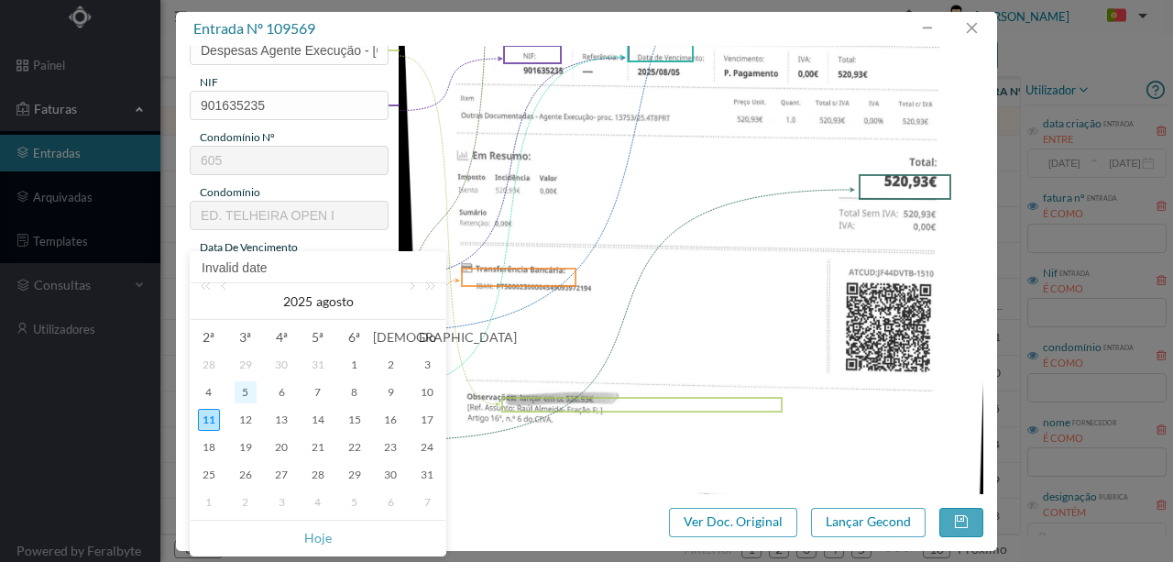
click at [247, 389] on div "5" at bounding box center [246, 392] width 22 height 22
type input "[DATE]"
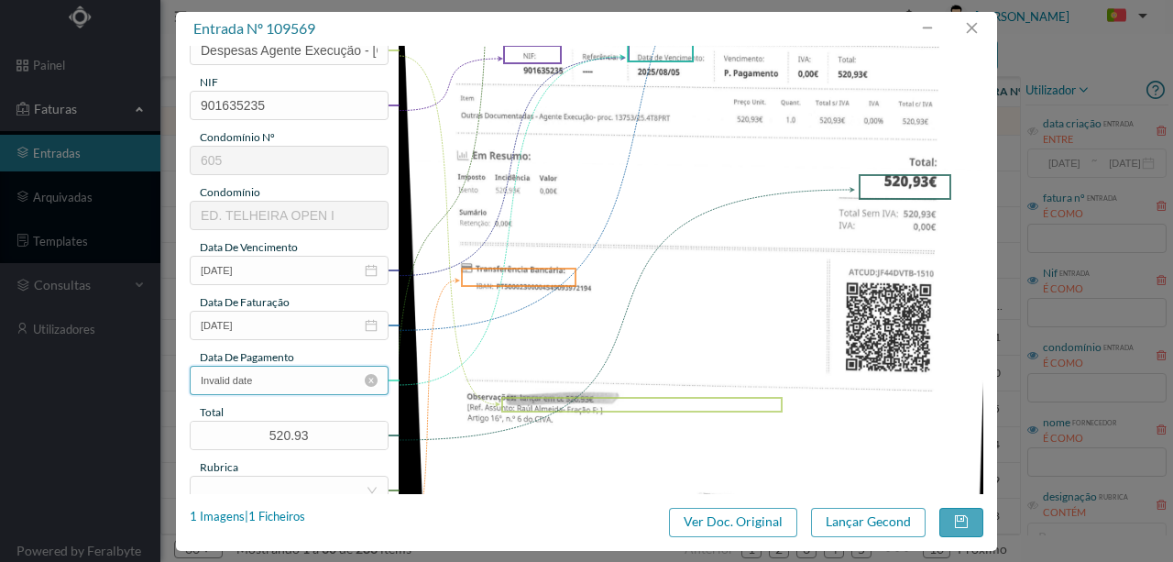
click at [278, 376] on input "Invalid date" at bounding box center [289, 380] width 199 height 29
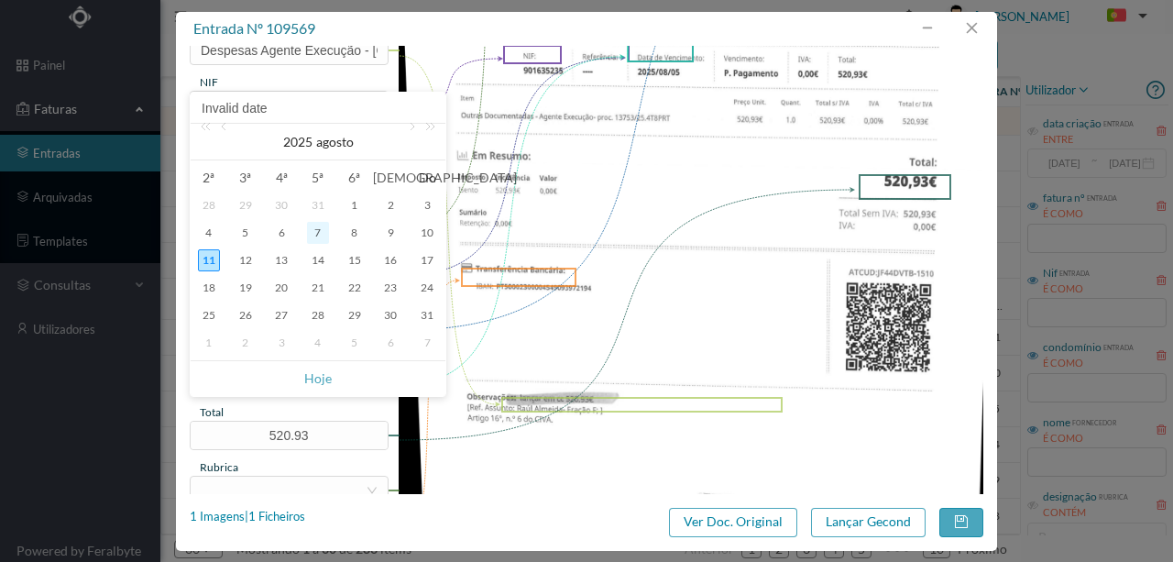
click at [319, 233] on div "7" at bounding box center [318, 233] width 22 height 22
type input "[DATE]"
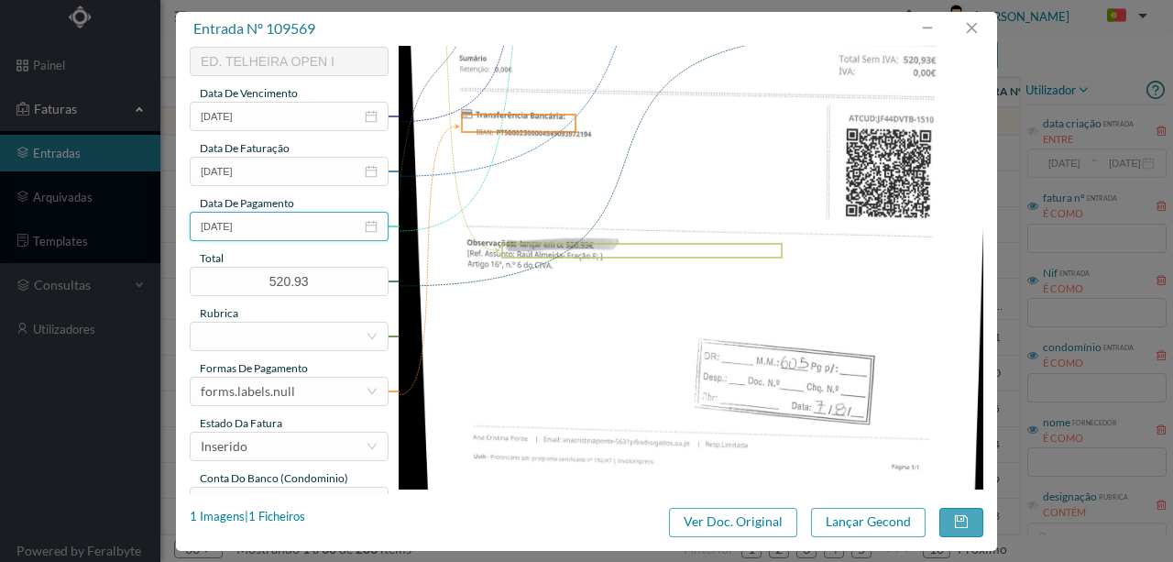
scroll to position [427, 0]
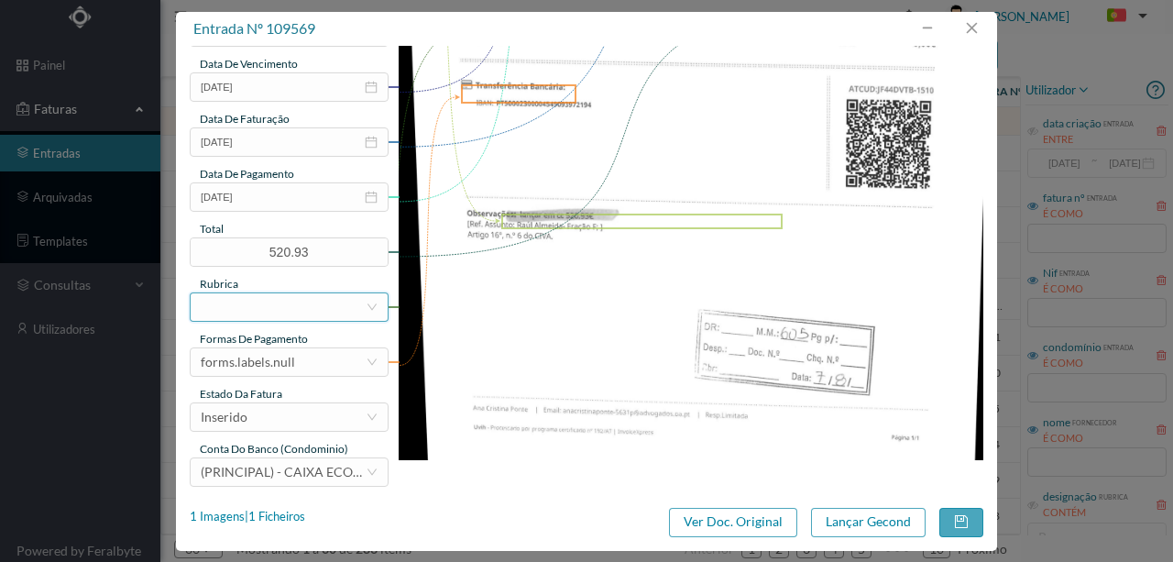
click at [222, 310] on div at bounding box center [283, 307] width 165 height 28
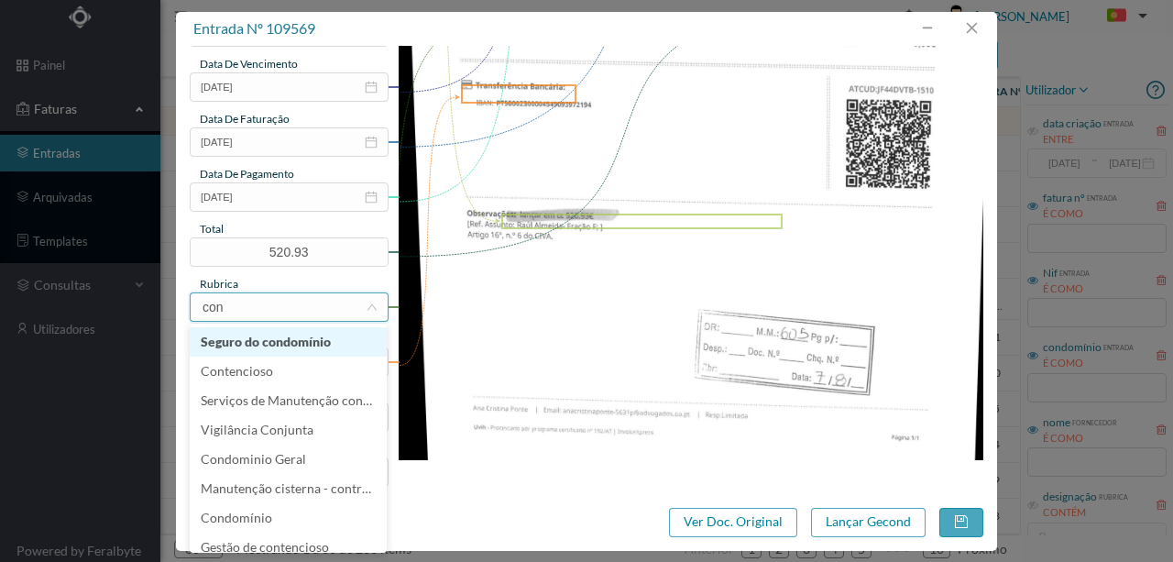
type input "cont"
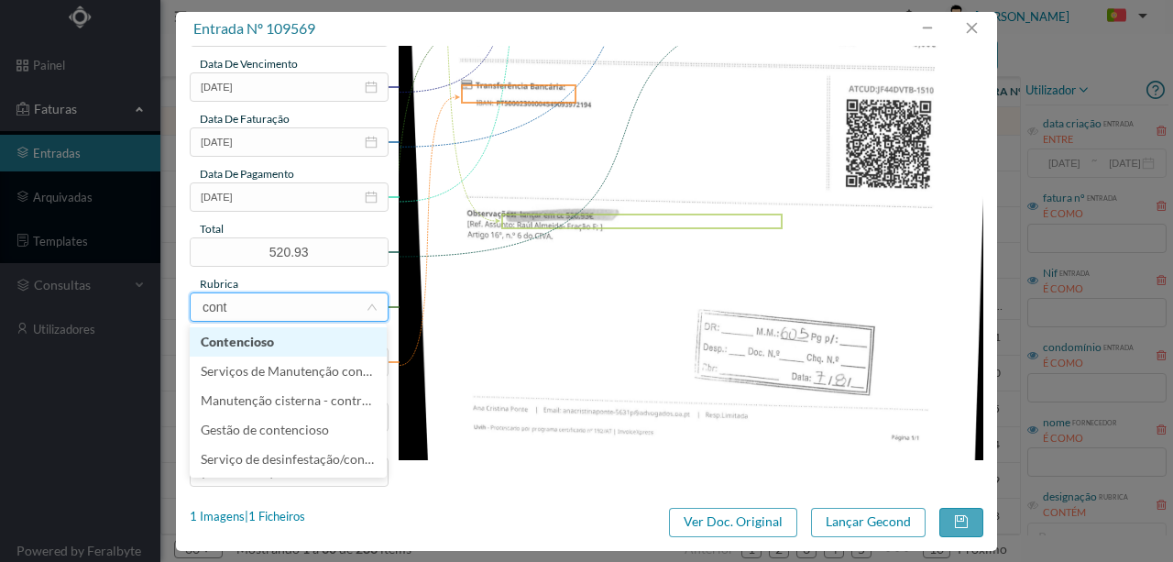
click at [240, 339] on li "Contencioso" at bounding box center [288, 341] width 197 height 29
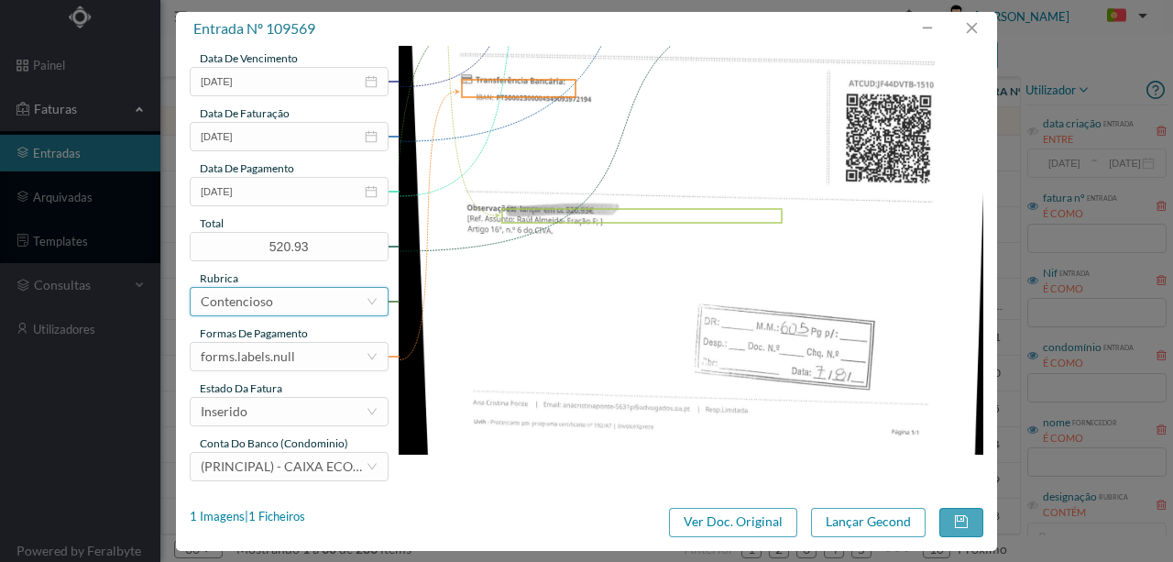
scroll to position [434, 0]
click at [274, 355] on div "forms.labels.null" at bounding box center [248, 356] width 94 height 28
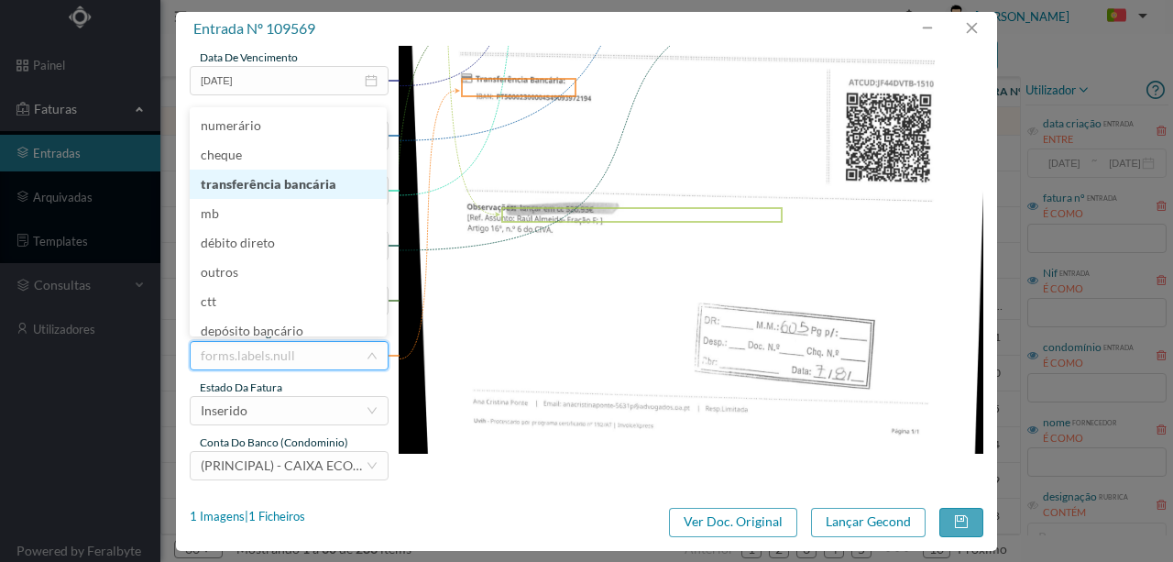
click at [303, 185] on li "transferência bancária" at bounding box center [288, 184] width 197 height 29
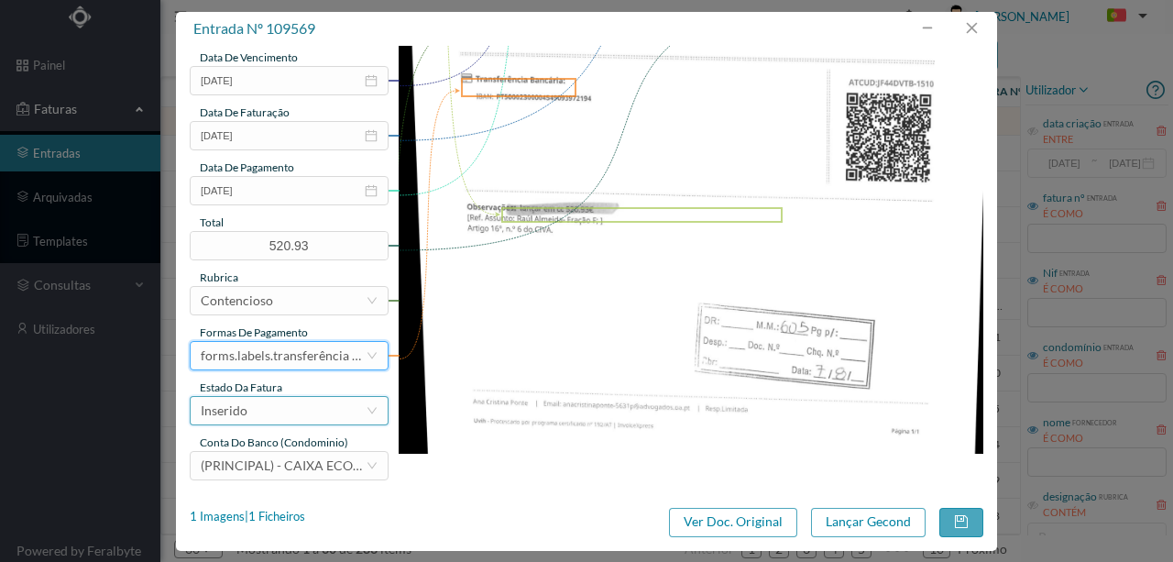
click at [270, 414] on div "Inserido" at bounding box center [283, 411] width 165 height 28
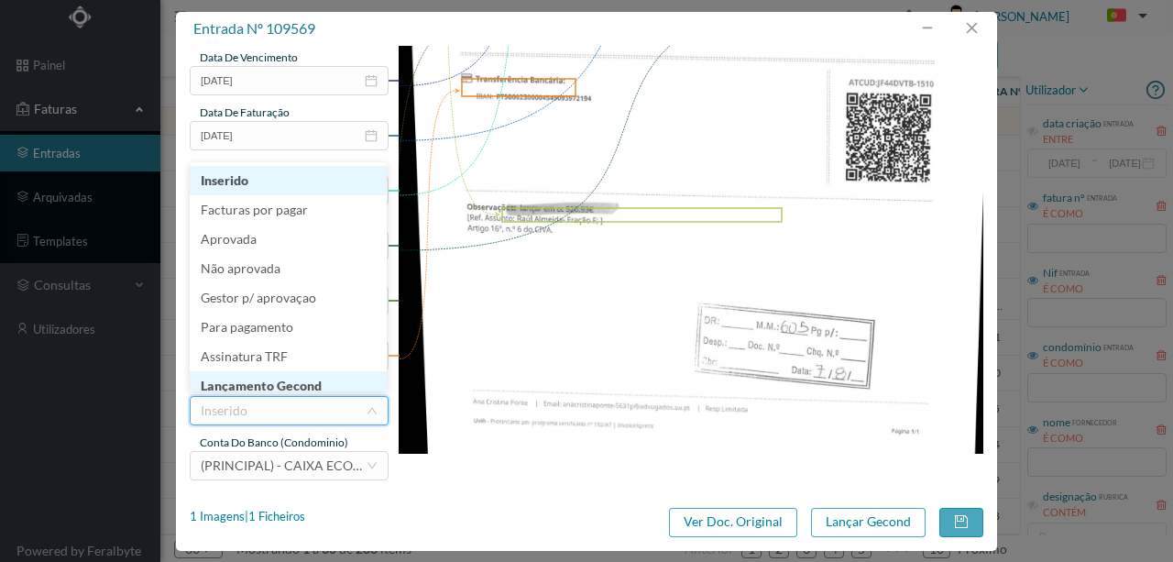
scroll to position [7, 0]
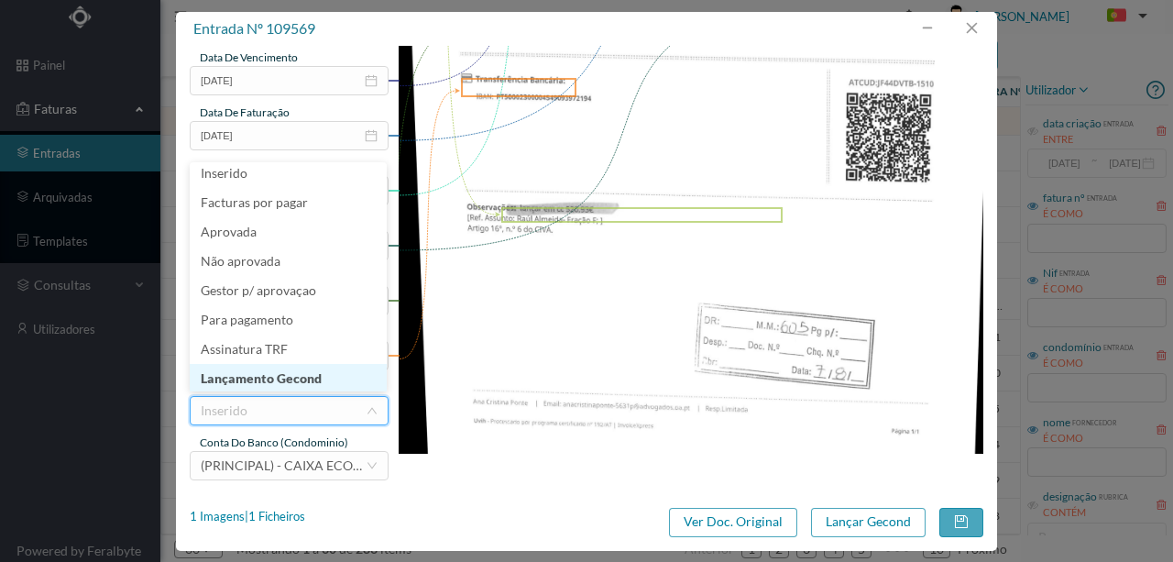
click at [292, 370] on li "Lançamento Gecond" at bounding box center [288, 378] width 197 height 29
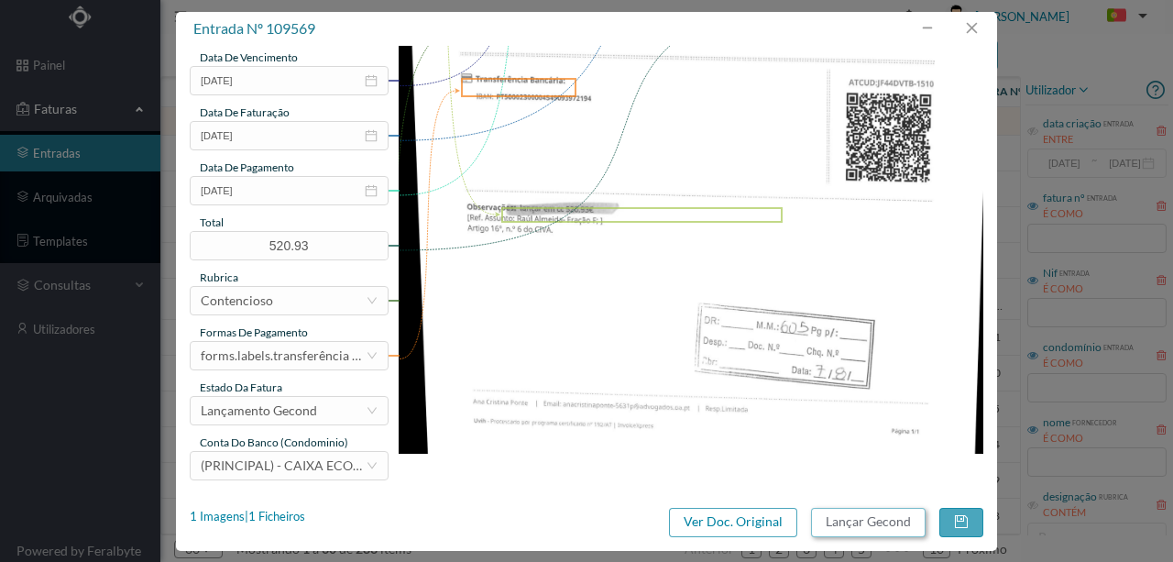
click at [845, 524] on button "Lançar Gecond" at bounding box center [868, 522] width 115 height 29
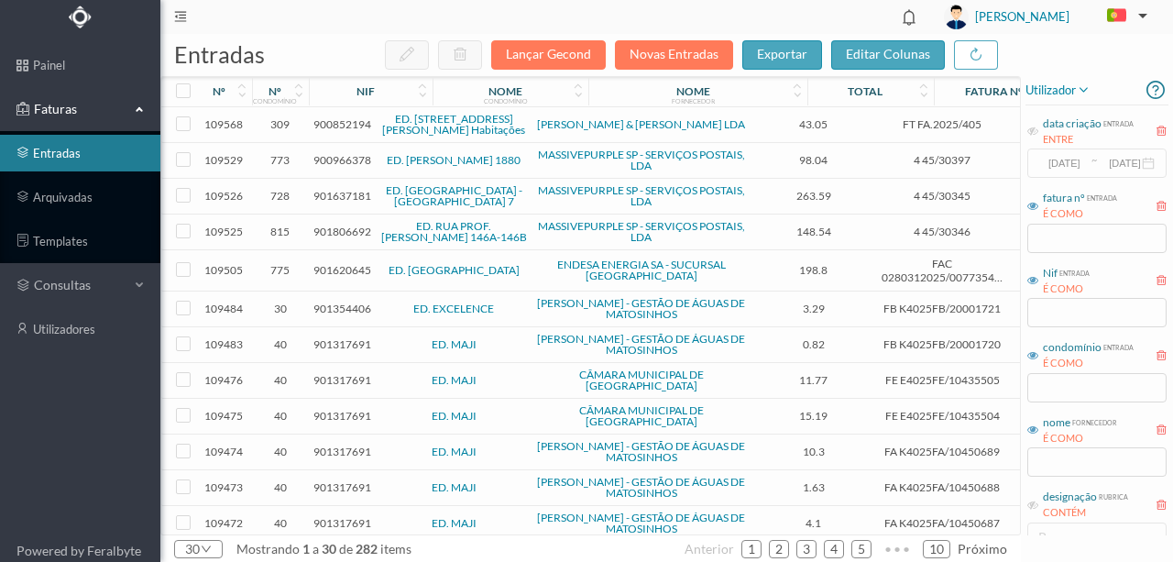
click at [339, 128] on span "900852194" at bounding box center [343, 124] width 58 height 14
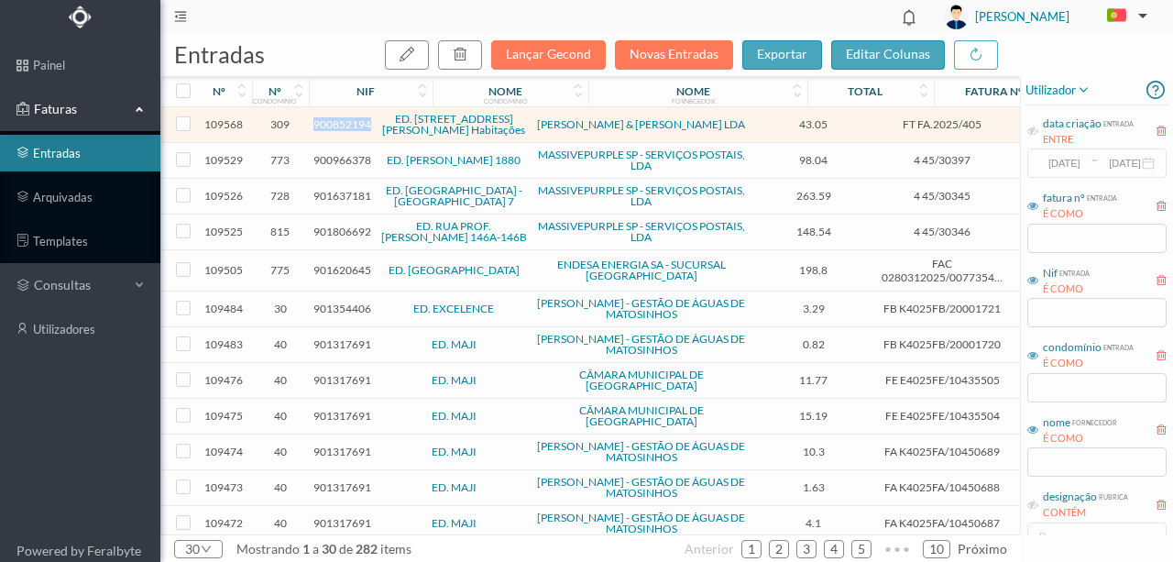
click at [339, 128] on span "900852194" at bounding box center [343, 124] width 58 height 14
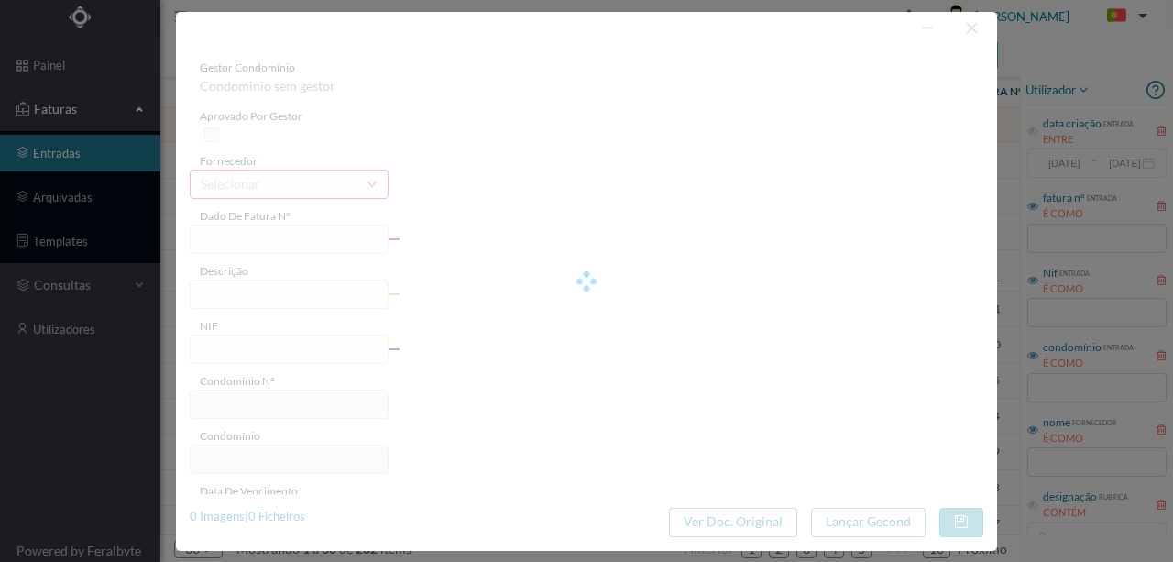
type input "FT FA.2025/405"
type input "900852194"
type input "[DATE]"
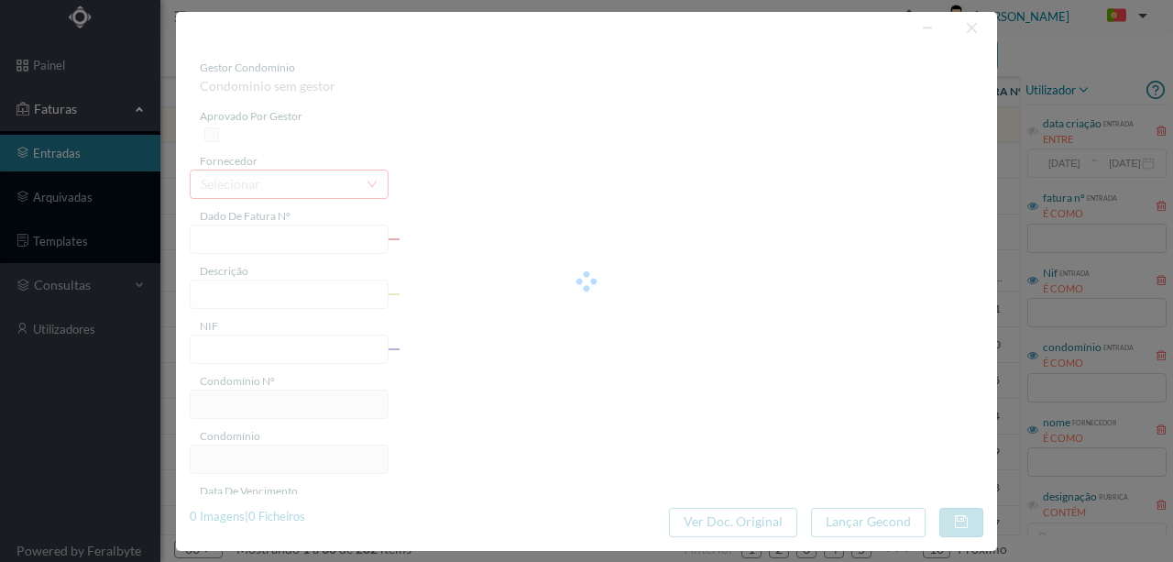
type input "43.05"
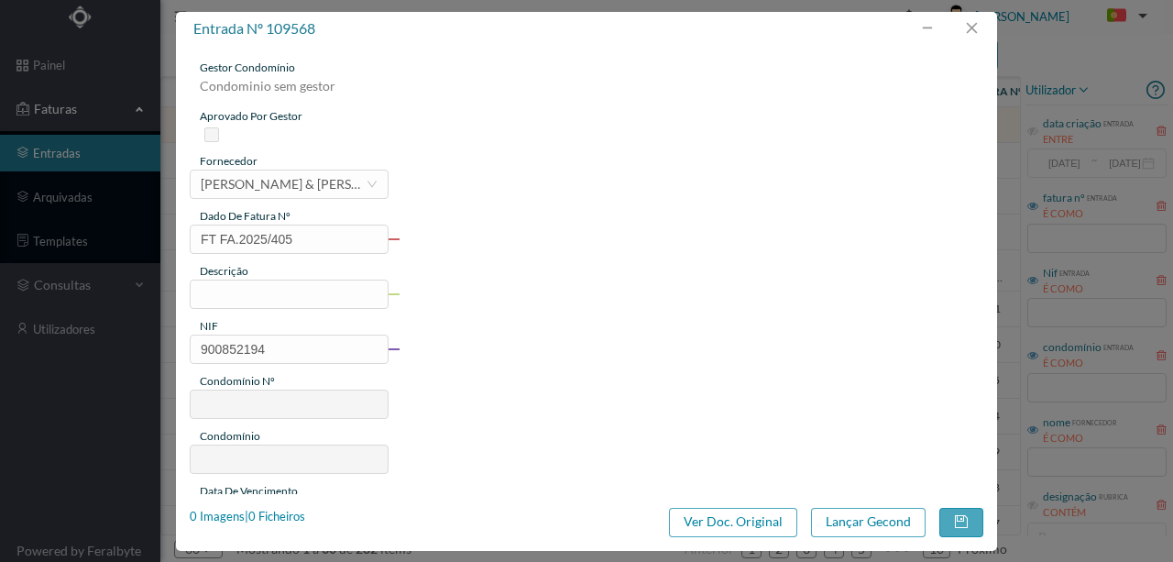
type input "309"
type input "ED. [STREET_ADDRESS][PERSON_NAME] Habitações"
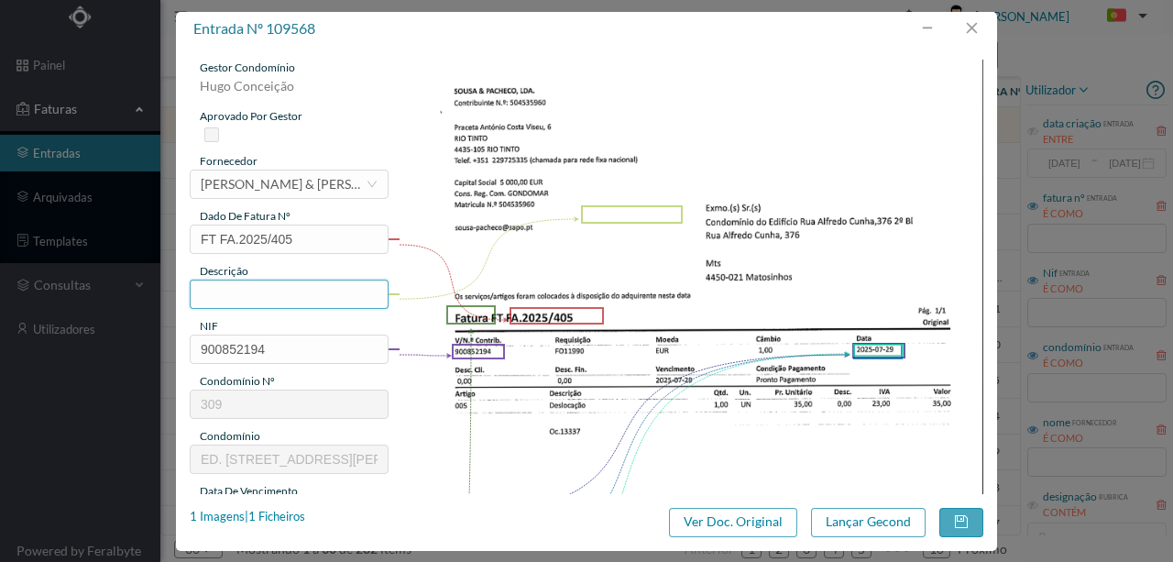
click at [246, 295] on input "text" at bounding box center [289, 294] width 199 height 29
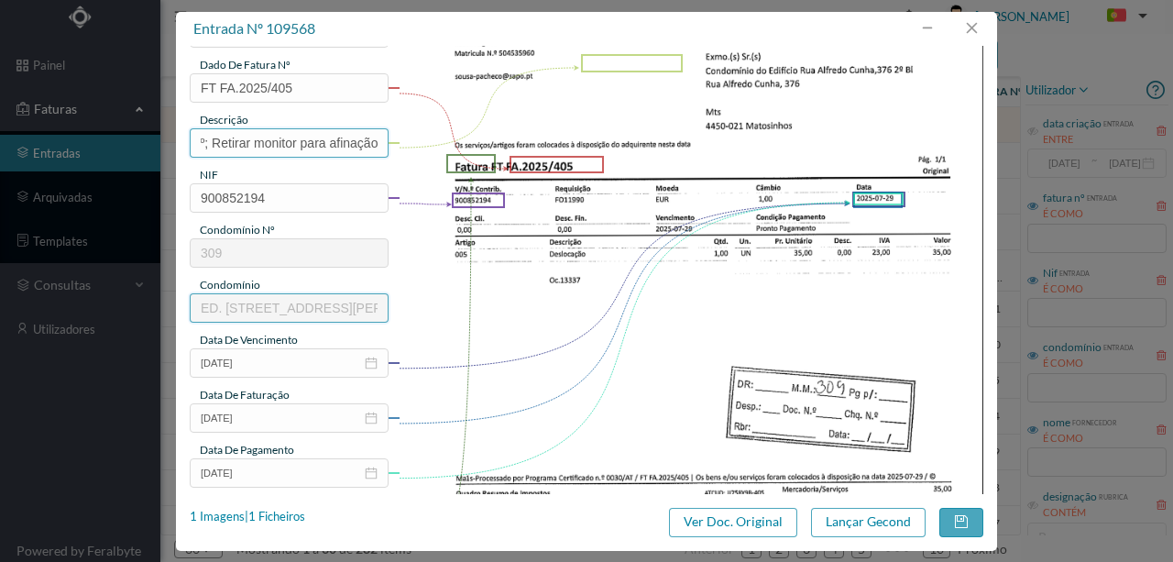
scroll to position [183, 0]
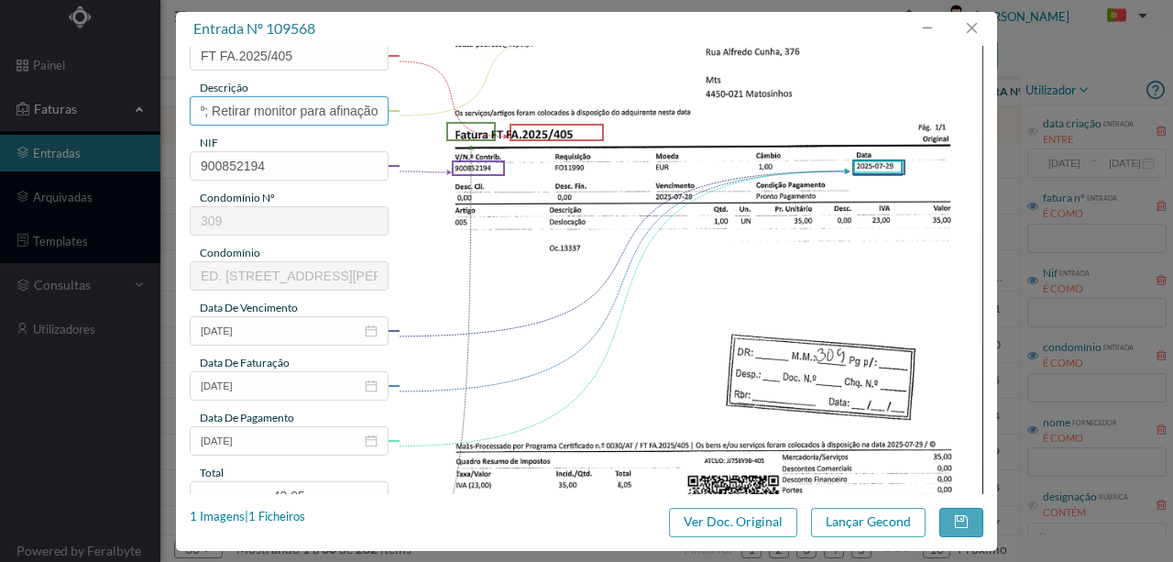
type input "Verificar campainha do 4º Esqº; Retirar monitor para afinação"
click at [281, 443] on input "[DATE]" at bounding box center [289, 440] width 199 height 29
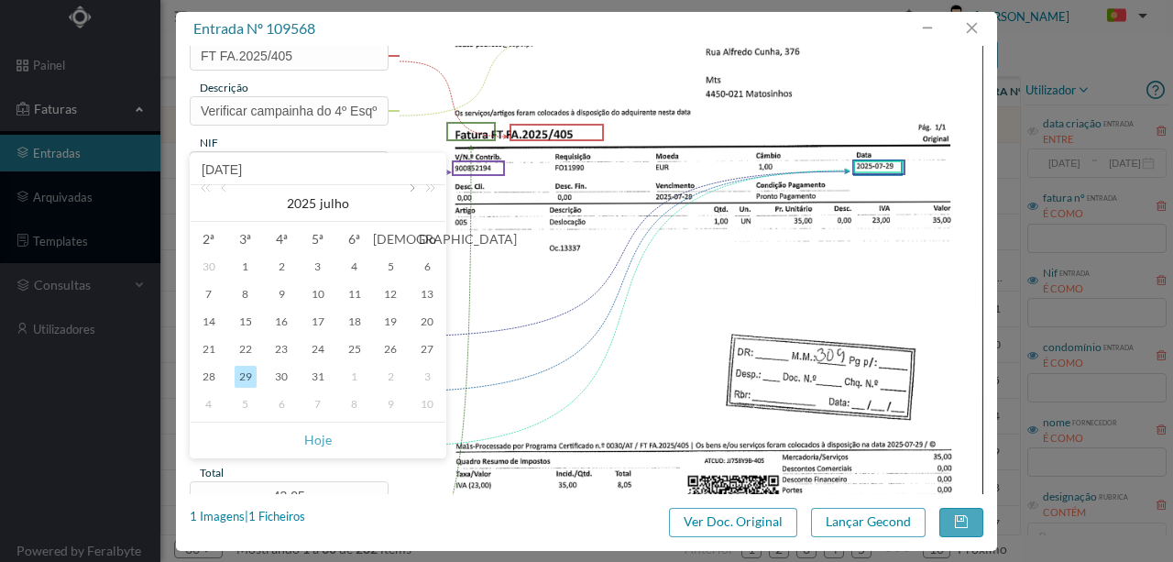
click at [410, 193] on link at bounding box center [410, 203] width 17 height 37
click at [319, 292] on div "7" at bounding box center [318, 294] width 22 height 22
type input "[DATE]"
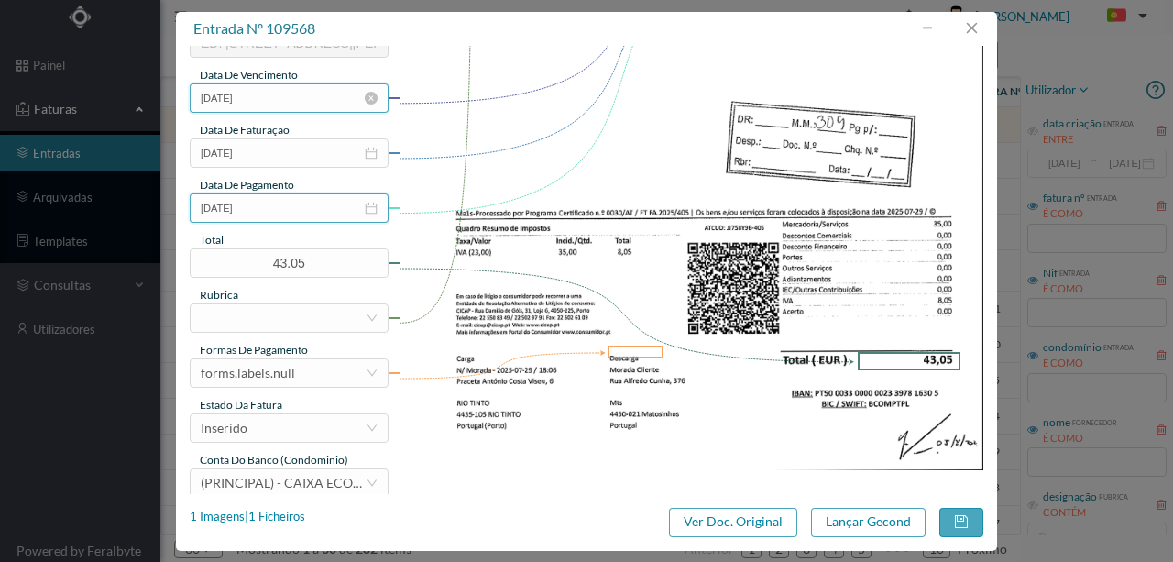
scroll to position [427, 0]
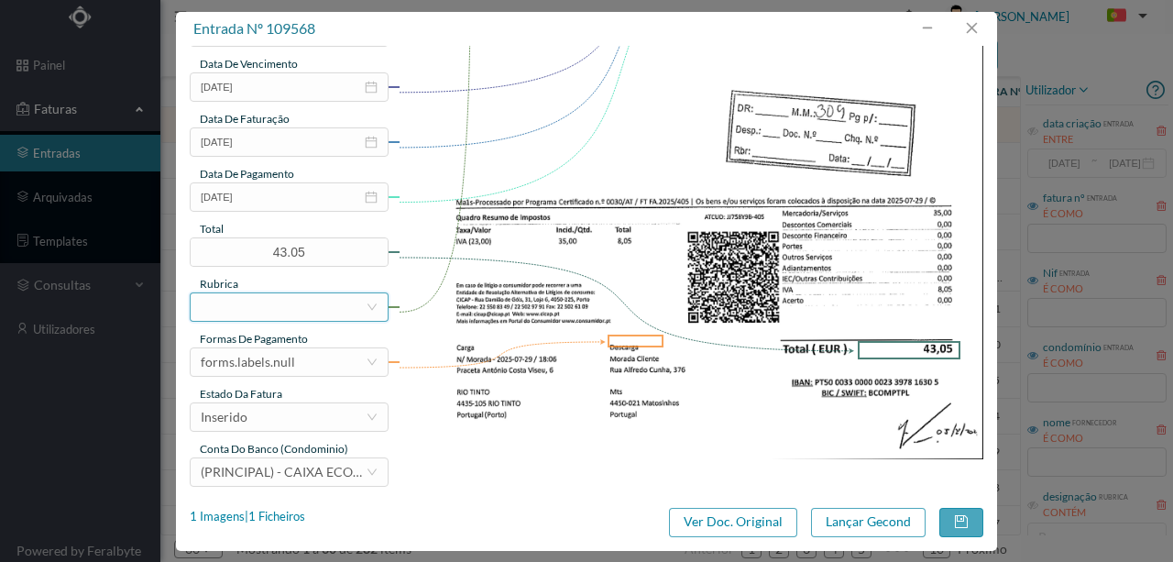
click at [240, 305] on div at bounding box center [283, 307] width 165 height 28
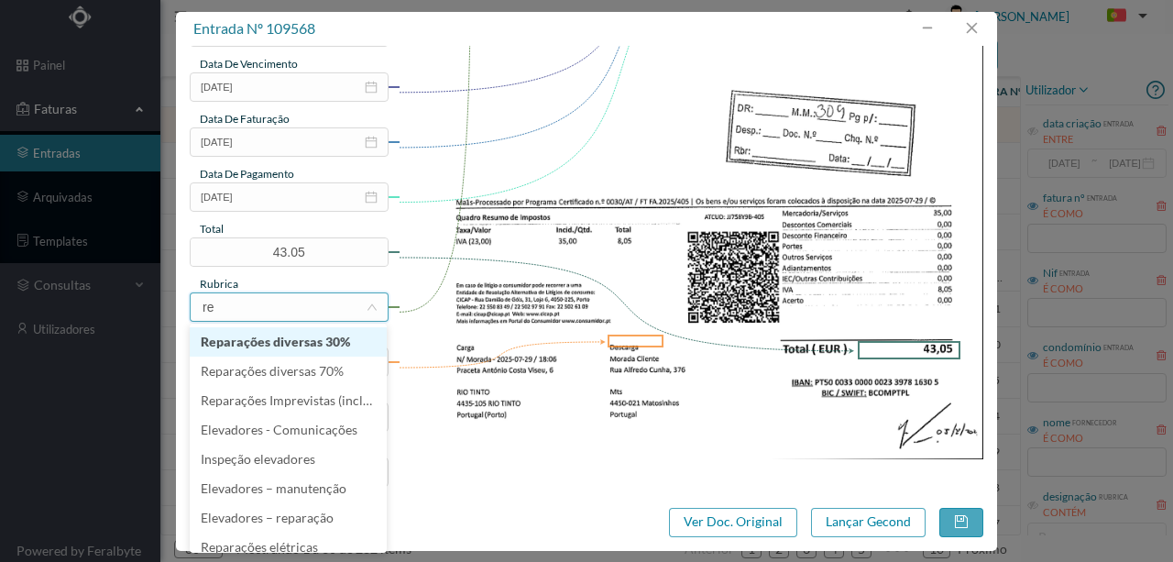
type input "rep"
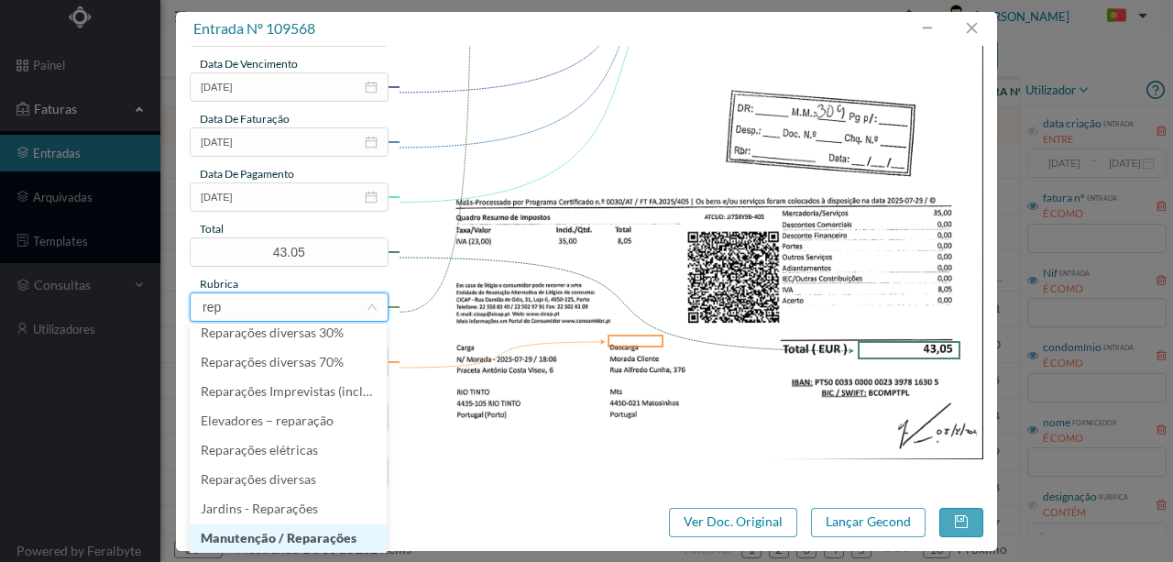
click at [268, 531] on li "Manutenção / Reparações" at bounding box center [288, 537] width 197 height 29
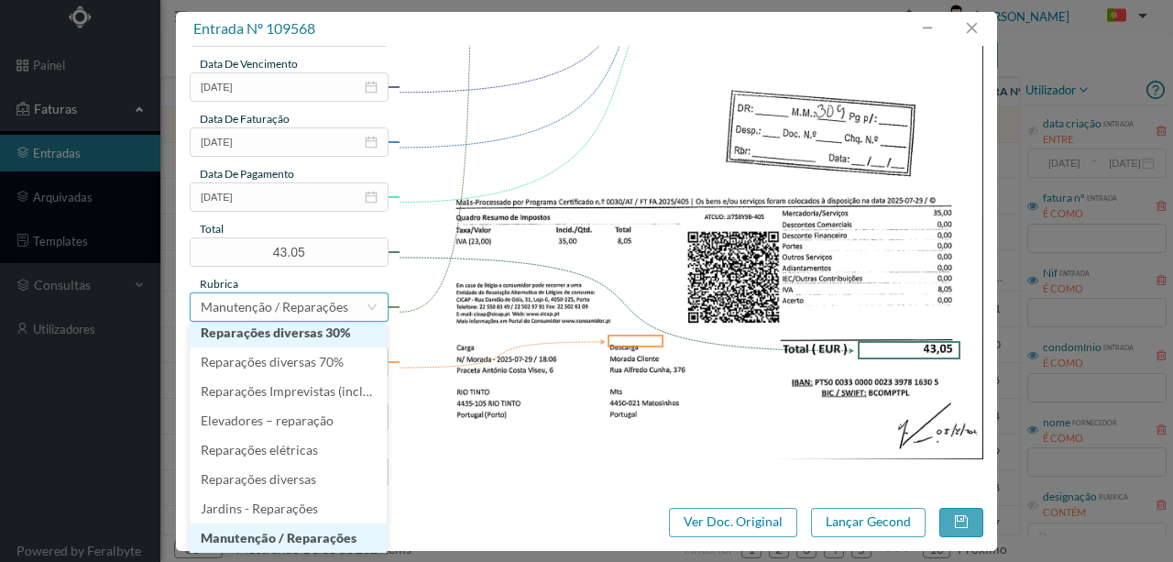
scroll to position [4, 0]
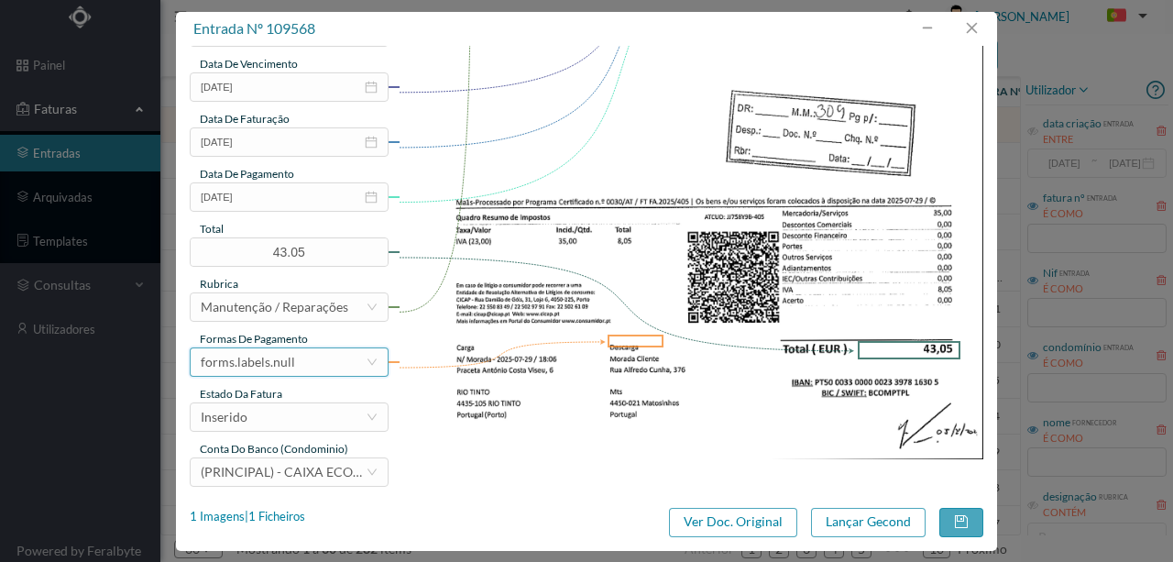
click at [246, 359] on div "forms.labels.null" at bounding box center [248, 362] width 94 height 28
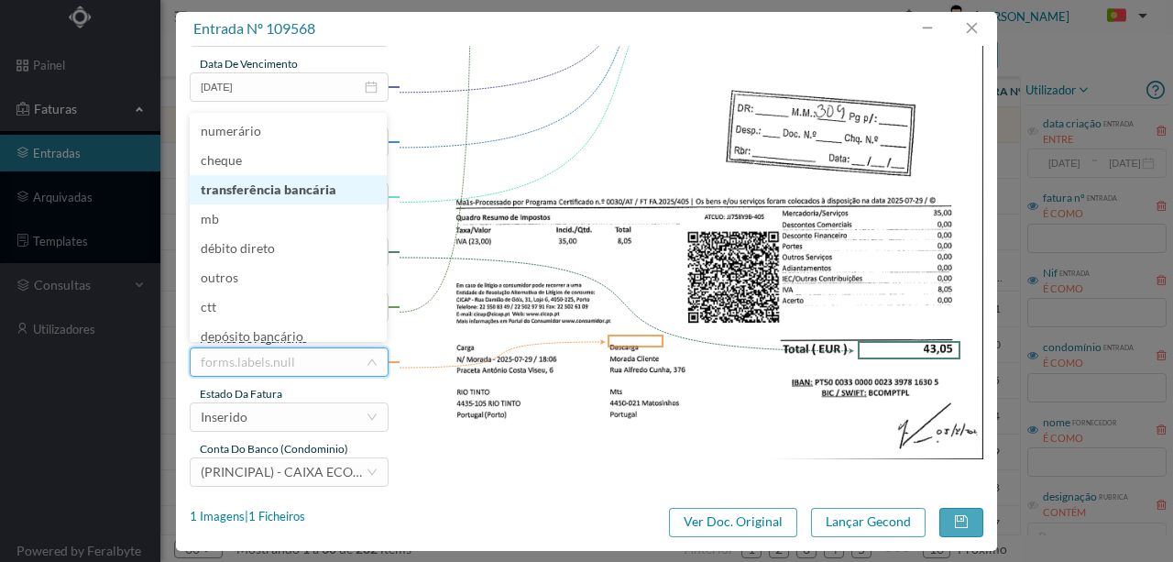
click at [272, 187] on li "transferência bancária" at bounding box center [288, 189] width 197 height 29
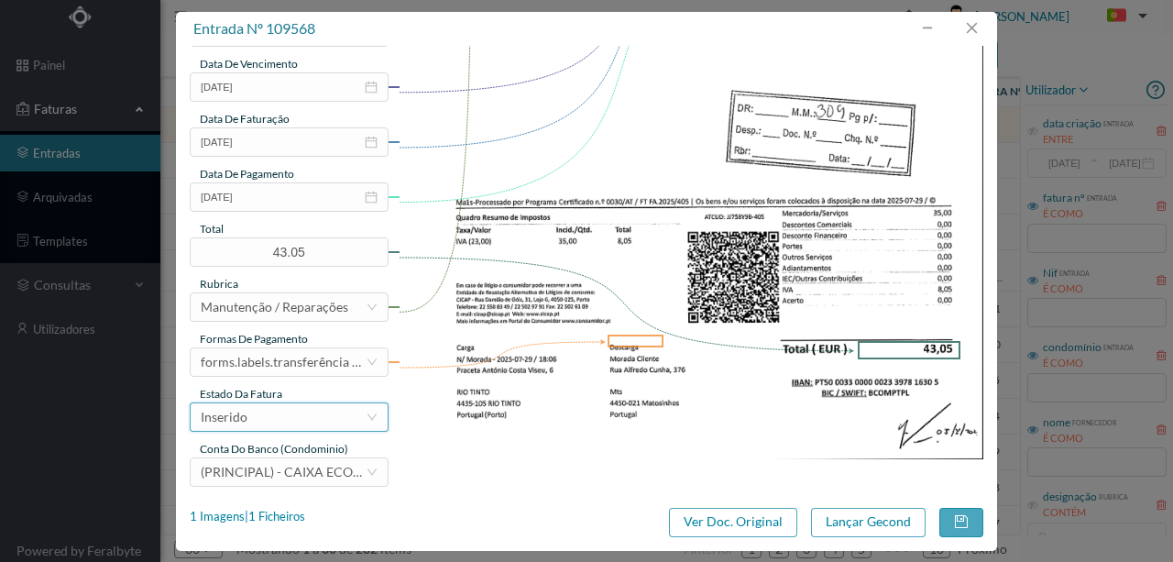
click at [267, 426] on div "Inserido" at bounding box center [283, 417] width 165 height 28
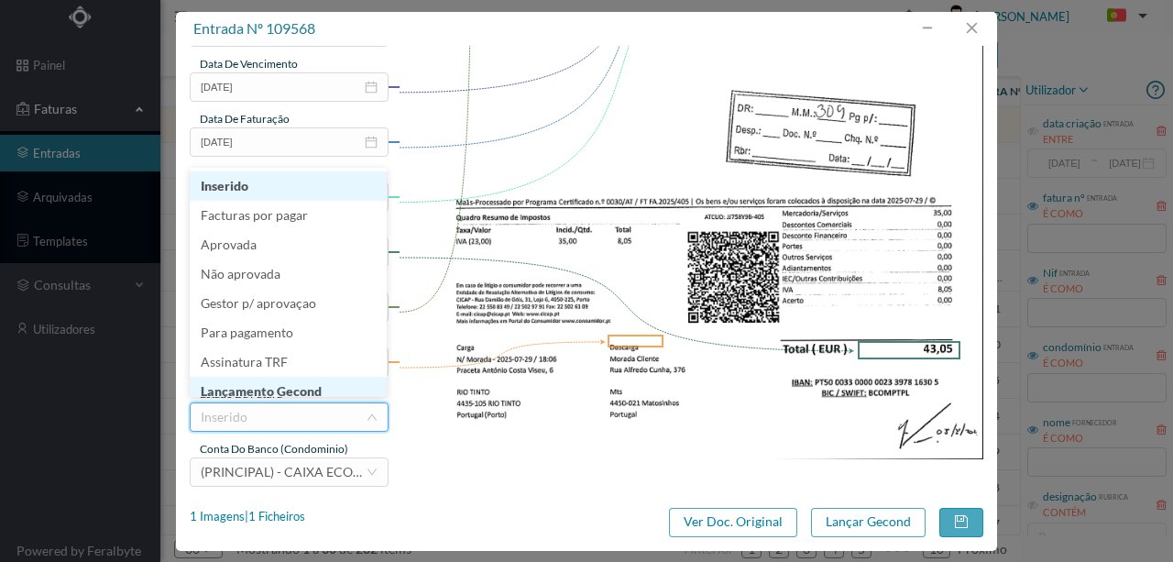
scroll to position [9, 0]
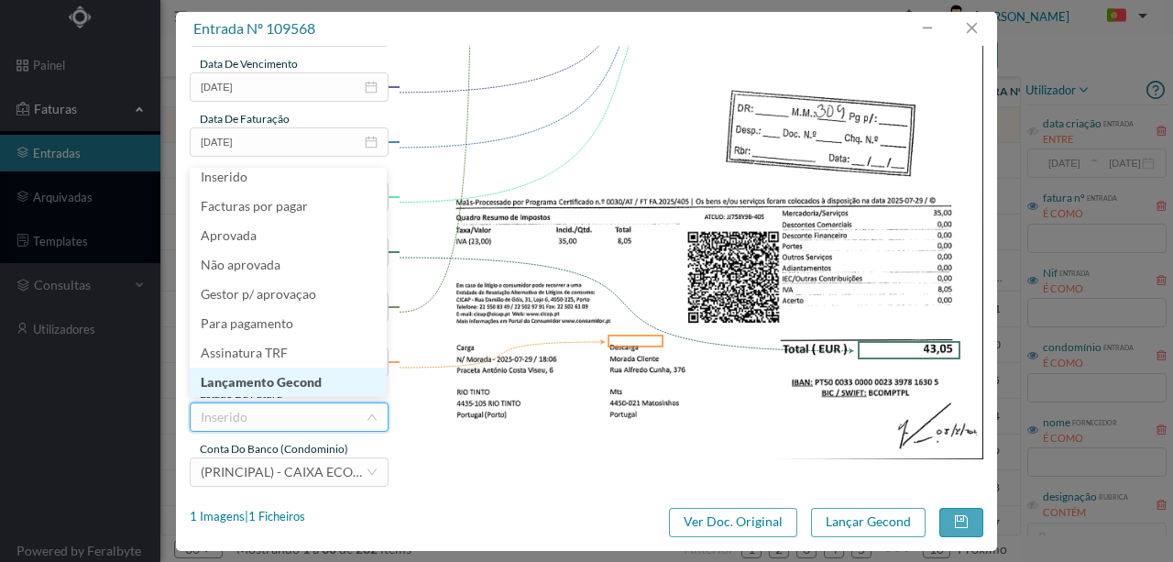
click at [284, 382] on li "Lançamento Gecond" at bounding box center [288, 382] width 197 height 29
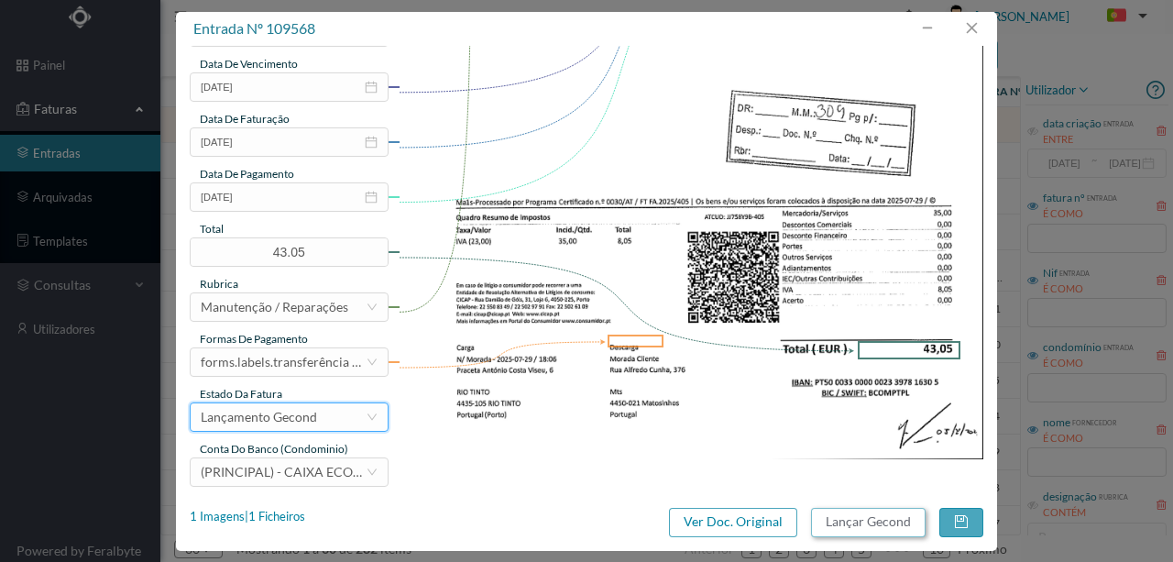
click at [876, 517] on button "Lançar Gecond" at bounding box center [868, 522] width 115 height 29
